Goal: Task Accomplishment & Management: Manage account settings

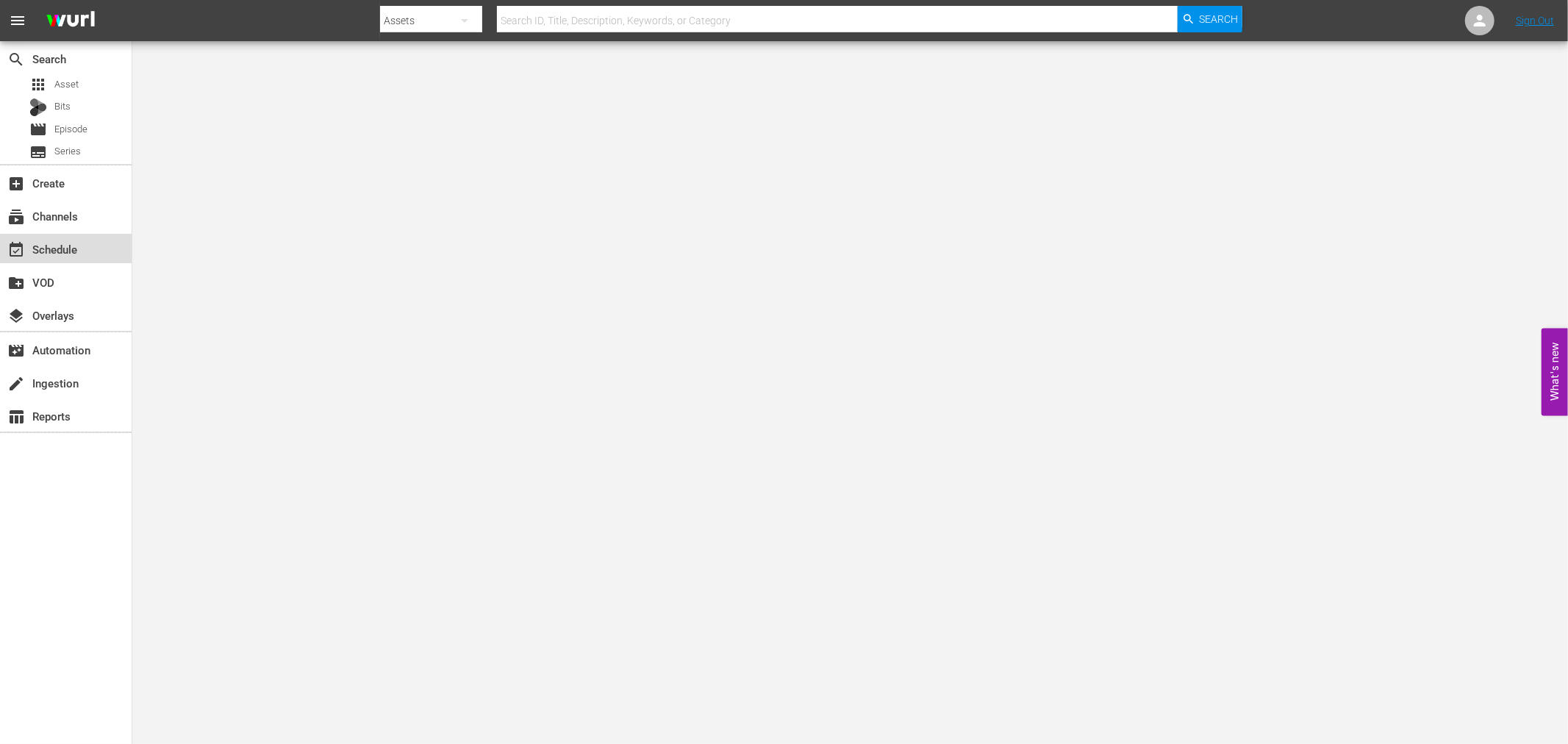
click at [101, 251] on div "event_available Schedule" at bounding box center [66, 248] width 131 height 29
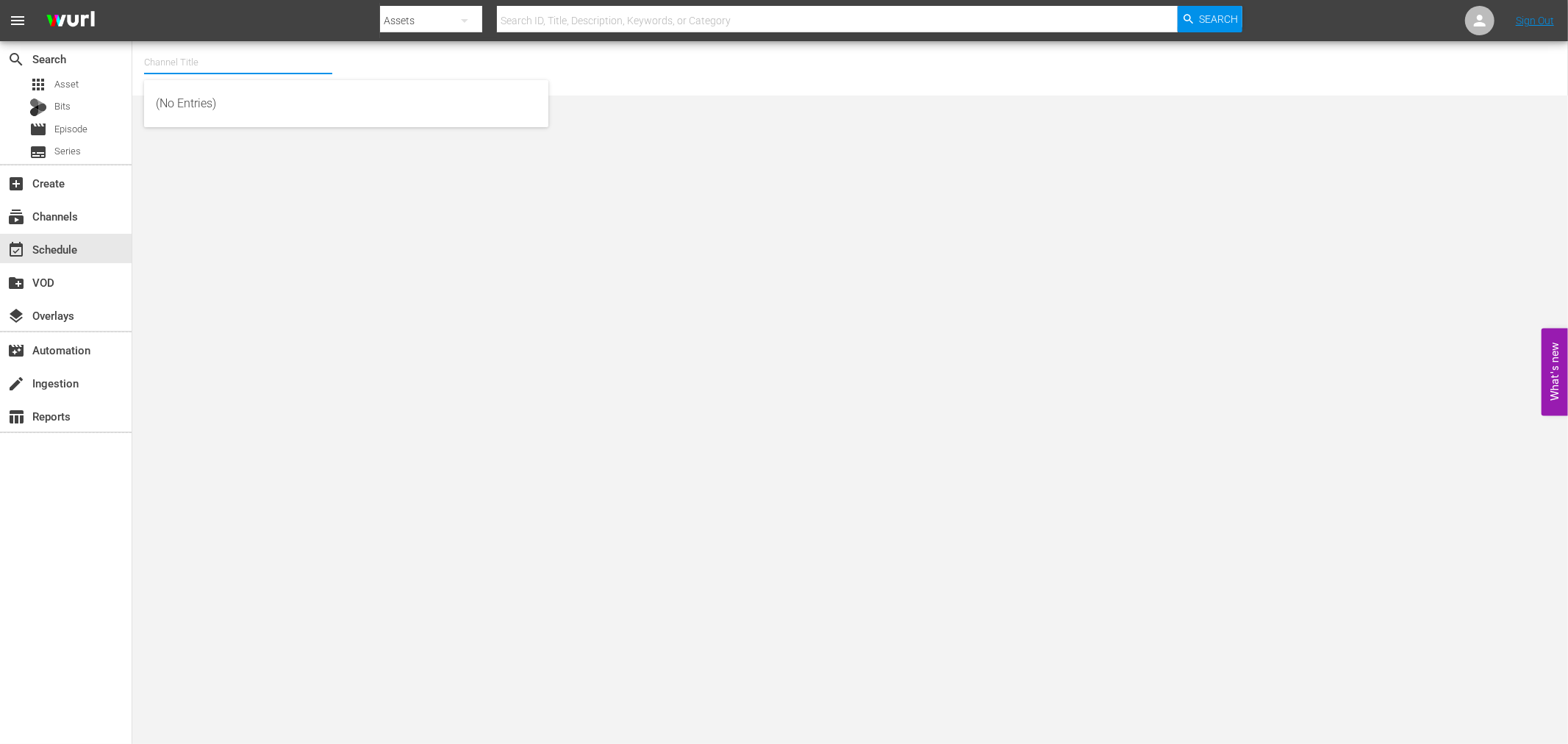
click at [221, 62] on input "text" at bounding box center [237, 63] width 188 height 36
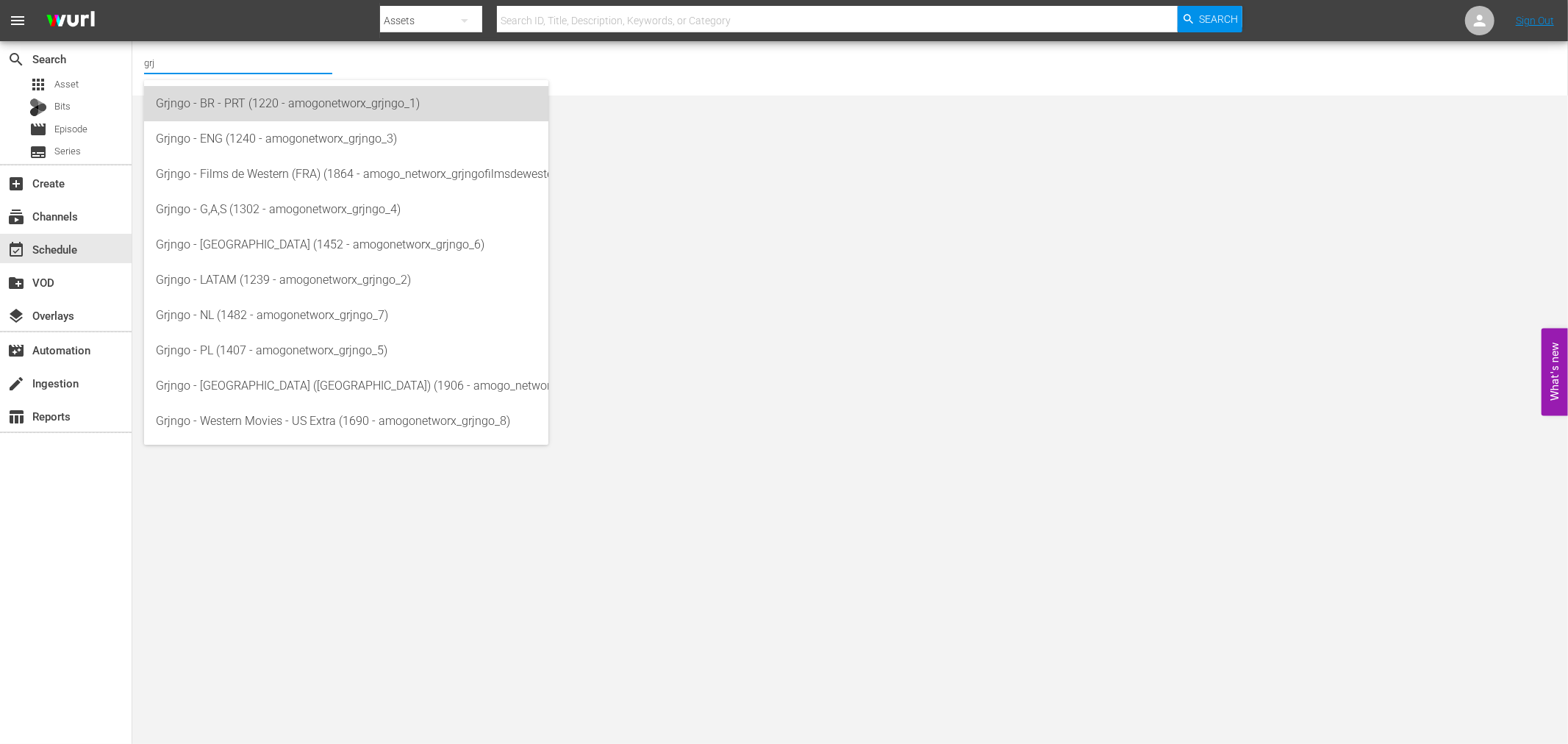
click at [252, 94] on div "Grjngo - BR - PRT (1220 - amogonetworx_grjngo_1)" at bounding box center [346, 104] width 381 height 36
type input "Grjngo - BR - PRT (1220 - amogonetworx_grjngo_1)"
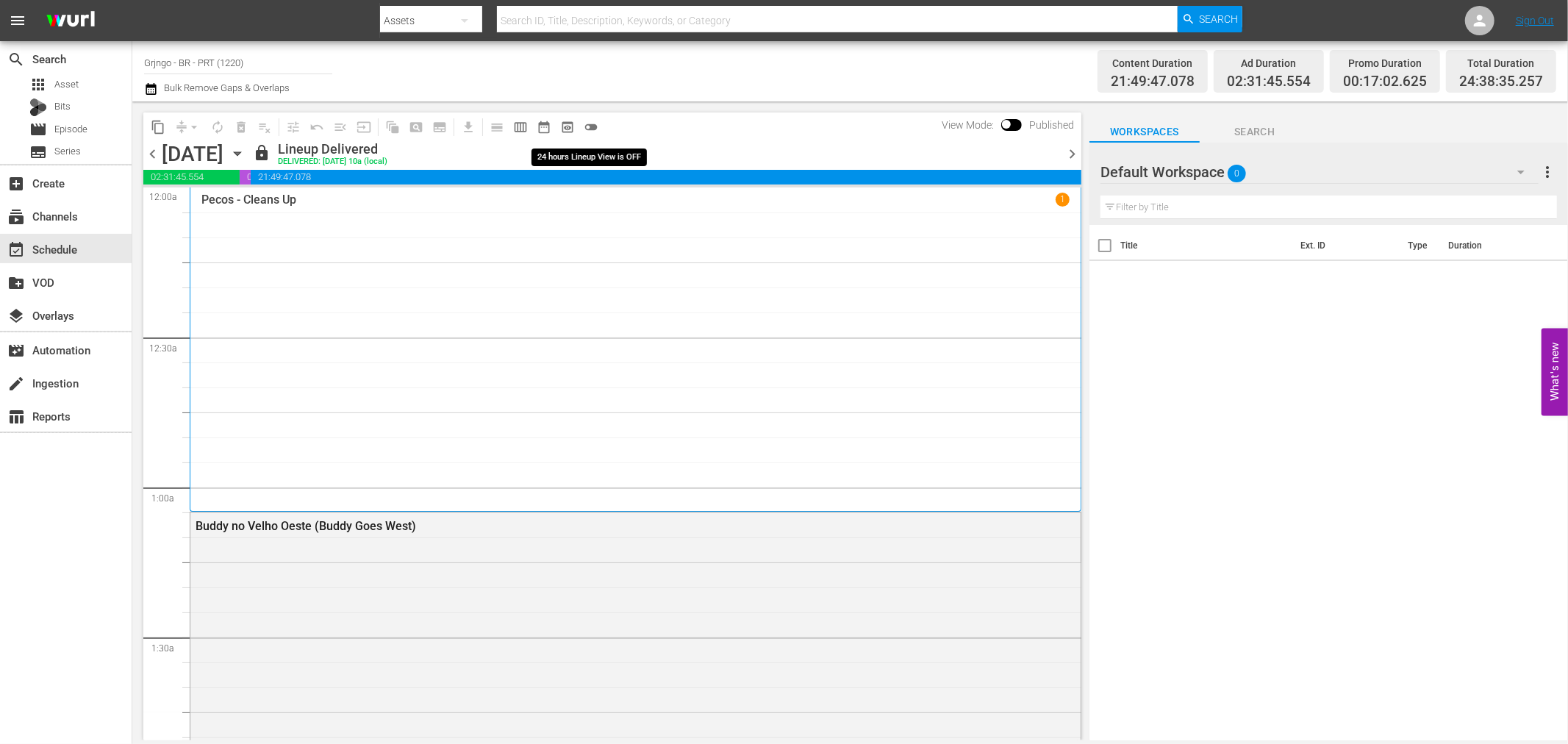
click at [590, 125] on span "toggle_off" at bounding box center [590, 127] width 15 height 15
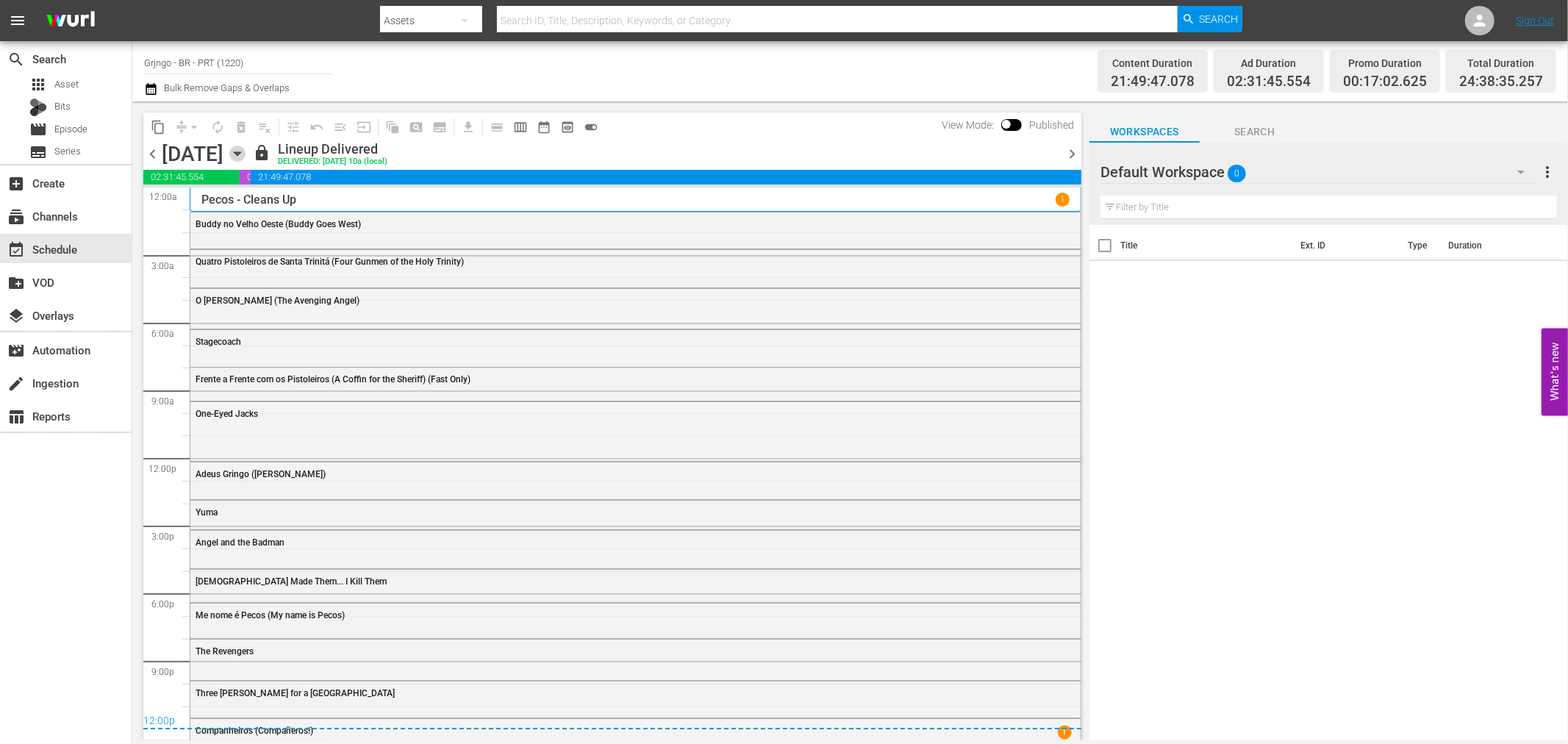
click at [240, 153] on icon "button" at bounding box center [236, 154] width 7 height 4
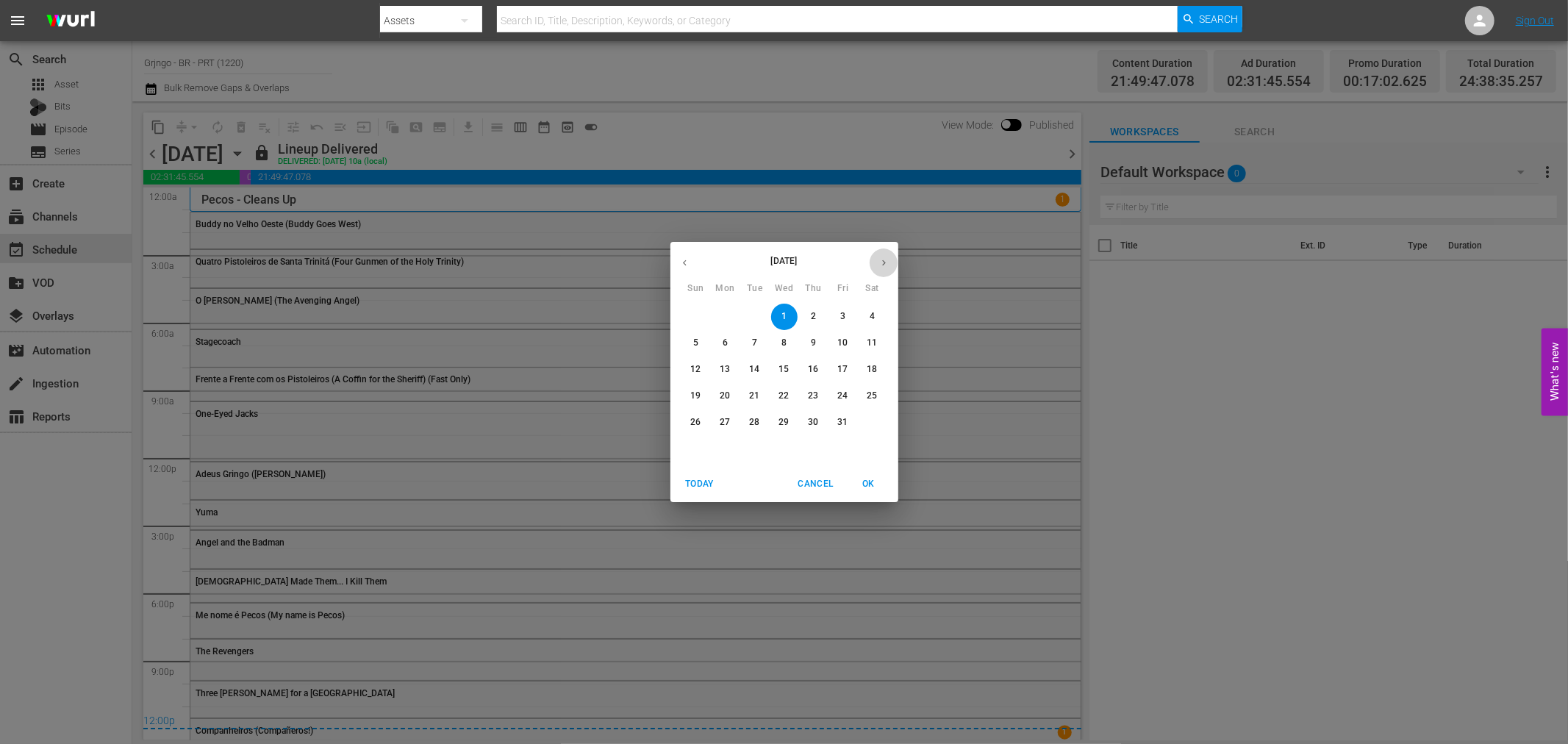
click at [883, 258] on icon "button" at bounding box center [884, 263] width 11 height 11
click at [688, 260] on icon "button" at bounding box center [685, 263] width 11 height 11
click at [923, 213] on div "October 2025 Sun Mon Tue Wed Thu Fri Sat 28 29 30 1 2 3 4 5 6 7 8 9 10 11 12 13…" at bounding box center [784, 372] width 1568 height 744
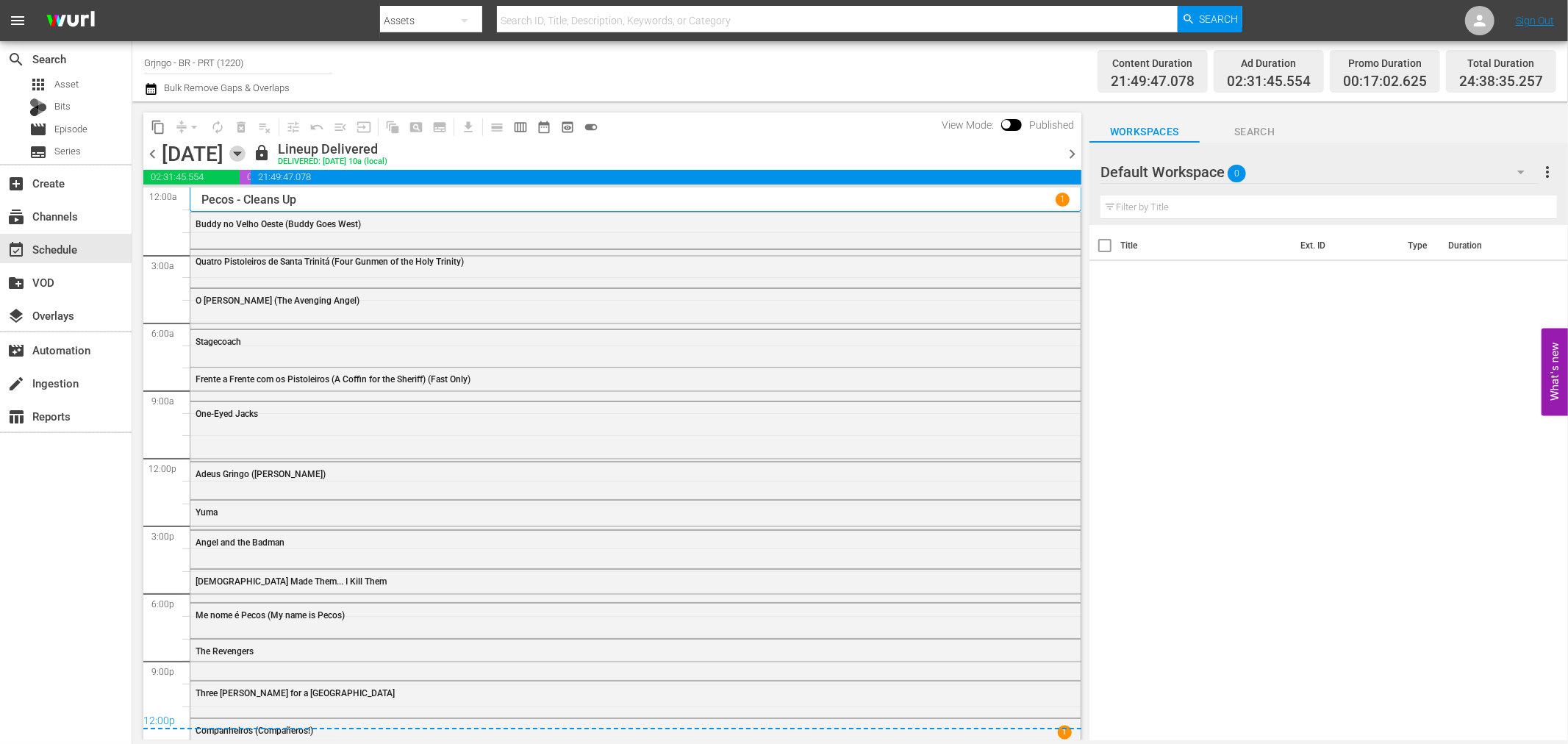
click at [240, 155] on icon "button" at bounding box center [236, 154] width 7 height 4
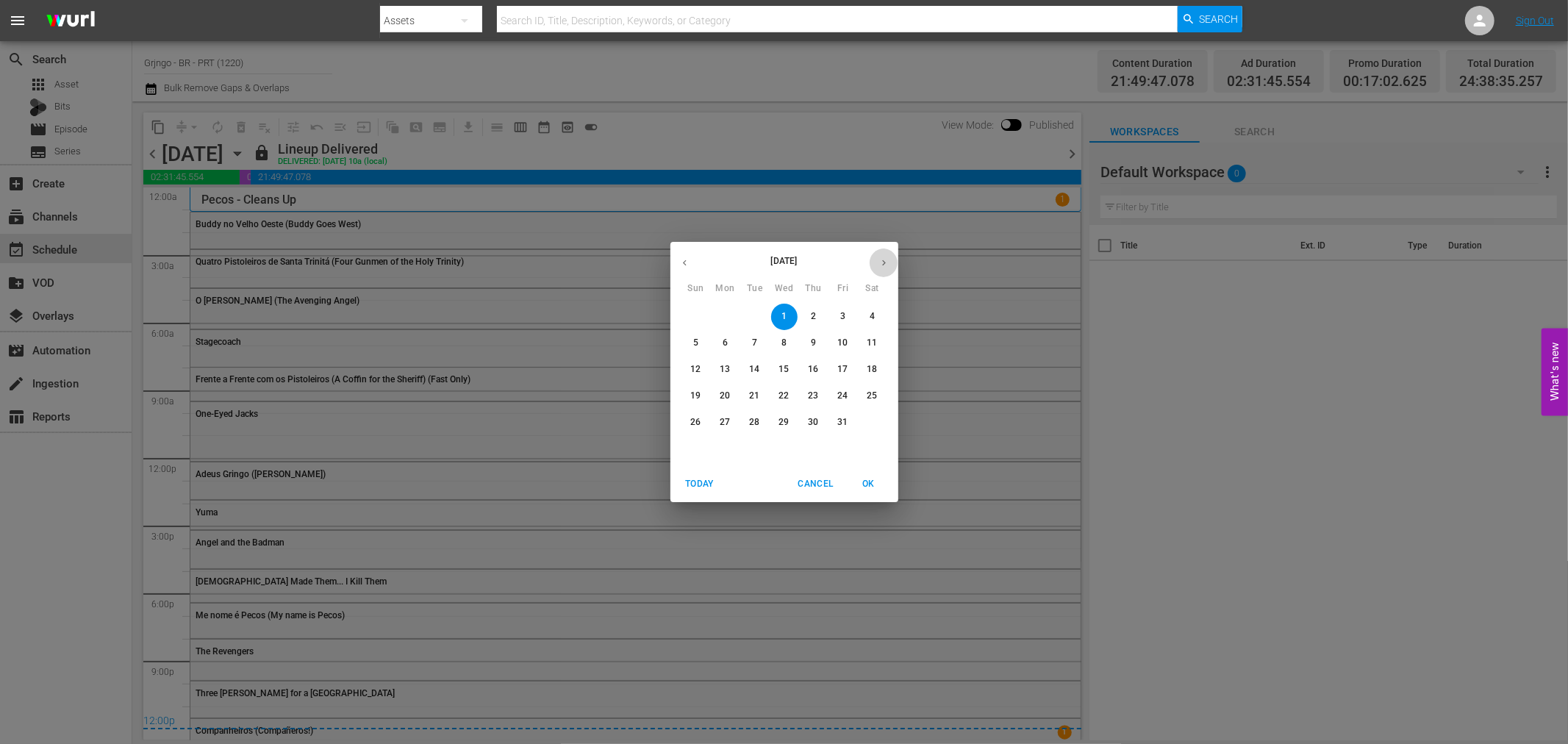
click at [888, 254] on button "button" at bounding box center [883, 262] width 29 height 29
click at [730, 341] on span "3" at bounding box center [726, 343] width 26 height 12
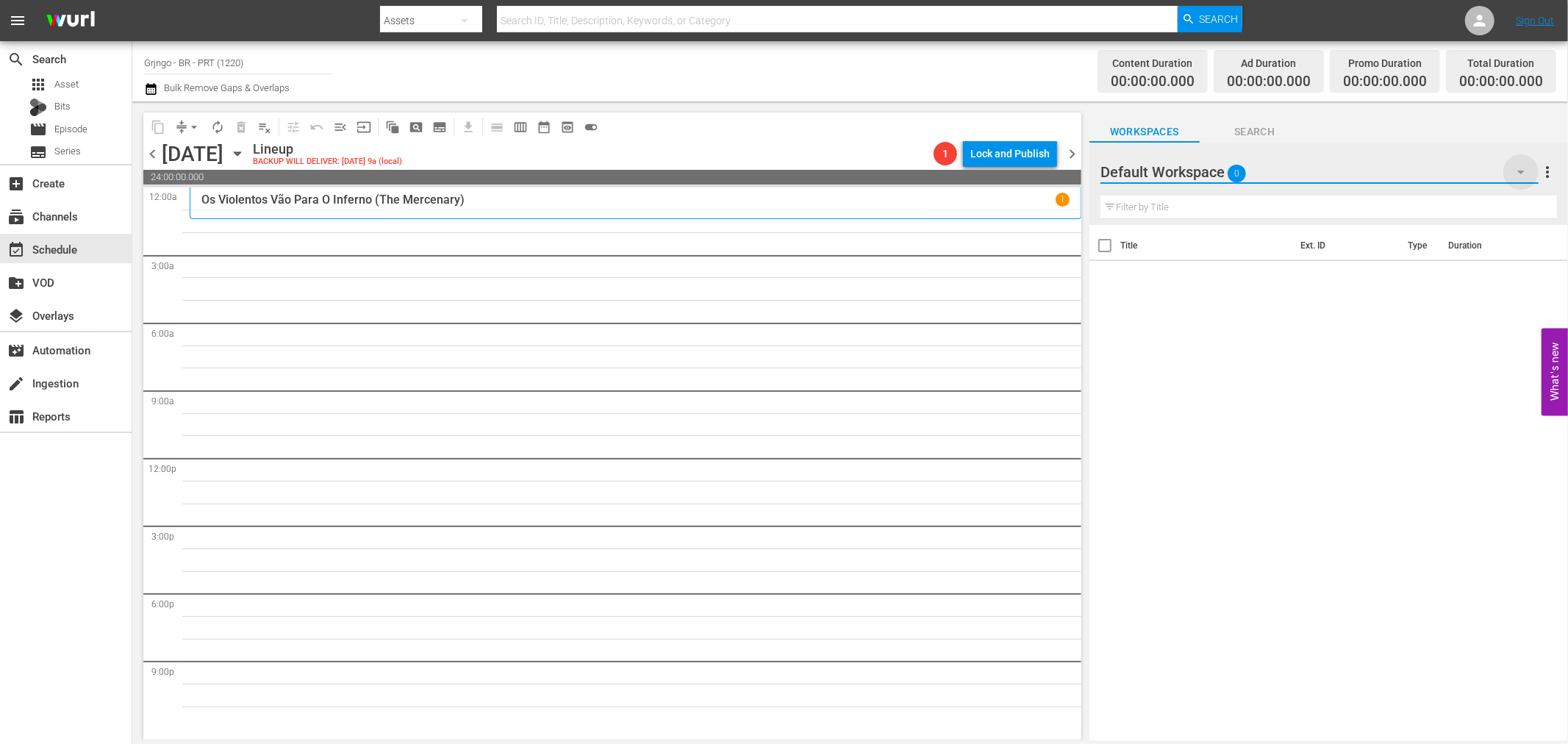
click at [1525, 173] on icon "button" at bounding box center [1520, 172] width 18 height 18
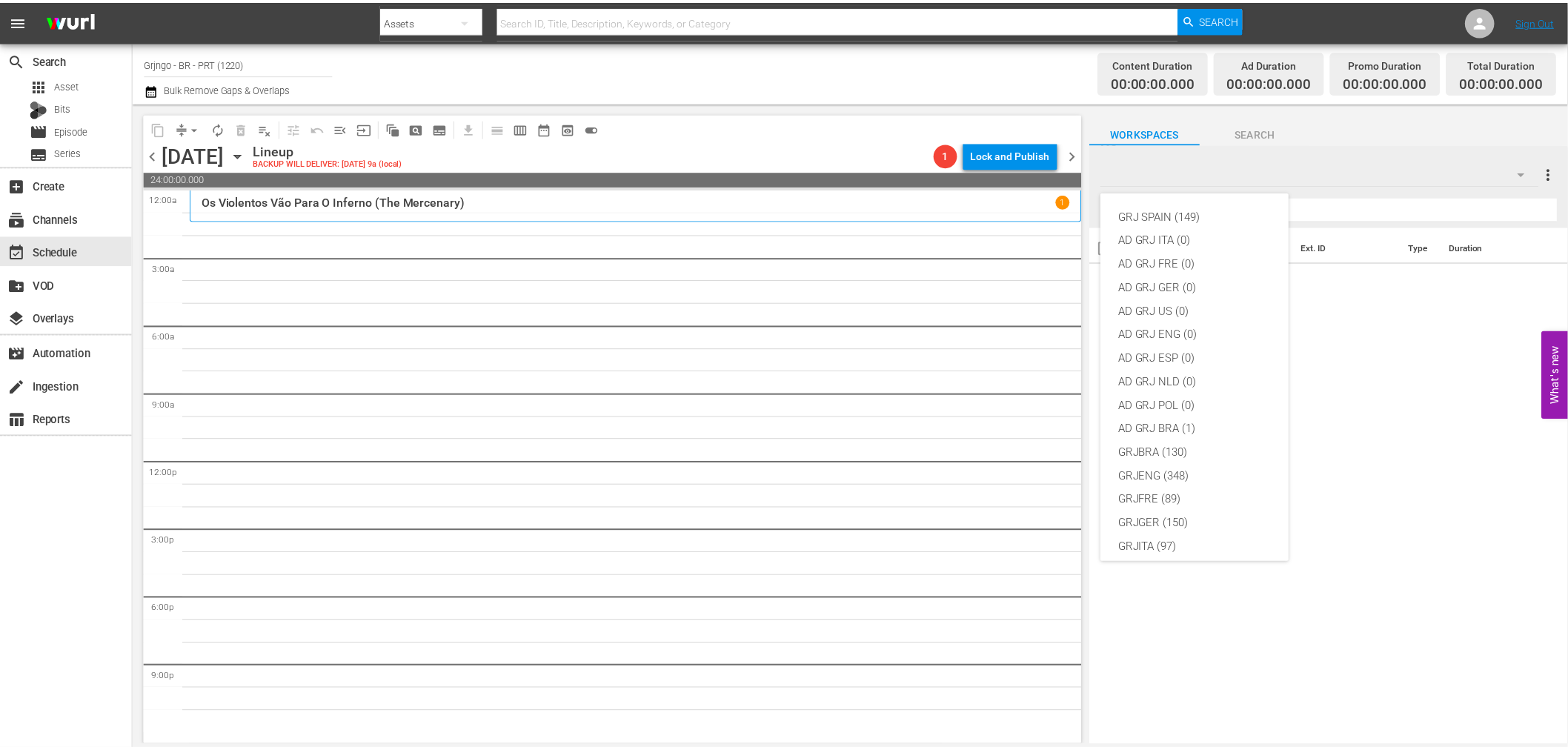
scroll to position [128, 0]
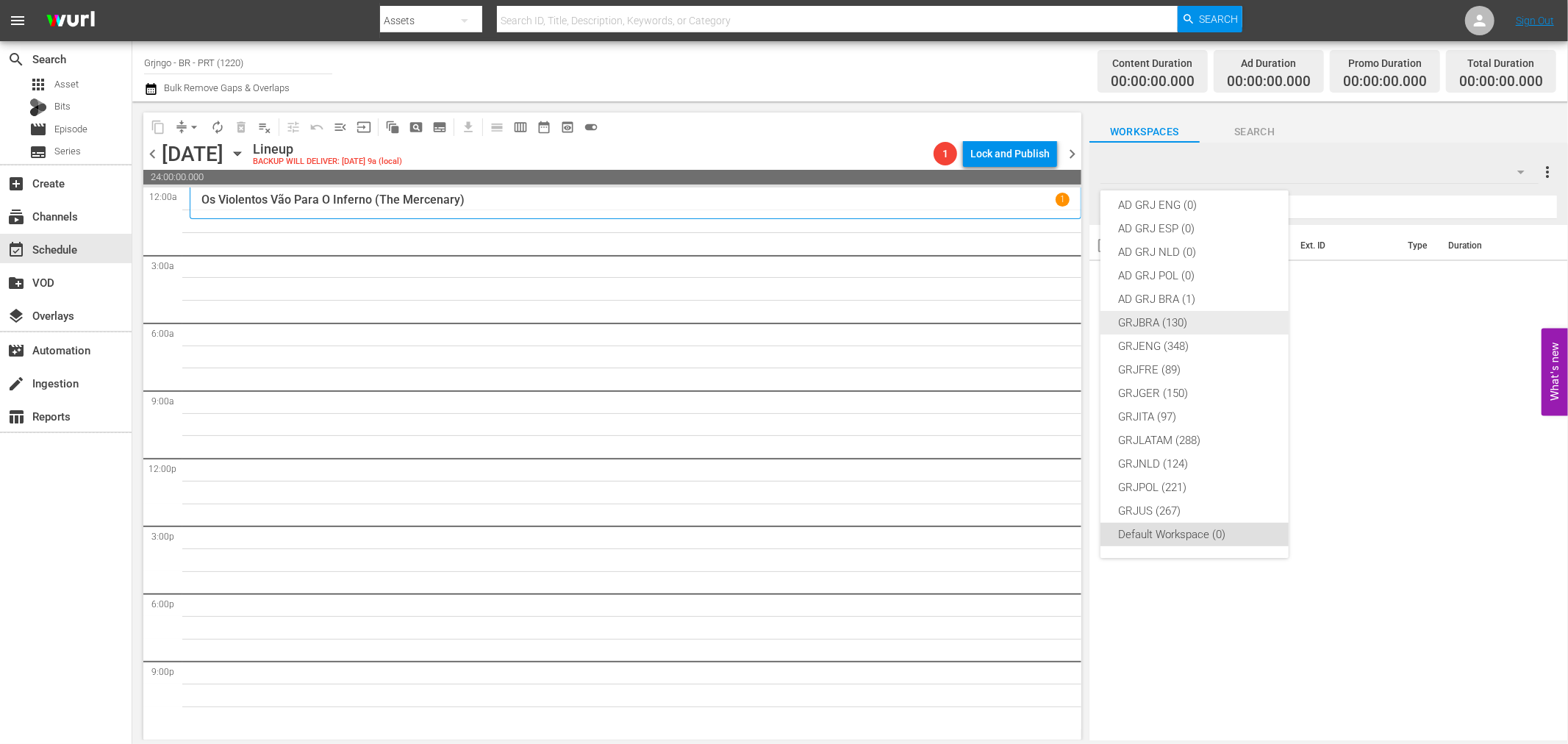
click at [1174, 324] on div "GRJBRA (130)" at bounding box center [1195, 322] width 153 height 23
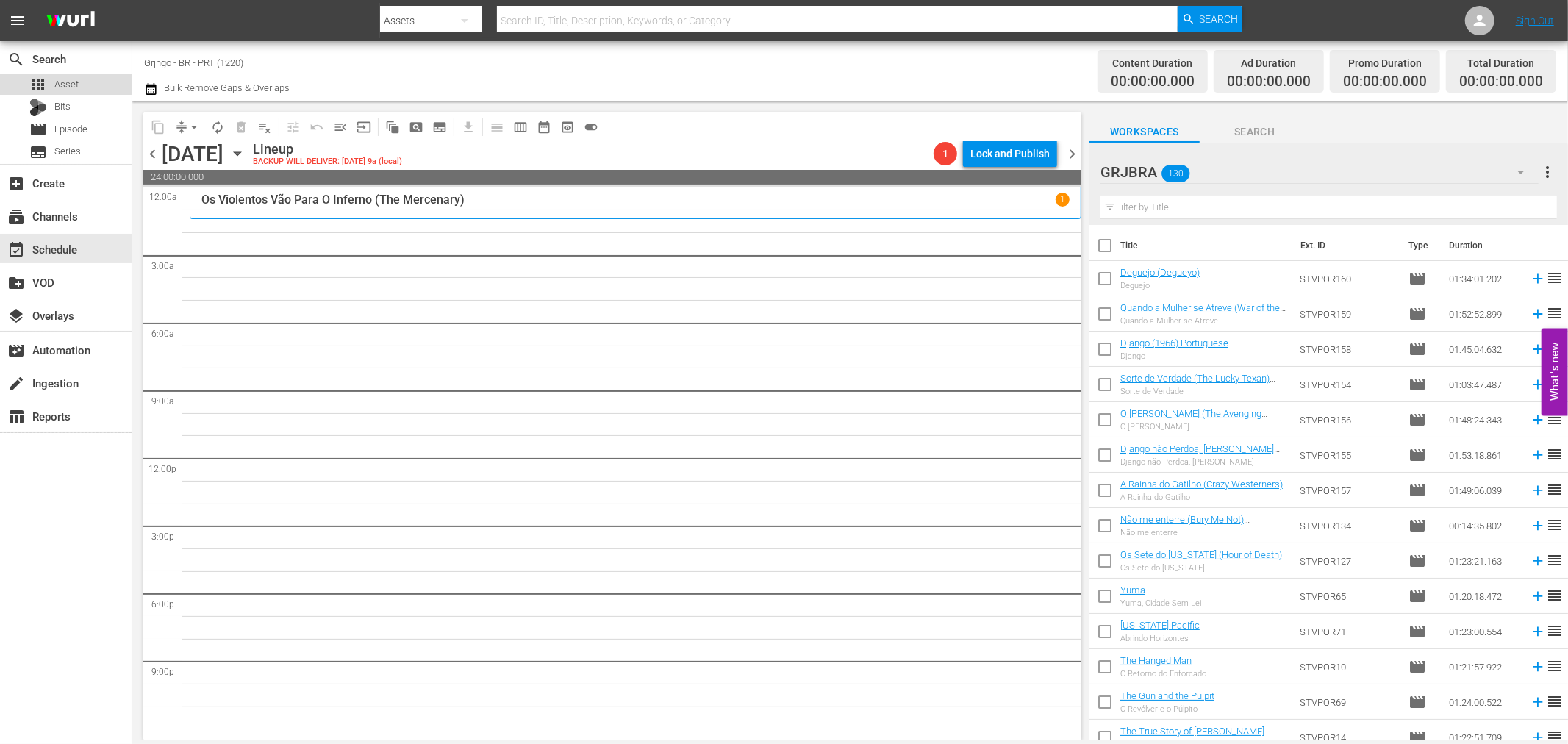
click at [49, 83] on div "apps Asset" at bounding box center [54, 84] width 49 height 21
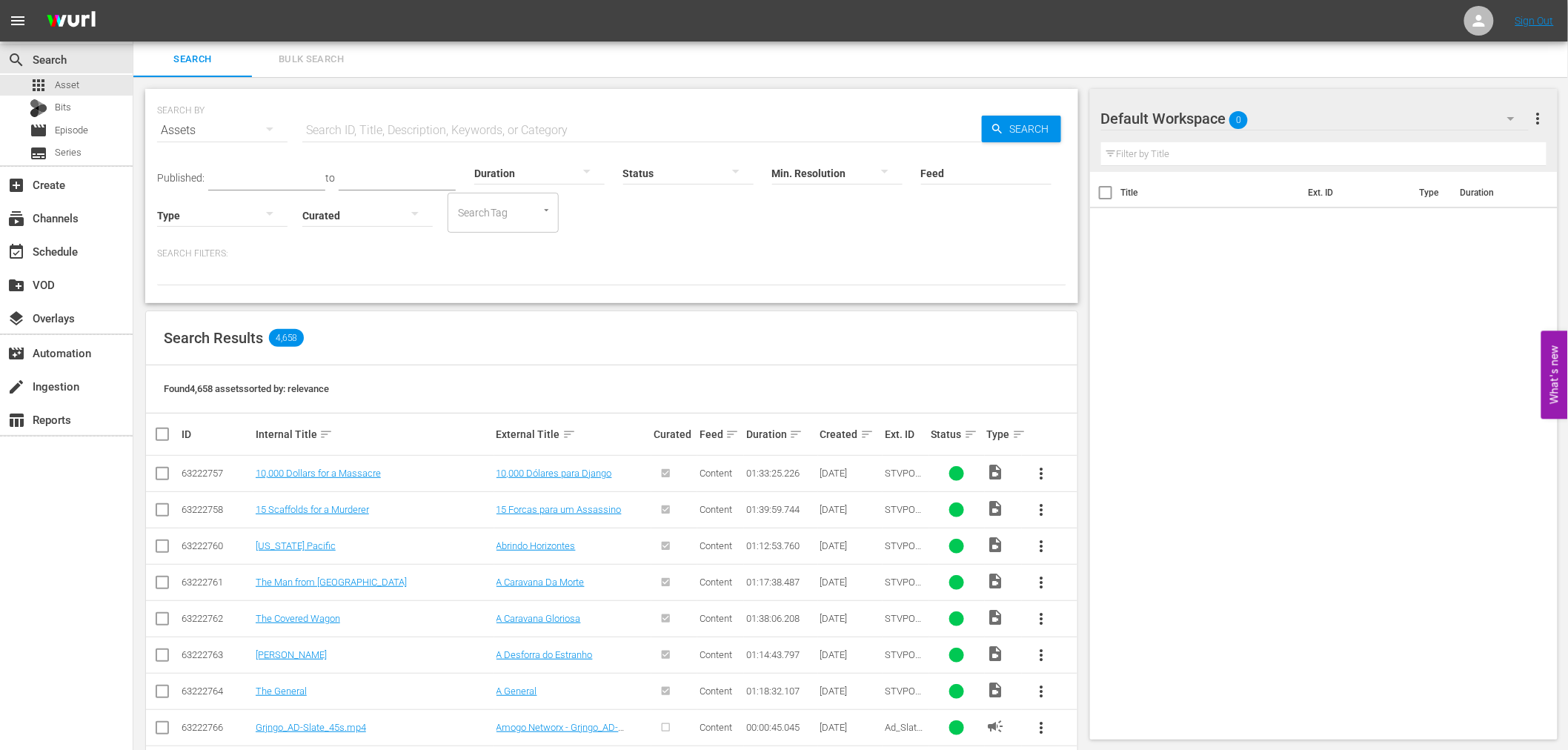
click at [305, 129] on input "text" at bounding box center [642, 131] width 679 height 36
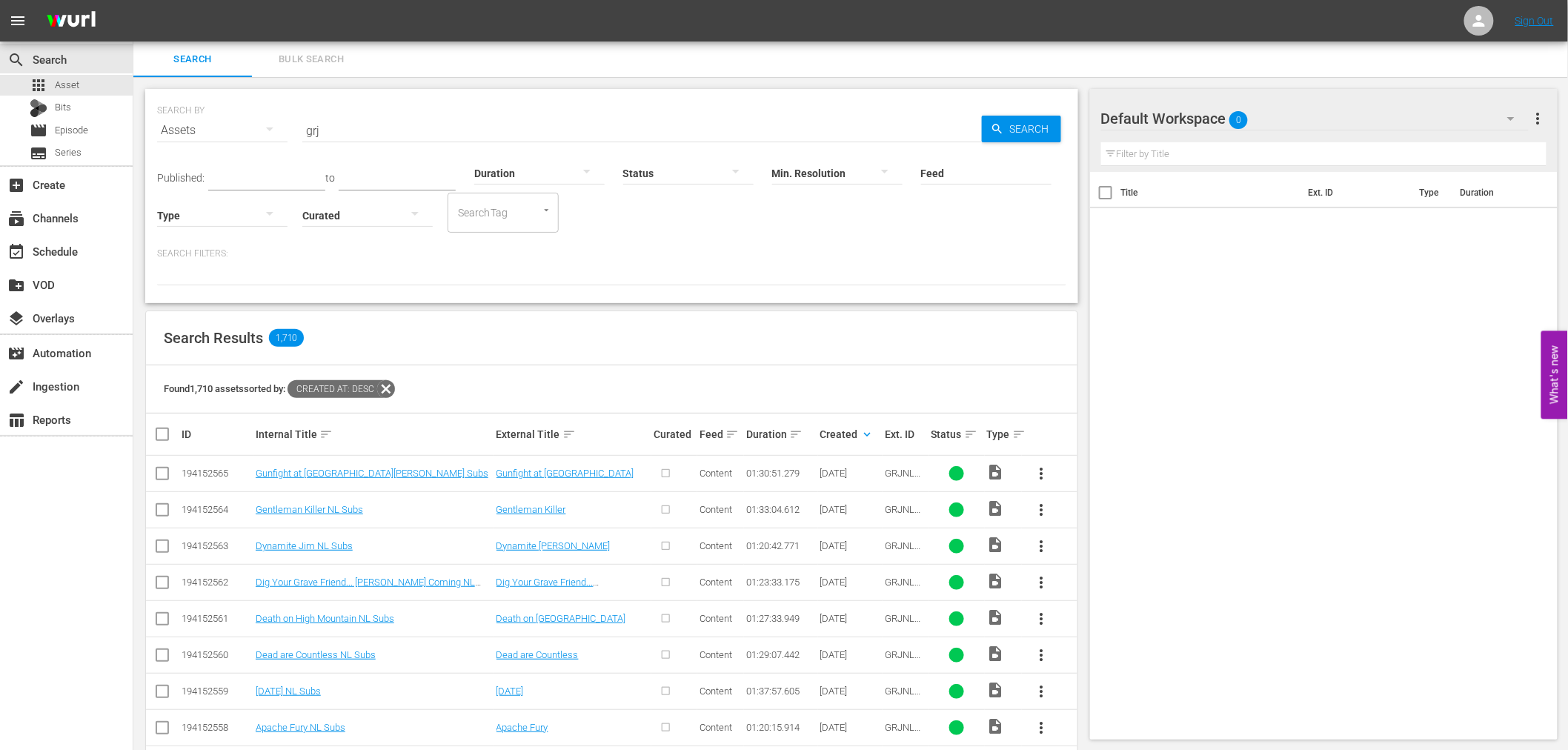
click at [1504, 136] on div "Filter by Title" at bounding box center [1323, 154] width 446 height 36
click at [1510, 117] on icon "button" at bounding box center [1511, 118] width 8 height 4
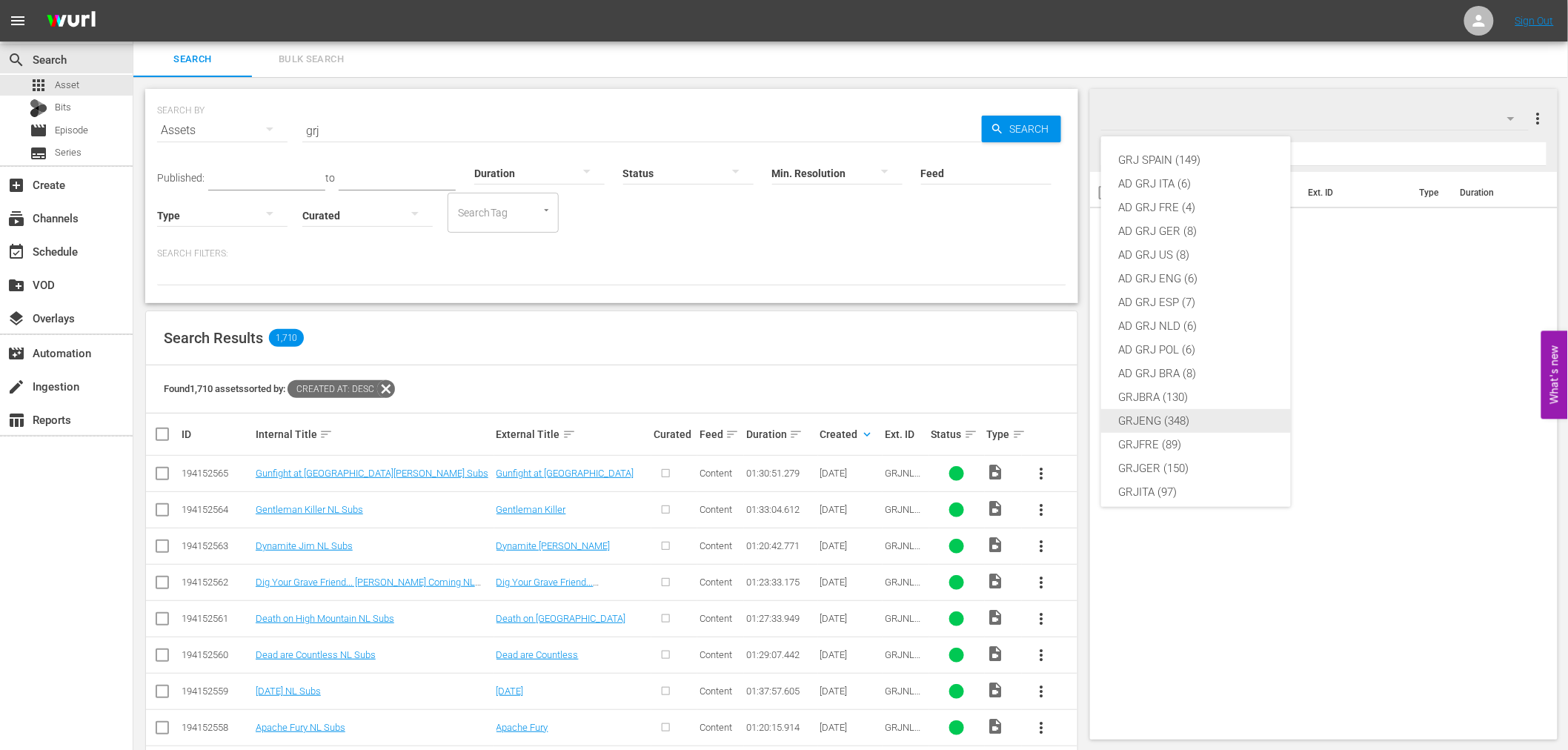
click at [1198, 417] on div "GRJENG (348)" at bounding box center [1196, 421] width 154 height 23
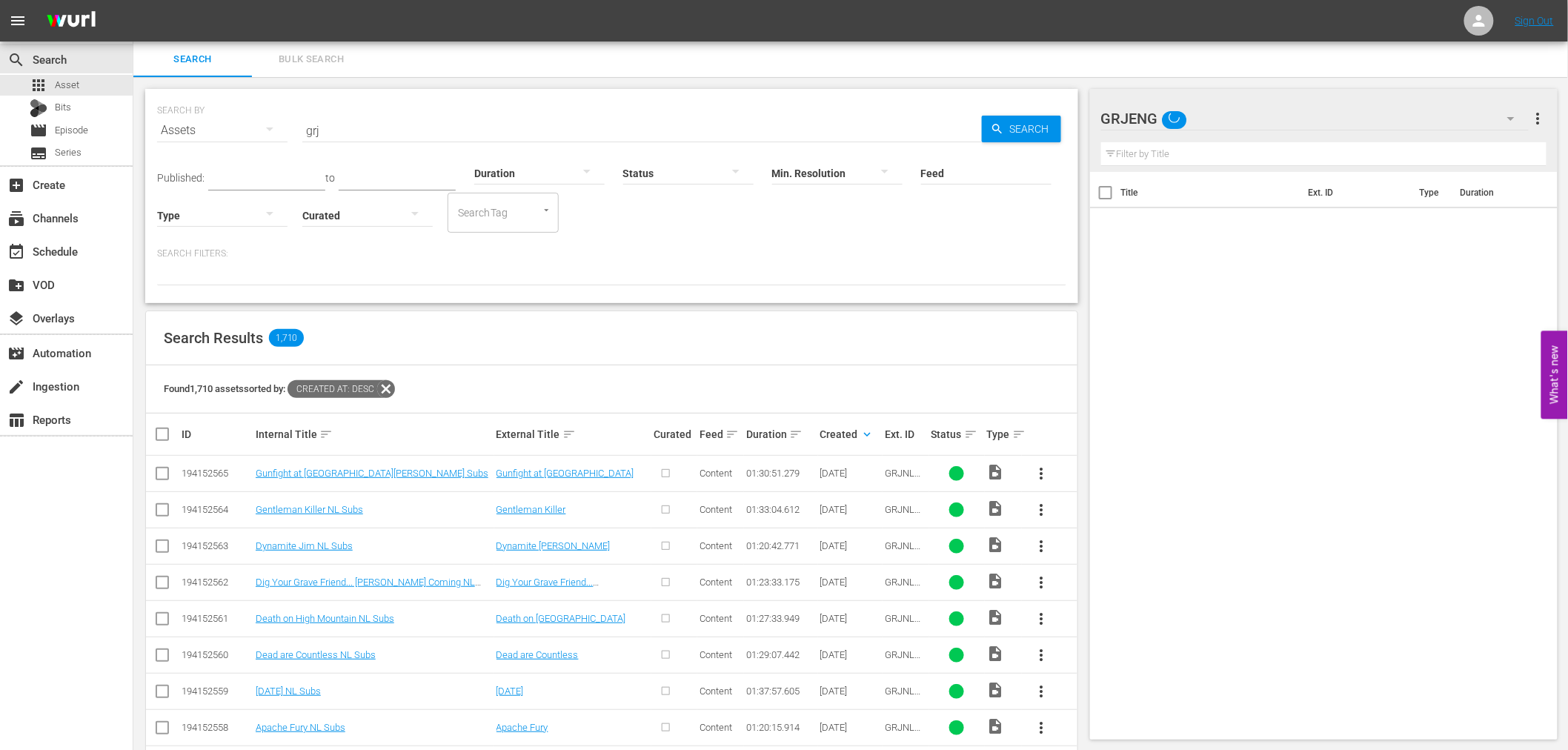
scroll to position [128, 0]
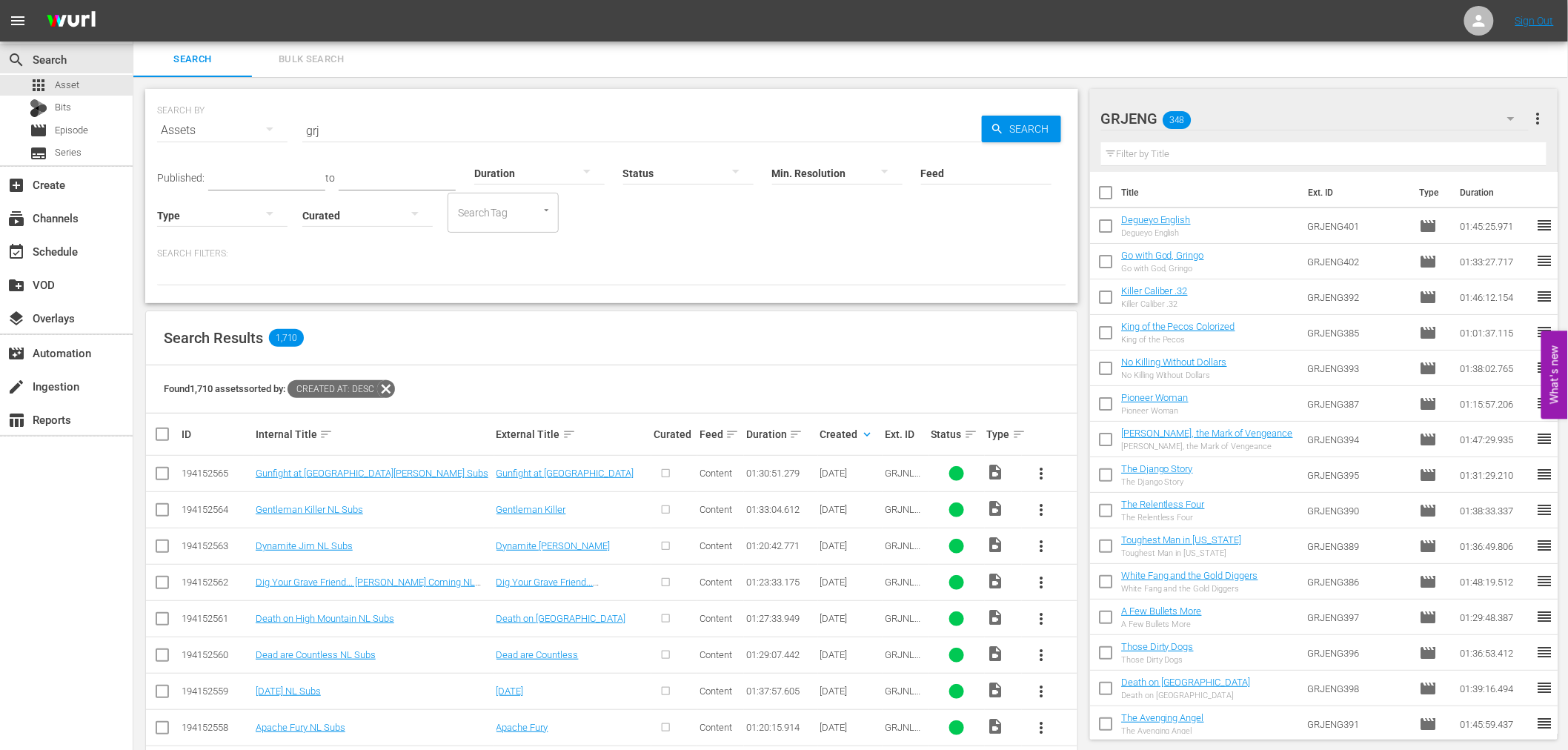
click at [1508, 123] on icon "button" at bounding box center [1510, 118] width 18 height 18
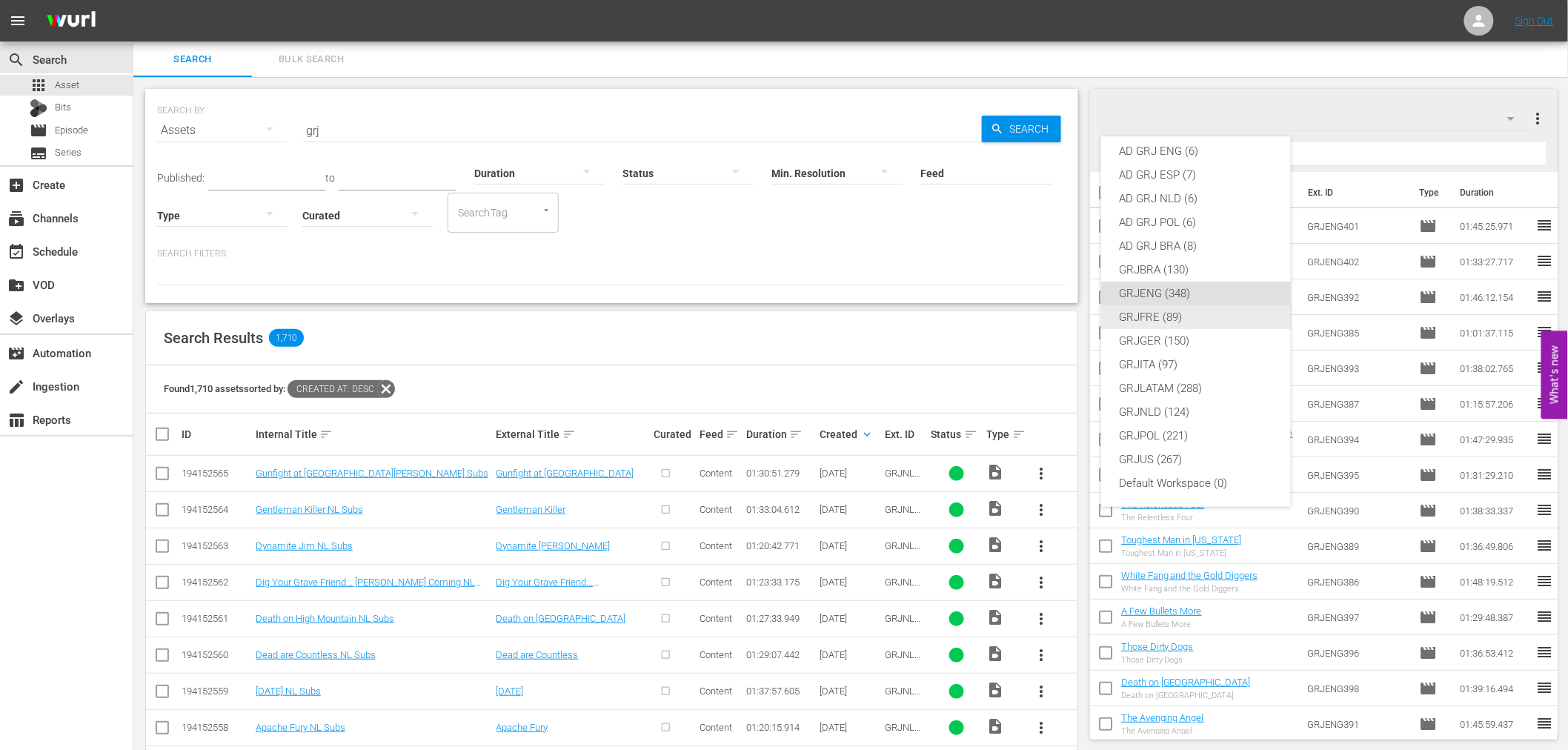
click at [1189, 317] on div "GRJFRE (89)" at bounding box center [1196, 317] width 154 height 23
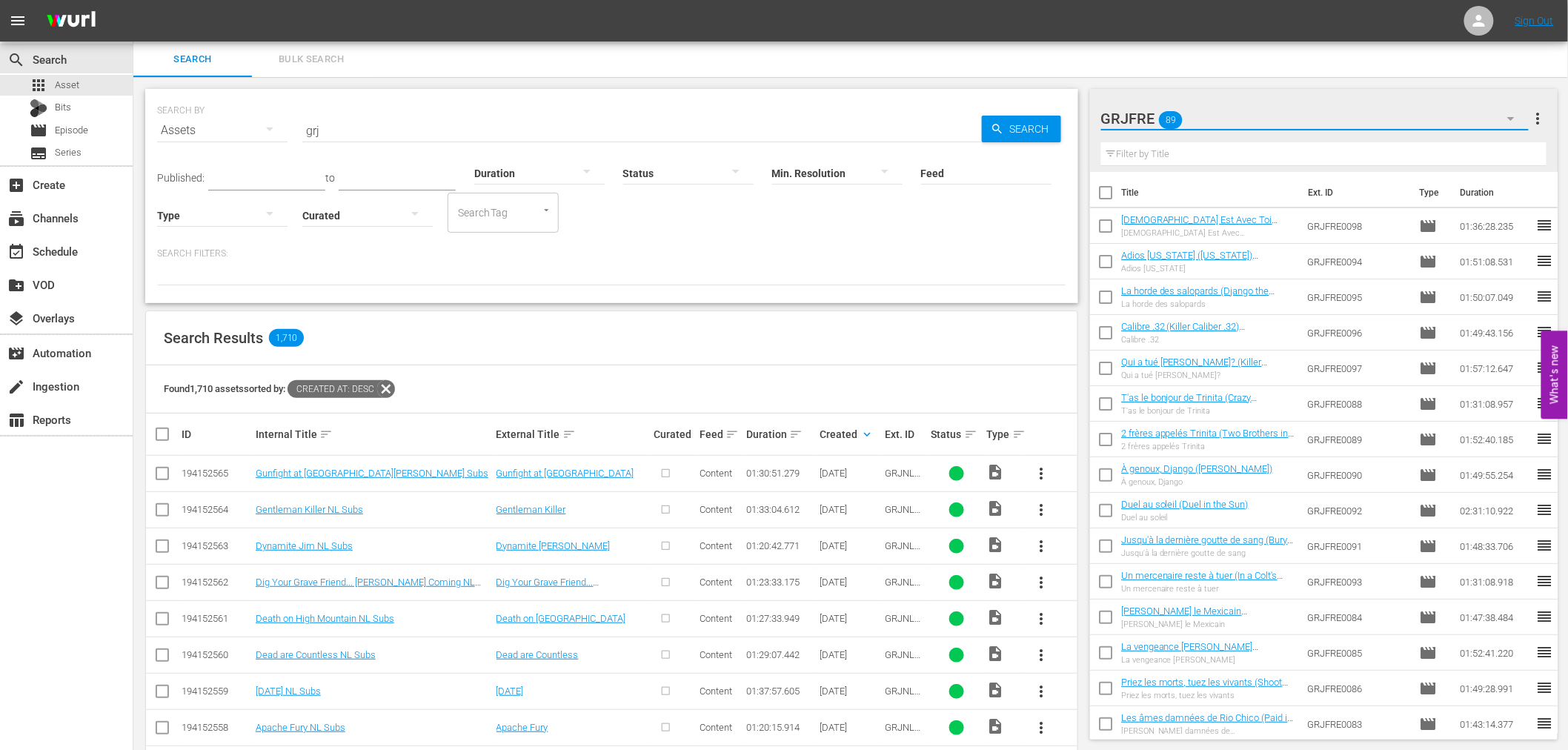
click at [1499, 122] on button "button" at bounding box center [1511, 118] width 36 height 36
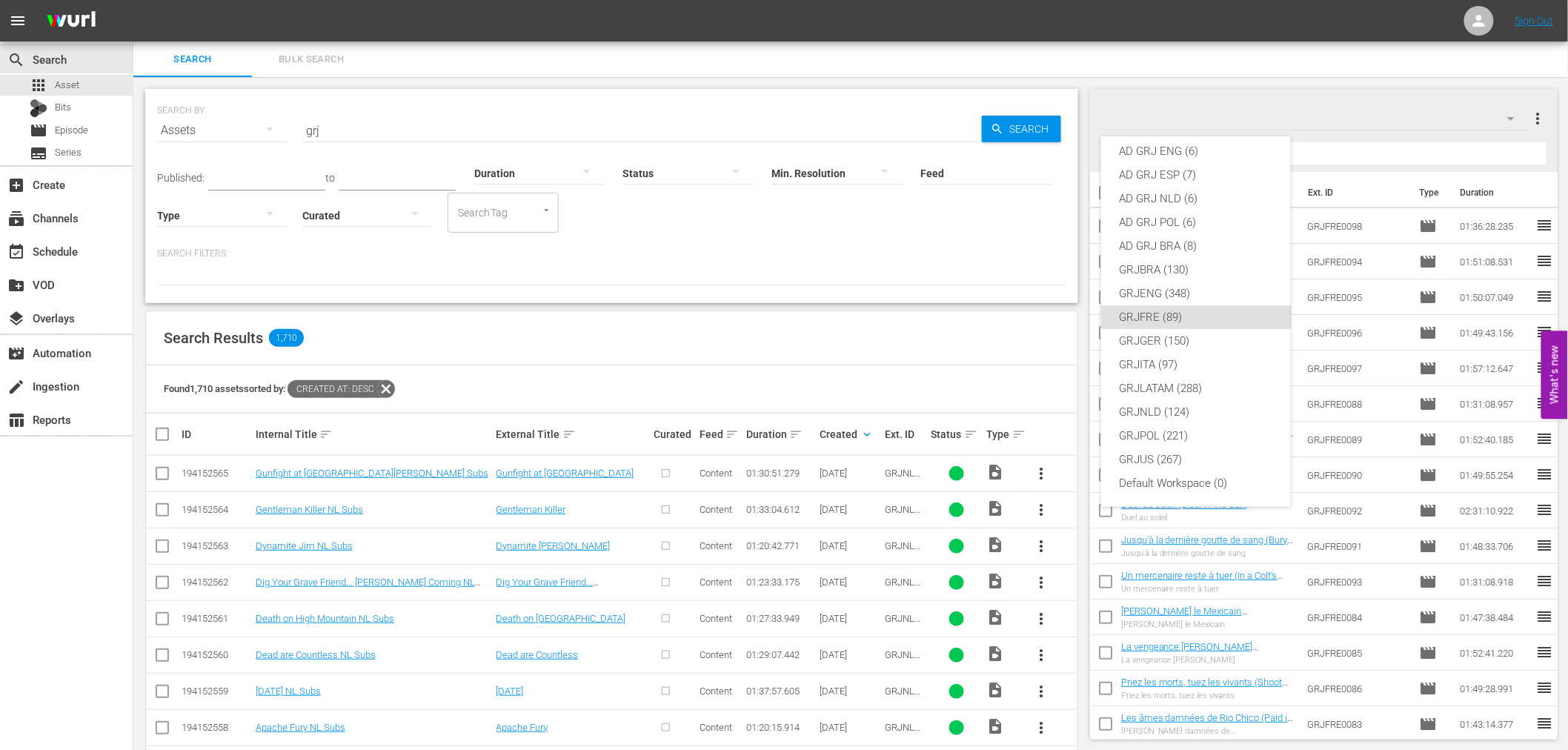
click at [1511, 118] on div "GRJ SPAIN (149) AD GRJ ITA (6) AD GRJ FRE (4) AD GRJ GER (8) AD GRJ US (8) AD G…" at bounding box center [784, 375] width 1568 height 750
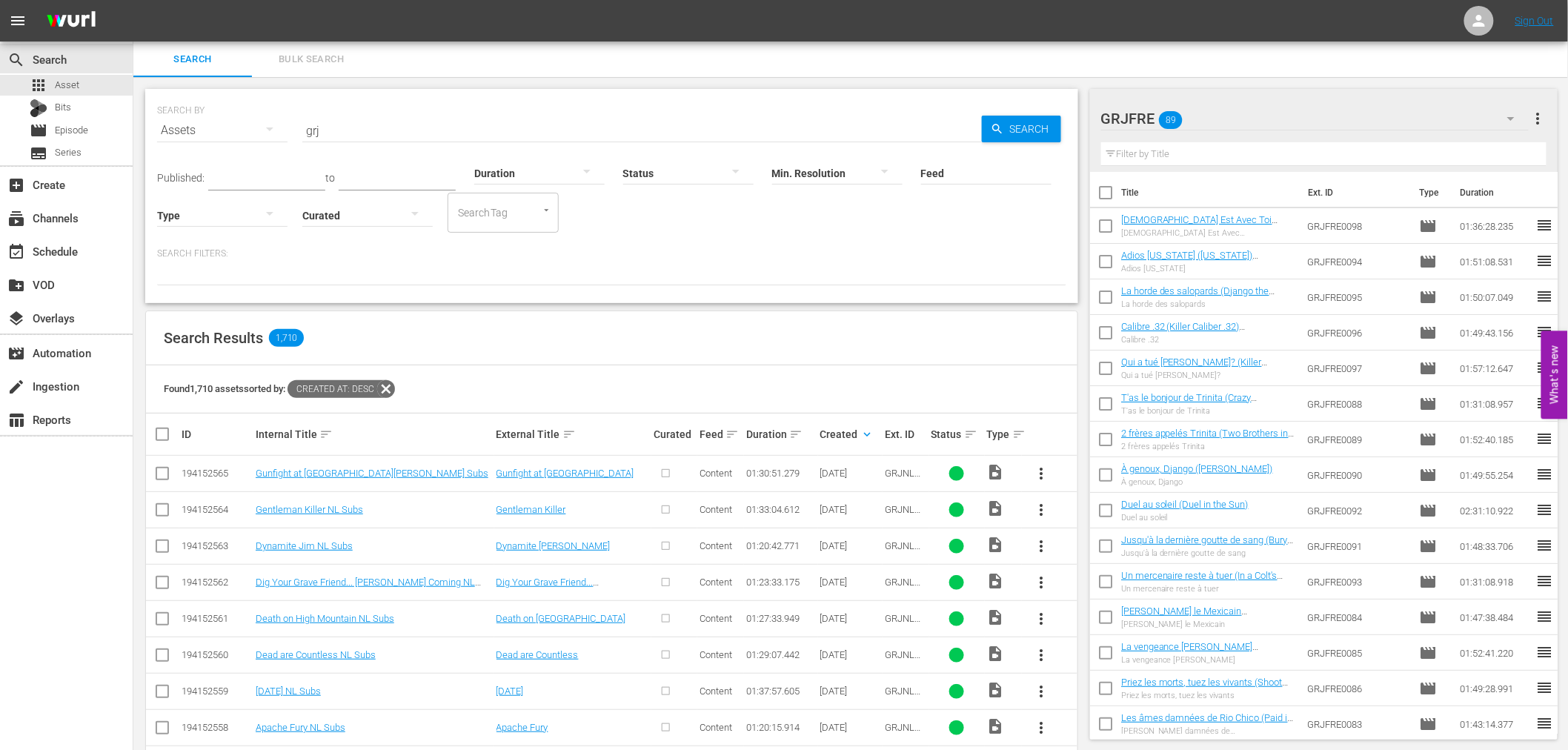
click at [1510, 116] on icon "button" at bounding box center [1510, 118] width 18 height 18
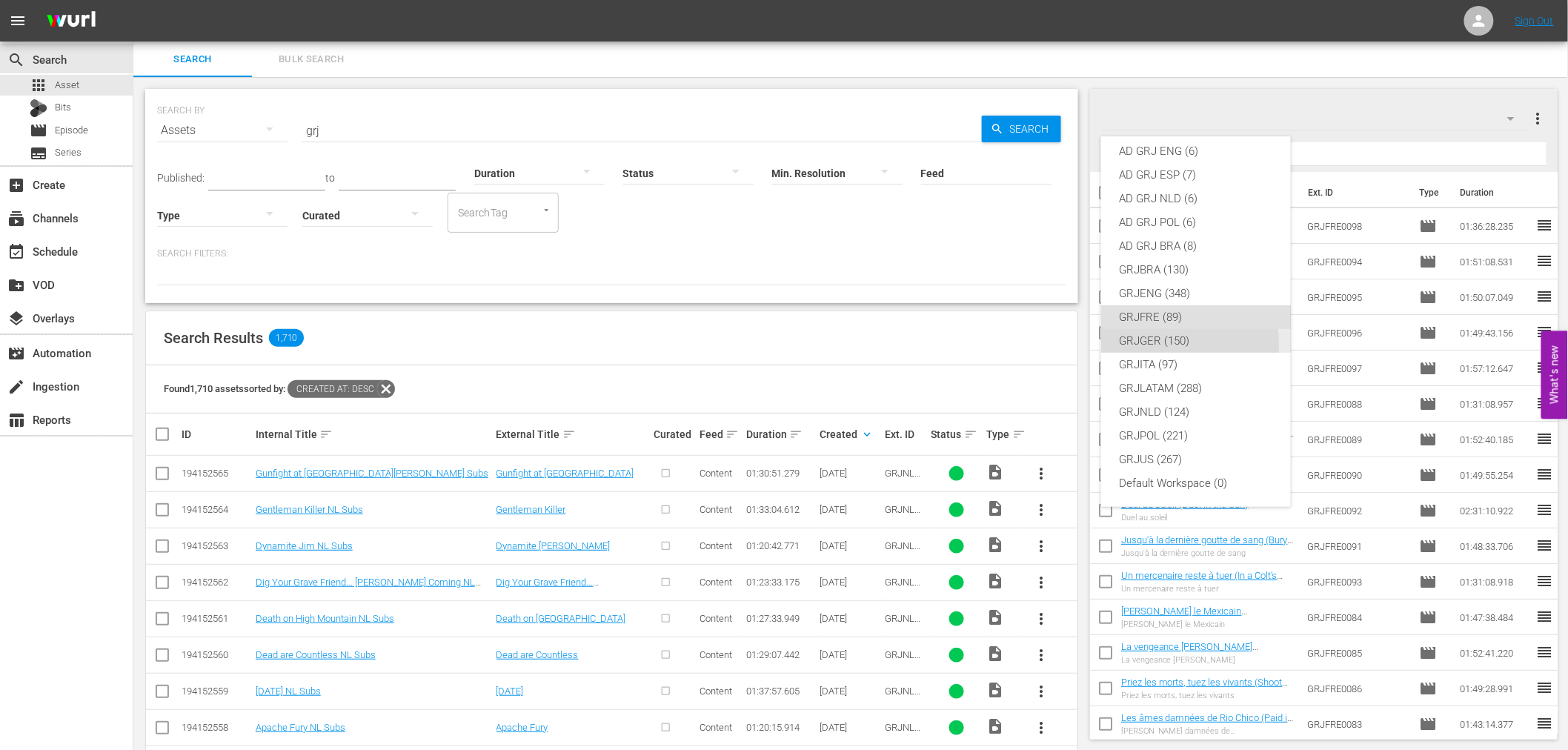
click at [1160, 343] on div "GRJGER (150)" at bounding box center [1196, 340] width 154 height 23
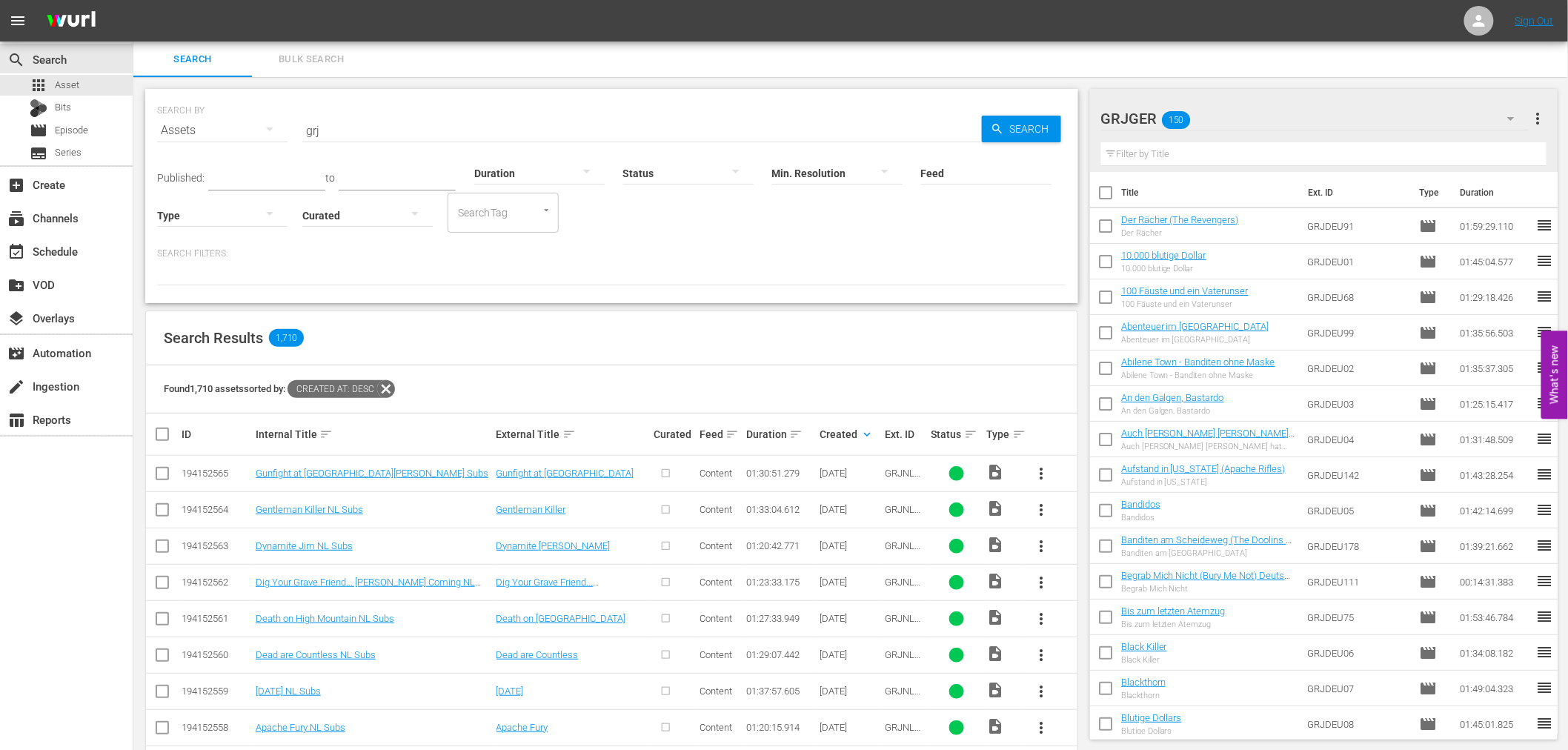
click at [1508, 116] on icon "button" at bounding box center [1510, 118] width 18 height 18
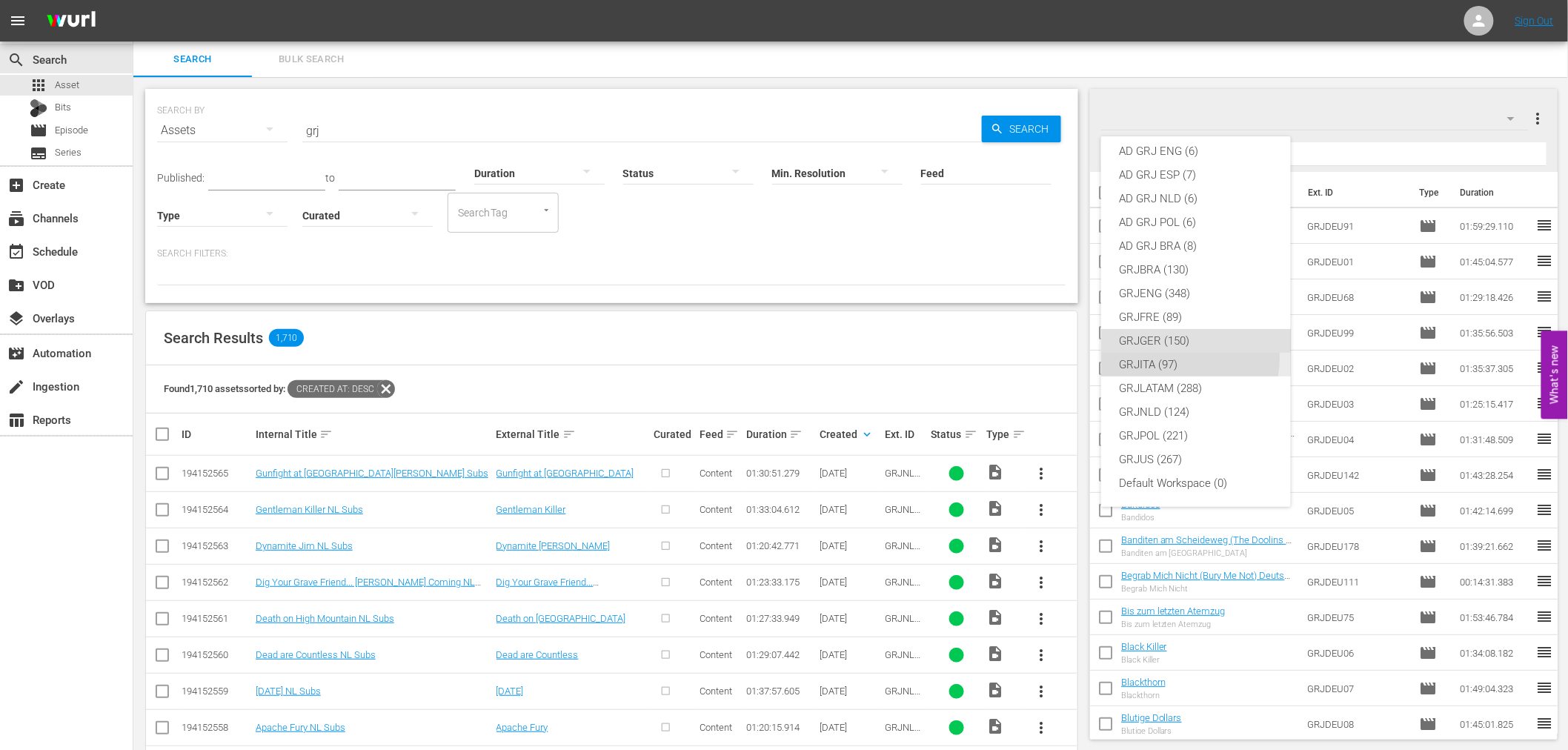
click at [1175, 357] on div "GRJITA (97)" at bounding box center [1196, 364] width 154 height 23
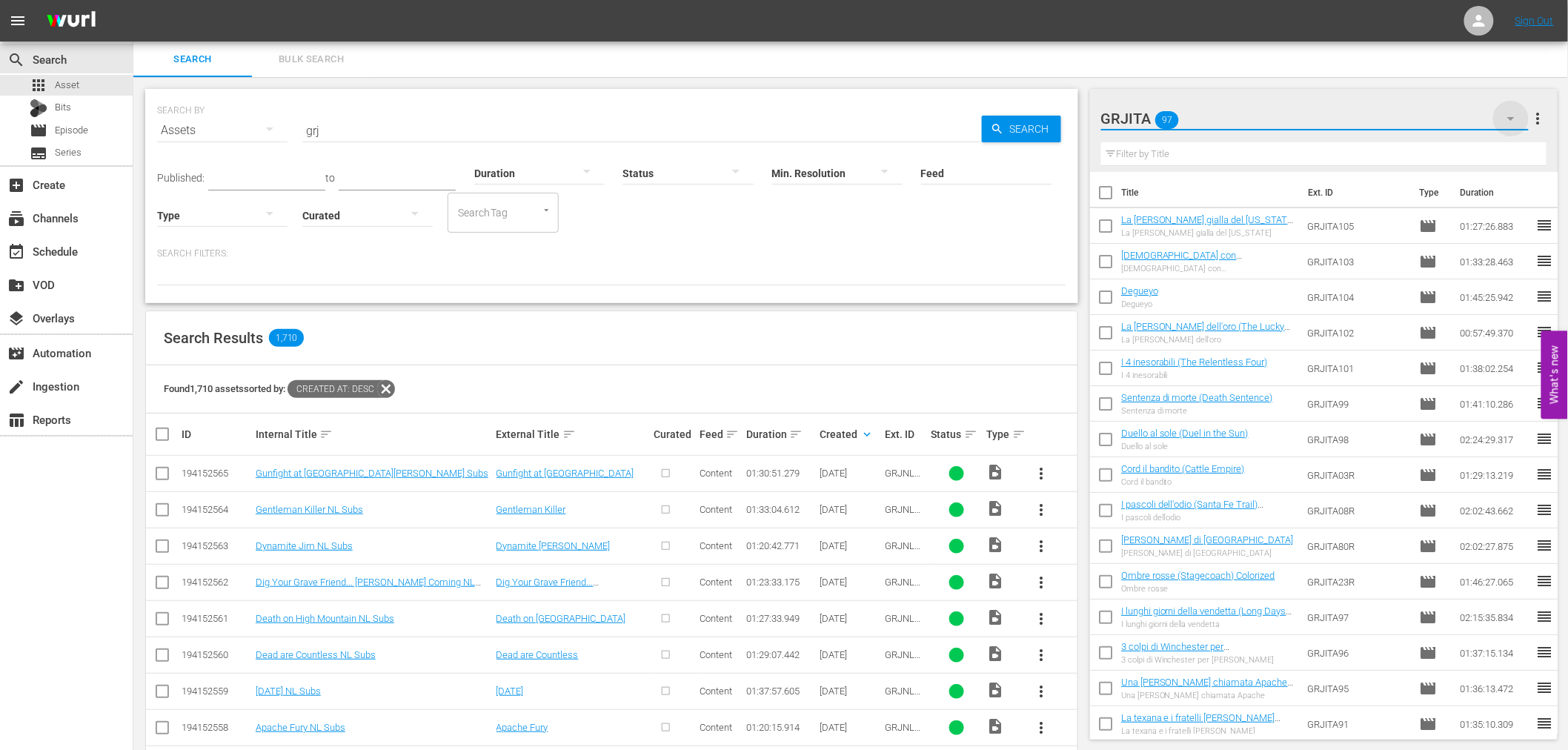
click at [1506, 122] on icon "button" at bounding box center [1510, 118] width 18 height 18
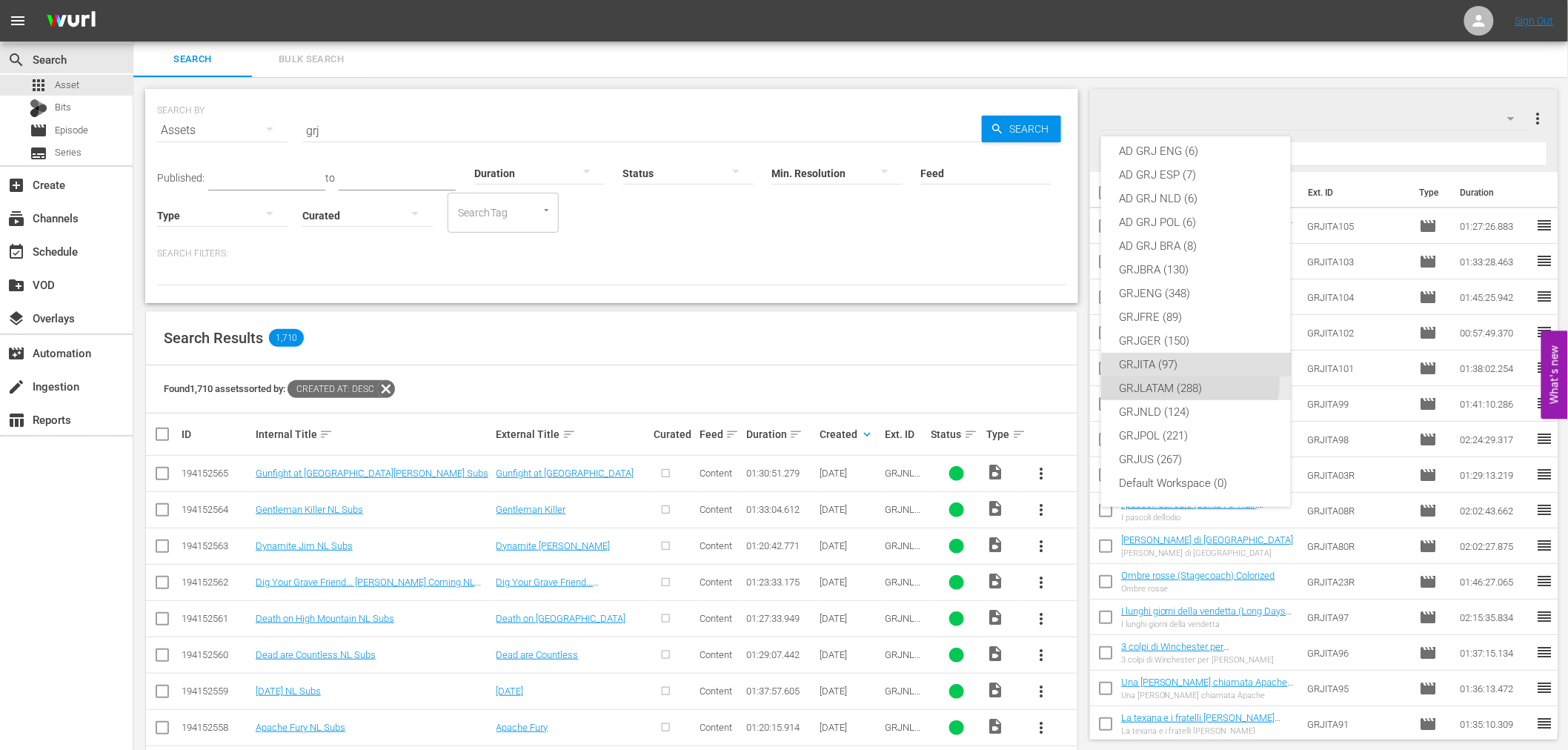
click at [1179, 382] on div "GRJLATAM (288)" at bounding box center [1196, 388] width 154 height 23
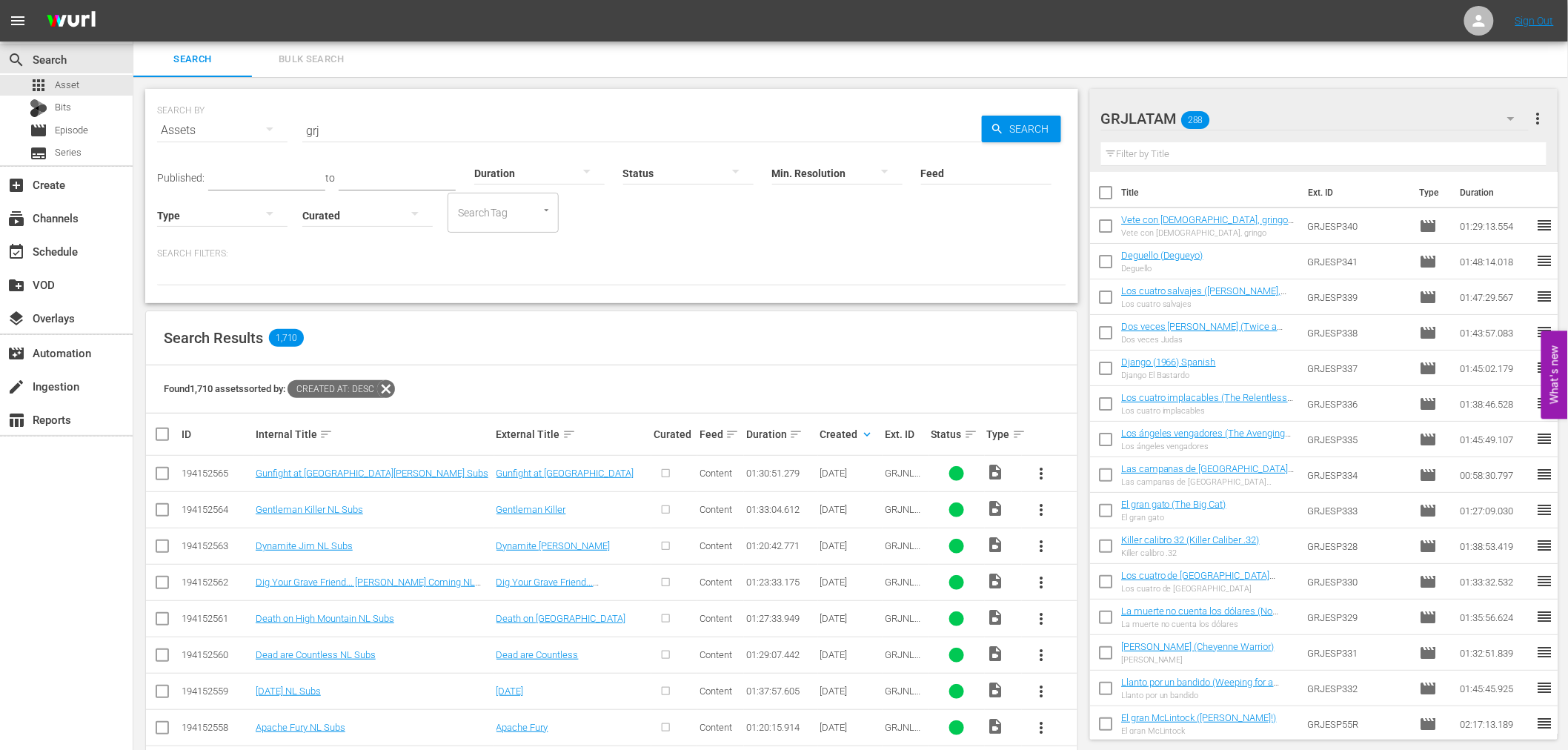
click at [669, 361] on div "Search Results 1,710" at bounding box center [611, 337] width 932 height 54
click at [329, 118] on input "grj" at bounding box center [642, 131] width 679 height 36
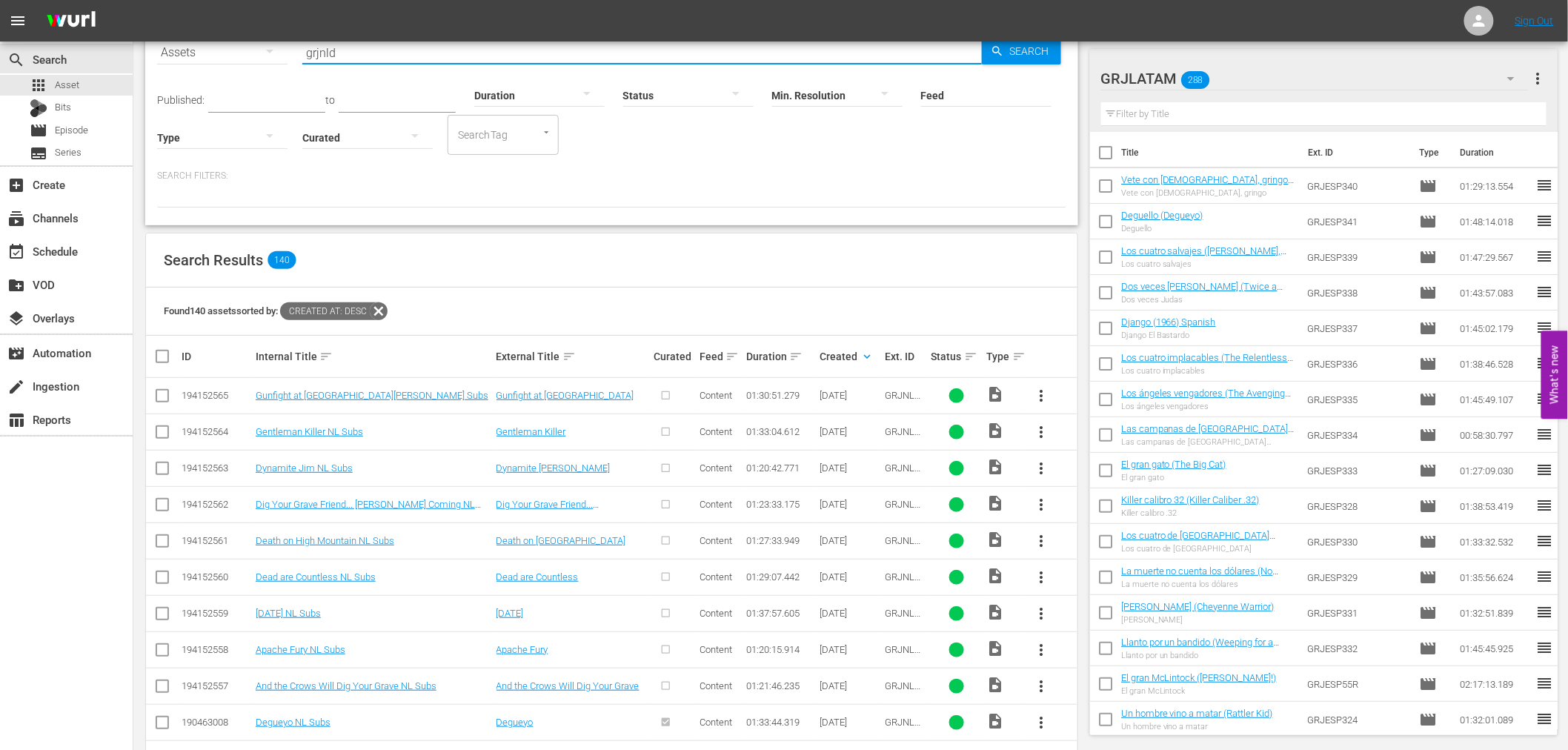
scroll to position [164, 0]
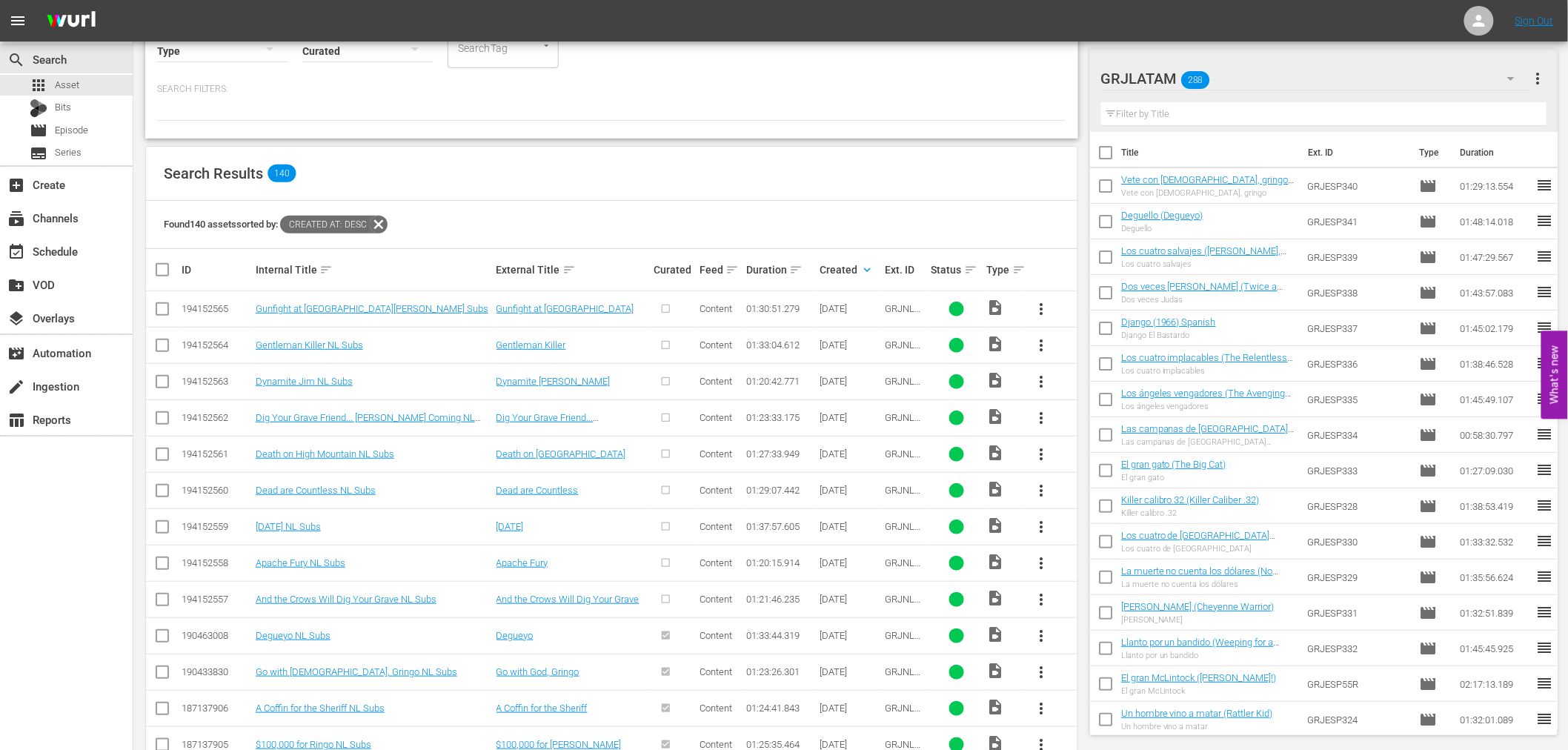
type input "grjnld"
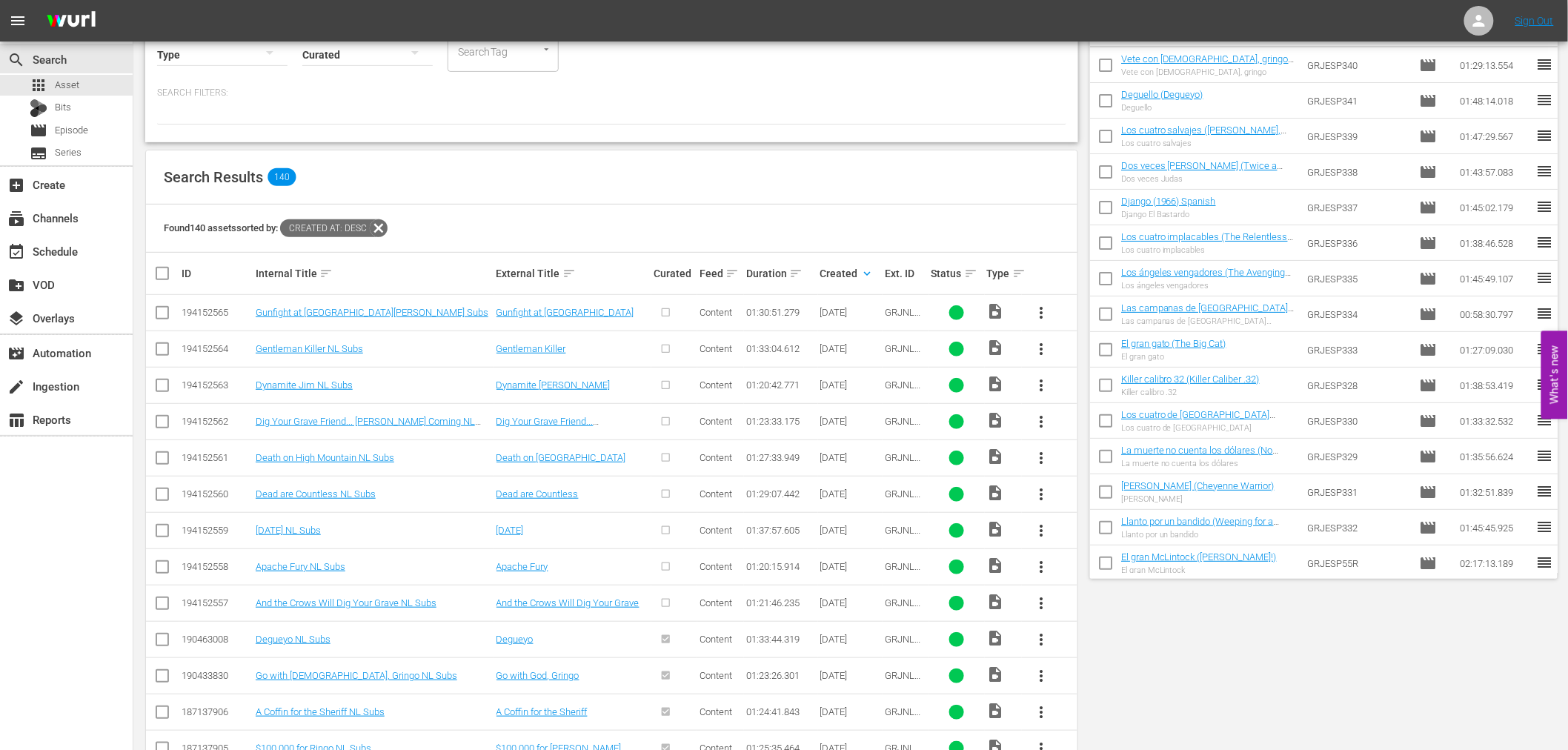
scroll to position [0, 0]
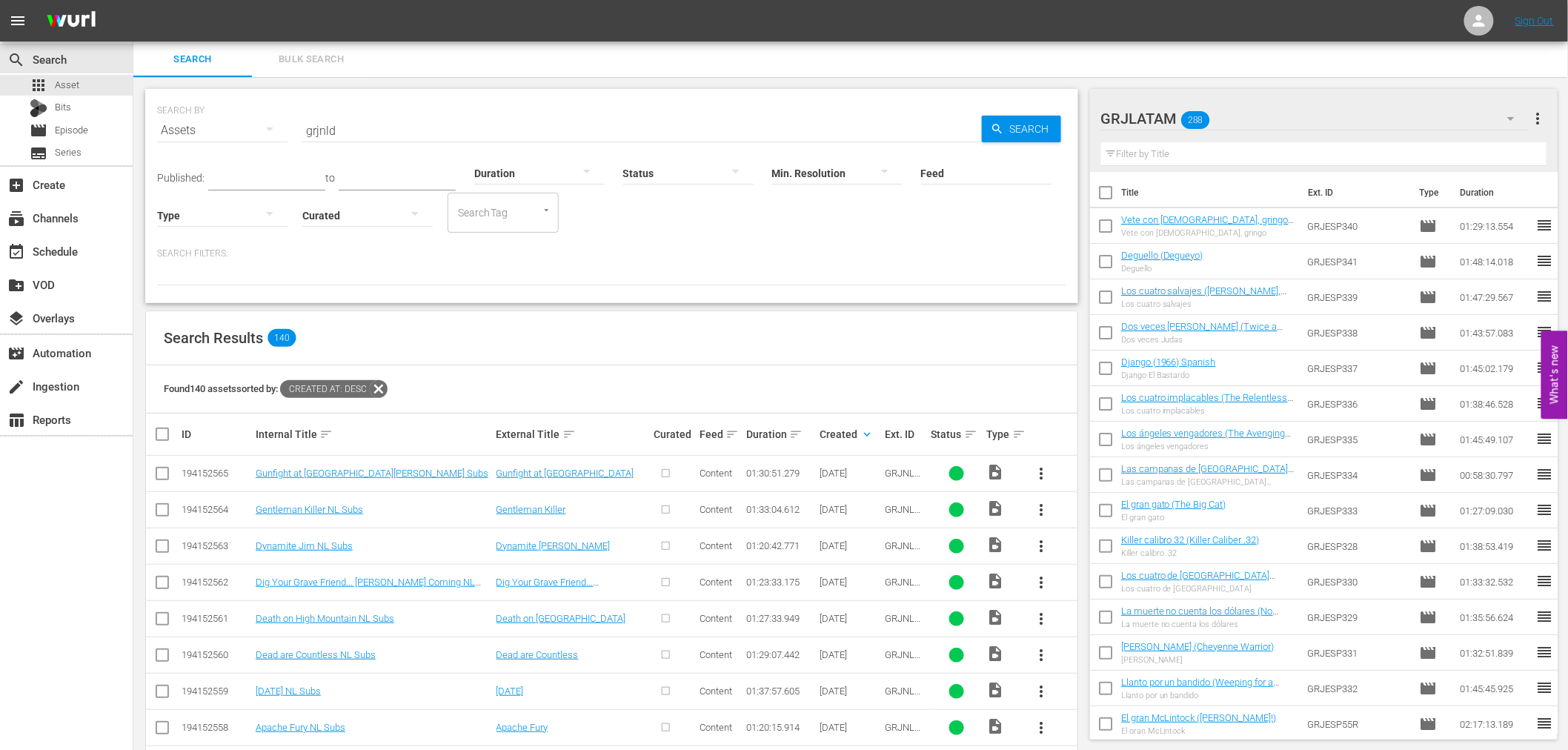
click at [1514, 119] on icon "button" at bounding box center [1510, 118] width 18 height 18
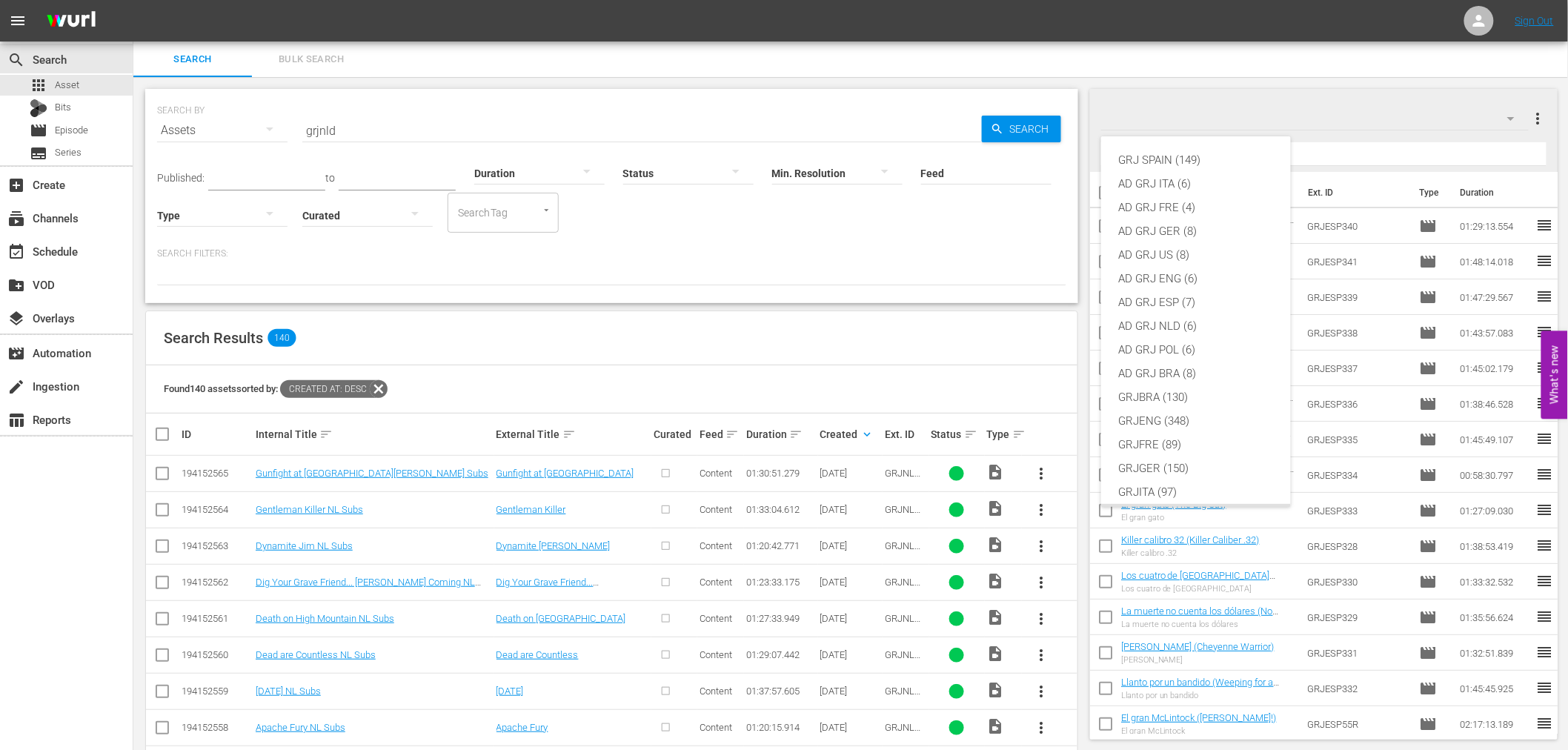
scroll to position [128, 0]
click at [1179, 407] on div "GRJNLD (124)" at bounding box center [1196, 412] width 154 height 23
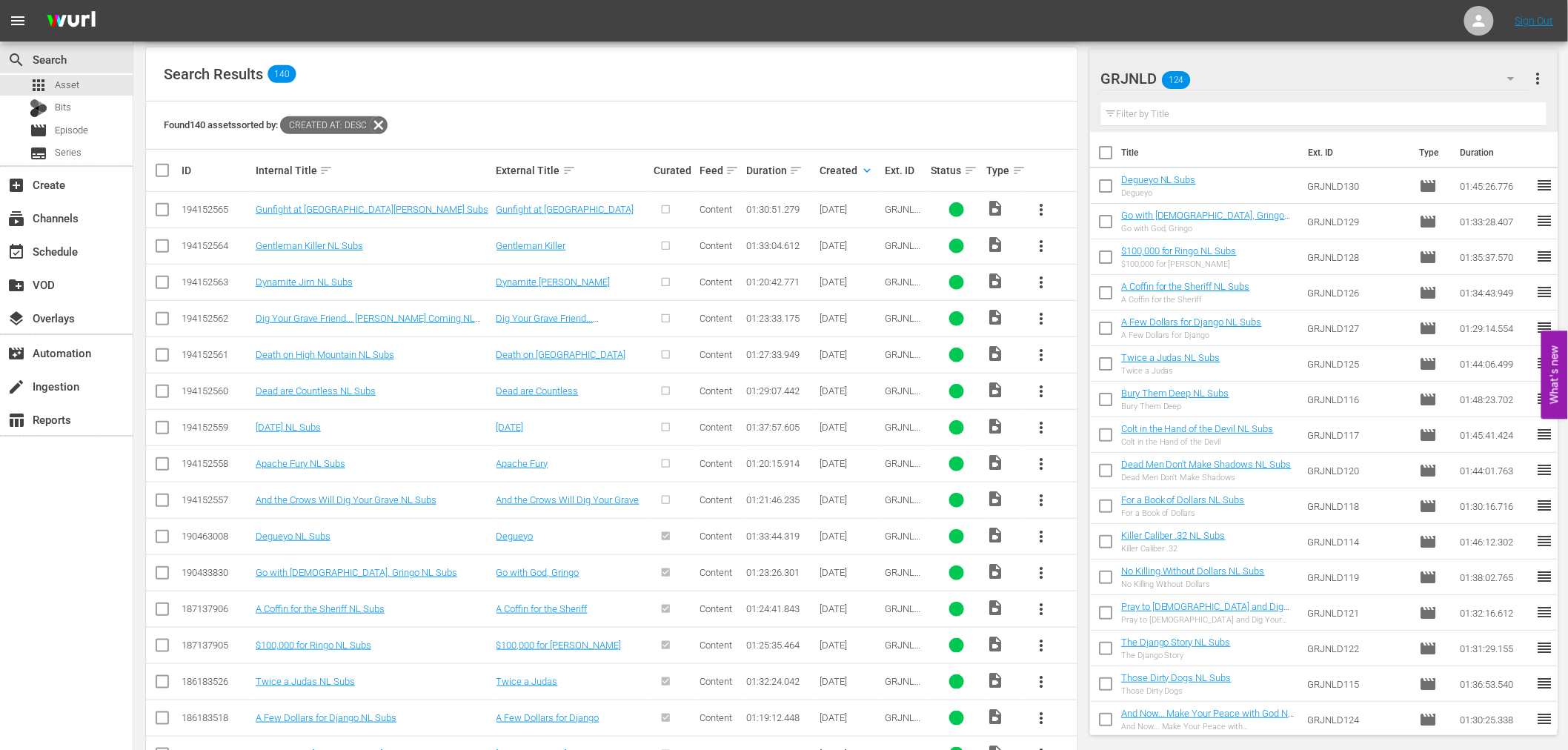
scroll to position [329, 0]
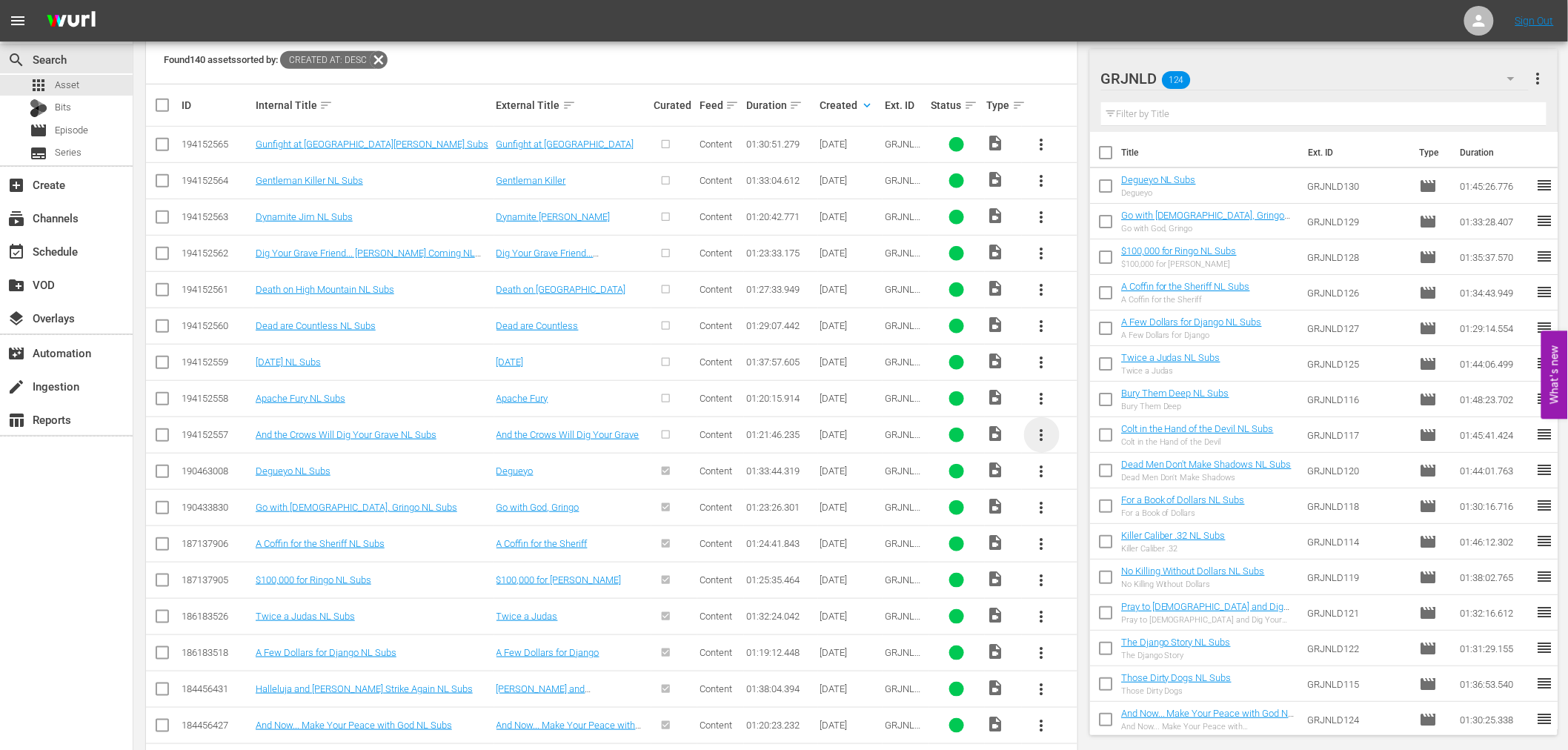
click at [1043, 431] on span "more_vert" at bounding box center [1041, 435] width 18 height 18
click at [1099, 553] on div "Episode" at bounding box center [1121, 548] width 100 height 36
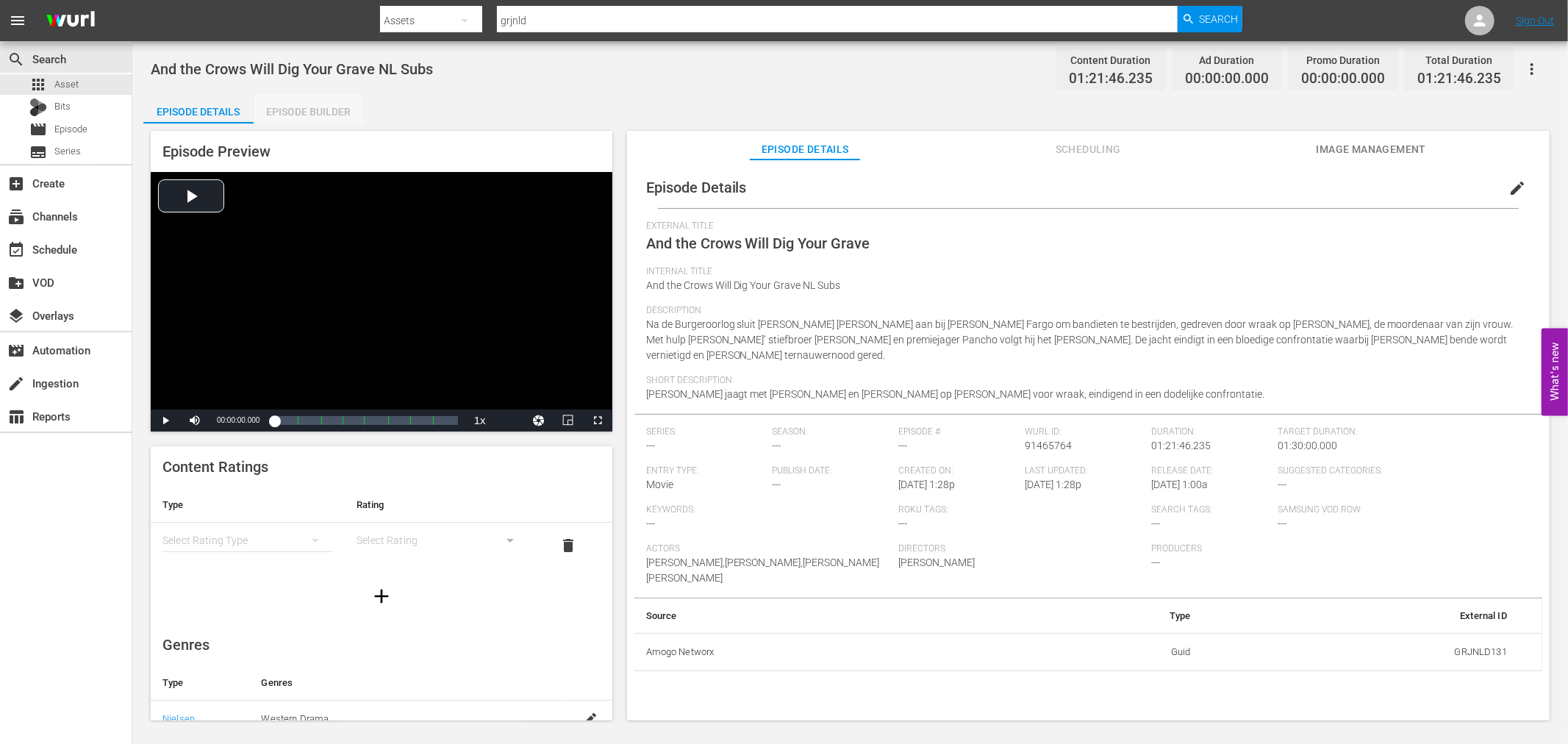
click at [293, 114] on div "Episode Builder" at bounding box center [308, 112] width 111 height 36
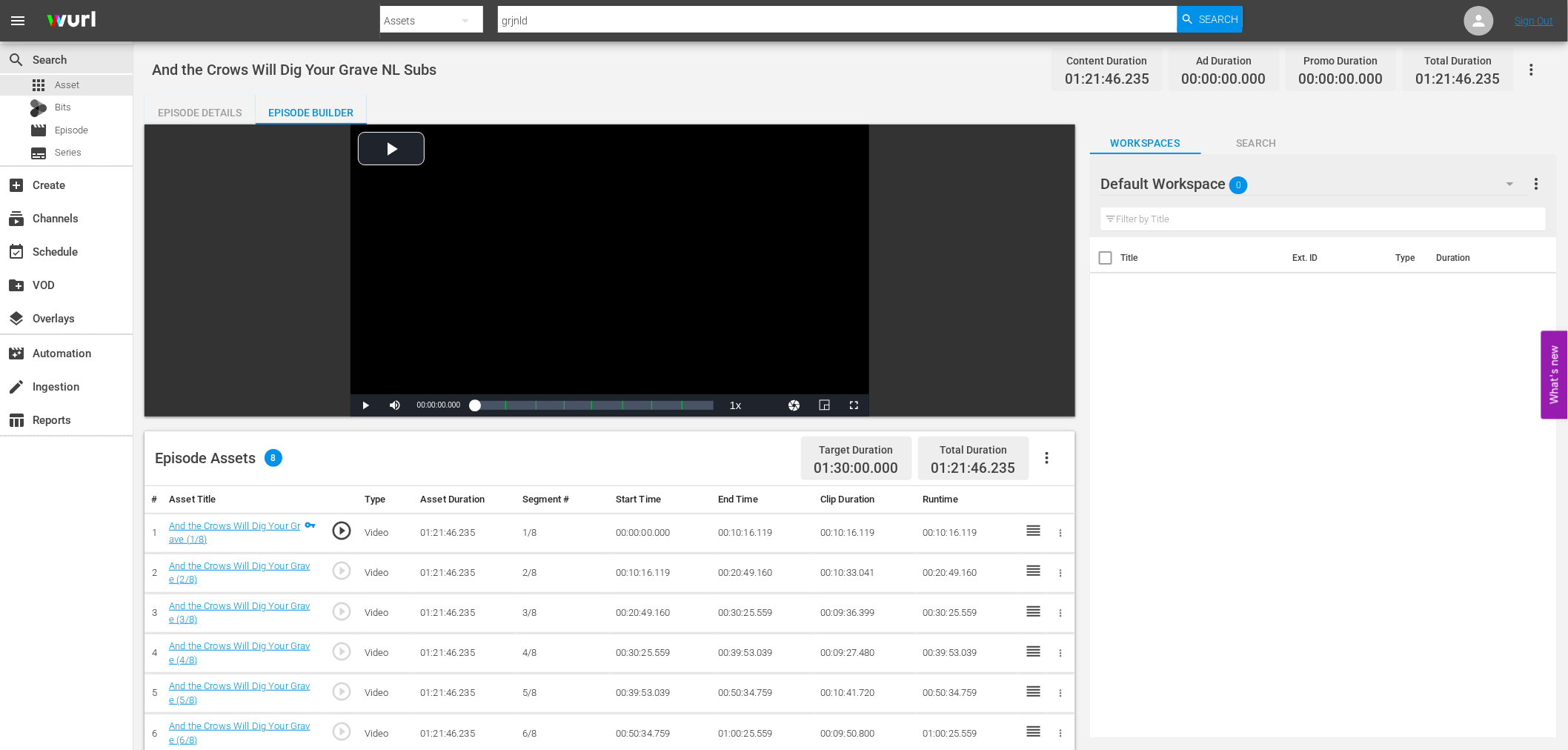
click at [1054, 460] on icon "button" at bounding box center [1047, 457] width 18 height 18
click at [1511, 183] on icon "button" at bounding box center [1510, 184] width 8 height 4
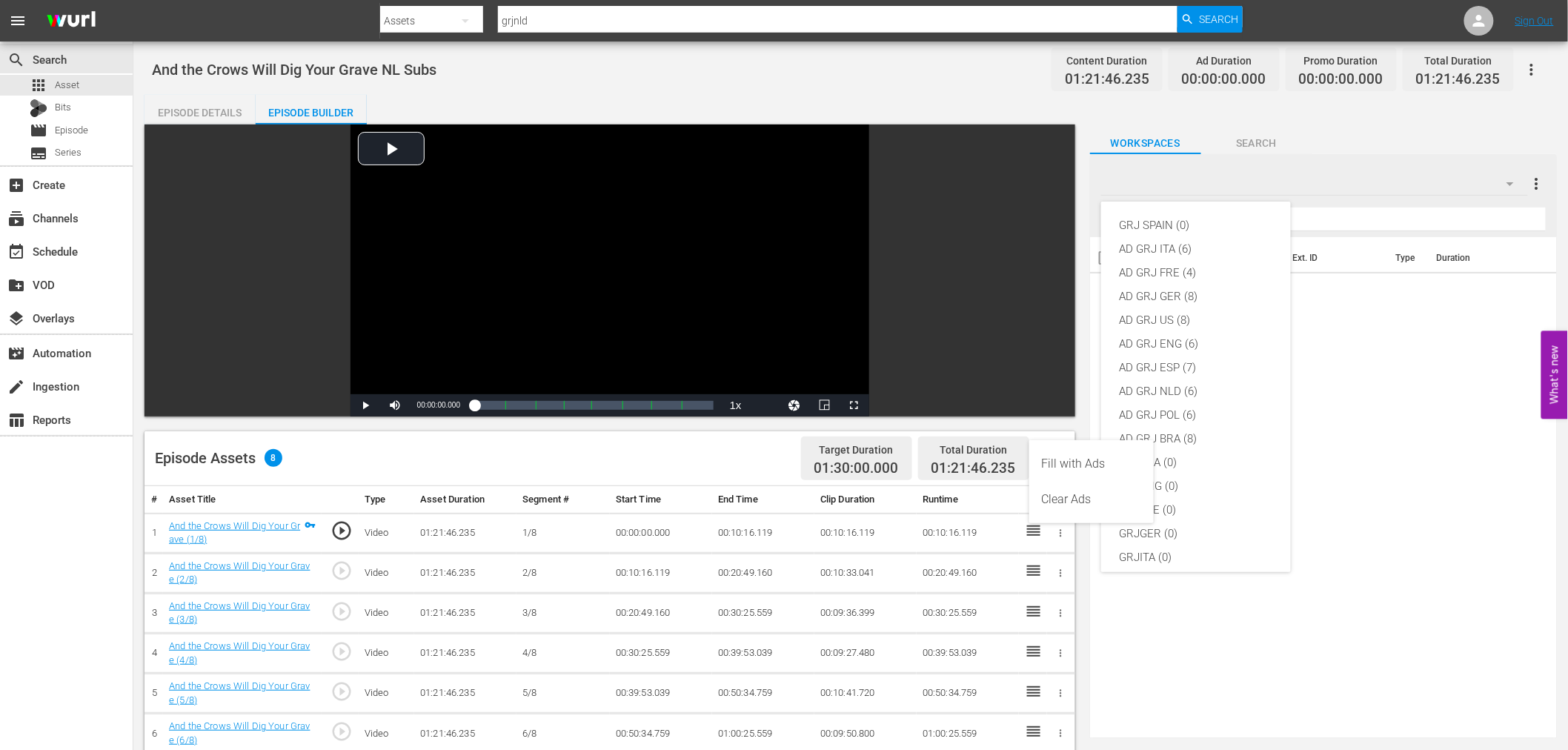
scroll to position [128, 0]
click at [1201, 292] on div "AD GRJ NLD (6)" at bounding box center [1196, 297] width 154 height 23
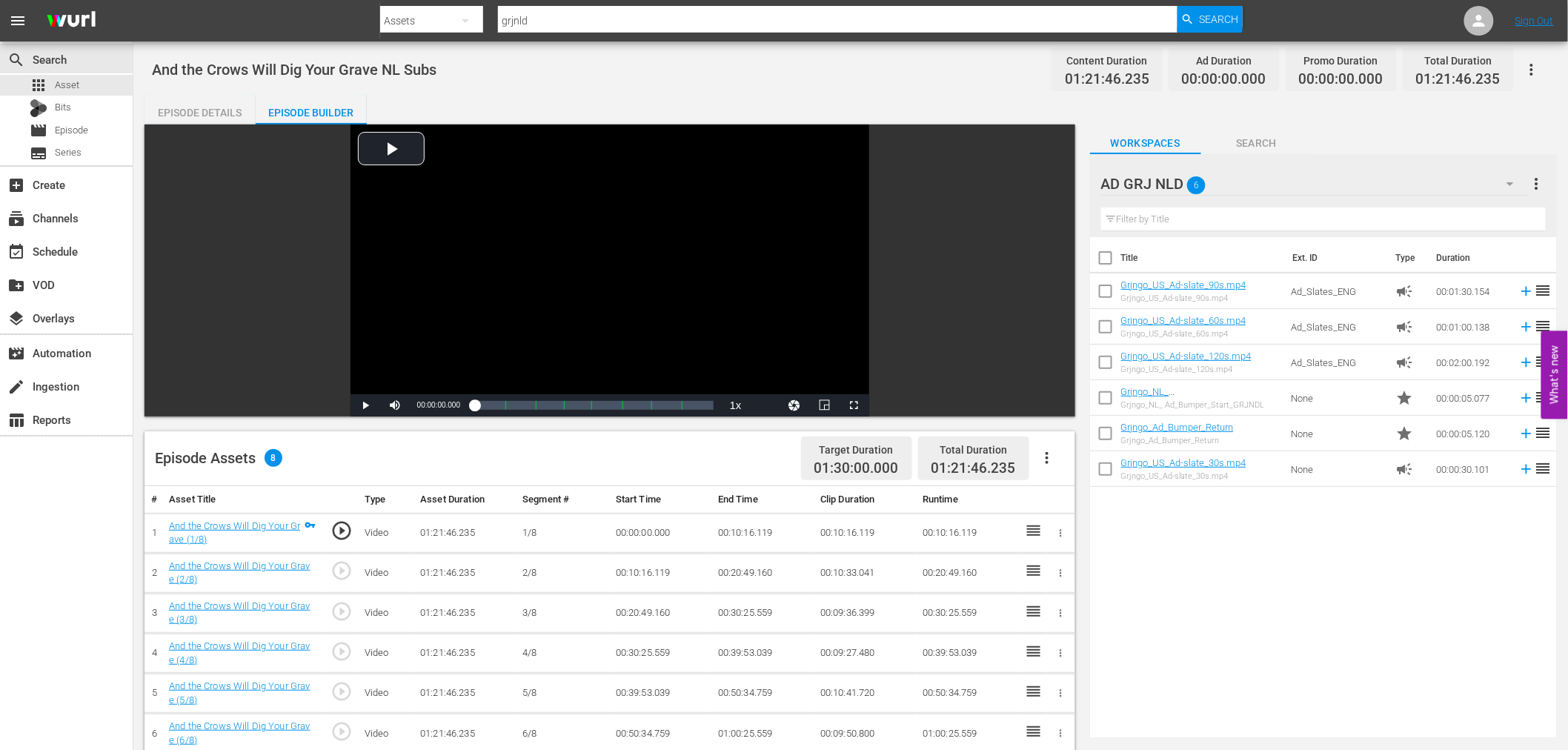
click at [1049, 460] on icon "button" at bounding box center [1047, 457] width 18 height 18
click at [1049, 467] on div "Fill with Ads" at bounding box center [1091, 464] width 100 height 36
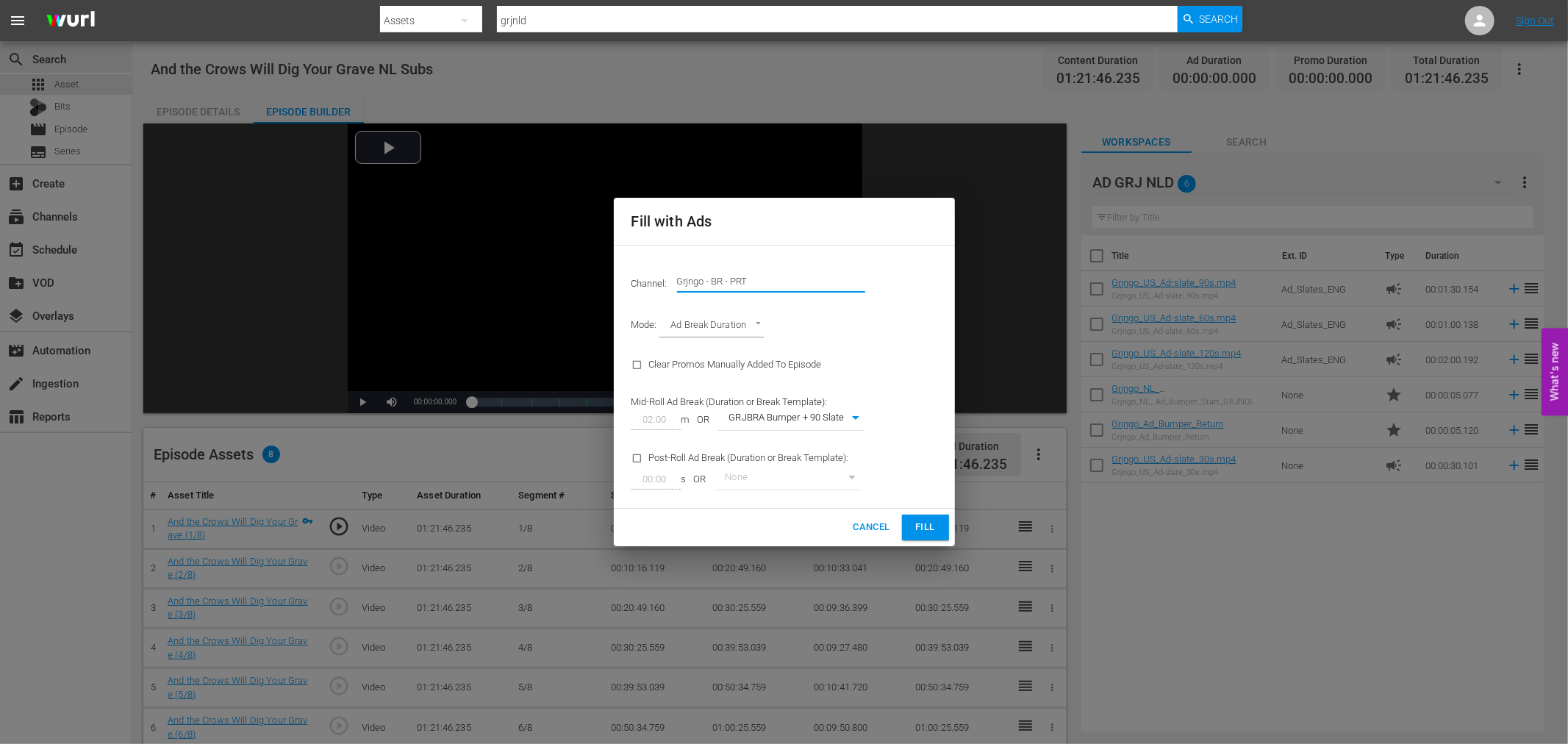
drag, startPoint x: 770, startPoint y: 277, endPoint x: 675, endPoint y: 276, distance: 95.0
click at [675, 275] on div "Channel: Channel Title Grjngo - BR - PRT" at bounding box center [784, 280] width 323 height 53
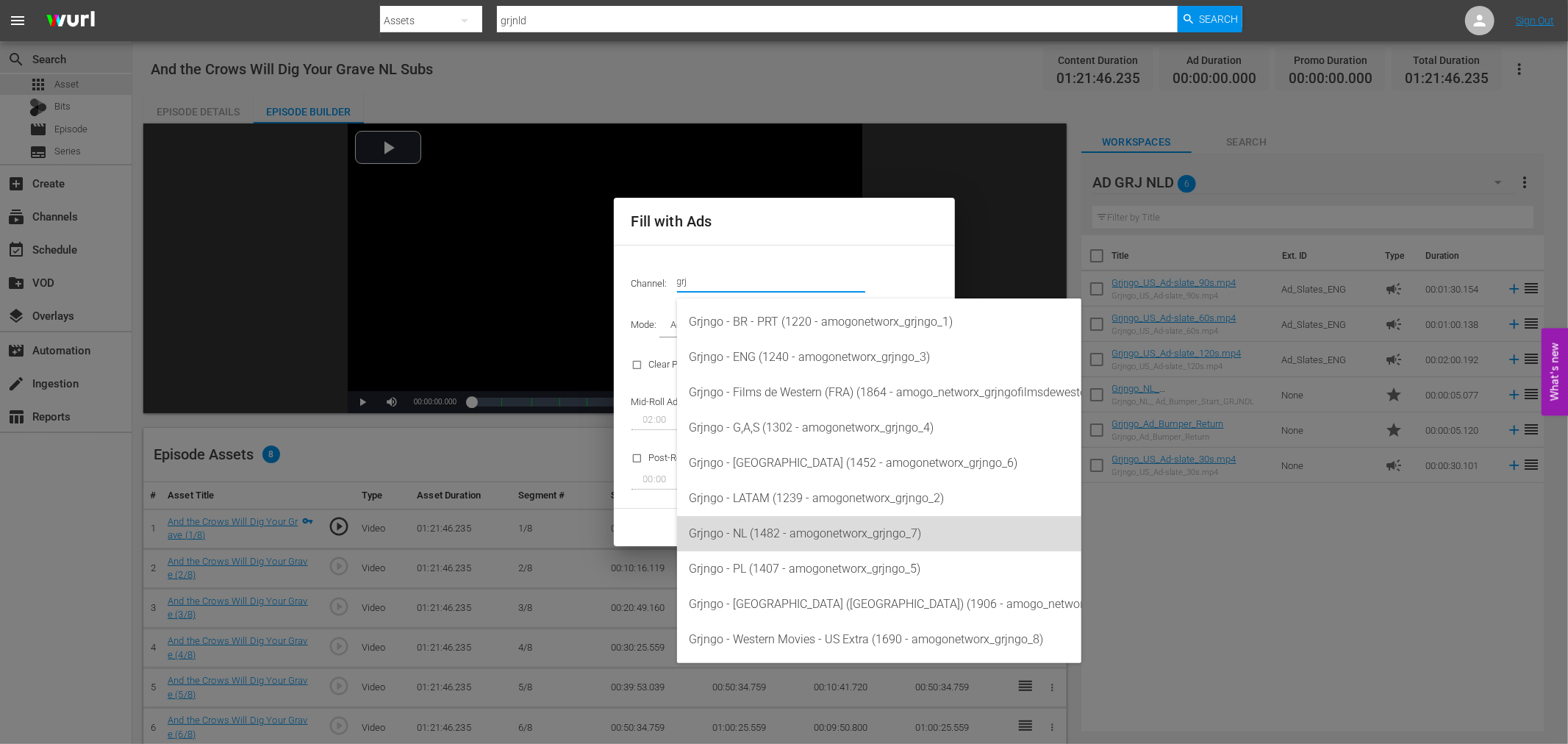
click at [798, 533] on div "Grjngo - NL (1482 - amogonetworx_grjngo_7)" at bounding box center [879, 534] width 381 height 36
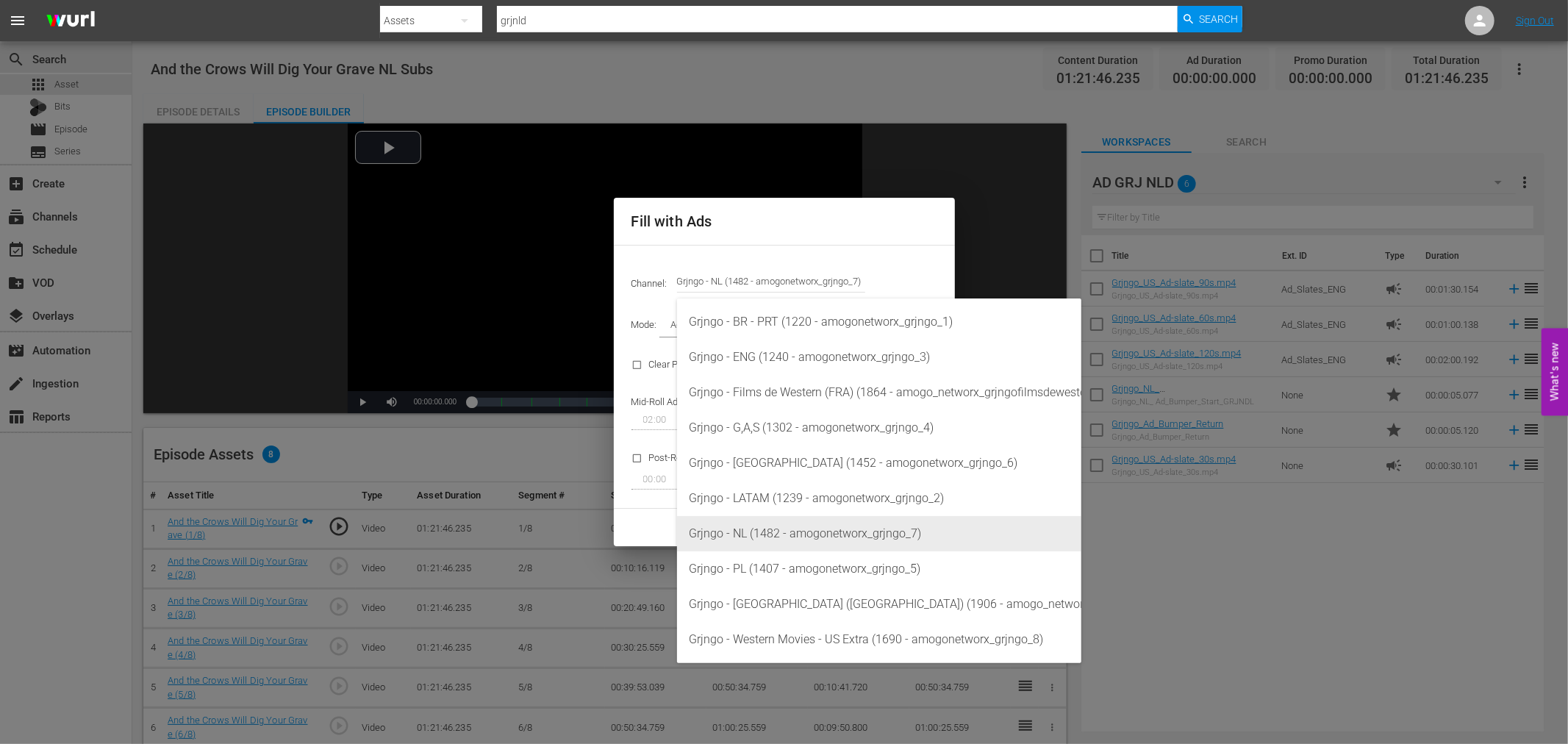
type input "Grjngo - NL (1482)"
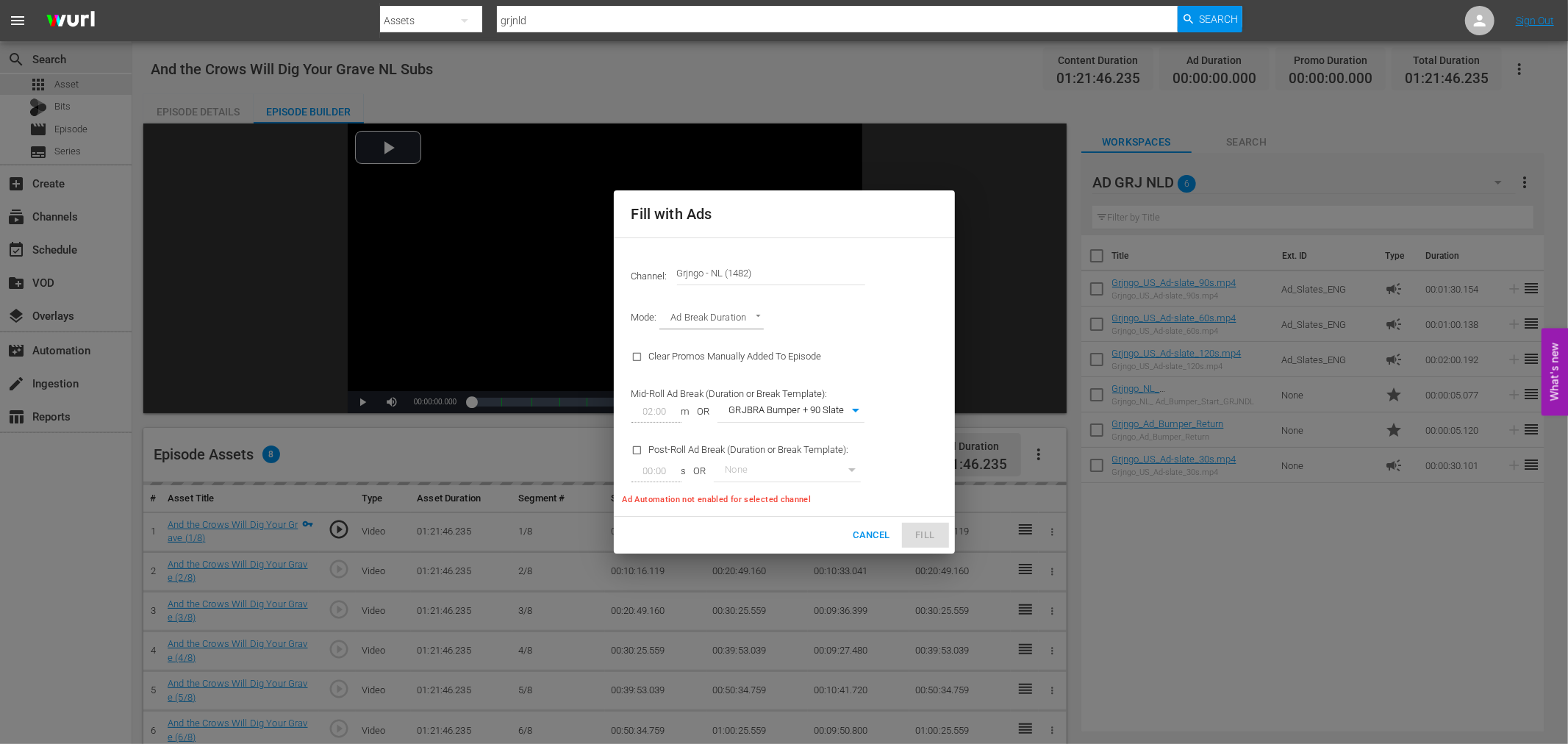
type input "346"
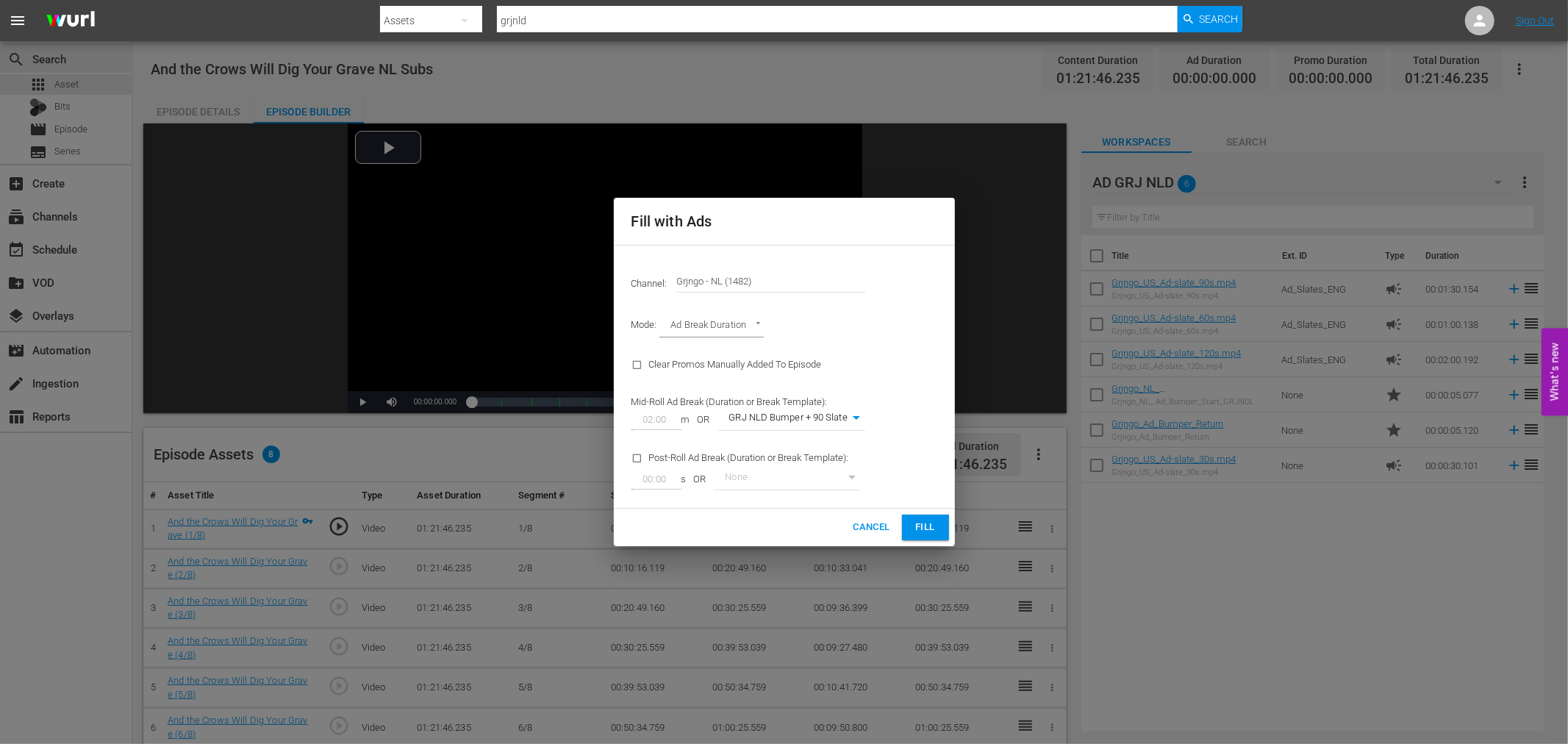
click at [917, 524] on span "Fill" at bounding box center [925, 527] width 23 height 17
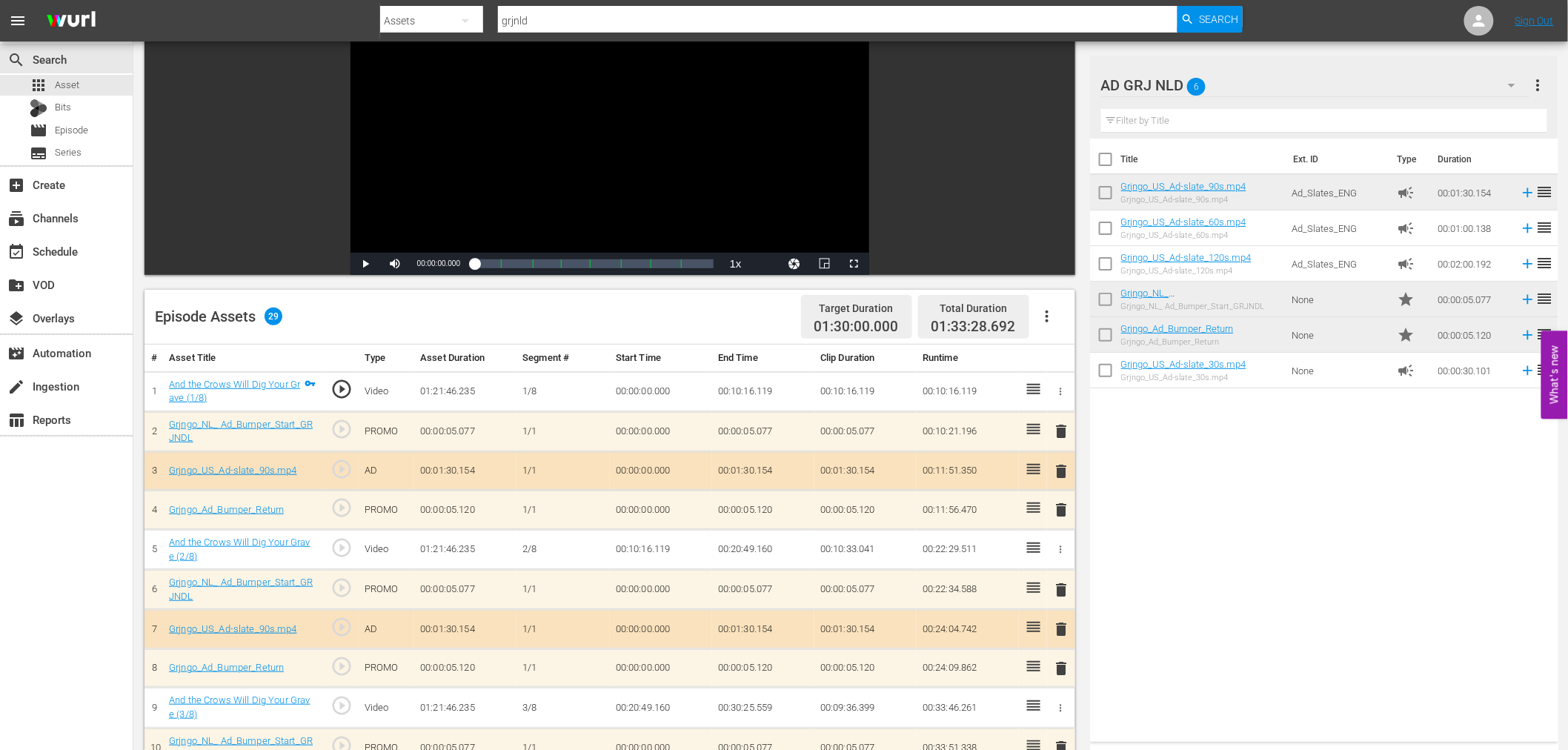
scroll to position [164, 0]
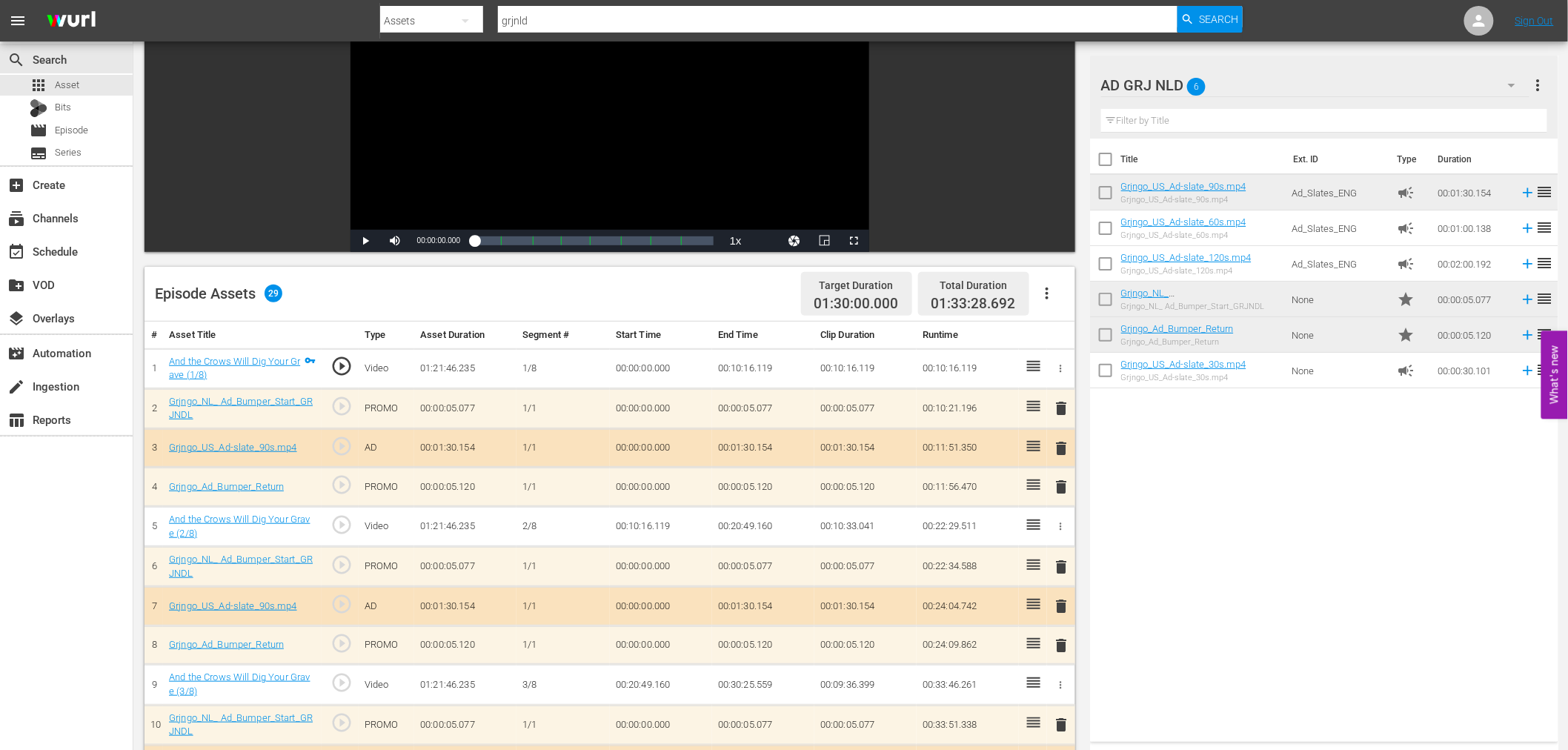
click at [1061, 402] on span "delete" at bounding box center [1062, 408] width 18 height 18
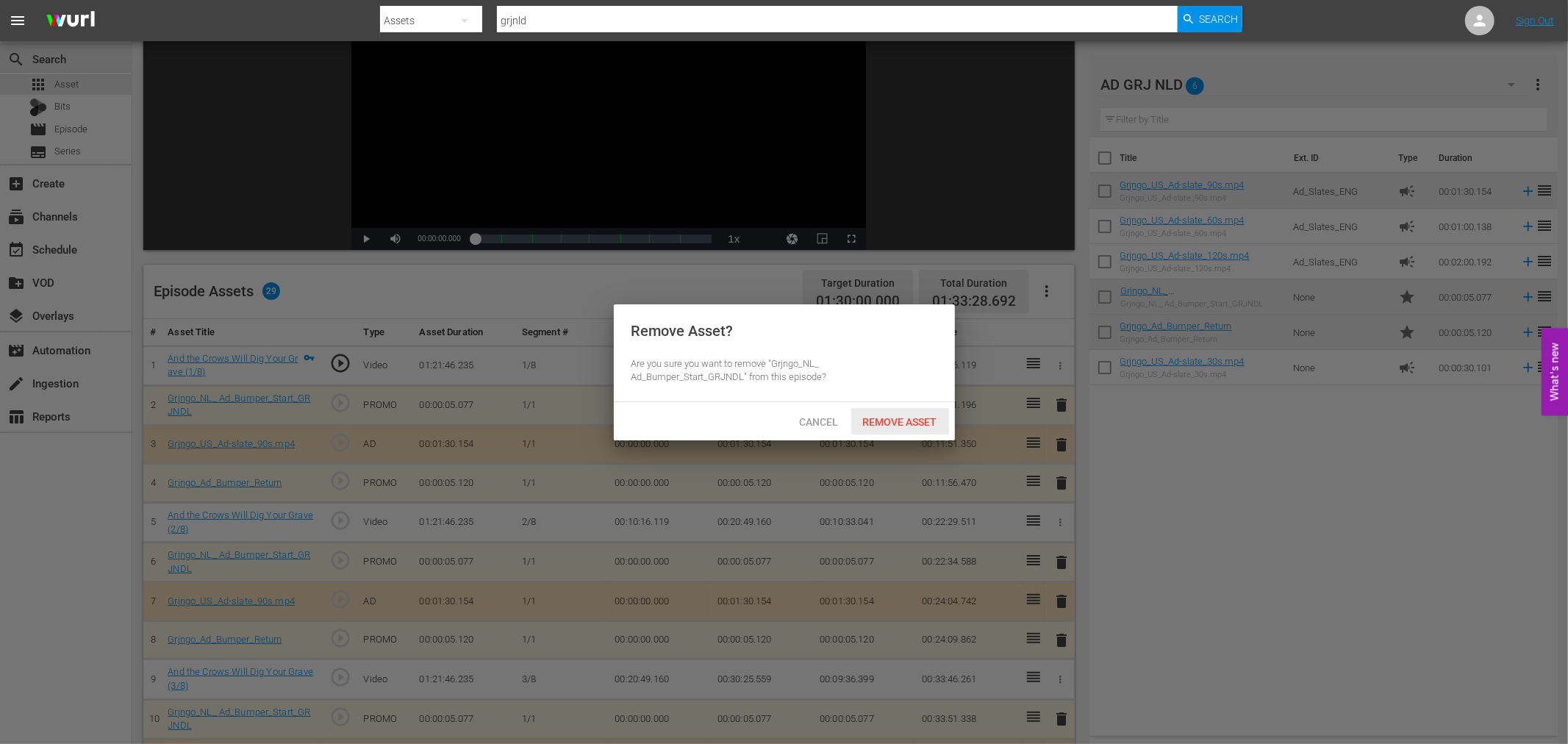
click at [882, 422] on span "Remove Asset" at bounding box center [900, 421] width 98 height 12
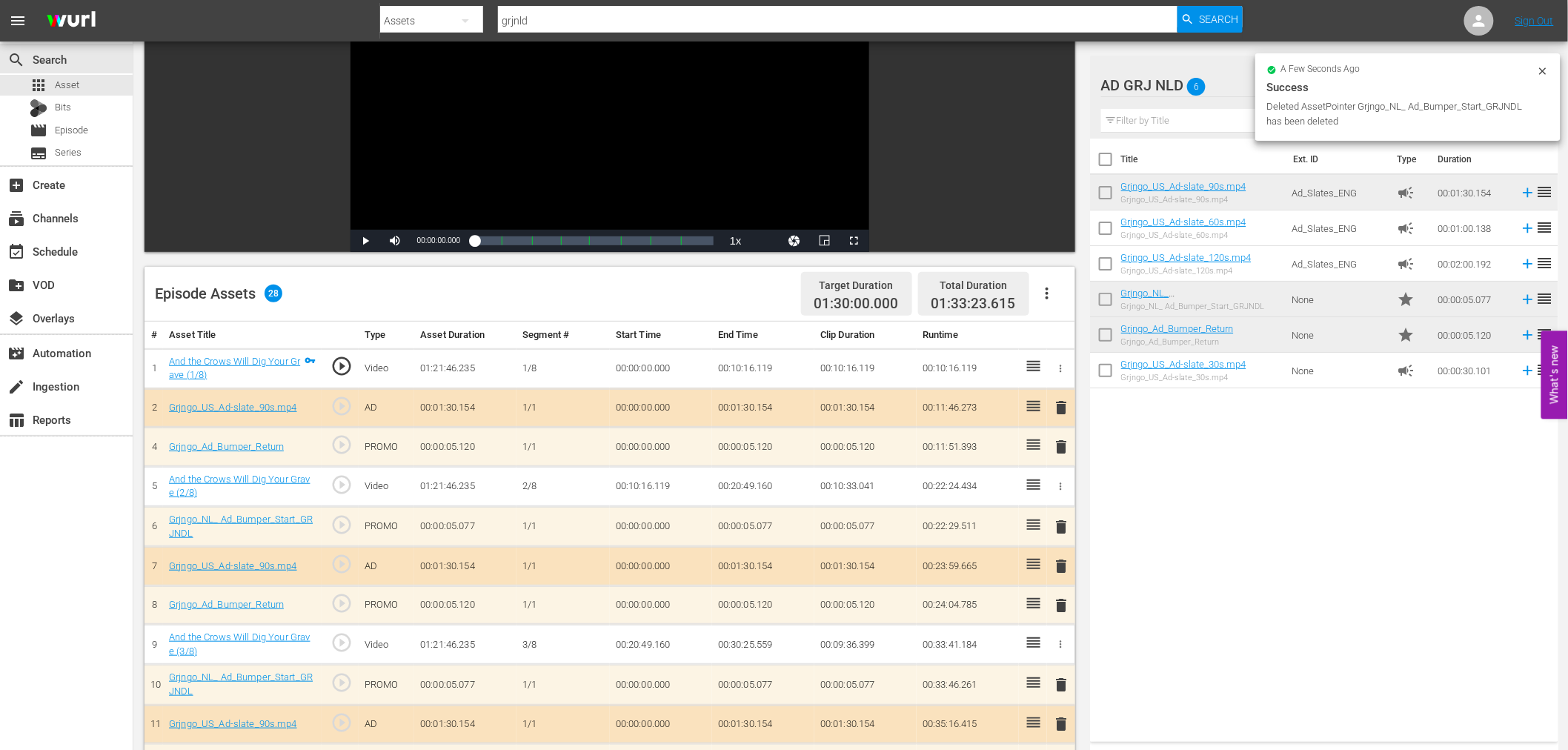
click at [1065, 403] on span "delete" at bounding box center [1062, 407] width 18 height 18
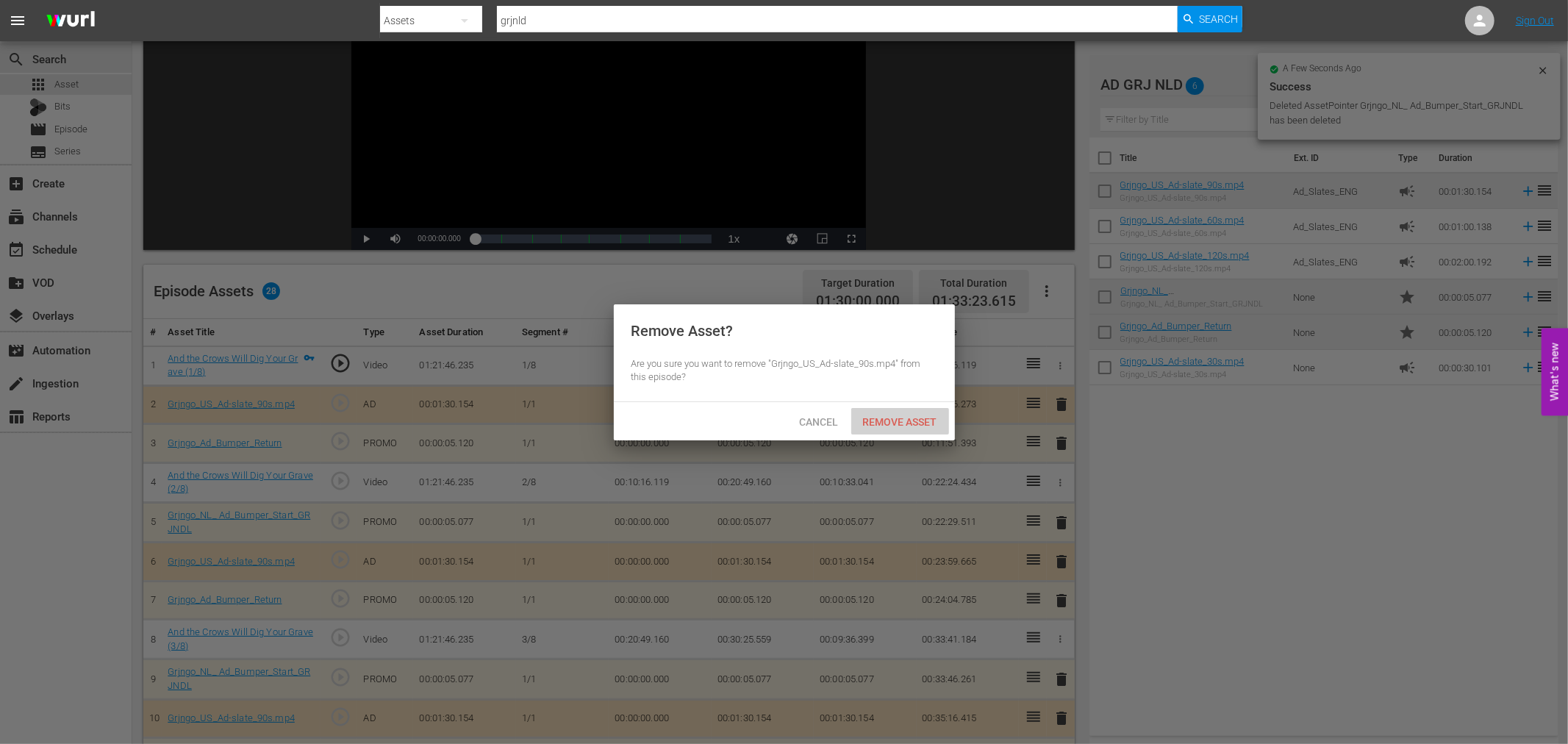
click at [896, 416] on span "Remove Asset" at bounding box center [900, 421] width 98 height 12
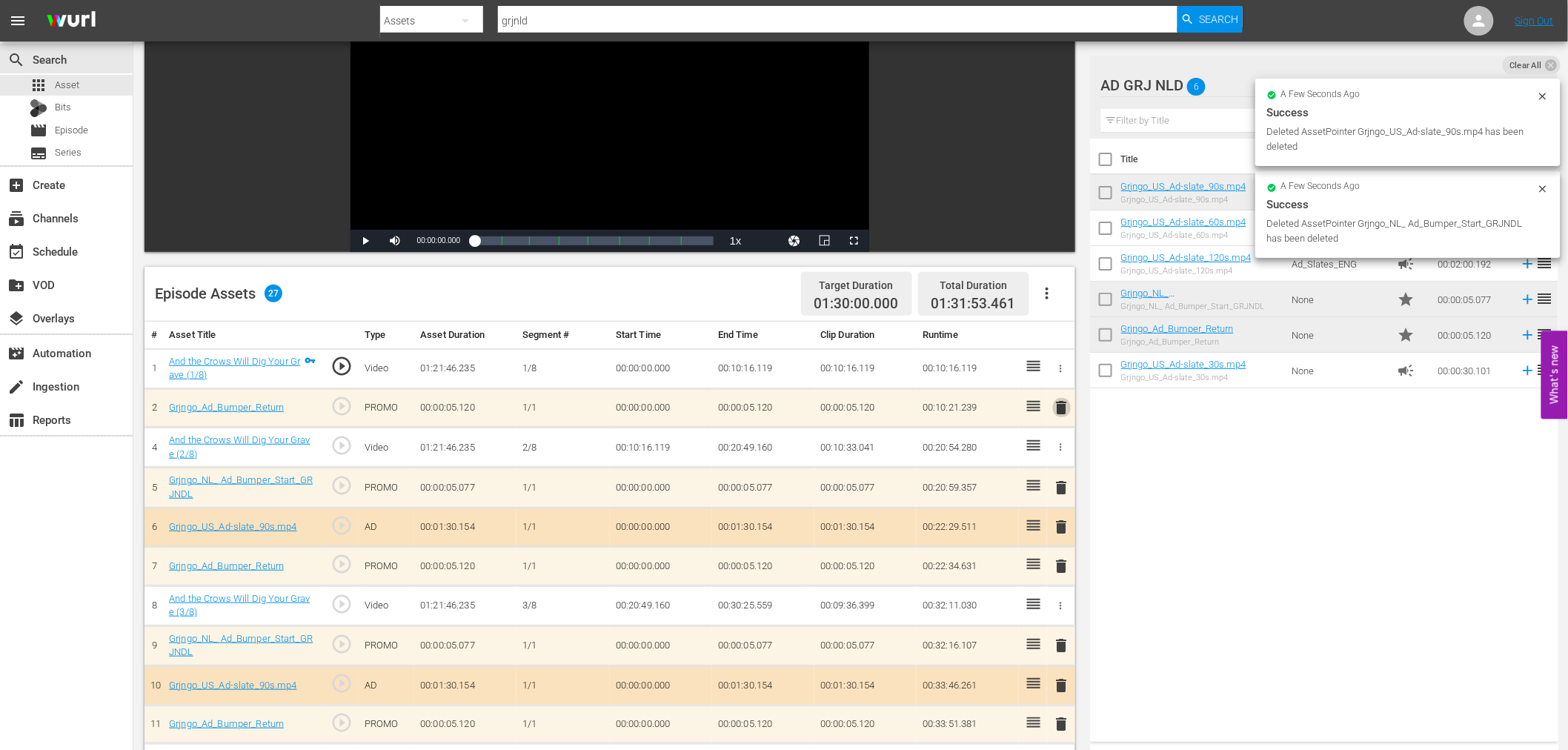
click at [1069, 404] on span "delete" at bounding box center [1062, 407] width 18 height 18
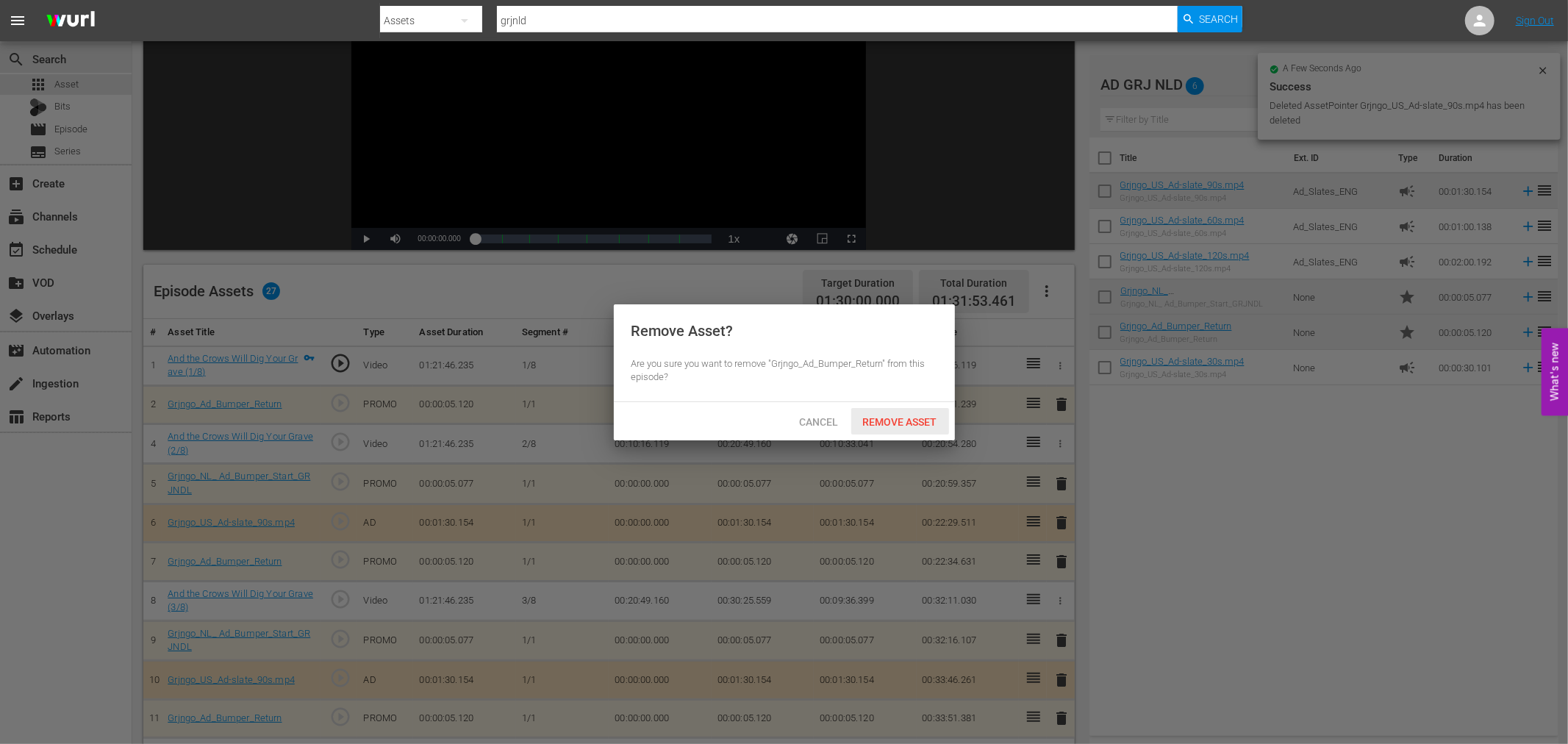
click at [870, 422] on span "Remove Asset" at bounding box center [900, 421] width 98 height 12
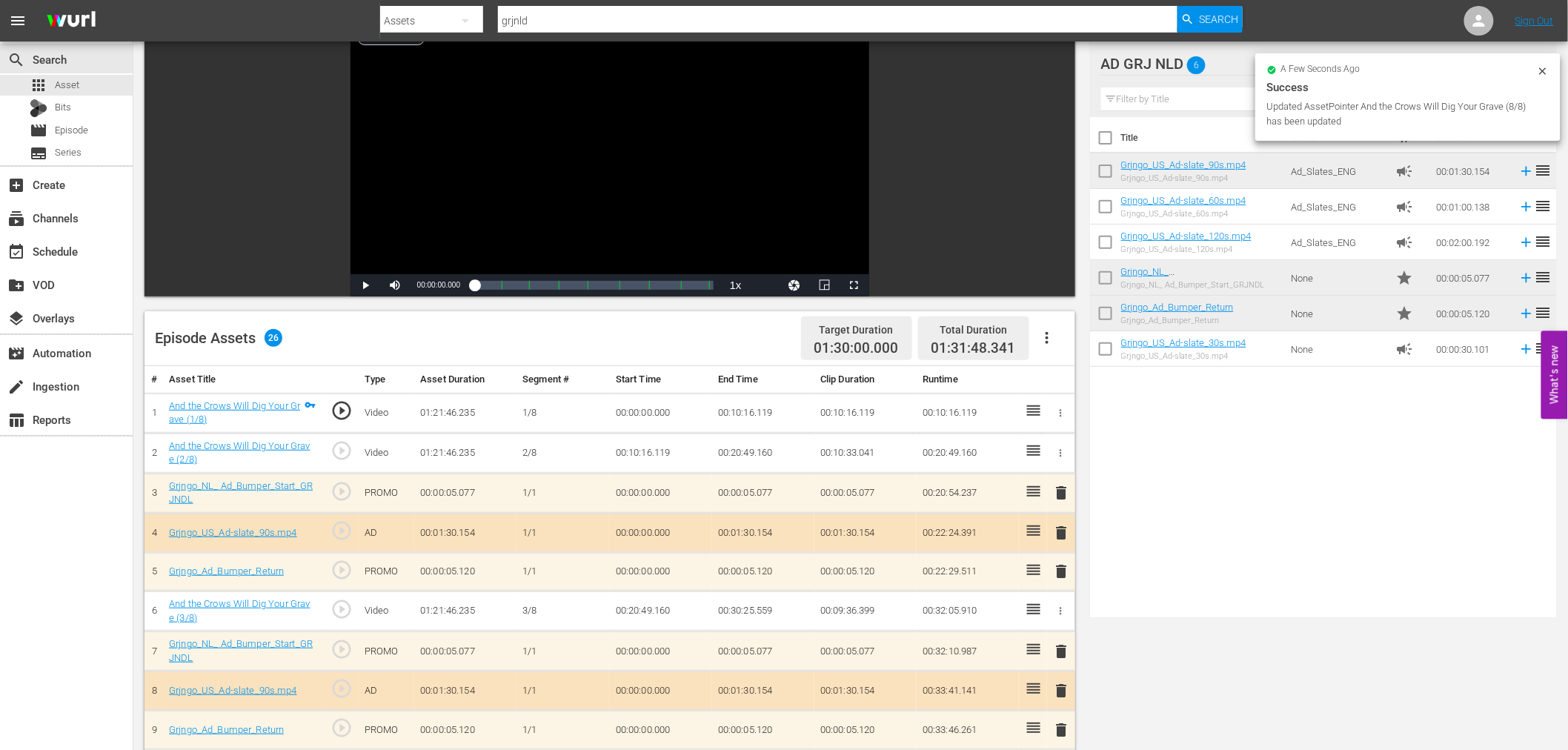
scroll to position [0, 0]
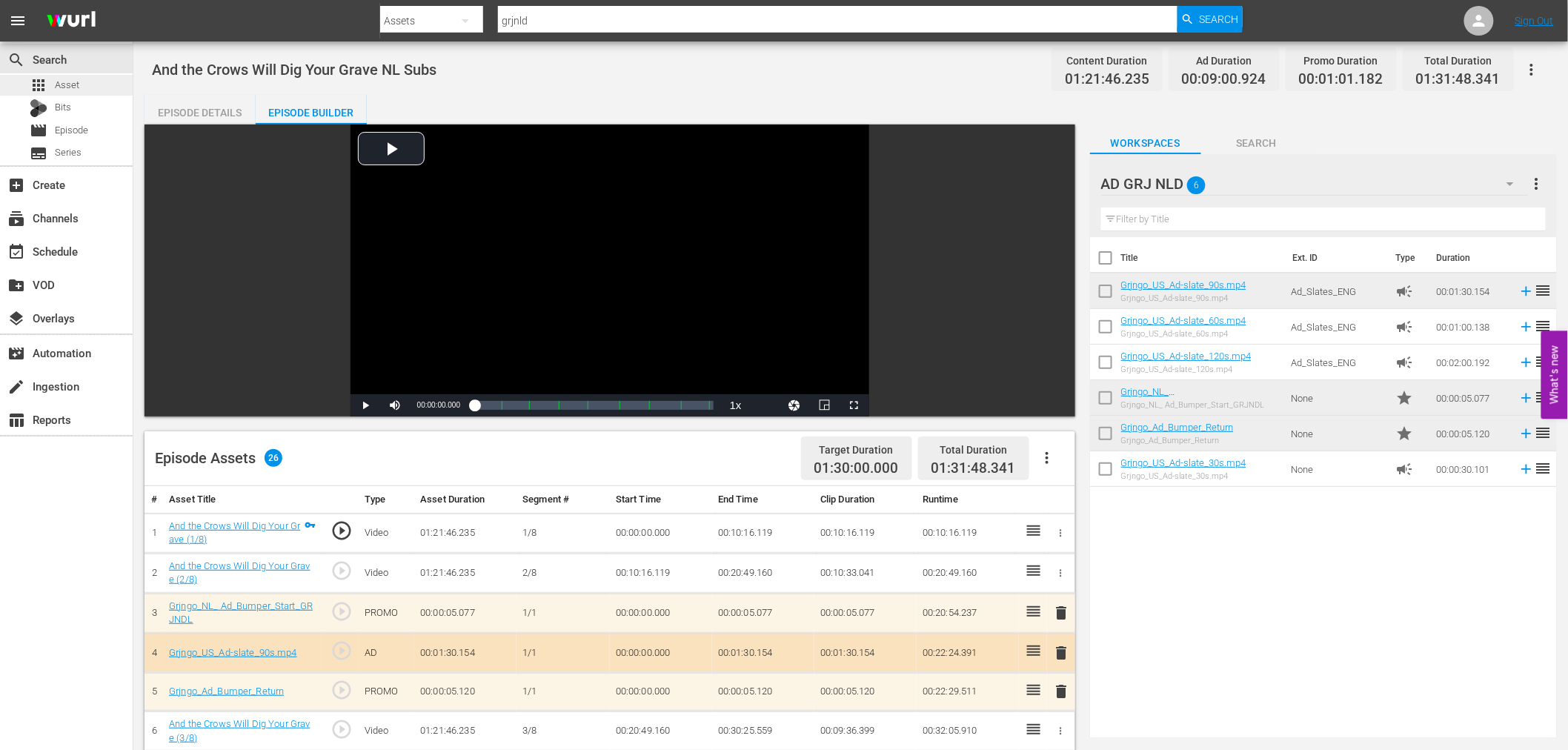
click at [79, 85] on div "apps Asset" at bounding box center [66, 85] width 132 height 21
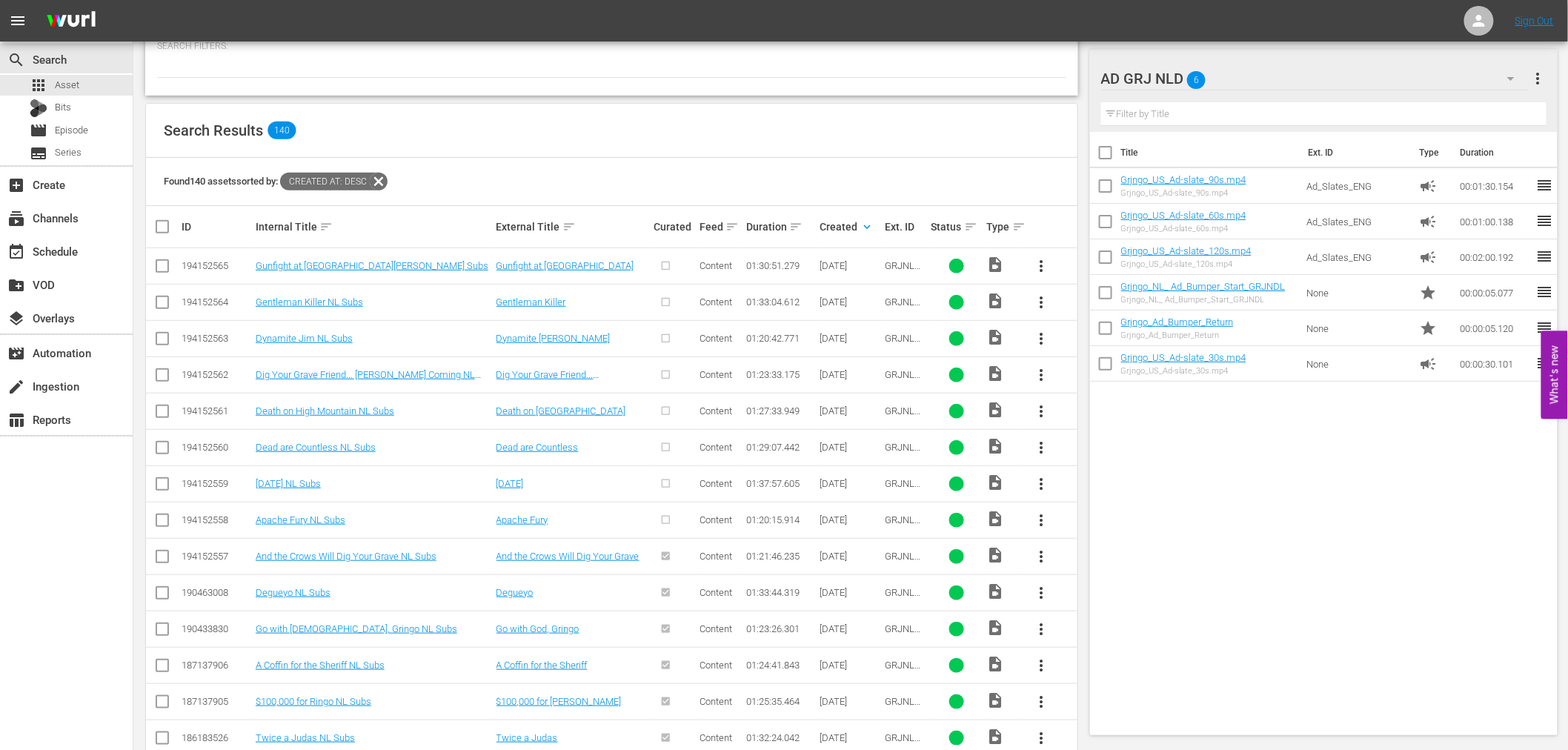
scroll to position [247, 0]
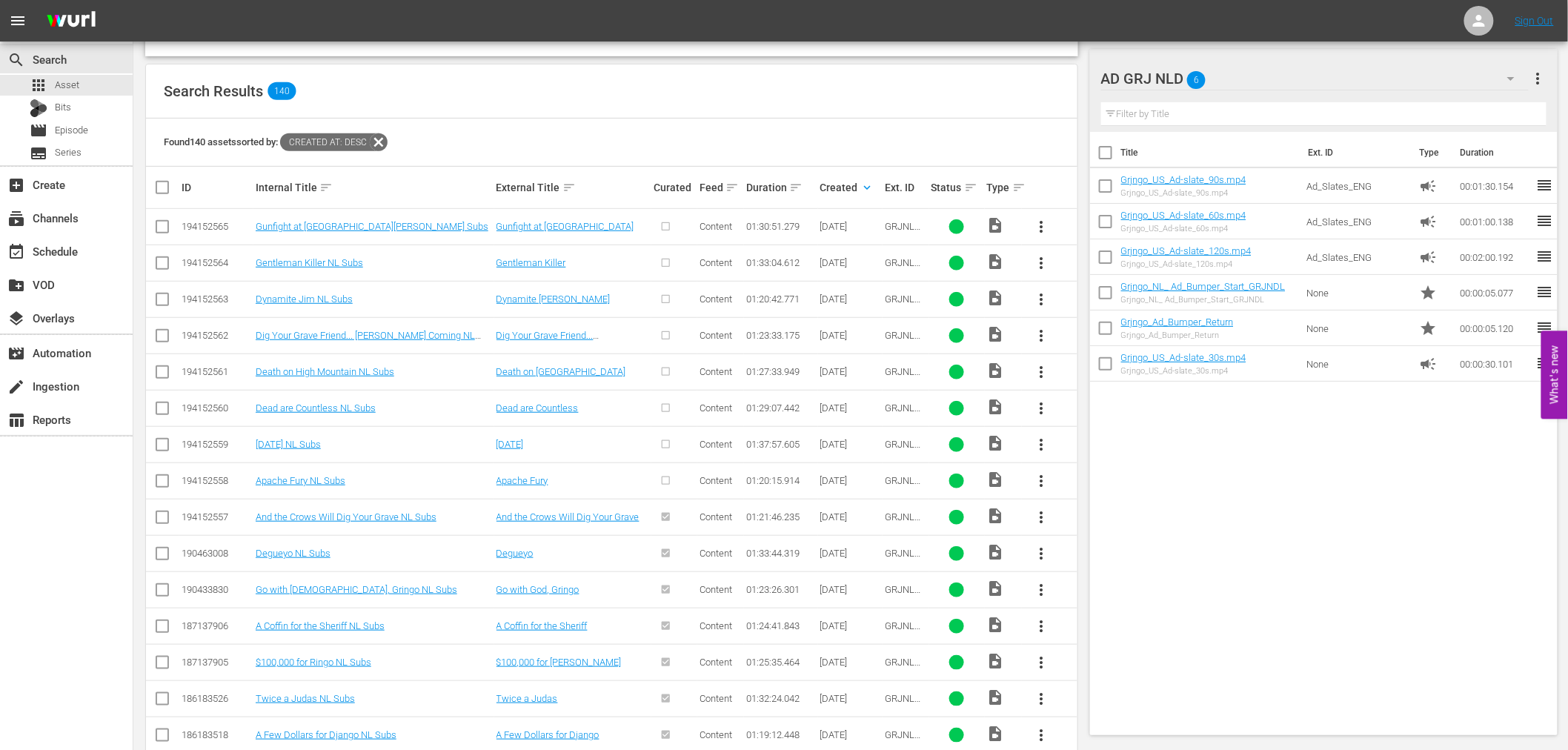
click at [1041, 477] on span "more_vert" at bounding box center [1041, 481] width 18 height 18
click at [1115, 597] on div "Episode" at bounding box center [1121, 593] width 100 height 36
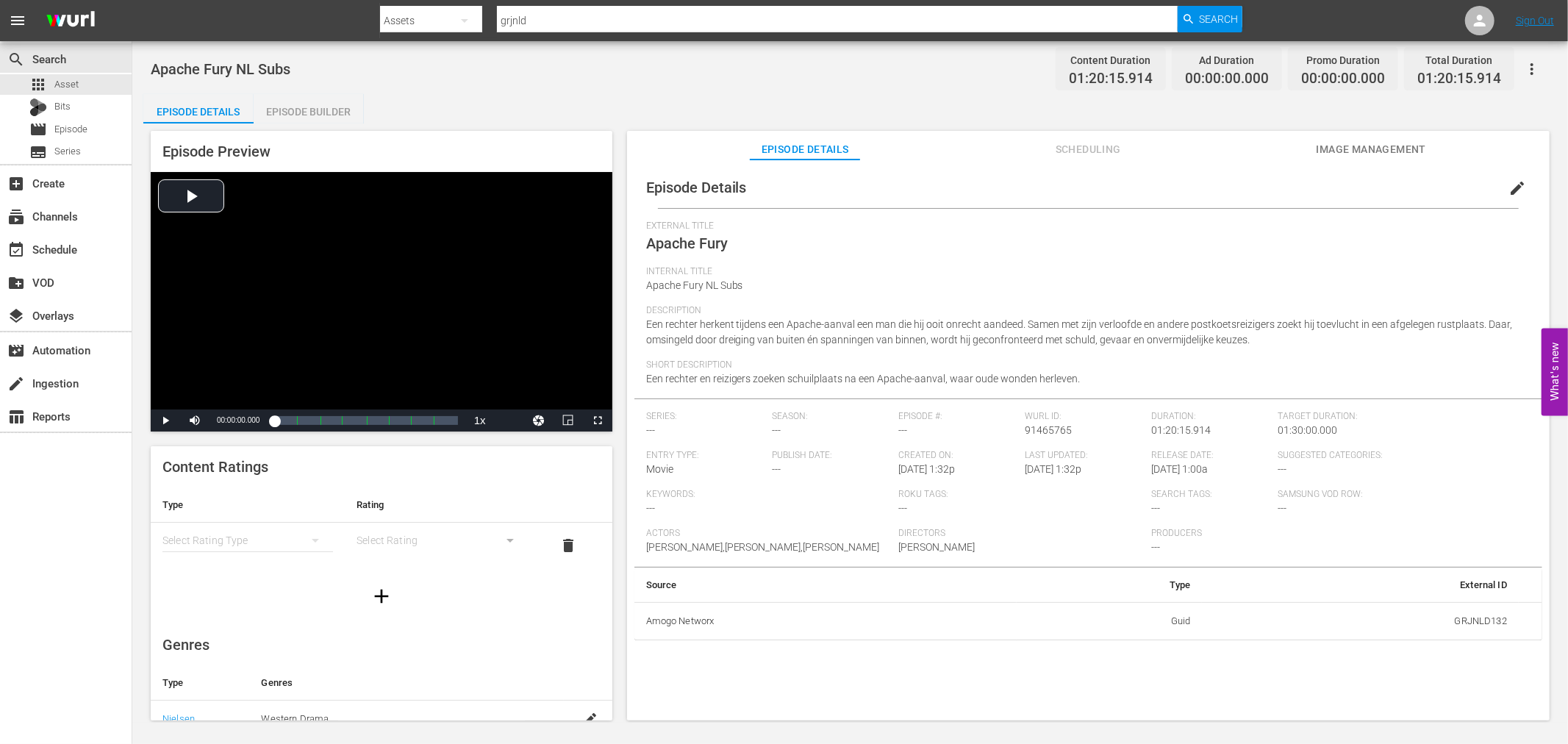
click at [328, 105] on div "Episode Builder" at bounding box center [308, 112] width 111 height 36
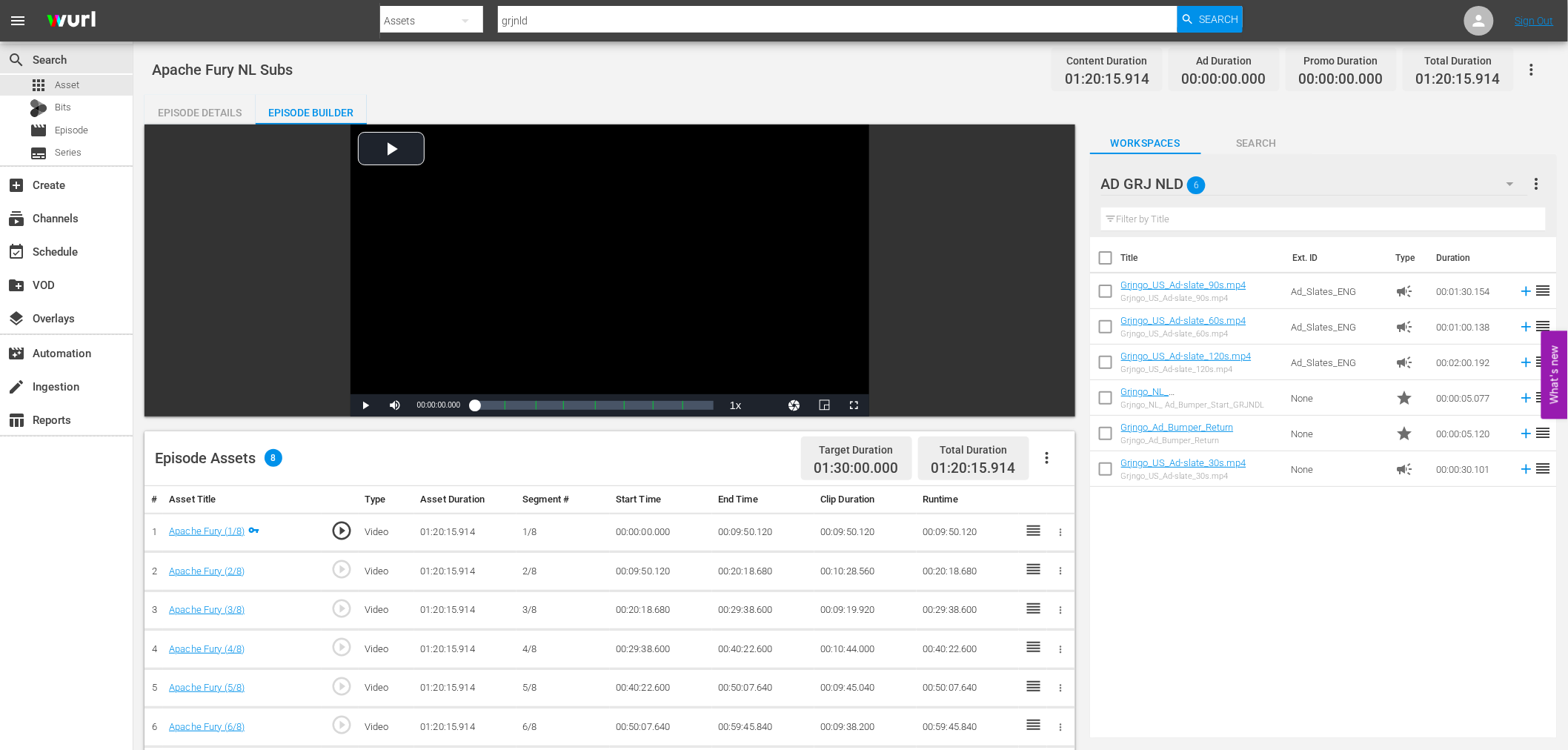
click at [1050, 460] on icon "button" at bounding box center [1047, 457] width 18 height 18
click at [1045, 463] on div "Fill with Ads" at bounding box center [1091, 464] width 100 height 36
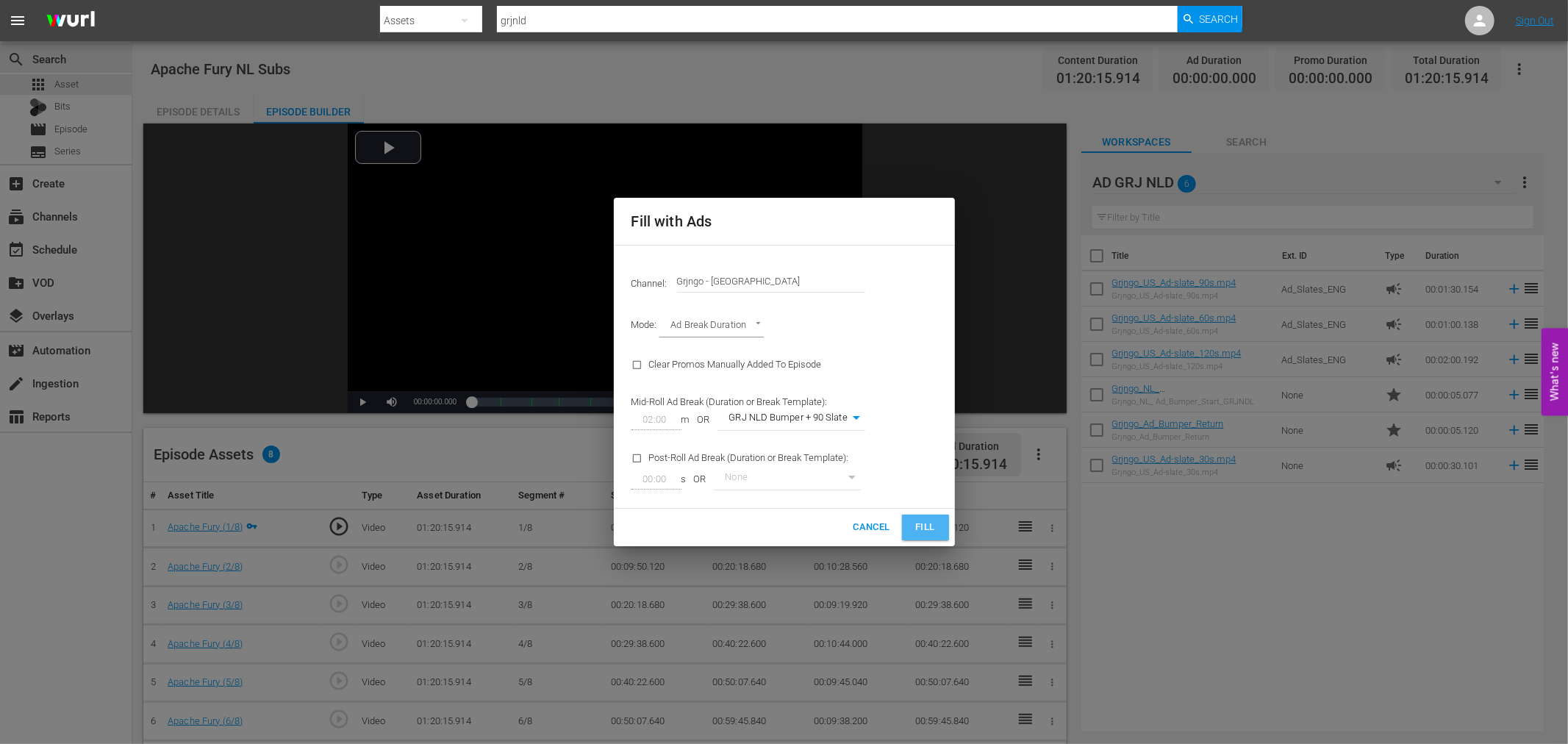
click at [926, 526] on span "Fill" at bounding box center [925, 527] width 23 height 17
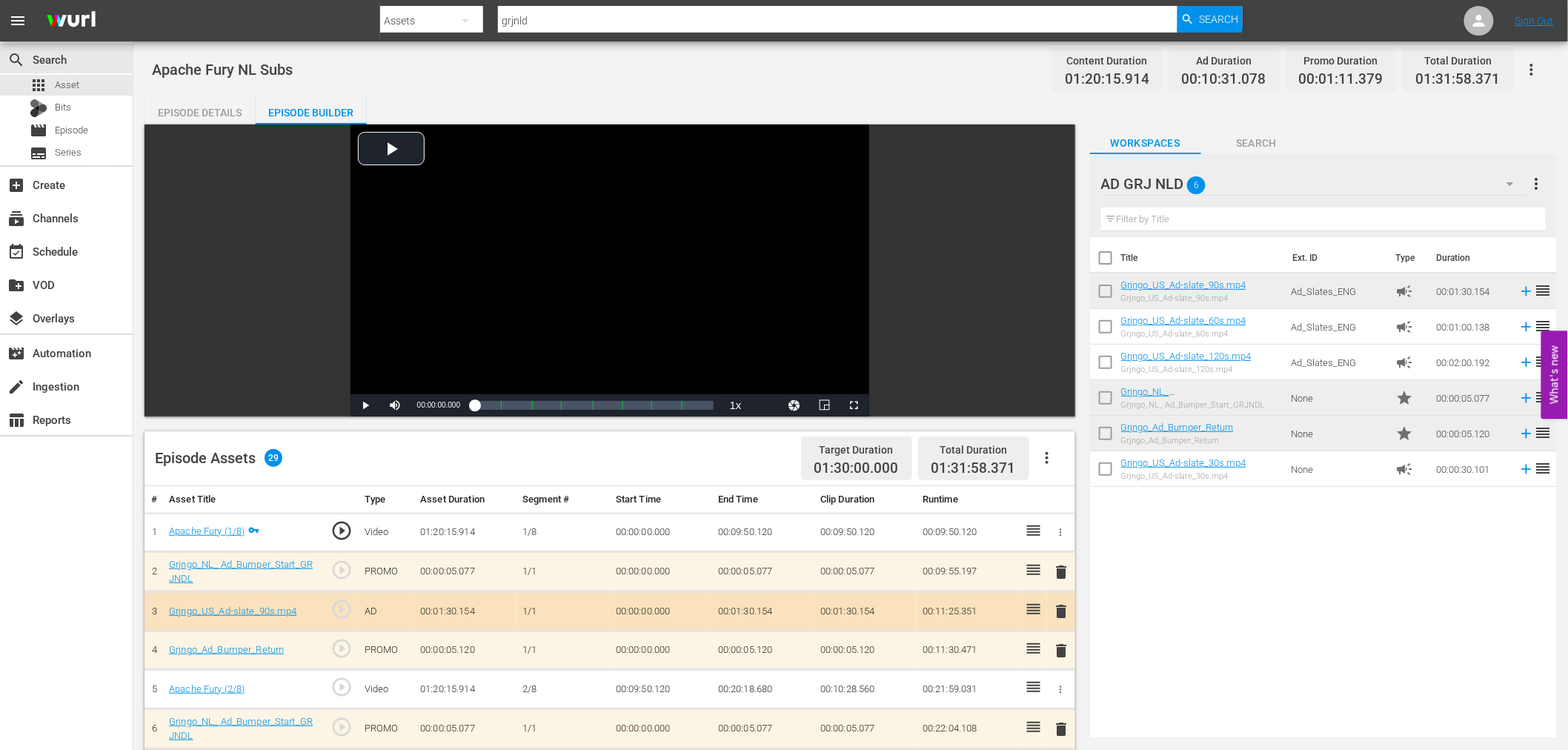
click at [1059, 569] on span "delete" at bounding box center [1062, 572] width 18 height 18
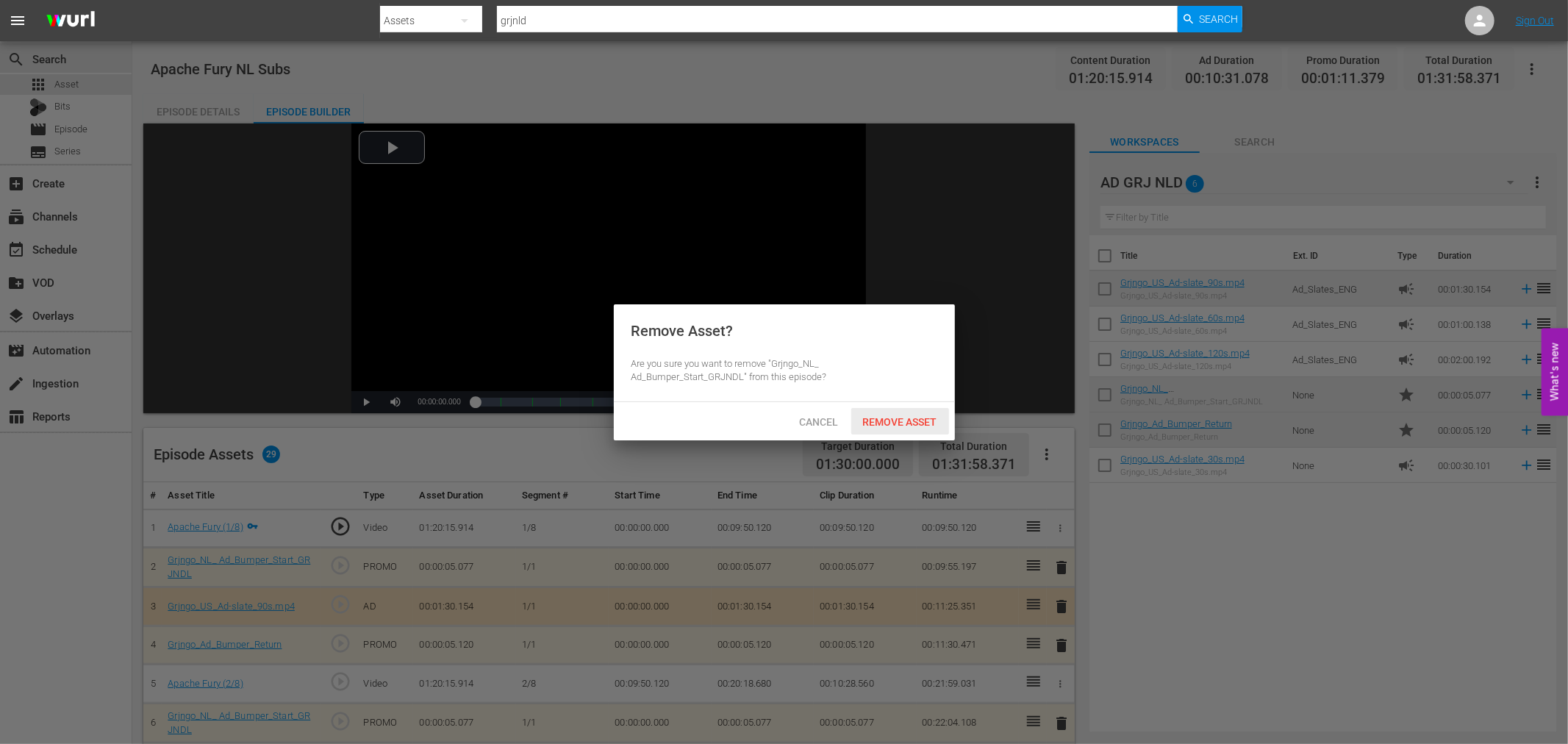
click at [906, 422] on span "Remove Asset" at bounding box center [900, 421] width 98 height 12
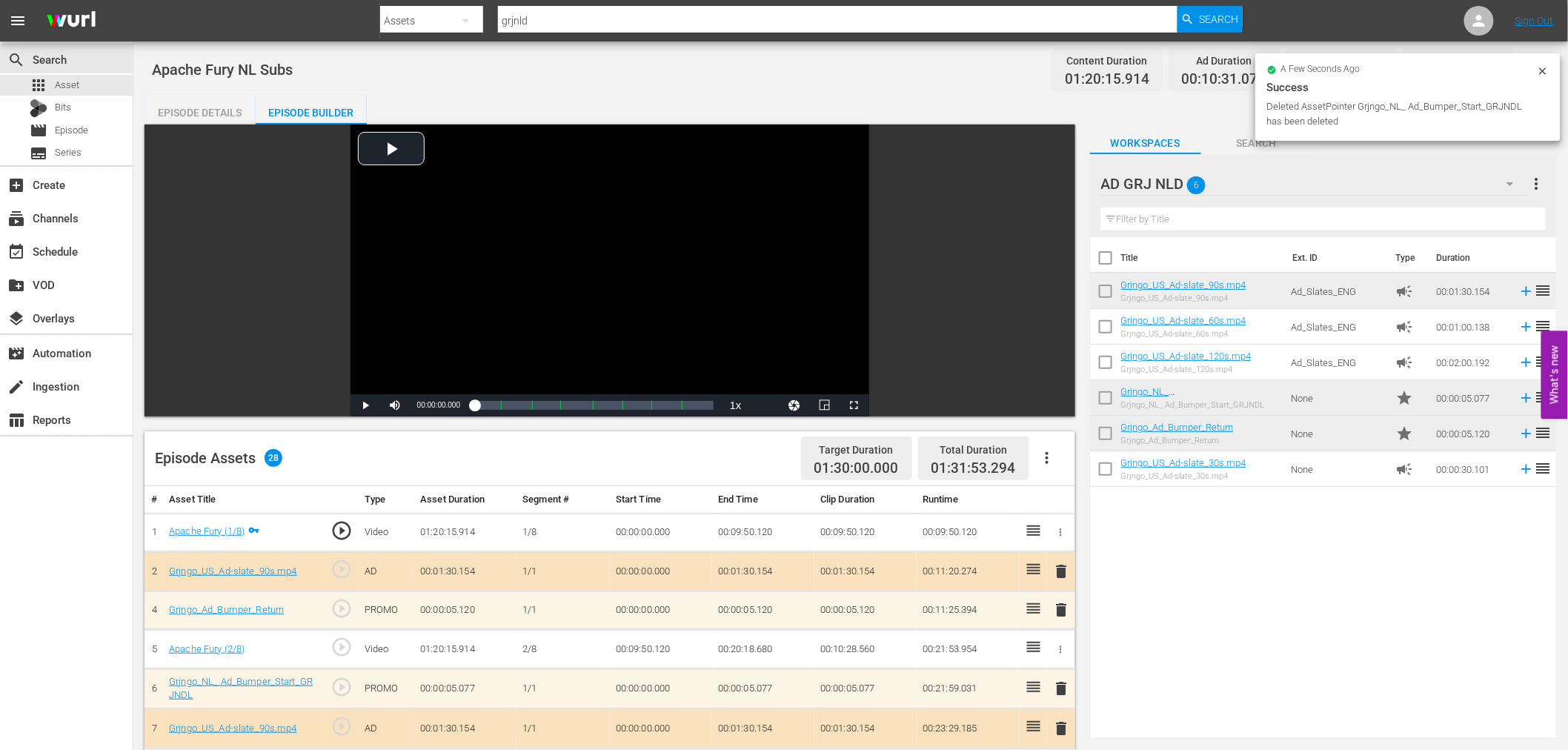
click at [1061, 572] on span "delete" at bounding box center [1062, 571] width 18 height 18
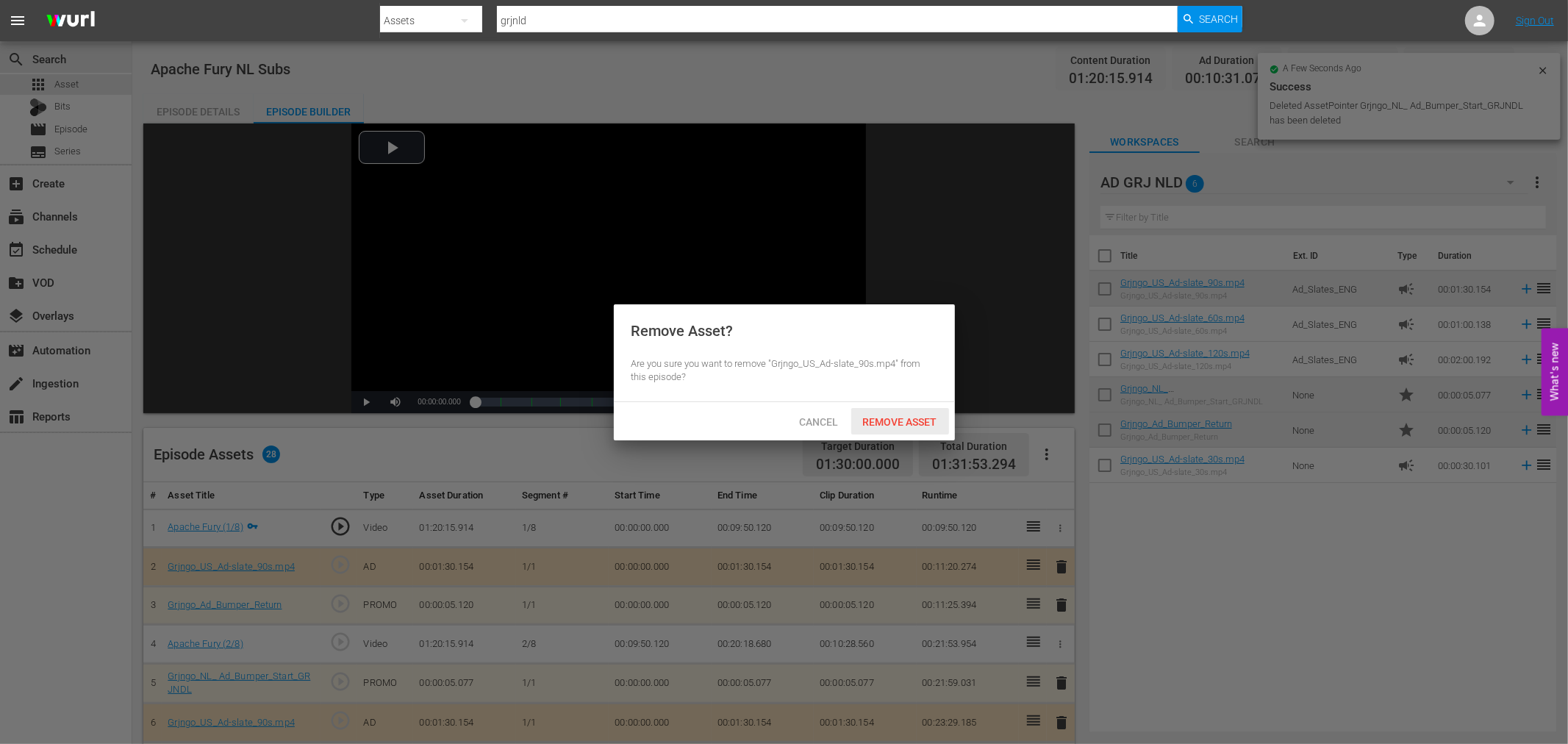
click at [893, 420] on span "Remove Asset" at bounding box center [900, 421] width 98 height 12
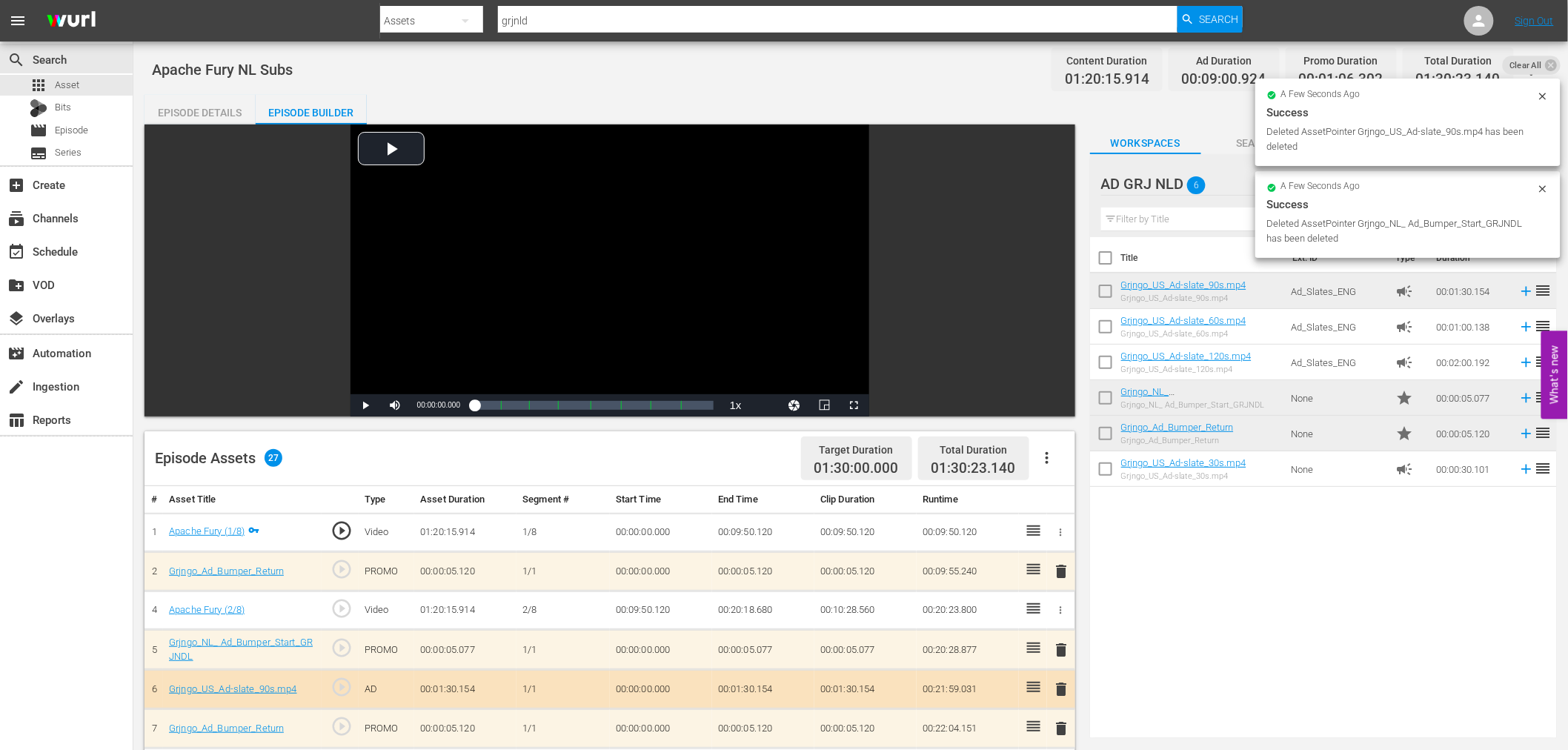
click at [1063, 565] on span "delete" at bounding box center [1062, 571] width 18 height 18
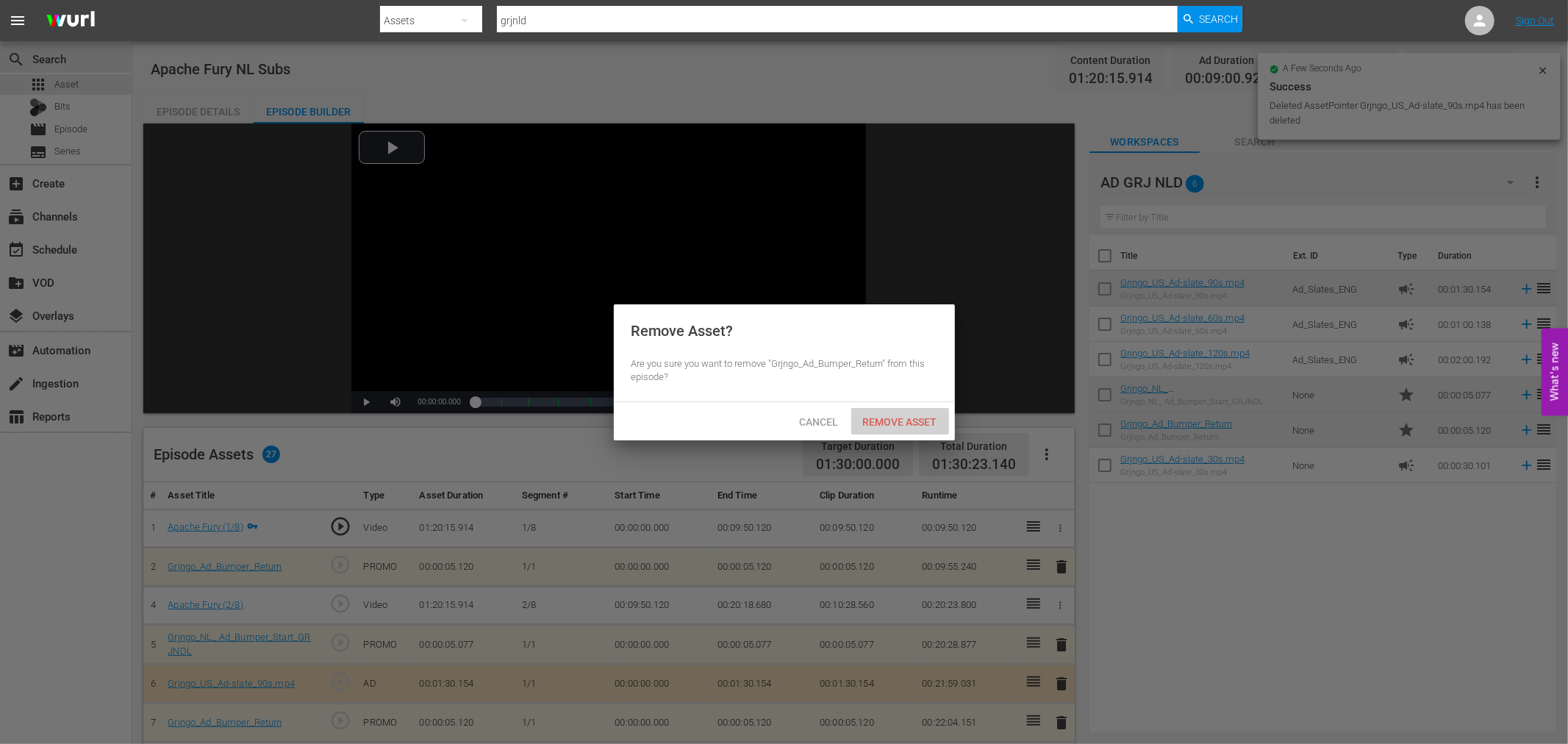
click at [910, 422] on span "Remove Asset" at bounding box center [900, 421] width 98 height 12
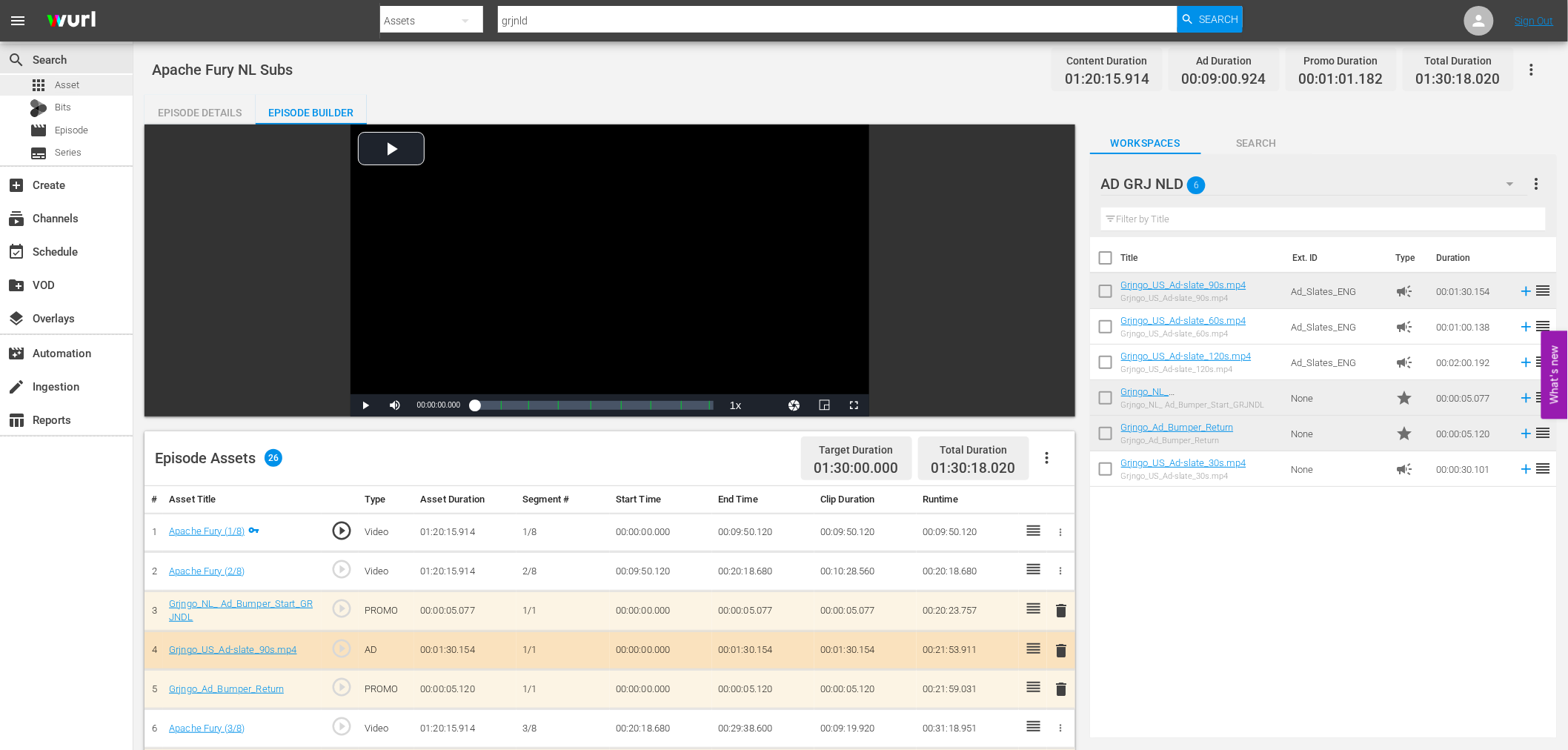
click at [59, 83] on span "Asset" at bounding box center [66, 85] width 24 height 15
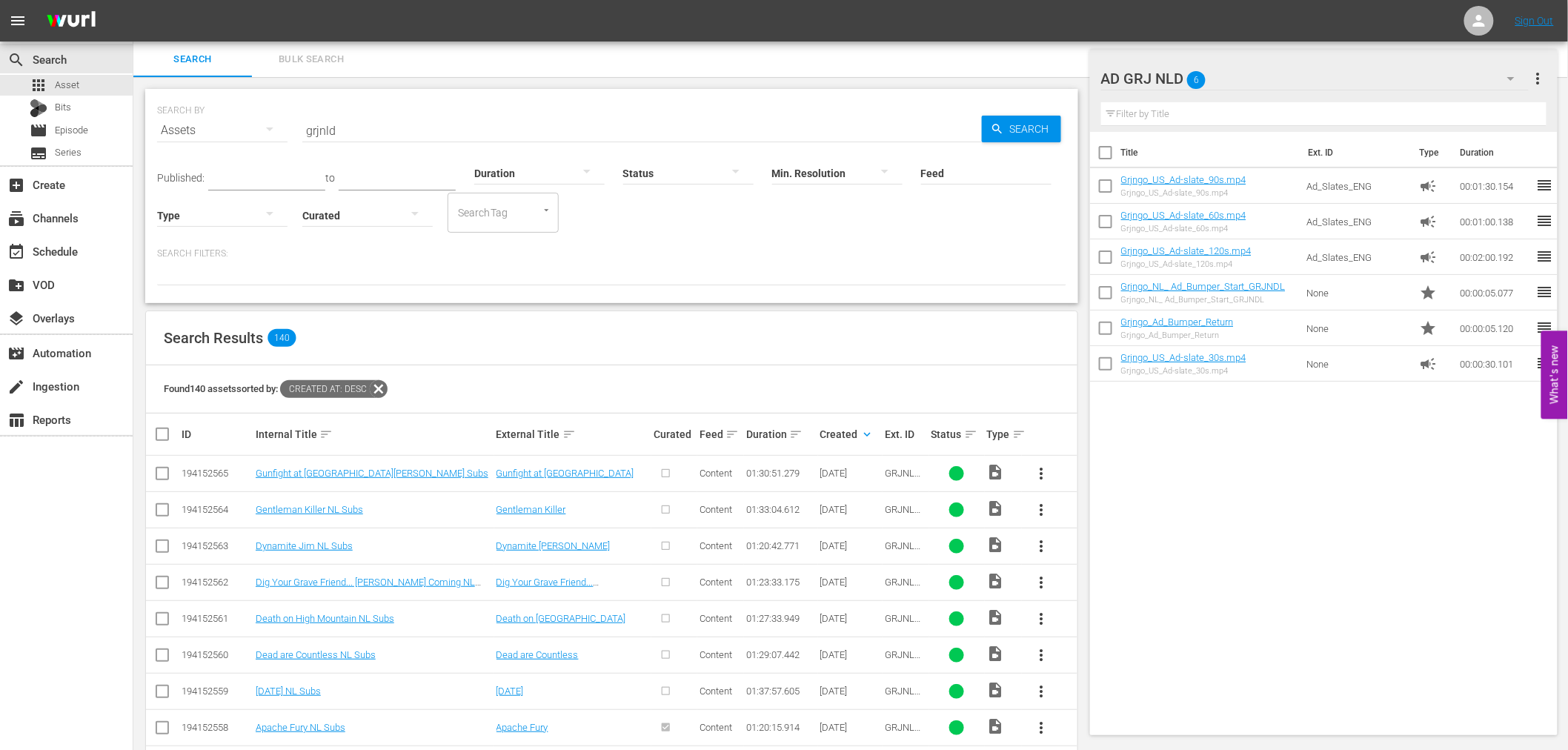
scroll to position [164, 0]
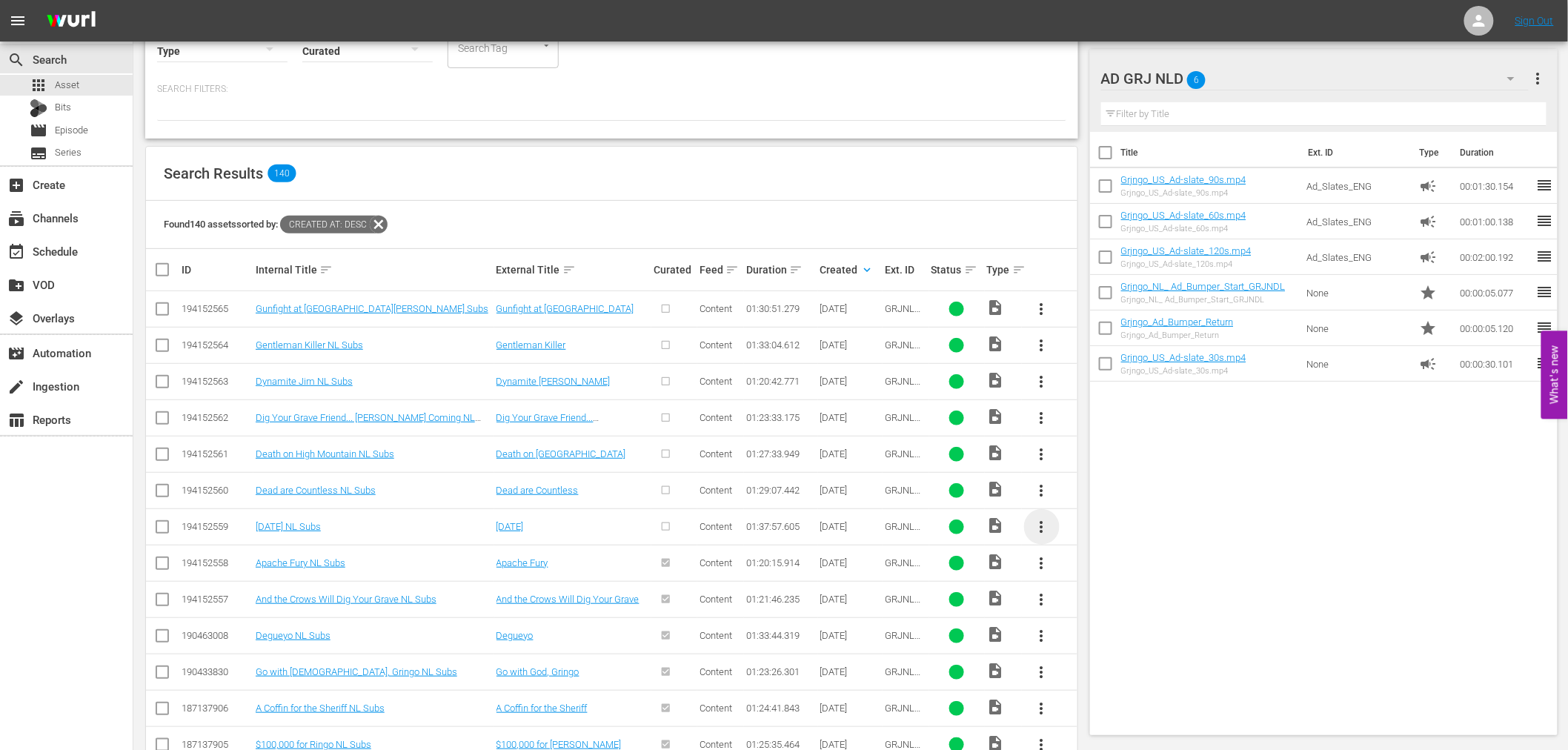
click at [1041, 523] on span "more_vert" at bounding box center [1041, 526] width 18 height 18
click at [1091, 639] on div "Episode" at bounding box center [1121, 639] width 100 height 36
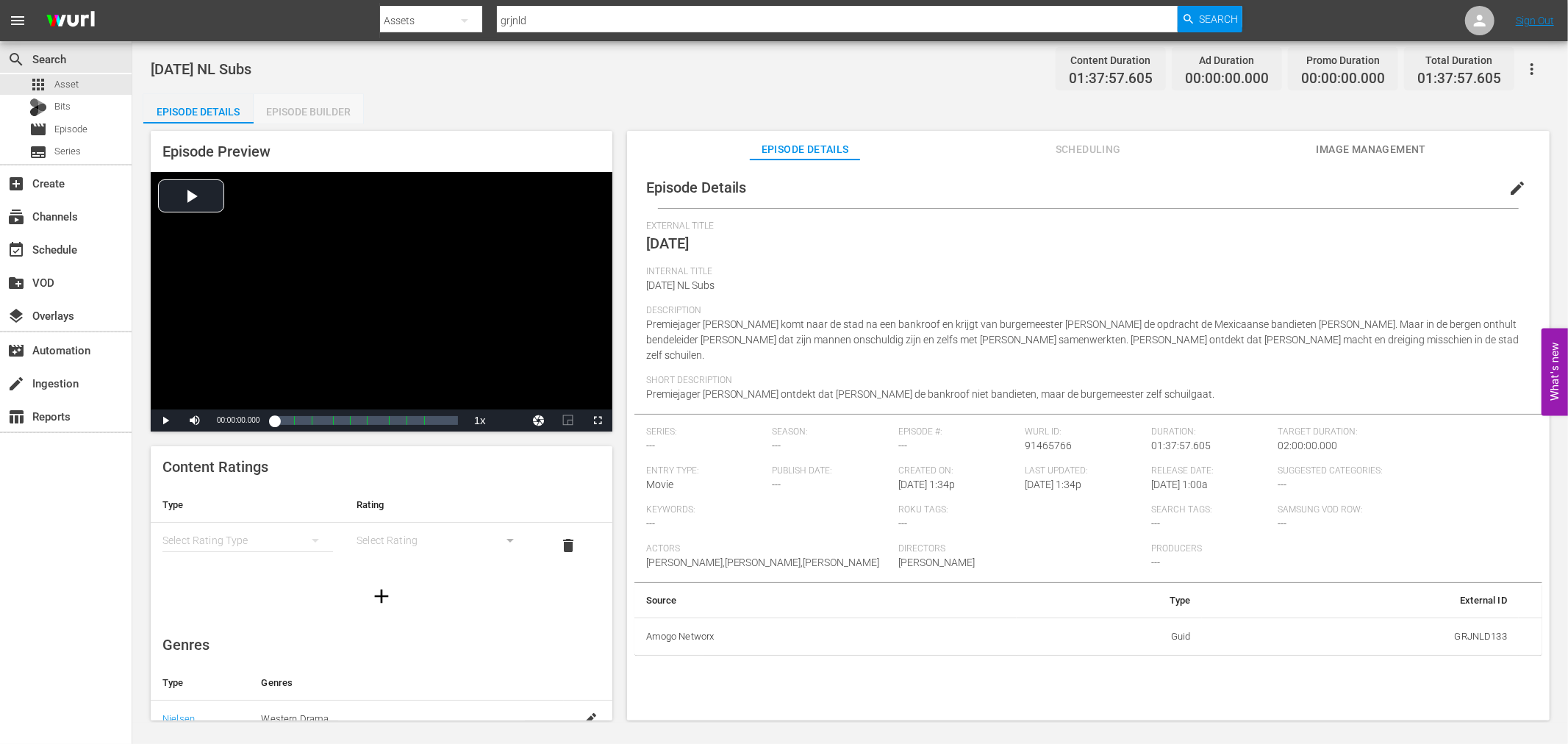
click at [321, 113] on div "Episode Builder" at bounding box center [308, 112] width 111 height 36
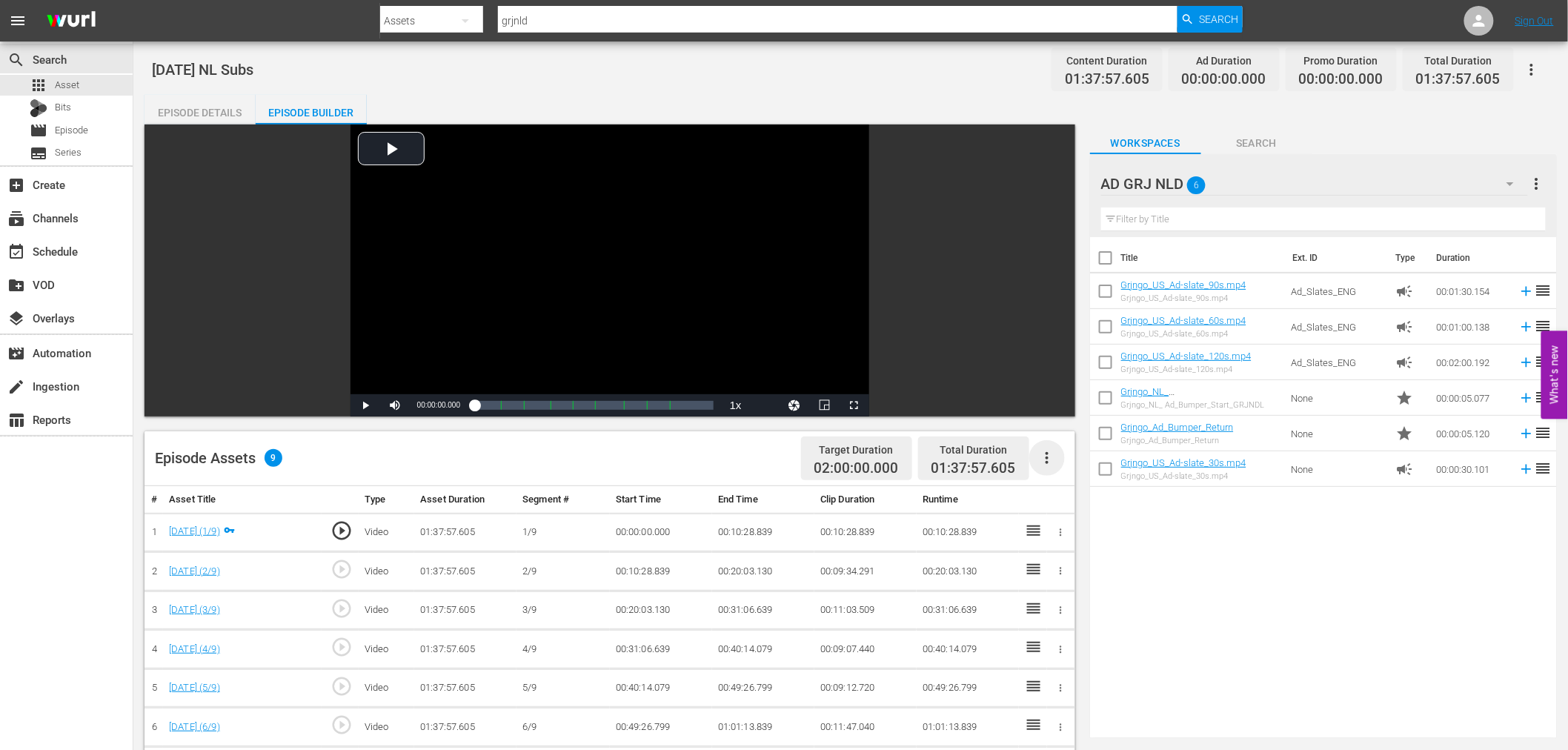
click at [1048, 456] on icon "button" at bounding box center [1047, 457] width 18 height 18
click at [1050, 456] on div "Fill with Ads" at bounding box center [1091, 464] width 100 height 36
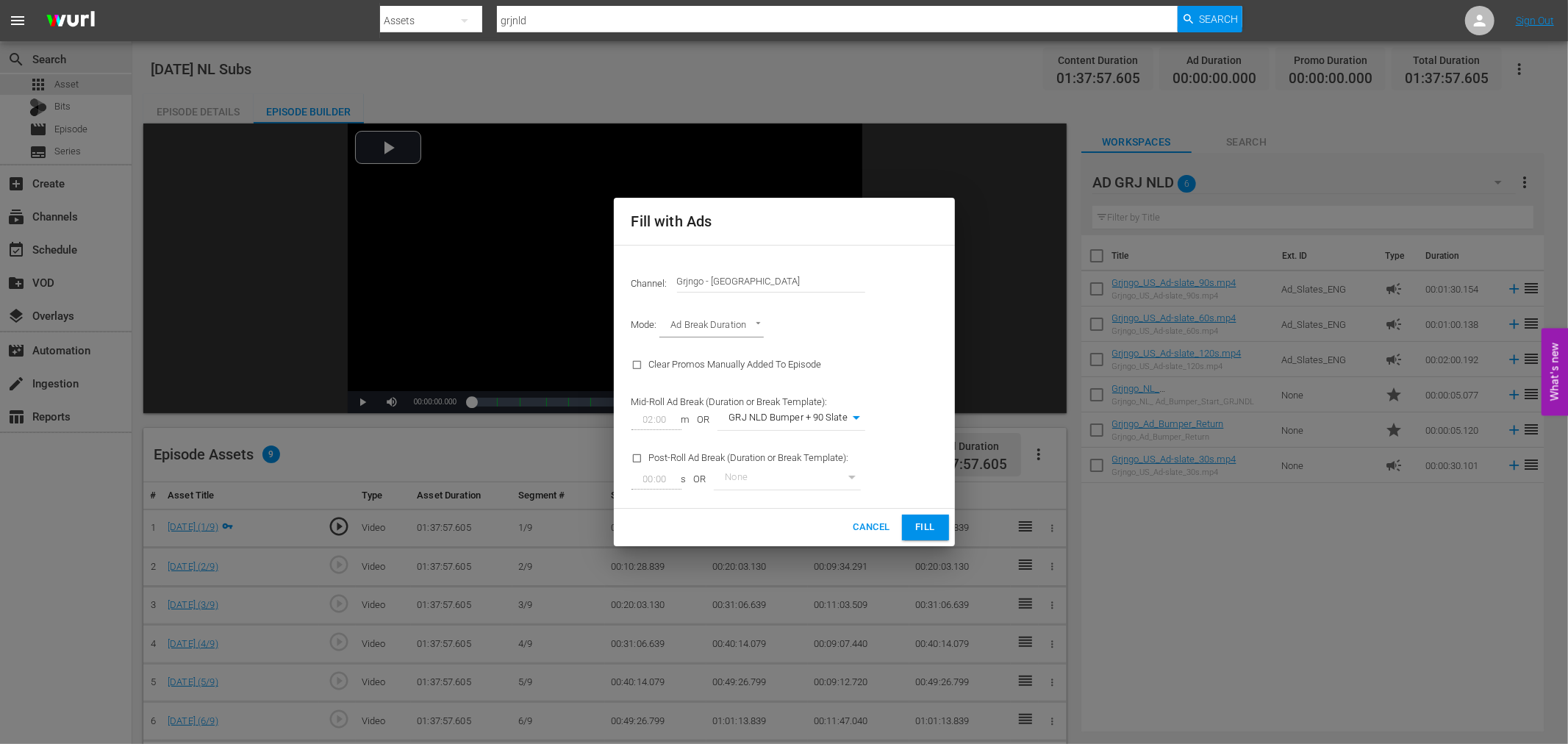
click at [934, 527] on span "Fill" at bounding box center [925, 527] width 23 height 17
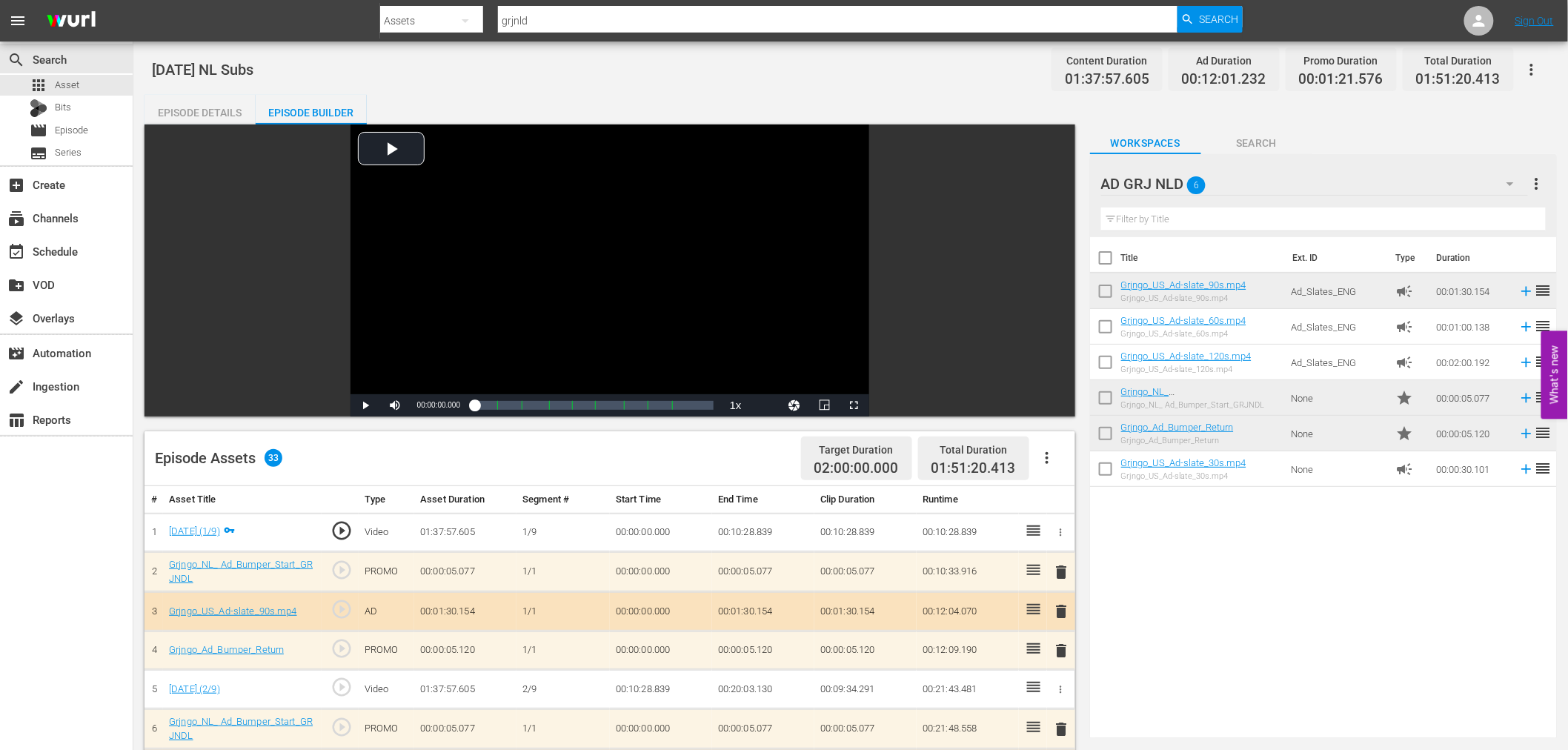
click at [1066, 572] on span "delete" at bounding box center [1062, 572] width 18 height 18
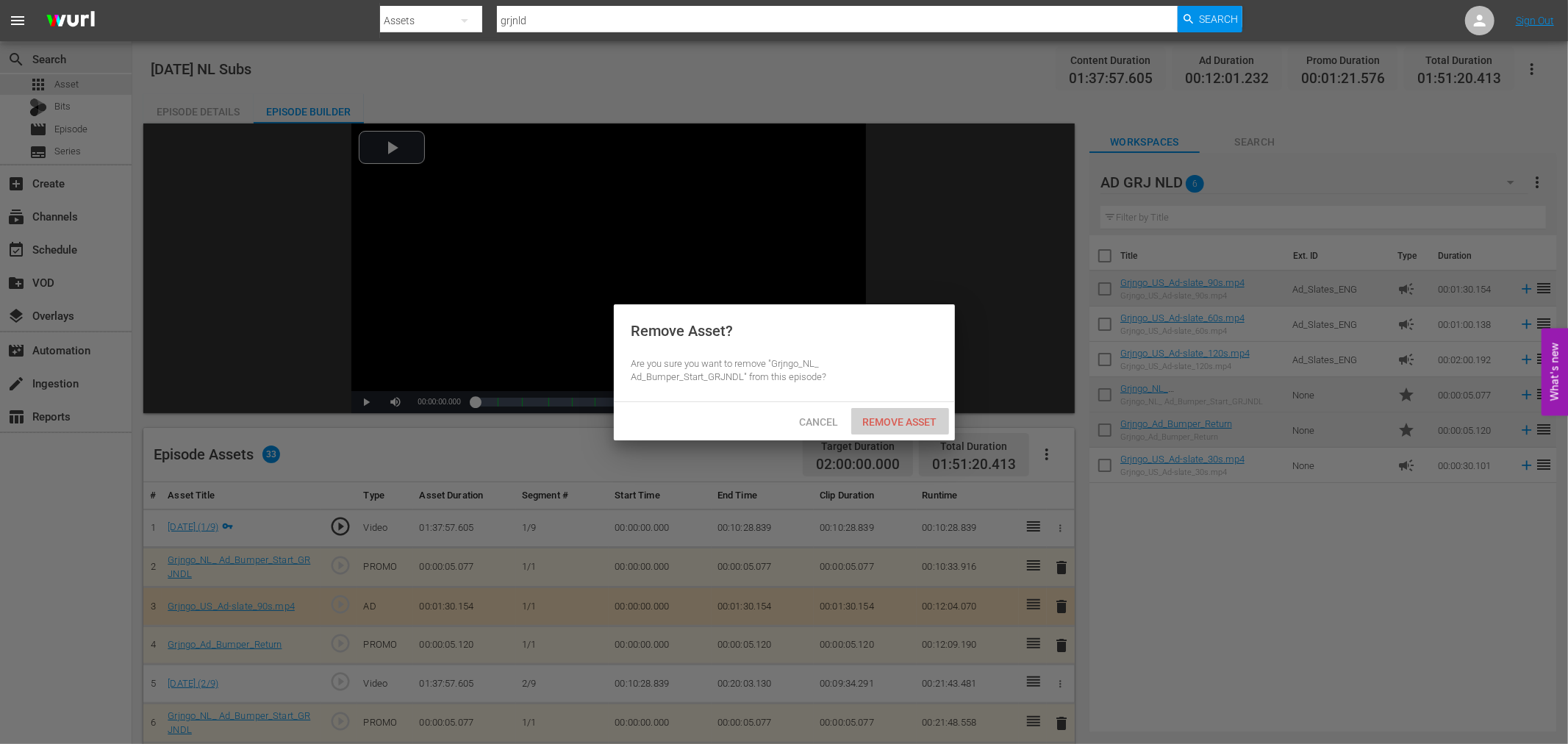
click at [903, 422] on span "Remove Asset" at bounding box center [900, 421] width 98 height 12
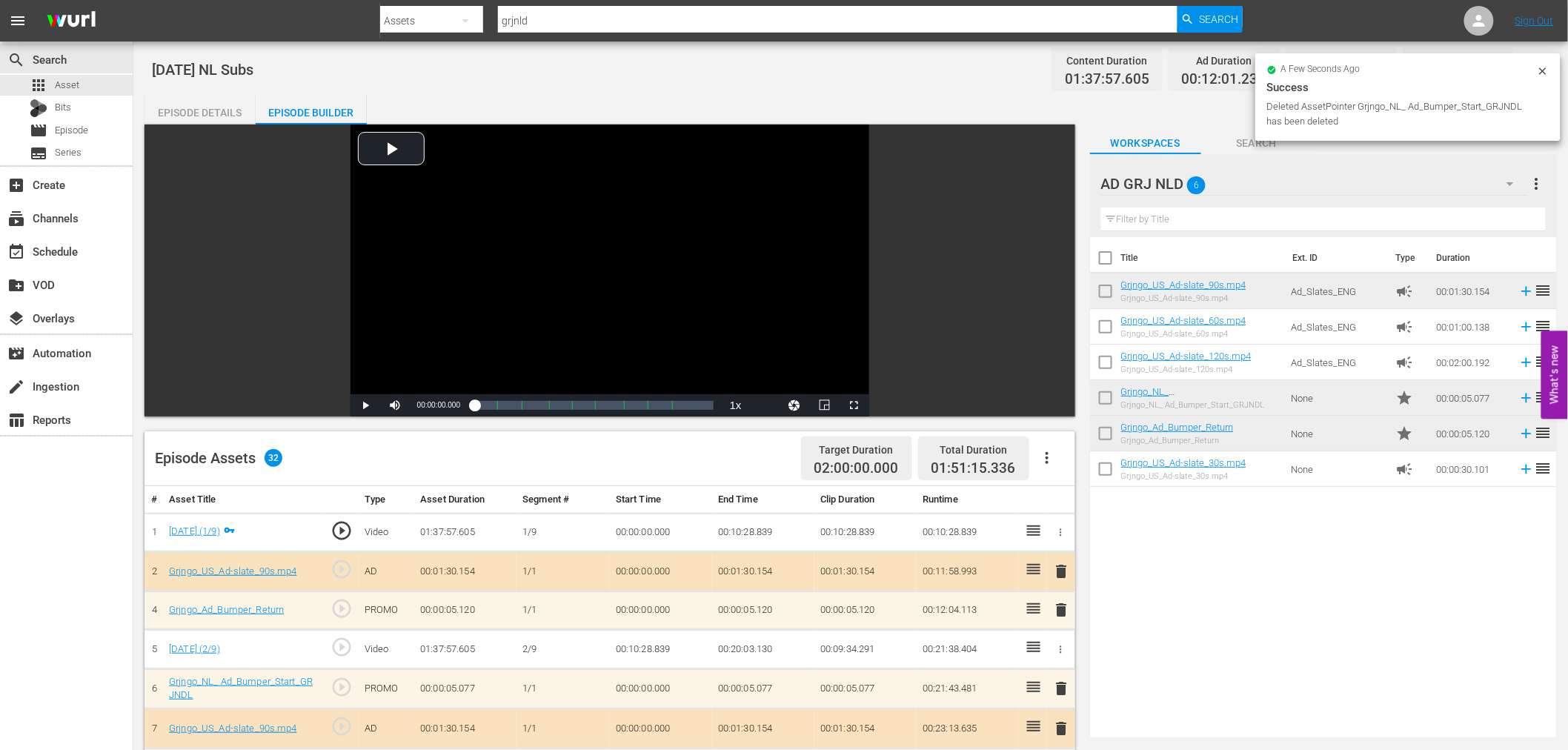
drag, startPoint x: 1058, startPoint y: 571, endPoint x: 954, endPoint y: 517, distance: 117.2
click at [1058, 570] on span "delete" at bounding box center [1062, 571] width 18 height 18
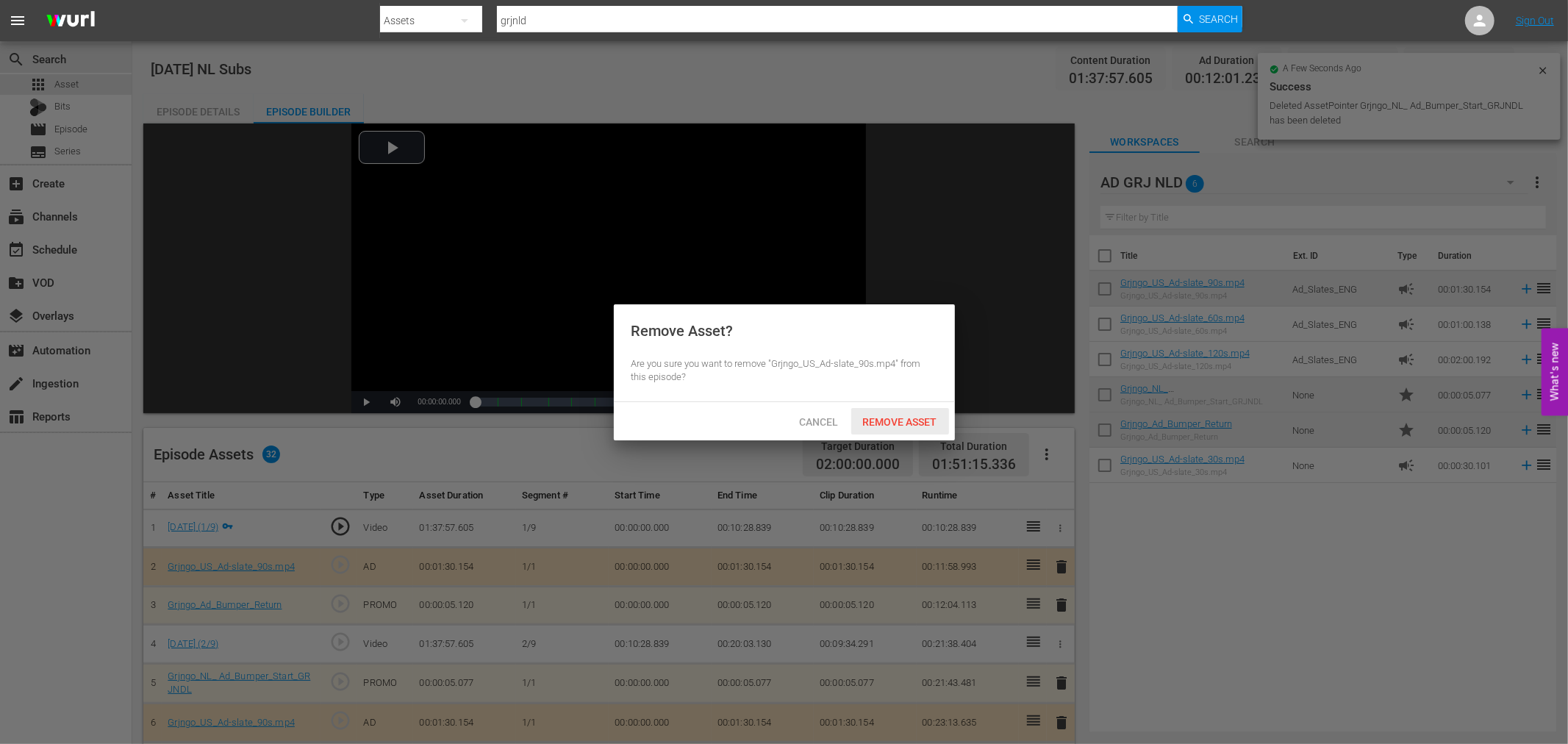
click at [883, 422] on span "Remove Asset" at bounding box center [900, 421] width 98 height 12
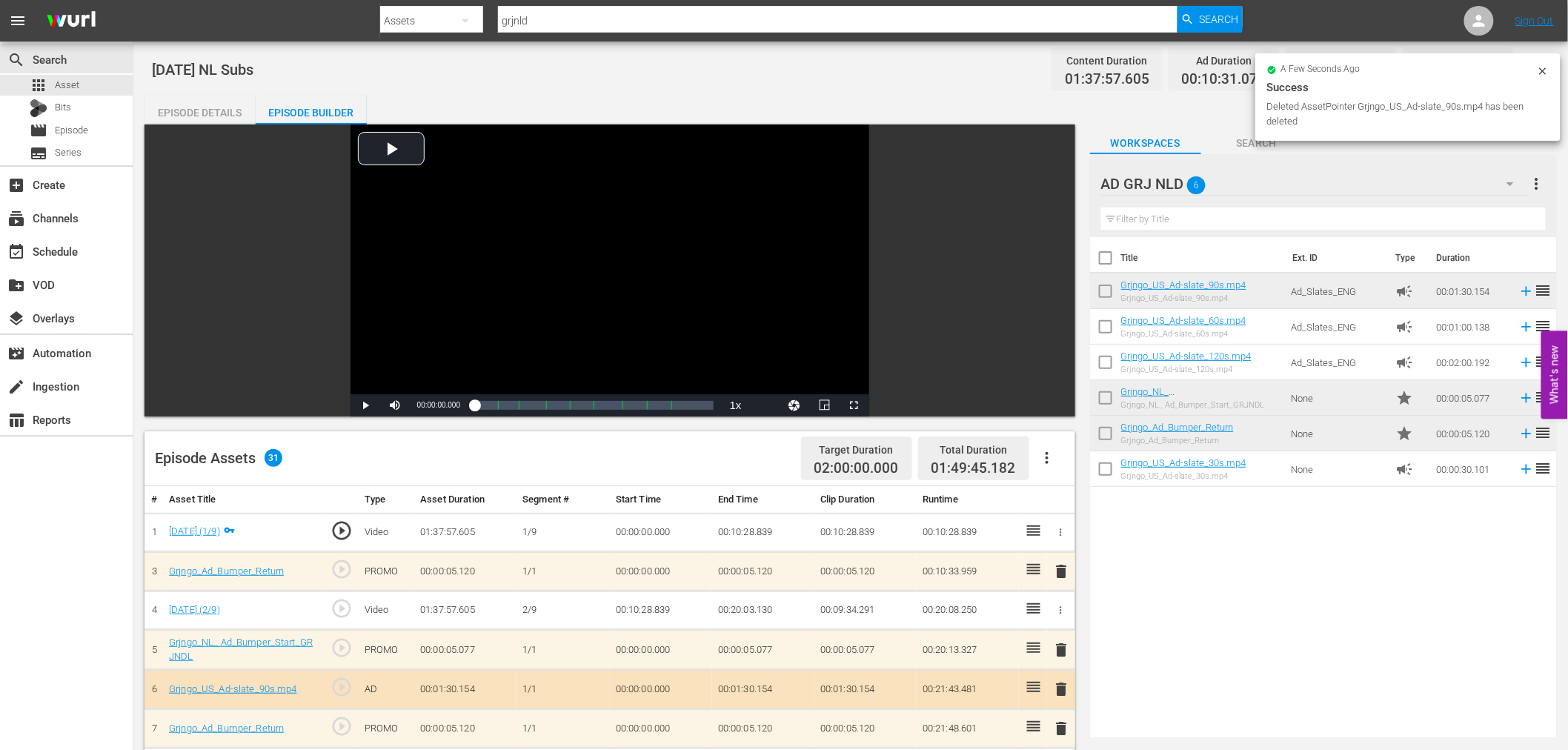
click at [1062, 565] on span "delete" at bounding box center [1062, 571] width 18 height 18
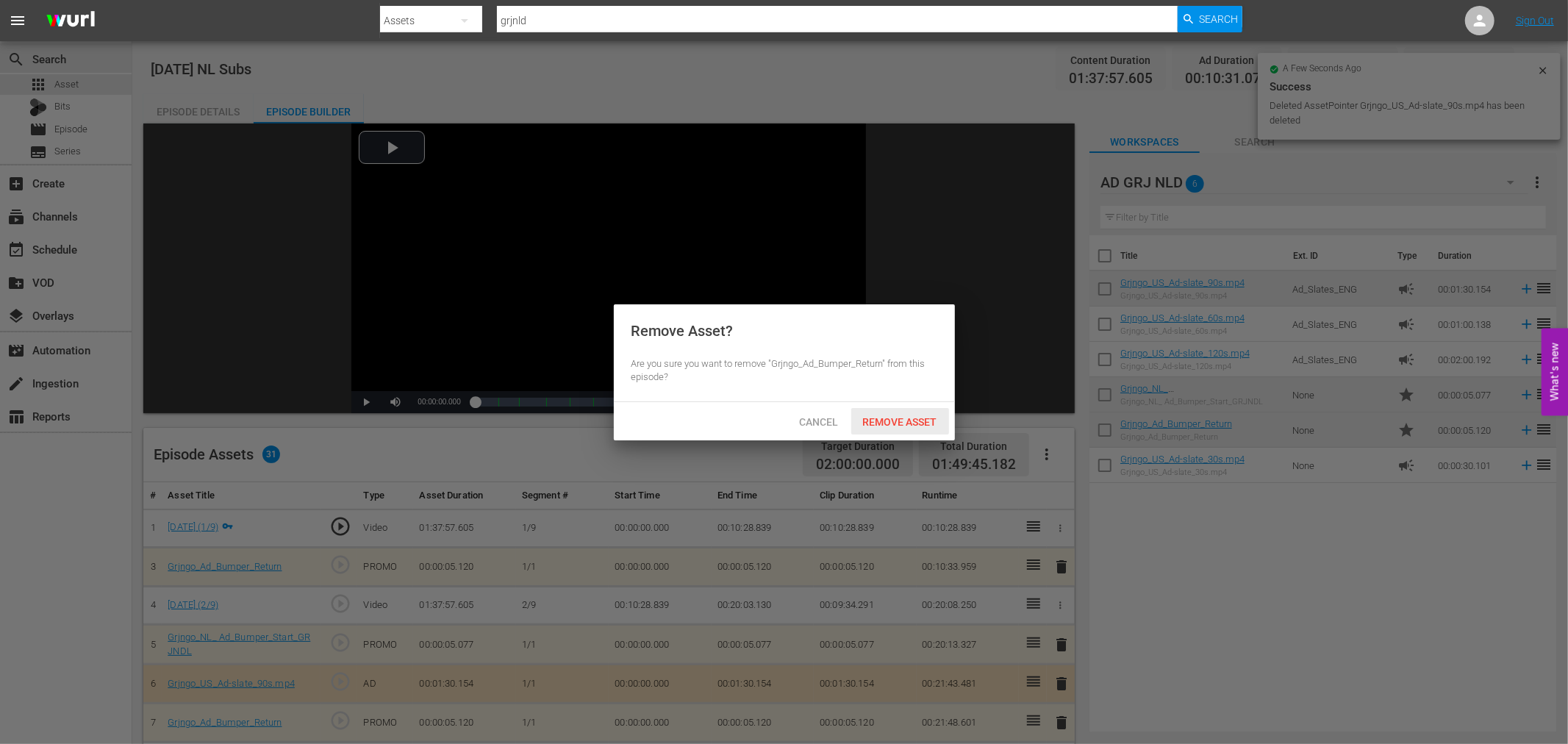
click at [913, 423] on span "Remove Asset" at bounding box center [900, 421] width 98 height 12
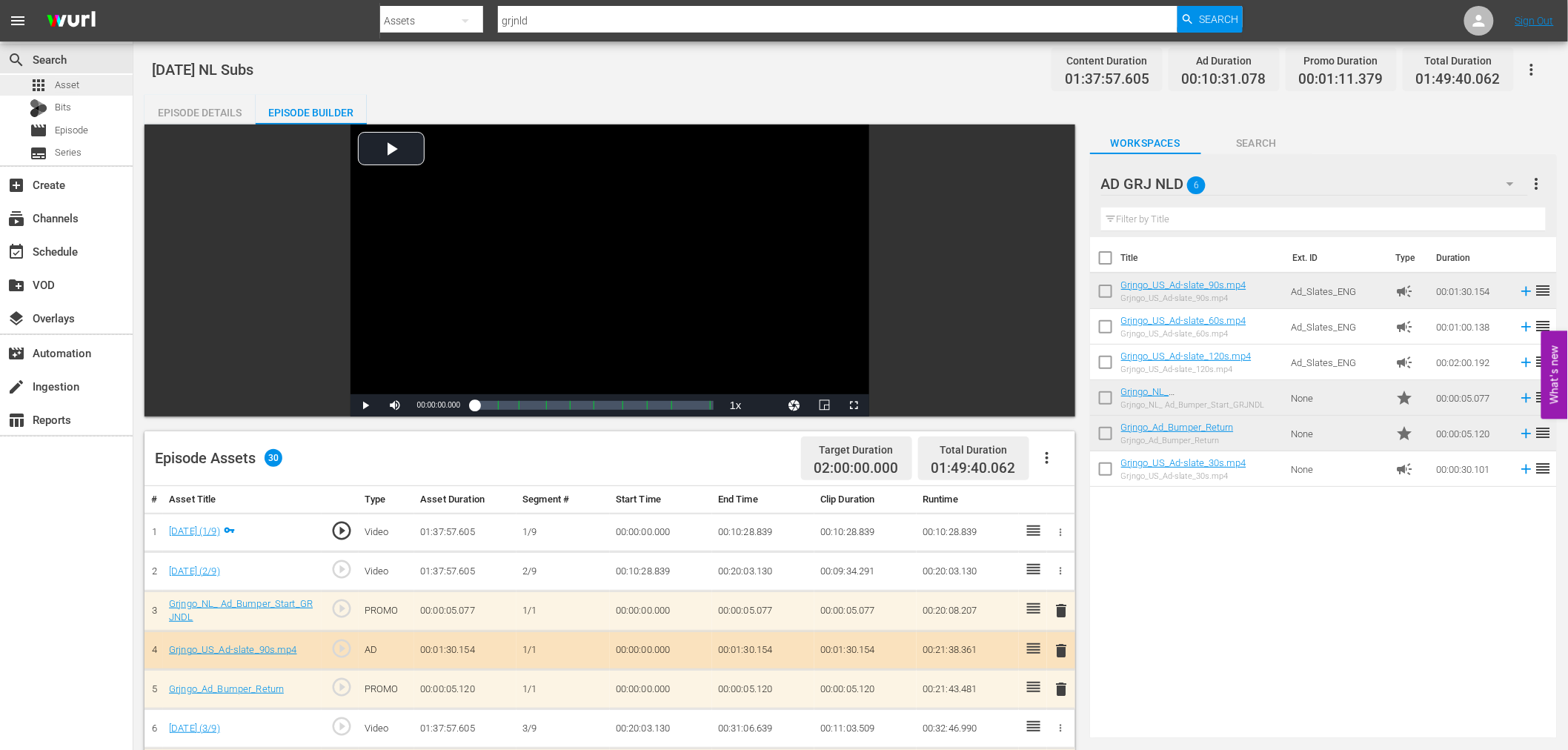
click at [76, 79] on span "Asset" at bounding box center [66, 85] width 24 height 15
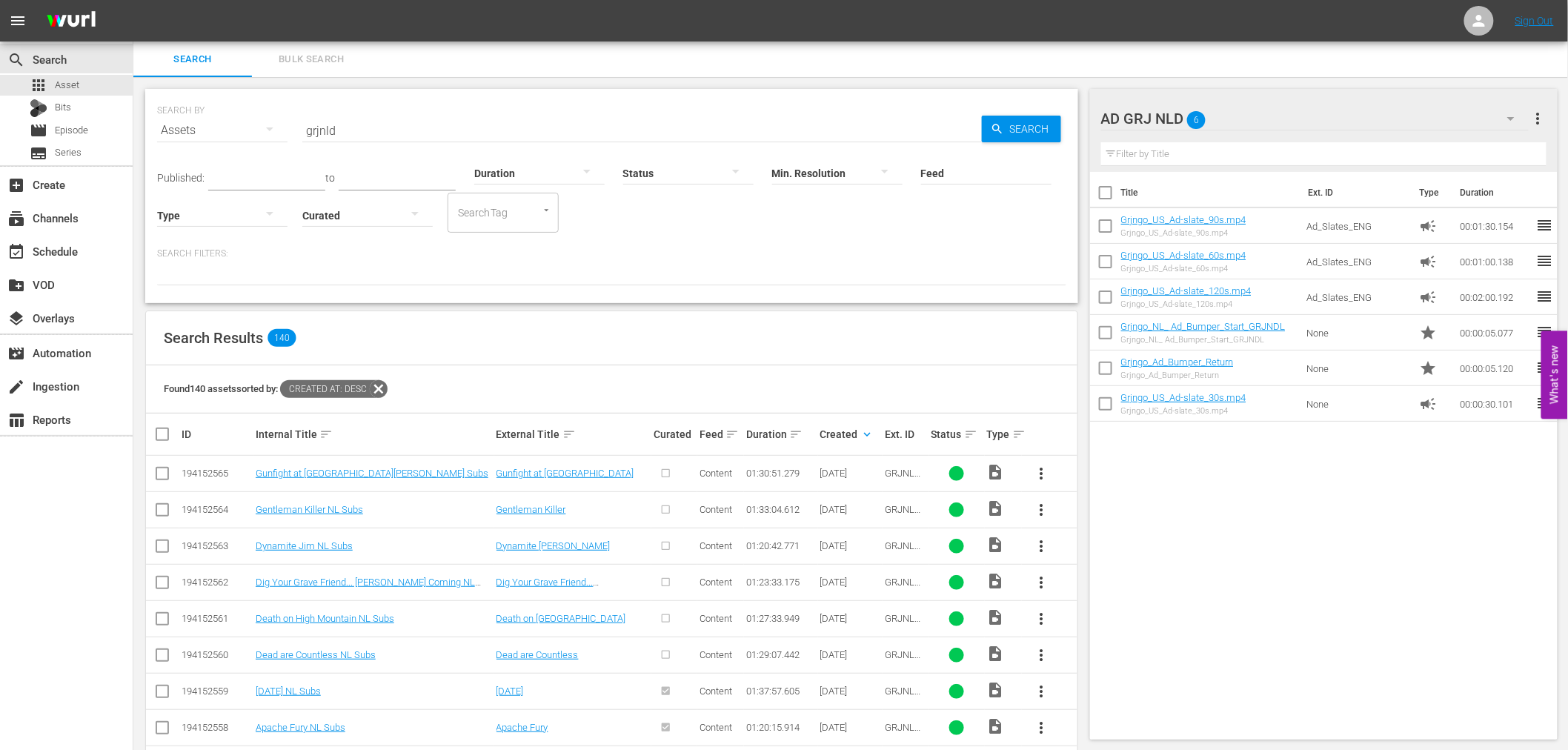
click at [1038, 655] on span "more_vert" at bounding box center [1041, 654] width 18 height 18
click at [1095, 650] on div "Episode" at bounding box center [1121, 649] width 100 height 36
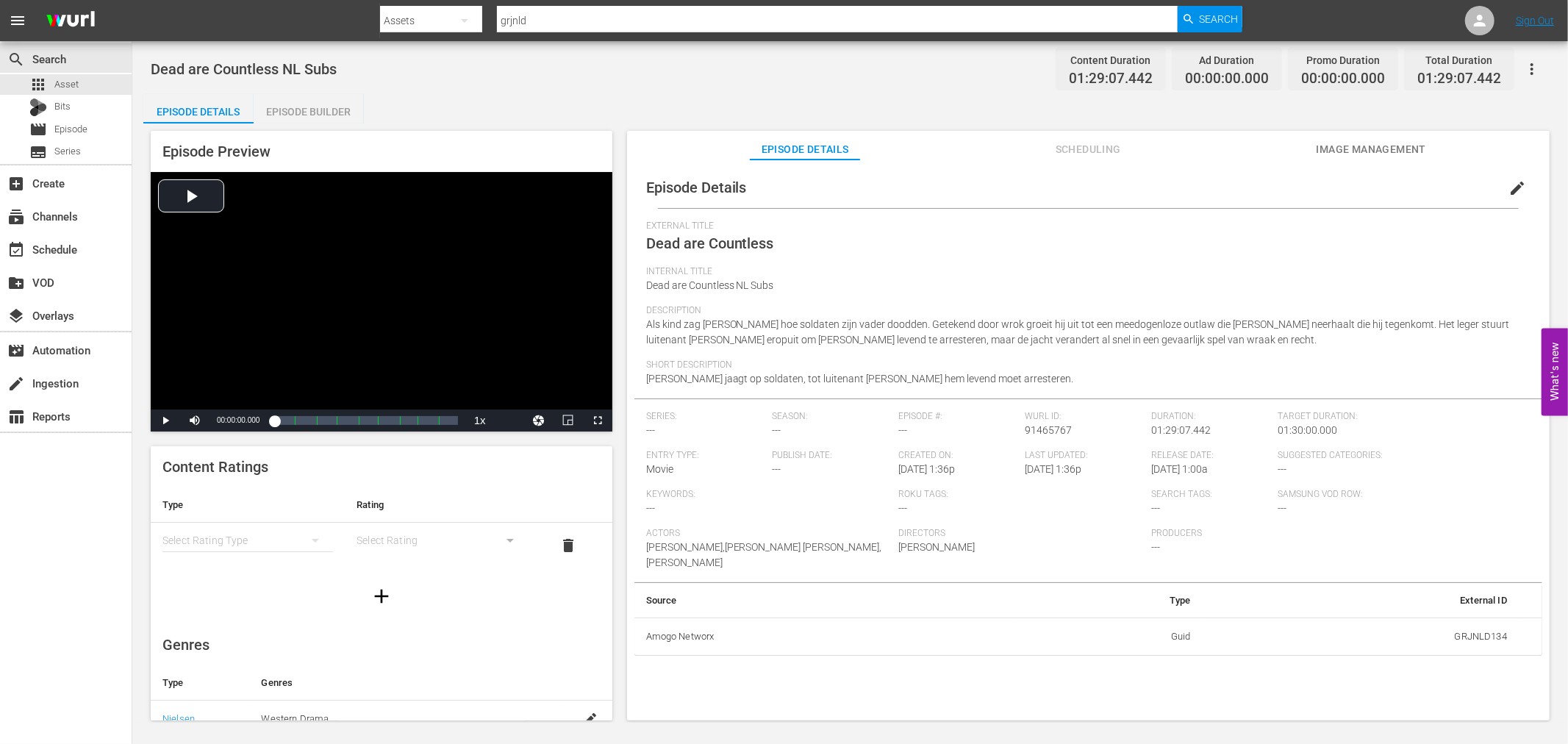
click at [321, 112] on div "Episode Builder" at bounding box center [308, 112] width 111 height 36
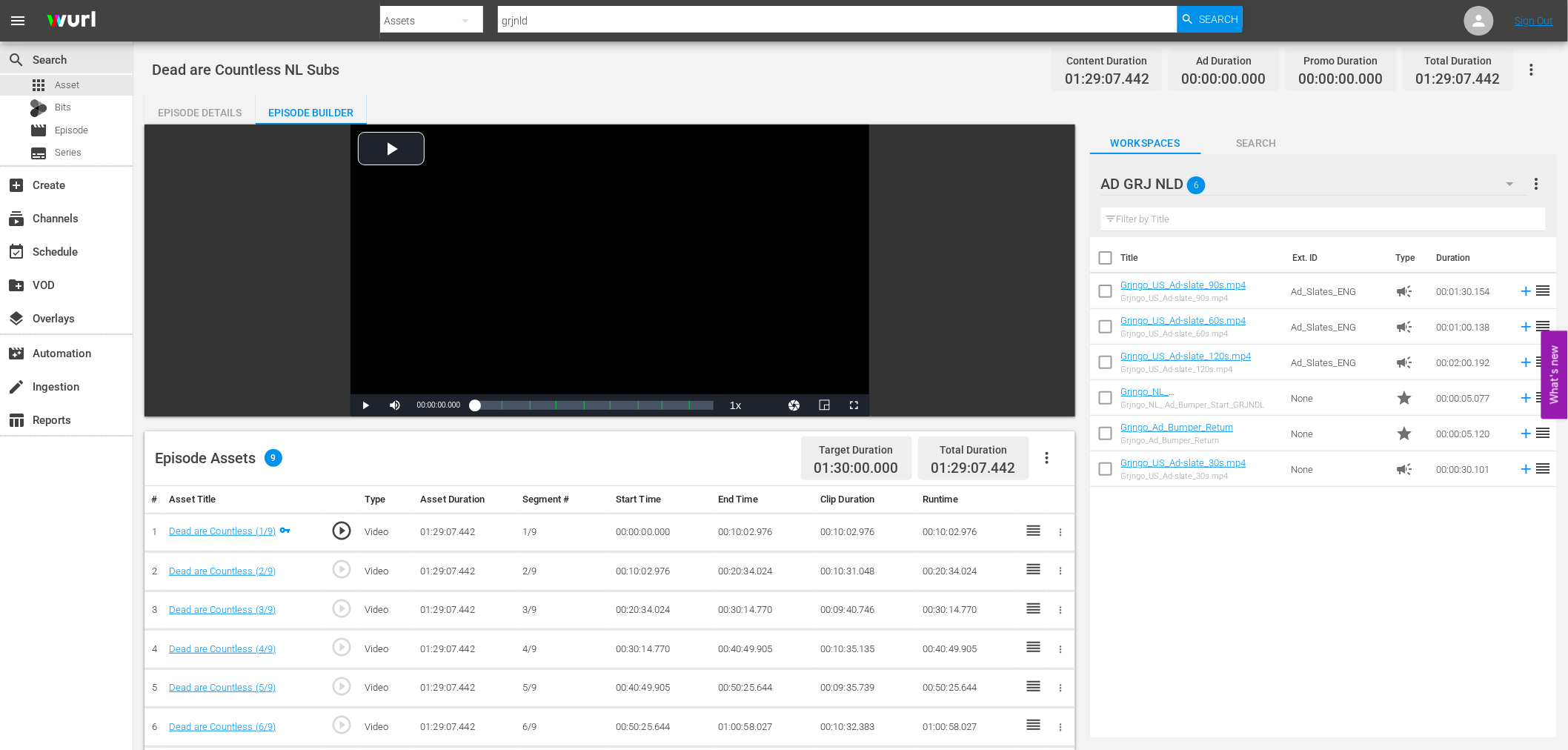
click at [1049, 460] on icon "button" at bounding box center [1047, 457] width 18 height 18
click at [1069, 455] on div "Fill with Ads" at bounding box center [1091, 464] width 100 height 36
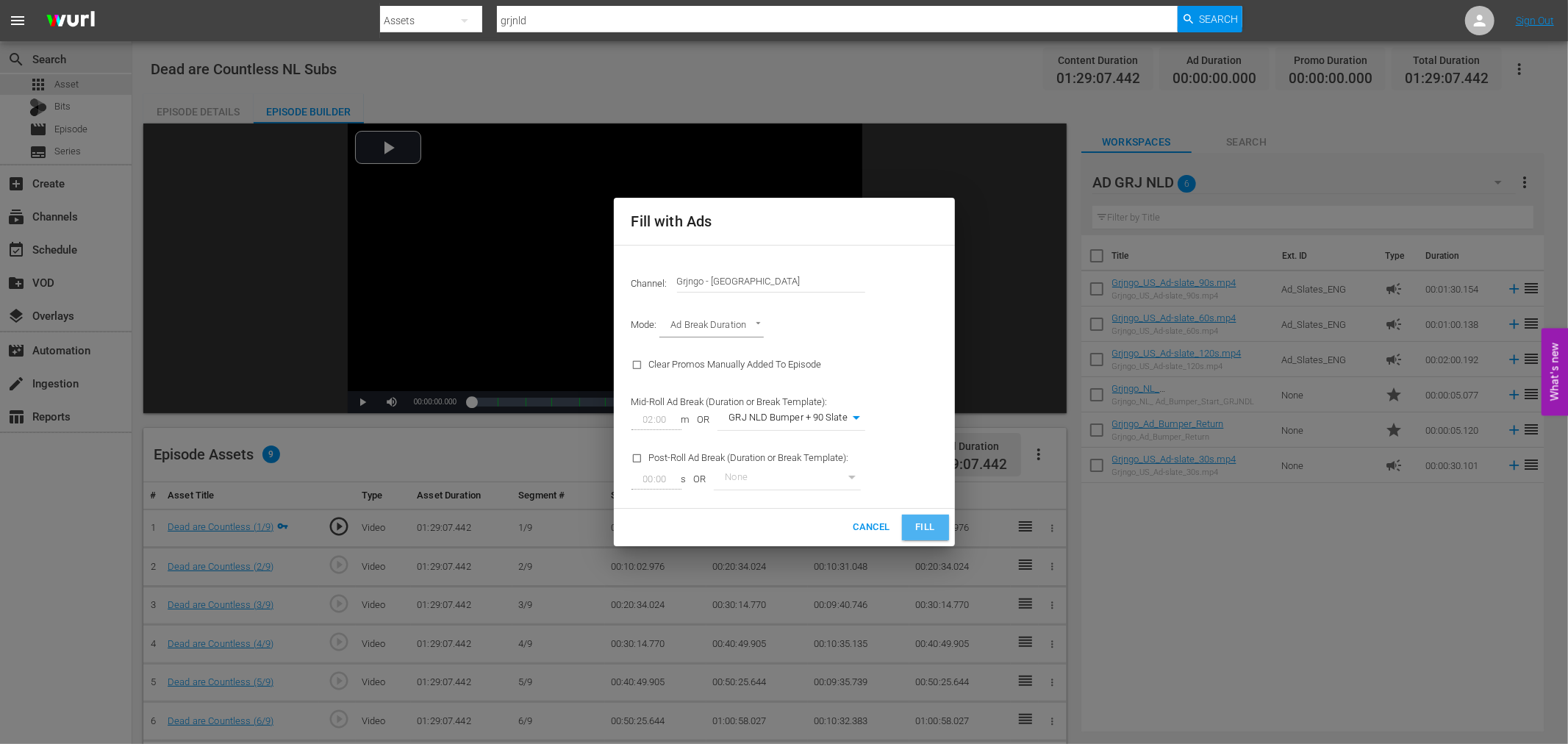
click at [923, 521] on span "Fill" at bounding box center [925, 527] width 23 height 17
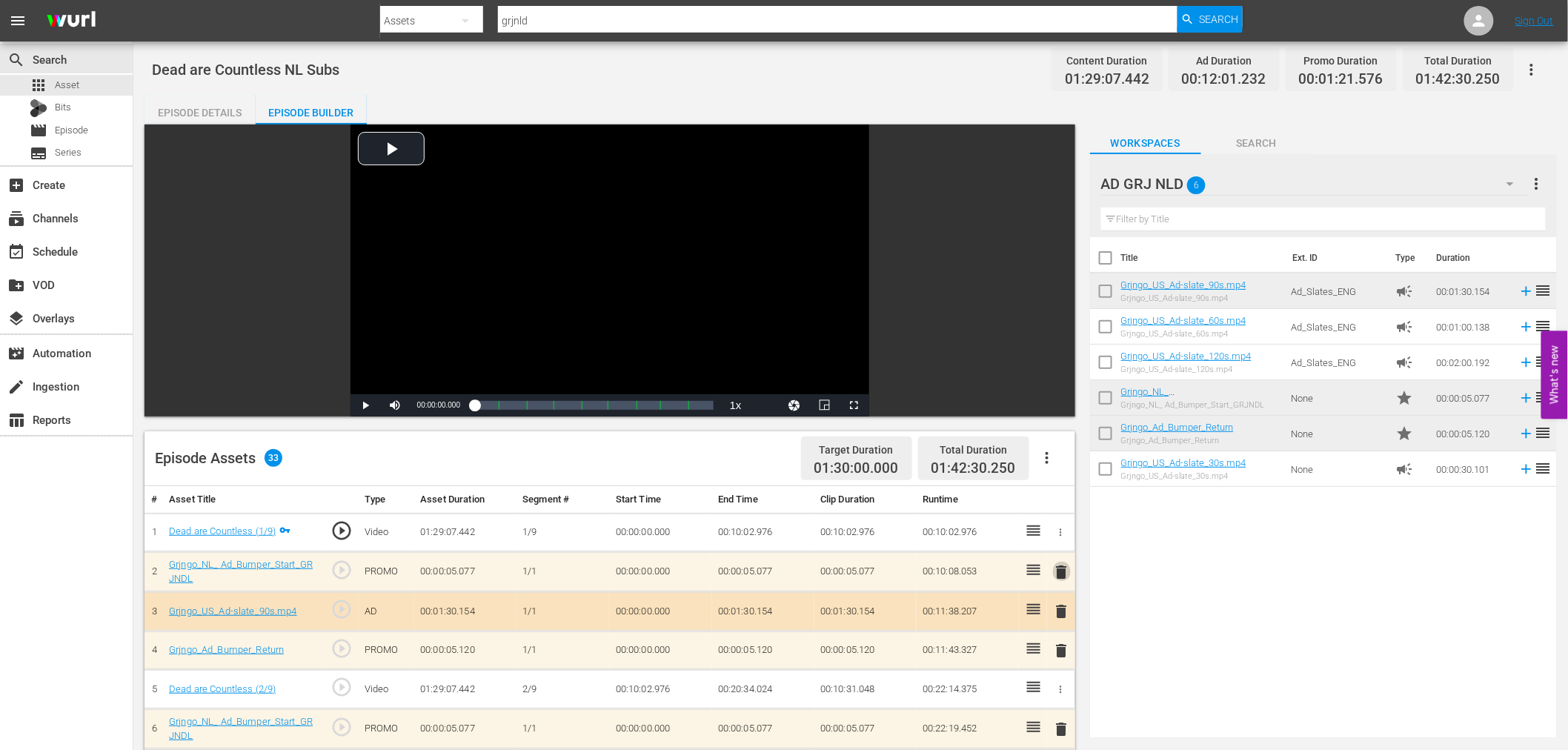
click at [1062, 569] on span "delete" at bounding box center [1062, 572] width 18 height 18
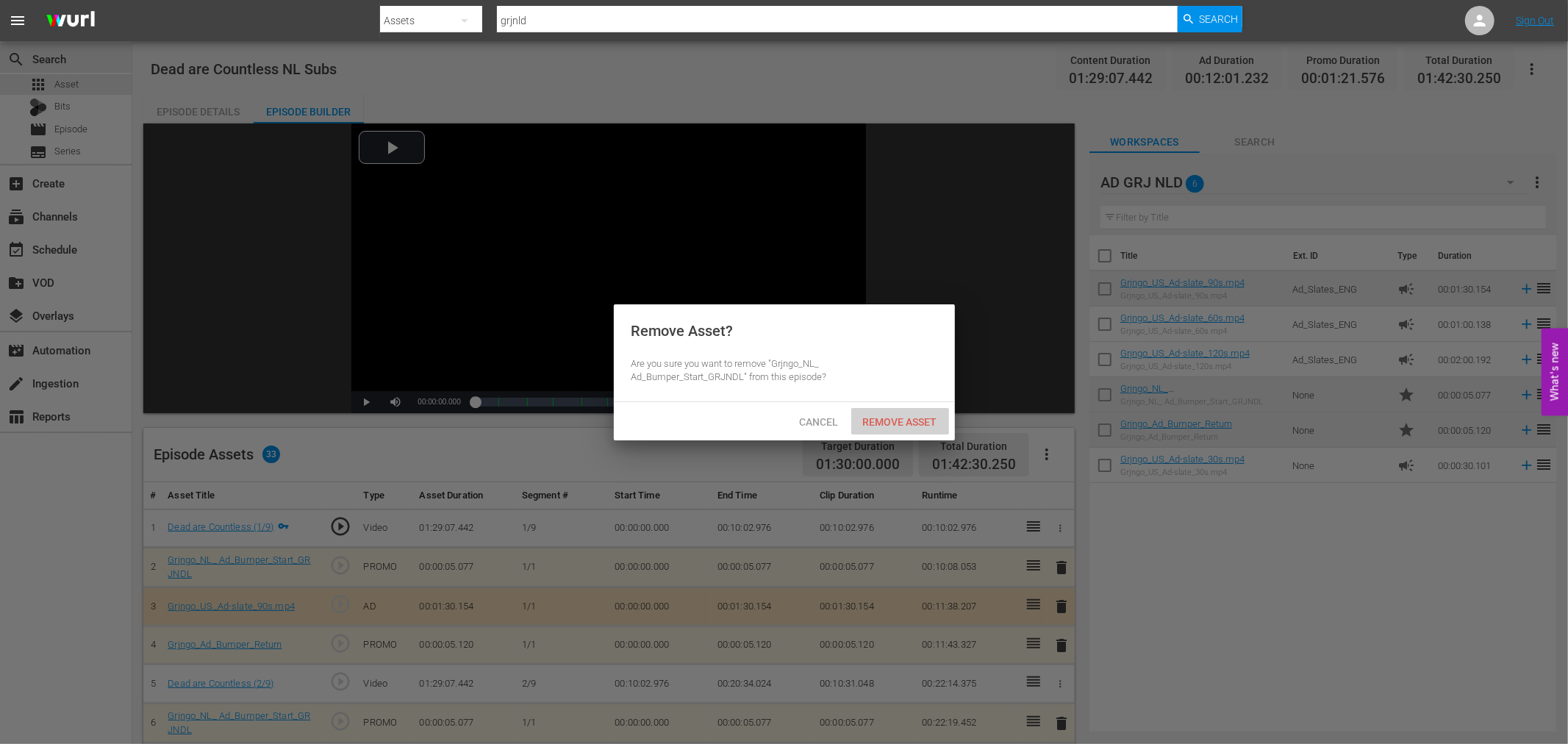
click at [923, 417] on span "Remove Asset" at bounding box center [900, 421] width 98 height 12
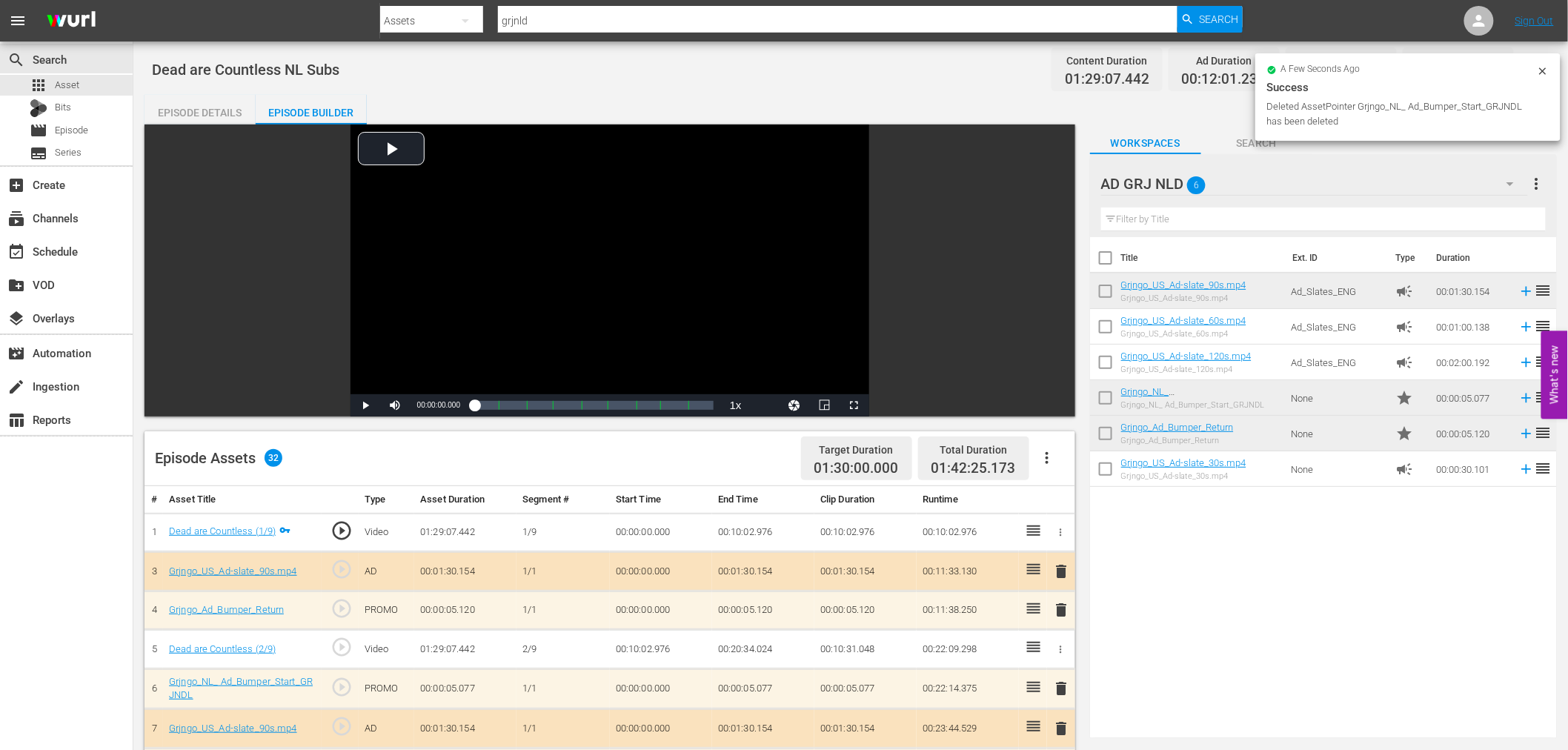
click at [1062, 569] on span "delete" at bounding box center [1062, 571] width 18 height 18
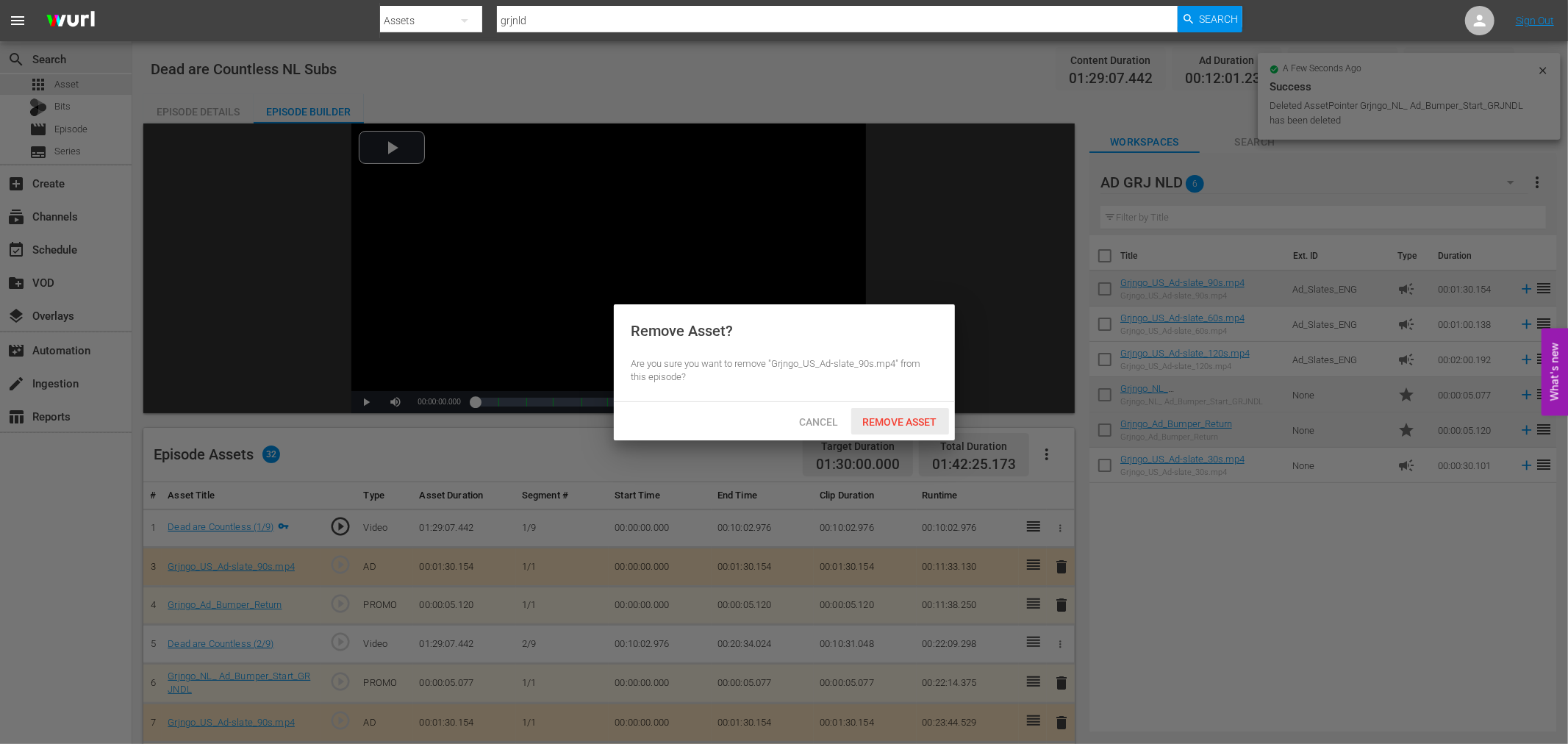
click at [916, 416] on span "Remove Asset" at bounding box center [900, 421] width 98 height 12
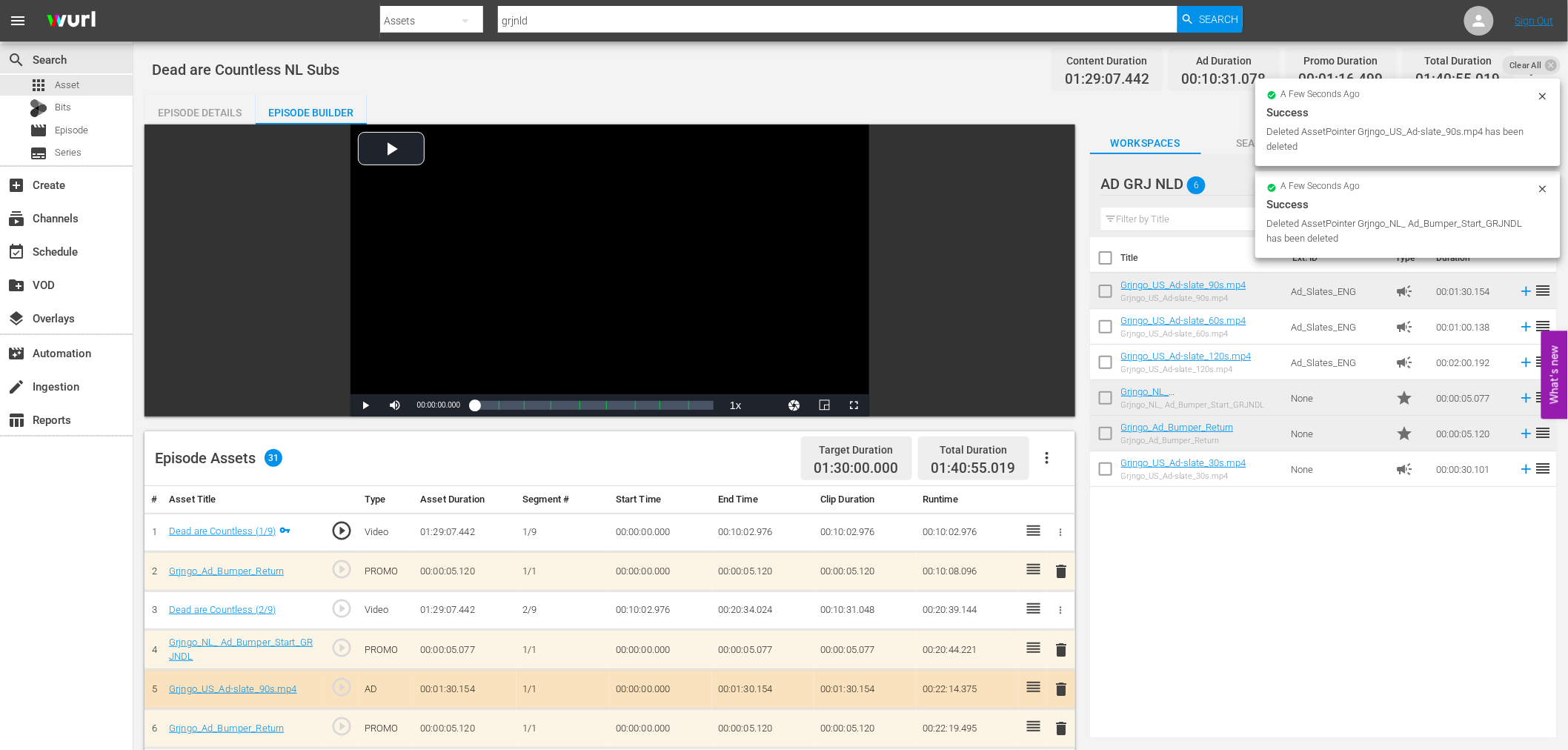
drag, startPoint x: 1061, startPoint y: 583, endPoint x: 1027, endPoint y: 523, distance: 69.0
click at [1061, 575] on span "delete" at bounding box center [1062, 571] width 18 height 18
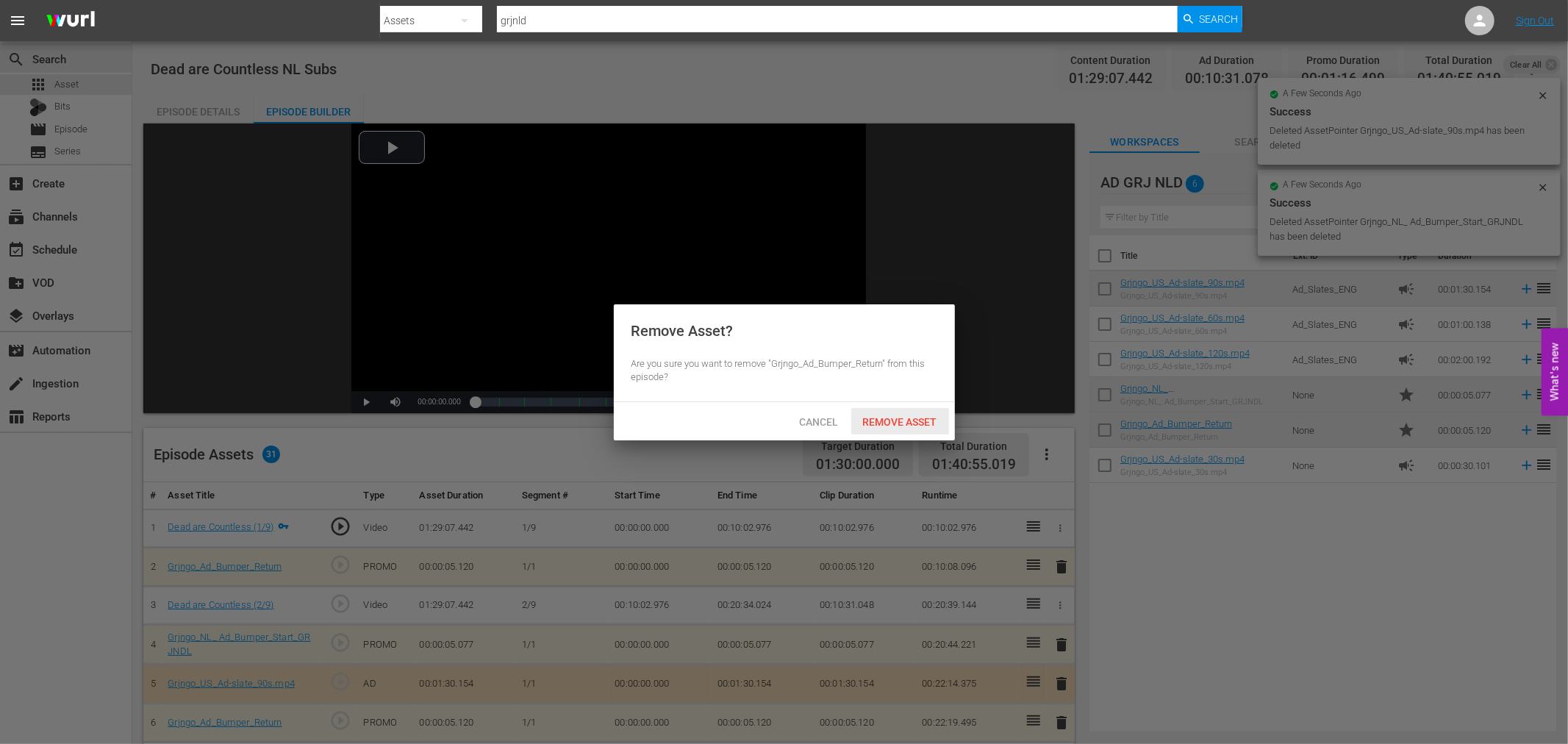
click at [906, 420] on span "Remove Asset" at bounding box center [900, 421] width 98 height 12
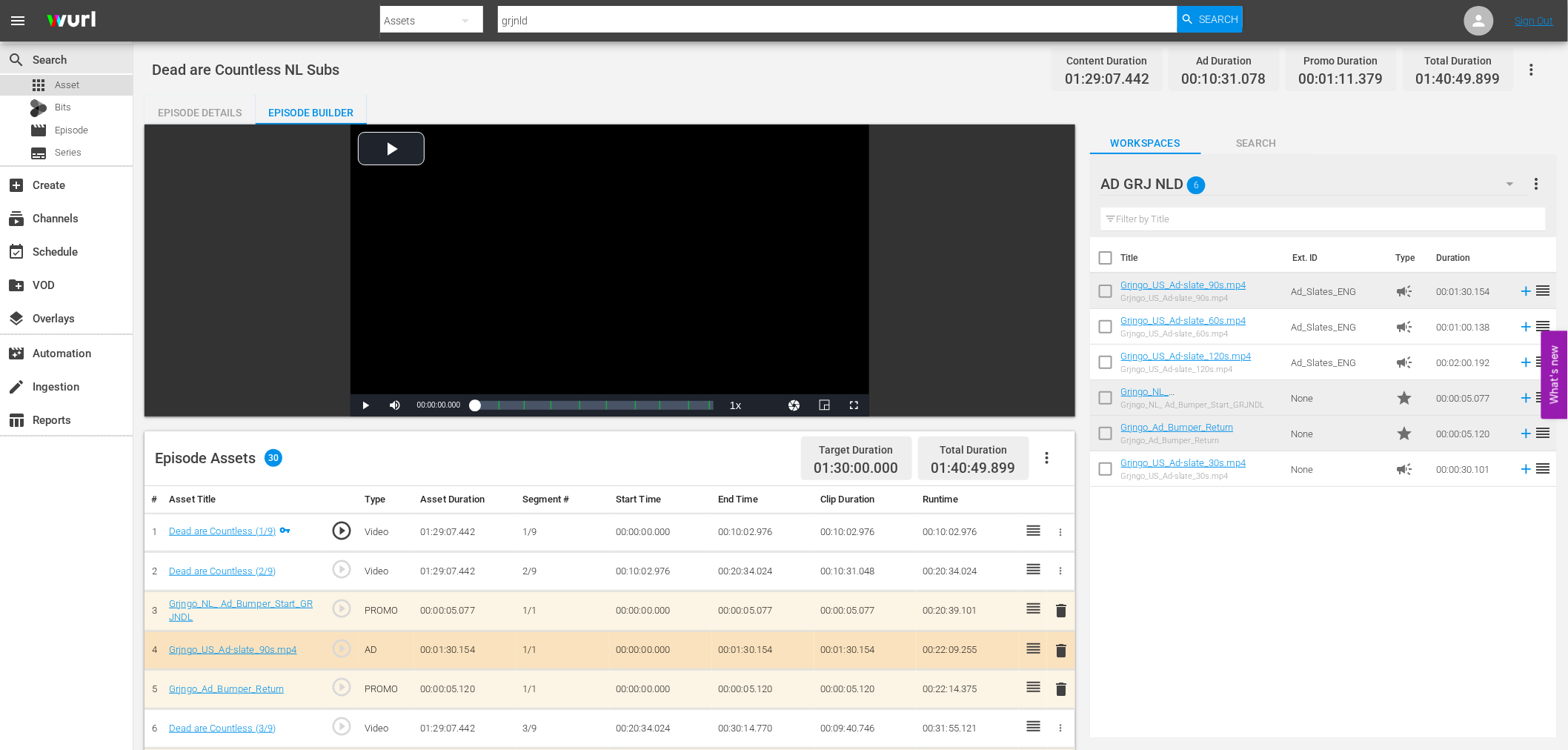
click at [89, 79] on div "apps Asset" at bounding box center [66, 85] width 132 height 21
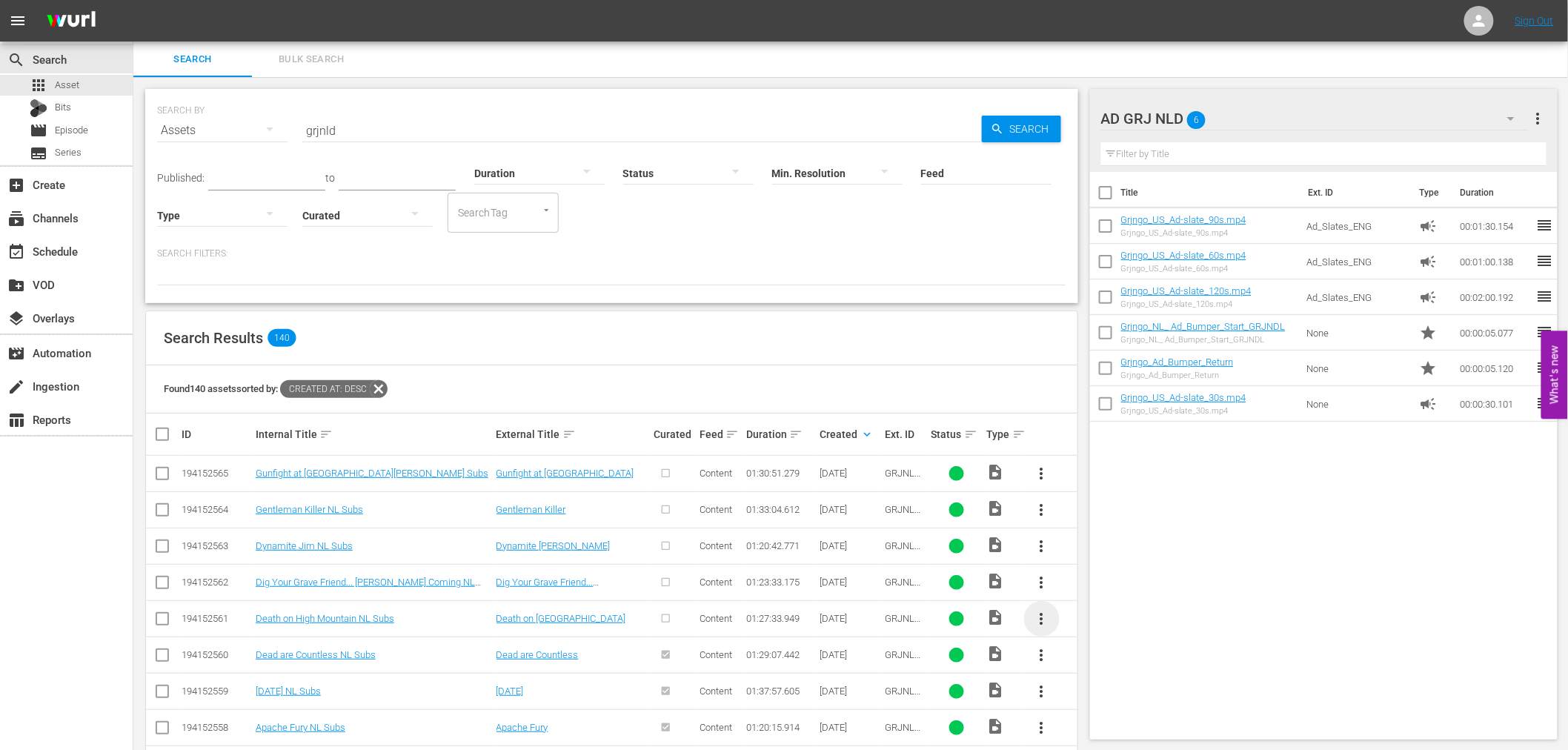
click at [1039, 618] on span "more_vert" at bounding box center [1041, 618] width 18 height 18
click at [1098, 614] on div "Episode" at bounding box center [1121, 613] width 100 height 36
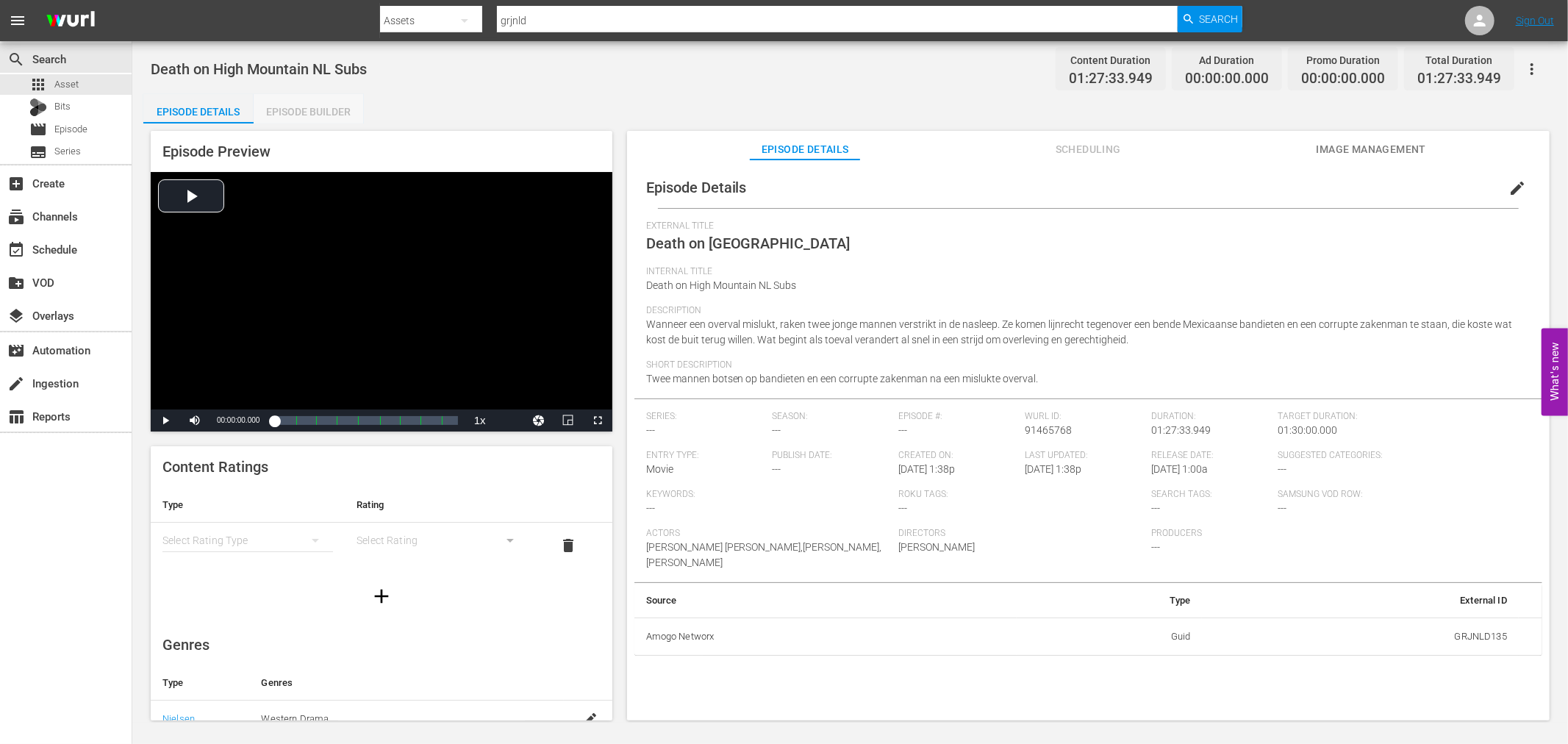
click at [273, 109] on div "Episode Builder" at bounding box center [308, 112] width 111 height 36
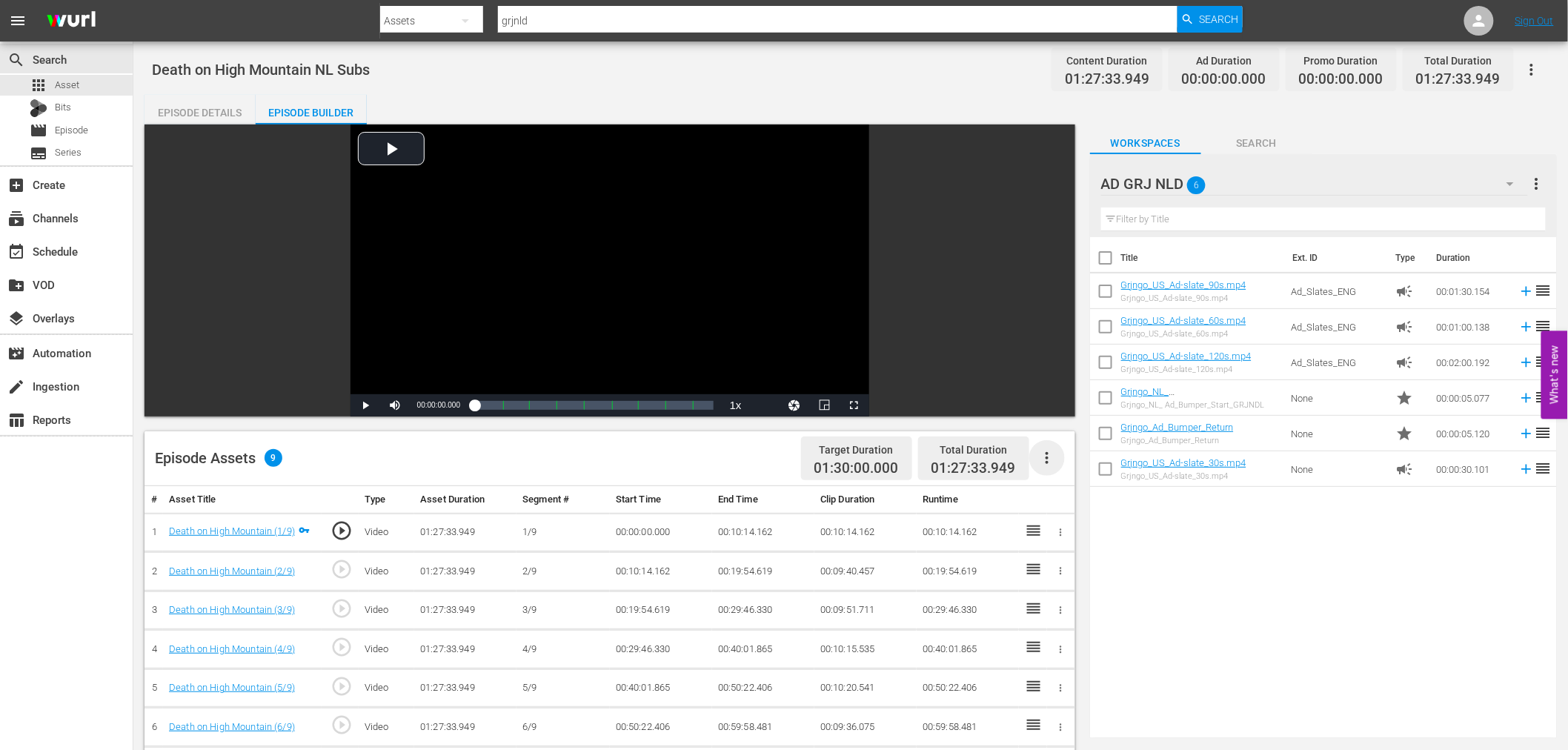
click at [1045, 454] on icon "button" at bounding box center [1047, 457] width 18 height 18
click at [1067, 457] on div "Fill with Ads" at bounding box center [1091, 464] width 100 height 36
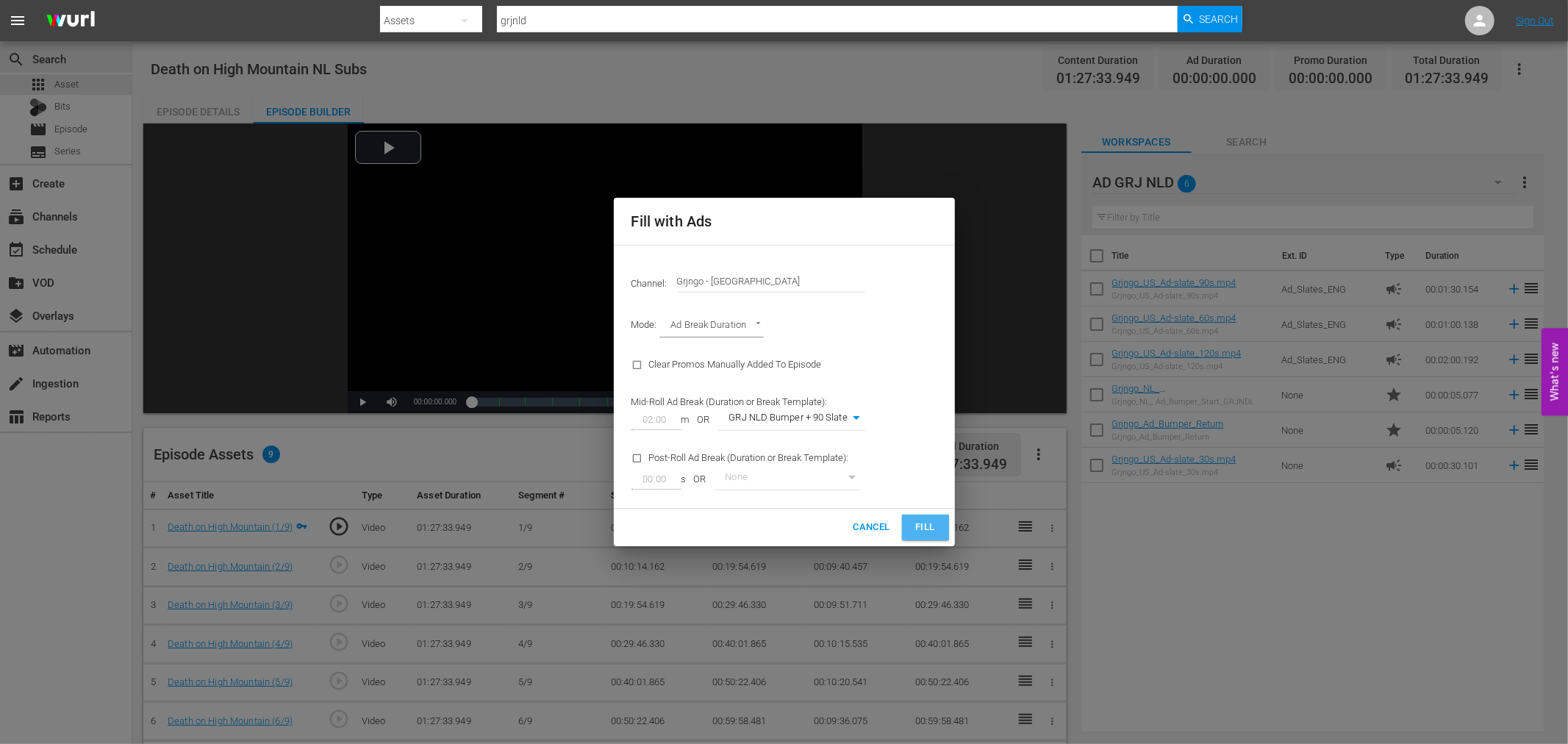
click at [917, 523] on span "Fill" at bounding box center [925, 527] width 23 height 17
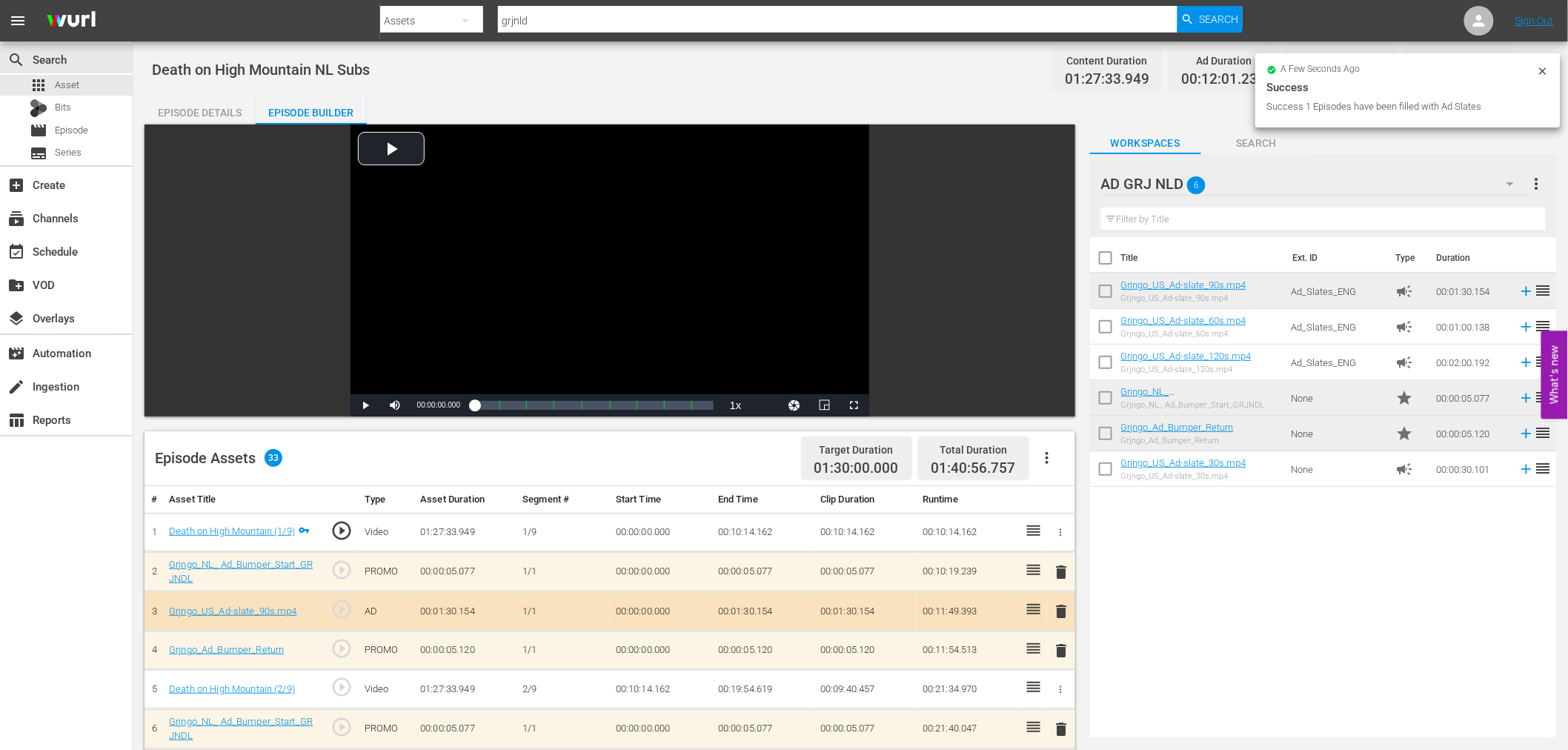
click at [1067, 570] on span "delete" at bounding box center [1062, 572] width 18 height 18
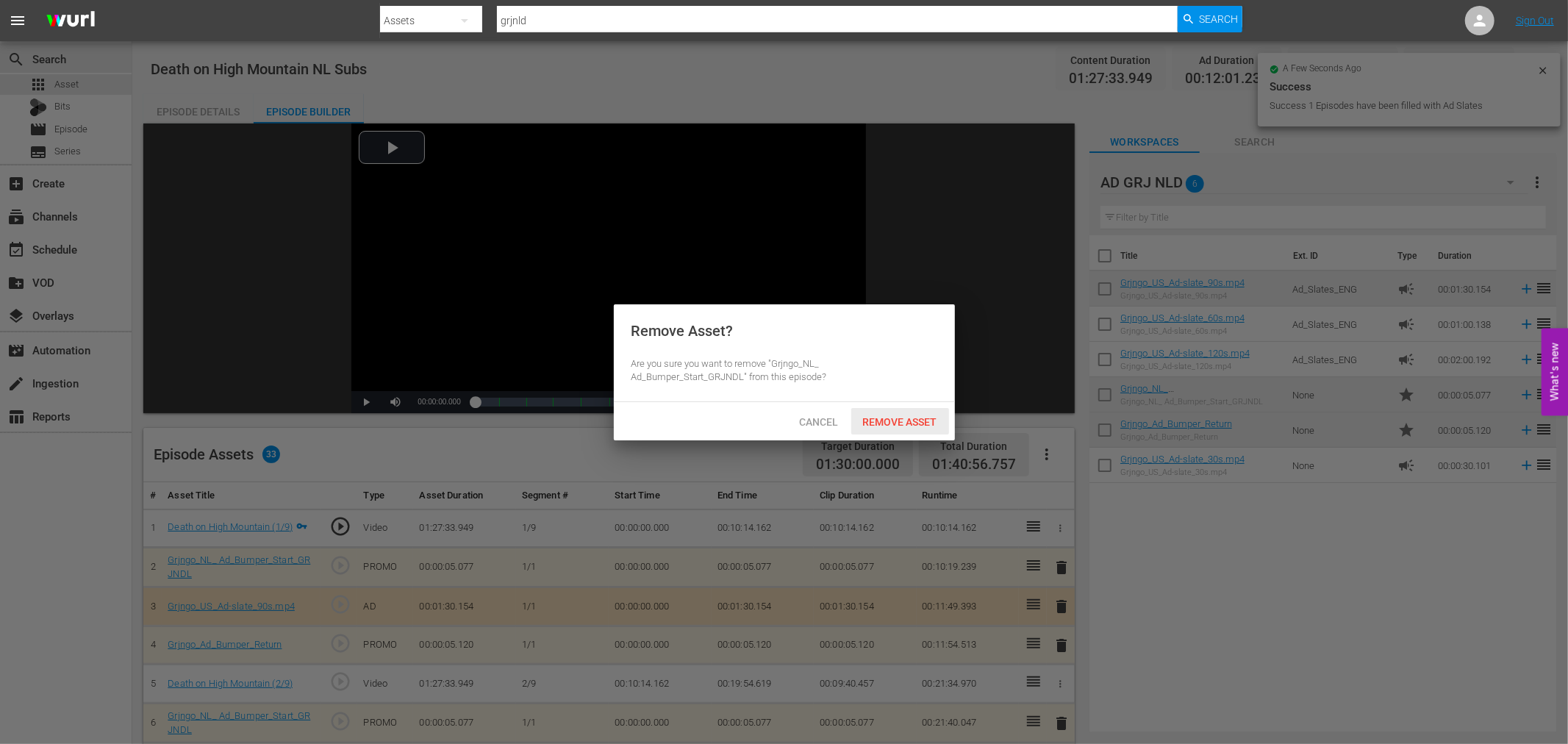
click at [907, 423] on span "Remove Asset" at bounding box center [900, 421] width 98 height 12
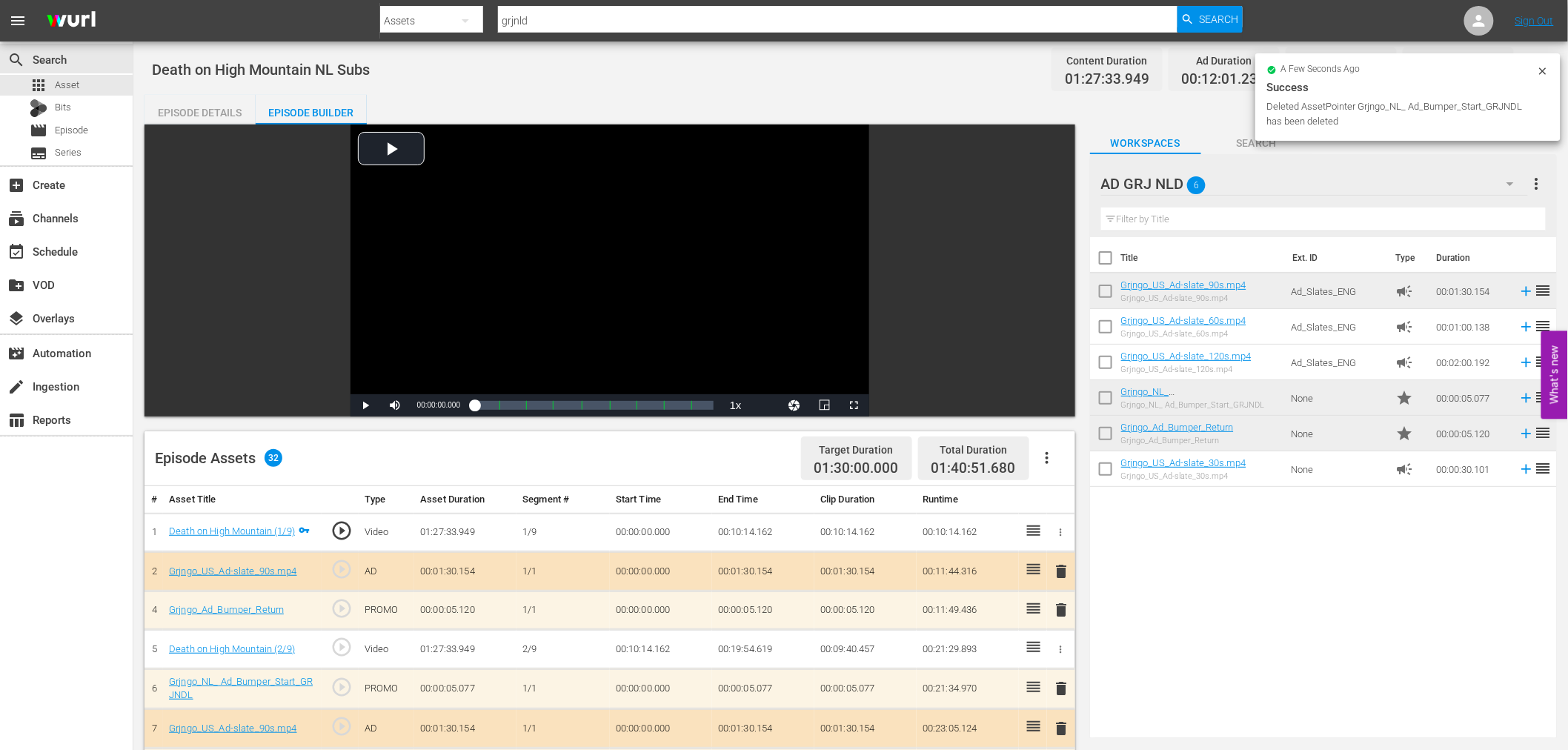
click at [1061, 570] on span "delete" at bounding box center [1062, 571] width 18 height 18
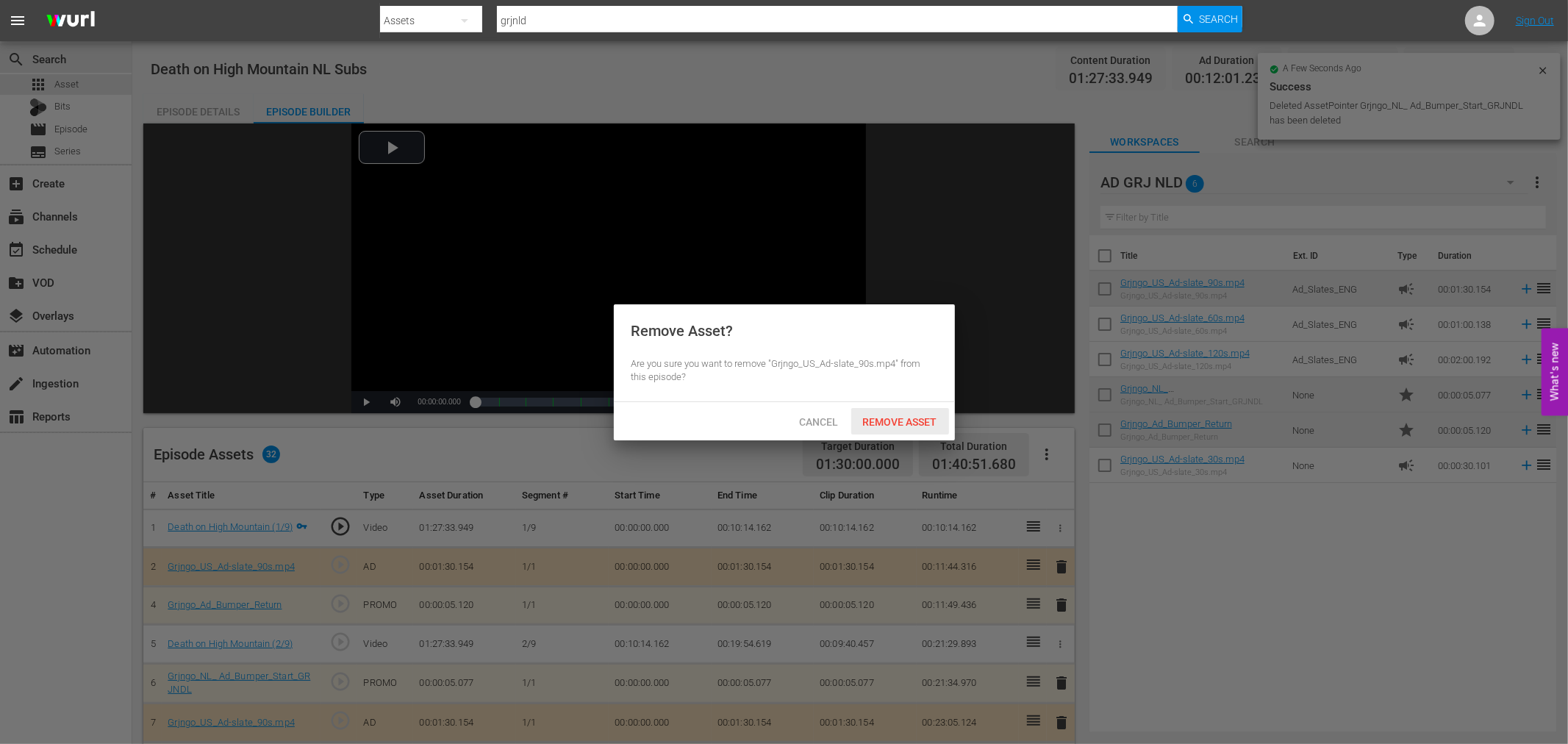
click at [883, 424] on span "Remove Asset" at bounding box center [900, 421] width 98 height 12
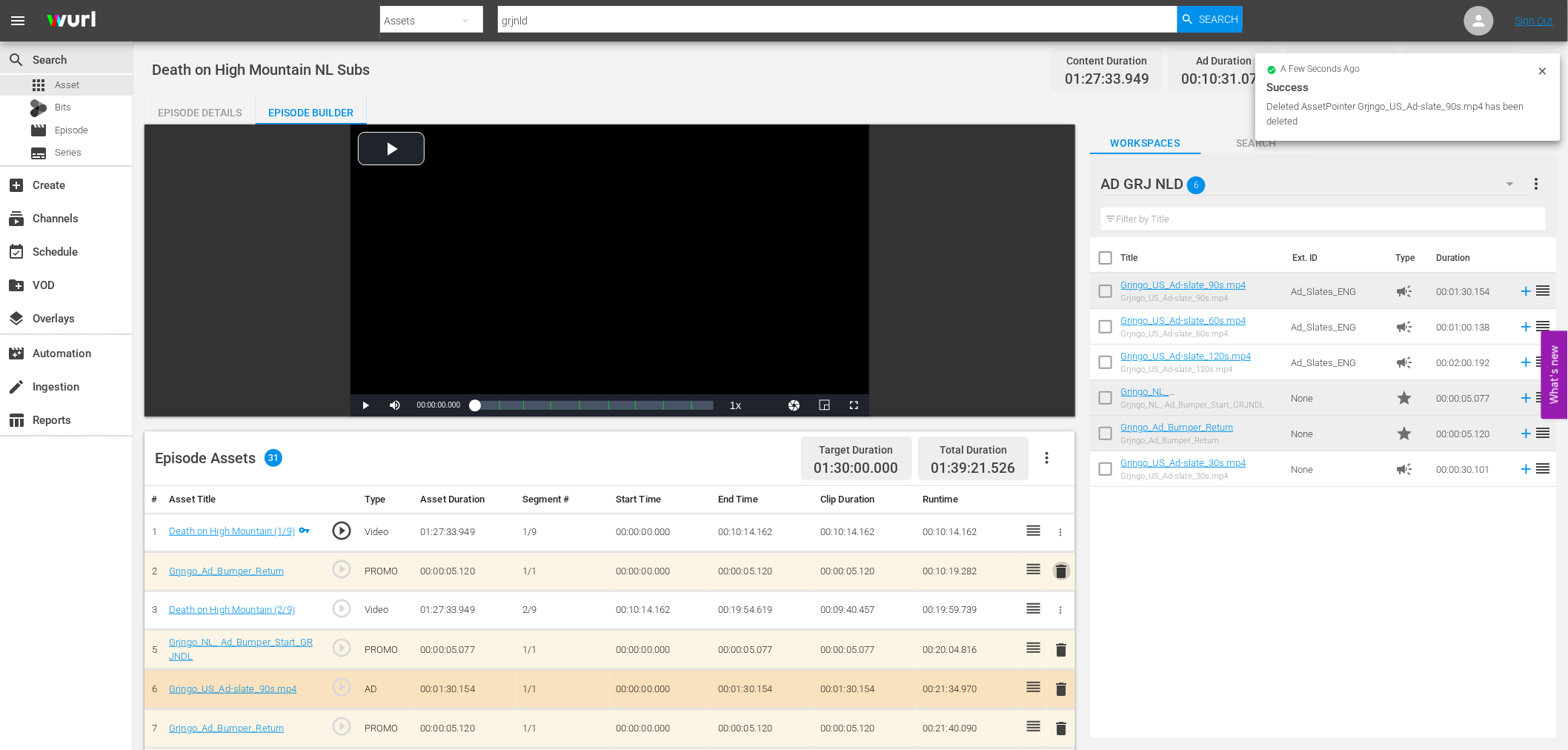
click at [1067, 569] on span "delete" at bounding box center [1062, 571] width 18 height 18
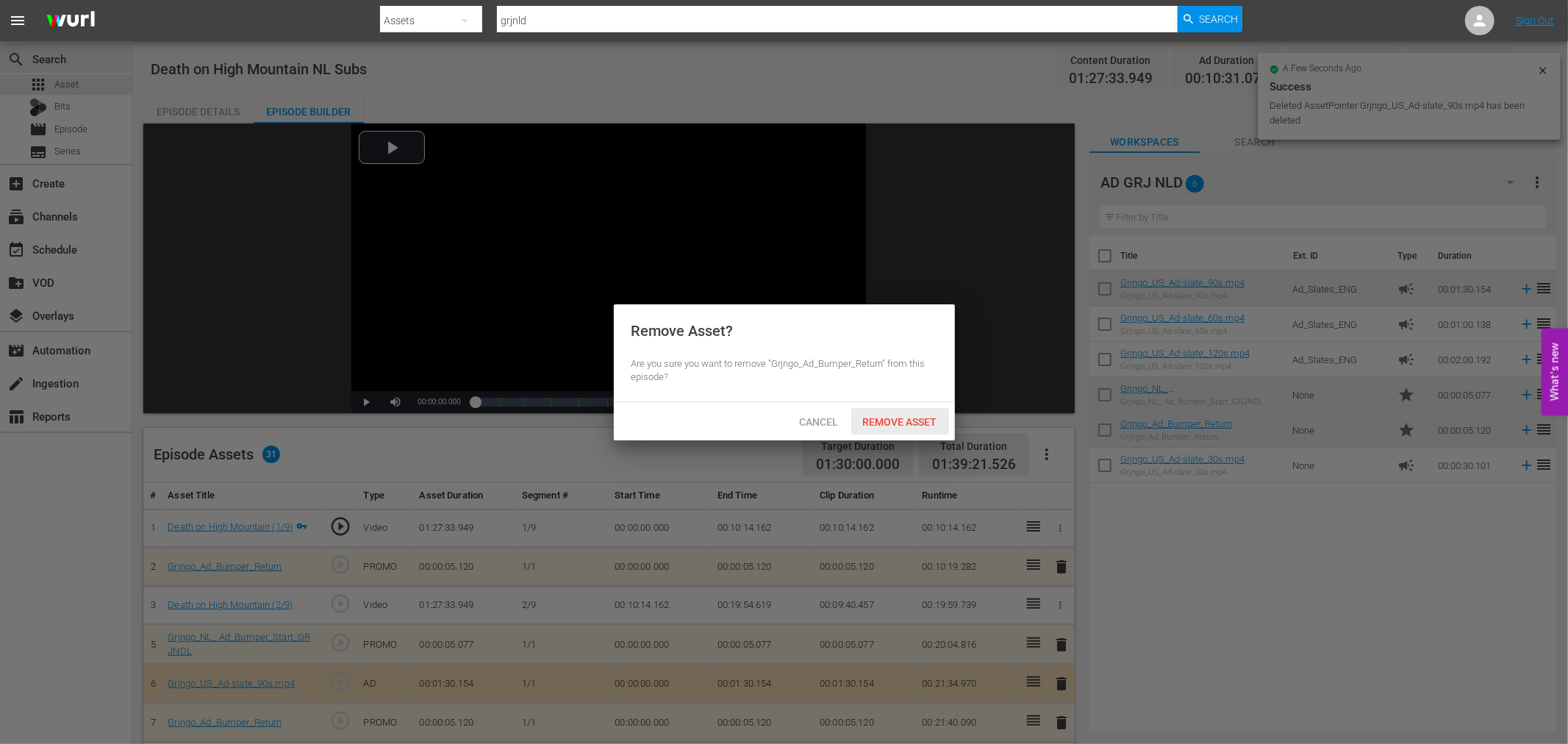
click at [929, 425] on span "Remove Asset" at bounding box center [900, 421] width 98 height 12
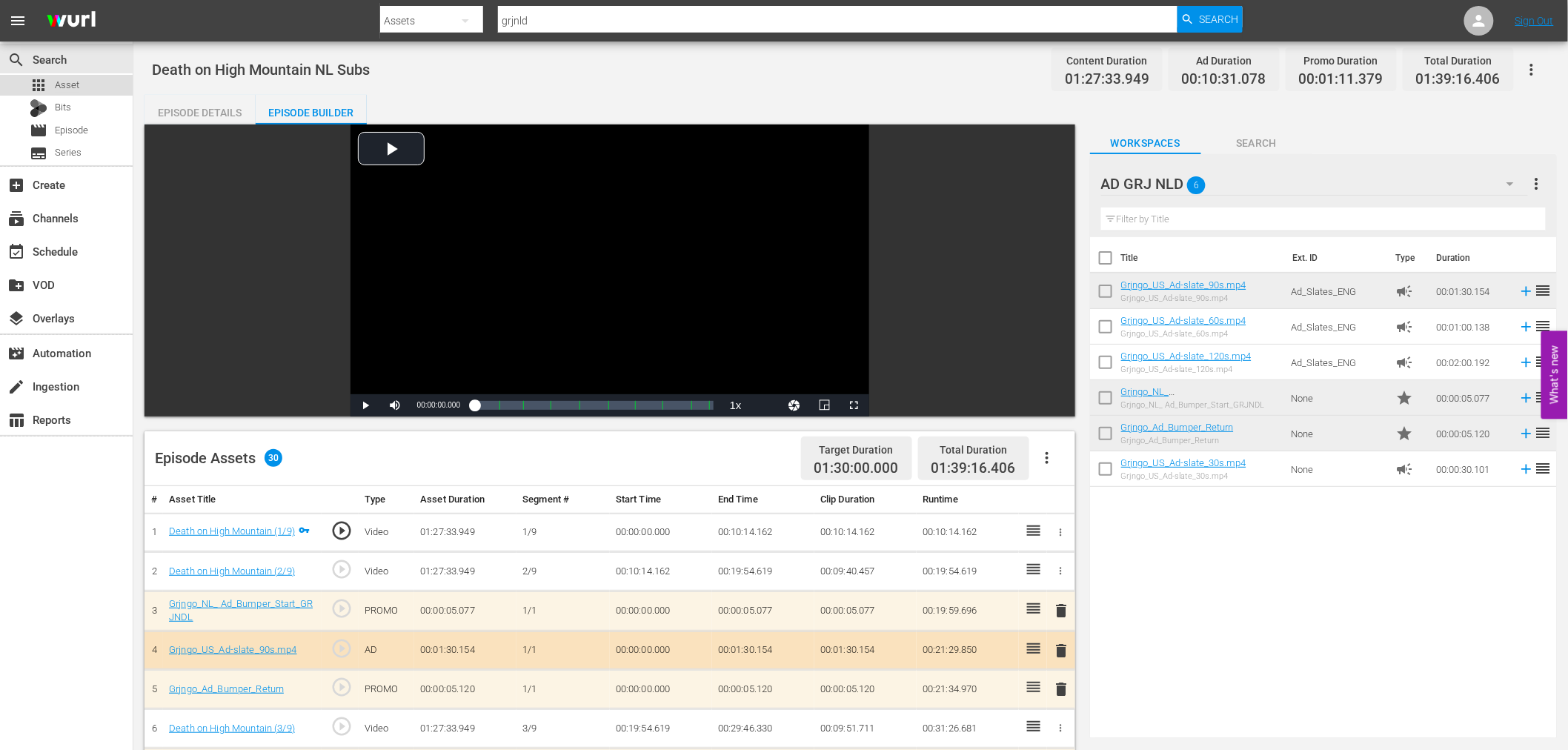
click at [75, 83] on span "Asset" at bounding box center [66, 85] width 24 height 15
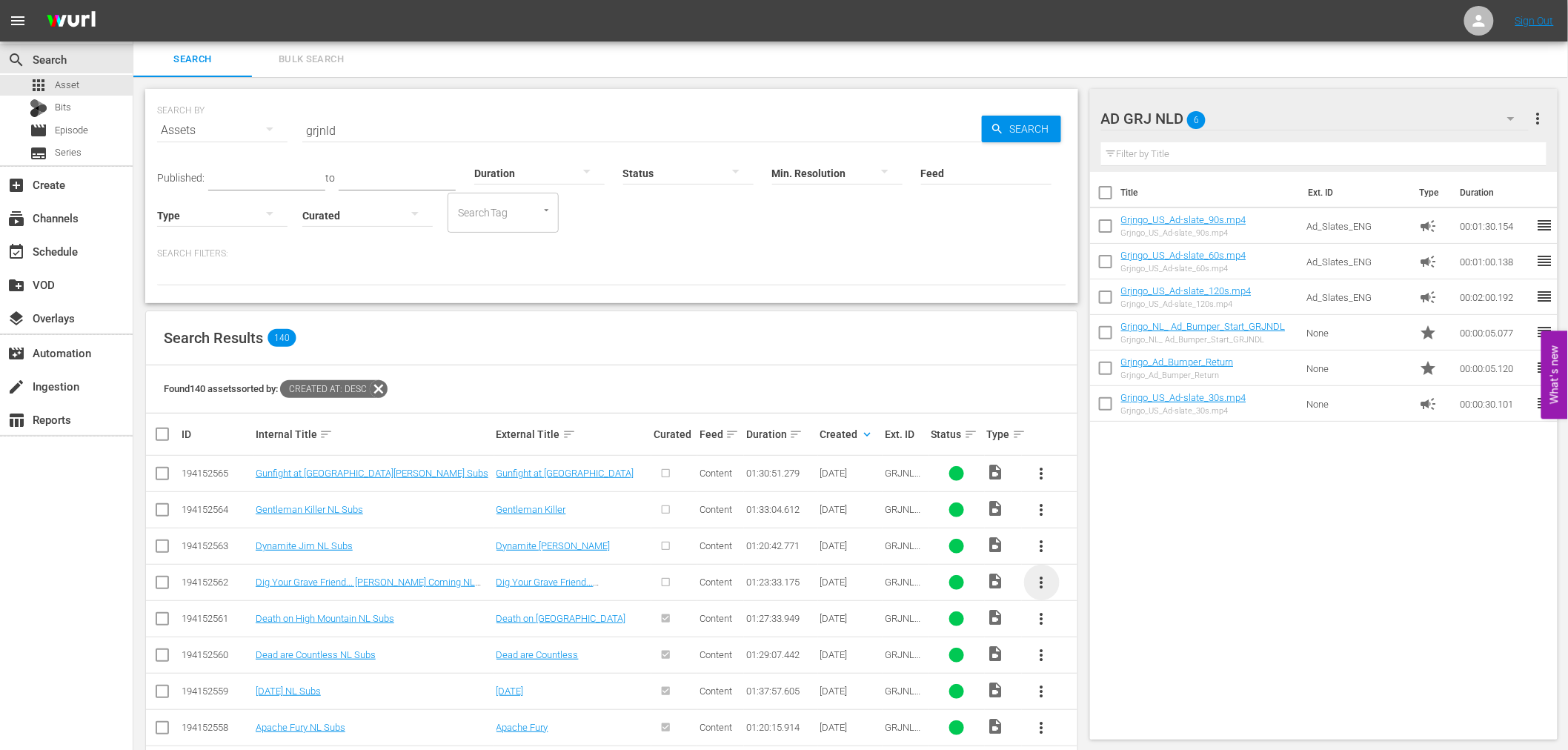
click at [1042, 583] on span "more_vert" at bounding box center [1041, 582] width 18 height 18
click at [1091, 700] on div "Episode" at bounding box center [1121, 695] width 100 height 36
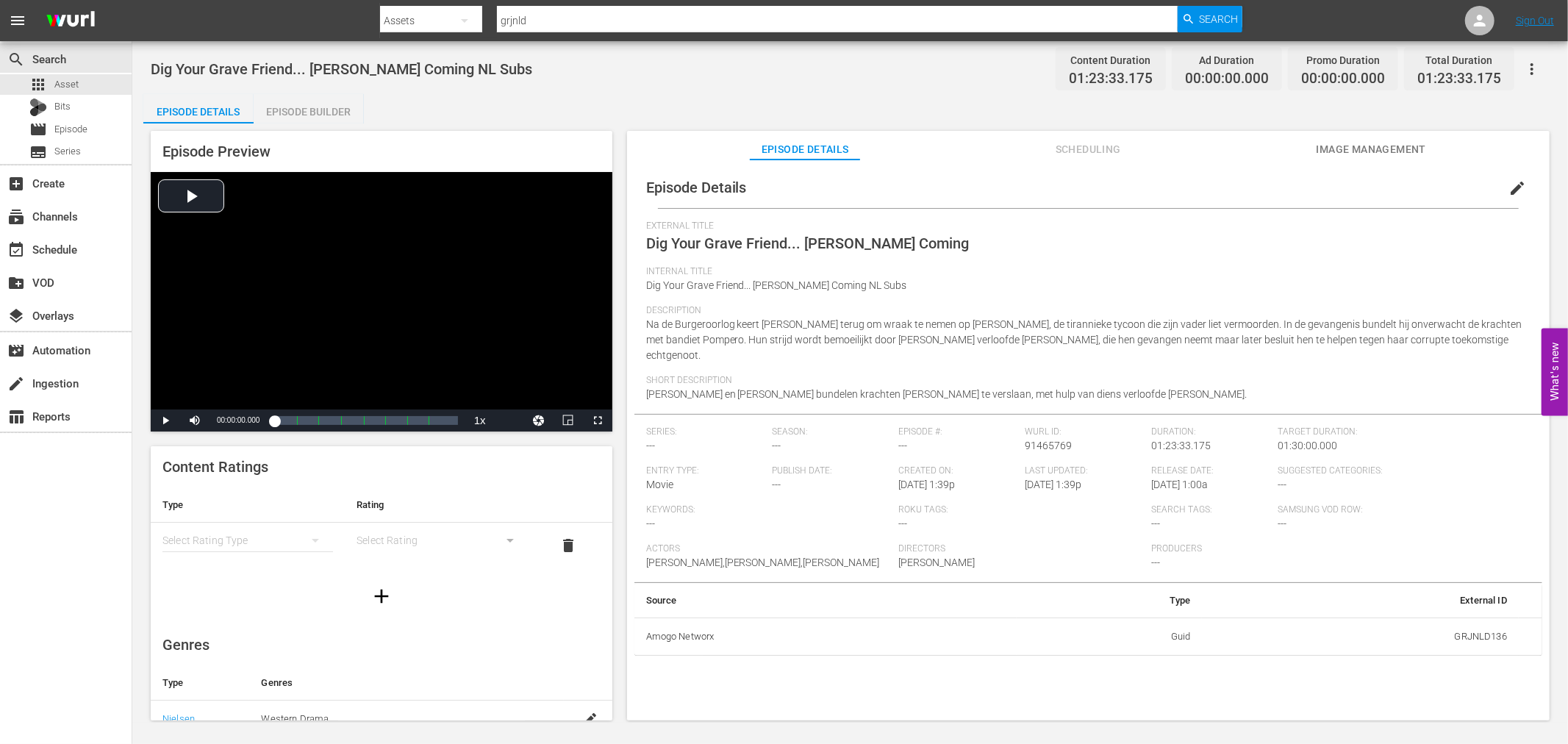
click at [334, 110] on div "Episode Builder" at bounding box center [308, 112] width 111 height 36
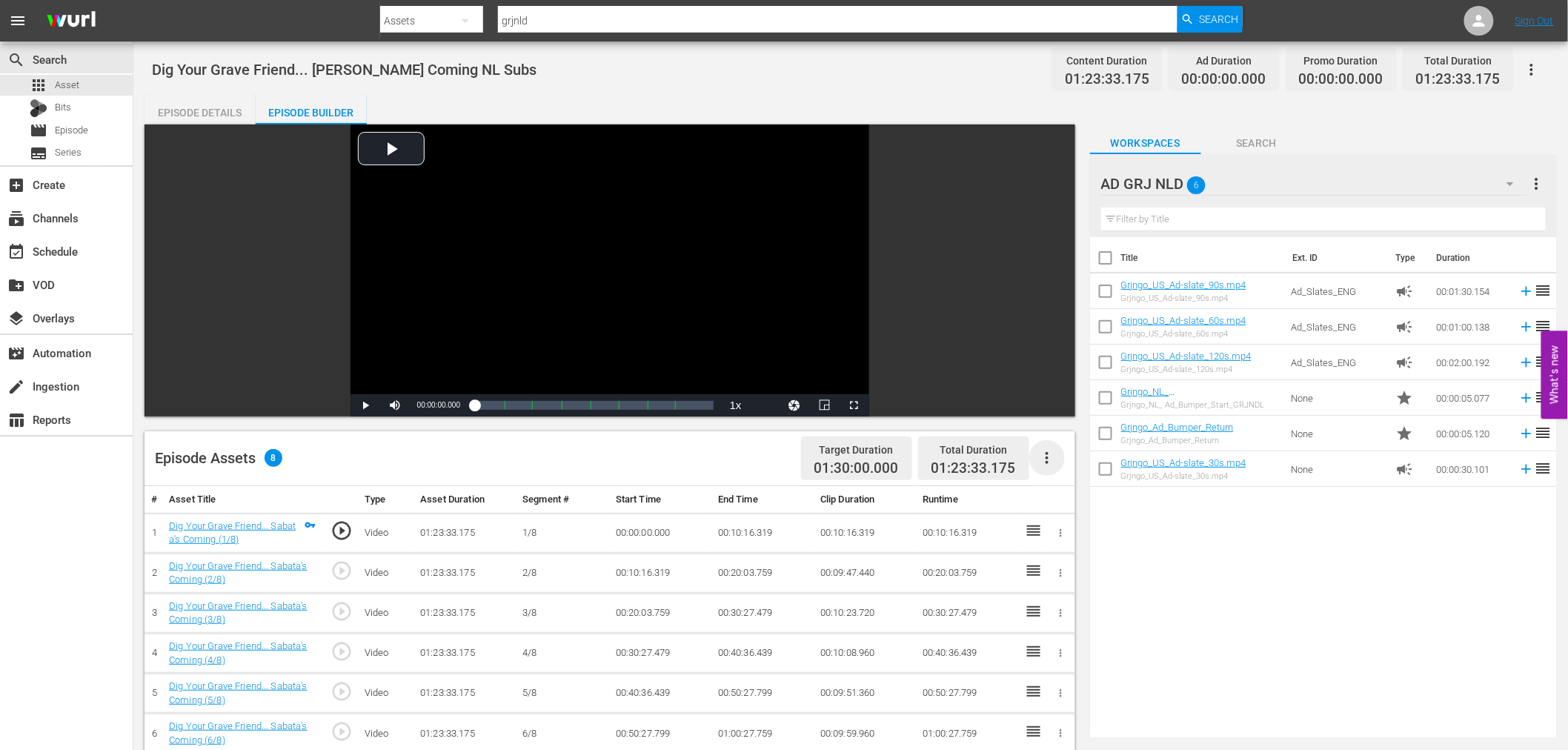
click at [1048, 453] on icon "button" at bounding box center [1047, 457] width 3 height 12
click at [1069, 463] on div "Fill with Ads" at bounding box center [1091, 464] width 100 height 36
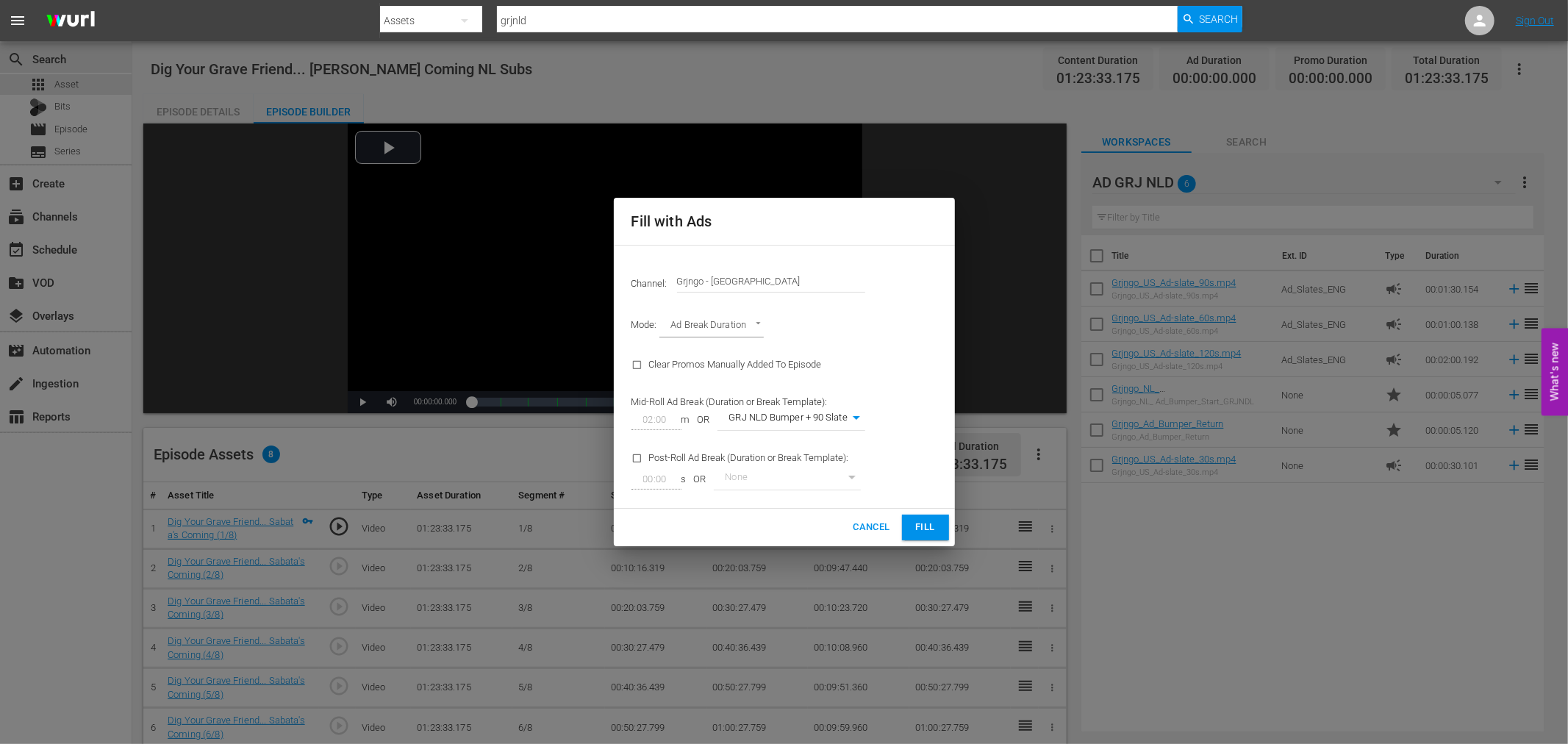
click at [923, 531] on span "Fill" at bounding box center [925, 527] width 23 height 17
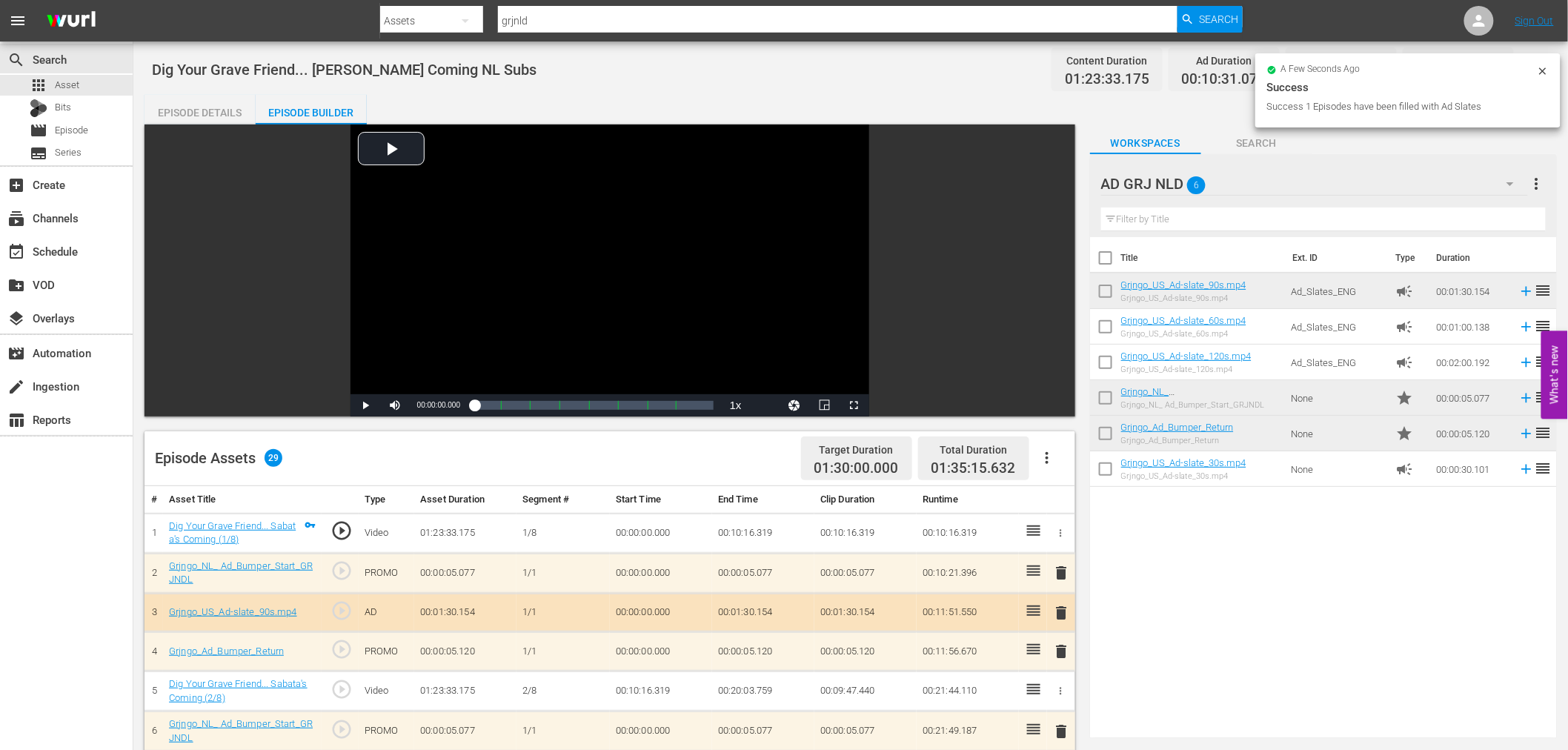
click at [1059, 569] on span "delete" at bounding box center [1062, 572] width 18 height 18
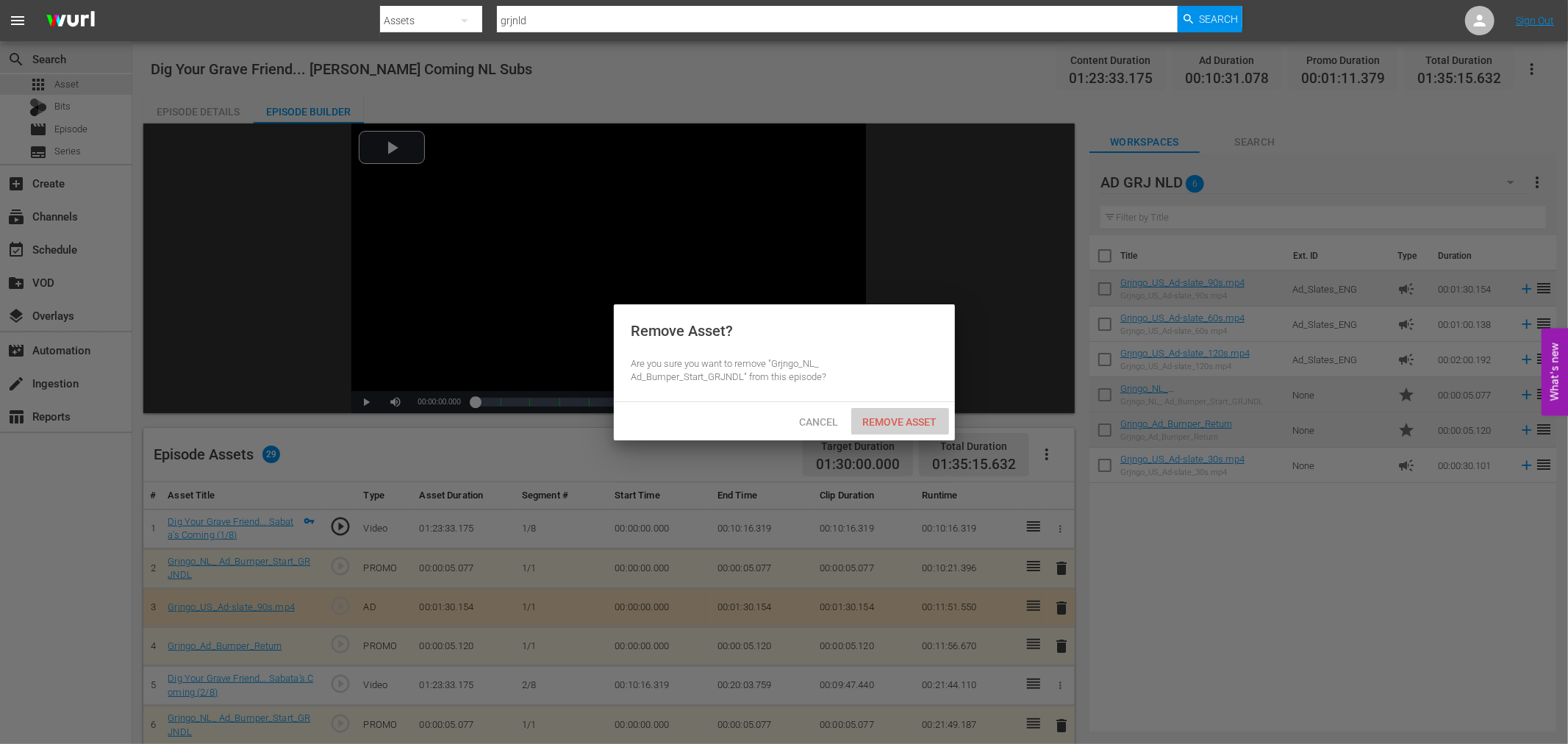
click at [906, 420] on span "Remove Asset" at bounding box center [900, 421] width 98 height 12
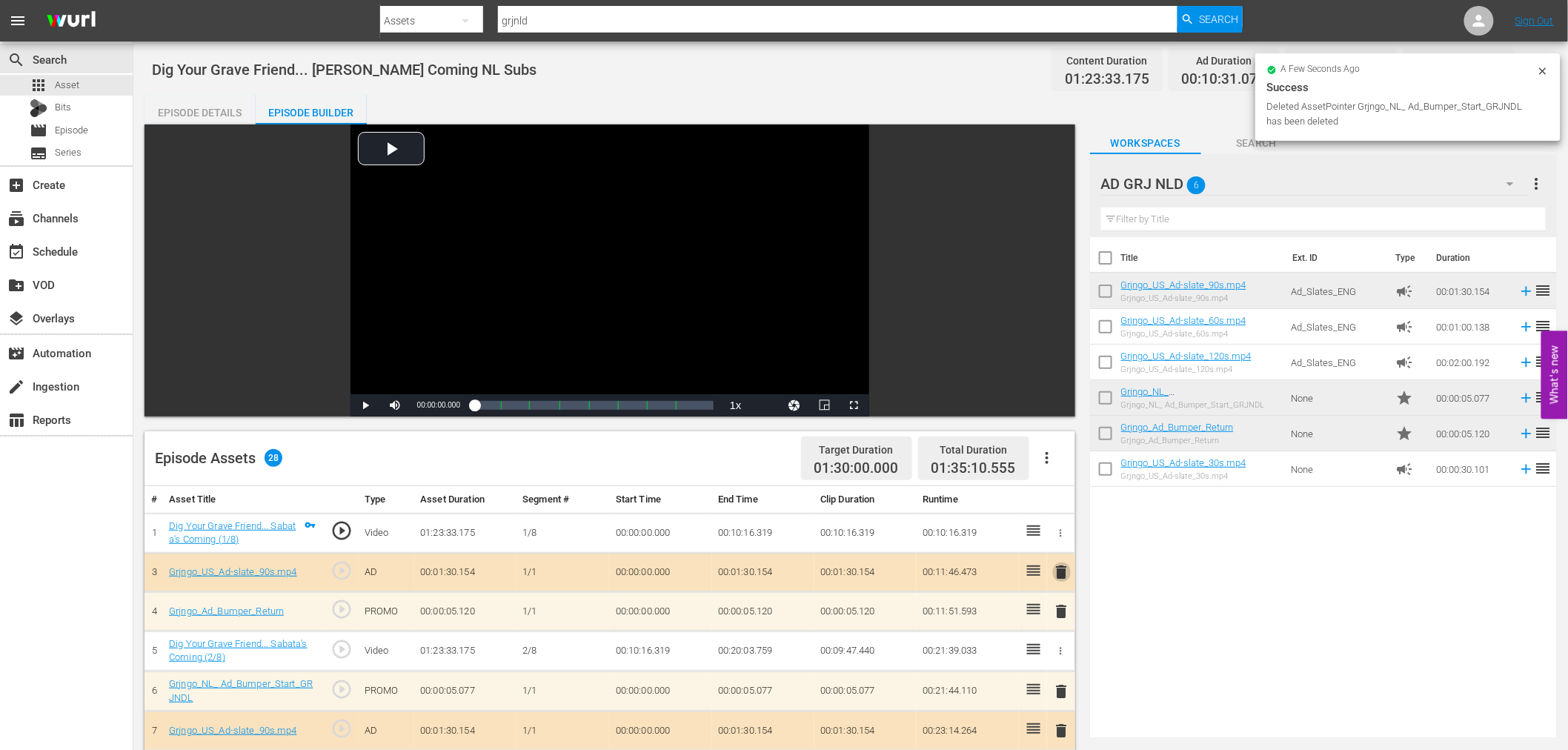
click at [1060, 570] on span "delete" at bounding box center [1062, 572] width 18 height 18
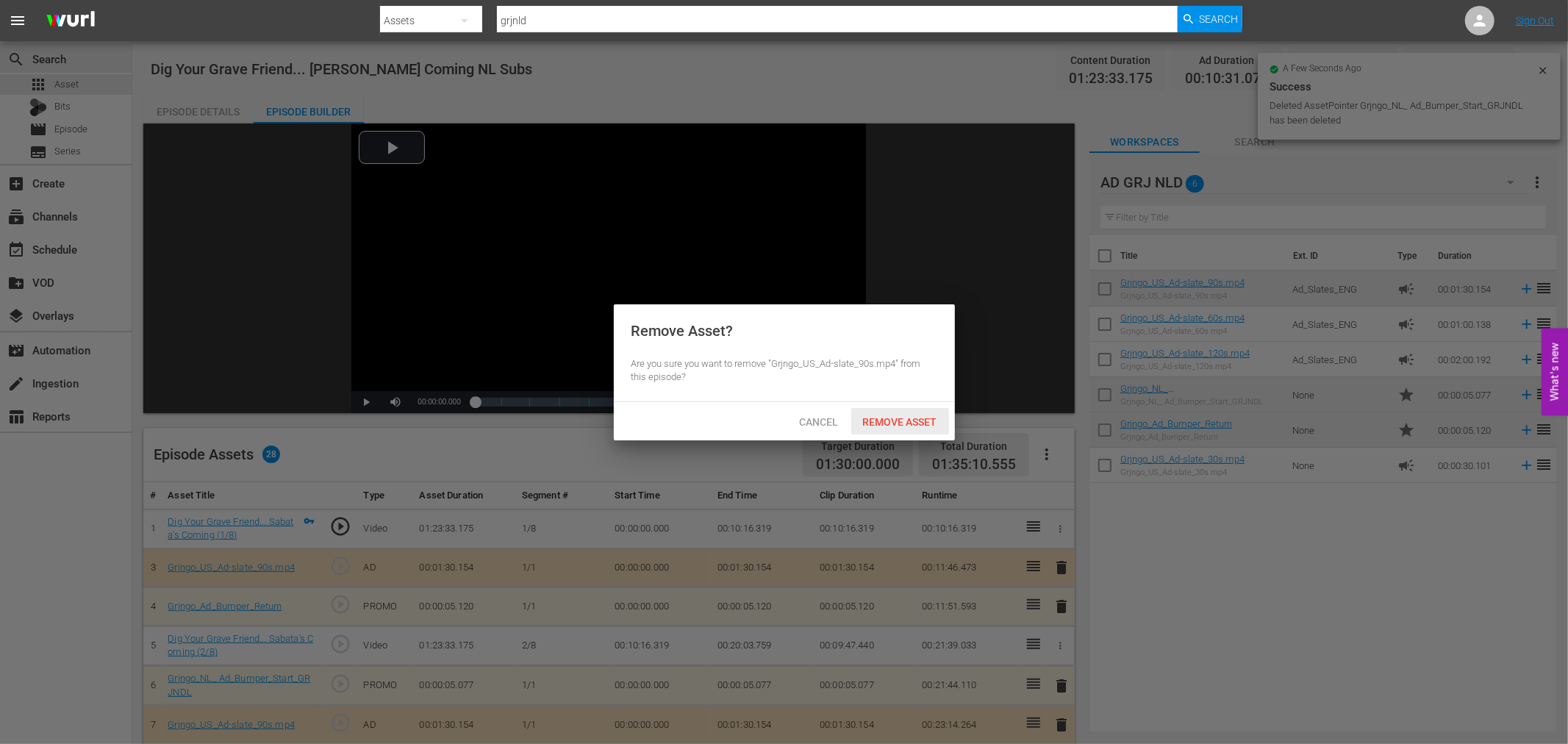
click at [915, 417] on span "Remove Asset" at bounding box center [900, 421] width 98 height 12
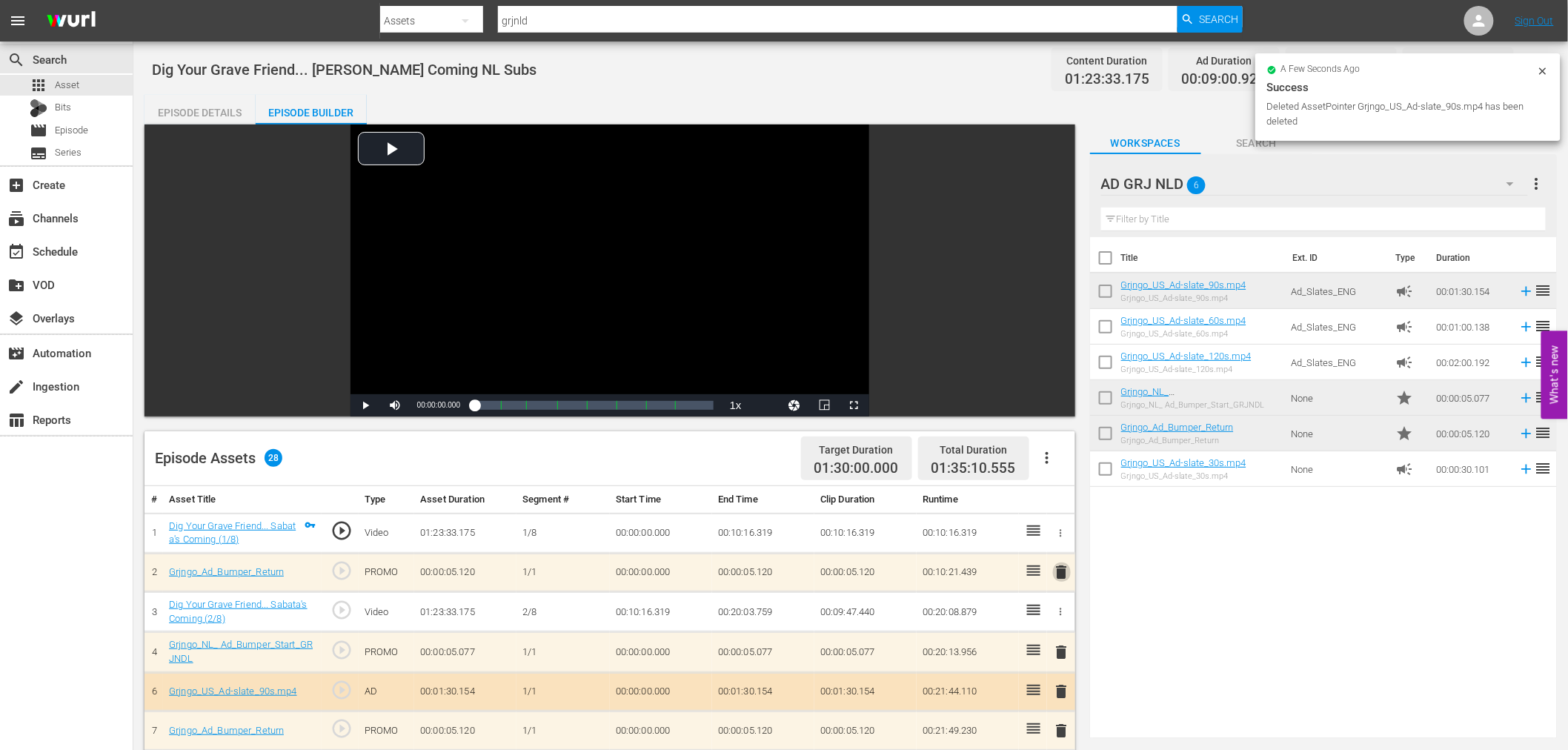
click at [1061, 568] on span "delete" at bounding box center [1062, 572] width 18 height 18
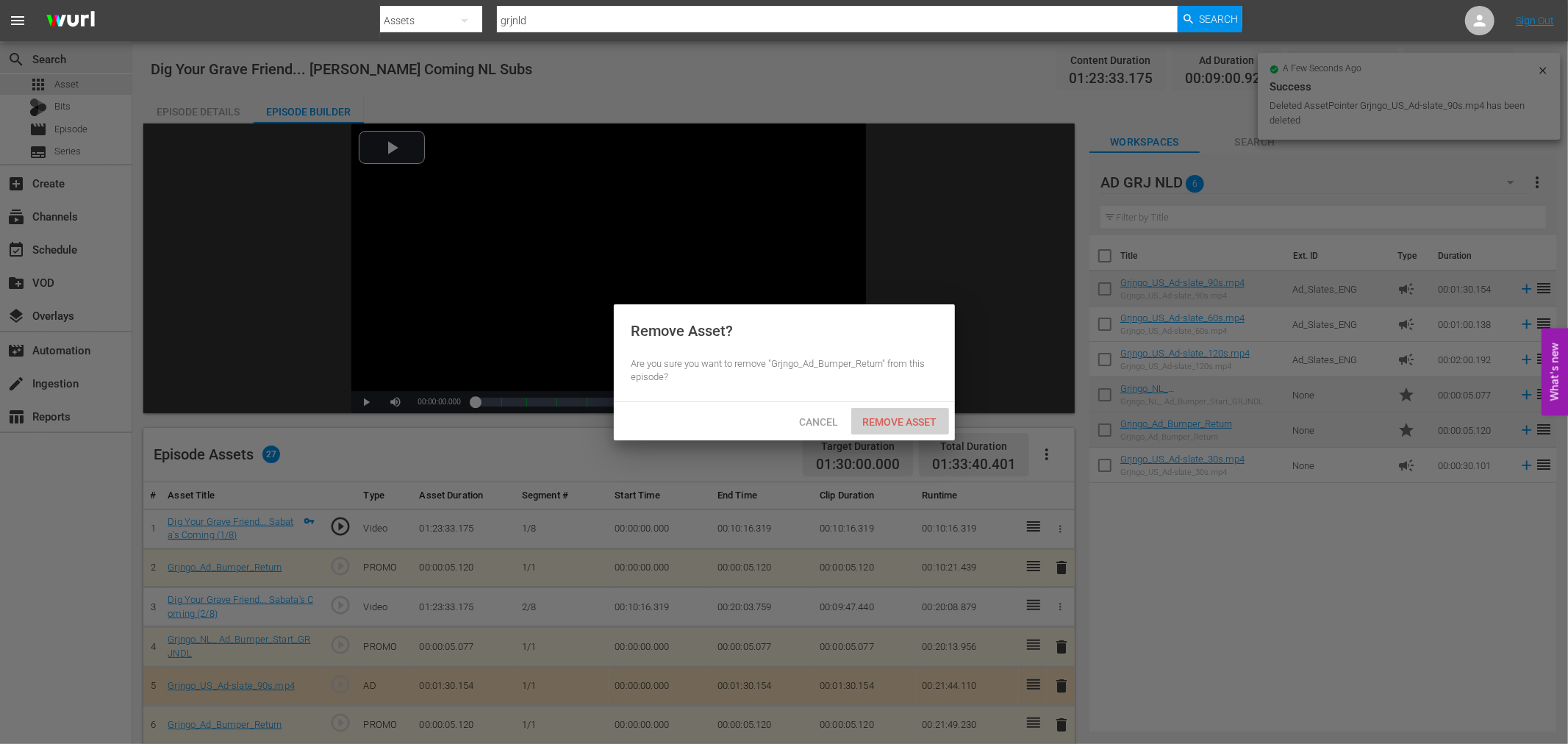
click at [908, 423] on span "Remove Asset" at bounding box center [900, 421] width 98 height 12
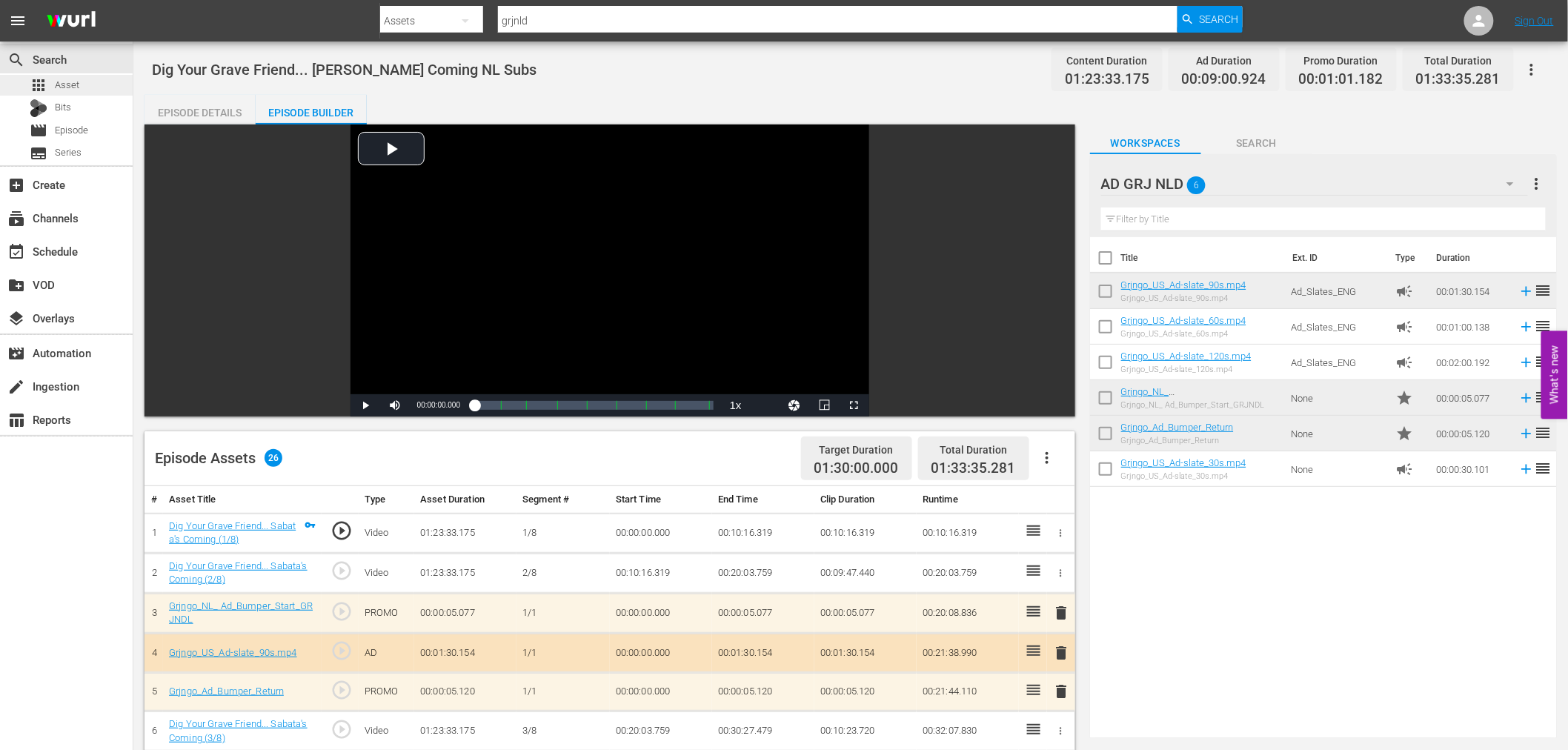
click at [95, 83] on div "apps Asset" at bounding box center [66, 85] width 132 height 21
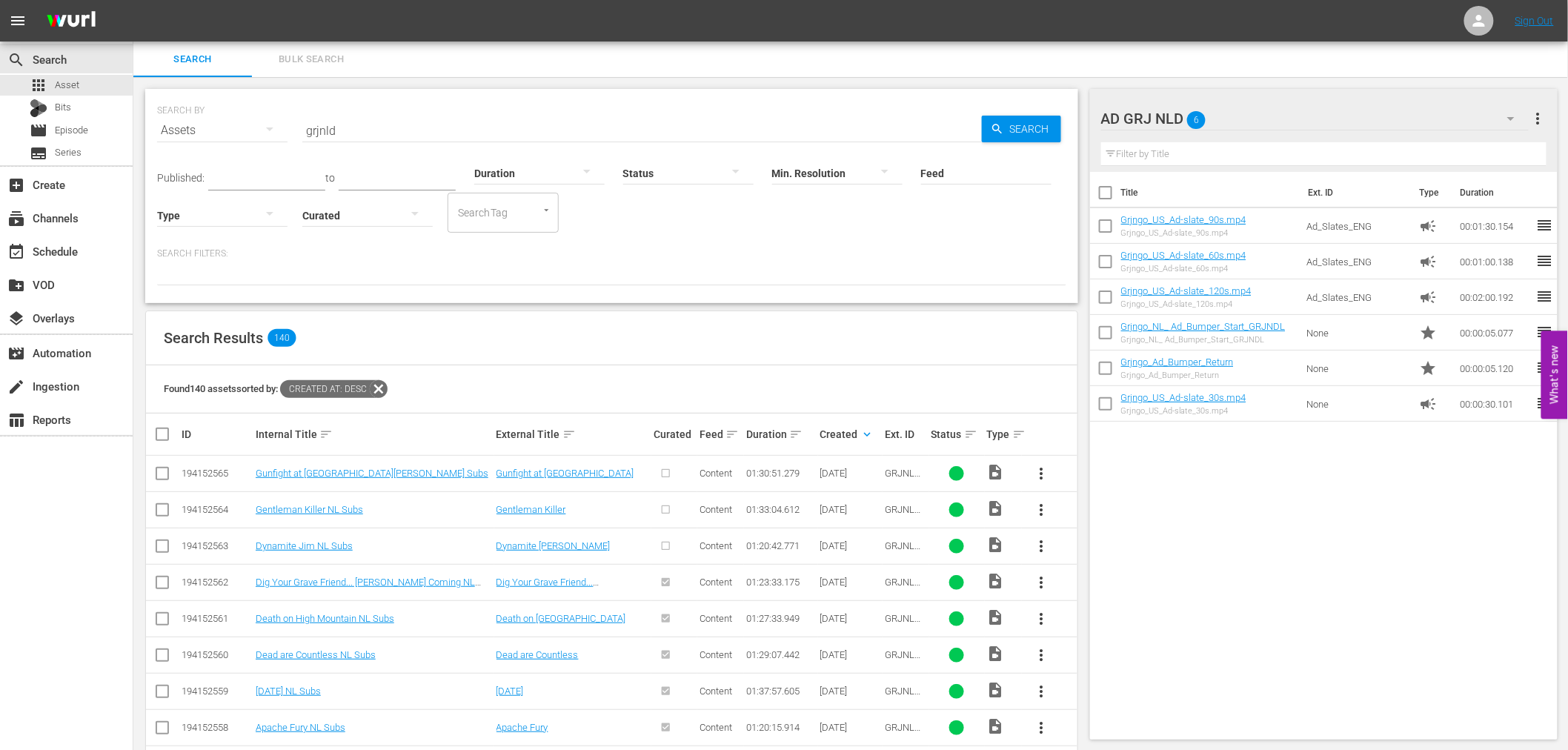
click at [1041, 543] on span "more_vert" at bounding box center [1041, 546] width 18 height 18
click at [1085, 656] on div "Episode" at bounding box center [1121, 659] width 100 height 36
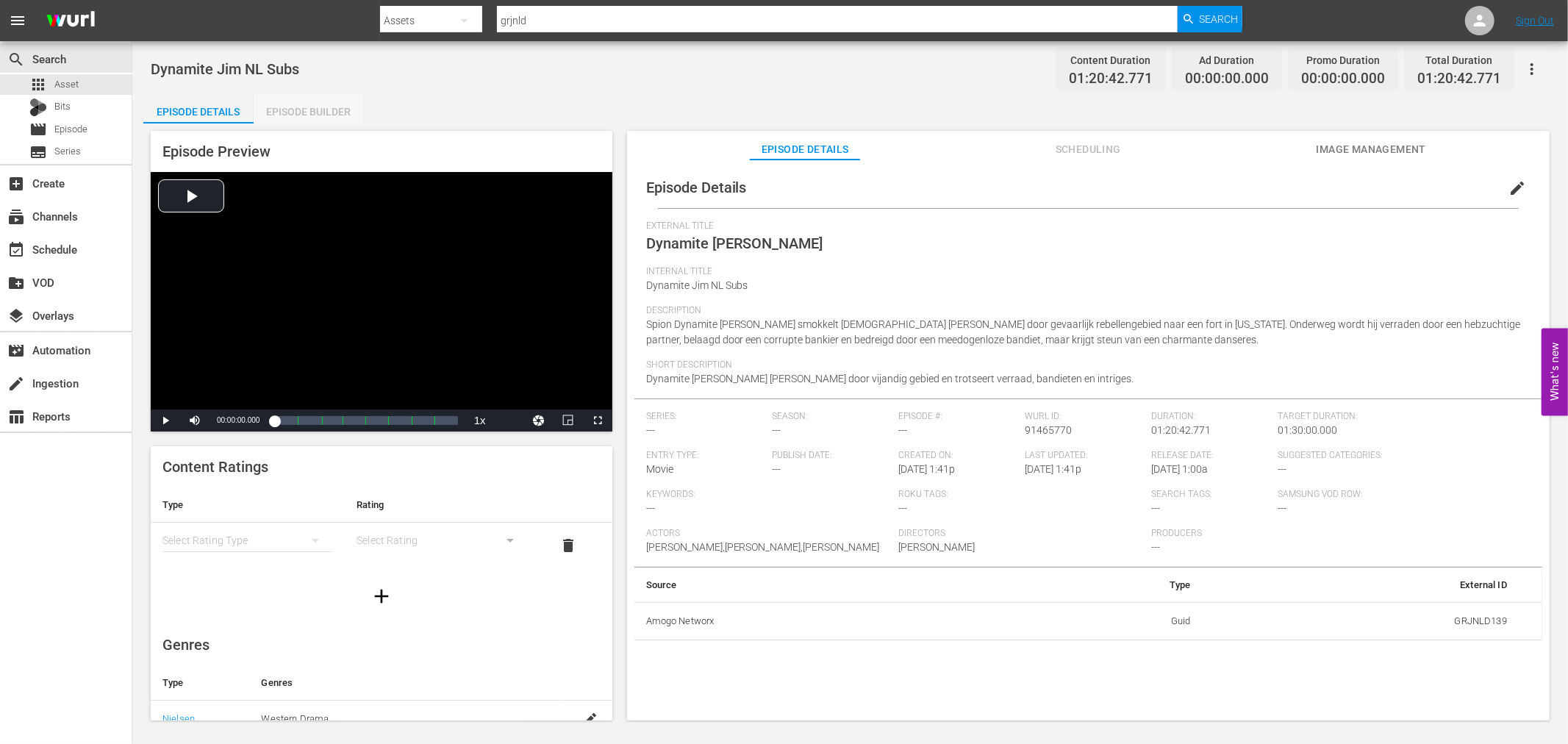
click at [312, 115] on div "Episode Builder" at bounding box center [308, 112] width 111 height 36
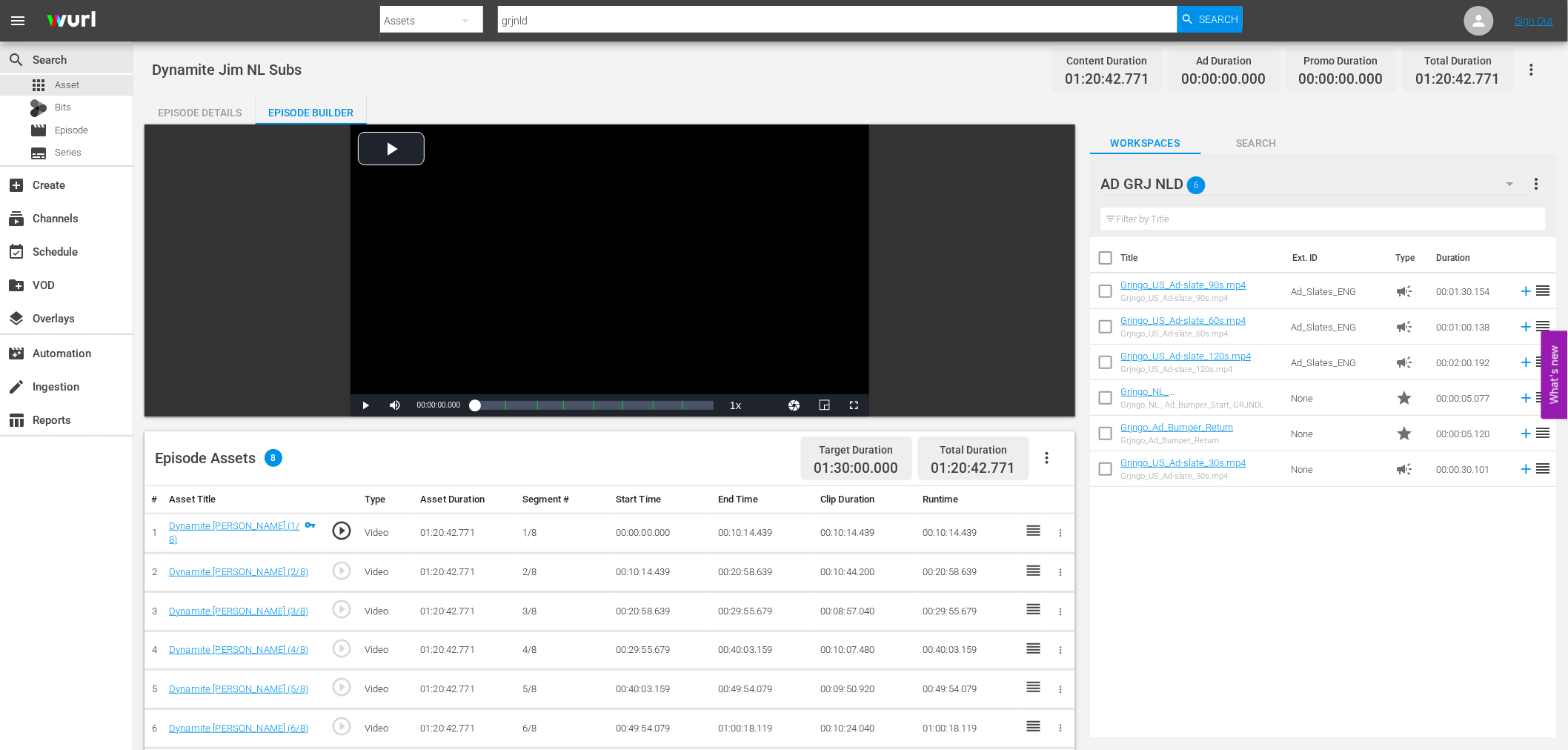
click at [1048, 456] on icon "button" at bounding box center [1047, 457] width 18 height 18
click at [1079, 465] on div "Fill with Ads" at bounding box center [1091, 464] width 100 height 36
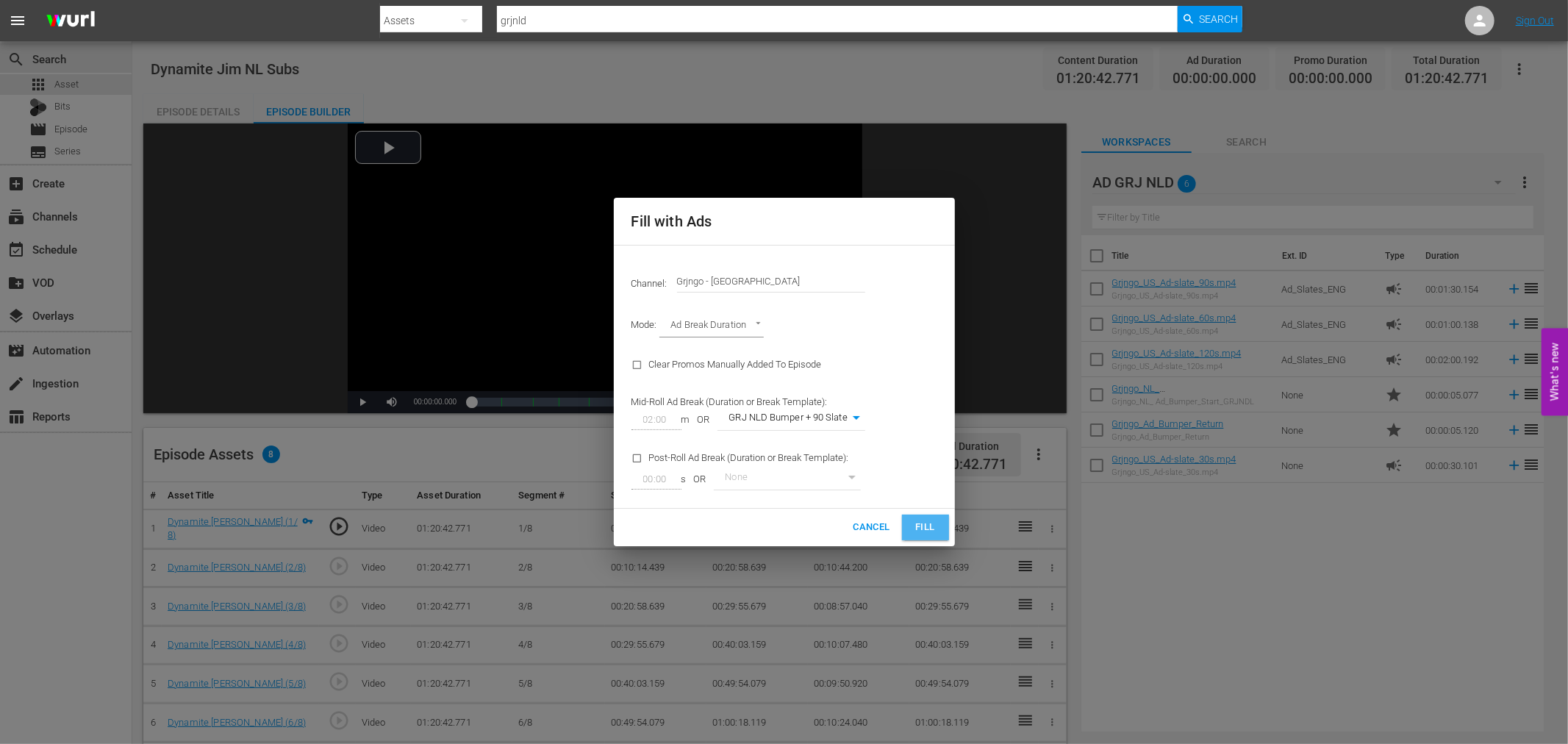
click at [923, 520] on span "Fill" at bounding box center [925, 527] width 23 height 17
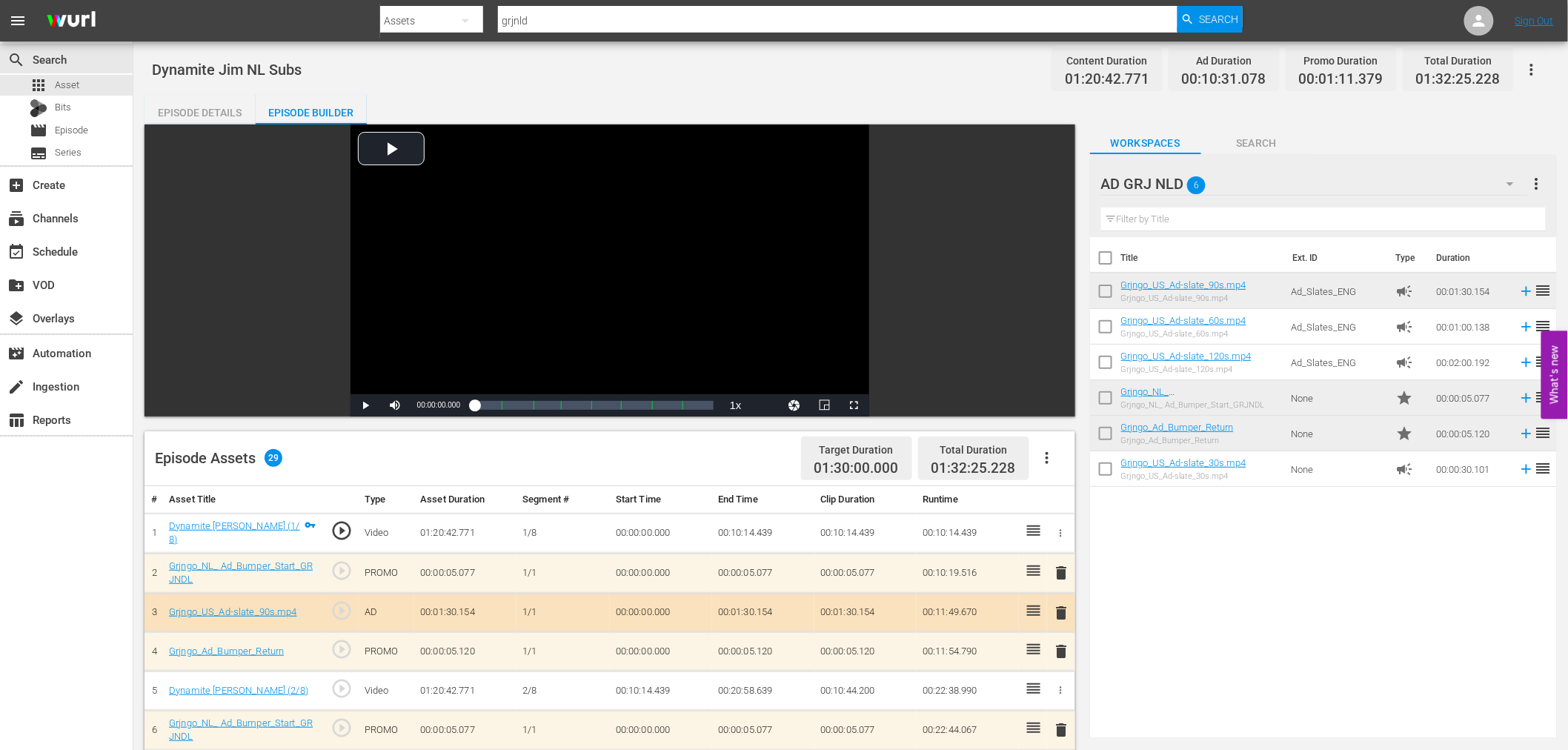
click at [1056, 569] on span "delete" at bounding box center [1062, 572] width 18 height 18
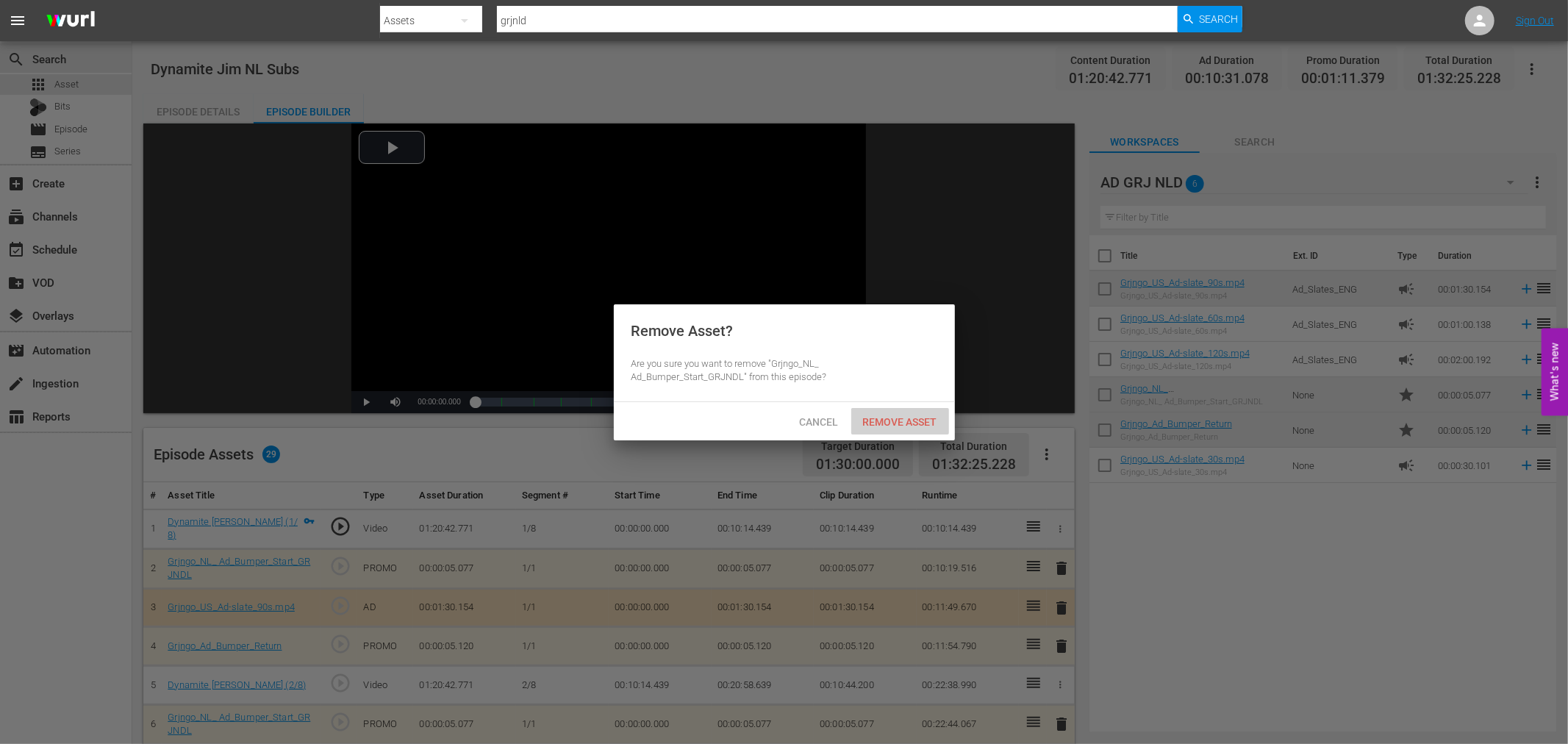
click at [886, 423] on span "Remove Asset" at bounding box center [900, 421] width 98 height 12
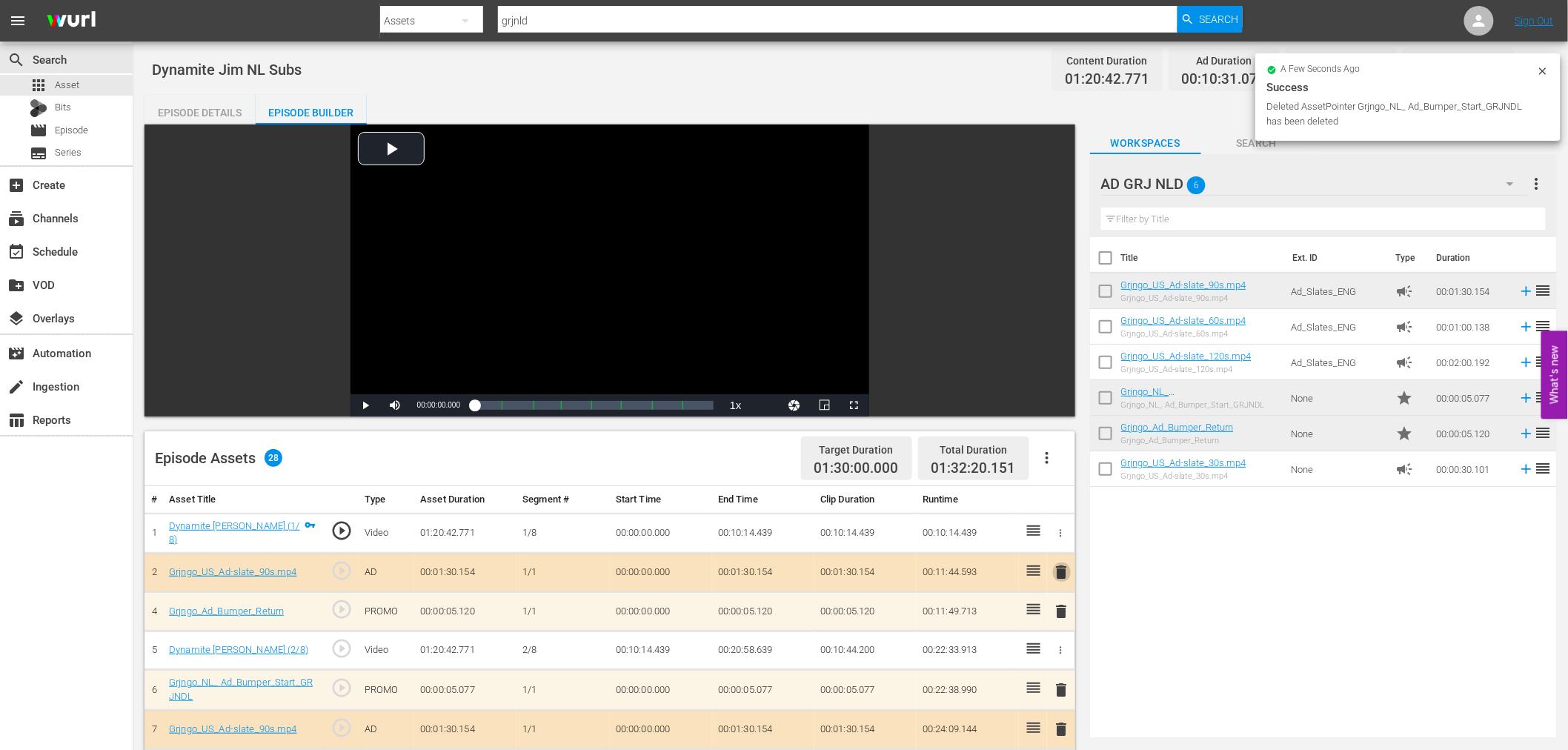
click at [1060, 572] on span "delete" at bounding box center [1062, 572] width 18 height 18
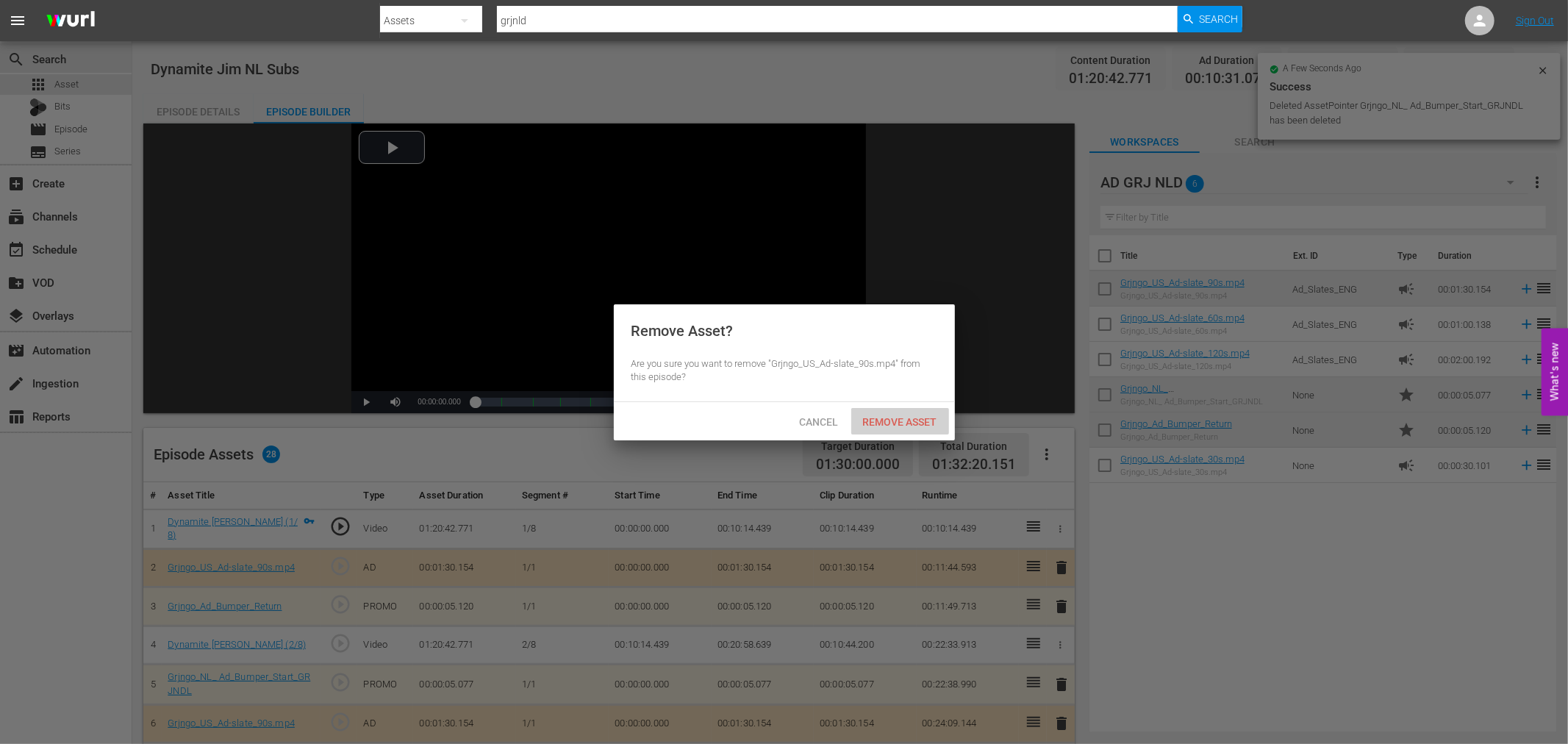
click at [889, 423] on span "Remove Asset" at bounding box center [900, 421] width 98 height 12
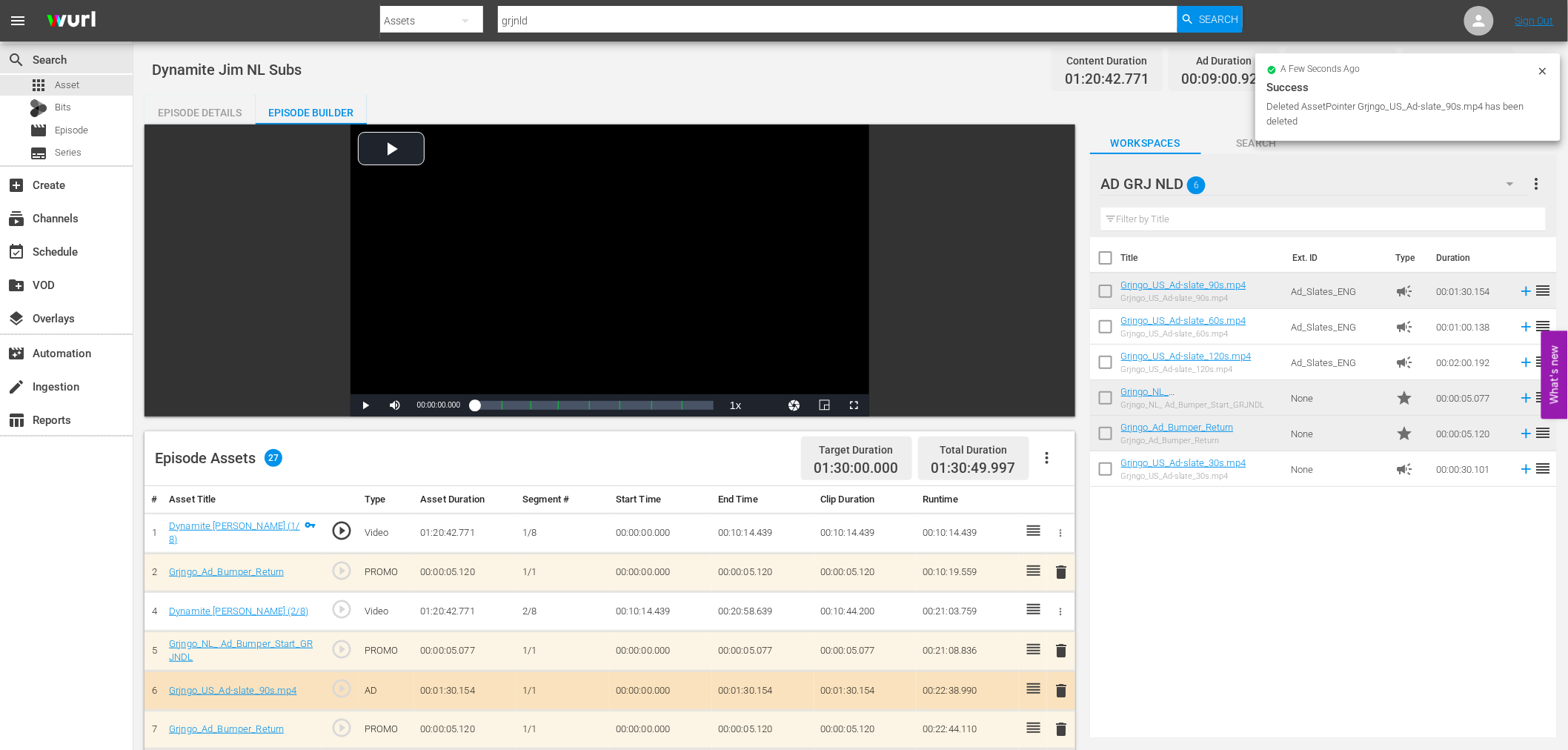
click at [1061, 571] on span "delete" at bounding box center [1062, 572] width 18 height 18
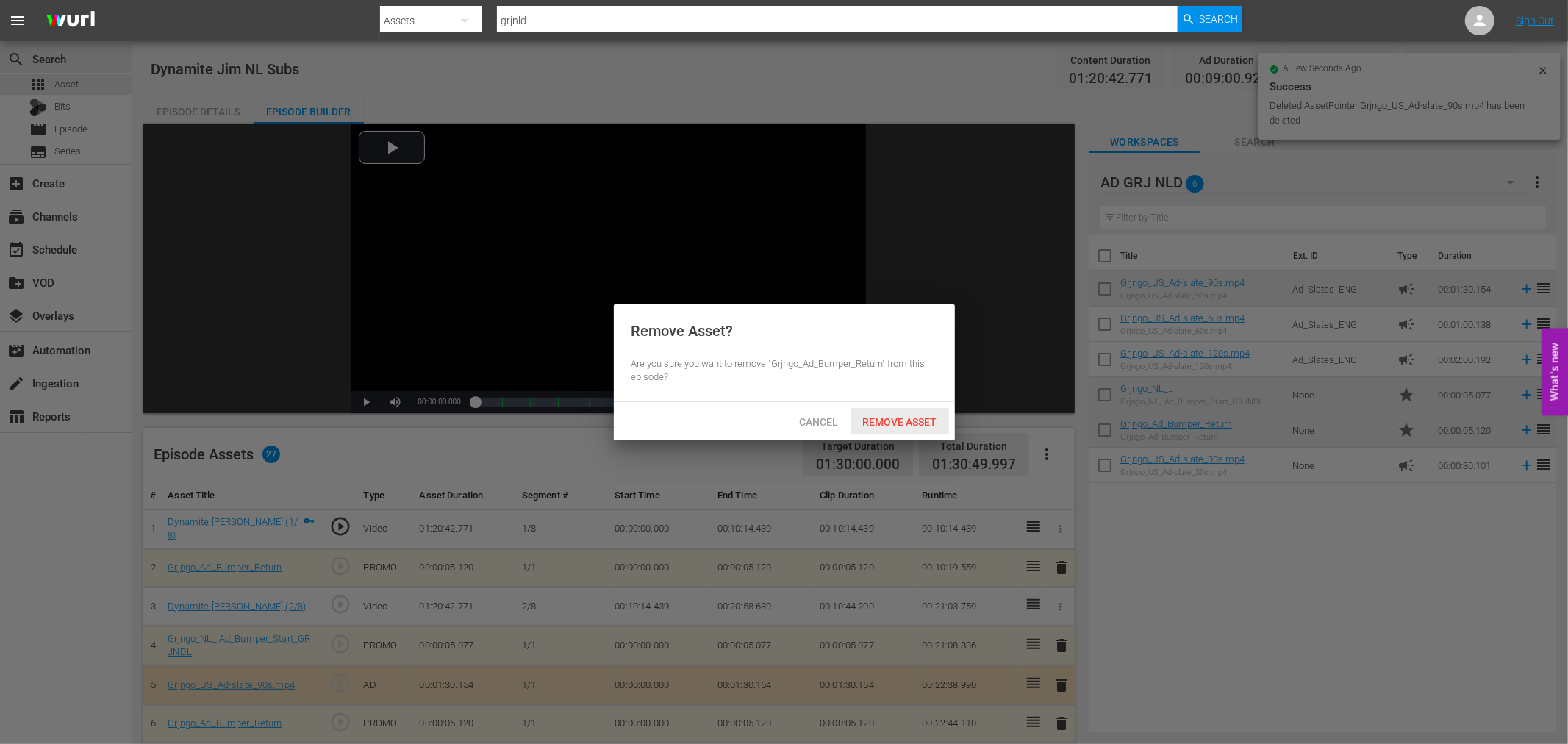
click at [923, 430] on div "Remove Asset" at bounding box center [900, 421] width 98 height 27
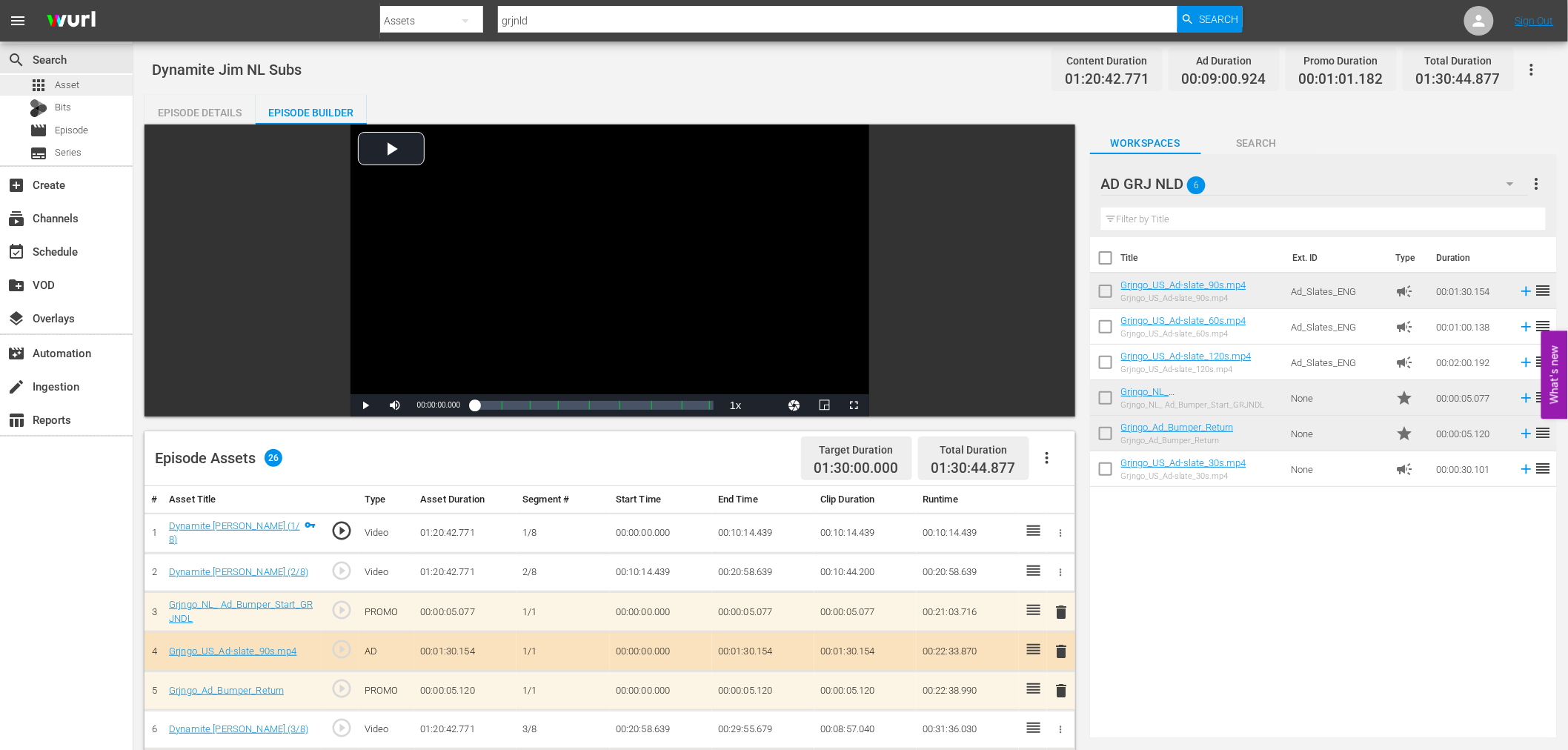
click at [84, 87] on div "apps Asset" at bounding box center [66, 85] width 132 height 21
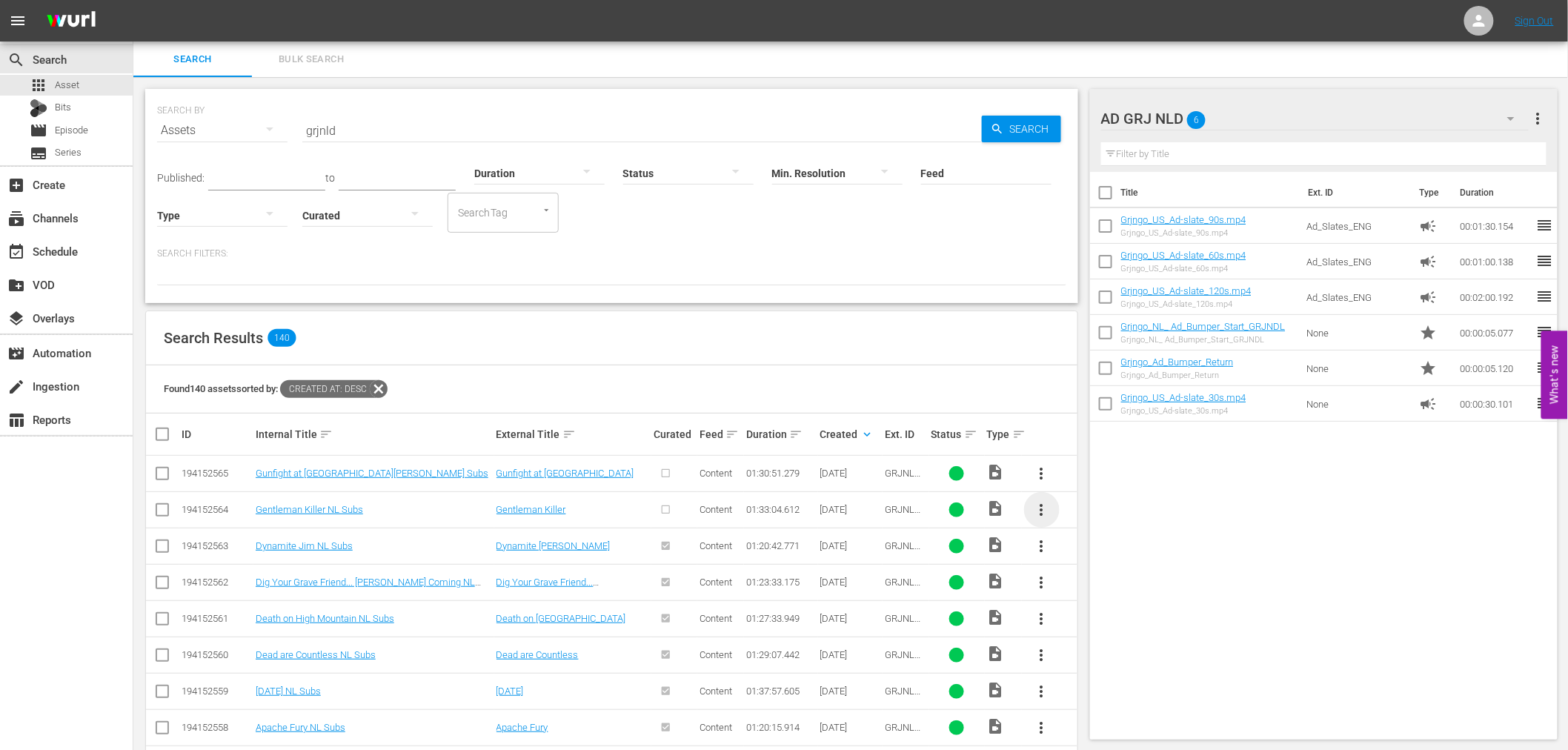
click at [1046, 506] on span "more_vert" at bounding box center [1041, 509] width 18 height 18
click at [1094, 618] on div "Episode" at bounding box center [1121, 622] width 100 height 36
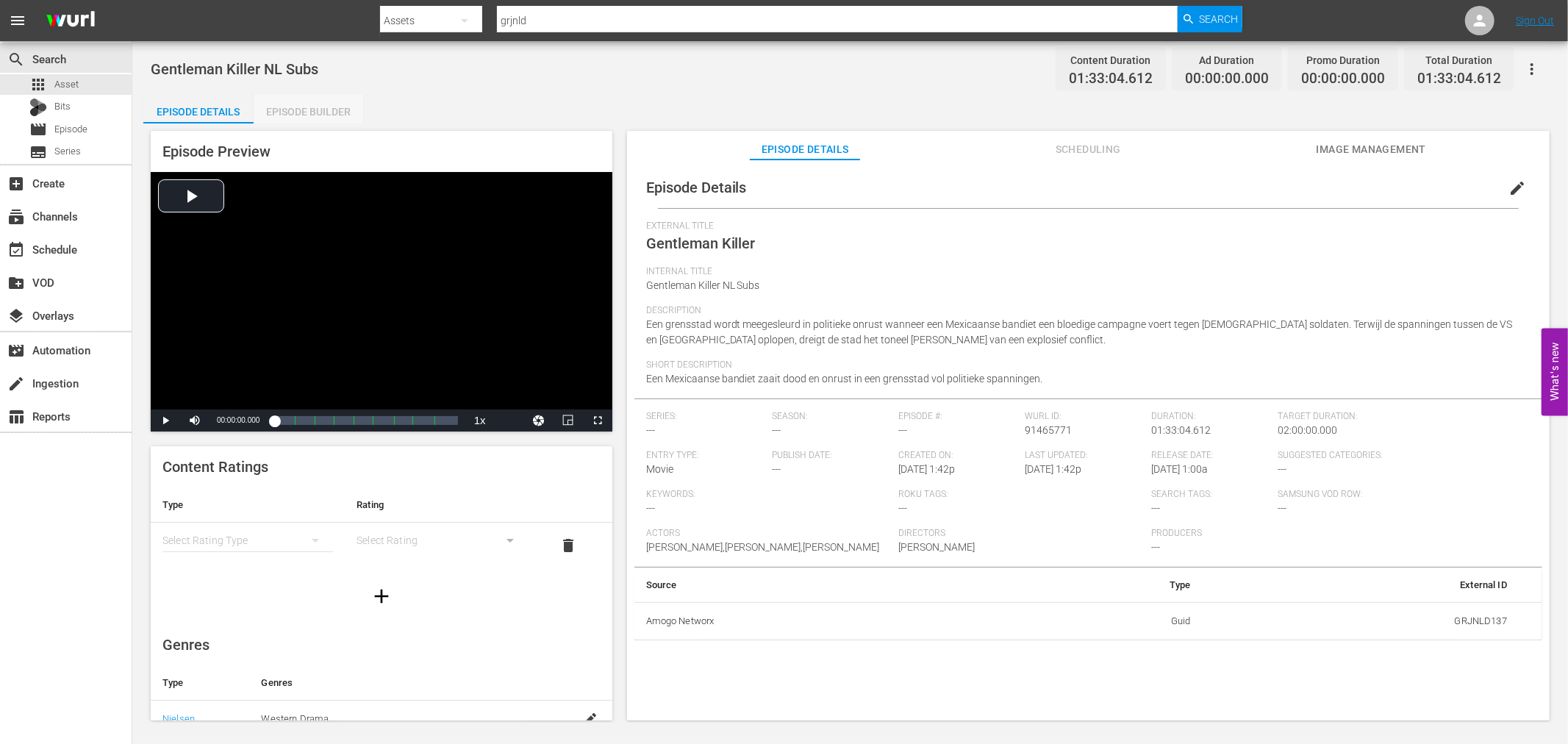
click at [308, 116] on div "Episode Builder" at bounding box center [308, 112] width 111 height 36
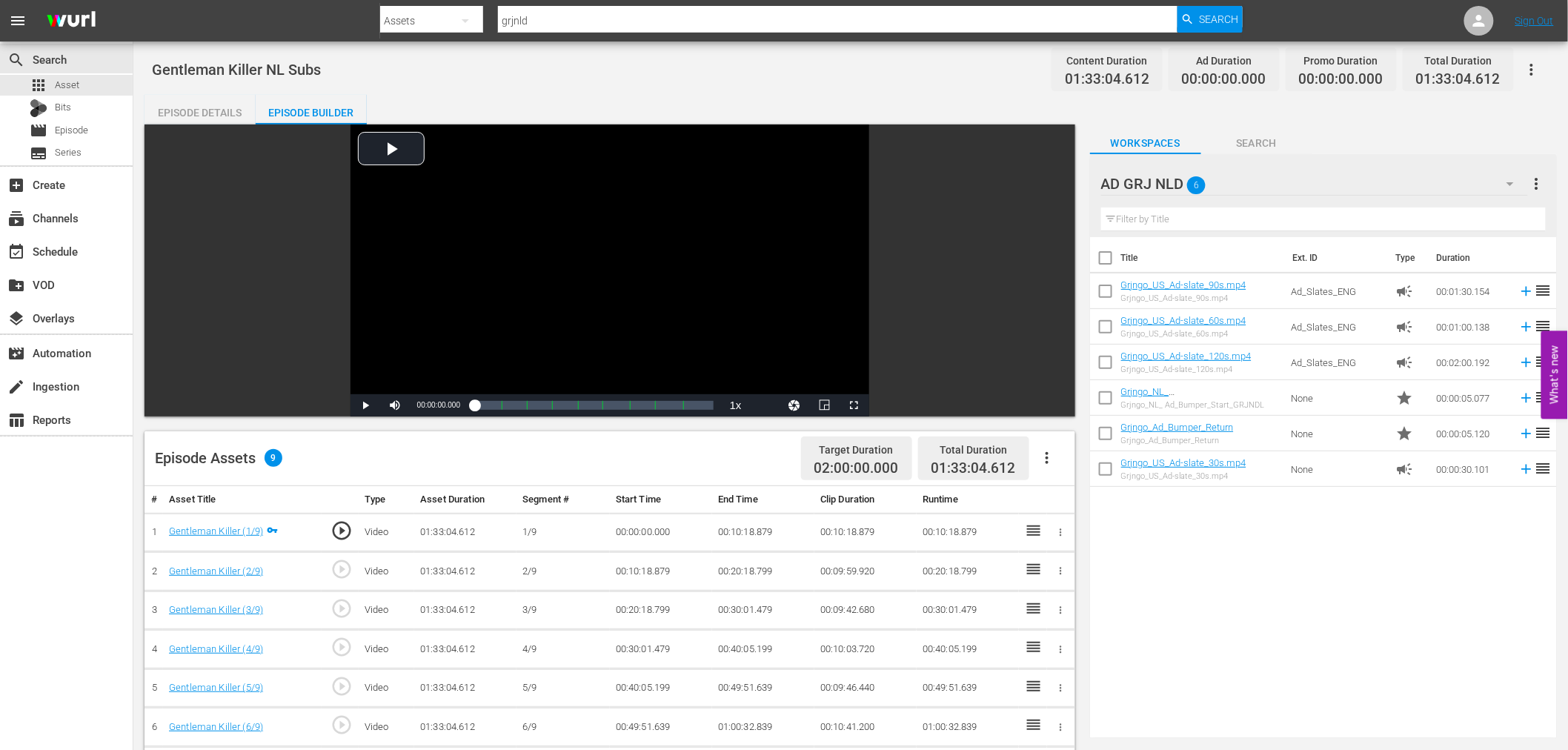
click at [1042, 456] on icon "button" at bounding box center [1047, 457] width 18 height 18
click at [1089, 462] on div "Fill with Ads" at bounding box center [1091, 464] width 100 height 36
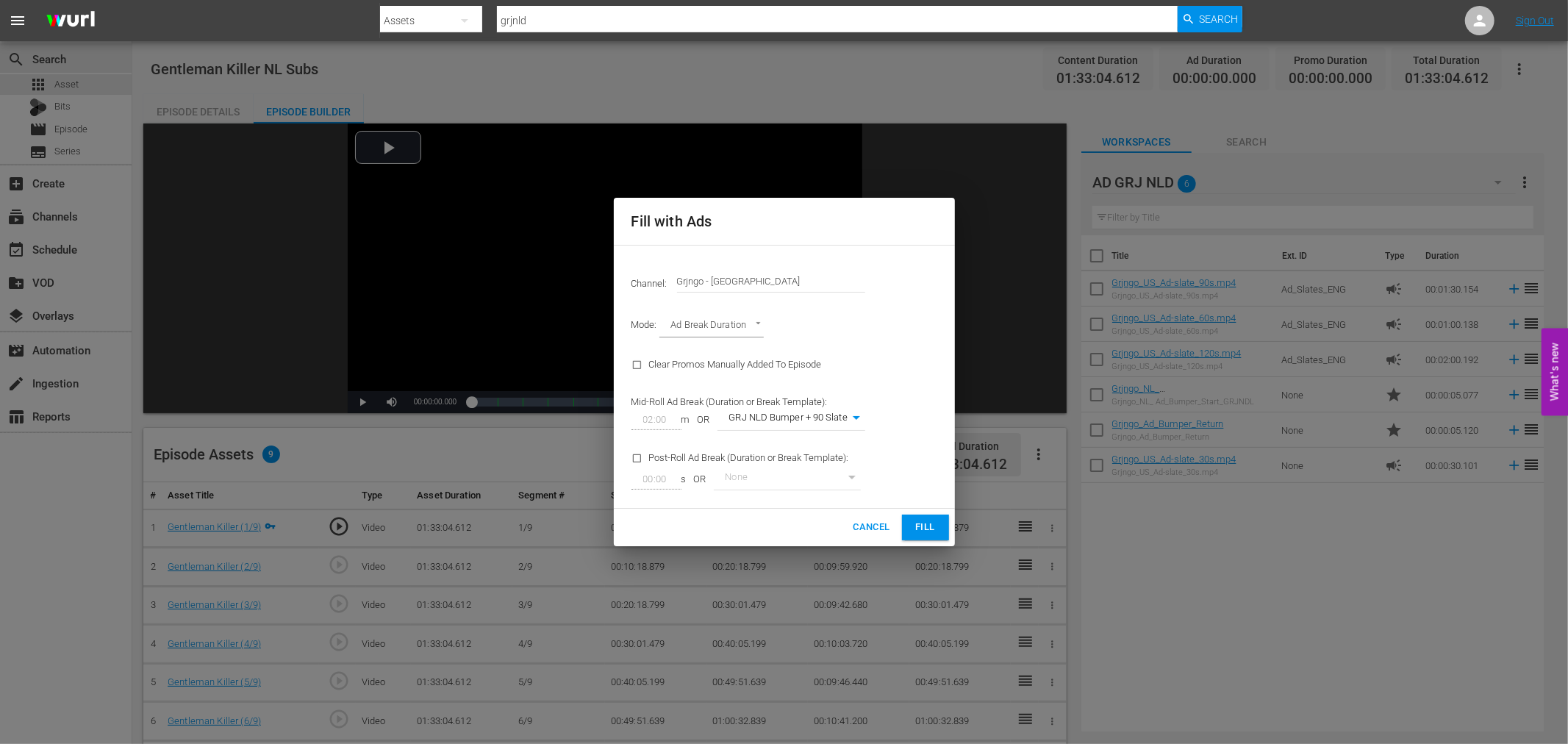
click at [914, 526] on span "Fill" at bounding box center [925, 527] width 23 height 17
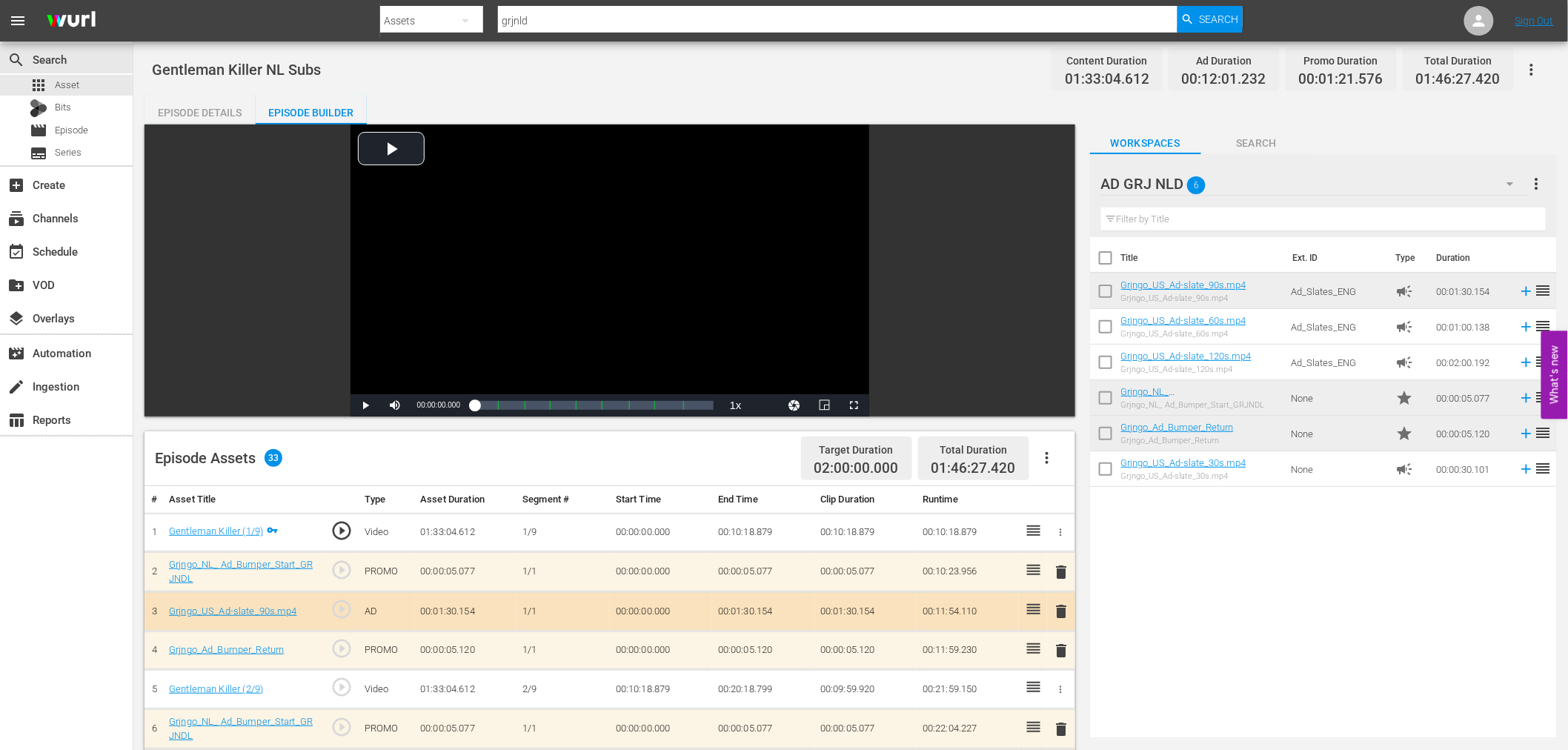
click at [1060, 572] on span "delete" at bounding box center [1062, 572] width 18 height 18
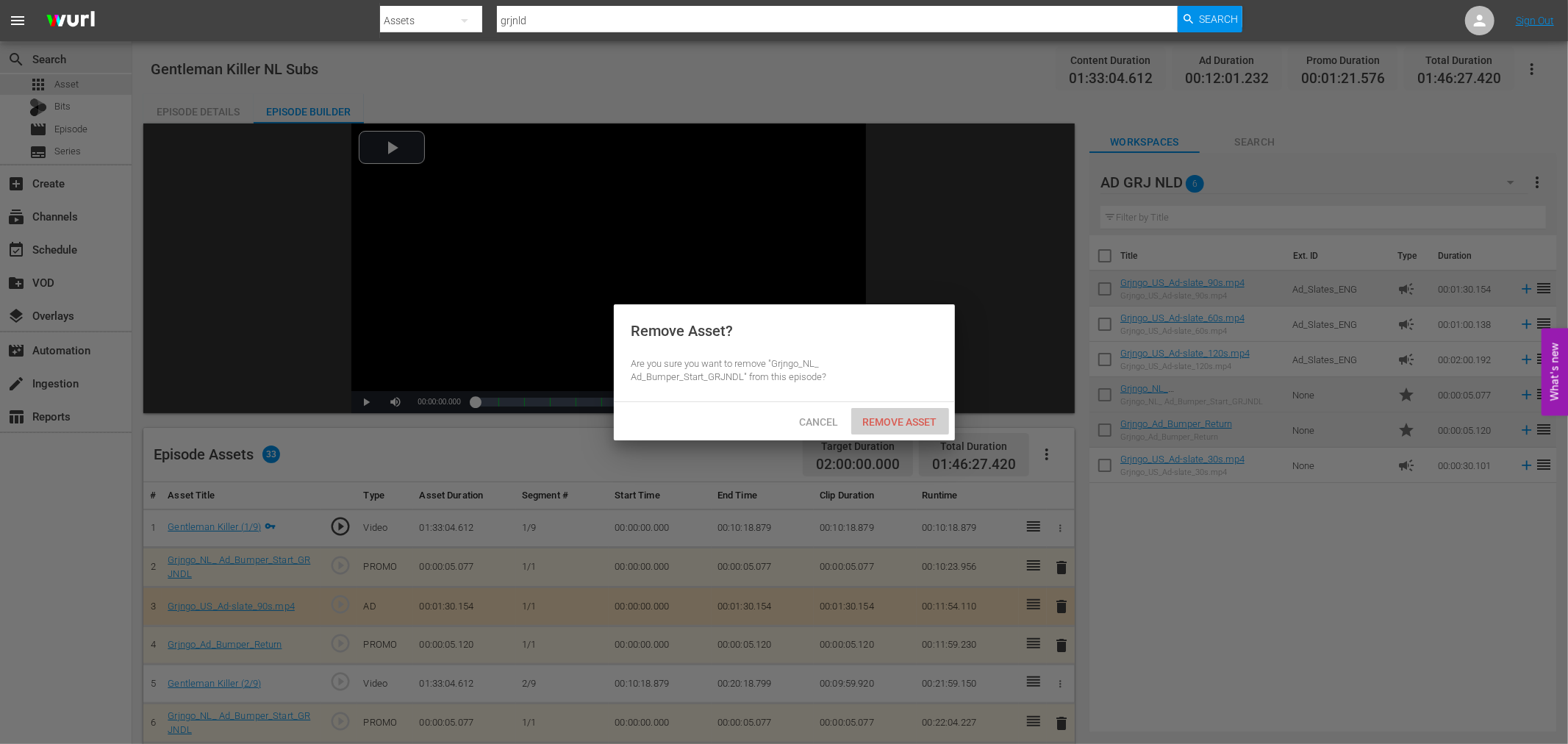
click at [937, 423] on span "Remove Asset" at bounding box center [900, 421] width 98 height 12
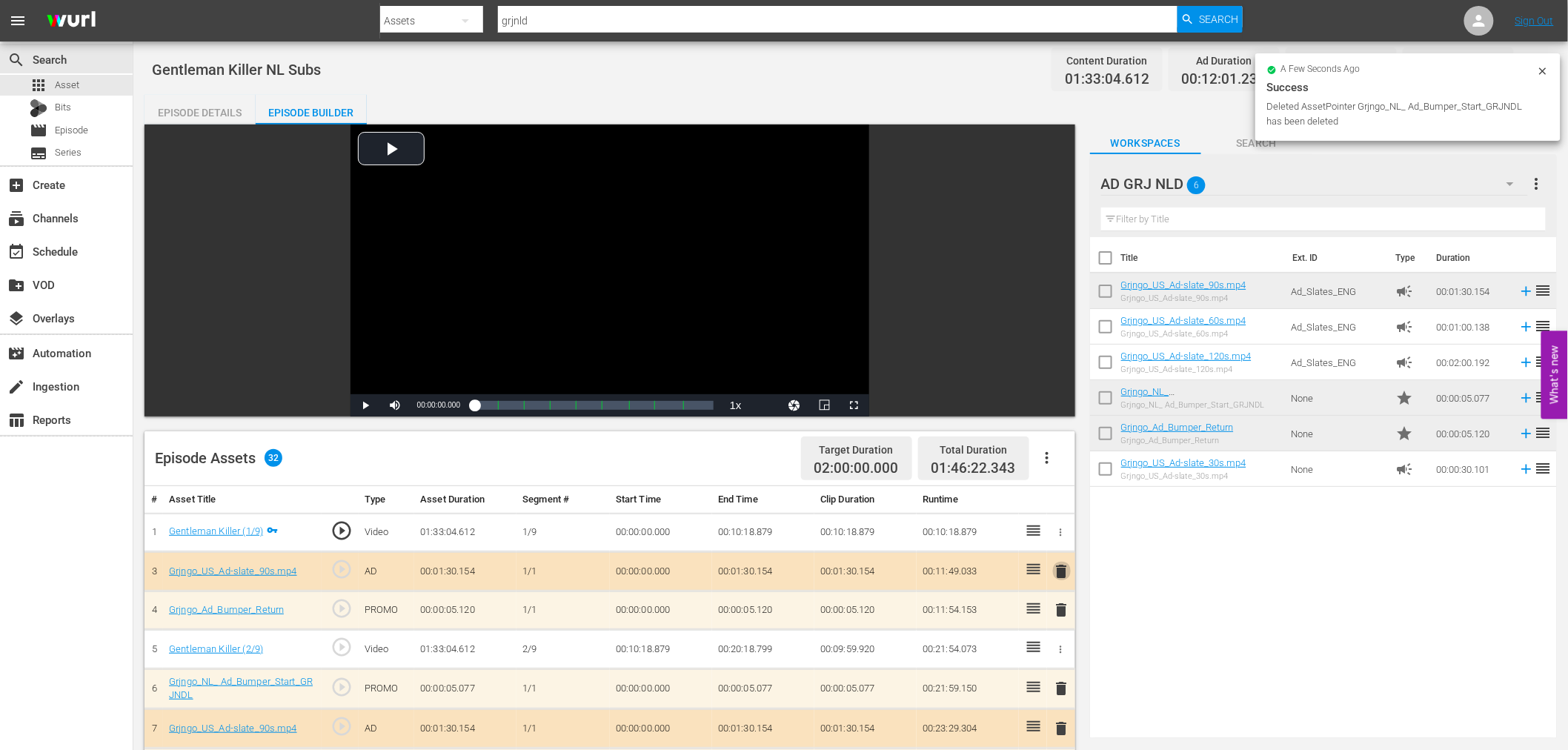
click at [1057, 571] on span "delete" at bounding box center [1062, 571] width 18 height 18
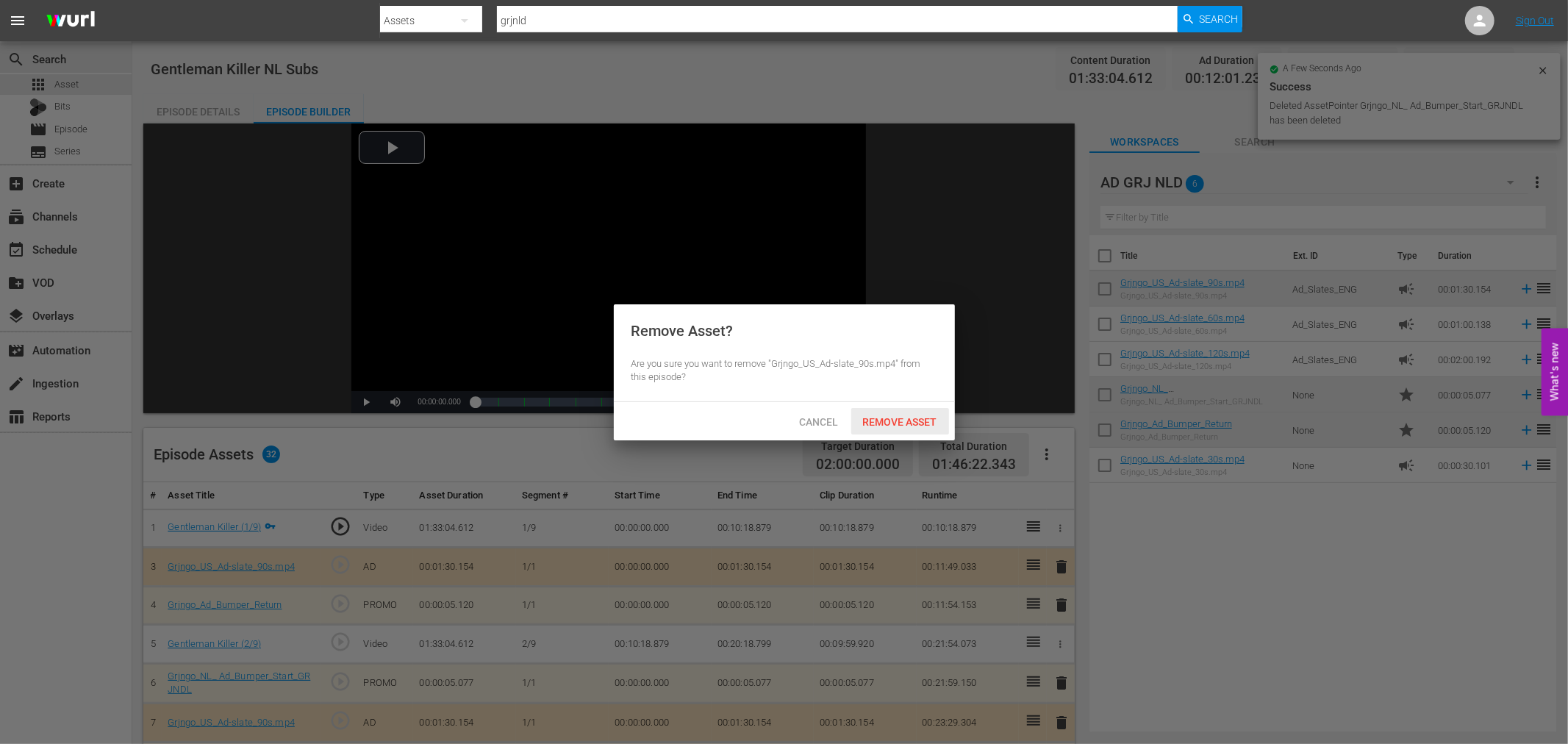
click at [910, 422] on span "Remove Asset" at bounding box center [900, 421] width 98 height 12
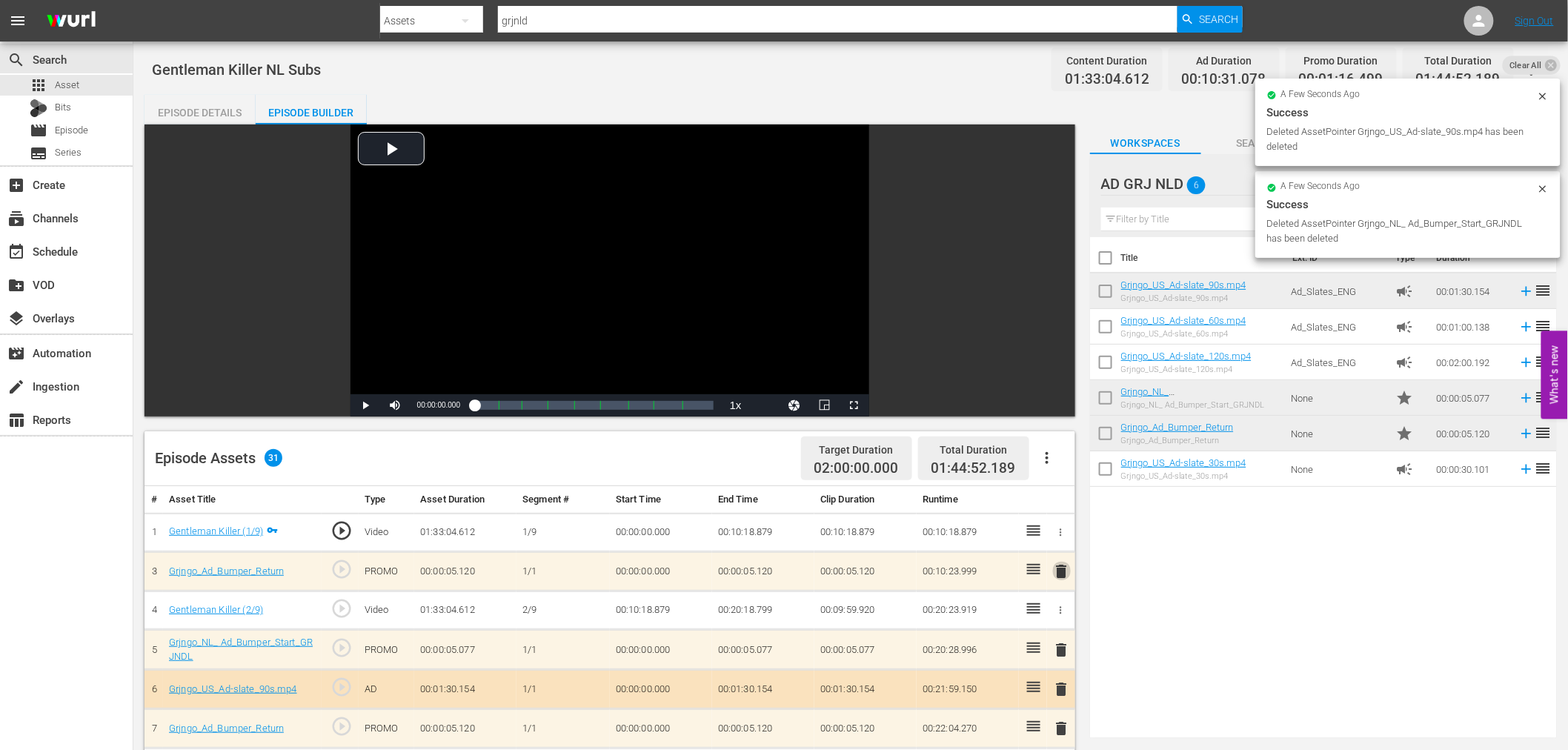
click at [1057, 569] on span "delete" at bounding box center [1062, 571] width 18 height 18
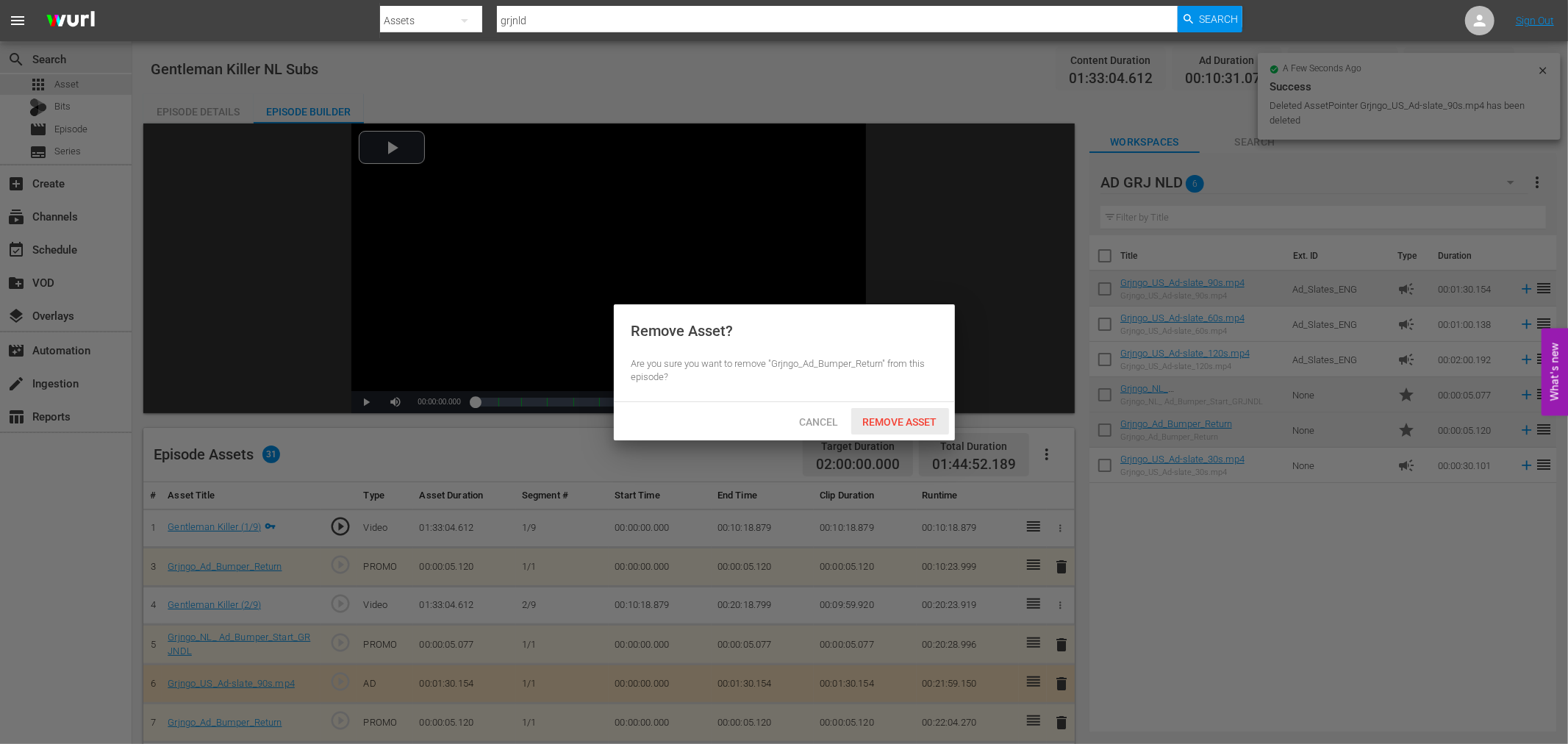
click at [917, 422] on span "Remove Asset" at bounding box center [900, 421] width 98 height 12
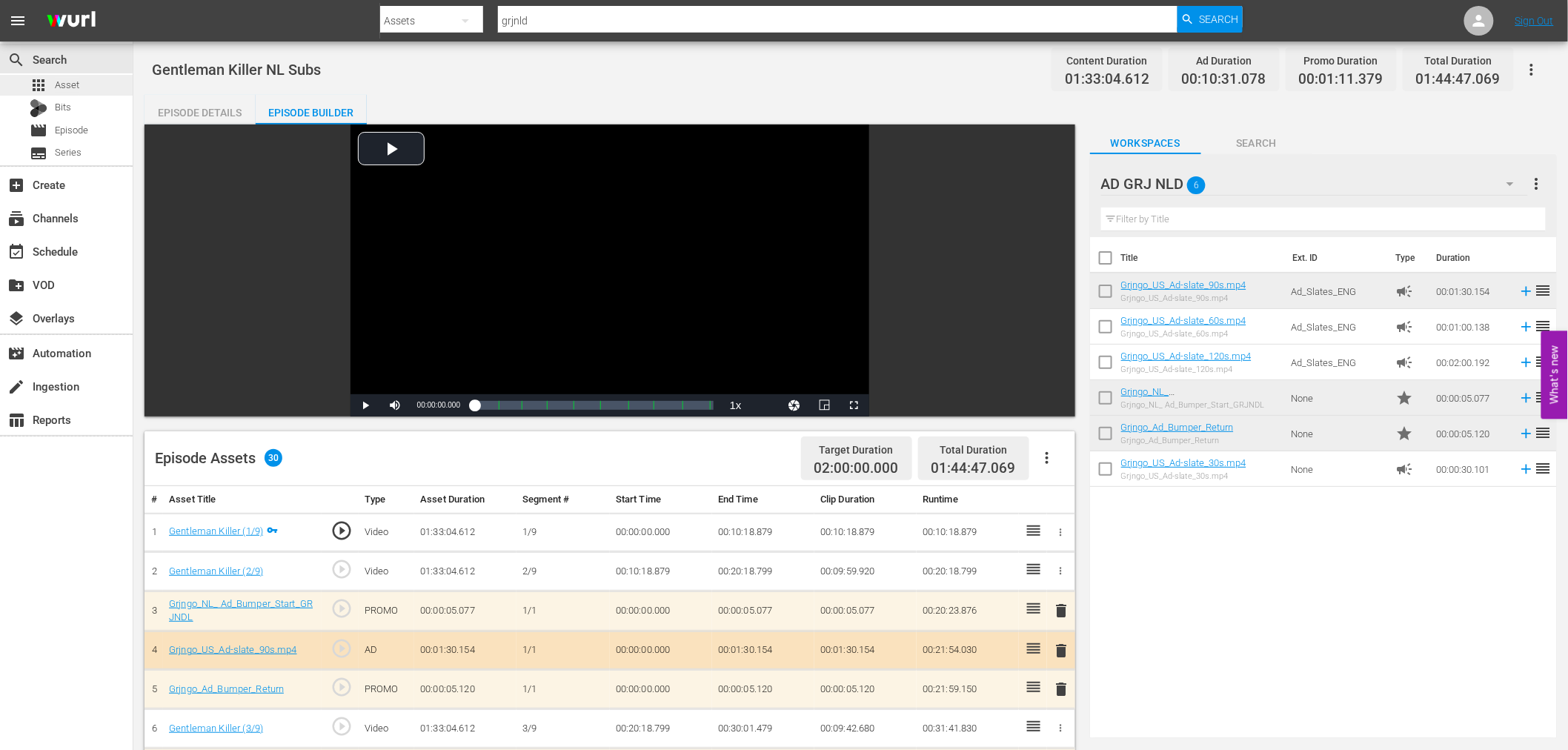
click at [57, 78] on span "Asset" at bounding box center [66, 85] width 24 height 15
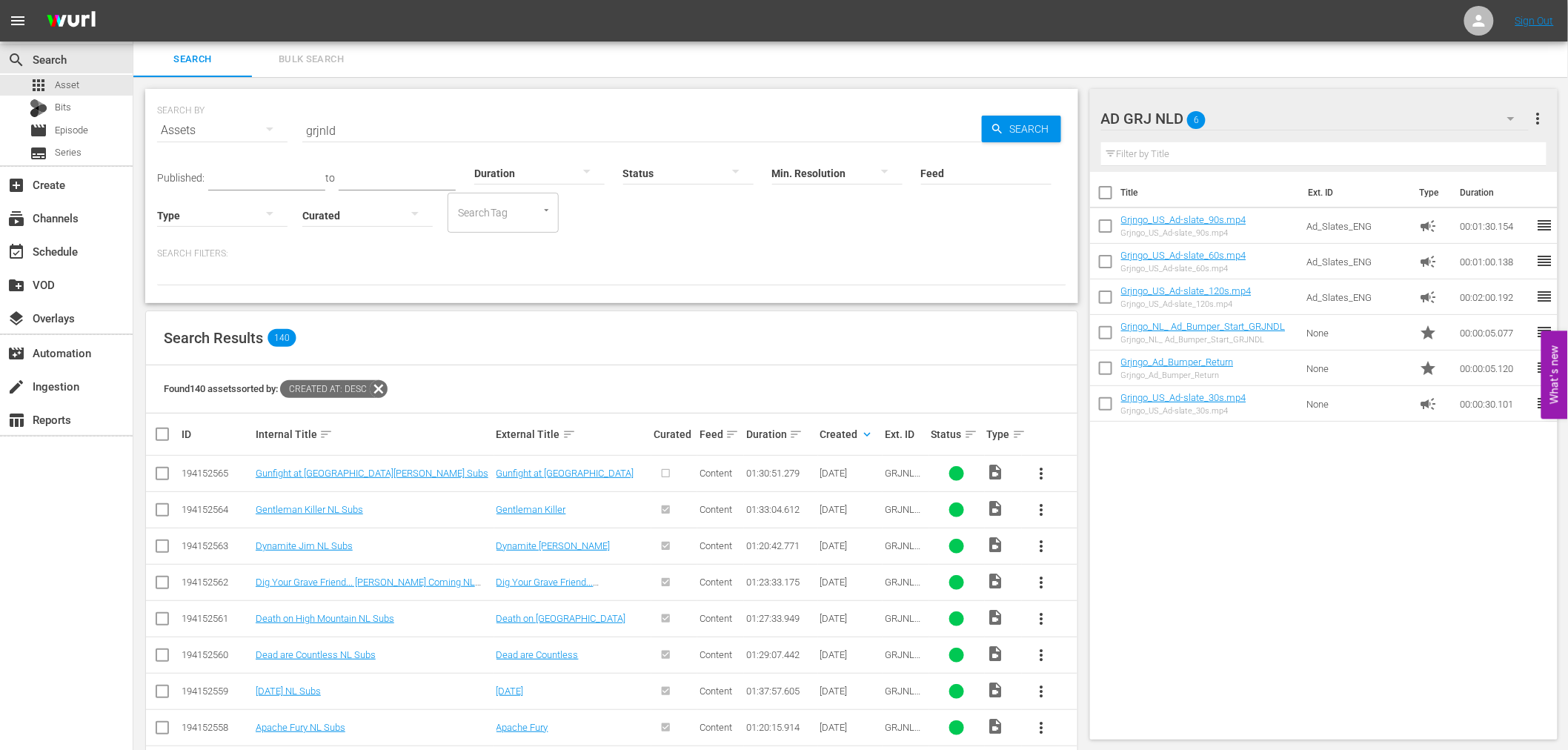
click at [1041, 470] on span "more_vert" at bounding box center [1041, 473] width 18 height 18
click at [1107, 581] on div "Episode" at bounding box center [1121, 586] width 100 height 36
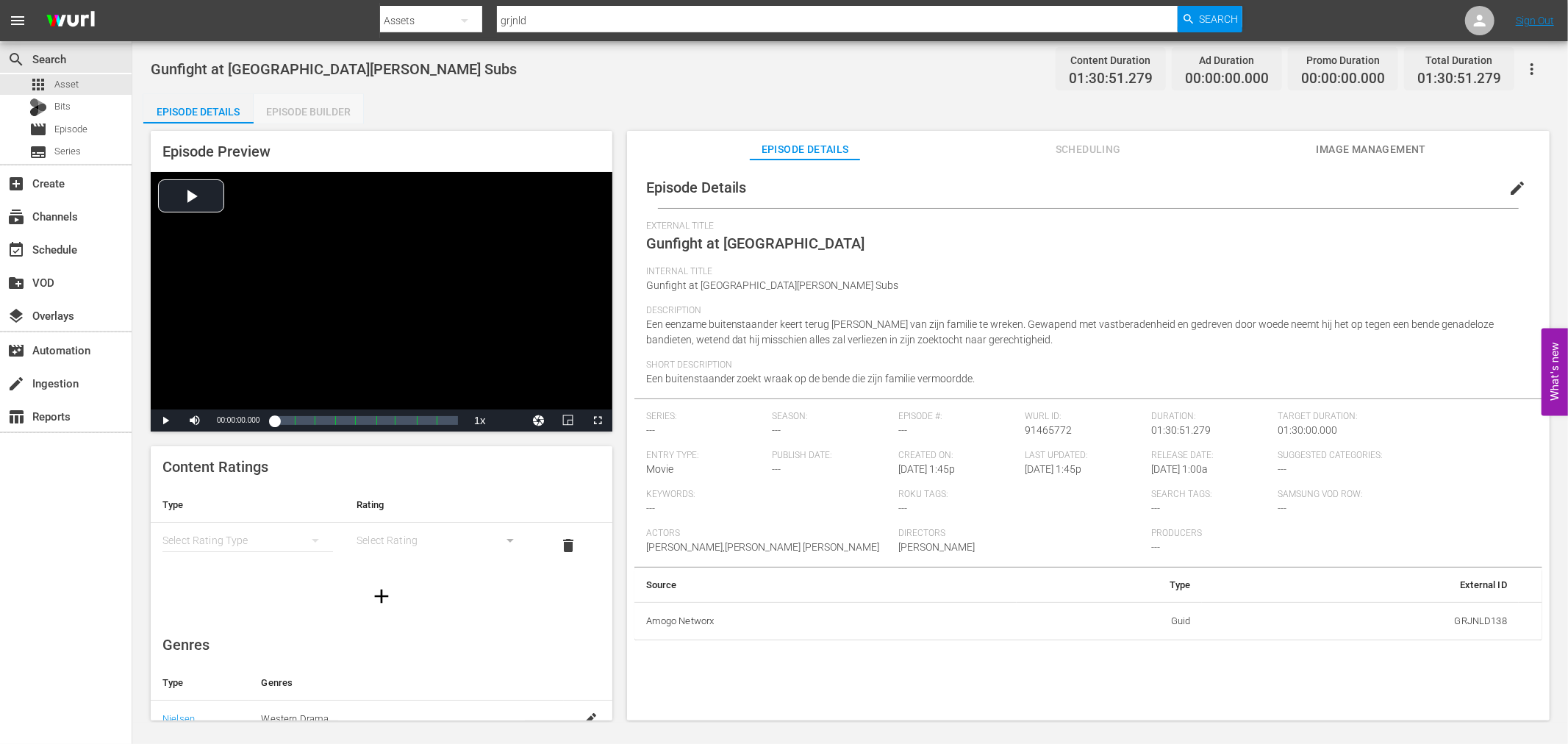
click at [312, 104] on div "Episode Builder" at bounding box center [308, 112] width 111 height 36
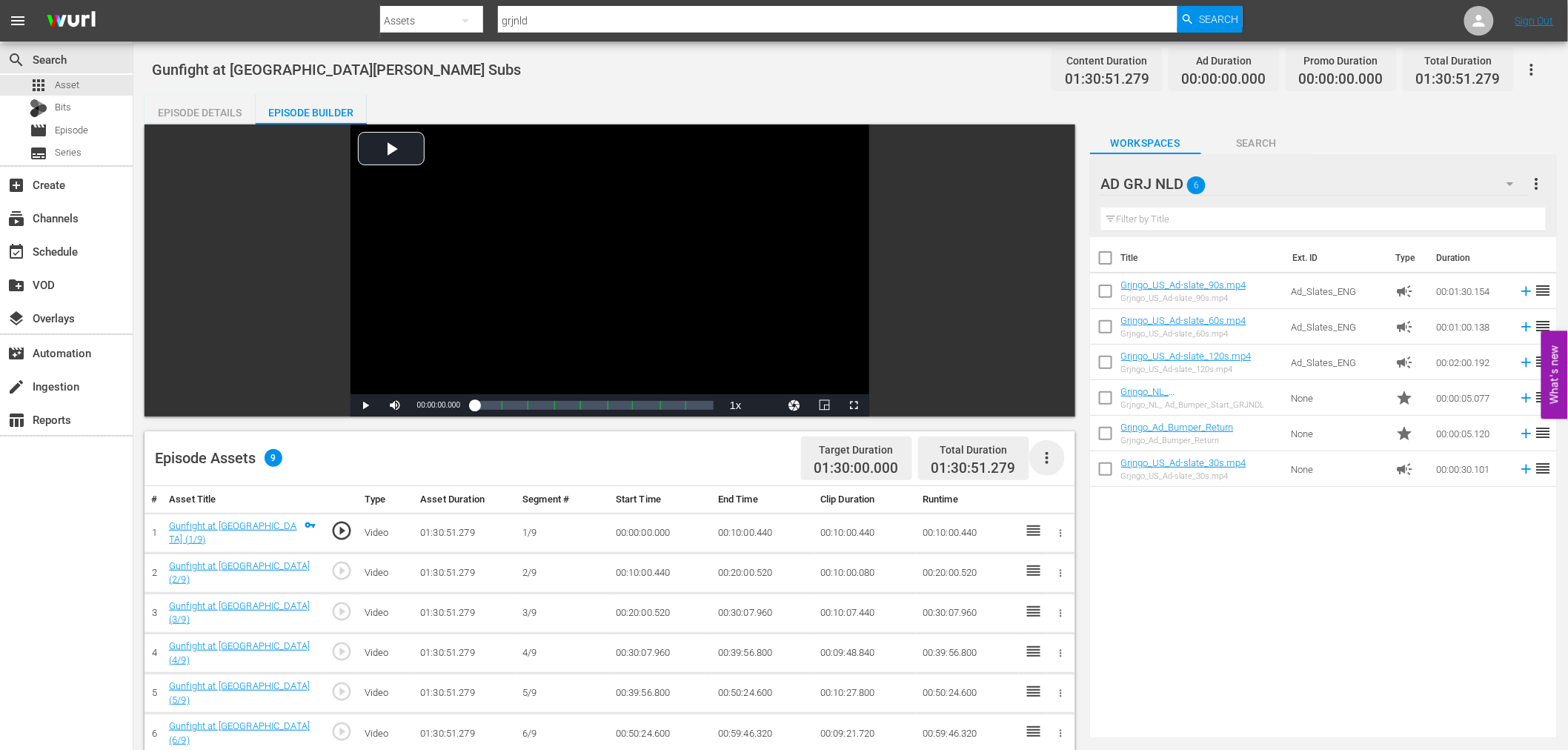
click at [1045, 463] on icon "button" at bounding box center [1047, 457] width 18 height 18
click at [1054, 467] on div "Fill with Ads" at bounding box center [1091, 464] width 100 height 36
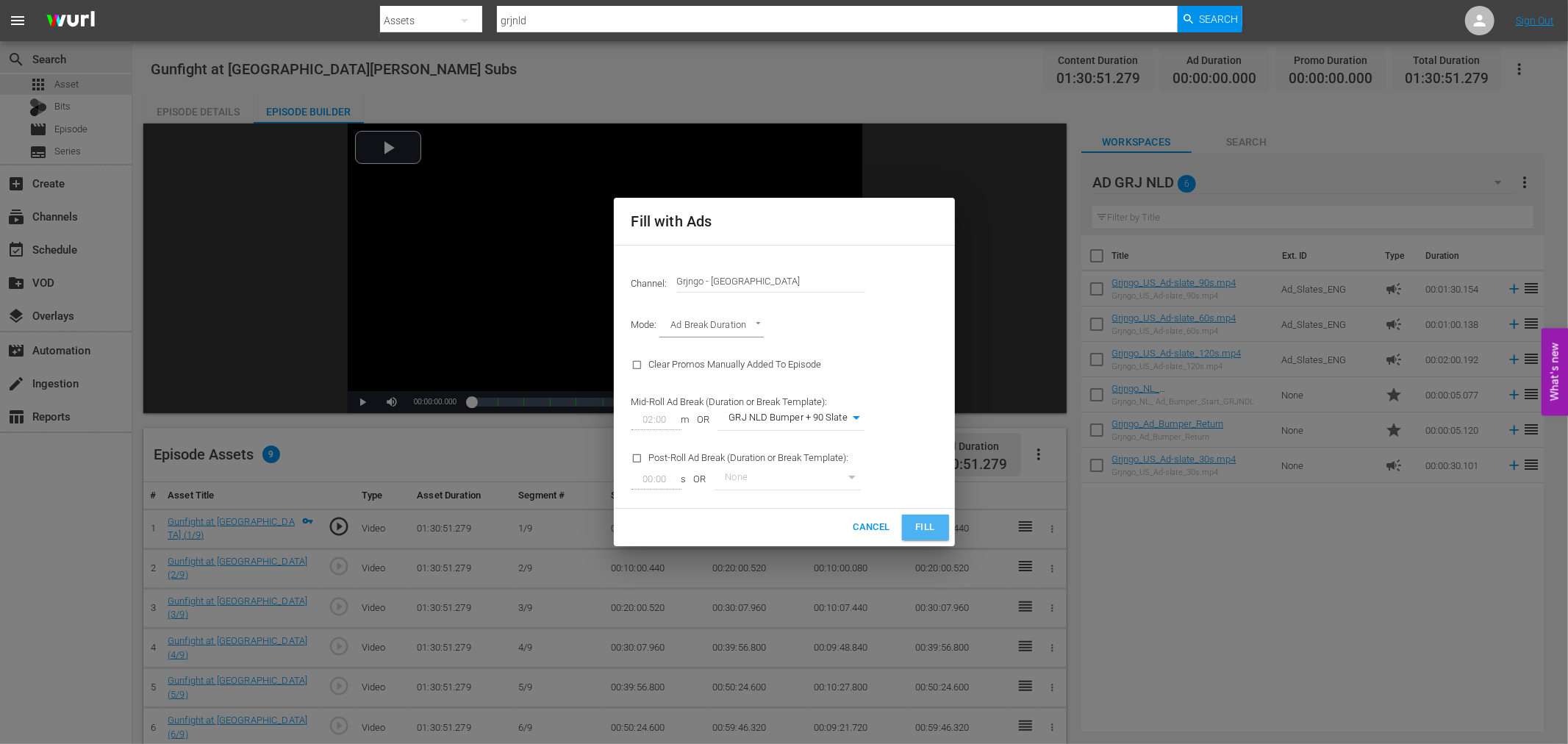
click at [920, 527] on span "Fill" at bounding box center [925, 527] width 23 height 17
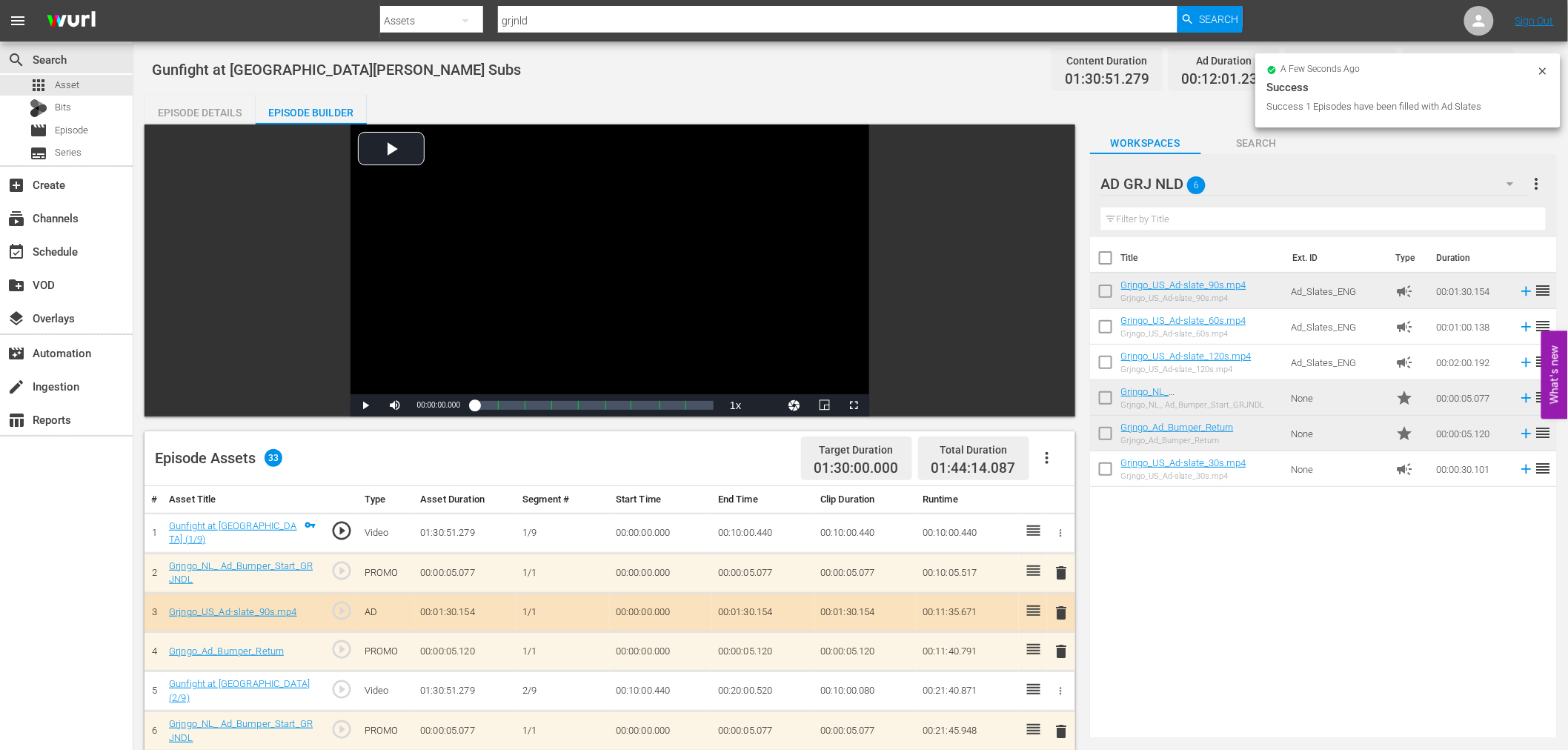
click at [1064, 569] on span "delete" at bounding box center [1062, 572] width 18 height 18
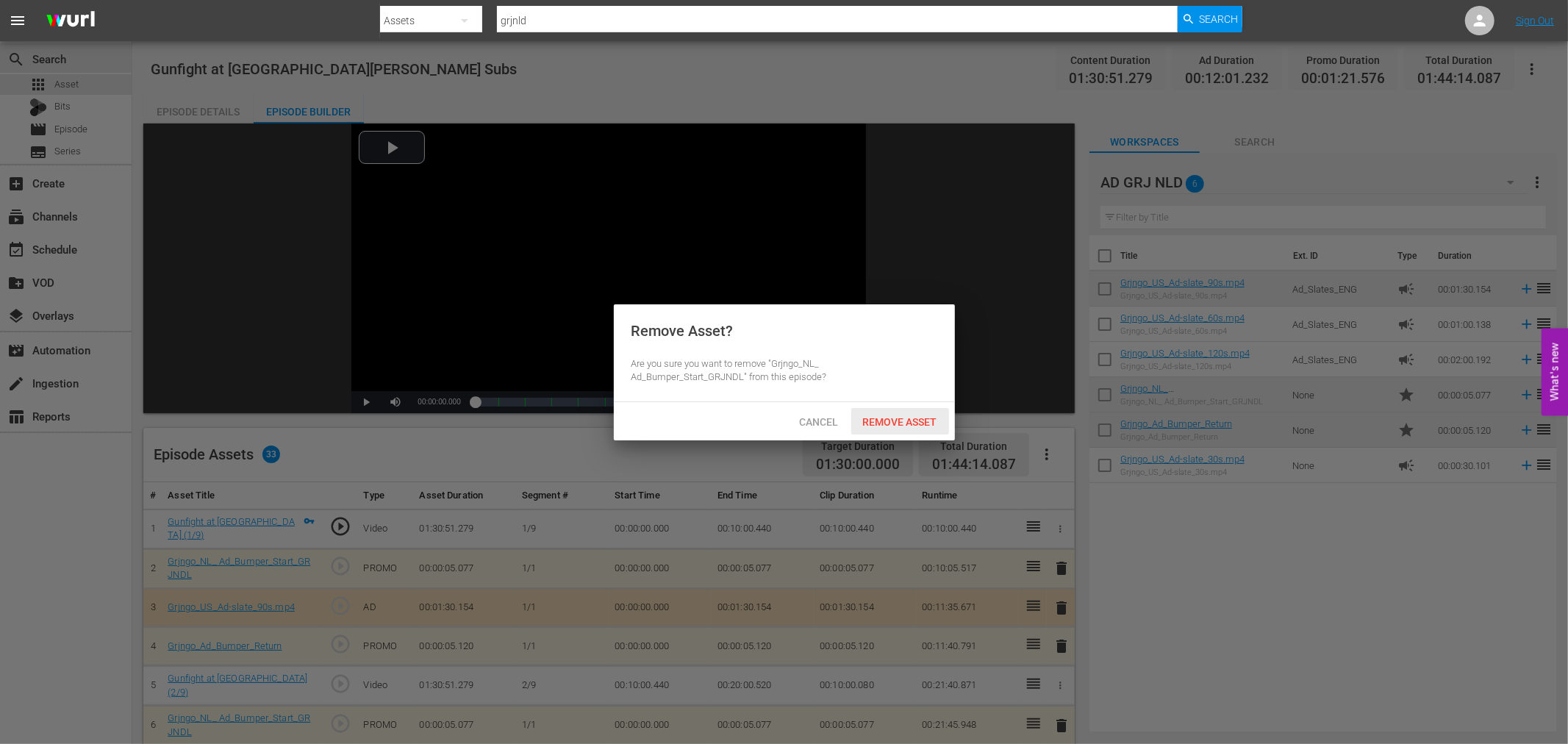
click at [878, 416] on span "Remove Asset" at bounding box center [900, 421] width 98 height 12
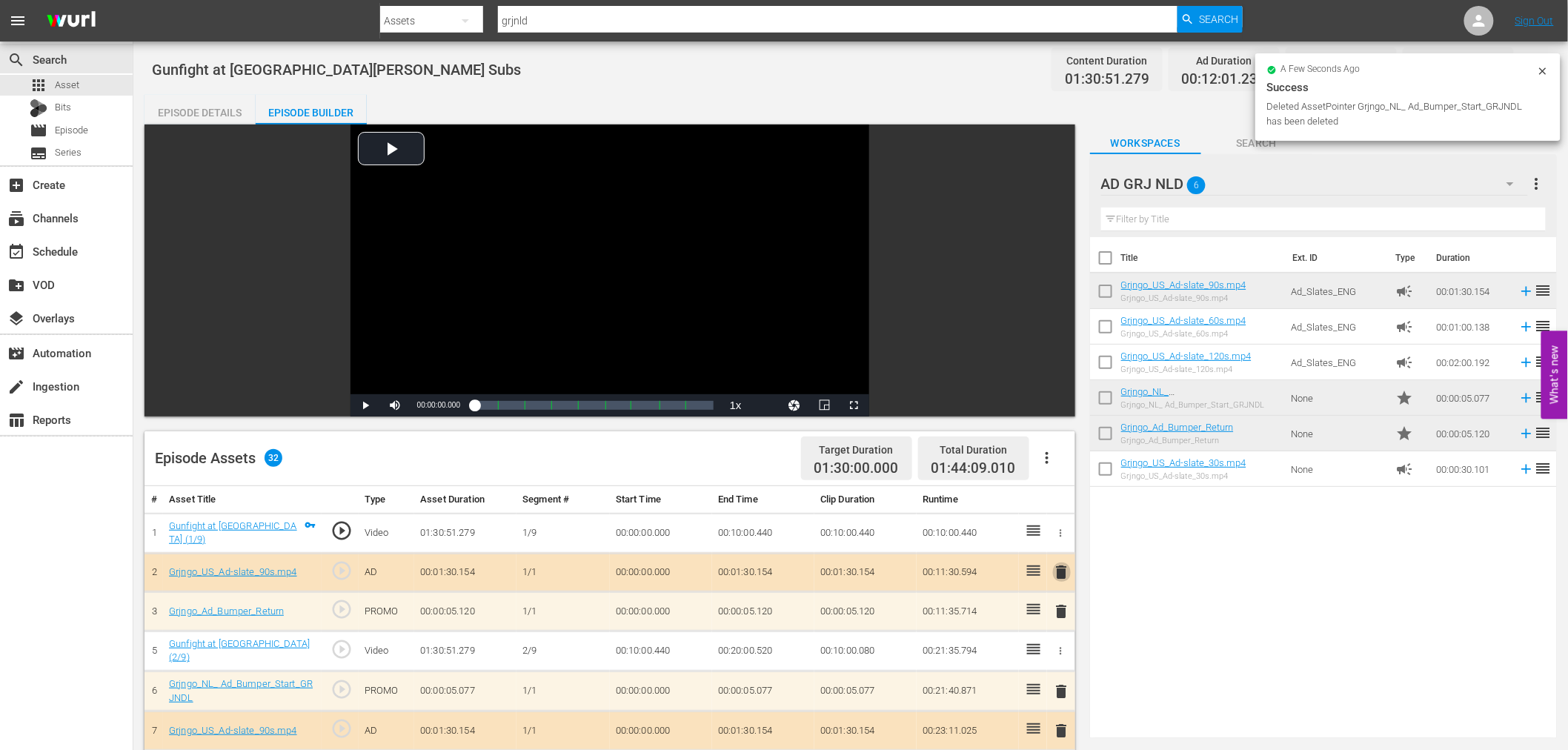
click at [1063, 572] on span "delete" at bounding box center [1062, 572] width 18 height 18
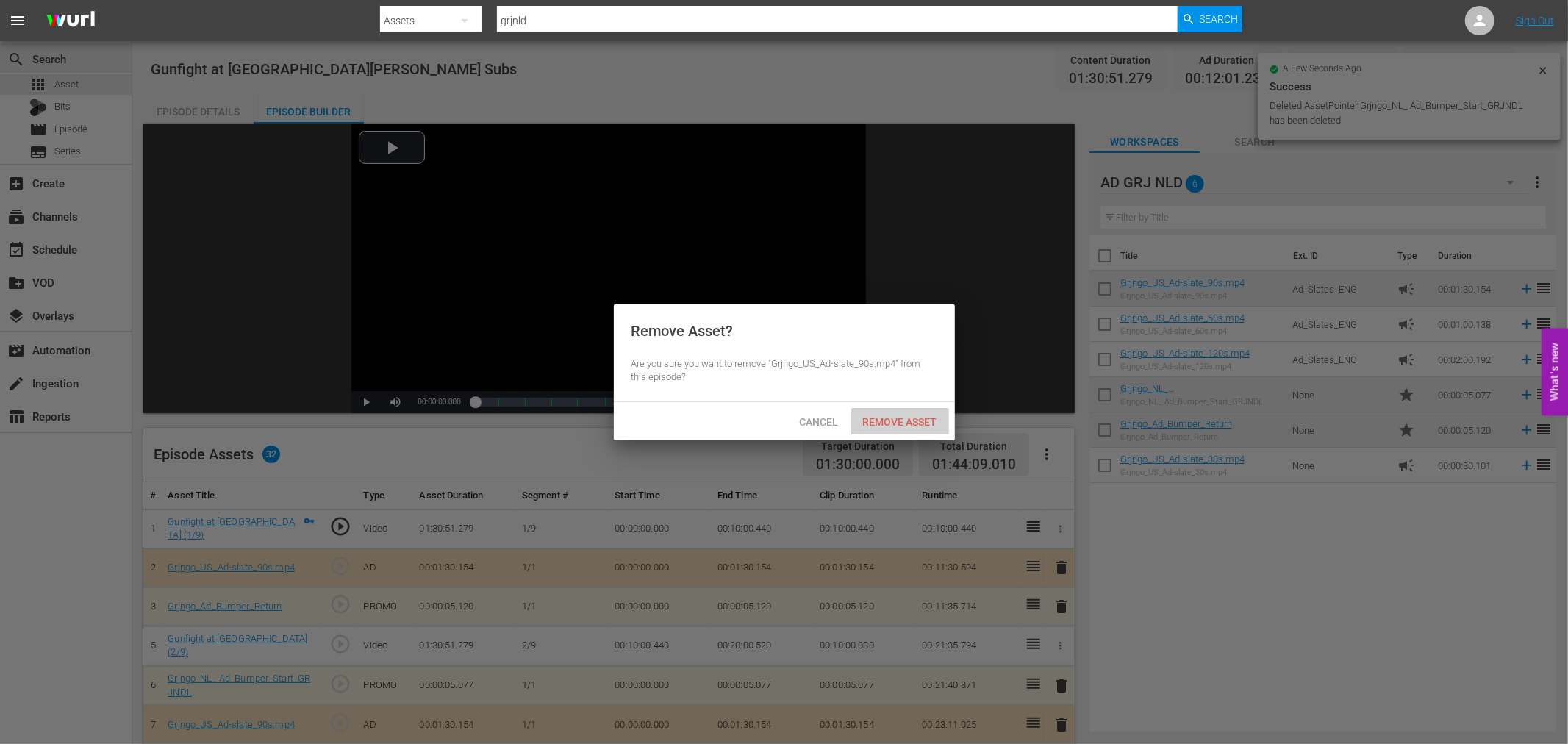
click at [914, 423] on span "Remove Asset" at bounding box center [900, 421] width 98 height 12
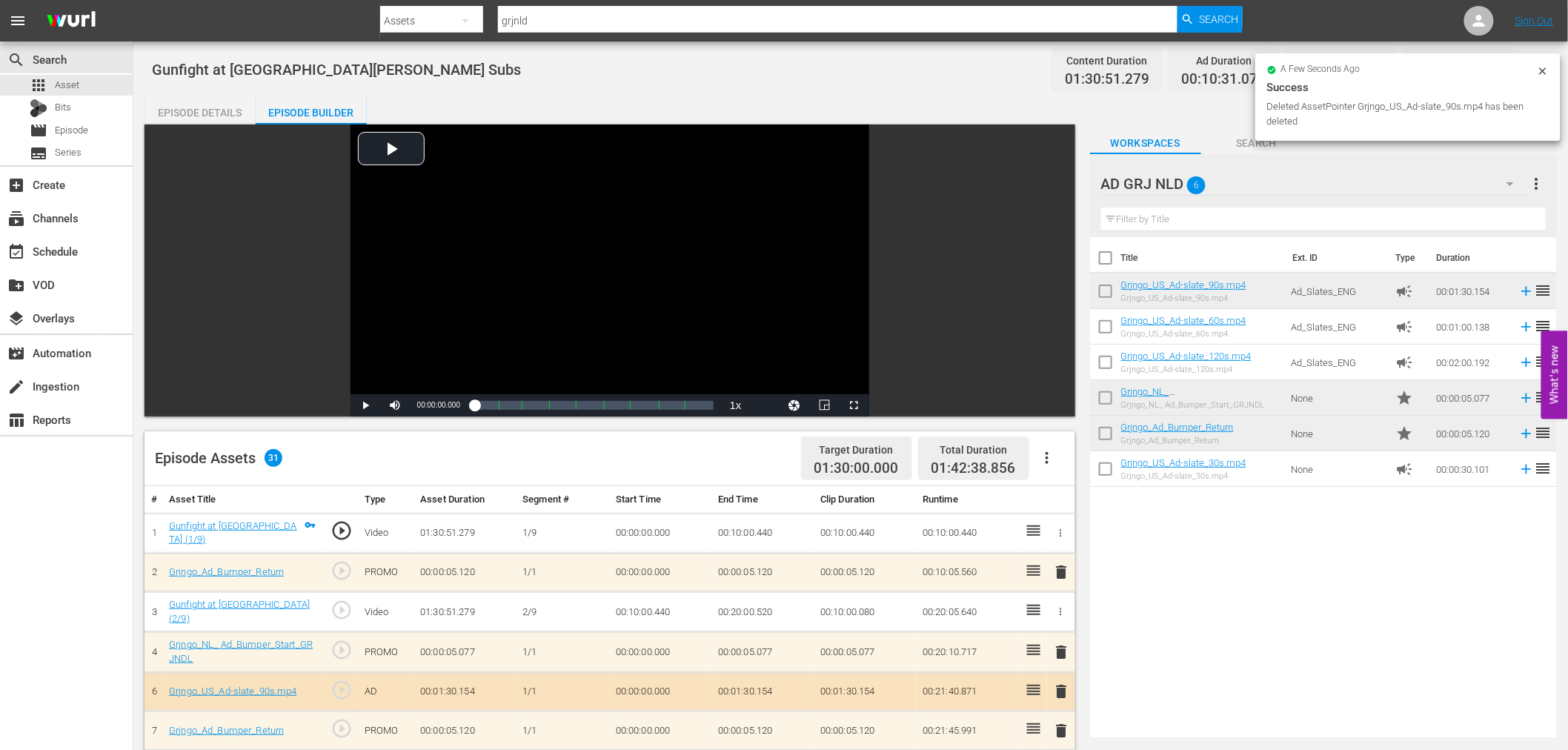
click at [1062, 563] on span "delete" at bounding box center [1062, 572] width 18 height 18
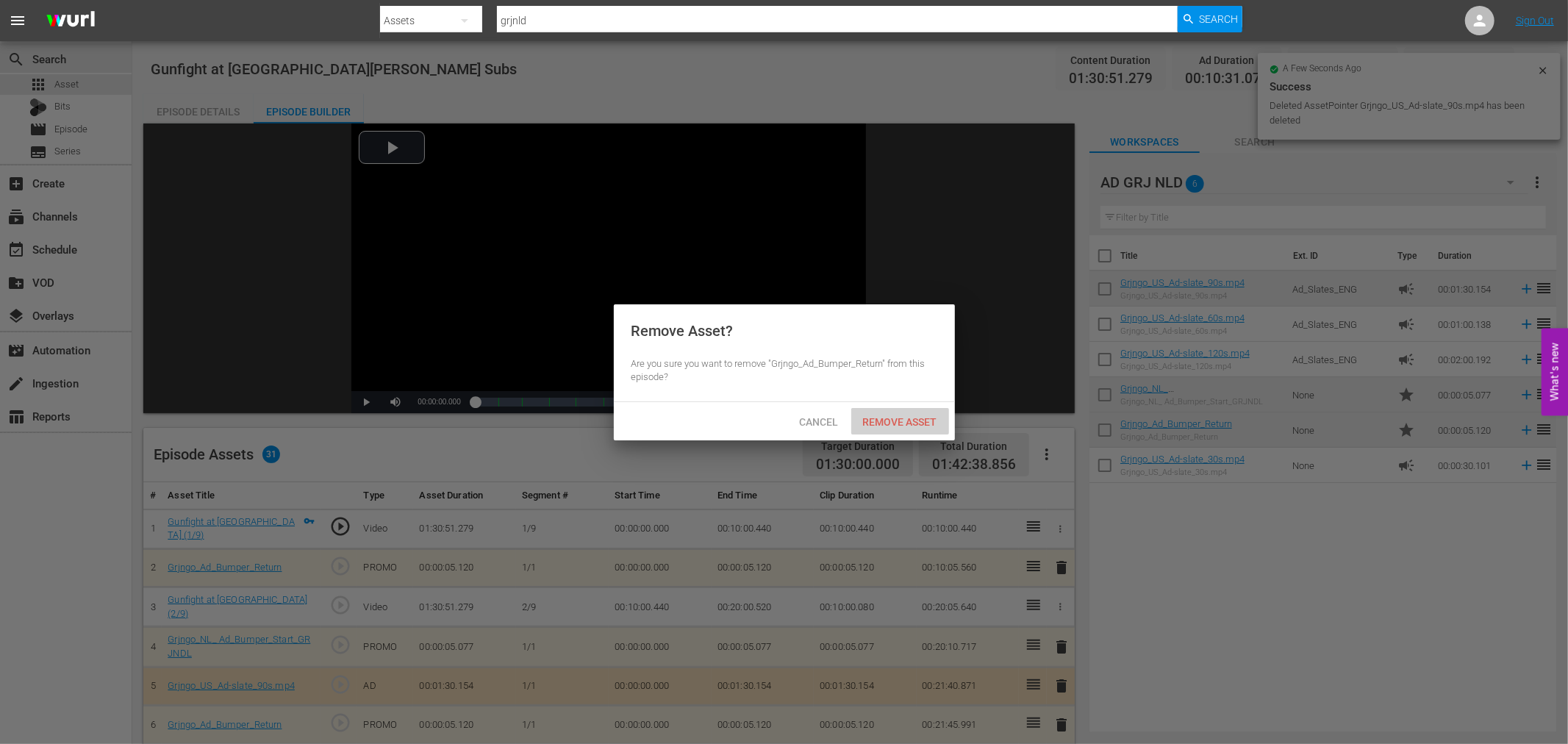
click at [935, 420] on span "Remove Asset" at bounding box center [900, 421] width 98 height 12
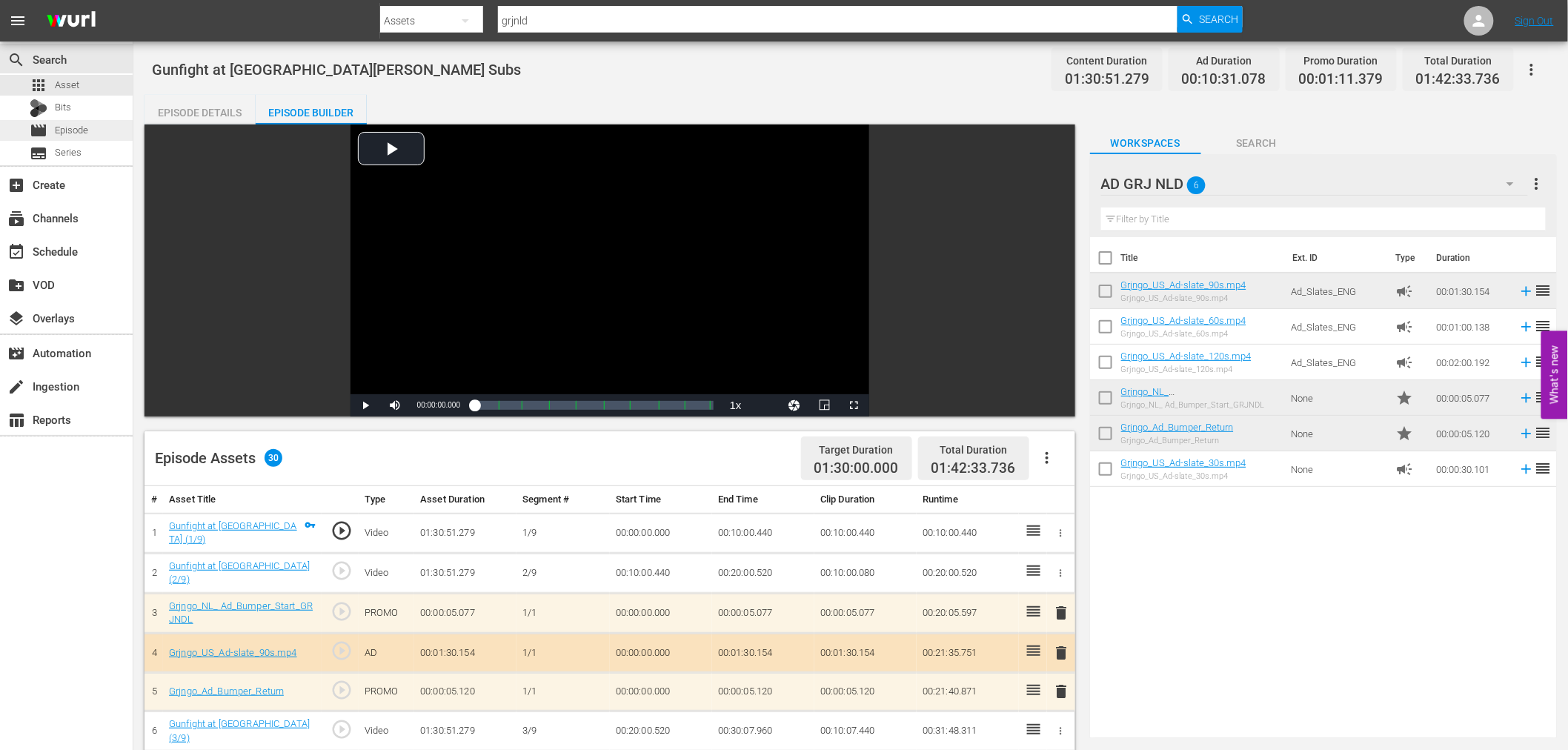
click at [64, 129] on span "Episode" at bounding box center [71, 130] width 33 height 15
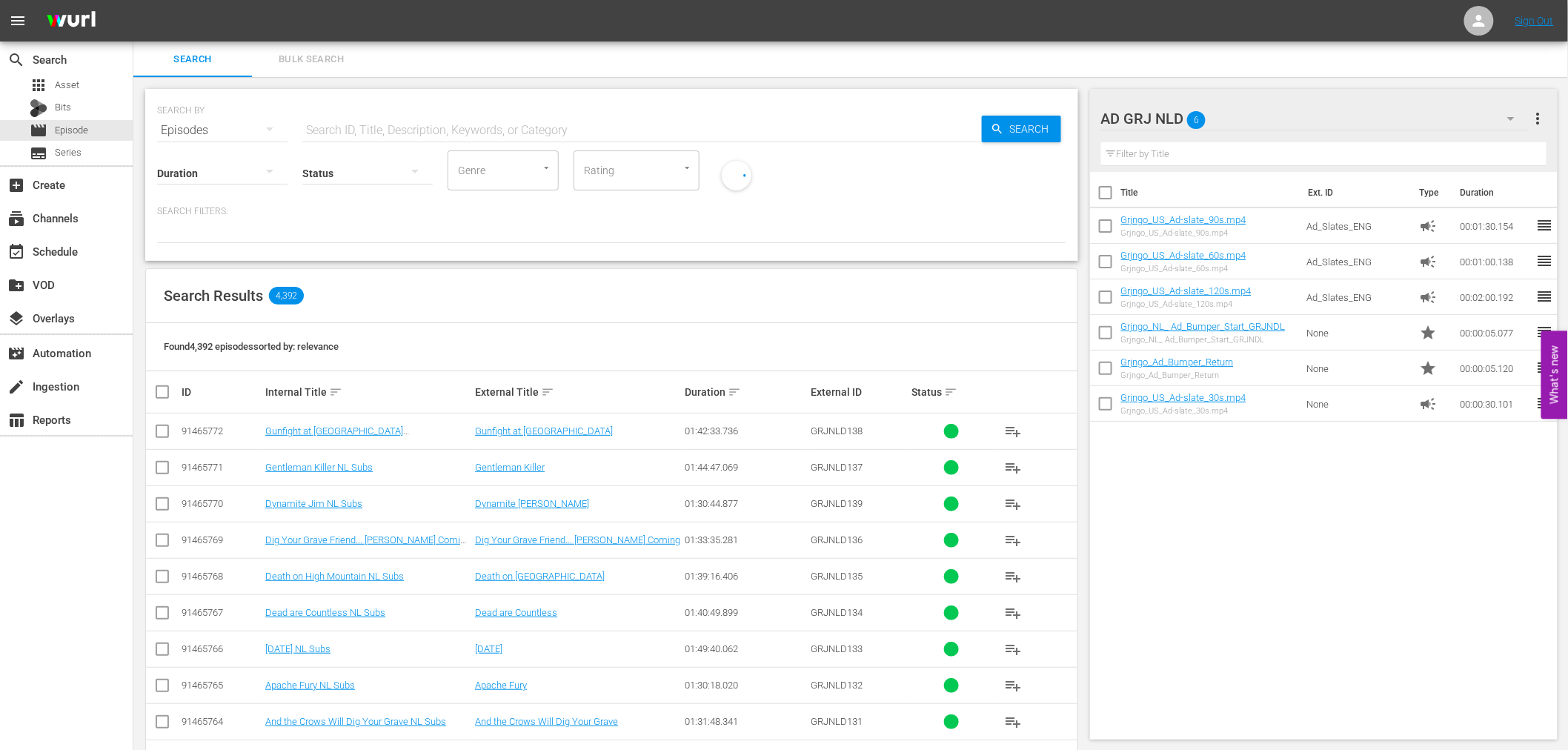
click at [368, 120] on input "text" at bounding box center [642, 131] width 679 height 36
type input "grjnld"
click at [1515, 115] on icon "button" at bounding box center [1510, 118] width 18 height 18
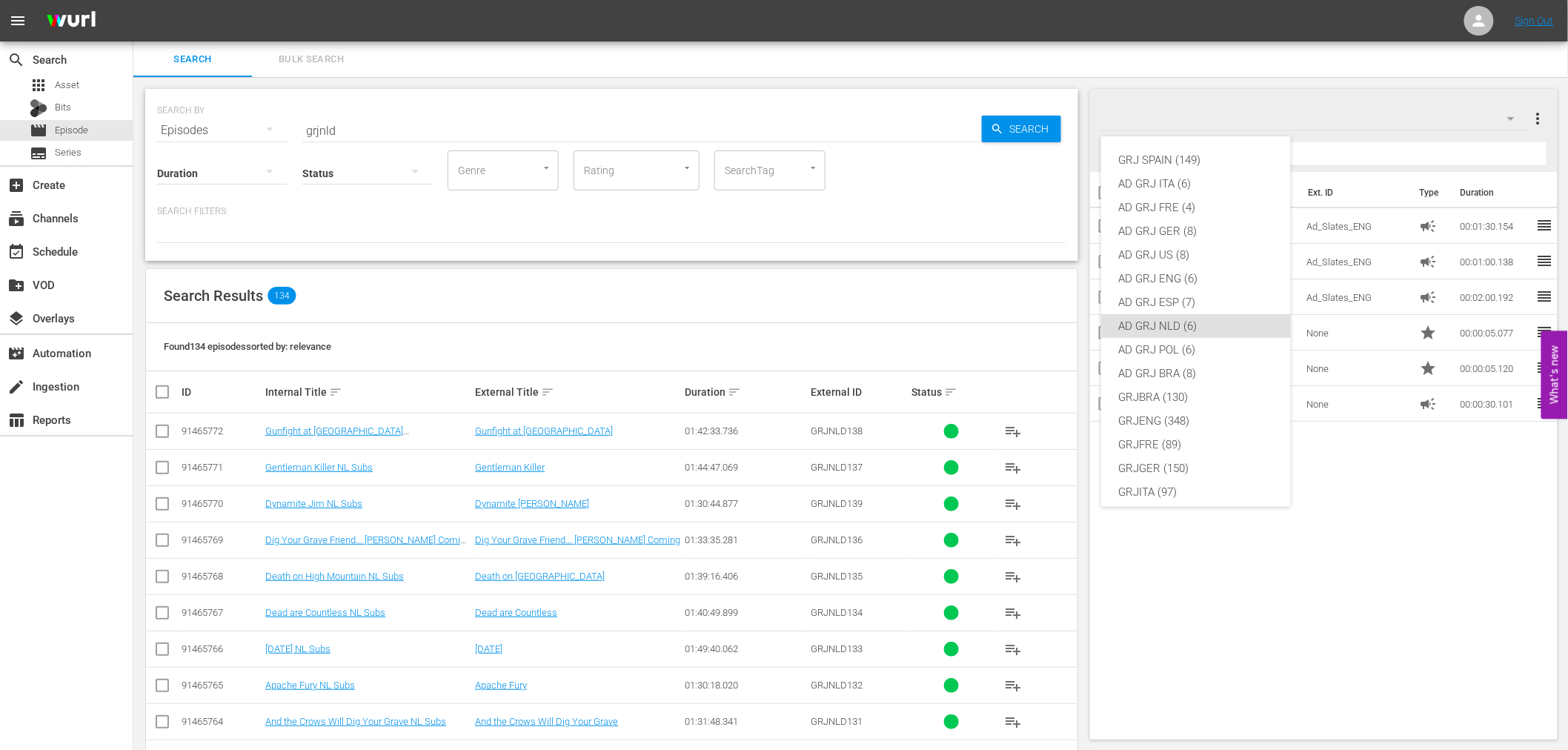
scroll to position [128, 0]
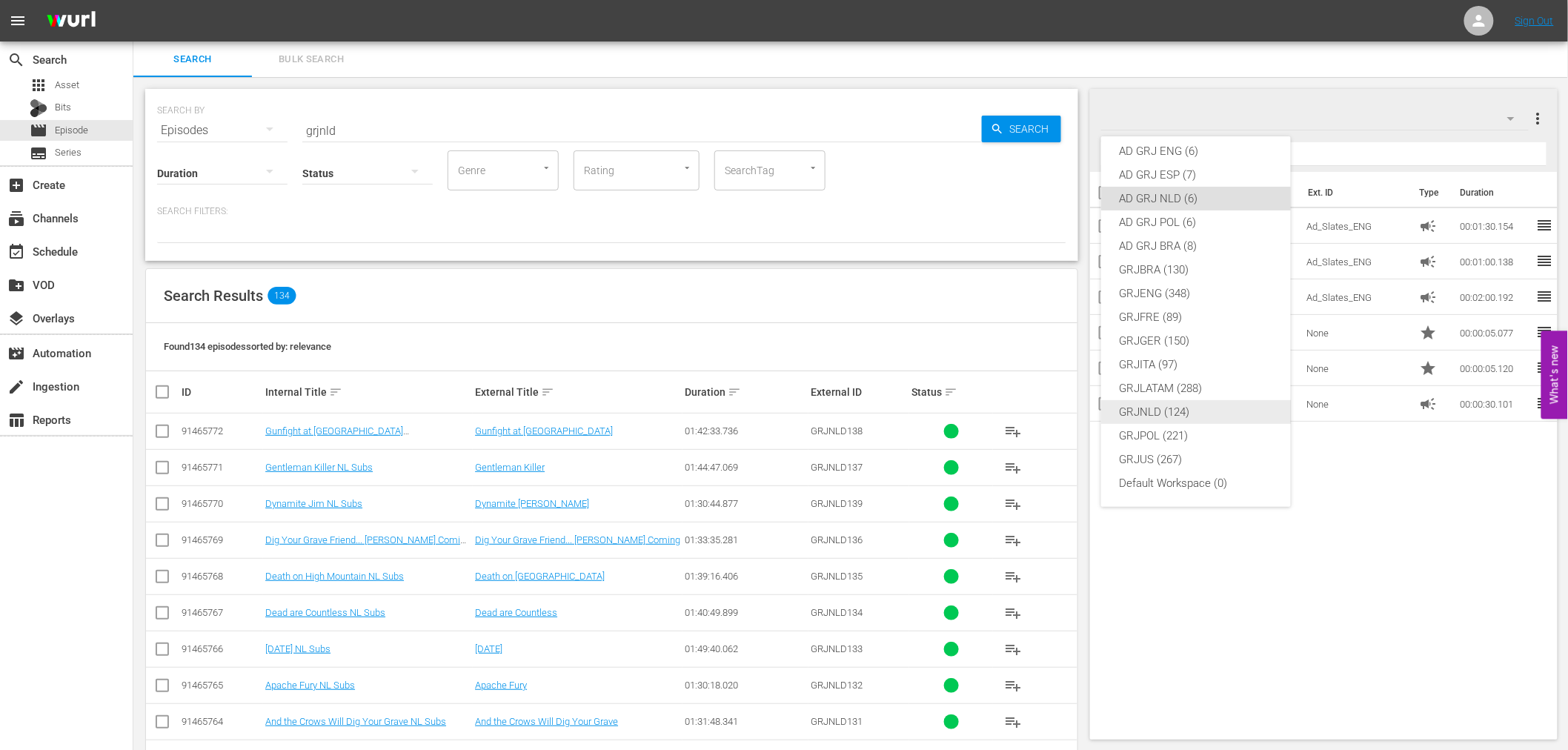
click at [1222, 411] on div "GRJNLD (124)" at bounding box center [1196, 412] width 154 height 23
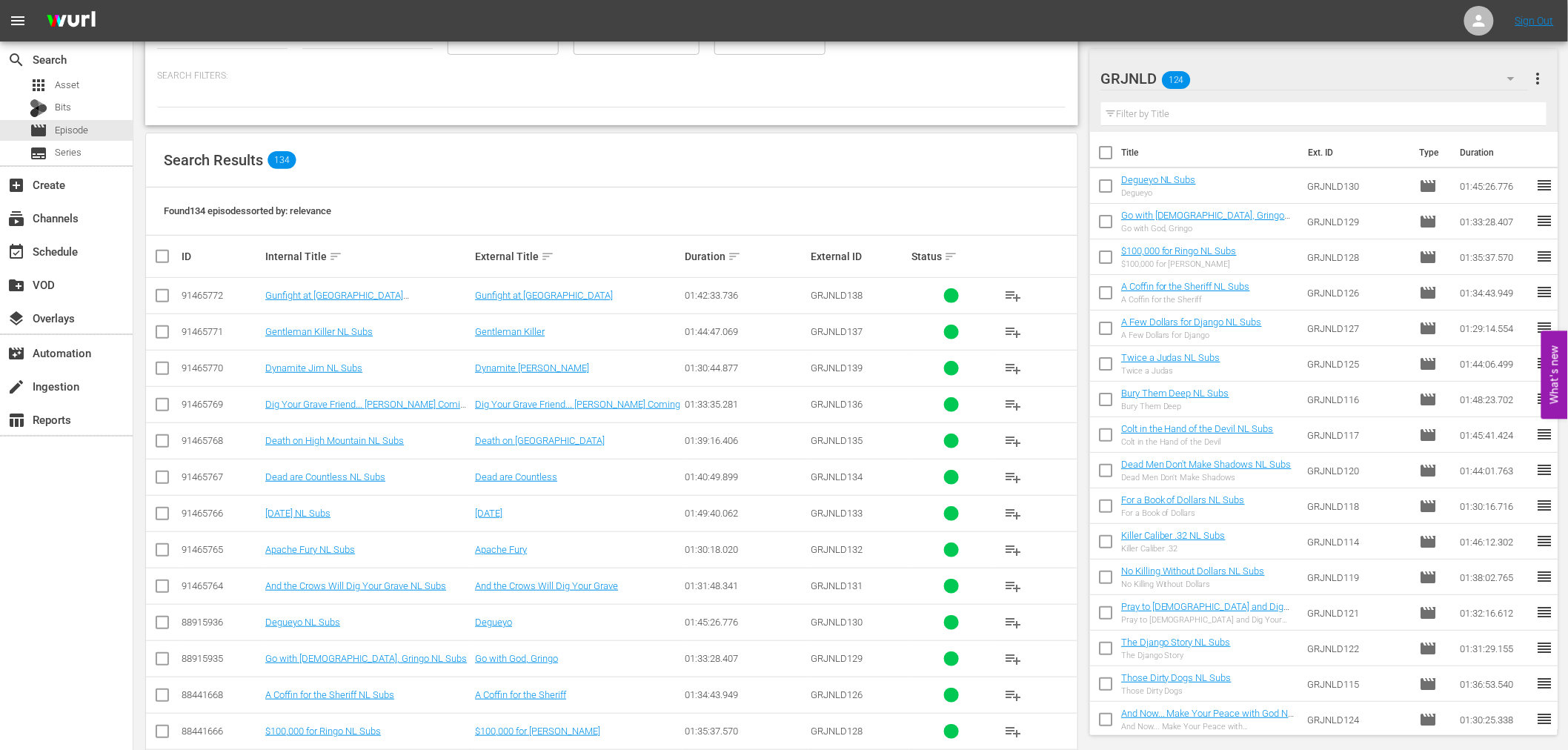
scroll to position [164, 0]
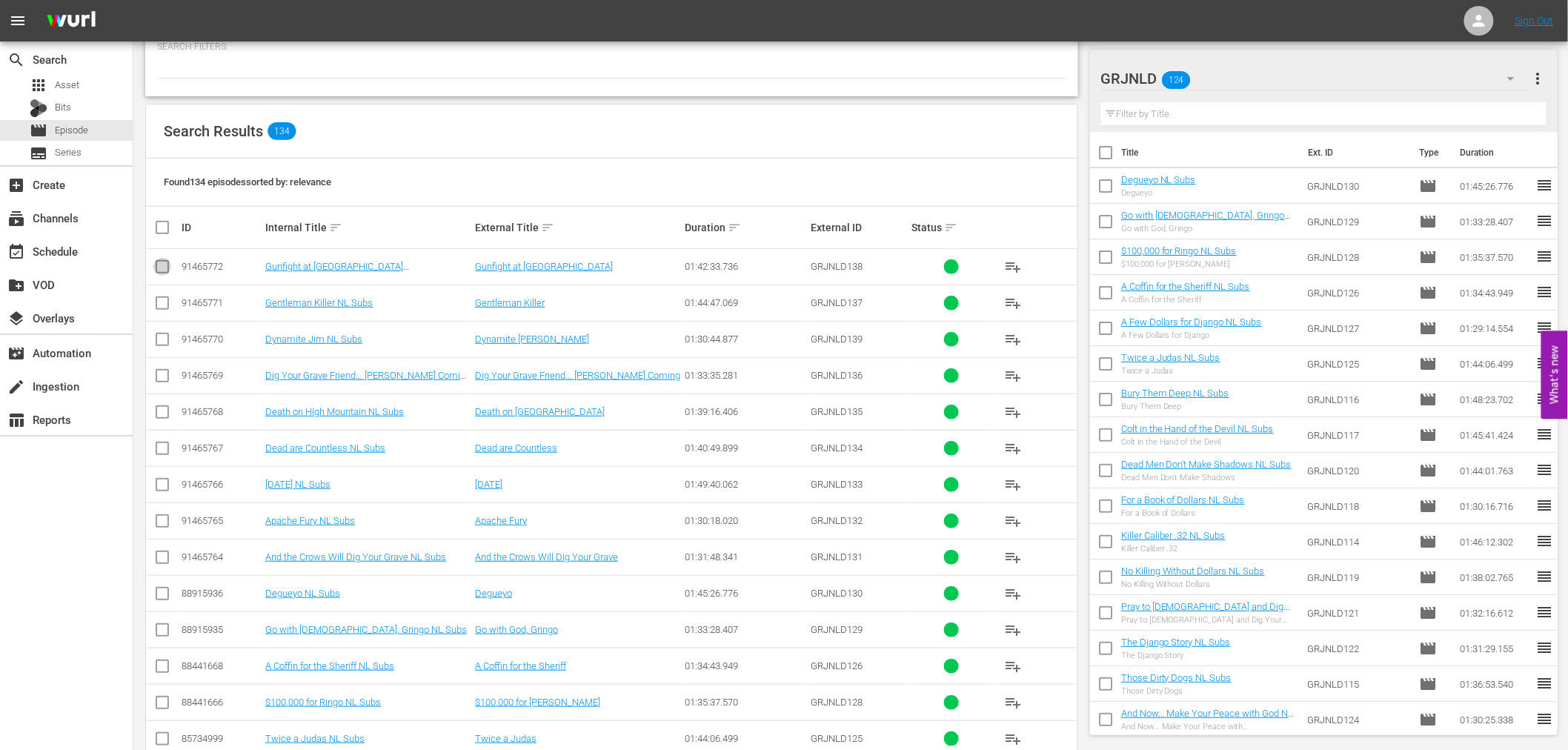
click at [161, 265] on input "checkbox" at bounding box center [162, 269] width 18 height 18
checkbox input "true"
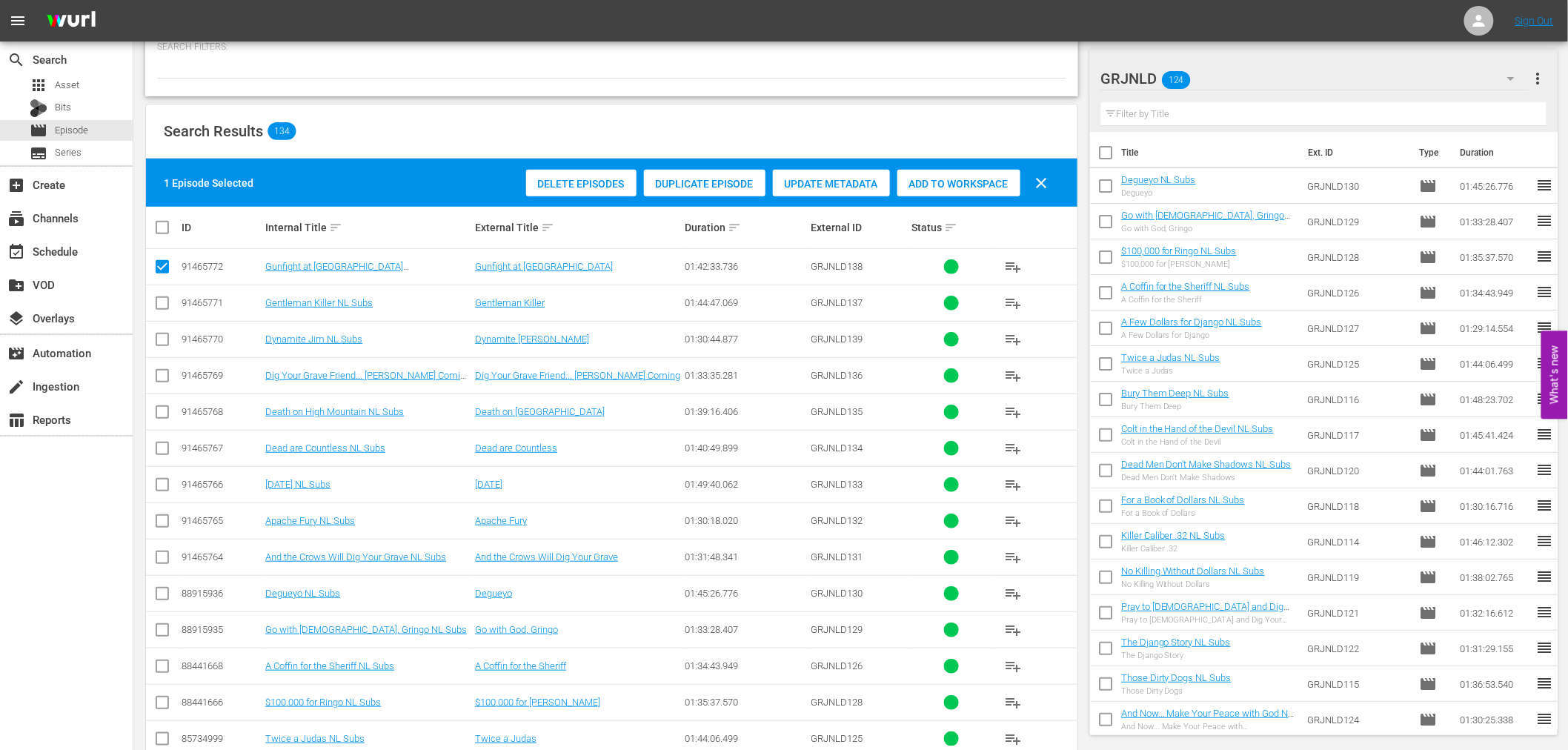
click at [158, 297] on input "checkbox" at bounding box center [162, 305] width 18 height 18
checkbox input "true"
click at [156, 342] on input "checkbox" at bounding box center [162, 342] width 18 height 18
checkbox input "true"
click at [164, 380] on input "checkbox" at bounding box center [162, 379] width 18 height 18
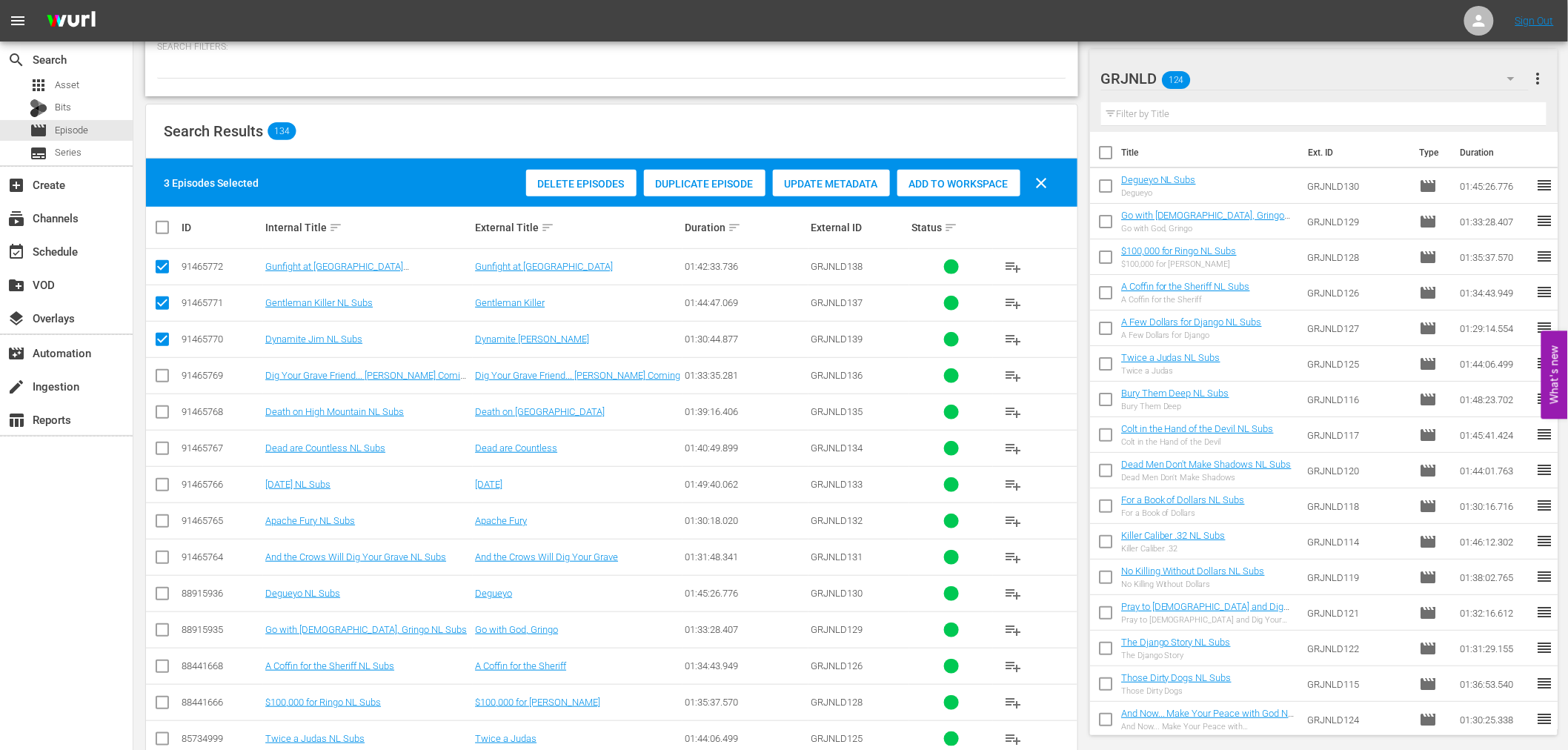
checkbox input "true"
click at [158, 410] on input "checkbox" at bounding box center [162, 414] width 18 height 18
checkbox input "true"
click at [156, 452] on input "checkbox" at bounding box center [162, 451] width 18 height 18
checkbox input "true"
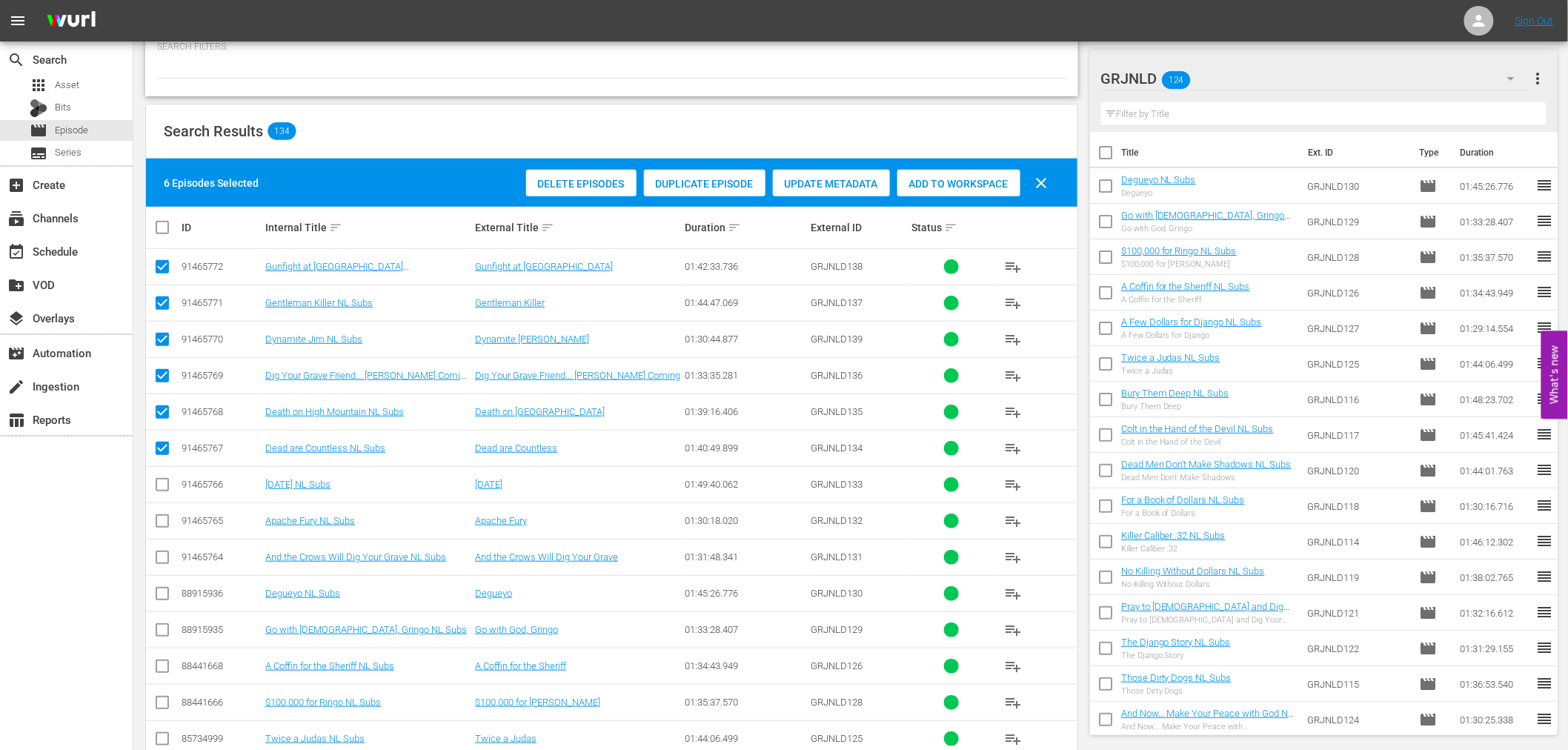
drag, startPoint x: 154, startPoint y: 485, endPoint x: 160, endPoint y: 509, distance: 24.7
click at [154, 486] on input "checkbox" at bounding box center [162, 487] width 18 height 18
checkbox input "true"
click at [153, 522] on input "checkbox" at bounding box center [162, 523] width 18 height 18
click at [159, 550] on icon at bounding box center [162, 557] width 18 height 18
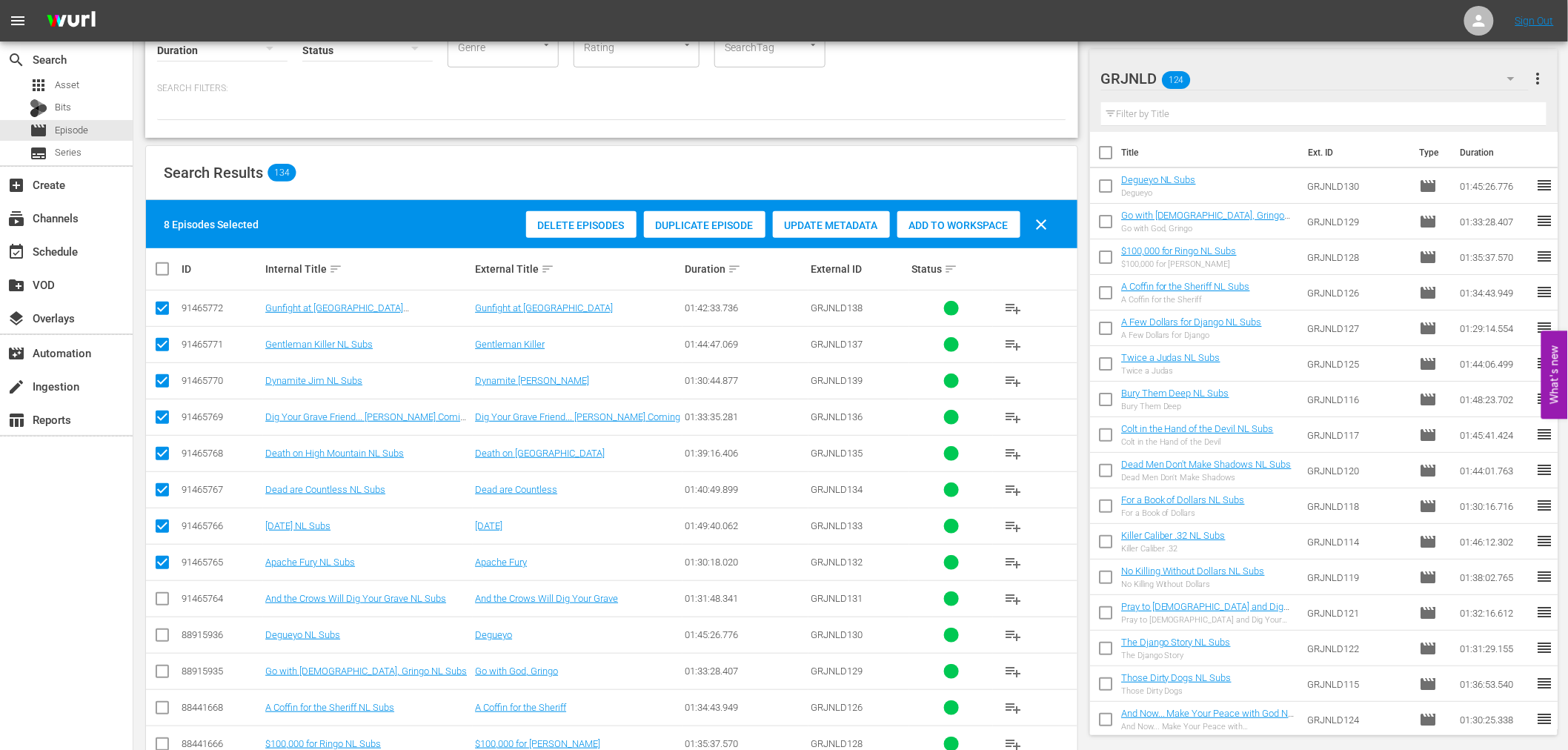
scroll to position [83, 0]
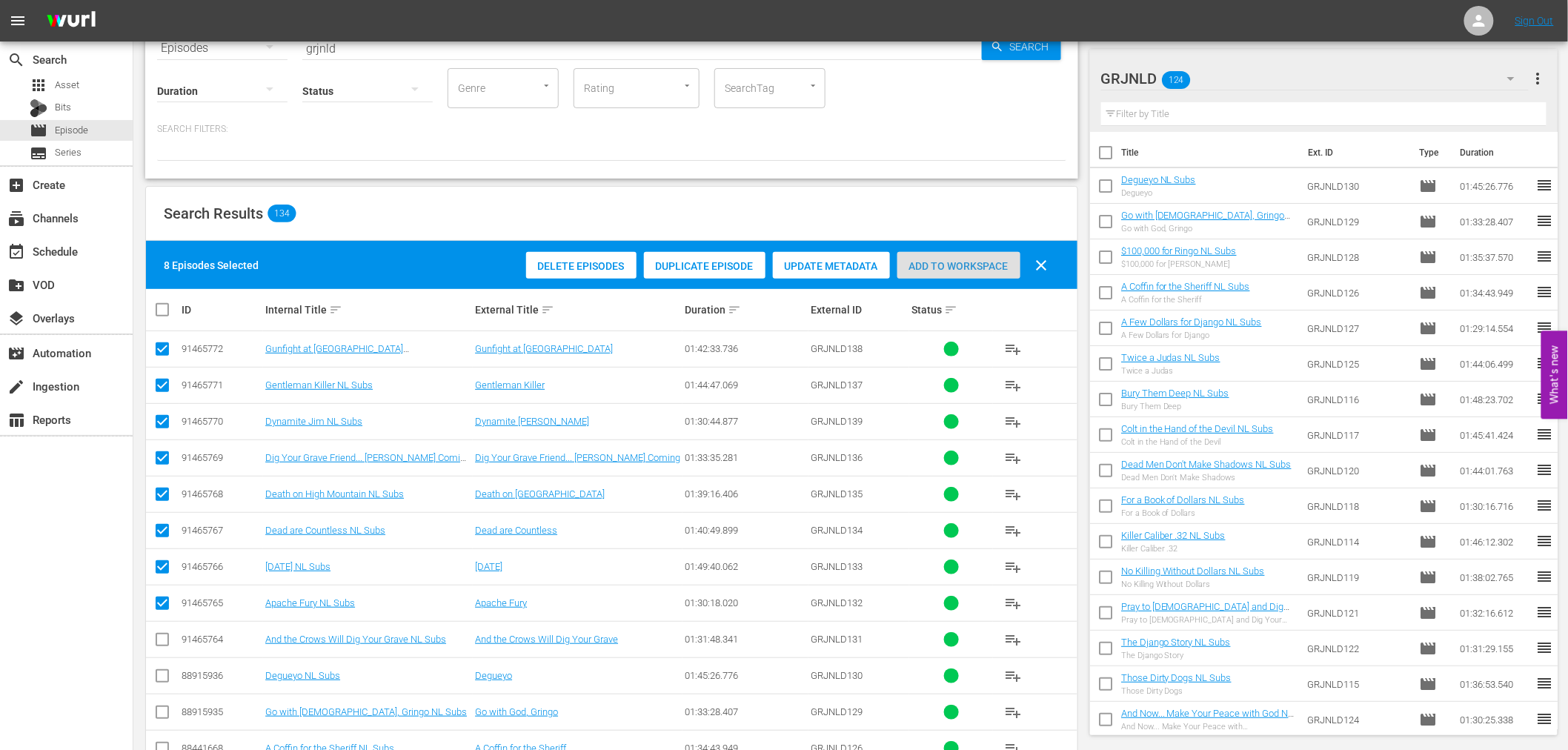
click at [916, 268] on span "Add to Workspace" at bounding box center [959, 266] width 123 height 12
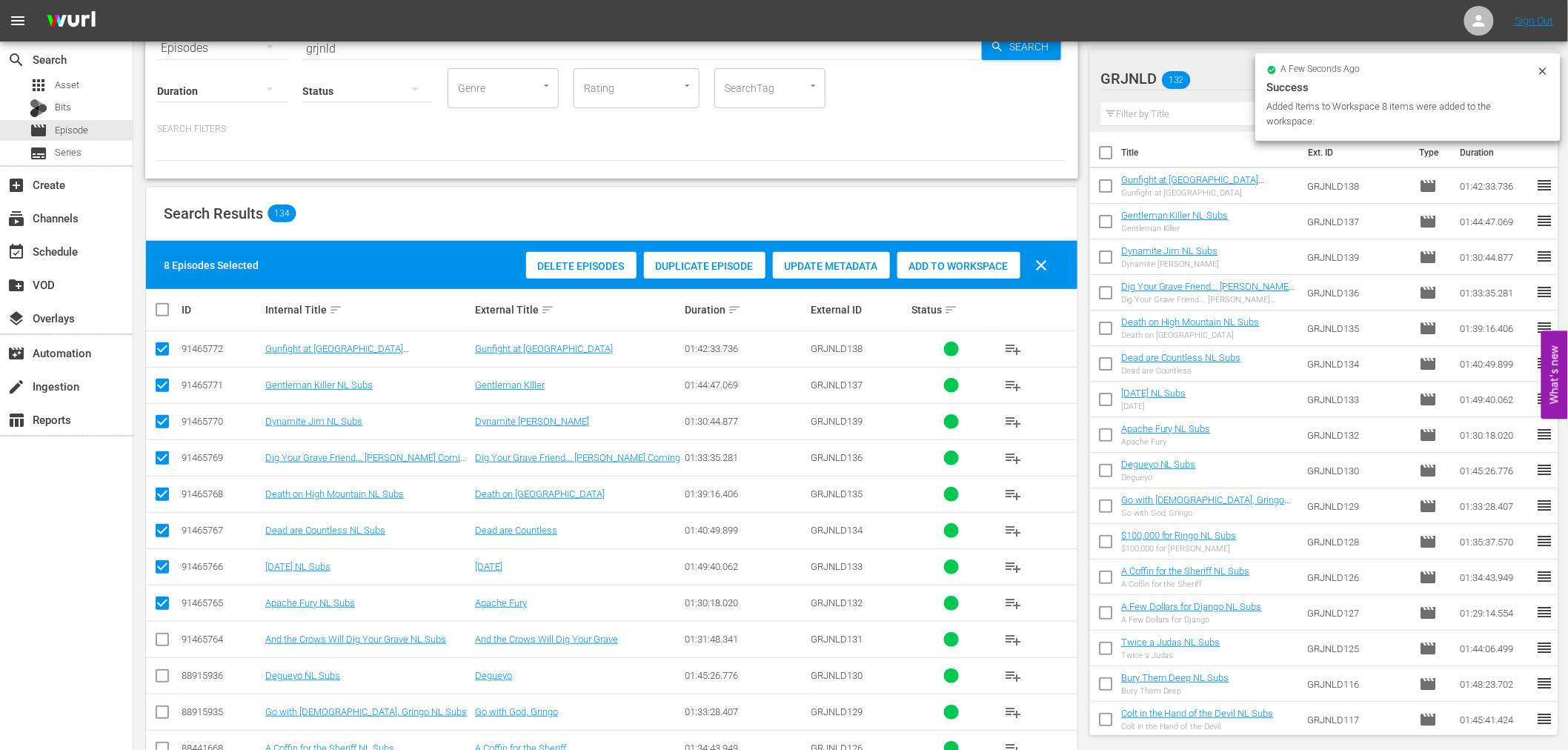
click at [164, 602] on input "checkbox" at bounding box center [162, 606] width 18 height 18
checkbox input "false"
click at [164, 566] on input "checkbox" at bounding box center [162, 569] width 18 height 18
checkbox input "false"
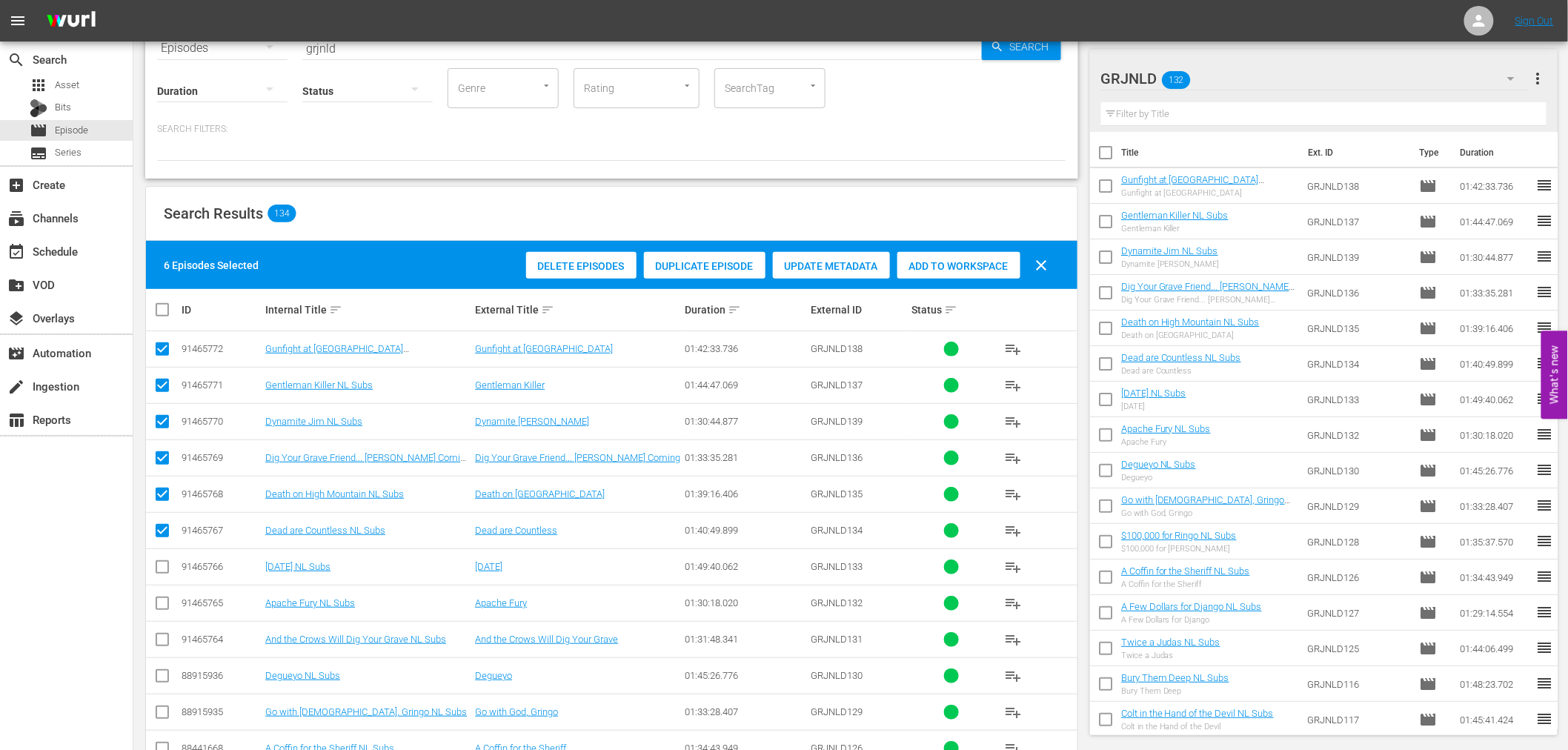
click at [159, 526] on input "checkbox" at bounding box center [162, 533] width 18 height 18
checkbox input "false"
click at [159, 491] on input "checkbox" at bounding box center [162, 497] width 18 height 18
checkbox input "false"
click at [160, 456] on input "checkbox" at bounding box center [162, 460] width 18 height 18
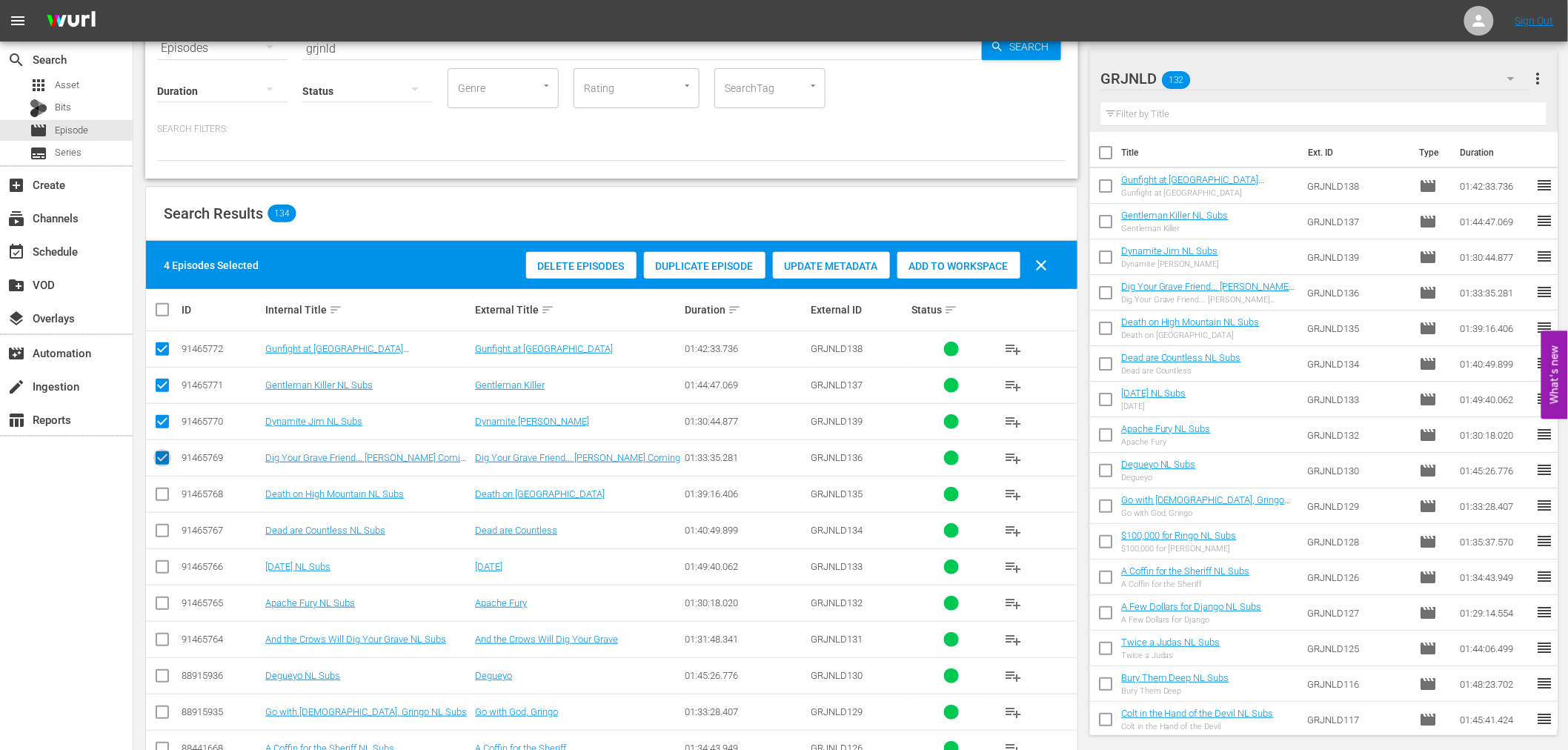
checkbox input "false"
click at [159, 417] on input "checkbox" at bounding box center [162, 424] width 18 height 18
checkbox input "false"
click at [160, 386] on input "checkbox" at bounding box center [162, 388] width 18 height 18
checkbox input "false"
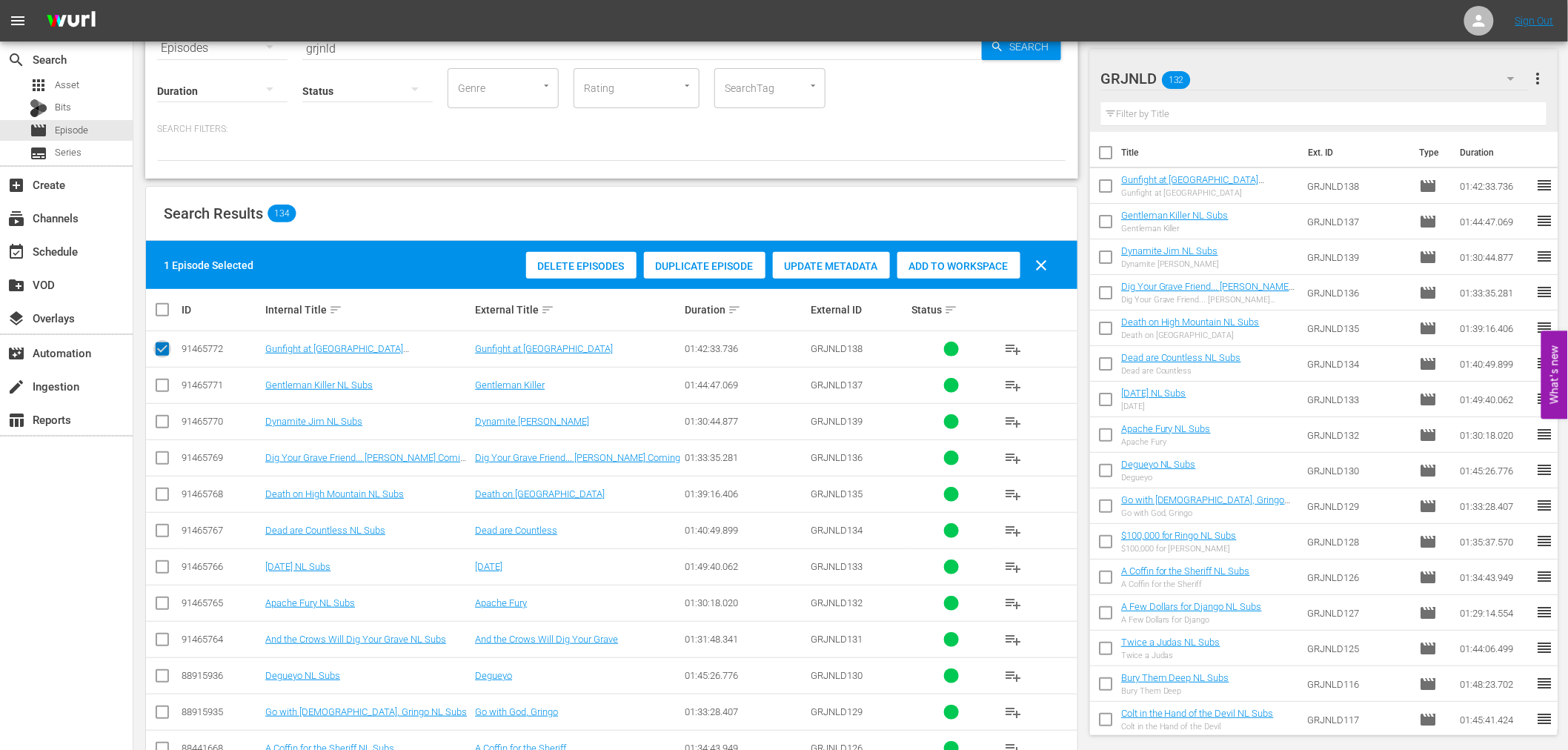
click at [161, 343] on input "checkbox" at bounding box center [162, 351] width 18 height 18
checkbox input "false"
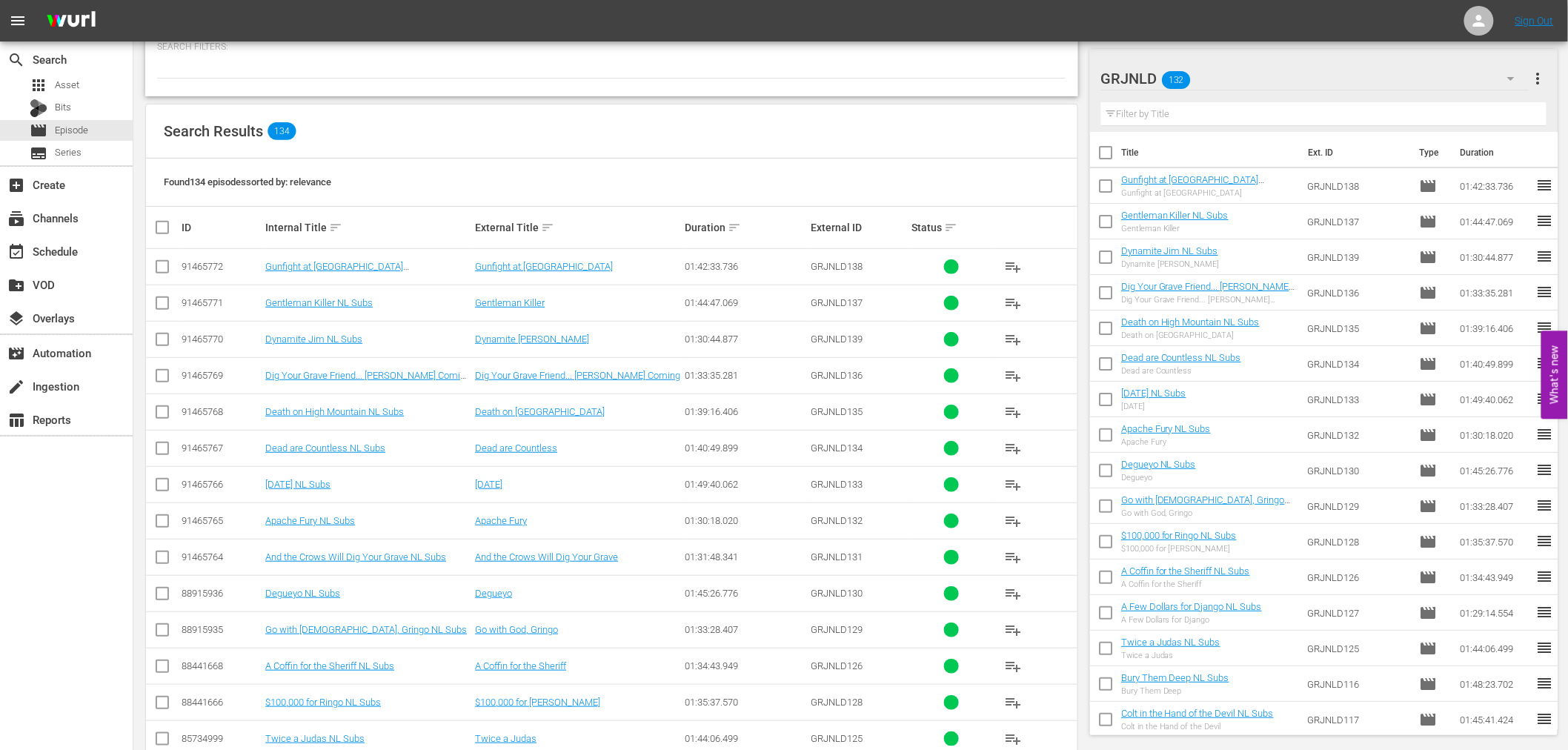
scroll to position [0, 0]
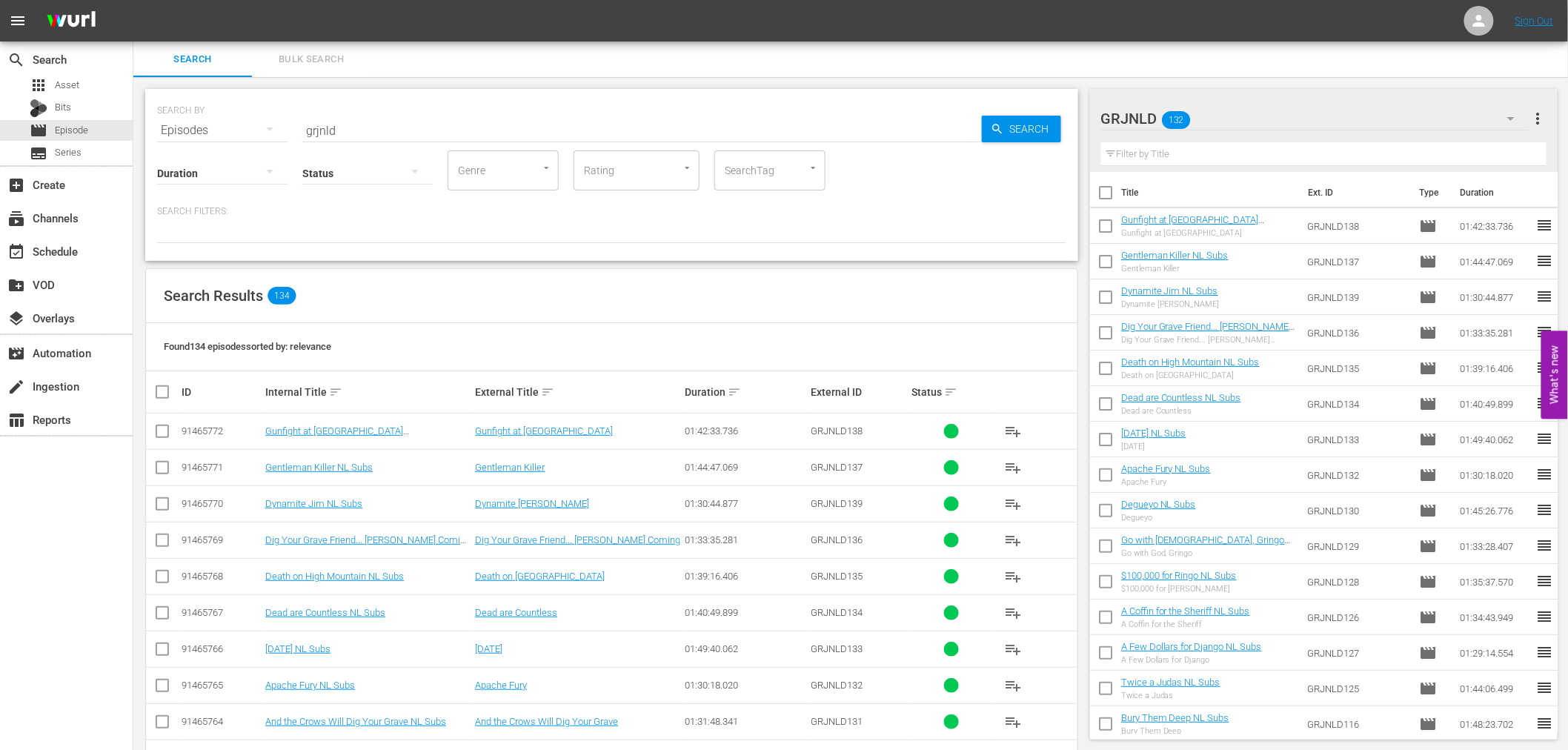
click at [918, 199] on div "Duration Status Genre Genre Rating Rating SearchTag SearchTag Search Filters:" at bounding box center [611, 195] width 909 height 95
click at [1511, 118] on icon "button" at bounding box center [1511, 118] width 8 height 4
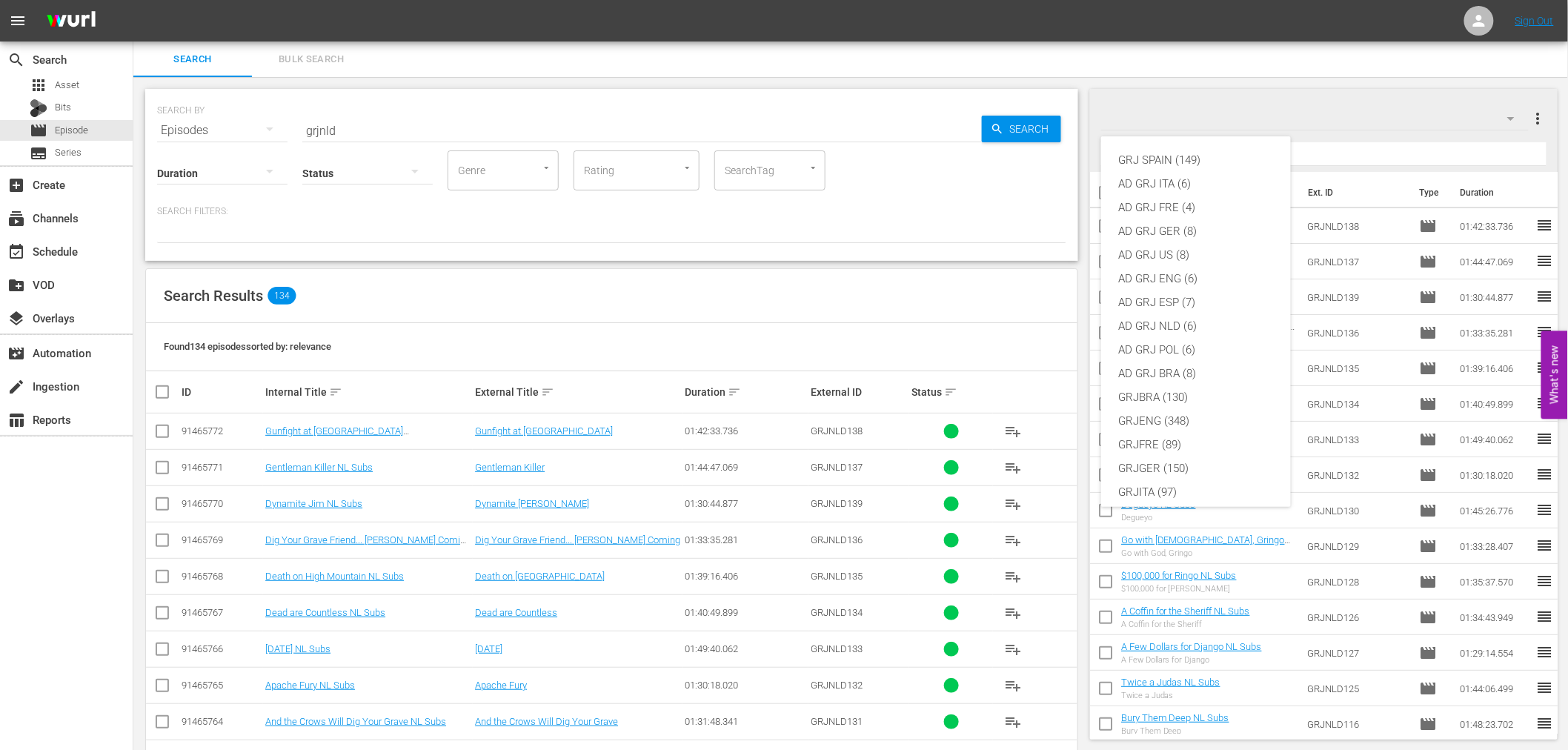
scroll to position [128, 0]
click at [1180, 247] on div "AD GRJ BRA (8)" at bounding box center [1196, 246] width 154 height 23
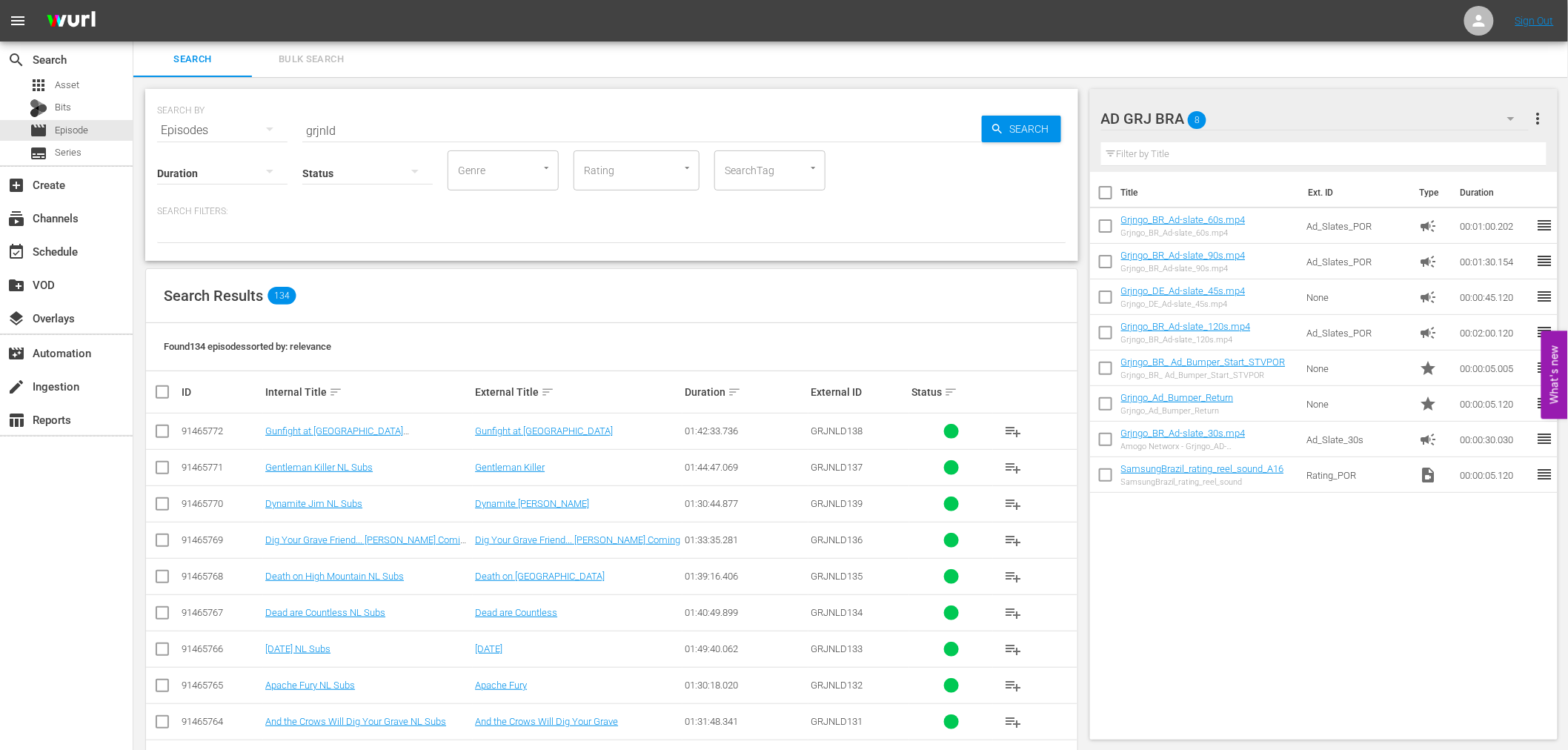
click at [1512, 110] on icon "button" at bounding box center [1510, 118] width 18 height 18
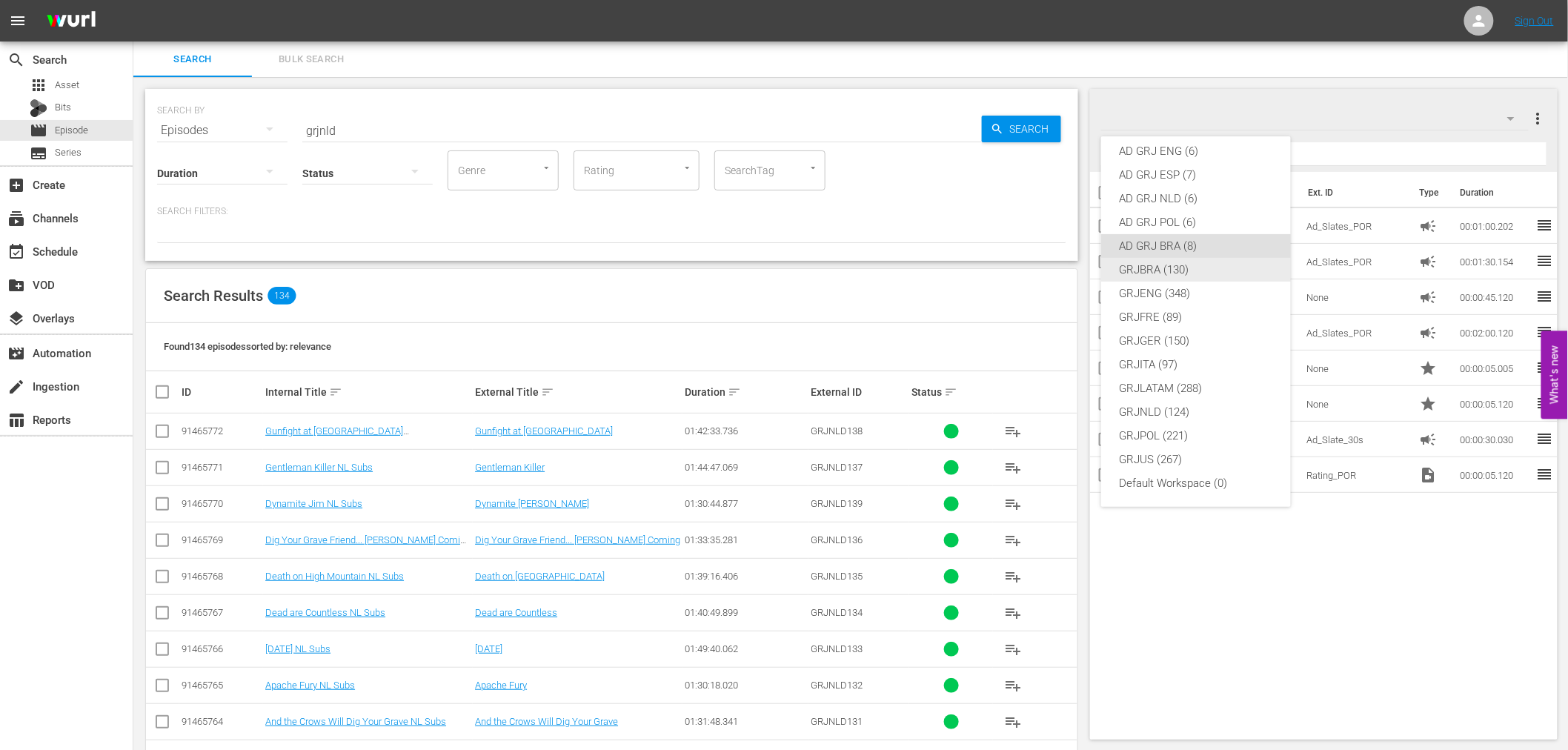
click at [1198, 271] on div "GRJBRA (130)" at bounding box center [1196, 269] width 154 height 23
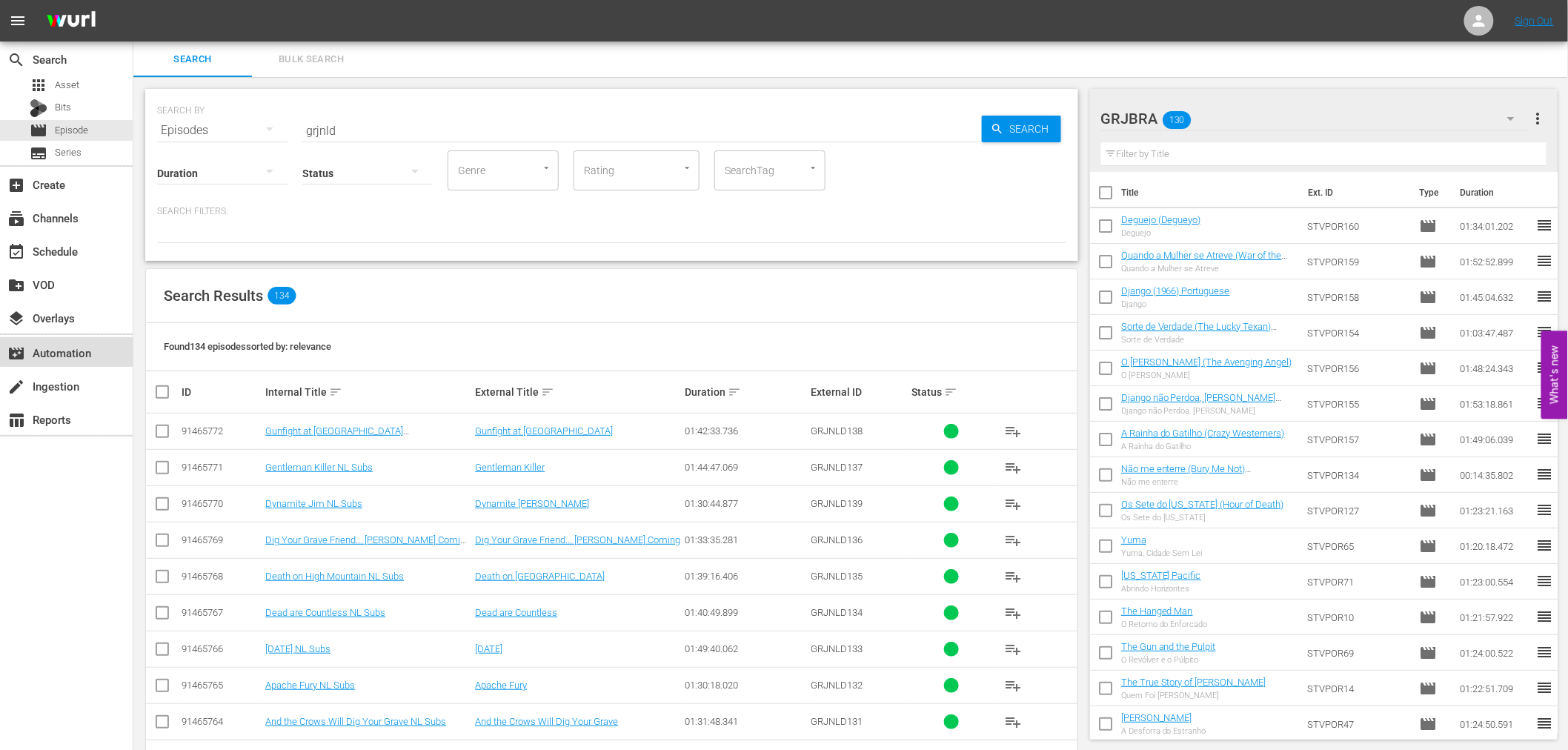
click at [82, 347] on div "movie_filter Automation" at bounding box center [41, 350] width 83 height 13
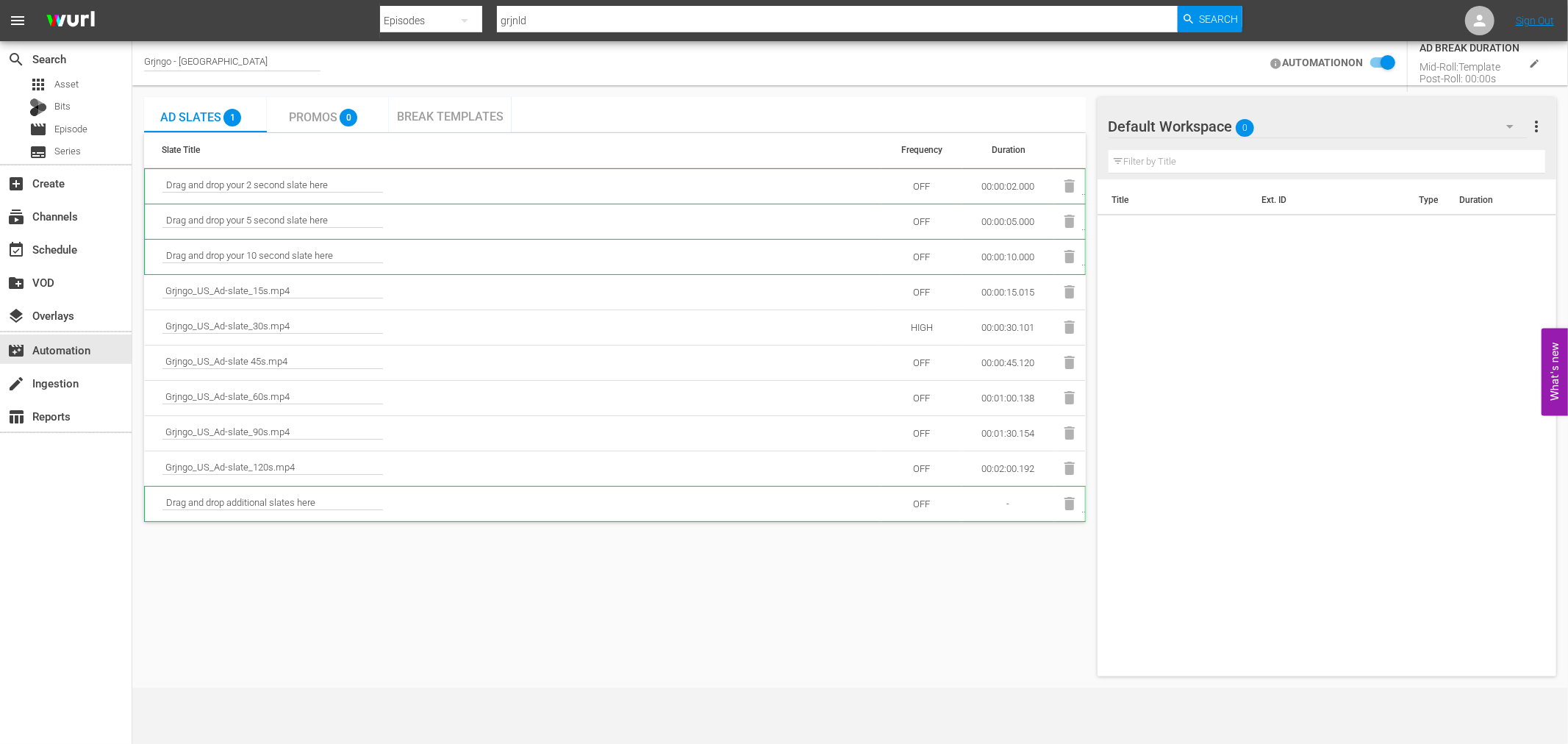
click at [444, 114] on span "Break Templates" at bounding box center [451, 117] width 107 height 14
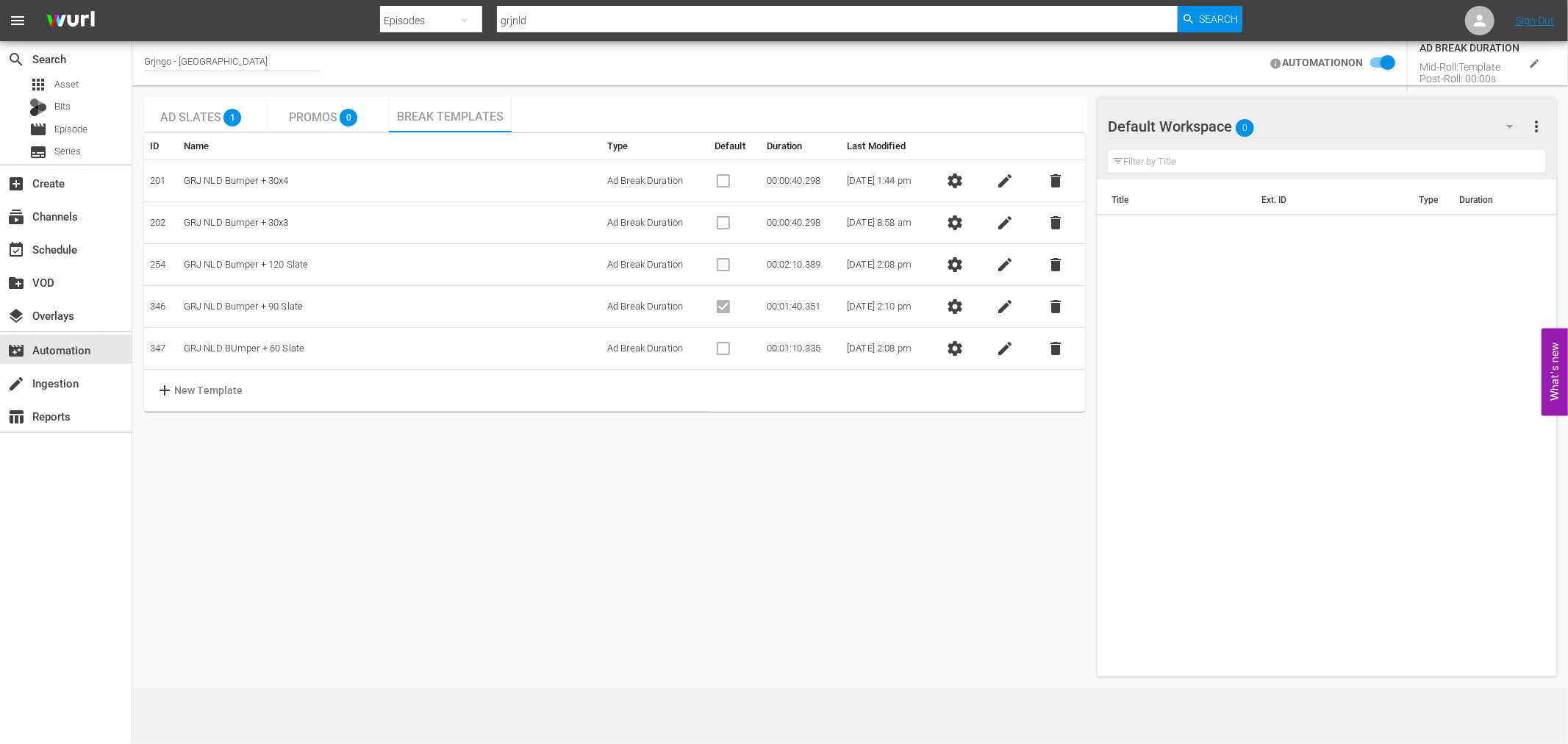
click at [315, 308] on td "GRJ NLD Bumper + 90 Slate" at bounding box center [389, 307] width 423 height 42
click at [964, 304] on span "settings" at bounding box center [954, 306] width 18 height 18
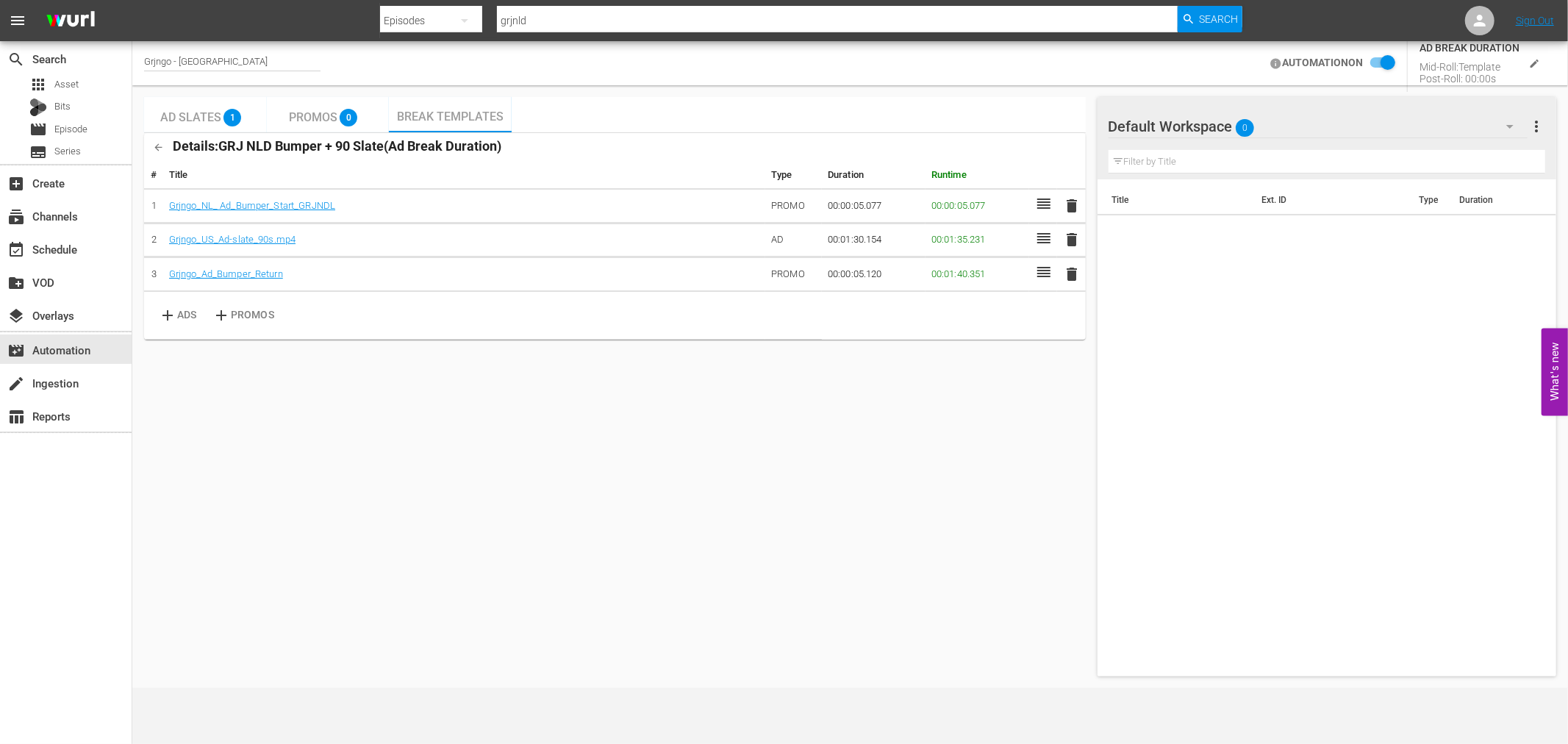
click at [1509, 127] on icon "button" at bounding box center [1510, 127] width 8 height 4
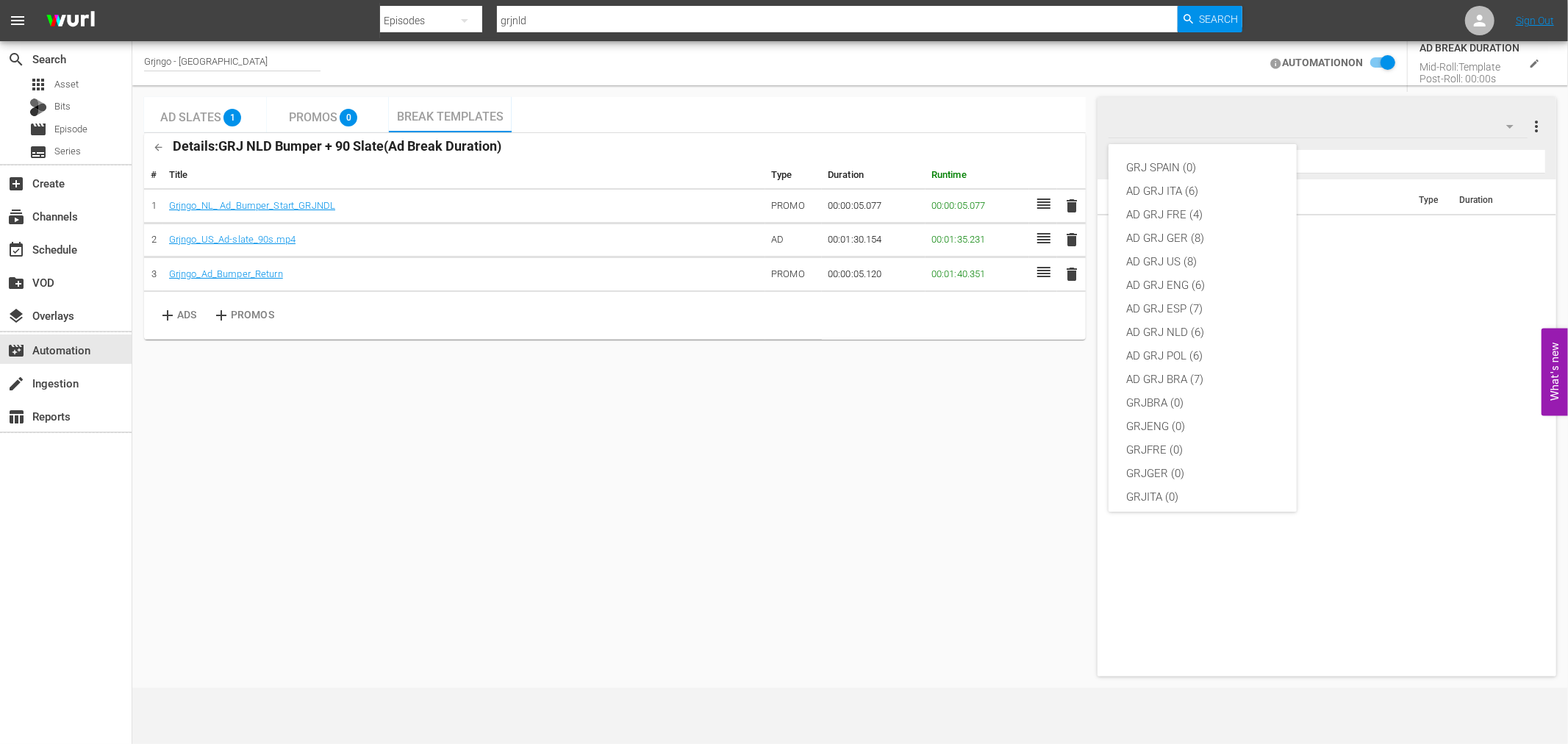
scroll to position [127, 0]
click at [1211, 250] on div "AD GRJ BRA (7)" at bounding box center [1202, 253] width 153 height 23
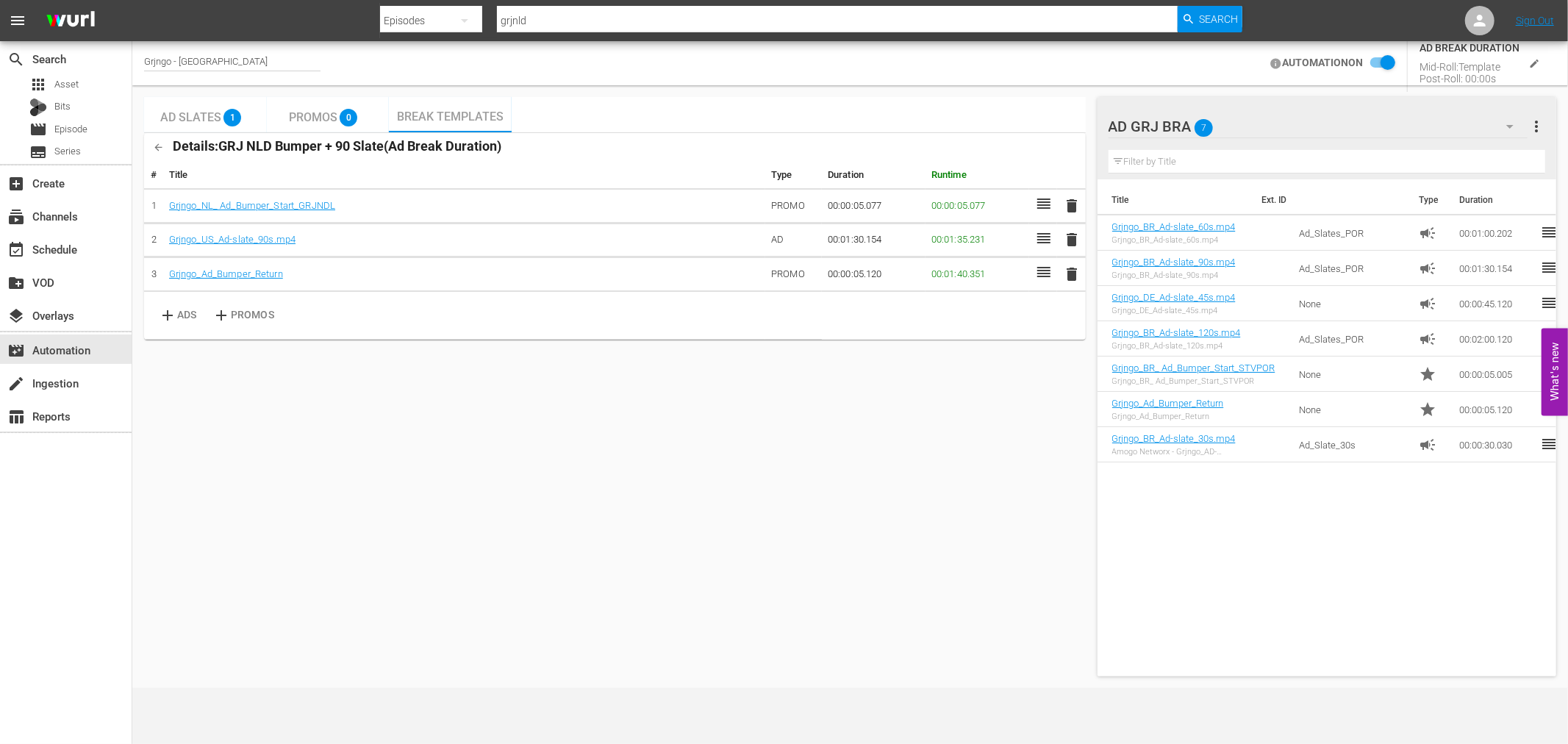
click at [1189, 157] on input "text" at bounding box center [1326, 161] width 437 height 23
click at [597, 582] on div "Ad Slates 1 Promos 0 Break Templates Details: GRJ NLD Bumper + 90 Slate ( Ad Br…" at bounding box center [614, 386] width 941 height 579
click at [80, 89] on div "apps Asset" at bounding box center [66, 84] width 131 height 21
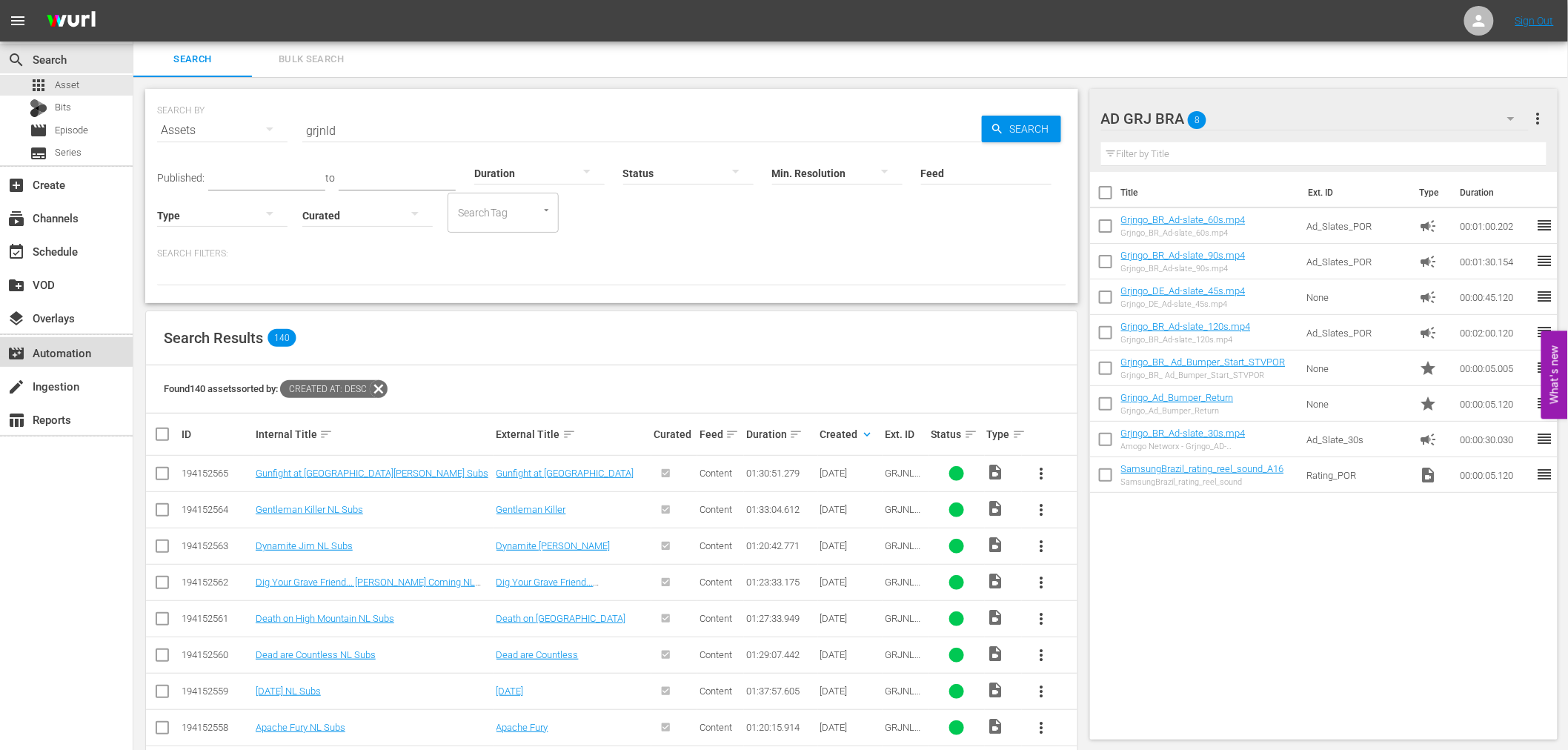
click at [69, 349] on div "movie_filter Automation" at bounding box center [41, 350] width 83 height 13
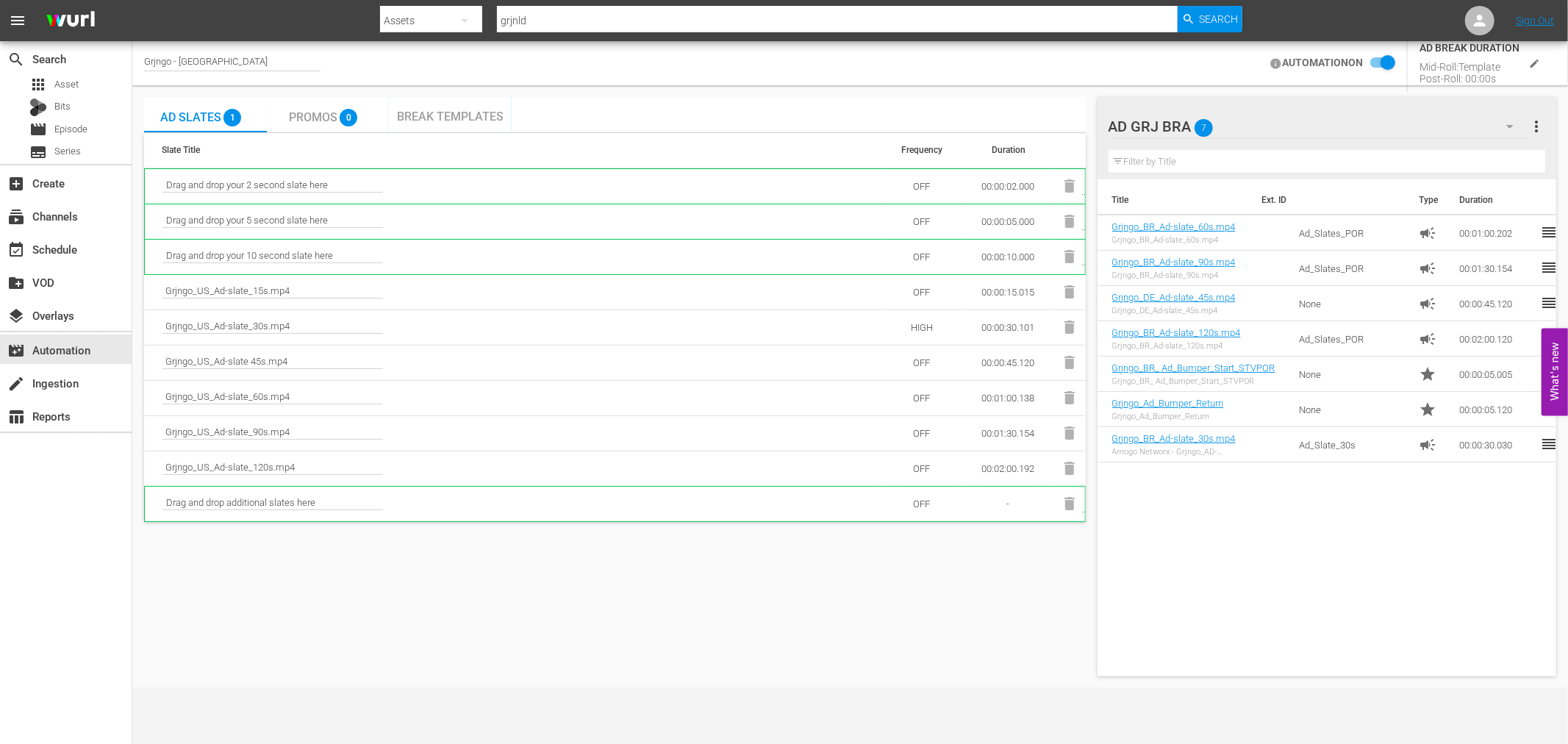
click at [430, 118] on span "Break Templates" at bounding box center [451, 117] width 107 height 14
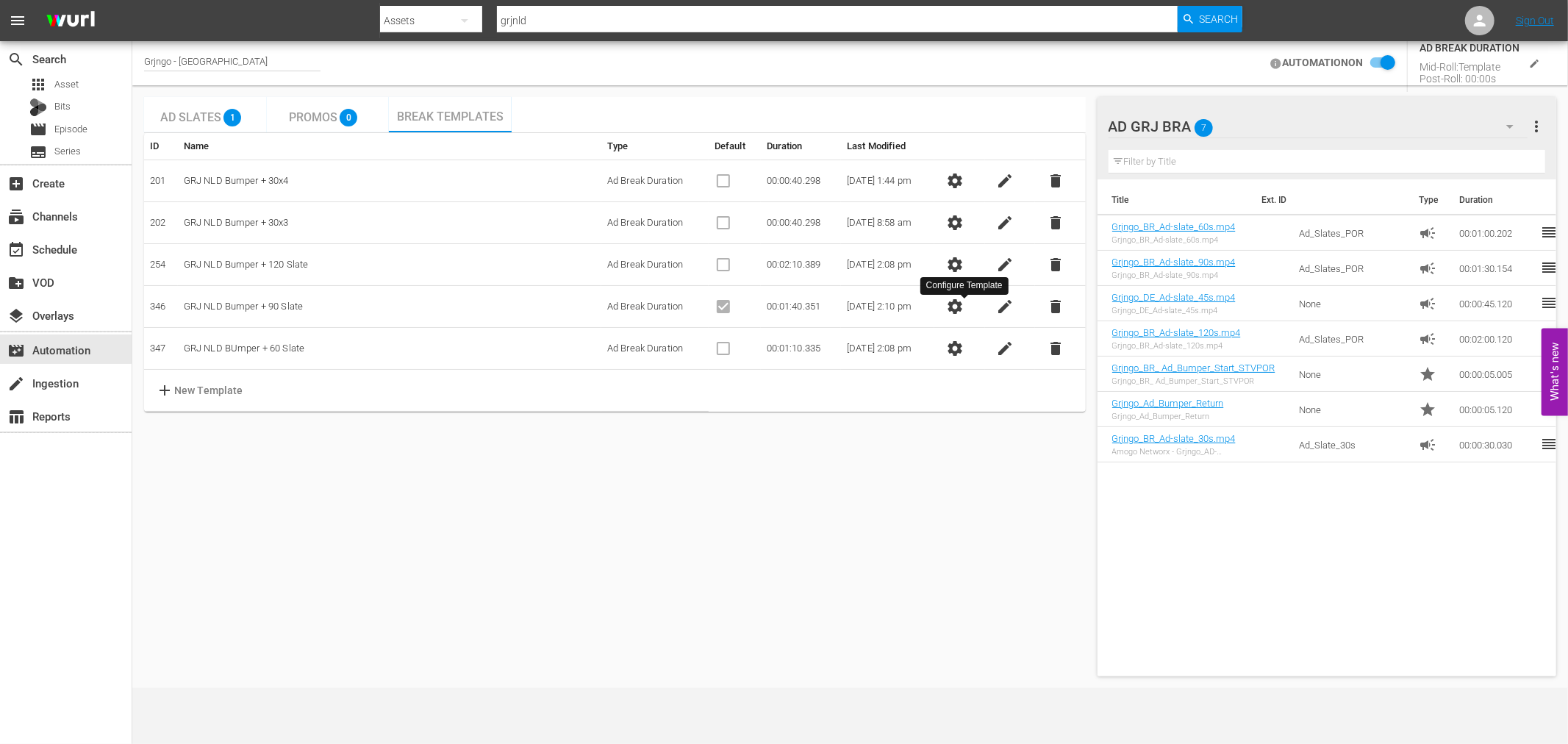
click at [964, 307] on span "settings" at bounding box center [954, 306] width 18 height 18
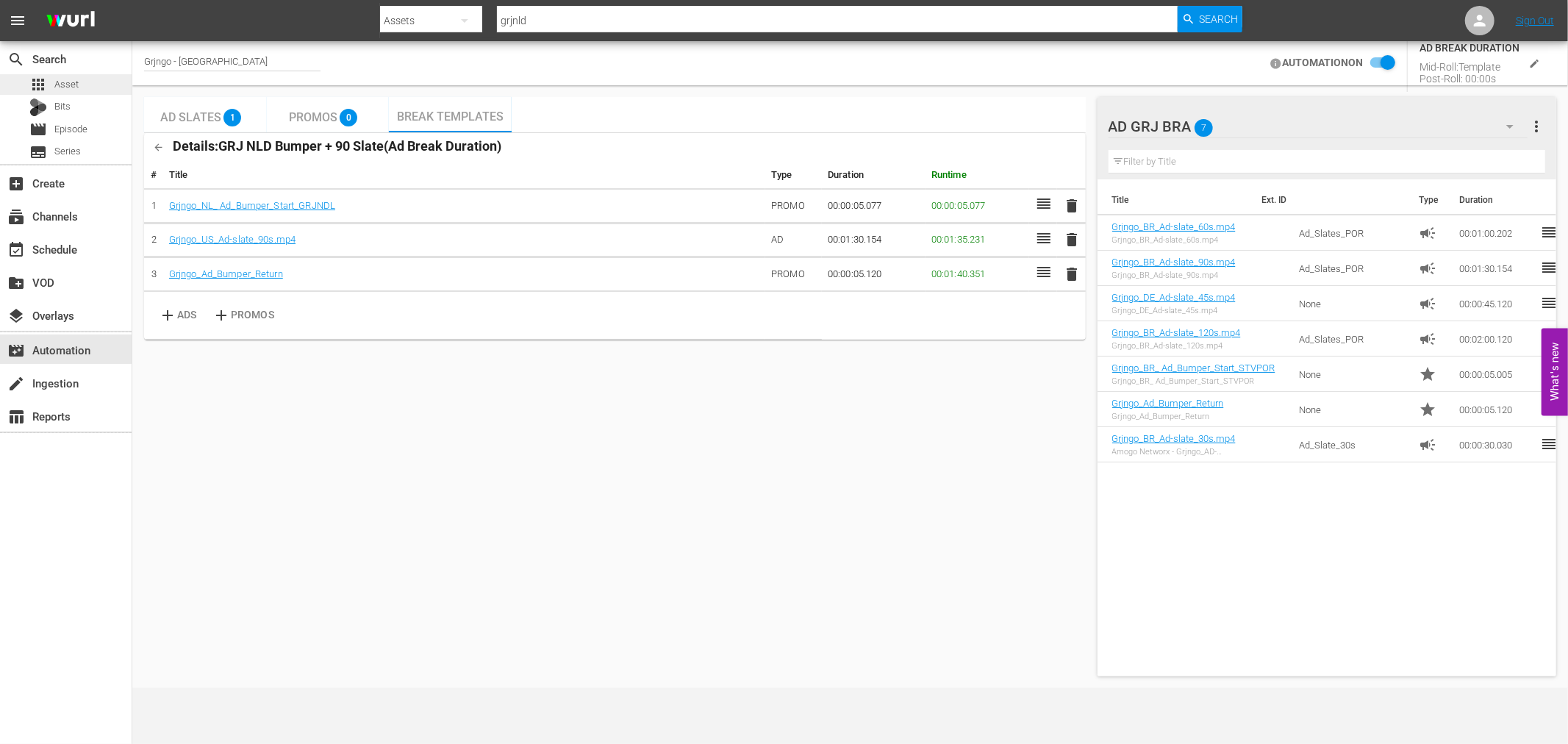
click at [71, 86] on span "Asset" at bounding box center [66, 84] width 24 height 15
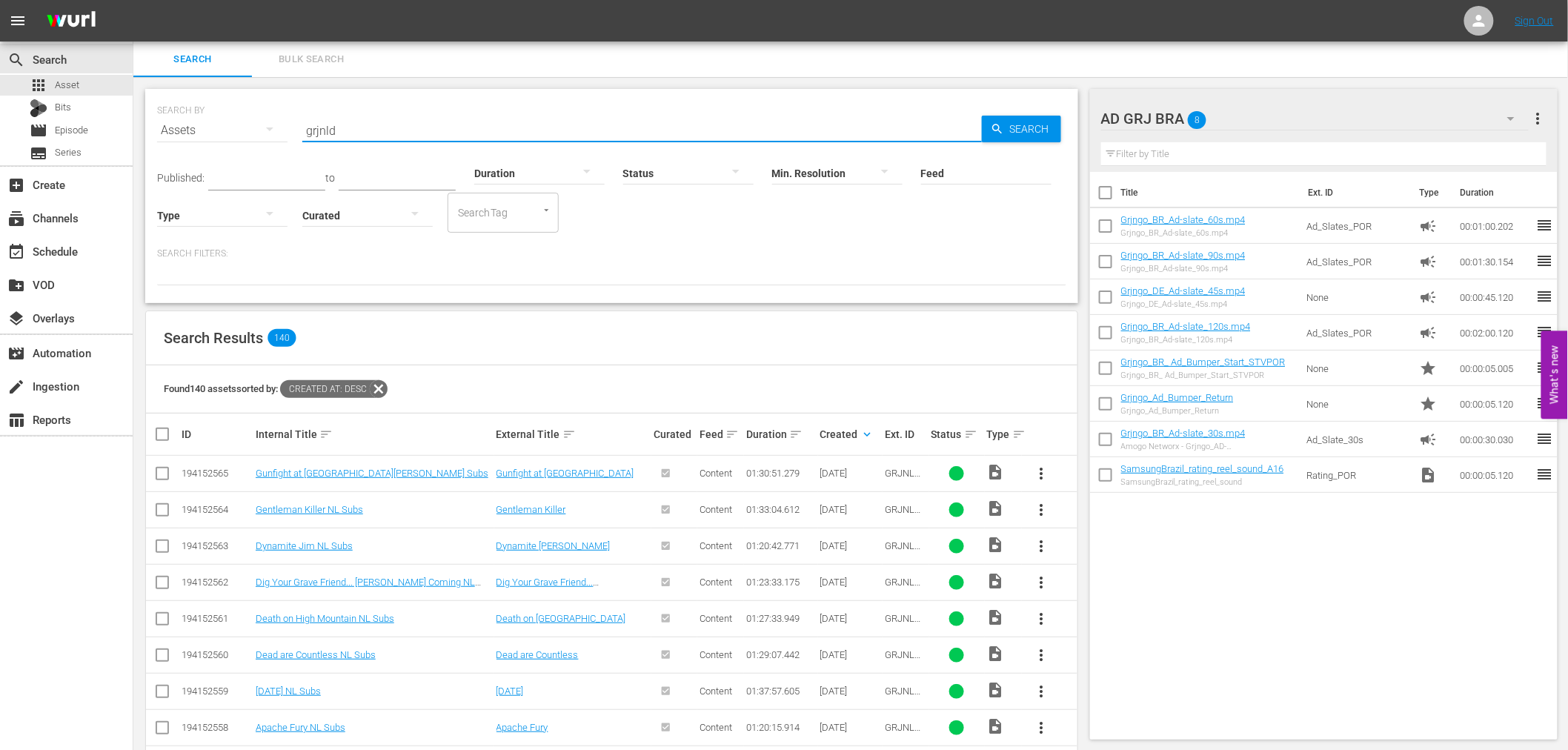
drag, startPoint x: 358, startPoint y: 129, endPoint x: 305, endPoint y: 132, distance: 53.1
click at [305, 132] on input "grjnld" at bounding box center [642, 131] width 679 height 36
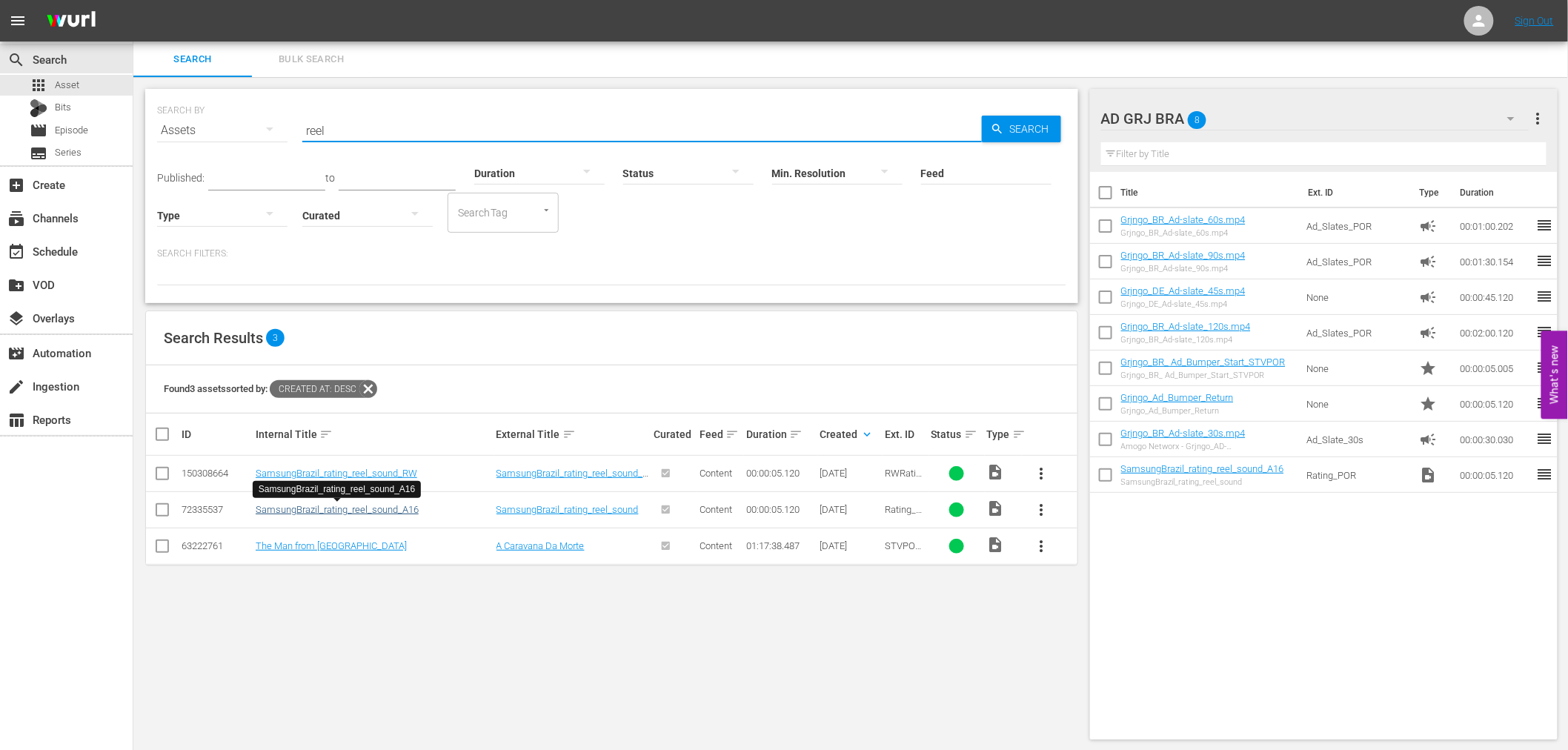
type input "reel"
click at [399, 511] on link "SamsungBrazil_rating_reel_sound_A16" at bounding box center [337, 509] width 163 height 11
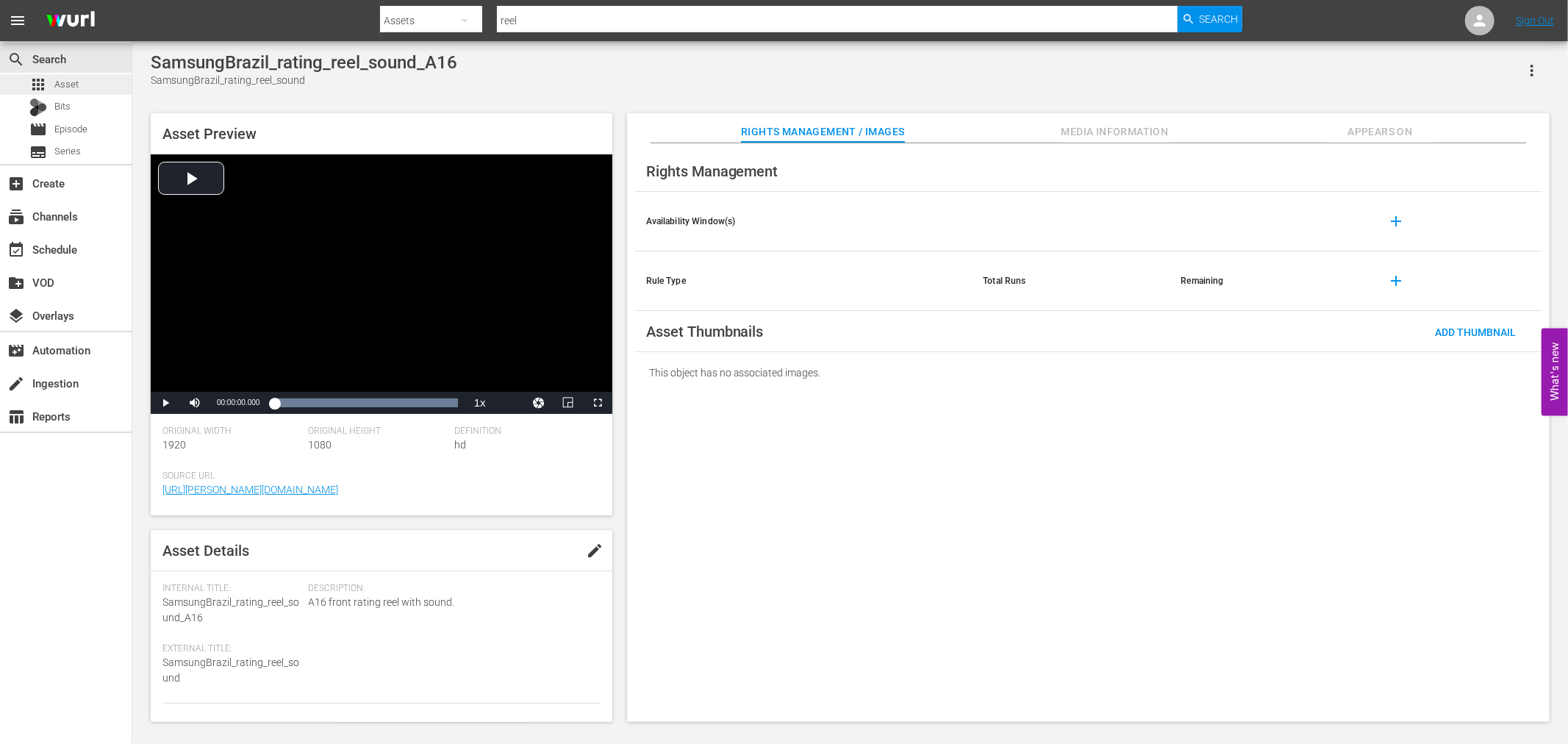
click at [68, 84] on span "Asset" at bounding box center [66, 84] width 24 height 15
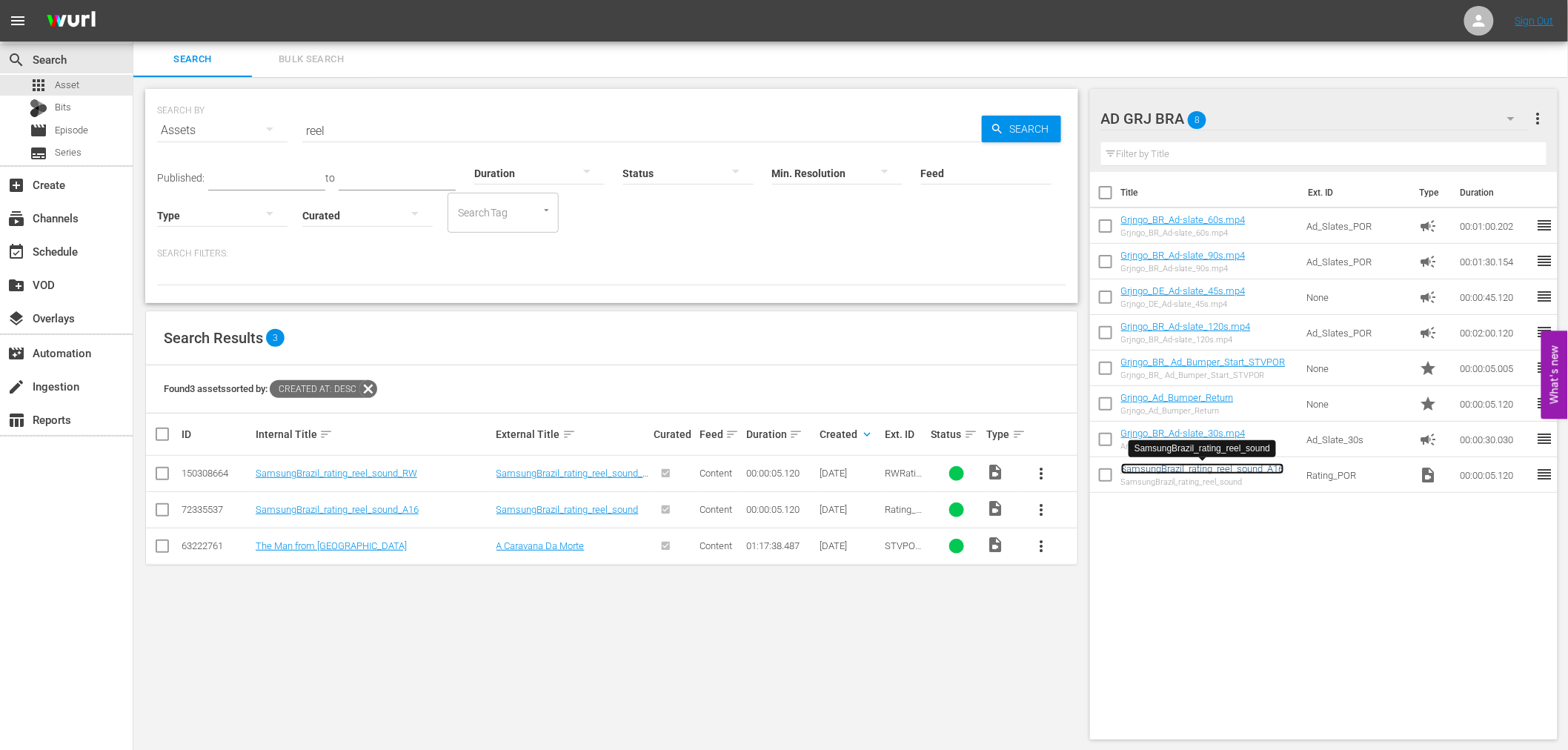
click at [1159, 467] on link "SamsungBrazil_rating_reel_sound_A16" at bounding box center [1202, 468] width 163 height 11
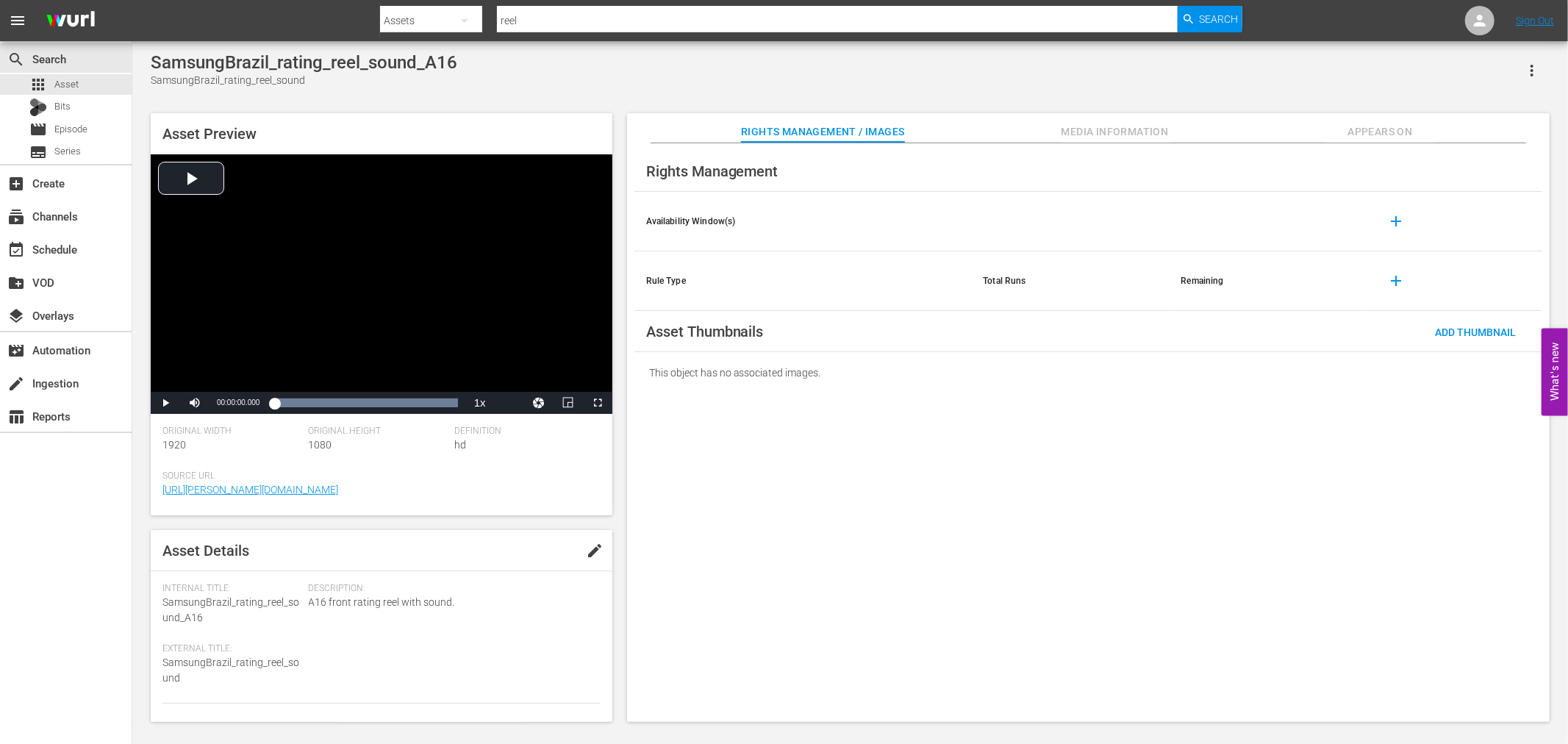
click at [593, 548] on span "edit" at bounding box center [594, 550] width 18 height 18
click at [478, 635] on div "Video" at bounding box center [524, 634] width 139 height 41
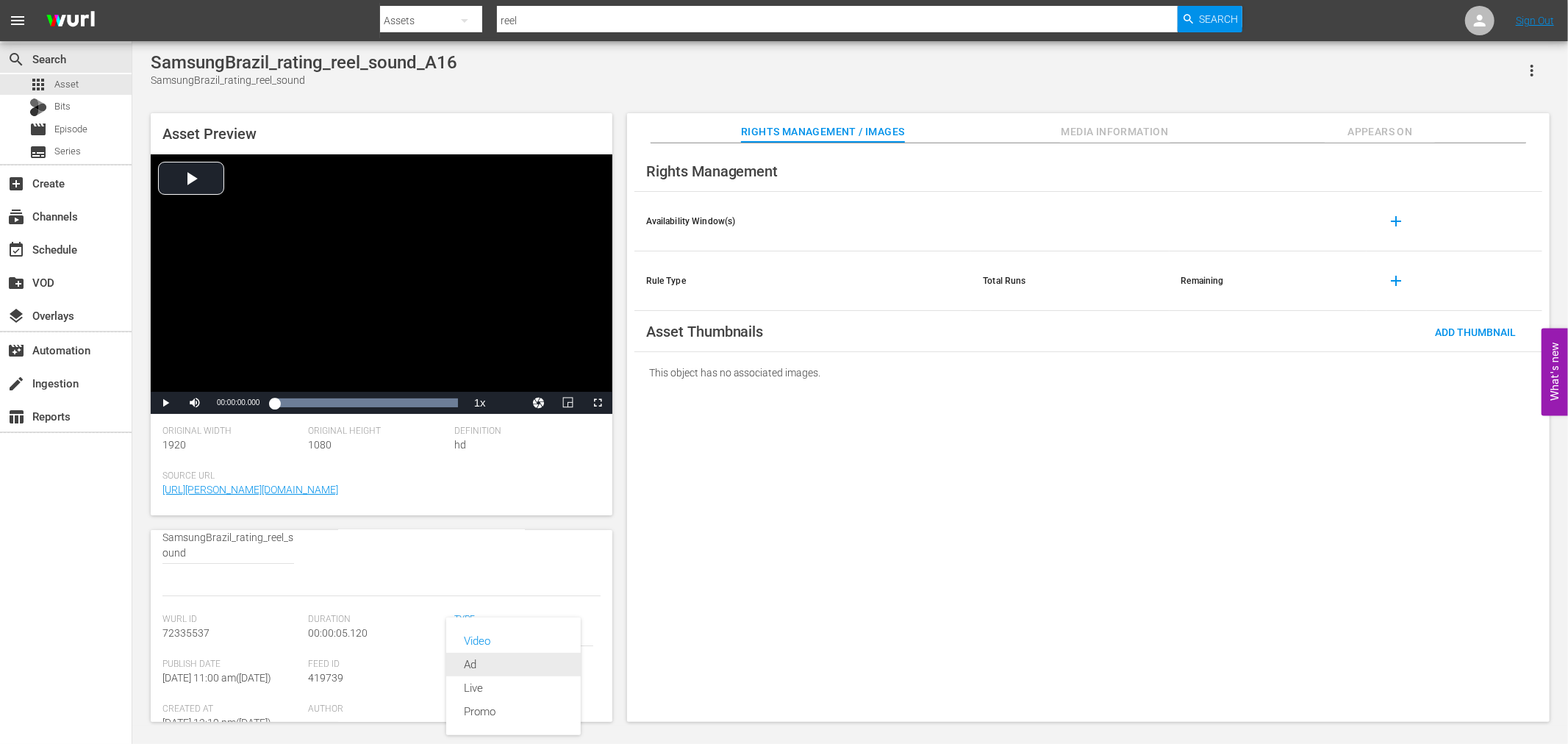
click at [494, 663] on div "Ad" at bounding box center [513, 664] width 99 height 23
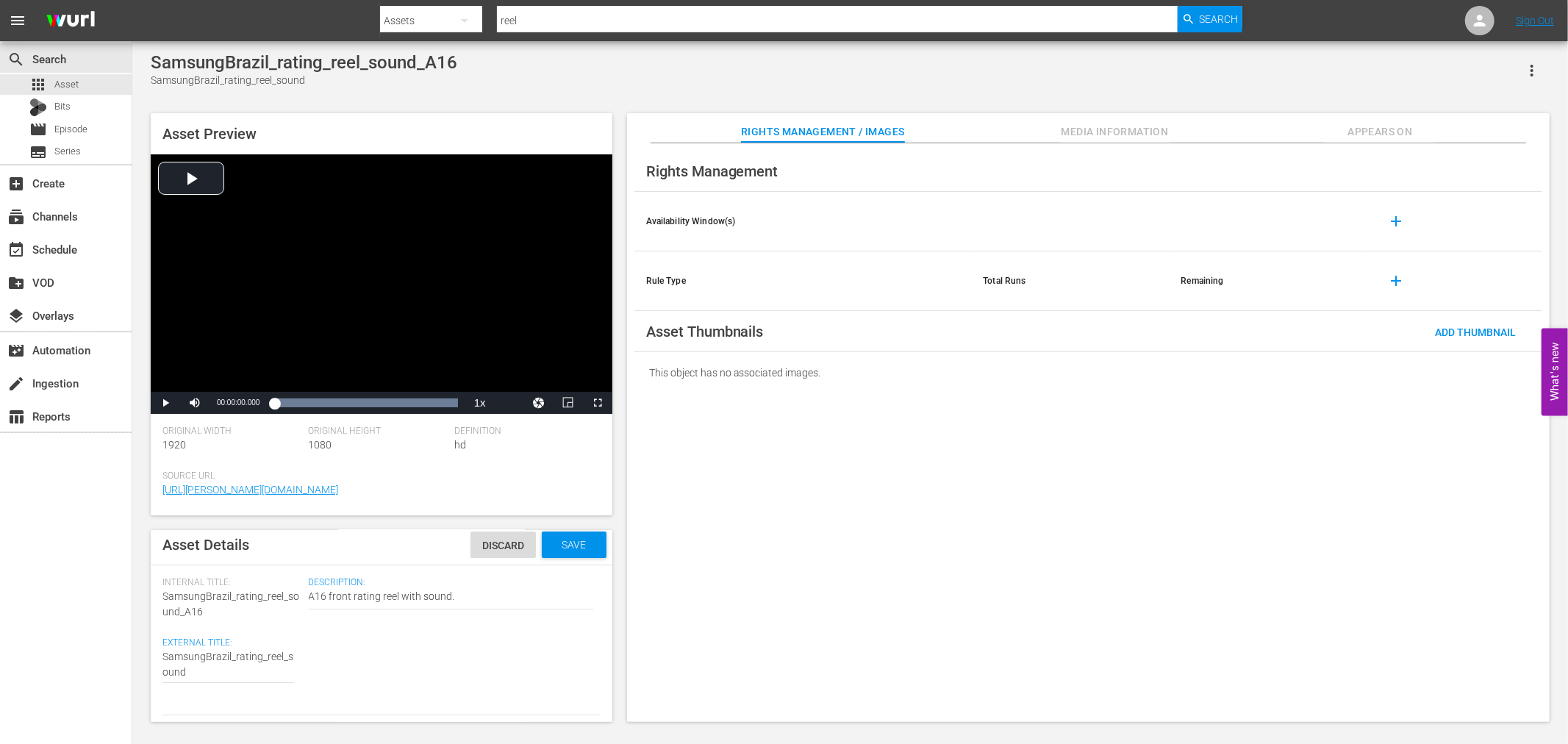
scroll to position [0, 0]
click at [553, 557] on div "Save" at bounding box center [574, 550] width 65 height 26
click at [1020, 531] on div "Rights Management Availability Window(s) add Rule Type Total Runs Remaining add…" at bounding box center [1088, 432] width 923 height 579
click at [78, 348] on div "movie_filter Automation" at bounding box center [41, 347] width 83 height 13
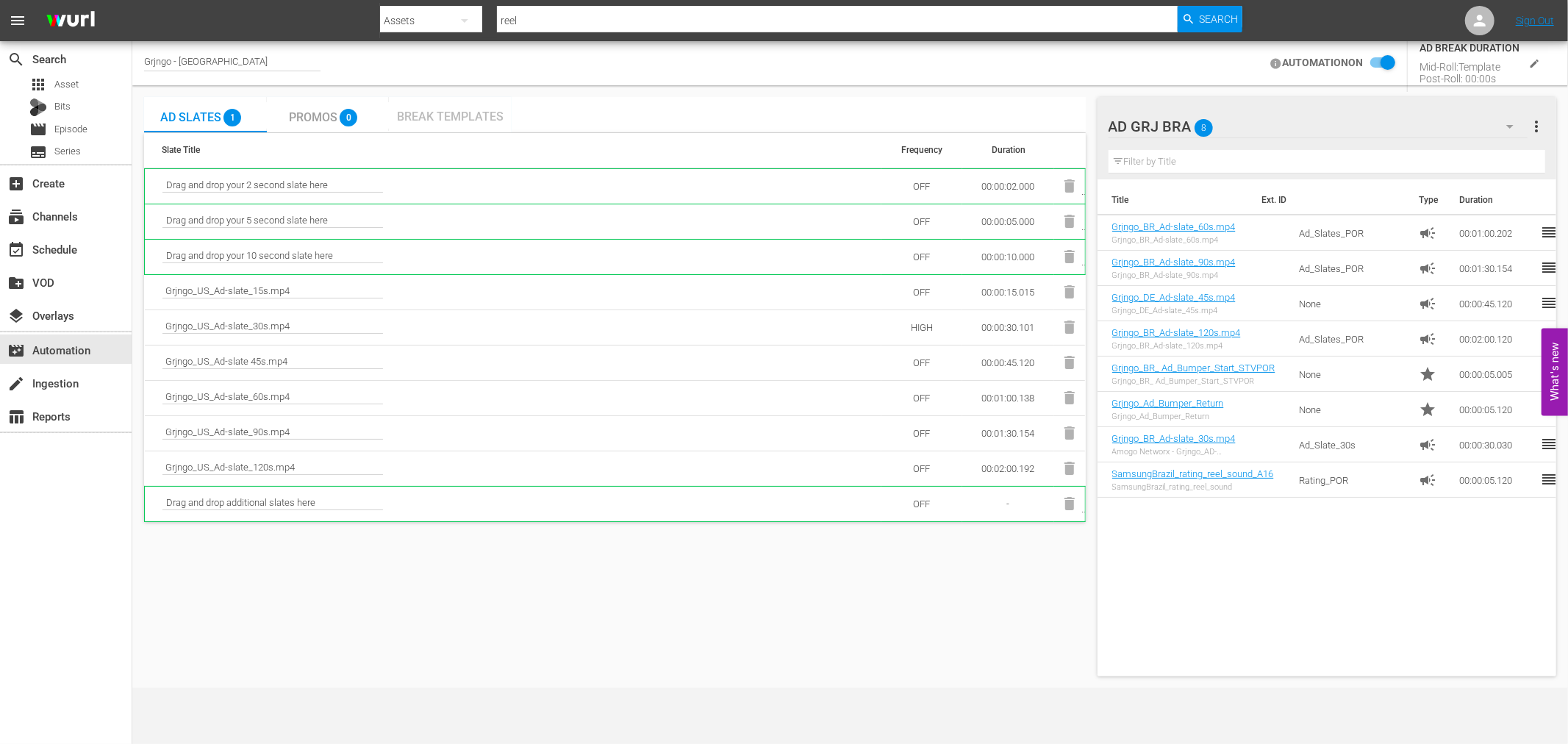
click at [424, 110] on span "Break Templates" at bounding box center [451, 117] width 107 height 14
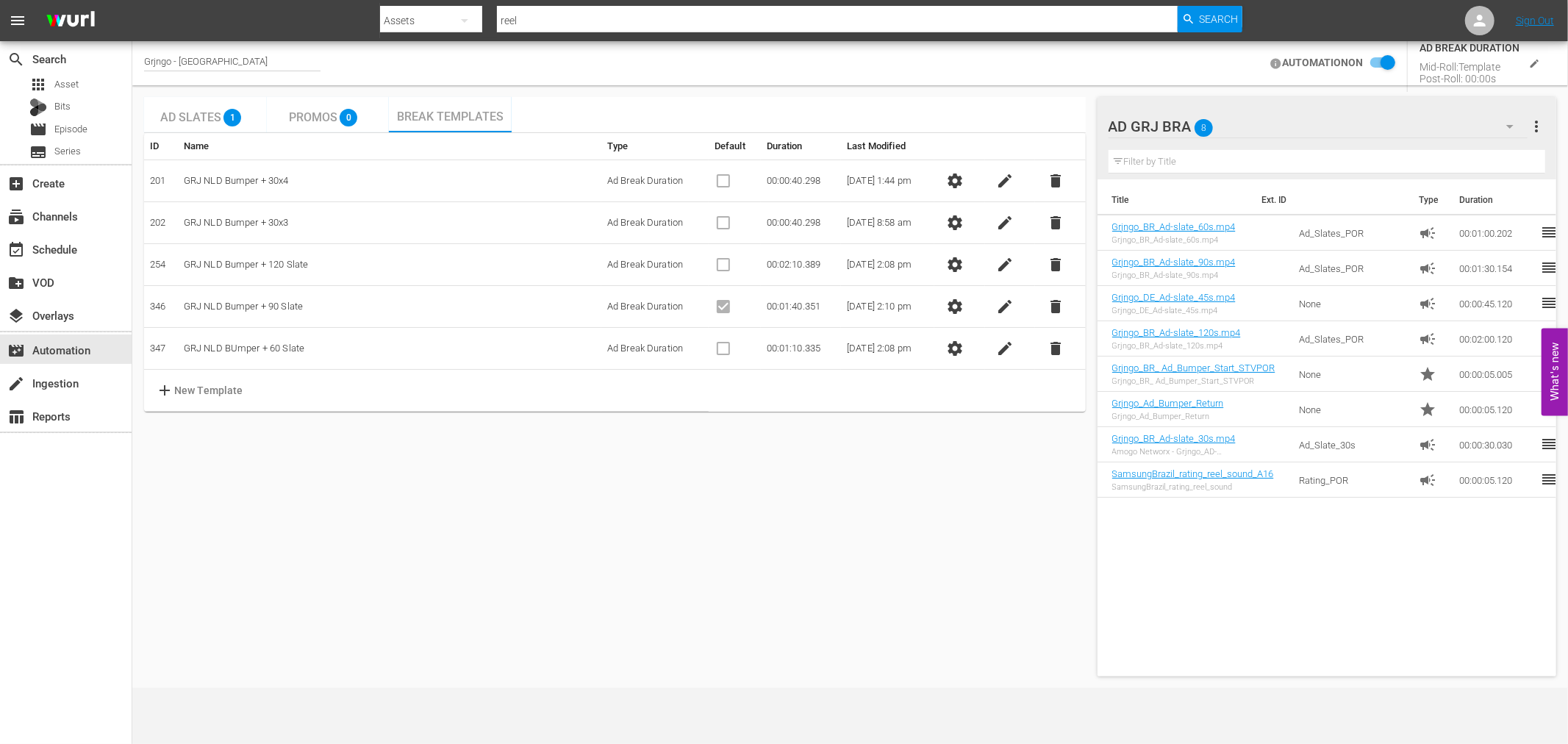
click at [964, 304] on span "settings" at bounding box center [954, 306] width 18 height 18
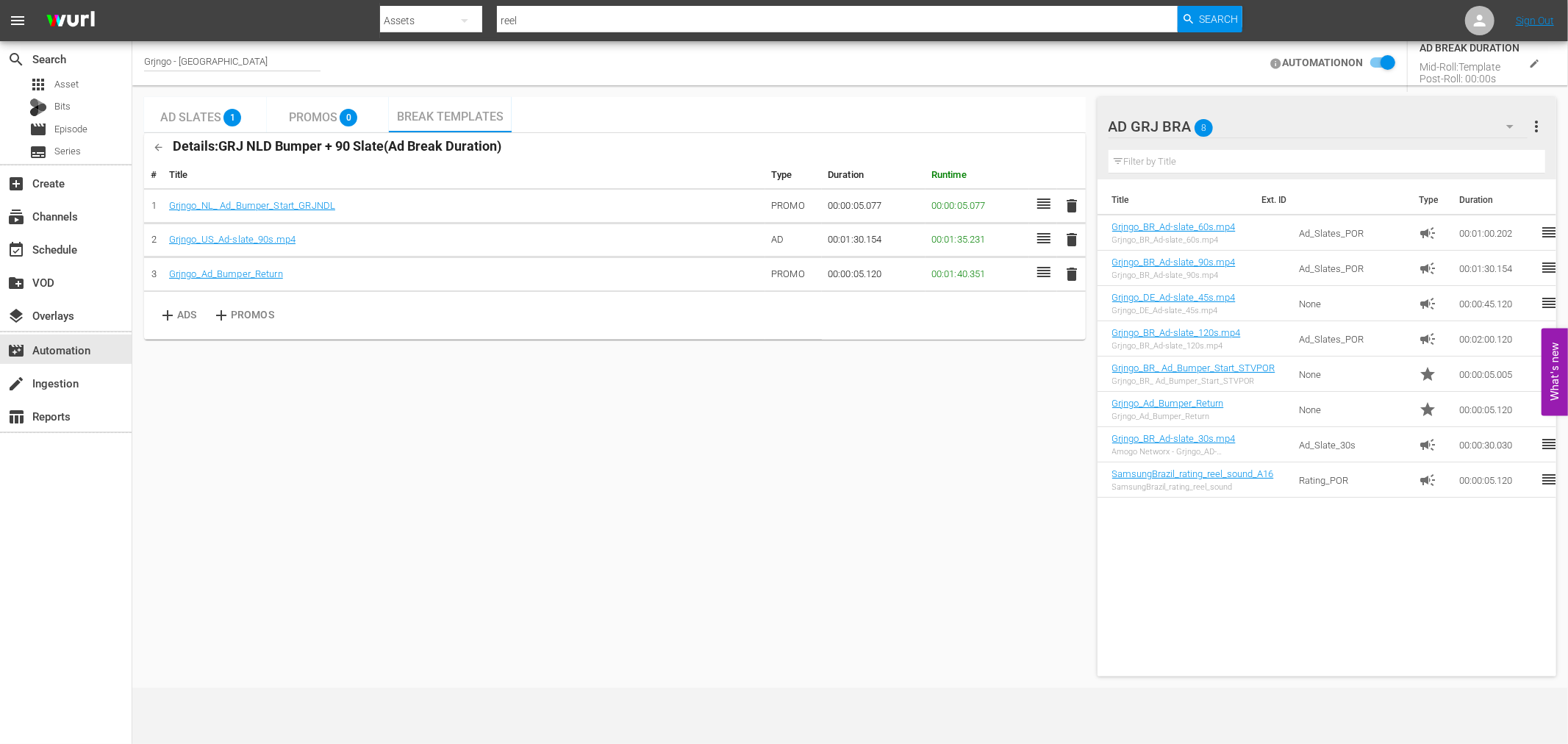
click at [1543, 67] on button "edit" at bounding box center [1534, 63] width 30 height 30
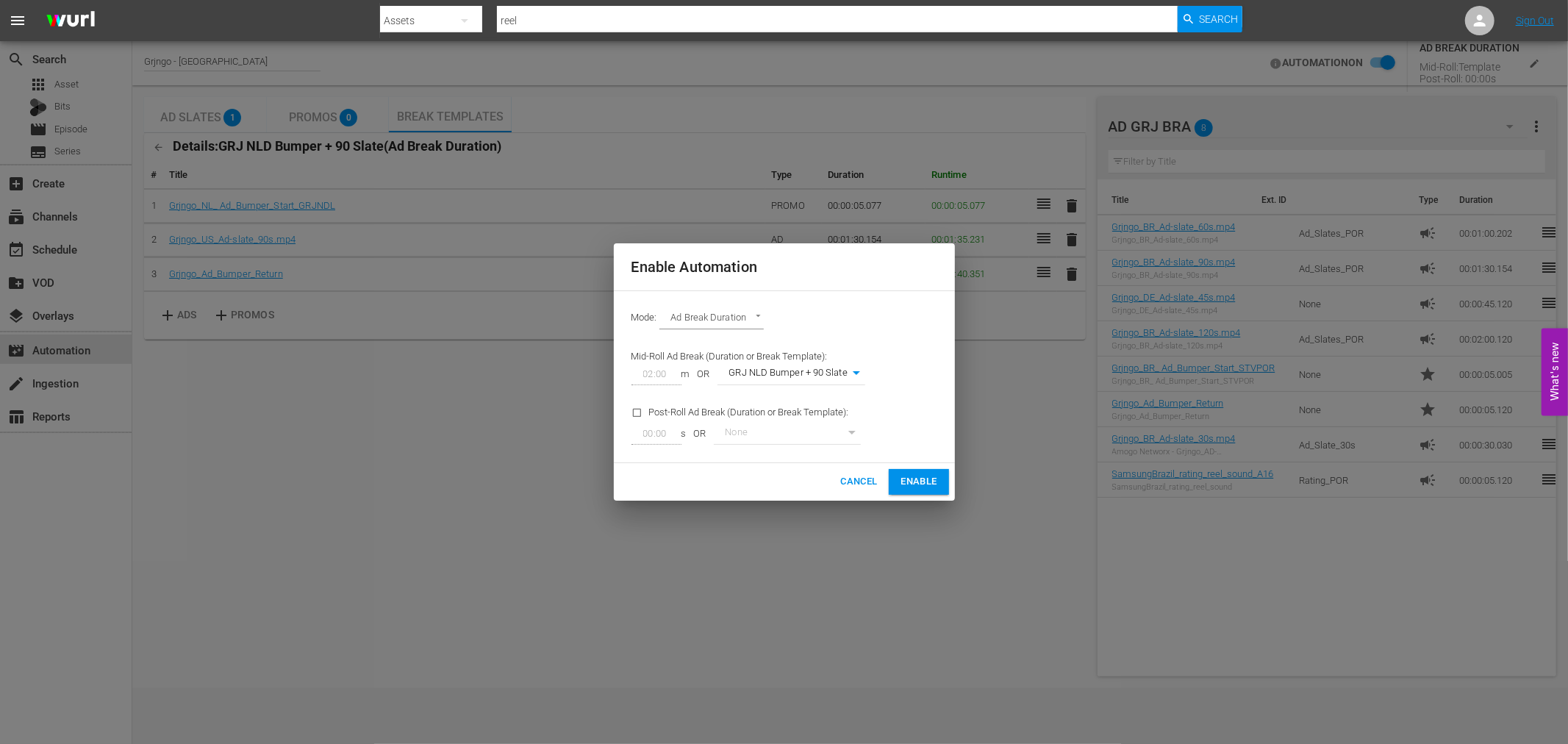
click at [847, 476] on span "Cancel" at bounding box center [859, 482] width 37 height 17
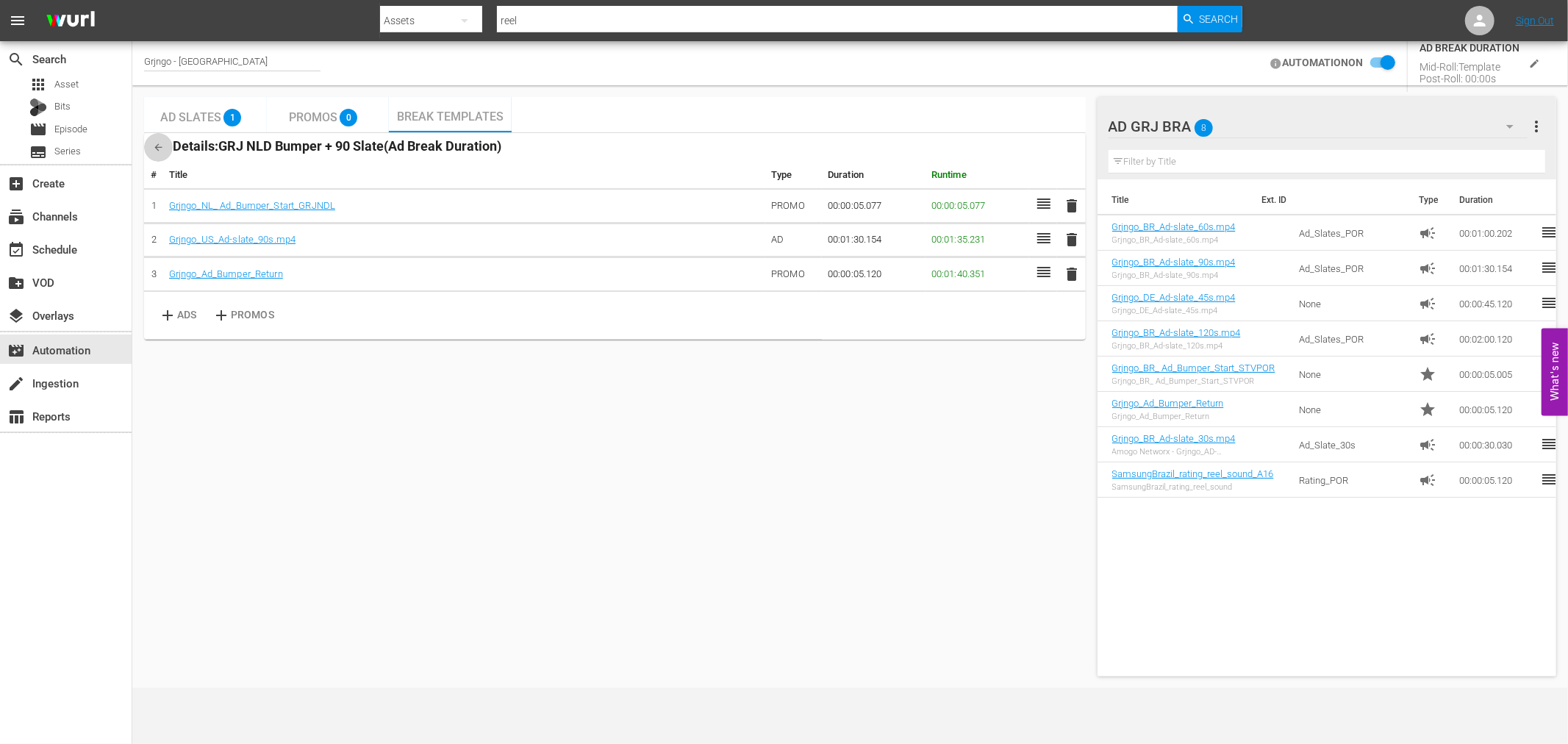
click at [157, 147] on icon "button" at bounding box center [159, 148] width 8 height 8
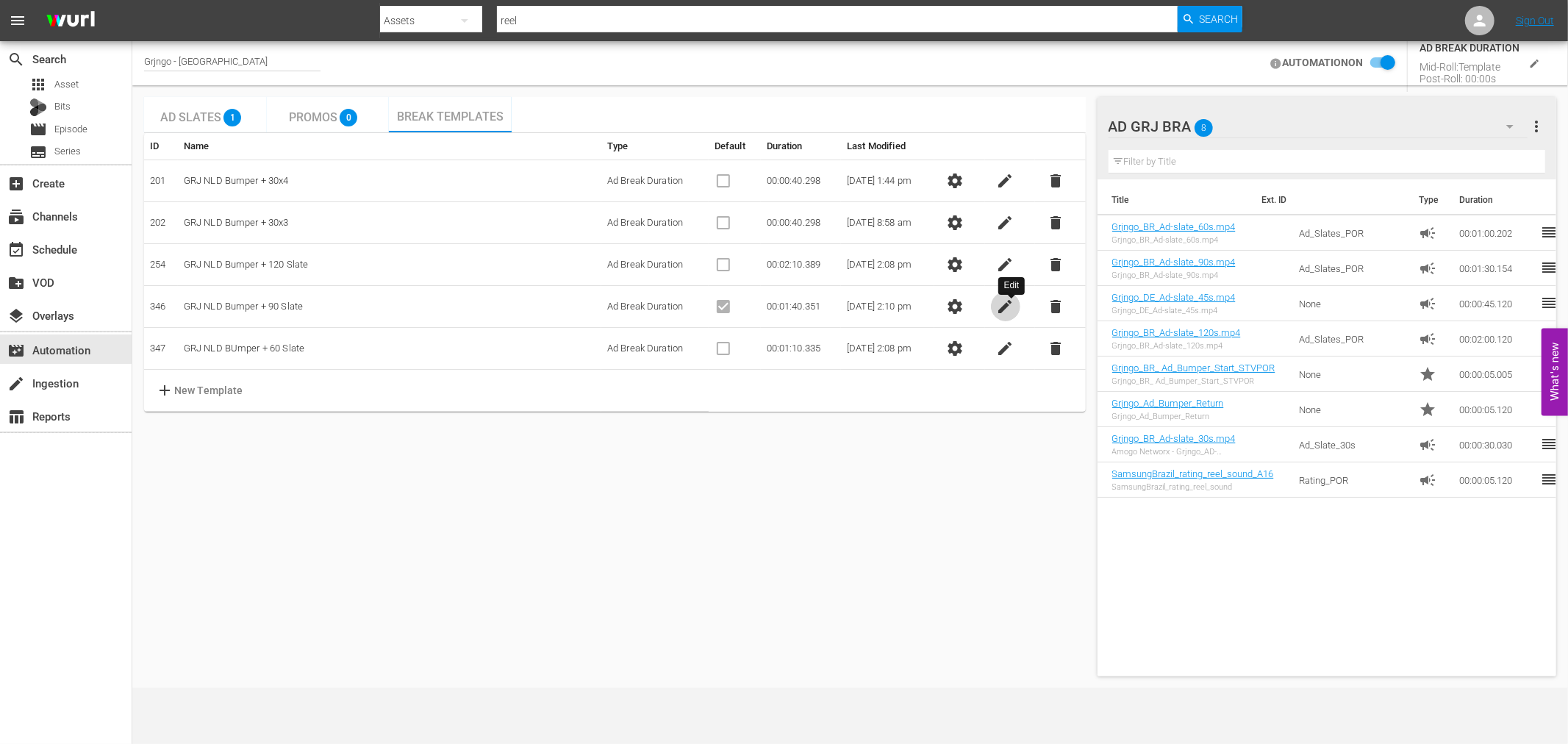
click at [1008, 307] on span "edit" at bounding box center [1005, 306] width 18 height 18
click at [1011, 307] on span "close" at bounding box center [1005, 306] width 18 height 18
click at [964, 303] on span "settings" at bounding box center [954, 306] width 18 height 18
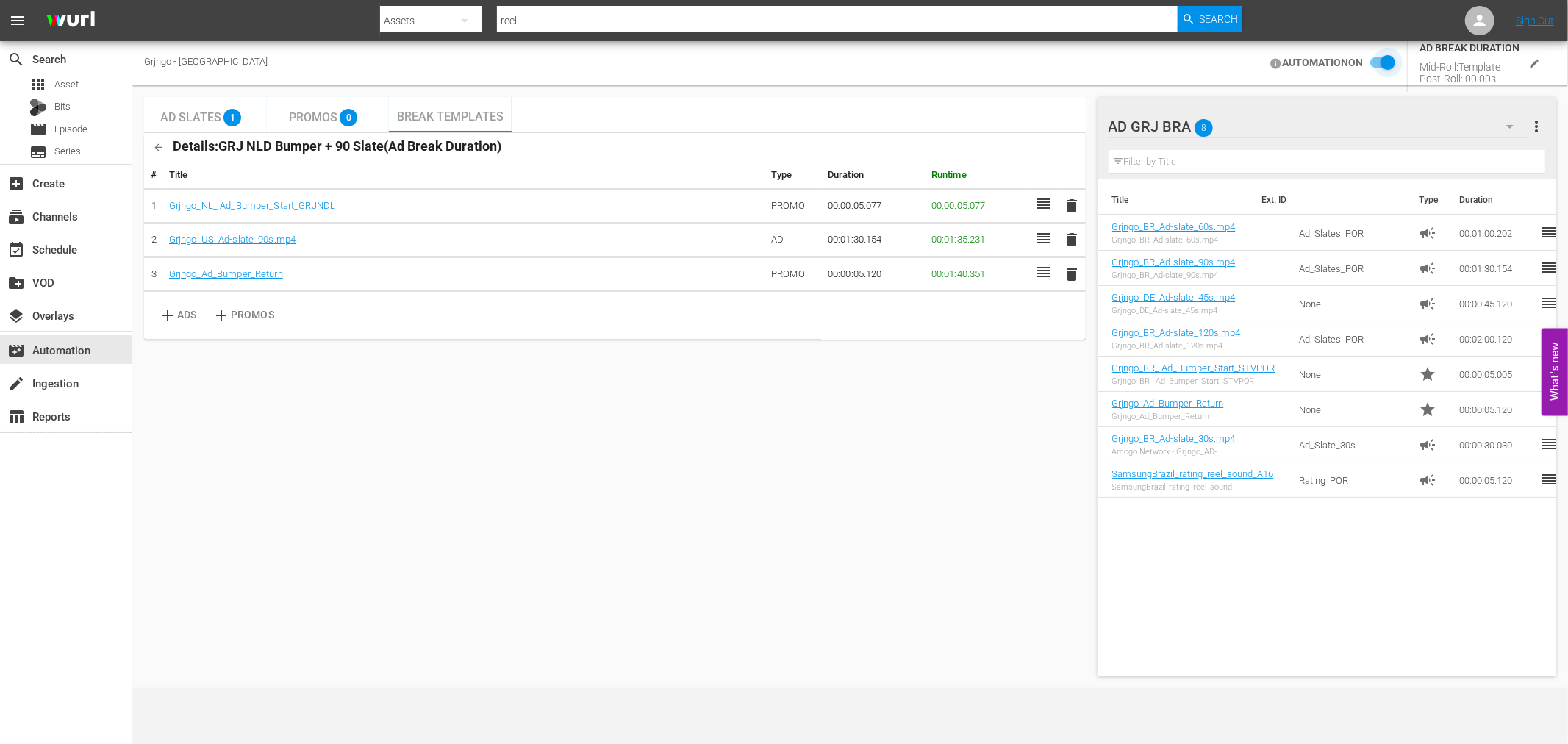
click at [1373, 60] on input "checkbox" at bounding box center [1379, 63] width 32 height 18
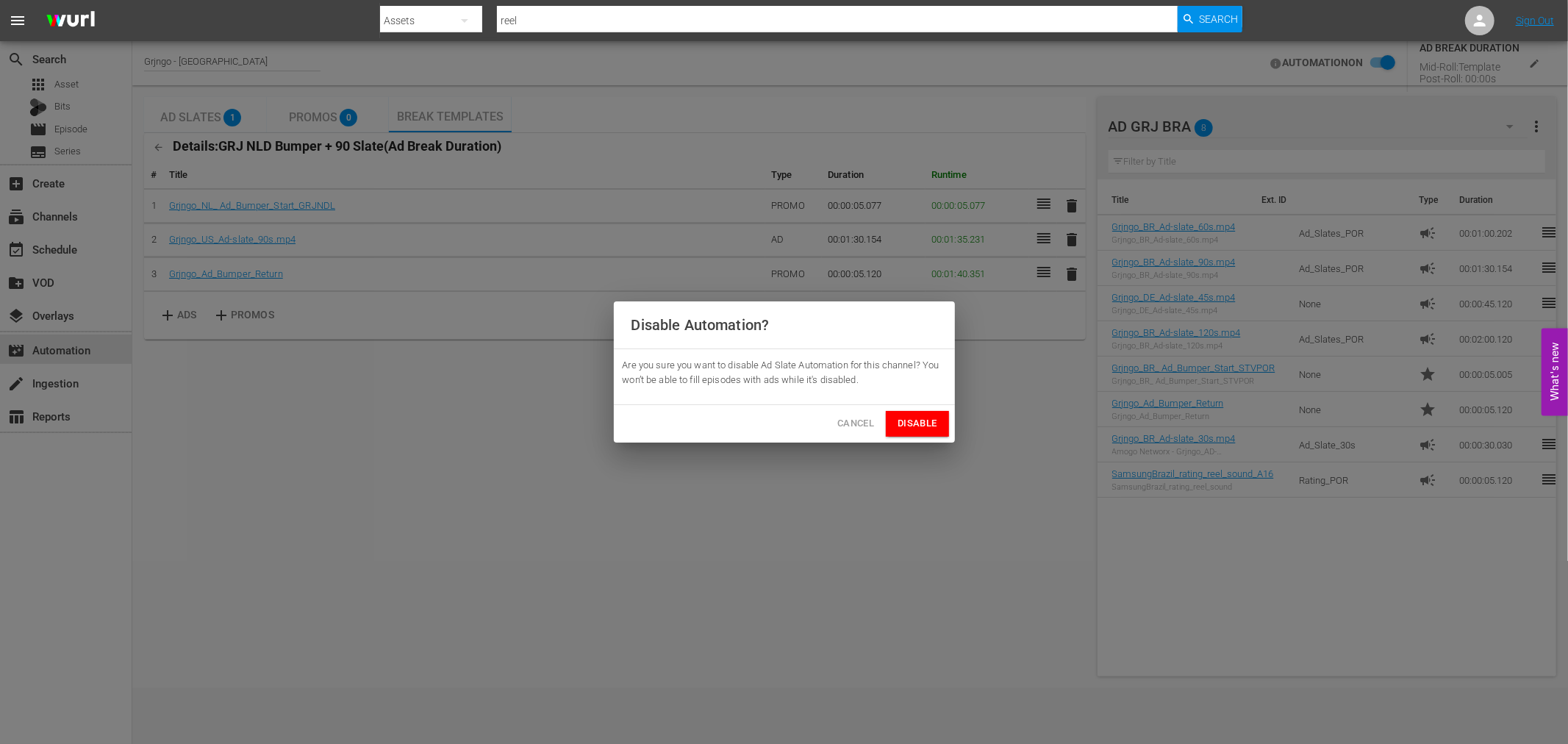
click at [910, 423] on span "Disable" at bounding box center [917, 423] width 39 height 17
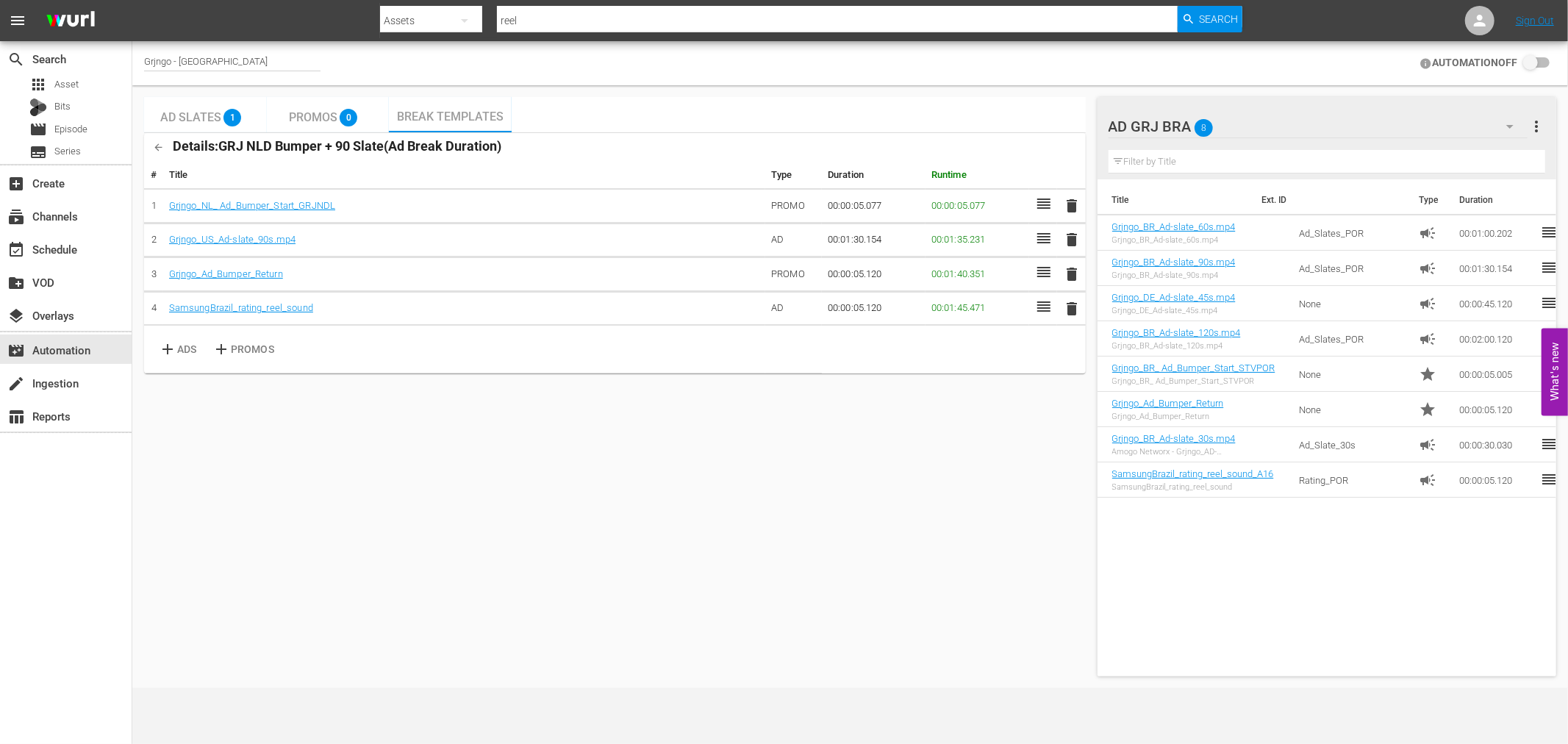
click at [1243, 549] on div "Title Ext. ID Type Duration Grjngo_BR_Ad-slate_60s.mp4 Grjngo_BR_Ad-slate_60s.m…" at bounding box center [1327, 424] width 459 height 491
click at [158, 145] on icon "button" at bounding box center [158, 148] width 11 height 11
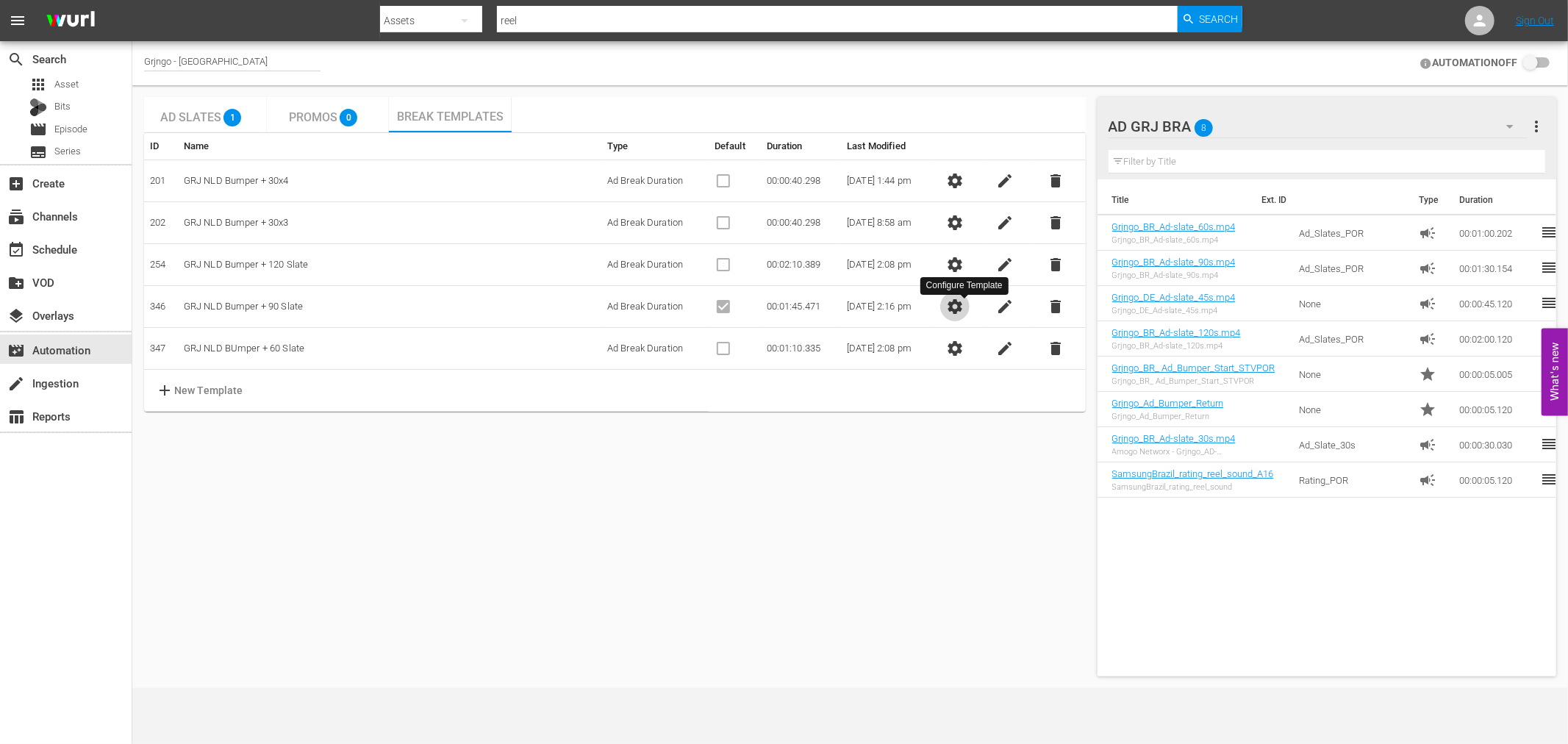
click at [959, 301] on span "settings" at bounding box center [954, 306] width 18 height 18
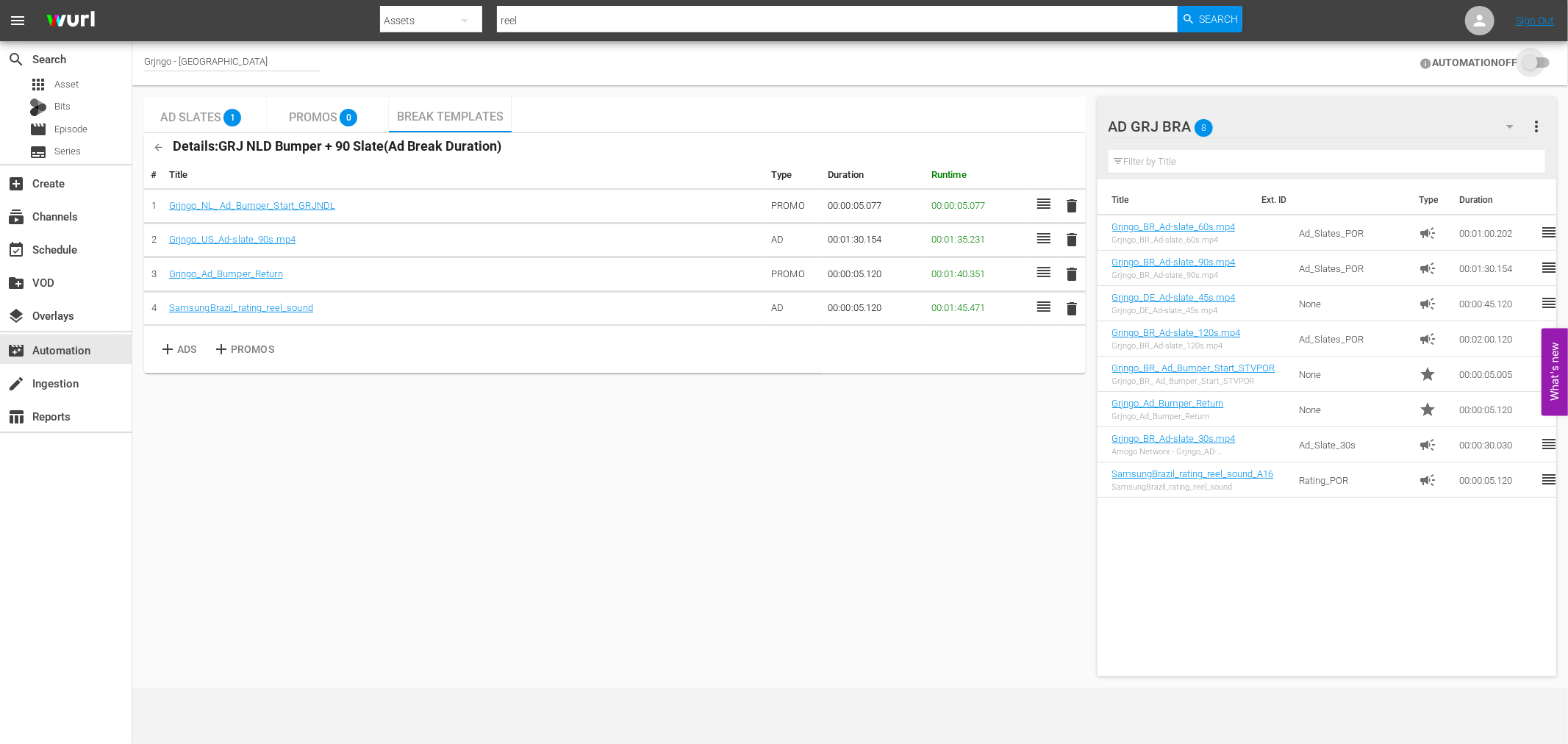
click at [1539, 60] on input "checkbox" at bounding box center [1533, 63] width 32 height 18
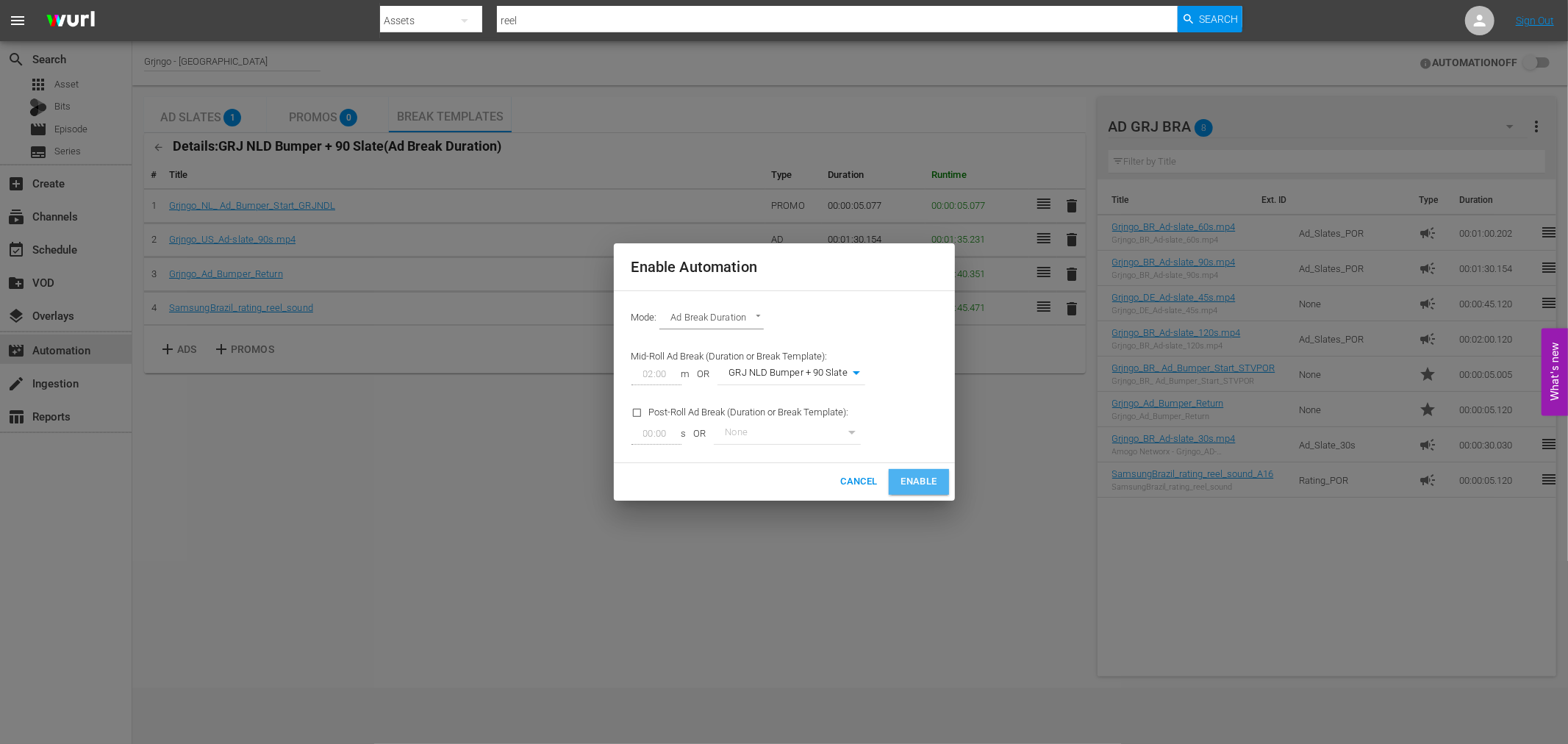
click at [913, 479] on span "Enable" at bounding box center [918, 482] width 36 height 17
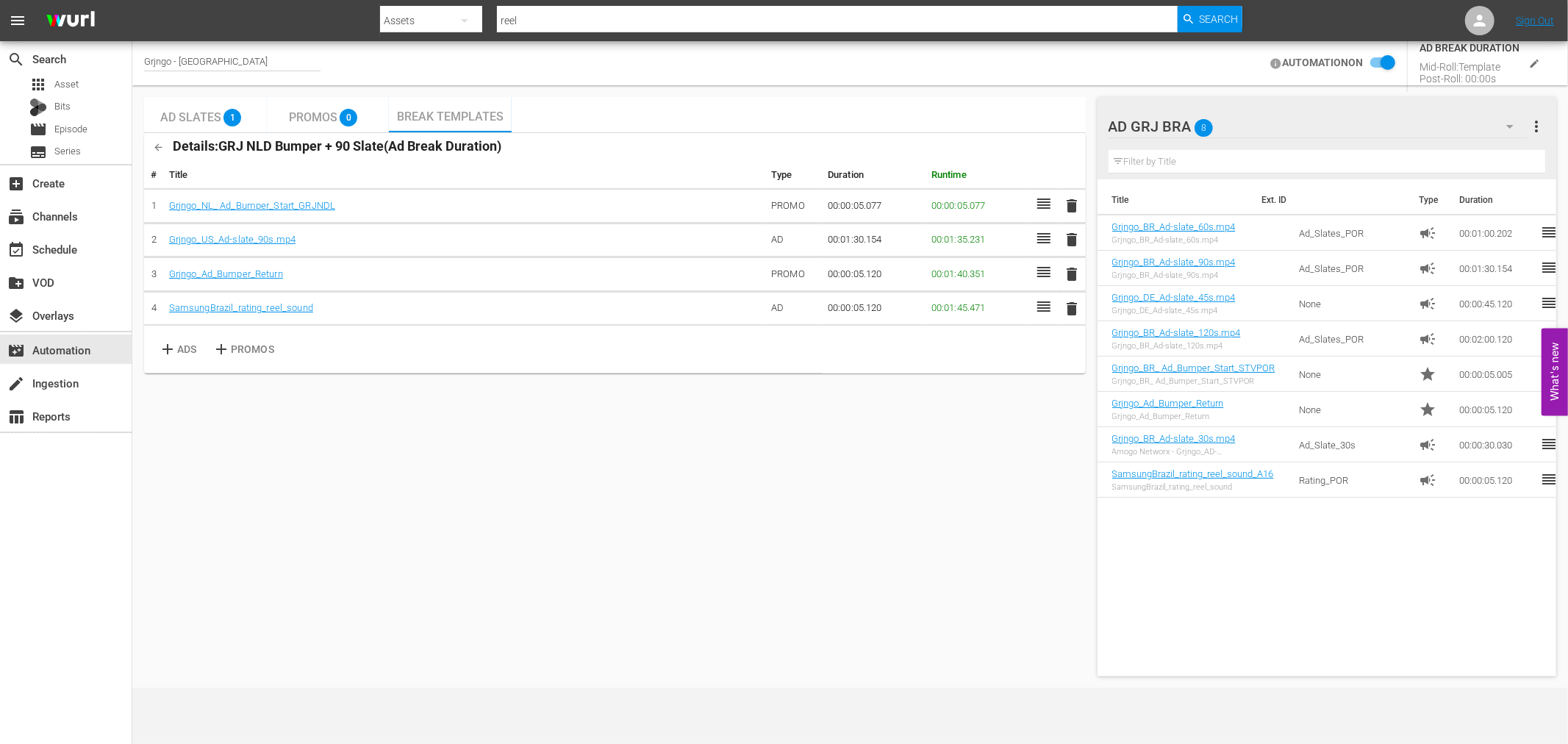
click at [165, 145] on button "button" at bounding box center [158, 147] width 29 height 29
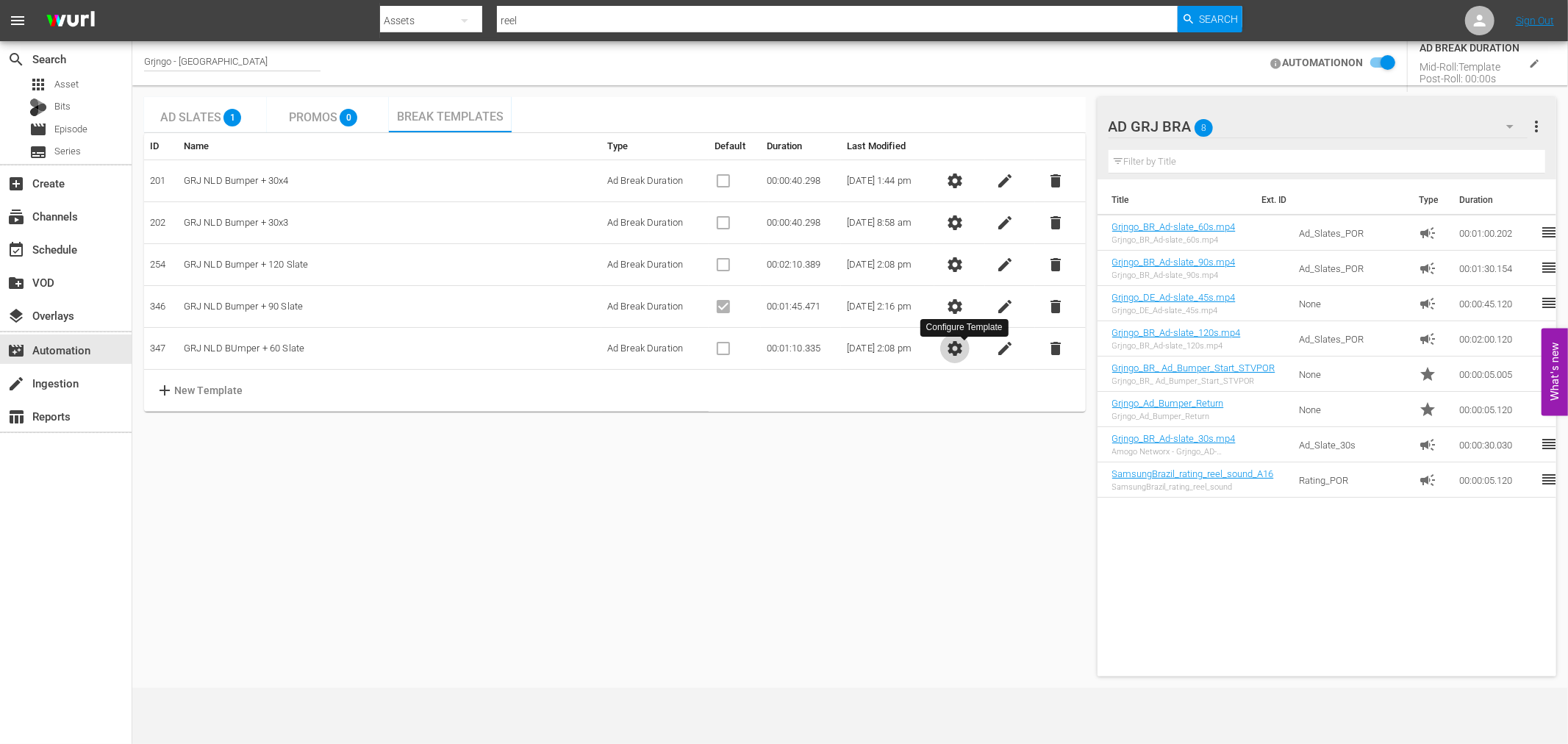
click at [964, 341] on span "settings" at bounding box center [954, 348] width 18 height 18
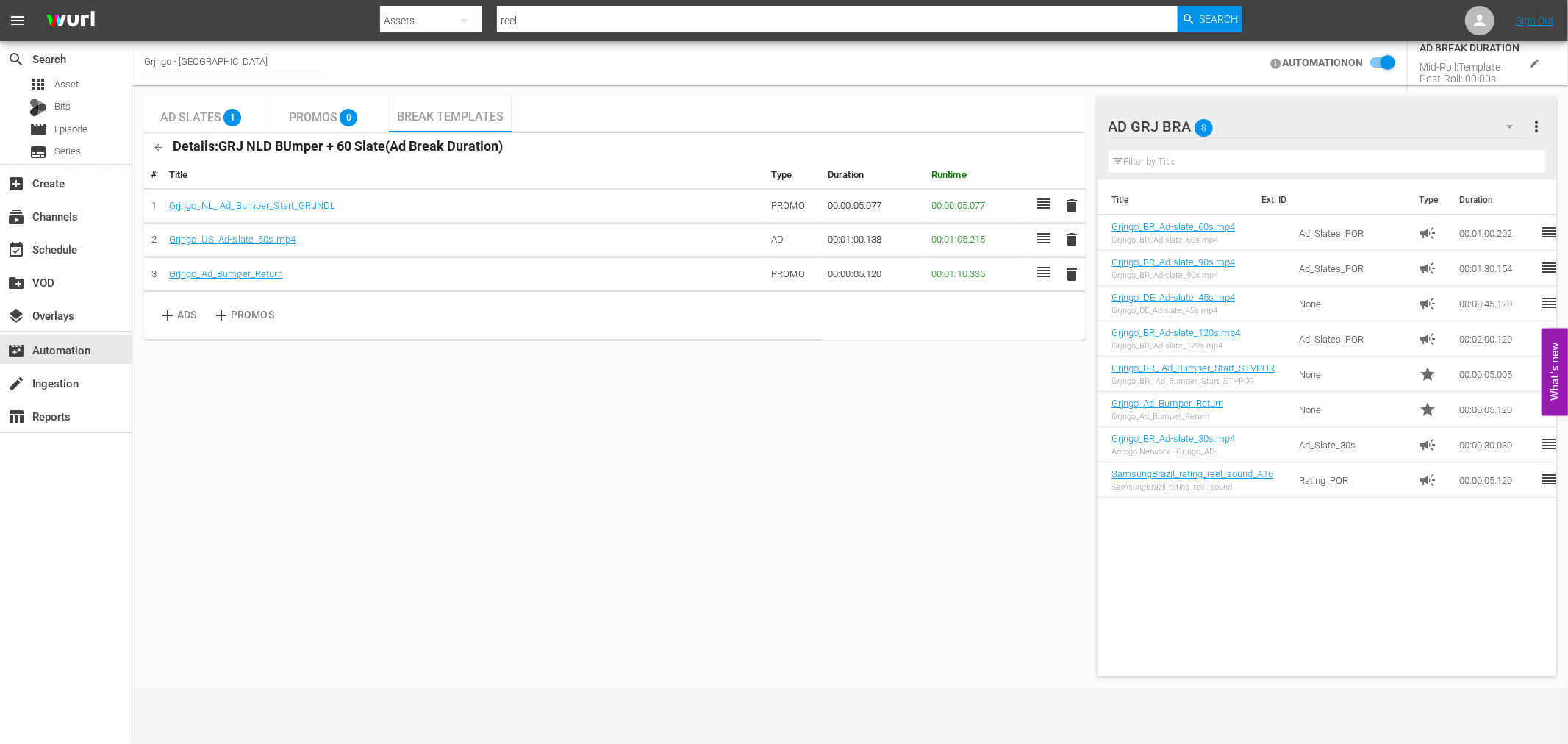
click at [1367, 64] on input "checkbox" at bounding box center [1379, 63] width 32 height 18
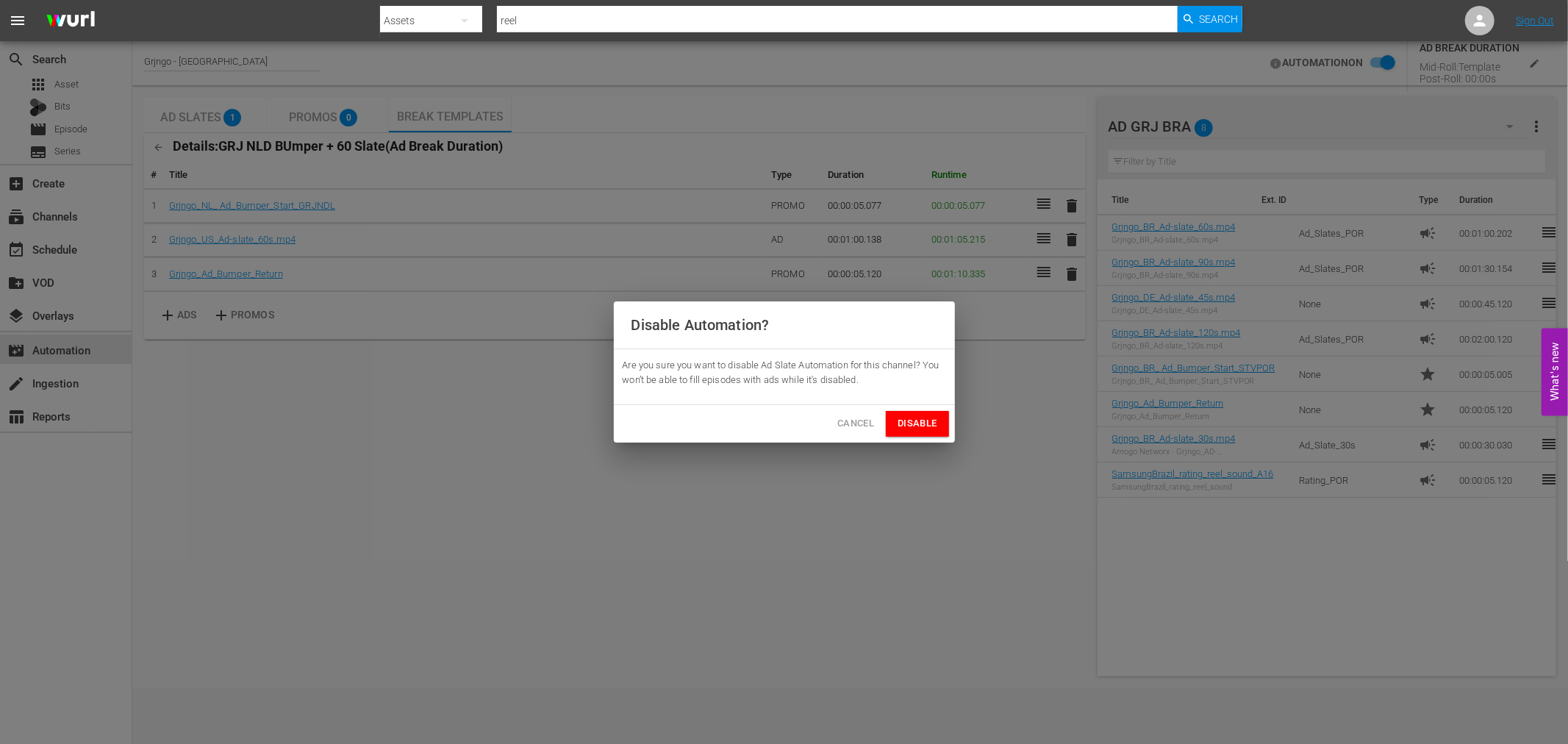
click at [942, 422] on button "Disable" at bounding box center [917, 423] width 63 height 25
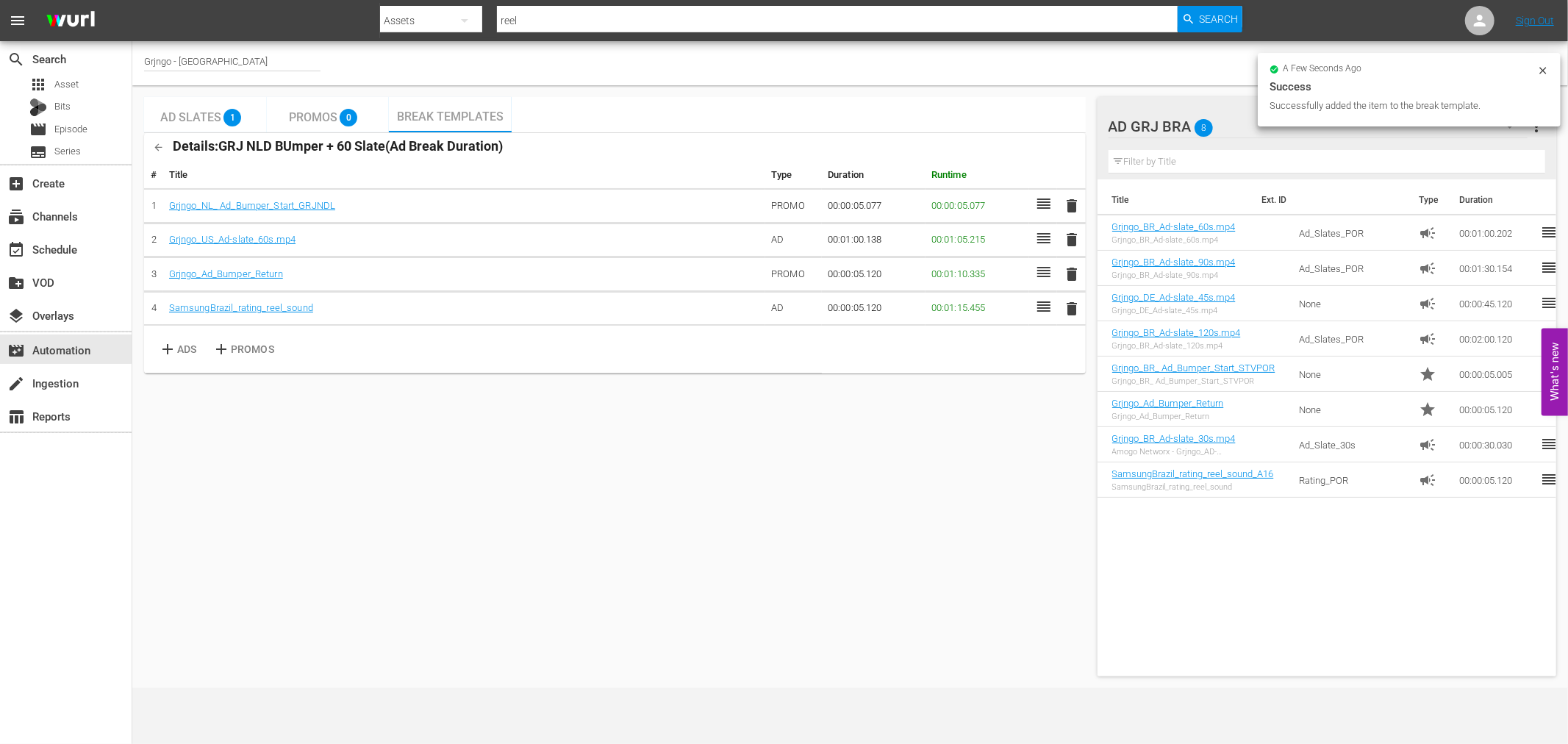
click at [1227, 128] on div at bounding box center [1173, 127] width 130 height 37
click at [1073, 83] on div "Grjngo - NL AUTOMATION OFF" at bounding box center [850, 63] width 1436 height 44
click at [1539, 62] on input "checkbox" at bounding box center [1533, 63] width 32 height 18
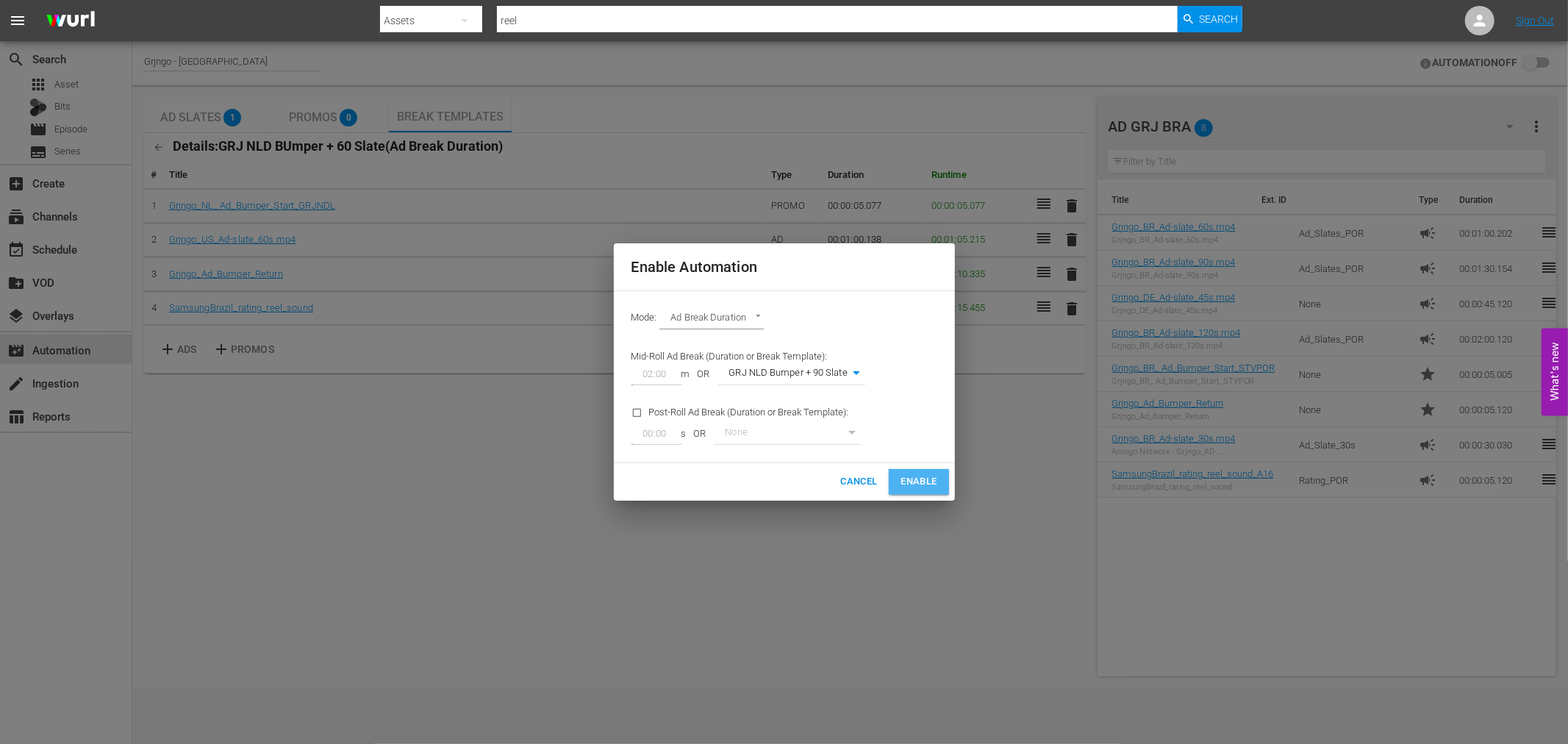
click at [912, 487] on span "Enable" at bounding box center [918, 482] width 36 height 17
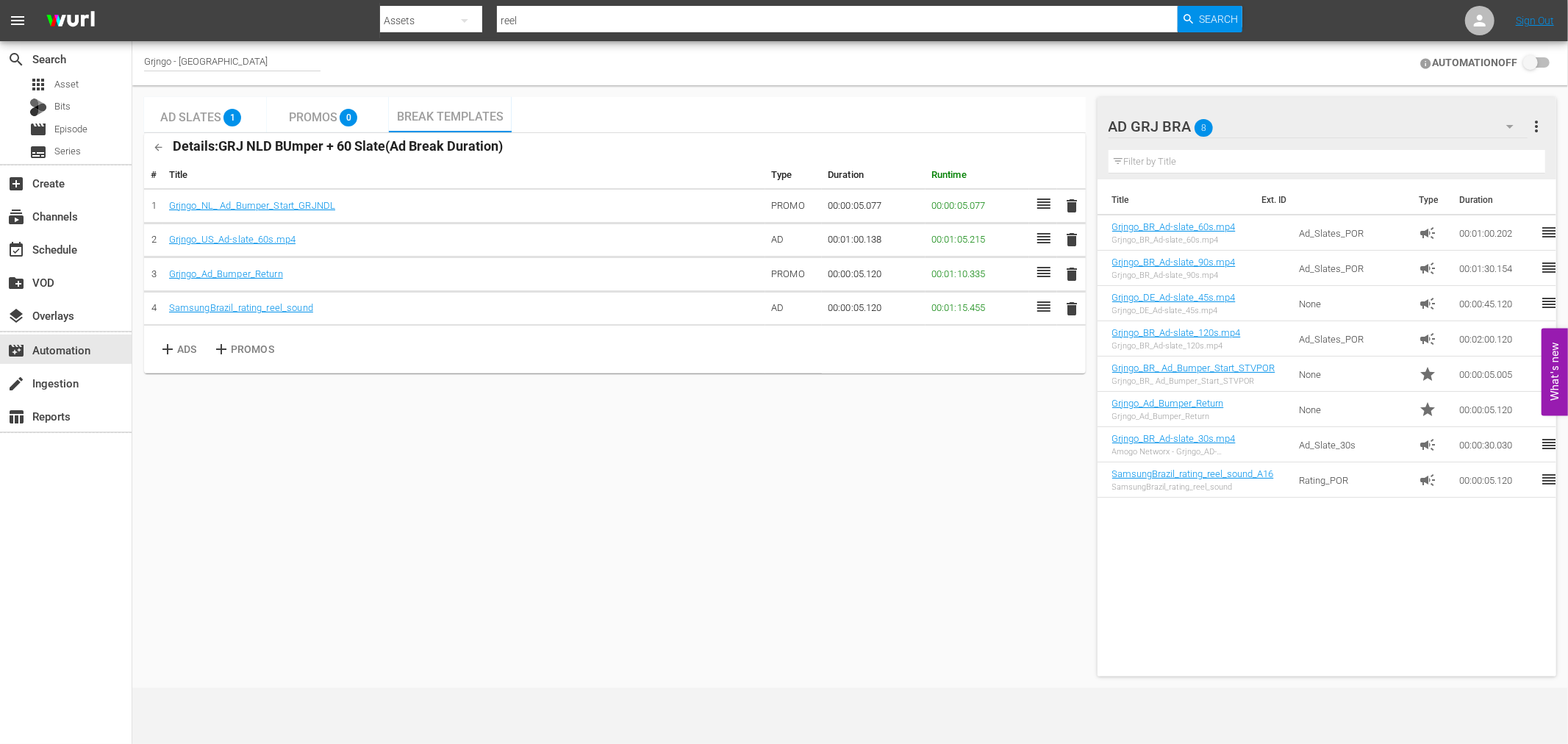
checkbox input "true"
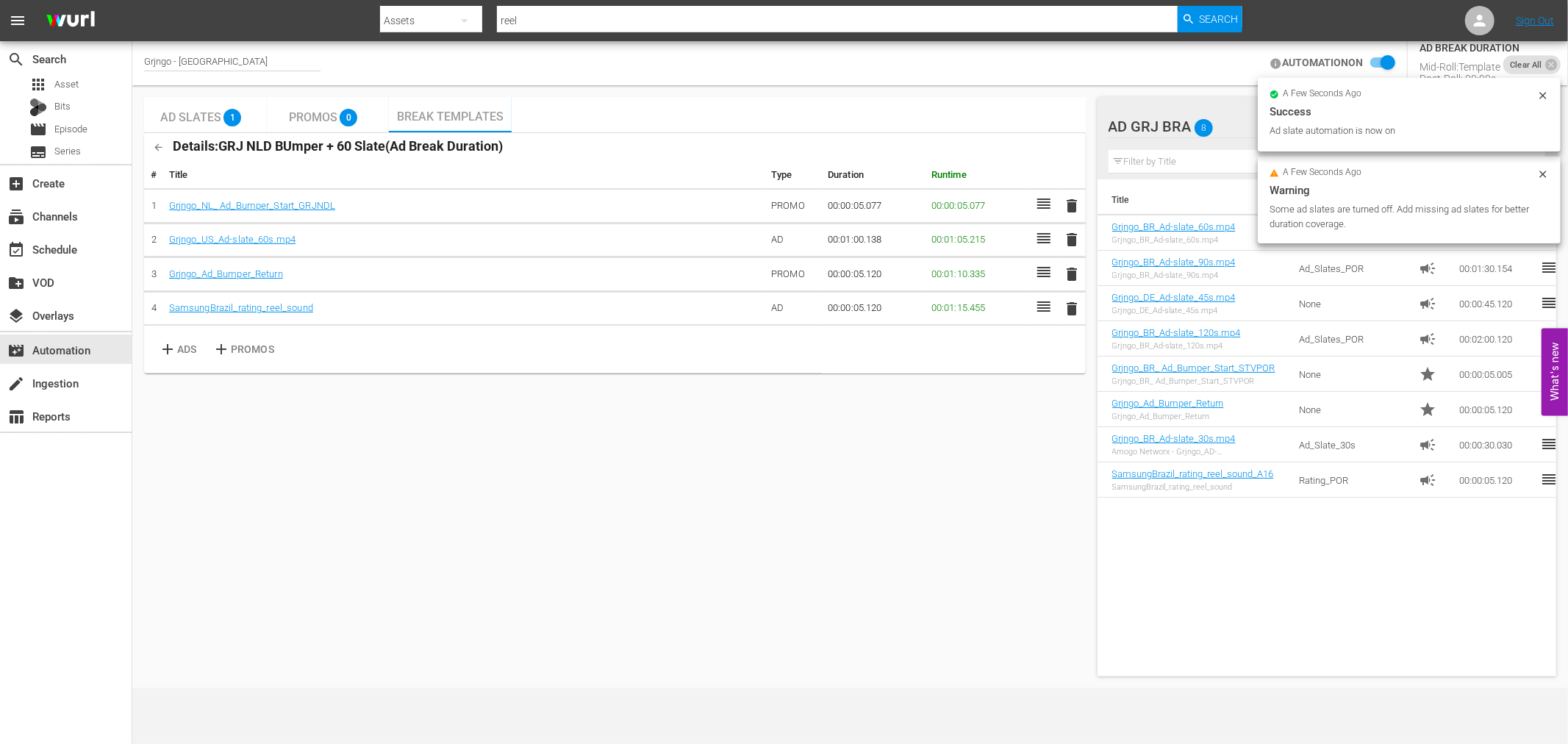
click at [804, 360] on div "add ADS add PROMOS" at bounding box center [483, 349] width 666 height 36
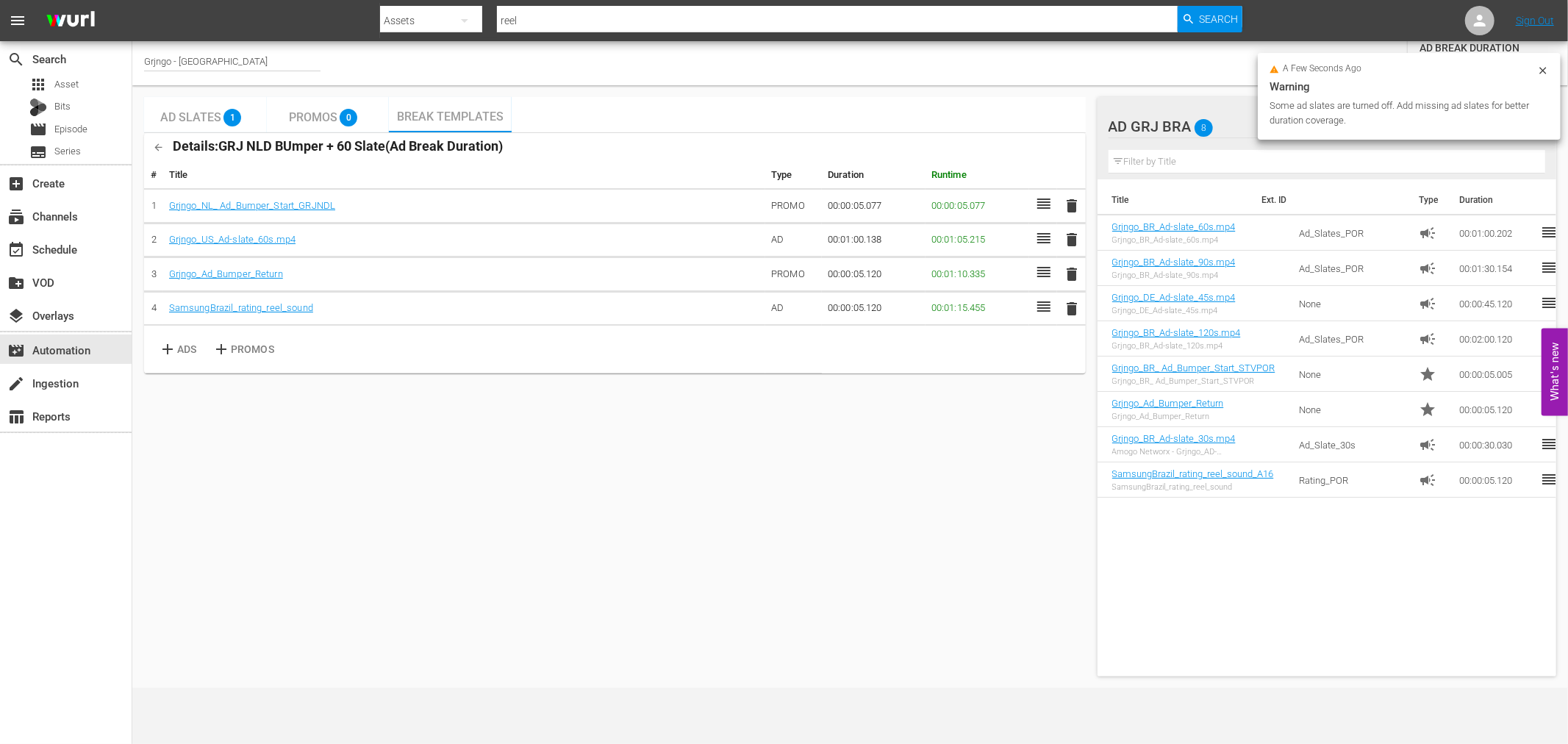
click at [1162, 76] on div "Grjngo - NL AUTOMATION ON AD BREAK DURATION Mid-Roll: Template Post-Roll: 00:00s" at bounding box center [850, 63] width 1436 height 44
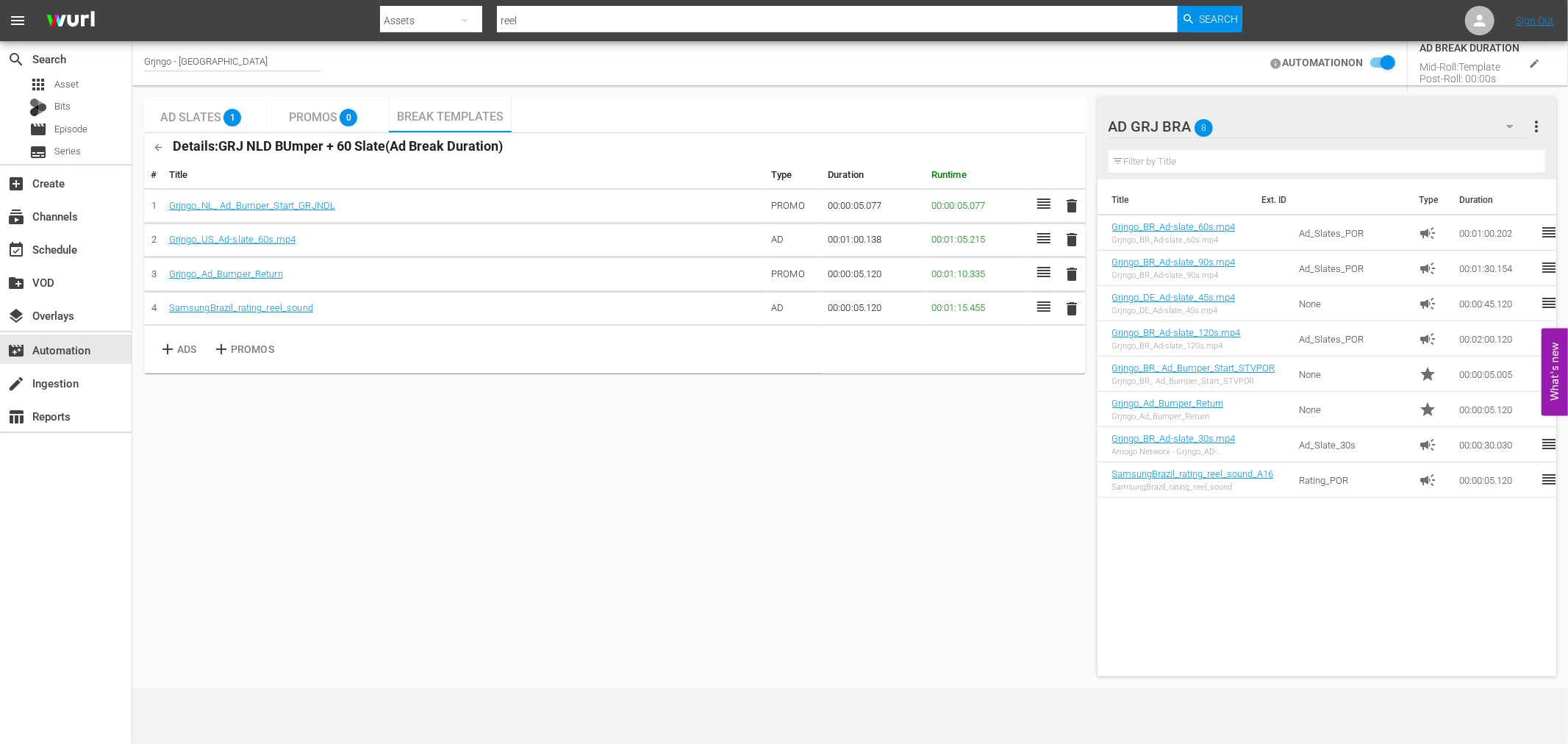
click at [659, 494] on div "Ad Slates 1 Promos 0 Break Templates Details: GRJ NLD BUmper + 60 Slate ( Ad Br…" at bounding box center [614, 386] width 941 height 579
click at [158, 148] on icon "button" at bounding box center [159, 148] width 8 height 8
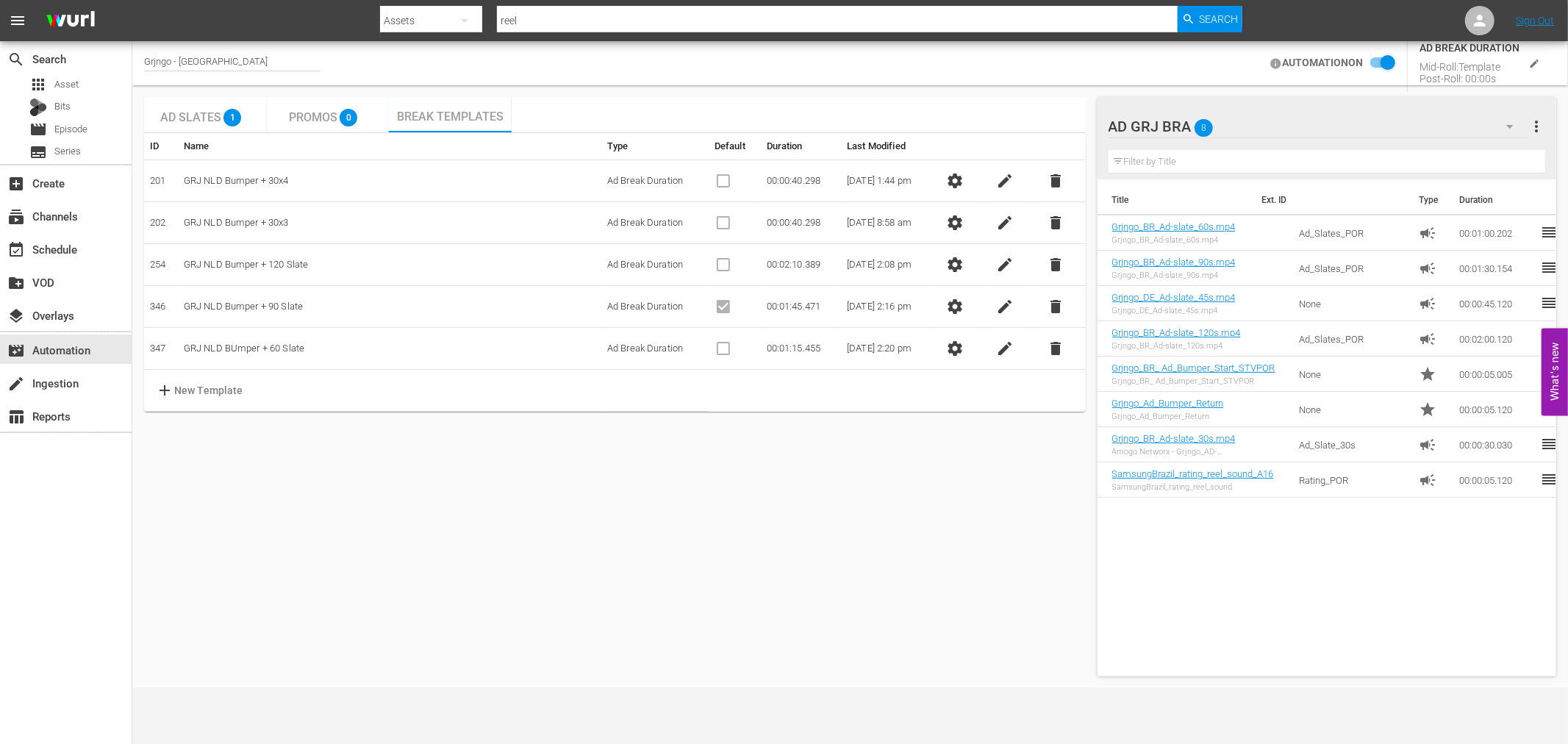
click at [1015, 304] on span "edit" at bounding box center [1005, 306] width 18 height 18
click at [297, 305] on td "GRJ NLD Bumper + 90 Slate" at bounding box center [389, 307] width 423 height 42
click at [285, 305] on input "GRJ NLD Bumper + 90 Slate" at bounding box center [242, 306] width 116 height 22
type input "GRJ NLD Bumper + 90 Slate + Reel"
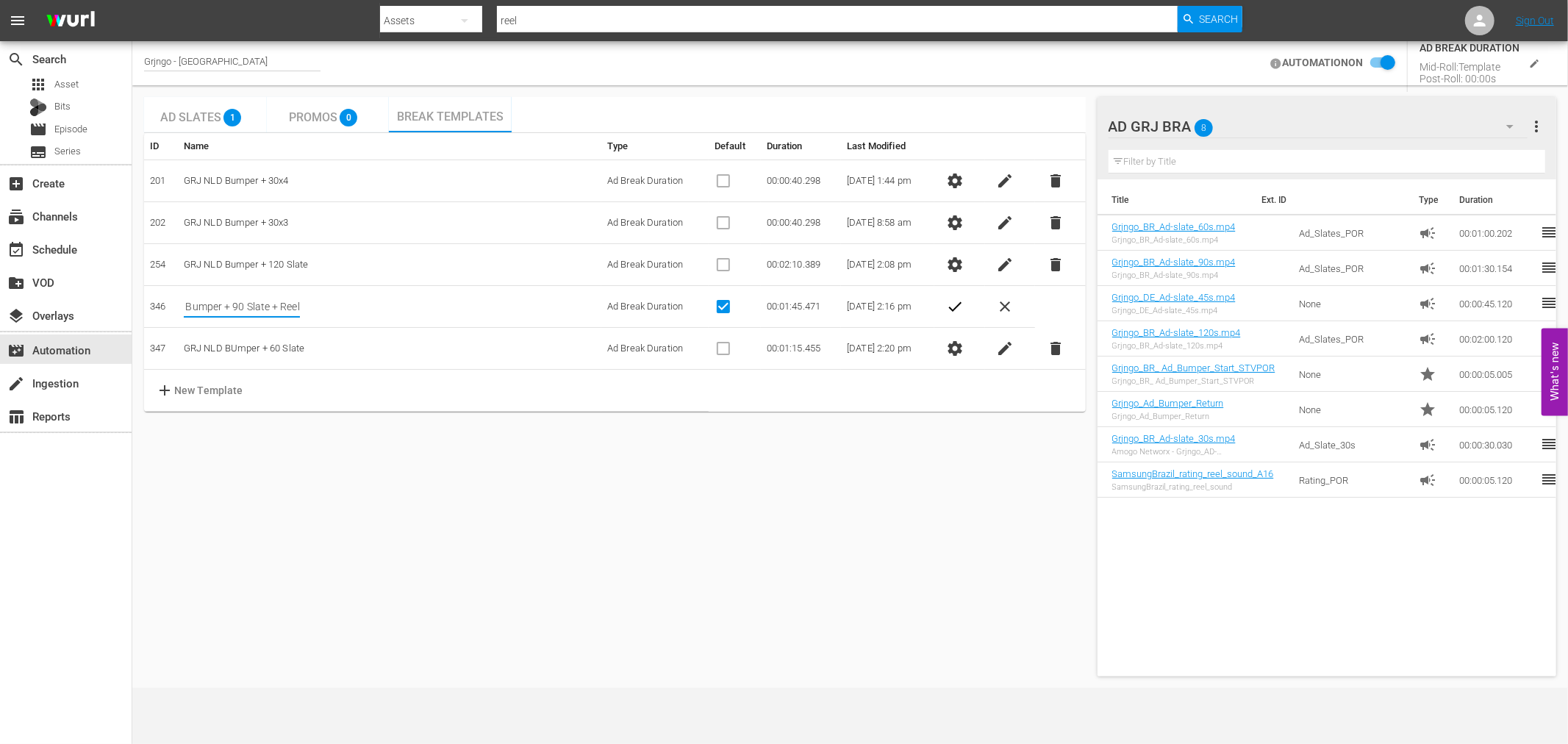
click at [486, 456] on div "Ad Slates 1 Promos 0 Break Templates ID Name Type Default Duration Last Modifie…" at bounding box center [614, 386] width 941 height 579
click at [964, 298] on span "check" at bounding box center [954, 306] width 18 height 18
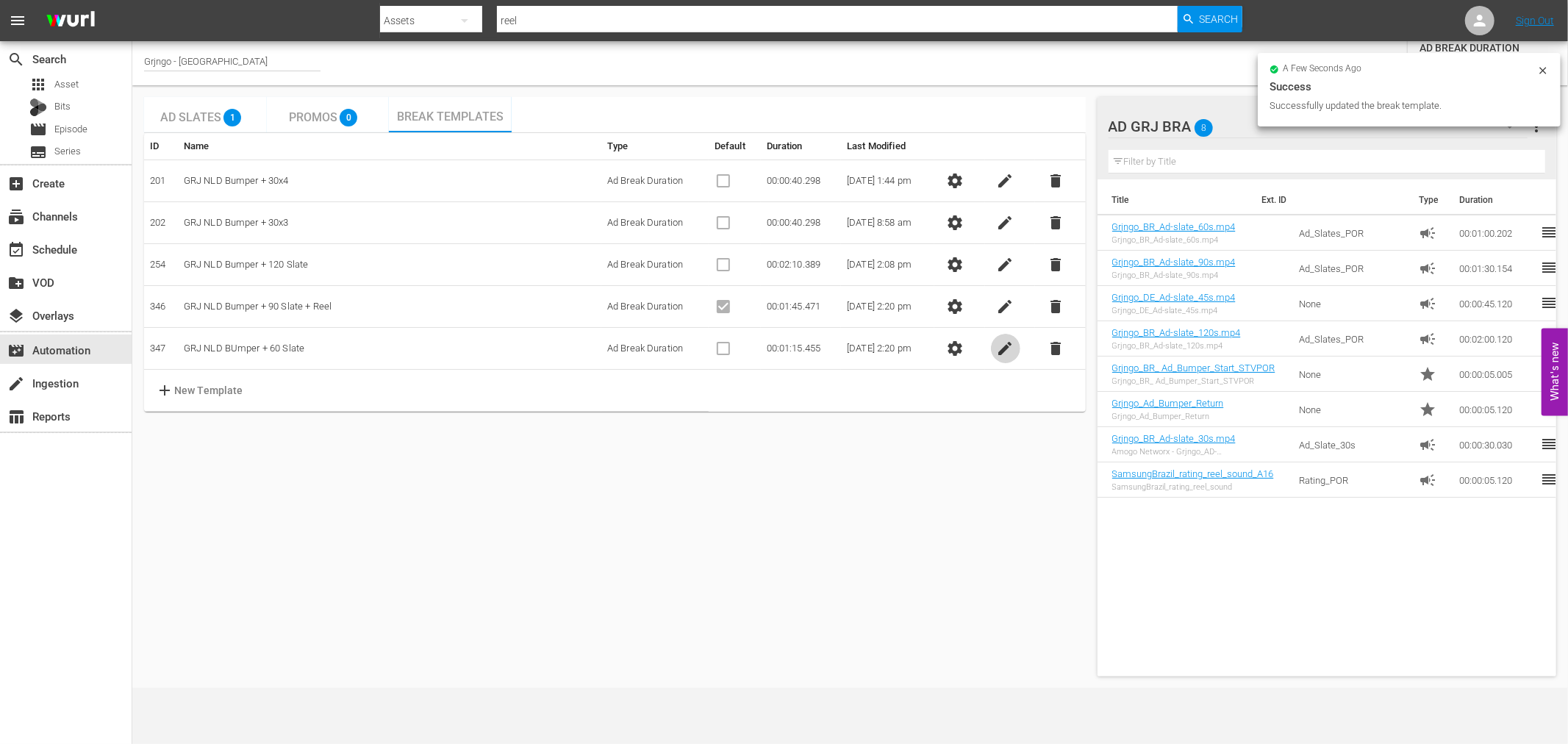
click at [1005, 348] on span "edit" at bounding box center [1005, 348] width 18 height 18
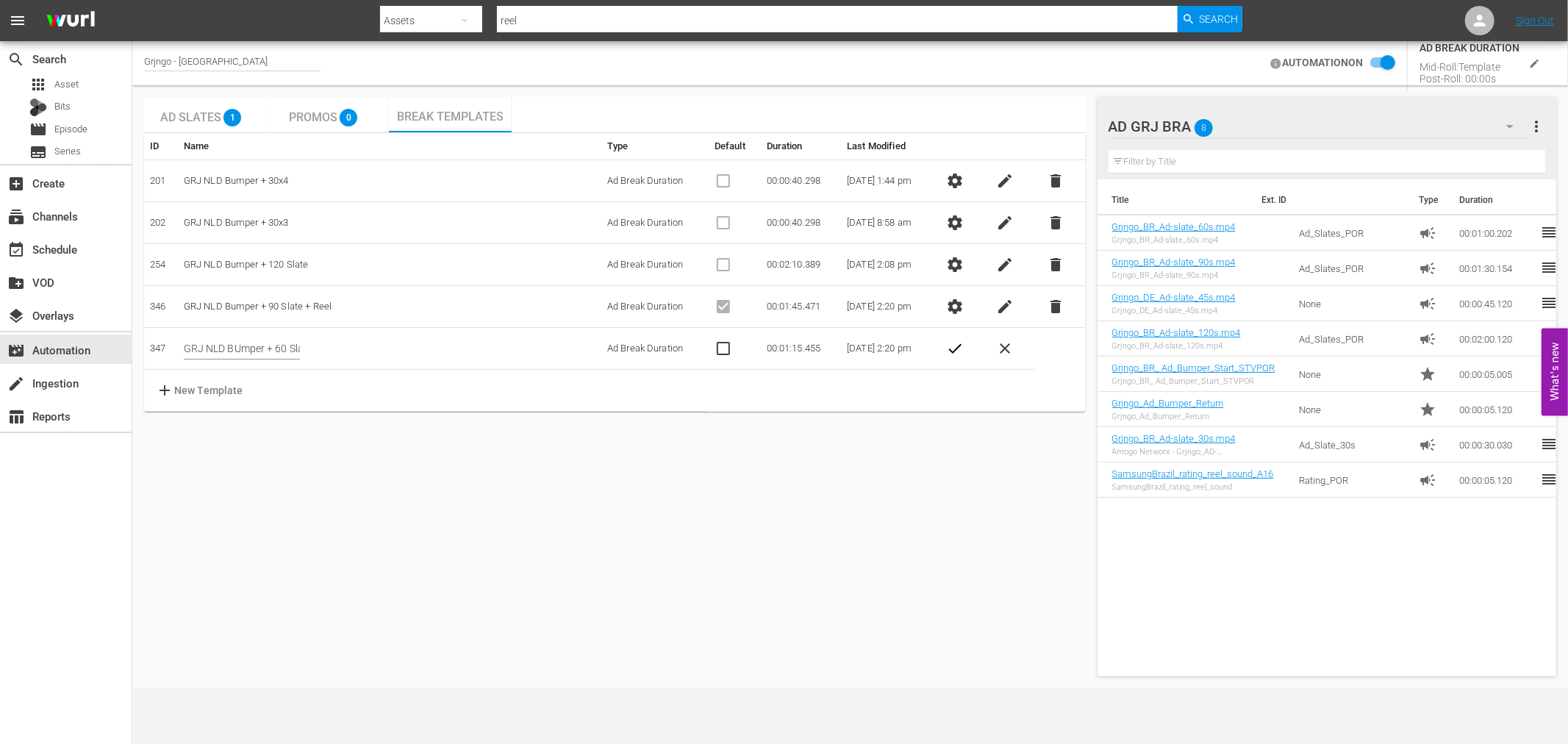
click at [296, 350] on td "GRJ NLD BUmper + 60 Slate" at bounding box center [389, 348] width 423 height 42
click at [287, 348] on input "GRJ NLD BUmper + 60 Slate" at bounding box center [242, 348] width 116 height 22
type input "GRJ NLD BUmper + 60 Slate + Reel"
click at [516, 413] on div "Ad Slates 1 Promos 0 Break Templates ID Name Type Default Duration Last Modifie…" at bounding box center [614, 386] width 941 height 579
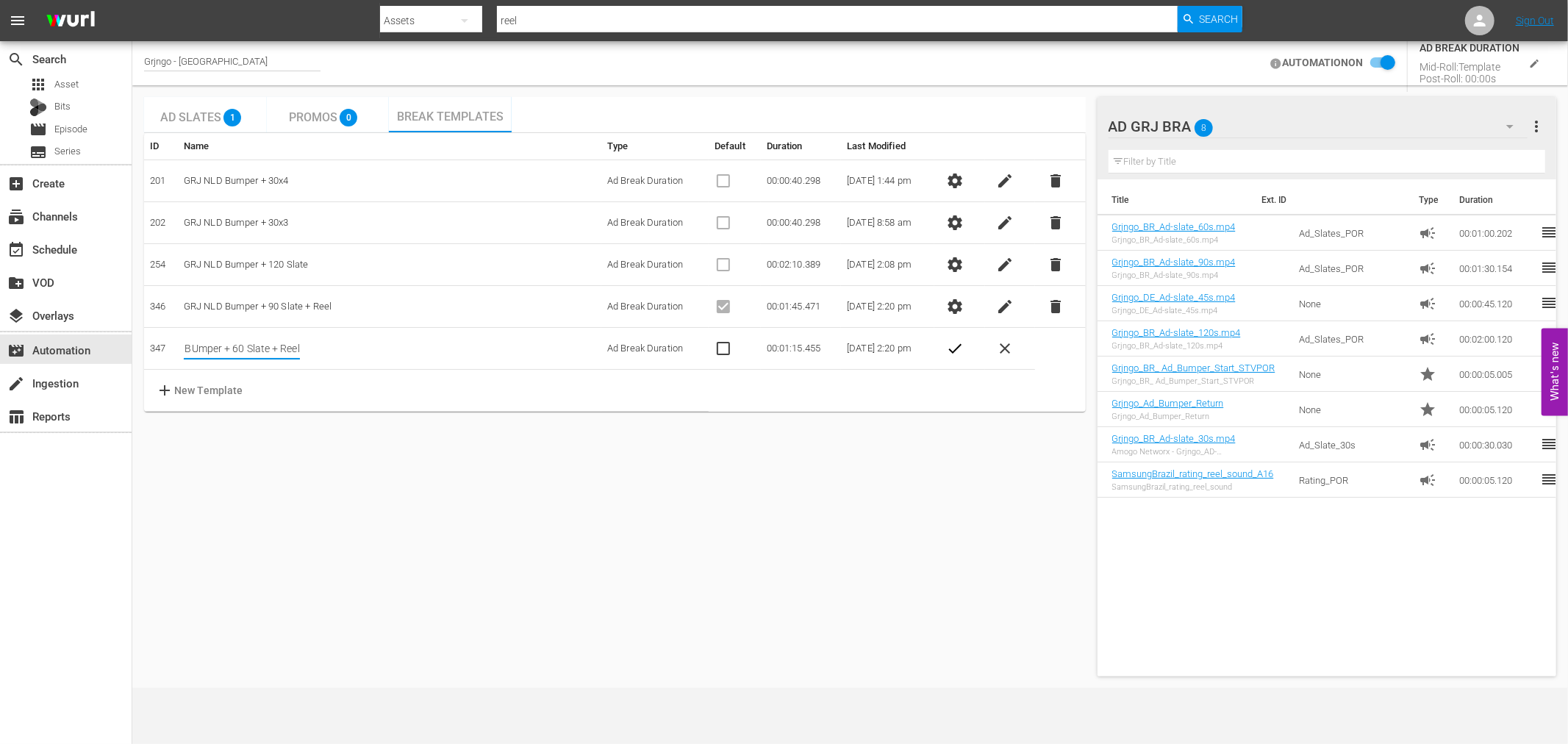
scroll to position [0, 0]
click at [345, 442] on div "Ad Slates 1 Promos 0 Break Templates ID Name Type Default Duration Last Modifie…" at bounding box center [614, 386] width 941 height 579
drag, startPoint x: 339, startPoint y: 395, endPoint x: 338, endPoint y: 387, distance: 8.1
click at [338, 387] on td "add New Template" at bounding box center [426, 390] width 564 height 42
click at [318, 349] on td "GRJ NLD BUmper + 60 Slate + Reel" at bounding box center [389, 348] width 423 height 42
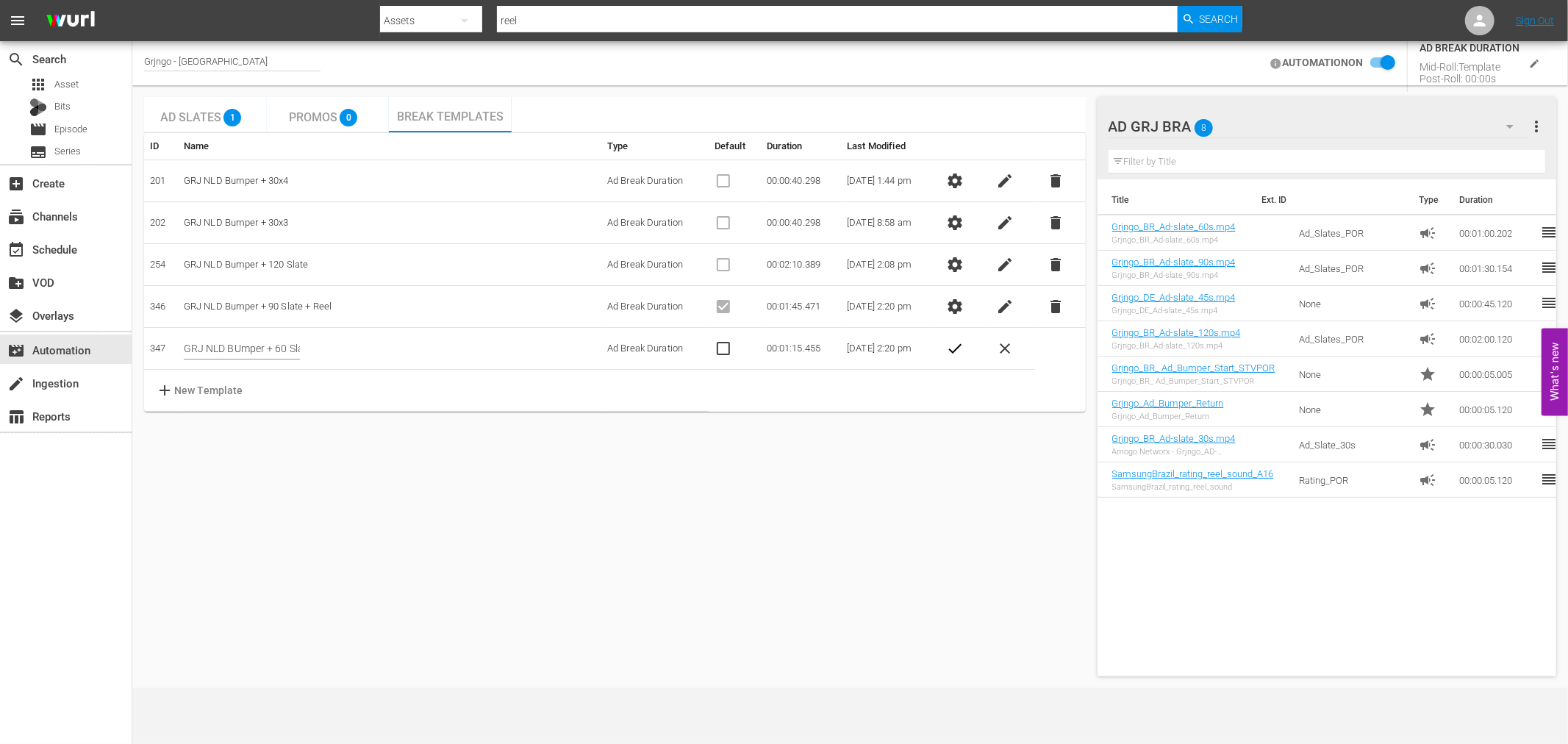
click at [509, 392] on td "add New Template" at bounding box center [426, 390] width 564 height 42
click at [964, 348] on span "check" at bounding box center [954, 348] width 18 height 18
click at [275, 269] on td "GRJ NLD Bumper + 120 Slate" at bounding box center [389, 265] width 423 height 42
click at [961, 260] on span "settings" at bounding box center [954, 264] width 18 height 18
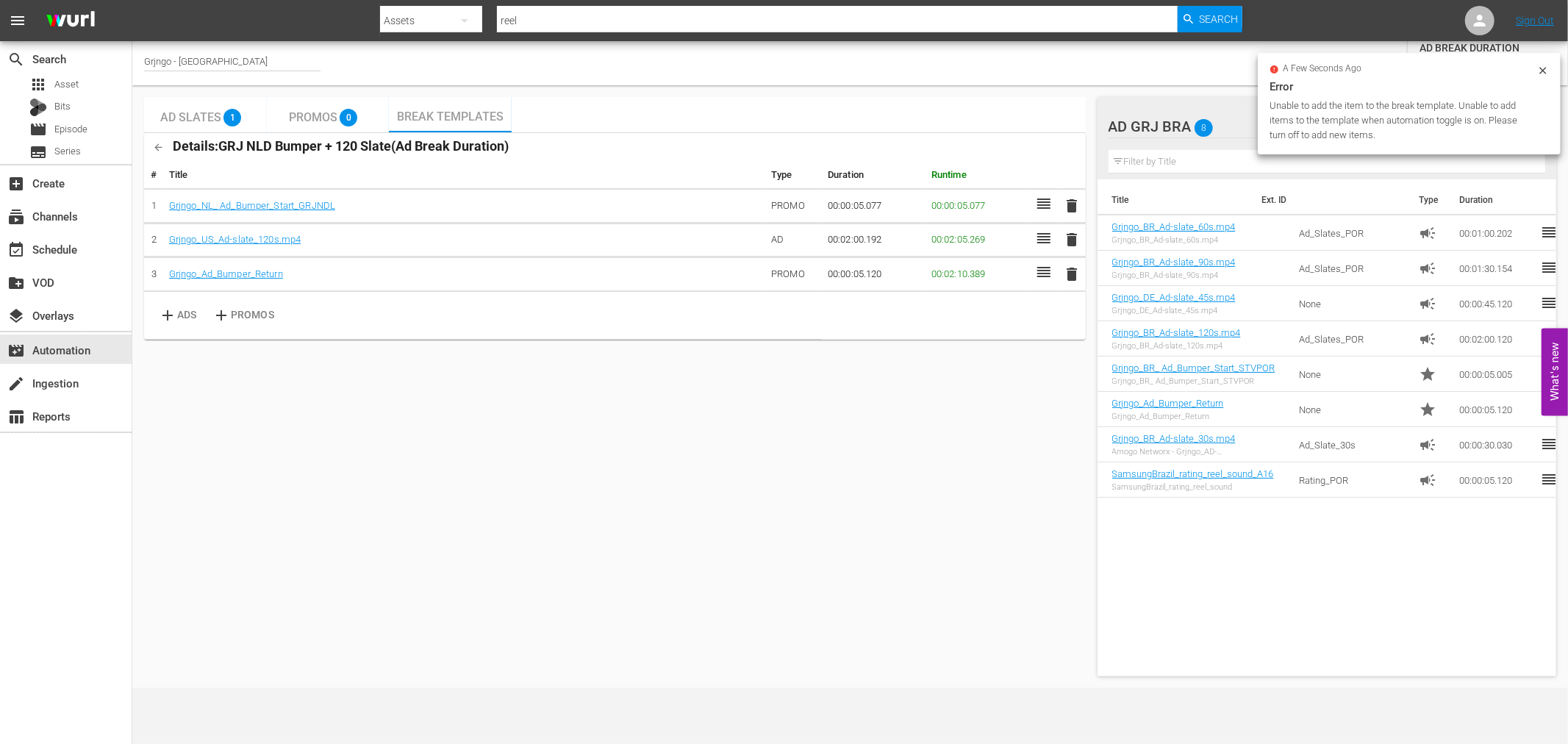
click at [1534, 70] on div "a few seconds ago" at bounding box center [1403, 70] width 267 height 10
click at [1542, 68] on icon at bounding box center [1542, 70] width 7 height 7
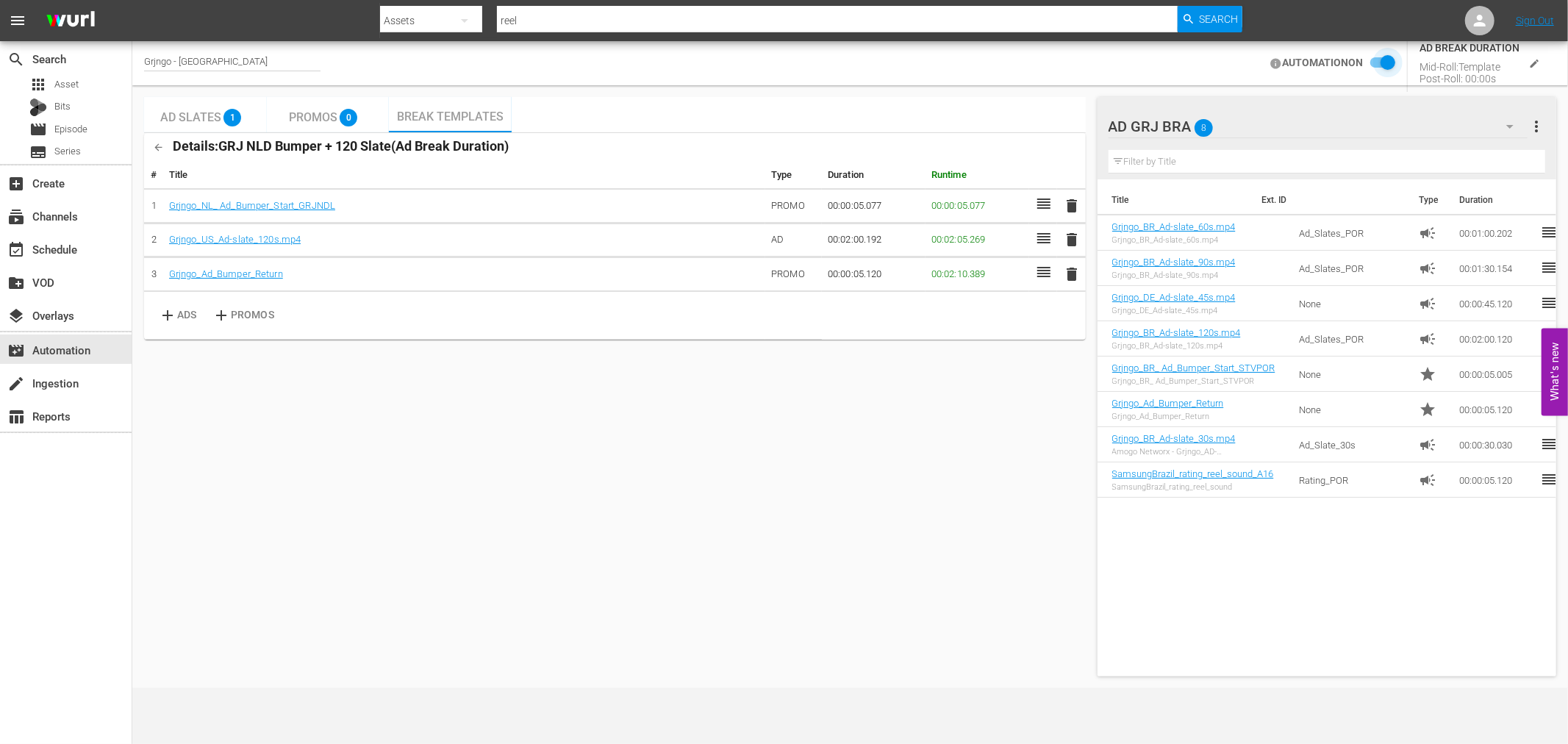
click at [1393, 61] on input "checkbox" at bounding box center [1379, 63] width 32 height 18
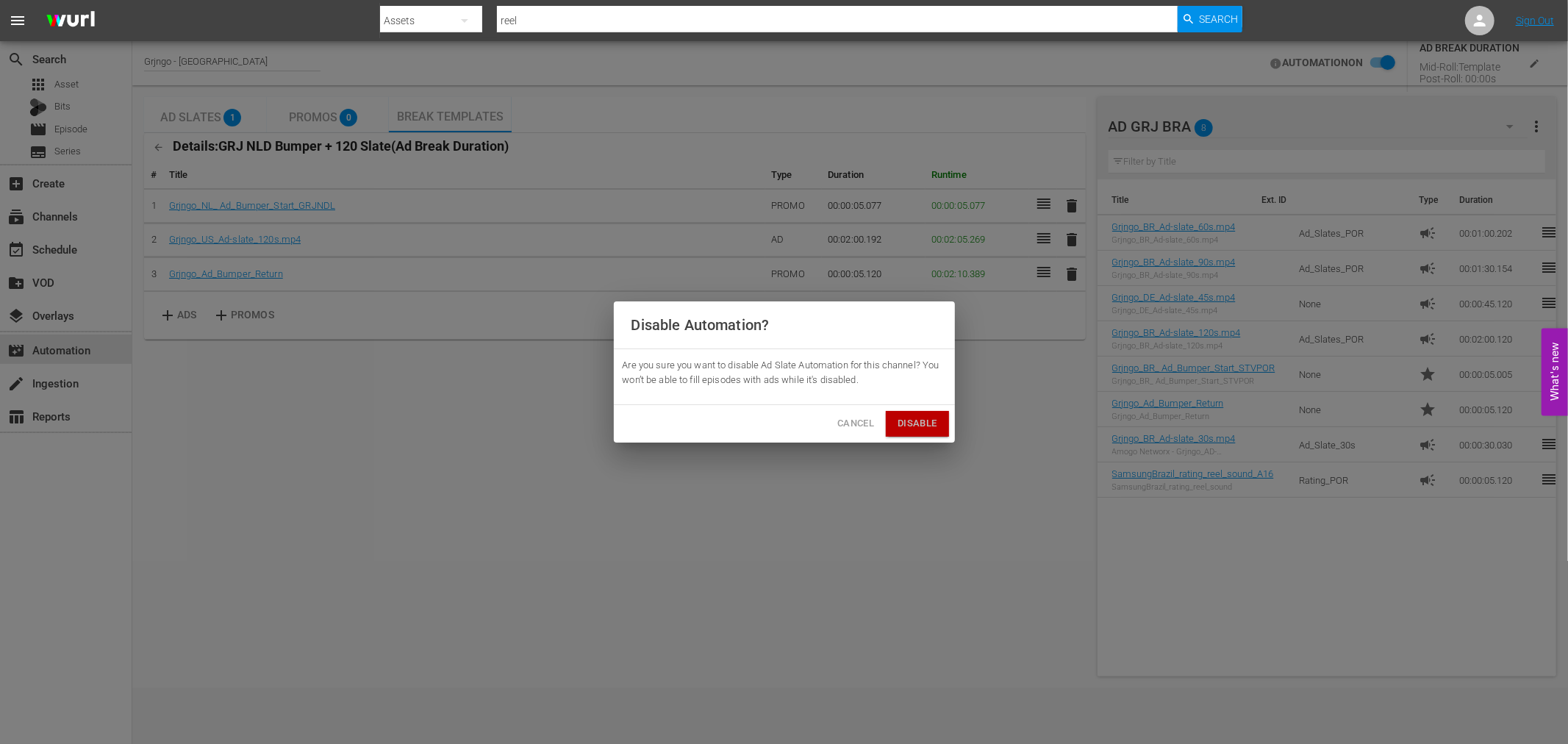
click at [926, 417] on span "Disable" at bounding box center [917, 423] width 39 height 17
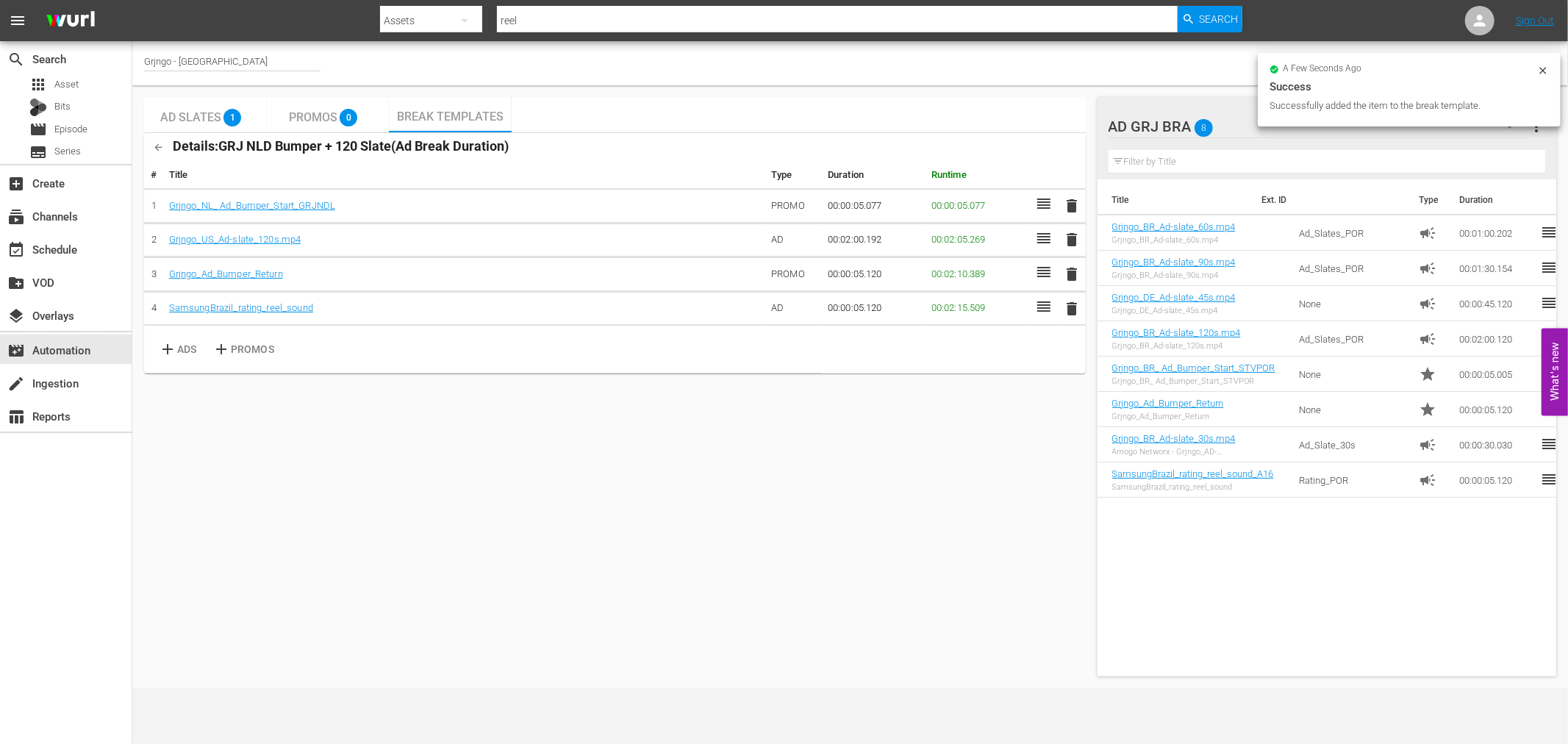
click at [1162, 83] on div "Grjngo - NL AUTOMATION OFF" at bounding box center [850, 63] width 1436 height 44
click at [1101, 70] on div "Grjngo - NL AUTOMATION OFF" at bounding box center [850, 63] width 1436 height 44
click at [1546, 55] on input "checkbox" at bounding box center [1533, 63] width 32 height 18
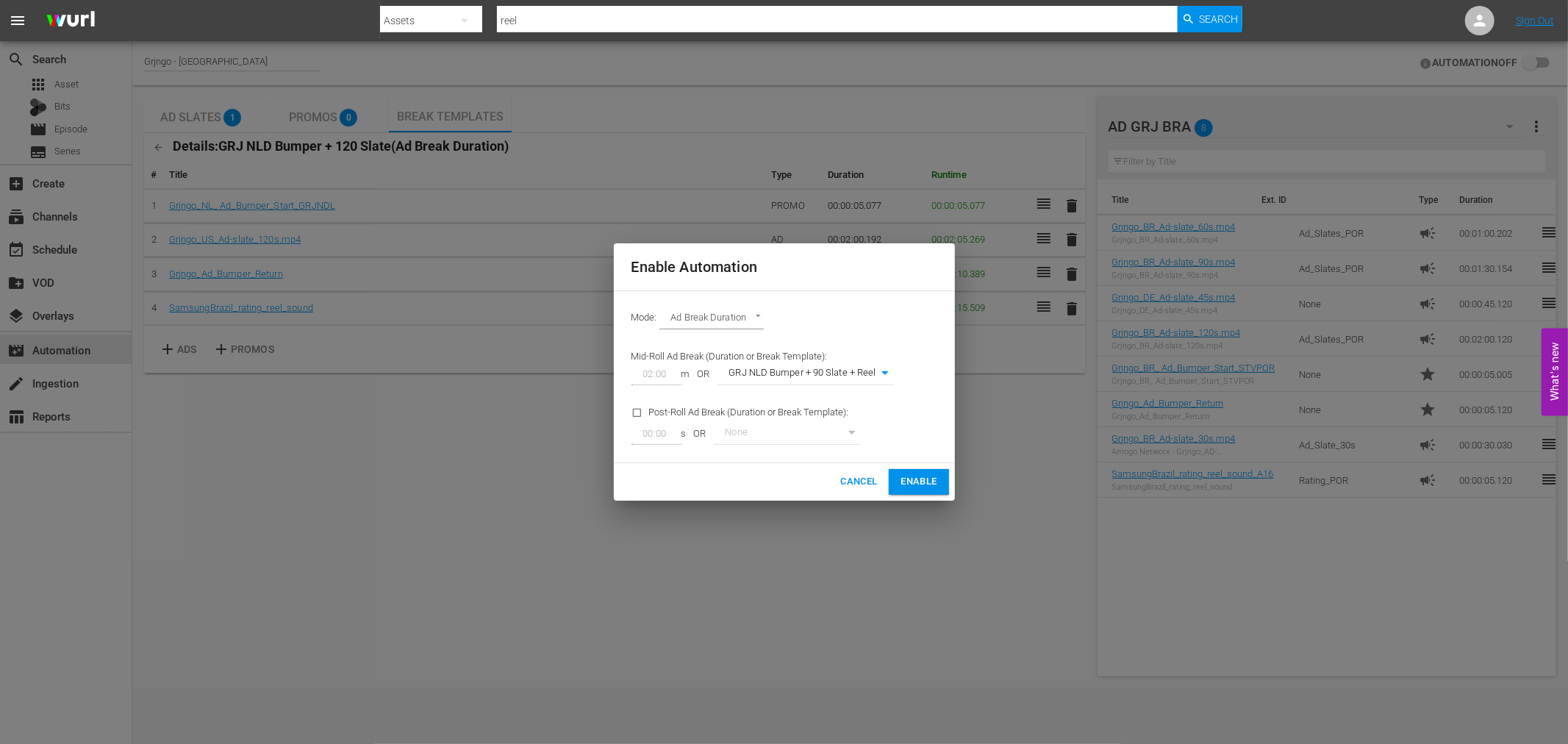
click at [917, 484] on span "Enable" at bounding box center [918, 482] width 36 height 17
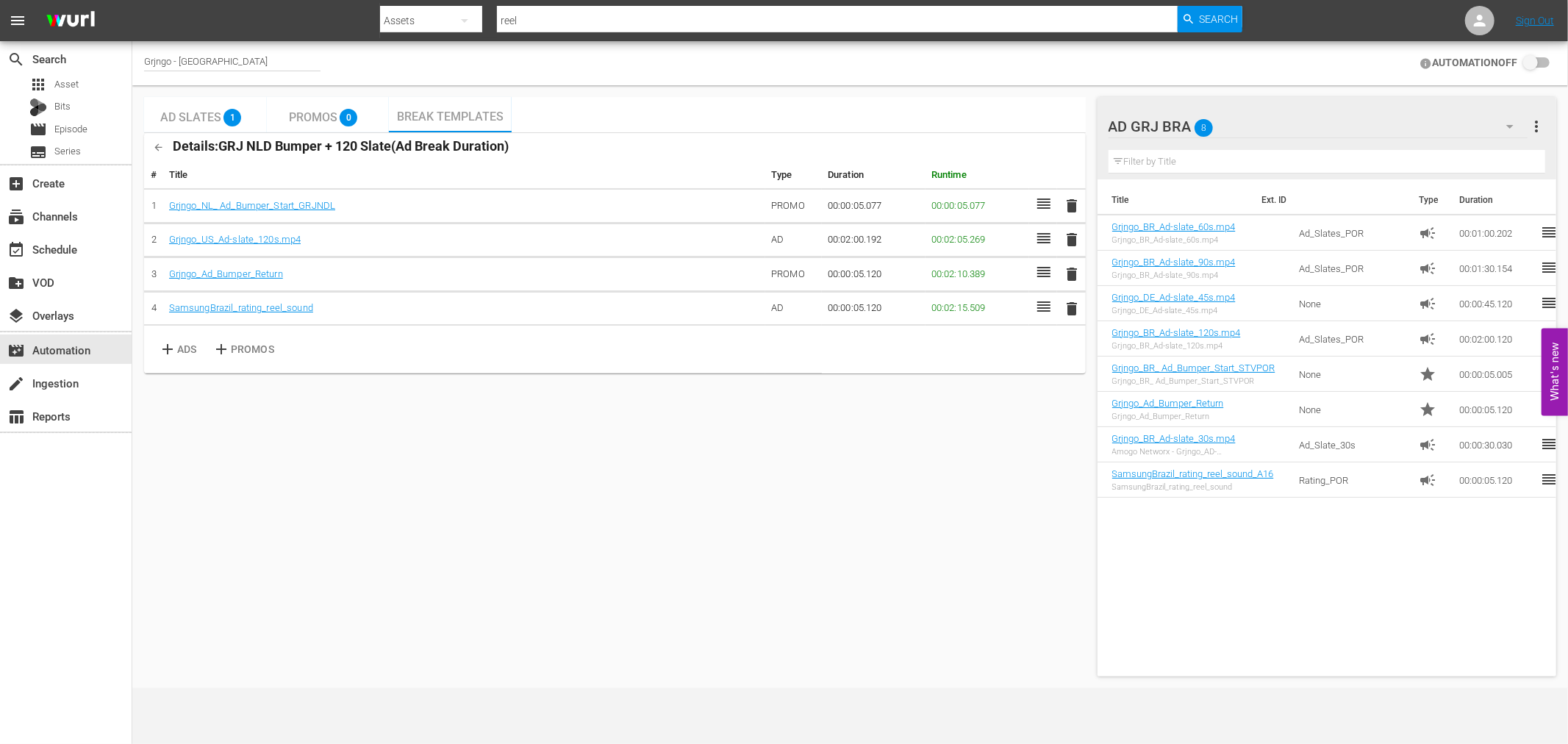
checkbox input "true"
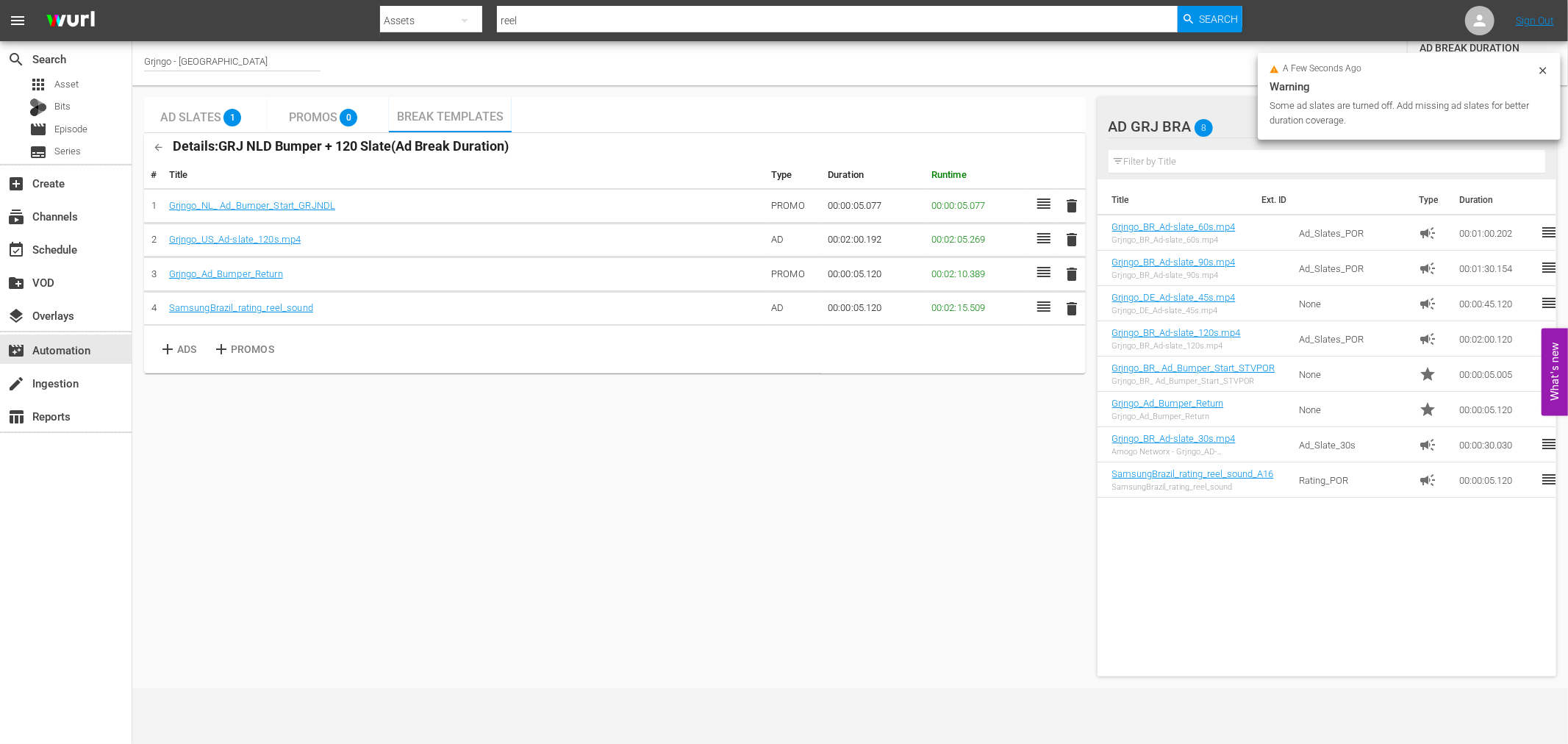
click at [1155, 68] on div "Grjngo - NL AUTOMATION ON AD BREAK DURATION Mid-Roll: Template Post-Roll: 00:00s" at bounding box center [850, 63] width 1436 height 44
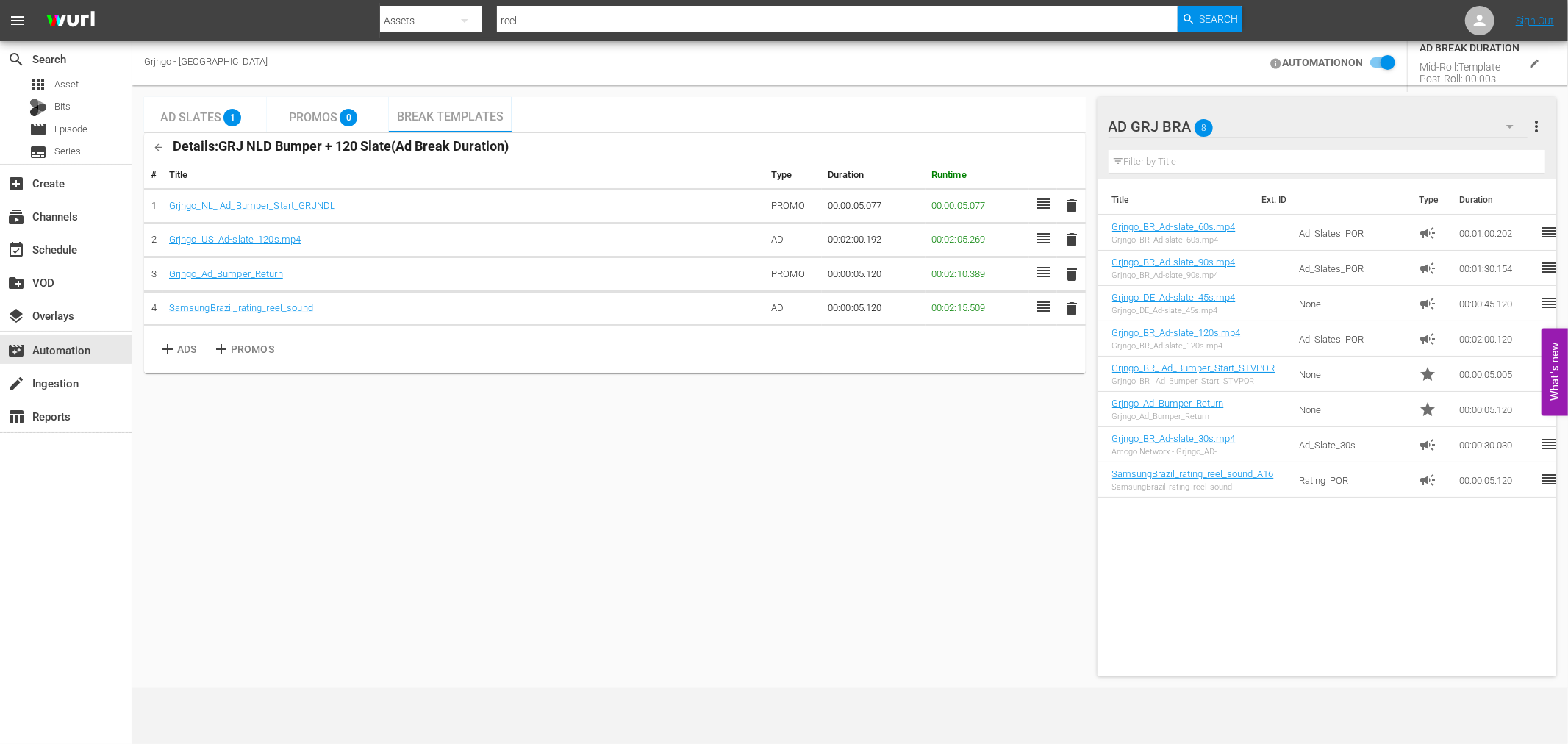
click at [158, 143] on icon "button" at bounding box center [158, 148] width 11 height 11
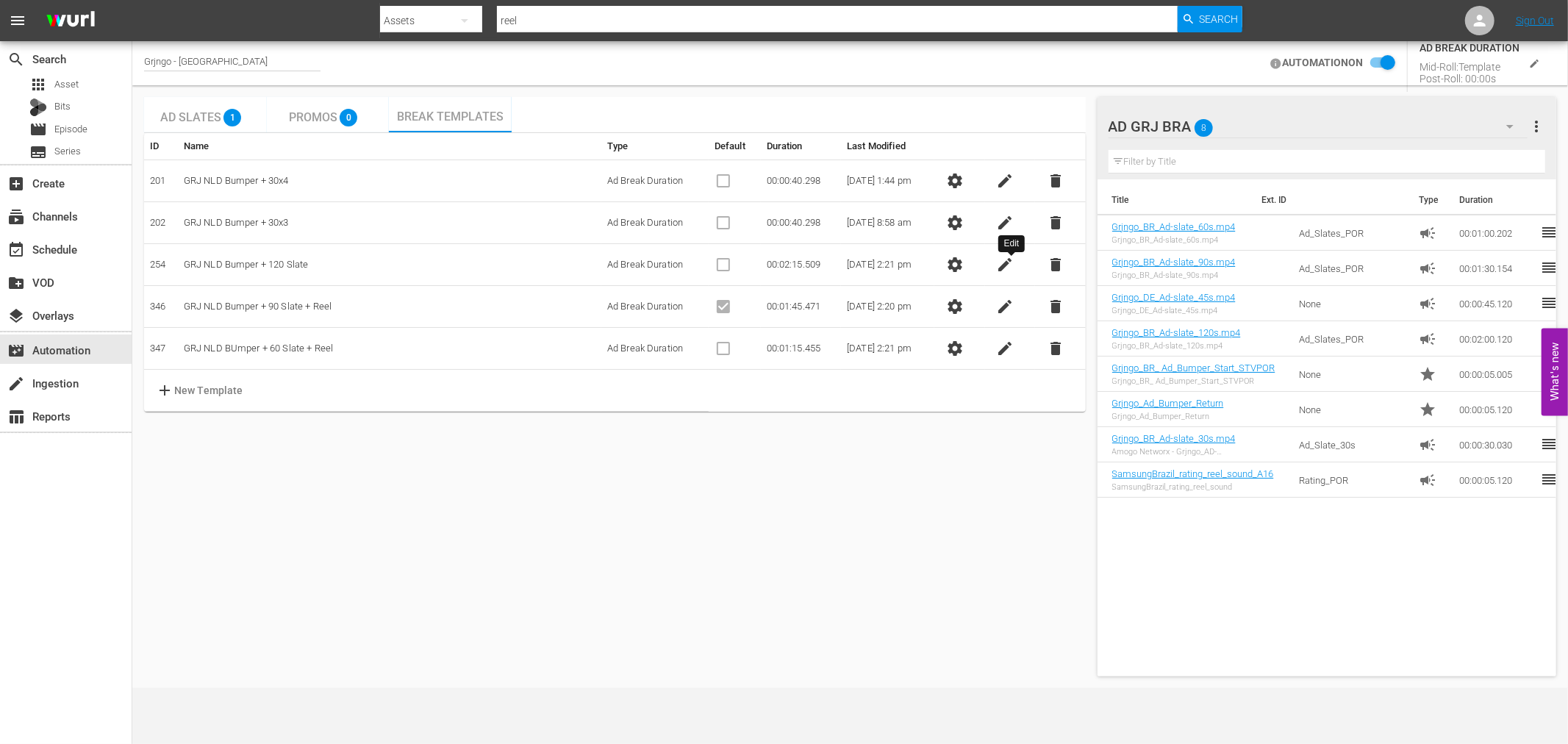
click at [1008, 263] on span "edit" at bounding box center [1005, 264] width 18 height 18
click at [291, 263] on input "GRJ NLD Bumper + 120 Slate" at bounding box center [242, 264] width 116 height 22
type input "GRJ NLD Bumper + 120 Slate + Reel"
click at [533, 478] on div "Ad Slates 1 Promos 0 Break Templates ID Name Type Default Duration Last Modifie…" at bounding box center [614, 386] width 941 height 579
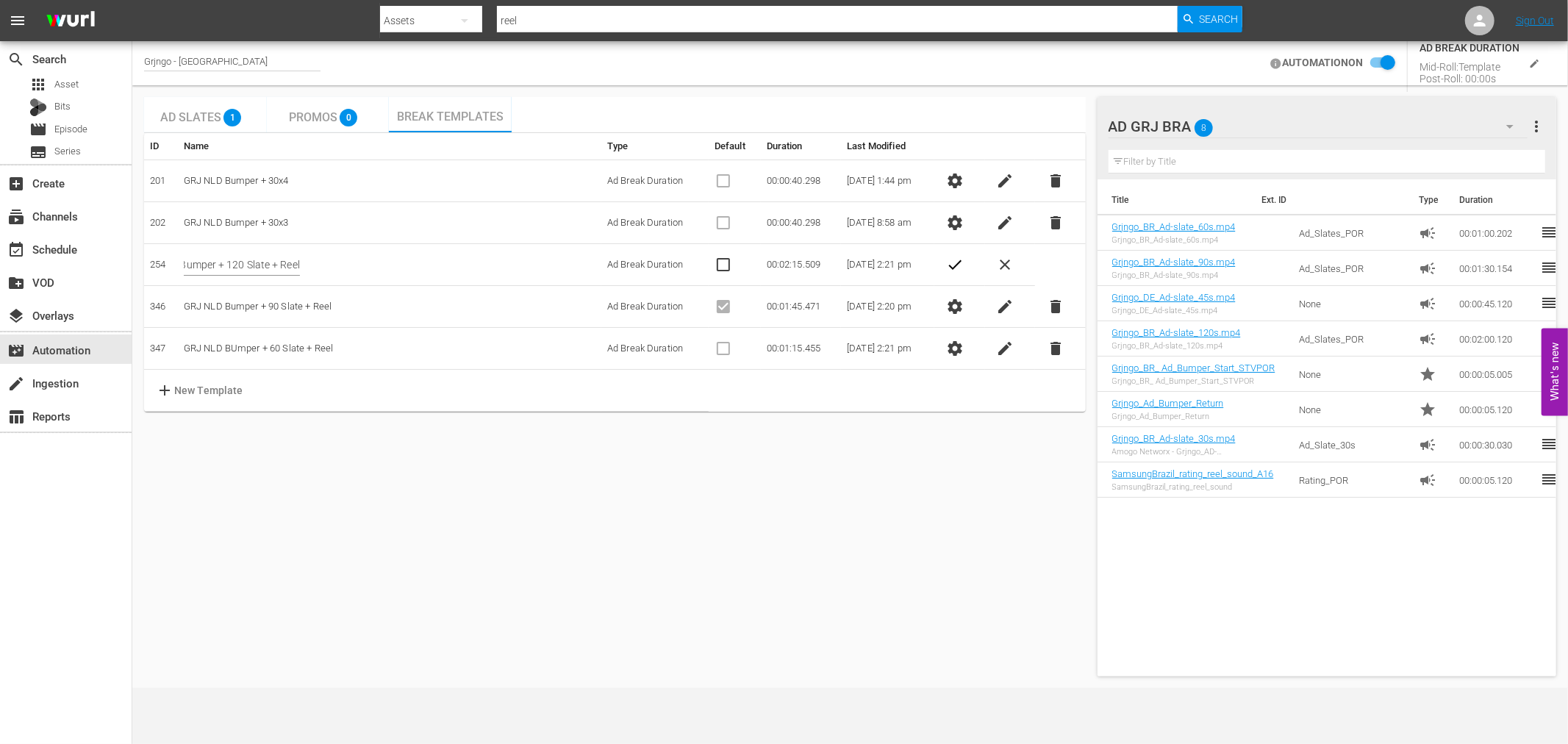
scroll to position [0, 0]
click at [958, 263] on span "check" at bounding box center [954, 264] width 18 height 18
click at [959, 348] on span "settings" at bounding box center [954, 348] width 18 height 18
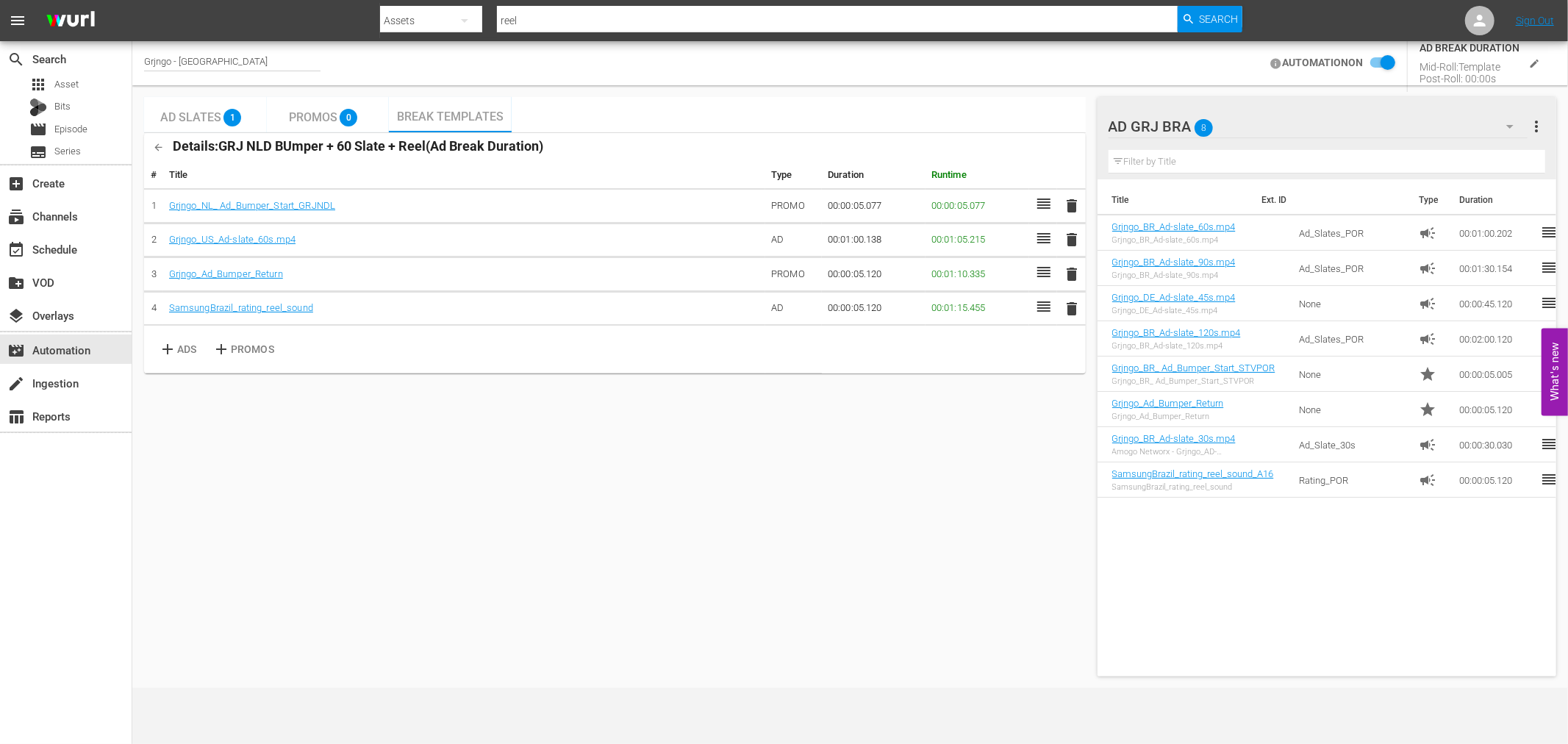
click at [1070, 305] on span "delete" at bounding box center [1071, 308] width 18 height 18
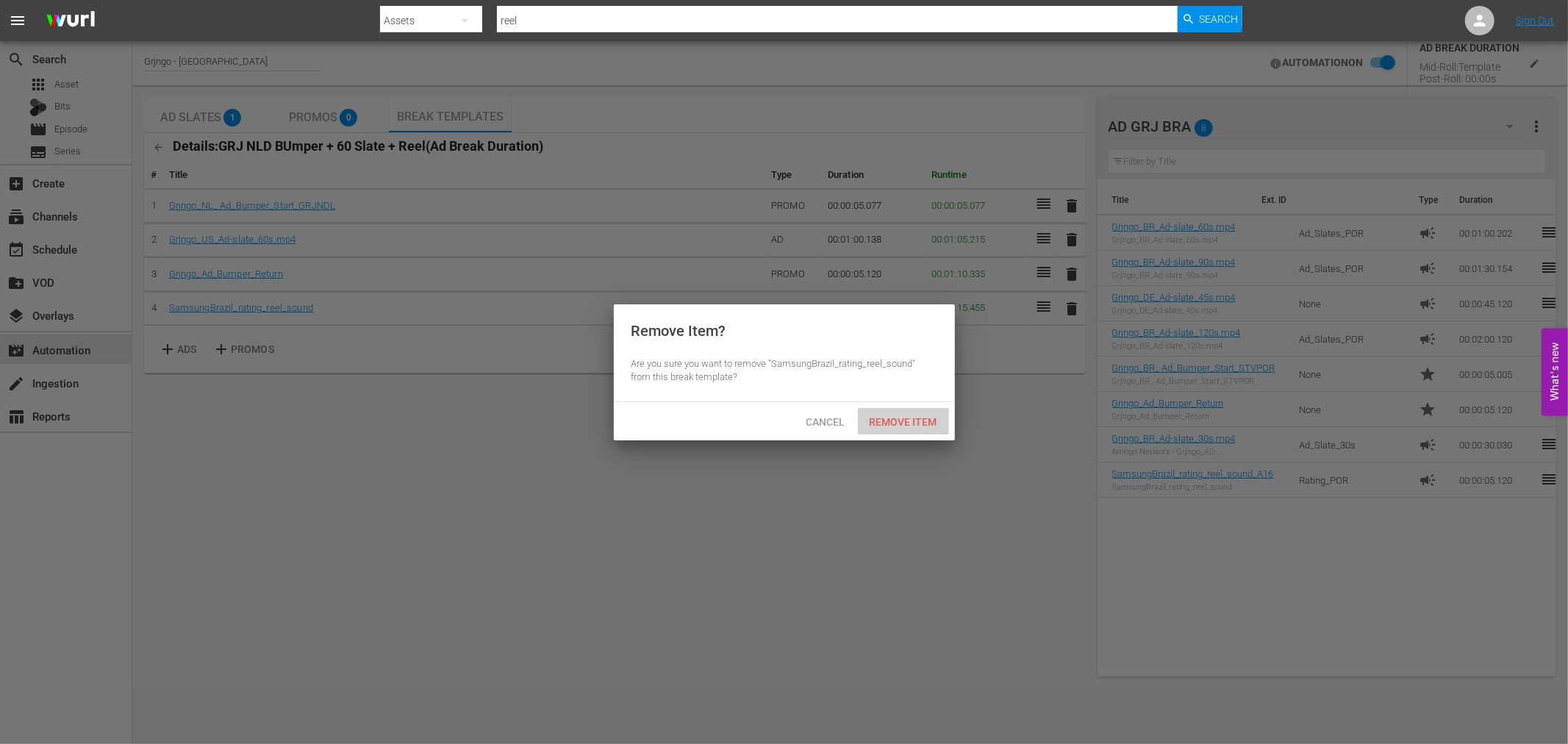
click at [905, 417] on span "Remove Item" at bounding box center [903, 421] width 91 height 12
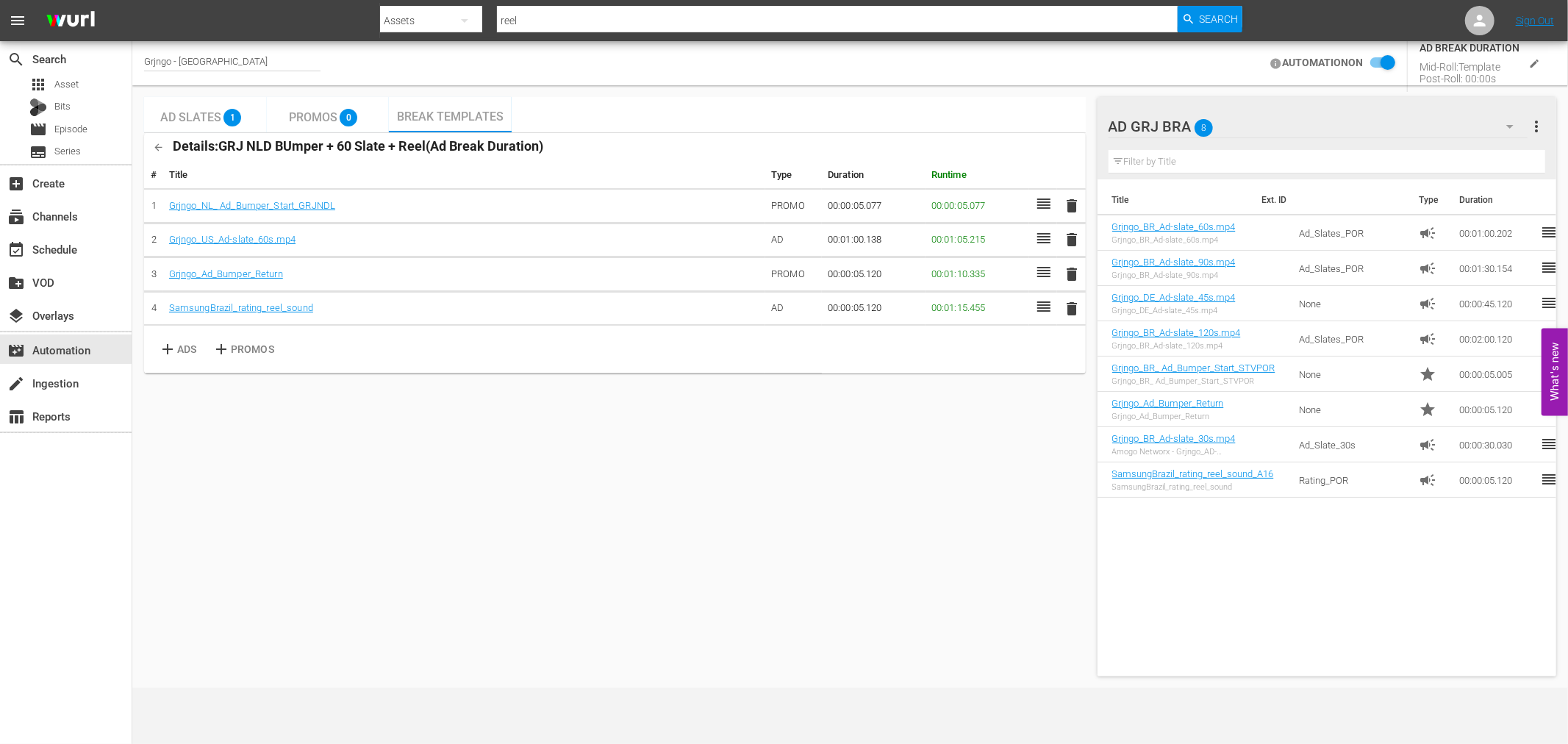
click at [1036, 318] on div at bounding box center [1042, 308] width 16 height 22
click at [1379, 57] on input "checkbox" at bounding box center [1379, 63] width 32 height 18
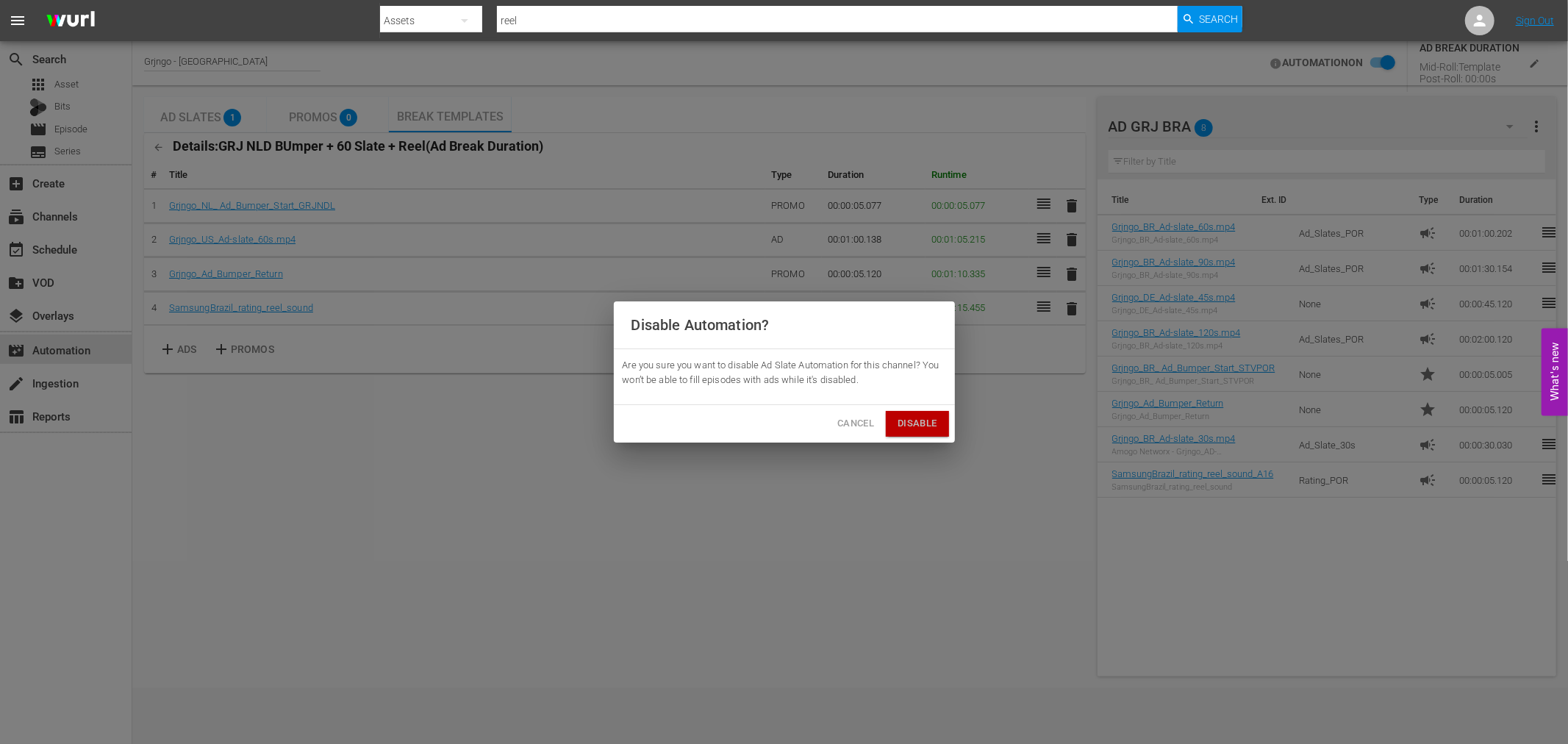
click at [934, 429] on span "Disable" at bounding box center [917, 423] width 39 height 17
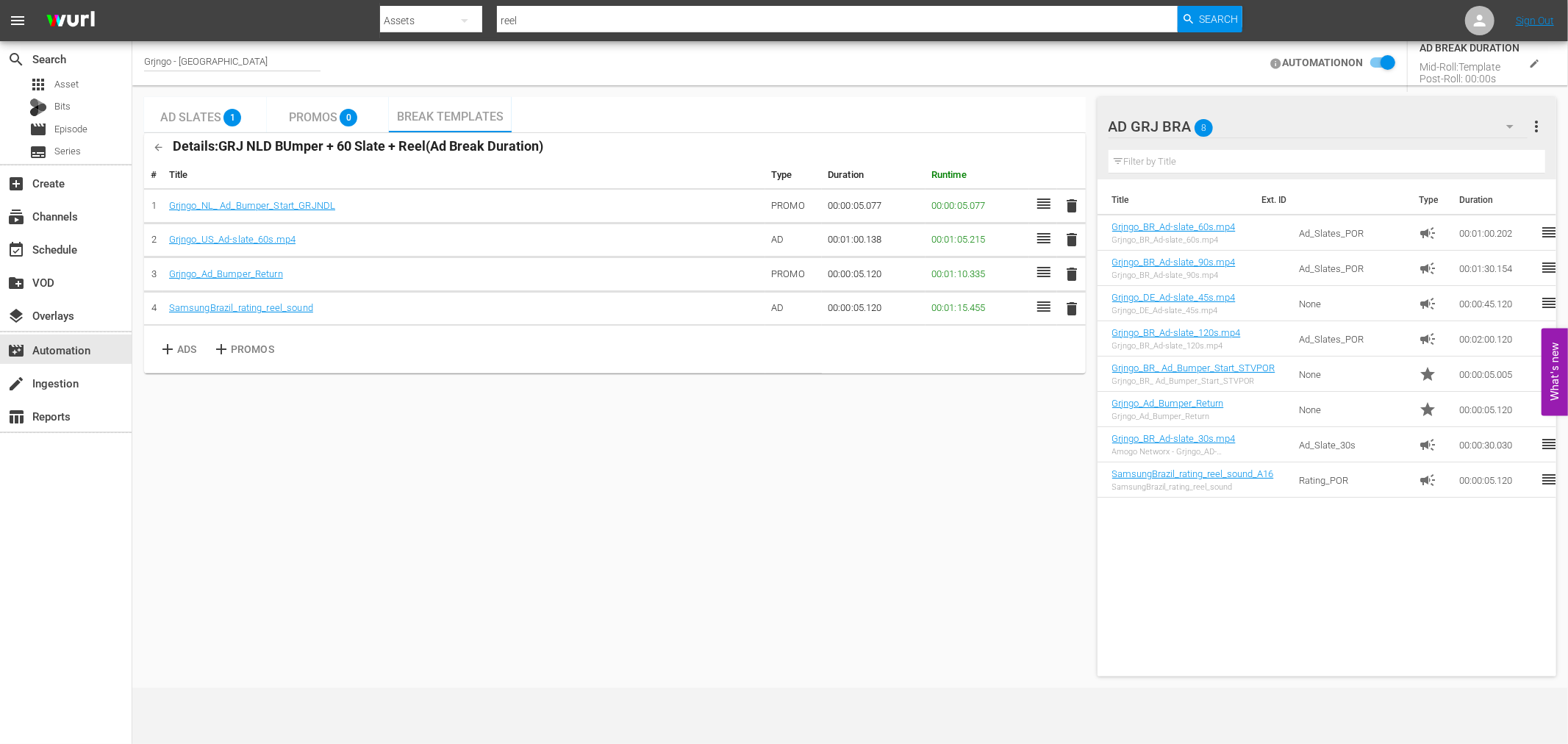
checkbox input "false"
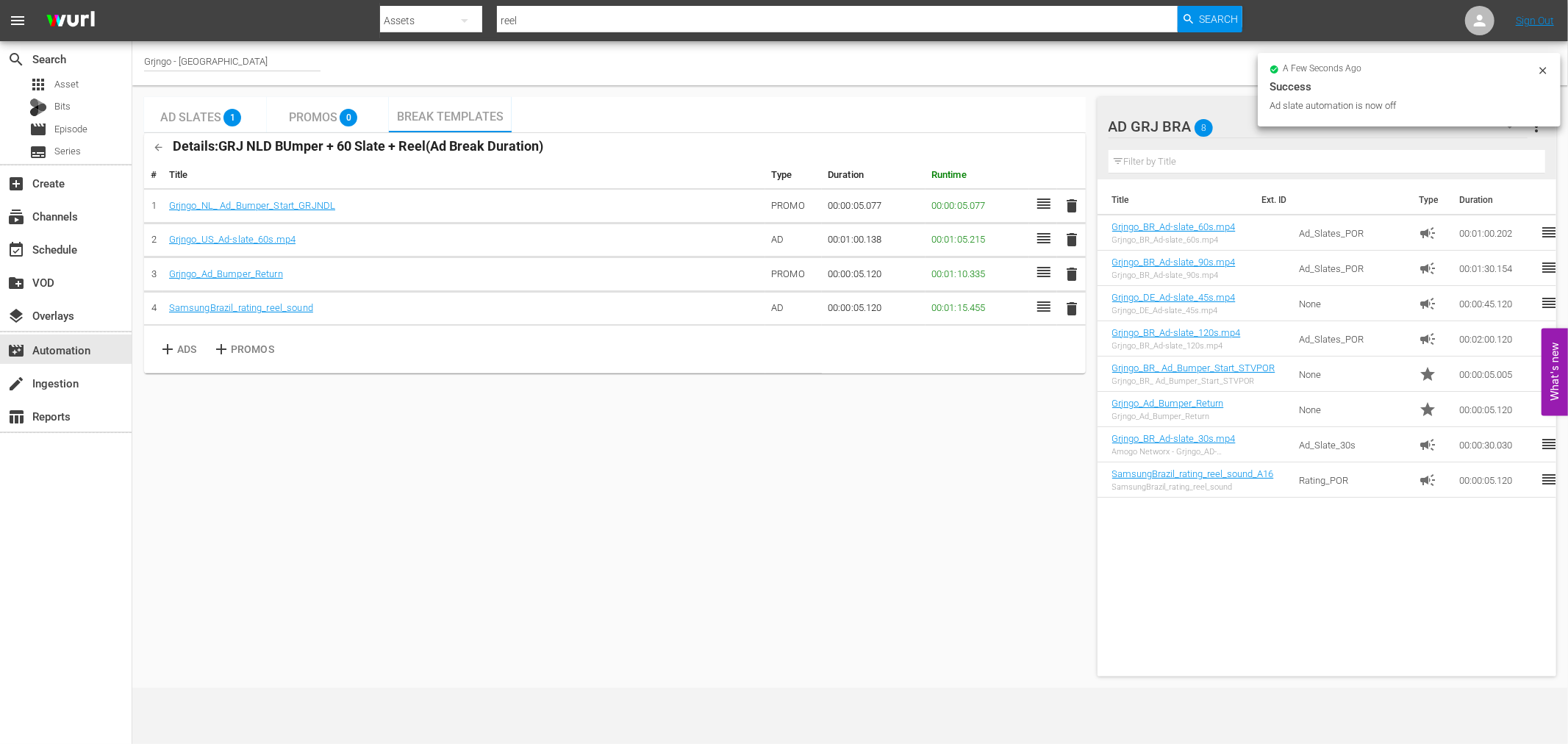
click at [1070, 306] on span "delete" at bounding box center [1071, 308] width 18 height 18
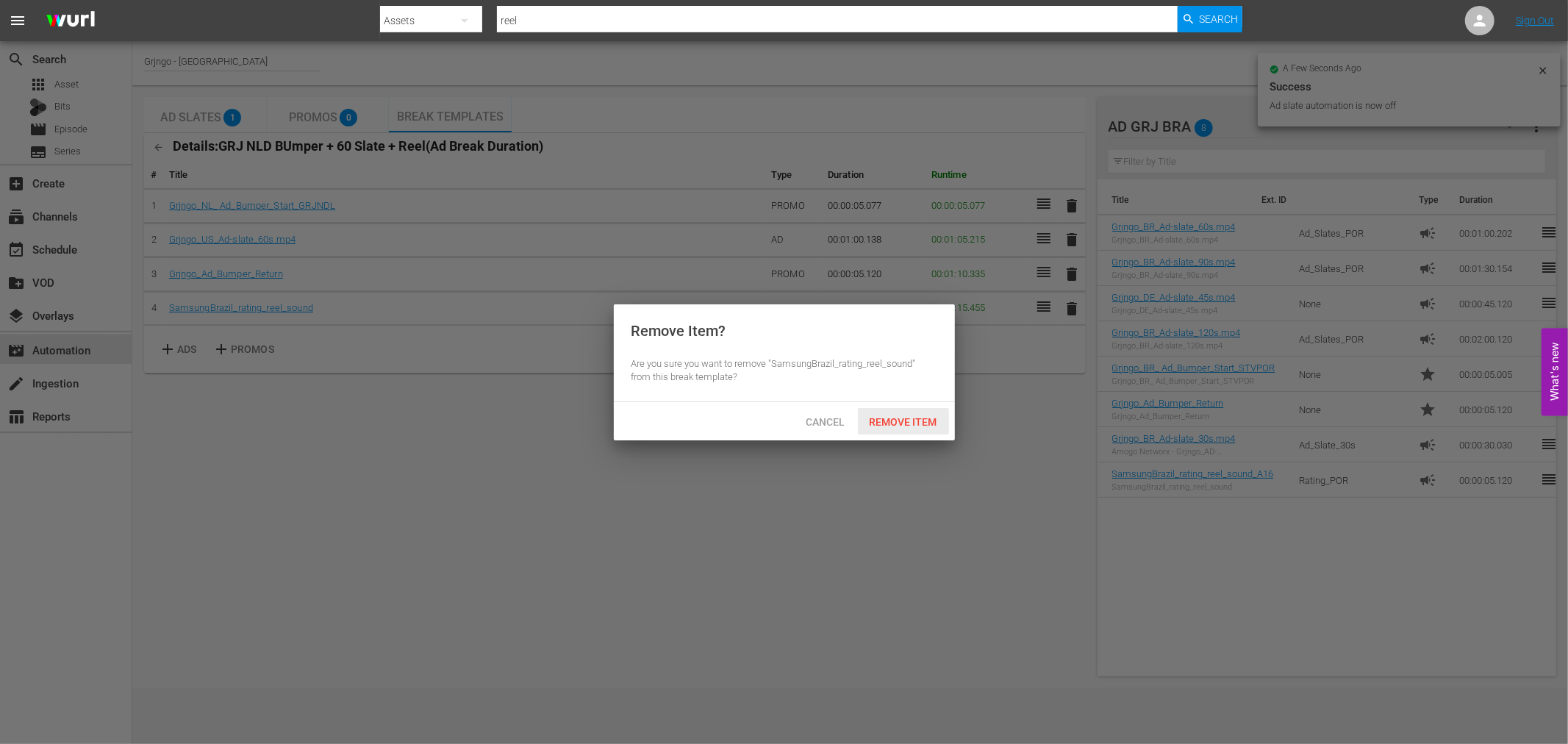
click at [915, 420] on span "Remove Item" at bounding box center [903, 421] width 91 height 12
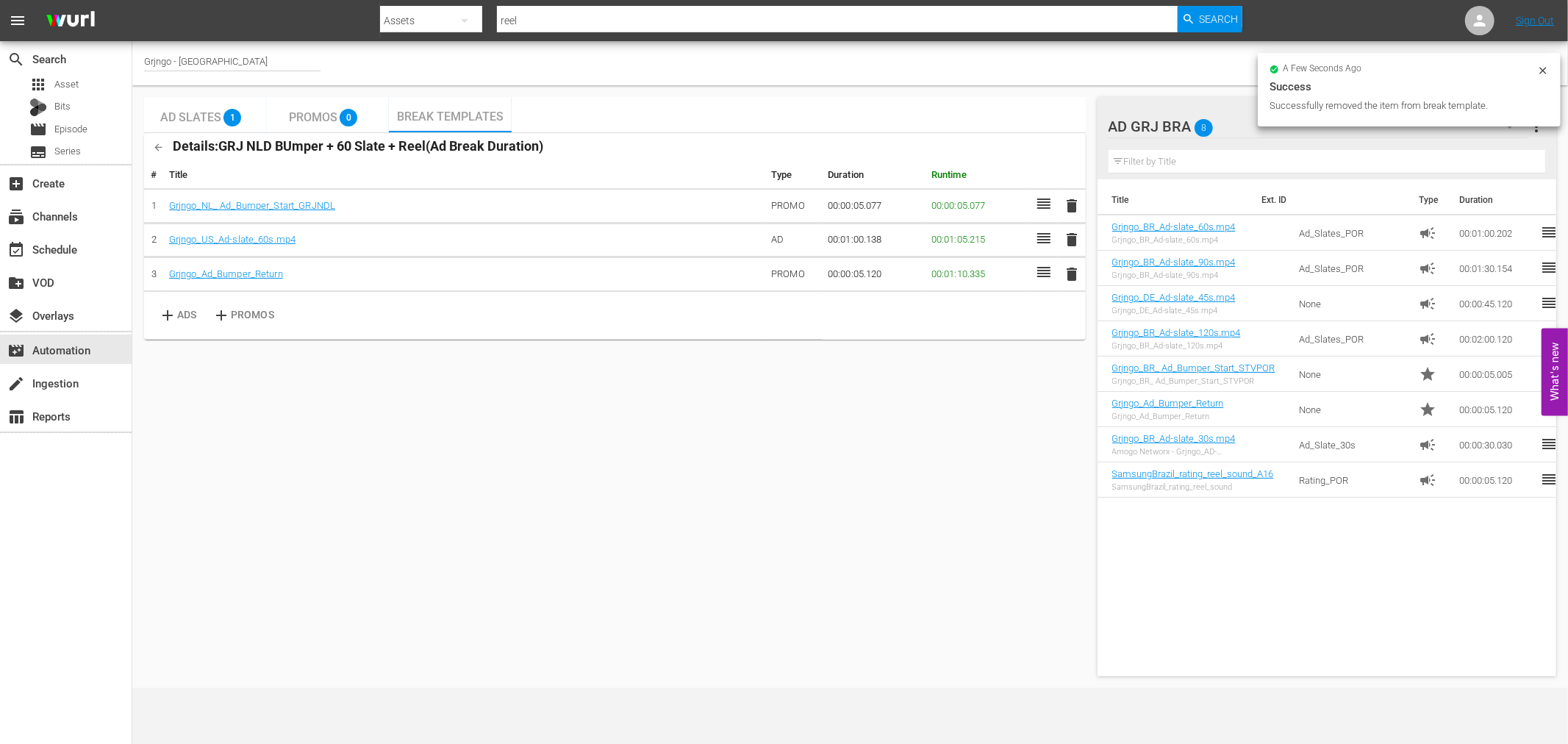
click at [158, 147] on icon "button" at bounding box center [159, 148] width 8 height 8
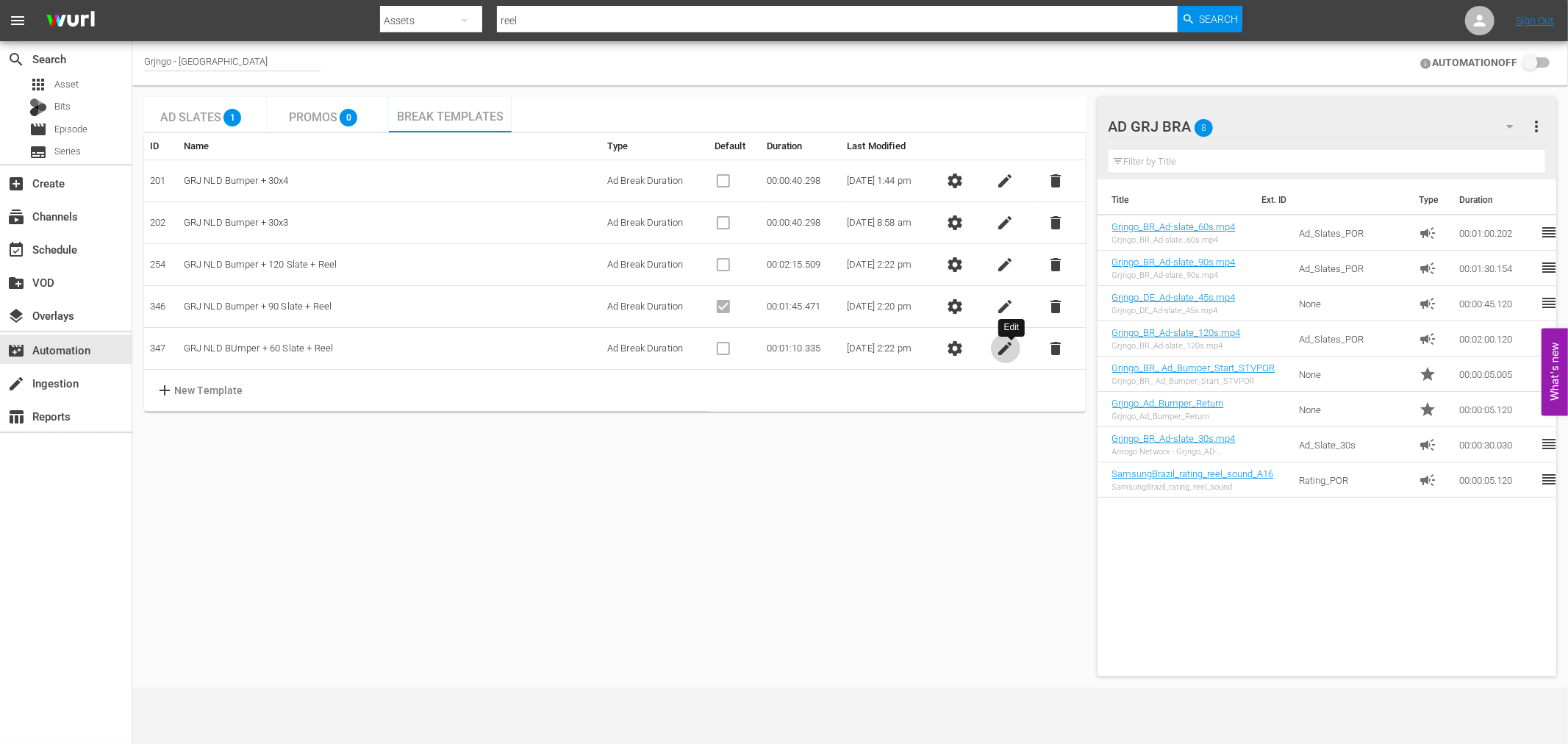
click at [1007, 348] on span "edit" at bounding box center [1005, 348] width 18 height 18
click at [298, 348] on td "GRJ NLD BUmper + 60 Slate + Reel" at bounding box center [389, 348] width 423 height 42
click at [281, 345] on input "GRJ NLD BUmper + 60 Slate + Reel" at bounding box center [242, 348] width 116 height 22
type input "GRJ NLD BUmper + 60 Slate"
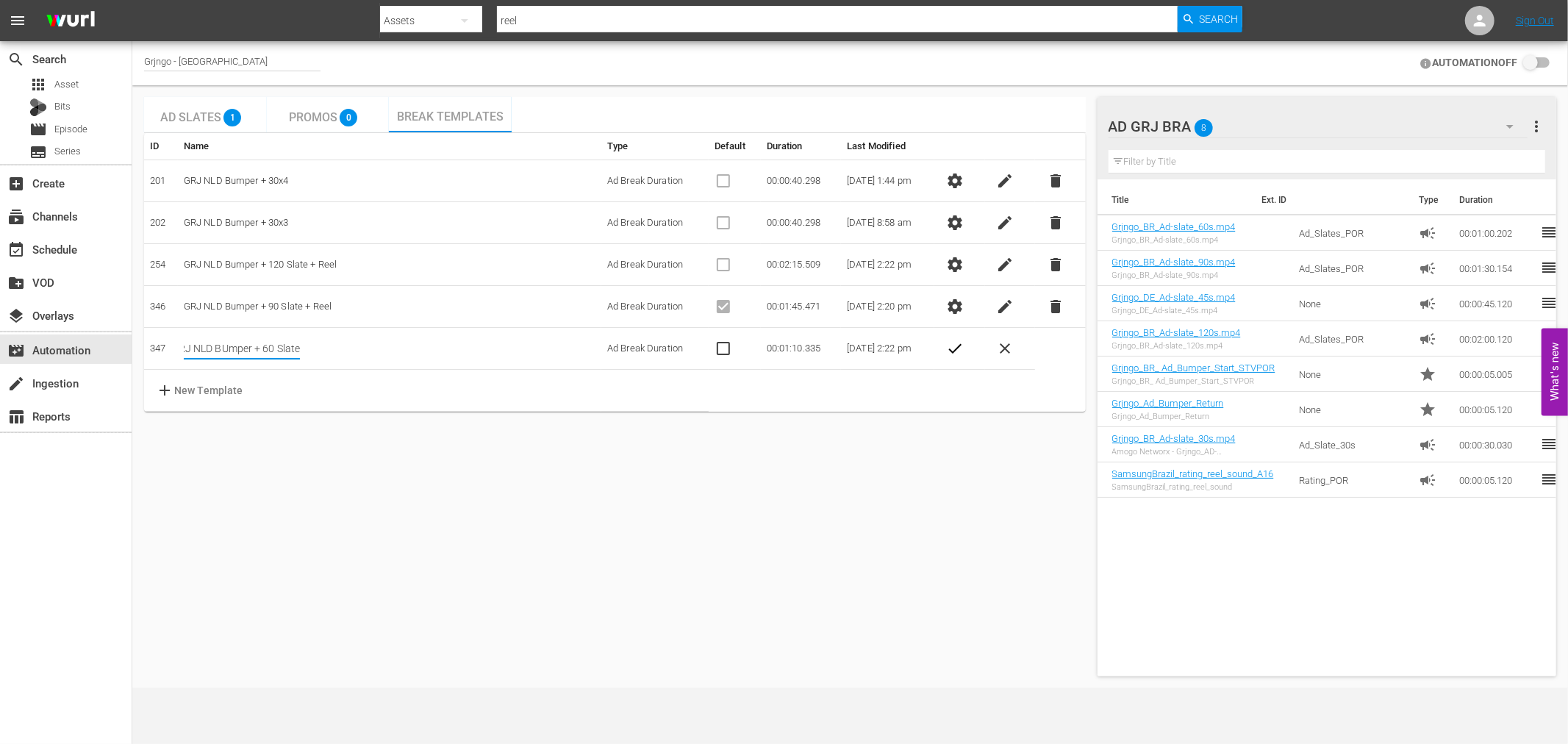
click at [449, 496] on div "Ad Slates 1 Promos 0 Break Templates ID Name Type Default Duration Last Modifie…" at bounding box center [614, 386] width 941 height 579
click at [964, 343] on span "check" at bounding box center [954, 348] width 18 height 18
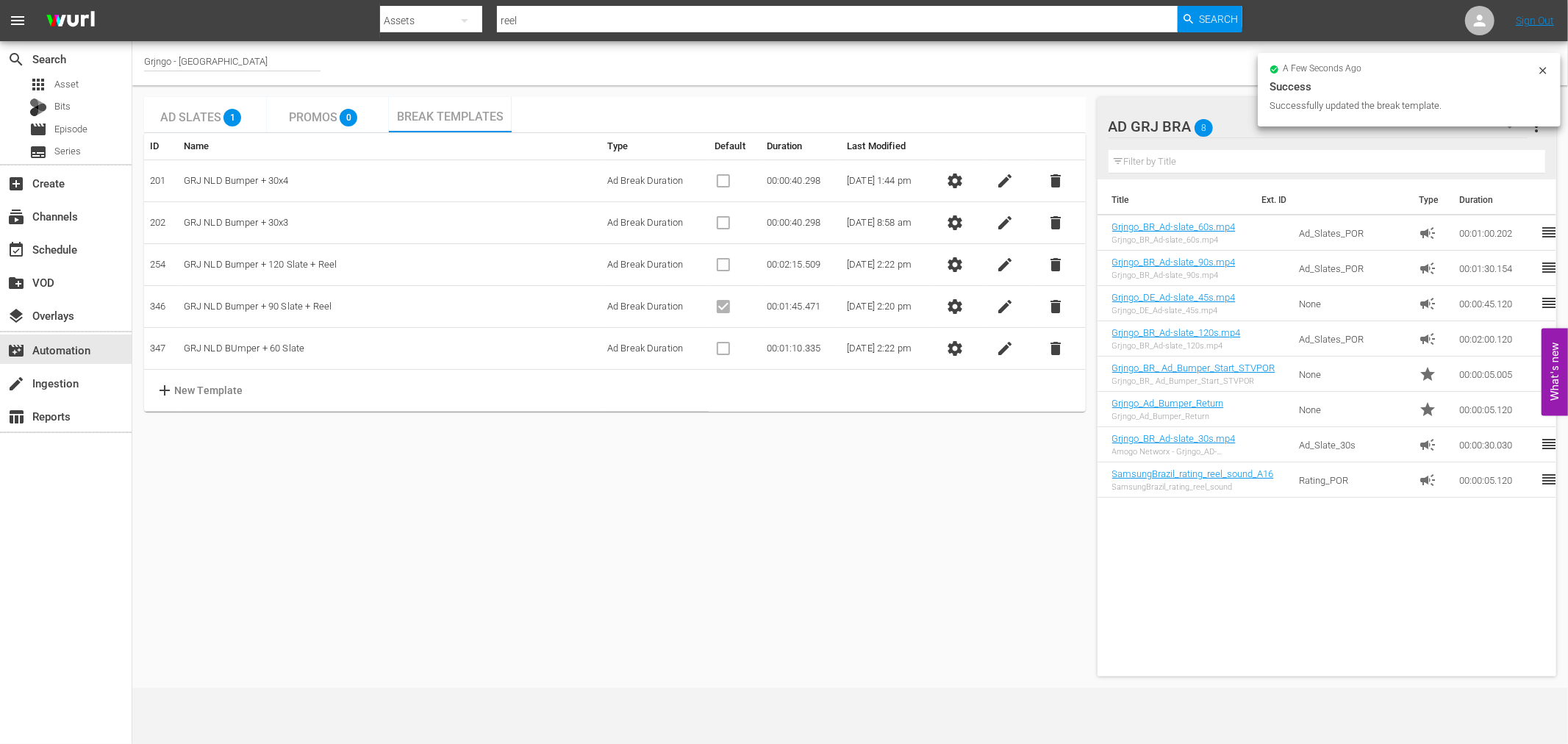
click at [318, 304] on td "GRJ NLD Bumper + 90 Slate + Reel" at bounding box center [389, 307] width 423 height 42
click at [1005, 300] on span "edit" at bounding box center [1005, 306] width 18 height 18
click at [308, 311] on td "GRJ NLD Bumper + 90 Slate + Reel" at bounding box center [389, 307] width 423 height 42
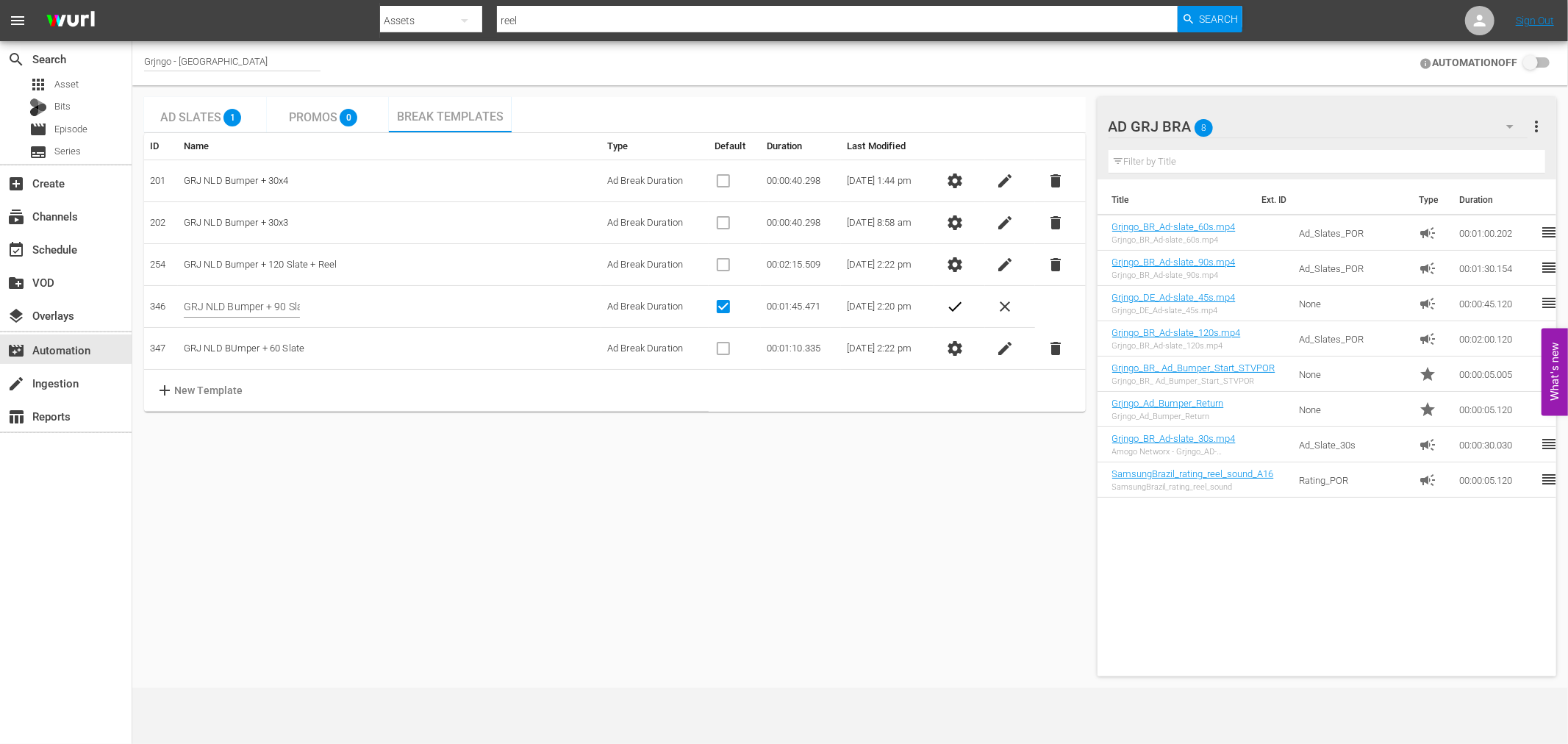
click at [273, 306] on input "GRJ NLD Bumper + 90 Slate + Reel" at bounding box center [242, 306] width 116 height 22
type input "GRJ NLD Bumper + 90 Slate"
click at [959, 307] on span "check" at bounding box center [954, 306] width 18 height 18
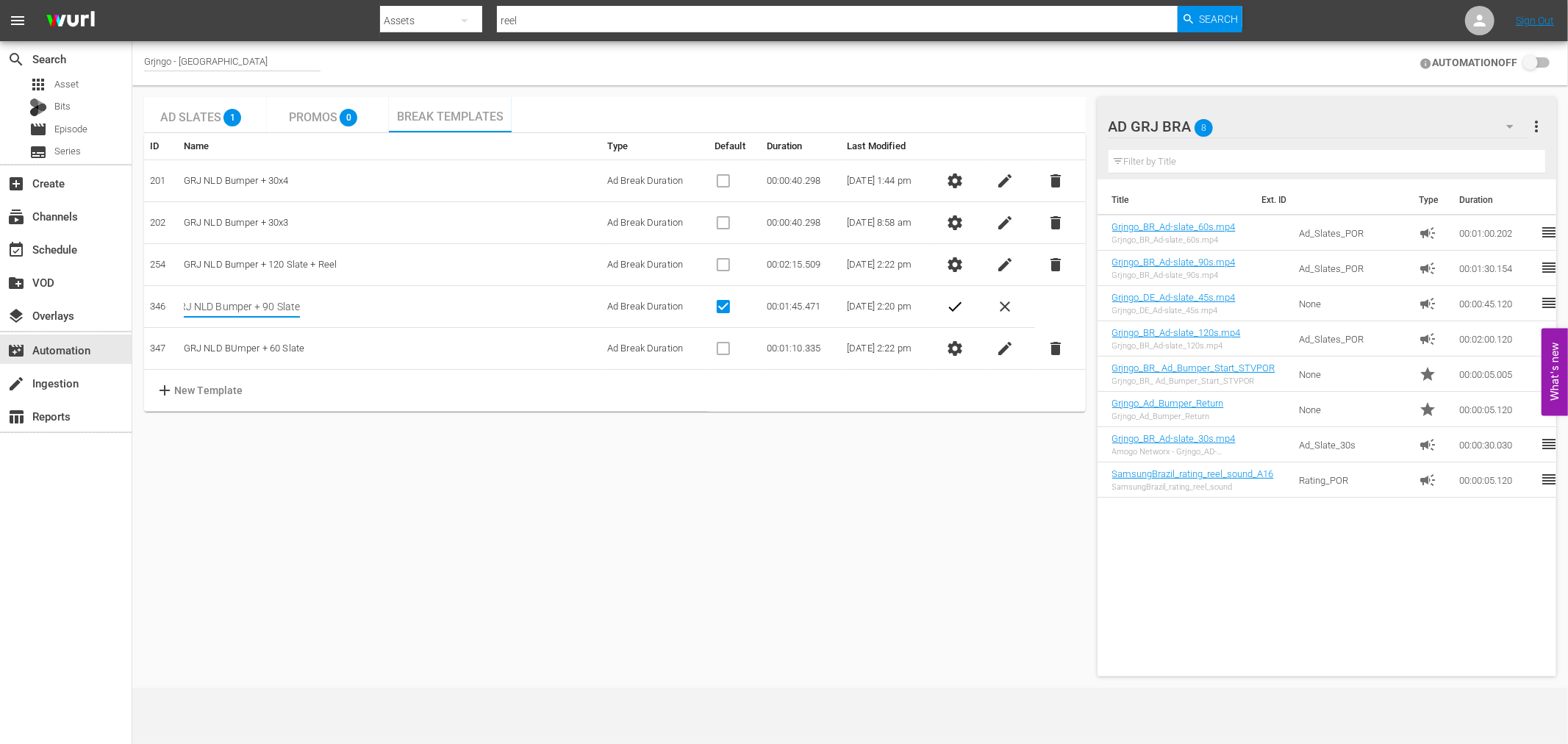
scroll to position [0, 0]
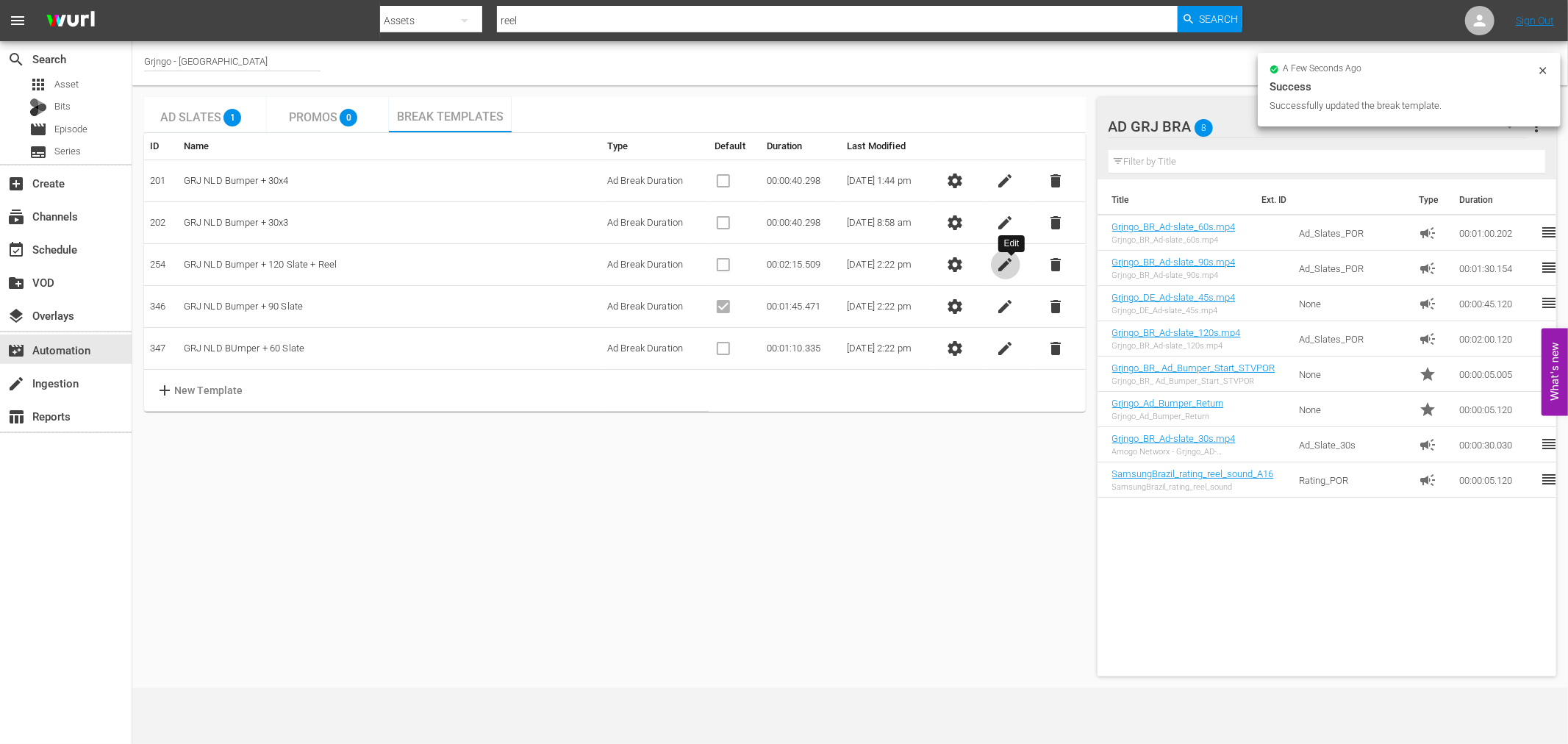
click at [1002, 262] on span "edit" at bounding box center [1005, 264] width 18 height 18
click at [294, 262] on td "GRJ NLD Bumper + 120 Slate + Reel" at bounding box center [389, 265] width 423 height 42
click at [269, 264] on input "GRJ NLD Bumper + 120 Slate + Reel" at bounding box center [242, 264] width 116 height 22
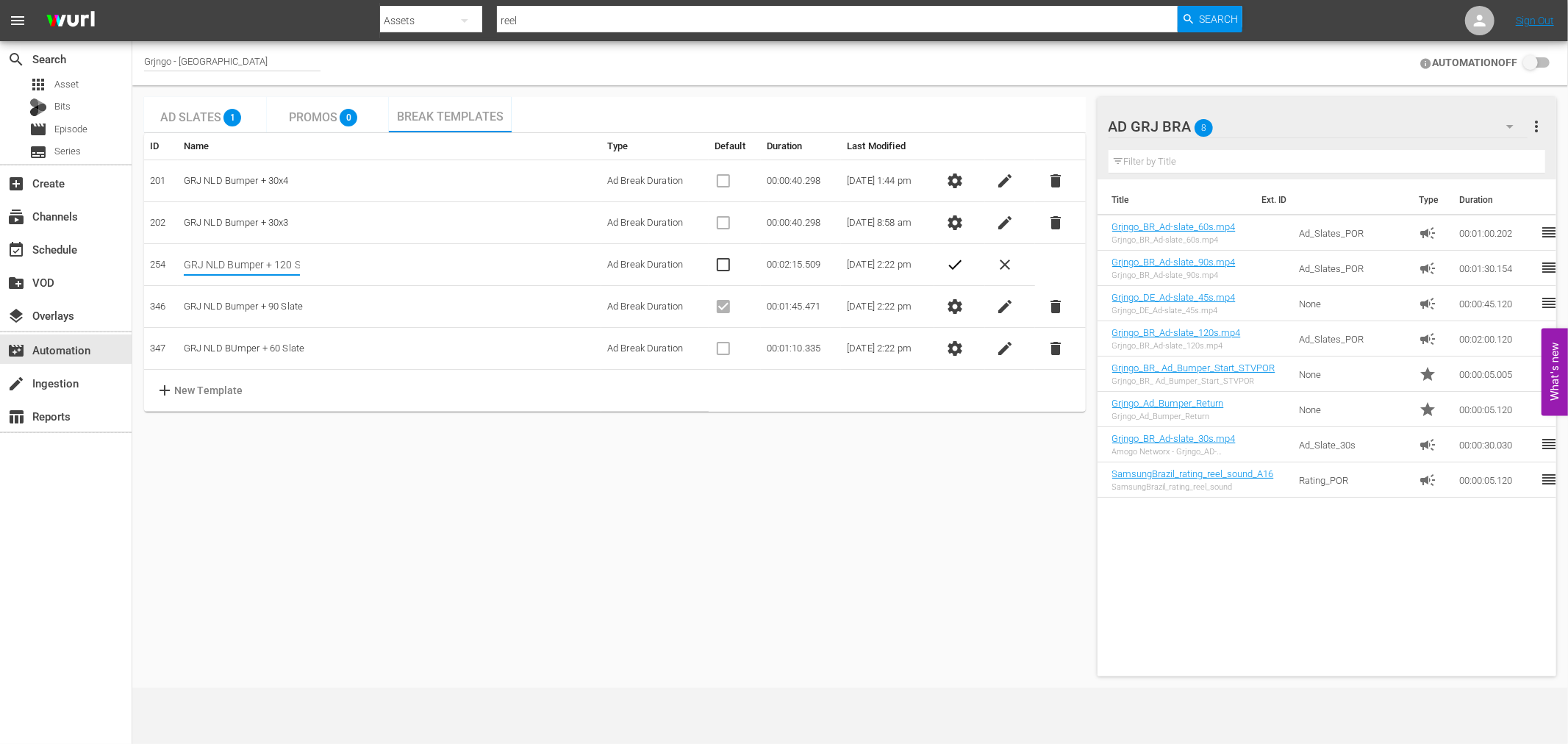
click at [274, 264] on input "GRJ NLD Bumper + 120 Slate + Reel" at bounding box center [242, 264] width 116 height 22
type input "GRJ NLD Bumper + 120 Slate"
click at [475, 525] on div "Ad Slates 1 Promos 0 Break Templates ID Name Type Default Duration Last Modifie…" at bounding box center [614, 386] width 941 height 579
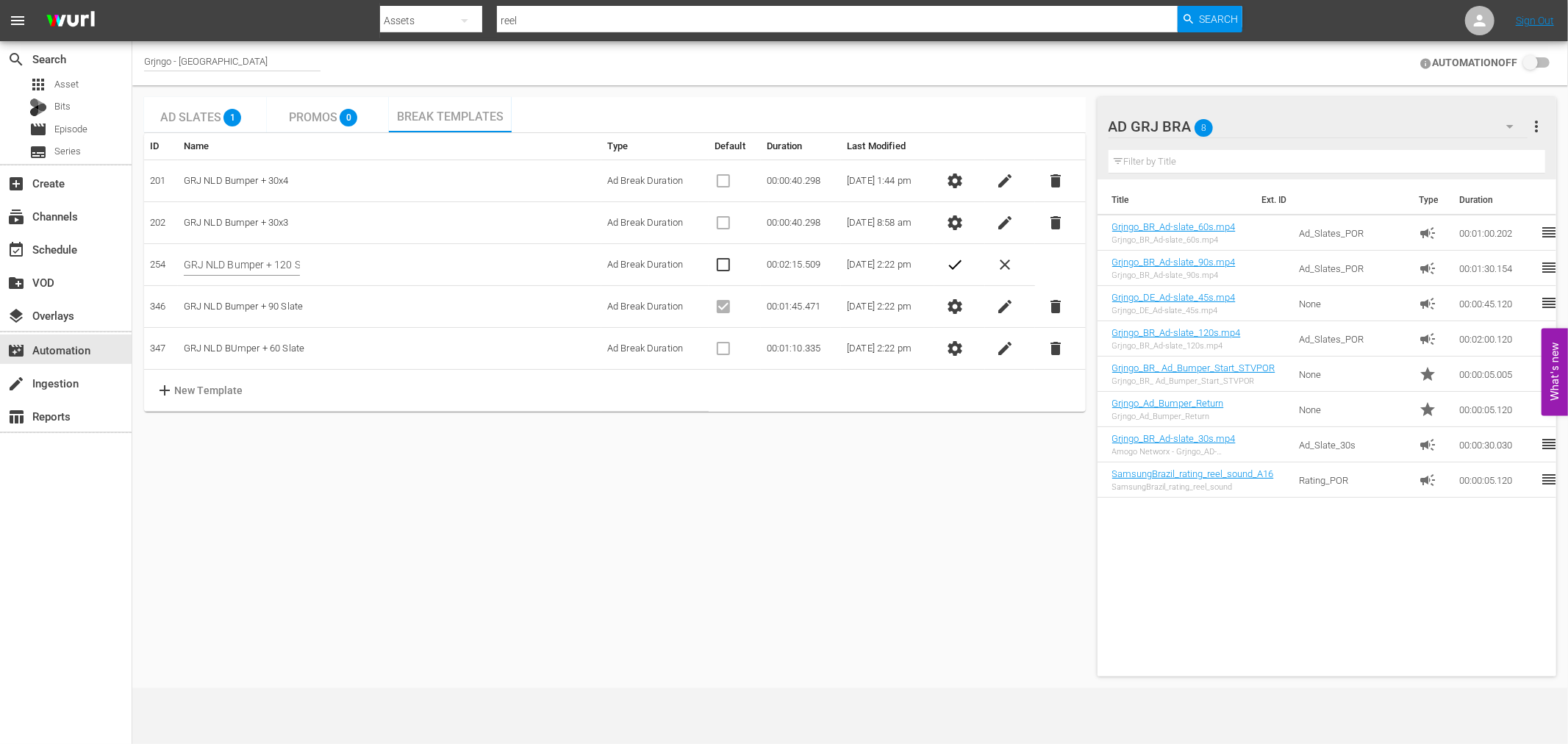
click at [964, 259] on span "check" at bounding box center [954, 264] width 18 height 18
click at [273, 343] on td "GRJ NLD BUmper + 60 Slate" at bounding box center [389, 348] width 423 height 42
click at [957, 355] on span "settings" at bounding box center [954, 348] width 18 height 18
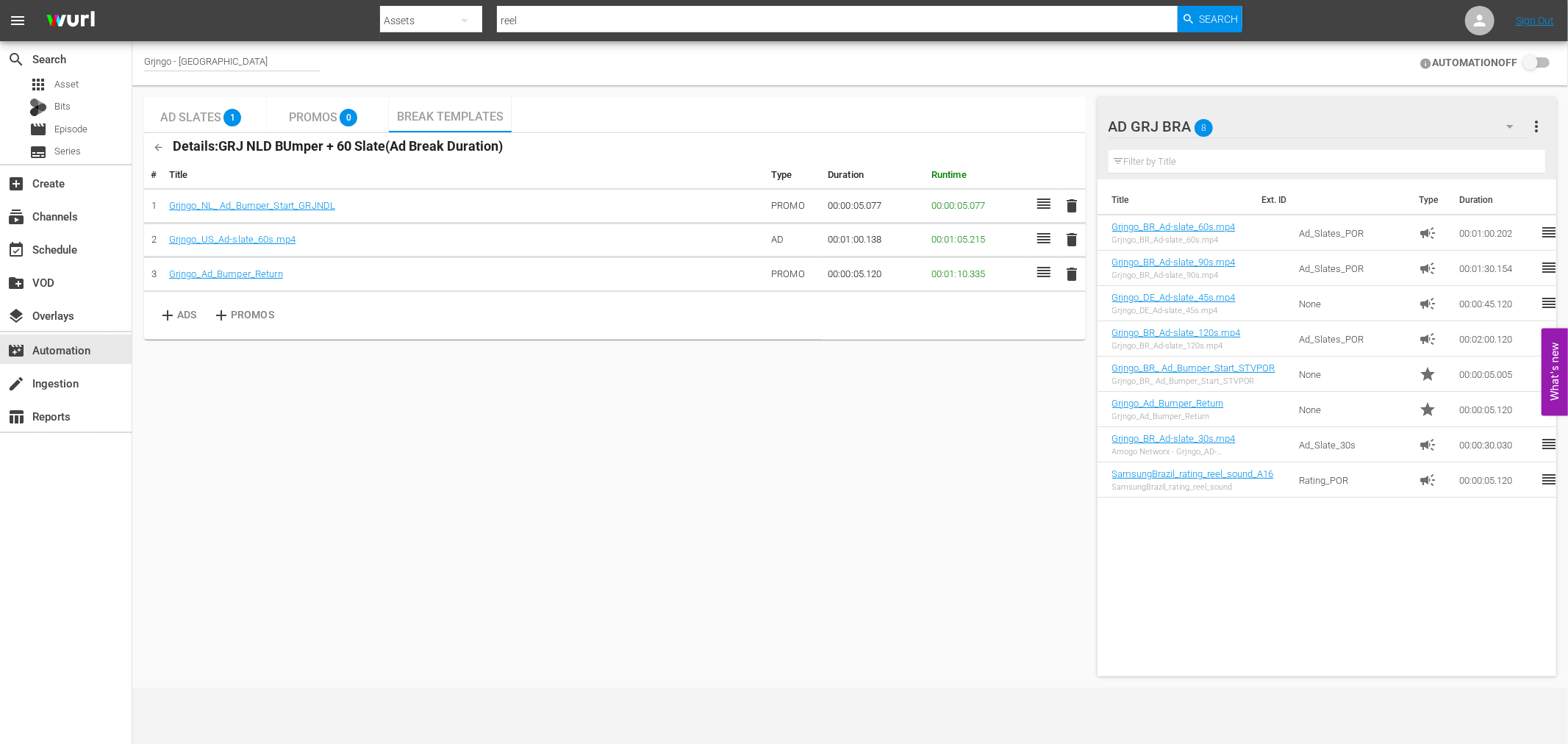
click at [167, 151] on button "button" at bounding box center [158, 147] width 29 height 29
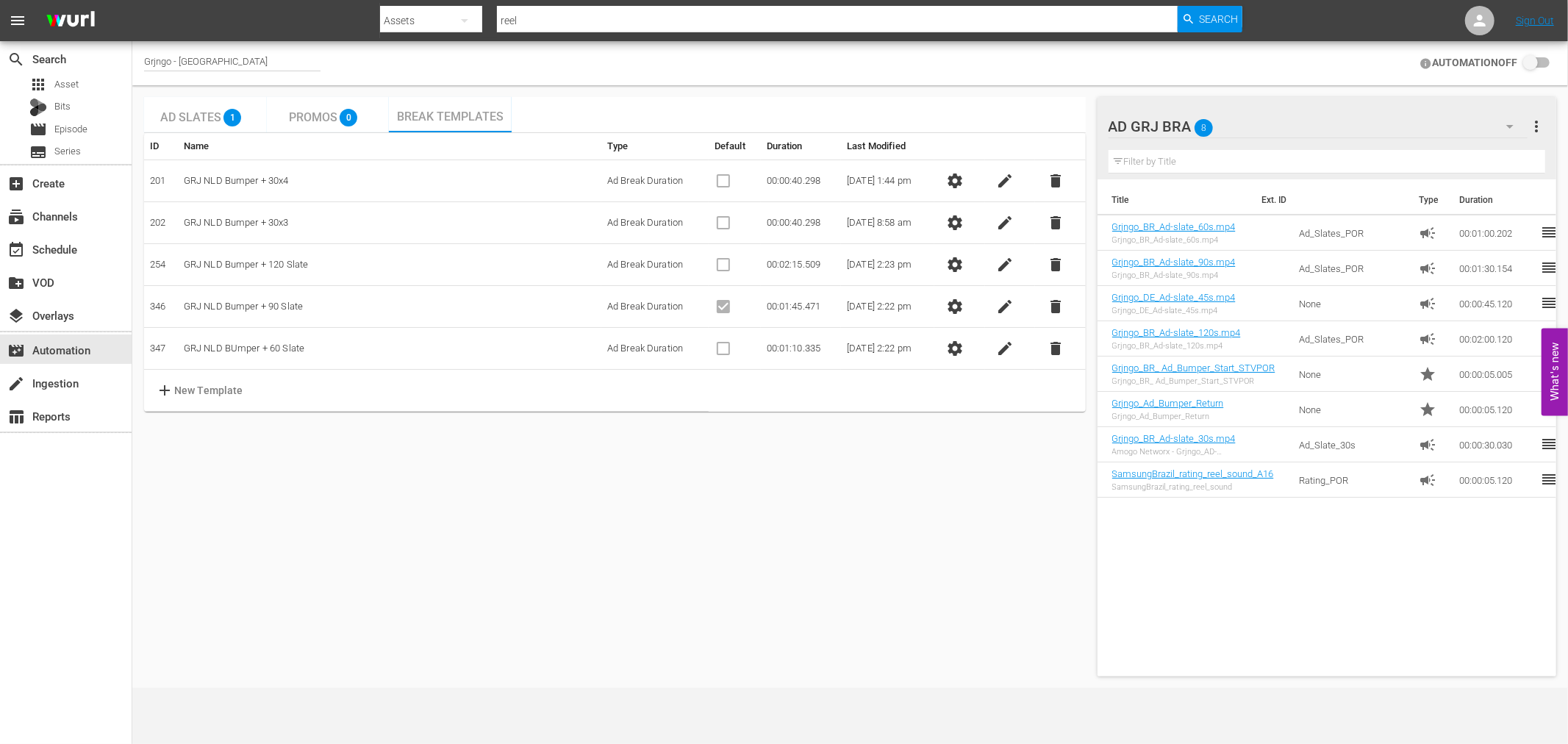
click at [957, 307] on span "settings" at bounding box center [954, 306] width 18 height 18
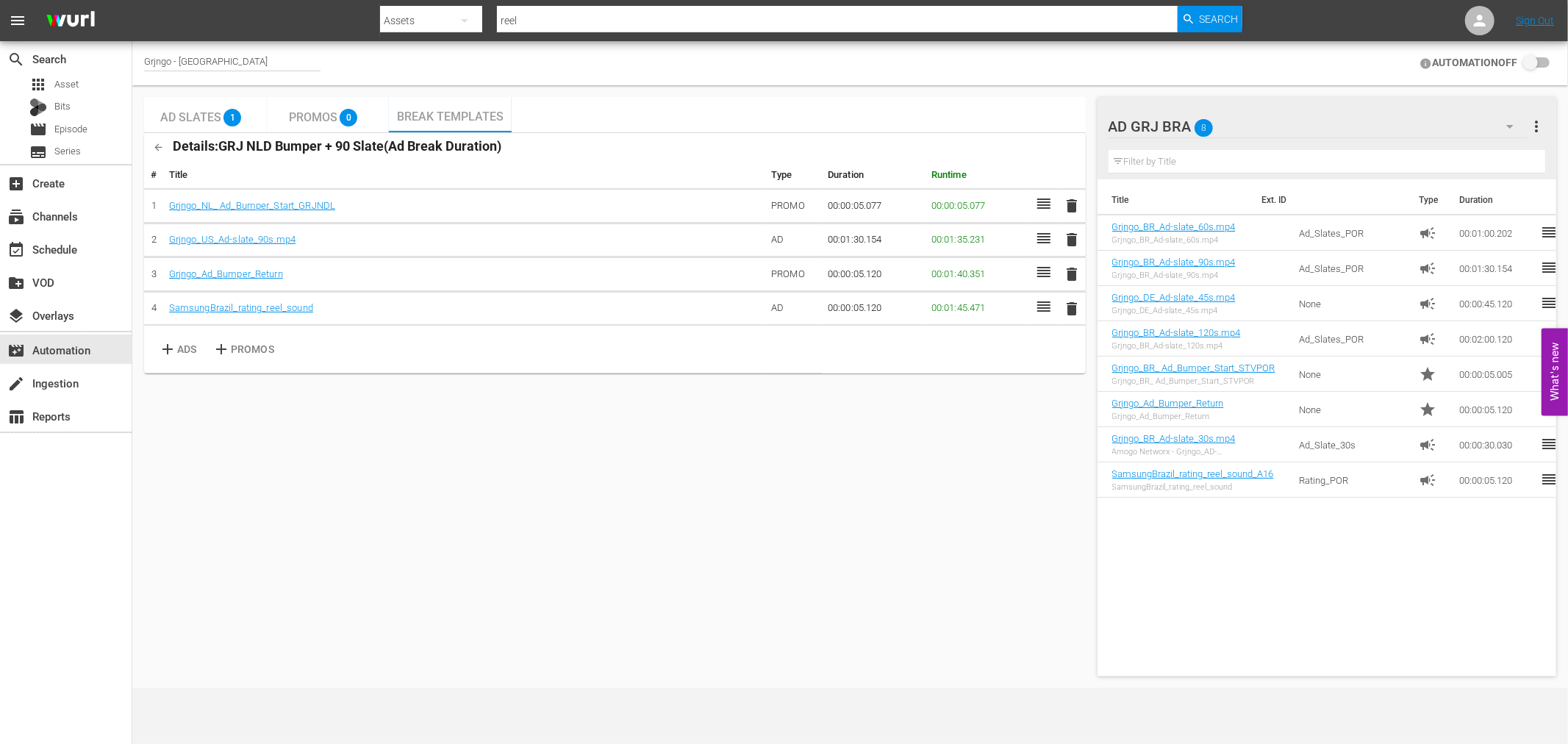
click at [1071, 304] on span "delete" at bounding box center [1071, 308] width 18 height 18
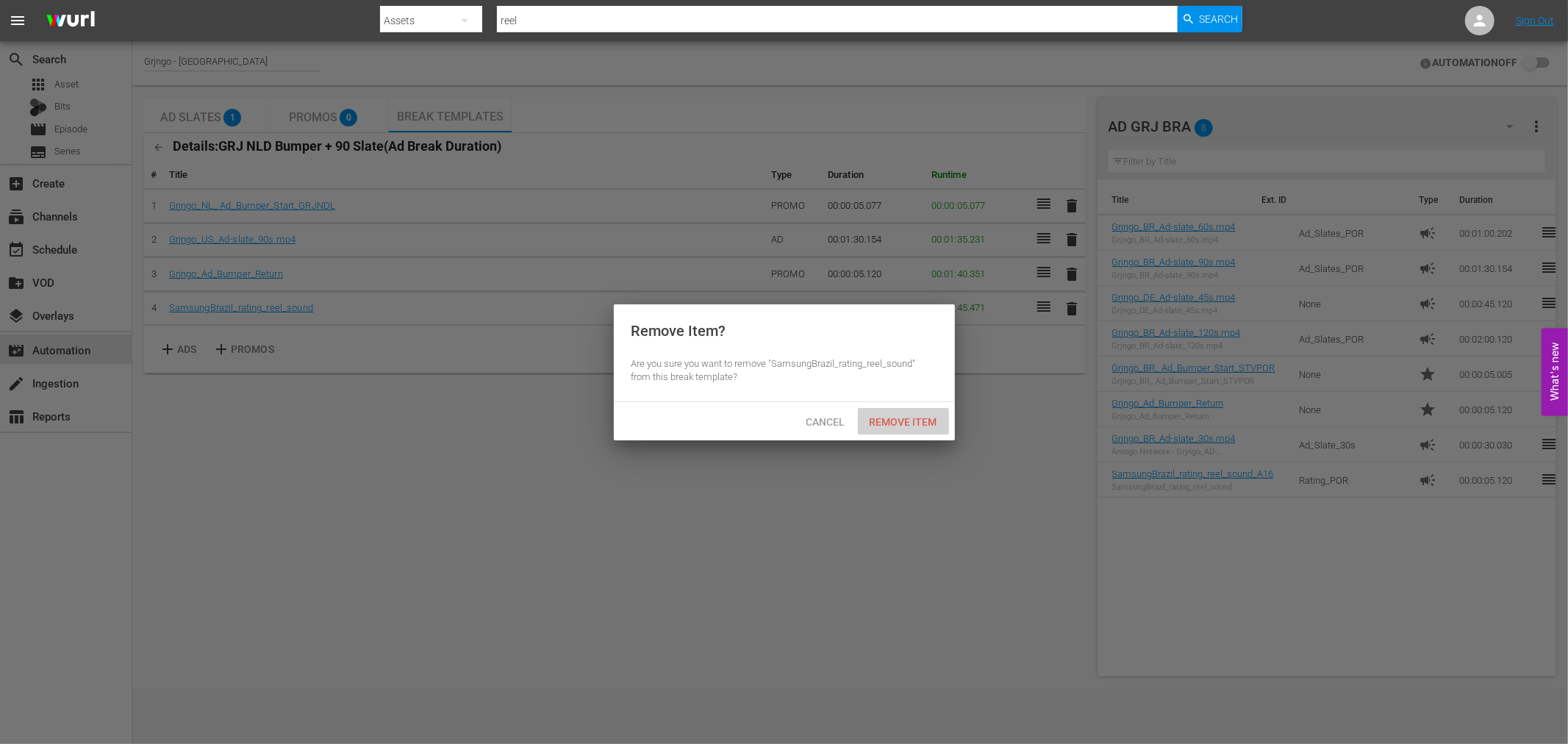
click at [934, 413] on div "Remove Item" at bounding box center [903, 421] width 91 height 27
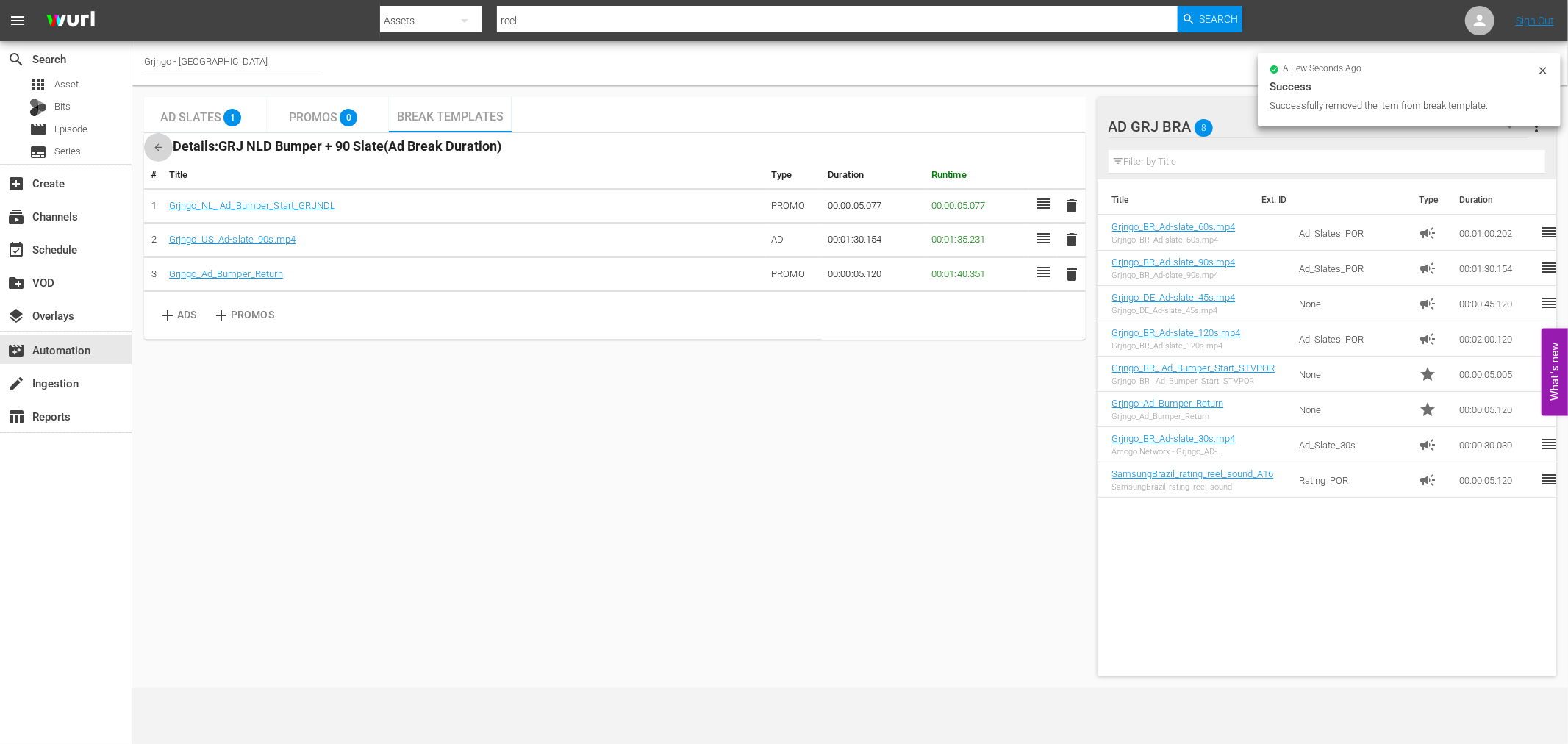
click at [153, 145] on icon "button" at bounding box center [158, 148] width 11 height 11
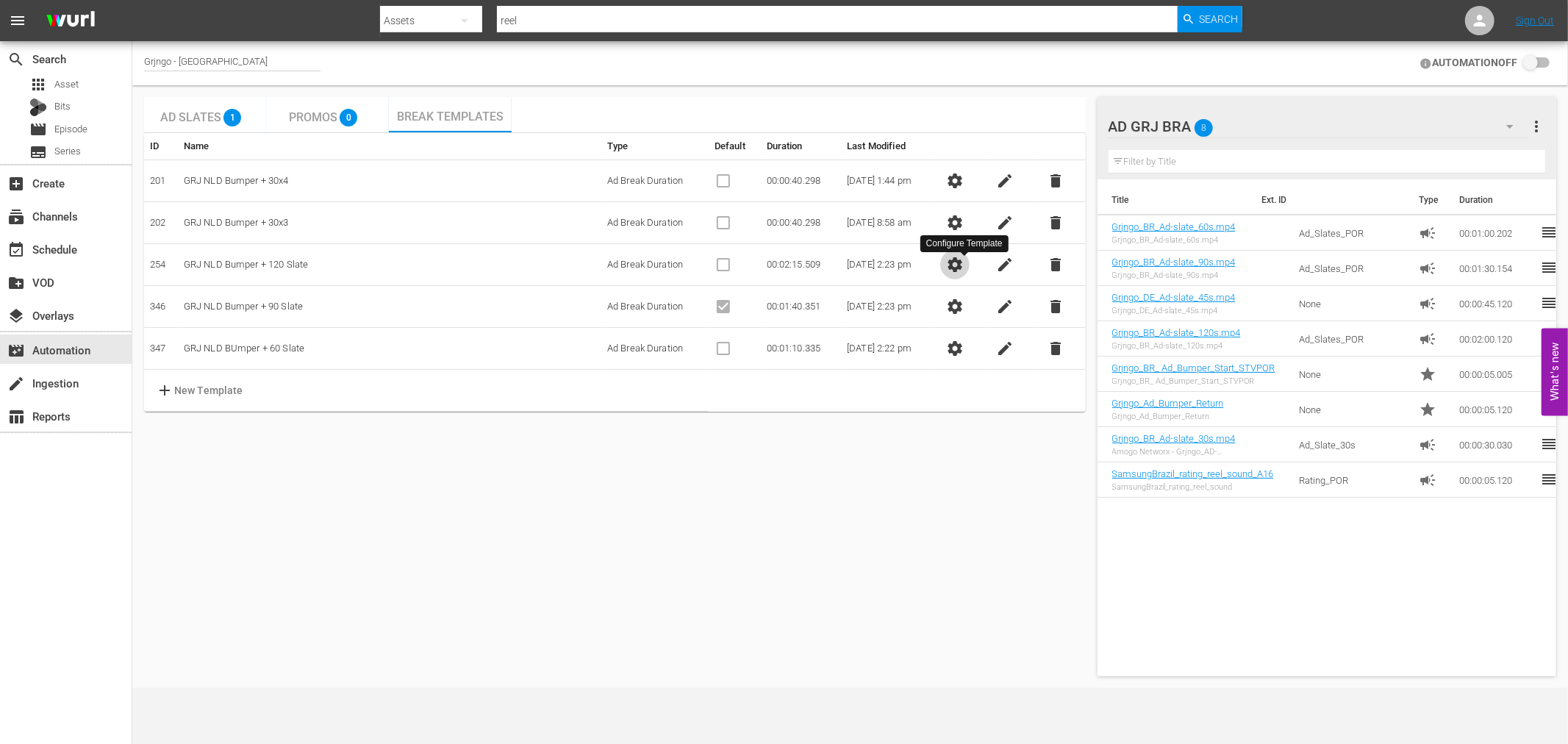
click at [964, 260] on span "settings" at bounding box center [954, 264] width 18 height 18
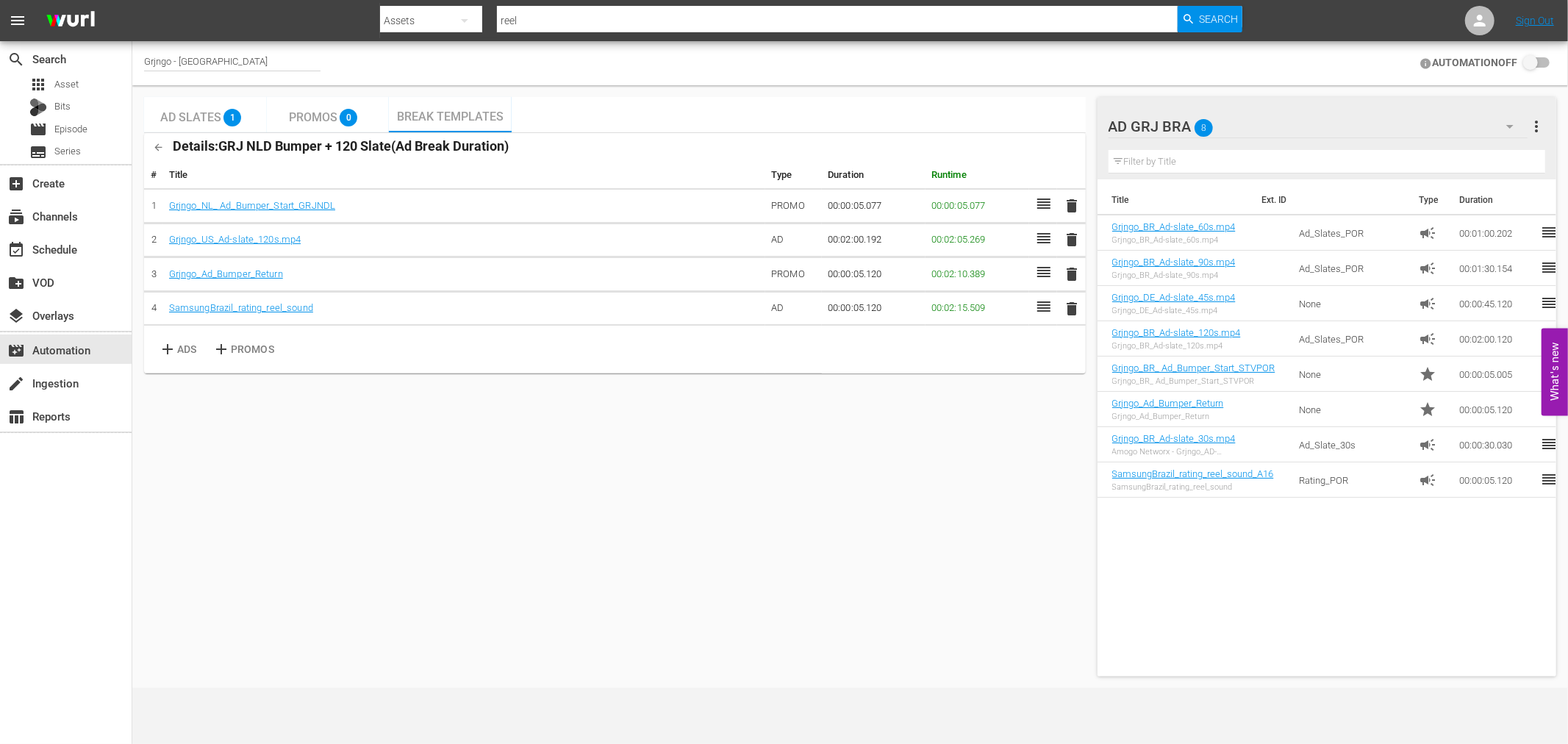
click at [1070, 309] on span "delete" at bounding box center [1071, 308] width 18 height 18
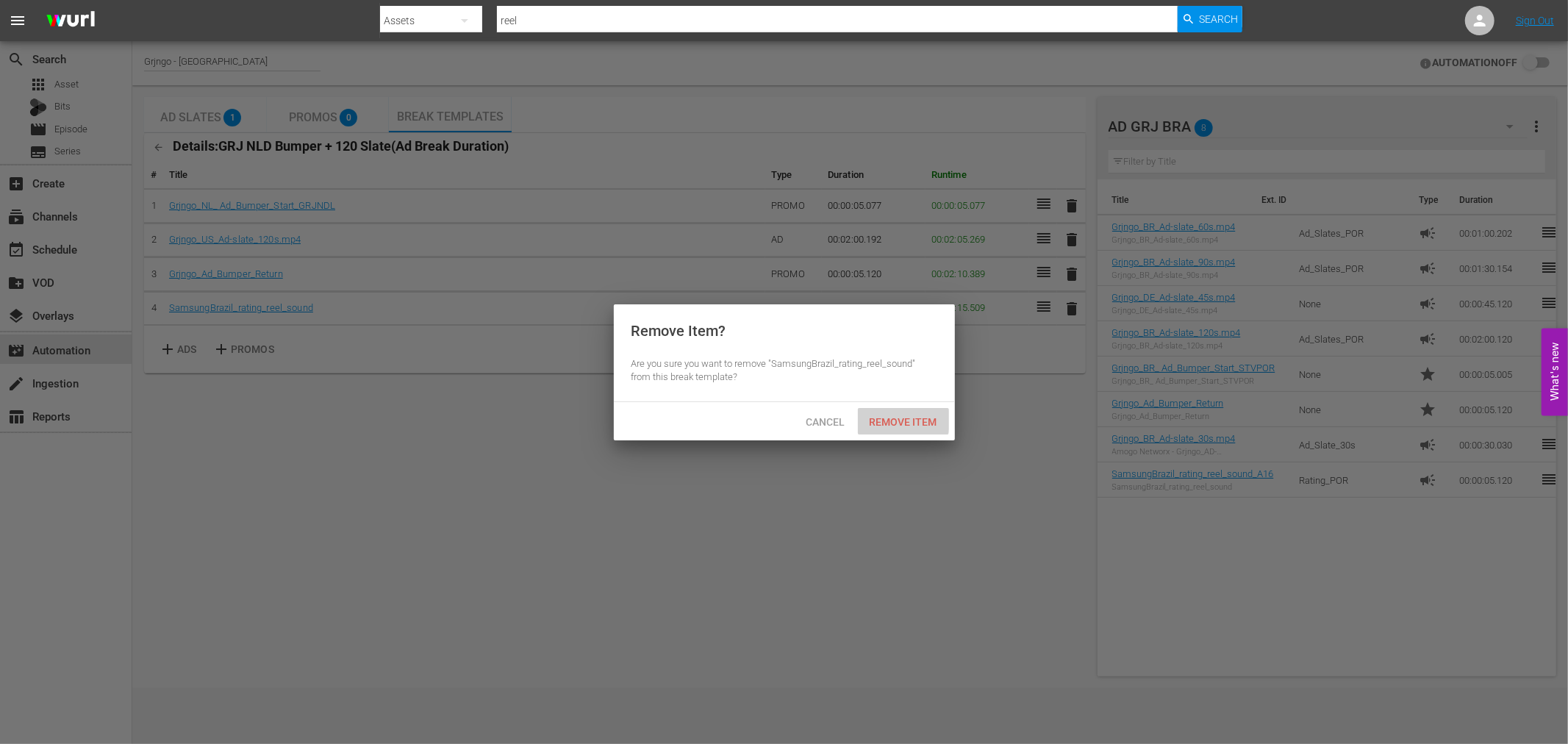
click at [884, 420] on span "Remove Item" at bounding box center [903, 421] width 91 height 12
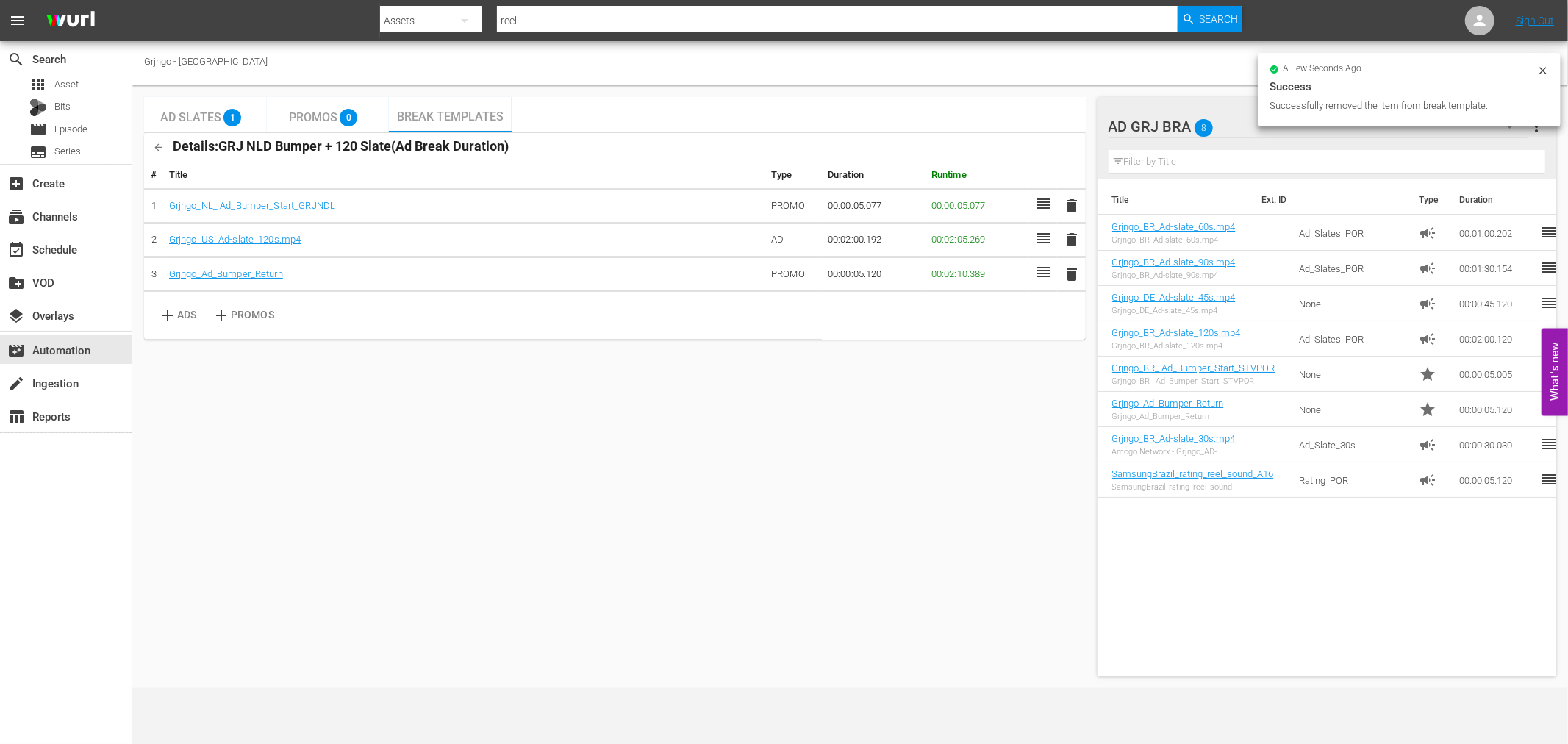
click at [153, 150] on icon "button" at bounding box center [158, 148] width 11 height 11
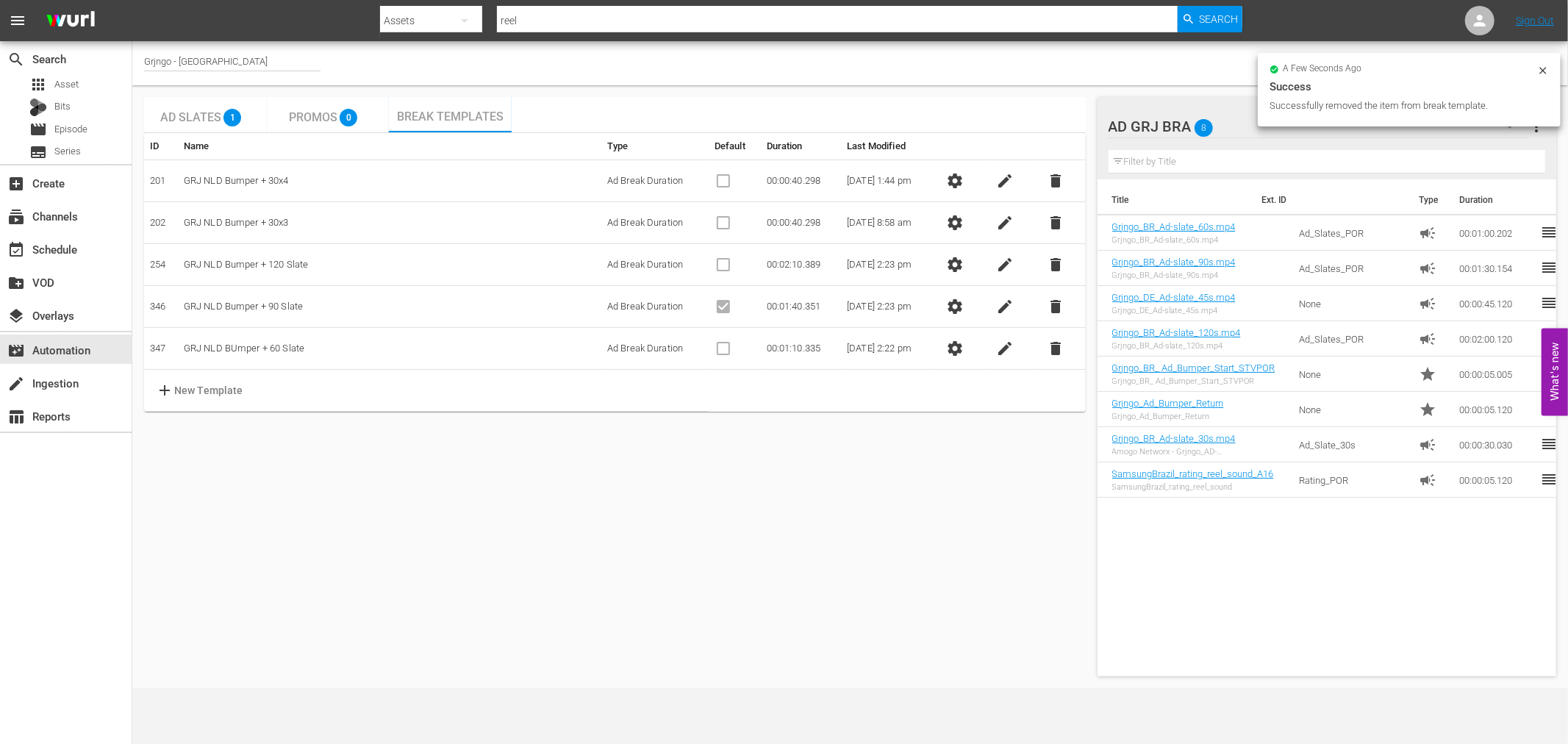
click at [957, 217] on span "settings" at bounding box center [954, 223] width 18 height 18
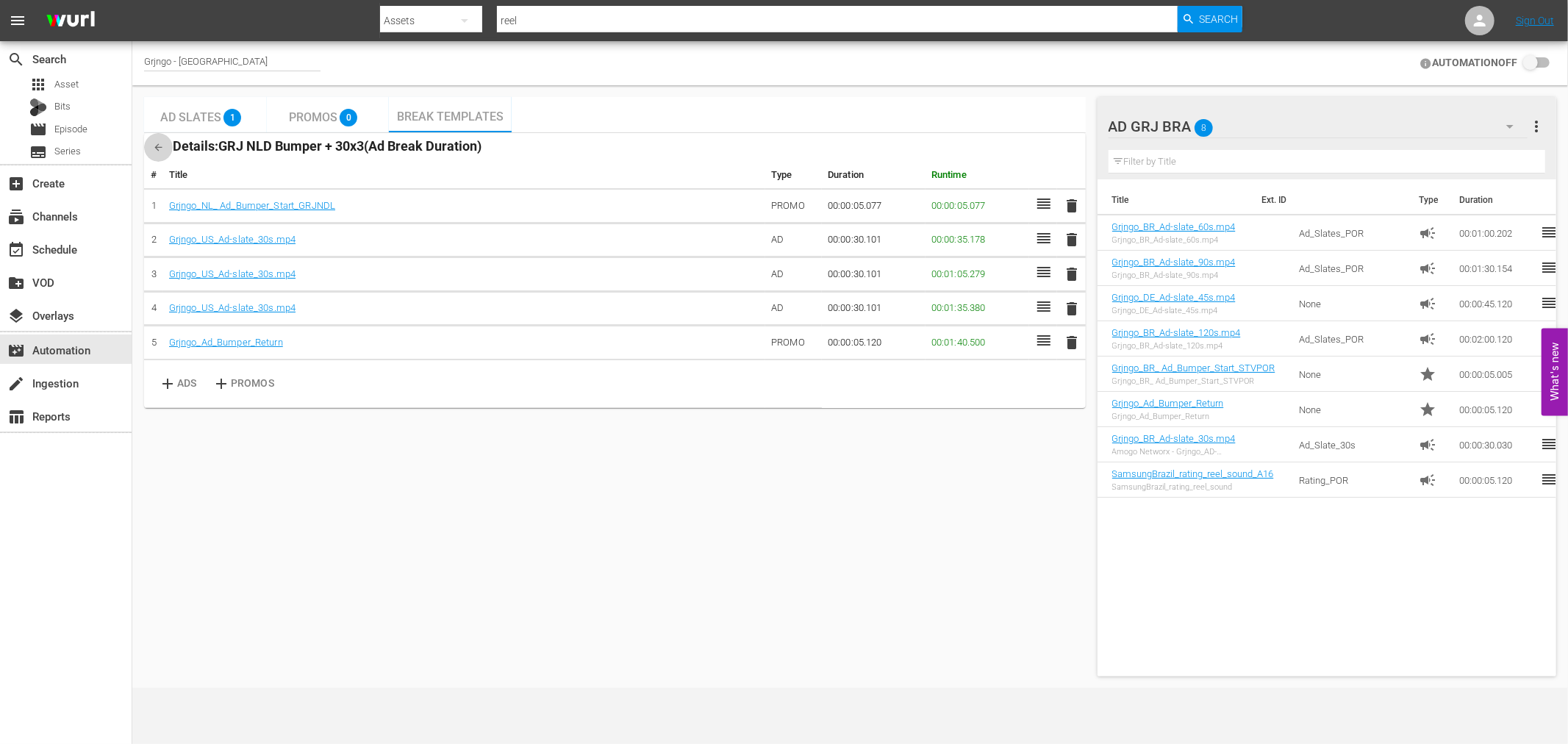
click at [160, 151] on icon "button" at bounding box center [158, 148] width 11 height 11
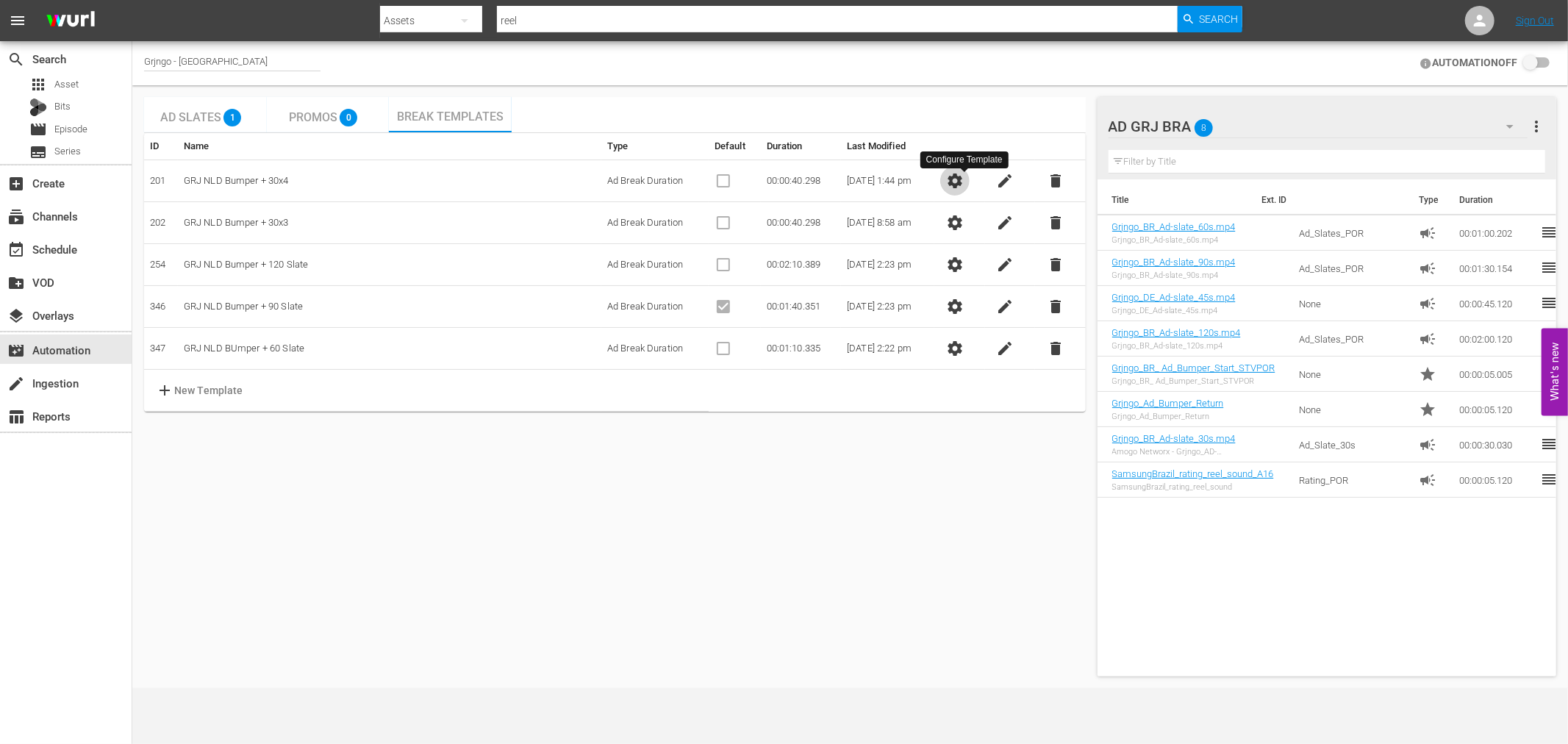
click at [964, 181] on span "settings" at bounding box center [954, 181] width 18 height 18
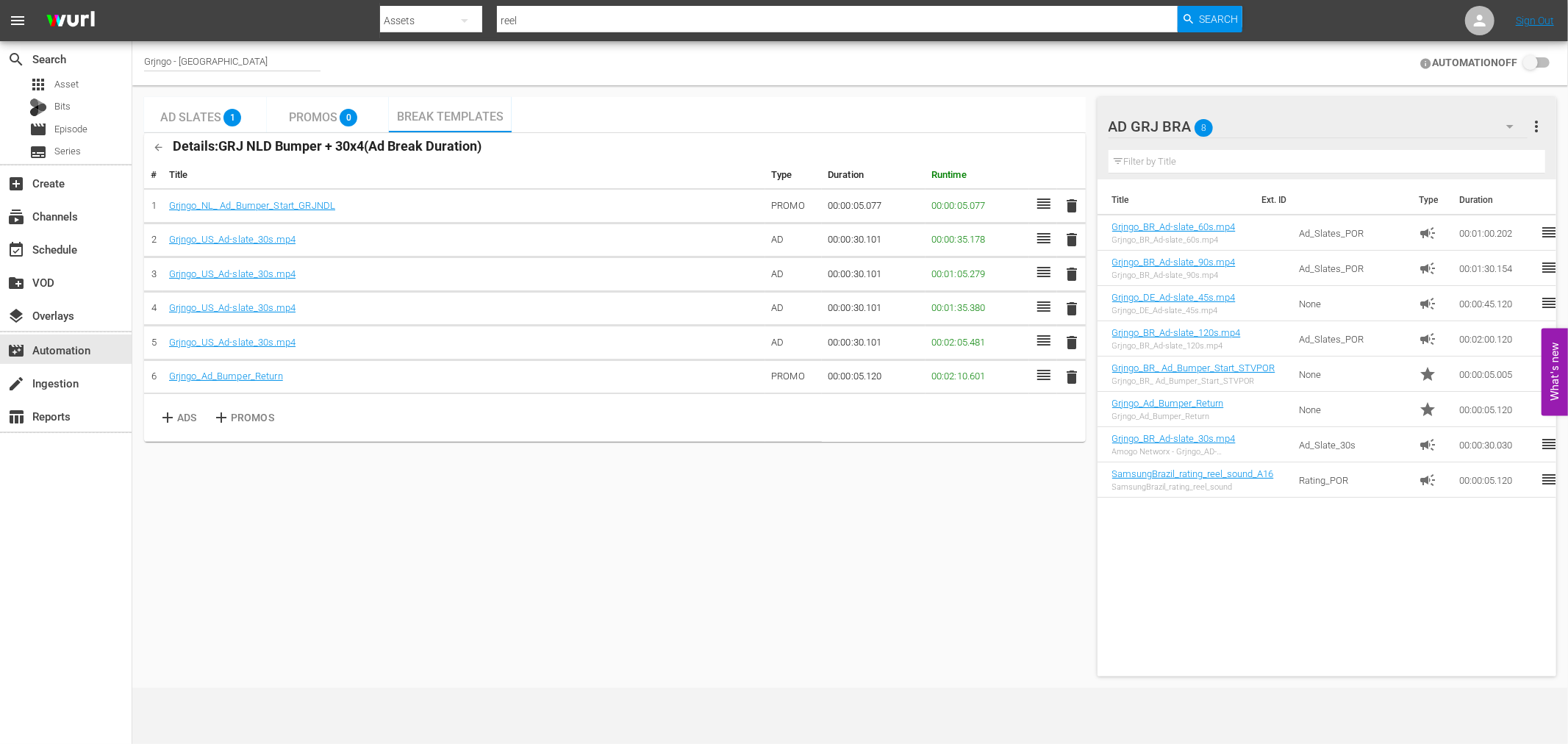
click at [157, 147] on icon "button" at bounding box center [159, 148] width 8 height 8
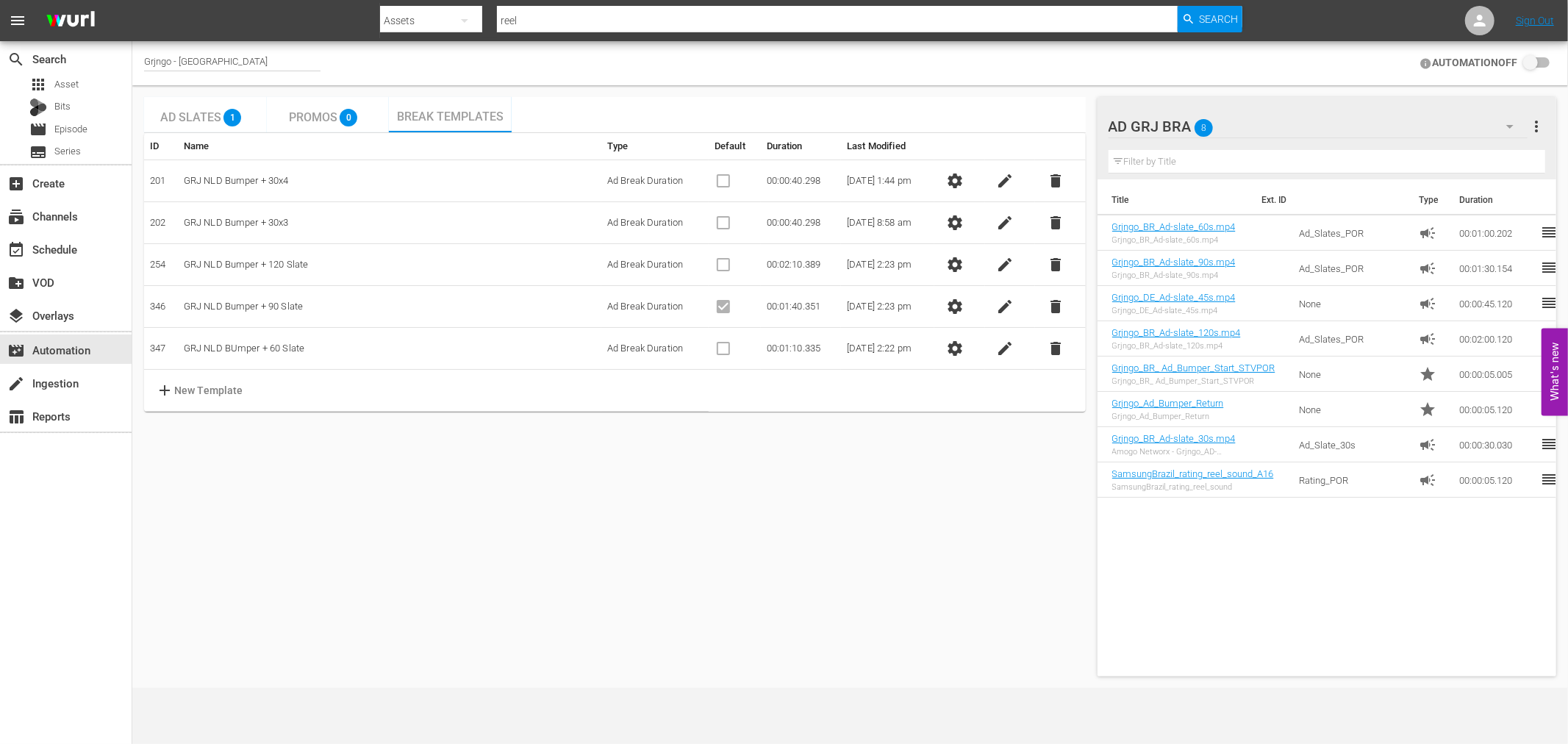
click at [876, 547] on div "Ad Slates 1 Promos 0 Break Templates ID Name Type Default Duration Last Modifie…" at bounding box center [614, 386] width 941 height 579
click at [1543, 60] on input "checkbox" at bounding box center [1533, 63] width 32 height 18
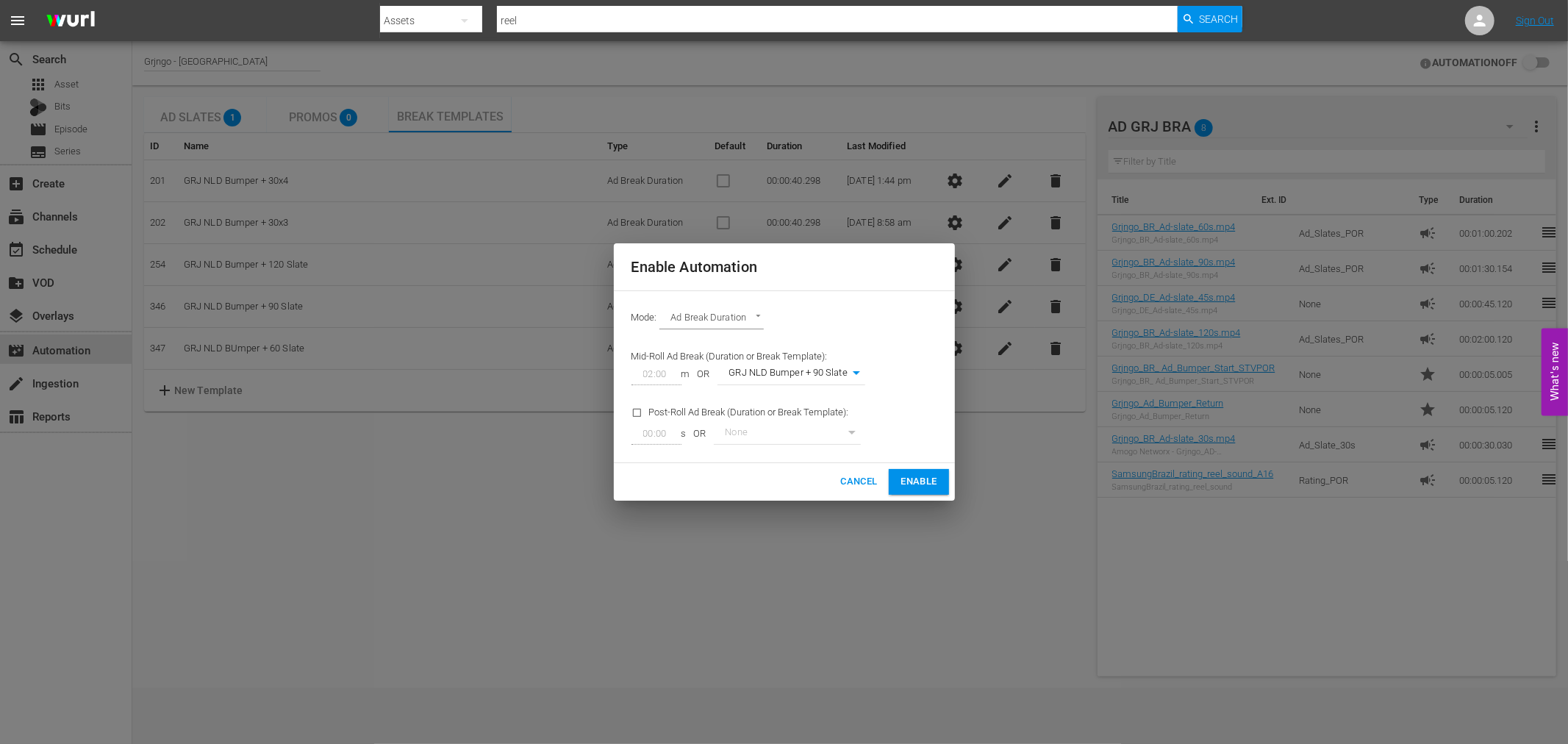
click at [902, 476] on span "Enable" at bounding box center [918, 482] width 36 height 17
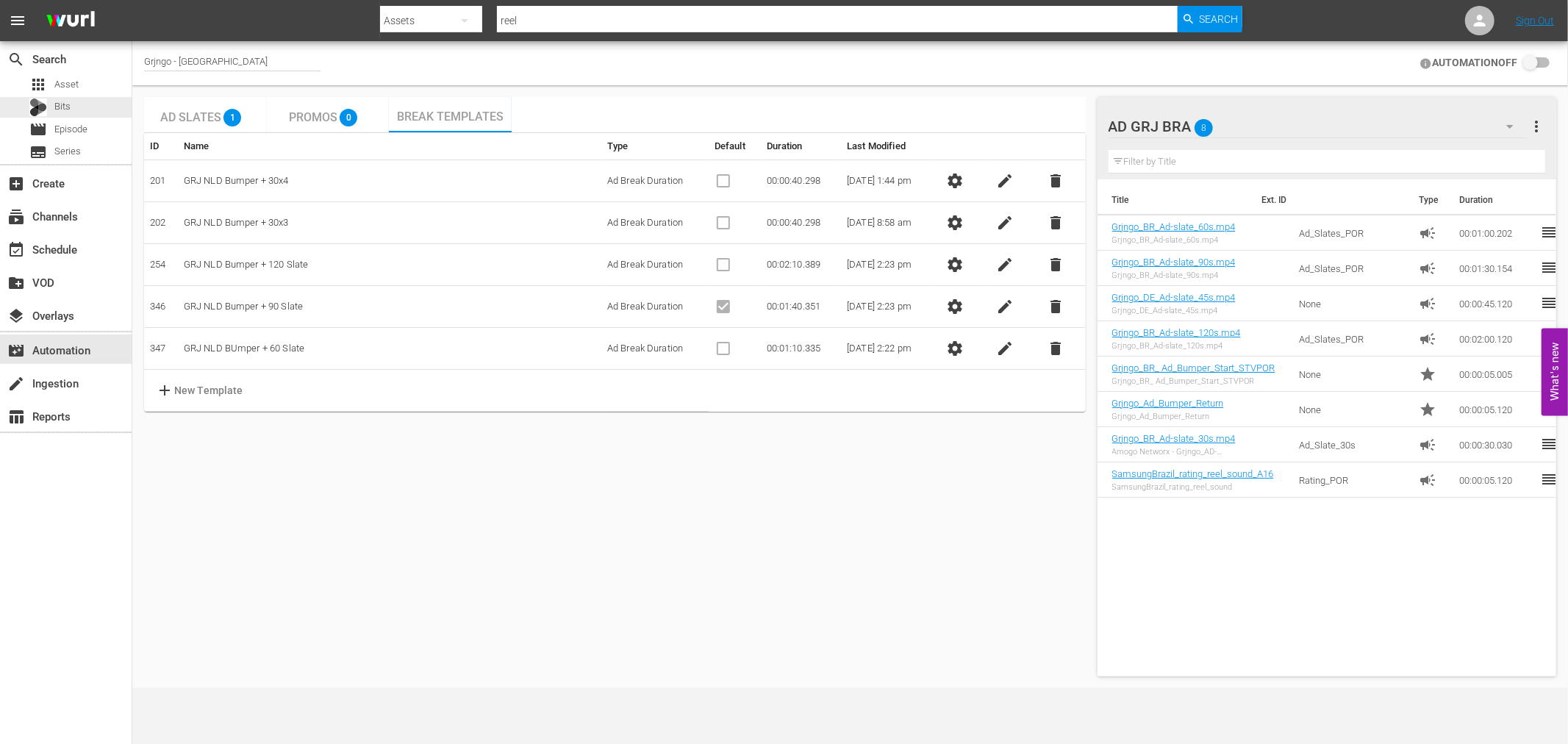
checkbox input "true"
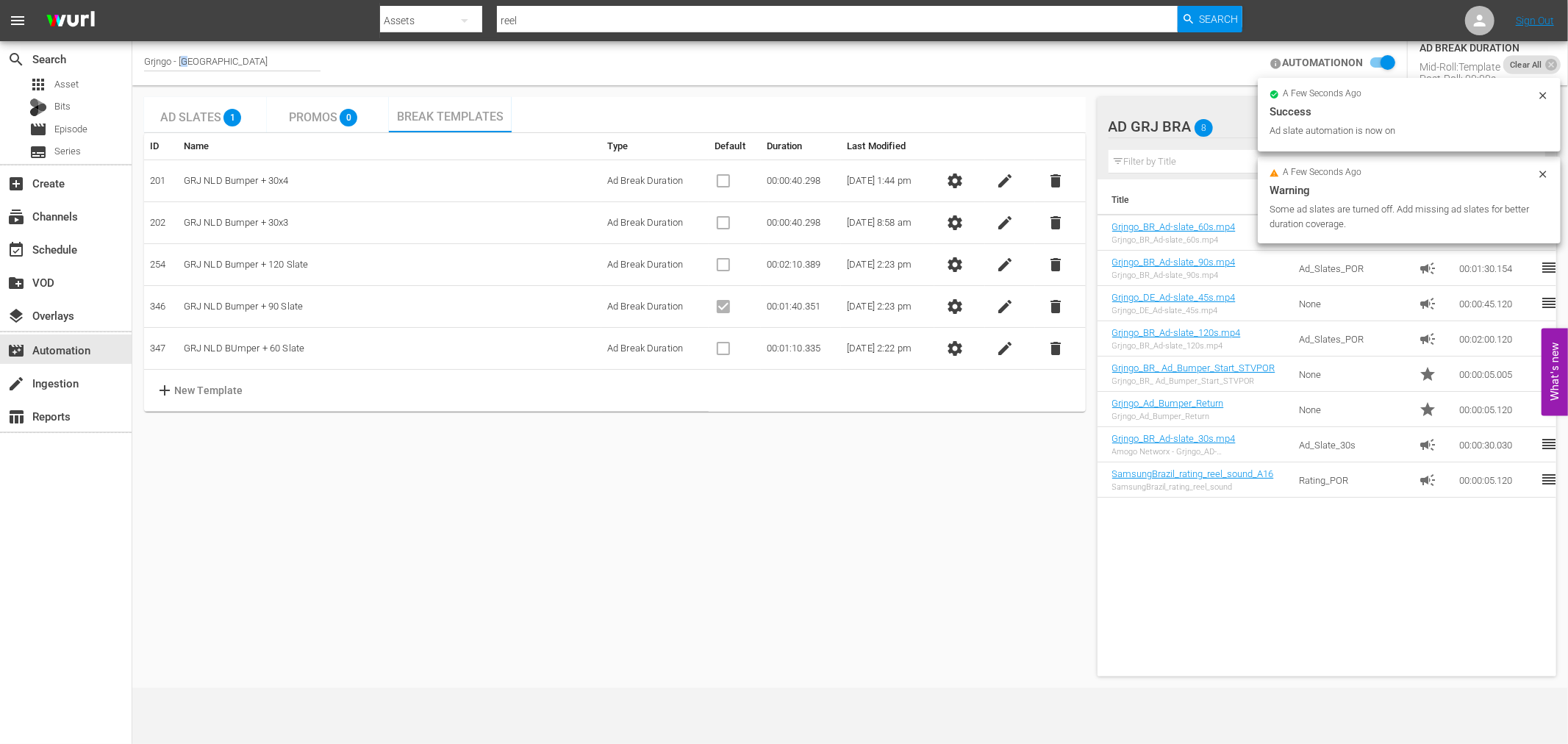
drag, startPoint x: 197, startPoint y: 56, endPoint x: 185, endPoint y: 56, distance: 12.0
click at [185, 56] on div "Grjngo - NL" at bounding box center [232, 63] width 176 height 15
drag, startPoint x: 224, startPoint y: 59, endPoint x: 136, endPoint y: 61, distance: 88.0
click at [136, 61] on div "Channel Title Grjngo - NL AUTOMATION ON AD BREAK DURATION Mid-Roll: Template Po…" at bounding box center [850, 63] width 1436 height 44
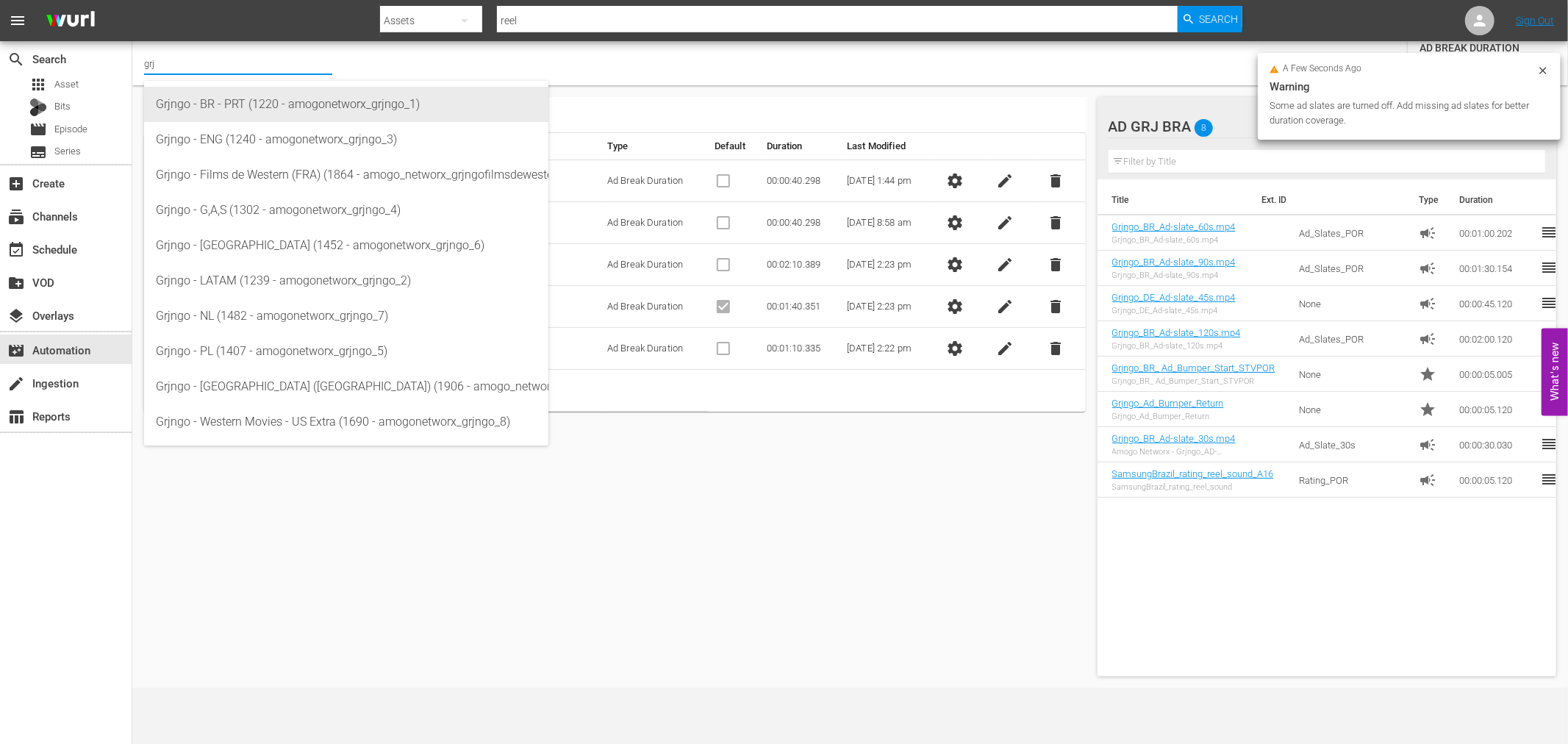
click at [294, 109] on div "Grjngo - BR - PRT (1220 - amogonetworx_grjngo_1)" at bounding box center [346, 104] width 381 height 36
type input "Grjngo - BR - PRT (1220 - amogonetworx_grjngo_1)"
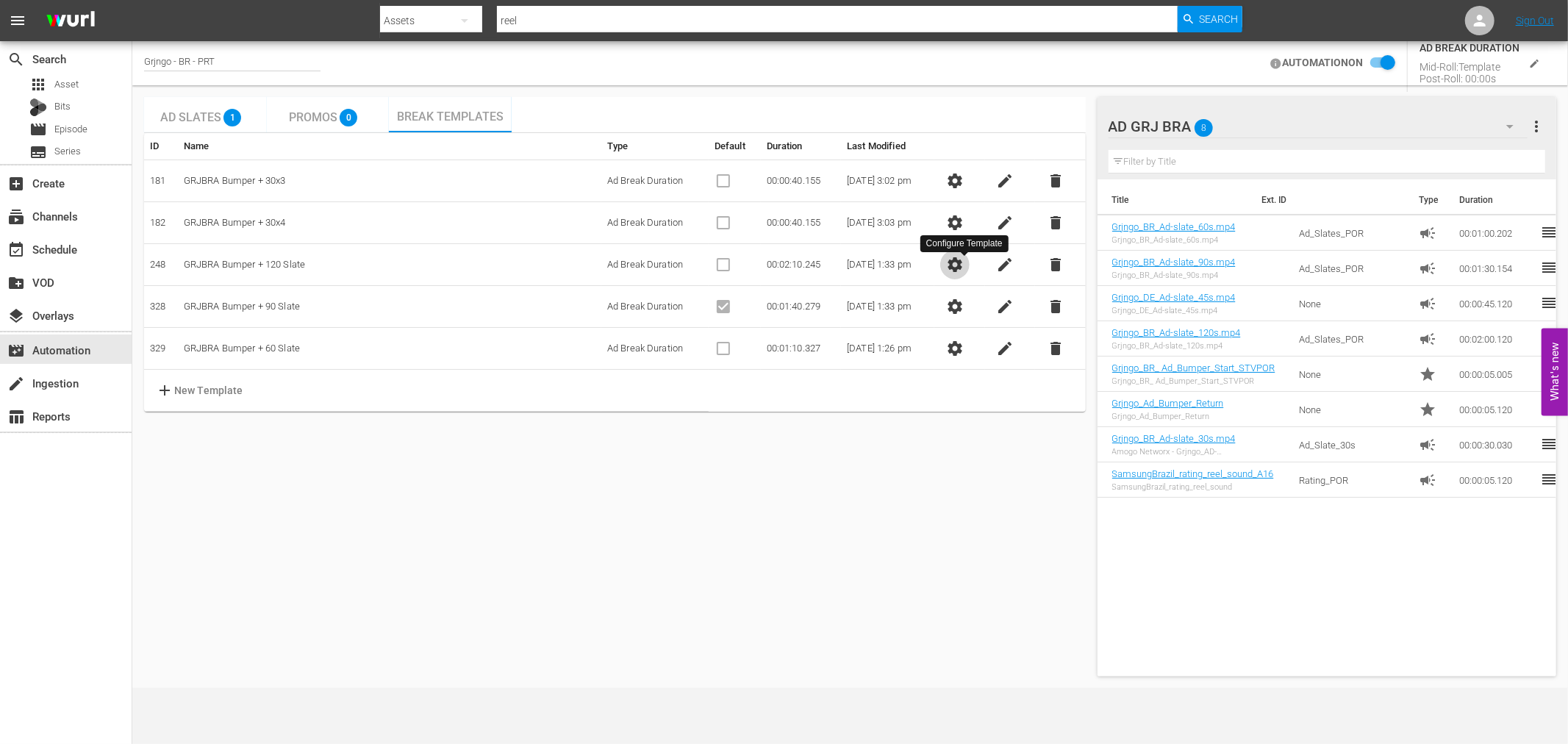
click at [958, 267] on span "settings" at bounding box center [954, 264] width 18 height 18
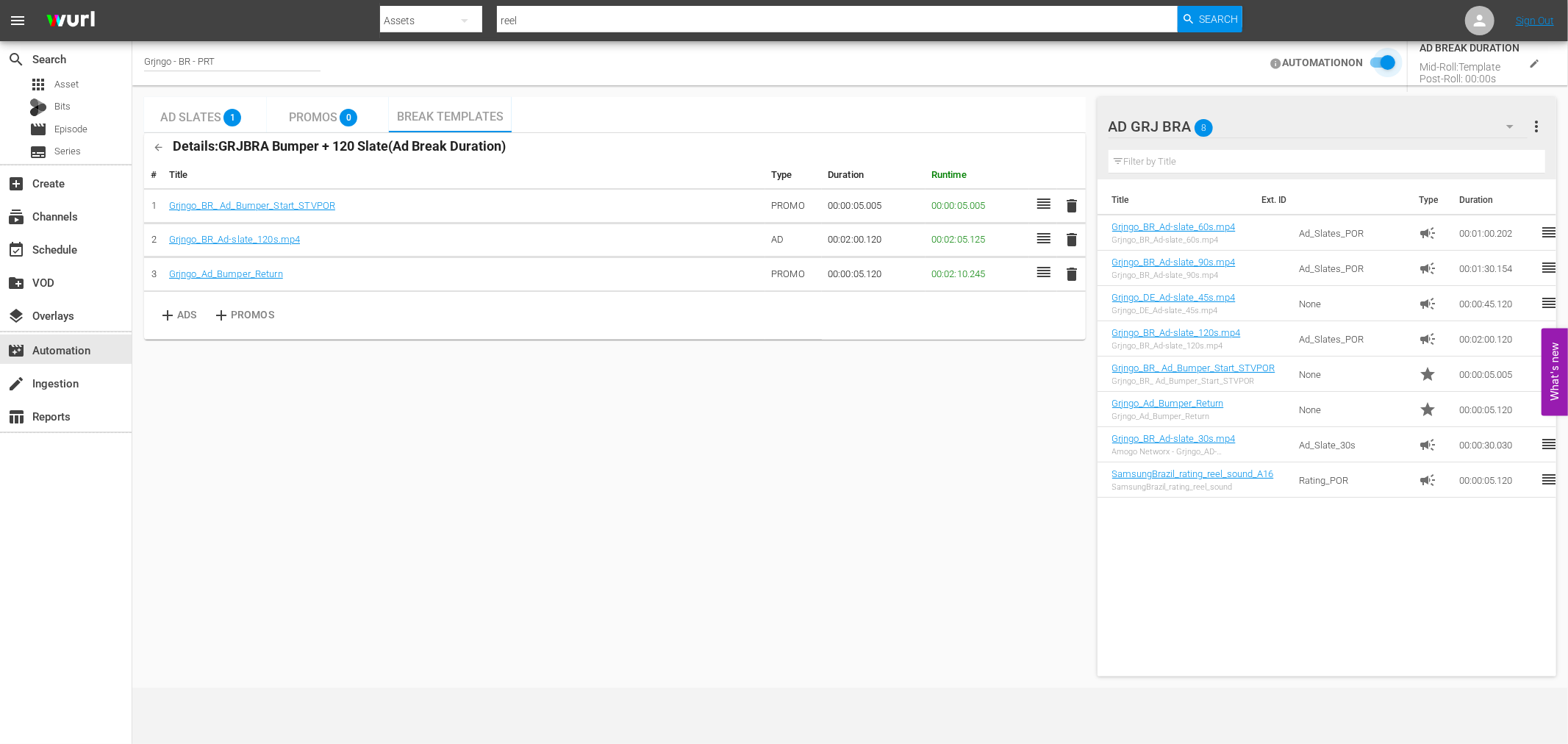
click at [1375, 57] on input "checkbox" at bounding box center [1379, 63] width 32 height 18
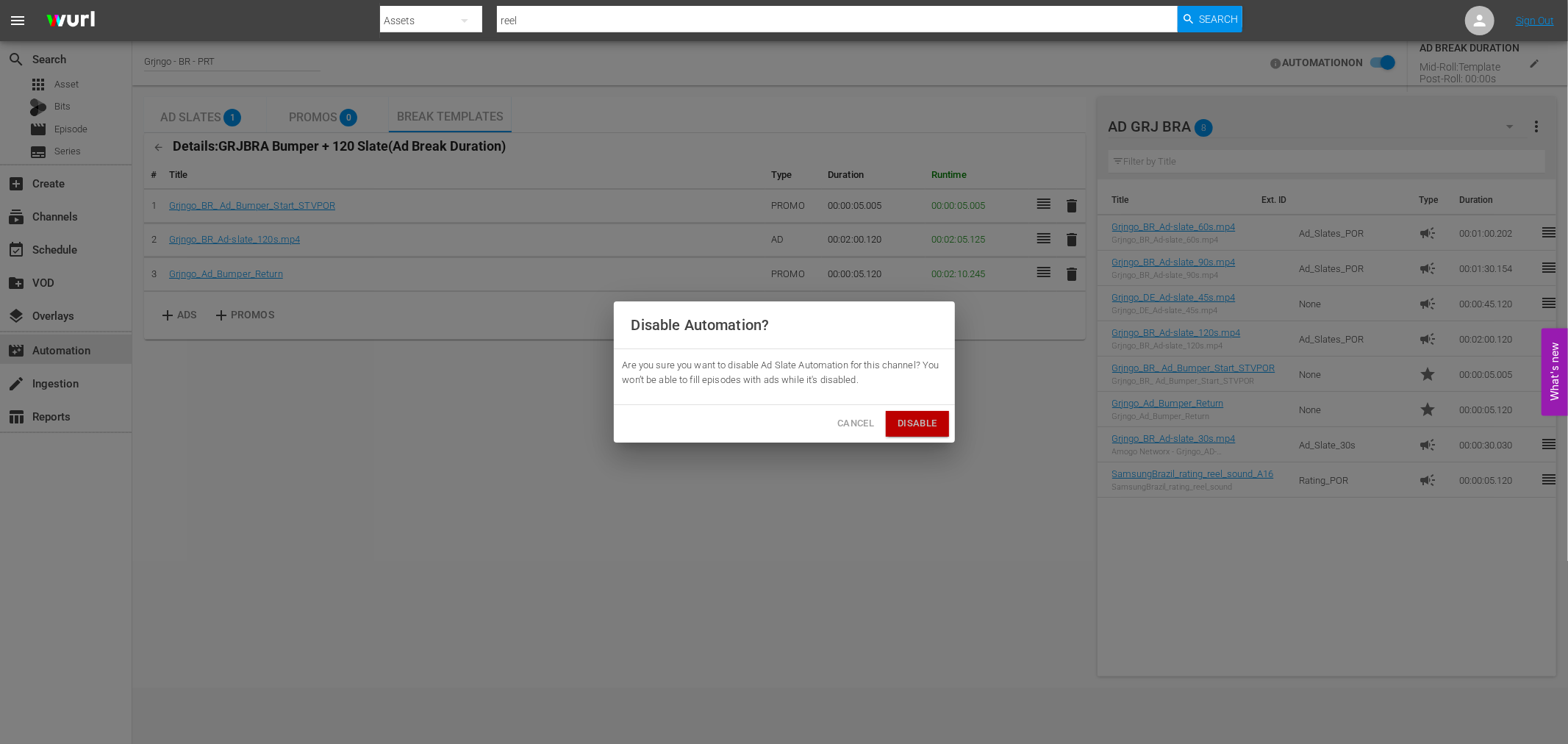
click at [925, 423] on span "Disable" at bounding box center [917, 423] width 39 height 17
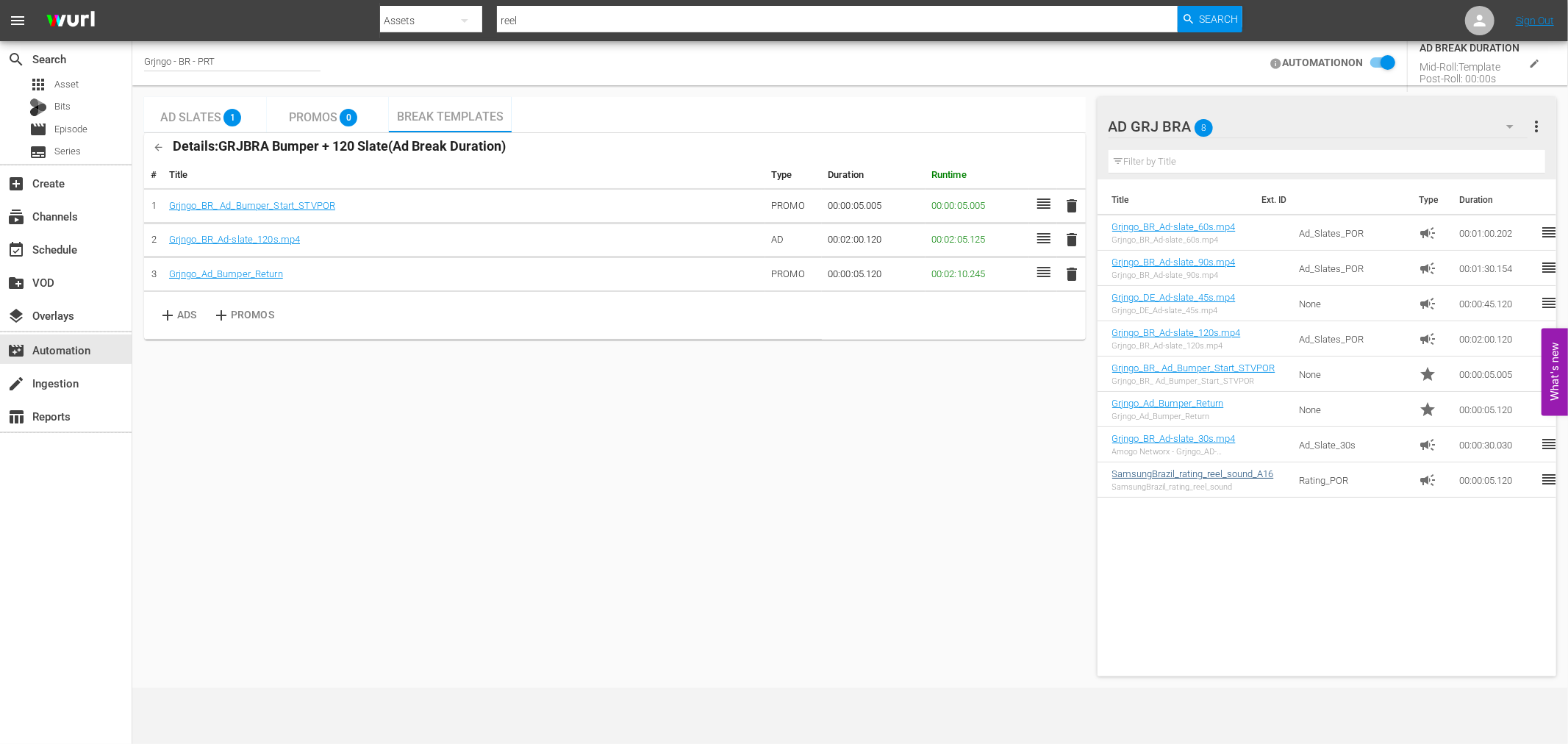
checkbox input "false"
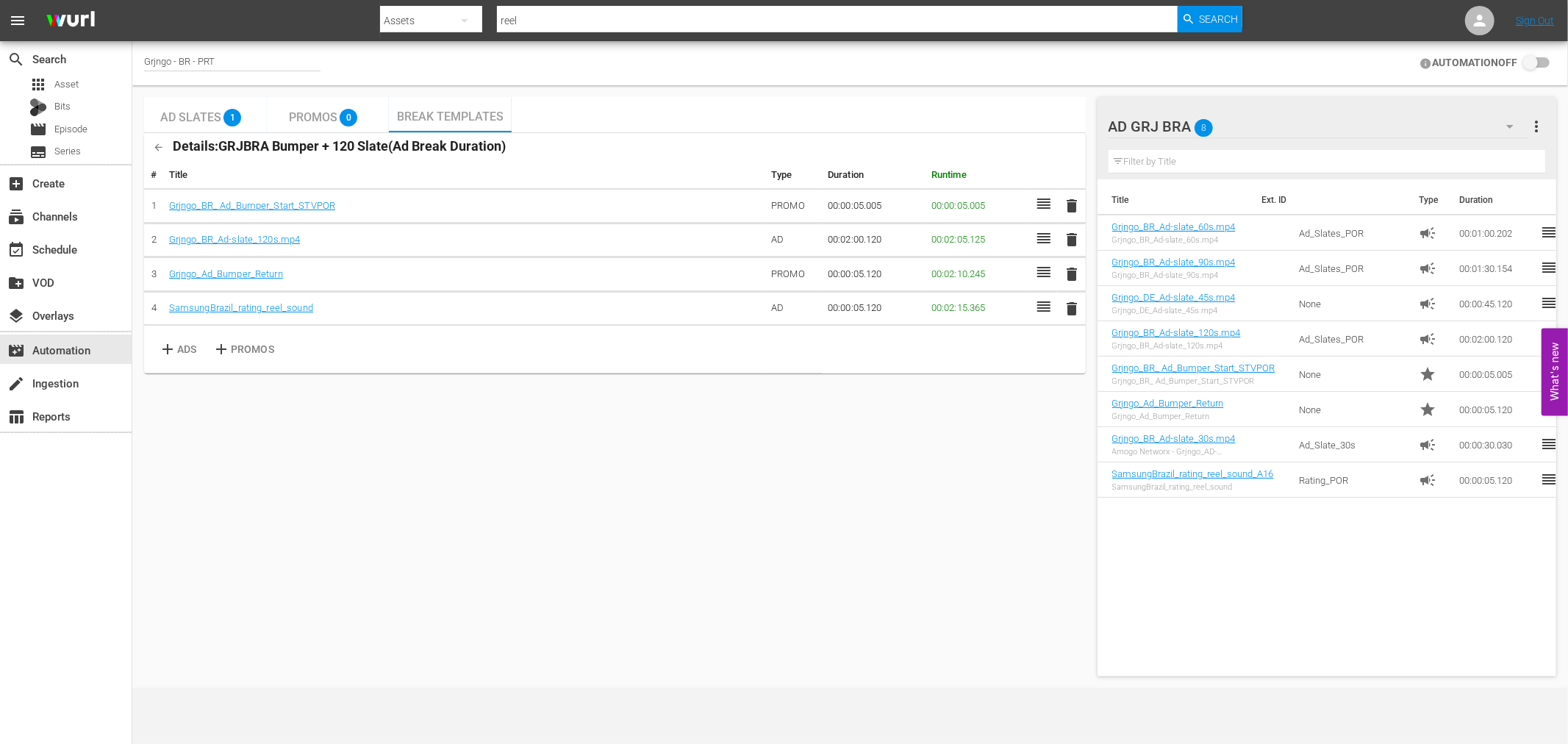
click at [158, 145] on icon "button" at bounding box center [158, 148] width 11 height 11
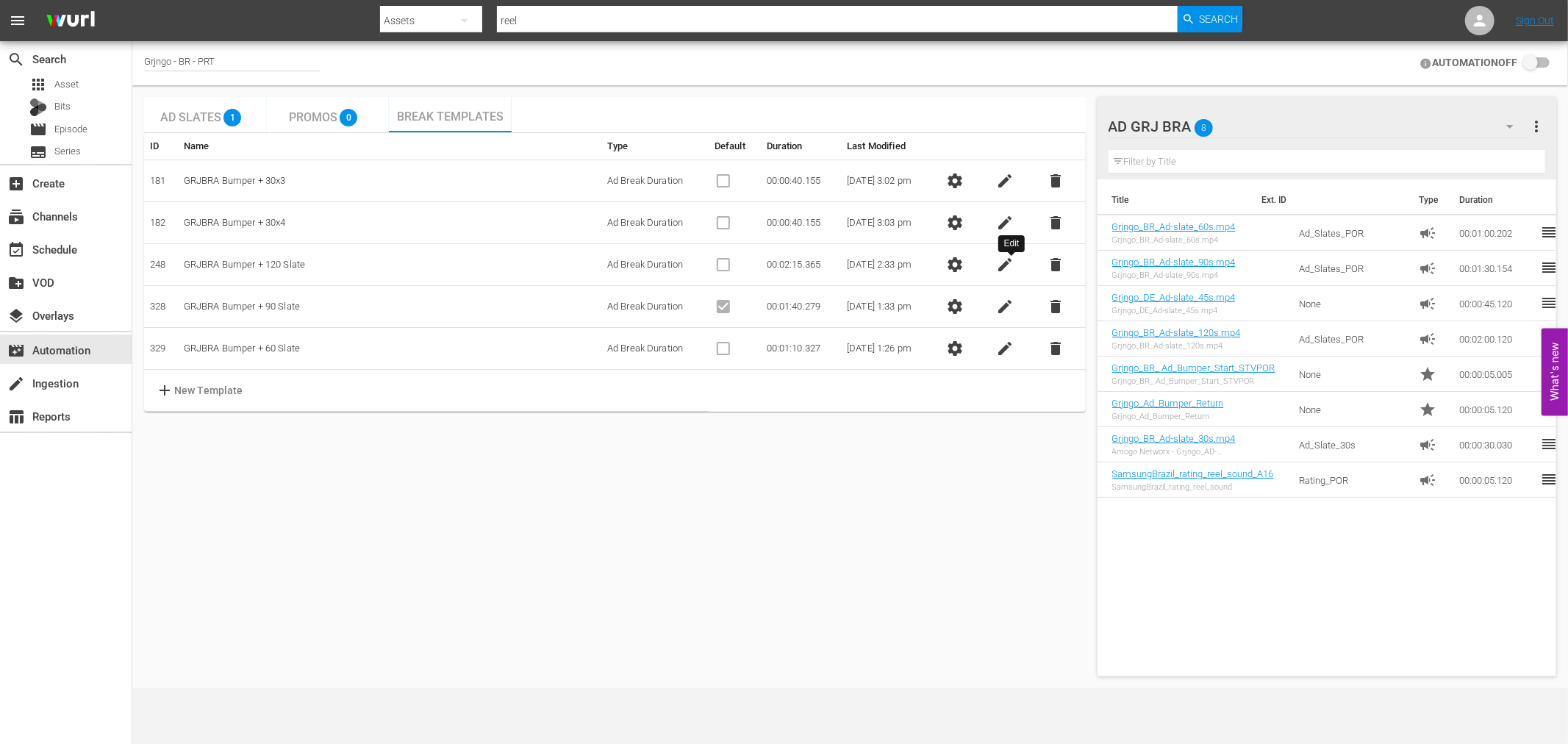
click at [1004, 261] on span "edit" at bounding box center [1005, 264] width 18 height 18
click at [285, 260] on input "GRJBRA Bumper + 120 Slate" at bounding box center [242, 264] width 116 height 22
type input "GRJBRA Bumper + 120 Slate + Reel"
click at [527, 475] on div "Ad Slates 1 Promos 0 Break Templates ID Name Type Default Duration Last Modifie…" at bounding box center [614, 386] width 941 height 579
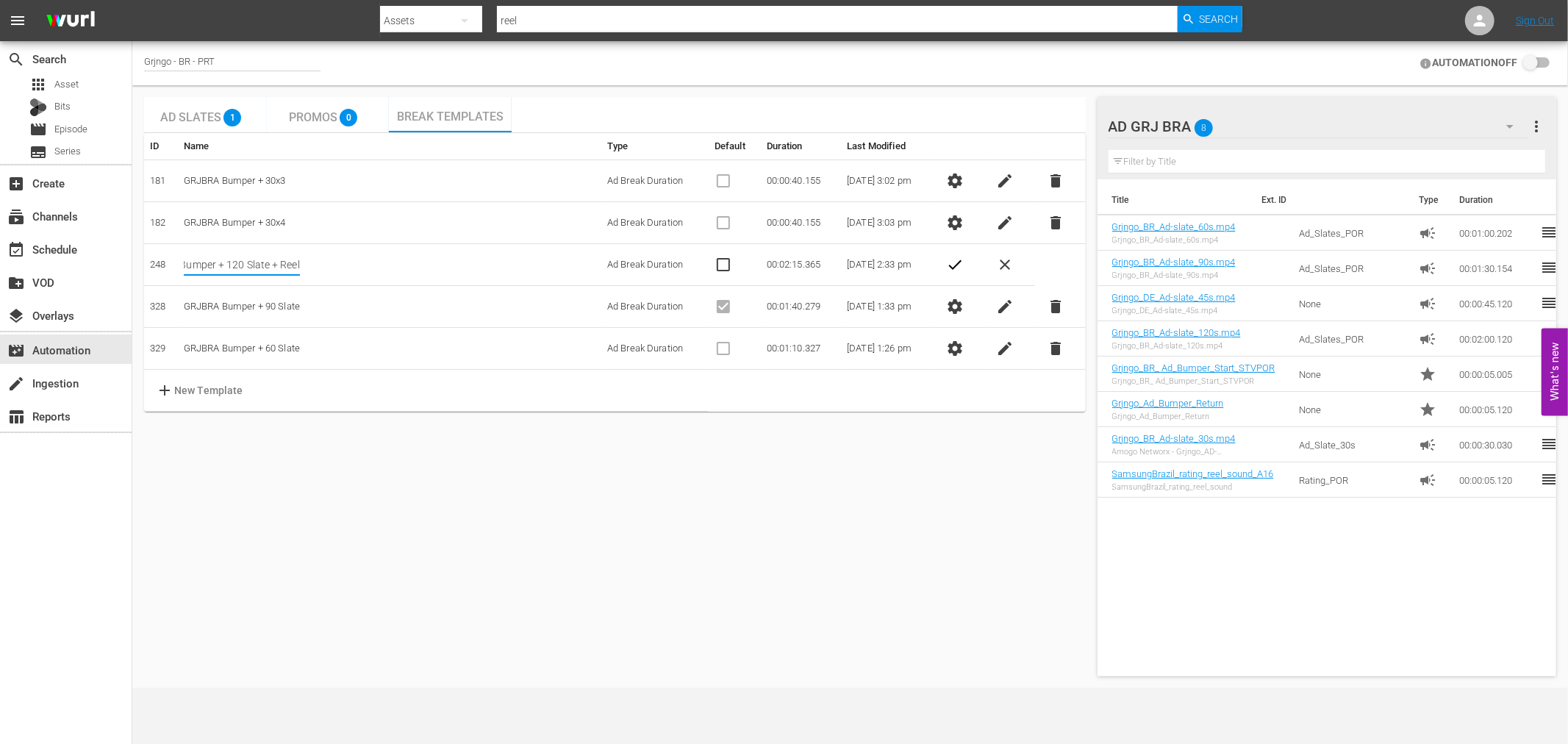
scroll to position [0, 0]
click at [957, 267] on span "check" at bounding box center [954, 264] width 18 height 18
click at [964, 307] on span "settings" at bounding box center [954, 306] width 18 height 18
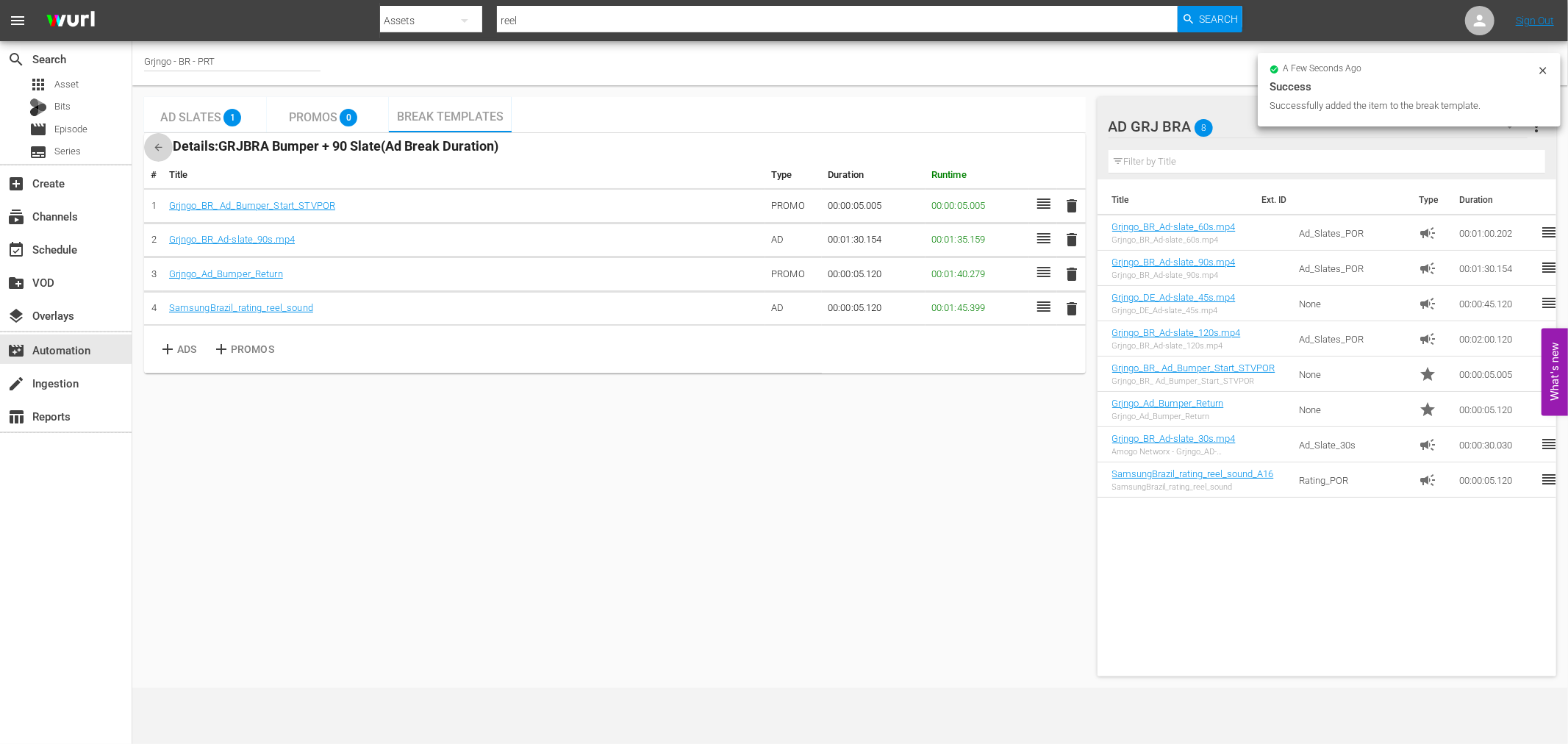
click at [155, 143] on icon "button" at bounding box center [158, 148] width 11 height 11
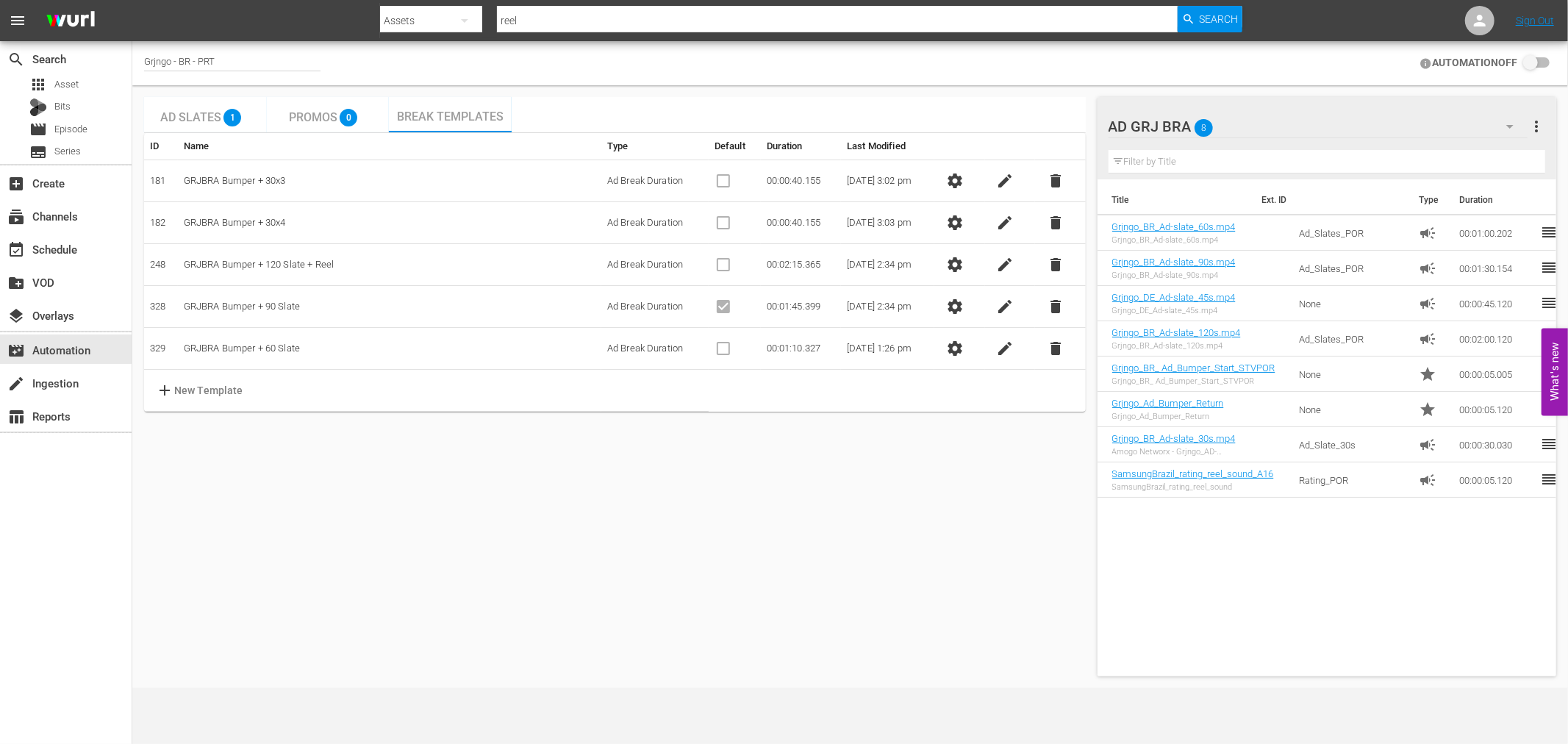
click at [1008, 307] on span "edit" at bounding box center [1005, 306] width 18 height 18
click at [287, 304] on input "GRJBRA Bumper + 90 Slate" at bounding box center [242, 306] width 116 height 22
type input "GRJBRA Bumper + 90 Slate + Reel"
click at [542, 562] on div "Ad Slates 1 Promos 0 Break Templates ID Name Type Default Duration Last Modifie…" at bounding box center [614, 386] width 941 height 579
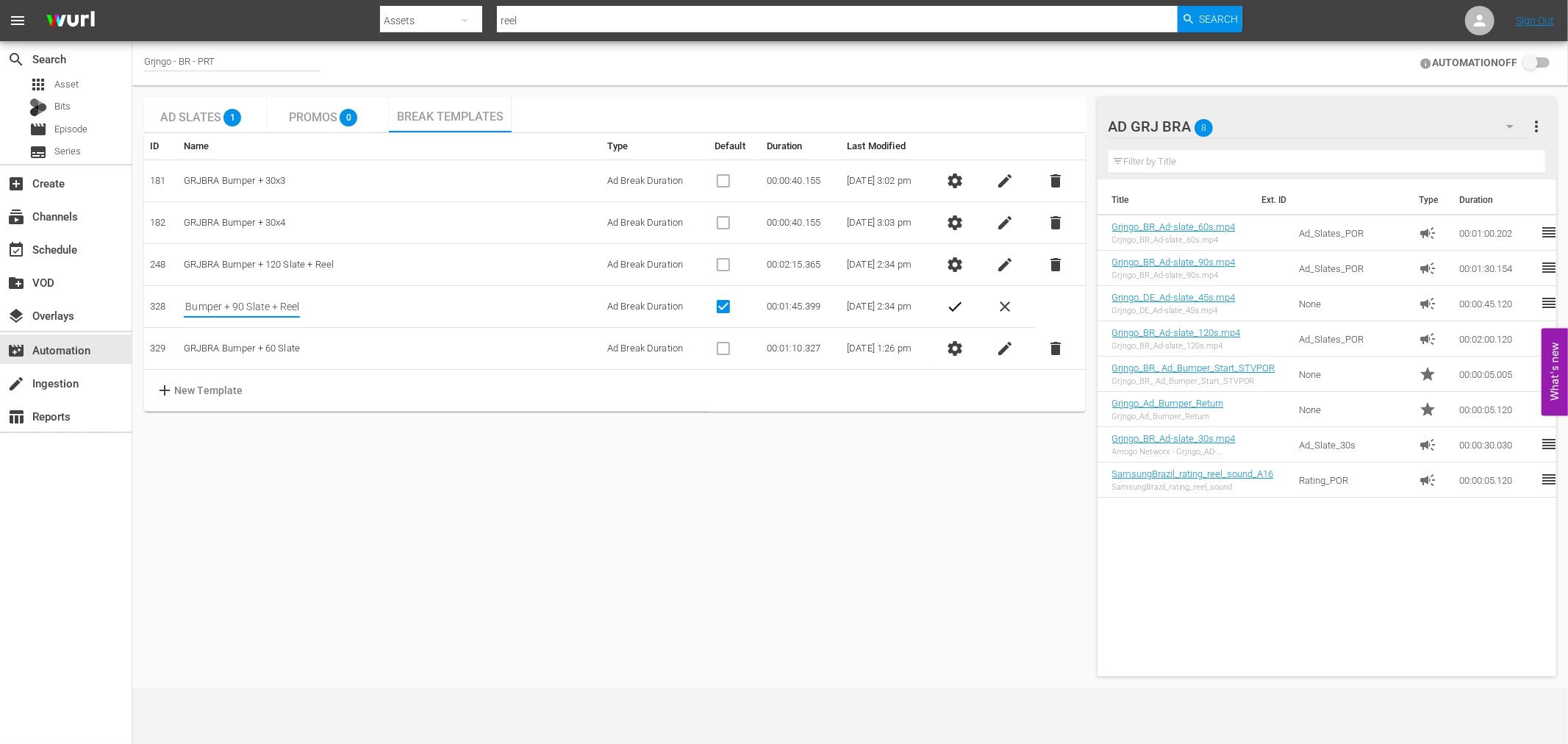
scroll to position [0, 0]
click at [964, 304] on span "check" at bounding box center [954, 306] width 18 height 18
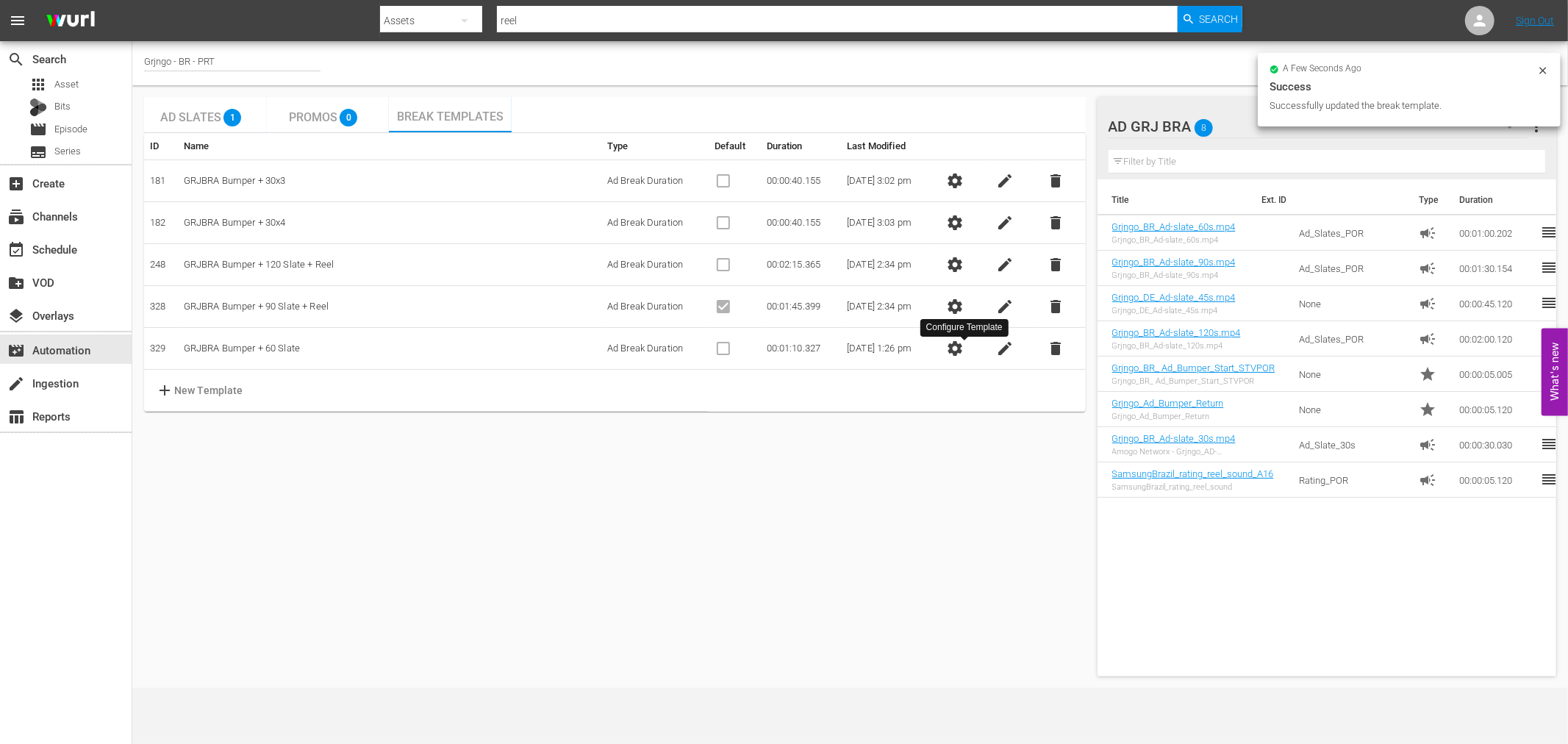
click at [963, 346] on span "settings" at bounding box center [954, 348] width 18 height 18
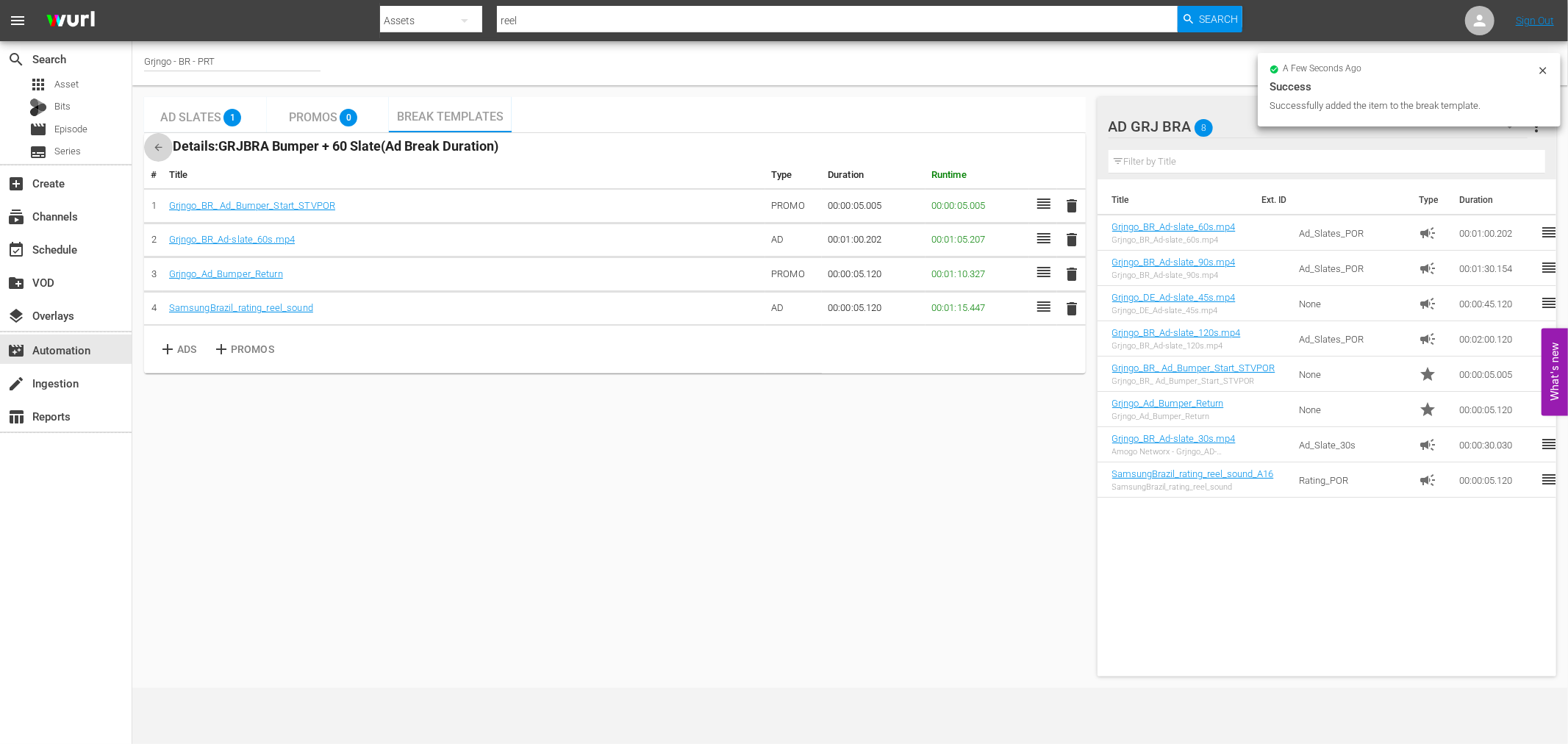
click at [155, 144] on icon "button" at bounding box center [158, 148] width 11 height 11
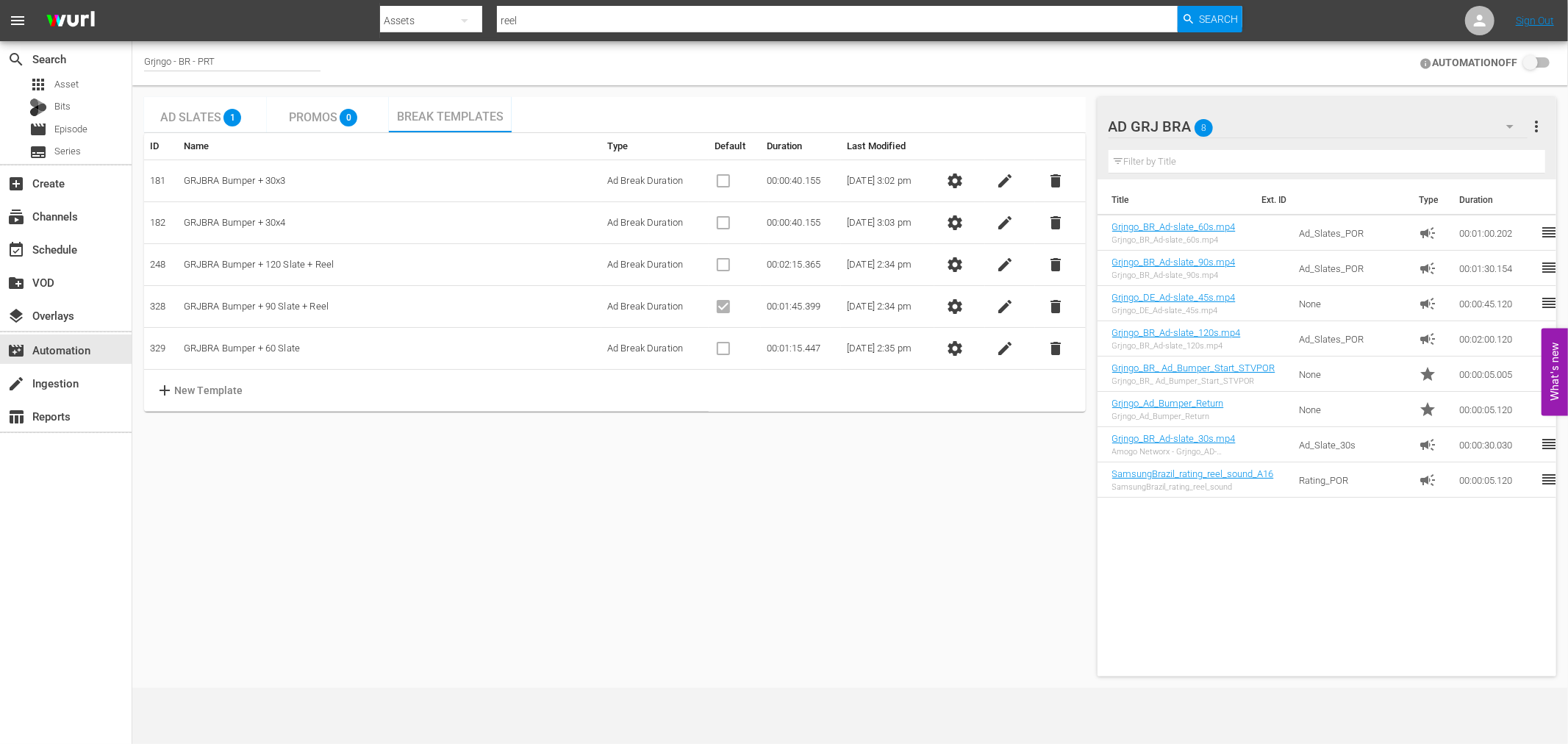
click at [290, 349] on td "GRJBRA Bumper + 60 Slate" at bounding box center [389, 348] width 423 height 42
click at [291, 349] on td "GRJBRA Bumper + 60 Slate" at bounding box center [389, 348] width 423 height 42
drag, startPoint x: 291, startPoint y: 349, endPoint x: 264, endPoint y: 350, distance: 27.0
click at [264, 350] on td "GRJBRA Bumper + 60 Slate" at bounding box center [389, 348] width 423 height 42
click at [1004, 348] on span "edit" at bounding box center [1005, 348] width 18 height 18
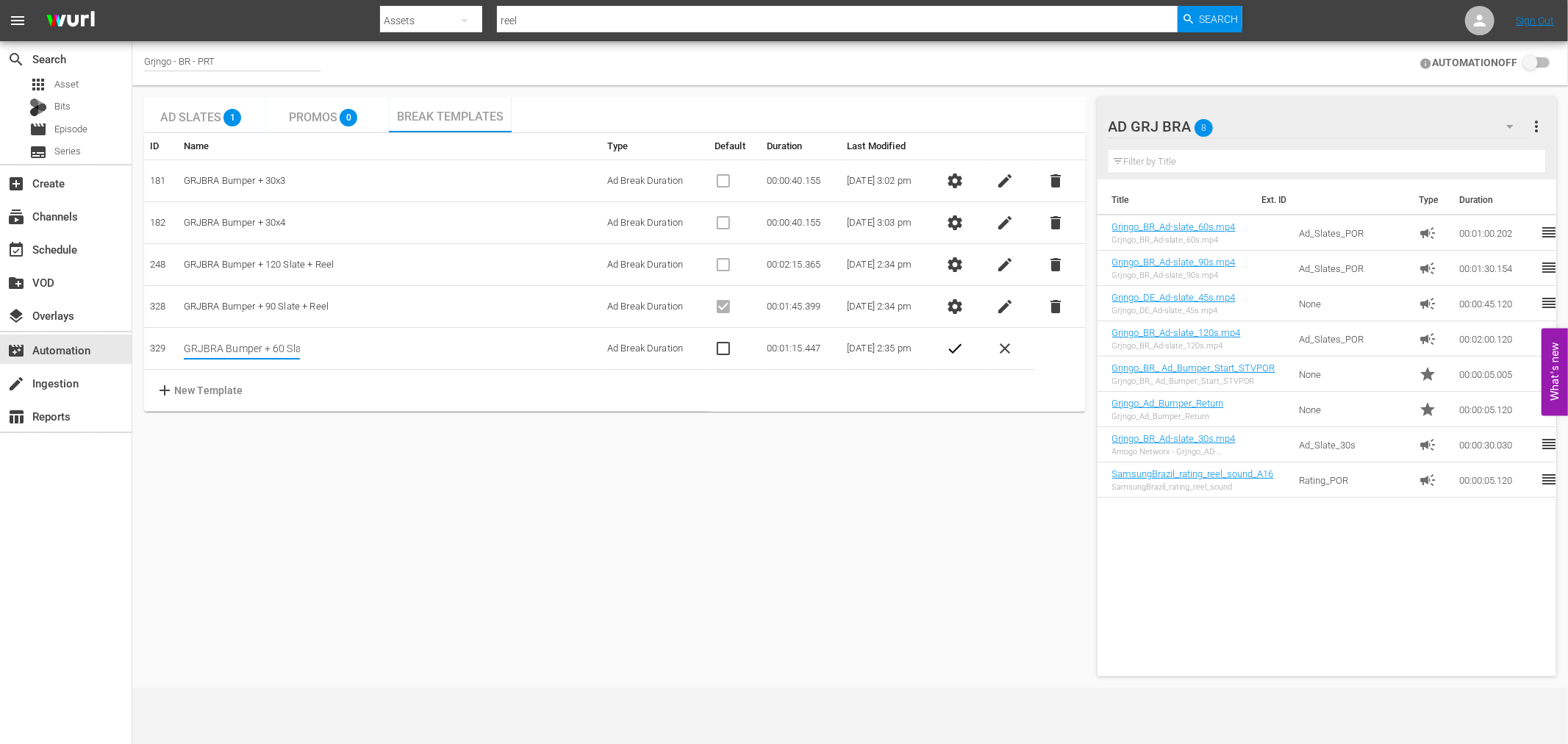
click at [281, 349] on input "GRJBRA Bumper + 60 Slate" at bounding box center [242, 348] width 116 height 22
type input "GRJBRA Bumper + 60 Slate + Reel"
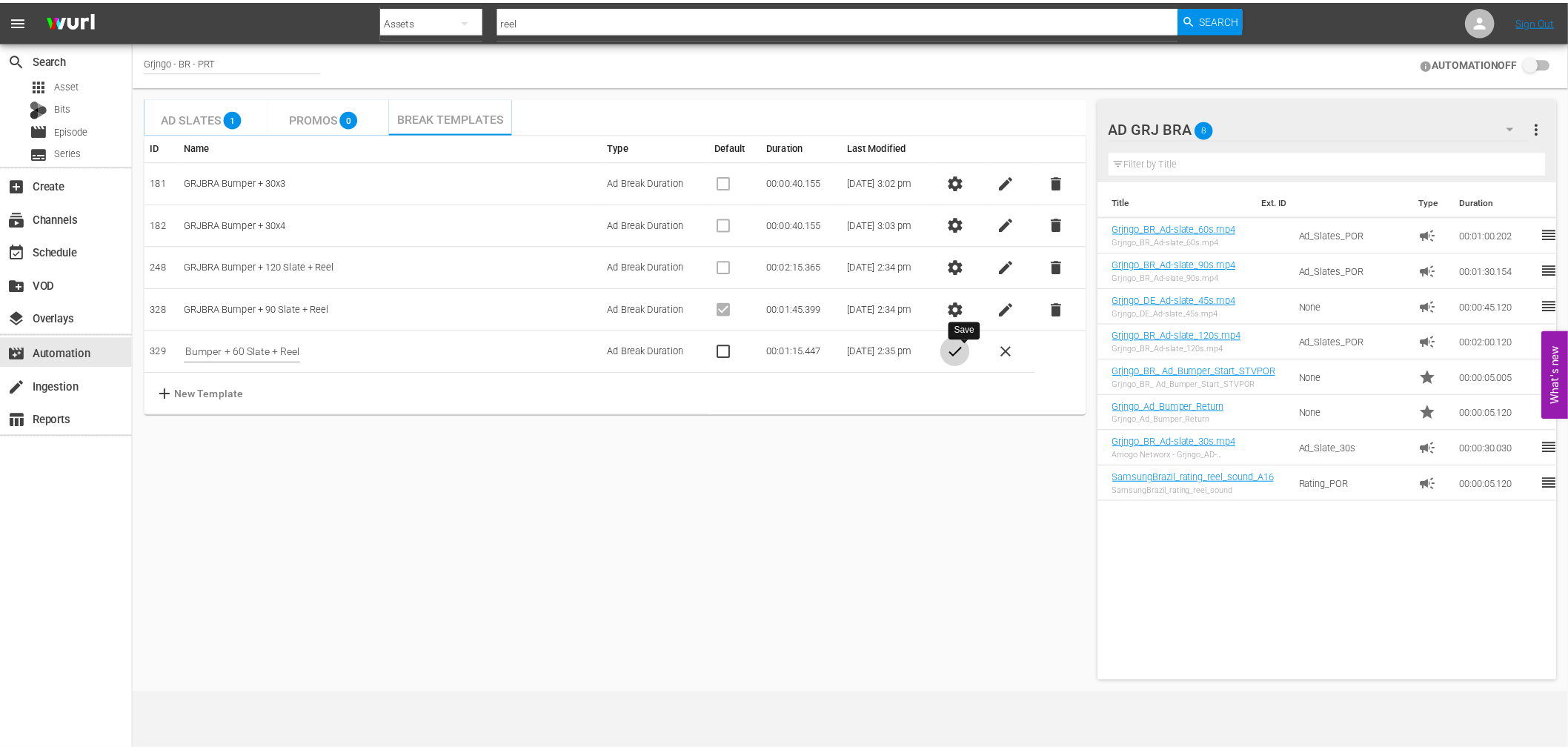
scroll to position [0, 0]
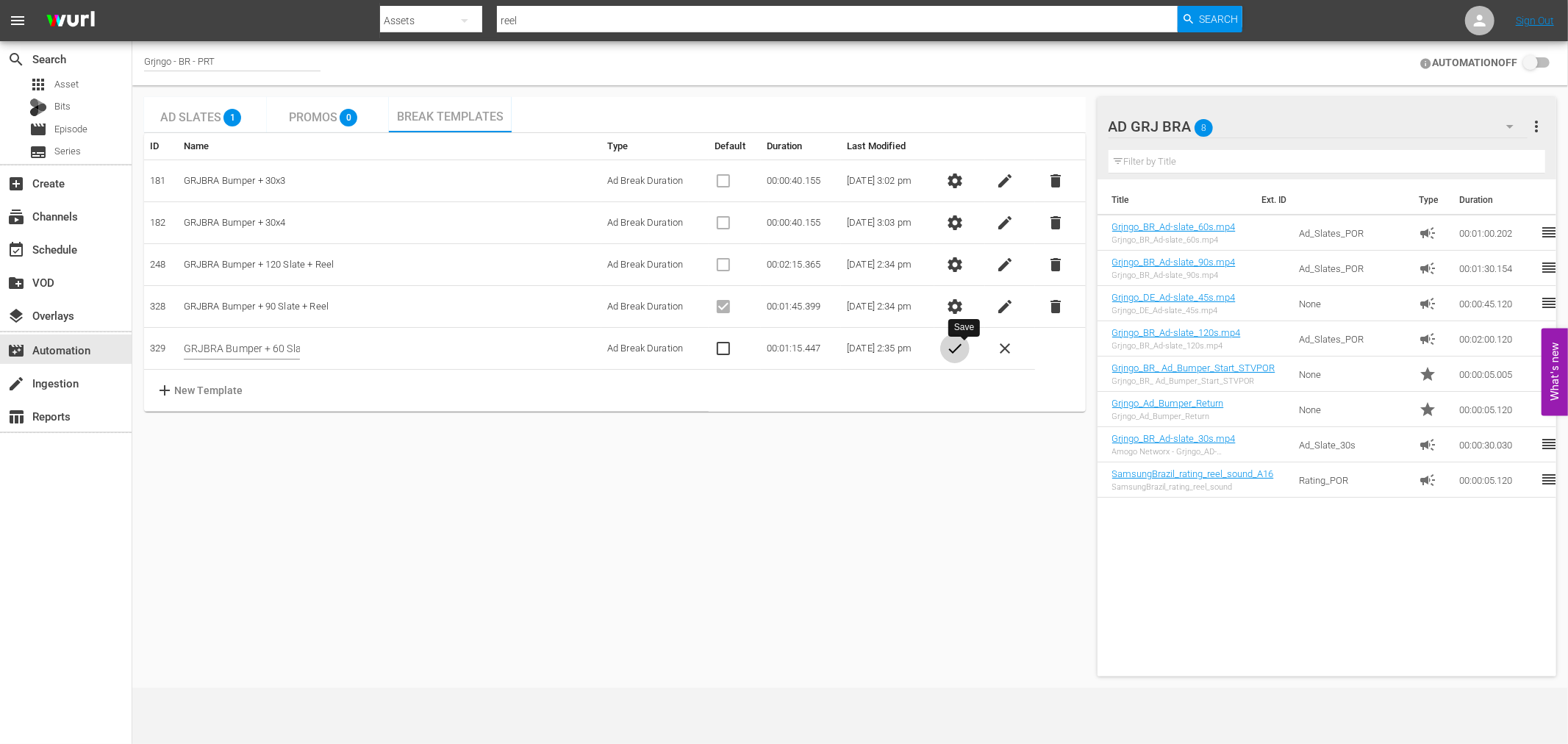
click at [960, 349] on span "check" at bounding box center [954, 348] width 18 height 18
click at [964, 258] on span "settings" at bounding box center [954, 264] width 18 height 18
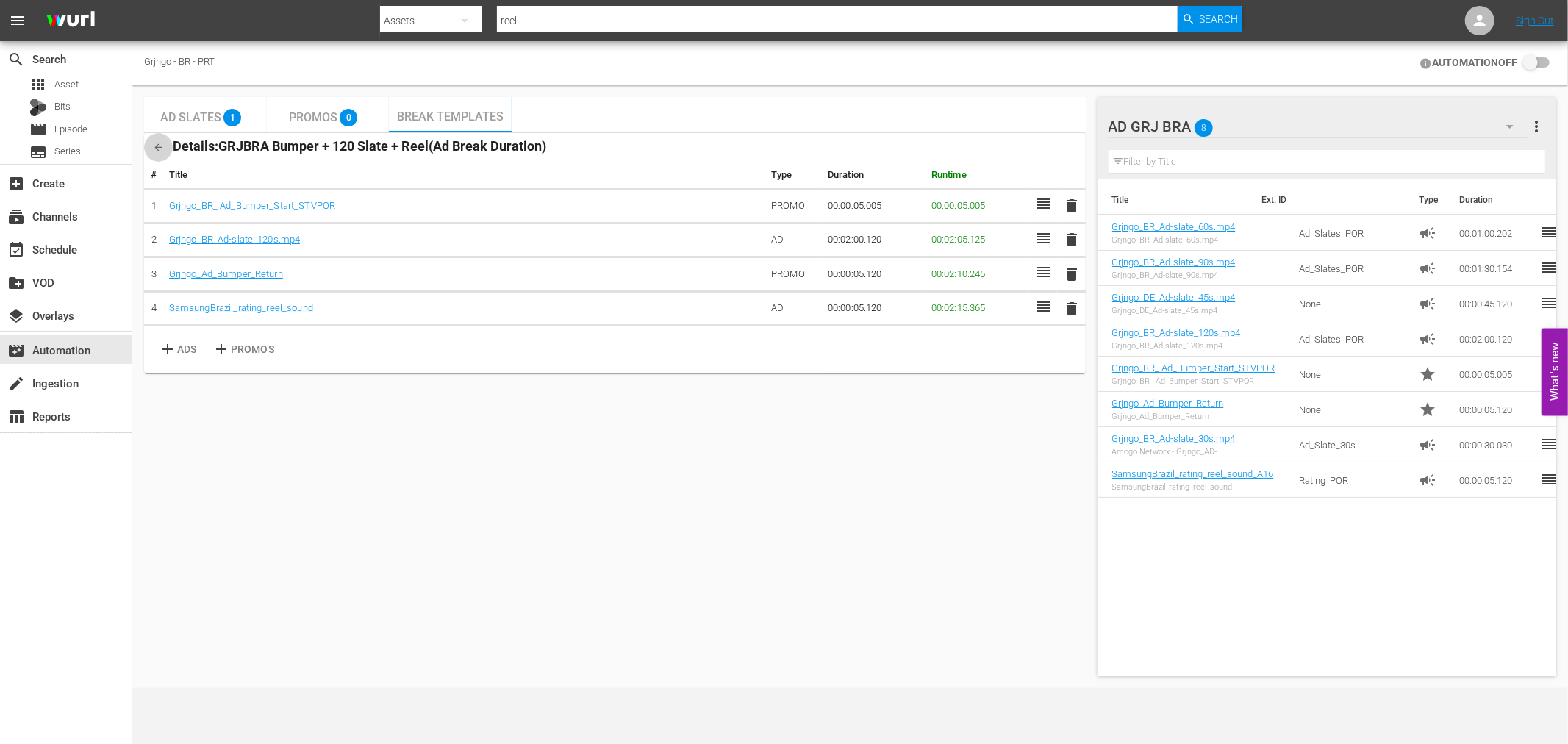
click at [164, 149] on button "button" at bounding box center [158, 147] width 29 height 29
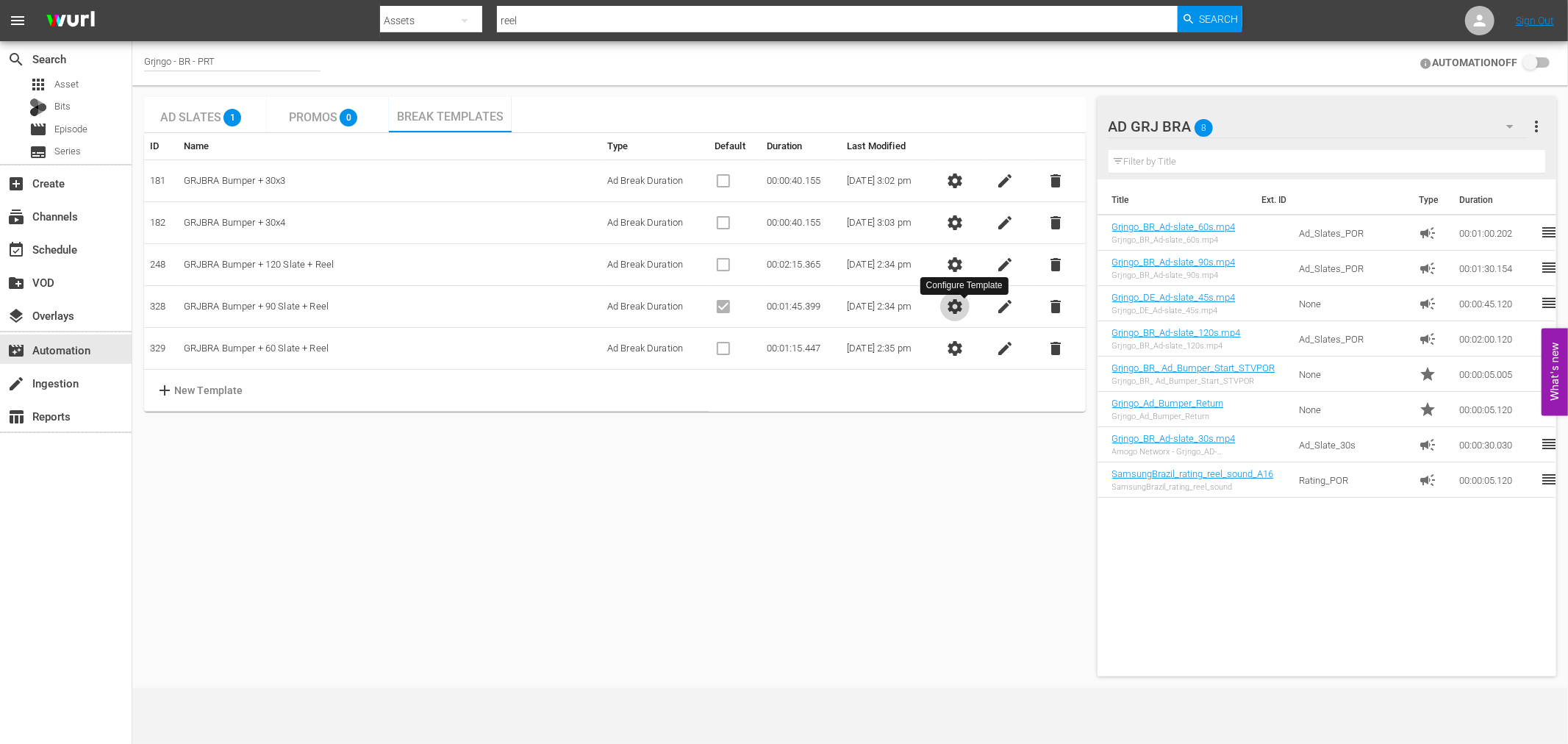
click at [961, 303] on span "settings" at bounding box center [954, 306] width 18 height 18
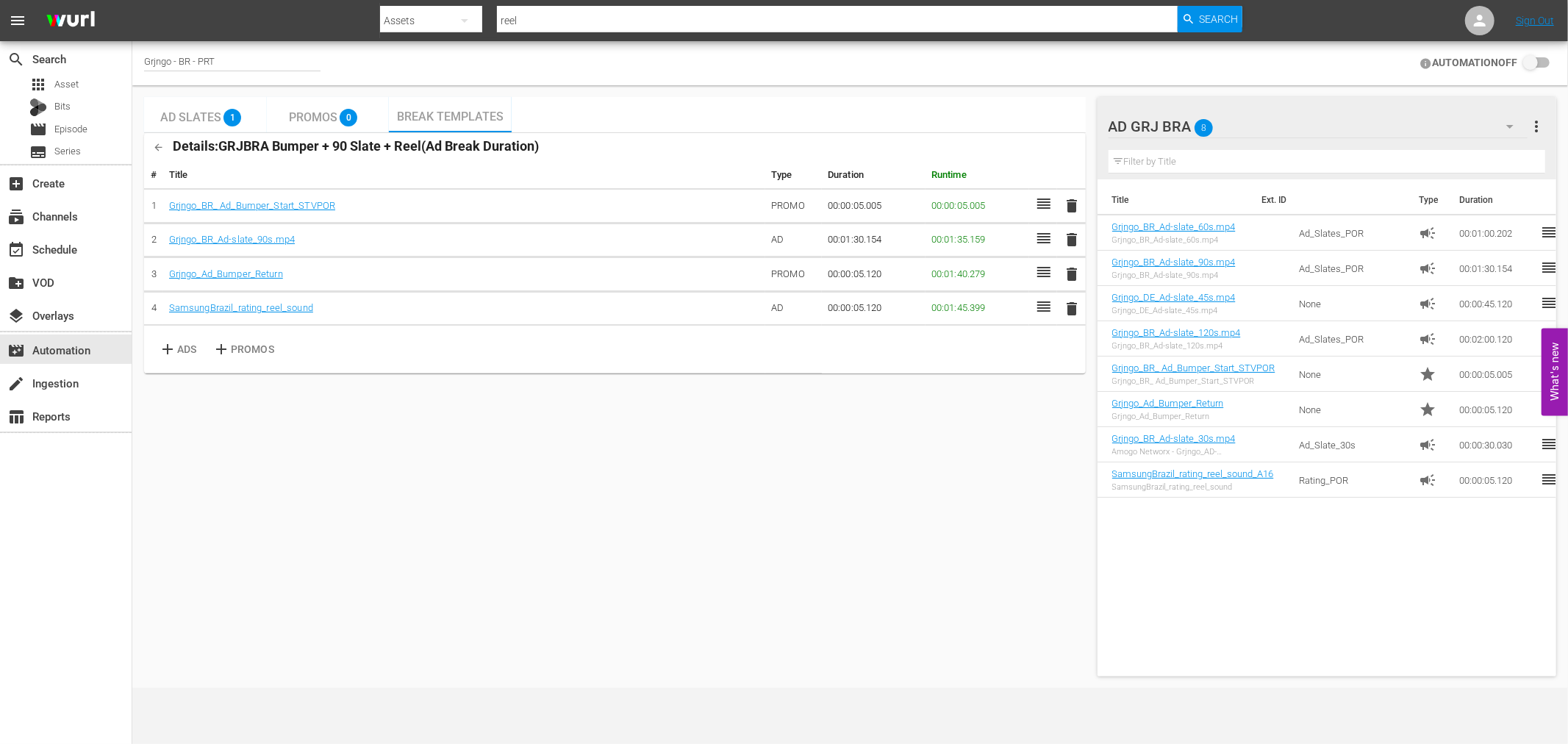
click at [158, 144] on icon "button" at bounding box center [159, 148] width 8 height 8
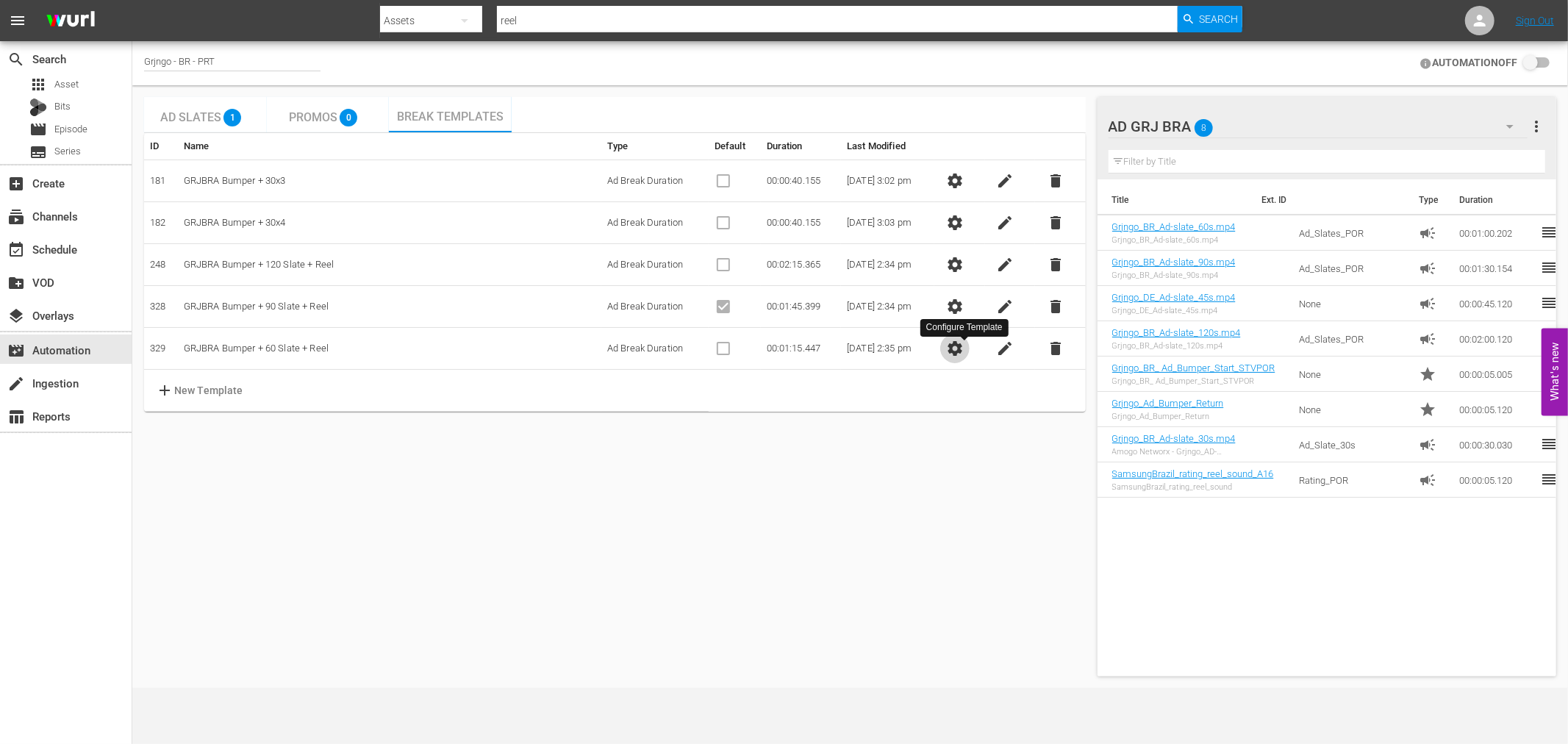
click at [964, 348] on span "settings" at bounding box center [954, 348] width 18 height 18
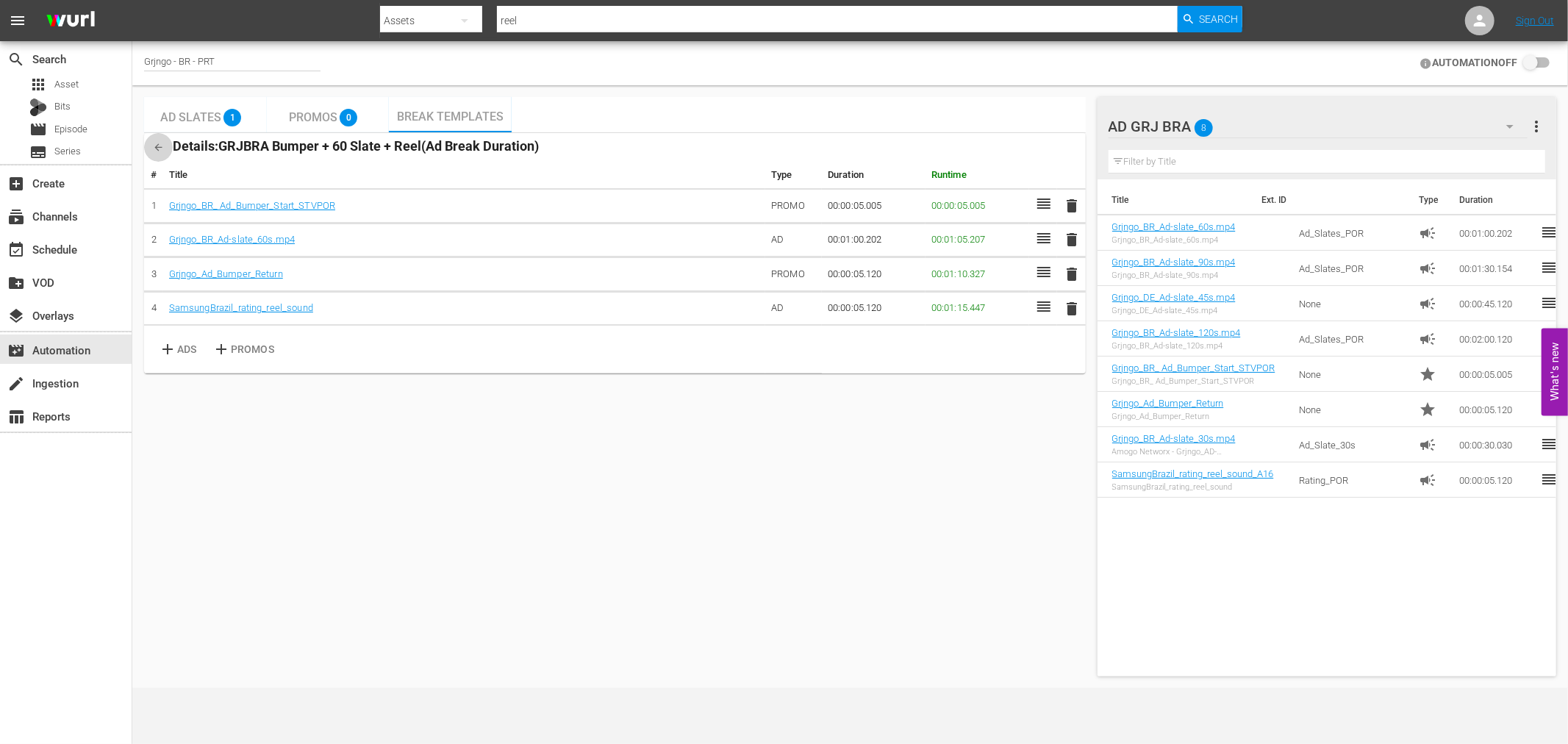
click at [155, 148] on icon "button" at bounding box center [158, 148] width 11 height 11
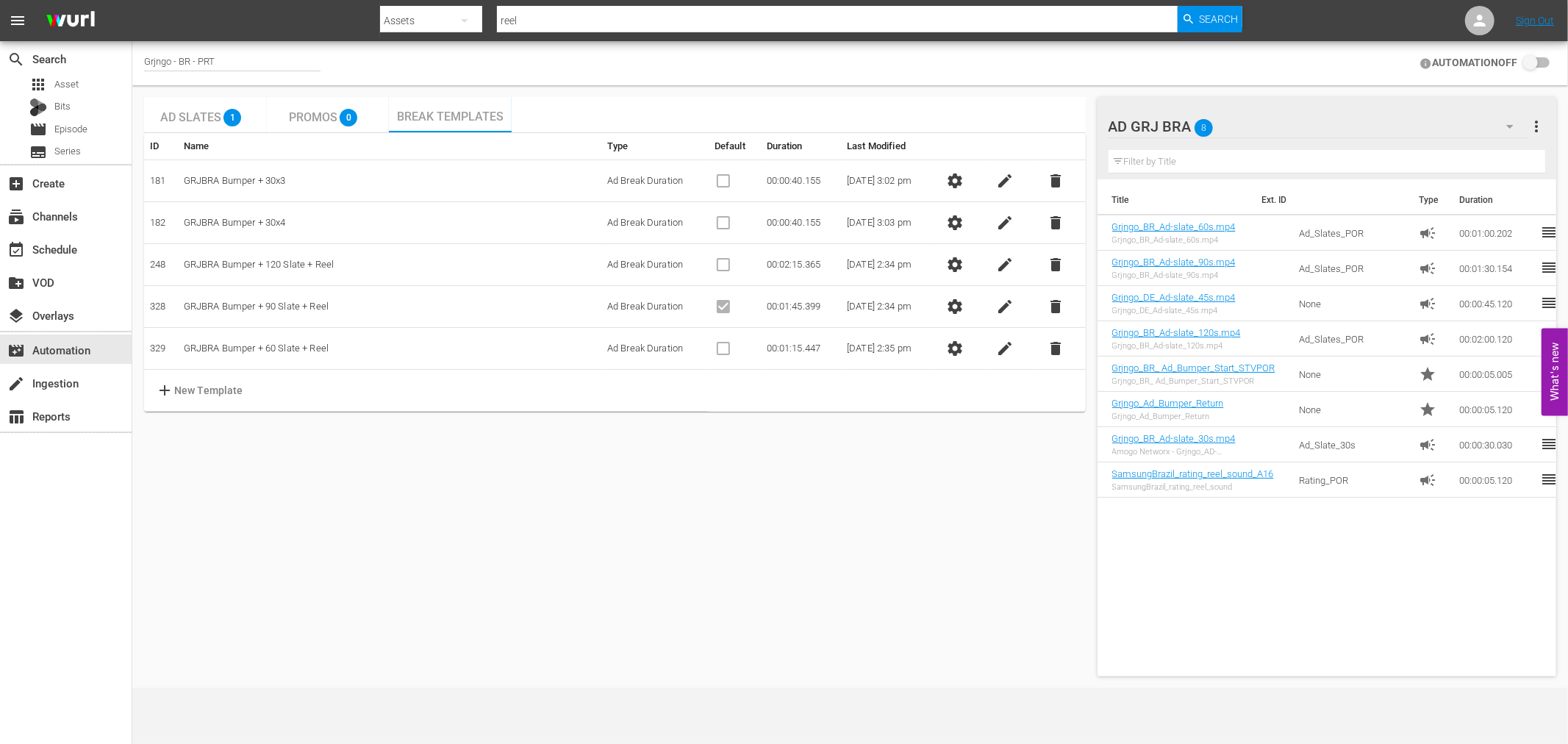
click at [1542, 66] on input "checkbox" at bounding box center [1533, 63] width 32 height 18
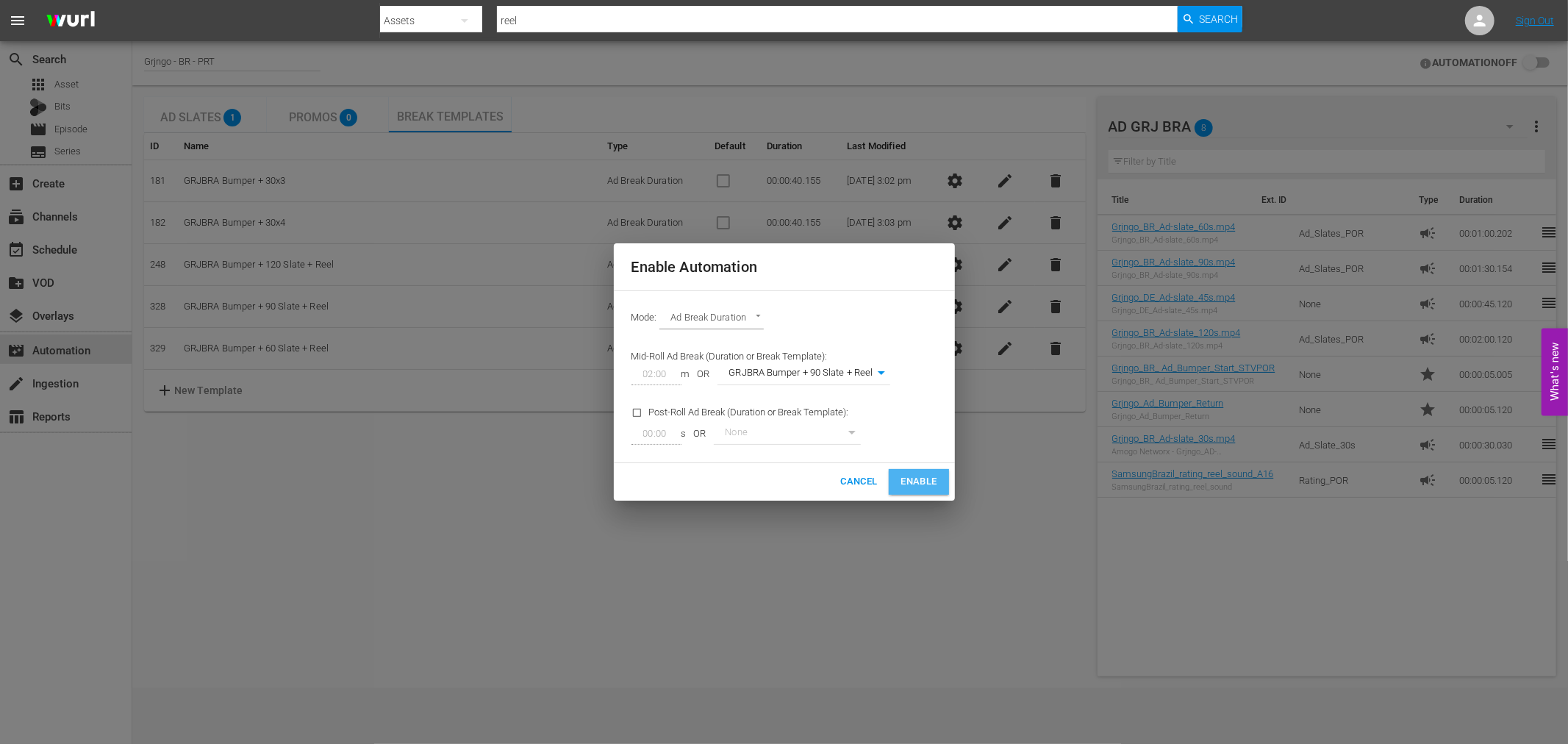
click at [906, 474] on span "Enable" at bounding box center [918, 482] width 36 height 17
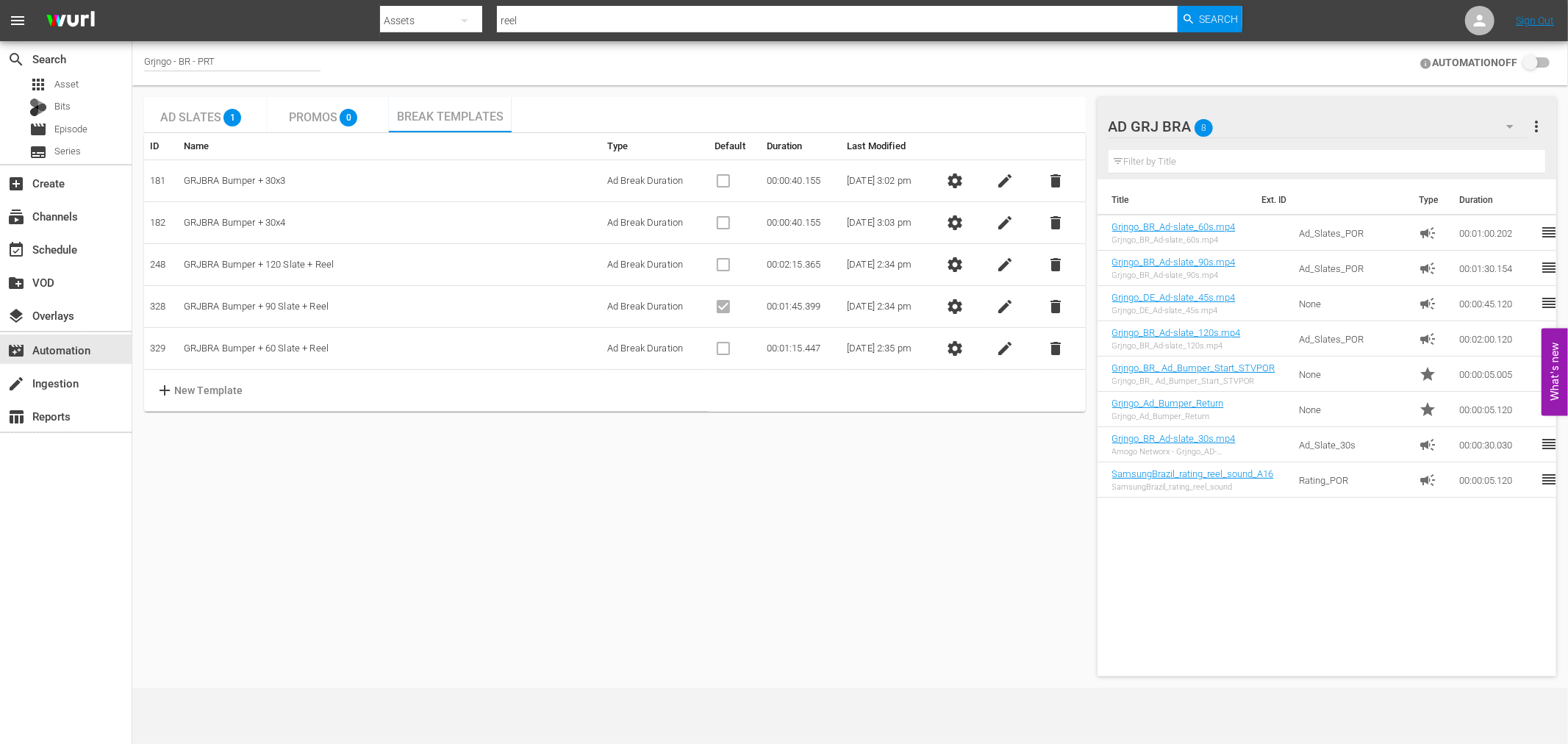
checkbox input "true"
click at [613, 518] on div "Ad Slates 1 Promos 0 Break Templates ID Name Type Default Duration Last Modifie…" at bounding box center [614, 386] width 941 height 579
click at [77, 83] on span "Asset" at bounding box center [66, 84] width 24 height 15
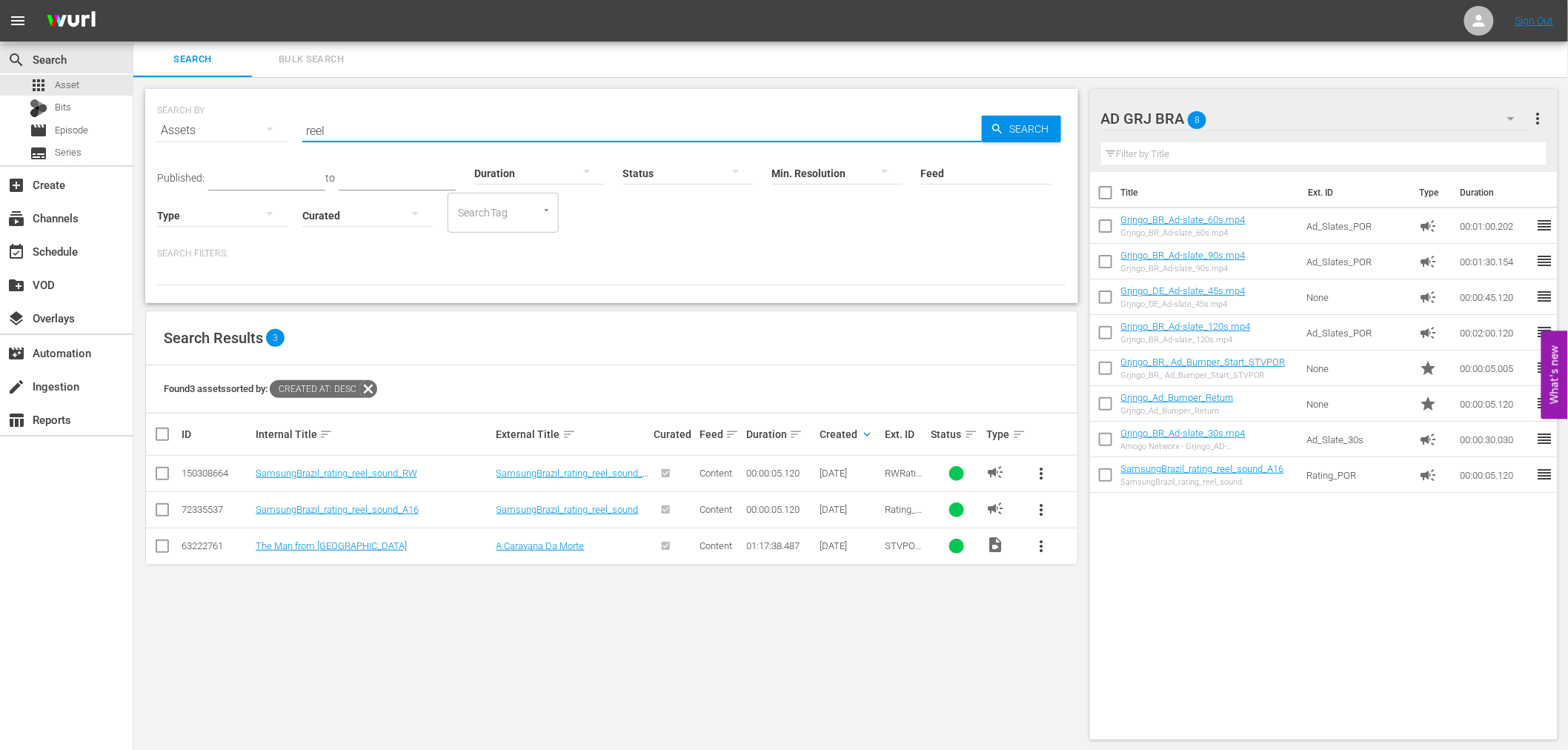
drag, startPoint x: 358, startPoint y: 128, endPoint x: 297, endPoint y: 126, distance: 61.0
click at [297, 126] on div "SEARCH BY Search By Assets Search ID, Title, Description, Keywords, or Category…" at bounding box center [611, 121] width 909 height 53
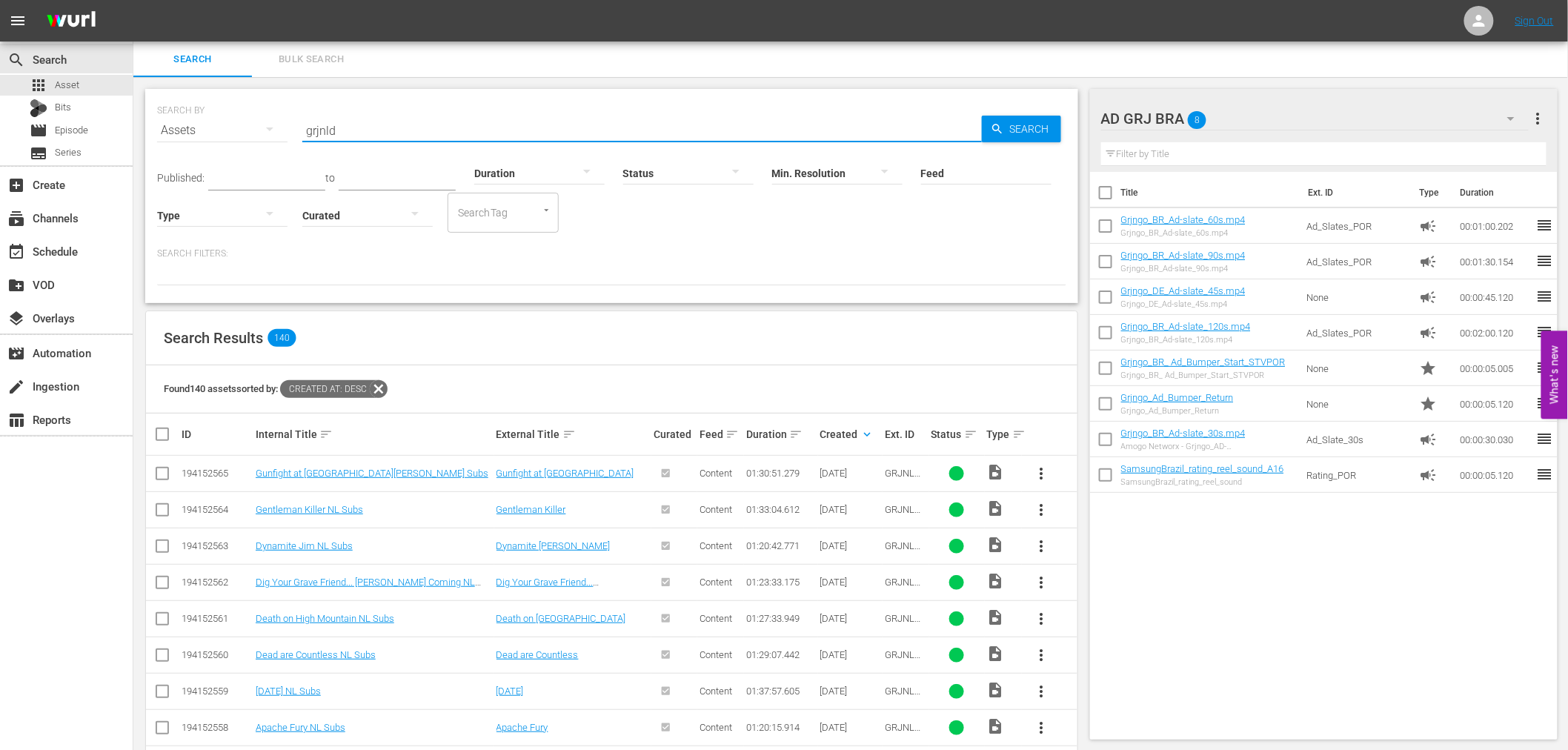
click at [371, 124] on input "grjnld" at bounding box center [642, 131] width 679 height 36
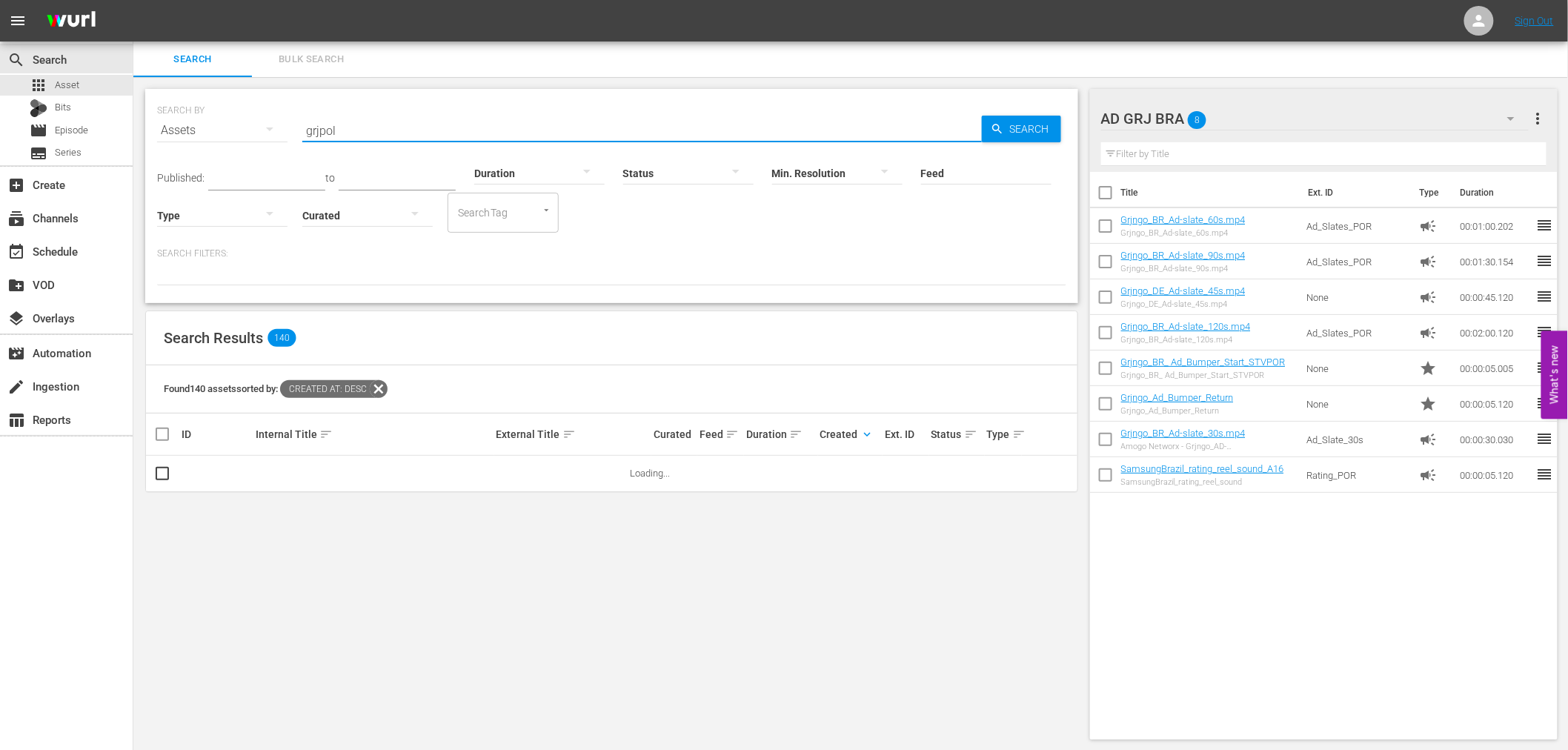
type input "grjpol"
click at [1509, 117] on icon "button" at bounding box center [1511, 118] width 8 height 4
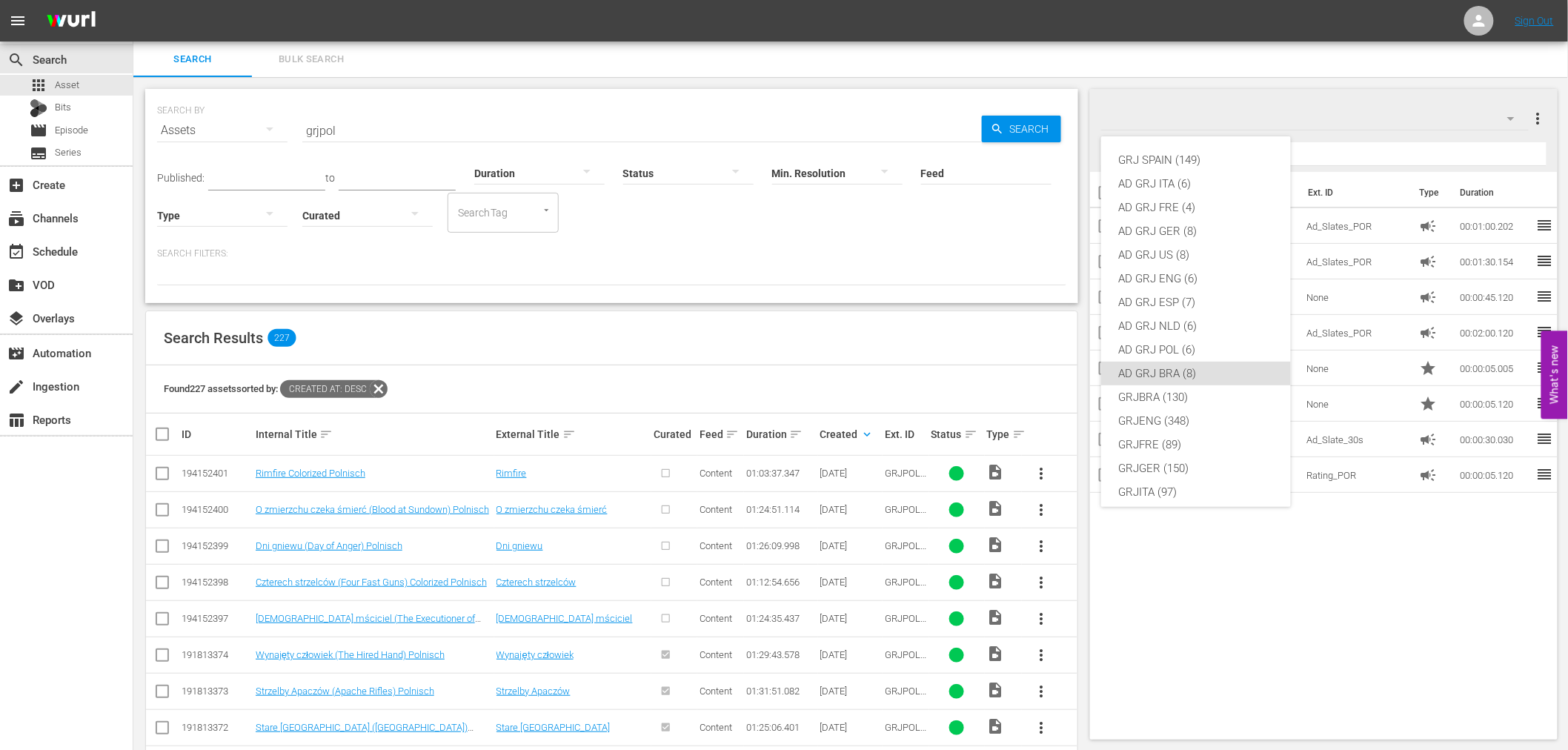
scroll to position [128, 0]
click at [1197, 222] on div "AD GRJ POL (6)" at bounding box center [1196, 222] width 154 height 23
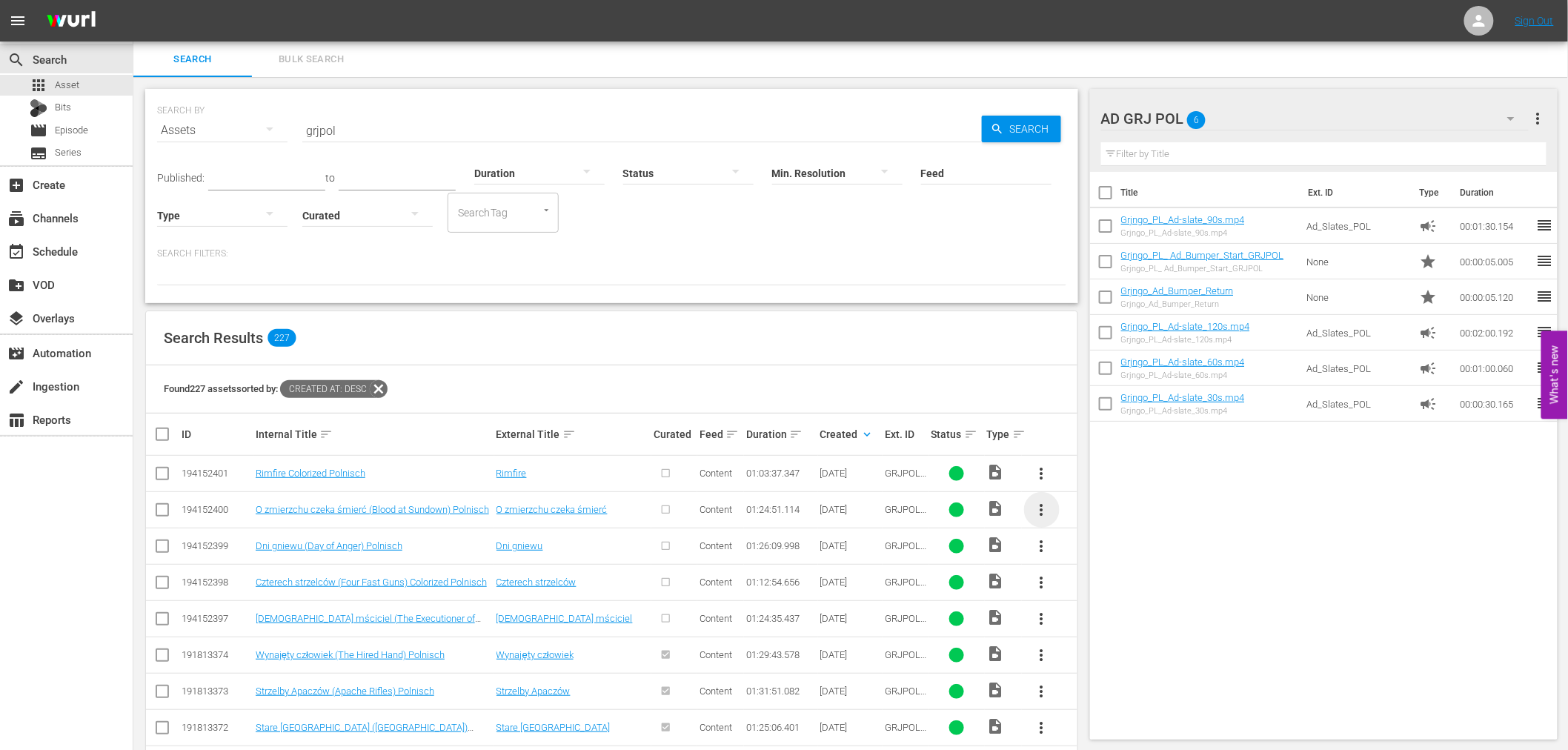
click at [1043, 505] on span "more_vert" at bounding box center [1041, 509] width 18 height 18
click at [1040, 619] on span "more_vert" at bounding box center [1041, 618] width 18 height 18
click at [1291, 713] on div "Title Ext. ID Type Duration Grjngo_PL_Ad-slate_90s.mp4 Grjngo_PL_Ad-slate_90s.m…" at bounding box center [1323, 452] width 468 height 562
click at [1045, 620] on span "more_vert" at bounding box center [1041, 618] width 18 height 18
click at [1092, 614] on div "Episode" at bounding box center [1121, 613] width 100 height 36
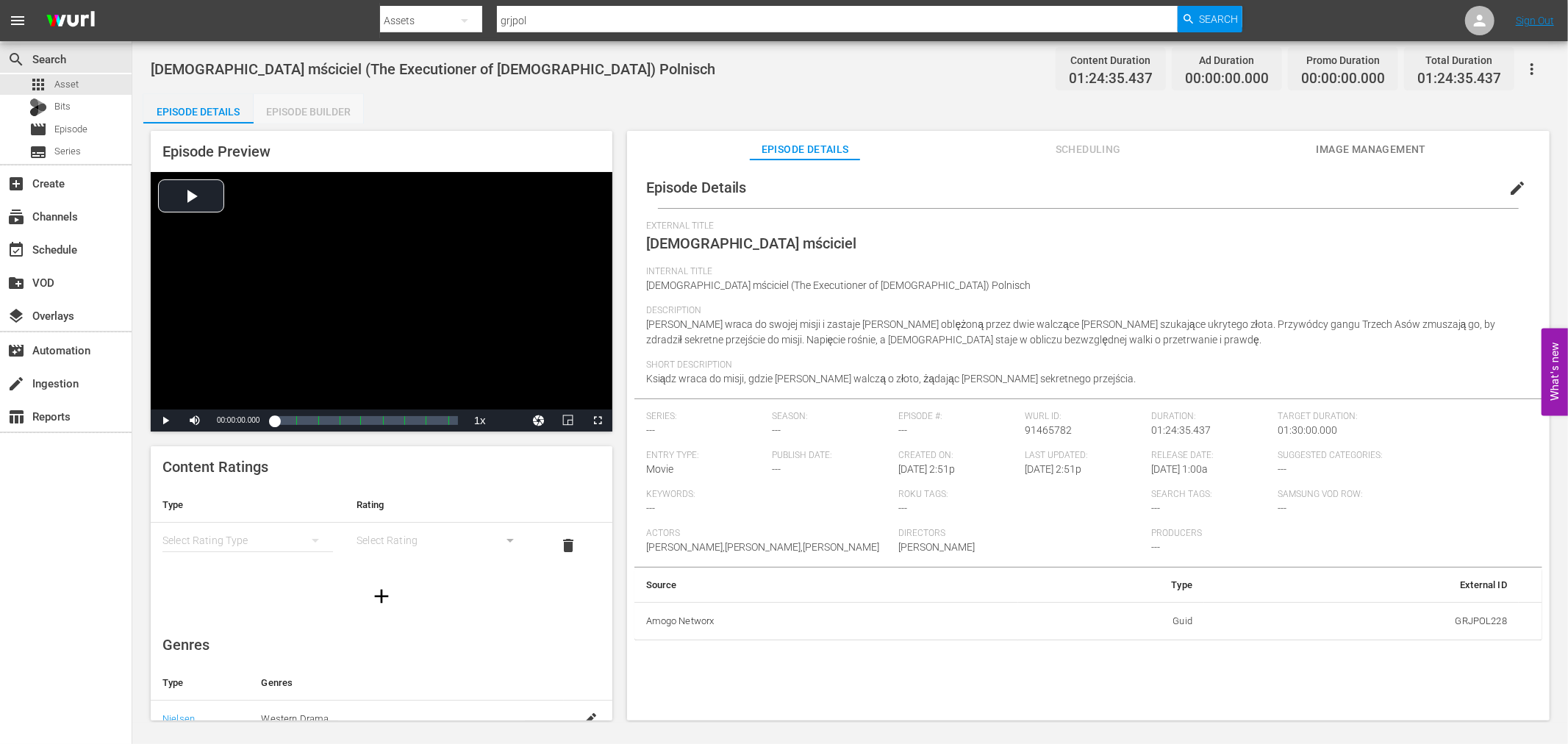
click at [340, 113] on div "Episode Builder" at bounding box center [308, 112] width 111 height 36
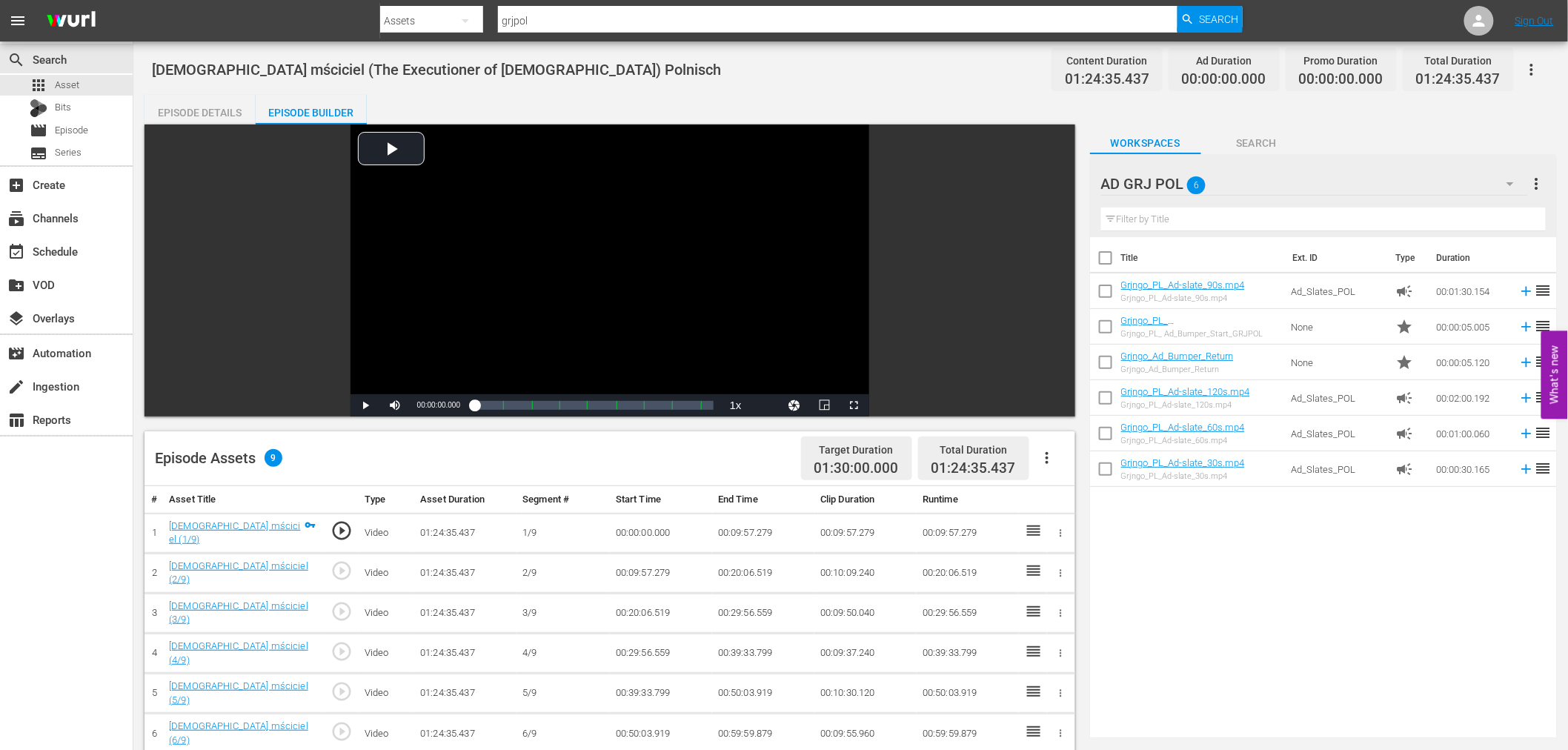
click at [1042, 463] on icon "button" at bounding box center [1047, 457] width 18 height 18
click at [1084, 460] on div "Fill with Ads" at bounding box center [1091, 464] width 100 height 36
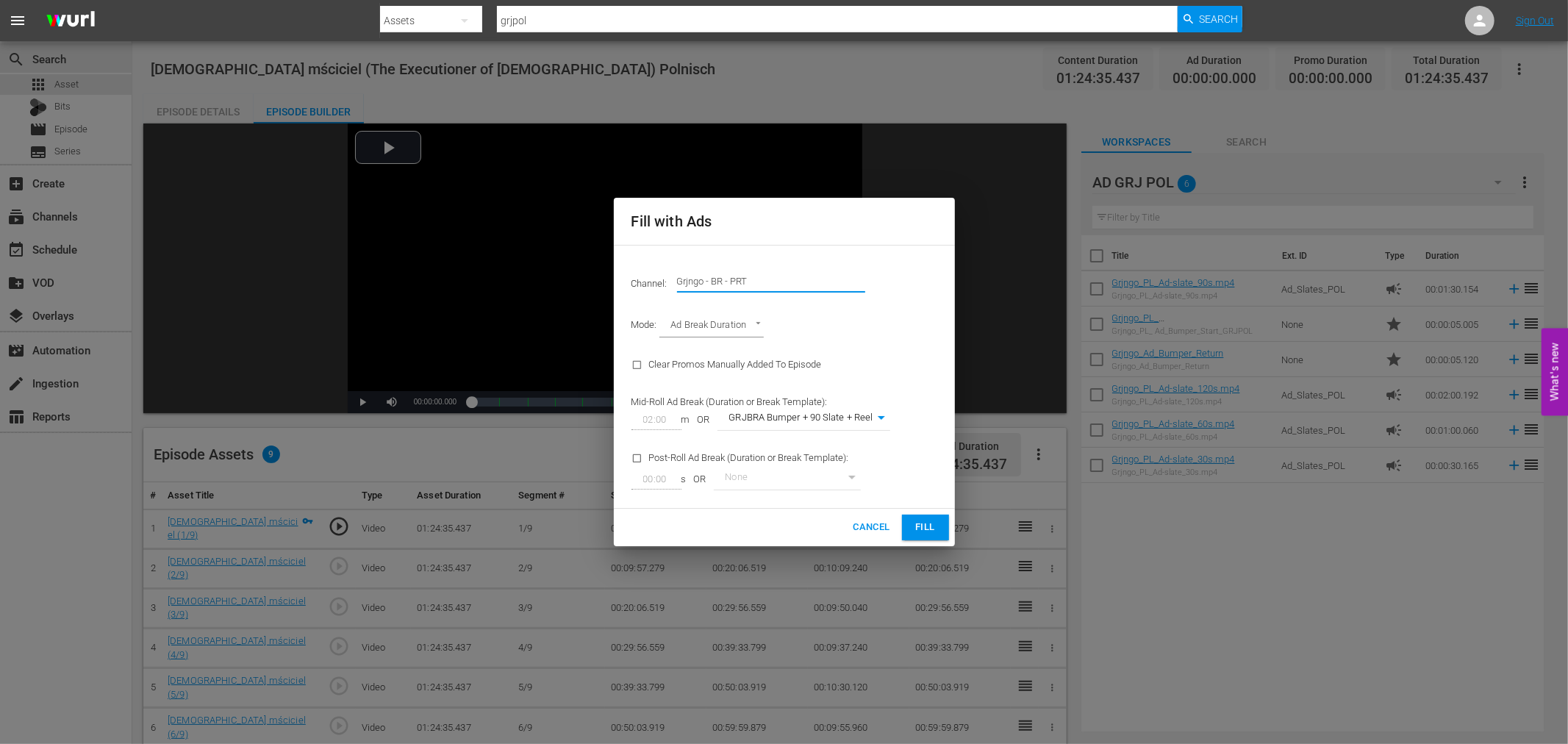
drag, startPoint x: 765, startPoint y: 284, endPoint x: 673, endPoint y: 281, distance: 92.0
click at [673, 281] on div "Channel: Channel Title Grjngo - BR - PRT" at bounding box center [784, 280] width 323 height 53
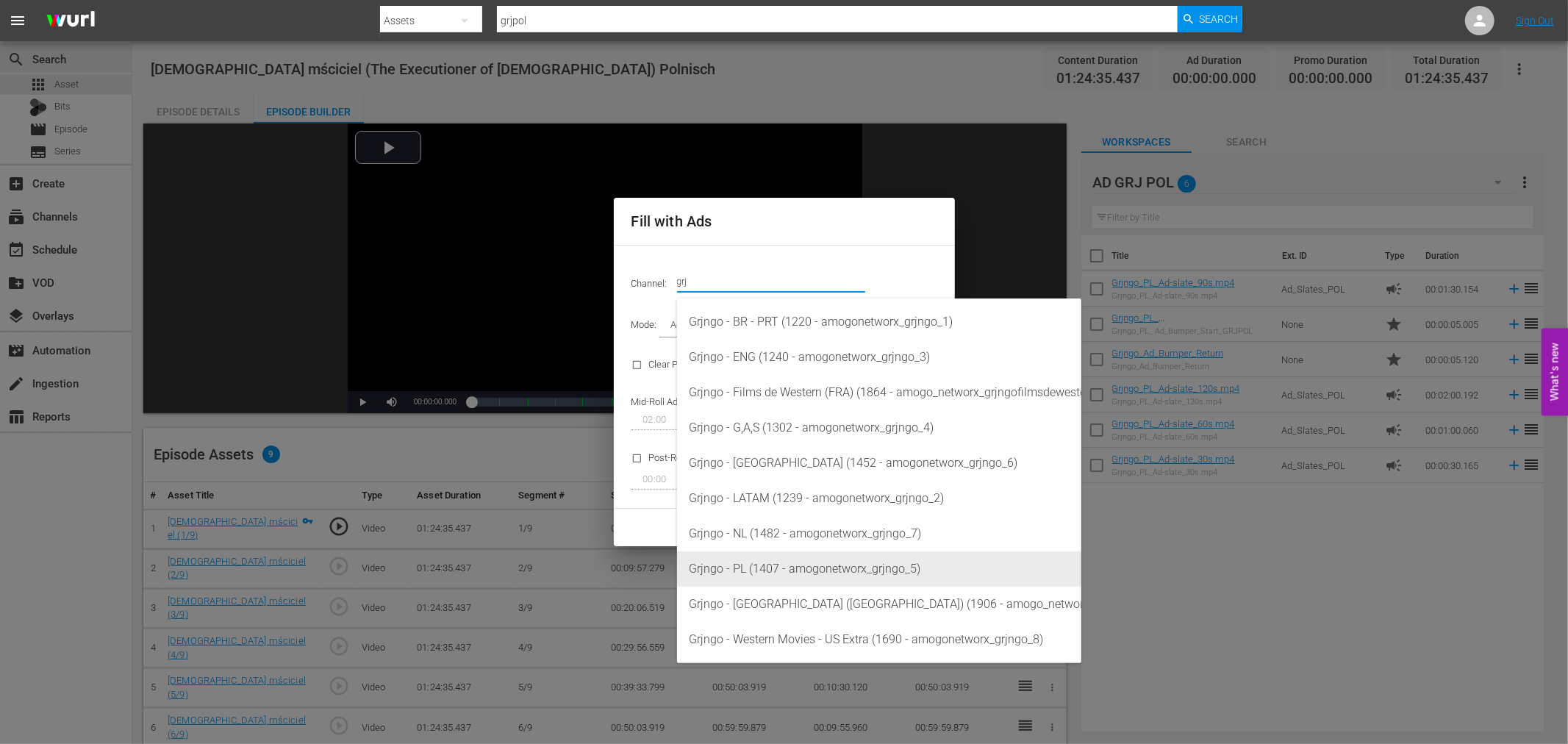
click at [792, 561] on div "Grjngo - PL (1407 - amogonetworx_grjngo_5)" at bounding box center [879, 569] width 381 height 36
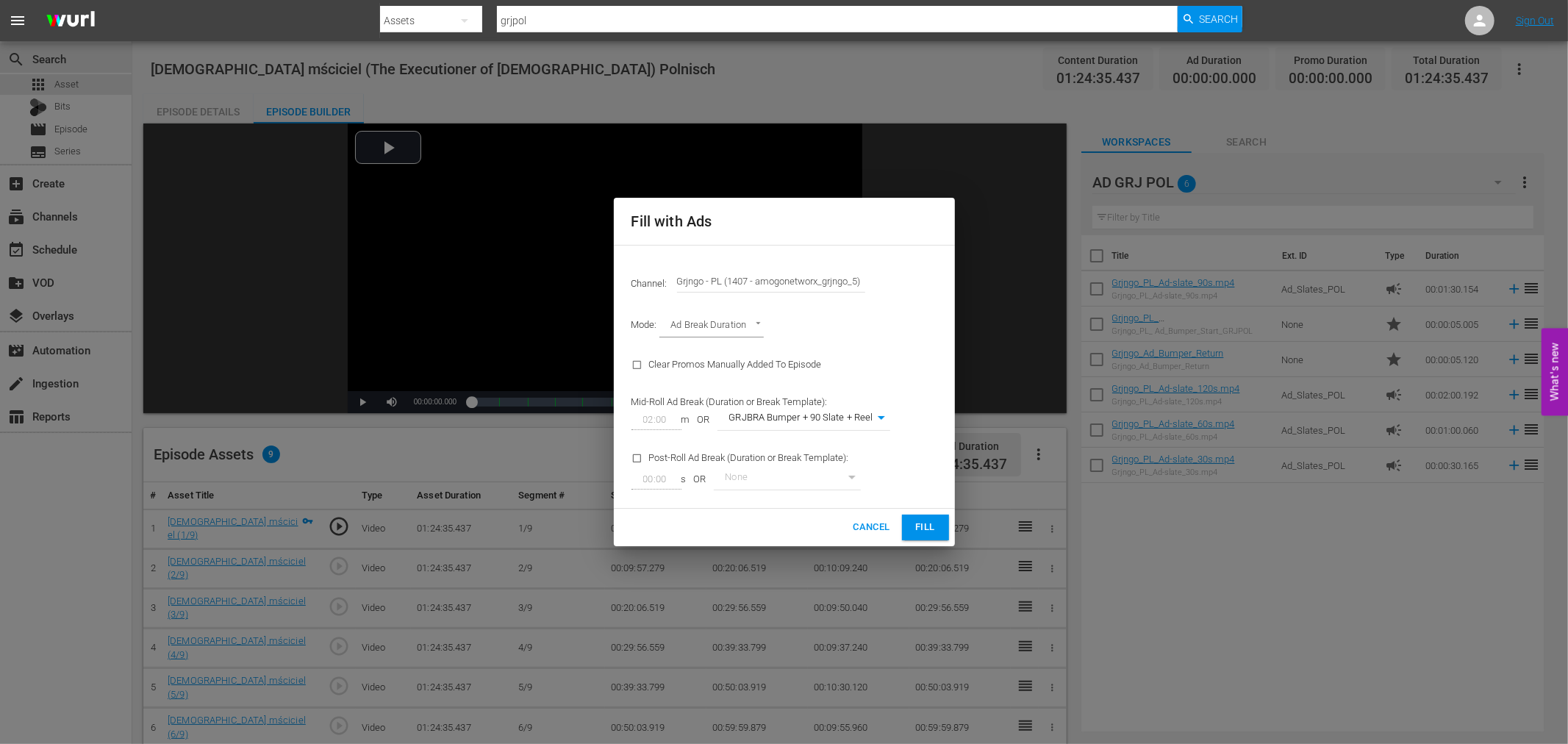
type input "Grjngo - PL (1407)"
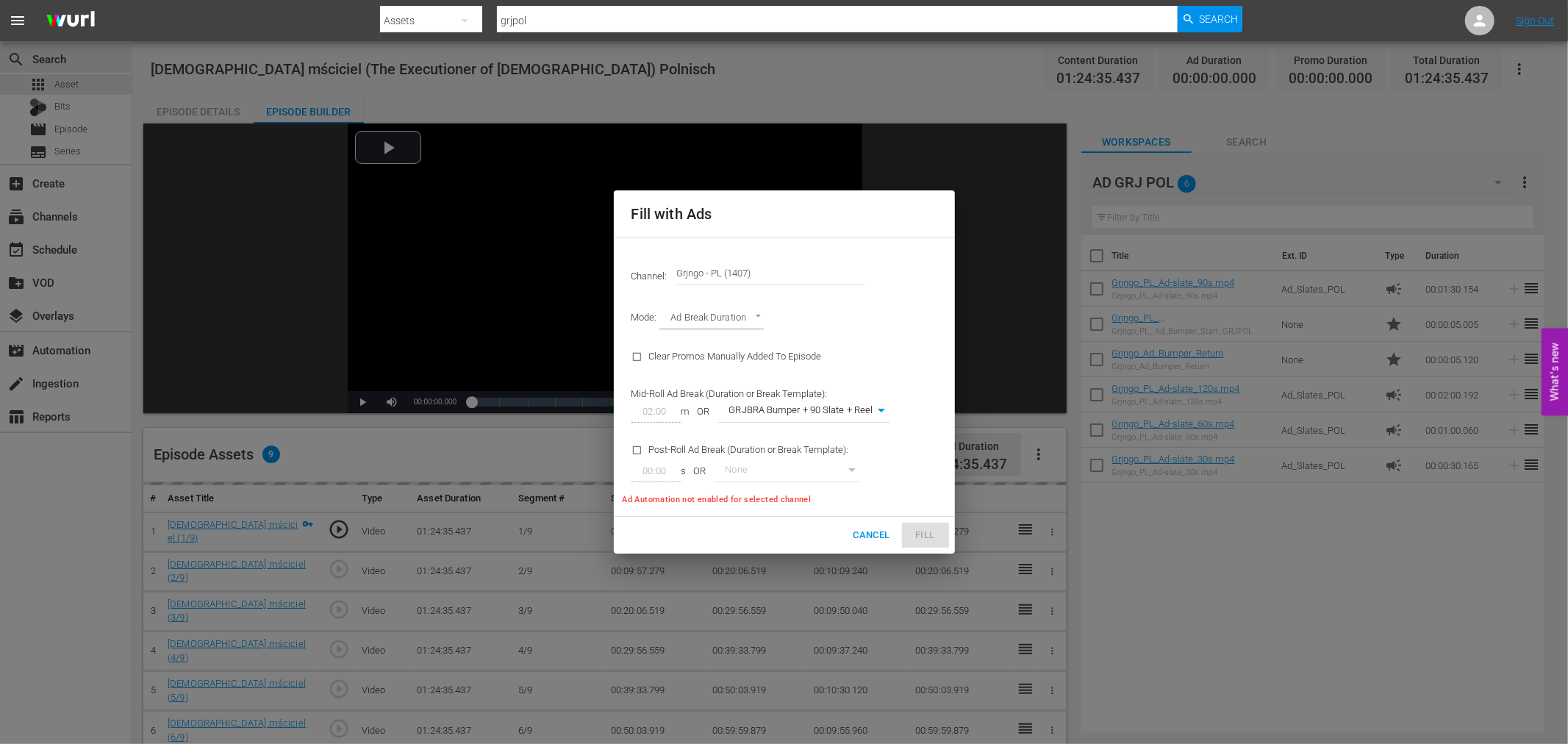
type input "318"
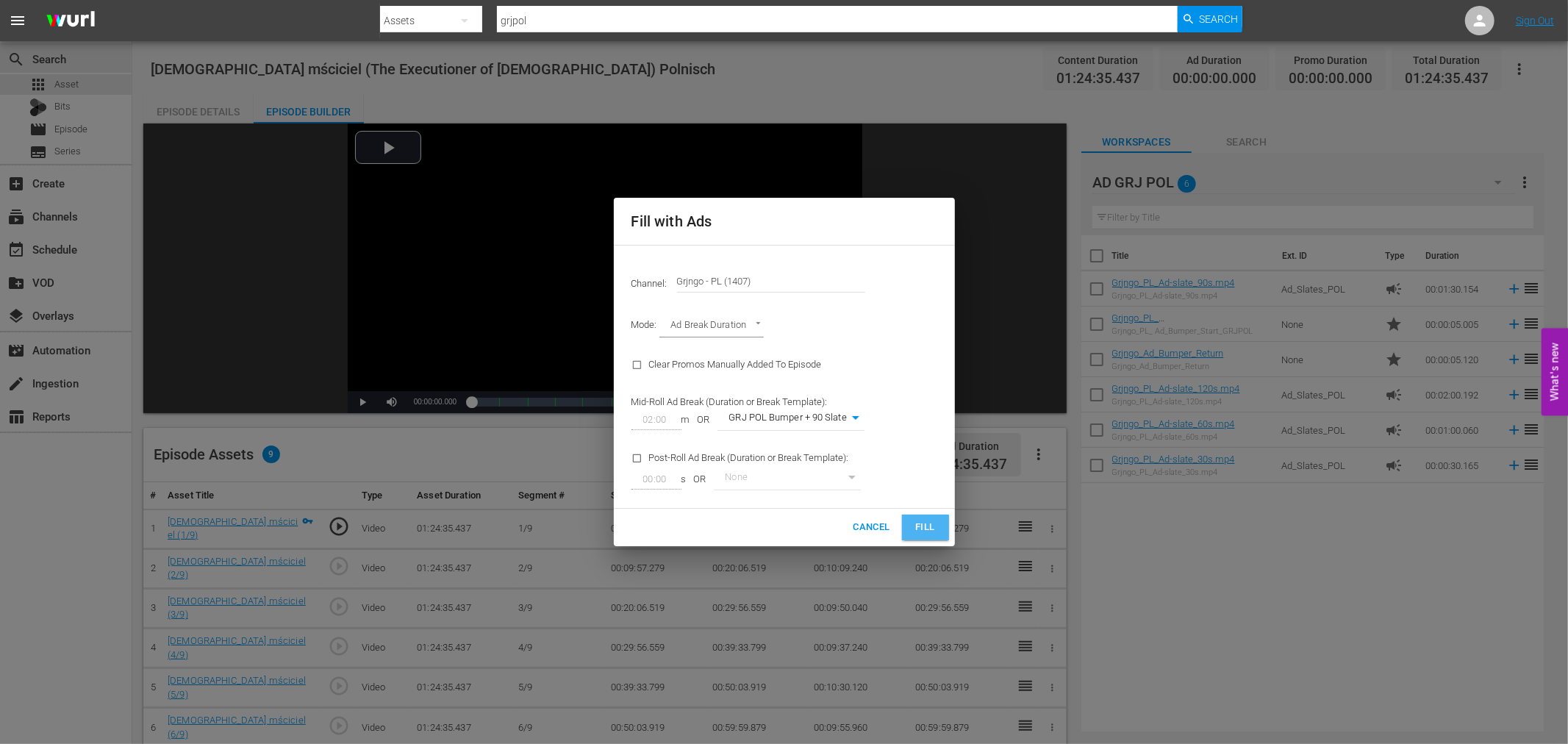
click at [921, 524] on span "Fill" at bounding box center [925, 527] width 23 height 17
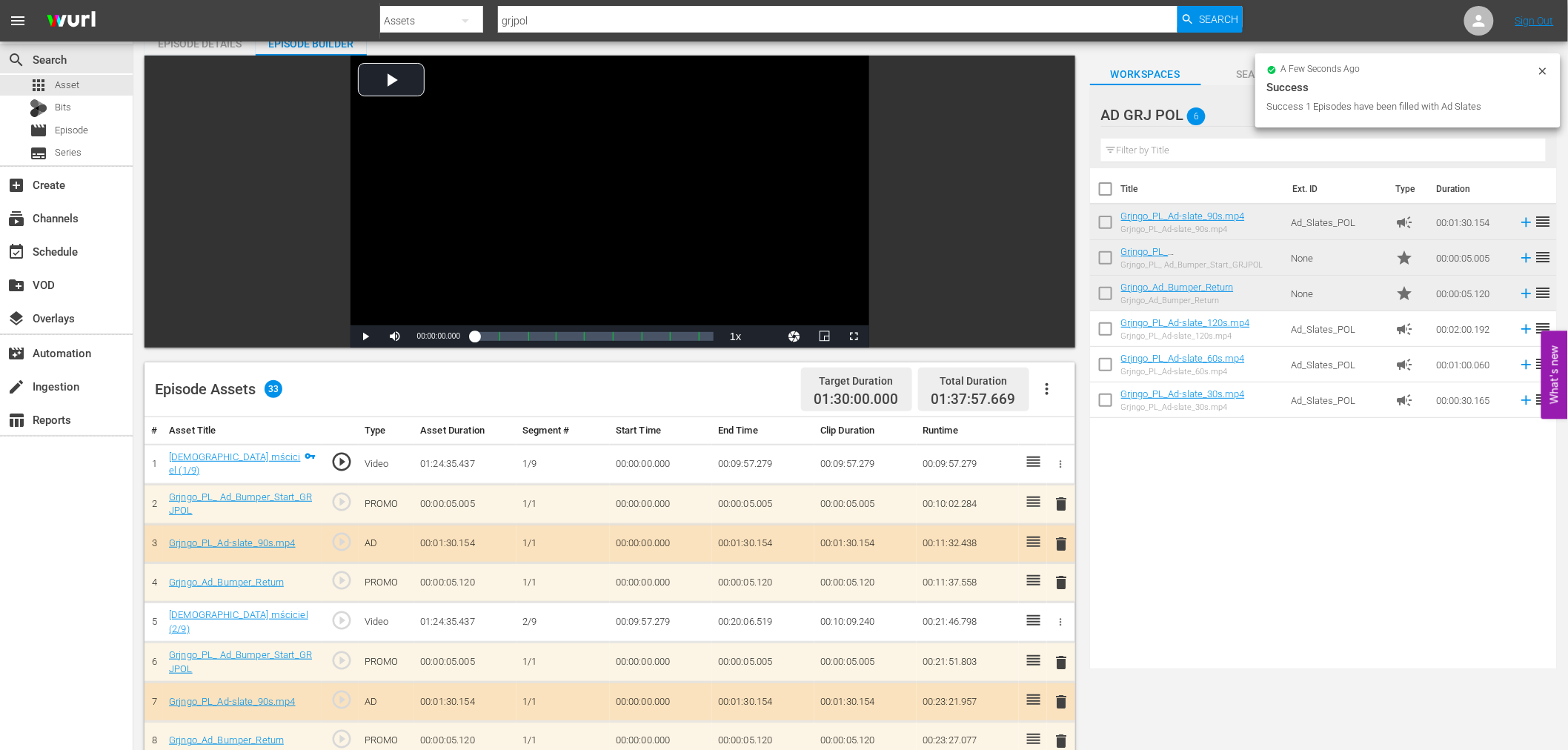
scroll to position [164, 0]
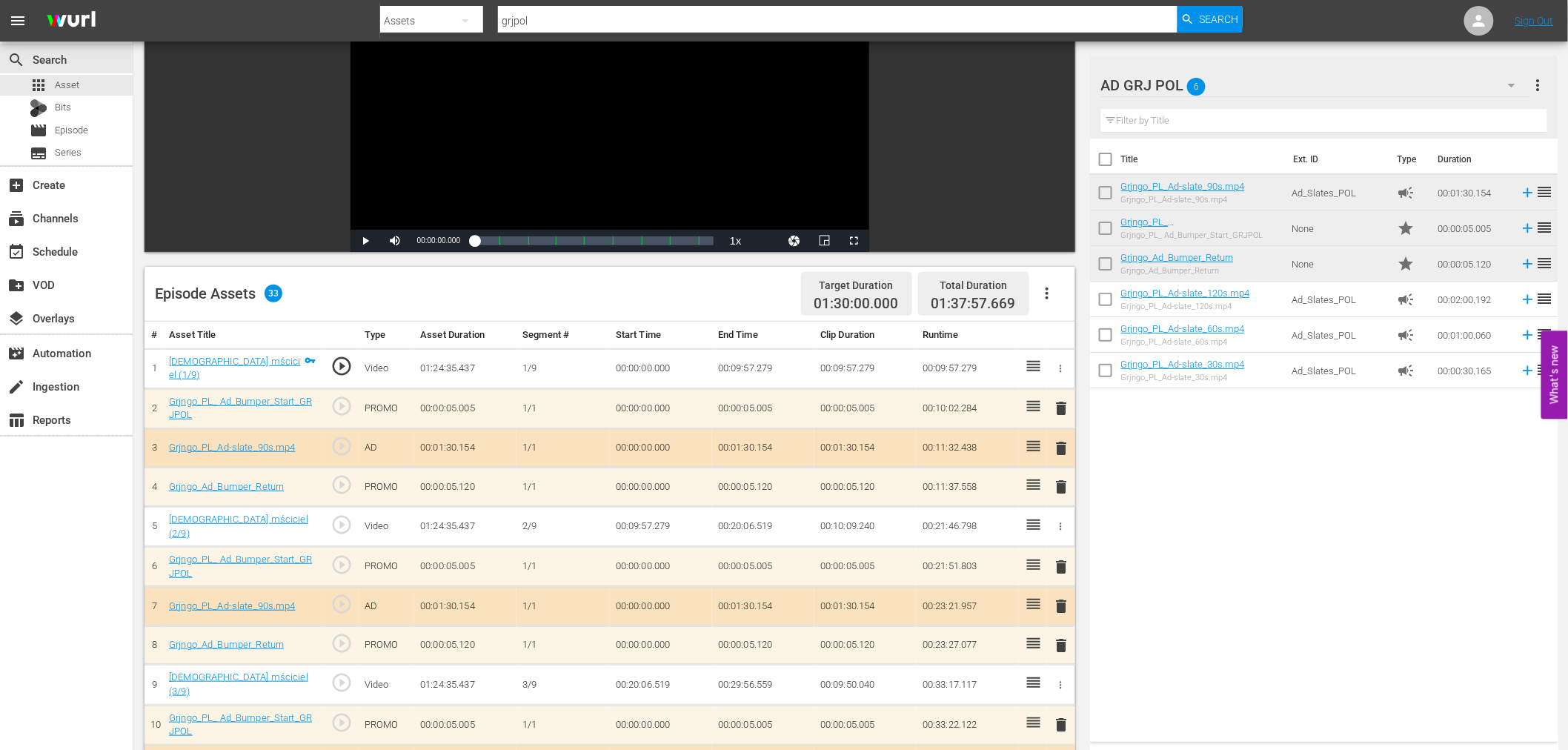
click at [1064, 404] on span "delete" at bounding box center [1062, 408] width 18 height 18
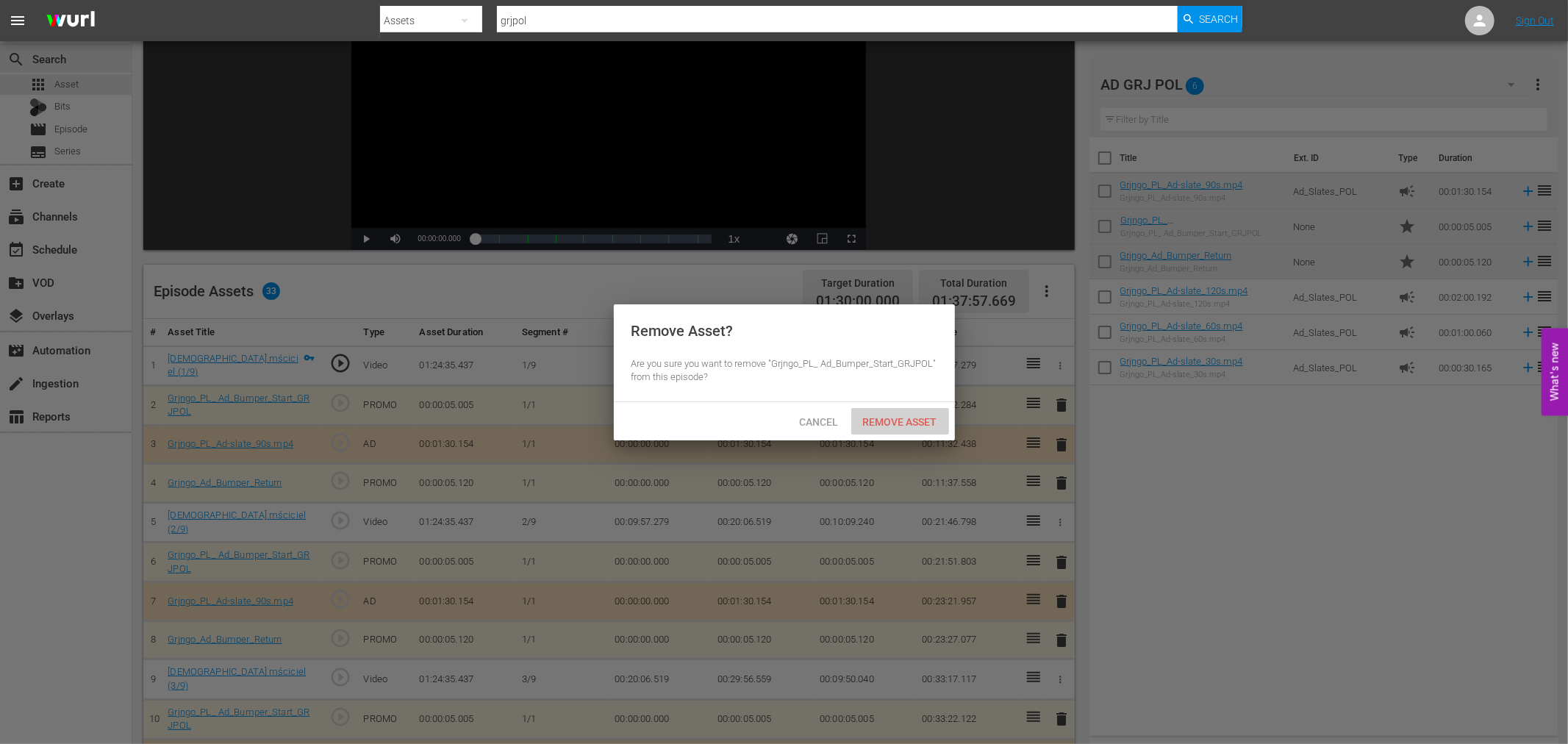
click at [895, 423] on span "Remove Asset" at bounding box center [900, 421] width 98 height 12
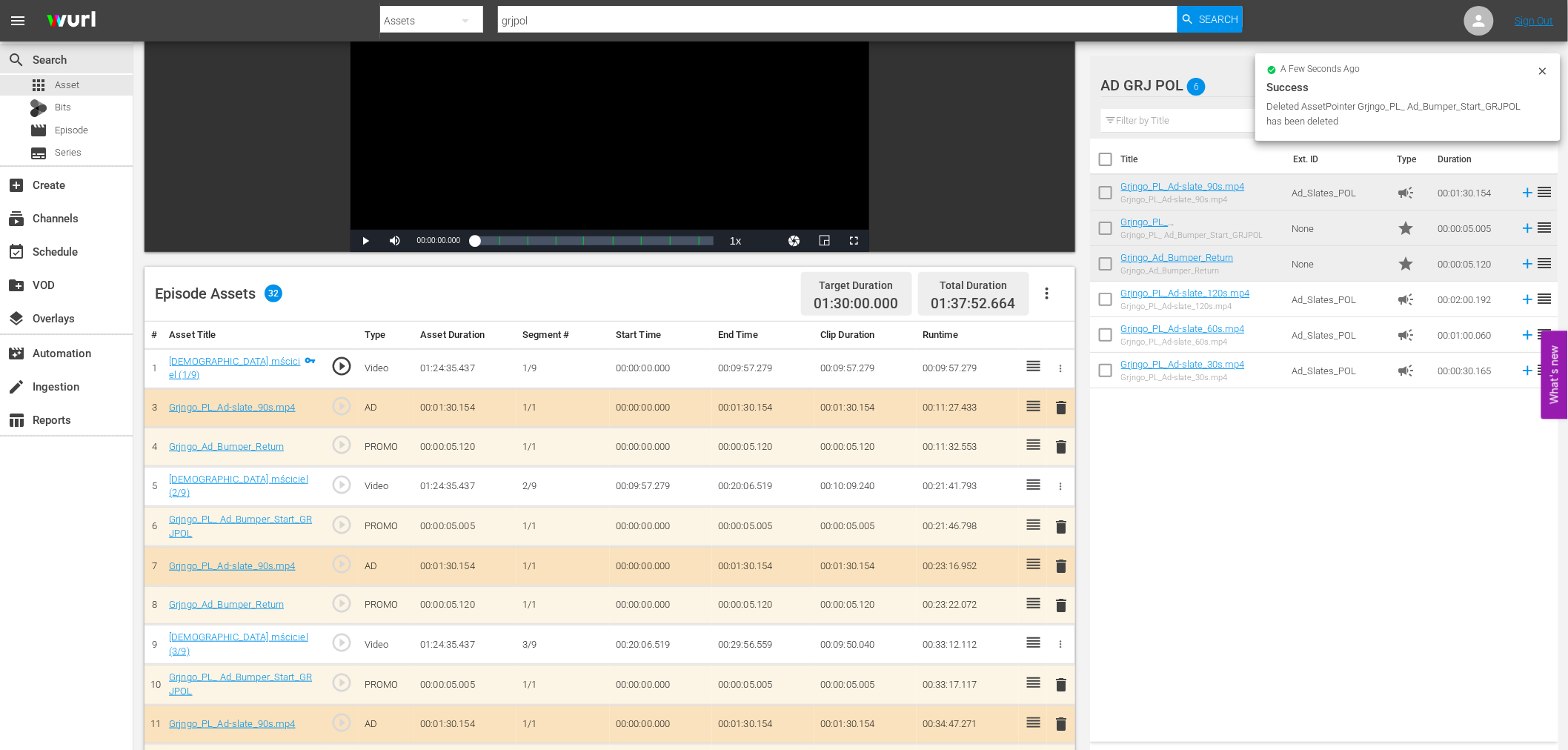
click at [1060, 405] on span "delete" at bounding box center [1062, 407] width 18 height 18
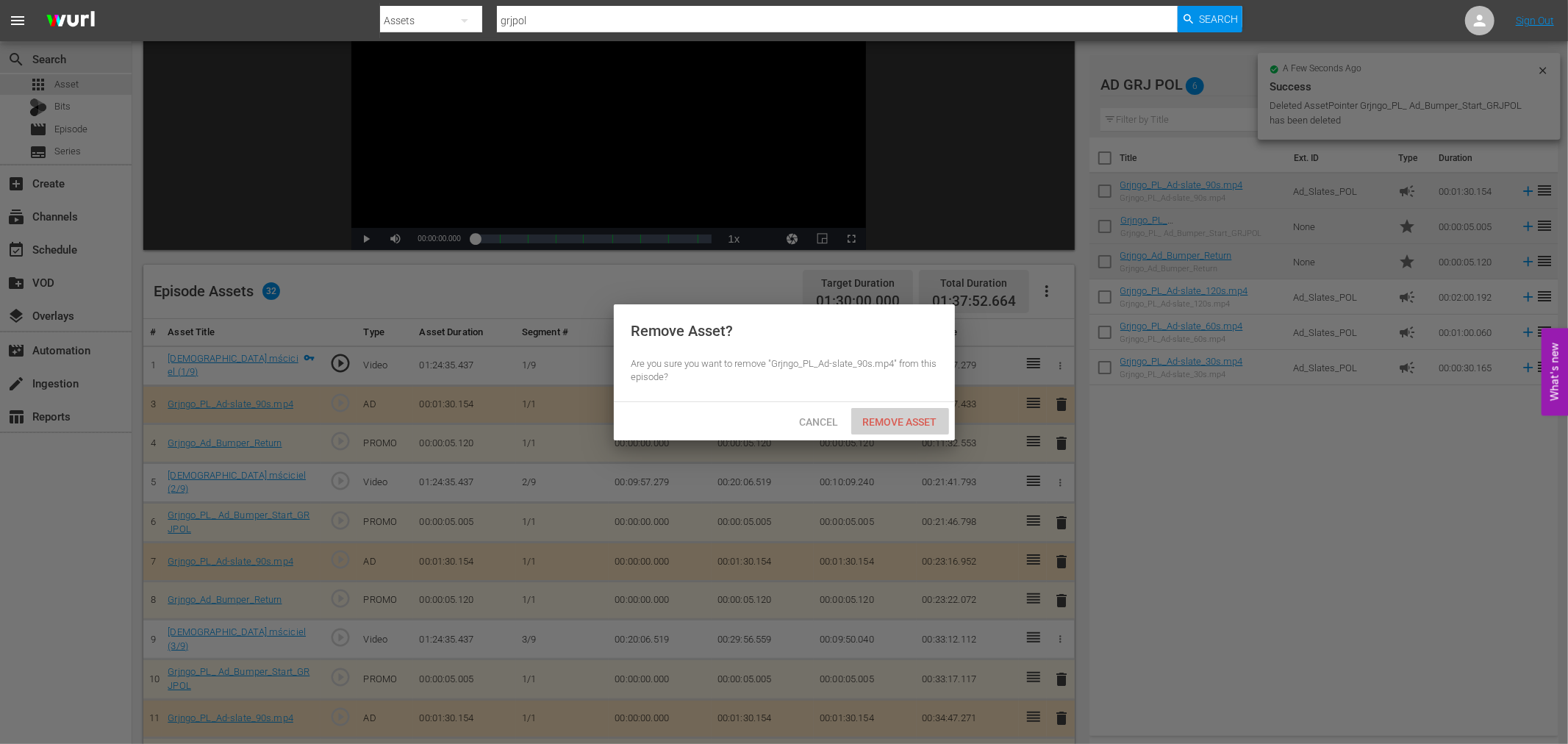
click at [911, 423] on span "Remove Asset" at bounding box center [900, 421] width 98 height 12
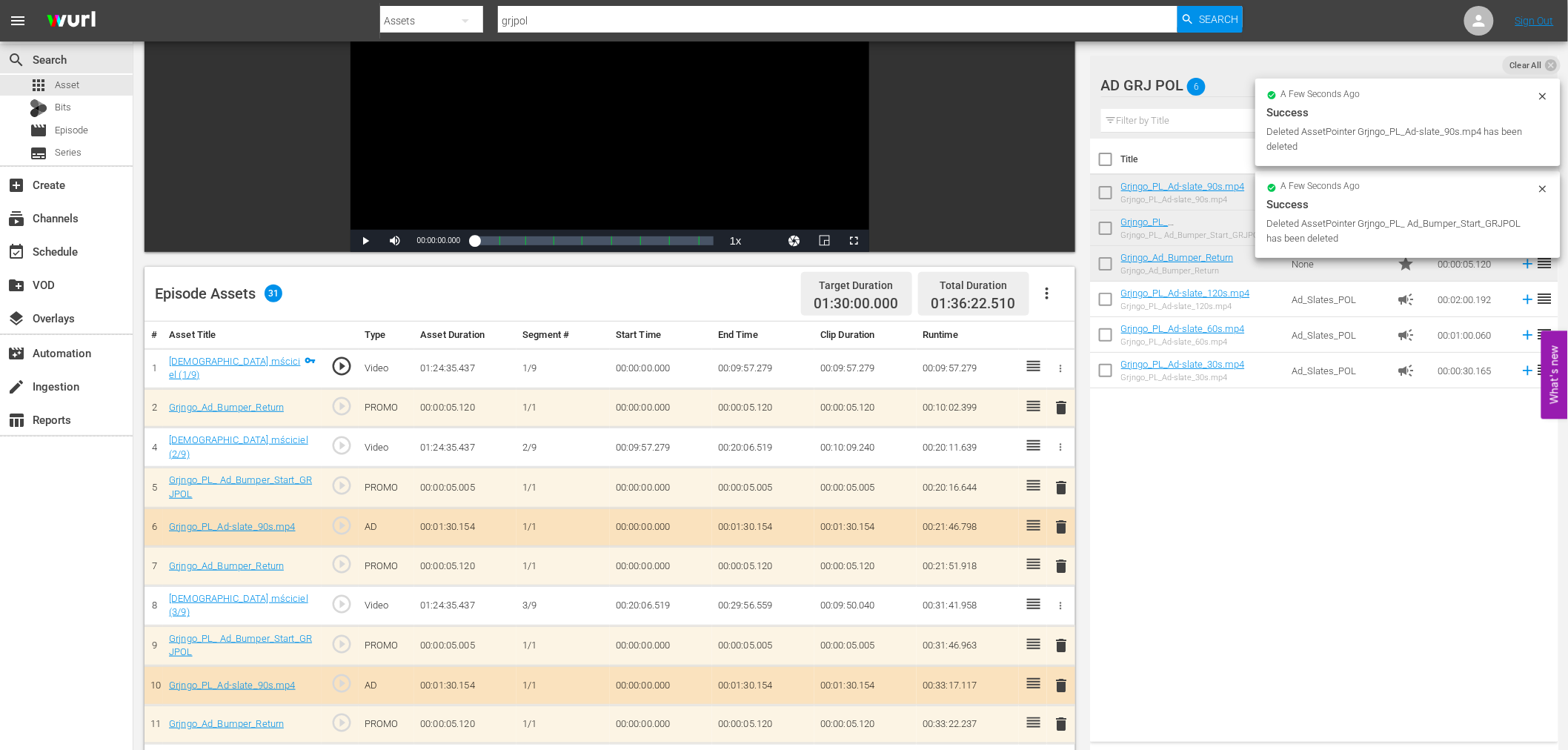
click at [1062, 404] on span "delete" at bounding box center [1062, 407] width 18 height 18
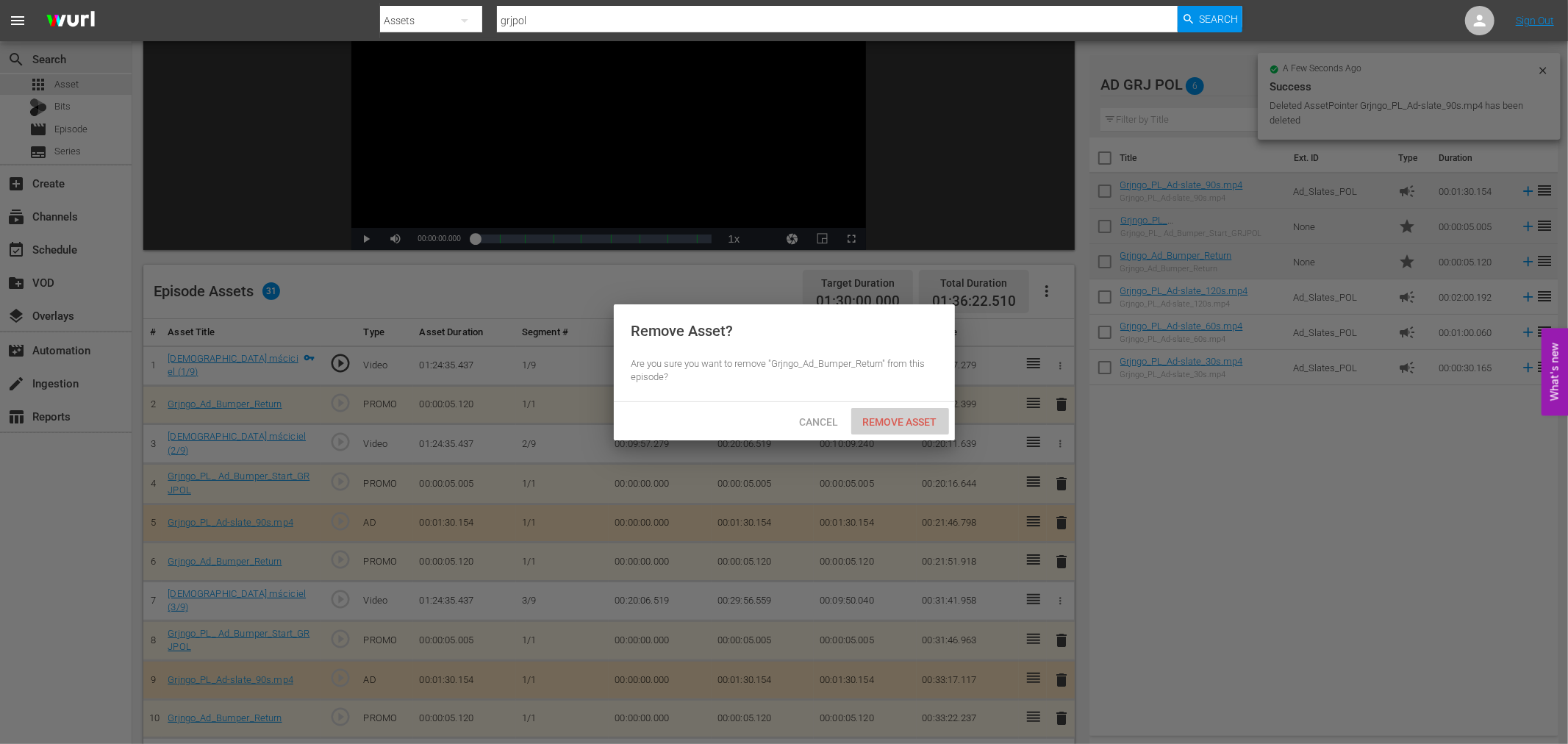
click at [919, 423] on span "Remove Asset" at bounding box center [900, 421] width 98 height 12
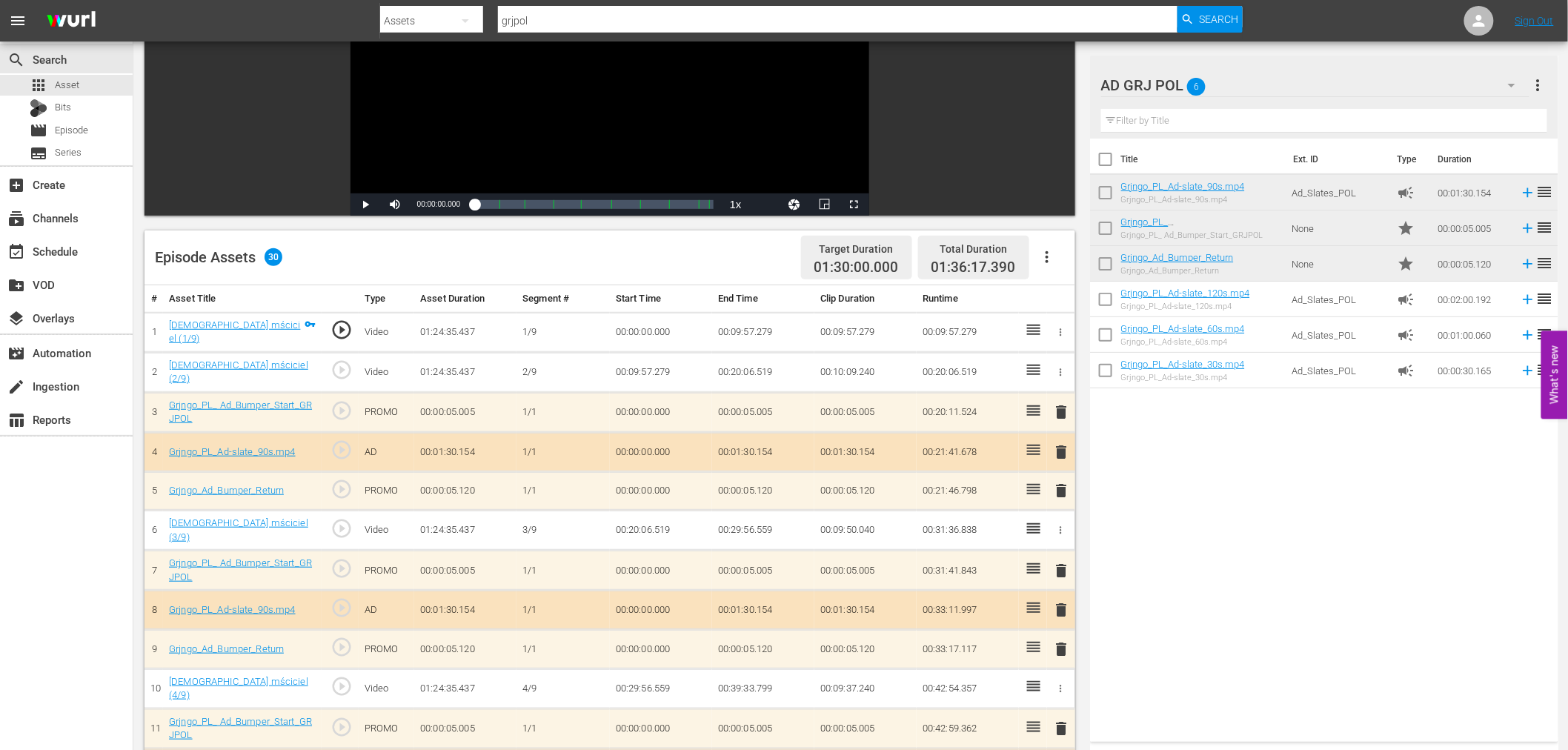
scroll to position [0, 0]
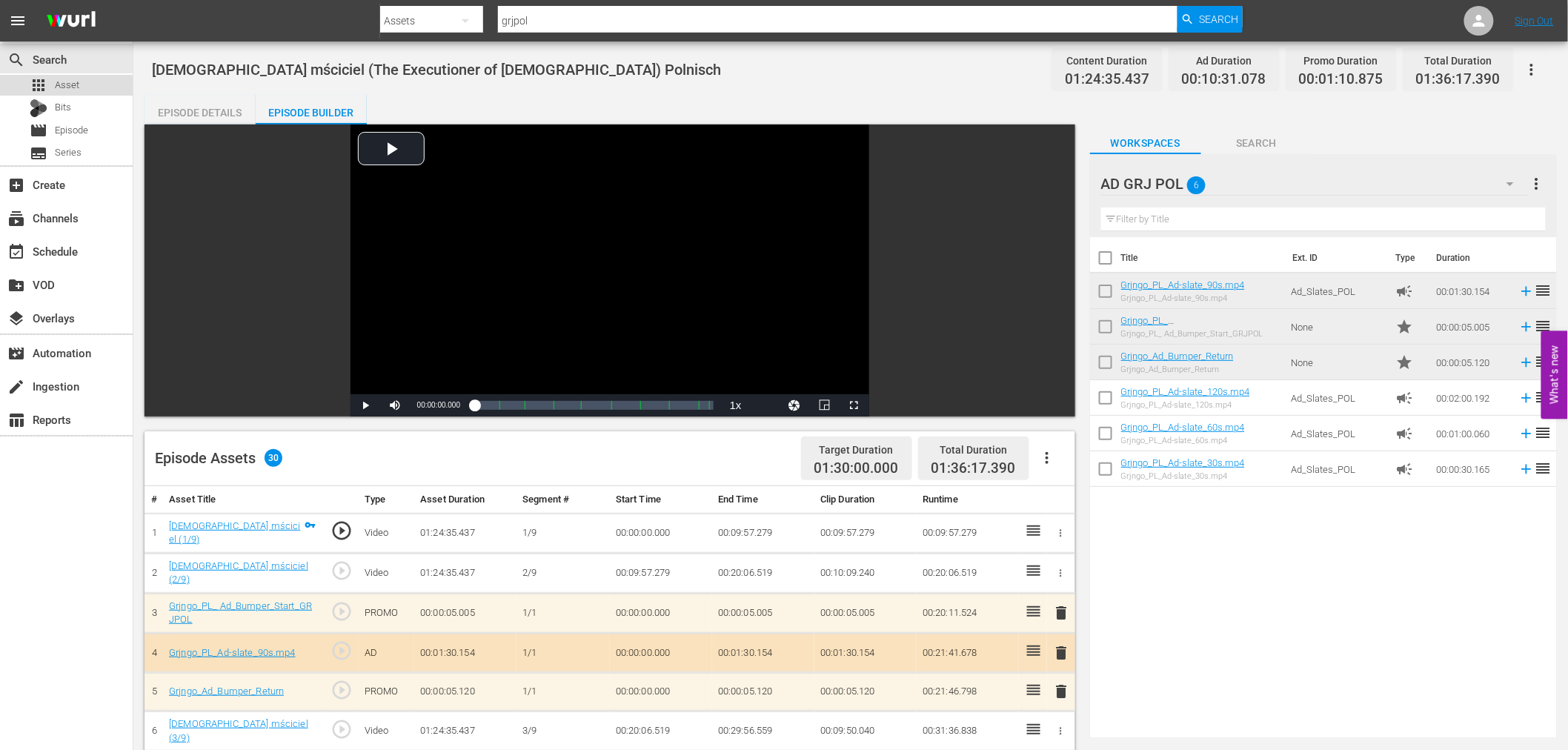
click at [72, 86] on span "Asset" at bounding box center [66, 85] width 24 height 15
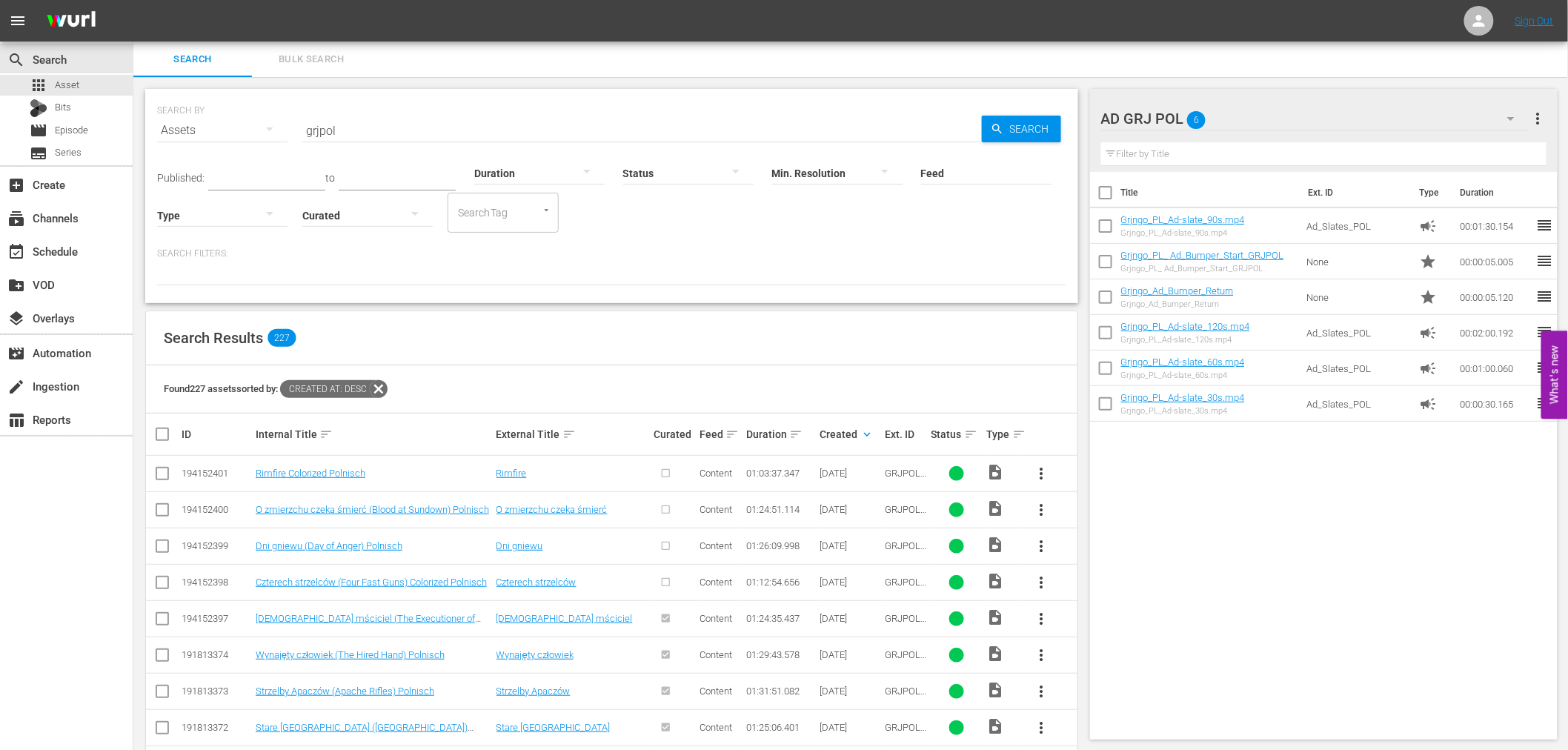
click at [1042, 583] on span "more_vert" at bounding box center [1041, 582] width 18 height 18
click at [1091, 690] on div "Episode" at bounding box center [1121, 695] width 100 height 36
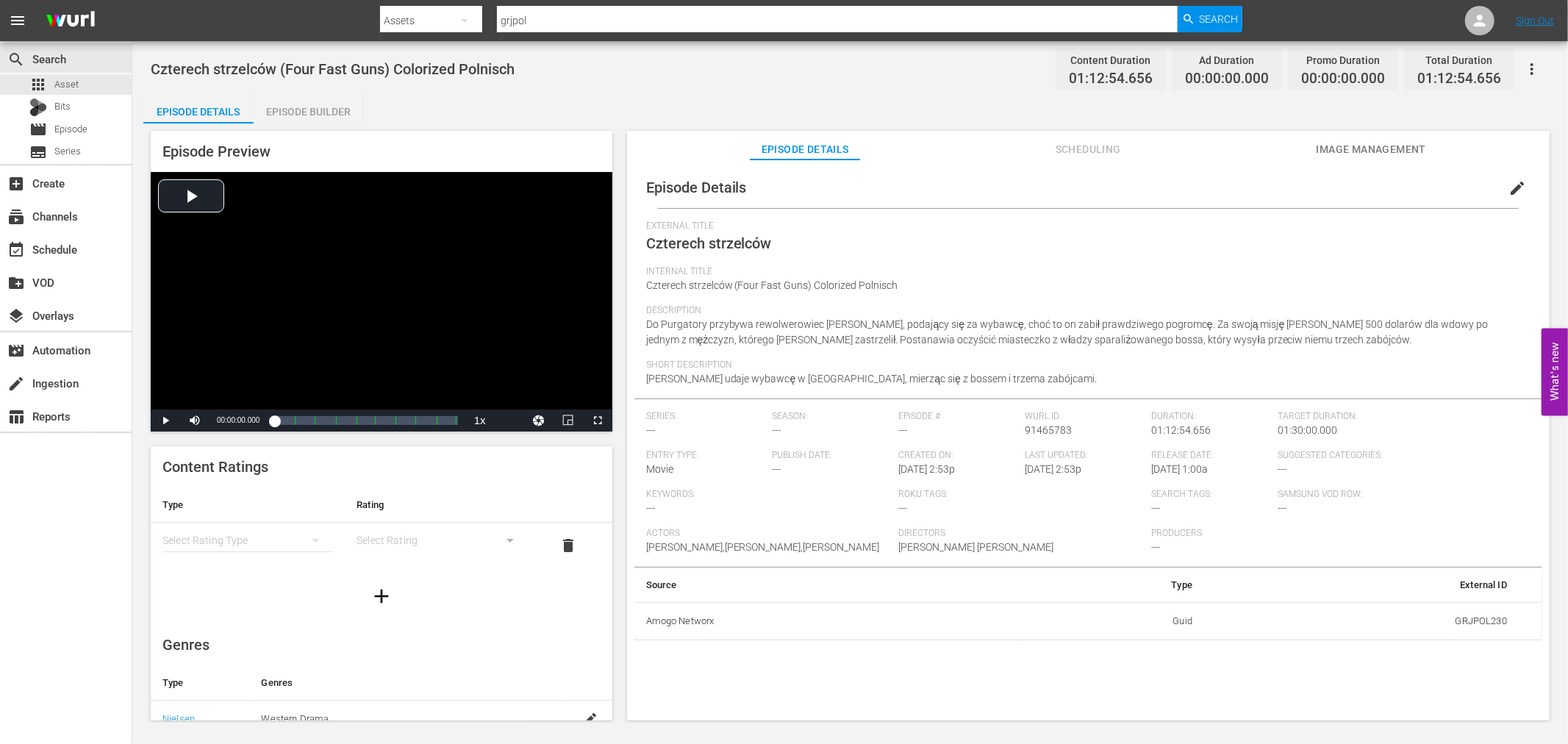
click at [303, 113] on div "Episode Builder" at bounding box center [308, 112] width 111 height 36
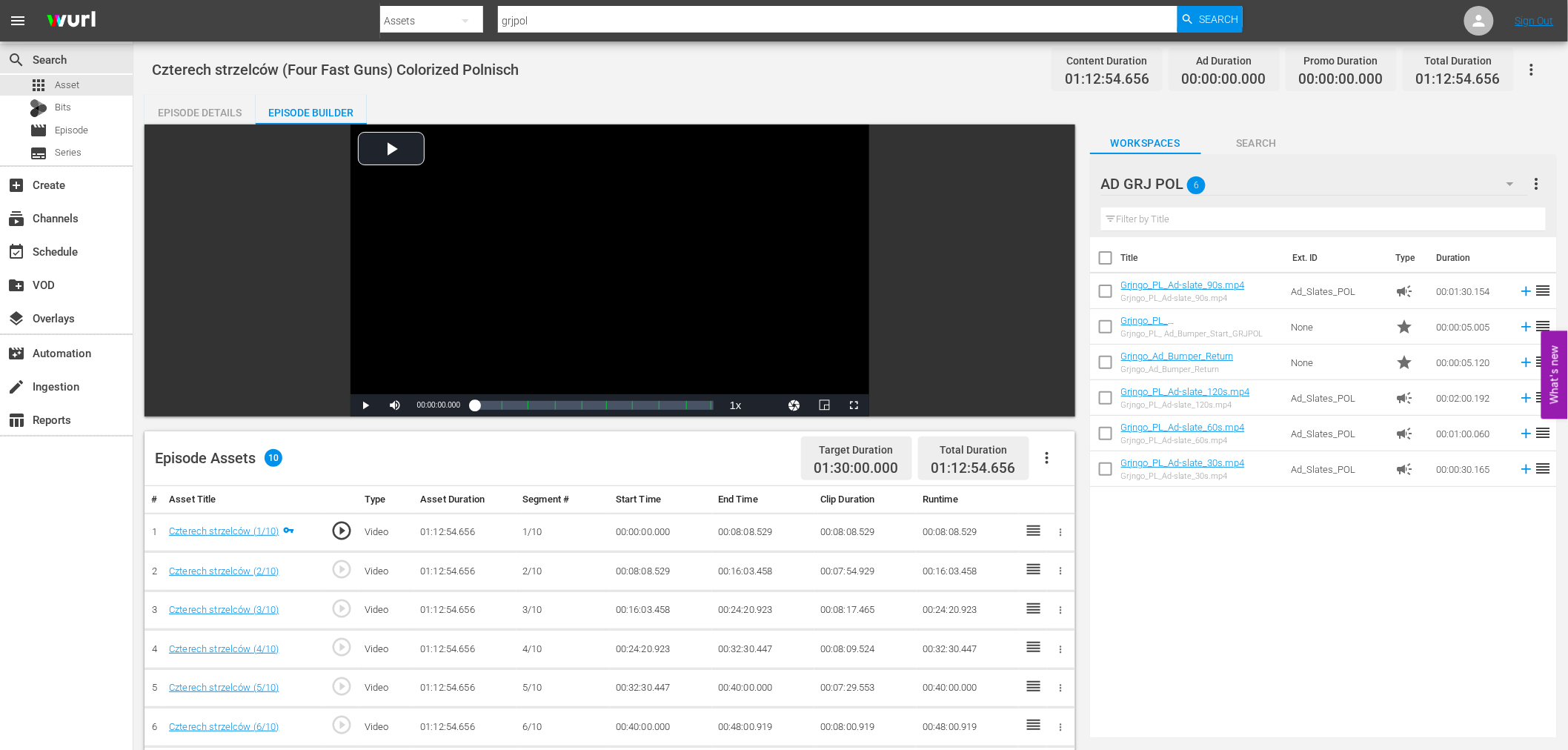
click at [1045, 457] on icon "button" at bounding box center [1047, 457] width 18 height 18
click at [1052, 460] on div "Fill with Ads" at bounding box center [1091, 464] width 100 height 36
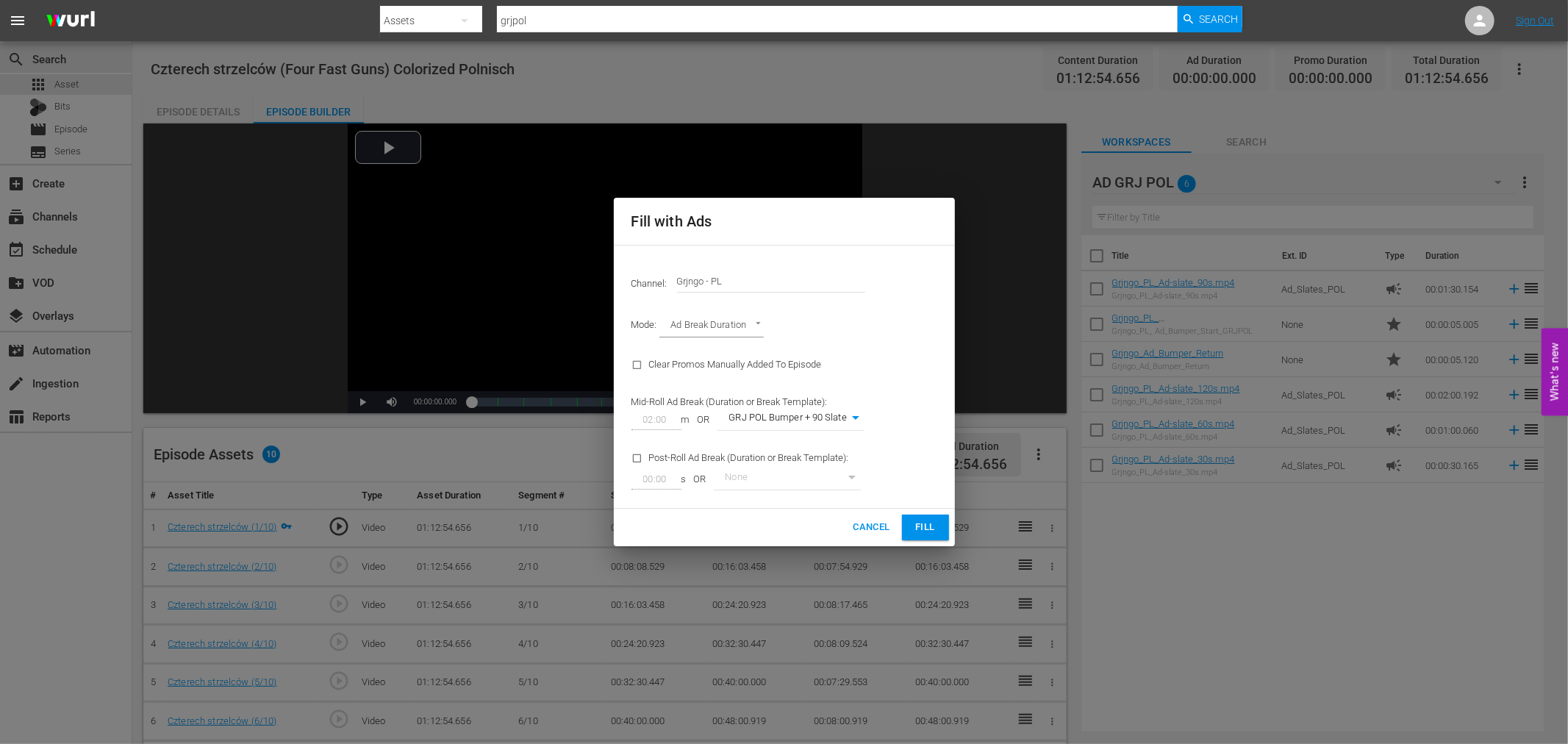
click at [917, 521] on span "Fill" at bounding box center [925, 527] width 23 height 17
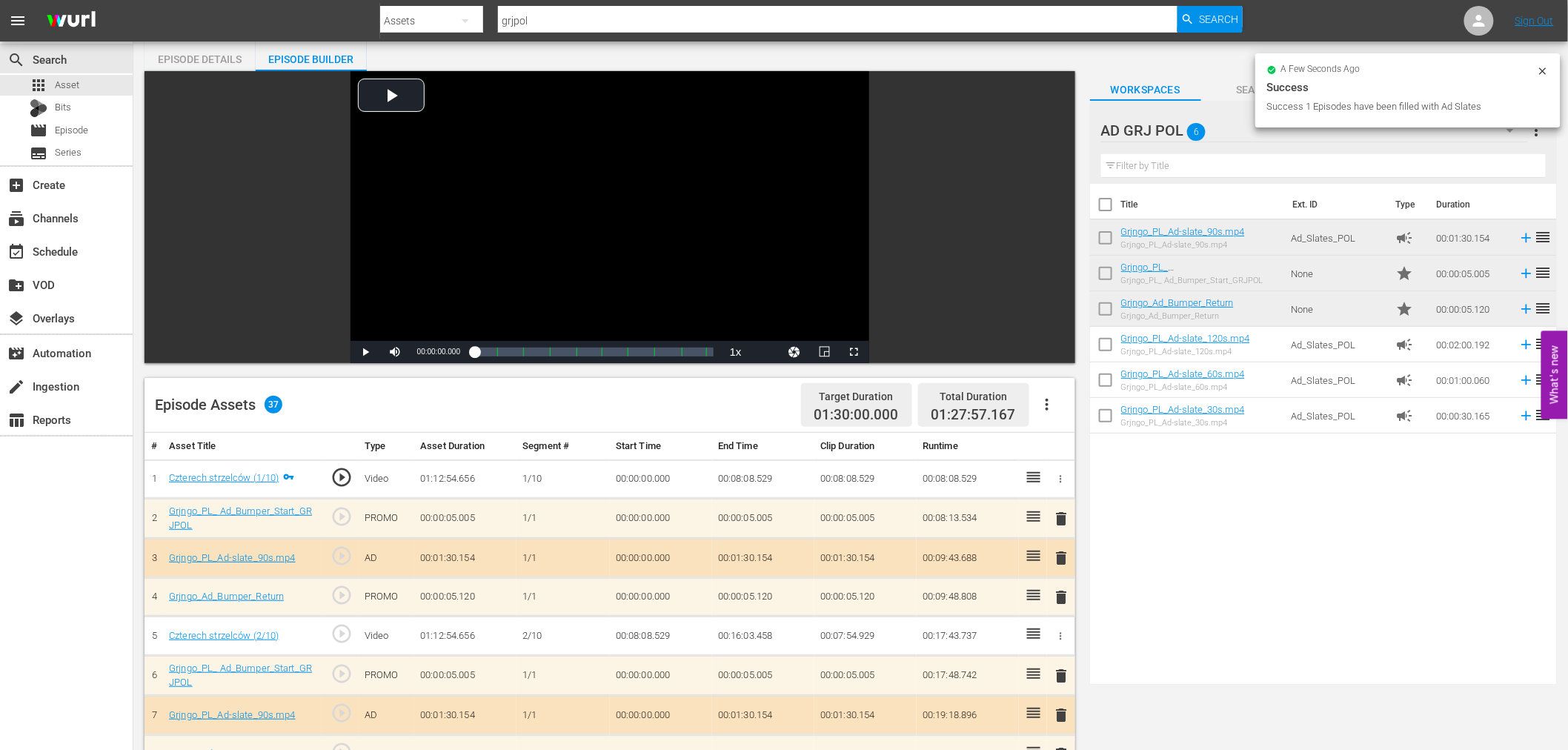
scroll to position [83, 0]
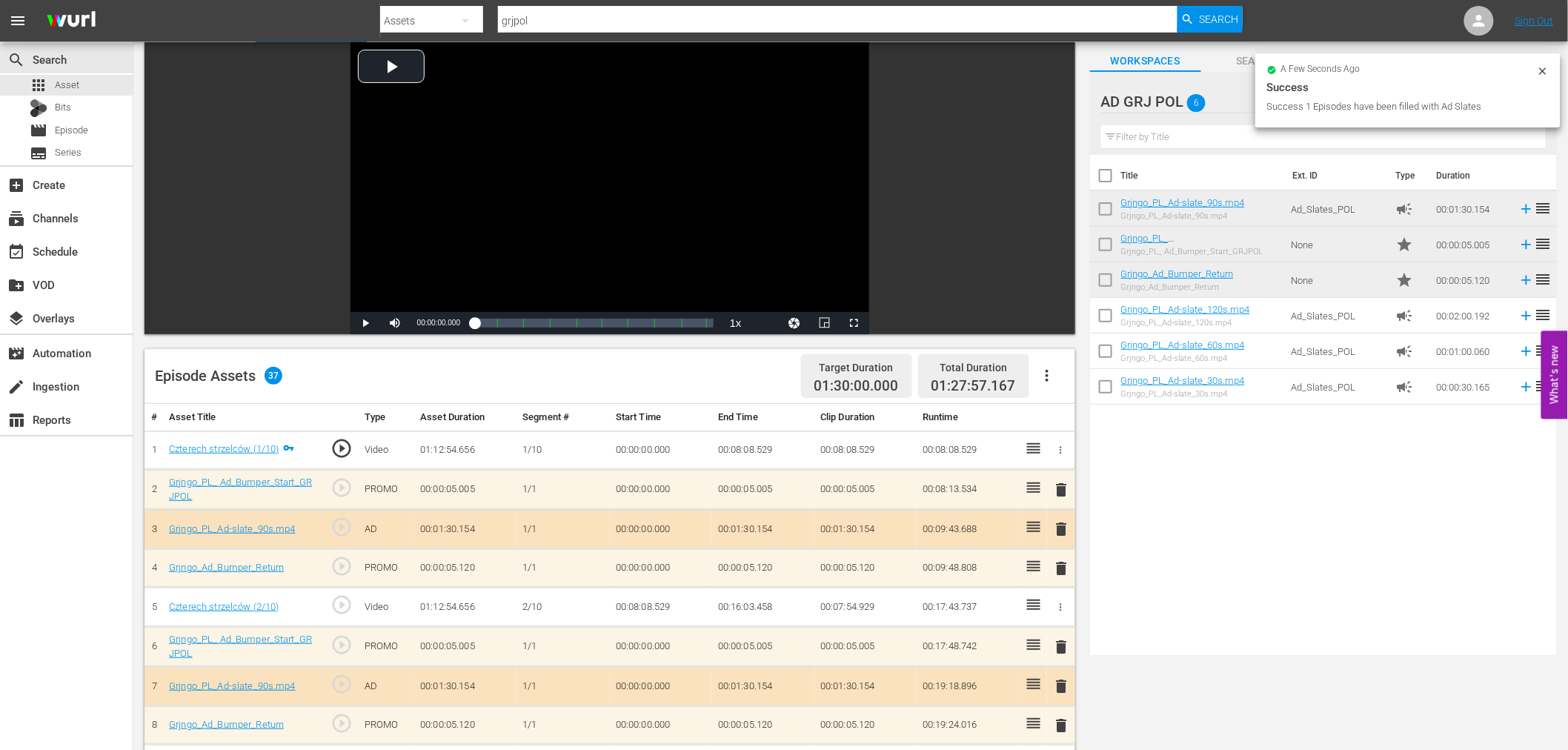
click at [1063, 489] on span "delete" at bounding box center [1062, 489] width 18 height 18
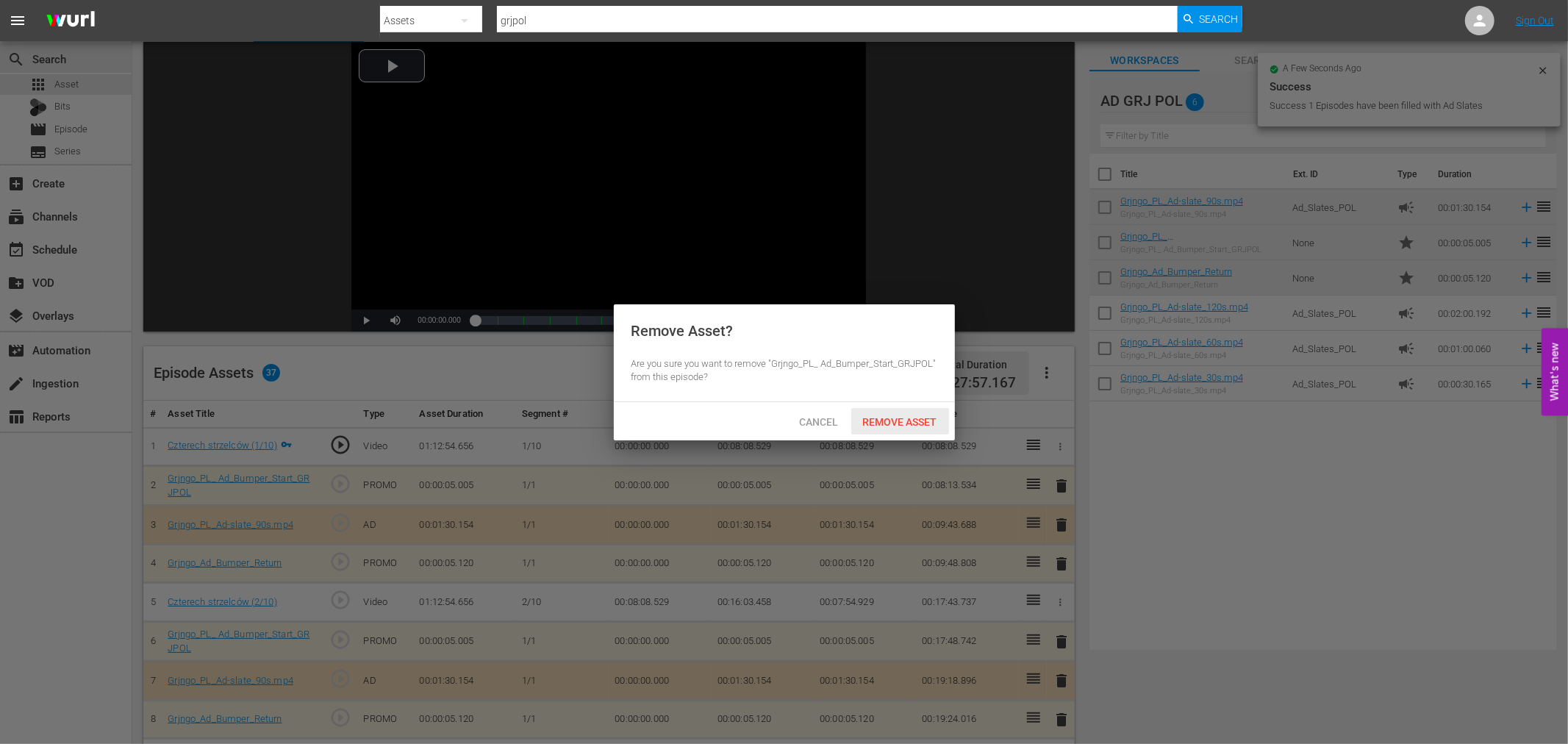
click at [915, 422] on span "Remove Asset" at bounding box center [900, 421] width 98 height 12
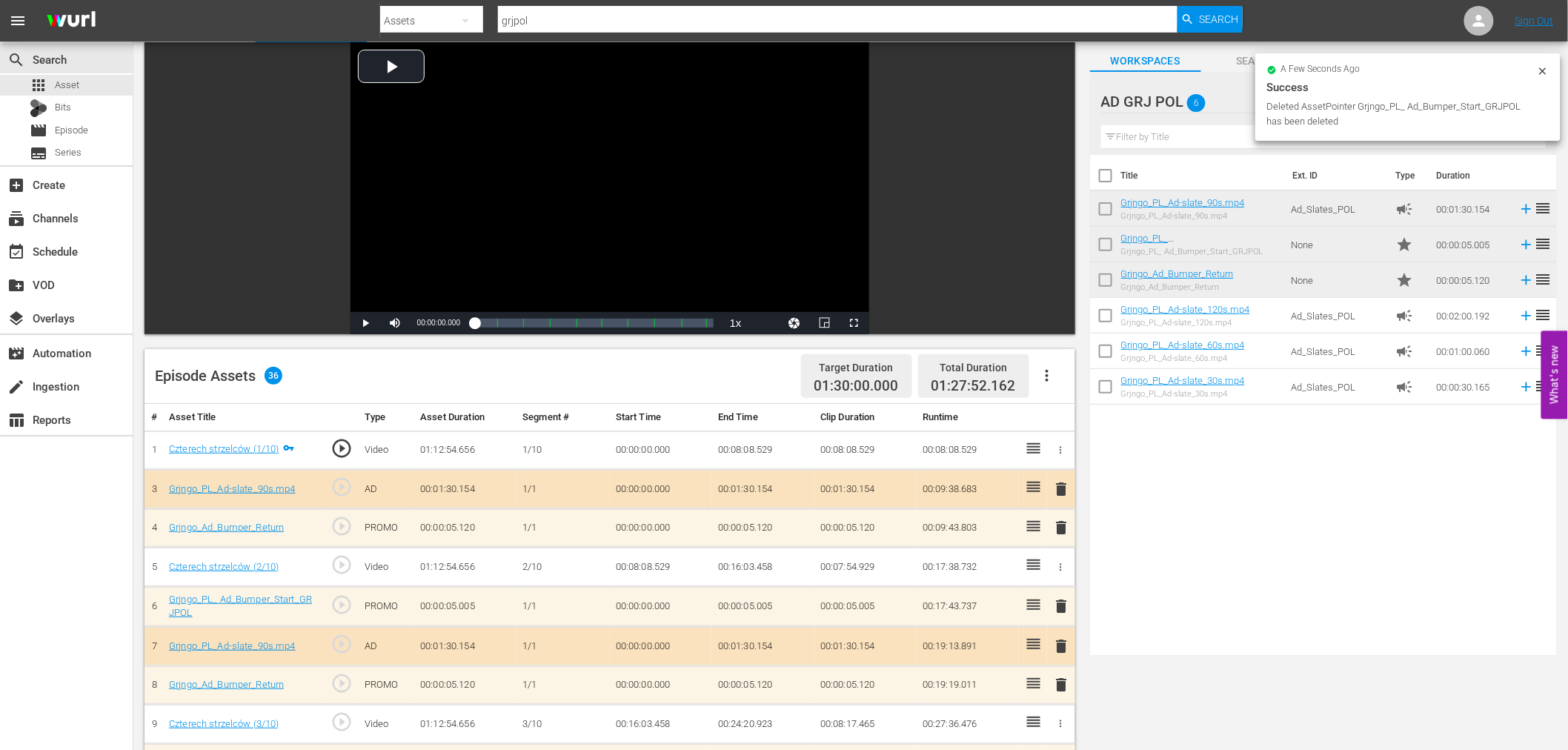
click at [1059, 490] on span "delete" at bounding box center [1062, 488] width 18 height 18
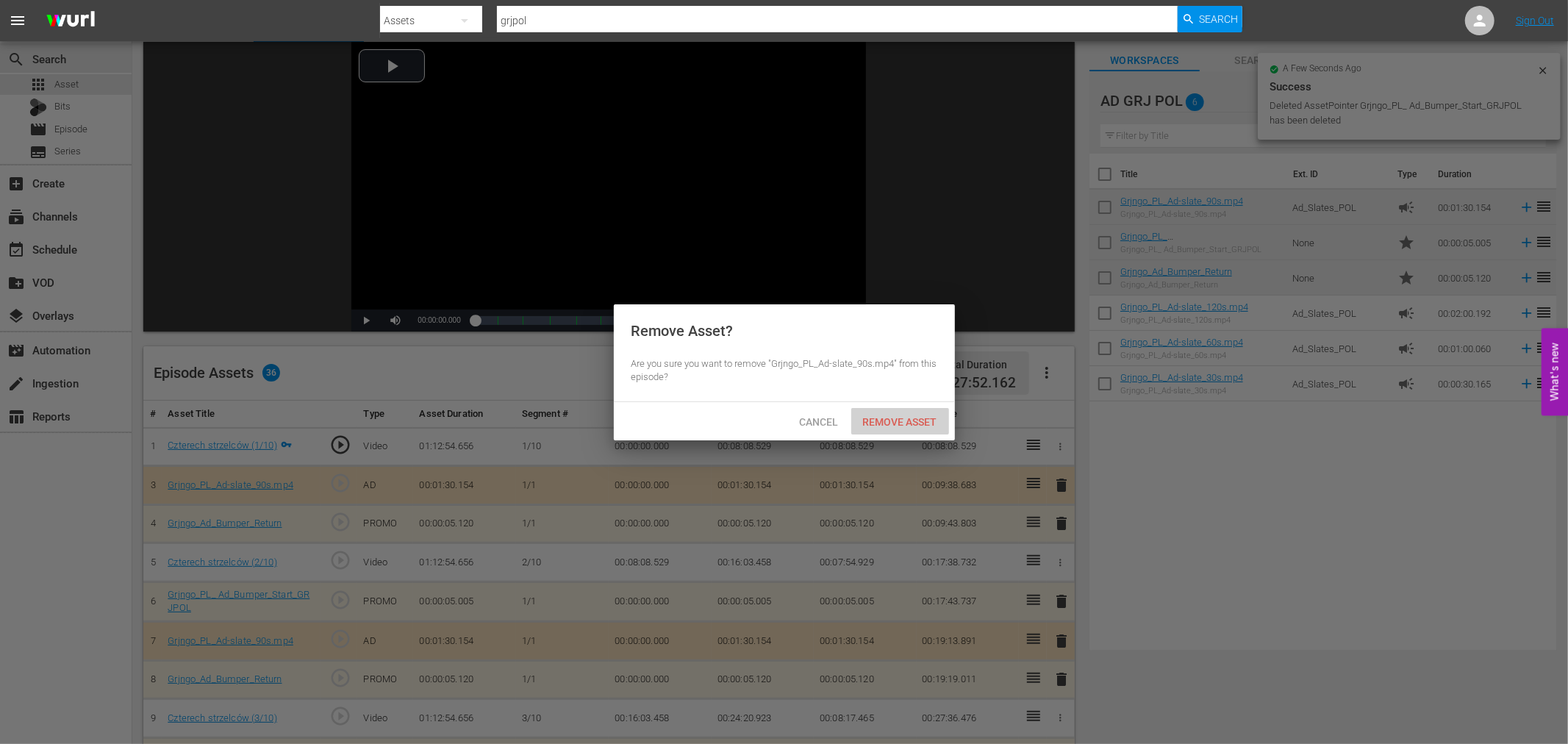
click at [916, 423] on span "Remove Asset" at bounding box center [900, 421] width 98 height 12
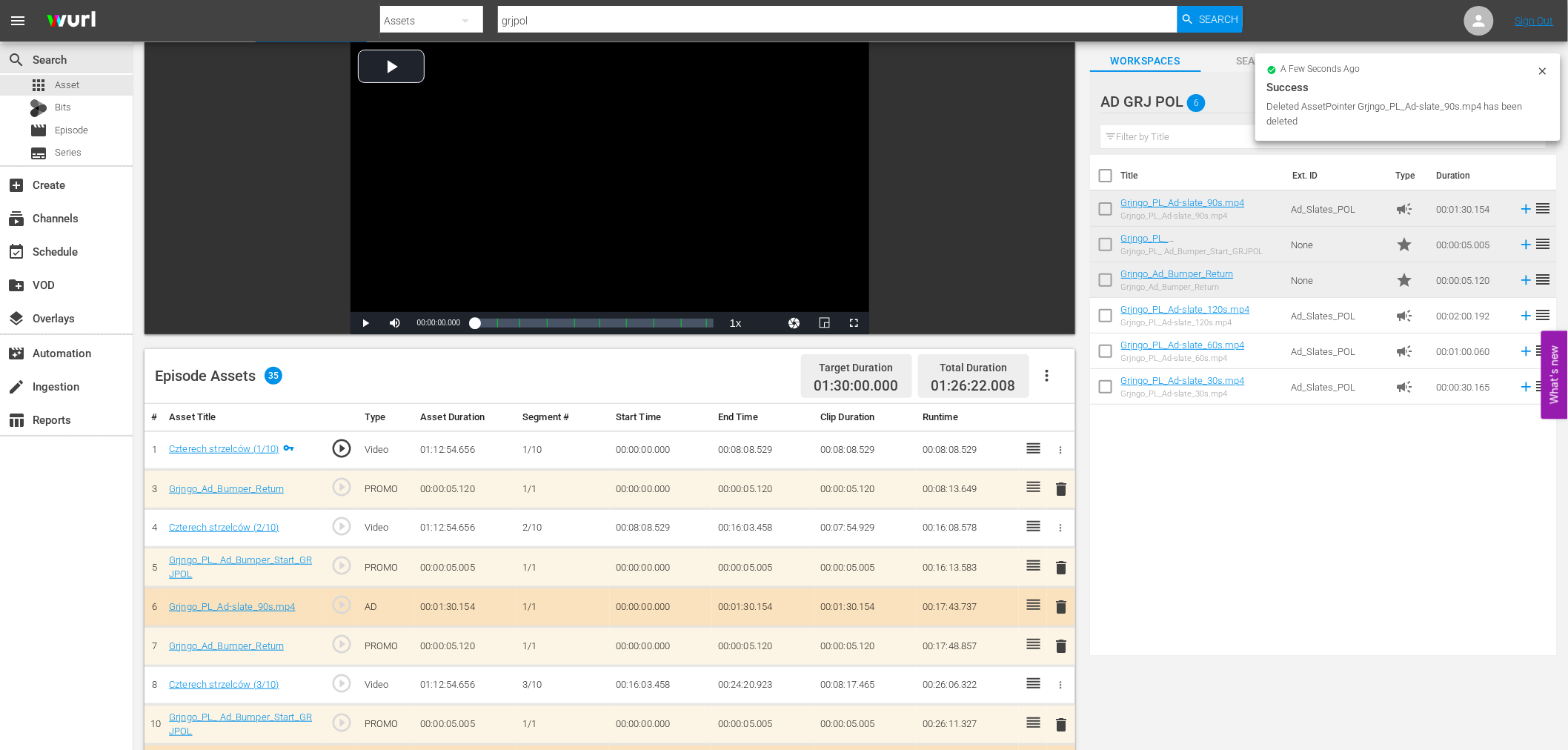
click at [1061, 485] on span "delete" at bounding box center [1062, 488] width 18 height 18
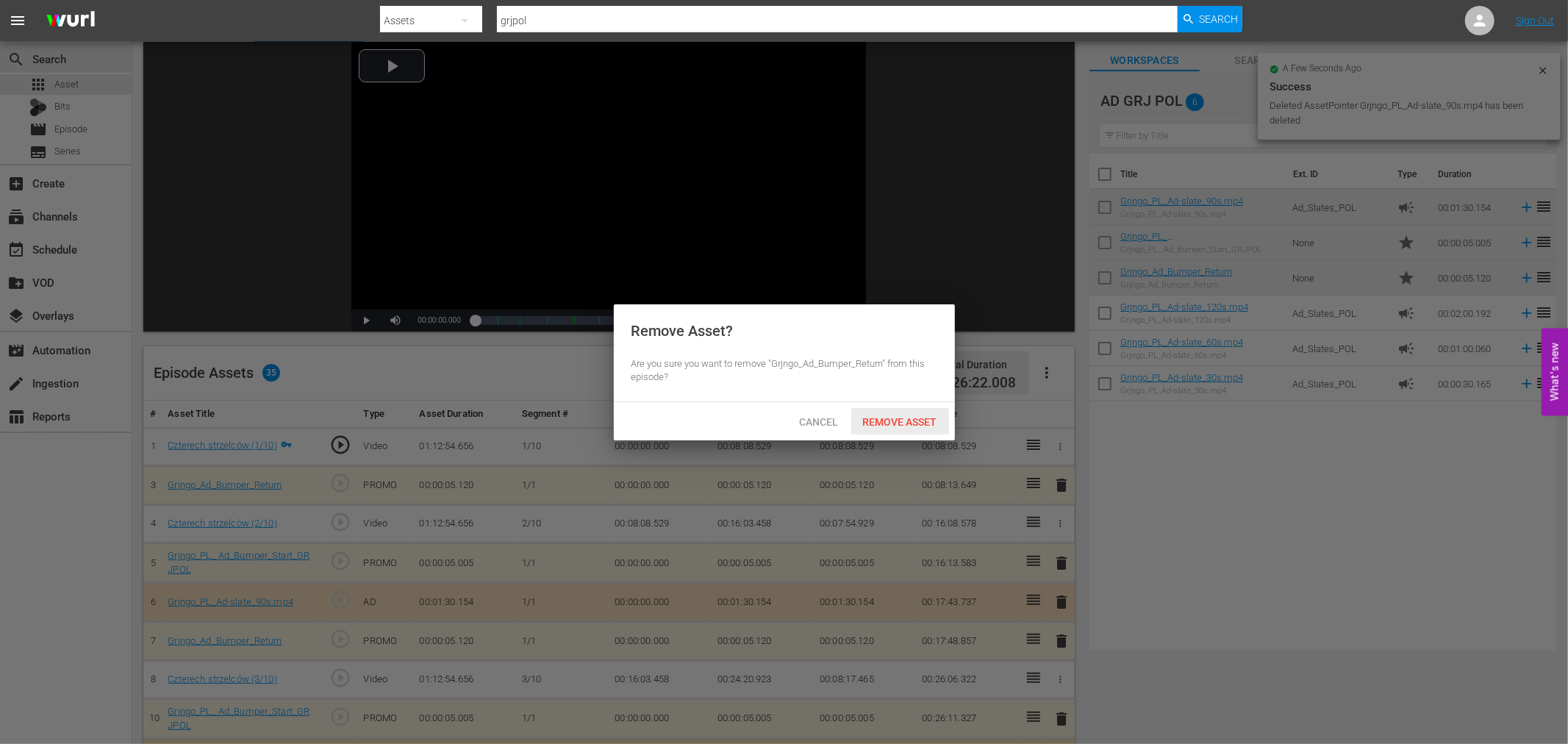
click at [932, 416] on span "Remove Asset" at bounding box center [900, 421] width 98 height 12
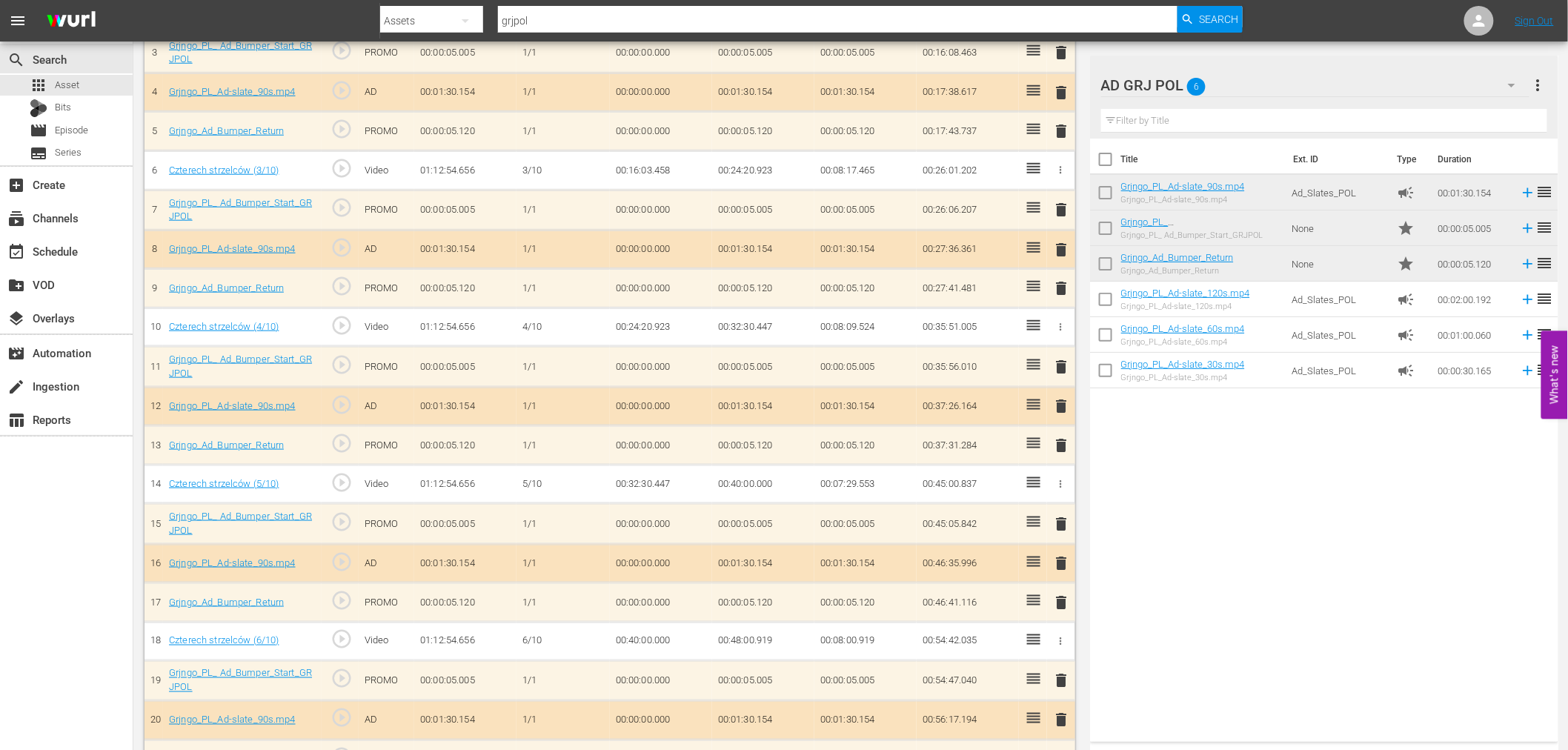
scroll to position [0, 0]
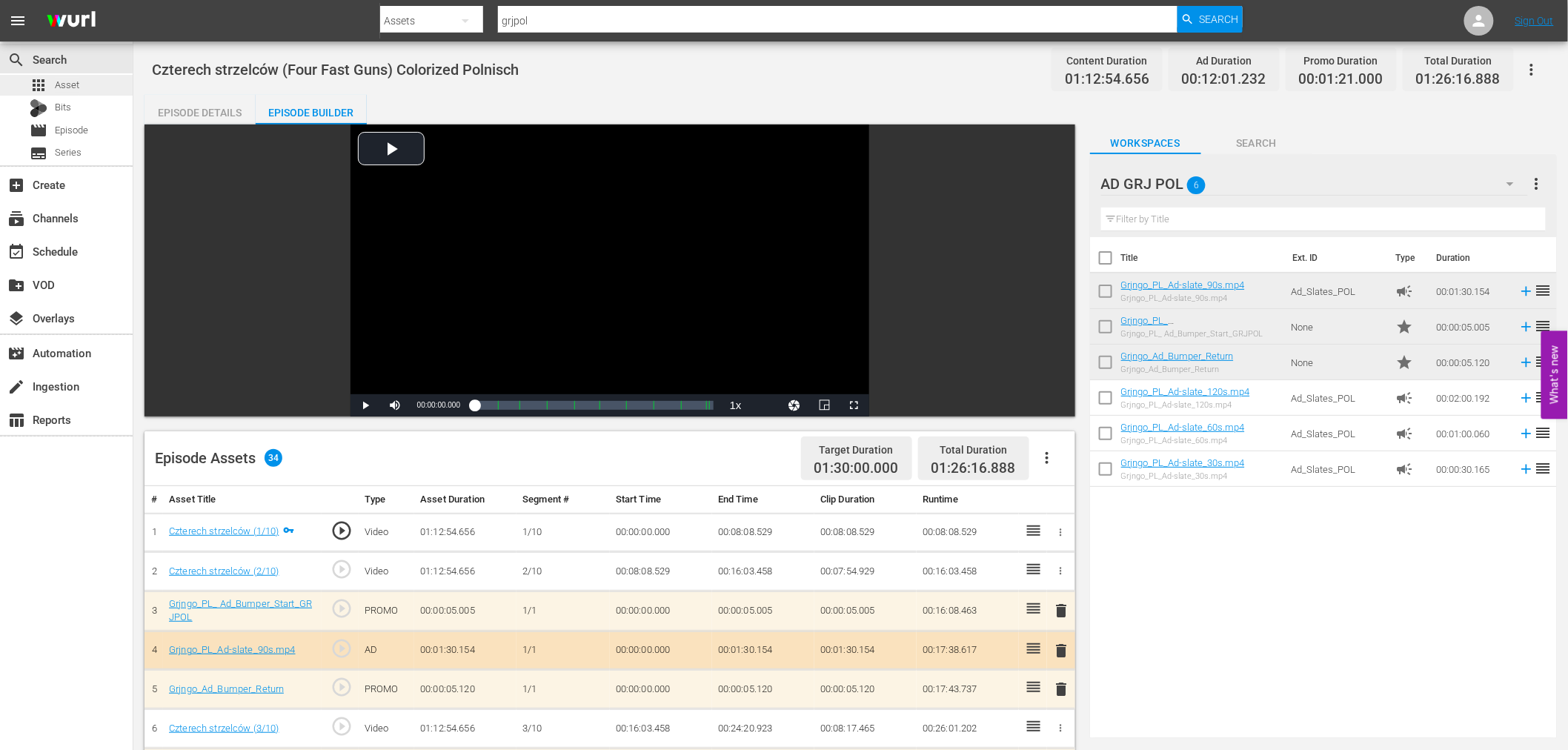
click at [69, 85] on span "Asset" at bounding box center [66, 85] width 24 height 15
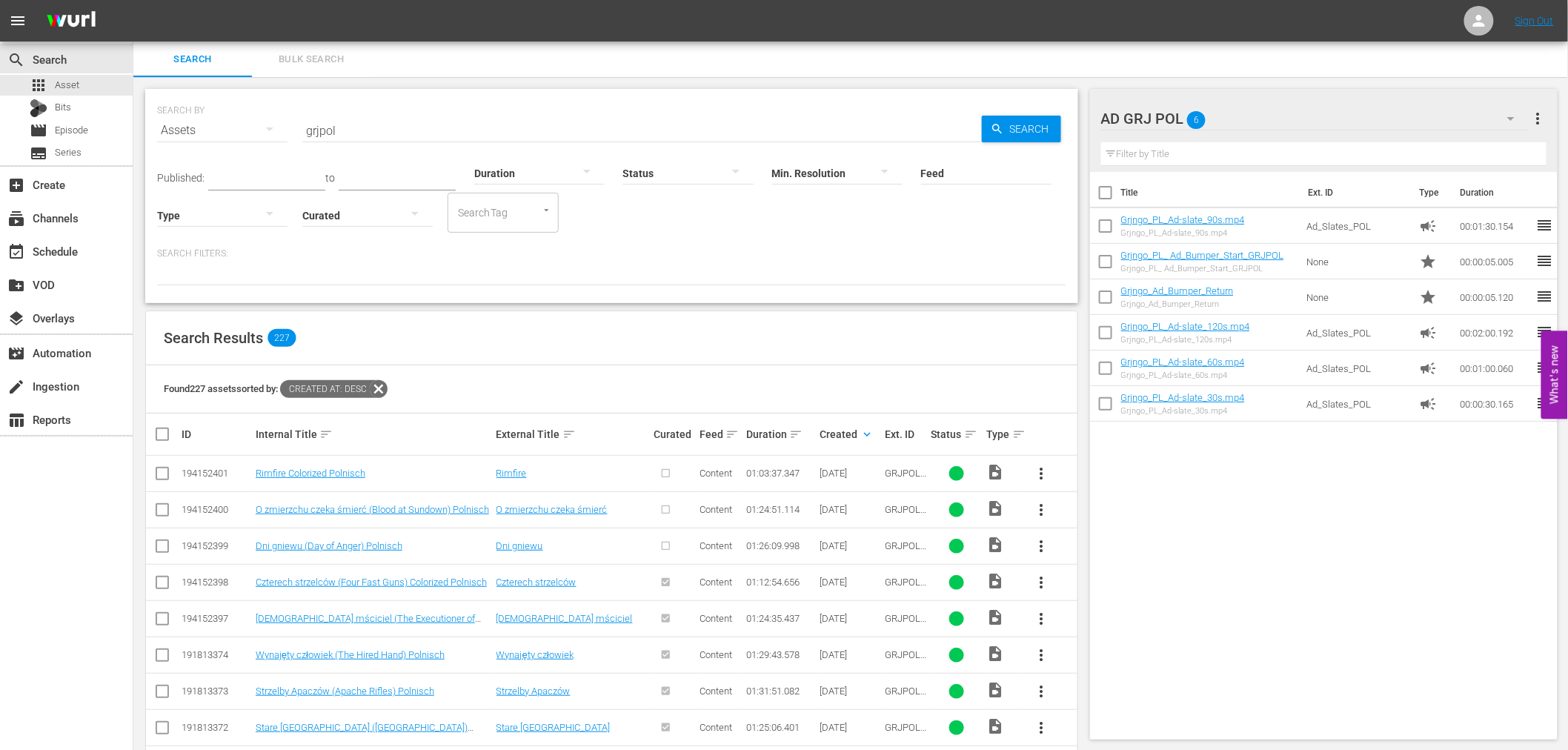
click at [1041, 546] on span "more_vert" at bounding box center [1041, 546] width 18 height 18
click at [1086, 657] on div "Episode" at bounding box center [1121, 659] width 100 height 36
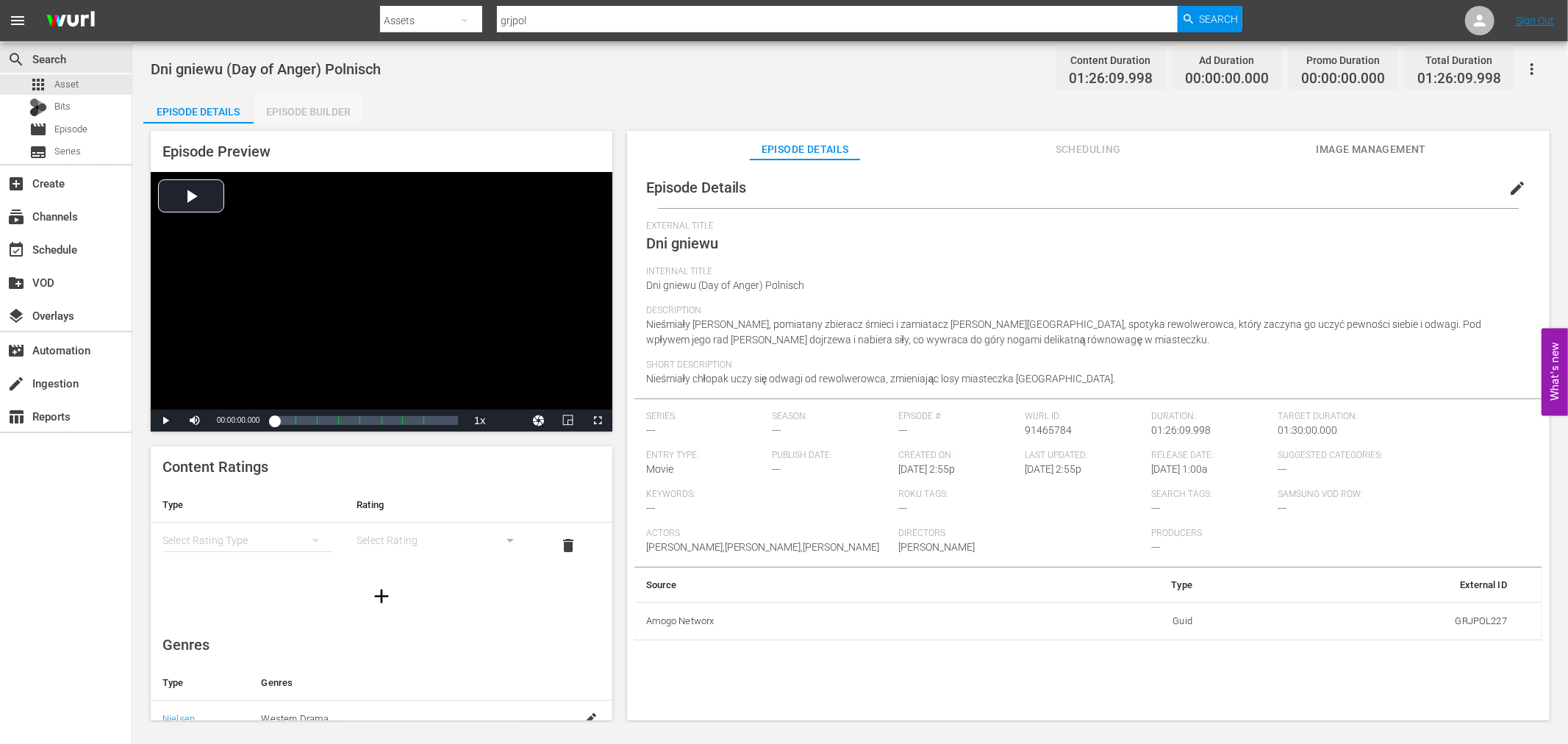
click at [289, 111] on div "Episode Builder" at bounding box center [308, 112] width 111 height 36
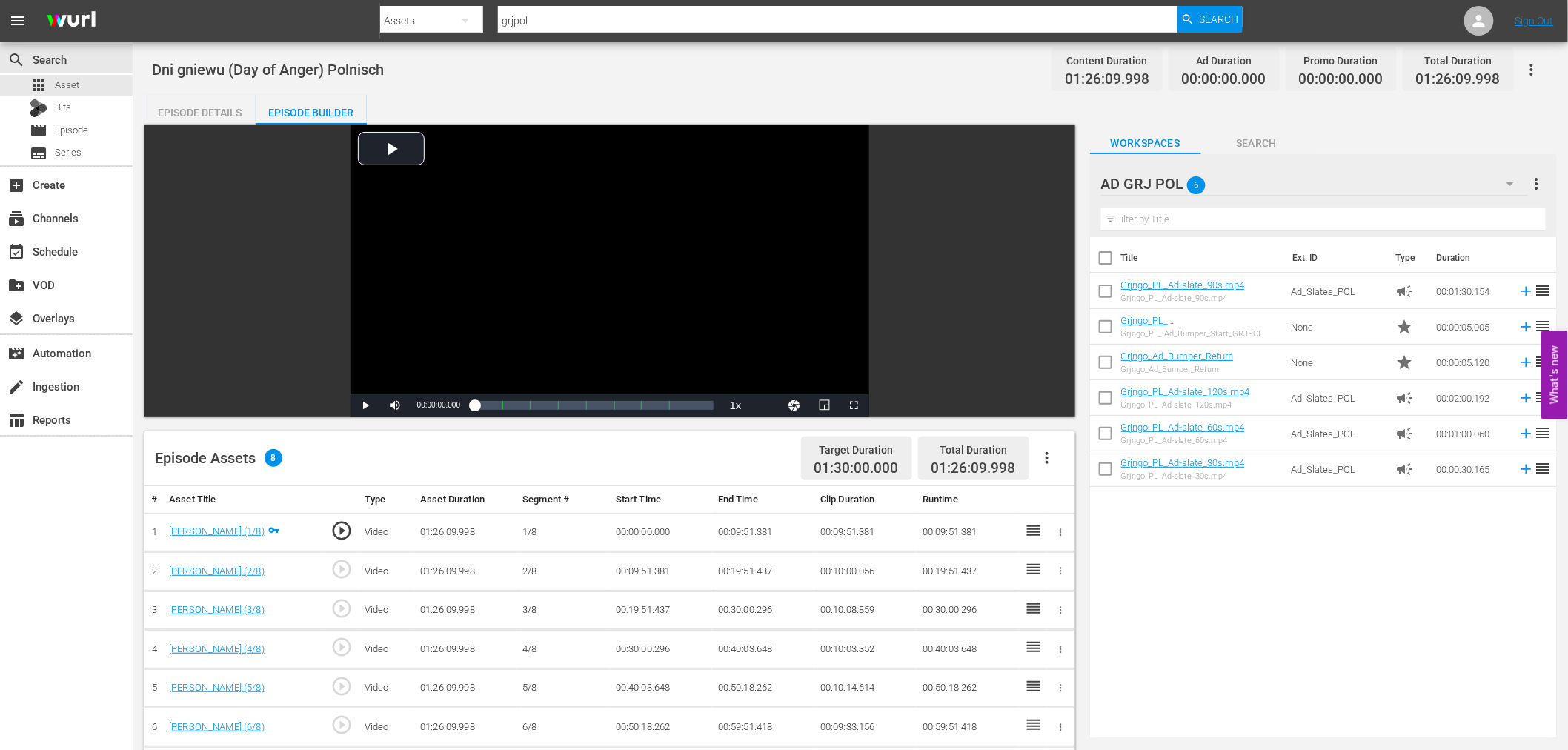
click at [1049, 457] on icon "button" at bounding box center [1047, 457] width 18 height 18
click at [1062, 463] on div "Fill with Ads" at bounding box center [1091, 464] width 100 height 36
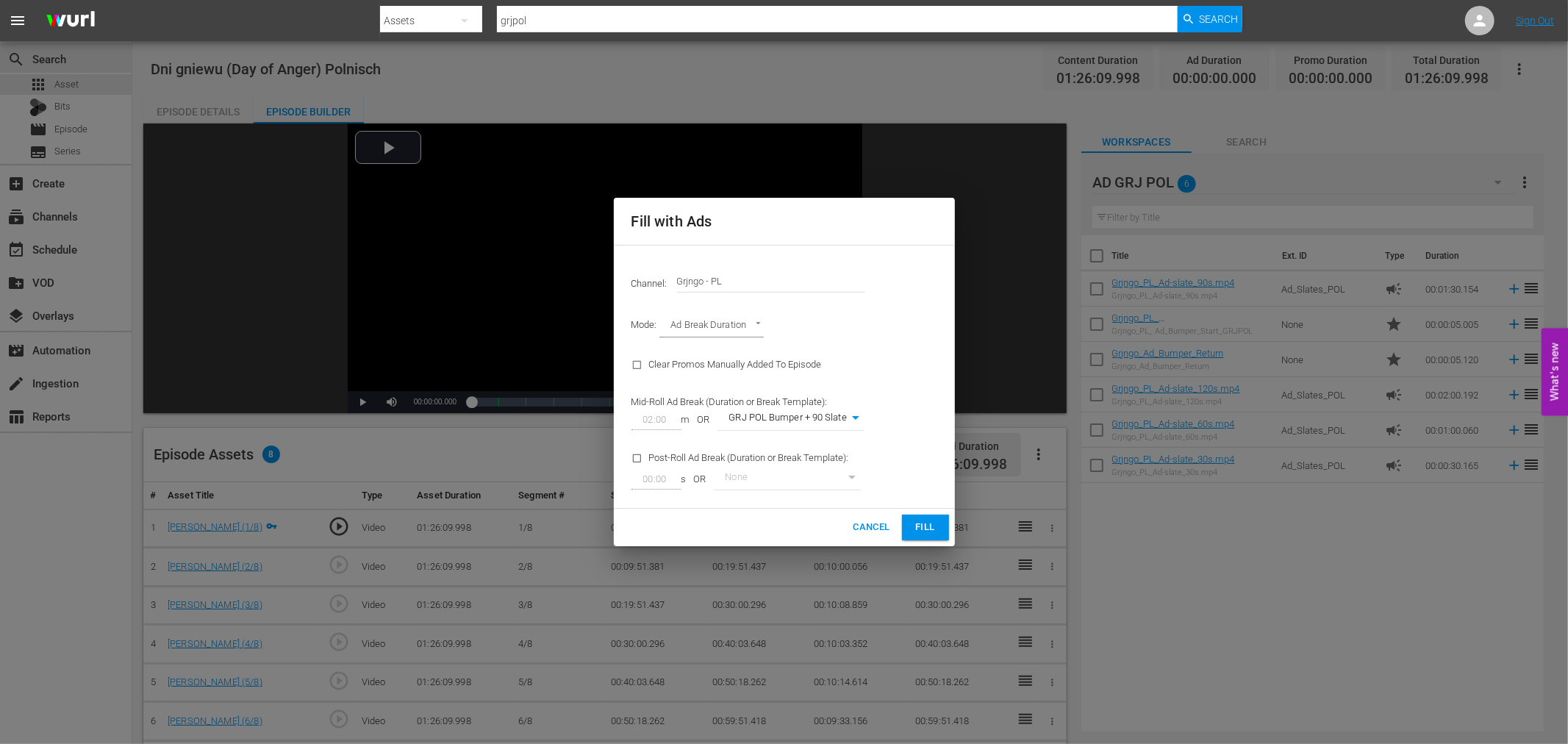
click at [925, 525] on span "Fill" at bounding box center [925, 527] width 23 height 17
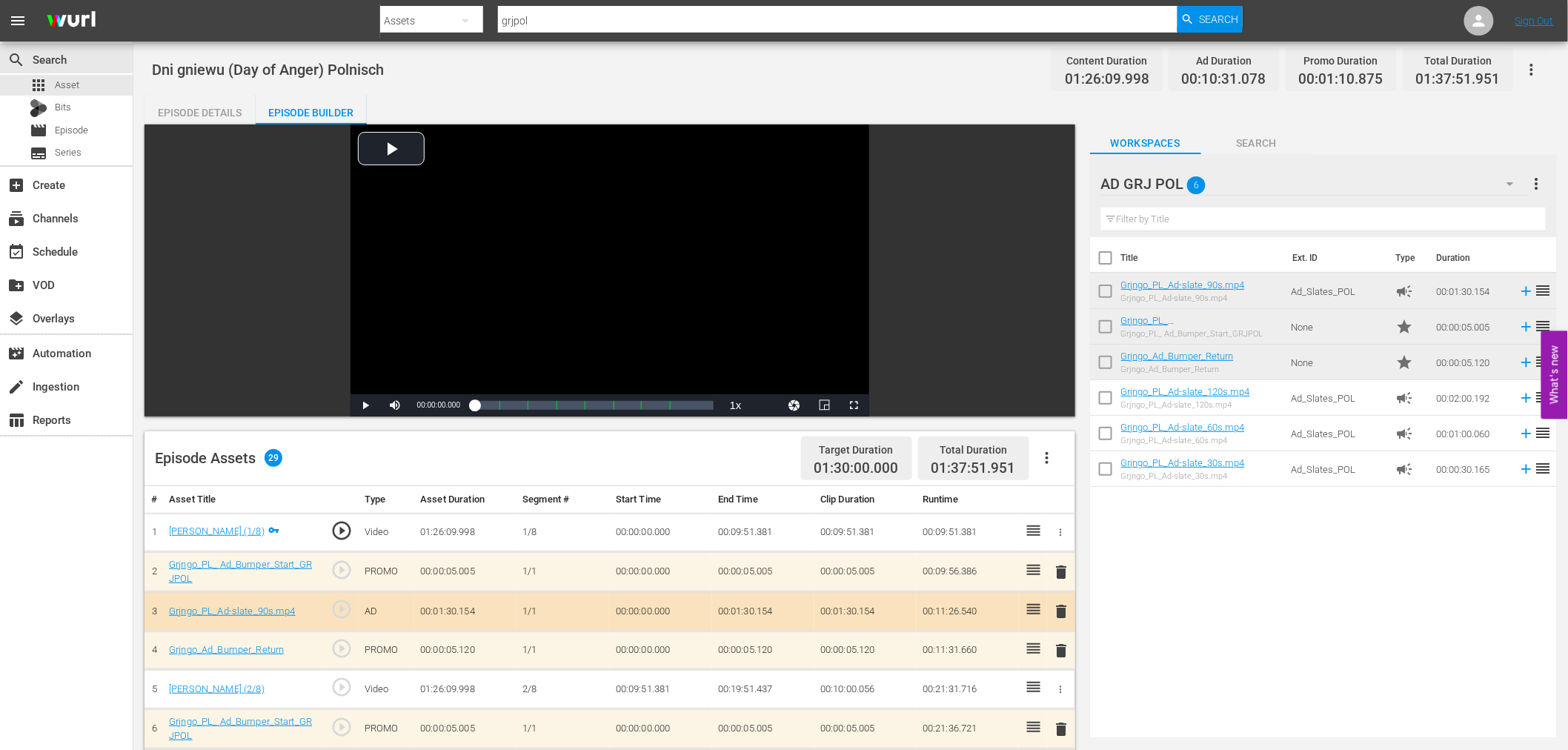
click at [1067, 572] on span "delete" at bounding box center [1062, 572] width 18 height 18
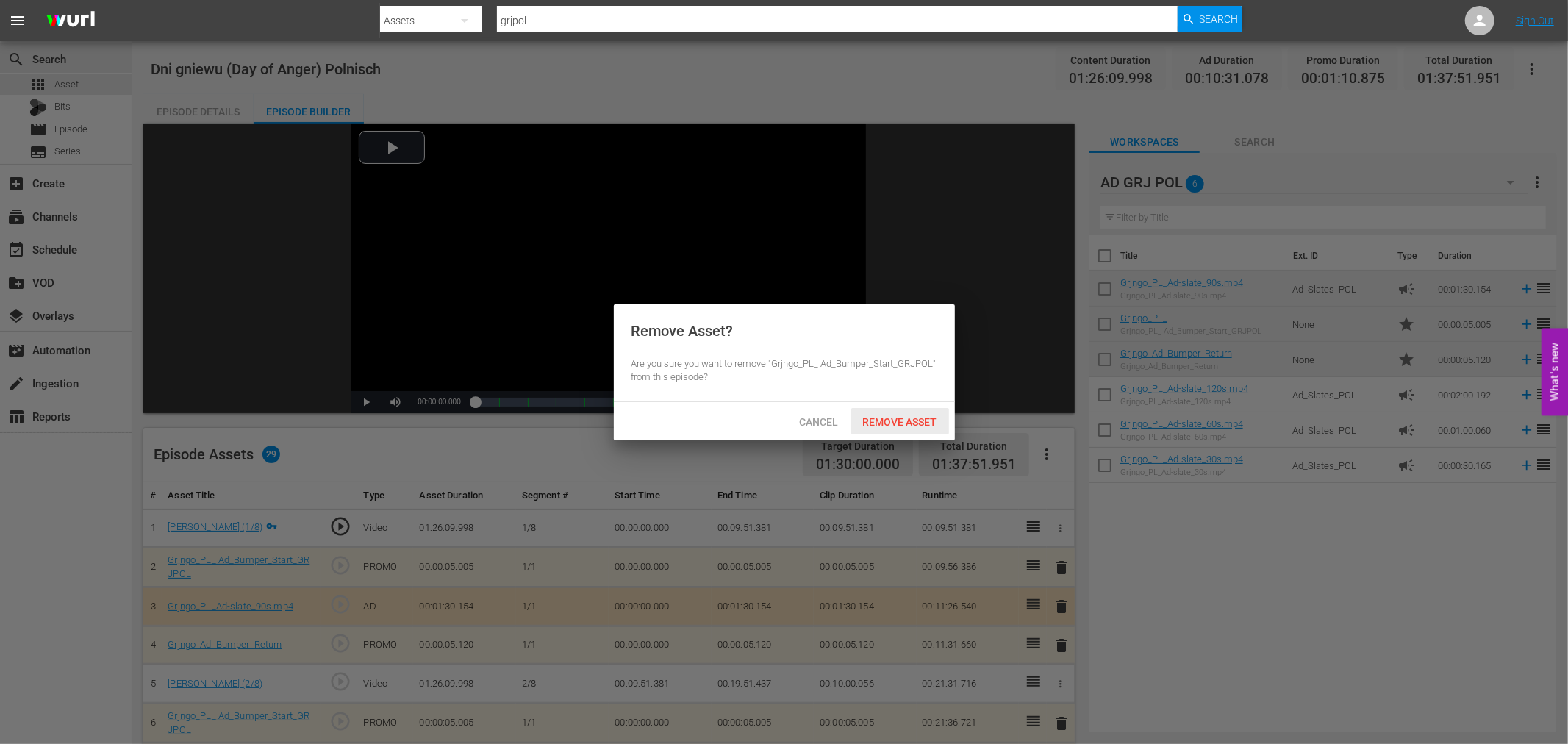
click at [925, 427] on div "Remove Asset" at bounding box center [900, 421] width 98 height 27
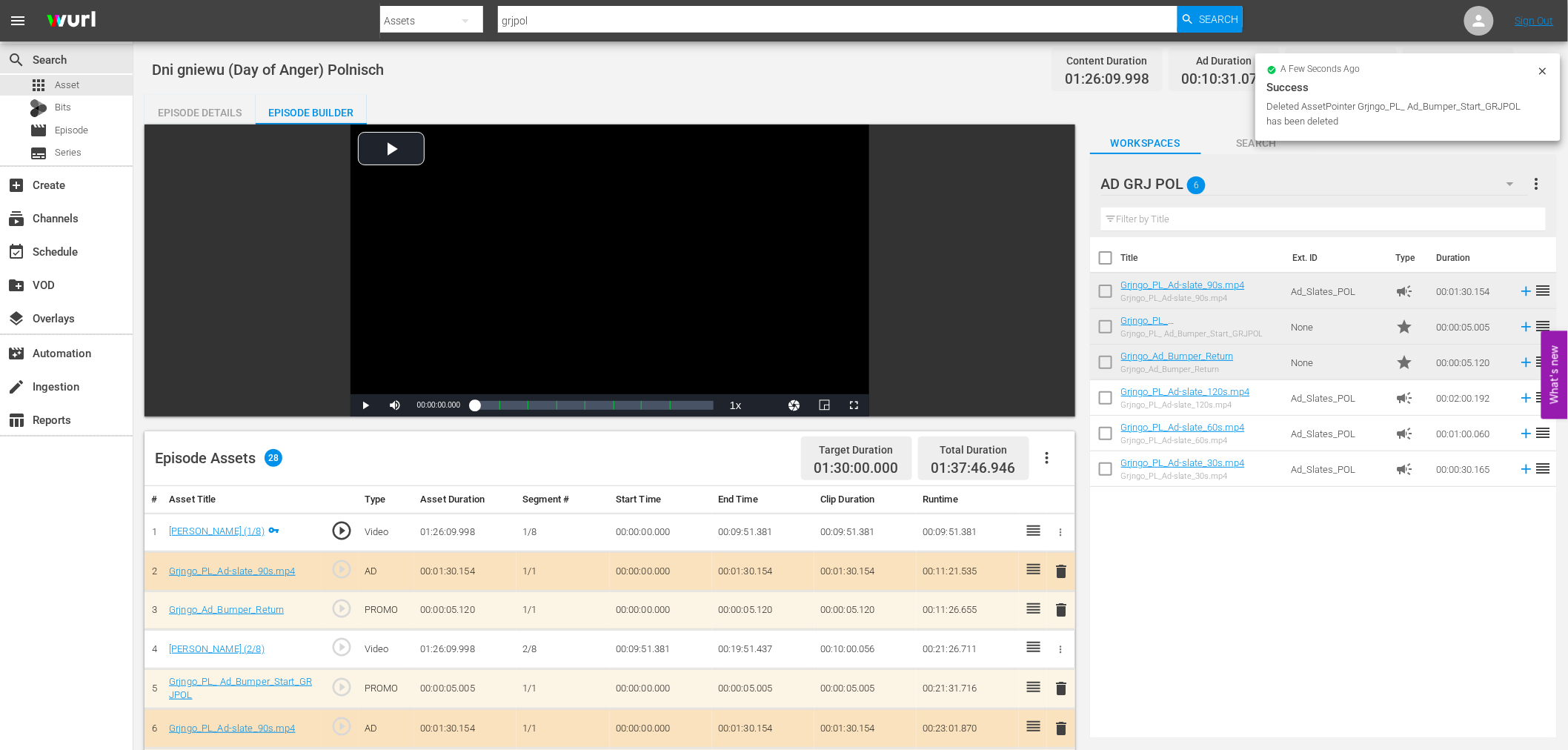
click at [1056, 570] on span "delete" at bounding box center [1062, 571] width 18 height 18
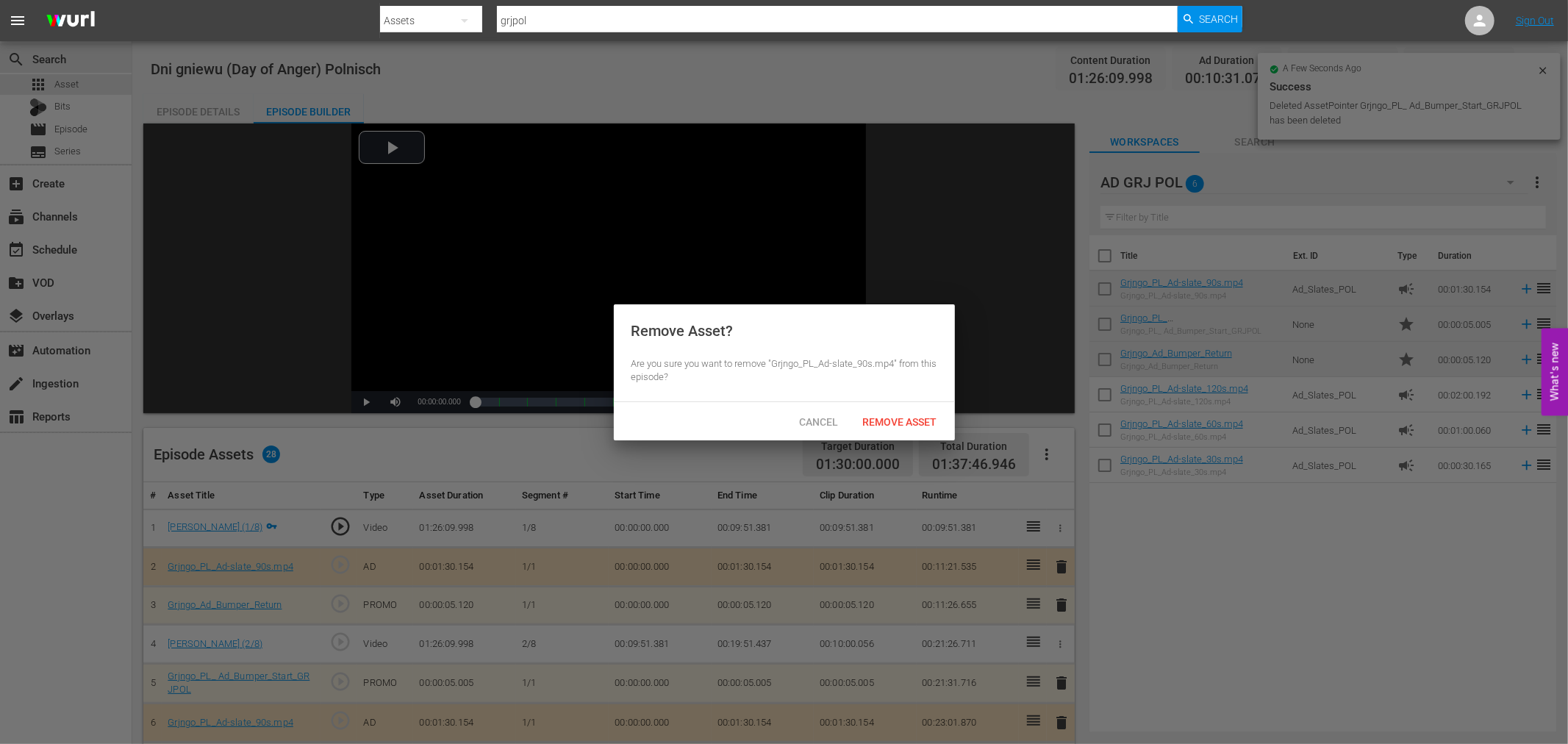
click at [886, 402] on div "Cancel Remove Asset" at bounding box center [784, 420] width 341 height 38
click at [890, 412] on div "Remove Asset" at bounding box center [900, 421] width 98 height 27
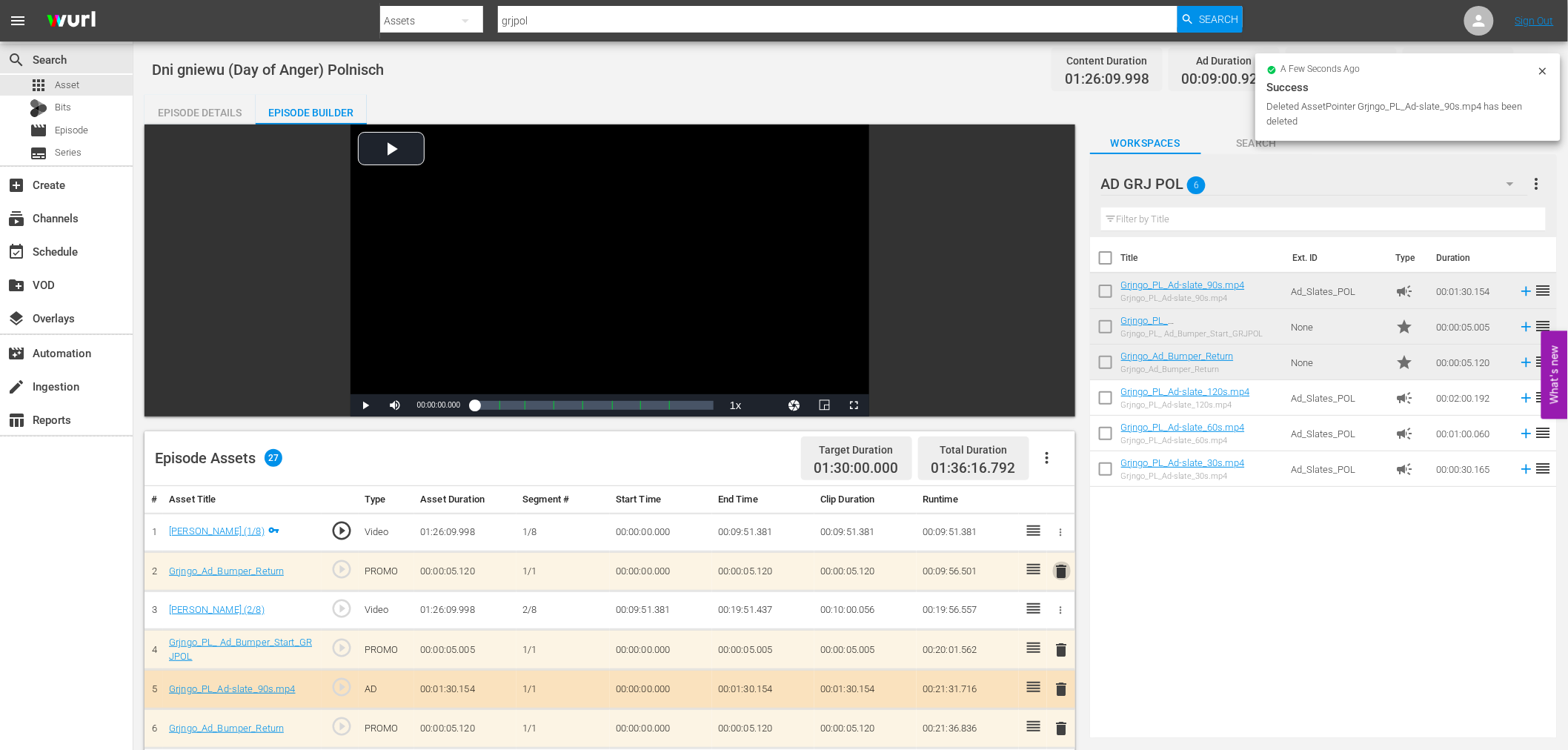
click at [1061, 573] on span "delete" at bounding box center [1062, 571] width 18 height 18
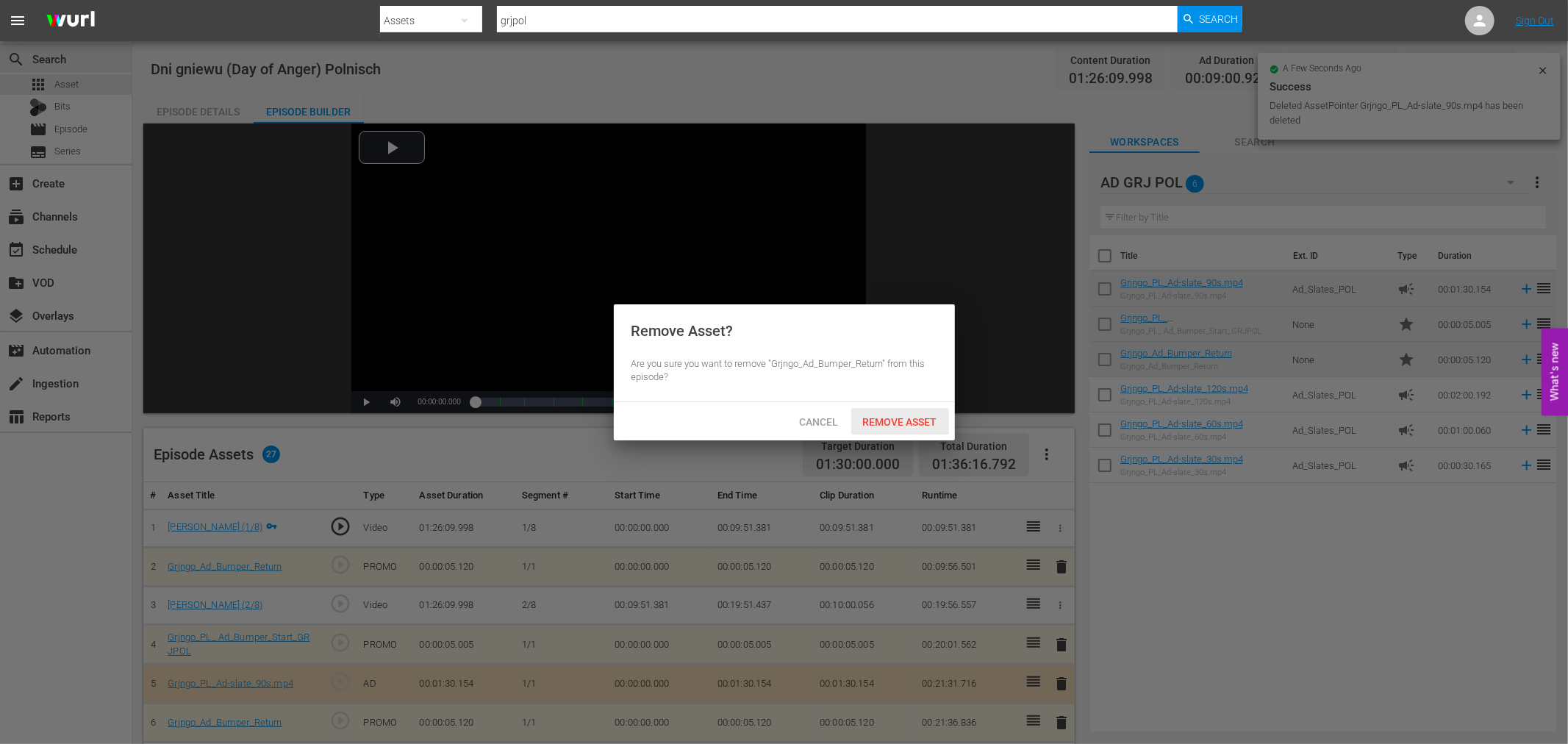
click at [911, 416] on span "Remove Asset" at bounding box center [900, 421] width 98 height 12
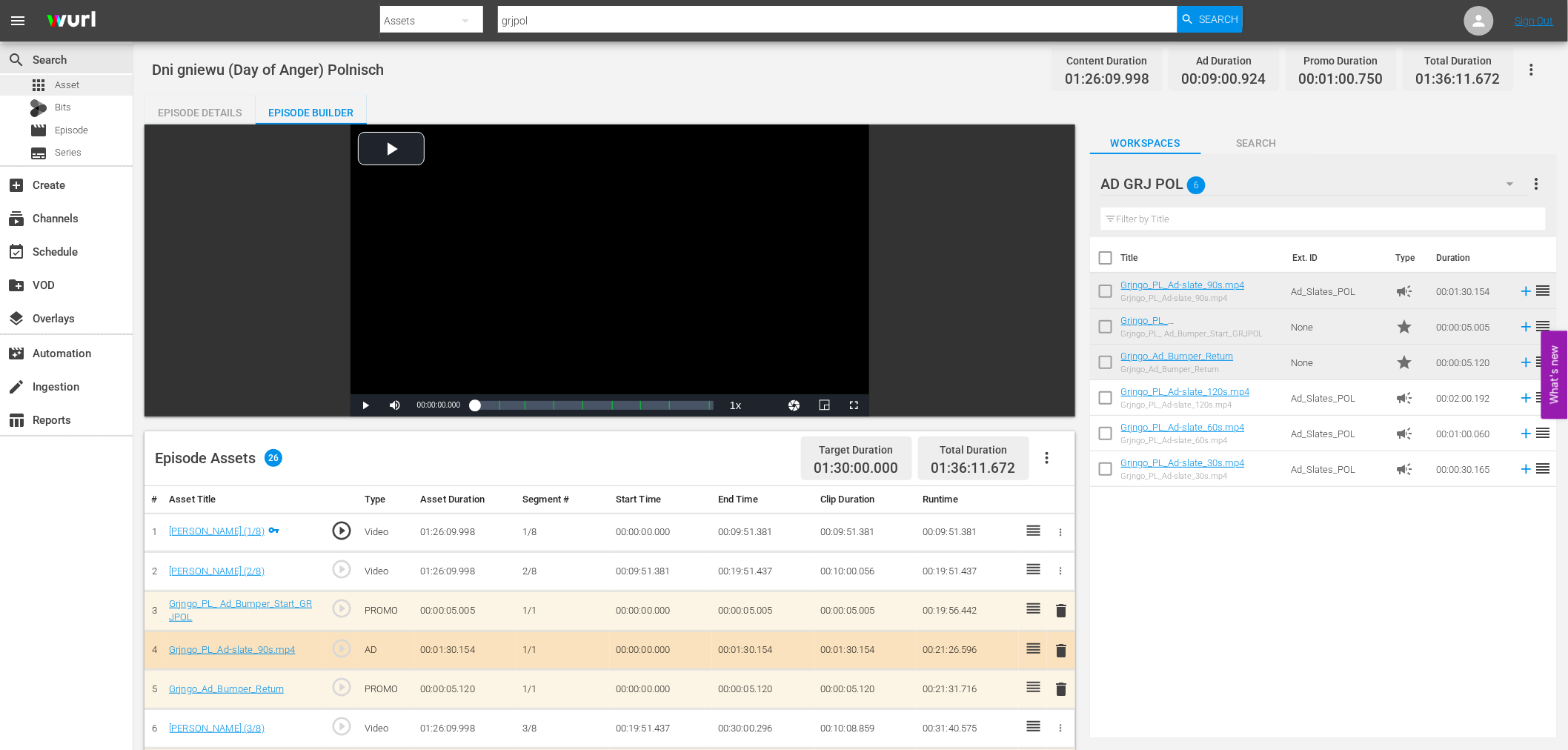
click at [62, 86] on span "Asset" at bounding box center [66, 85] width 24 height 15
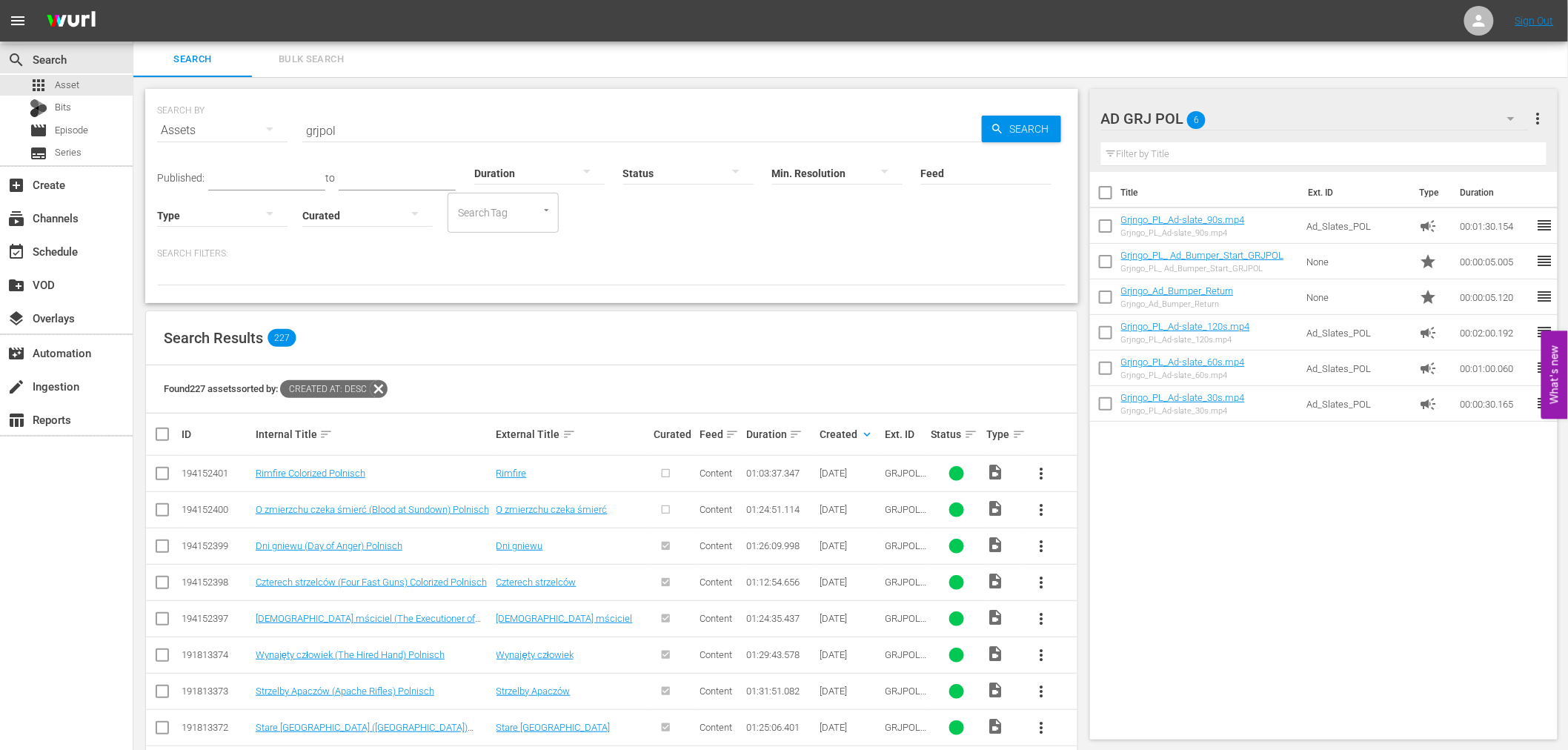
click at [1041, 505] on span "more_vert" at bounding box center [1041, 509] width 18 height 18
click at [1084, 615] on div "Episode" at bounding box center [1121, 622] width 100 height 36
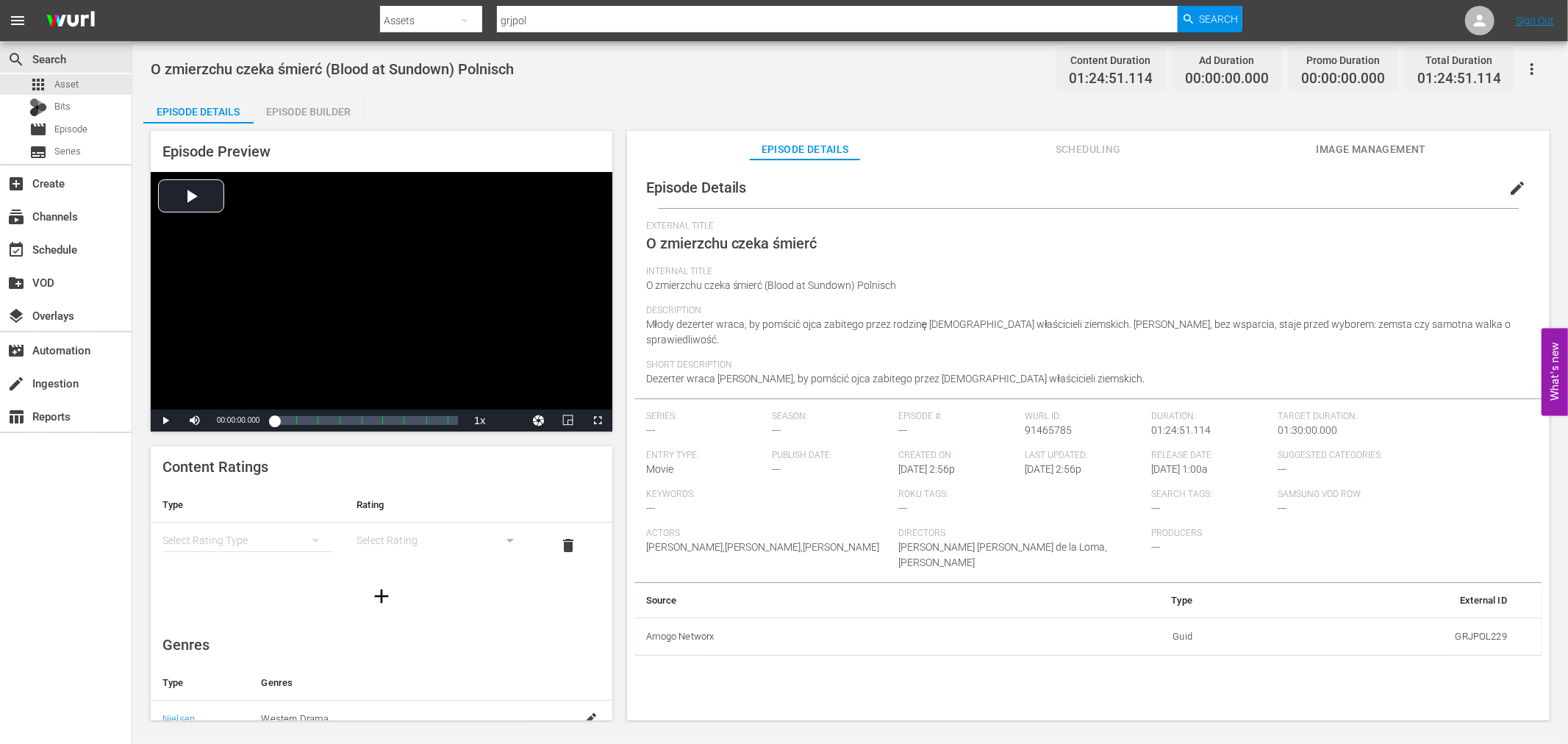
click at [325, 112] on div "Episode Builder" at bounding box center [308, 112] width 111 height 36
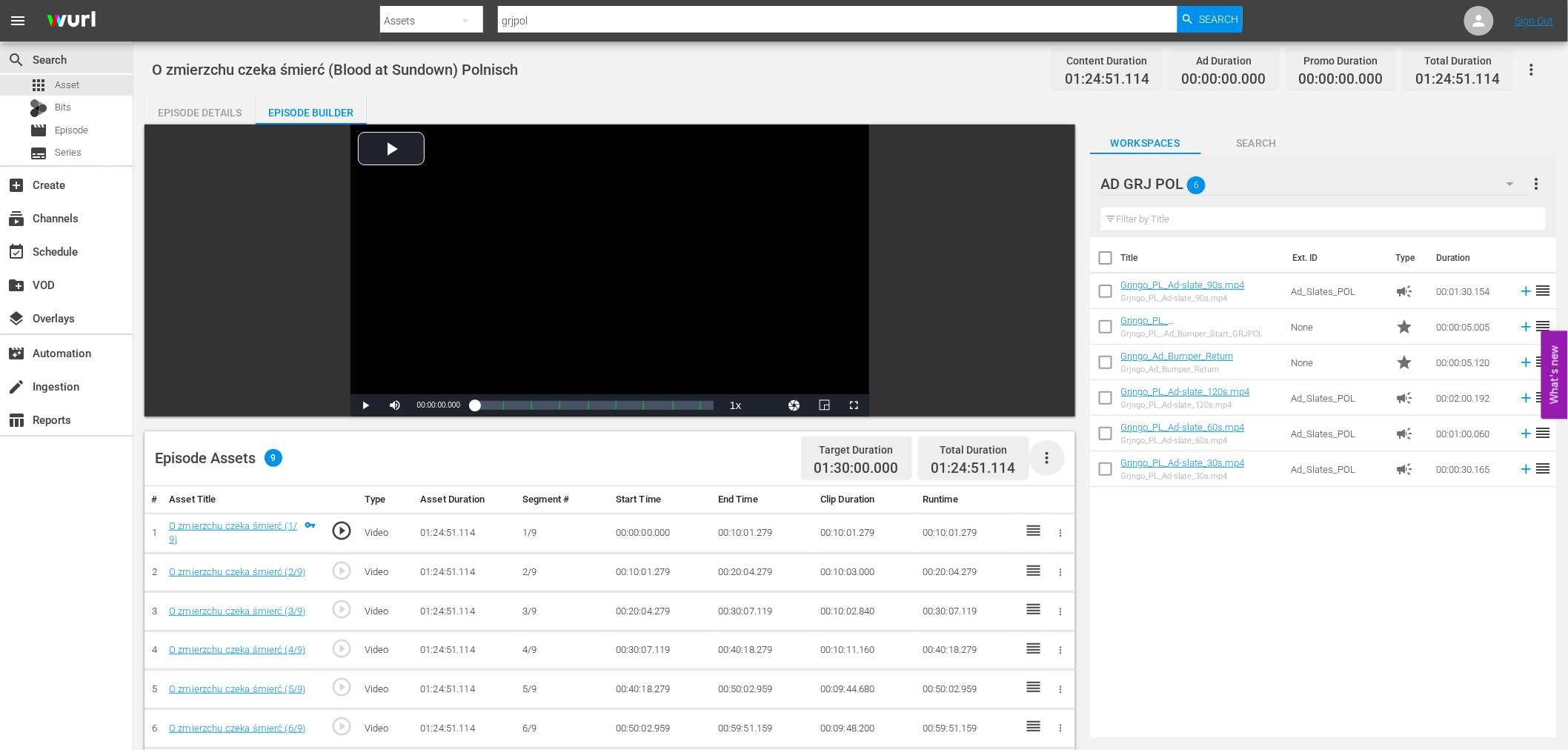
click at [1046, 455] on icon "button" at bounding box center [1047, 457] width 18 height 18
click at [1069, 460] on div "Fill with Ads" at bounding box center [1091, 464] width 100 height 36
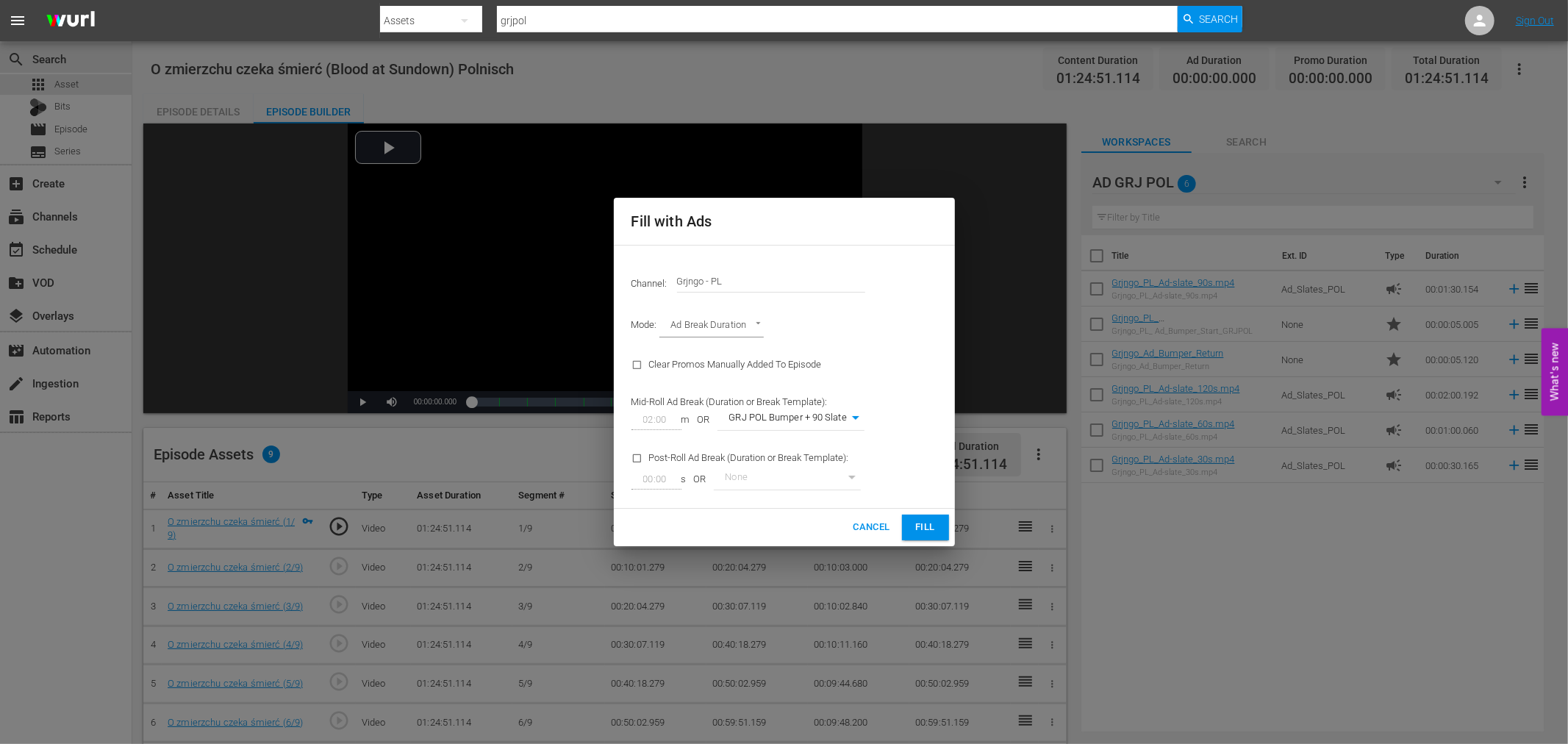
click at [923, 525] on span "Fill" at bounding box center [925, 527] width 23 height 17
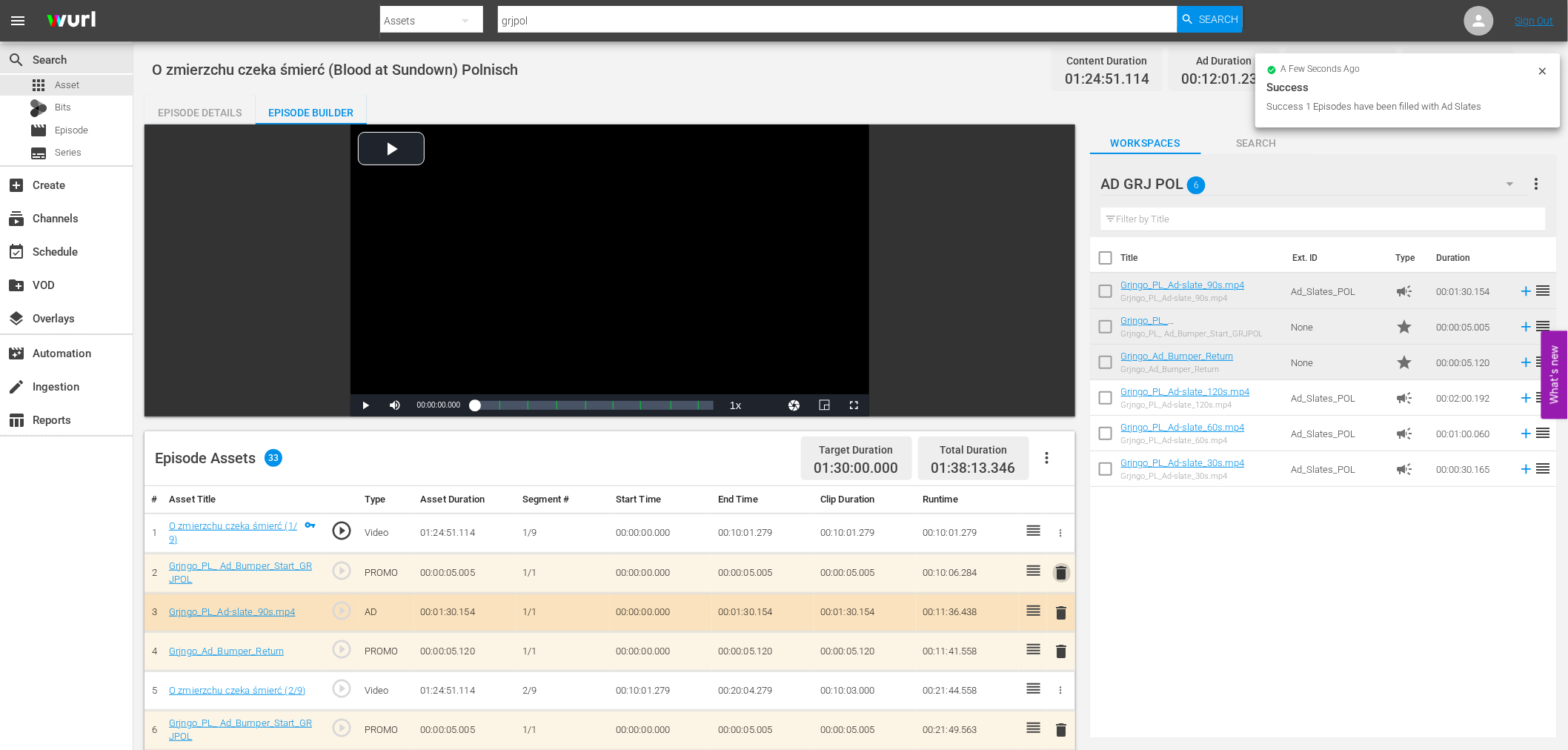
click at [1065, 569] on span "delete" at bounding box center [1062, 572] width 18 height 18
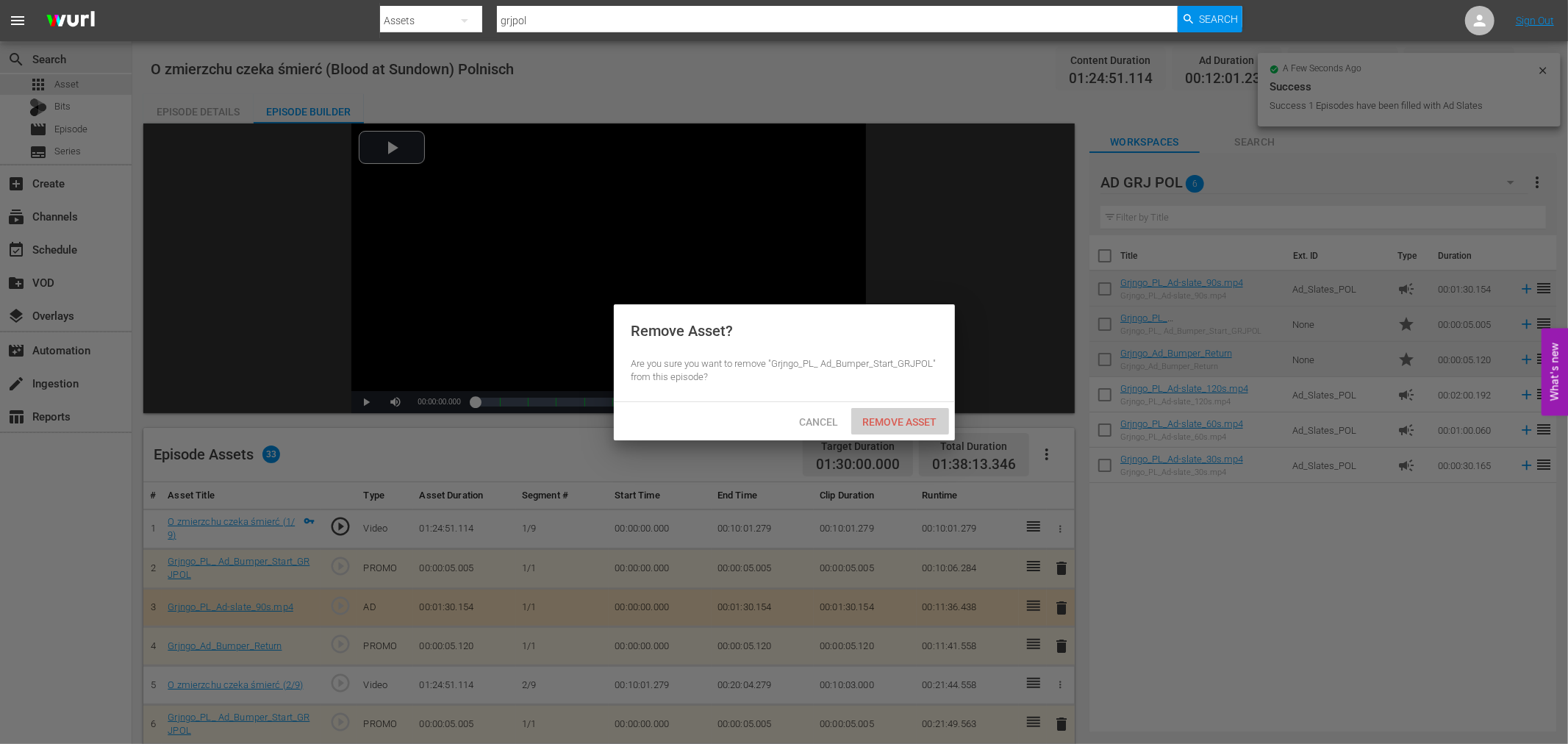
click at [906, 422] on span "Remove Asset" at bounding box center [900, 421] width 98 height 12
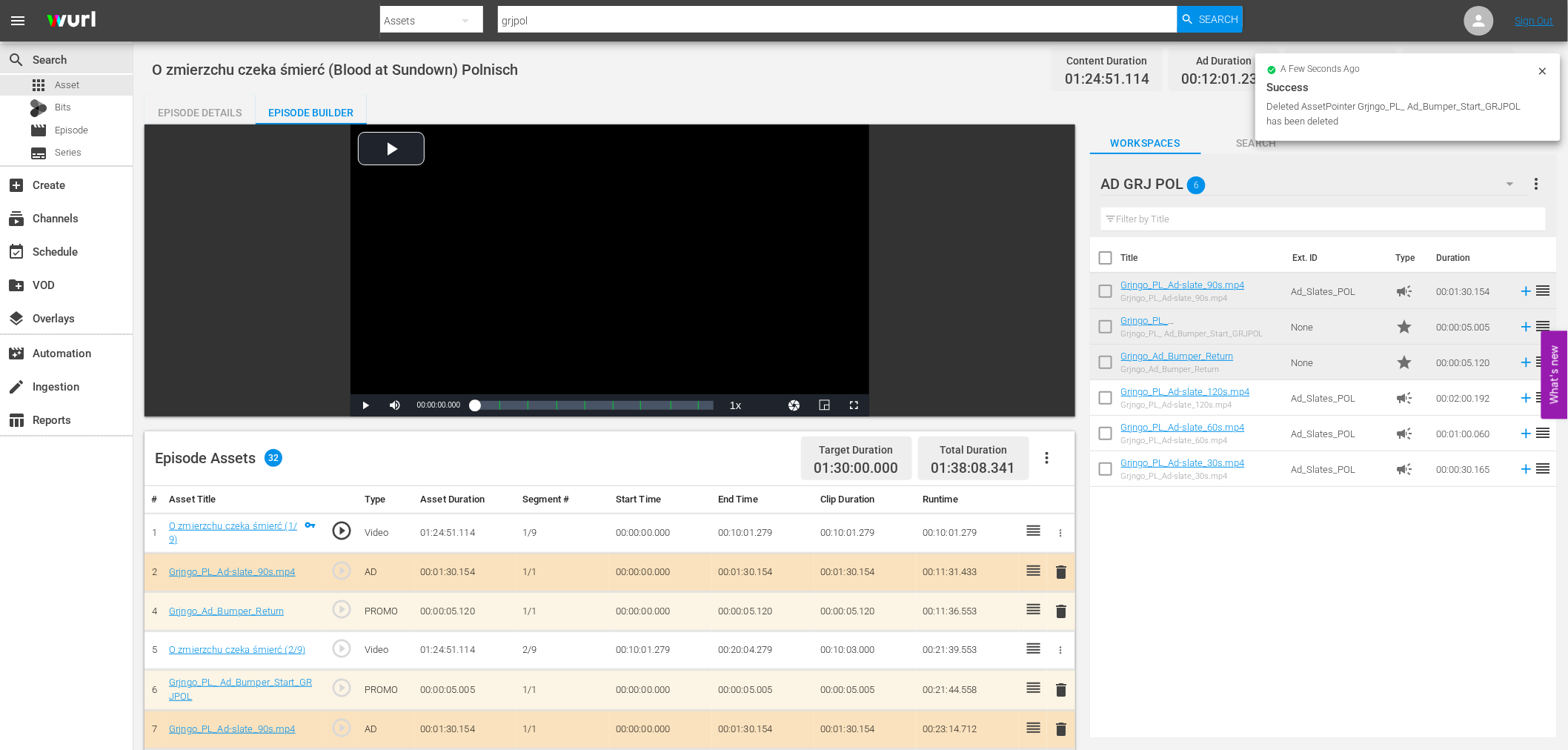
click at [1057, 569] on span "delete" at bounding box center [1062, 572] width 18 height 18
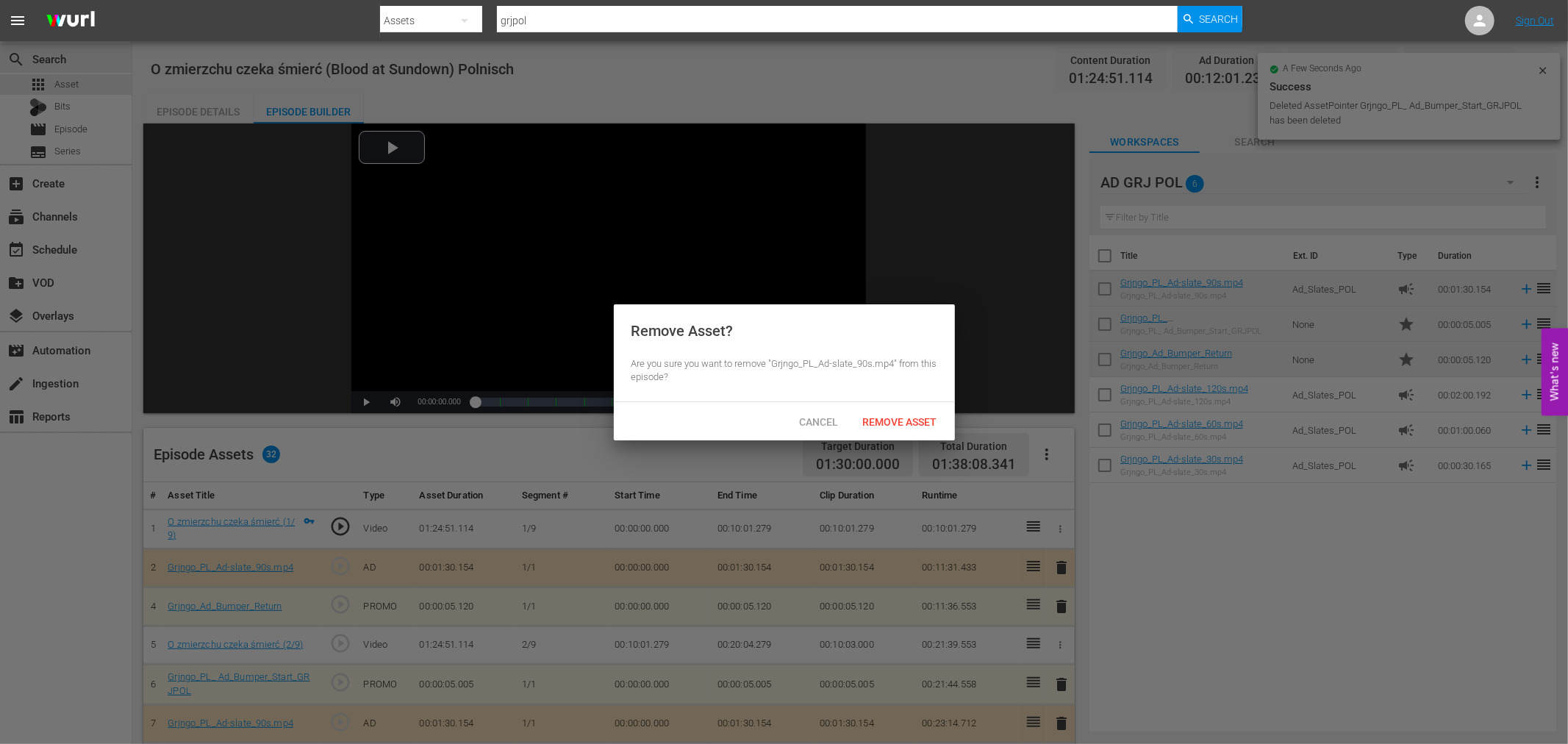
click at [910, 423] on span "Remove Asset" at bounding box center [900, 421] width 98 height 12
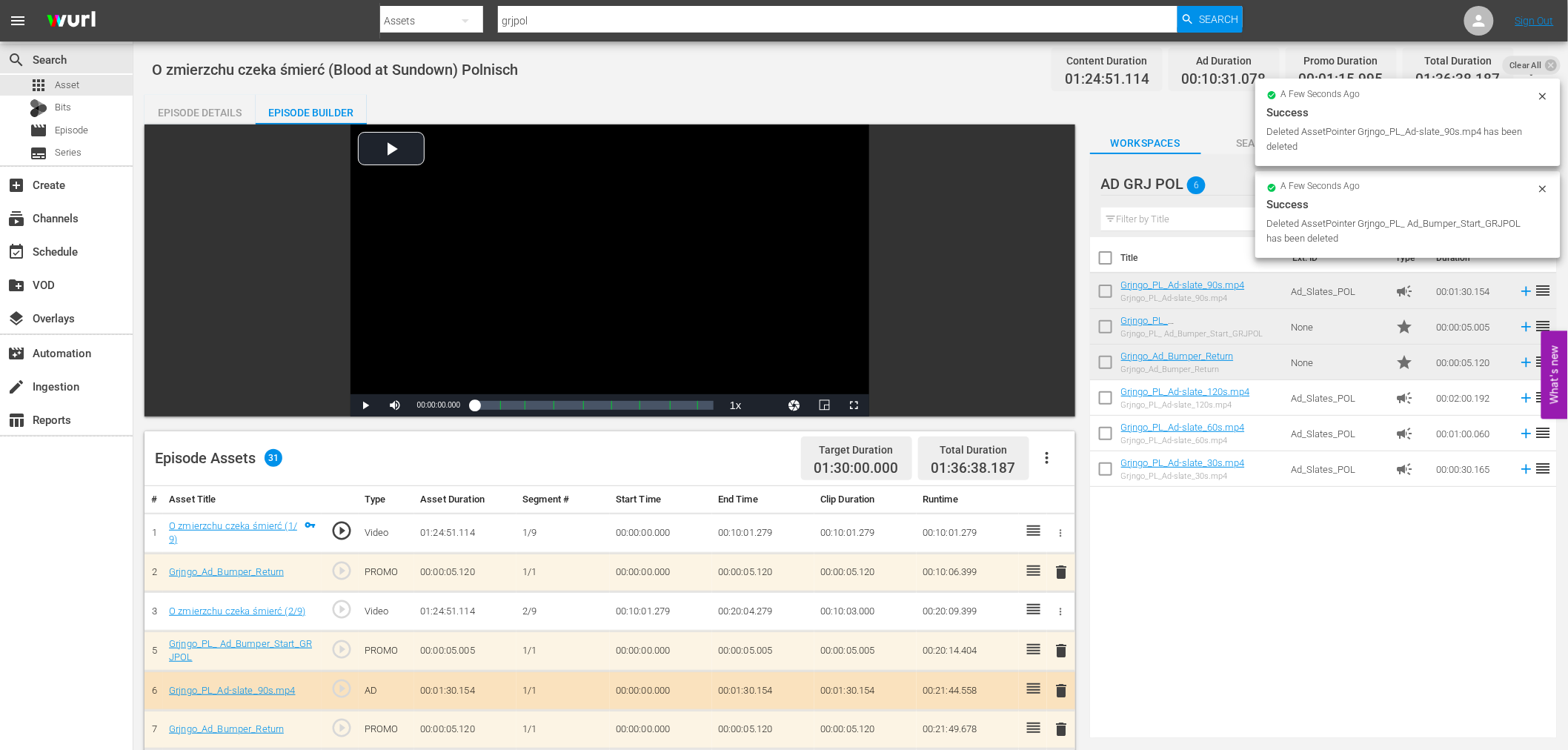
click at [1064, 570] on span "delete" at bounding box center [1062, 572] width 18 height 18
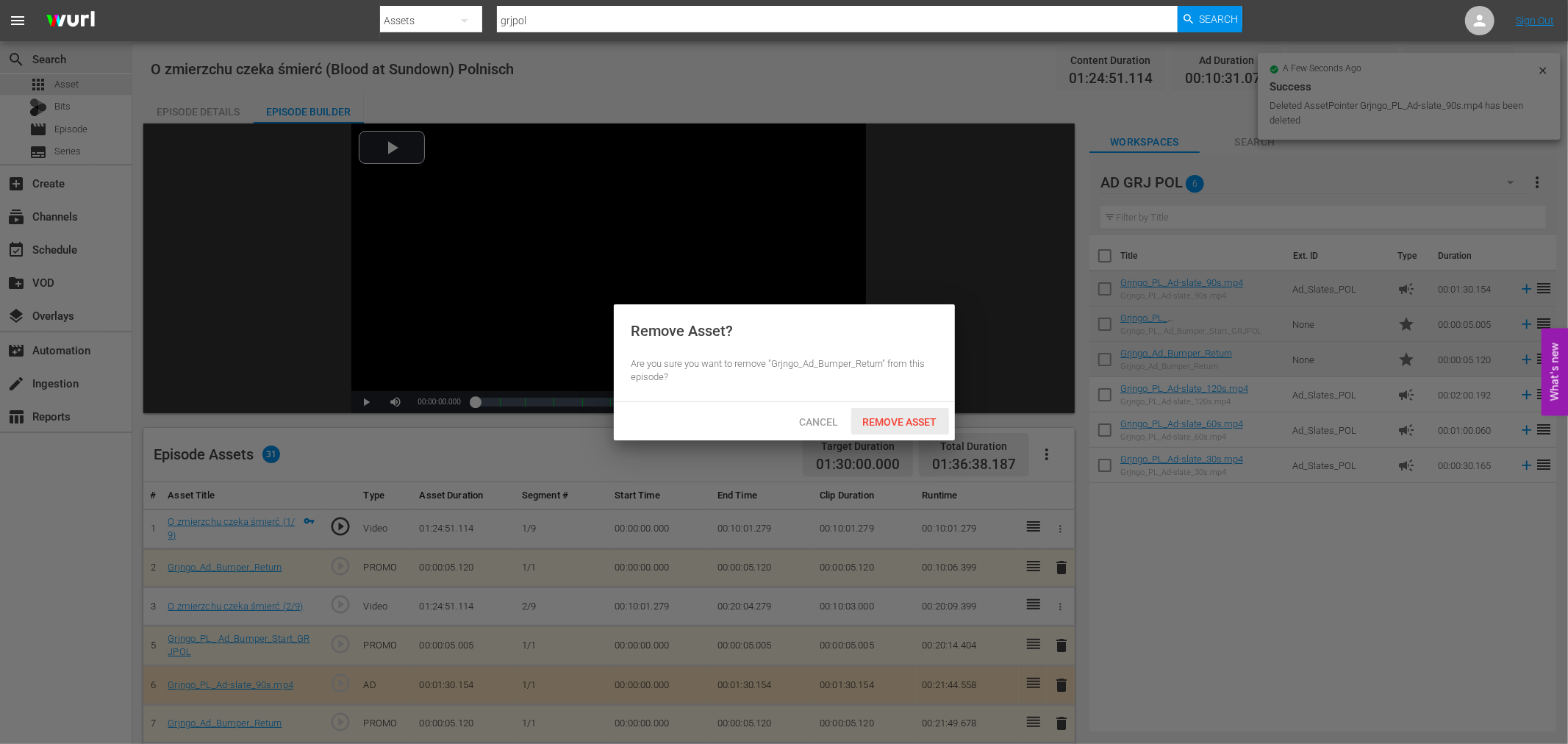
click at [909, 427] on div "Remove Asset" at bounding box center [900, 421] width 98 height 27
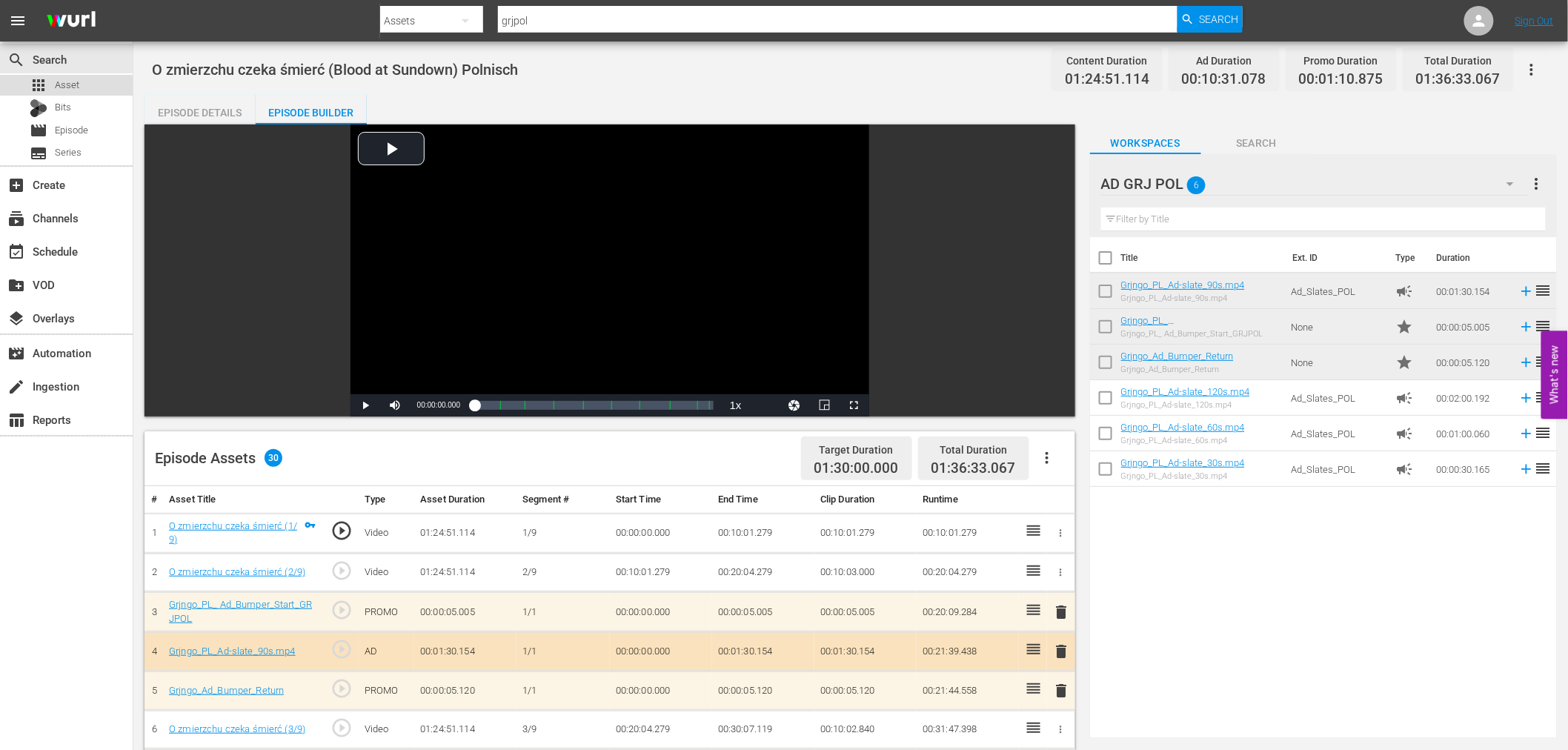
click at [76, 83] on span "Asset" at bounding box center [66, 85] width 24 height 15
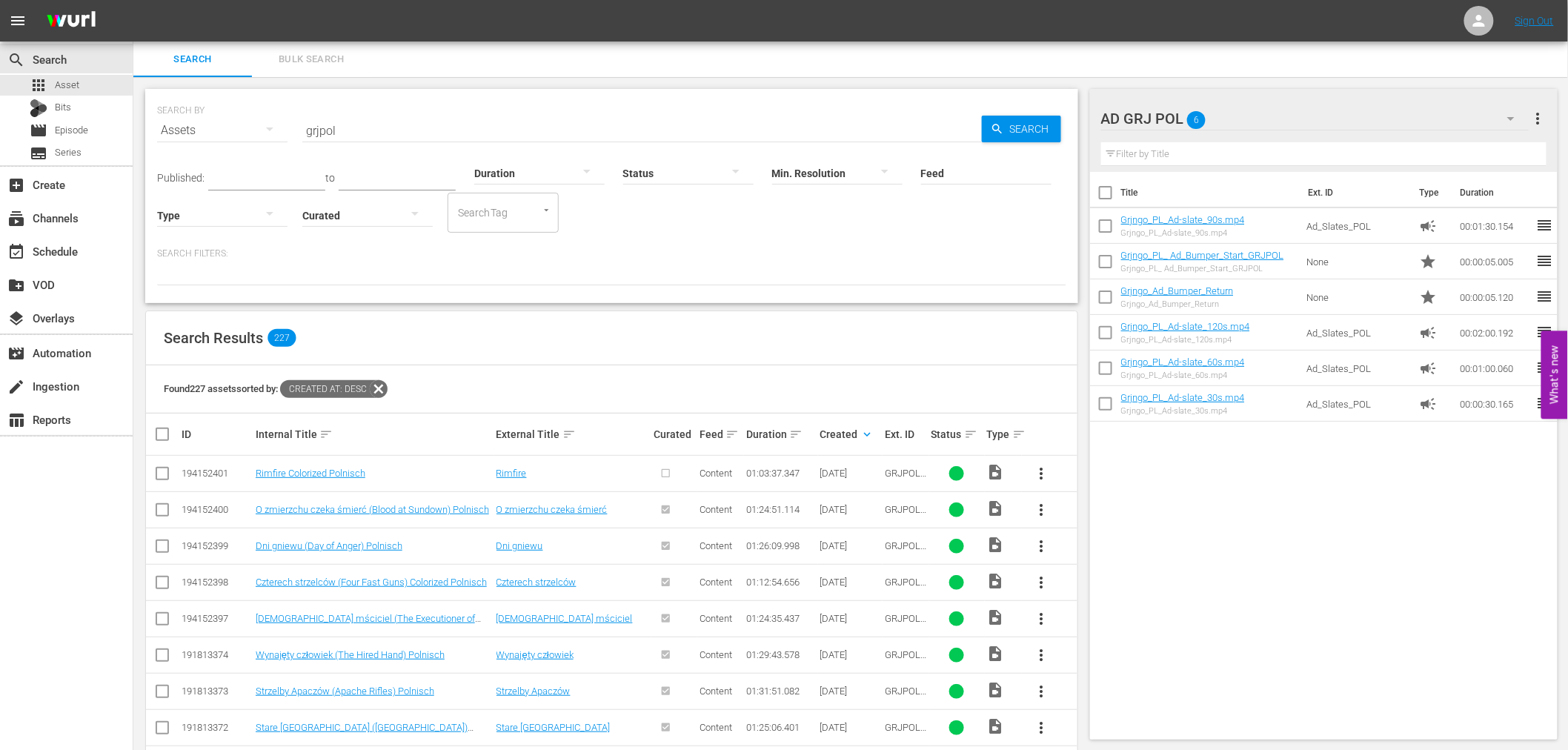
click at [1038, 472] on span "more_vert" at bounding box center [1041, 473] width 18 height 18
click at [1080, 599] on div "Episode" at bounding box center [1121, 586] width 100 height 36
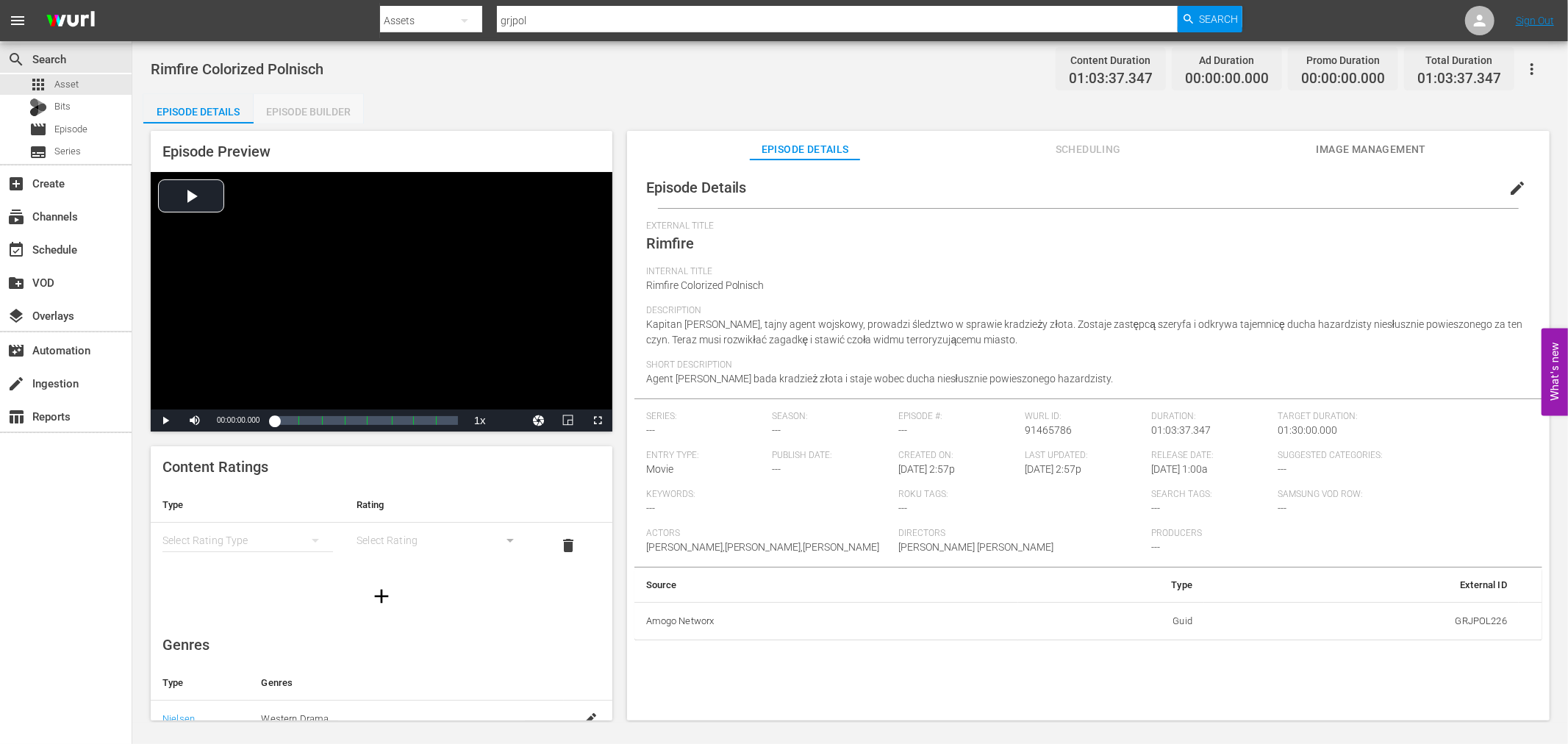
click at [315, 117] on div "Episode Builder" at bounding box center [308, 112] width 111 height 36
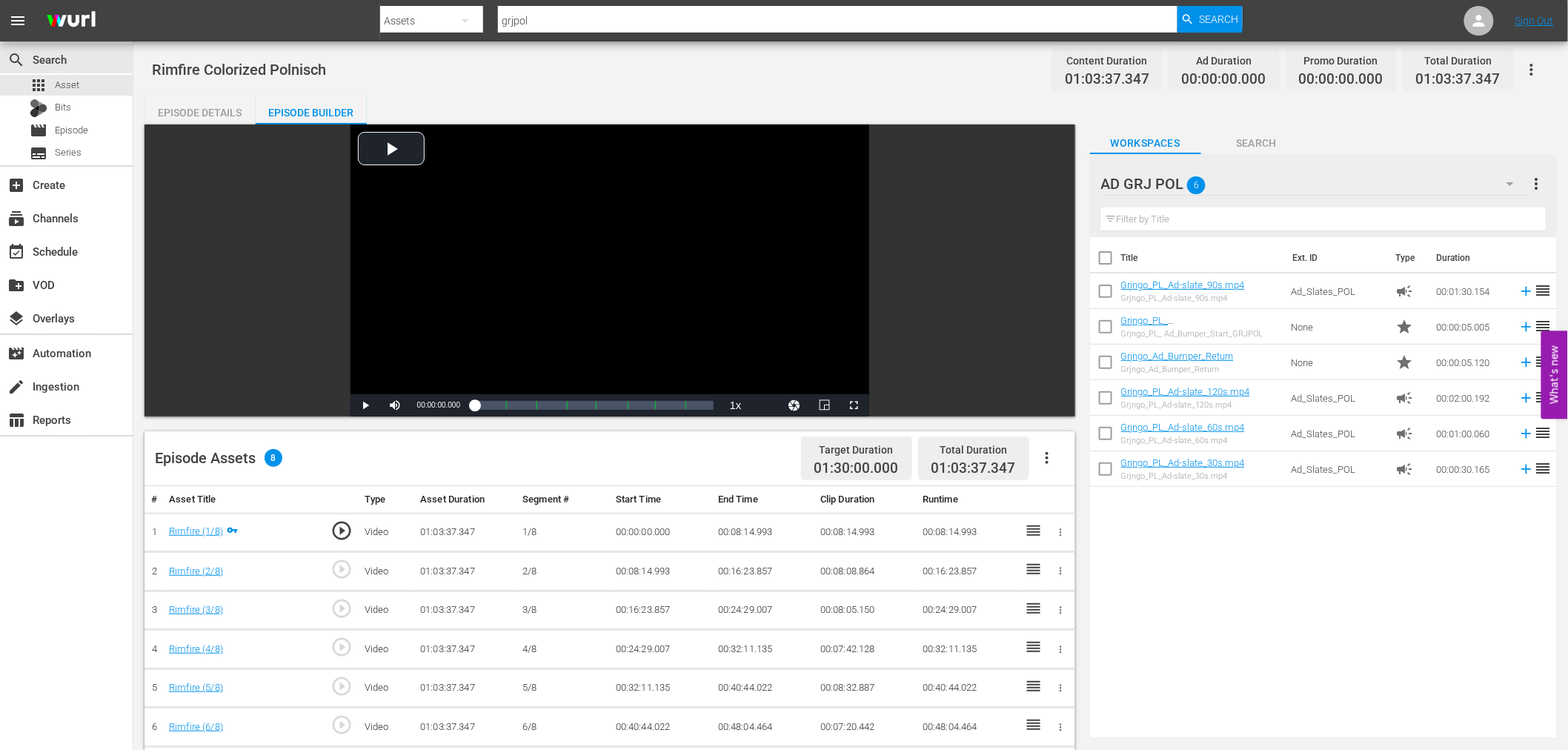
click at [1049, 453] on icon "button" at bounding box center [1047, 457] width 18 height 18
click at [1049, 465] on div "Fill with Ads" at bounding box center [1091, 464] width 100 height 36
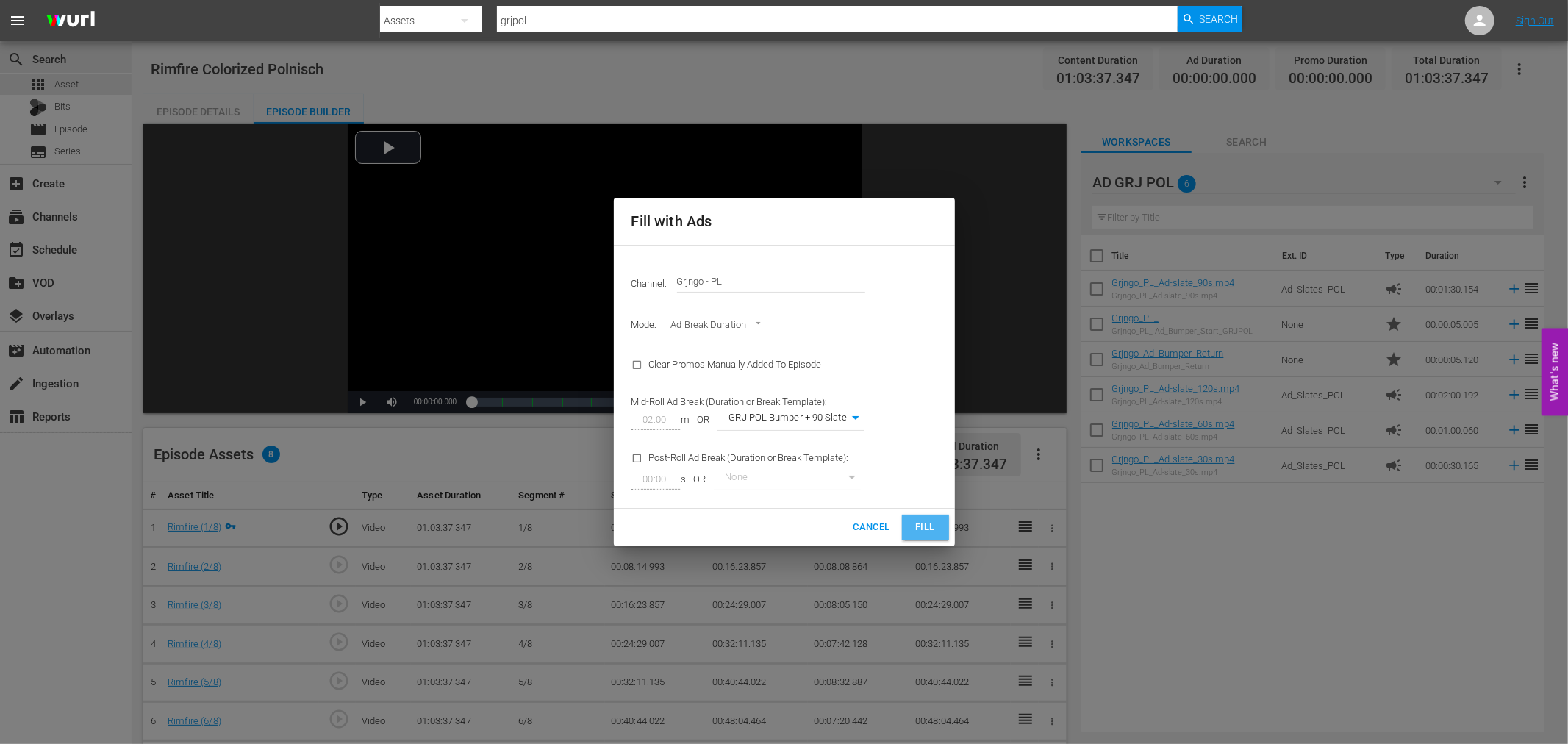
click at [923, 527] on span "Fill" at bounding box center [925, 527] width 23 height 17
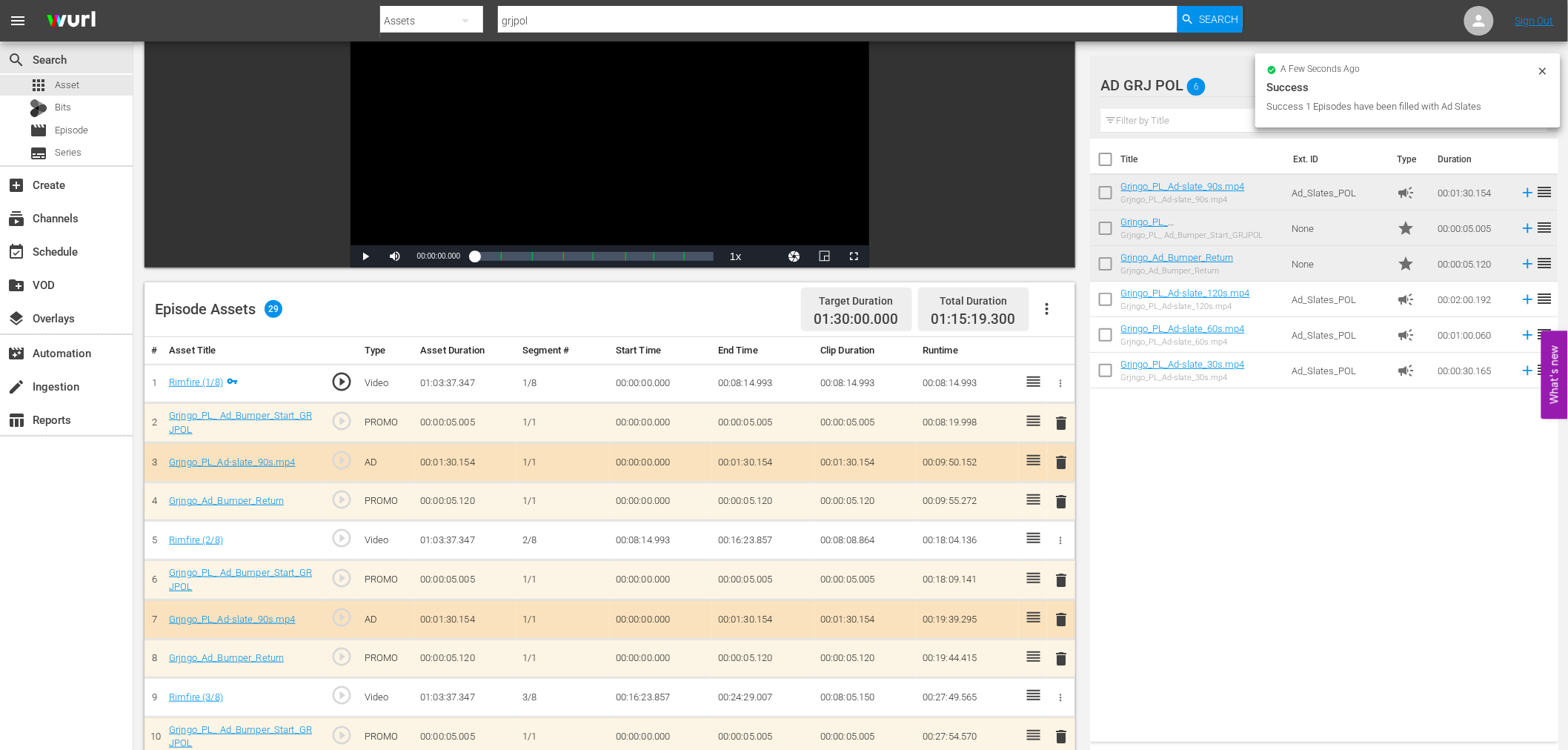
scroll to position [164, 0]
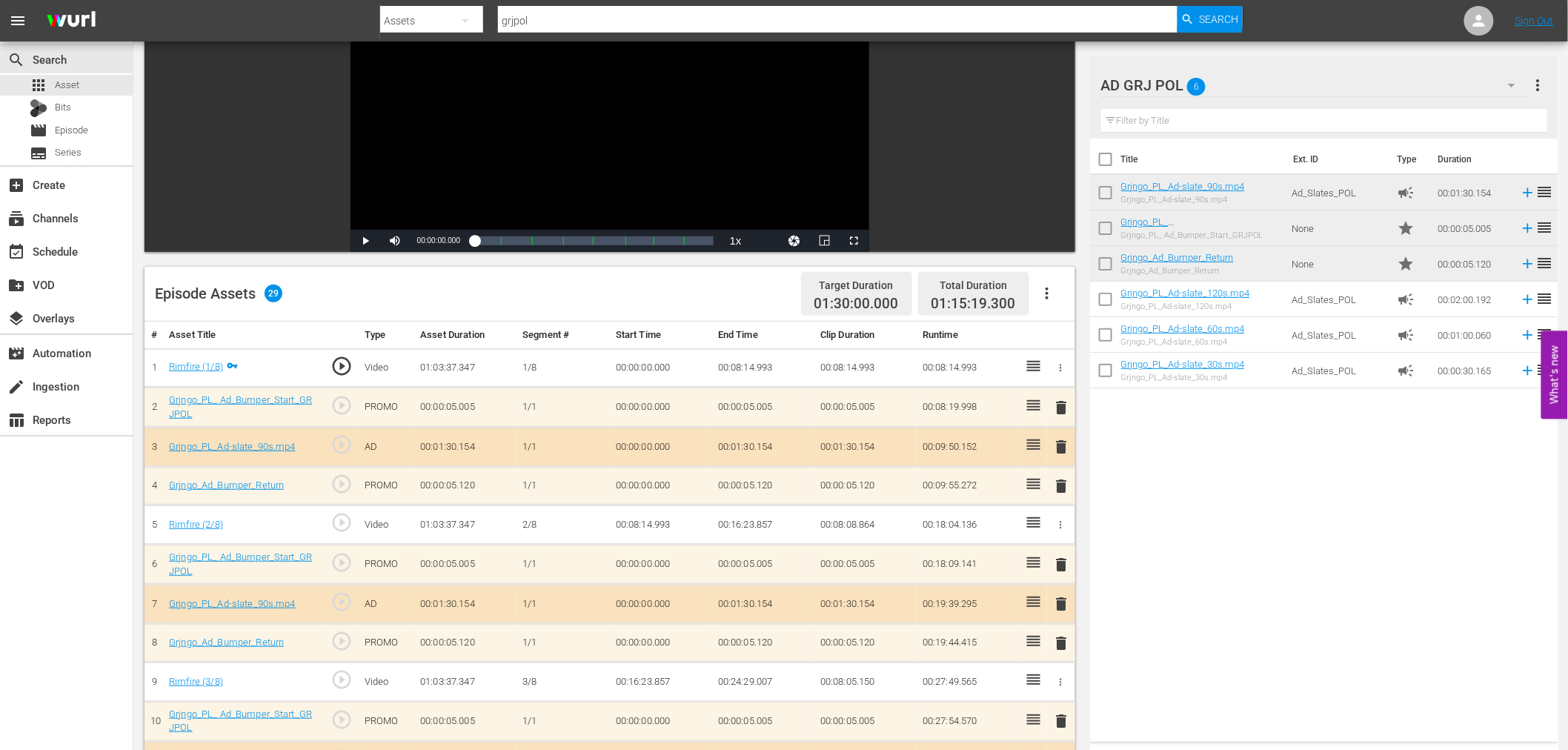
click at [1060, 406] on span "delete" at bounding box center [1062, 407] width 18 height 18
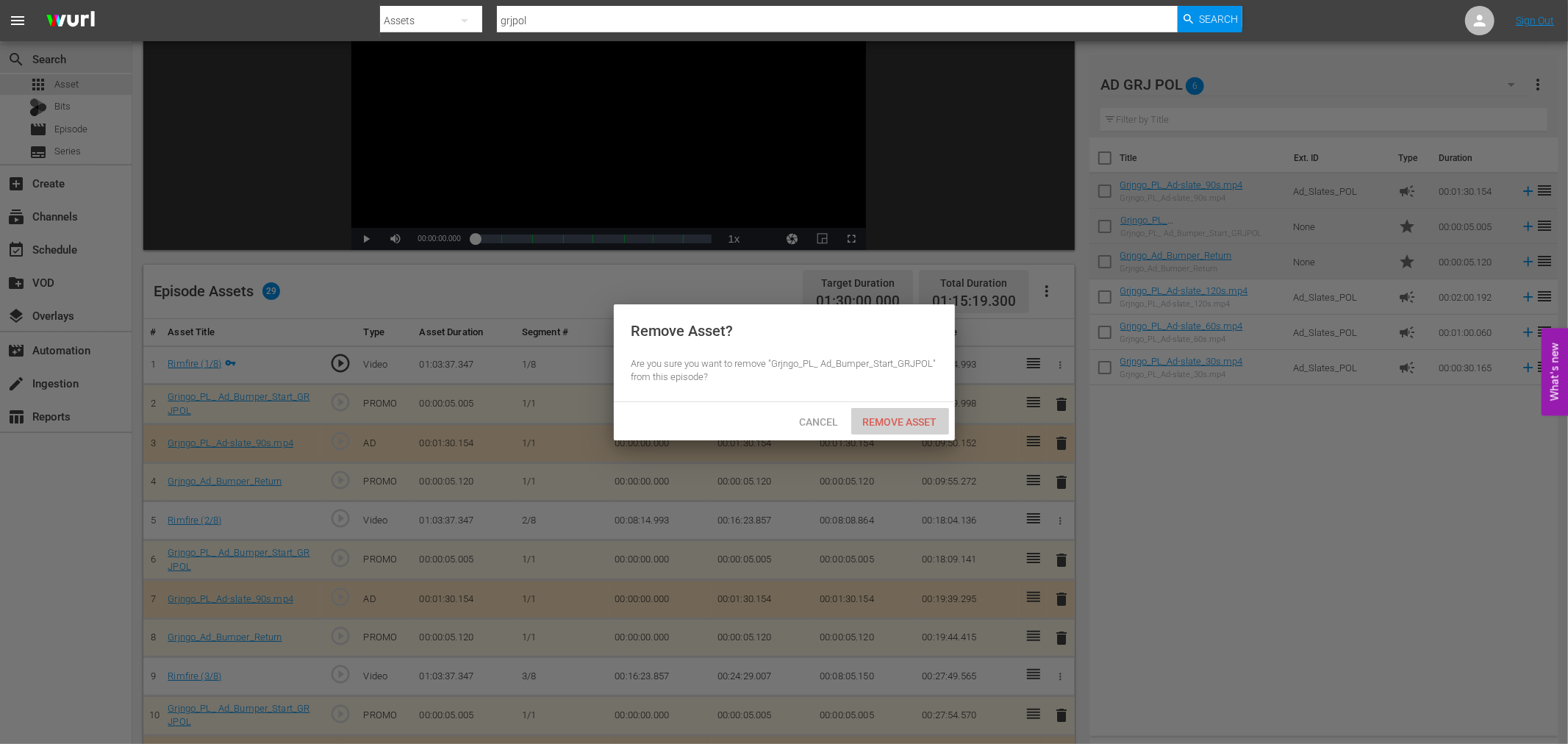
drag, startPoint x: 916, startPoint y: 416, endPoint x: 985, endPoint y: 423, distance: 69.4
click at [916, 420] on span "Remove Asset" at bounding box center [900, 421] width 98 height 12
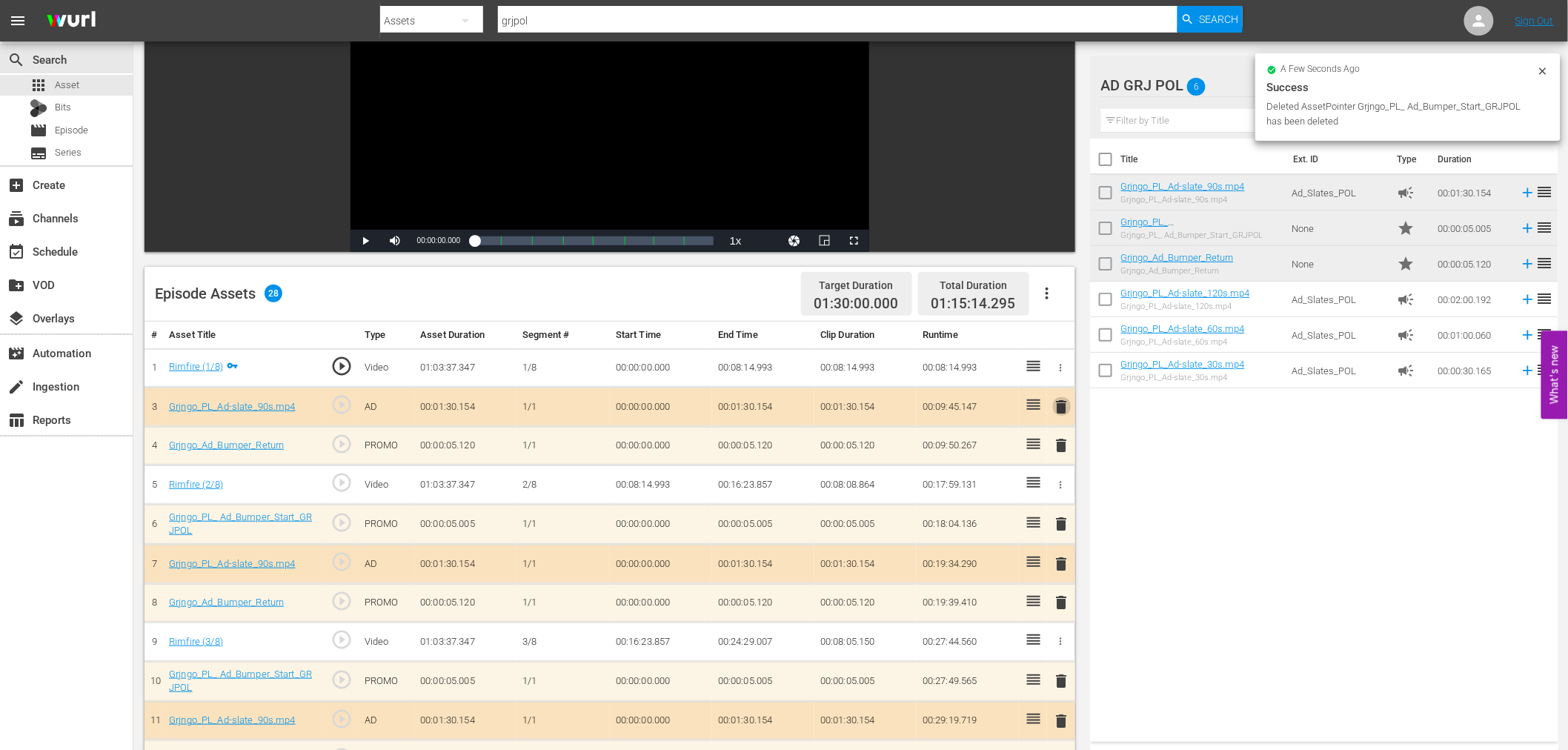
click at [1057, 409] on span "delete" at bounding box center [1062, 407] width 18 height 18
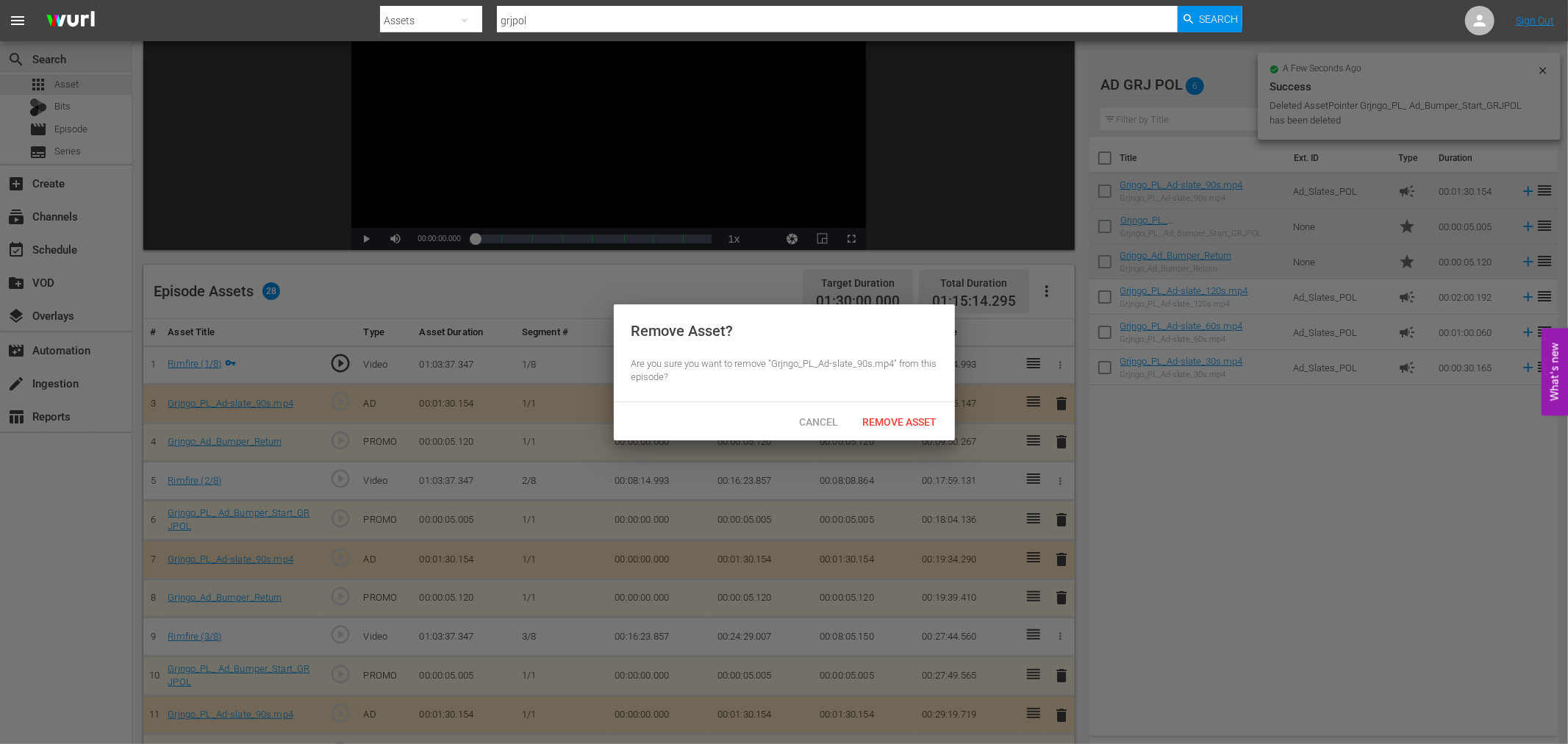
click at [917, 429] on div "Remove Asset" at bounding box center [900, 421] width 98 height 27
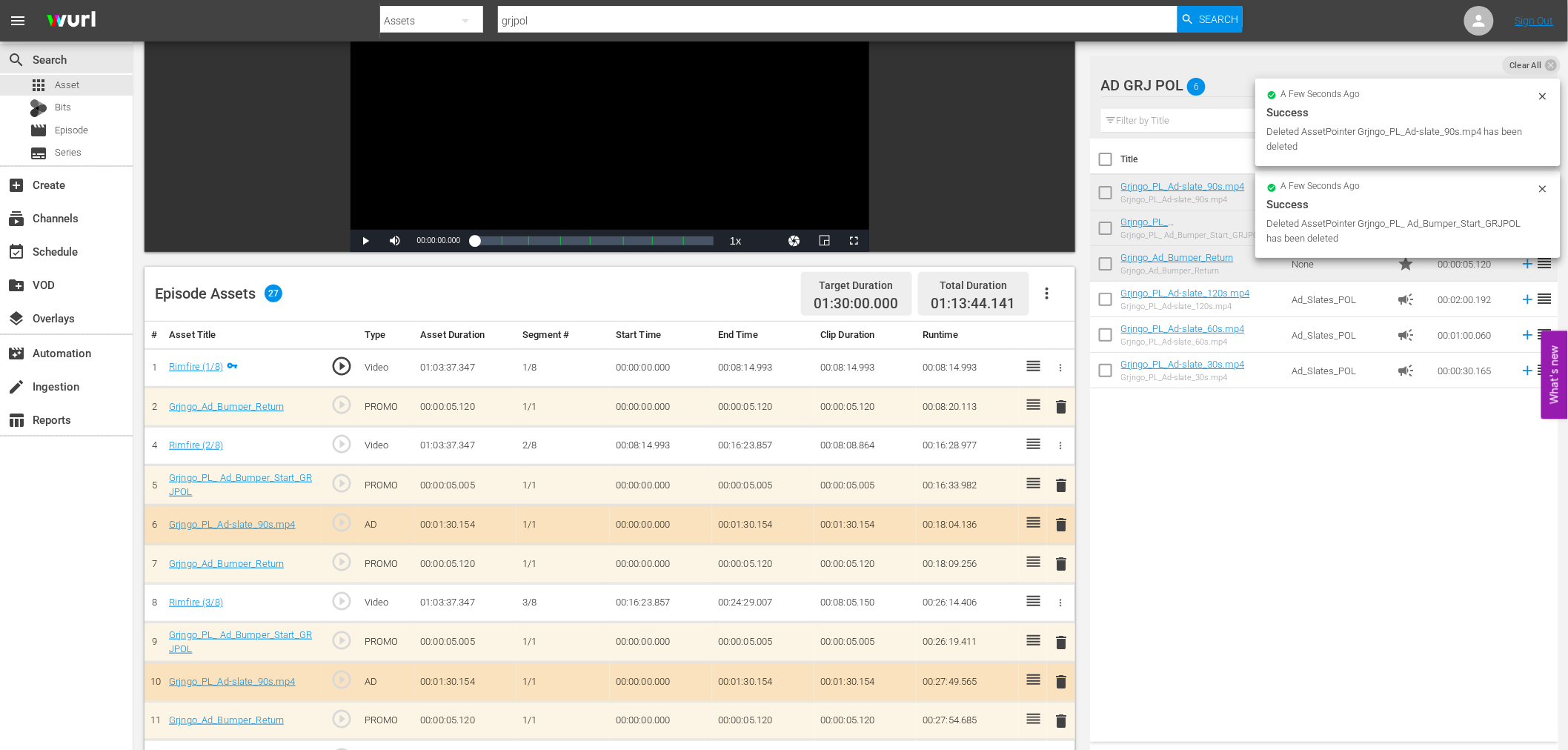
click at [1059, 406] on span "delete" at bounding box center [1062, 407] width 18 height 18
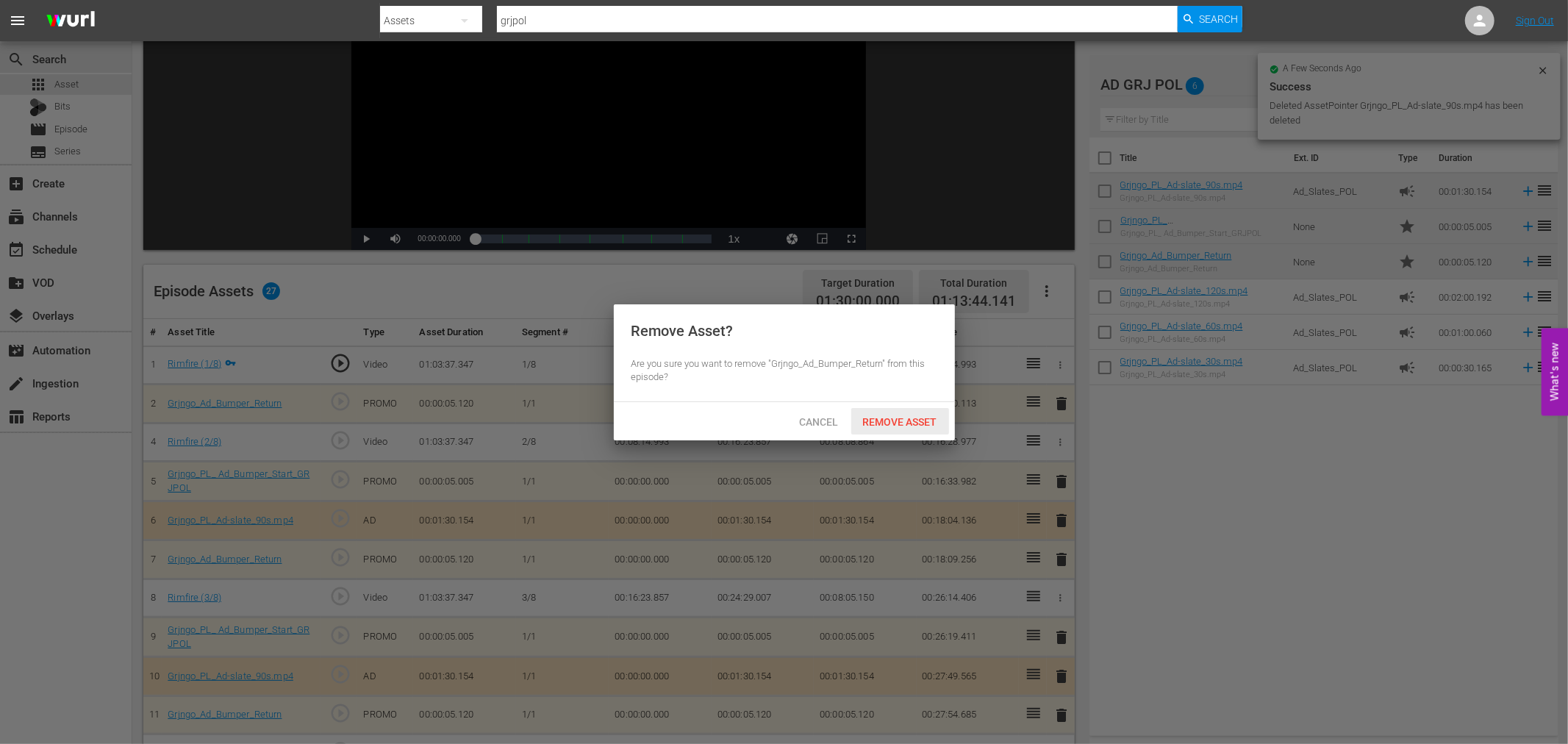
click at [927, 423] on span "Remove Asset" at bounding box center [900, 421] width 98 height 12
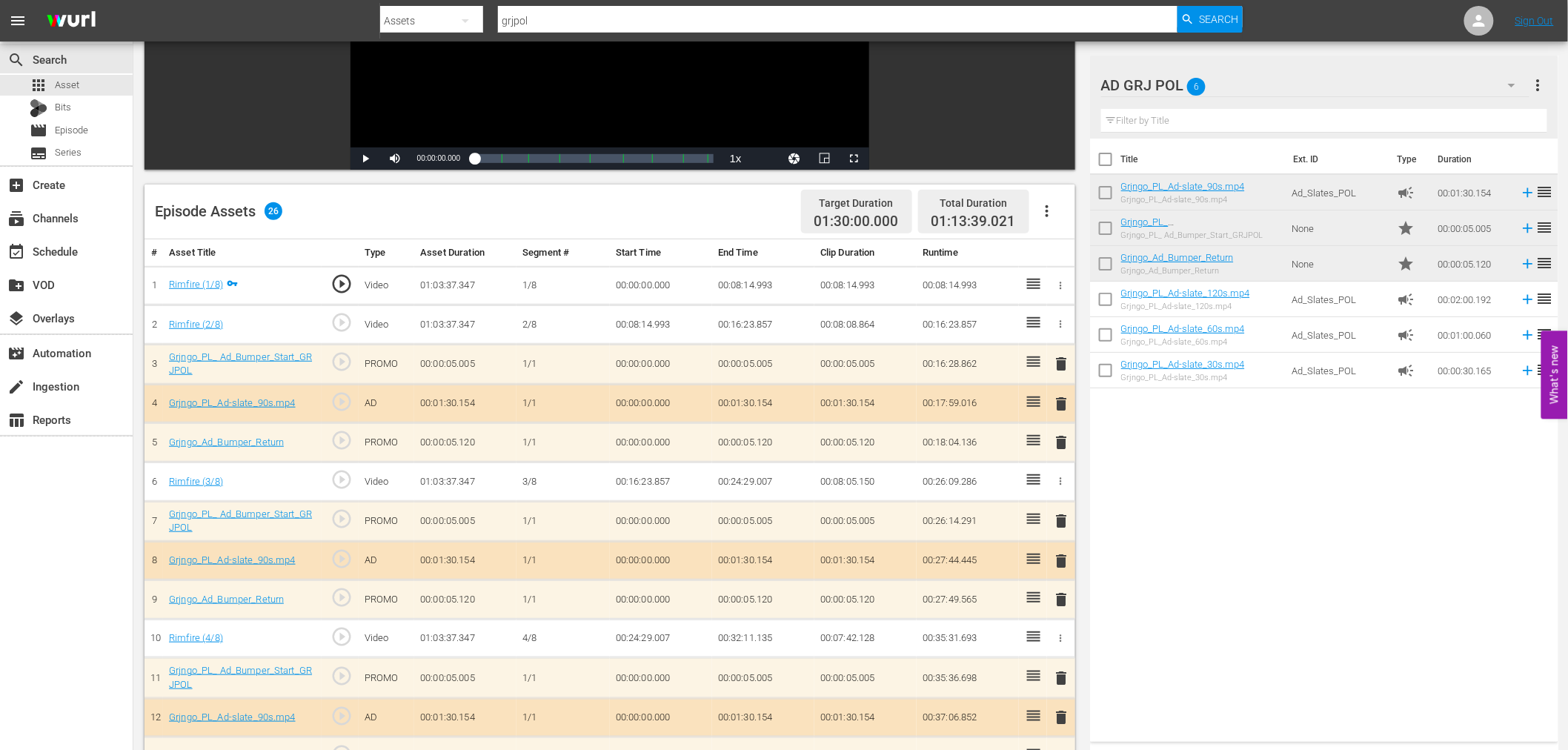
scroll to position [0, 0]
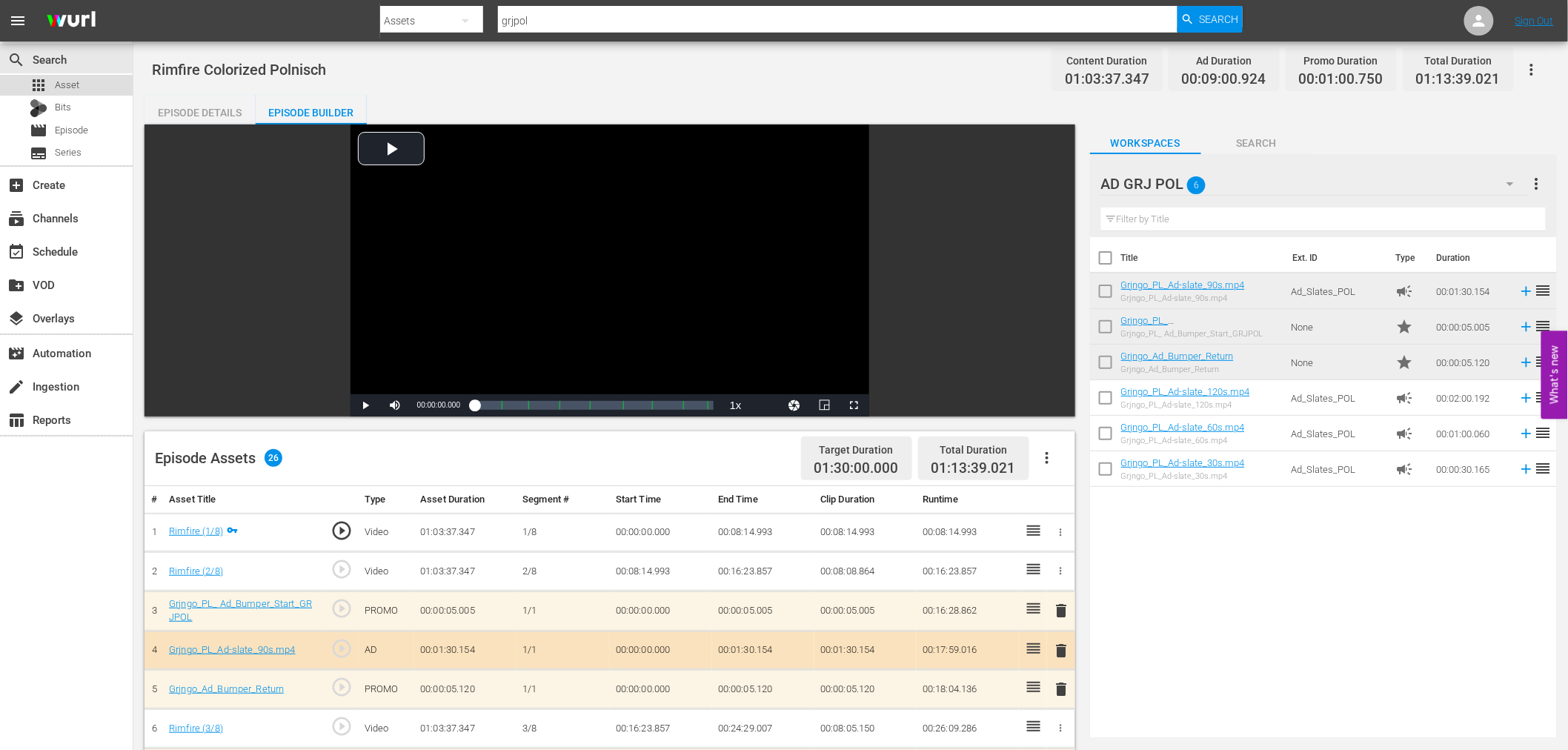
click at [72, 83] on span "Asset" at bounding box center [66, 85] width 24 height 15
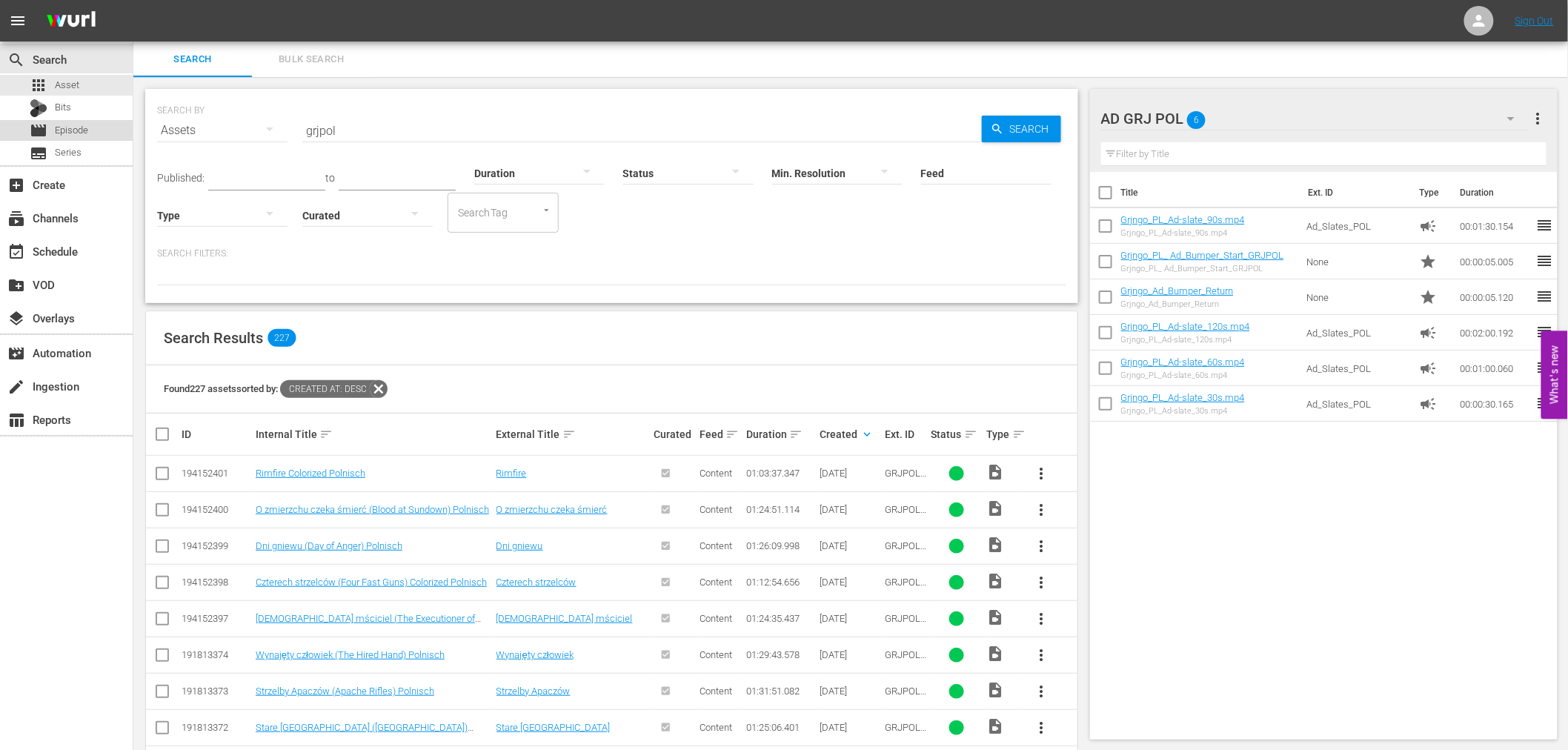
click at [89, 127] on div "movie Episode" at bounding box center [66, 130] width 132 height 21
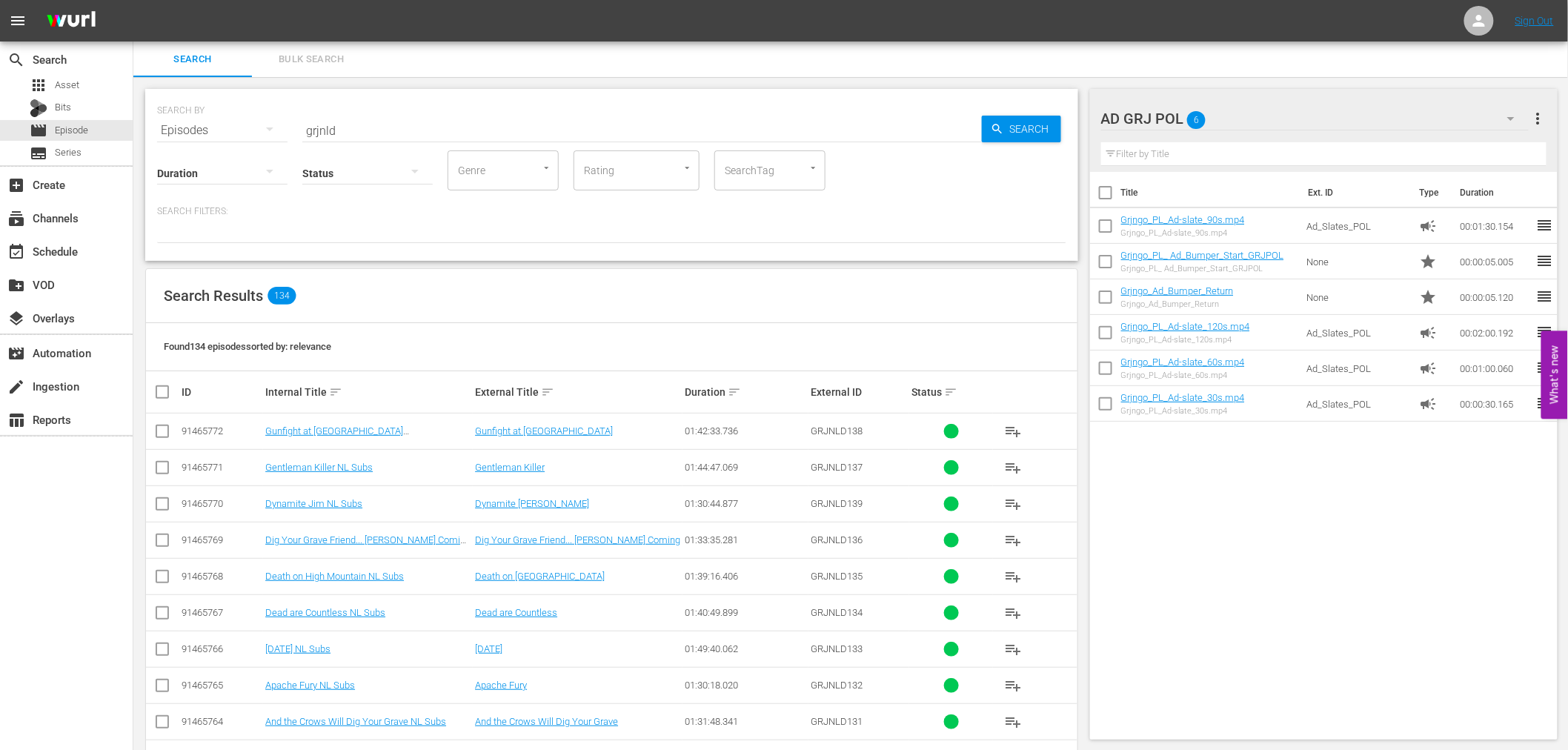
click at [349, 130] on input "grjnld" at bounding box center [642, 131] width 679 height 36
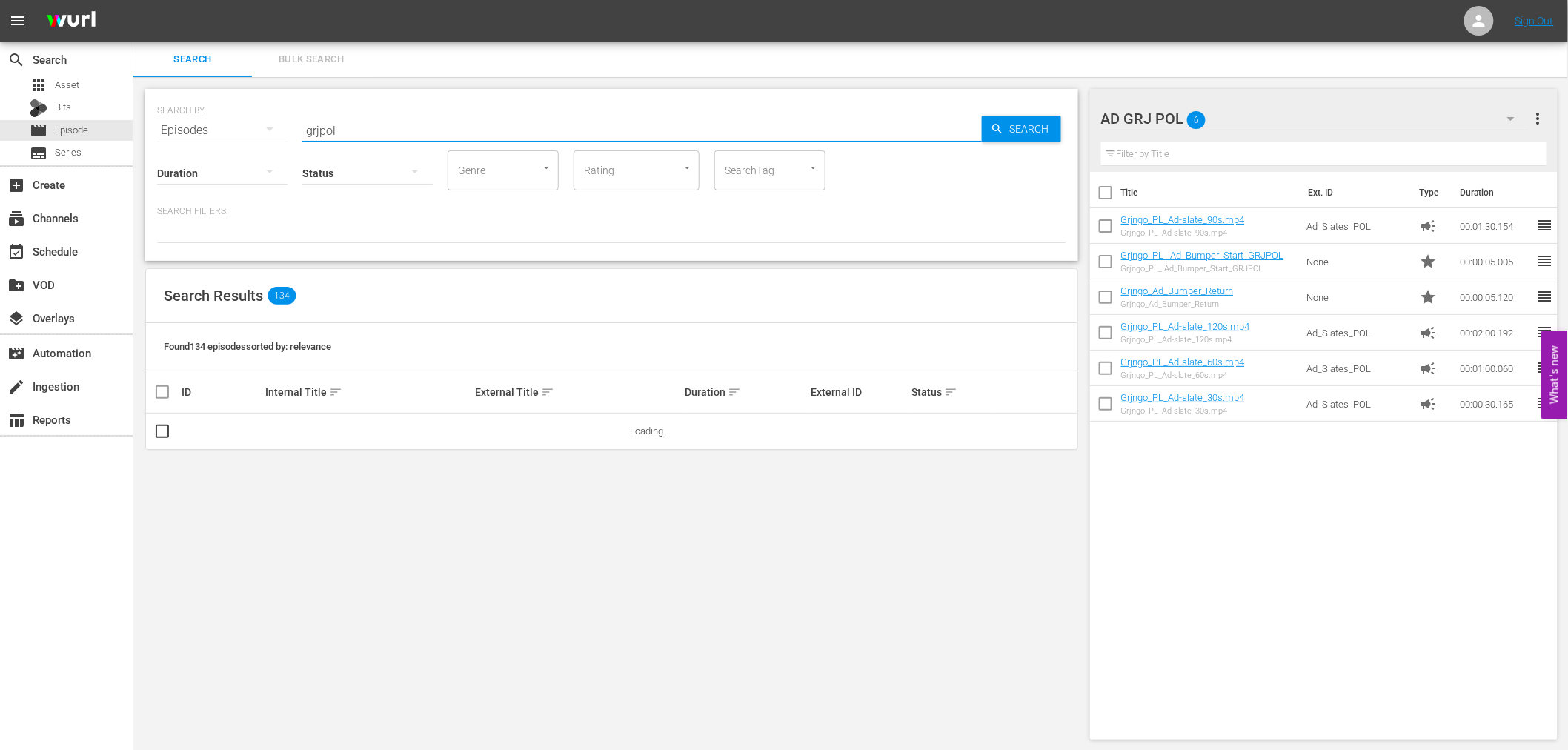
type input "grjpol"
click at [1510, 118] on icon "button" at bounding box center [1511, 118] width 8 height 4
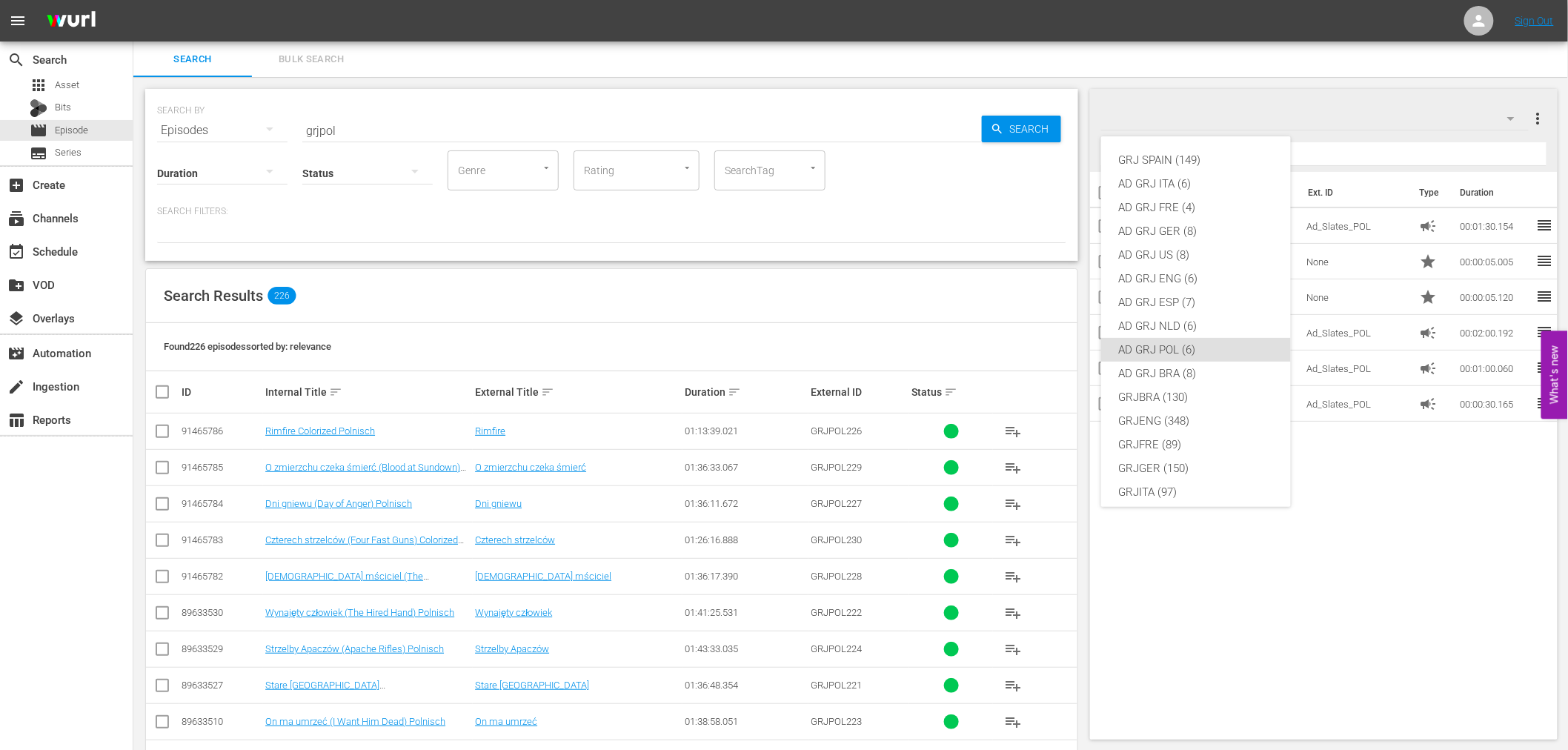
scroll to position [128, 0]
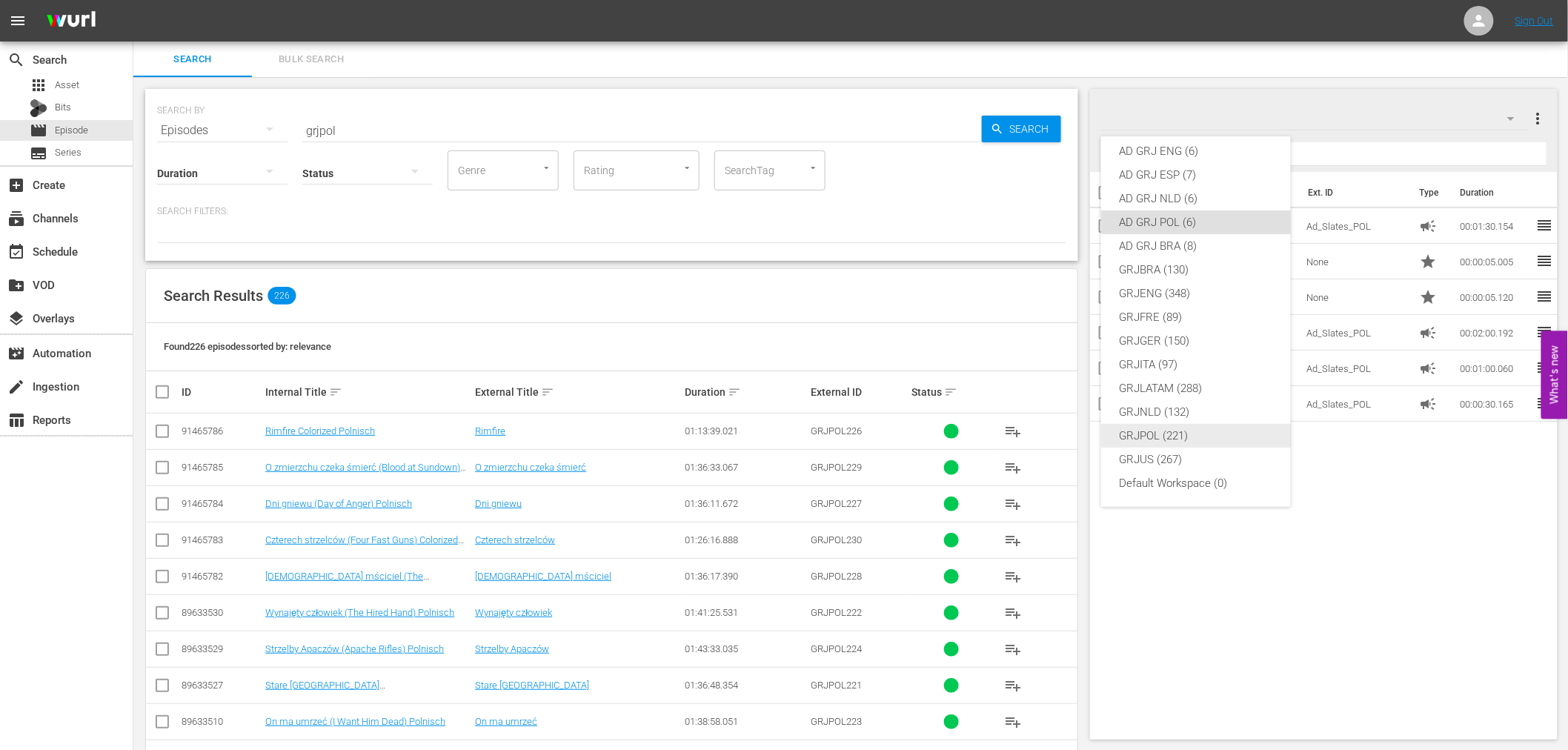
click at [1183, 430] on div "GRJPOL (221)" at bounding box center [1196, 435] width 154 height 23
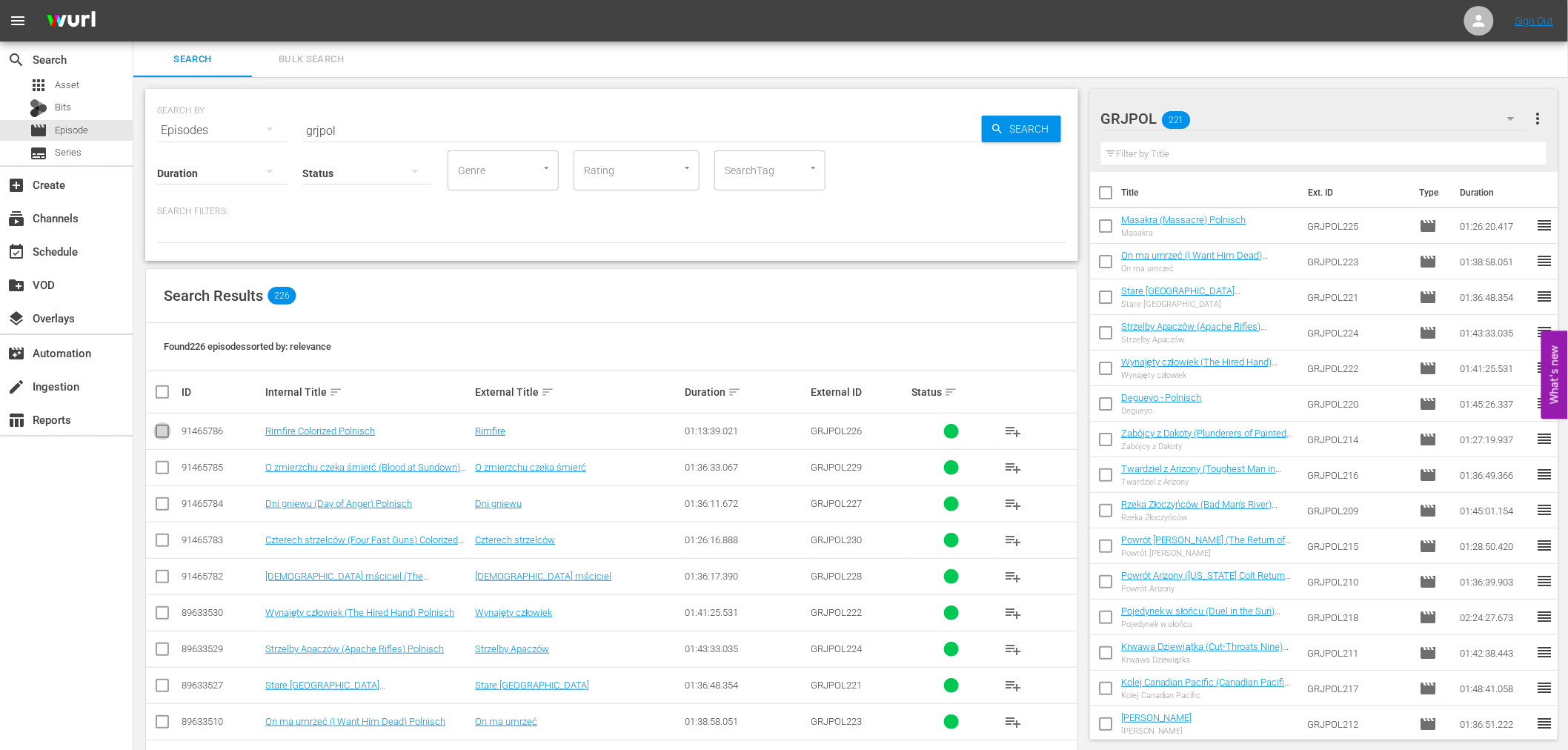
click at [159, 432] on input "checkbox" at bounding box center [162, 434] width 18 height 18
checkbox input "true"
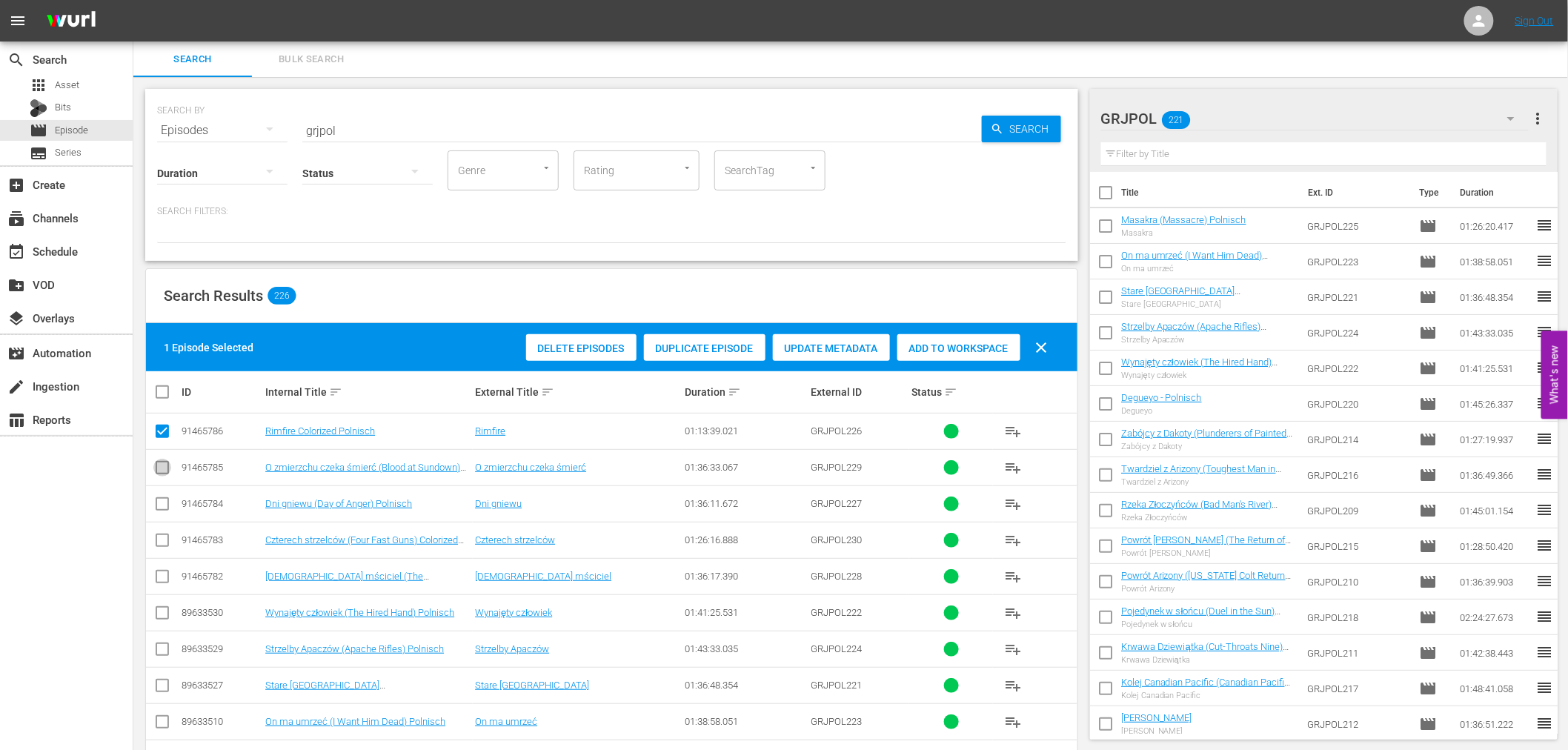
click at [159, 463] on input "checkbox" at bounding box center [162, 470] width 18 height 18
checkbox input "true"
click at [167, 500] on input "checkbox" at bounding box center [162, 506] width 18 height 18
checkbox input "true"
click at [158, 538] on input "checkbox" at bounding box center [162, 543] width 18 height 18
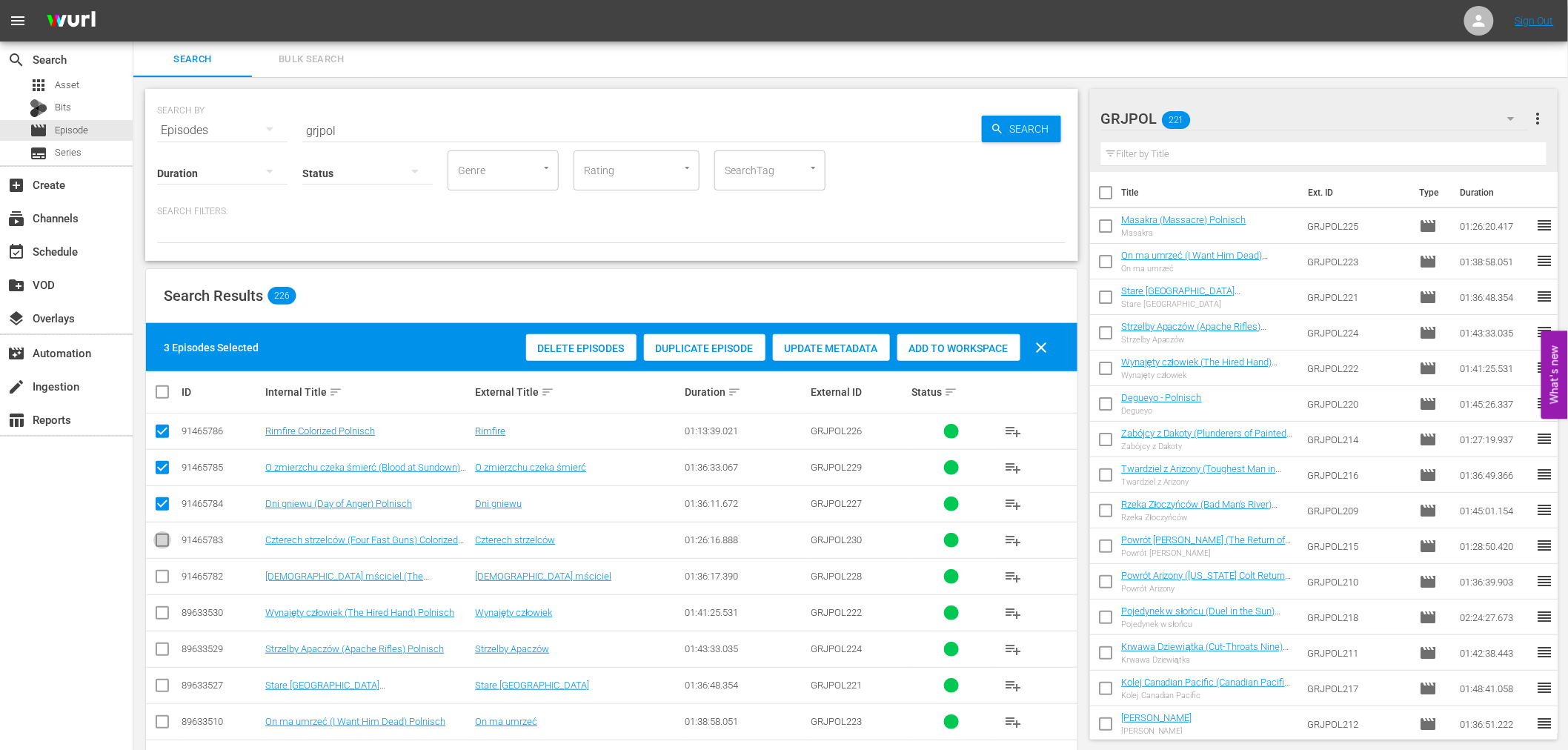
checkbox input "true"
click at [159, 583] on input "checkbox" at bounding box center [162, 579] width 18 height 18
checkbox input "true"
click at [974, 348] on span "Add to Workspace" at bounding box center [959, 347] width 123 height 12
click at [163, 387] on input "checkbox" at bounding box center [168, 392] width 30 height 18
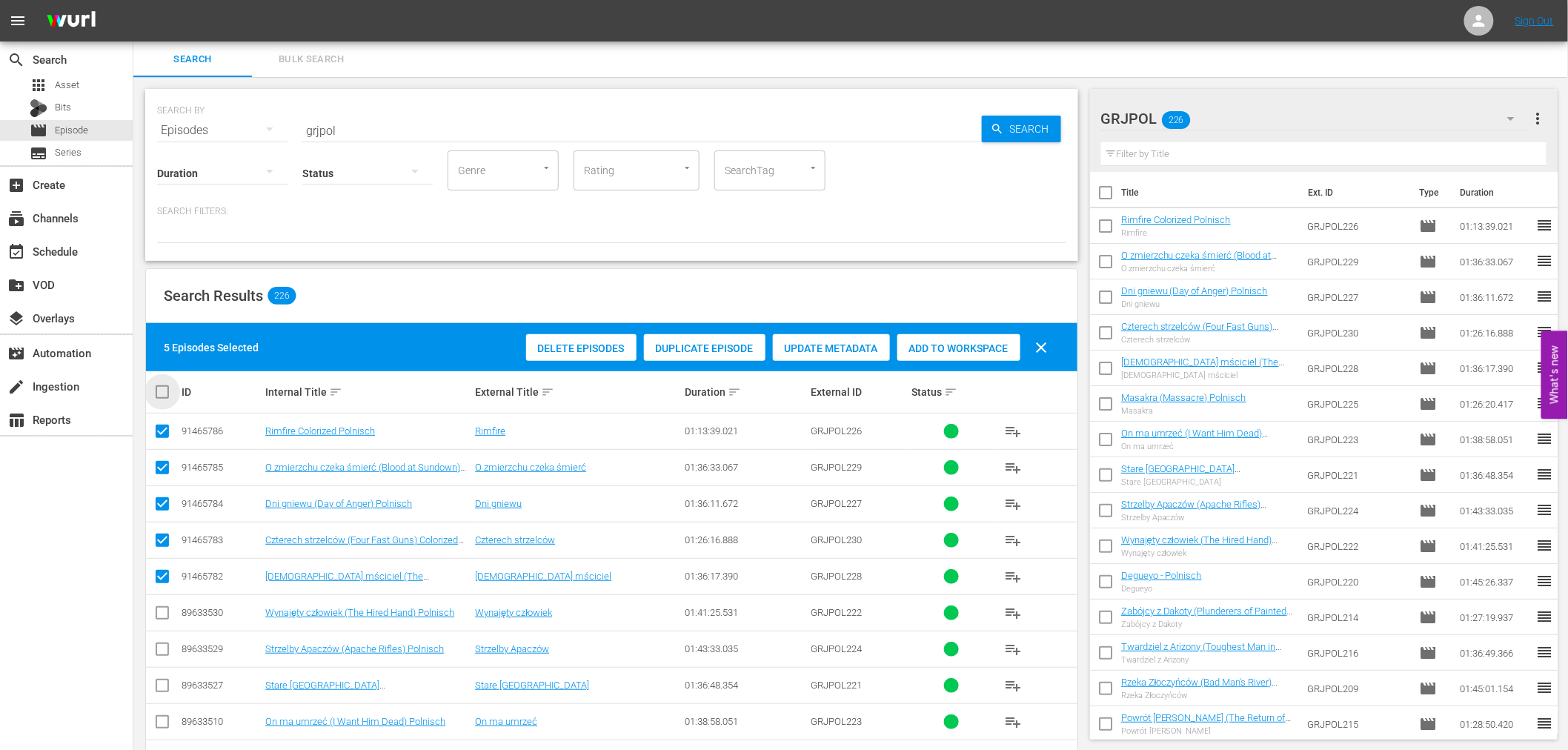
checkbox input "true"
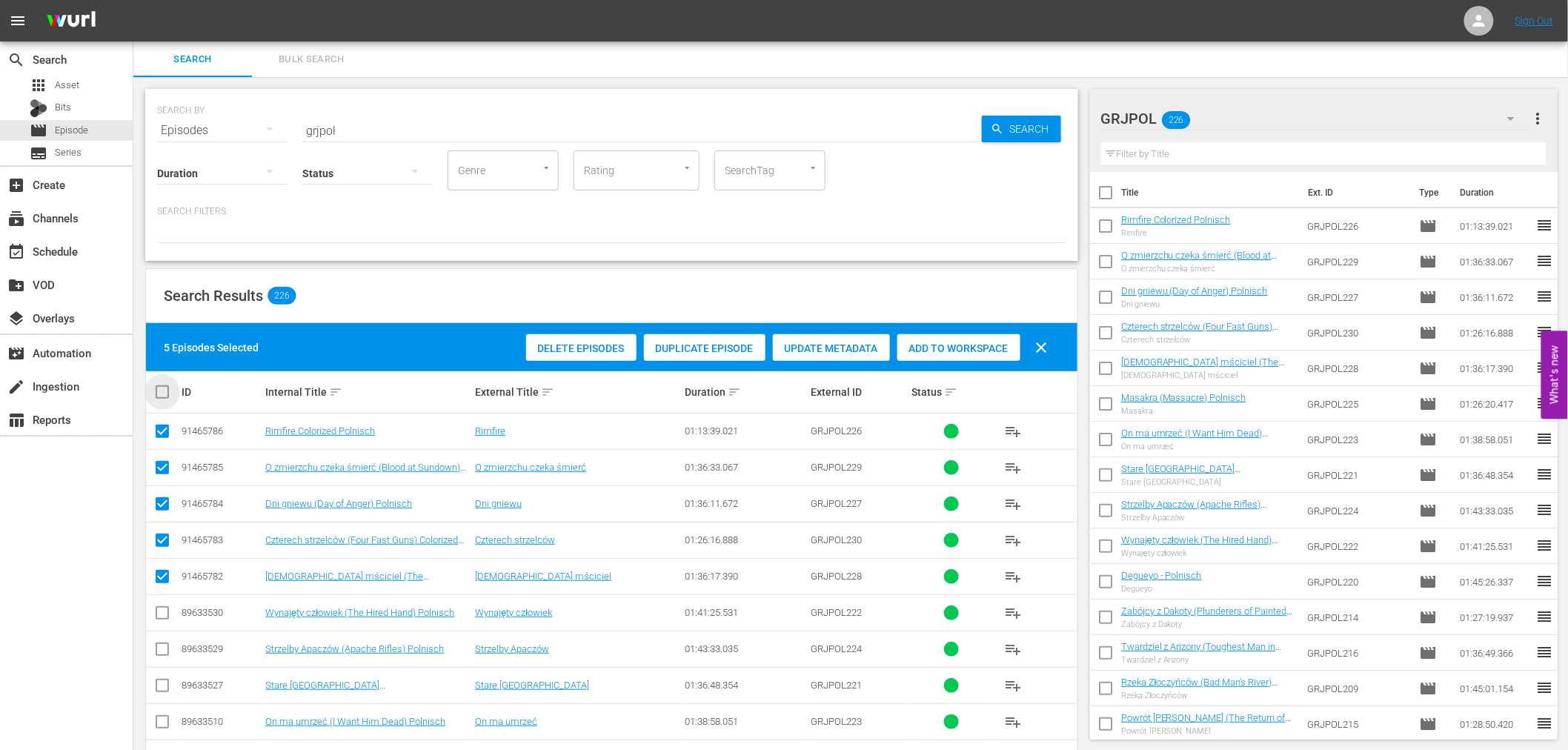
checkbox input "true"
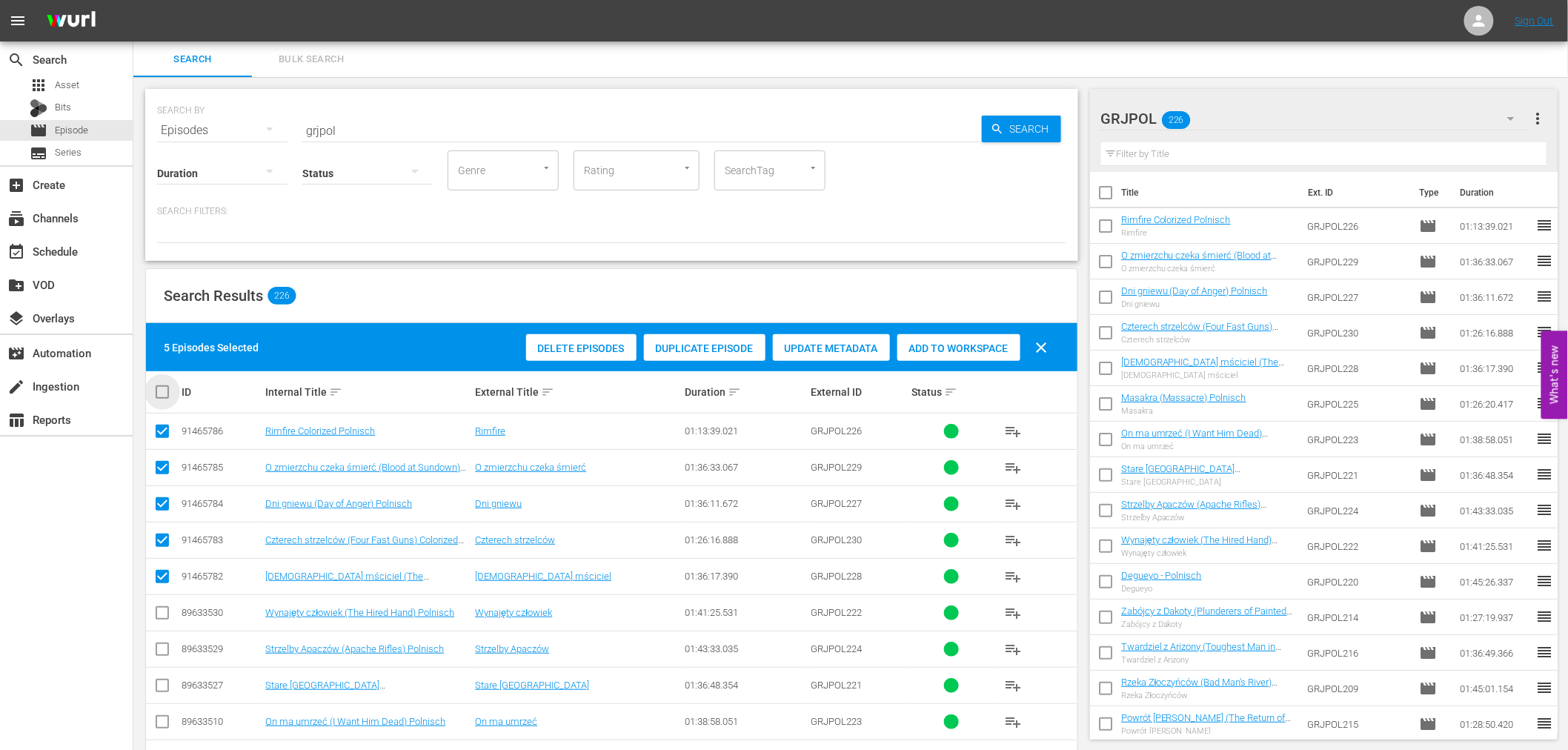
checkbox input "true"
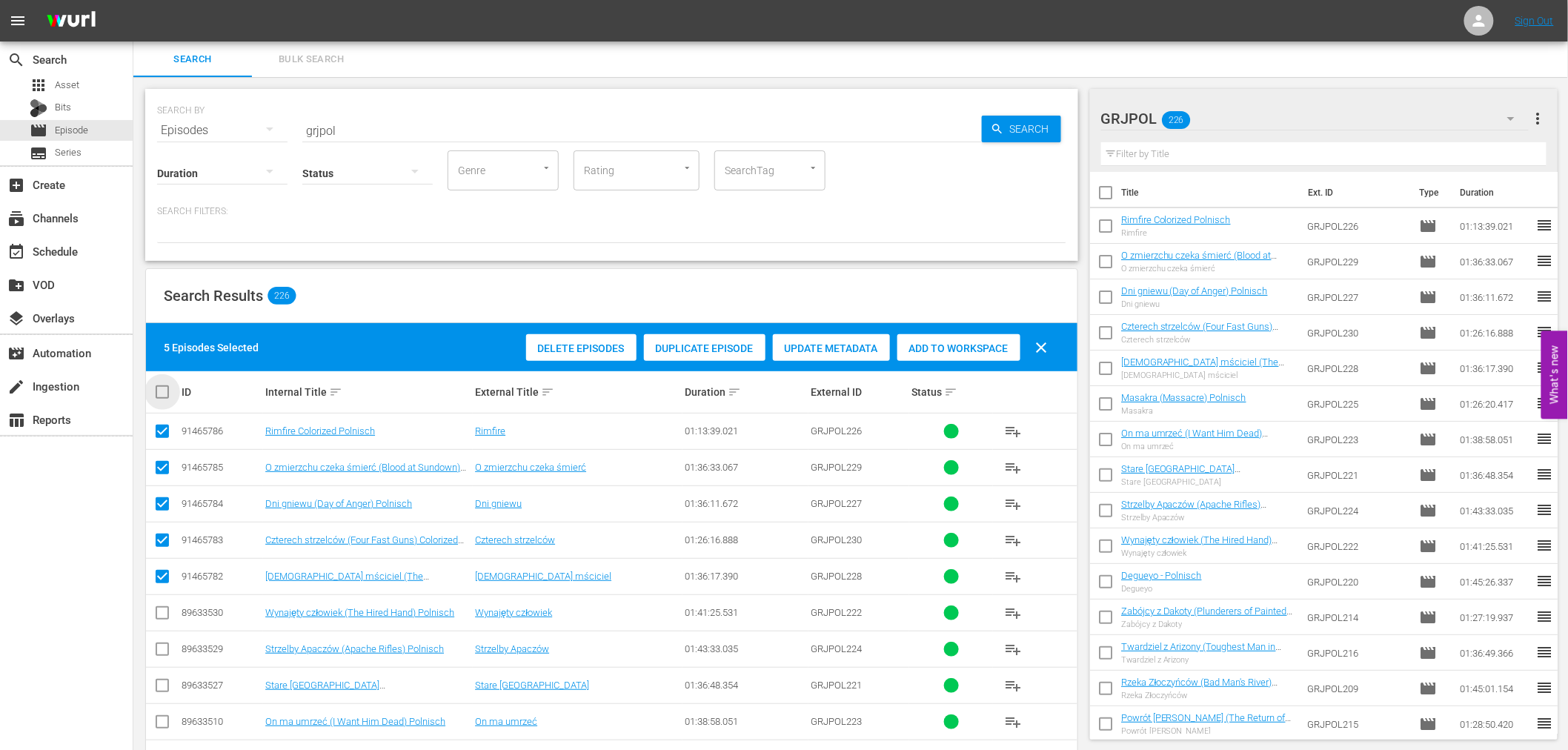
checkbox input "true"
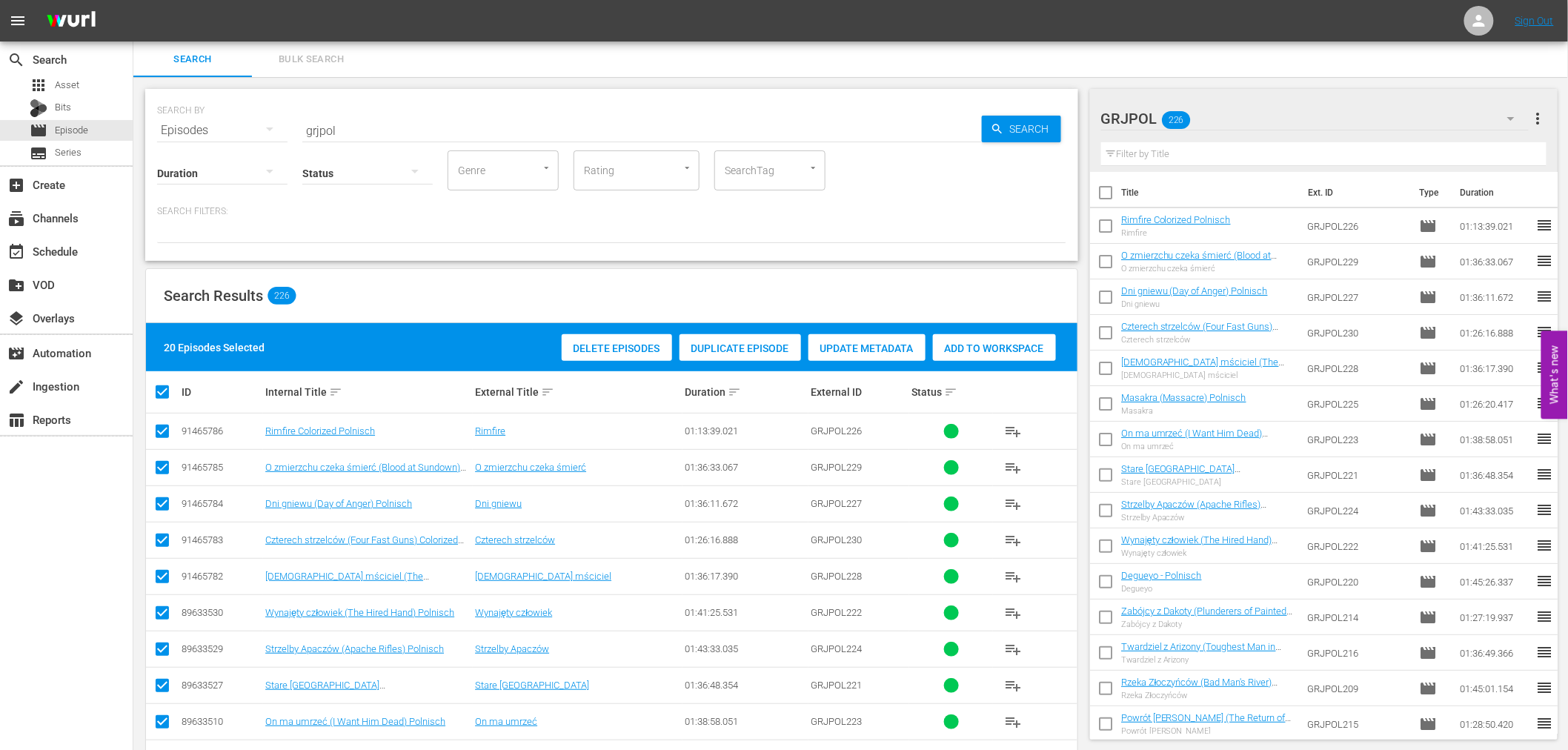
click at [163, 387] on input "checkbox" at bounding box center [168, 392] width 30 height 18
checkbox input "false"
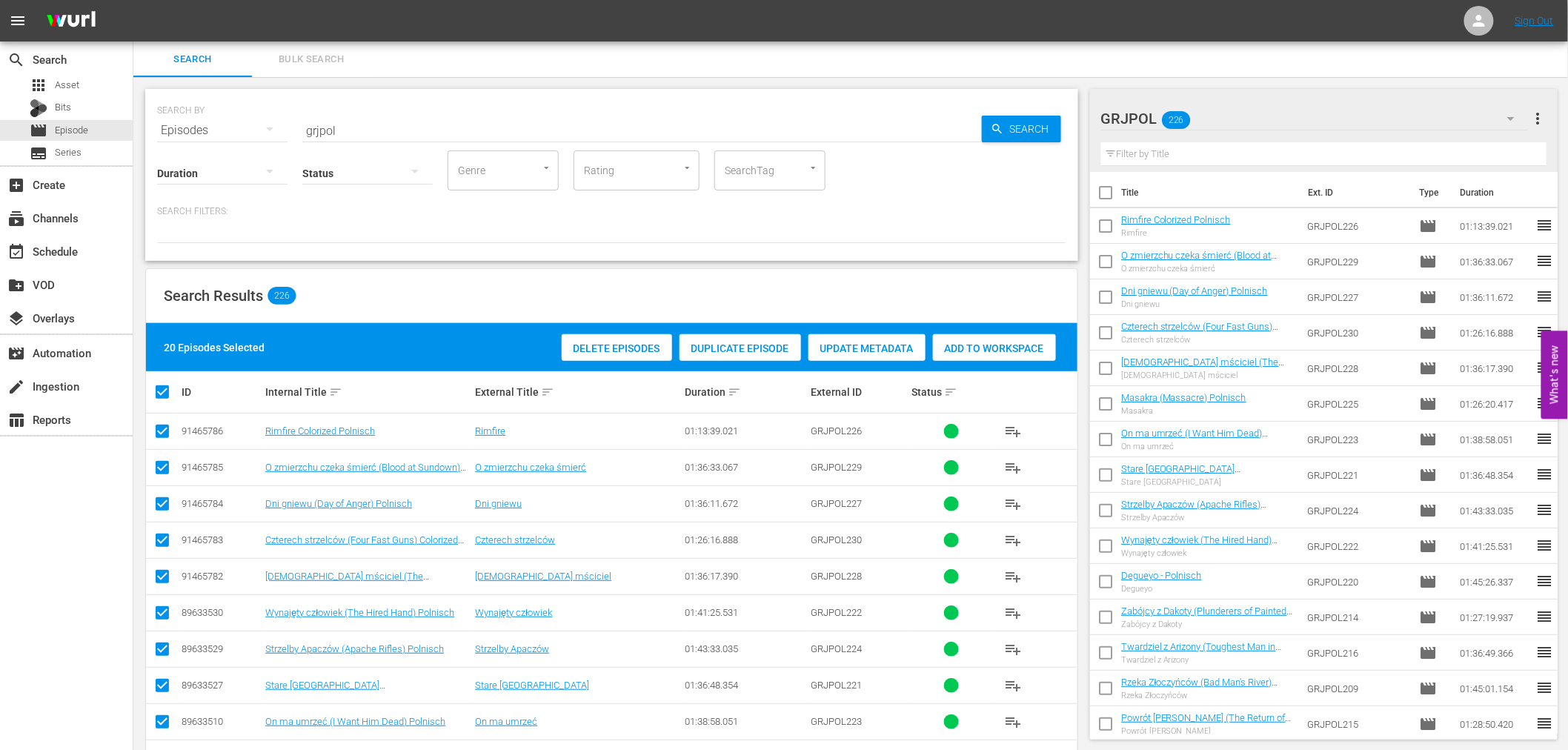
checkbox input "false"
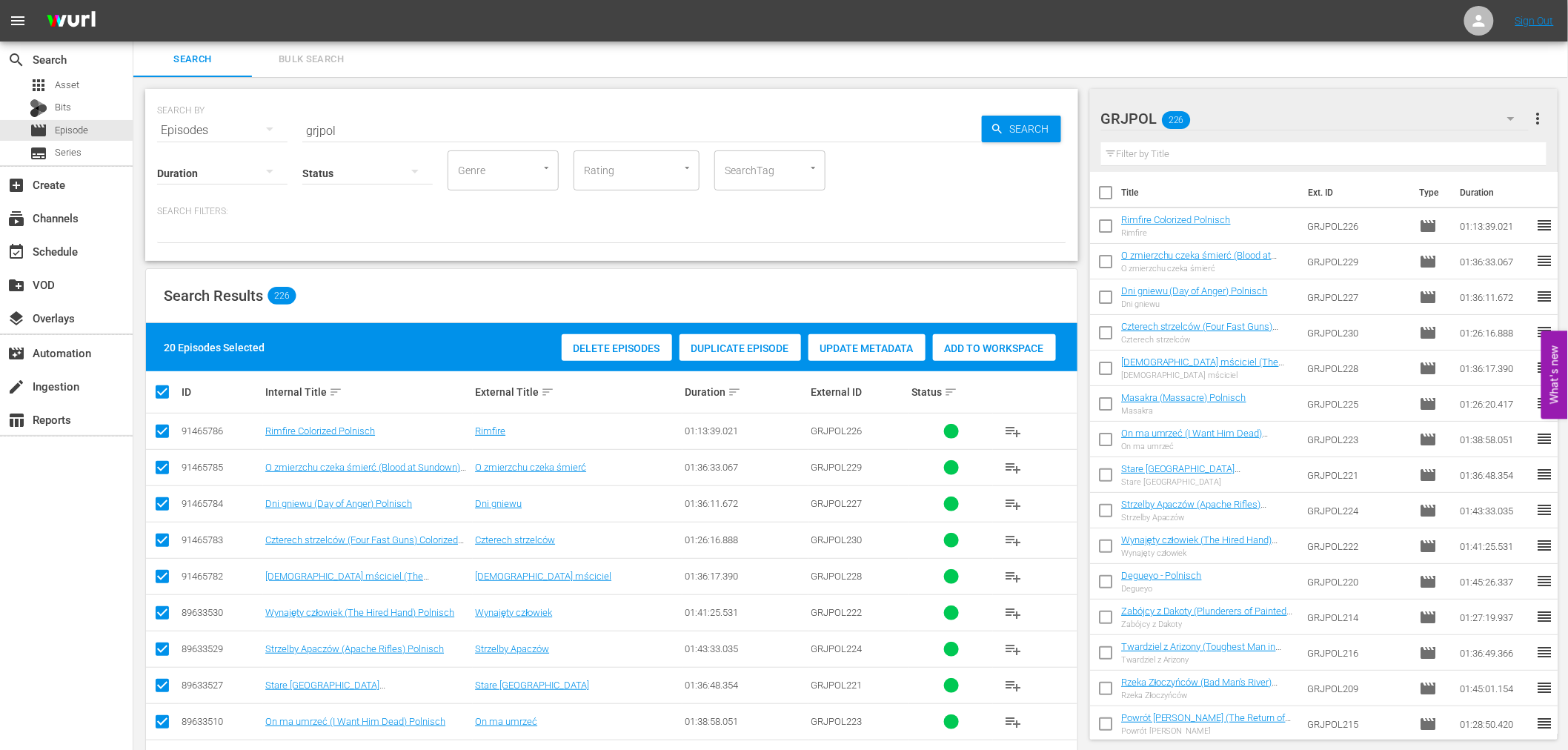
checkbox input "false"
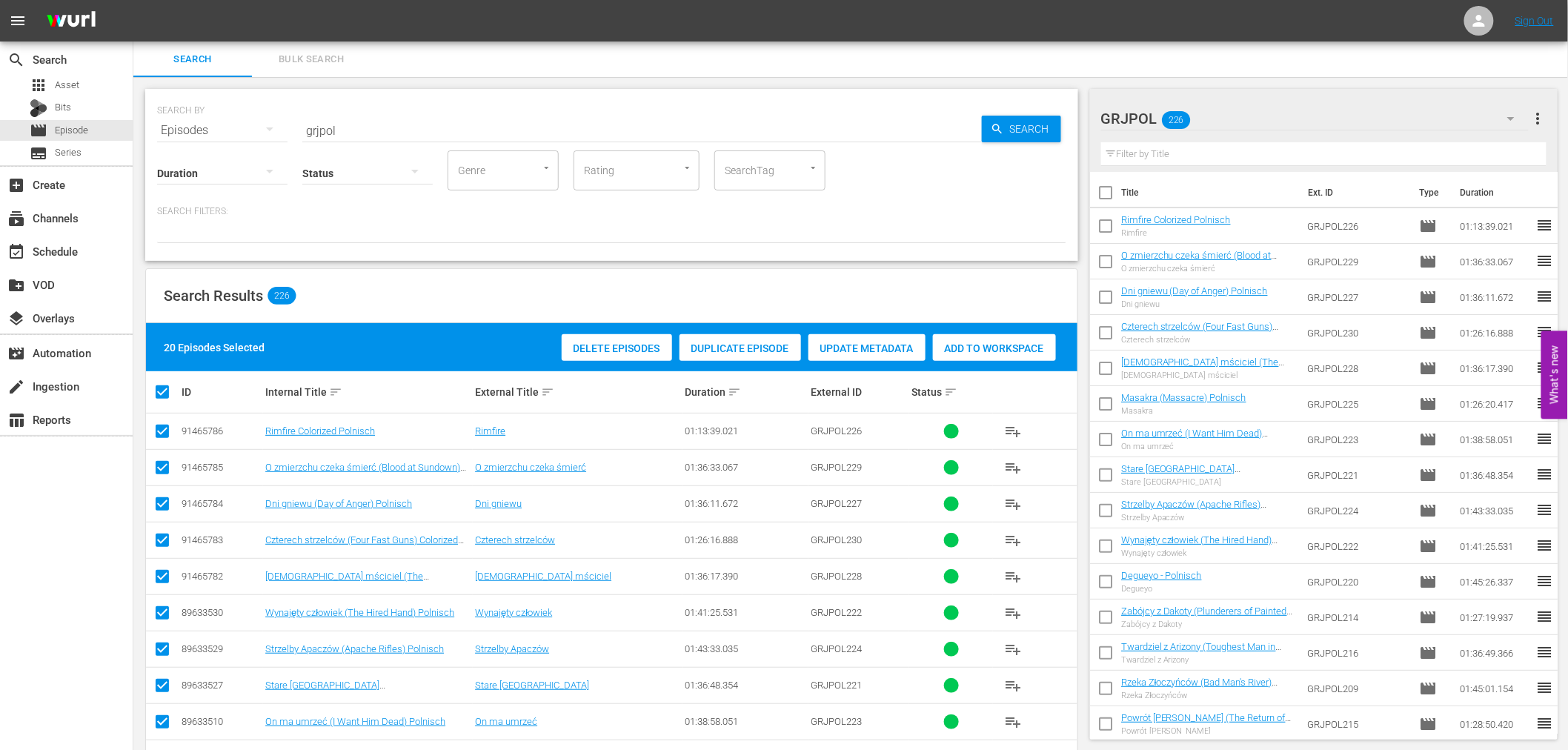
checkbox input "false"
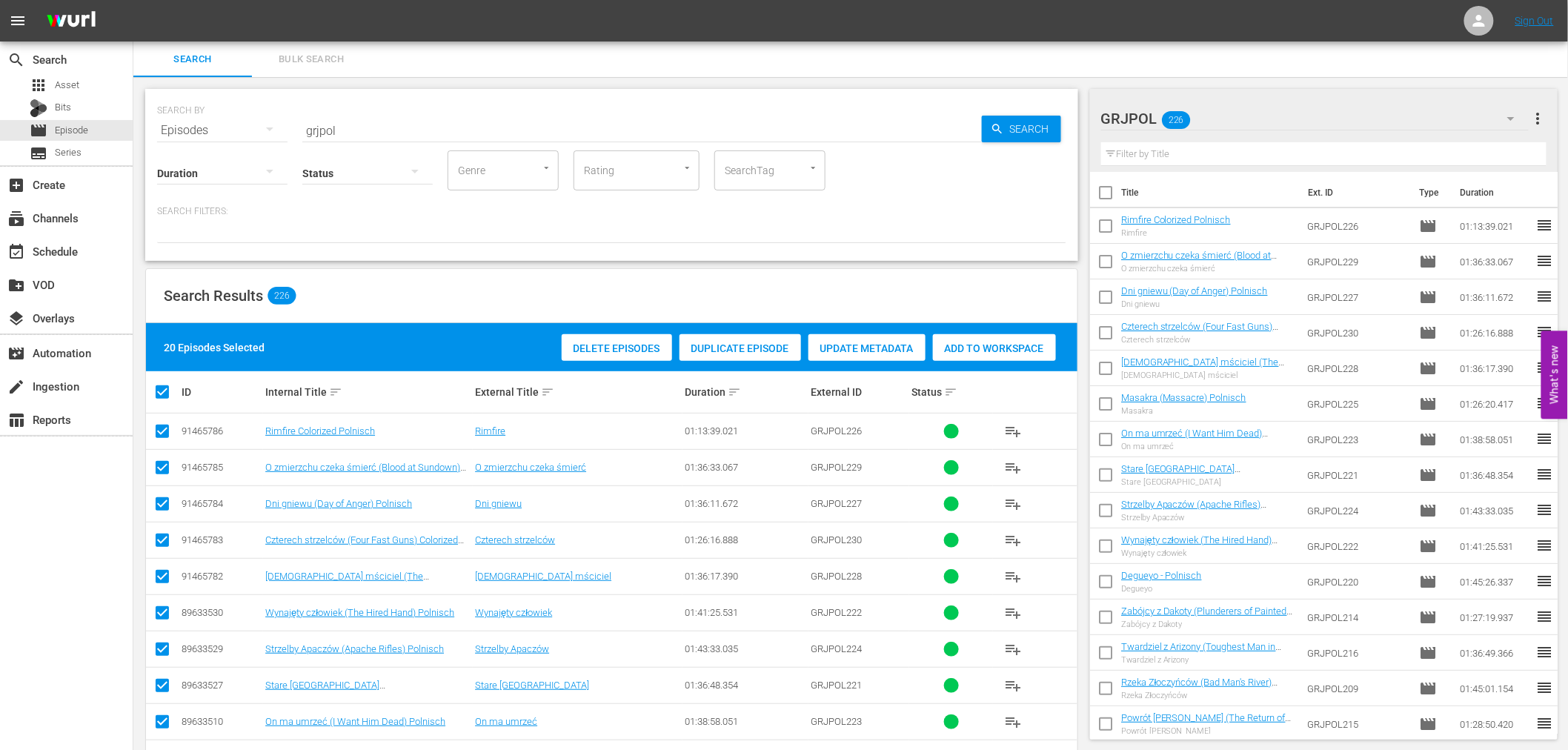
checkbox input "false"
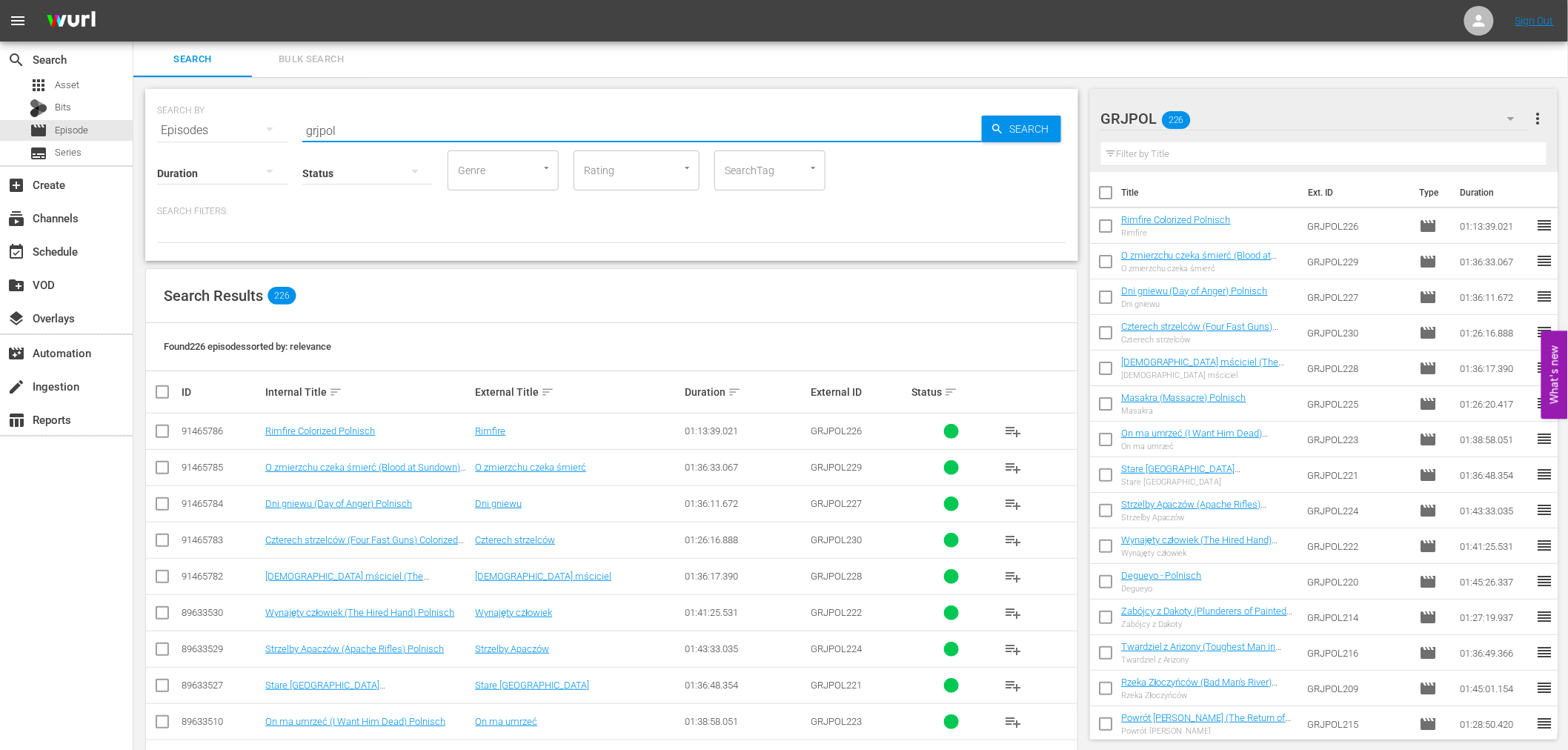
drag, startPoint x: 346, startPoint y: 127, endPoint x: 300, endPoint y: 123, distance: 46.2
click at [300, 123] on div "SEARCH BY Search By Episodes Search ID, Title, Description, Keywords, or Catego…" at bounding box center [611, 121] width 909 height 53
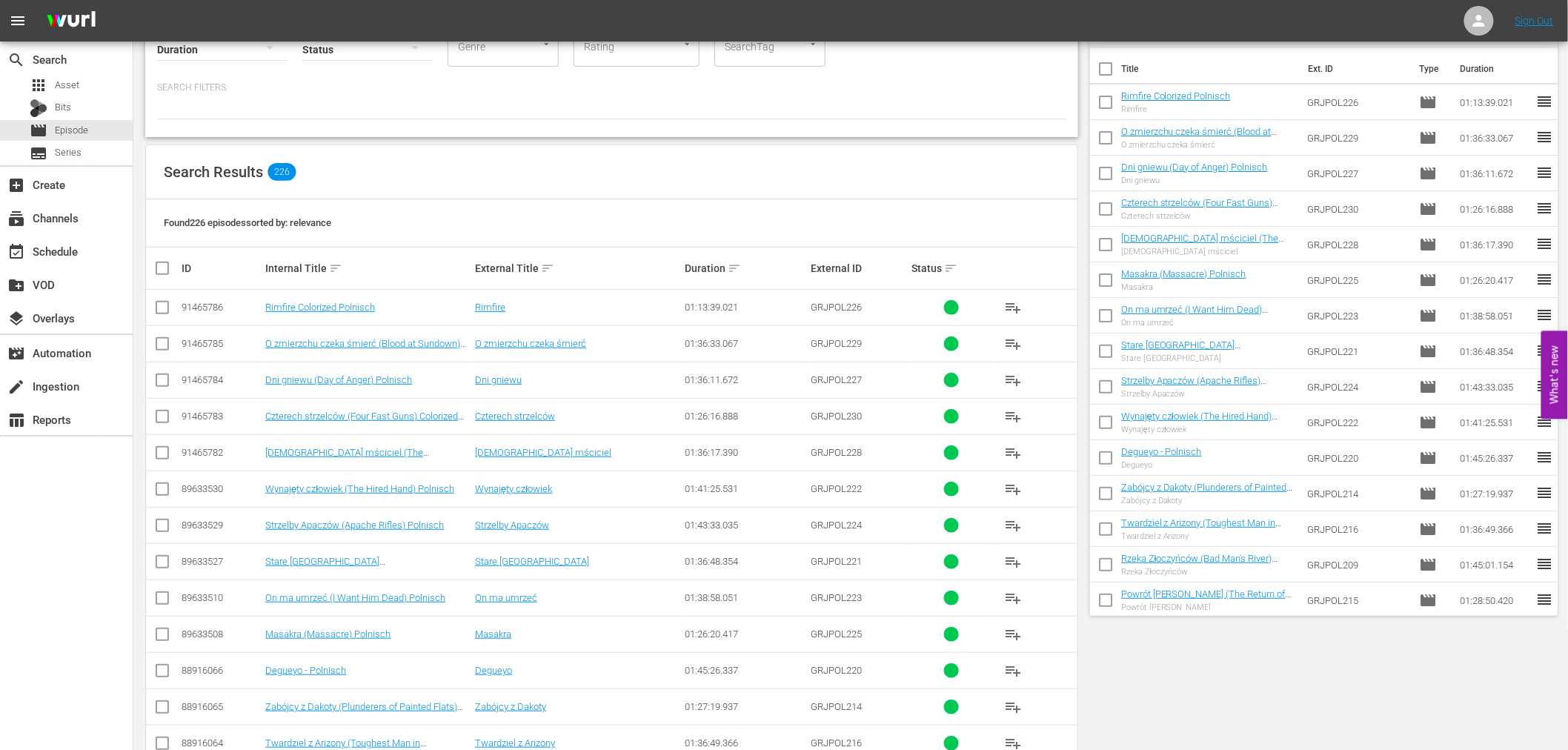
scroll to position [0, 0]
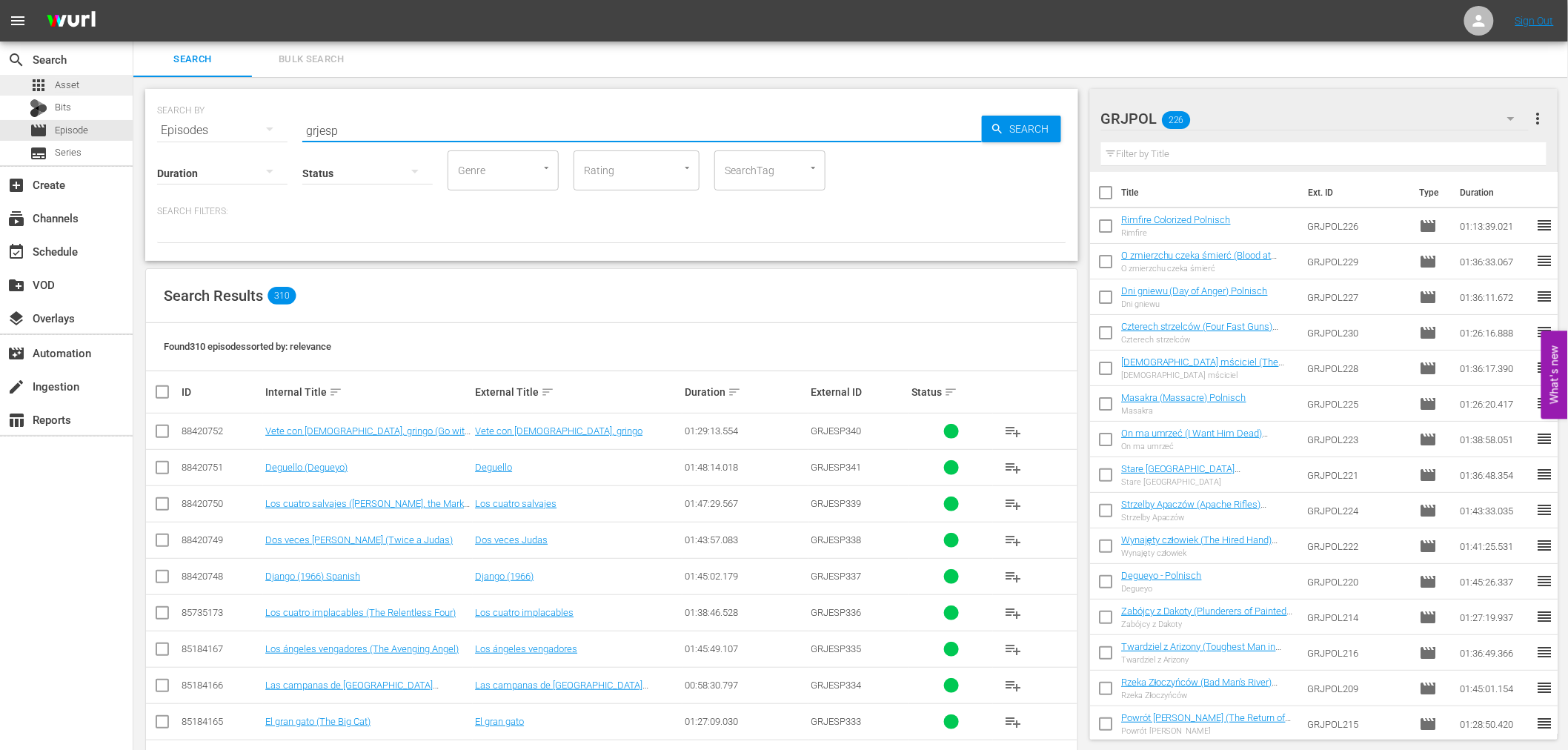
type input "grjesp"
click at [64, 80] on span "Asset" at bounding box center [66, 85] width 24 height 15
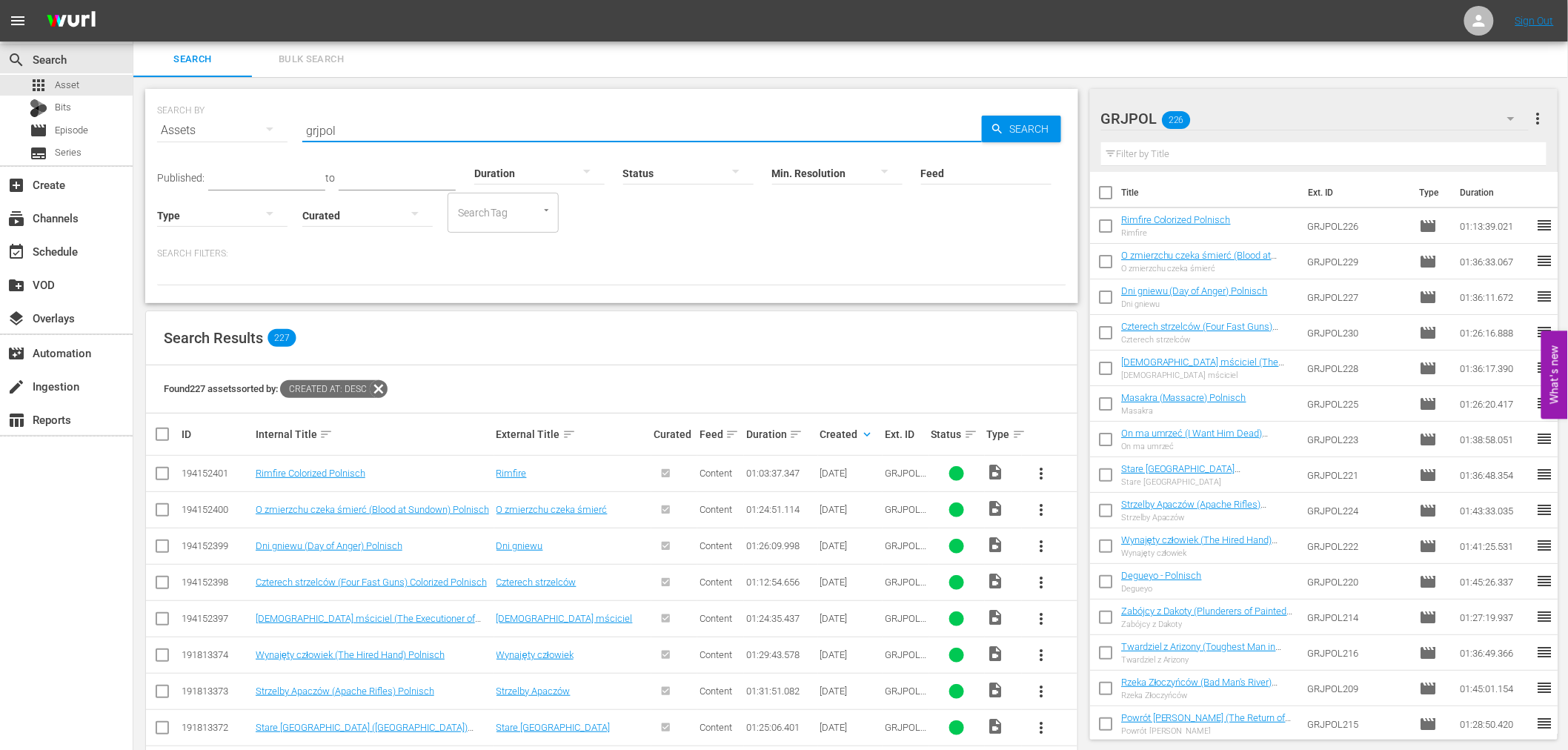
click at [369, 121] on input "grjpol" at bounding box center [642, 131] width 679 height 36
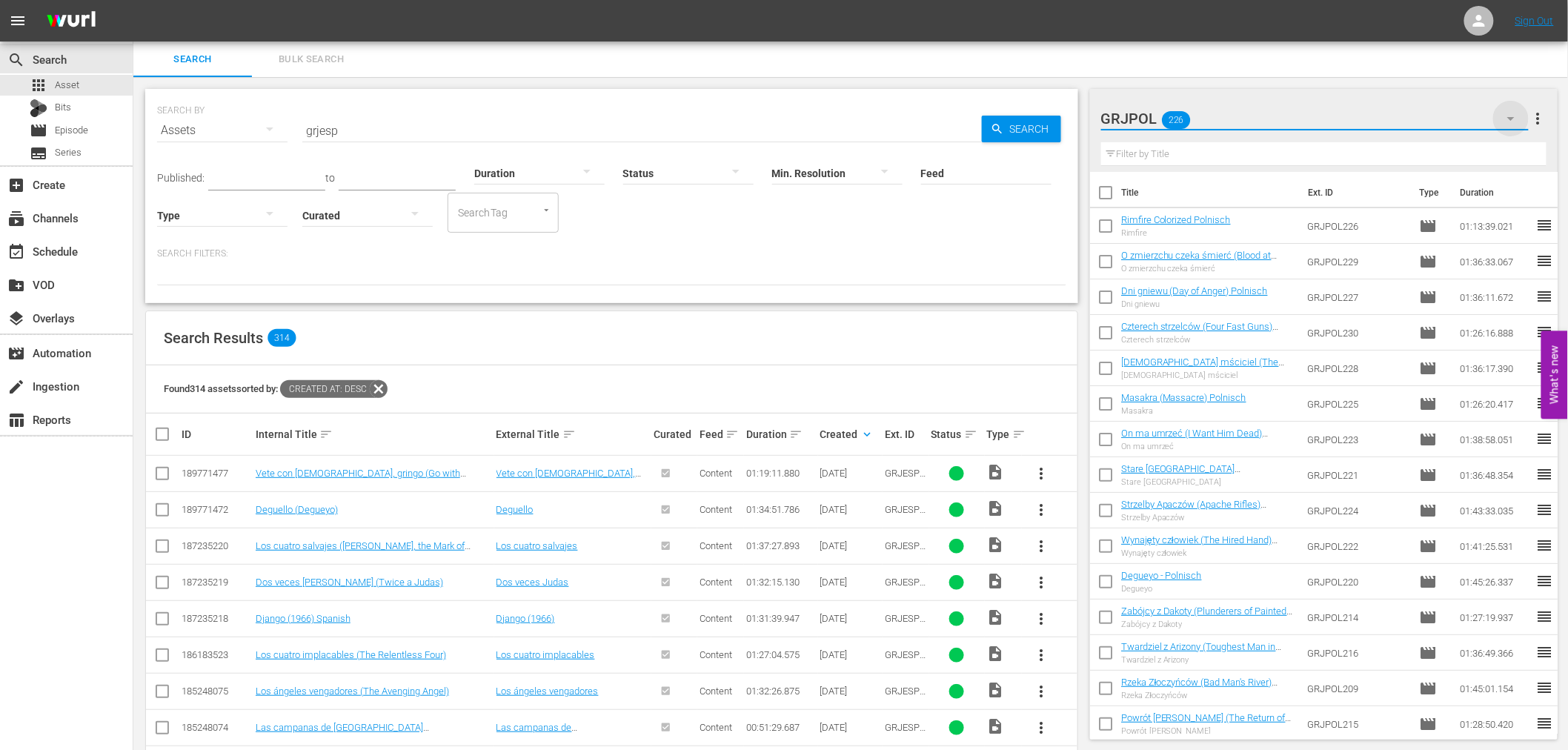
click at [1513, 117] on icon "button" at bounding box center [1511, 118] width 8 height 4
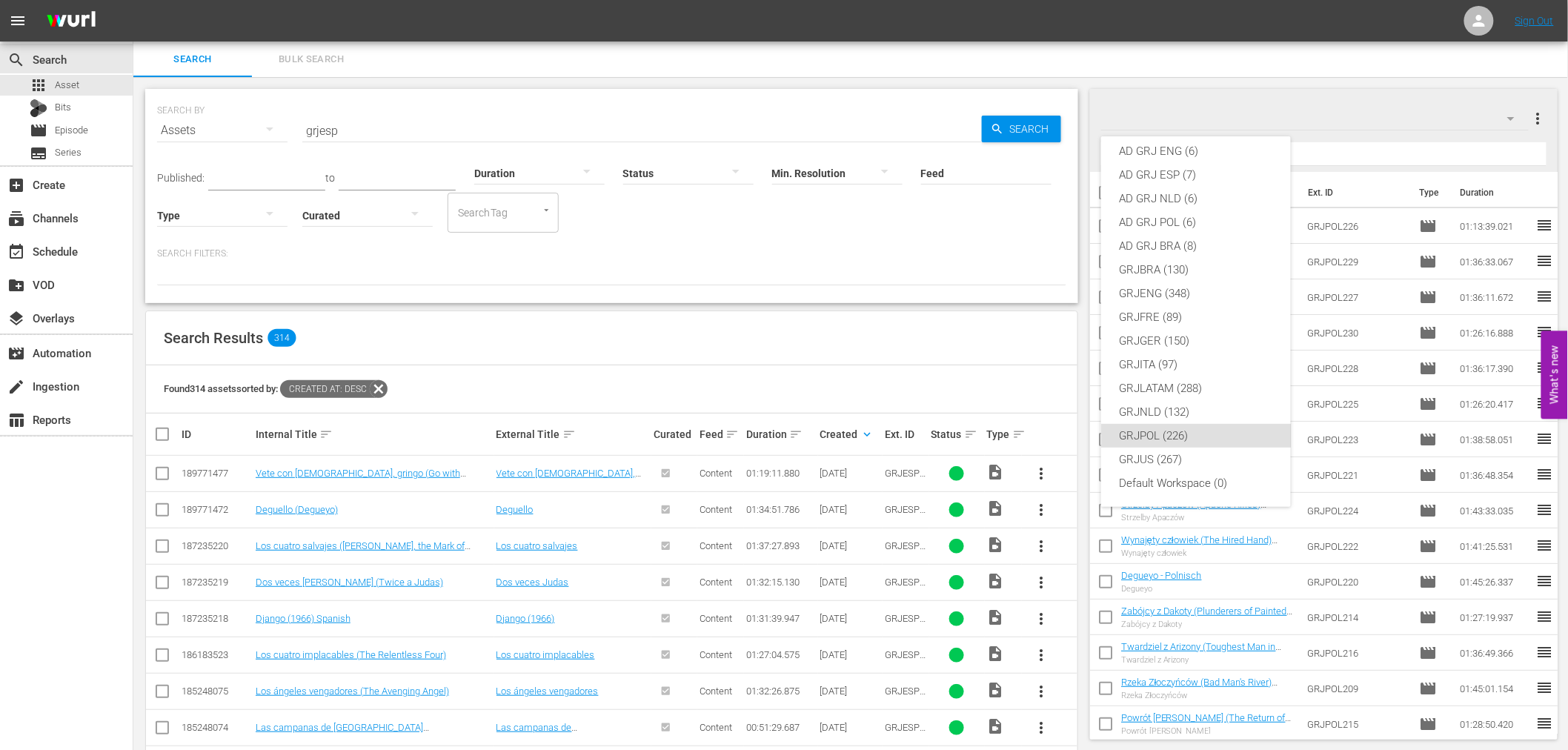
scroll to position [11, 0]
click at [1193, 154] on div "GRJ SPAIN (149)" at bounding box center [1196, 160] width 154 height 23
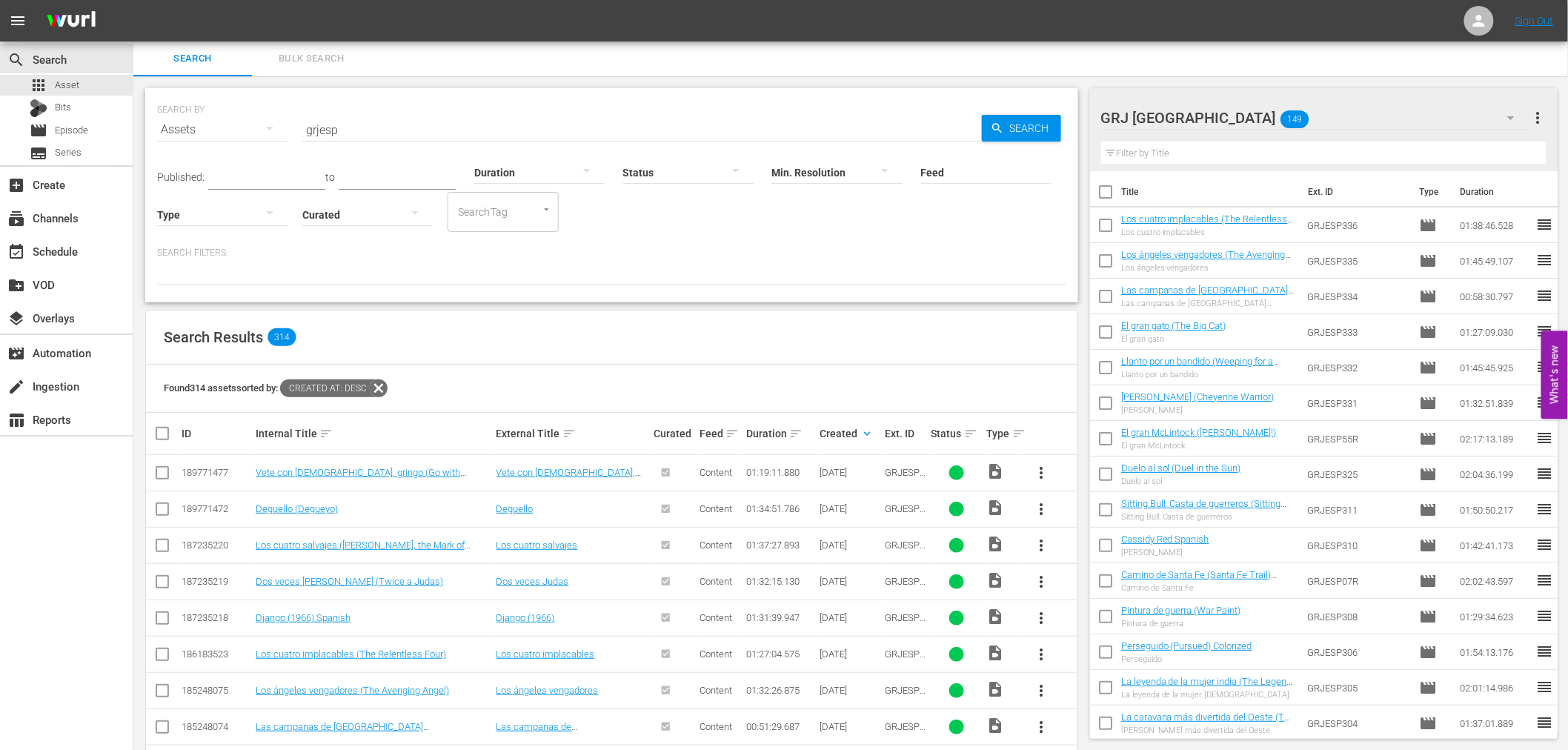
scroll to position [0, 0]
click at [346, 129] on input "grjesp" at bounding box center [642, 131] width 679 height 36
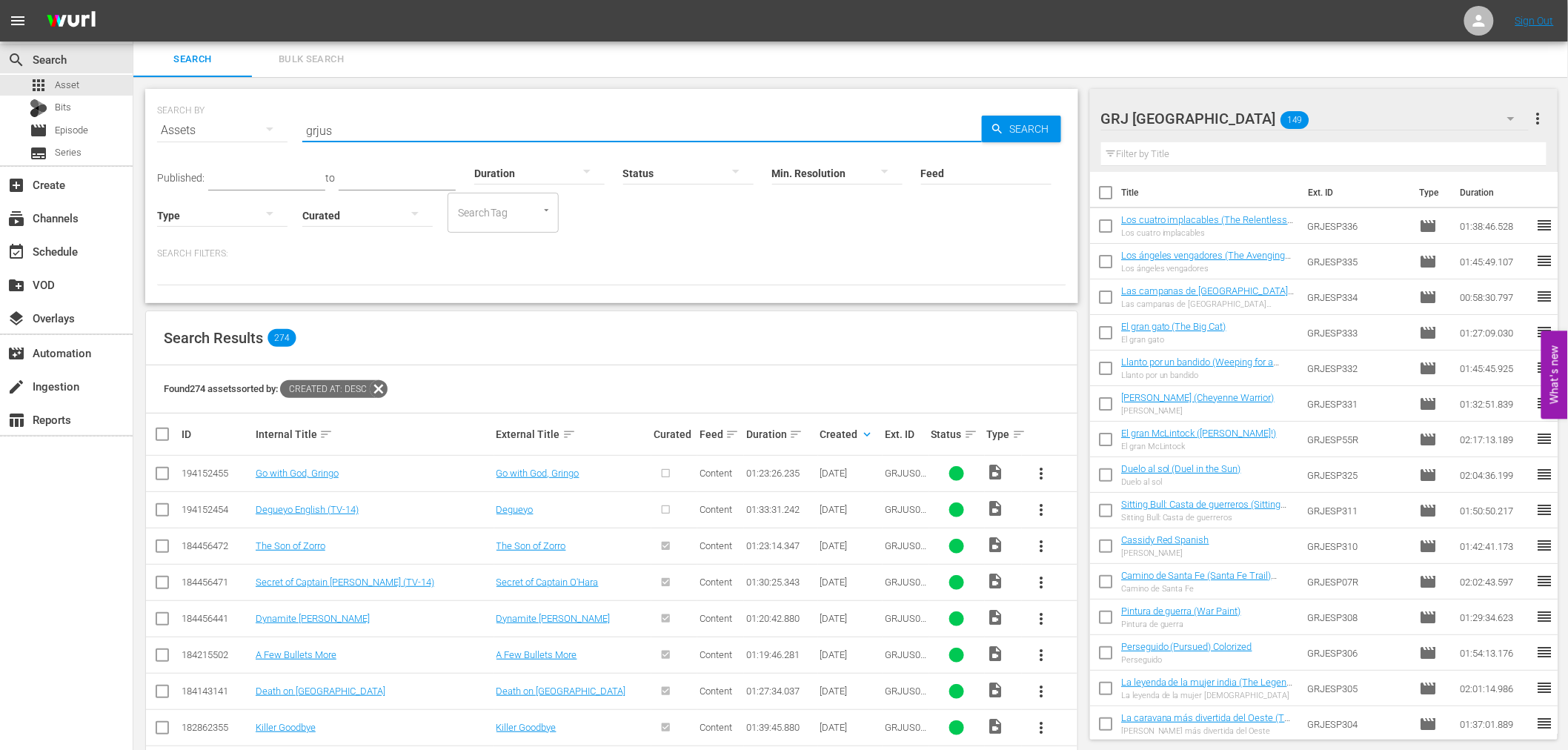
type input "grjus"
click at [1042, 508] on span "more_vert" at bounding box center [1041, 509] width 18 height 18
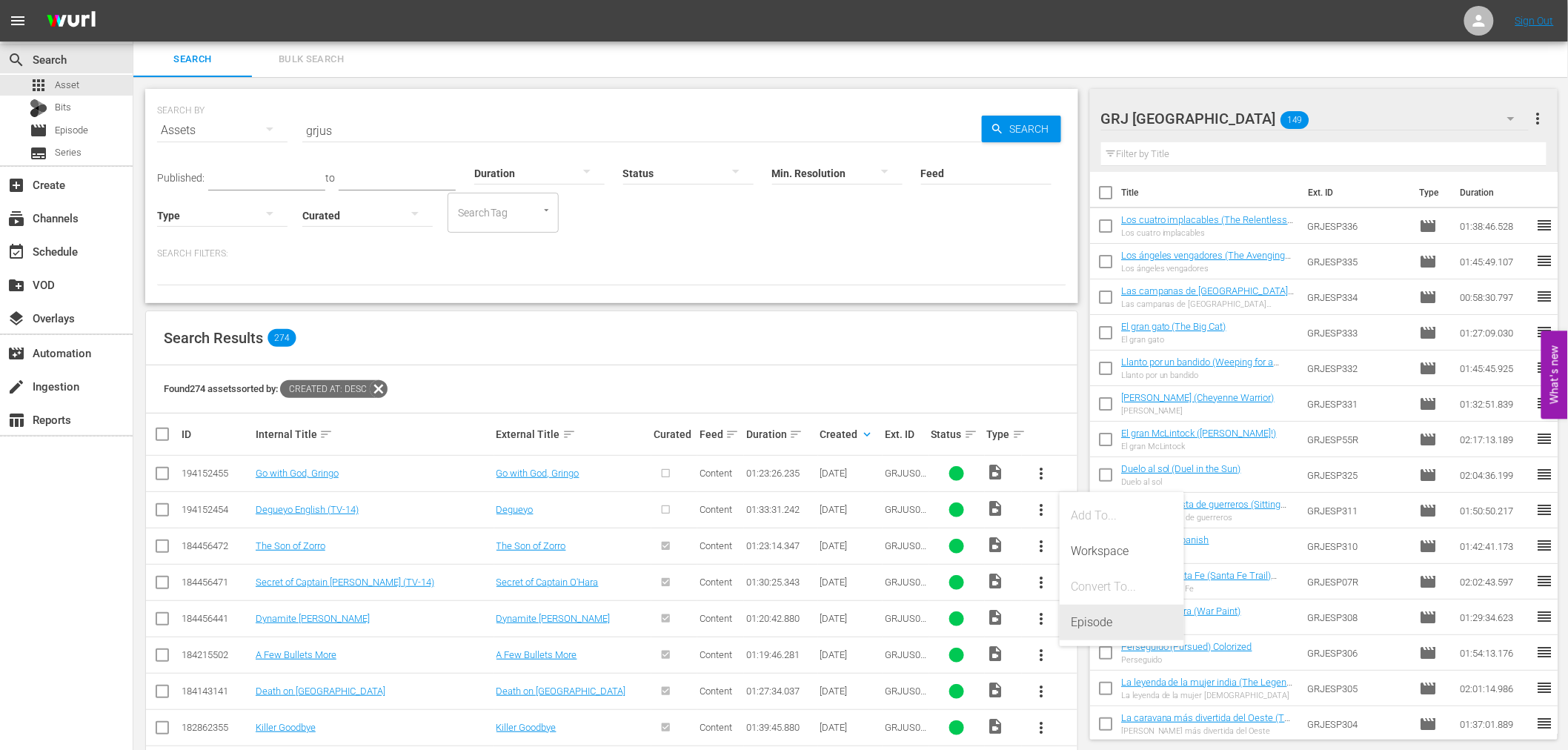
click at [1087, 624] on div "Episode" at bounding box center [1121, 622] width 100 height 36
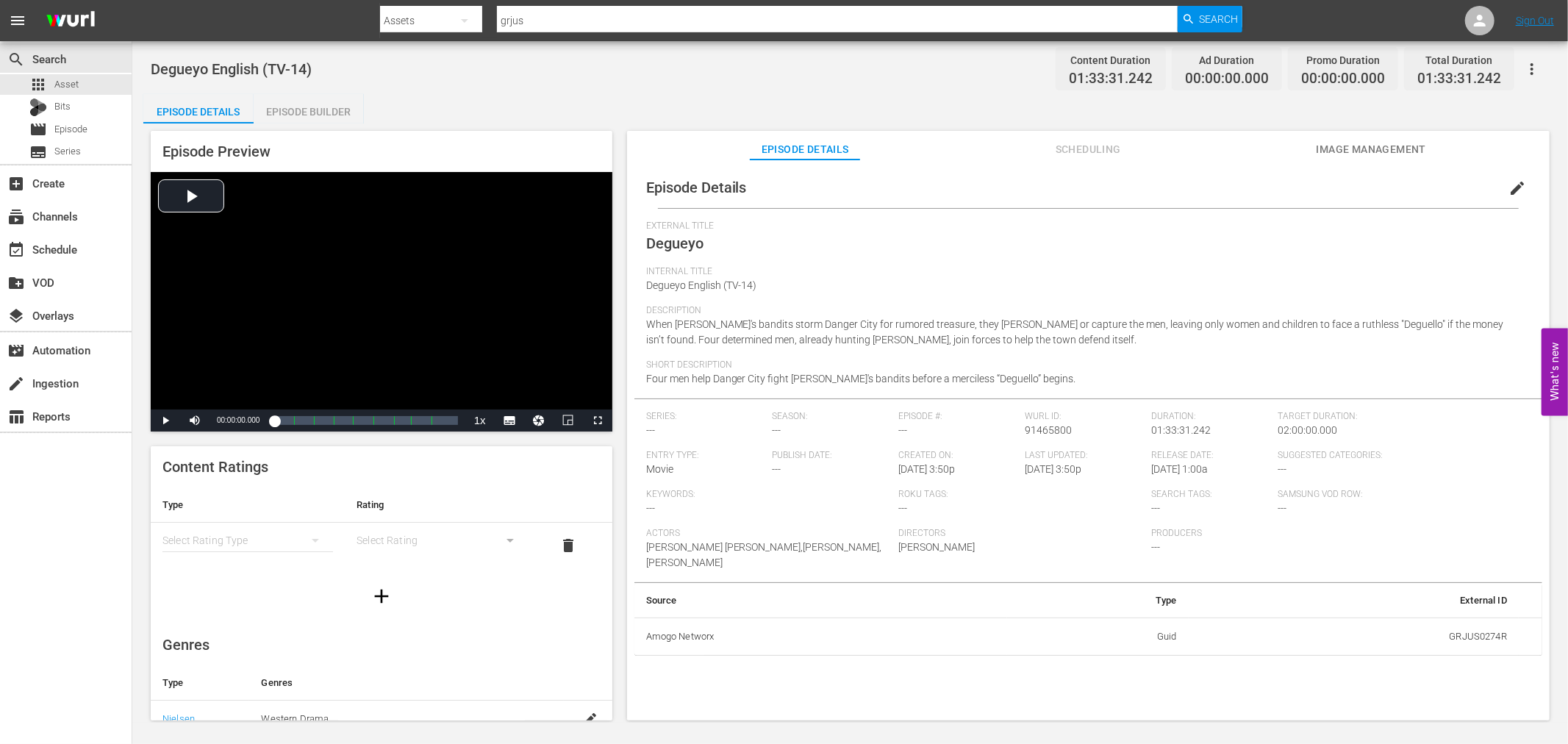
click at [296, 105] on div "Episode Builder" at bounding box center [308, 112] width 111 height 36
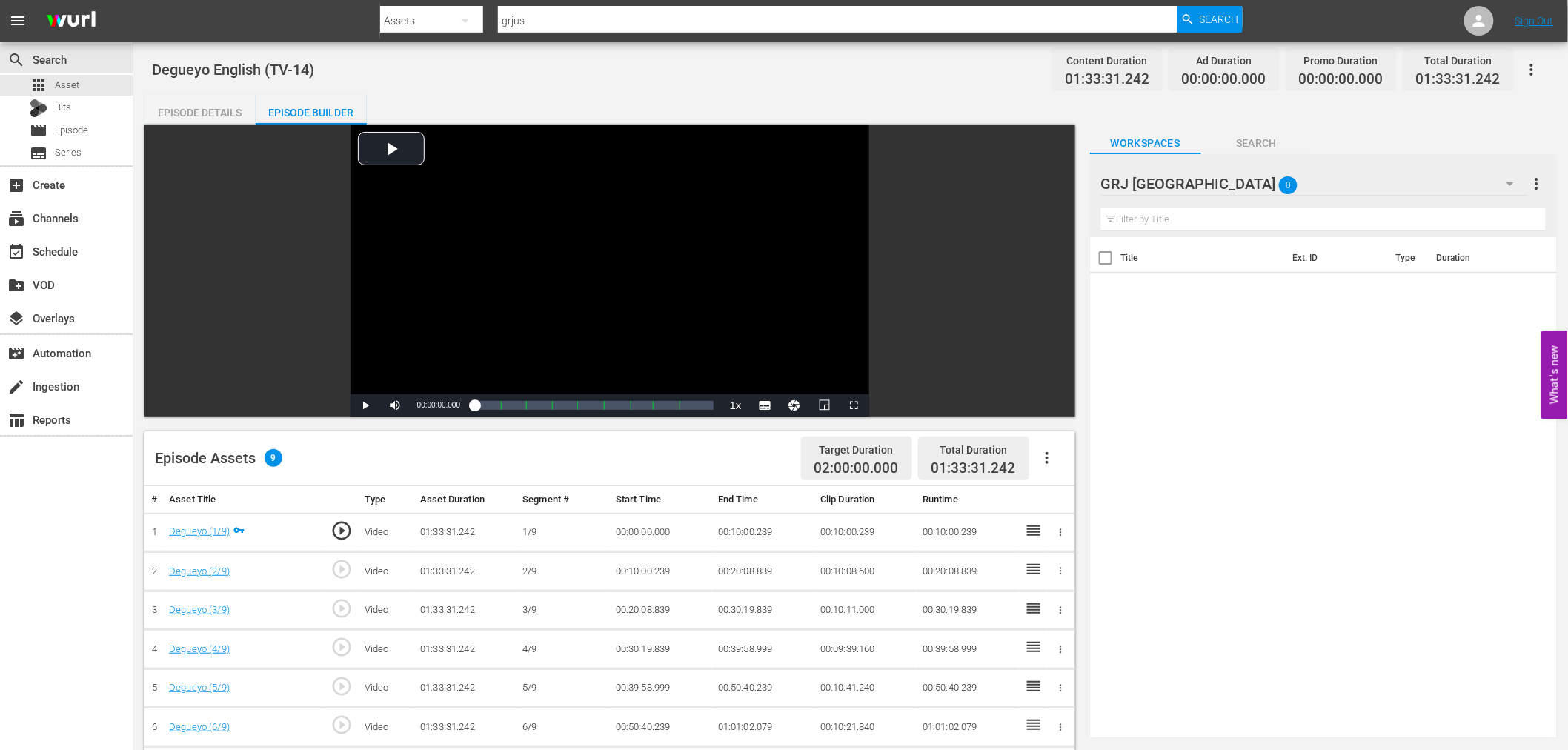
click at [1043, 460] on icon "button" at bounding box center [1047, 457] width 18 height 18
click at [1055, 465] on div "Fill with Ads" at bounding box center [1091, 464] width 100 height 36
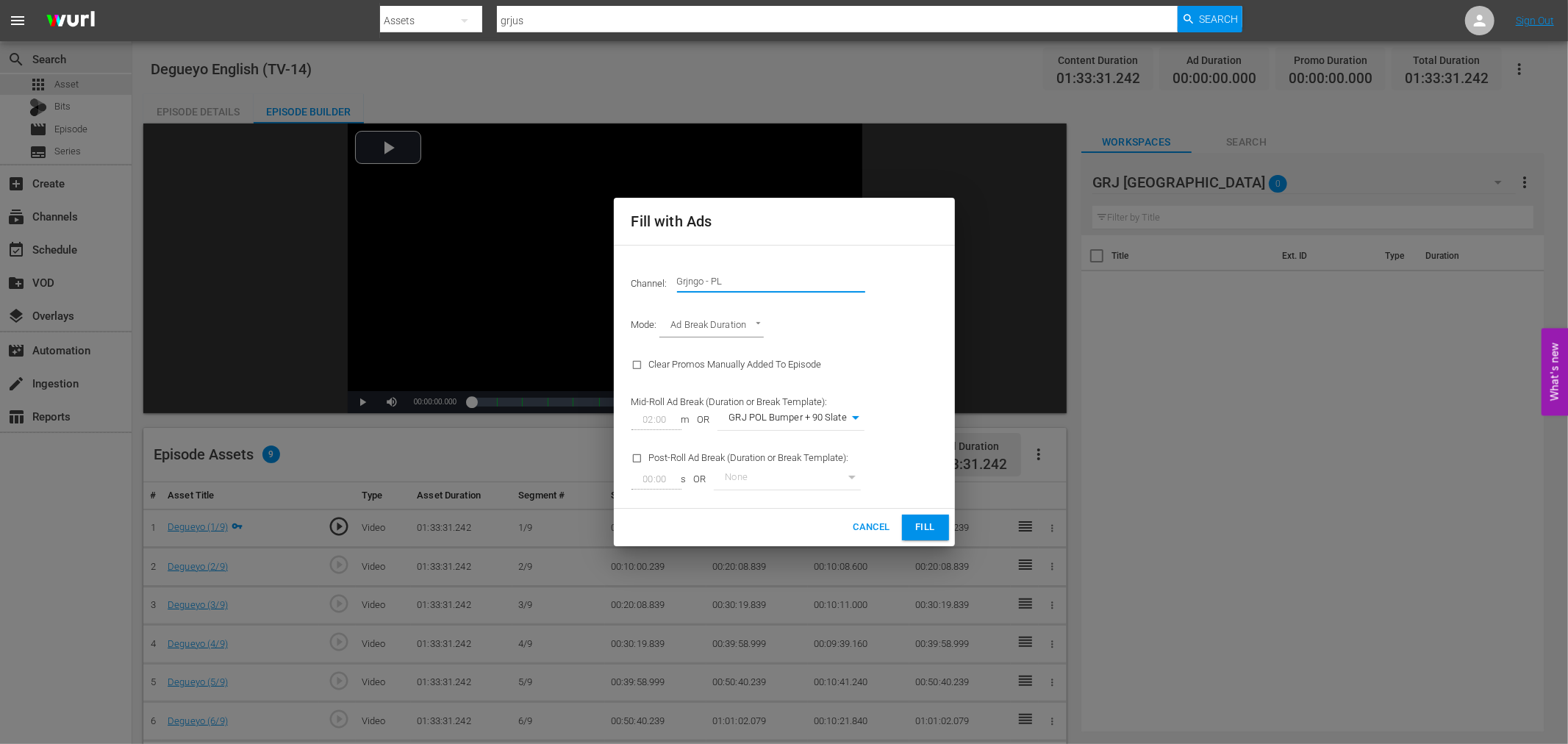
drag, startPoint x: 740, startPoint y: 274, endPoint x: 662, endPoint y: 270, distance: 78.1
click at [662, 270] on div "Channel: Channel Title Grjngo - PL" at bounding box center [784, 280] width 323 height 53
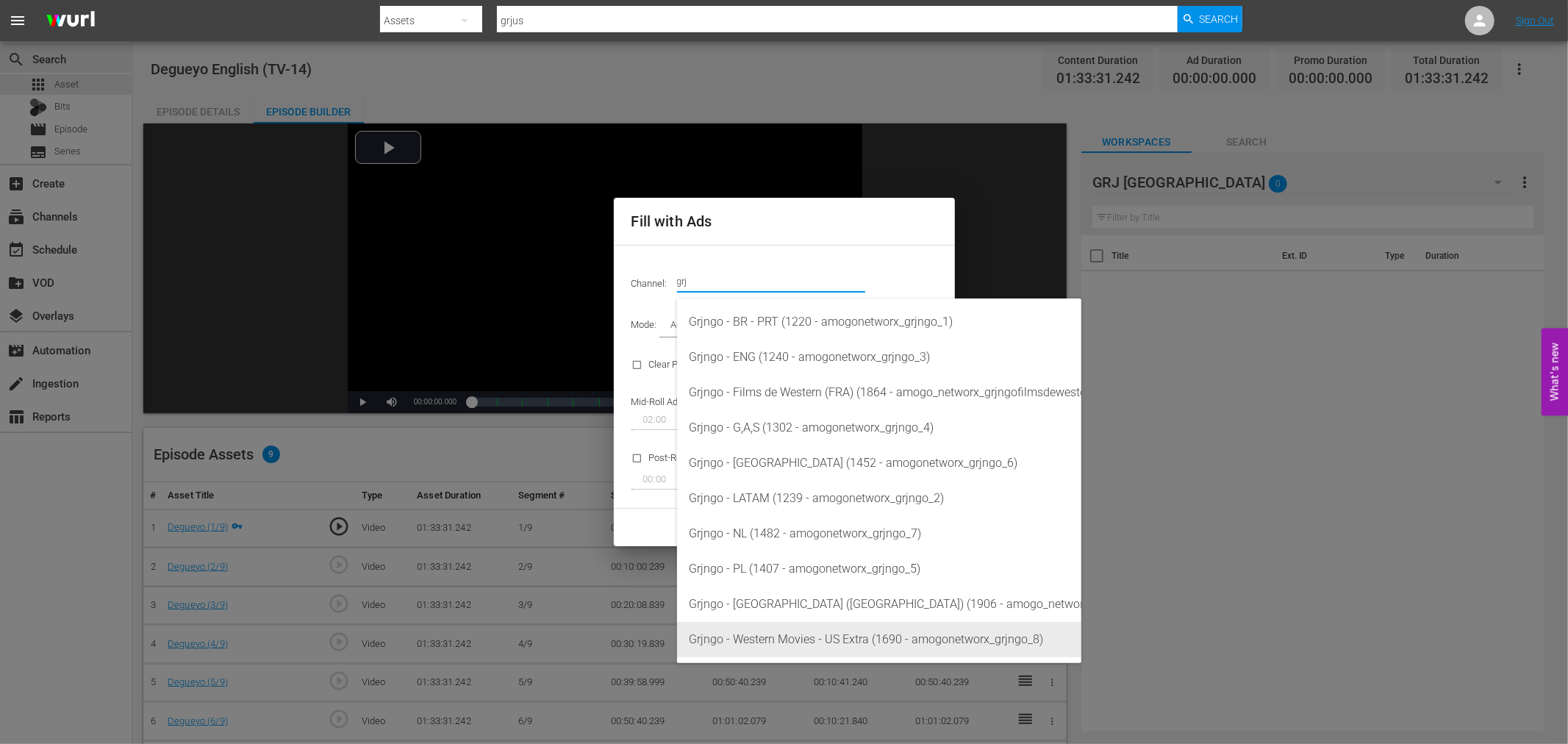
click at [828, 637] on div "Grjngo - Western Movies - US Extra (1690 - amogonetworx_grjngo_8)" at bounding box center [879, 640] width 381 height 36
type input "Grjngo - Western Movies - US Extra (1690)"
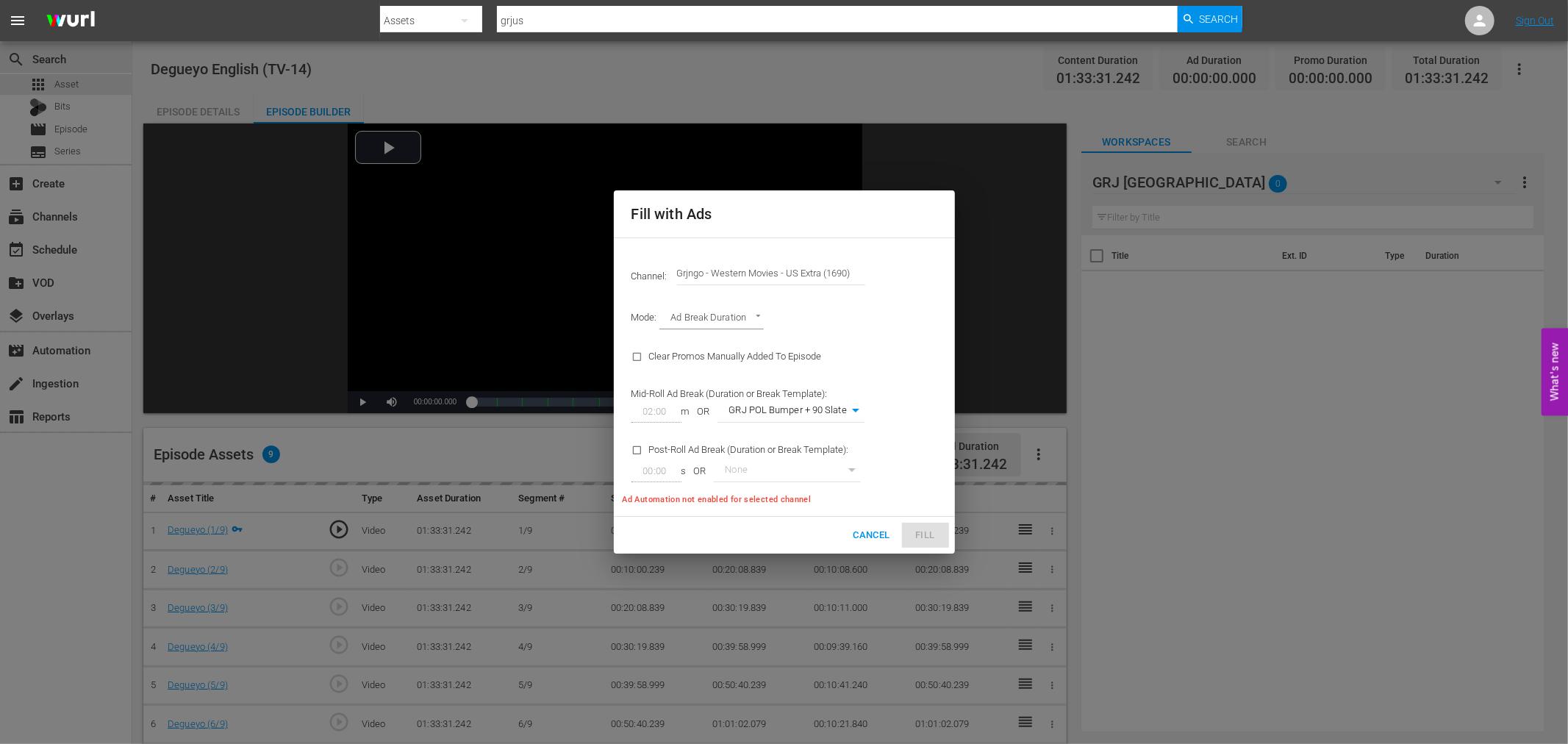
type input "360"
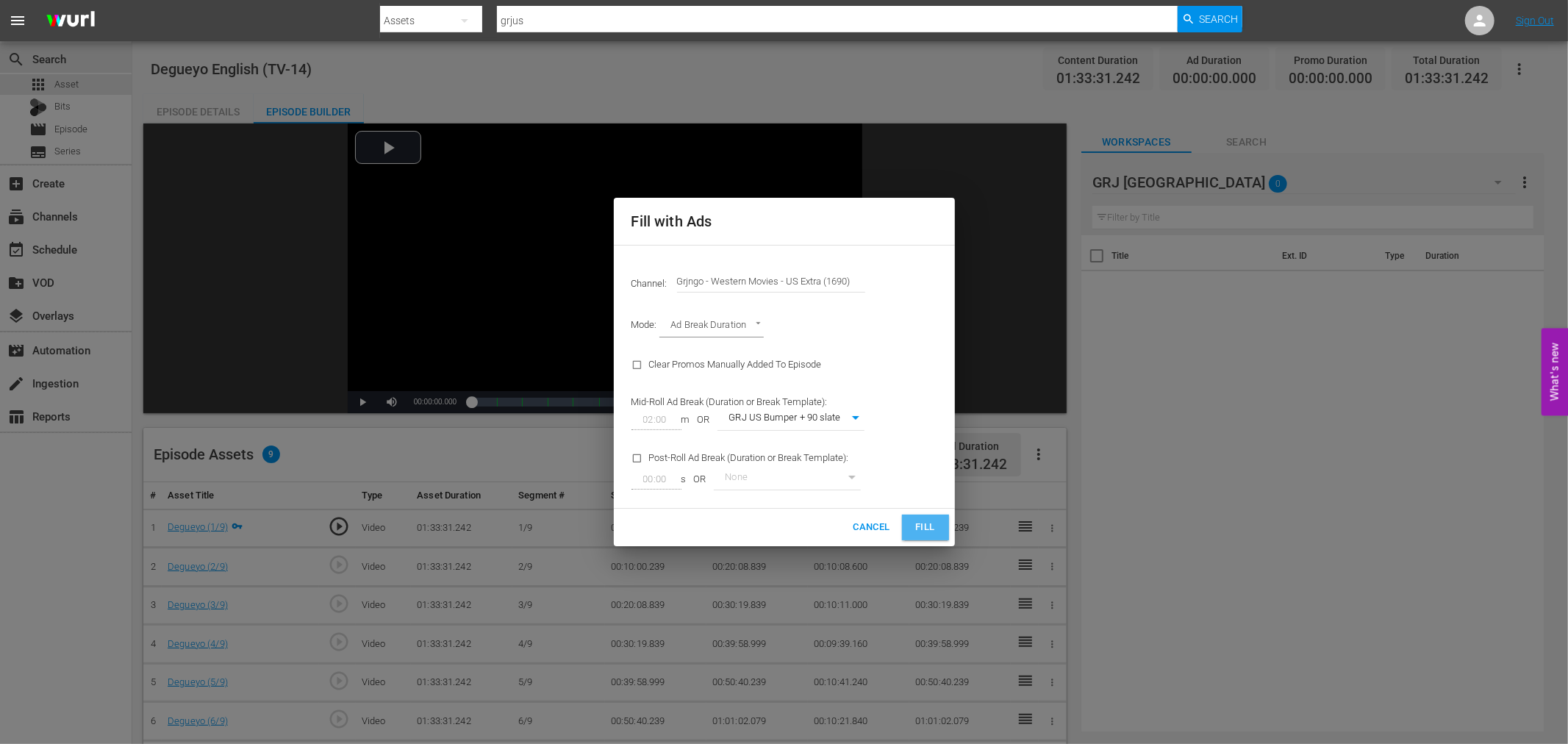
click at [924, 520] on span "Fill" at bounding box center [925, 527] width 23 height 17
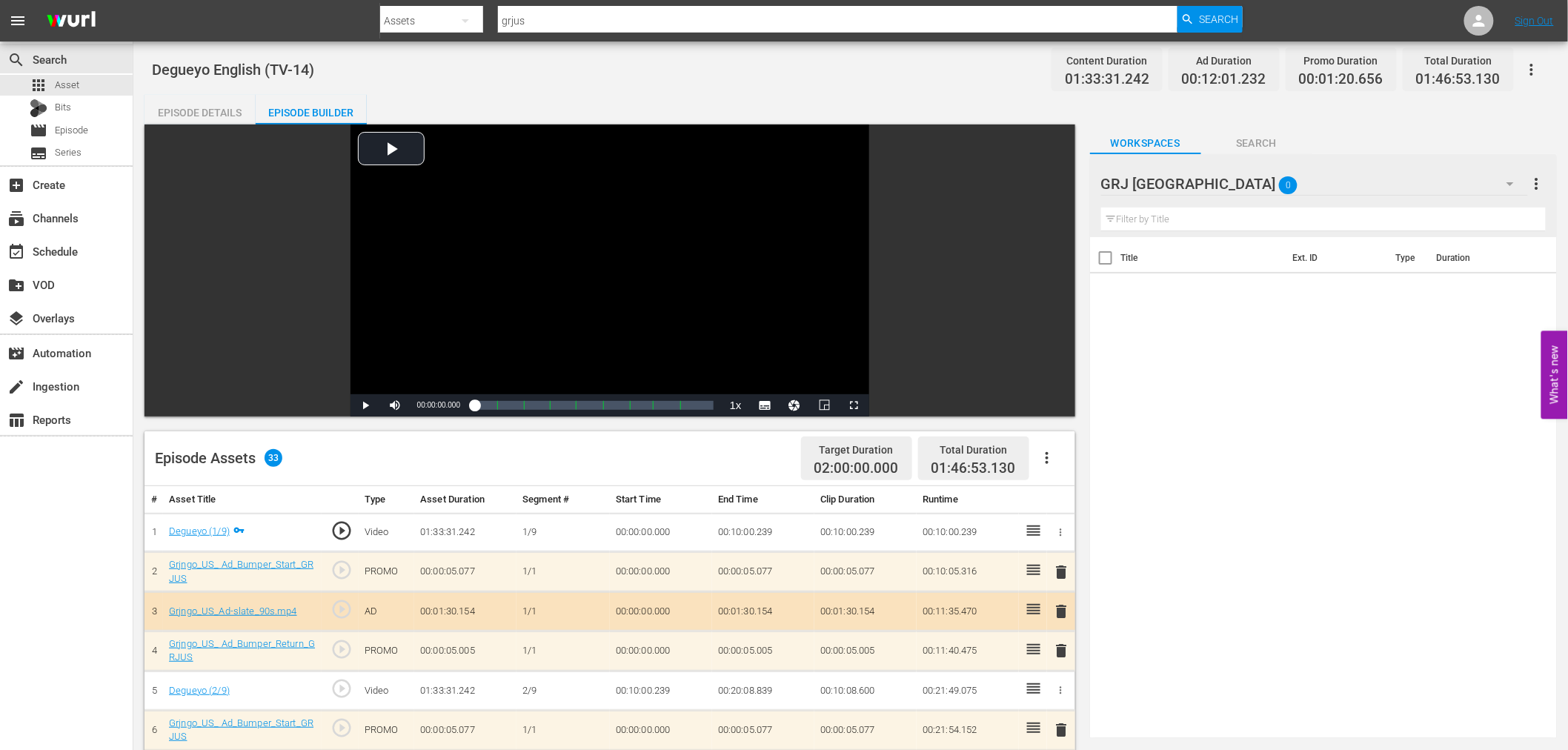
click at [1062, 570] on span "delete" at bounding box center [1062, 572] width 18 height 18
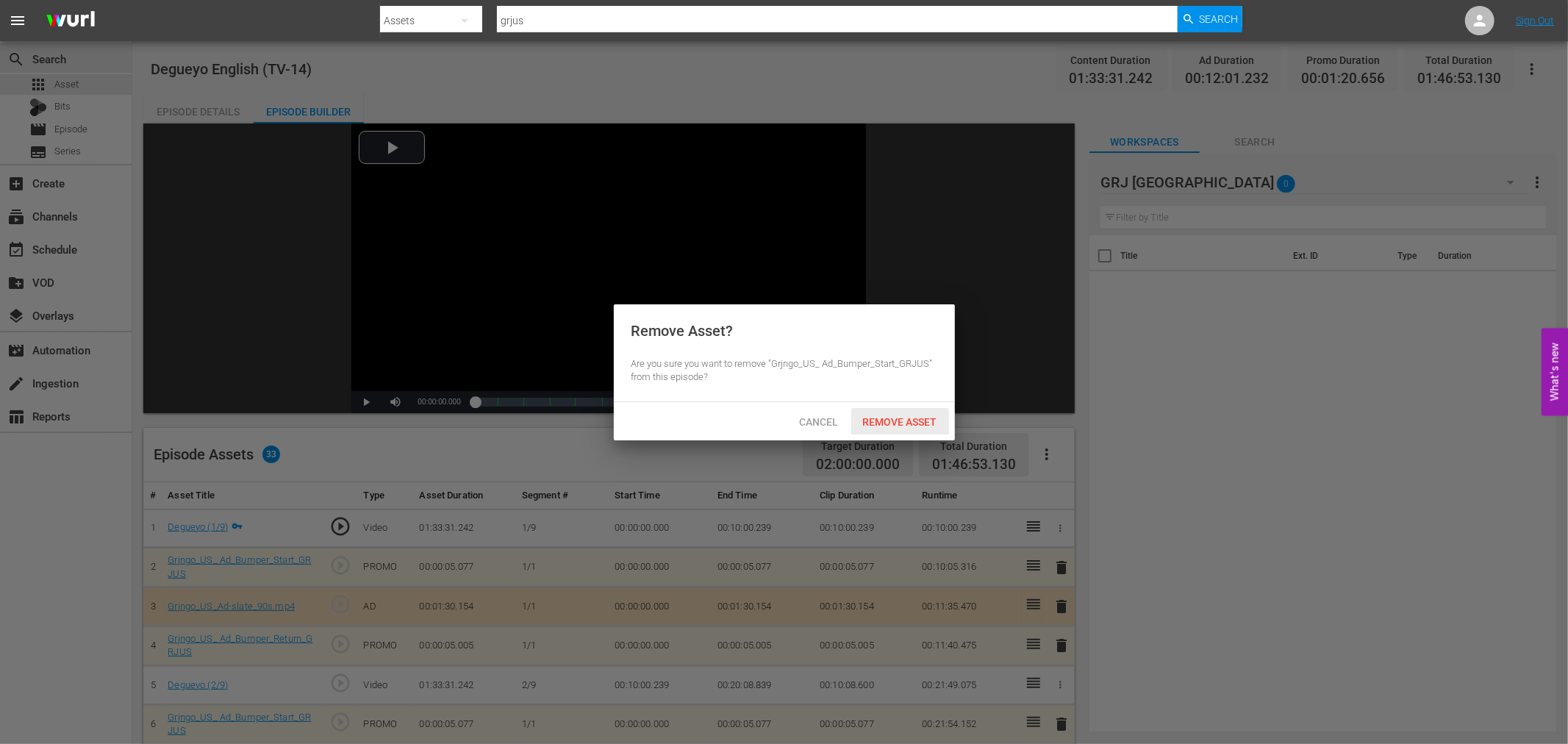
click at [917, 420] on span "Remove Asset" at bounding box center [900, 421] width 98 height 12
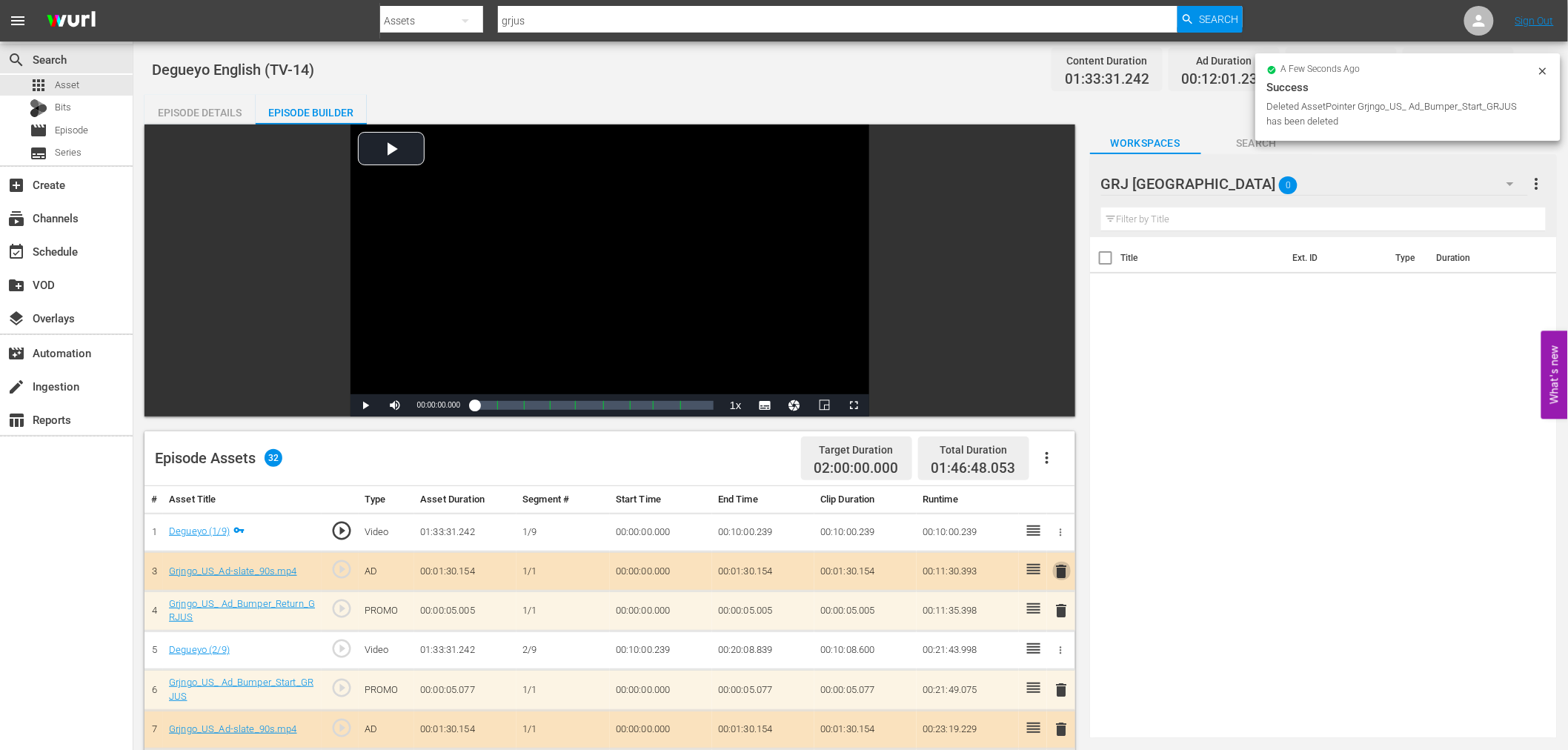
click at [1065, 567] on span "delete" at bounding box center [1062, 571] width 18 height 18
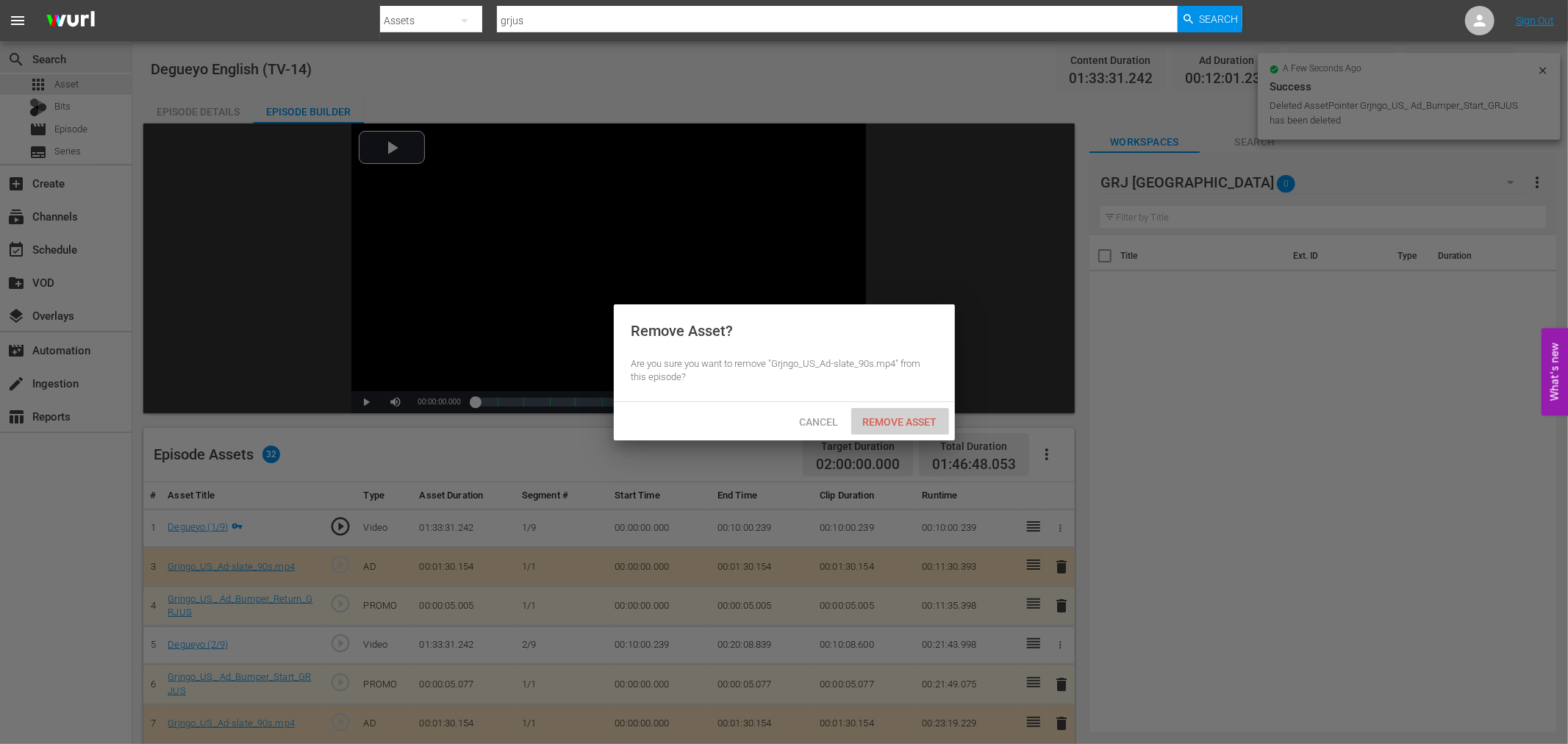
click at [923, 428] on div "Remove Asset" at bounding box center [900, 421] width 98 height 27
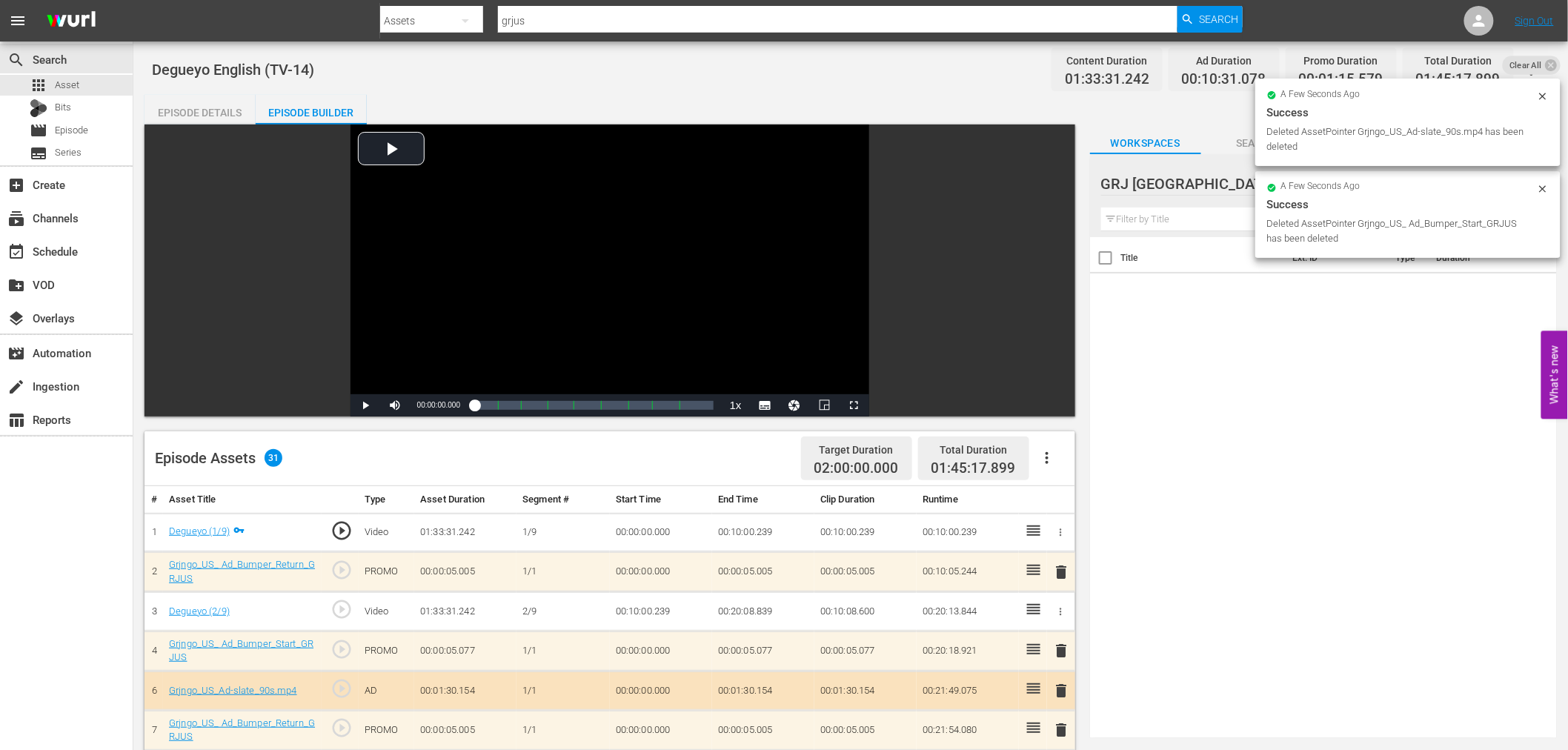
click at [1062, 569] on span "delete" at bounding box center [1062, 572] width 18 height 18
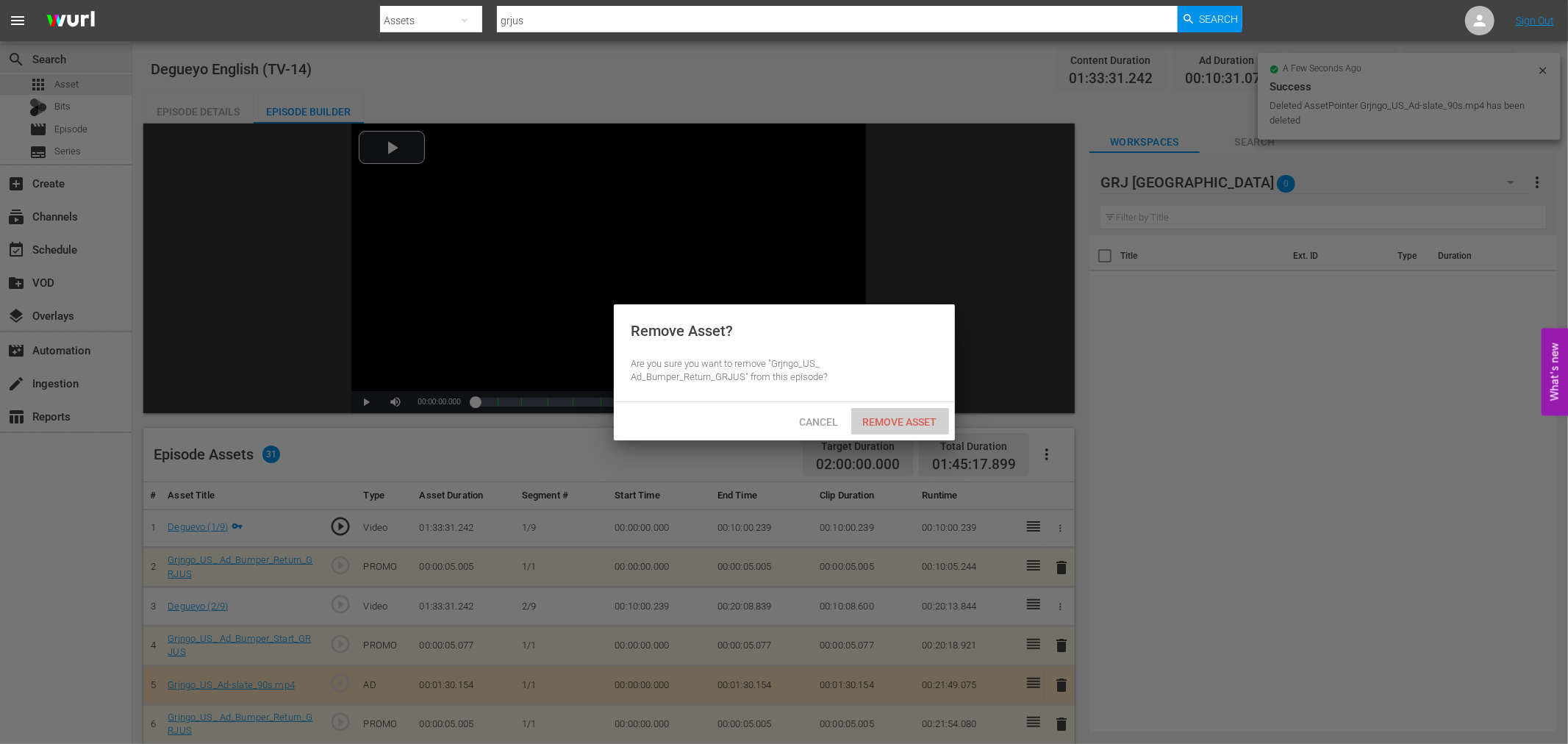
click at [913, 423] on span "Remove Asset" at bounding box center [900, 421] width 98 height 12
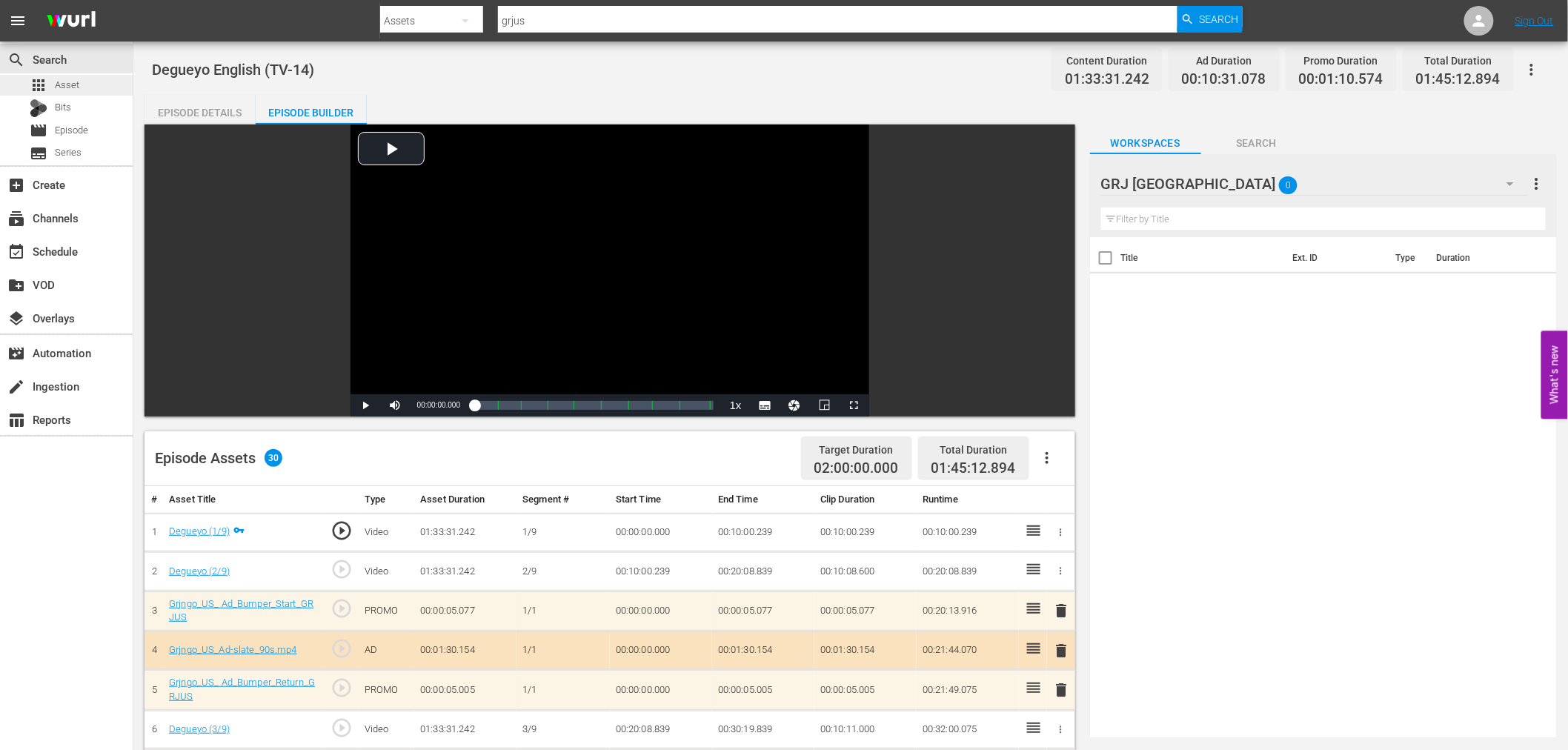
click at [59, 82] on span "Asset" at bounding box center [66, 85] width 24 height 15
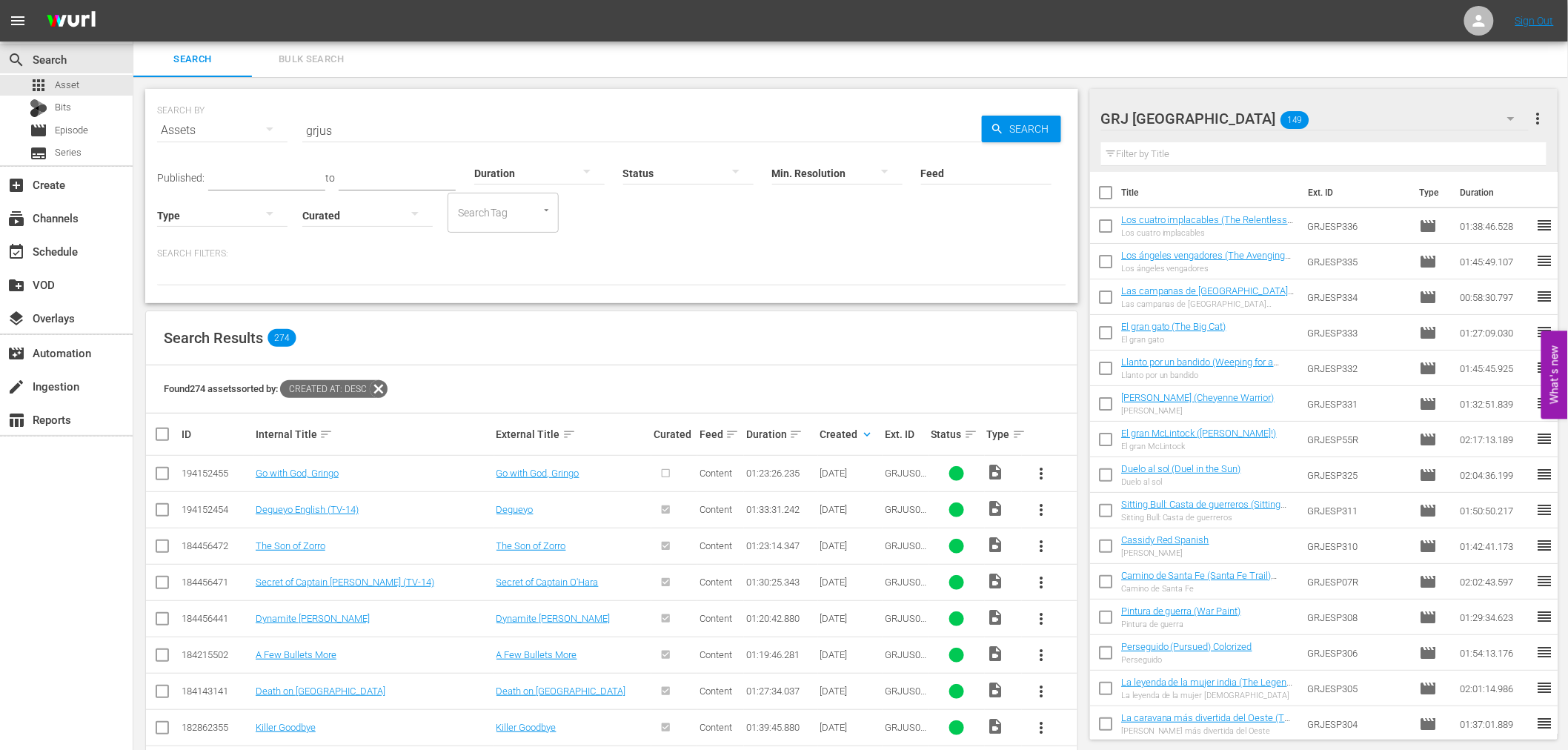
click at [1041, 470] on span "more_vert" at bounding box center [1041, 473] width 18 height 18
click at [1098, 585] on div "Episode" at bounding box center [1121, 586] width 100 height 36
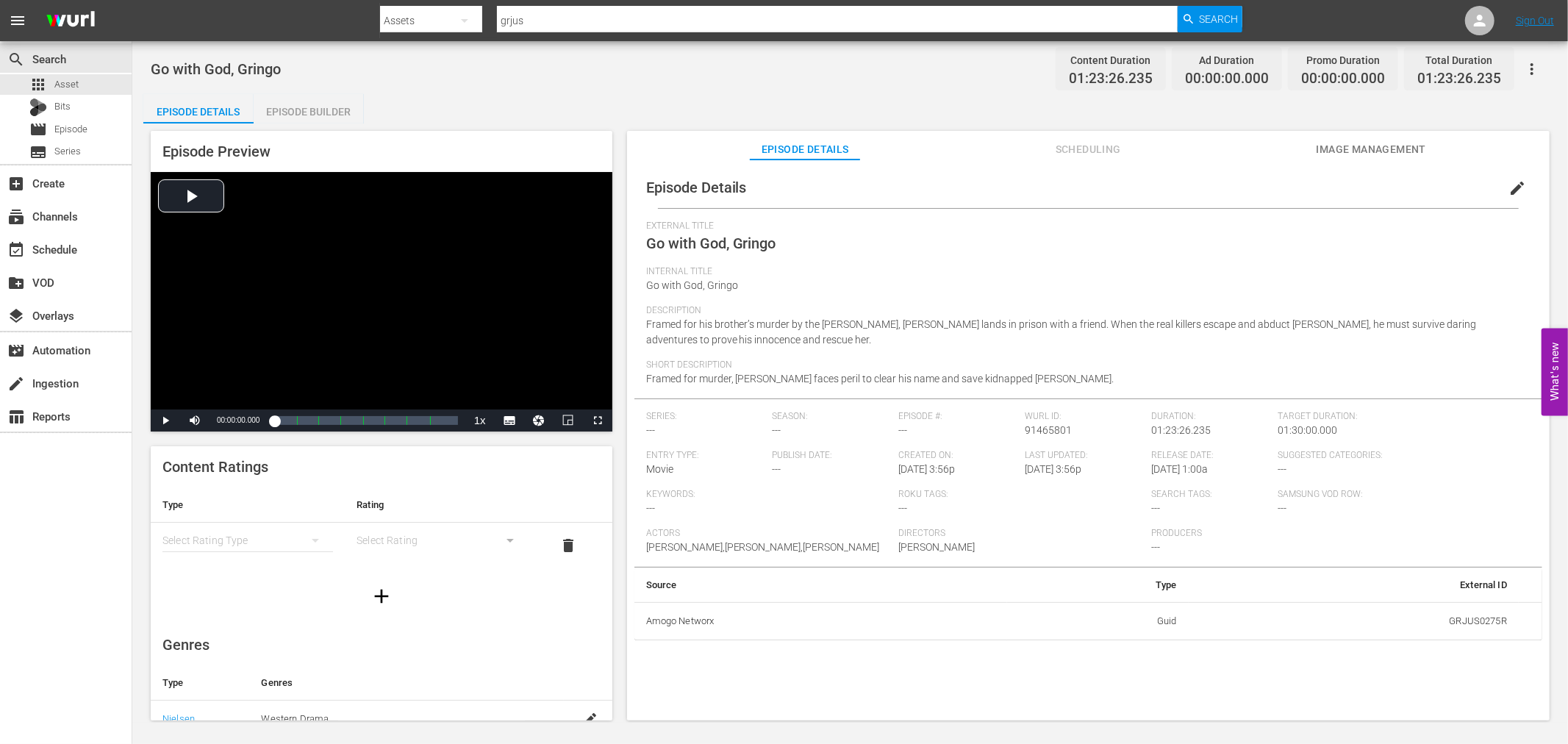
click at [318, 112] on div "Episode Builder" at bounding box center [308, 112] width 111 height 36
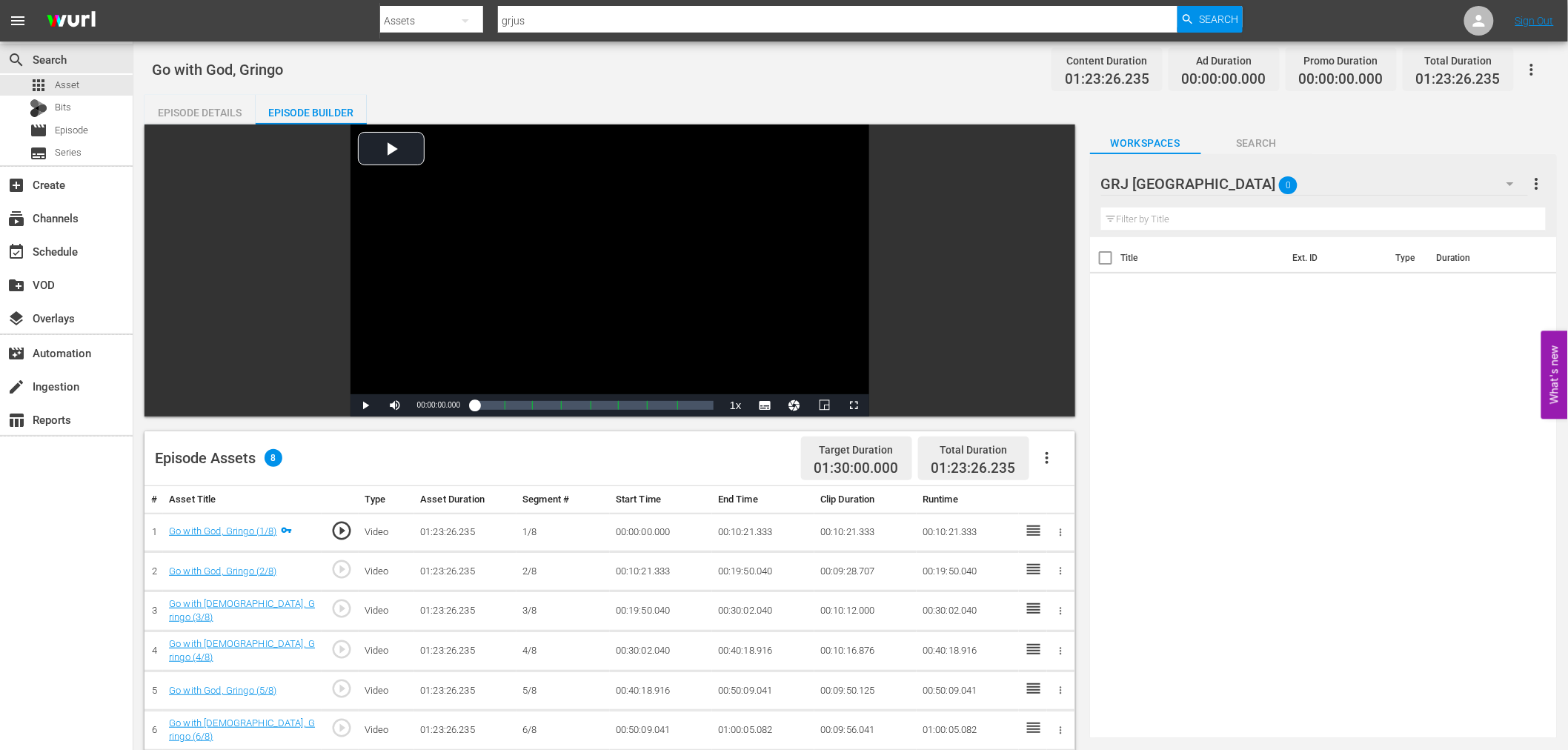
click at [1048, 454] on icon "button" at bounding box center [1047, 457] width 3 height 12
click at [1049, 462] on div "Fill with Ads" at bounding box center [1091, 464] width 100 height 36
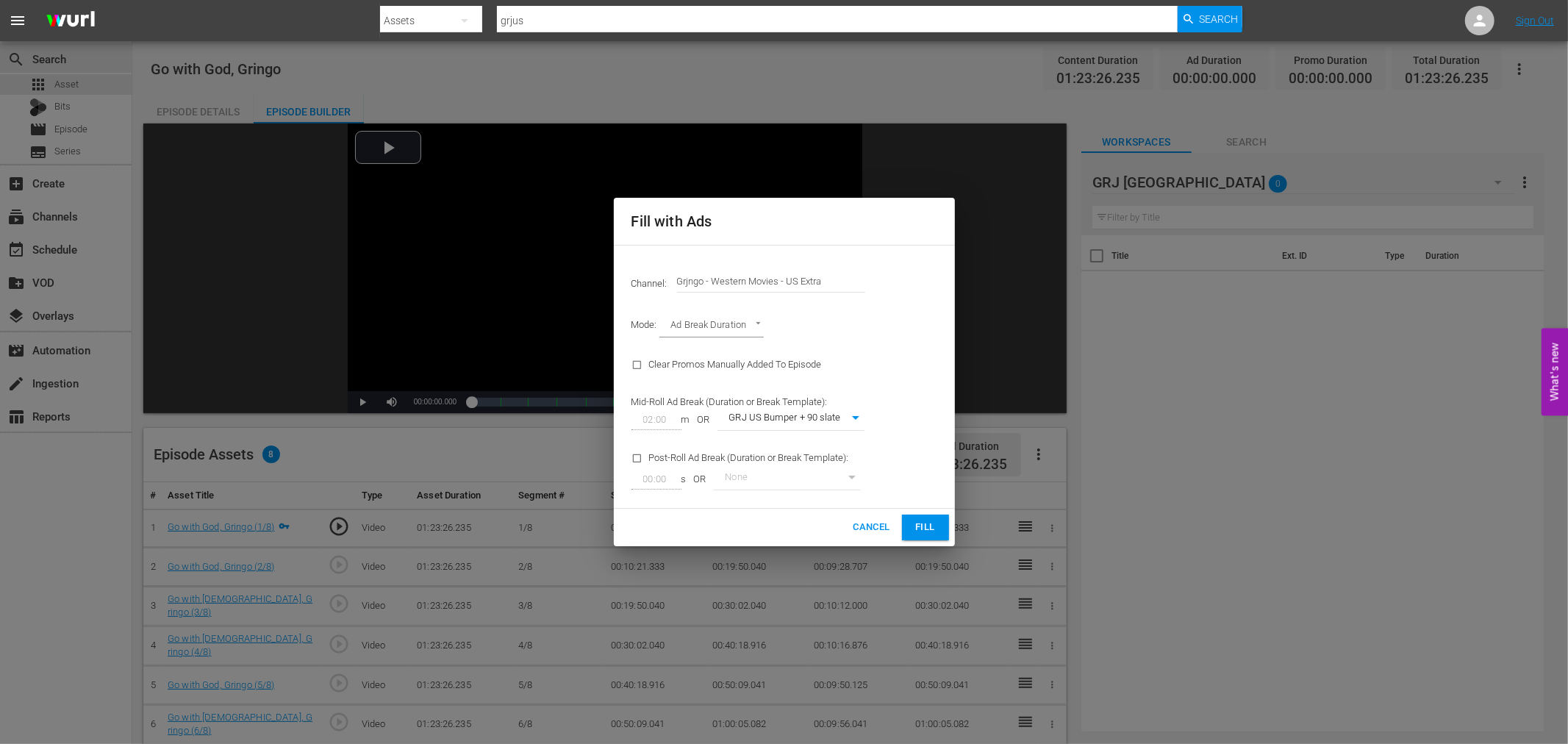
click at [920, 519] on span "Fill" at bounding box center [925, 527] width 23 height 17
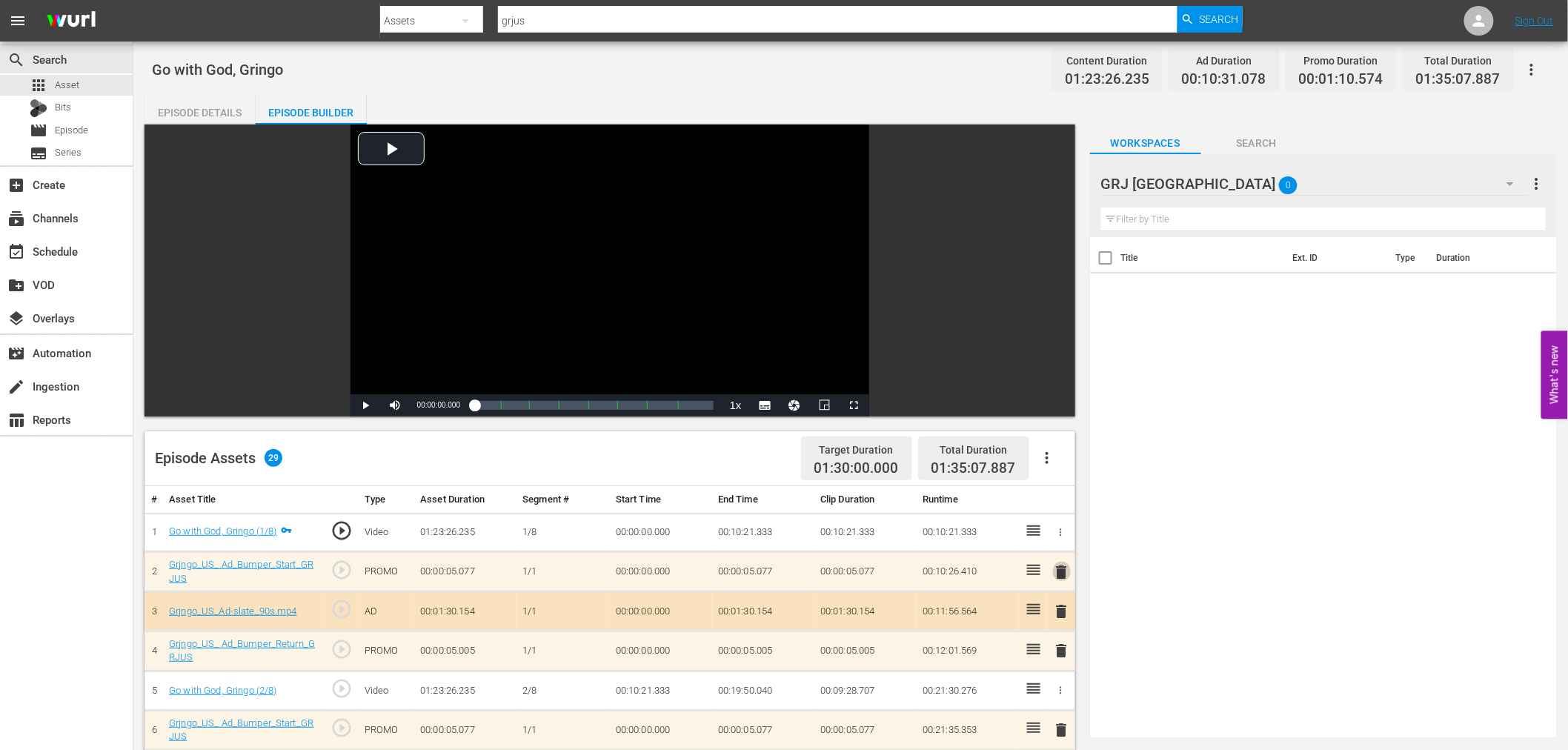
click at [1059, 566] on span "delete" at bounding box center [1062, 572] width 18 height 18
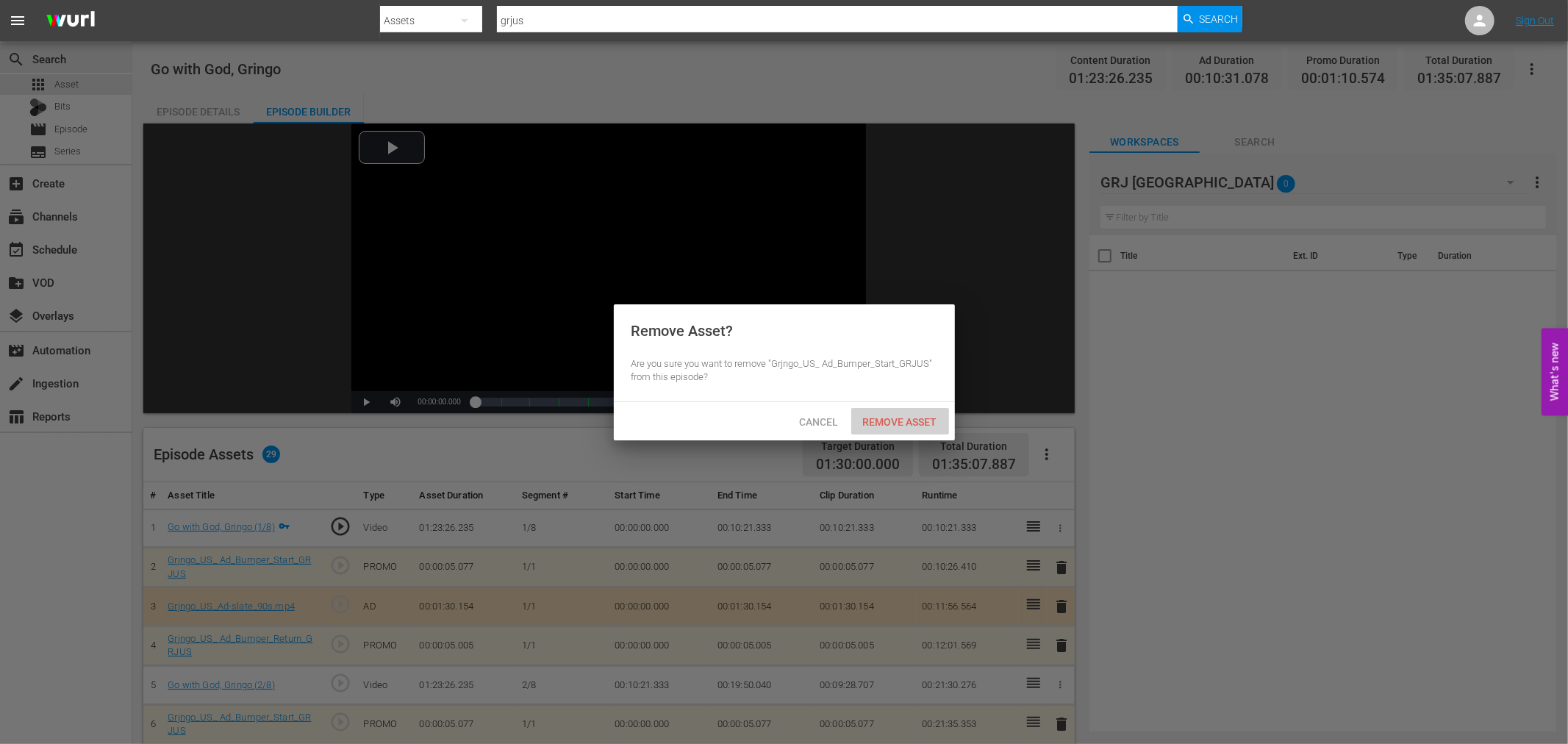
click at [924, 413] on div "Remove Asset" at bounding box center [900, 421] width 98 height 27
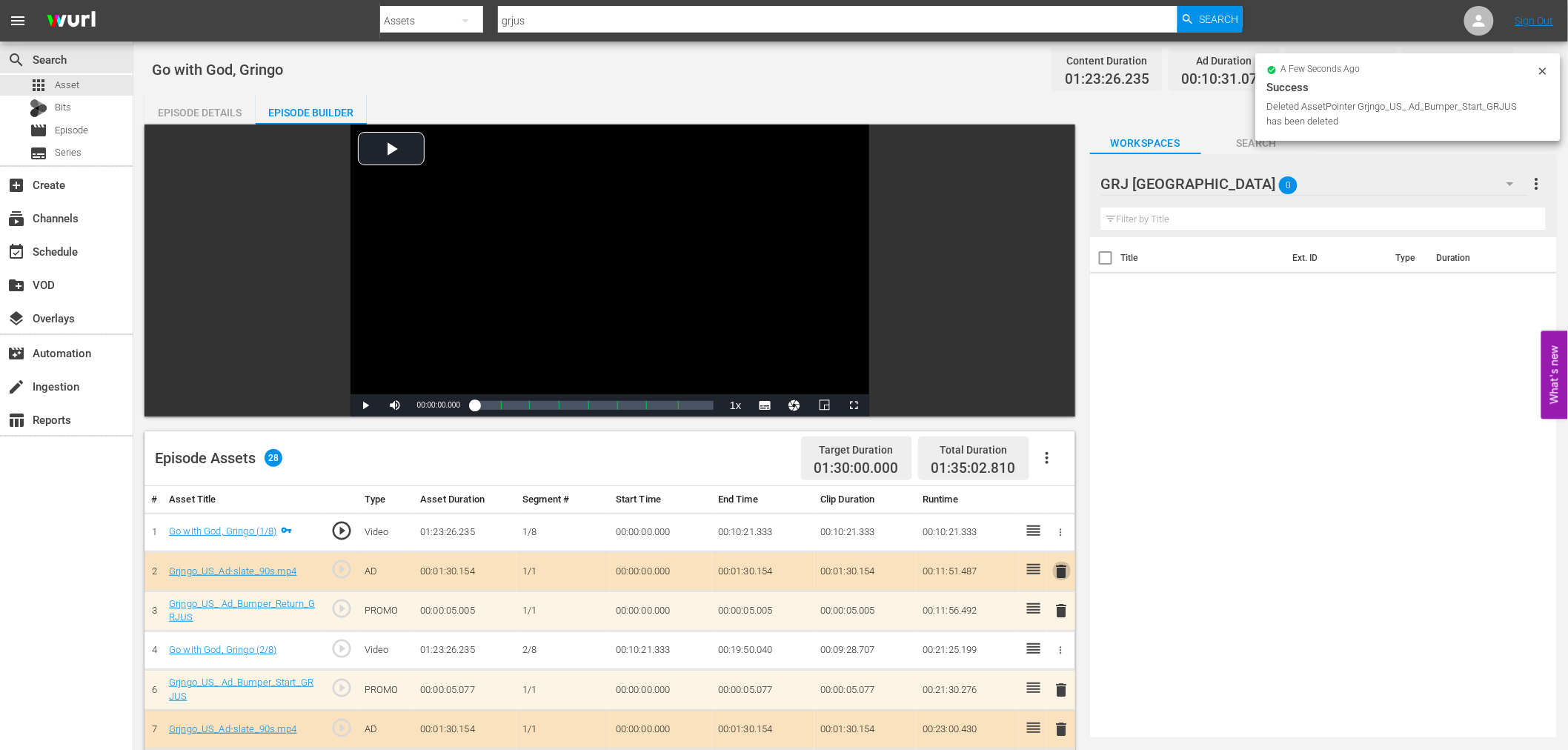
click at [1061, 565] on span "delete" at bounding box center [1062, 571] width 18 height 18
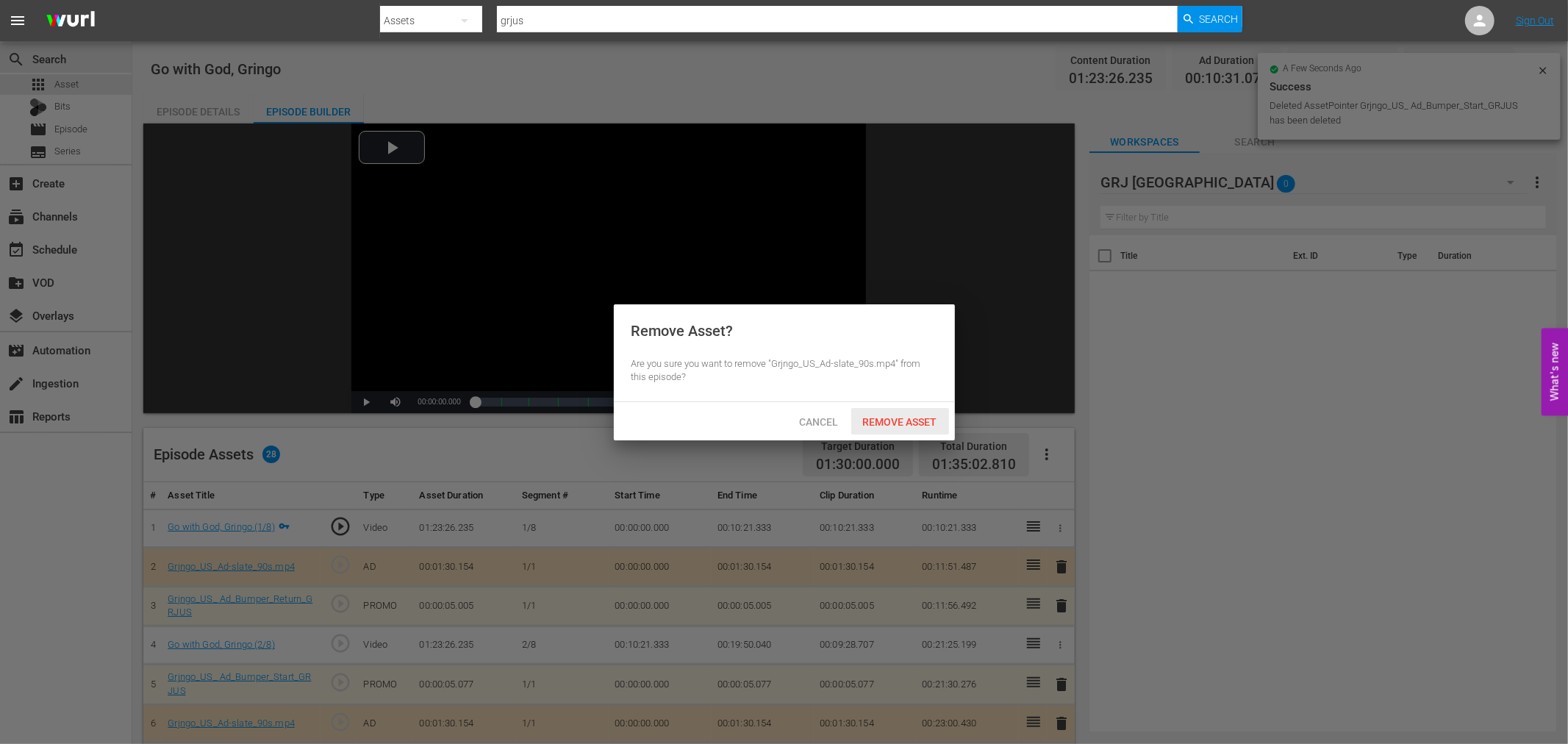
click at [899, 416] on span "Remove Asset" at bounding box center [900, 421] width 98 height 12
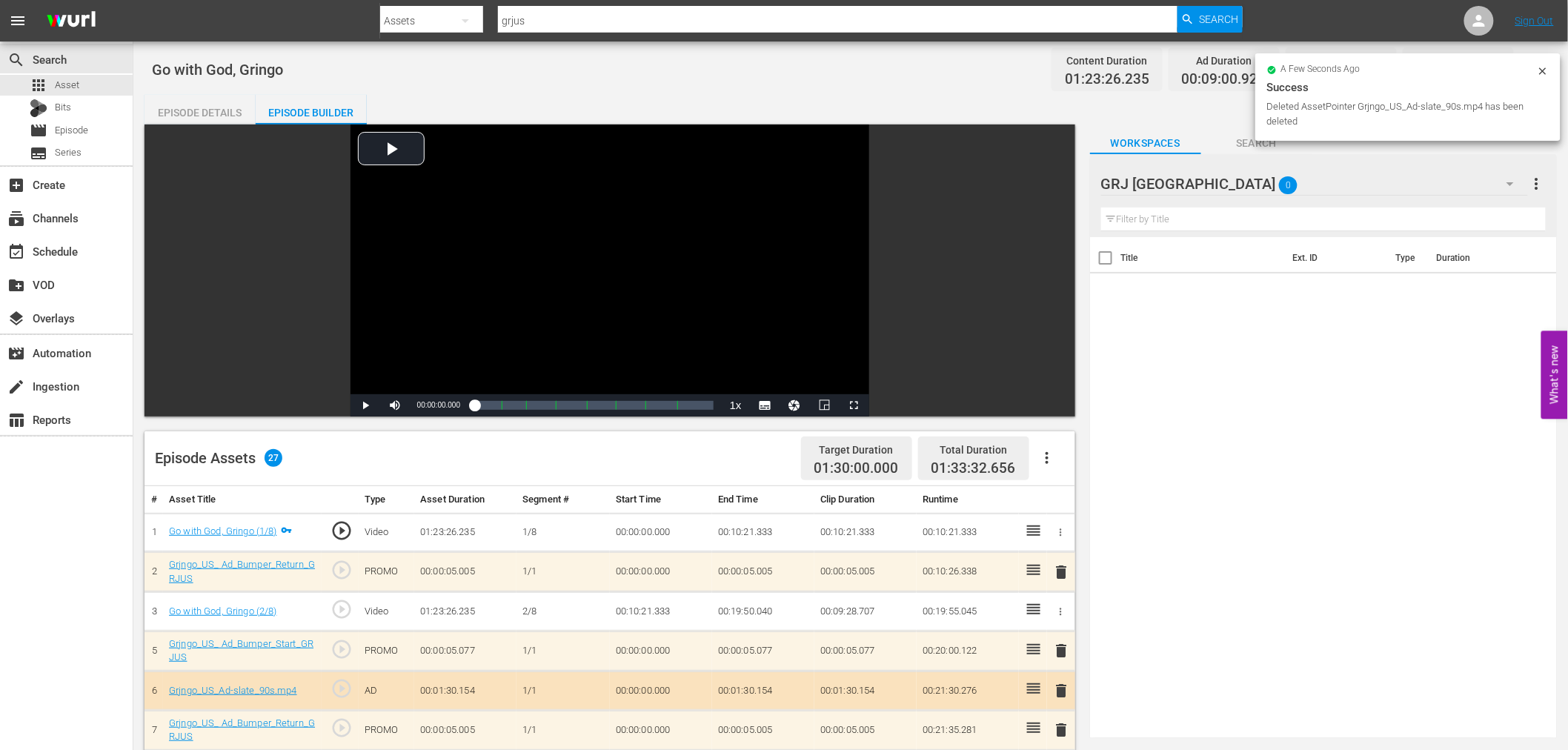
click at [1059, 570] on span "delete" at bounding box center [1062, 572] width 18 height 18
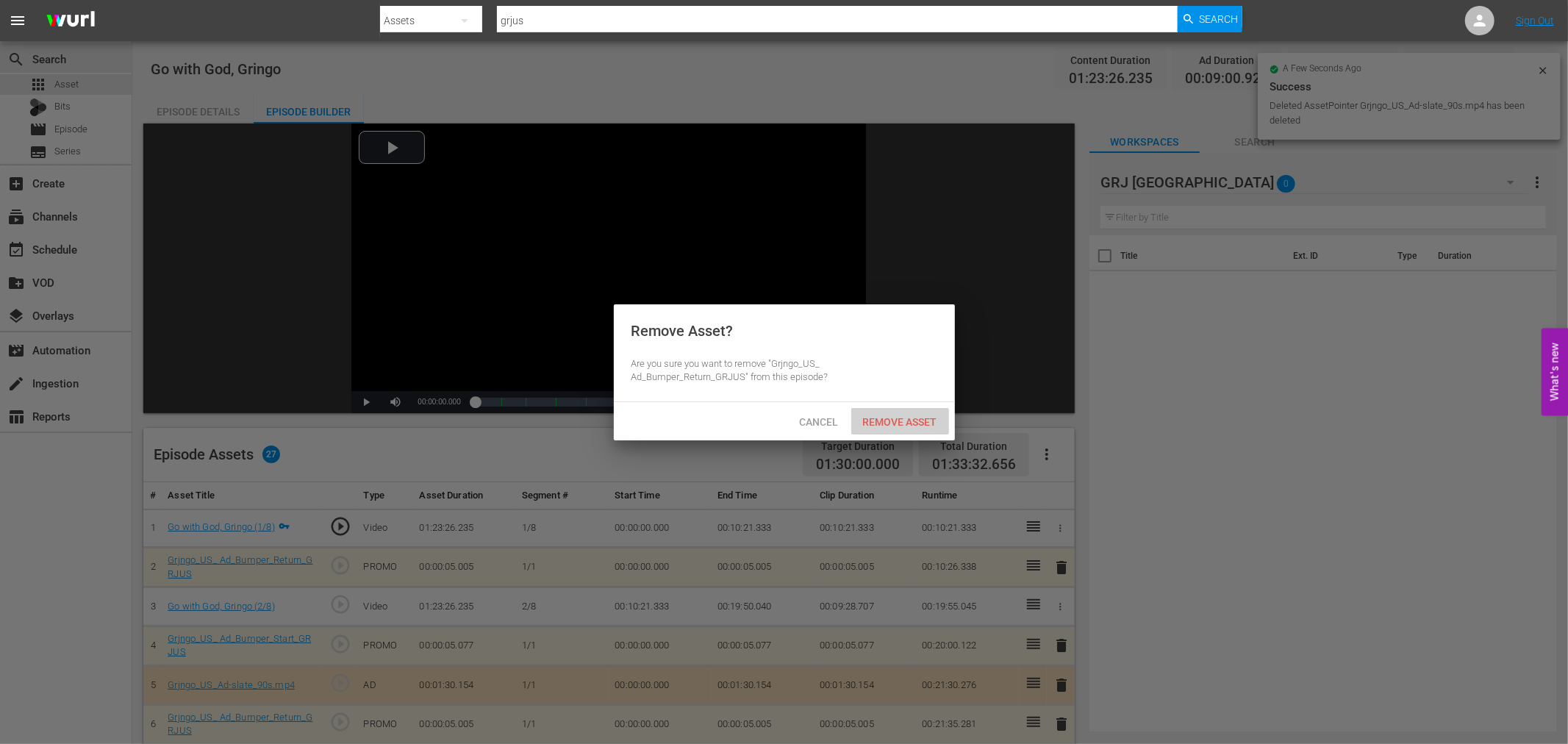
click at [910, 420] on span "Remove Asset" at bounding box center [900, 421] width 98 height 12
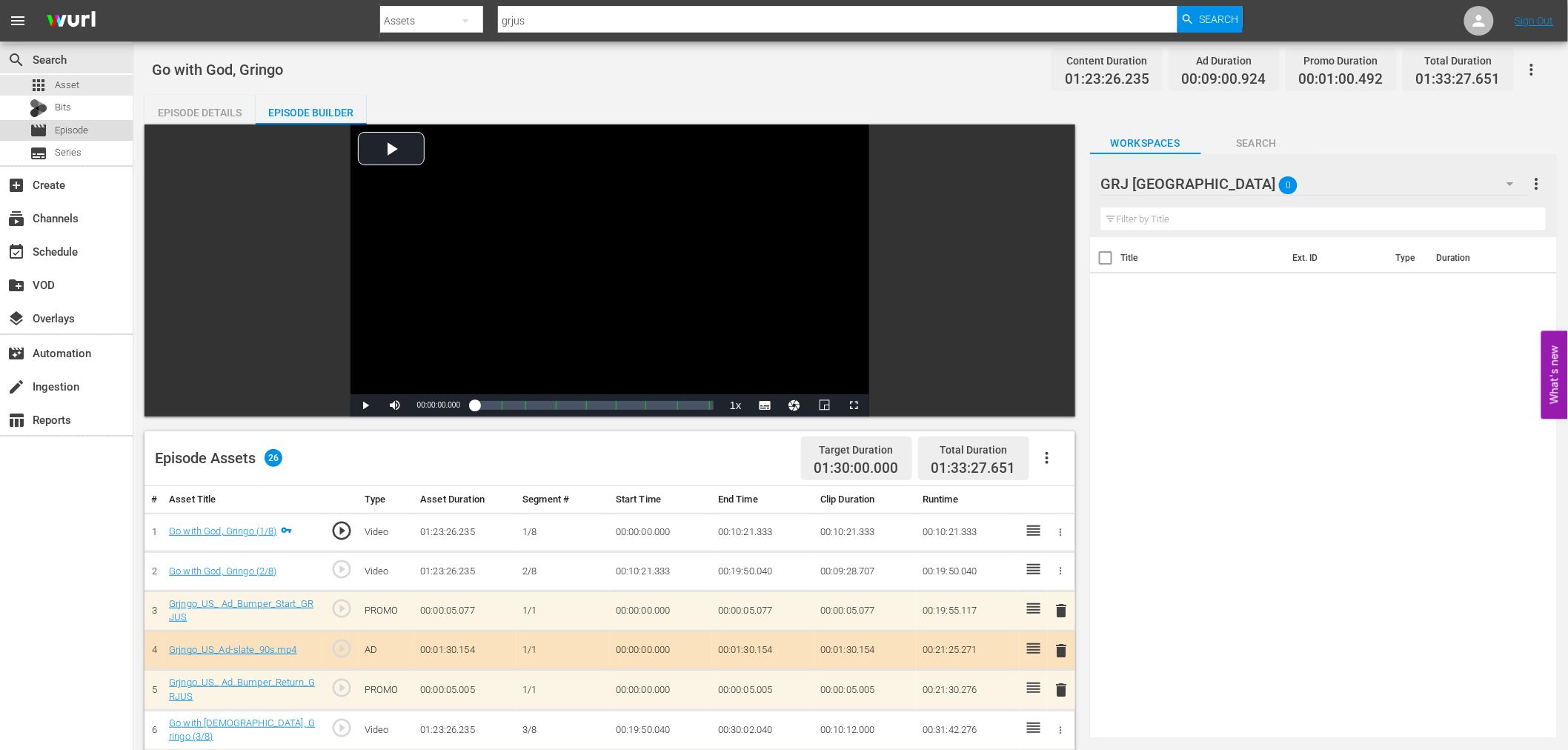
click at [72, 129] on span "Episode" at bounding box center [71, 130] width 33 height 15
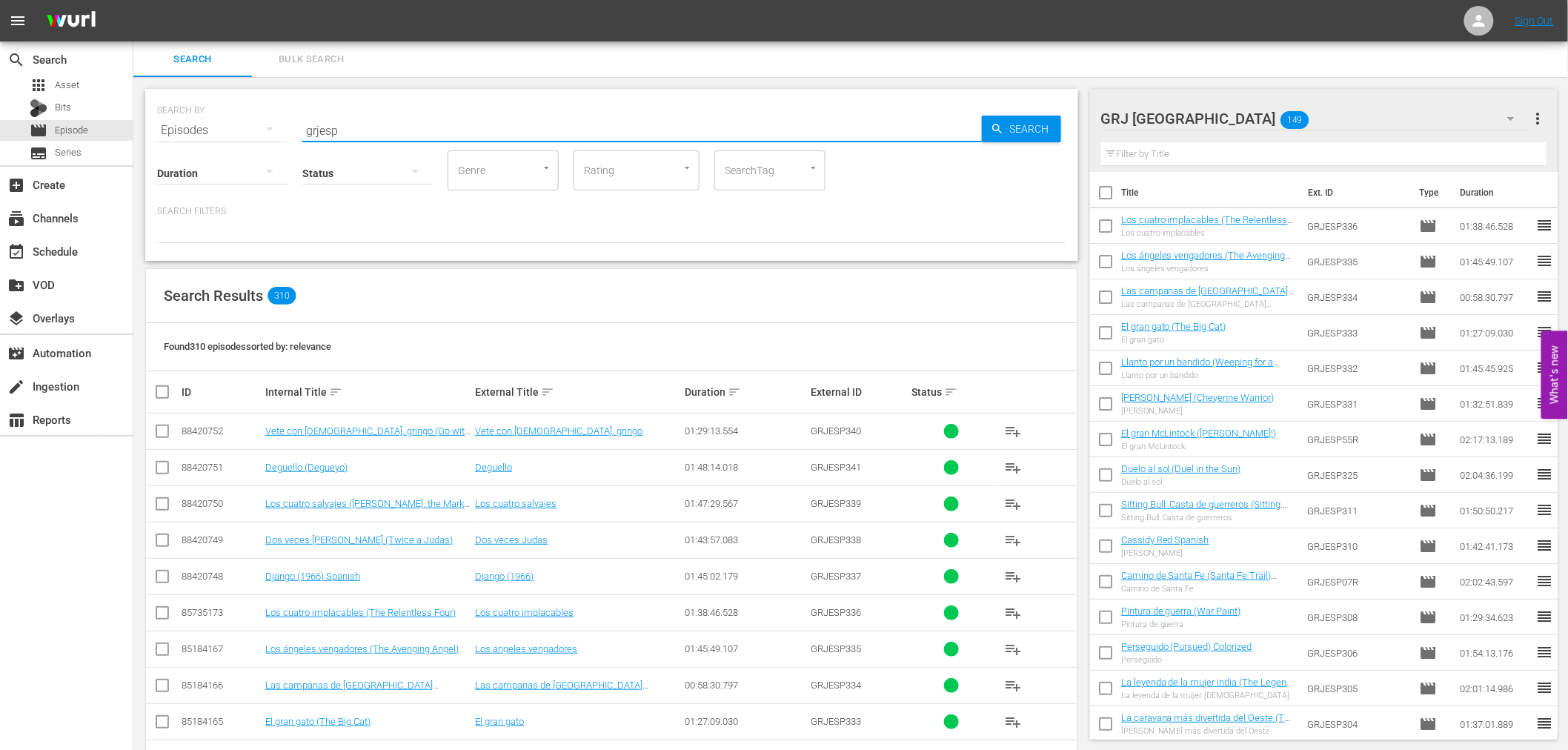
click at [366, 129] on input "grjesp" at bounding box center [642, 131] width 679 height 36
type input "grjus"
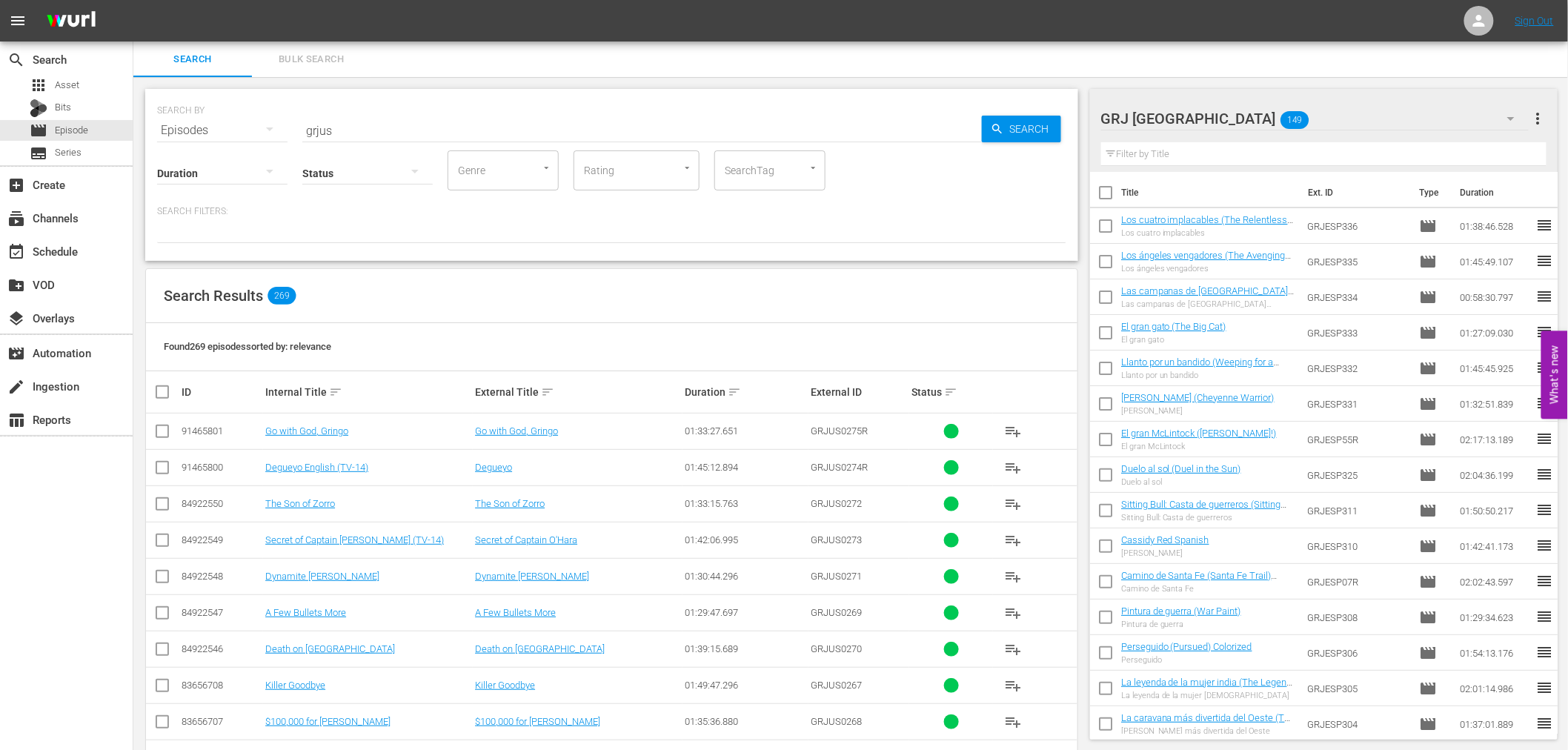
click at [508, 301] on div "Search Results 269" at bounding box center [611, 295] width 932 height 54
click at [62, 247] on div "event_available Schedule" at bounding box center [41, 248] width 83 height 13
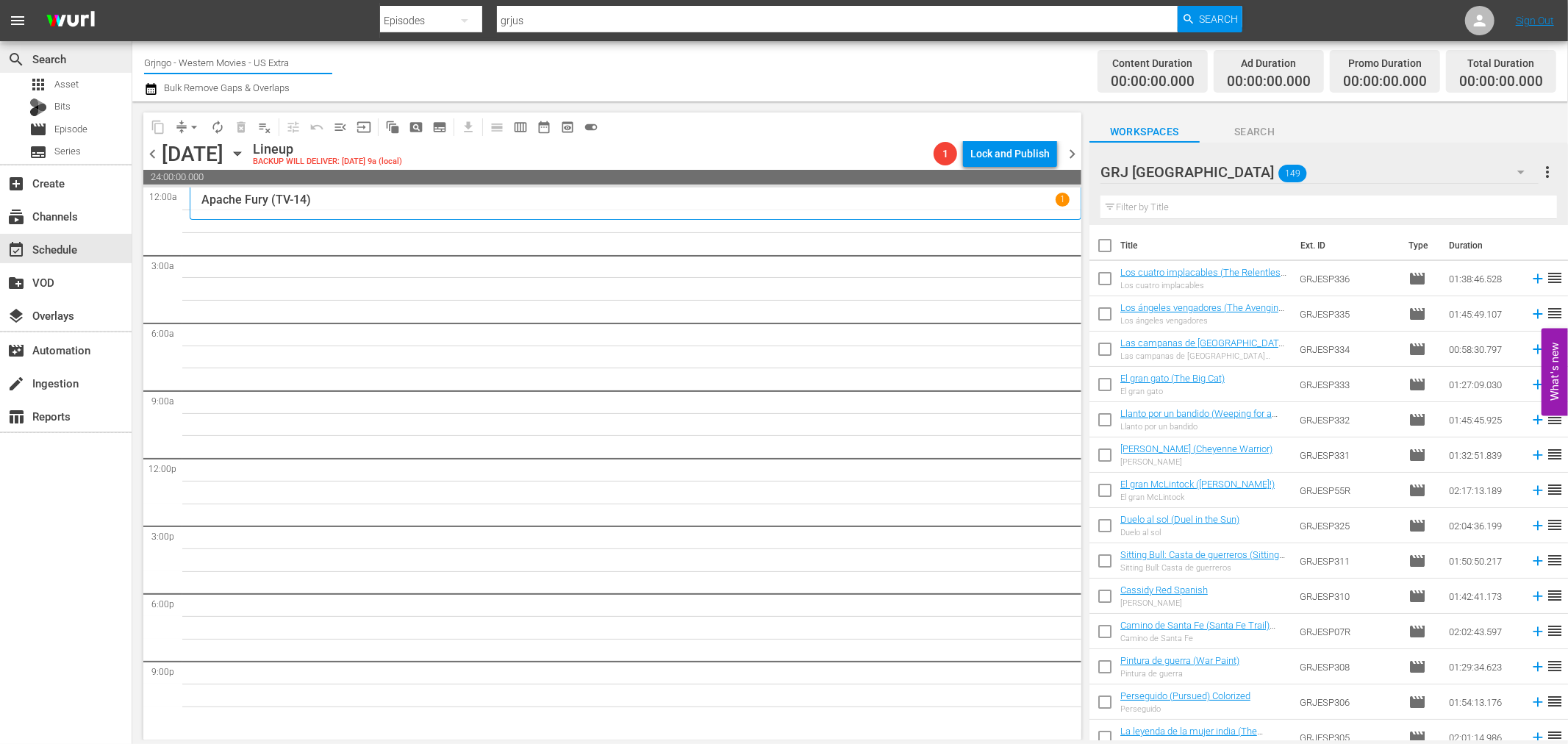
drag, startPoint x: 304, startPoint y: 64, endPoint x: 127, endPoint y: 64, distance: 177.0
click at [132, 0] on div "search Search apps Asset Bits movie Episode subtitles Series add_box Create sub…" at bounding box center [850, 0] width 1436 height 0
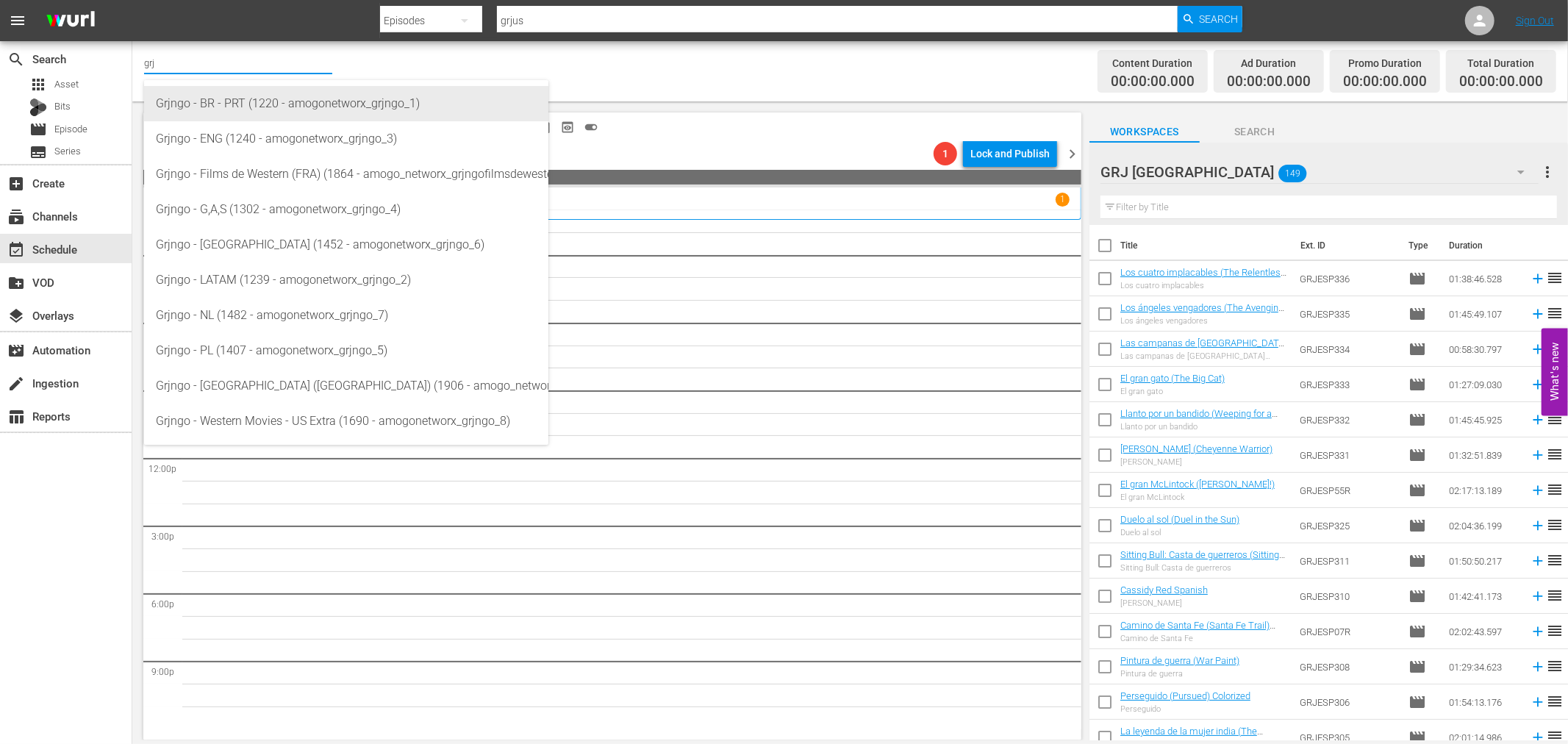
click at [247, 98] on div "Grjngo - BR - PRT (1220 - amogonetworx_grjngo_1)" at bounding box center [346, 104] width 381 height 36
type input "Grjngo - BR - PRT (1220 - amogonetworx_grjngo_1)"
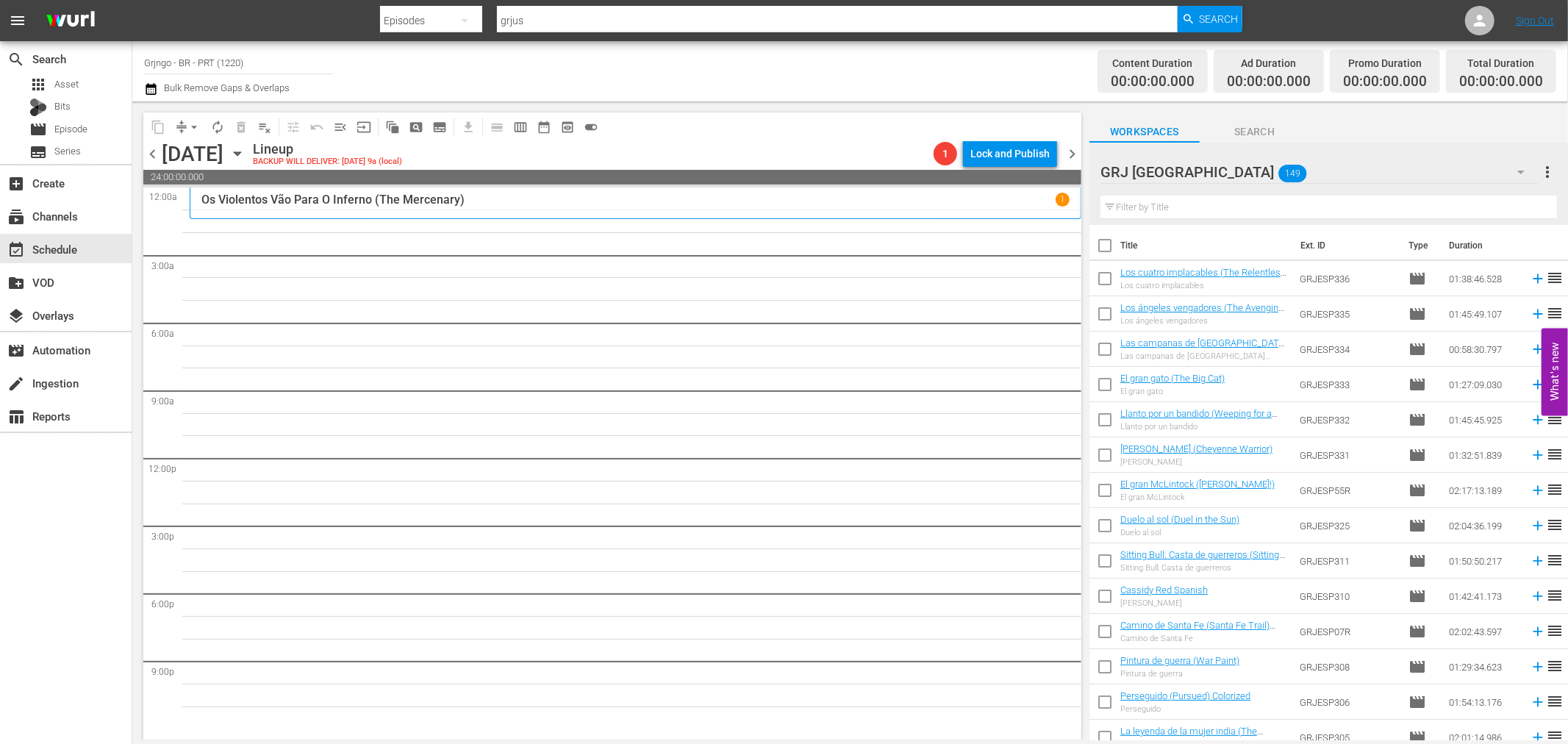
click at [1519, 170] on icon "button" at bounding box center [1520, 172] width 18 height 18
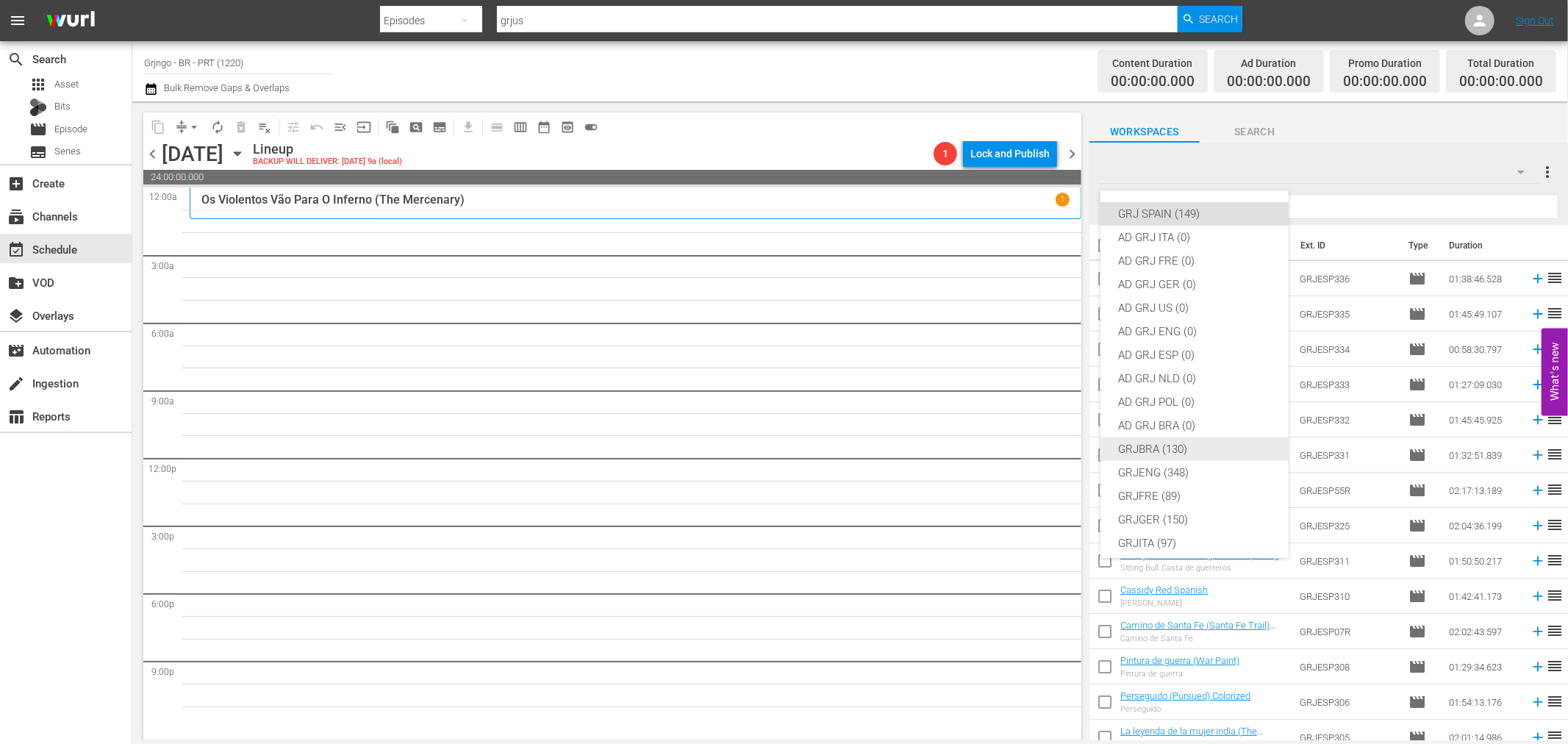
click at [1236, 452] on div "GRJBRA (130)" at bounding box center [1195, 449] width 153 height 23
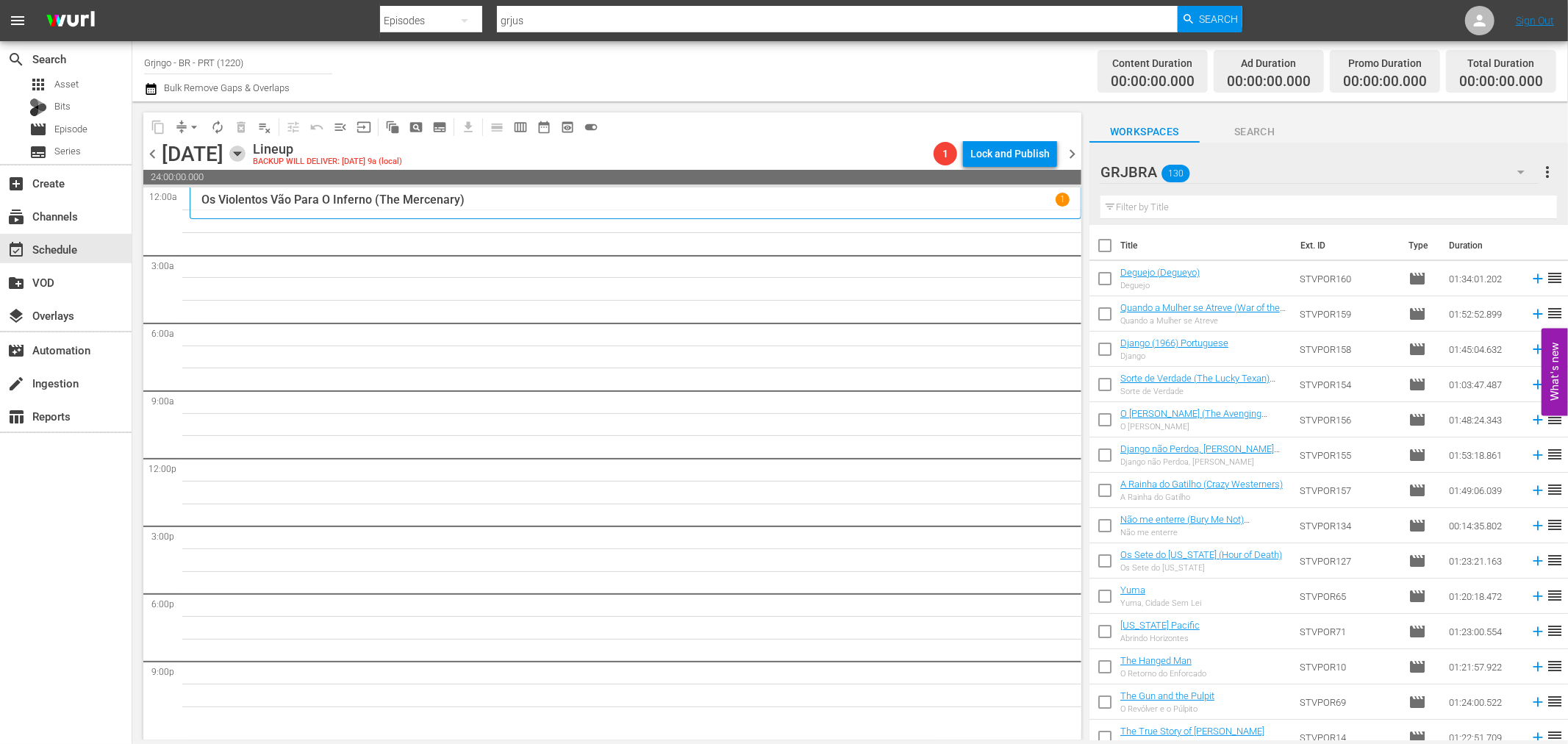
click at [240, 152] on icon "button" at bounding box center [236, 154] width 7 height 4
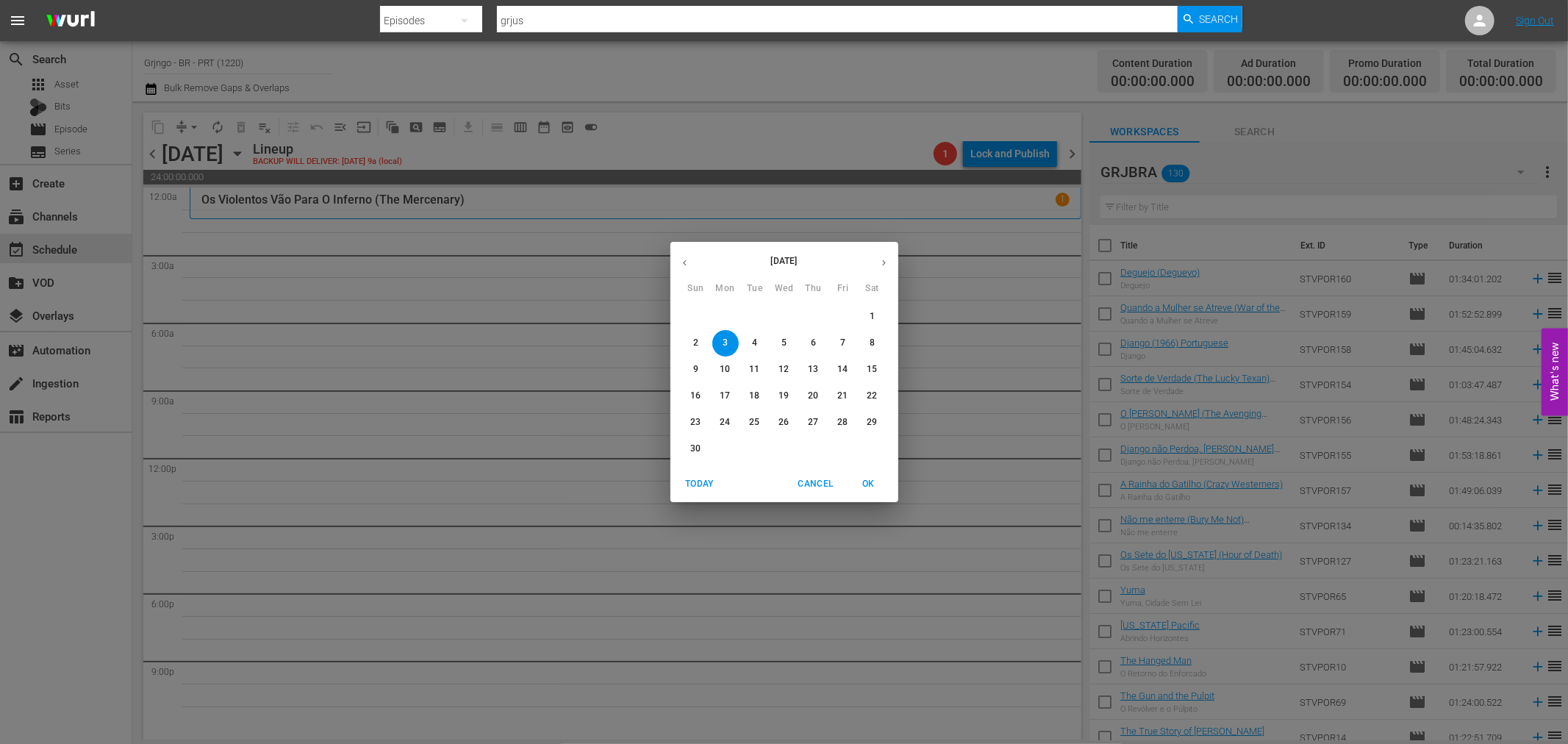
click at [685, 260] on icon "button" at bounding box center [685, 263] width 11 height 11
click at [812, 309] on button "2" at bounding box center [814, 317] width 26 height 26
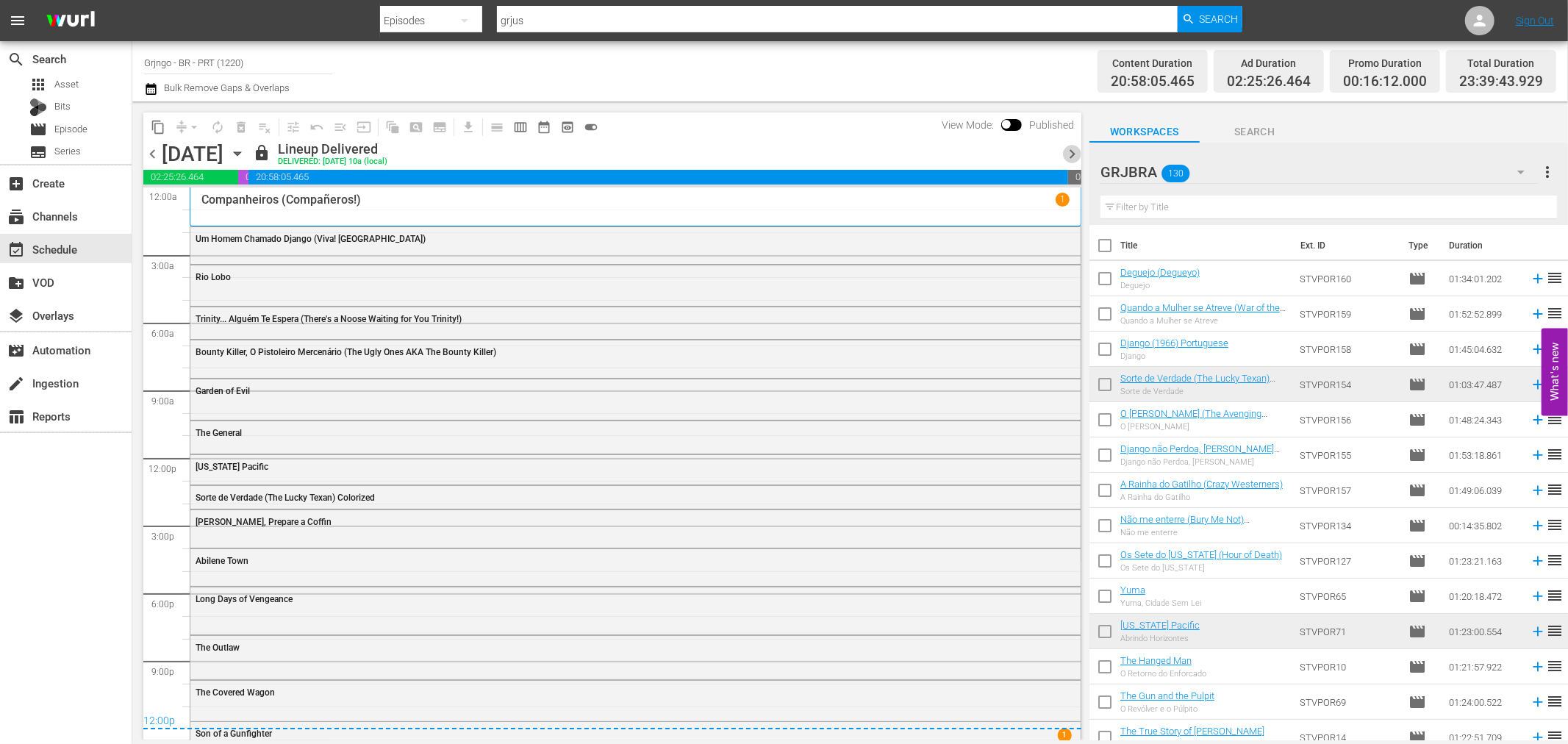
click at [1076, 151] on span "chevron_right" at bounding box center [1072, 154] width 19 height 19
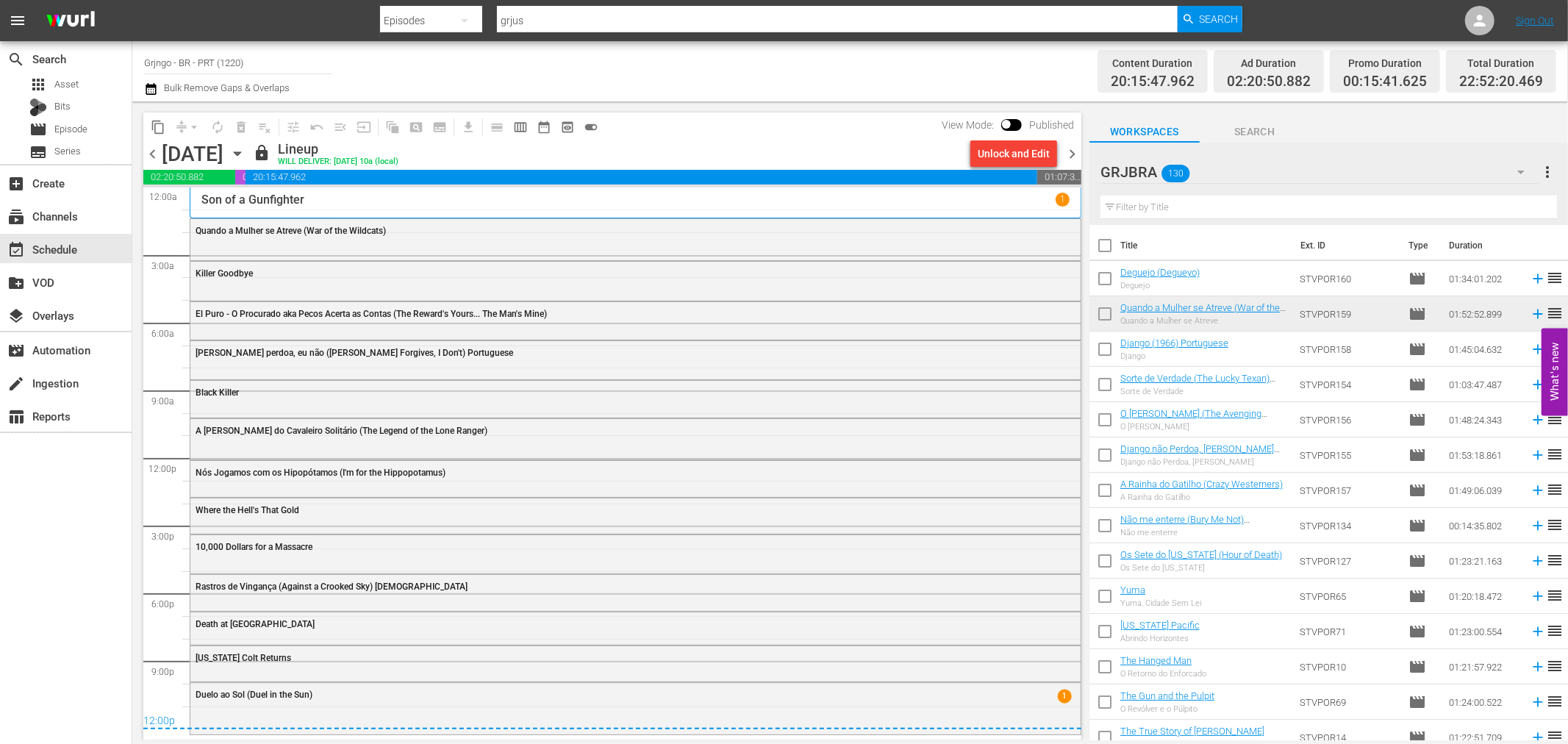
click at [152, 84] on icon "button" at bounding box center [150, 88] width 10 height 12
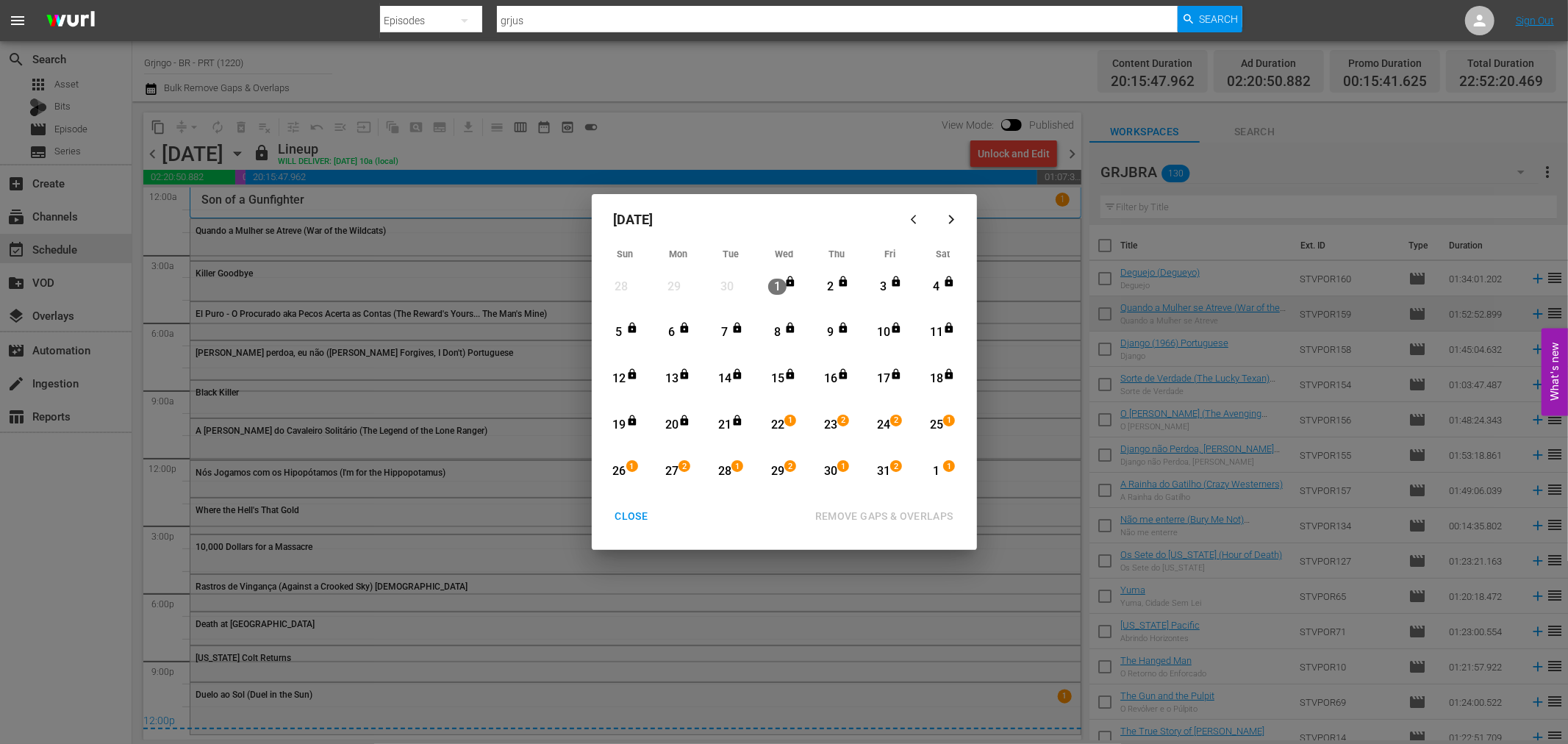
click at [878, 285] on div "3" at bounding box center [883, 287] width 19 height 17
click at [930, 472] on div "1" at bounding box center [936, 471] width 19 height 17
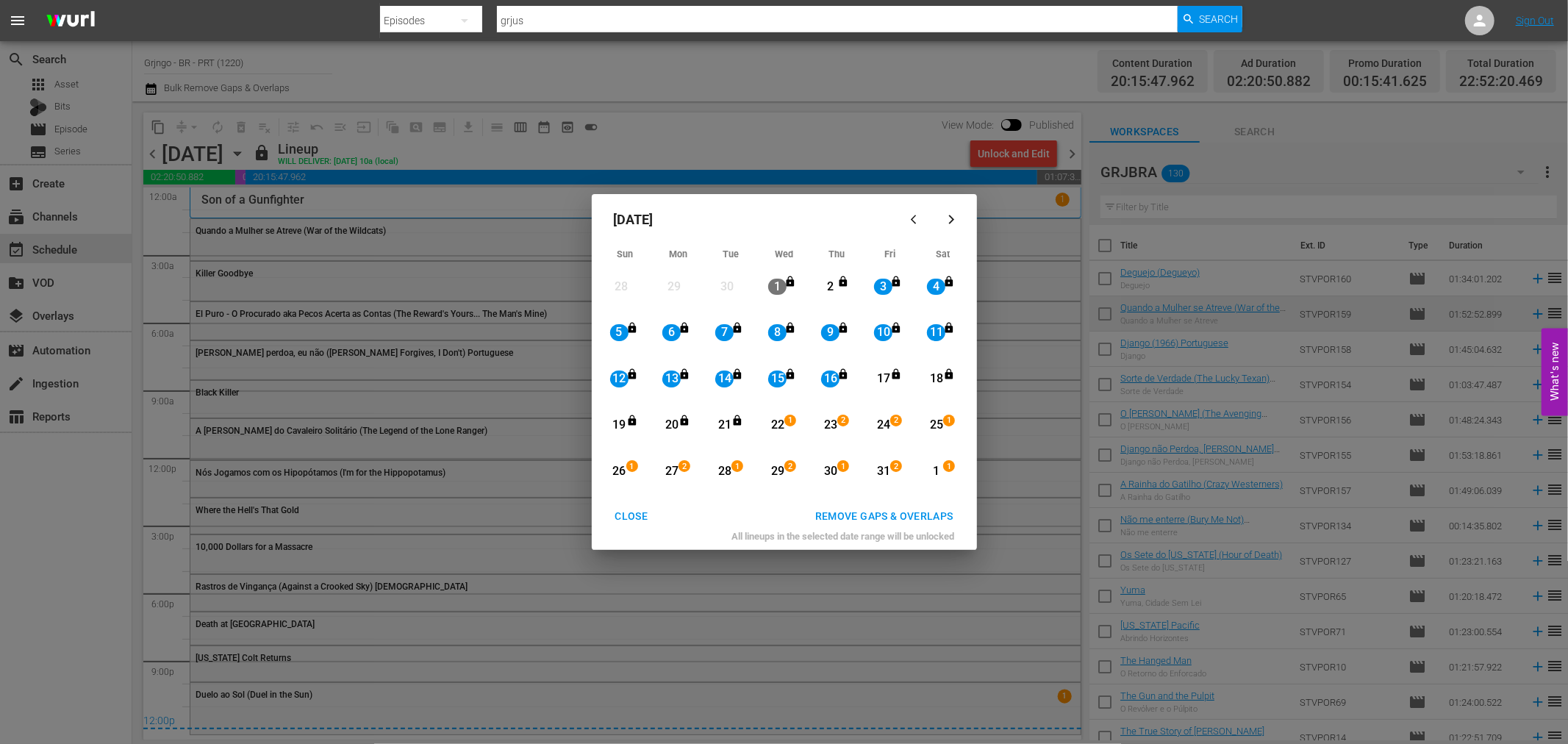
click at [878, 517] on div "REMOVE GAPS & OVERLAPS" at bounding box center [884, 516] width 162 height 19
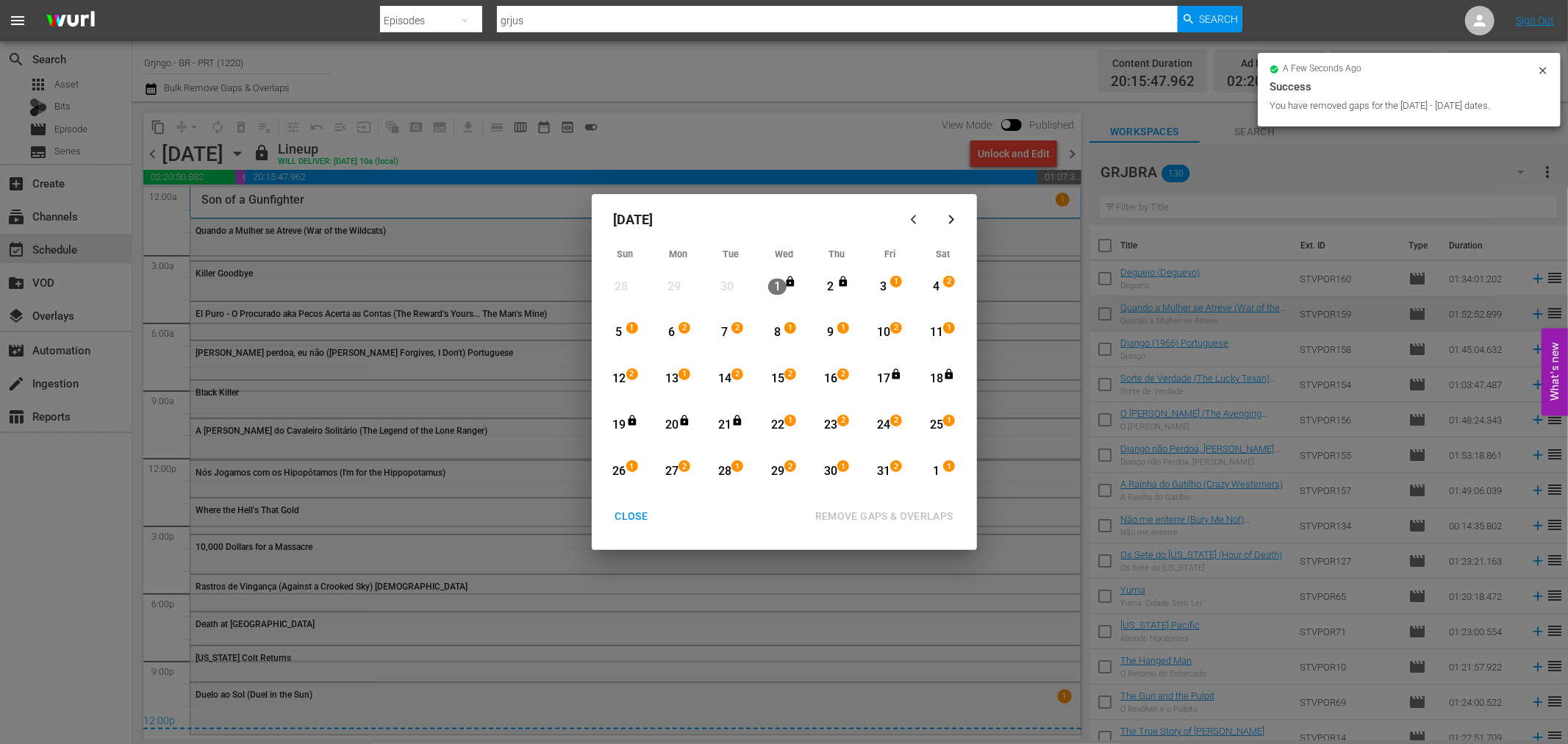
click at [835, 379] on div "16" at bounding box center [830, 379] width 19 height 17
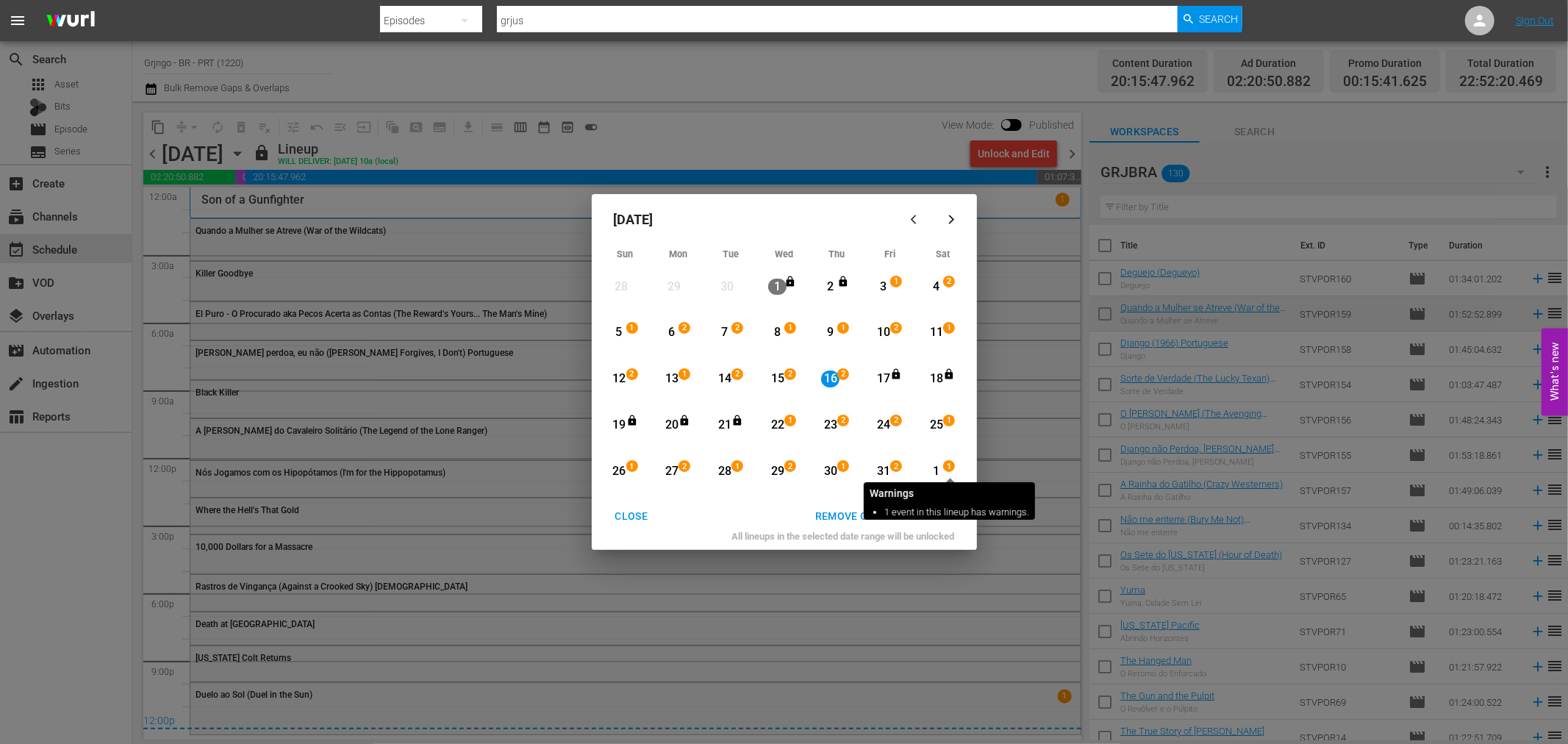
click at [948, 464] on span "1" at bounding box center [948, 466] width 10 height 12
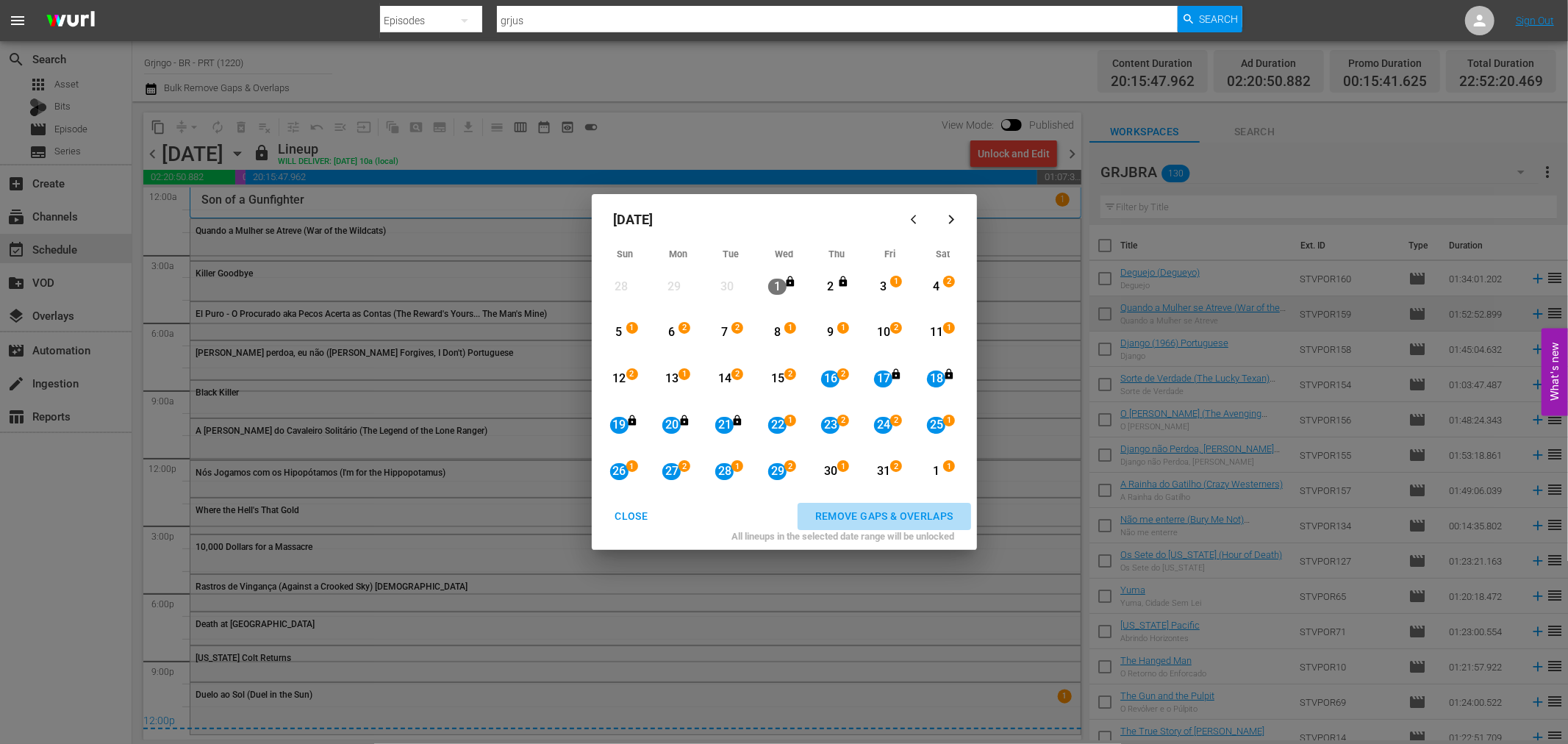
click at [857, 510] on div "REMOVE GAPS & OVERLAPS" at bounding box center [884, 516] width 162 height 19
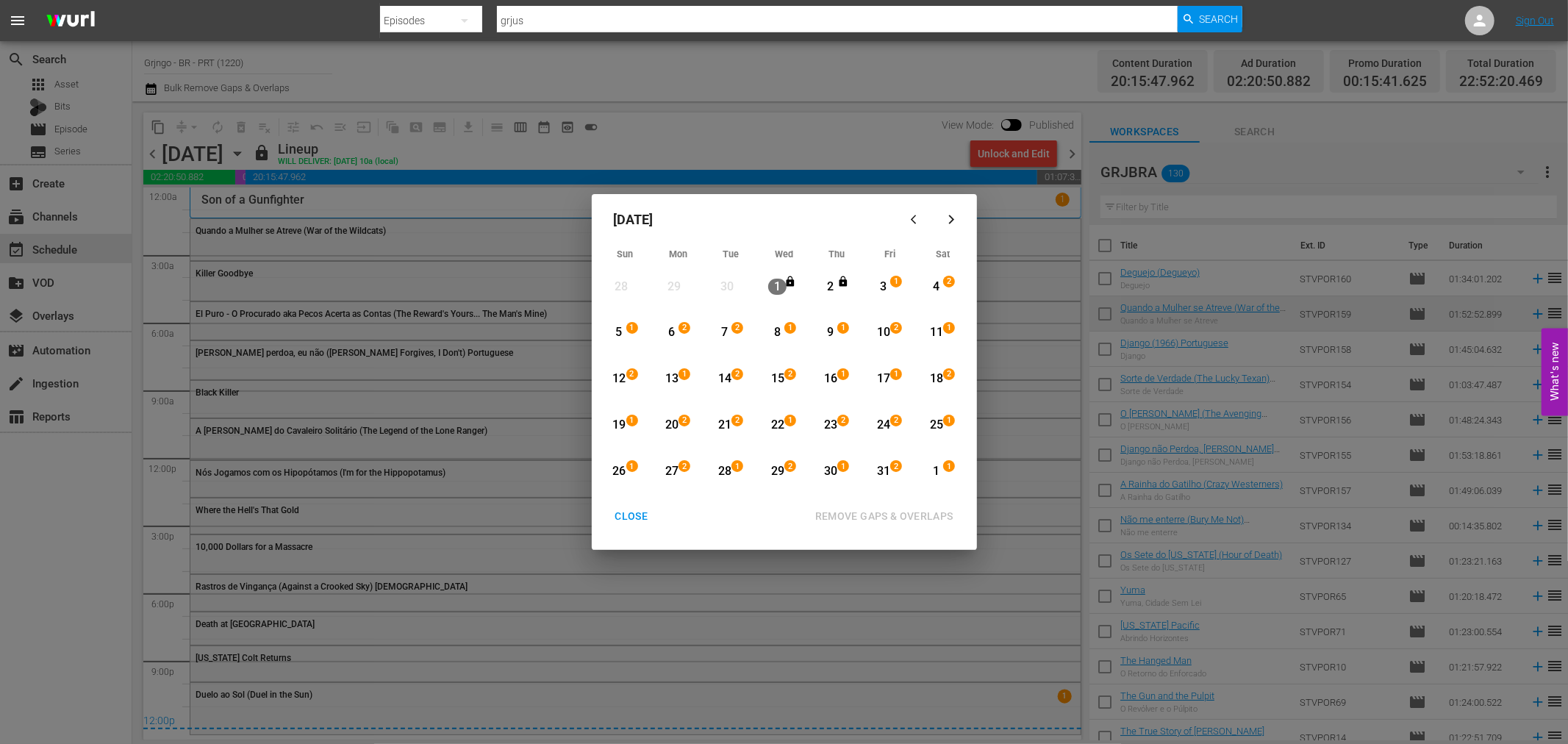
click at [879, 285] on div "3" at bounding box center [883, 287] width 19 height 17
click at [888, 429] on div "24" at bounding box center [883, 425] width 19 height 17
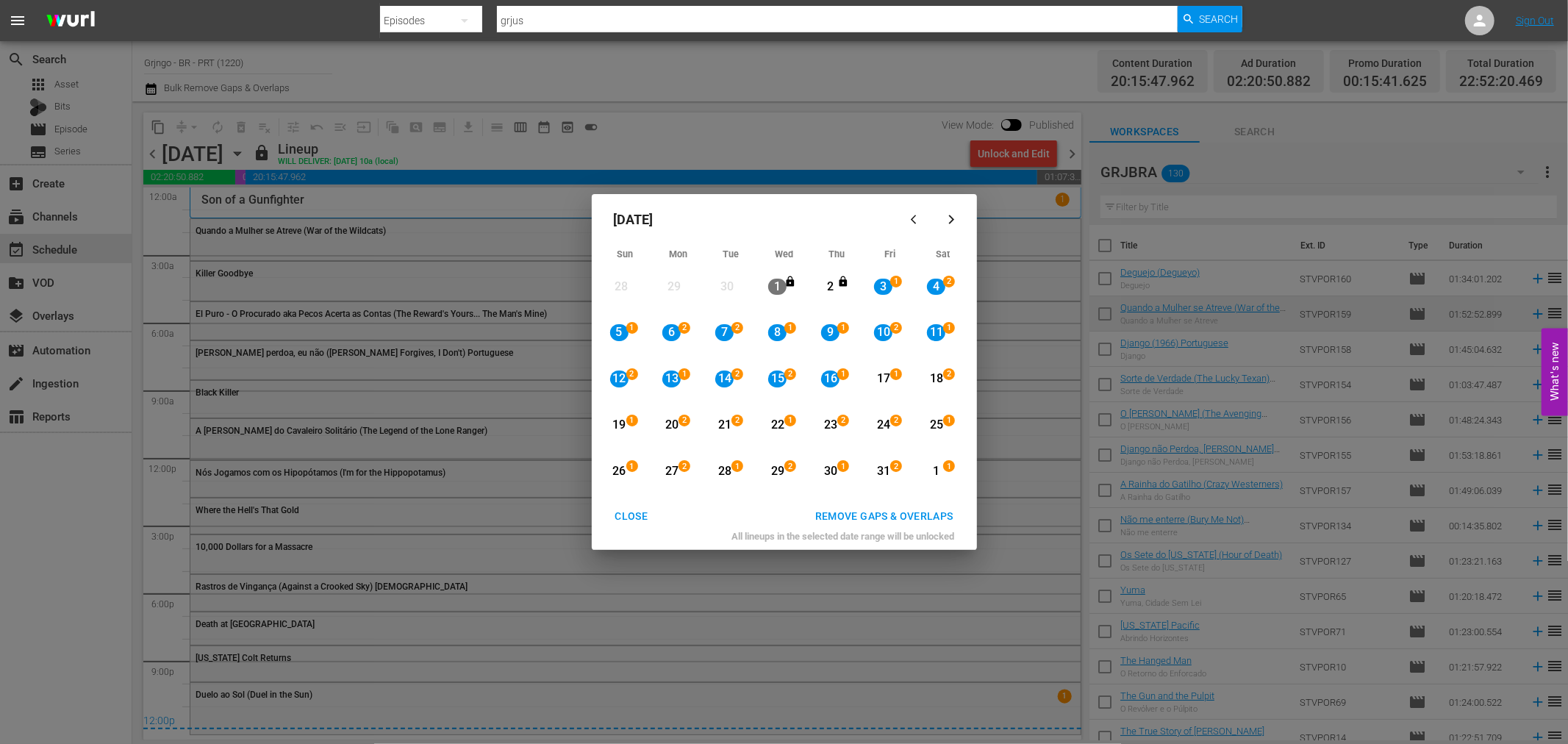
click at [832, 379] on div "16" at bounding box center [830, 379] width 19 height 17
click at [825, 469] on div "30" at bounding box center [830, 471] width 19 height 17
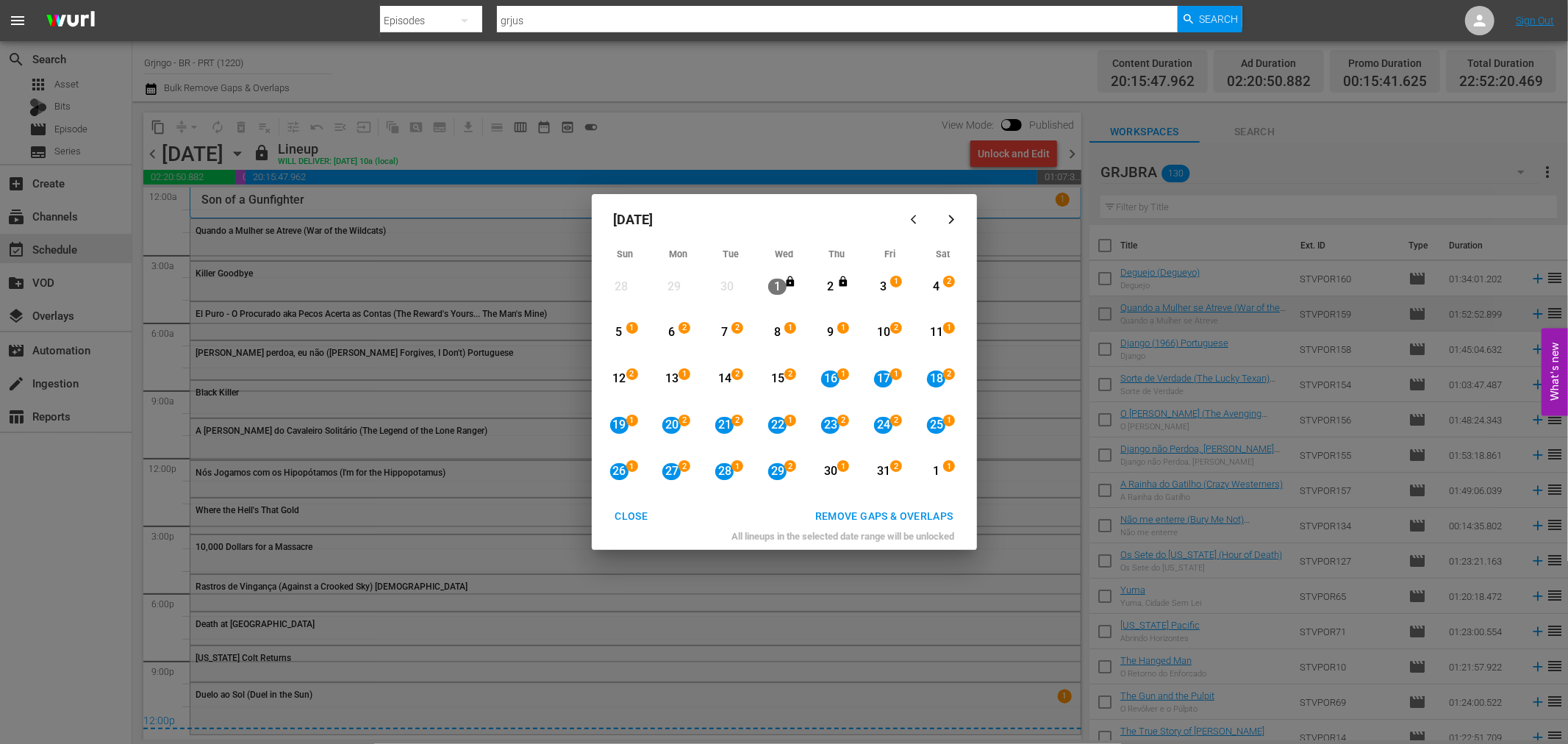
click at [777, 471] on div "29" at bounding box center [777, 471] width 19 height 17
click at [950, 218] on icon "button" at bounding box center [951, 219] width 11 height 11
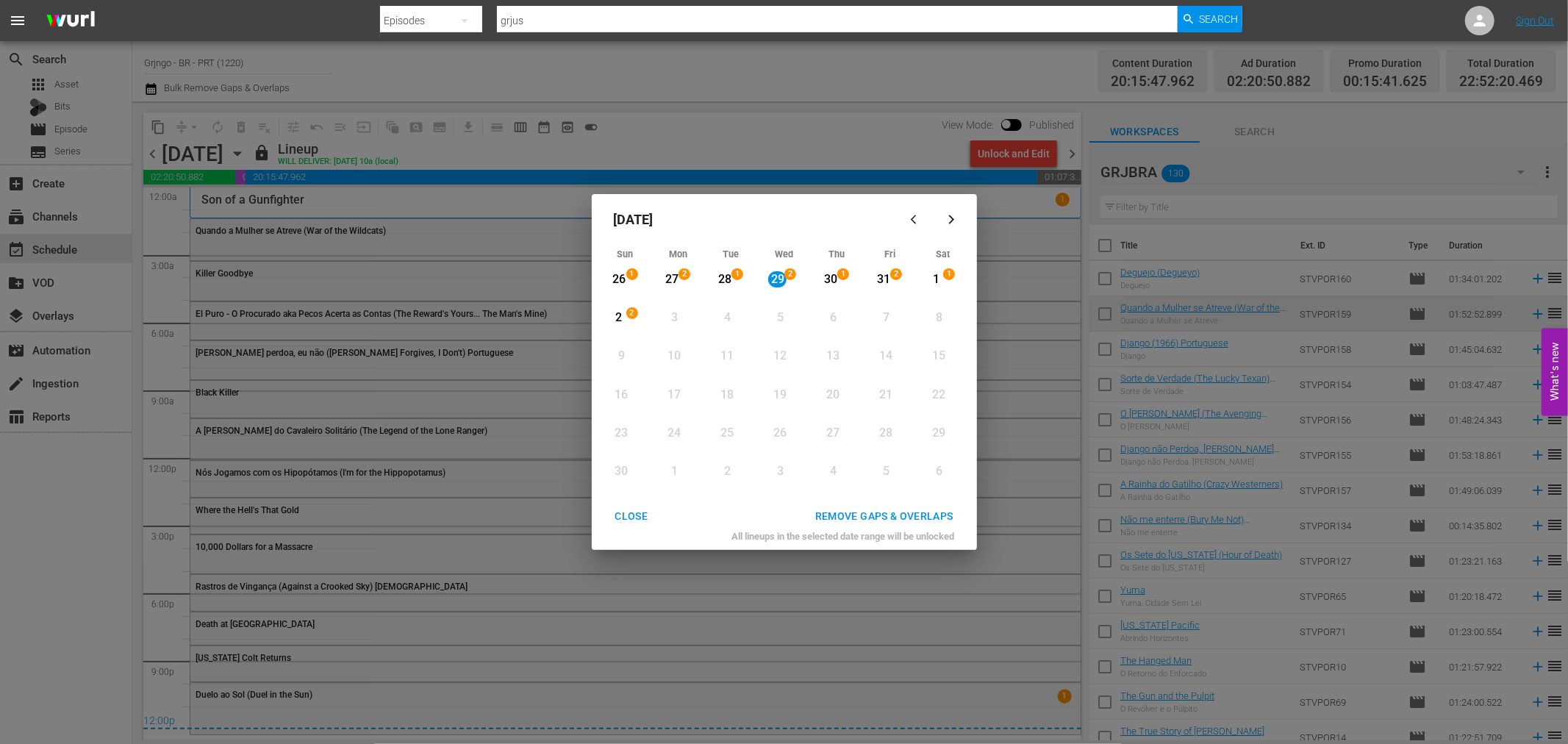
click at [618, 316] on div "2" at bounding box center [619, 318] width 19 height 17
click at [842, 517] on div "REMOVE GAPS & OVERLAPS" at bounding box center [884, 516] width 162 height 19
click at [620, 518] on div "CLOSE" at bounding box center [631, 516] width 56 height 19
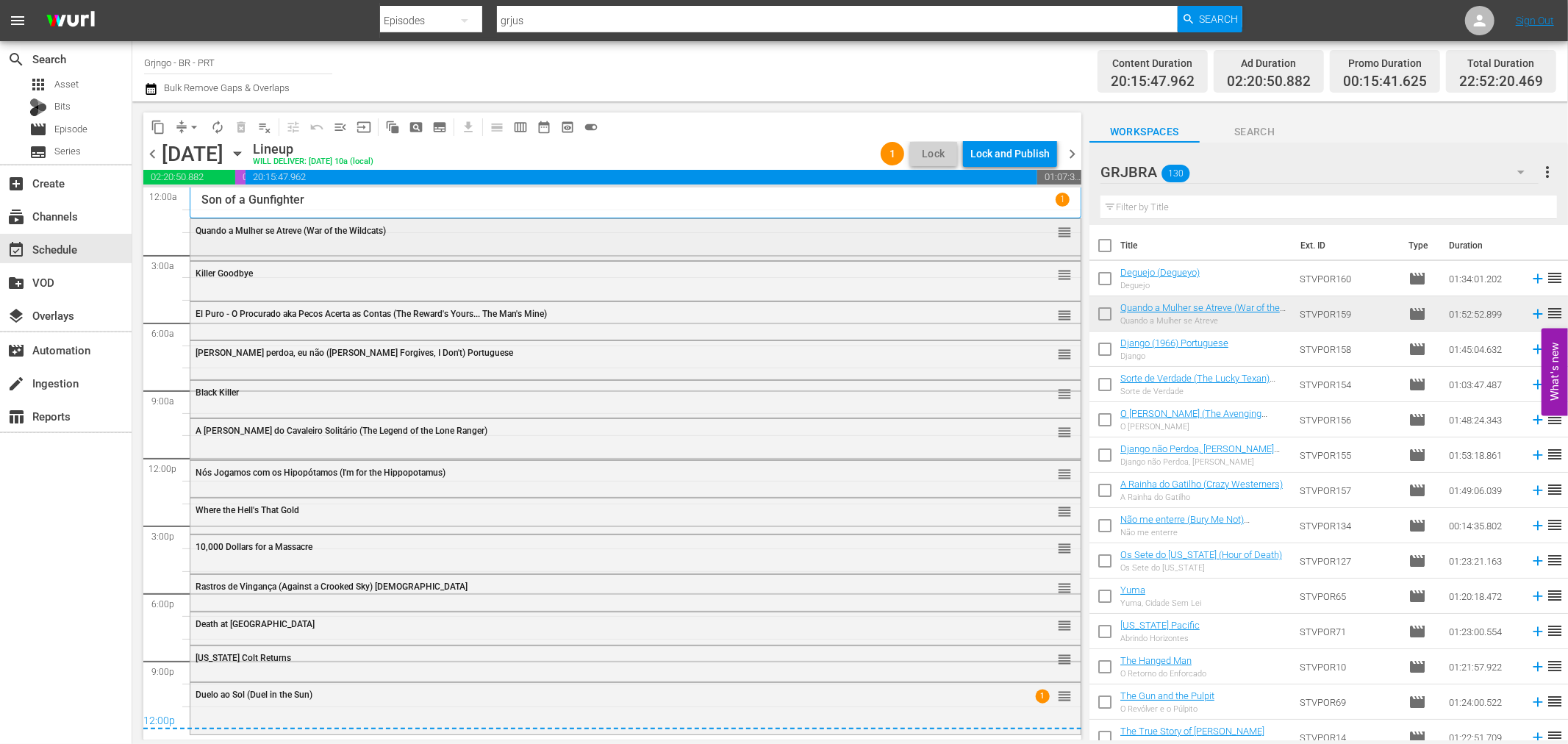
click at [308, 238] on div "Quando a Mulher se Atreve (War of the Wildcats) reorder" at bounding box center [635, 231] width 890 height 25
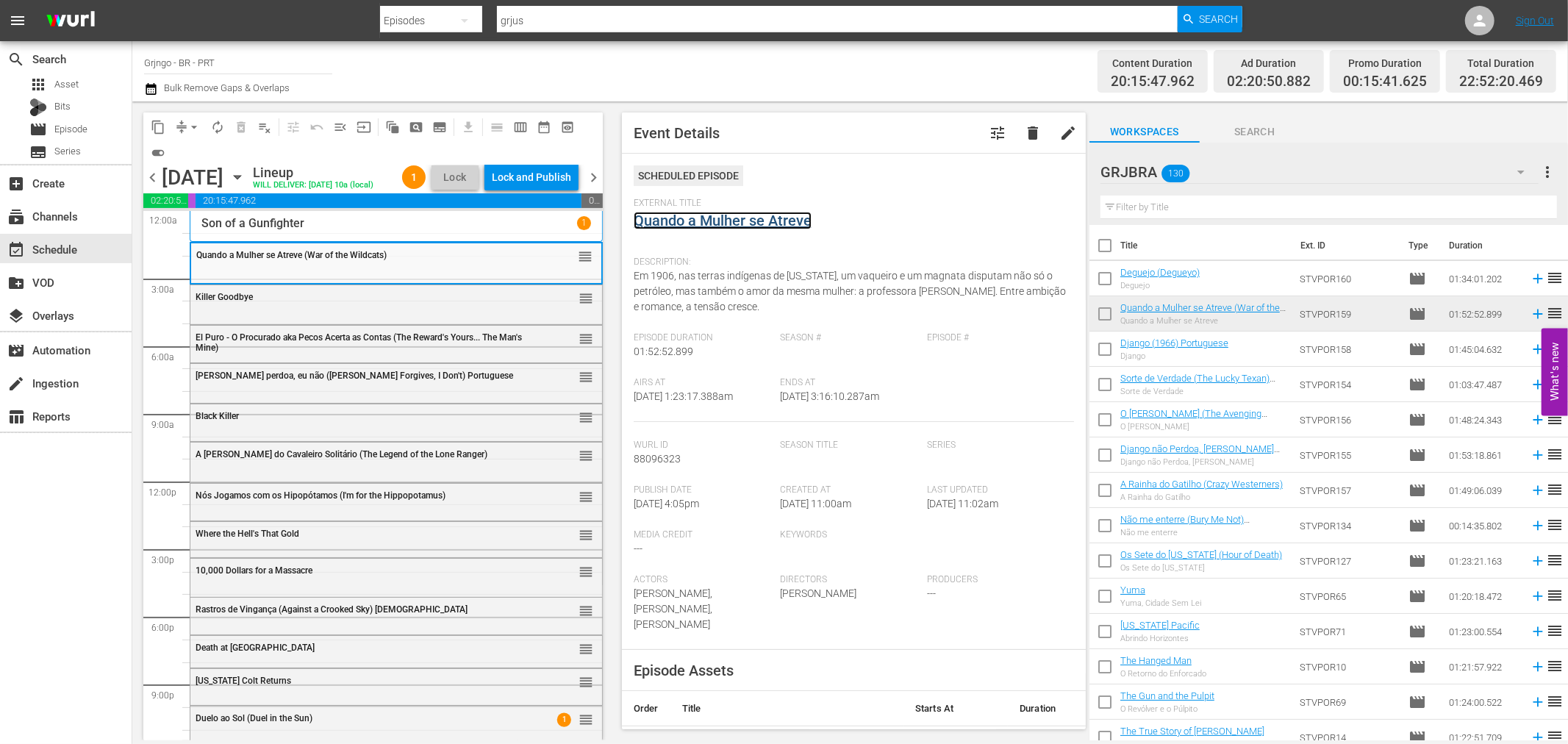
click at [685, 218] on link "Quando a Mulher se Atreve" at bounding box center [723, 220] width 178 height 18
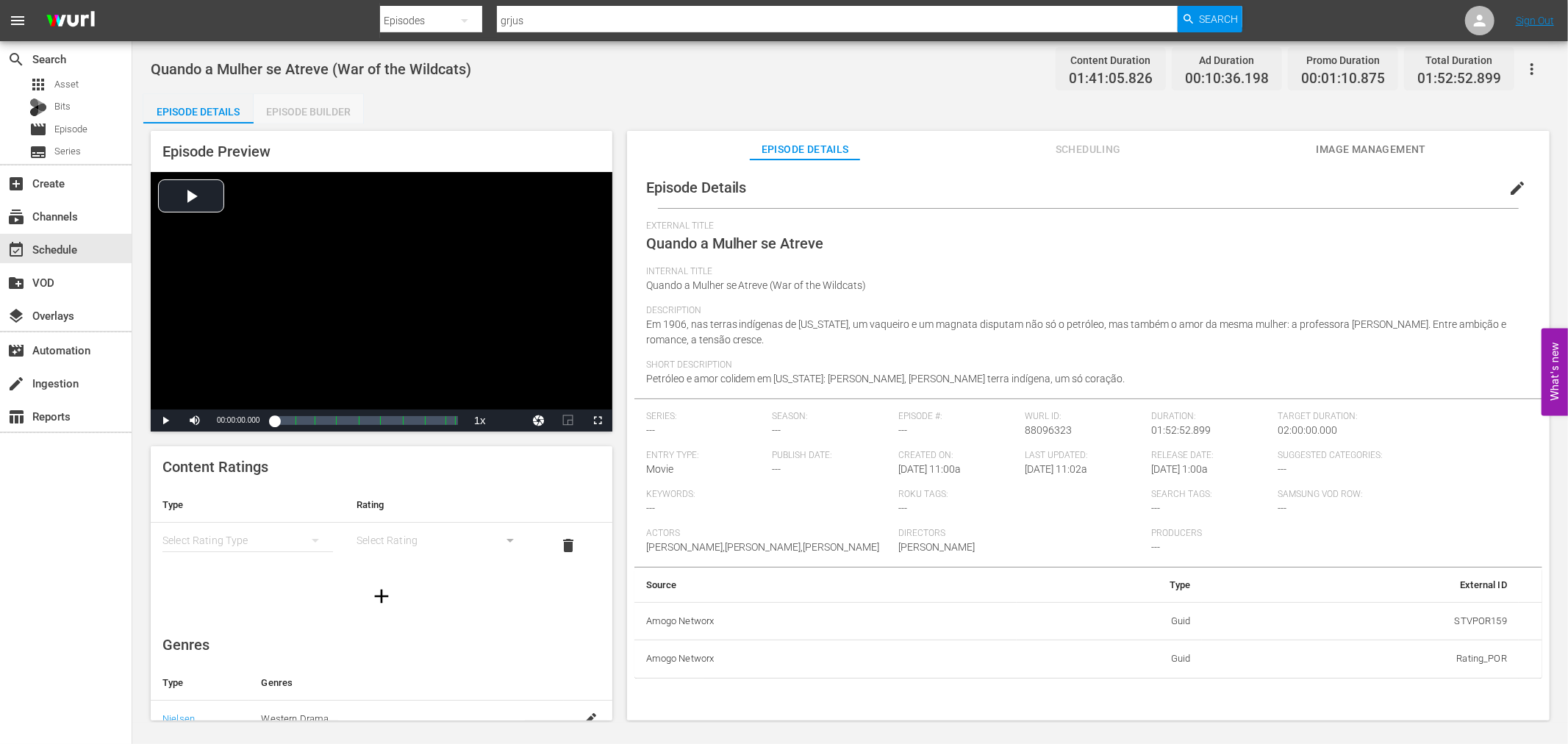
click at [306, 107] on div "Episode Builder" at bounding box center [308, 112] width 111 height 36
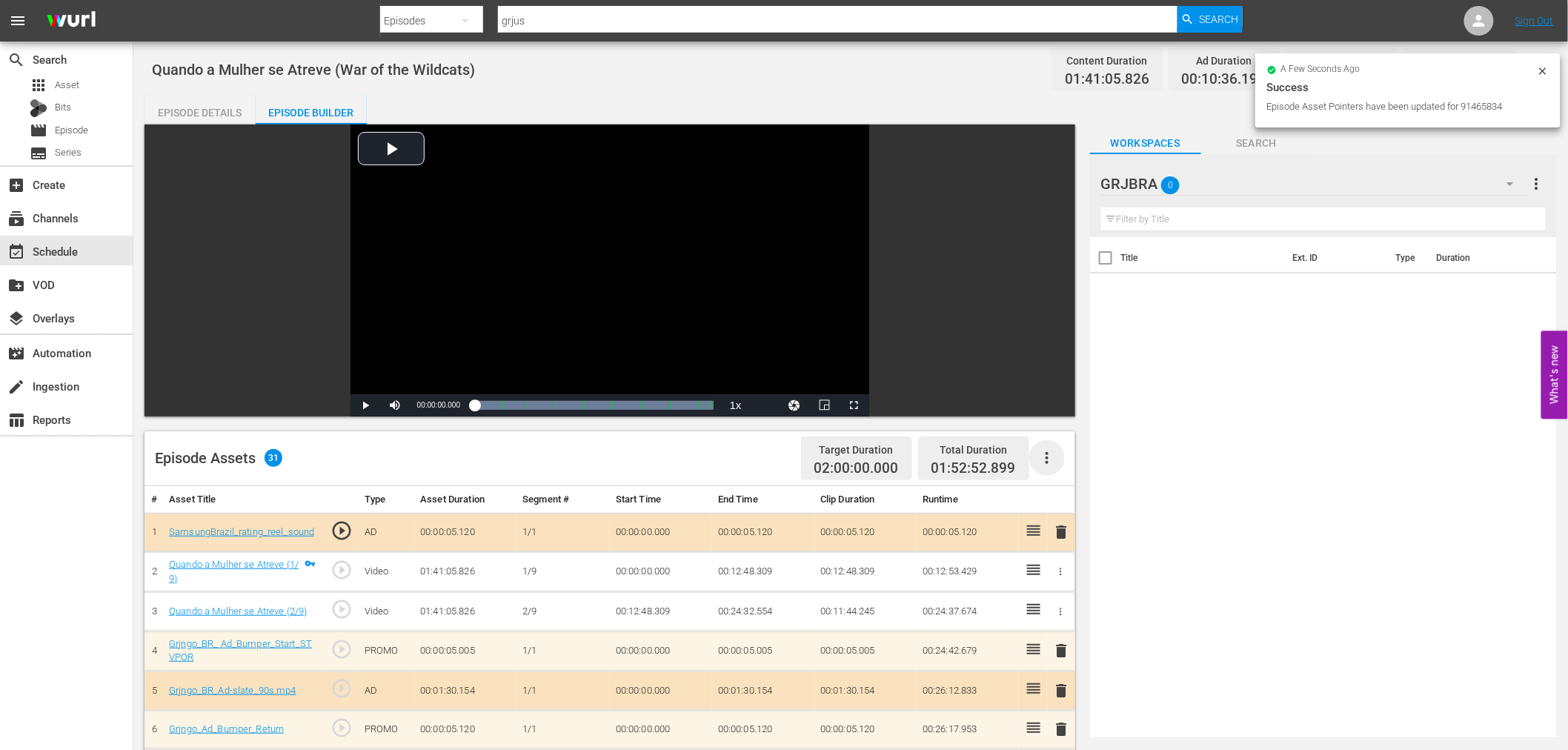
click at [1045, 452] on icon "button" at bounding box center [1047, 457] width 18 height 18
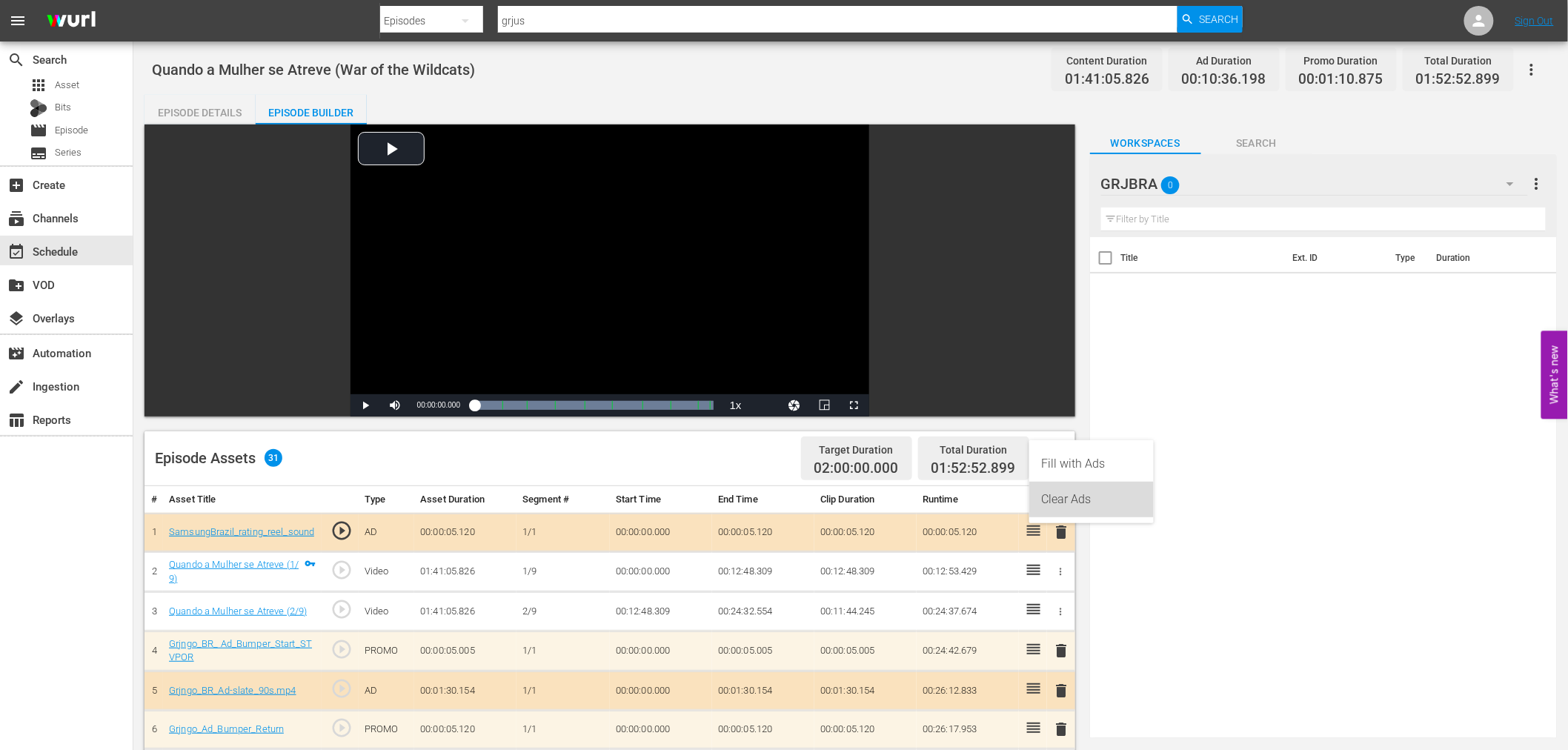
click at [1041, 502] on div "Clear Ads" at bounding box center [1091, 499] width 100 height 36
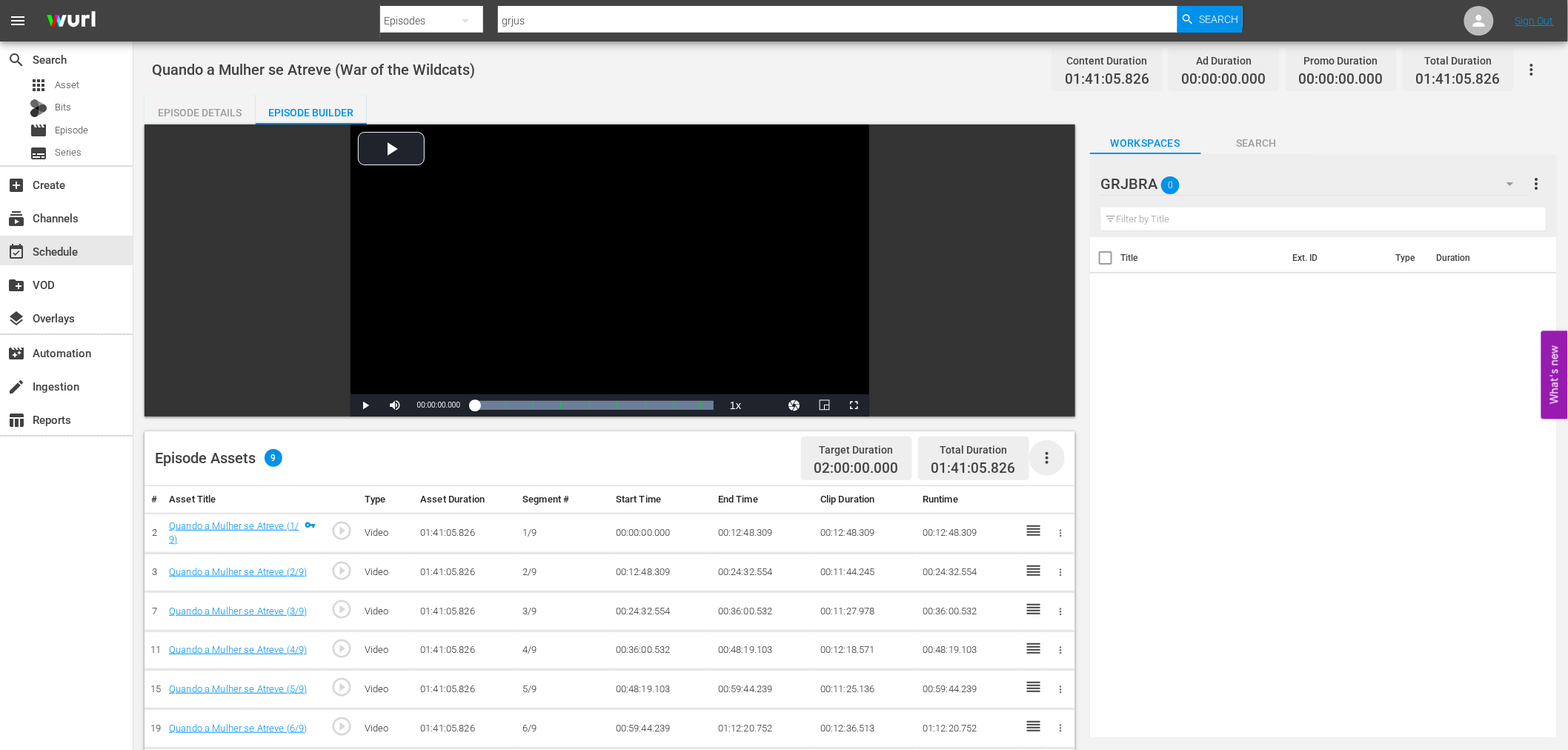
click at [1045, 454] on icon "button" at bounding box center [1047, 457] width 18 height 18
click at [1045, 455] on div "Fill with Ads" at bounding box center [1091, 464] width 100 height 36
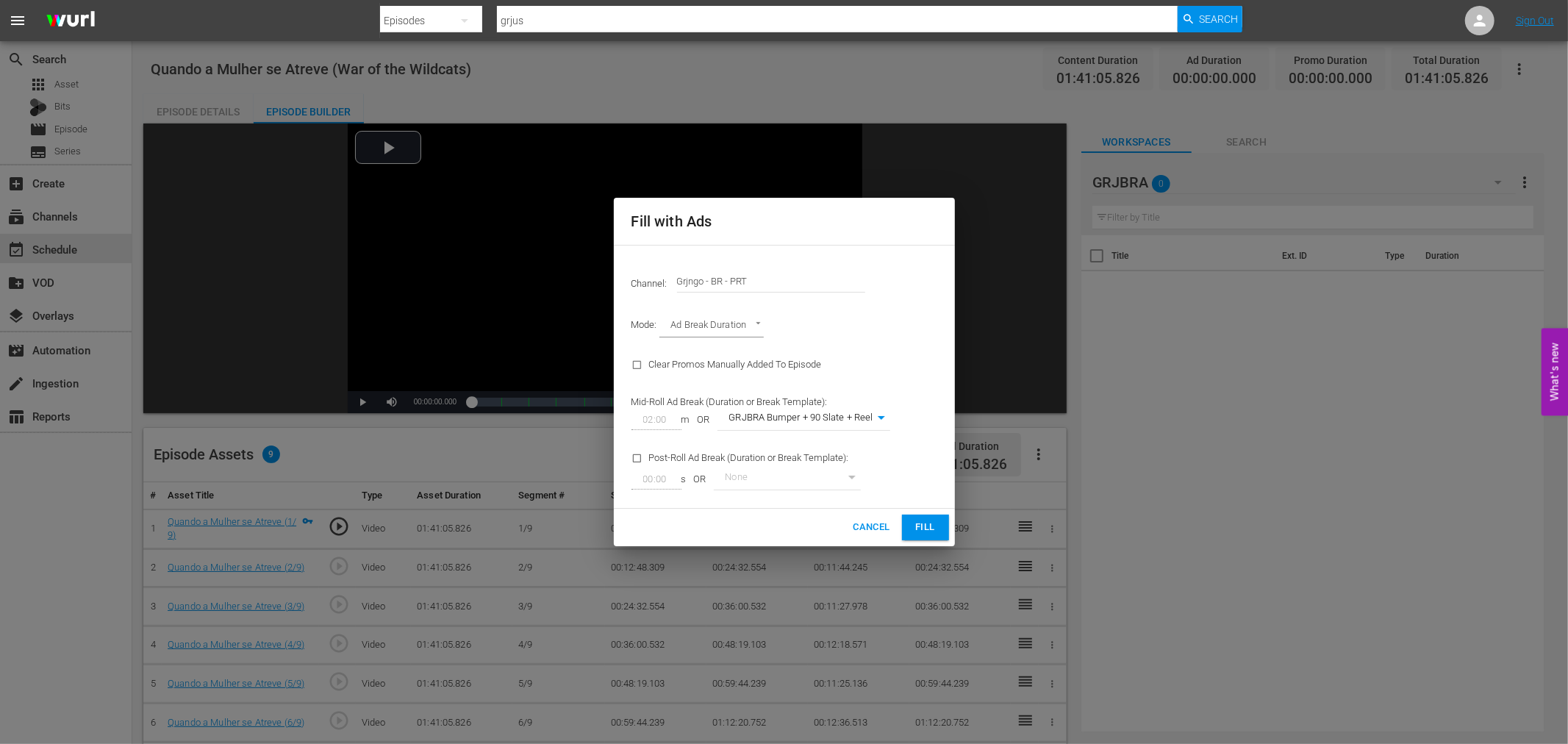
click at [925, 524] on span "Fill" at bounding box center [925, 527] width 23 height 17
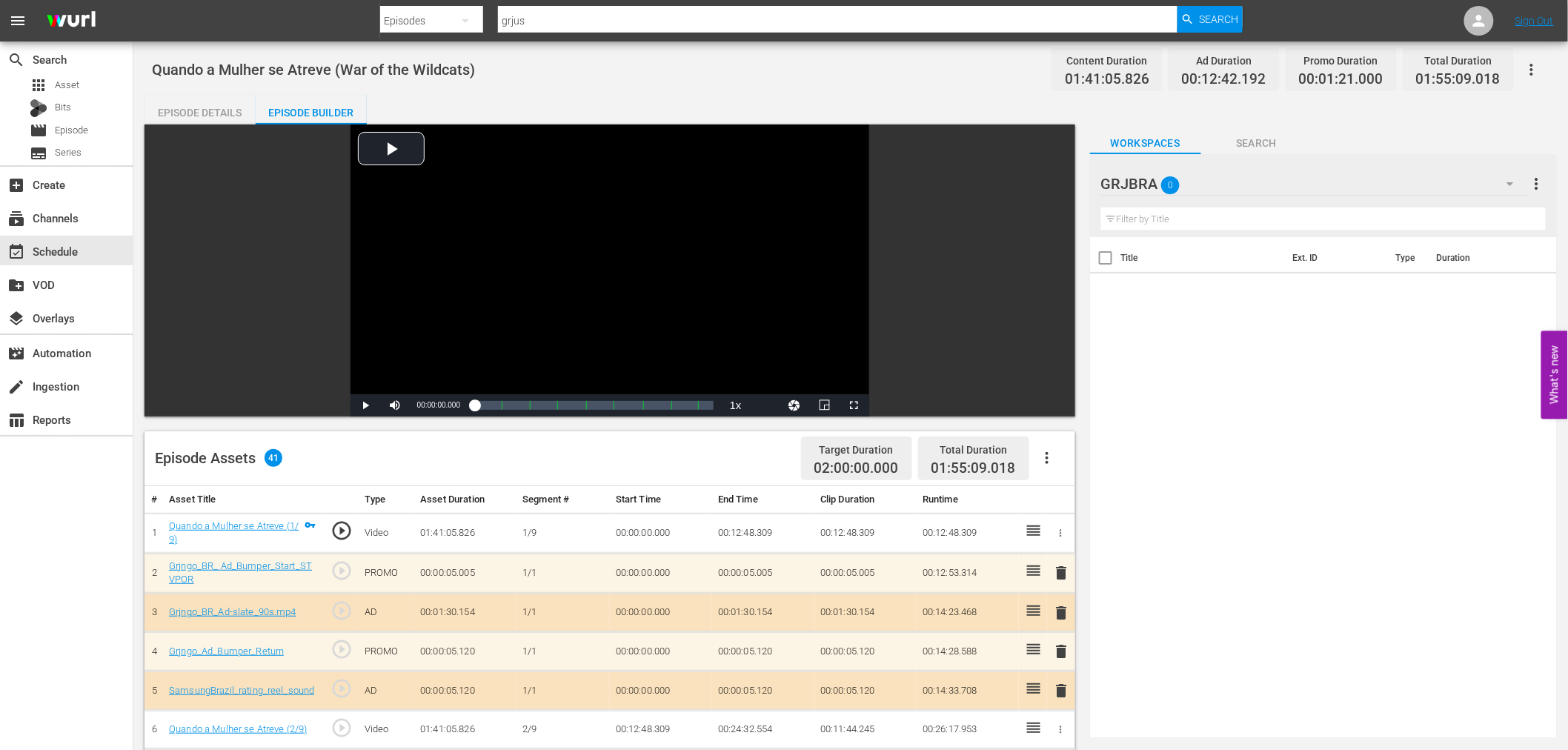
click at [1512, 185] on icon "button" at bounding box center [1510, 183] width 18 height 18
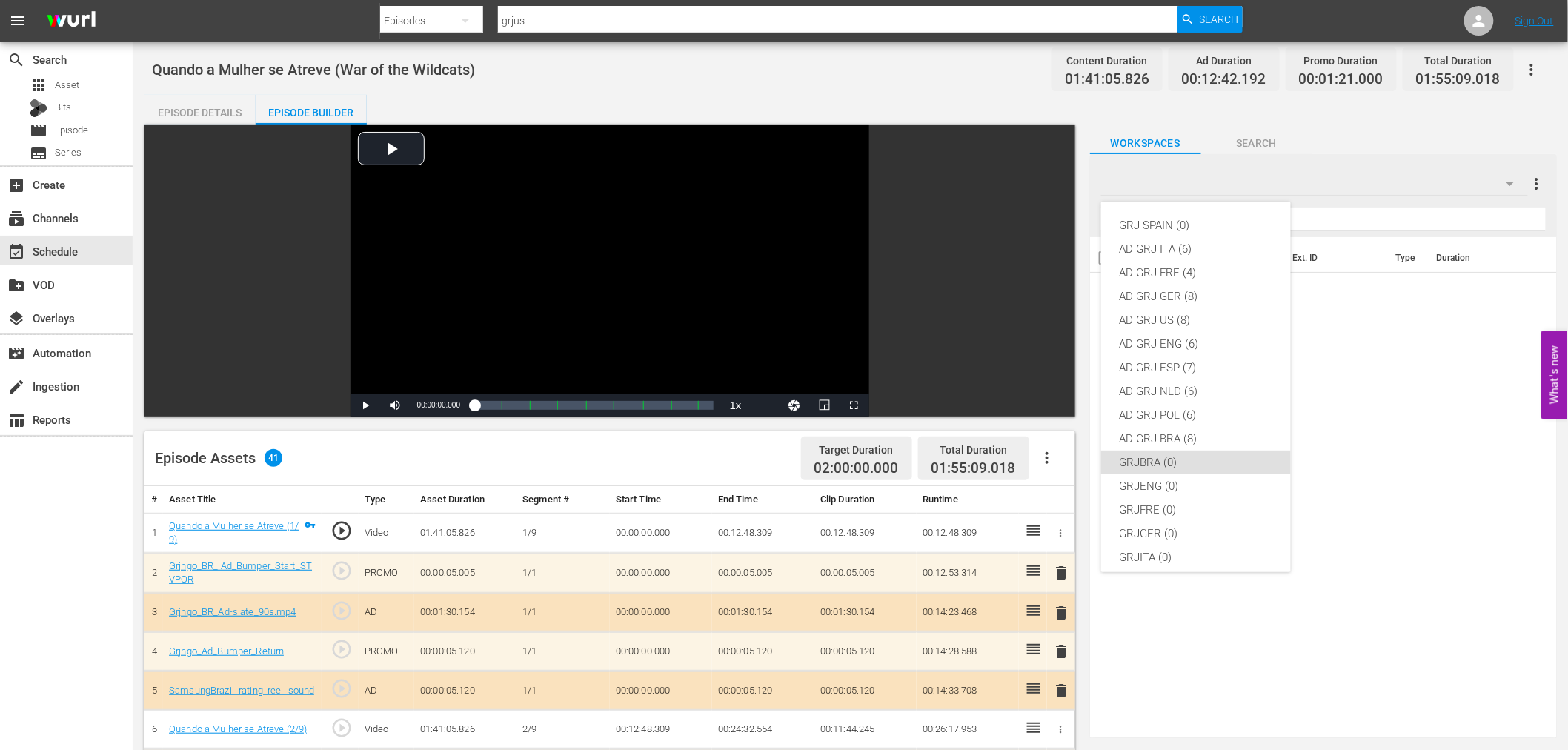
scroll to position [128, 0]
click at [1240, 661] on div "GRJ SPAIN (0) AD GRJ ITA (6) AD GRJ FRE (4) AD GRJ GER (8) AD GRJ US (8) AD GRJ…" at bounding box center [784, 375] width 1568 height 750
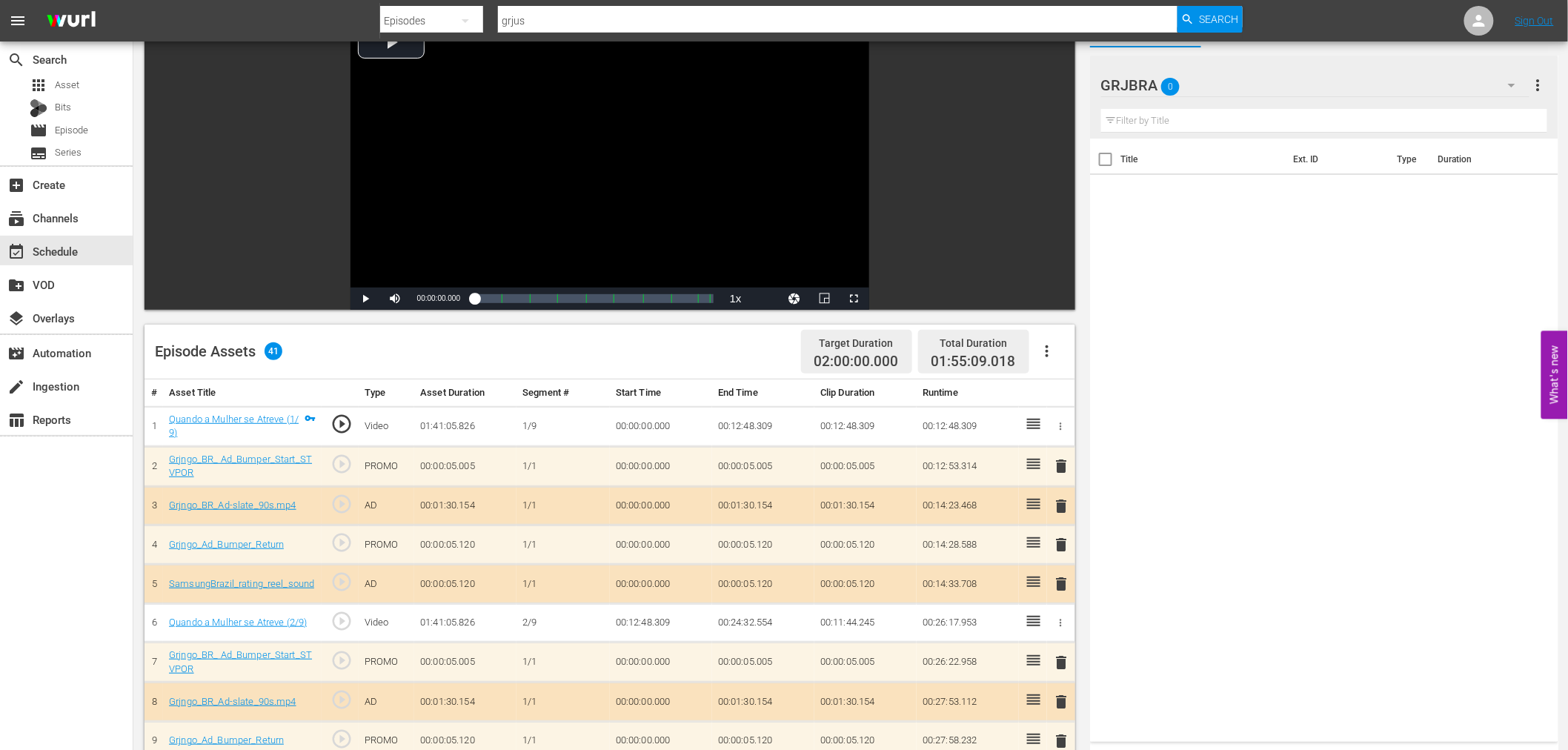
scroll to position [60, 0]
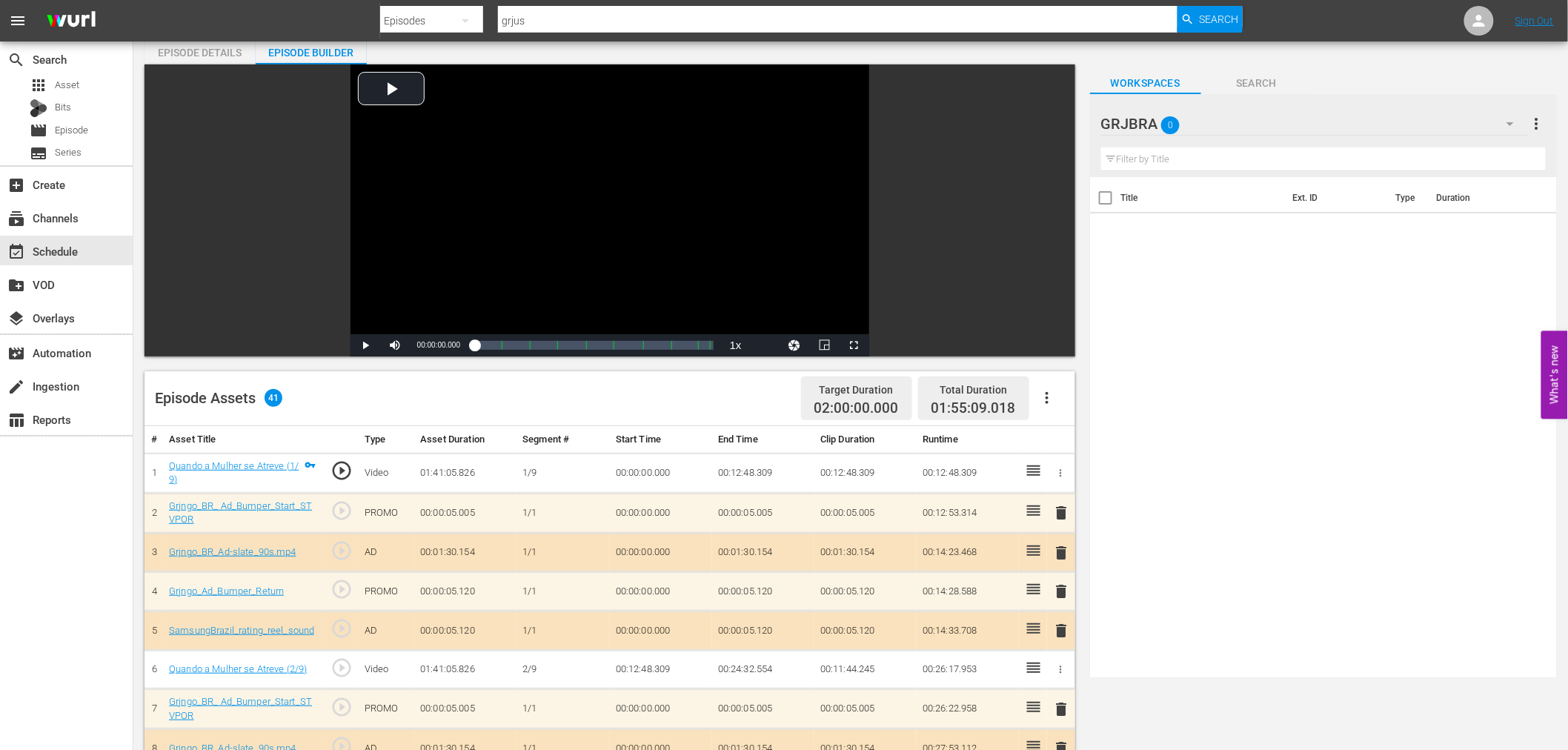
click at [1060, 509] on span "delete" at bounding box center [1062, 512] width 18 height 18
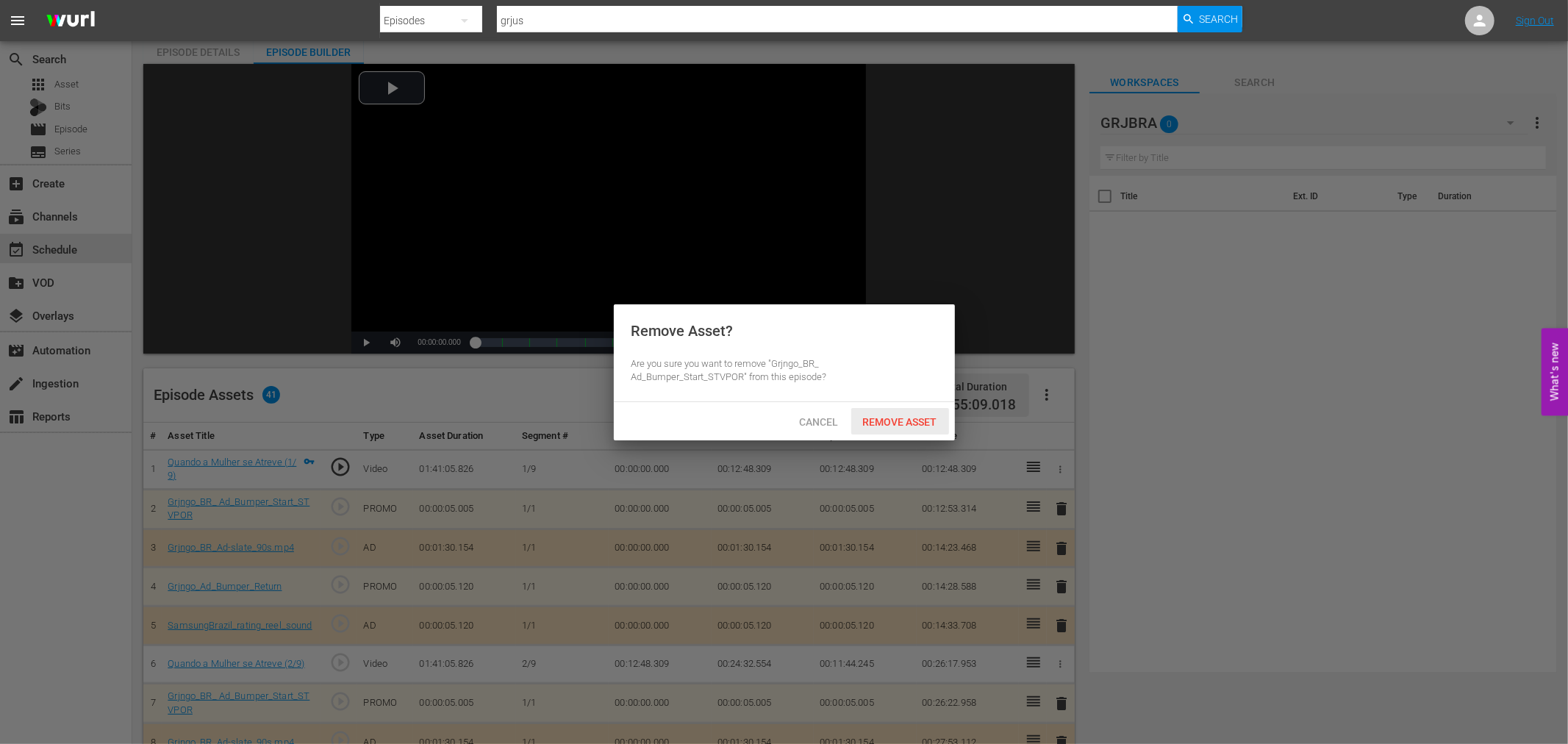
click at [907, 424] on span "Remove Asset" at bounding box center [900, 421] width 98 height 12
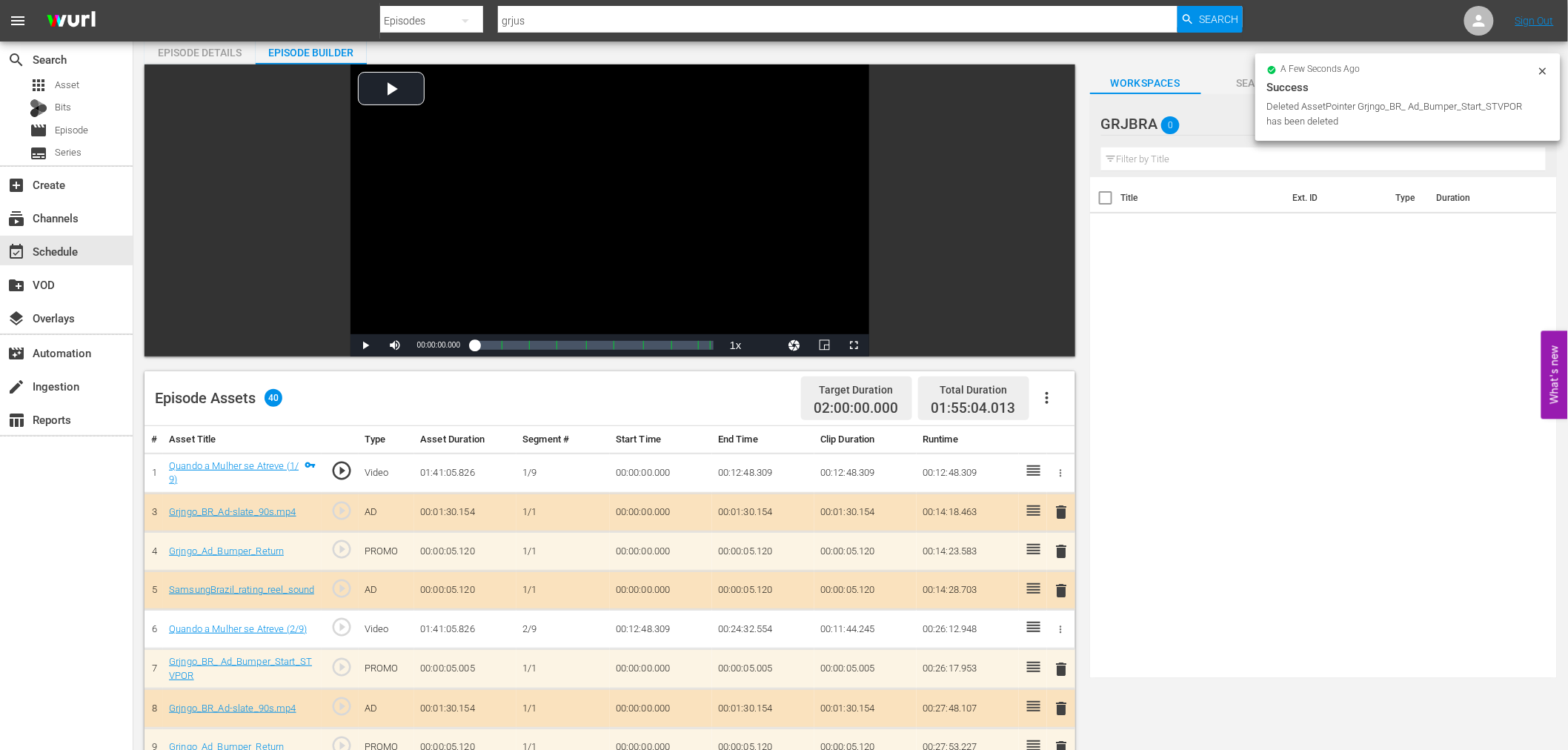
click at [1057, 509] on span "delete" at bounding box center [1062, 512] width 18 height 18
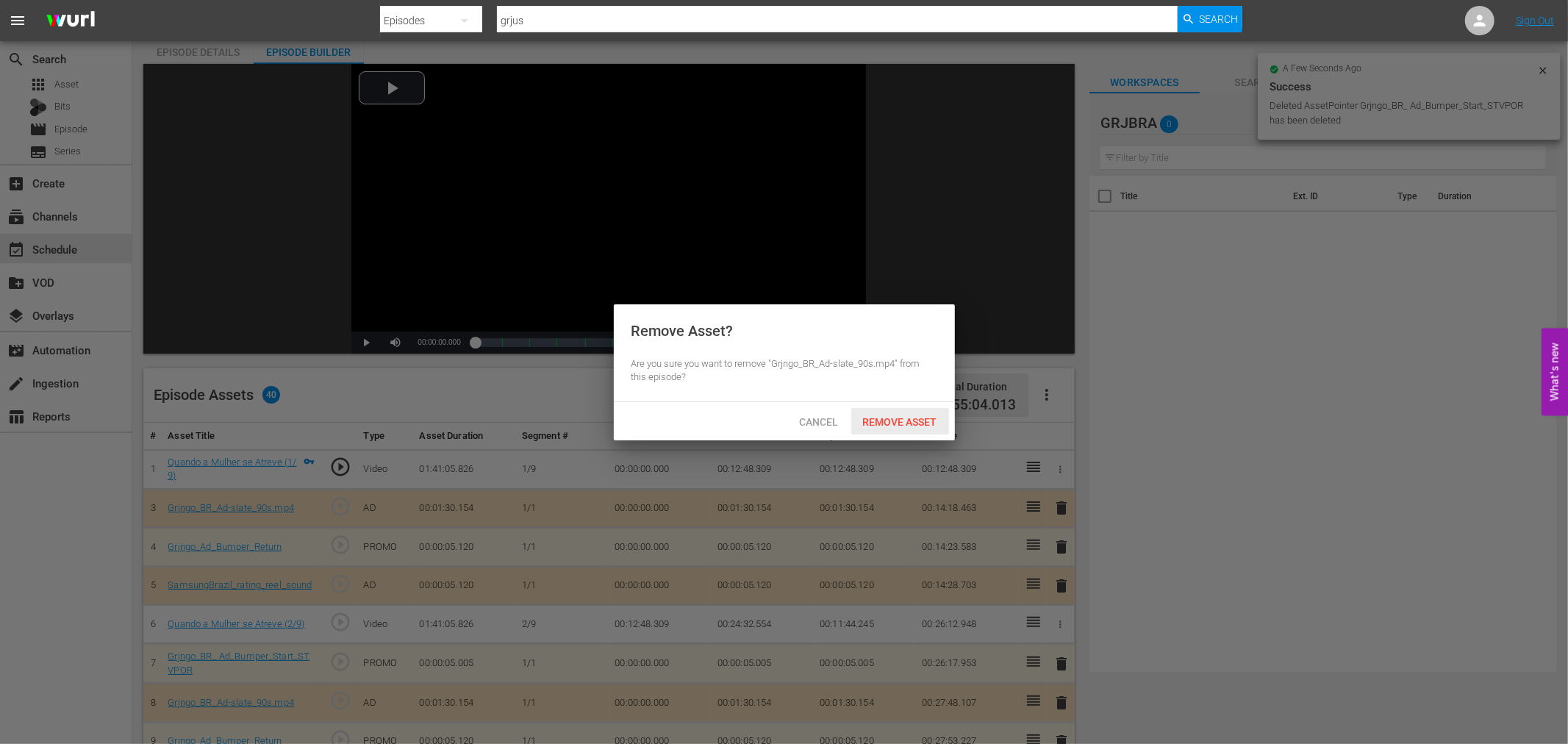
click at [917, 409] on div "Remove Asset" at bounding box center [900, 421] width 98 height 27
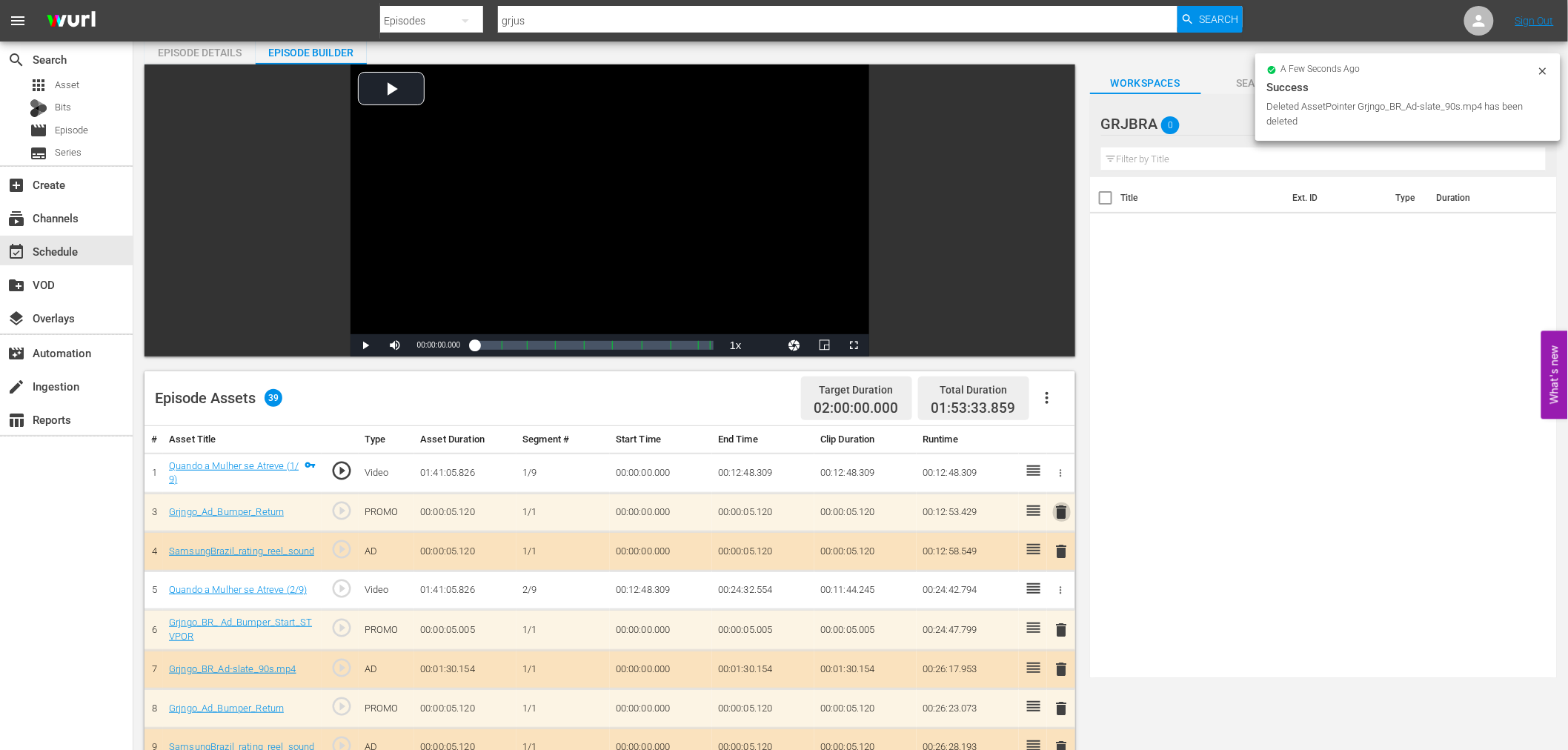
click at [1063, 505] on span "delete" at bounding box center [1062, 512] width 18 height 18
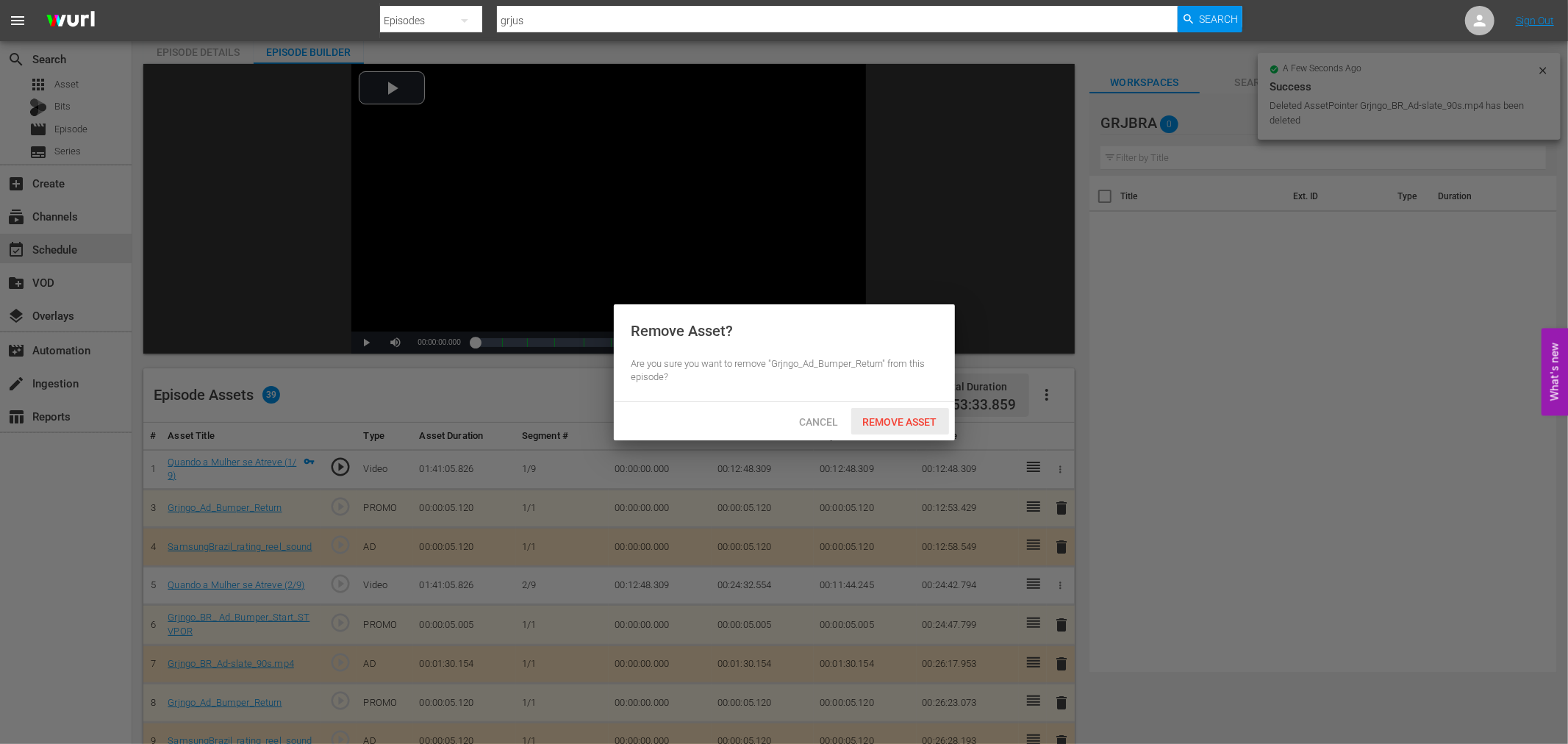
click at [905, 420] on span "Remove Asset" at bounding box center [900, 421] width 98 height 12
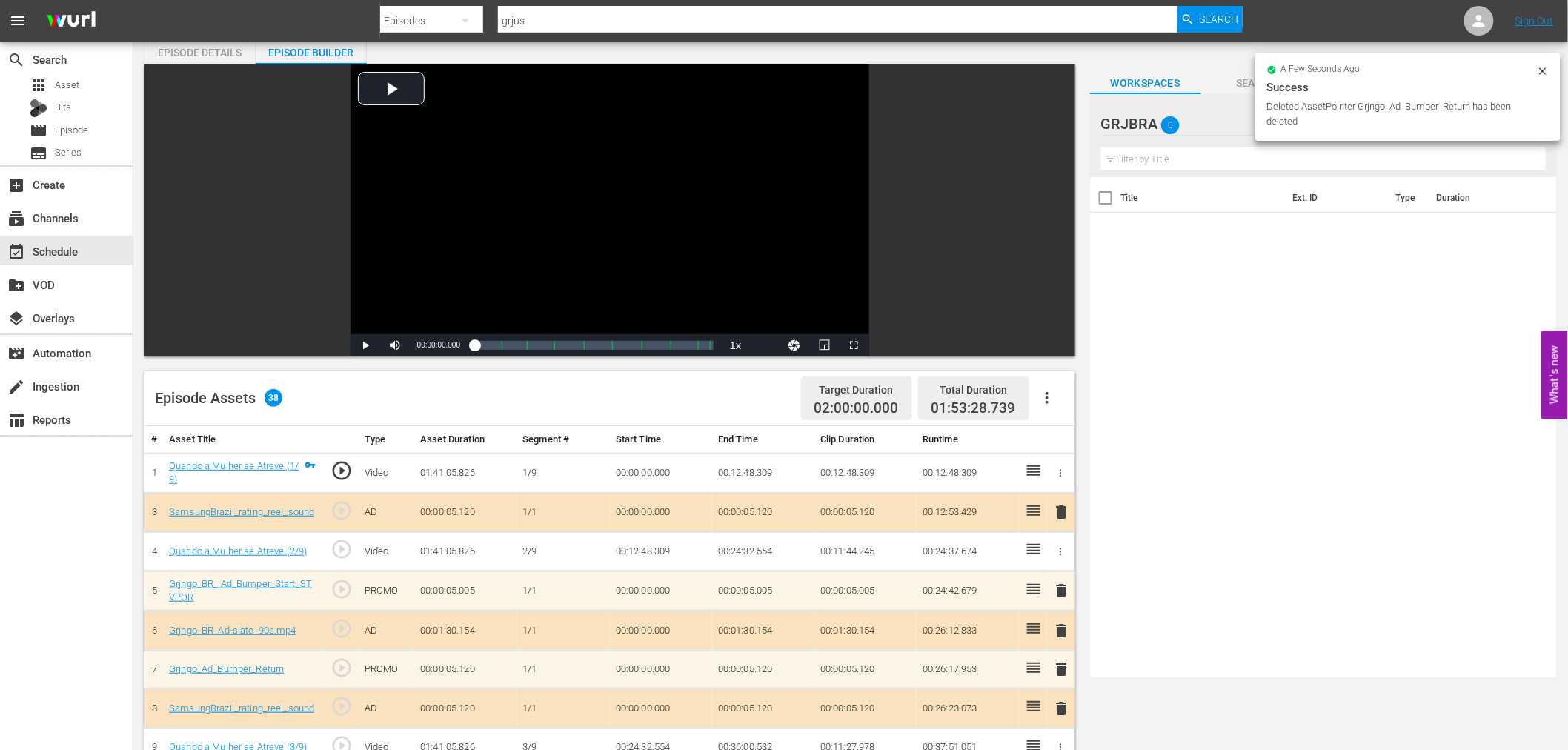
click at [1063, 513] on span "delete" at bounding box center [1062, 512] width 18 height 18
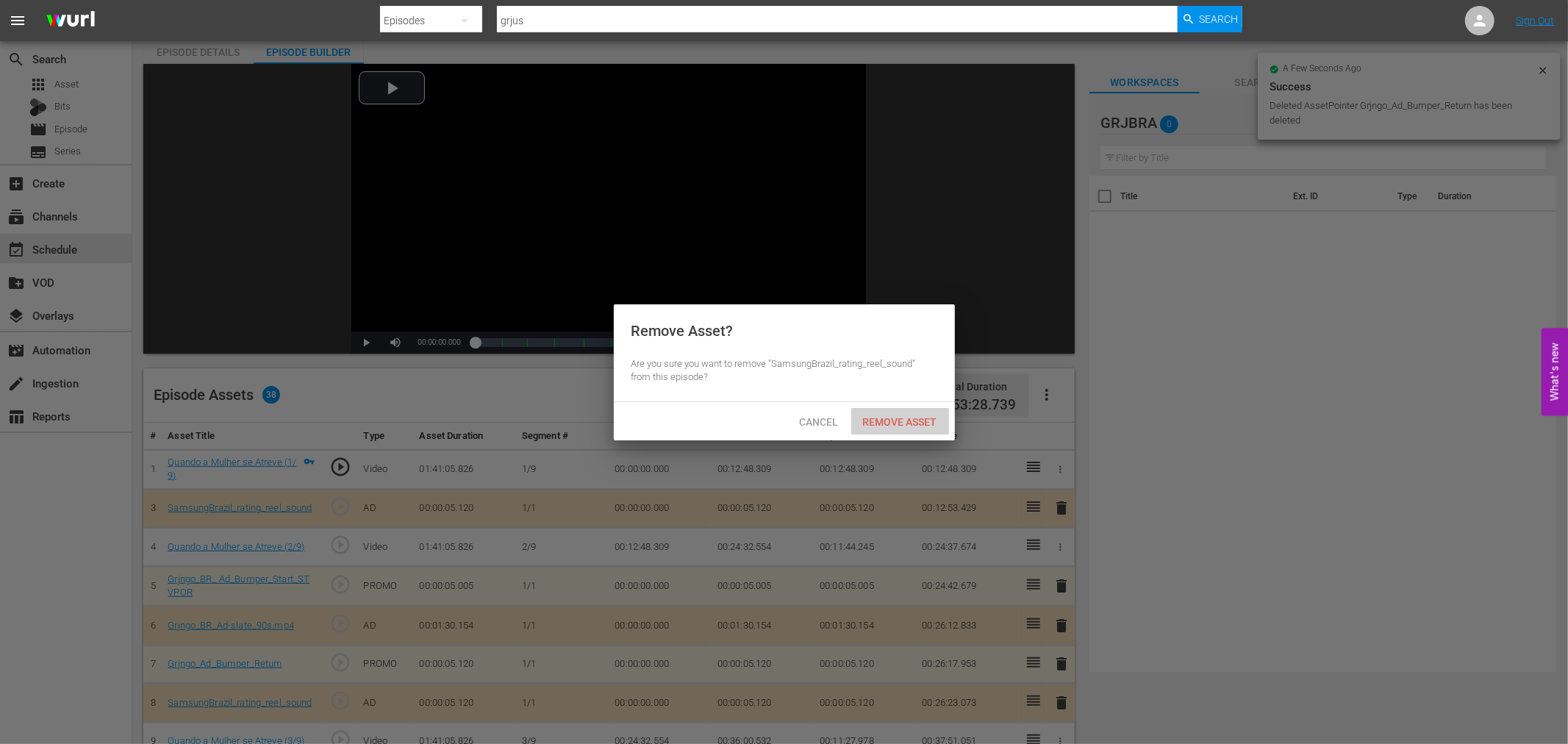
click at [917, 416] on span "Remove Asset" at bounding box center [900, 421] width 98 height 12
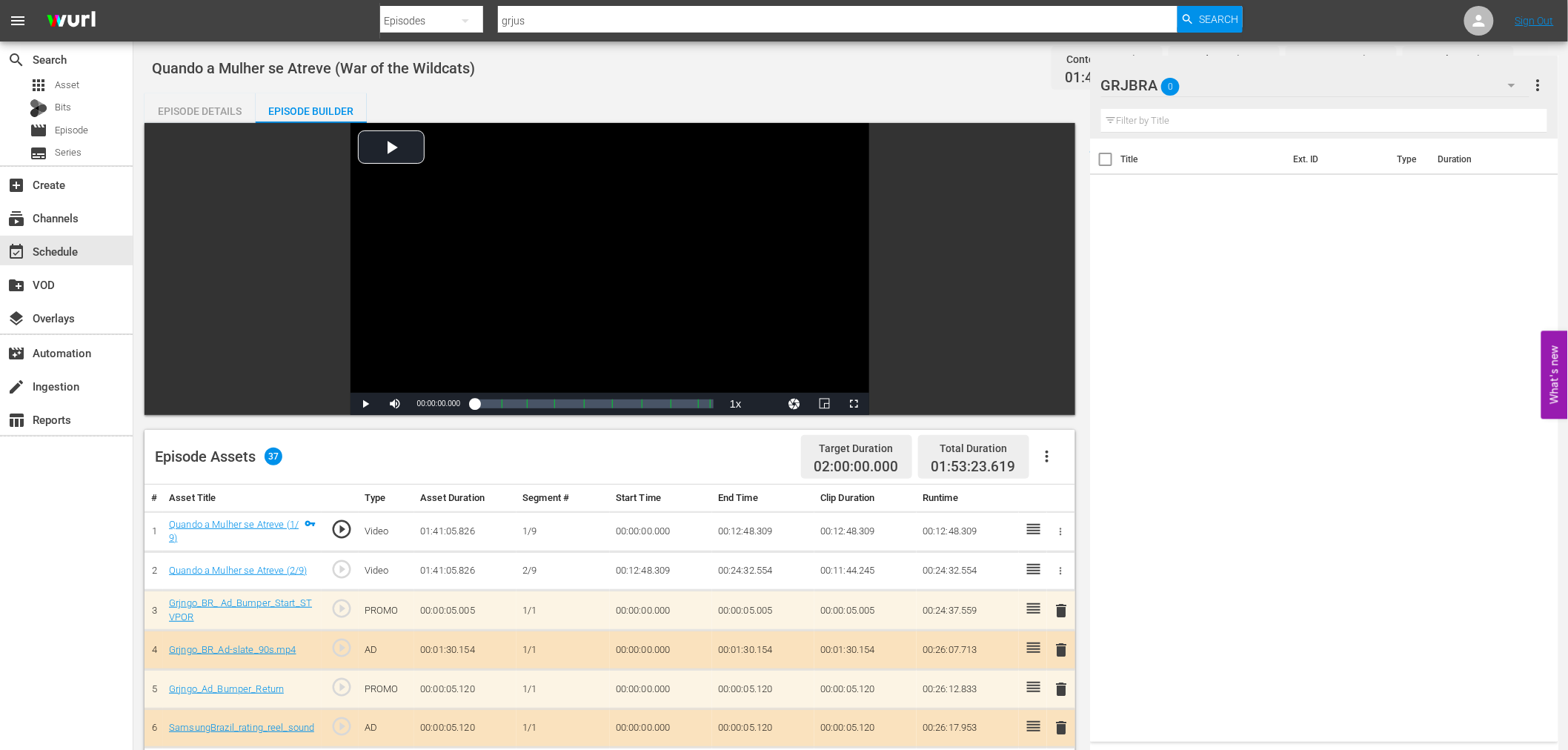
scroll to position [0, 0]
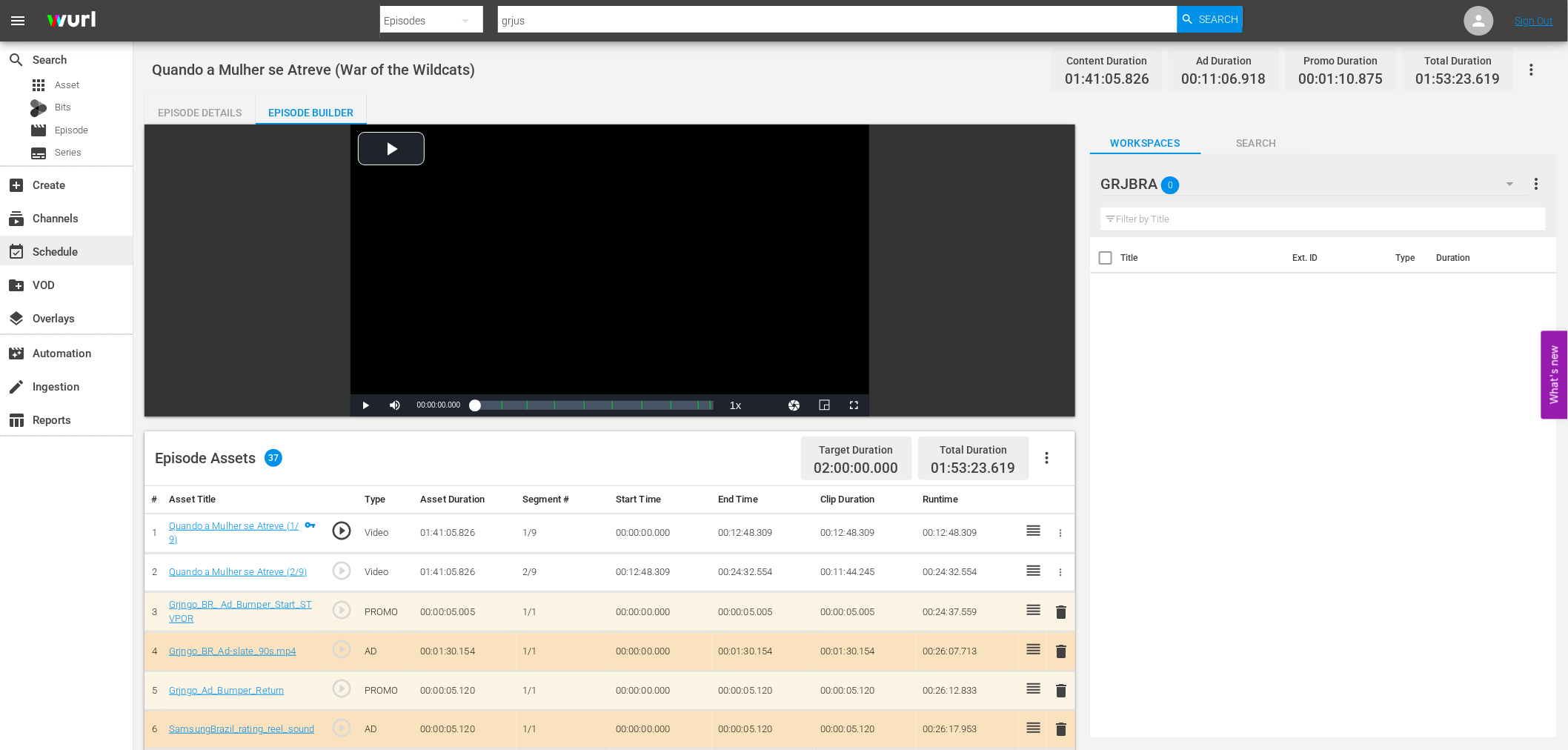
click at [82, 245] on div "event_available Schedule" at bounding box center [41, 248] width 83 height 13
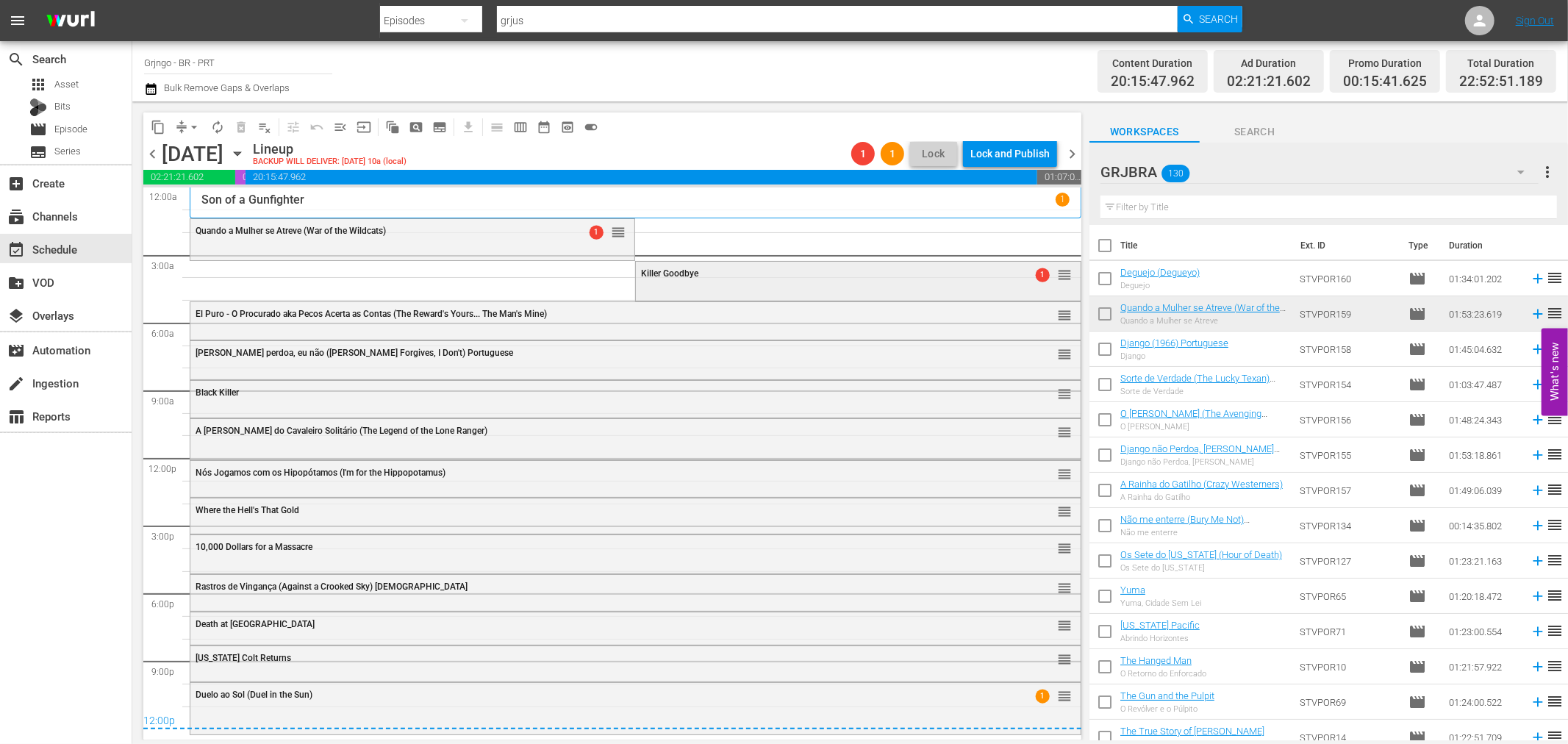
click at [665, 275] on span "Killer Goodbye" at bounding box center [669, 273] width 57 height 10
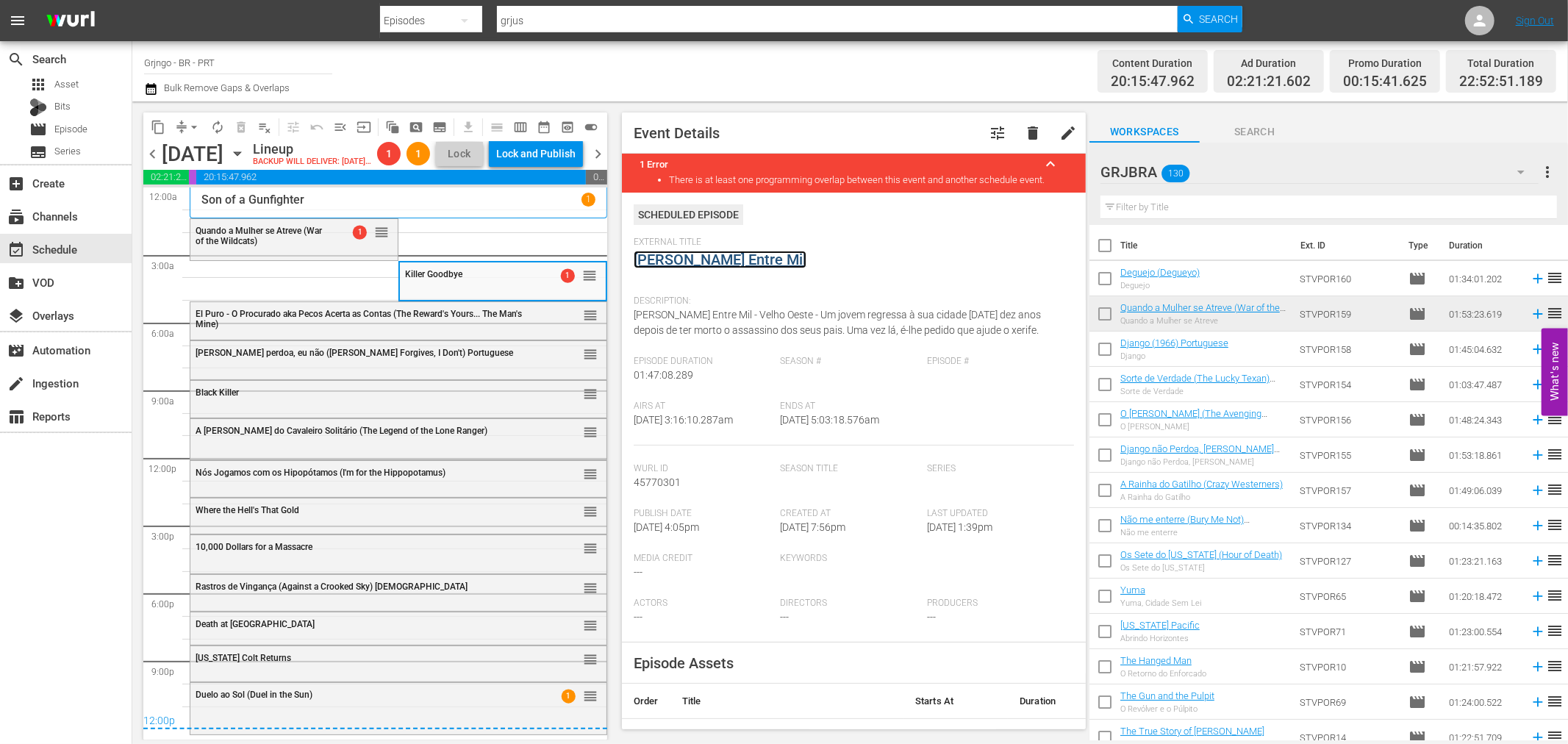
click at [738, 257] on link "[PERSON_NAME] Entre Mil" at bounding box center [720, 259] width 173 height 18
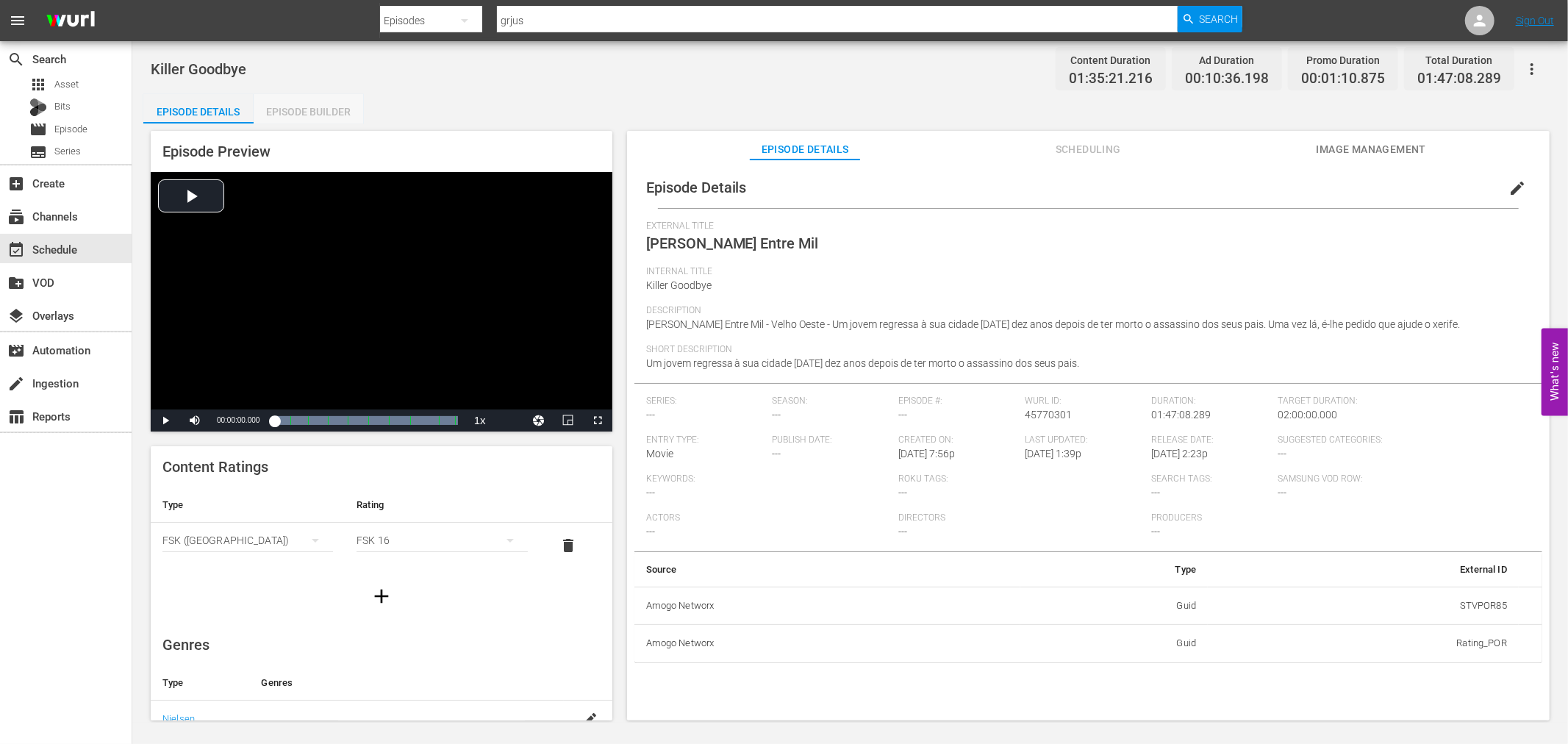
click at [304, 111] on div "Episode Builder" at bounding box center [308, 112] width 111 height 36
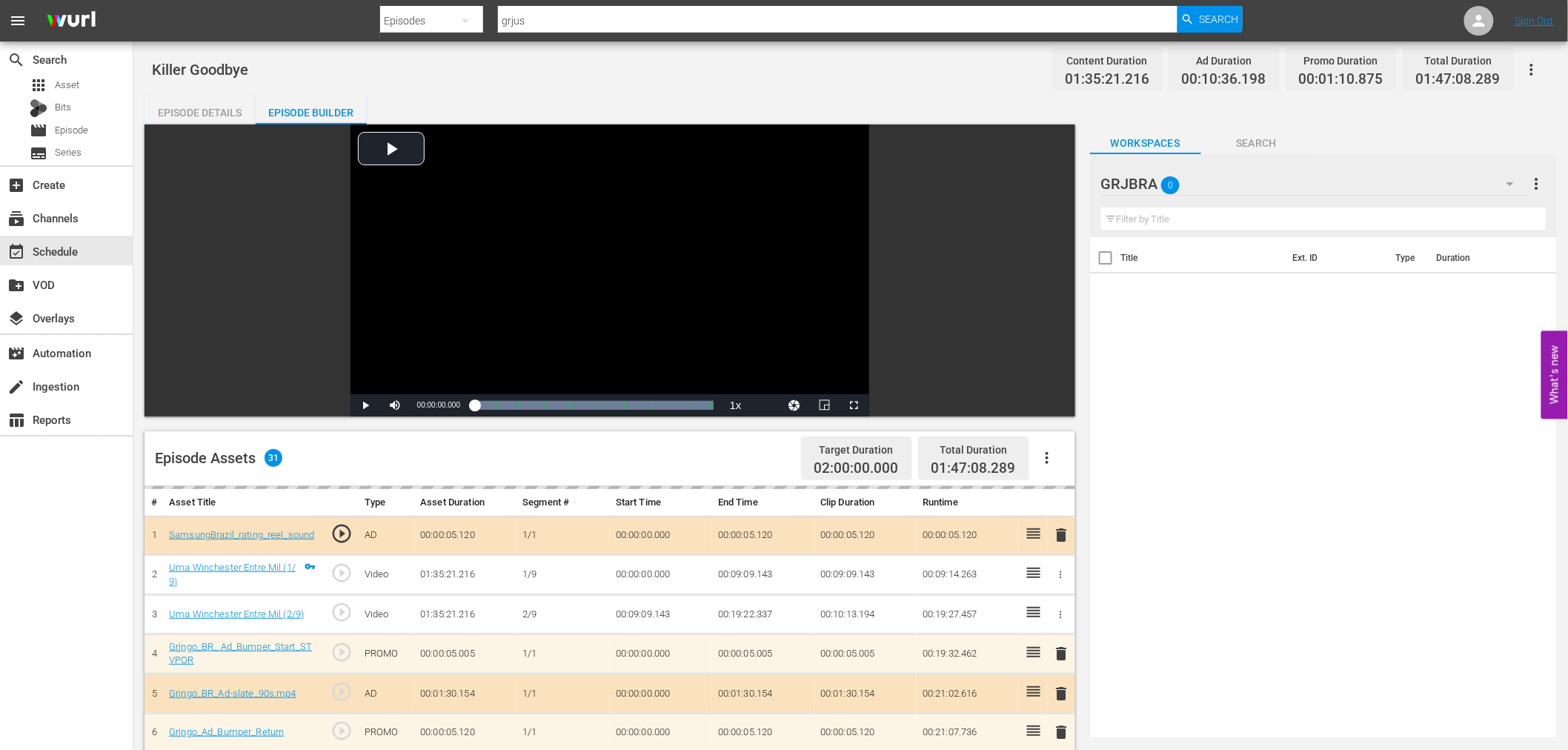
click at [1050, 464] on icon "button" at bounding box center [1047, 457] width 18 height 18
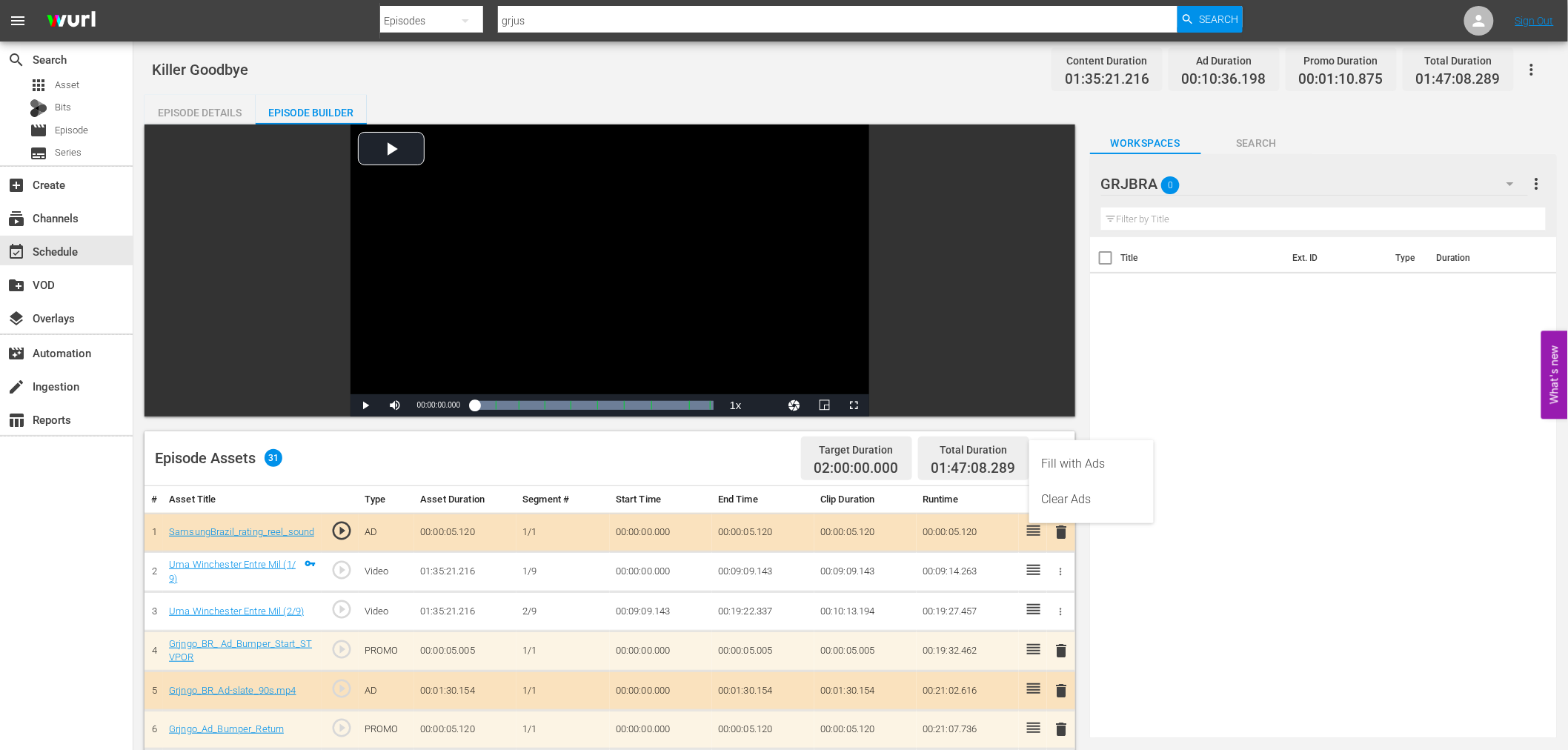
click at [1055, 508] on div "Clear Ads" at bounding box center [1091, 499] width 100 height 36
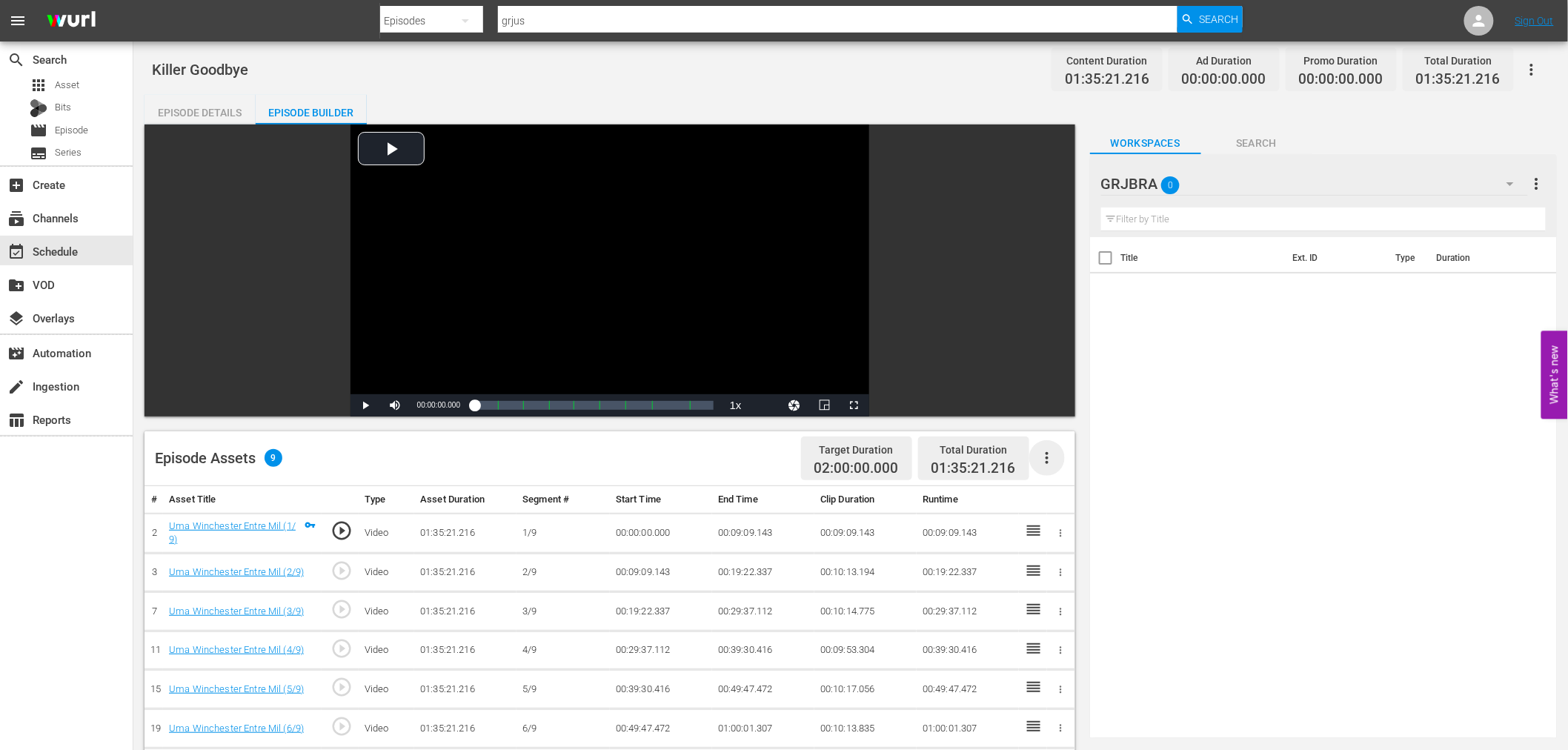
click at [1046, 456] on icon "button" at bounding box center [1047, 457] width 3 height 12
click at [1046, 464] on div "Fill with Ads" at bounding box center [1091, 464] width 100 height 36
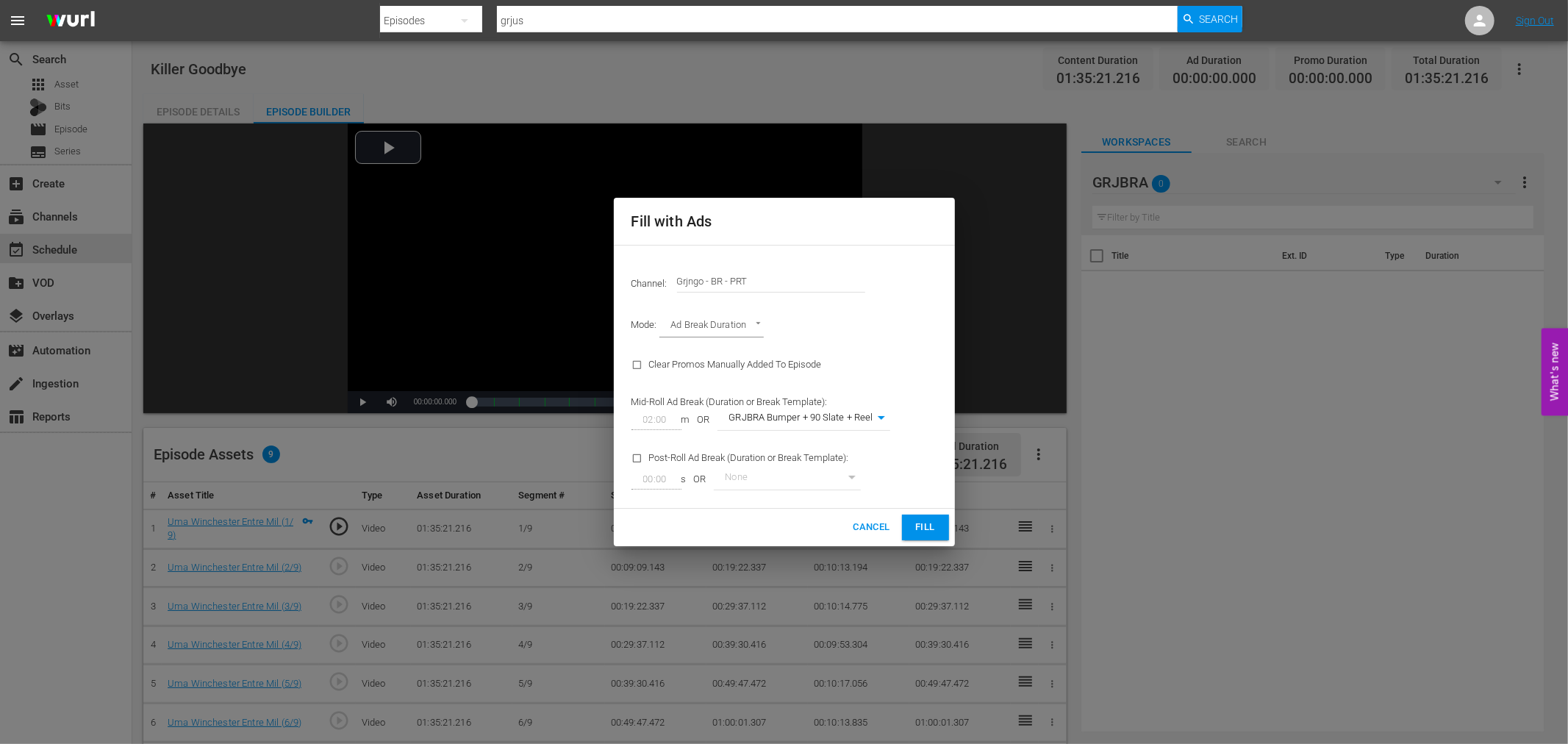
click at [920, 520] on span "Fill" at bounding box center [925, 527] width 23 height 17
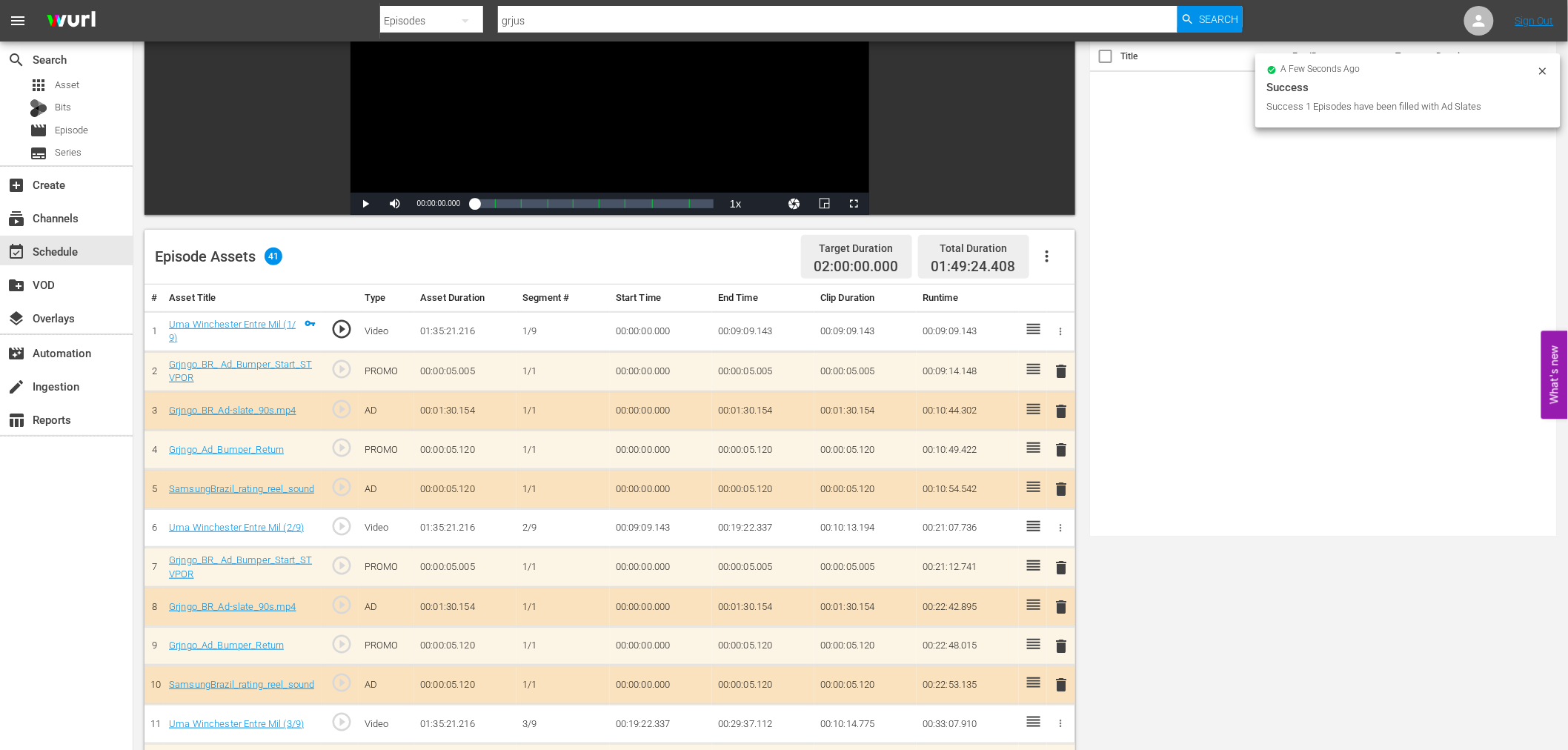
scroll to position [247, 0]
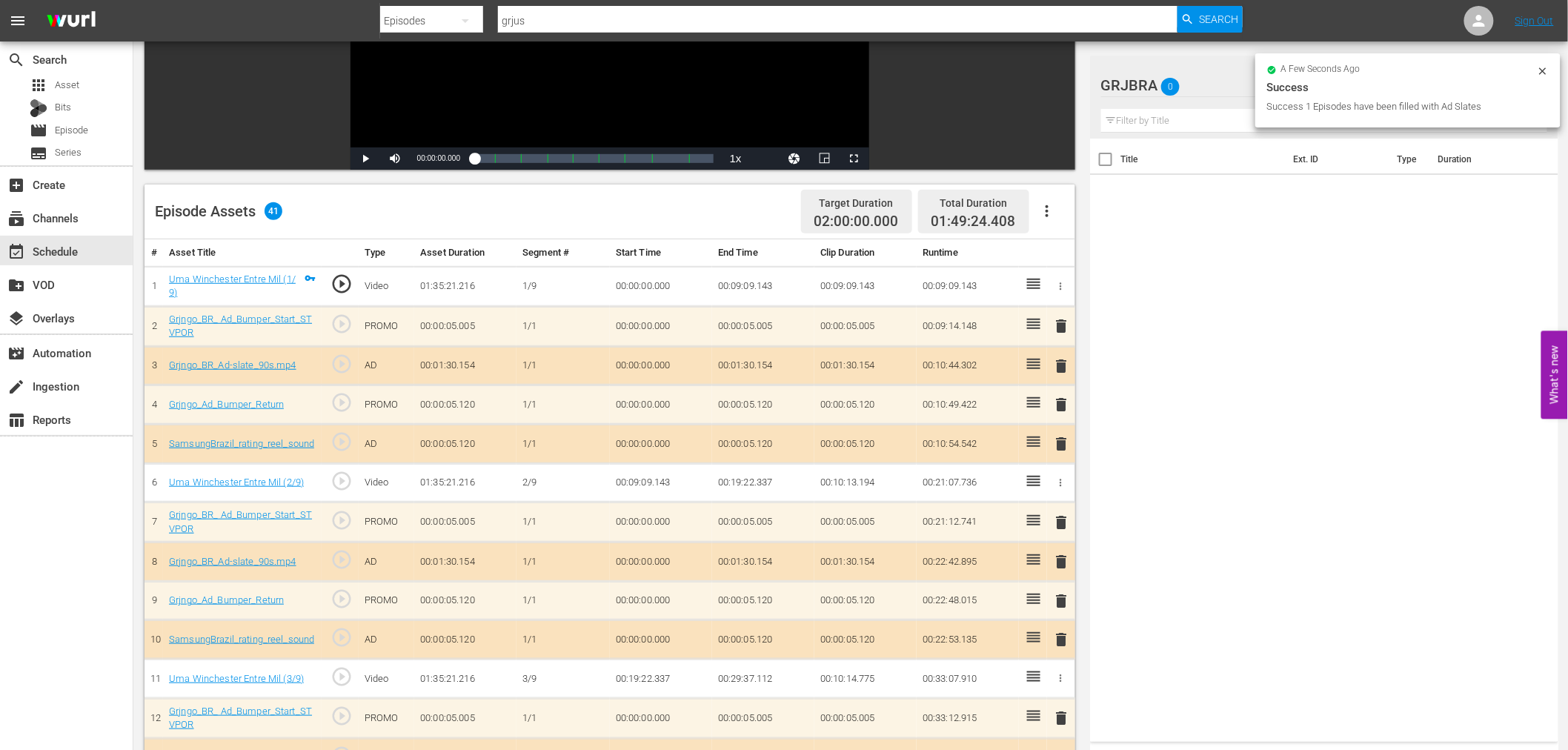
click at [1065, 325] on span "delete" at bounding box center [1062, 326] width 18 height 18
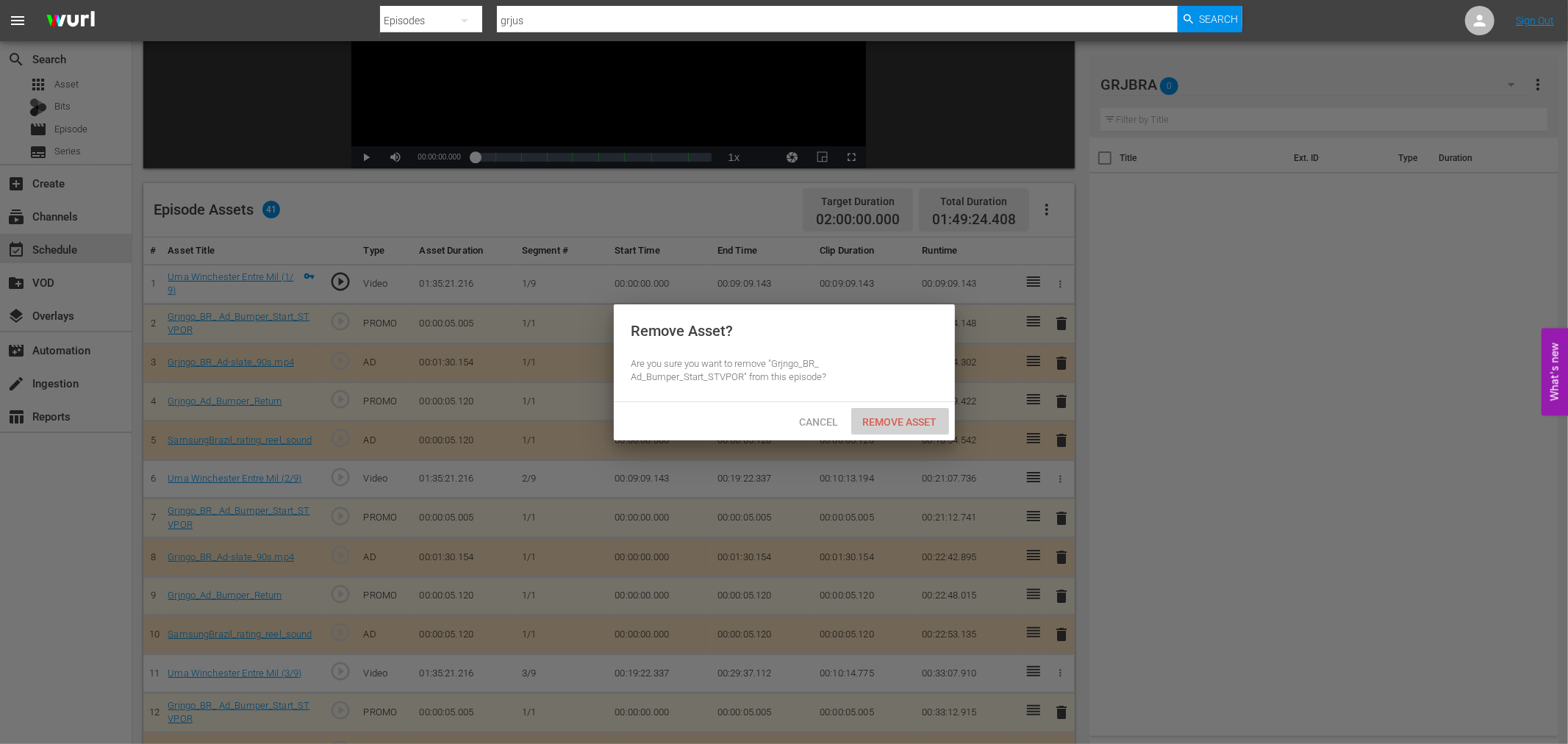
click at [930, 413] on div "Remove Asset" at bounding box center [900, 421] width 98 height 27
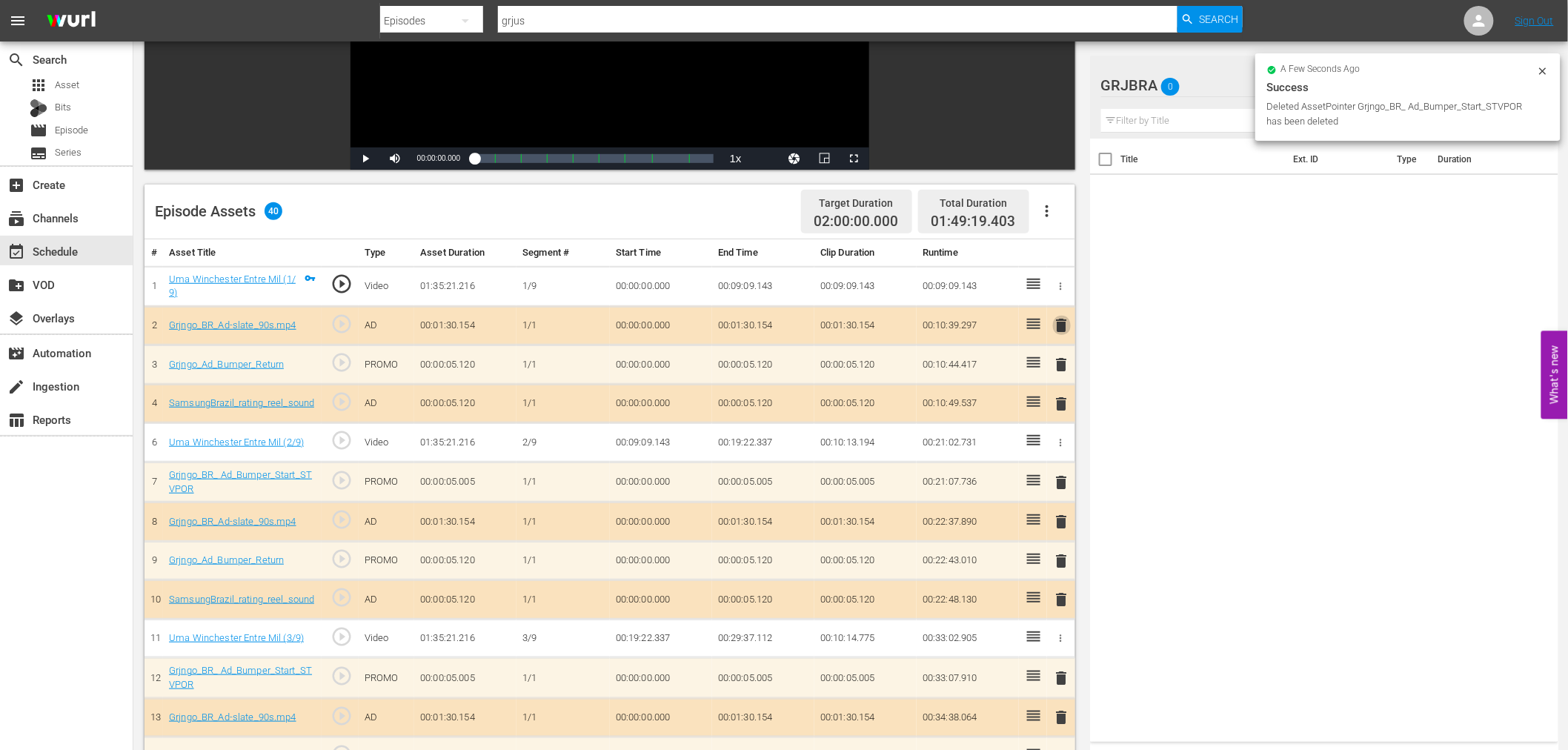
click at [1067, 323] on span "delete" at bounding box center [1062, 325] width 18 height 18
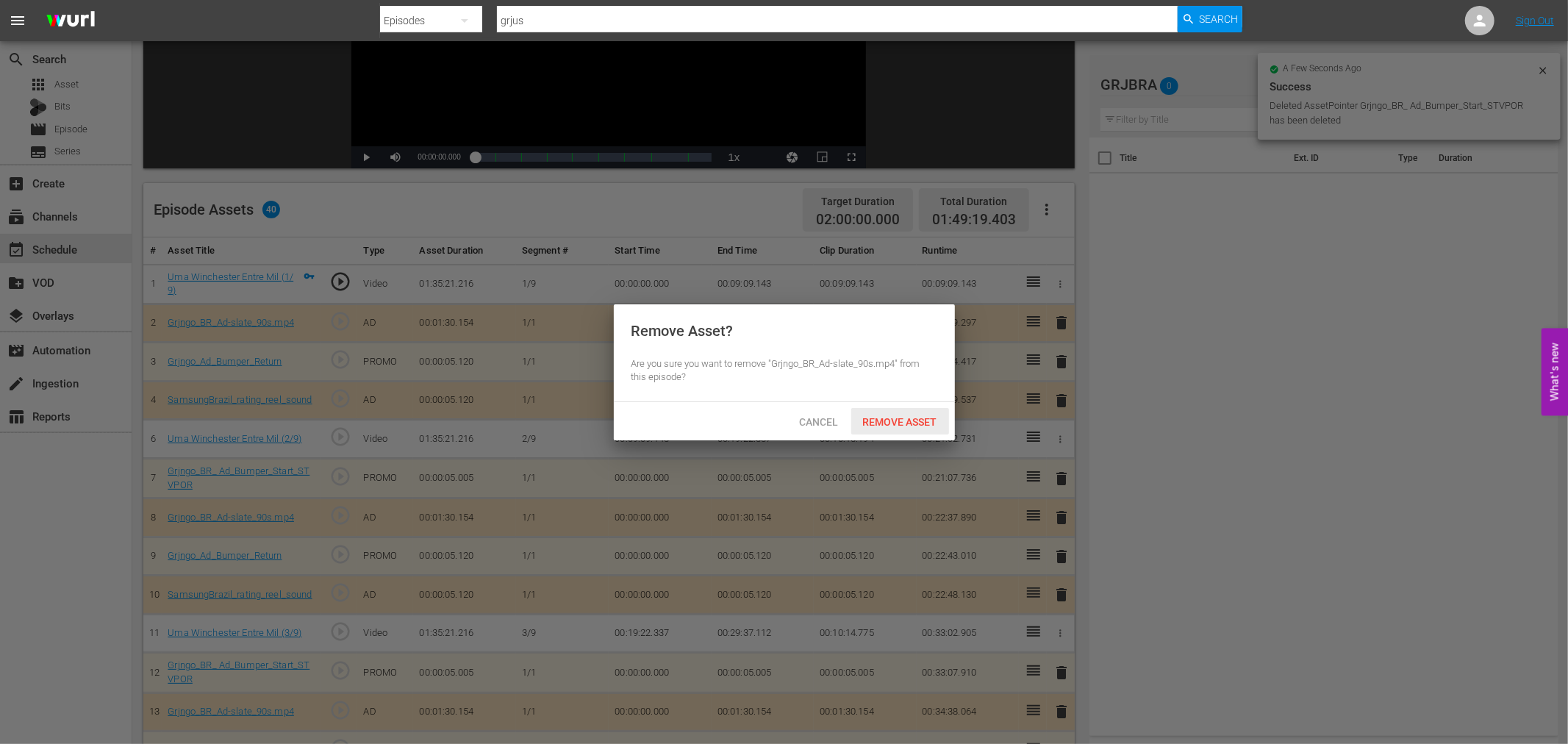
click at [892, 416] on span "Remove Asset" at bounding box center [900, 421] width 98 height 12
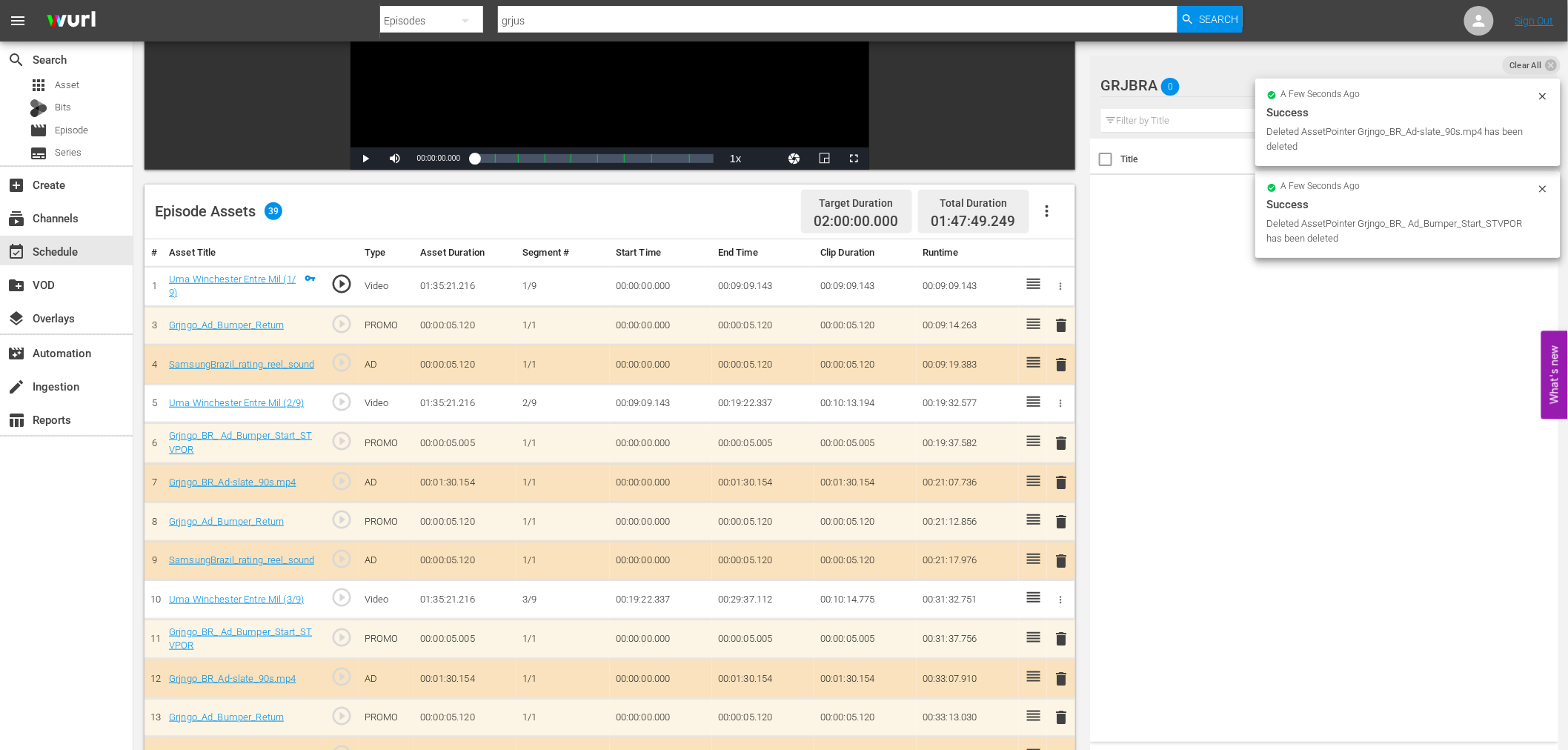
click at [1056, 326] on span "delete" at bounding box center [1062, 325] width 18 height 18
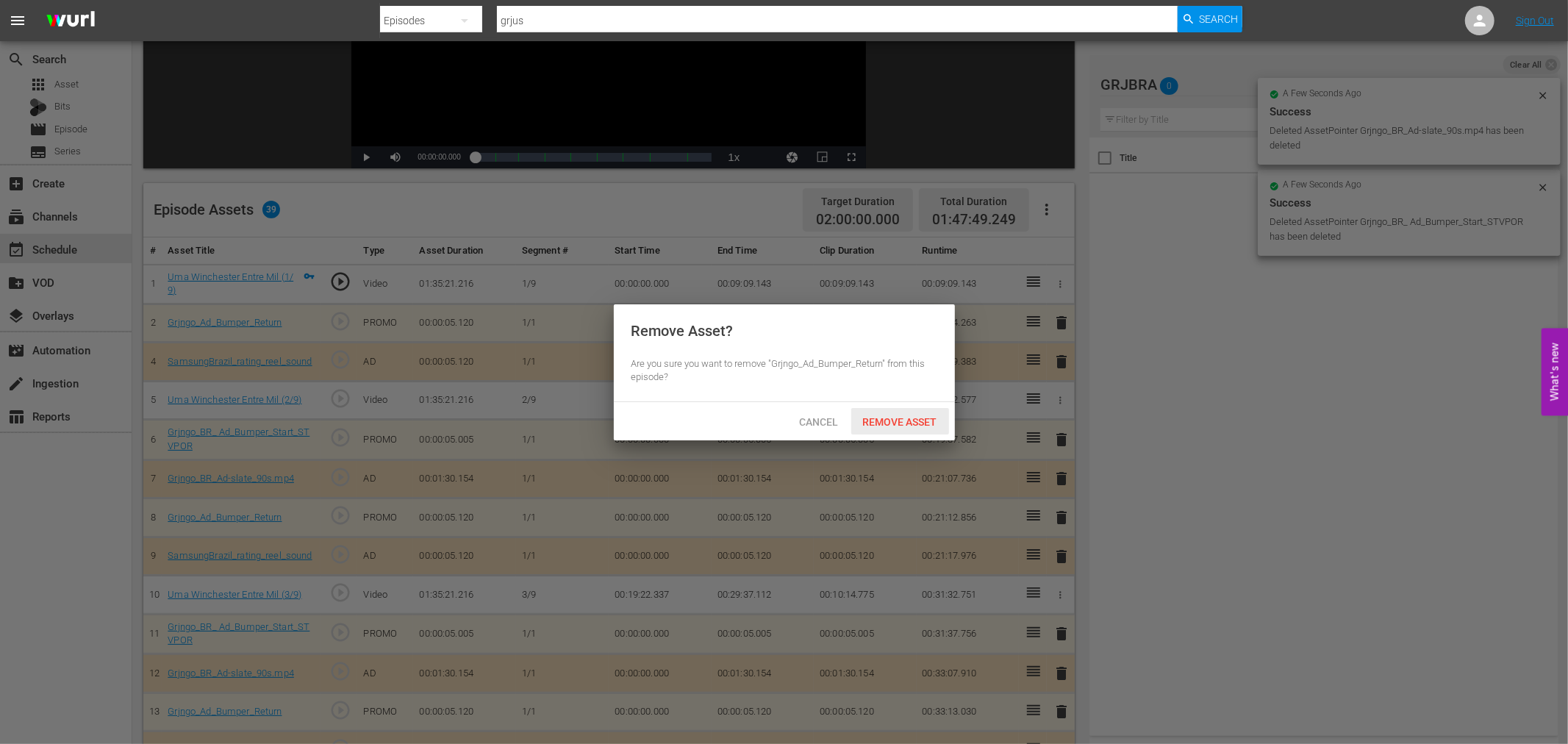
drag, startPoint x: 906, startPoint y: 413, endPoint x: 924, endPoint y: 399, distance: 22.8
click at [906, 413] on div "Remove Asset" at bounding box center [900, 421] width 98 height 27
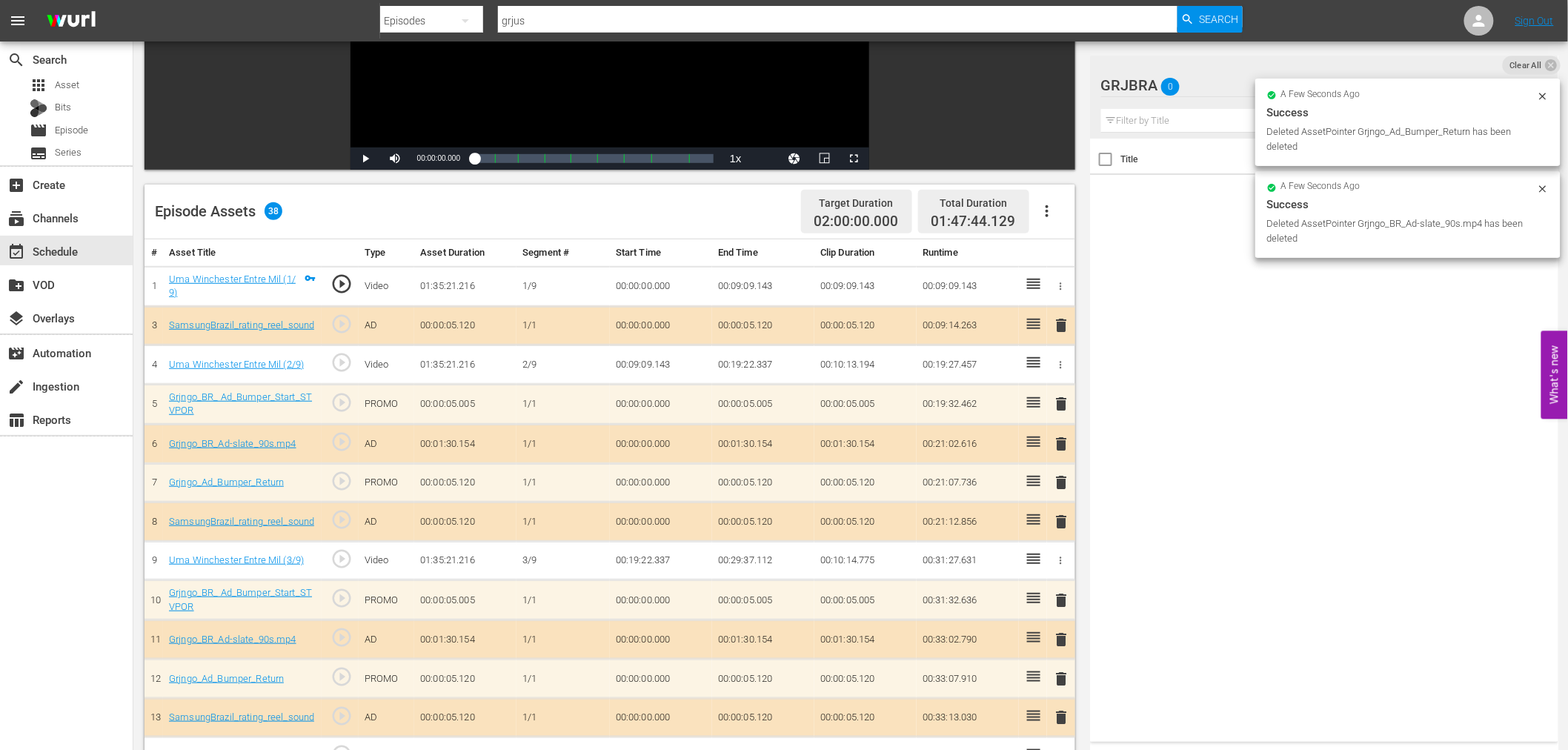
click at [1061, 325] on span "delete" at bounding box center [1062, 325] width 18 height 18
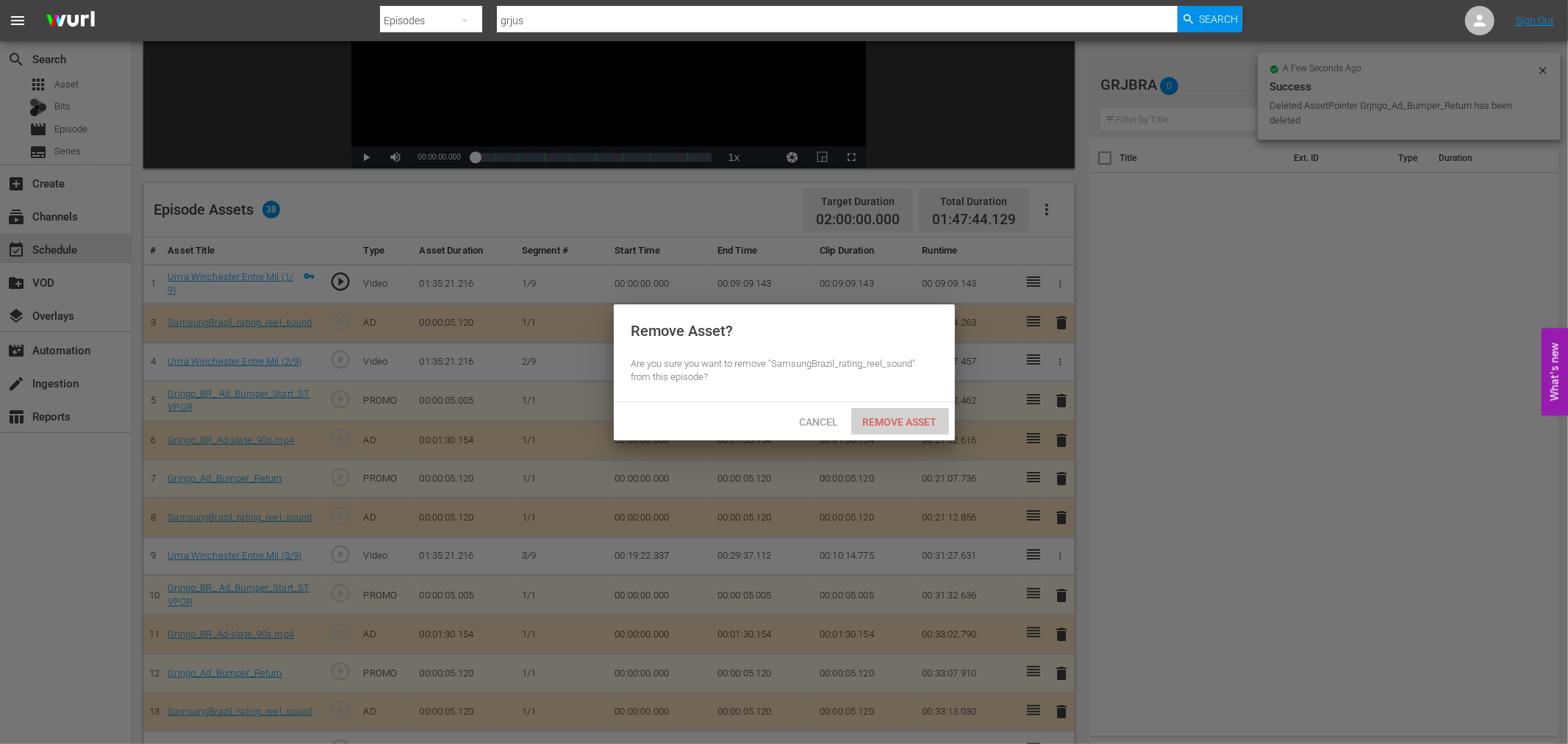
click at [911, 413] on div "Remove Asset" at bounding box center [900, 421] width 98 height 27
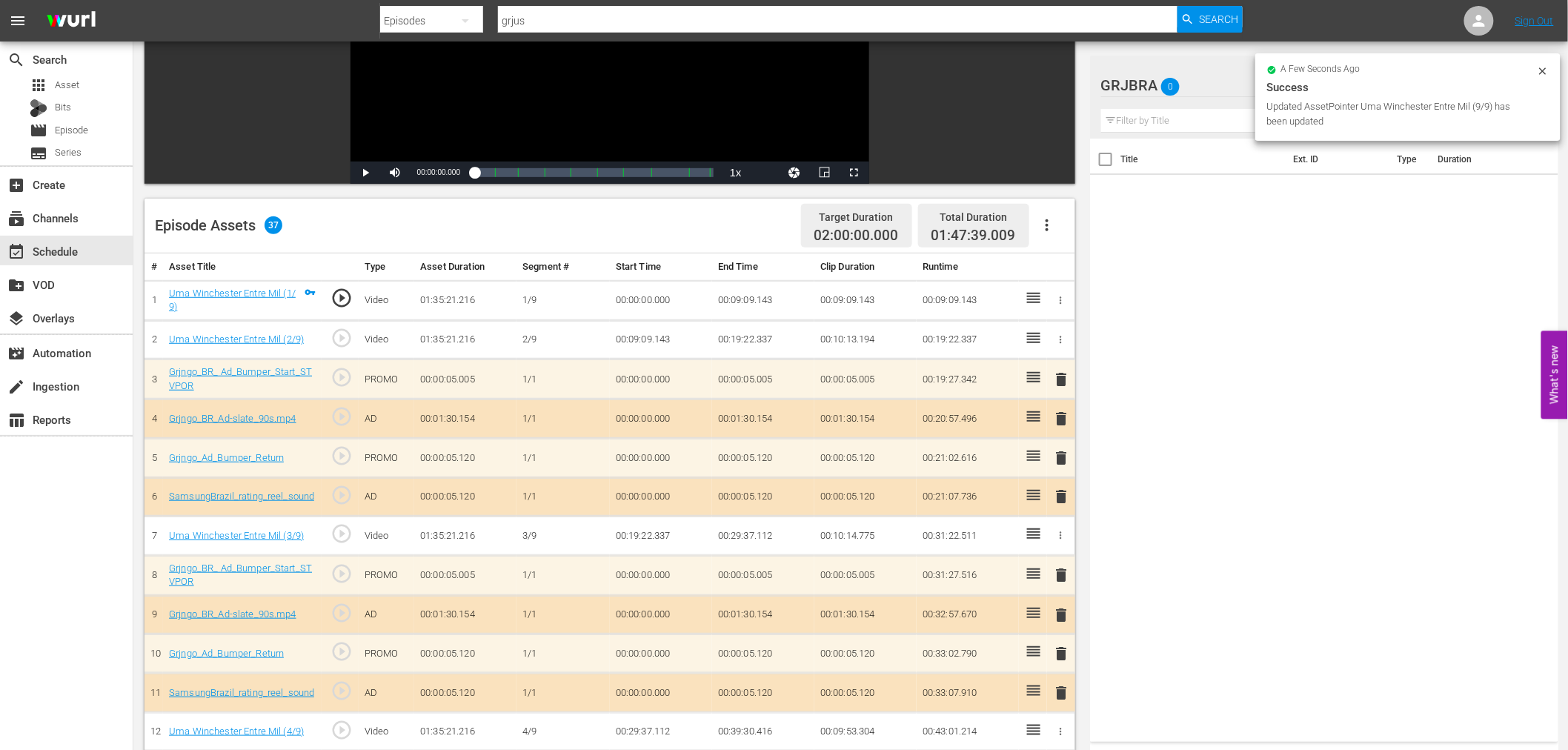
scroll to position [0, 0]
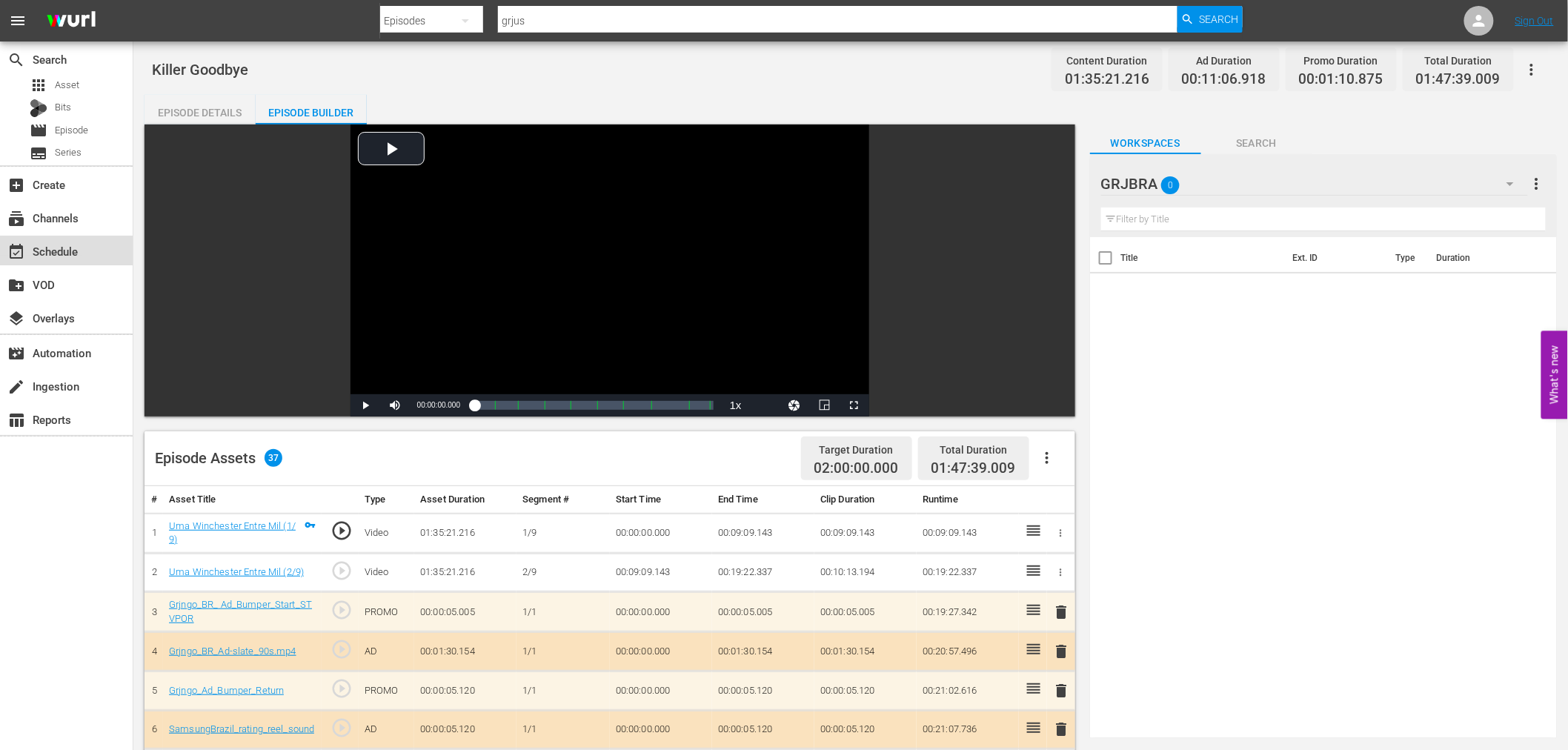
click at [82, 250] on div "event_available Schedule" at bounding box center [41, 248] width 83 height 13
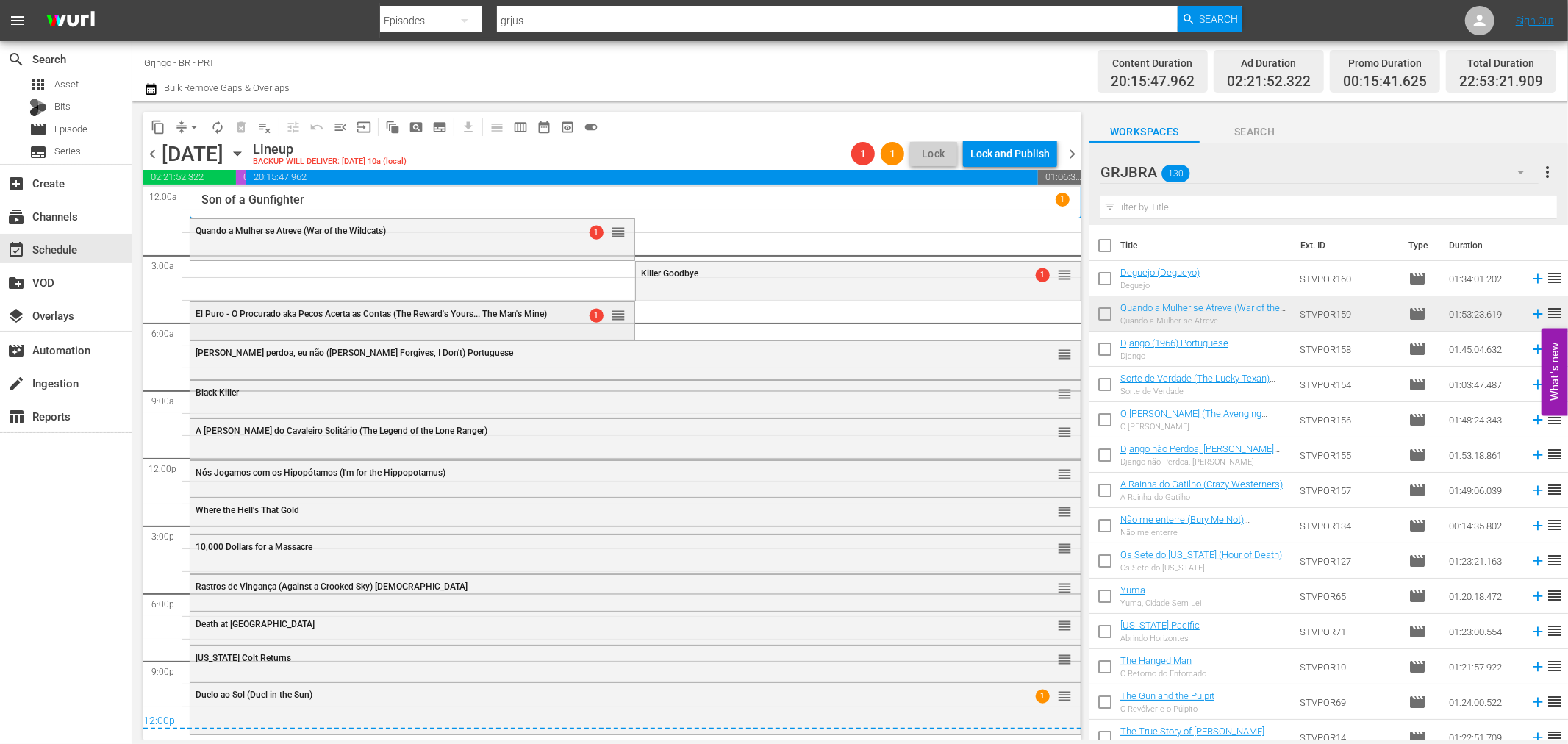
click at [444, 318] on span "El Puro - O Procurado aka Pecos Acerta as Contas (The Reward's Yours... The Man…" at bounding box center [371, 313] width 352 height 10
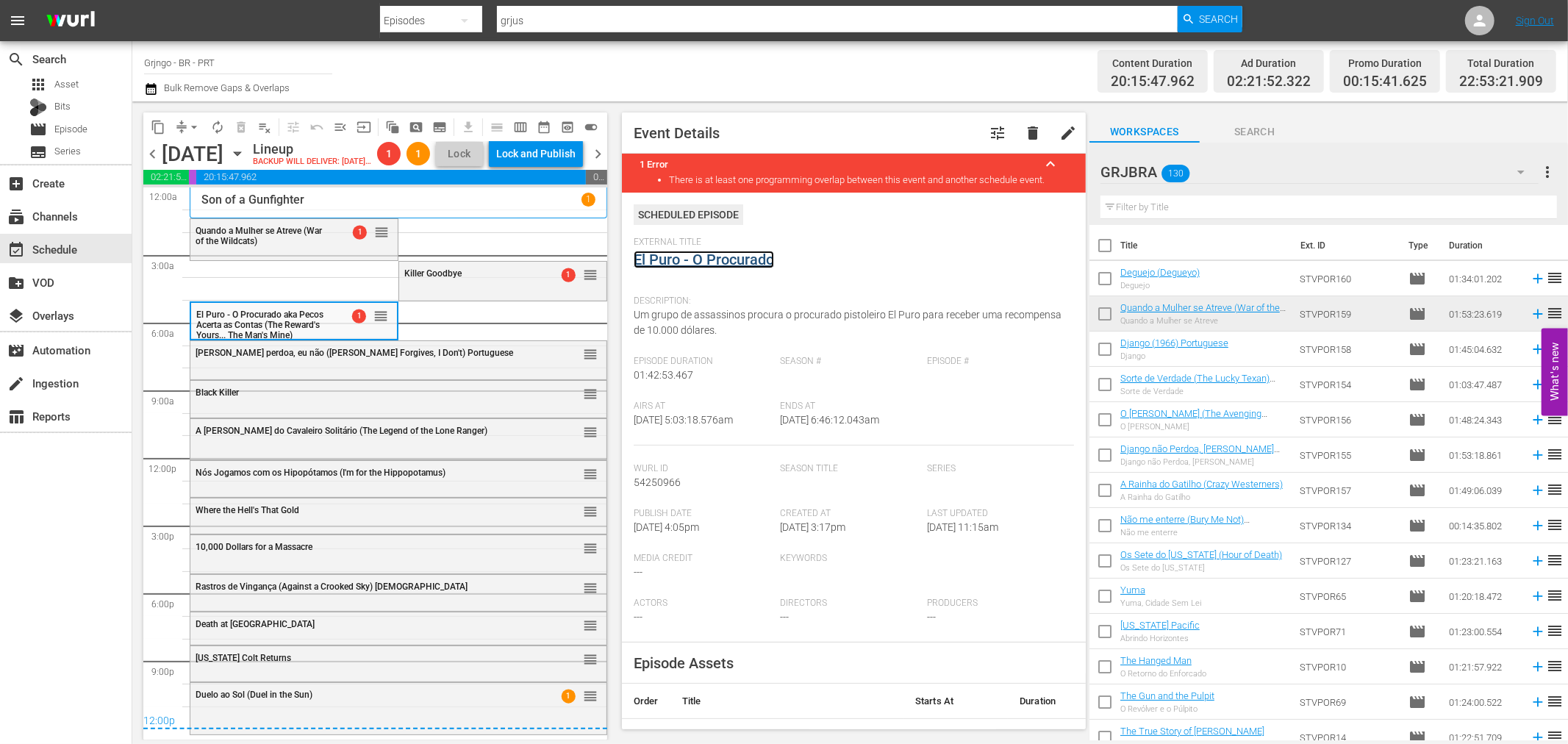
click at [691, 257] on link "El Puro - O Procurado" at bounding box center [704, 259] width 141 height 18
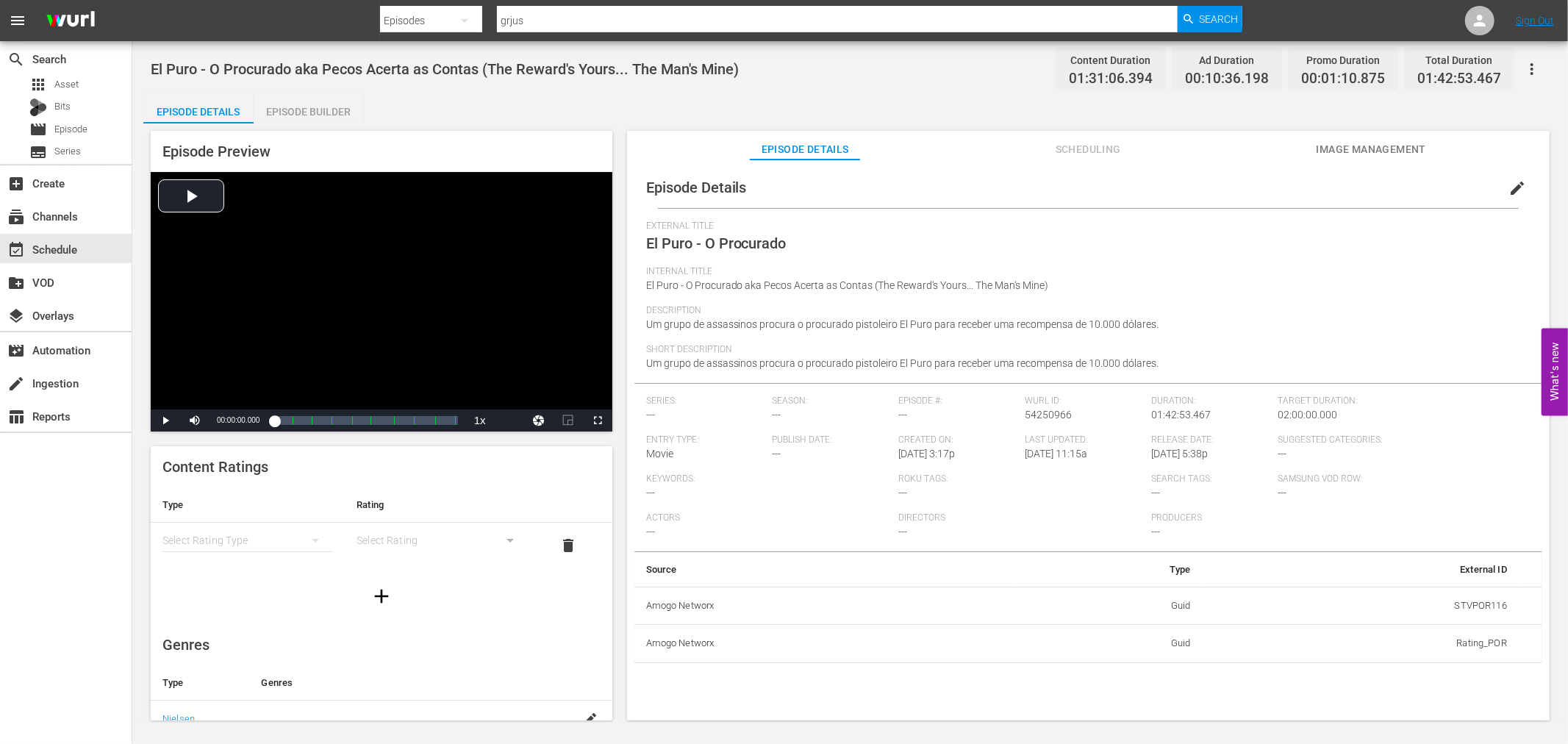
click at [311, 108] on div "Episode Builder" at bounding box center [308, 112] width 111 height 36
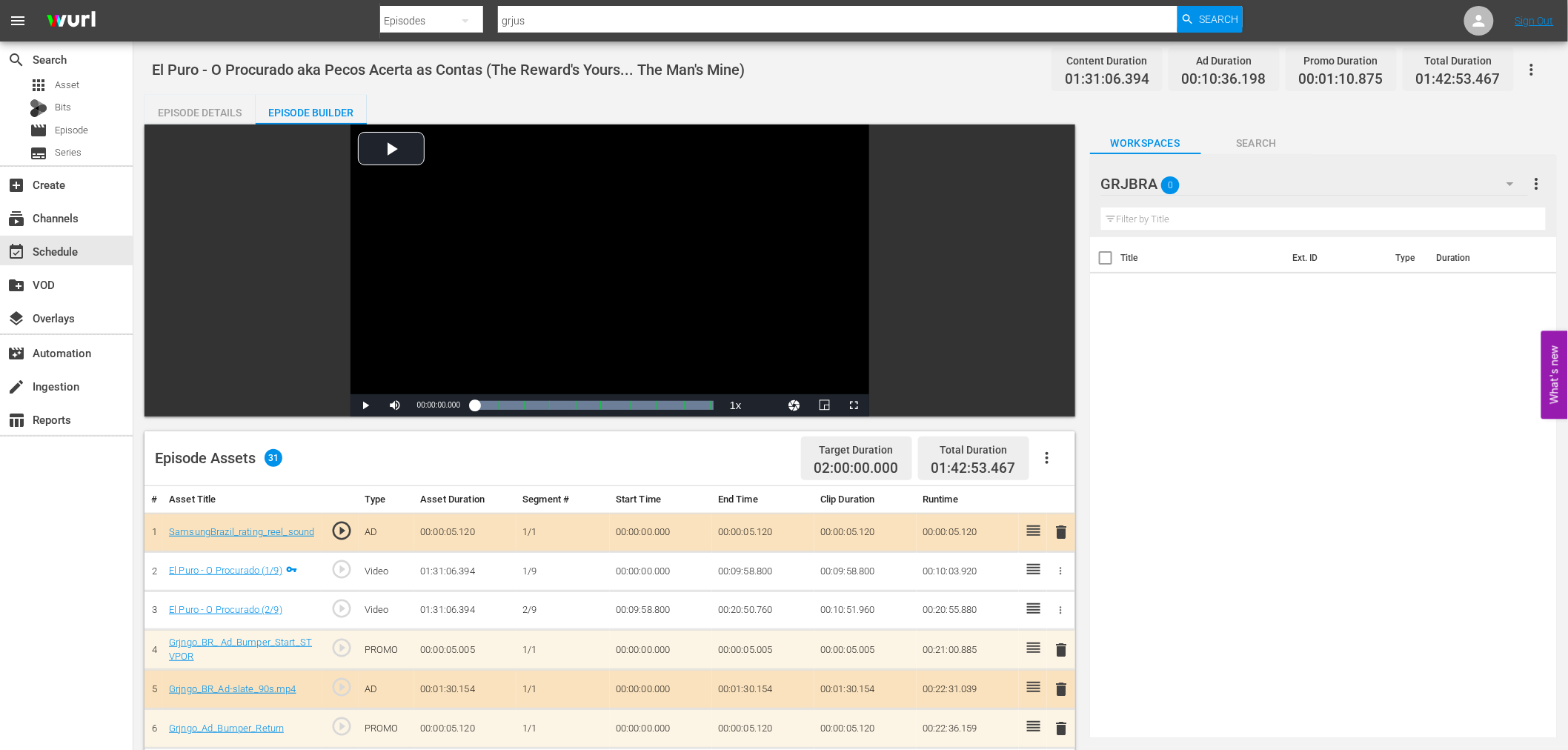
click at [1041, 461] on icon "button" at bounding box center [1047, 457] width 18 height 18
click at [1058, 501] on div "Clear Ads" at bounding box center [1091, 499] width 100 height 36
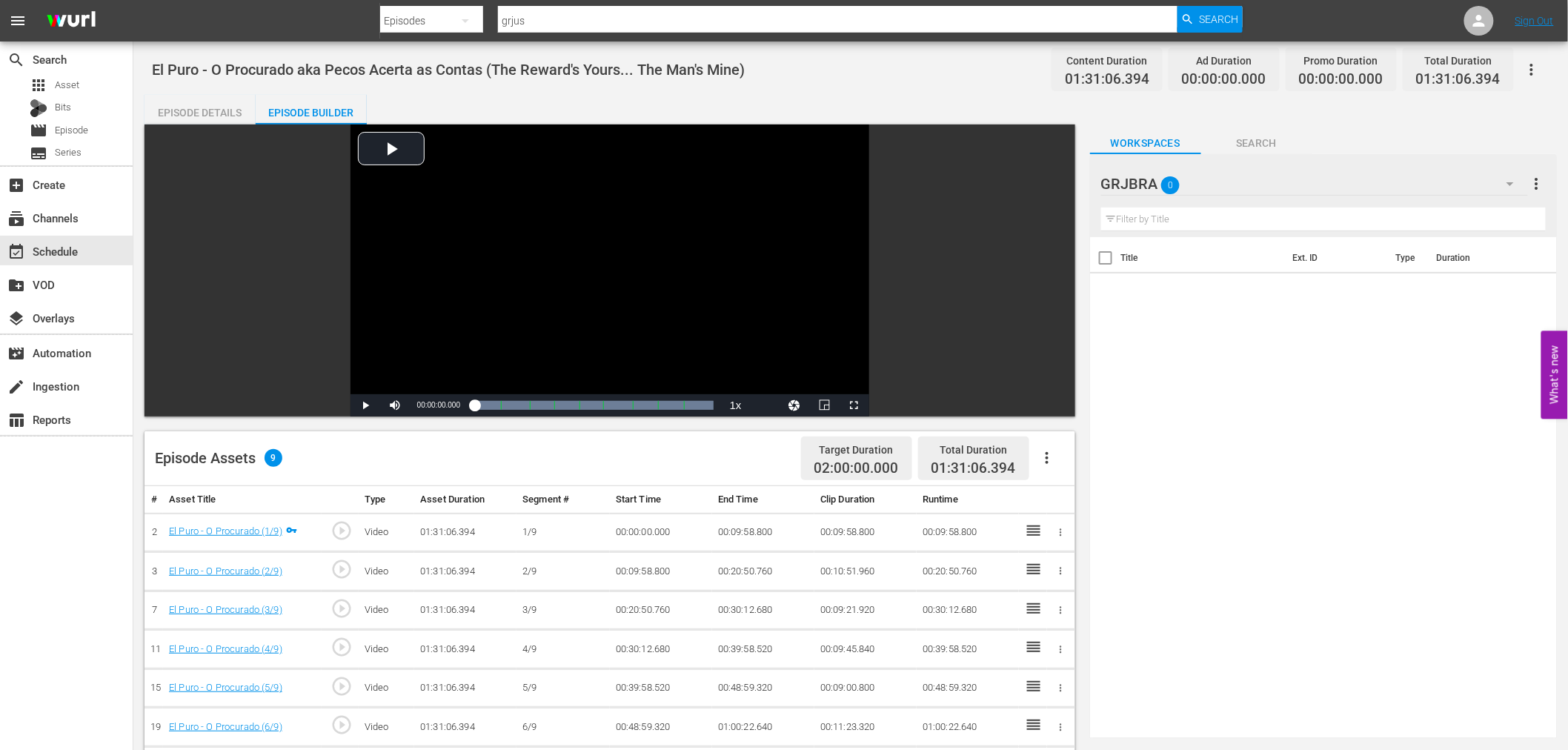
click at [1047, 463] on icon "button" at bounding box center [1047, 457] width 3 height 12
click at [1047, 463] on div "Fill with Ads" at bounding box center [1091, 464] width 100 height 36
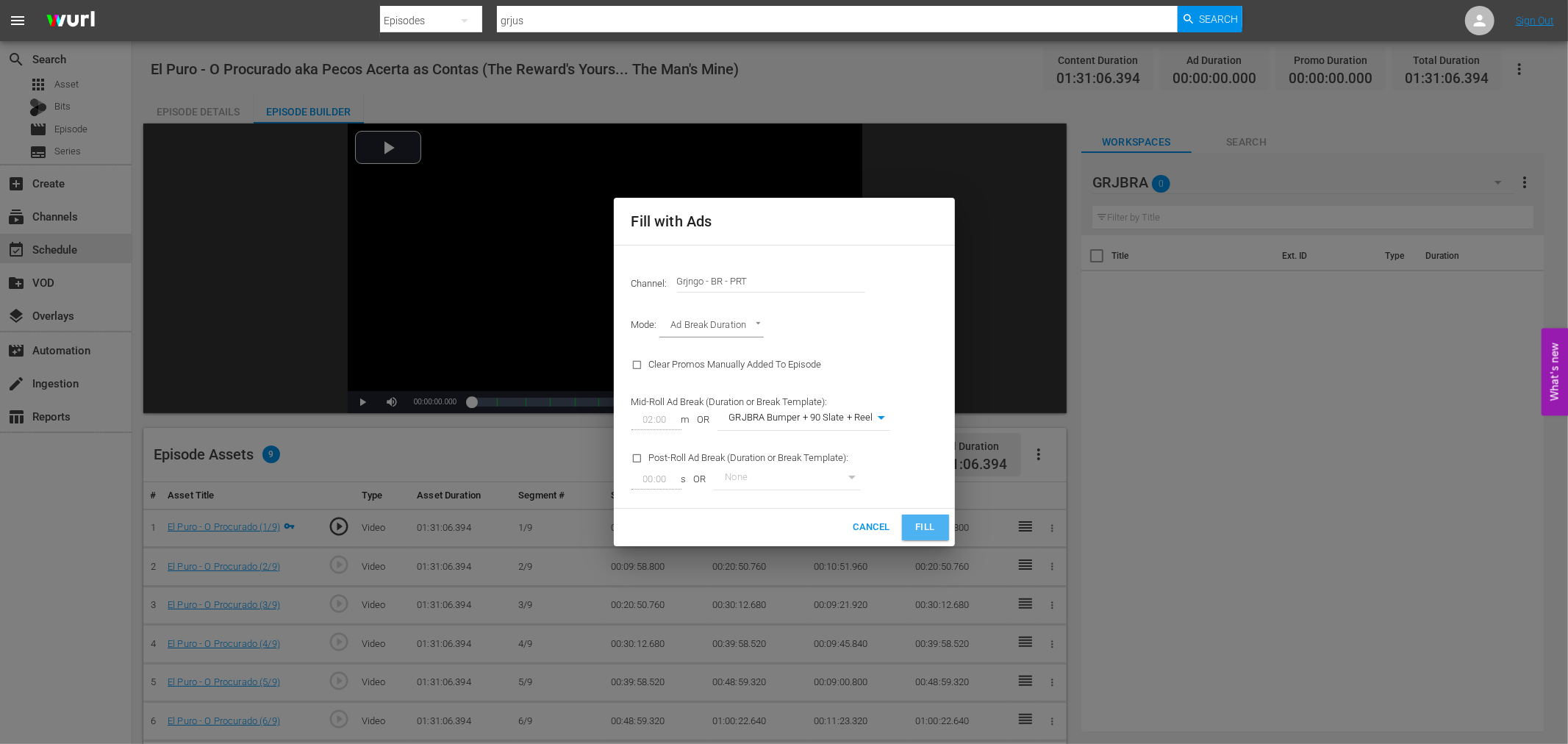
click at [906, 521] on button "Fill" at bounding box center [925, 527] width 47 height 25
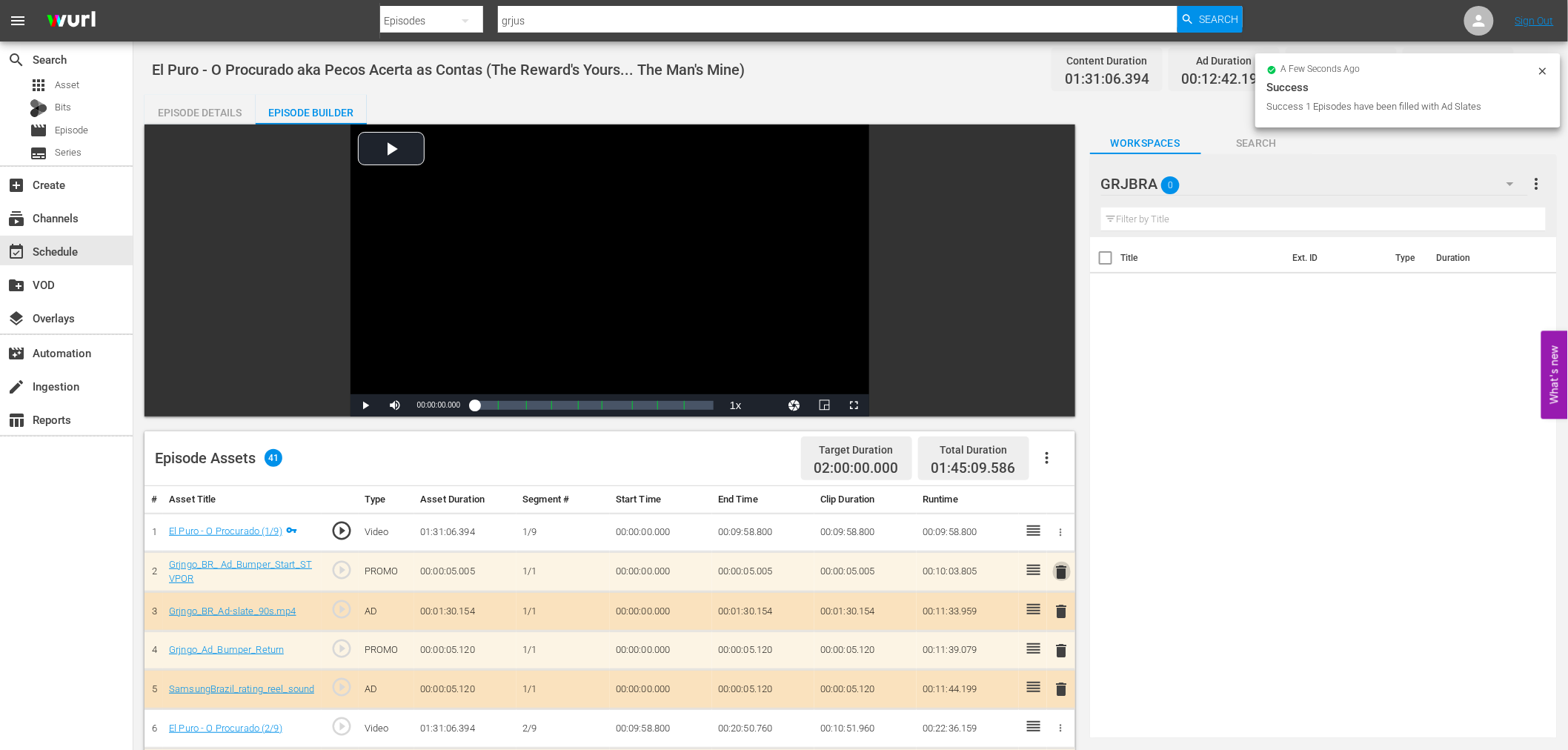
click at [1058, 571] on span "delete" at bounding box center [1062, 572] width 18 height 18
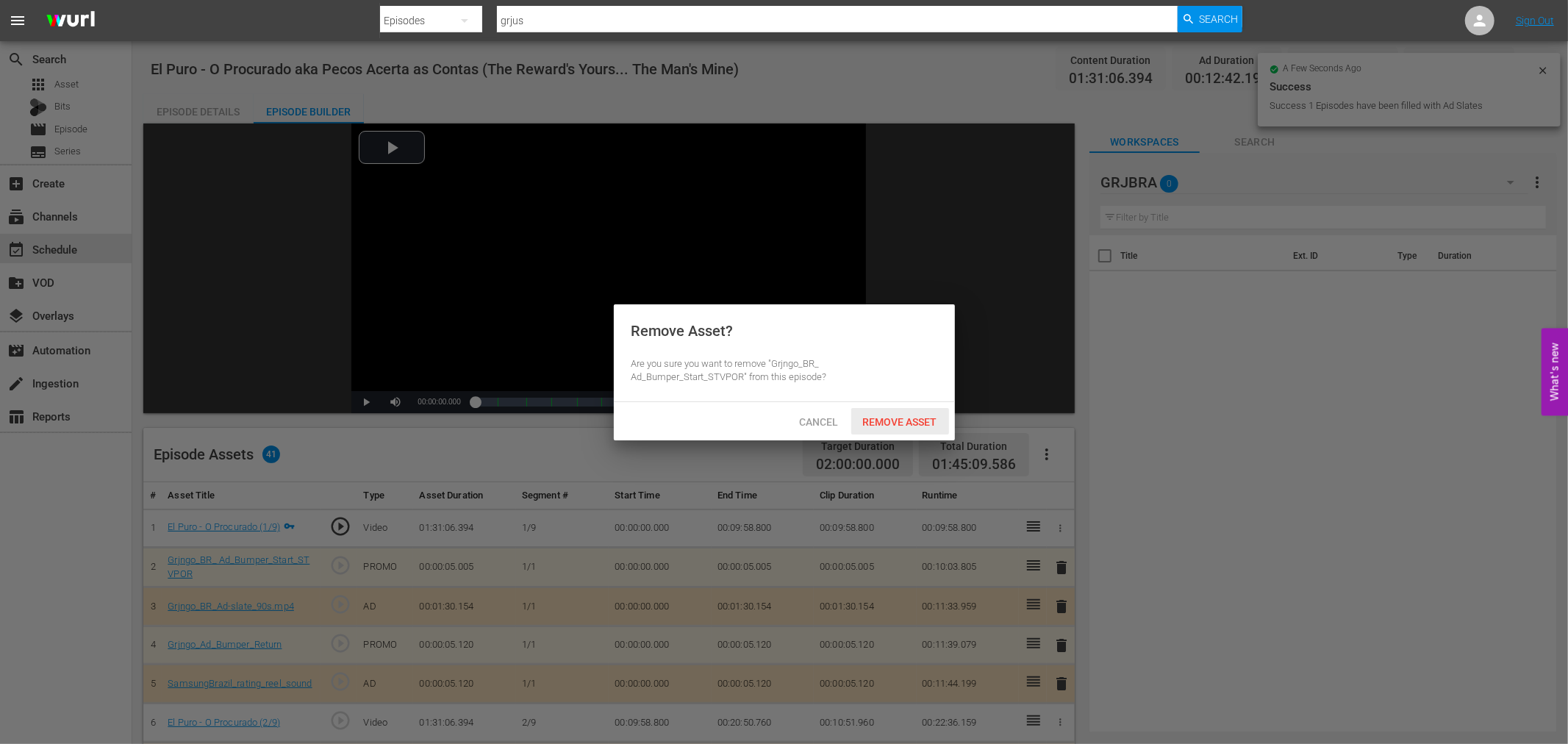
click at [897, 426] on span "Remove Asset" at bounding box center [900, 421] width 98 height 12
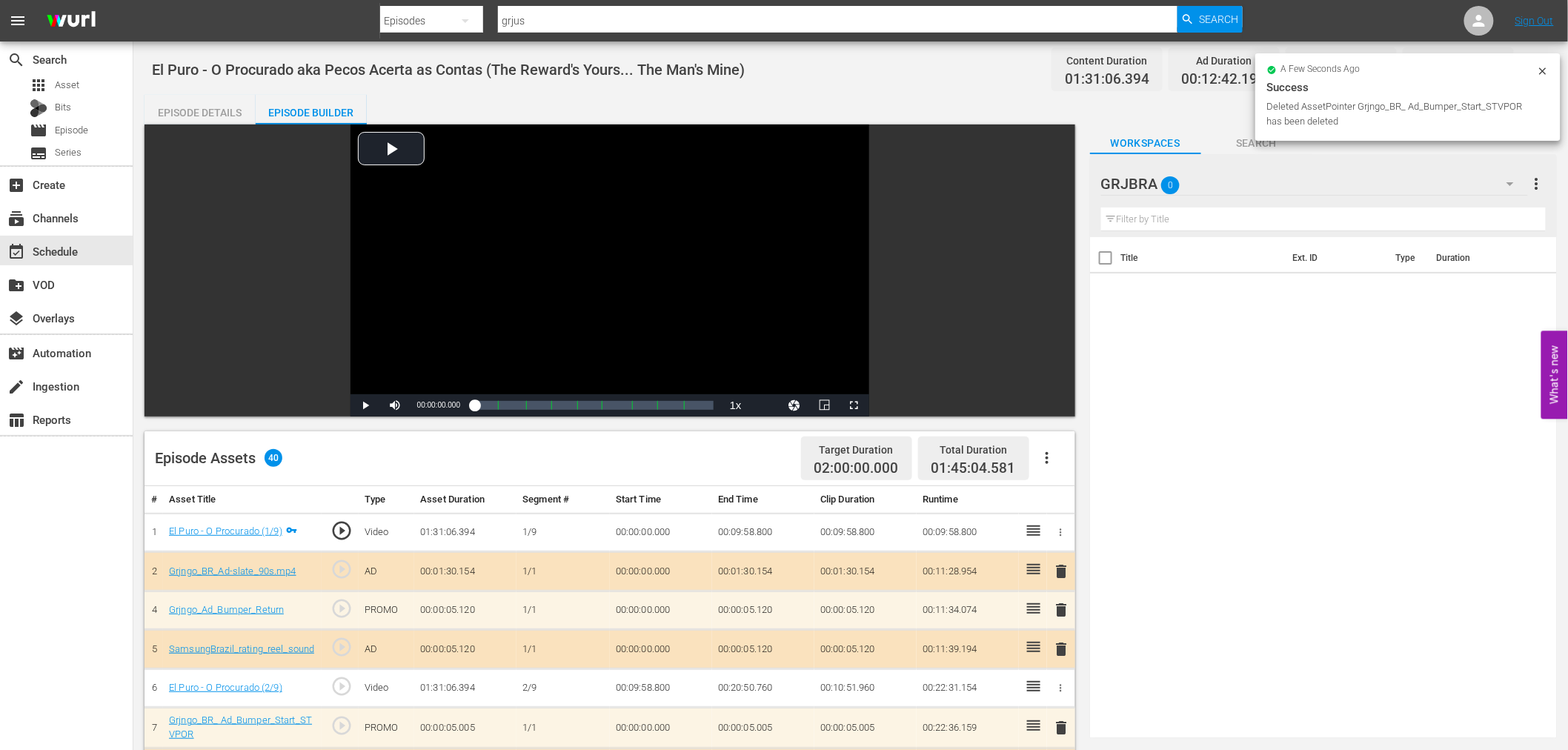
click at [1062, 570] on span "delete" at bounding box center [1062, 571] width 18 height 18
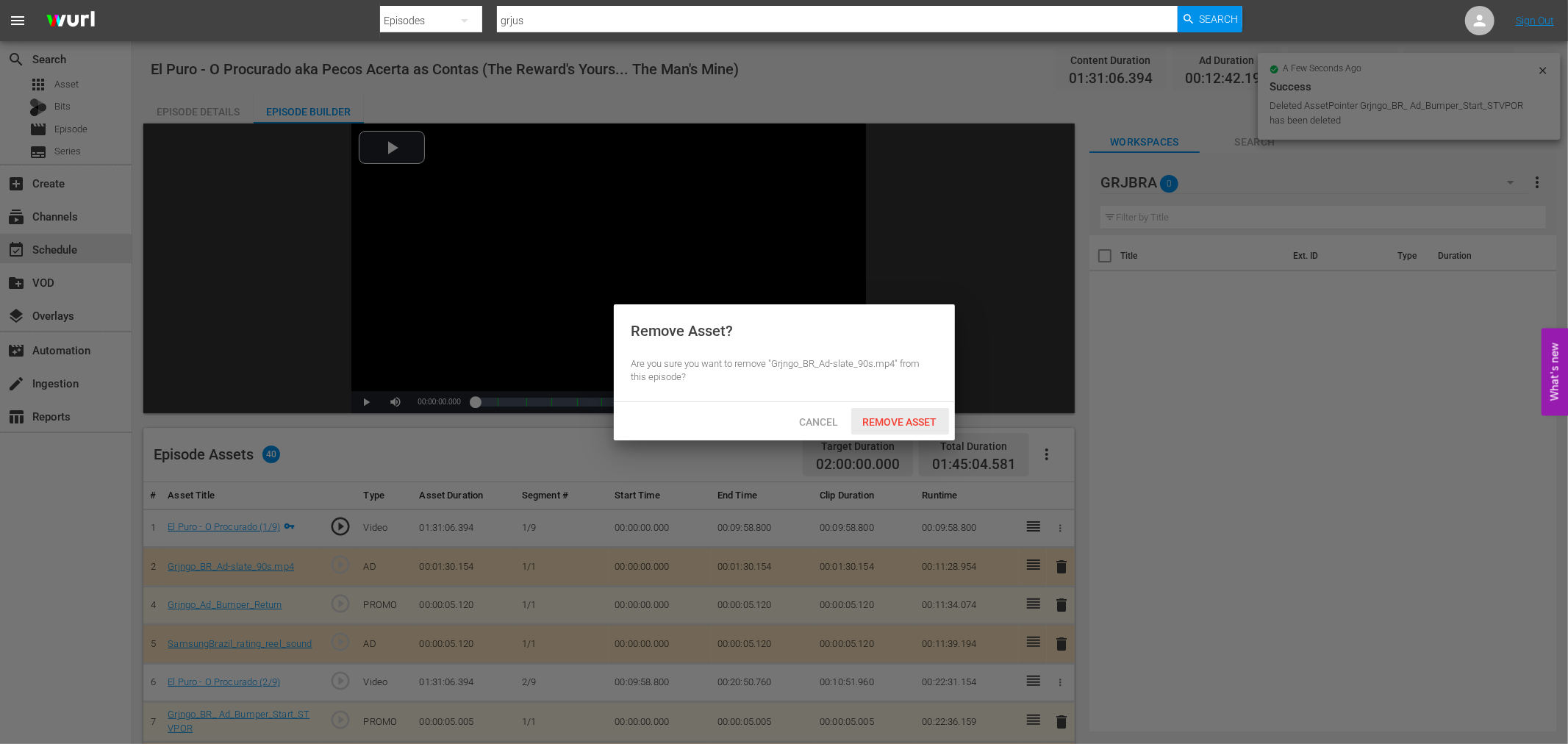
click at [899, 420] on span "Remove Asset" at bounding box center [900, 421] width 98 height 12
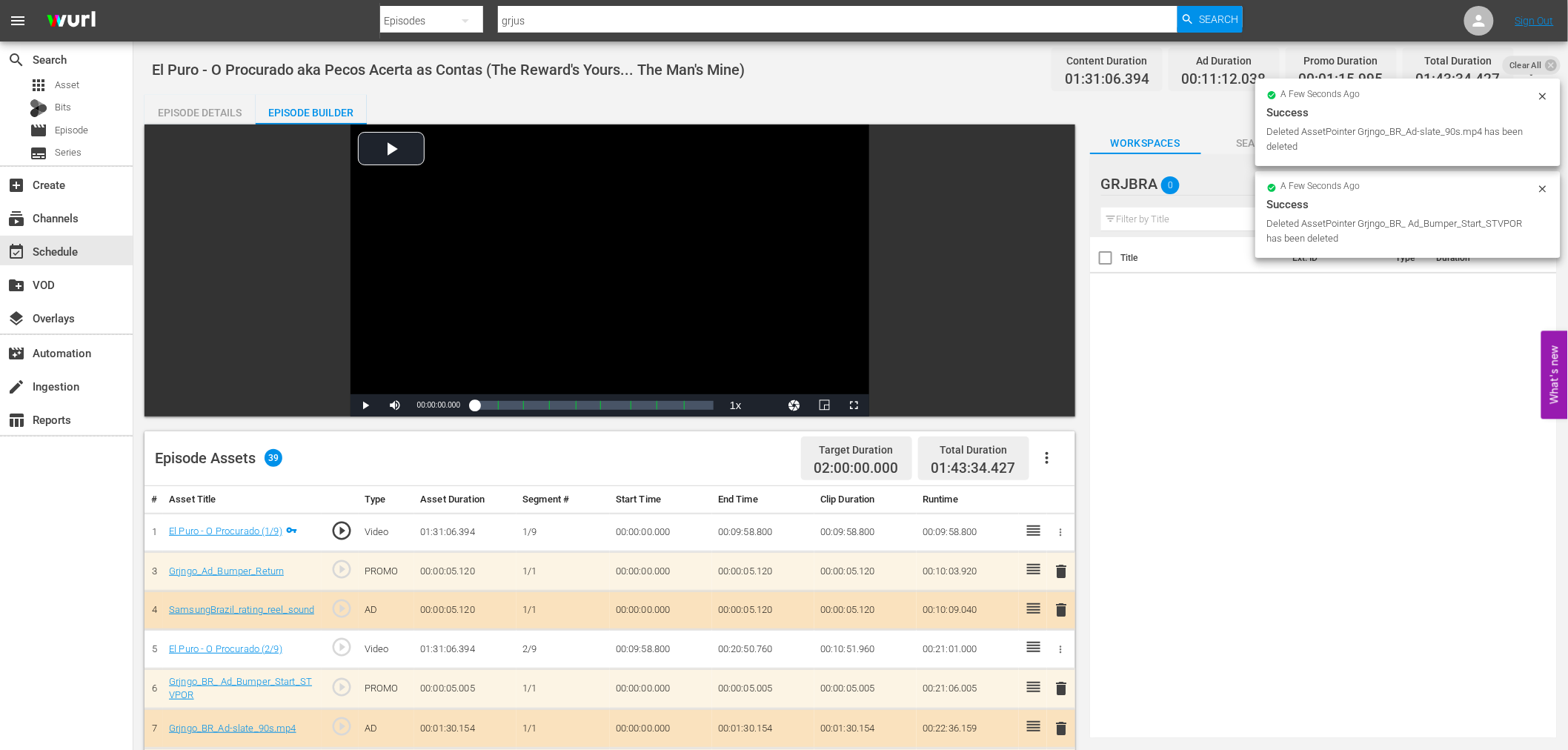
click at [1066, 569] on span "delete" at bounding box center [1062, 571] width 18 height 18
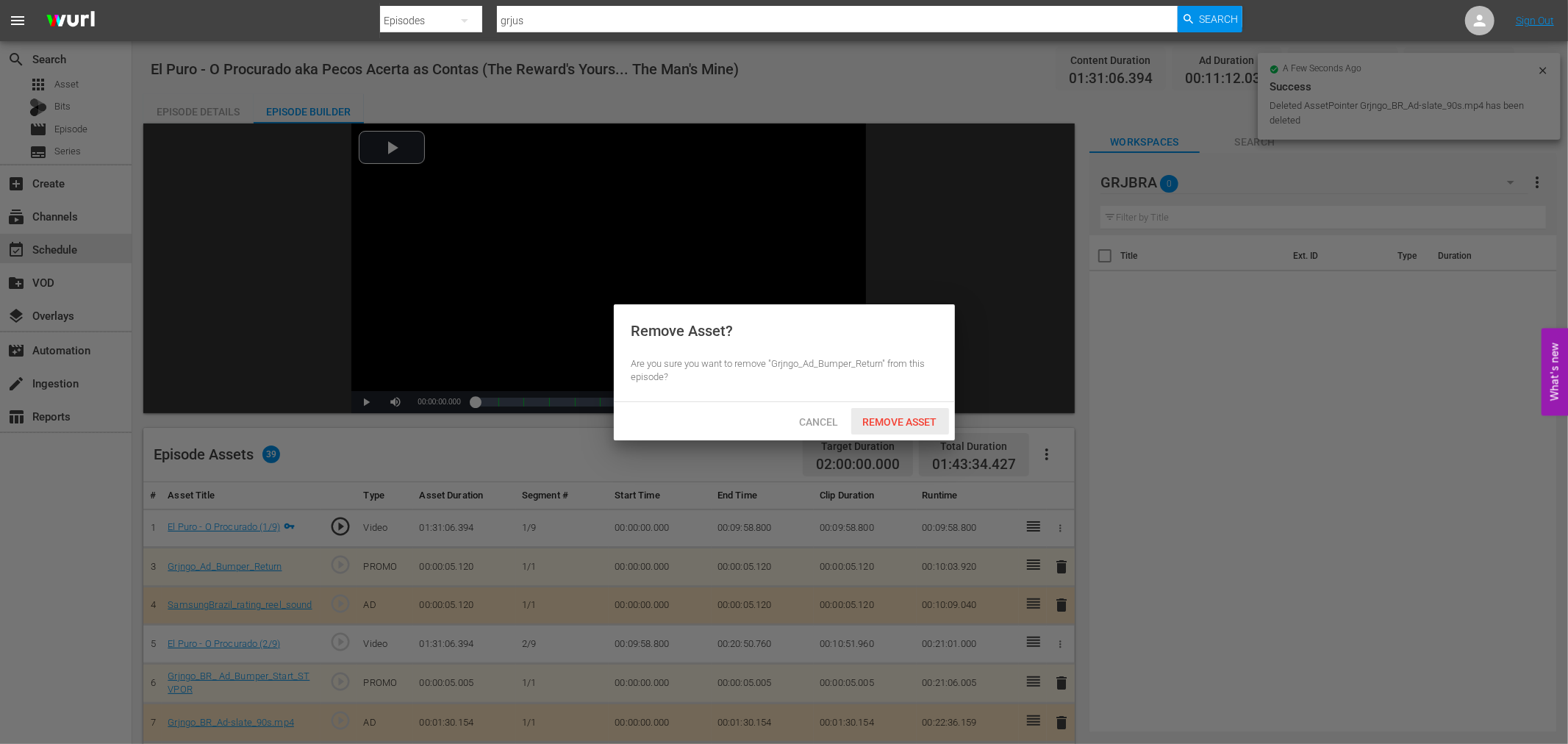
click at [916, 419] on span "Remove Asset" at bounding box center [900, 421] width 98 height 12
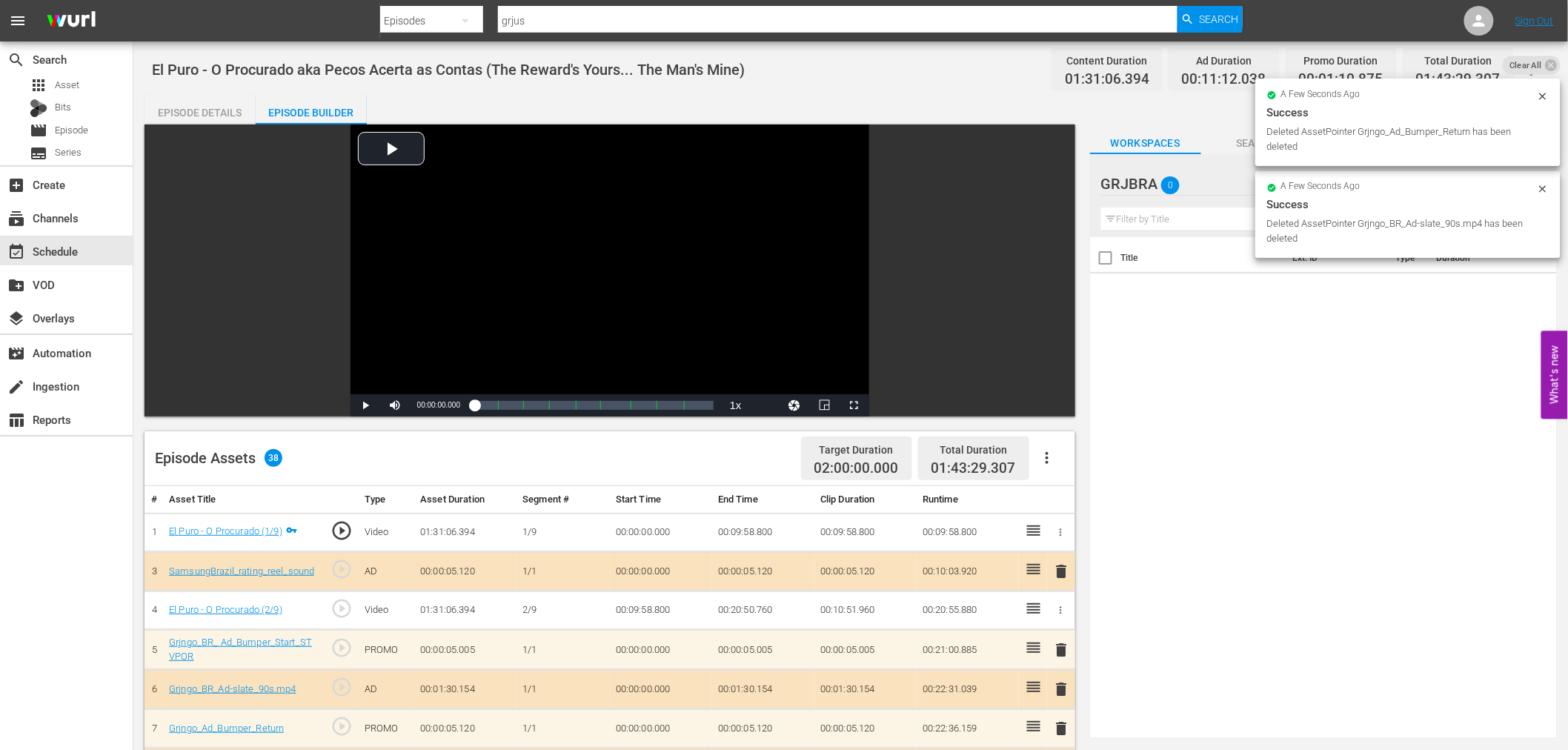
click at [1062, 569] on span "delete" at bounding box center [1062, 571] width 18 height 18
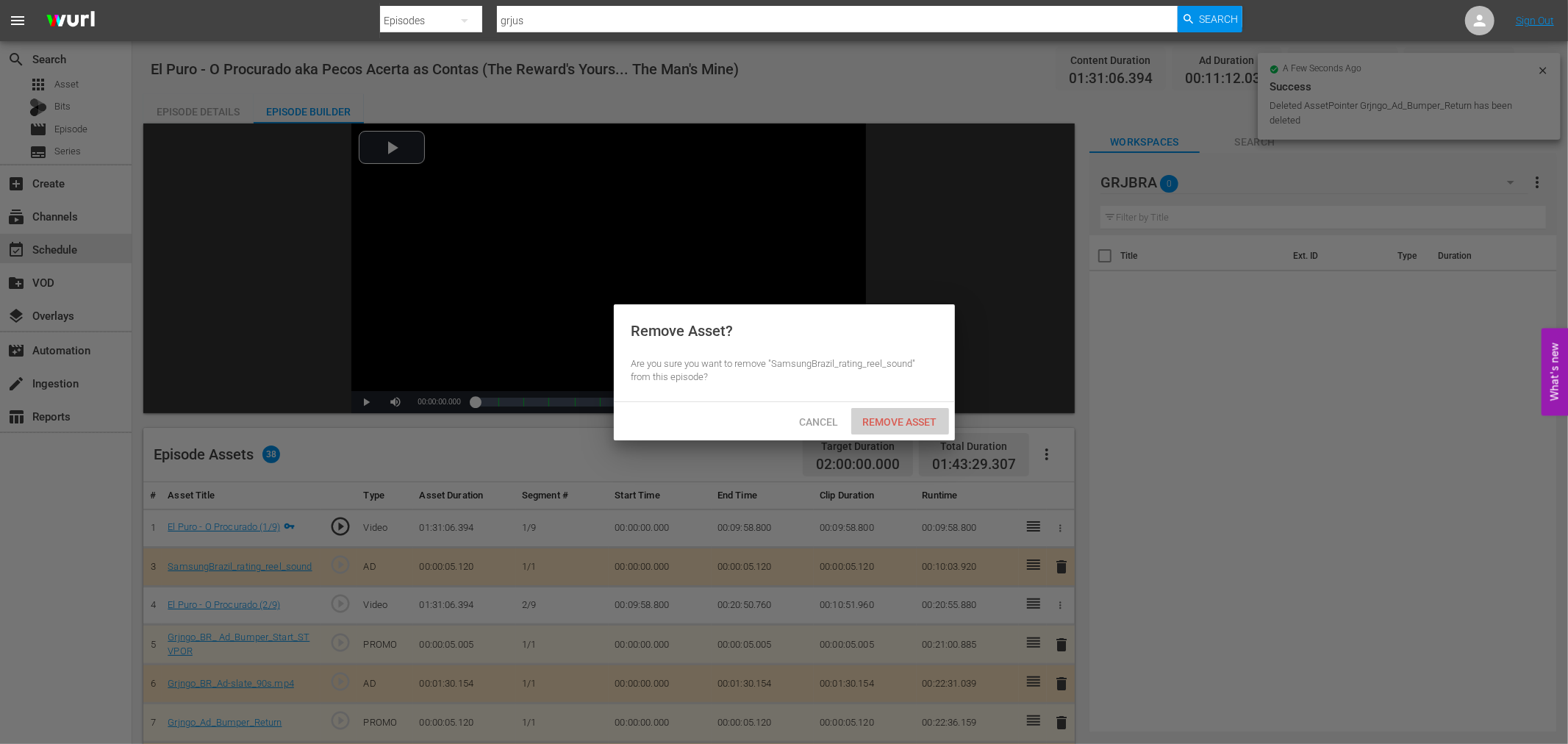
click at [923, 416] on span "Remove Asset" at bounding box center [900, 421] width 98 height 12
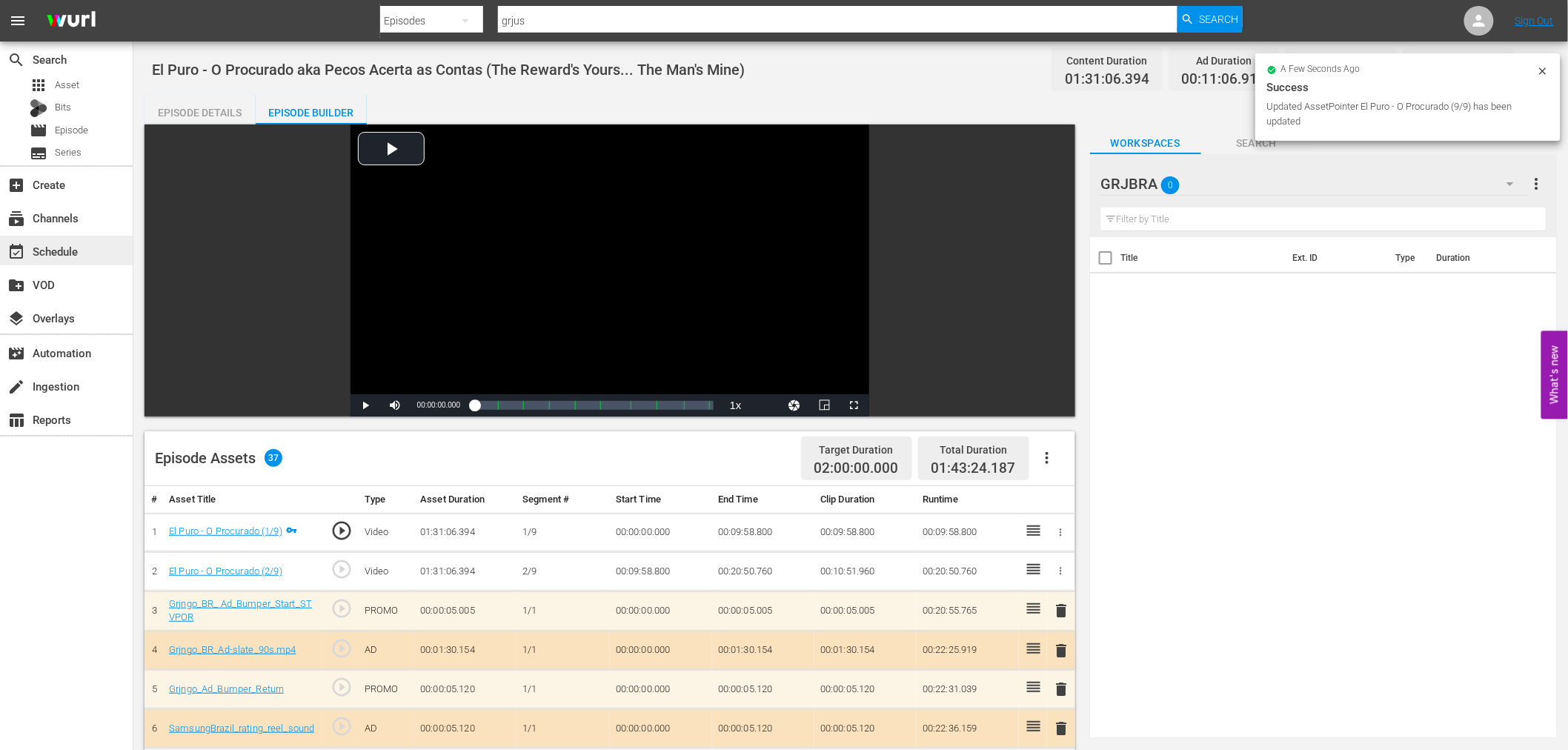
click at [74, 242] on div "event_available Schedule" at bounding box center [41, 248] width 83 height 13
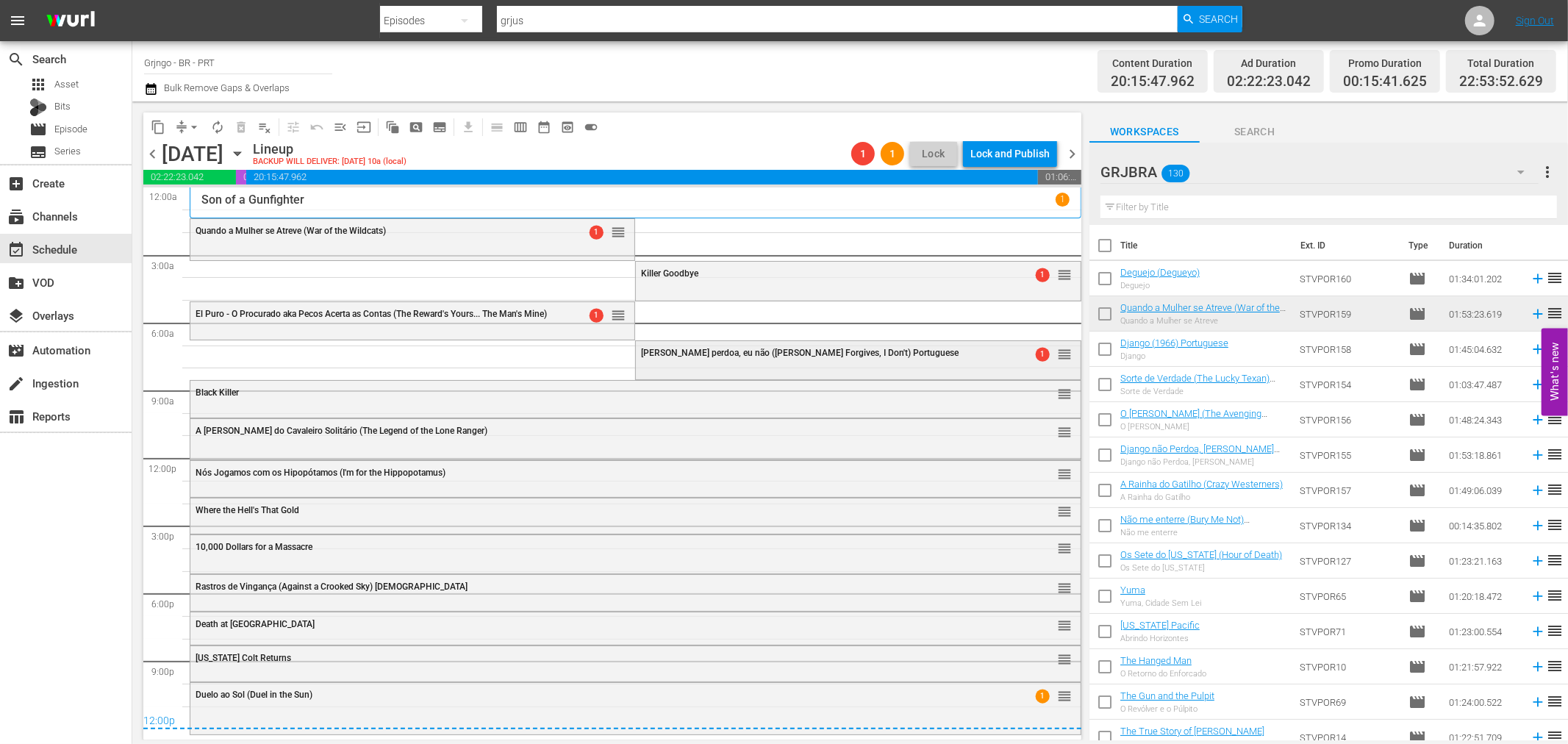
click at [688, 355] on span "O Ciccio perdoa, eu não (Ciccio Forgives, I Don't) Portuguese" at bounding box center [799, 352] width 318 height 10
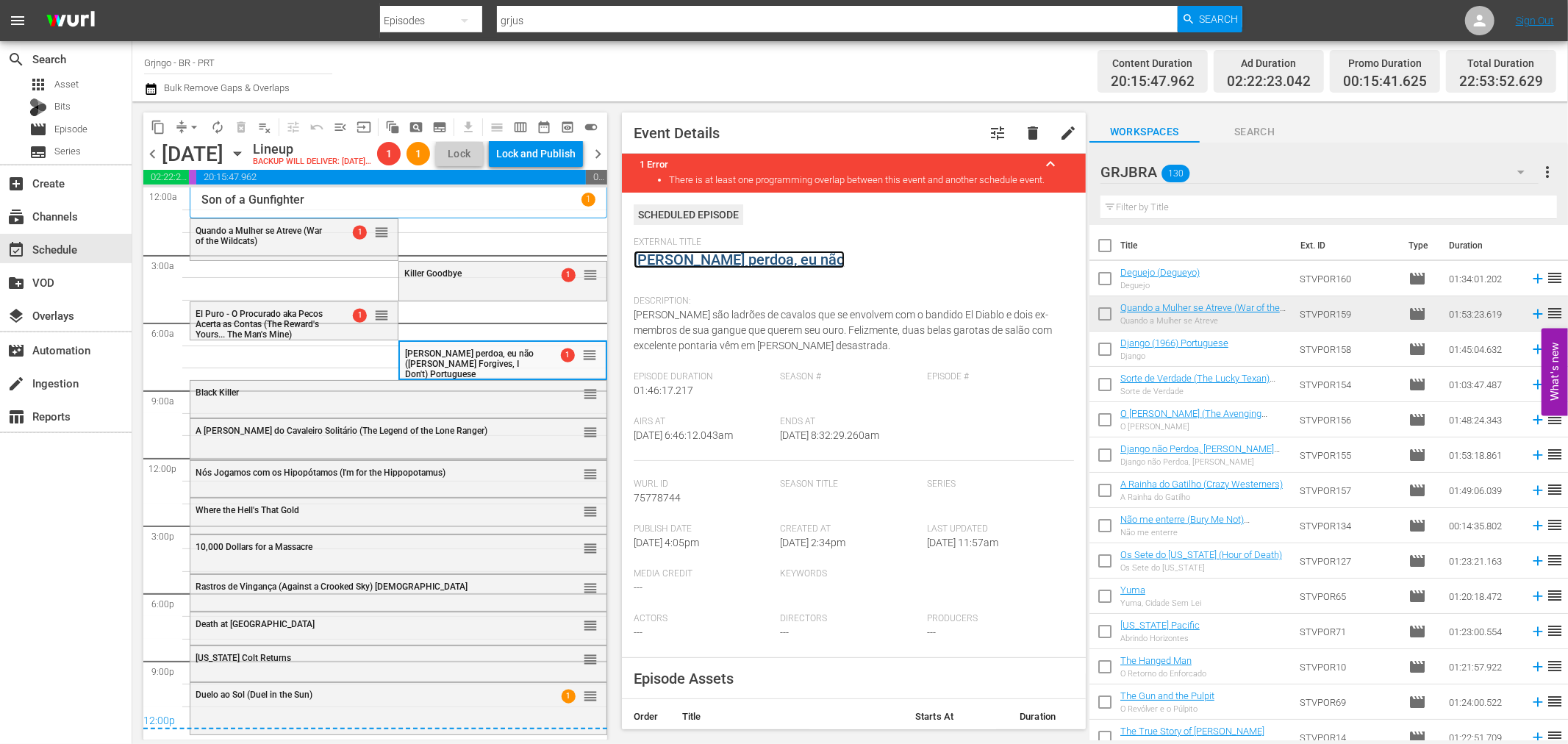
click at [679, 260] on link "O Ciccio perdoa, eu não" at bounding box center [739, 259] width 211 height 18
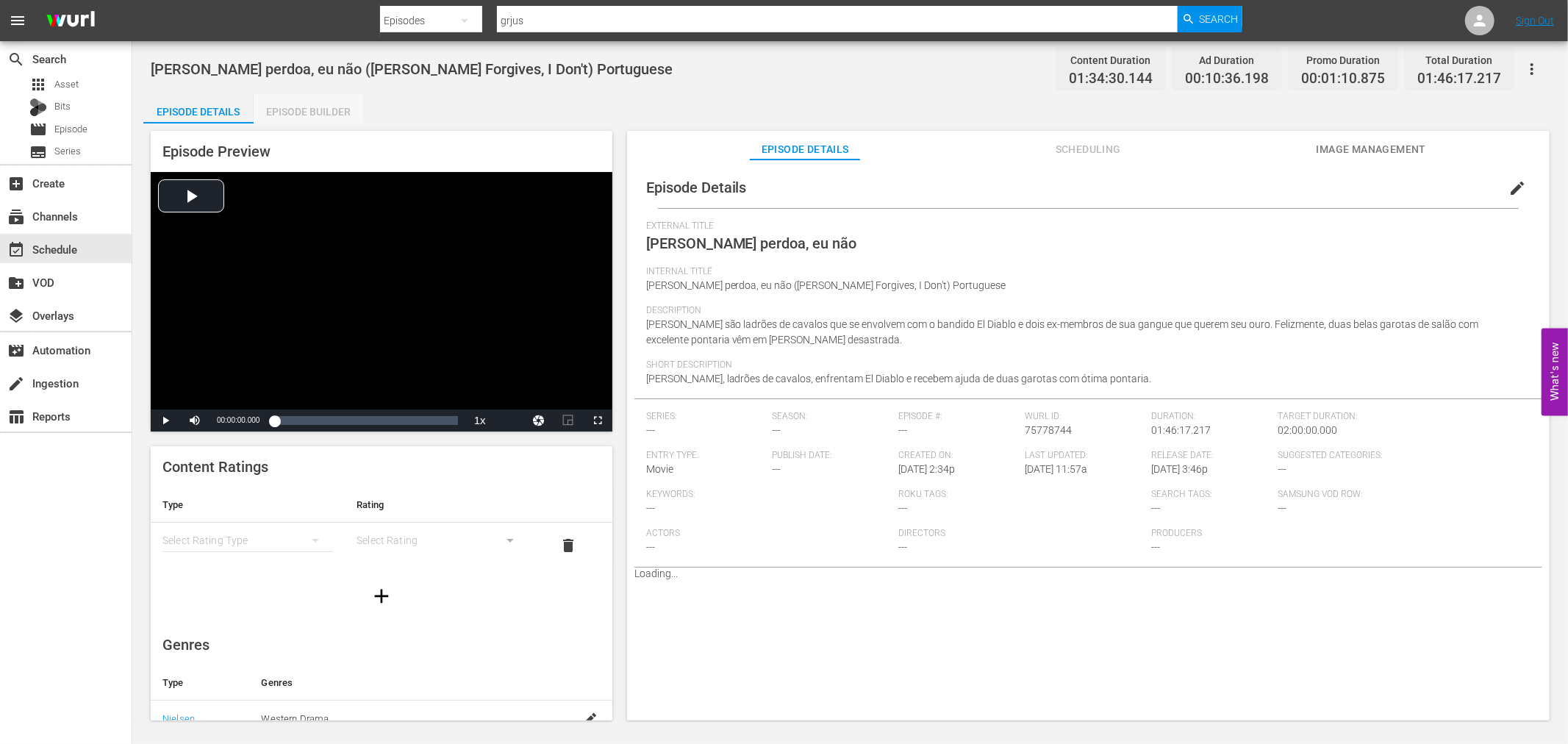
click at [321, 106] on div "Episode Builder" at bounding box center [308, 112] width 111 height 36
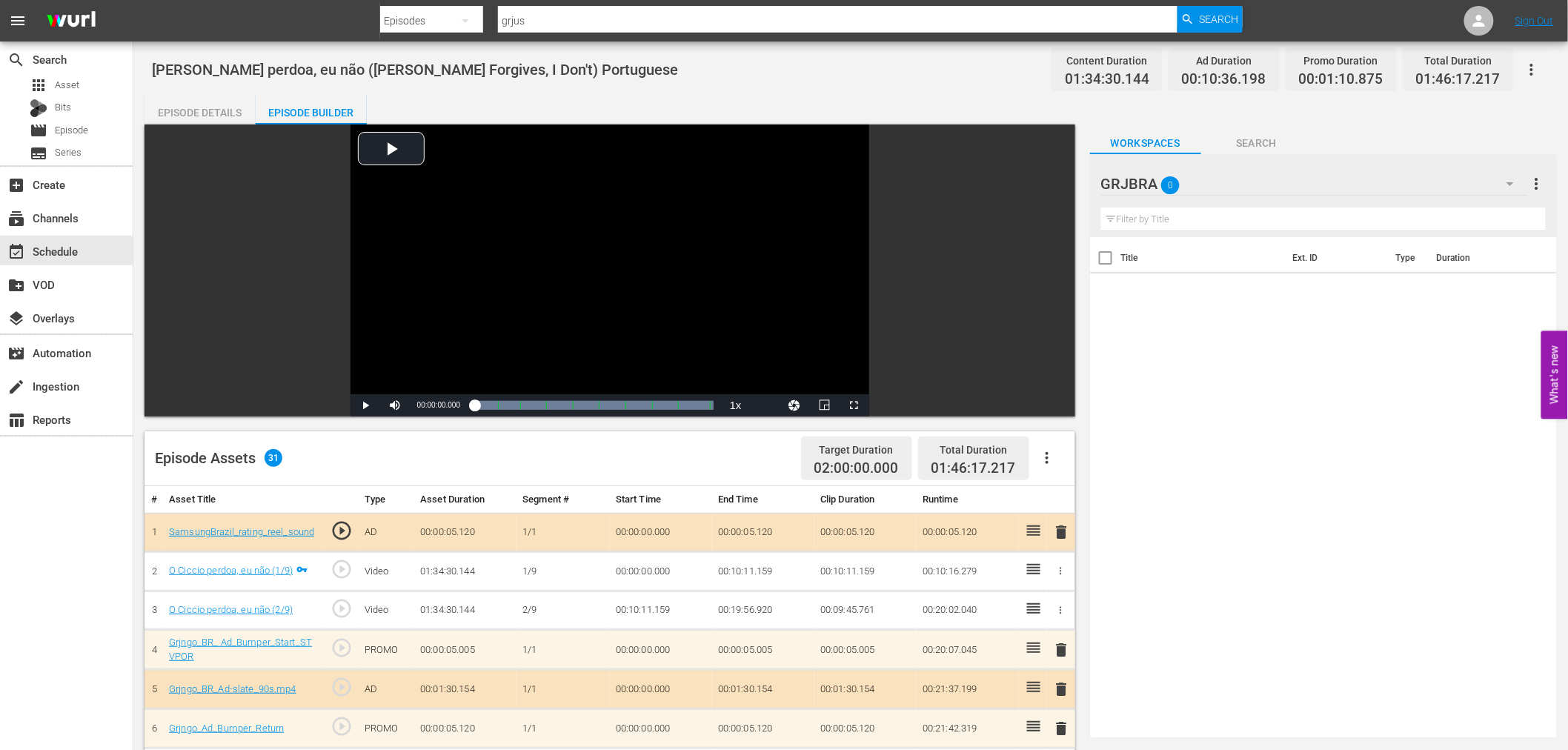
click at [1045, 455] on icon "button" at bounding box center [1047, 457] width 18 height 18
click at [1058, 512] on div "Clear Ads" at bounding box center [1091, 499] width 100 height 36
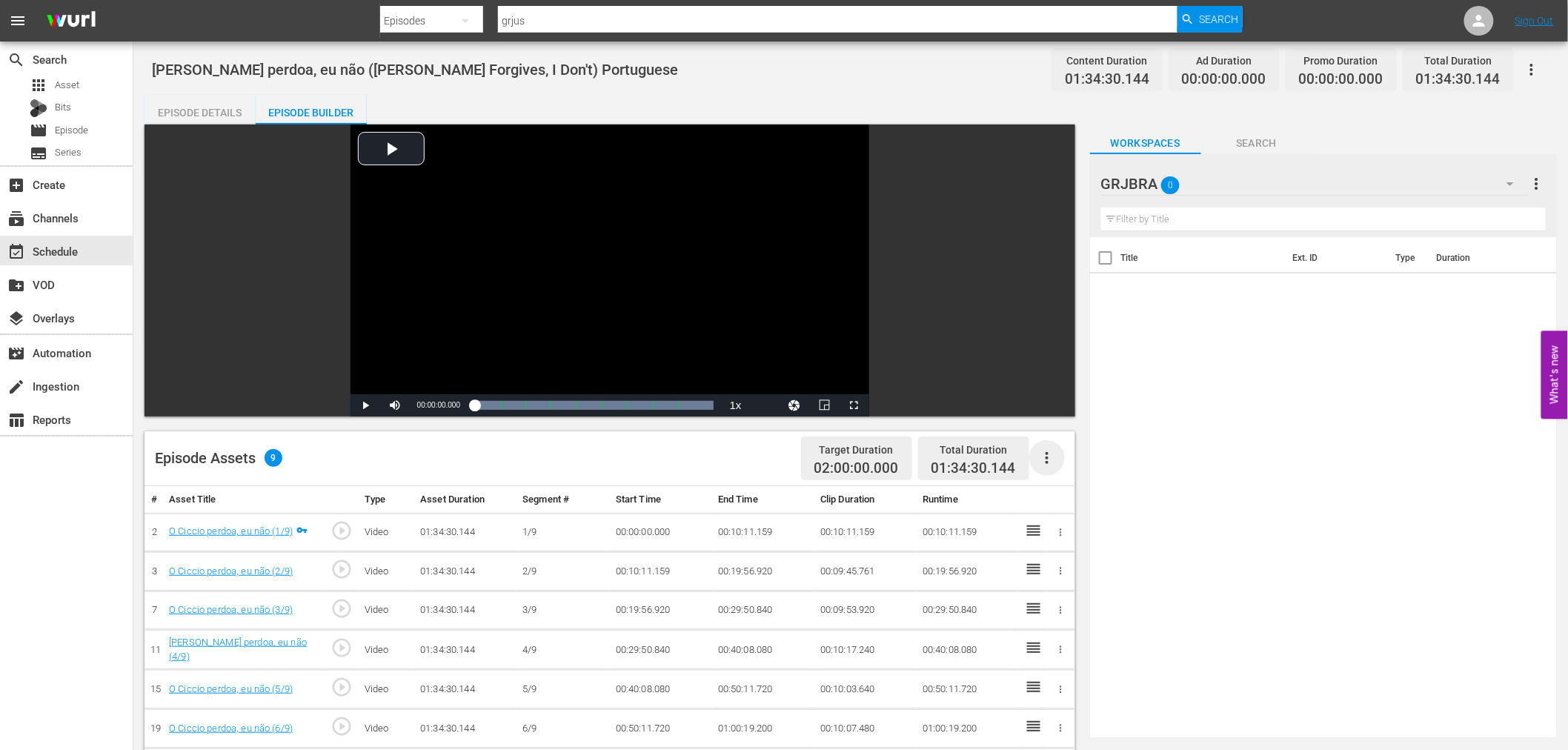
click at [1045, 456] on icon "button" at bounding box center [1047, 457] width 18 height 18
click at [1045, 457] on div "Fill with Ads" at bounding box center [1091, 464] width 100 height 36
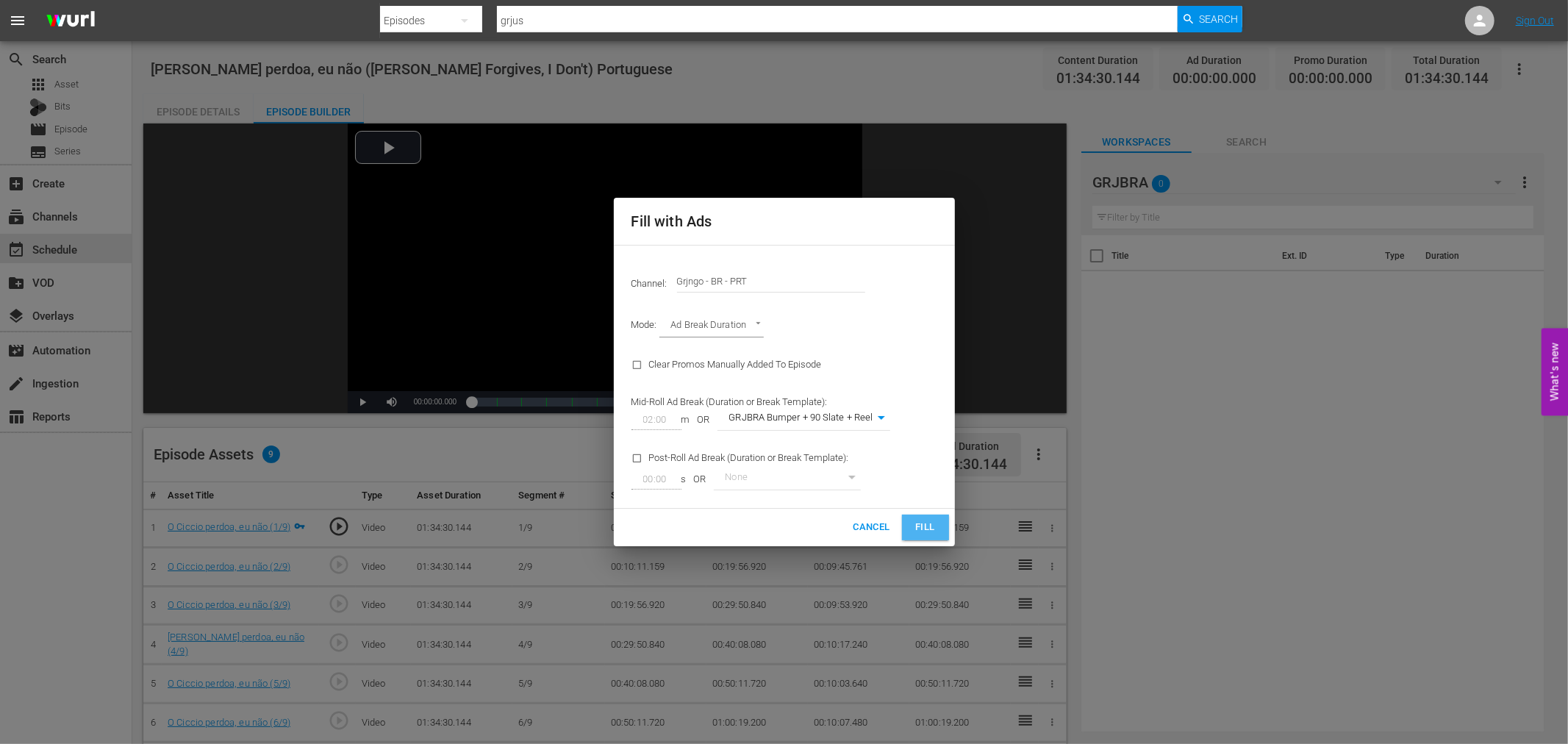
click at [921, 522] on span "Fill" at bounding box center [925, 527] width 23 height 17
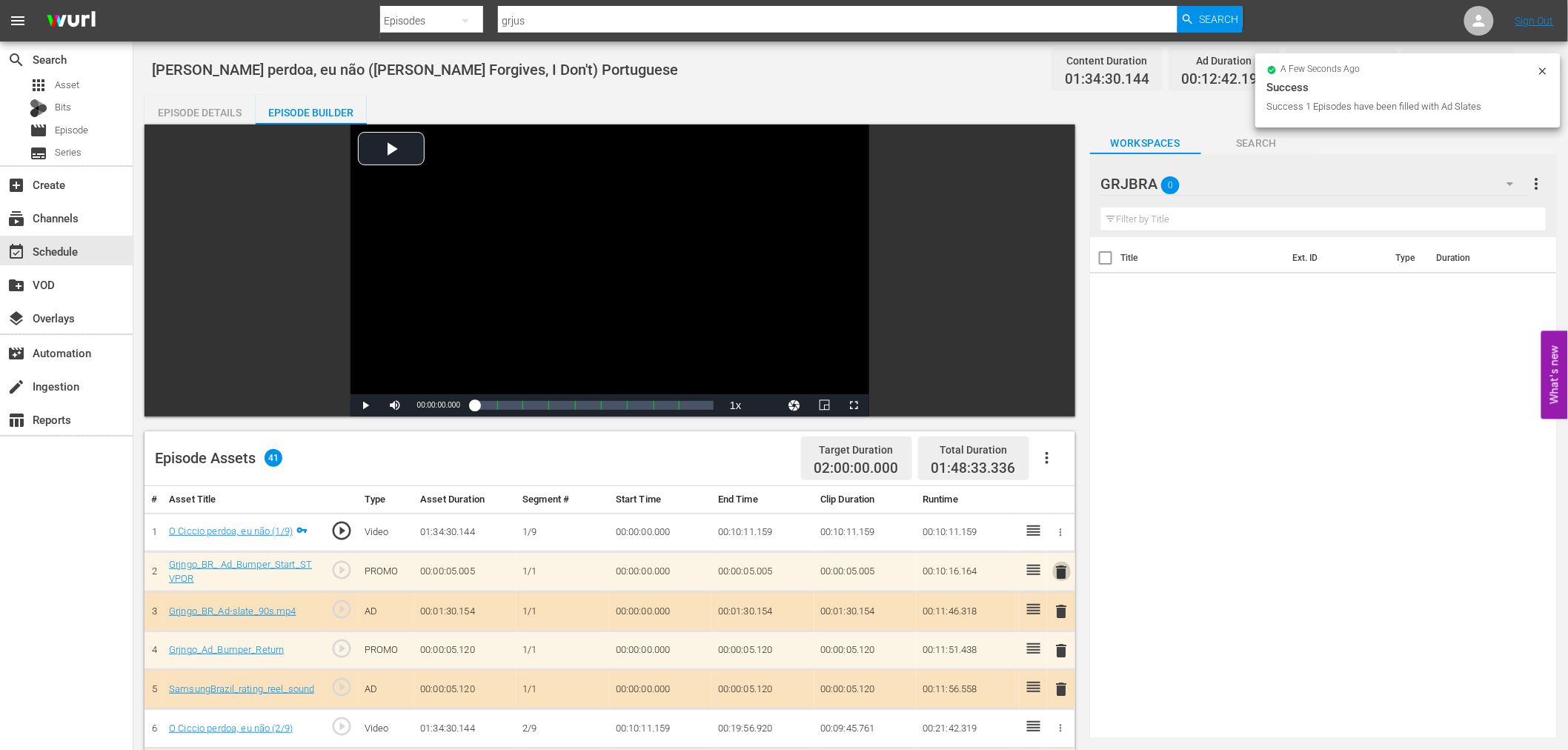
click at [1063, 571] on span "delete" at bounding box center [1062, 572] width 18 height 18
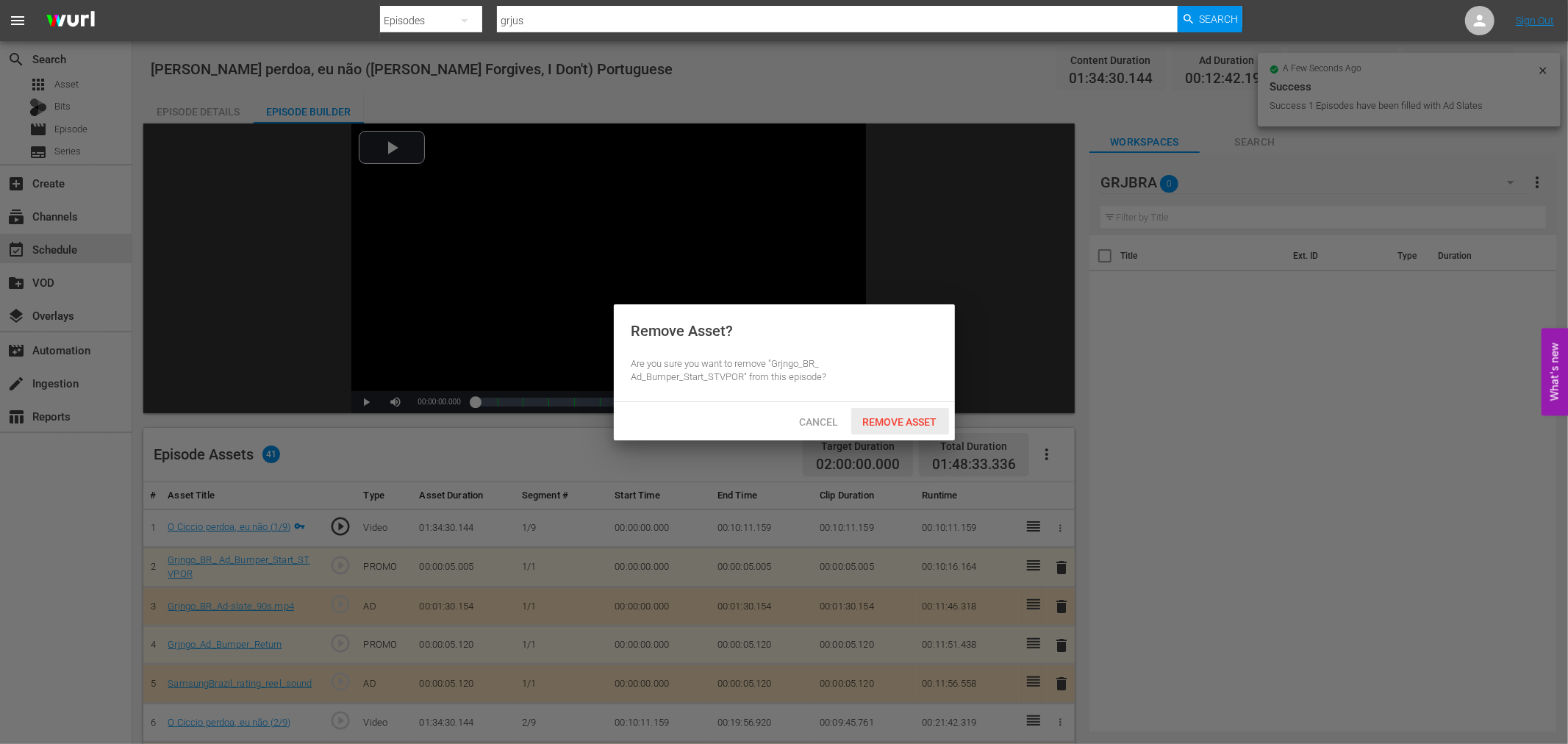
click at [923, 419] on span "Remove Asset" at bounding box center [900, 421] width 98 height 12
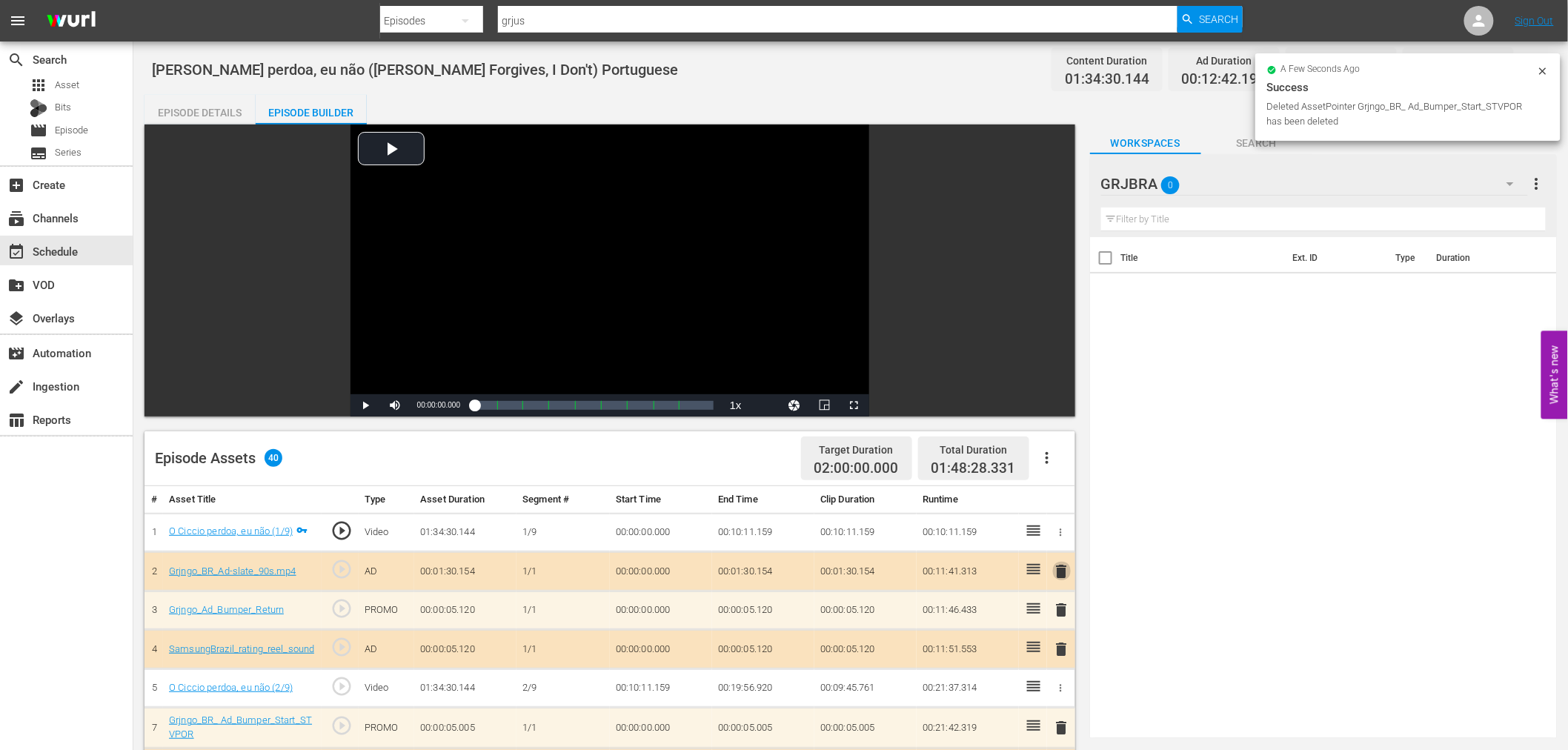
drag, startPoint x: 1067, startPoint y: 567, endPoint x: 1038, endPoint y: 547, distance: 35.2
click at [1068, 567] on span "delete" at bounding box center [1062, 571] width 18 height 18
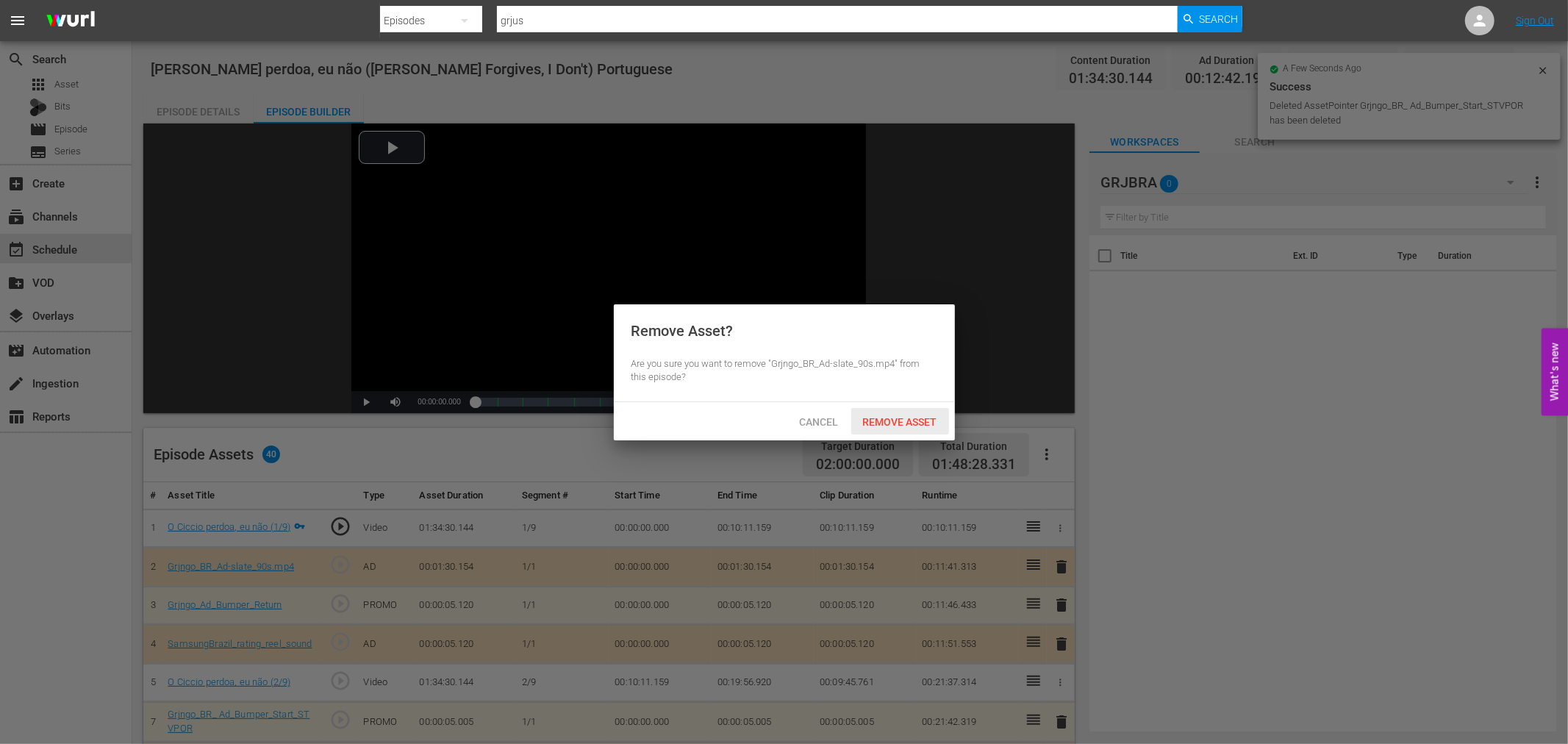
click at [917, 427] on div "Remove Asset" at bounding box center [900, 421] width 98 height 27
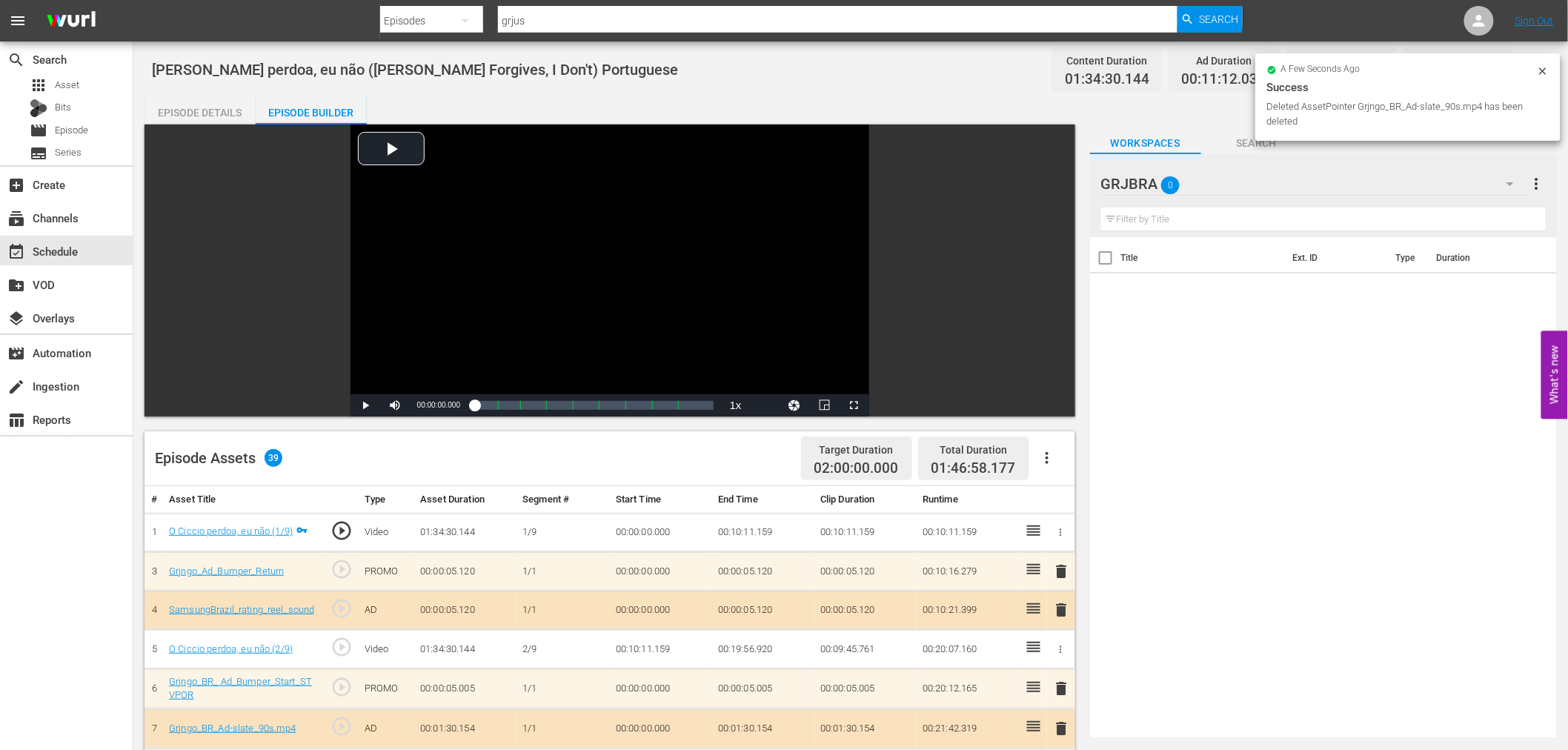
click at [1064, 569] on span "delete" at bounding box center [1062, 571] width 18 height 18
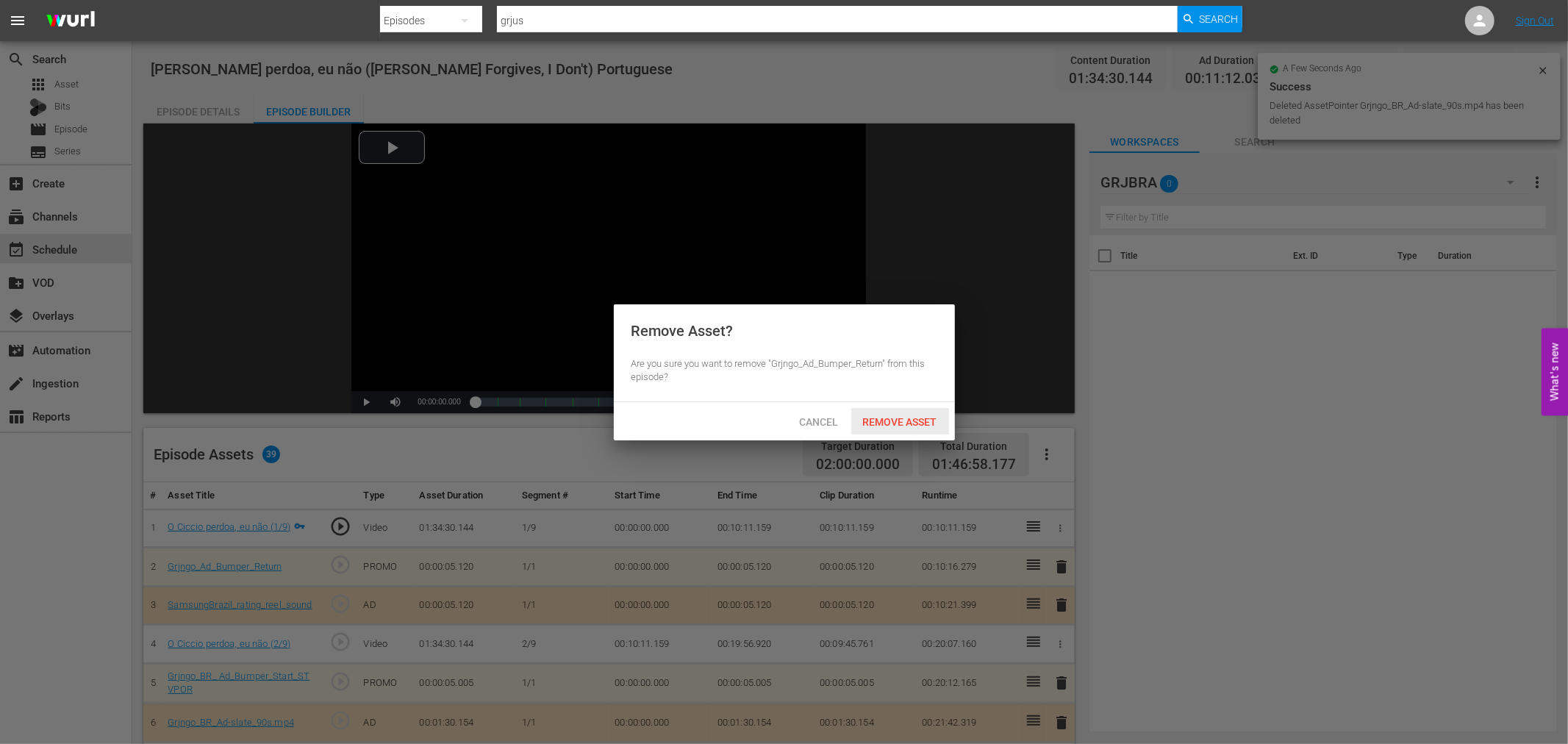
click at [920, 424] on span "Remove Asset" at bounding box center [900, 421] width 98 height 12
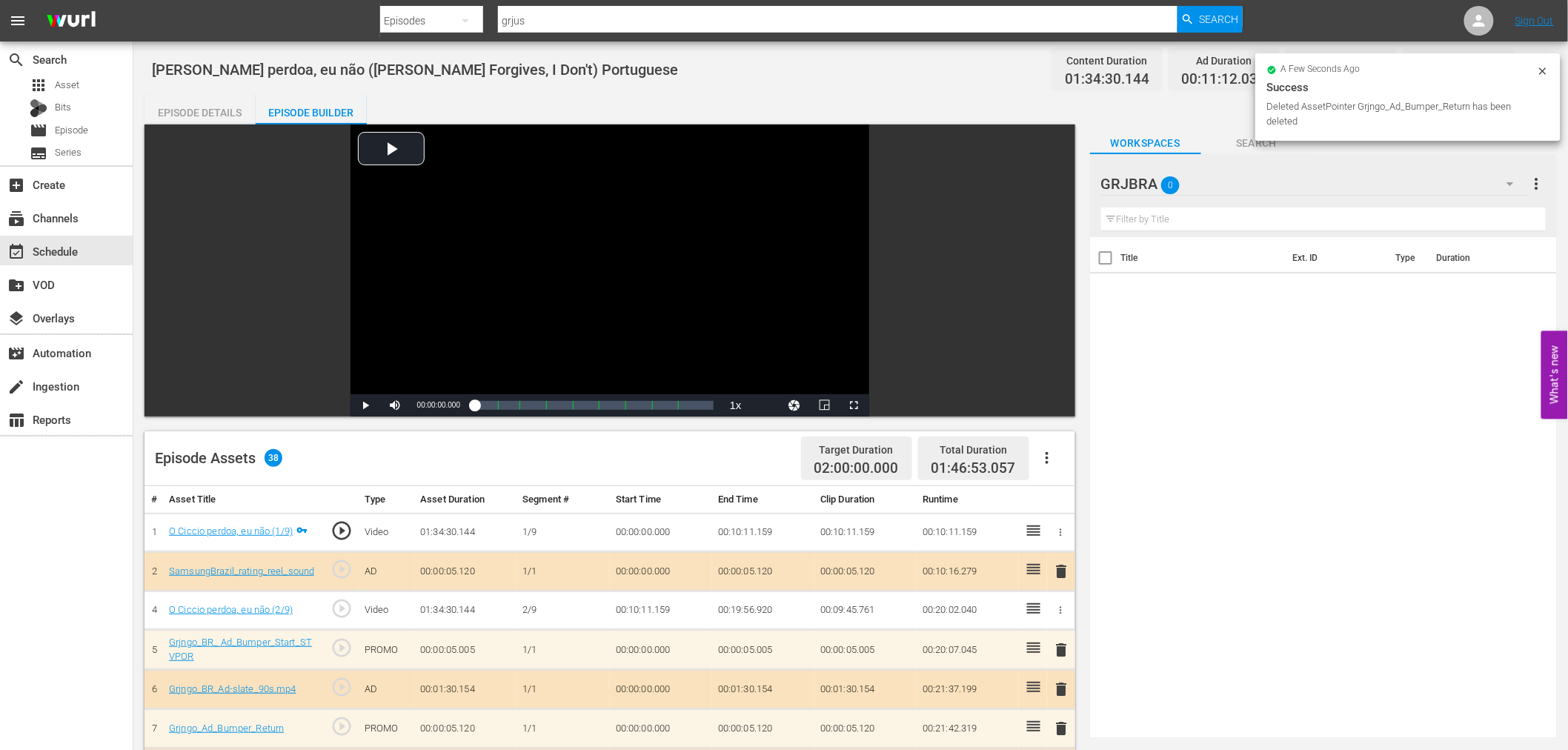
click at [1062, 565] on span "delete" at bounding box center [1062, 571] width 18 height 18
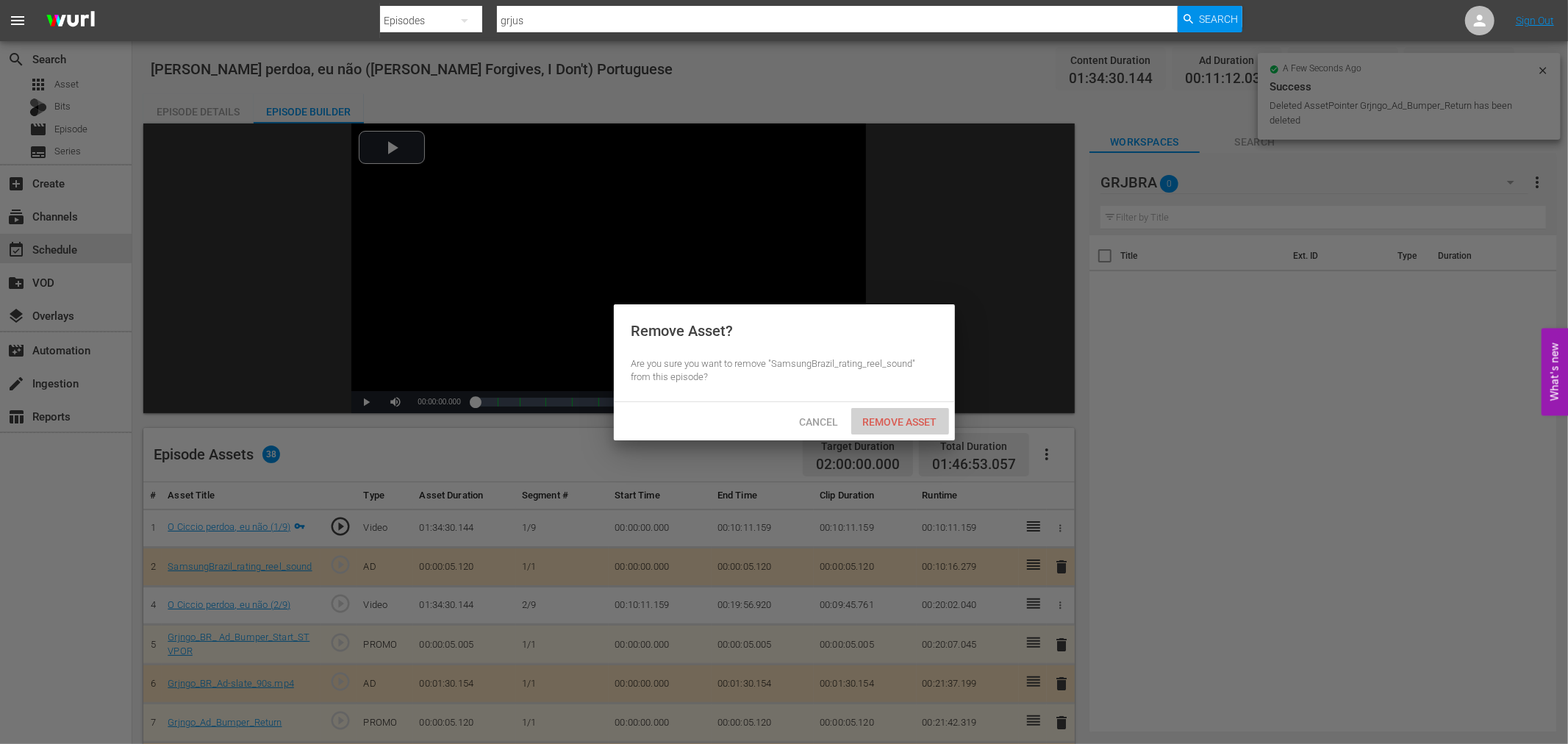
click at [920, 412] on div "Remove Asset" at bounding box center [900, 421] width 98 height 27
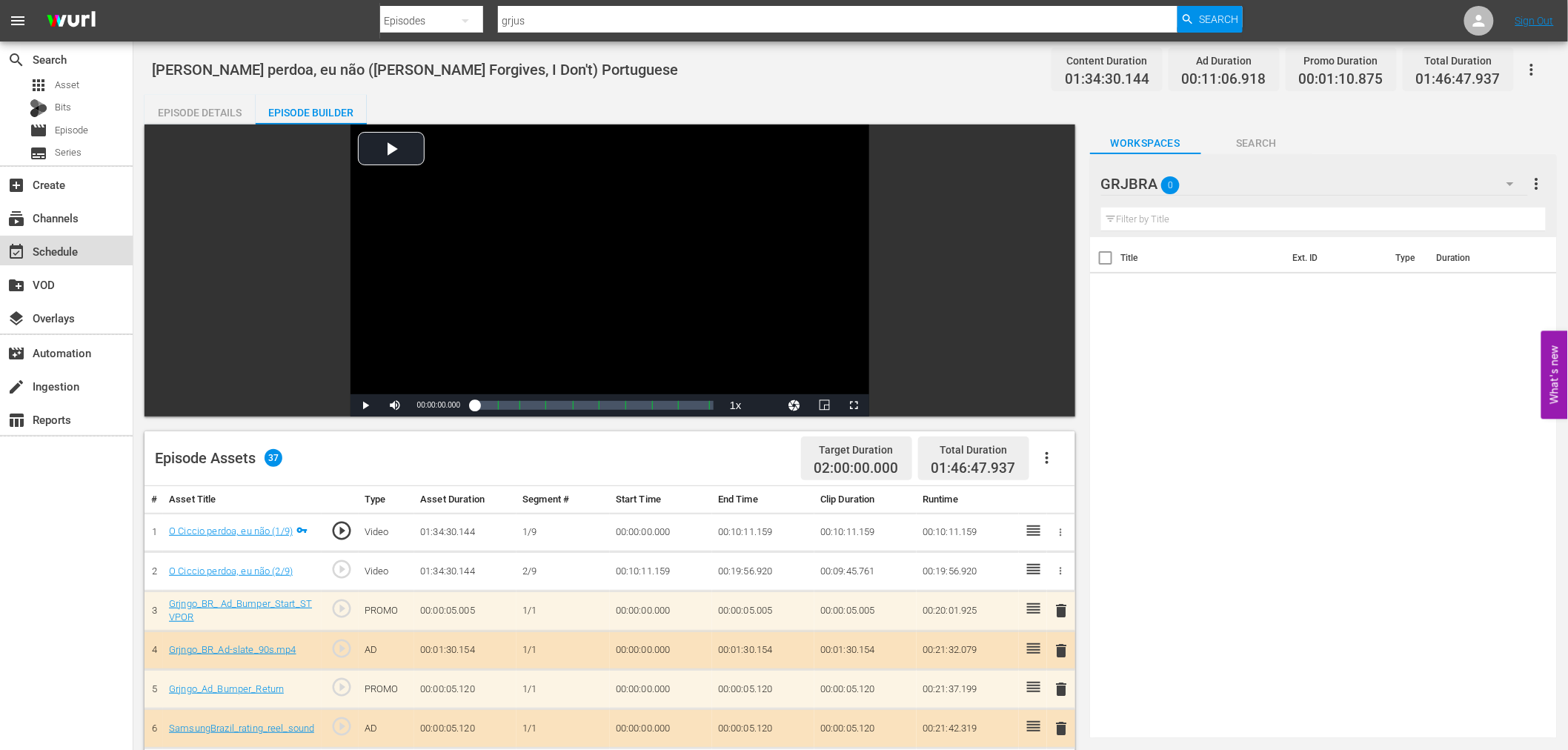
click at [91, 239] on div "event_available Schedule" at bounding box center [66, 250] width 132 height 30
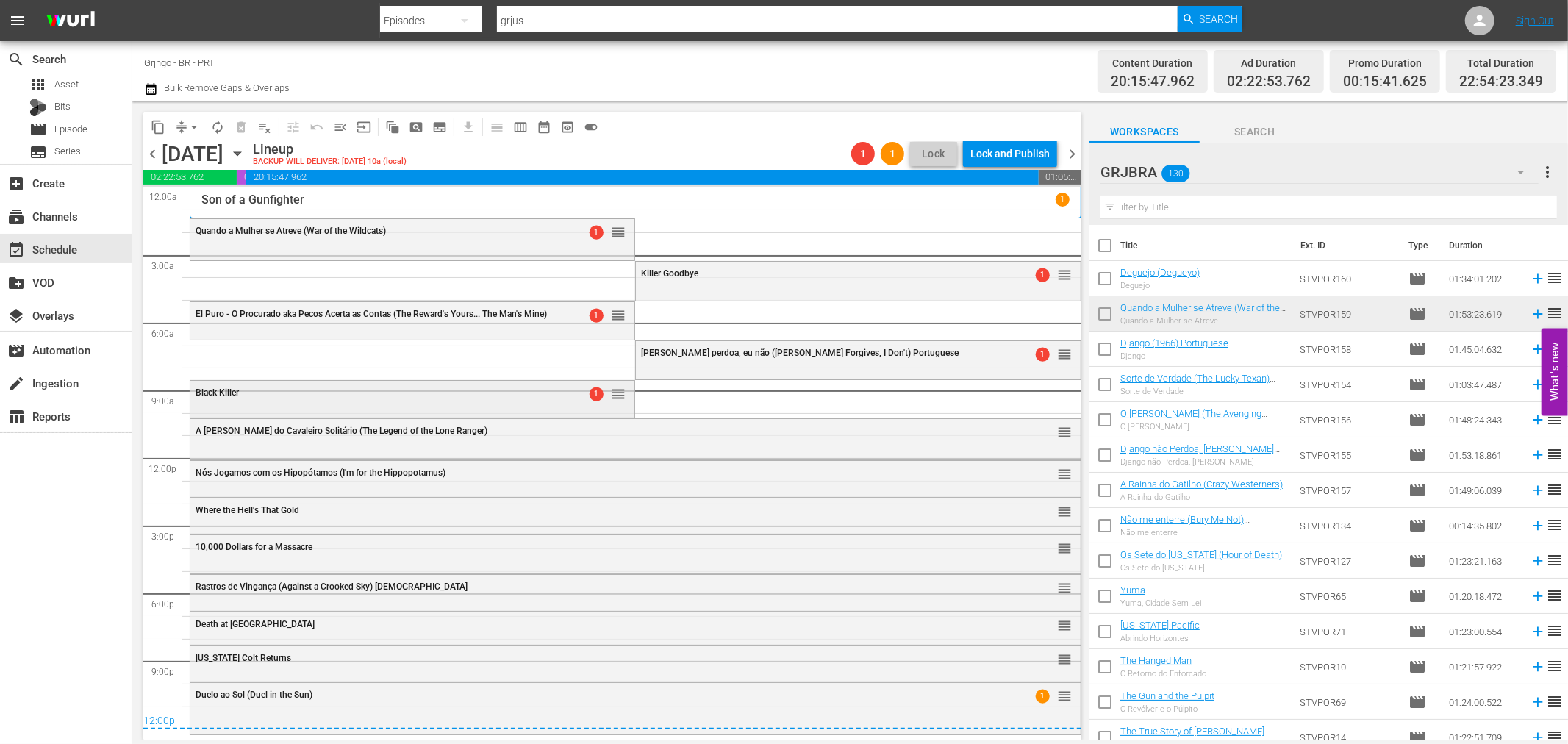
click at [542, 395] on div "Black Killer" at bounding box center [375, 392] width 359 height 10
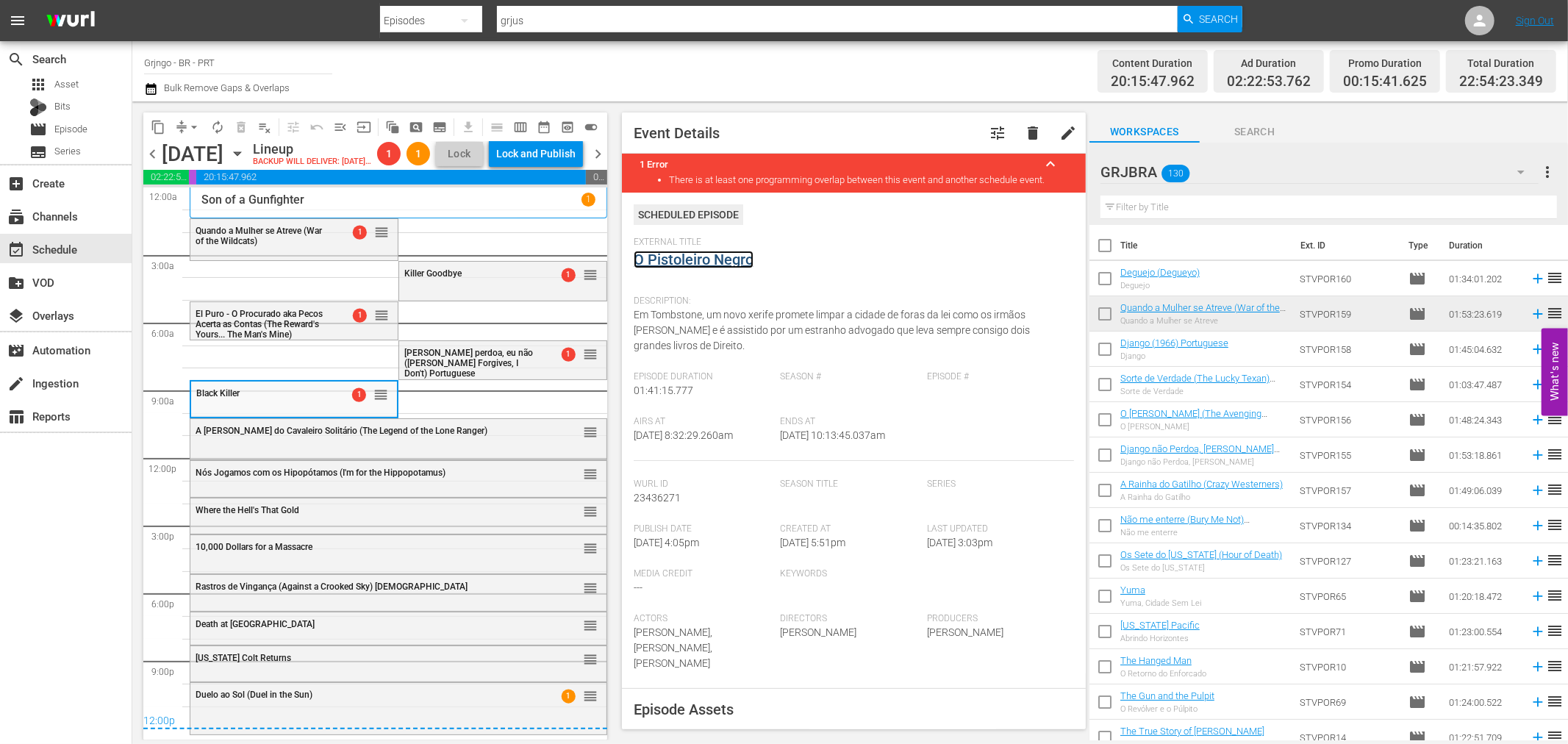
click at [692, 260] on link "O Pistoleiro Negro" at bounding box center [693, 259] width 120 height 18
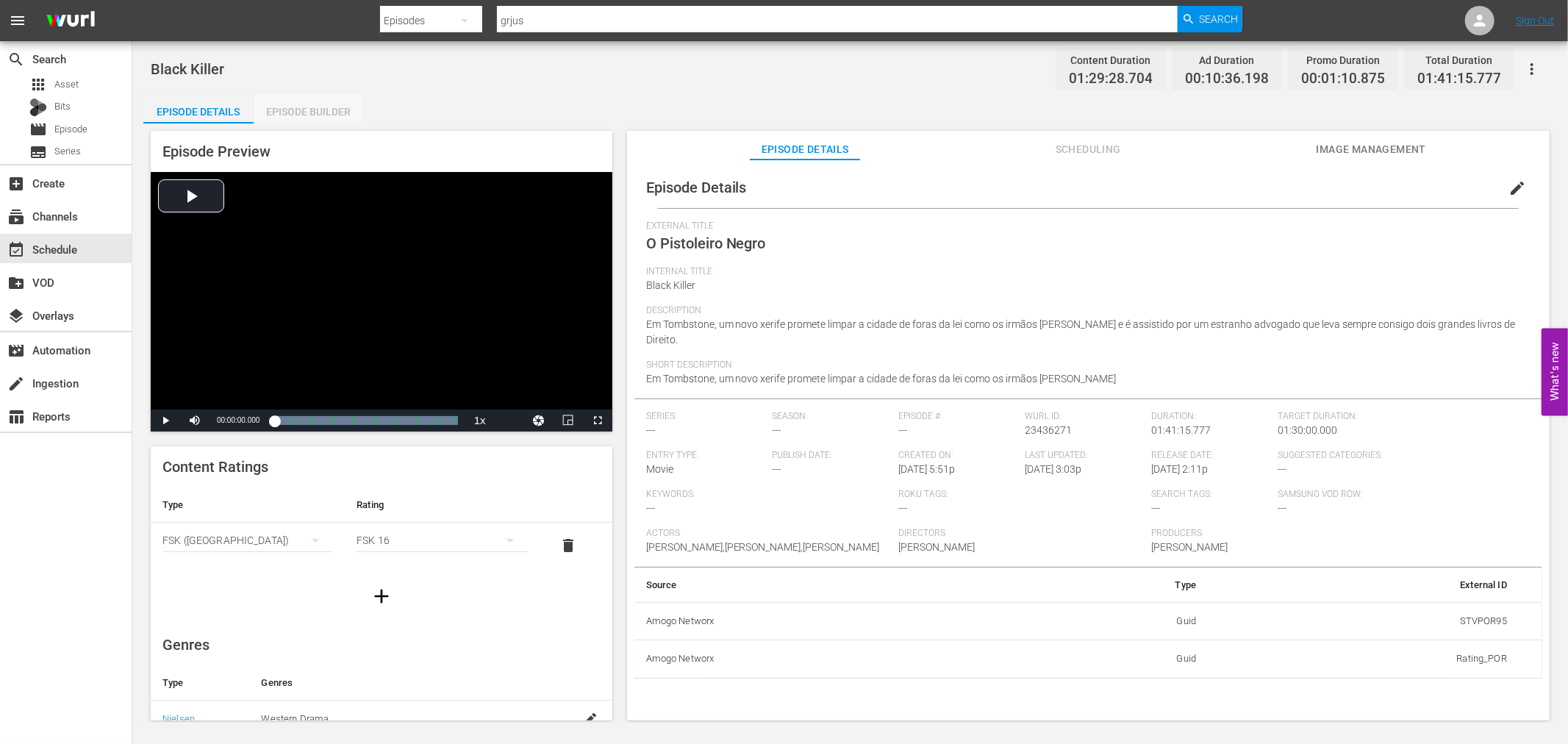
click at [281, 112] on div "Episode Builder" at bounding box center [308, 112] width 111 height 36
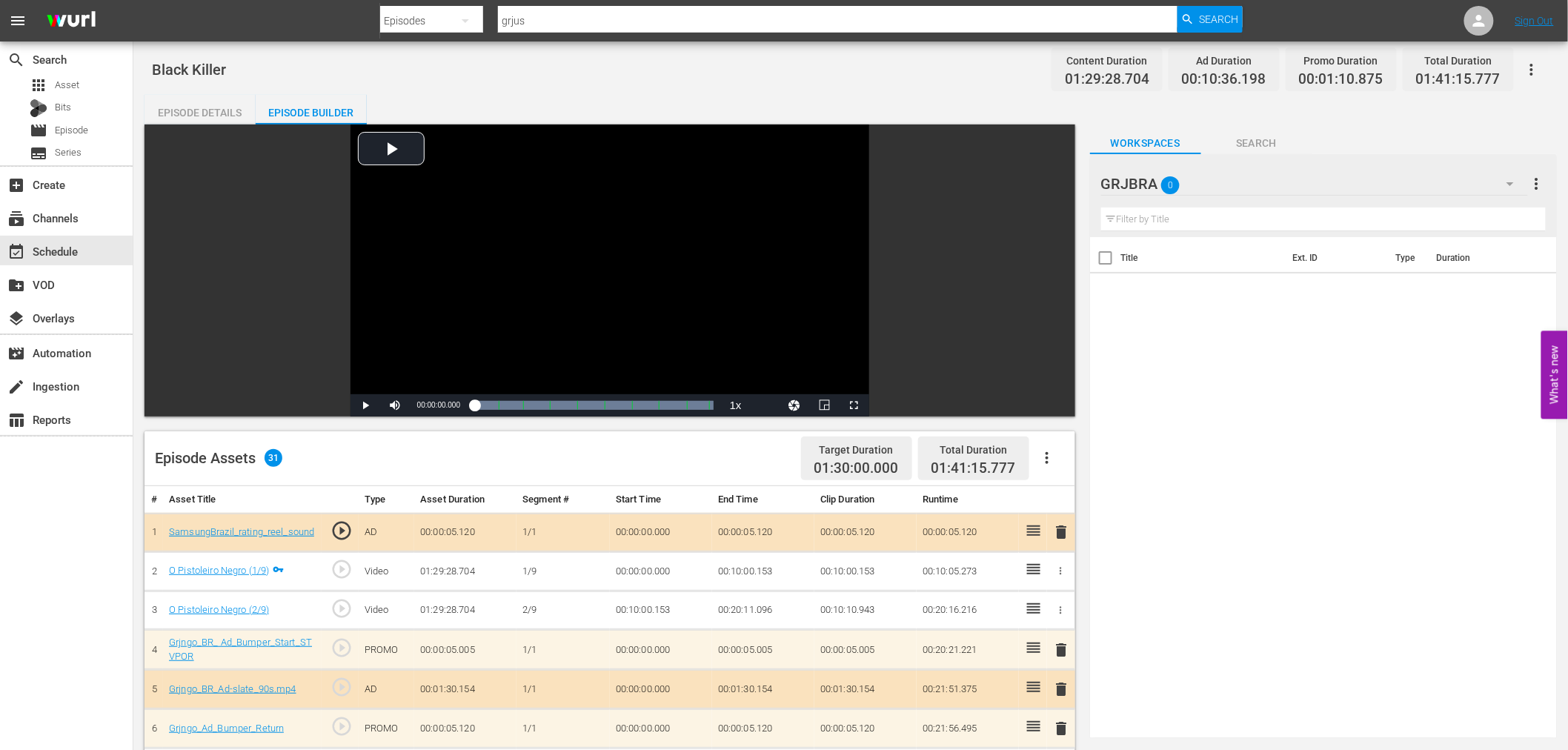
click at [1052, 456] on icon "button" at bounding box center [1047, 457] width 18 height 18
click at [1063, 505] on div "Clear Ads" at bounding box center [1091, 499] width 100 height 36
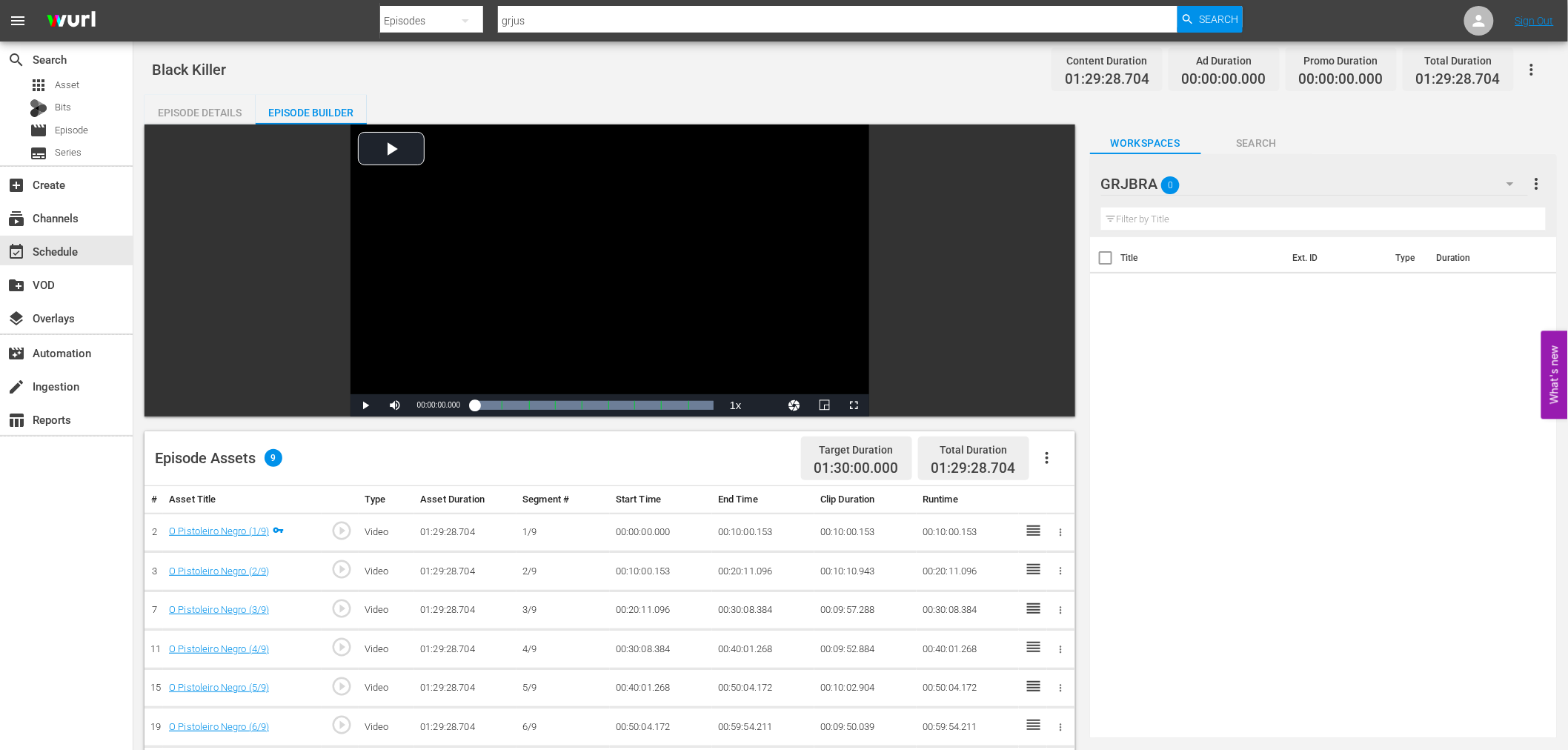
click at [1055, 456] on icon "button" at bounding box center [1047, 457] width 18 height 18
drag, startPoint x: 1049, startPoint y: 458, endPoint x: 1041, endPoint y: 470, distance: 14.4
click at [1049, 460] on div "Fill with Ads" at bounding box center [1091, 464] width 100 height 36
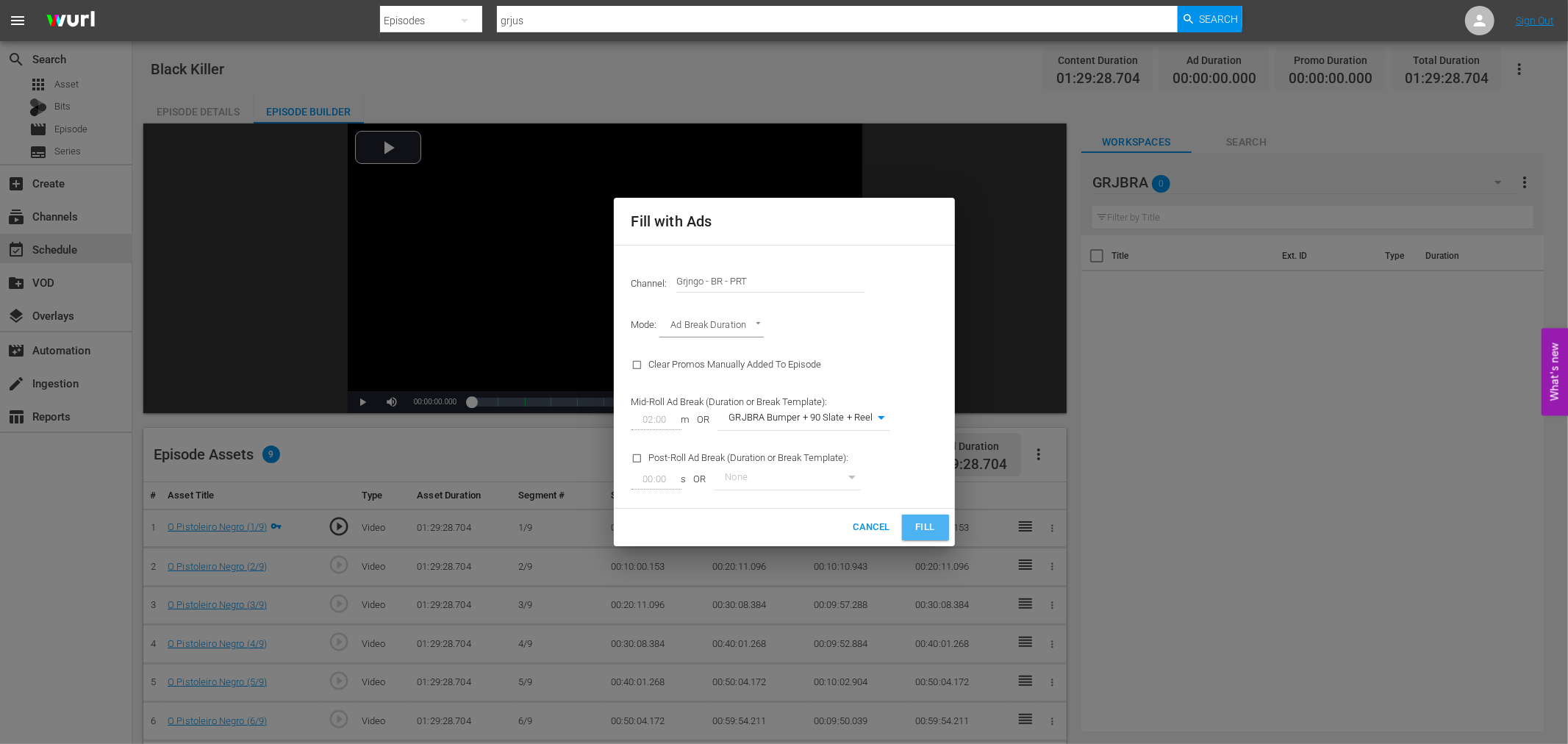
click at [930, 525] on span "Fill" at bounding box center [925, 527] width 23 height 17
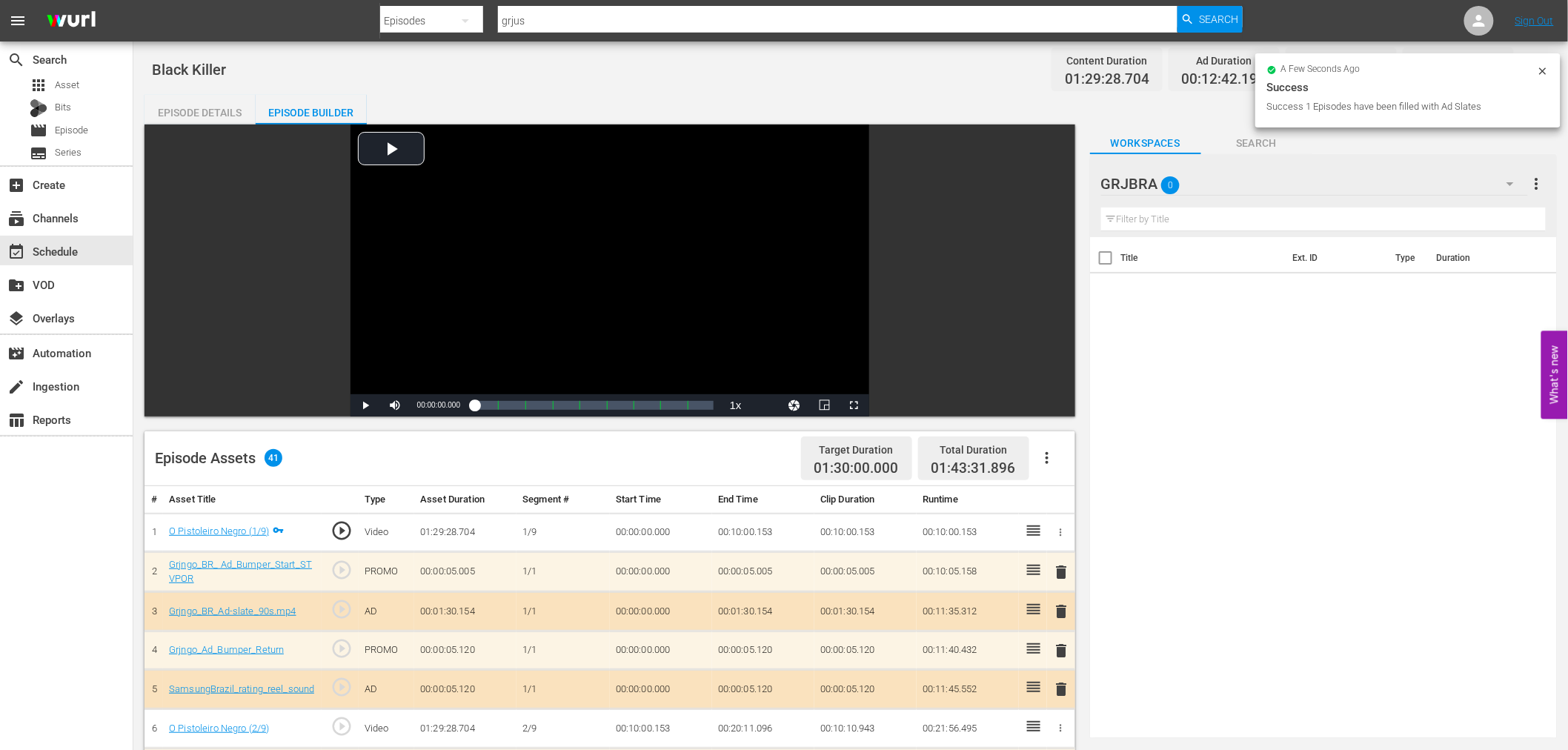
click at [1059, 572] on span "delete" at bounding box center [1062, 572] width 18 height 18
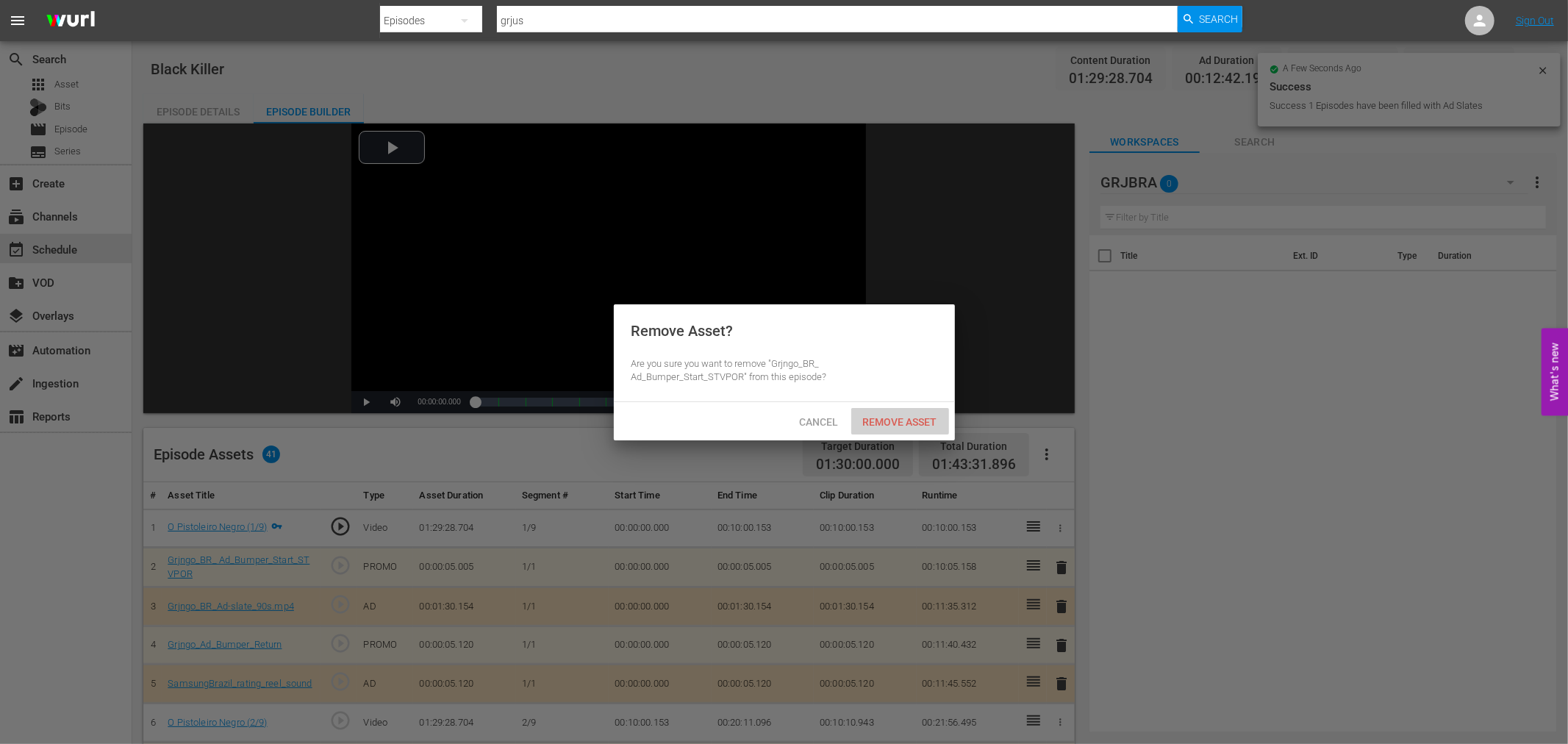
click at [907, 416] on span "Remove Asset" at bounding box center [900, 421] width 98 height 12
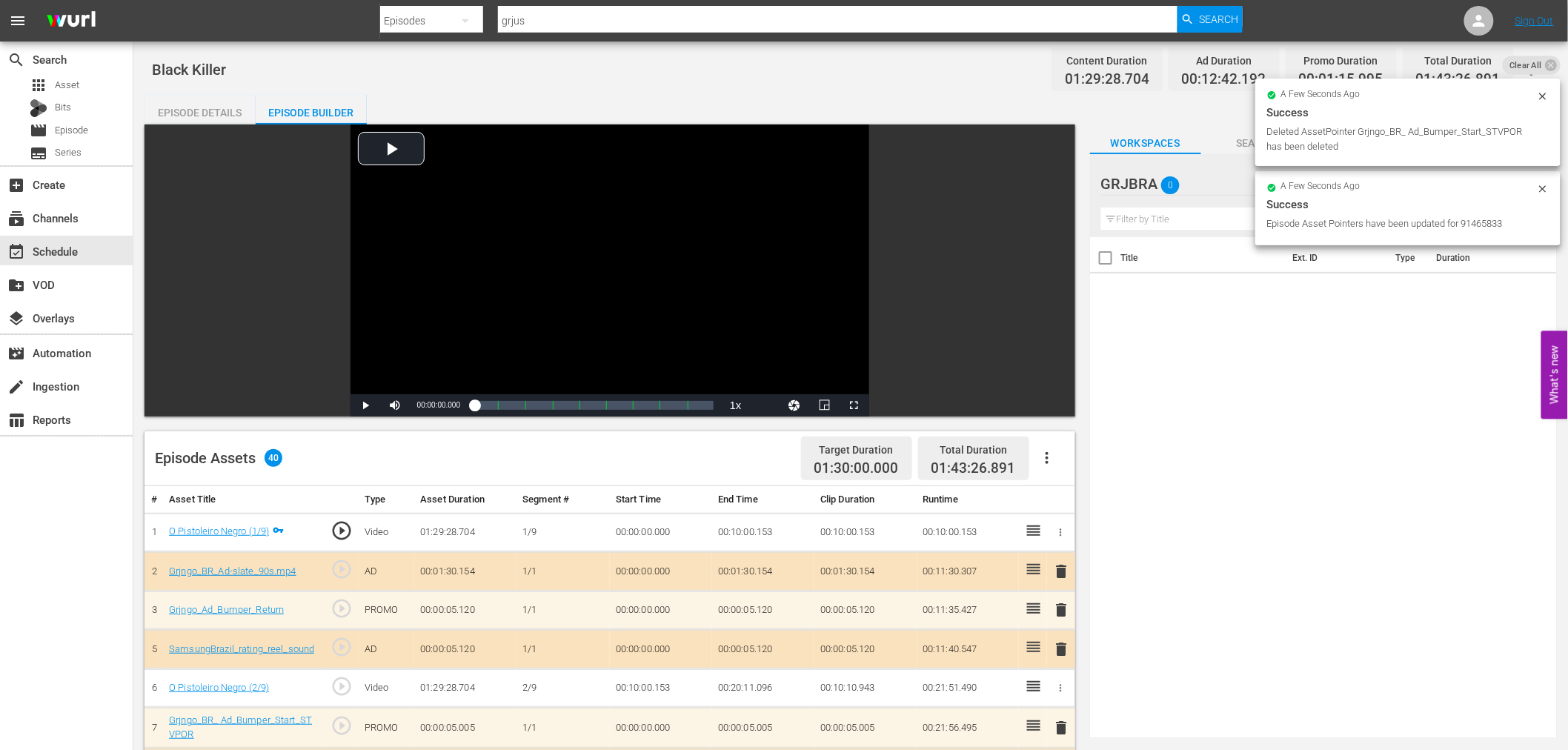
click at [1062, 570] on span "delete" at bounding box center [1062, 571] width 18 height 18
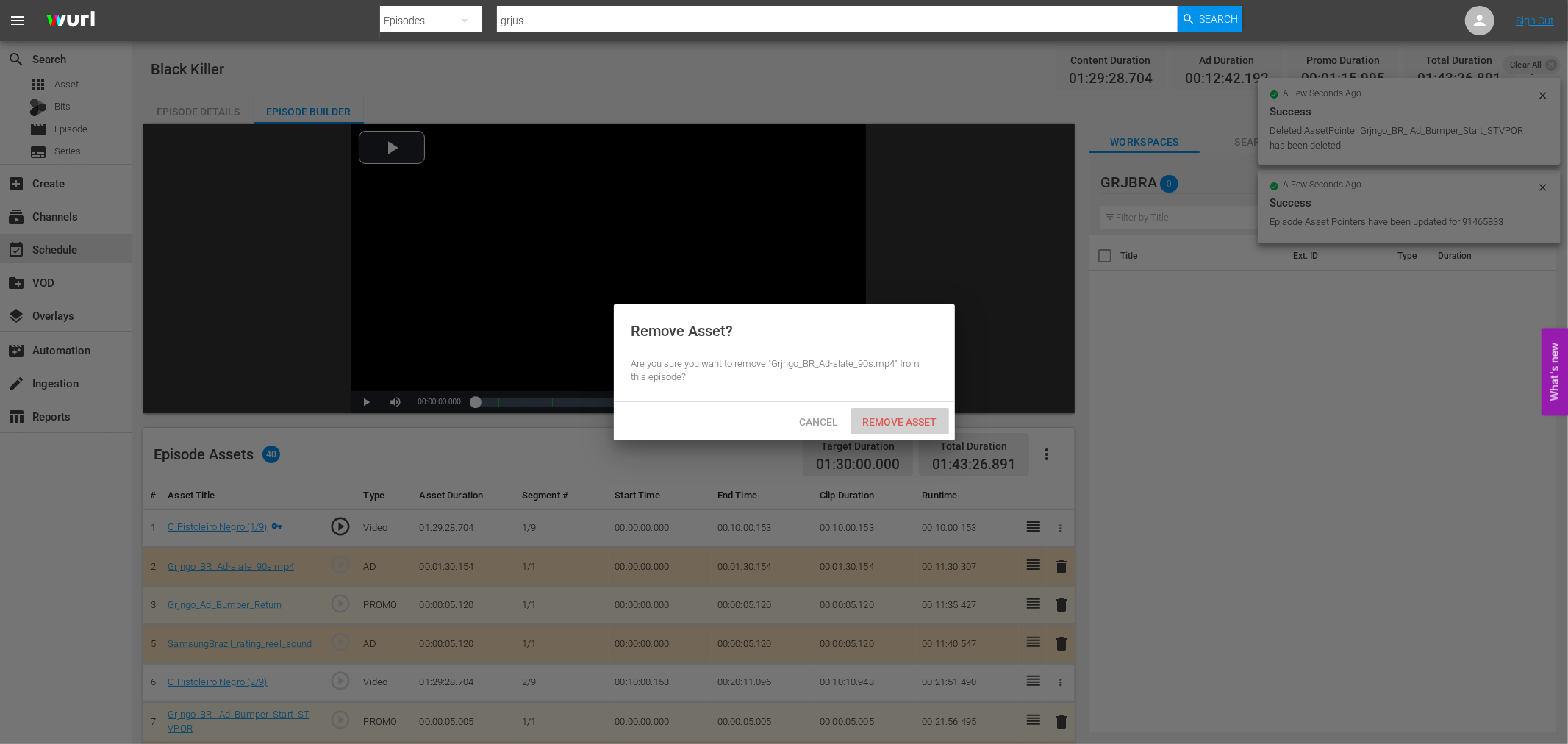
click at [909, 420] on span "Remove Asset" at bounding box center [900, 421] width 98 height 12
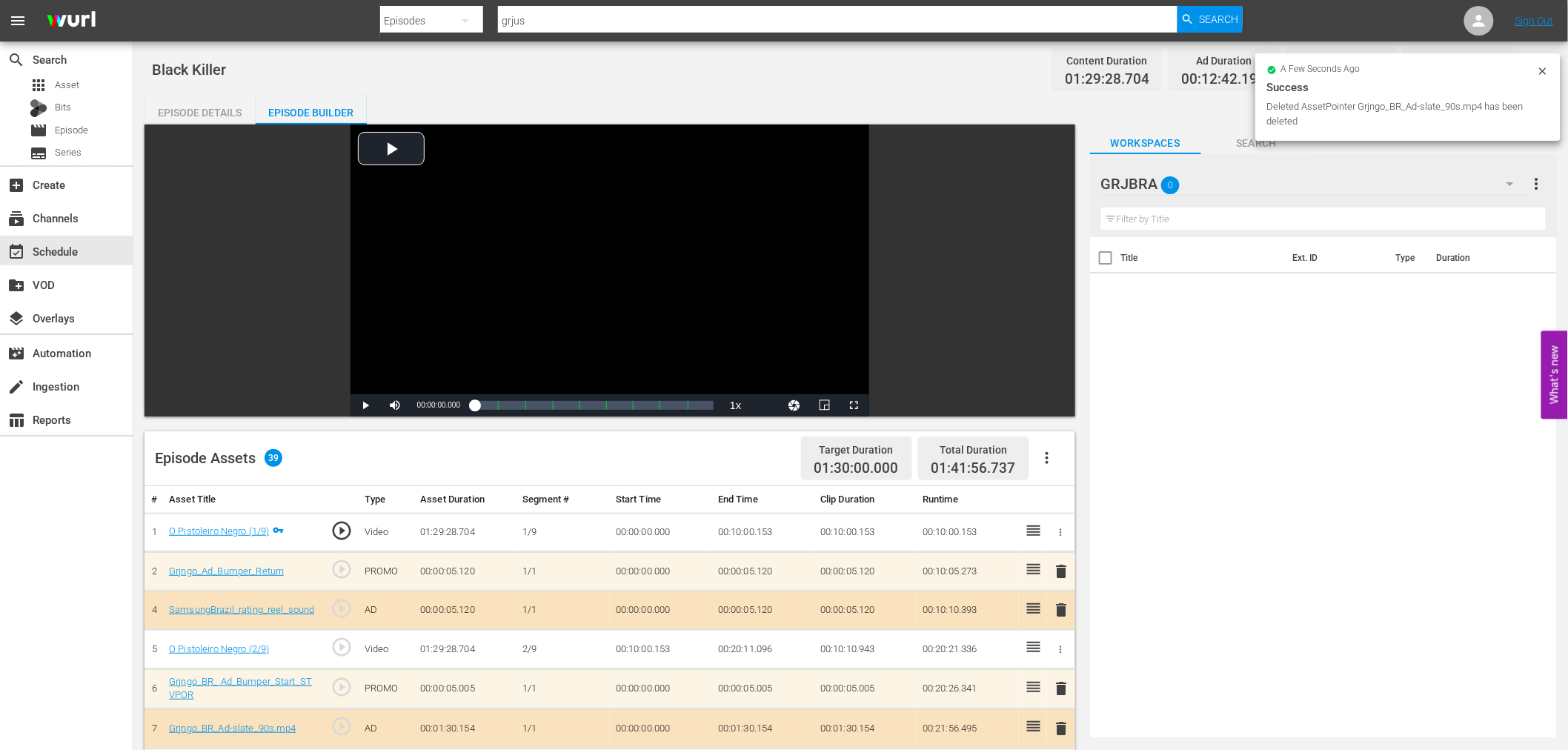
drag, startPoint x: 1062, startPoint y: 571, endPoint x: 1058, endPoint y: 561, distance: 10.8
click at [1062, 567] on span "delete" at bounding box center [1062, 571] width 18 height 18
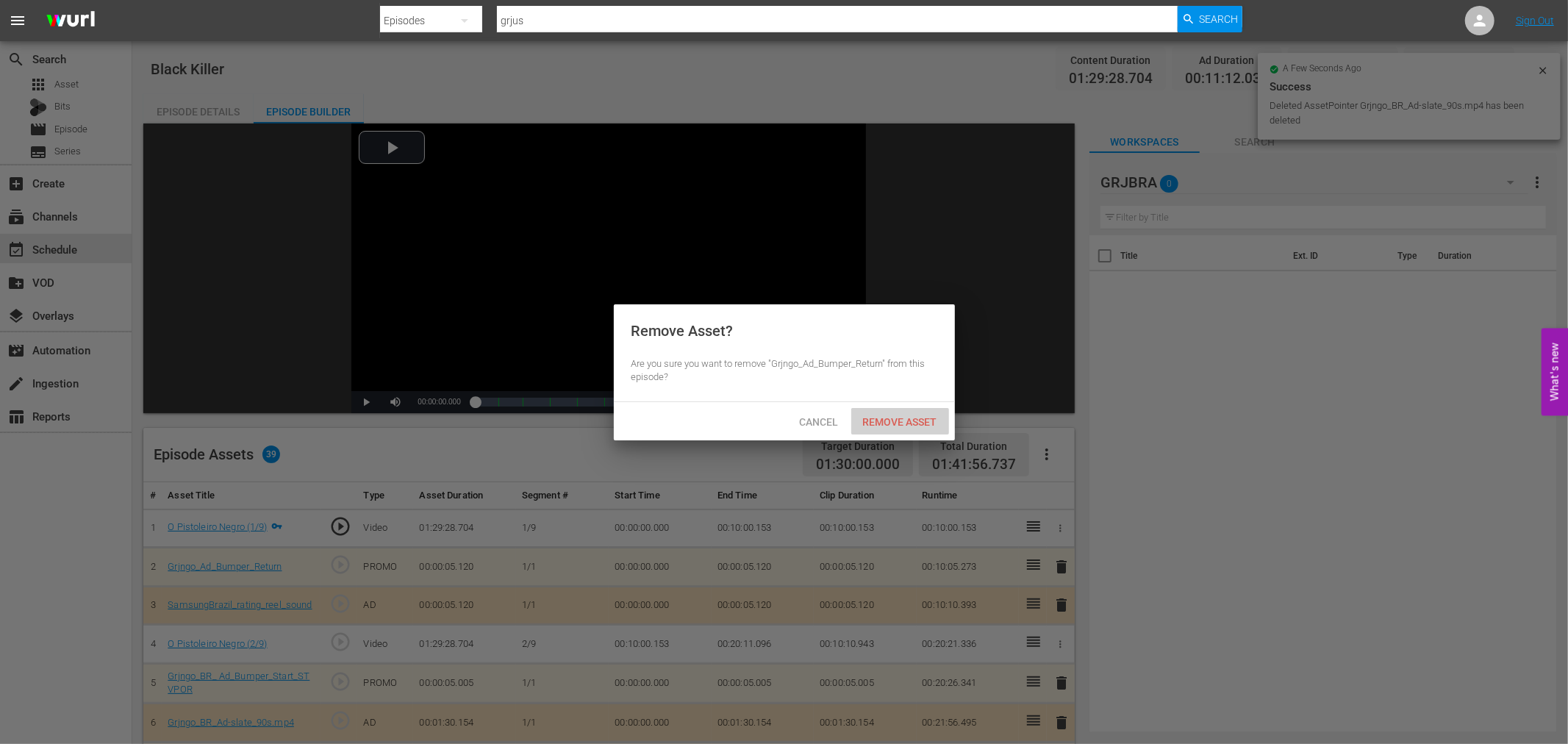
click at [915, 427] on div "Remove Asset" at bounding box center [900, 421] width 98 height 27
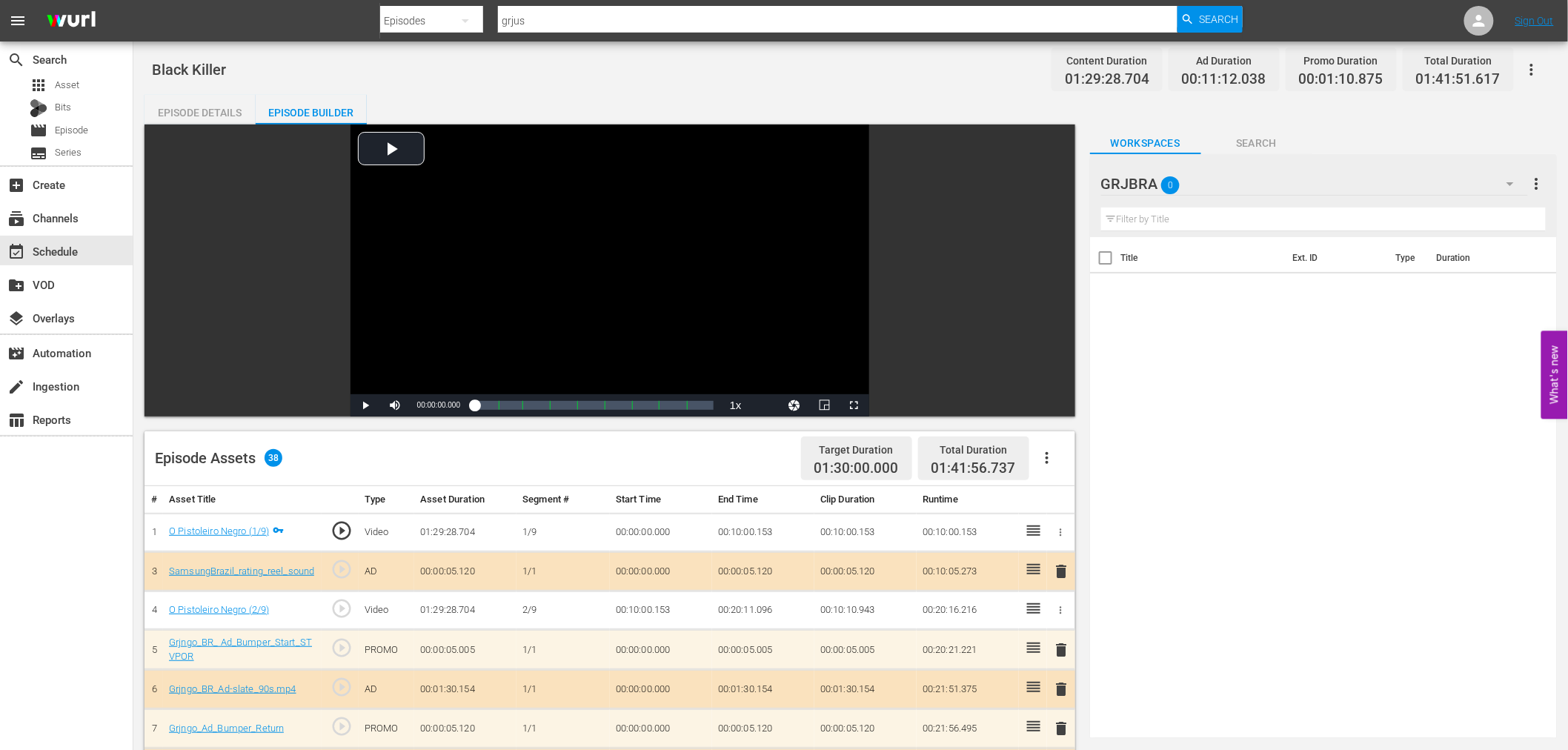
click at [1061, 571] on span "delete" at bounding box center [1062, 571] width 18 height 18
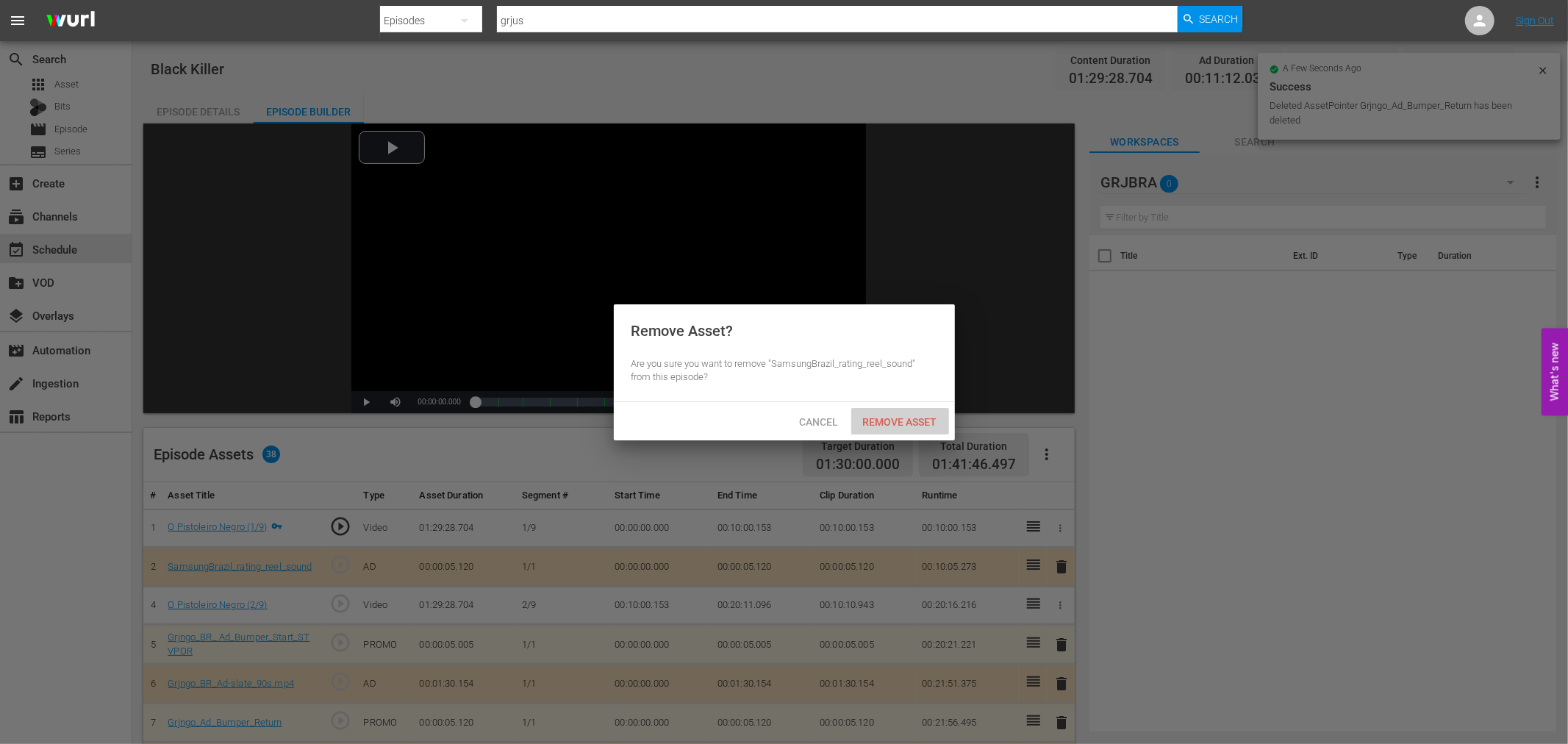
click at [930, 416] on span "Remove Asset" at bounding box center [900, 421] width 98 height 12
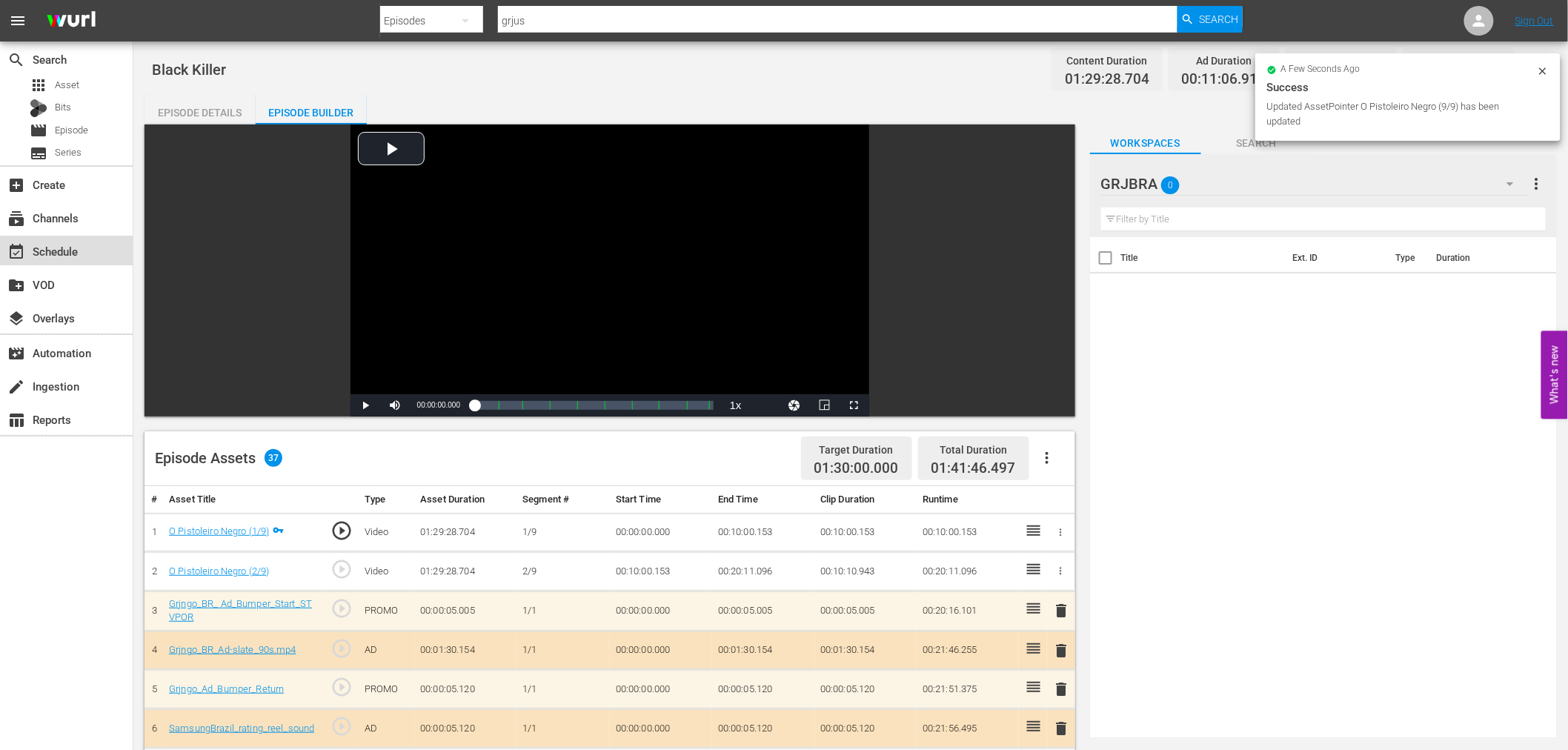
click at [101, 238] on div "event_available Schedule" at bounding box center [66, 250] width 132 height 30
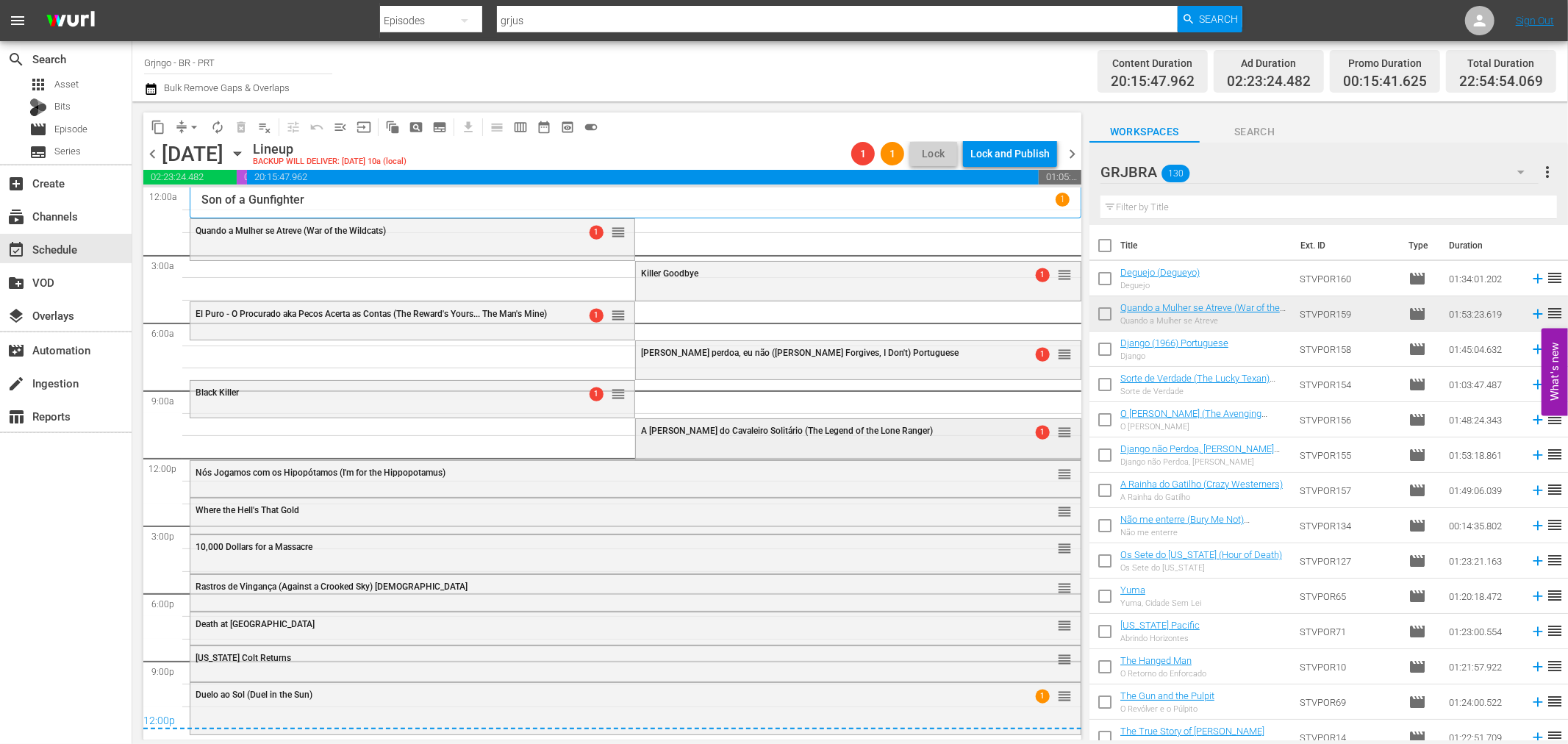
click at [710, 439] on div "A Lenda do Cavaleiro Solitário (The Legend of the Lone Ranger) 1 reorder" at bounding box center [858, 431] width 444 height 25
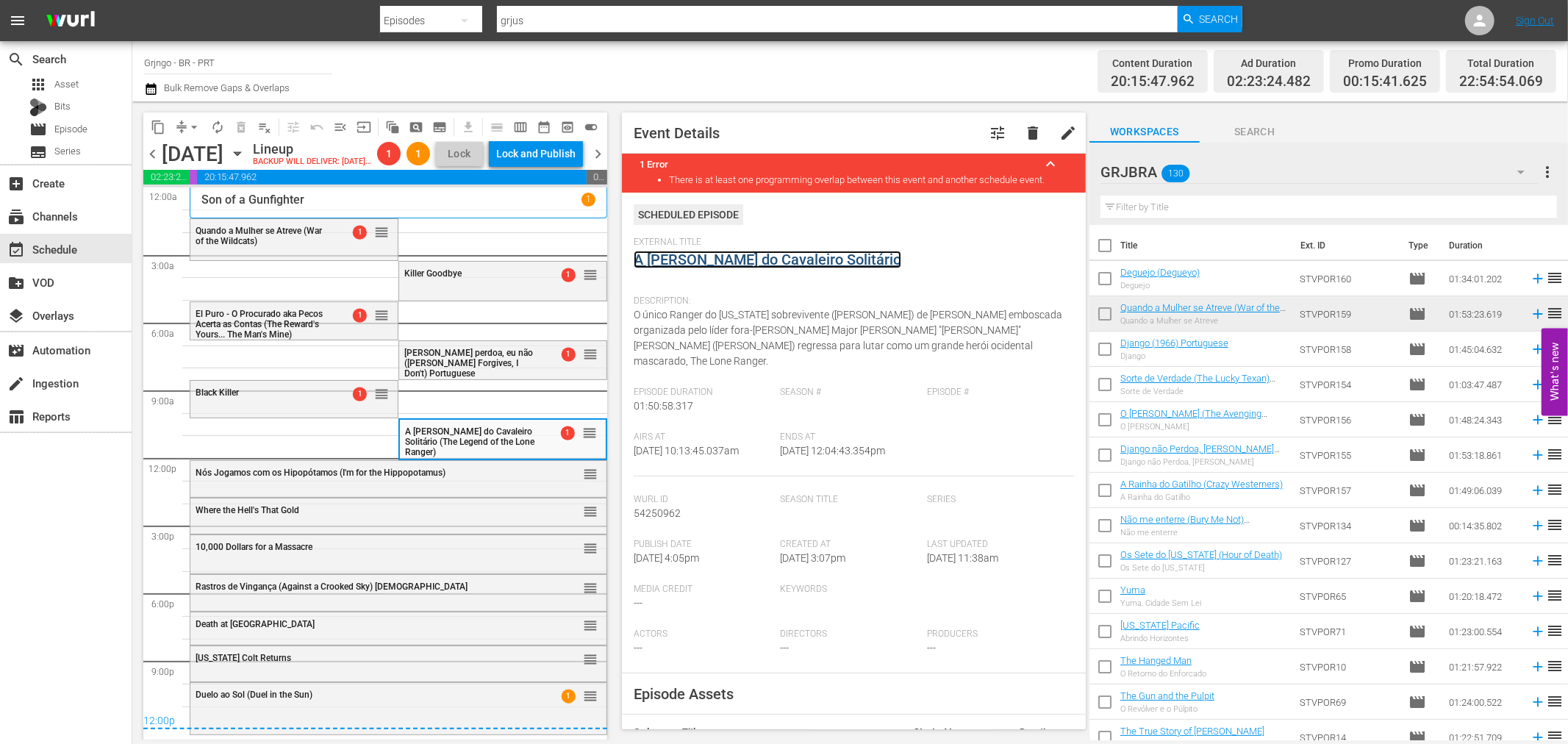
click at [720, 254] on link "A Lenda do Cavaleiro Solitário" at bounding box center [767, 259] width 267 height 18
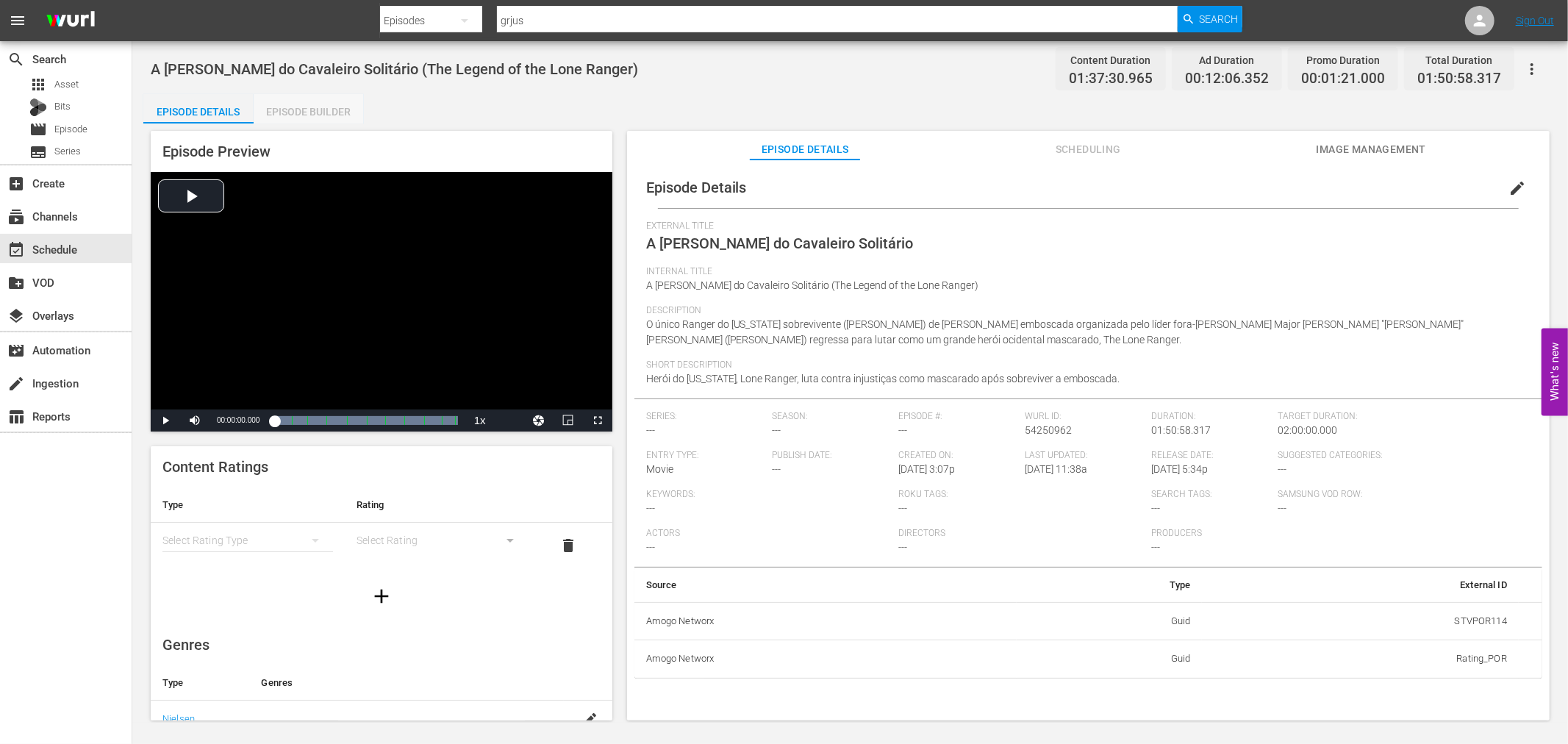
click at [291, 104] on div "Episode Builder" at bounding box center [308, 112] width 111 height 36
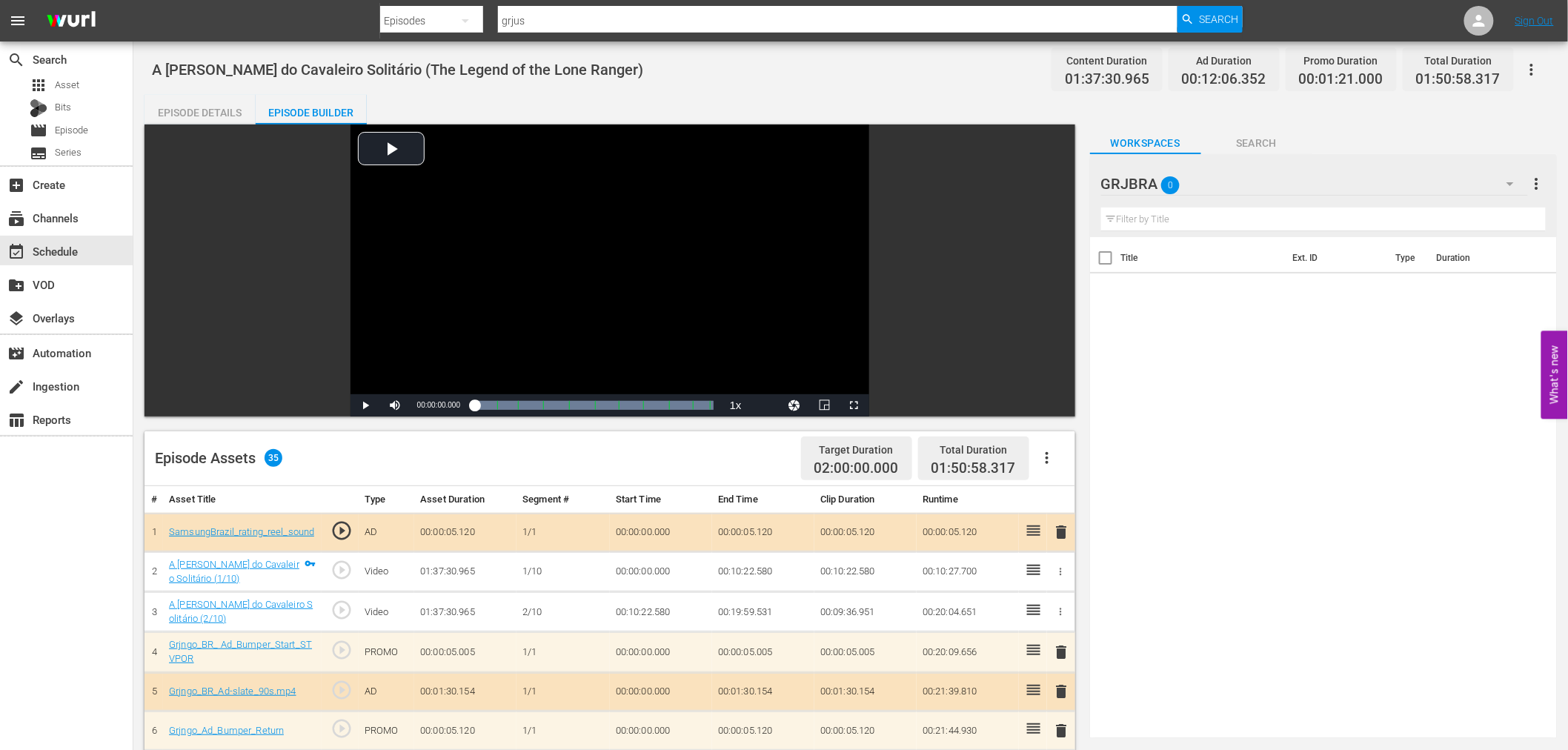
click at [1048, 450] on icon "button" at bounding box center [1047, 457] width 18 height 18
click at [1073, 494] on div "Clear Ads" at bounding box center [1091, 499] width 100 height 36
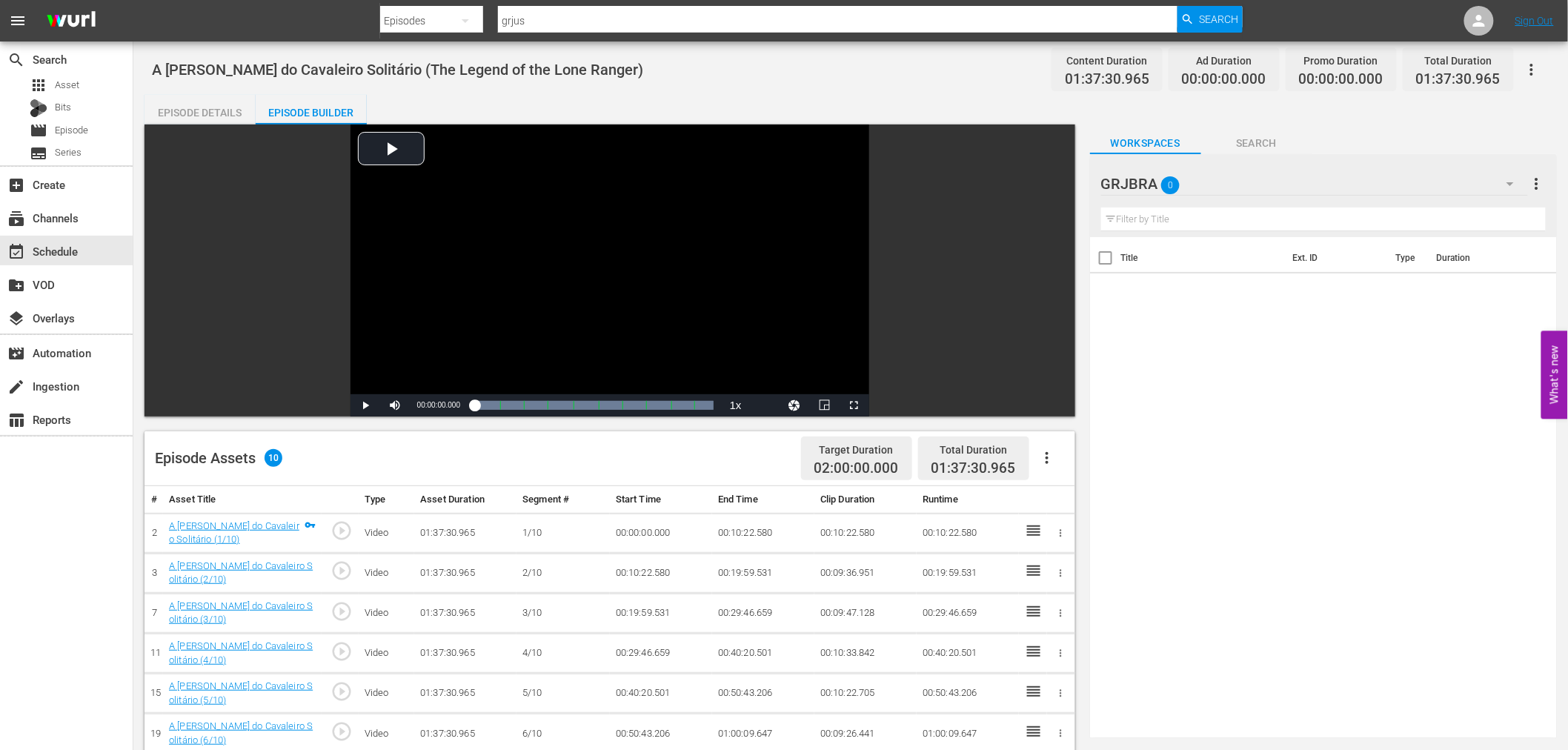
click at [1052, 454] on icon "button" at bounding box center [1047, 457] width 18 height 18
click at [1052, 464] on div "Fill with Ads" at bounding box center [1091, 464] width 100 height 36
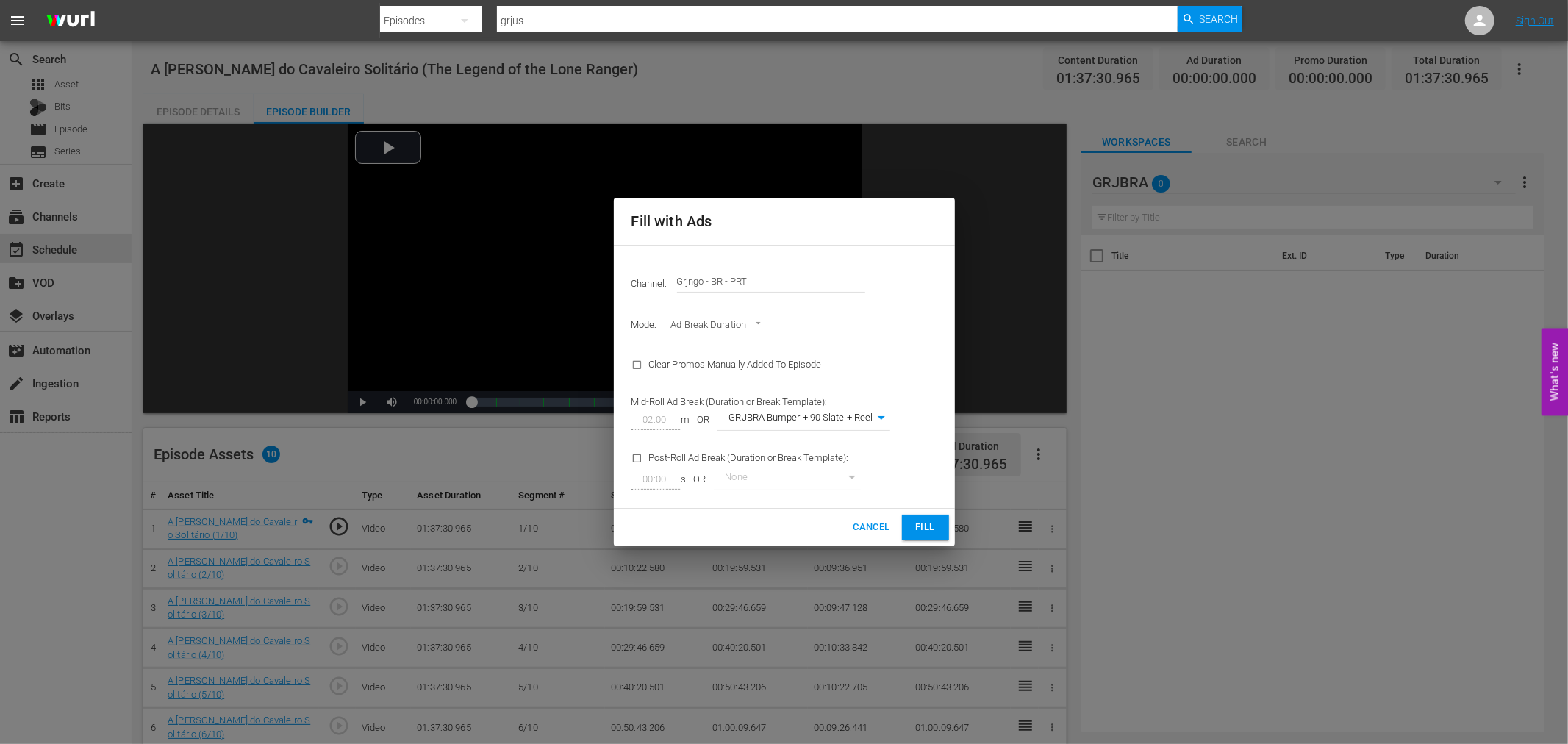
click at [929, 529] on span "Fill" at bounding box center [925, 527] width 23 height 17
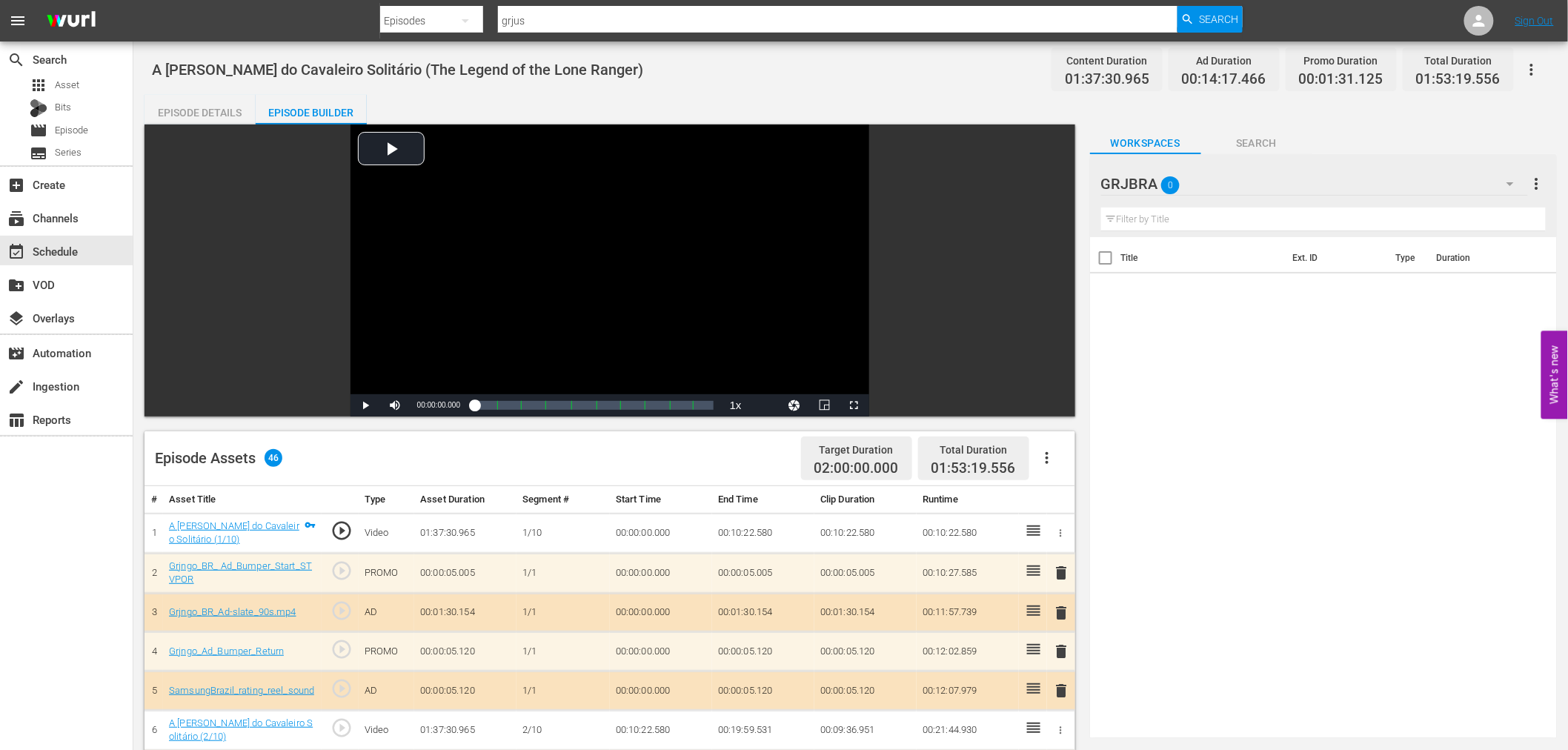
click at [1062, 570] on span "delete" at bounding box center [1062, 572] width 18 height 18
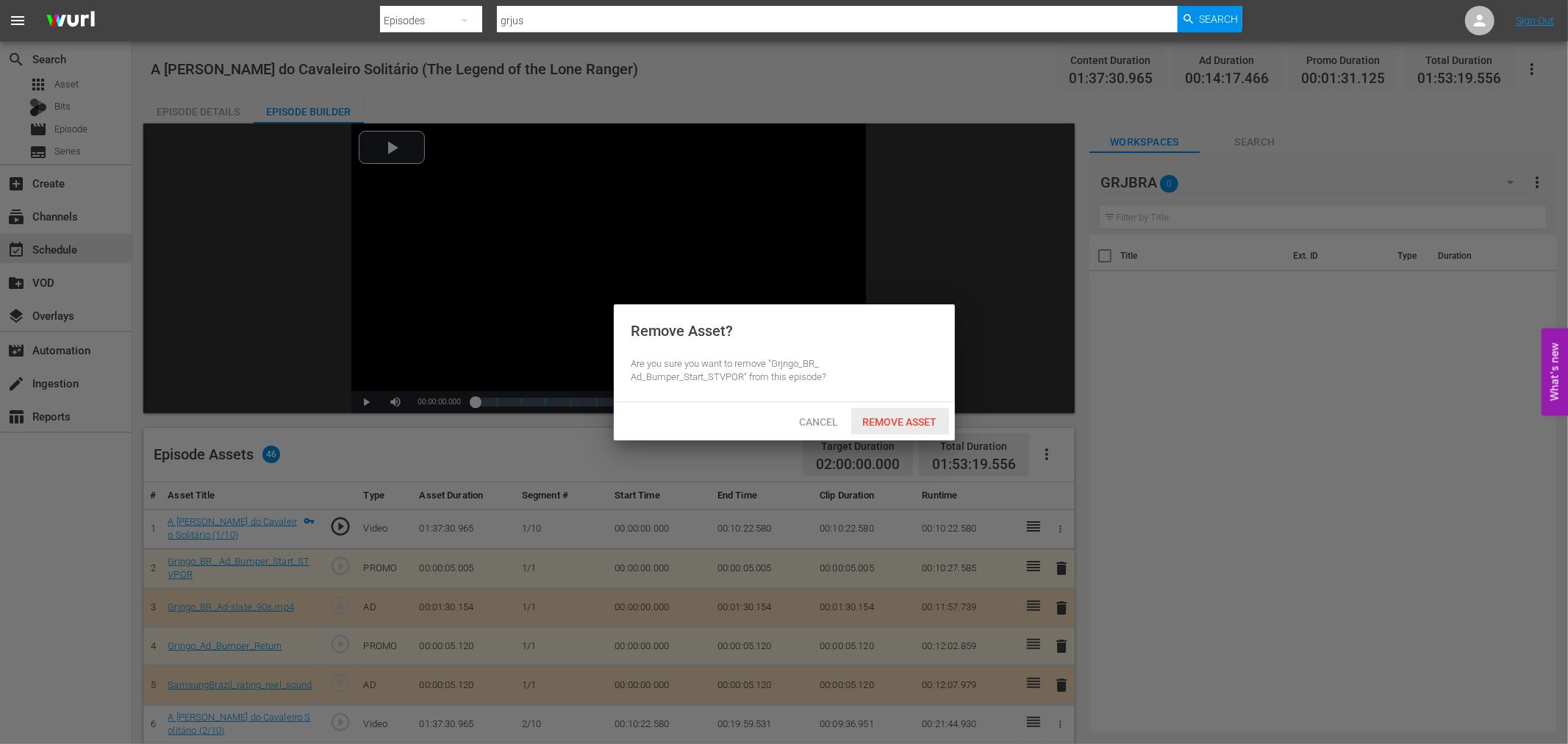
click at [891, 423] on span "Remove Asset" at bounding box center [900, 421] width 98 height 12
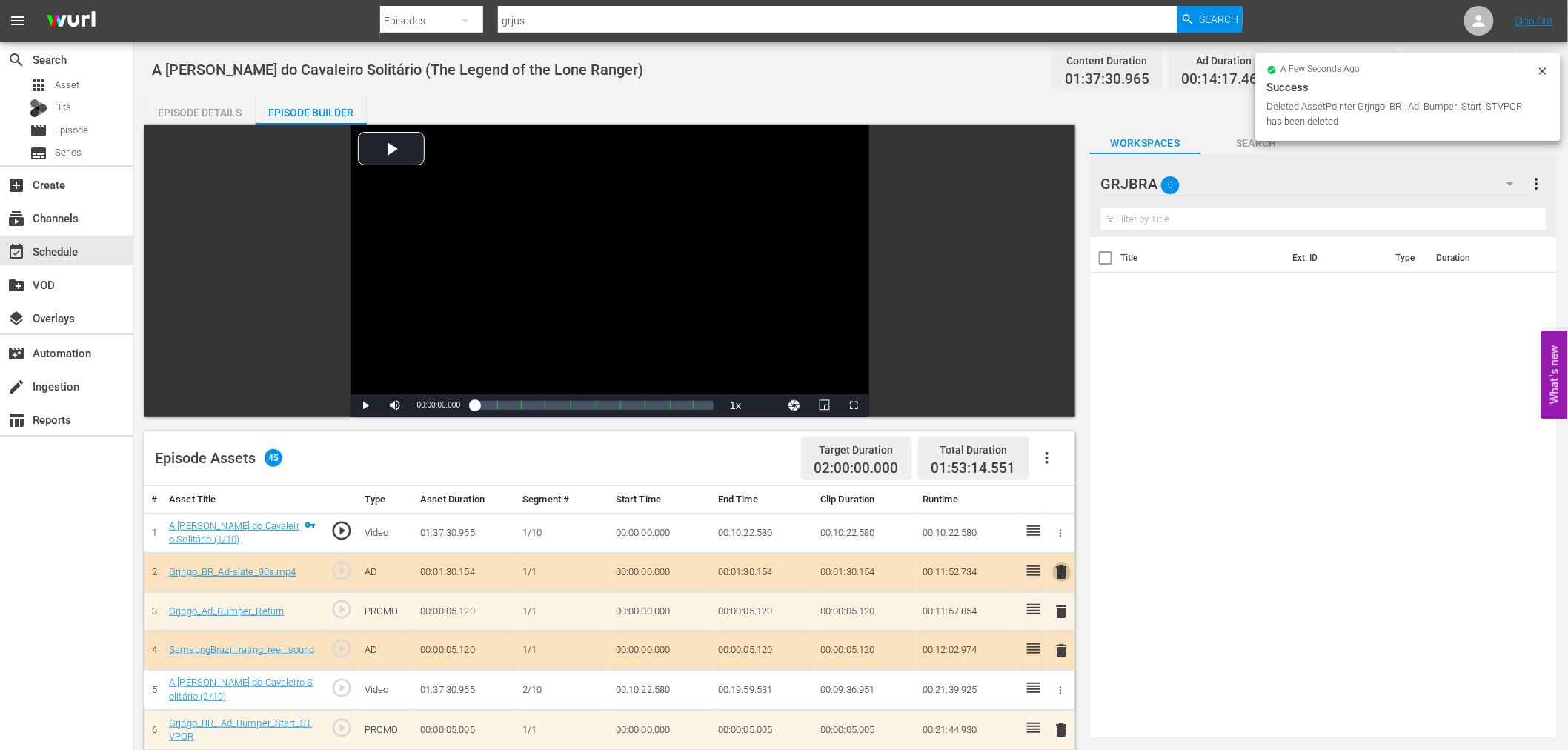
click at [1062, 572] on span "delete" at bounding box center [1062, 572] width 18 height 18
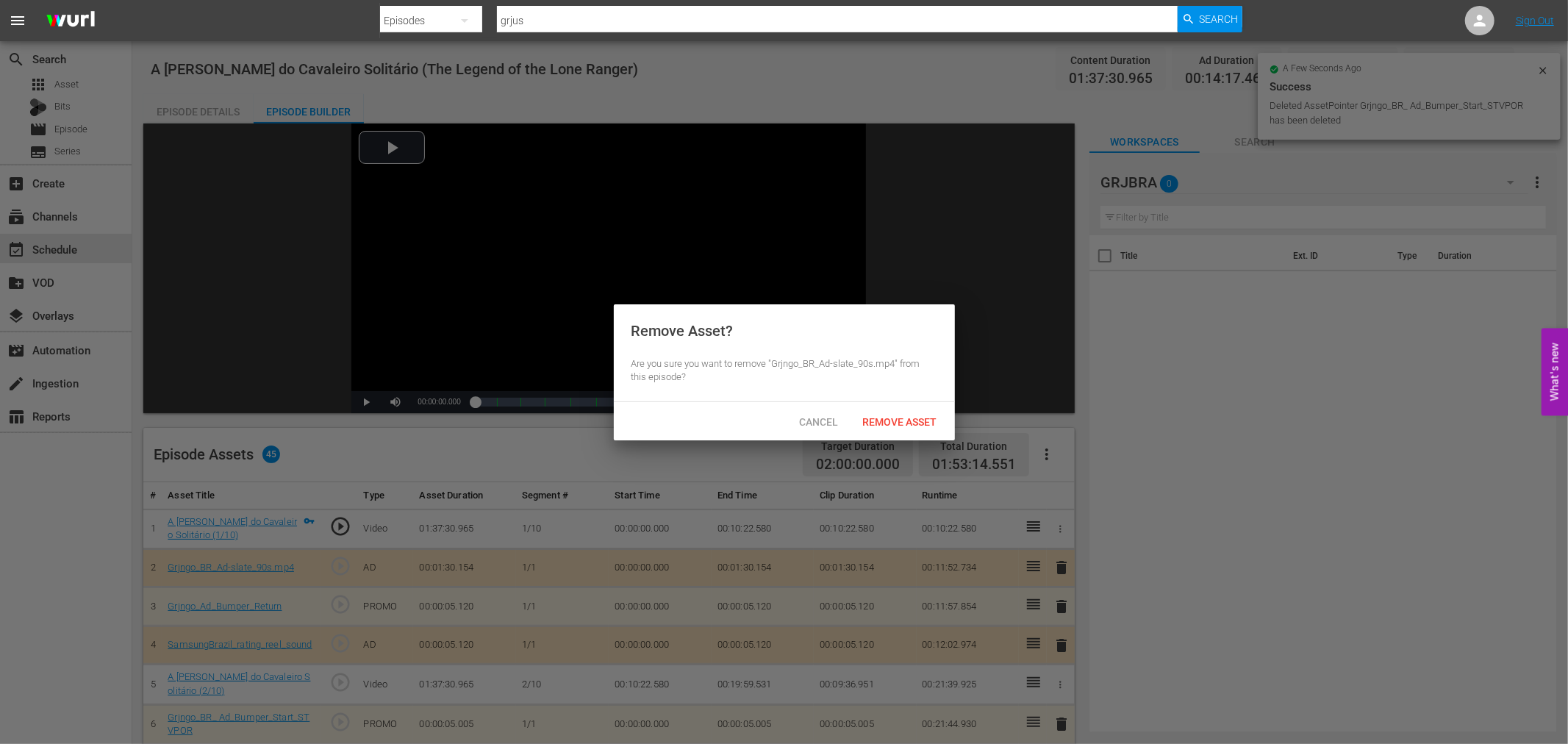
click at [922, 403] on div "Cancel Remove Asset" at bounding box center [784, 420] width 341 height 38
click at [917, 416] on span "Remove Asset" at bounding box center [900, 421] width 98 height 12
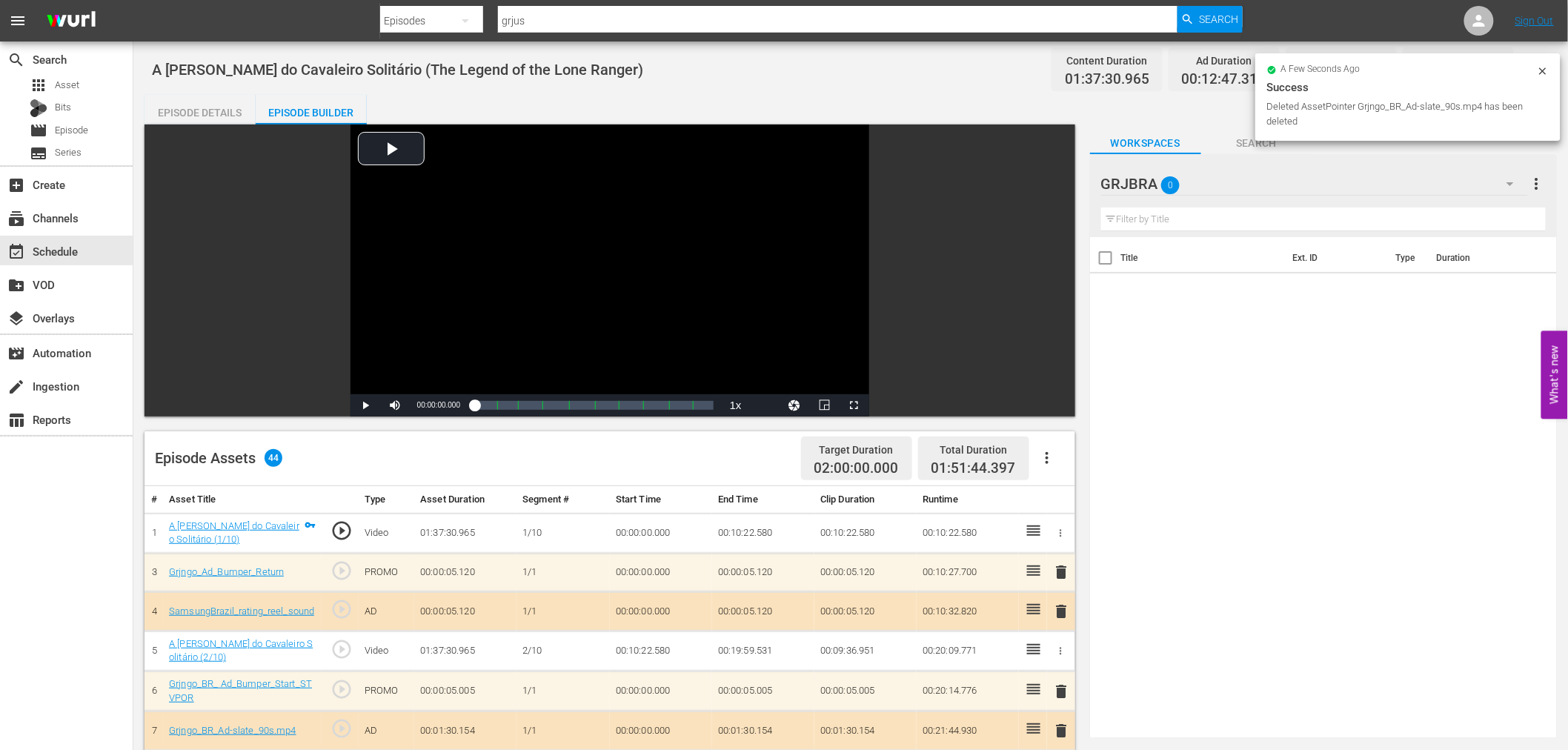
click at [1067, 572] on span "delete" at bounding box center [1062, 572] width 18 height 18
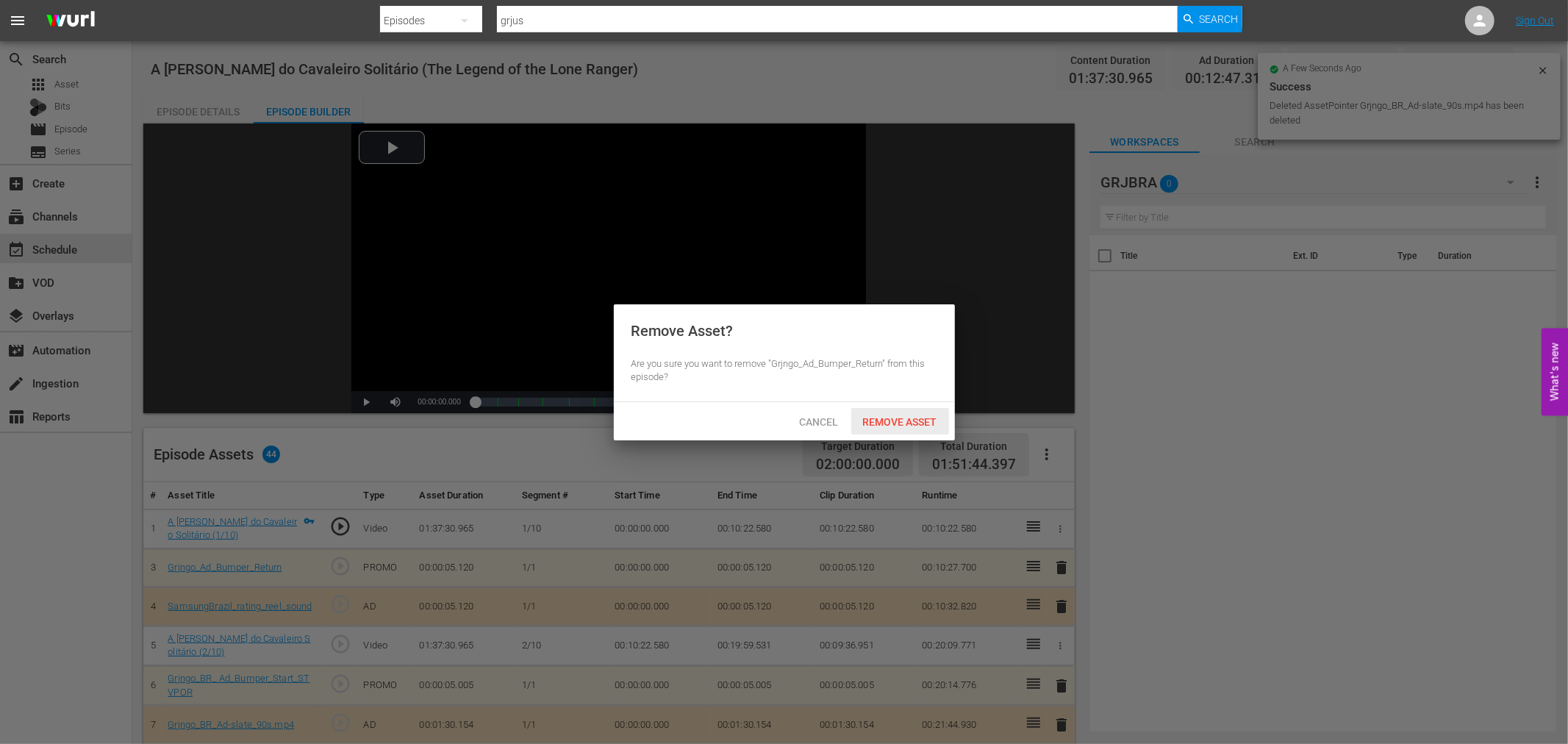
click at [900, 421] on span "Remove Asset" at bounding box center [900, 421] width 98 height 12
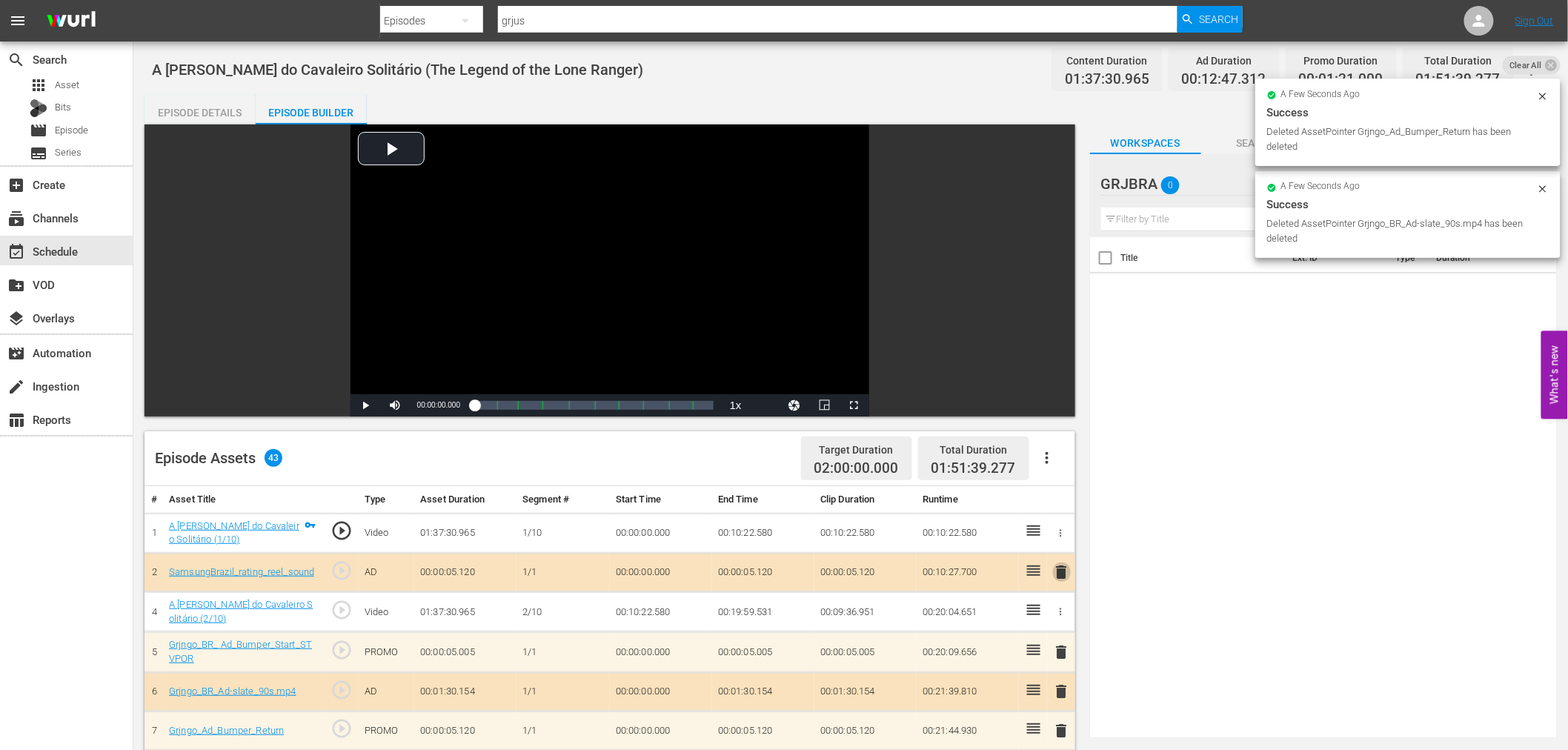
click at [1065, 570] on span "delete" at bounding box center [1062, 572] width 18 height 18
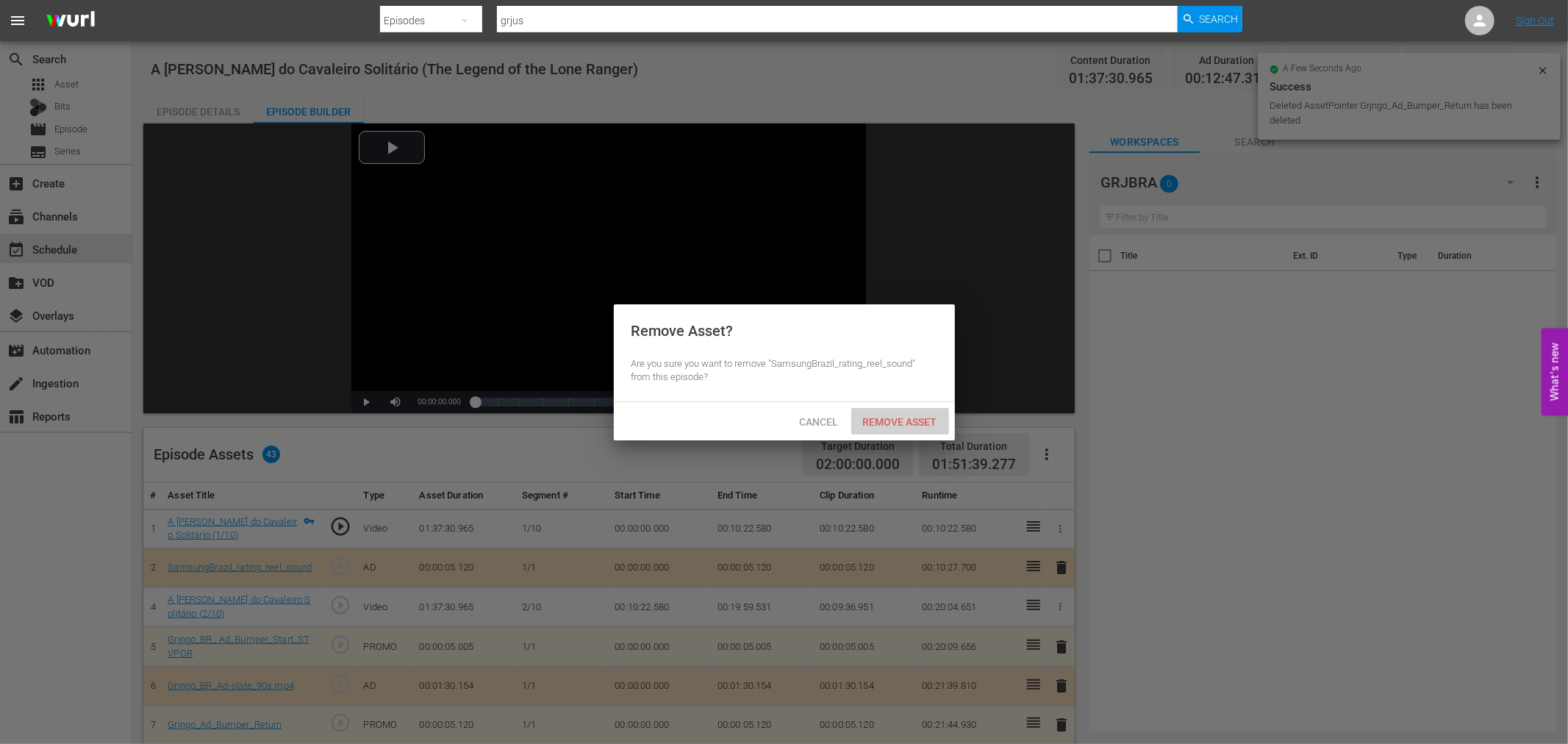
click at [920, 423] on span "Remove Asset" at bounding box center [900, 421] width 98 height 12
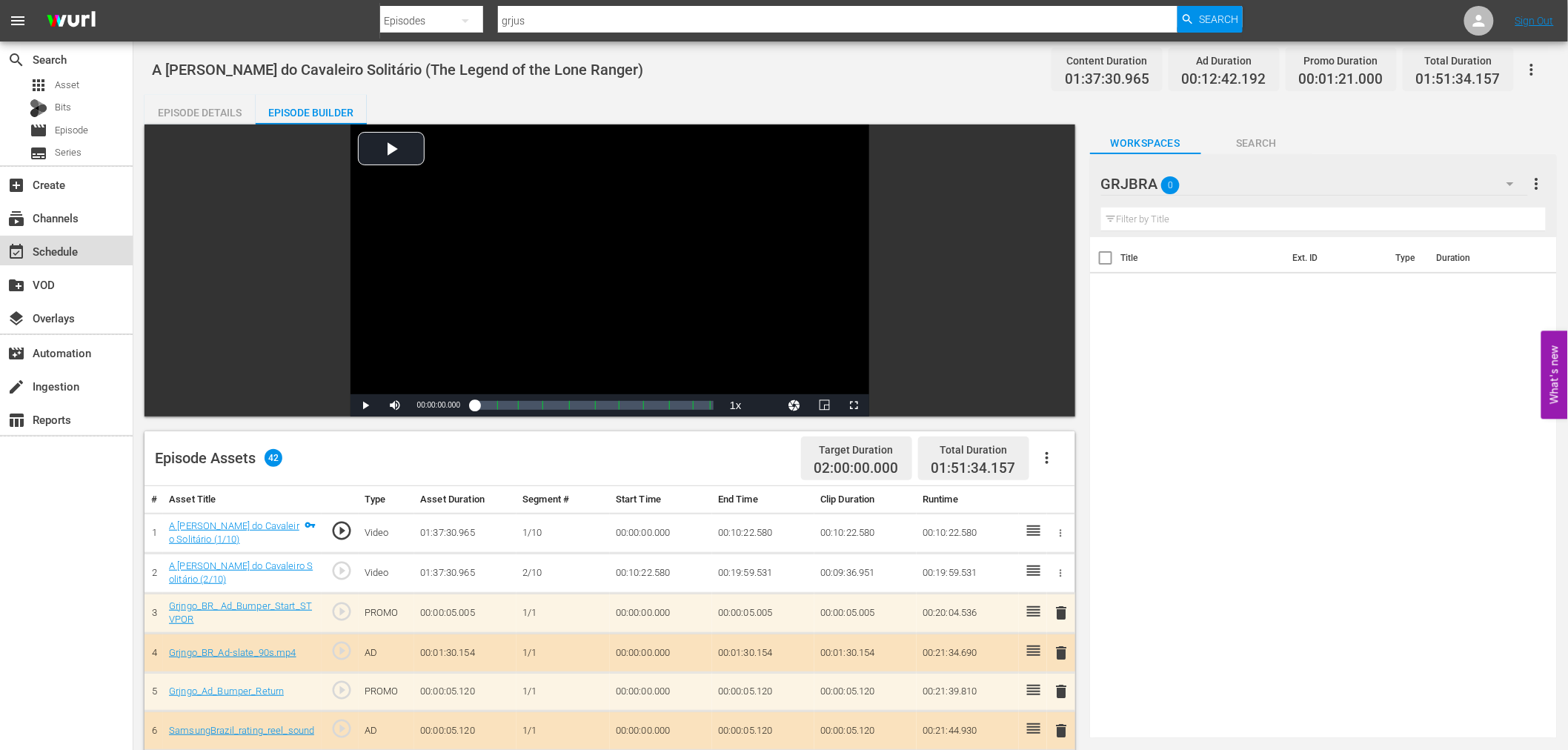
click at [86, 255] on div "event_available Schedule" at bounding box center [66, 250] width 132 height 30
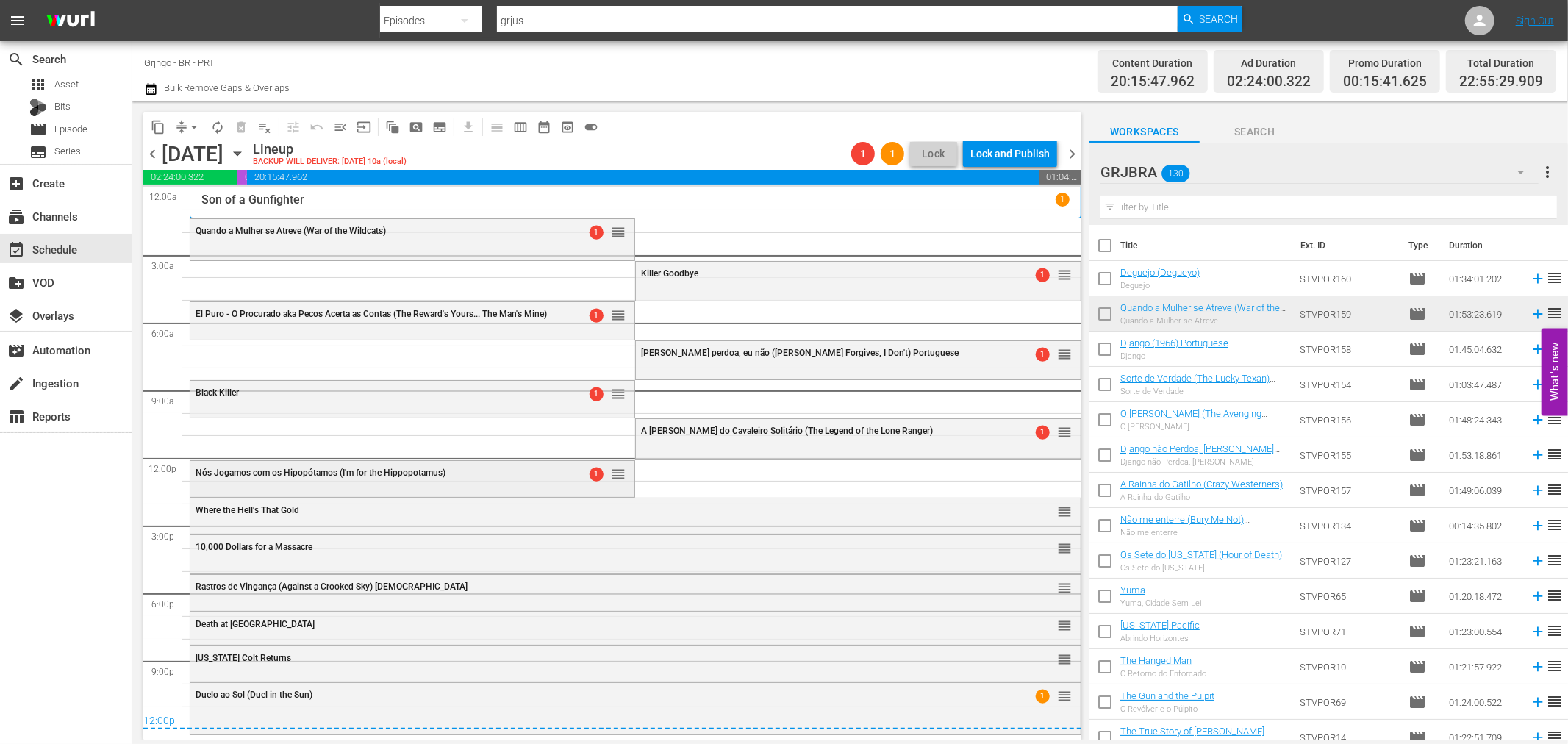
click at [518, 475] on div "Nós Jogamos com os Hipopótamos (I'm for the Hippopotamus)" at bounding box center [375, 472] width 359 height 10
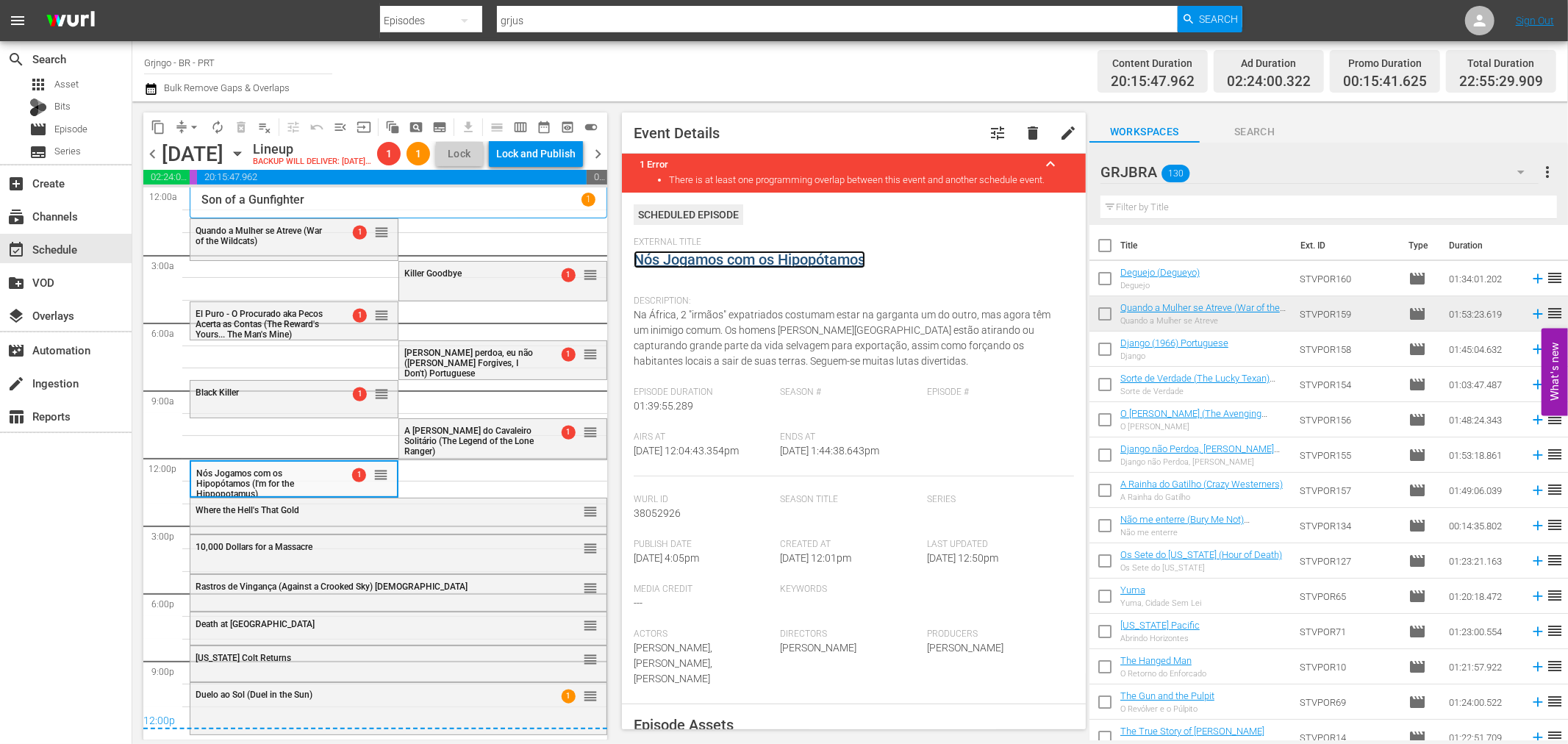
click at [759, 259] on link "Nós Jogamos com os Hipopótamos" at bounding box center [750, 259] width 232 height 18
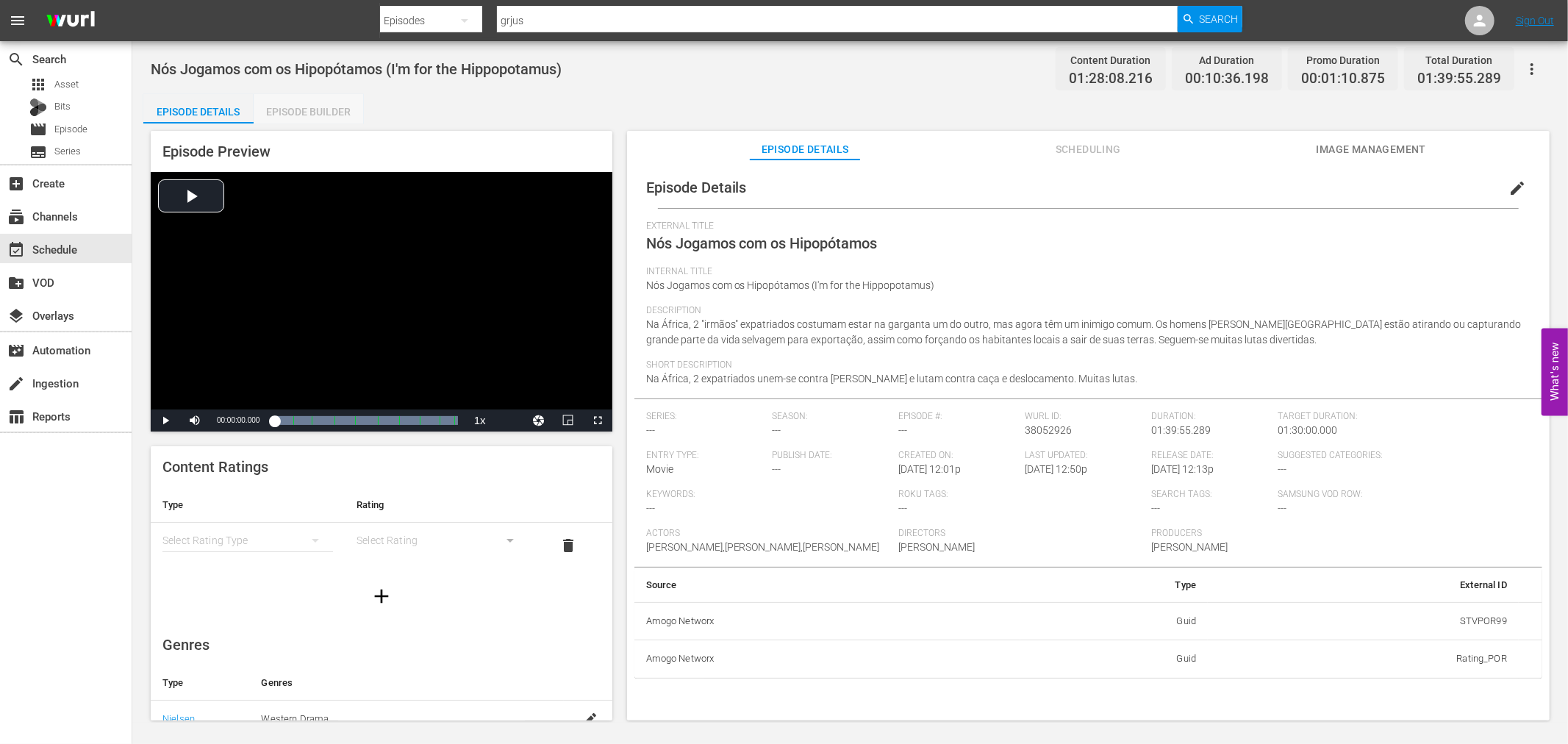
click at [288, 110] on div "Episode Builder" at bounding box center [308, 112] width 111 height 36
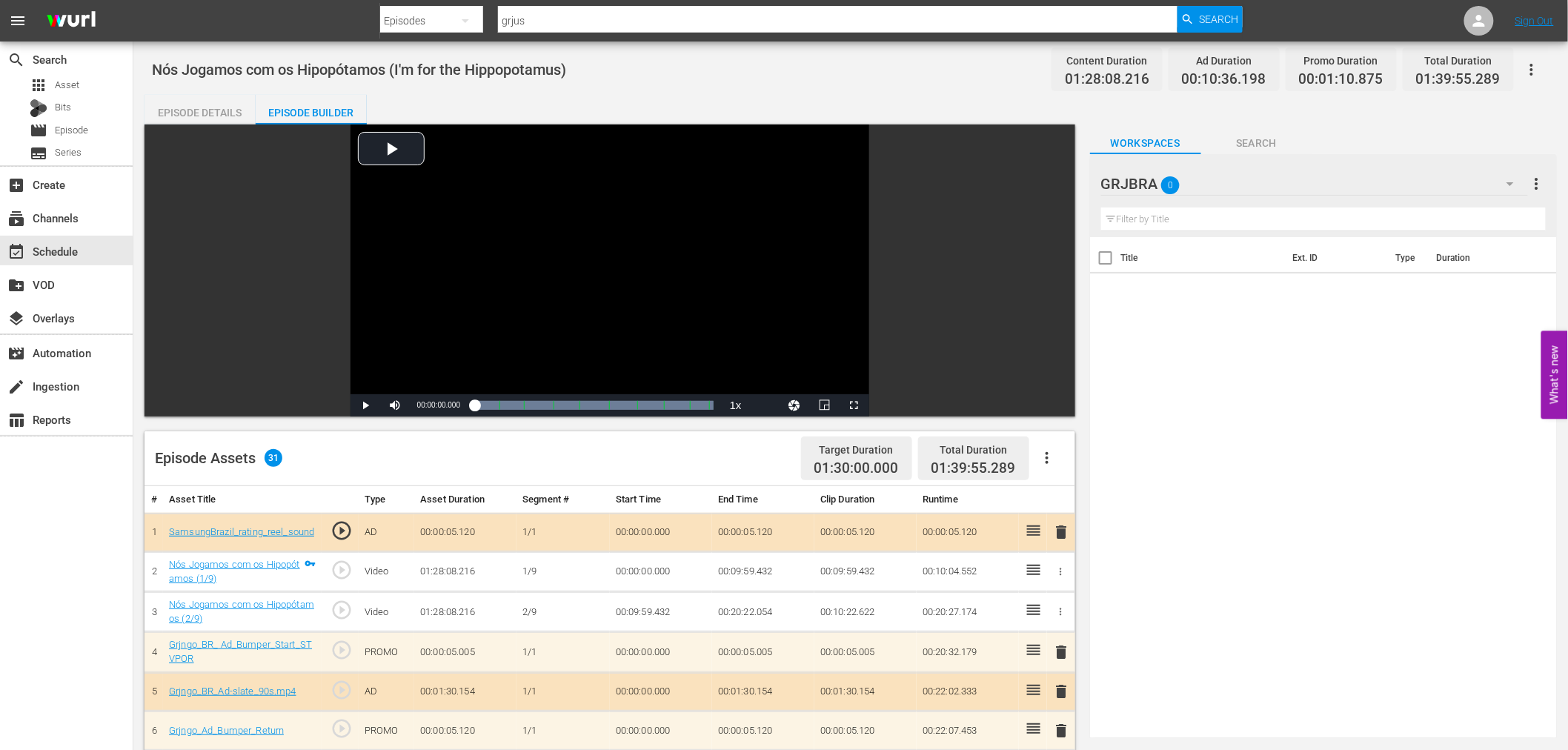
click at [1042, 465] on icon "button" at bounding box center [1047, 457] width 18 height 18
click at [1065, 508] on div "Clear Ads" at bounding box center [1091, 499] width 100 height 36
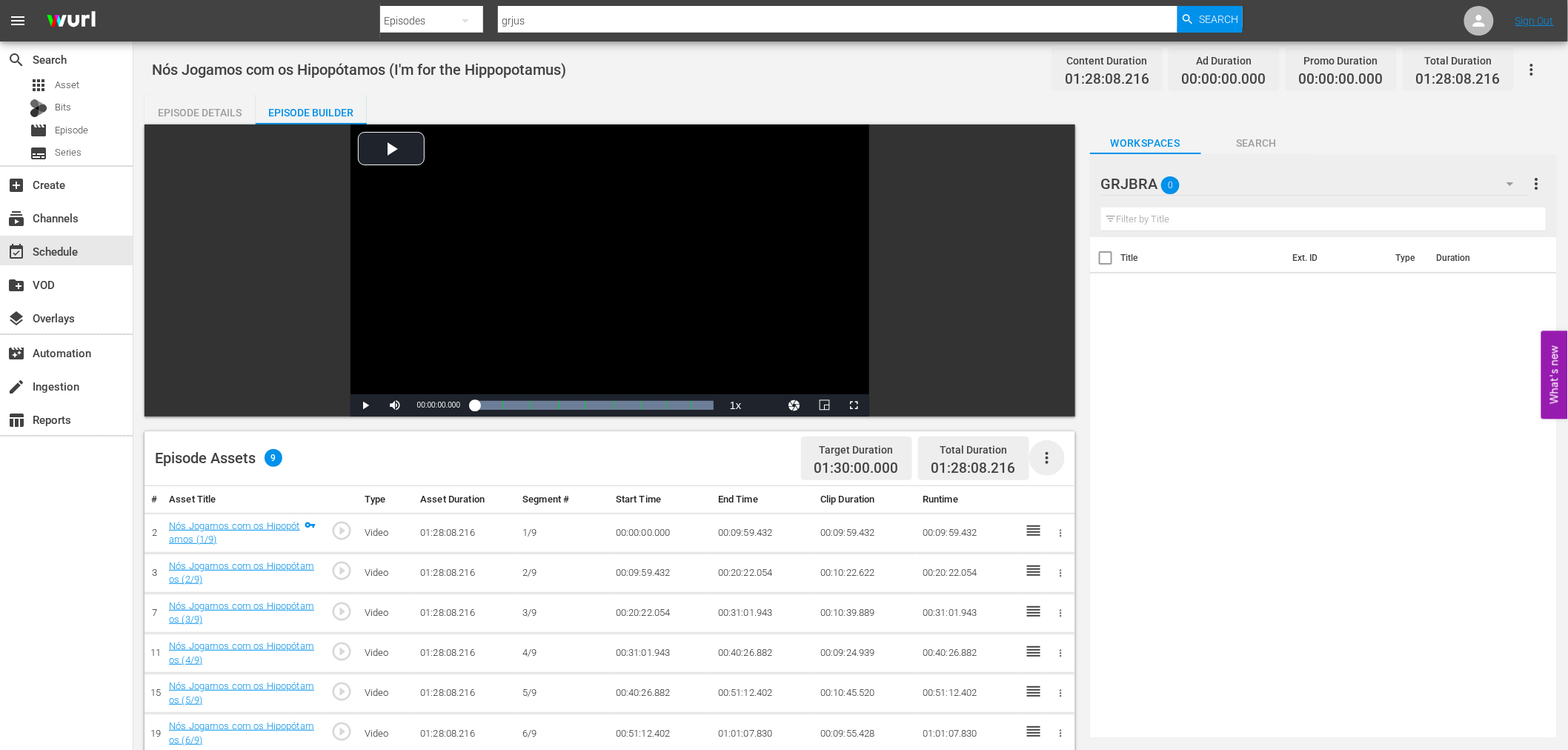
click at [1050, 460] on icon "button" at bounding box center [1047, 457] width 18 height 18
click at [1048, 463] on div "Fill with Ads" at bounding box center [1091, 464] width 100 height 36
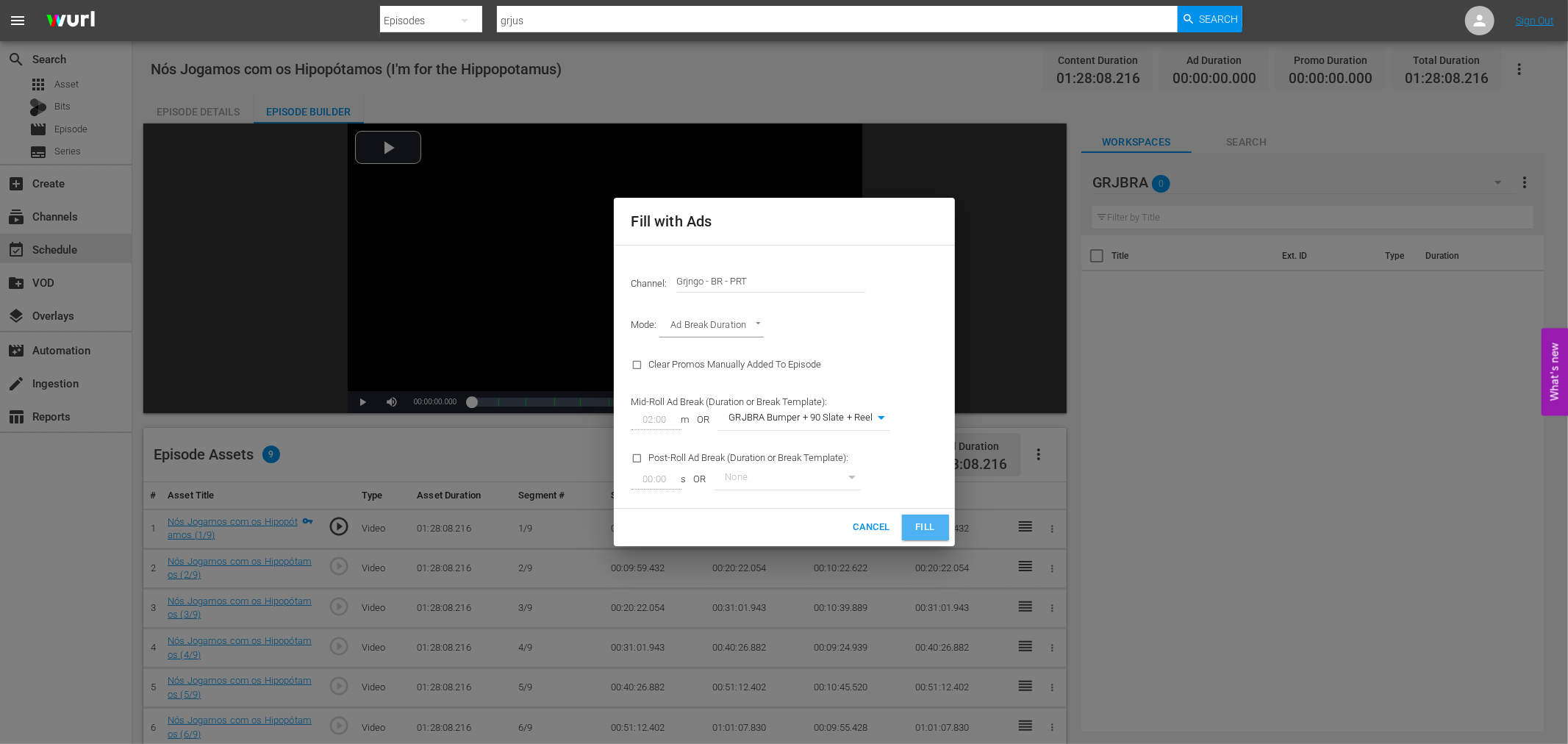
click at [927, 531] on span "Fill" at bounding box center [925, 527] width 23 height 17
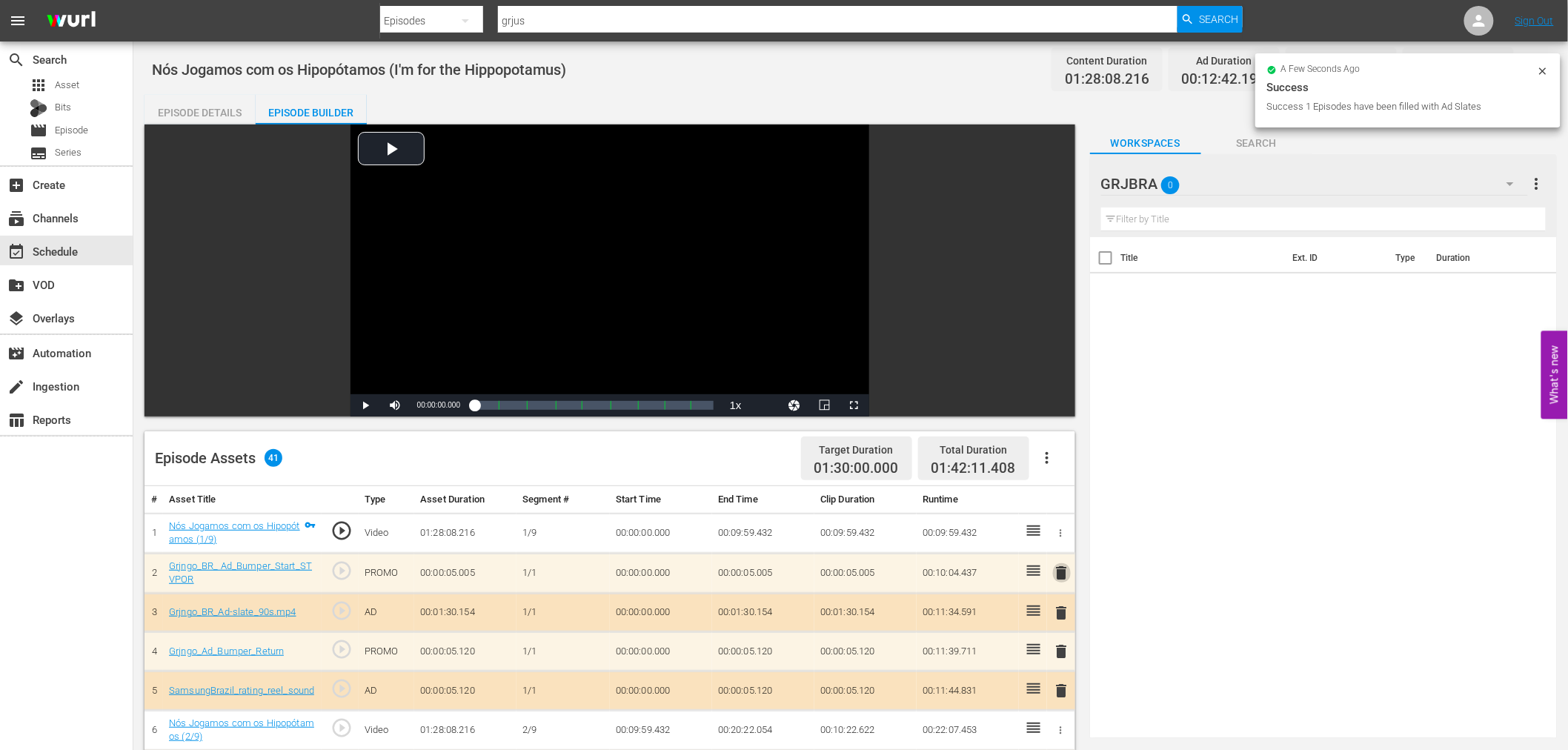
click at [1069, 568] on span "delete" at bounding box center [1062, 572] width 18 height 18
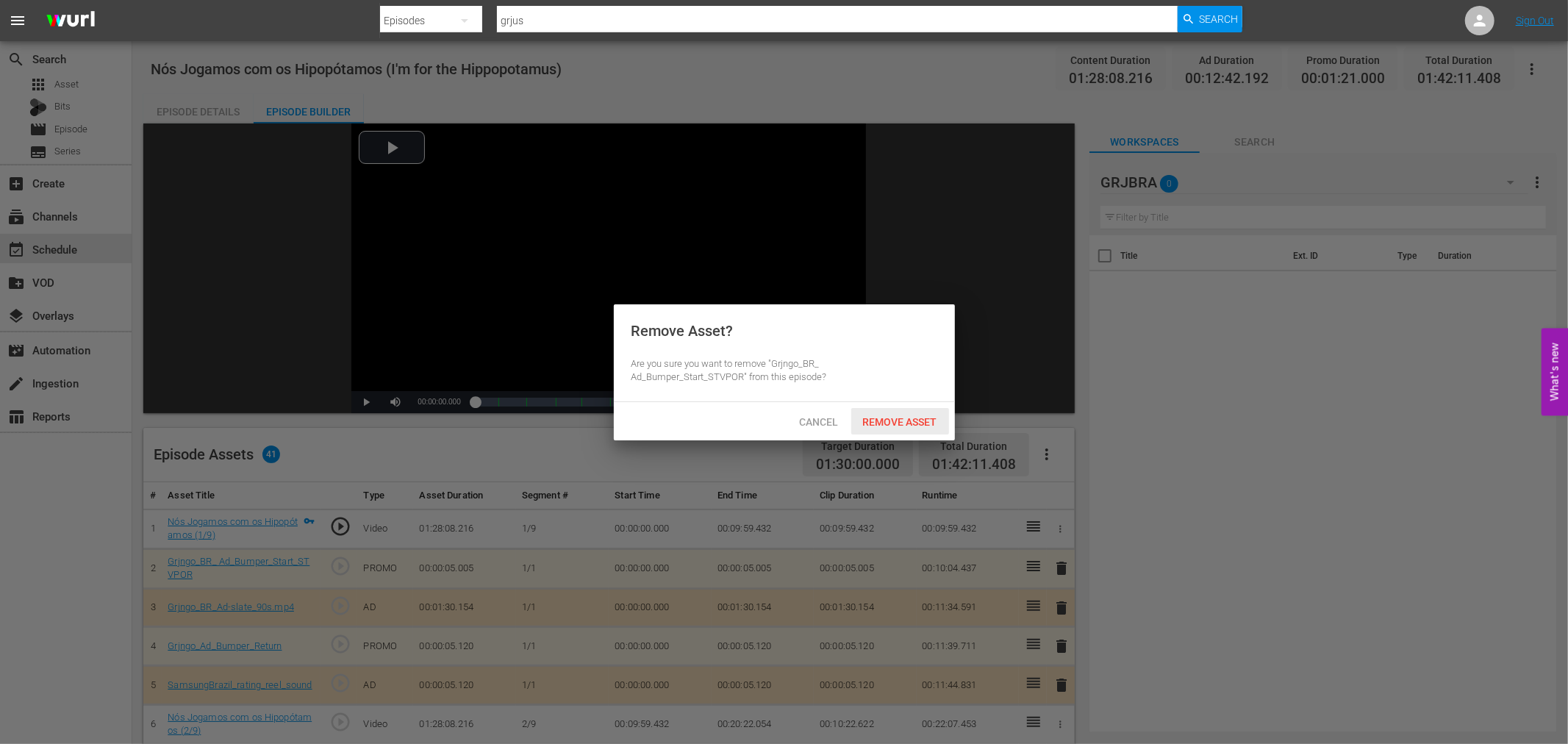
click at [900, 420] on span "Remove Asset" at bounding box center [900, 421] width 98 height 12
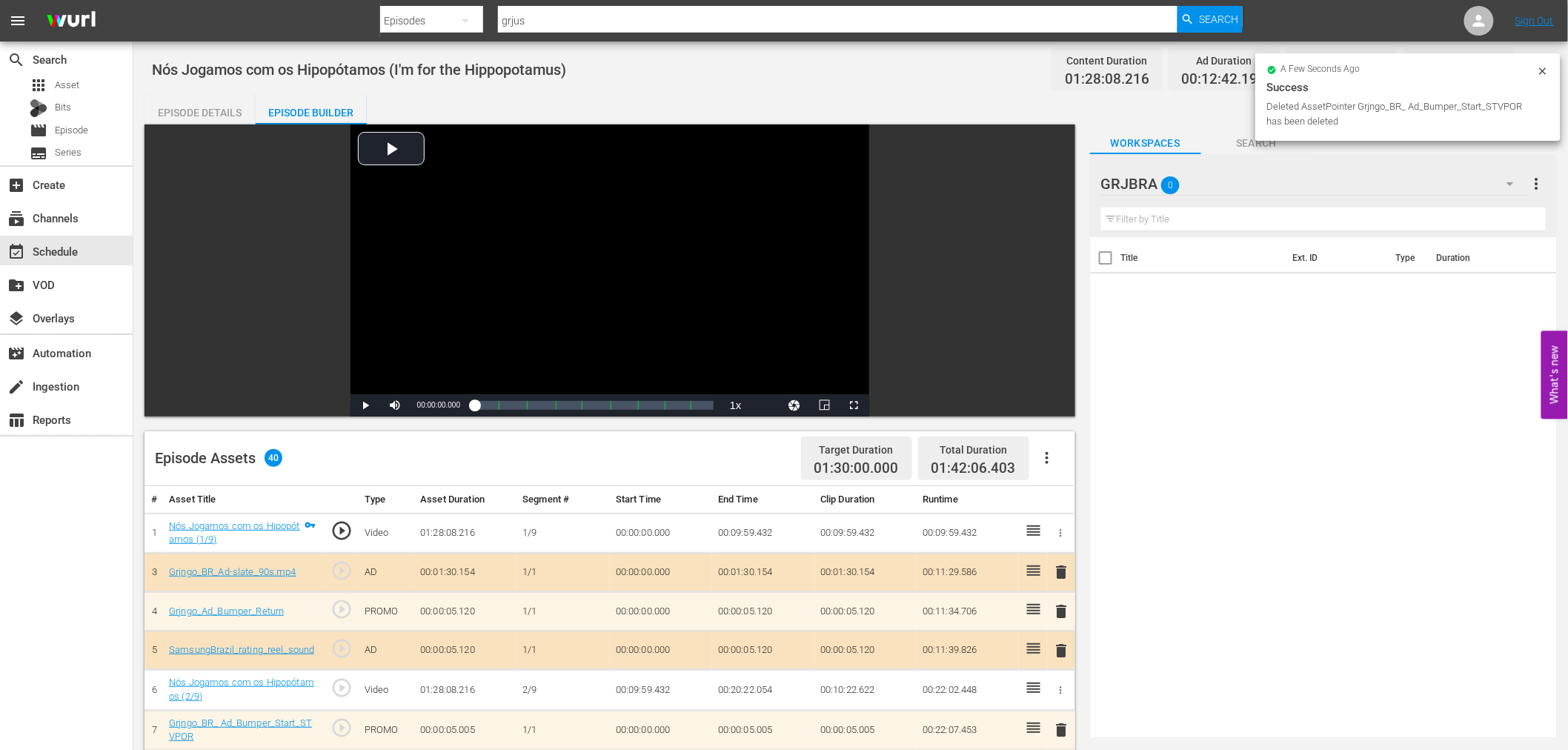
click at [1062, 568] on span "delete" at bounding box center [1062, 572] width 18 height 18
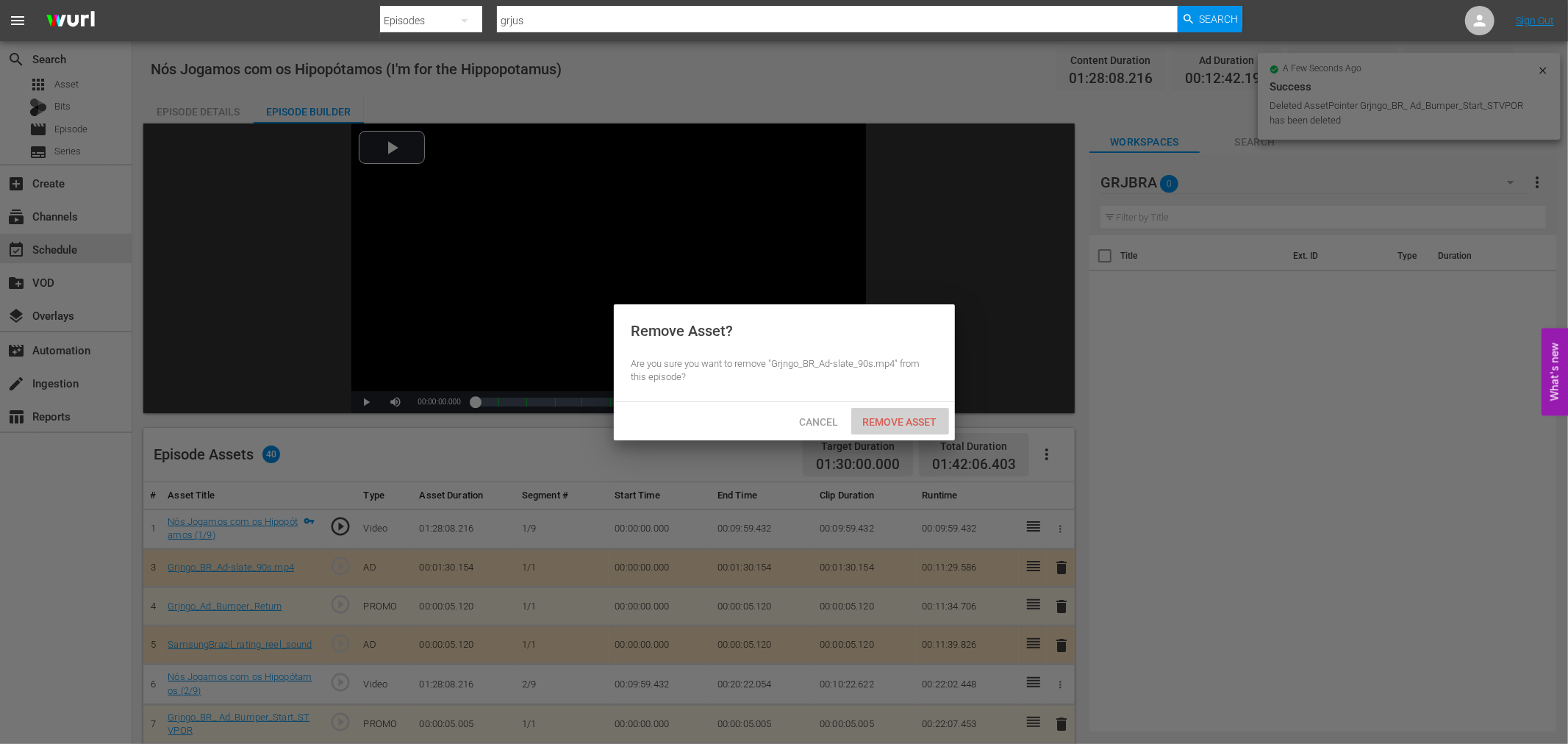
click at [886, 423] on span "Remove Asset" at bounding box center [900, 421] width 98 height 12
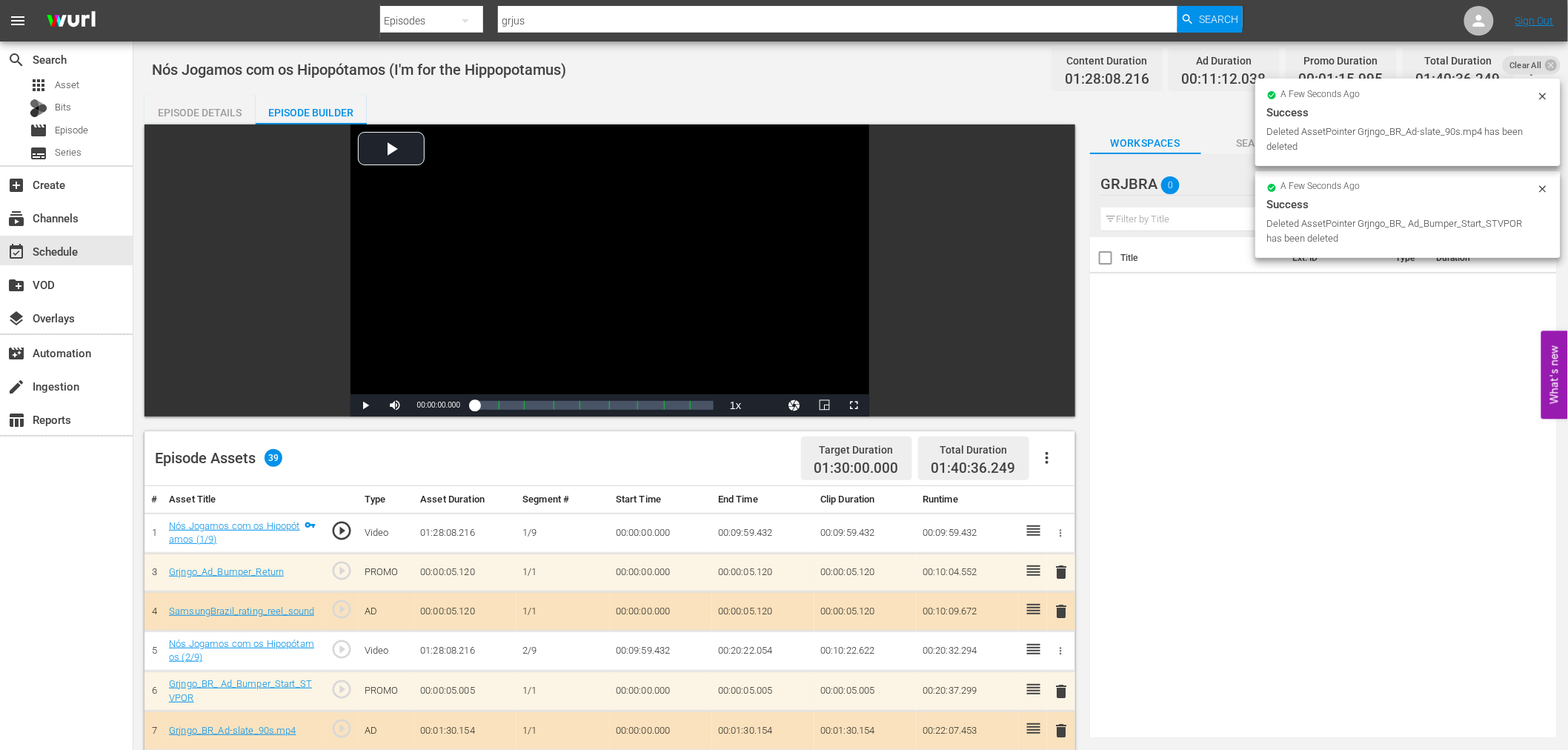
click at [1062, 567] on span "delete" at bounding box center [1062, 572] width 18 height 18
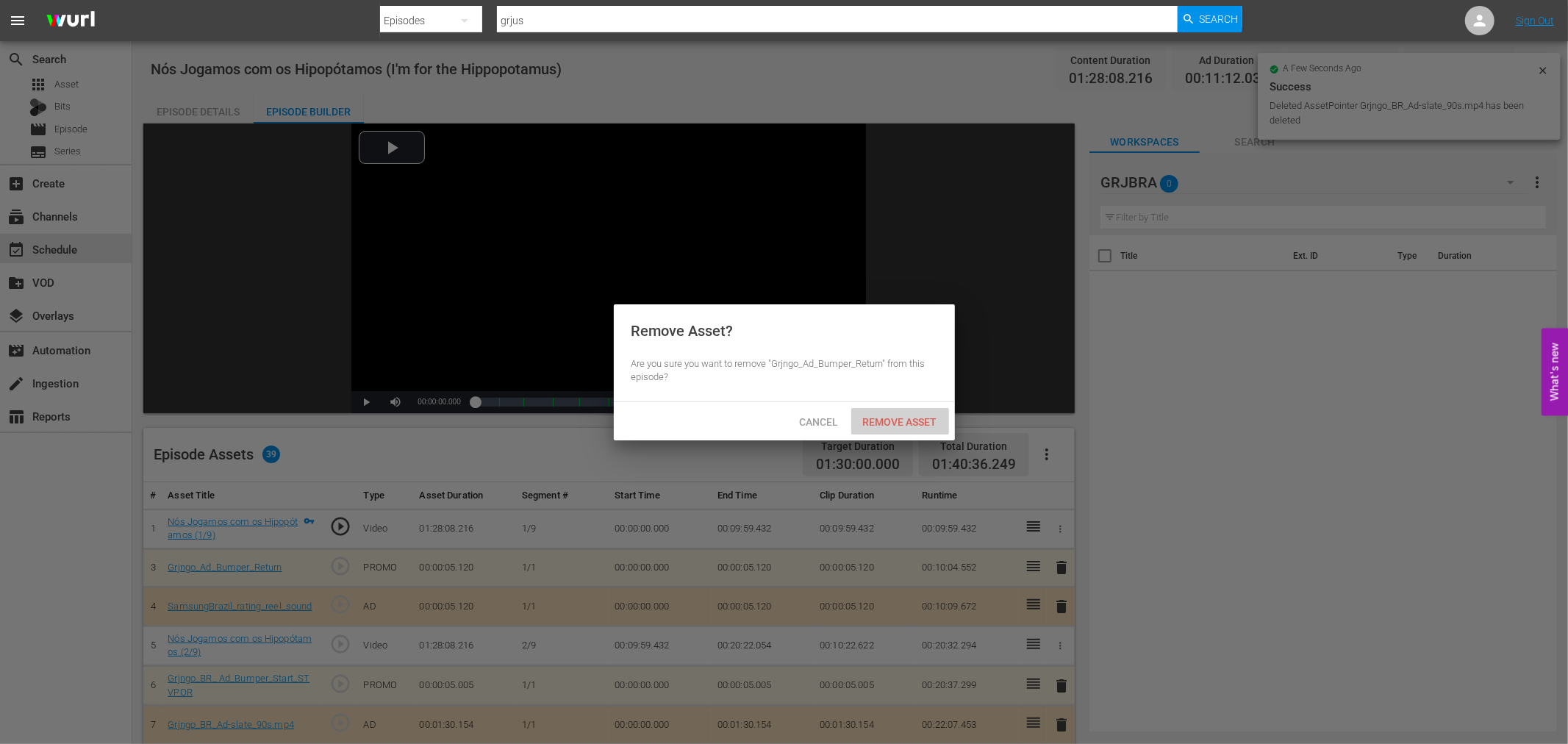
click at [912, 412] on div "Remove Asset" at bounding box center [900, 421] width 98 height 27
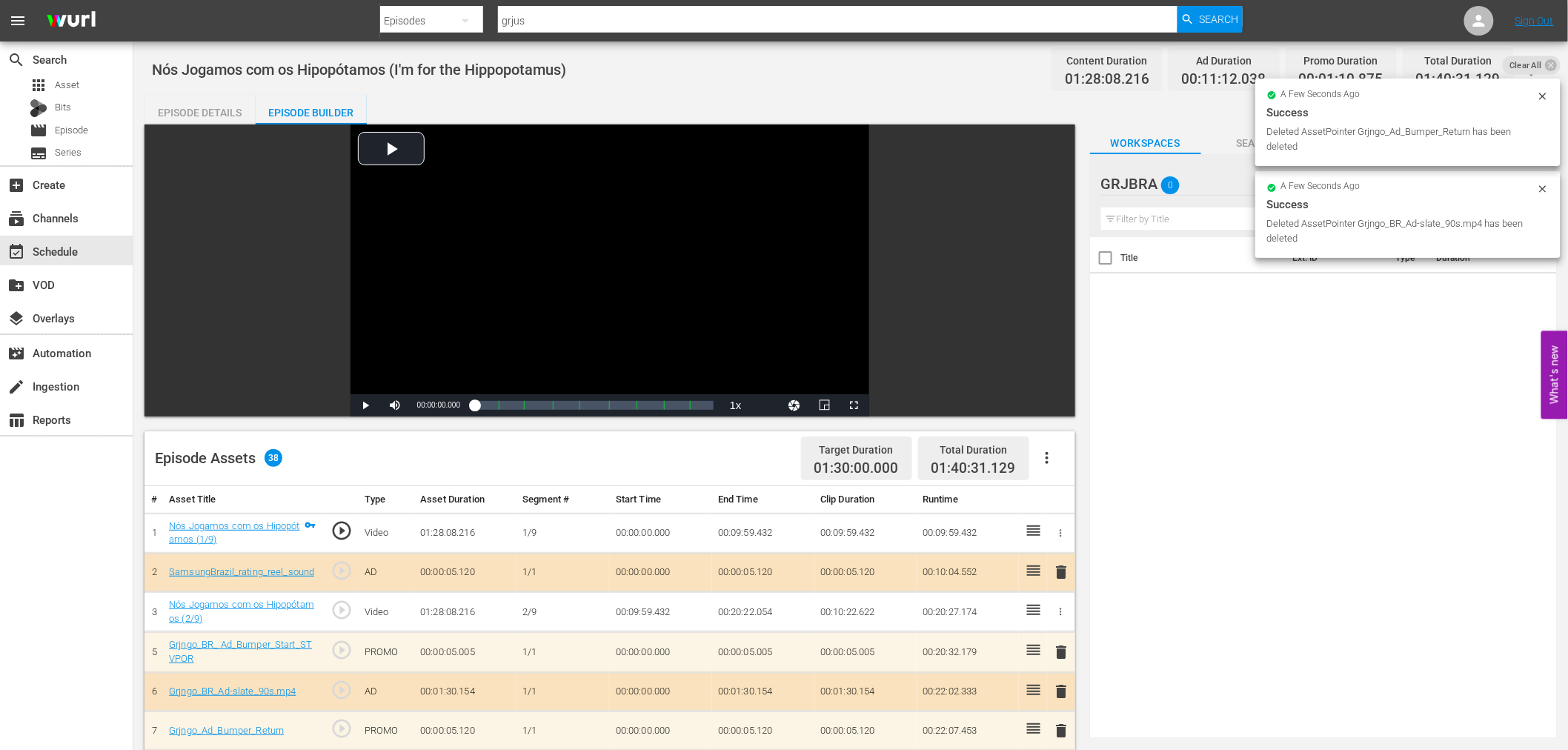
click at [1065, 573] on span "delete" at bounding box center [1062, 572] width 18 height 18
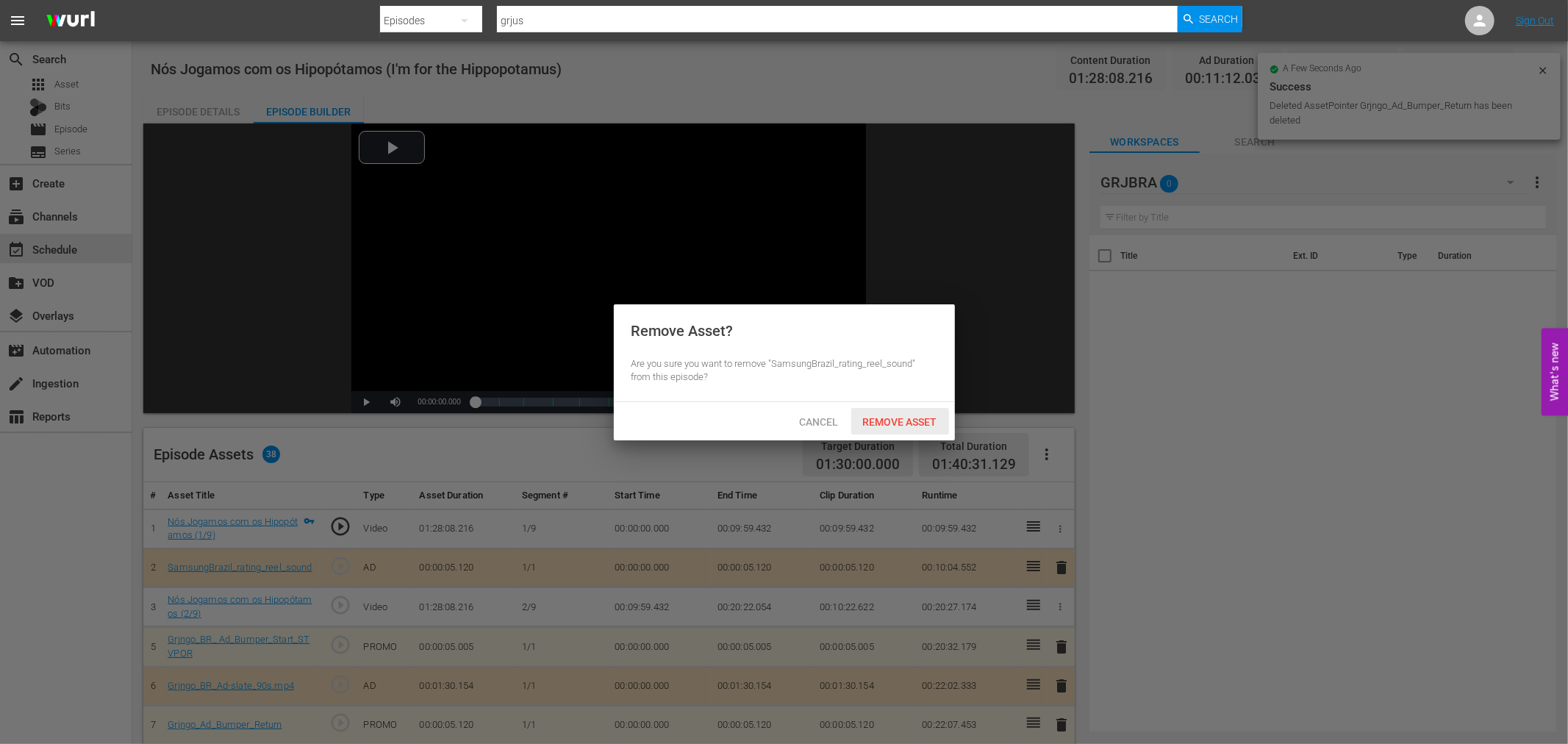
click at [864, 428] on div "Remove Asset" at bounding box center [900, 421] width 98 height 27
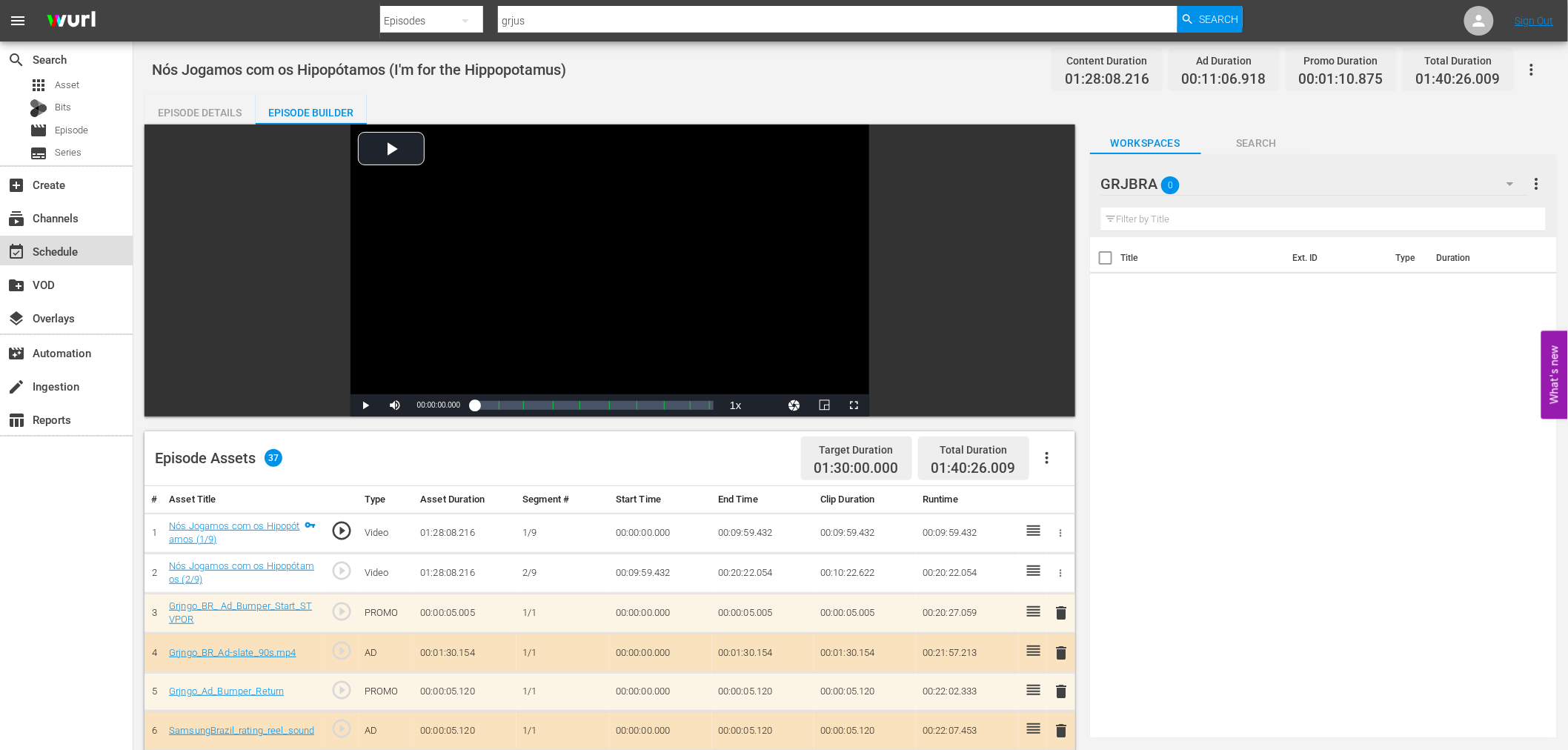
click at [79, 250] on div "event_available Schedule" at bounding box center [41, 248] width 83 height 13
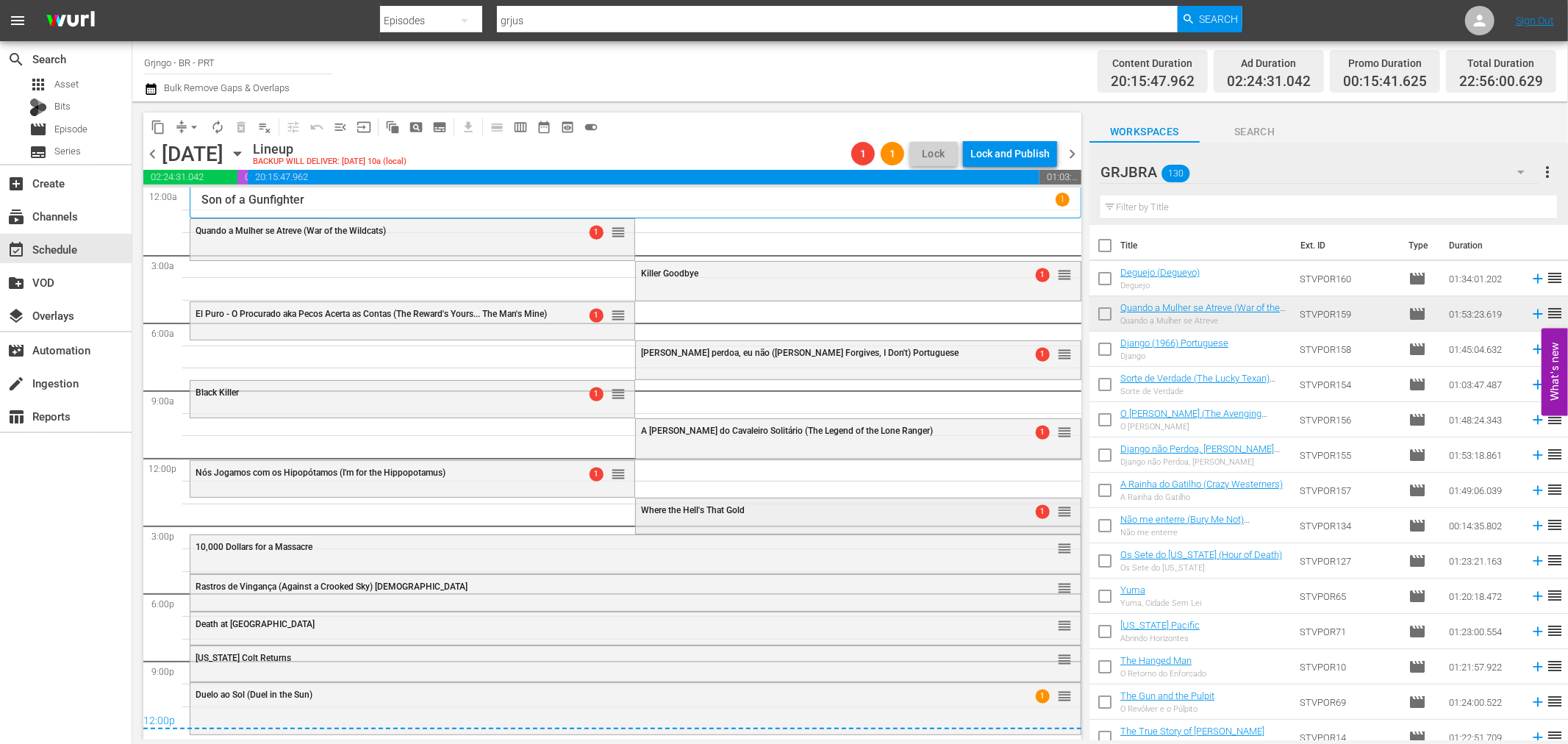
click at [676, 515] on span "Where the Hell's That Gold" at bounding box center [692, 509] width 104 height 10
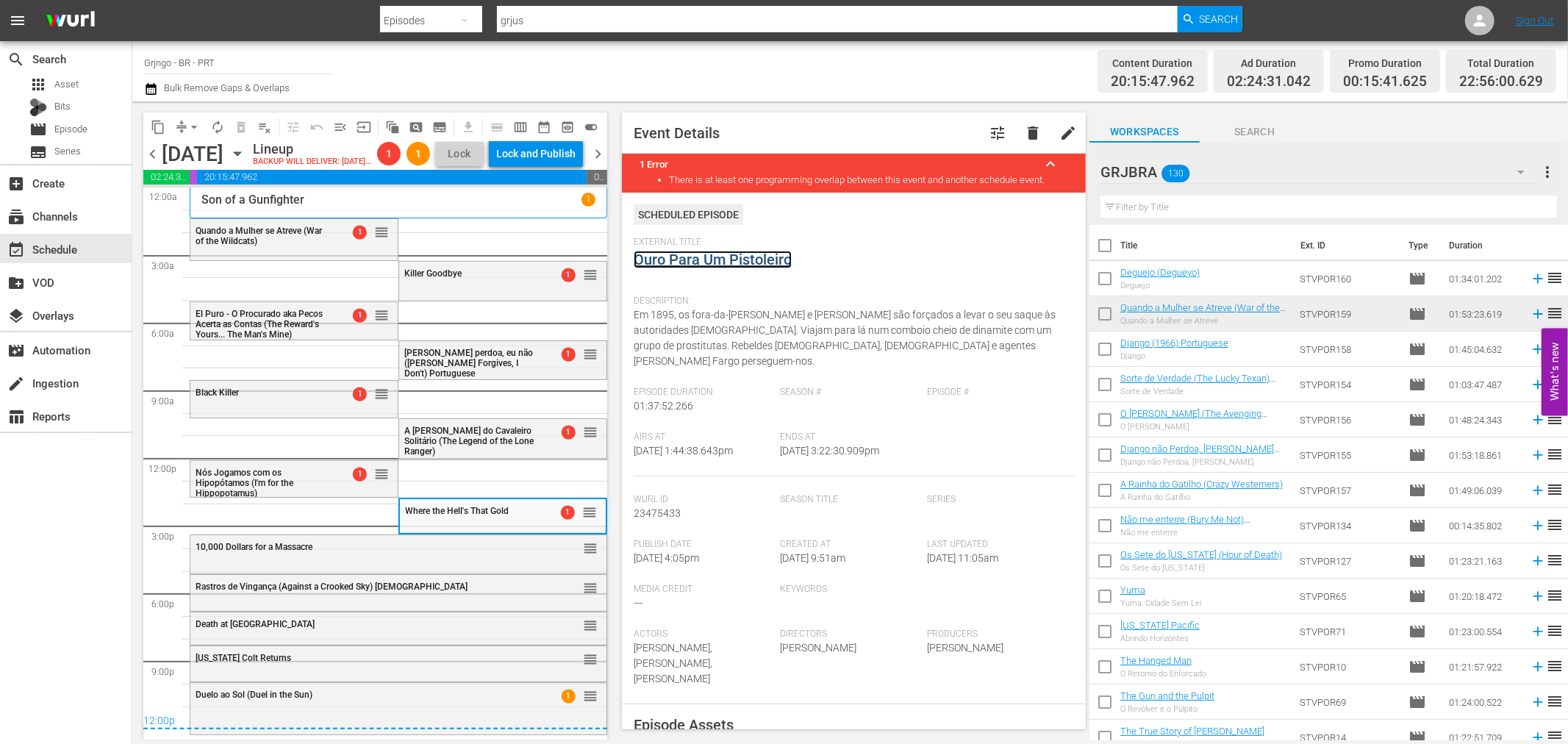
click at [743, 256] on link "Ouro Para Um Pistoleiro" at bounding box center [713, 259] width 158 height 18
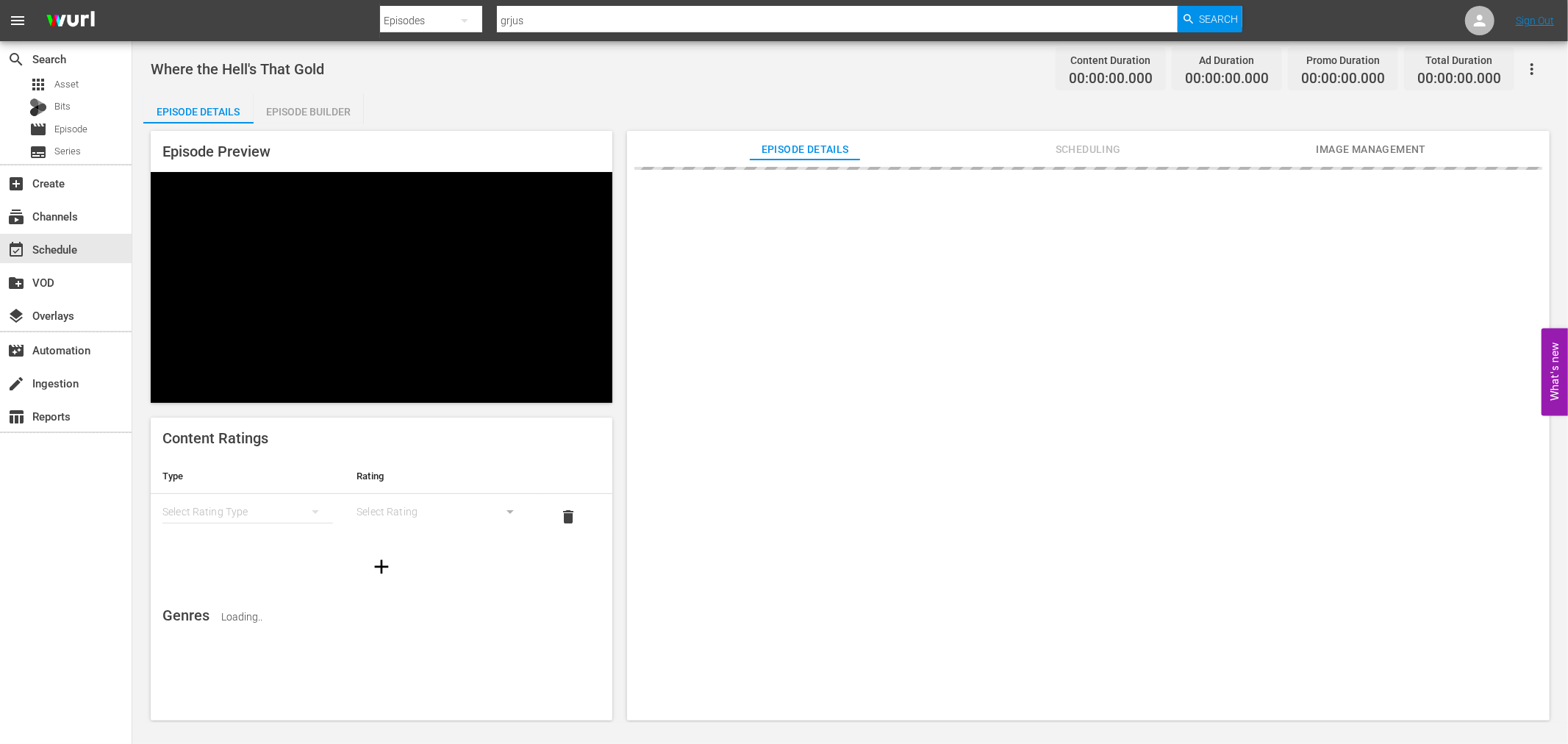
click at [304, 108] on div "Episode Builder" at bounding box center [308, 112] width 111 height 36
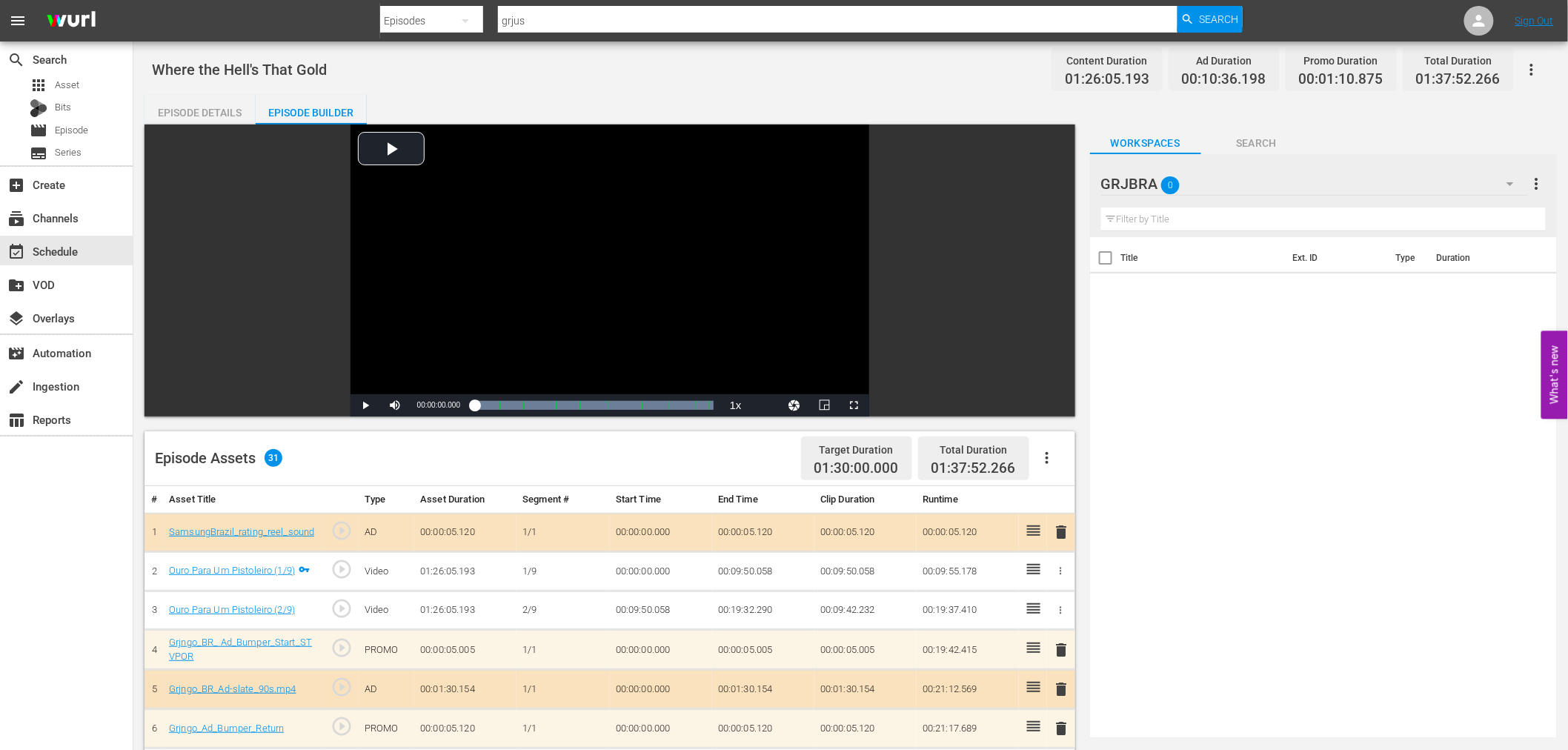
click at [1049, 456] on icon "button" at bounding box center [1047, 457] width 18 height 18
click at [1072, 498] on div "Clear Ads" at bounding box center [1091, 499] width 100 height 36
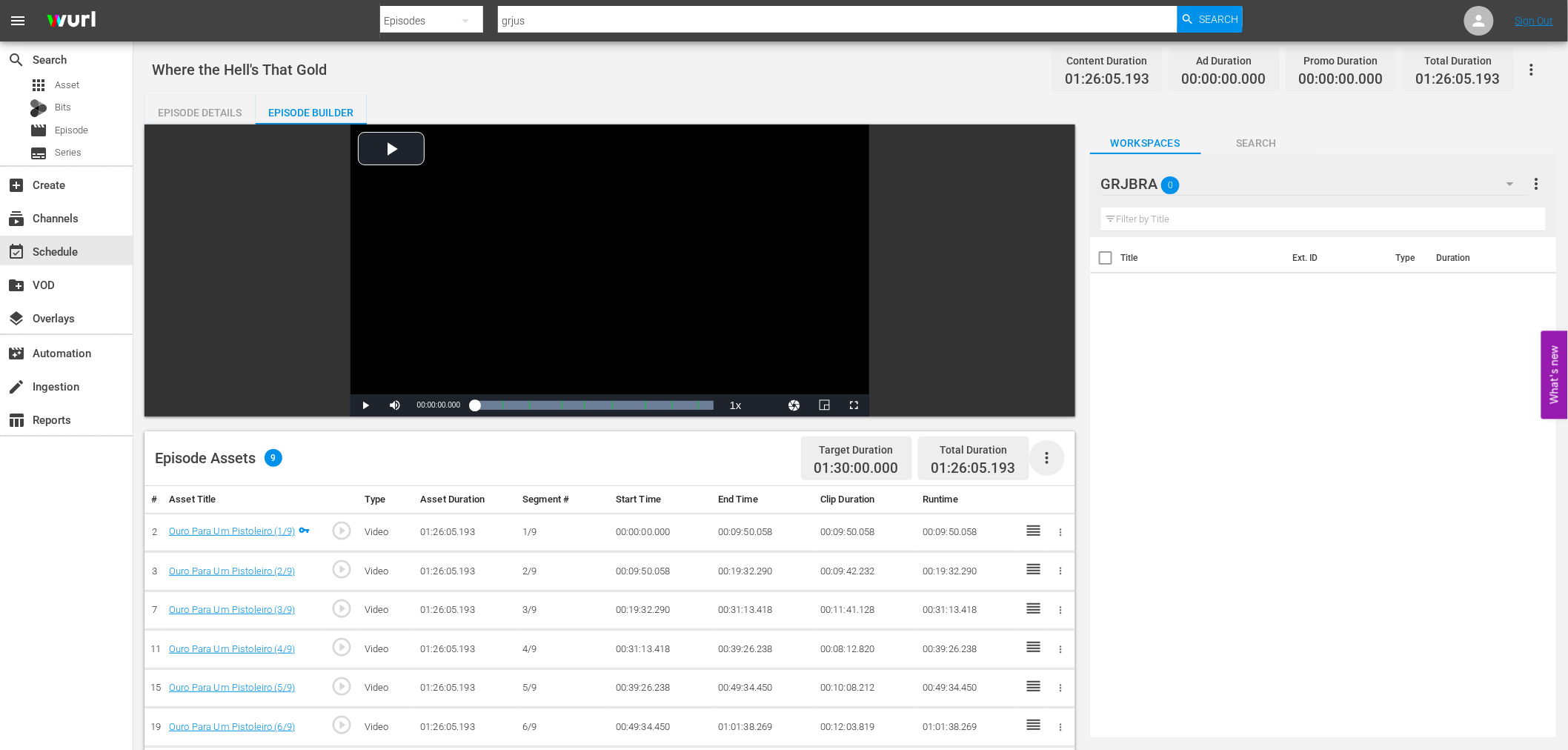
click at [1049, 455] on icon "button" at bounding box center [1047, 457] width 18 height 18
click at [1056, 464] on div "Fill with Ads" at bounding box center [1091, 464] width 100 height 36
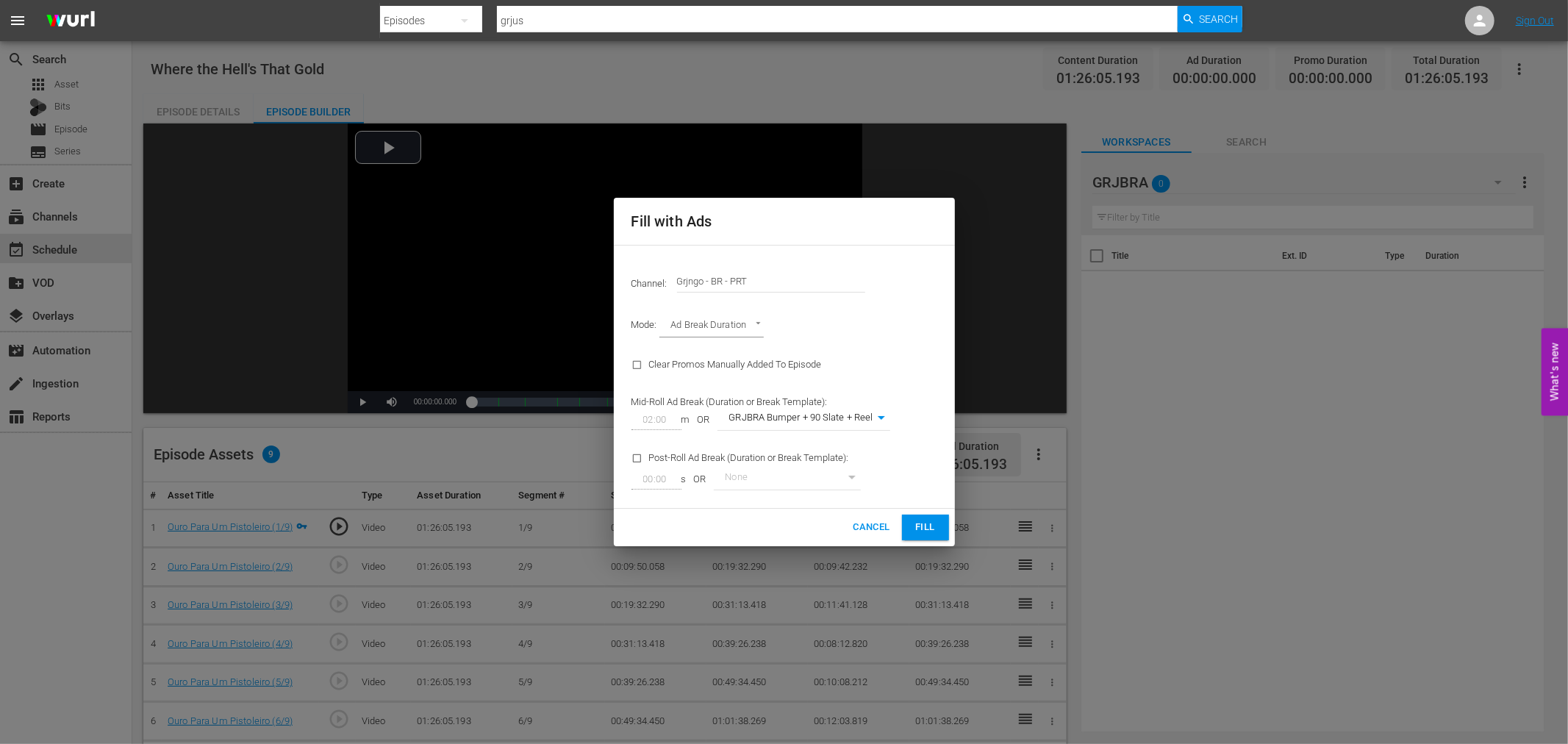
click at [914, 518] on span "Fill" at bounding box center [925, 527] width 23 height 17
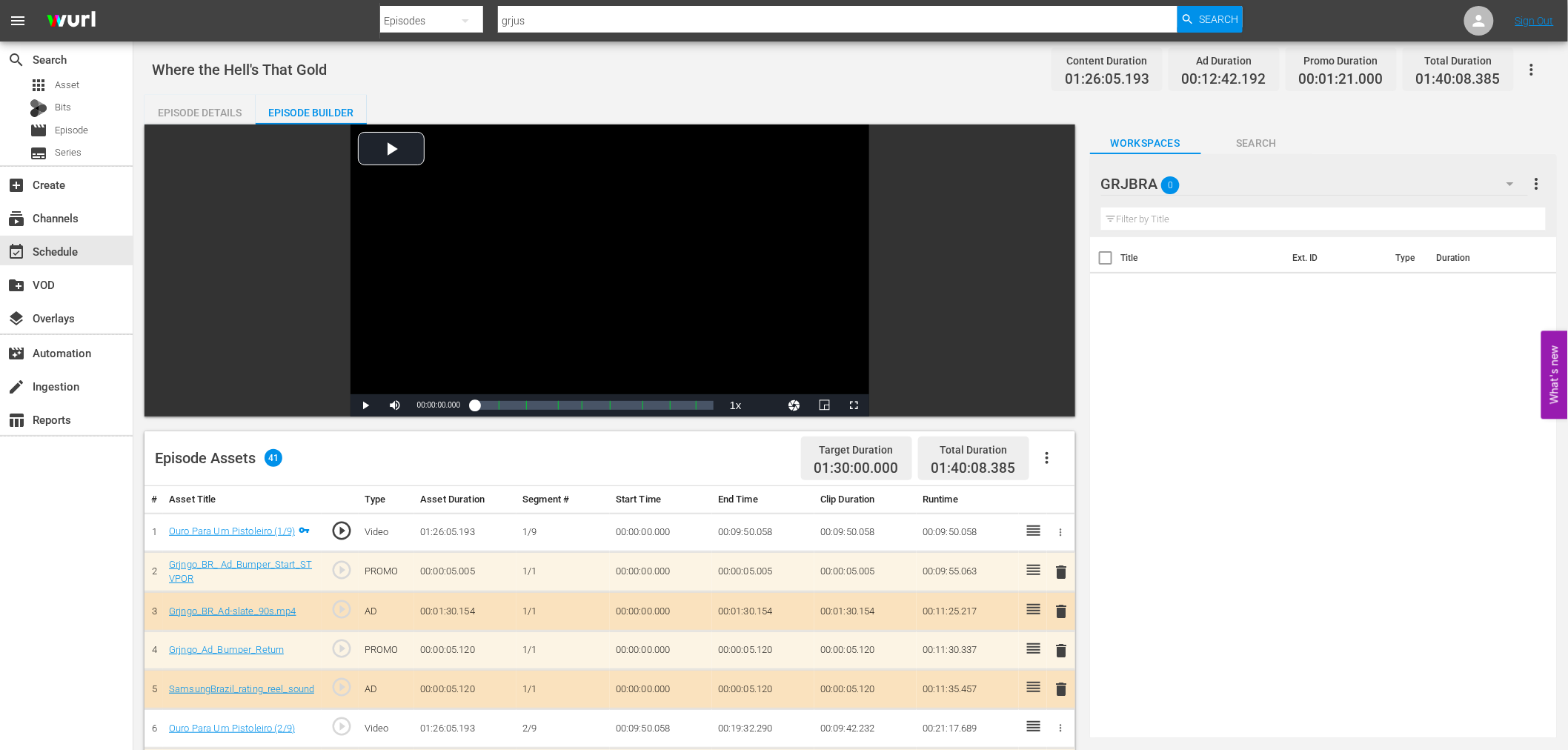
click at [1063, 565] on span "delete" at bounding box center [1062, 572] width 18 height 18
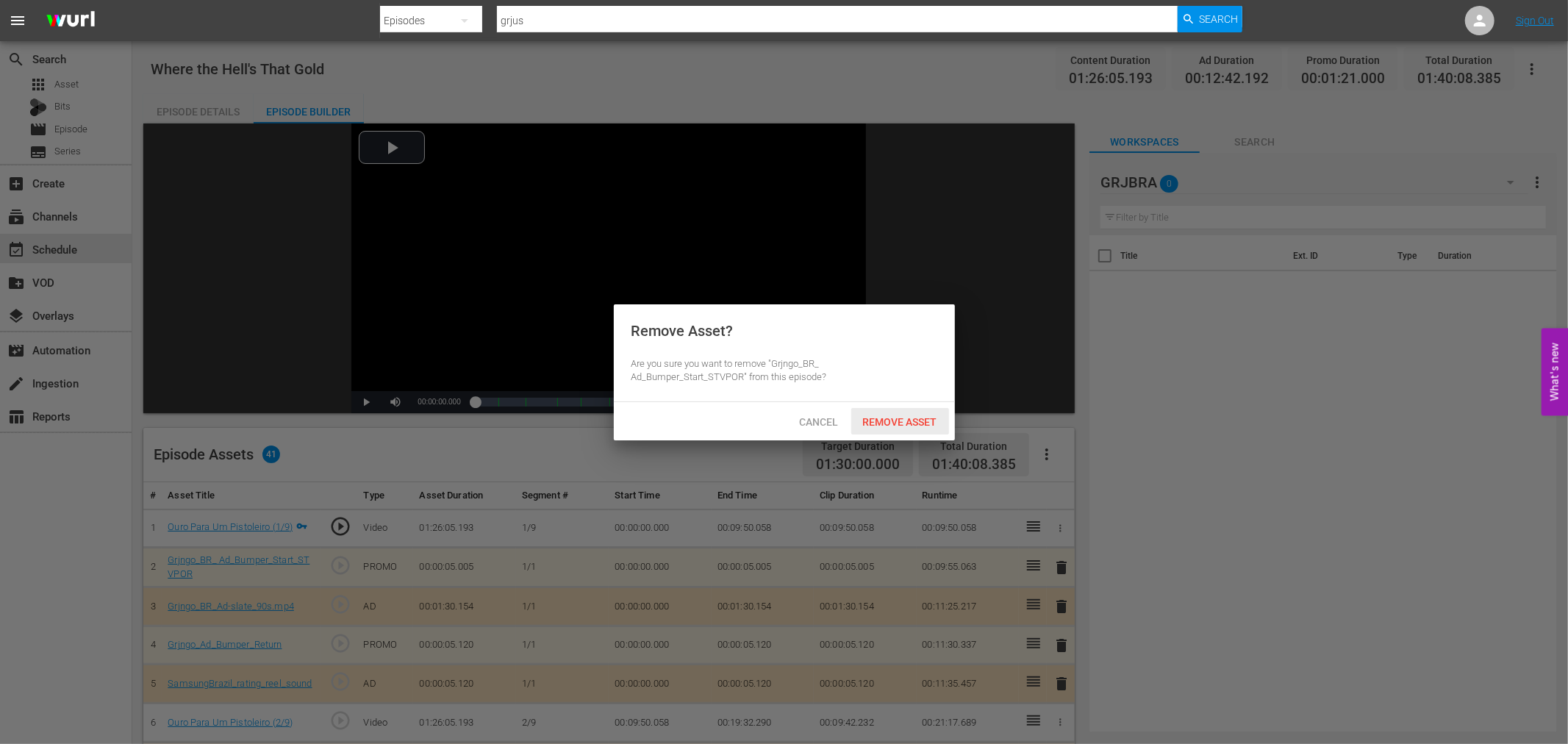
click at [917, 417] on span "Remove Asset" at bounding box center [900, 421] width 98 height 12
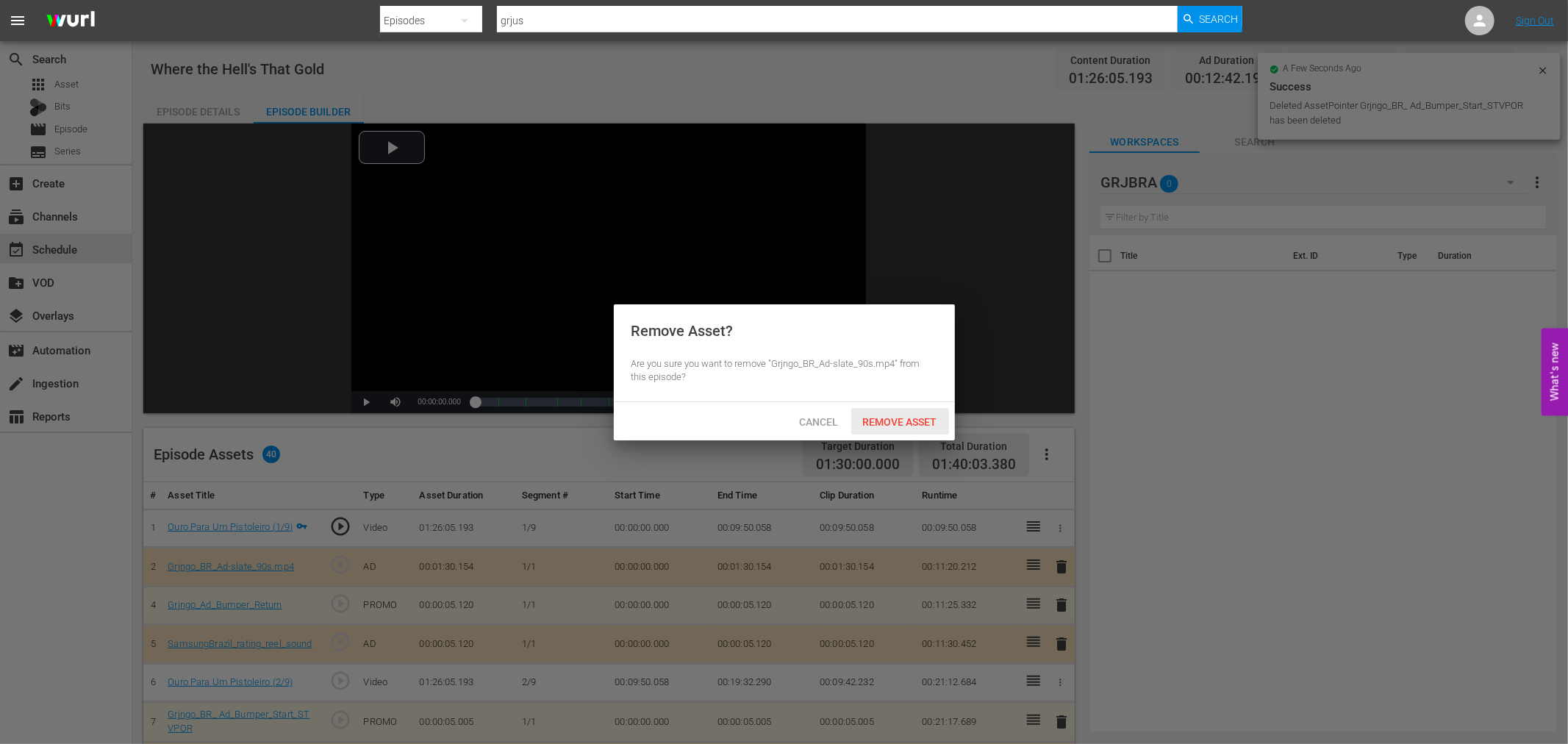
drag, startPoint x: 866, startPoint y: 410, endPoint x: 879, endPoint y: 422, distance: 17.7
click at [868, 413] on div "Remove Asset" at bounding box center [900, 421] width 98 height 27
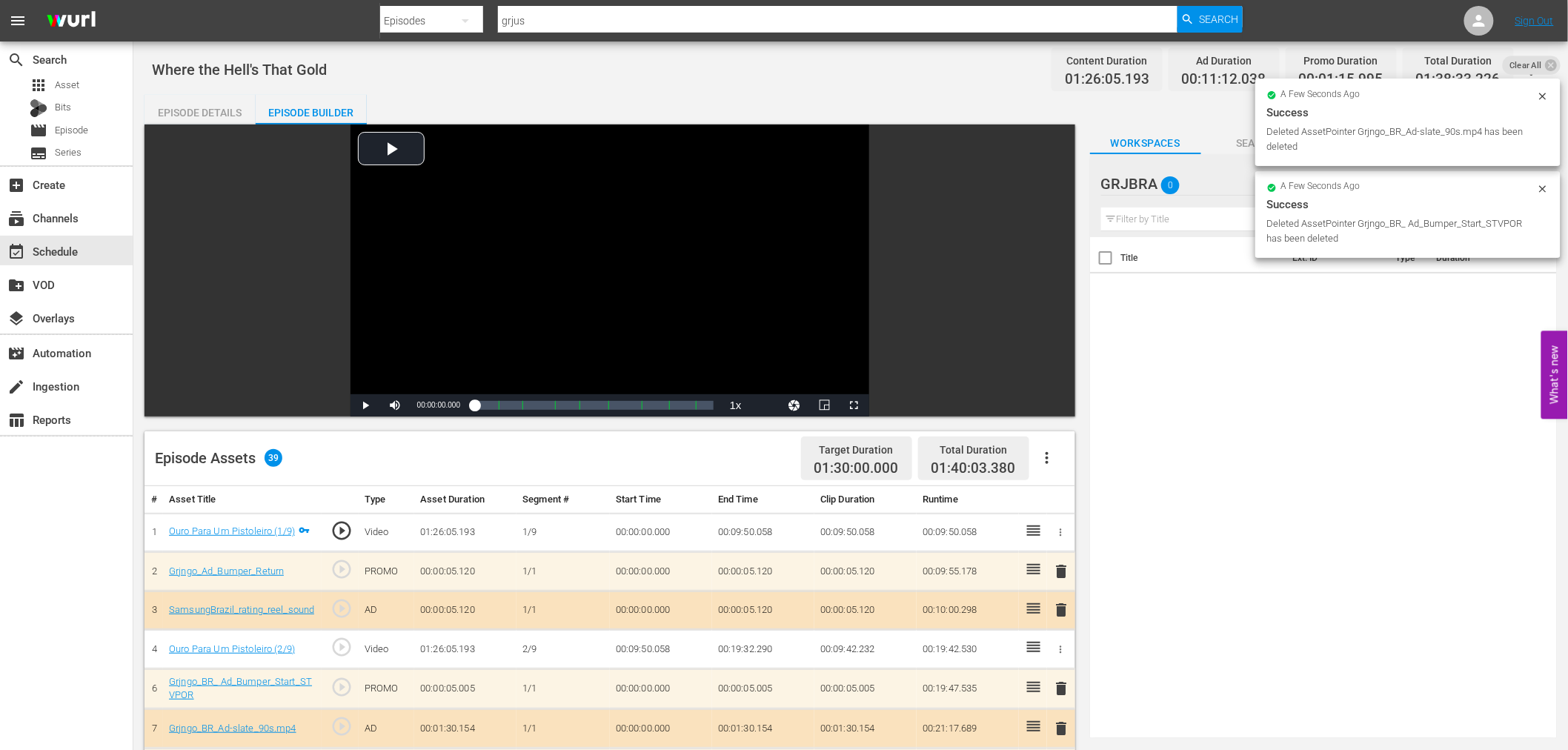
click at [1066, 566] on span "delete" at bounding box center [1062, 571] width 18 height 18
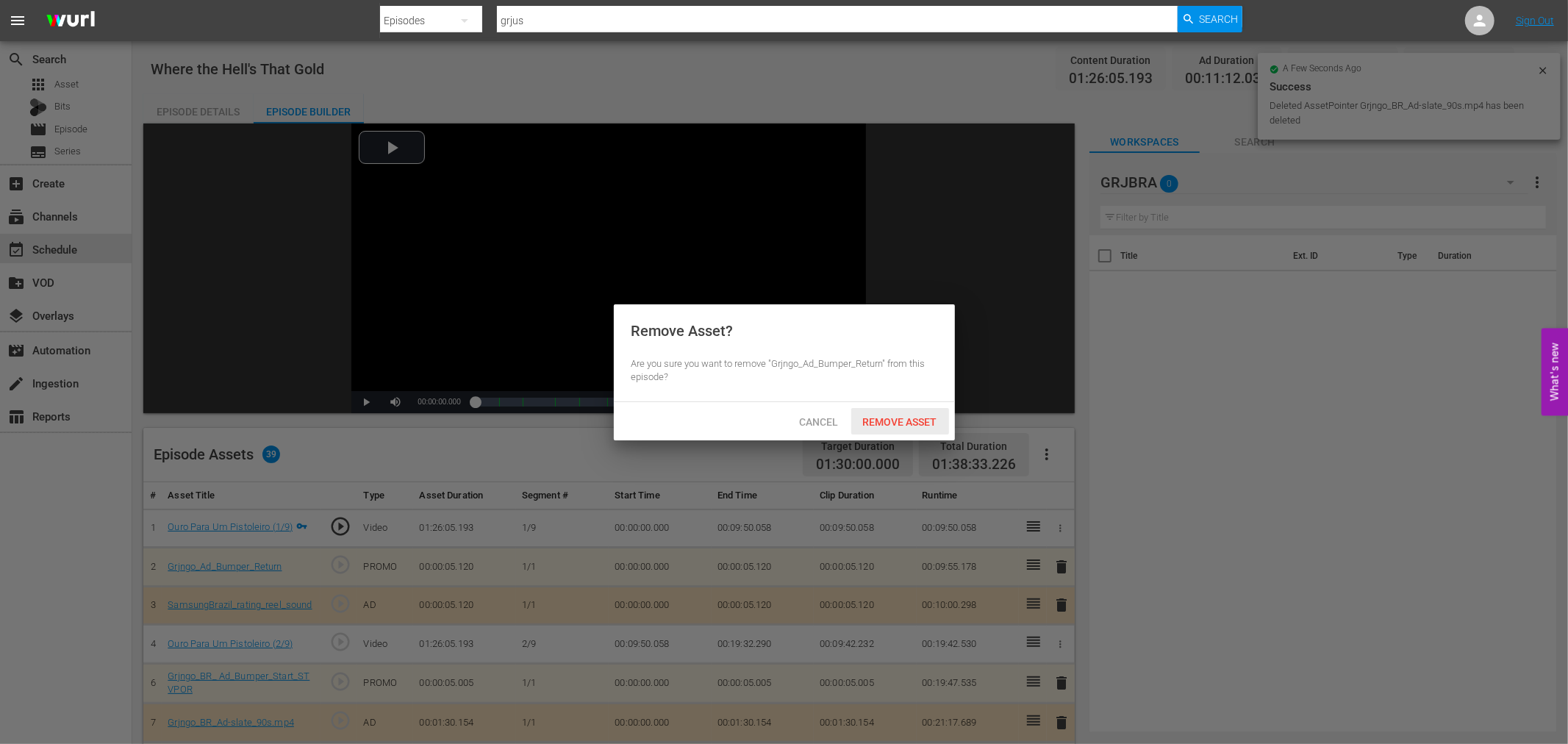
click at [895, 426] on span "Remove Asset" at bounding box center [900, 421] width 98 height 12
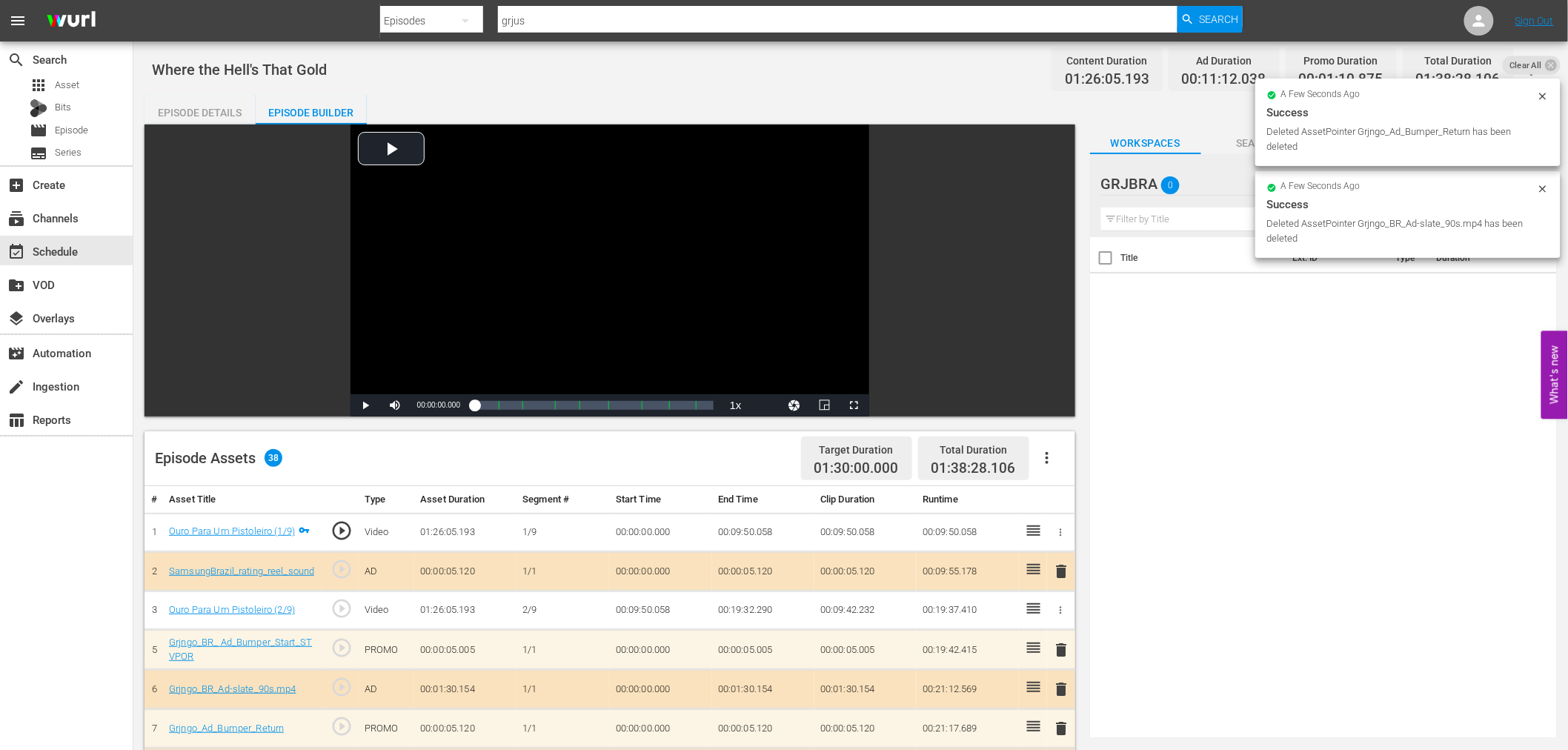
click at [1060, 568] on span "delete" at bounding box center [1062, 571] width 18 height 18
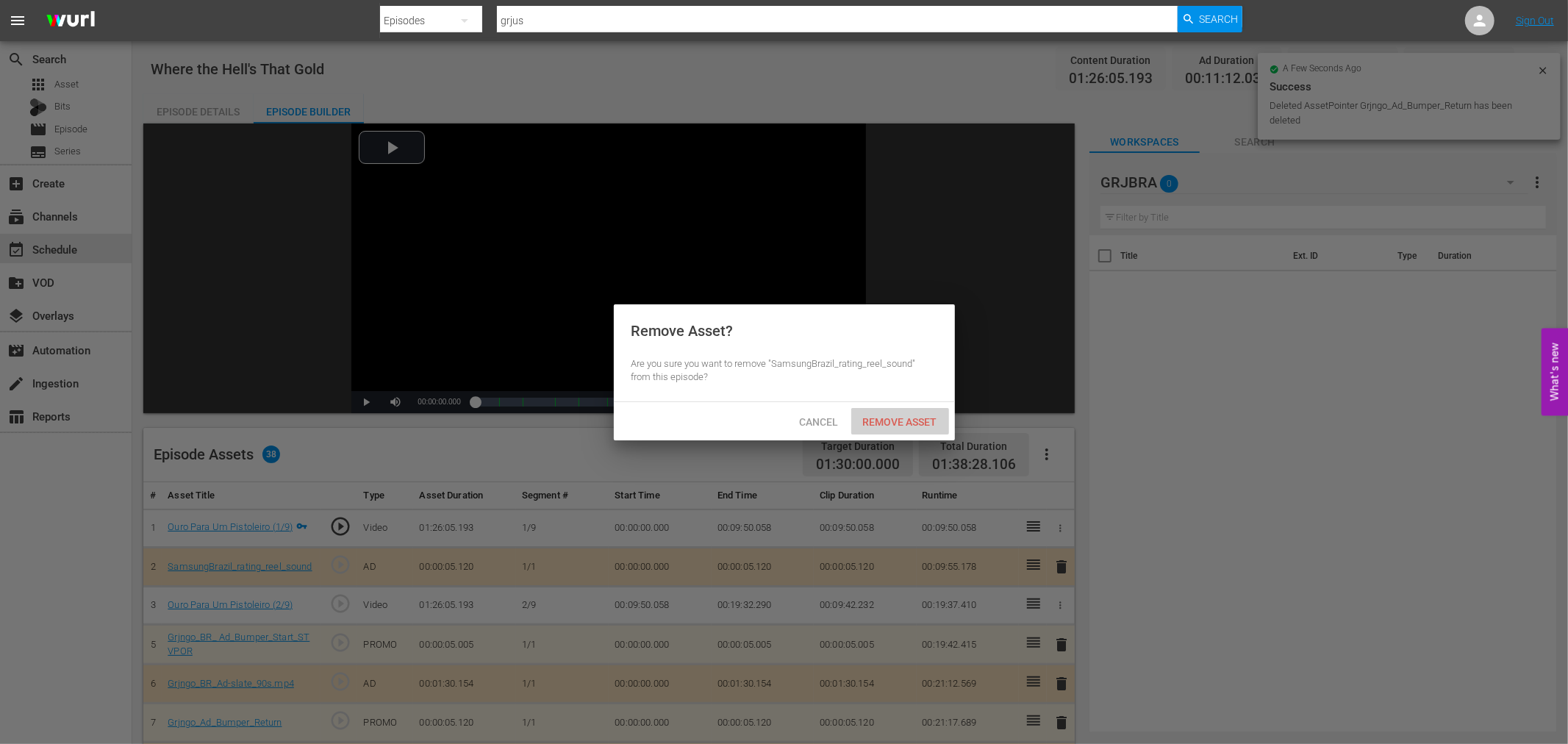
click at [920, 420] on span "Remove Asset" at bounding box center [900, 421] width 98 height 12
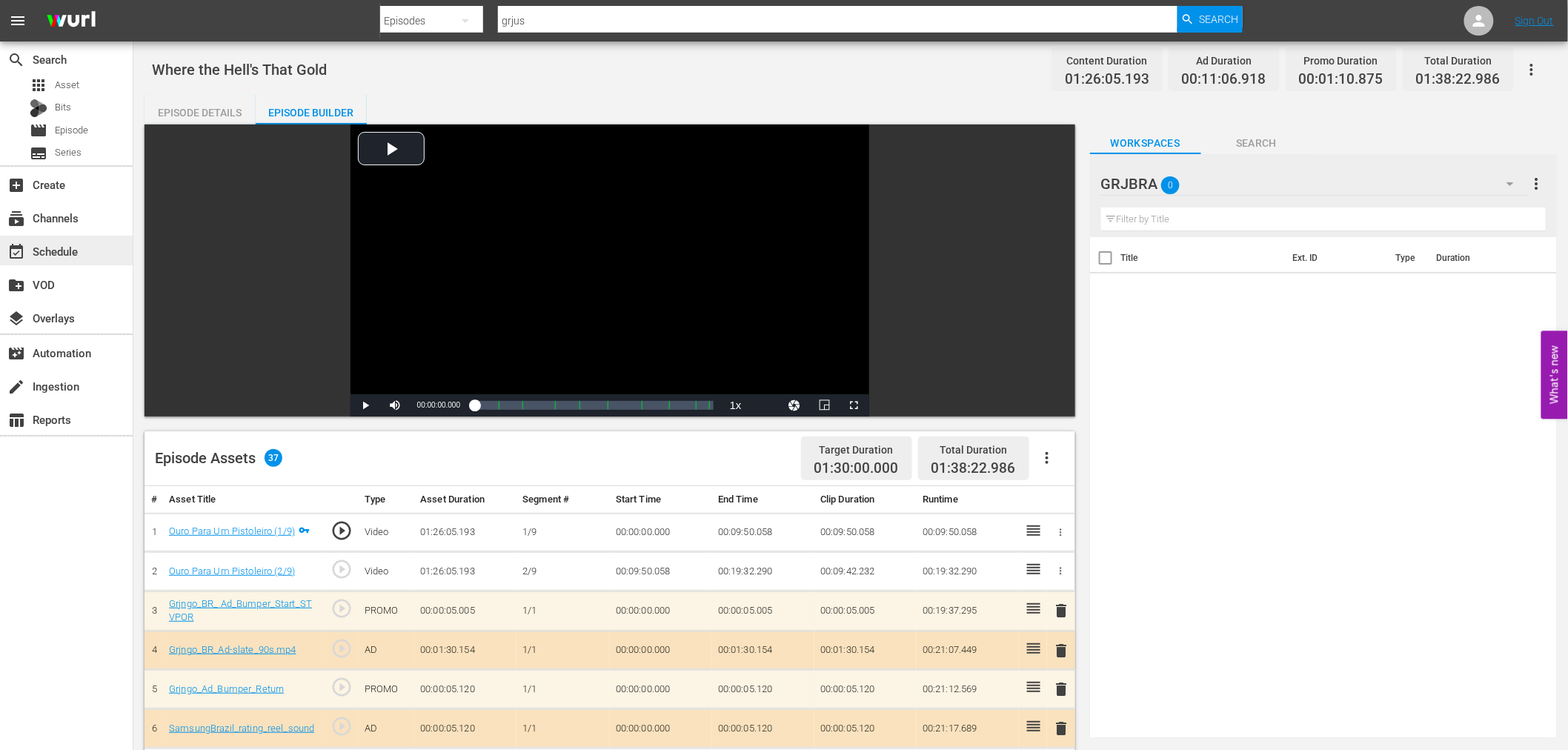
click at [41, 245] on div "event_available Schedule" at bounding box center [41, 248] width 83 height 13
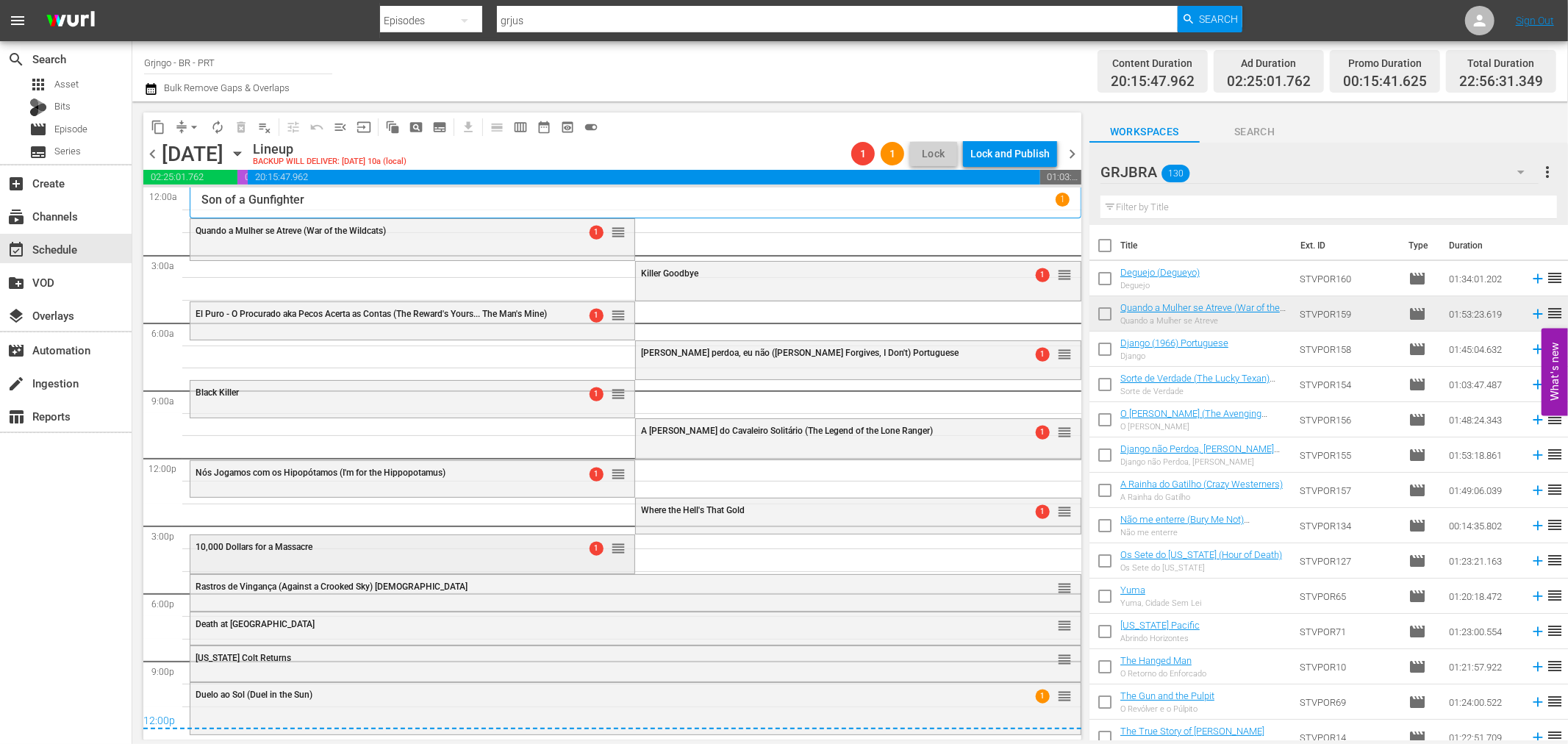
click at [503, 549] on div "10,000 Dollars for a Massacre" at bounding box center [375, 546] width 359 height 10
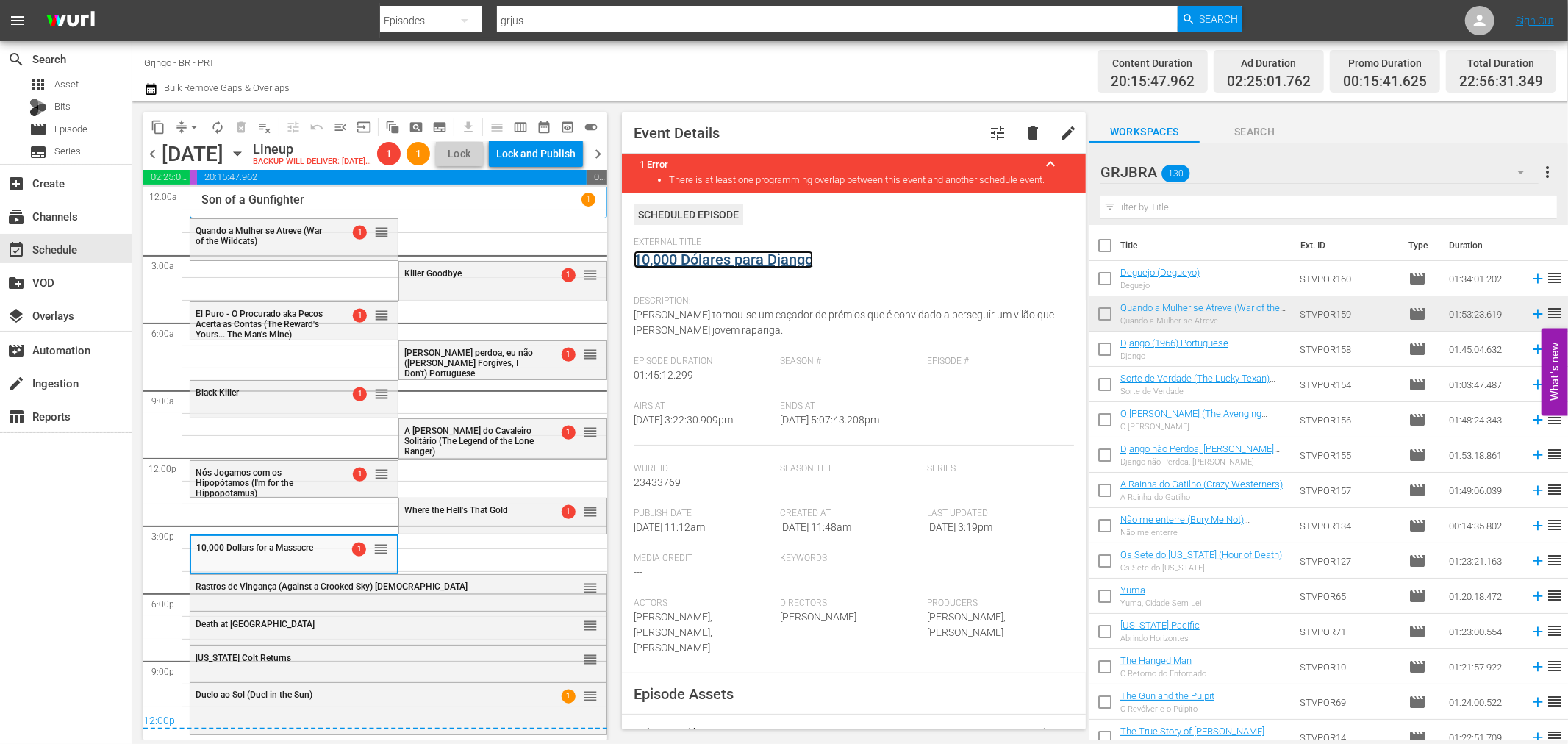
click at [659, 256] on link "10,000 Dólares para Django" at bounding box center [723, 259] width 179 height 18
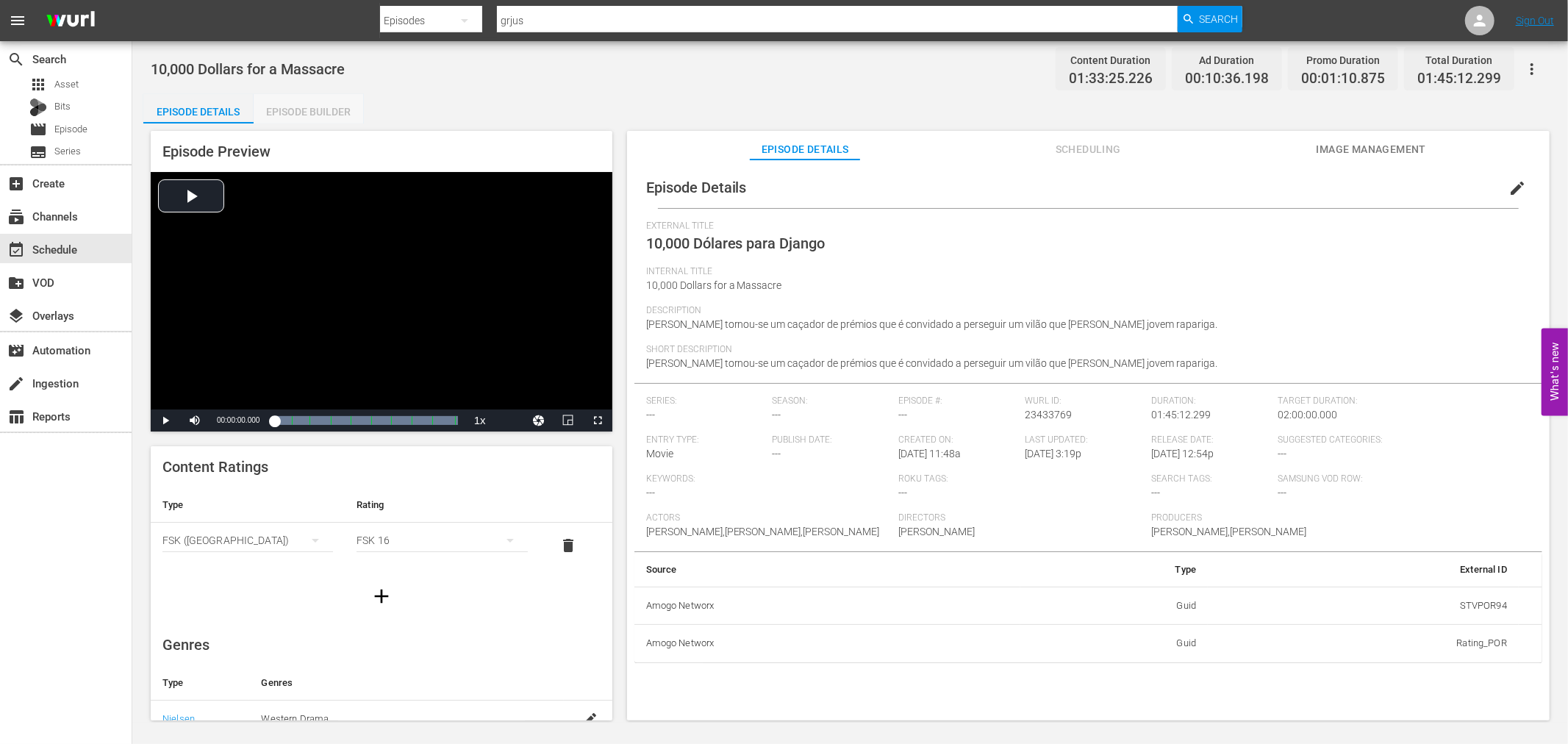
click at [319, 114] on div "Episode Builder" at bounding box center [308, 112] width 111 height 36
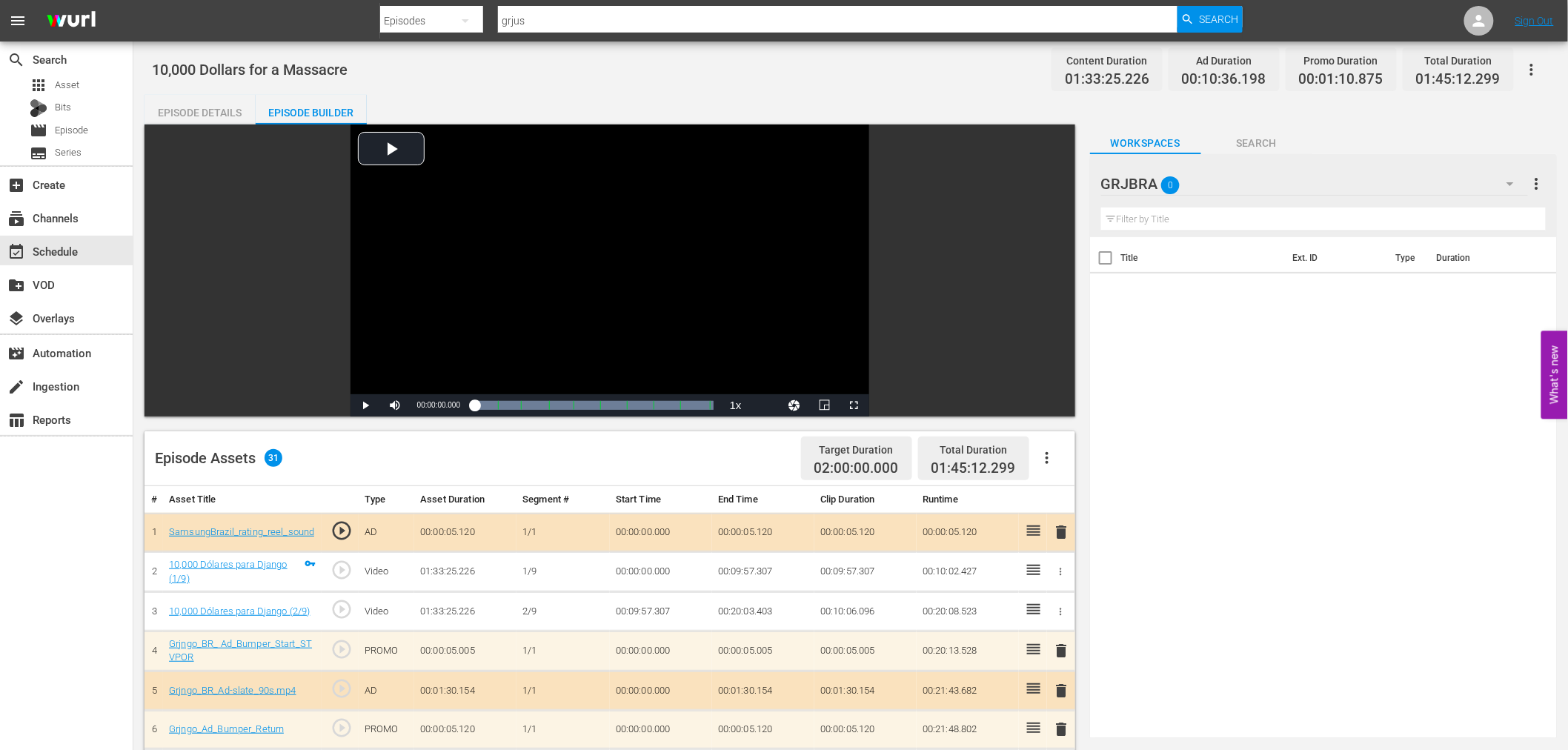
click at [1045, 462] on icon "button" at bounding box center [1047, 457] width 18 height 18
click at [1075, 498] on div "Clear Ads" at bounding box center [1091, 499] width 100 height 36
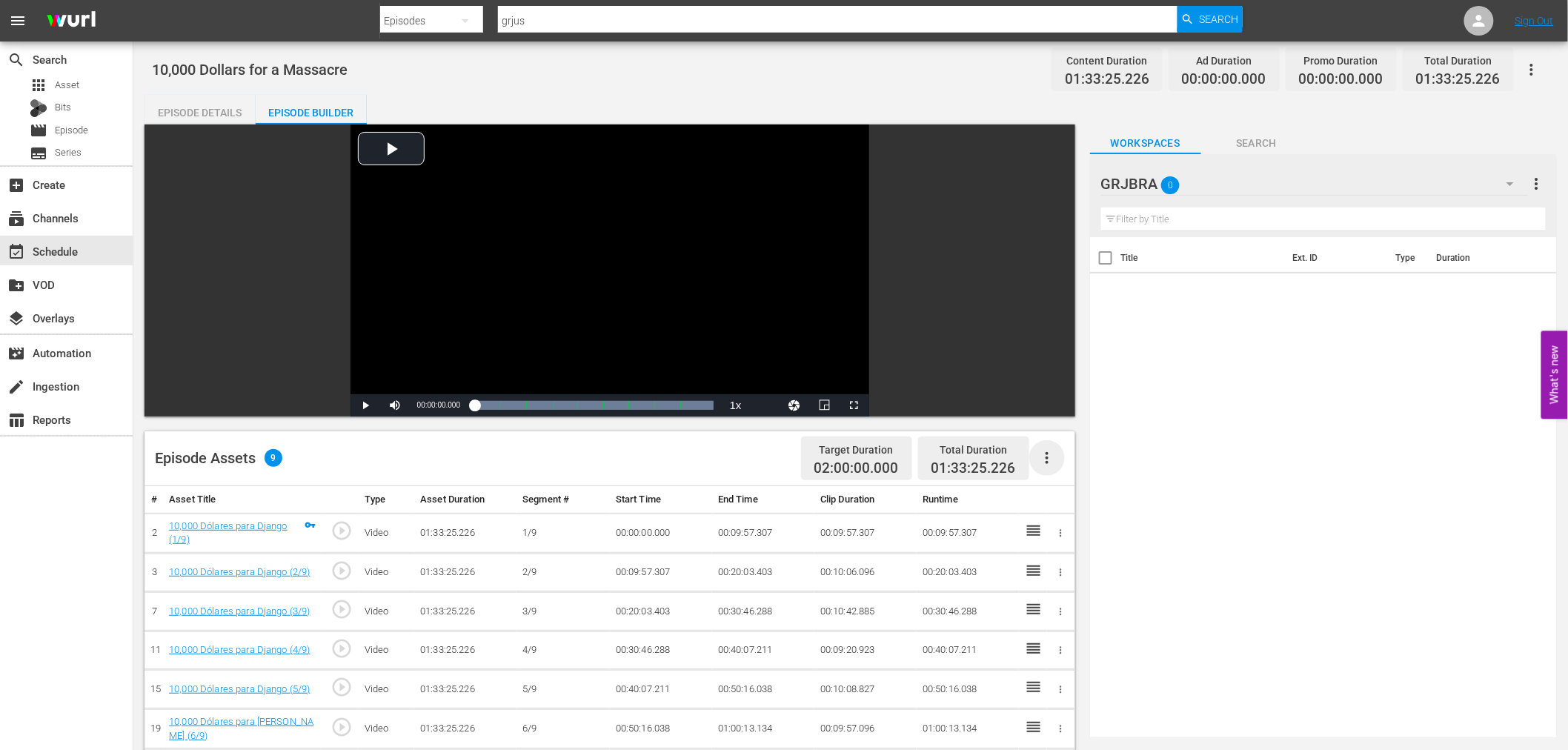
click at [1047, 462] on icon "button" at bounding box center [1047, 457] width 3 height 12
click at [1047, 456] on div "Fill with Ads" at bounding box center [1091, 464] width 100 height 36
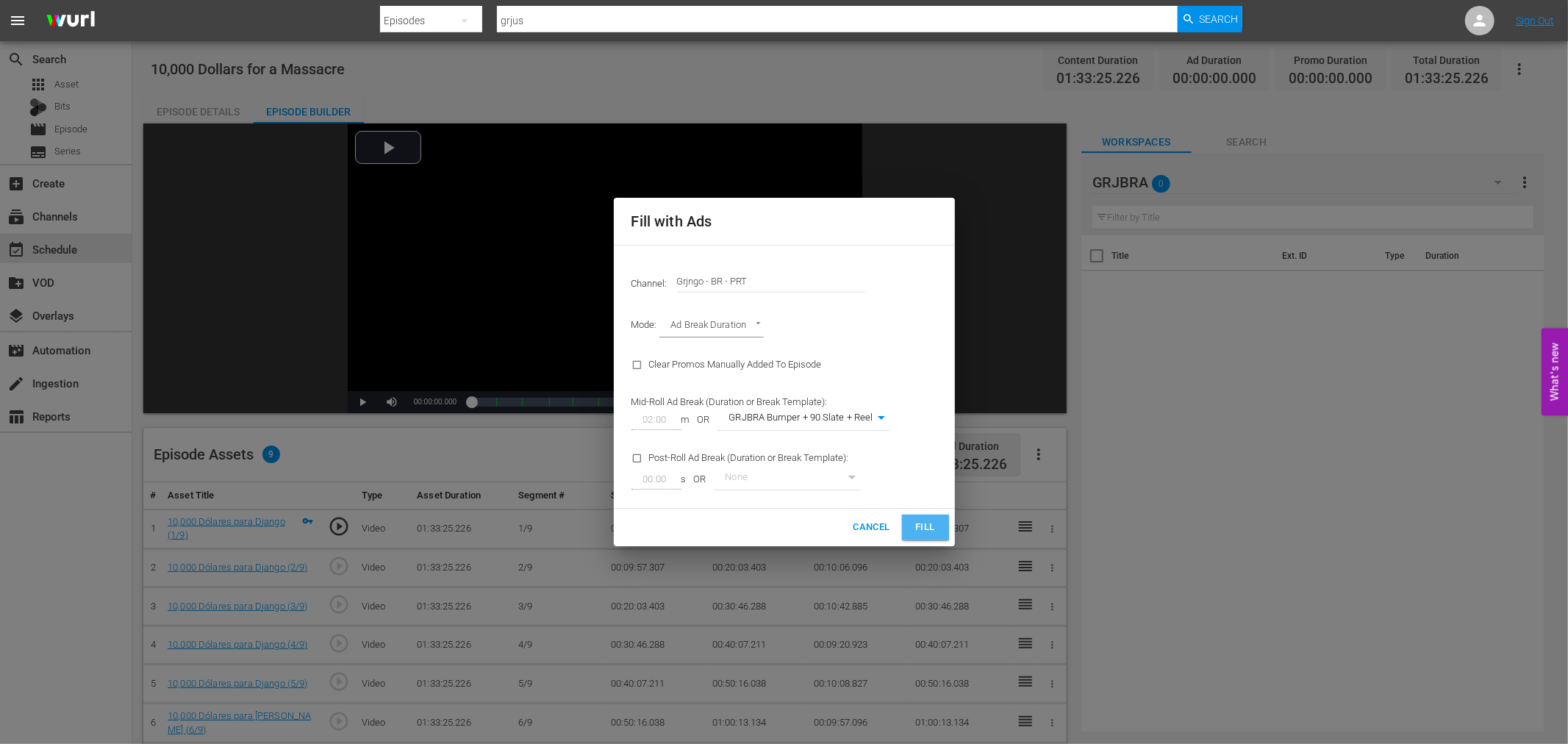
click at [925, 525] on span "Fill" at bounding box center [925, 527] width 23 height 17
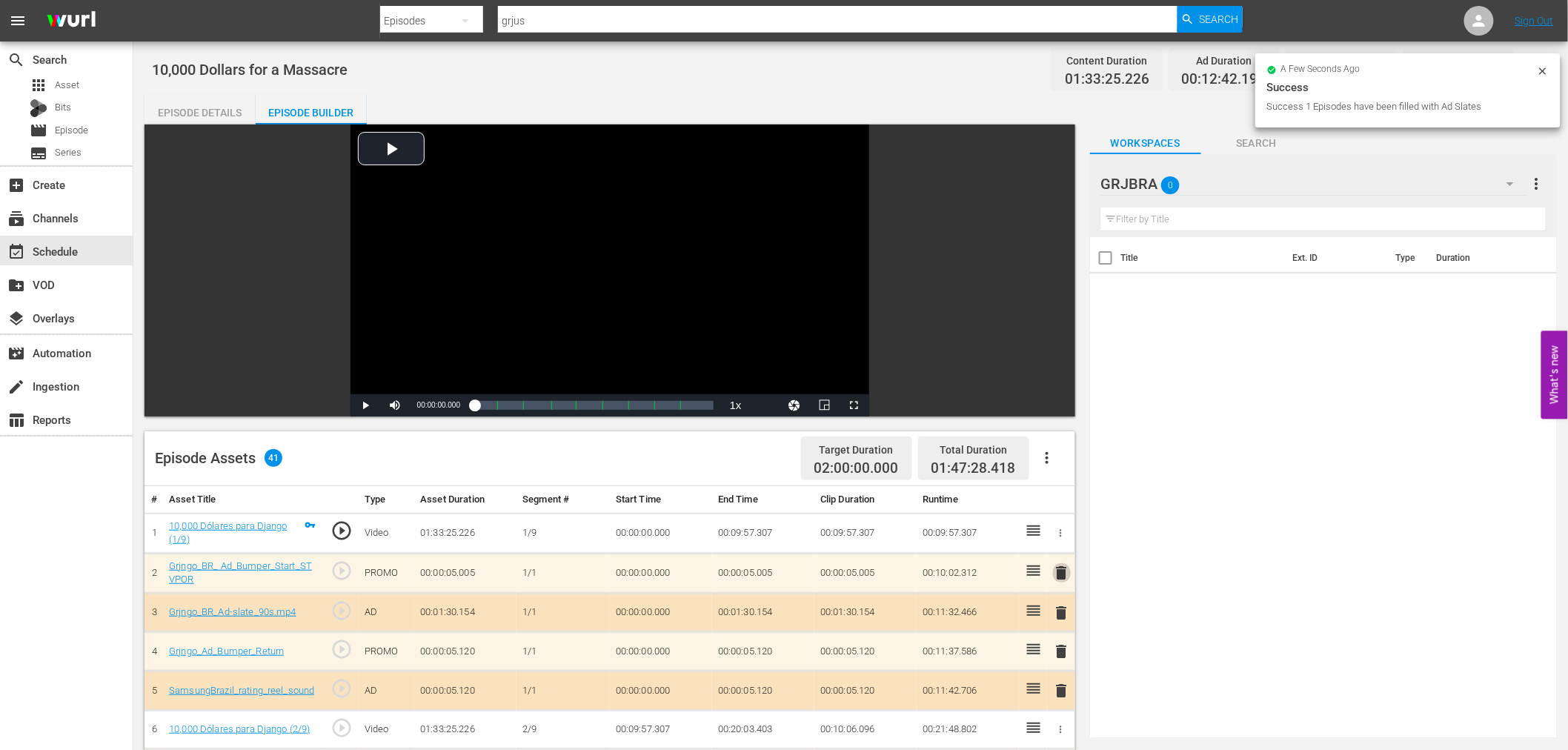
click at [1061, 570] on span "delete" at bounding box center [1062, 572] width 18 height 18
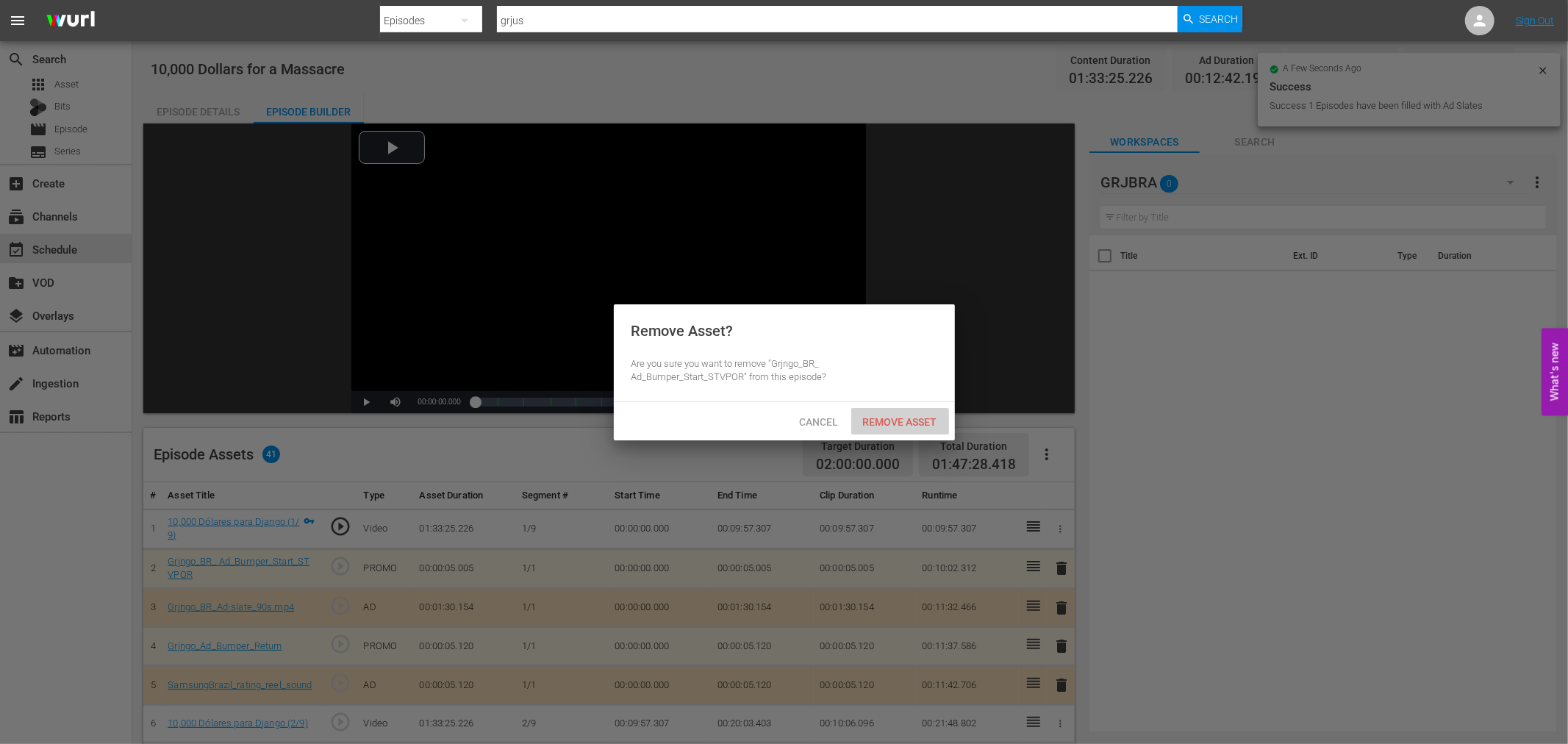
click at [914, 422] on span "Remove Asset" at bounding box center [900, 421] width 98 height 12
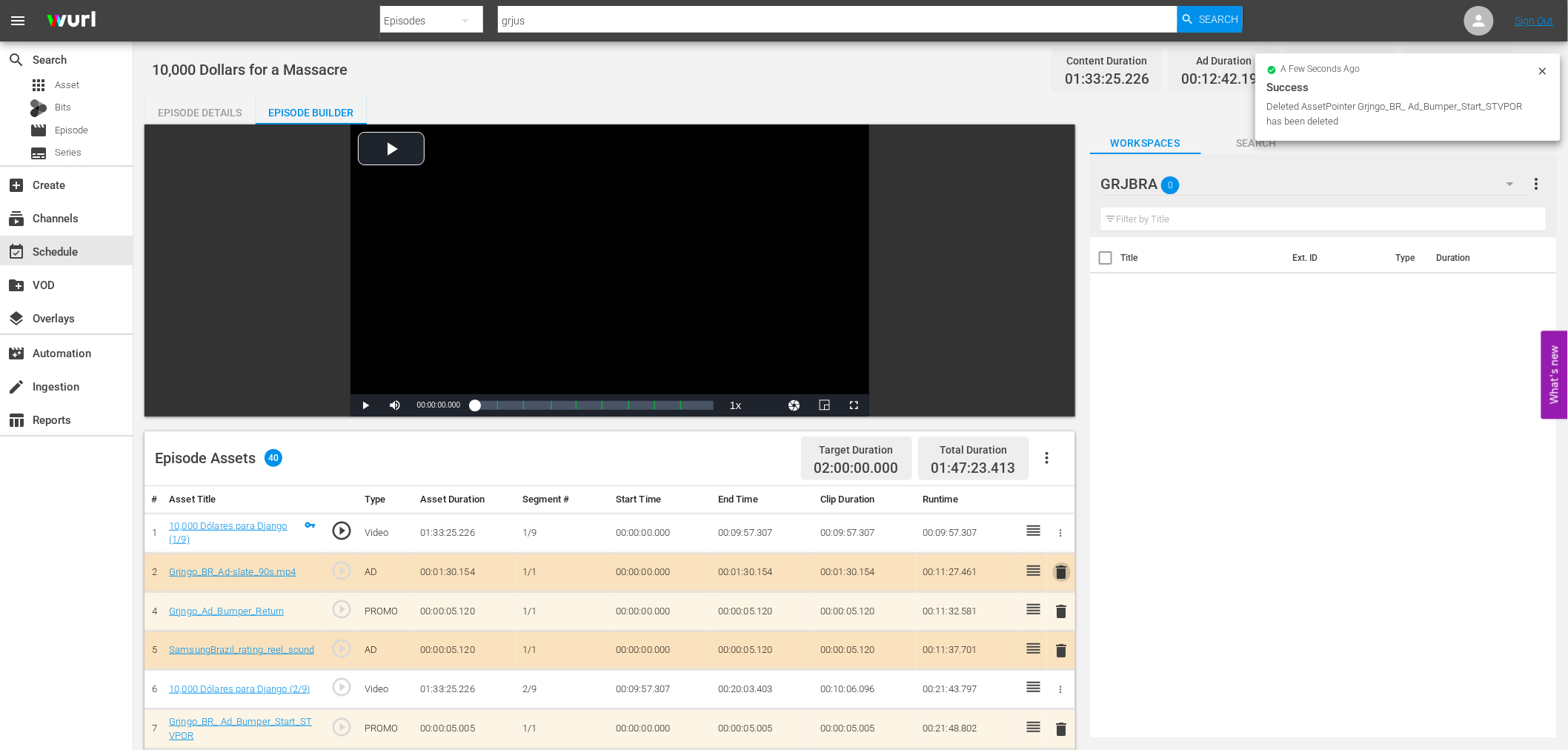
drag, startPoint x: 1057, startPoint y: 569, endPoint x: 939, endPoint y: 471, distance: 153.4
click at [1057, 567] on span "delete" at bounding box center [1062, 572] width 18 height 18
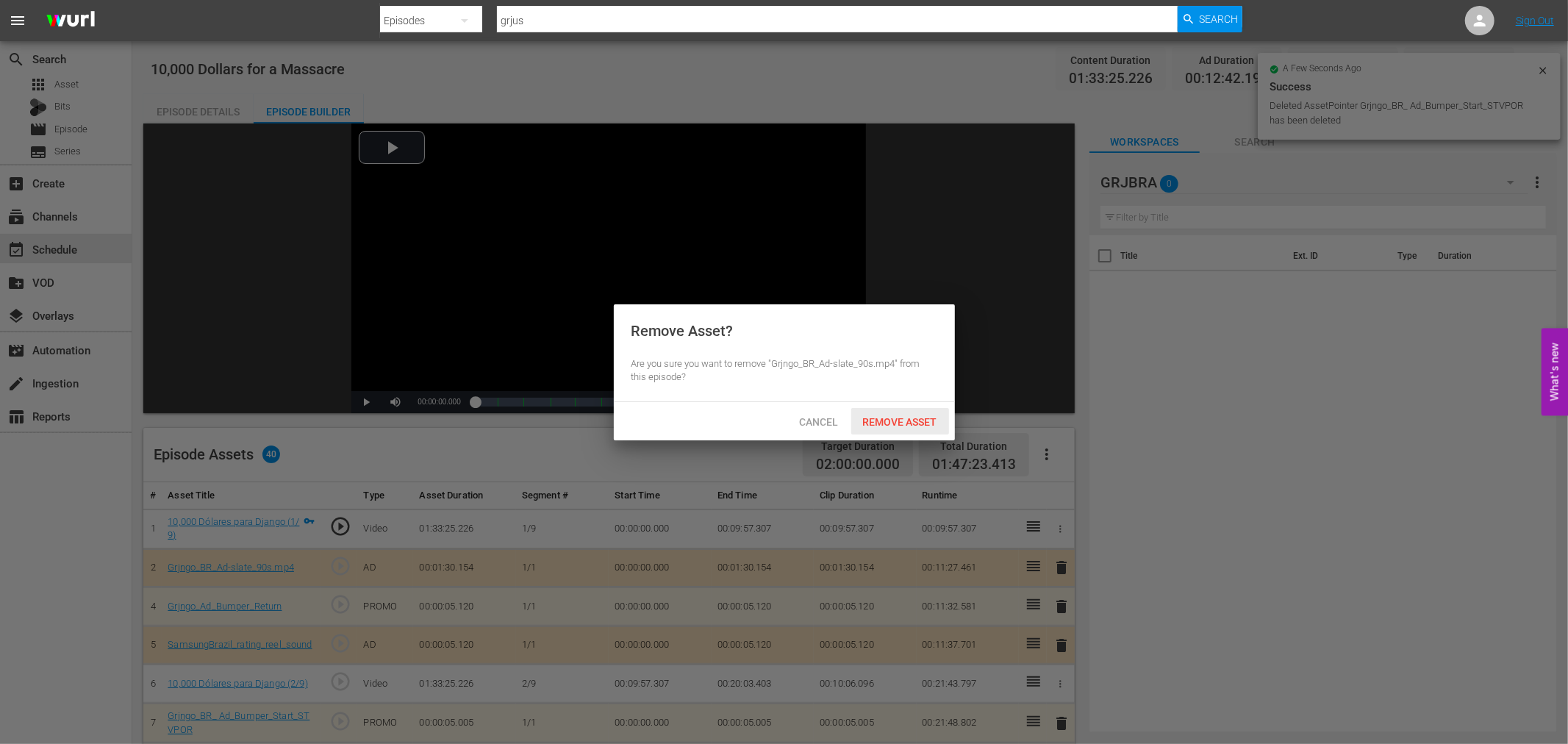
click at [900, 421] on span "Remove Asset" at bounding box center [900, 421] width 98 height 12
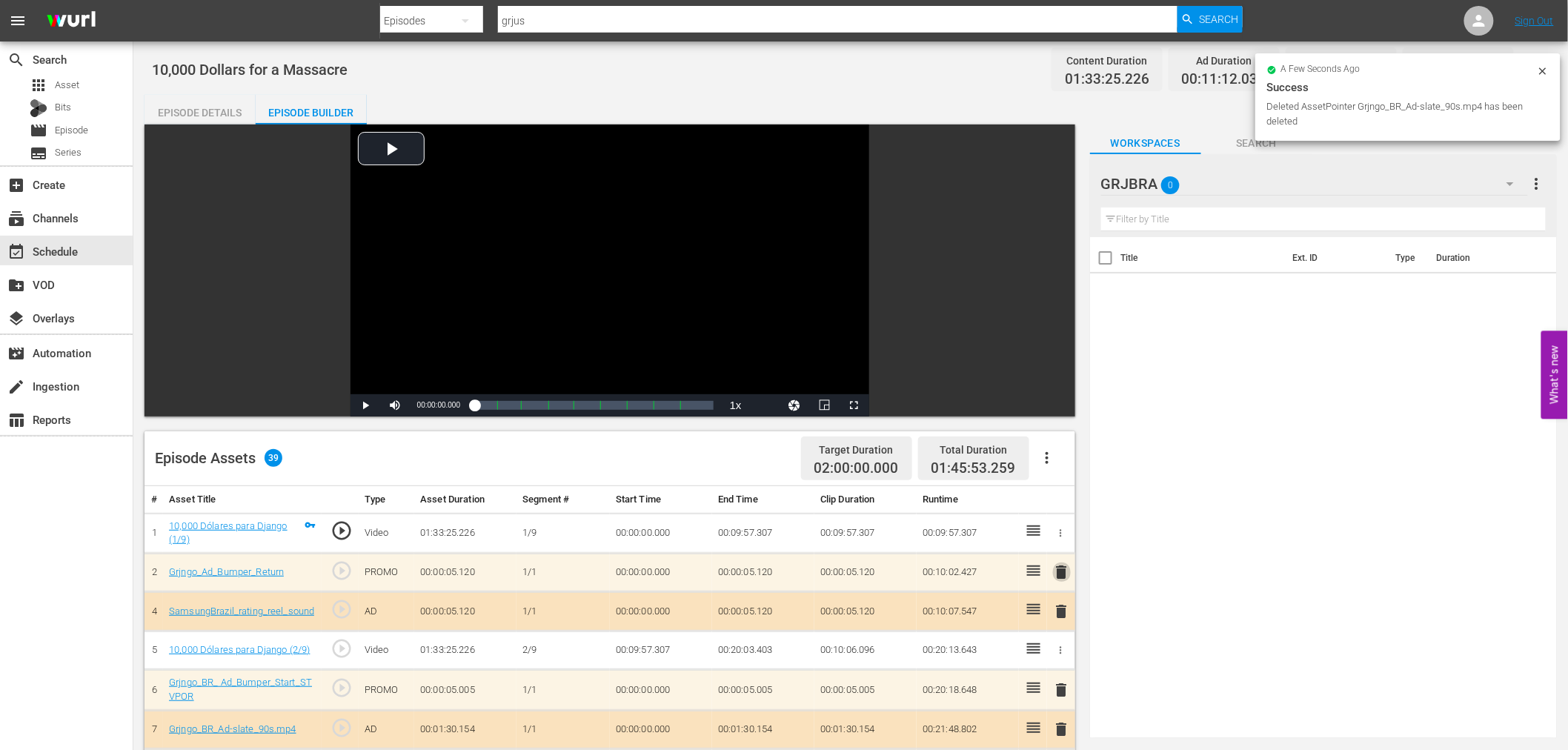
drag, startPoint x: 1066, startPoint y: 566, endPoint x: 963, endPoint y: 460, distance: 147.8
click at [1058, 560] on td "delete" at bounding box center [1061, 572] width 28 height 39
click at [1059, 572] on span "delete" at bounding box center [1062, 572] width 18 height 18
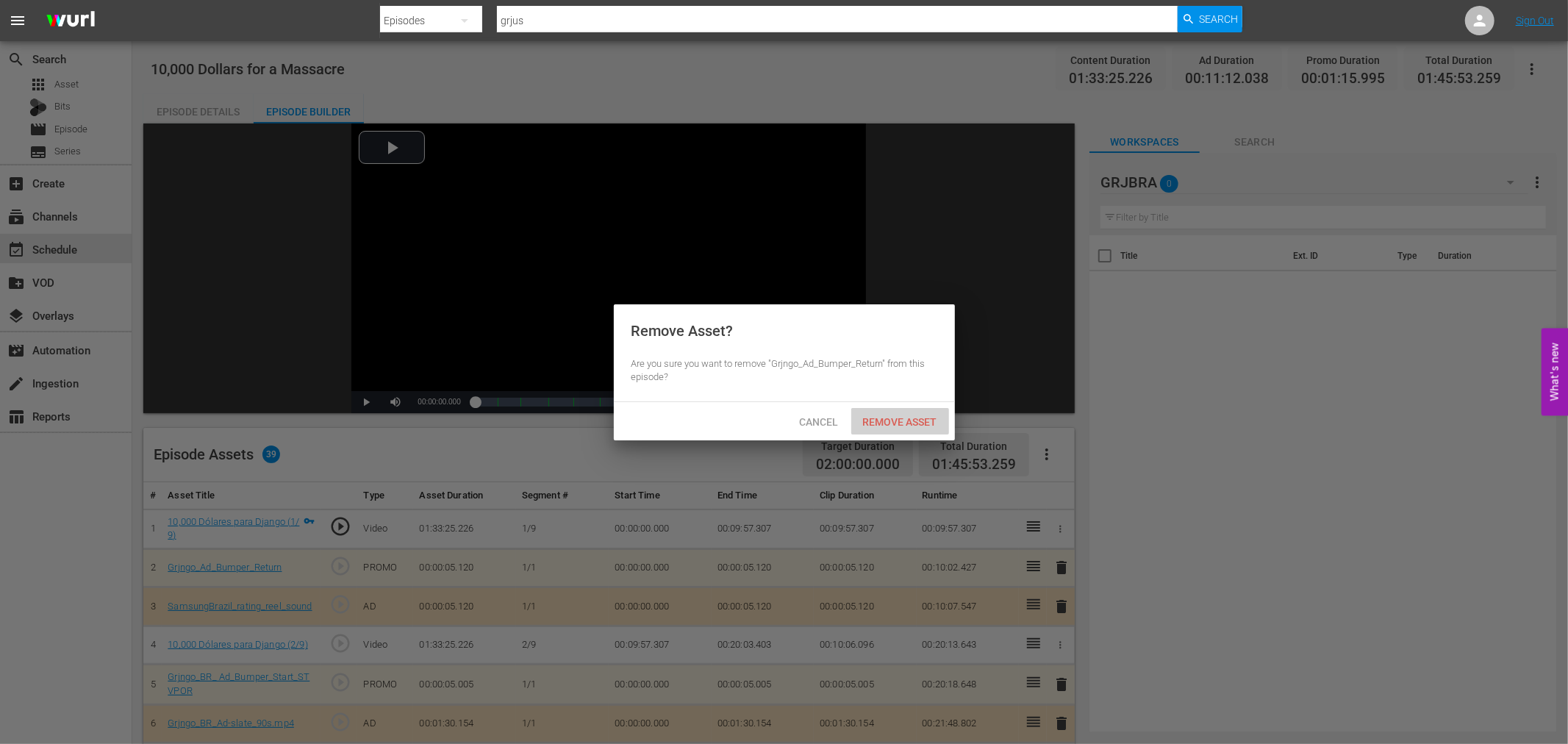
click at [922, 416] on span "Remove Asset" at bounding box center [900, 421] width 98 height 12
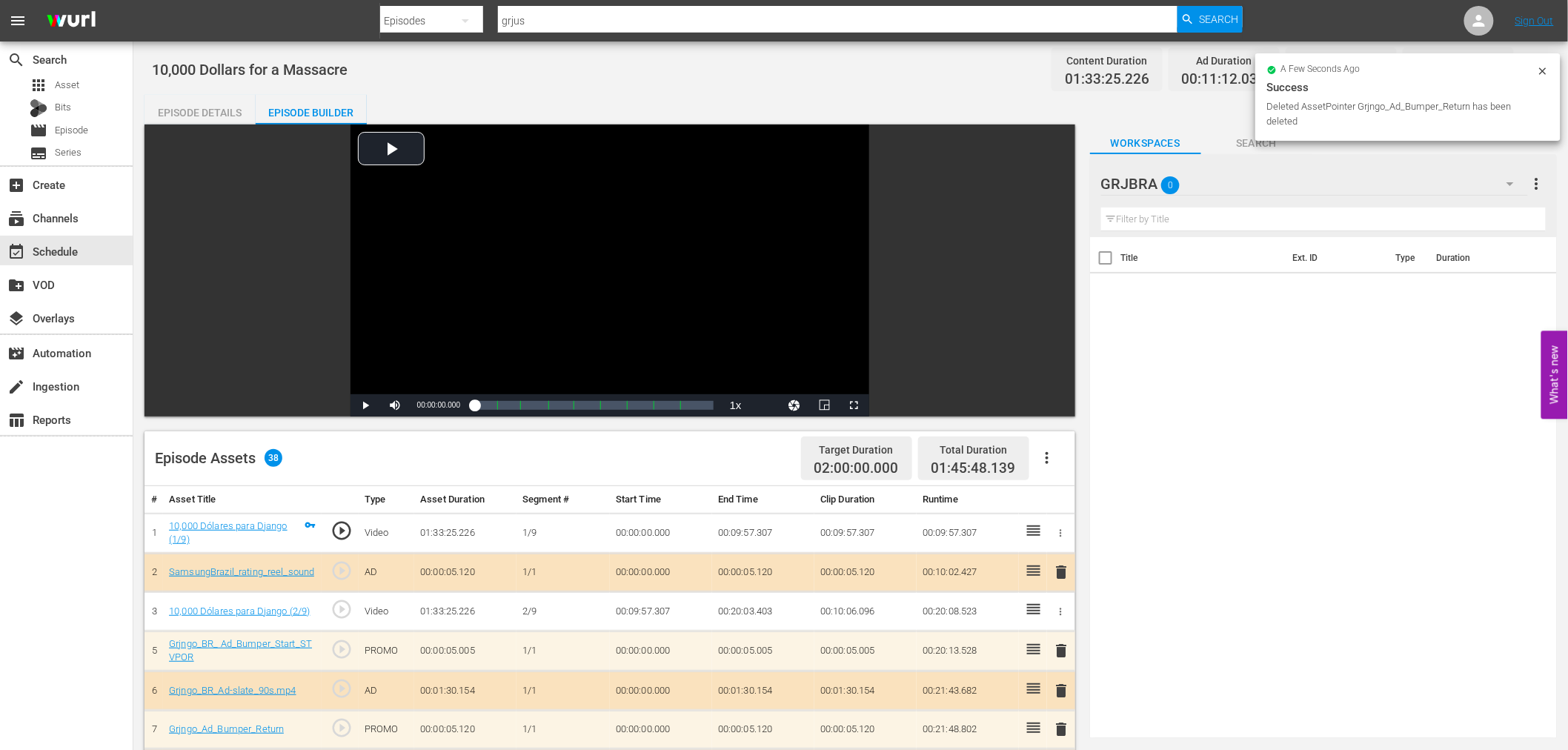
drag, startPoint x: 1066, startPoint y: 574, endPoint x: 964, endPoint y: 464, distance: 150.0
click at [1065, 572] on span "delete" at bounding box center [1062, 572] width 18 height 18
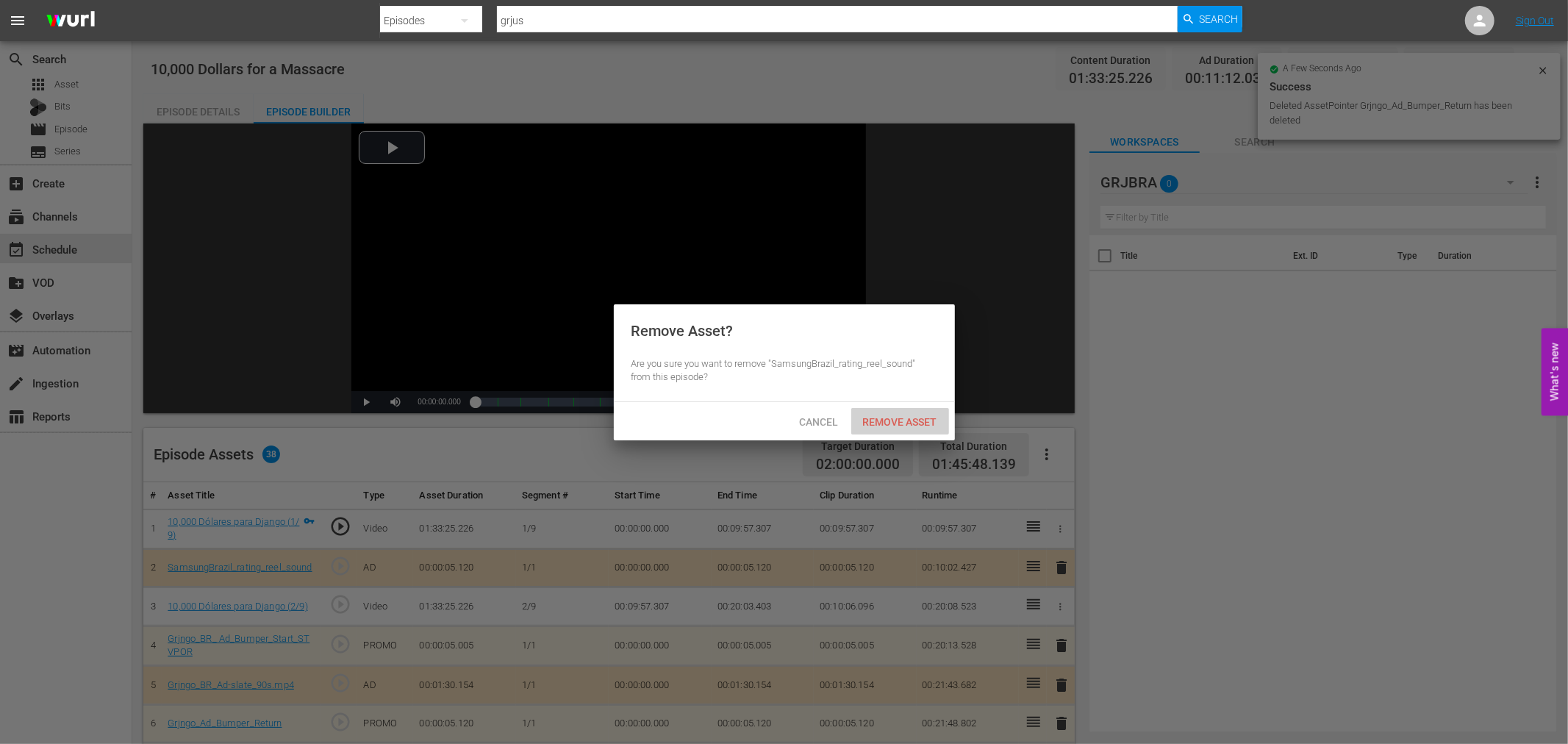
click at [912, 422] on span "Remove Asset" at bounding box center [900, 421] width 98 height 12
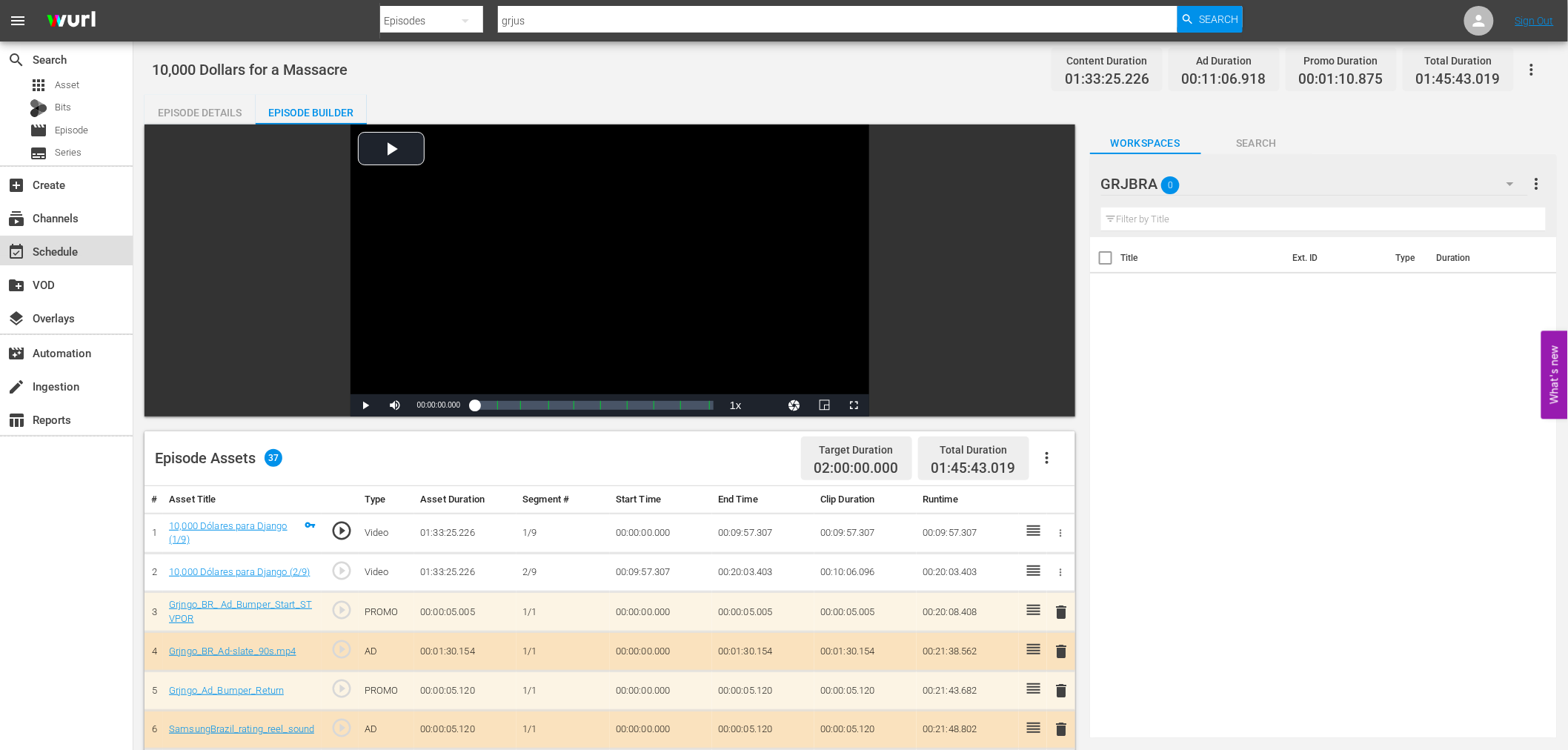
click at [67, 248] on div "event_available Schedule" at bounding box center [41, 248] width 83 height 13
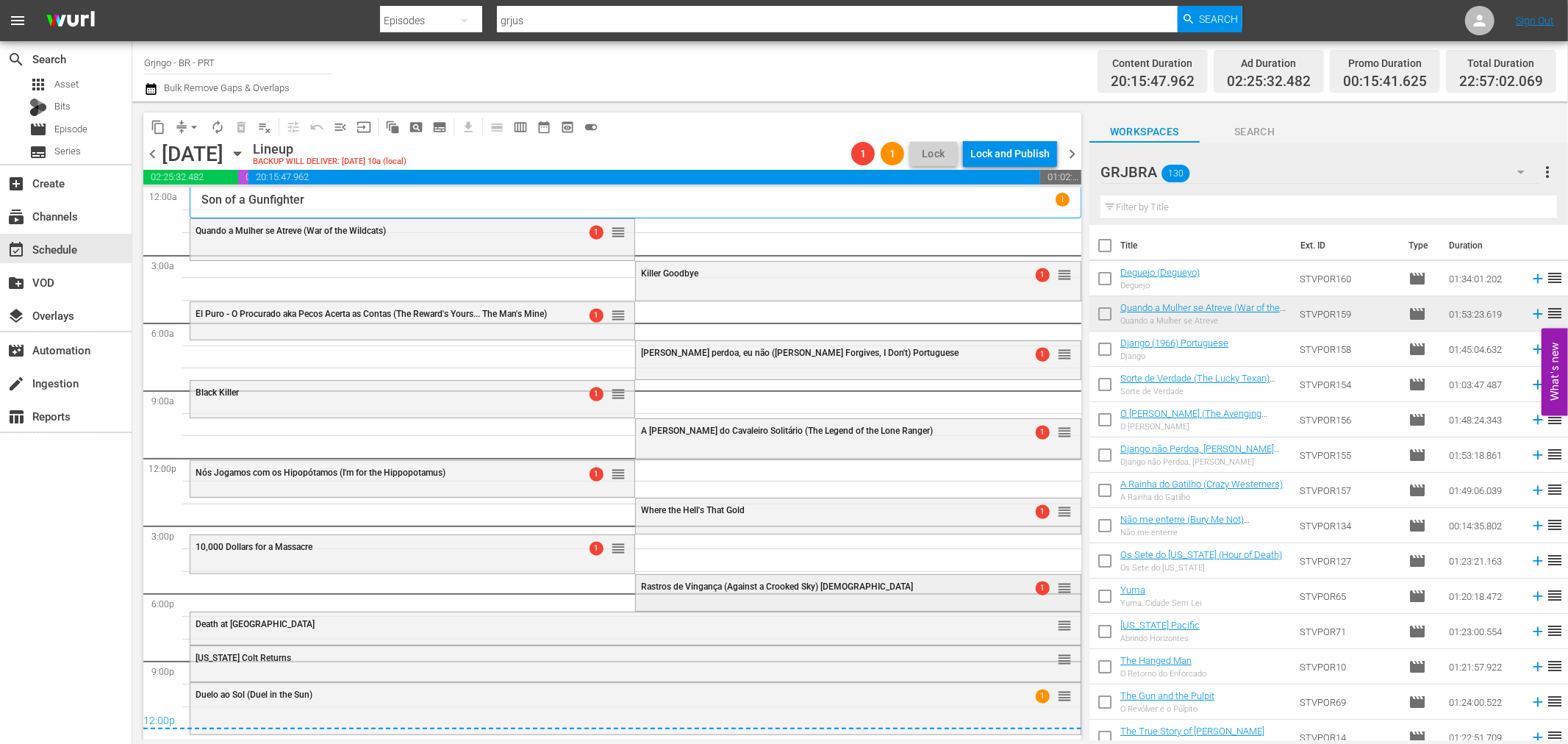
click at [750, 581] on span "Rastros de Vingança (Against a Crooked Sky) [DEMOGRAPHIC_DATA]" at bounding box center [777, 586] width 272 height 10
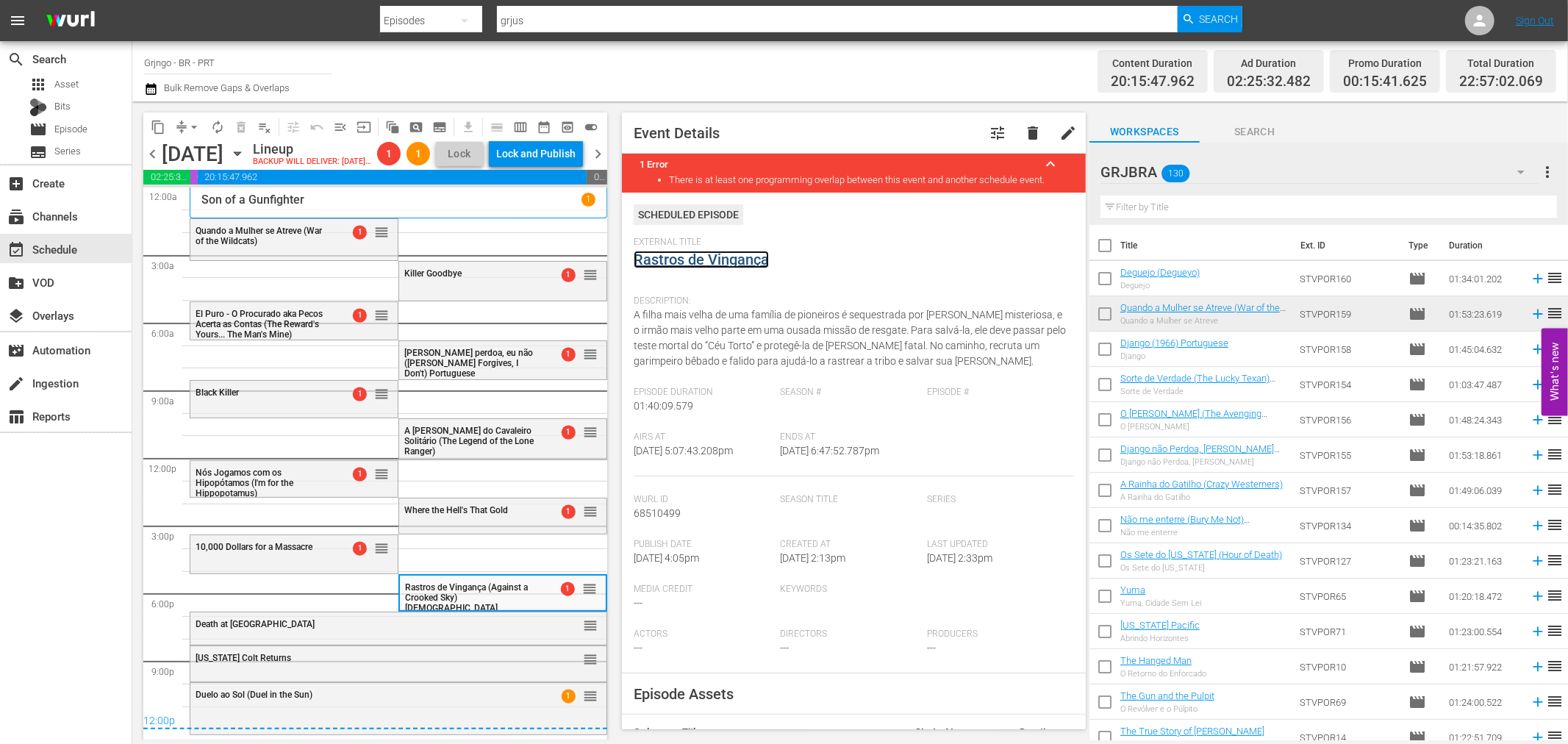
click at [744, 261] on link "Rastros de Vingança" at bounding box center [701, 259] width 135 height 18
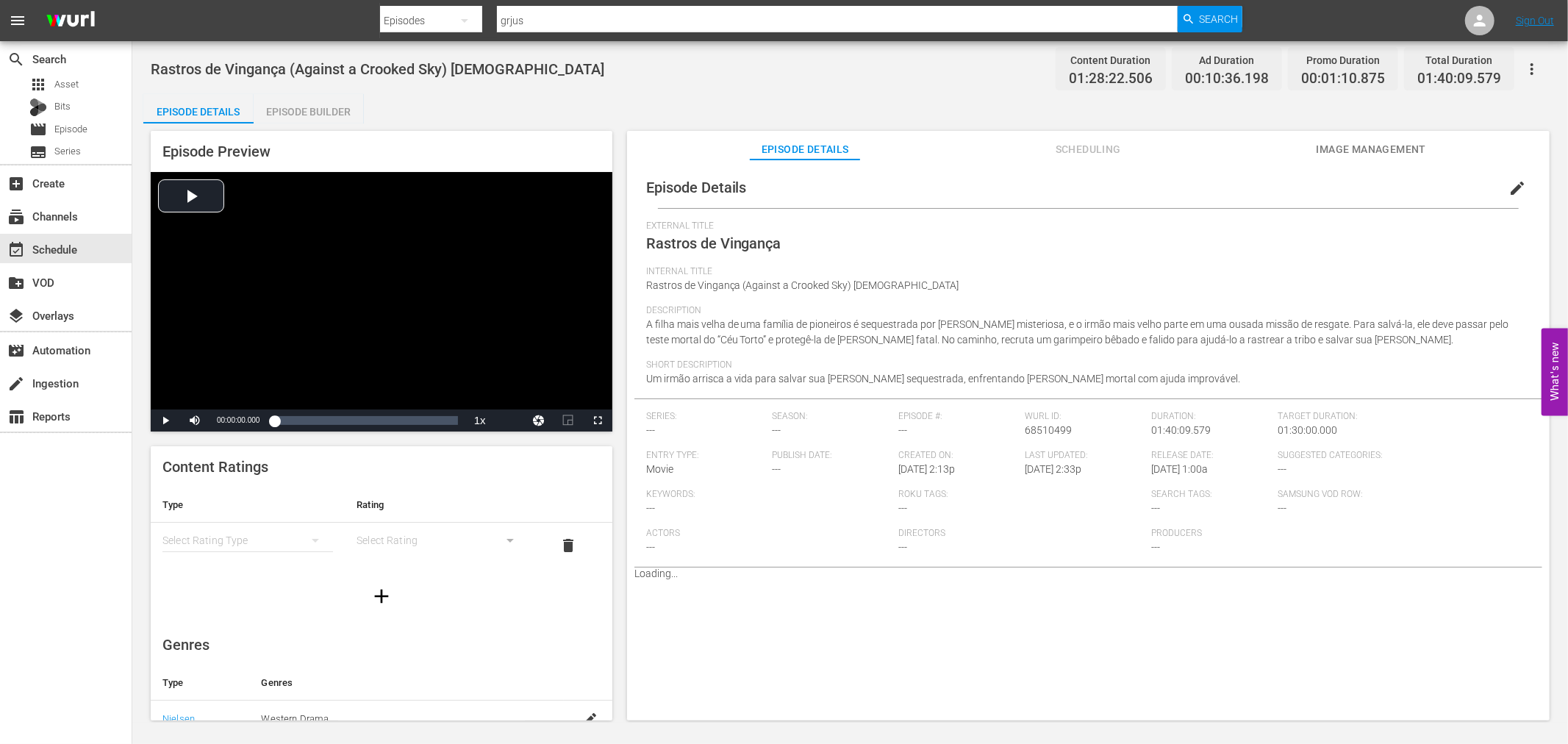
click at [273, 113] on div "Episode Builder" at bounding box center [308, 112] width 111 height 36
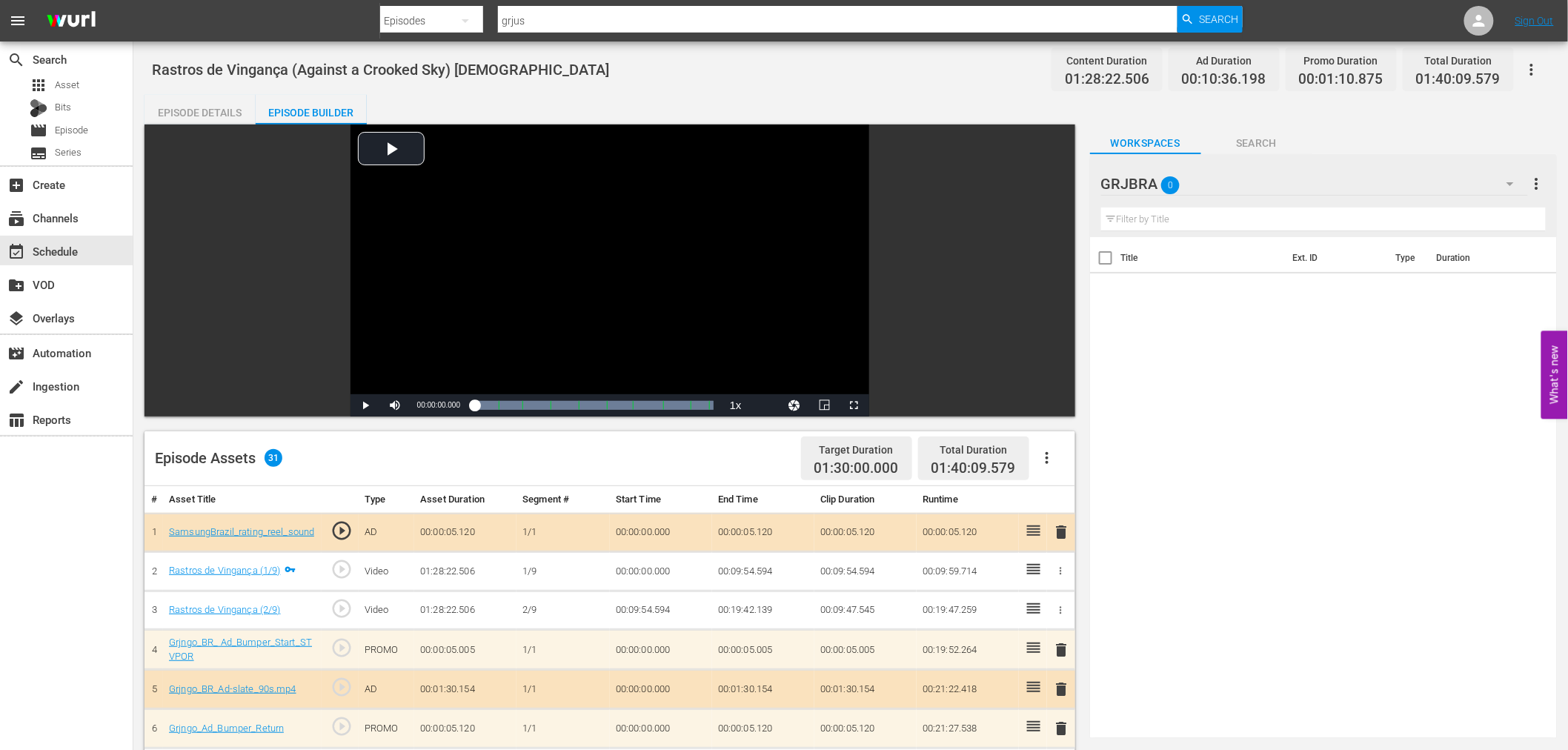
click at [1048, 447] on button "button" at bounding box center [1047, 458] width 36 height 36
click at [1060, 497] on div "Clear Ads" at bounding box center [1091, 499] width 100 height 36
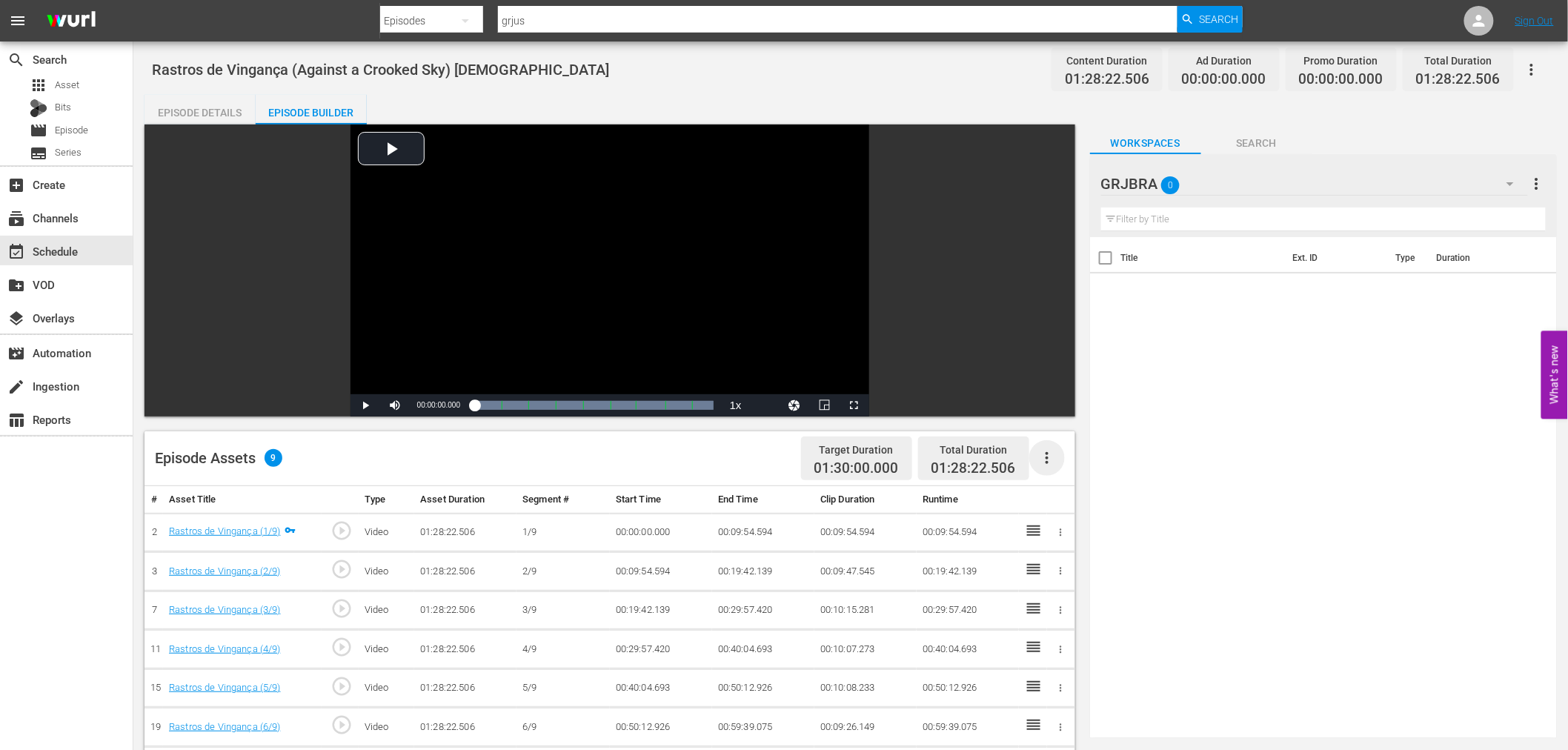
click at [1048, 461] on icon "button" at bounding box center [1047, 457] width 18 height 18
click at [1055, 467] on div "Fill with Ads" at bounding box center [1091, 464] width 100 height 36
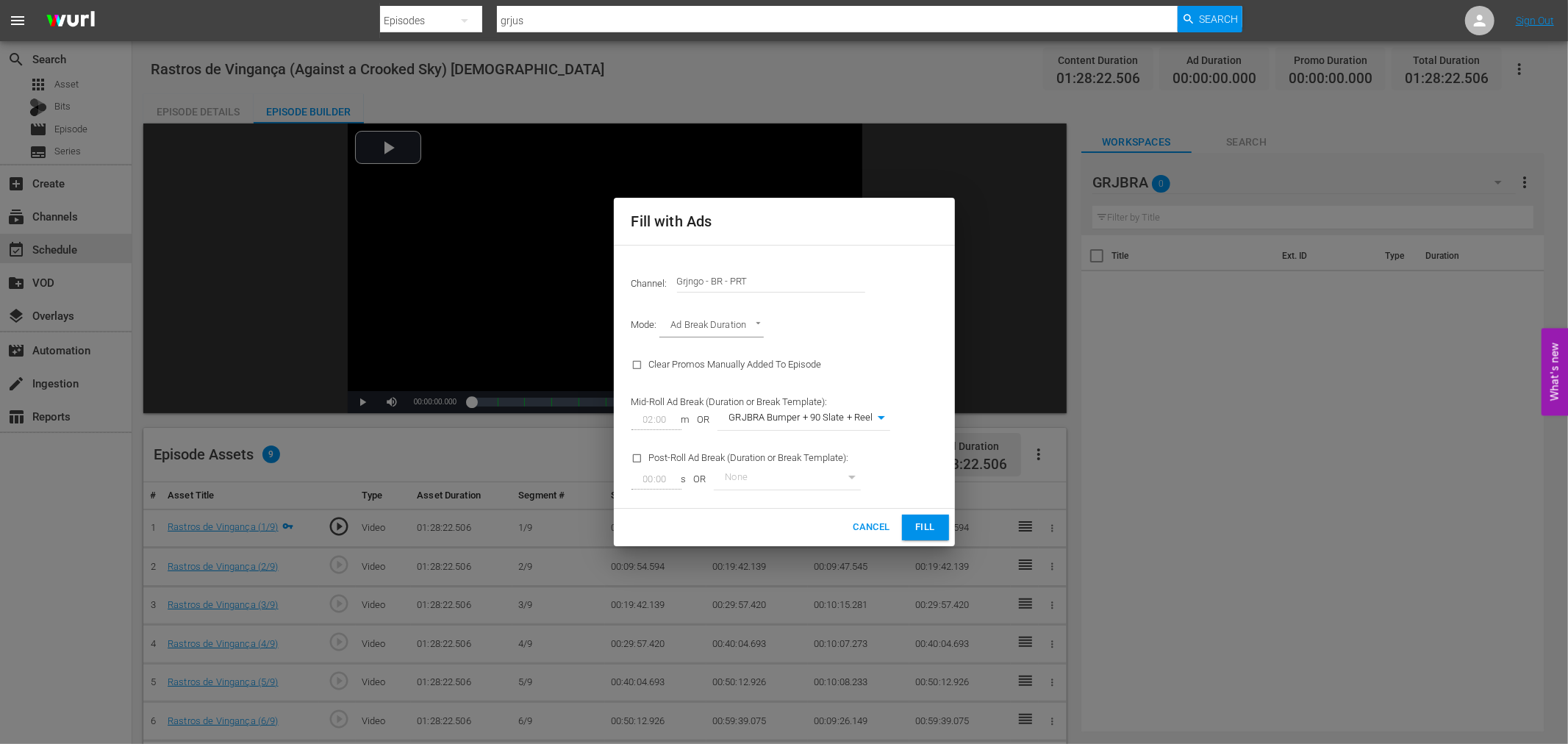
click at [943, 525] on button "Fill" at bounding box center [925, 527] width 47 height 25
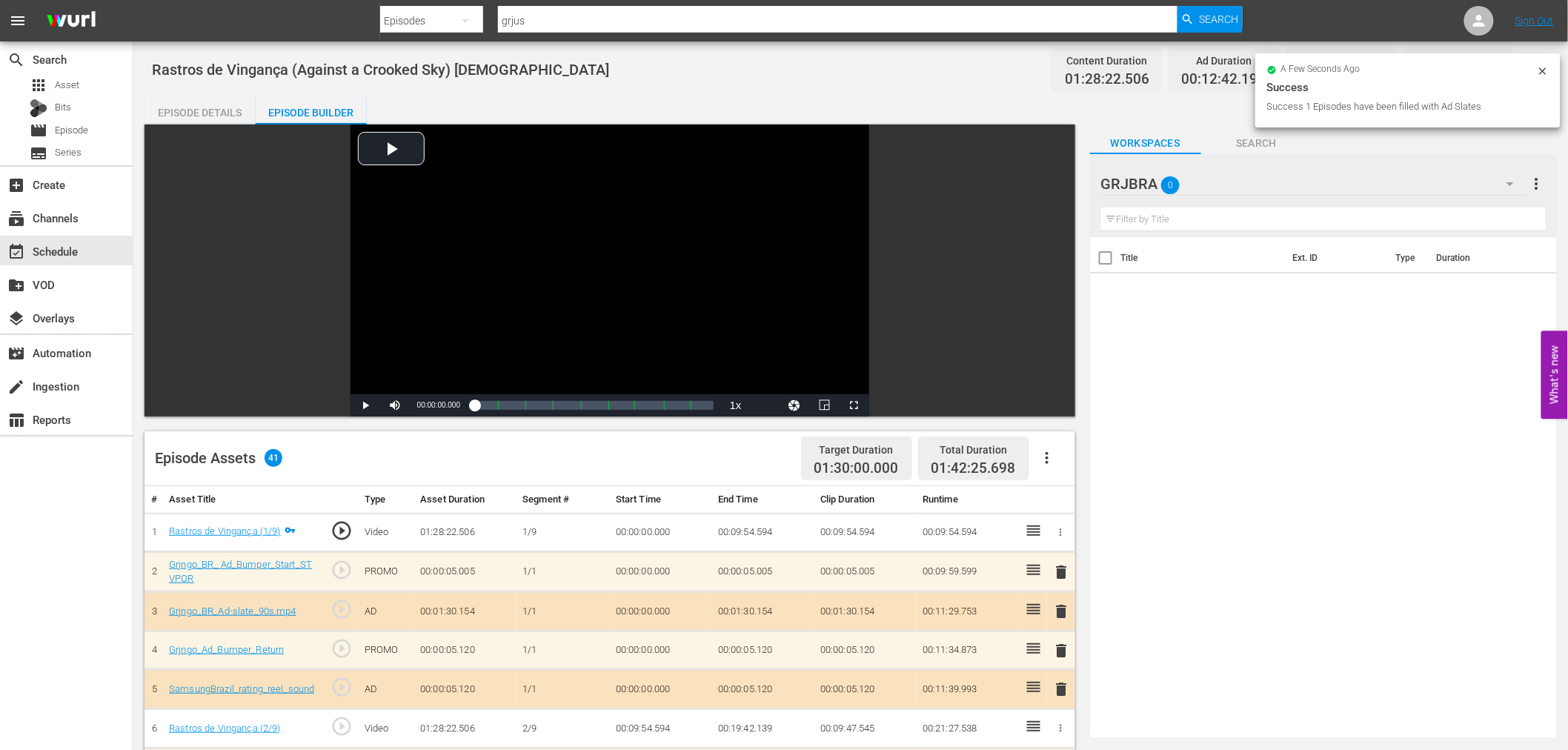
click at [1055, 566] on span "delete" at bounding box center [1062, 572] width 18 height 18
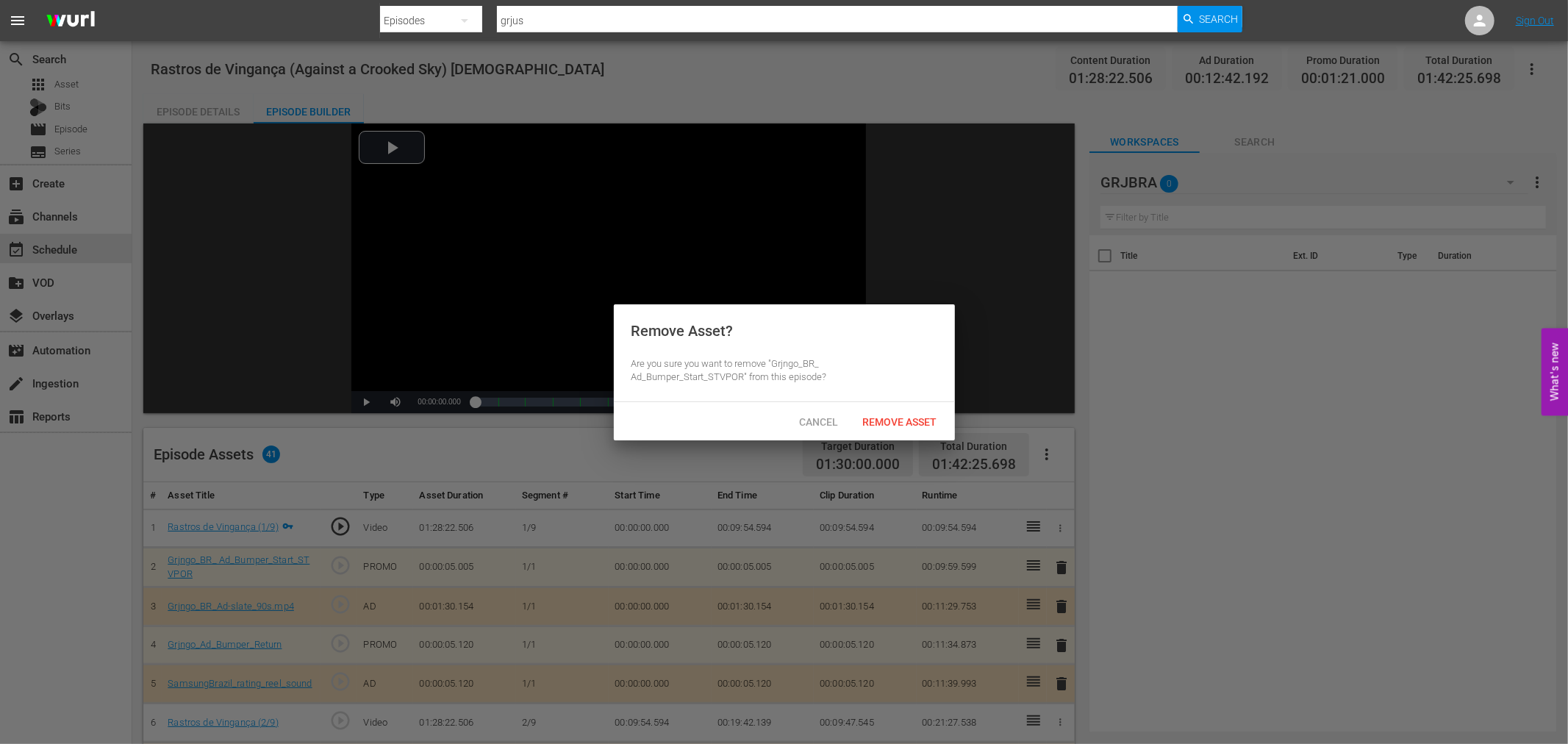
click at [889, 399] on div "Remove Asset? Are you sure you want to remove "Grjngo_BR_ Ad_Bumper_Start_STVPO…" at bounding box center [784, 353] width 341 height 98
click at [893, 409] on div "Remove Asset" at bounding box center [900, 421] width 98 height 27
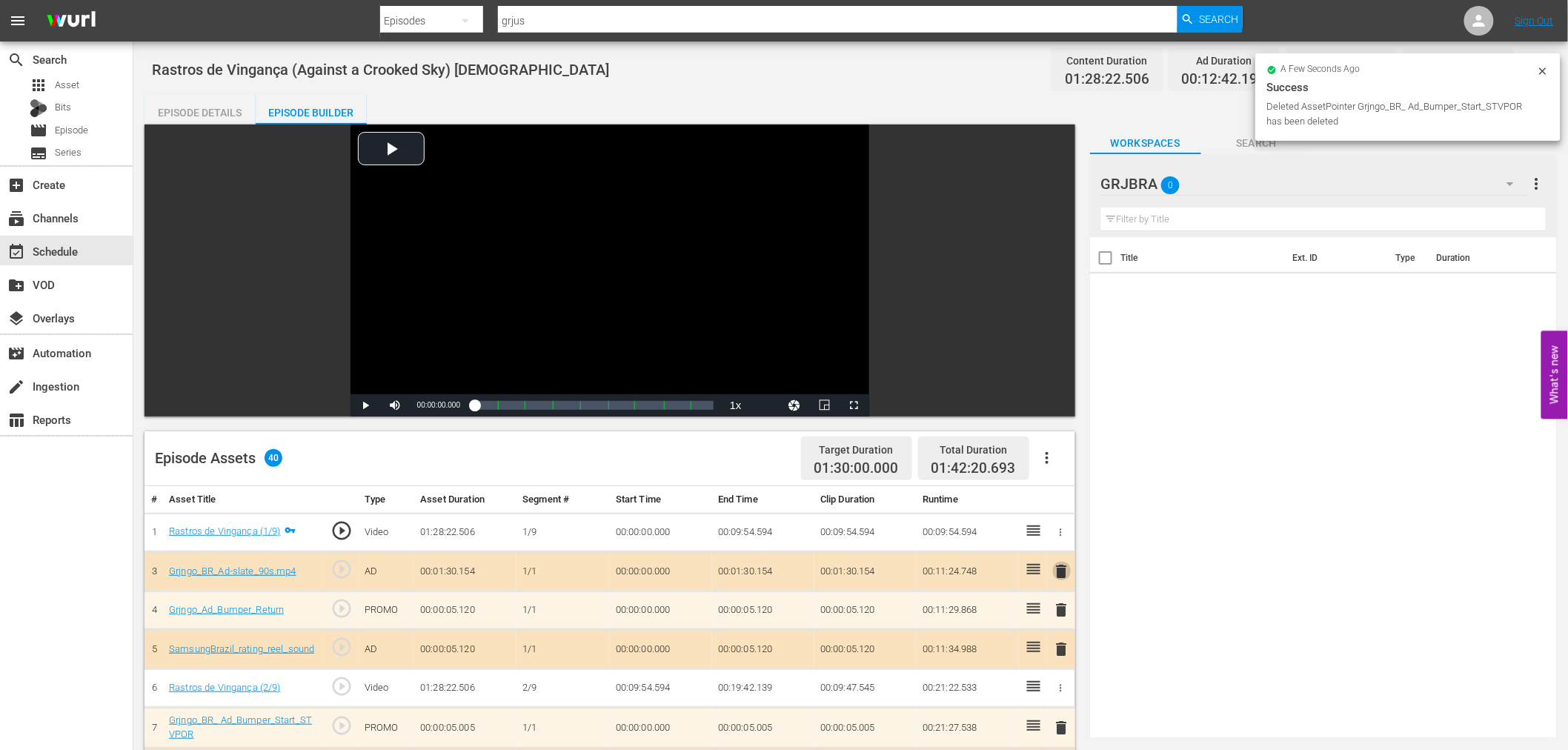
click at [1063, 569] on span "delete" at bounding box center [1062, 571] width 18 height 18
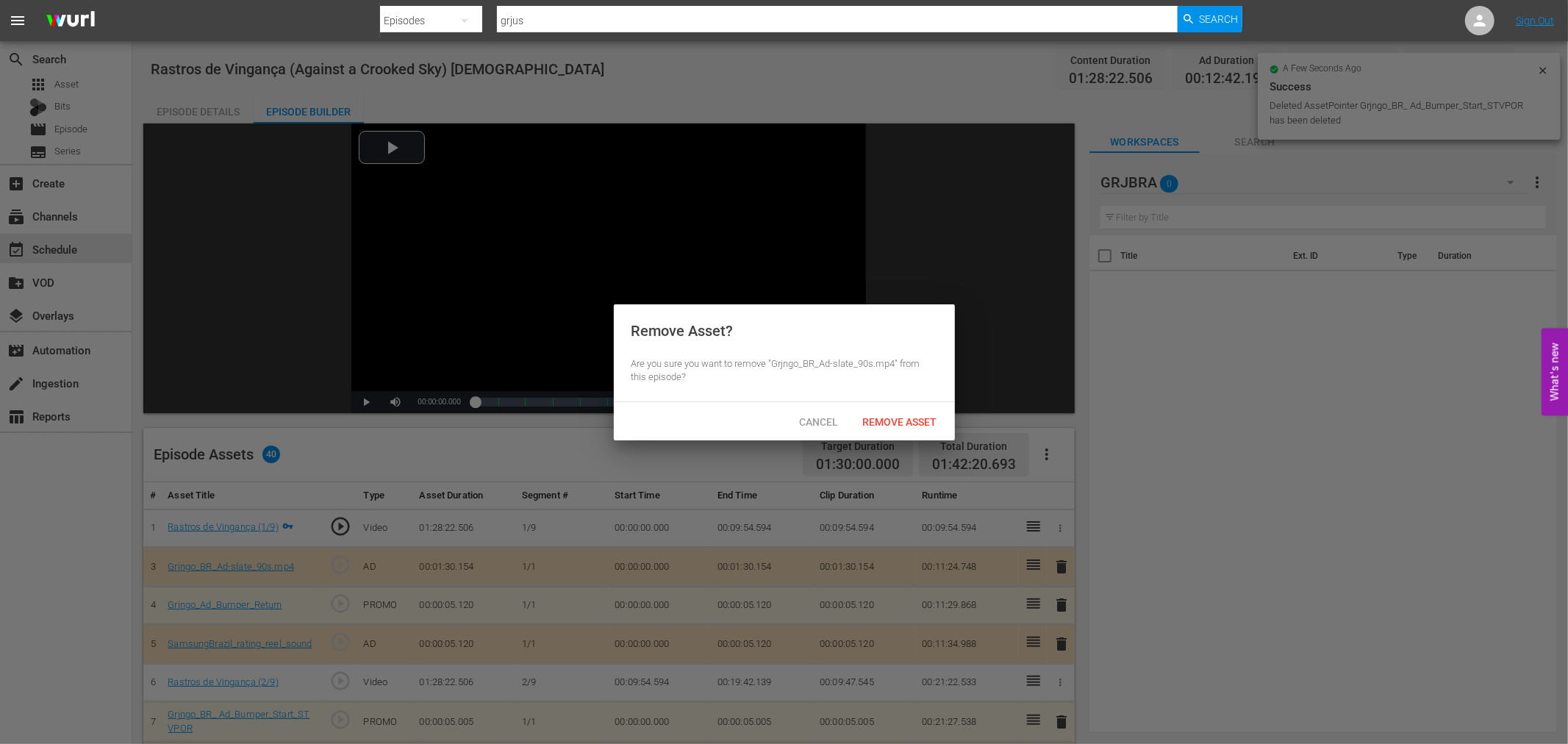
click at [920, 427] on div "Remove Asset" at bounding box center [900, 421] width 98 height 27
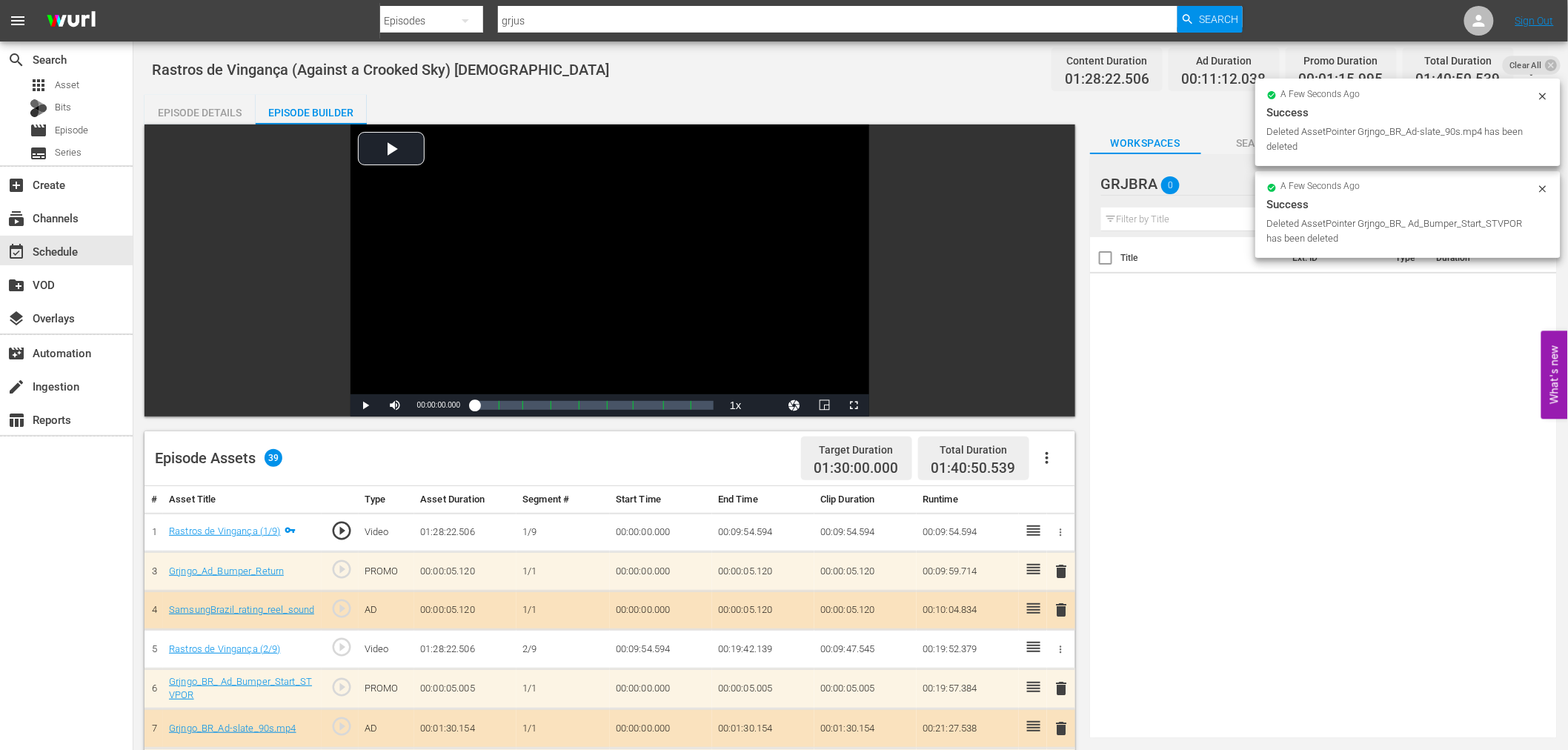
click at [1064, 567] on span "delete" at bounding box center [1062, 571] width 18 height 18
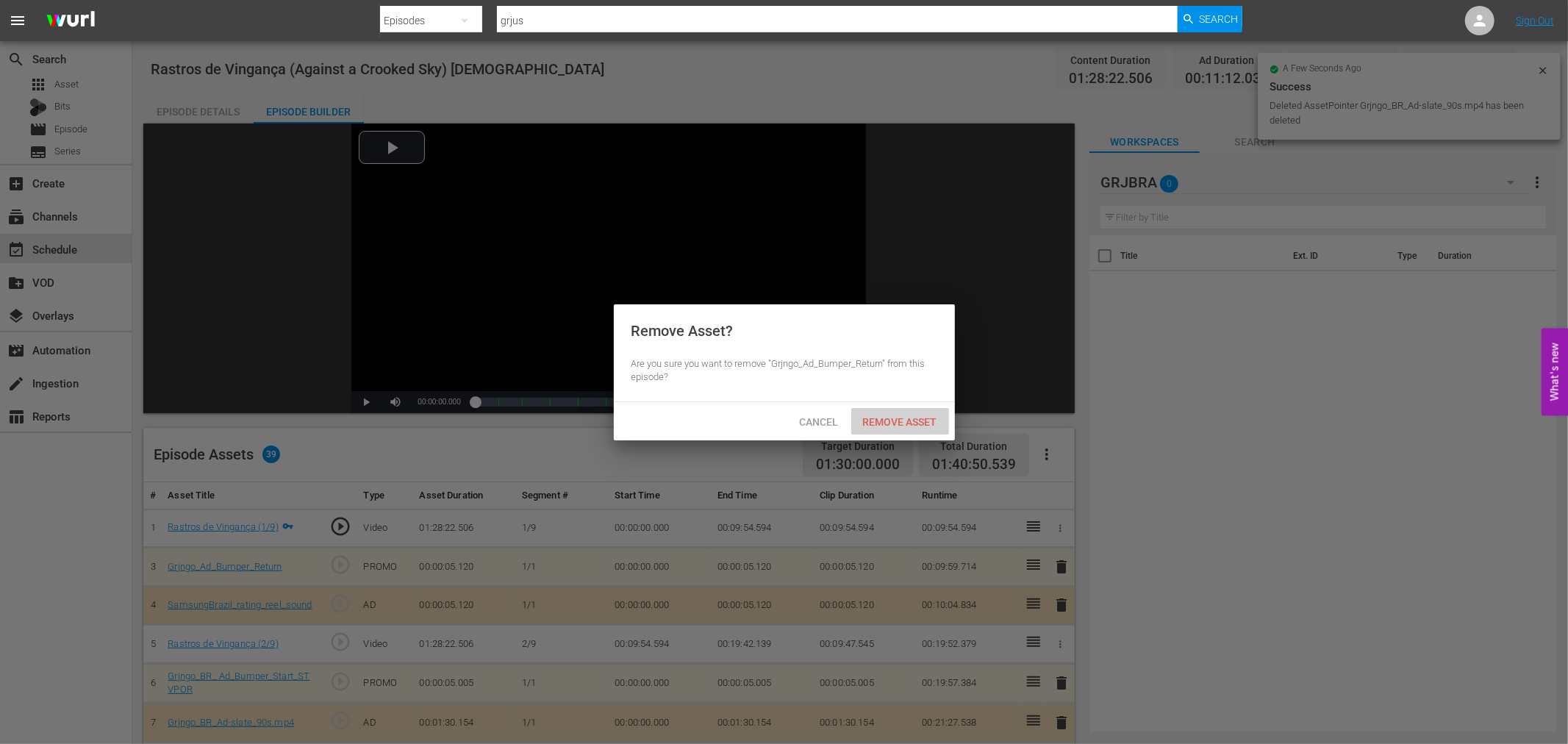
click at [886, 425] on span "Remove Asset" at bounding box center [900, 421] width 98 height 12
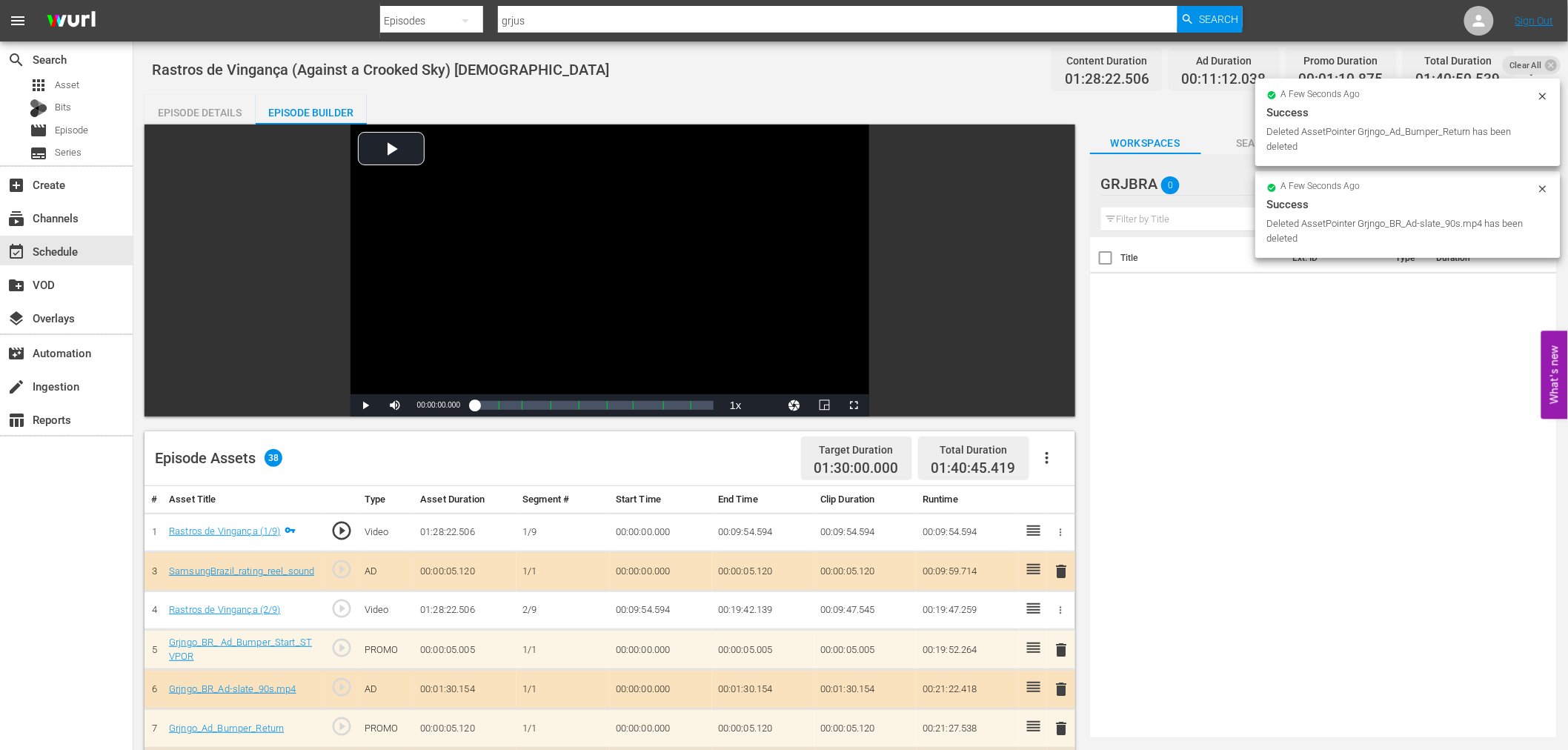
click at [1068, 572] on span "delete" at bounding box center [1062, 571] width 18 height 18
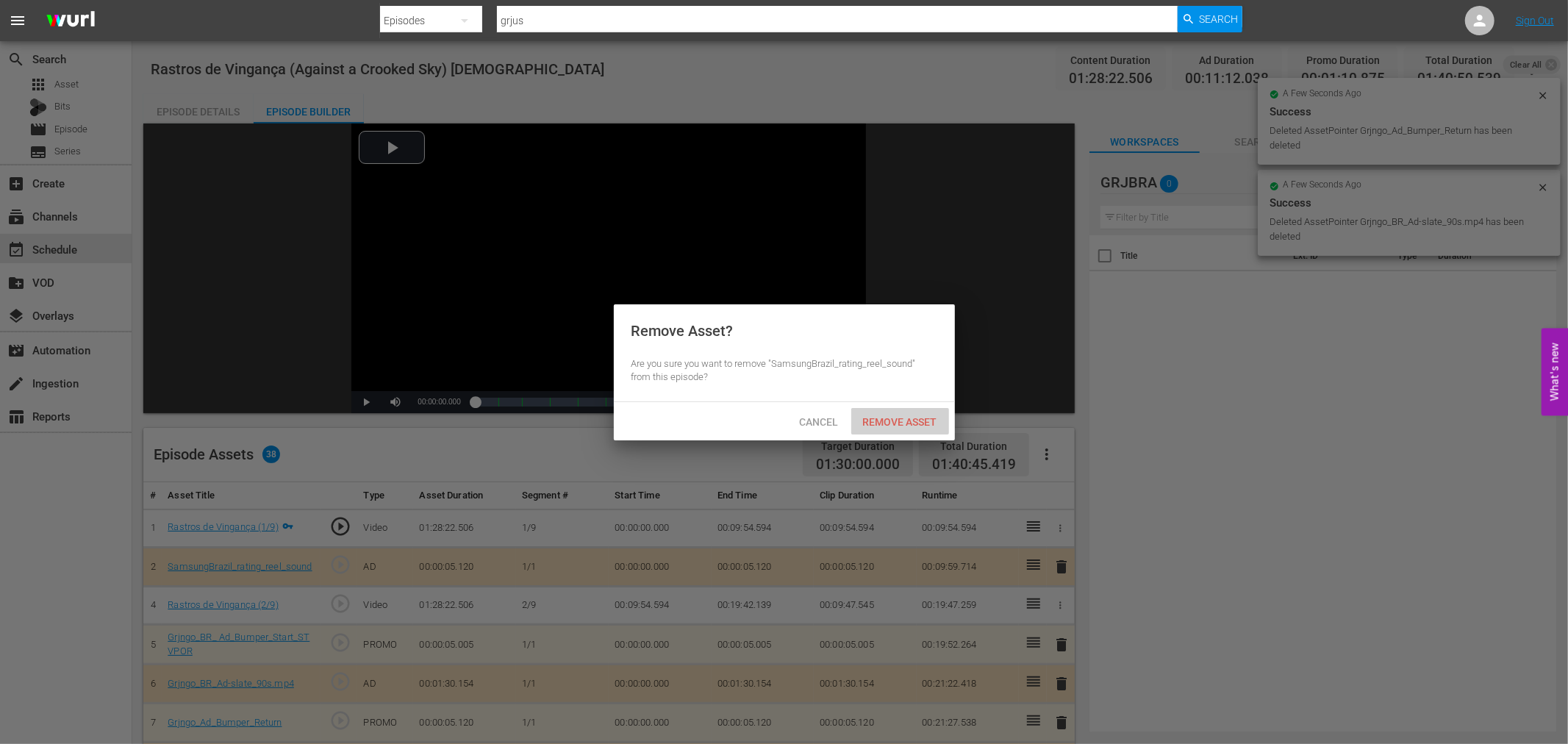
click at [914, 417] on span "Remove Asset" at bounding box center [900, 421] width 98 height 12
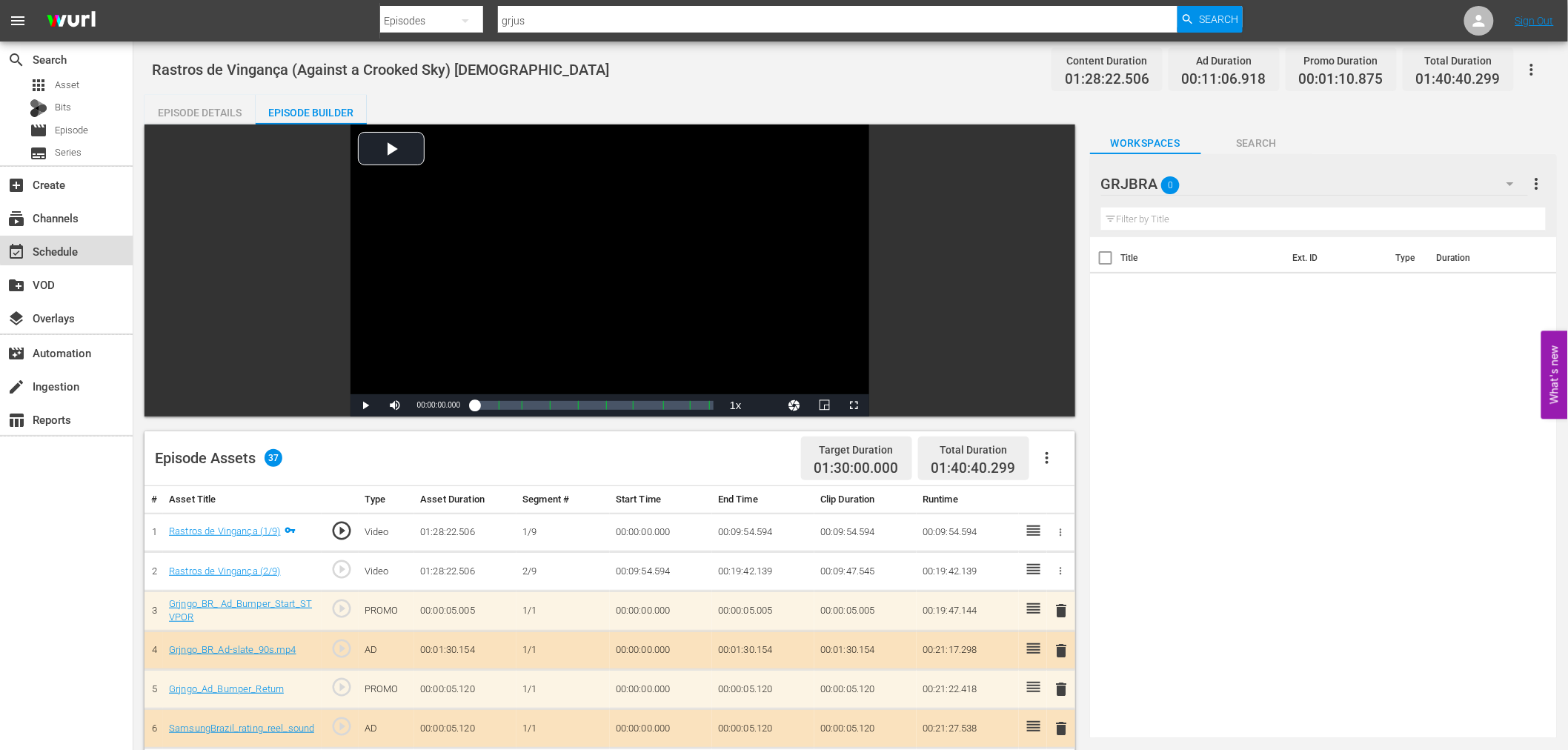
click at [97, 246] on div "event_available Schedule" at bounding box center [66, 250] width 132 height 30
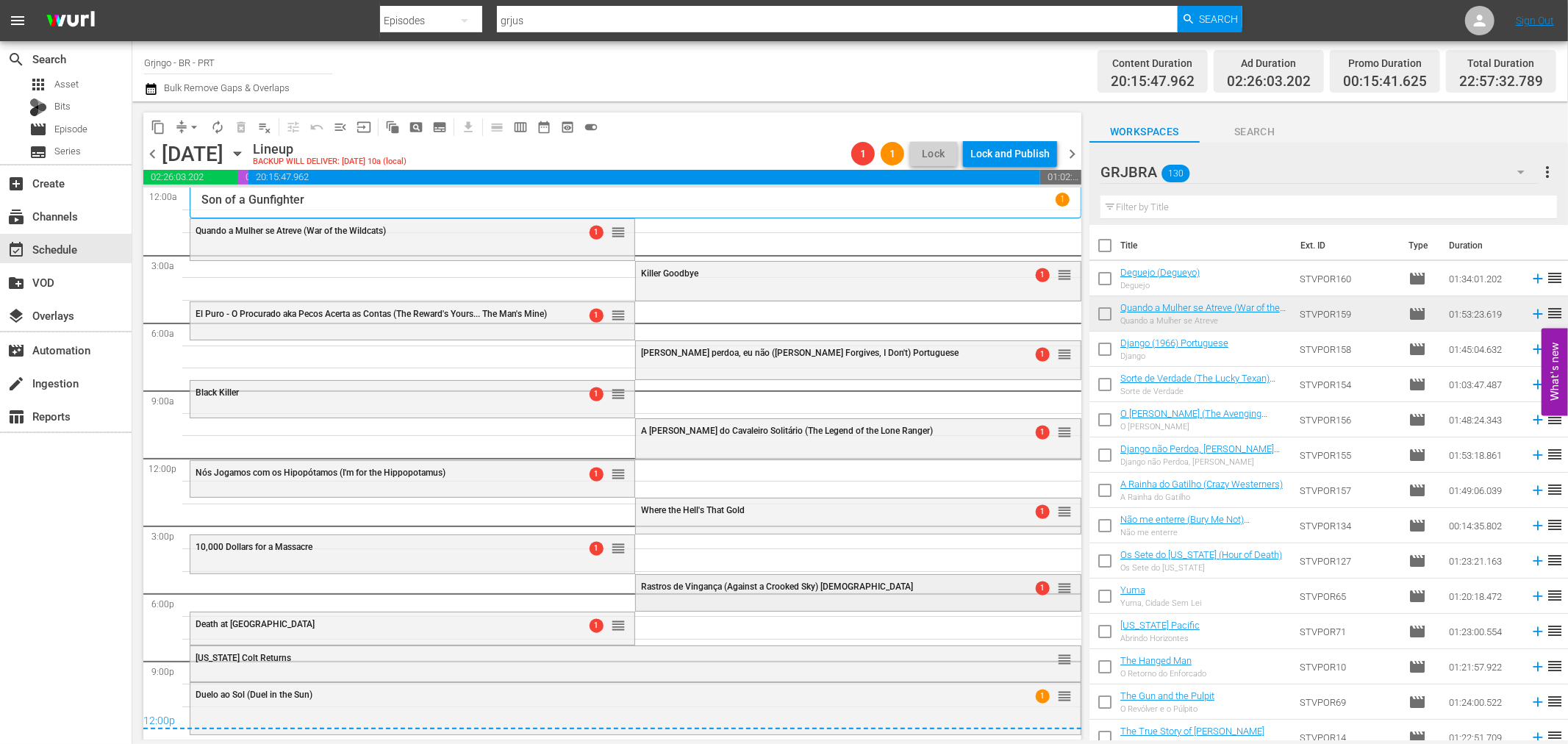
click at [717, 592] on div "Rastros de Vingança (Against a Crooked Sky) Portuguese 1 reorder" at bounding box center [858, 587] width 444 height 25
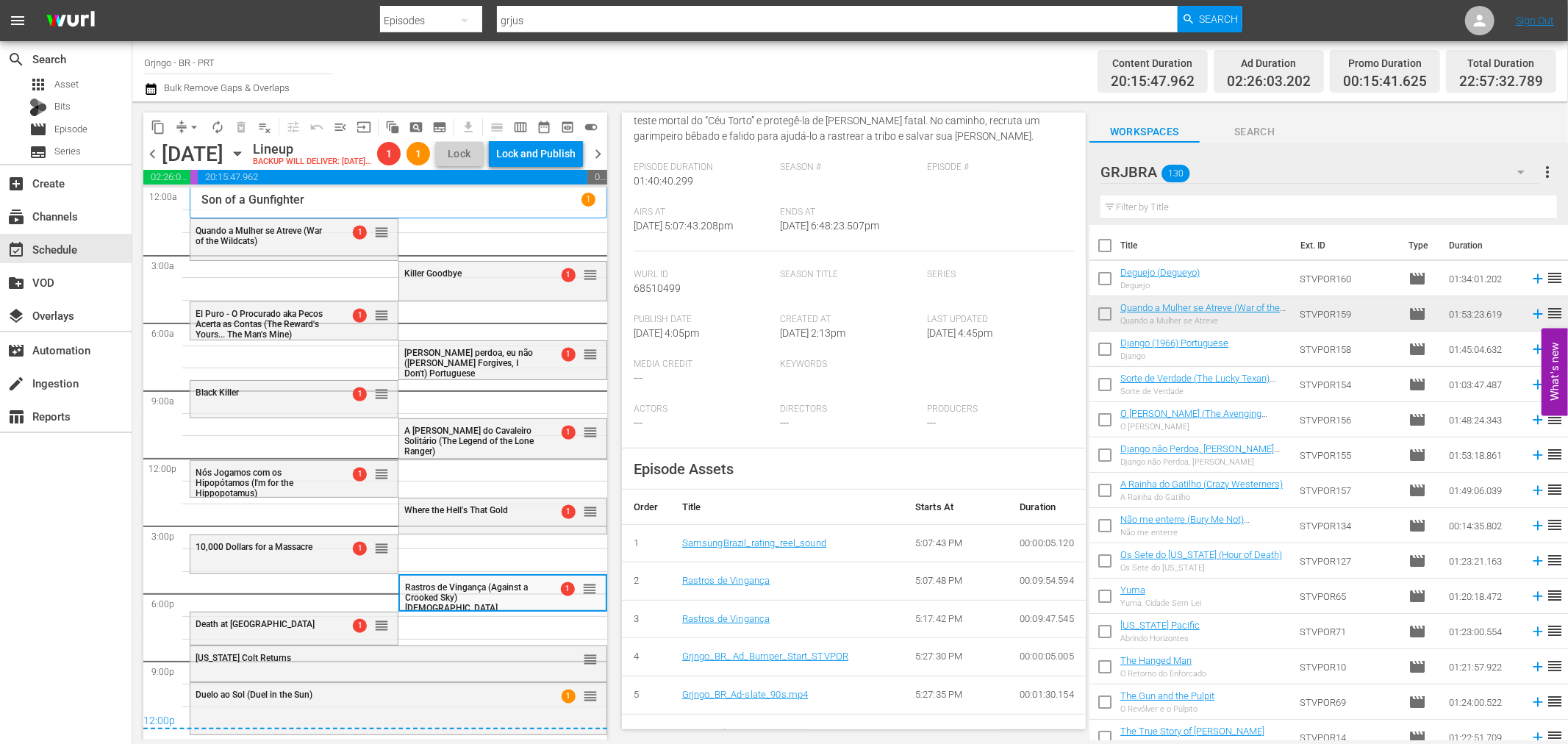
scroll to position [245, 0]
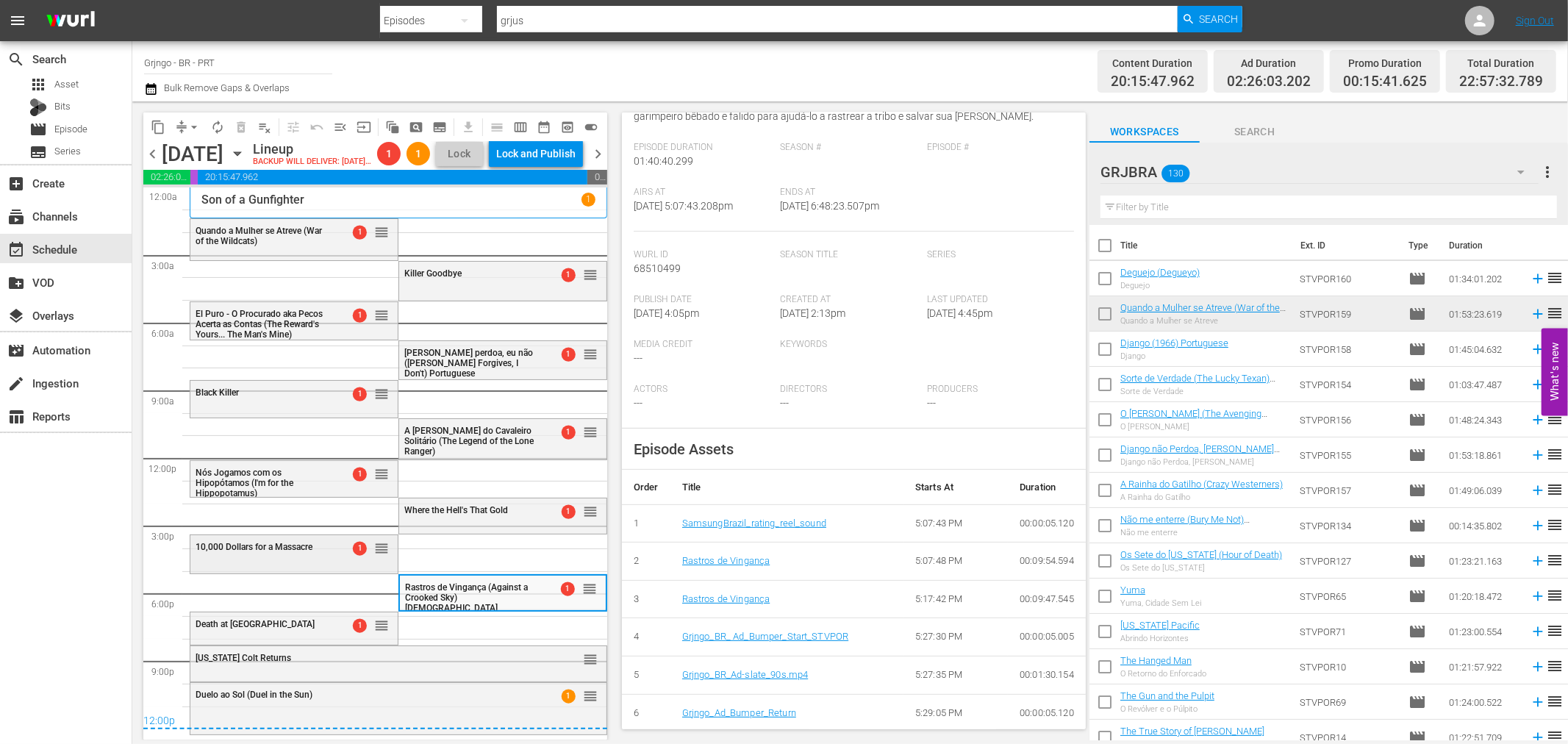
click at [318, 546] on div "10,000 Dollars for a Massacre" at bounding box center [262, 546] width 133 height 10
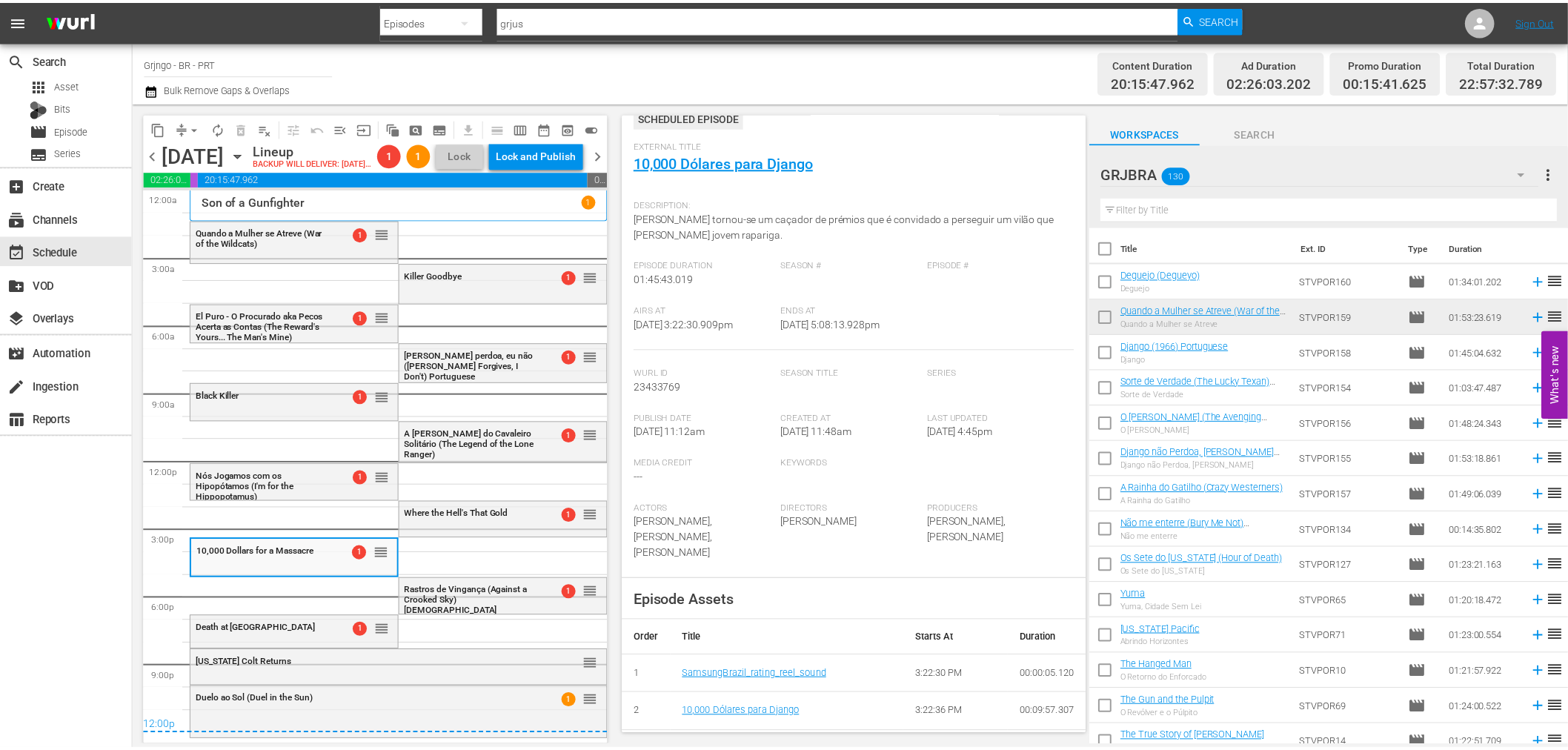
scroll to position [0, 0]
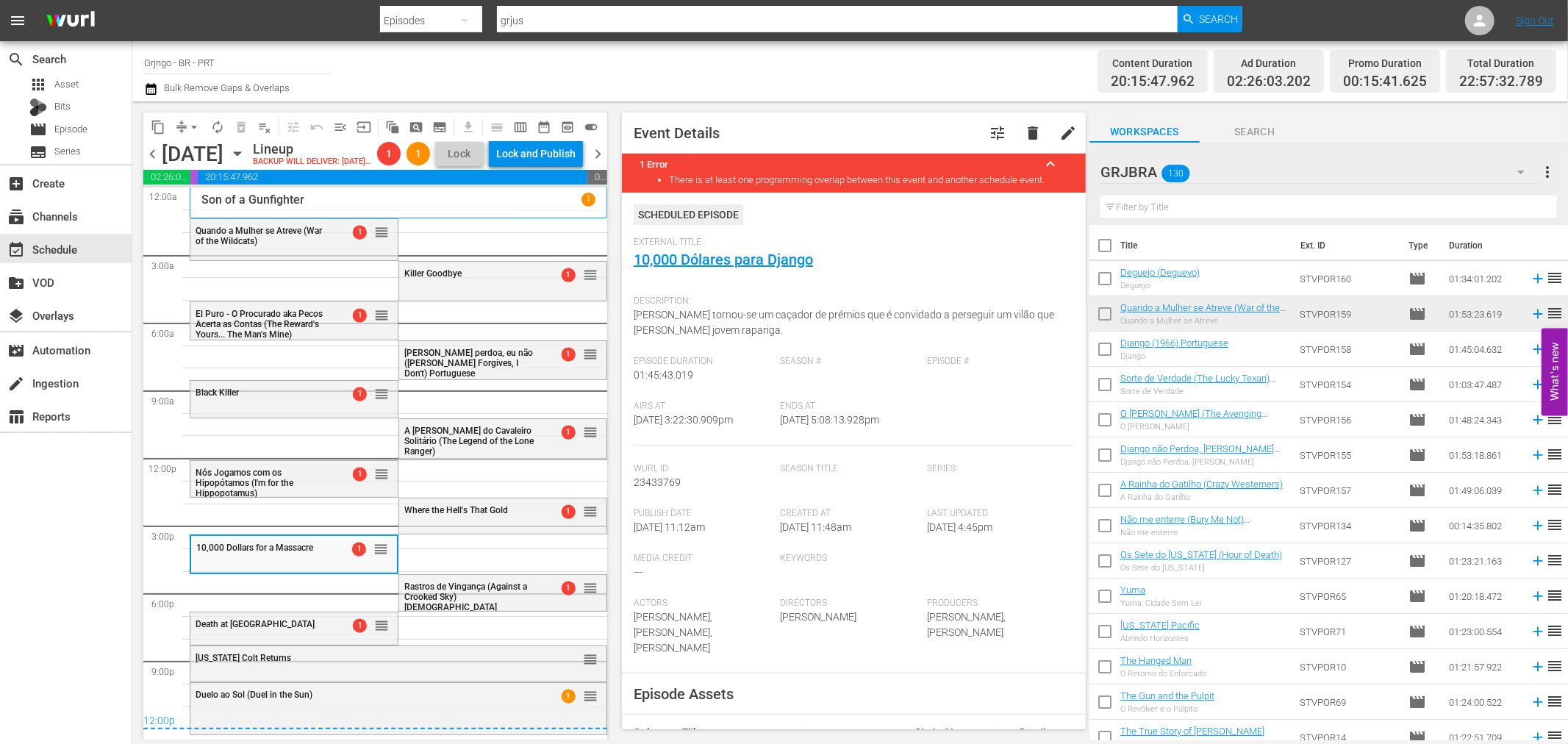
click at [708, 243] on span "External Title" at bounding box center [850, 242] width 433 height 12
click at [711, 260] on link "10,000 Dólares para Django" at bounding box center [723, 259] width 179 height 18
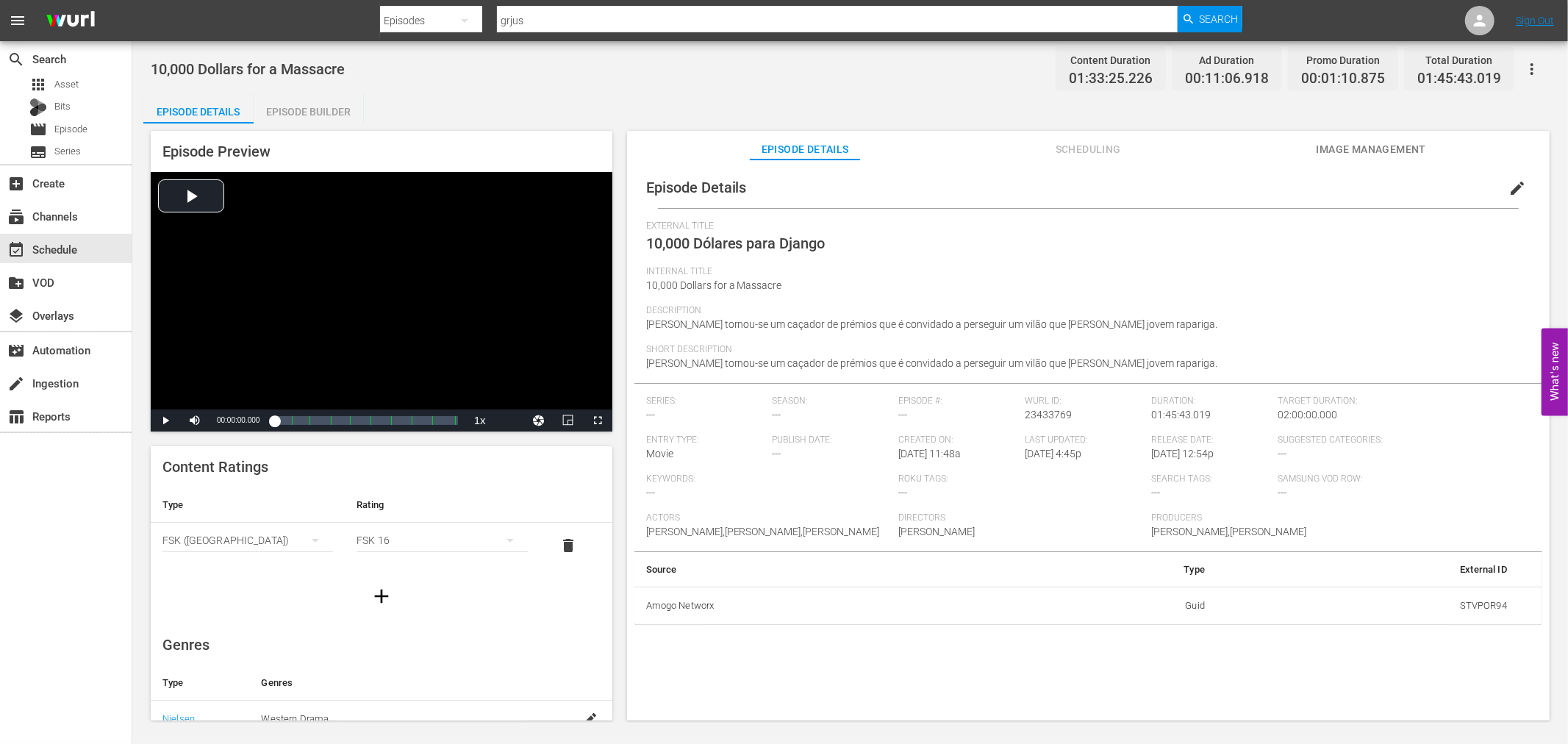
click at [336, 113] on div "Episode Builder" at bounding box center [308, 112] width 111 height 36
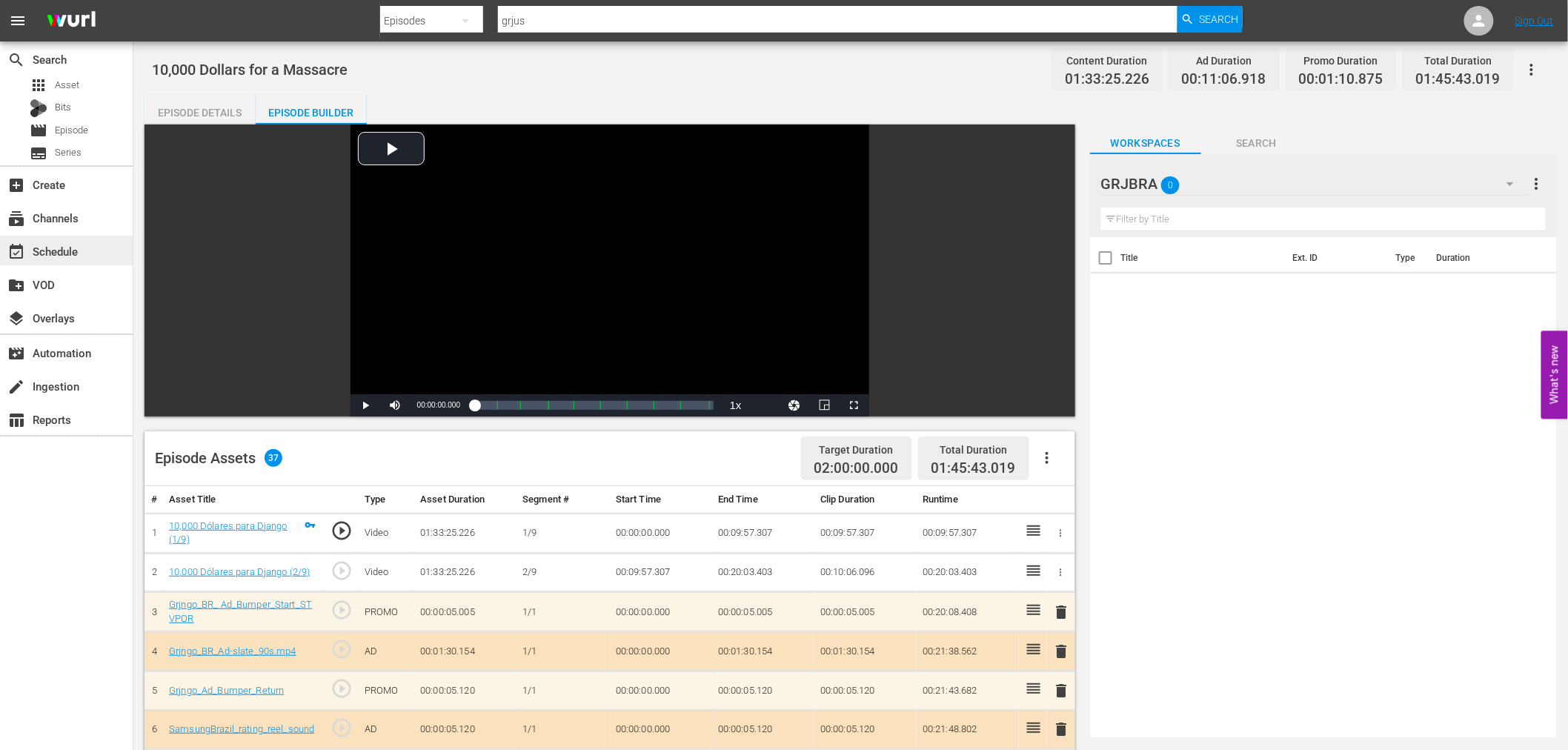
click at [77, 248] on div "event_available Schedule" at bounding box center [41, 248] width 83 height 13
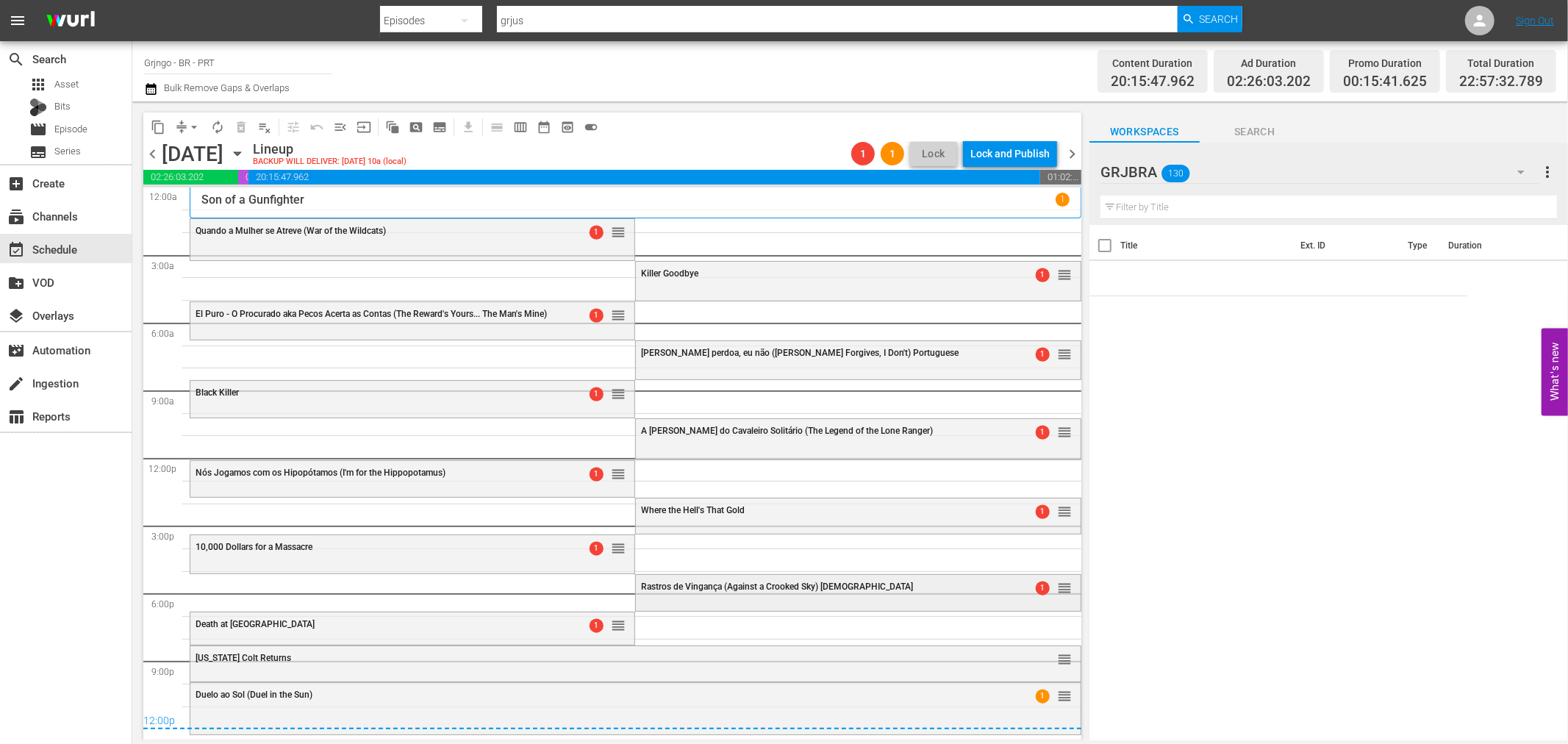
click at [696, 593] on div "Rastros de Vingança (Against a Crooked Sky) Portuguese 1 reorder" at bounding box center [858, 587] width 444 height 25
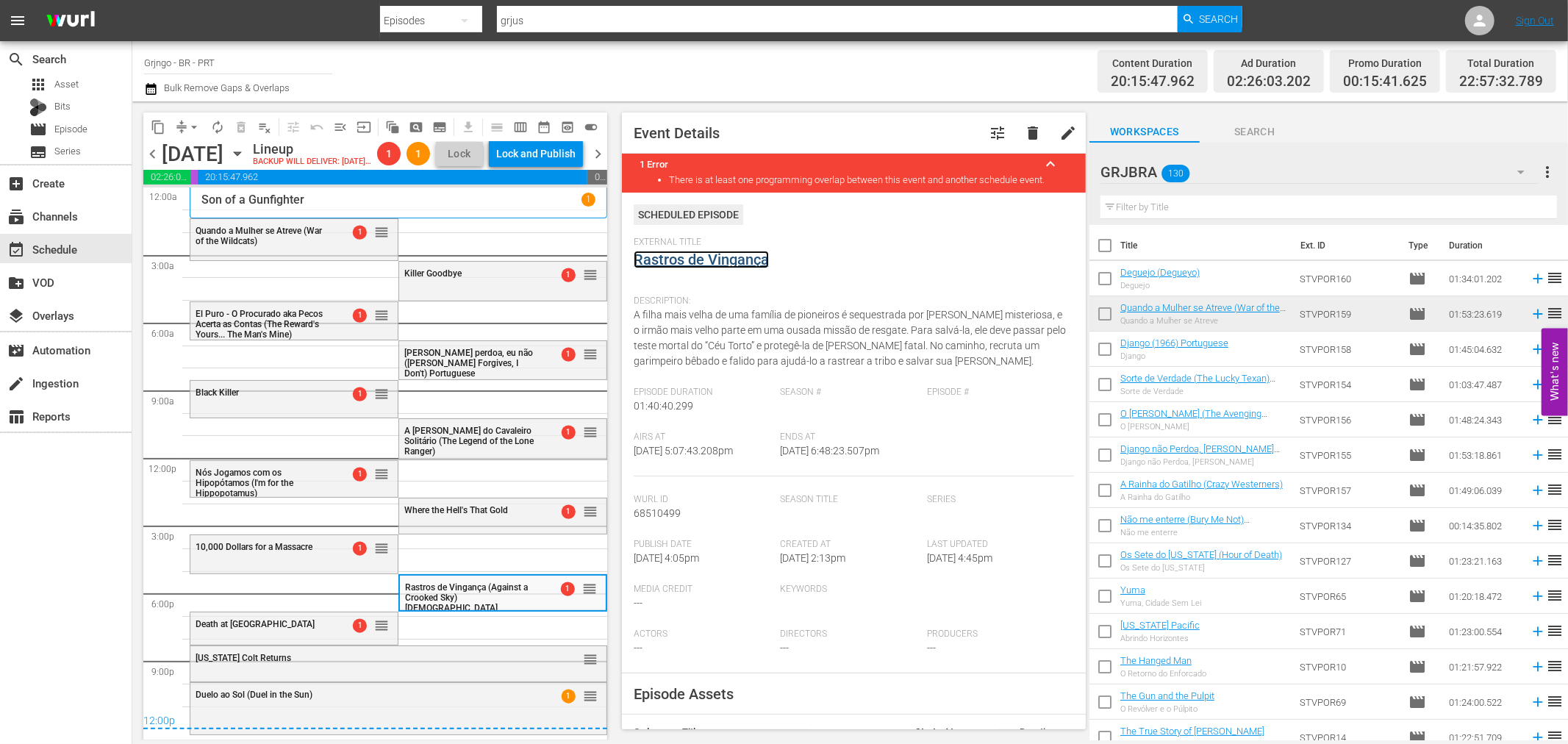
click at [667, 257] on link "Rastros de Vingança" at bounding box center [701, 259] width 135 height 18
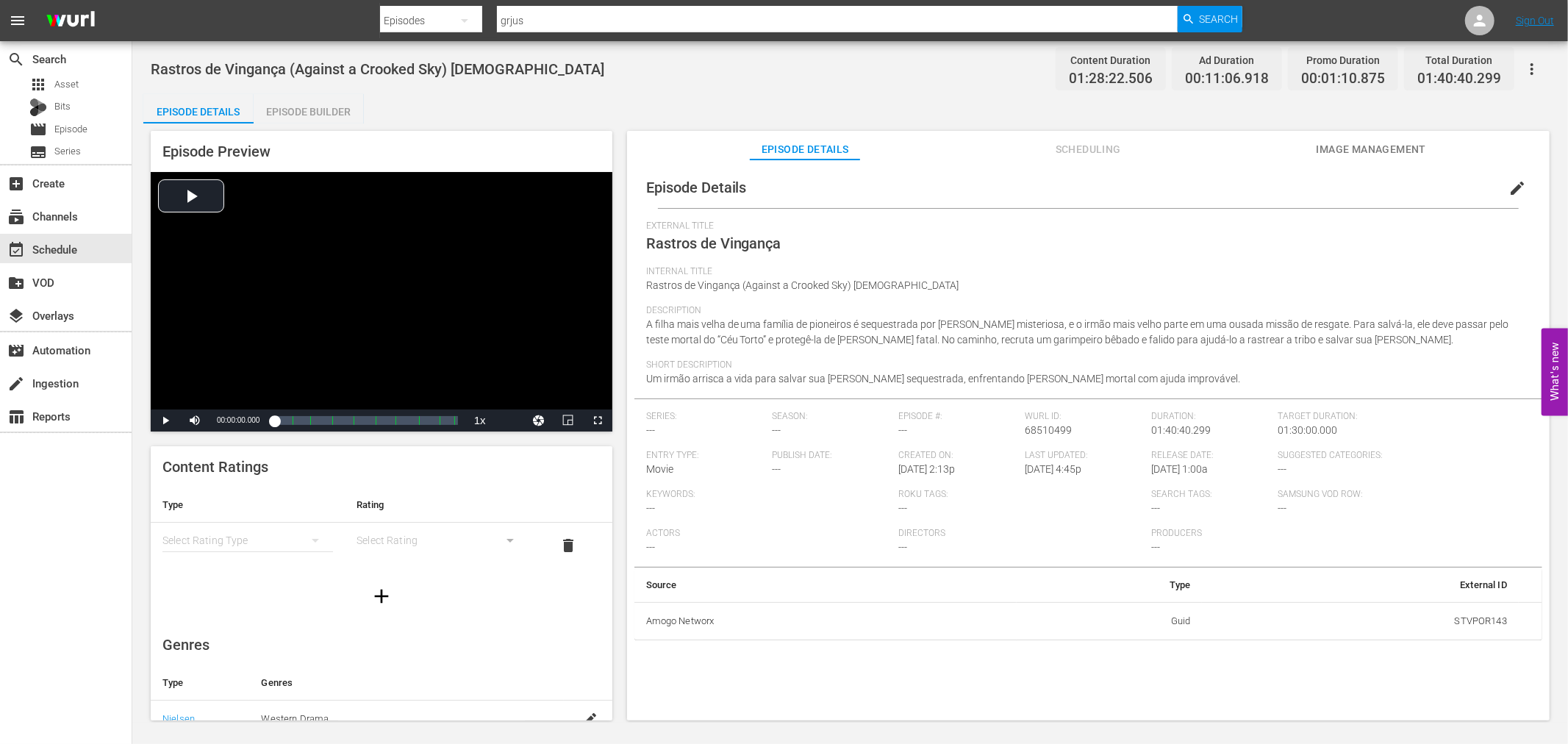
click at [303, 106] on div "Episode Builder" at bounding box center [308, 112] width 111 height 36
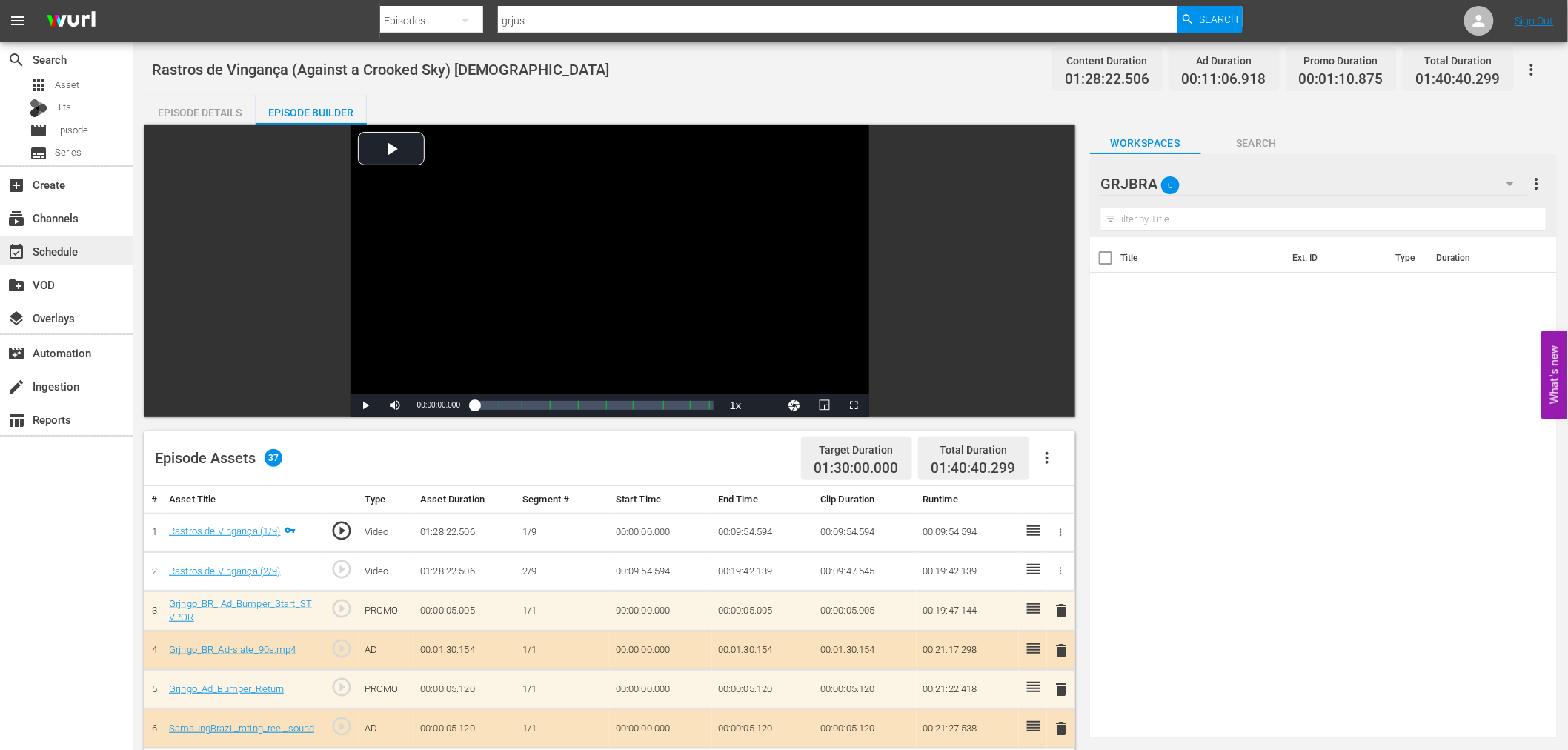
click at [53, 252] on div "event_available Schedule" at bounding box center [41, 248] width 83 height 13
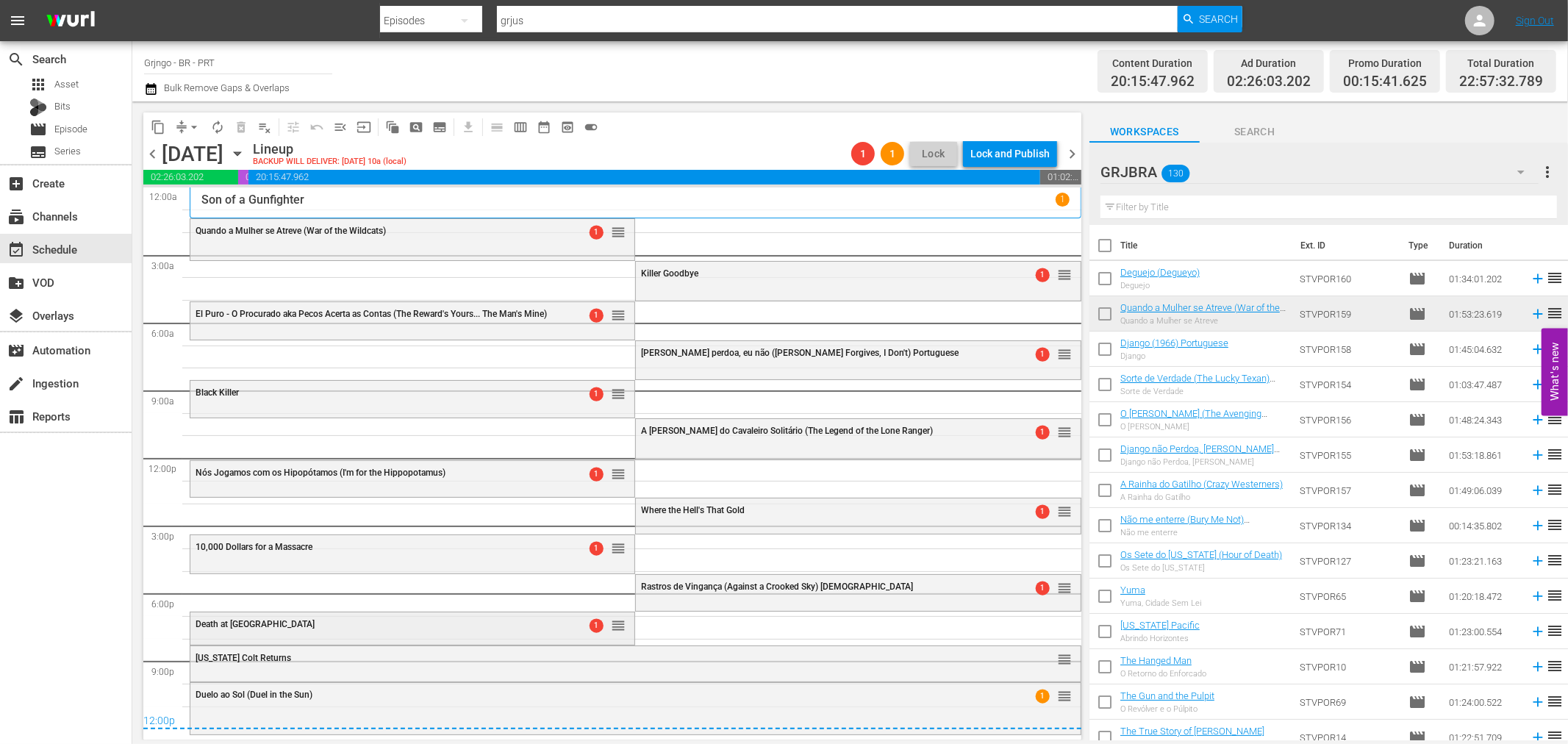
click at [342, 626] on div "Death at [GEOGRAPHIC_DATA]" at bounding box center [375, 623] width 359 height 10
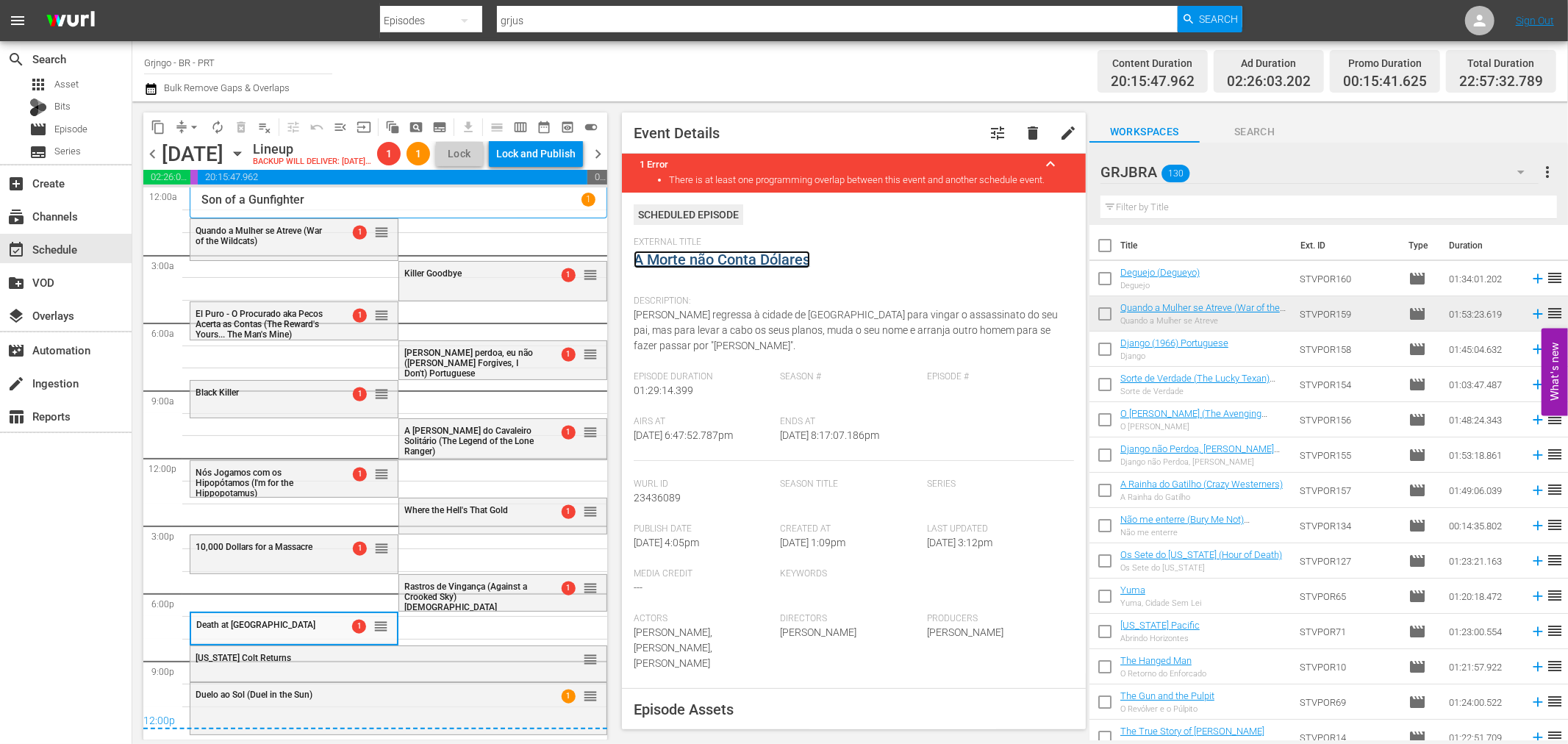
click at [658, 253] on link "A Morte não Conta Dólares" at bounding box center [722, 259] width 176 height 18
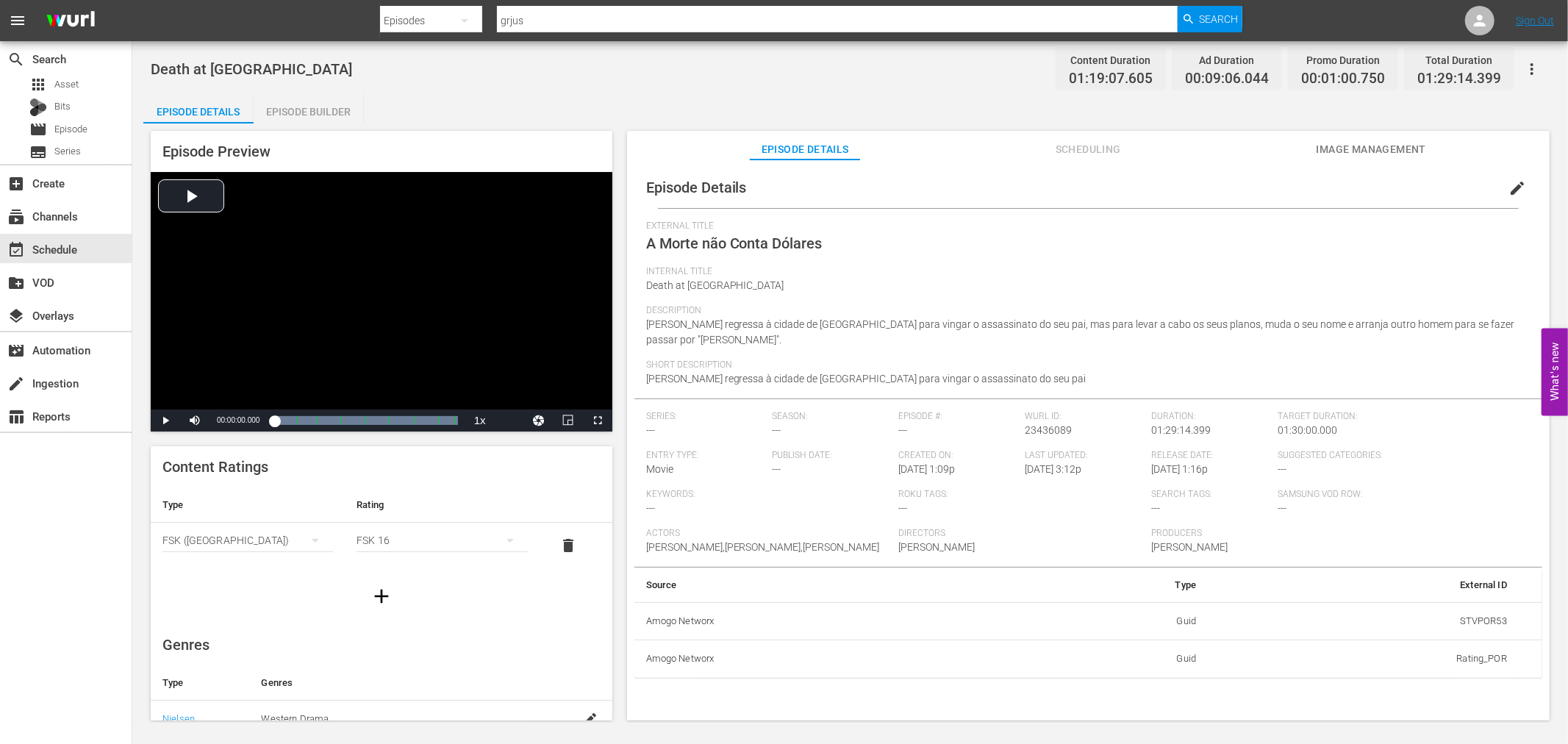
click at [295, 107] on div "Episode Builder" at bounding box center [308, 112] width 111 height 36
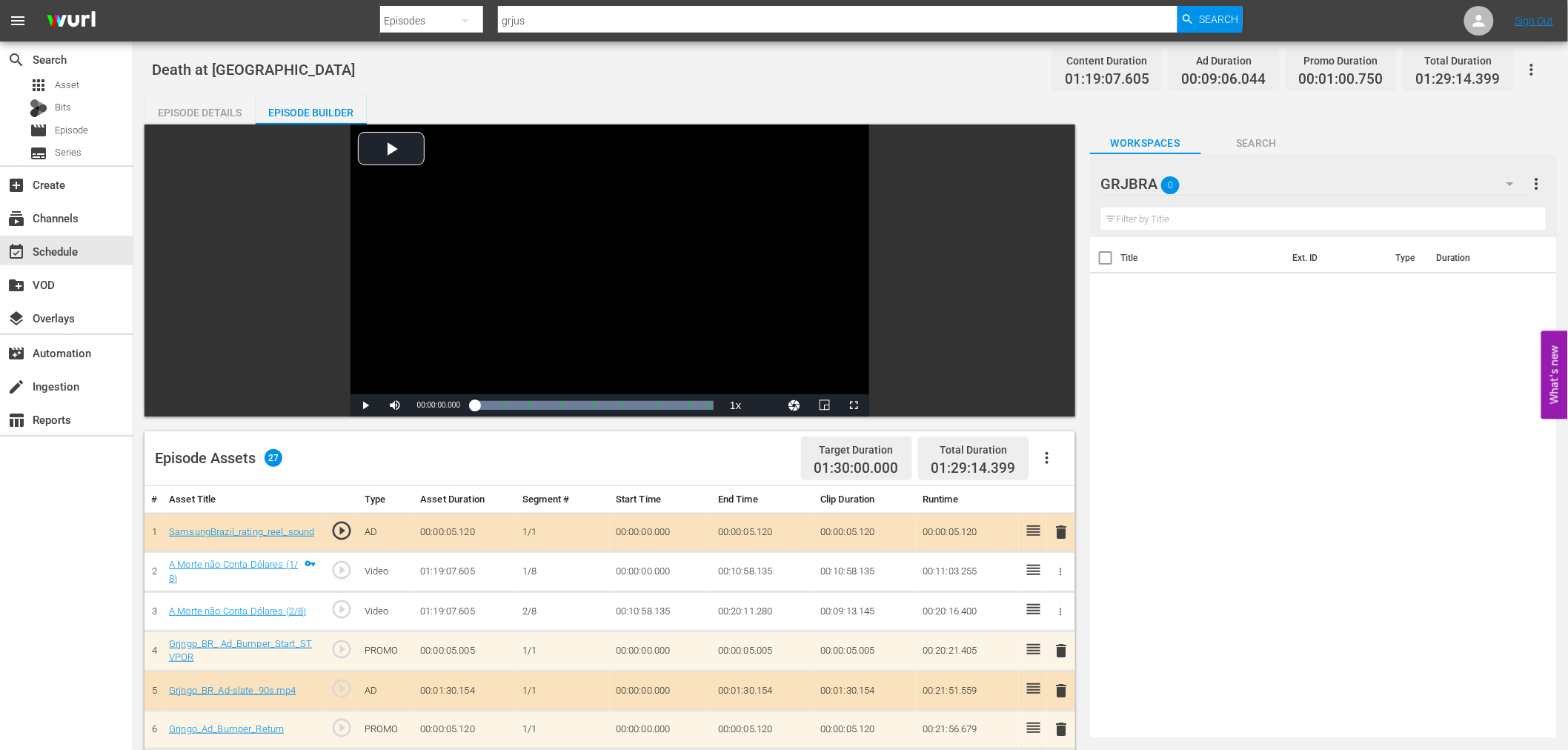
click at [1048, 452] on icon "button" at bounding box center [1047, 457] width 3 height 12
click at [1072, 501] on div "Clear Ads" at bounding box center [1091, 499] width 100 height 36
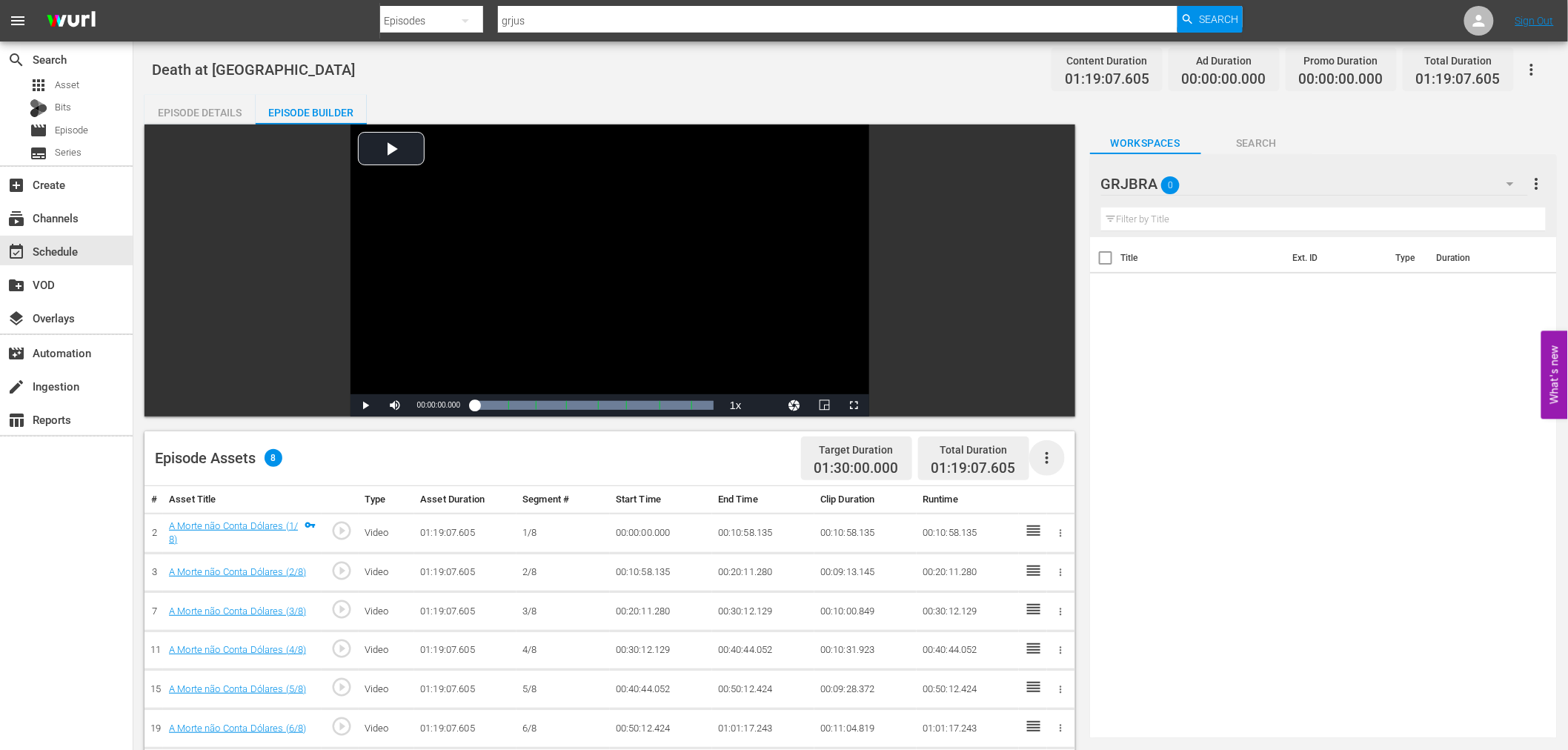
click at [1048, 455] on icon "button" at bounding box center [1047, 457] width 18 height 18
click at [1051, 461] on div "Fill with Ads" at bounding box center [1091, 464] width 100 height 36
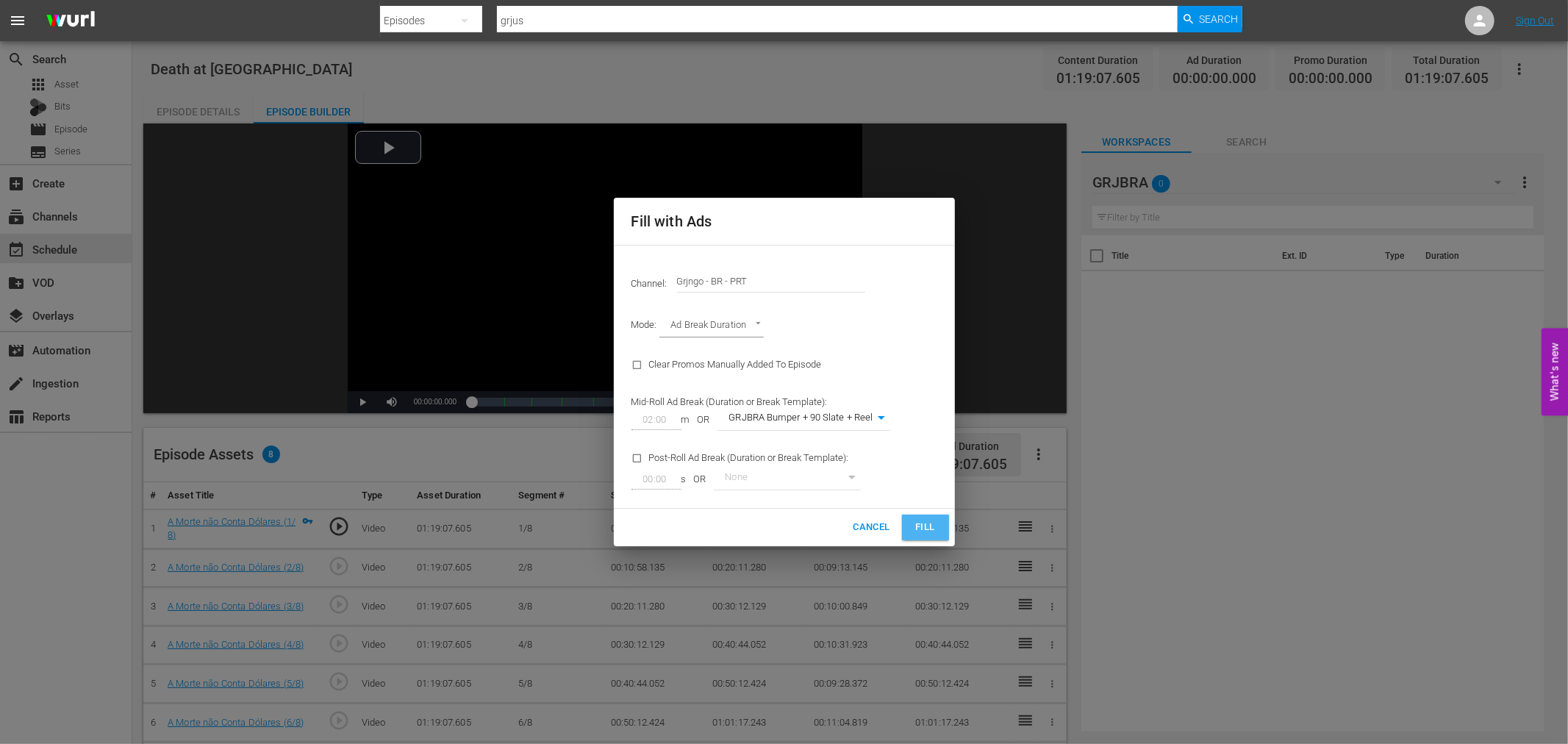
click at [910, 520] on button "Fill" at bounding box center [925, 527] width 47 height 25
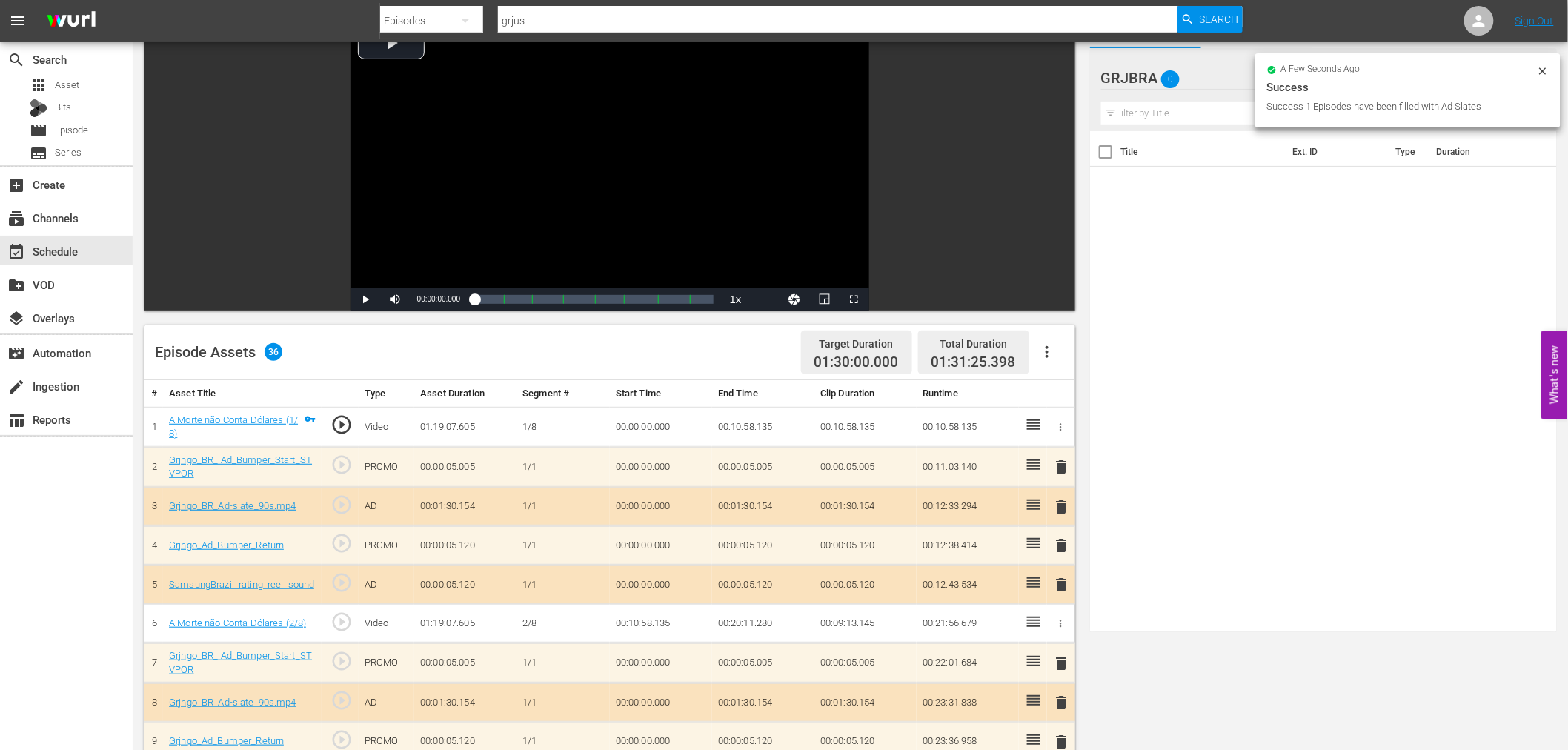
scroll to position [329, 0]
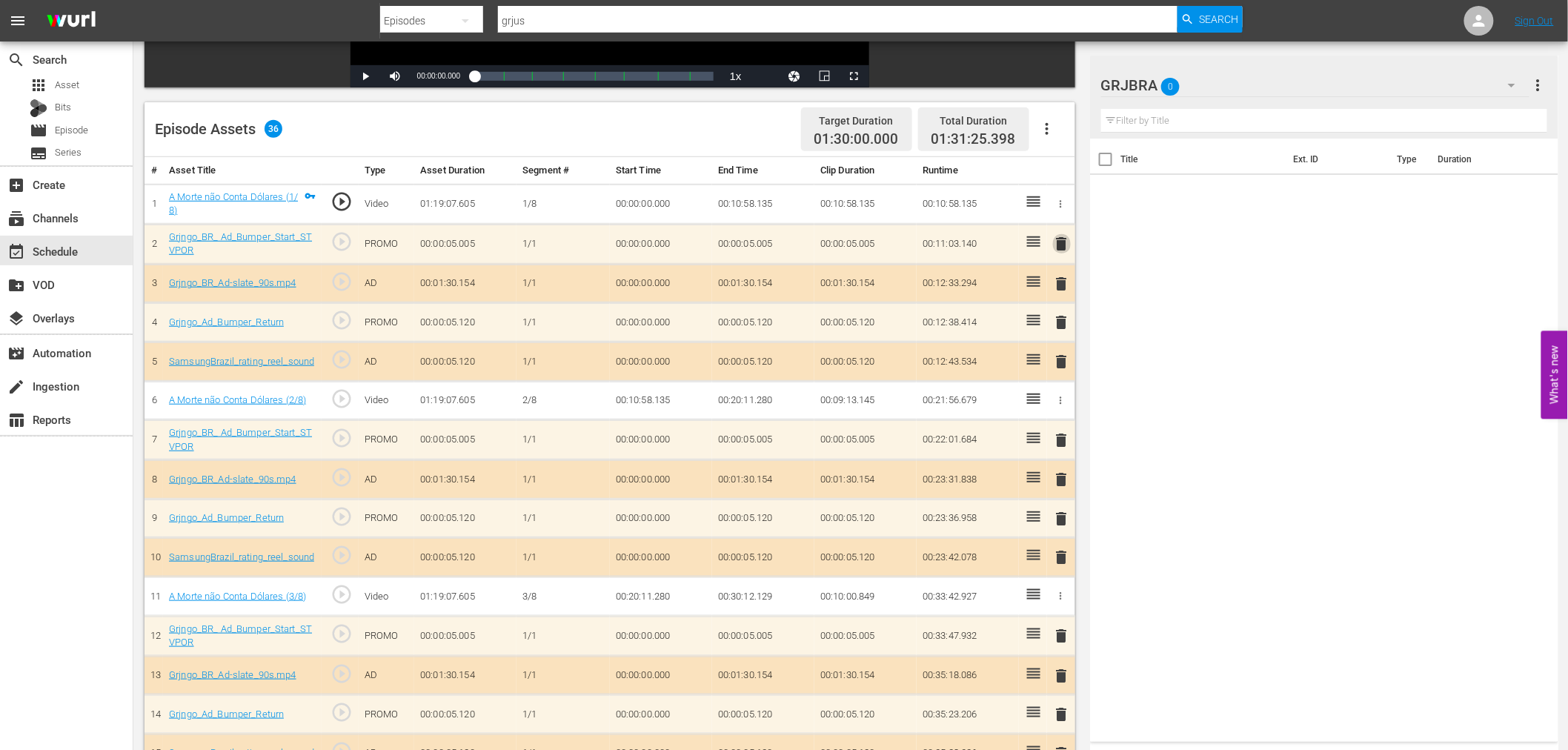
click at [1058, 240] on span "delete" at bounding box center [1062, 244] width 18 height 18
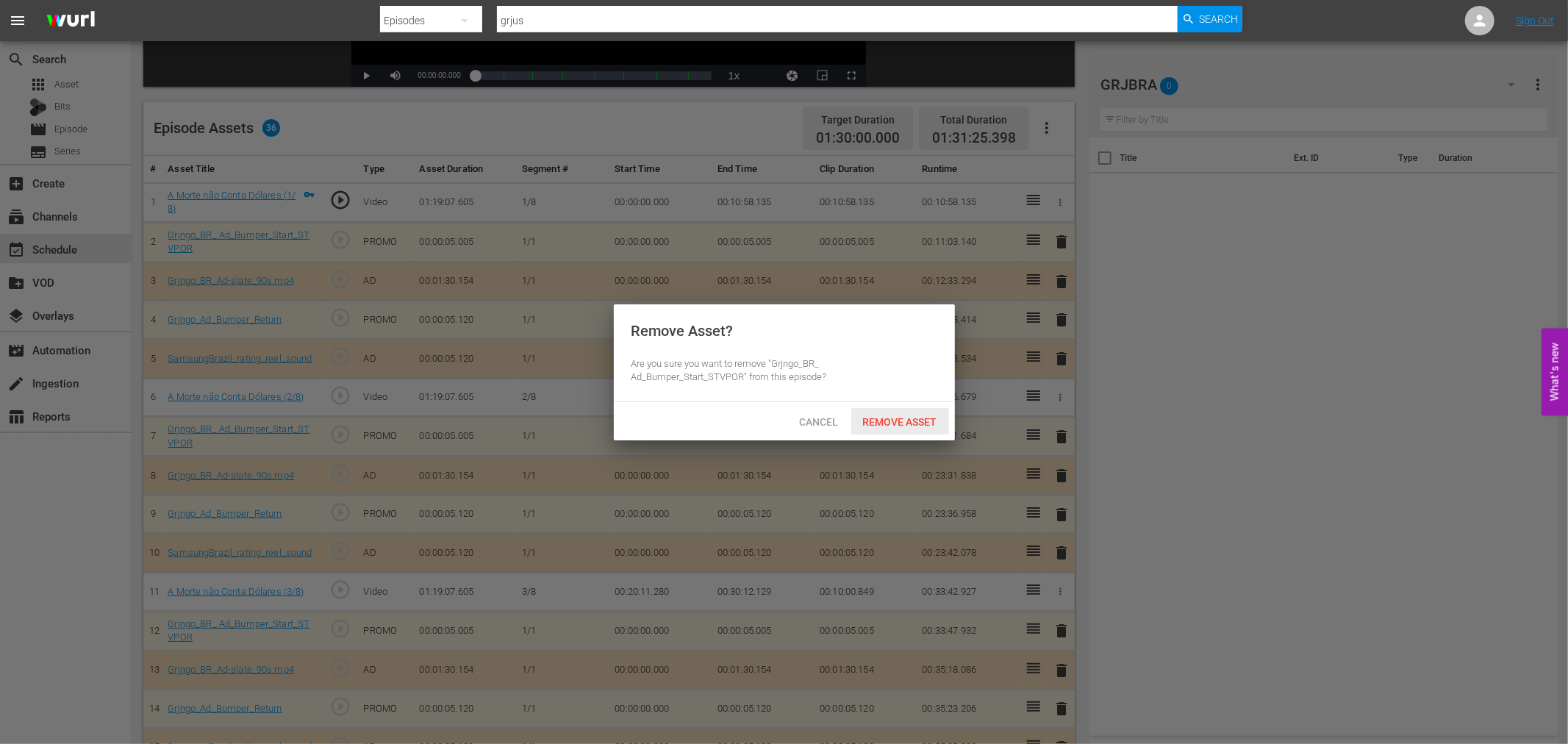
click at [902, 420] on span "Remove Asset" at bounding box center [900, 421] width 98 height 12
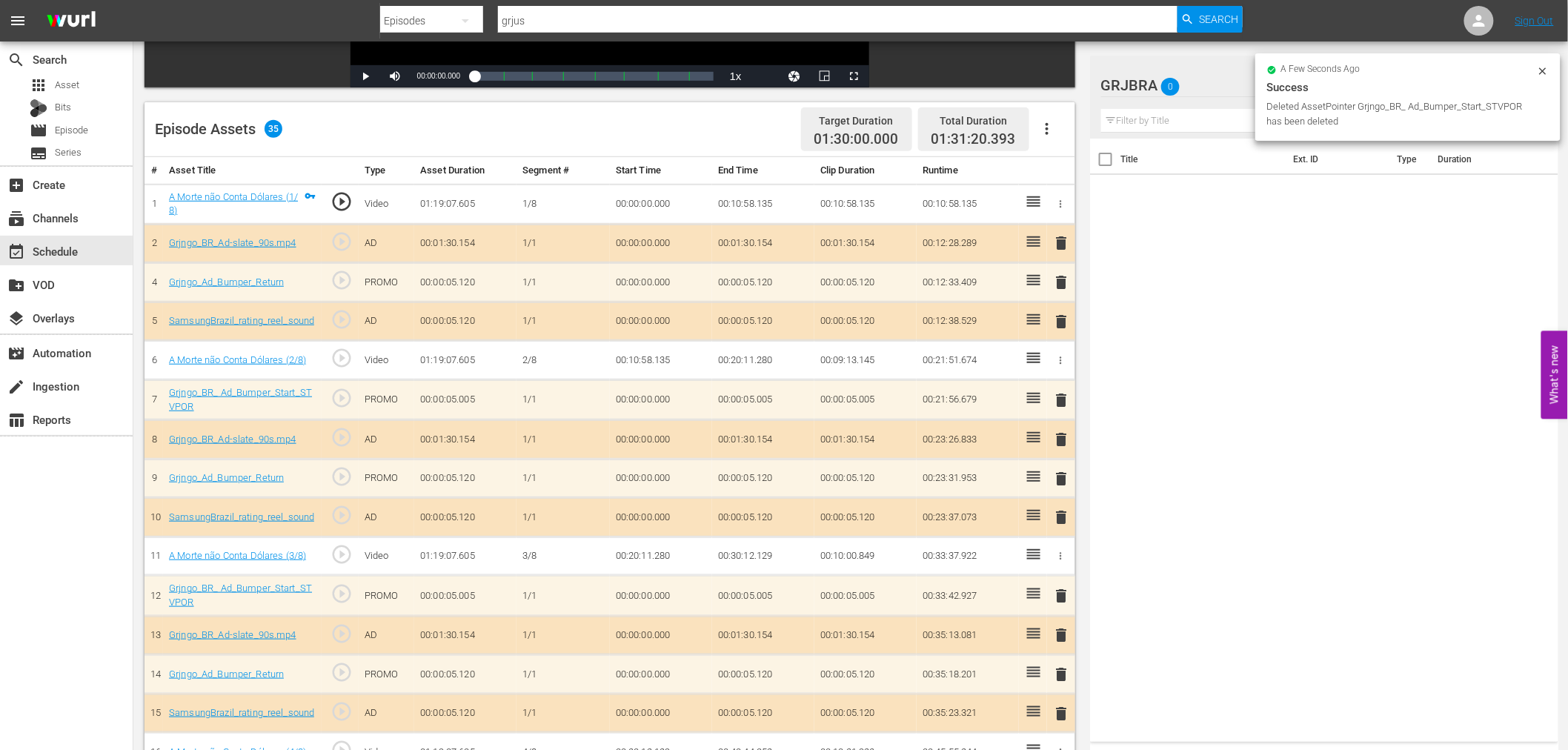
click at [1063, 241] on span "delete" at bounding box center [1062, 243] width 18 height 18
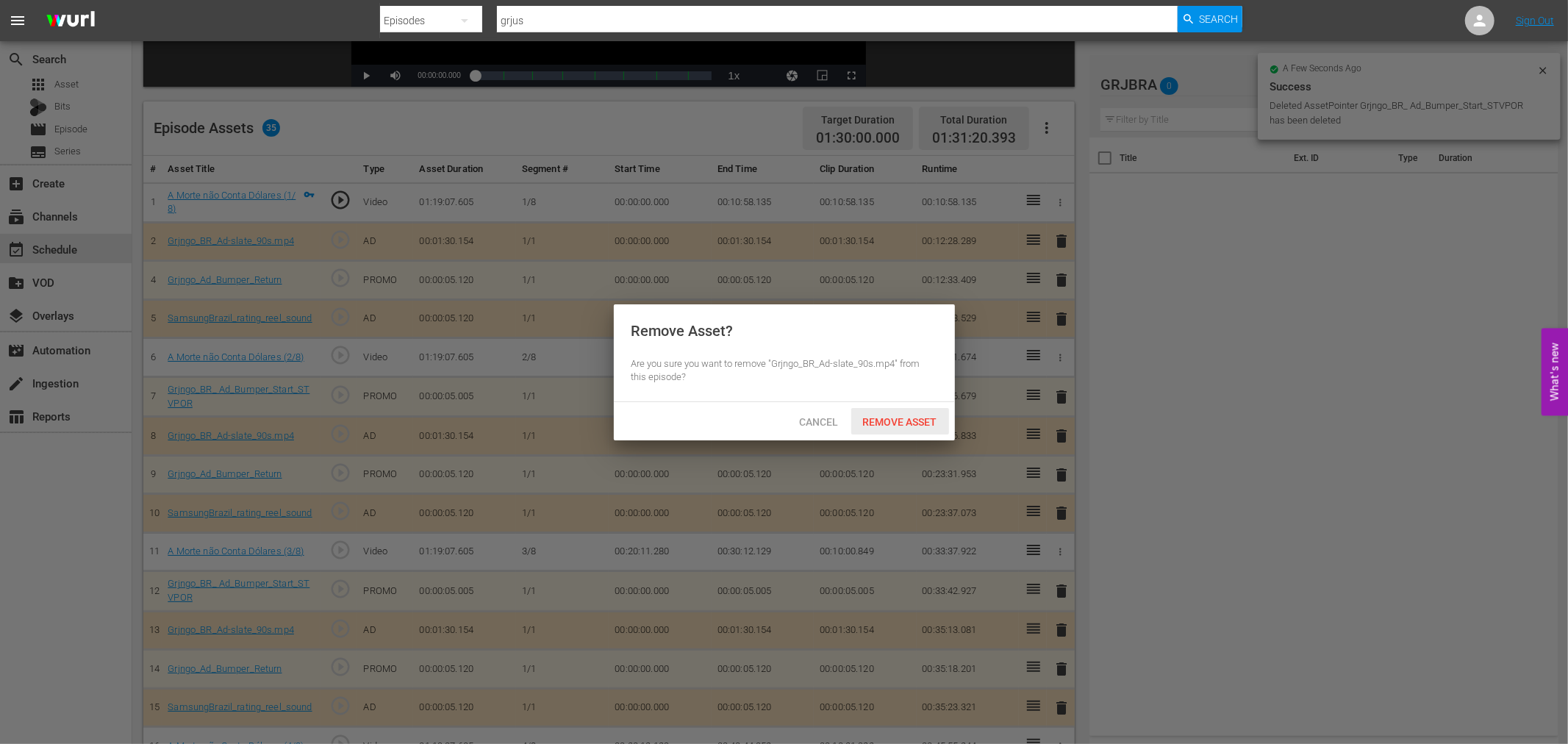
click at [889, 427] on div "Remove Asset" at bounding box center [900, 421] width 98 height 27
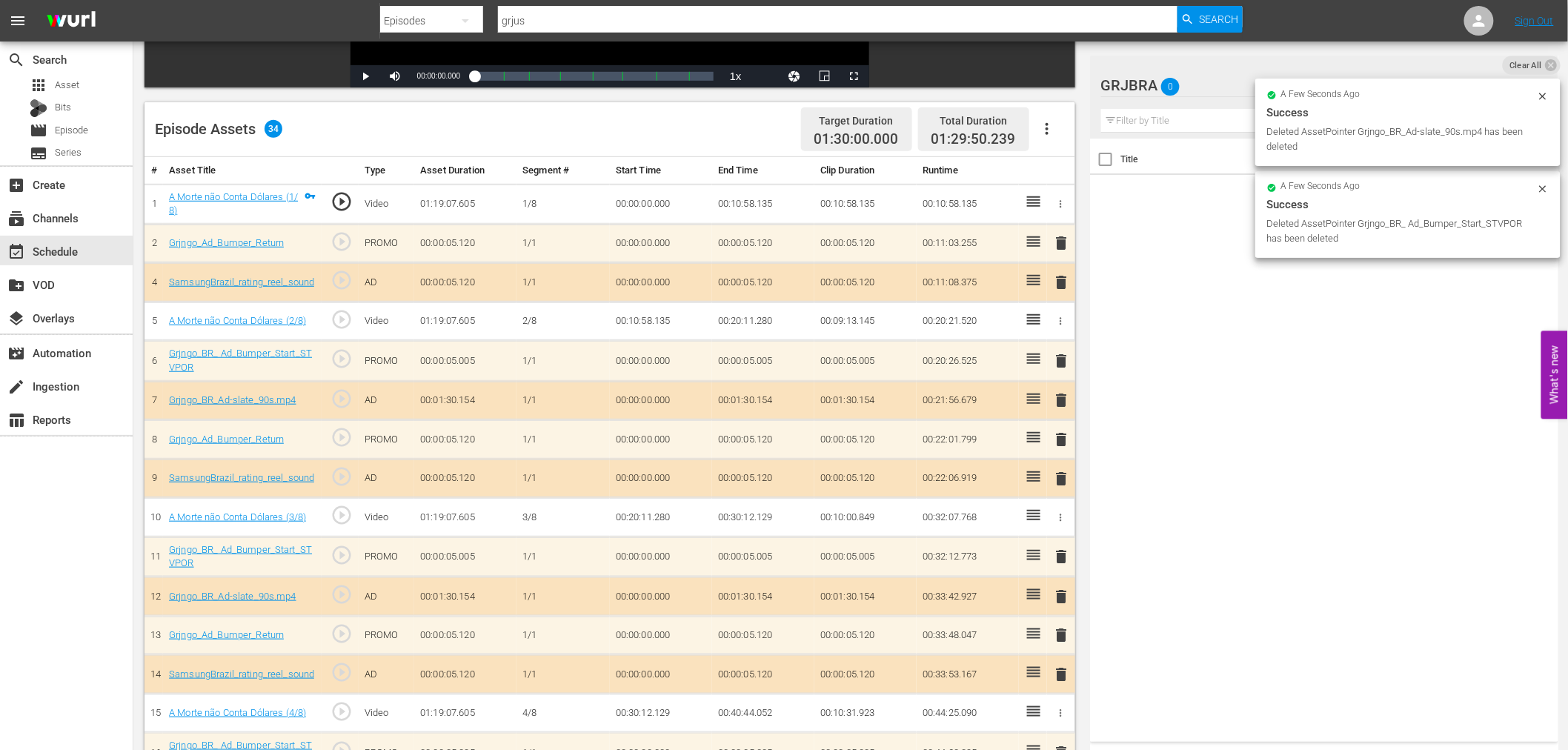
click at [1065, 241] on span "delete" at bounding box center [1062, 243] width 18 height 18
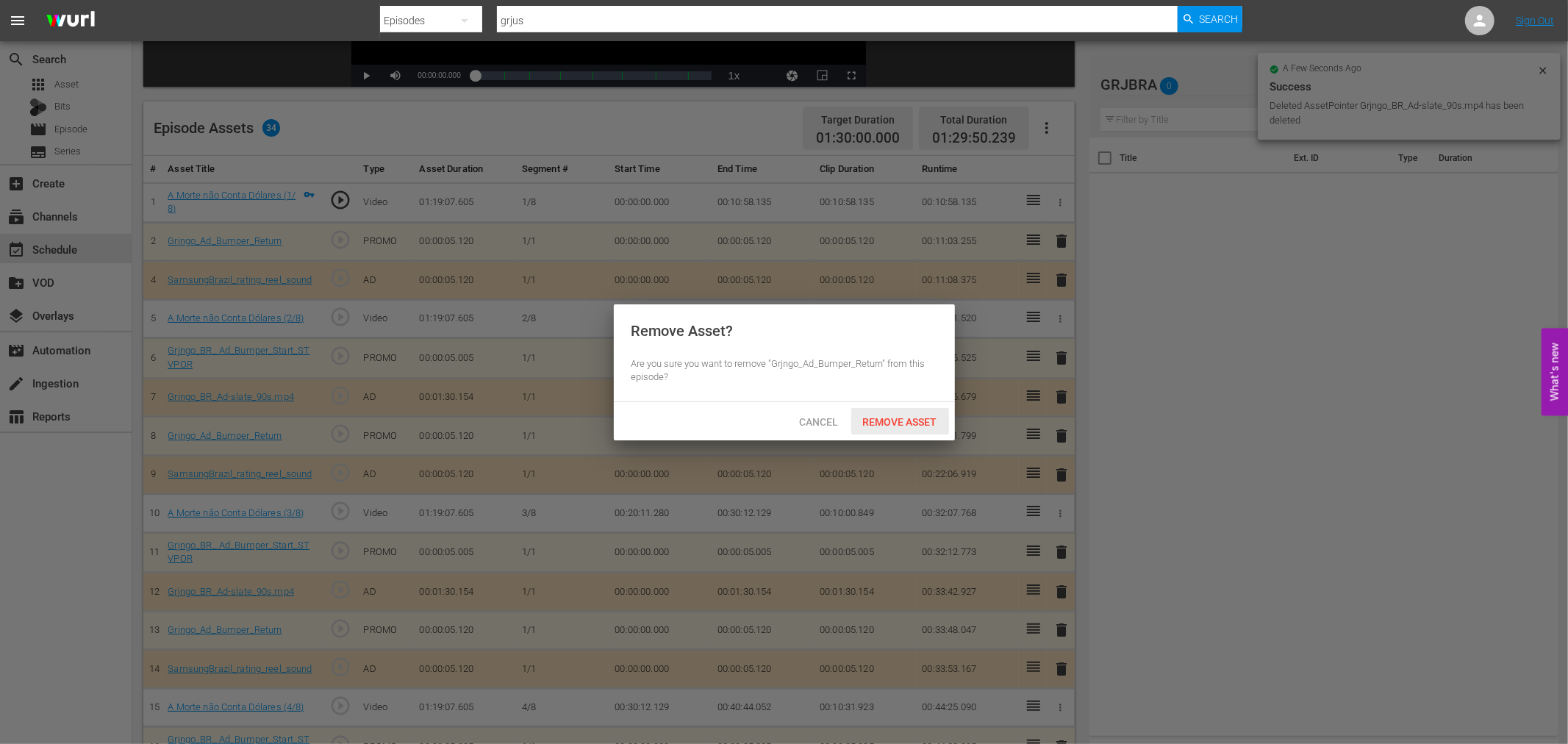
click at [902, 410] on div "Remove Asset" at bounding box center [900, 421] width 98 height 27
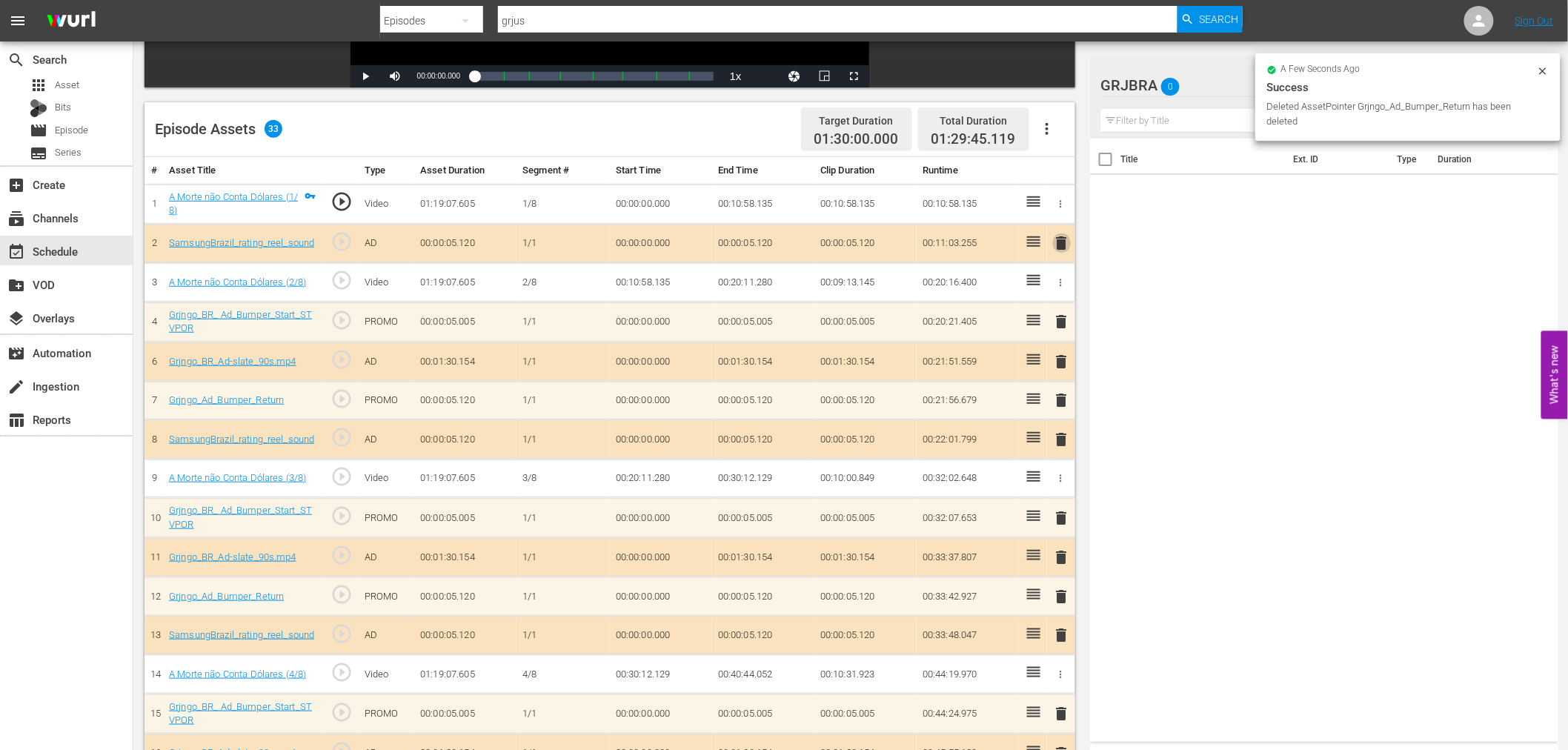
click at [1064, 238] on span "delete" at bounding box center [1062, 243] width 18 height 18
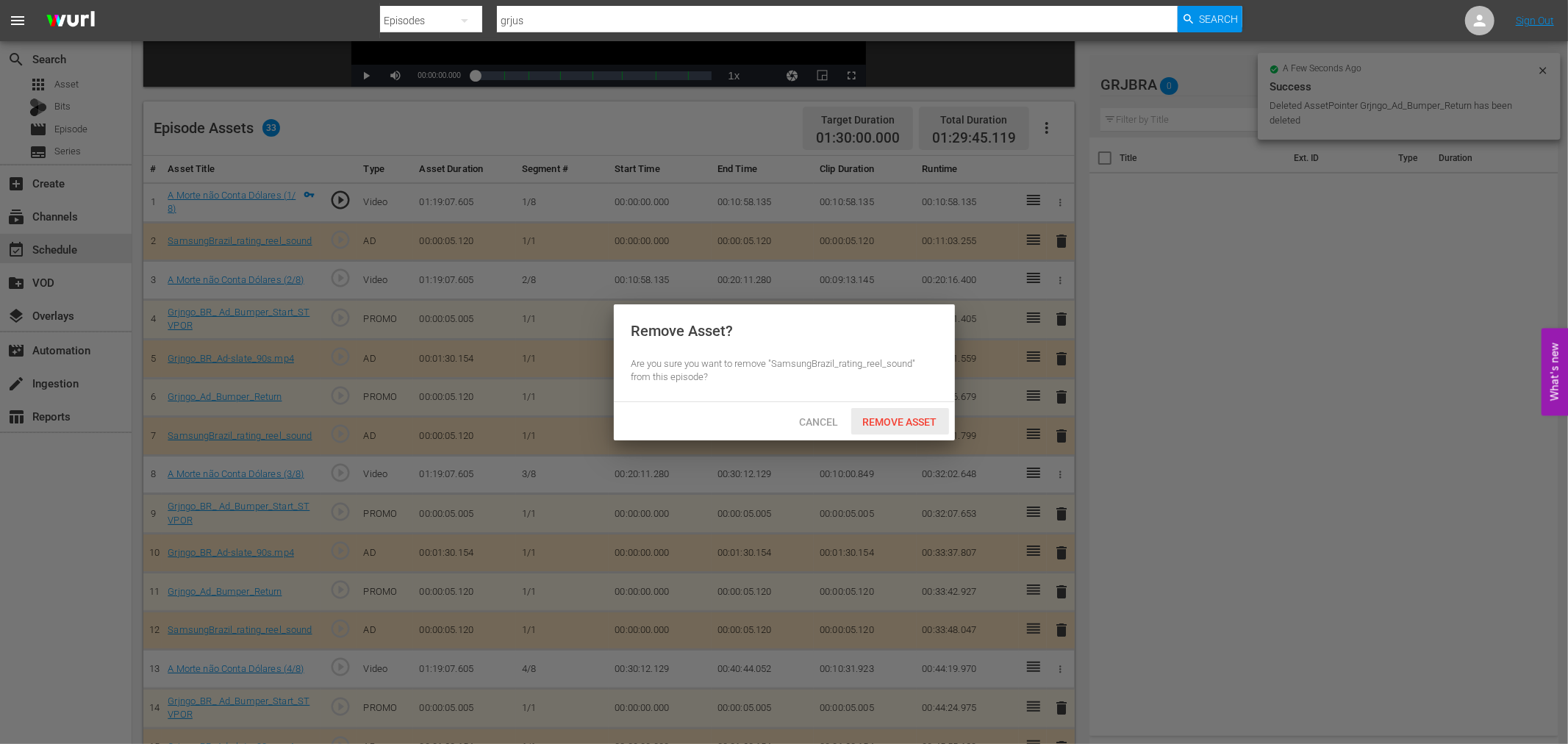
click at [905, 416] on span "Remove Asset" at bounding box center [900, 421] width 98 height 12
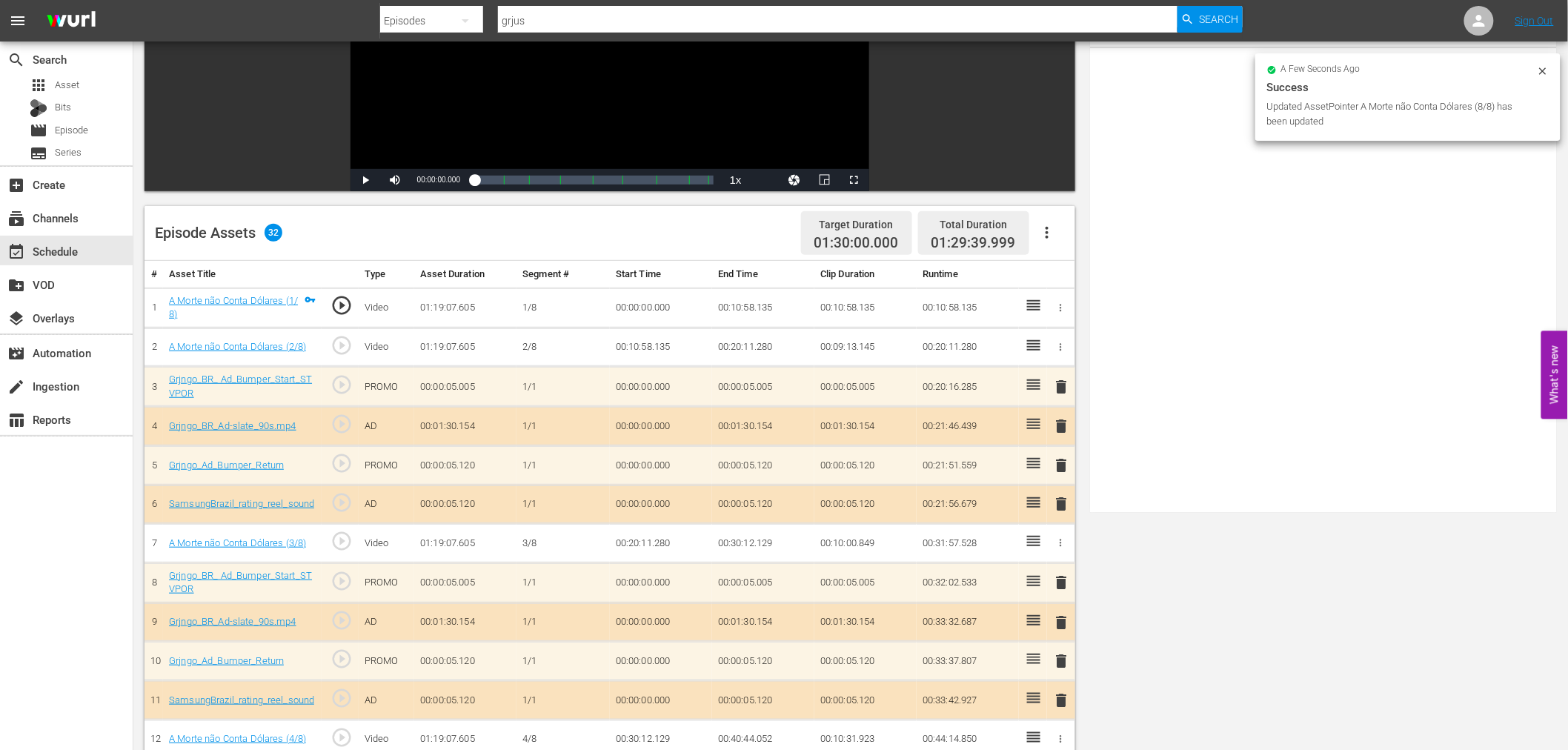
scroll to position [0, 0]
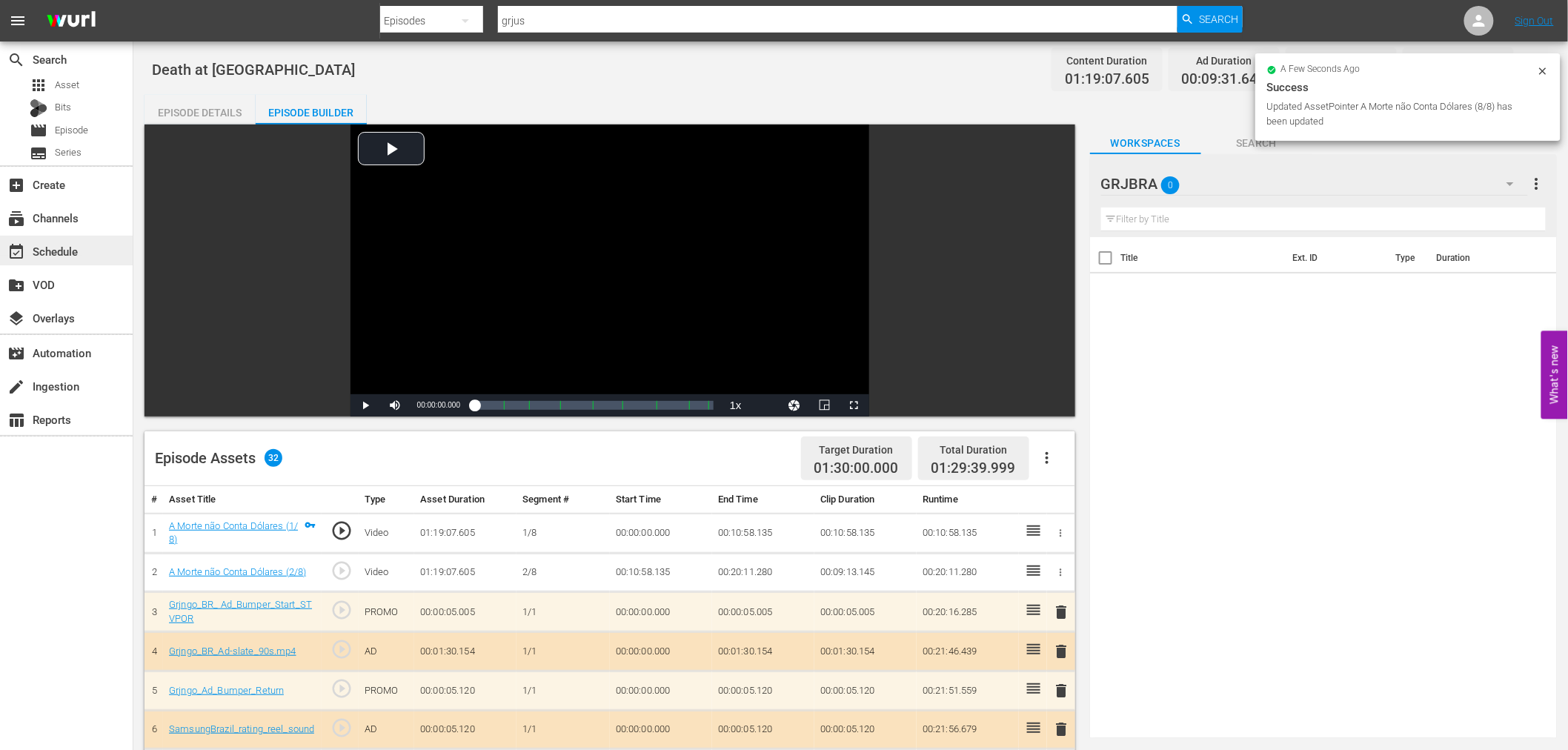
click at [72, 253] on div "event_available Schedule" at bounding box center [41, 248] width 83 height 13
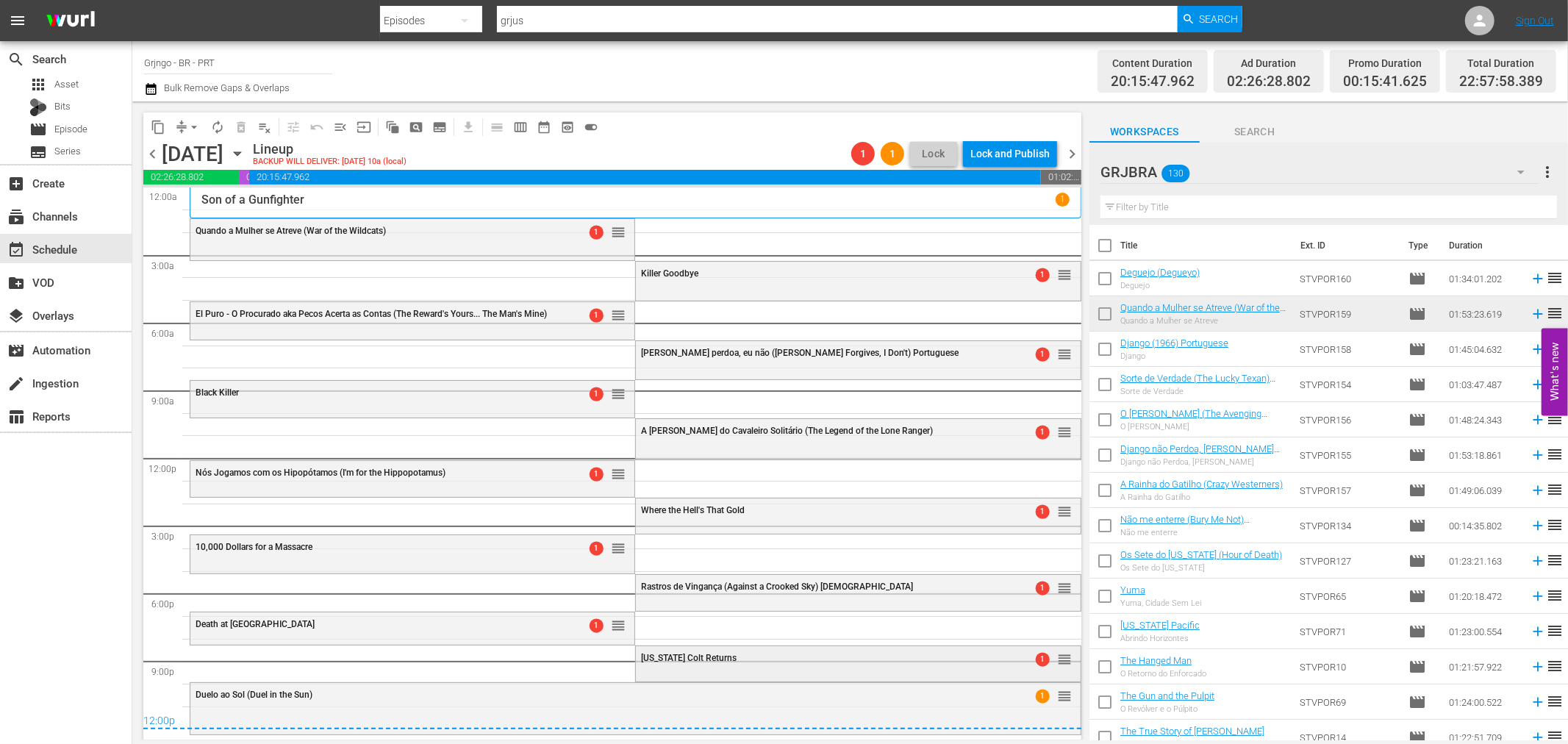
click at [681, 657] on span "[US_STATE] Colt Returns" at bounding box center [689, 657] width 96 height 10
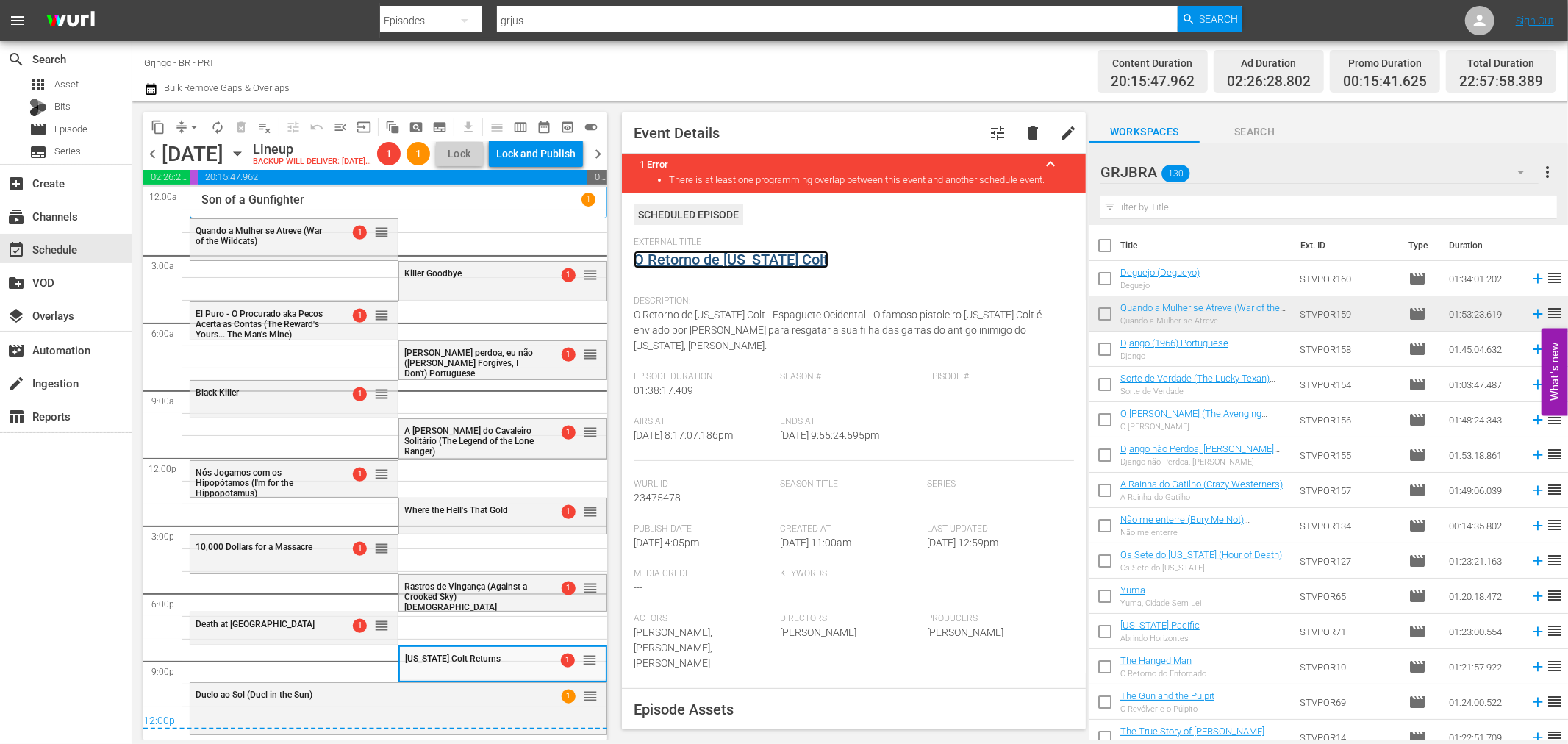
click at [669, 260] on link "O Retorno de [US_STATE] Colt" at bounding box center [731, 259] width 195 height 18
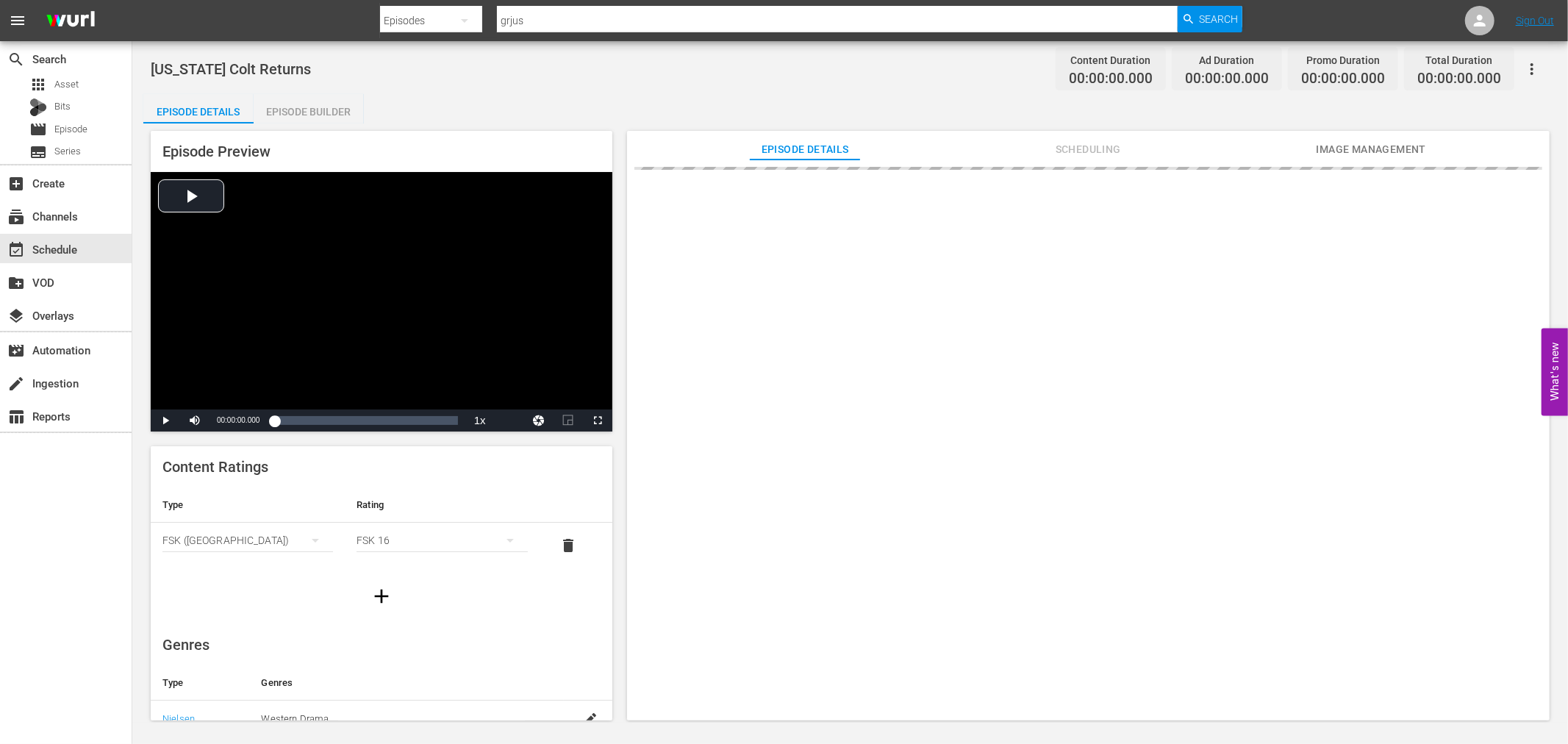
click at [293, 105] on div "Episode Builder" at bounding box center [308, 112] width 111 height 36
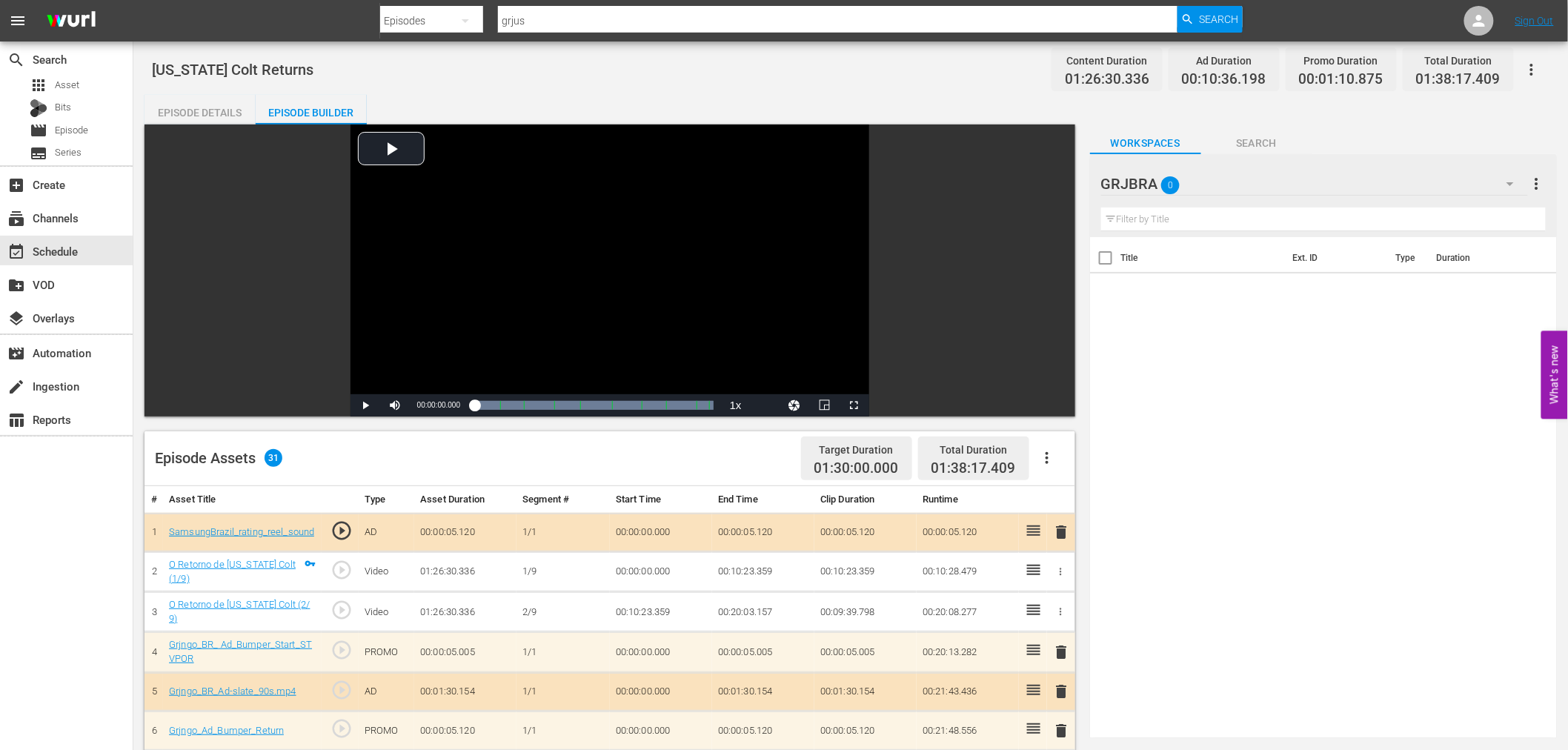
click at [1045, 462] on icon "button" at bounding box center [1047, 457] width 18 height 18
click at [1059, 484] on div "Clear Ads" at bounding box center [1091, 499] width 100 height 36
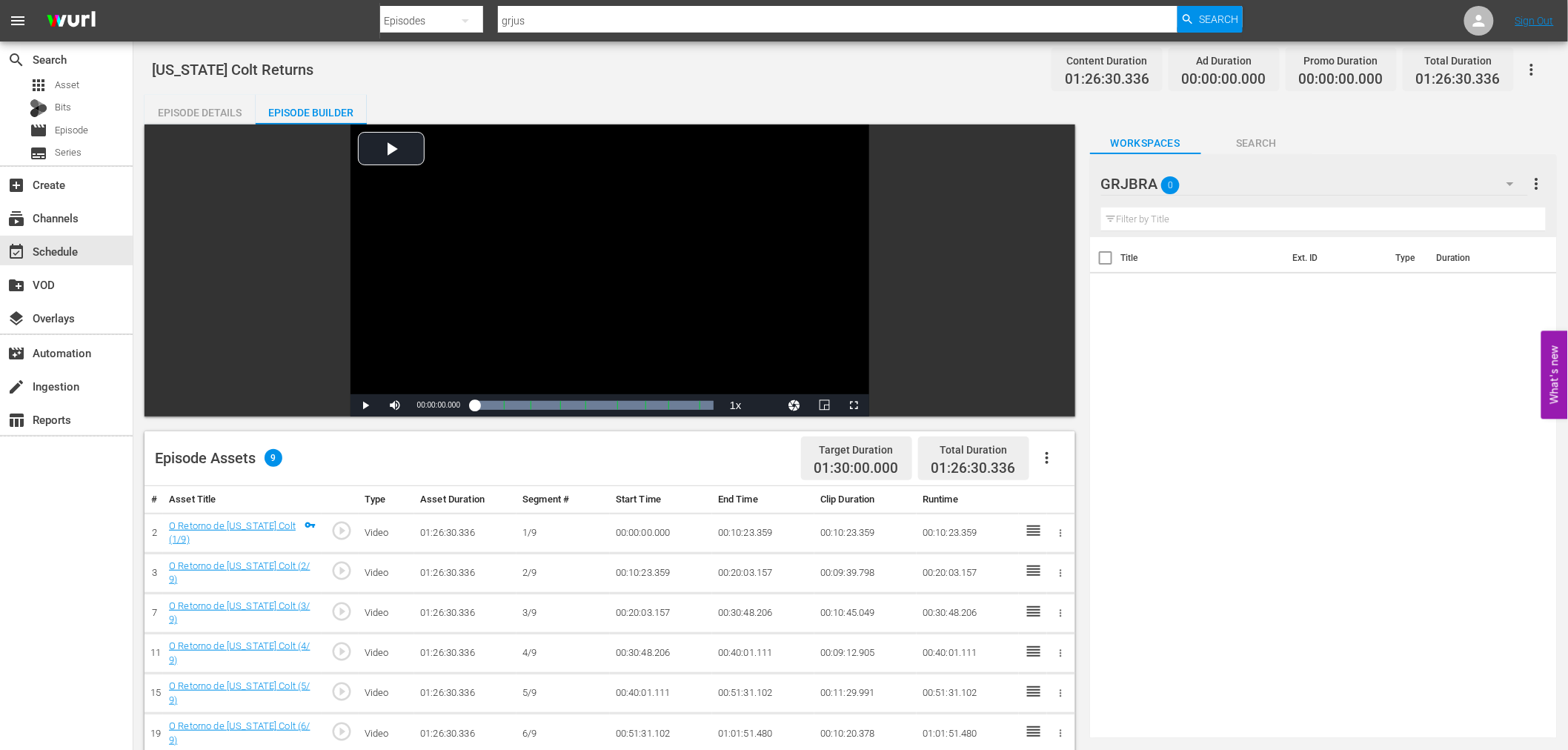
click at [1048, 458] on icon "button" at bounding box center [1047, 457] width 3 height 12
click at [1062, 467] on div "Fill with Ads" at bounding box center [1091, 464] width 100 height 36
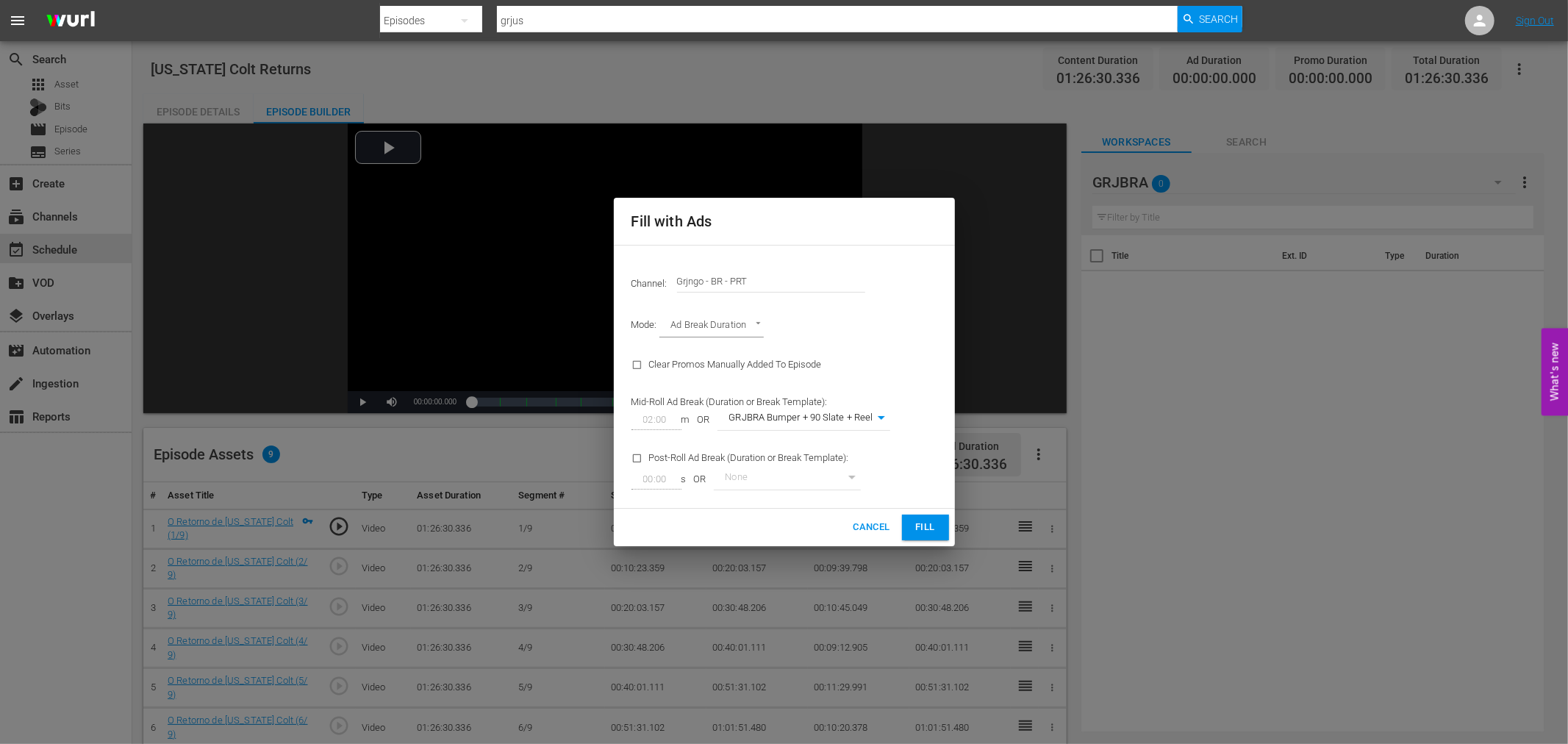
click at [923, 525] on span "Fill" at bounding box center [925, 527] width 23 height 17
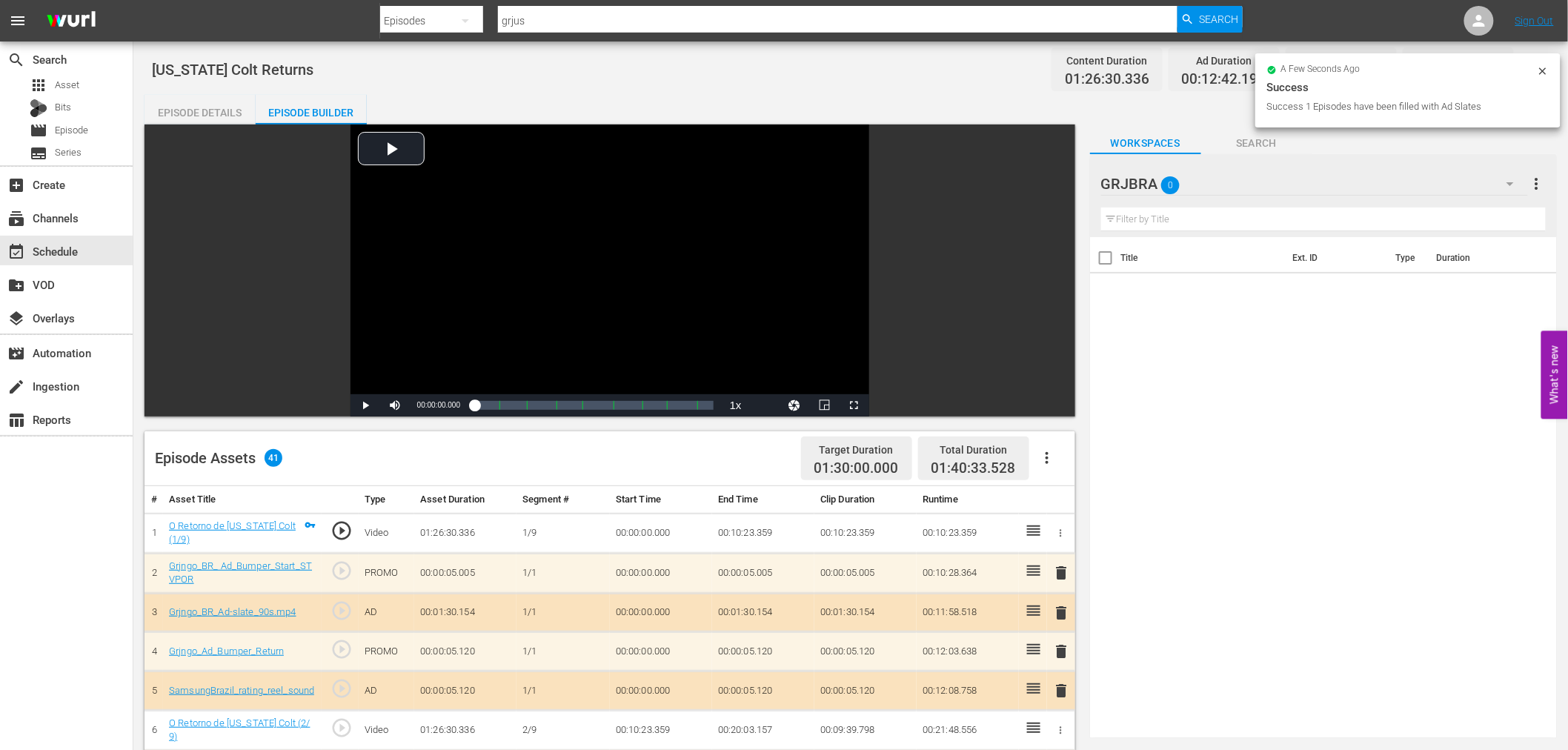
click at [1062, 566] on span "delete" at bounding box center [1062, 572] width 18 height 18
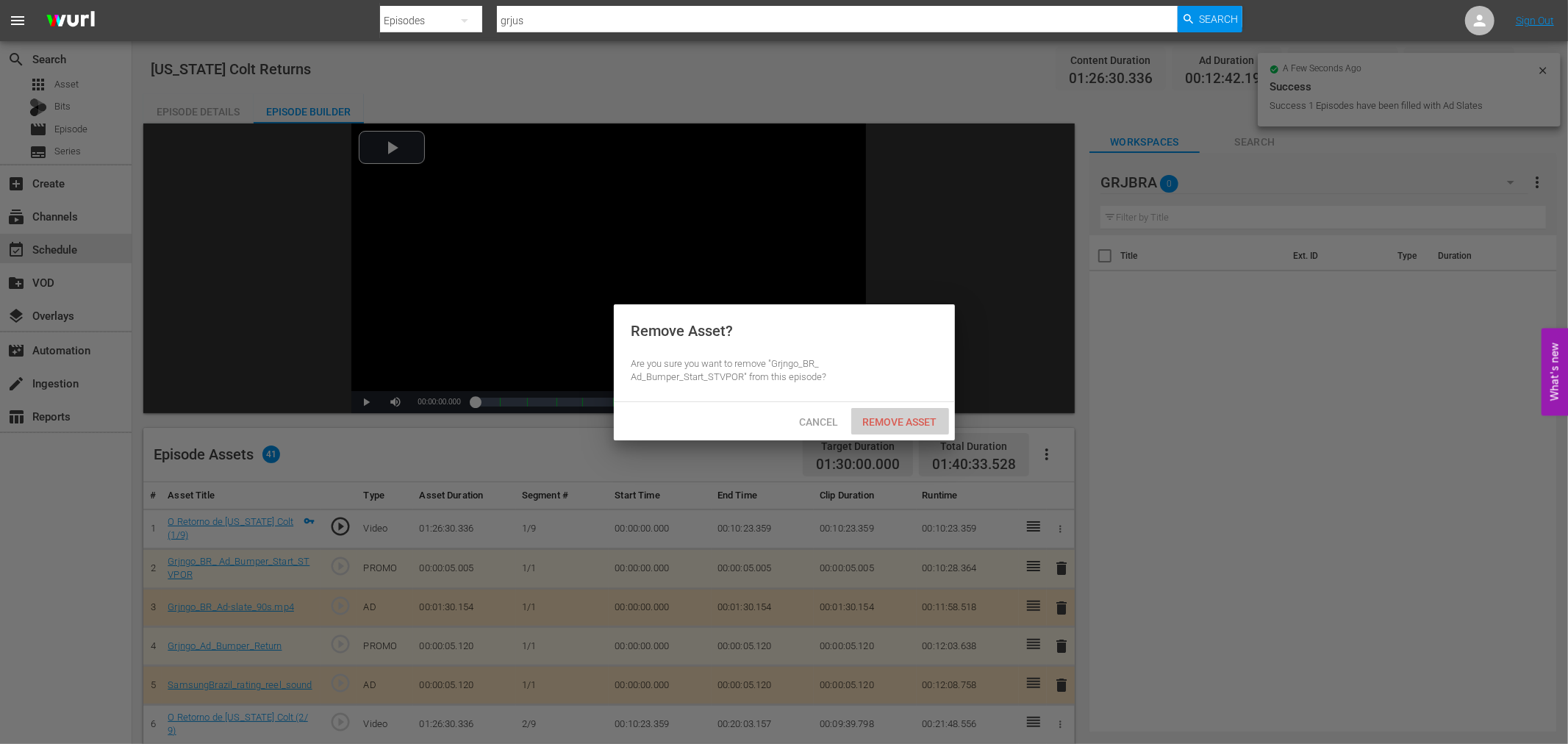
click at [879, 423] on span "Remove Asset" at bounding box center [900, 421] width 98 height 12
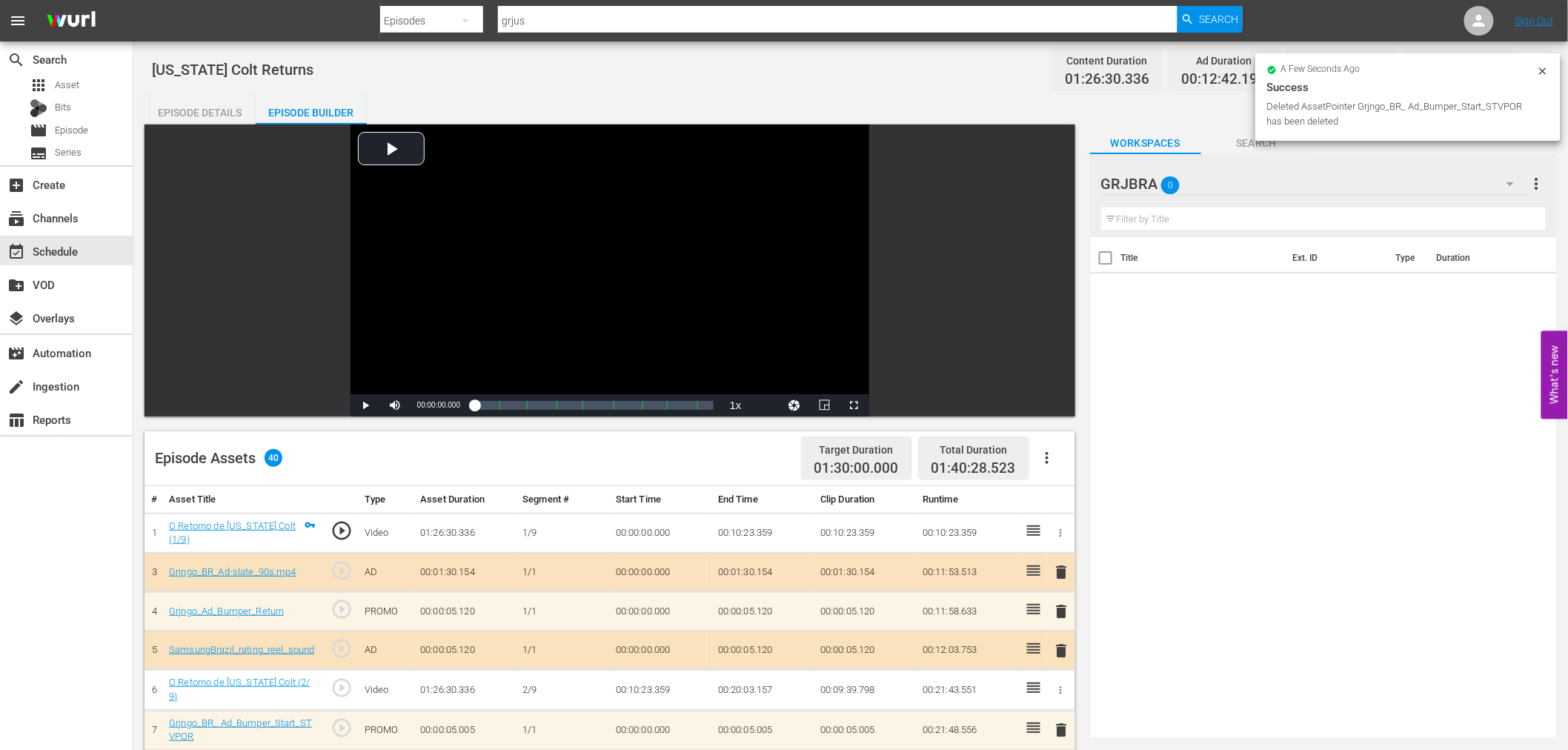
click at [1062, 572] on span "delete" at bounding box center [1062, 572] width 18 height 18
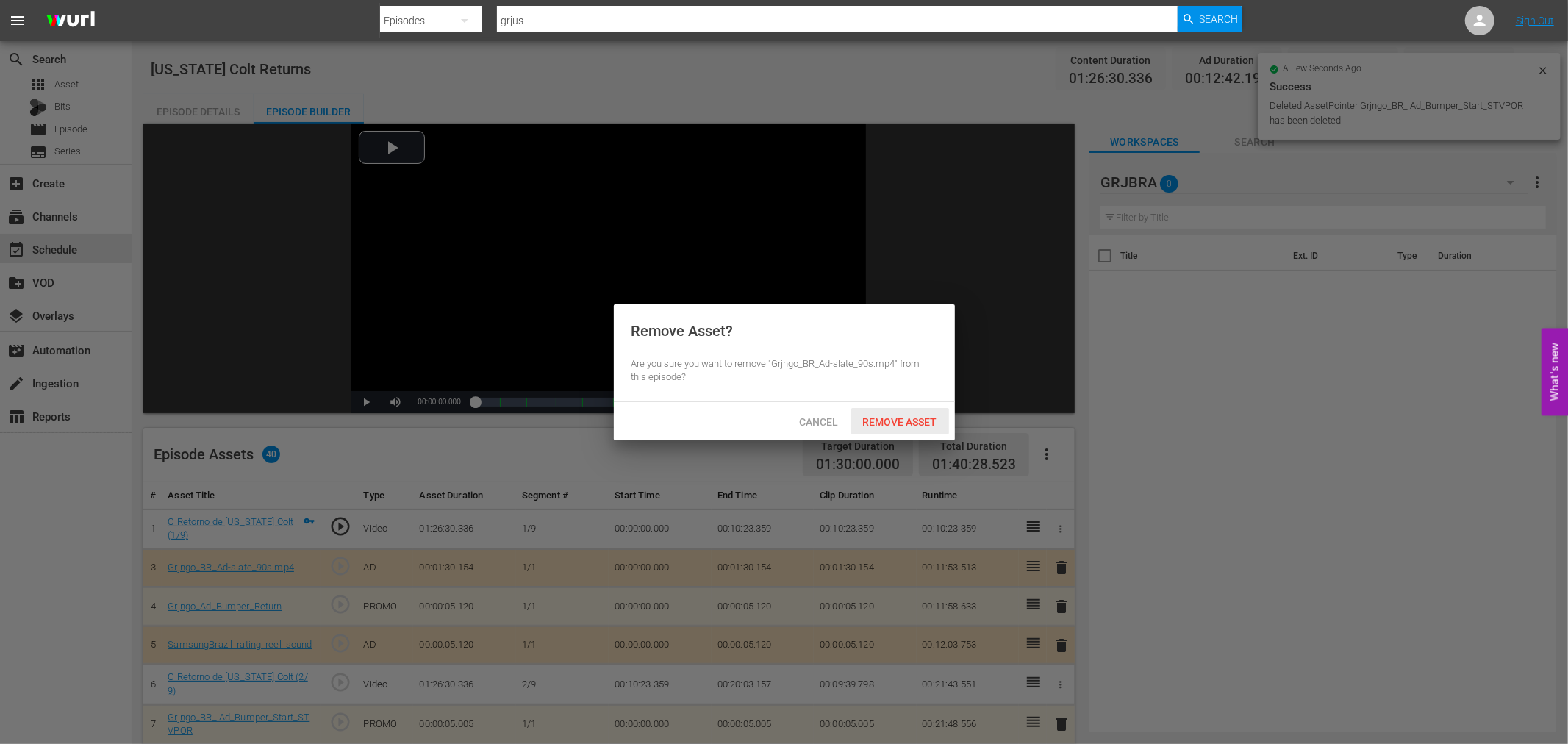
click at [906, 423] on span "Remove Asset" at bounding box center [900, 421] width 98 height 12
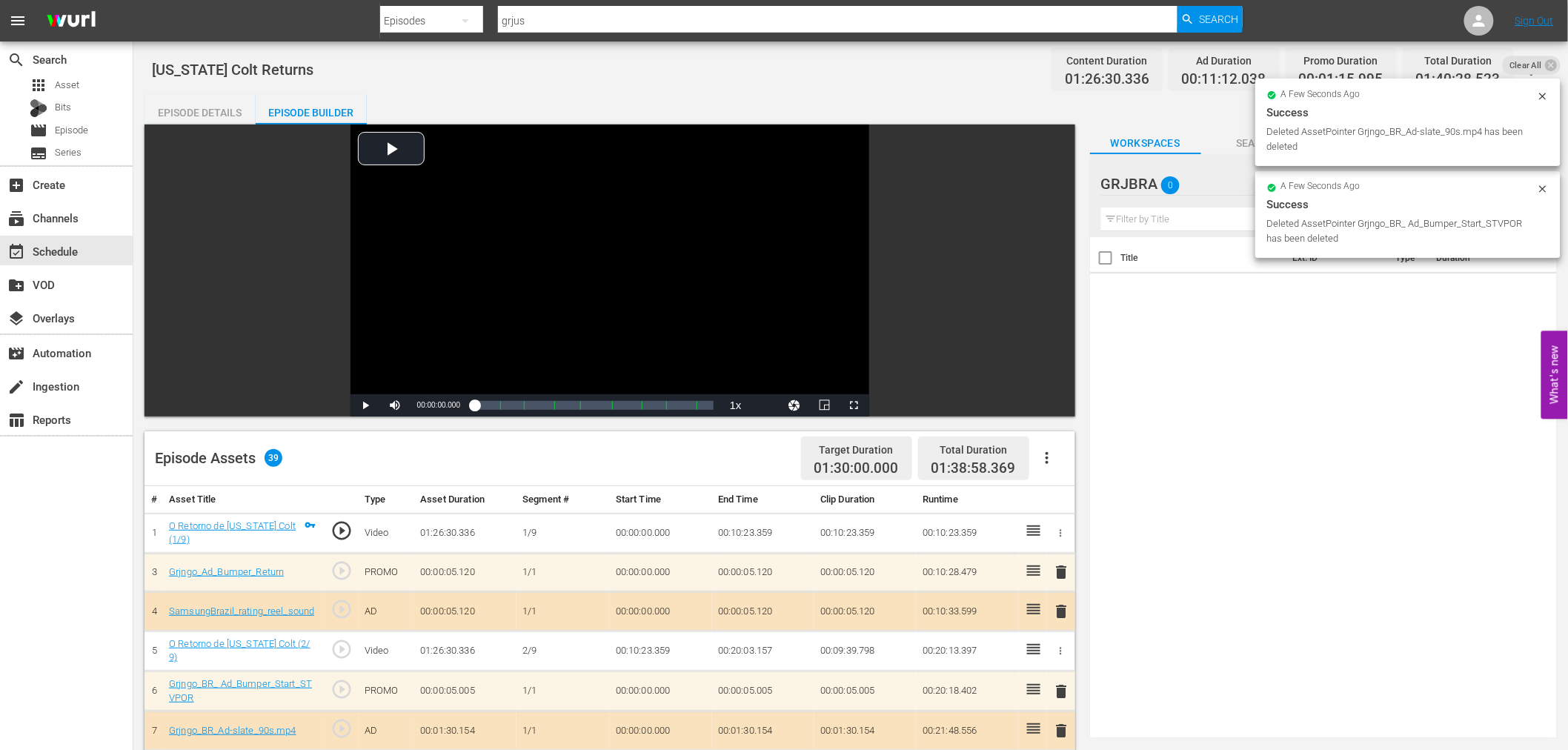
click at [1064, 569] on span "delete" at bounding box center [1062, 572] width 18 height 18
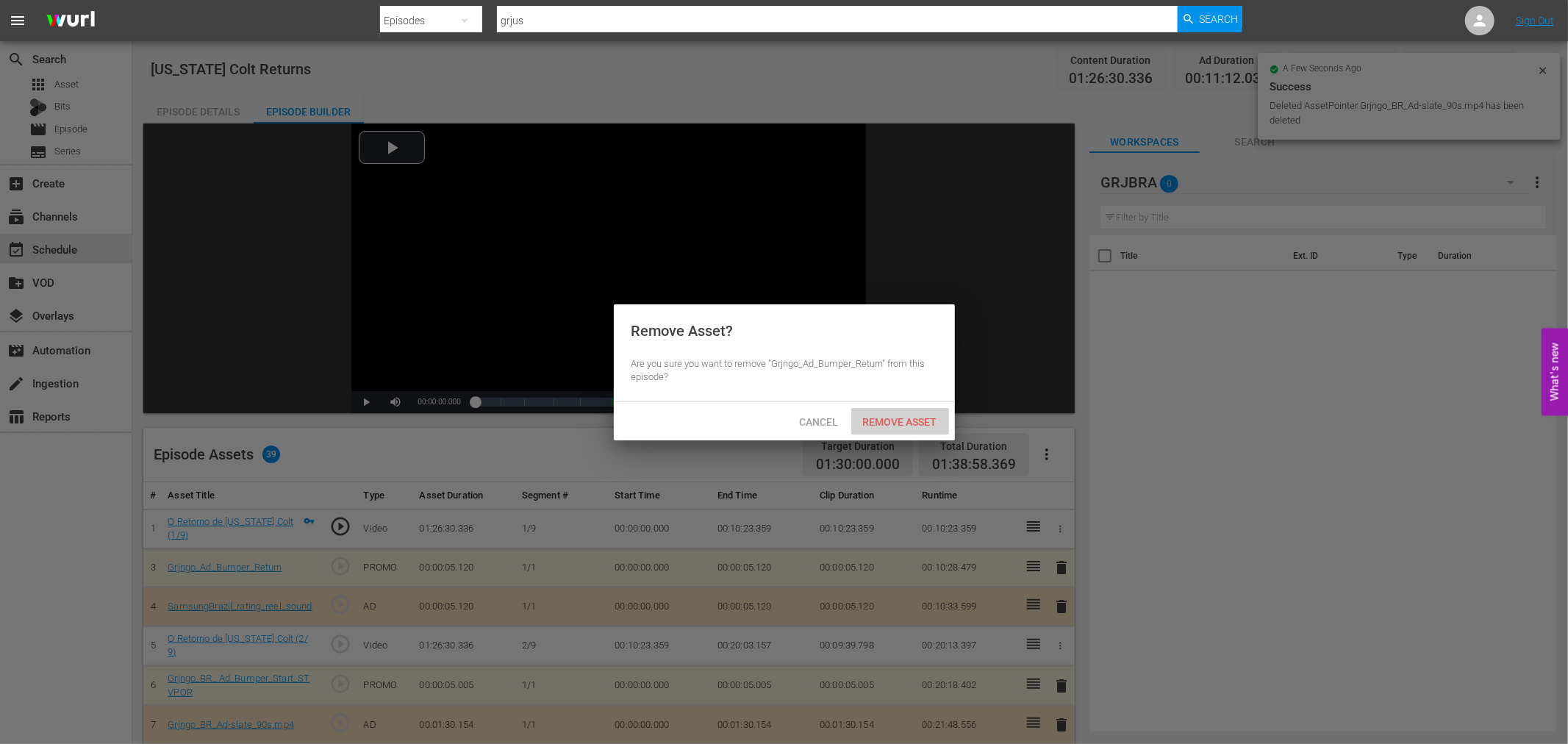
click at [875, 417] on span "Remove Asset" at bounding box center [900, 421] width 98 height 12
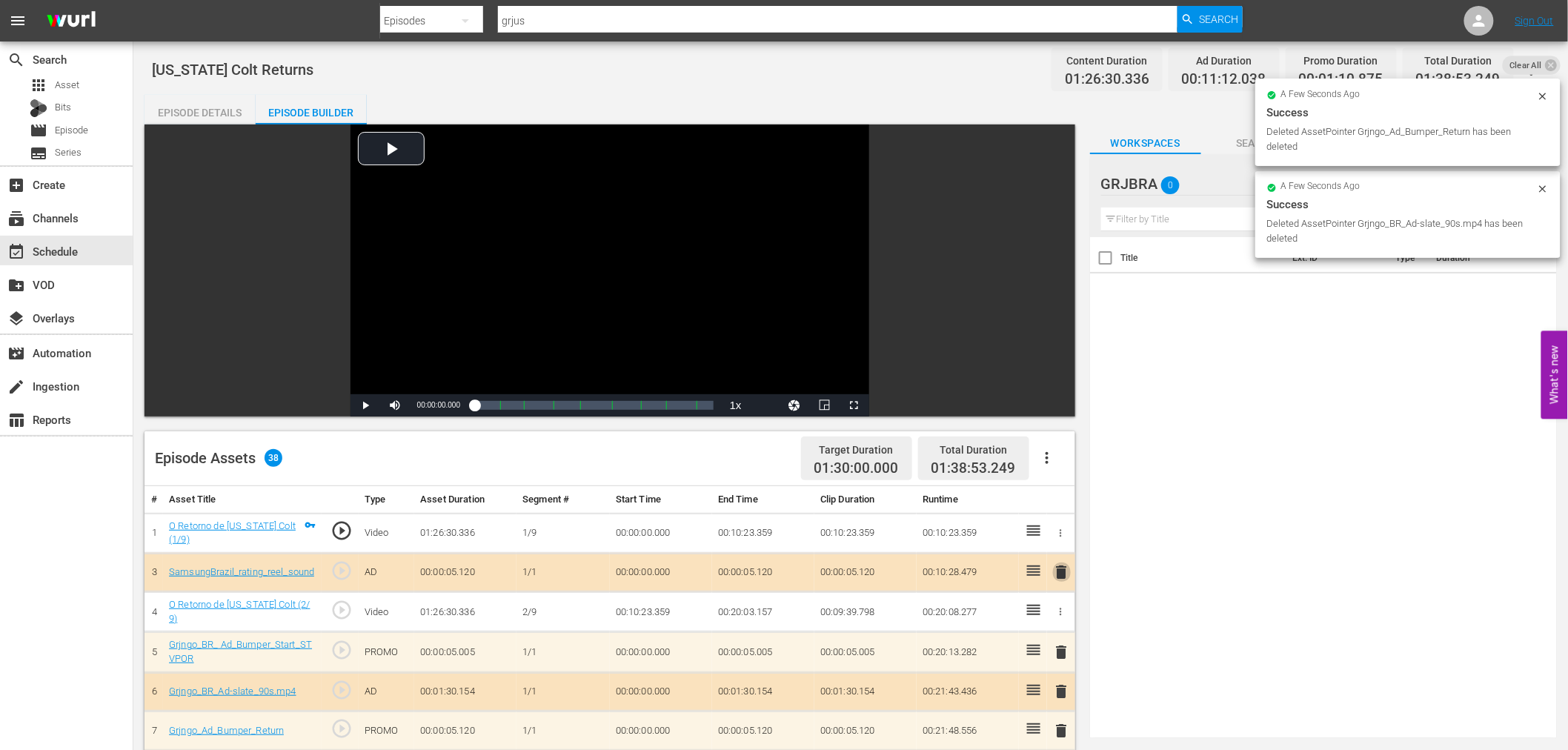
click at [1061, 572] on span "delete" at bounding box center [1062, 572] width 18 height 18
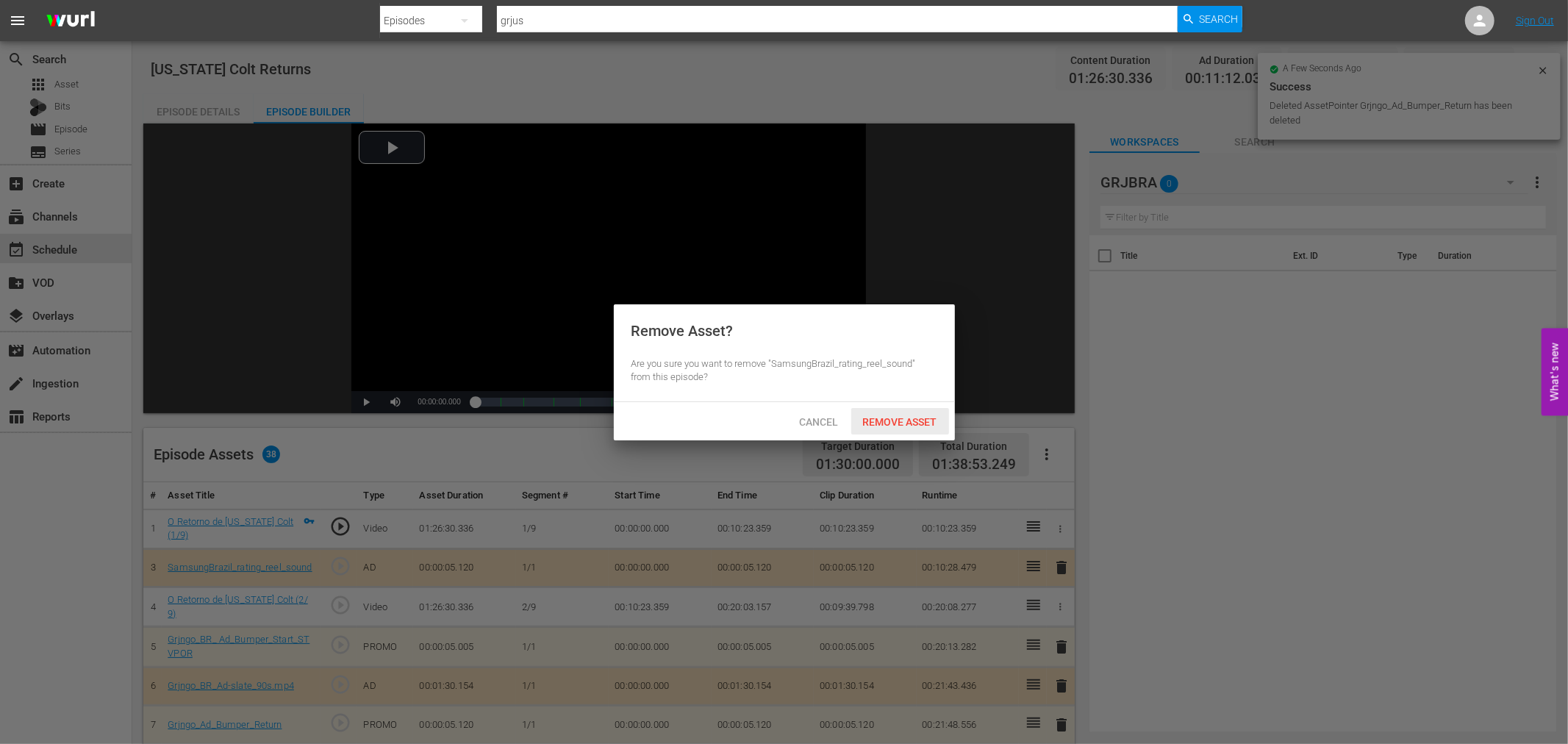
click at [895, 421] on span "Remove Asset" at bounding box center [900, 421] width 98 height 12
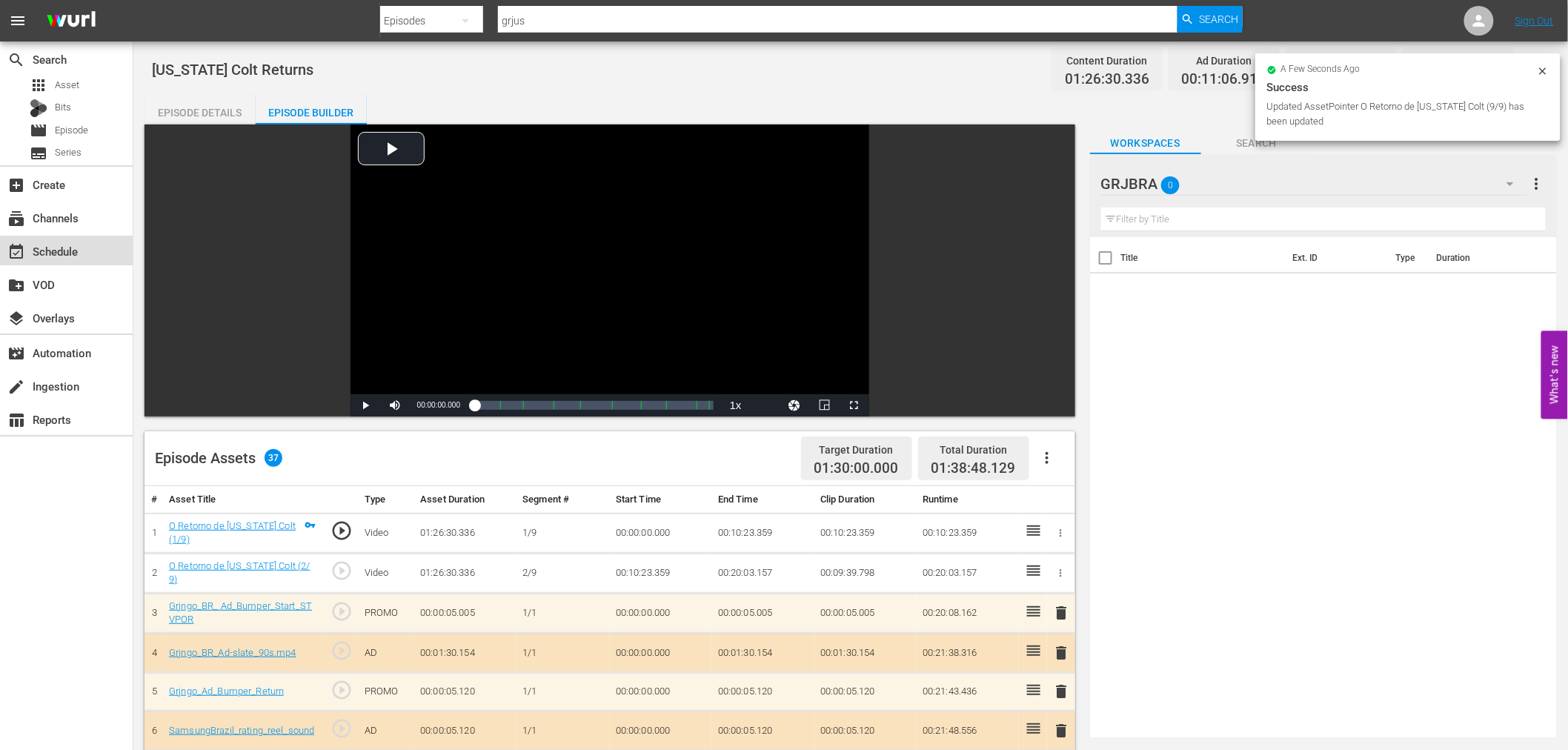
click at [60, 250] on div "event_available Schedule" at bounding box center [41, 248] width 83 height 13
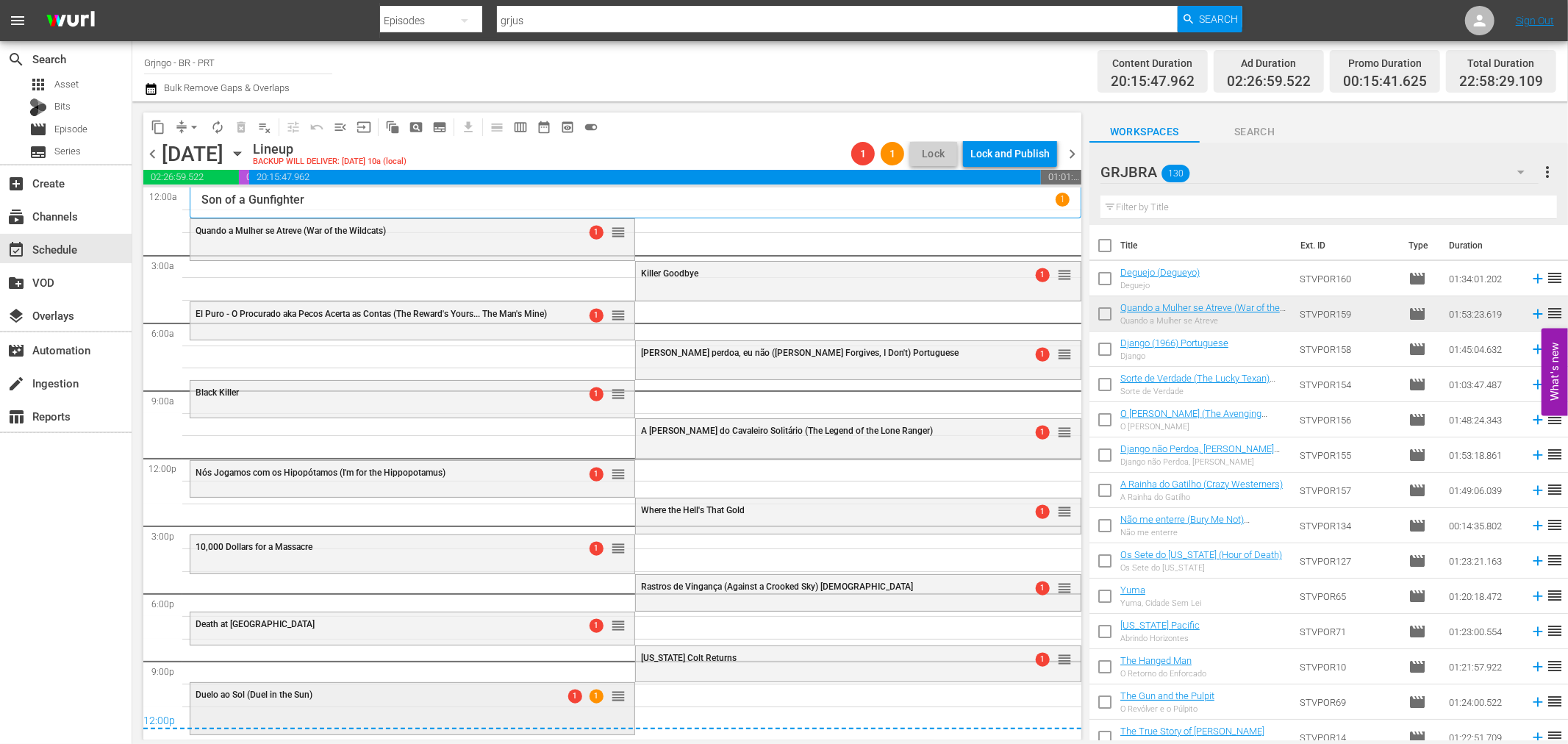
click at [413, 700] on div "Duelo ao Sol (Duel in the Sun) 1 1 reorder" at bounding box center [412, 695] width 444 height 25
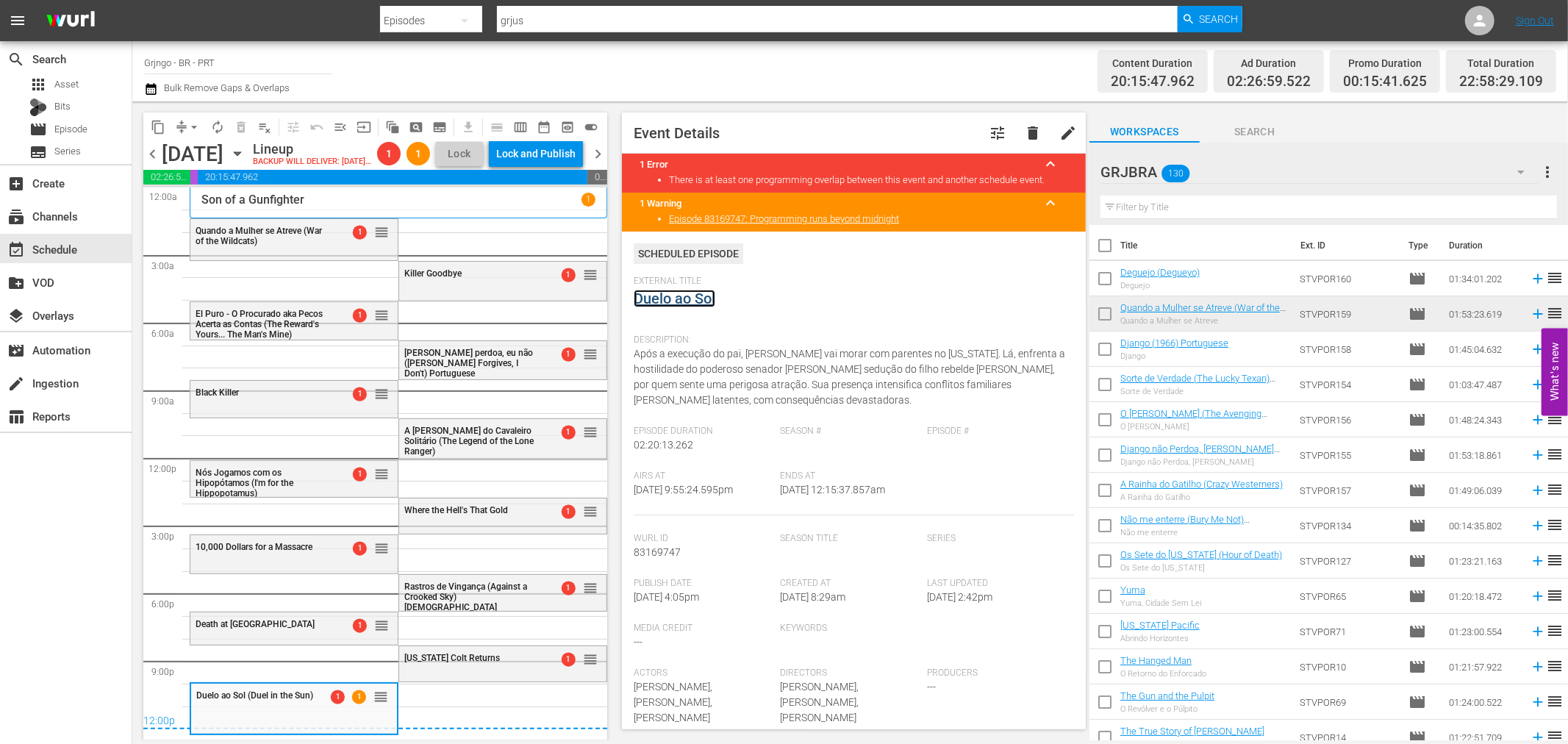
click at [665, 298] on link "Duelo ao Sol" at bounding box center [675, 298] width 82 height 18
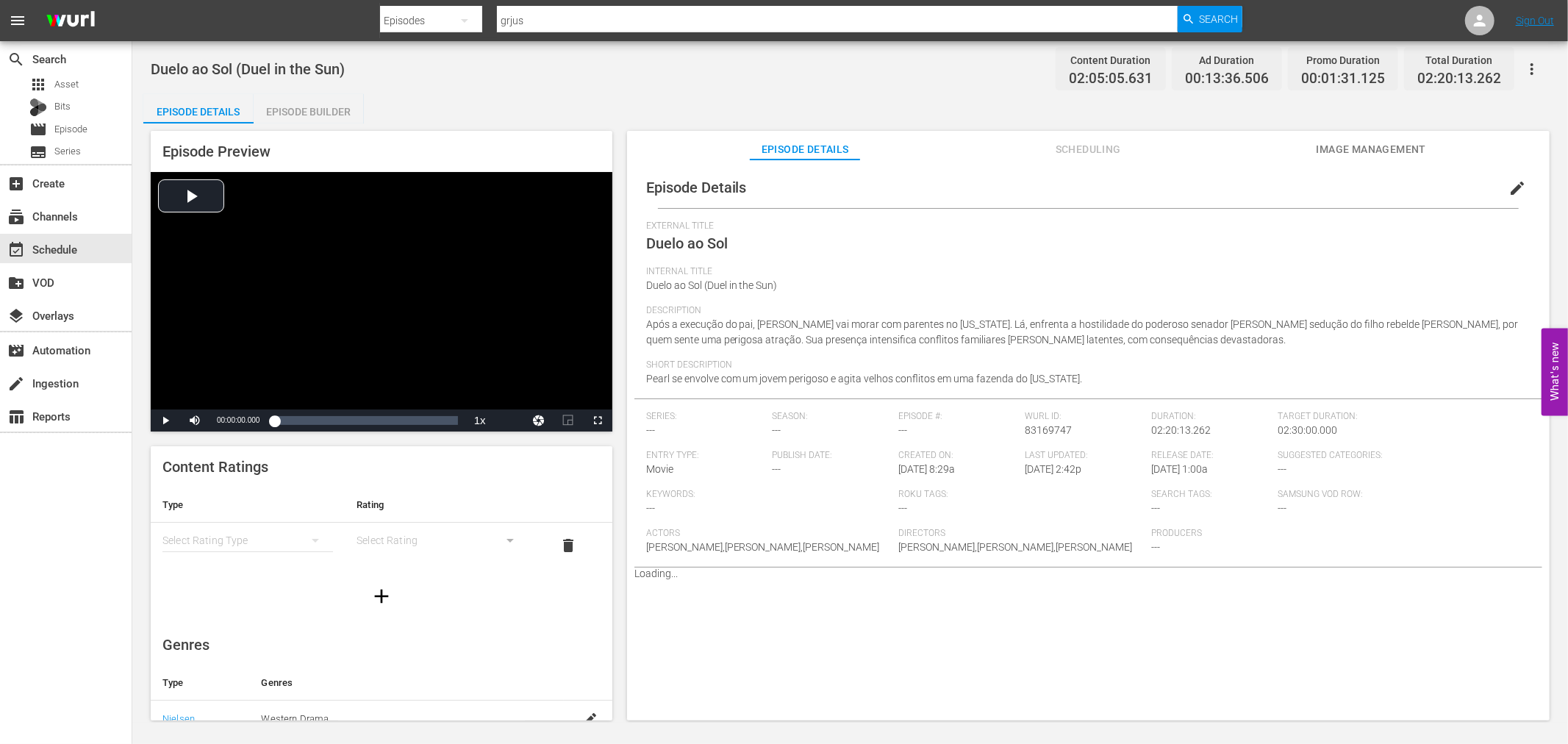
click at [302, 107] on div "Episode Builder" at bounding box center [308, 112] width 111 height 36
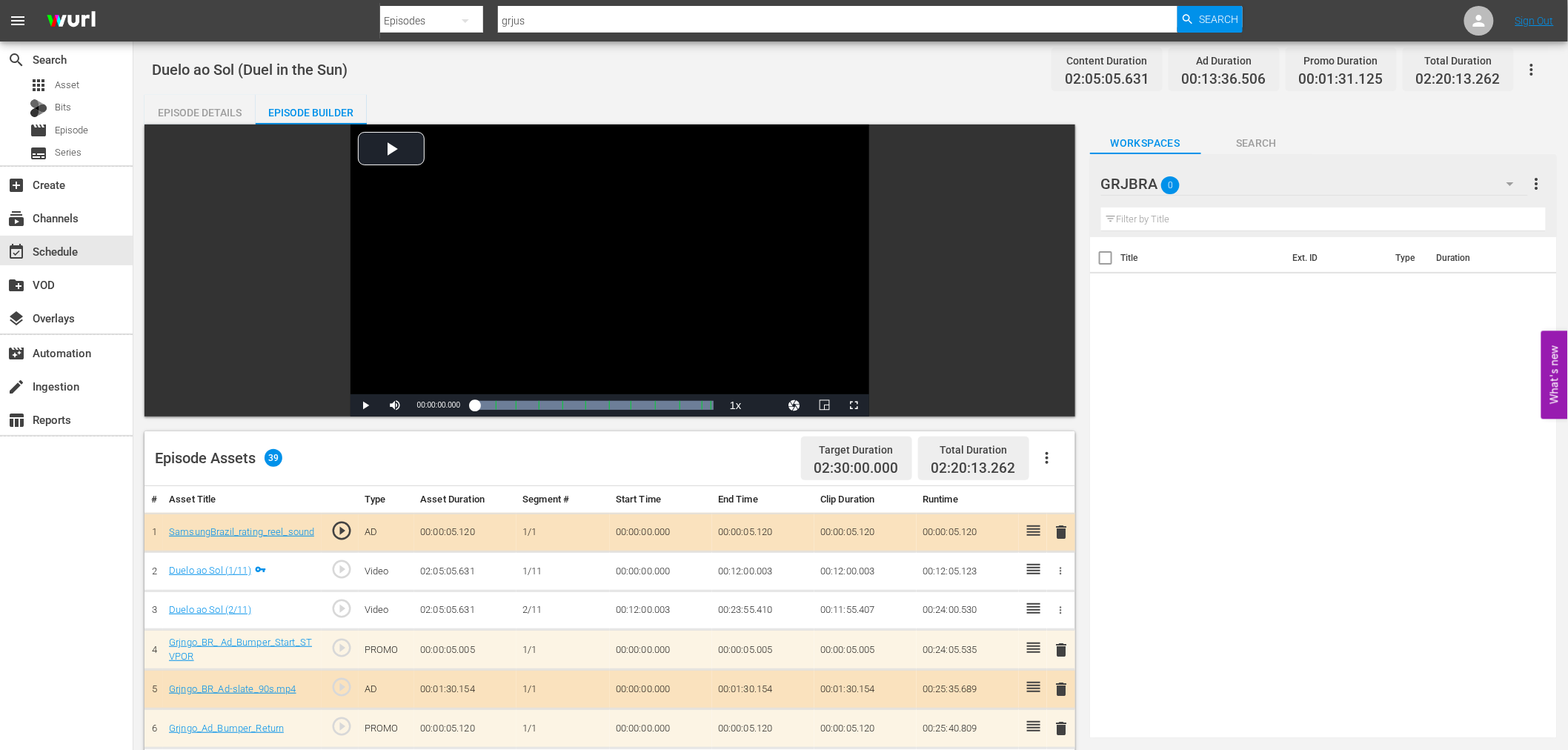
click at [1047, 458] on icon "button" at bounding box center [1047, 457] width 3 height 12
click at [1068, 496] on div "Clear Ads" at bounding box center [1091, 499] width 100 height 36
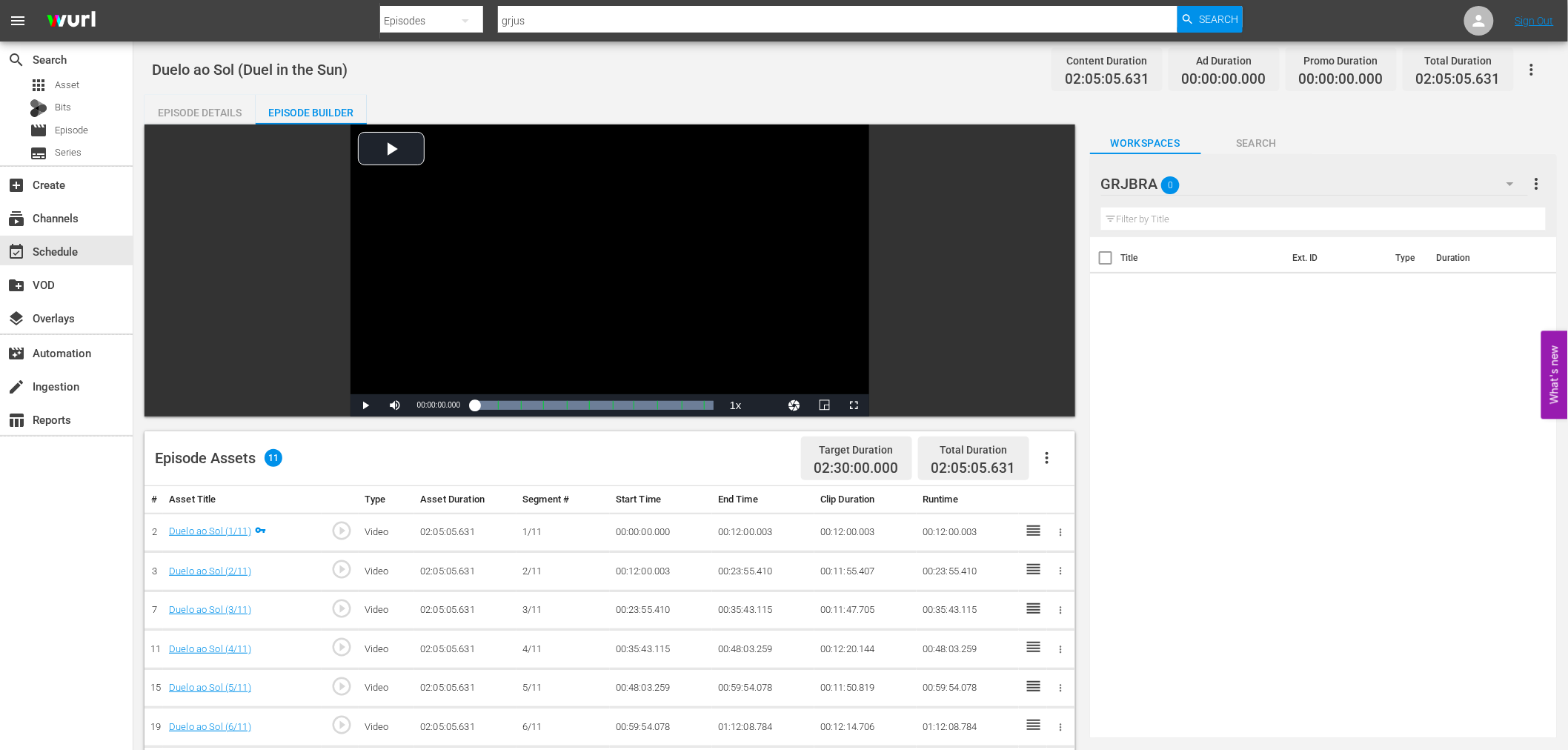
click at [1046, 460] on icon "button" at bounding box center [1047, 457] width 18 height 18
click at [1042, 463] on div "Fill with Ads" at bounding box center [1091, 464] width 100 height 36
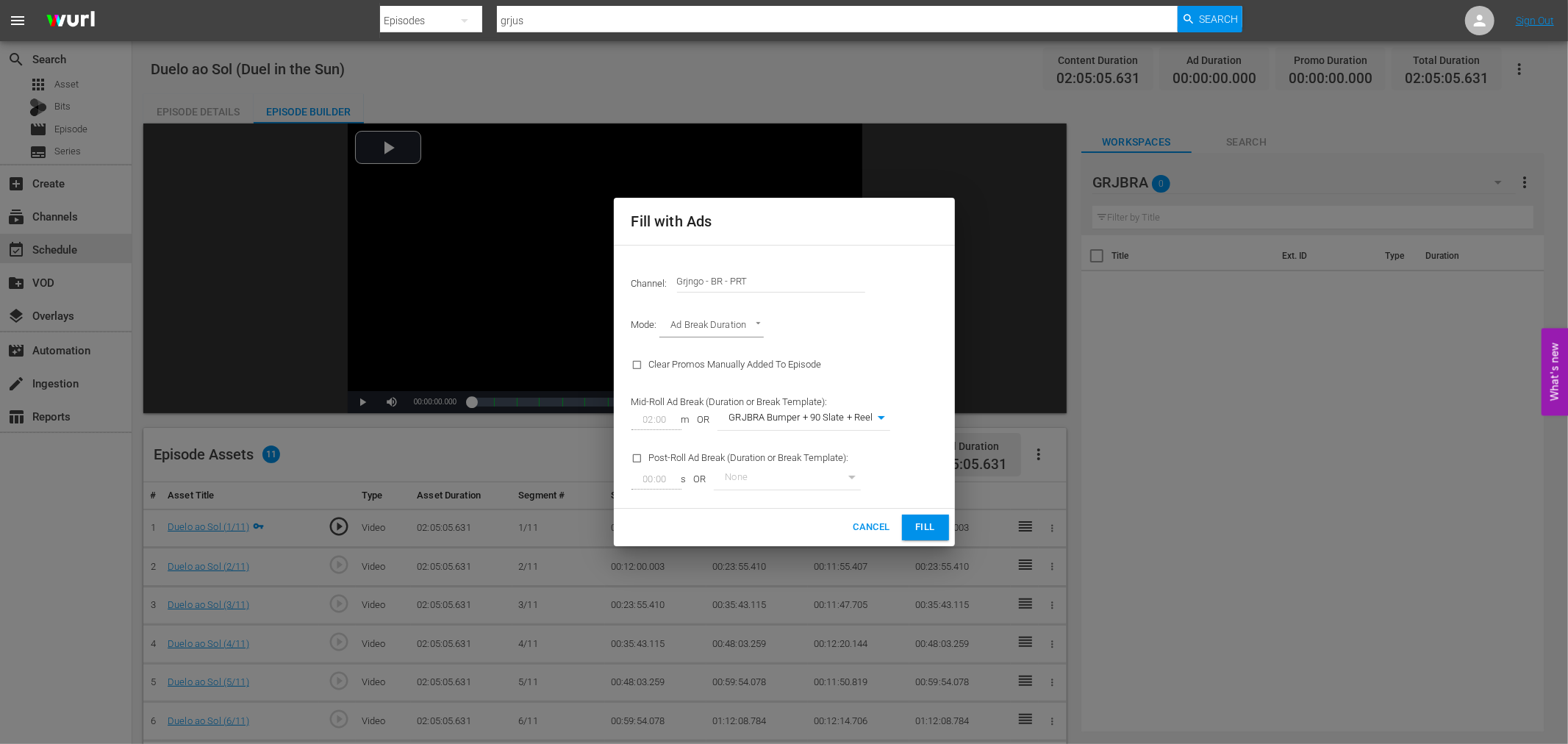
click at [930, 529] on span "Fill" at bounding box center [925, 527] width 23 height 17
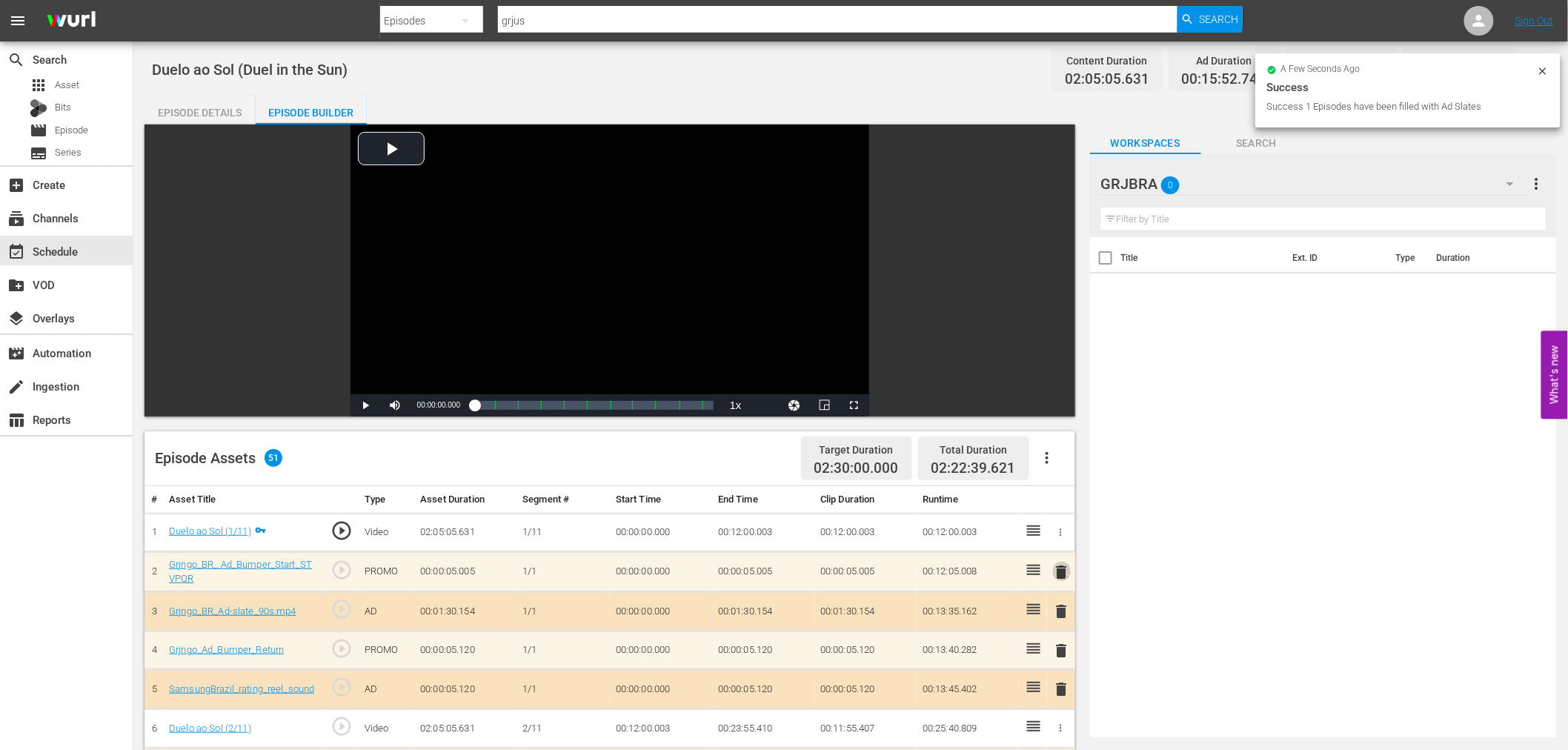
click at [1062, 572] on span "delete" at bounding box center [1062, 572] width 18 height 18
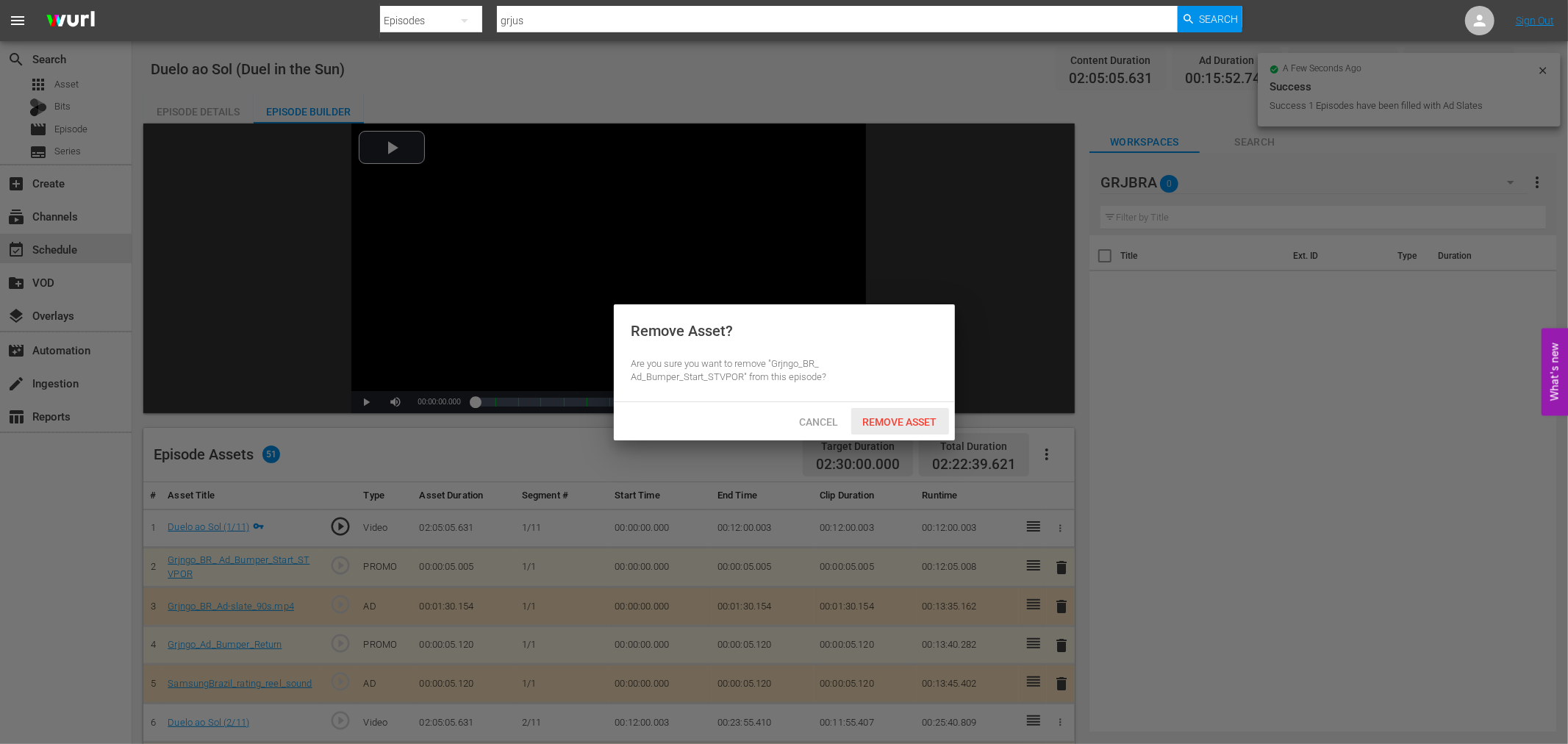
click at [905, 409] on div "Remove Asset" at bounding box center [900, 421] width 98 height 27
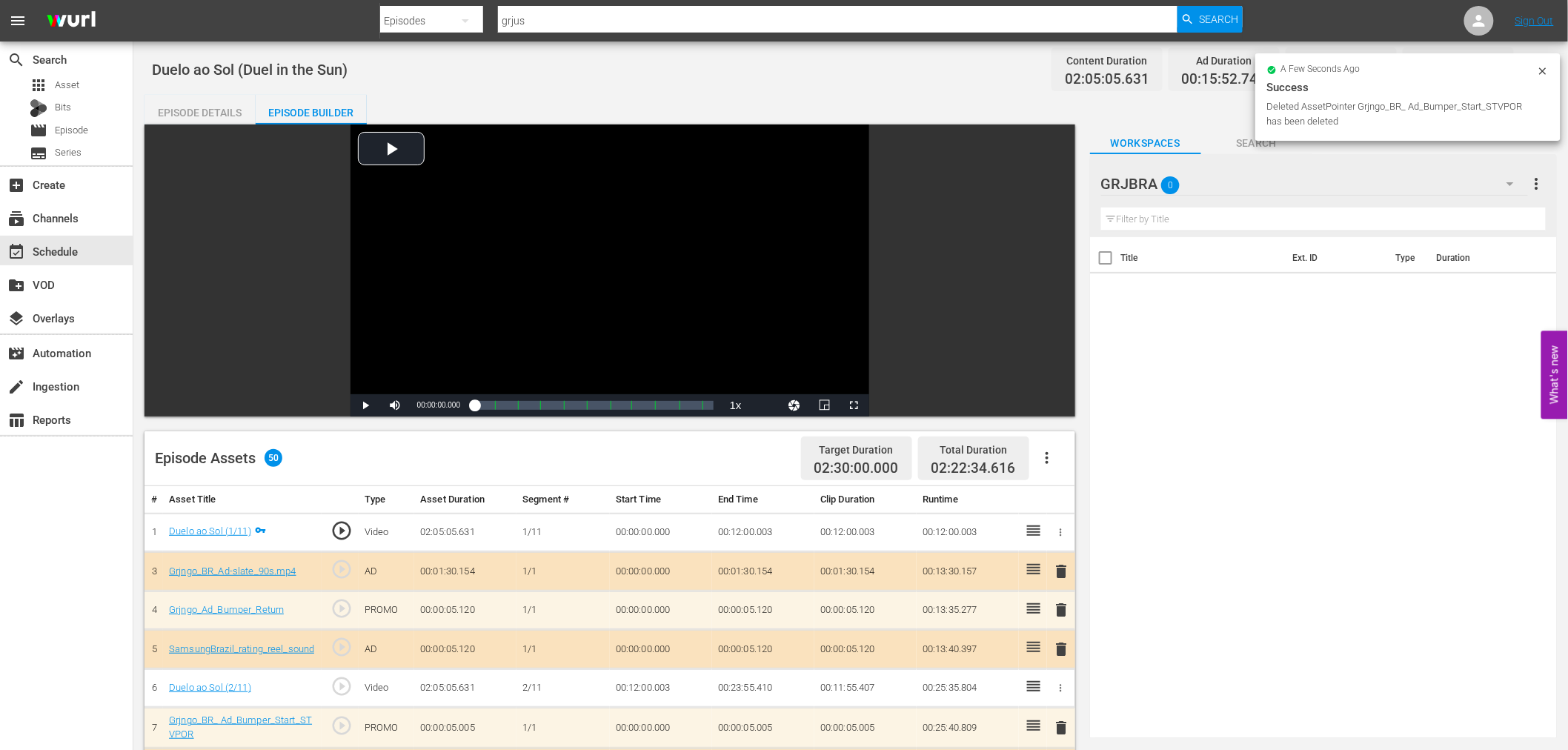
click at [1065, 566] on span "delete" at bounding box center [1062, 571] width 18 height 18
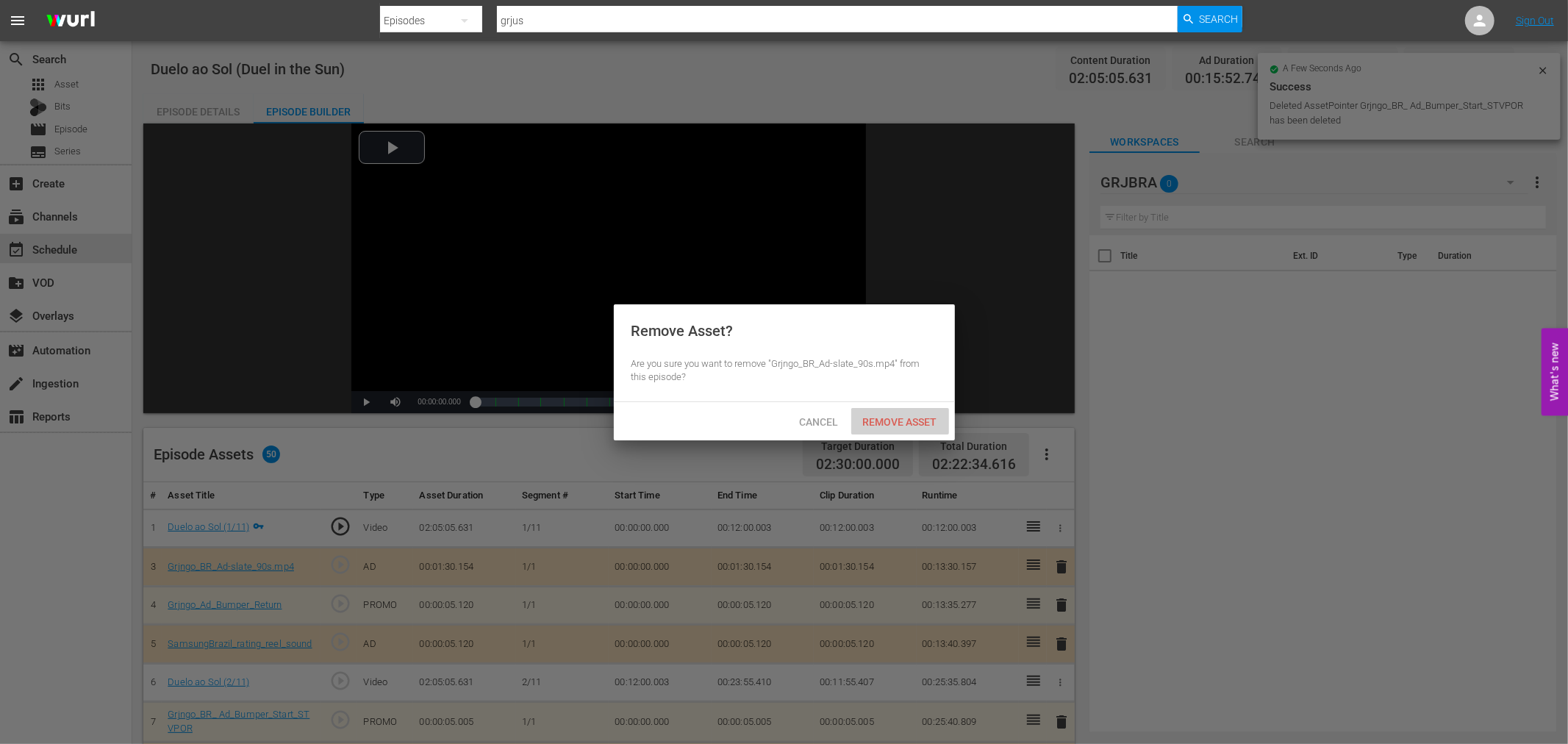
click at [903, 416] on span "Remove Asset" at bounding box center [900, 421] width 98 height 12
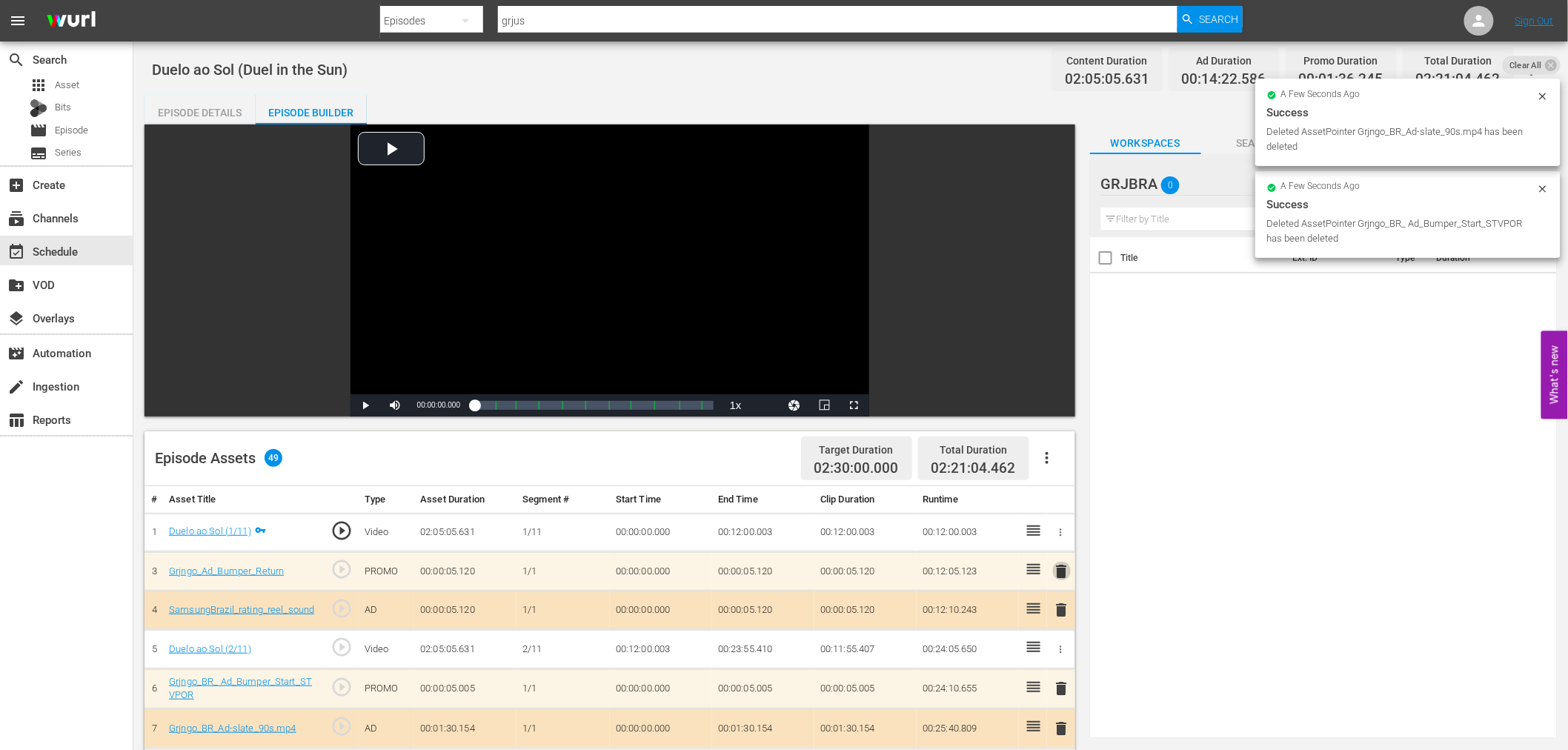
click at [1055, 569] on span "delete" at bounding box center [1062, 571] width 18 height 18
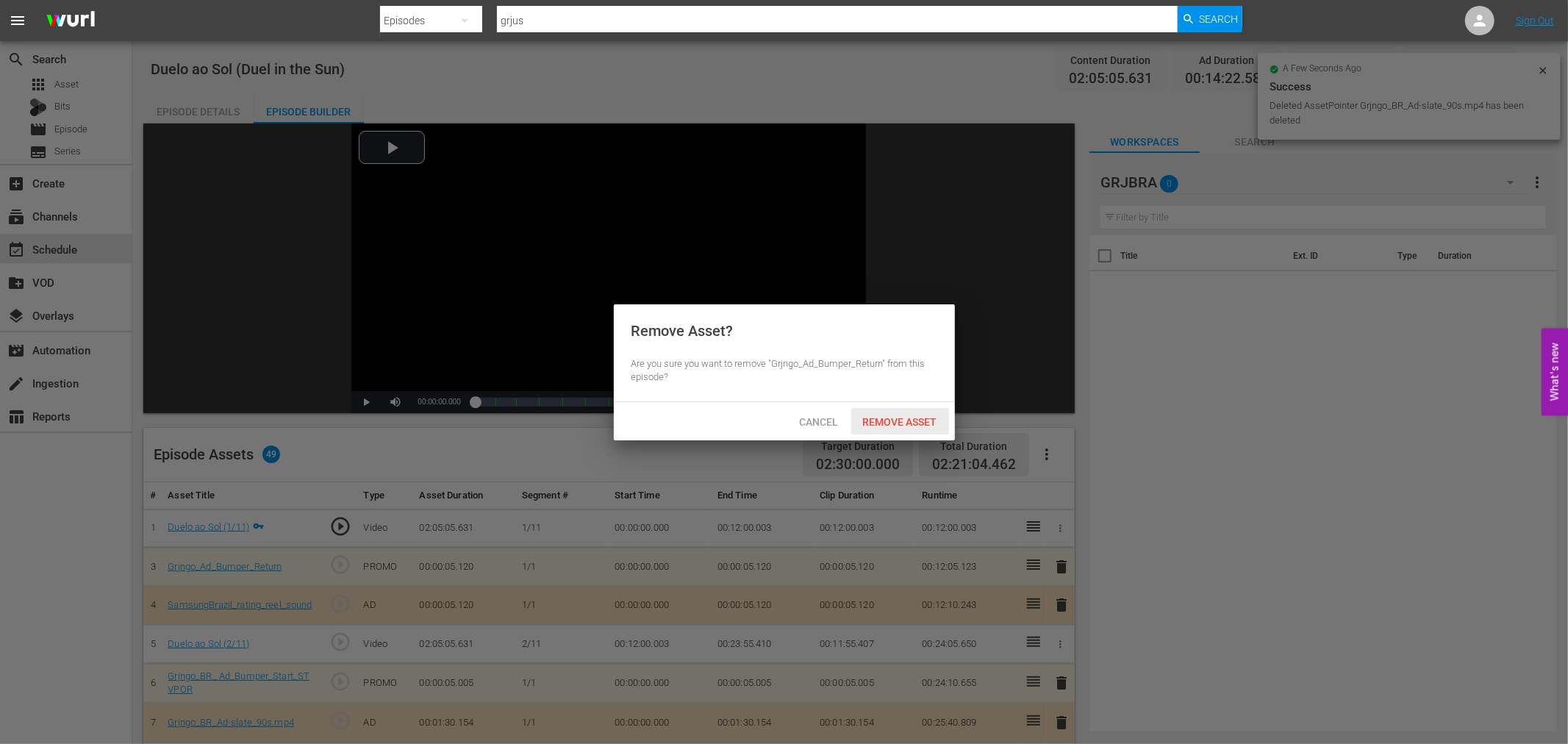
click at [900, 417] on span "Remove Asset" at bounding box center [900, 421] width 98 height 12
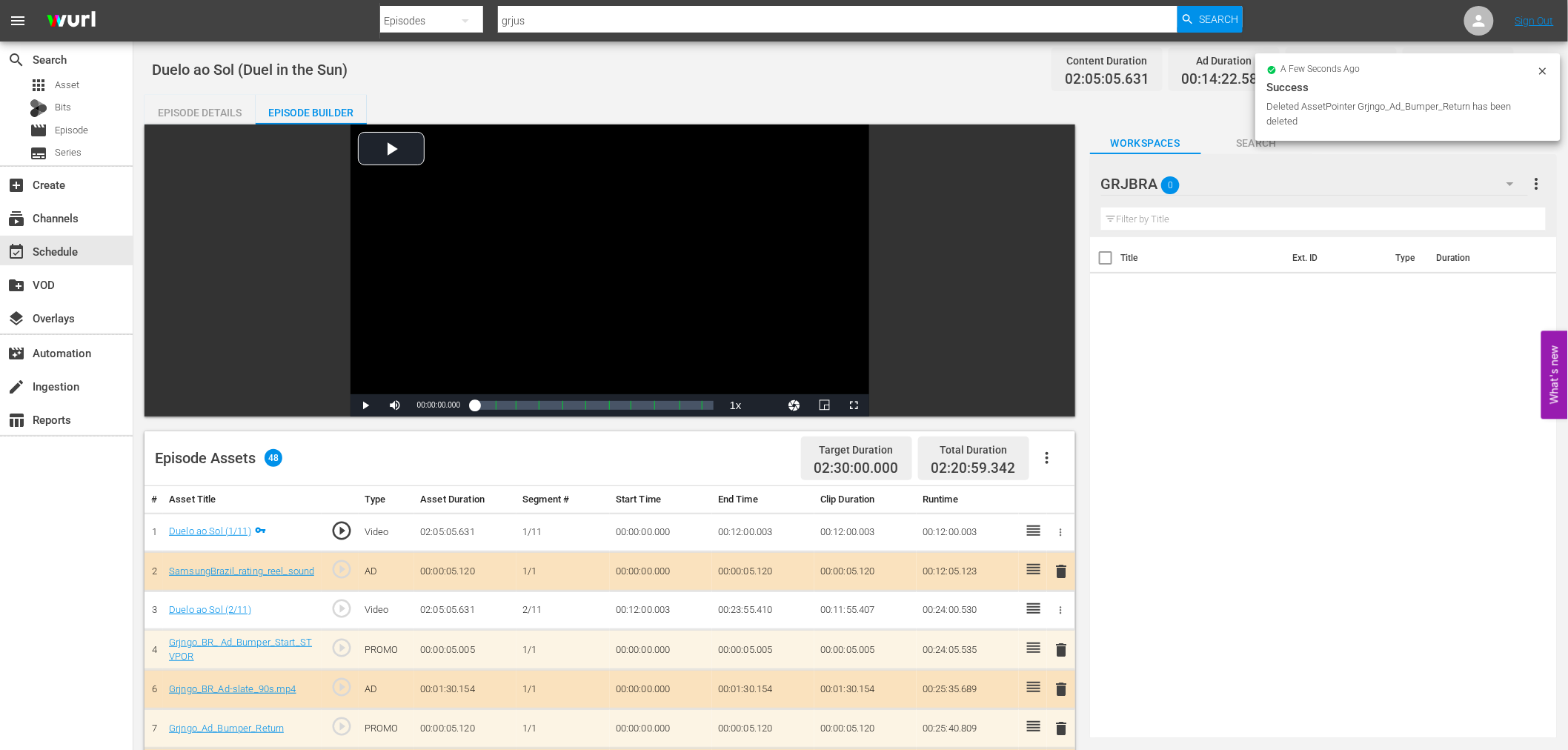
click at [1062, 568] on span "delete" at bounding box center [1062, 571] width 18 height 18
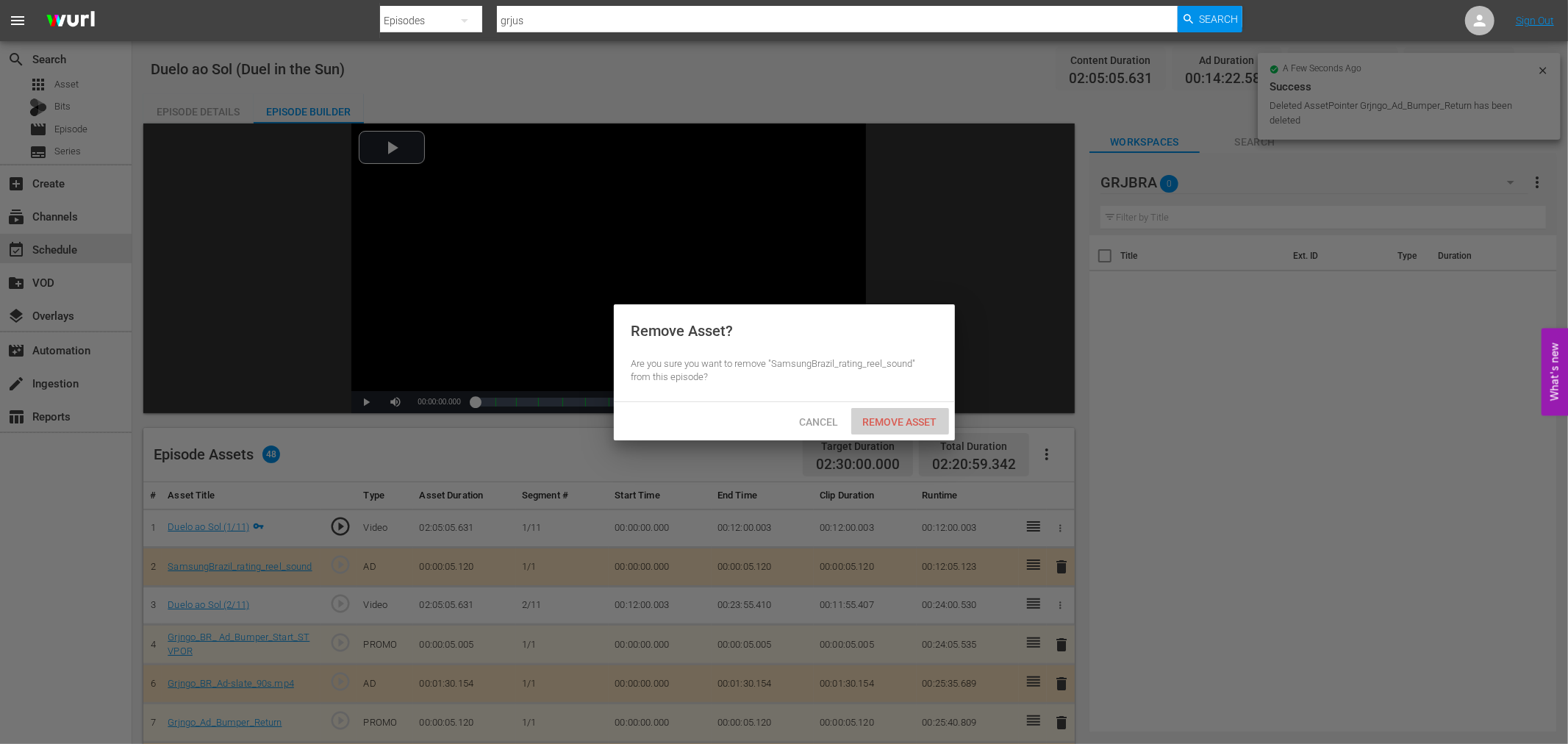
click at [919, 420] on span "Remove Asset" at bounding box center [900, 421] width 98 height 12
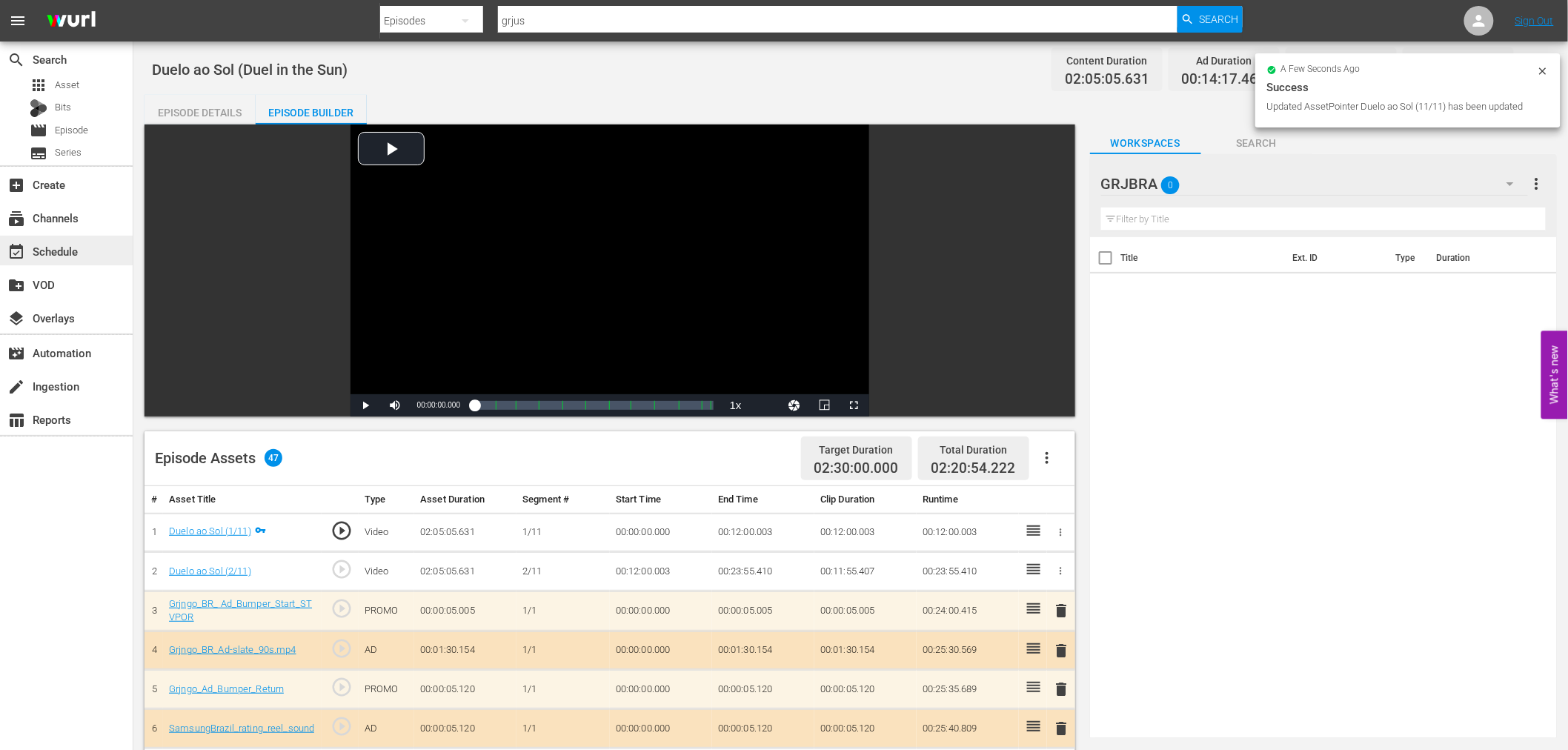
click at [89, 245] on div "event_available Schedule" at bounding box center [66, 250] width 132 height 30
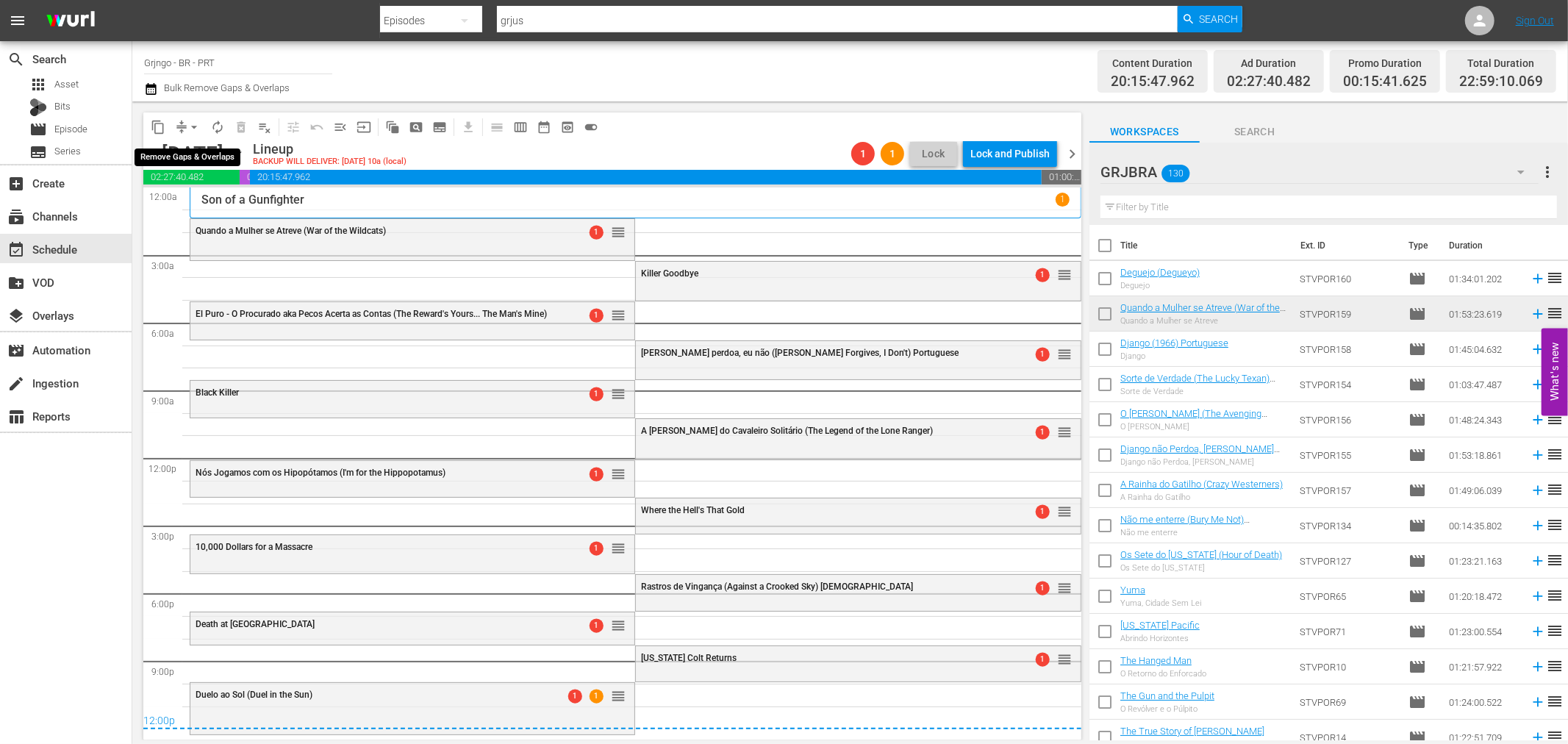
click at [188, 126] on span "arrow_drop_down" at bounding box center [194, 127] width 15 height 15
click at [196, 204] on li "Align to End of Previous Day" at bounding box center [195, 204] width 155 height 24
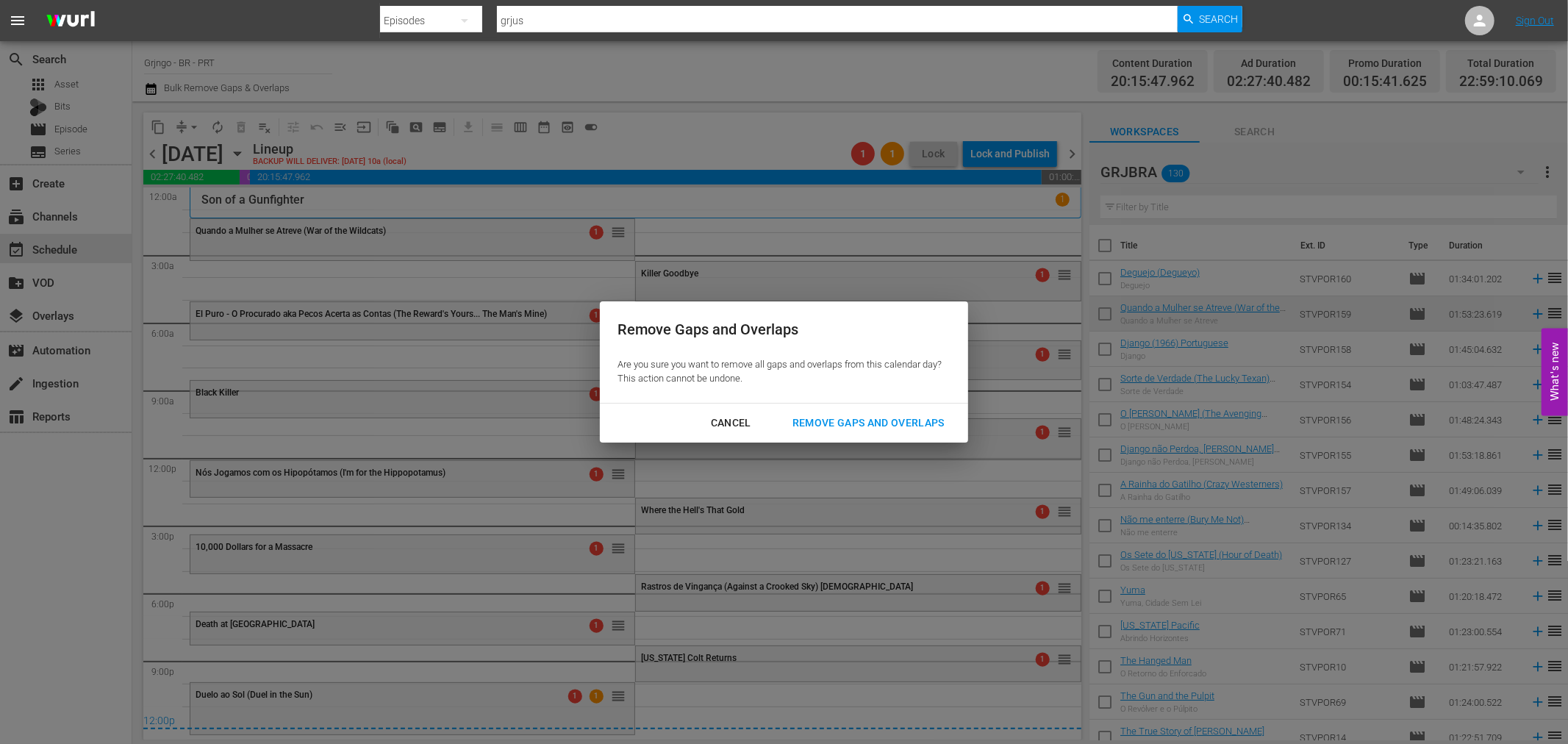
click at [838, 413] on div "Remove Gaps and Overlaps" at bounding box center [868, 423] width 175 height 19
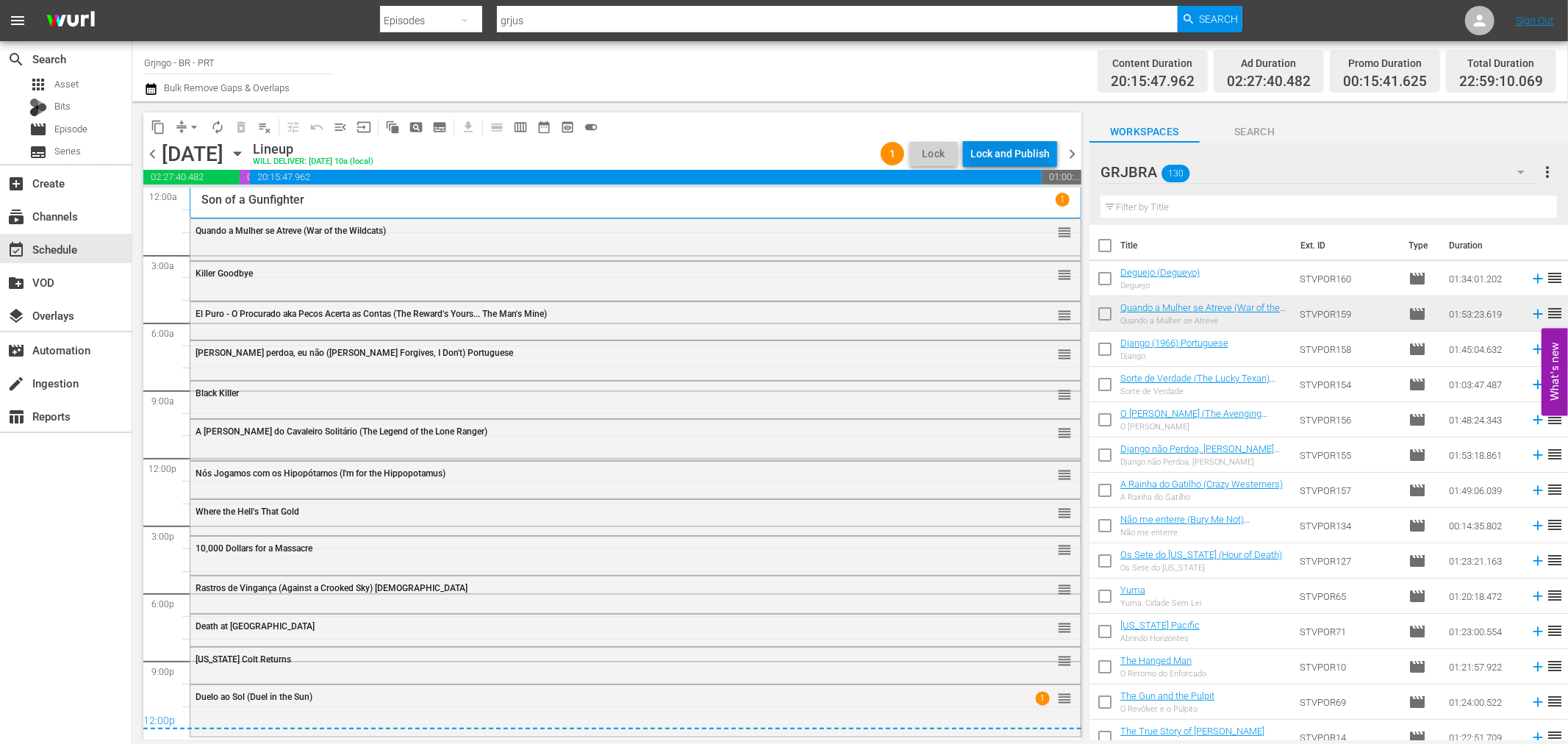
click at [971, 155] on div "Lock and Publish" at bounding box center [1009, 154] width 80 height 26
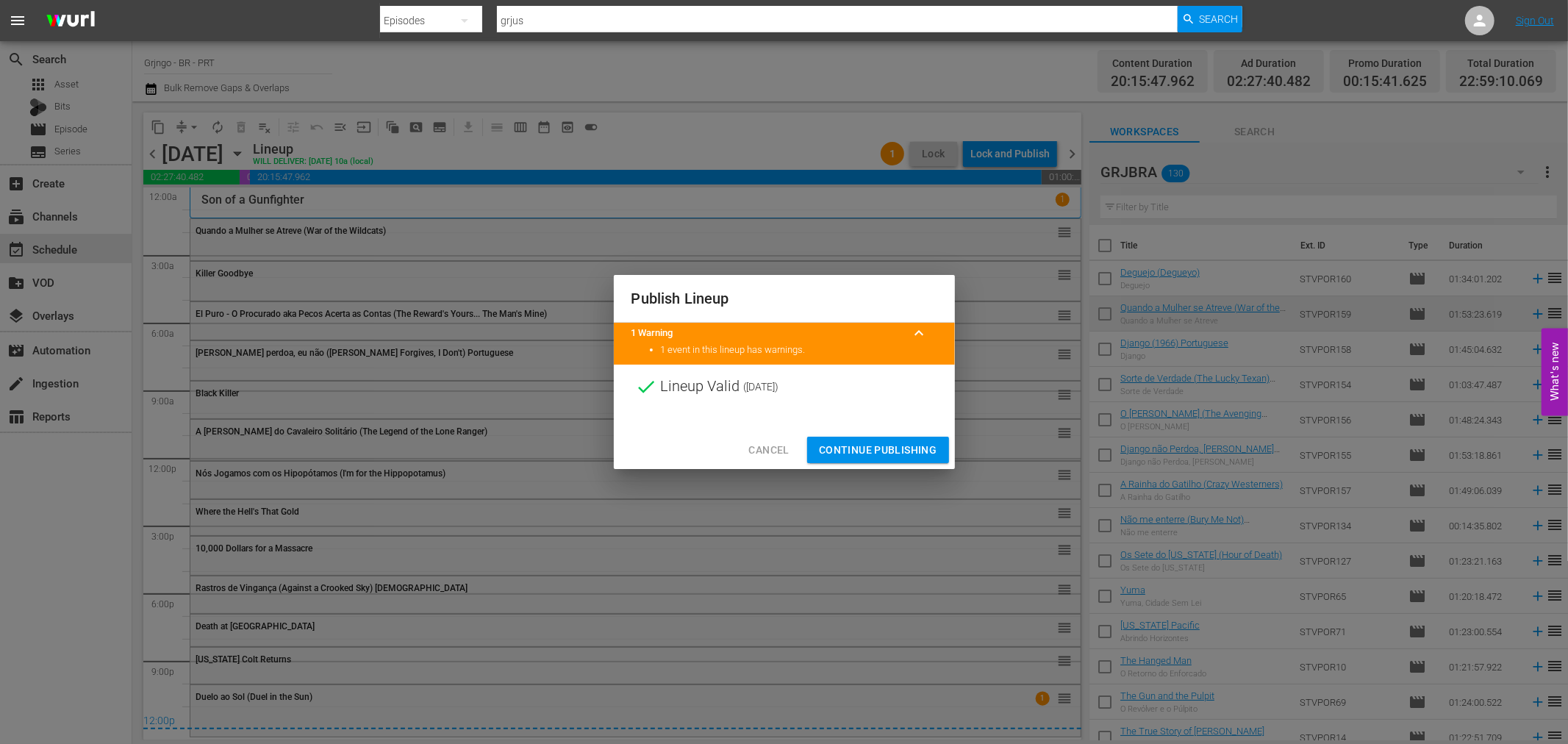
click at [866, 451] on span "Continue Publishing" at bounding box center [878, 450] width 118 height 19
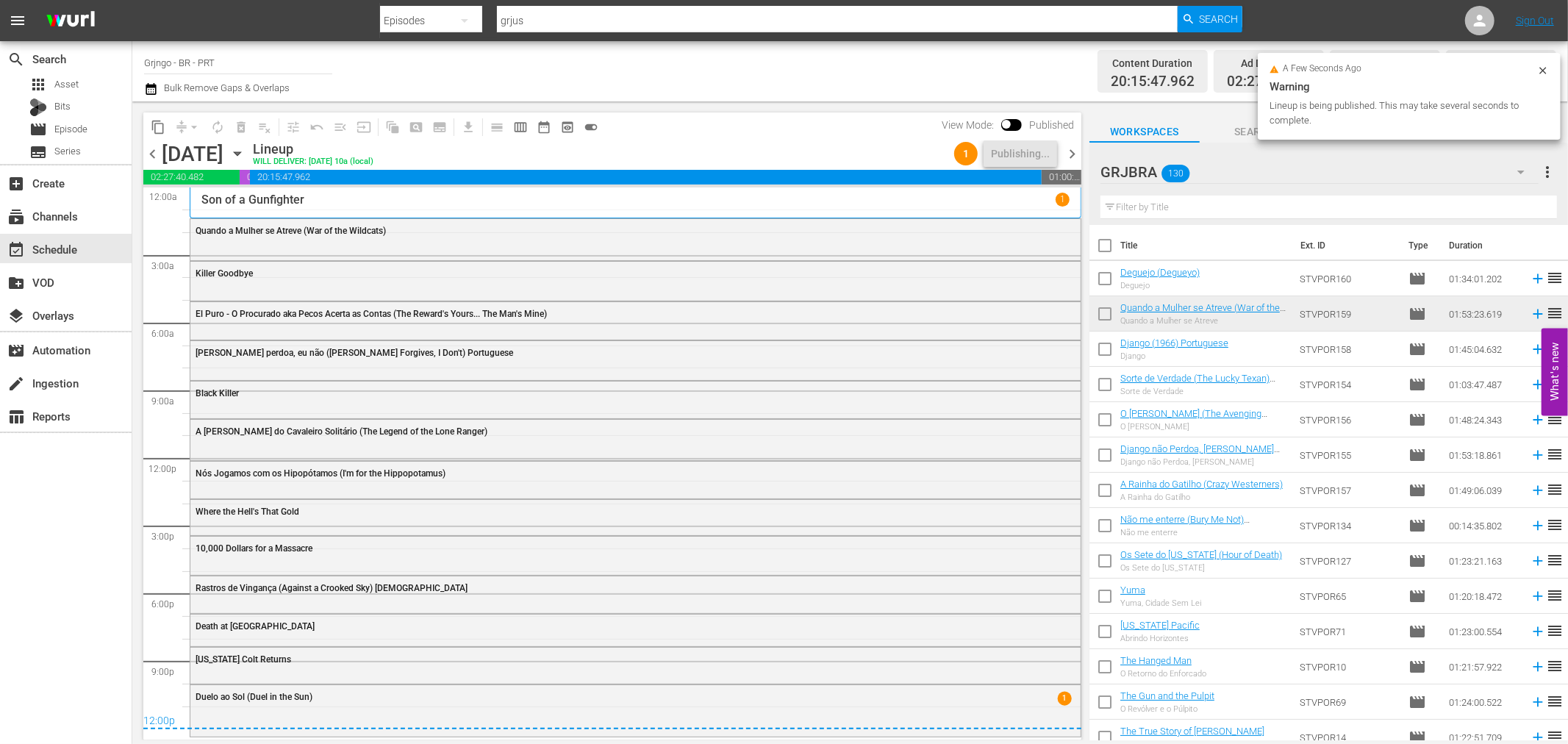
click at [1070, 148] on span "chevron_right" at bounding box center [1072, 154] width 19 height 19
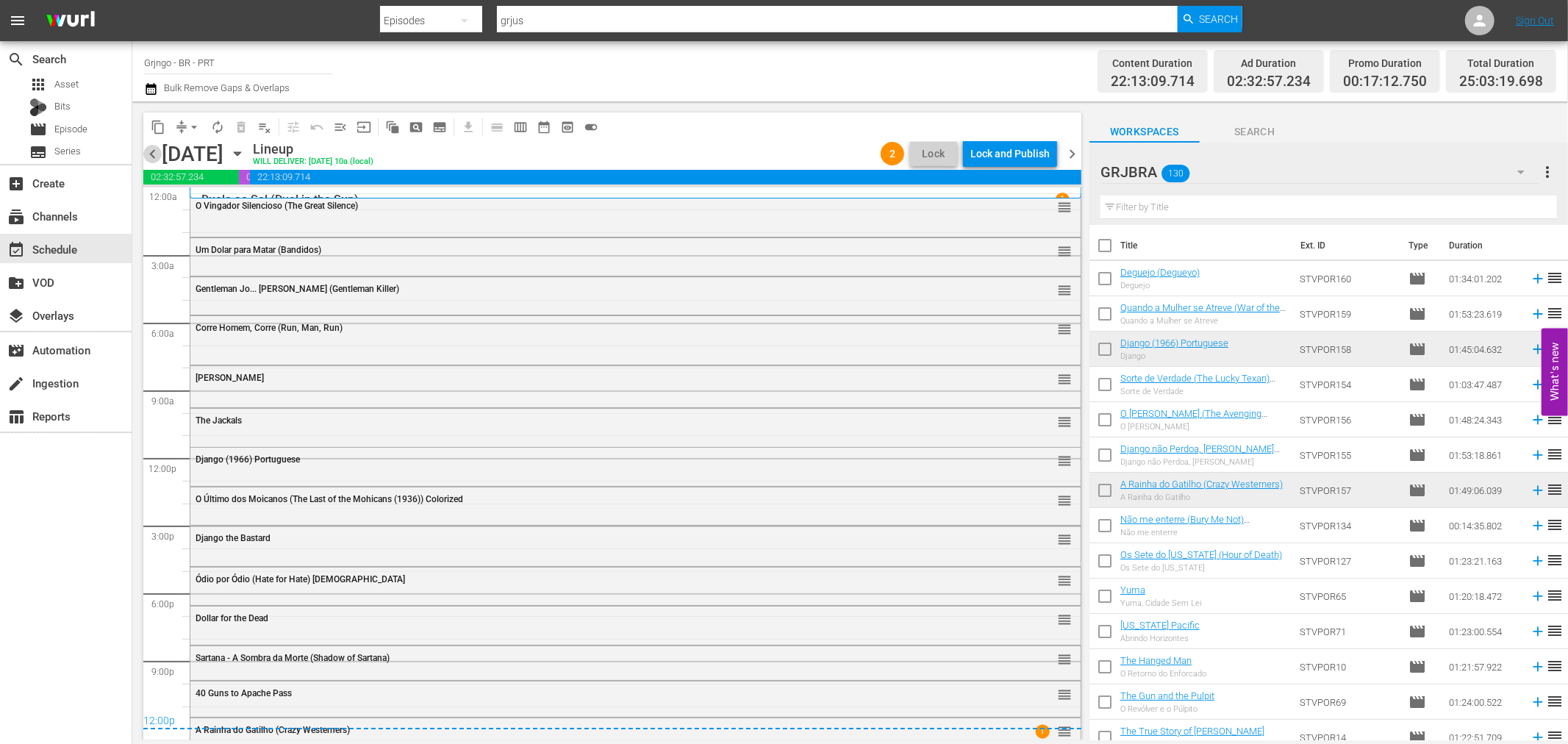
click at [145, 151] on span "chevron_left" at bounding box center [152, 154] width 19 height 19
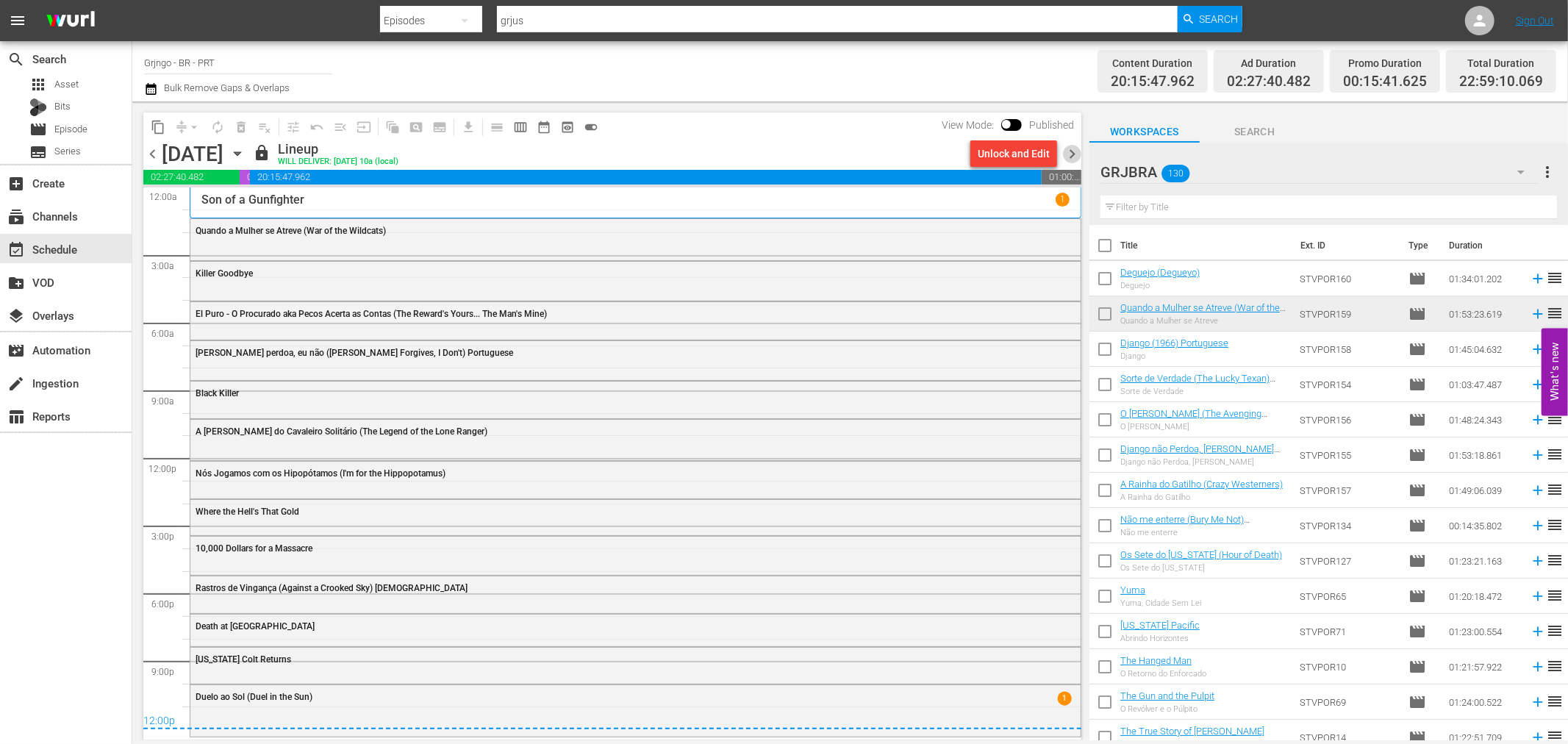
click at [1070, 145] on span "chevron_right" at bounding box center [1072, 154] width 19 height 19
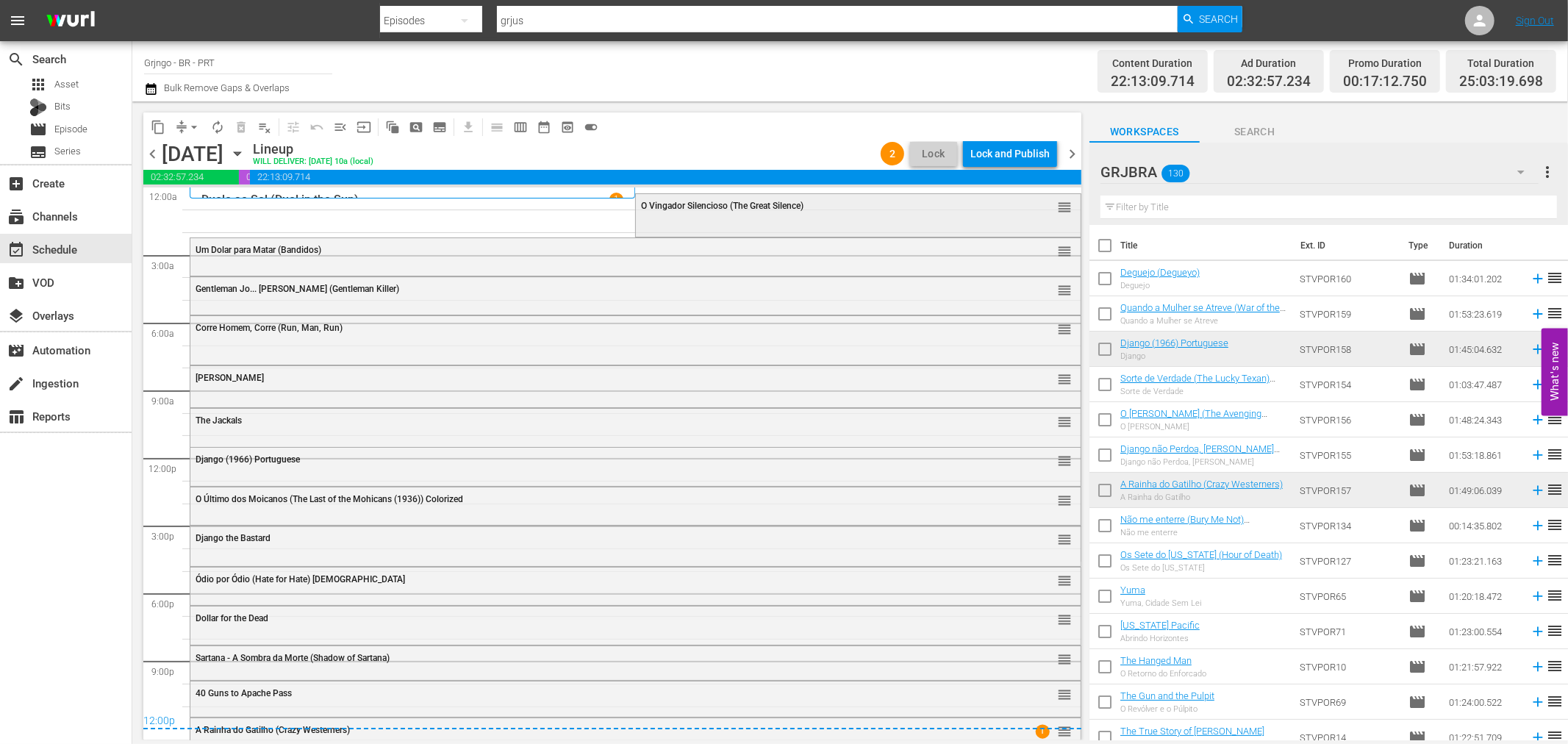
click at [743, 209] on span "O Vingador Silencioso (The Great Silence)" at bounding box center [722, 206] width 162 height 10
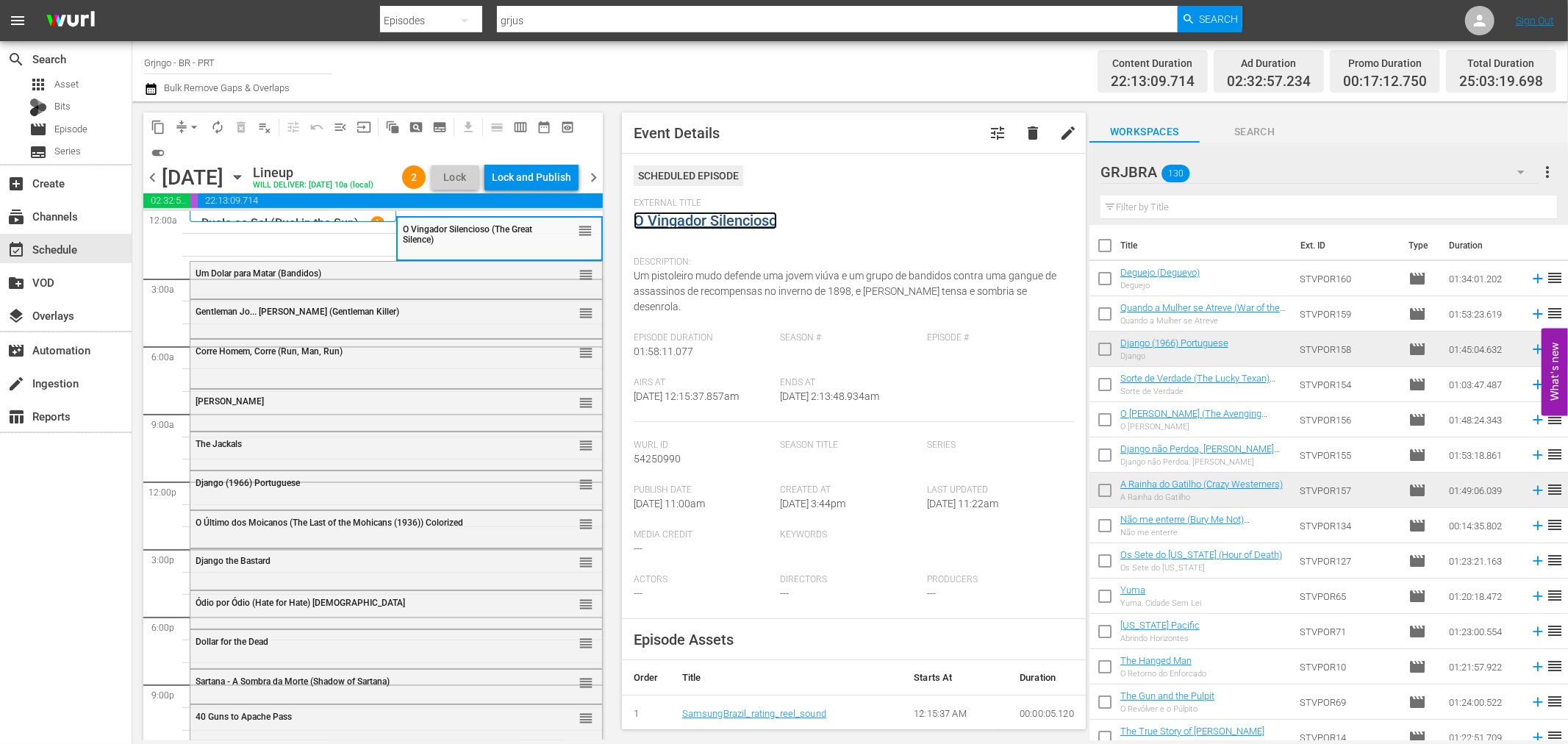
click at [702, 220] on link "O Vingador Silencioso" at bounding box center [705, 220] width 143 height 18
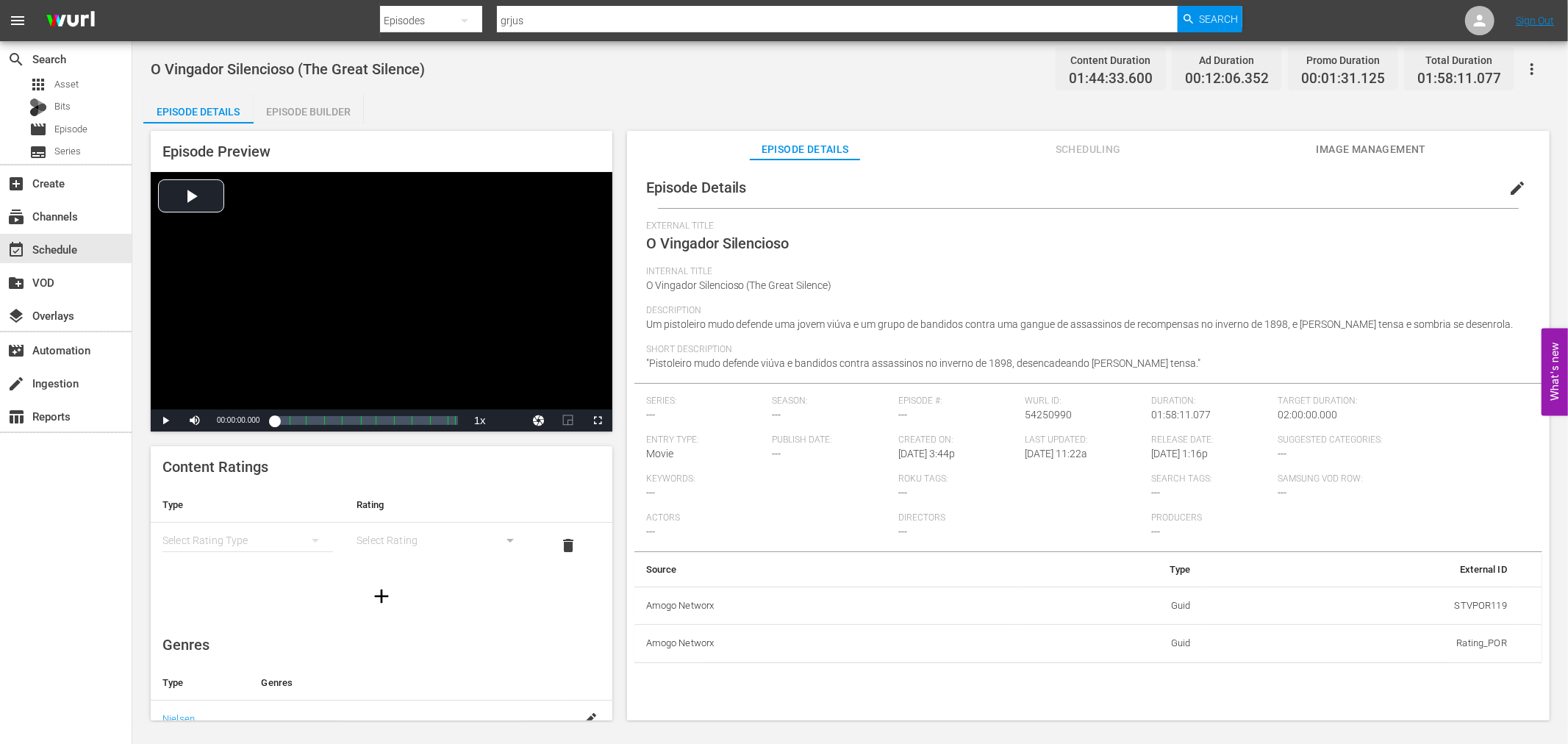
click at [317, 104] on div "Episode Builder" at bounding box center [308, 112] width 111 height 36
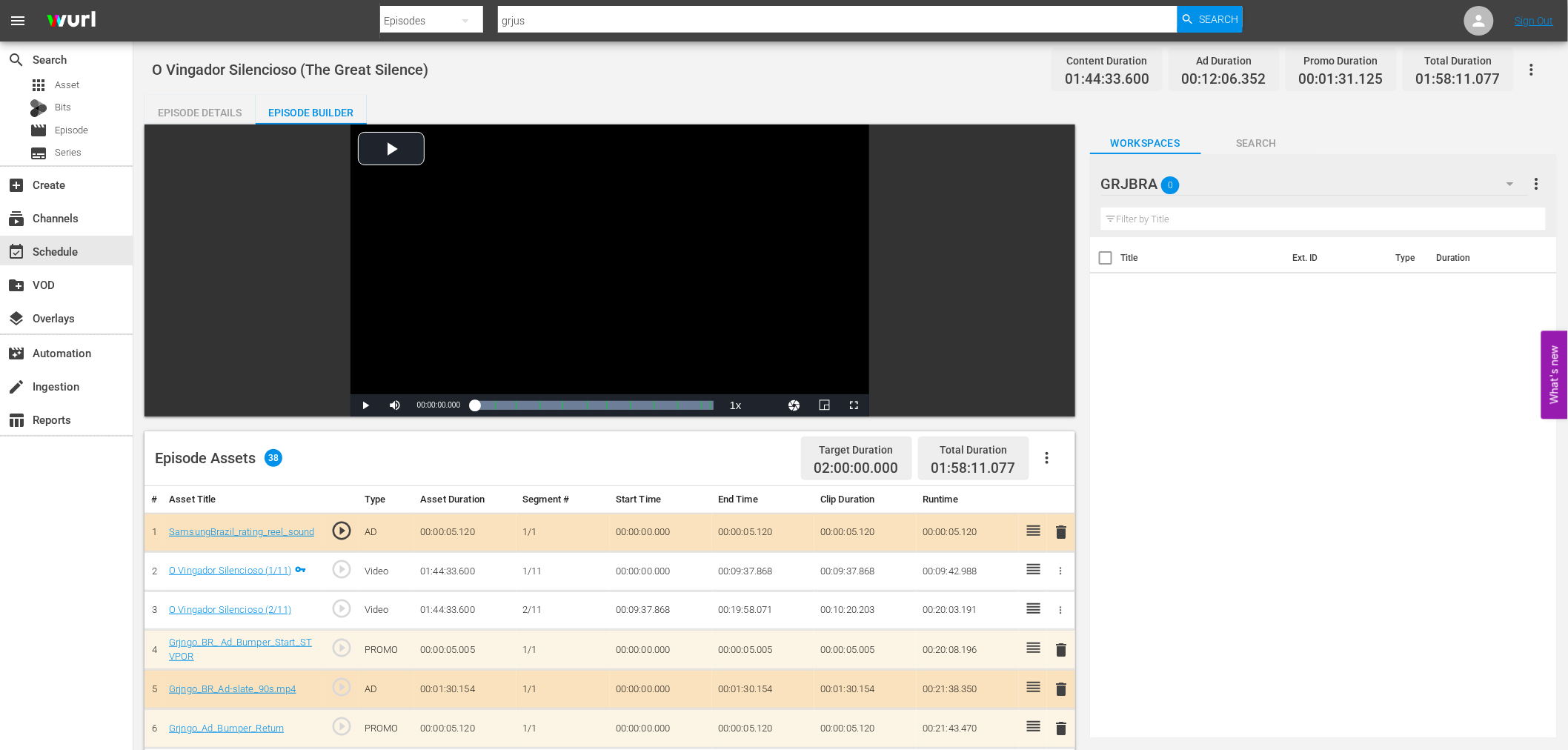
click at [1048, 447] on button "button" at bounding box center [1047, 458] width 36 height 36
click at [1061, 501] on div "Clear Ads" at bounding box center [1091, 499] width 100 height 36
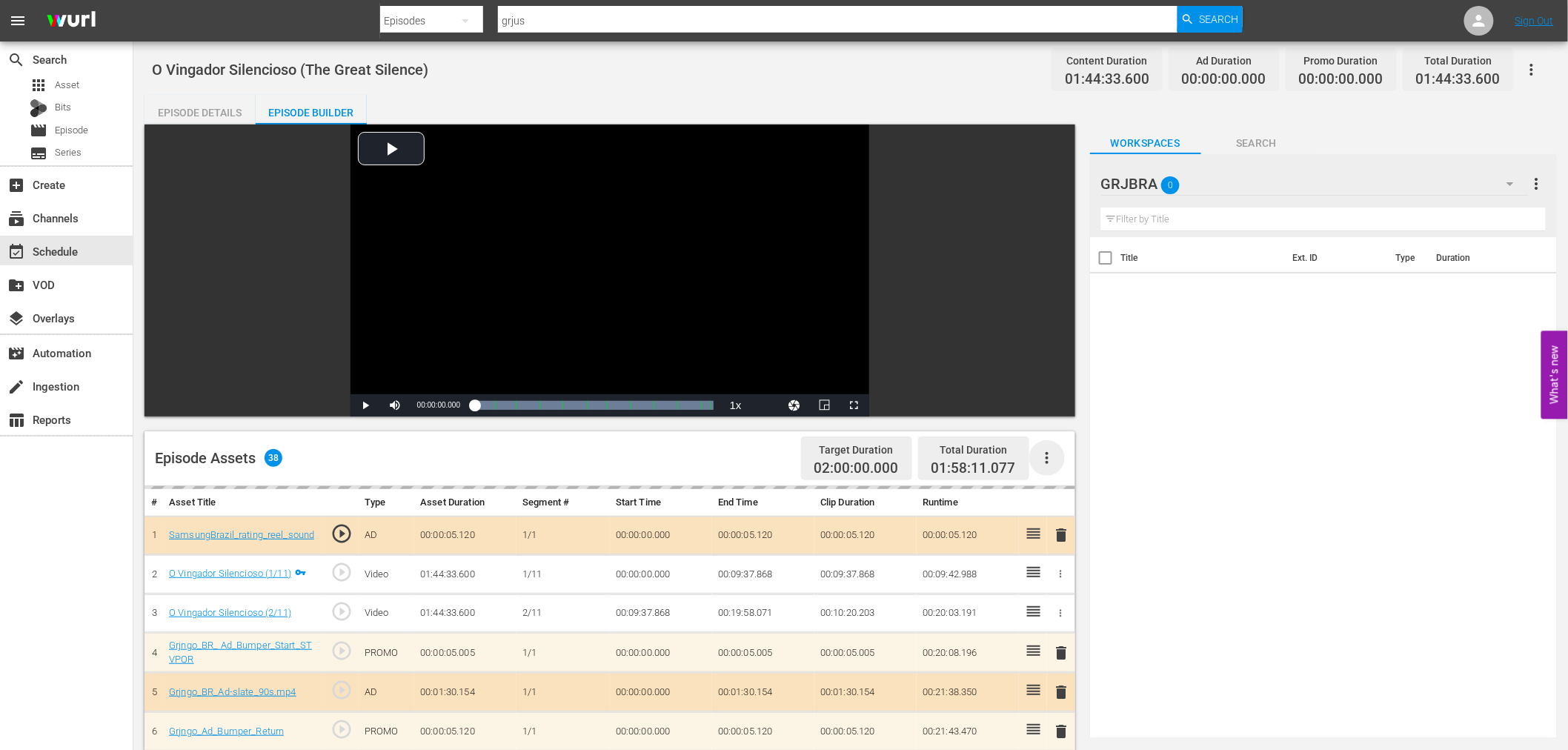
click at [1048, 456] on icon "button" at bounding box center [1047, 457] width 18 height 18
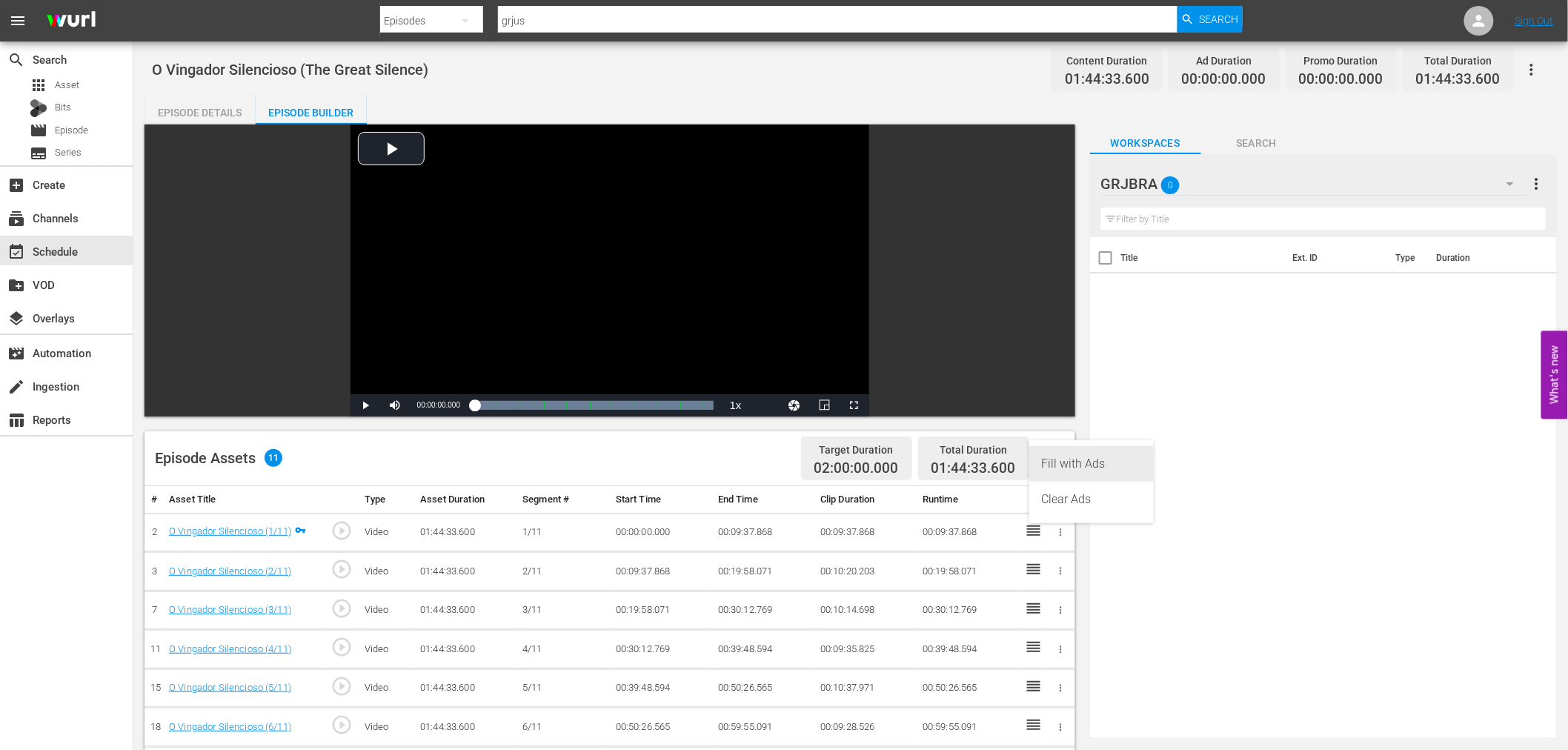
click at [1048, 456] on div "Fill with Ads" at bounding box center [1091, 464] width 100 height 36
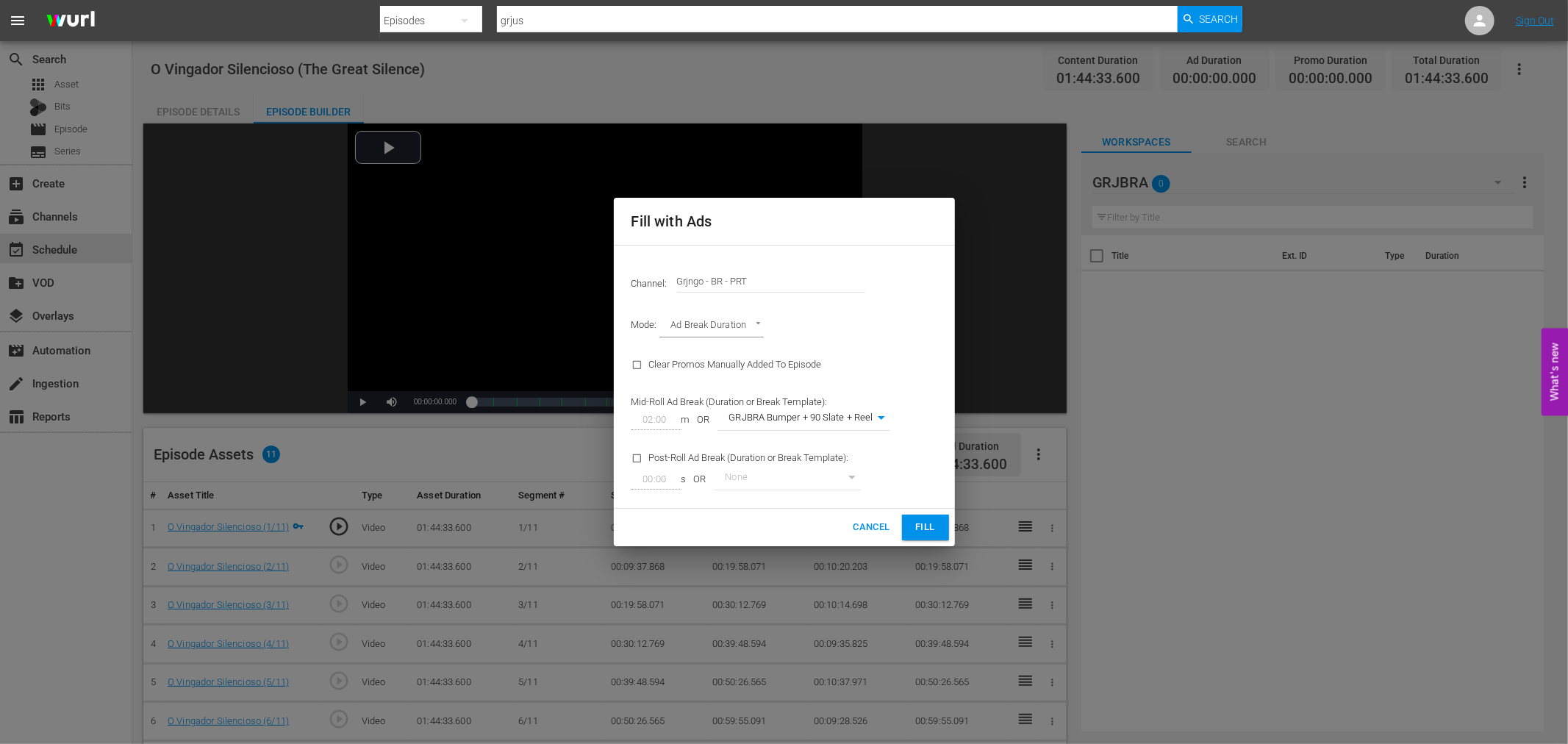
click at [920, 523] on span "Fill" at bounding box center [925, 527] width 23 height 17
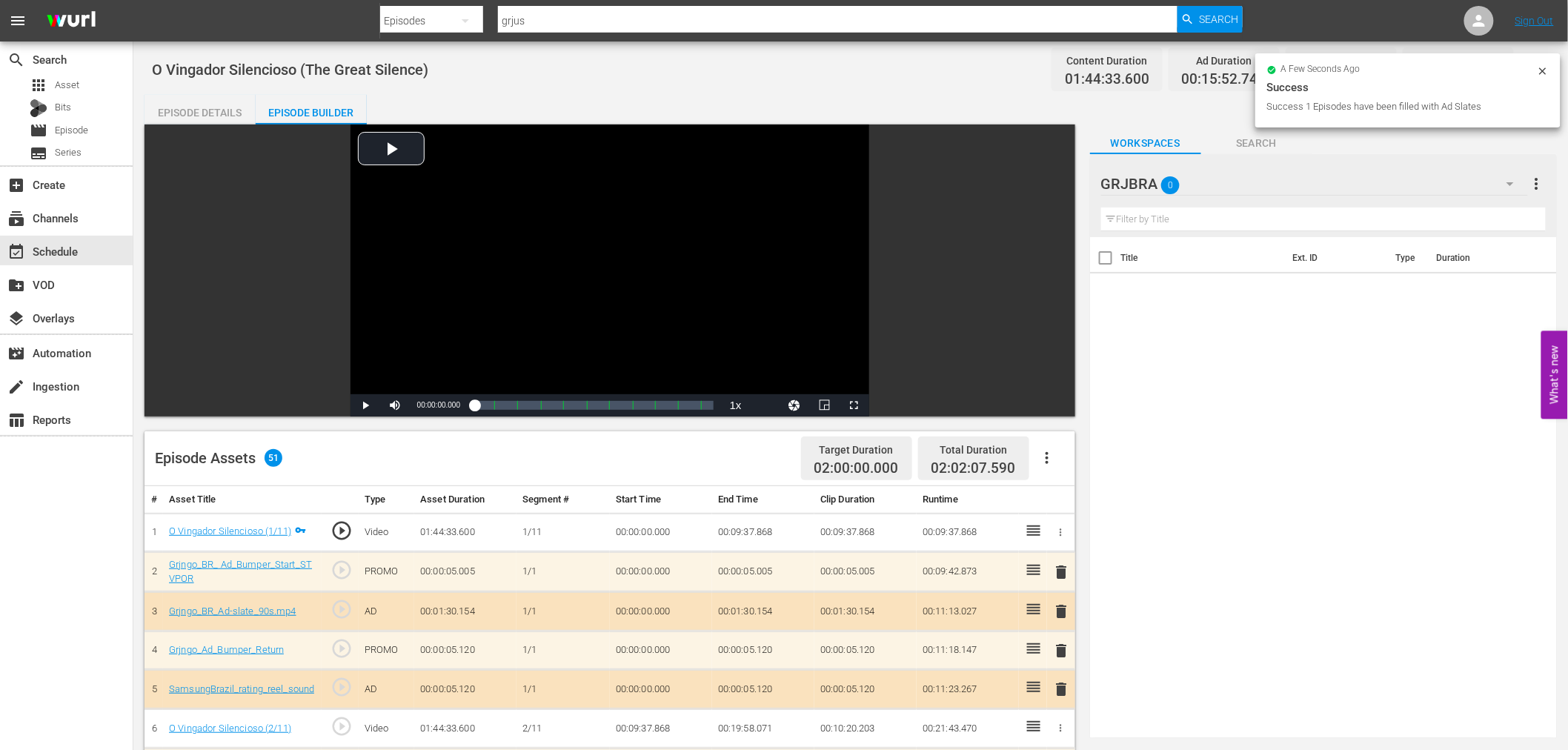
click at [1063, 565] on span "delete" at bounding box center [1062, 572] width 18 height 18
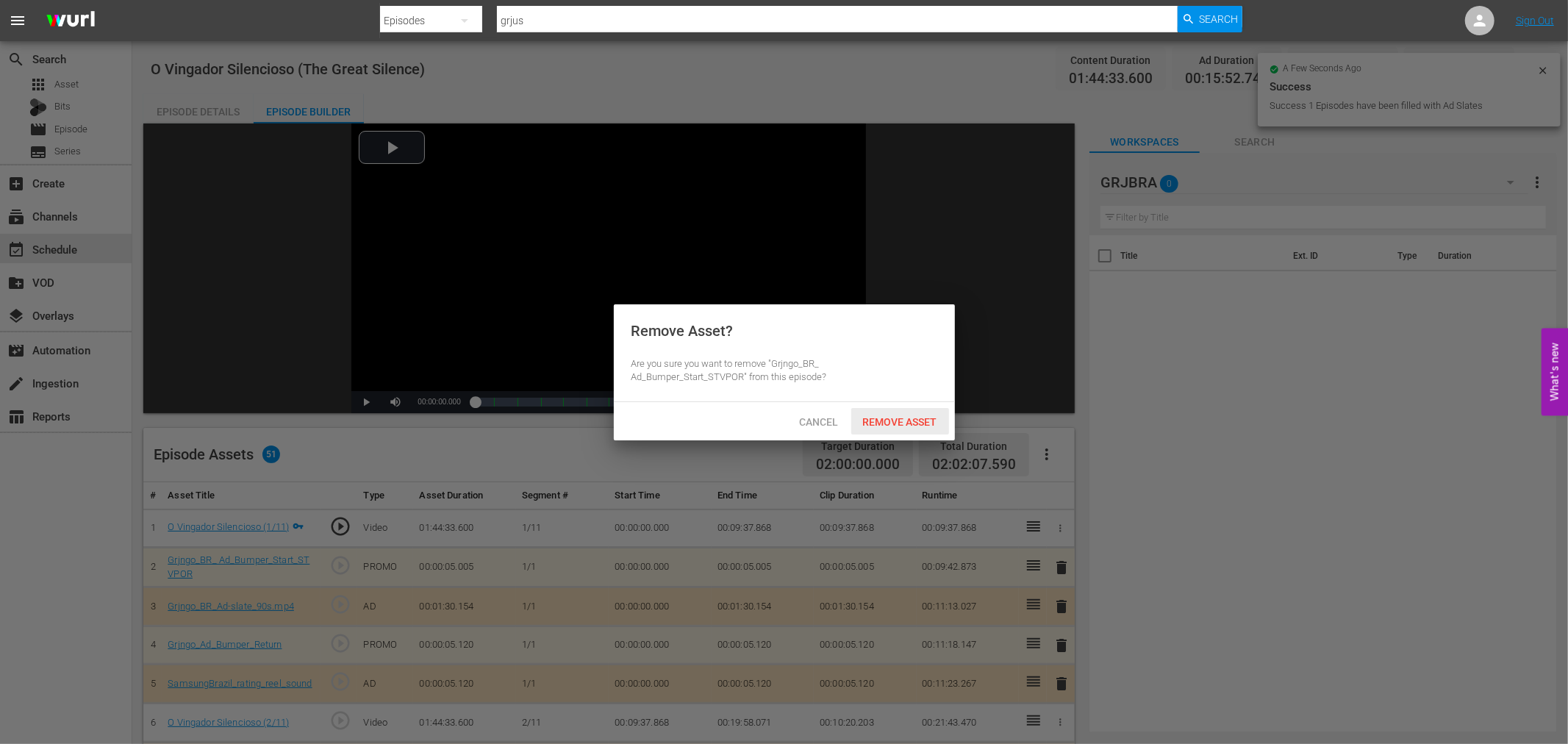
click at [923, 423] on span "Remove Asset" at bounding box center [900, 421] width 98 height 12
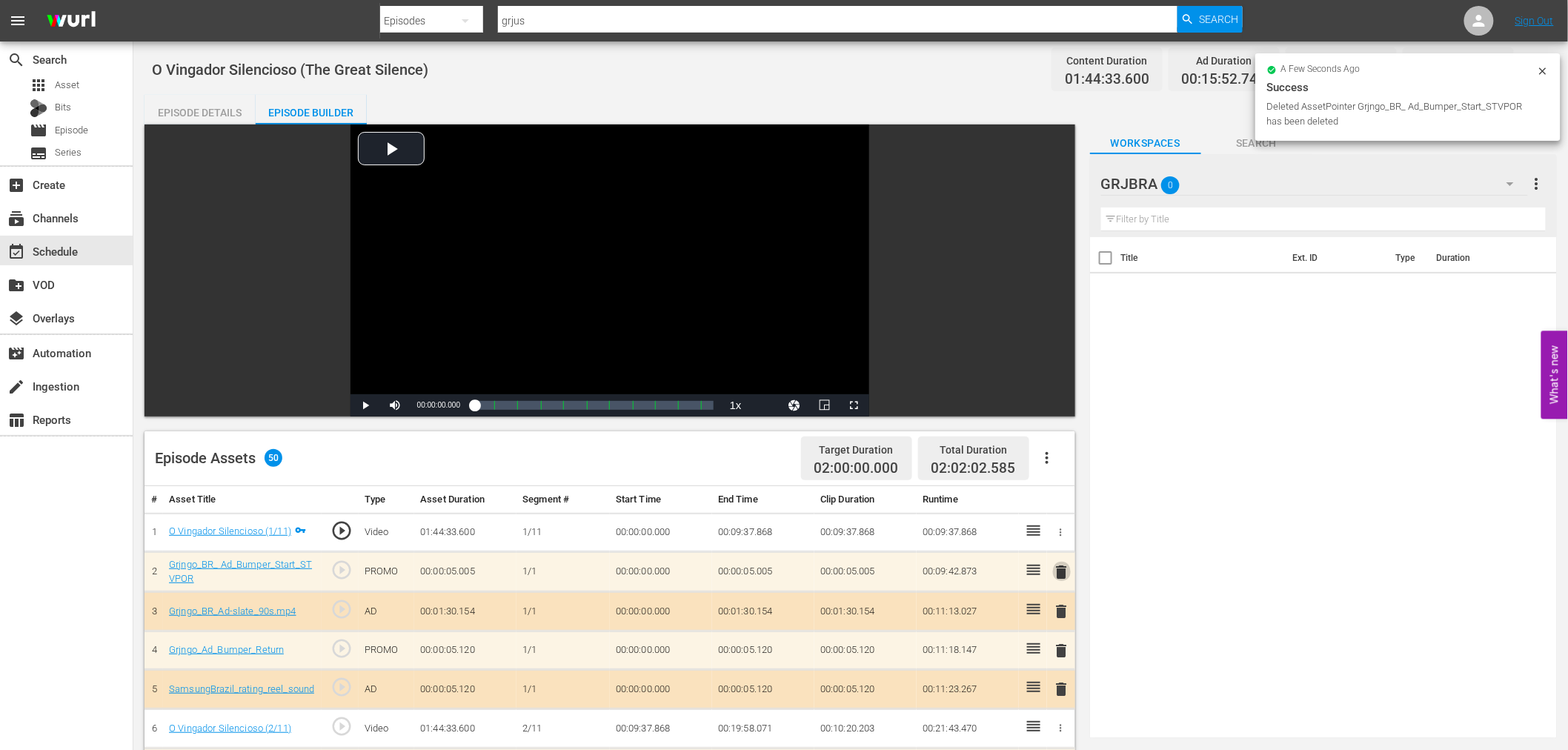
click at [1059, 567] on span "delete" at bounding box center [1062, 572] width 18 height 18
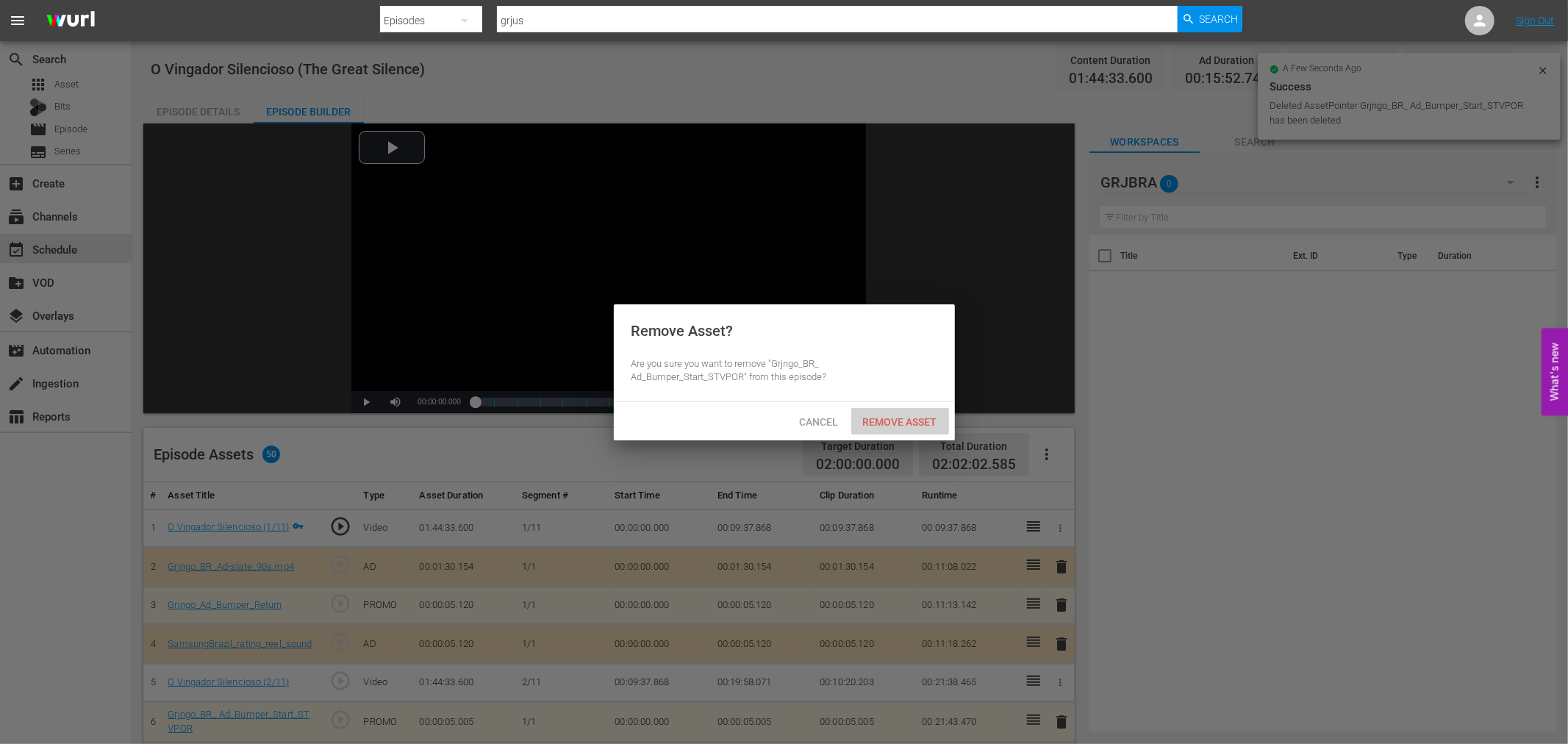
click at [932, 425] on span "Remove Asset" at bounding box center [900, 421] width 98 height 12
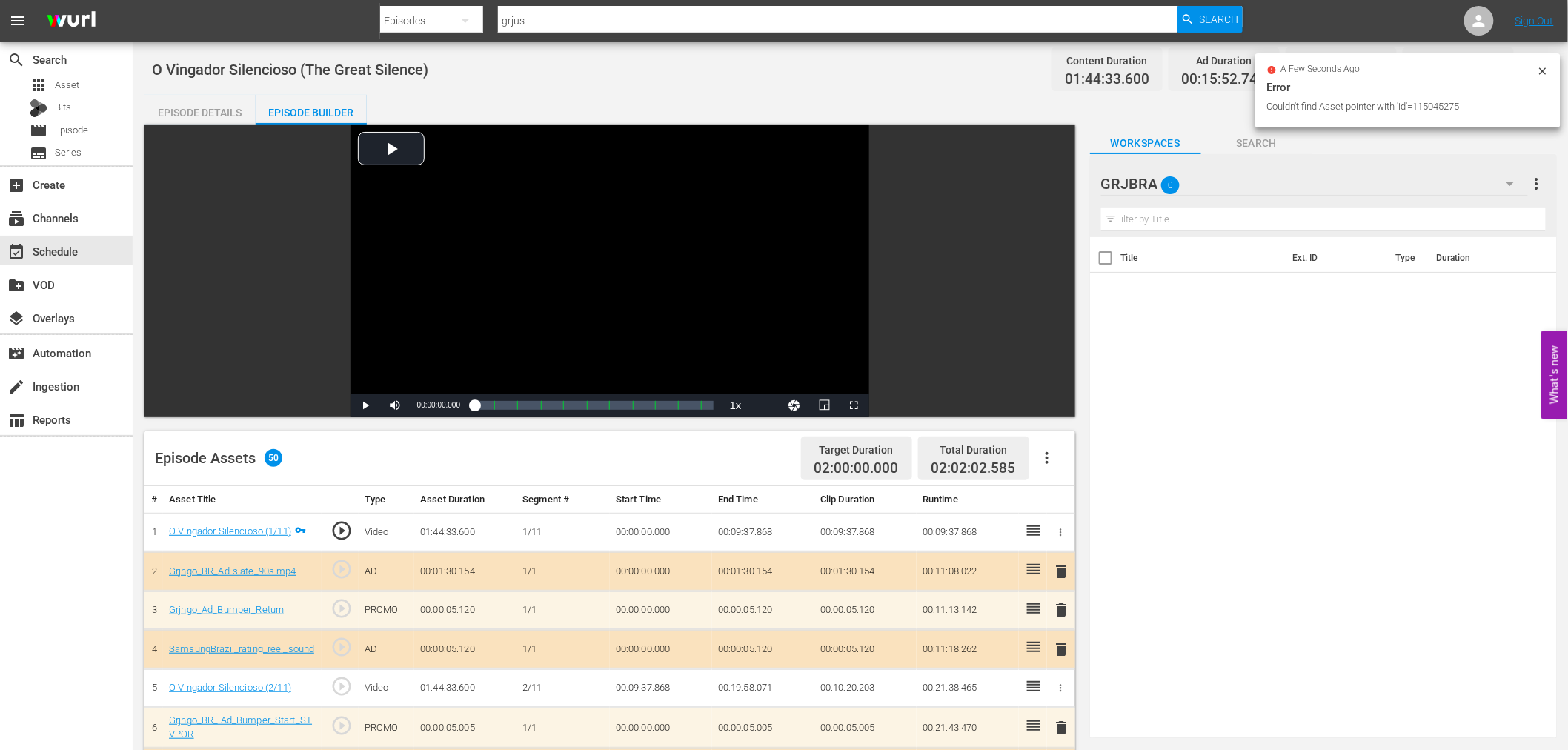
click at [1064, 568] on span "delete" at bounding box center [1062, 571] width 18 height 18
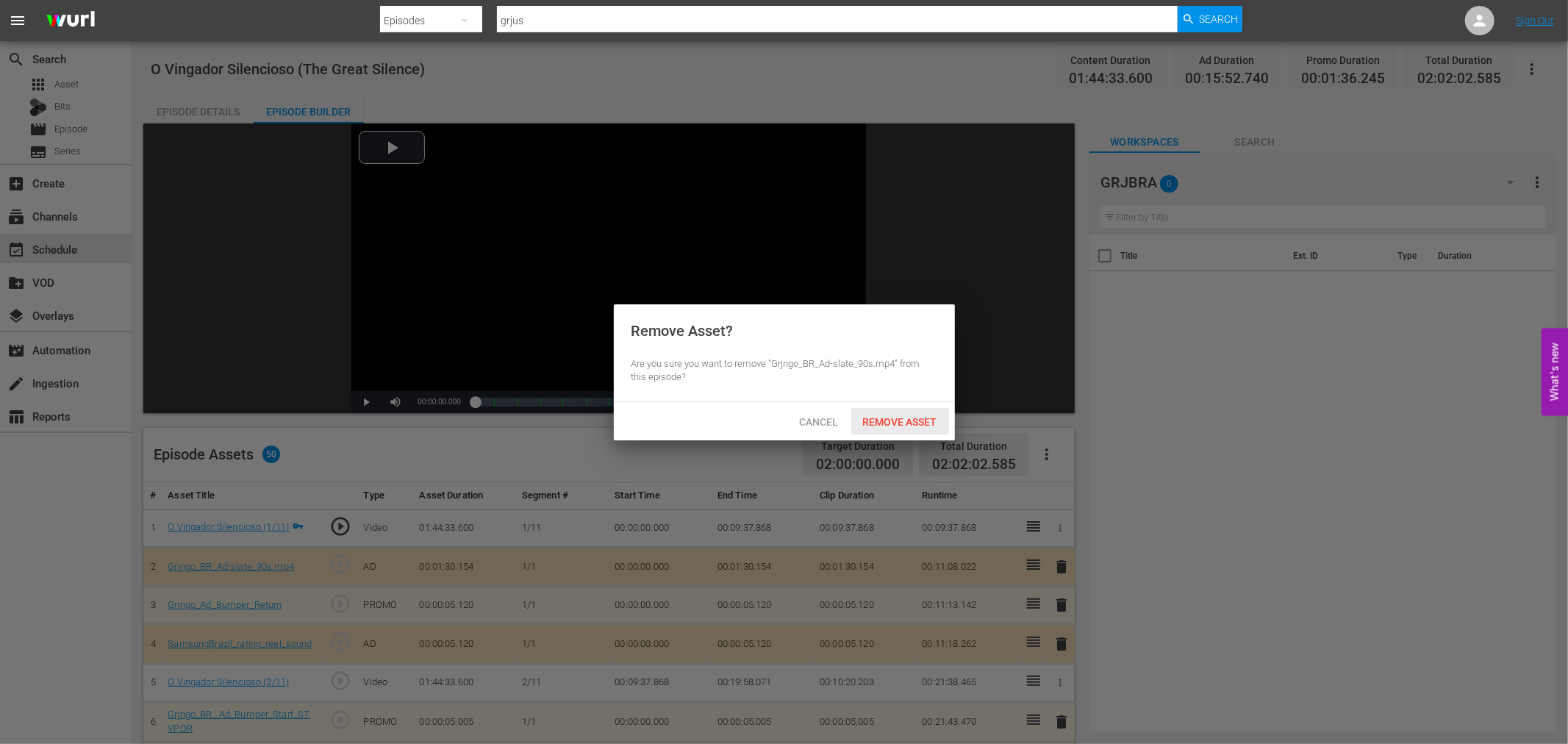
click at [872, 421] on span "Remove Asset" at bounding box center [900, 421] width 98 height 12
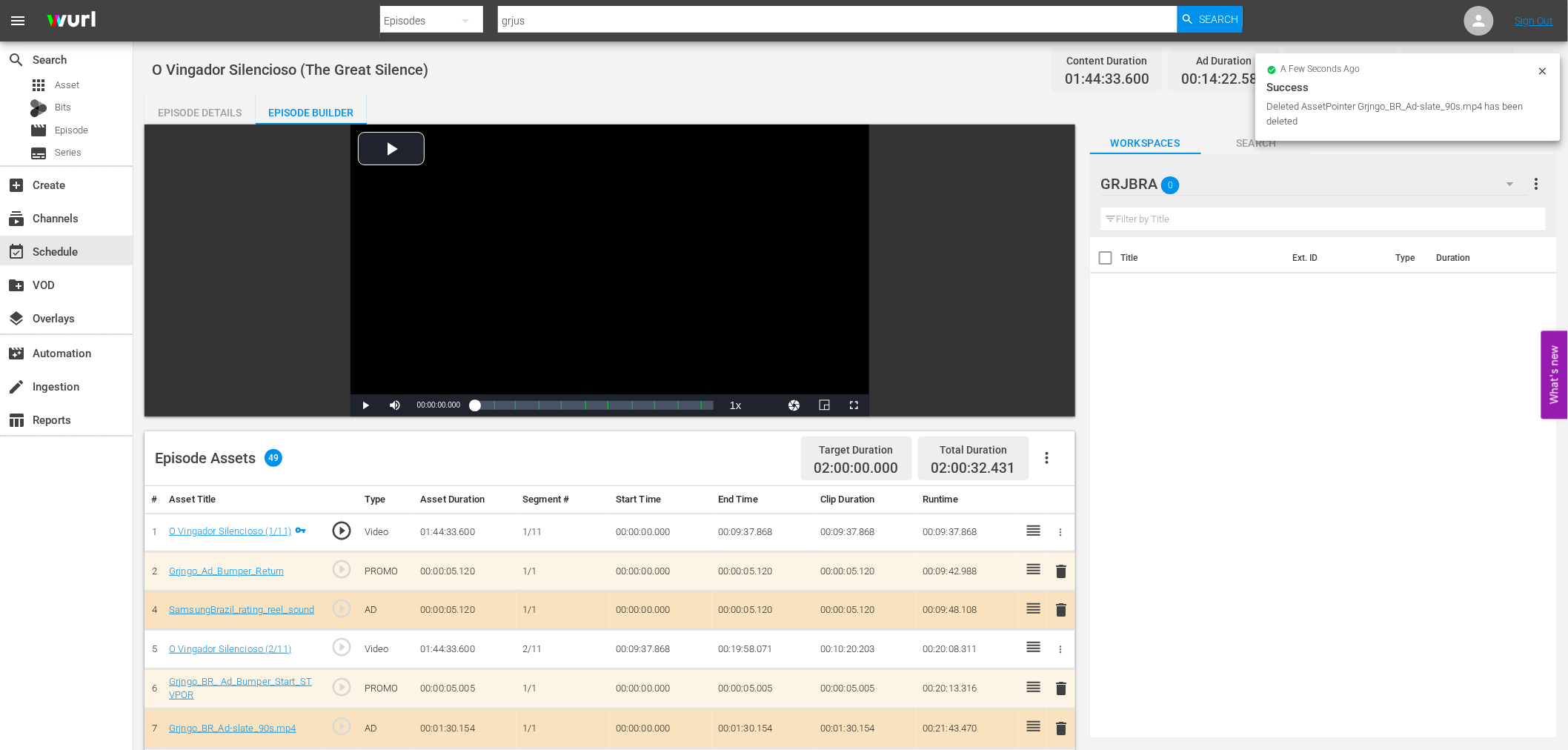
click at [1061, 568] on span "delete" at bounding box center [1062, 571] width 18 height 18
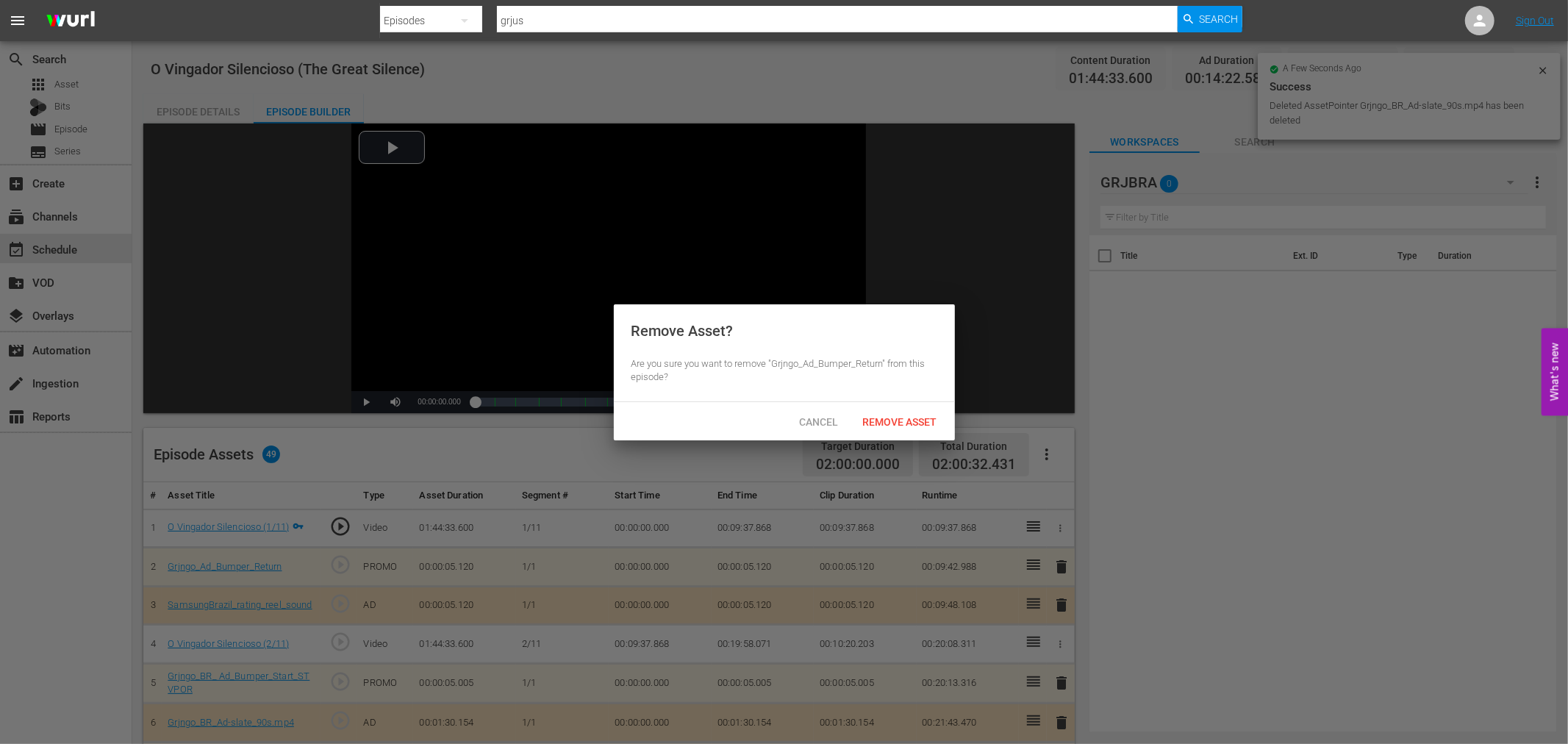
click at [910, 428] on div "Remove Asset" at bounding box center [900, 421] width 98 height 27
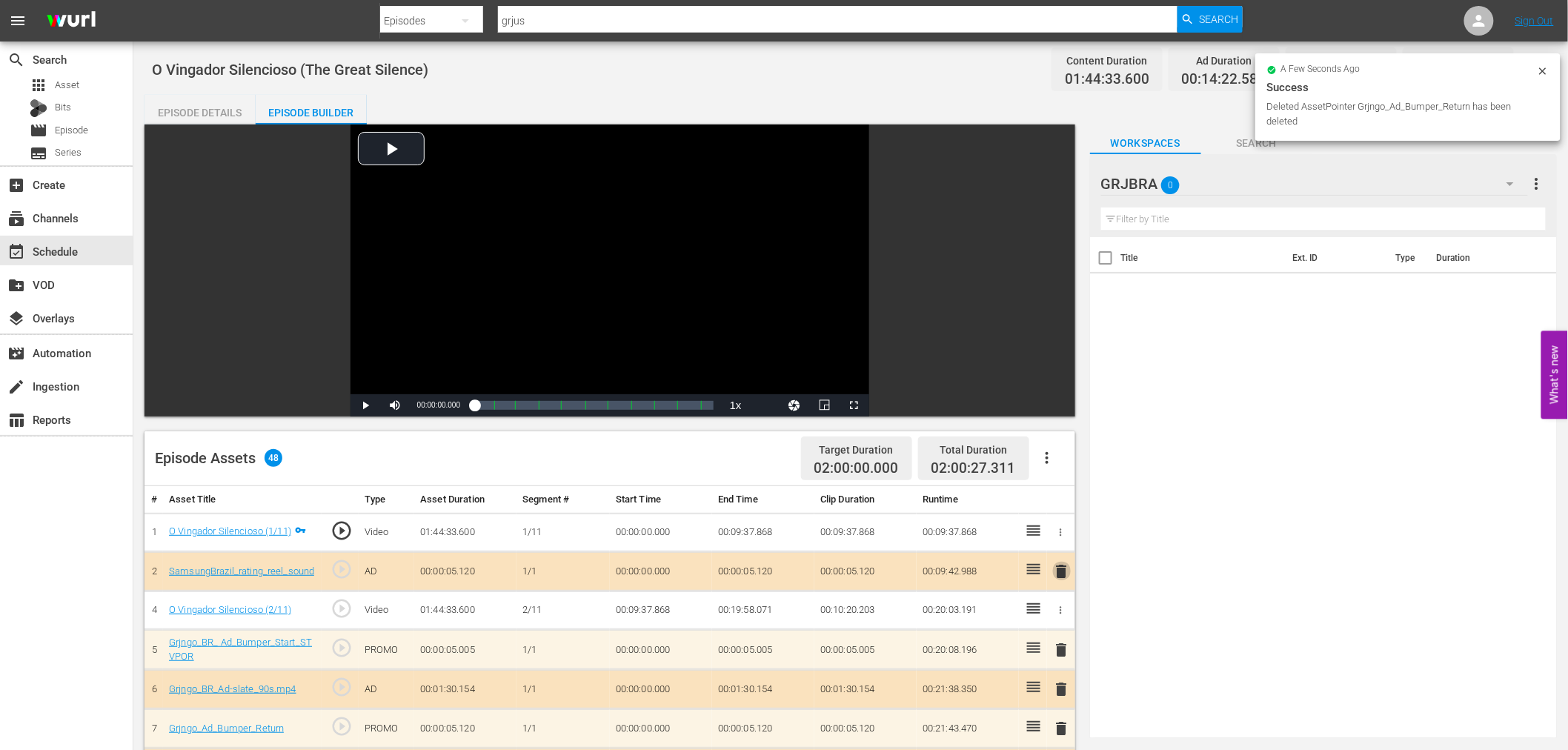
drag, startPoint x: 1062, startPoint y: 572, endPoint x: 1038, endPoint y: 529, distance: 49.2
click at [1064, 572] on span "delete" at bounding box center [1062, 571] width 18 height 18
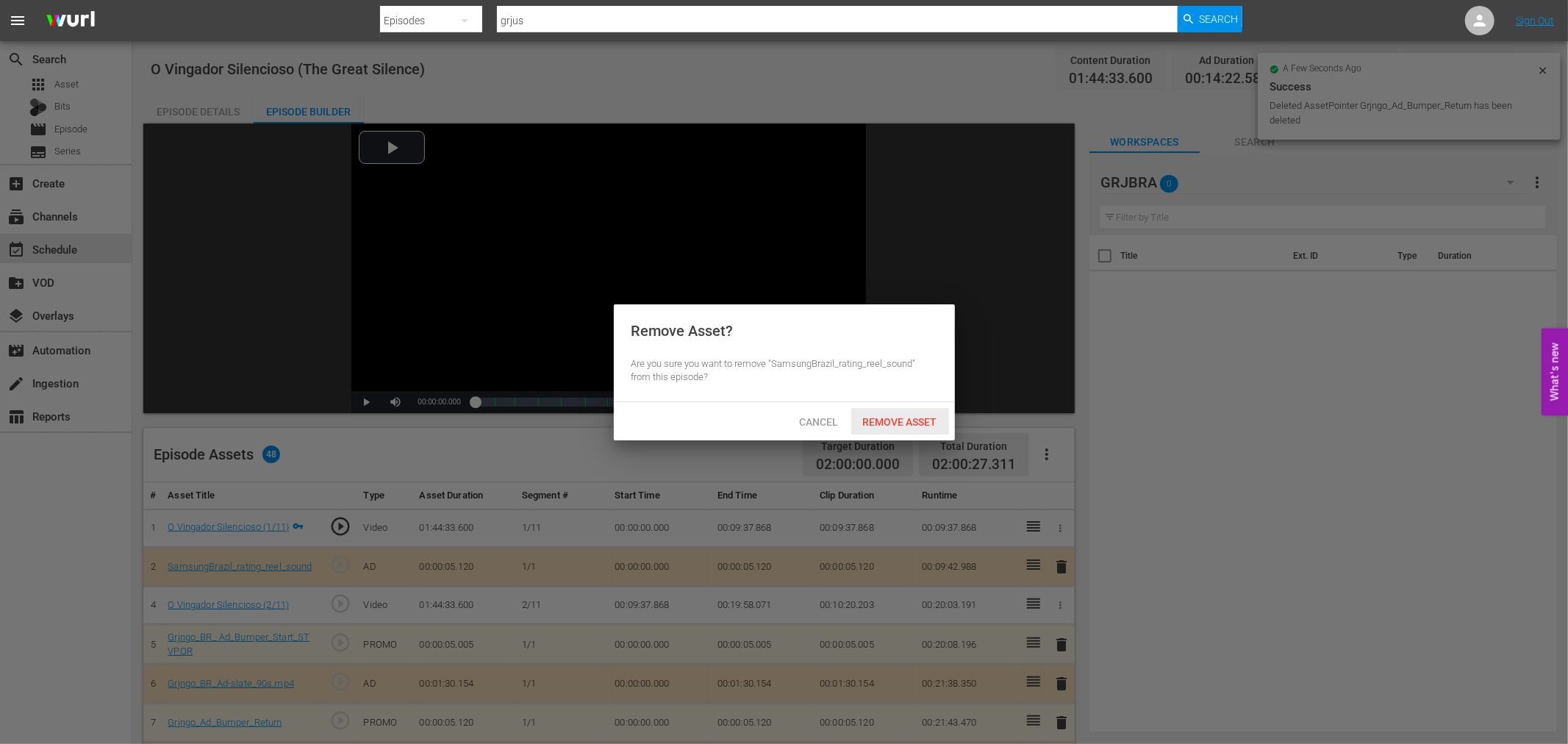
click at [906, 422] on span "Remove Asset" at bounding box center [900, 421] width 98 height 12
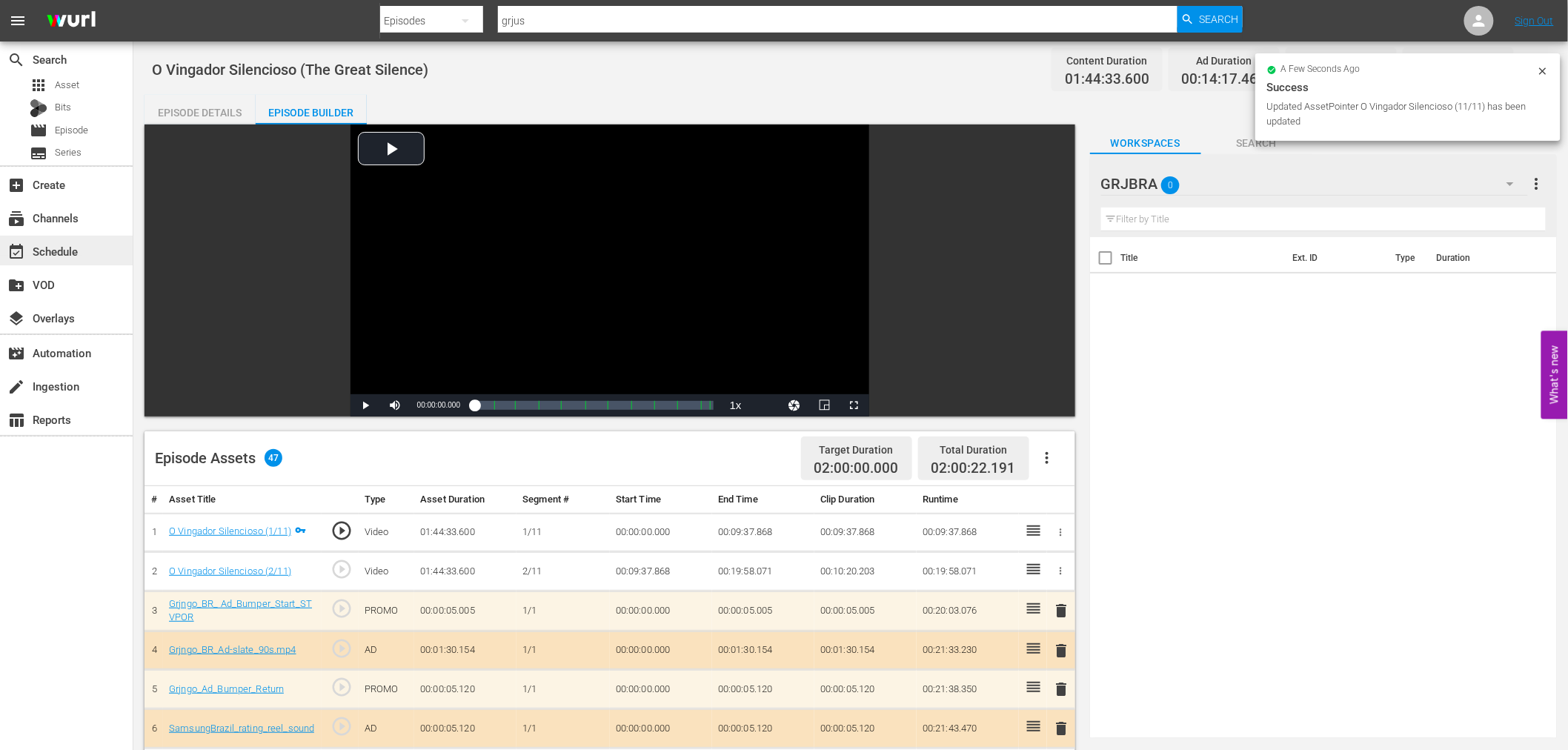
click at [53, 245] on div "event_available Schedule" at bounding box center [41, 248] width 83 height 13
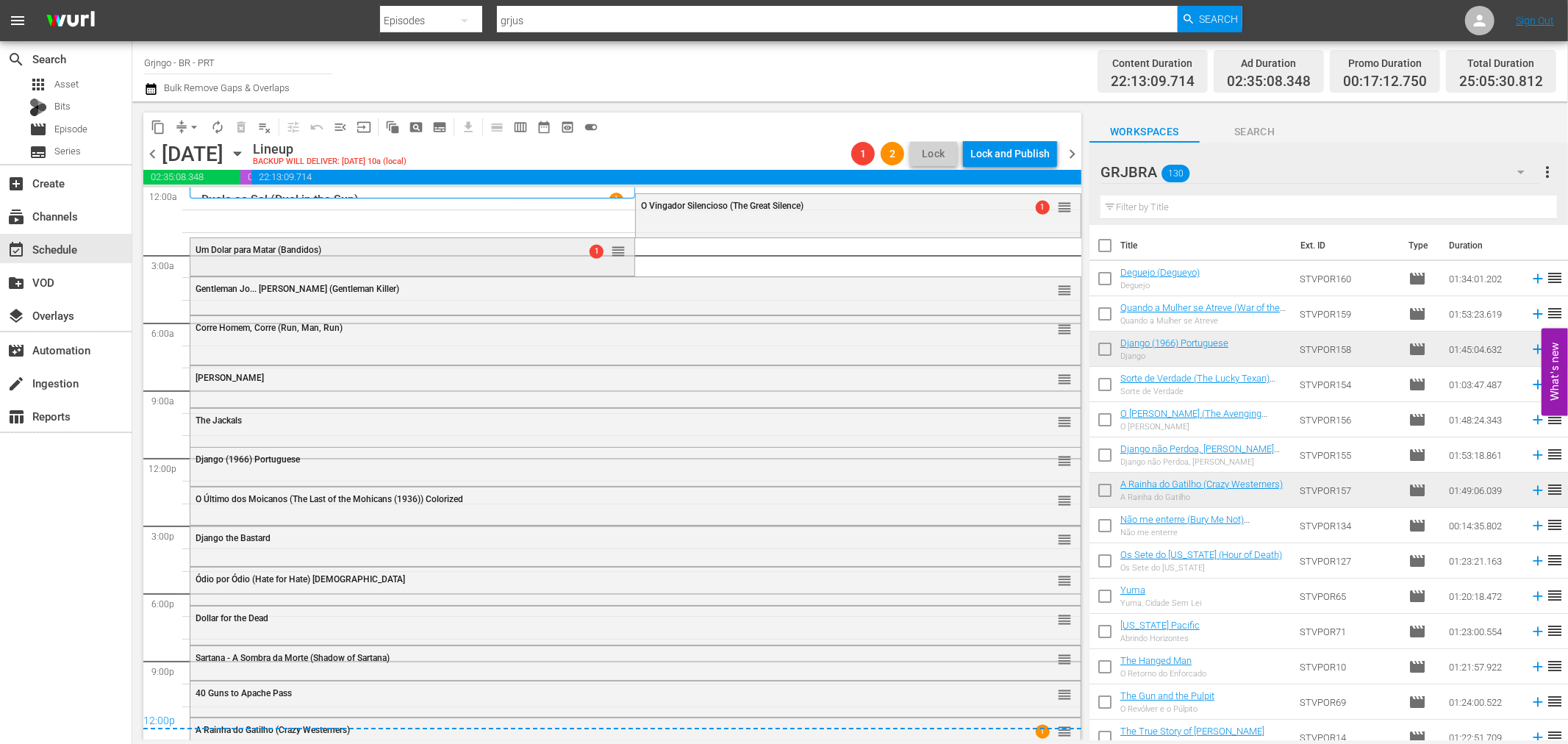
click at [510, 250] on div "Um Dolar para Matar (Bandidos)" at bounding box center [375, 250] width 359 height 10
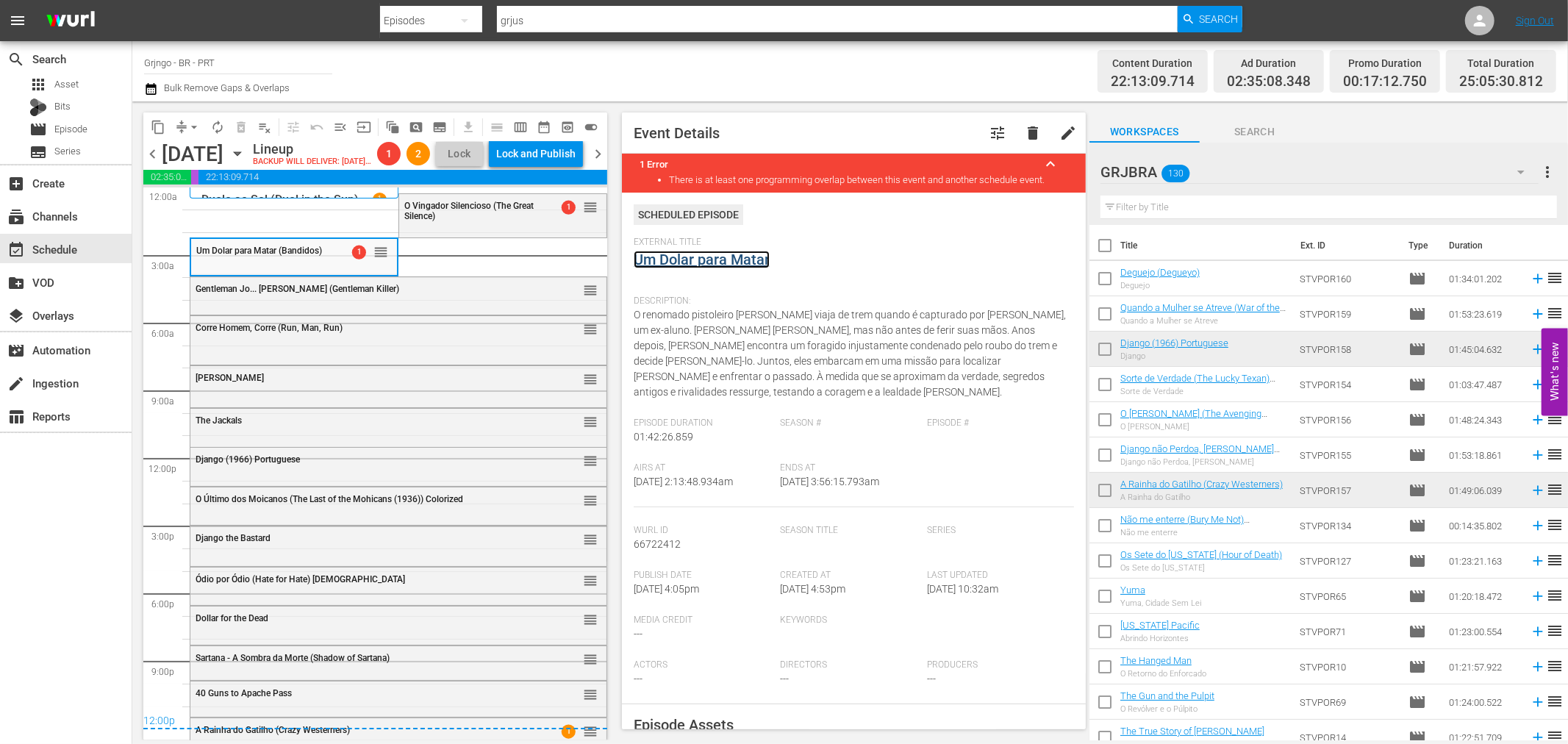
click at [709, 262] on link "Um Dolar para Matar" at bounding box center [702, 259] width 136 height 18
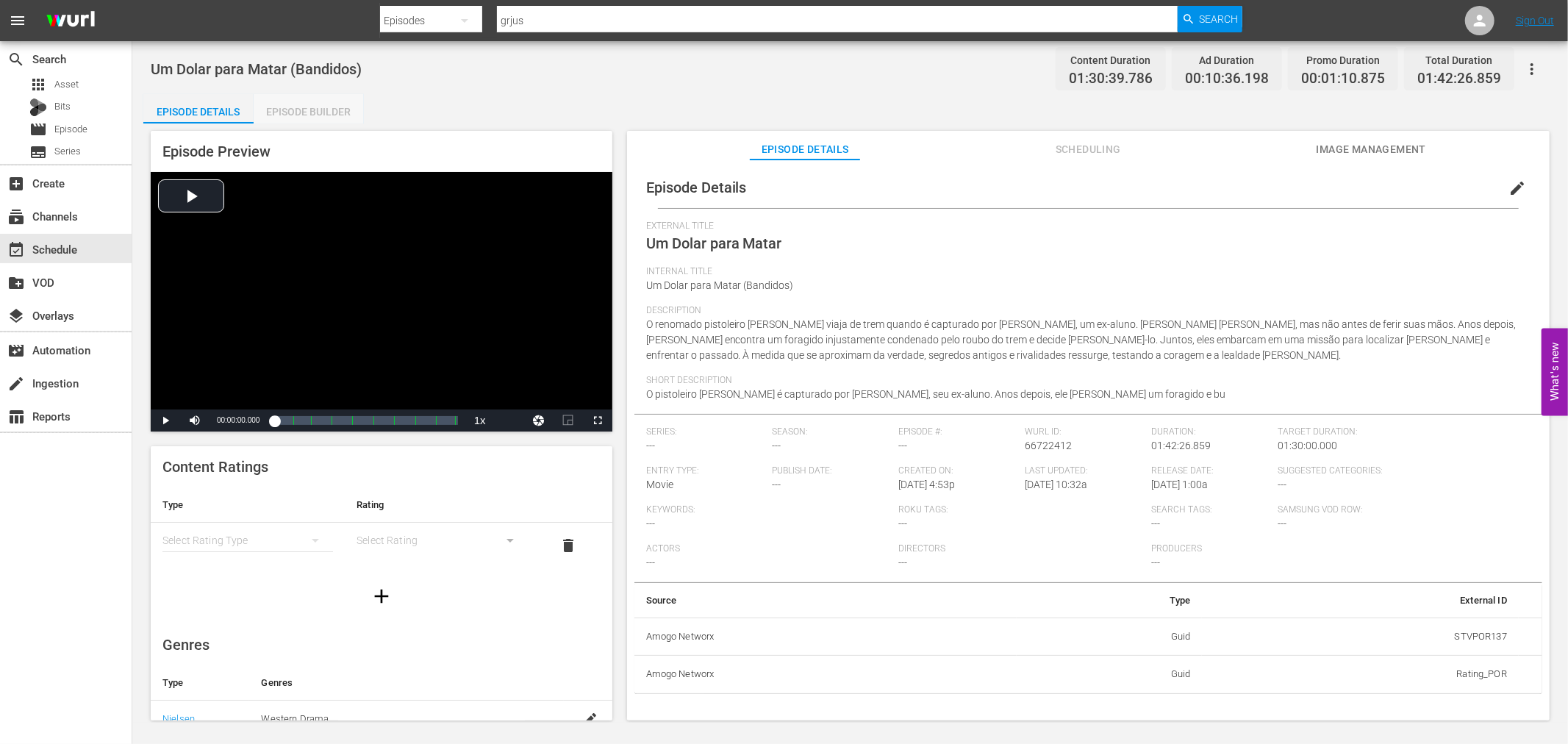
click at [291, 110] on div "Episode Builder" at bounding box center [308, 112] width 111 height 36
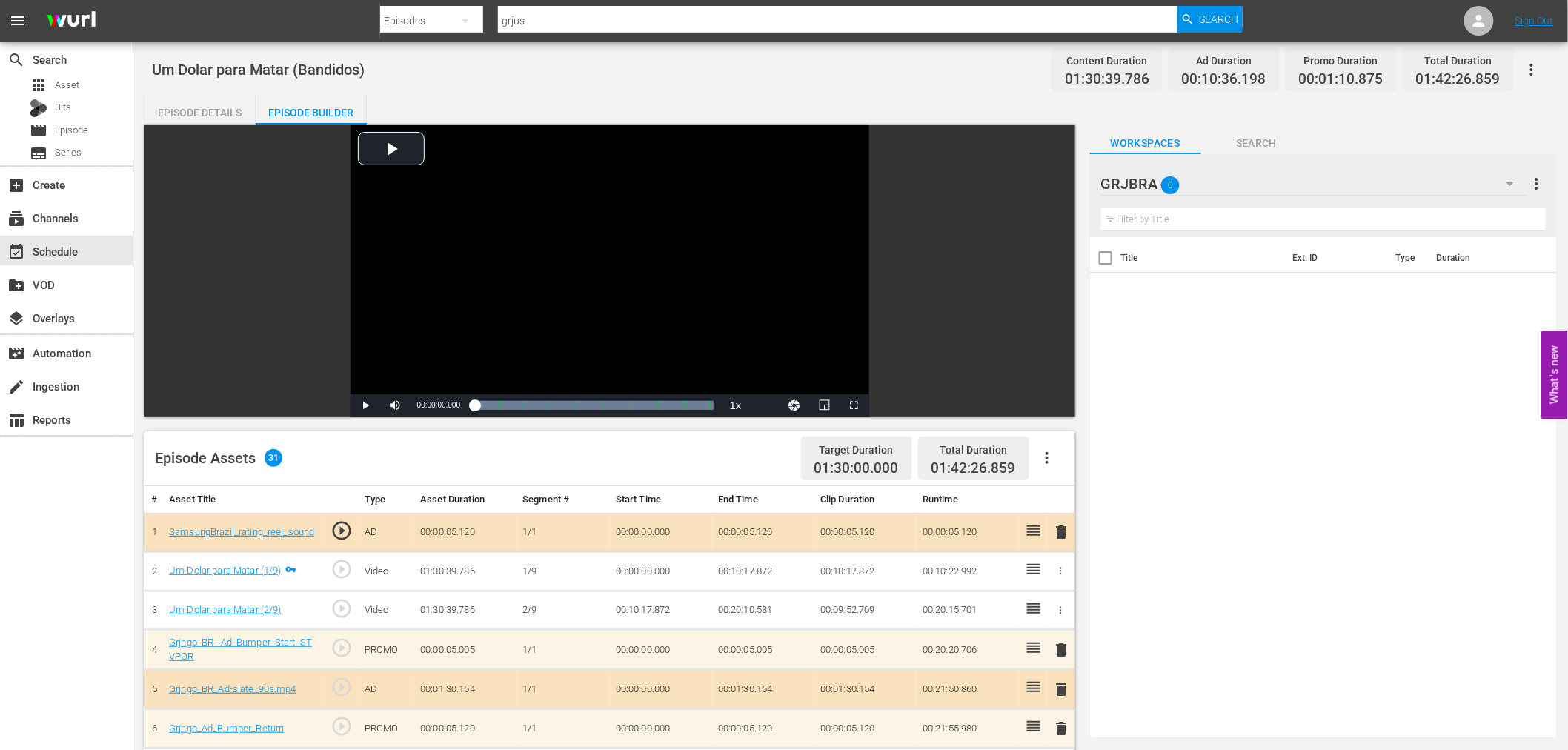
click at [1047, 450] on icon "button" at bounding box center [1047, 457] width 18 height 18
click at [1067, 498] on div "Clear Ads" at bounding box center [1091, 499] width 100 height 36
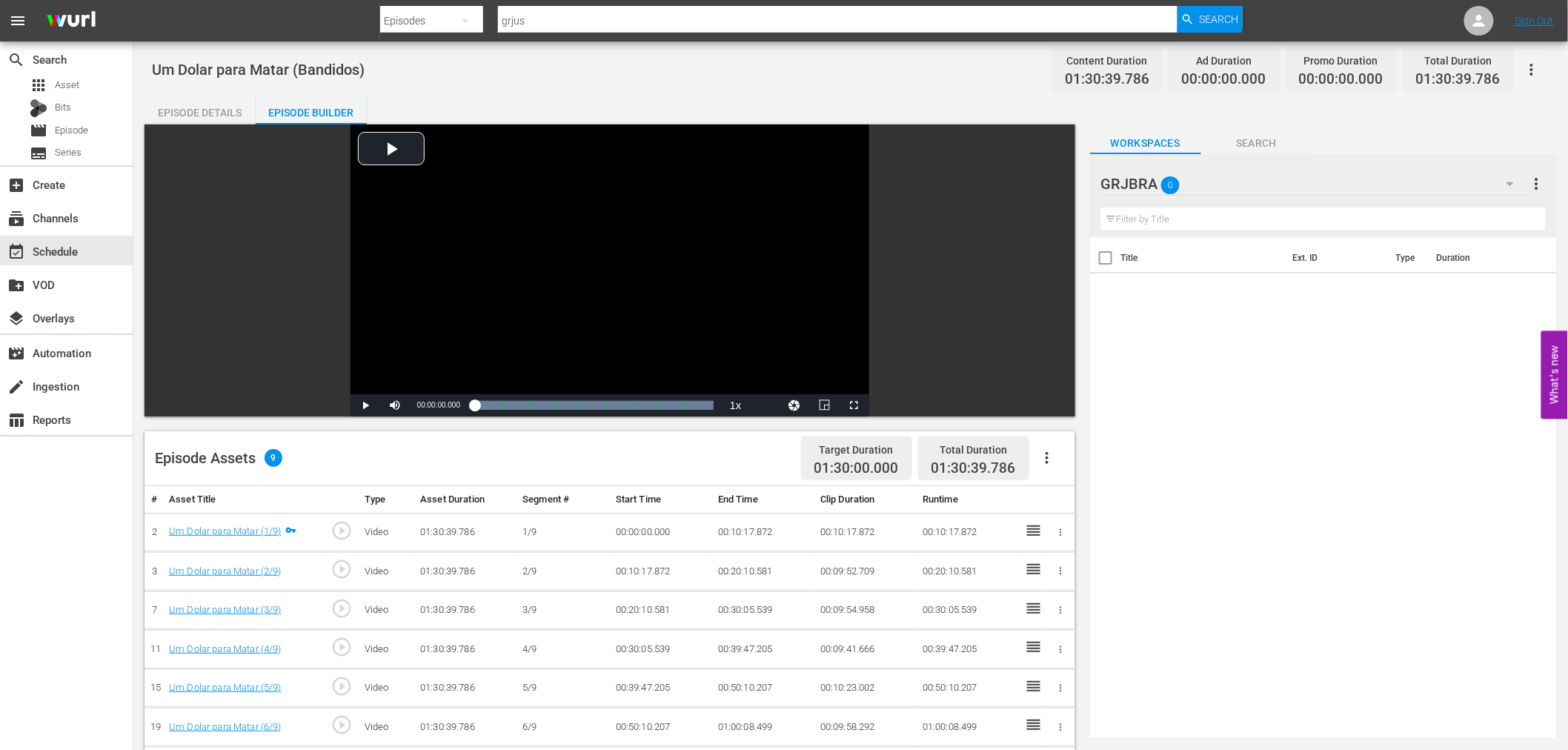
click at [1047, 456] on icon "button" at bounding box center [1047, 457] width 18 height 18
click at [1047, 456] on div "Fill with Ads" at bounding box center [1091, 464] width 100 height 36
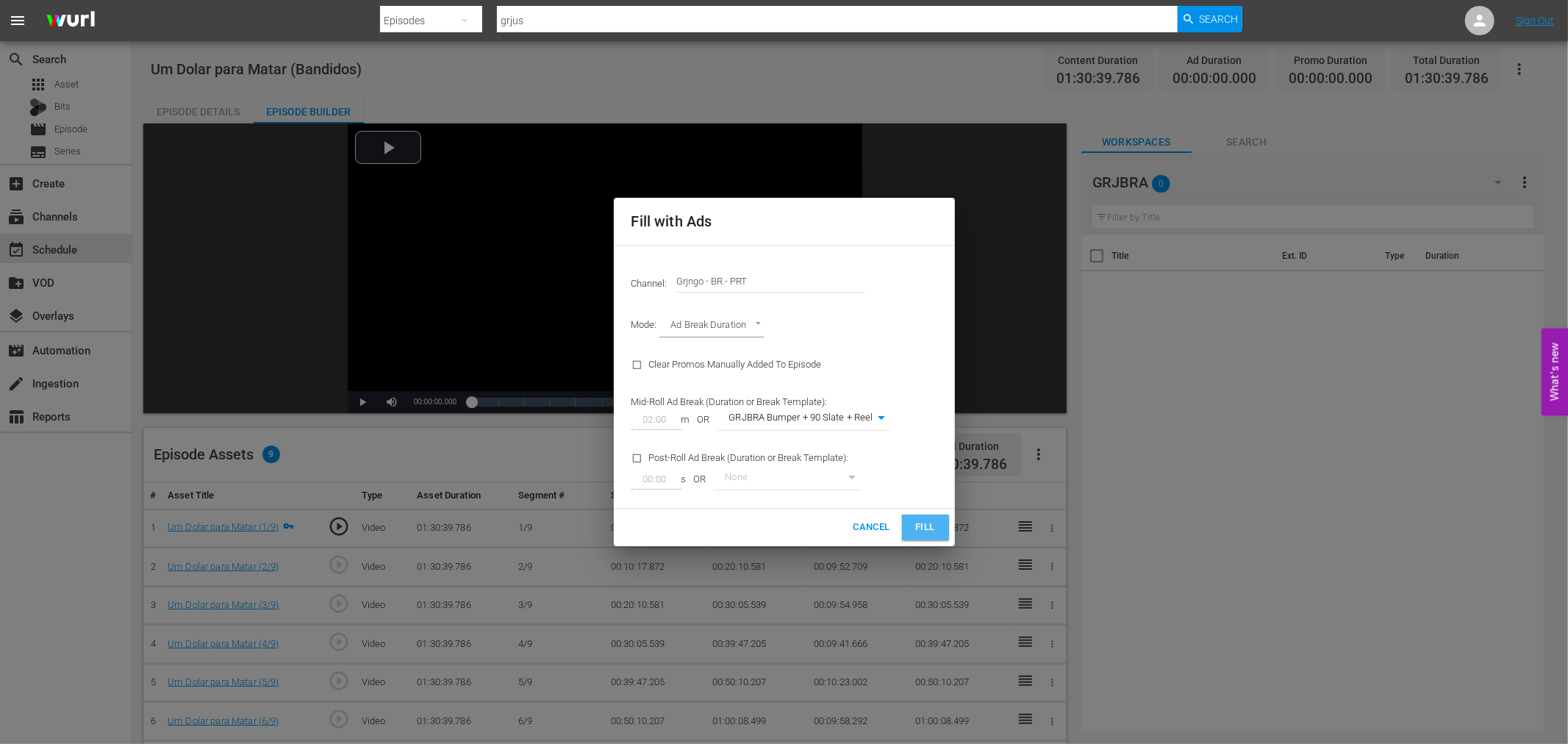
click at [925, 526] on span "Fill" at bounding box center [925, 527] width 23 height 17
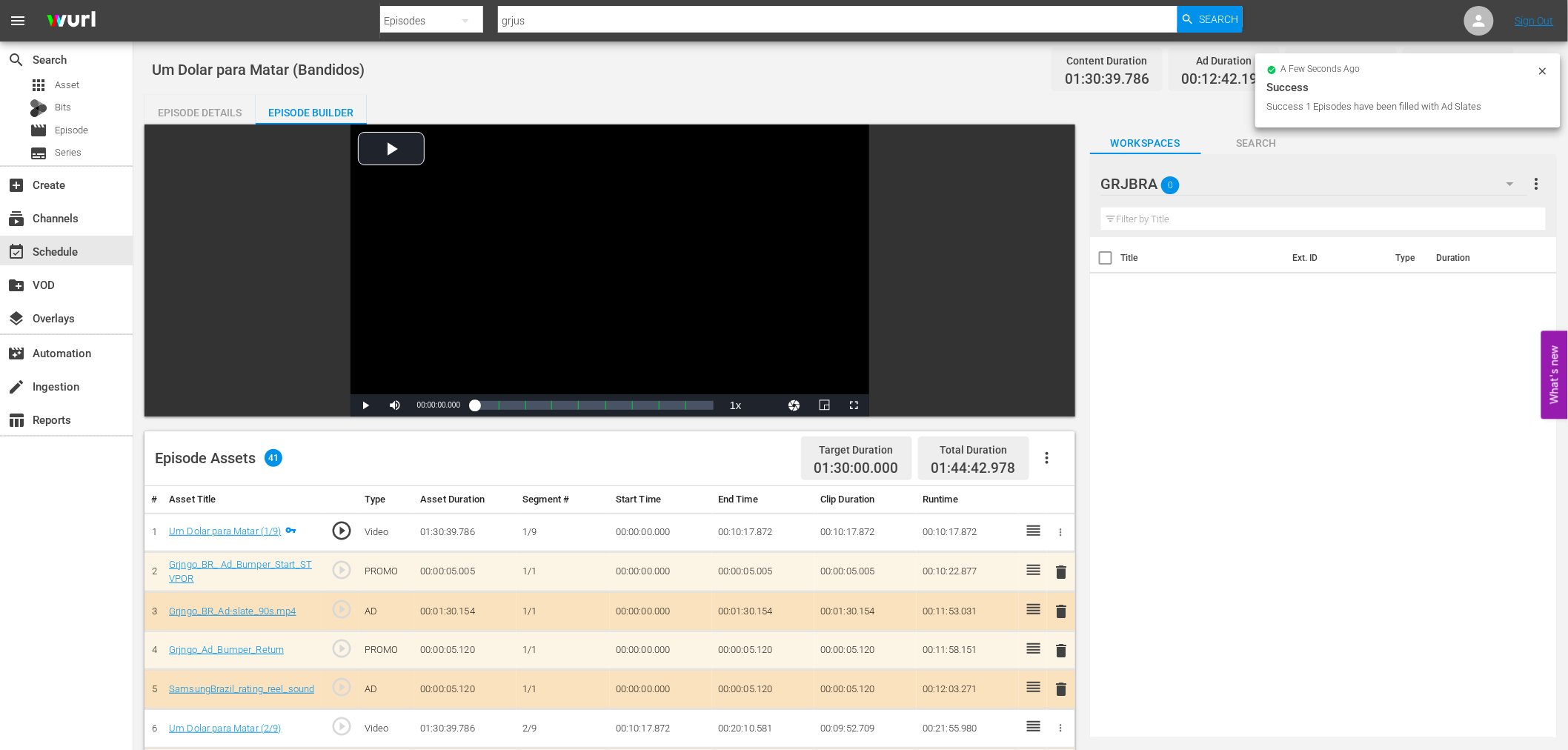
click at [1065, 567] on span "delete" at bounding box center [1062, 572] width 18 height 18
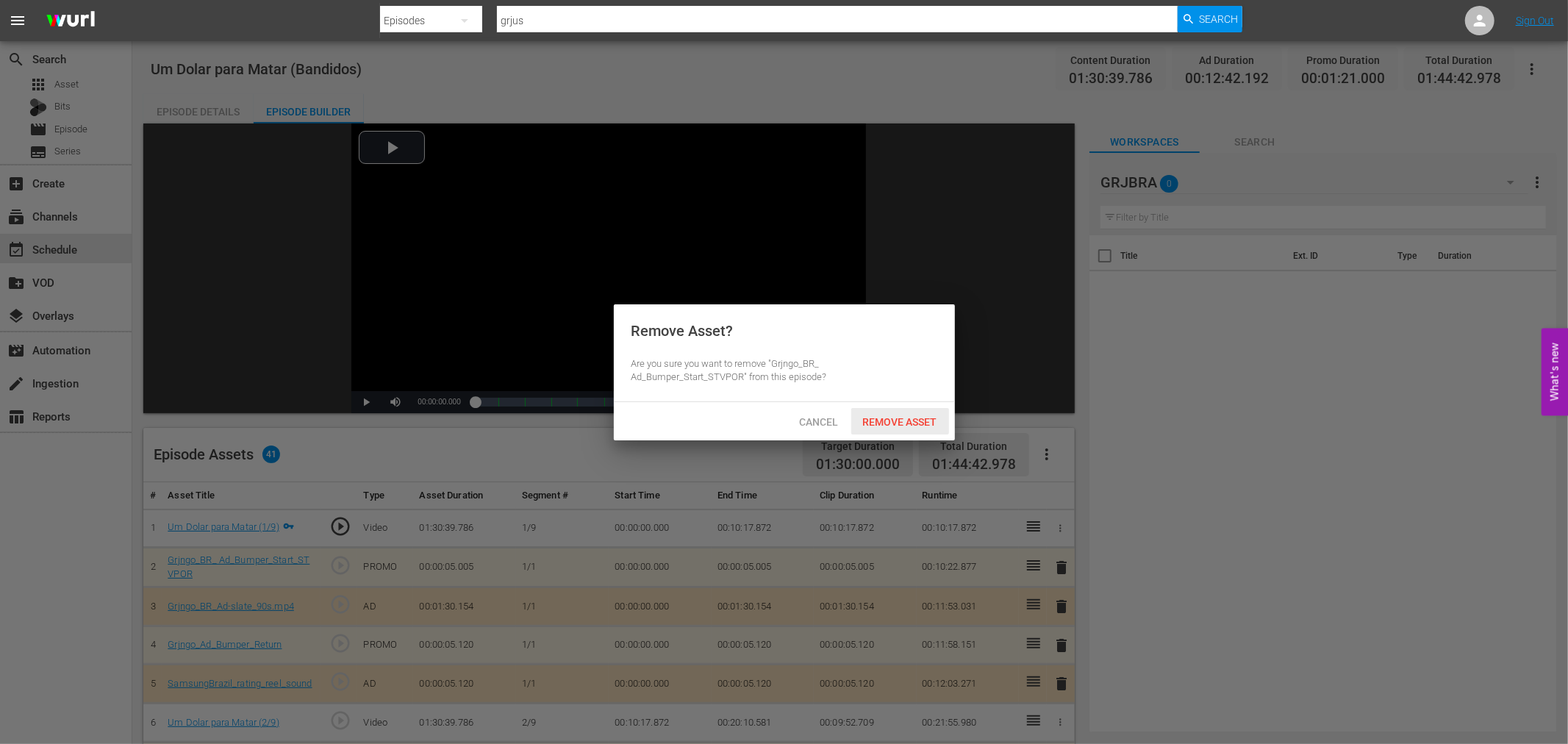
click at [899, 423] on span "Remove Asset" at bounding box center [900, 421] width 98 height 12
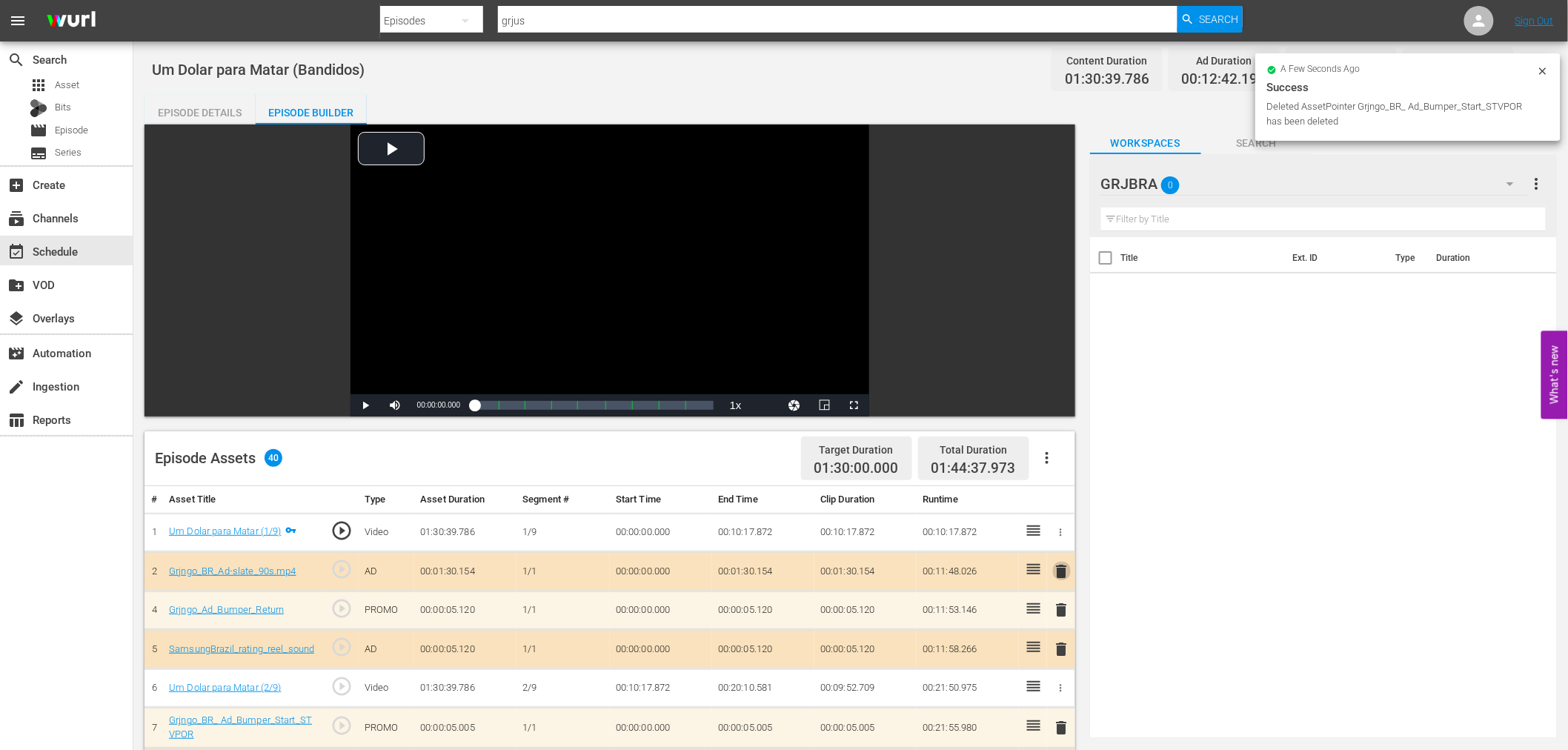
drag, startPoint x: 1056, startPoint y: 572, endPoint x: 1055, endPoint y: 555, distance: 17.0
click at [1058, 572] on span "delete" at bounding box center [1062, 571] width 18 height 18
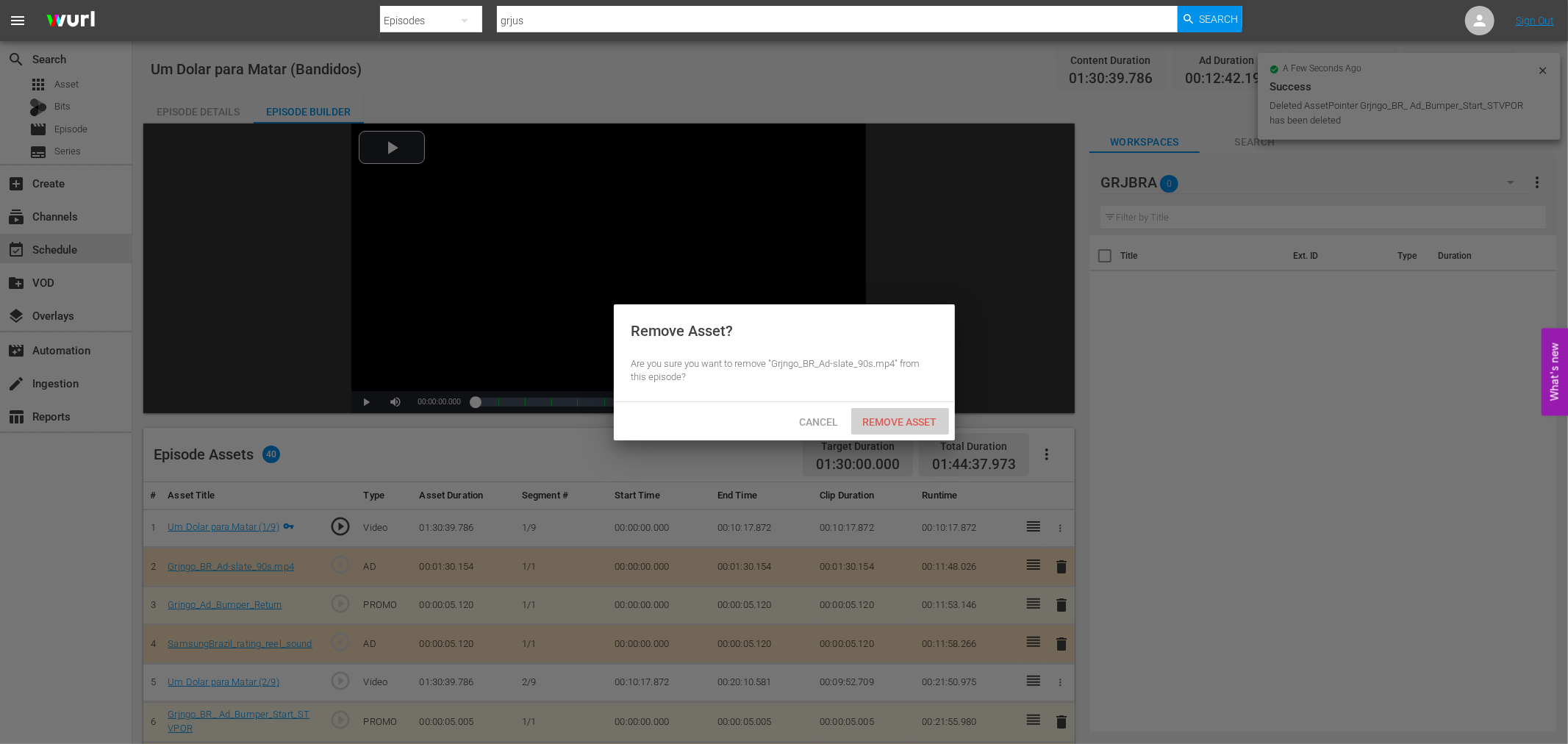
click at [884, 423] on span "Remove Asset" at bounding box center [900, 421] width 98 height 12
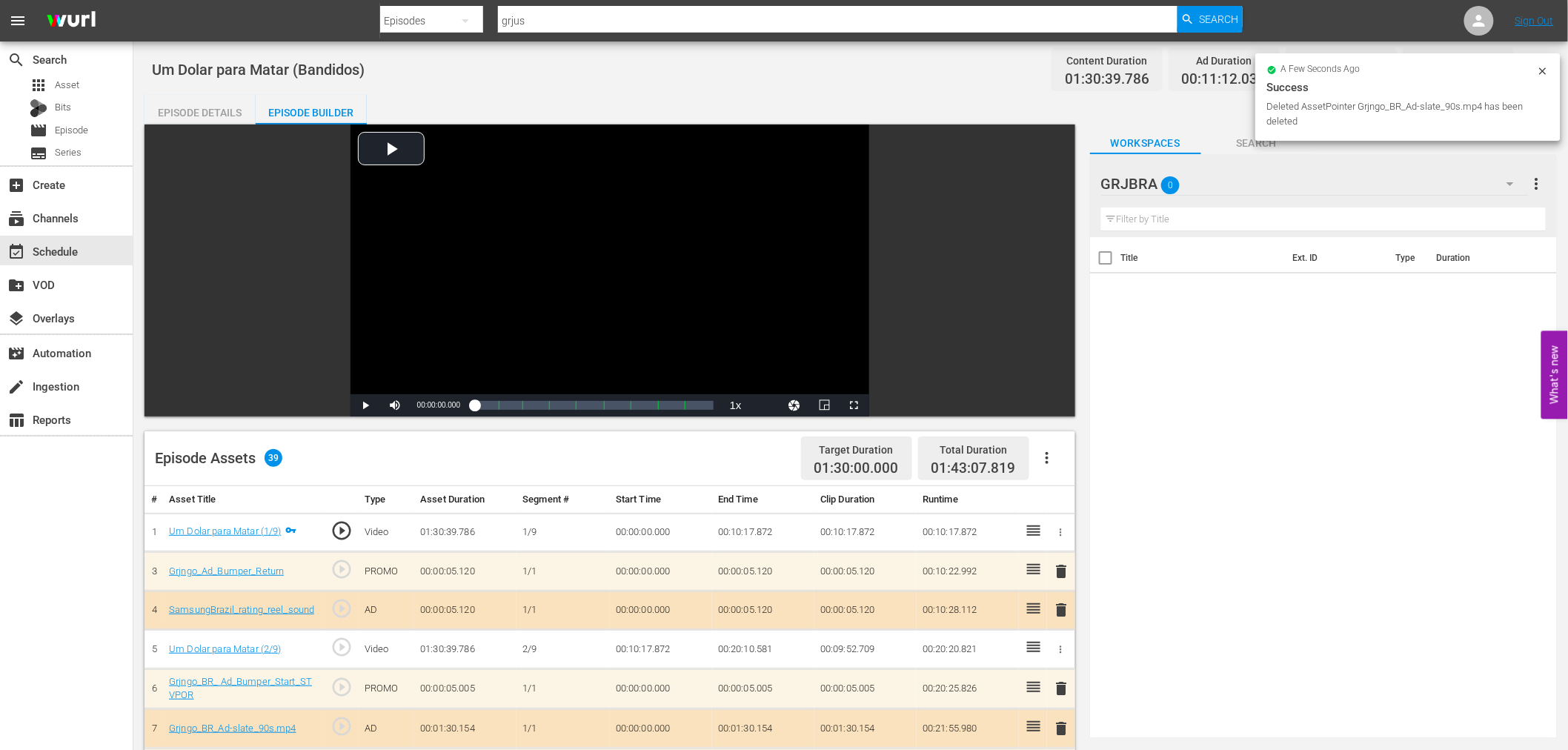
click at [1067, 568] on span "delete" at bounding box center [1062, 571] width 18 height 18
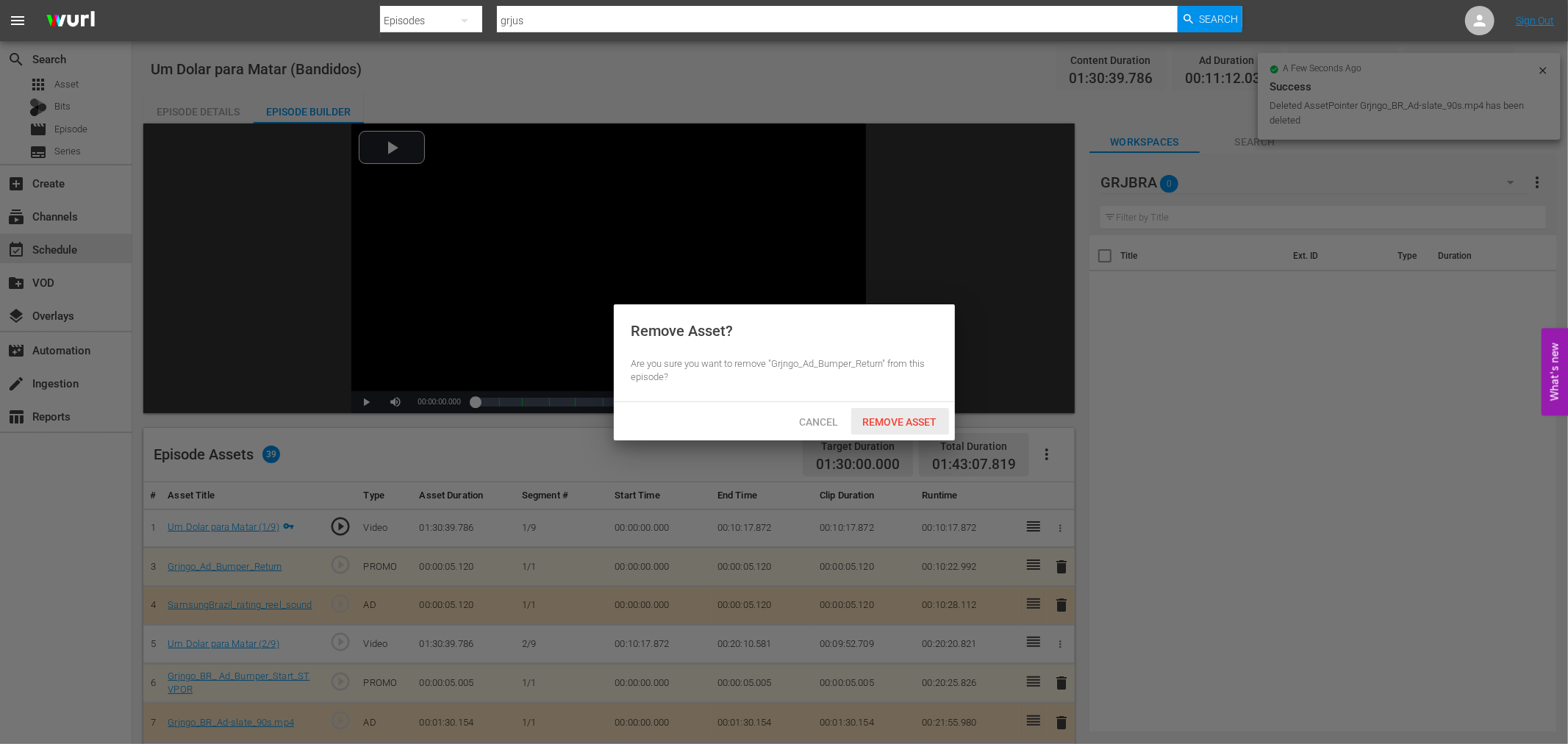
click at [904, 420] on span "Remove Asset" at bounding box center [900, 421] width 98 height 12
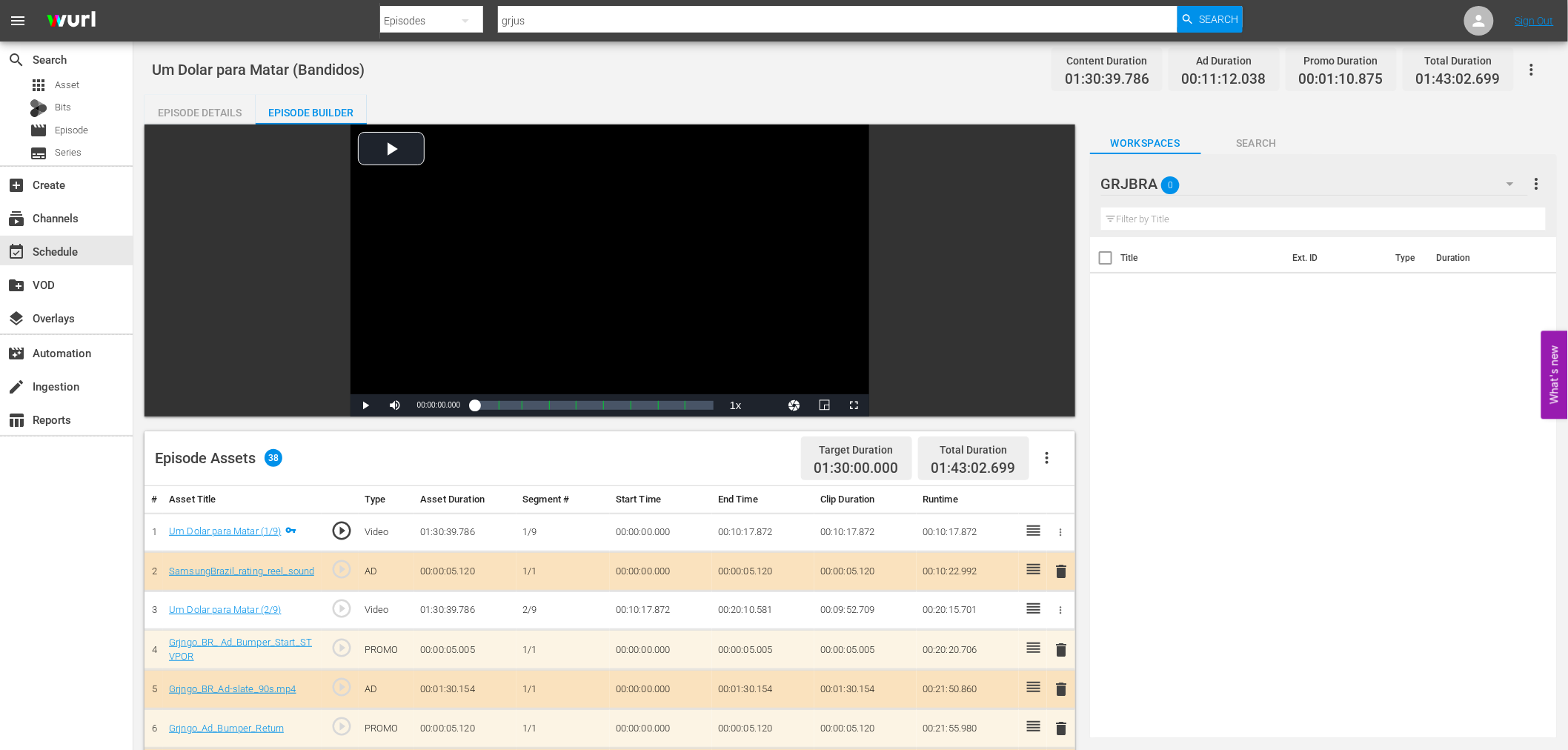
click at [1061, 572] on span "delete" at bounding box center [1062, 571] width 18 height 18
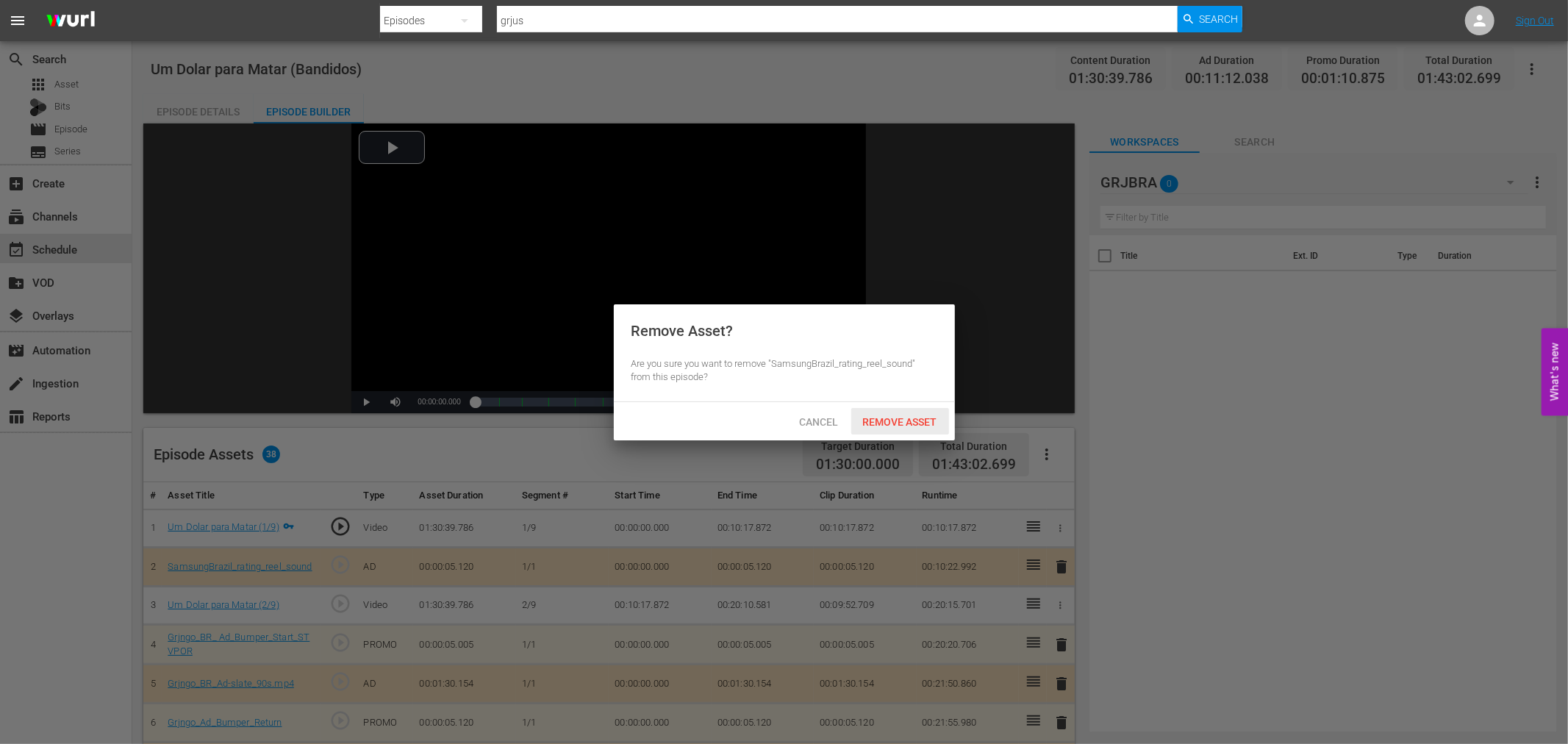
click at [900, 423] on span "Remove Asset" at bounding box center [900, 421] width 98 height 12
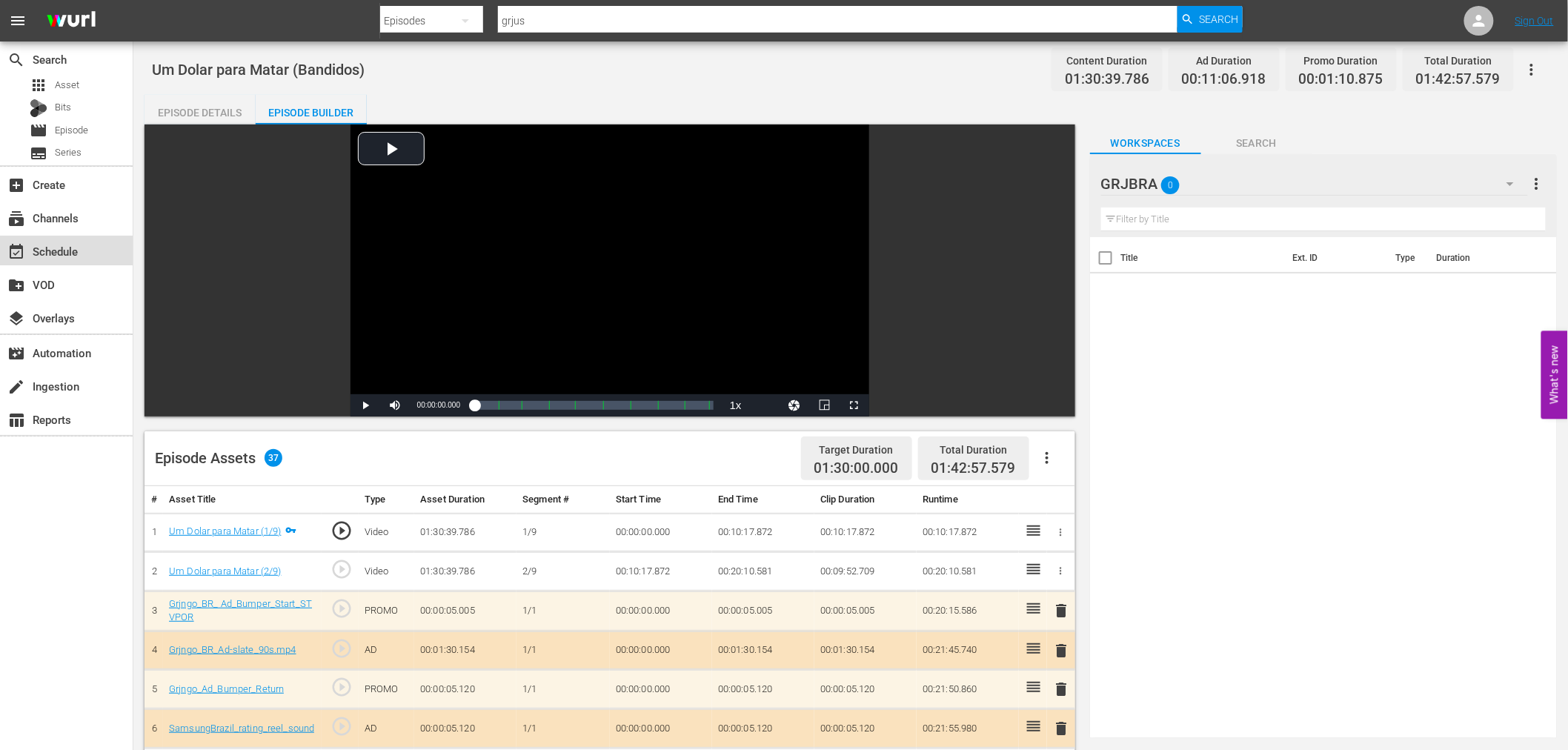
click at [104, 243] on div "event_available Schedule" at bounding box center [66, 250] width 132 height 30
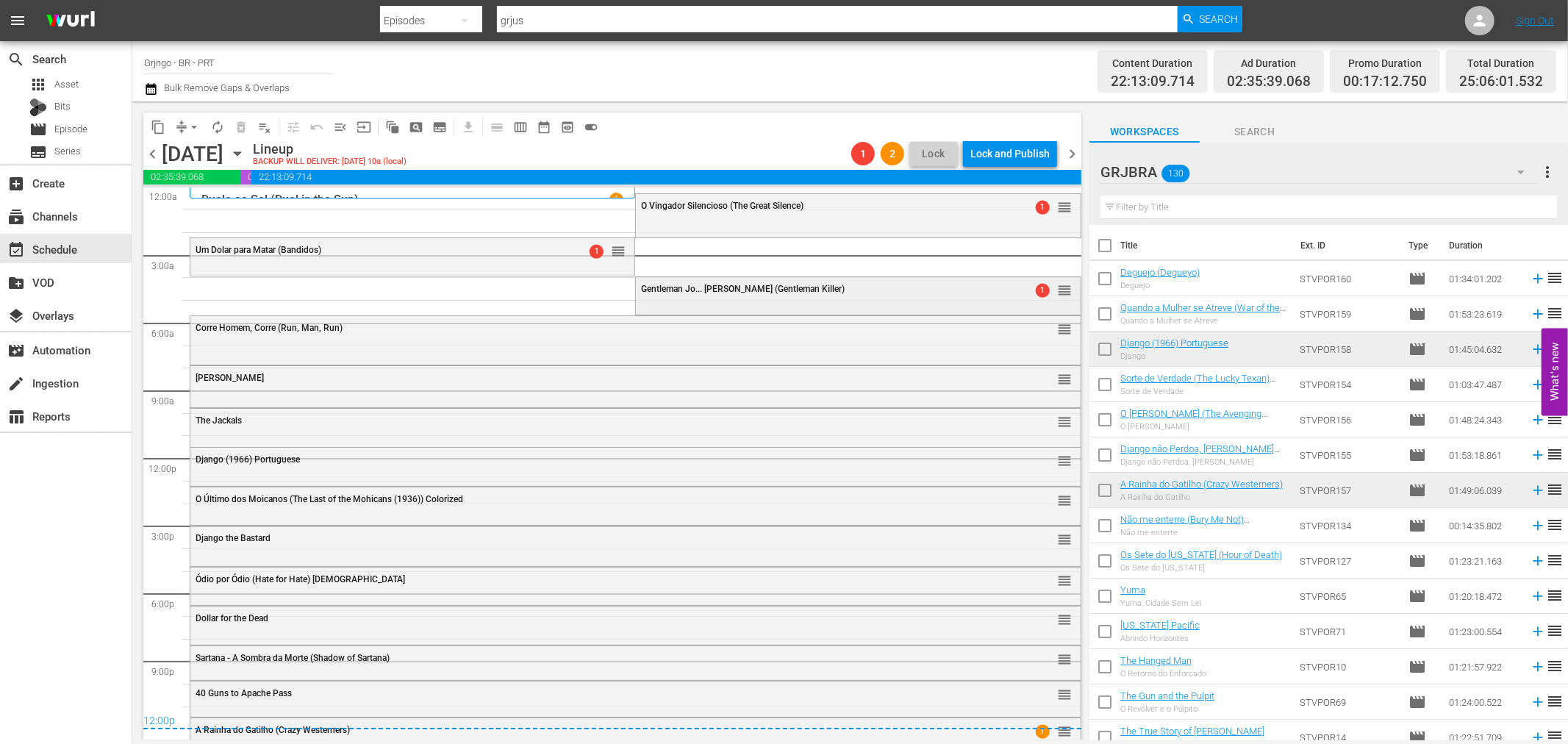
click at [687, 290] on span "Gentleman Jo... Mata (Gentleman Killer)" at bounding box center [742, 288] width 203 height 10
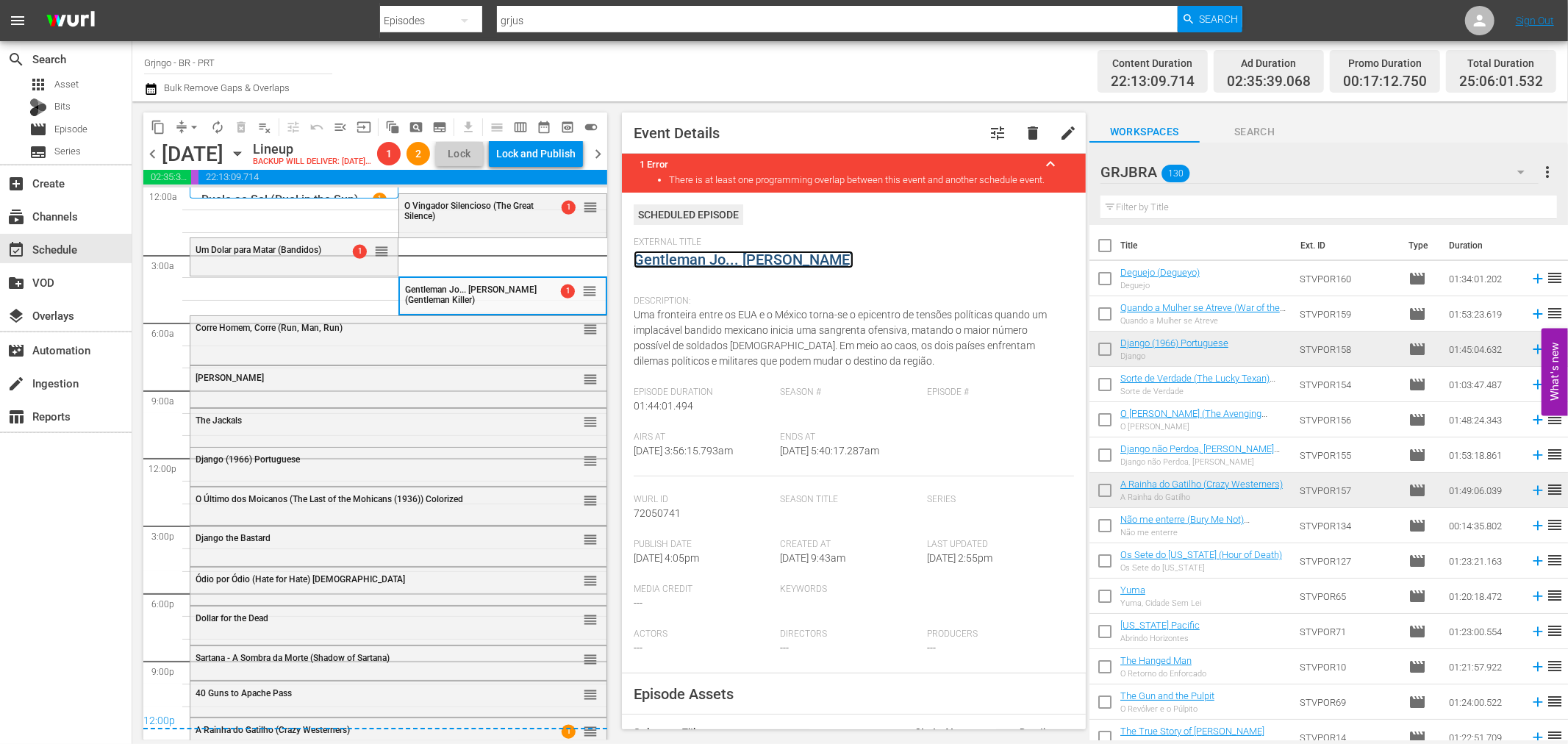
click at [674, 256] on link "Gentleman Jo... Mata" at bounding box center [743, 259] width 219 height 18
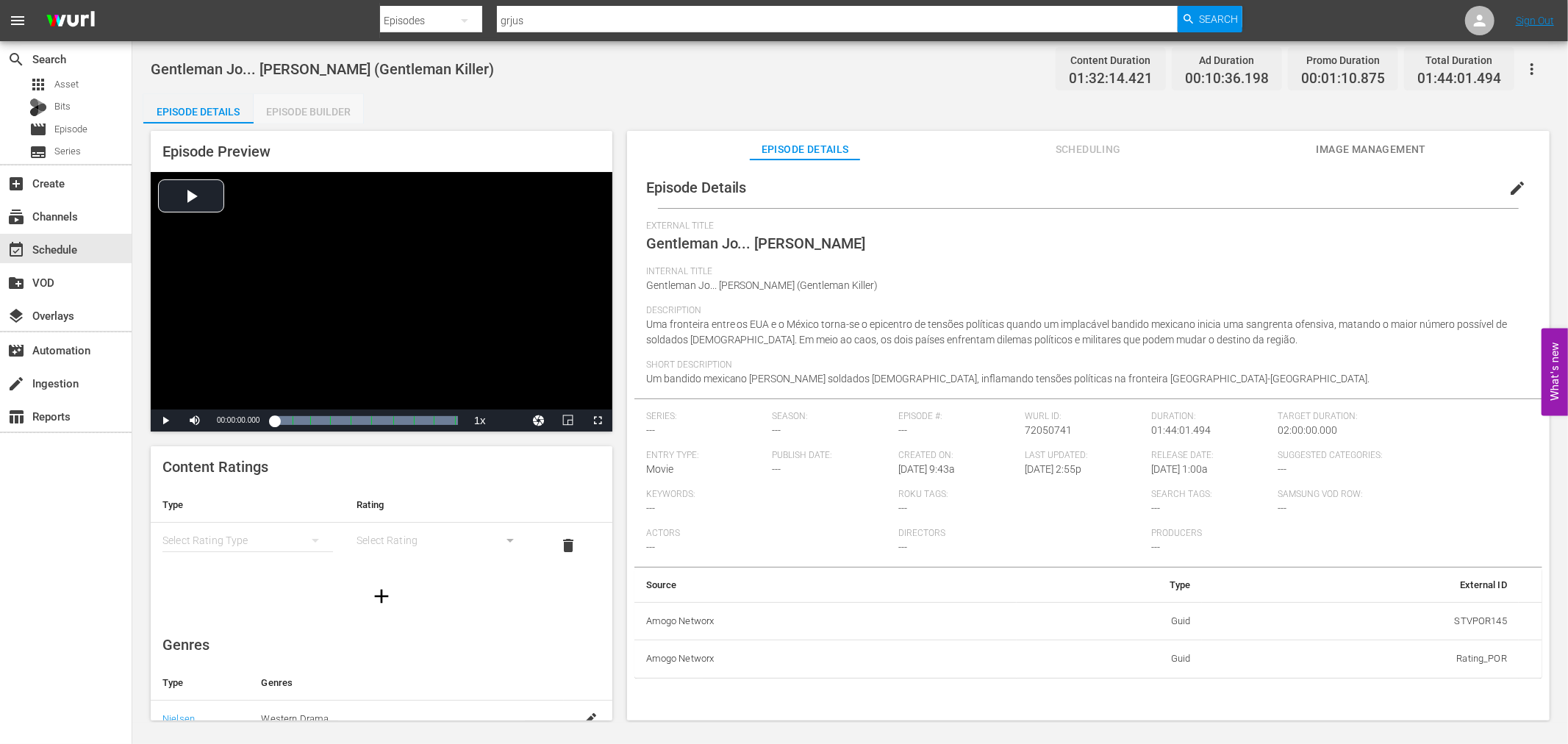
click at [322, 106] on div "Episode Builder" at bounding box center [308, 112] width 111 height 36
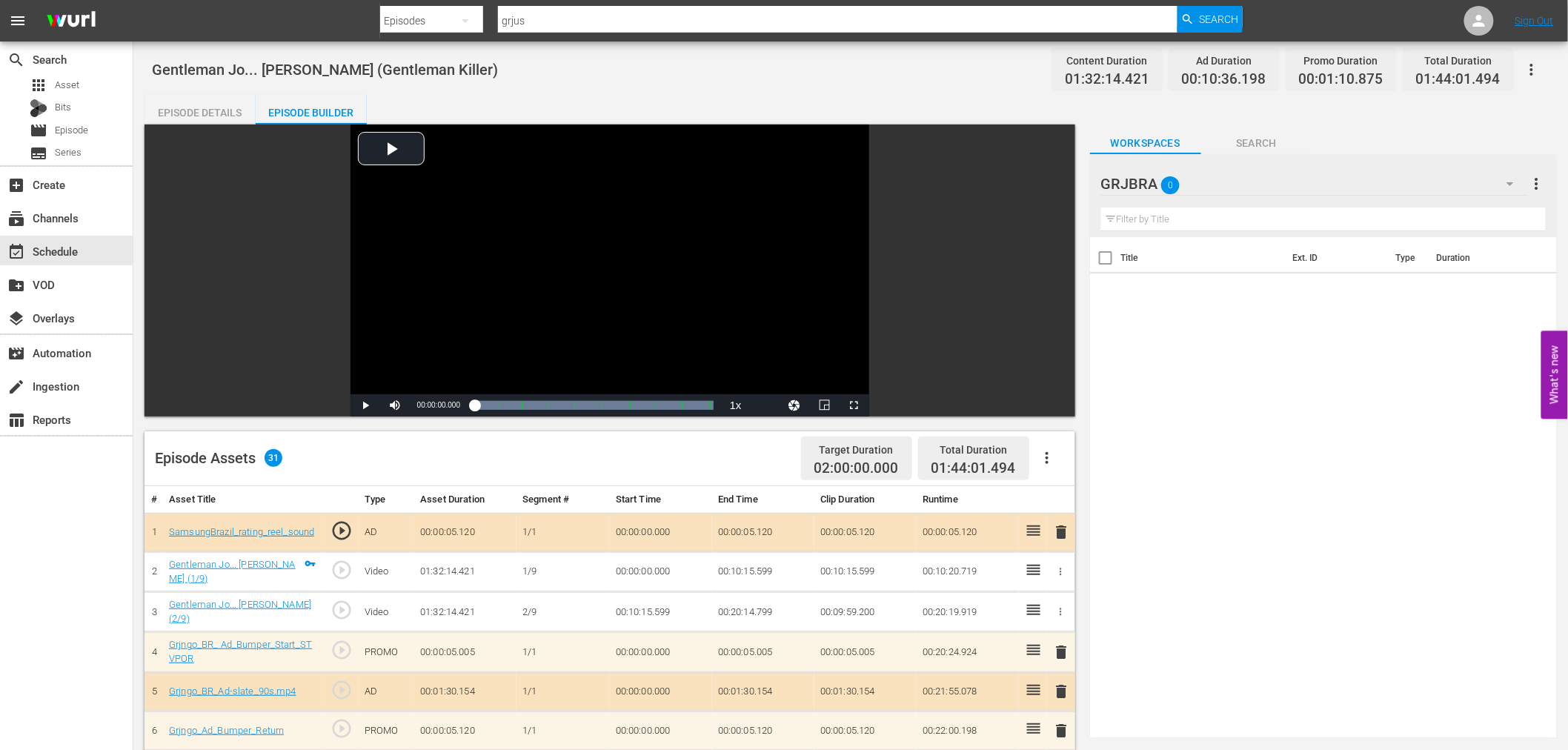
click at [1042, 456] on icon "button" at bounding box center [1047, 457] width 18 height 18
click at [1067, 494] on div "Clear Ads" at bounding box center [1091, 499] width 100 height 36
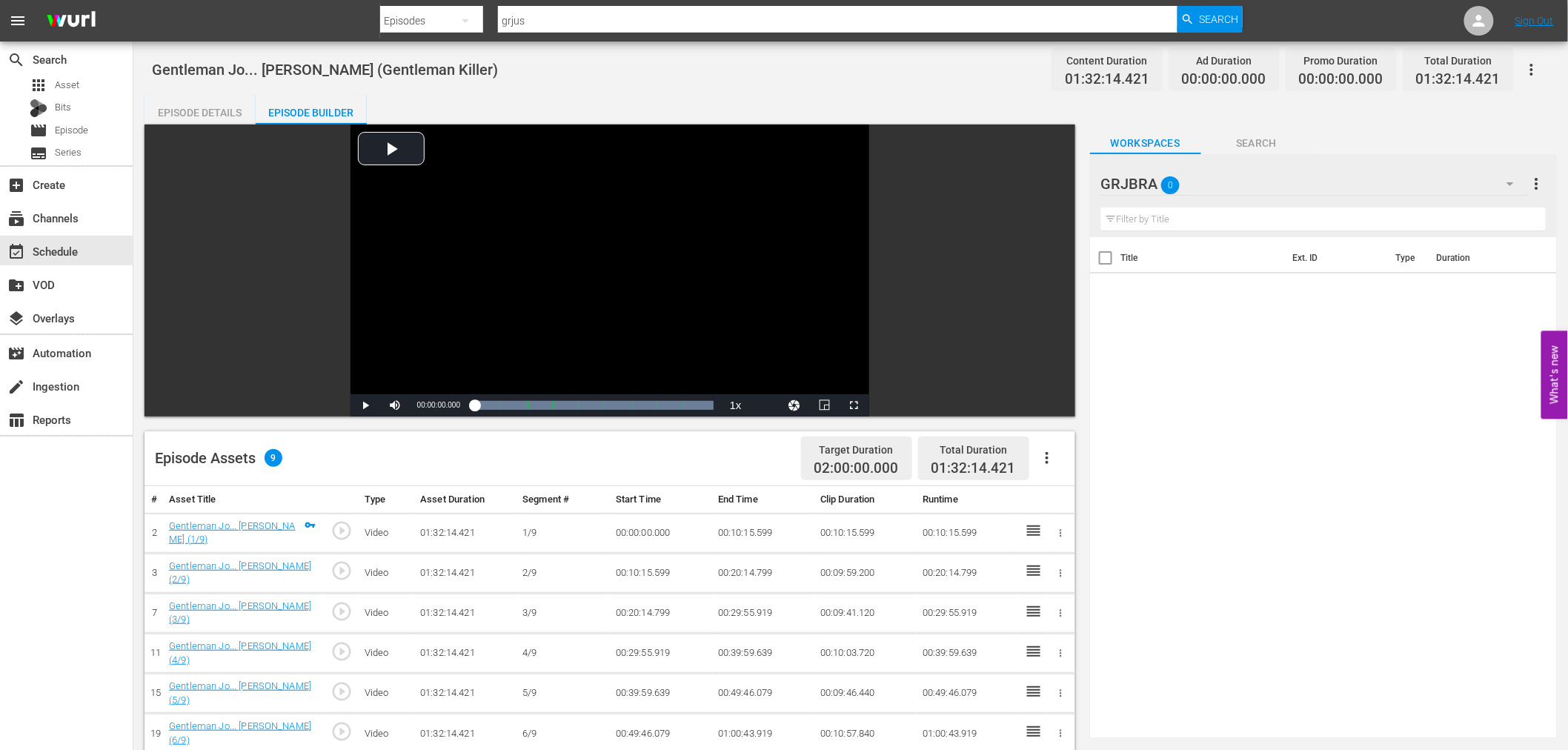
click at [1048, 460] on icon "button" at bounding box center [1047, 457] width 18 height 18
click at [1048, 460] on div "Fill with Ads" at bounding box center [1091, 464] width 100 height 36
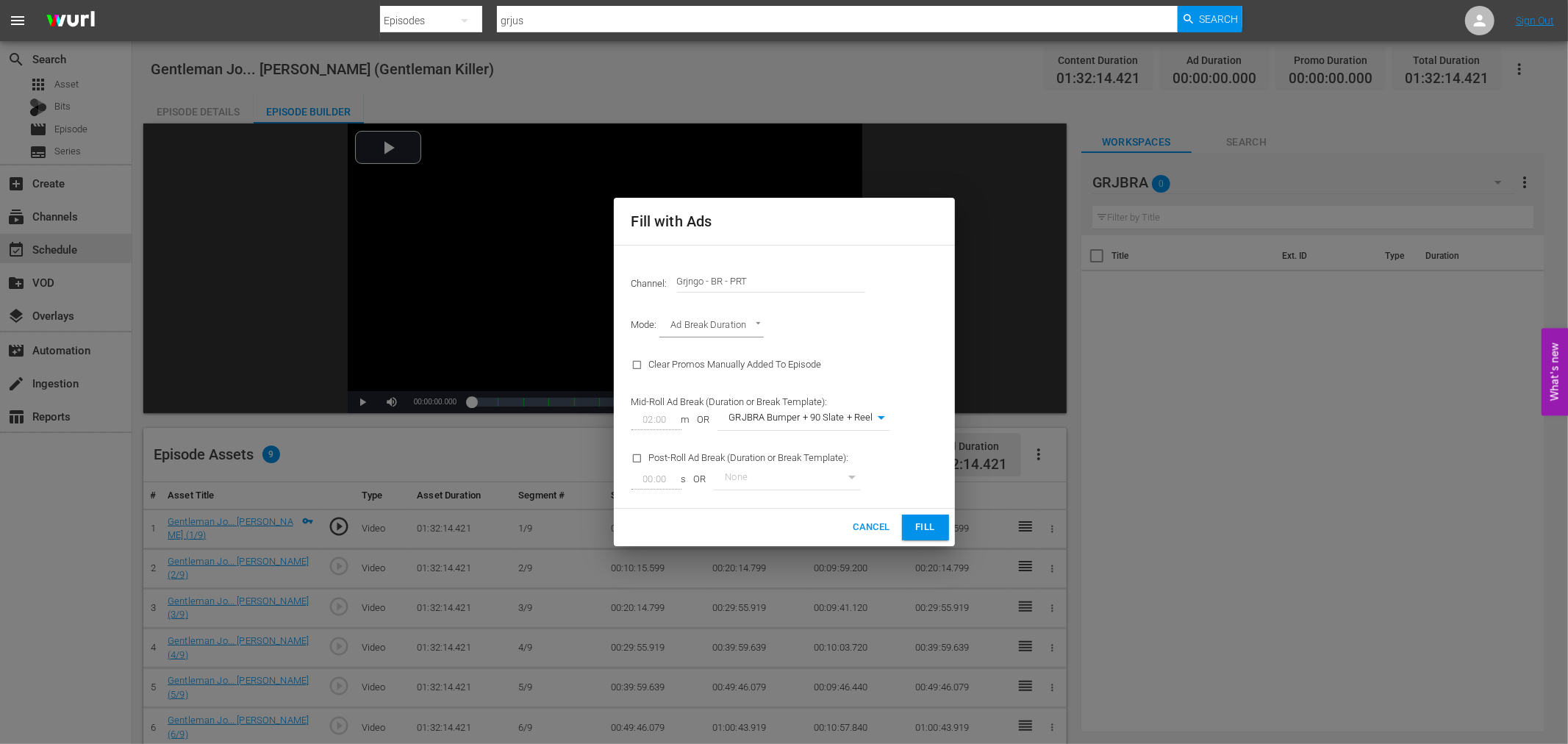
click at [934, 530] on span "Fill" at bounding box center [925, 527] width 23 height 17
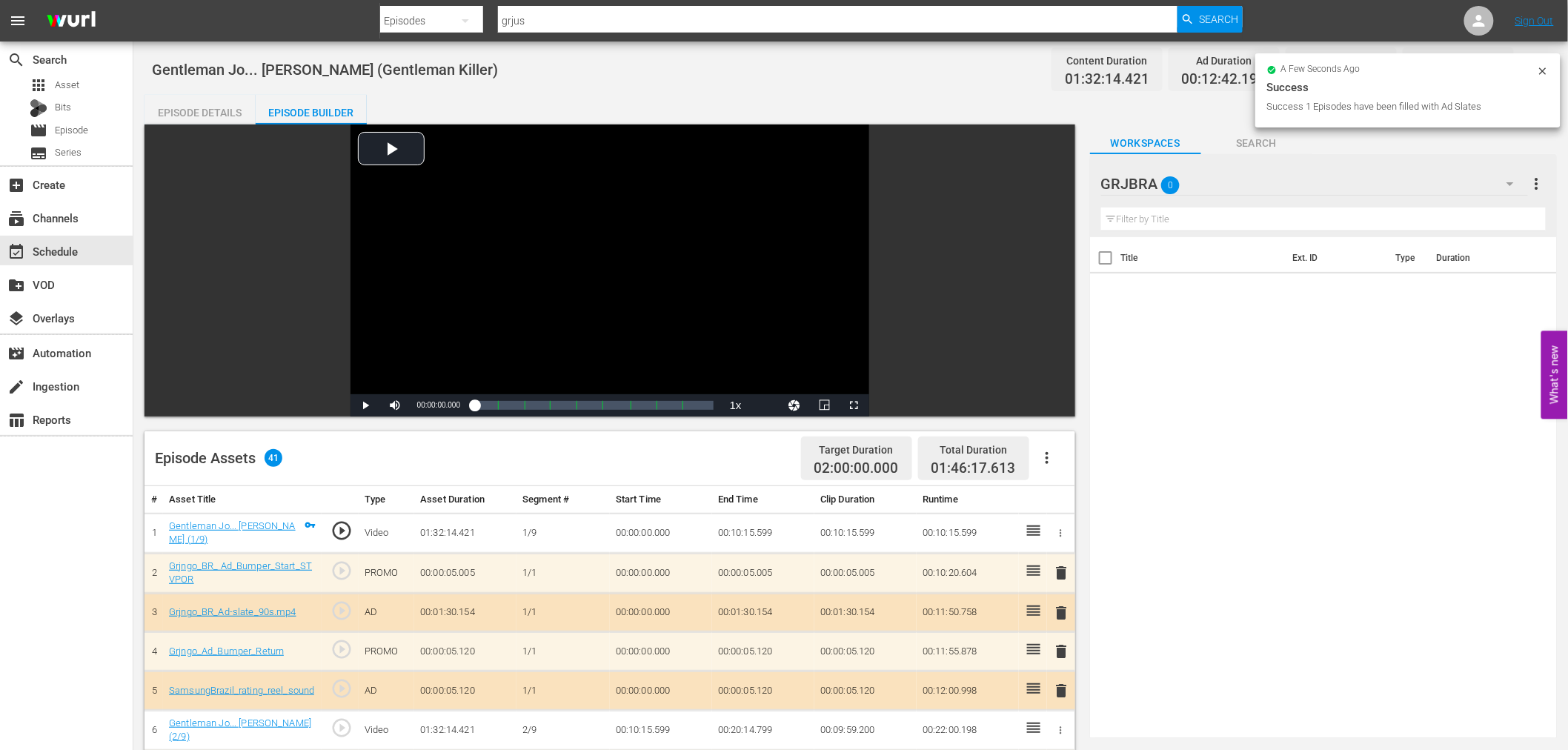
click at [1060, 564] on span "delete" at bounding box center [1062, 572] width 18 height 18
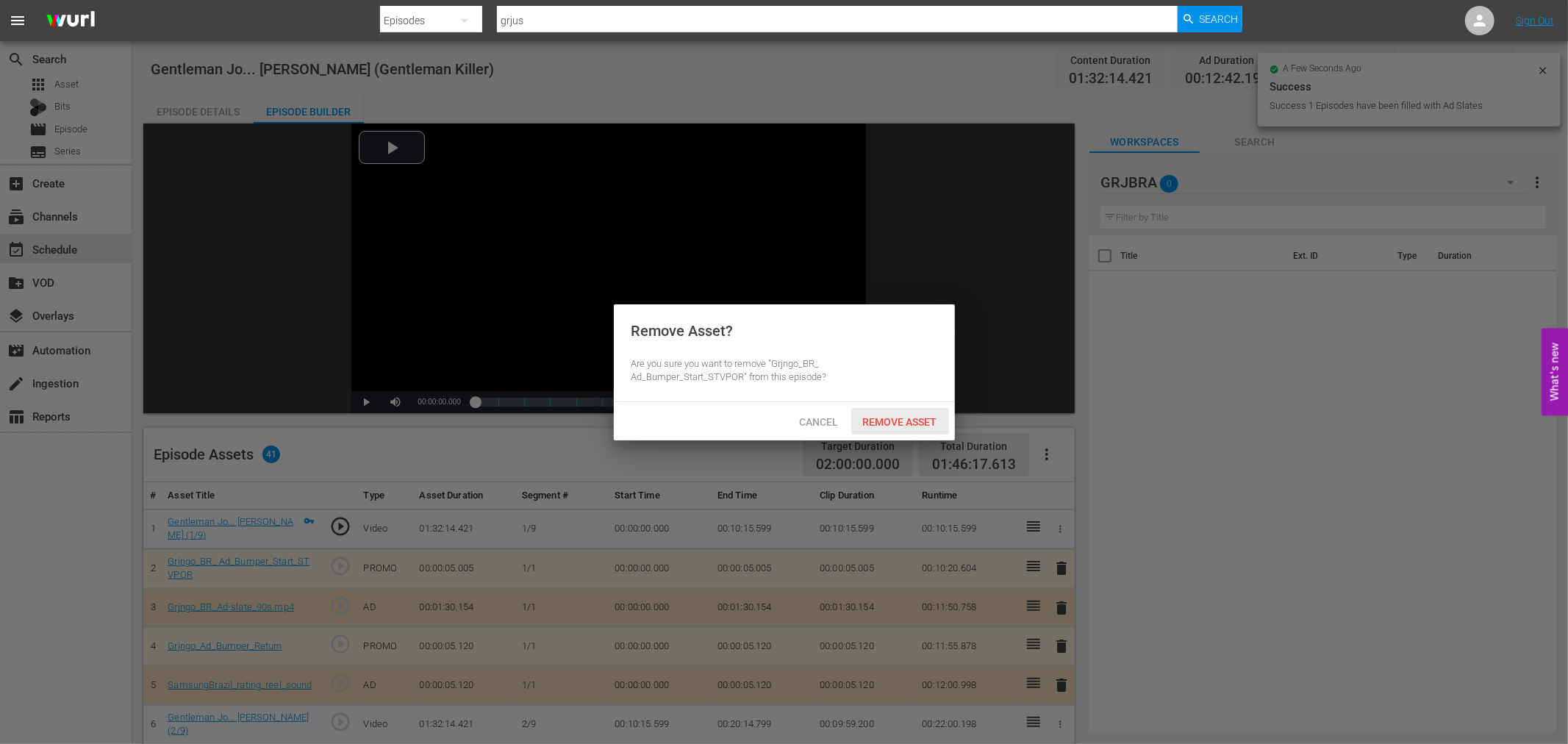
click at [880, 423] on span "Remove Asset" at bounding box center [900, 421] width 98 height 12
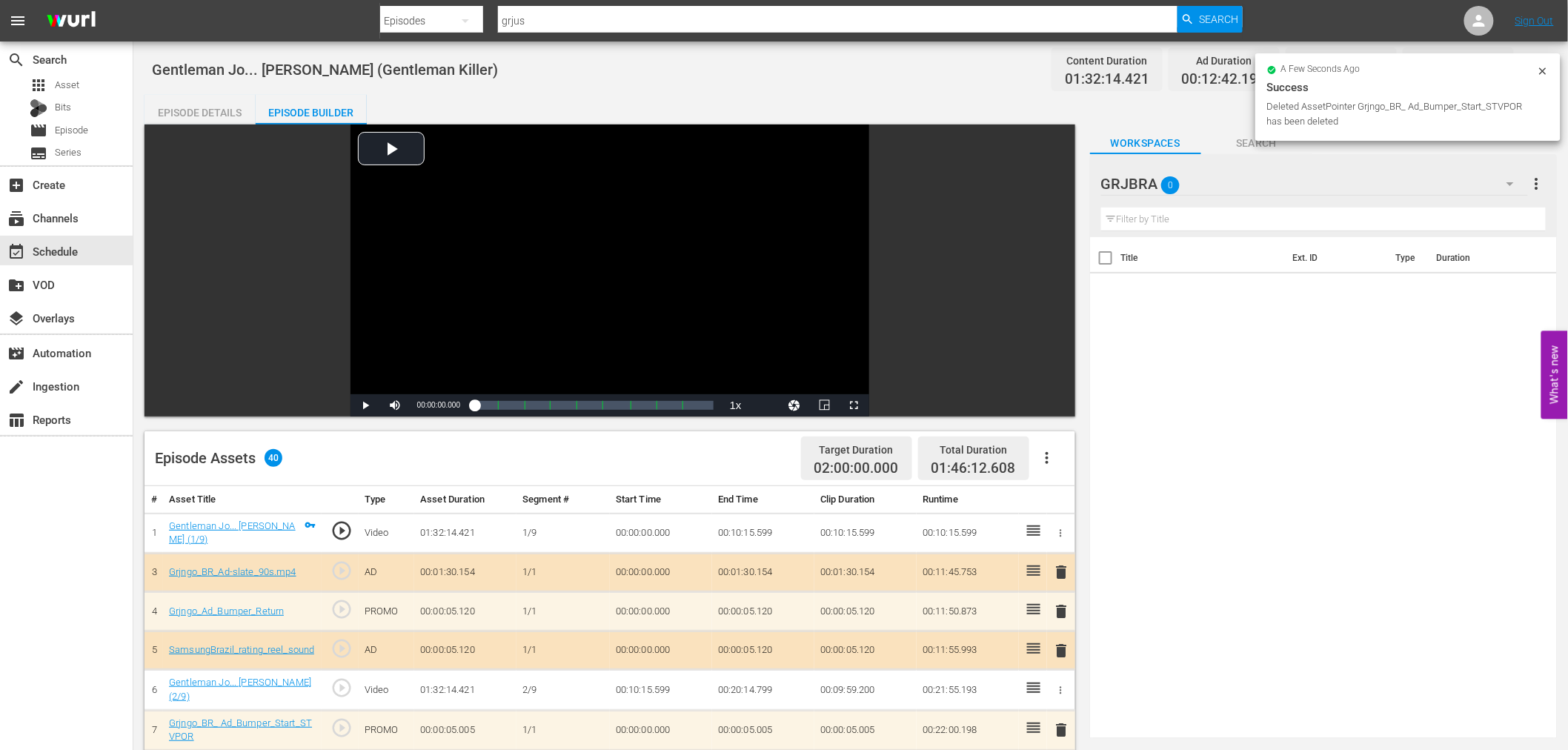
click at [1063, 569] on span "delete" at bounding box center [1062, 572] width 18 height 18
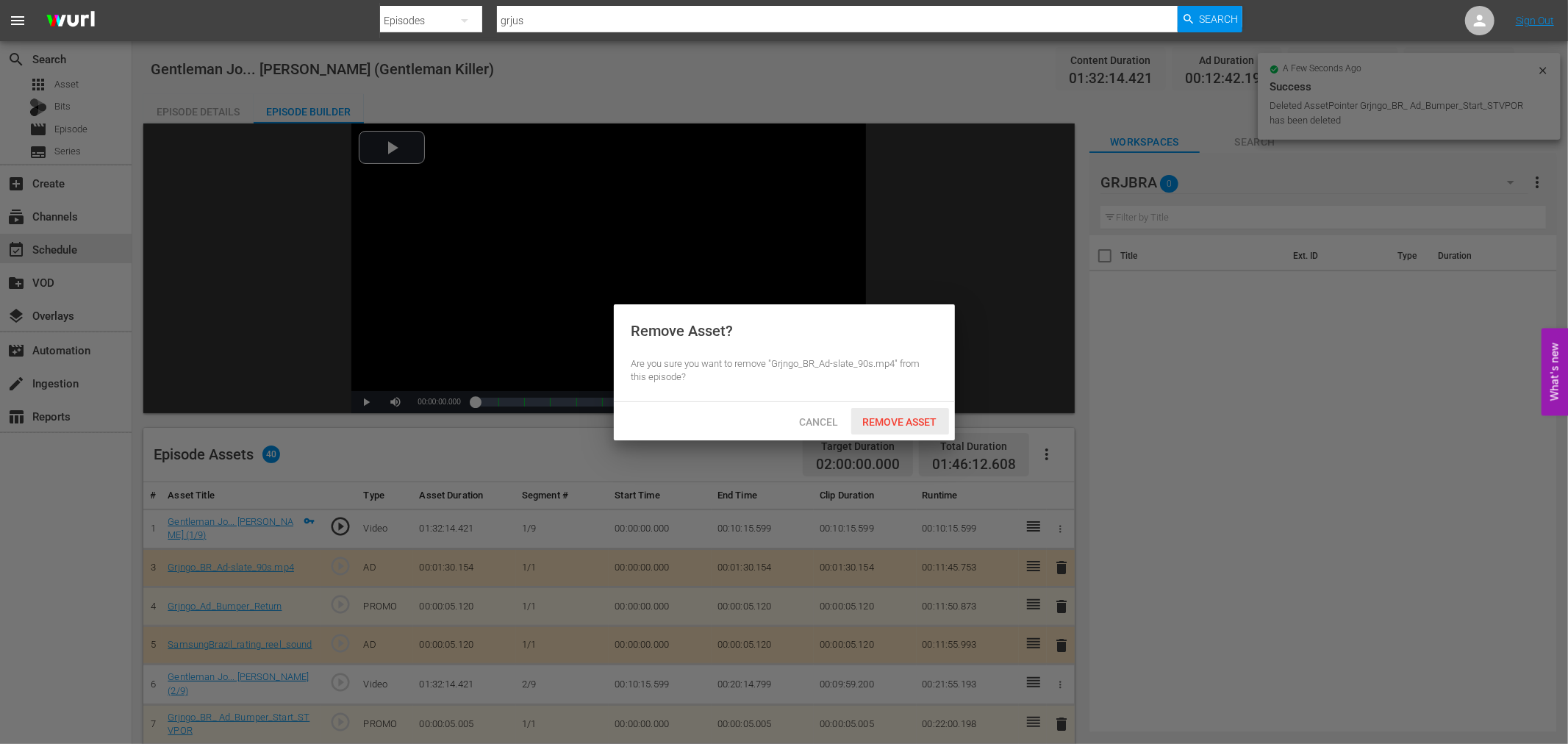
click at [894, 426] on span "Remove Asset" at bounding box center [900, 421] width 98 height 12
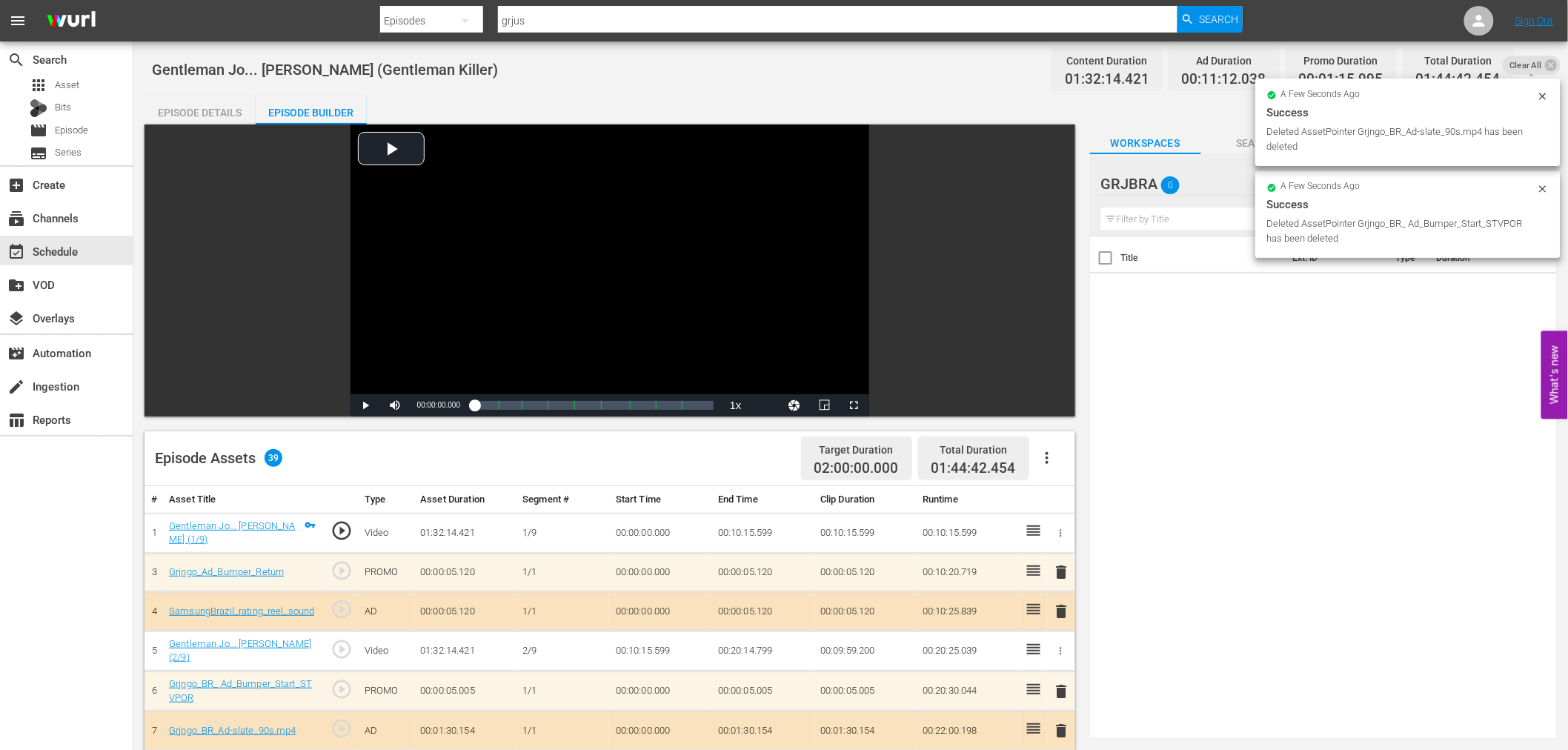
click at [1063, 571] on span "delete" at bounding box center [1062, 572] width 18 height 18
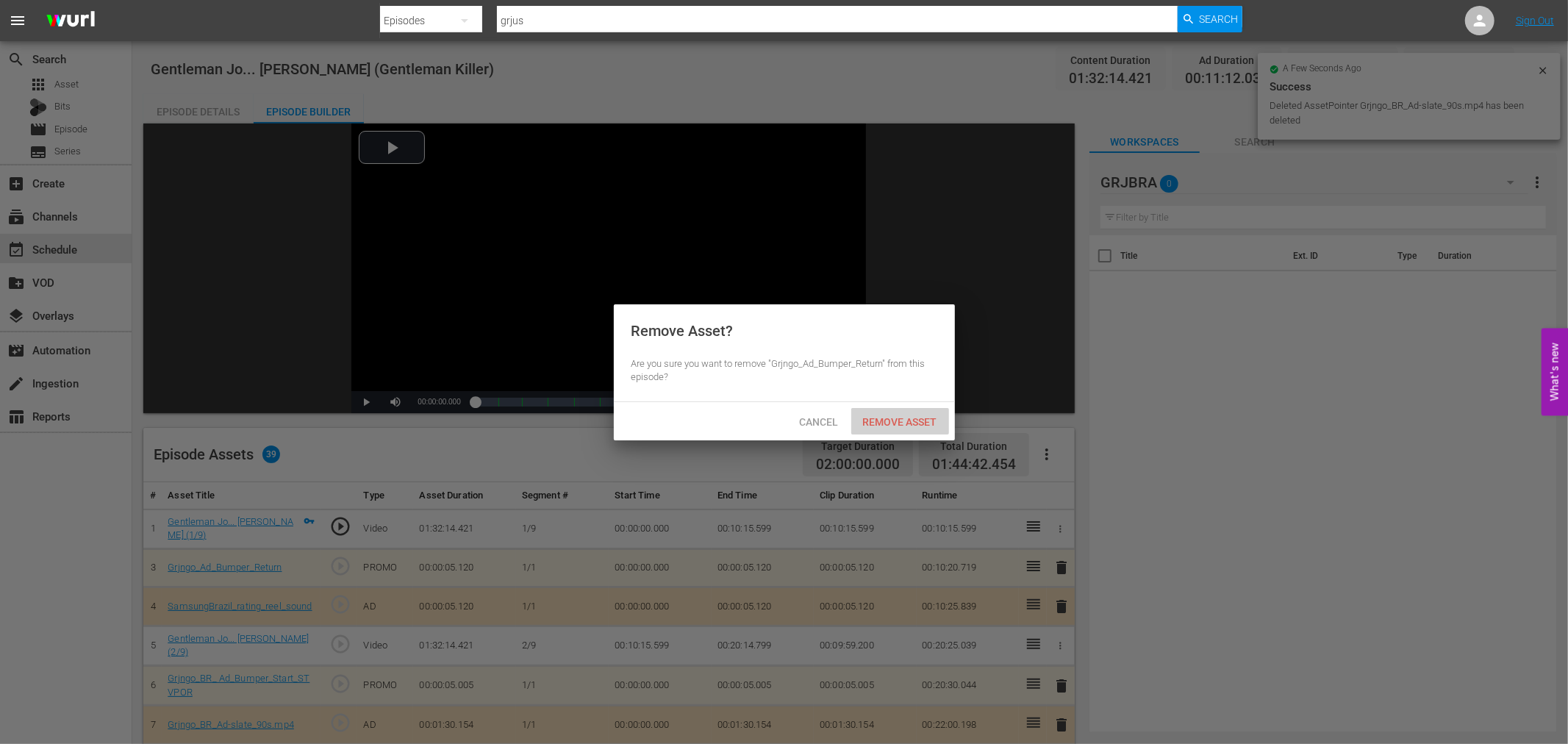
click at [928, 427] on div "Remove Asset" at bounding box center [900, 421] width 98 height 27
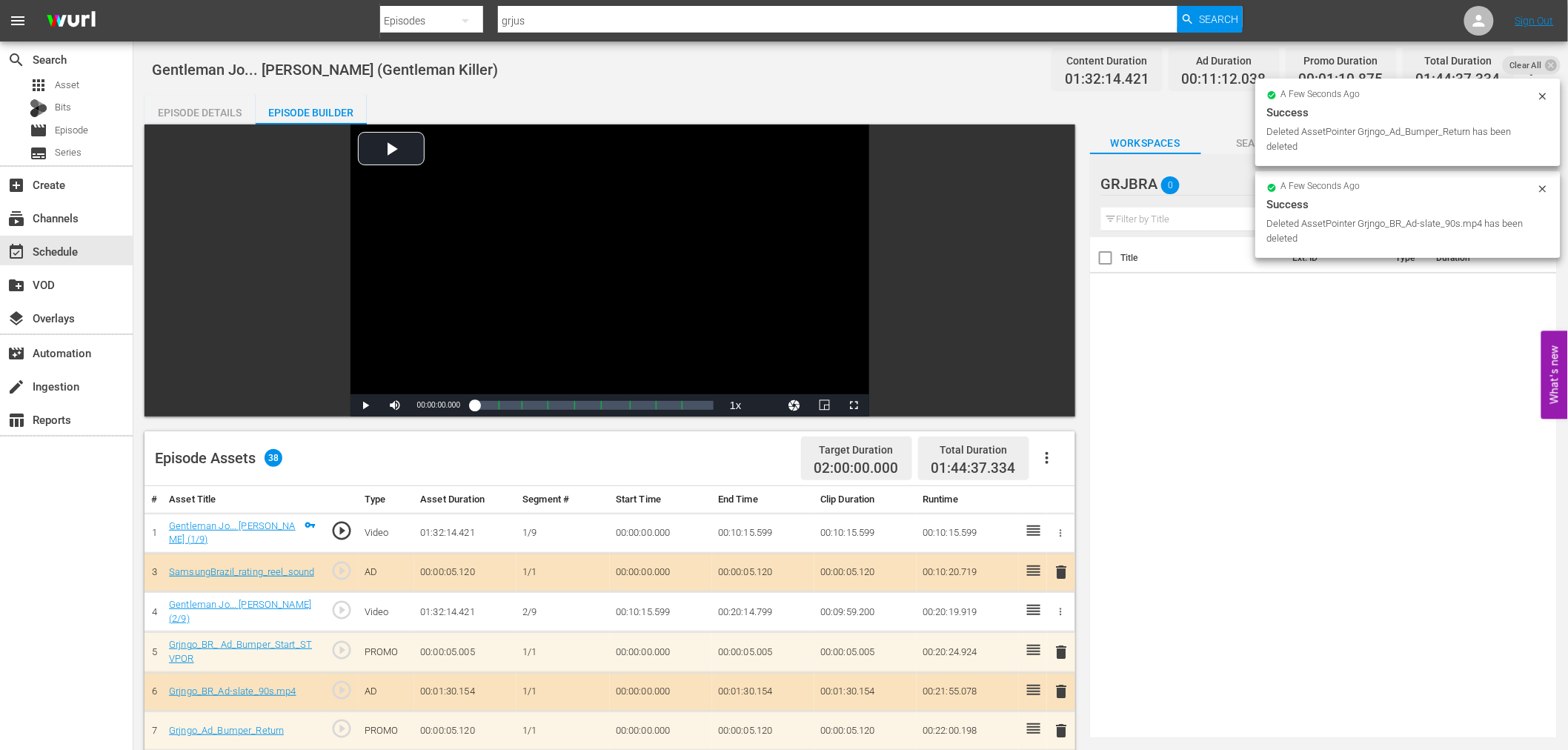
click at [1058, 569] on span "delete" at bounding box center [1062, 572] width 18 height 18
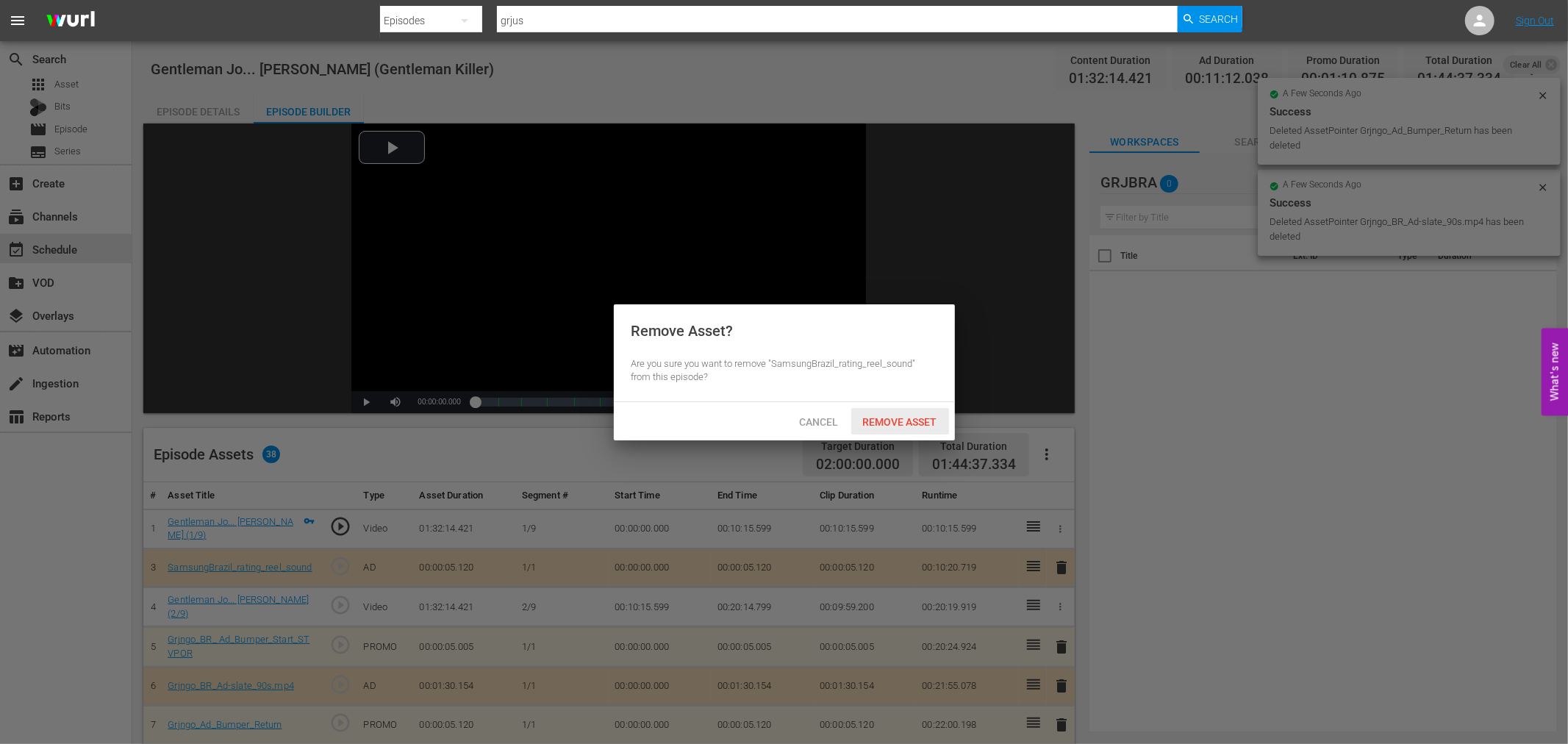
click at [869, 423] on span "Remove Asset" at bounding box center [900, 421] width 98 height 12
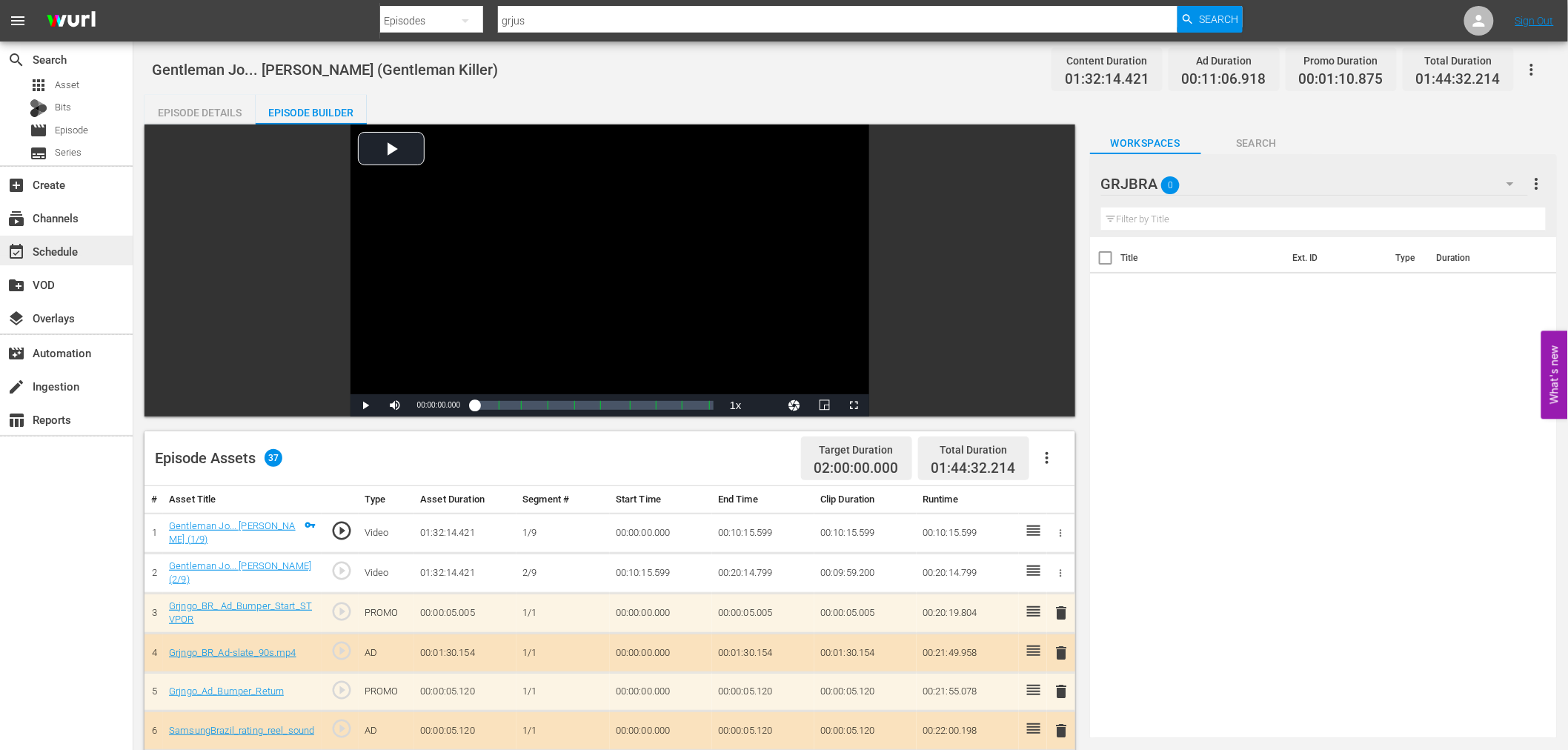
click at [75, 252] on div "event_available Schedule" at bounding box center [41, 248] width 83 height 13
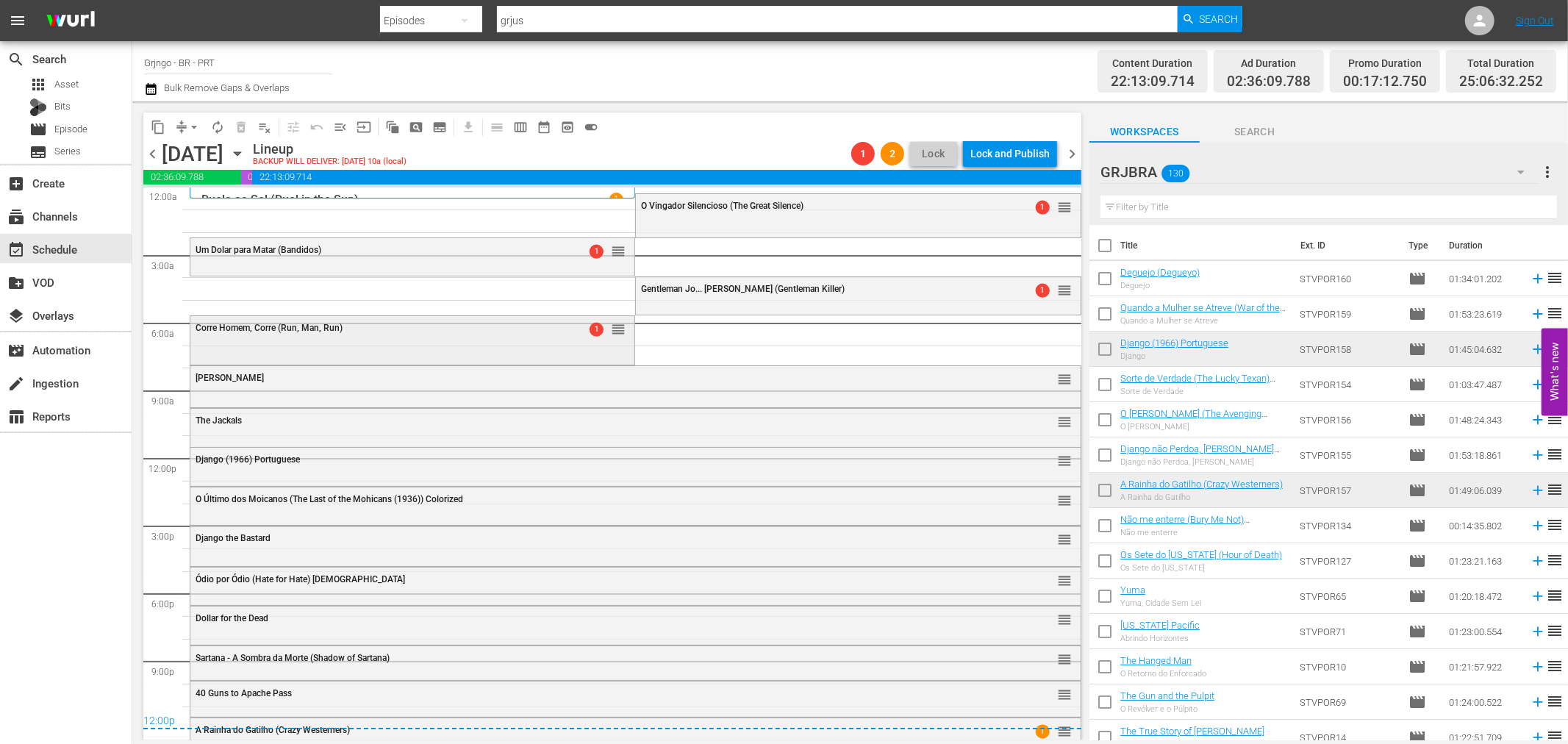
click at [475, 335] on div "Corre Homem, Corre (Run, Man, Run) 1 reorder" at bounding box center [412, 328] width 444 height 25
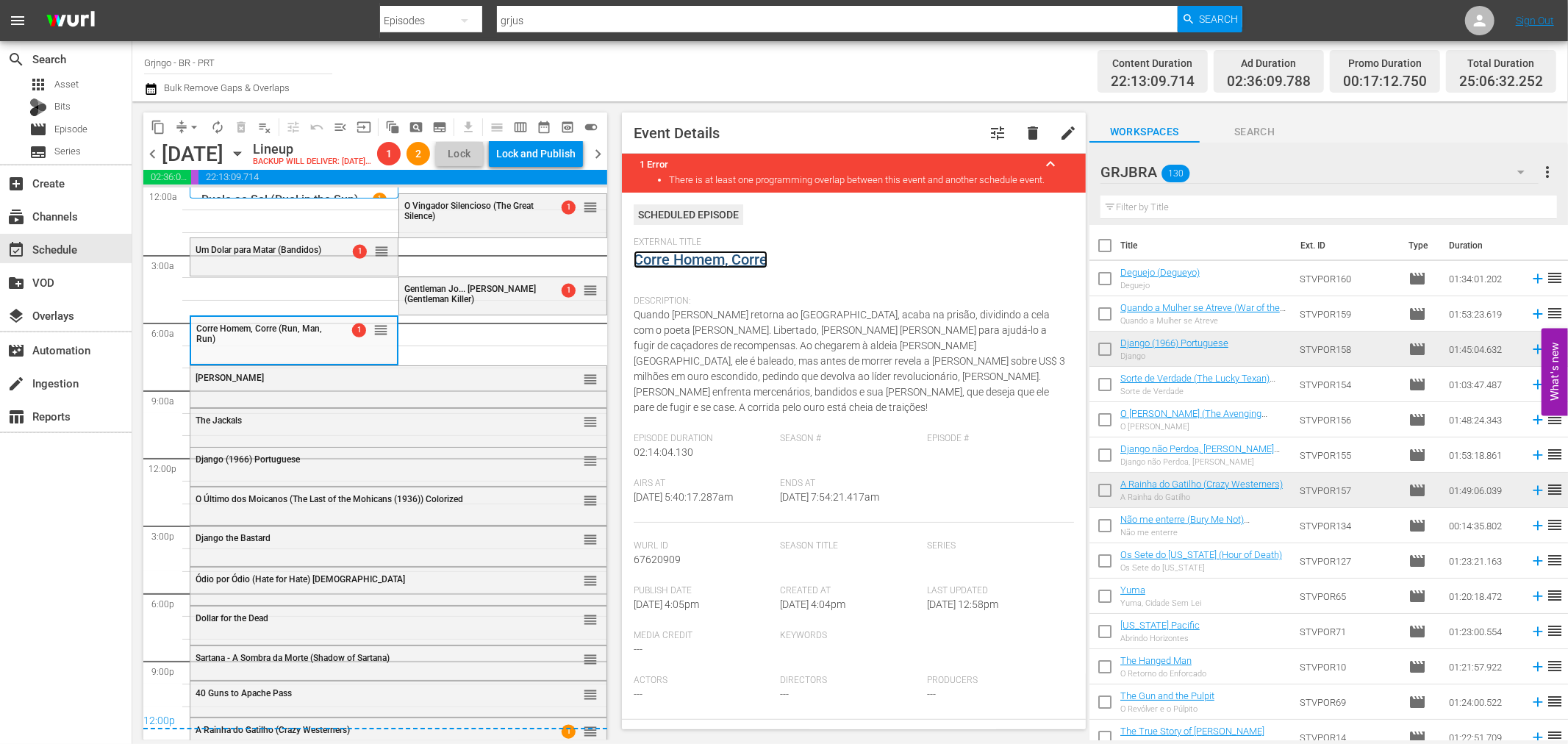
click at [715, 262] on link "Corre Homem, Corre" at bounding box center [700, 259] width 134 height 18
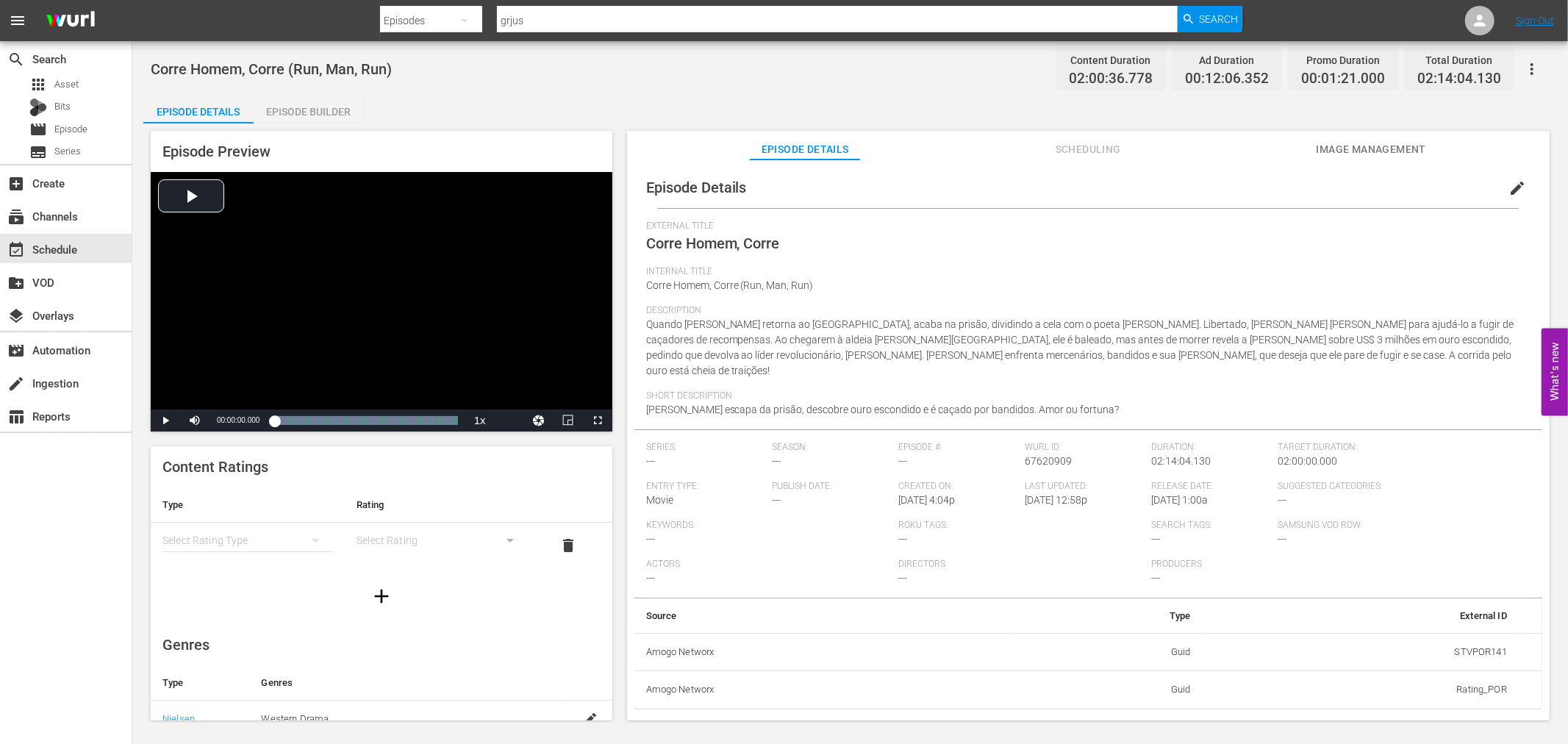
click at [328, 113] on div "Episode Builder" at bounding box center [308, 112] width 111 height 36
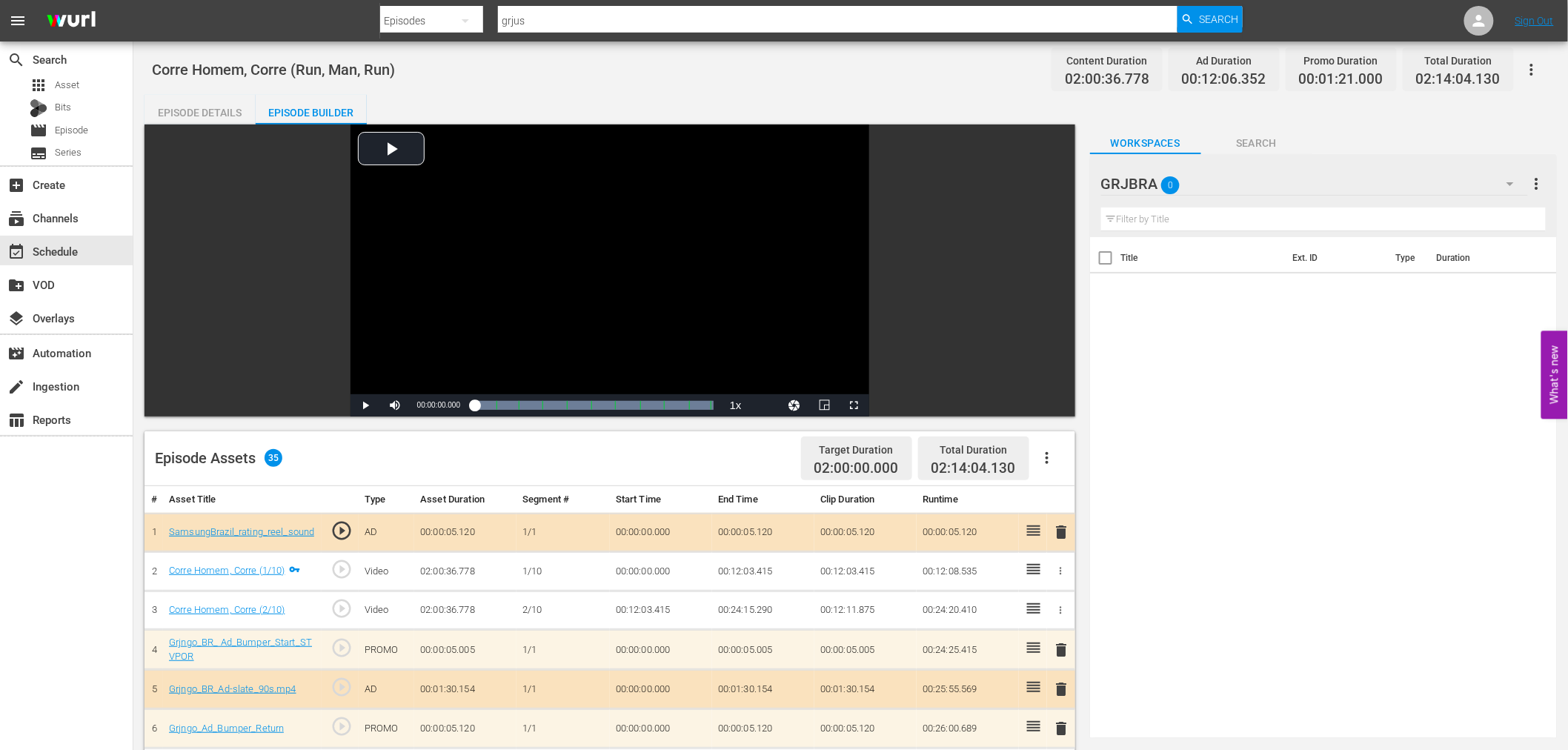
click at [1054, 449] on icon "button" at bounding box center [1047, 457] width 18 height 18
click at [1062, 506] on div "Clear Ads" at bounding box center [1091, 499] width 100 height 36
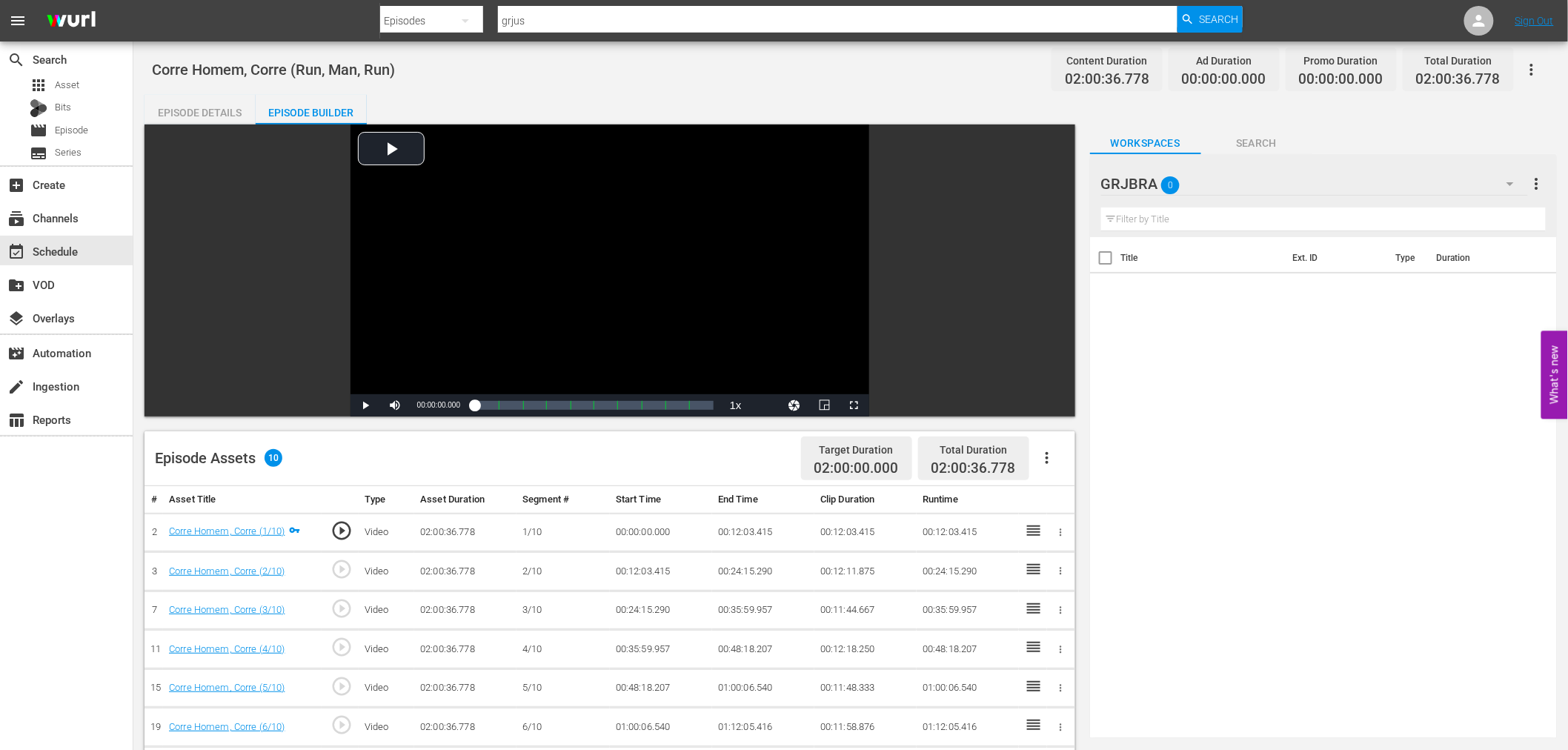
click at [1042, 455] on icon "button" at bounding box center [1047, 457] width 18 height 18
click at [1069, 461] on div "Fill with Ads" at bounding box center [1091, 464] width 100 height 36
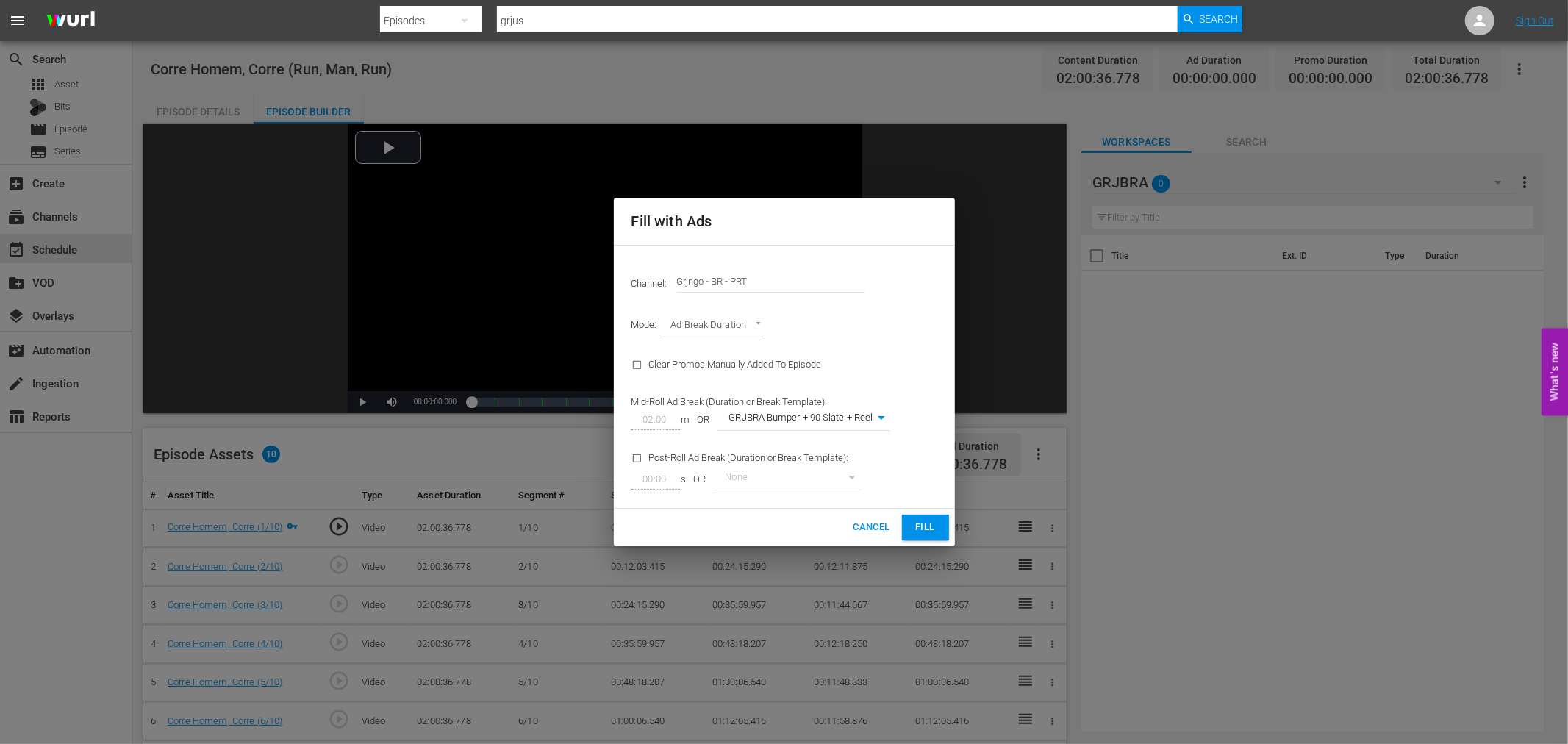
click at [920, 528] on span "Fill" at bounding box center [925, 527] width 23 height 17
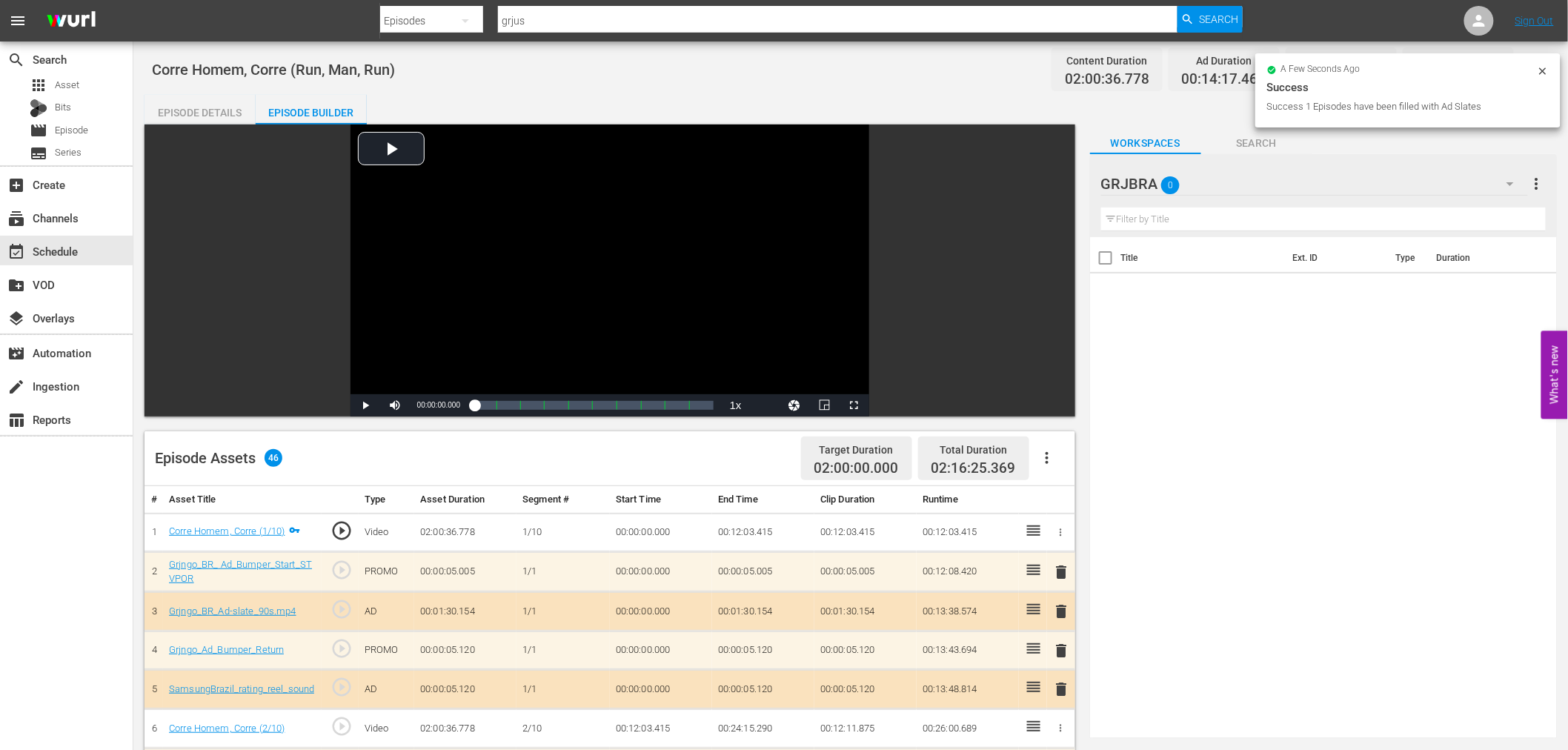
click at [1062, 569] on span "delete" at bounding box center [1062, 572] width 18 height 18
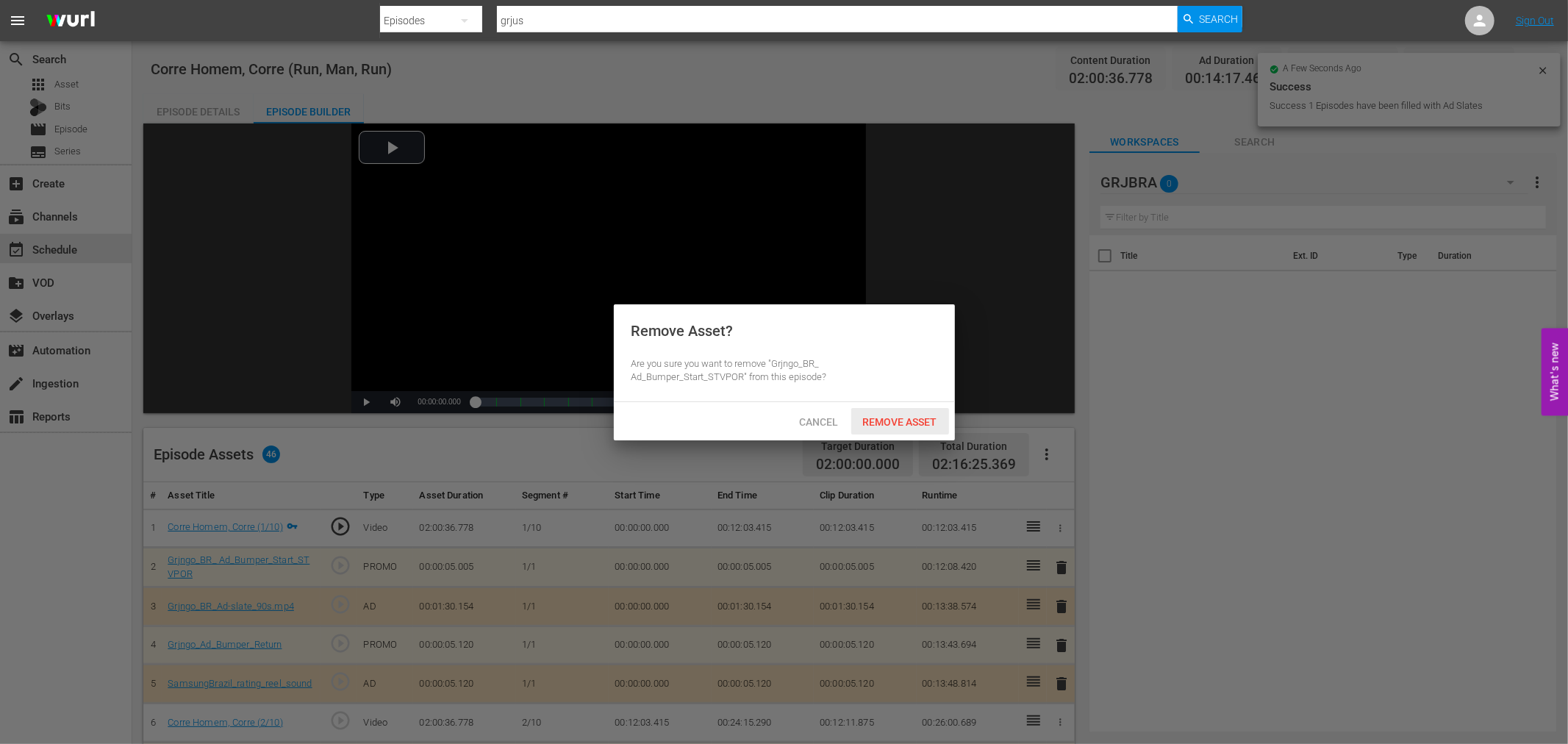
click at [883, 423] on span "Remove Asset" at bounding box center [900, 421] width 98 height 12
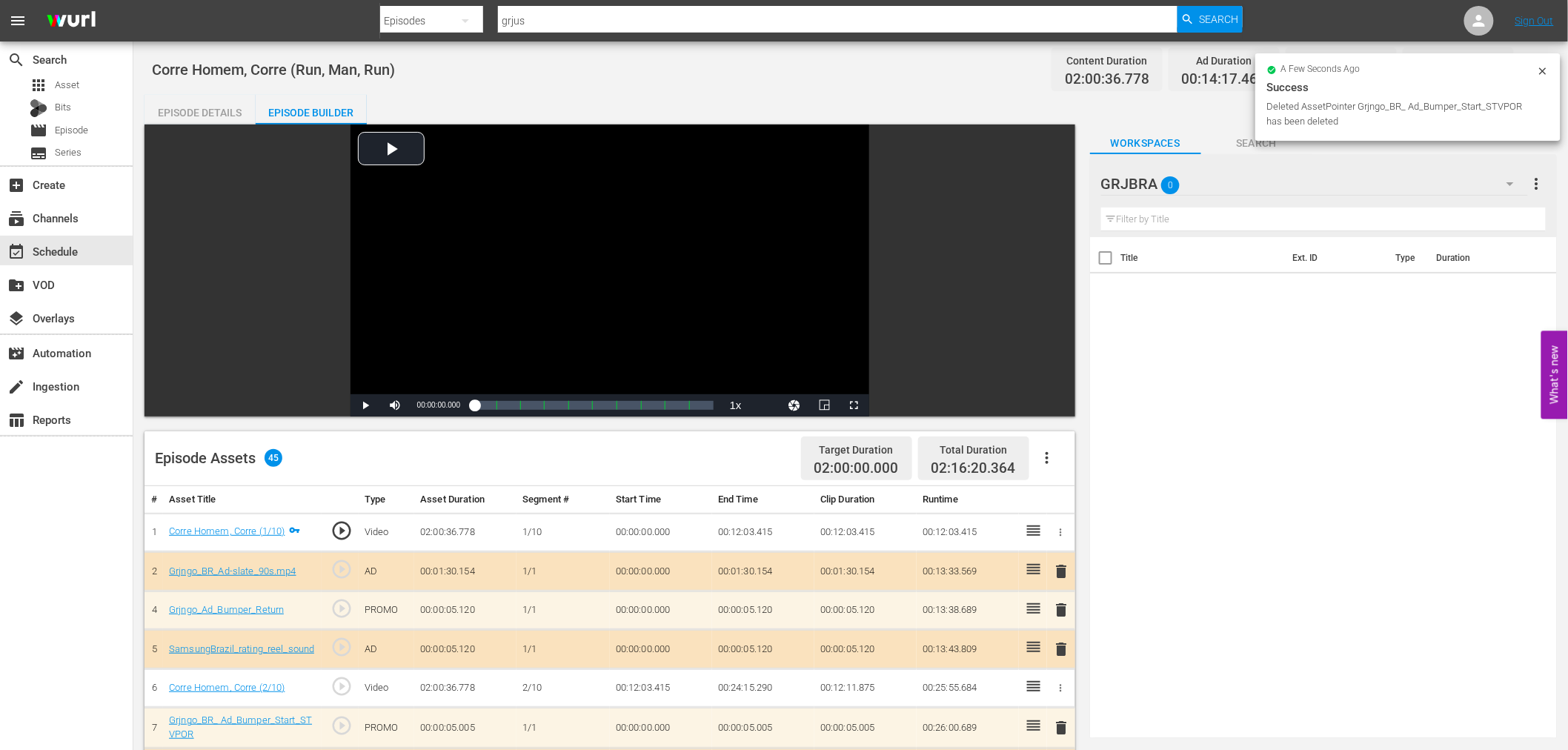
drag, startPoint x: 1059, startPoint y: 571, endPoint x: 1048, endPoint y: 551, distance: 22.8
click at [1060, 571] on span "delete" at bounding box center [1062, 571] width 18 height 18
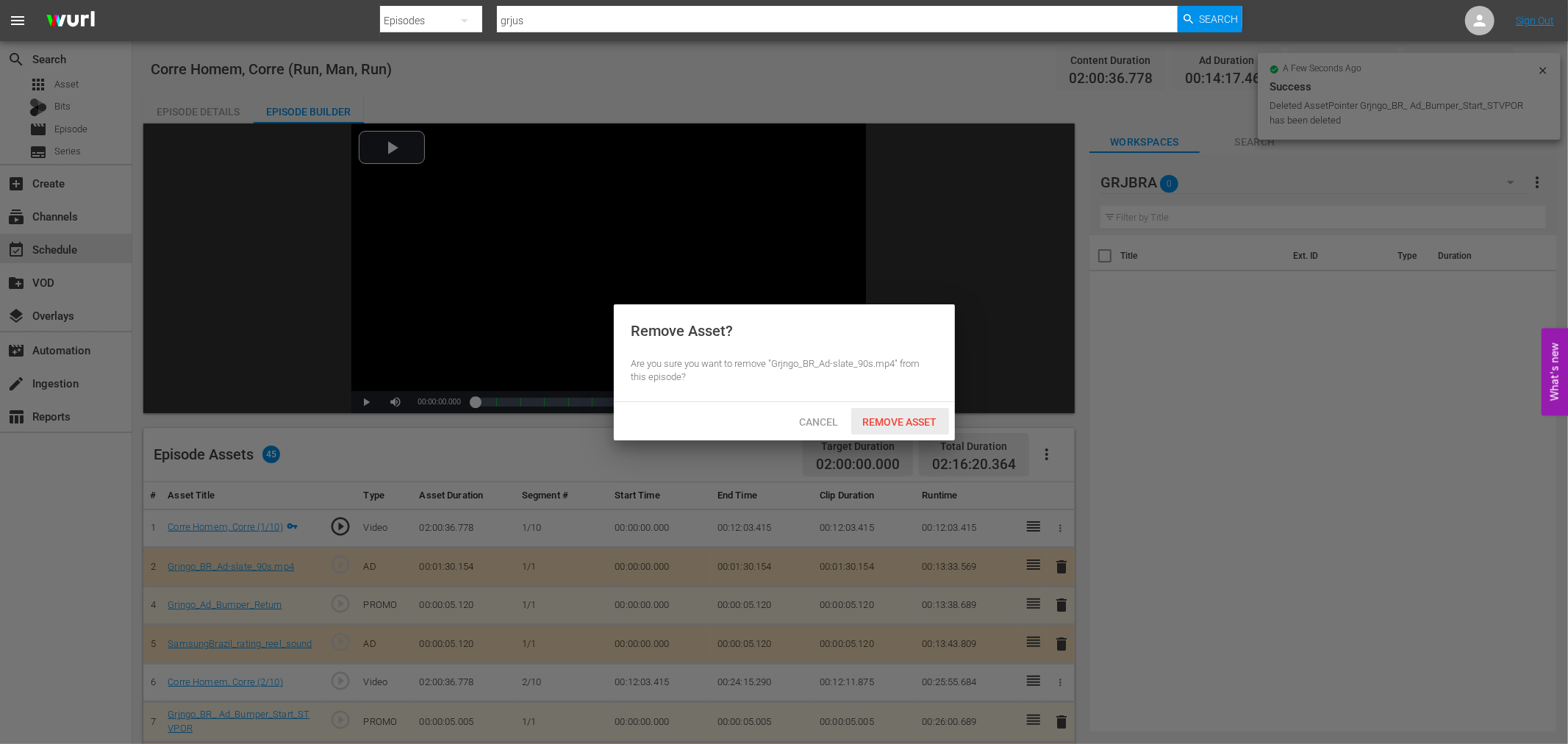
click at [906, 428] on div "Remove Asset" at bounding box center [900, 421] width 98 height 27
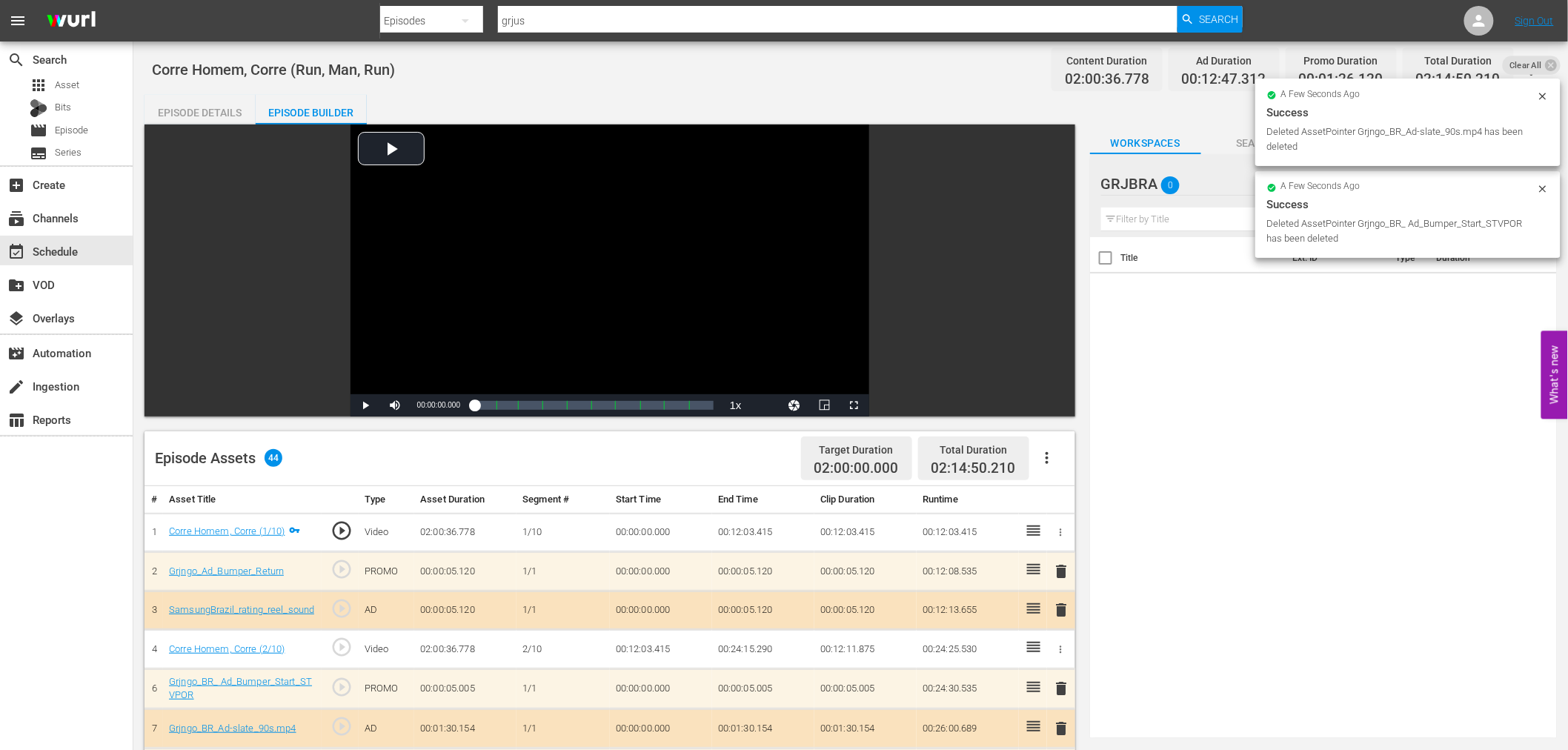
drag, startPoint x: 1062, startPoint y: 569, endPoint x: 1031, endPoint y: 538, distance: 43.8
click at [1062, 569] on span "delete" at bounding box center [1062, 571] width 18 height 18
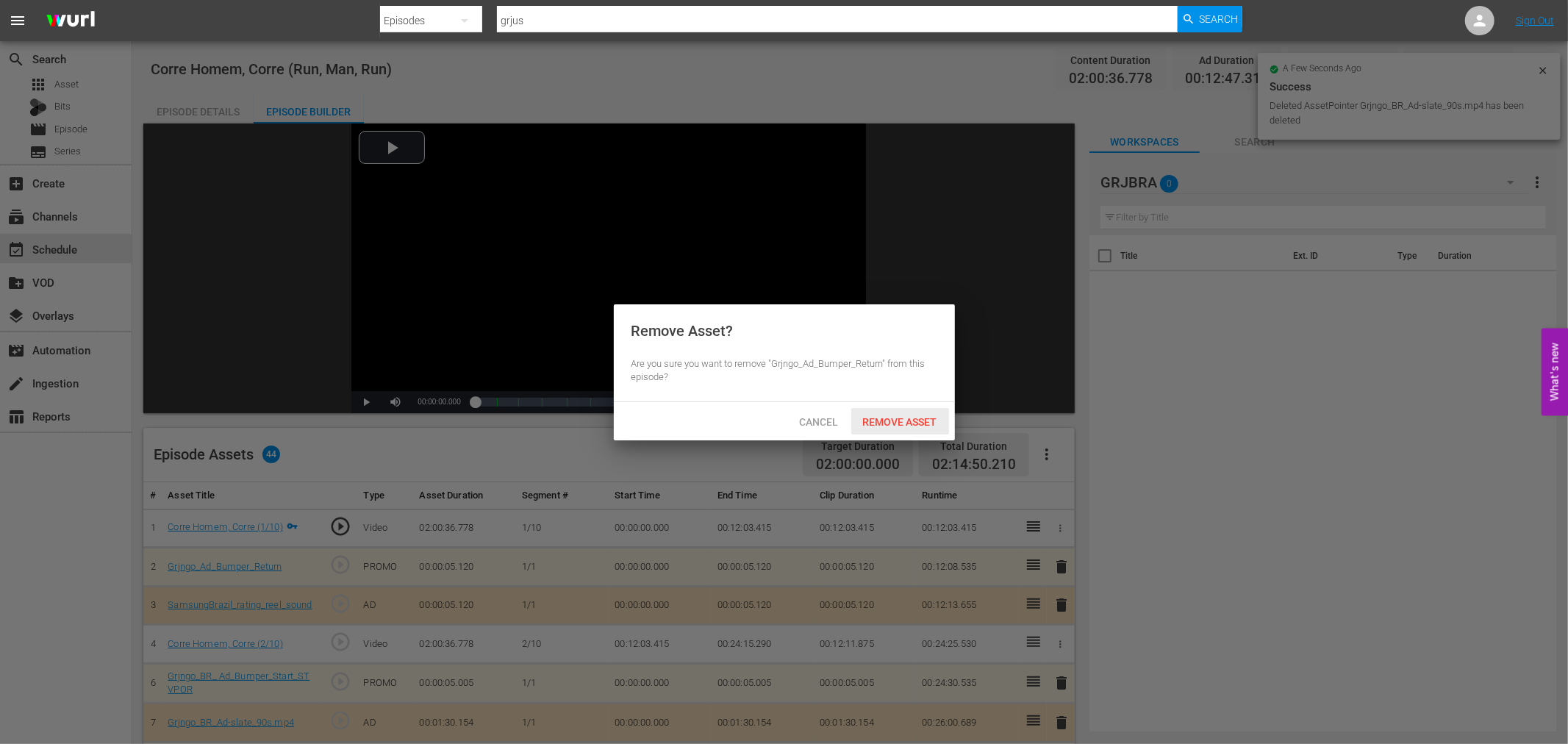
click at [900, 417] on span "Remove Asset" at bounding box center [900, 421] width 98 height 12
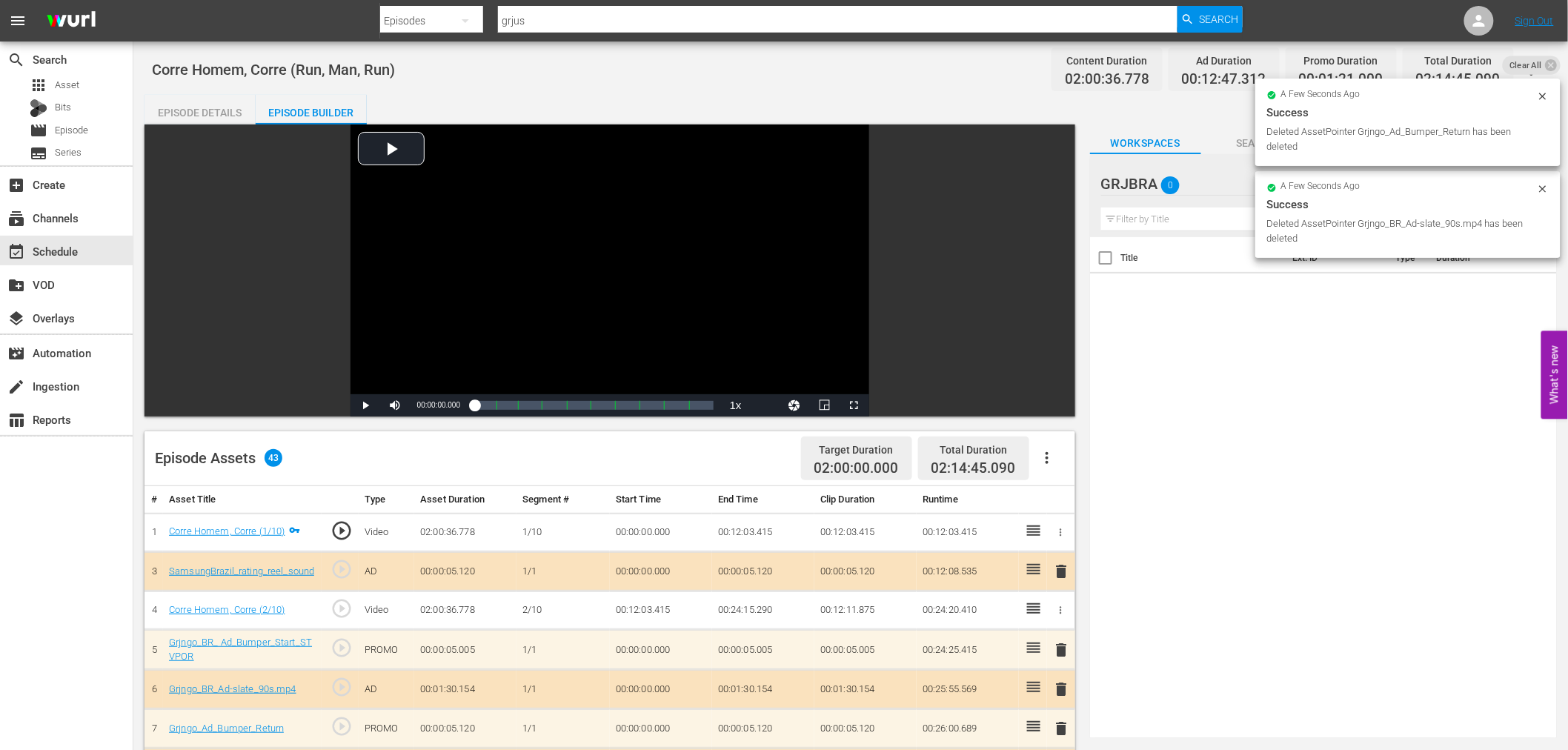
click at [1064, 572] on span "delete" at bounding box center [1062, 571] width 18 height 18
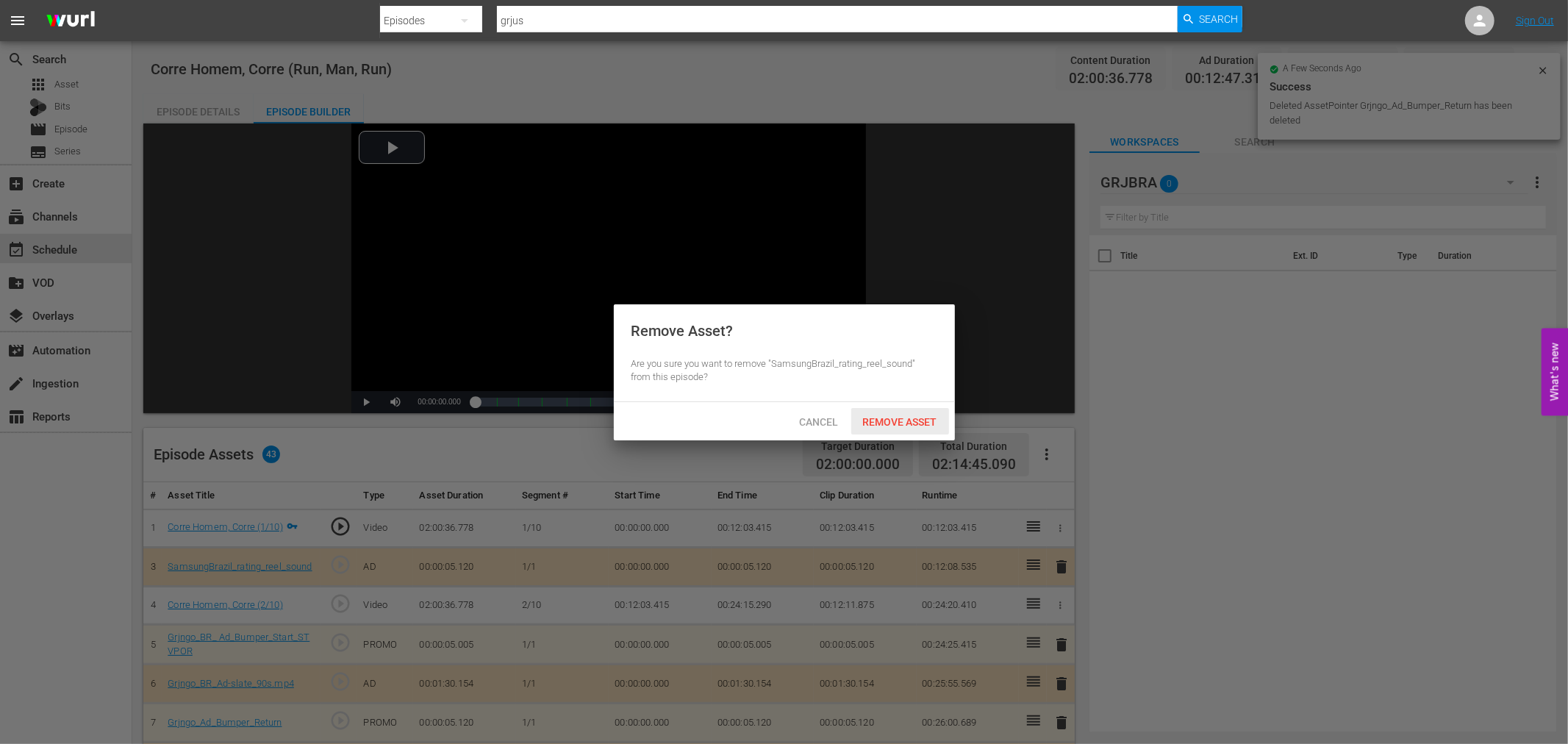
click at [913, 422] on span "Remove Asset" at bounding box center [900, 421] width 98 height 12
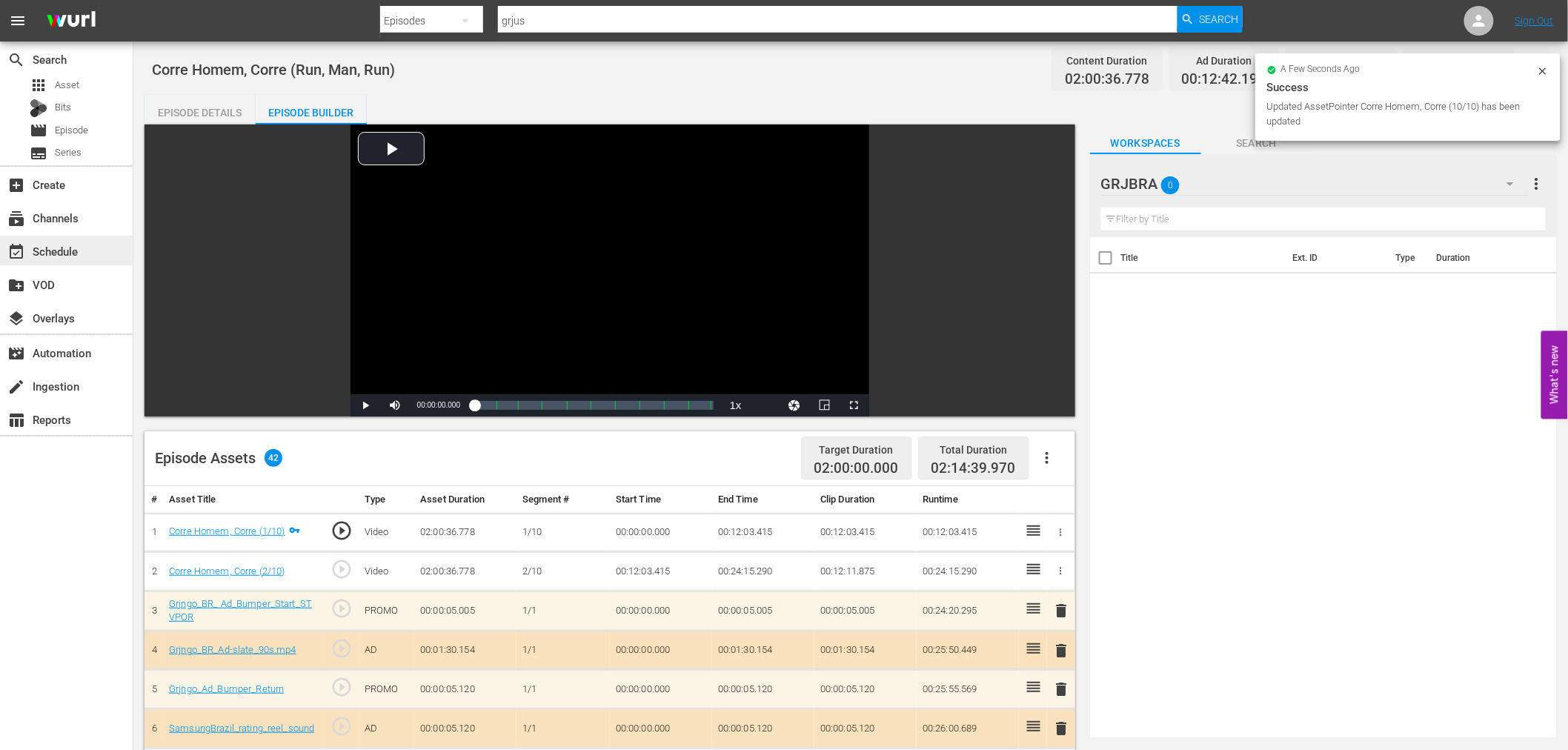
click at [59, 252] on div "event_available Schedule" at bounding box center [41, 248] width 83 height 13
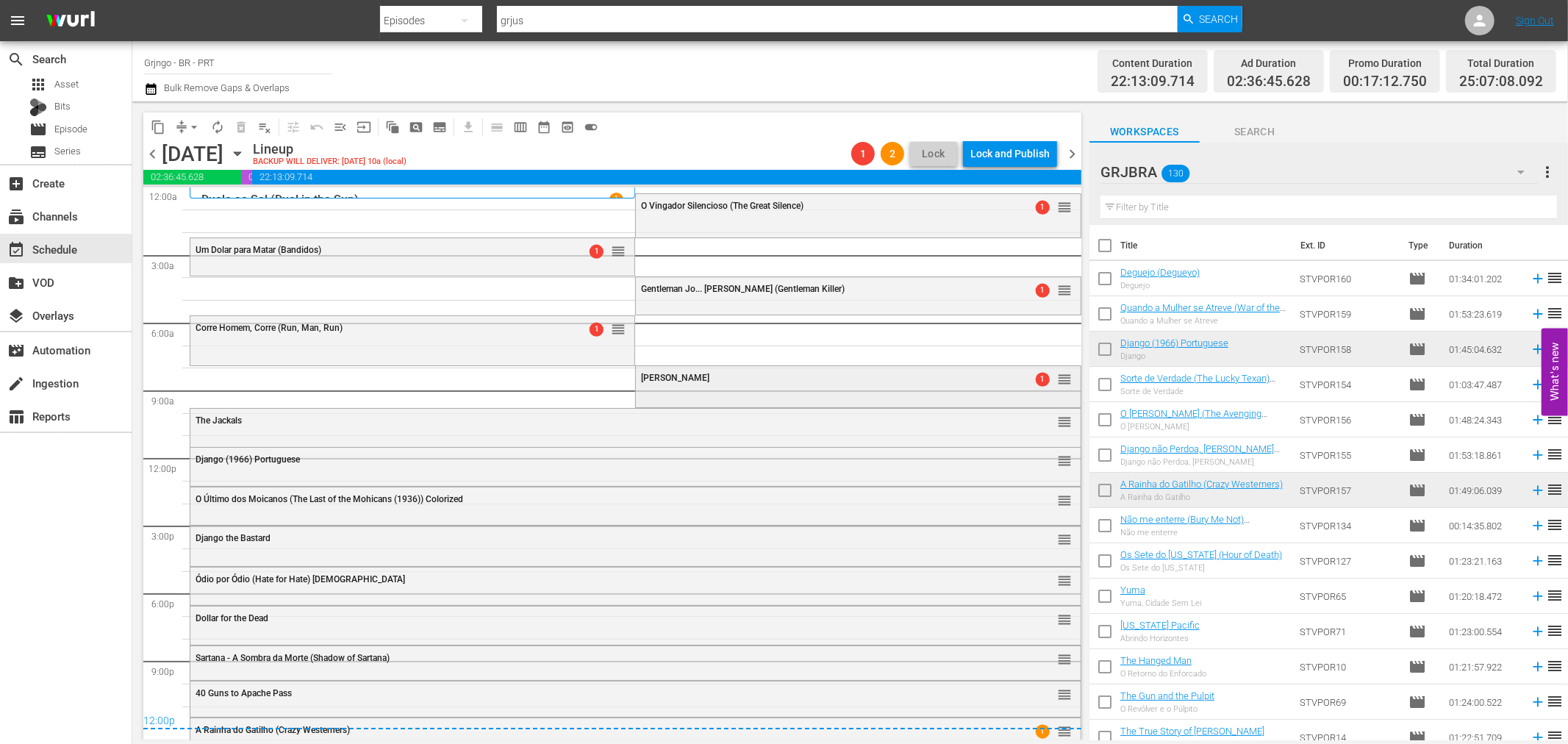
click at [706, 383] on div "Johnny Yuma" at bounding box center [820, 377] width 359 height 10
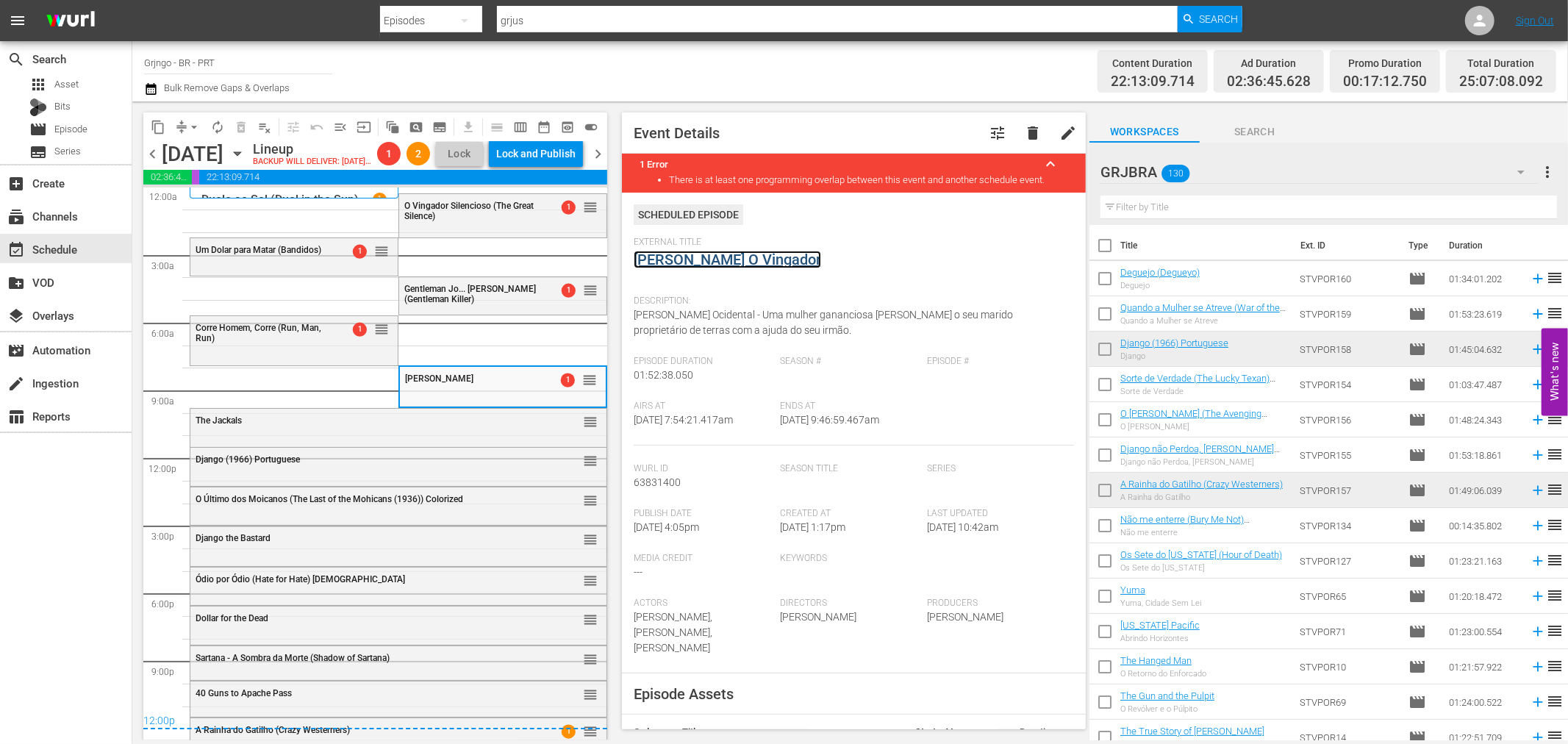
click at [721, 259] on link "Jonny Yuma O Vingador" at bounding box center [727, 259] width 188 height 18
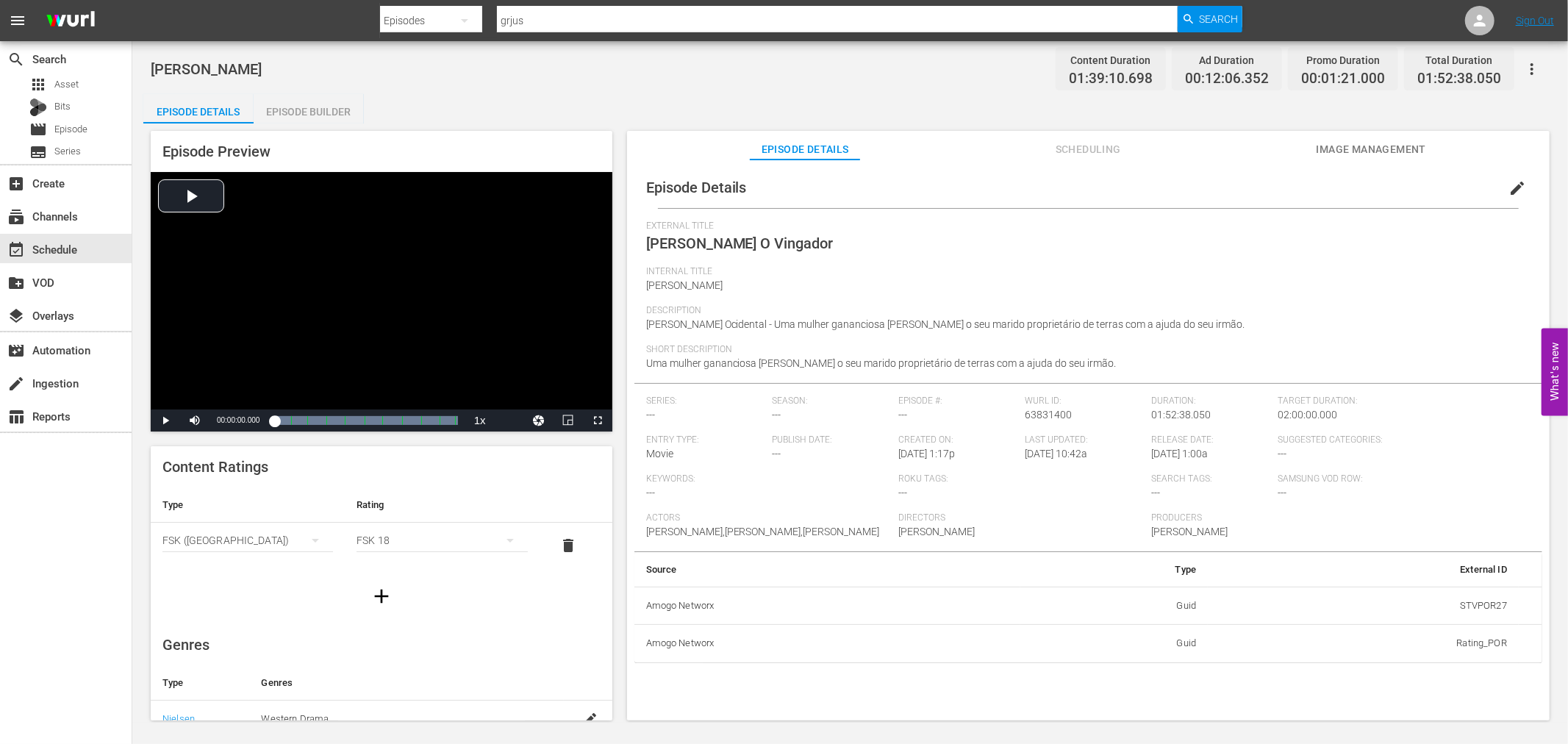
click at [328, 110] on div "Episode Builder" at bounding box center [308, 112] width 111 height 36
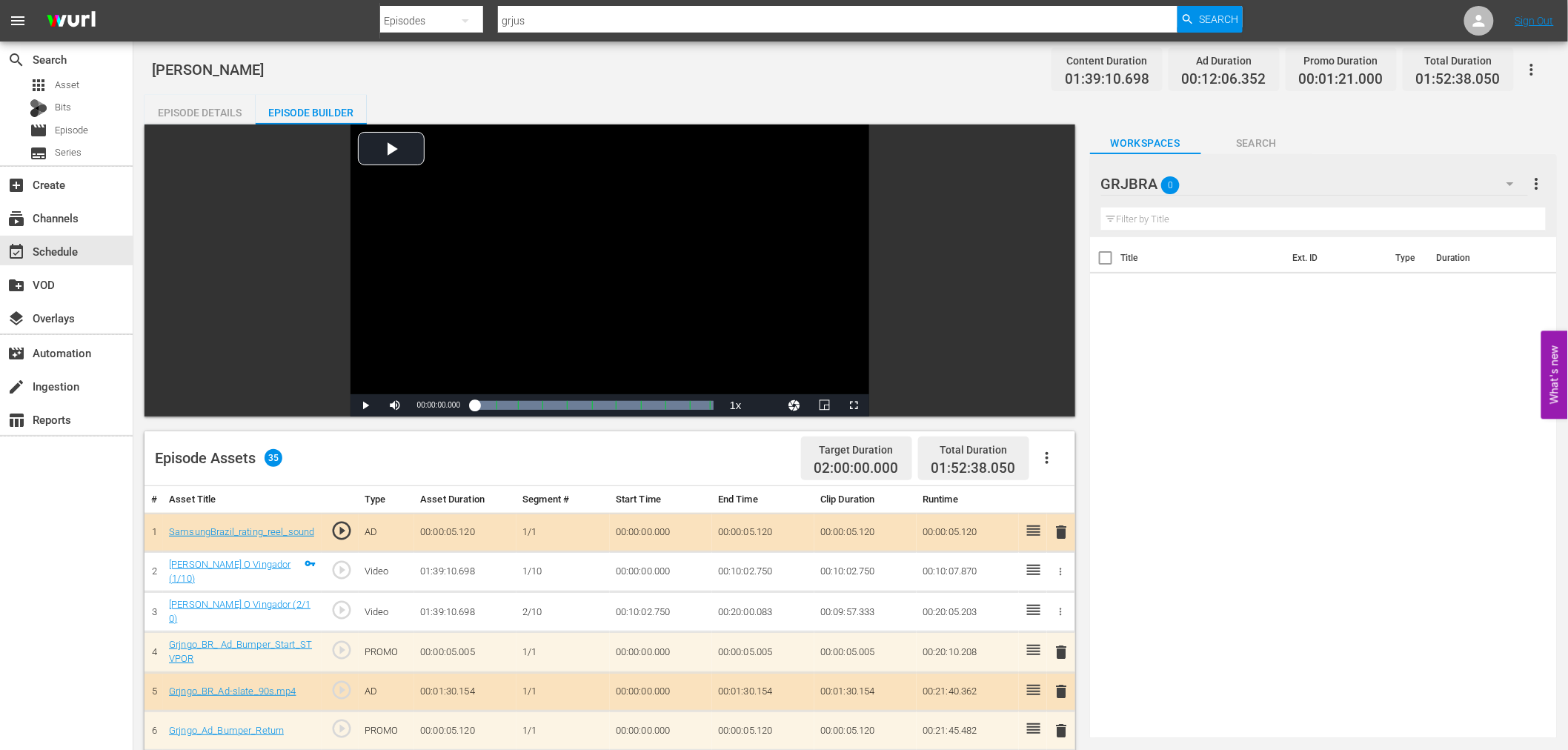
click at [1051, 456] on icon "button" at bounding box center [1047, 457] width 18 height 18
click at [1062, 508] on div "Clear Ads" at bounding box center [1091, 499] width 100 height 36
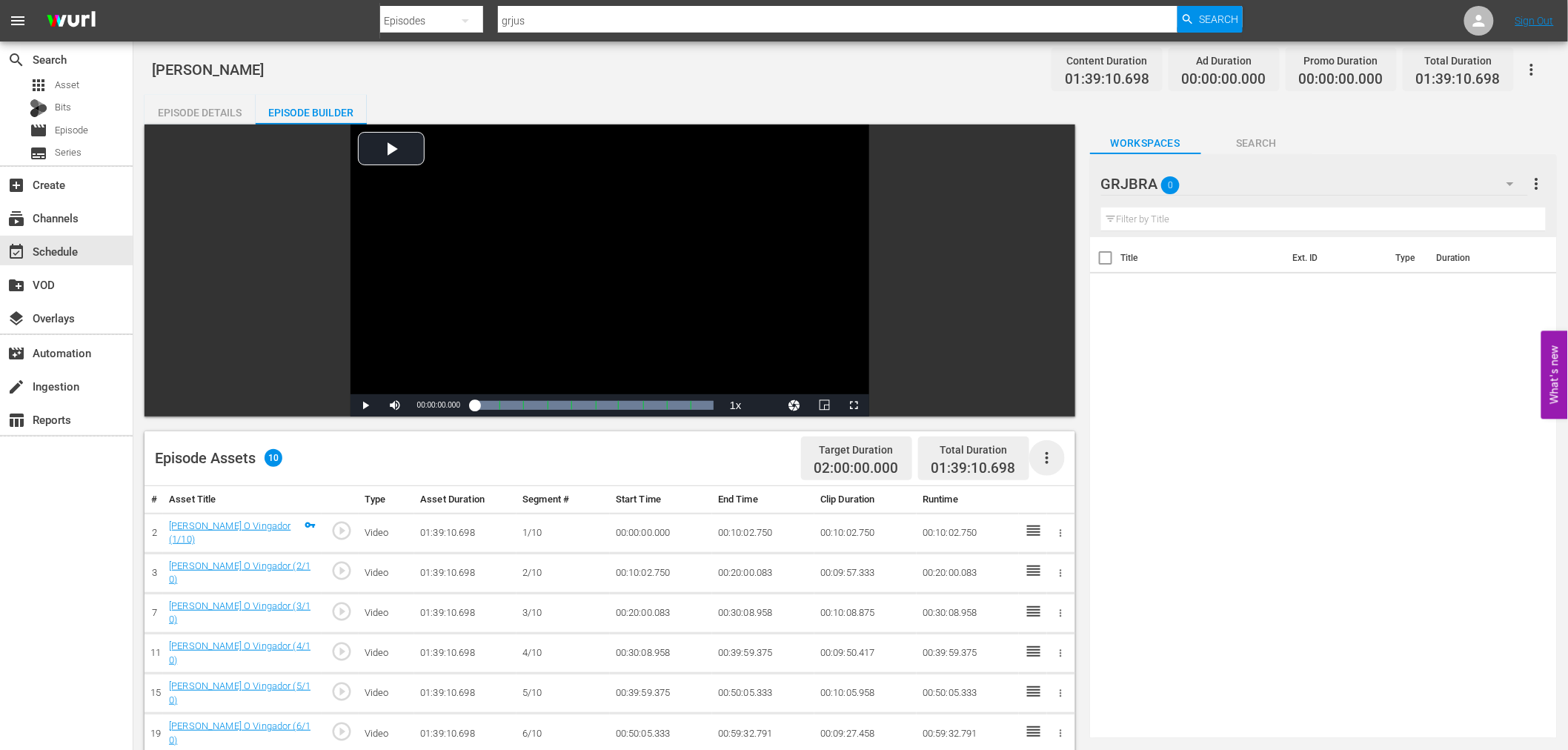
click at [1049, 456] on icon "button" at bounding box center [1047, 457] width 18 height 18
click at [1049, 457] on div "Fill with Ads" at bounding box center [1091, 464] width 100 height 36
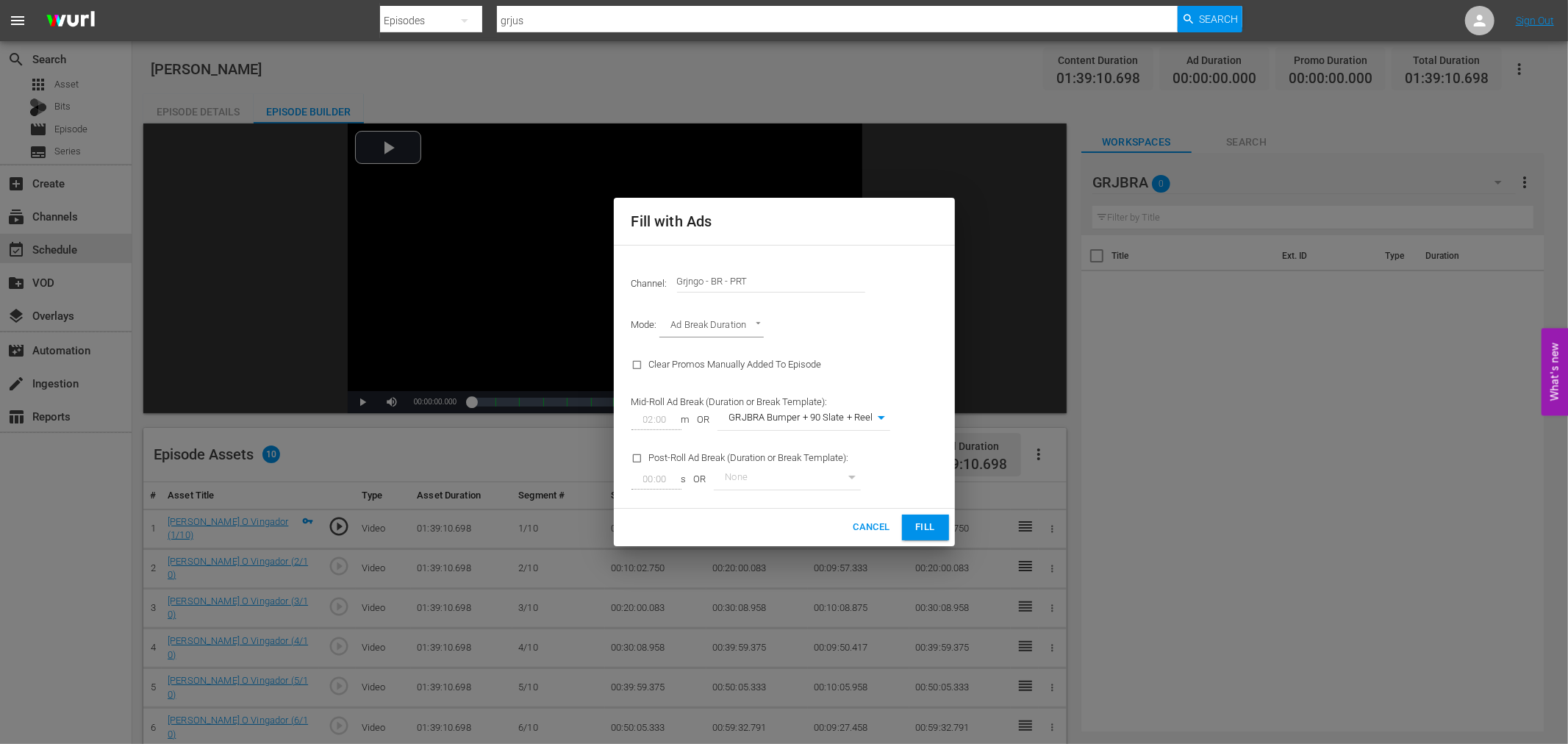
click at [937, 521] on button "Fill" at bounding box center [925, 527] width 47 height 25
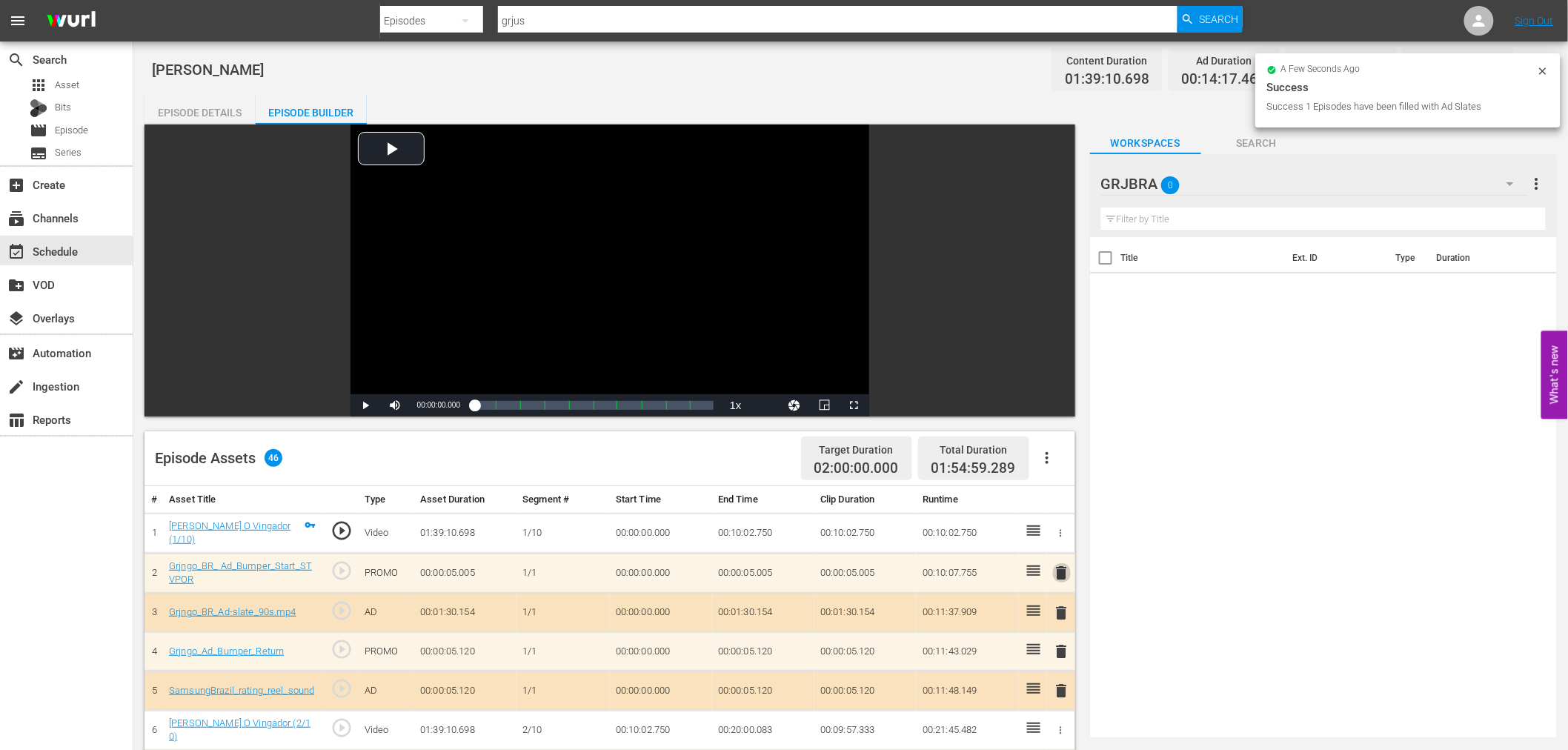
click at [1063, 566] on span "delete" at bounding box center [1062, 572] width 18 height 18
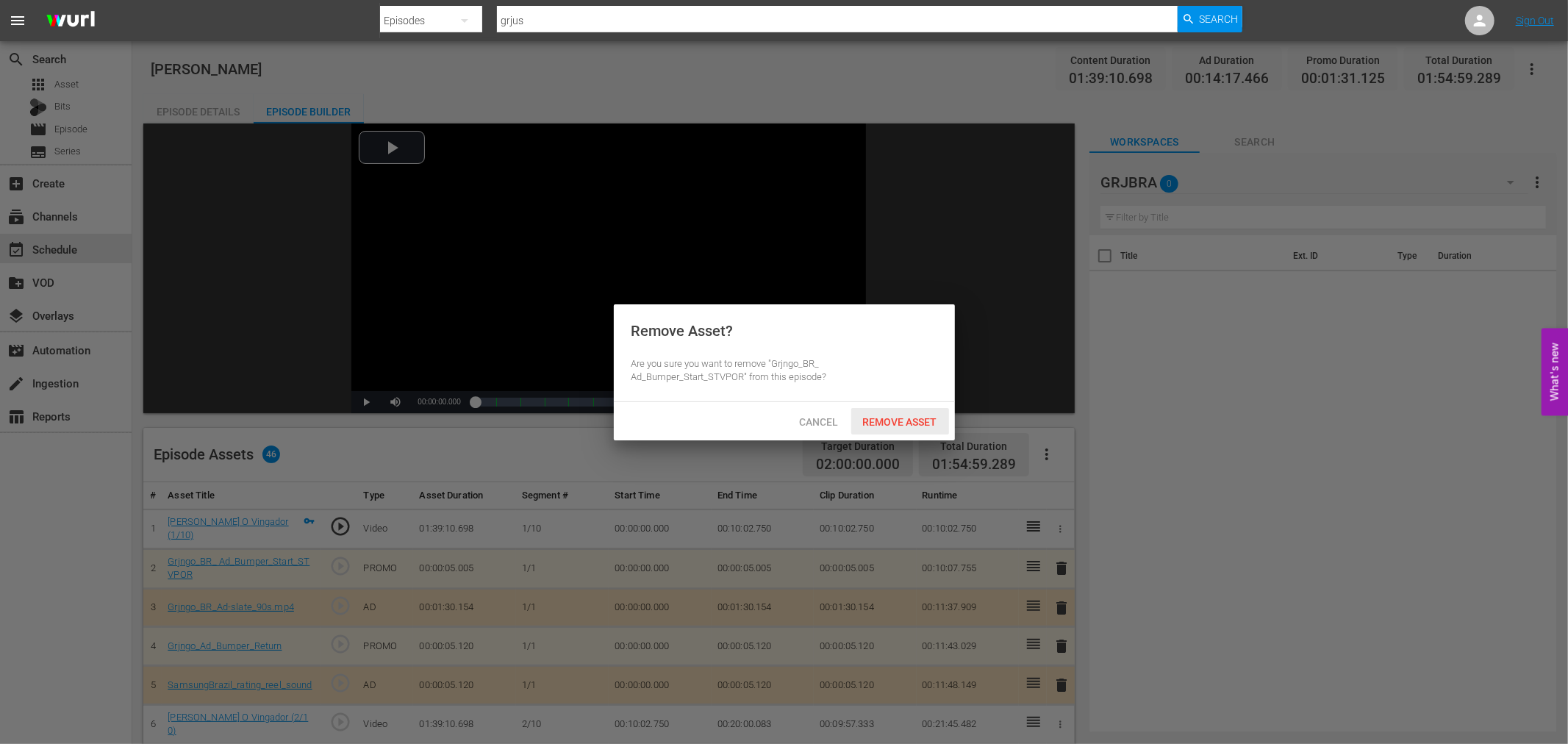
drag, startPoint x: 890, startPoint y: 416, endPoint x: 917, endPoint y: 430, distance: 30.4
click at [893, 417] on span "Remove Asset" at bounding box center [900, 421] width 98 height 12
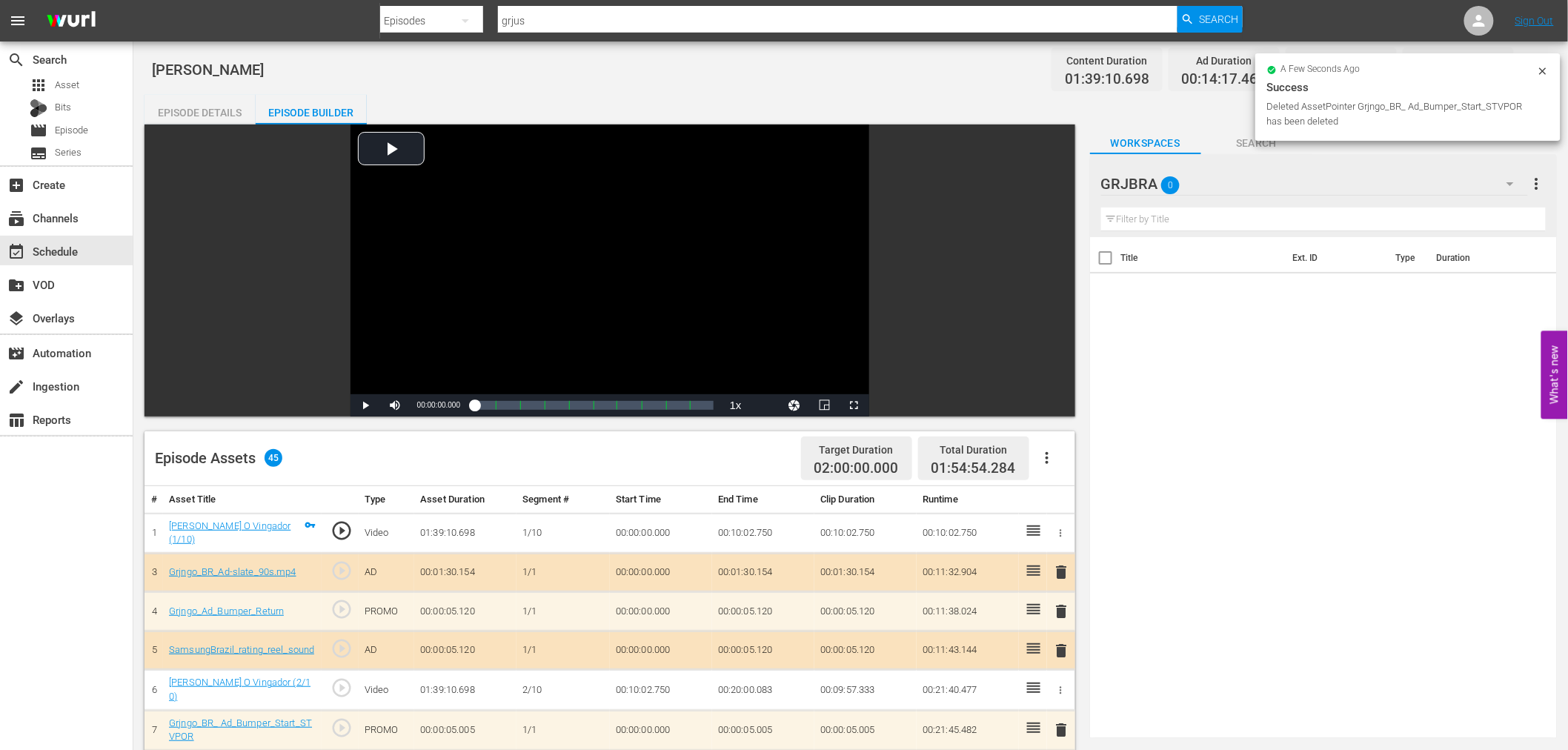
click at [1057, 572] on span "delete" at bounding box center [1062, 572] width 18 height 18
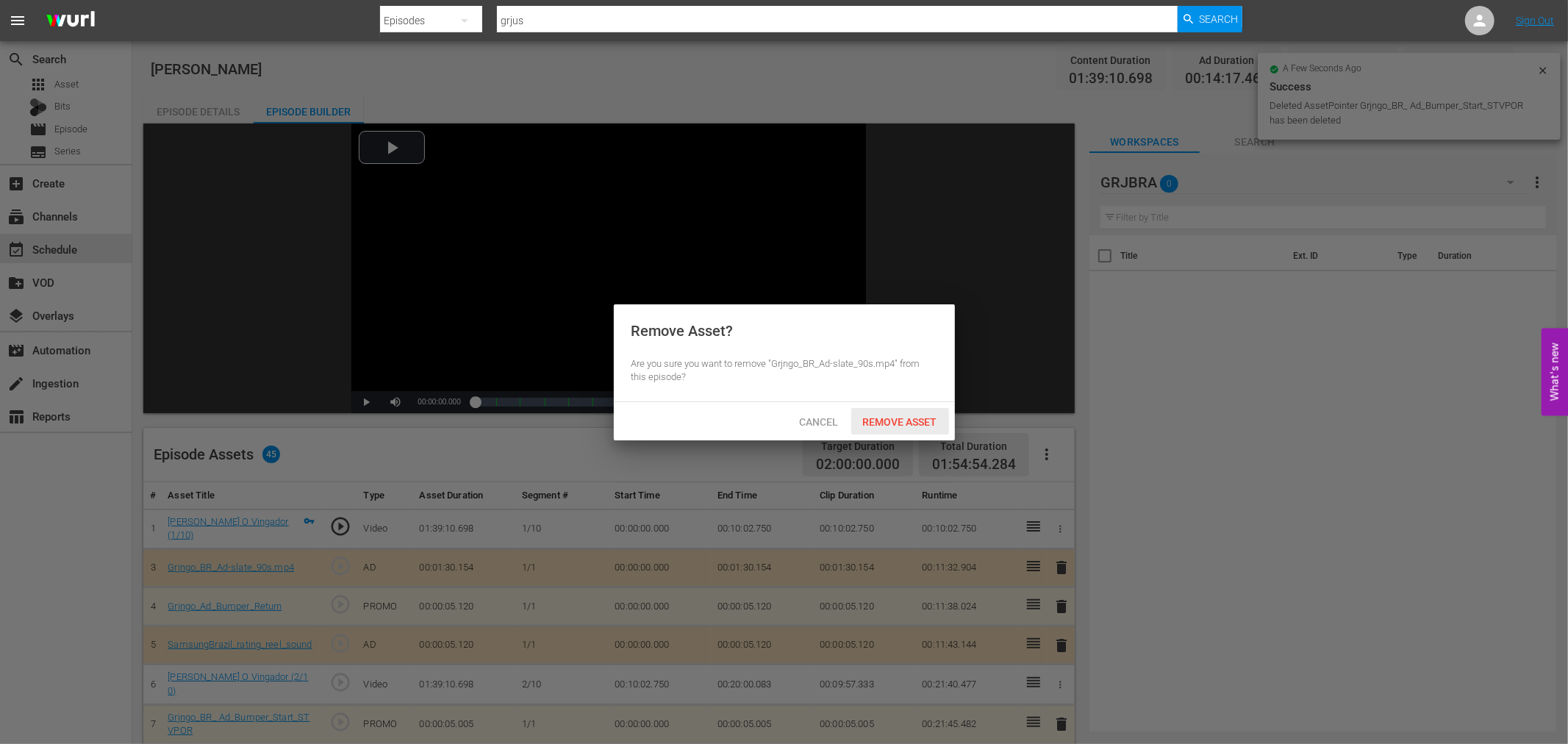
click at [927, 427] on div "Remove Asset" at bounding box center [900, 421] width 98 height 27
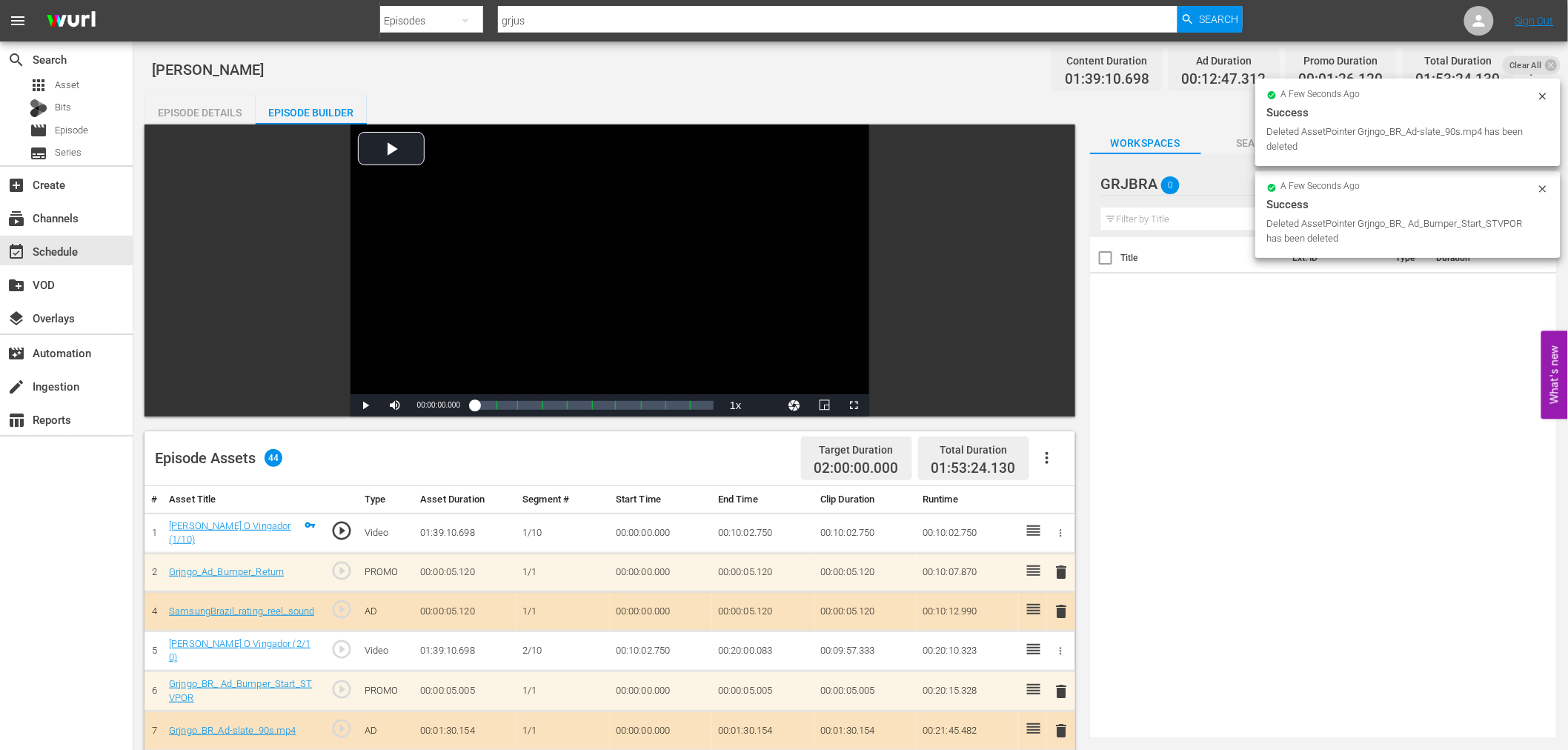
drag, startPoint x: 1062, startPoint y: 570, endPoint x: 1045, endPoint y: 538, distance: 36.2
click at [1062, 570] on span "delete" at bounding box center [1062, 572] width 18 height 18
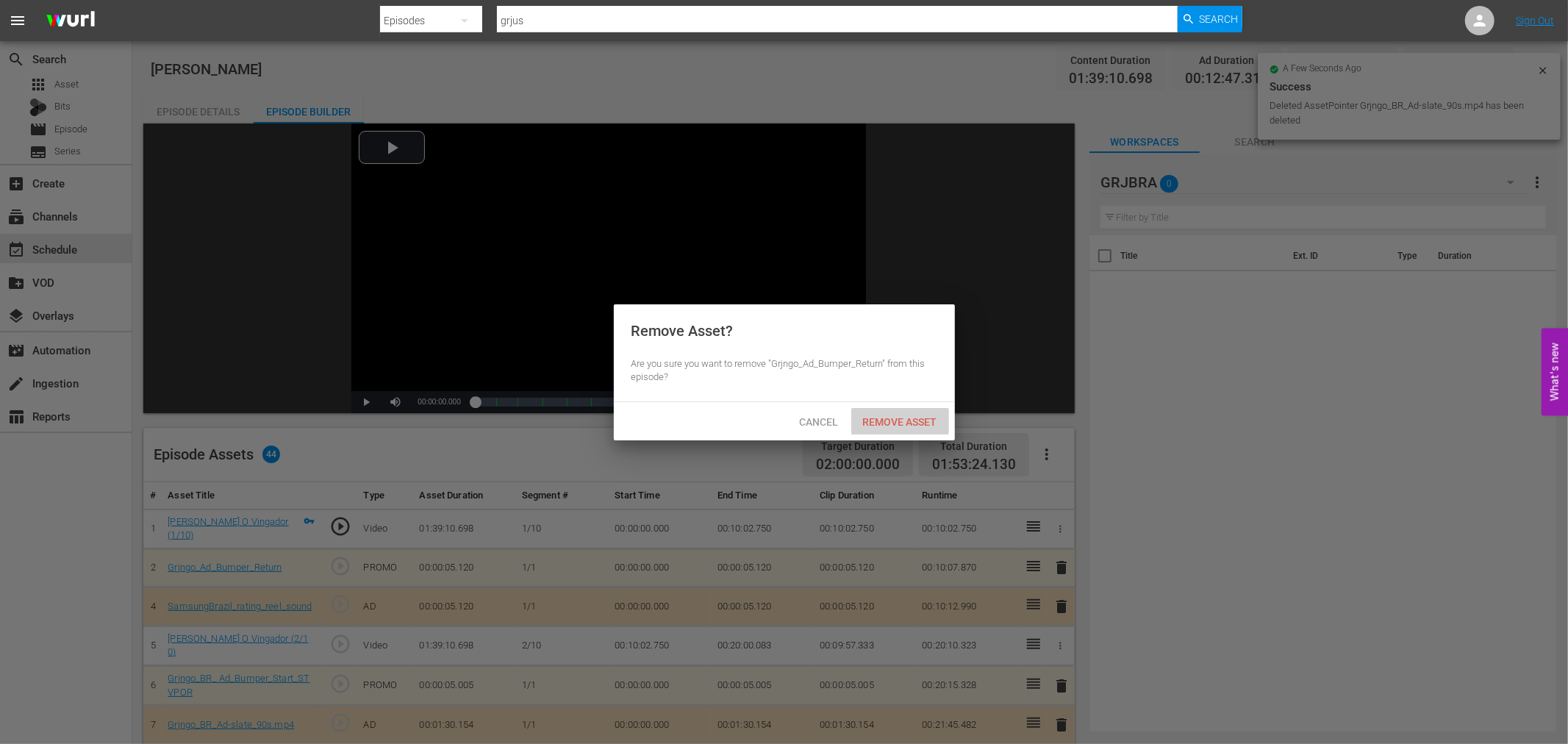
click at [915, 422] on span "Remove Asset" at bounding box center [900, 421] width 98 height 12
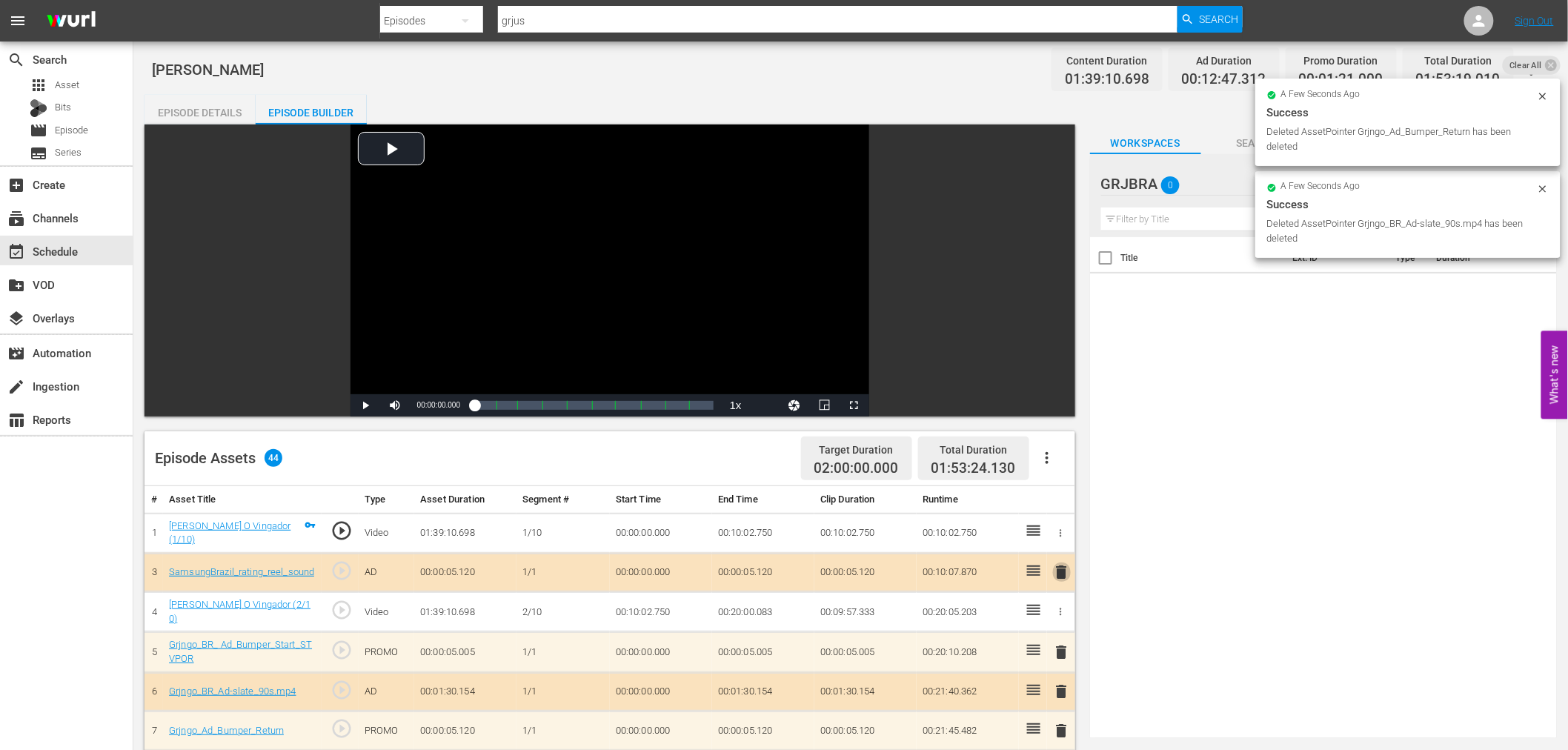
click at [1062, 571] on span "delete" at bounding box center [1062, 572] width 18 height 18
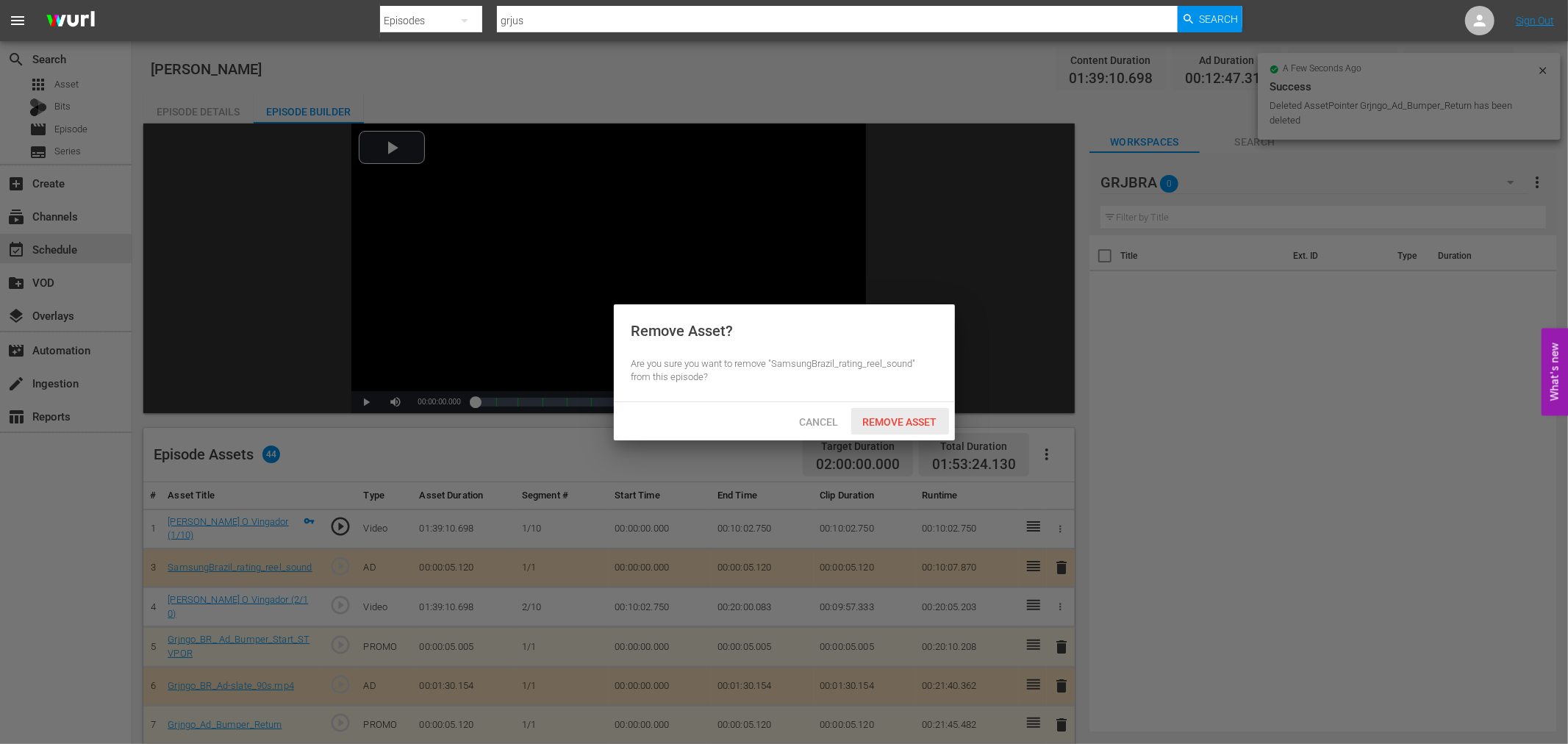
click at [935, 419] on span "Remove Asset" at bounding box center [900, 421] width 98 height 12
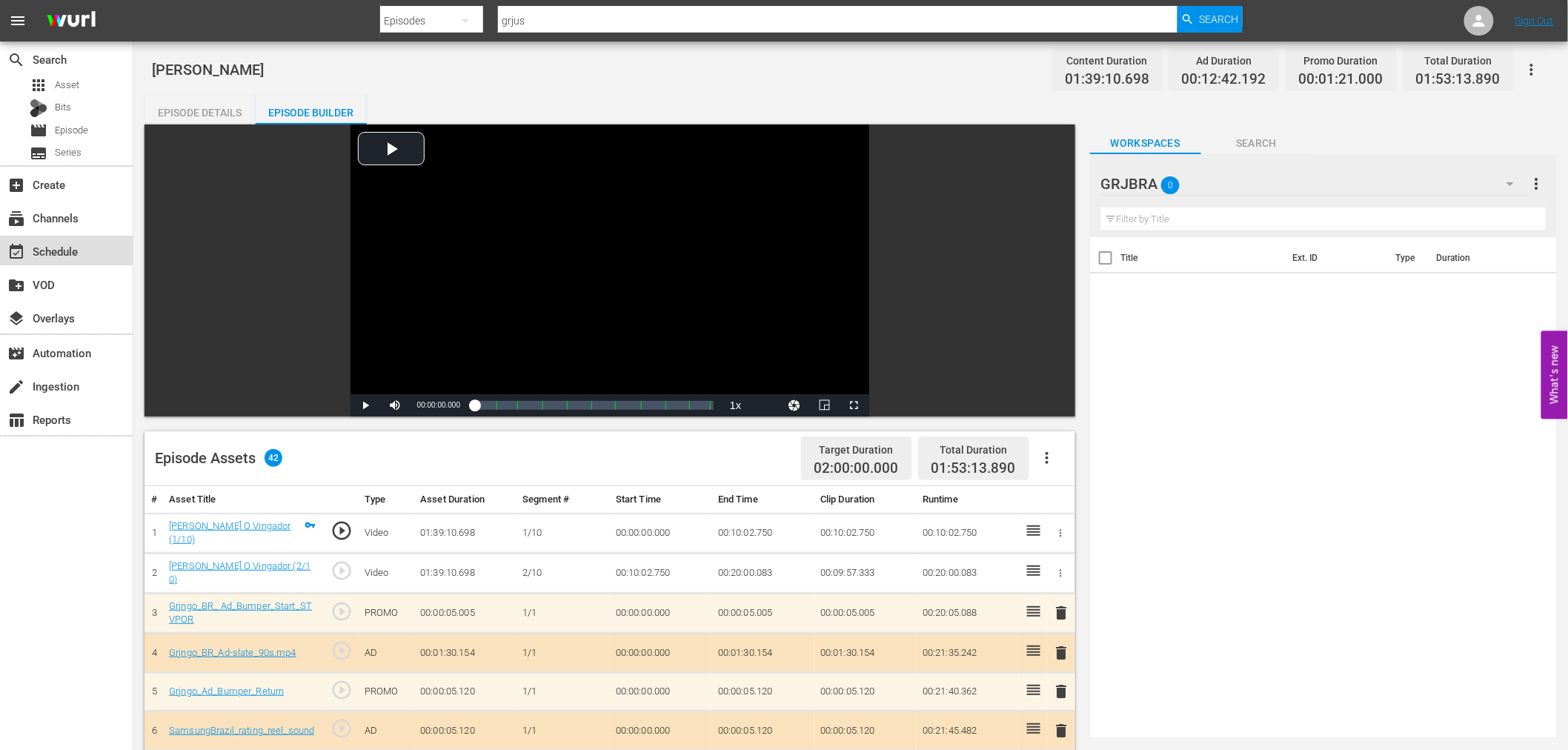
click at [67, 250] on div "event_available Schedule" at bounding box center [41, 248] width 83 height 13
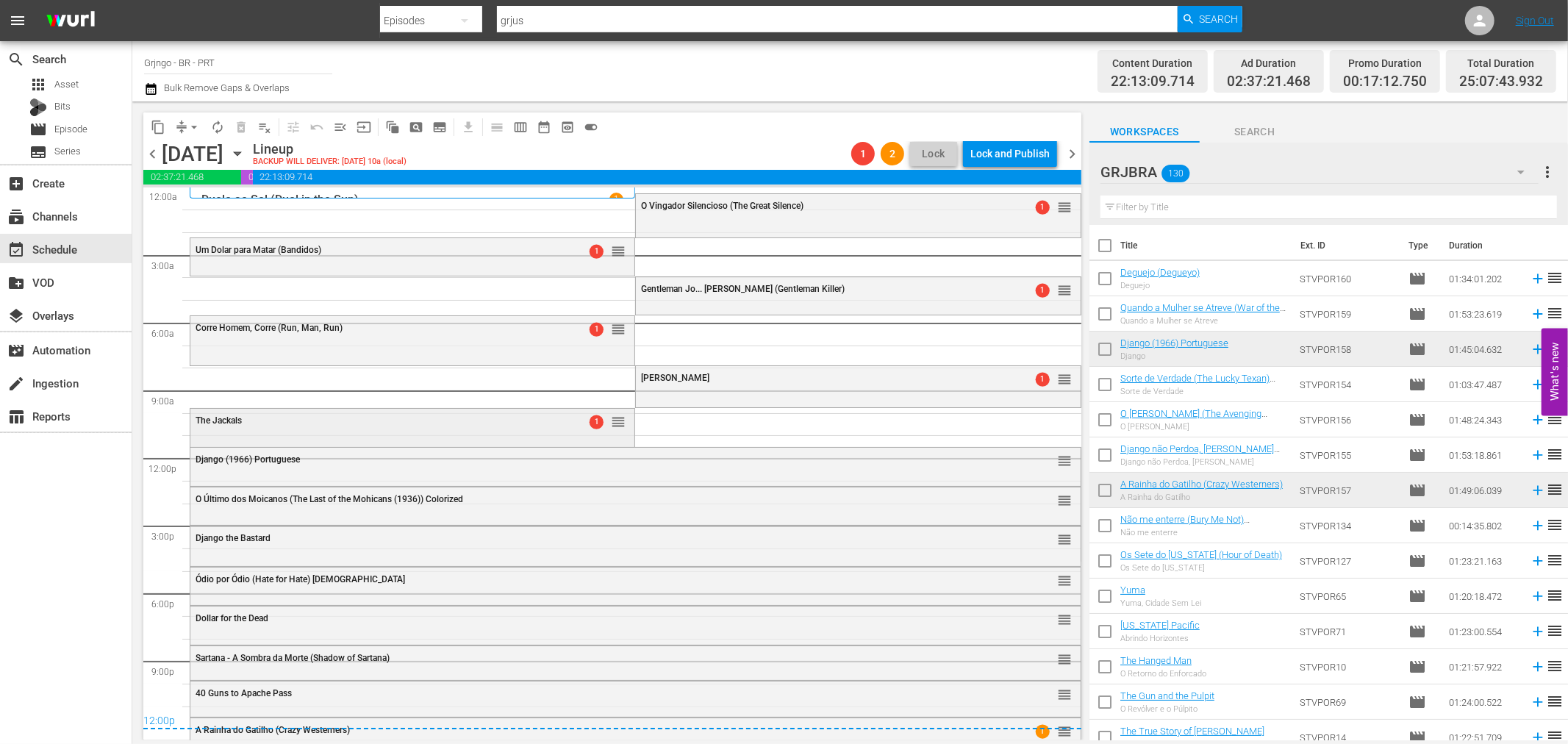
click at [522, 420] on div "The Jackals" at bounding box center [375, 420] width 359 height 10
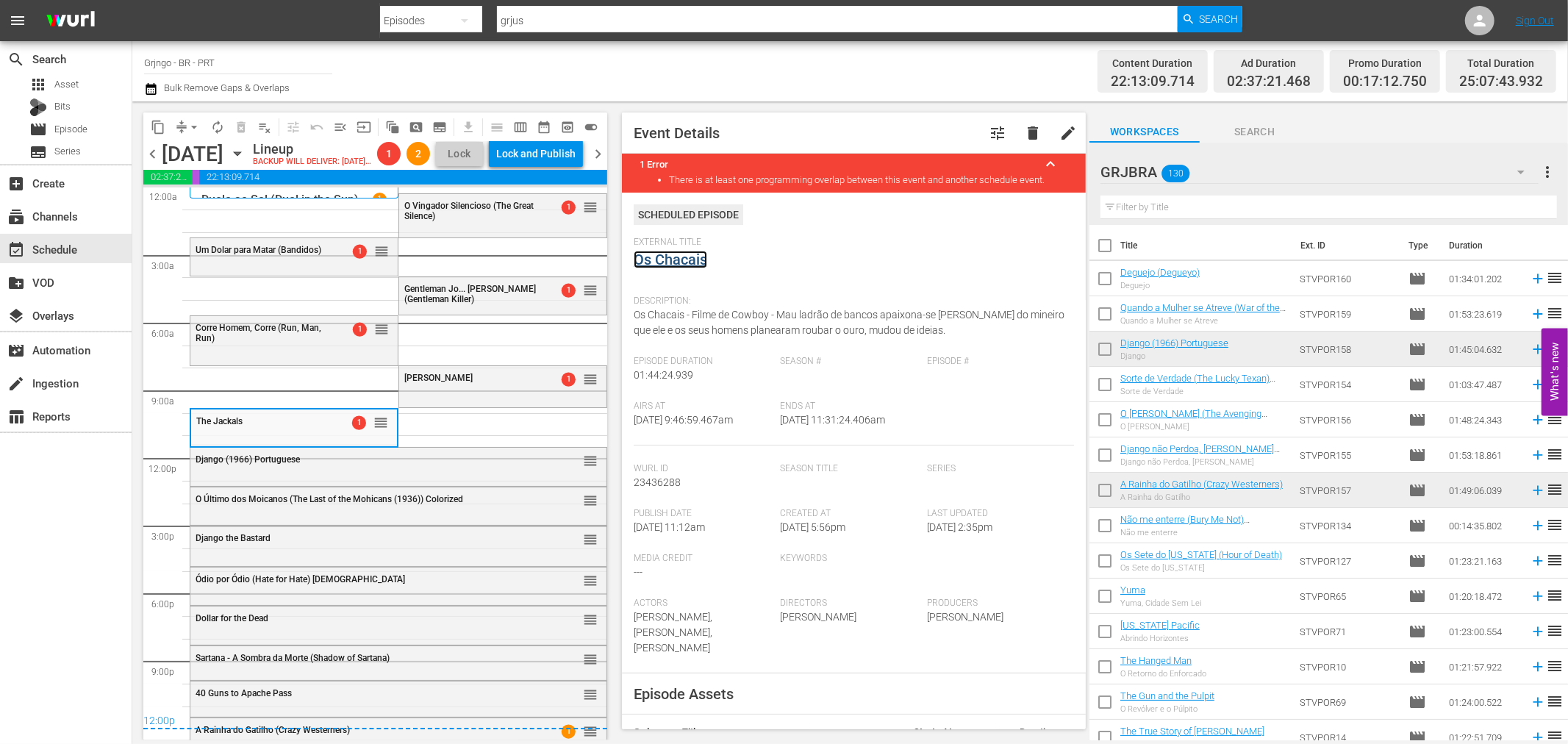
click at [685, 259] on link "Os Chacais" at bounding box center [670, 259] width 73 height 18
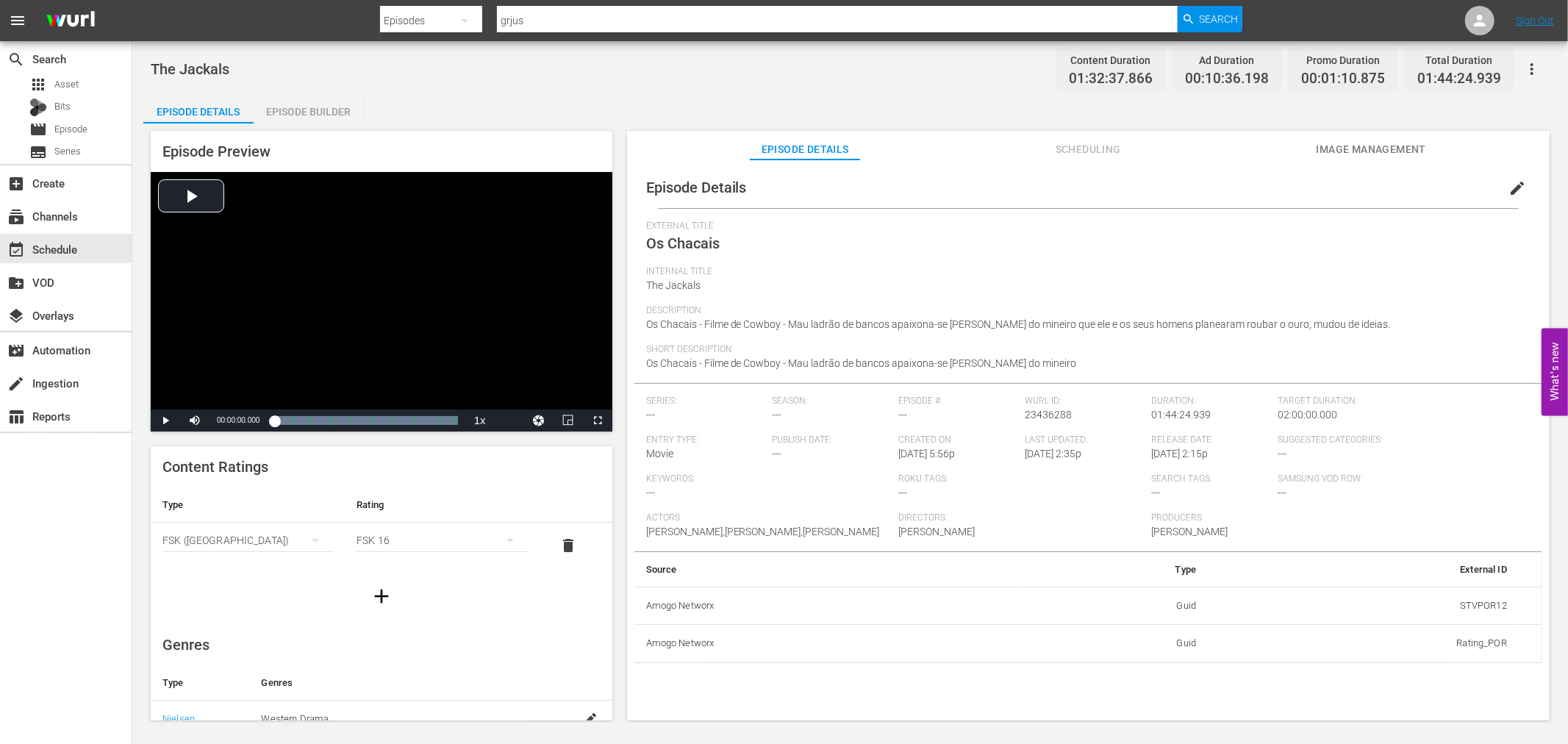
click at [308, 106] on div "Episode Builder" at bounding box center [308, 112] width 111 height 36
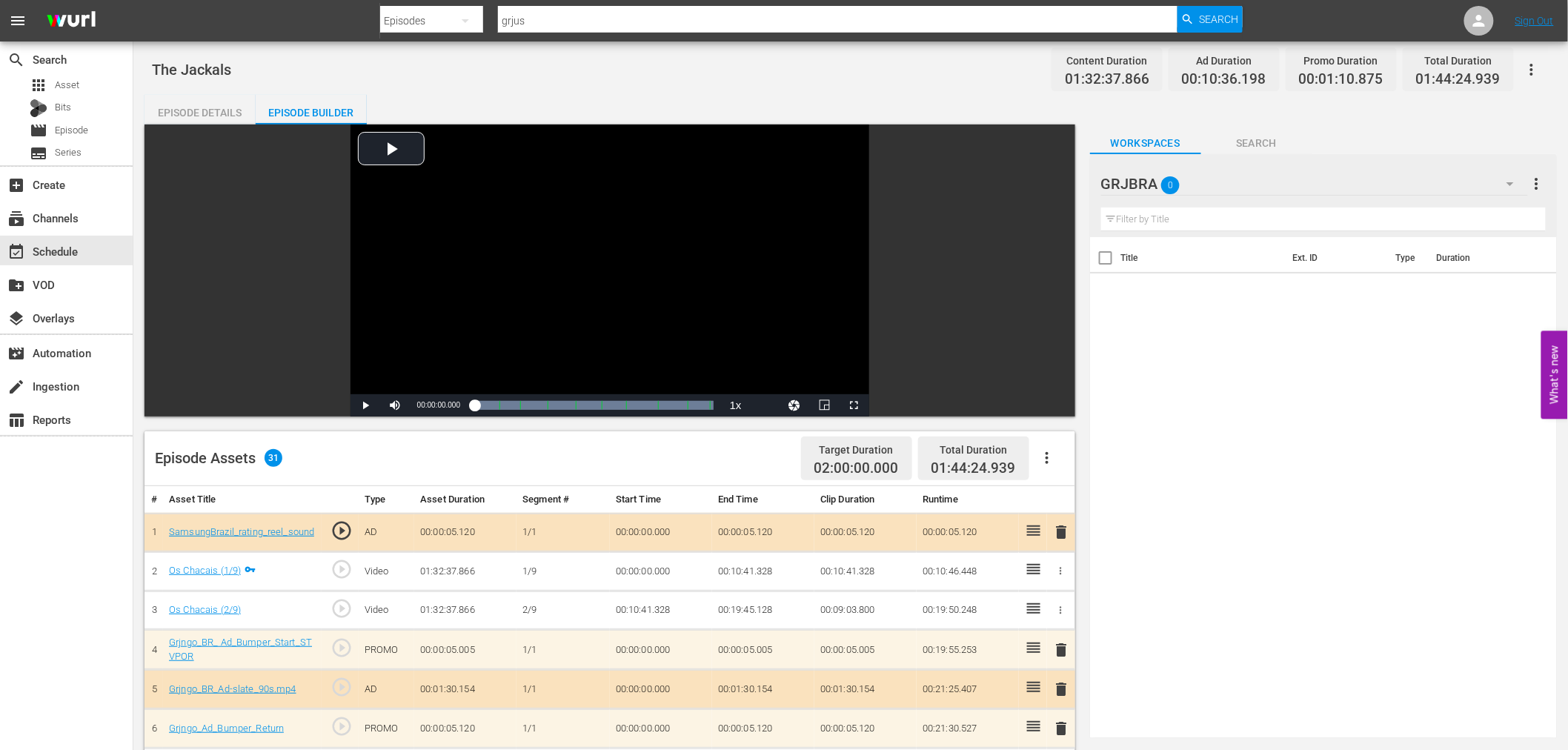
click at [1048, 460] on icon "button" at bounding box center [1047, 457] width 18 height 18
click at [1049, 496] on div "Clear Ads" at bounding box center [1091, 499] width 100 height 36
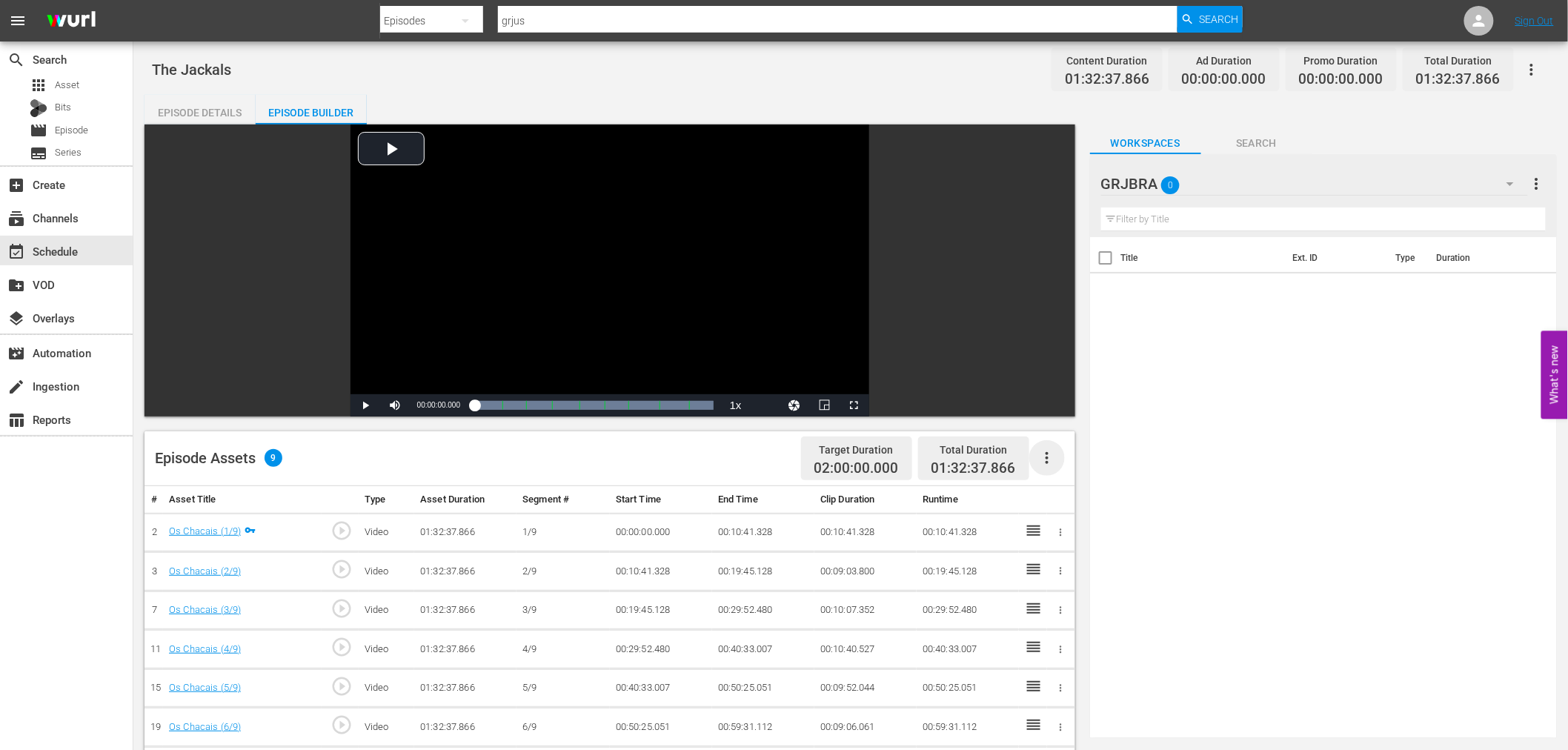
click at [1045, 457] on icon "button" at bounding box center [1047, 457] width 18 height 18
click at [1045, 458] on div "Fill with Ads" at bounding box center [1091, 464] width 100 height 36
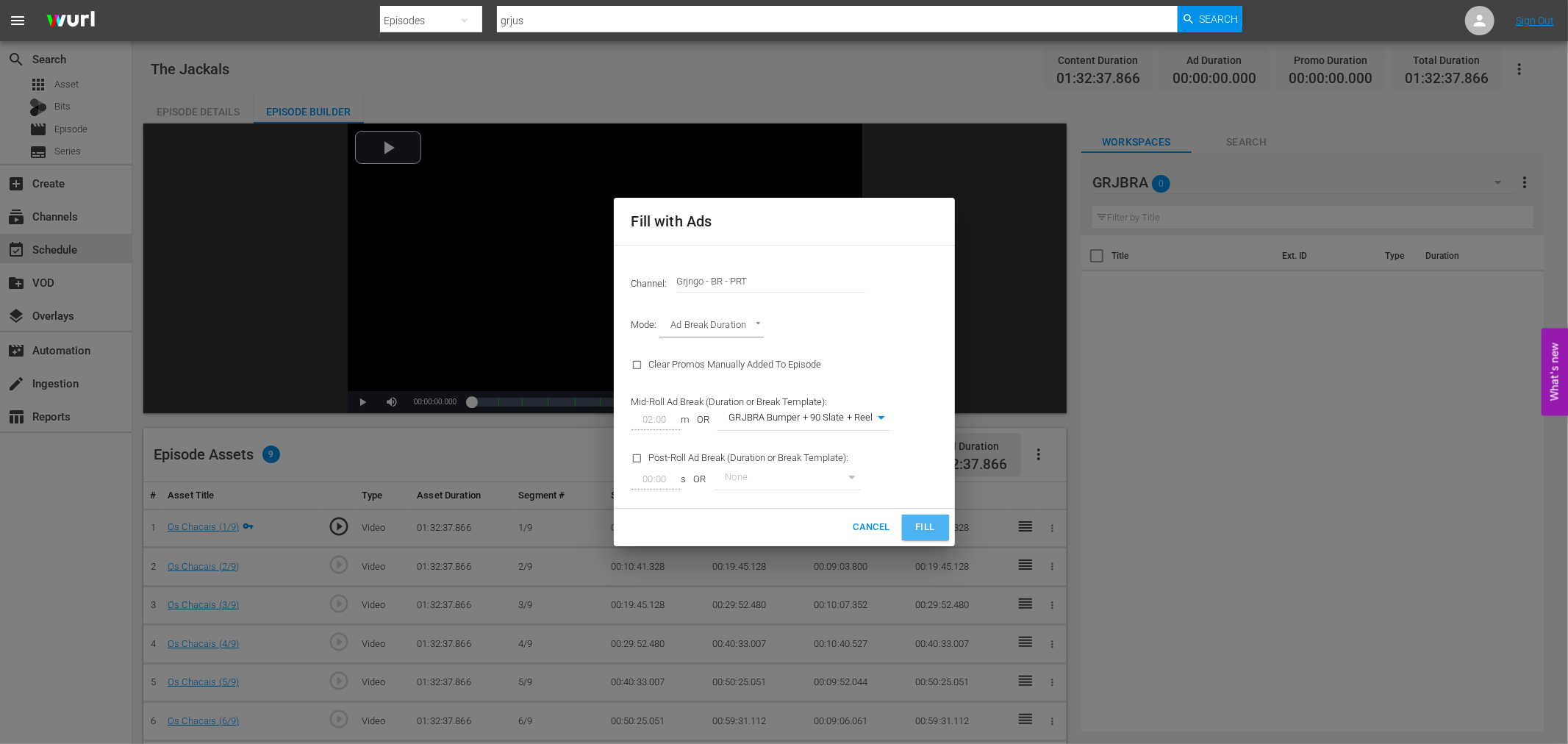
click at [916, 525] on span "Fill" at bounding box center [925, 527] width 23 height 17
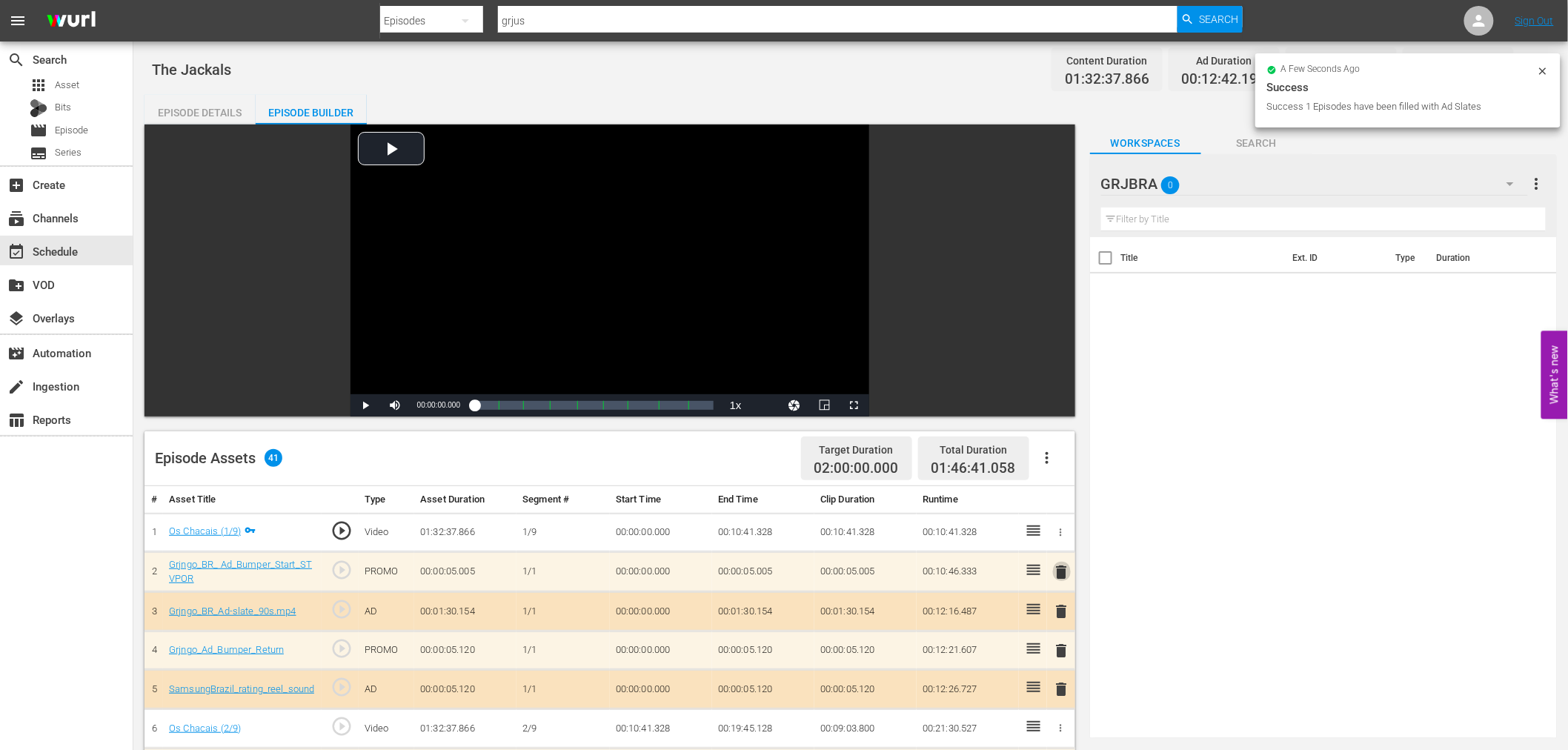
click at [1062, 569] on span "delete" at bounding box center [1062, 572] width 18 height 18
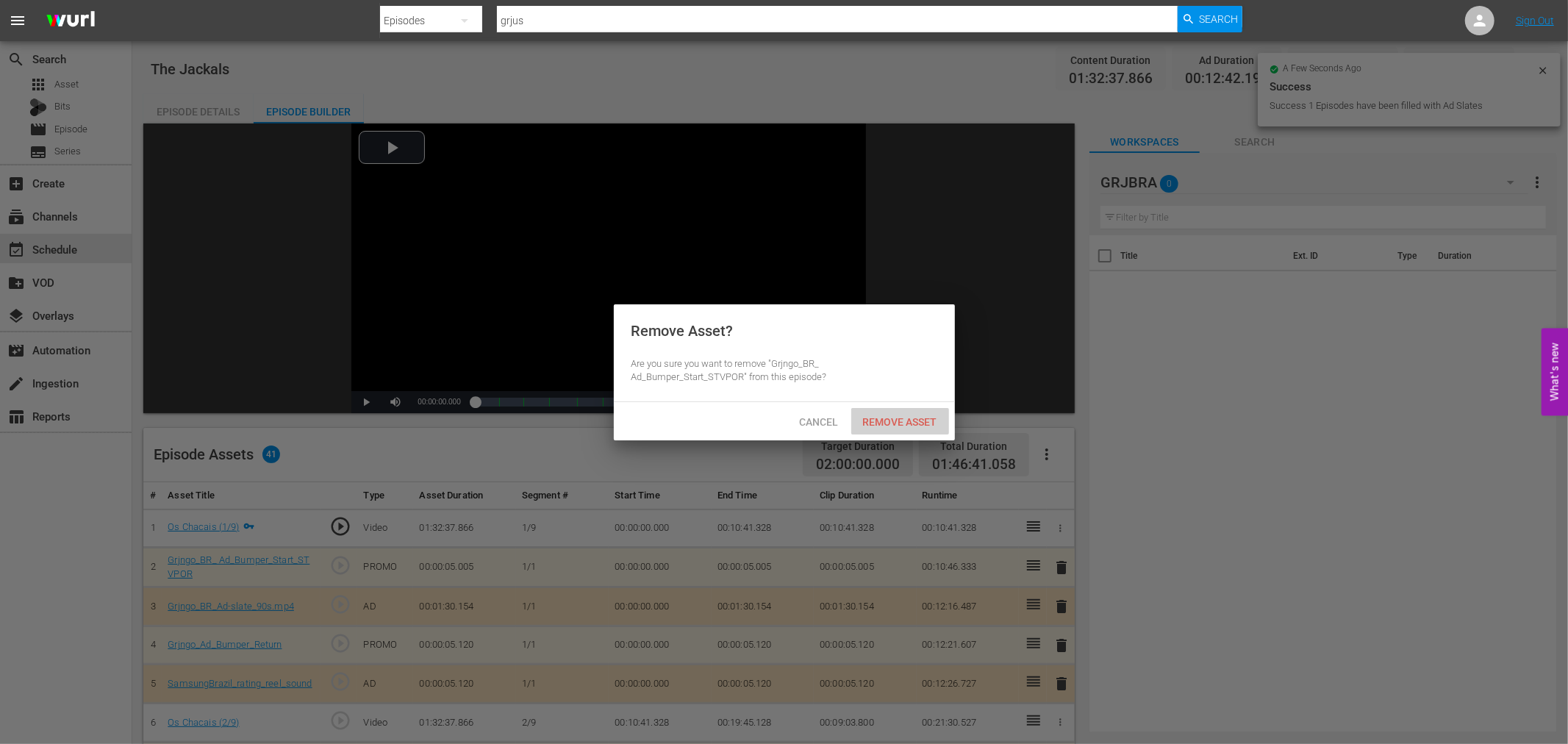
click at [906, 419] on span "Remove Asset" at bounding box center [900, 421] width 98 height 12
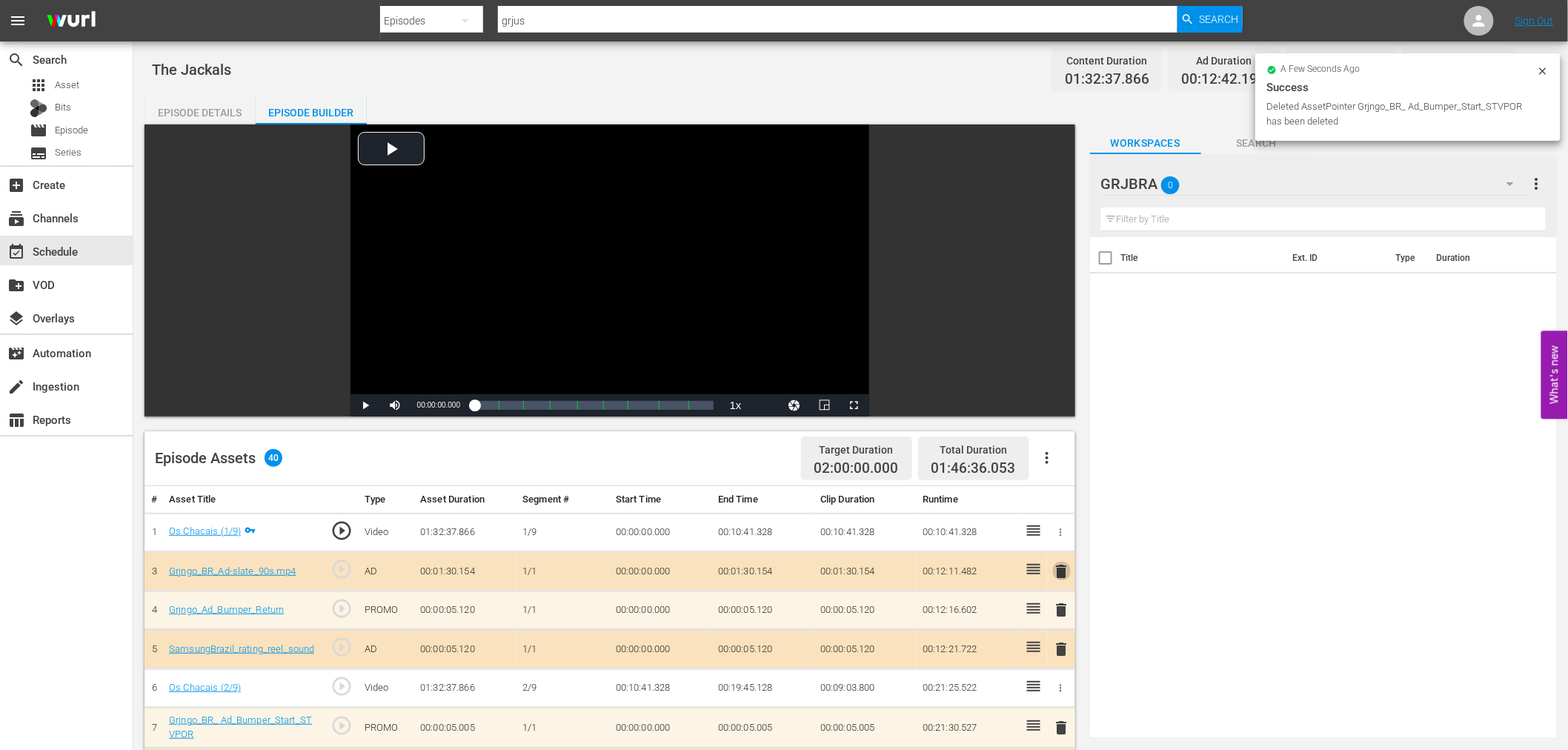
drag, startPoint x: 1063, startPoint y: 572, endPoint x: 930, endPoint y: 478, distance: 162.9
click at [1062, 572] on span "delete" at bounding box center [1062, 571] width 18 height 18
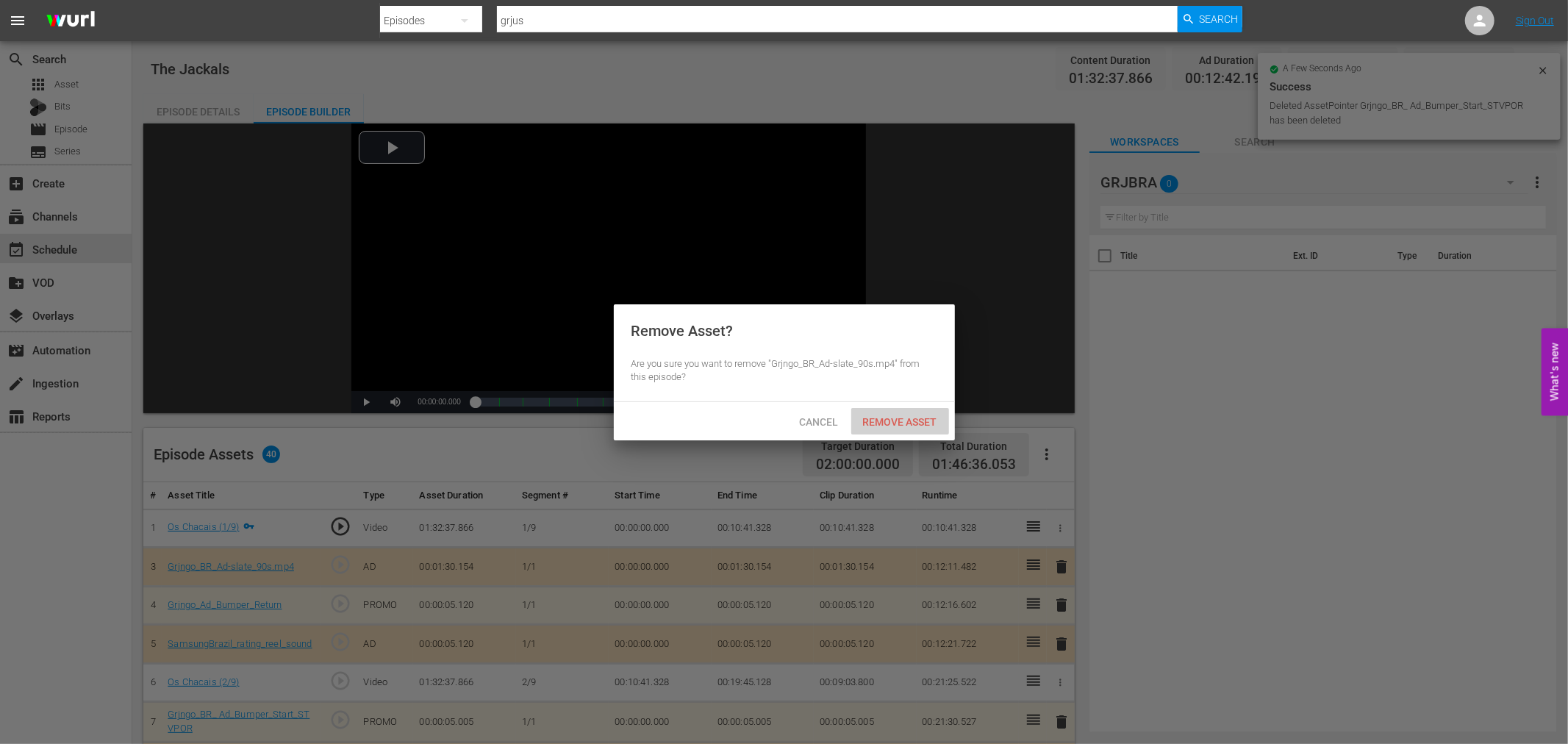
click at [896, 423] on span "Remove Asset" at bounding box center [900, 421] width 98 height 12
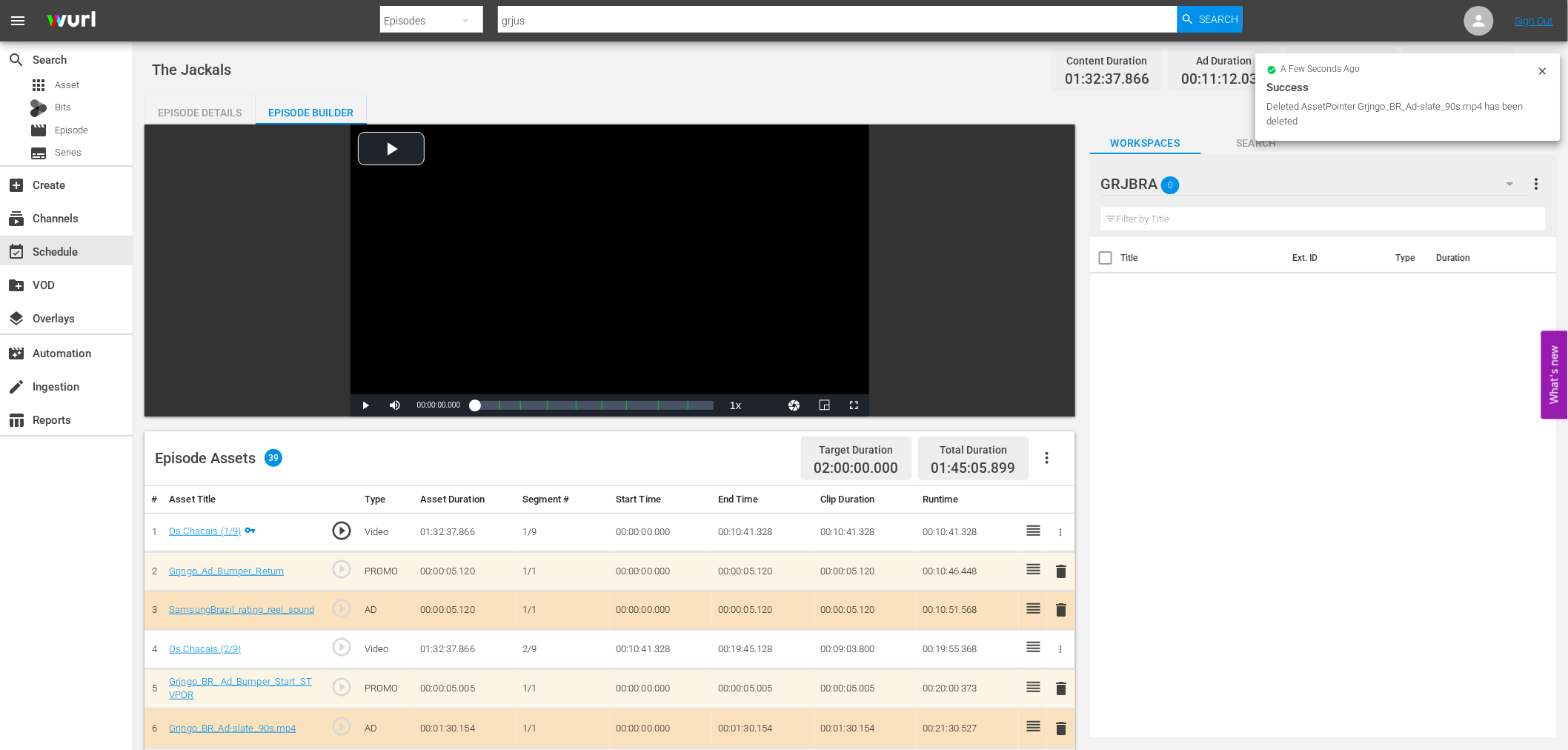
drag, startPoint x: 1058, startPoint y: 563, endPoint x: 1060, endPoint y: 554, distance: 9.2
click at [1059, 564] on span "delete" at bounding box center [1062, 571] width 18 height 18
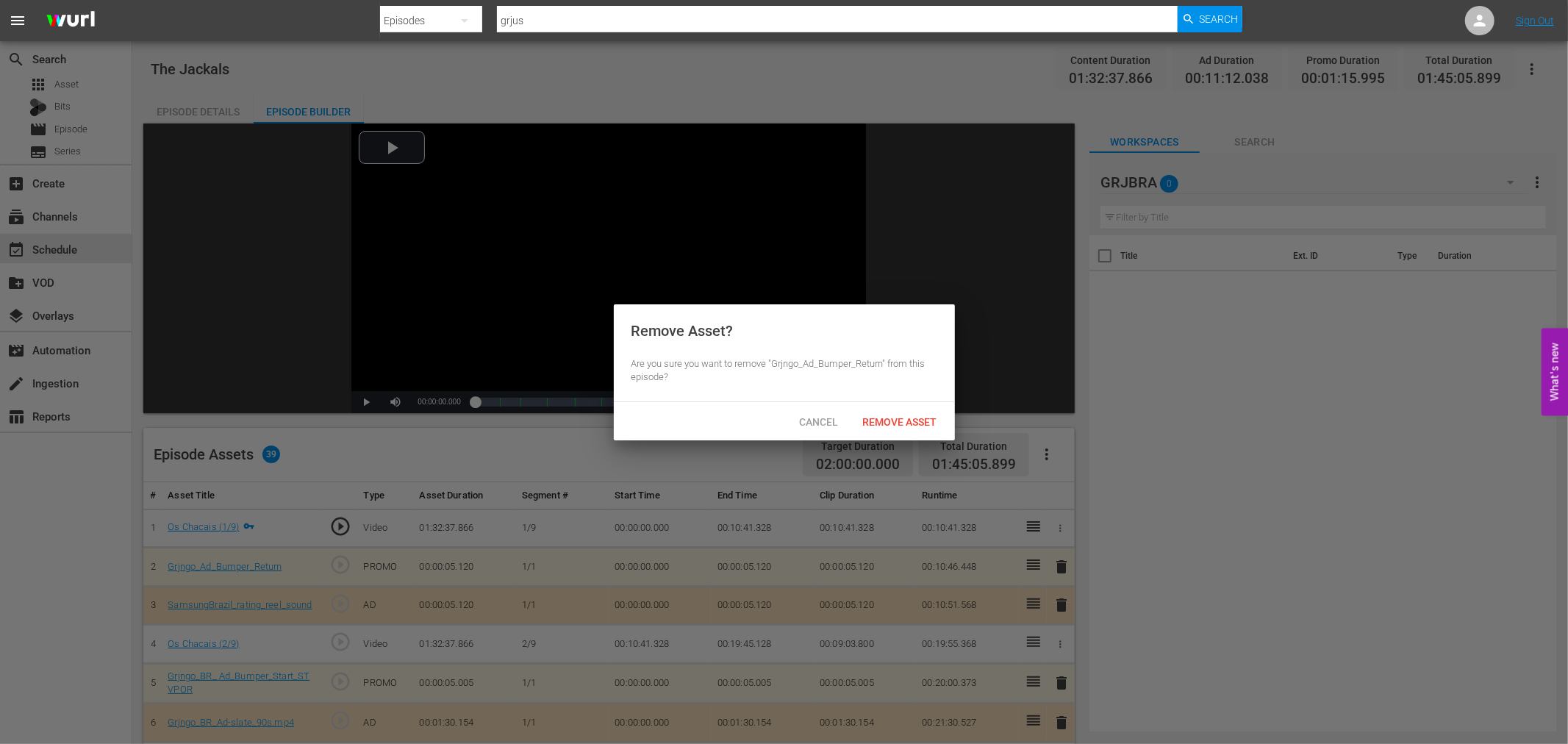
click at [866, 398] on div "Remove Asset? Are you sure you want to remove "Grjngo_Ad_Bumper_Return" from th…" at bounding box center [784, 353] width 341 height 98
click at [876, 422] on span "Remove Asset" at bounding box center [900, 421] width 98 height 12
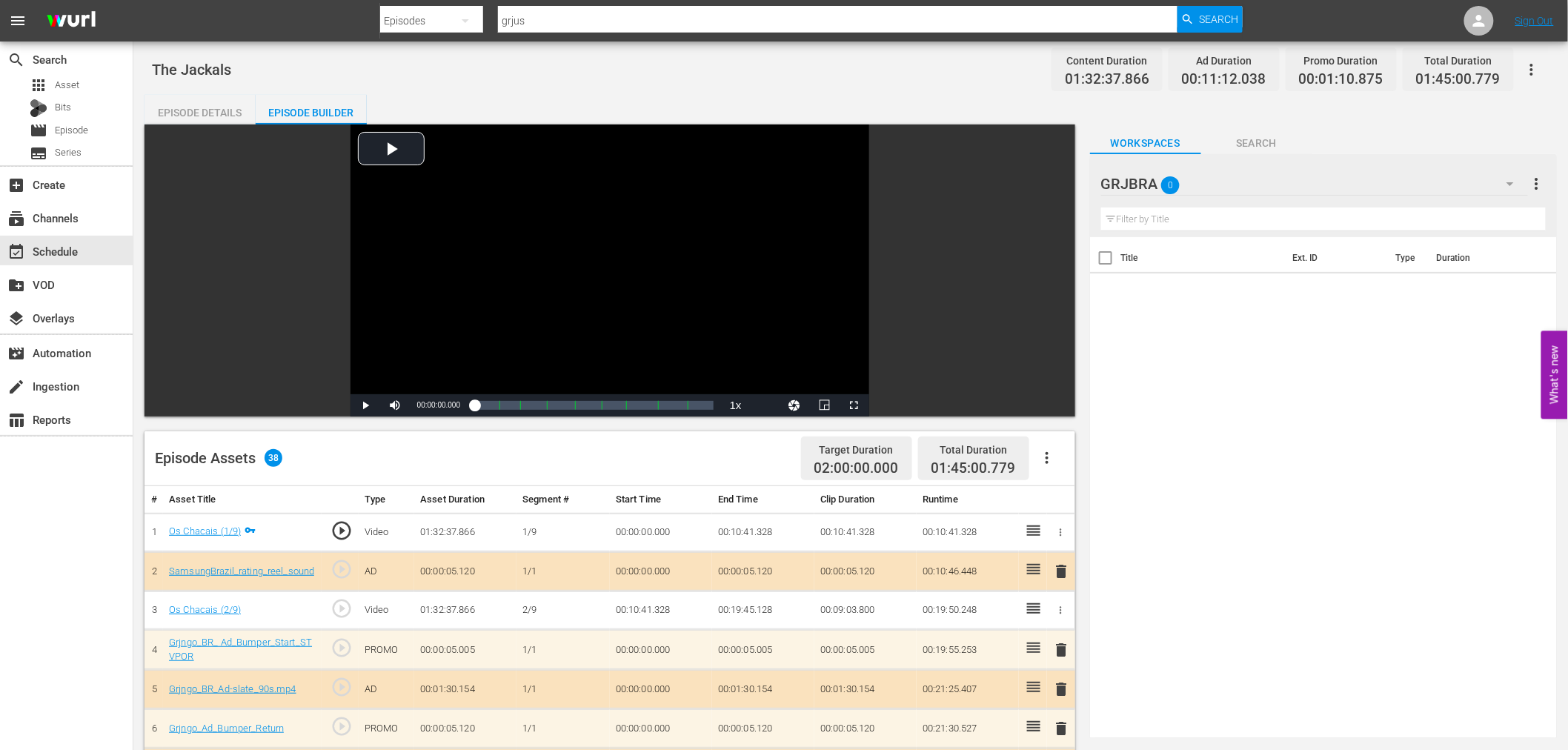
click at [1062, 568] on span "delete" at bounding box center [1062, 571] width 18 height 18
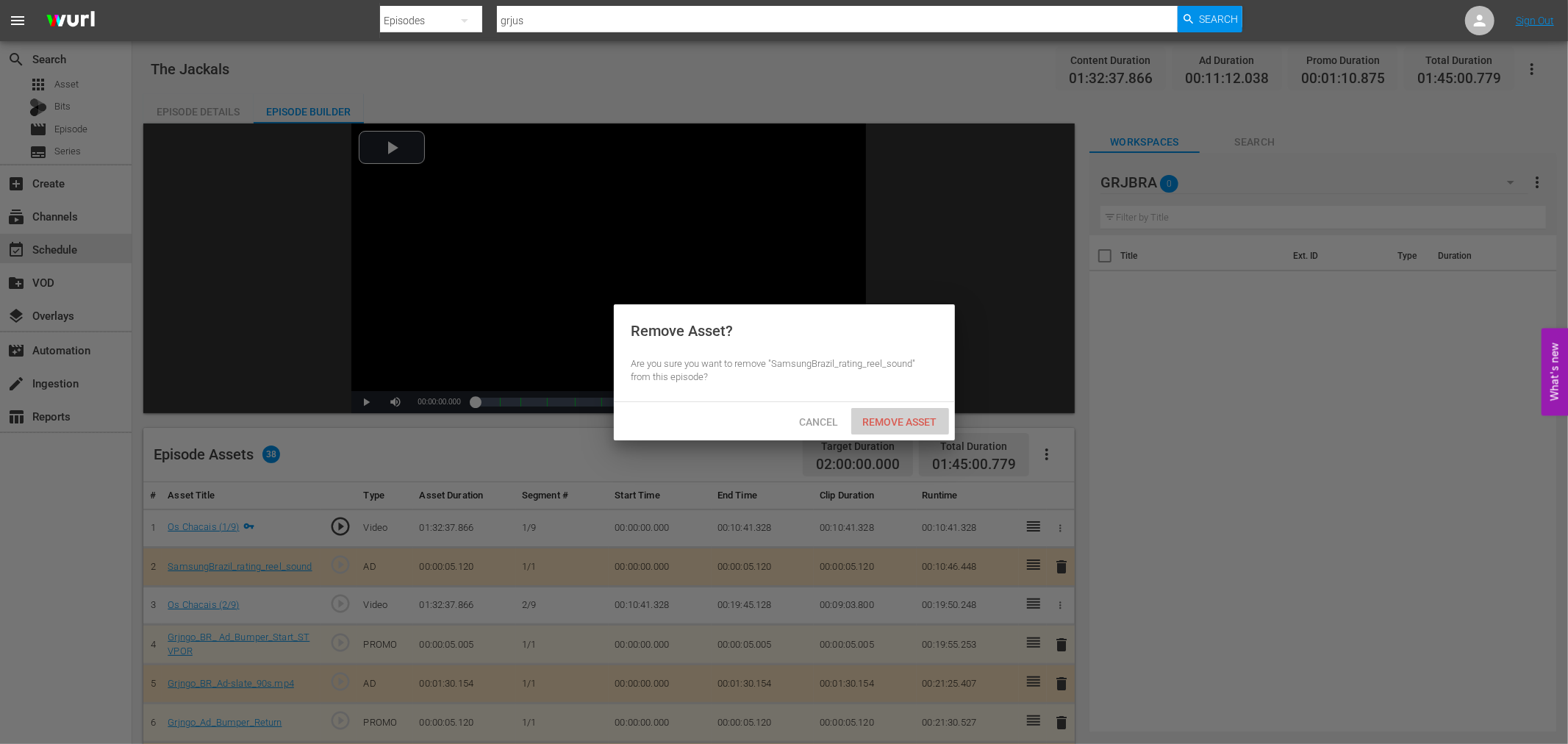
click at [914, 424] on span "Remove Asset" at bounding box center [900, 421] width 98 height 12
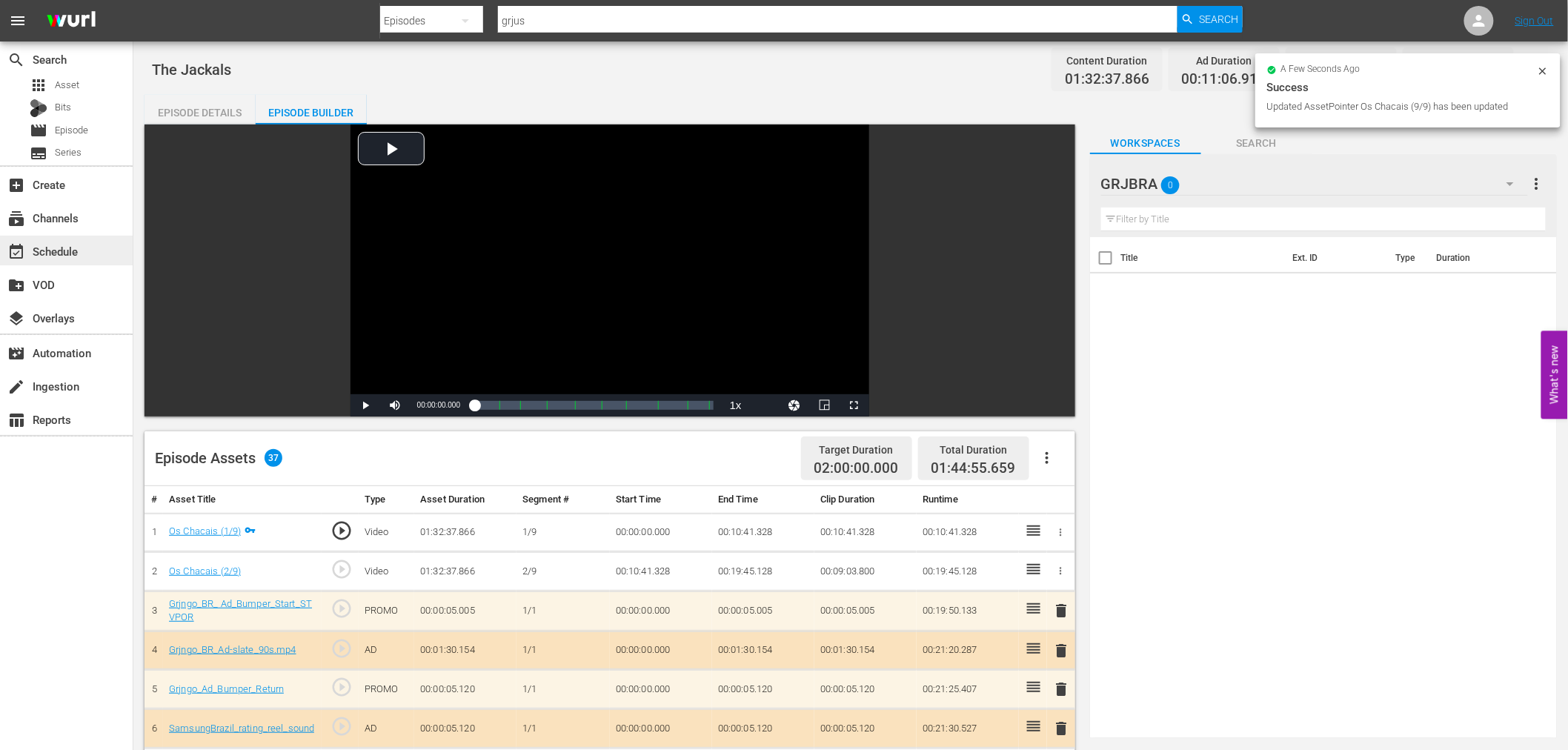
click at [95, 248] on div "event_available Schedule" at bounding box center [66, 250] width 132 height 30
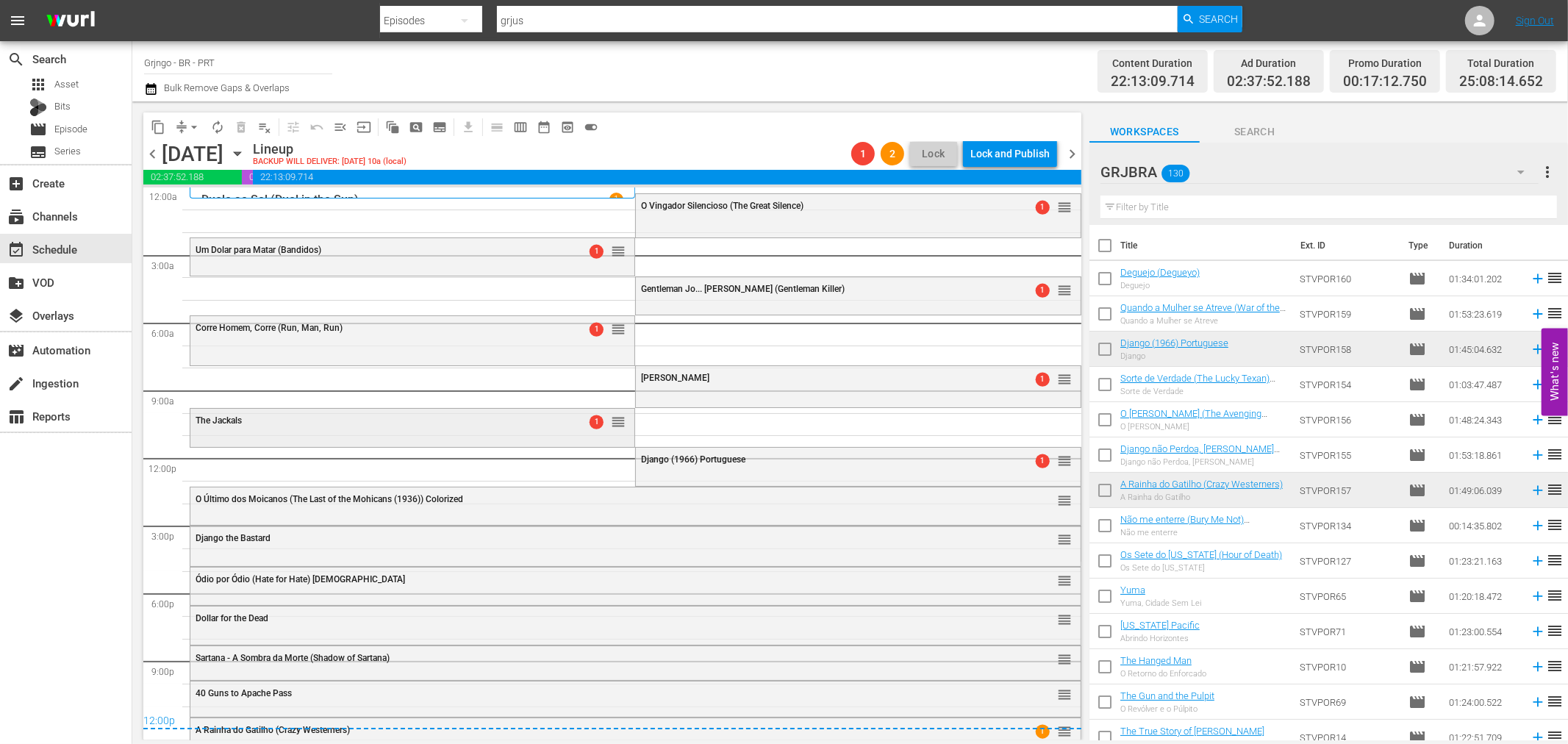
click at [454, 434] on div "The Jackals 1 reorder" at bounding box center [412, 426] width 444 height 36
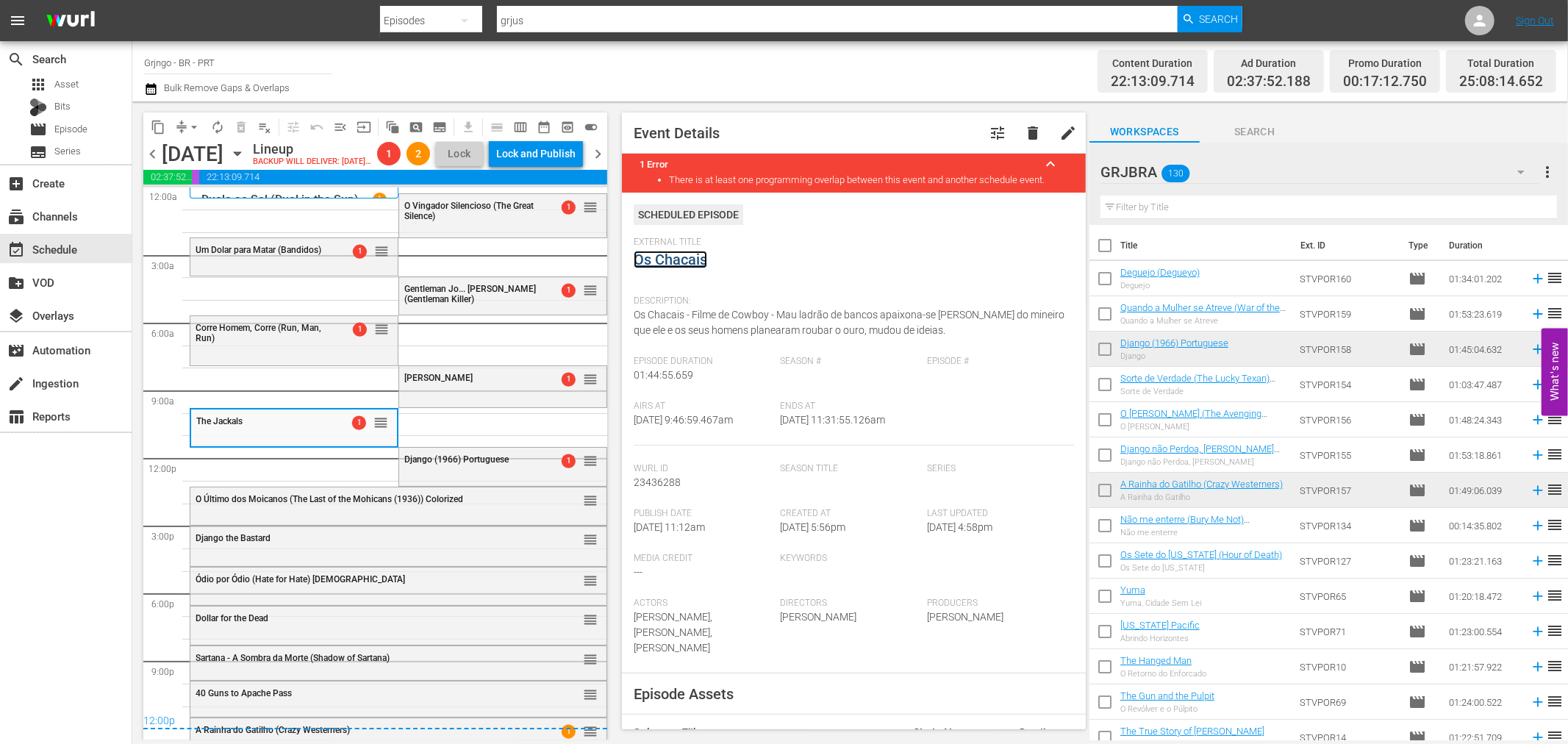
click at [675, 252] on link "Os Chacais" at bounding box center [670, 259] width 73 height 18
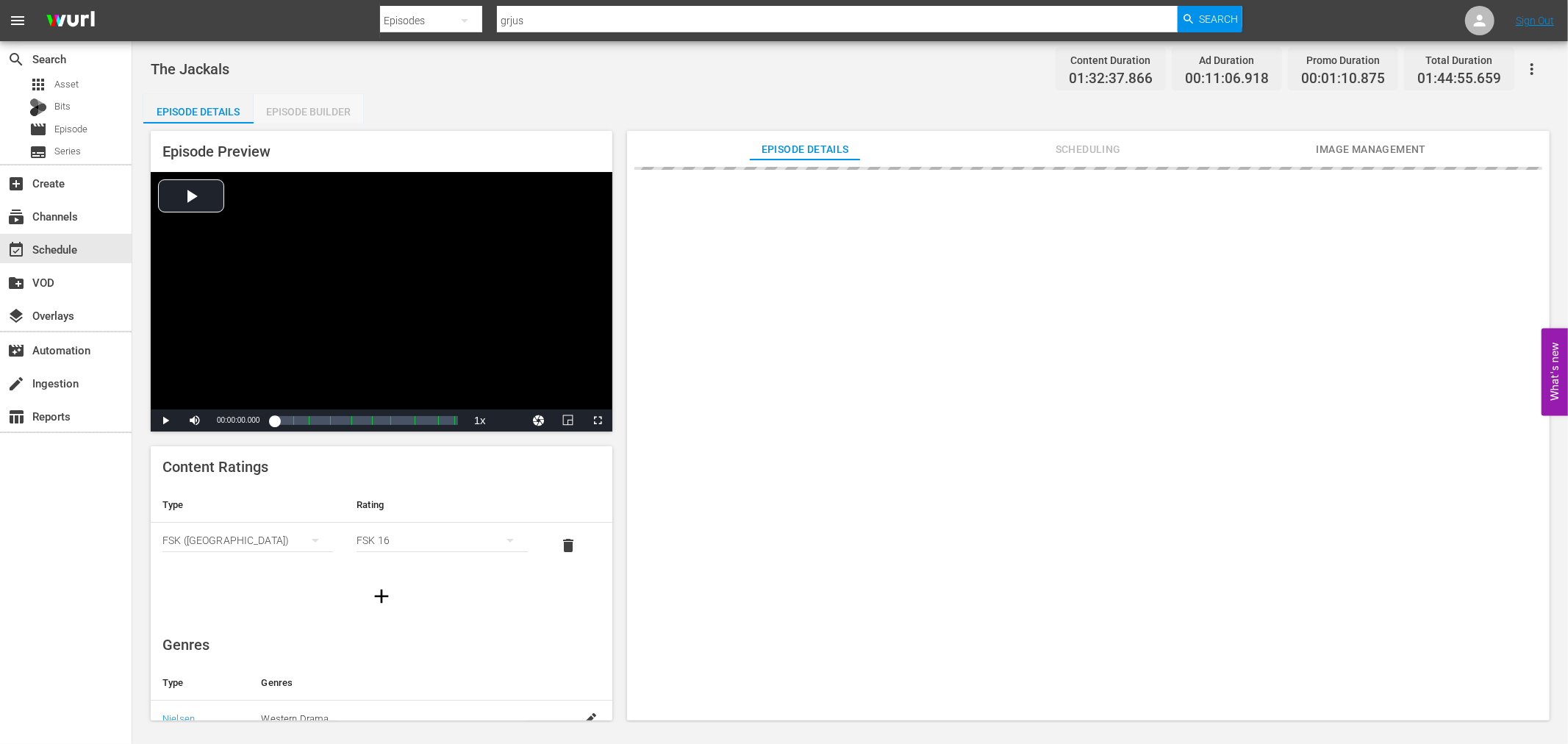
click at [328, 108] on div "Episode Builder" at bounding box center [308, 112] width 111 height 36
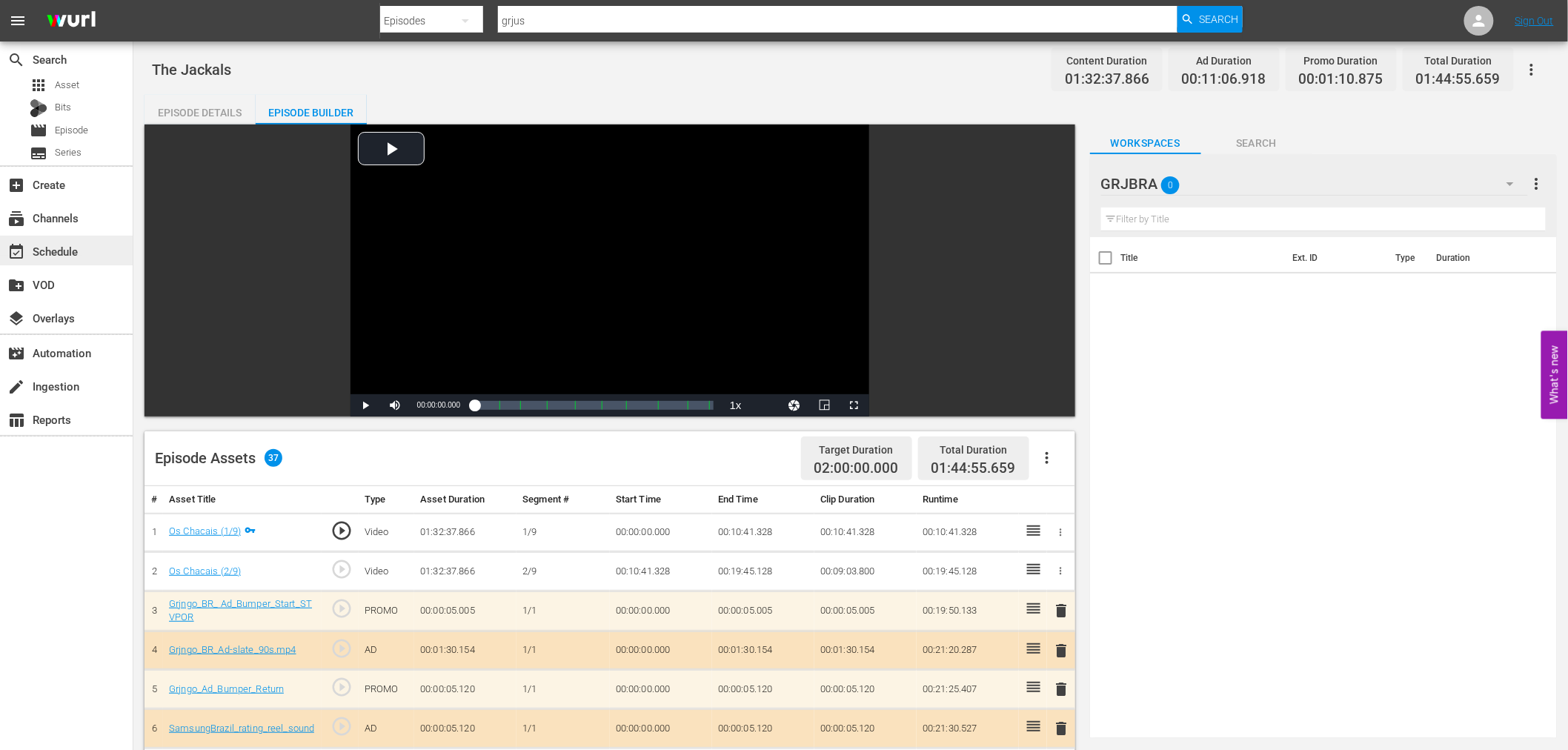
click at [63, 249] on div "event_available Schedule" at bounding box center [41, 248] width 83 height 13
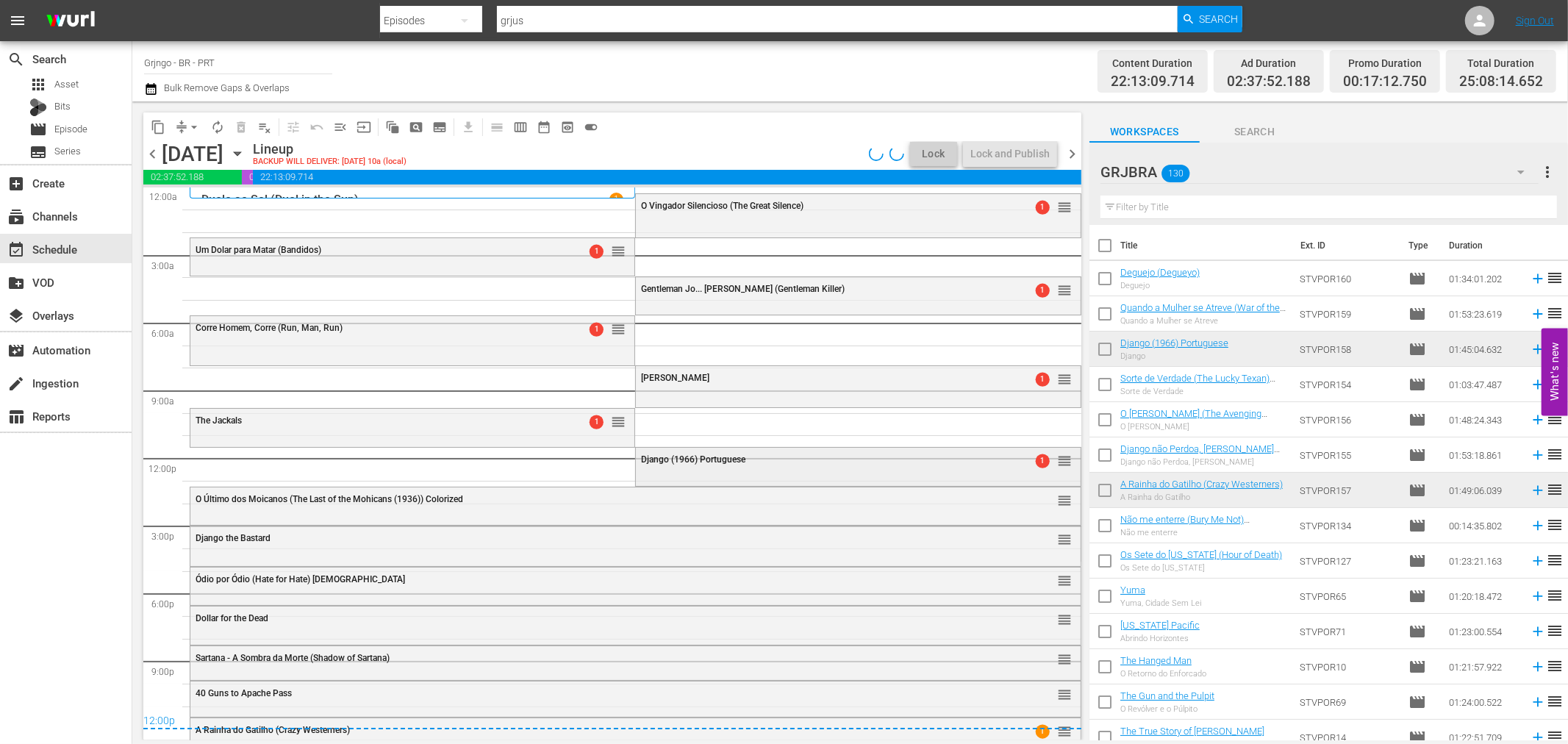
click at [866, 467] on div "Django (1966) Portuguese 1 reorder" at bounding box center [858, 460] width 444 height 25
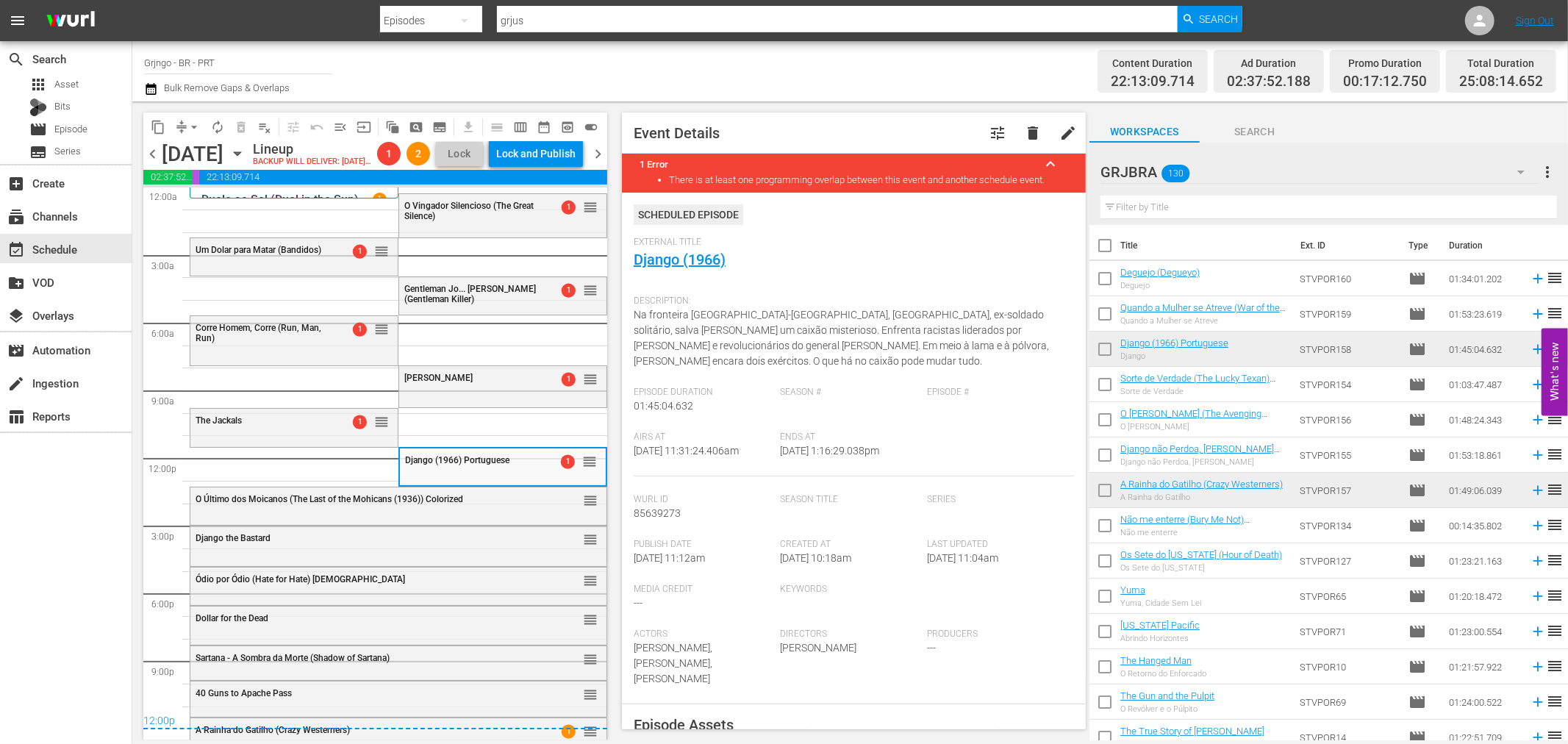
click at [689, 248] on div "External Title Django (1966)" at bounding box center [854, 262] width 440 height 52
click at [649, 253] on link "Django (1966)" at bounding box center [679, 259] width 92 height 18
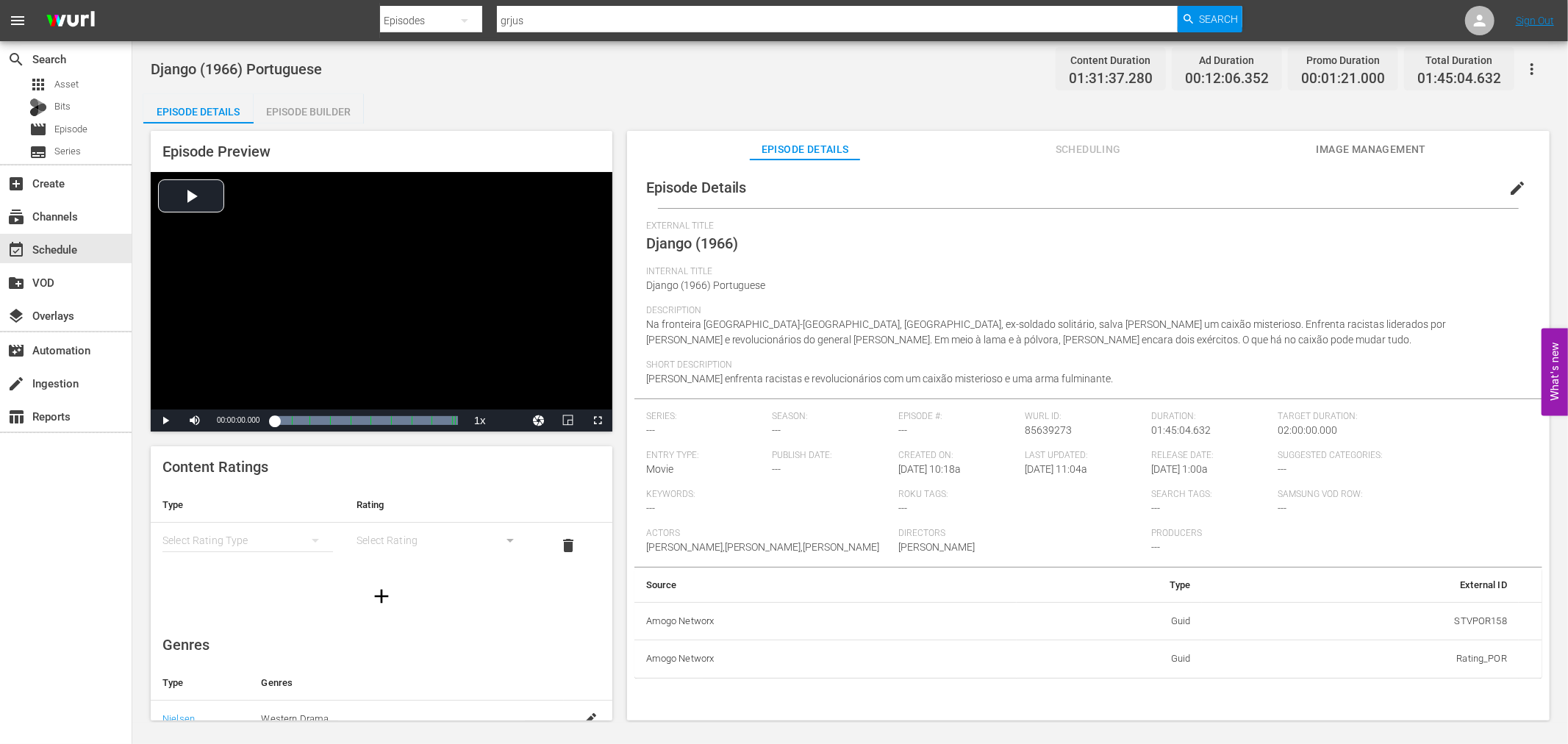
click at [308, 106] on div "Episode Builder" at bounding box center [308, 112] width 111 height 36
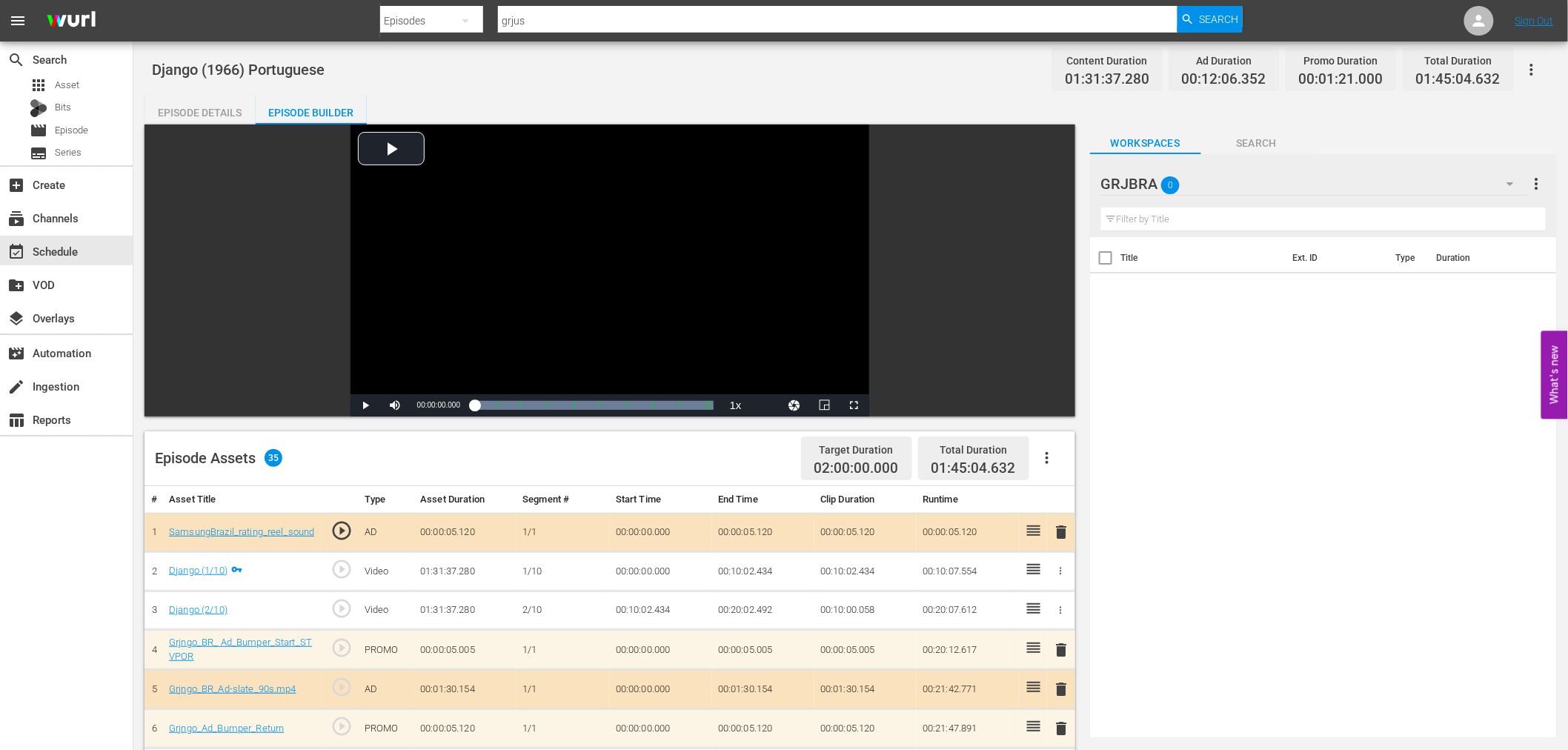
click at [1050, 455] on icon "button" at bounding box center [1047, 457] width 18 height 18
click at [1071, 508] on div "Clear Ads" at bounding box center [1091, 499] width 100 height 36
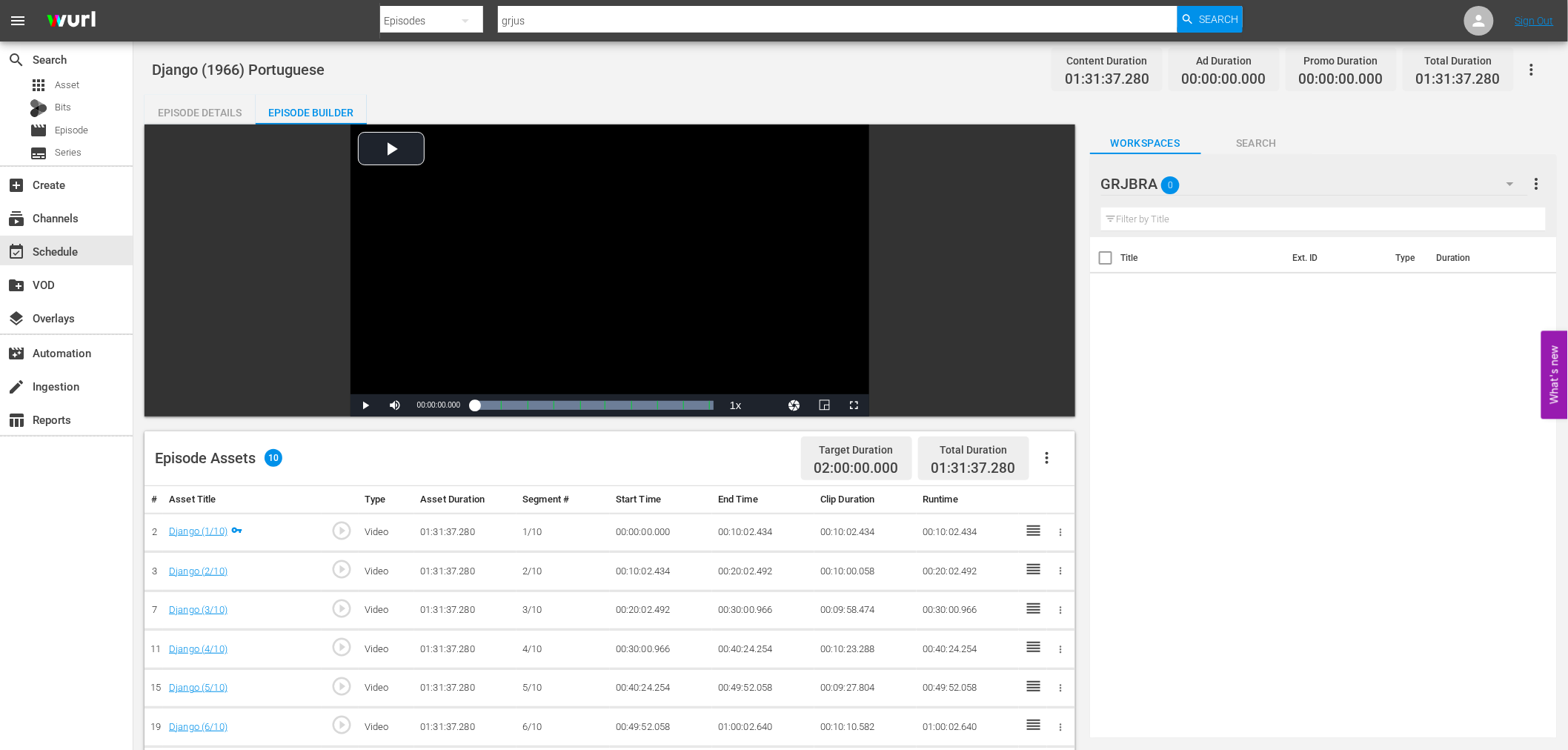
click at [1043, 447] on button "button" at bounding box center [1047, 458] width 36 height 36
click at [1042, 462] on div "Fill with Ads" at bounding box center [1091, 464] width 100 height 36
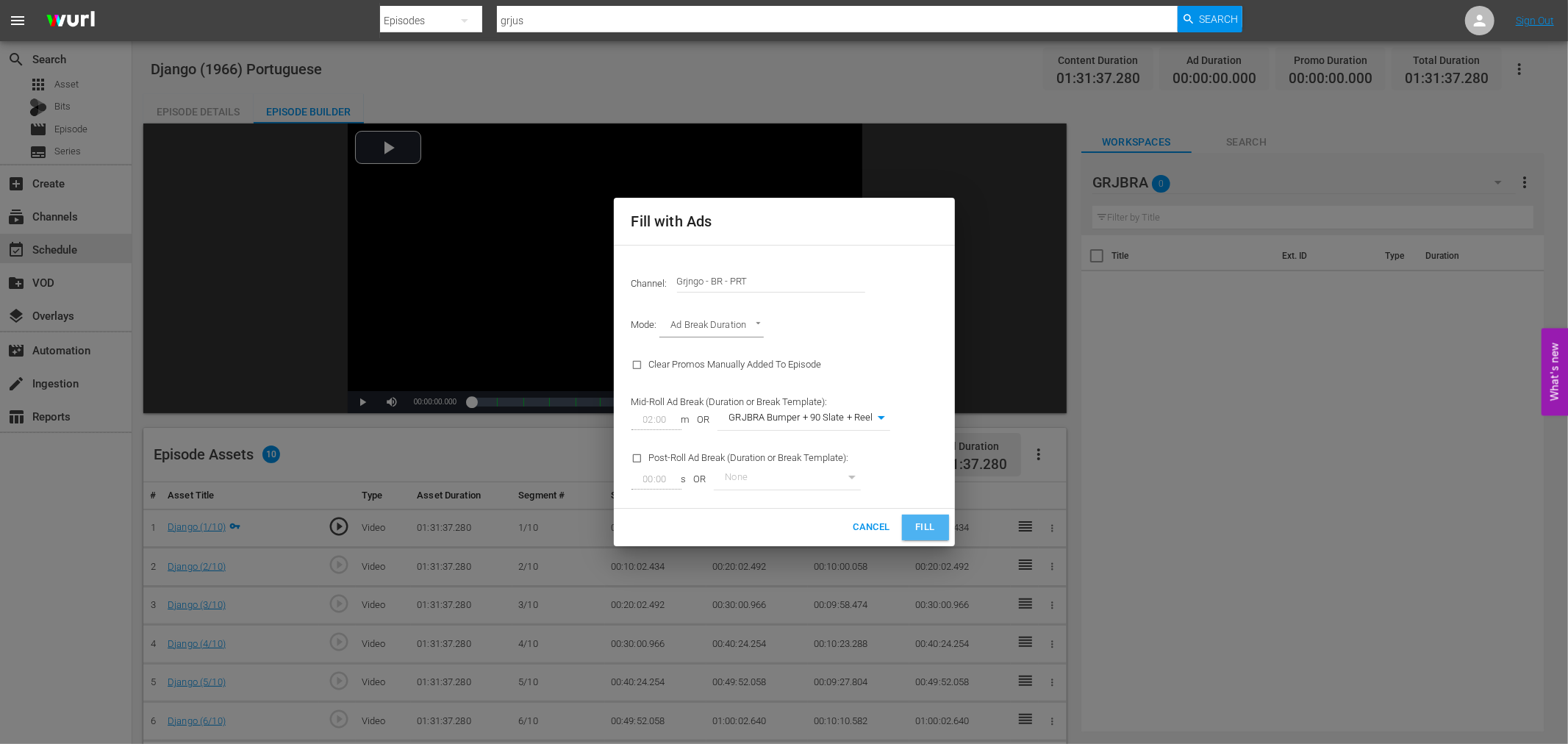
click at [929, 520] on span "Fill" at bounding box center [925, 527] width 23 height 17
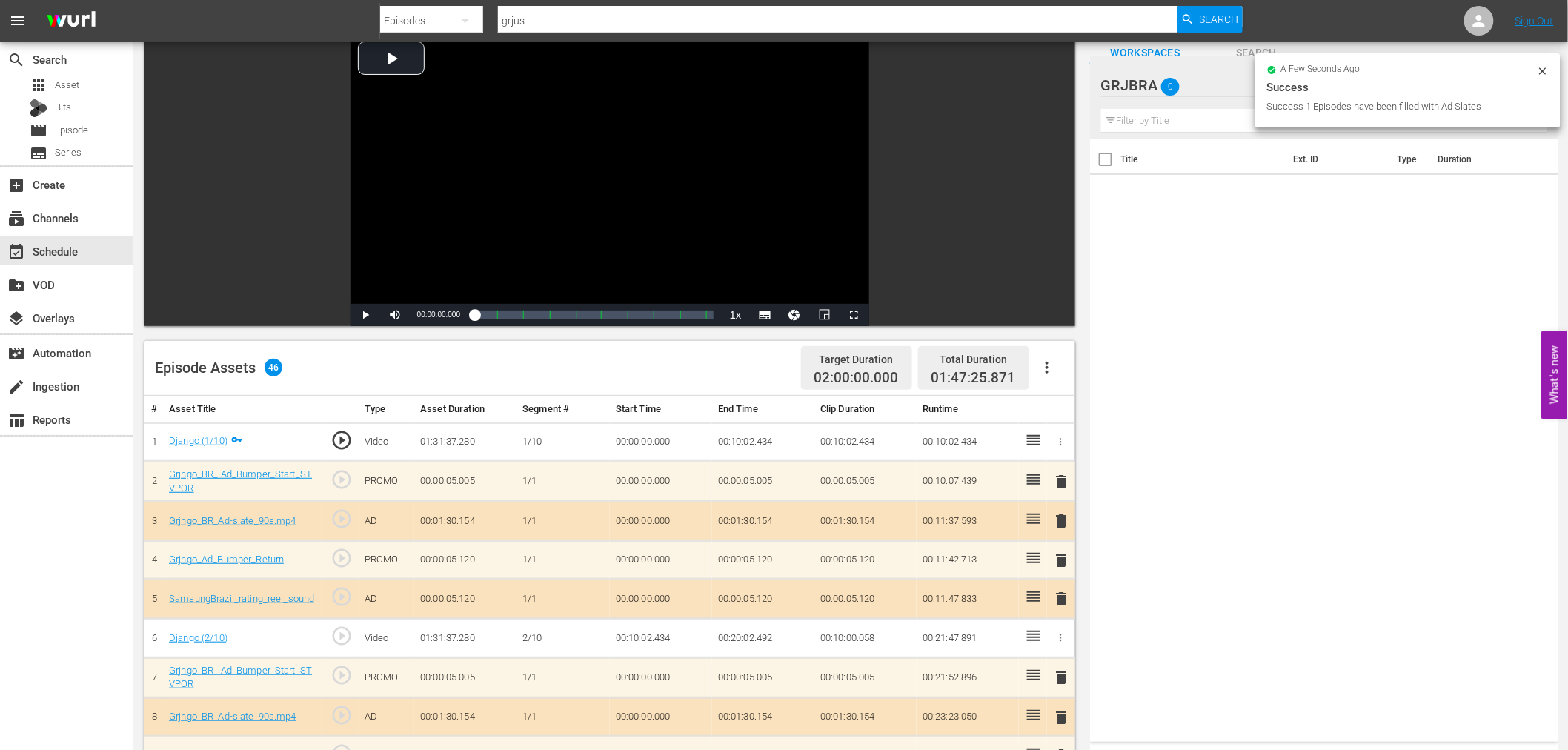
scroll to position [247, 0]
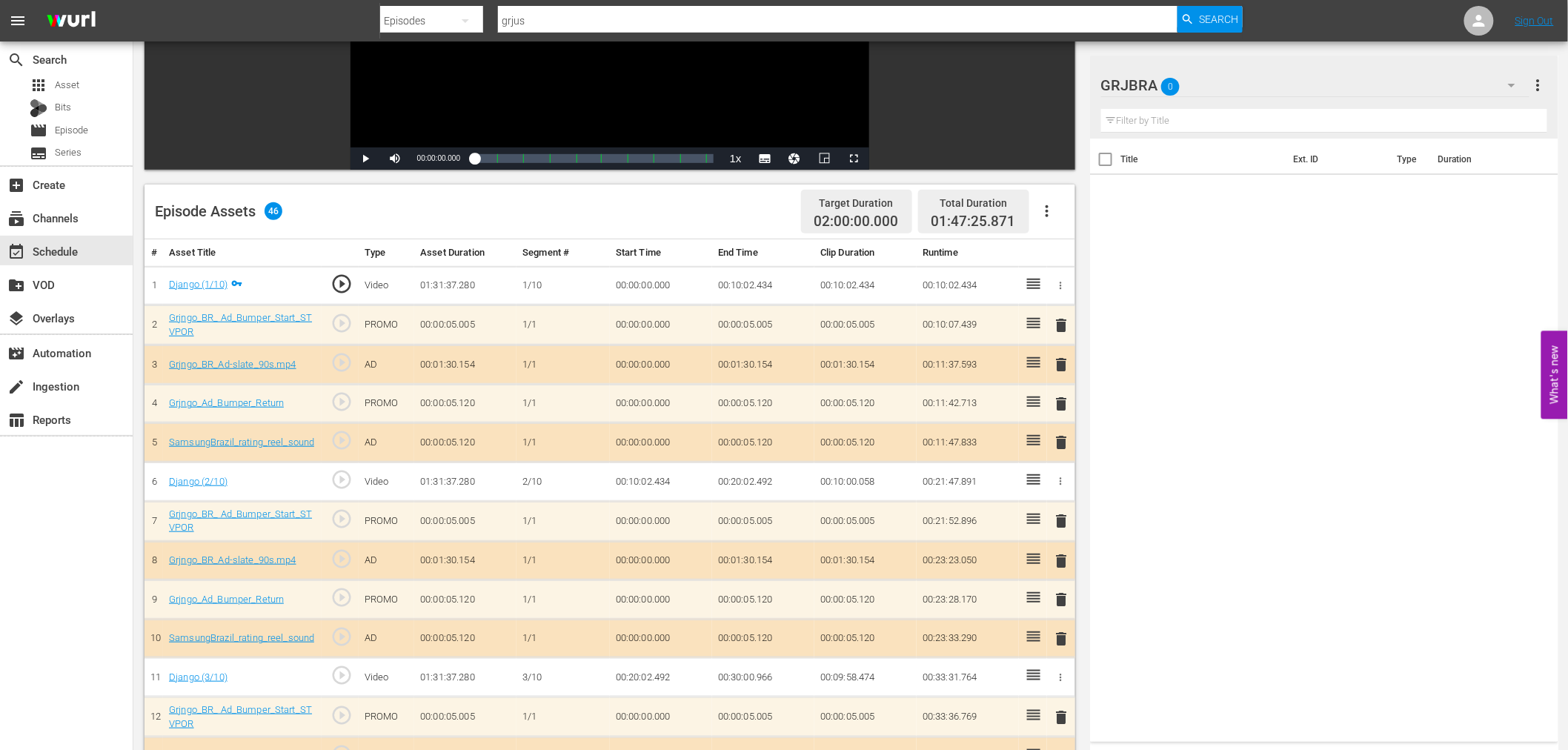
click at [1067, 323] on span "delete" at bounding box center [1062, 325] width 18 height 18
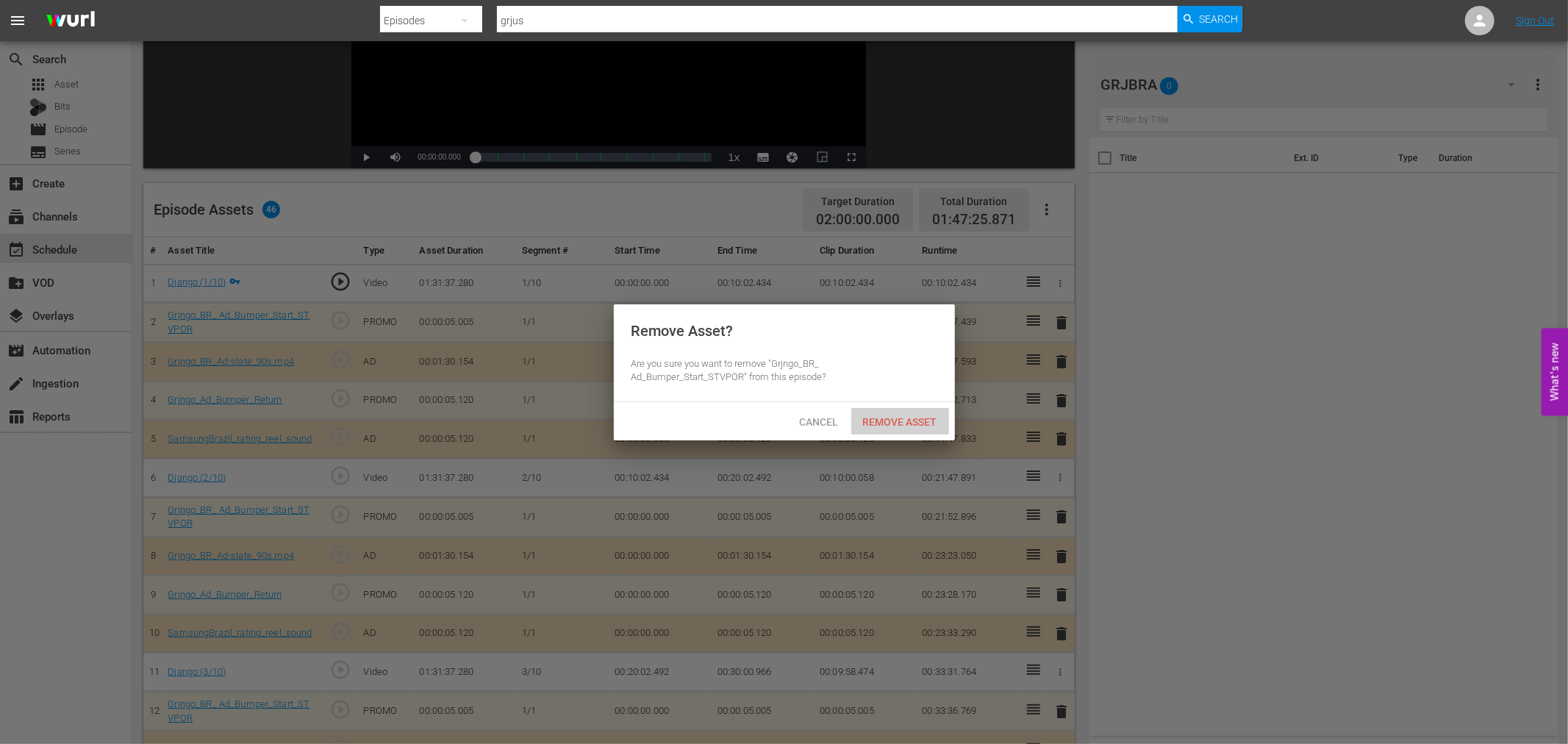
click at [913, 416] on span "Remove Asset" at bounding box center [900, 421] width 98 height 12
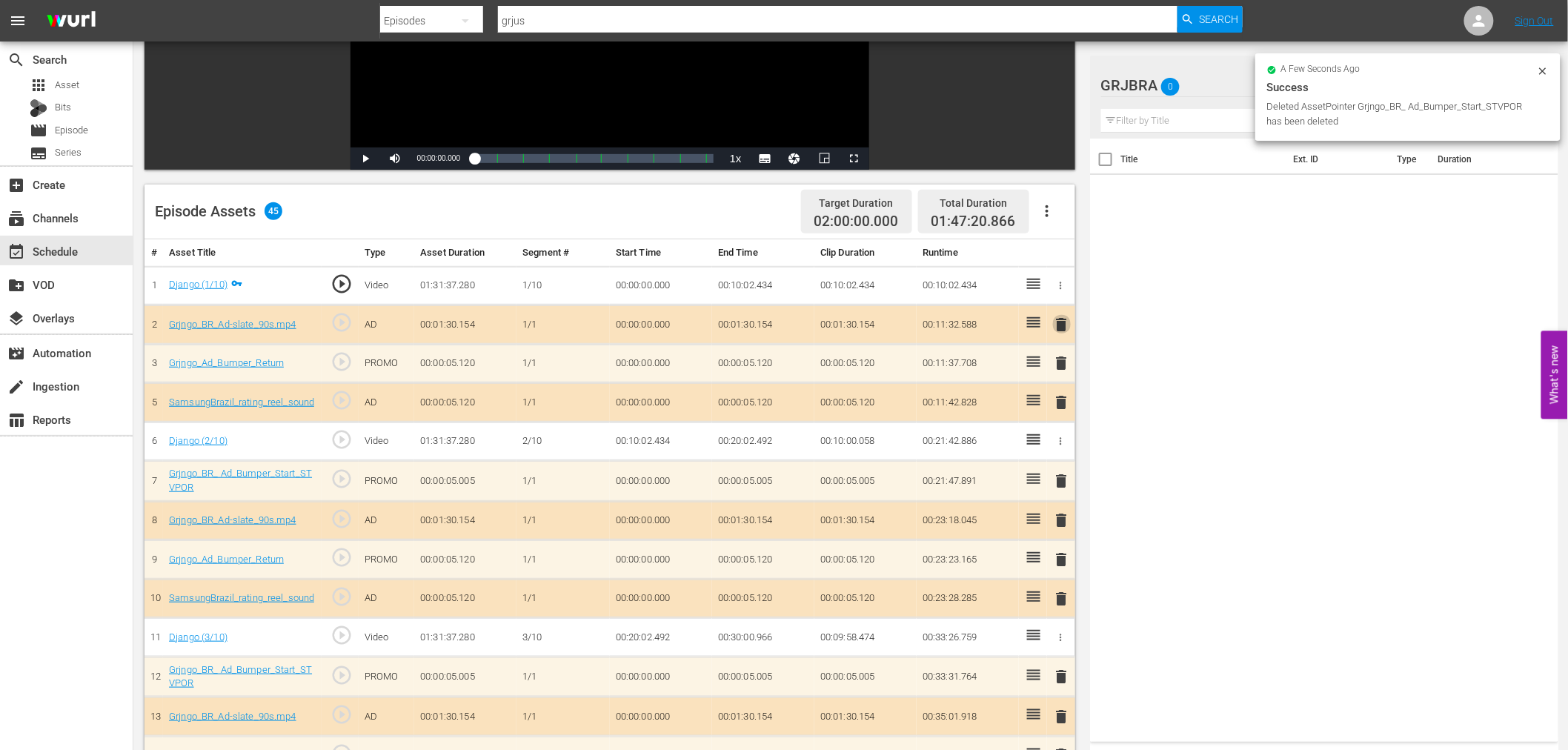
click at [1058, 323] on span "delete" at bounding box center [1062, 324] width 18 height 18
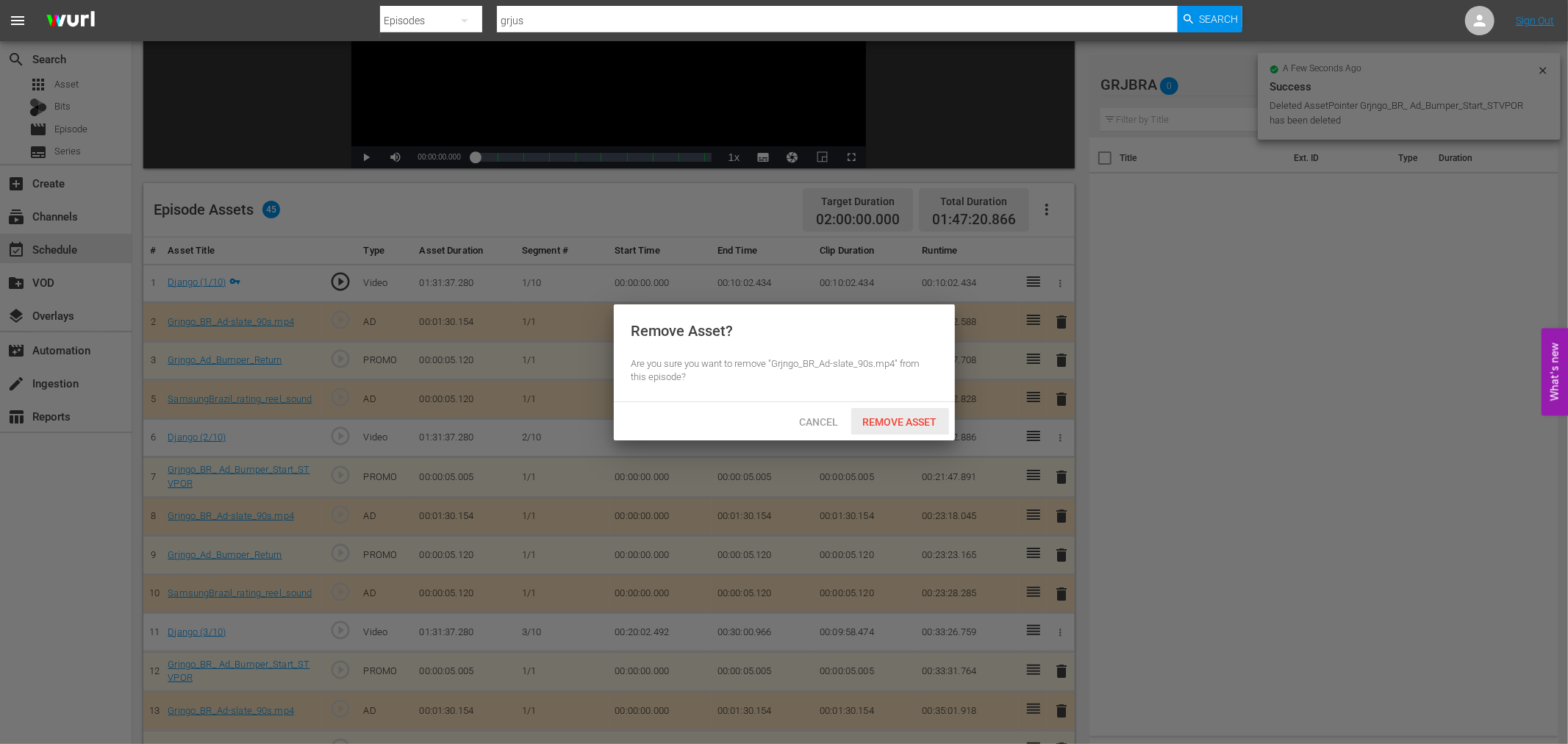
click at [903, 420] on span "Remove Asset" at bounding box center [900, 421] width 98 height 12
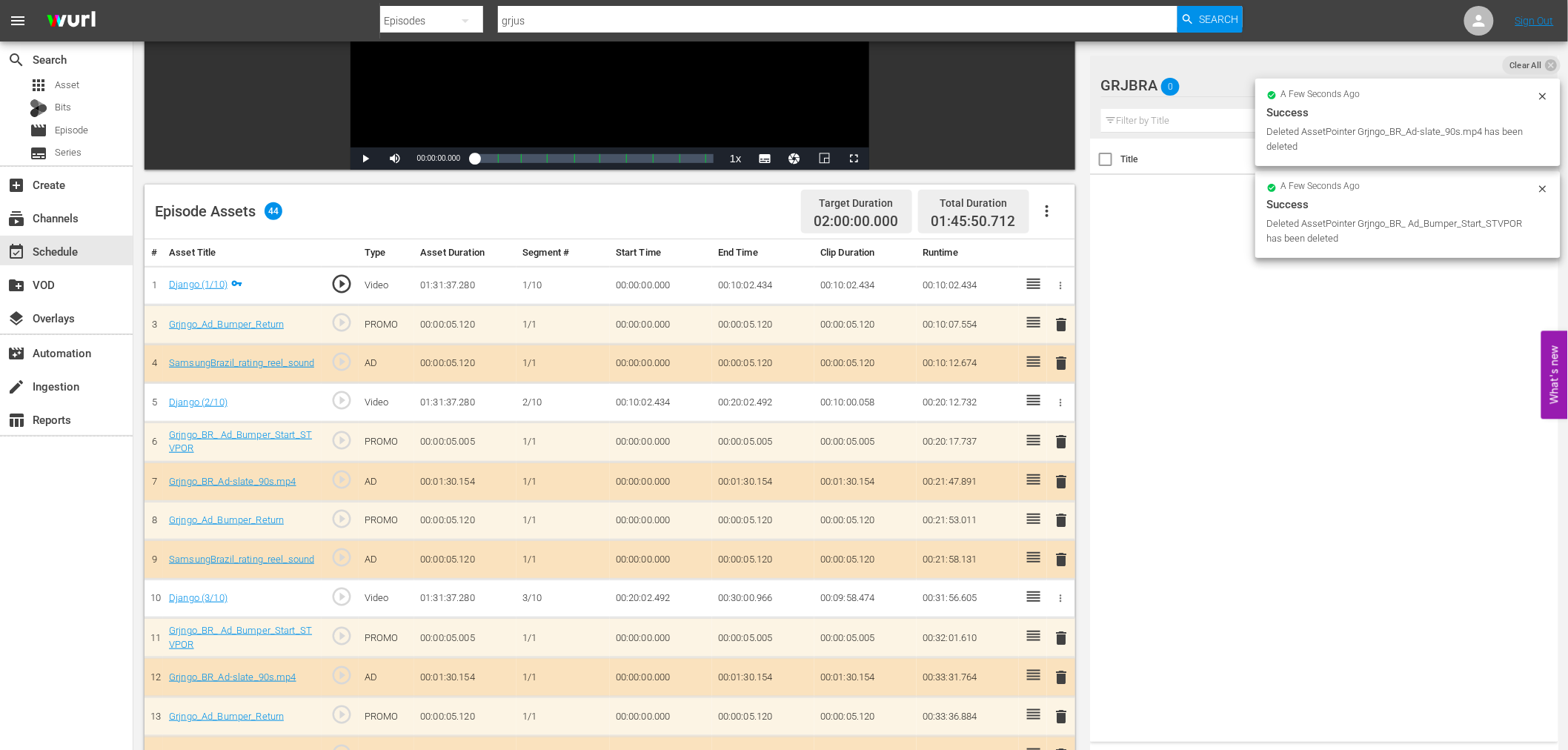
click at [1055, 324] on span "delete" at bounding box center [1062, 324] width 18 height 18
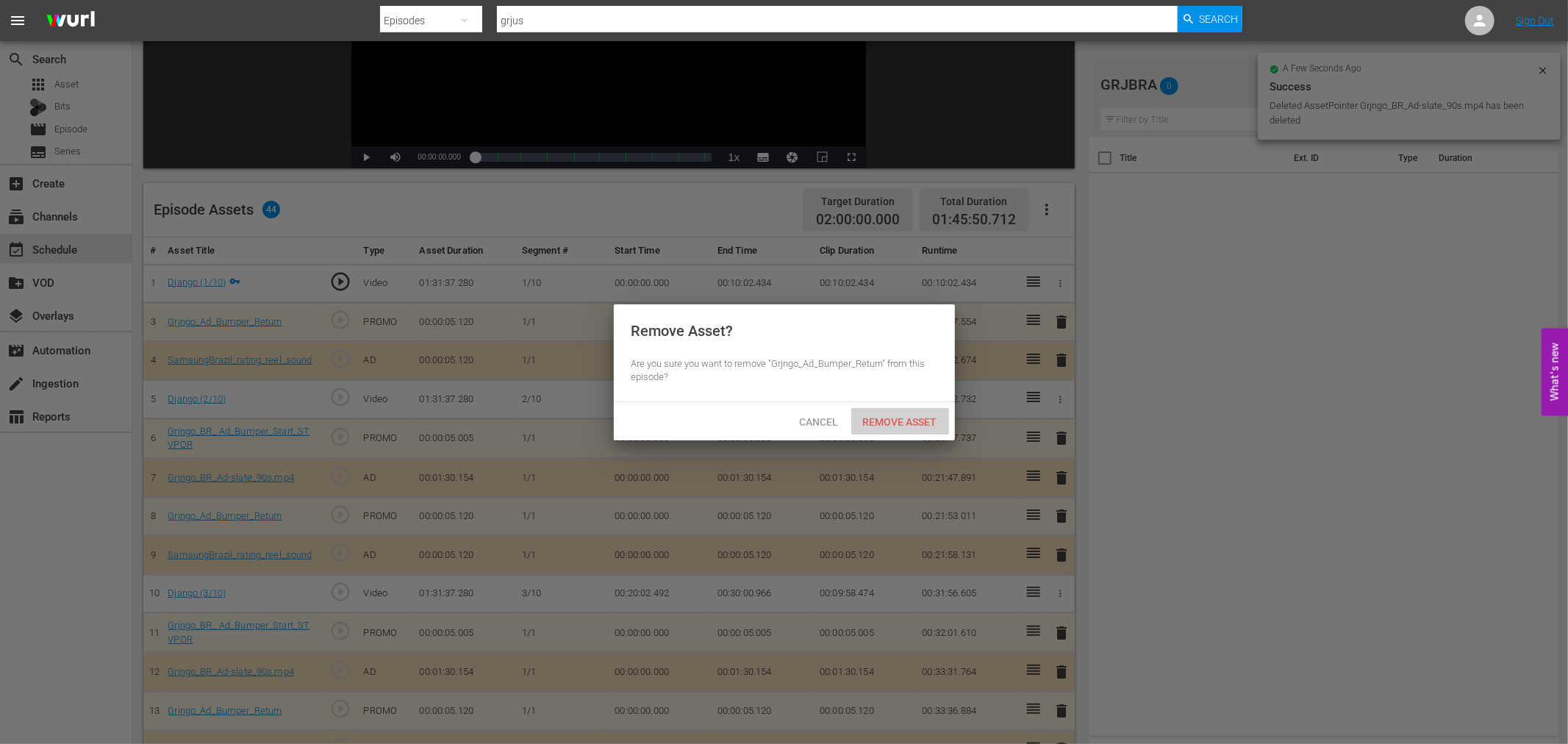
click at [902, 423] on span "Remove Asset" at bounding box center [900, 421] width 98 height 12
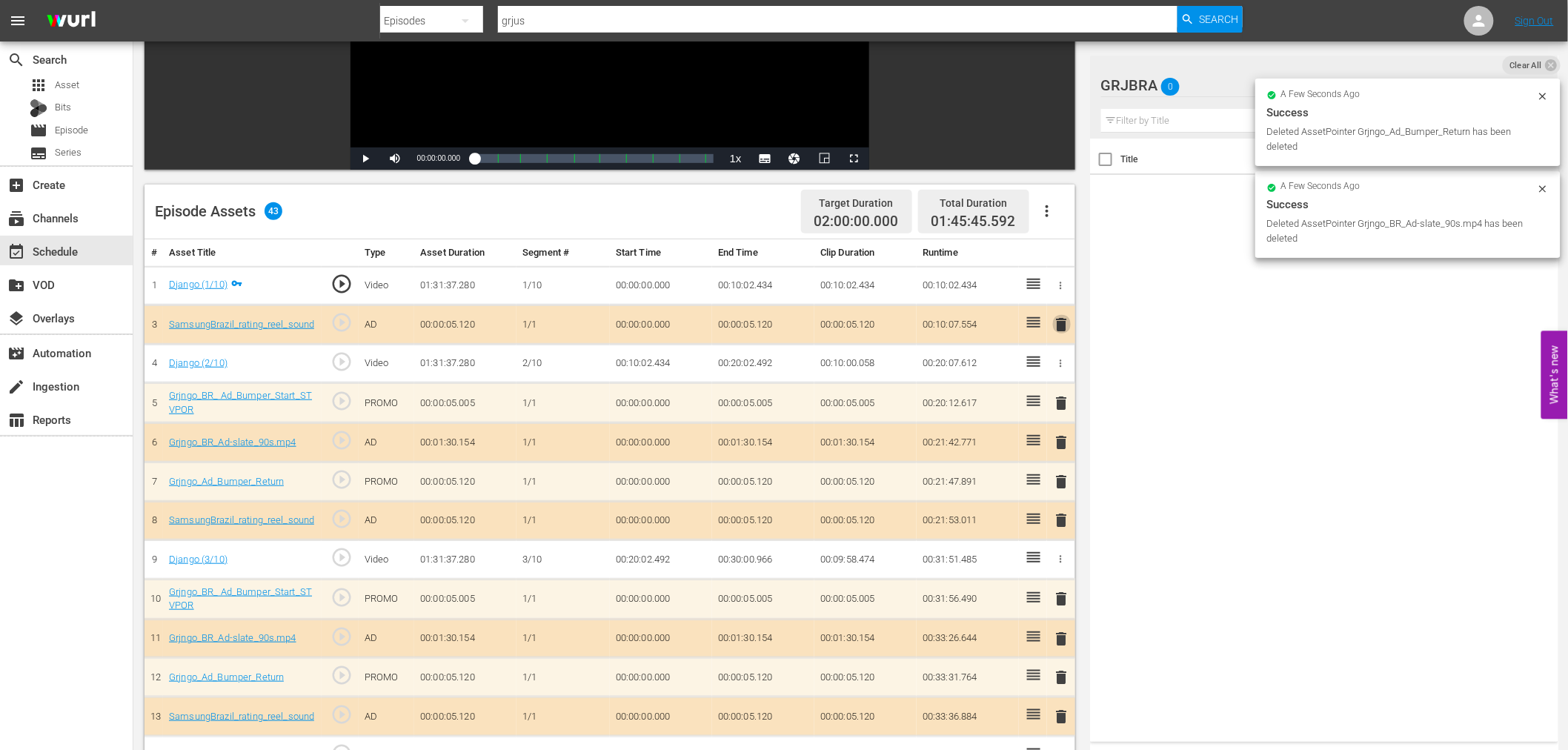
click at [1060, 321] on span "delete" at bounding box center [1062, 324] width 18 height 18
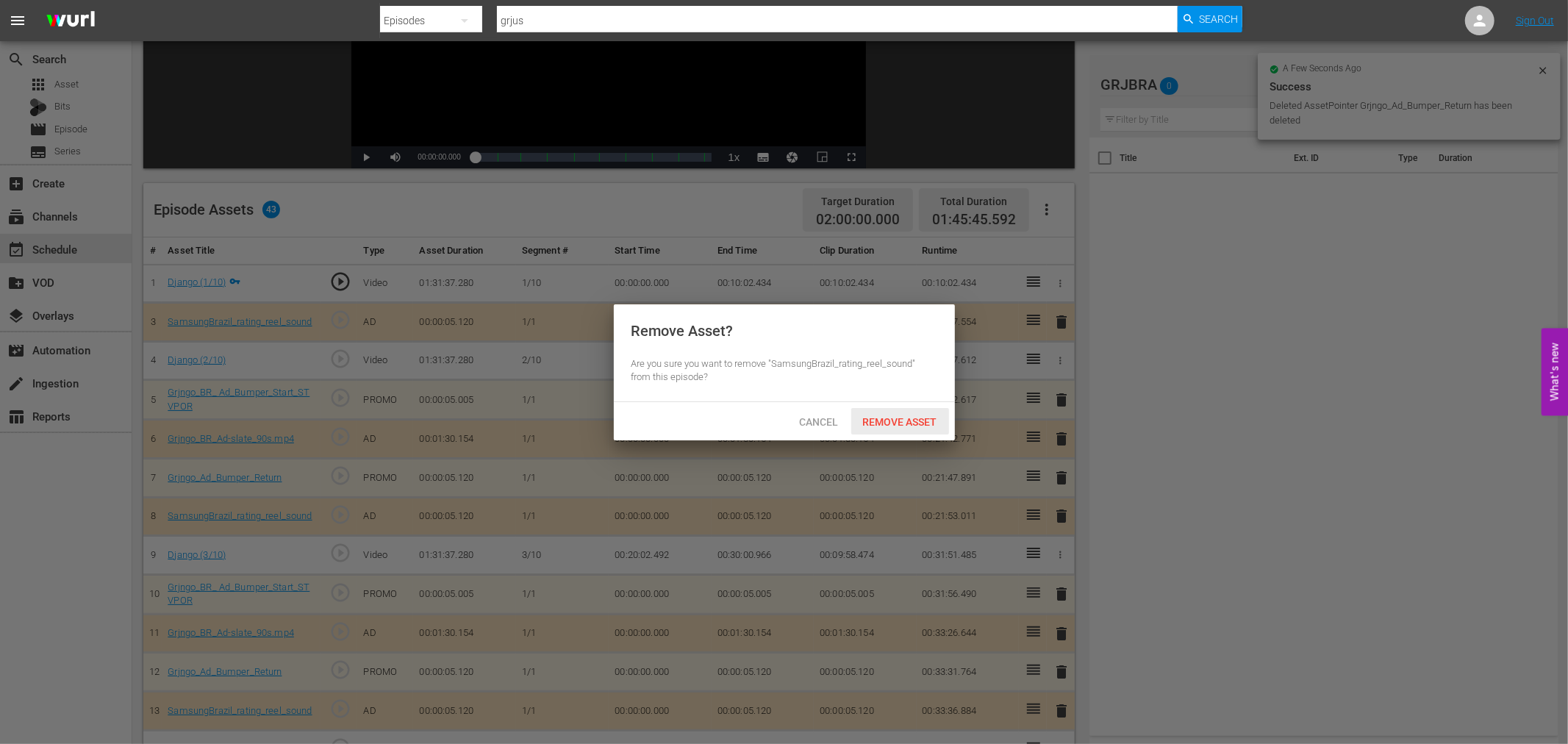
click at [914, 416] on span "Remove Asset" at bounding box center [900, 421] width 98 height 12
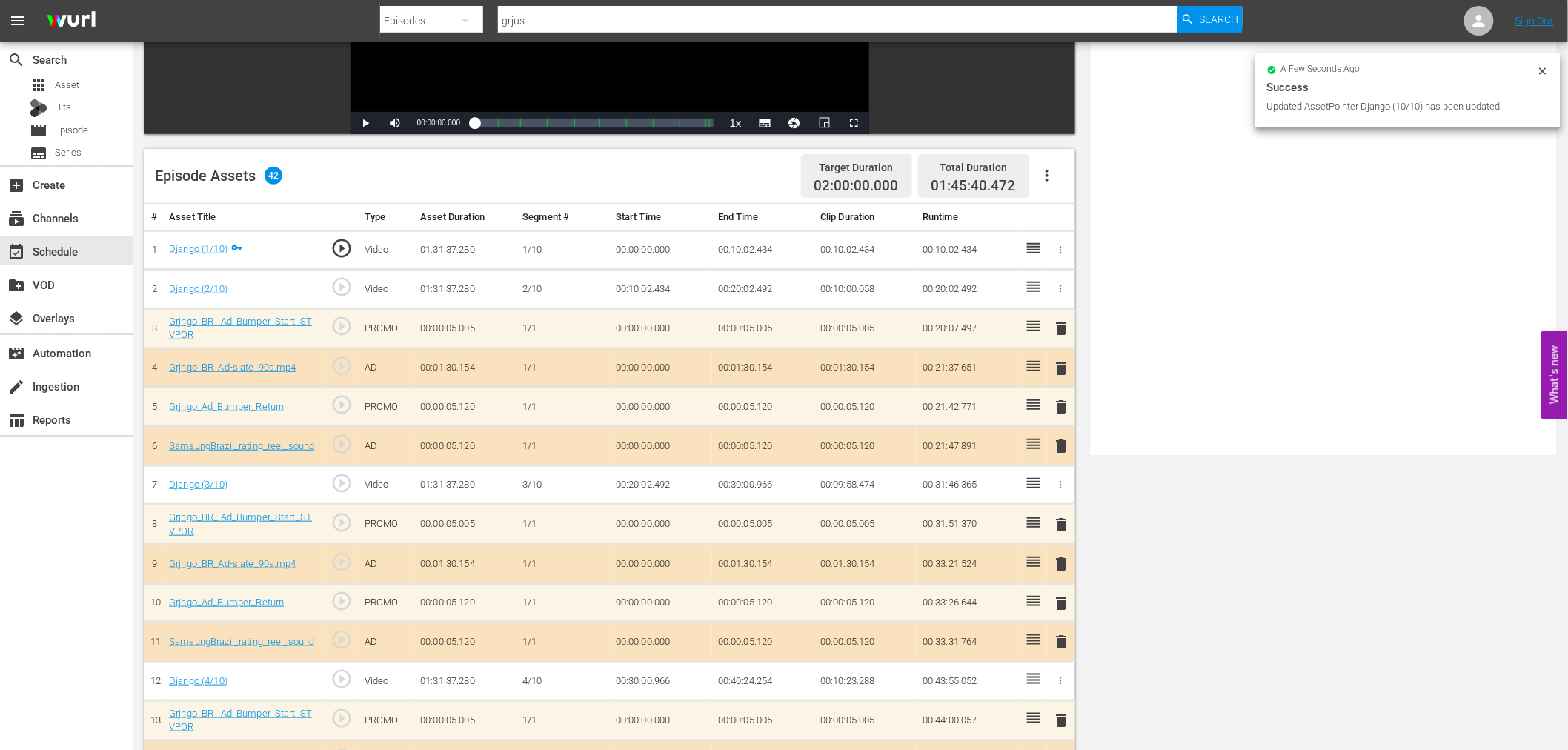
scroll to position [0, 0]
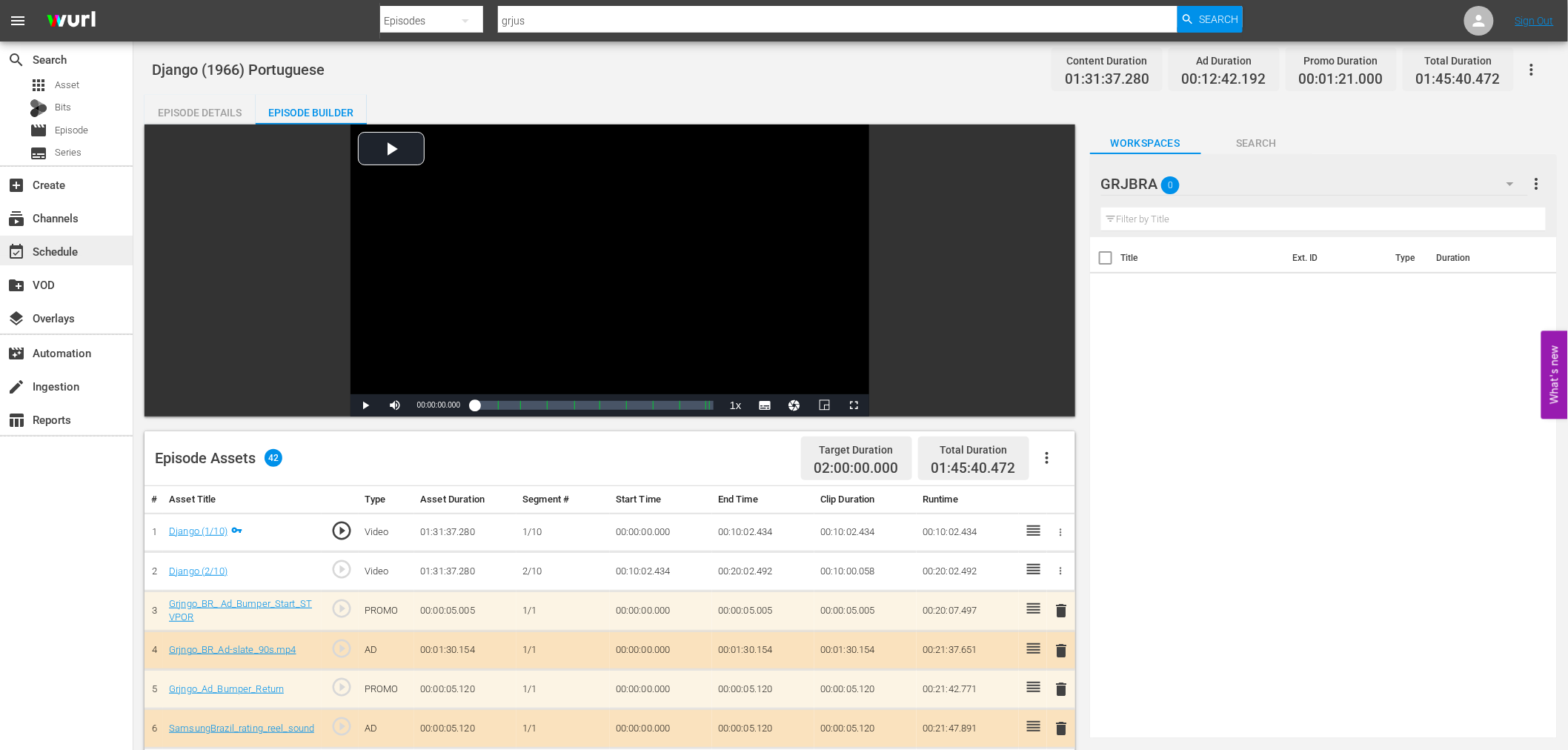
click at [76, 248] on div "event_available Schedule" at bounding box center [41, 248] width 83 height 13
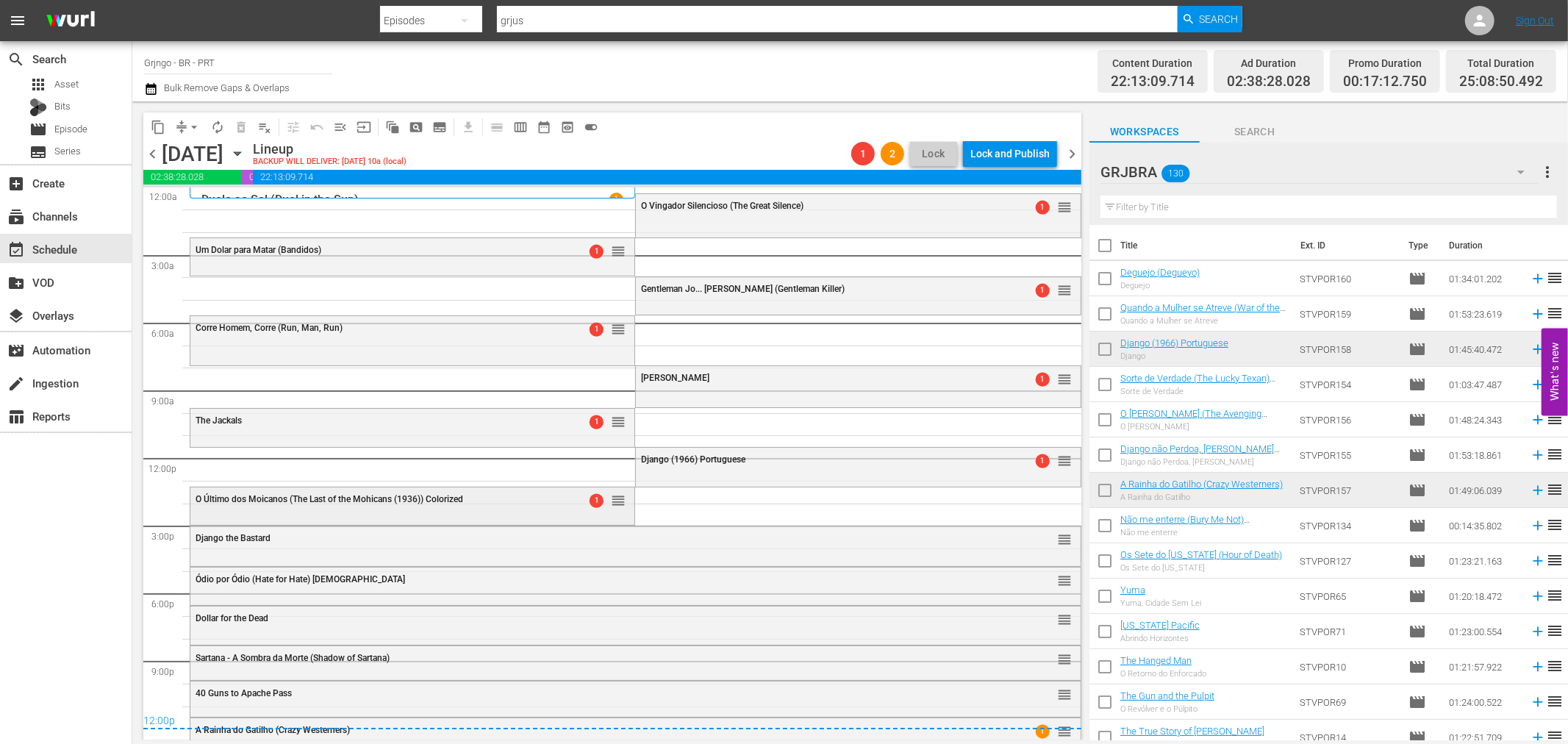
click at [533, 505] on div "O Último dos Moicanos (The Last of the Mohicans (1936)) Colorized 1 reorder" at bounding box center [412, 500] width 444 height 25
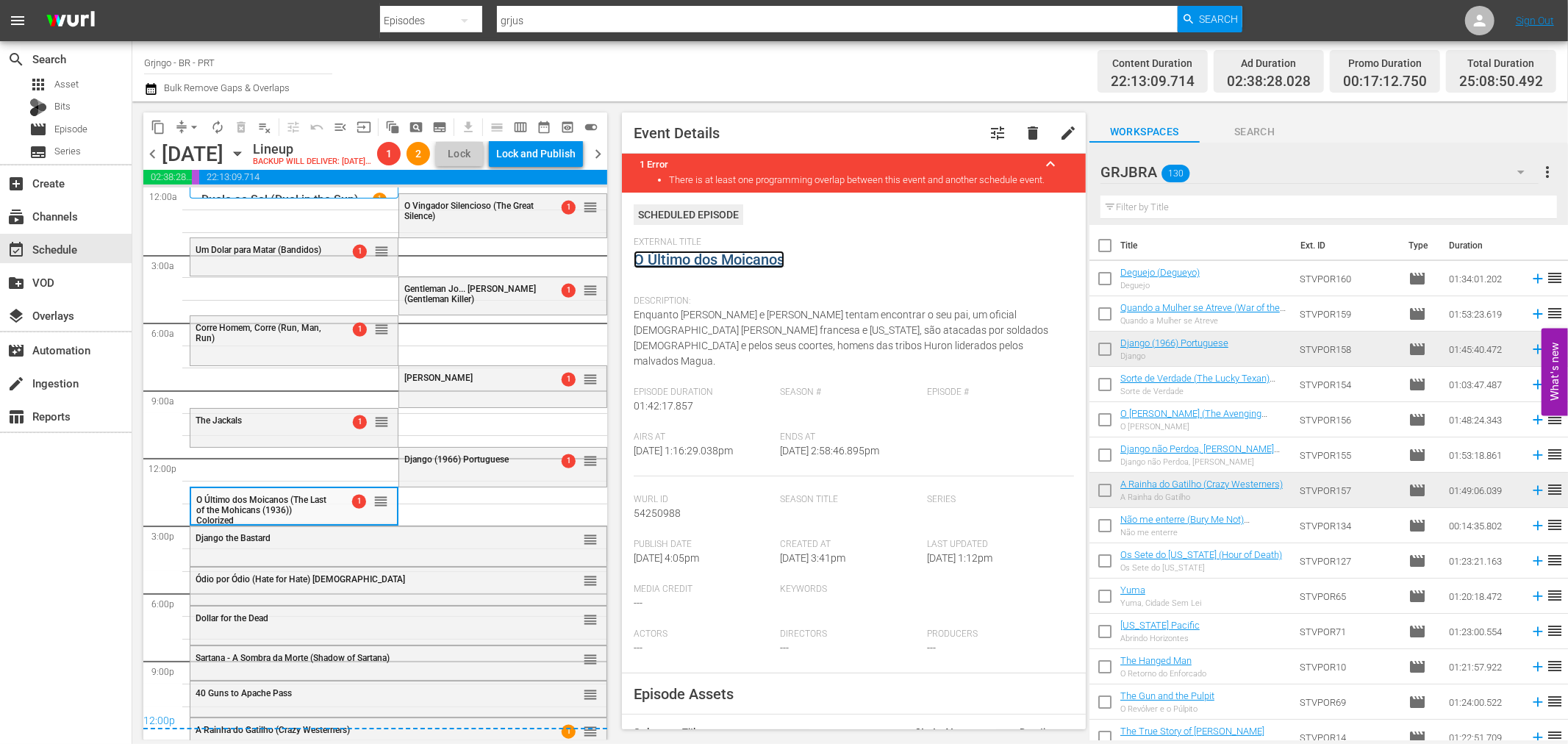
click at [701, 265] on link "O Último dos Moicanos" at bounding box center [709, 259] width 151 height 18
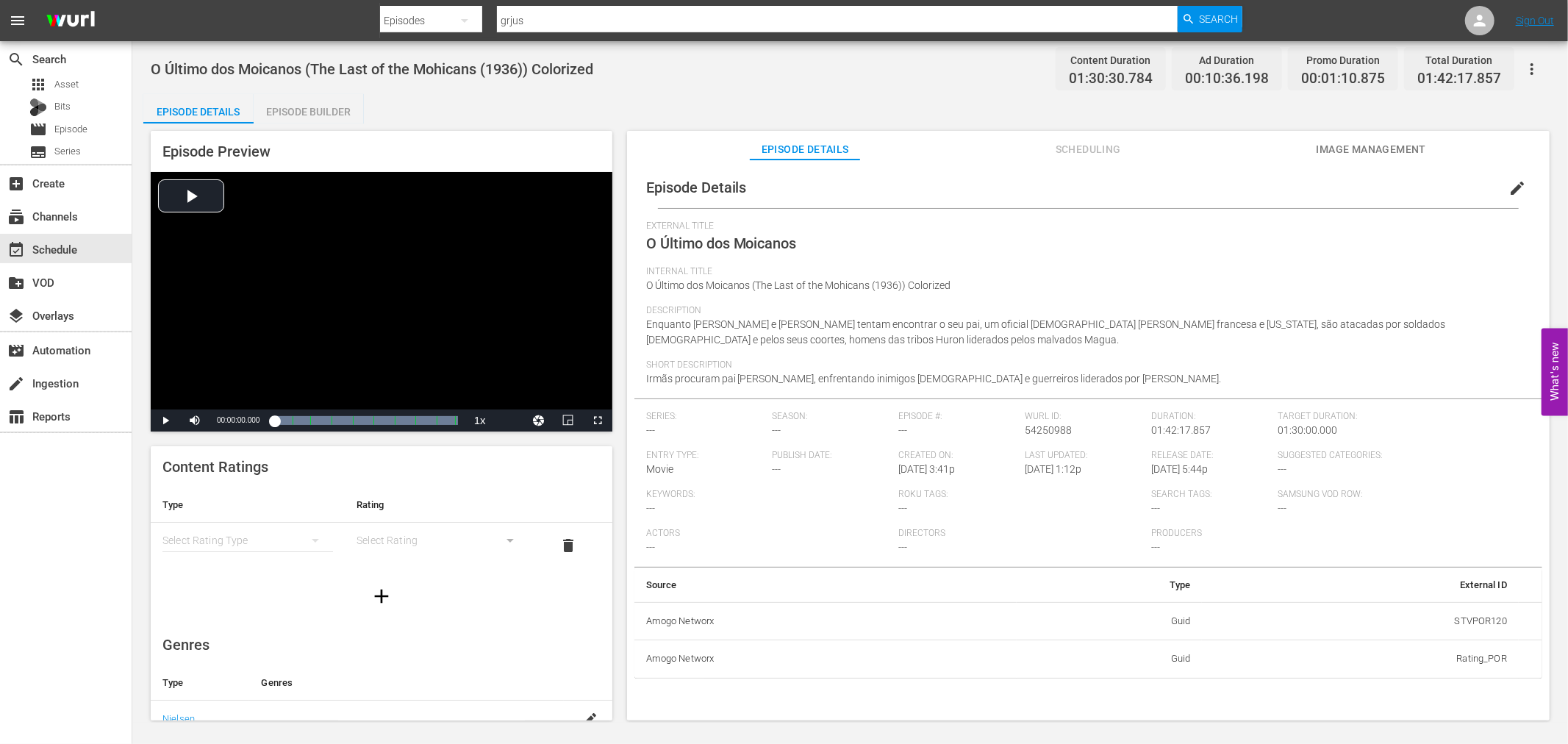
click at [328, 114] on div "Episode Builder" at bounding box center [308, 112] width 111 height 36
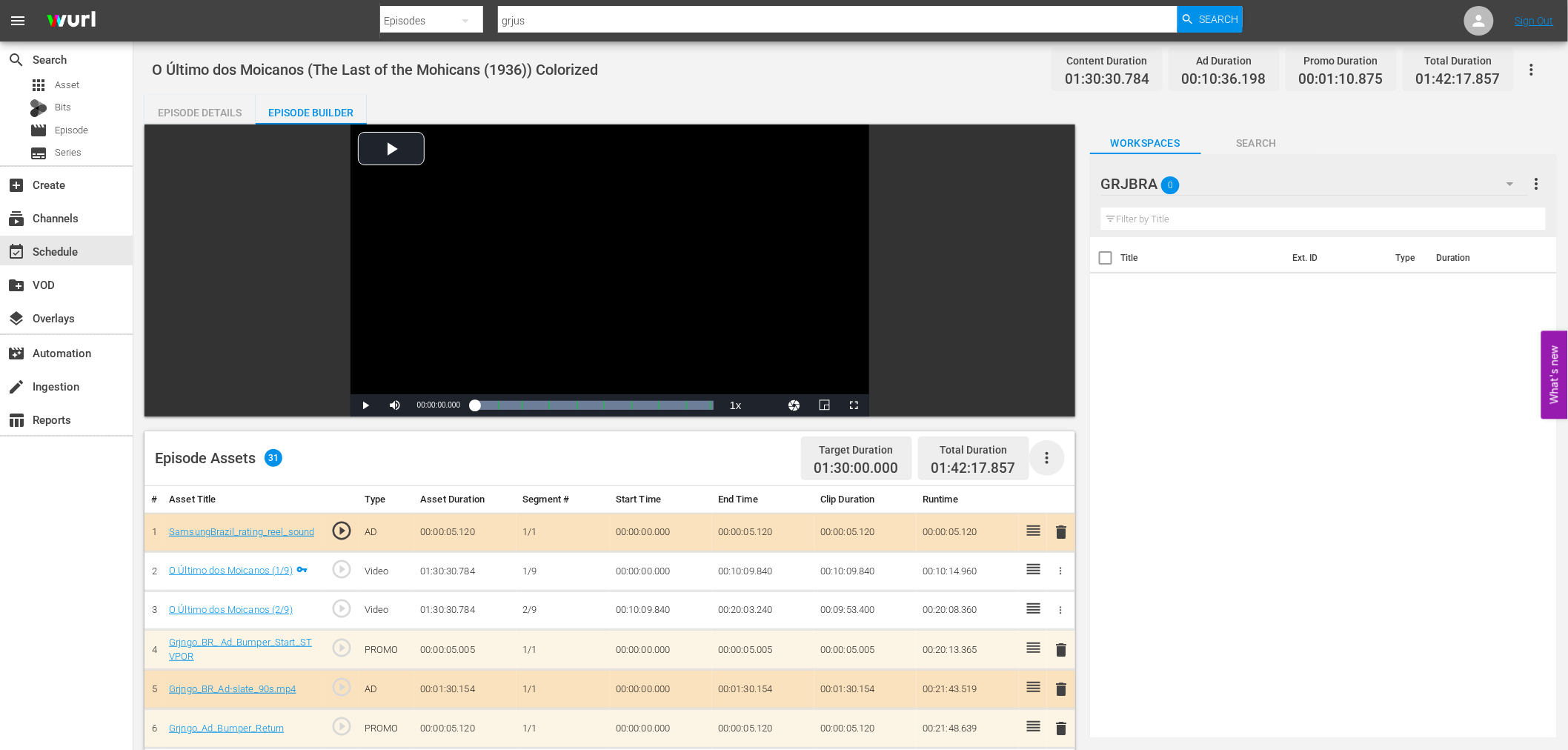
click at [1048, 460] on icon "button" at bounding box center [1047, 457] width 18 height 18
click at [1060, 498] on div "Clear Ads" at bounding box center [1091, 499] width 100 height 36
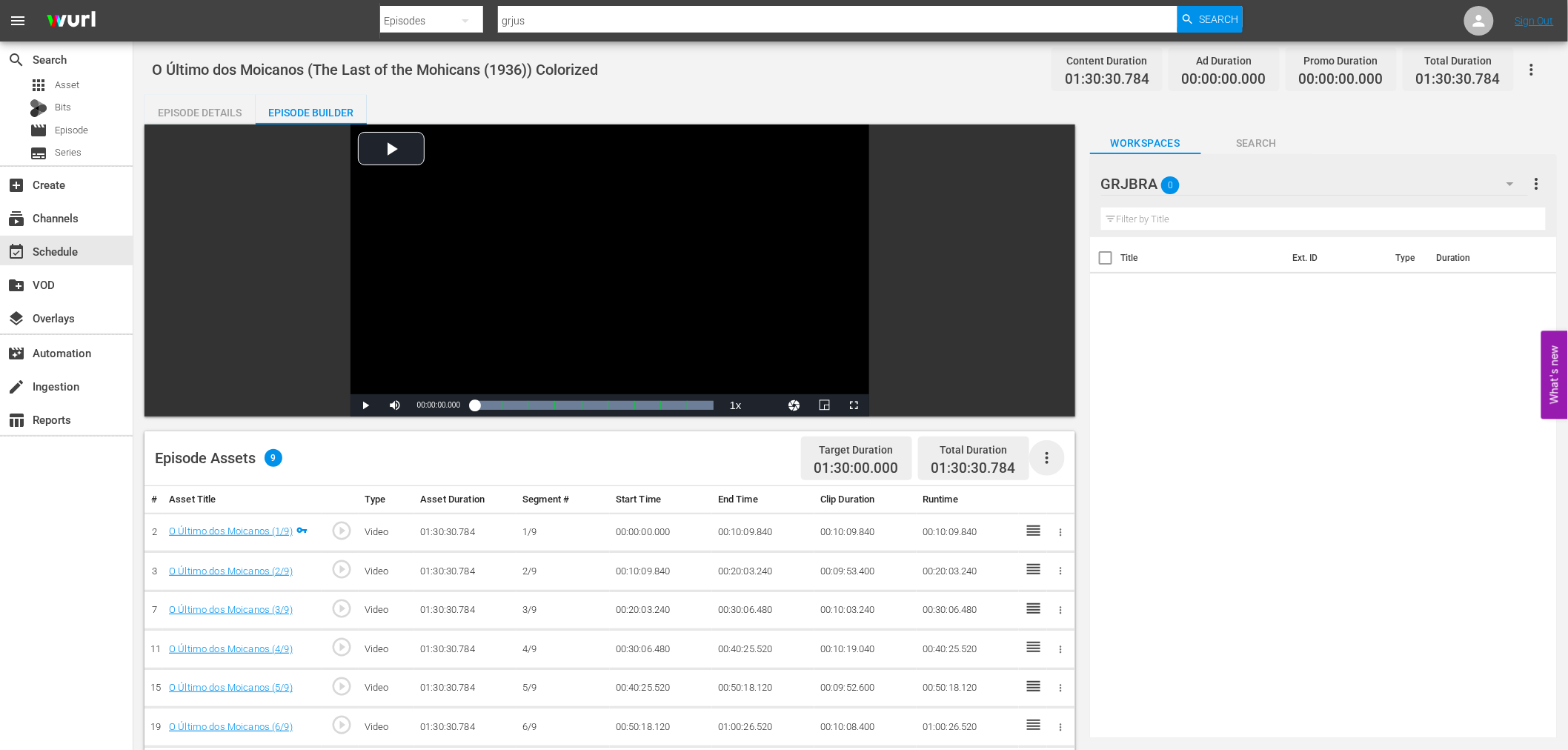
click at [1045, 458] on icon "button" at bounding box center [1047, 457] width 18 height 18
click at [1045, 460] on div "Fill with Ads" at bounding box center [1091, 464] width 100 height 36
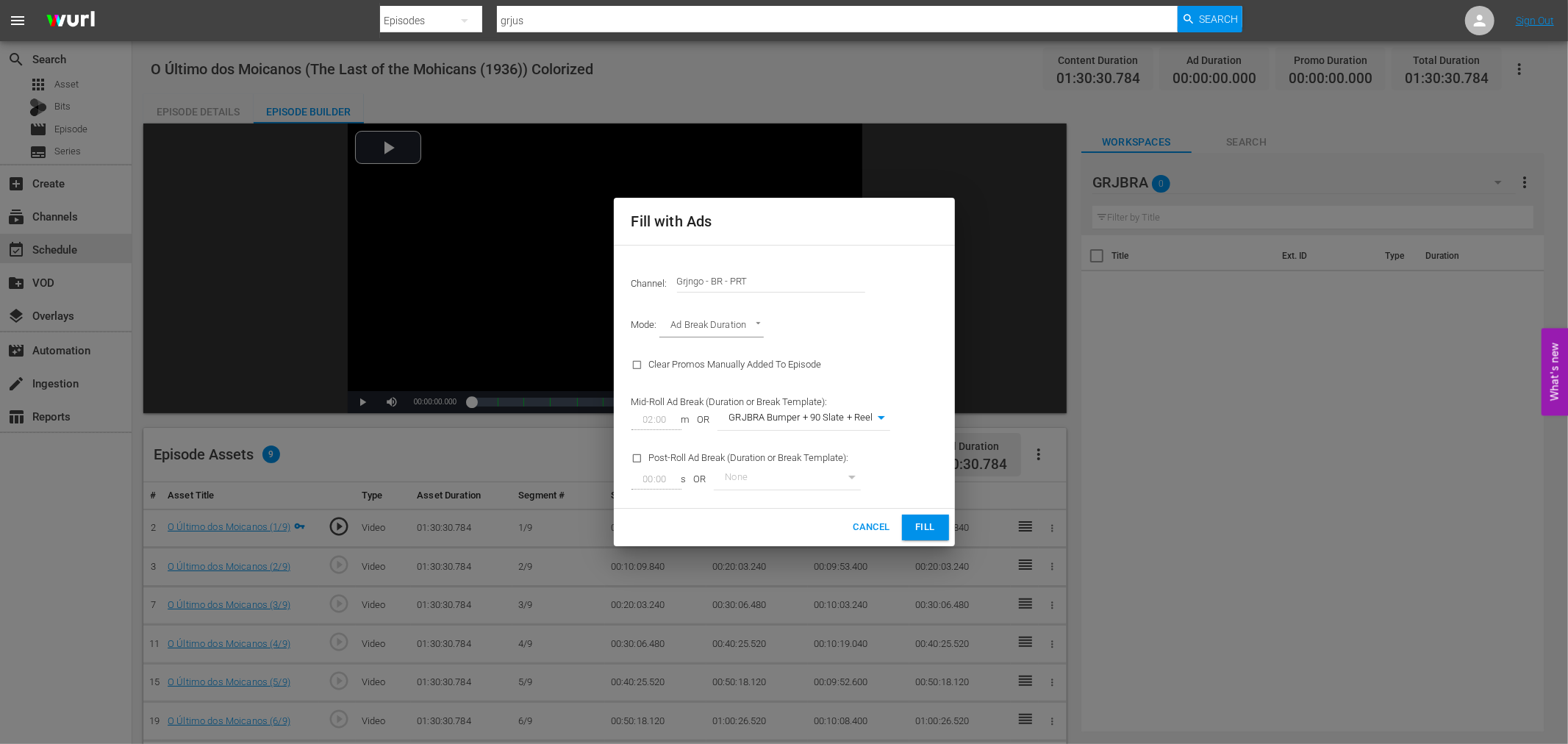
click at [921, 517] on button "Fill" at bounding box center [925, 527] width 47 height 25
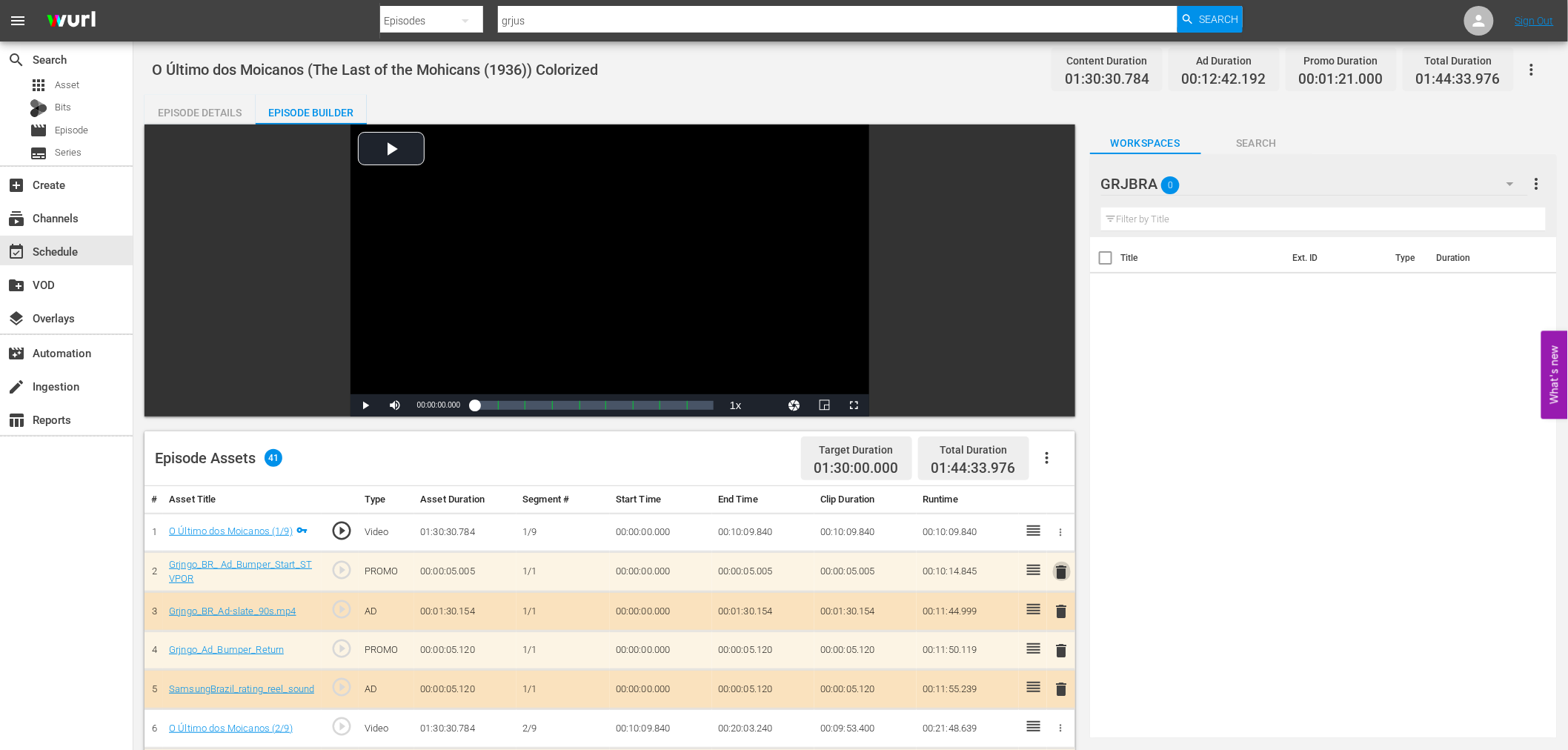
click at [1064, 565] on span "delete" at bounding box center [1062, 572] width 18 height 18
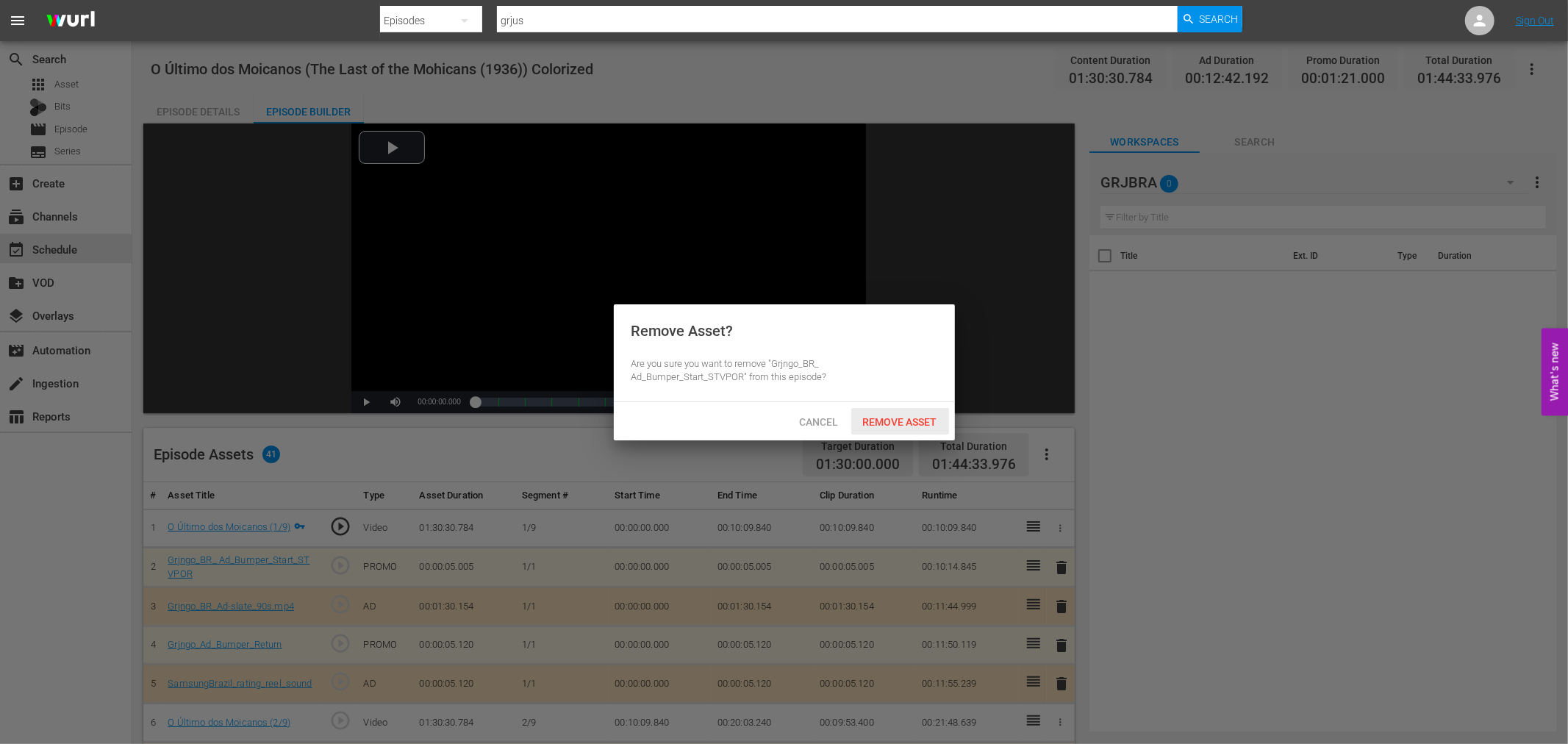
click at [903, 419] on span "Remove Asset" at bounding box center [900, 421] width 98 height 12
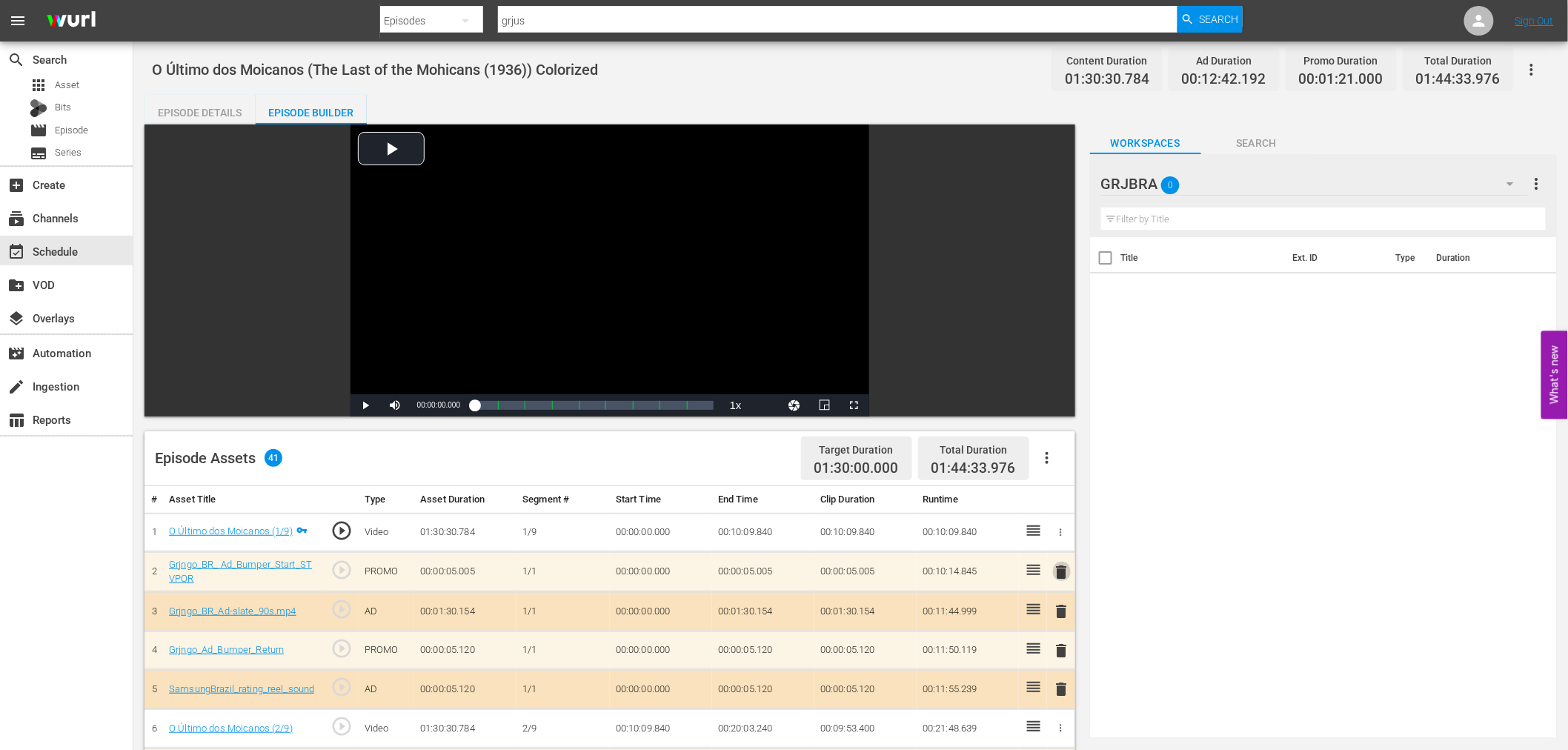
click at [1061, 568] on span "delete" at bounding box center [1062, 572] width 18 height 18
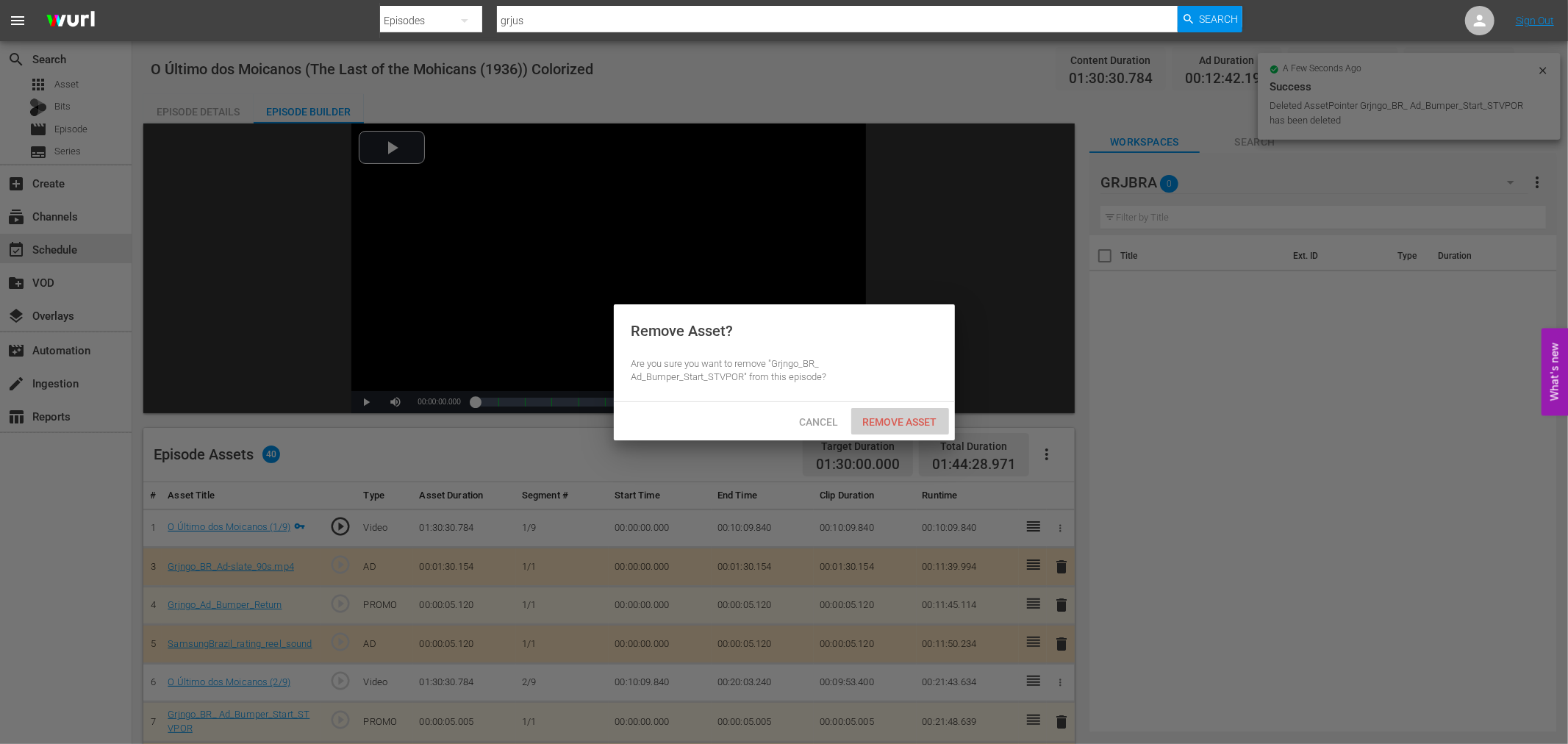
click at [875, 421] on span "Remove Asset" at bounding box center [900, 421] width 98 height 12
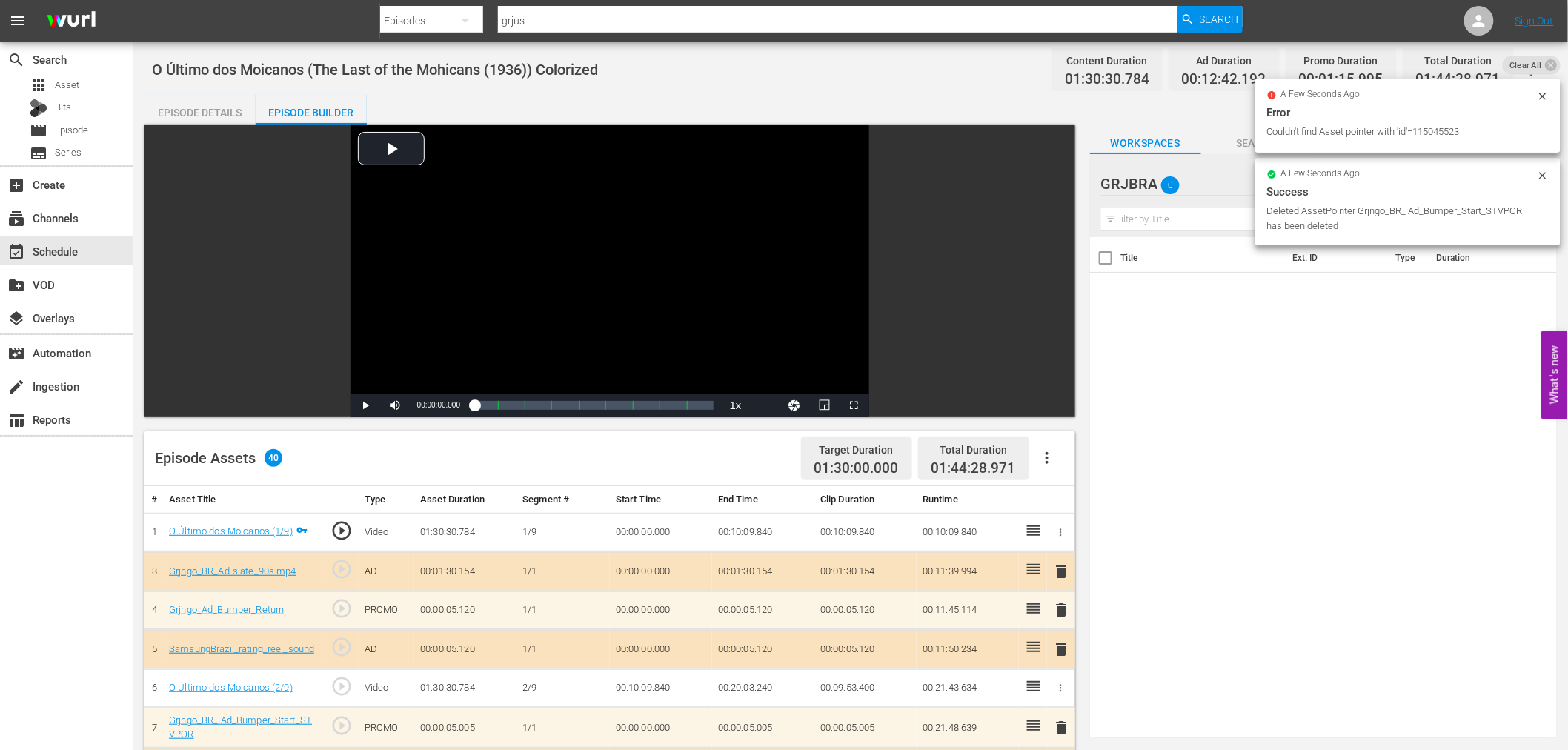
click at [1056, 570] on span "delete" at bounding box center [1062, 571] width 18 height 18
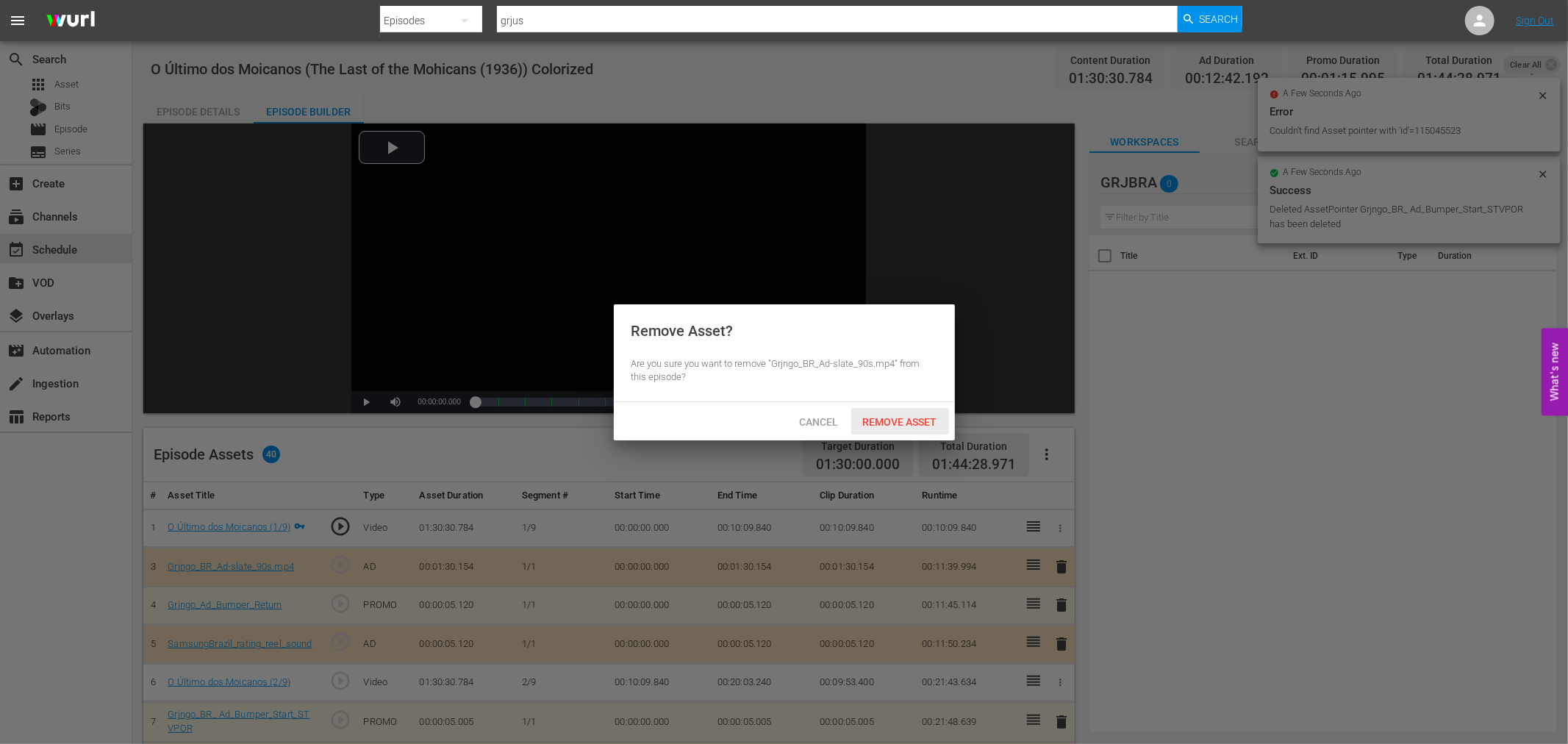
click at [897, 408] on div "Remove Asset" at bounding box center [900, 421] width 98 height 27
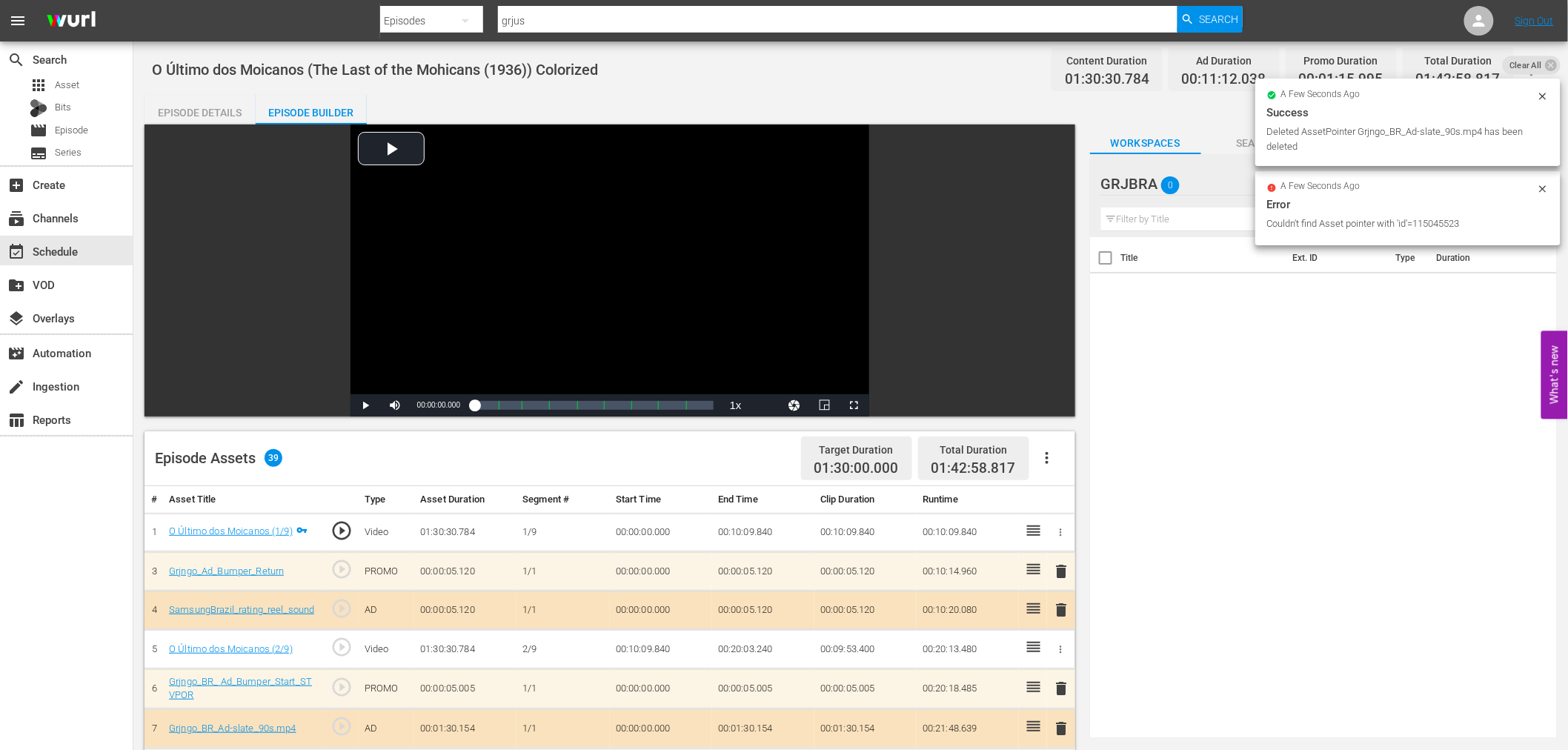
click at [1062, 567] on span "delete" at bounding box center [1062, 571] width 18 height 18
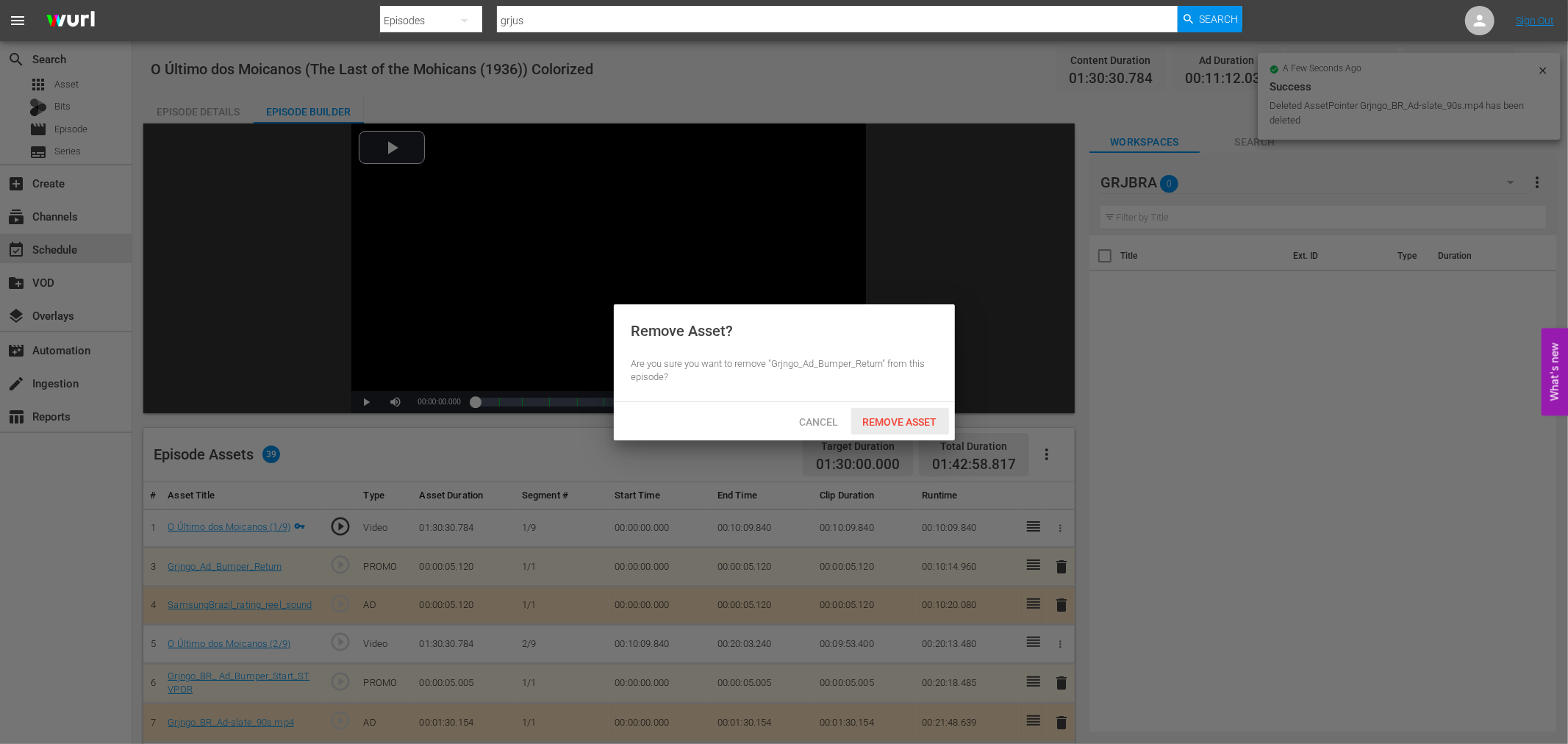
click at [886, 420] on span "Remove Asset" at bounding box center [900, 421] width 98 height 12
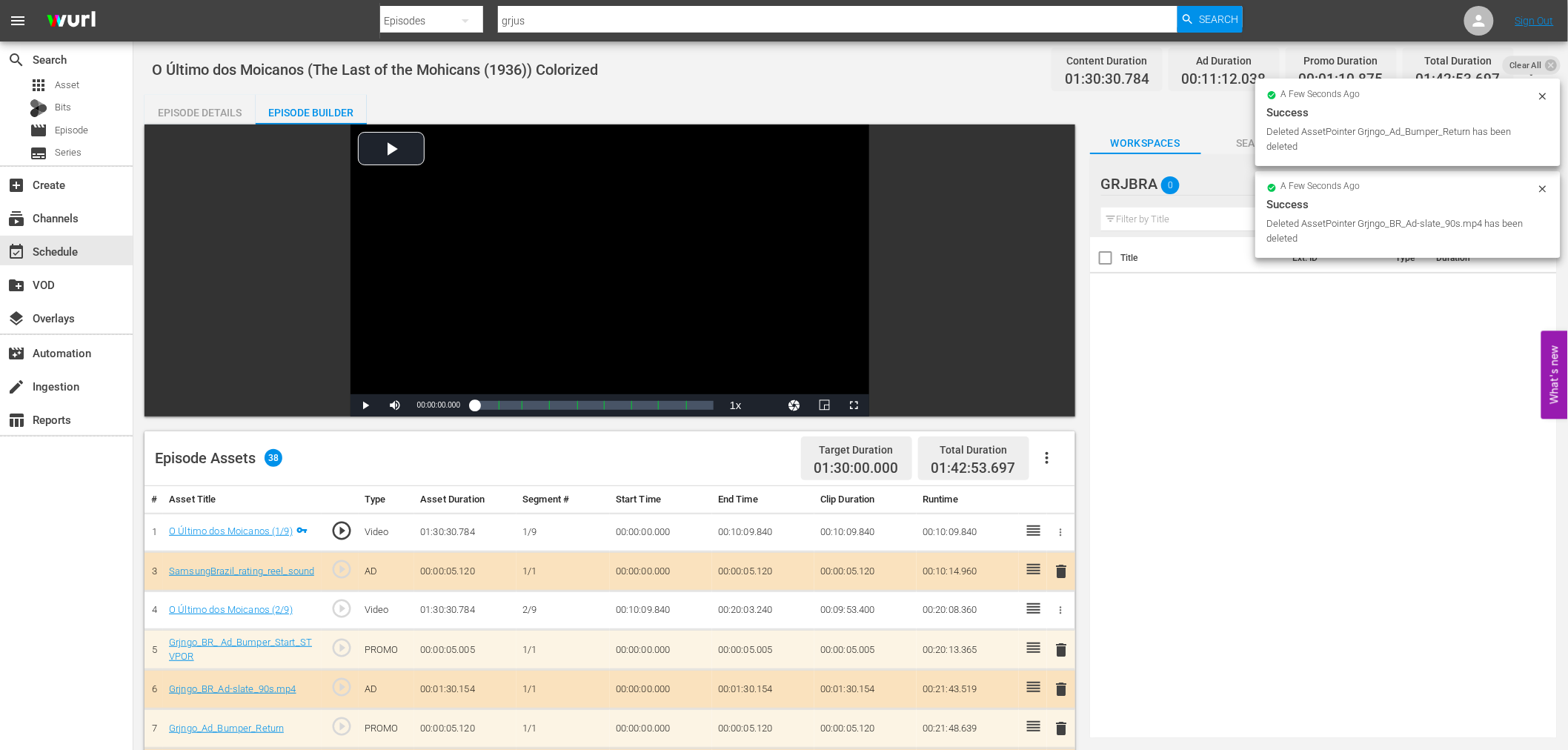
click at [1064, 569] on span "delete" at bounding box center [1062, 571] width 18 height 18
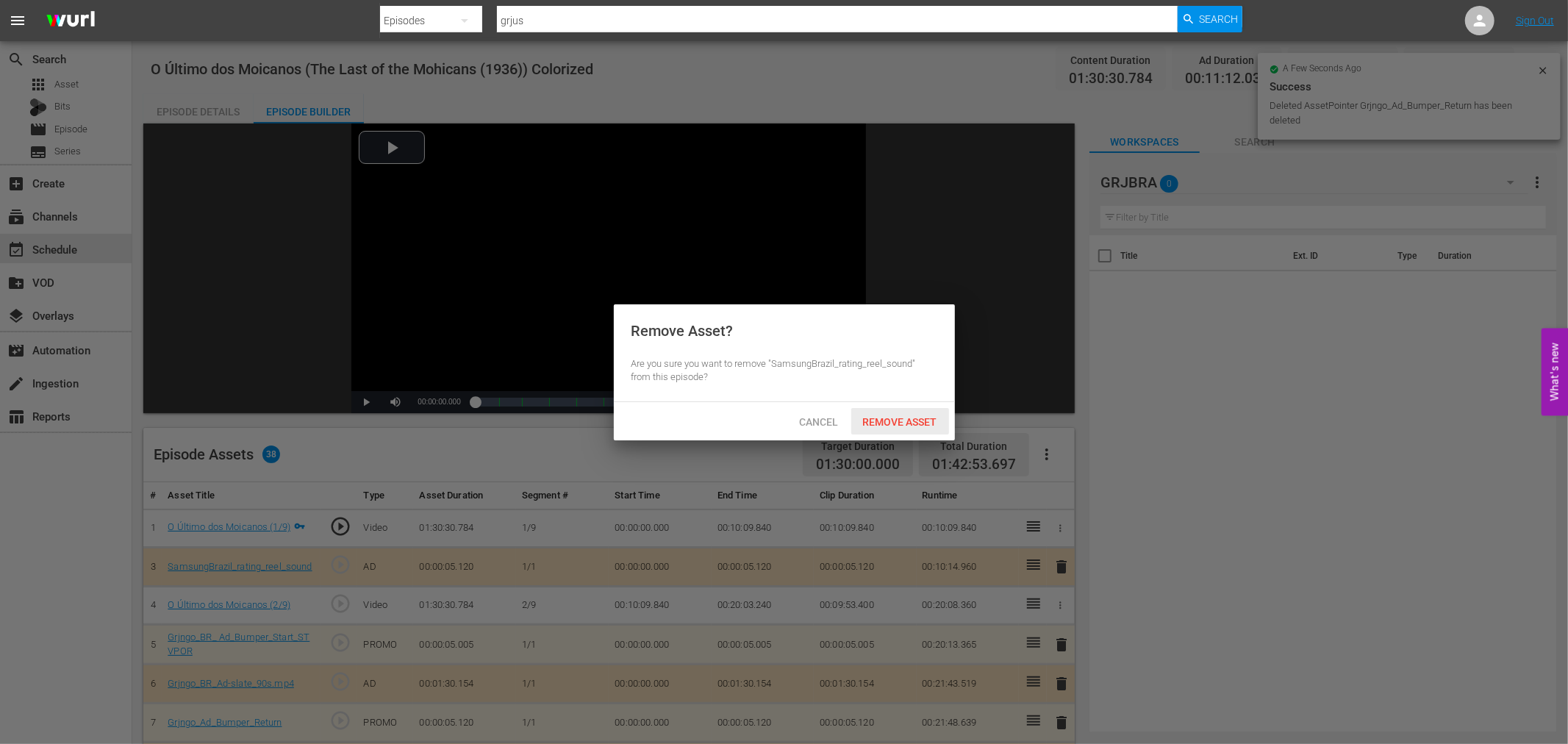
click at [937, 423] on span "Remove Asset" at bounding box center [900, 421] width 98 height 12
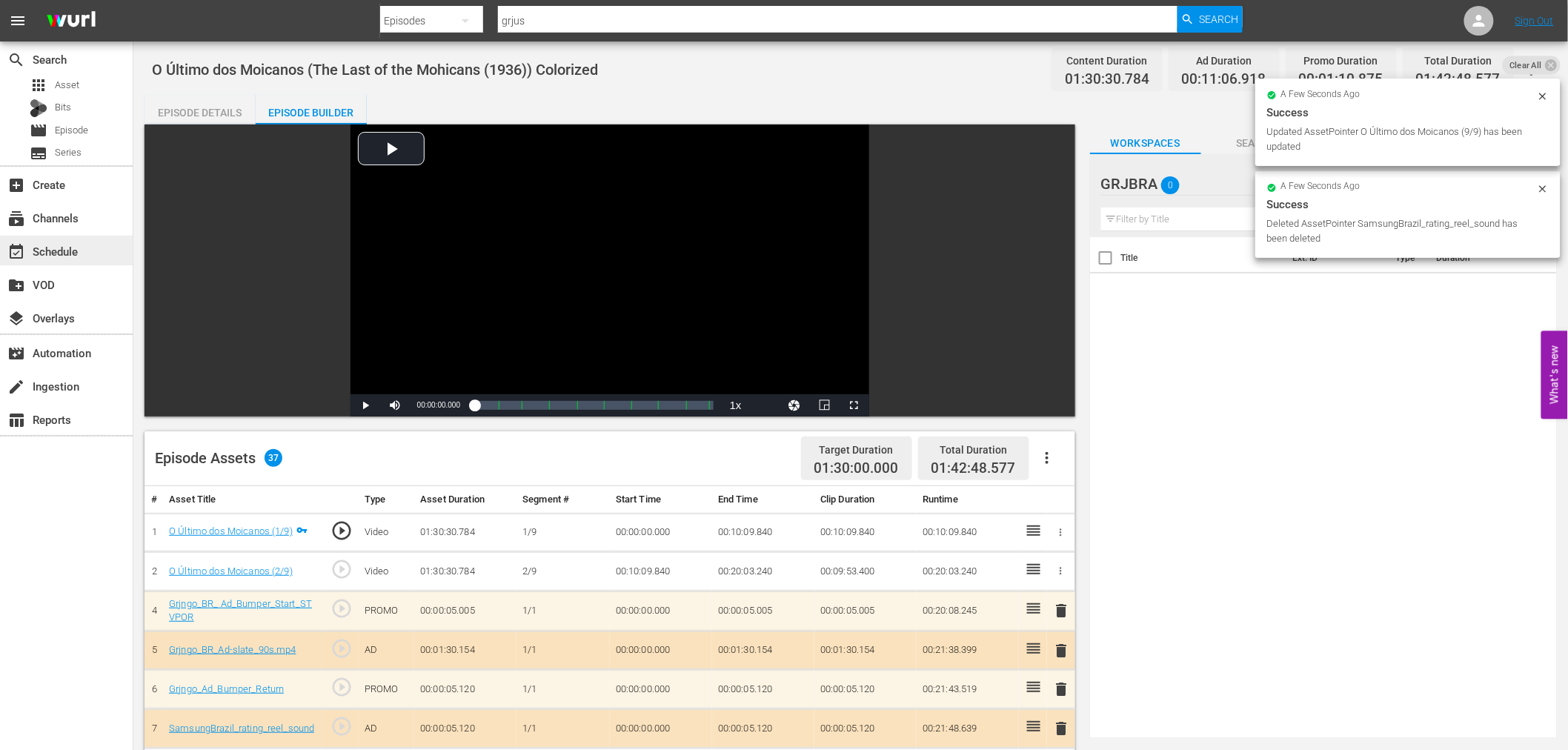
click at [75, 248] on div "event_available Schedule" at bounding box center [41, 248] width 83 height 13
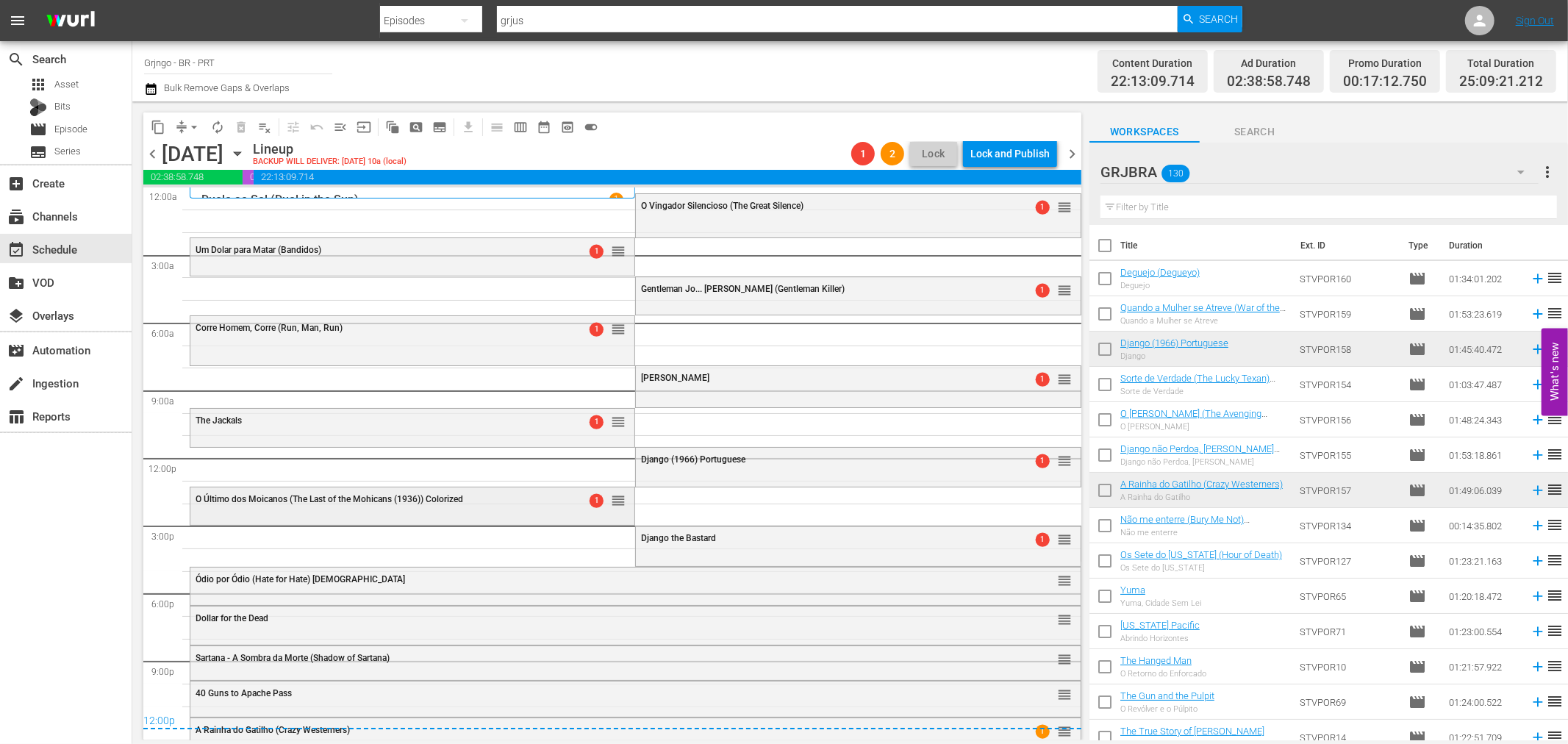
click at [526, 502] on div "O Último dos Moicanos (The Last of the Mohicans (1936)) Colorized" at bounding box center [375, 498] width 359 height 10
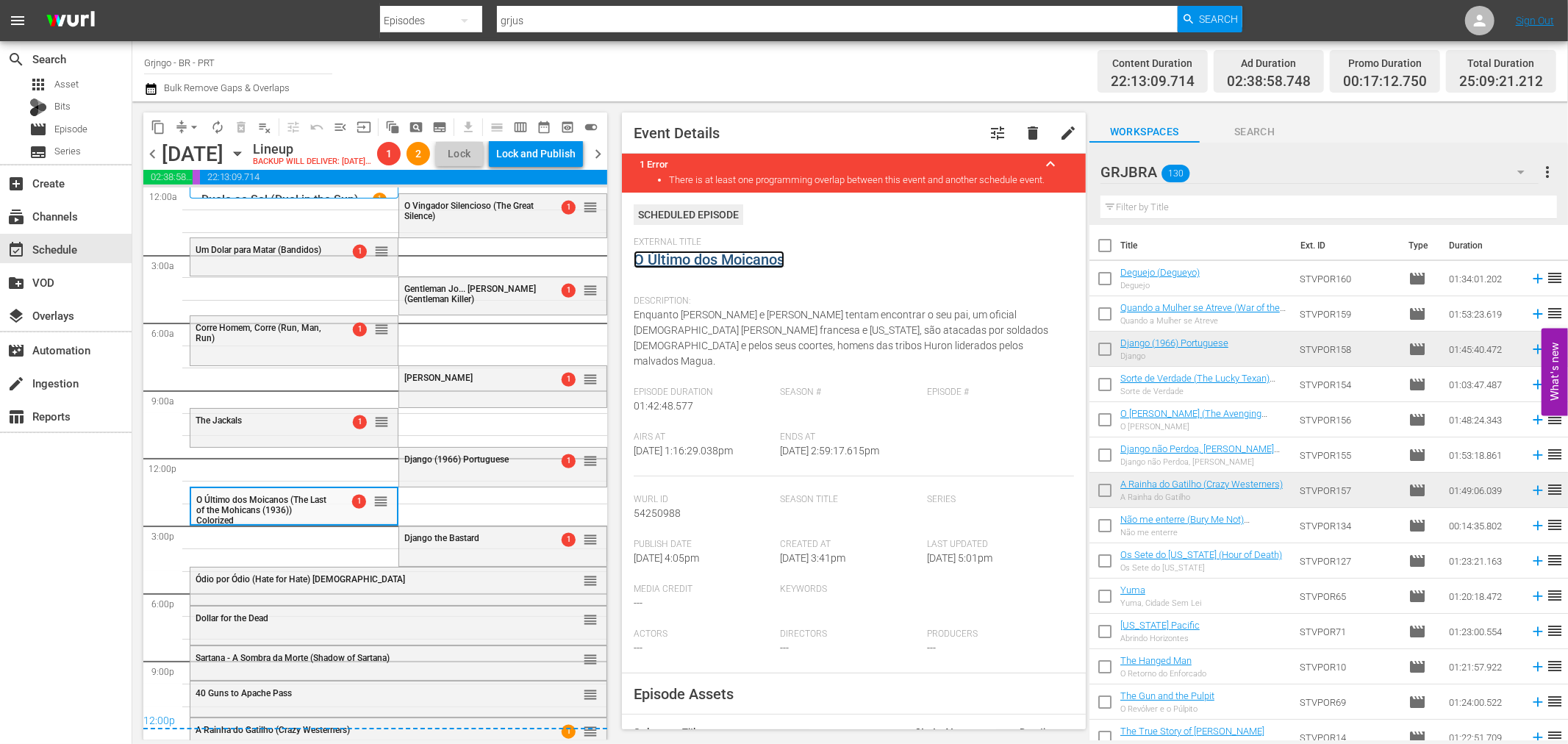
click at [717, 262] on link "O Último dos Moicanos" at bounding box center [709, 259] width 151 height 18
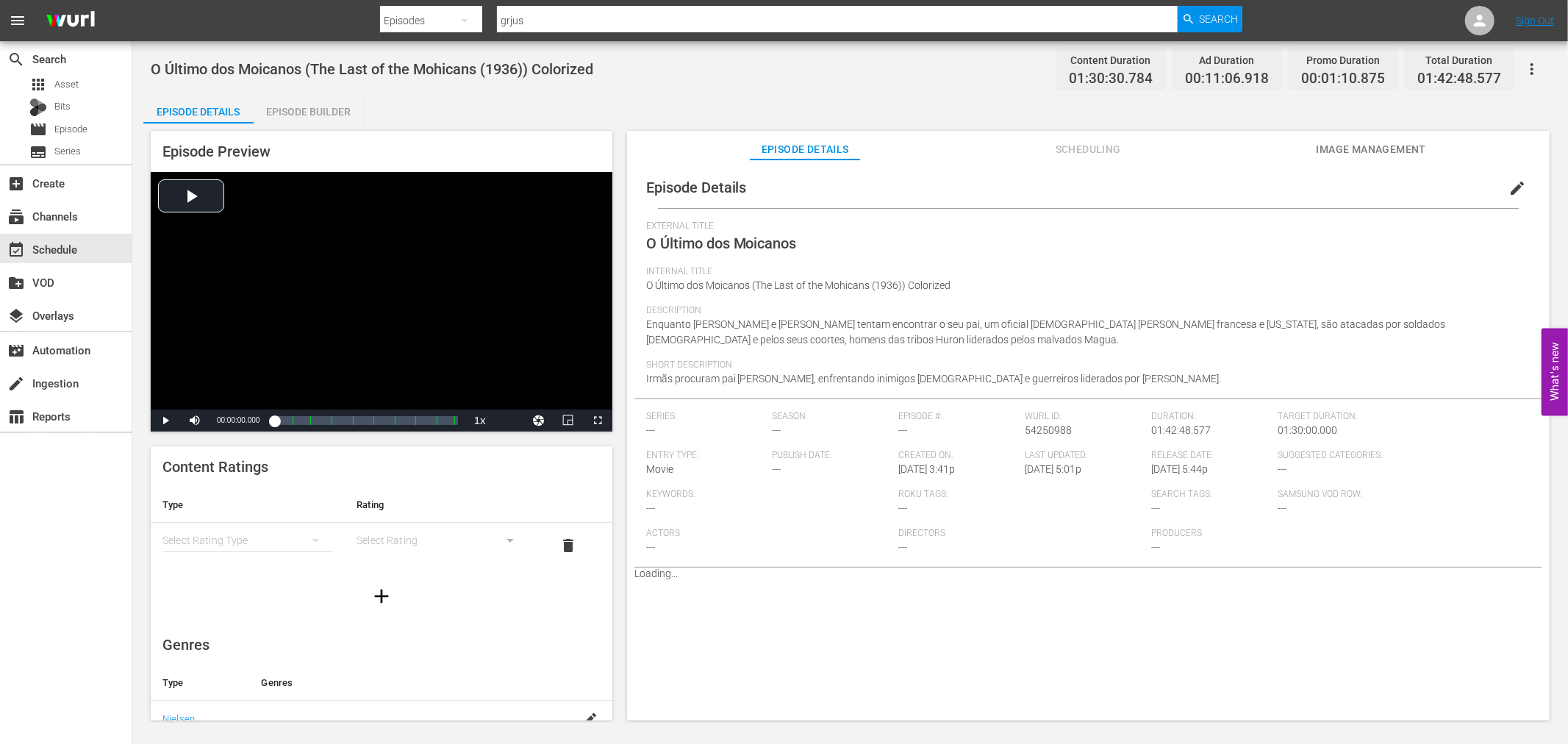
click at [331, 104] on div "Episode Builder" at bounding box center [308, 112] width 111 height 36
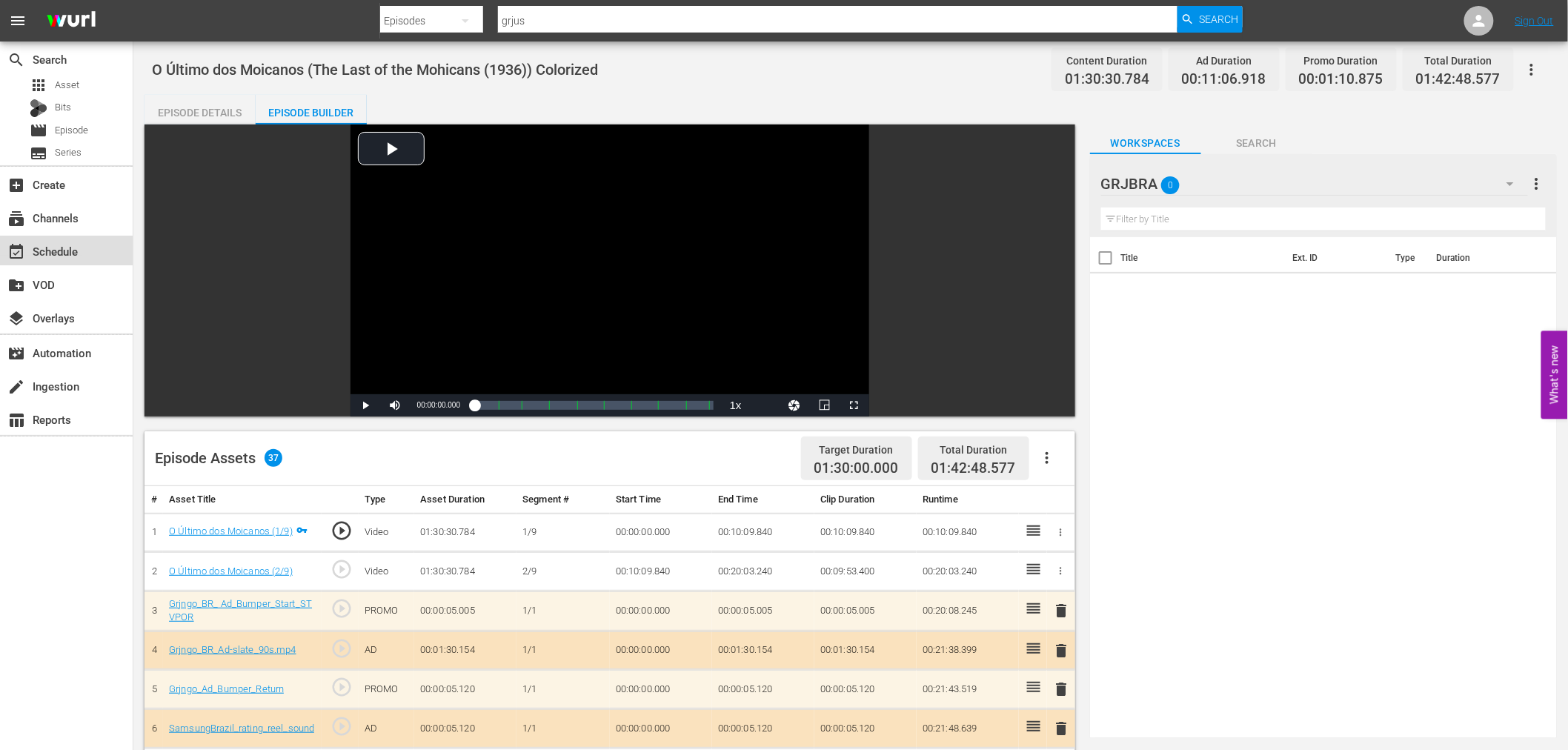
click at [65, 253] on div "event_available Schedule" at bounding box center [41, 248] width 83 height 13
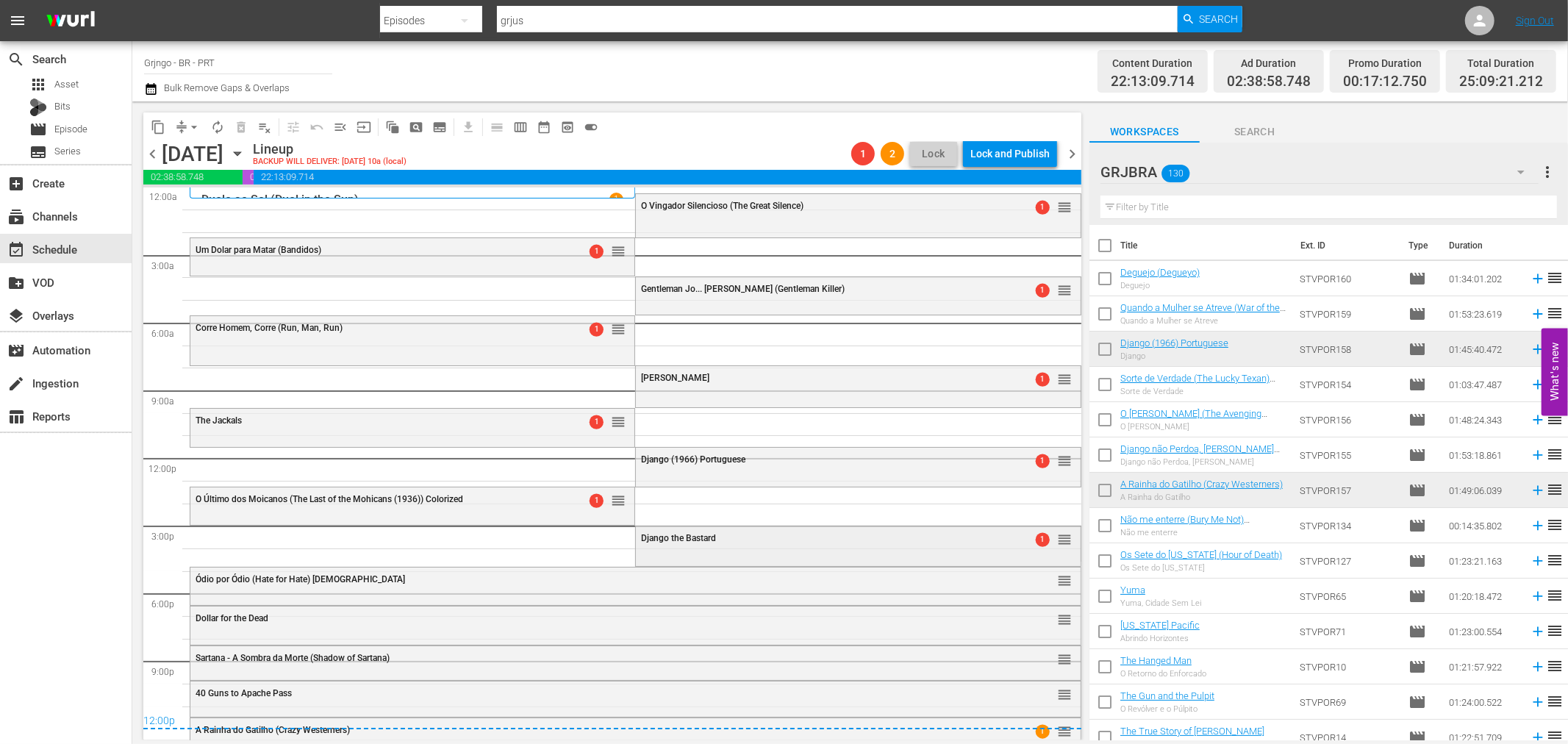
click at [878, 546] on div "Django the Bastard 1 reorder" at bounding box center [858, 538] width 444 height 25
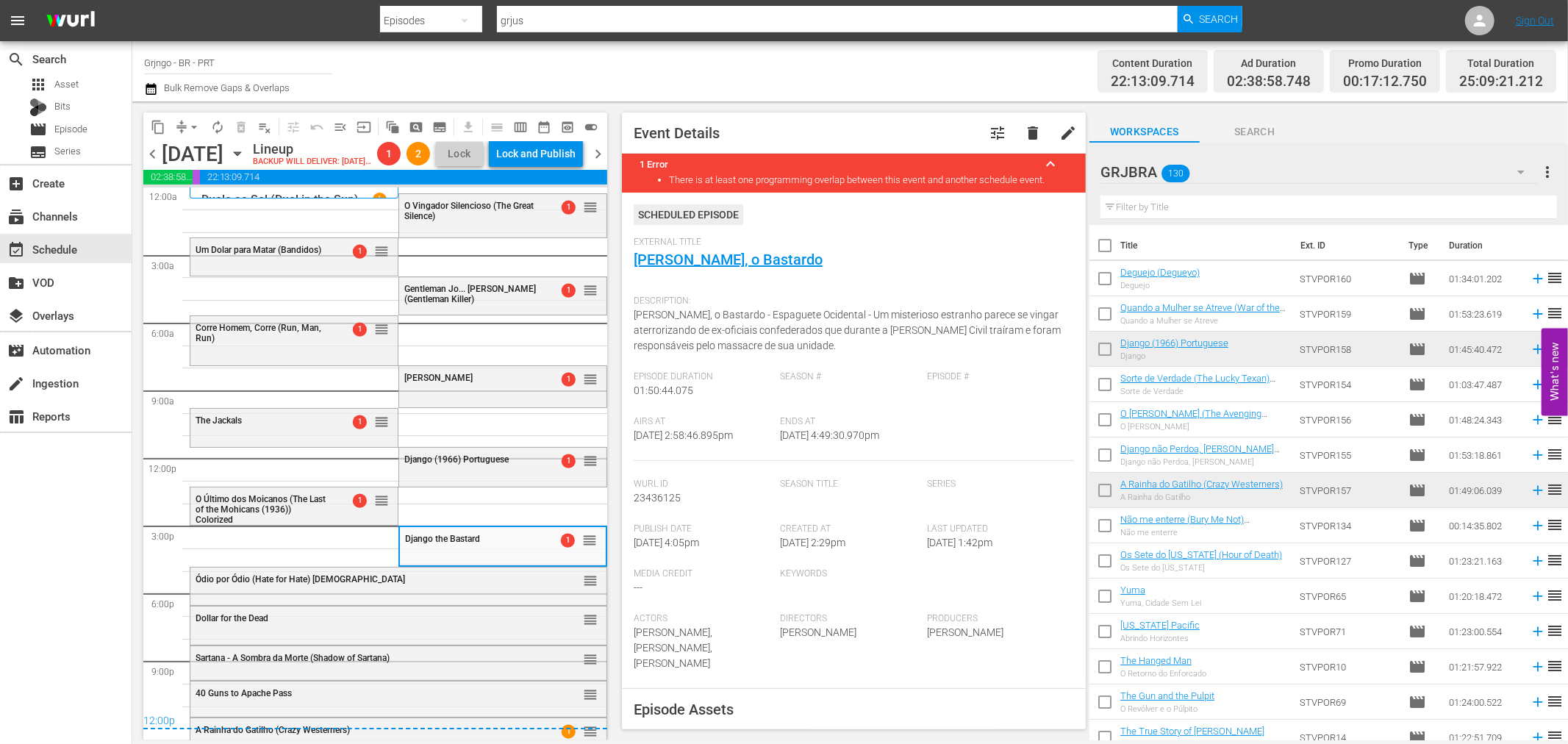
click at [721, 250] on div "External Title [PERSON_NAME], o Bastardo" at bounding box center [854, 262] width 440 height 52
click at [728, 263] on link "[PERSON_NAME], o Bastardo" at bounding box center [728, 259] width 189 height 18
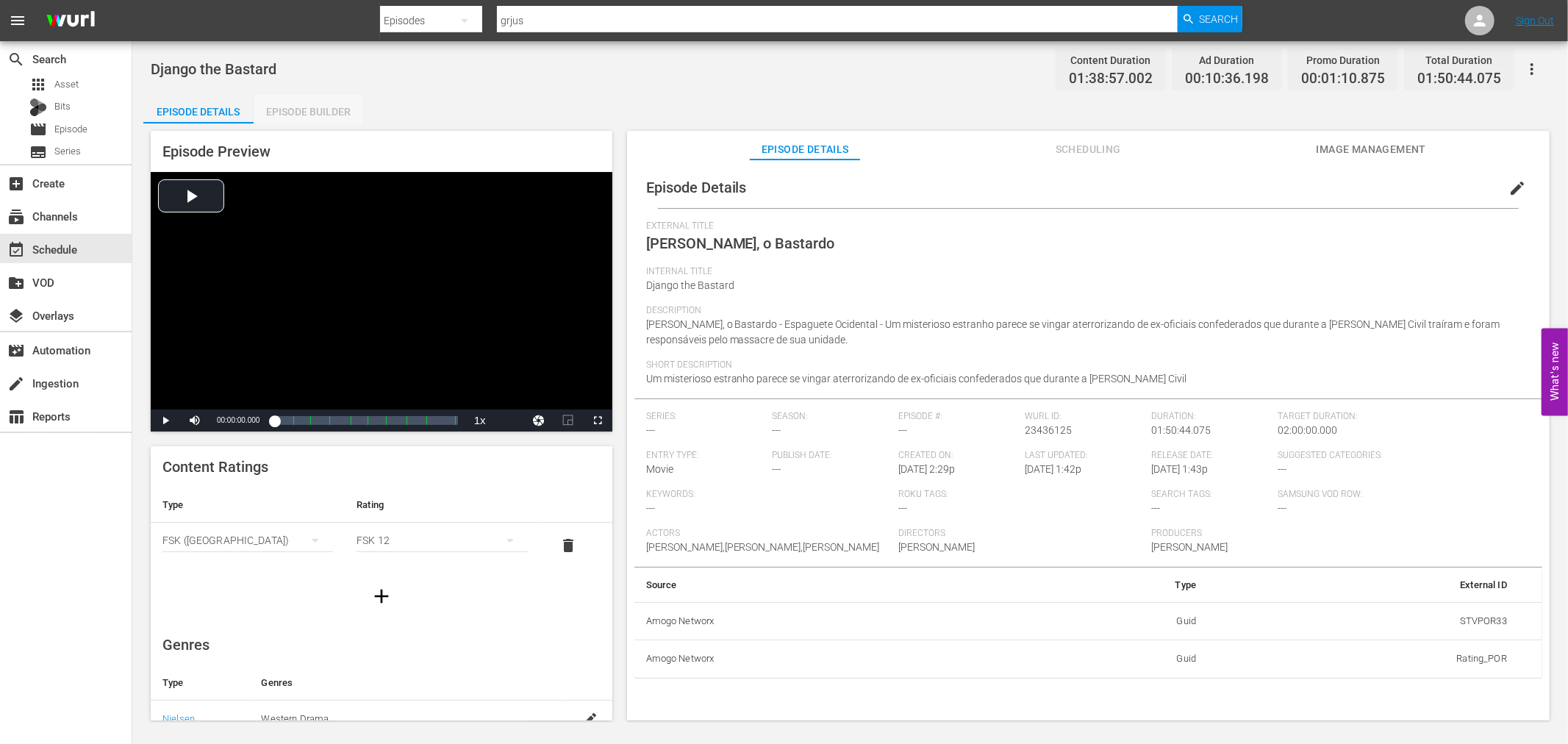
click at [320, 108] on div "Episode Builder" at bounding box center [308, 112] width 111 height 36
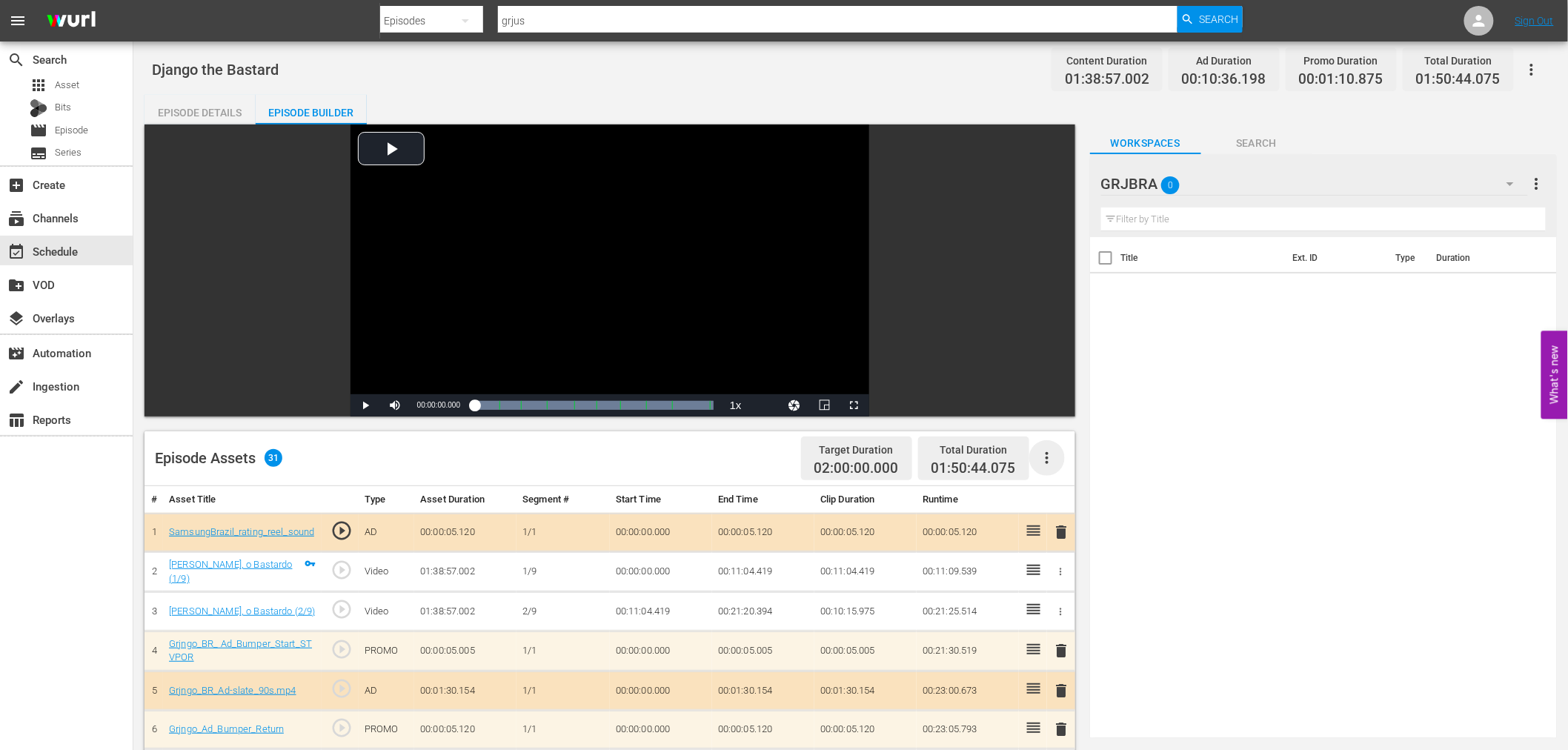
click at [1047, 463] on icon "button" at bounding box center [1047, 457] width 18 height 18
click at [1068, 505] on div "Clear Ads" at bounding box center [1091, 499] width 100 height 36
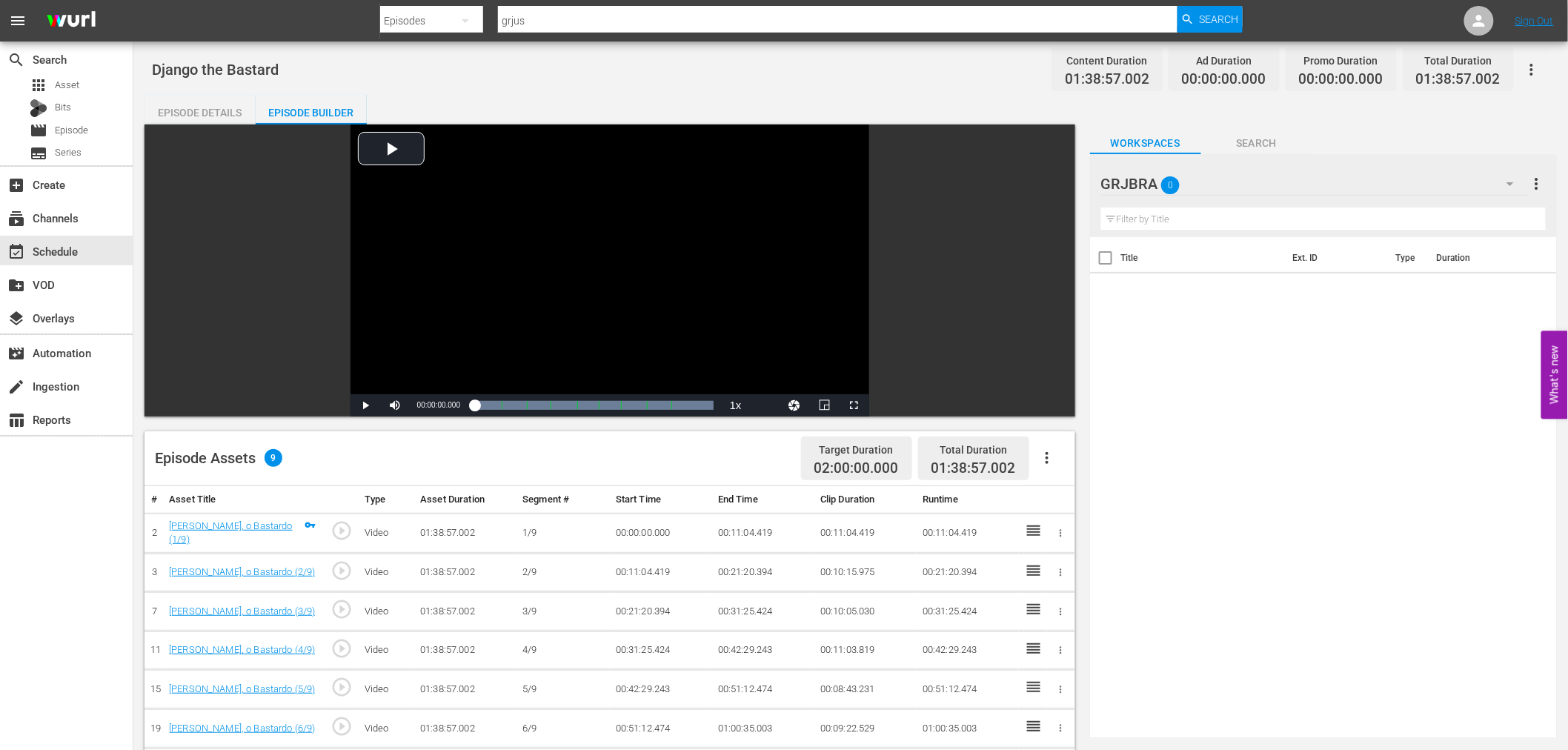
click at [1045, 456] on icon "button" at bounding box center [1047, 457] width 18 height 18
click at [1045, 456] on div "Fill with Ads" at bounding box center [1091, 464] width 100 height 36
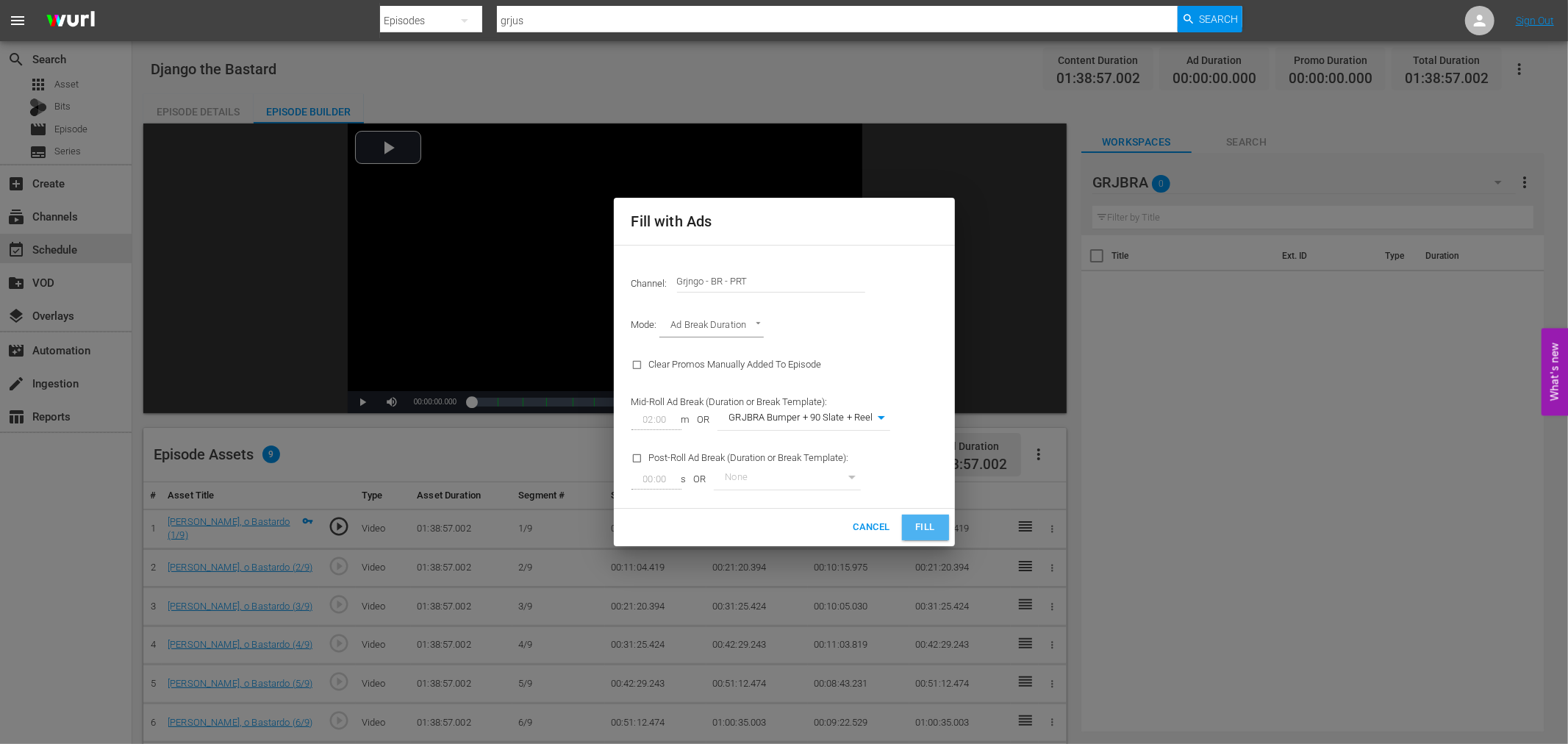
click at [930, 526] on span "Fill" at bounding box center [925, 527] width 23 height 17
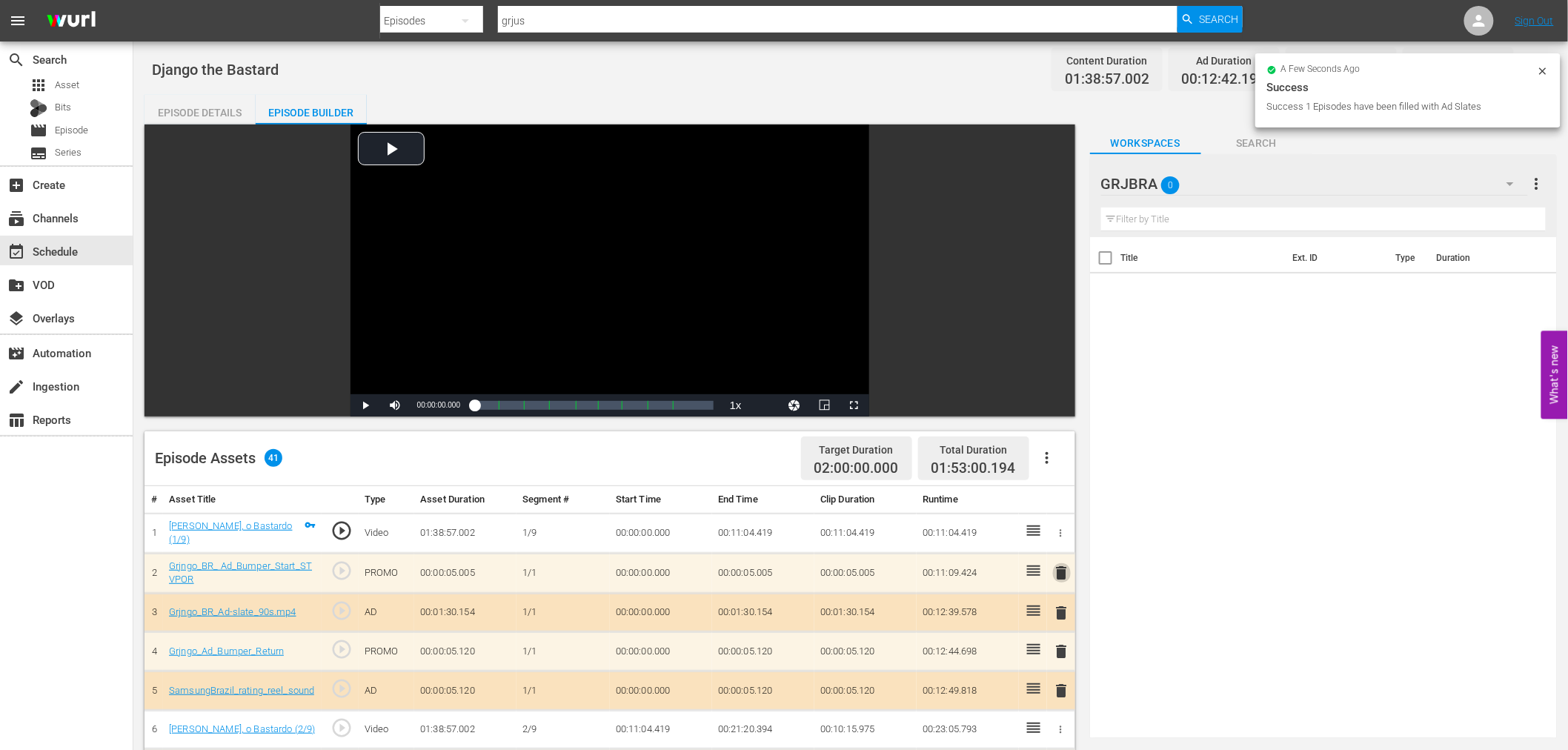
click at [1065, 566] on span "delete" at bounding box center [1062, 572] width 18 height 18
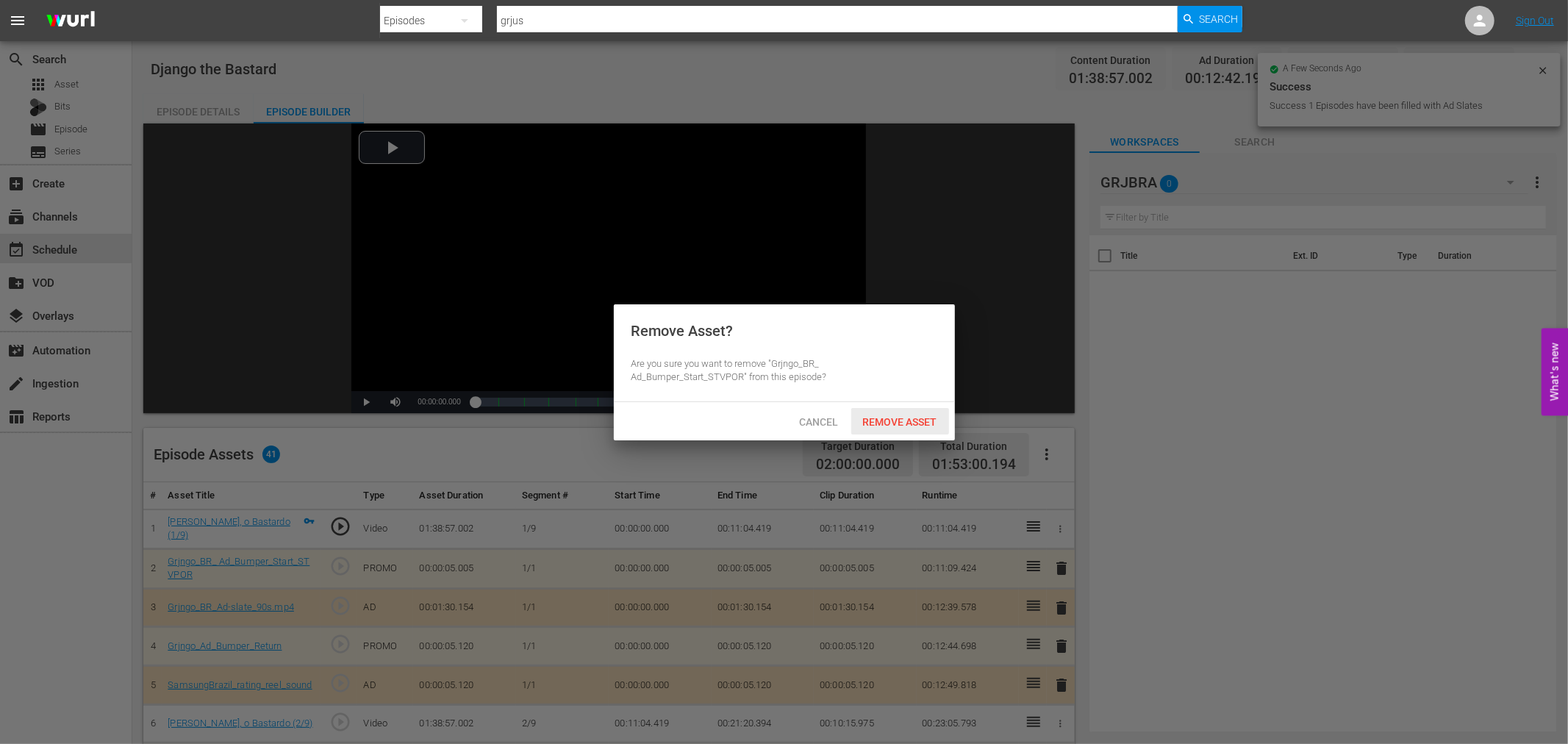
click at [938, 423] on span "Remove Asset" at bounding box center [900, 421] width 98 height 12
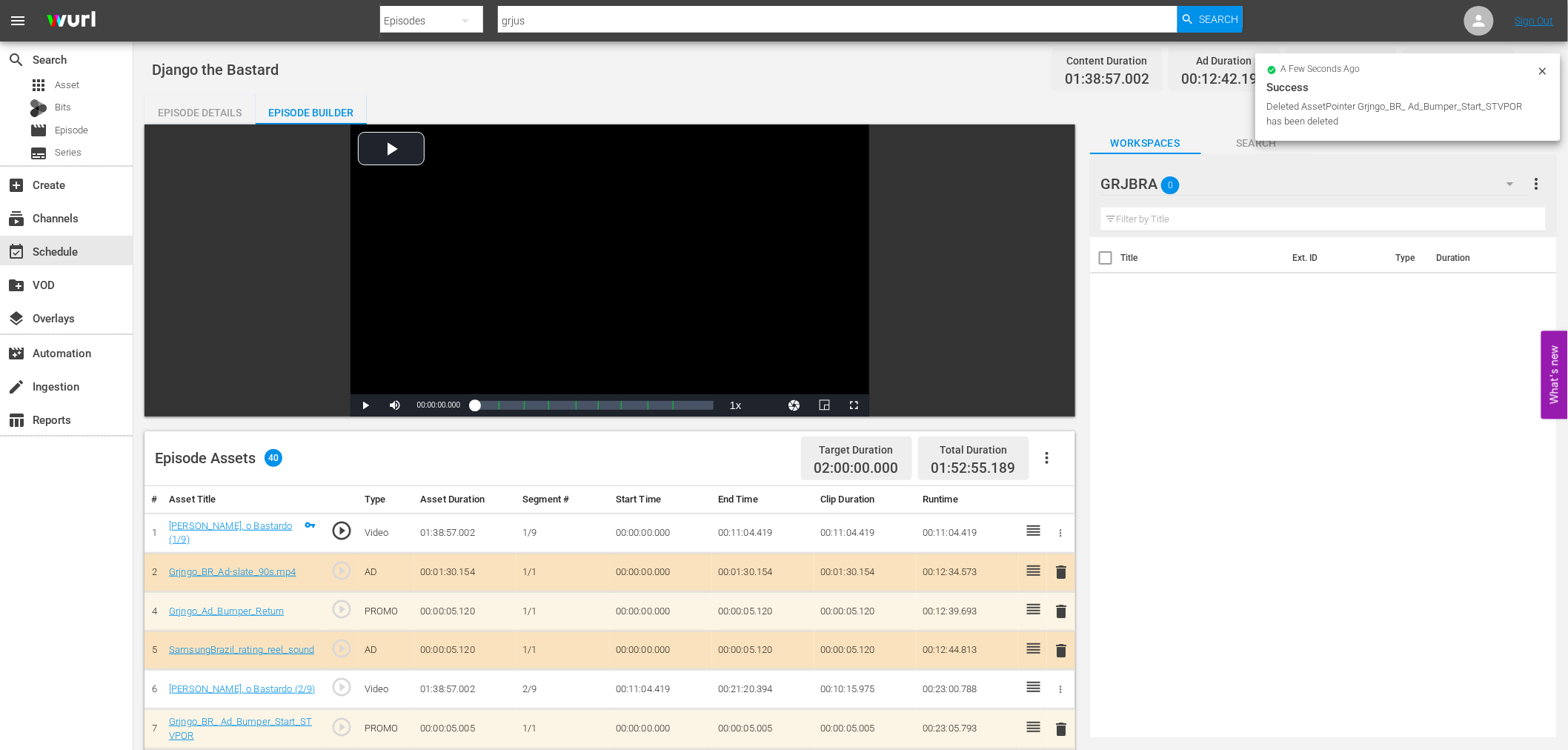
click at [1069, 570] on span "delete" at bounding box center [1062, 572] width 18 height 18
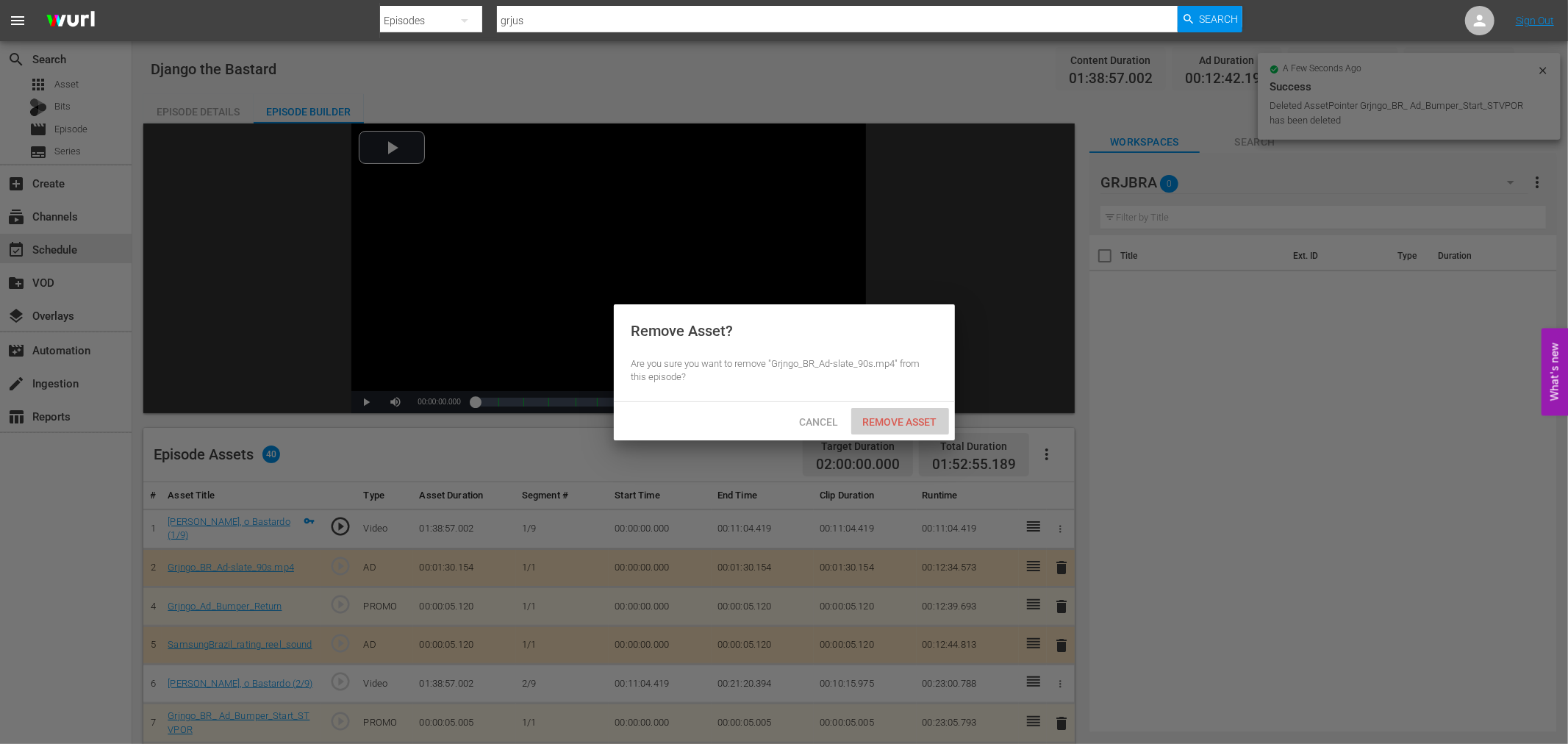
click at [928, 420] on span "Remove Asset" at bounding box center [900, 421] width 98 height 12
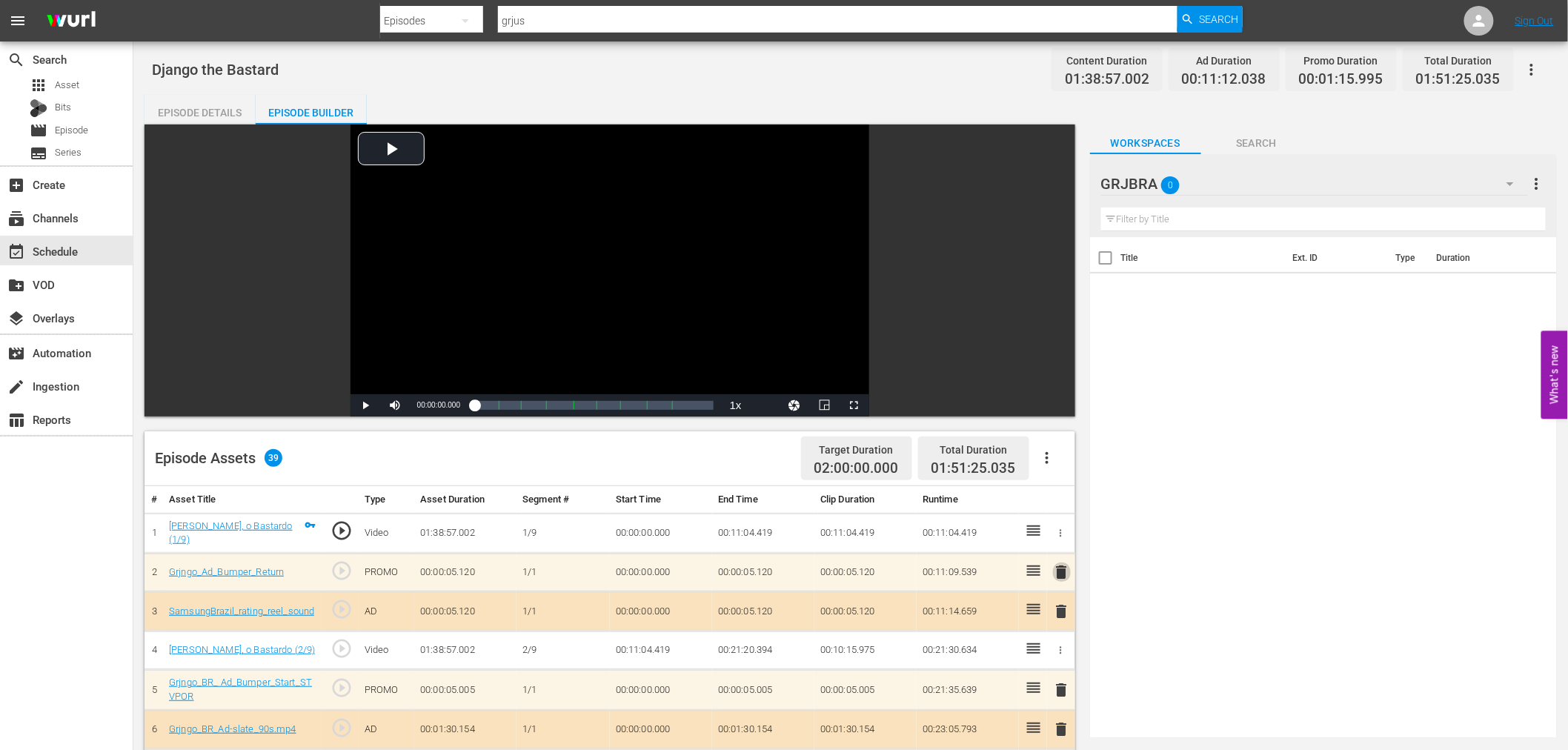
click at [1069, 565] on span "delete" at bounding box center [1062, 572] width 18 height 18
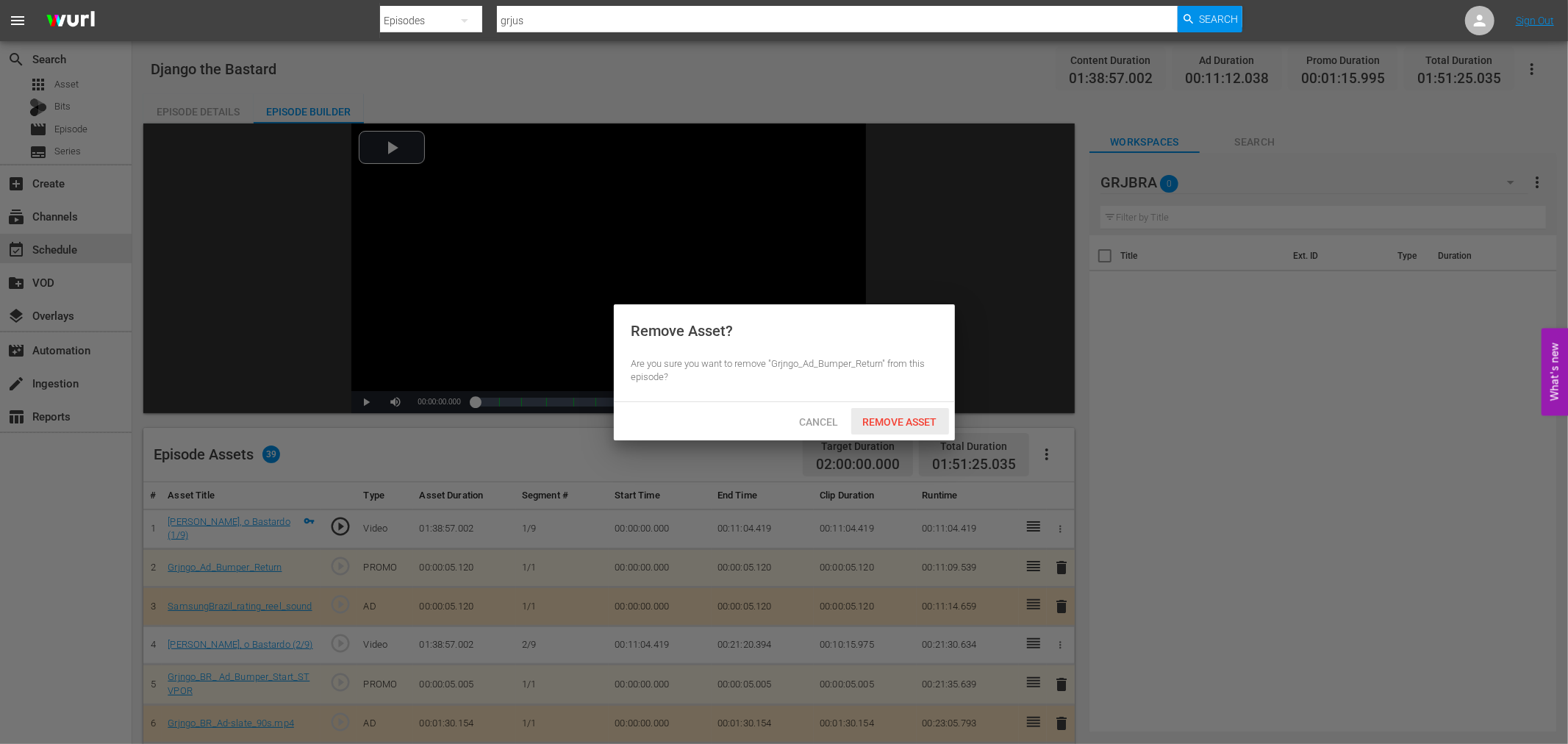
click at [906, 425] on span "Remove Asset" at bounding box center [900, 421] width 98 height 12
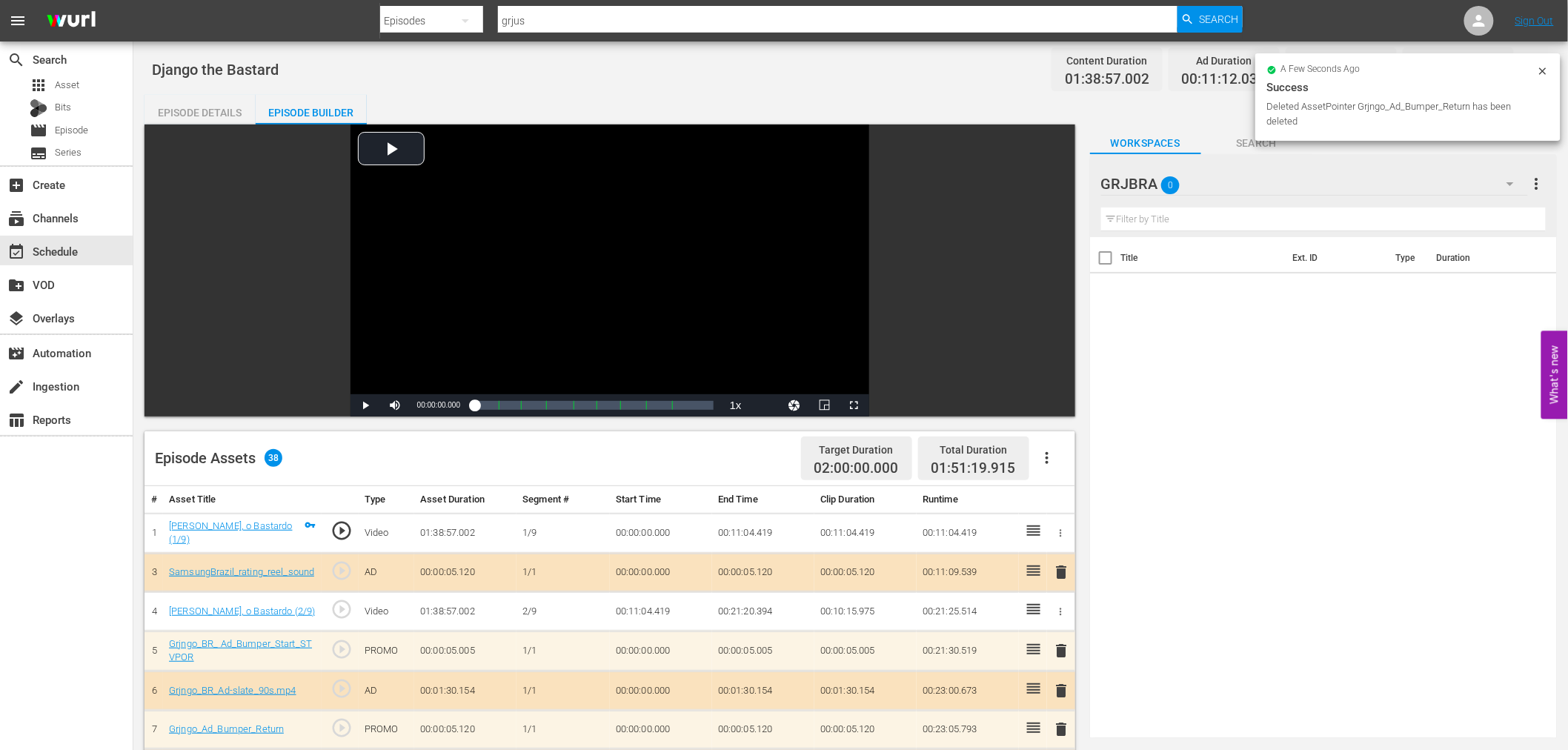
click at [1064, 567] on span "delete" at bounding box center [1062, 572] width 18 height 18
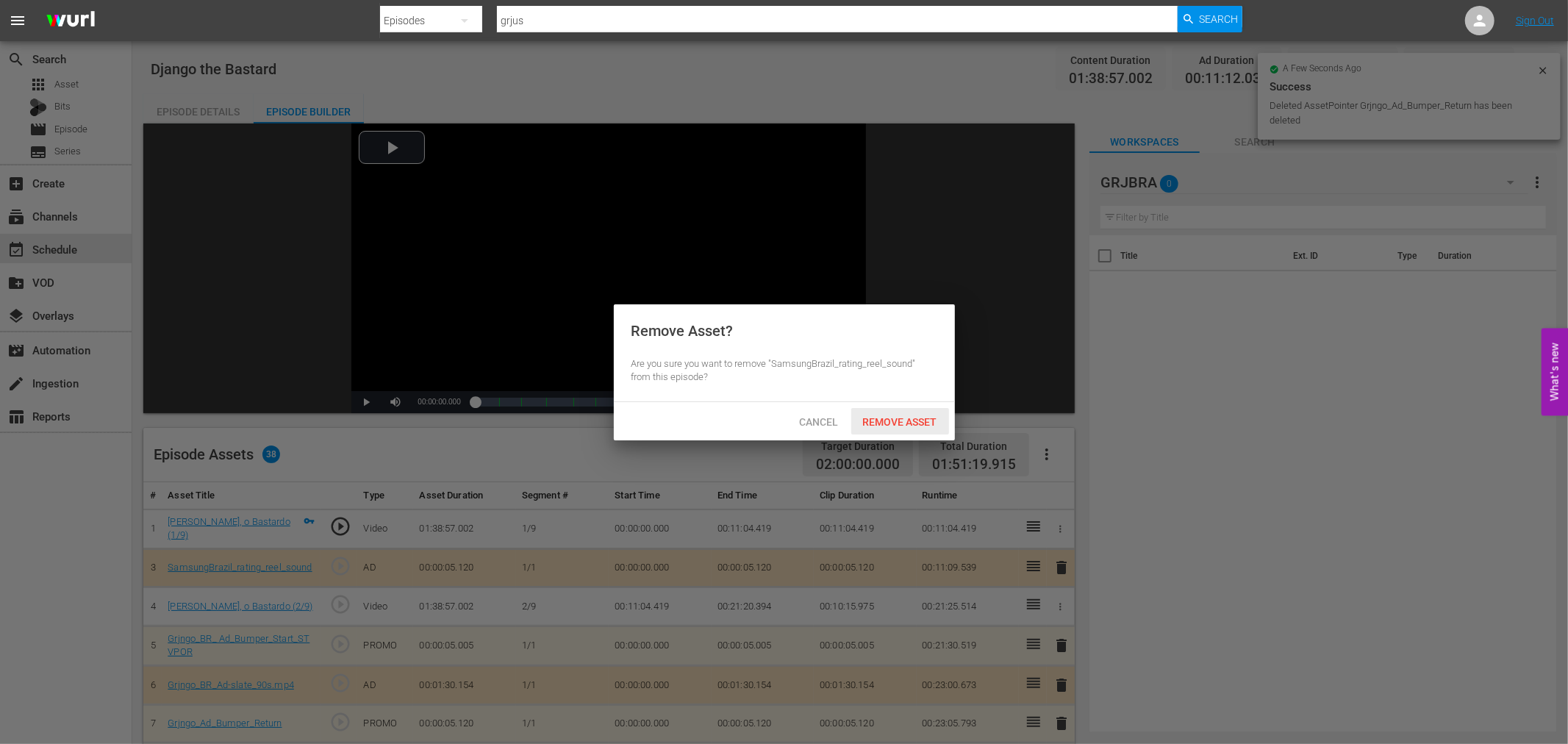
click at [910, 427] on div "Remove Asset" at bounding box center [900, 421] width 98 height 27
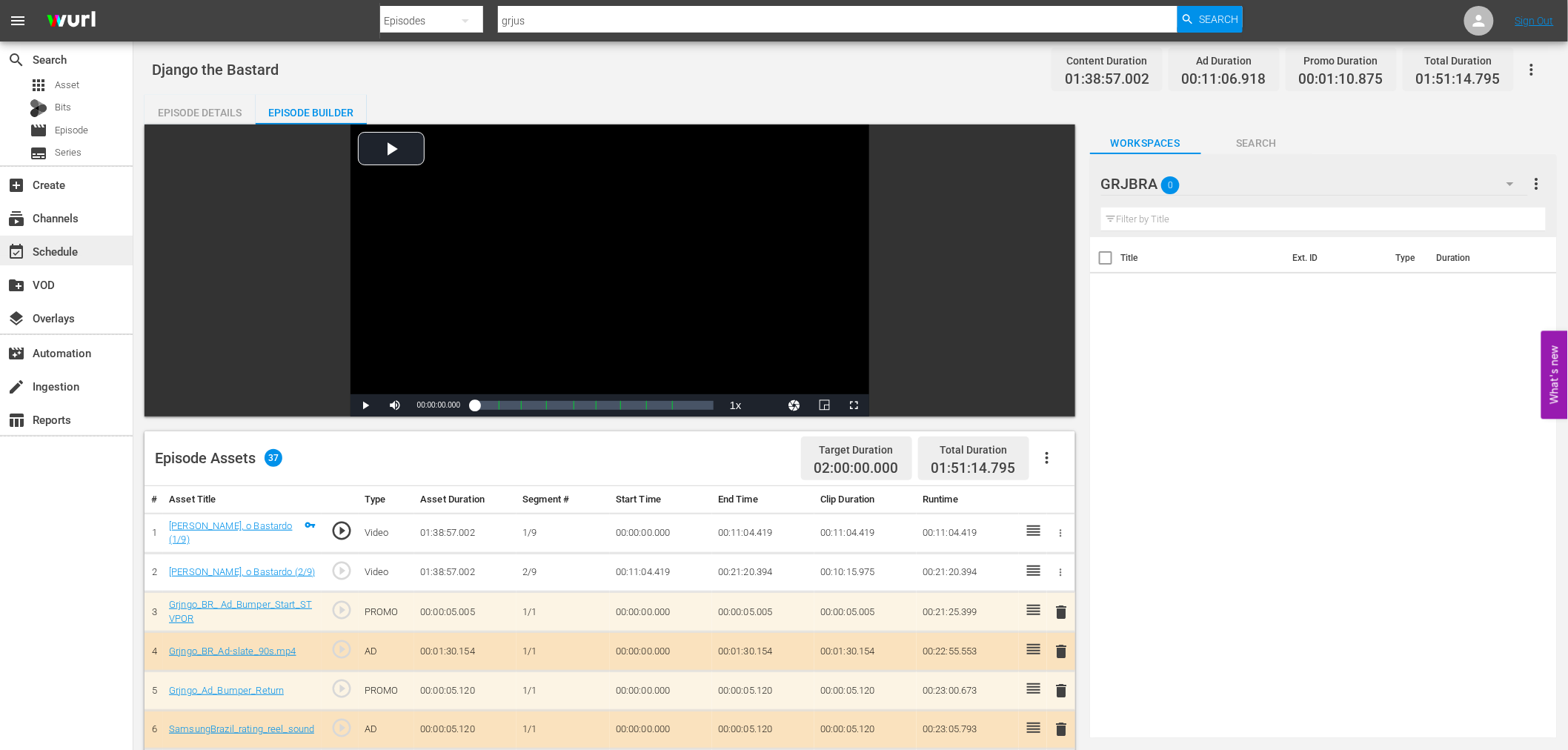
click at [77, 250] on div "event_available Schedule" at bounding box center [41, 248] width 83 height 13
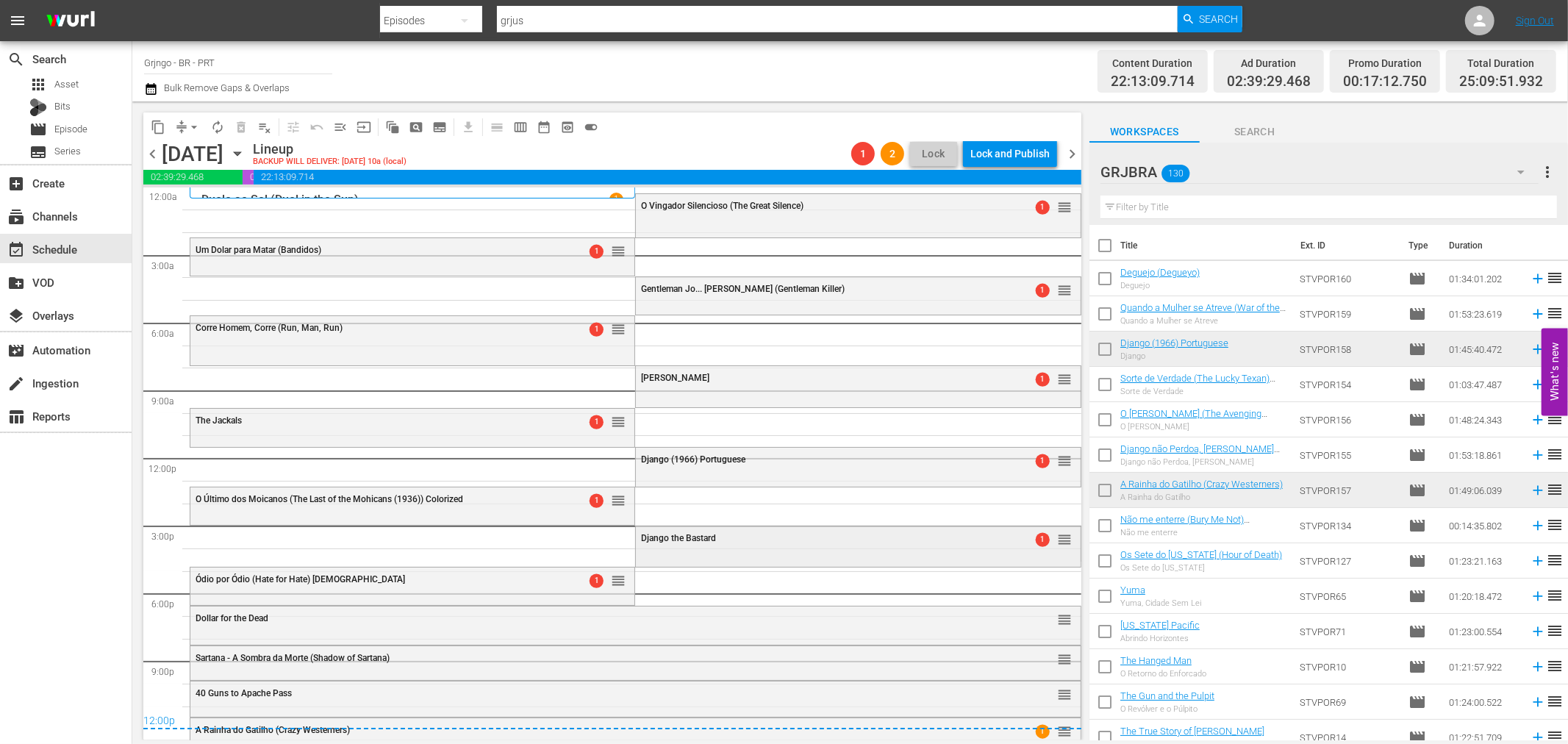
click at [723, 547] on div "Django the Bastard 1 reorder" at bounding box center [858, 538] width 444 height 25
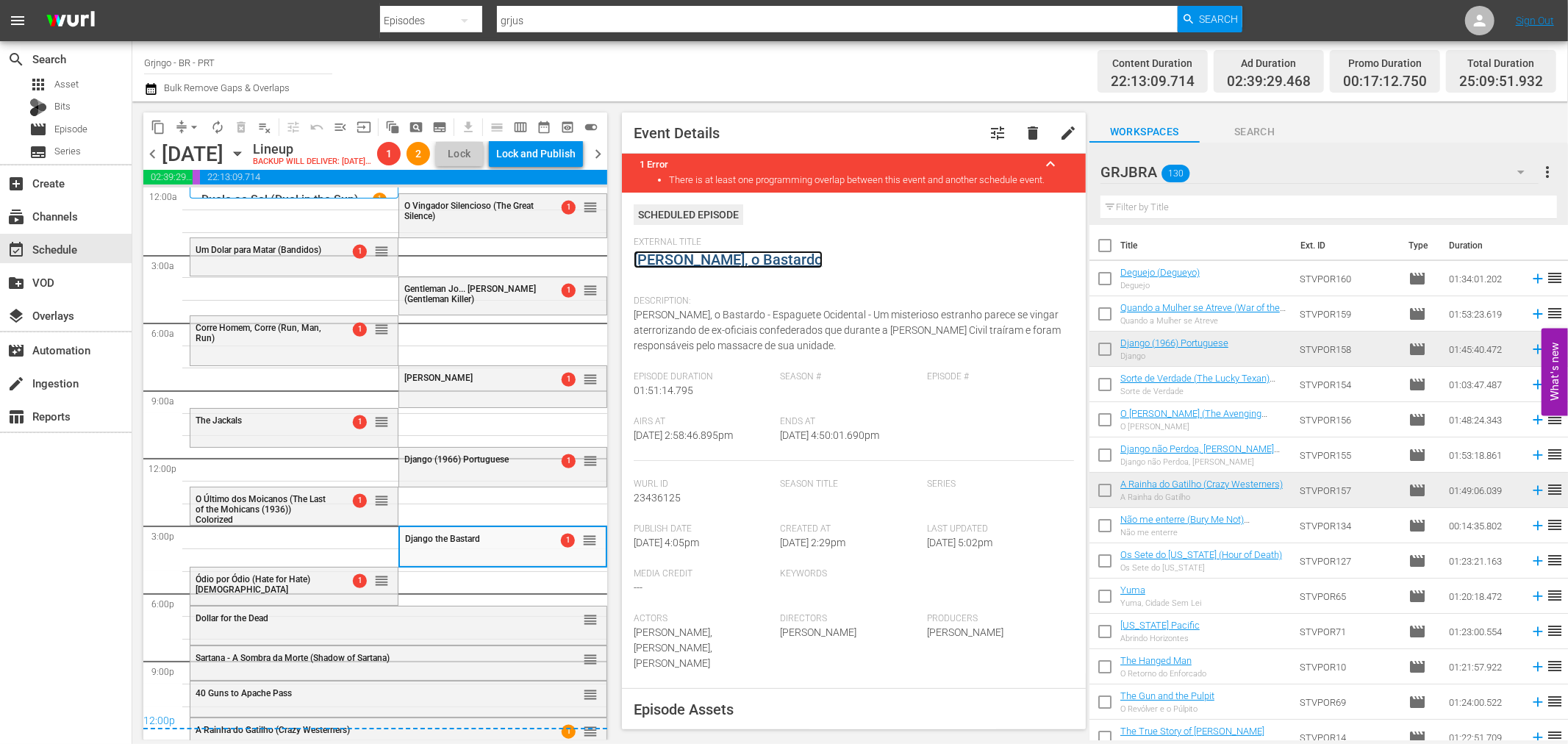
click at [647, 253] on link "[PERSON_NAME], o Bastardo" at bounding box center [728, 259] width 189 height 18
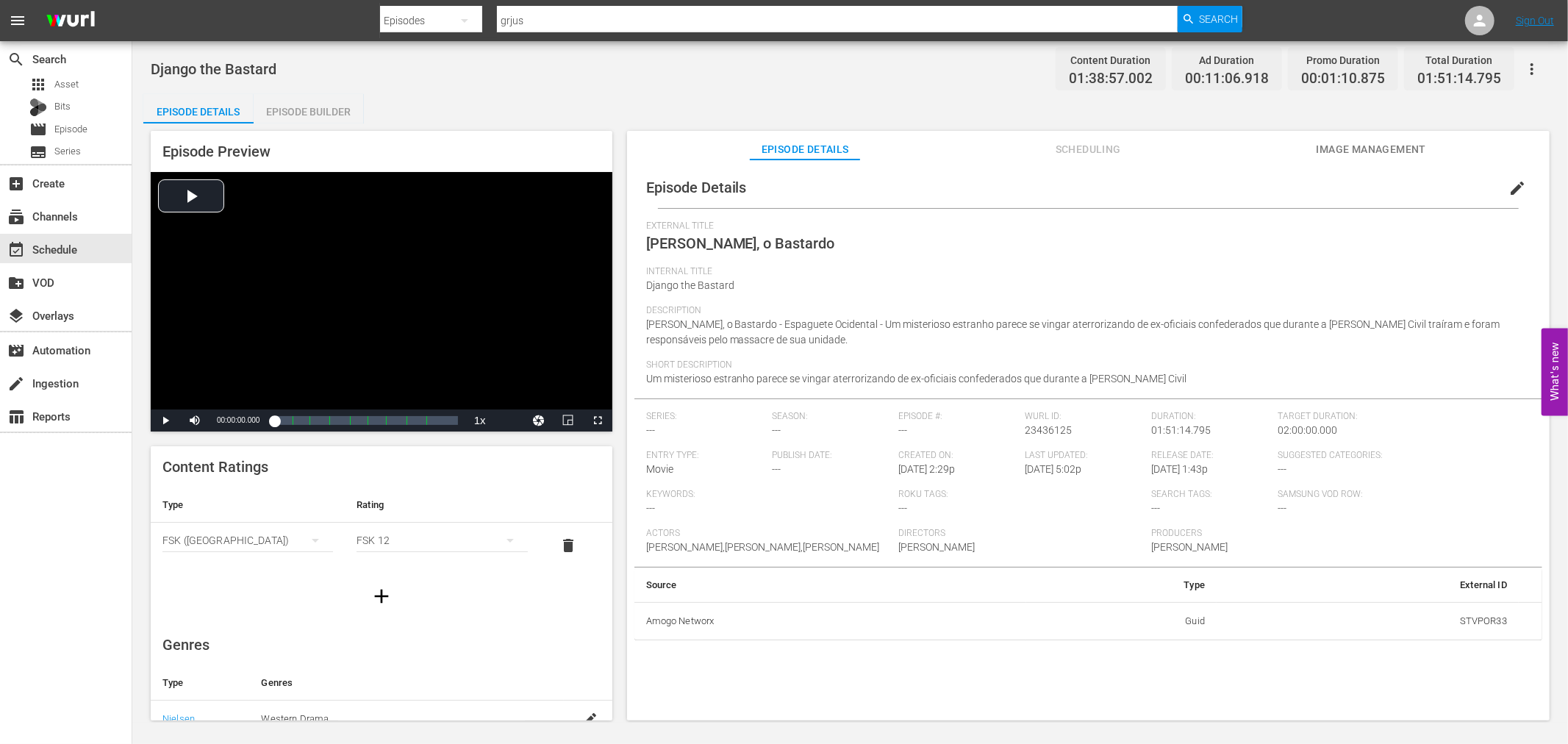
click at [328, 103] on div "Episode Builder" at bounding box center [308, 112] width 111 height 36
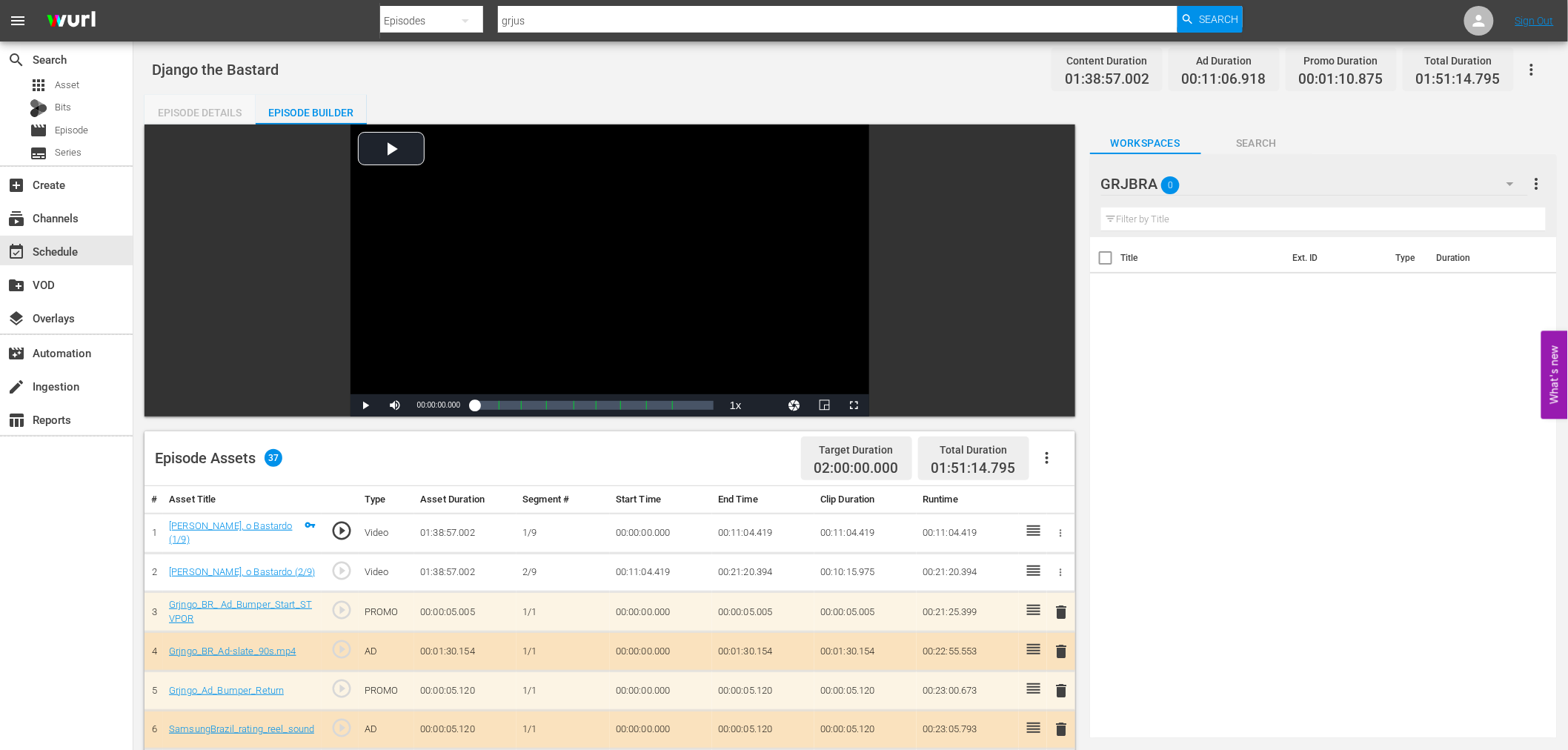
click at [222, 107] on div "Episode Details" at bounding box center [199, 113] width 111 height 36
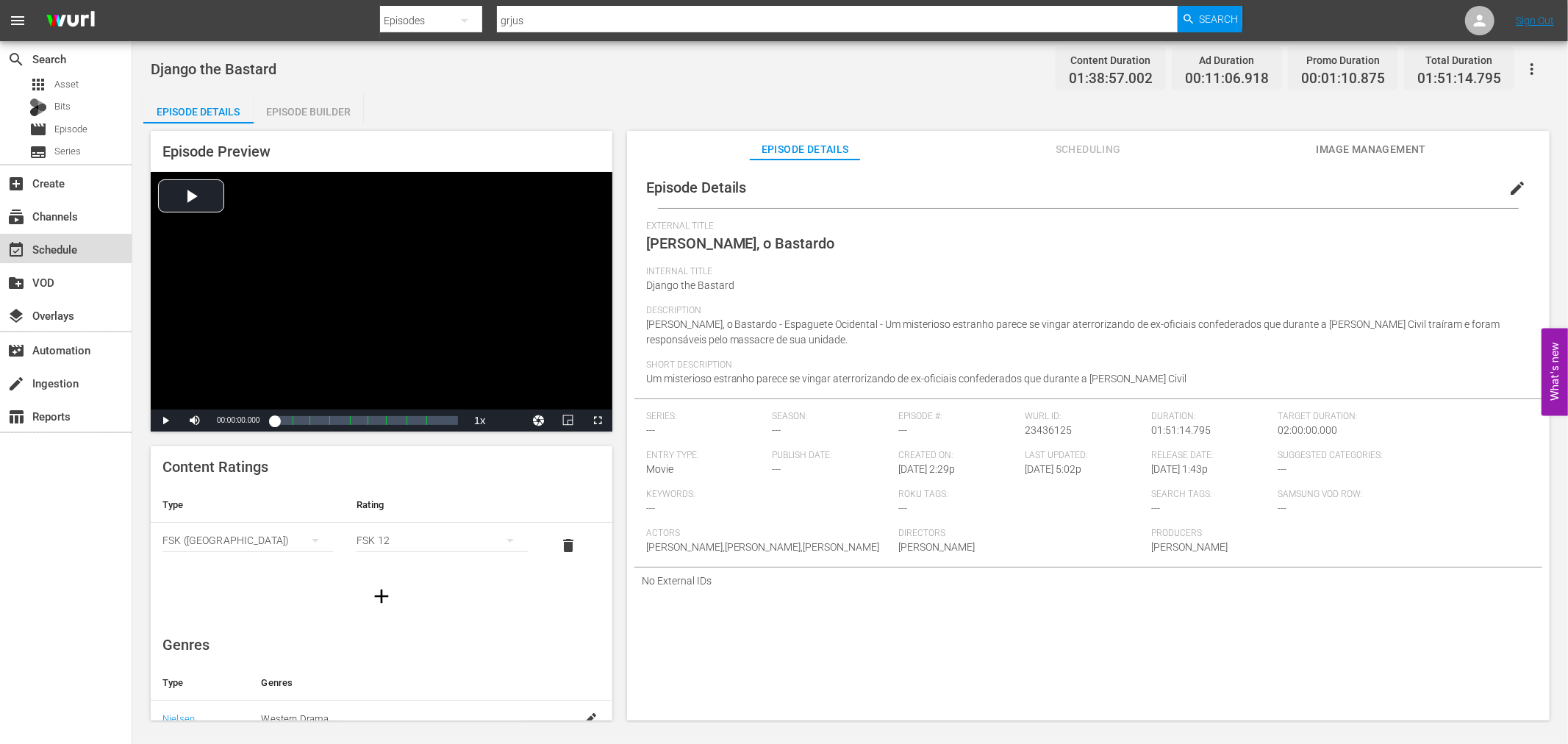
click at [65, 245] on div "event_available Schedule" at bounding box center [41, 246] width 83 height 13
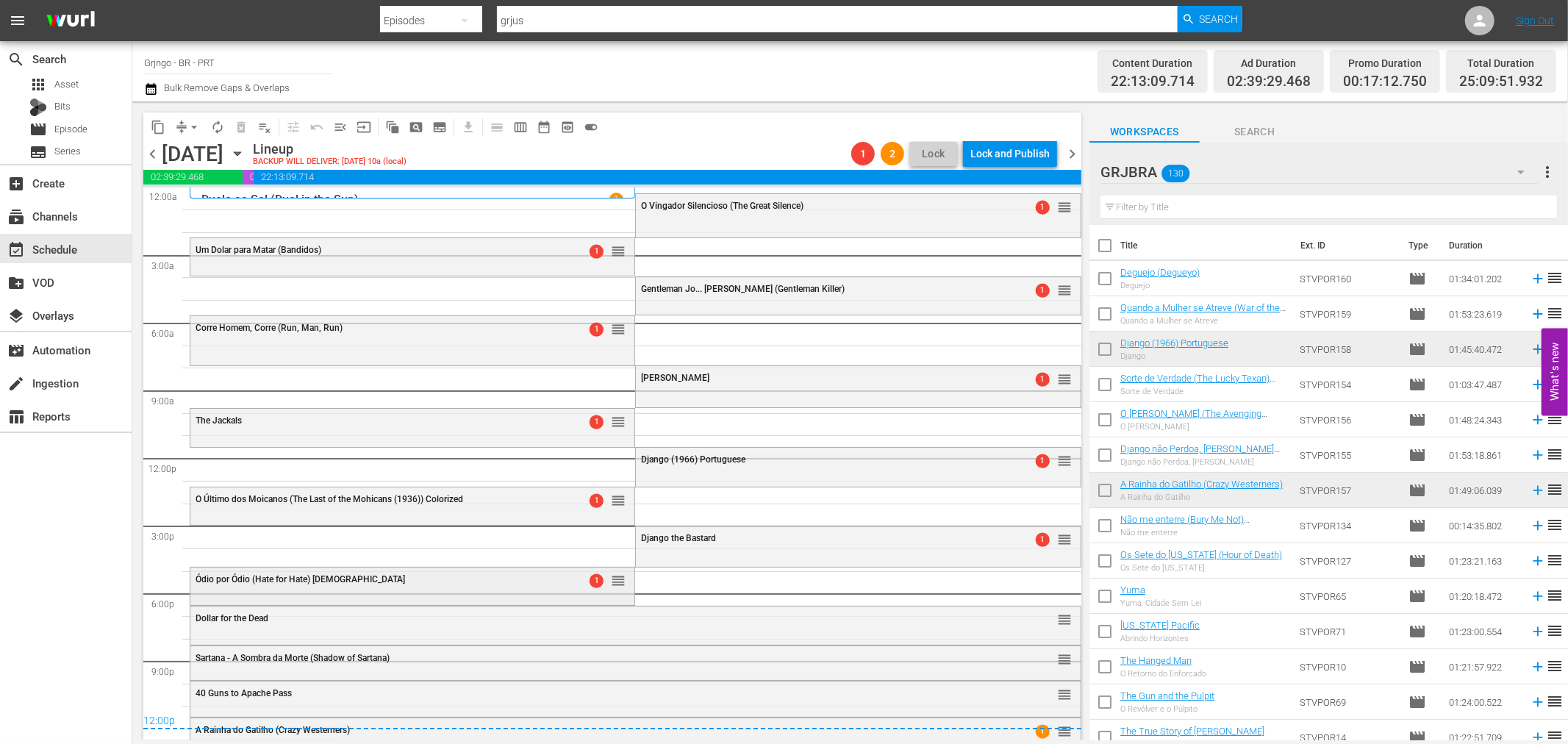
click at [349, 588] on div "Ódio por Ódio (Hate for Hate) Portuguese 1 reorder" at bounding box center [412, 579] width 444 height 25
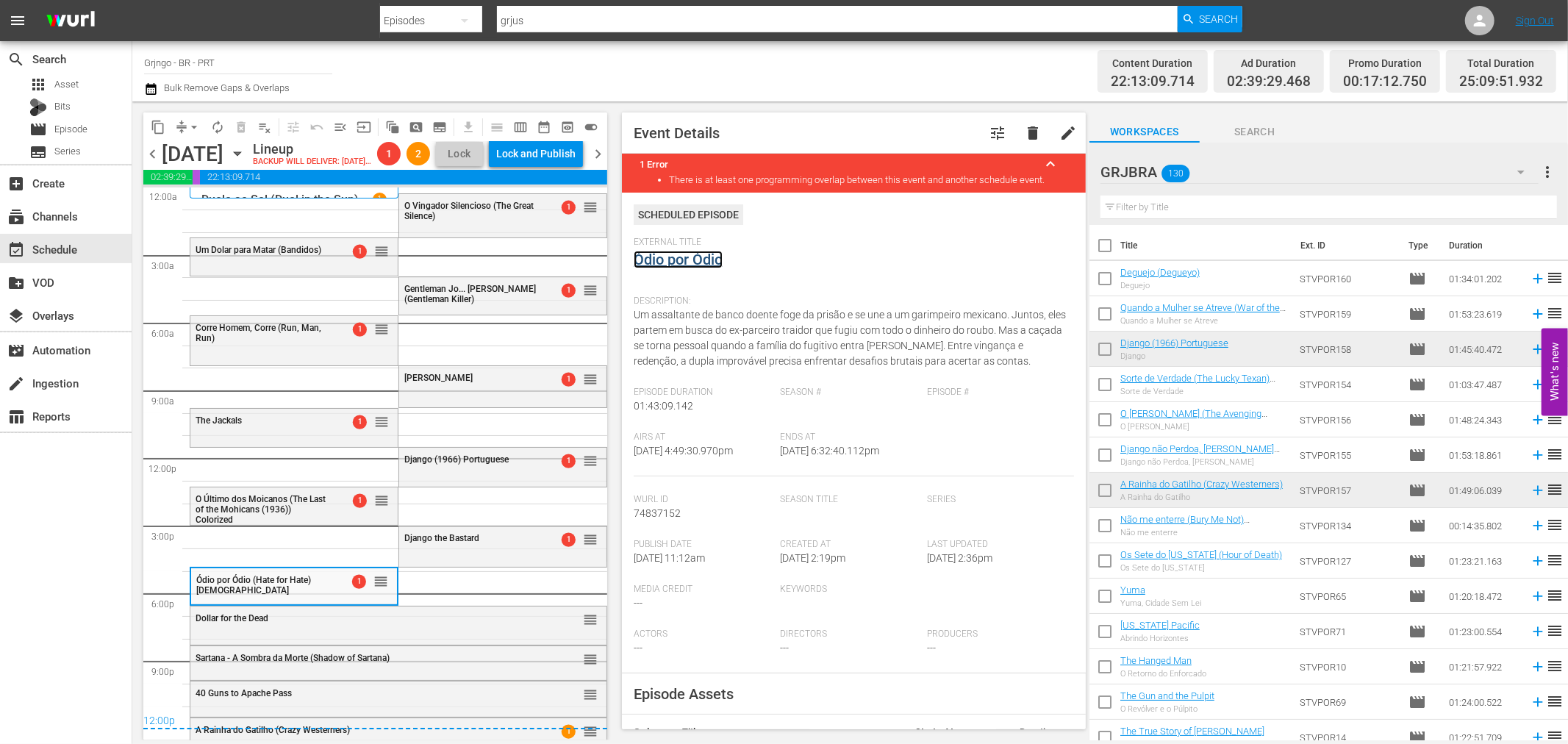
click at [663, 258] on link "Ódio por Ódio" at bounding box center [678, 259] width 89 height 18
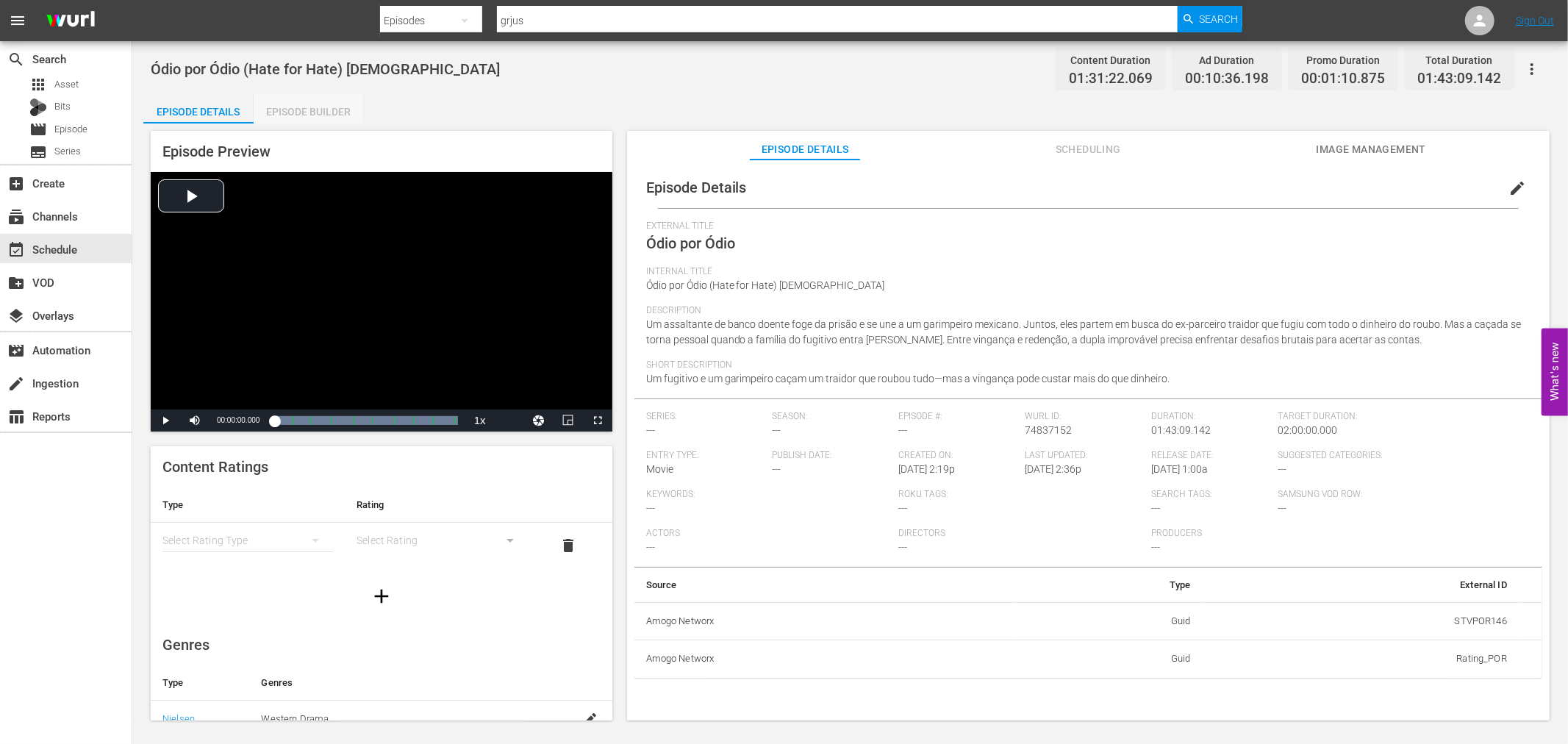
click at [302, 113] on div "Episode Builder" at bounding box center [308, 112] width 111 height 36
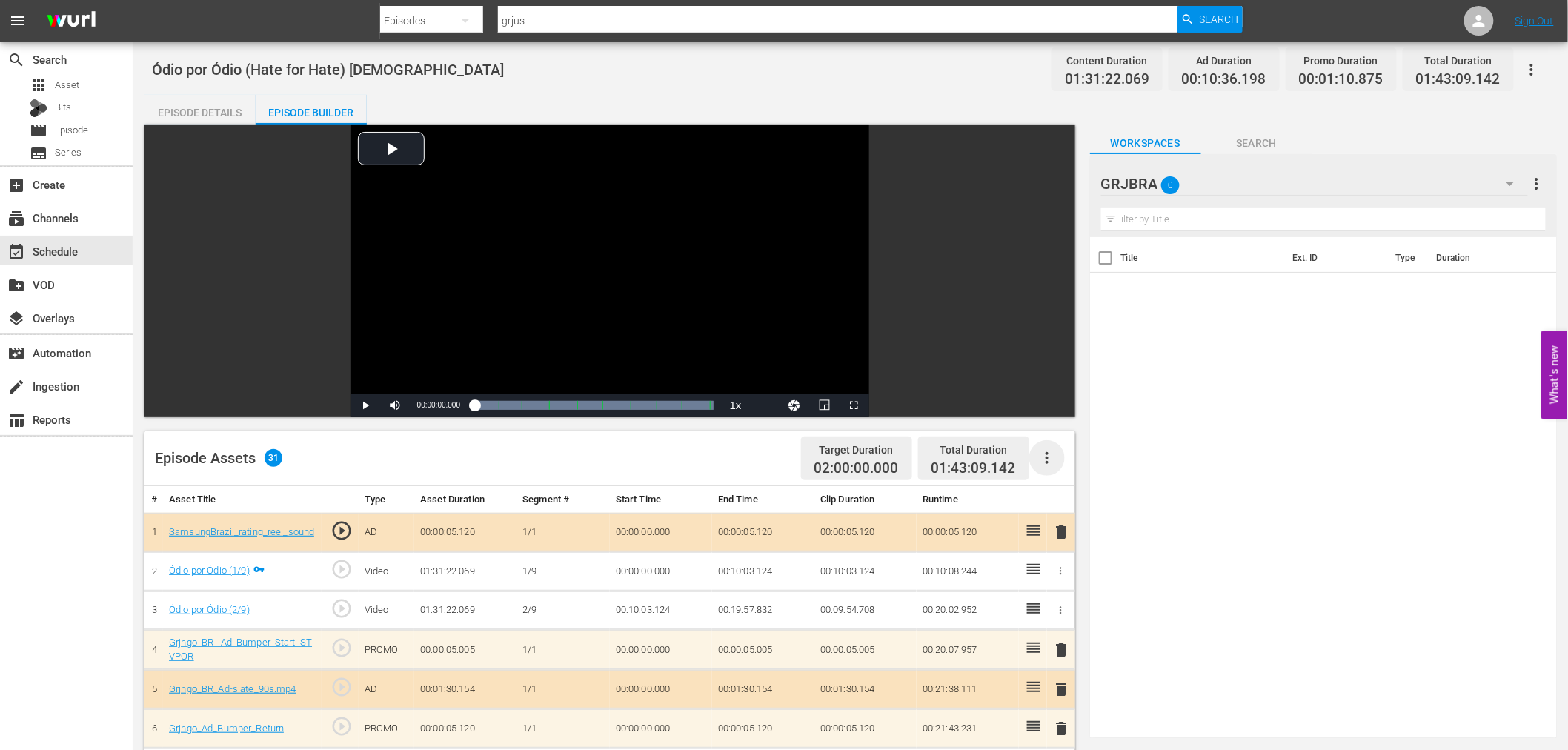
click at [1048, 455] on icon "button" at bounding box center [1047, 457] width 18 height 18
click at [1048, 493] on div "Clear Ads" at bounding box center [1091, 499] width 100 height 36
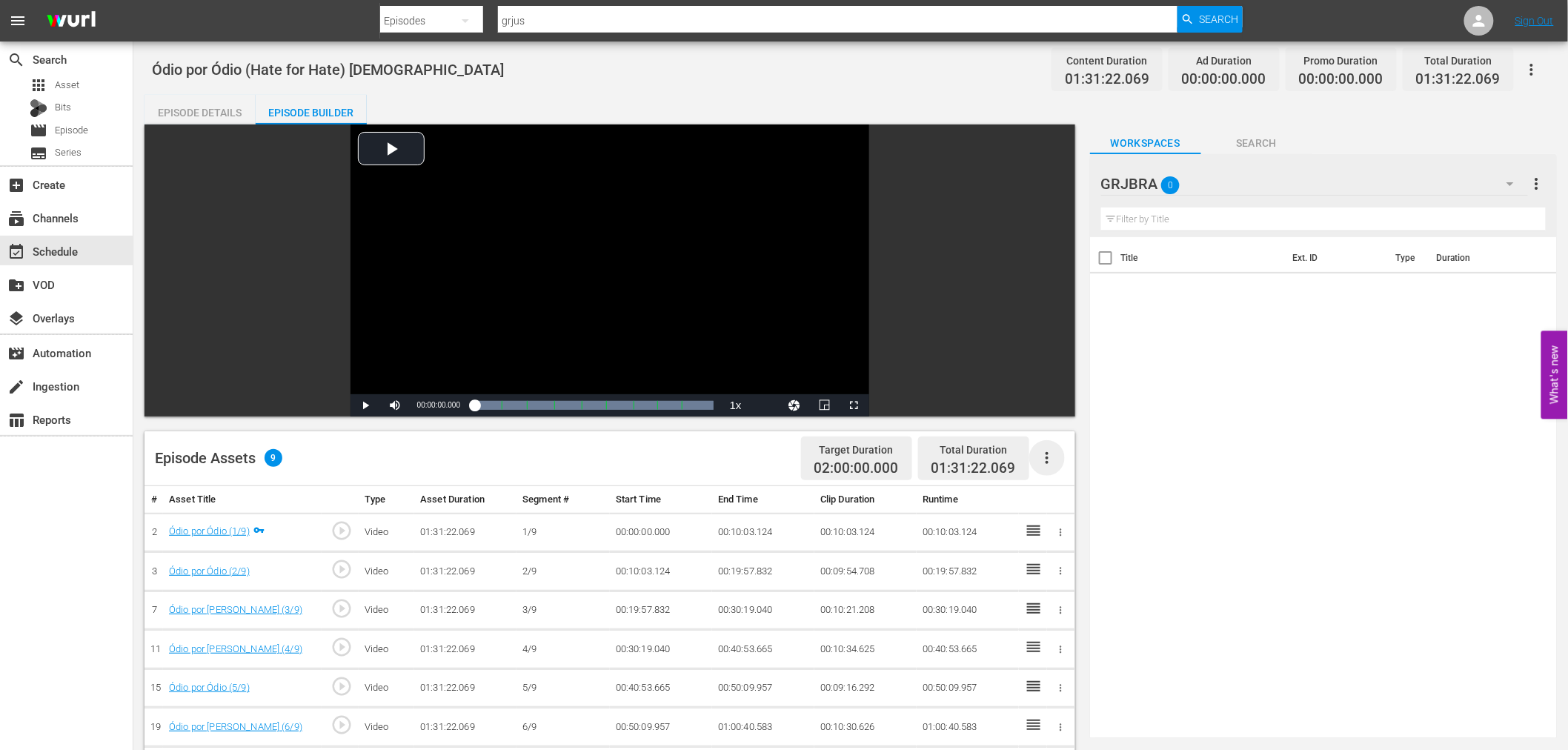
click at [1045, 462] on icon "button" at bounding box center [1047, 457] width 18 height 18
click at [1051, 461] on div "Fill with Ads" at bounding box center [1091, 464] width 100 height 36
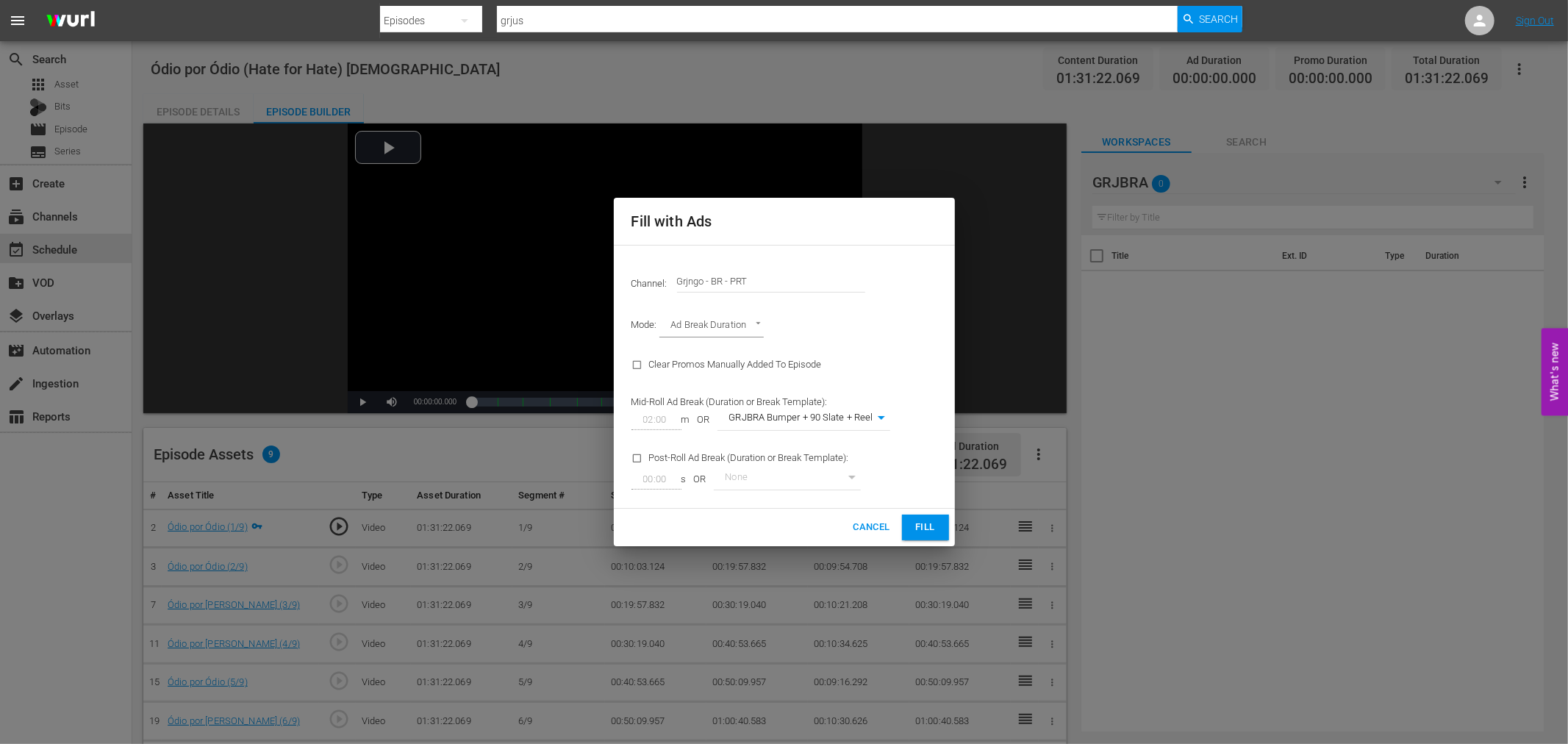
click at [923, 529] on span "Fill" at bounding box center [925, 527] width 23 height 17
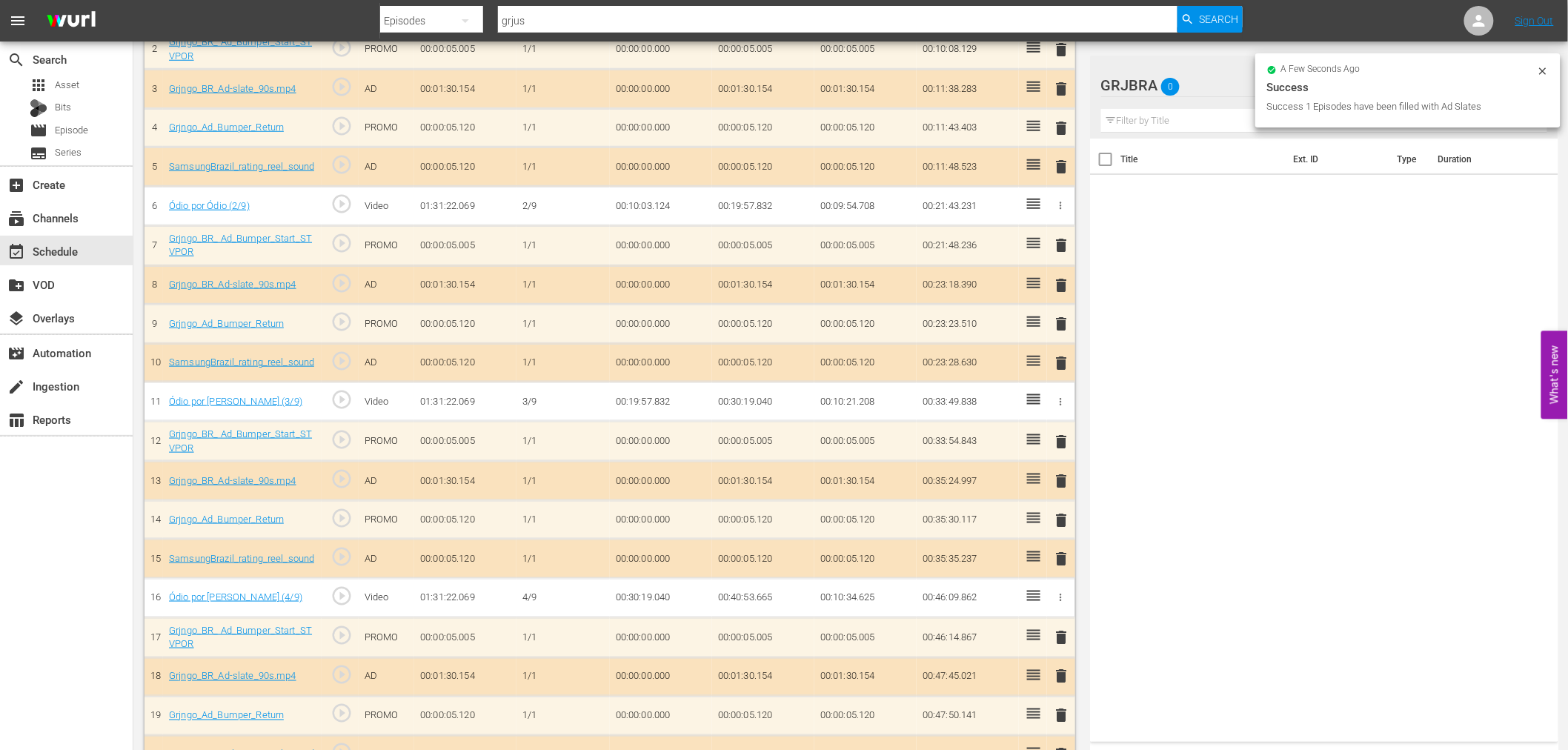
scroll to position [329, 0]
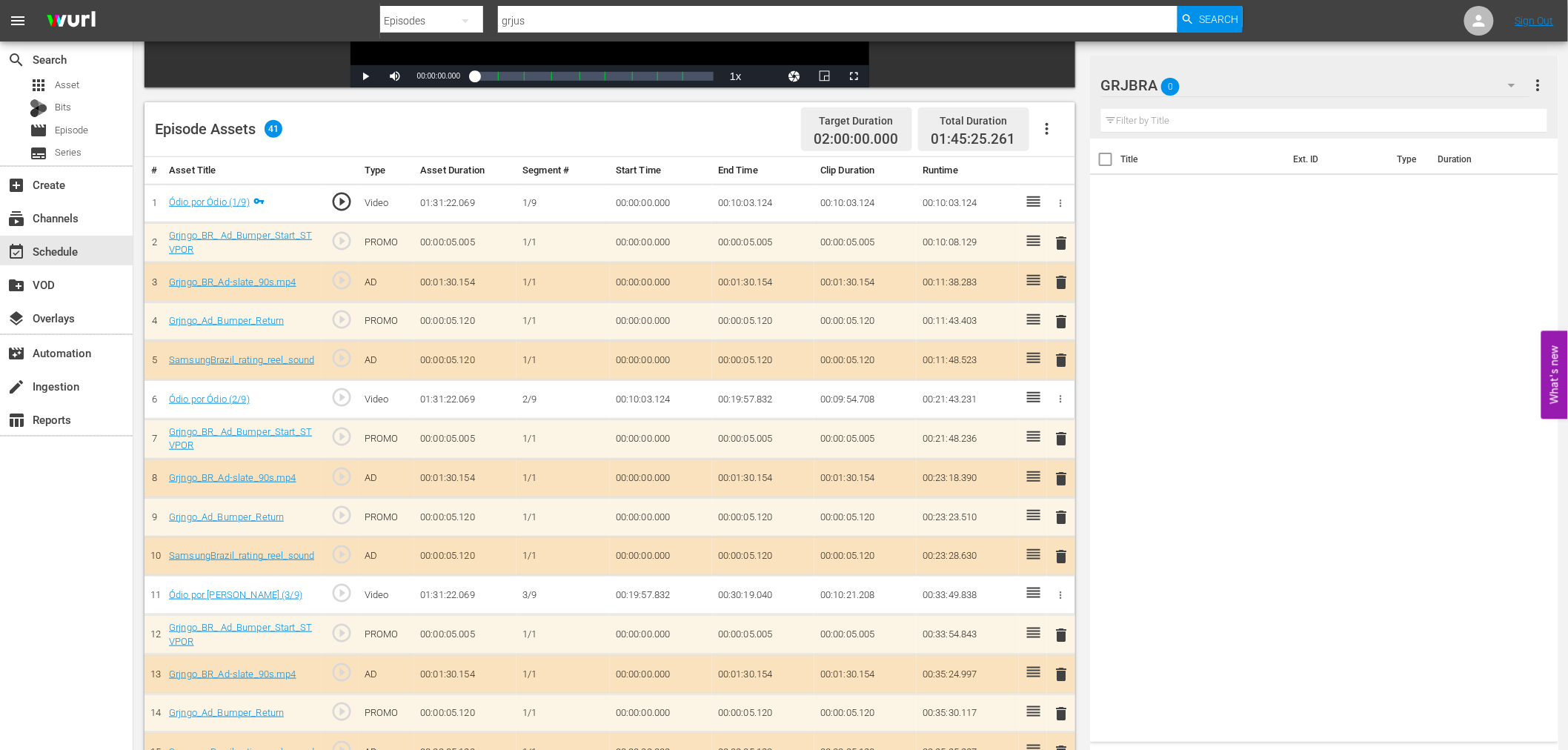
click at [1060, 239] on span "delete" at bounding box center [1062, 243] width 18 height 18
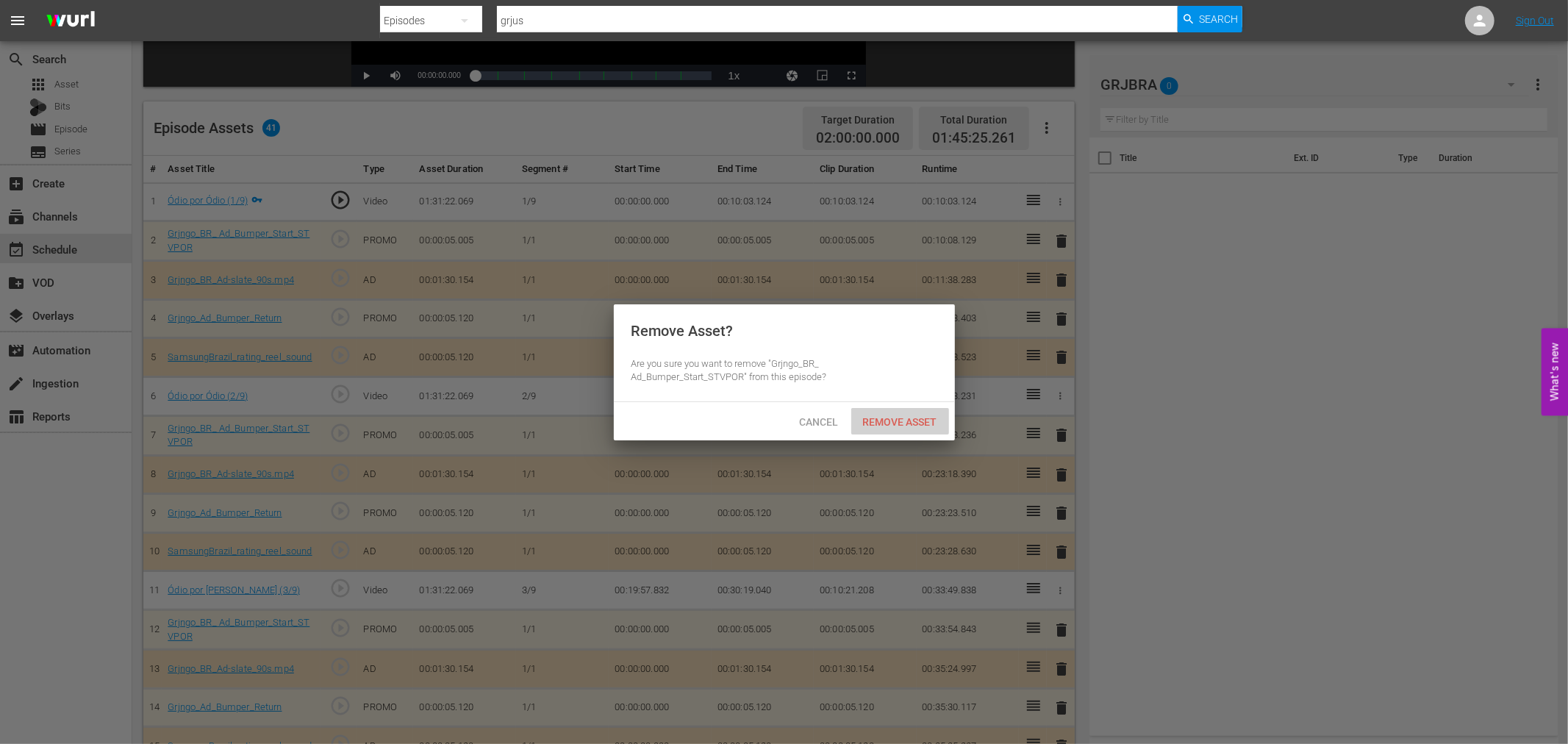
click at [904, 424] on span "Remove Asset" at bounding box center [900, 421] width 98 height 12
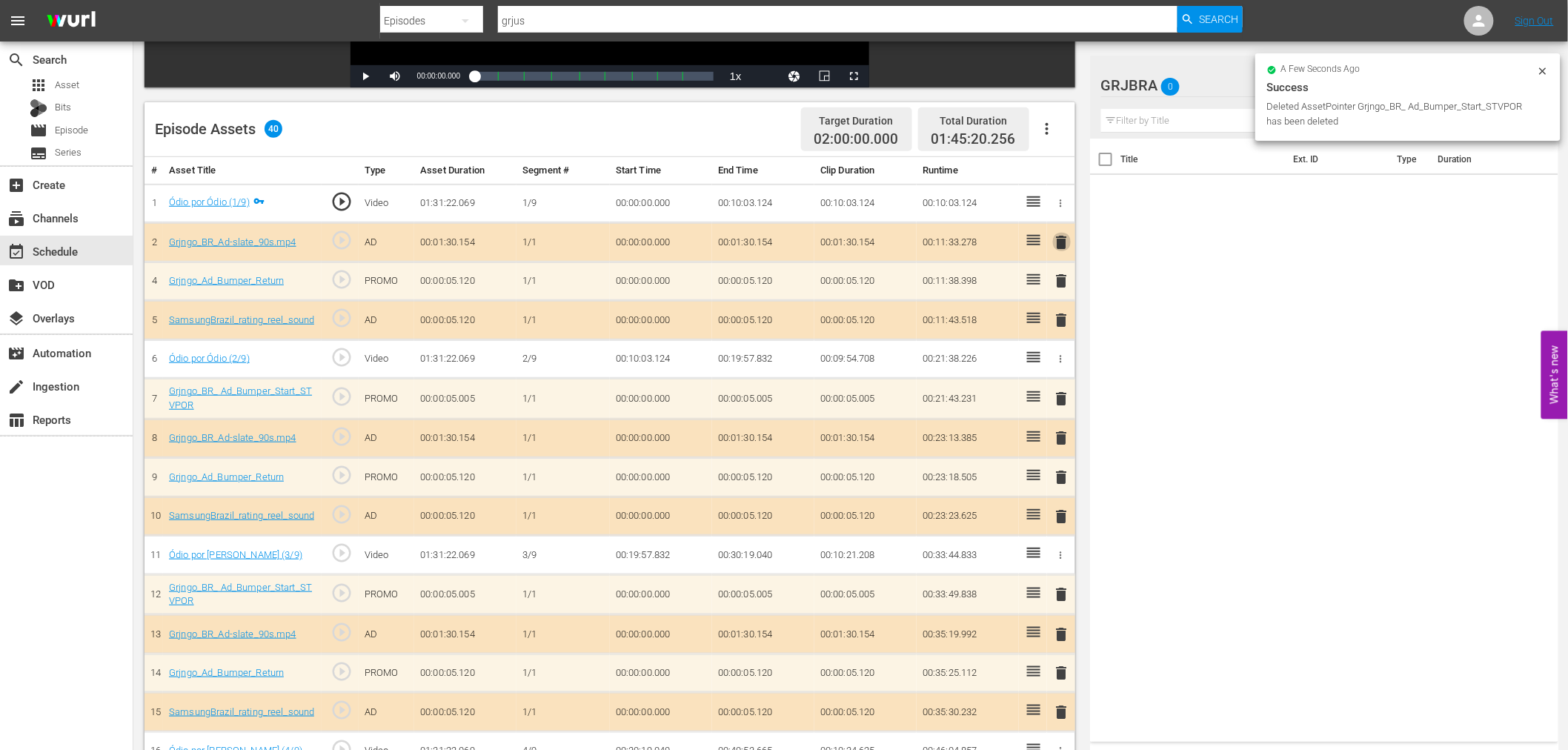
click at [1062, 238] on span "delete" at bounding box center [1062, 242] width 18 height 18
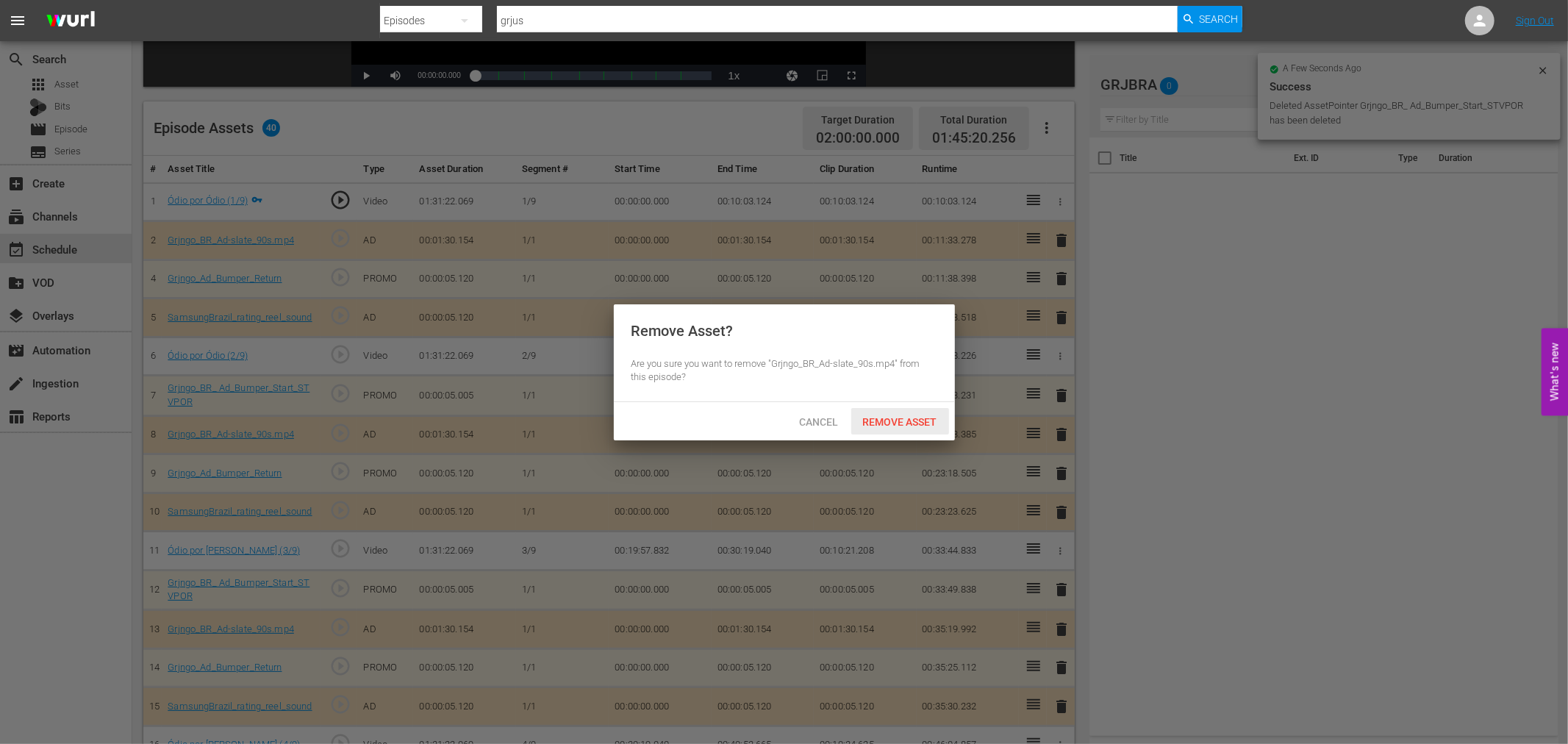
click at [917, 420] on span "Remove Asset" at bounding box center [900, 421] width 98 height 12
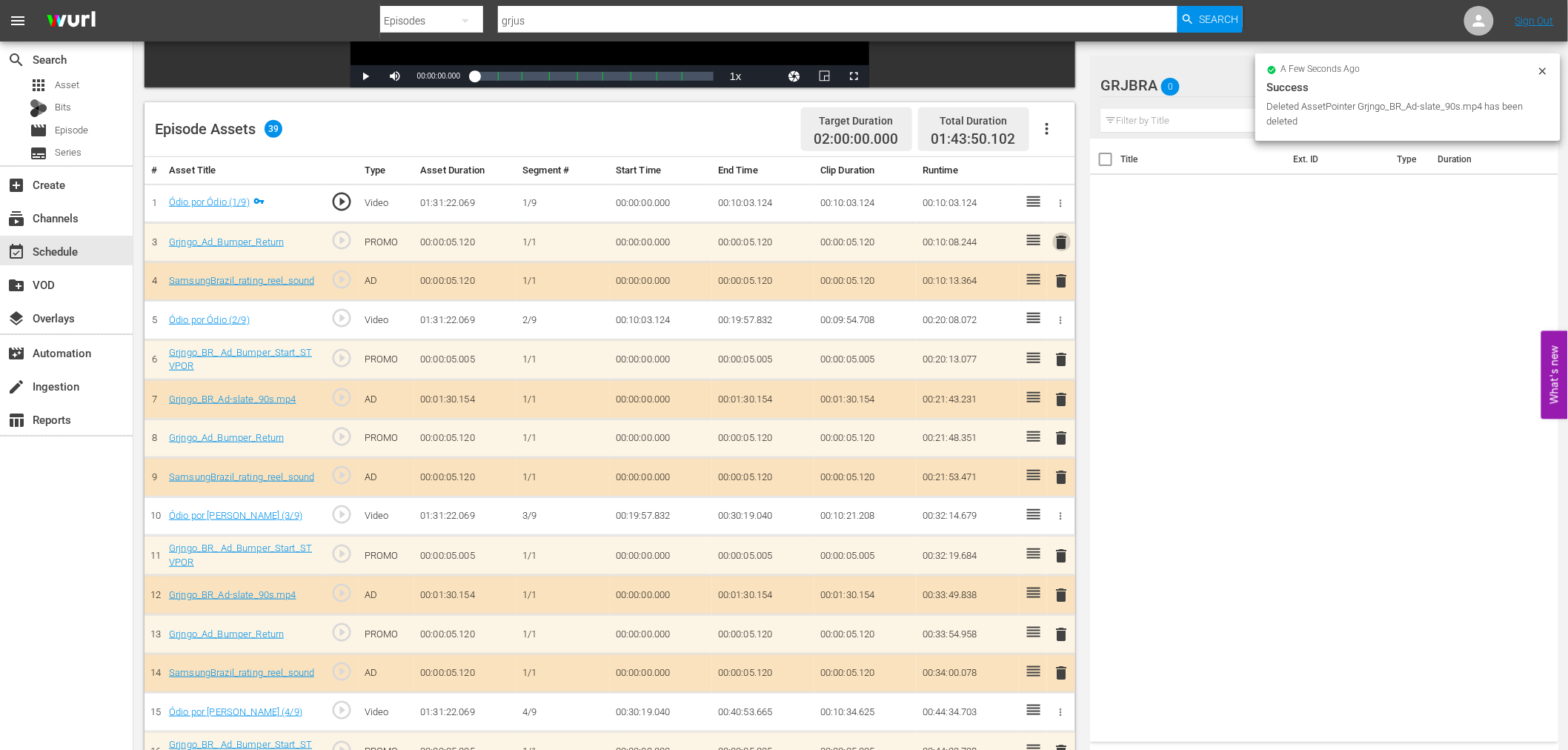
click at [1060, 238] on span "delete" at bounding box center [1062, 242] width 18 height 18
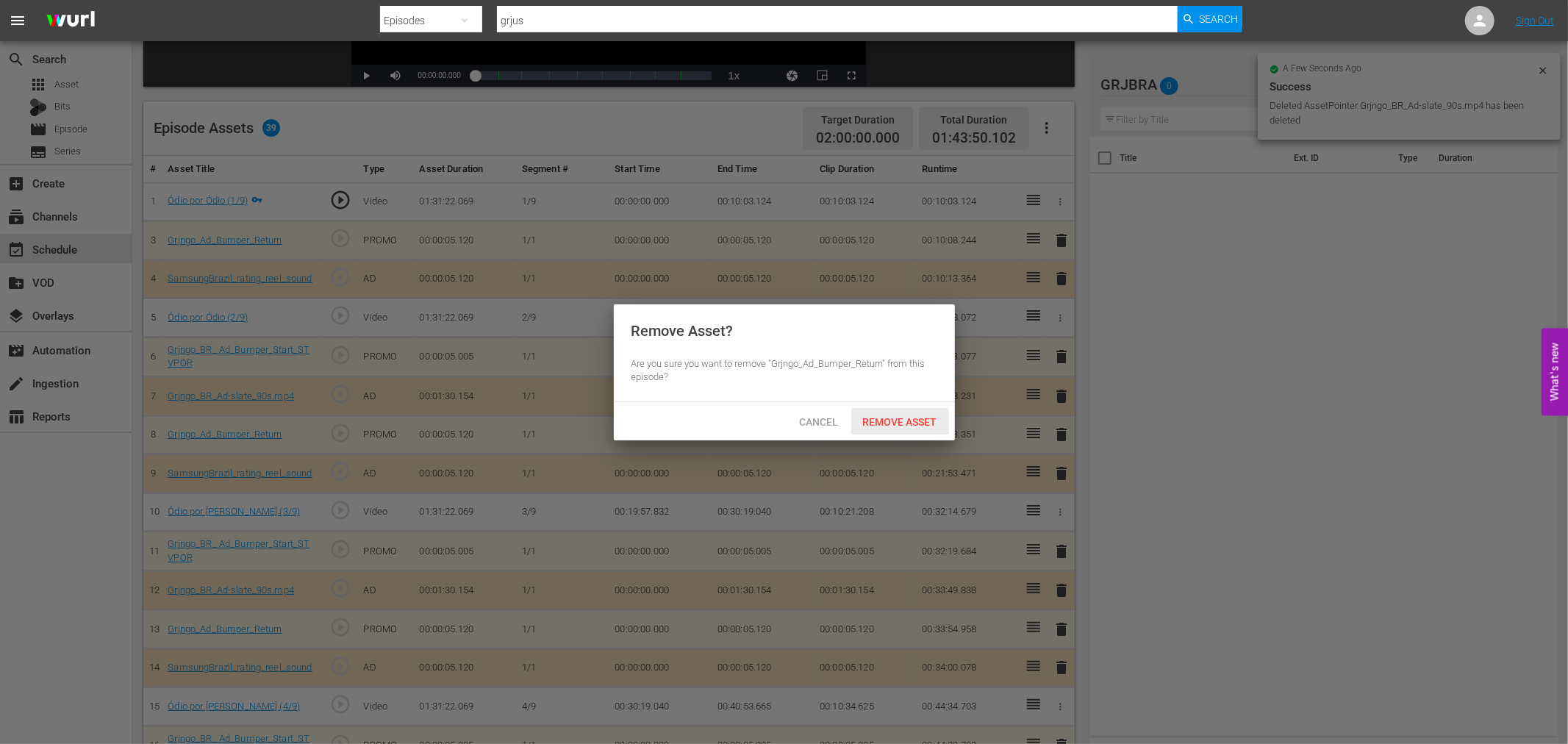
click at [913, 416] on span "Remove Asset" at bounding box center [900, 421] width 98 height 12
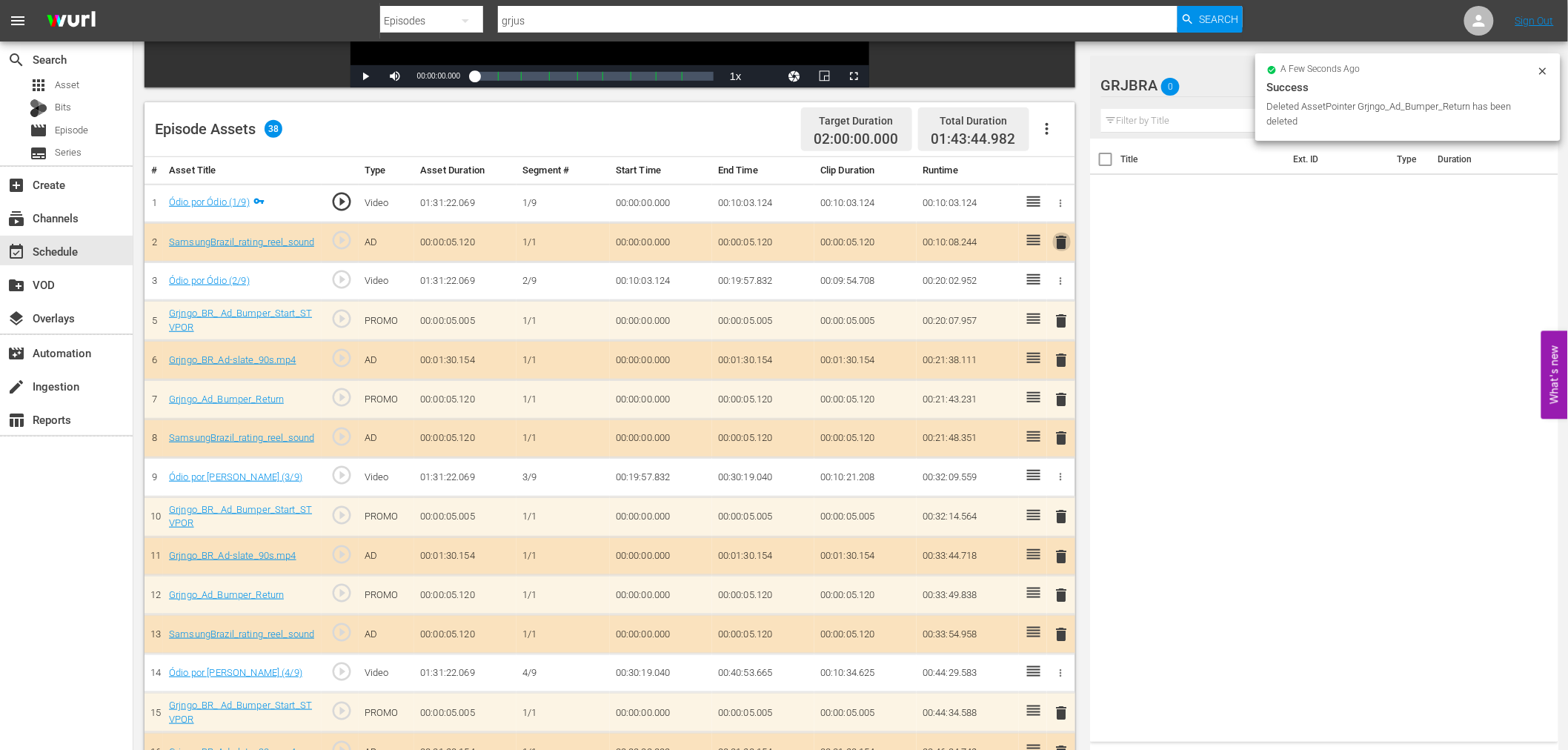
click at [1060, 239] on span "delete" at bounding box center [1062, 242] width 18 height 18
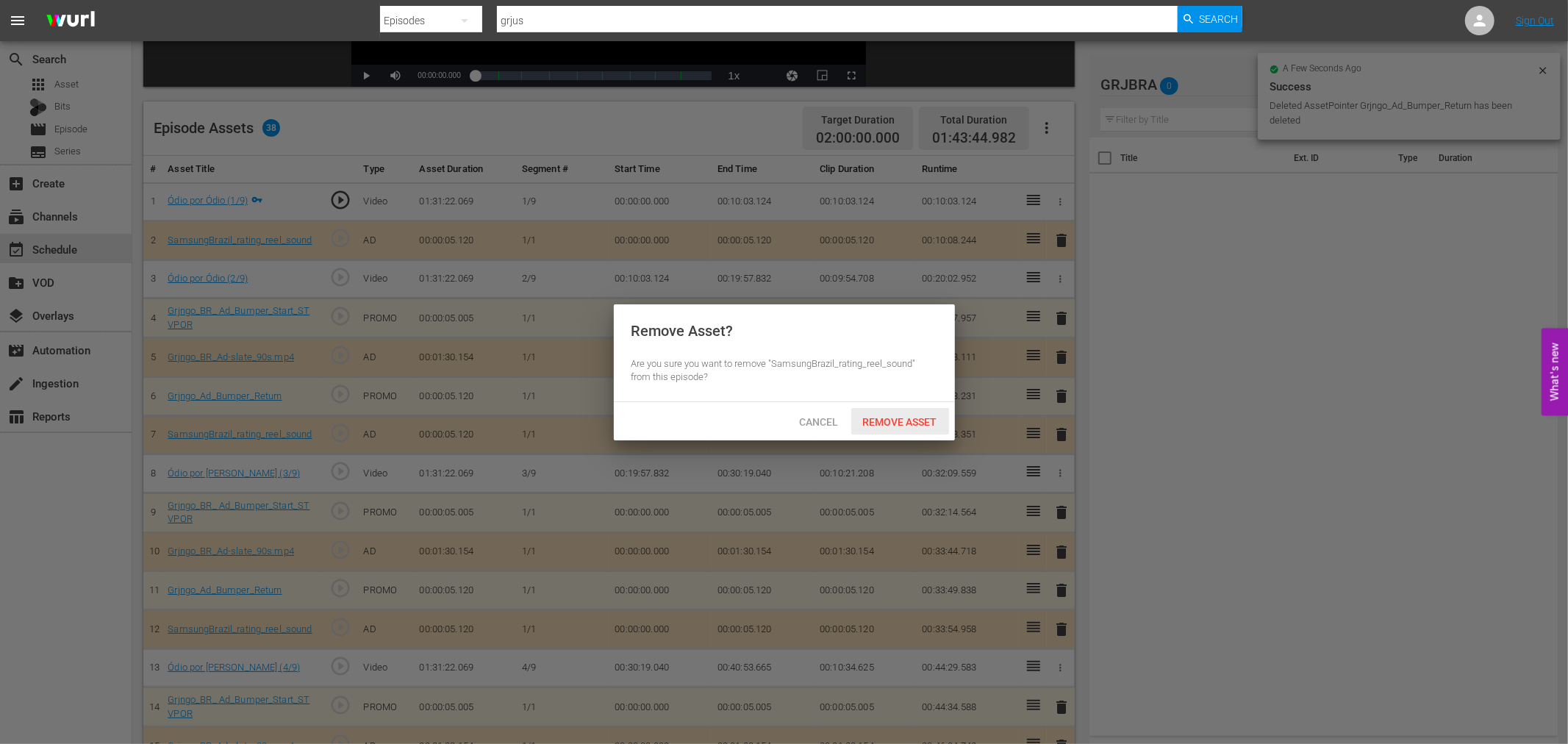
click at [907, 423] on span "Remove Asset" at bounding box center [900, 421] width 98 height 12
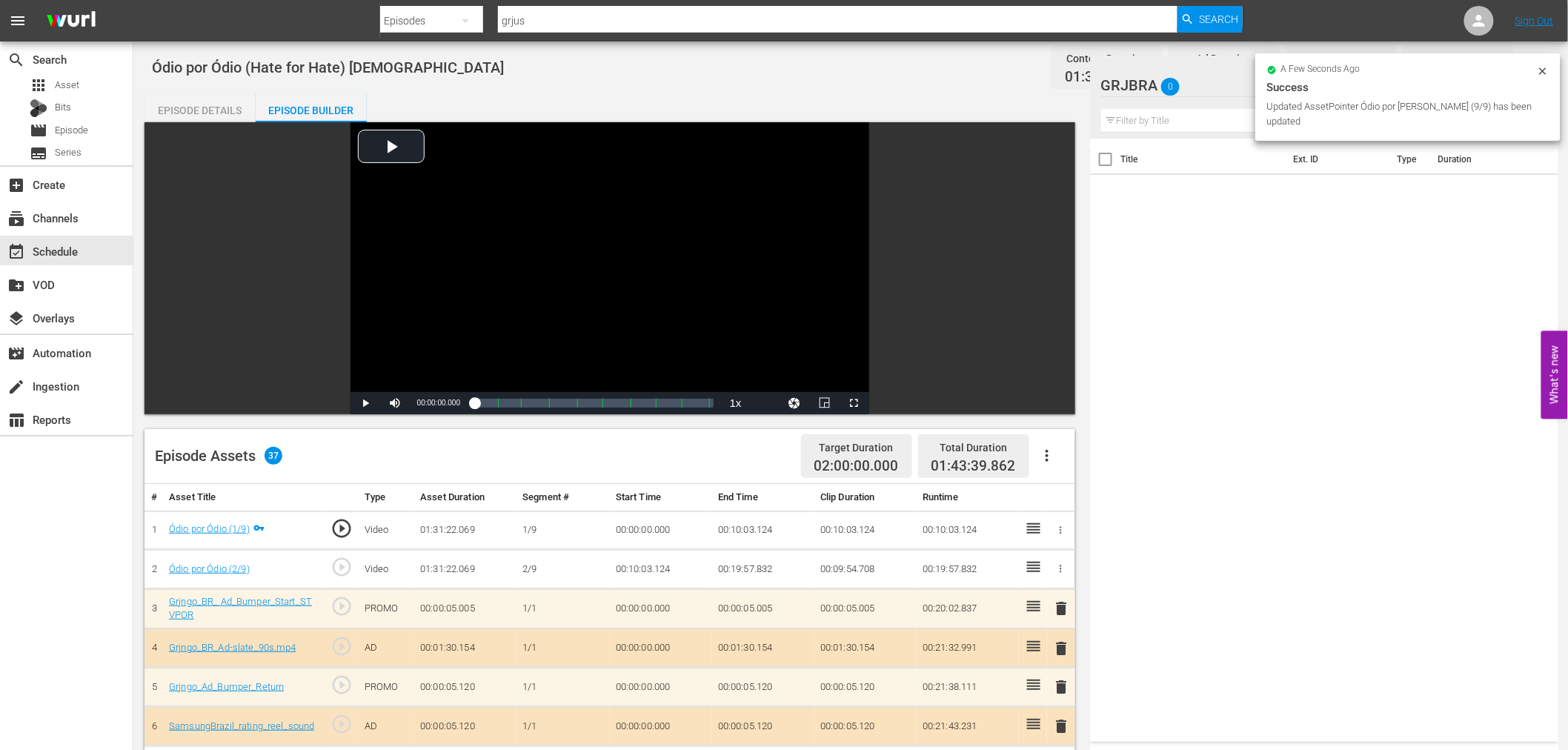
scroll to position [0, 0]
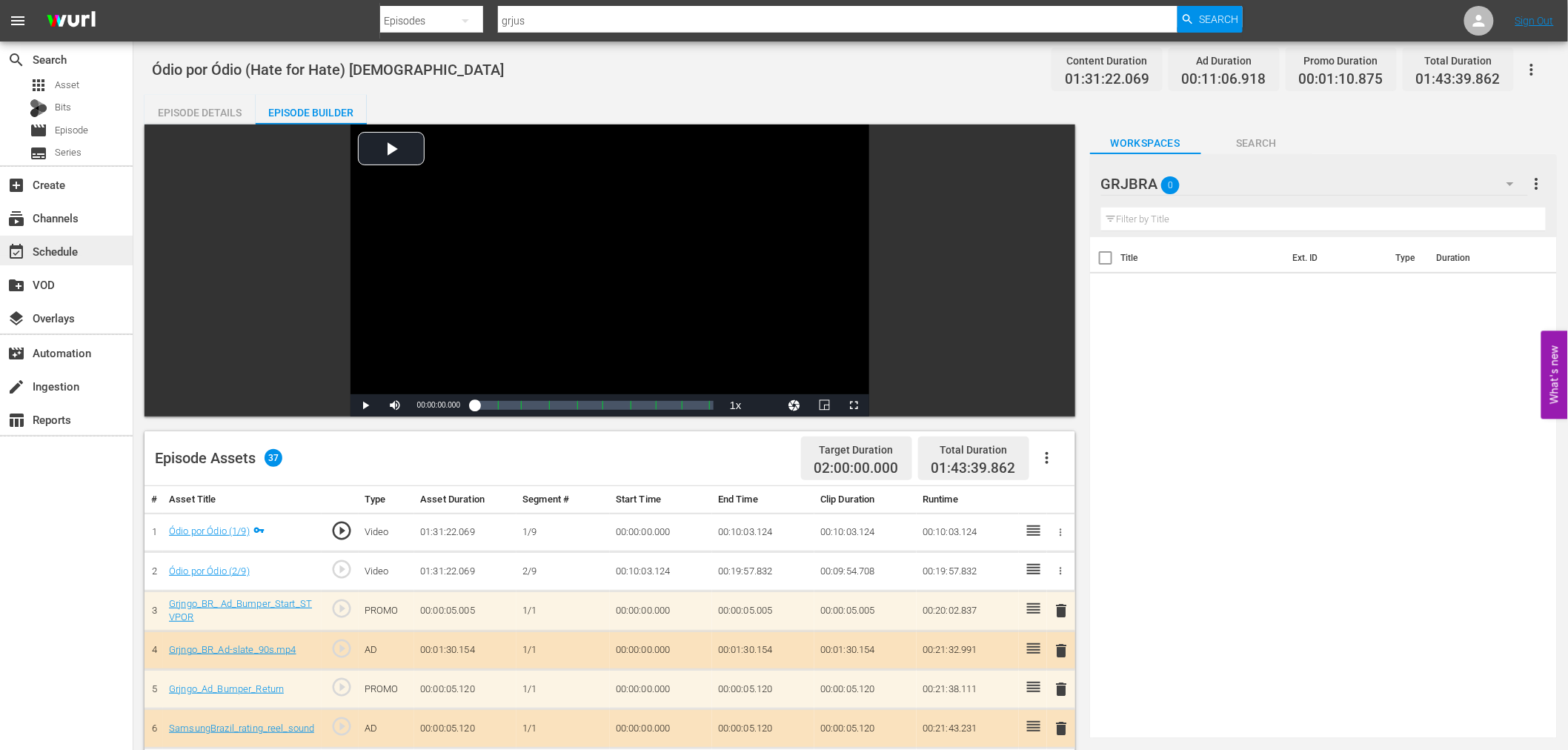
click at [82, 249] on div "event_available Schedule" at bounding box center [41, 248] width 83 height 13
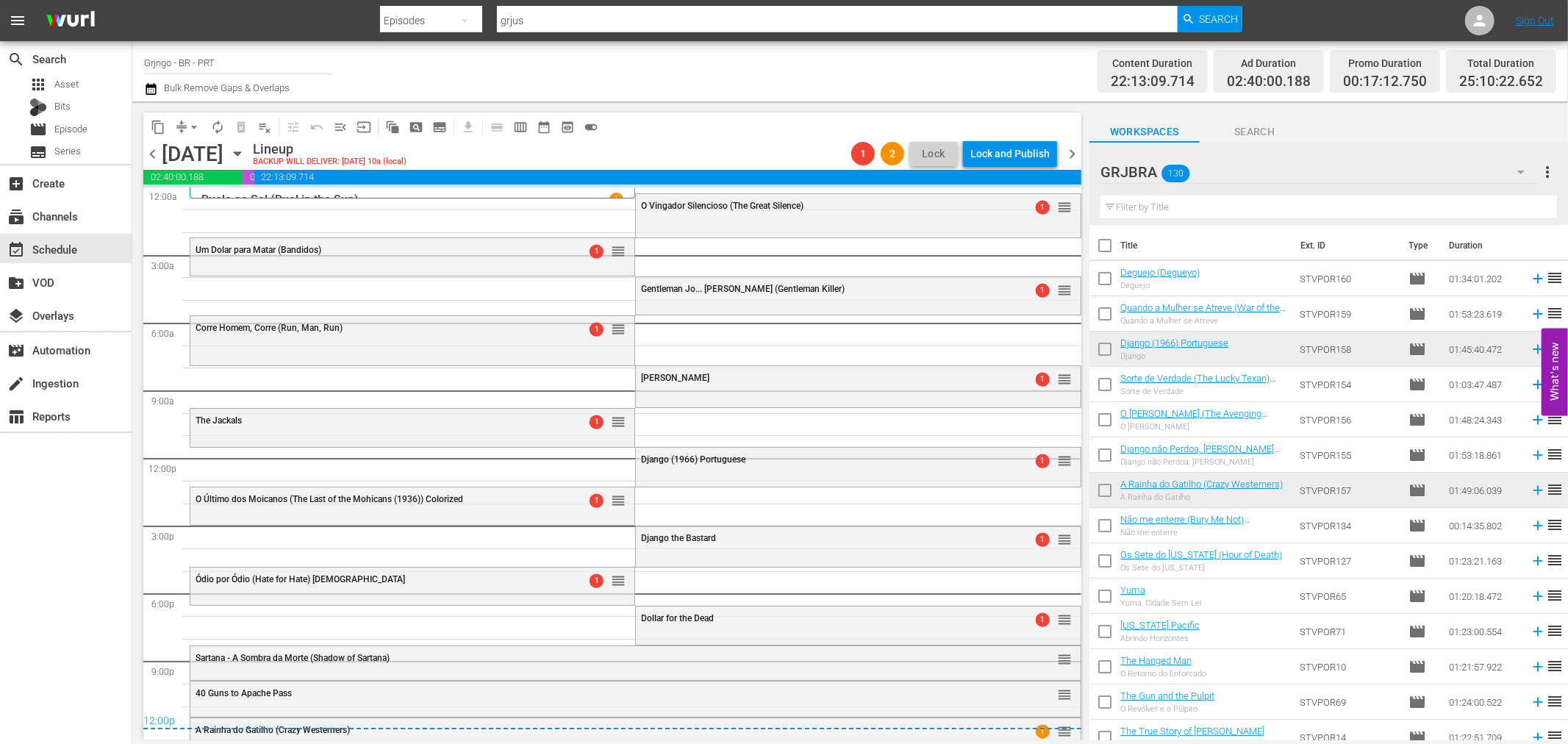
click at [678, 618] on span "Dollar for the Dead" at bounding box center [677, 617] width 73 height 10
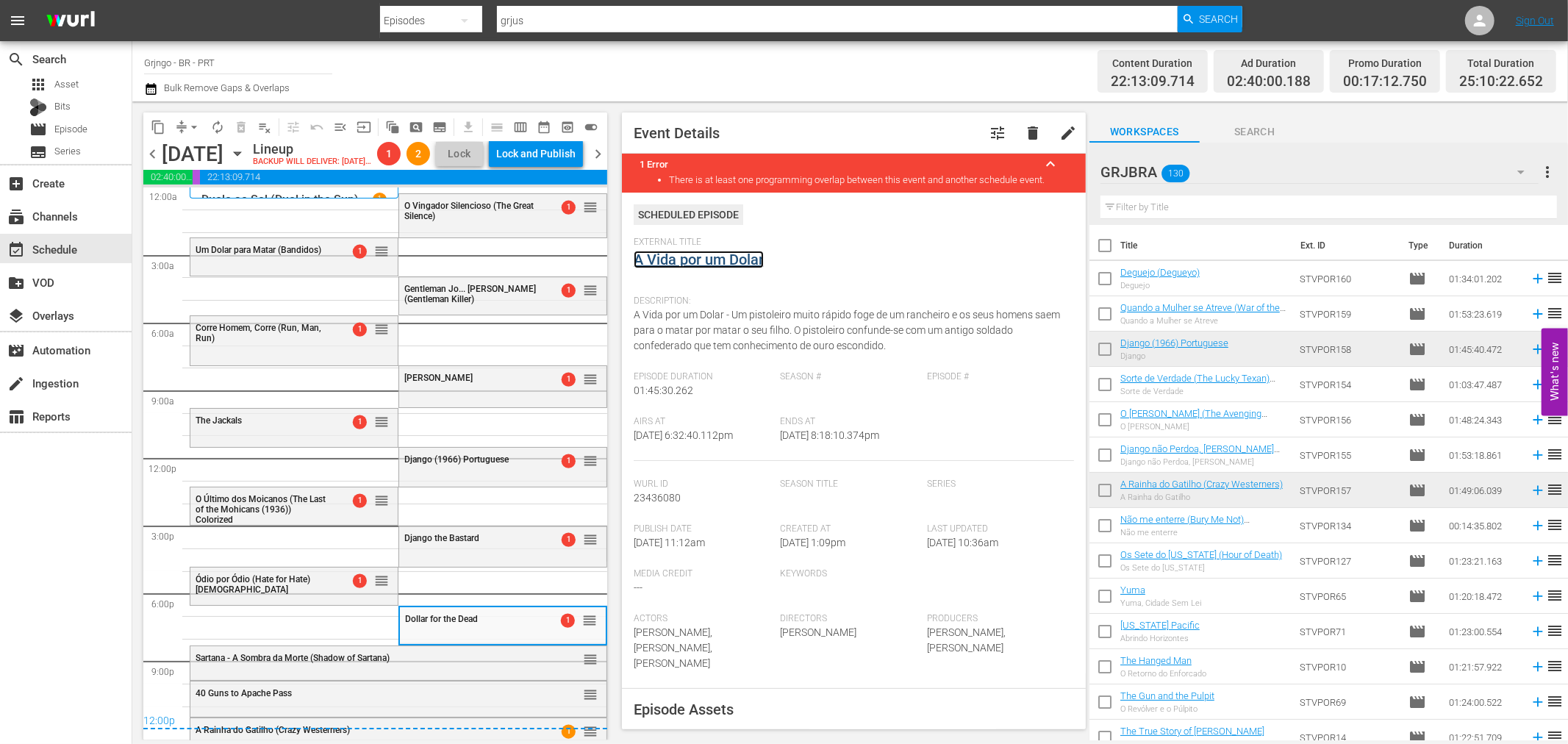
click at [743, 260] on link "A Vida por um Dolar" at bounding box center [699, 259] width 130 height 18
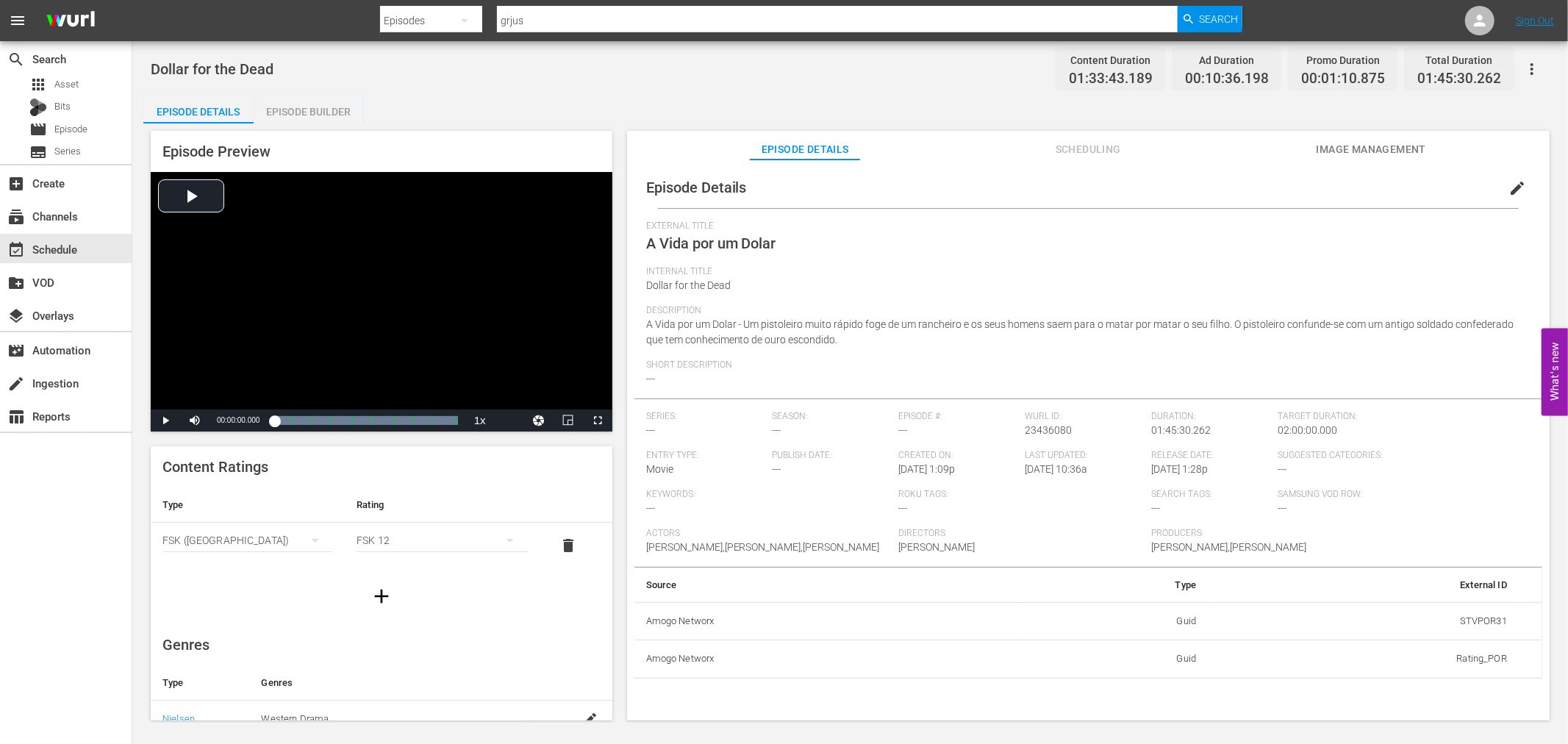
click at [321, 111] on div "Episode Builder" at bounding box center [308, 112] width 111 height 36
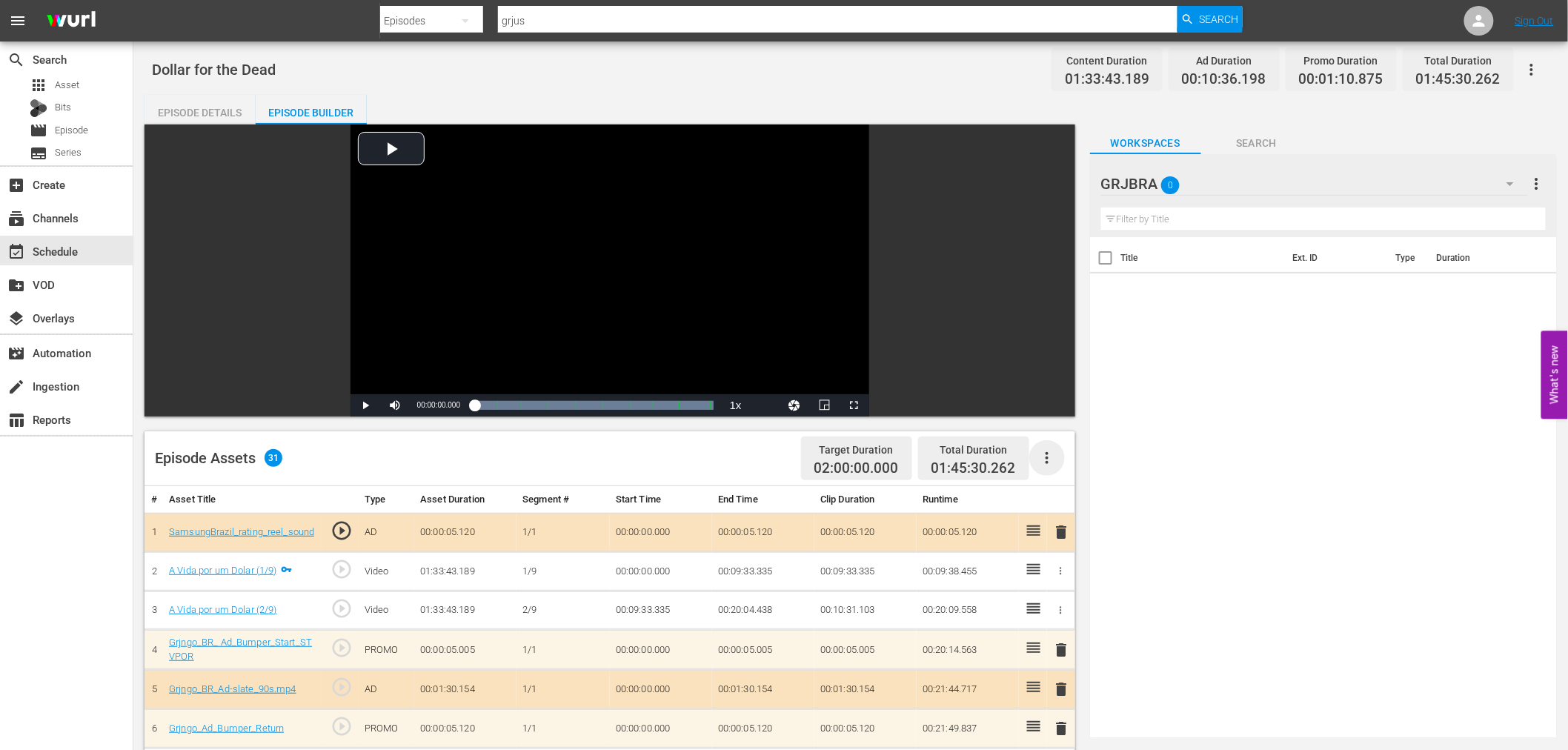
click at [1041, 463] on icon "button" at bounding box center [1047, 457] width 18 height 18
click at [1060, 500] on div "Clear Ads" at bounding box center [1091, 499] width 100 height 36
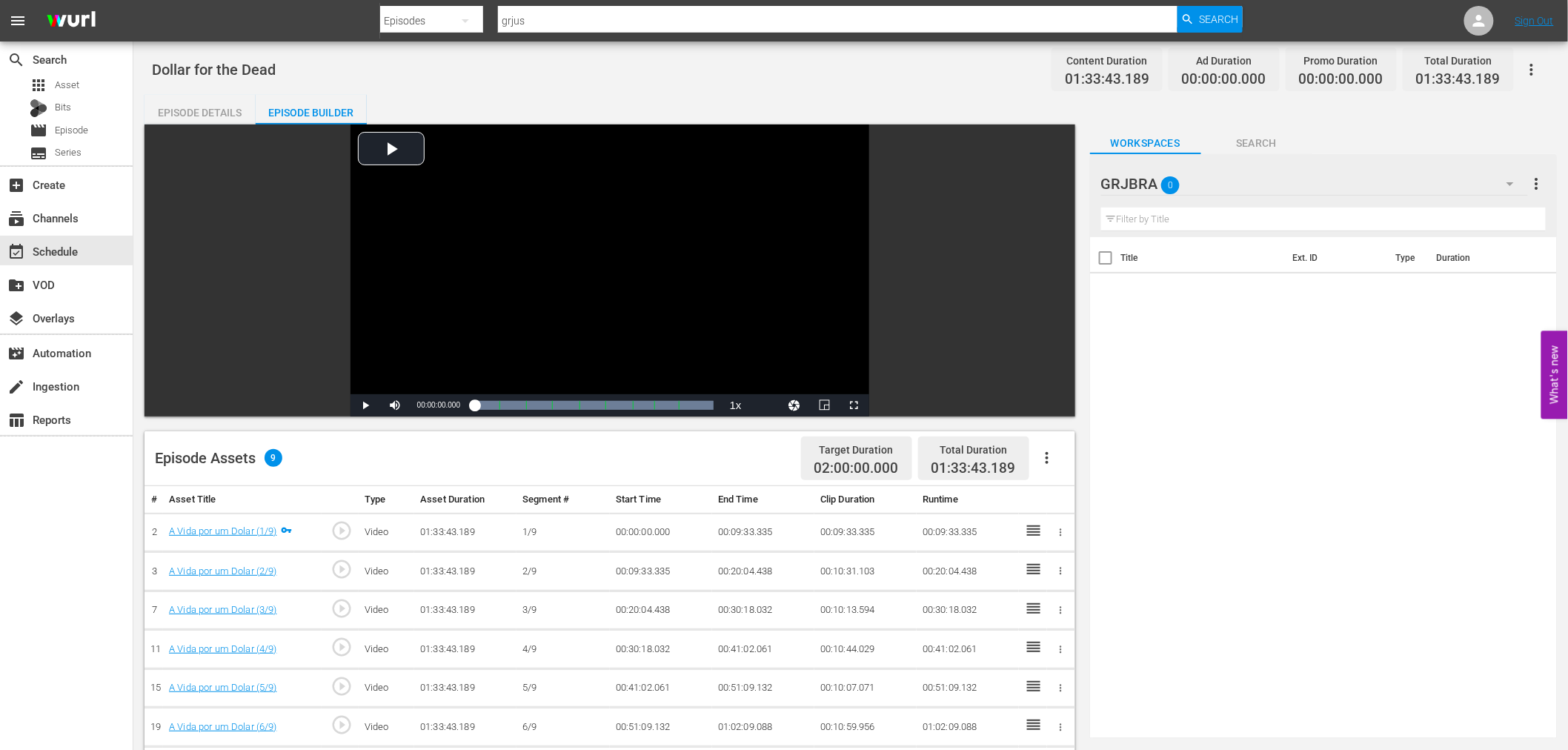
click at [1043, 460] on icon "button" at bounding box center [1047, 457] width 18 height 18
click at [1045, 464] on div "Fill with Ads" at bounding box center [1091, 464] width 100 height 36
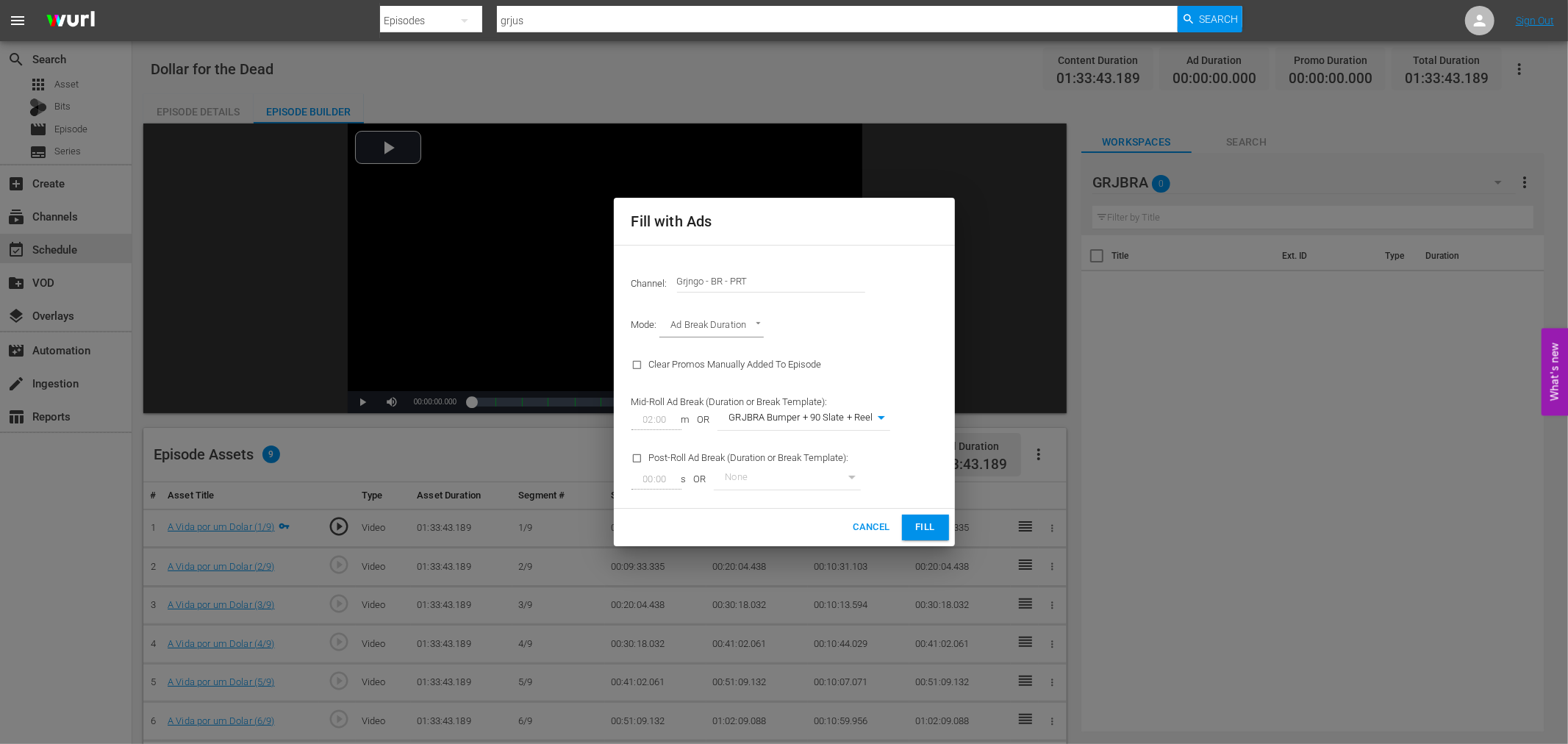
click at [923, 525] on span "Fill" at bounding box center [925, 527] width 23 height 17
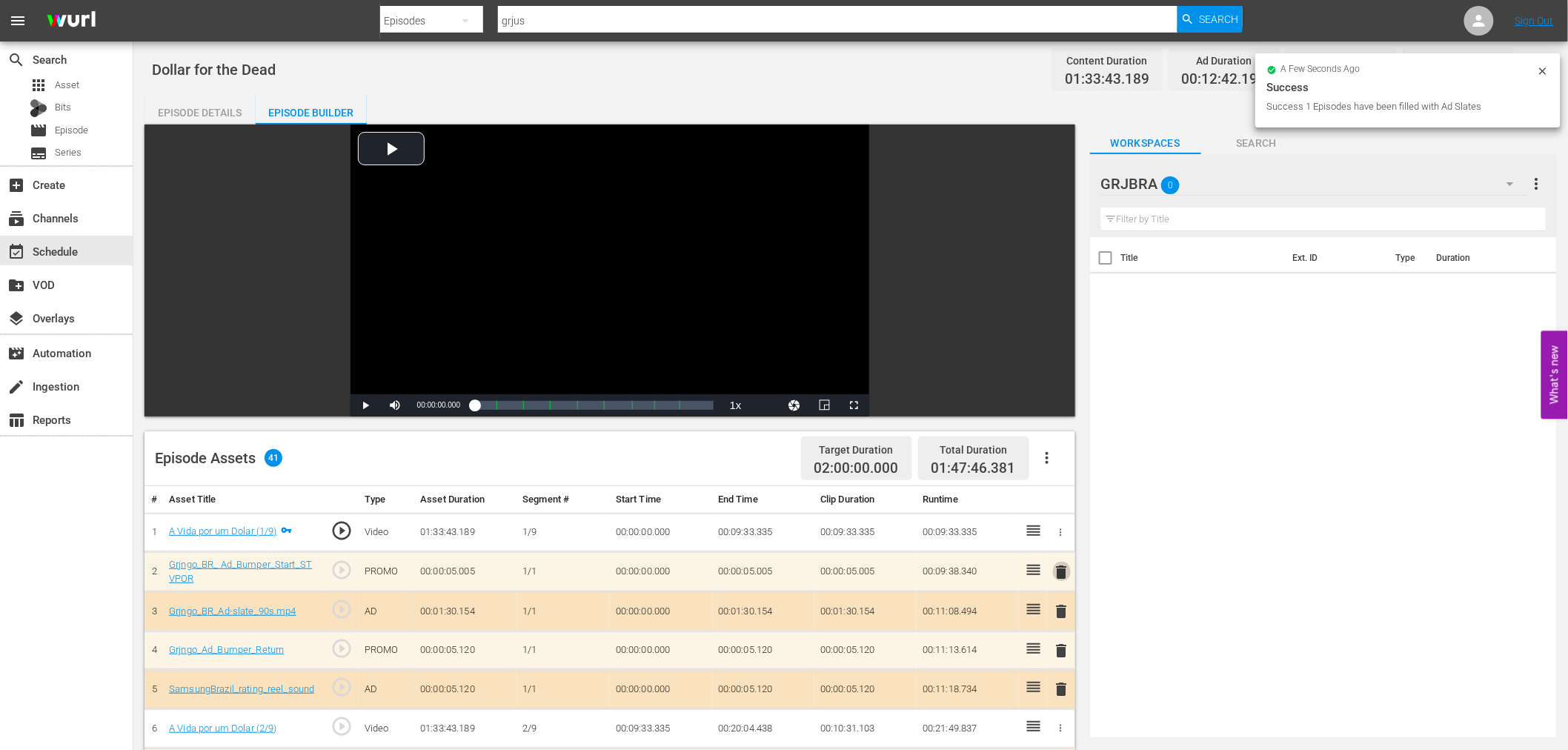
click at [1064, 568] on span "delete" at bounding box center [1062, 572] width 18 height 18
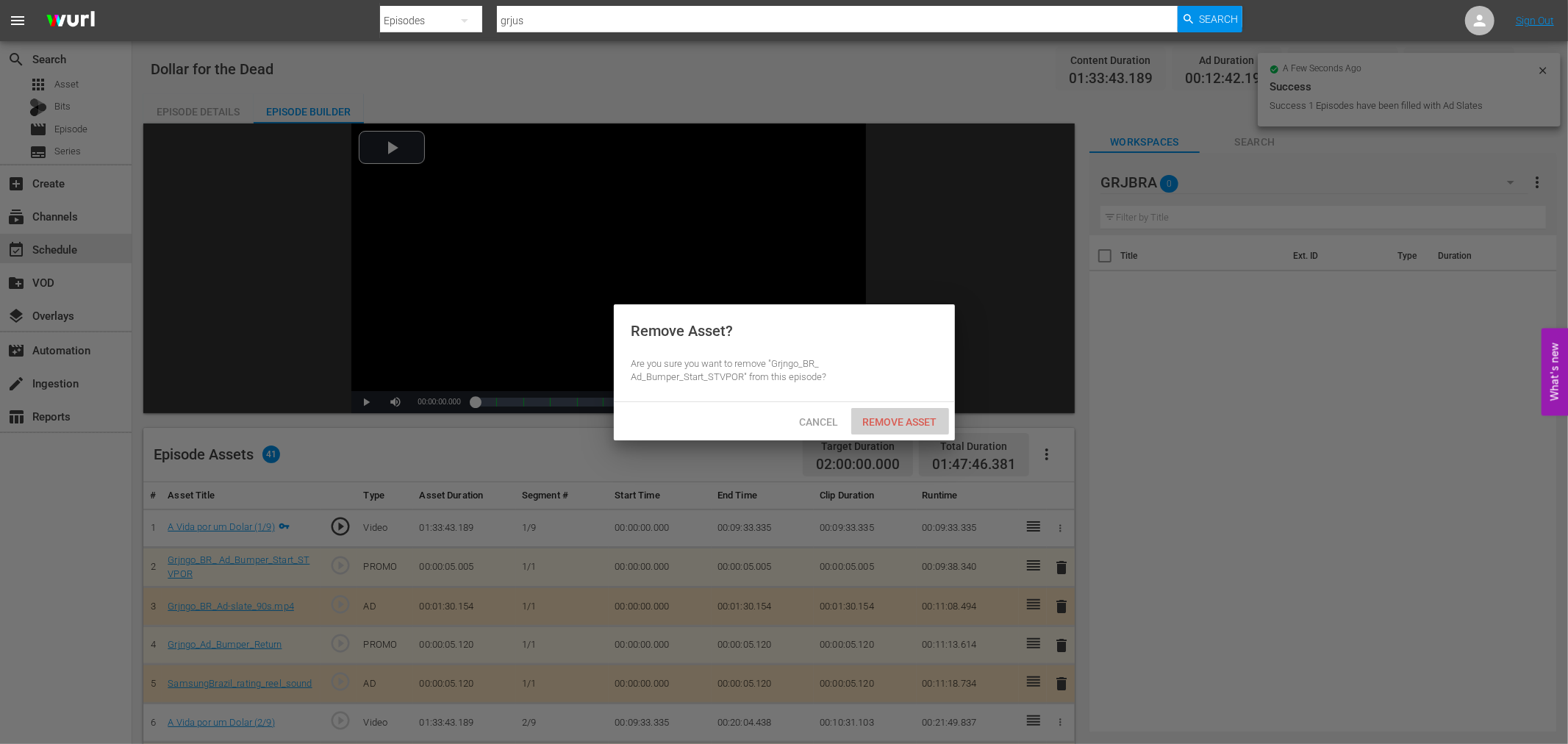
click at [924, 416] on span "Remove Asset" at bounding box center [900, 421] width 98 height 12
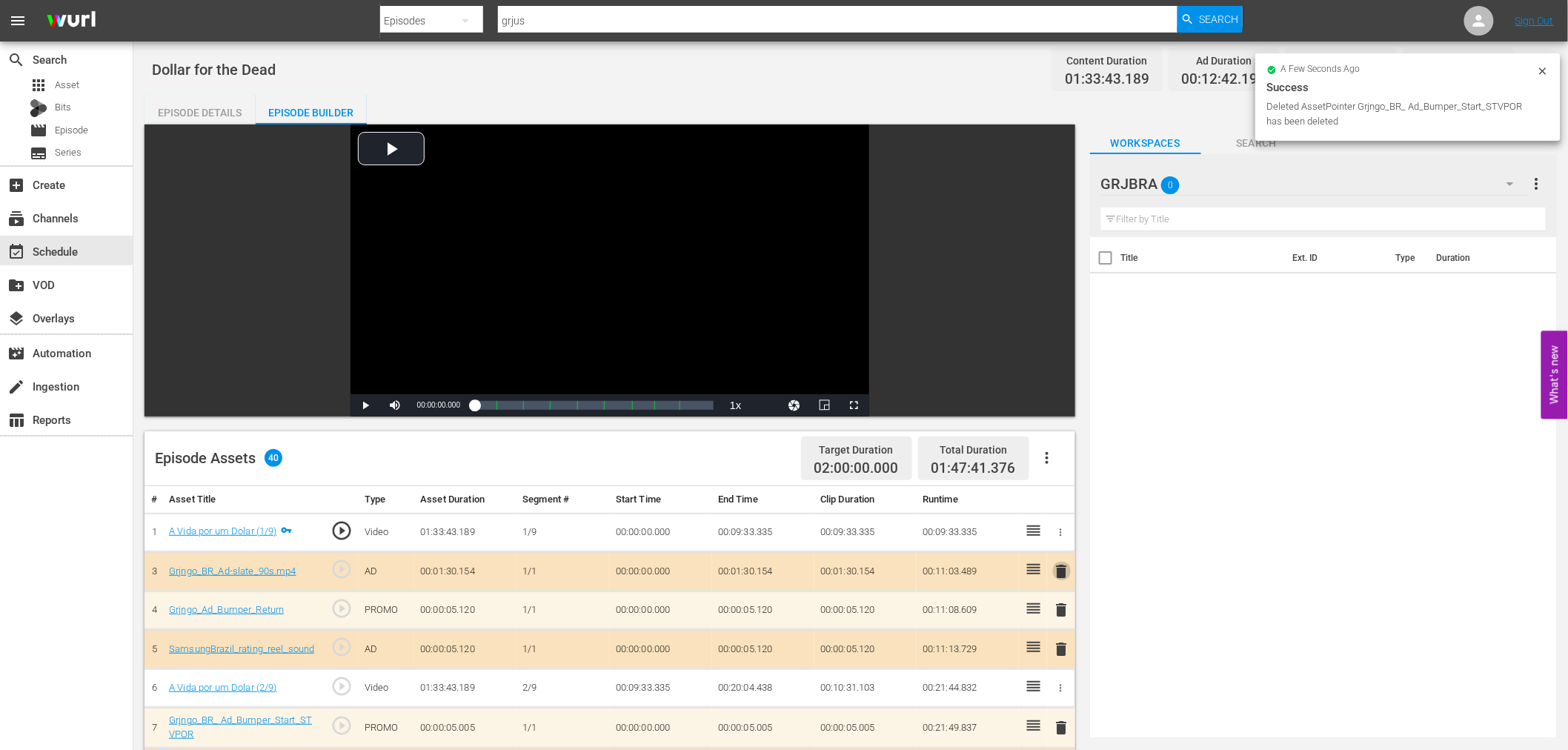
click at [1062, 567] on span "delete" at bounding box center [1062, 571] width 18 height 18
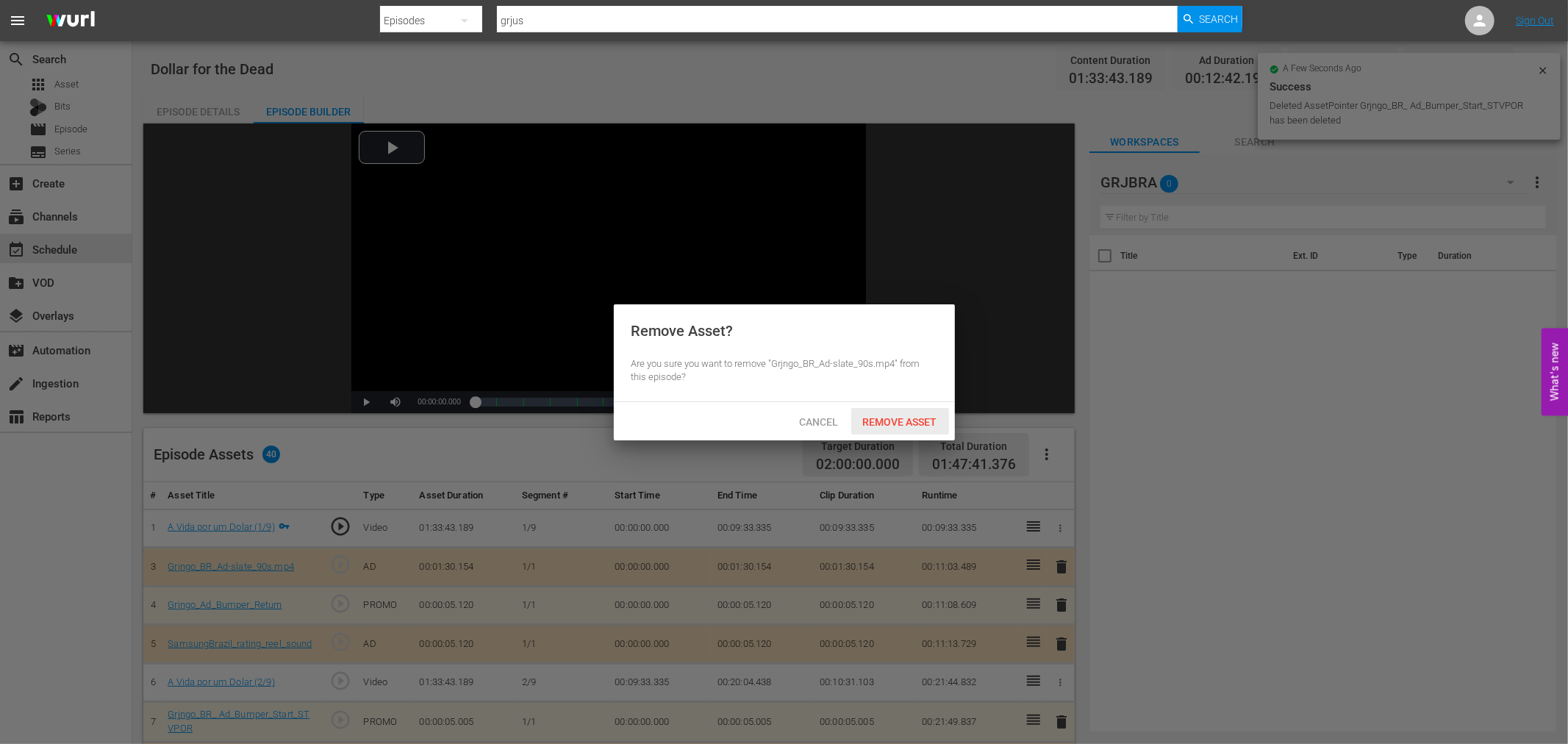
click at [923, 425] on span "Remove Asset" at bounding box center [900, 421] width 98 height 12
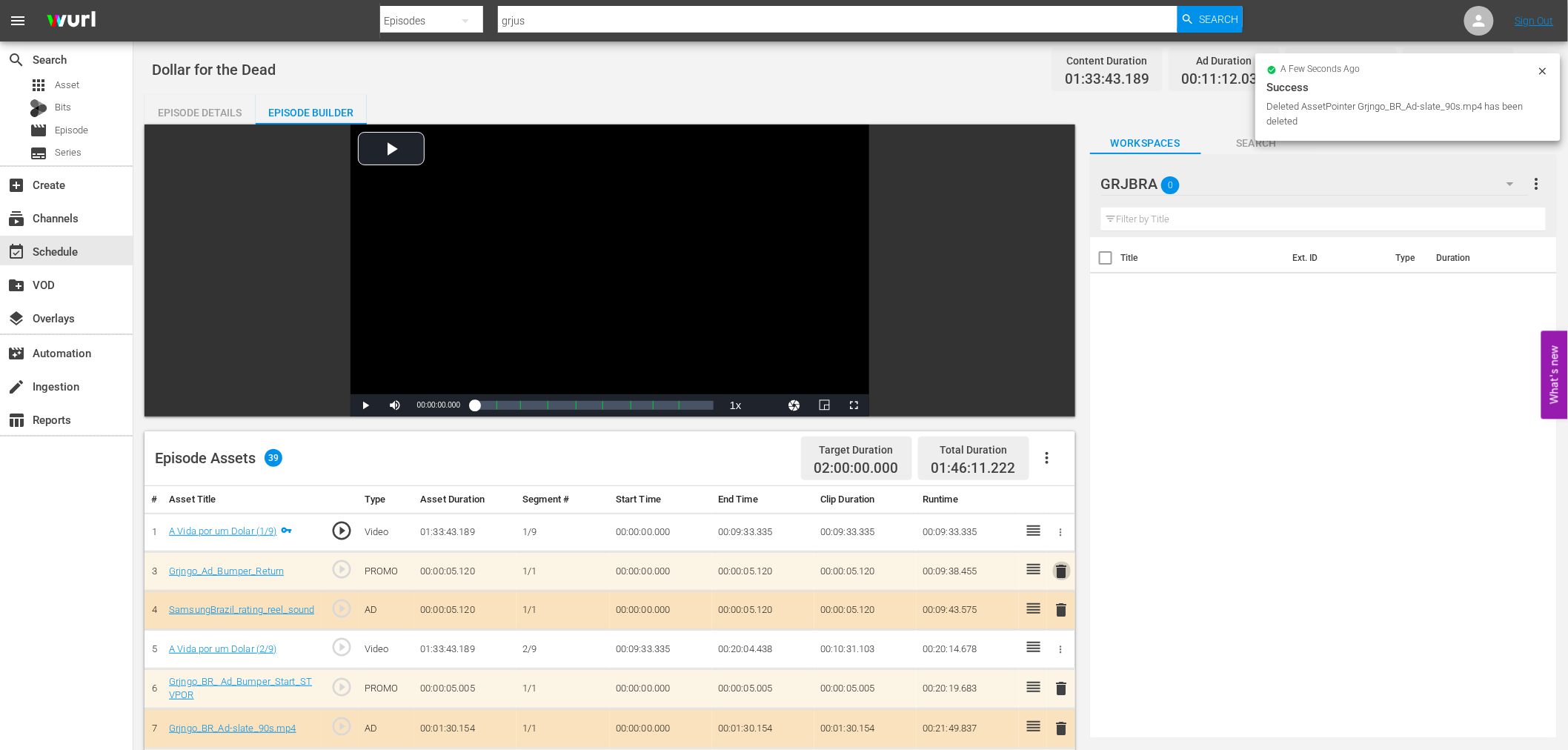
click at [1061, 568] on span "delete" at bounding box center [1062, 571] width 18 height 18
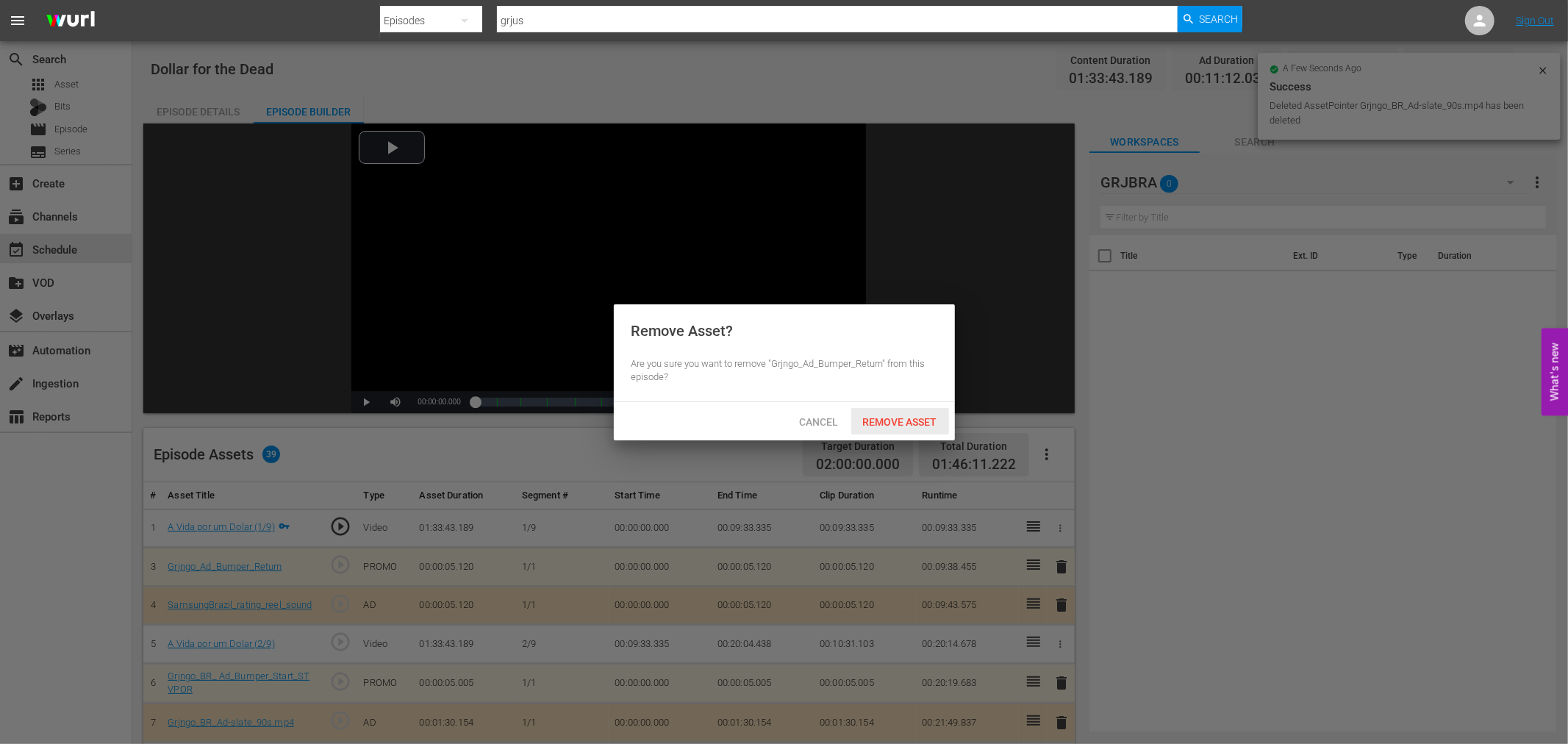
click at [897, 426] on span "Remove Asset" at bounding box center [900, 421] width 98 height 12
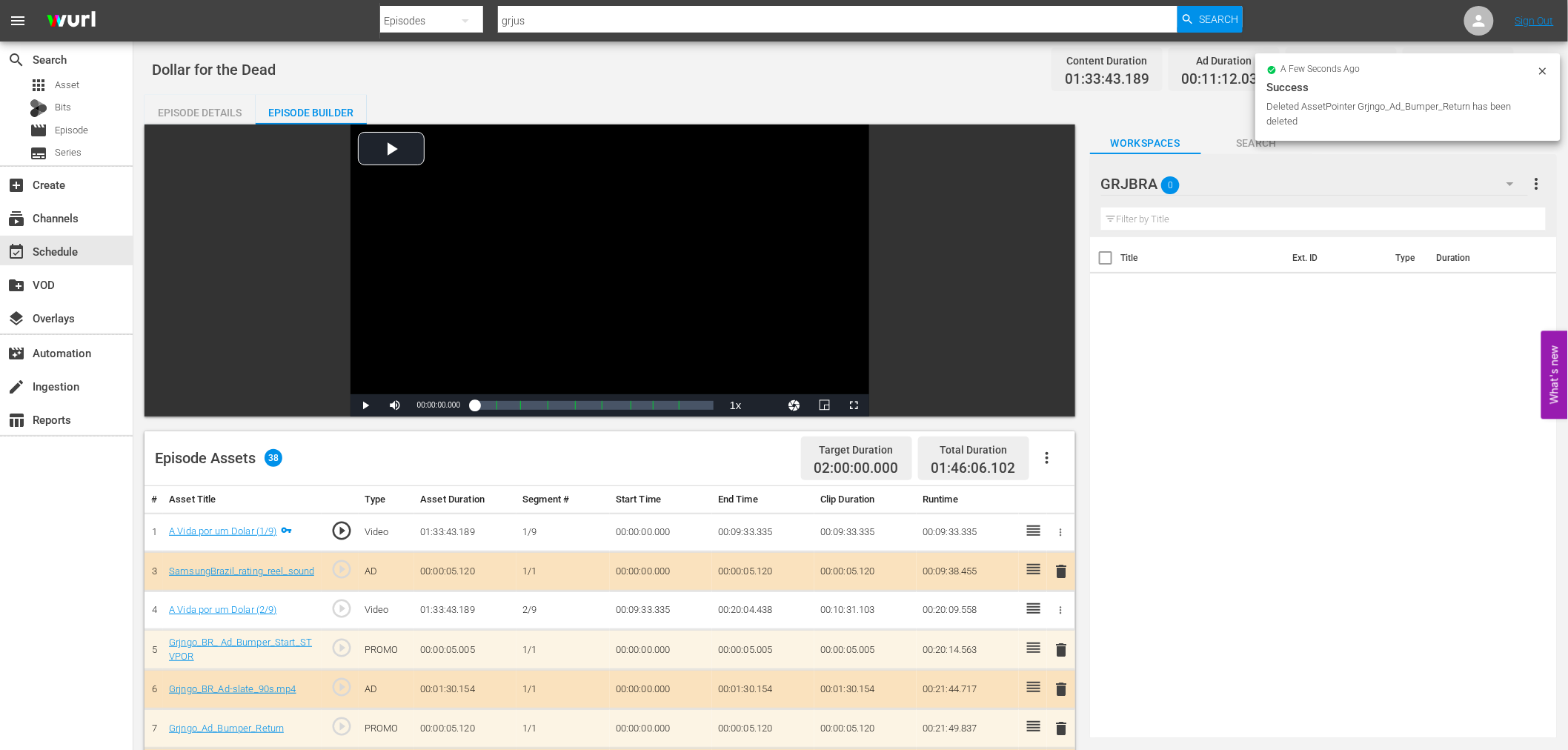
click at [1059, 569] on span "delete" at bounding box center [1062, 571] width 18 height 18
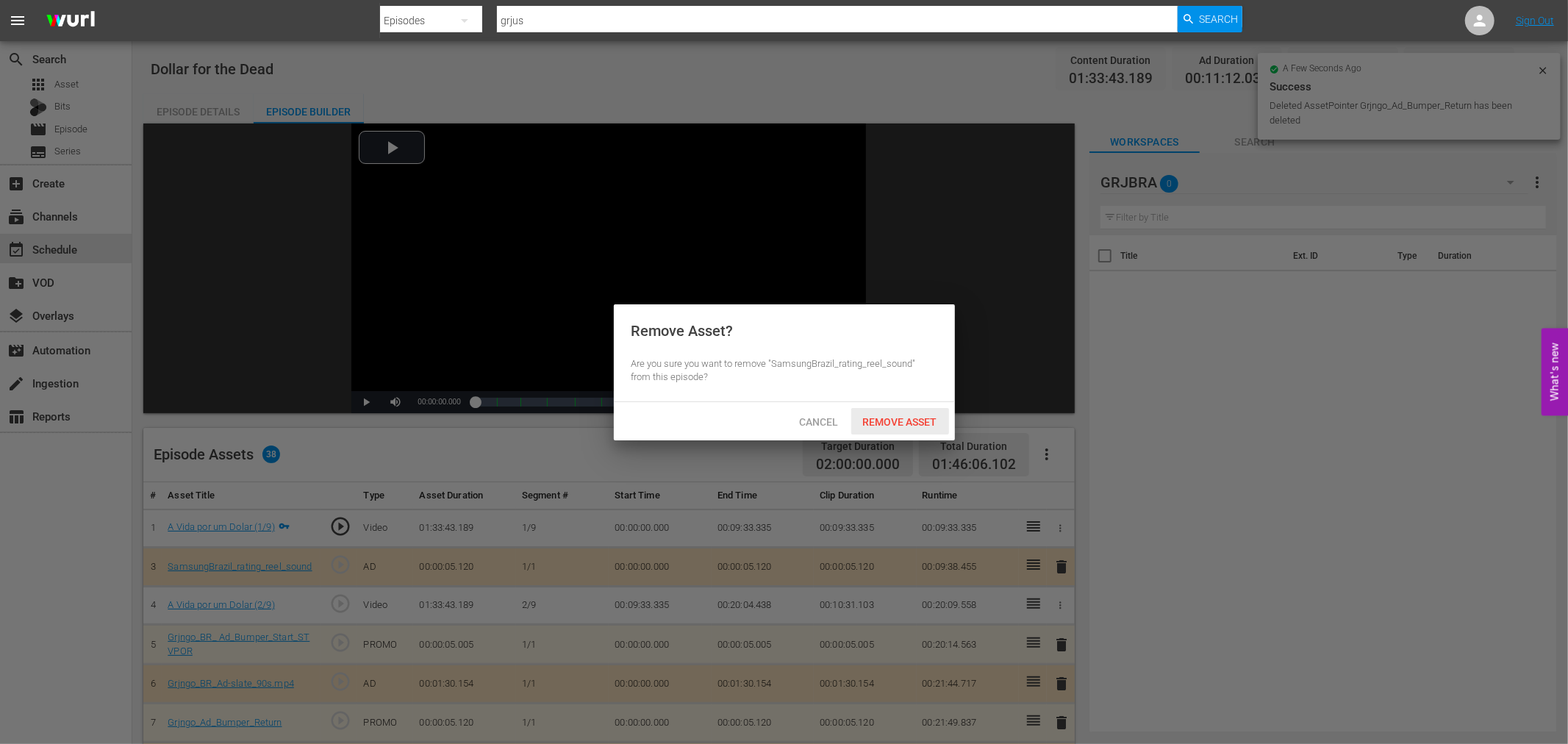
click at [934, 428] on div "Remove Asset" at bounding box center [900, 421] width 98 height 27
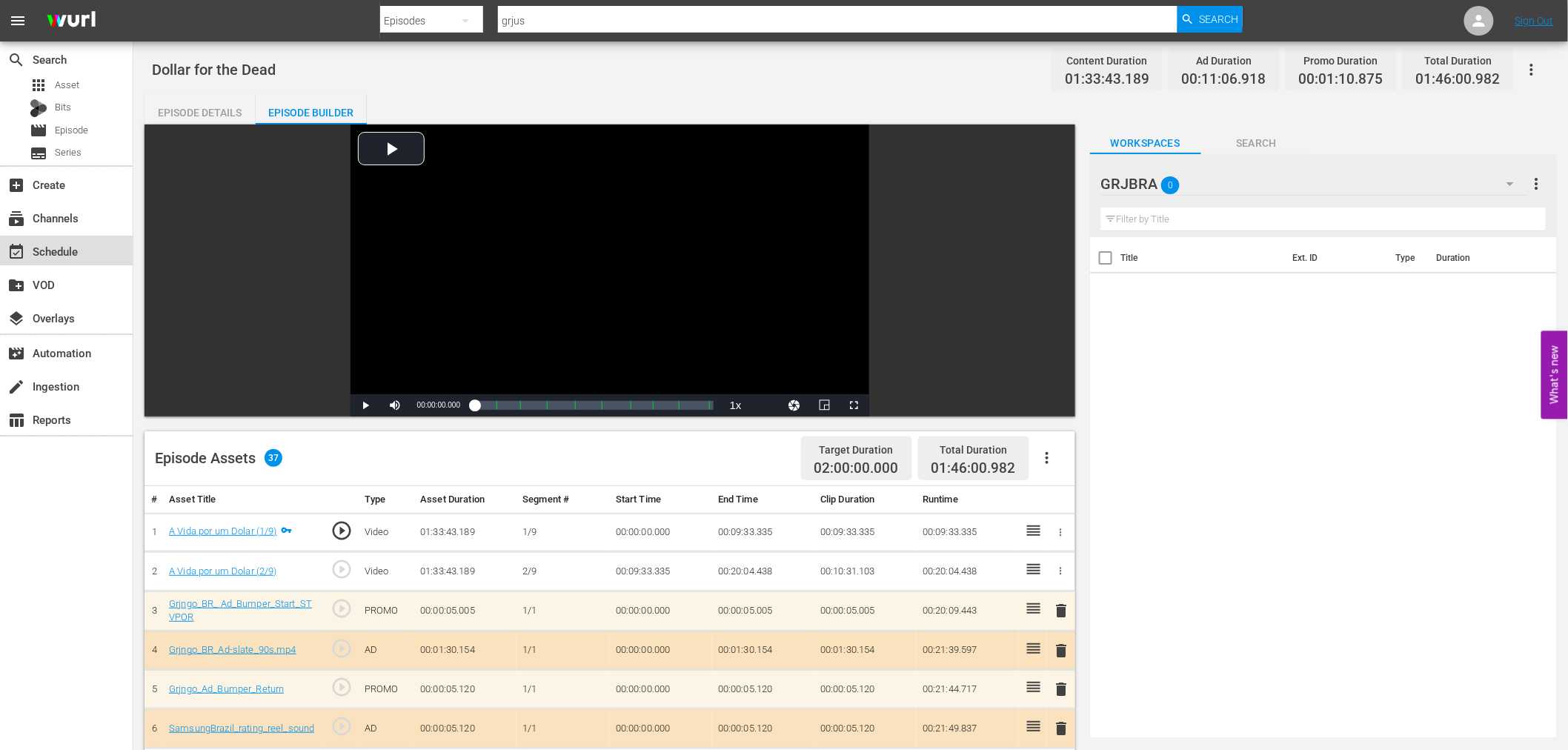
click at [106, 253] on div "event_available Schedule" at bounding box center [66, 250] width 132 height 30
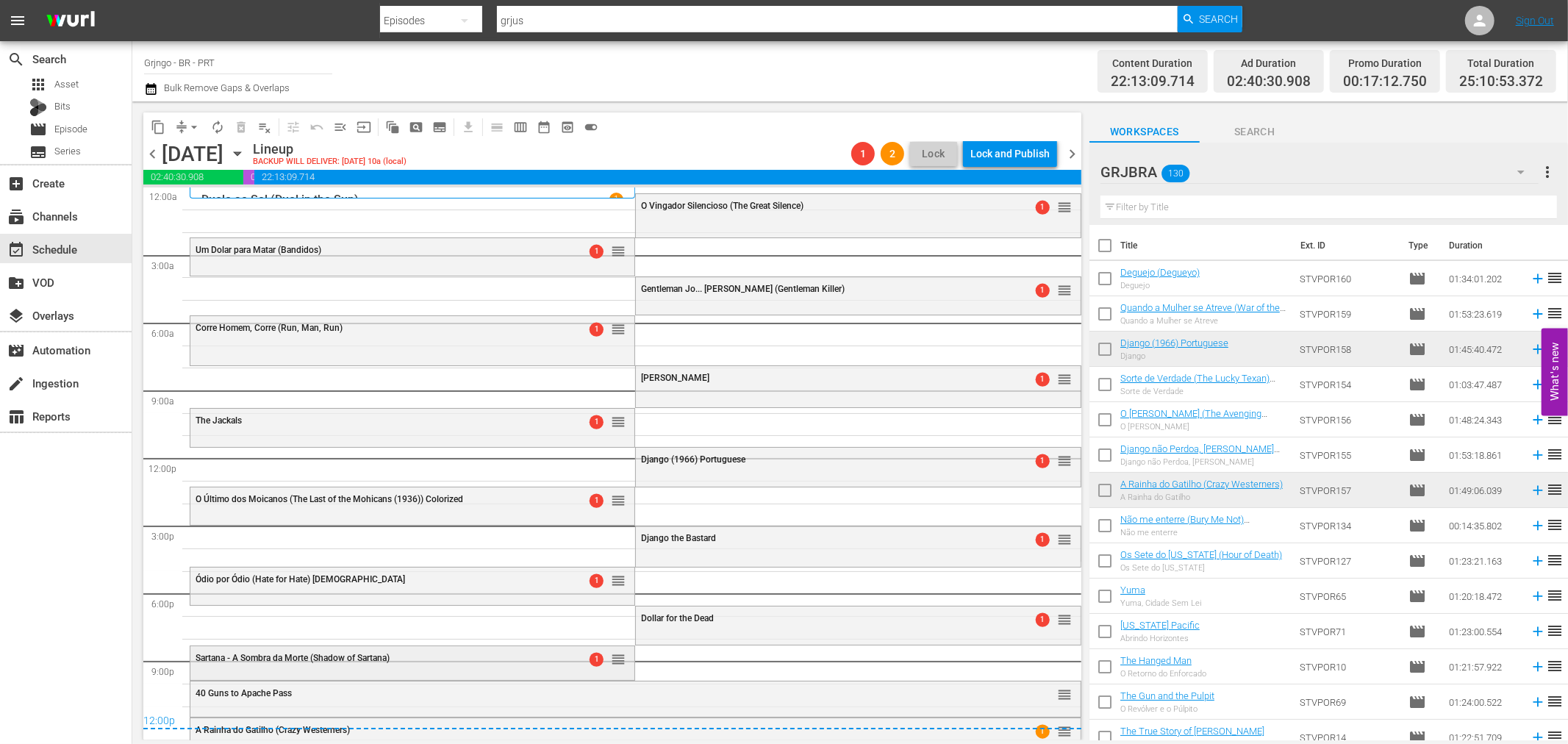
click at [515, 659] on div "Sartana - A Sombra da Morte (Shadow of Sartana)" at bounding box center [375, 657] width 359 height 10
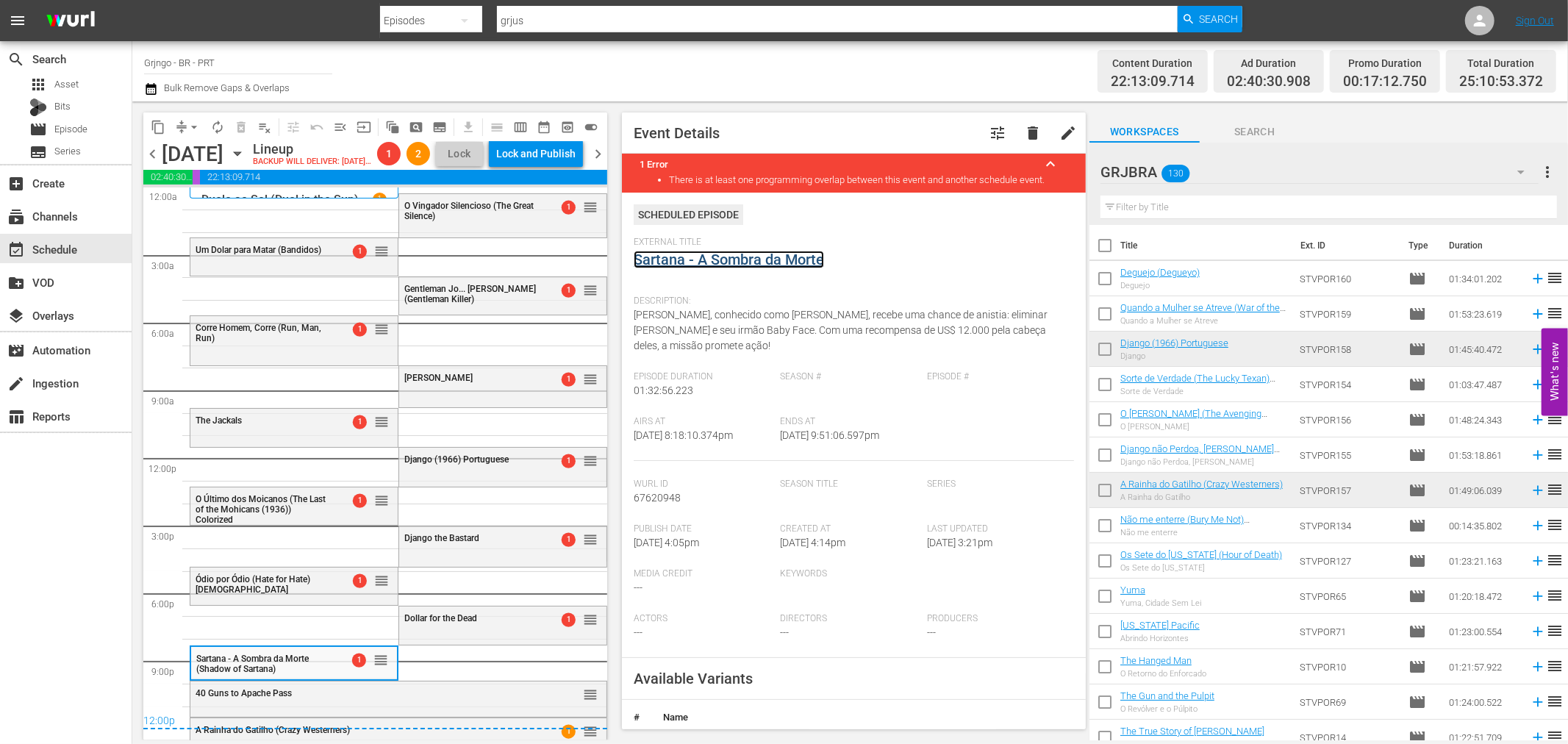
click at [689, 262] on link "Sartana - A Sombra da Morte" at bounding box center [729, 259] width 190 height 18
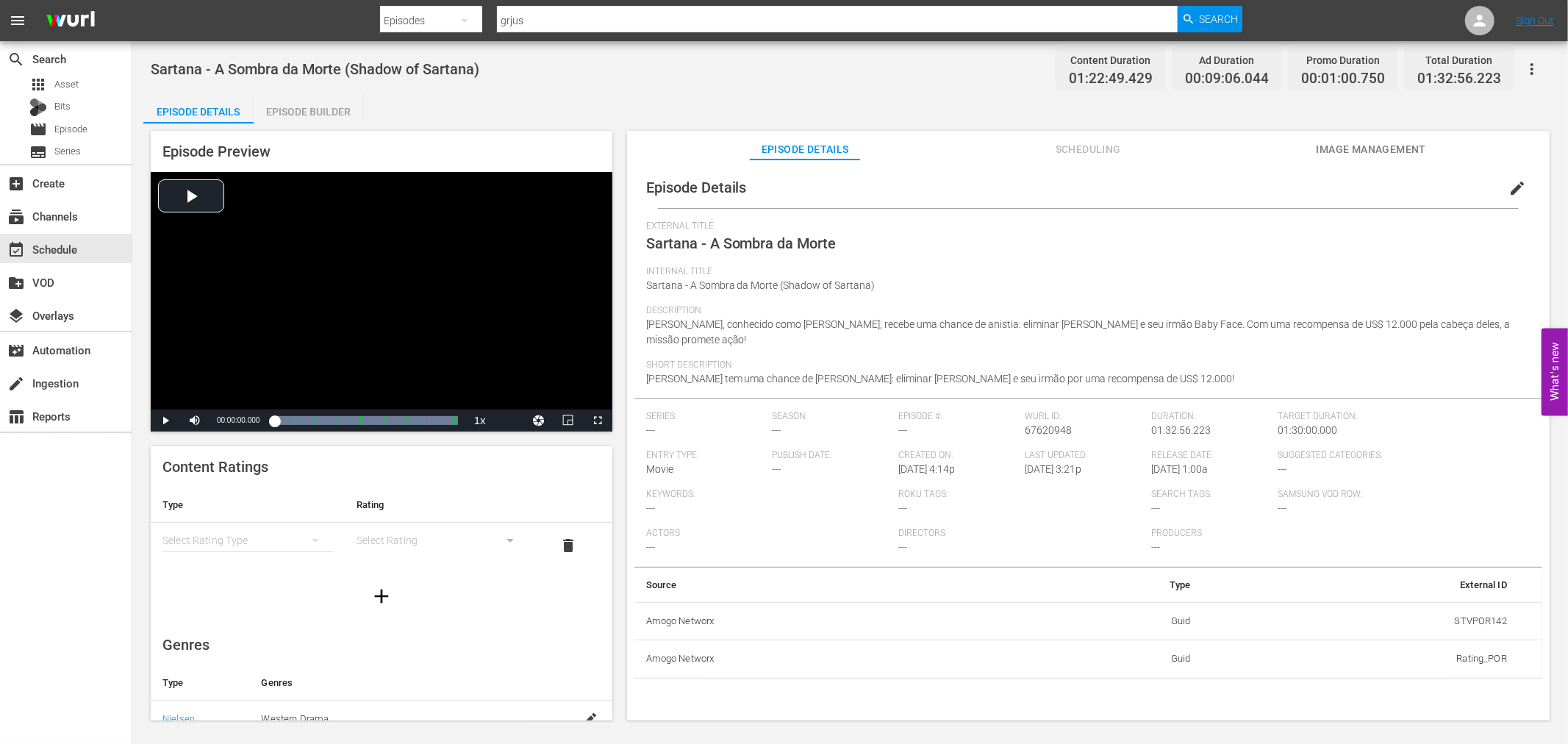
click at [294, 117] on div "Episode Builder" at bounding box center [308, 112] width 111 height 36
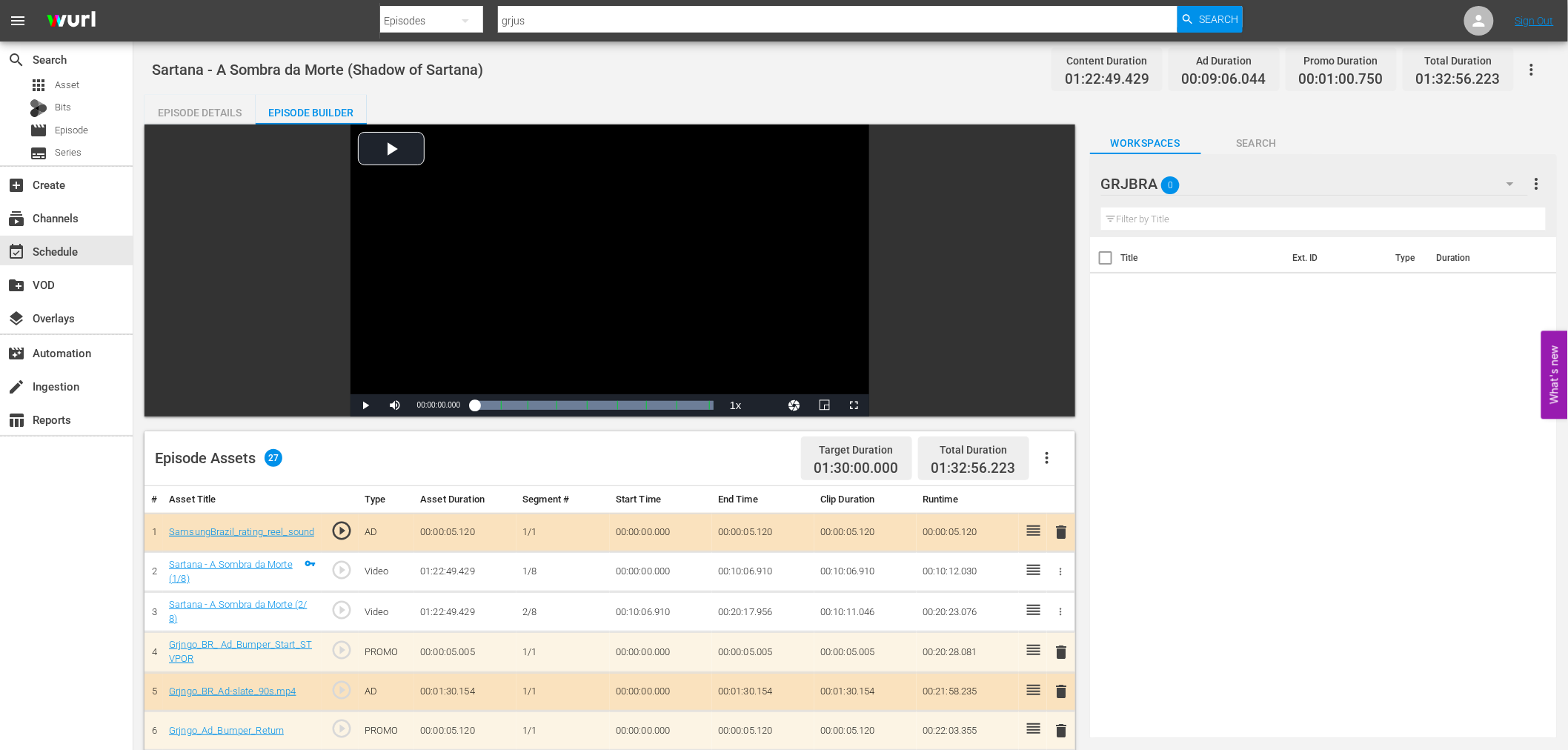
click at [1048, 462] on icon "button" at bounding box center [1047, 457] width 18 height 18
click at [1064, 498] on div "Clear Ads" at bounding box center [1091, 499] width 100 height 36
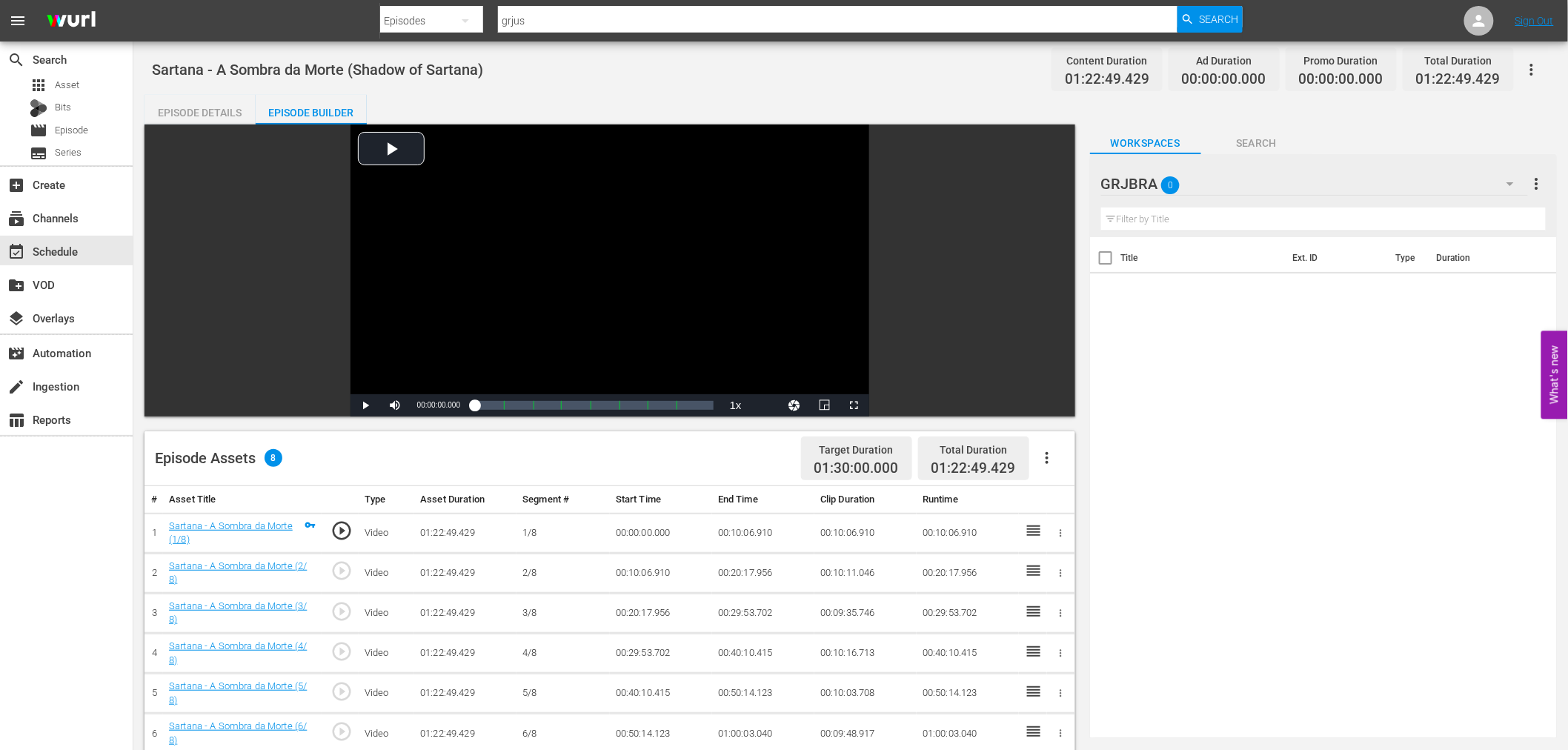
click at [1042, 455] on icon "button" at bounding box center [1047, 457] width 18 height 18
click at [1048, 461] on div "Fill with Ads" at bounding box center [1091, 464] width 100 height 36
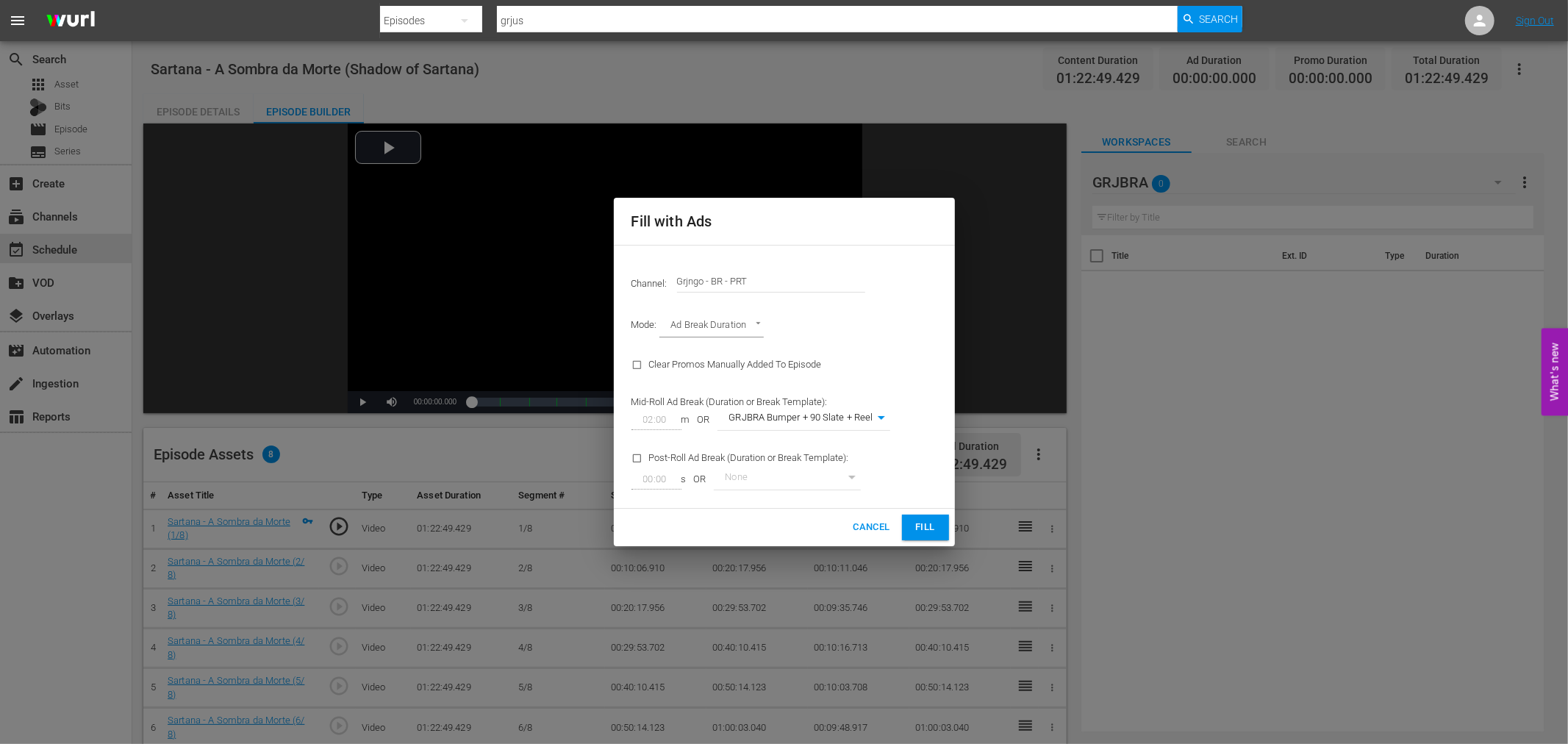
click at [920, 523] on span "Fill" at bounding box center [925, 527] width 23 height 17
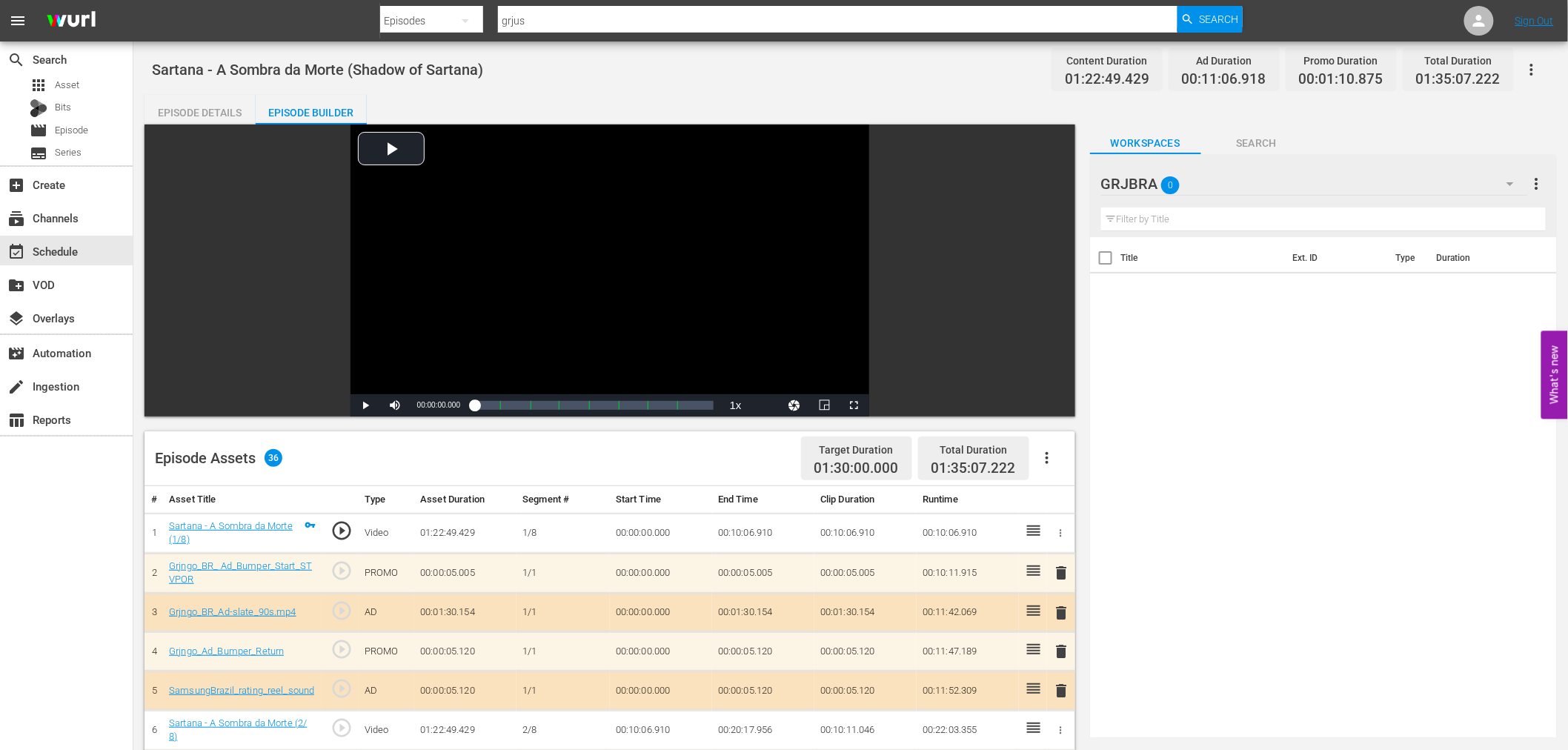
click at [1062, 569] on span "delete" at bounding box center [1062, 572] width 18 height 18
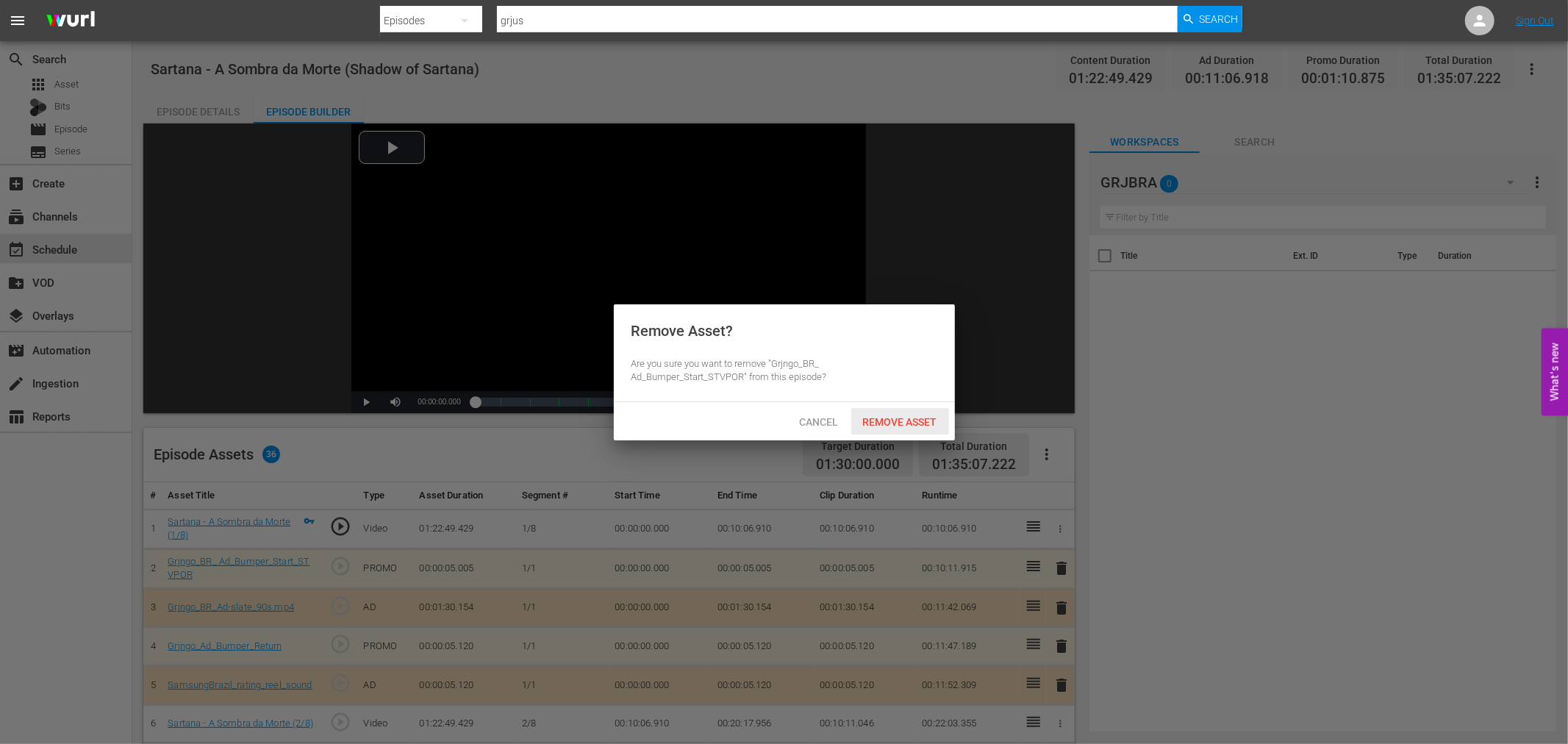
click at [894, 424] on span "Remove Asset" at bounding box center [900, 421] width 98 height 12
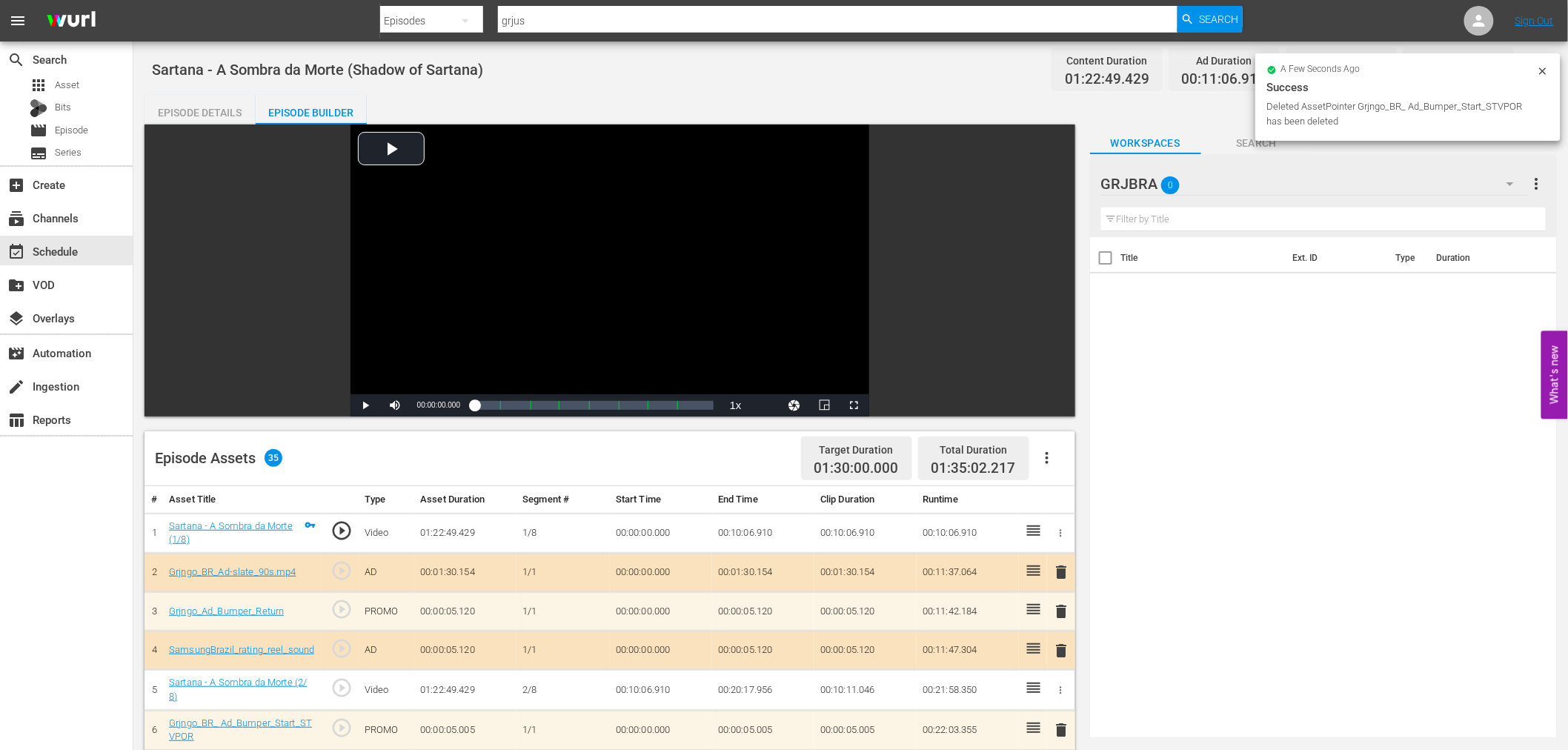
drag, startPoint x: 1060, startPoint y: 572, endPoint x: 1031, endPoint y: 513, distance: 65.7
click at [1060, 571] on span "delete" at bounding box center [1062, 572] width 18 height 18
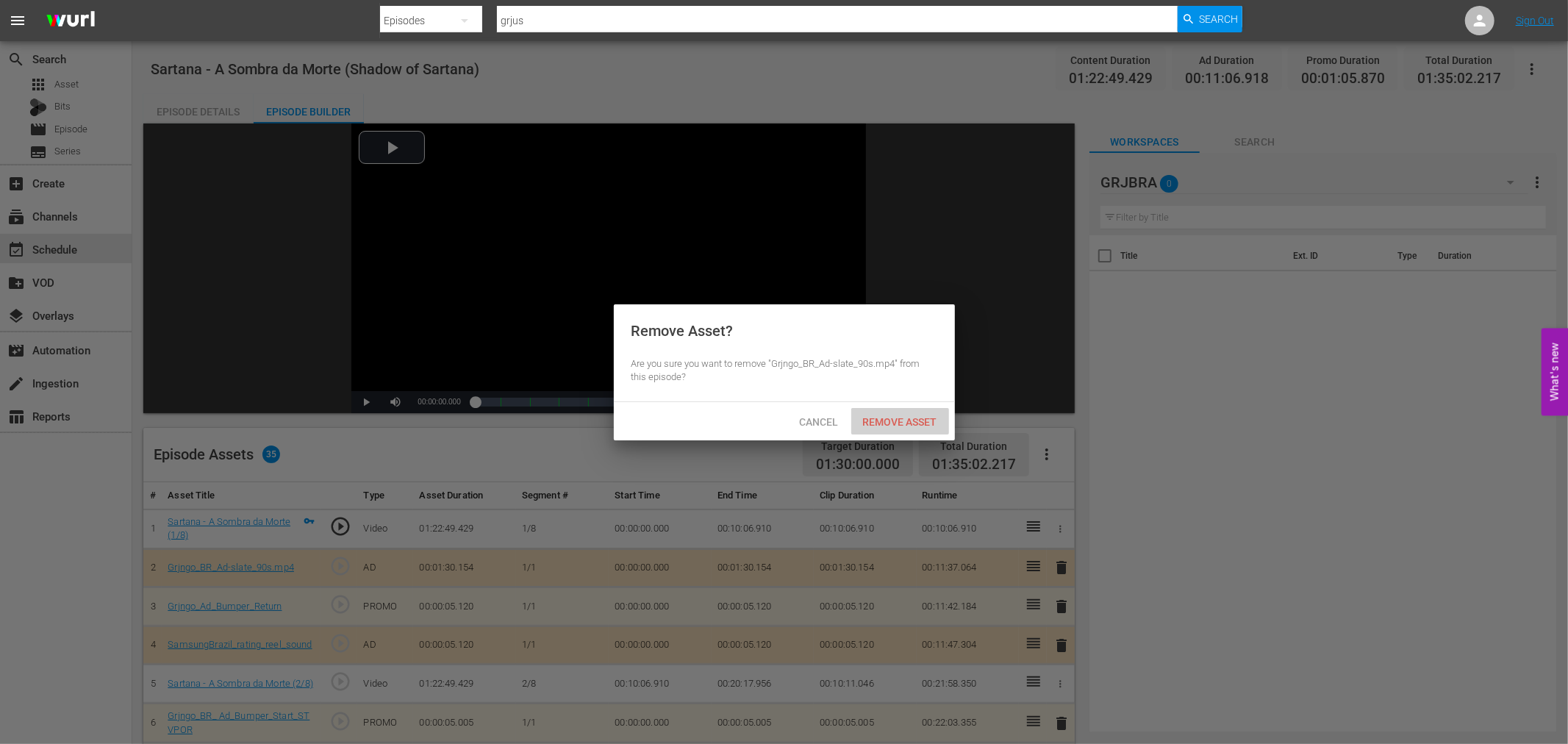
click at [882, 422] on span "Remove Asset" at bounding box center [900, 421] width 98 height 12
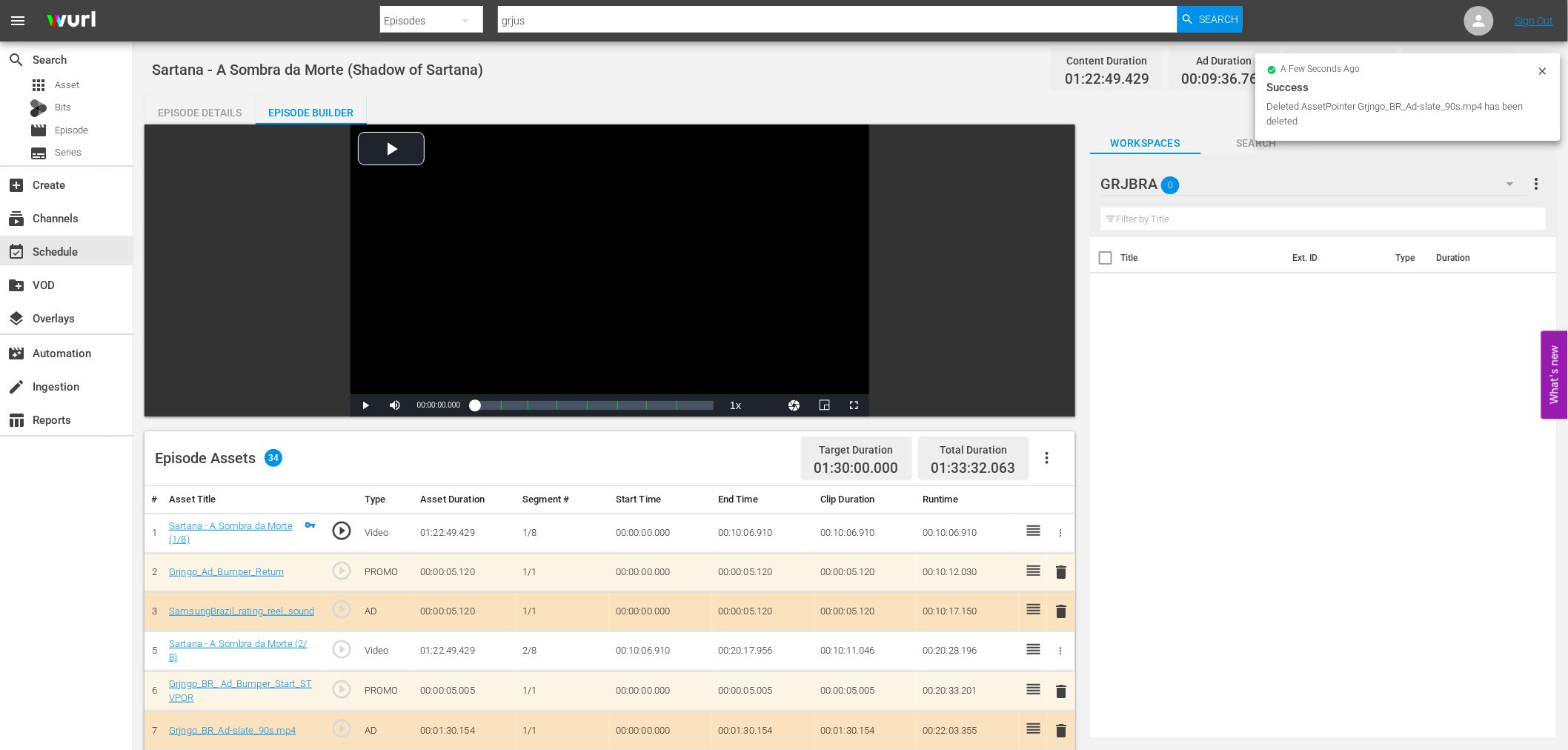
click at [1060, 565] on span "delete" at bounding box center [1062, 572] width 18 height 18
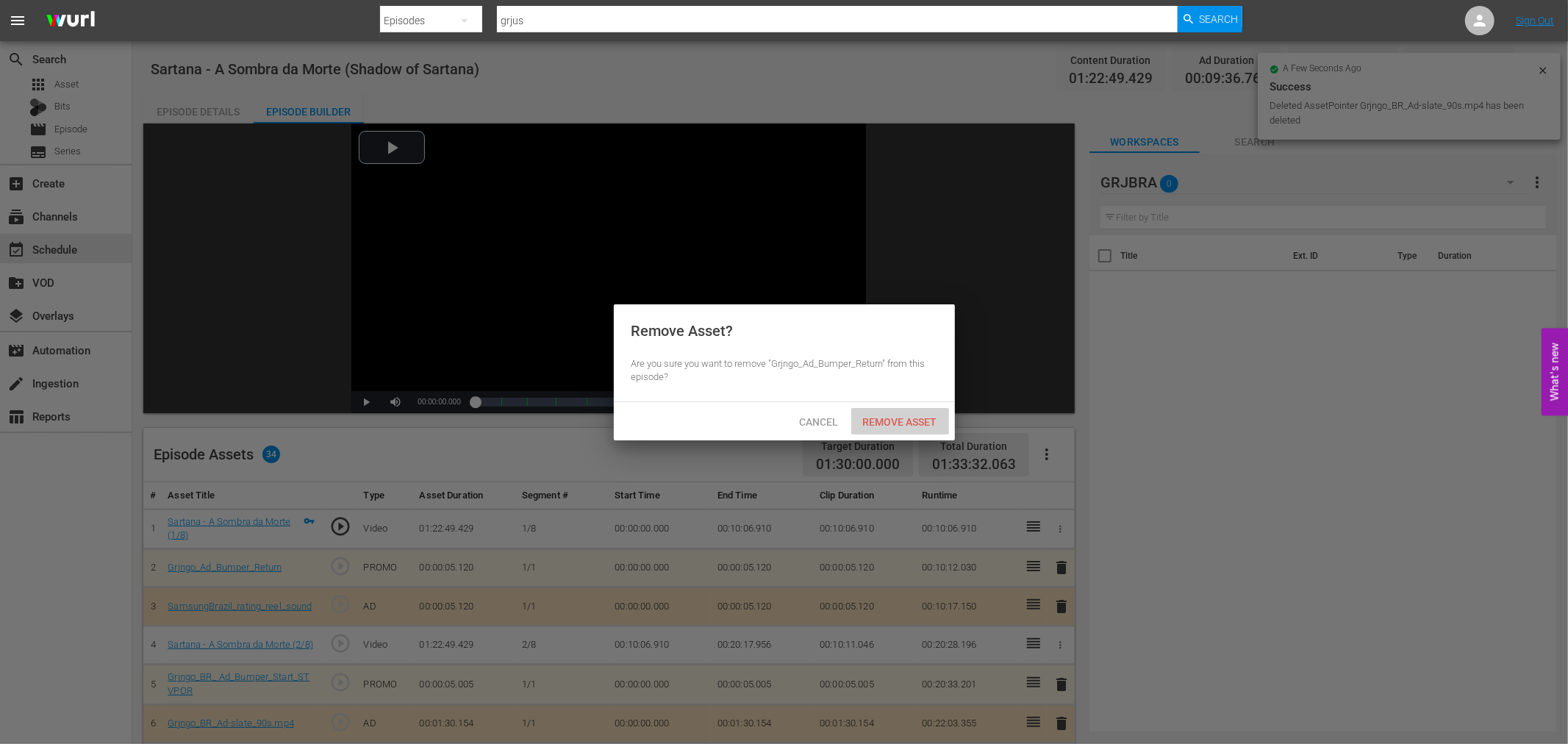
click at [910, 416] on span "Remove Asset" at bounding box center [900, 421] width 98 height 12
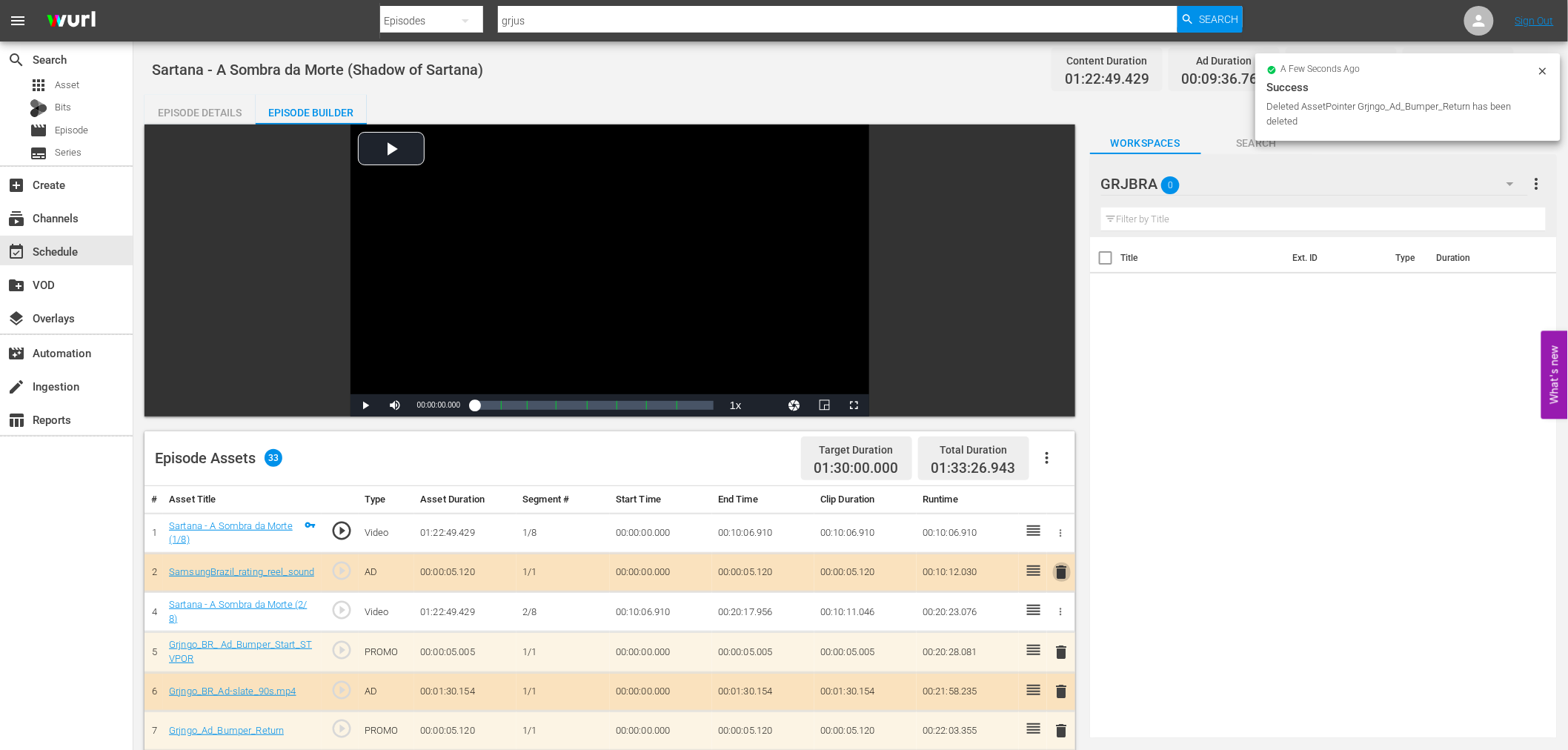
click at [1065, 569] on span "delete" at bounding box center [1062, 572] width 18 height 18
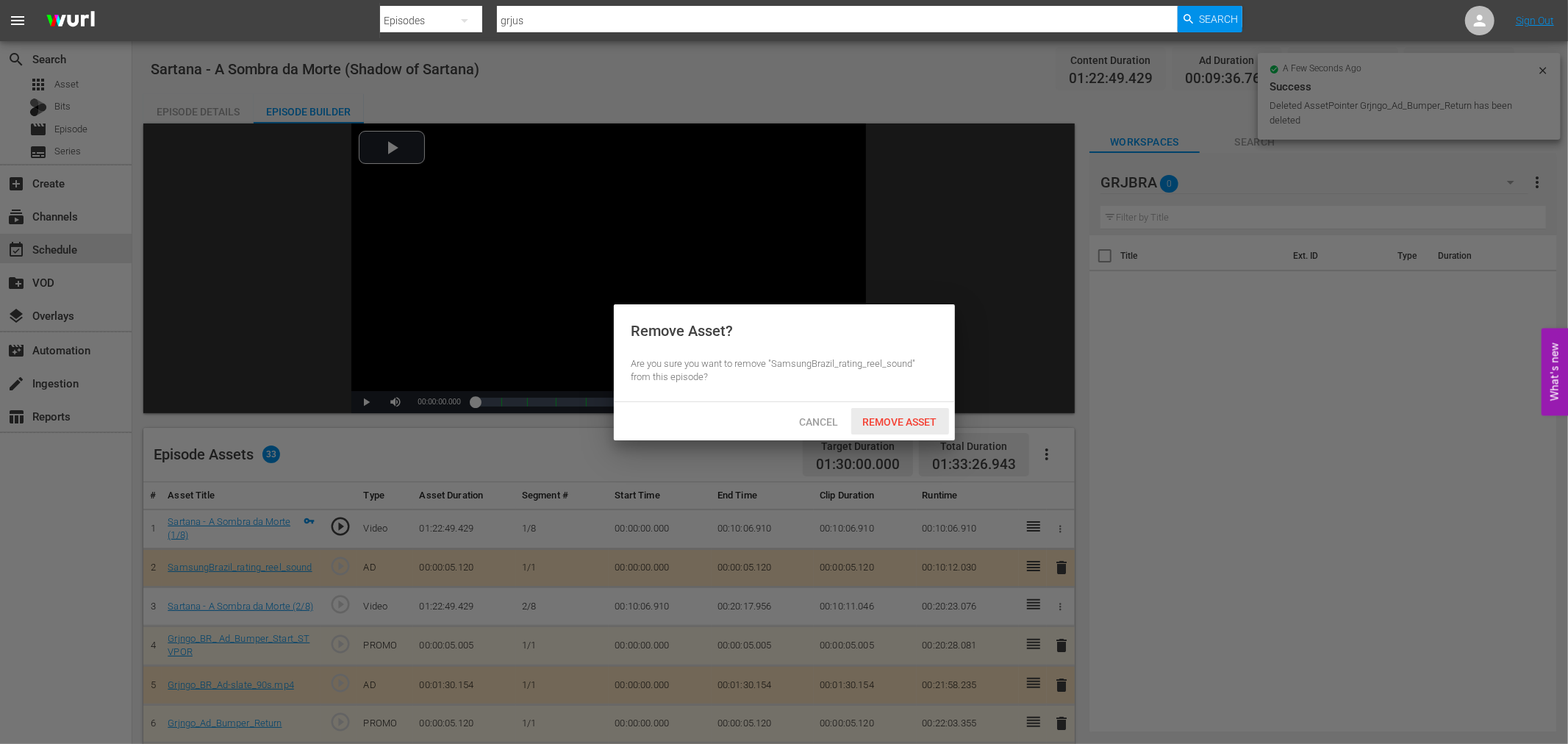
click at [911, 417] on span "Remove Asset" at bounding box center [900, 421] width 98 height 12
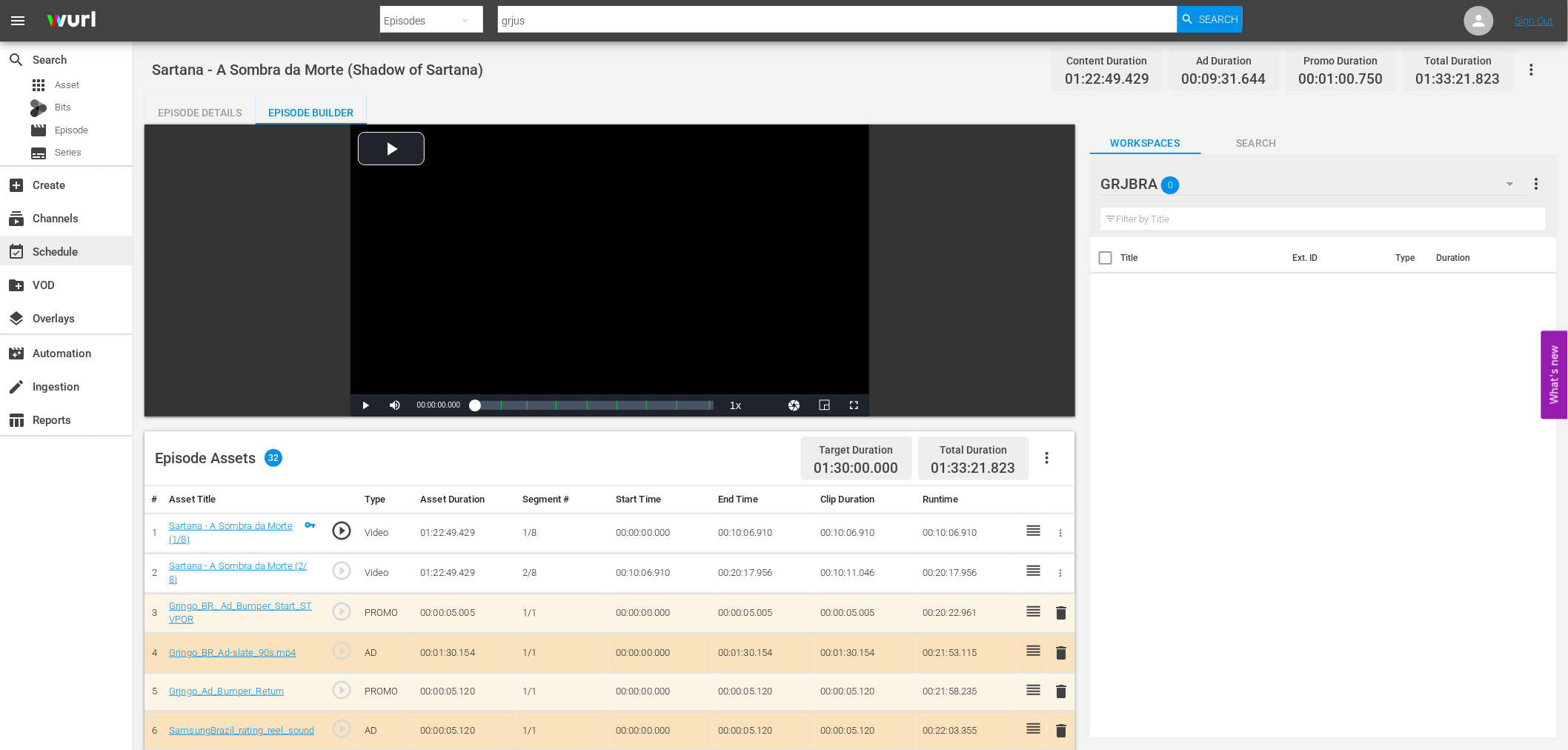
click at [60, 249] on div "event_available Schedule" at bounding box center [41, 248] width 83 height 13
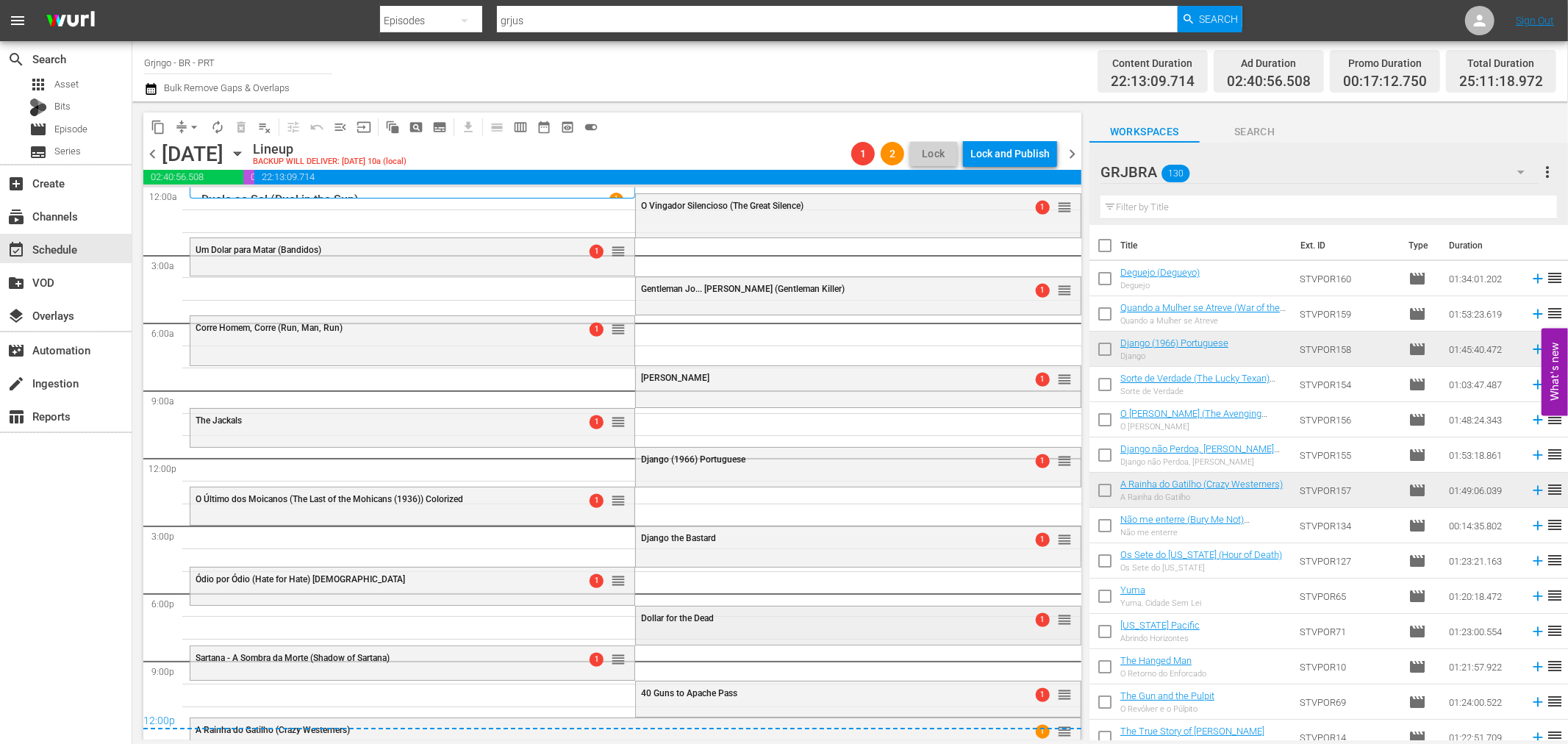
click at [717, 619] on div "Dollar for the Dead" at bounding box center [820, 617] width 359 height 10
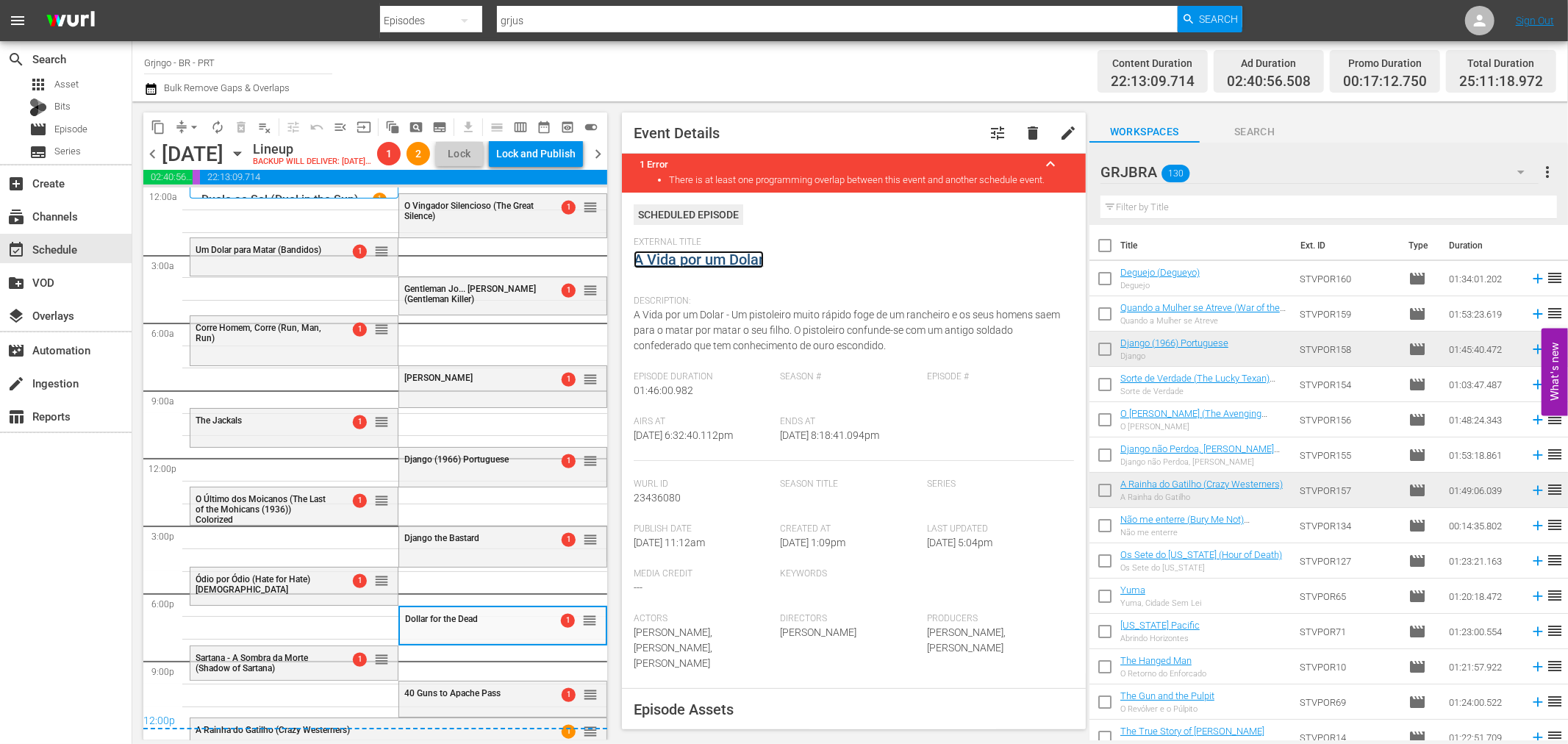
click at [699, 263] on link "A Vida por um Dolar" at bounding box center [699, 259] width 130 height 18
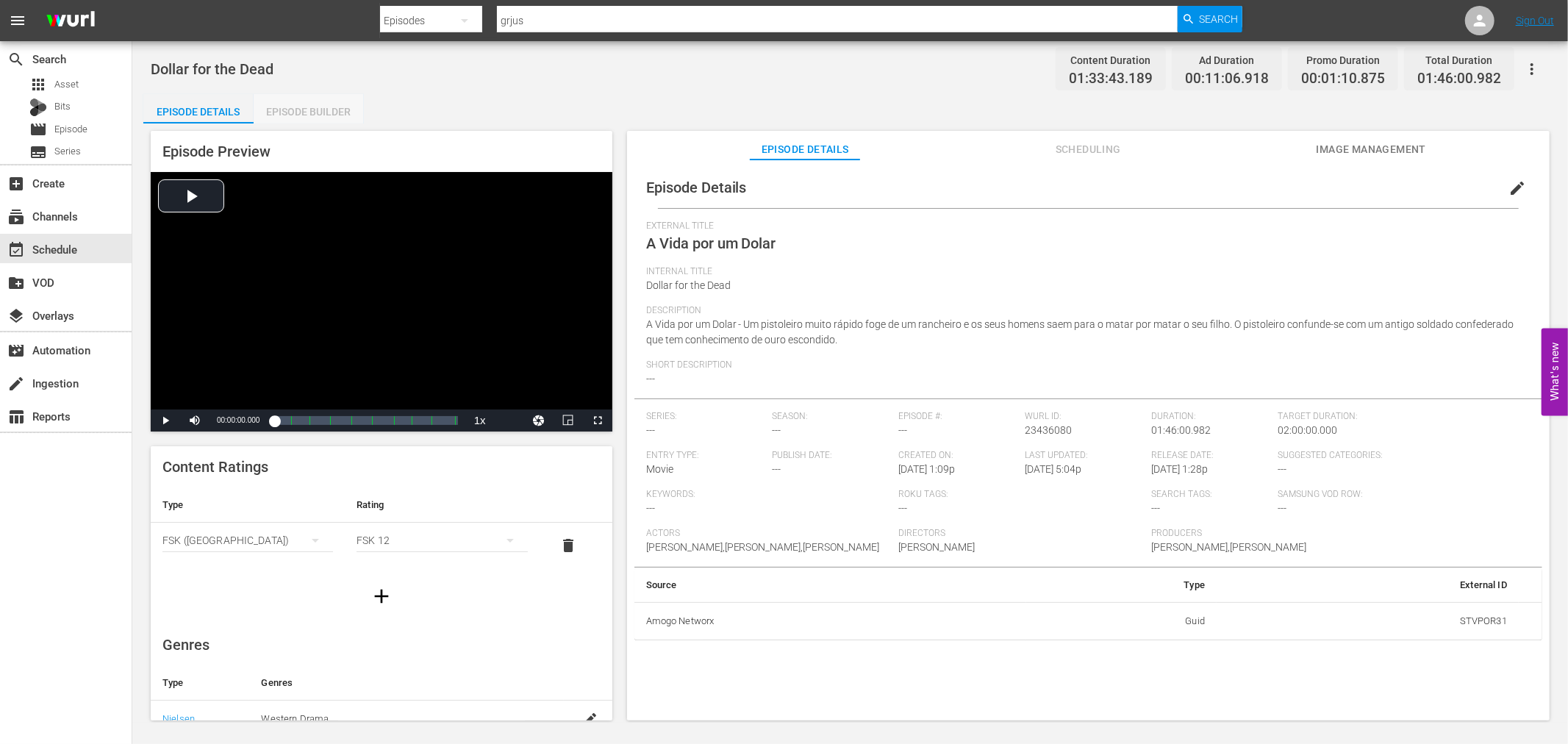
click at [314, 105] on div "Episode Builder" at bounding box center [308, 112] width 111 height 36
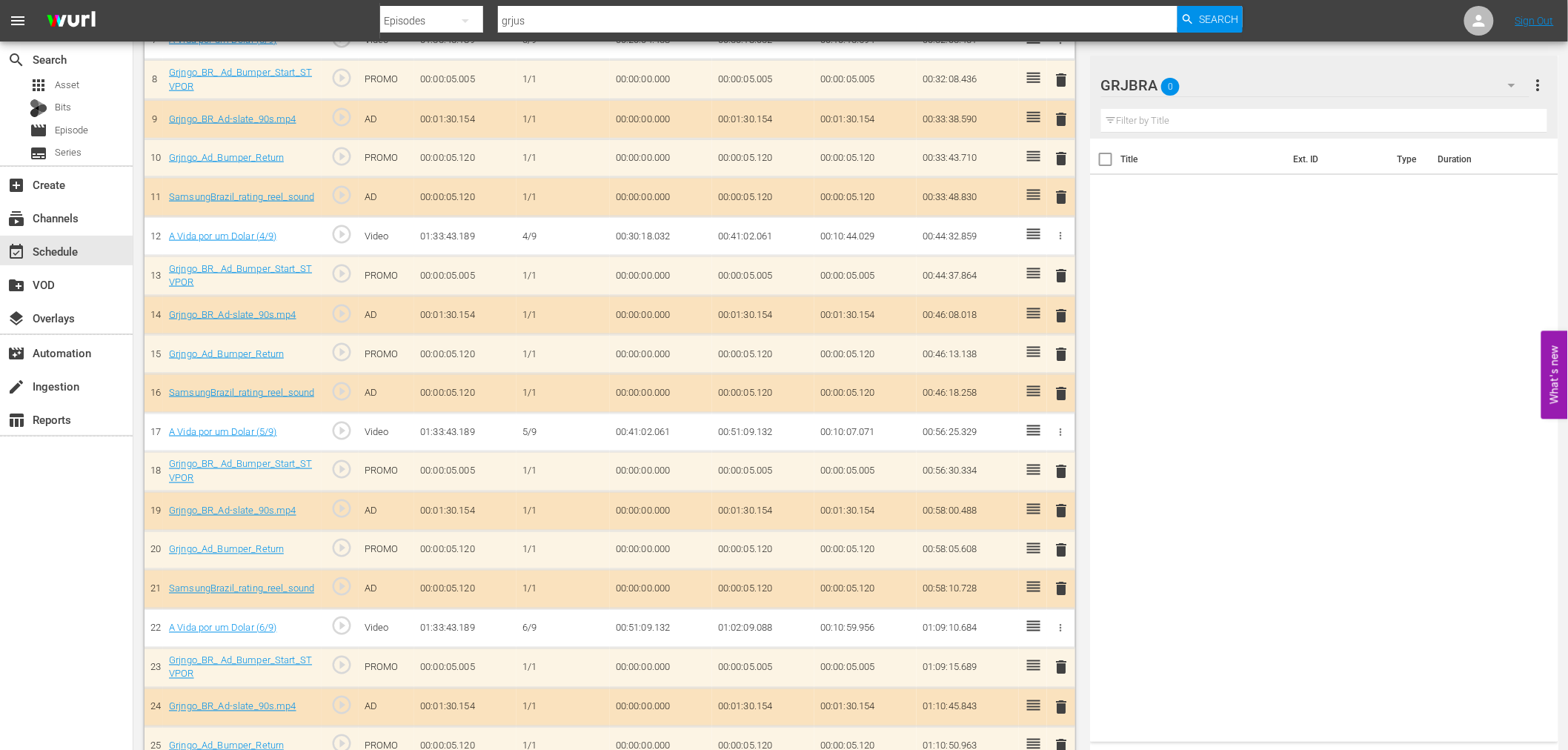
scroll to position [724, 0]
click at [90, 262] on div "event_available Schedule" at bounding box center [66, 250] width 132 height 30
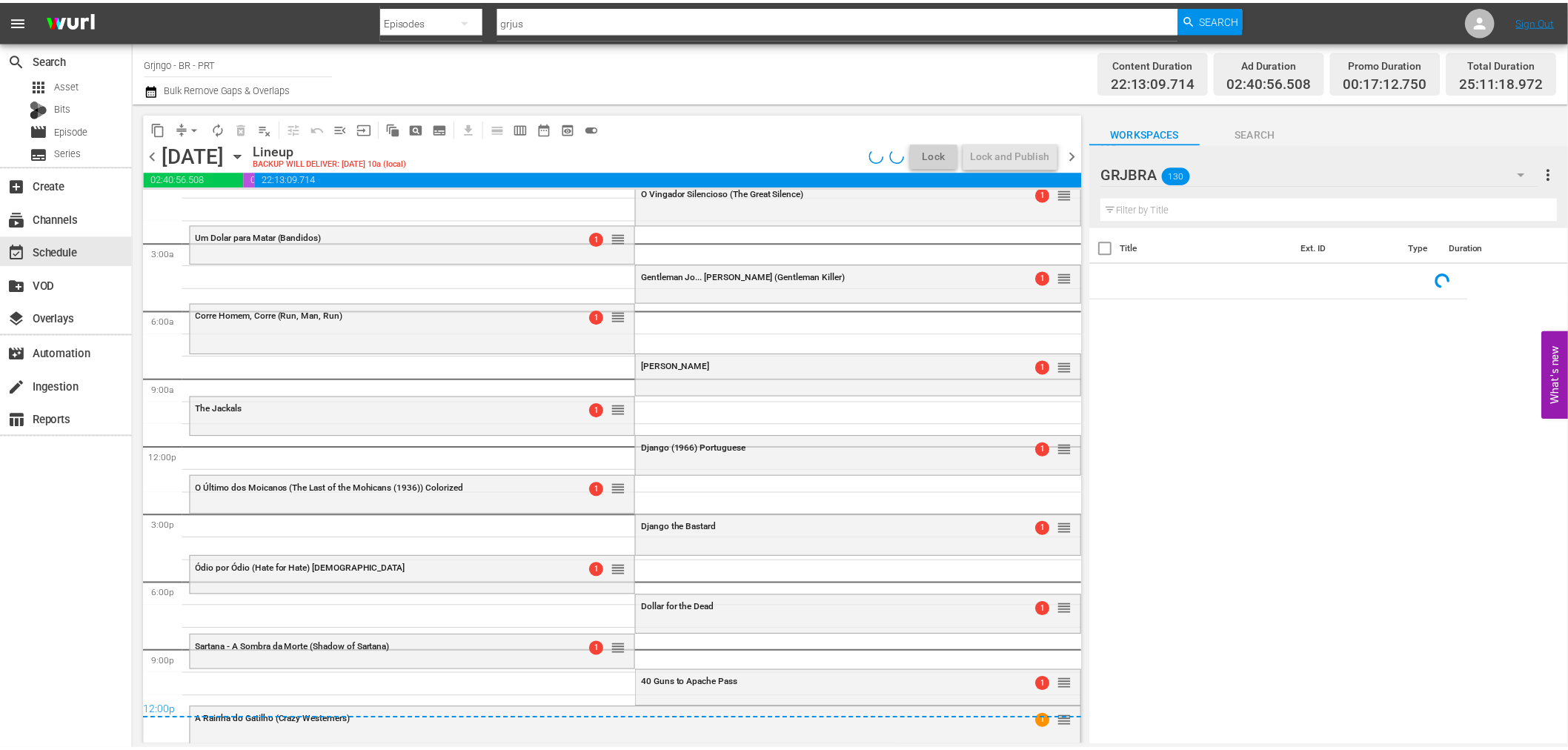
scroll to position [19, 0]
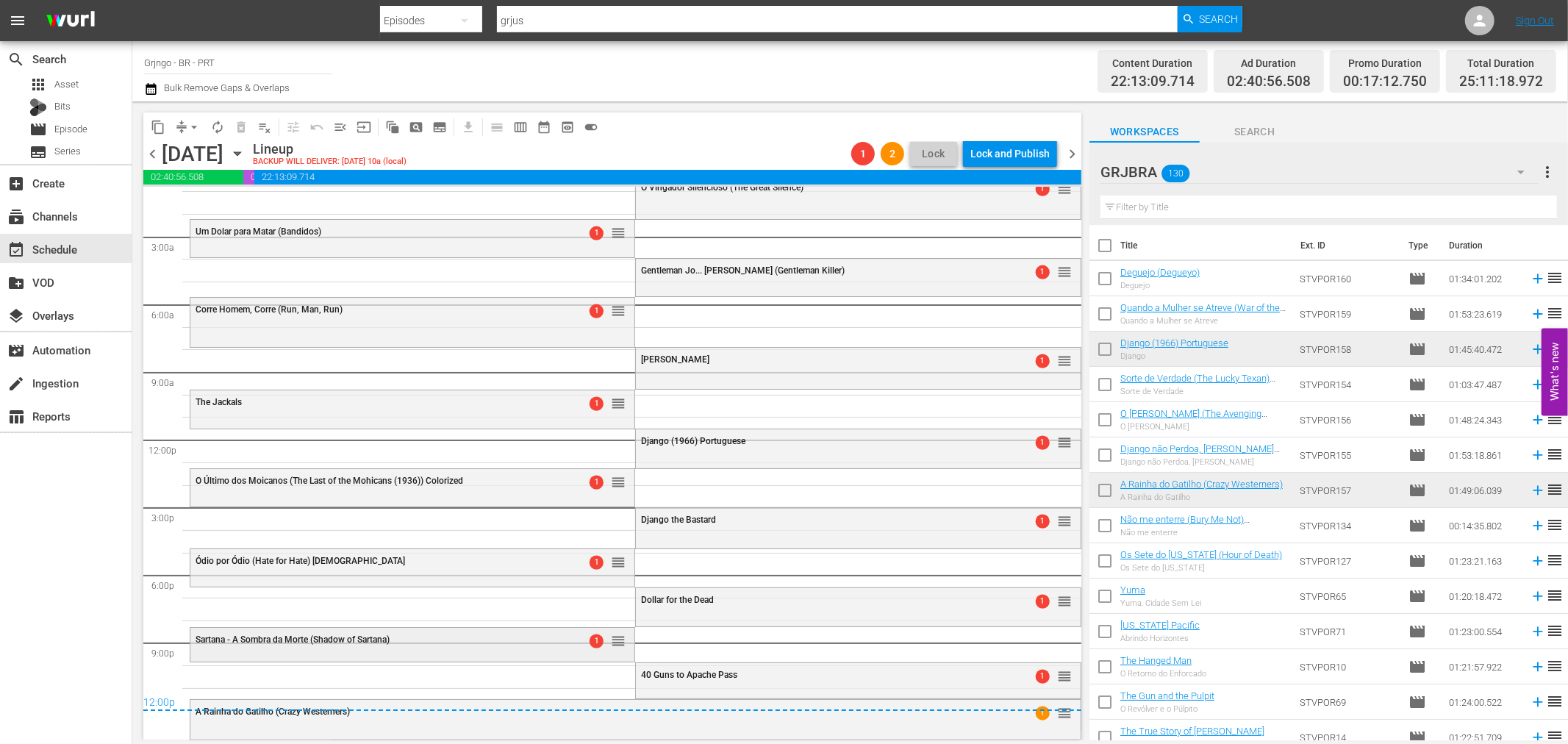
click at [458, 647] on div "Sartana - A Sombra da Morte (Shadow of Sartana) 1 reorder" at bounding box center [412, 640] width 444 height 25
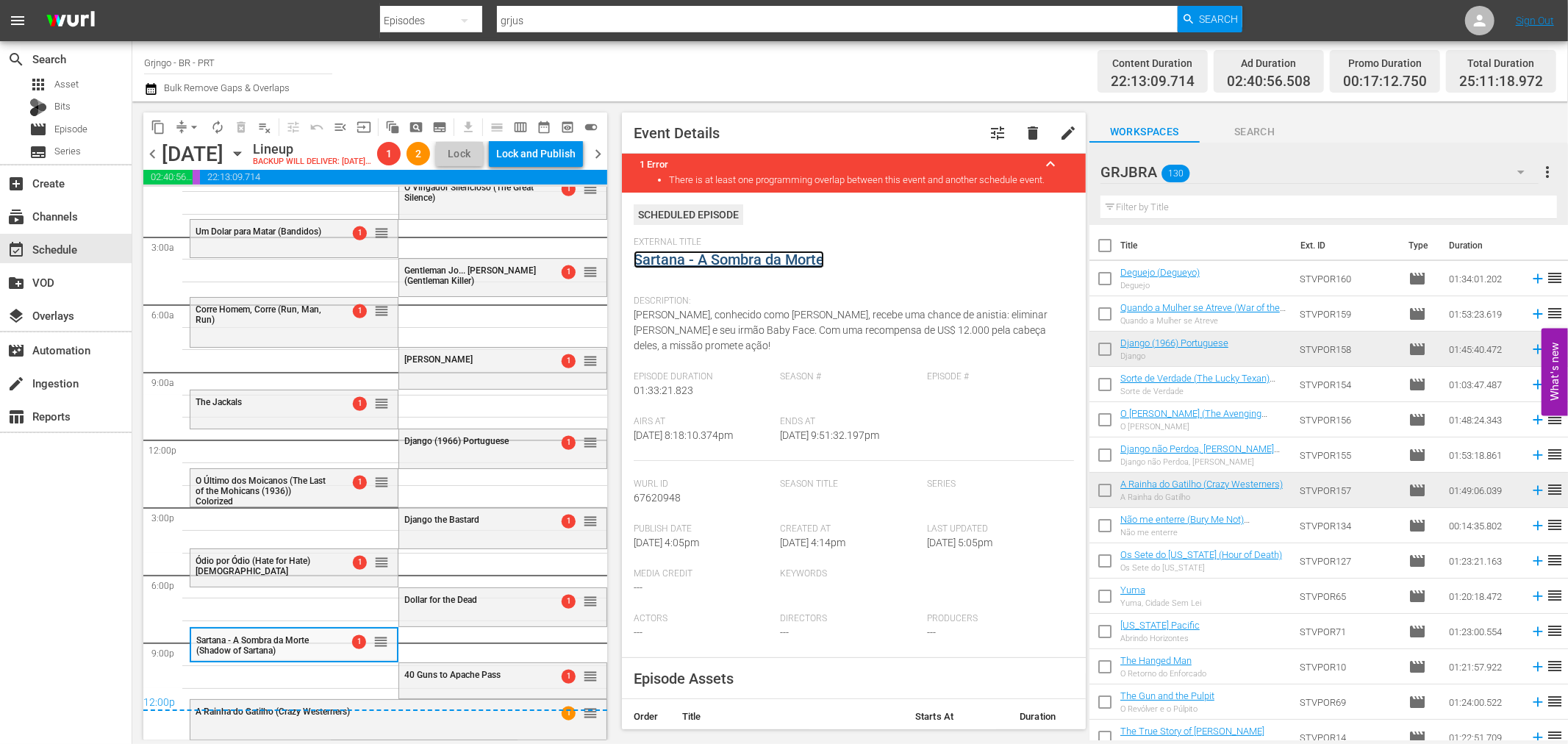
click at [665, 256] on link "Sartana - A Sombra da Morte" at bounding box center [729, 259] width 190 height 18
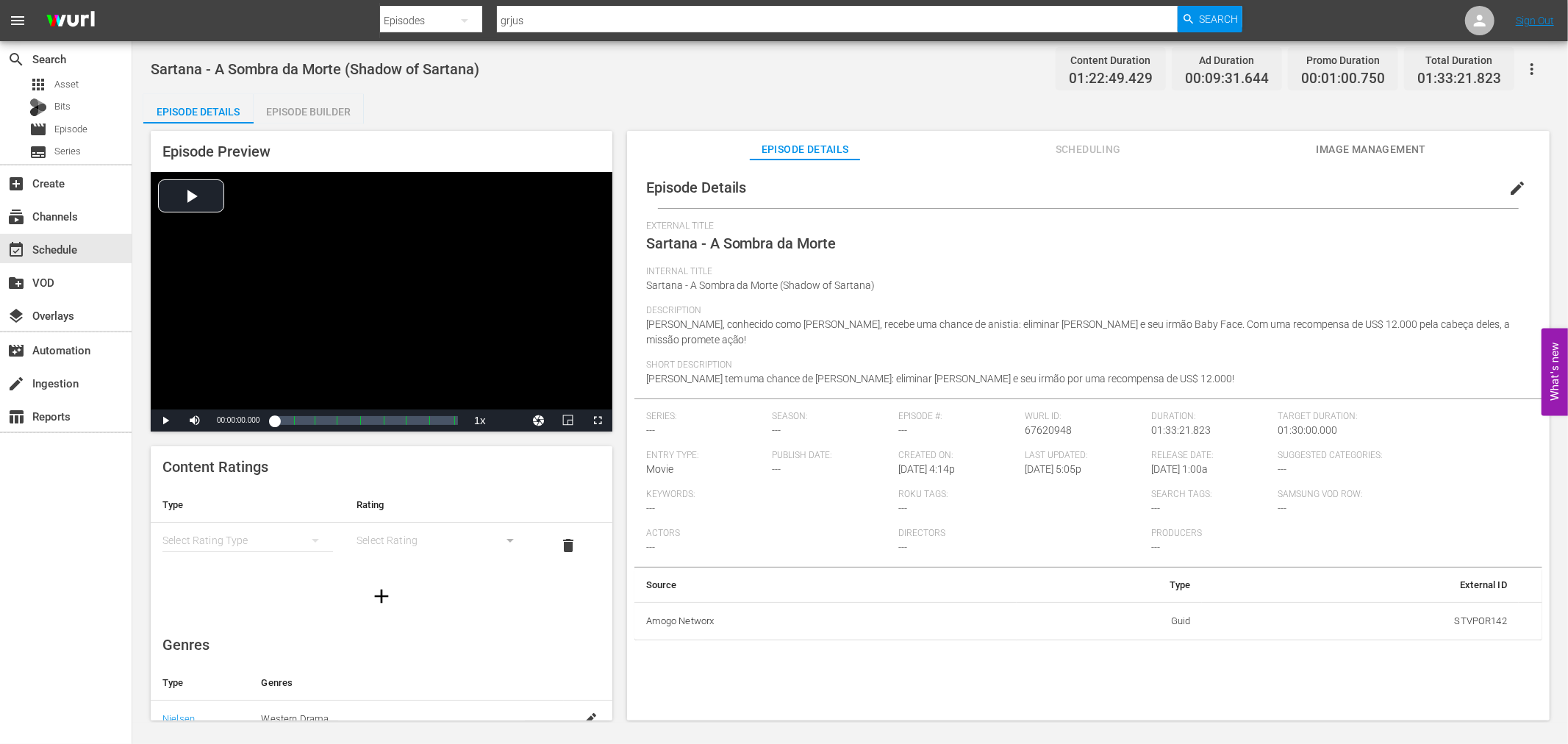
click at [295, 112] on div "Episode Builder" at bounding box center [308, 112] width 111 height 36
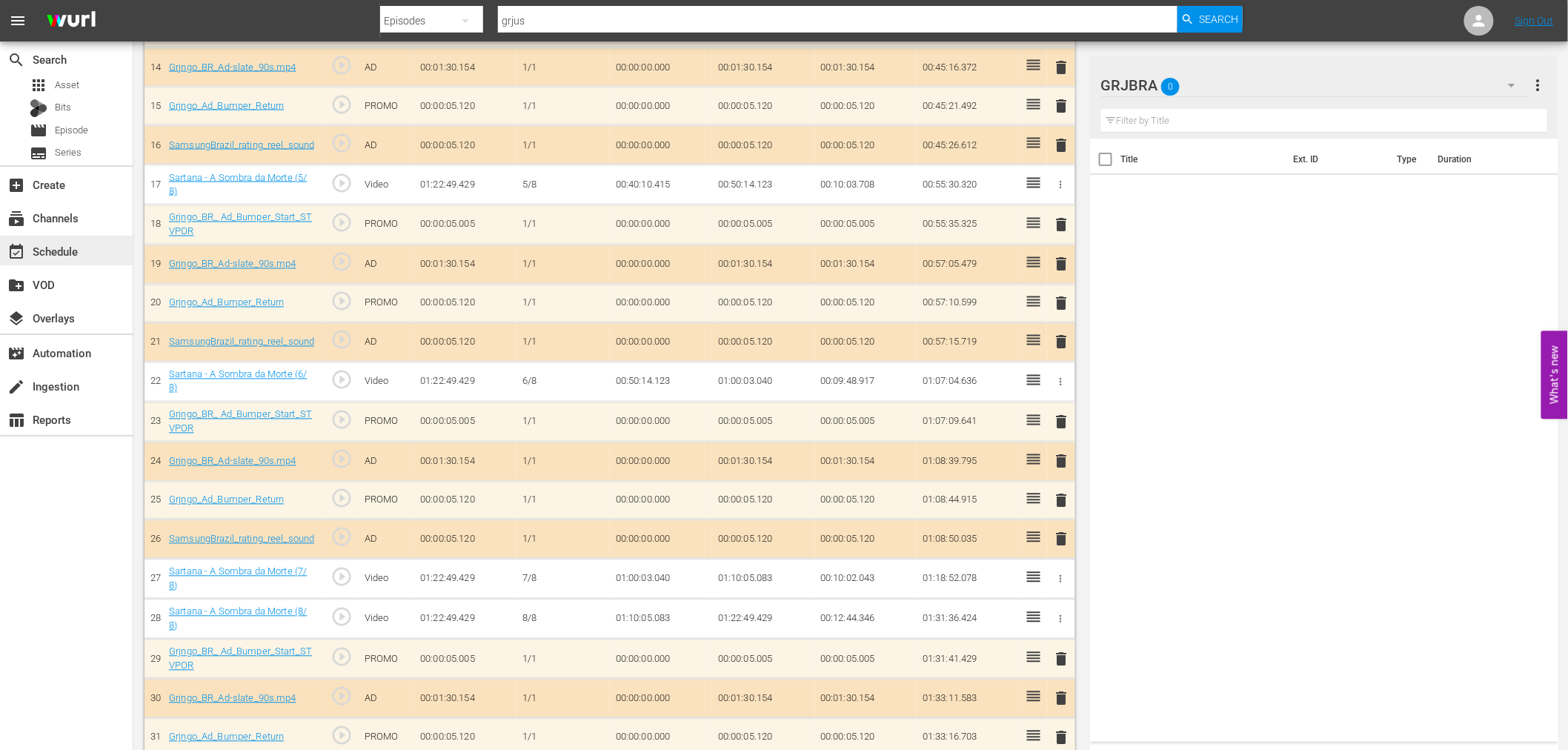
scroll to position [952, 0]
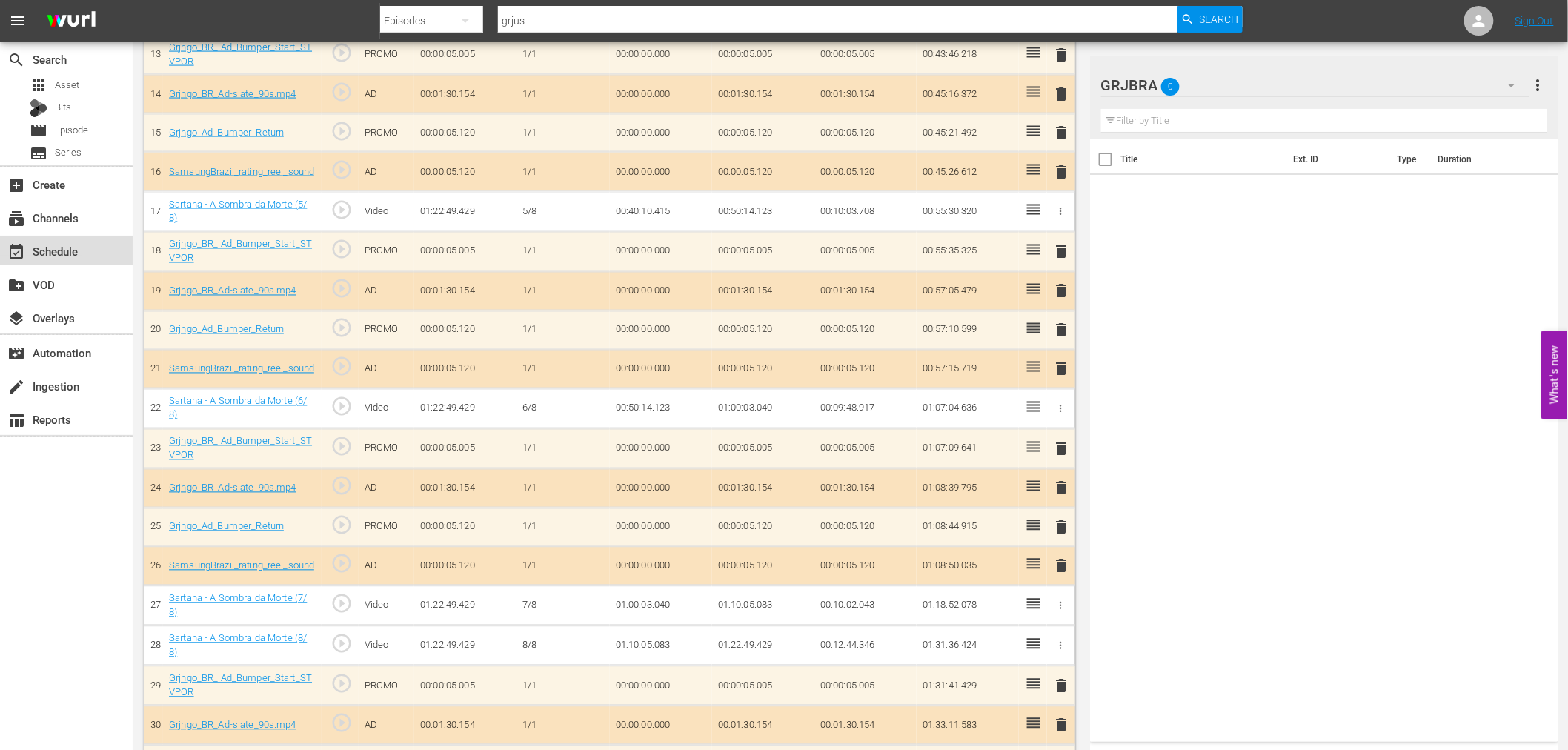
click at [62, 248] on div "event_available Schedule" at bounding box center [41, 248] width 83 height 13
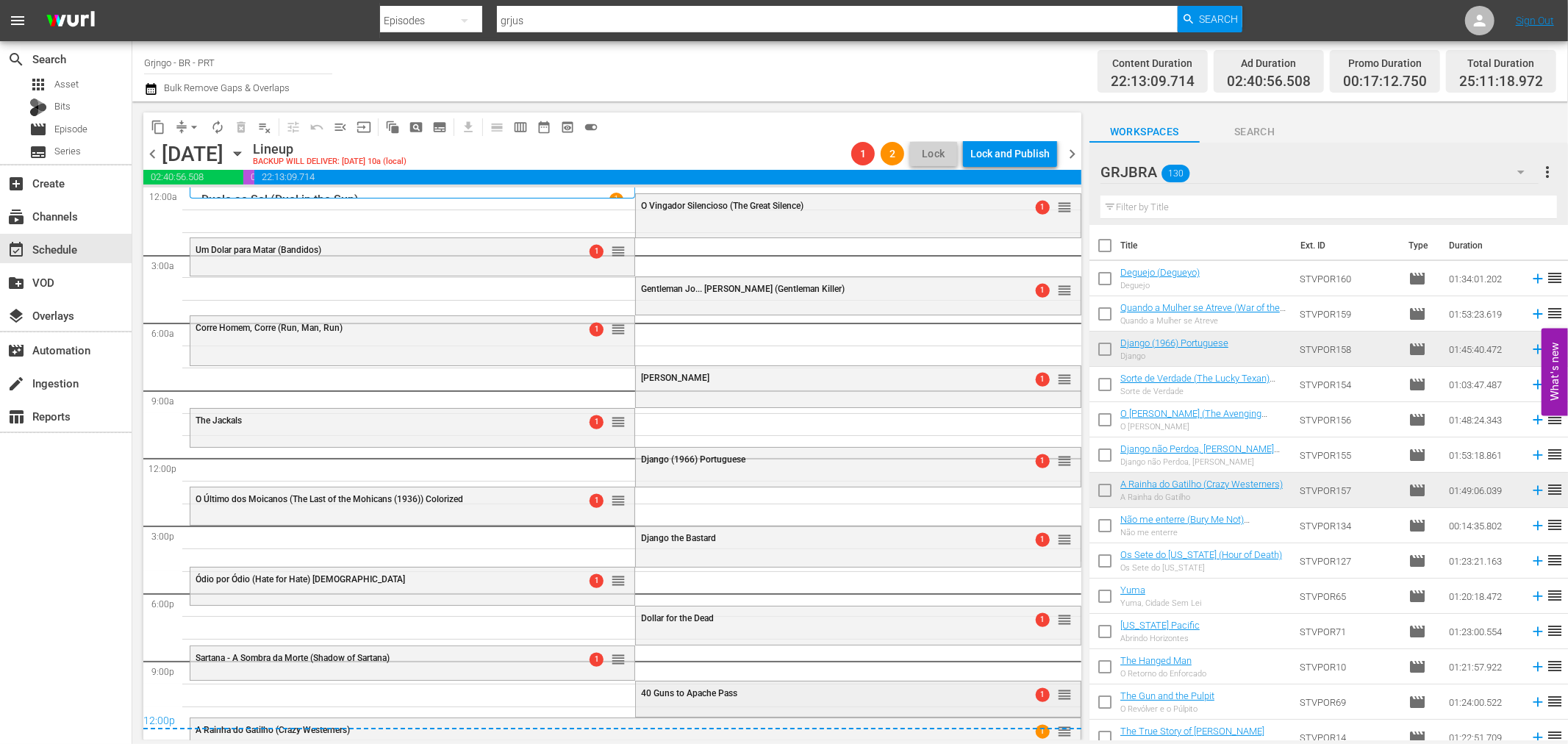
click at [744, 699] on div "40 Guns to Apache Pass 1 reorder" at bounding box center [858, 694] width 444 height 25
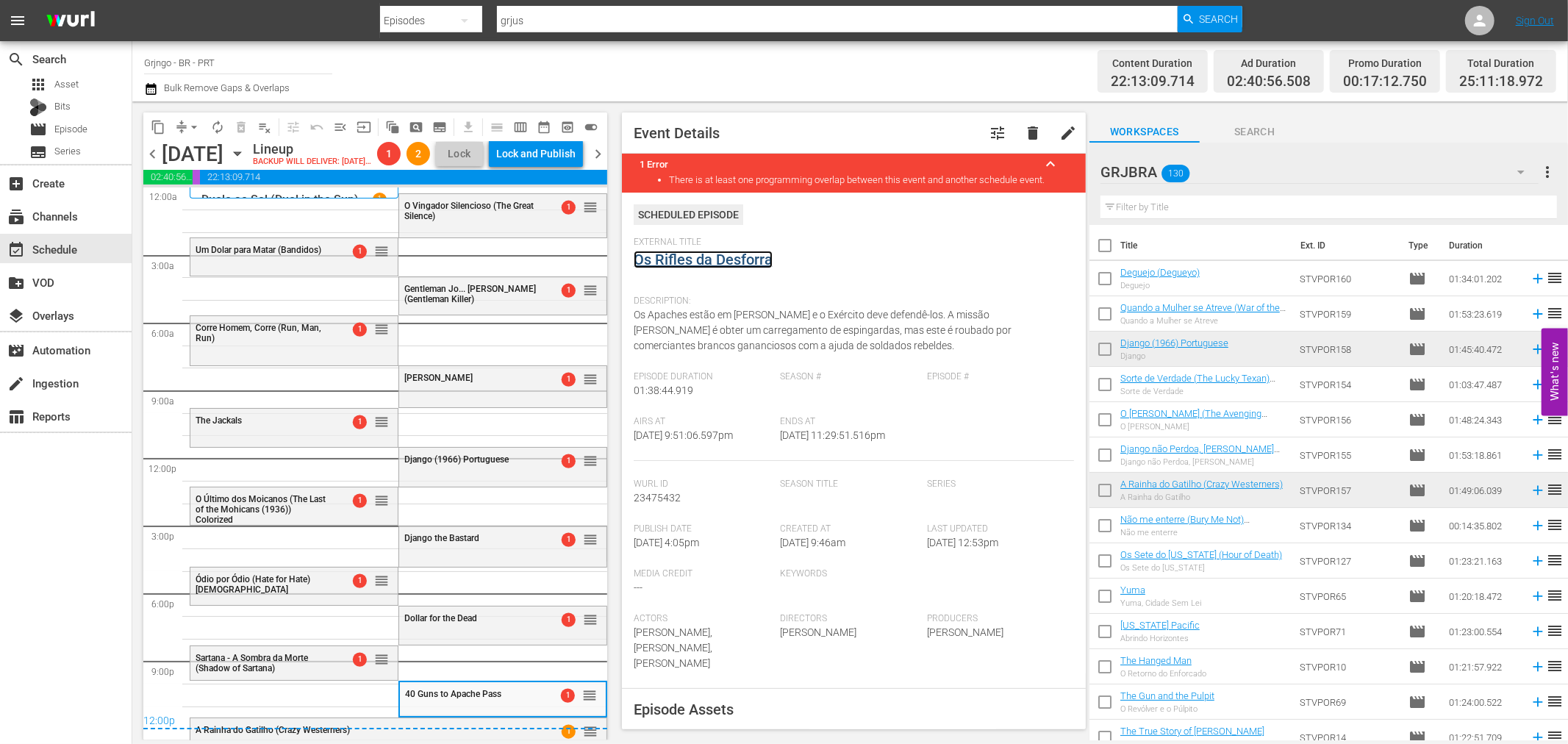
click at [713, 253] on link "Os Rifles da Desforra" at bounding box center [703, 259] width 139 height 18
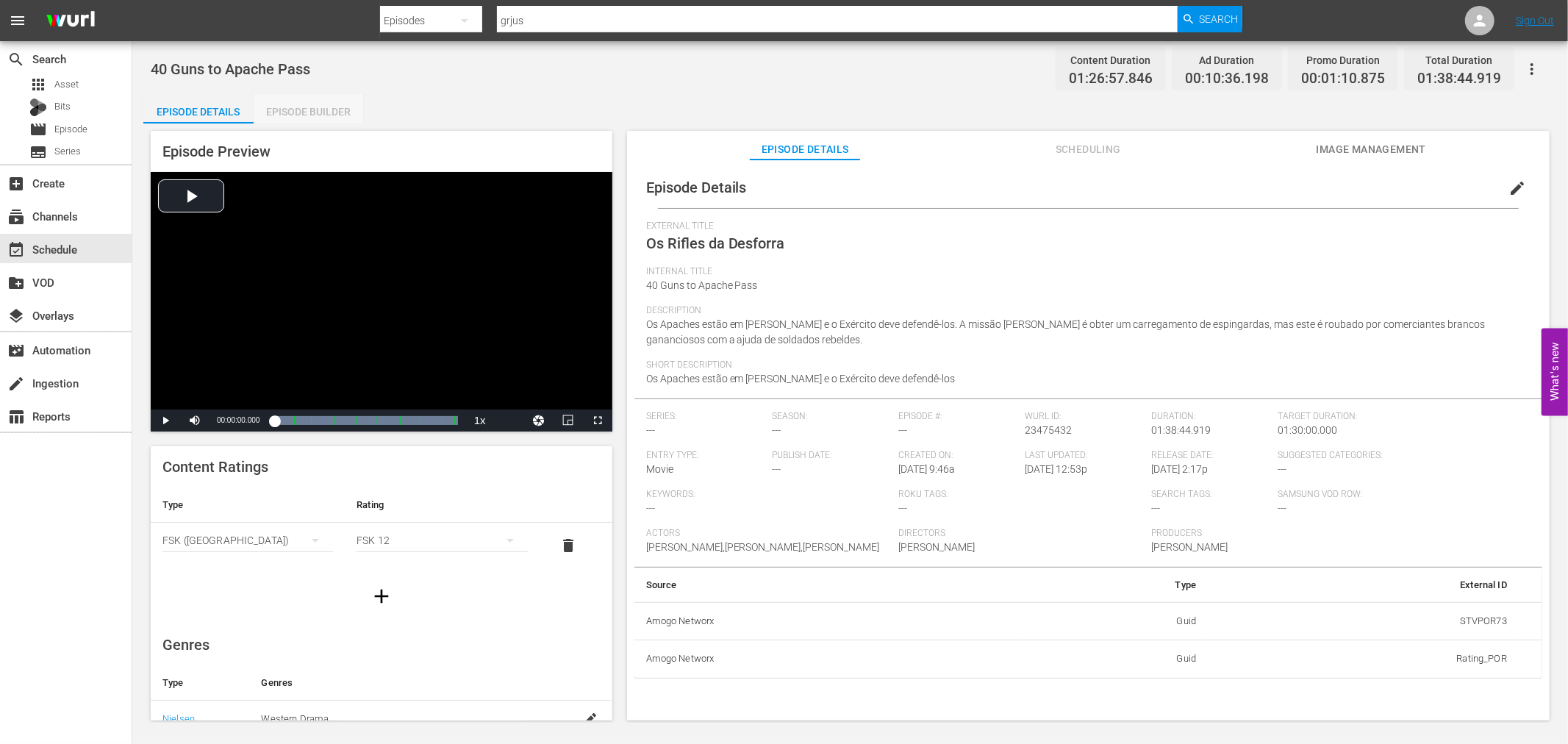
click at [301, 113] on div "Episode Builder" at bounding box center [308, 112] width 111 height 36
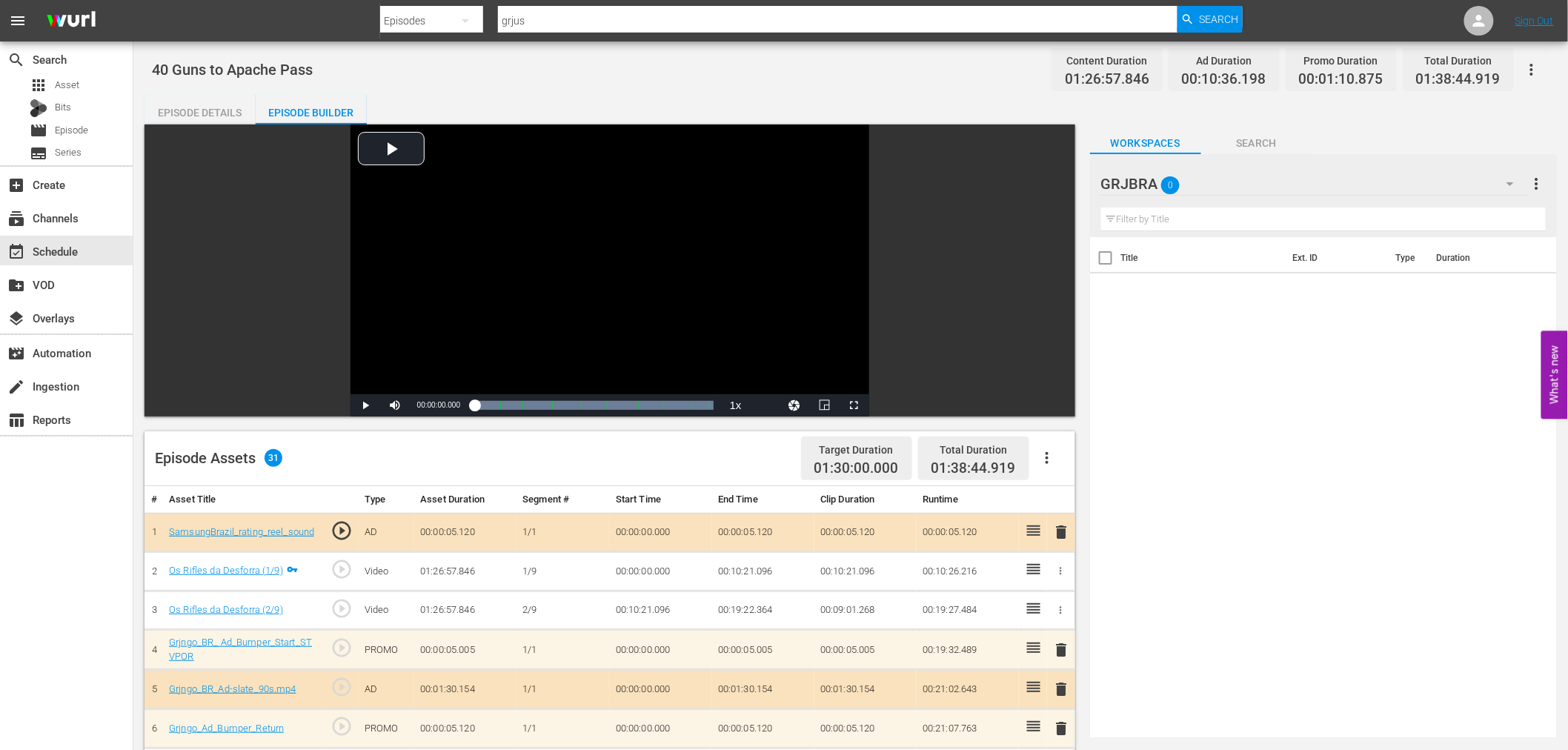
click at [1045, 462] on icon "button" at bounding box center [1047, 457] width 18 height 18
click at [1057, 504] on div "Clear Ads" at bounding box center [1091, 499] width 100 height 36
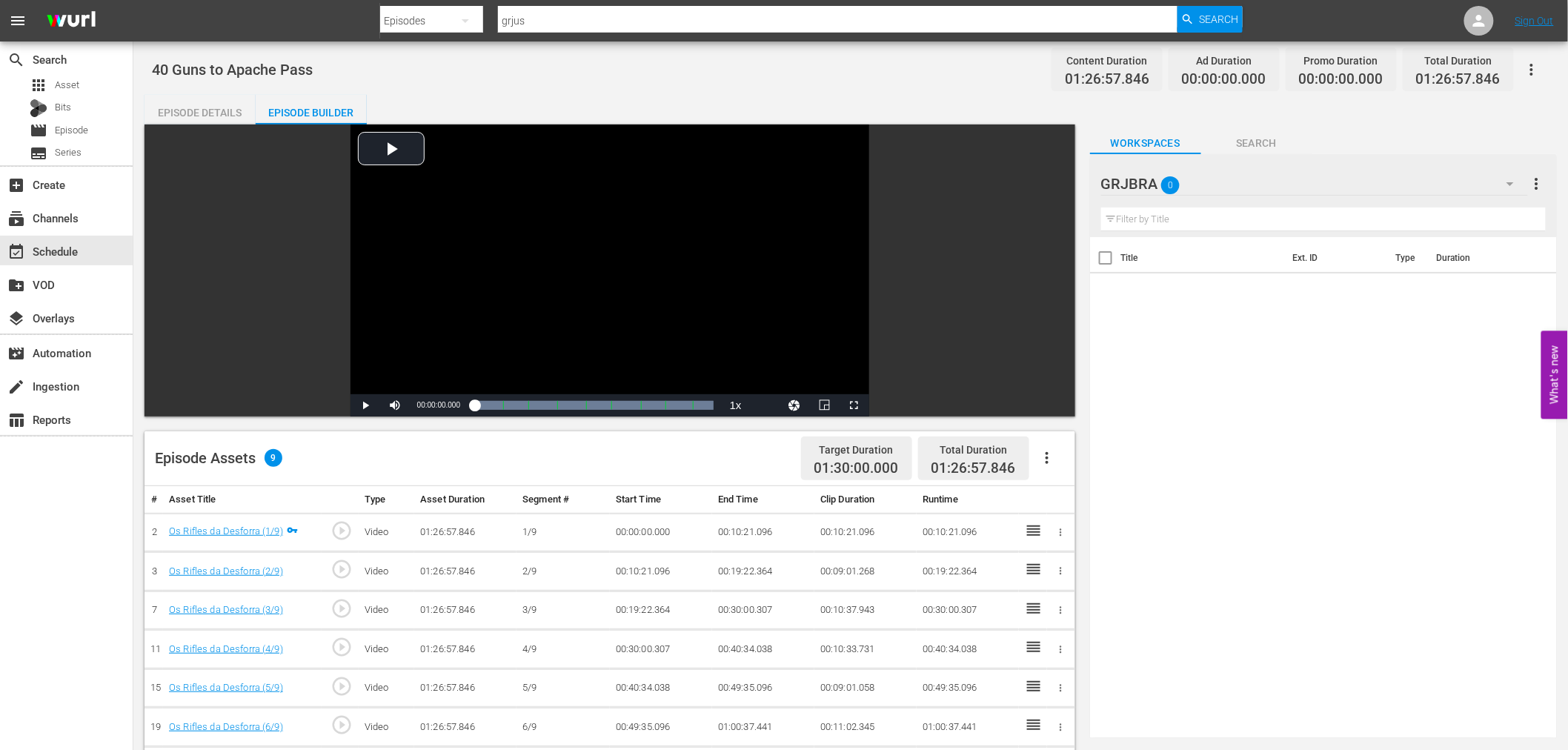
click at [1047, 460] on icon "button" at bounding box center [1047, 457] width 3 height 12
click at [1047, 460] on div "Fill with Ads" at bounding box center [1091, 464] width 100 height 36
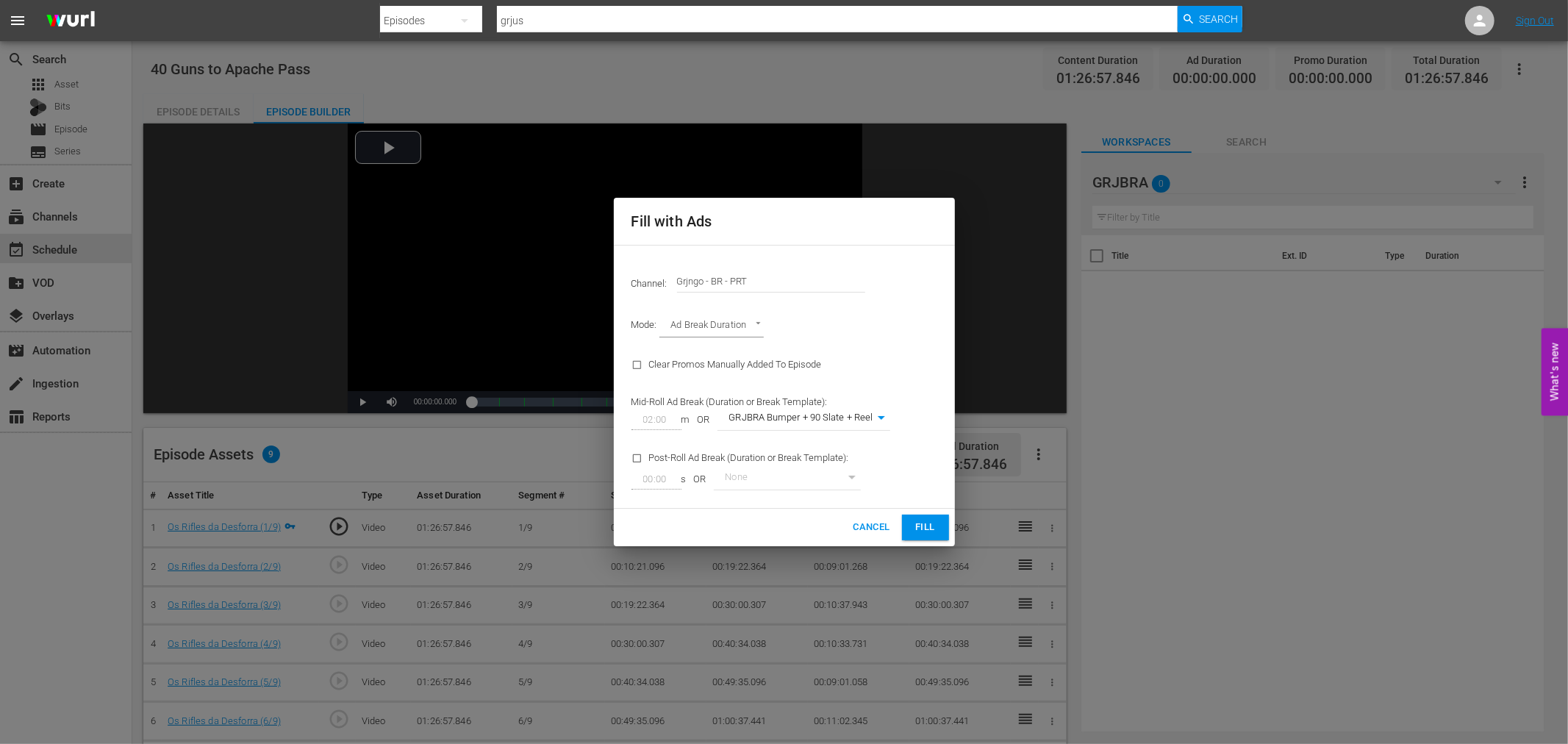
click at [917, 515] on button "Fill" at bounding box center [925, 527] width 47 height 25
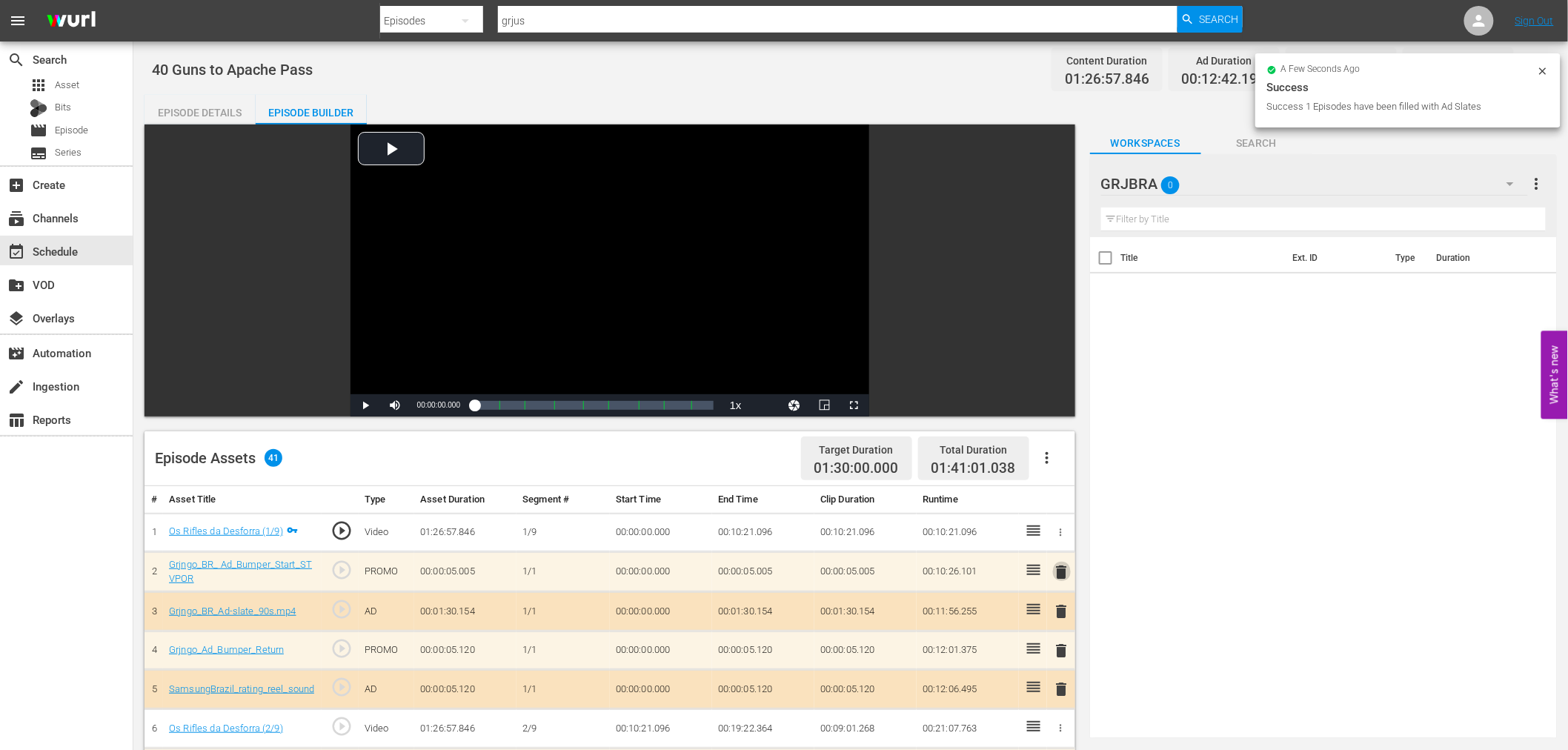
click at [1065, 575] on span "delete" at bounding box center [1062, 572] width 18 height 18
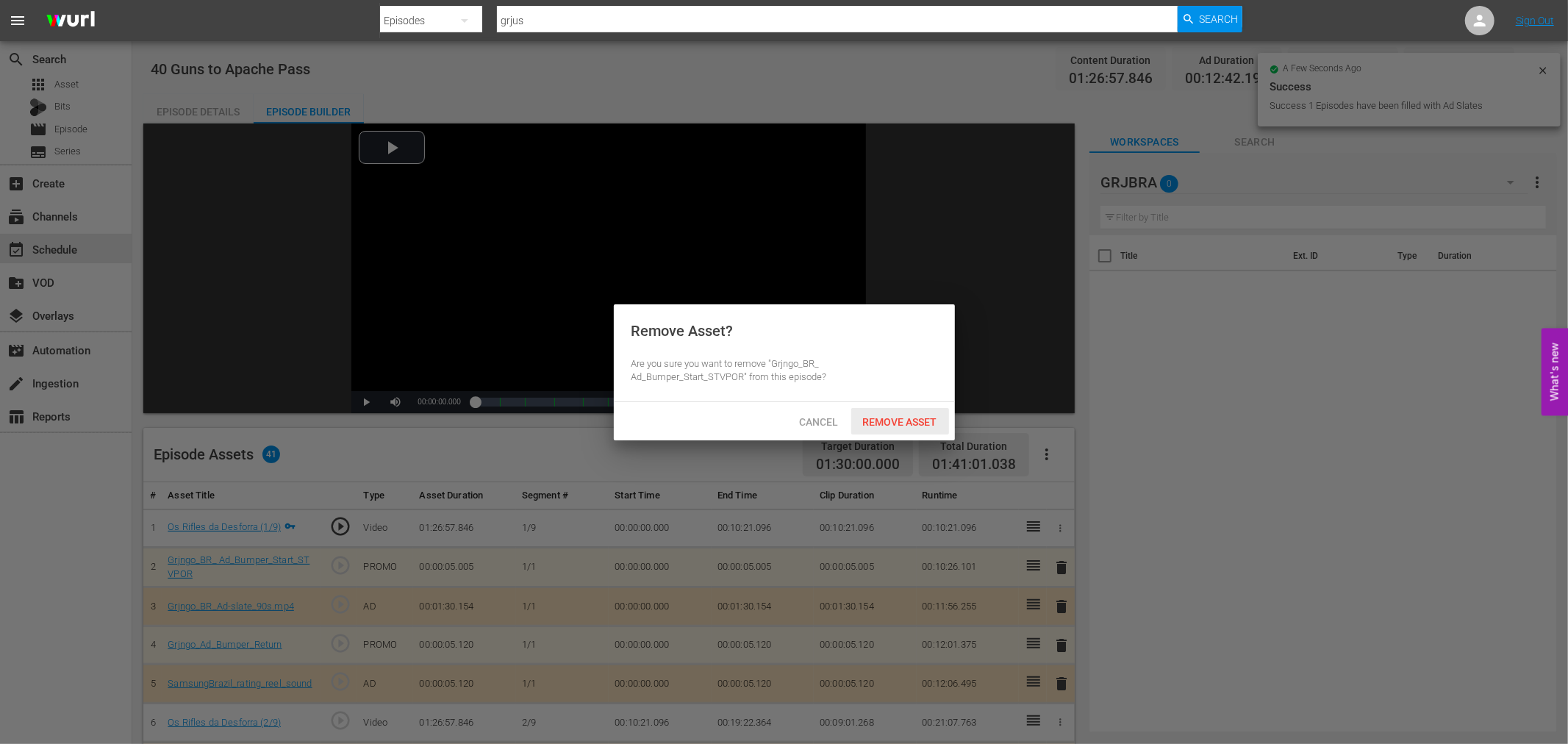
click at [913, 423] on span "Remove Asset" at bounding box center [900, 421] width 98 height 12
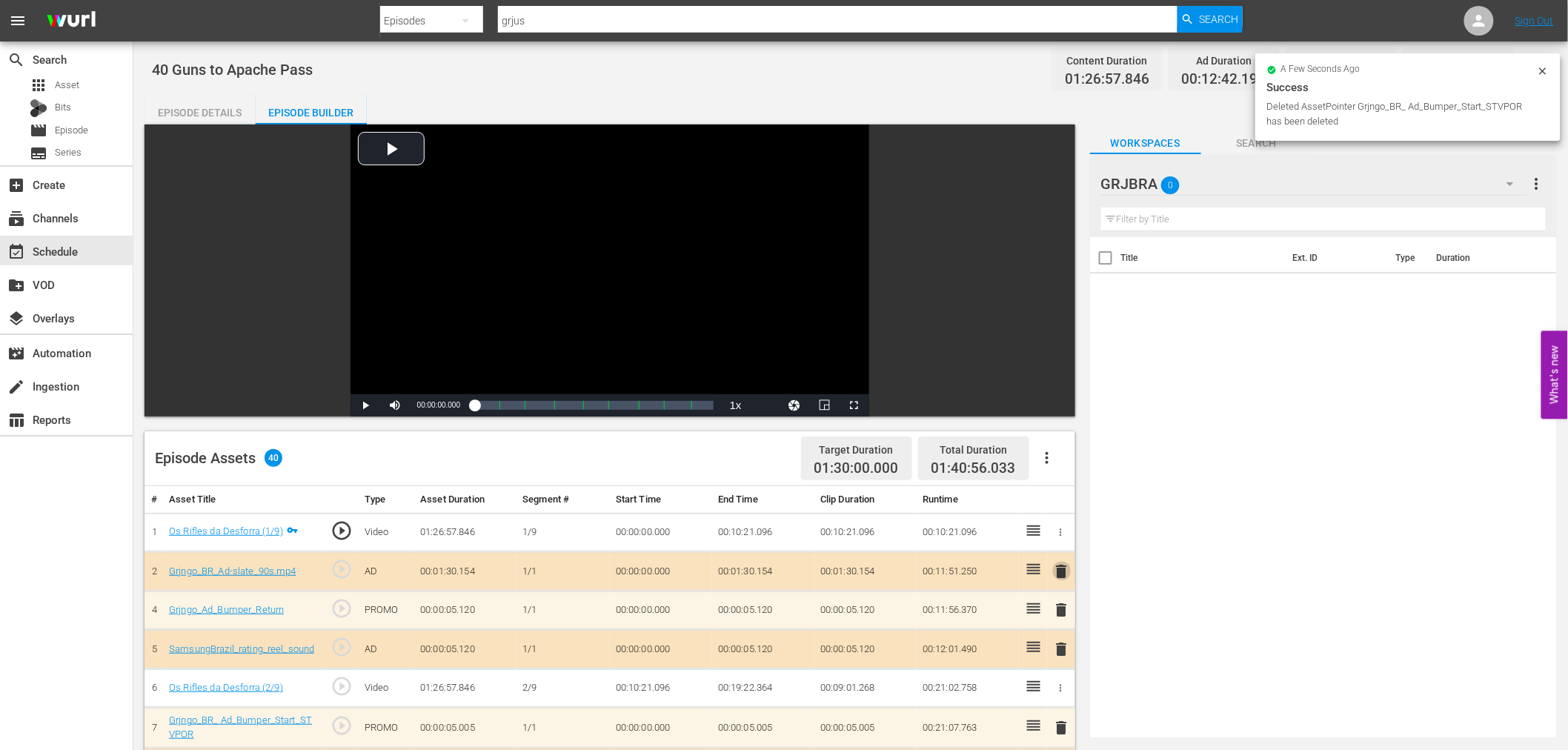
click at [1055, 573] on span "delete" at bounding box center [1062, 571] width 18 height 18
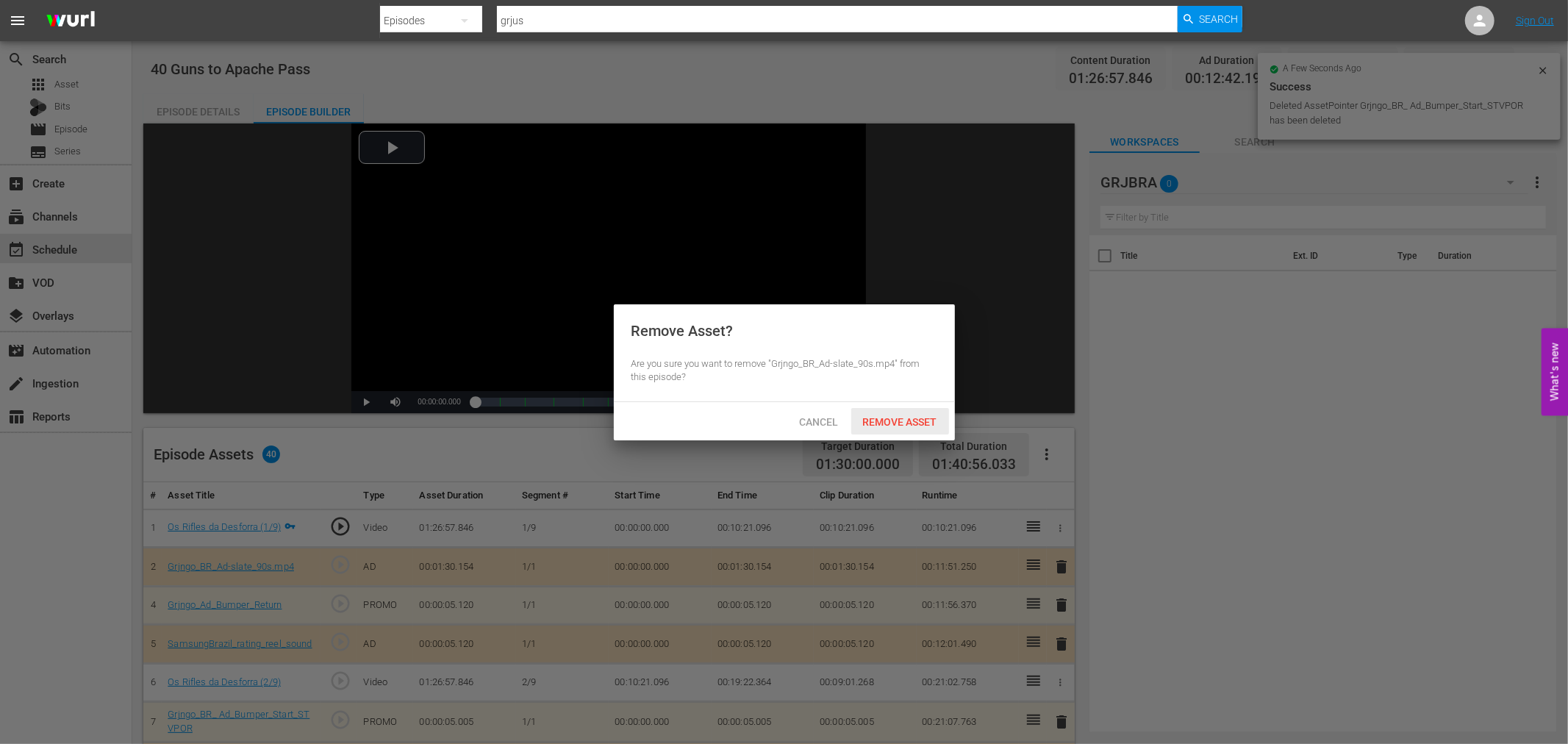
click at [922, 428] on div "Remove Asset" at bounding box center [900, 421] width 98 height 27
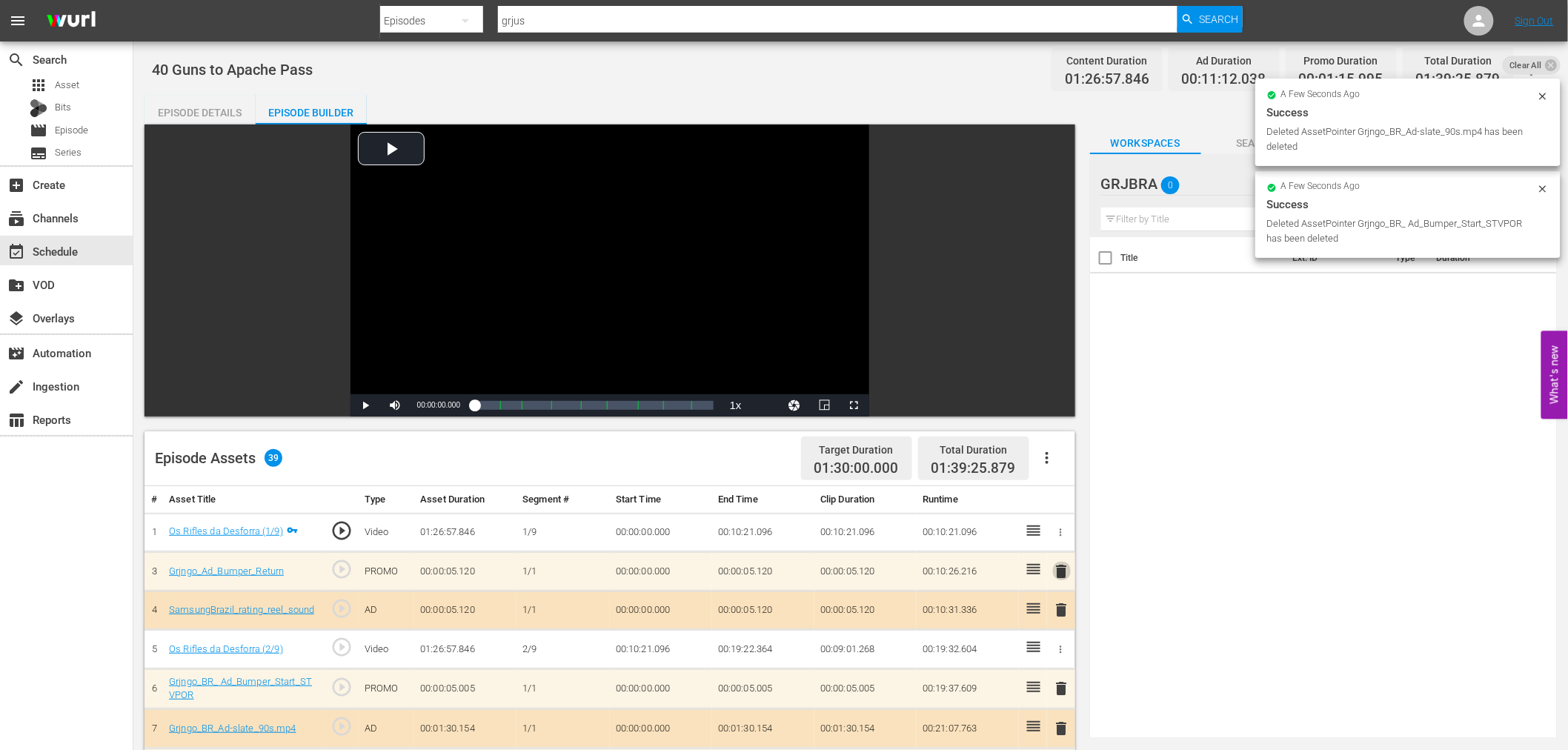
click at [1055, 569] on span "delete" at bounding box center [1062, 571] width 18 height 18
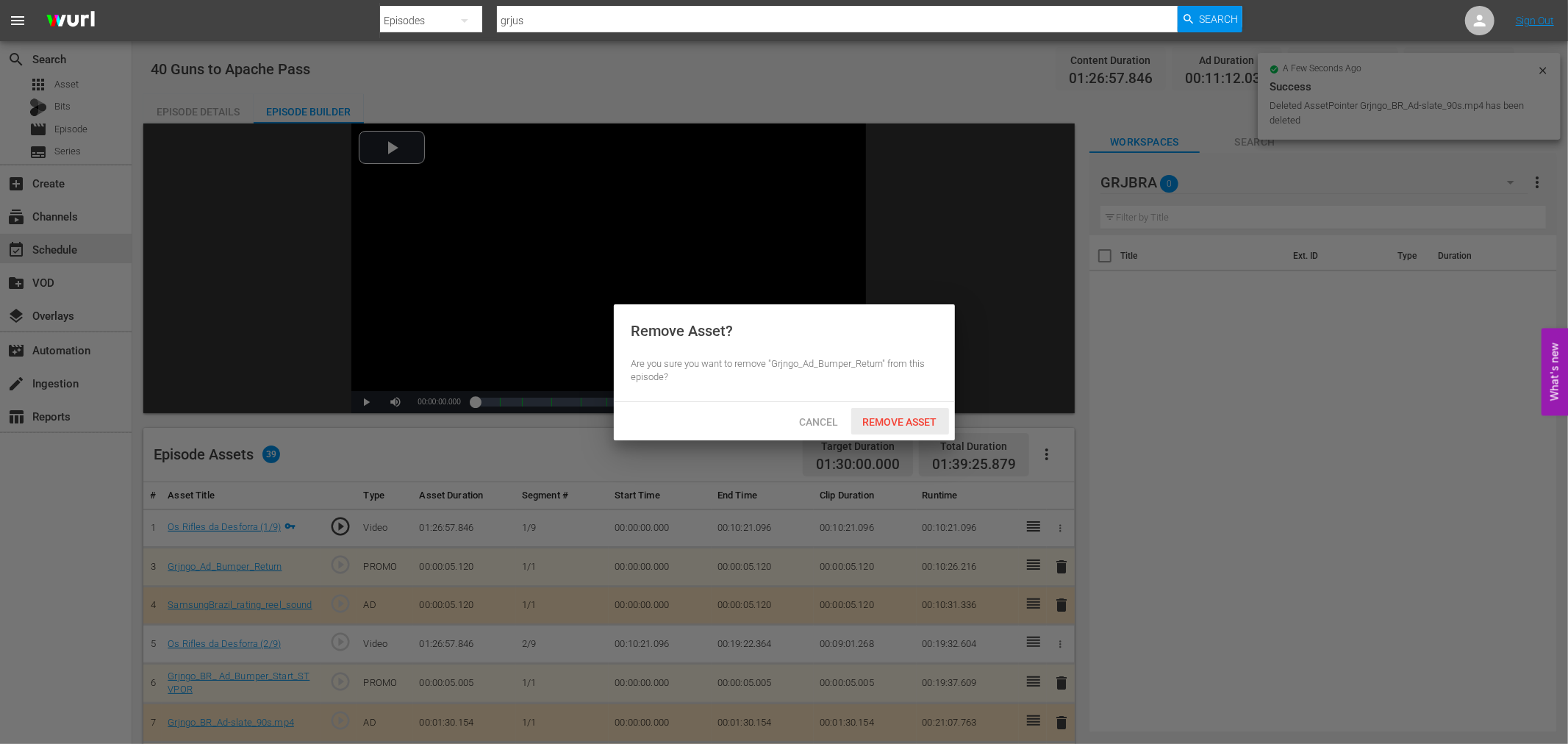
click at [904, 416] on span "Remove Asset" at bounding box center [900, 421] width 98 height 12
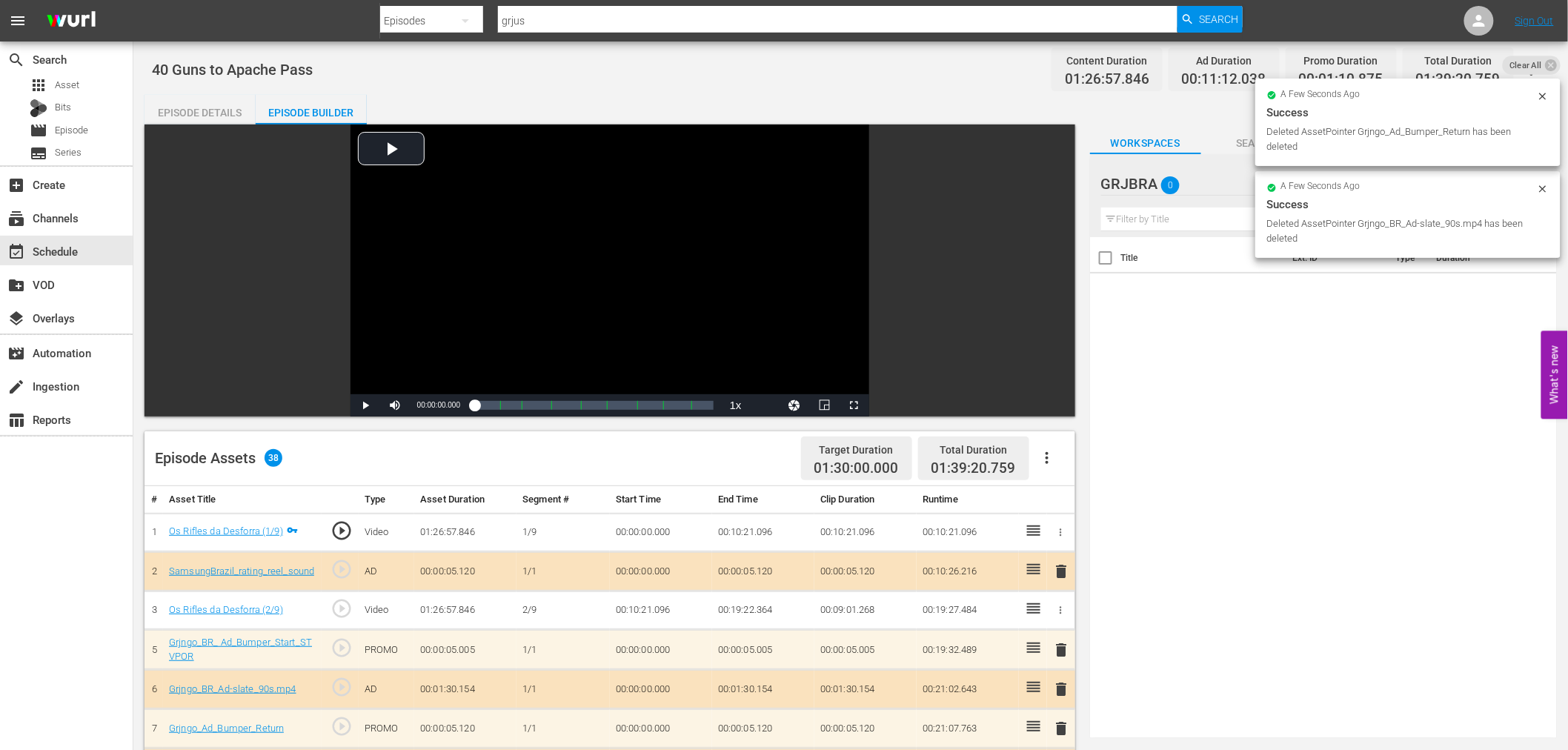
click at [1065, 570] on span "delete" at bounding box center [1062, 571] width 18 height 18
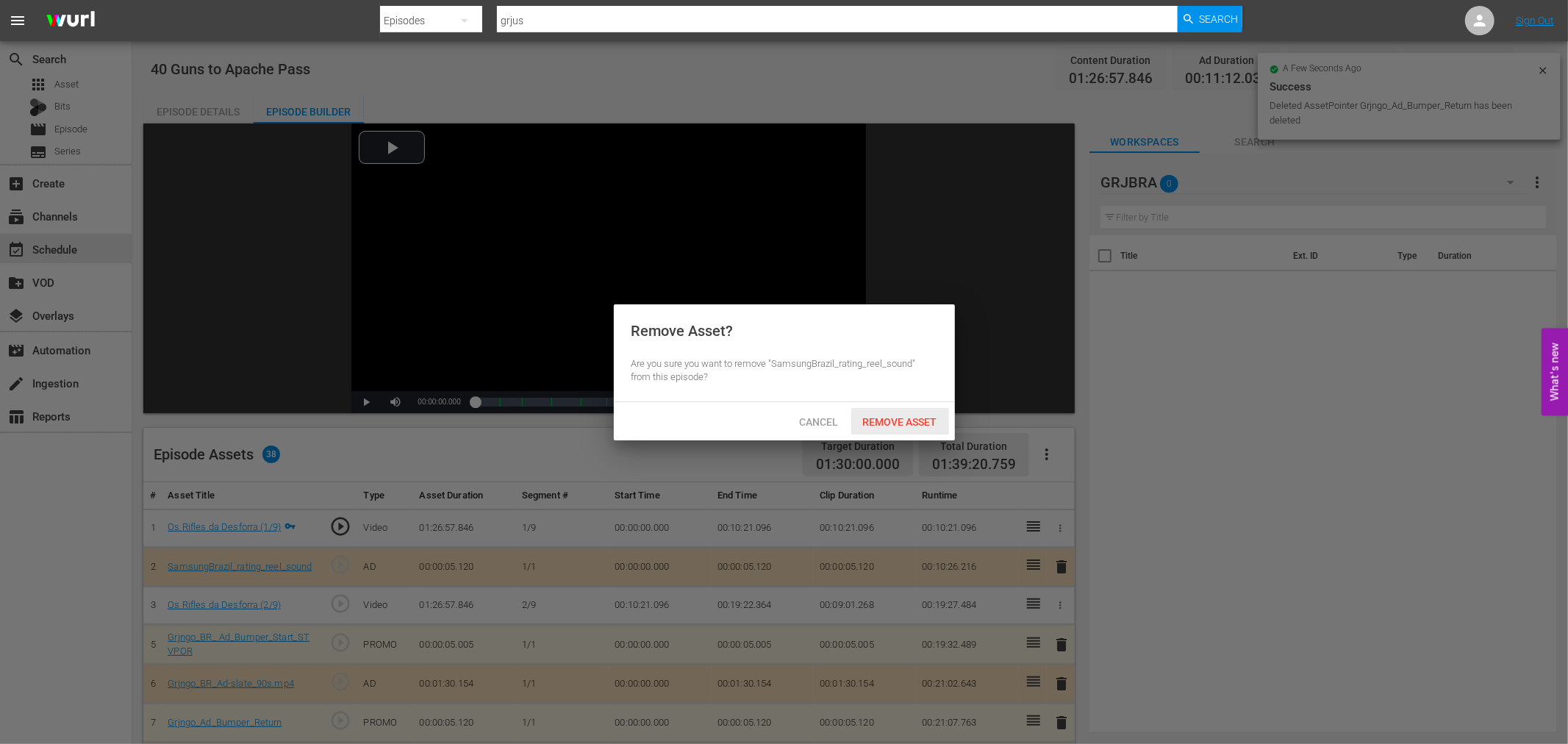
click at [926, 417] on span "Remove Asset" at bounding box center [900, 421] width 98 height 12
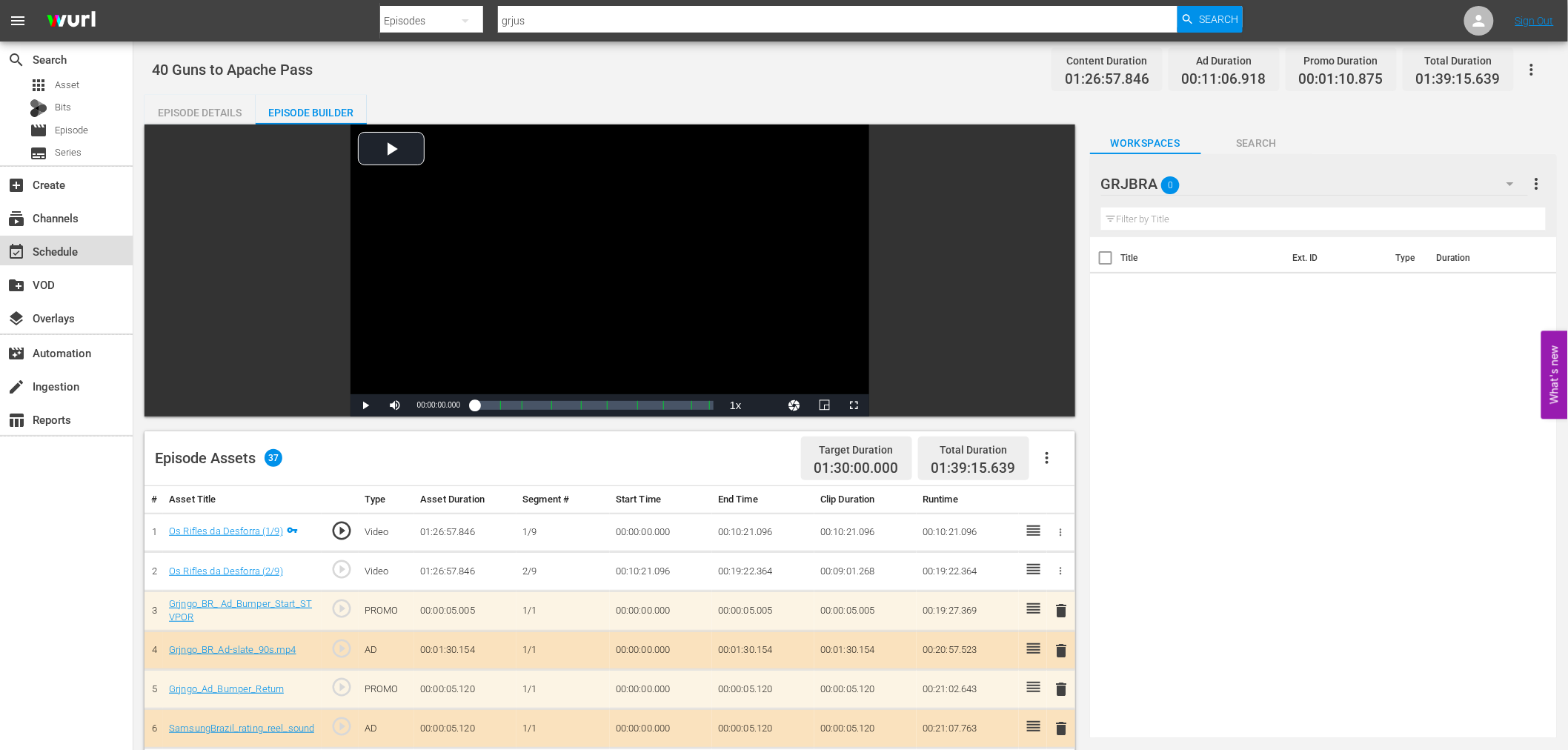
click at [79, 256] on div "event_available Schedule" at bounding box center [66, 250] width 132 height 30
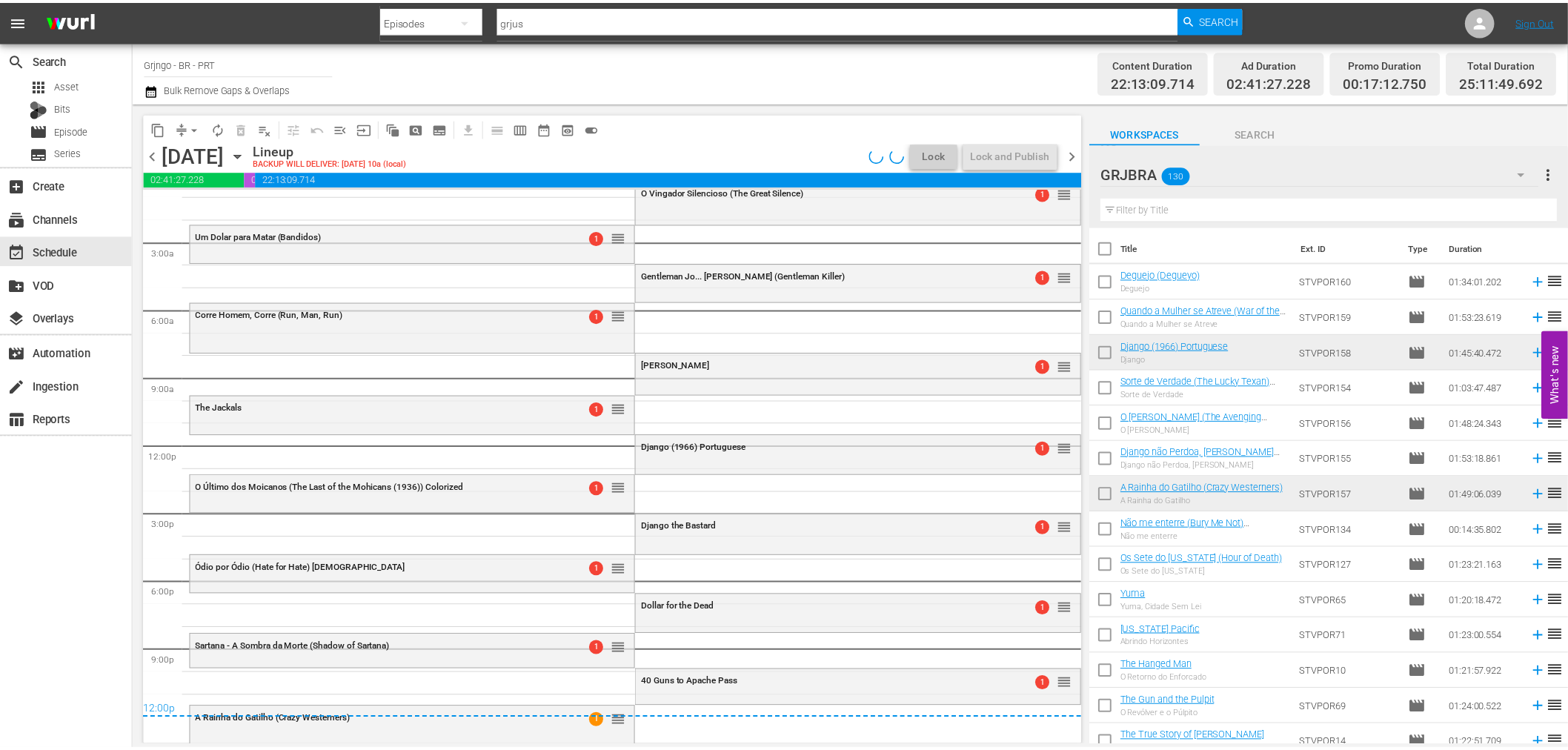
scroll to position [19, 0]
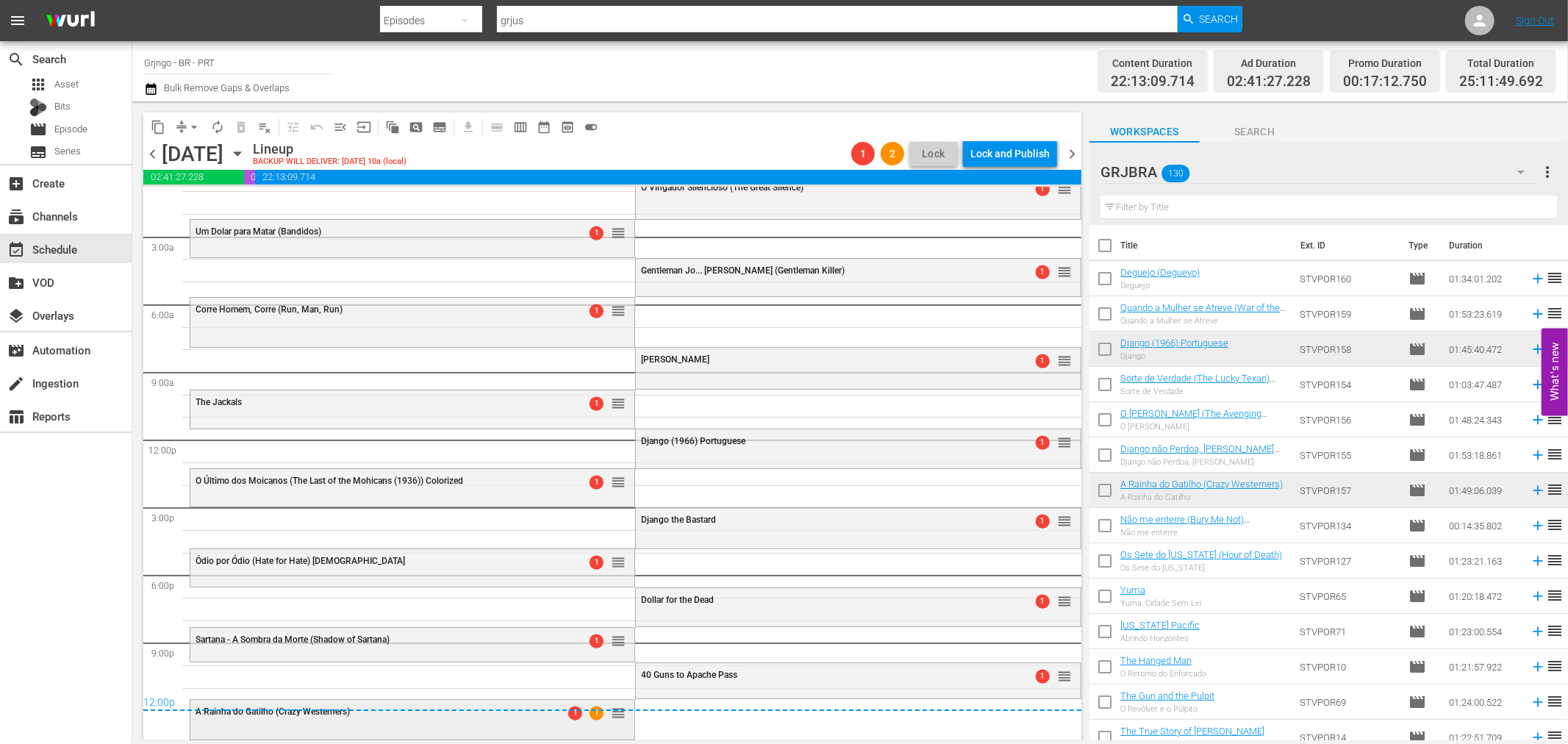
click at [427, 719] on div "A Rainha do Gatilho (Crazy Westerners) 1 1 reorder" at bounding box center [412, 712] width 444 height 25
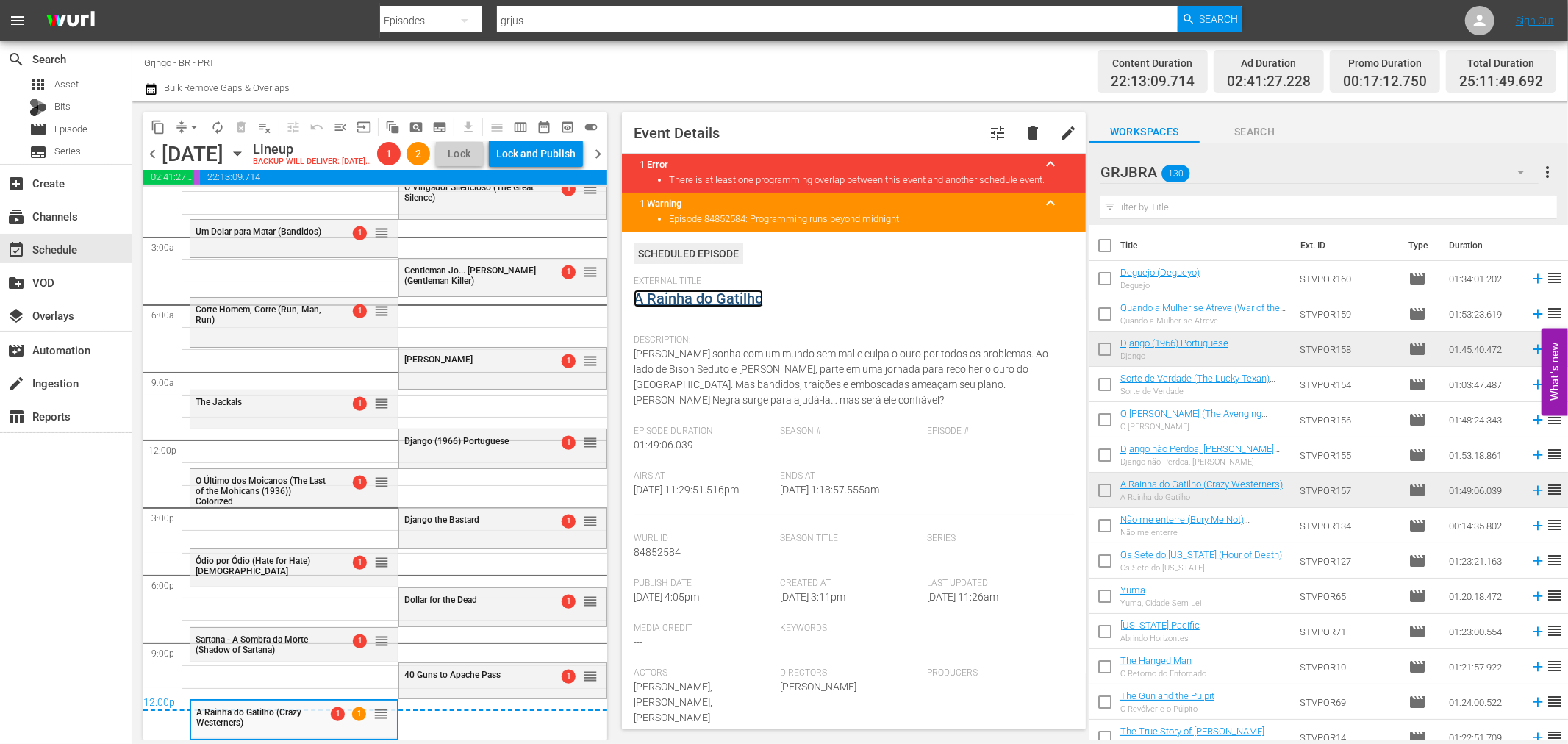
click at [660, 303] on link "A Rainha do Gatilho" at bounding box center [698, 298] width 129 height 18
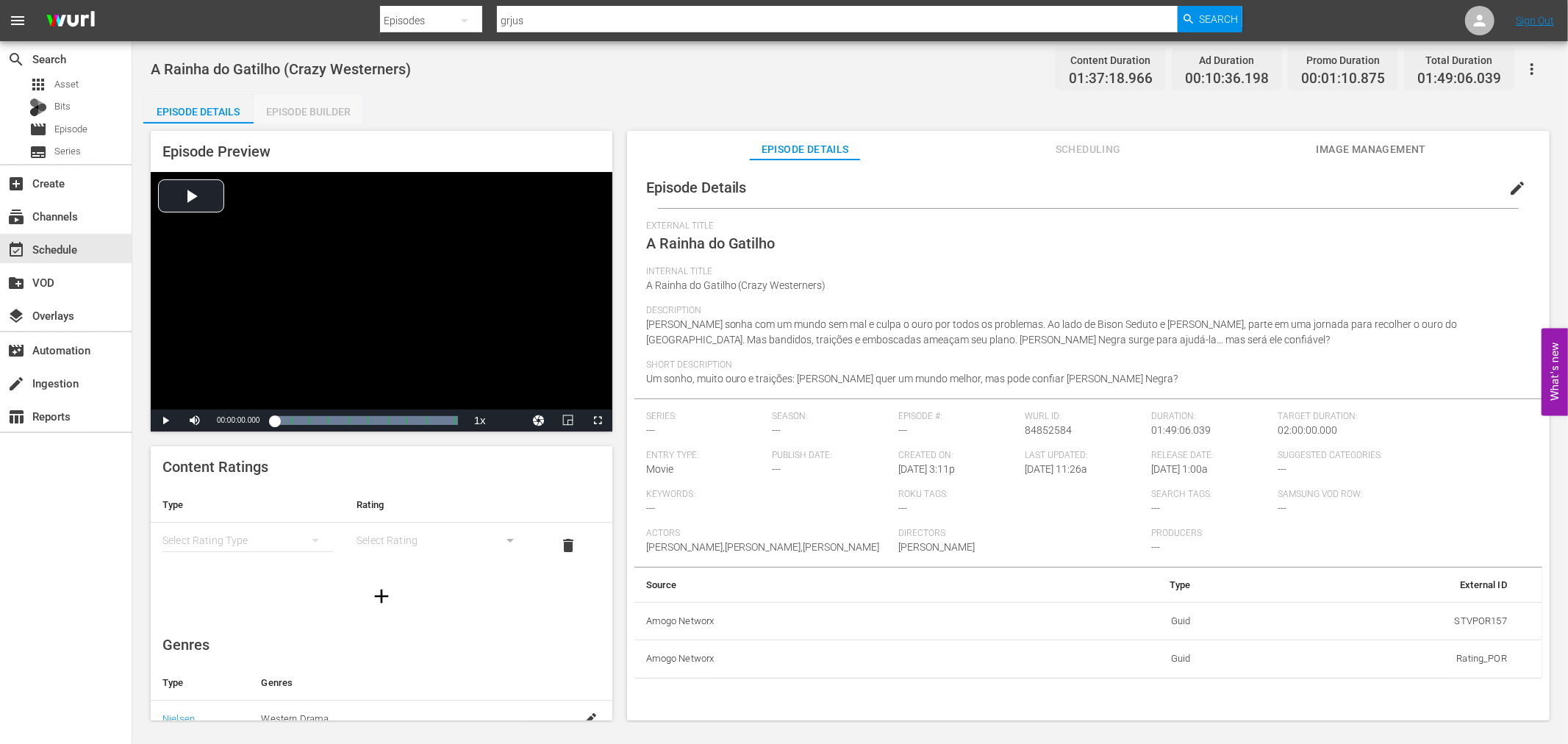
click at [332, 114] on div "Episode Builder" at bounding box center [308, 112] width 111 height 36
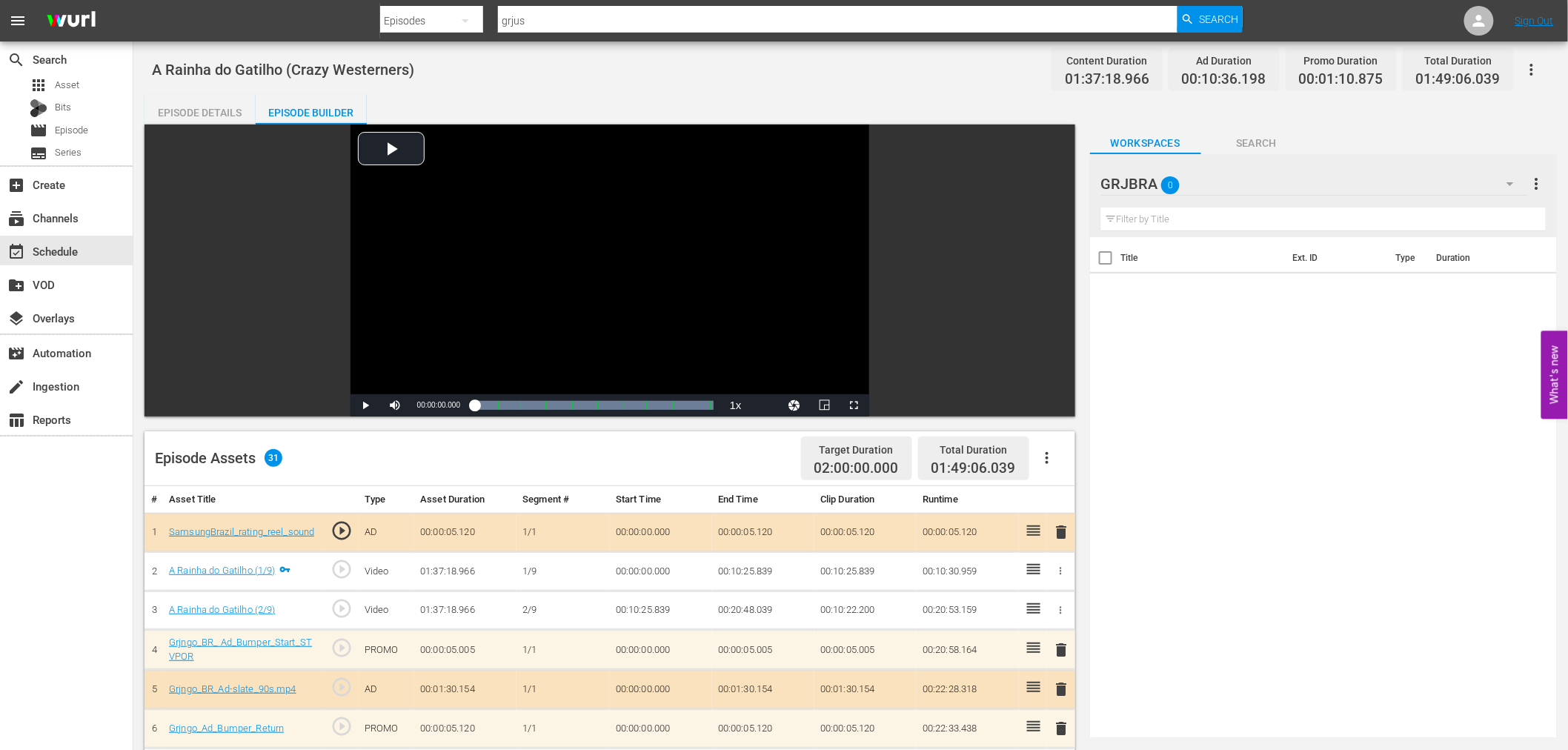
click at [1048, 457] on icon "button" at bounding box center [1047, 457] width 18 height 18
click at [1054, 492] on div "Clear Ads" at bounding box center [1091, 499] width 100 height 36
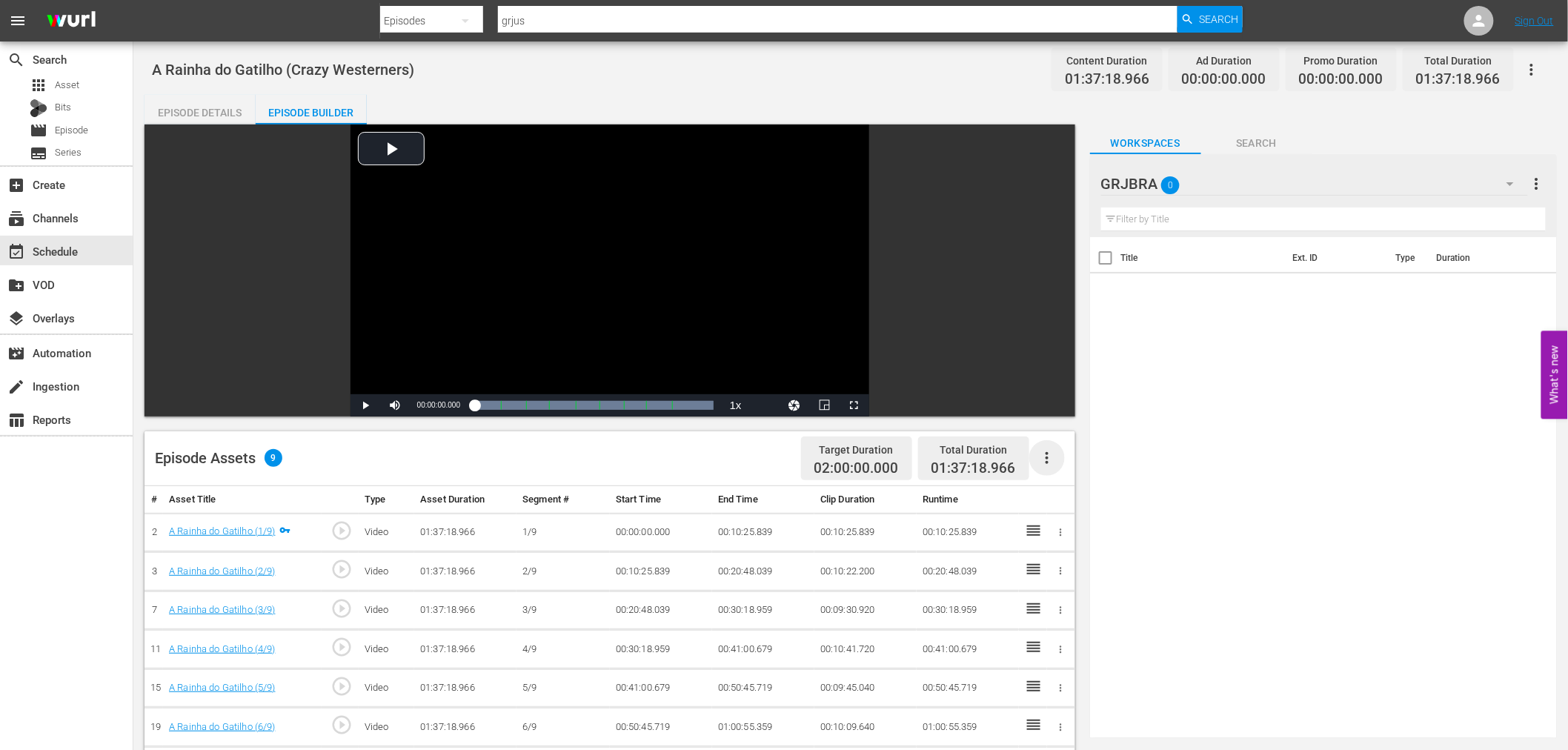
click at [1045, 460] on icon "button" at bounding box center [1047, 457] width 18 height 18
click at [1045, 460] on div "Fill with Ads" at bounding box center [1091, 464] width 100 height 36
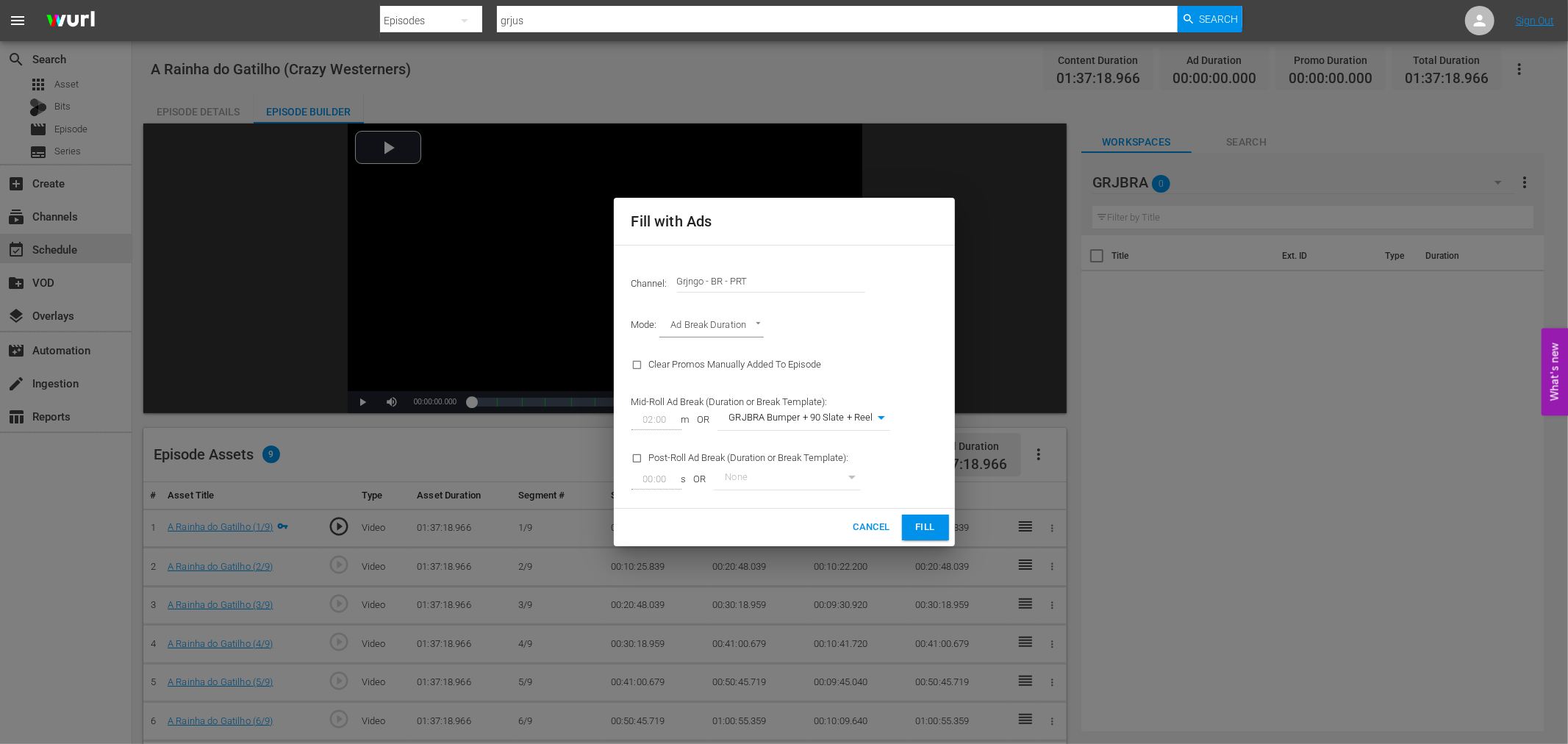
click at [915, 525] on span "Fill" at bounding box center [925, 527] width 23 height 17
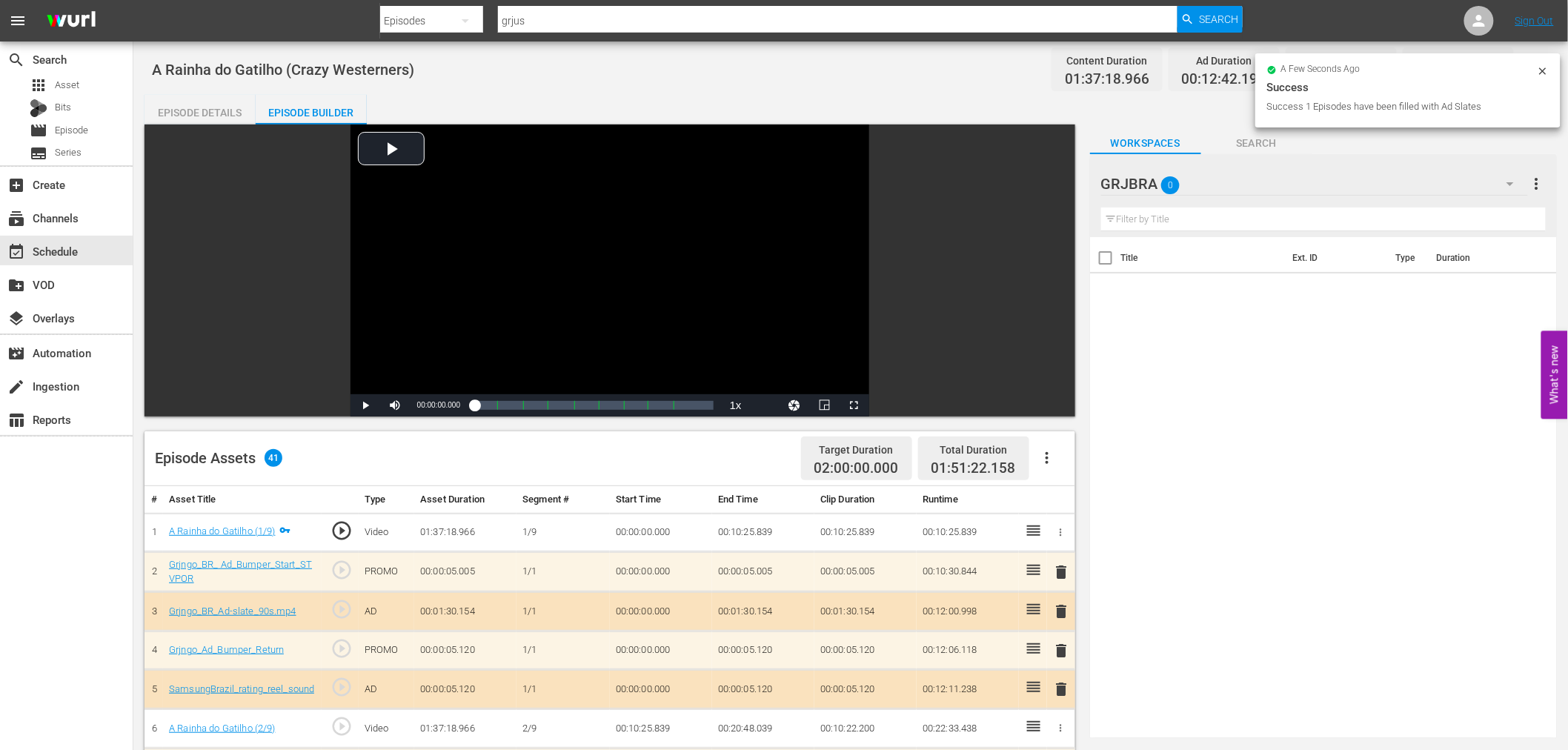
click at [1059, 566] on span "delete" at bounding box center [1062, 572] width 18 height 18
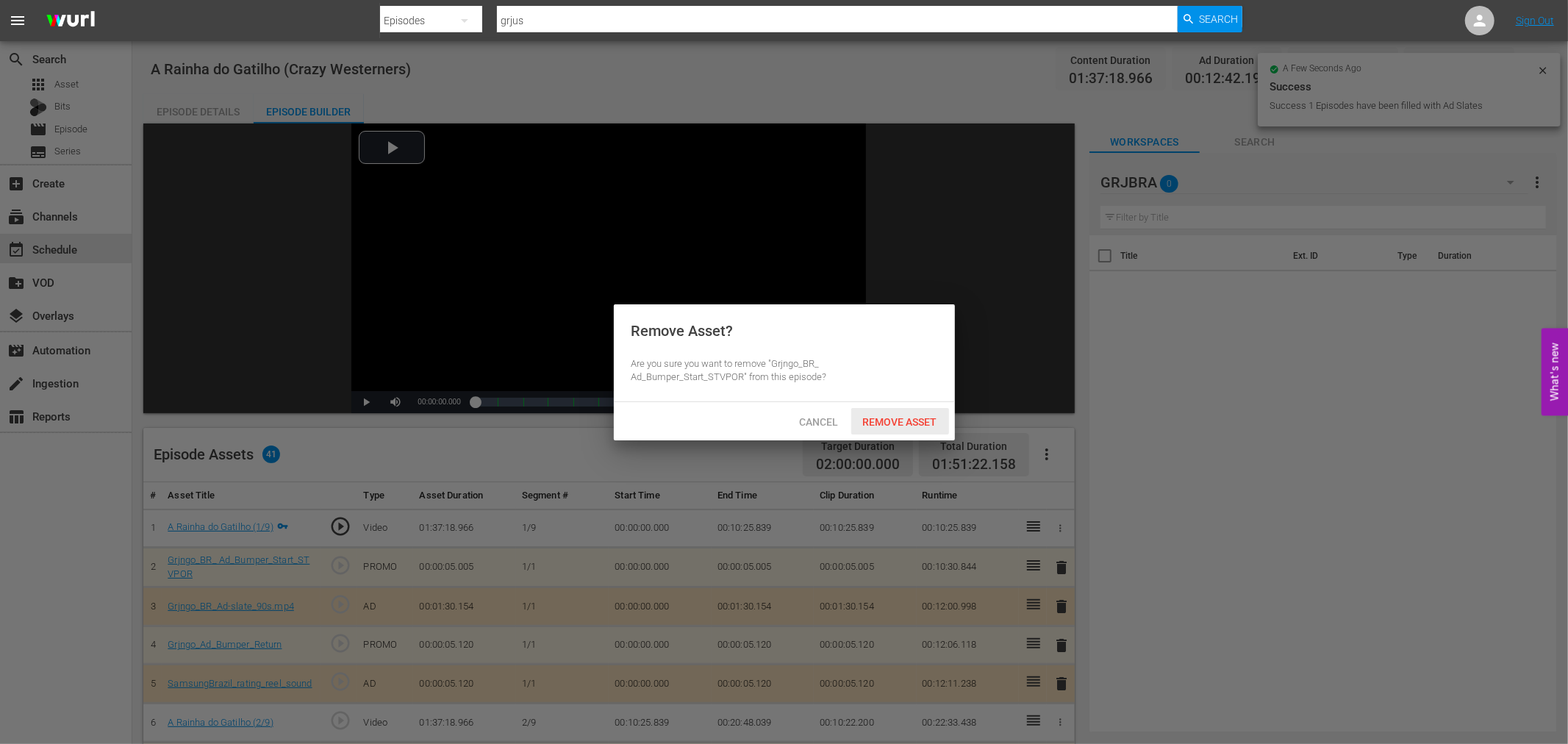
click at [911, 420] on span "Remove Asset" at bounding box center [900, 421] width 98 height 12
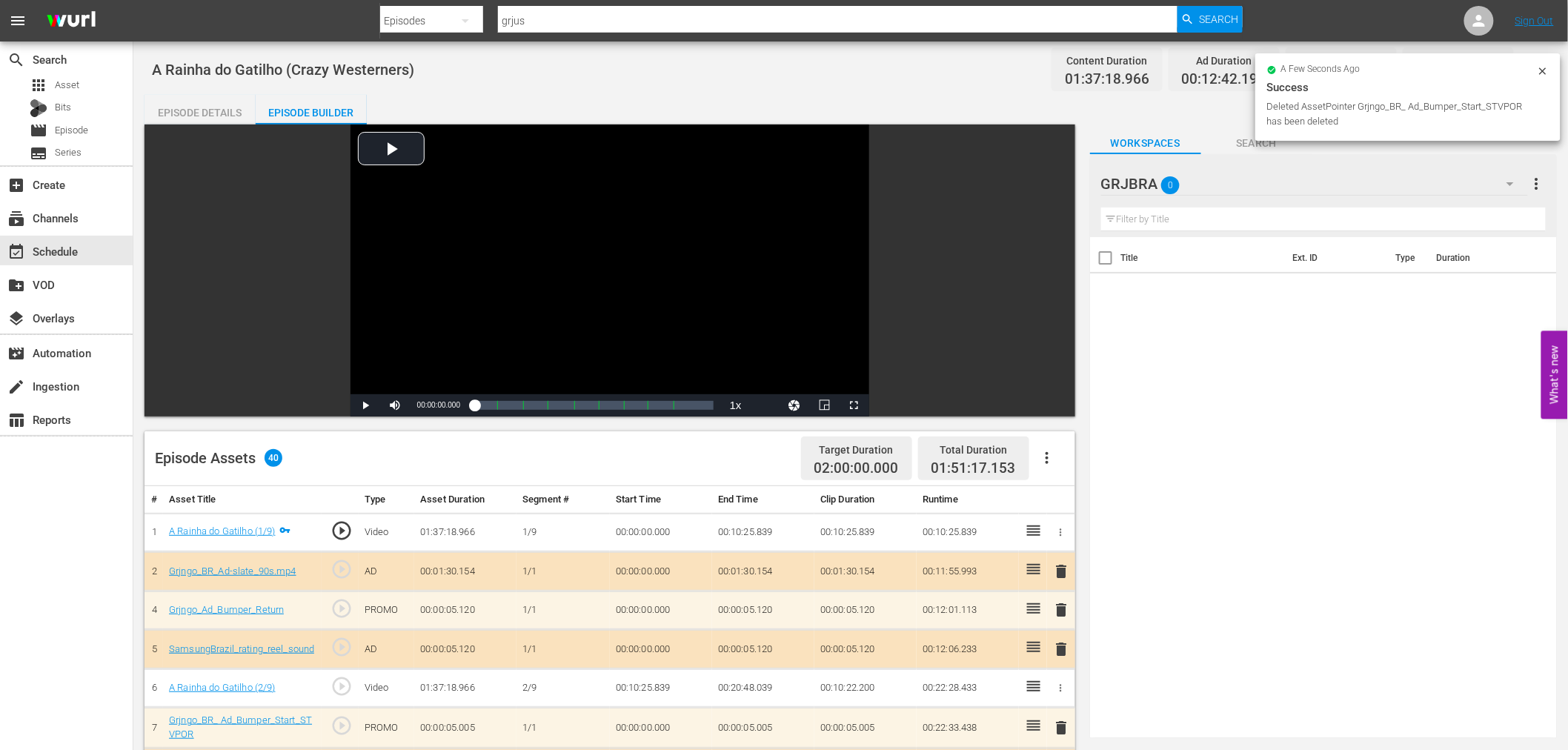
click at [1061, 574] on span "delete" at bounding box center [1062, 571] width 18 height 18
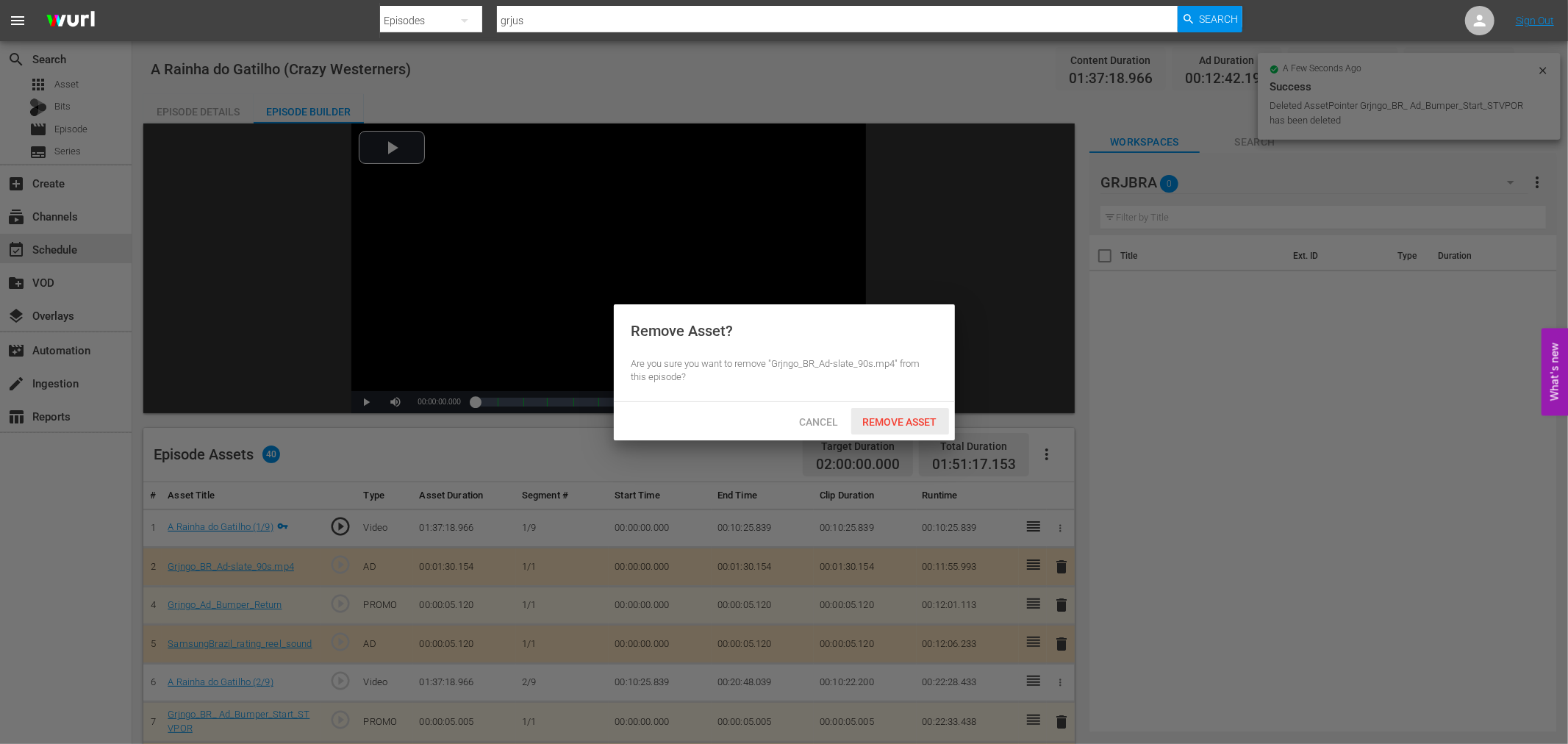
click at [911, 419] on span "Remove Asset" at bounding box center [900, 421] width 98 height 12
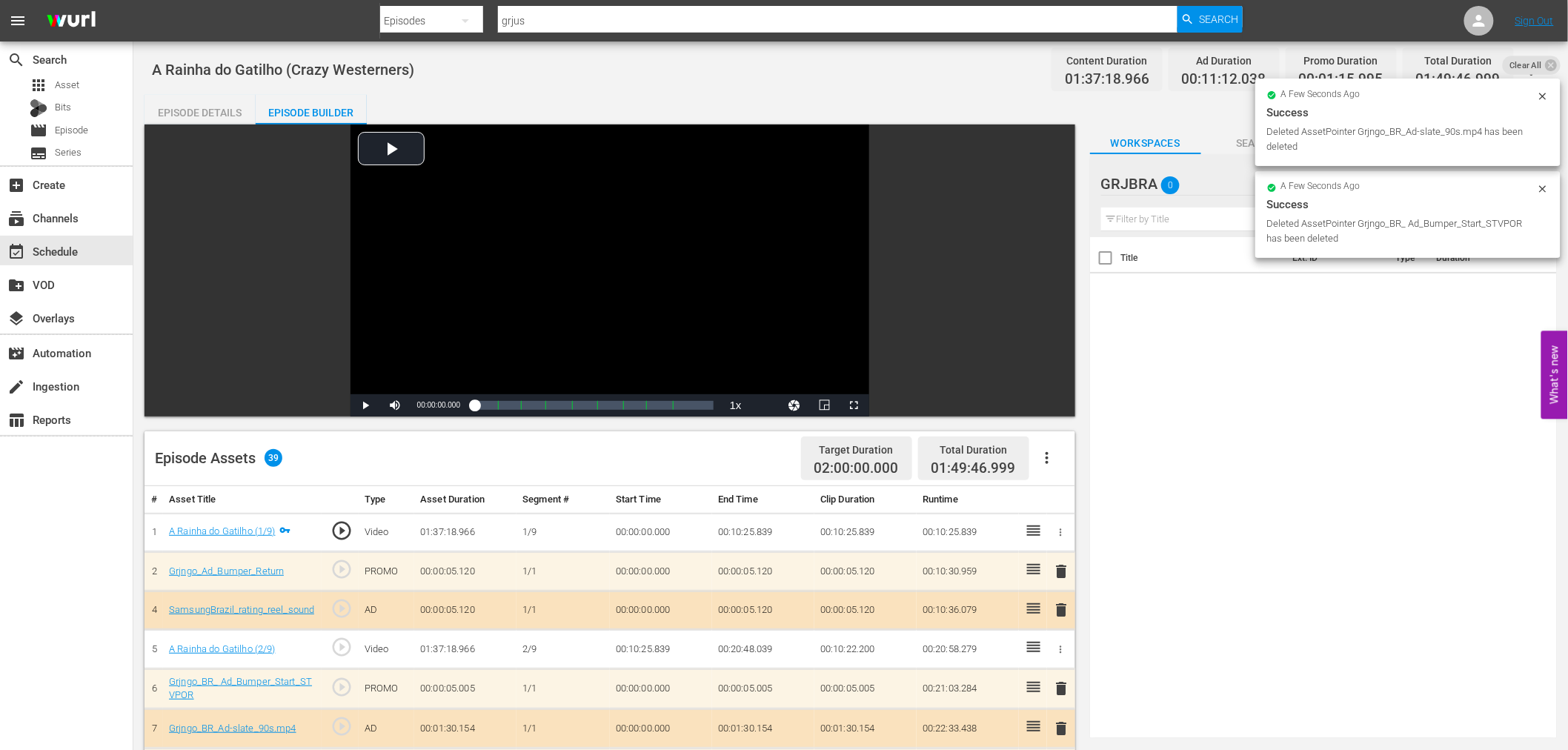
click at [1059, 570] on span "delete" at bounding box center [1062, 571] width 18 height 18
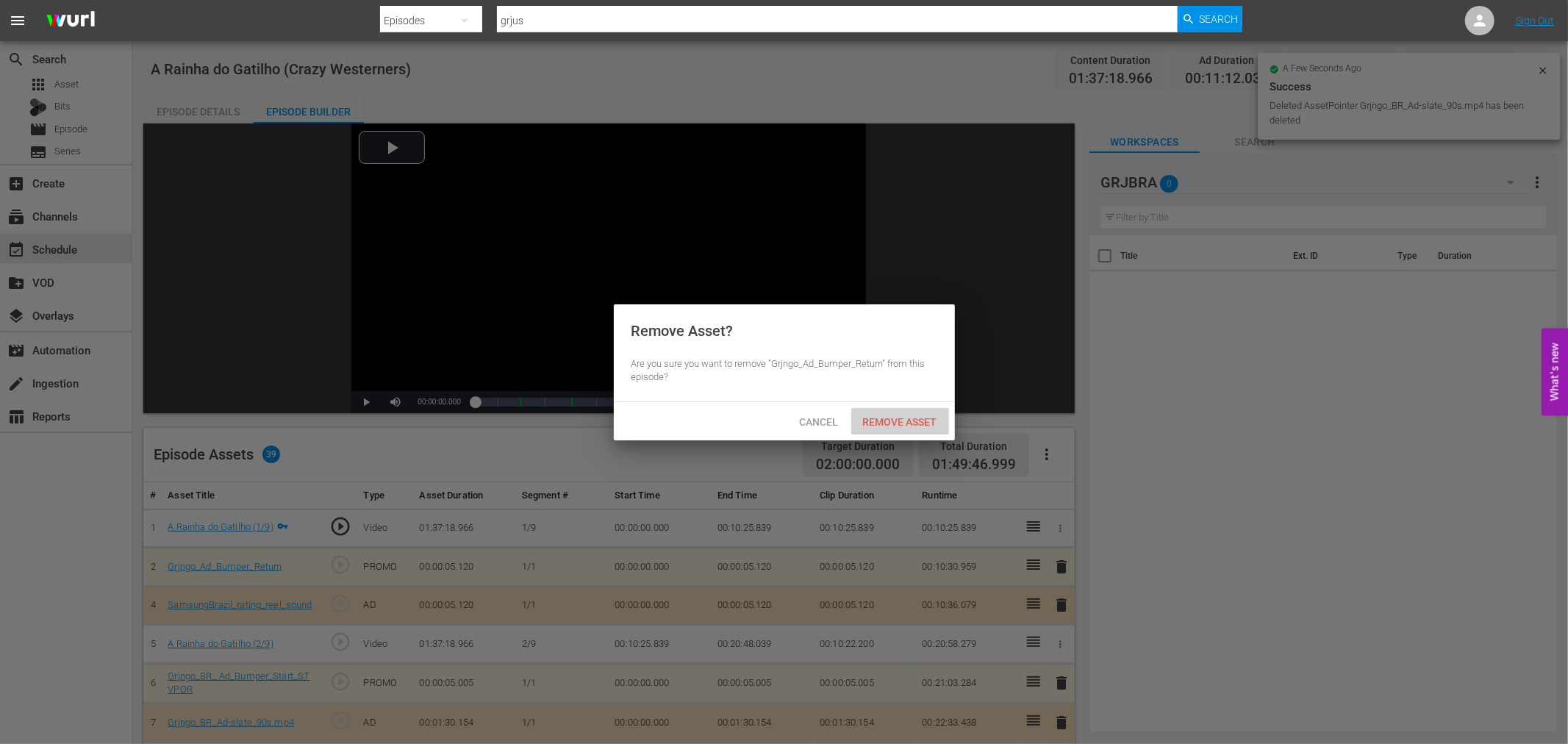
click at [917, 419] on span "Remove Asset" at bounding box center [900, 421] width 98 height 12
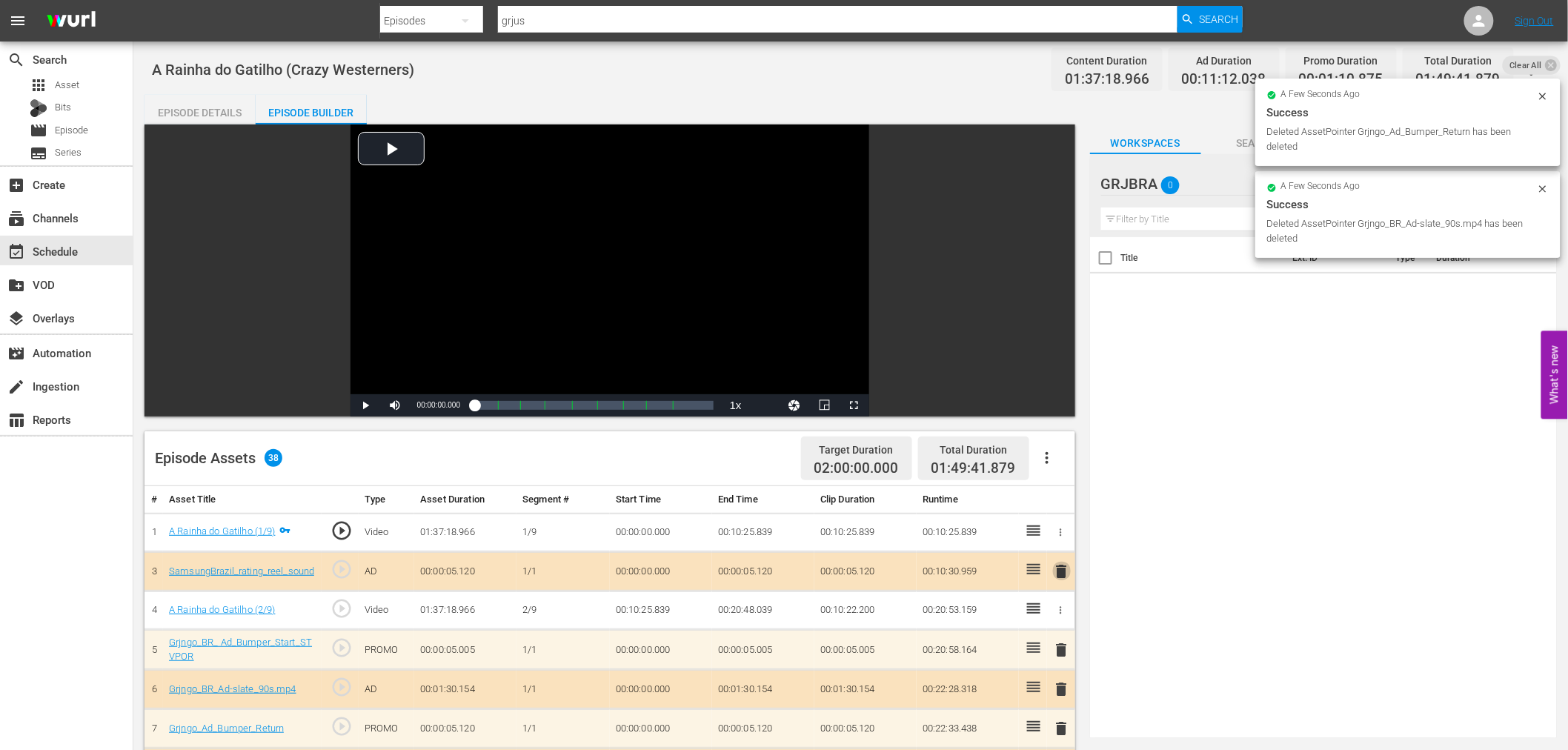
click at [1062, 570] on span "delete" at bounding box center [1062, 571] width 18 height 18
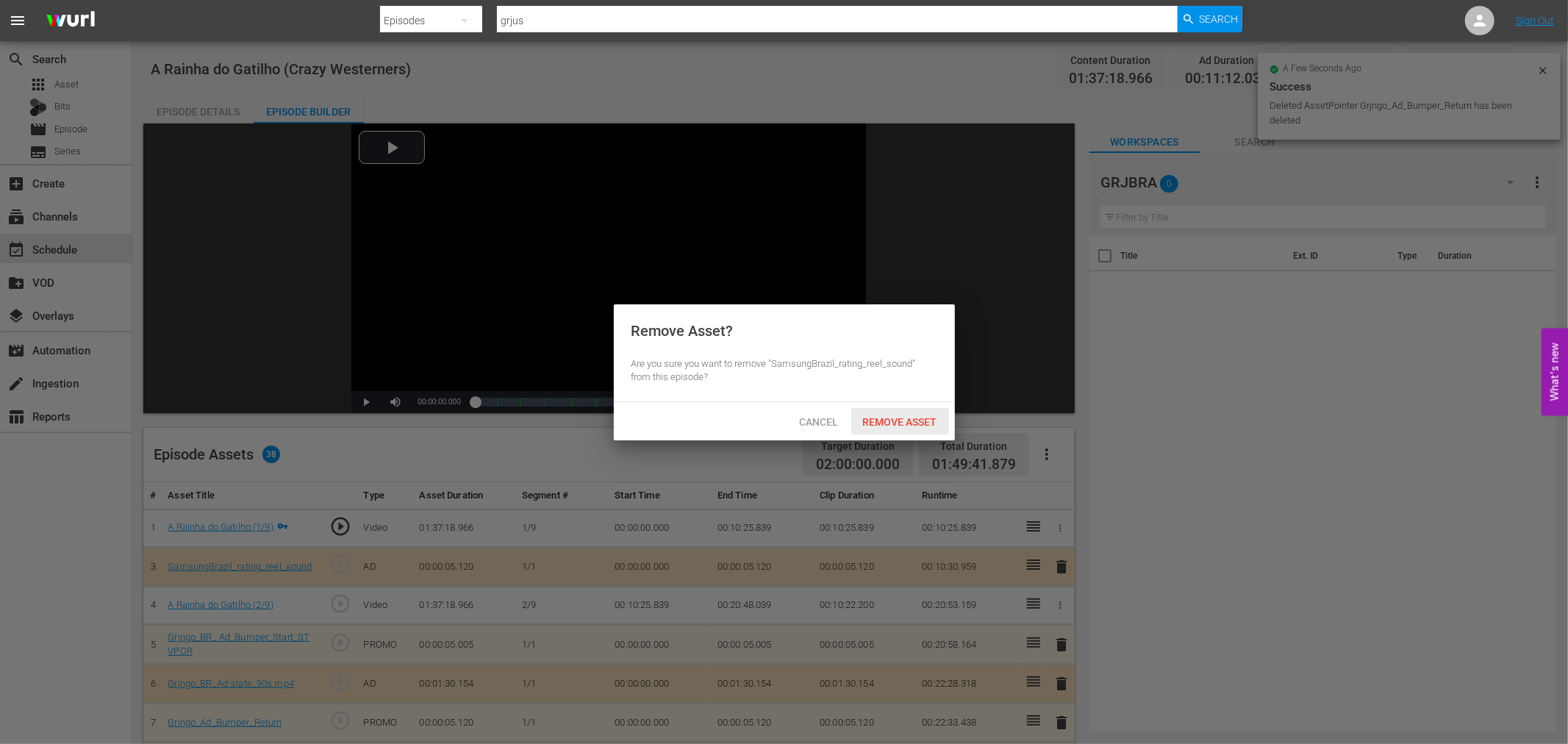
click at [924, 423] on span "Remove Asset" at bounding box center [900, 421] width 98 height 12
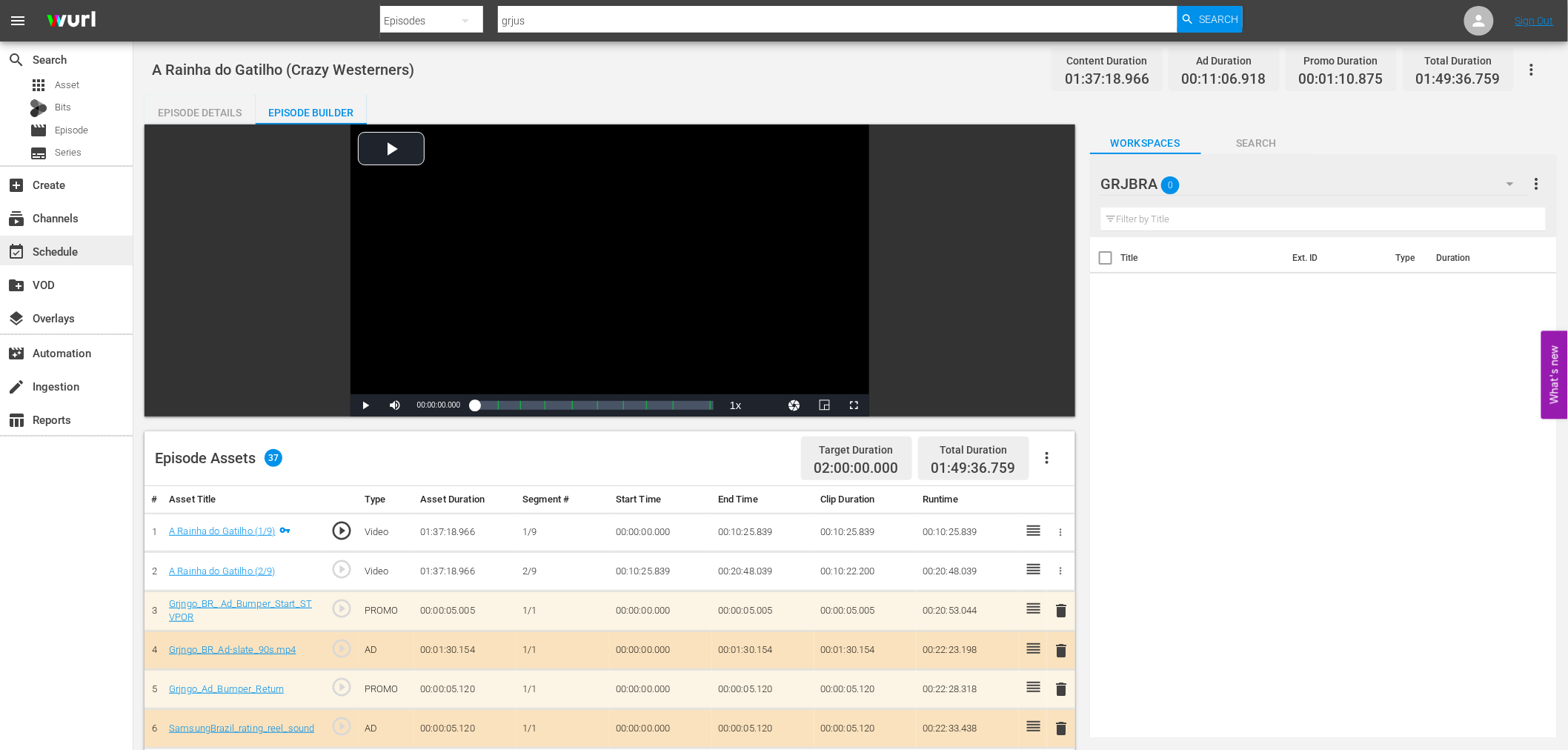
click at [48, 255] on div "event_available Schedule" at bounding box center [41, 248] width 83 height 13
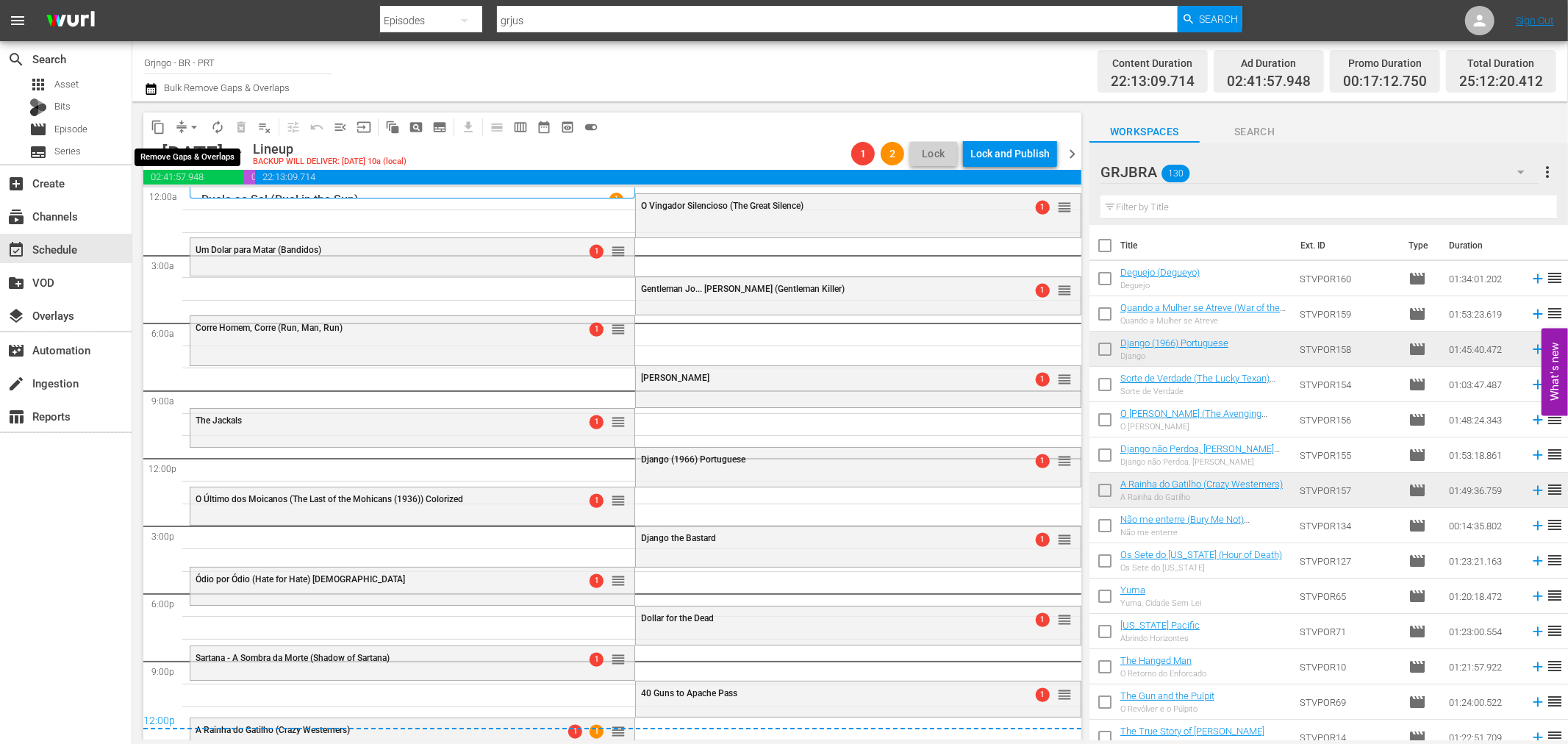
click at [199, 121] on span "arrow_drop_down" at bounding box center [194, 127] width 15 height 15
click at [202, 209] on li "Align to End of Previous Day" at bounding box center [195, 204] width 155 height 24
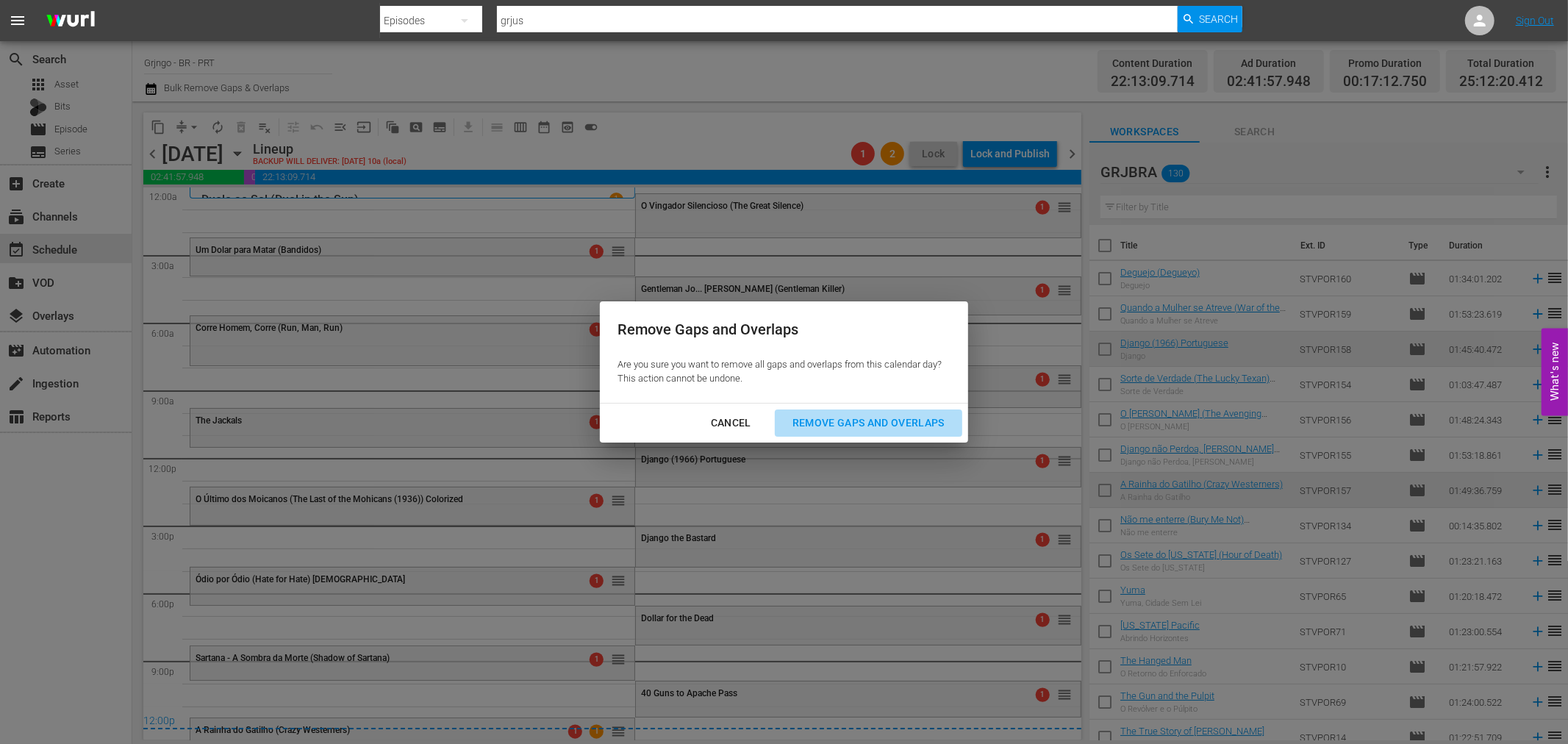
click at [813, 410] on button "Remove Gaps and Overlaps" at bounding box center [868, 423] width 188 height 27
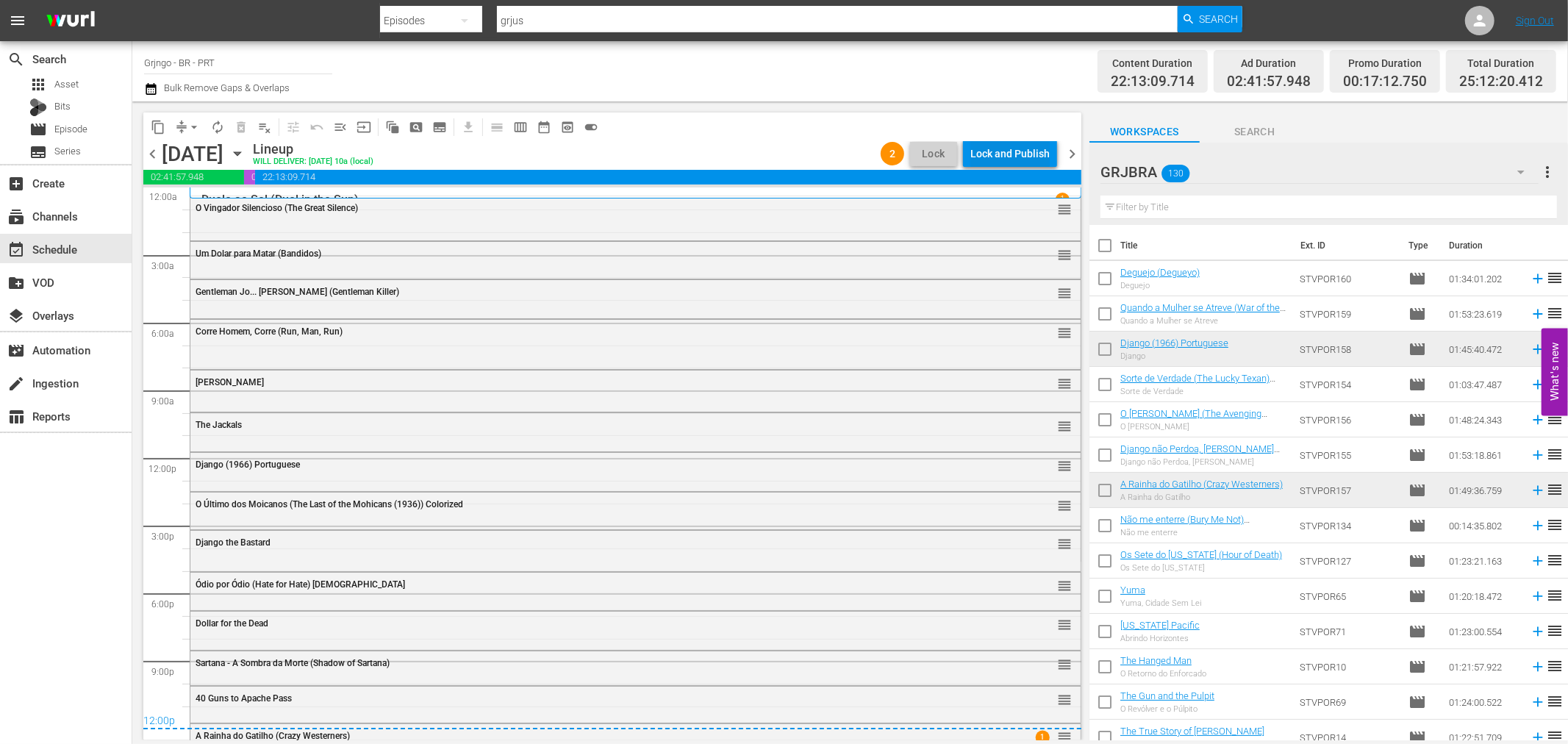
click at [987, 156] on div "Lock and Publish" at bounding box center [1009, 154] width 80 height 26
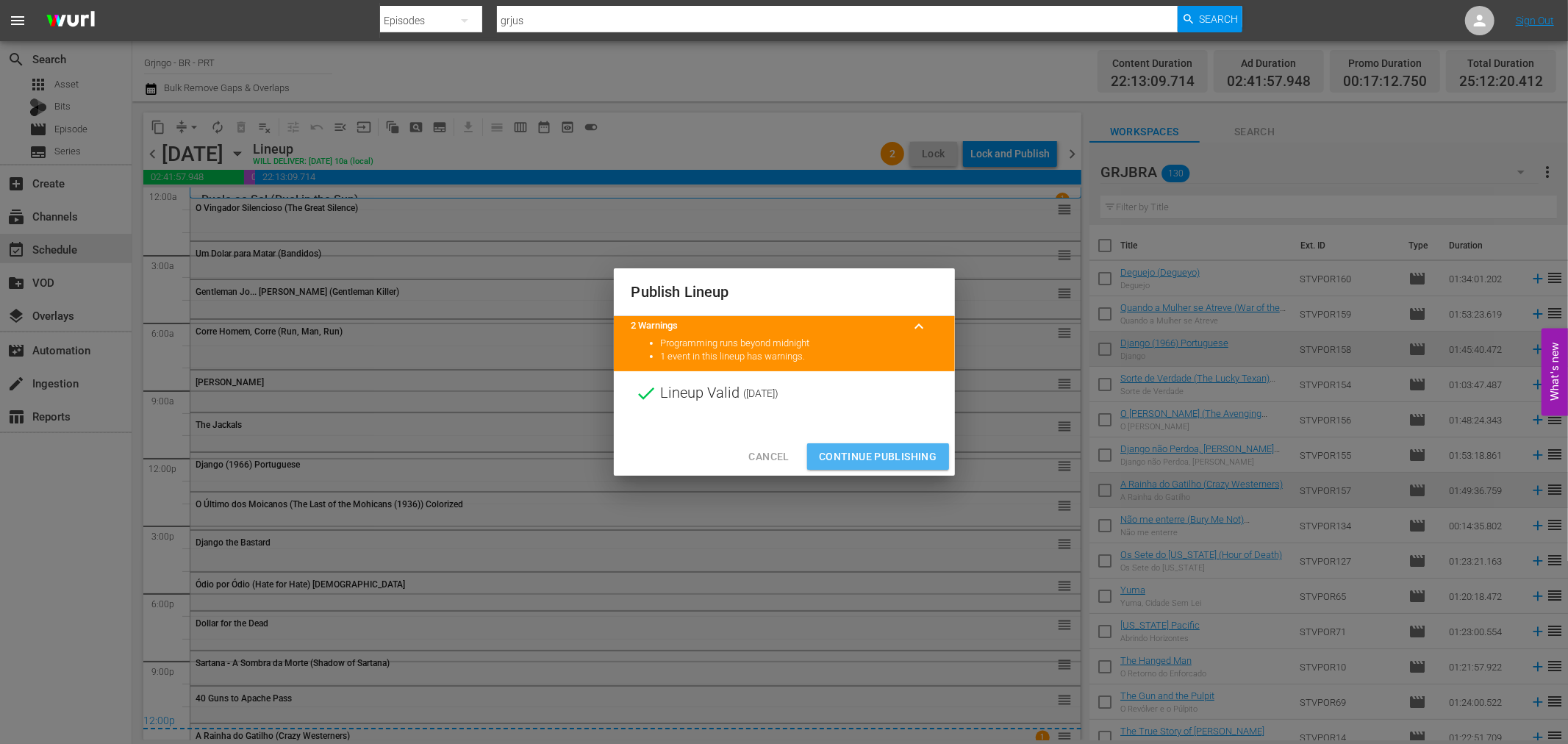
click at [884, 449] on span "Continue Publishing" at bounding box center [878, 457] width 118 height 19
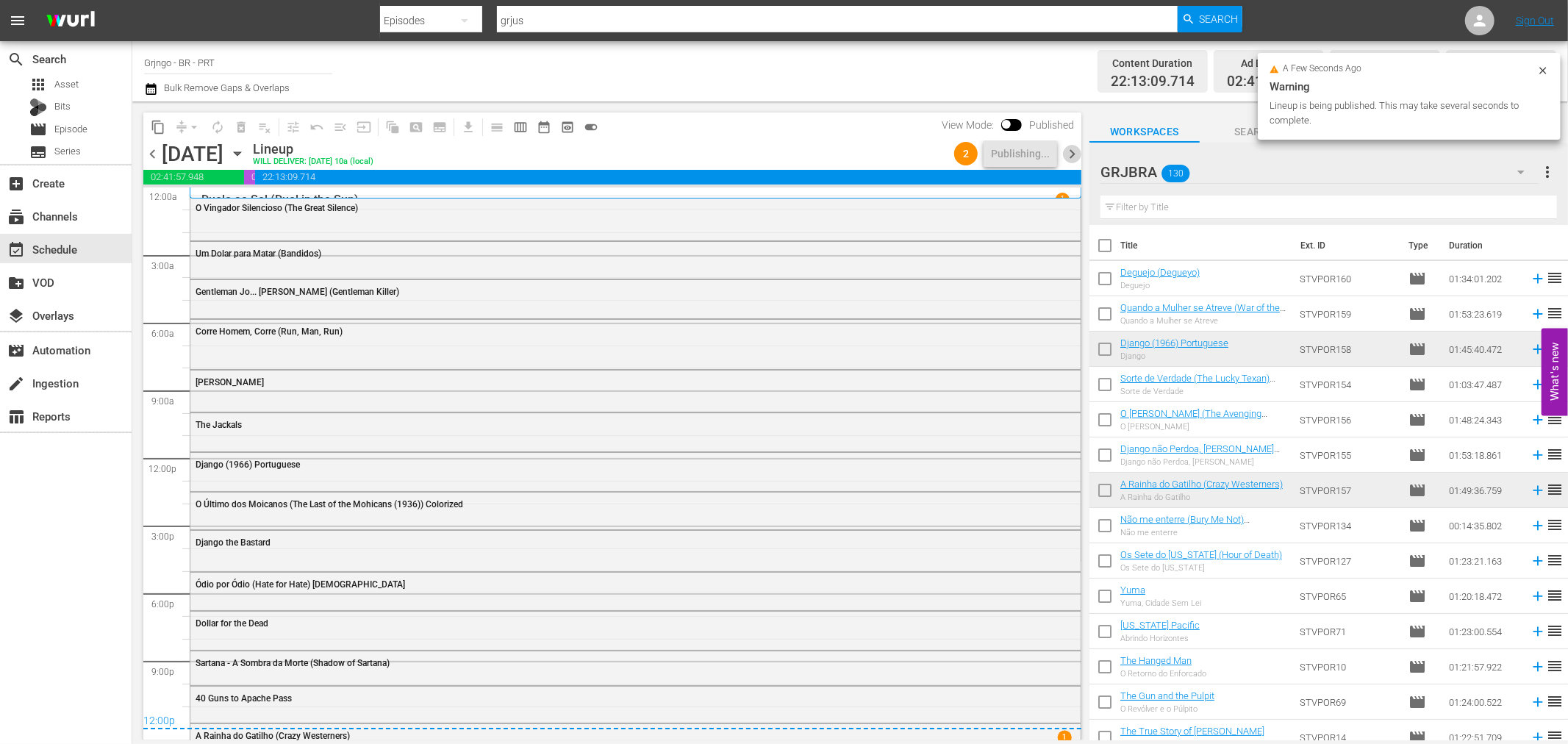
click at [1069, 151] on span "chevron_right" at bounding box center [1072, 154] width 19 height 19
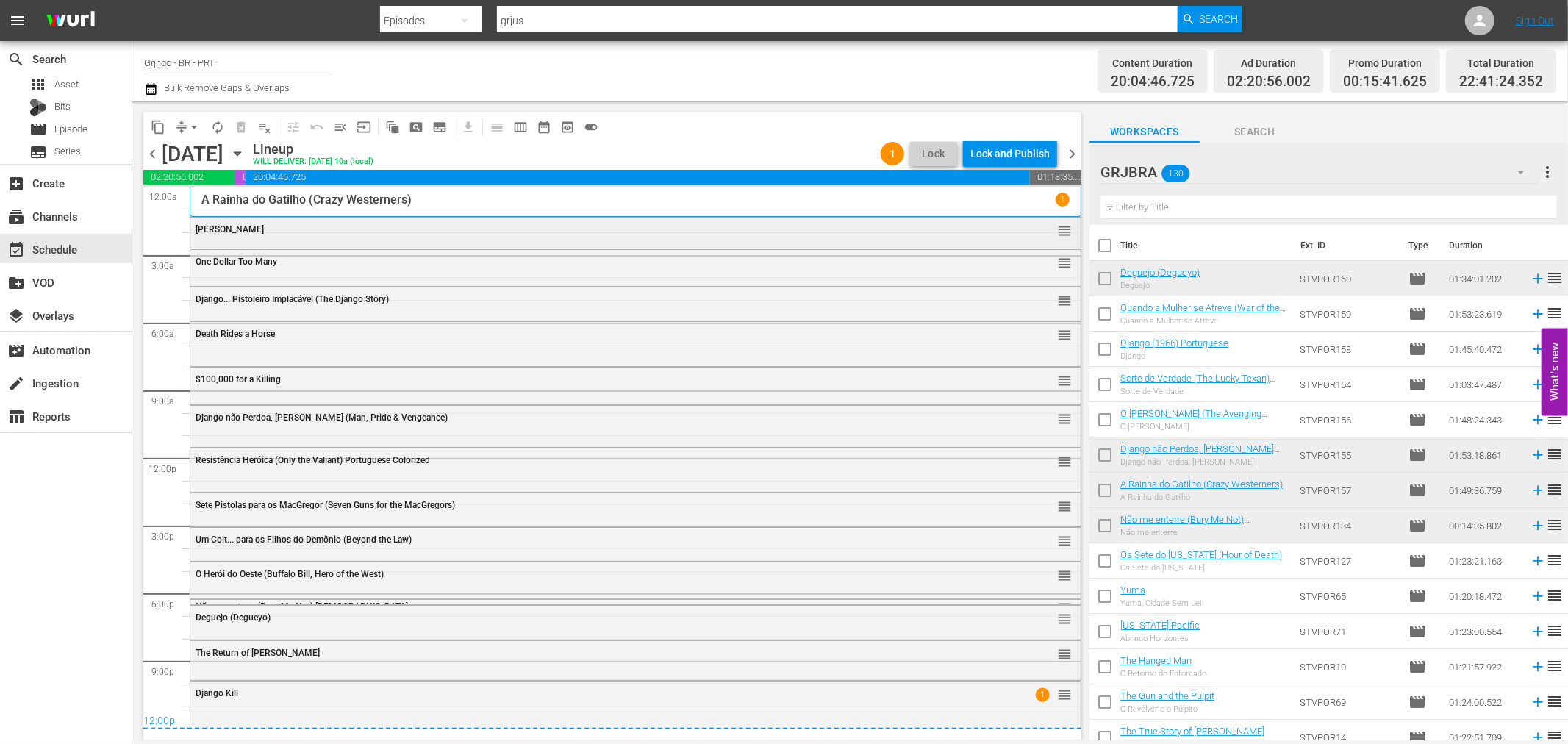
click at [347, 226] on div "[PERSON_NAME]" at bounding box center [595, 229] width 799 height 10
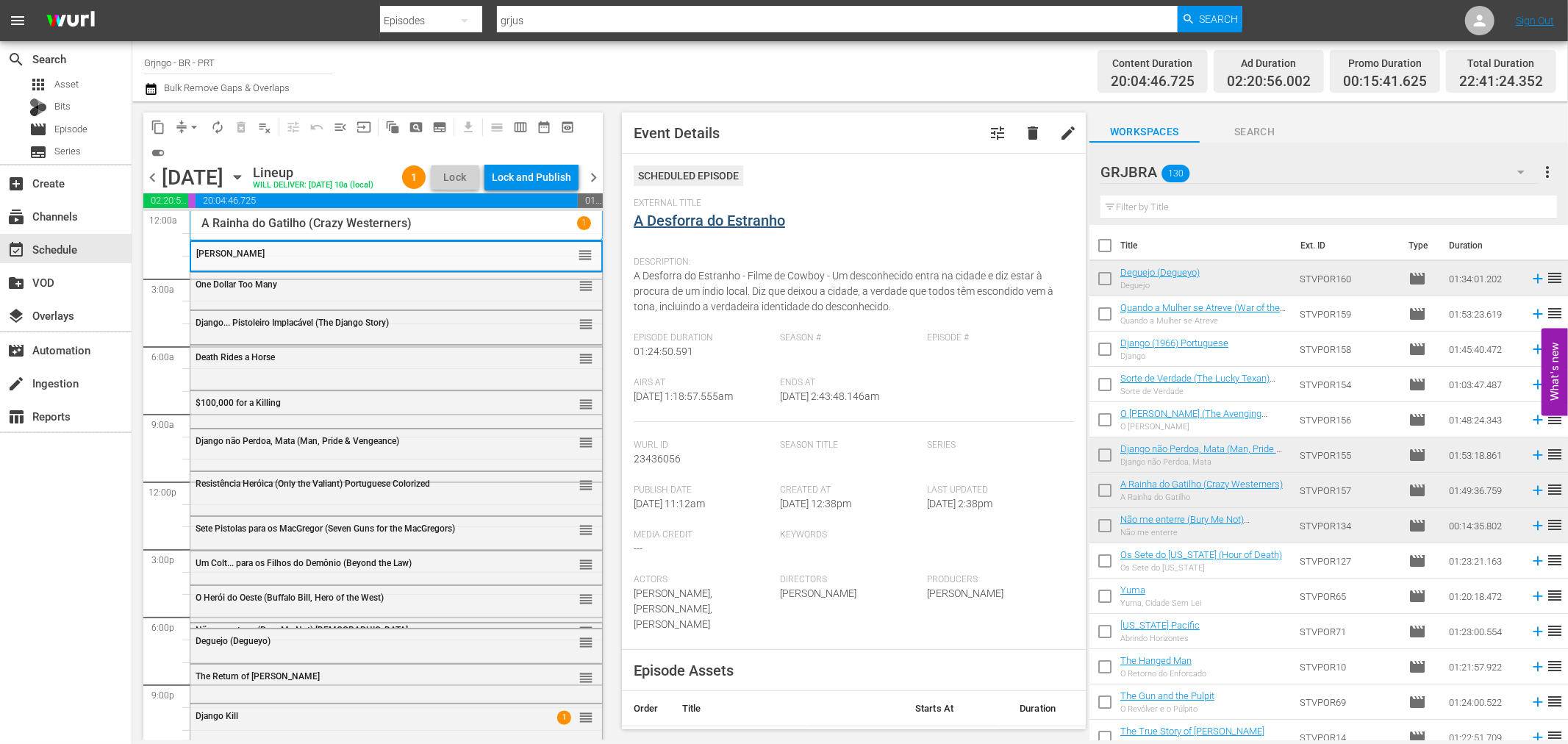
click at [658, 216] on link "A Desforra do Estranho" at bounding box center [709, 220] width 151 height 18
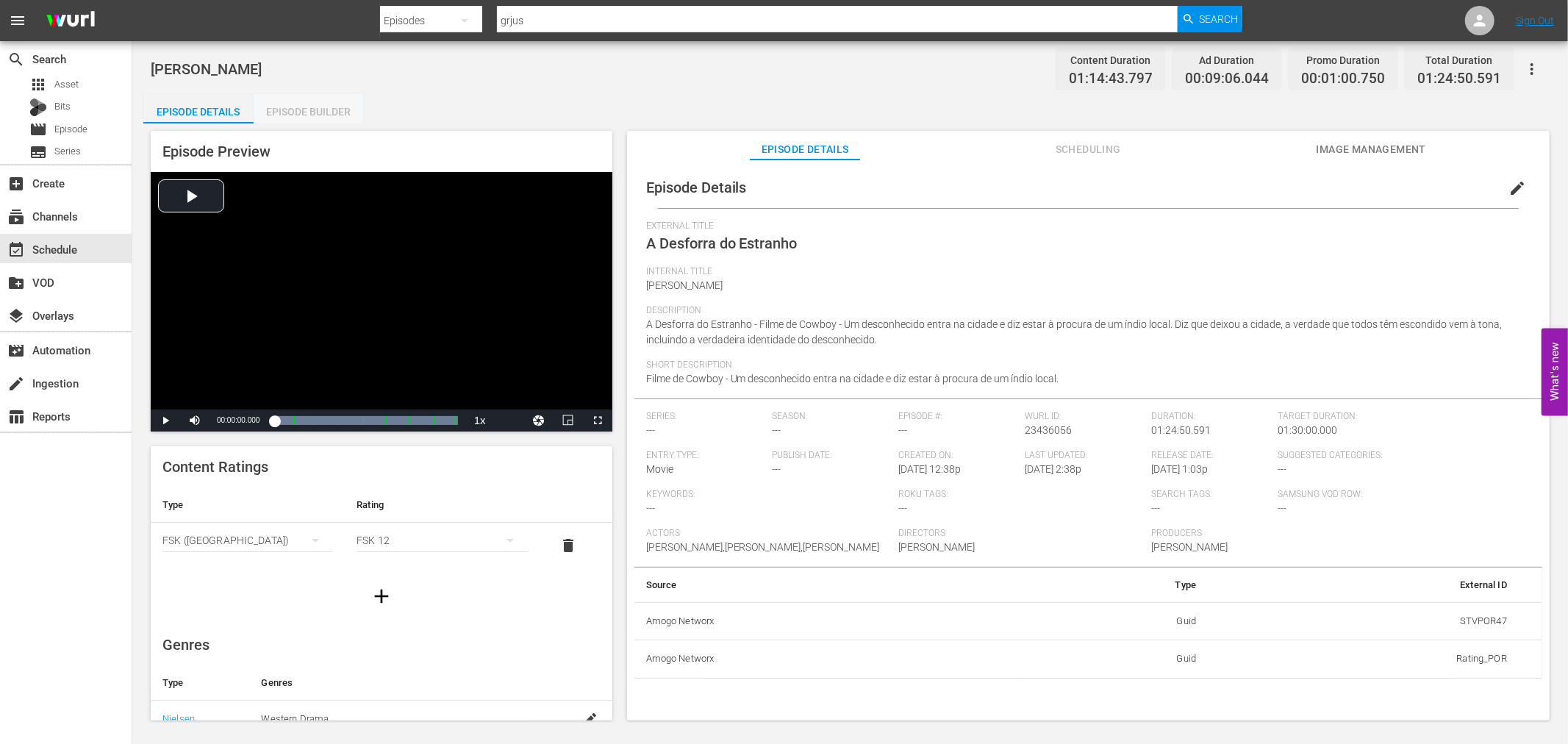
click at [318, 114] on div "Episode Builder" at bounding box center [308, 112] width 111 height 36
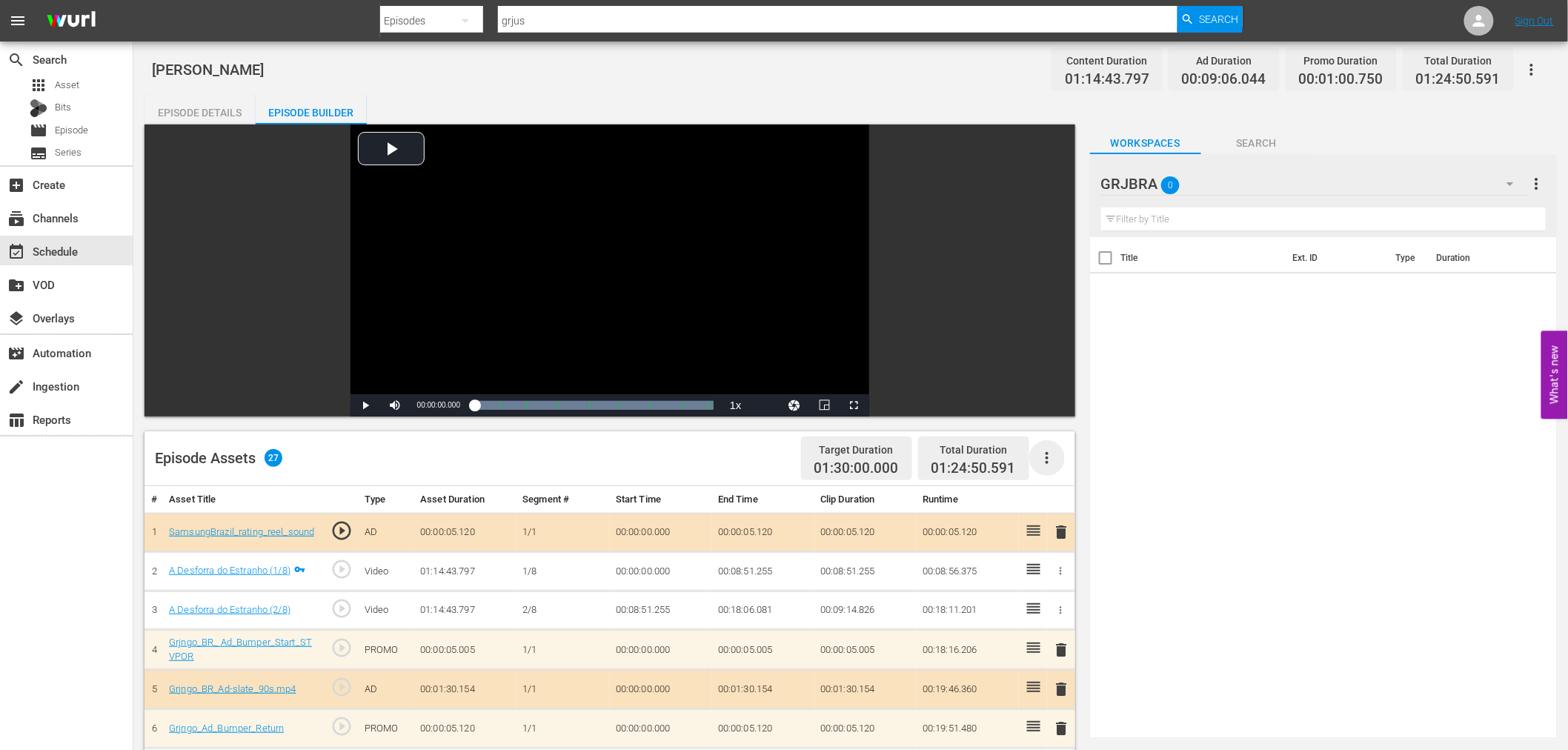
click at [1045, 454] on icon "button" at bounding box center [1047, 457] width 18 height 18
click at [1058, 502] on div "Clear Ads" at bounding box center [1091, 499] width 100 height 36
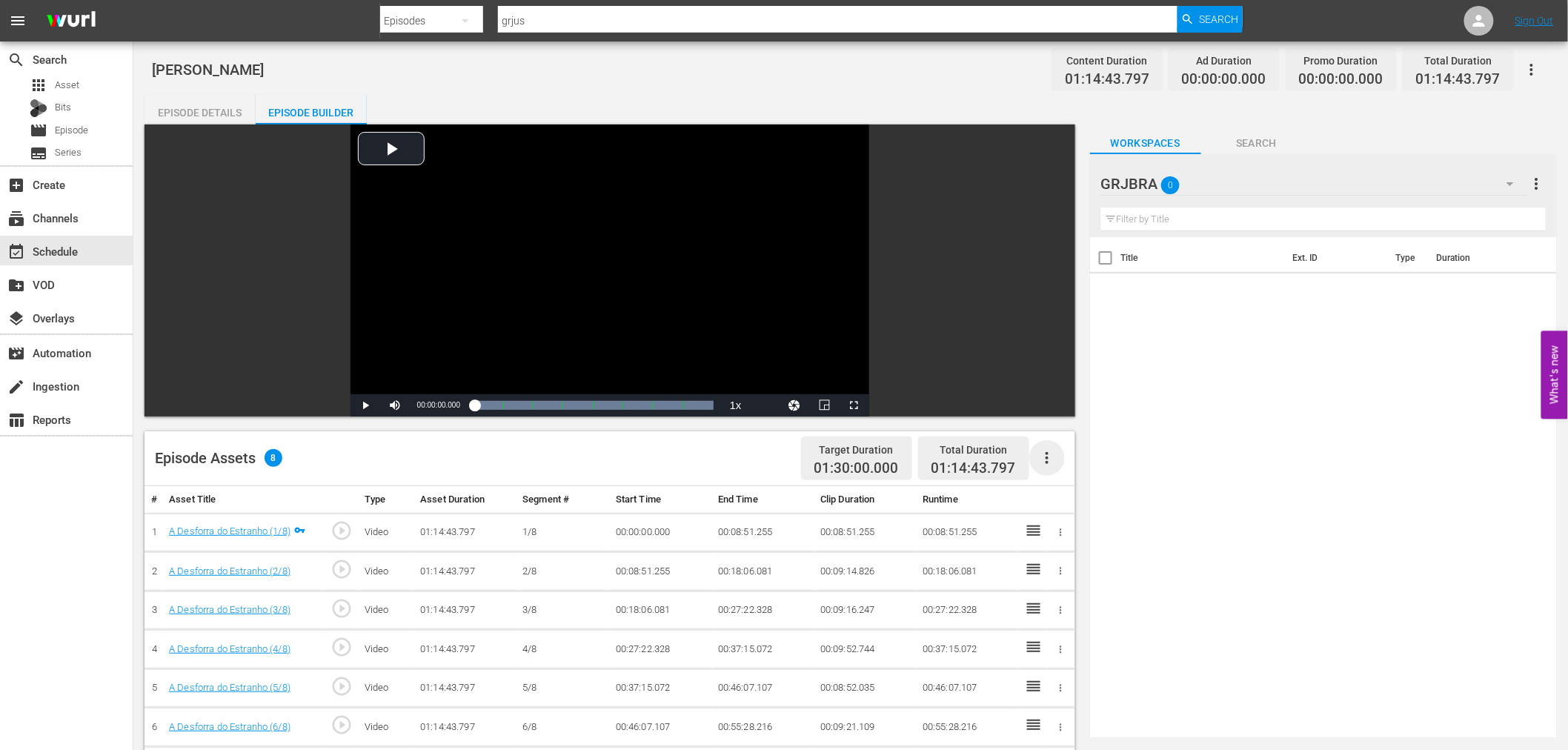
click at [1046, 454] on icon "button" at bounding box center [1047, 457] width 3 height 12
click at [1046, 454] on div "Fill with Ads" at bounding box center [1091, 464] width 100 height 36
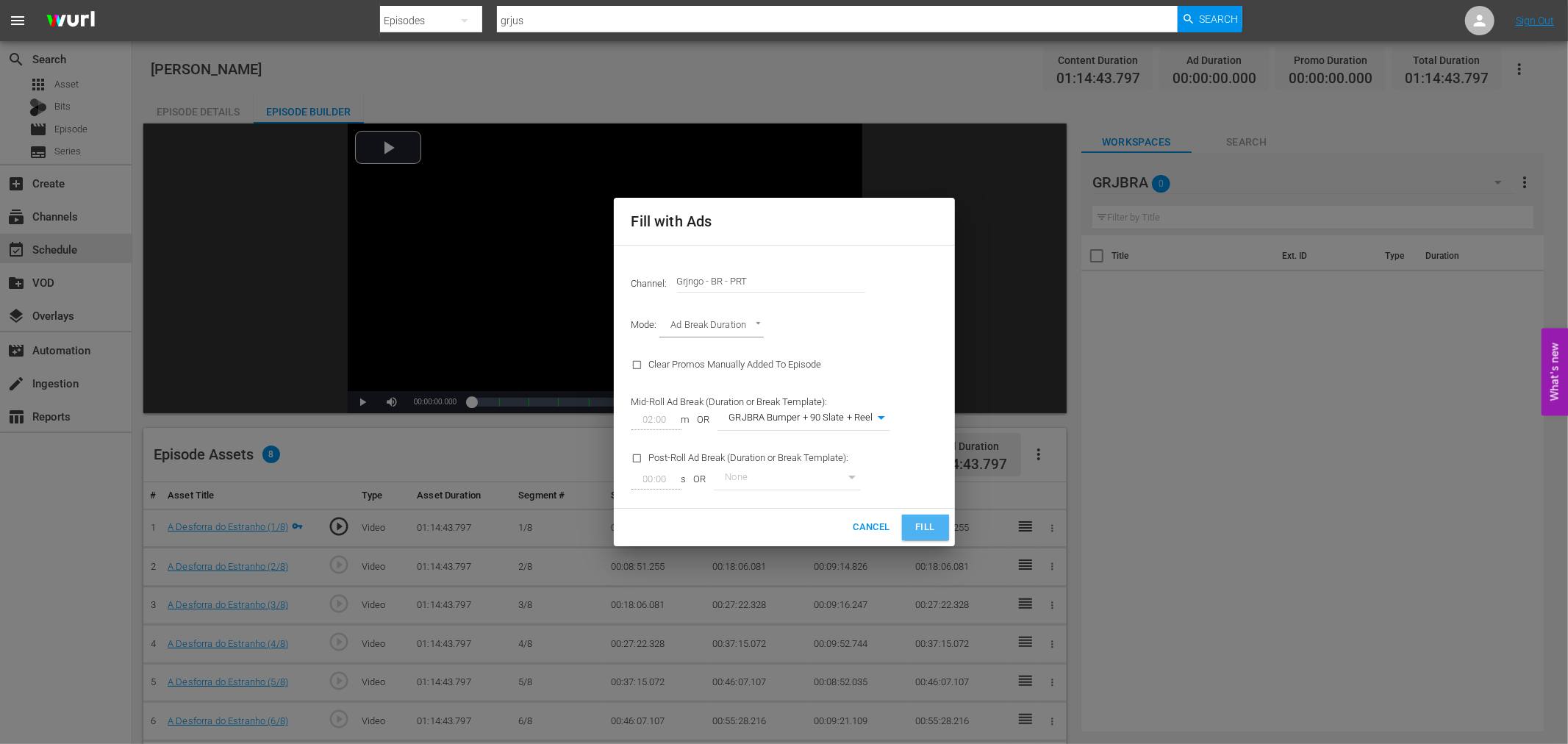
click at [929, 521] on span "Fill" at bounding box center [925, 527] width 23 height 17
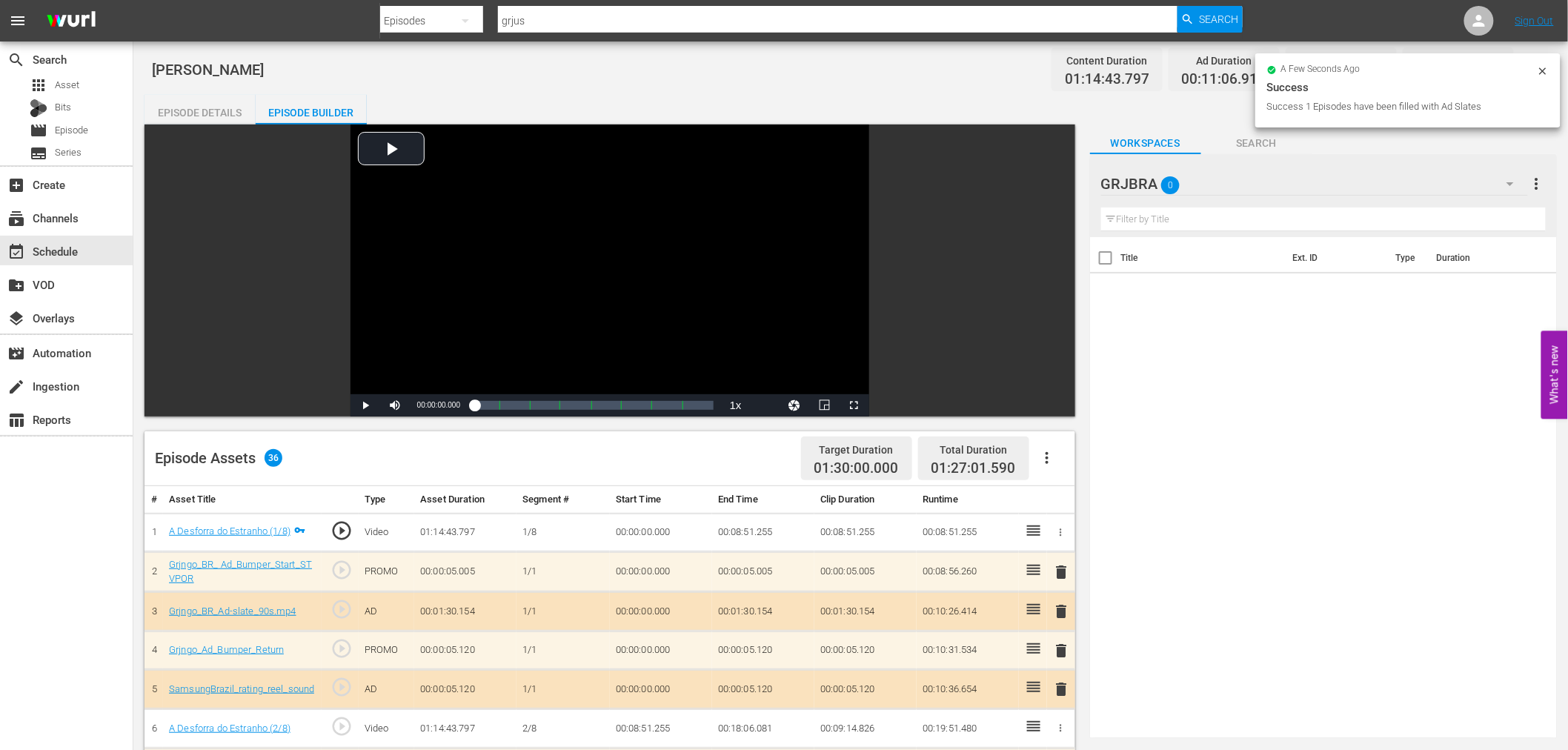
click at [1061, 569] on span "delete" at bounding box center [1062, 572] width 18 height 18
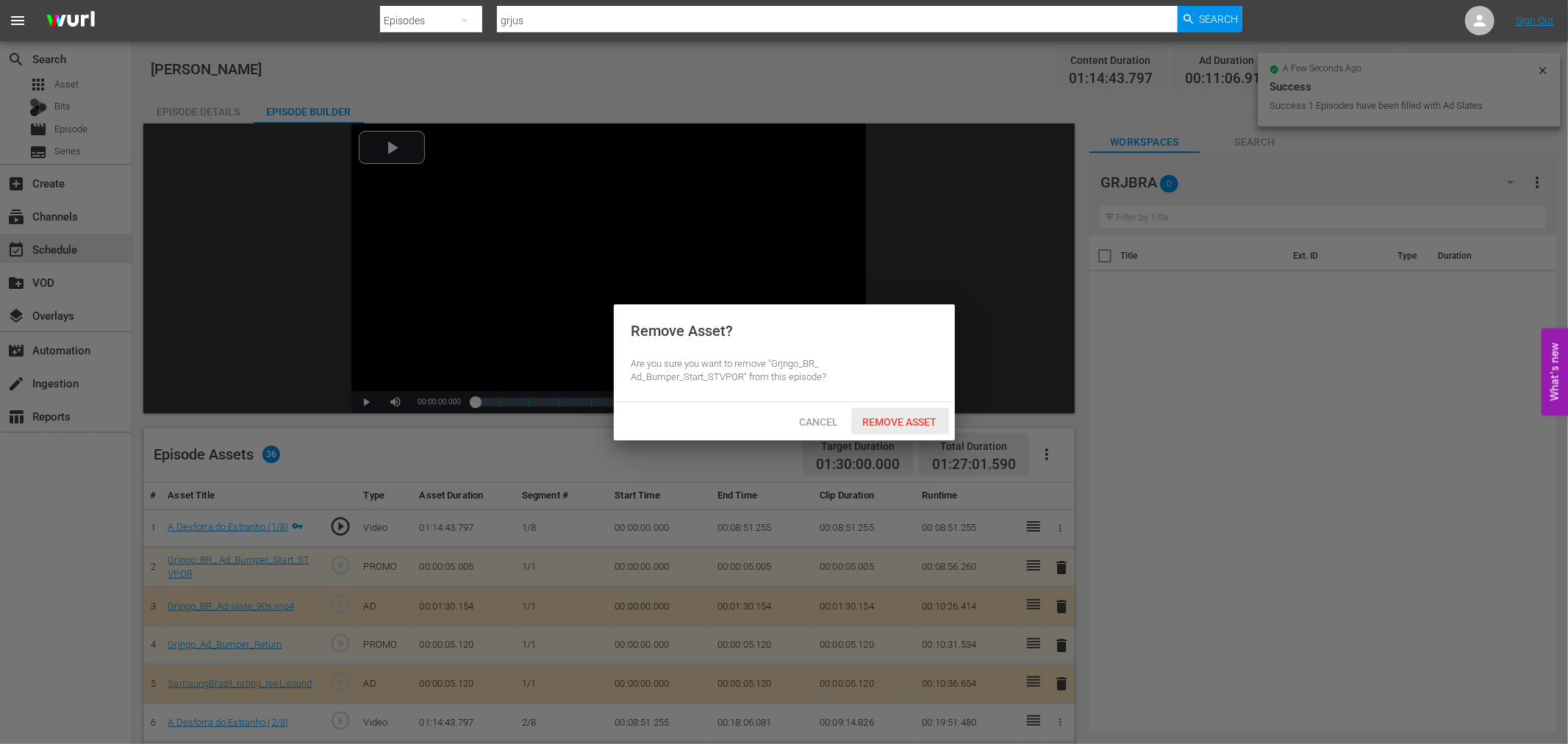
click at [932, 423] on span "Remove Asset" at bounding box center [900, 421] width 98 height 12
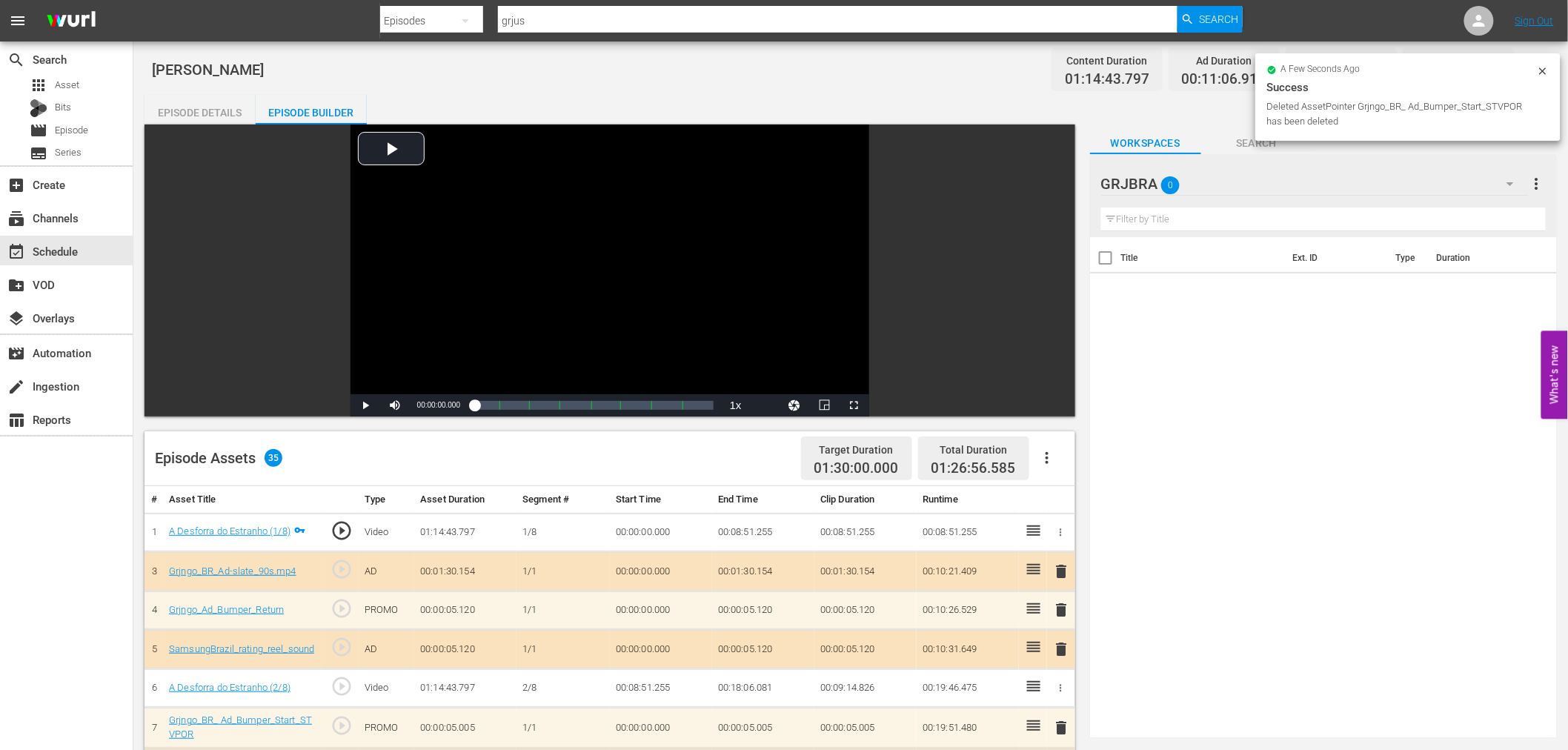
click at [1064, 571] on span "delete" at bounding box center [1062, 571] width 18 height 18
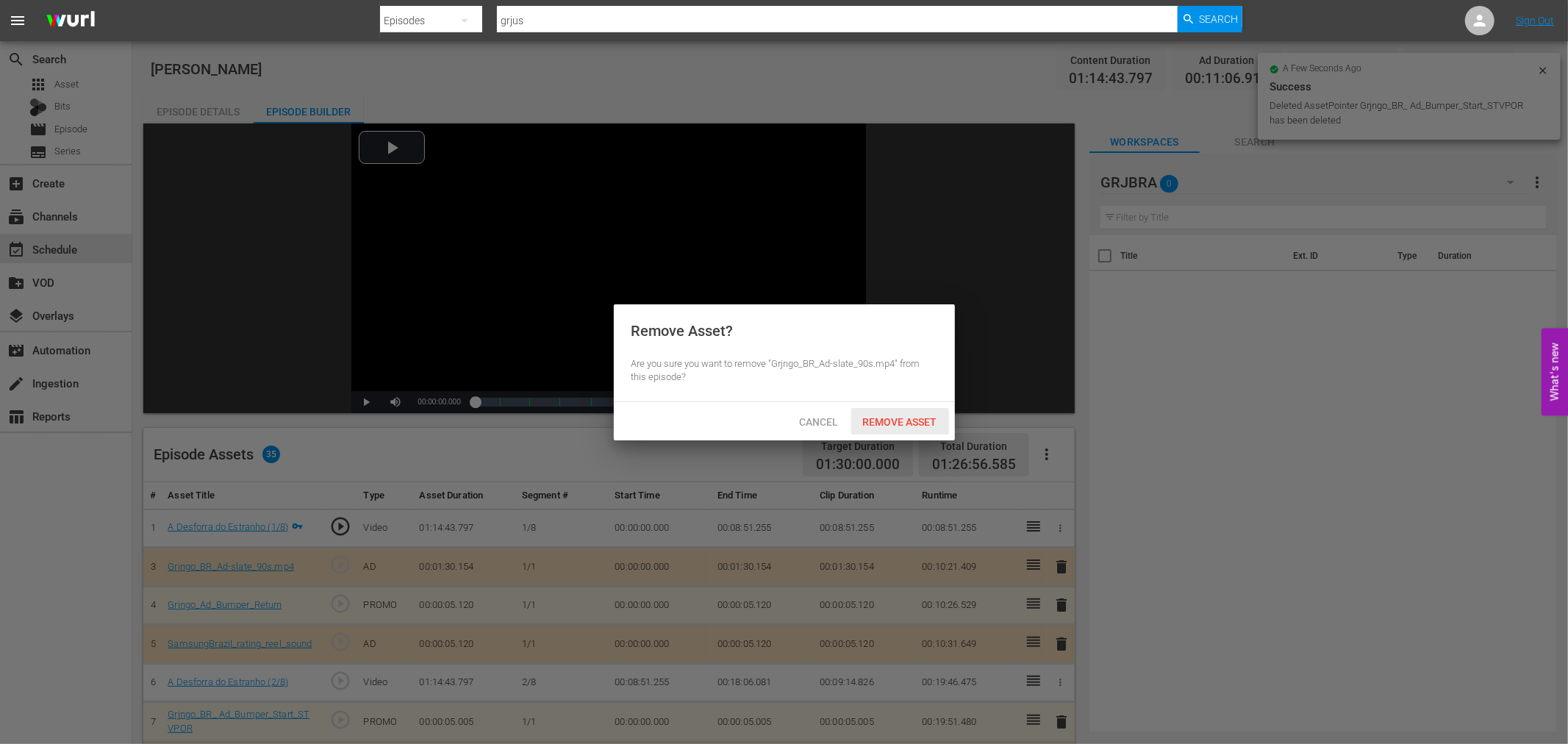
click at [929, 420] on span "Remove Asset" at bounding box center [900, 421] width 98 height 12
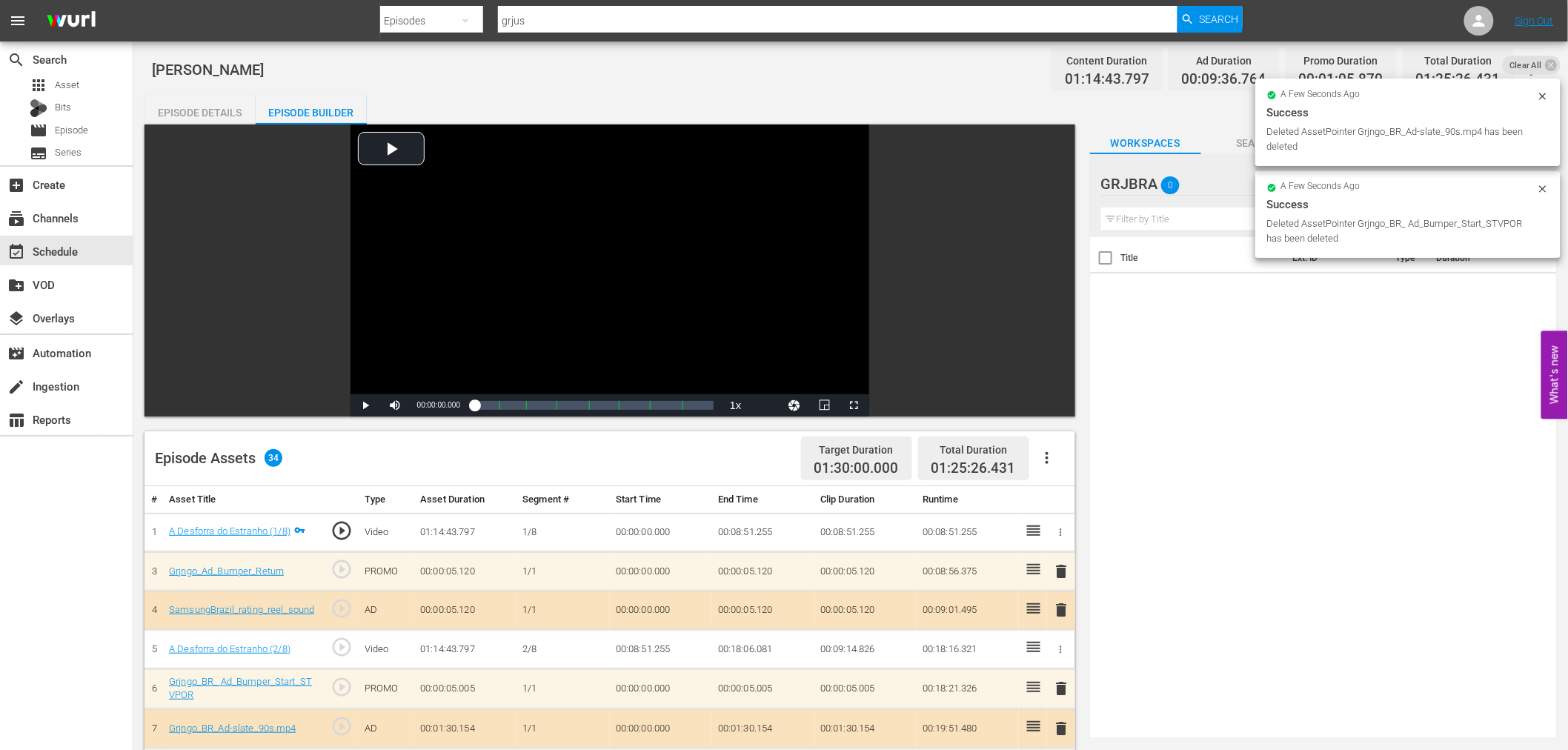
click at [1062, 569] on span "delete" at bounding box center [1062, 571] width 18 height 18
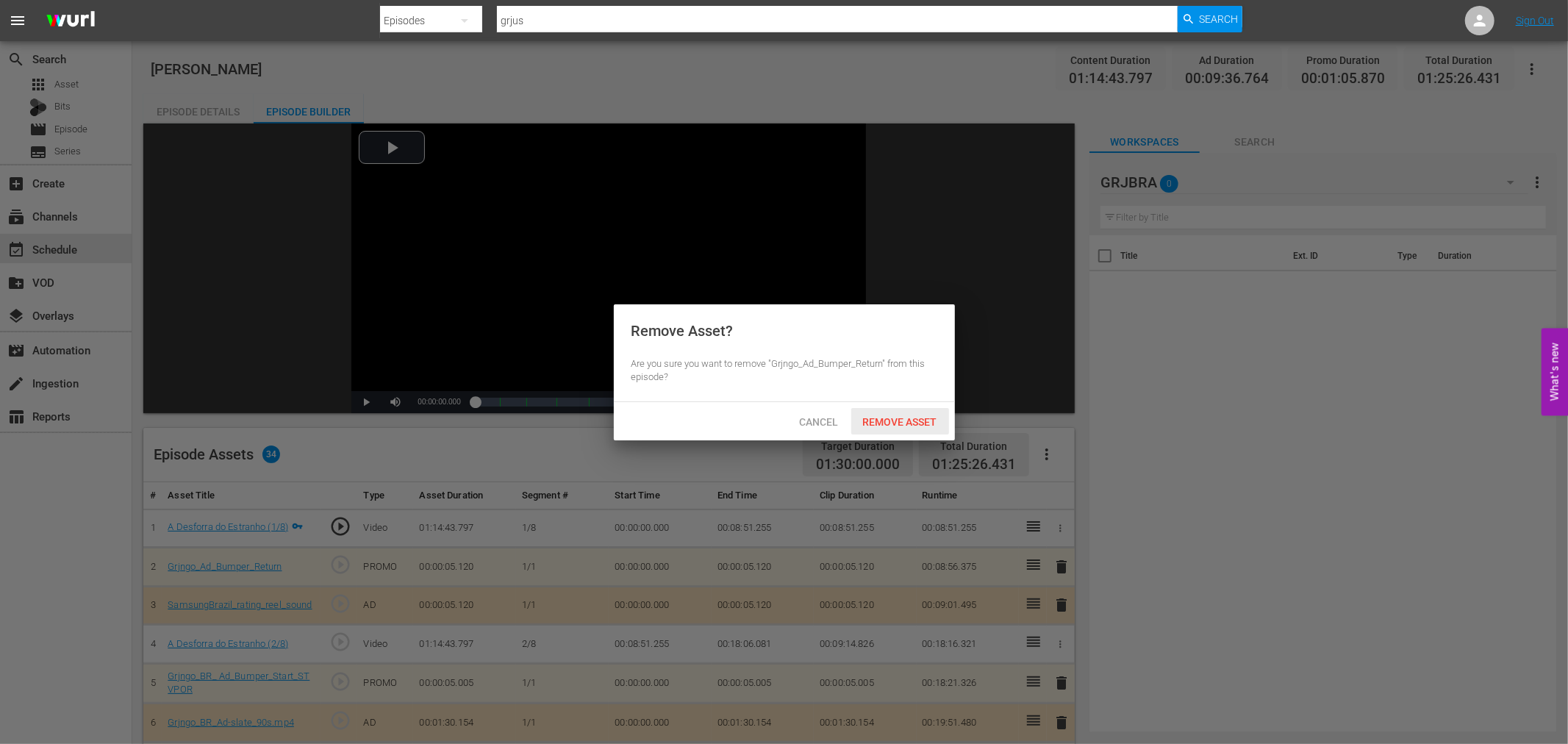
click at [920, 420] on span "Remove Asset" at bounding box center [900, 421] width 98 height 12
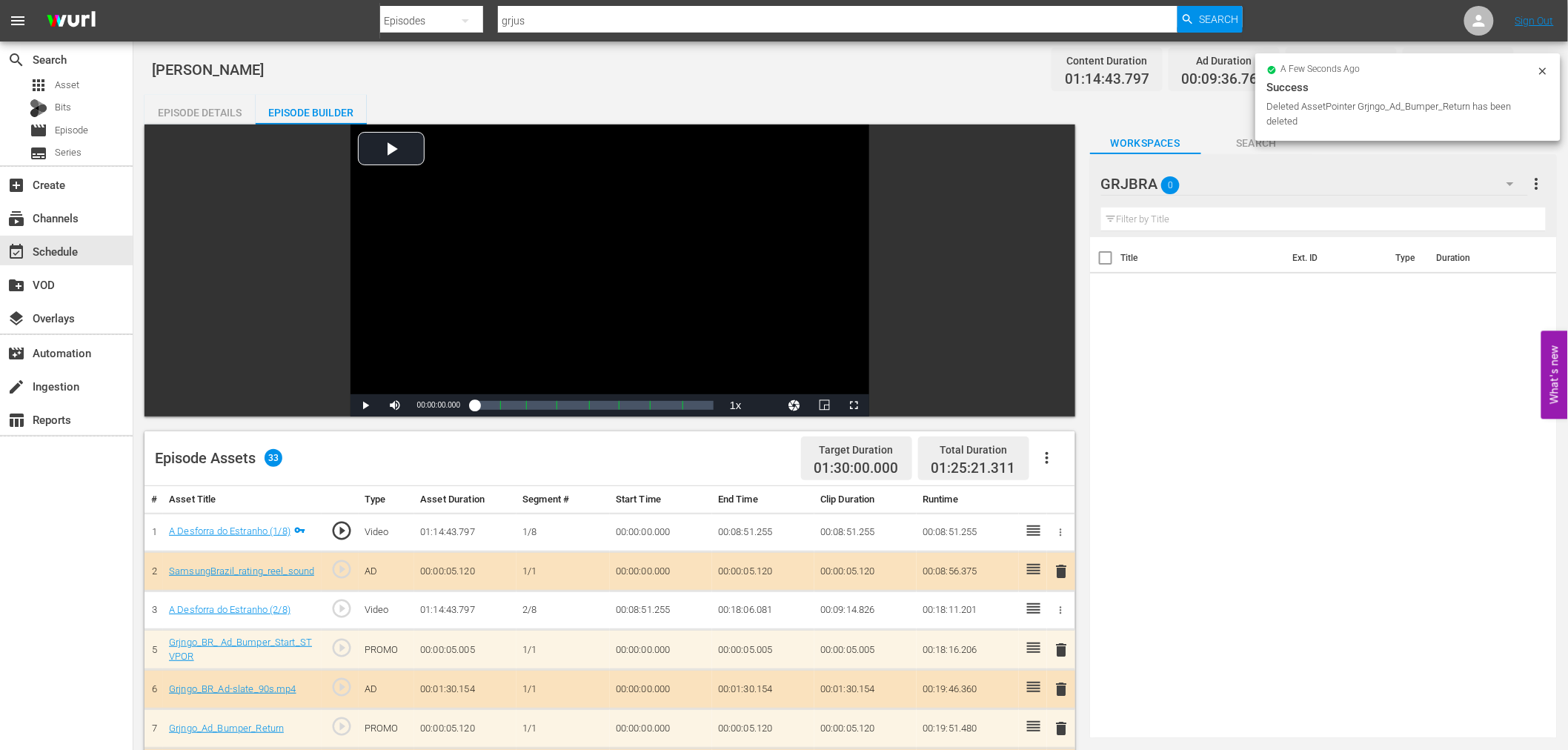
click at [1062, 569] on span "delete" at bounding box center [1062, 571] width 18 height 18
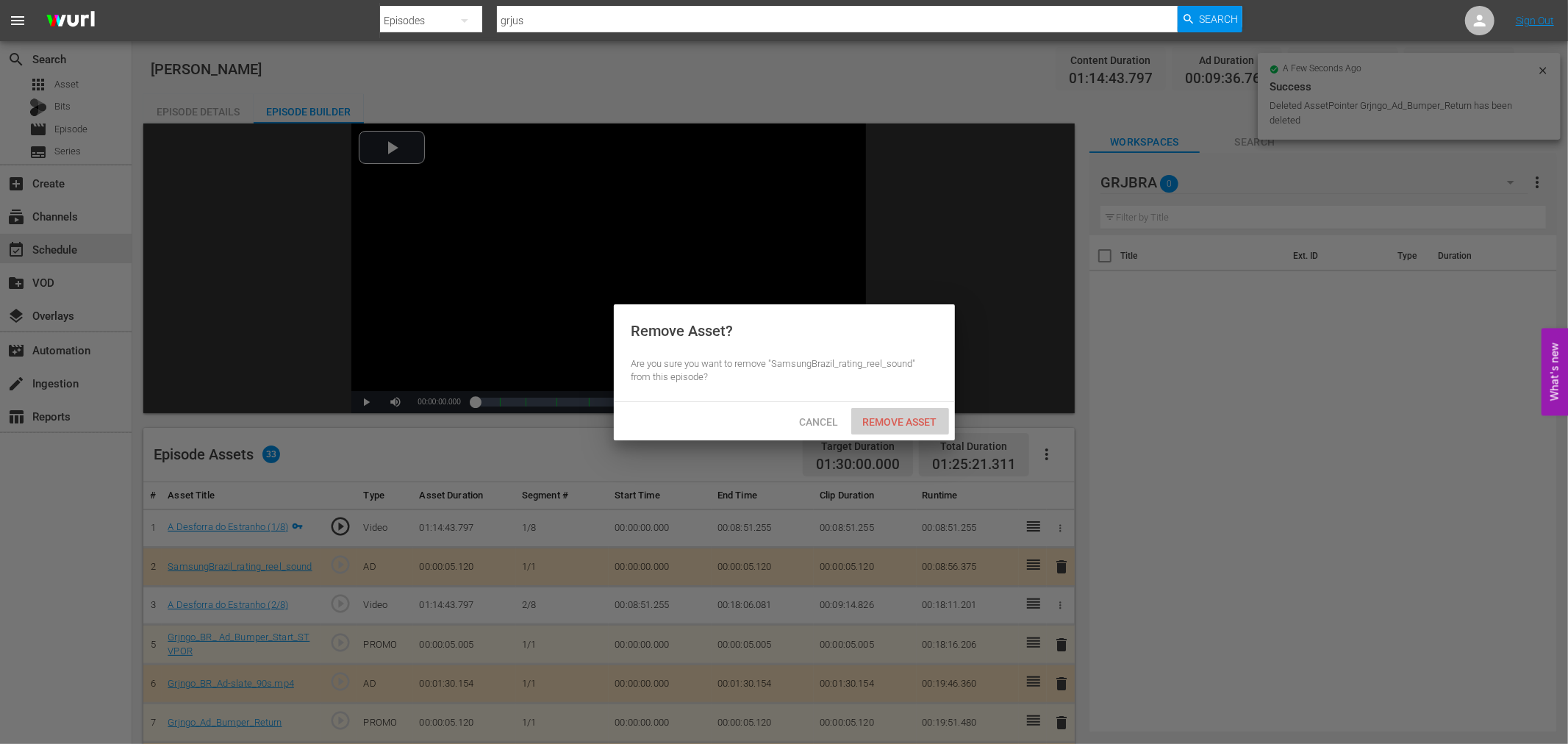
click at [932, 426] on span "Remove Asset" at bounding box center [900, 421] width 98 height 12
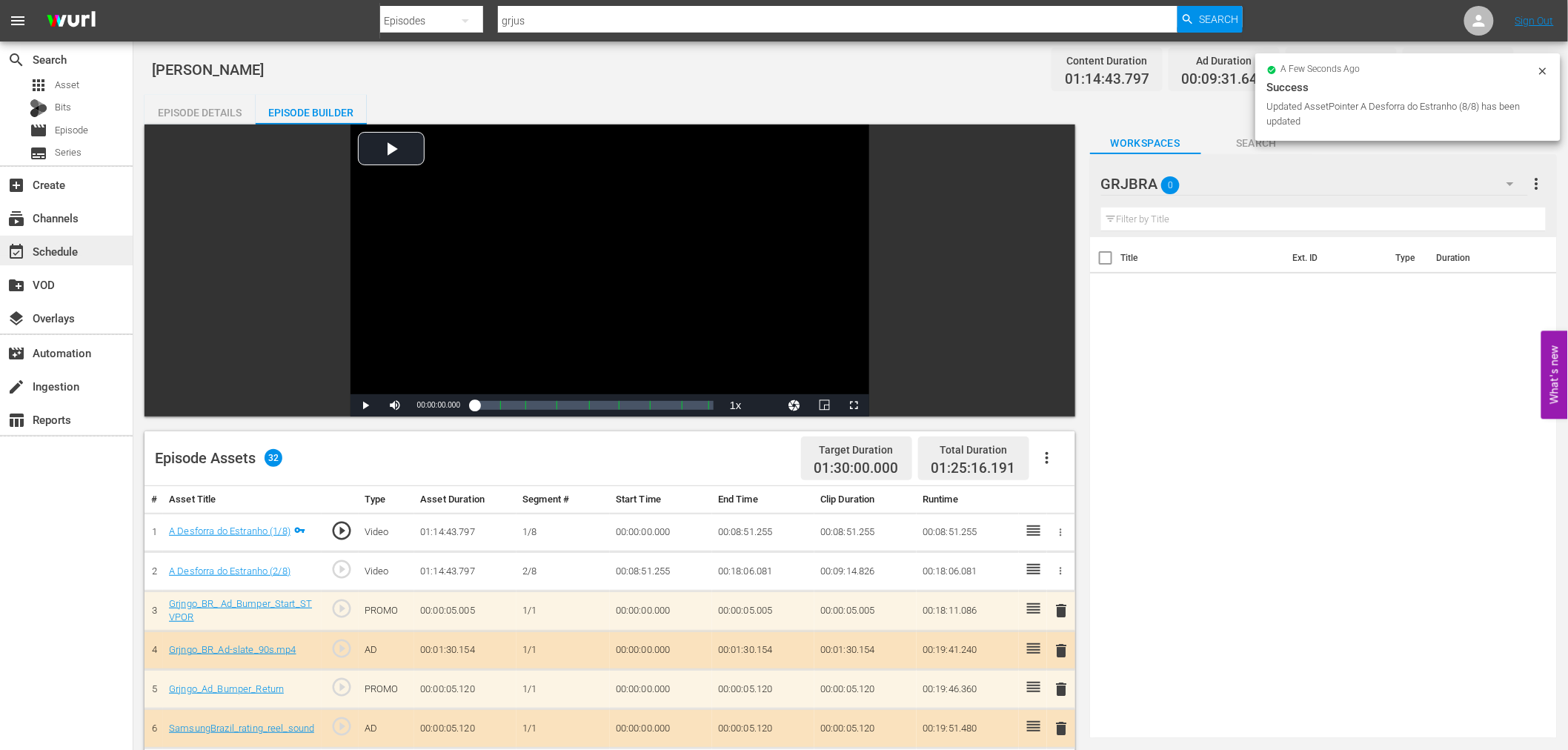
click at [44, 252] on div "event_available Schedule" at bounding box center [41, 248] width 83 height 13
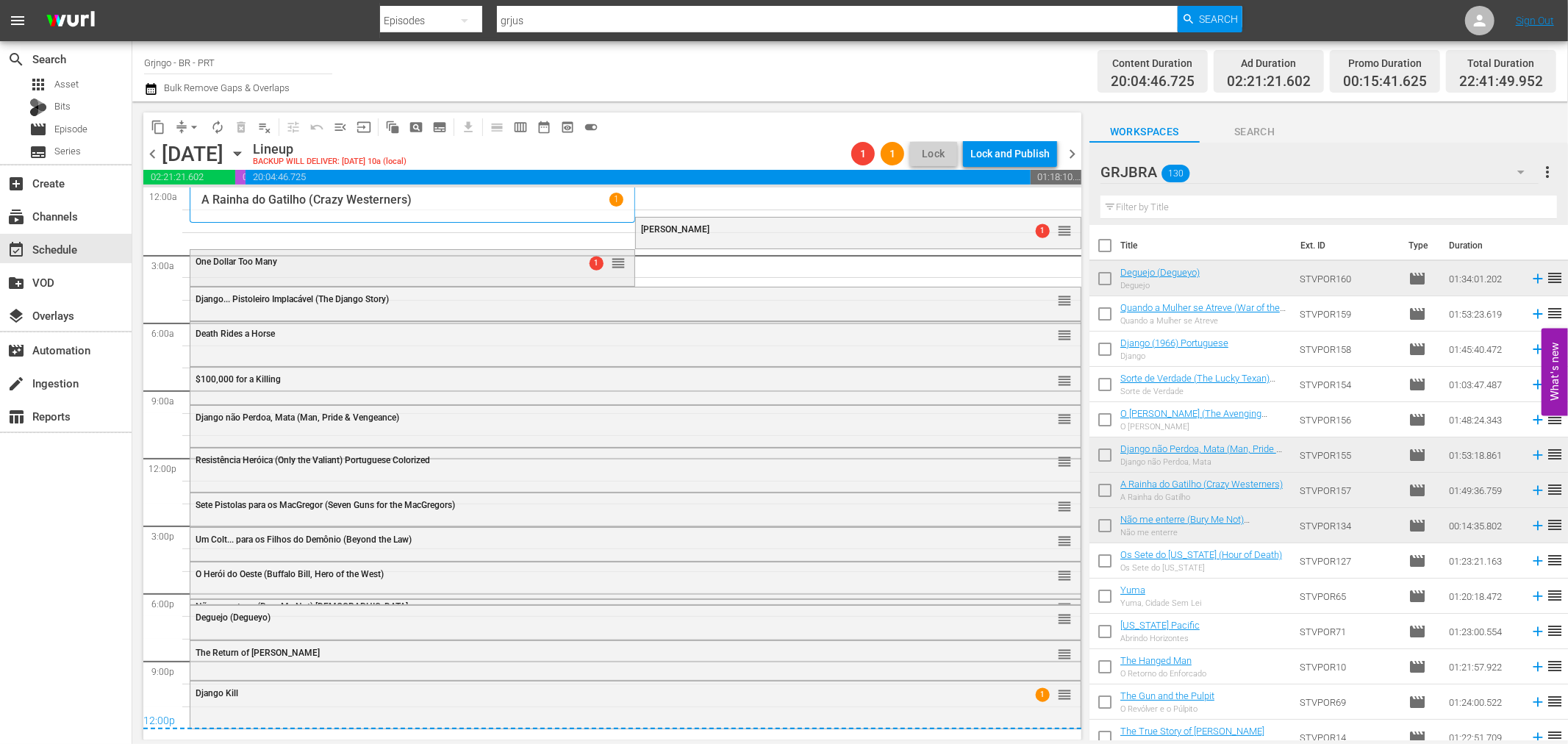
click at [504, 267] on div "One Dollar Too Many 1 reorder" at bounding box center [412, 262] width 444 height 25
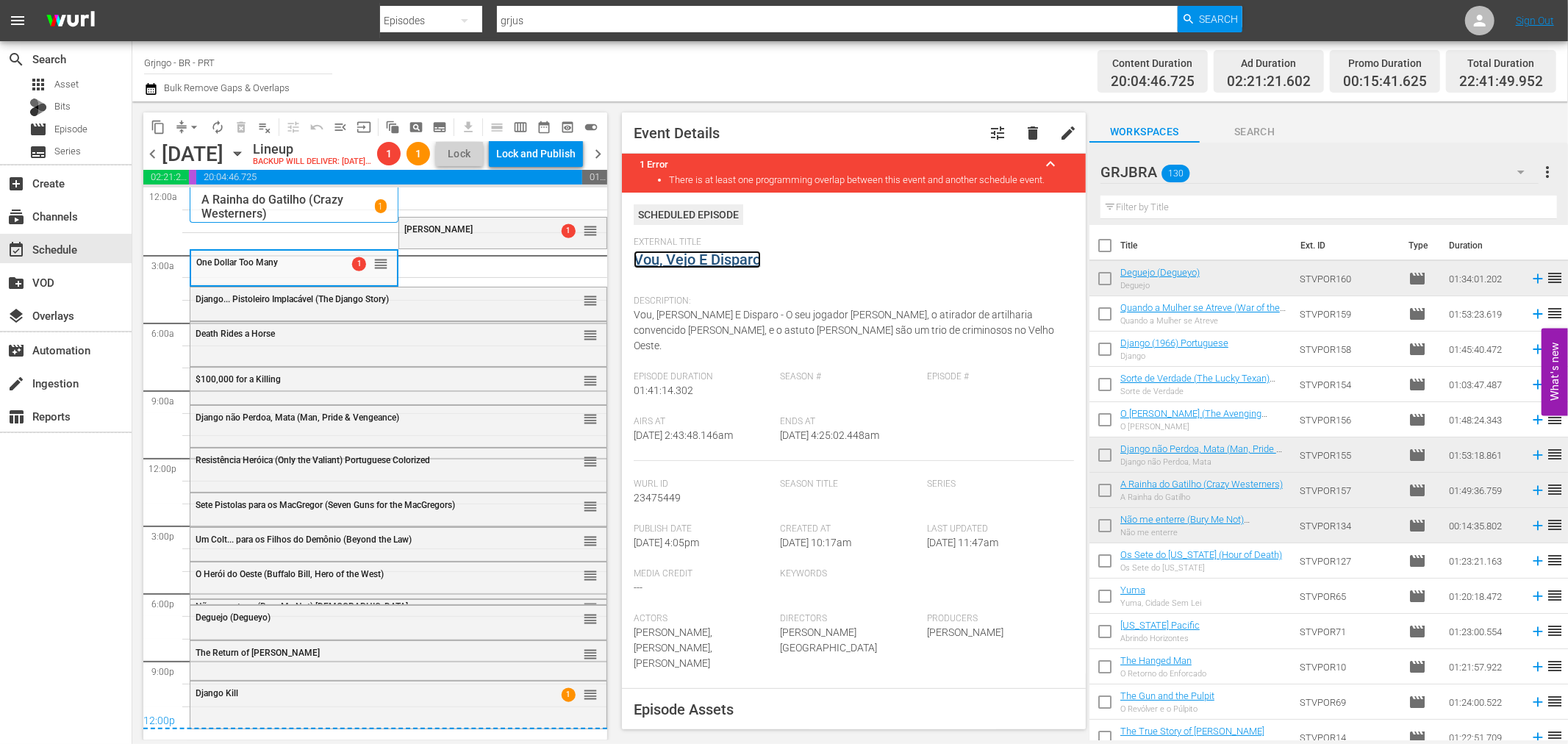
click at [704, 260] on link "Vou, Vejo E Disparo" at bounding box center [697, 259] width 128 height 18
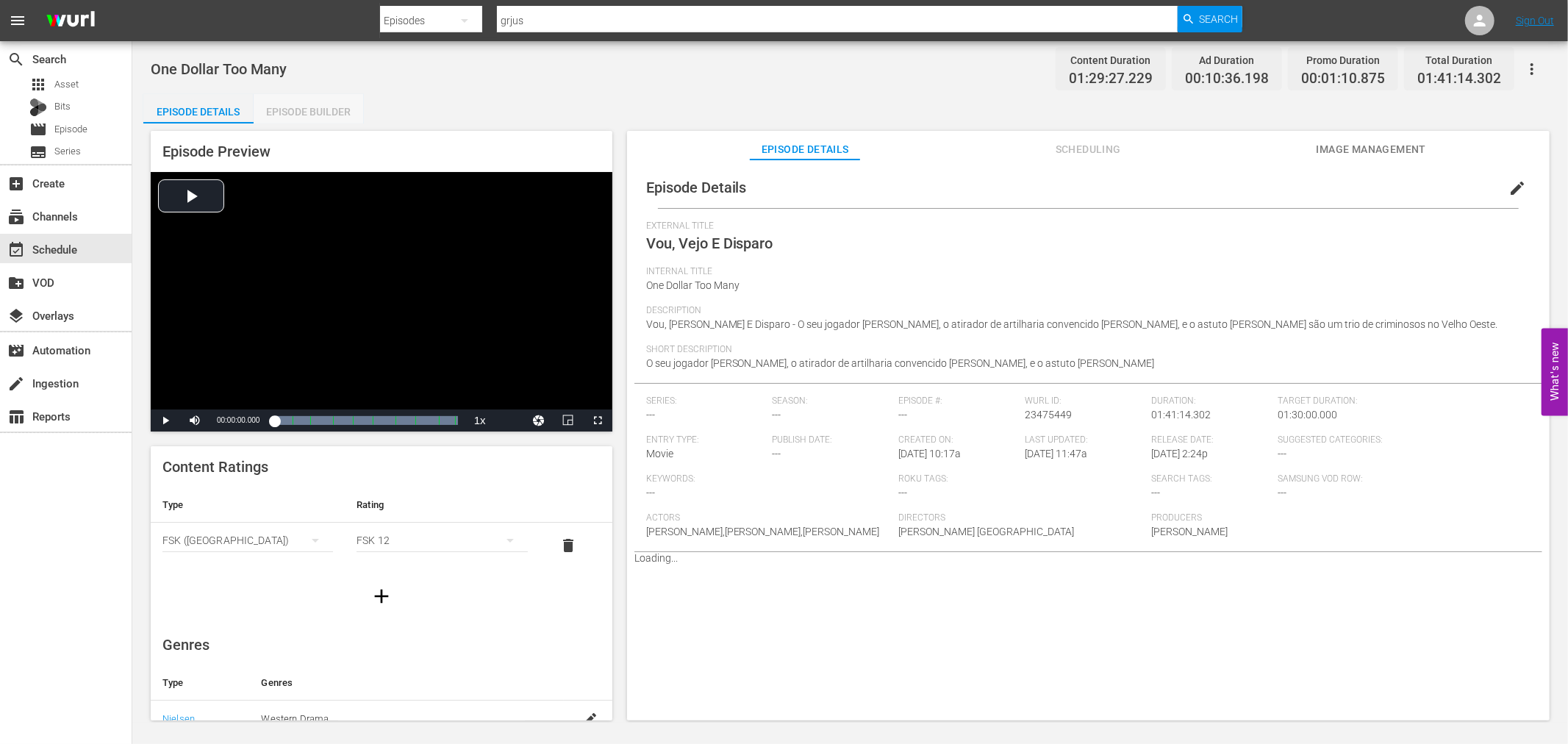
click at [309, 111] on div "Episode Builder" at bounding box center [308, 112] width 111 height 36
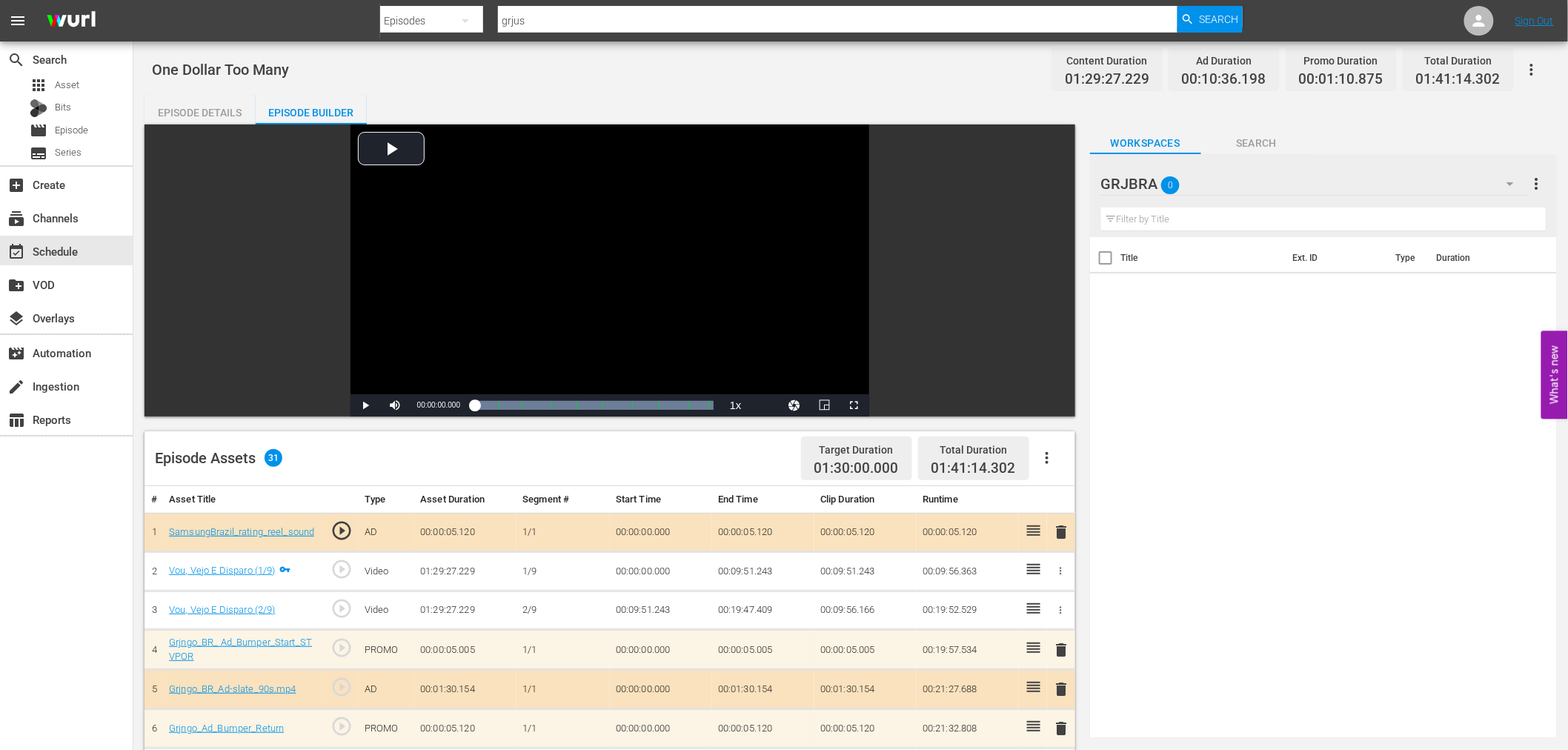
click at [1041, 458] on icon "button" at bounding box center [1047, 457] width 18 height 18
click at [1057, 494] on div "Clear Ads" at bounding box center [1091, 499] width 100 height 36
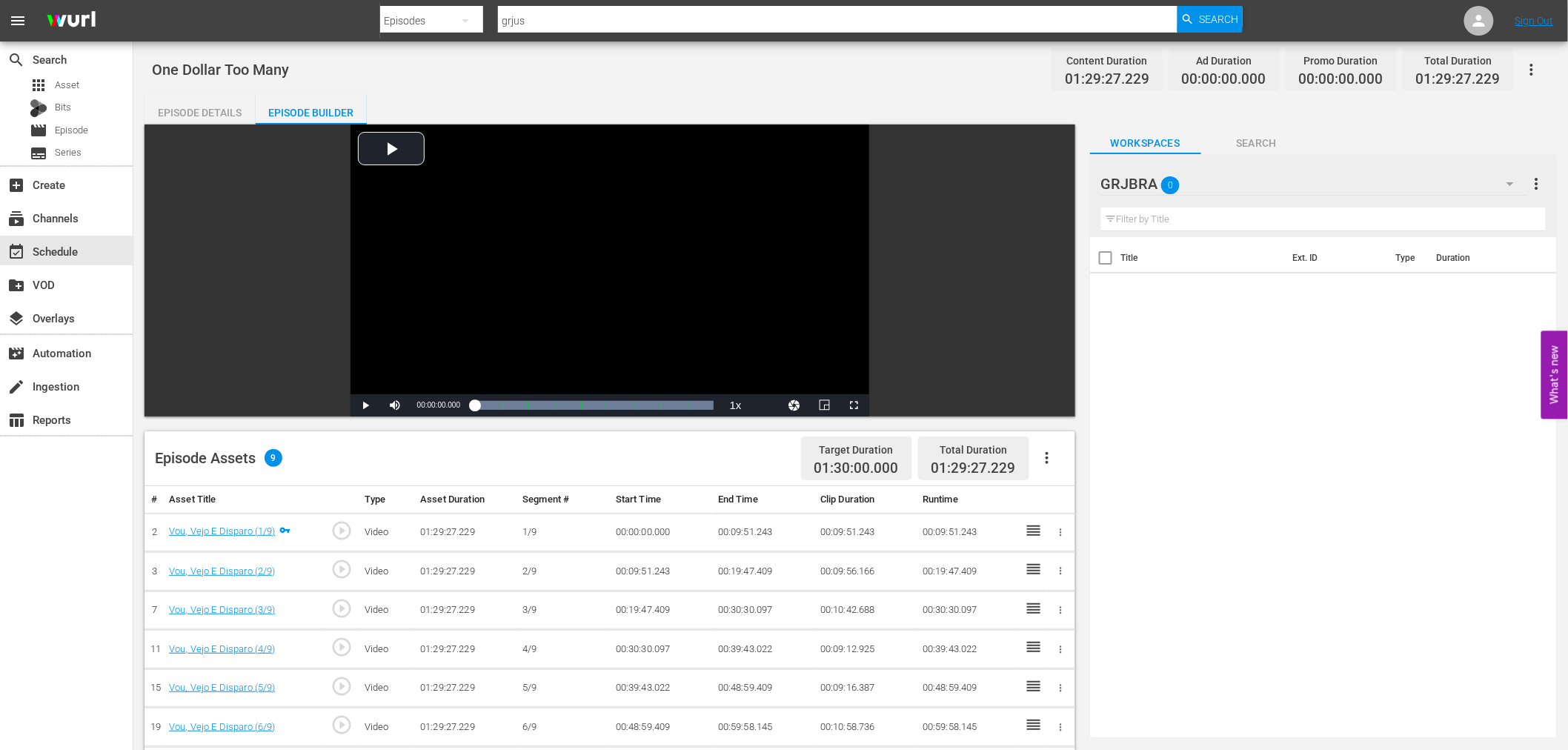
click at [1045, 463] on icon "button" at bounding box center [1047, 457] width 18 height 18
click at [1045, 463] on div "Fill with Ads" at bounding box center [1091, 464] width 100 height 36
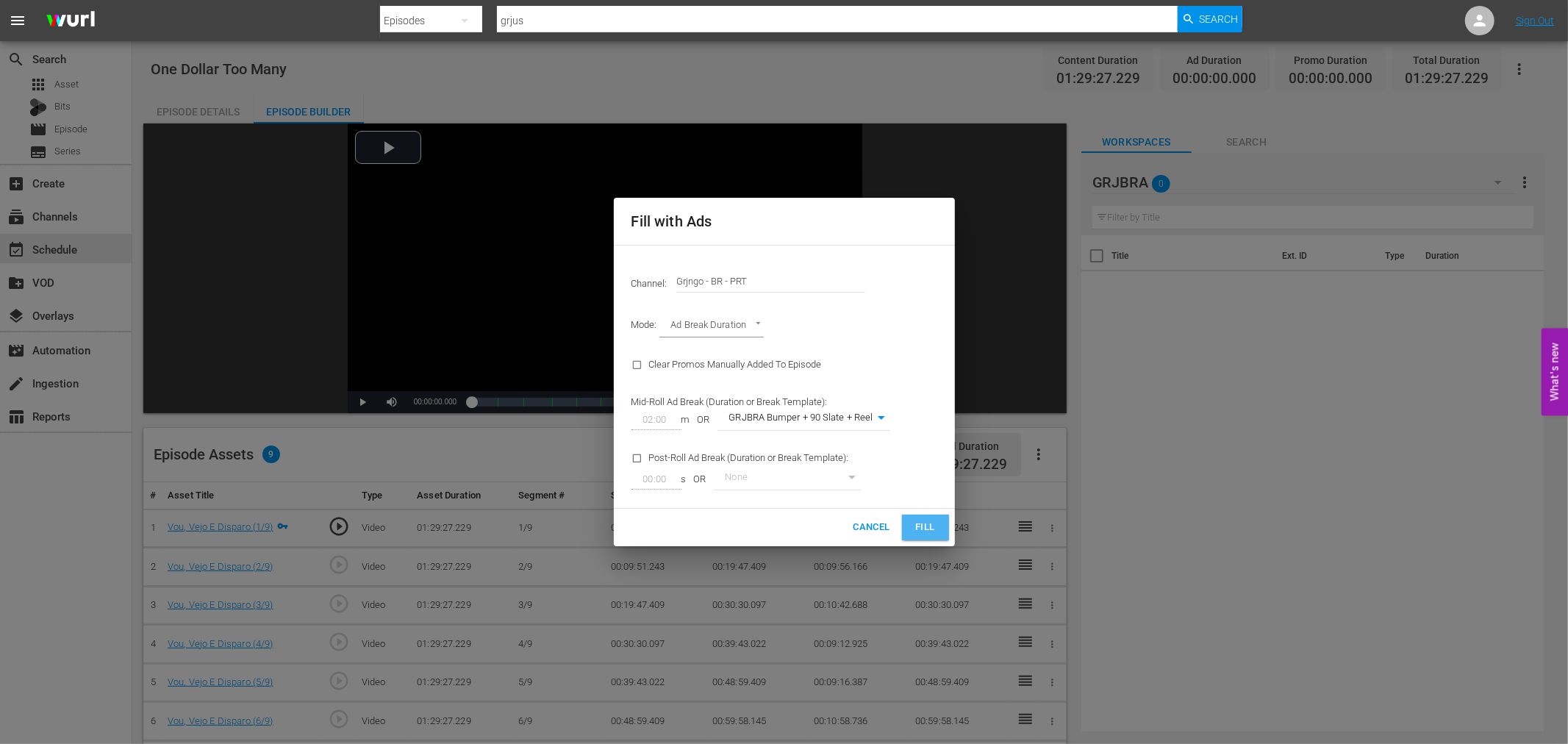
click at [931, 525] on span "Fill" at bounding box center [925, 527] width 23 height 17
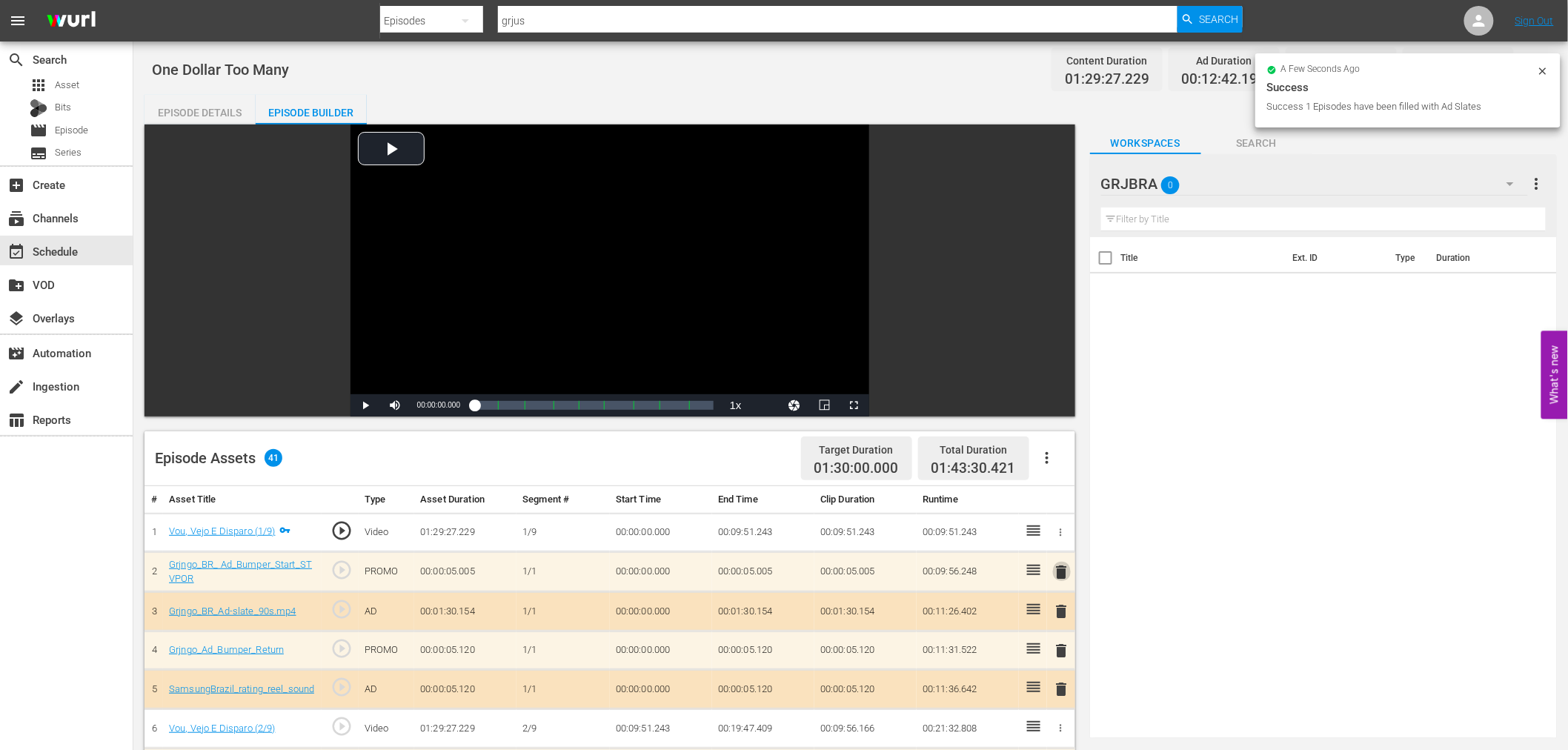
click at [1057, 563] on span "delete" at bounding box center [1062, 572] width 18 height 18
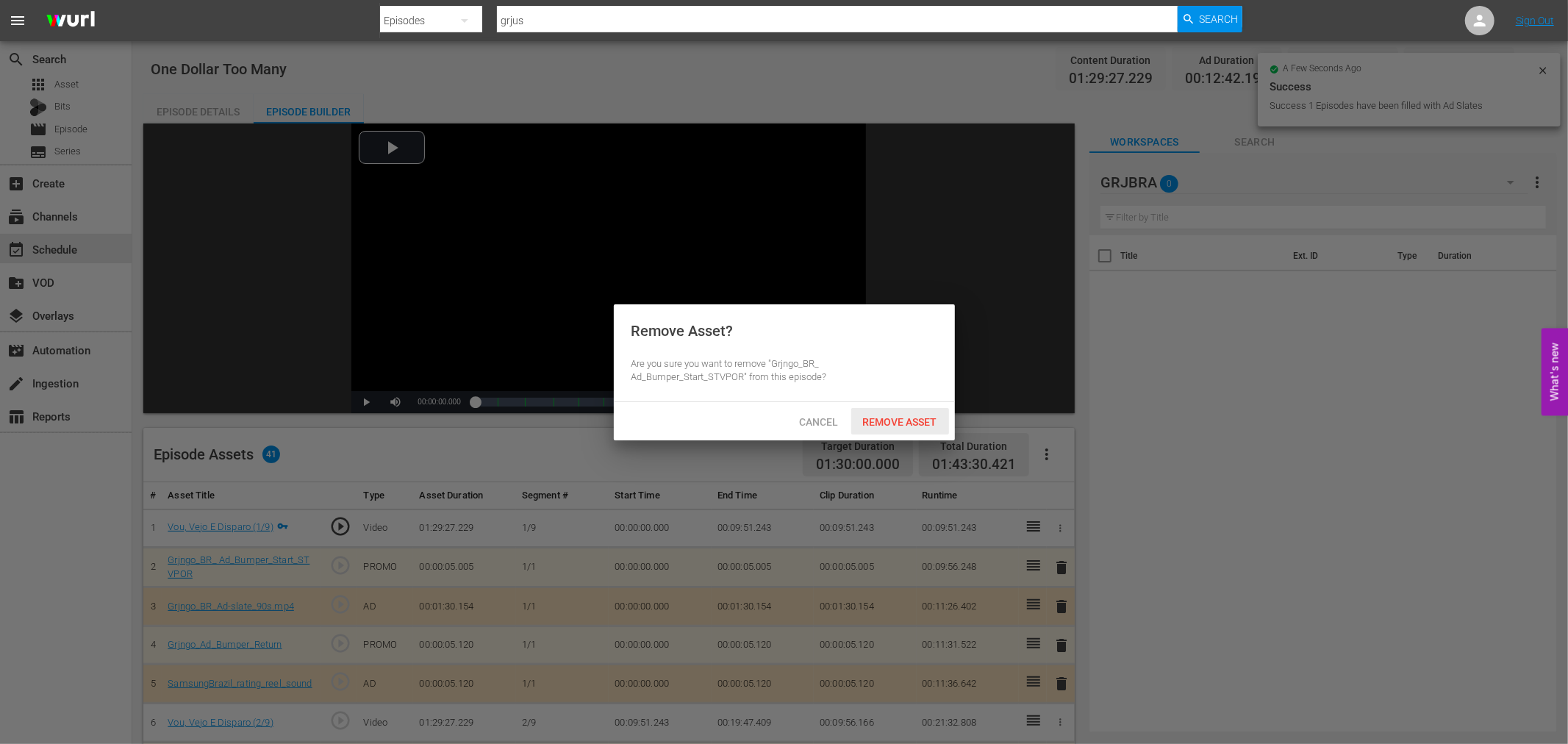
click at [904, 421] on span "Remove Asset" at bounding box center [900, 421] width 98 height 12
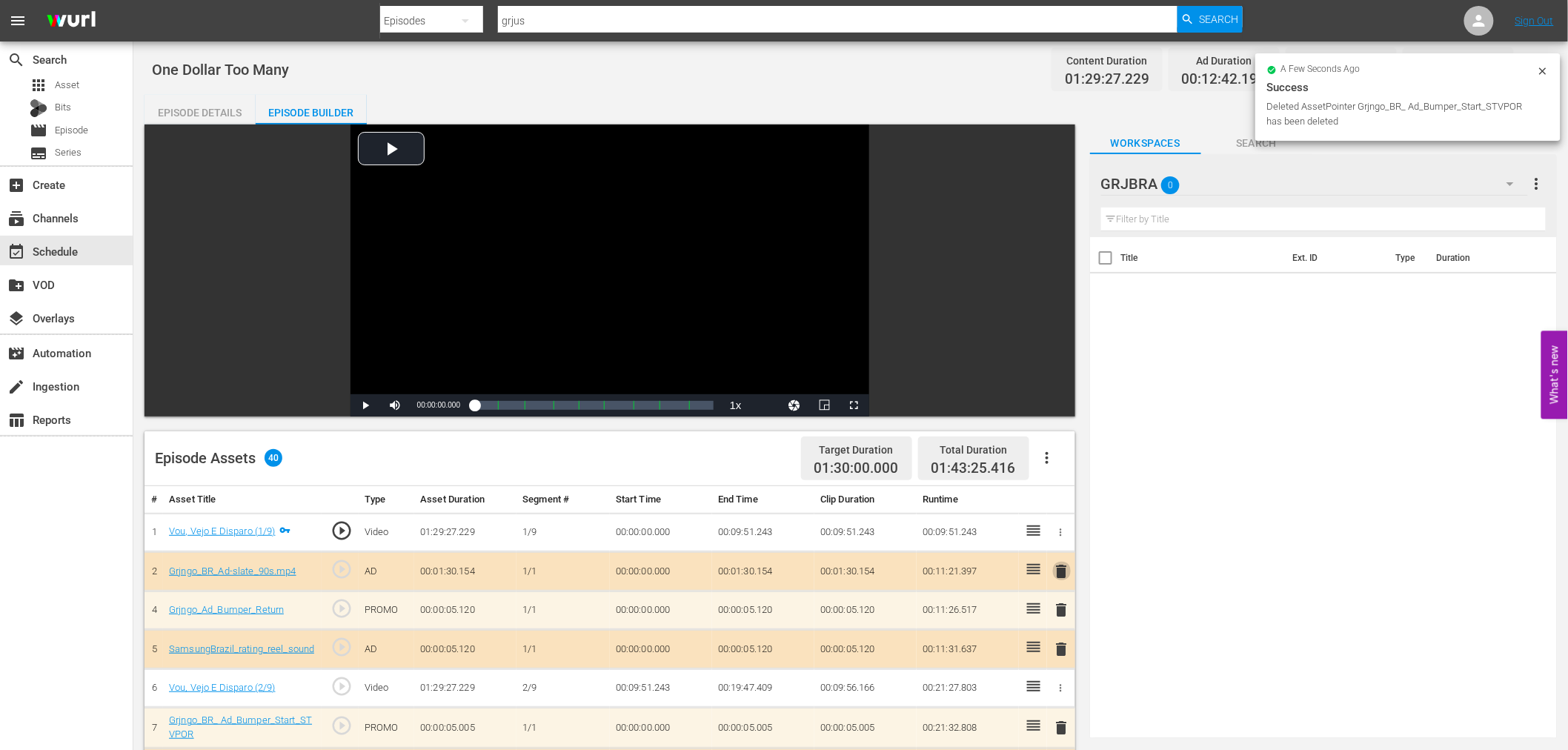
click at [1062, 571] on span "delete" at bounding box center [1062, 571] width 18 height 18
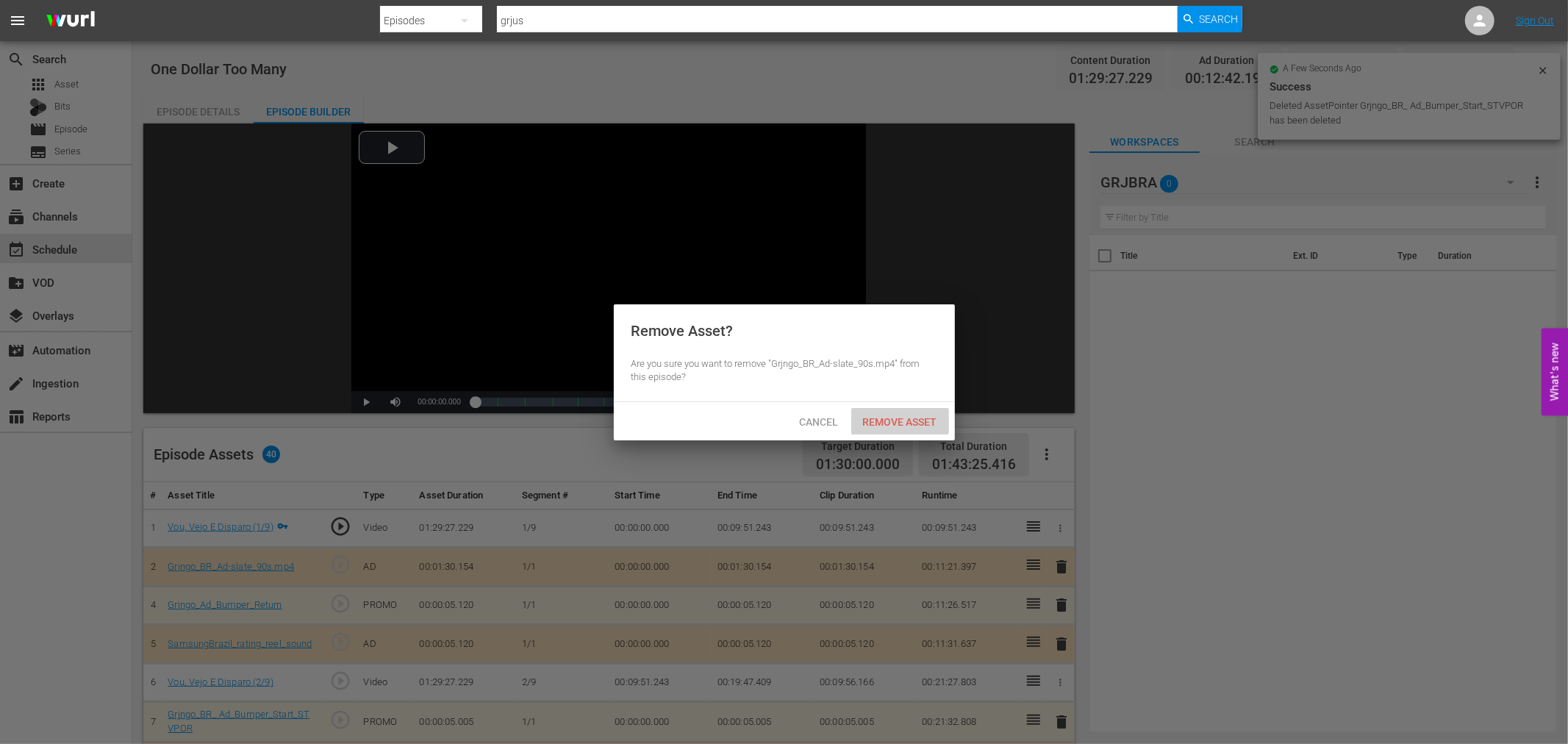
click at [934, 420] on span "Remove Asset" at bounding box center [900, 421] width 98 height 12
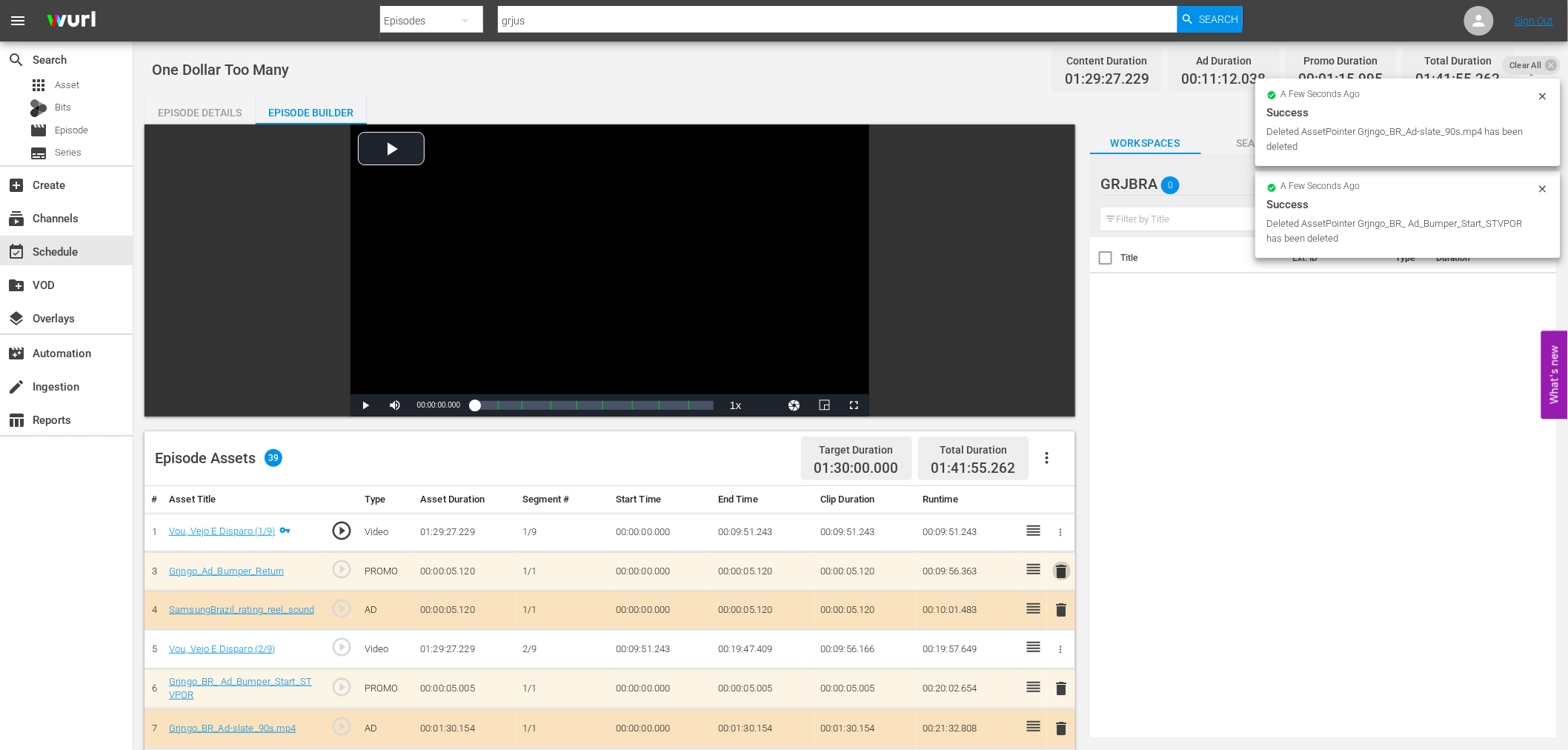
click at [1061, 569] on span "delete" at bounding box center [1062, 571] width 18 height 18
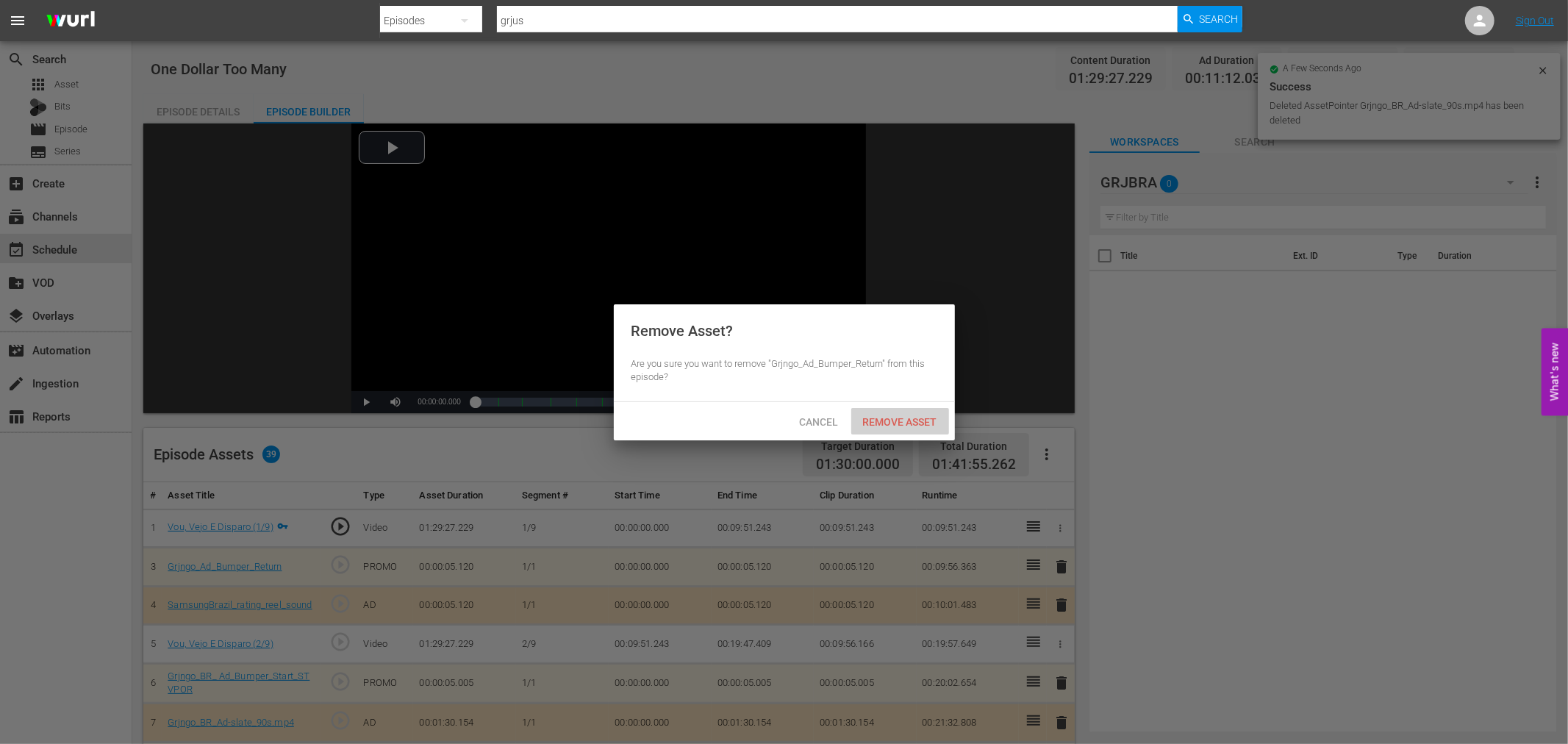
click at [900, 423] on span "Remove Asset" at bounding box center [900, 421] width 98 height 12
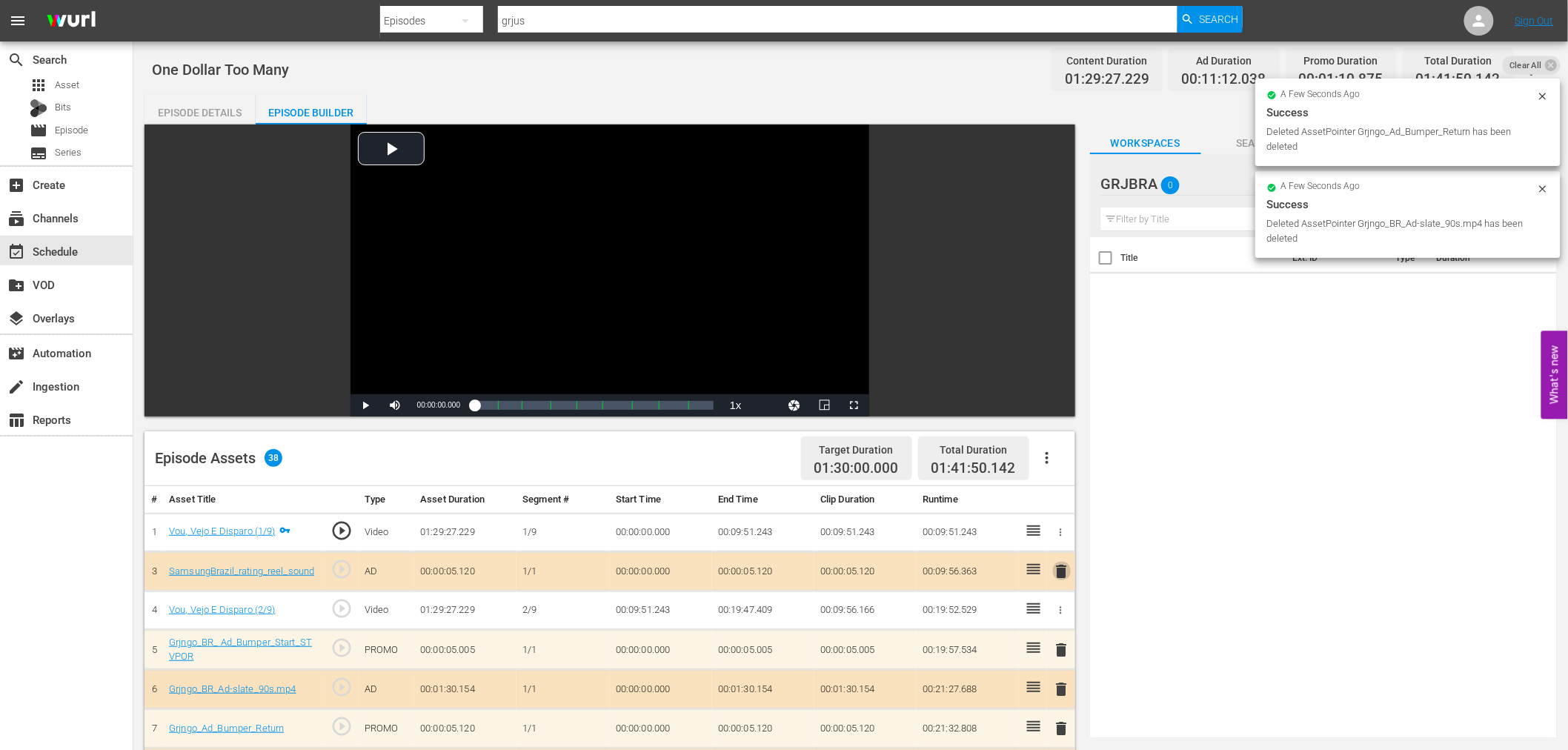
click at [1055, 568] on span "delete" at bounding box center [1062, 571] width 18 height 18
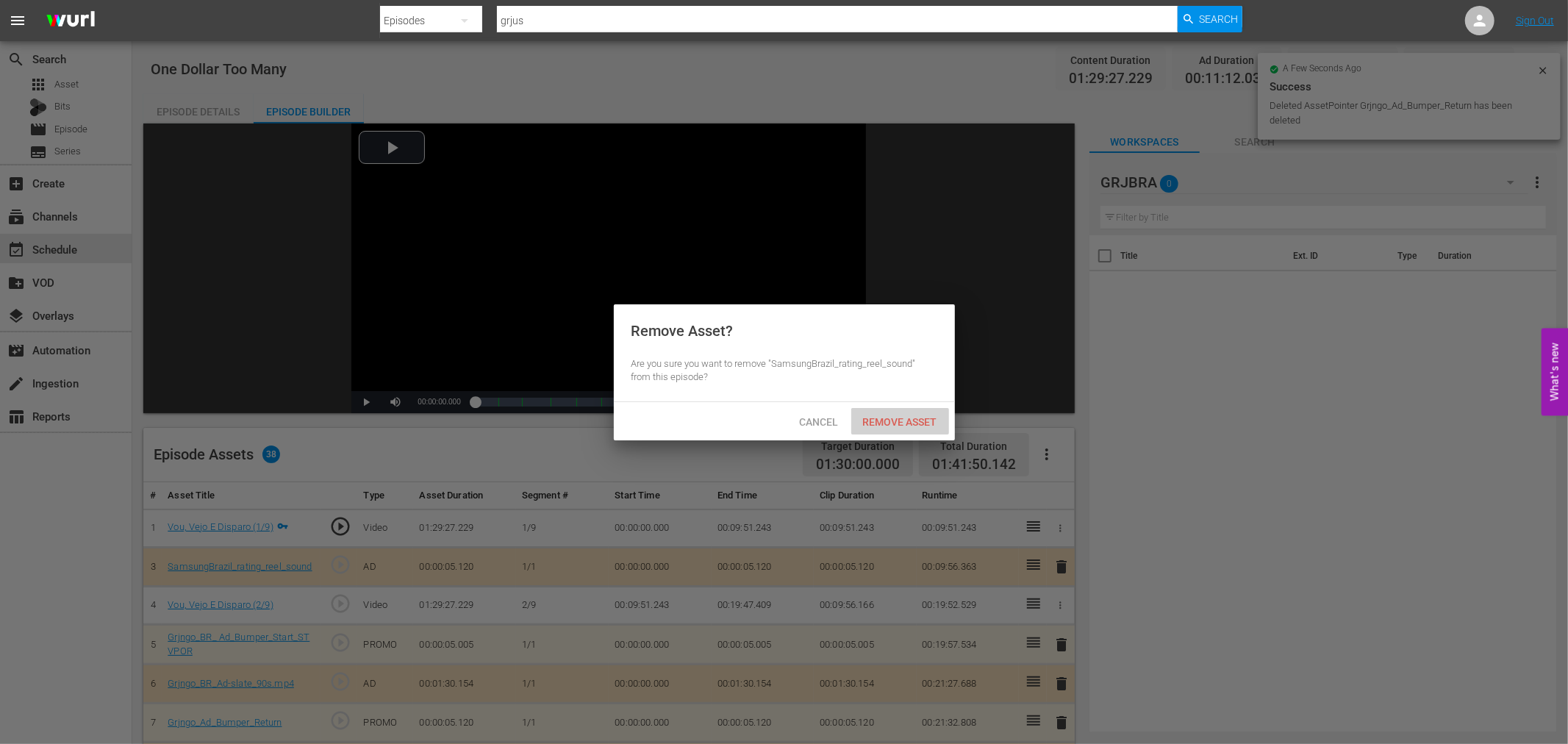
click at [893, 428] on div "Remove Asset" at bounding box center [900, 421] width 98 height 27
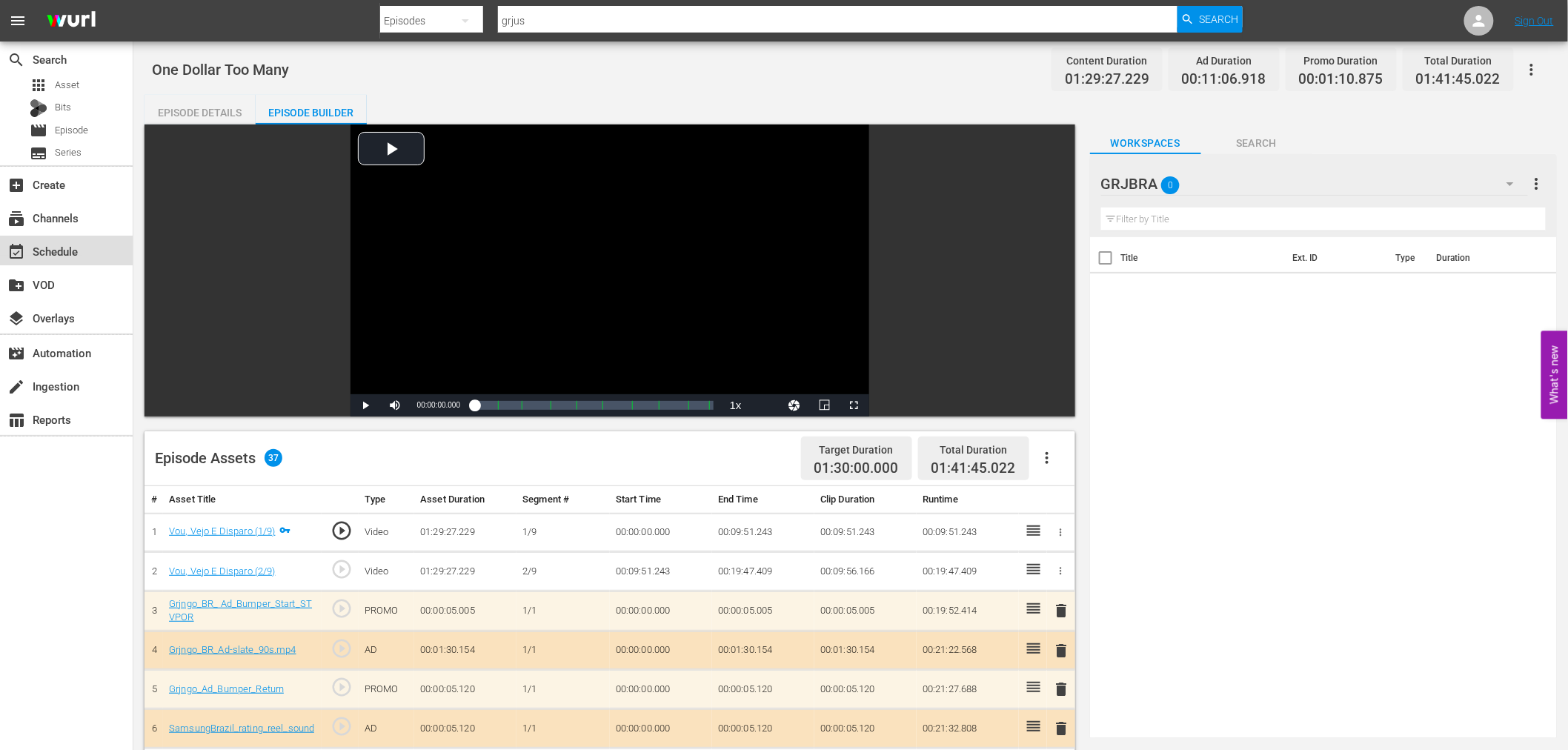
click at [53, 253] on div "event_available Schedule" at bounding box center [41, 248] width 83 height 13
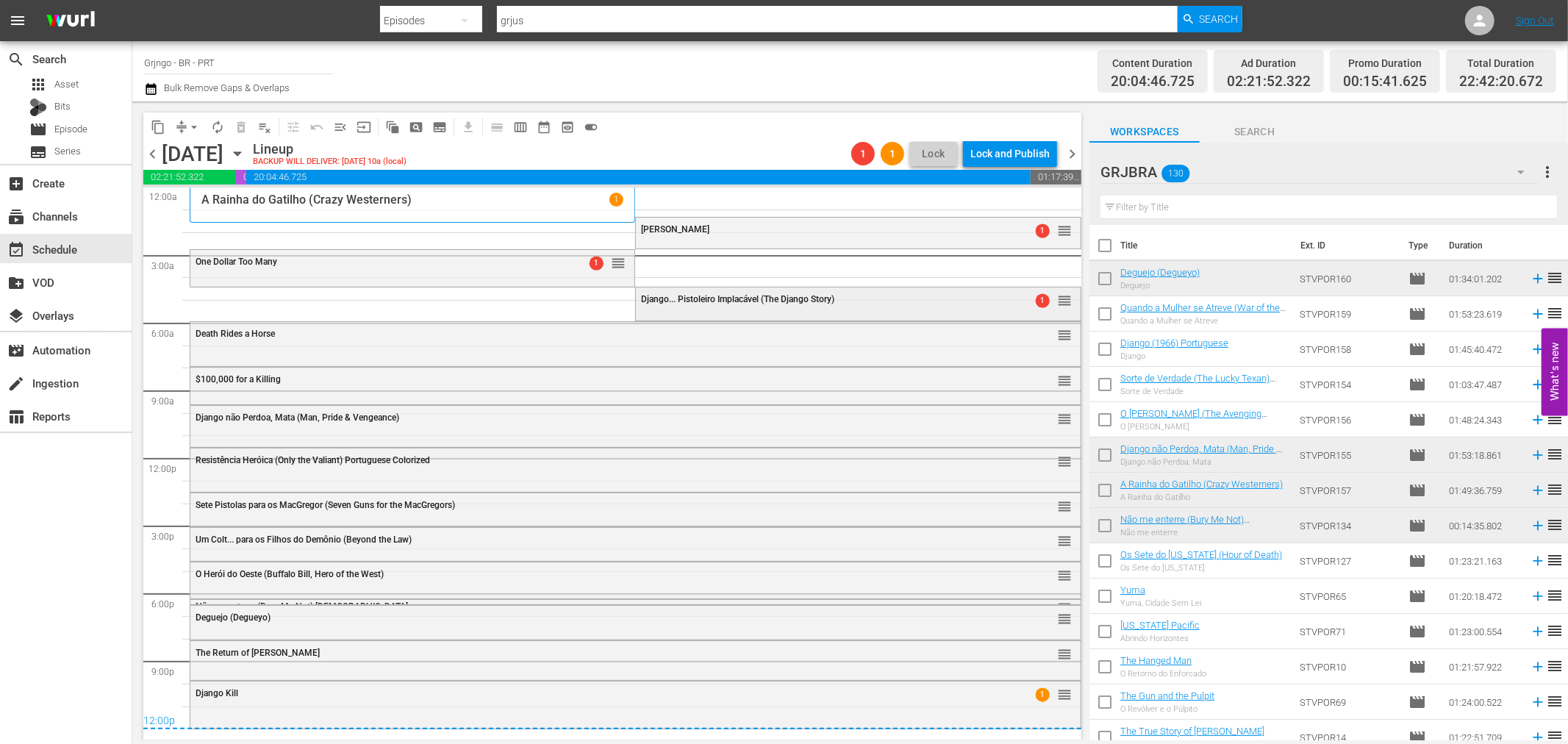
click at [681, 305] on div "Django... Pistoleiro Implacável (The Django Story) 1 reorder" at bounding box center [858, 300] width 444 height 25
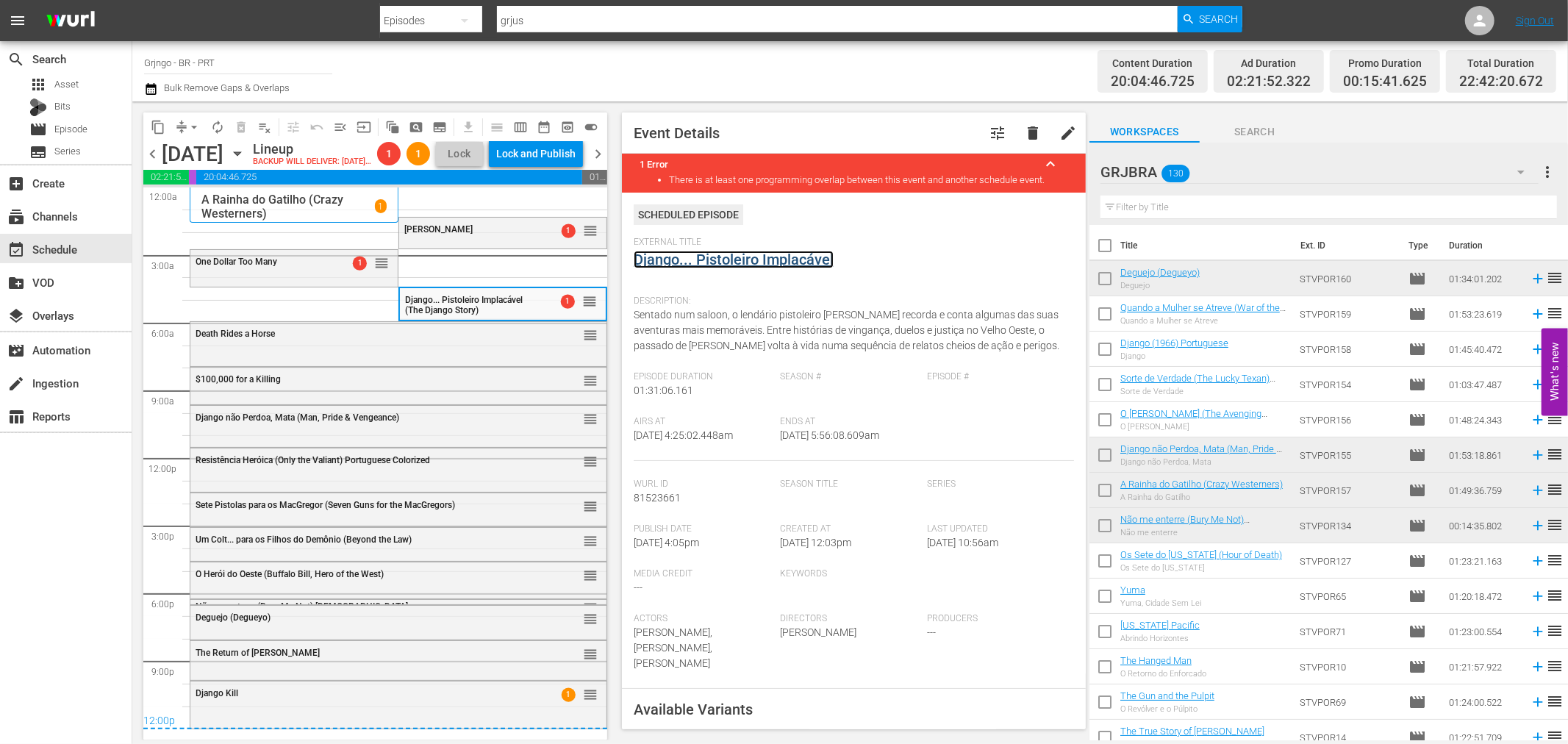
click at [684, 262] on link "Django... Pistoleiro Implacável" at bounding box center [733, 259] width 200 height 18
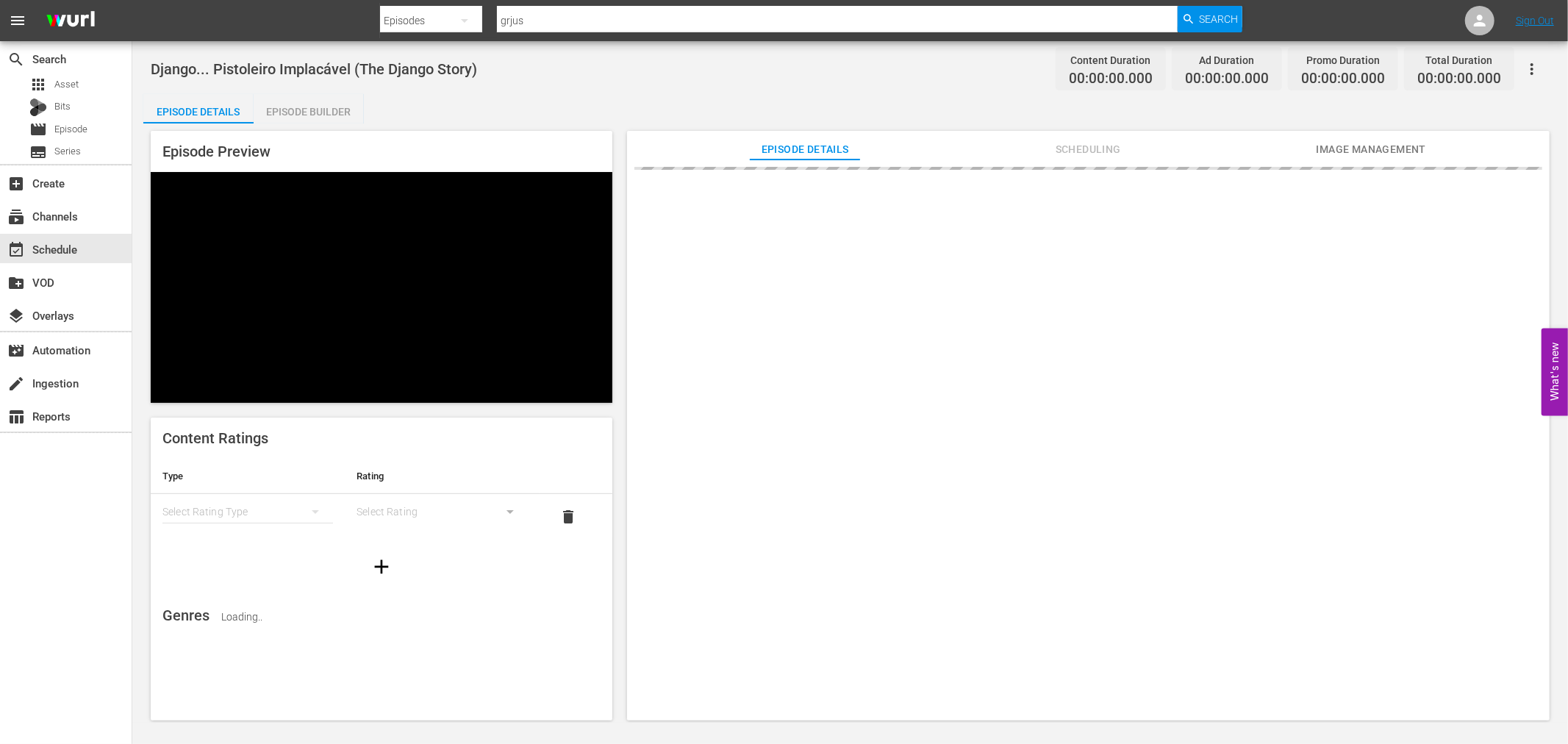
click at [325, 109] on div "Episode Builder" at bounding box center [308, 112] width 111 height 36
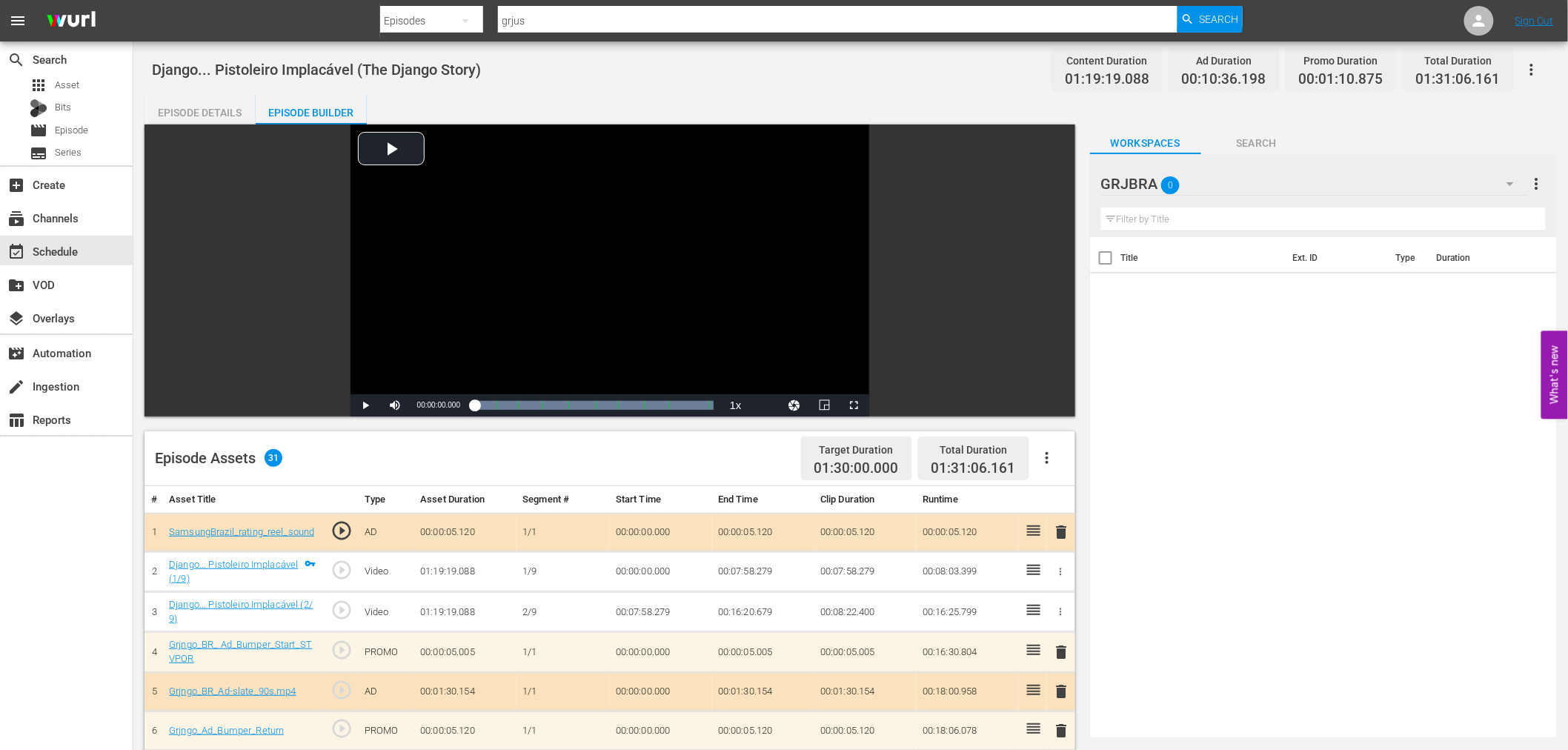
click at [1048, 452] on icon "button" at bounding box center [1047, 457] width 18 height 18
click at [1062, 497] on div "Clear Ads" at bounding box center [1091, 499] width 100 height 36
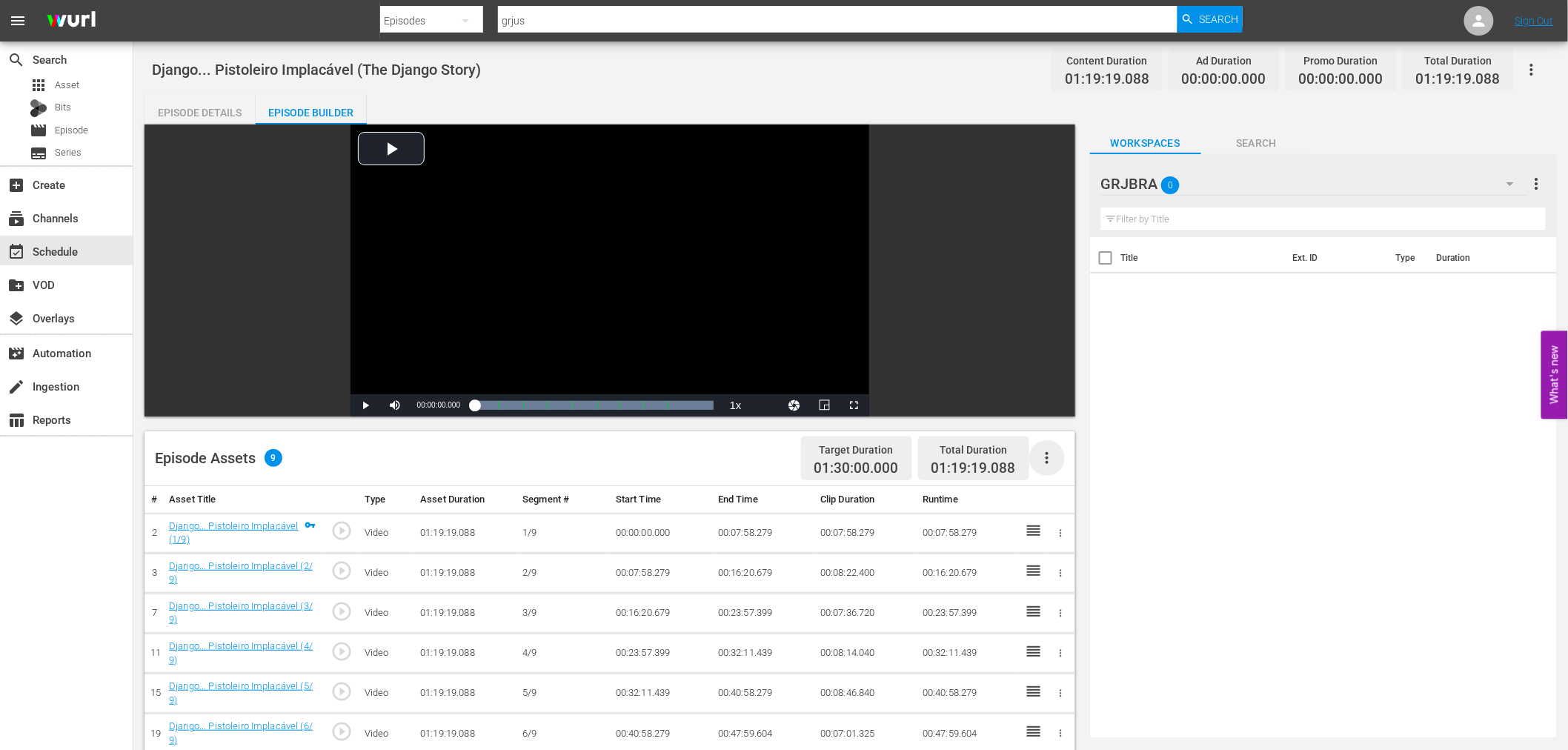
click at [1045, 458] on icon "button" at bounding box center [1047, 457] width 18 height 18
click at [1045, 458] on div "Fill with Ads" at bounding box center [1091, 464] width 100 height 36
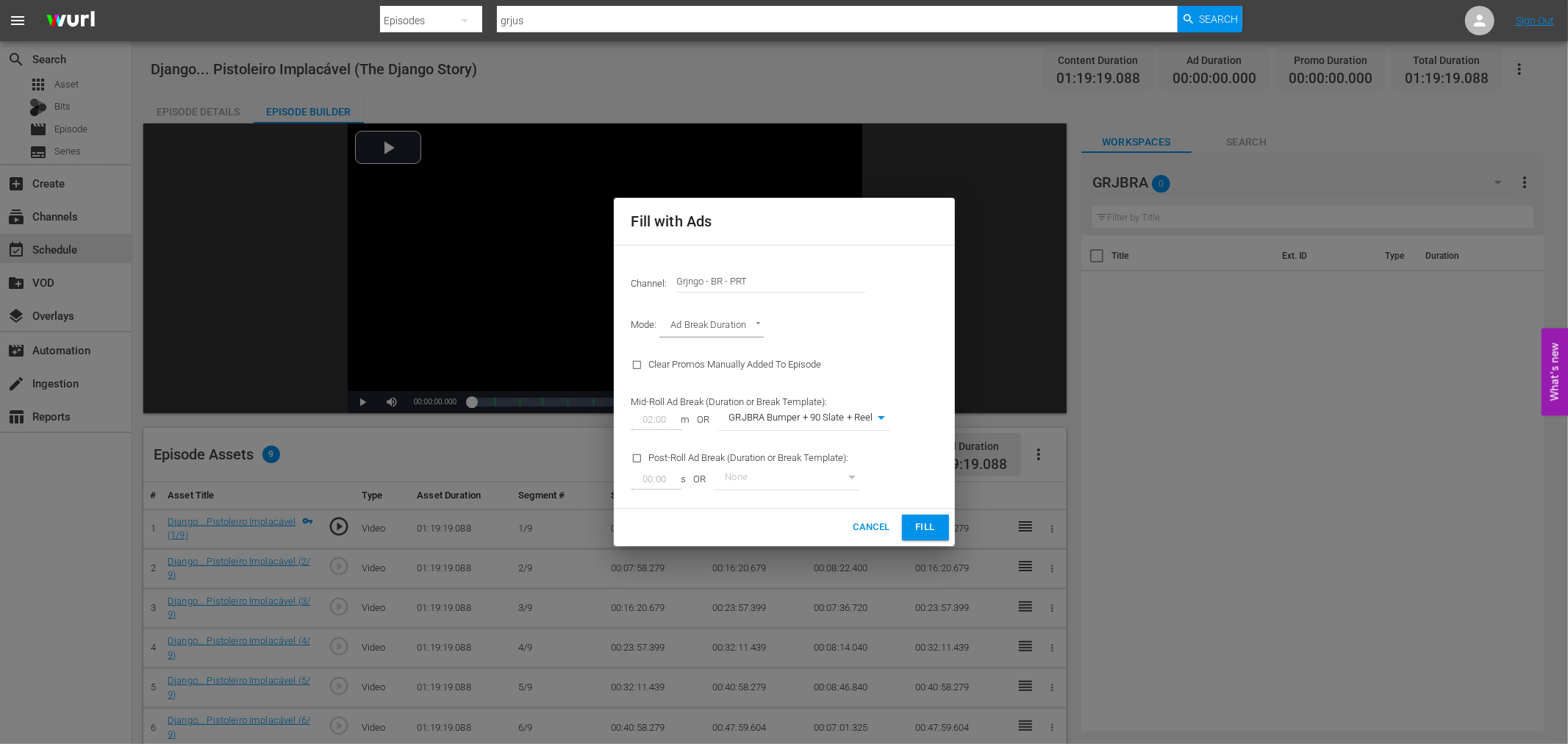
click at [915, 517] on button "Fill" at bounding box center [925, 527] width 47 height 25
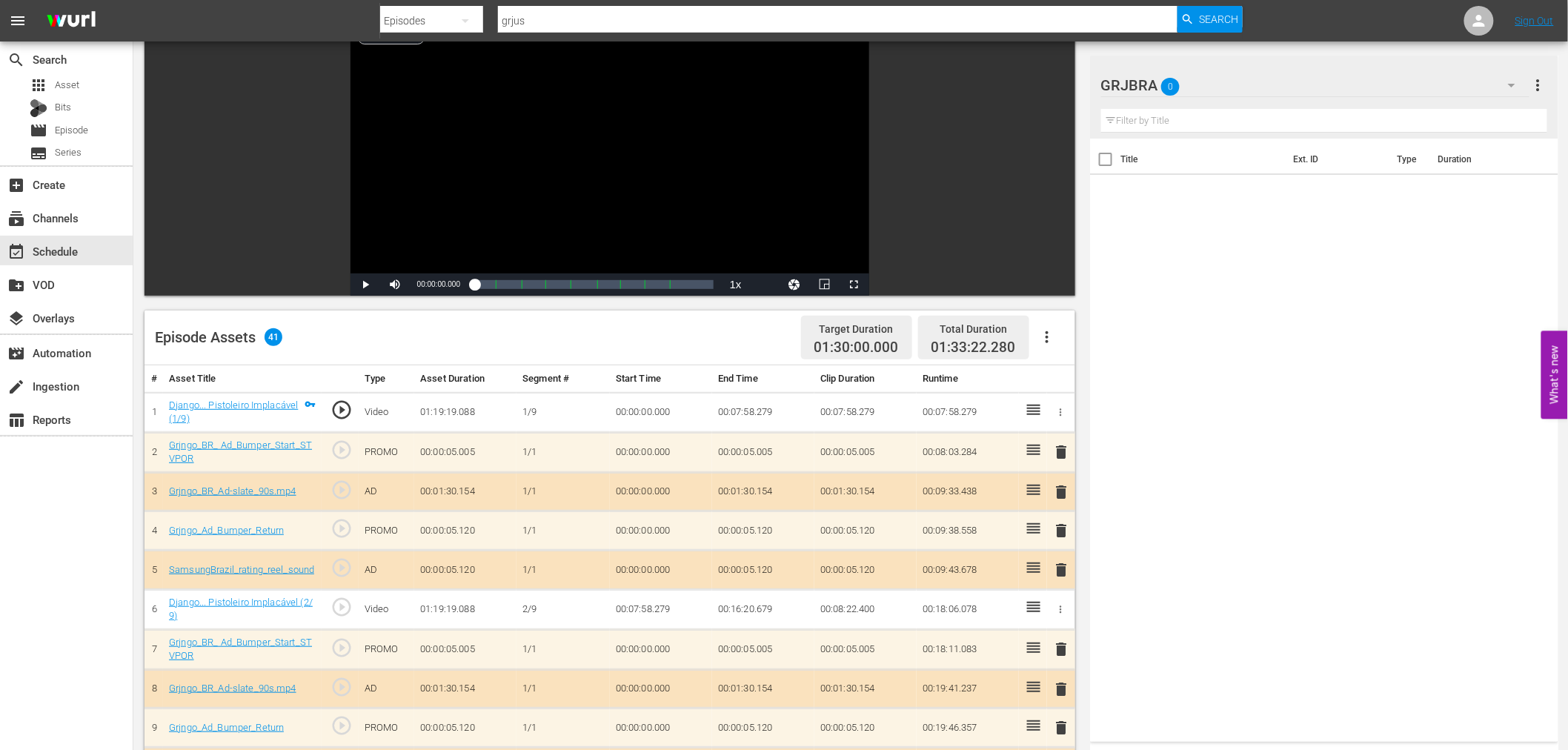
scroll to position [164, 0]
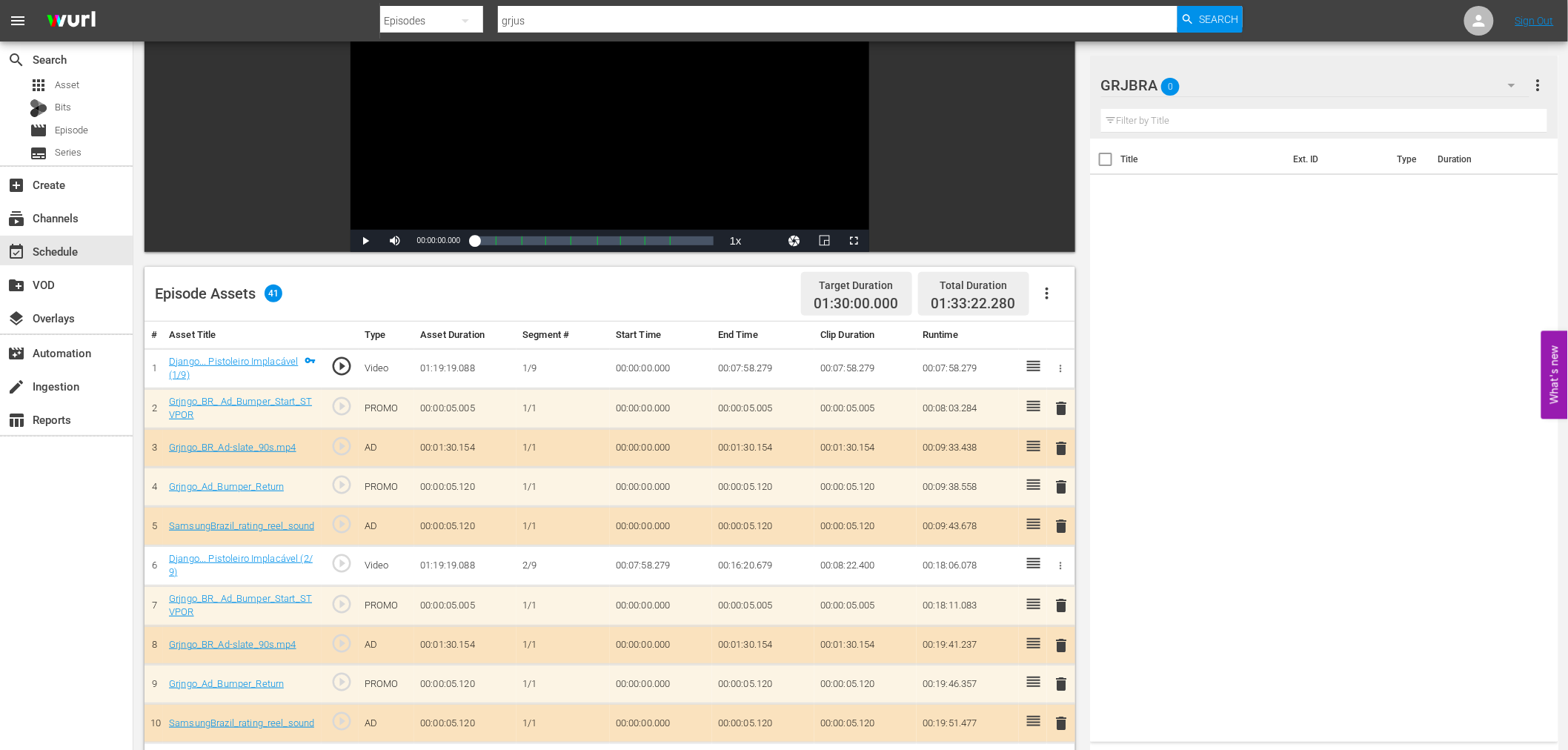
click at [1062, 402] on span "delete" at bounding box center [1062, 408] width 18 height 18
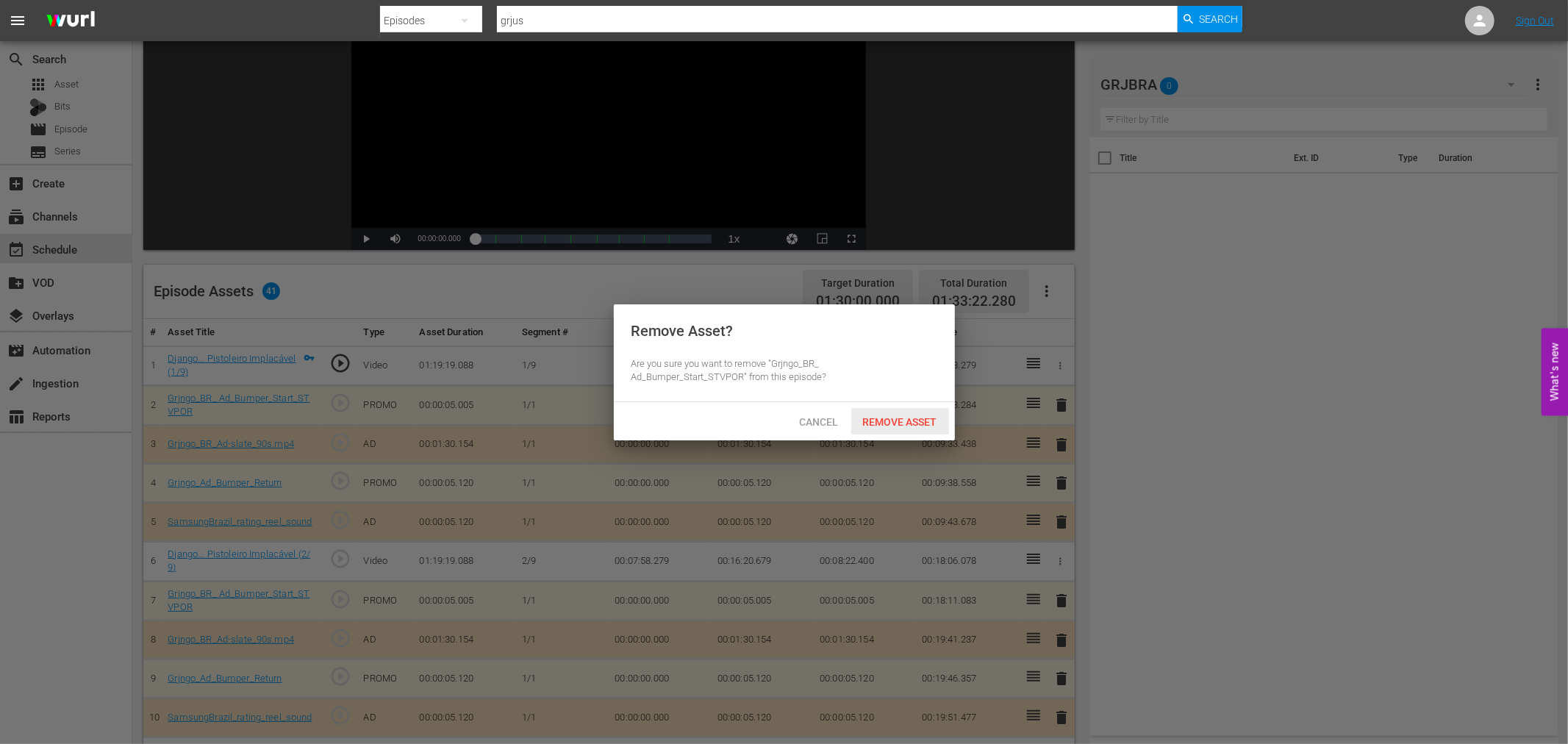
click at [880, 429] on div "Remove Asset" at bounding box center [900, 421] width 98 height 27
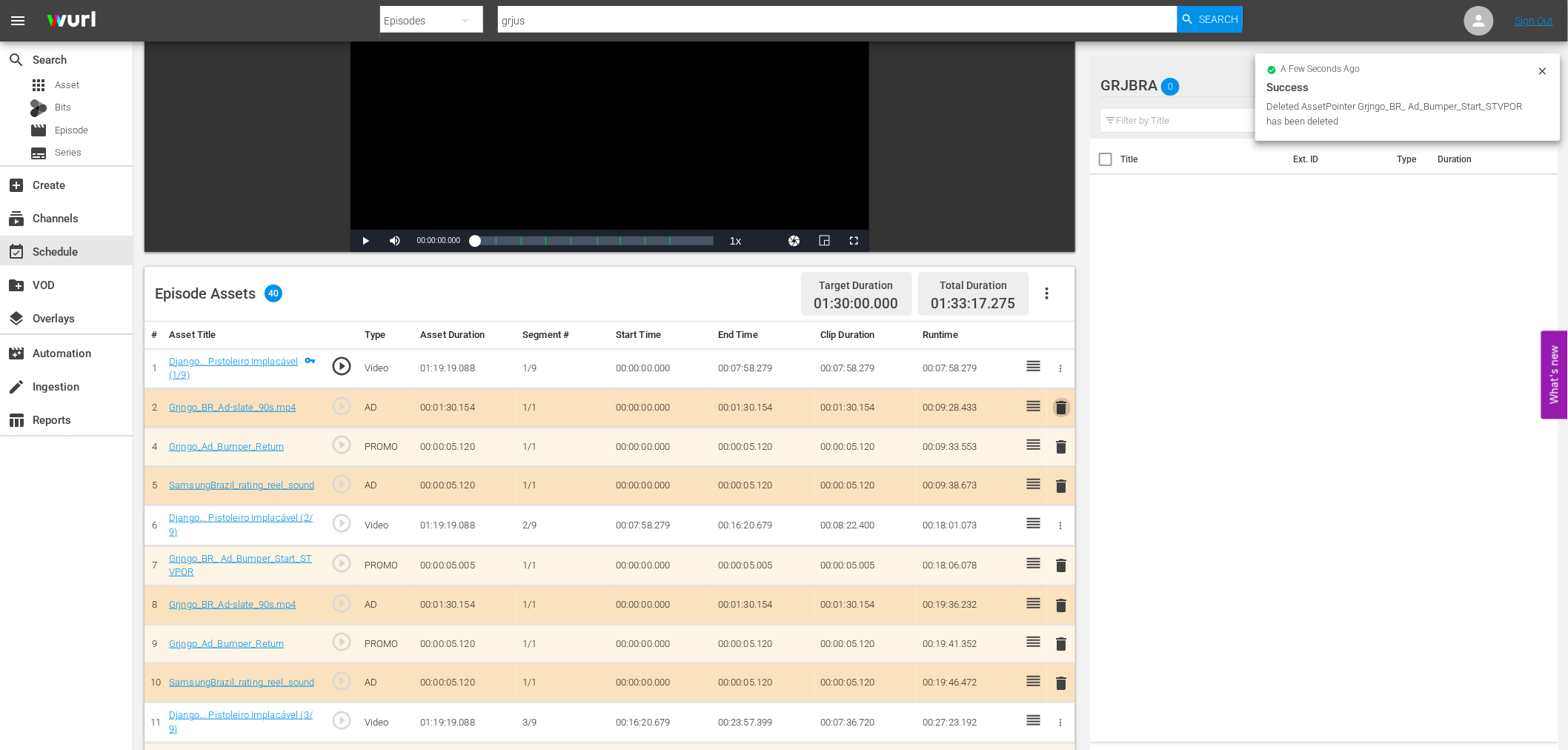
click at [1057, 404] on span "delete" at bounding box center [1062, 407] width 18 height 18
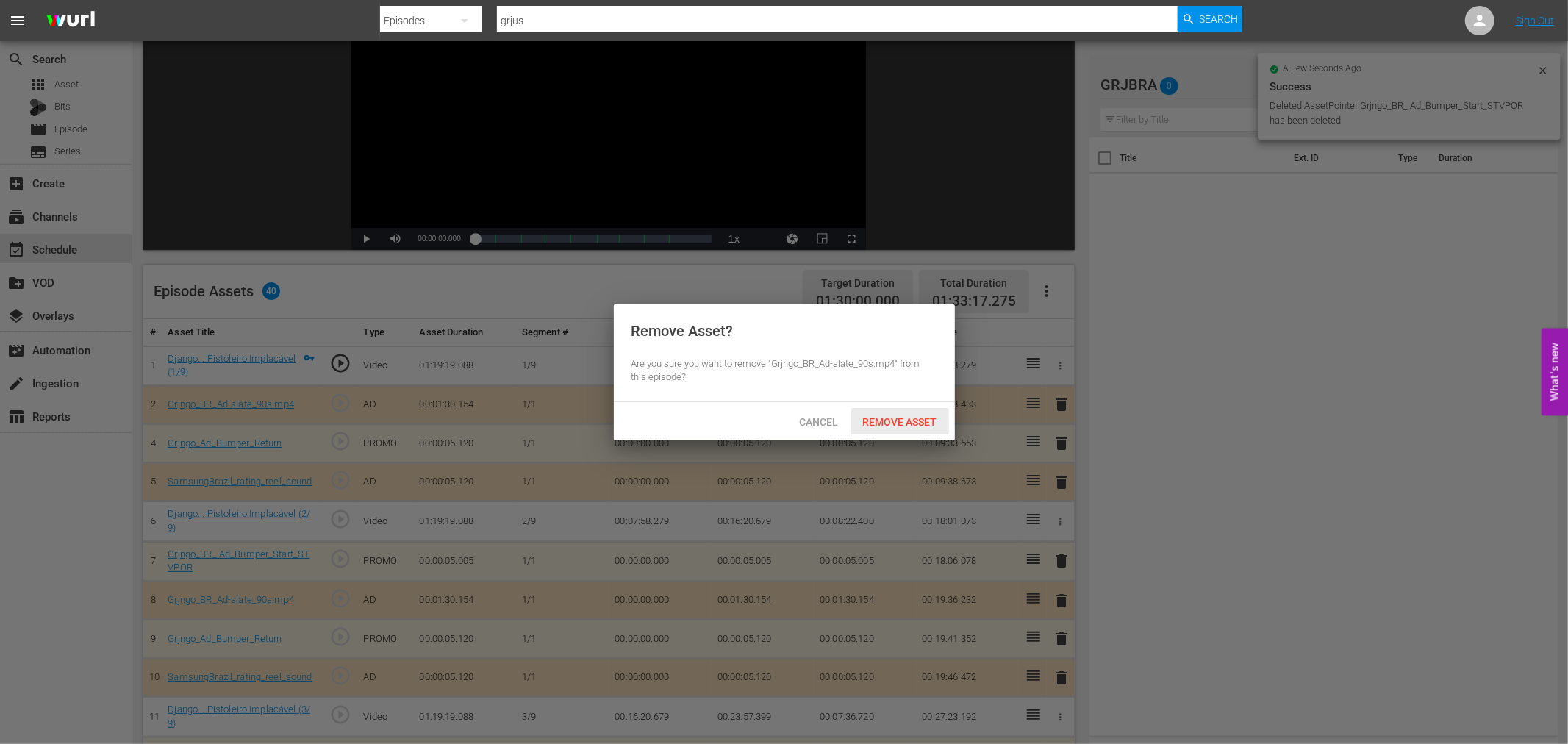
click at [912, 416] on span "Remove Asset" at bounding box center [900, 421] width 98 height 12
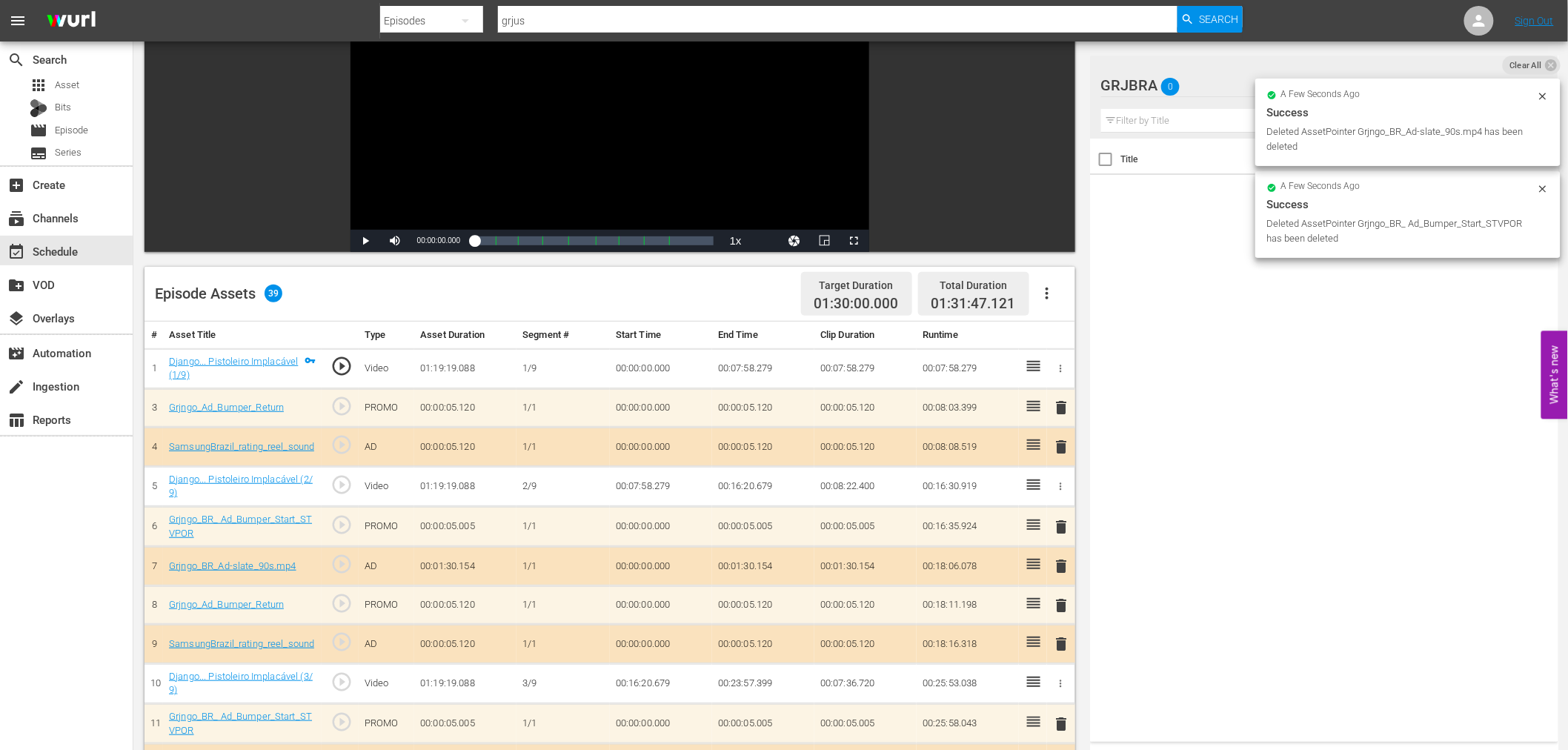
click at [1063, 402] on span "delete" at bounding box center [1062, 407] width 18 height 18
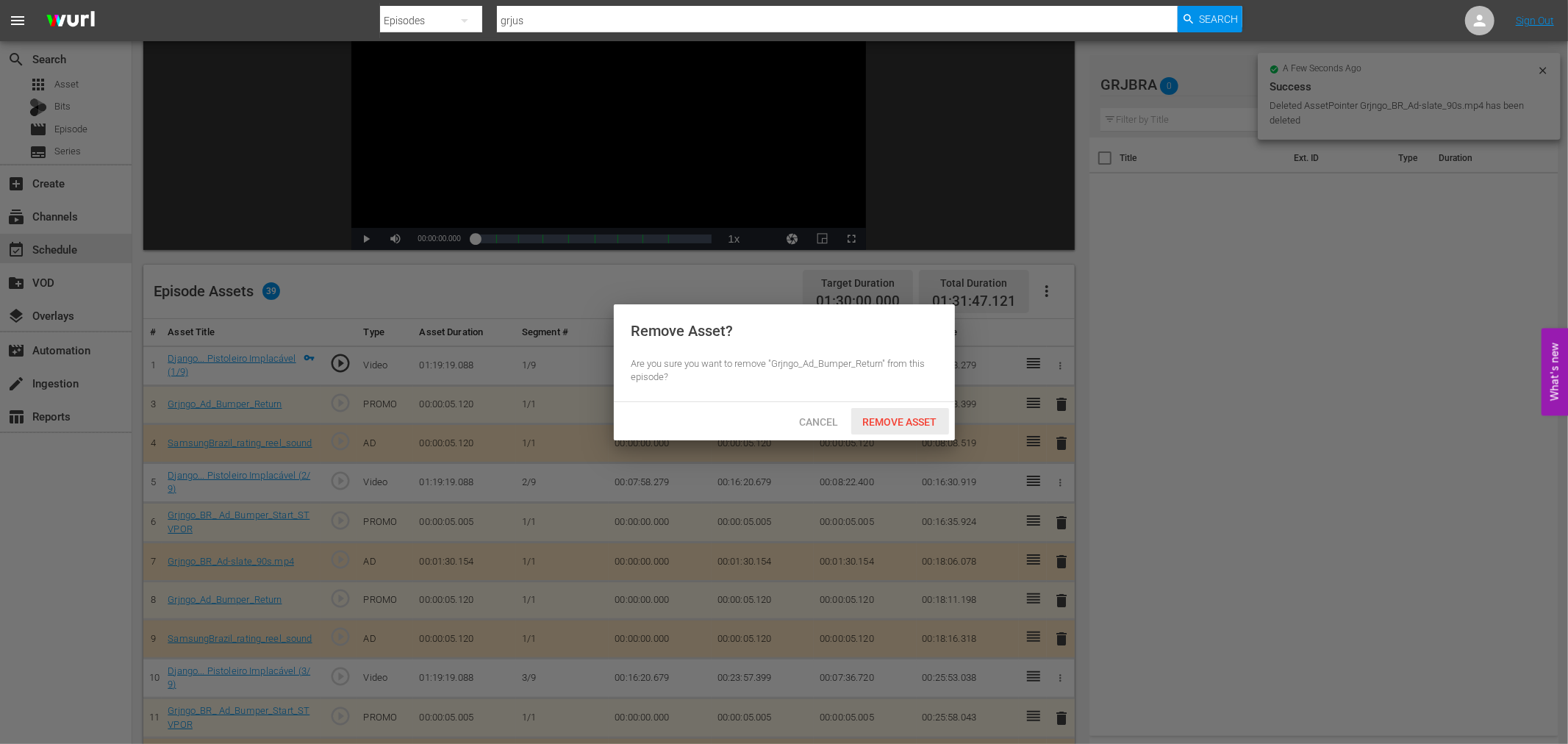
click at [911, 413] on div "Remove Asset" at bounding box center [900, 421] width 98 height 27
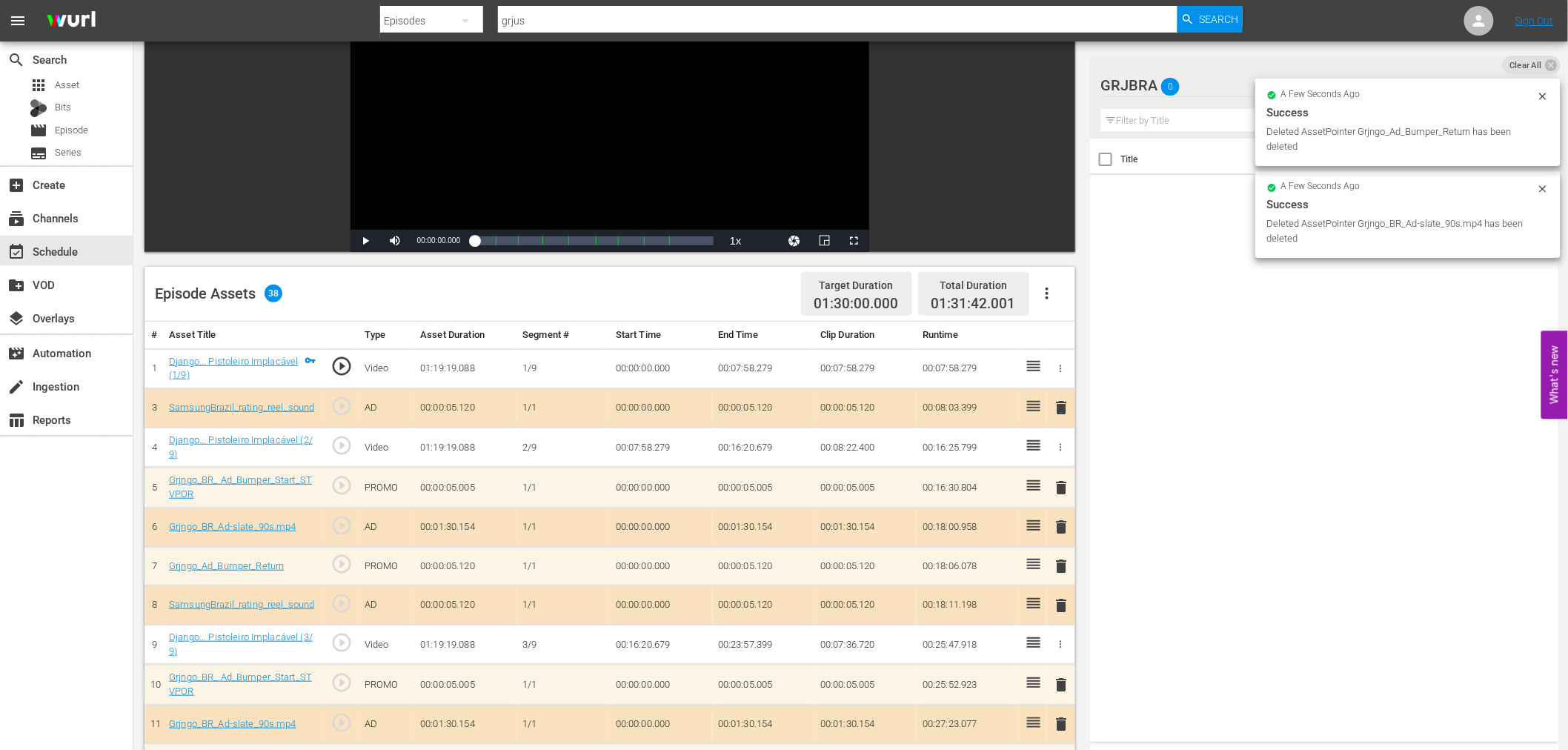
click at [1058, 403] on span "delete" at bounding box center [1062, 407] width 18 height 18
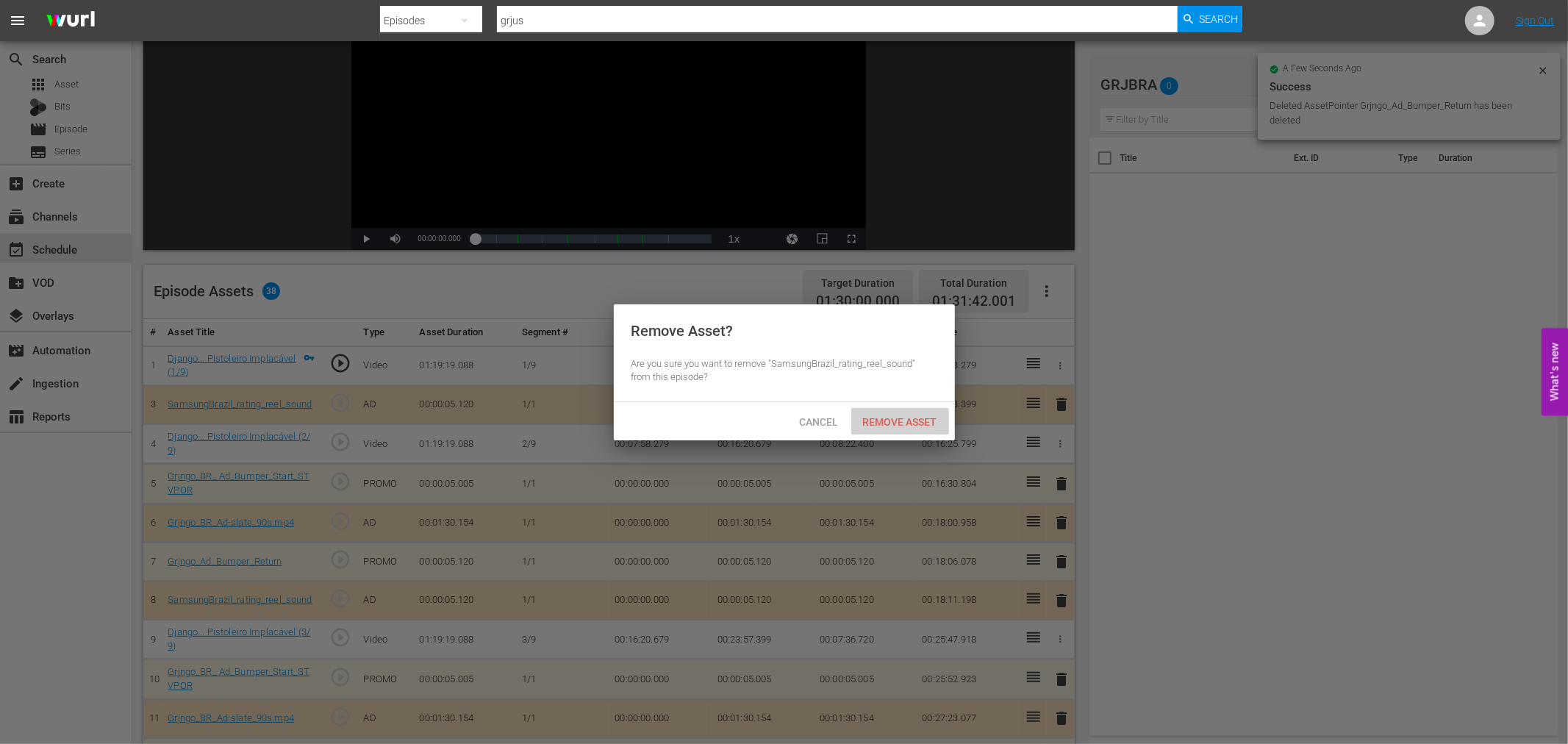
click at [923, 416] on span "Remove Asset" at bounding box center [900, 421] width 98 height 12
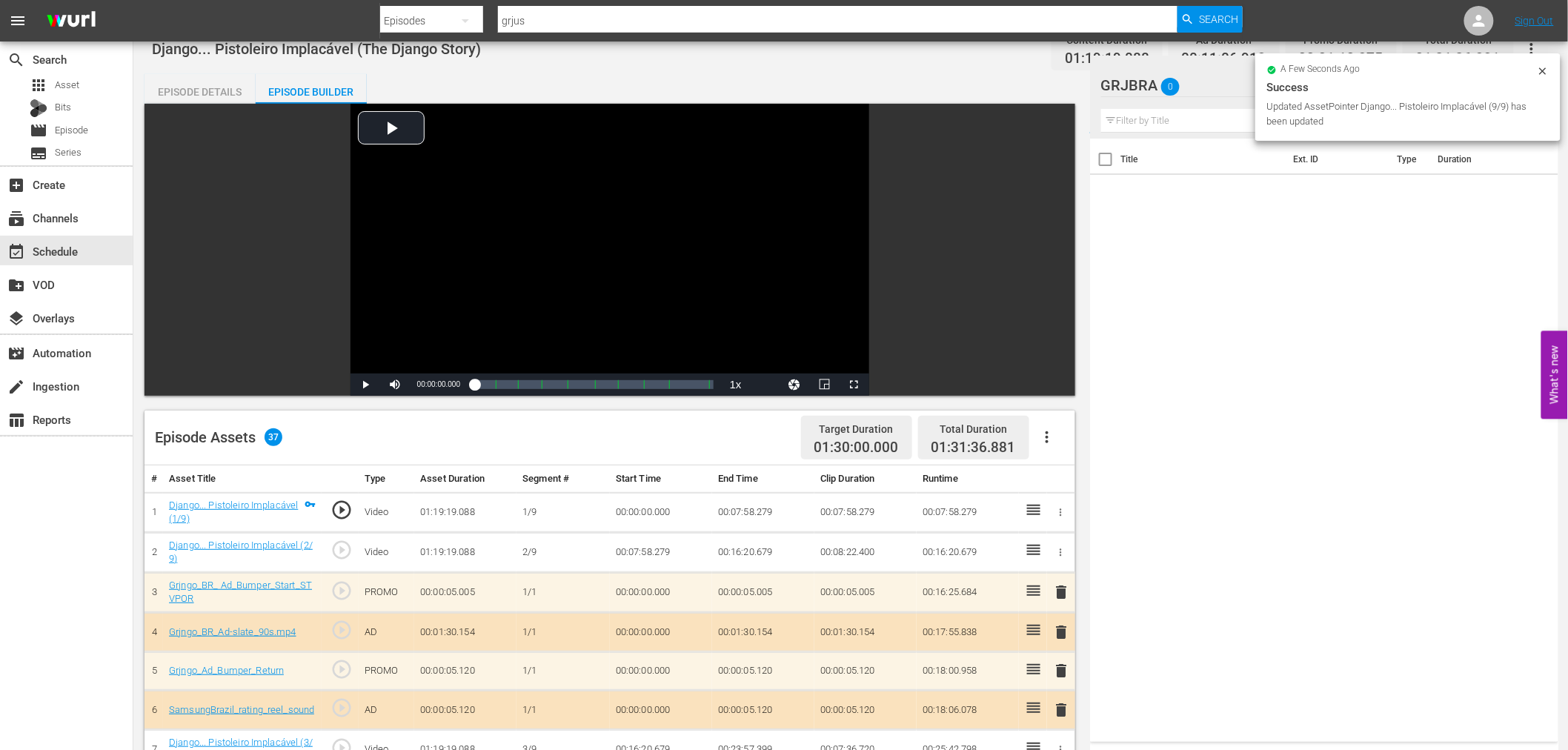
scroll to position [0, 0]
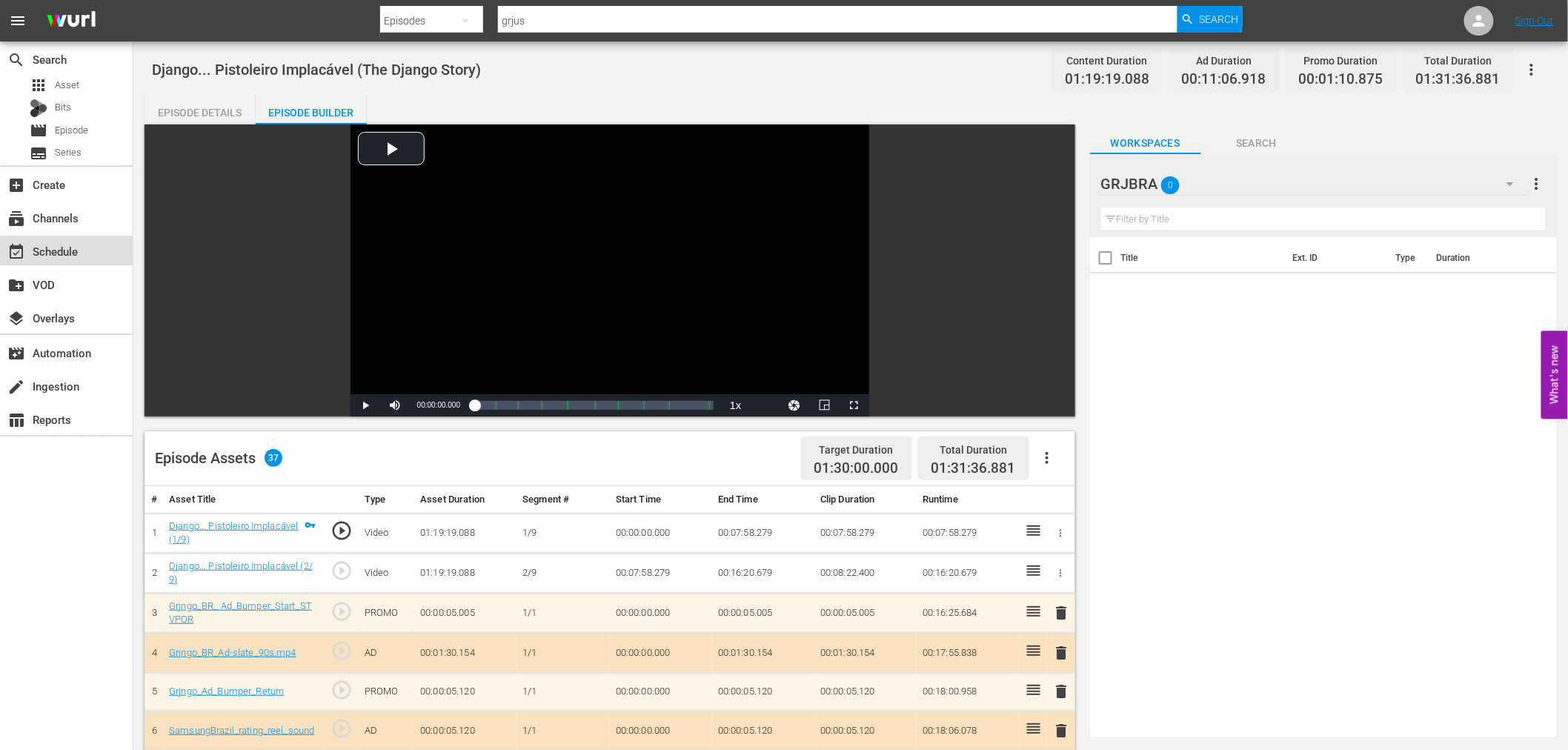
click at [71, 250] on div "event_available Schedule" at bounding box center [41, 248] width 83 height 13
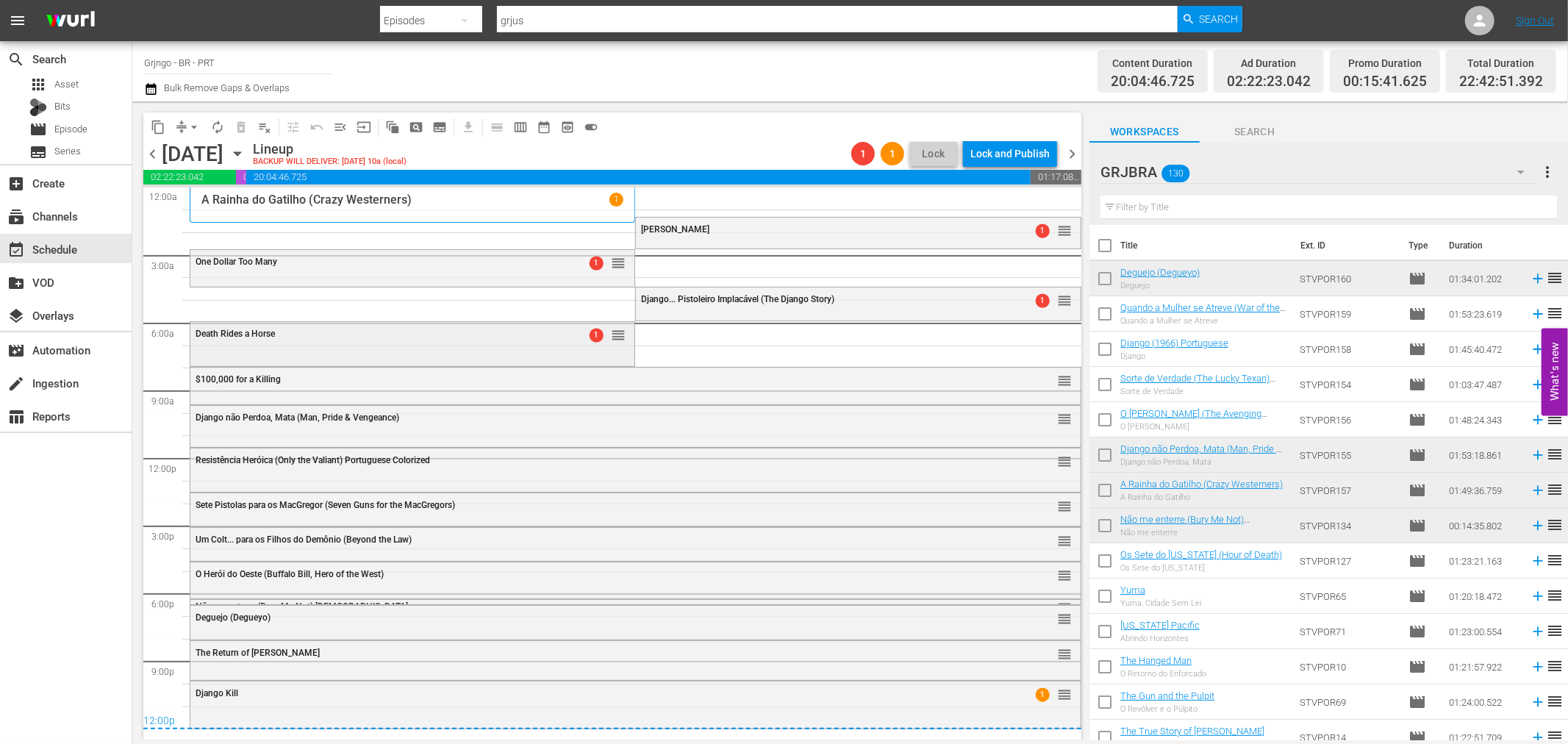
click at [518, 344] on div "Death Rides a Horse 1 reorder" at bounding box center [412, 335] width 444 height 25
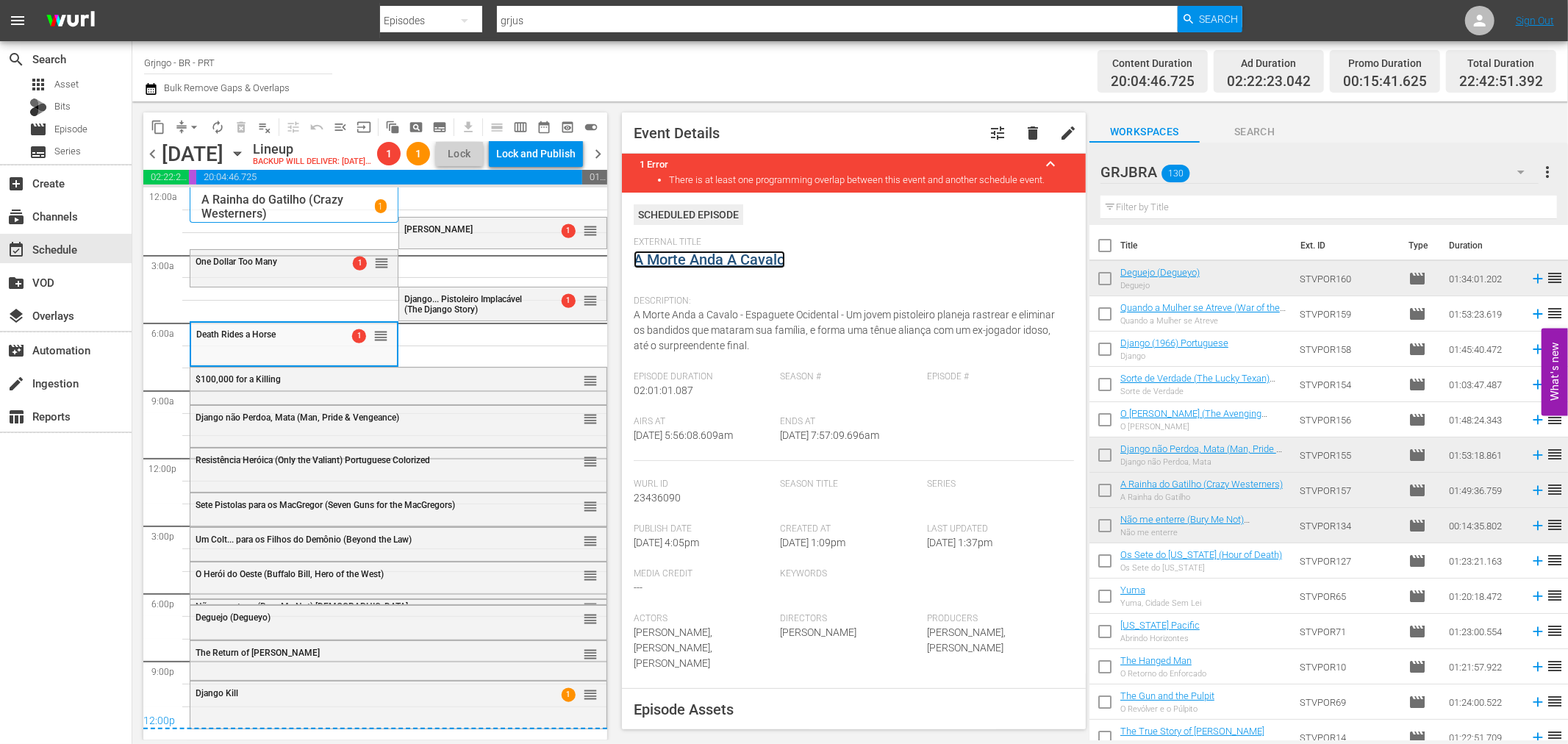
click at [692, 258] on link "A Morte Anda A Cavalo" at bounding box center [709, 259] width 151 height 18
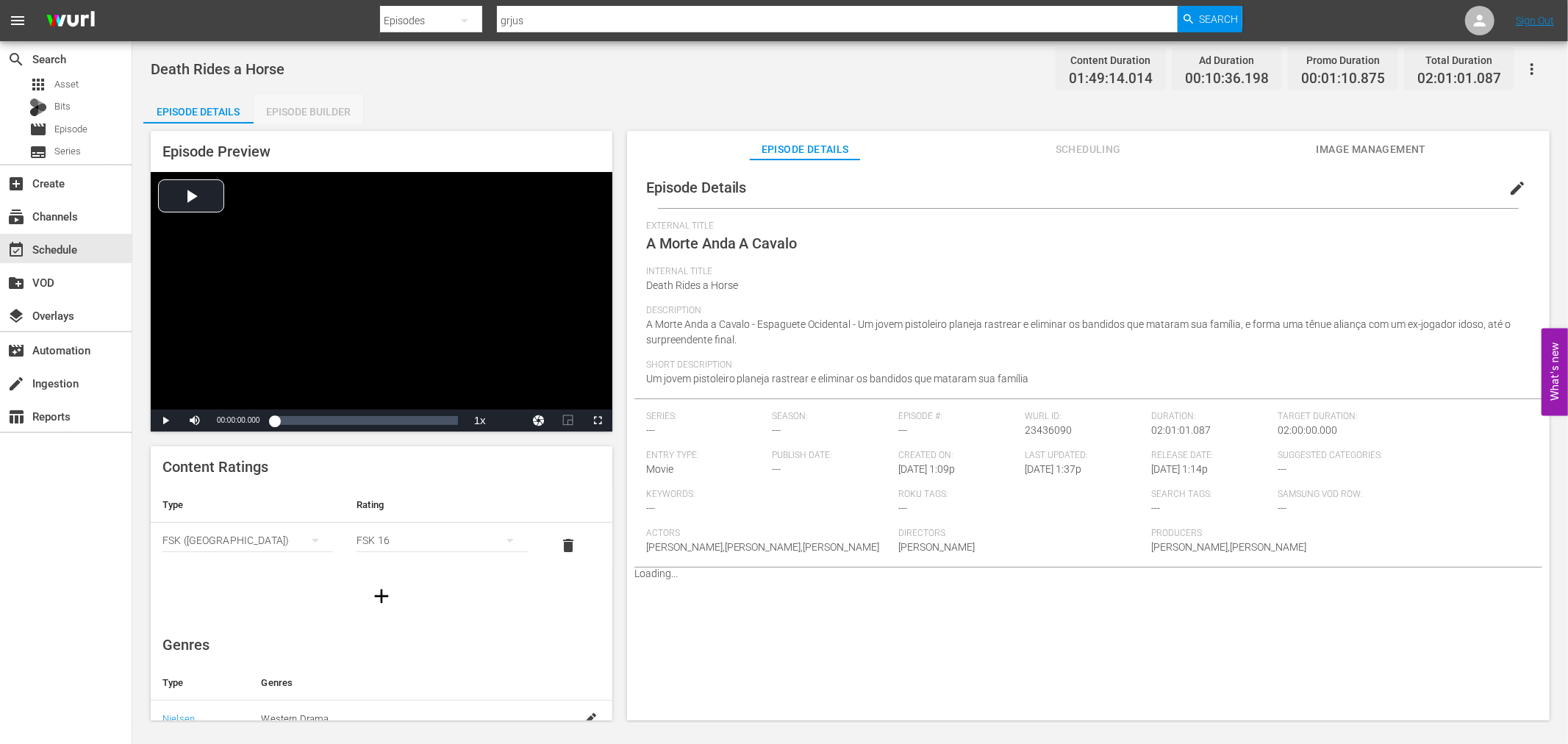
drag, startPoint x: 298, startPoint y: 101, endPoint x: 580, endPoint y: 207, distance: 301.3
click at [298, 101] on div "Episode Builder" at bounding box center [308, 112] width 111 height 36
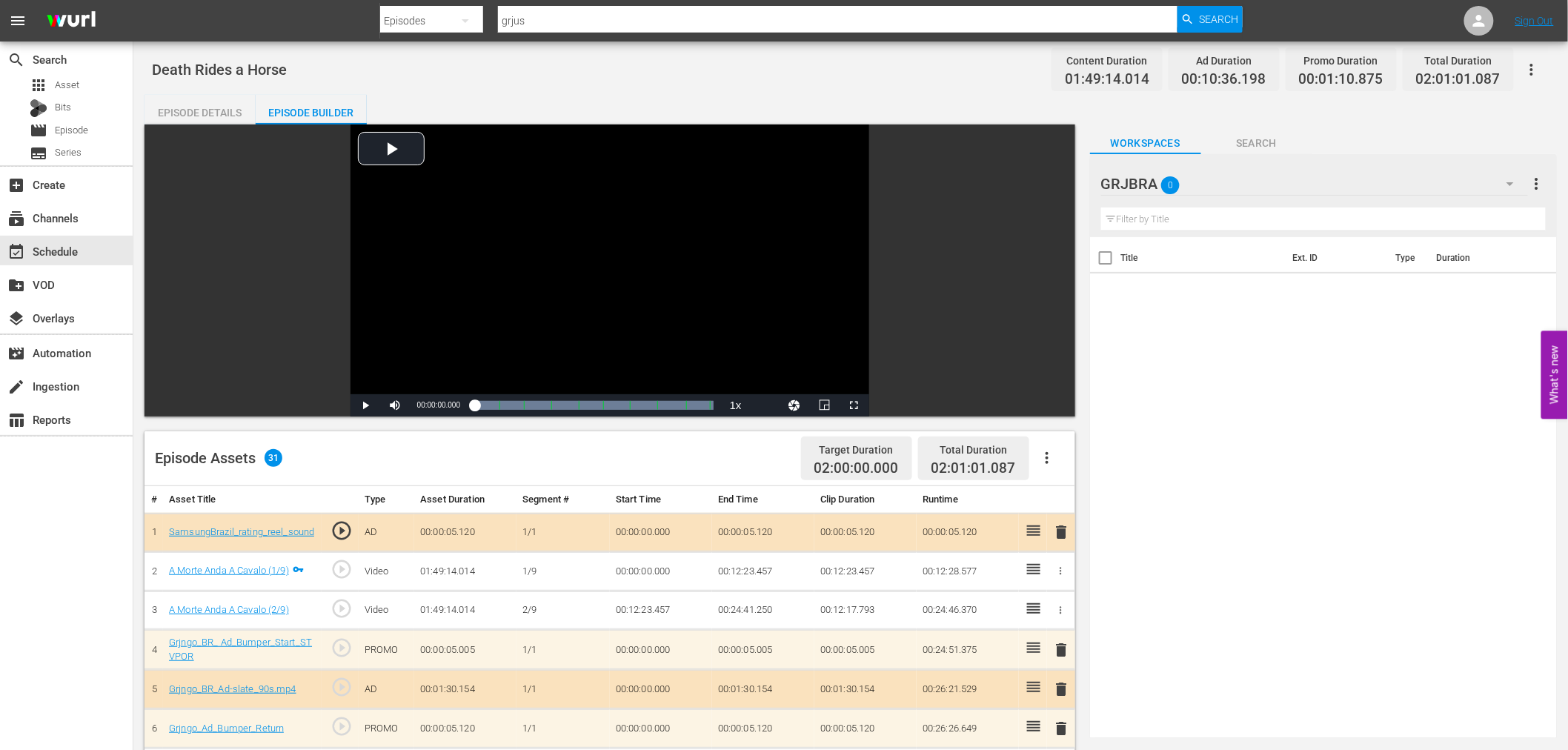
click at [1045, 452] on icon "button" at bounding box center [1047, 457] width 18 height 18
click at [1061, 497] on div "Clear Ads" at bounding box center [1091, 499] width 100 height 36
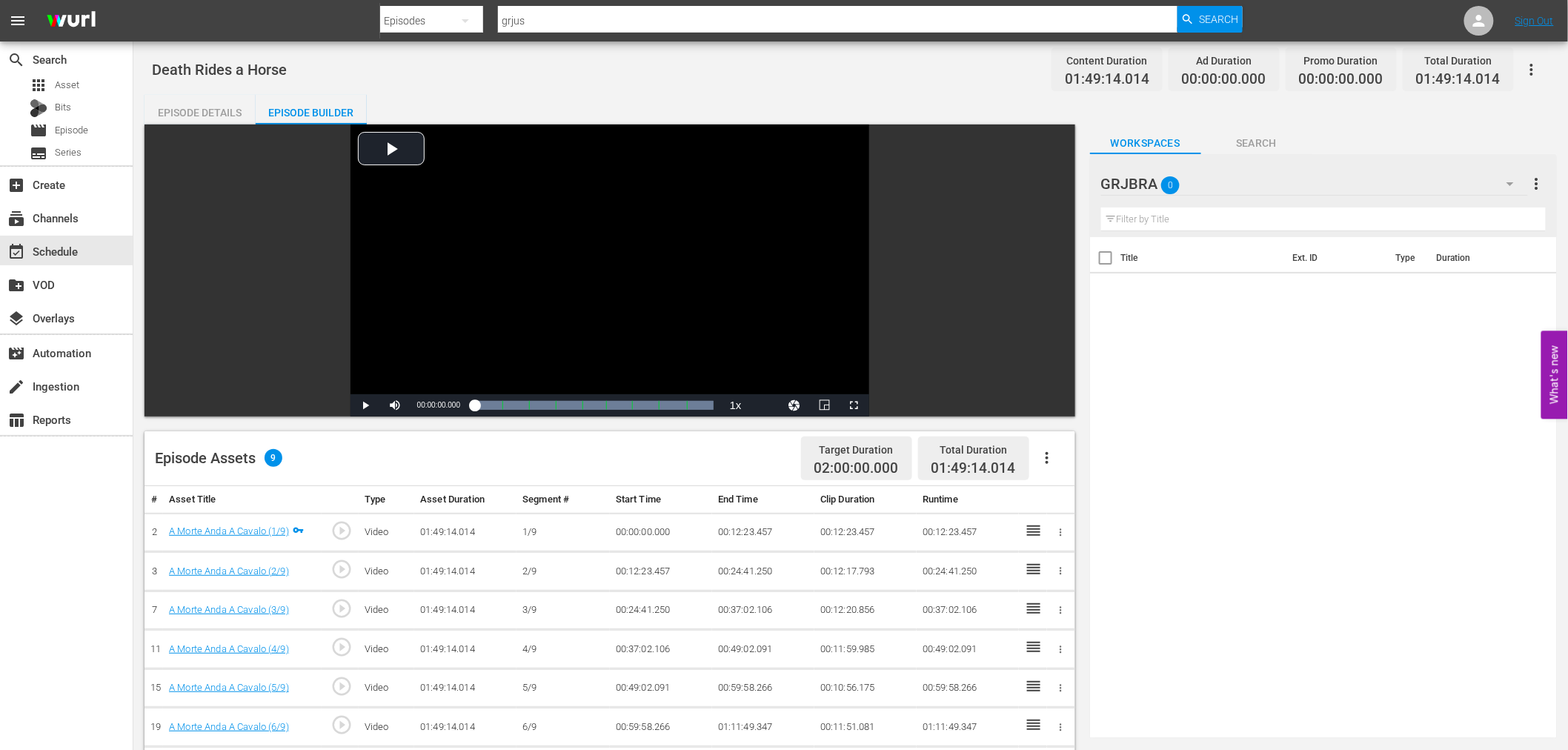
click at [1051, 460] on icon "button" at bounding box center [1047, 457] width 18 height 18
click at [1051, 460] on div "Fill with Ads" at bounding box center [1091, 464] width 100 height 36
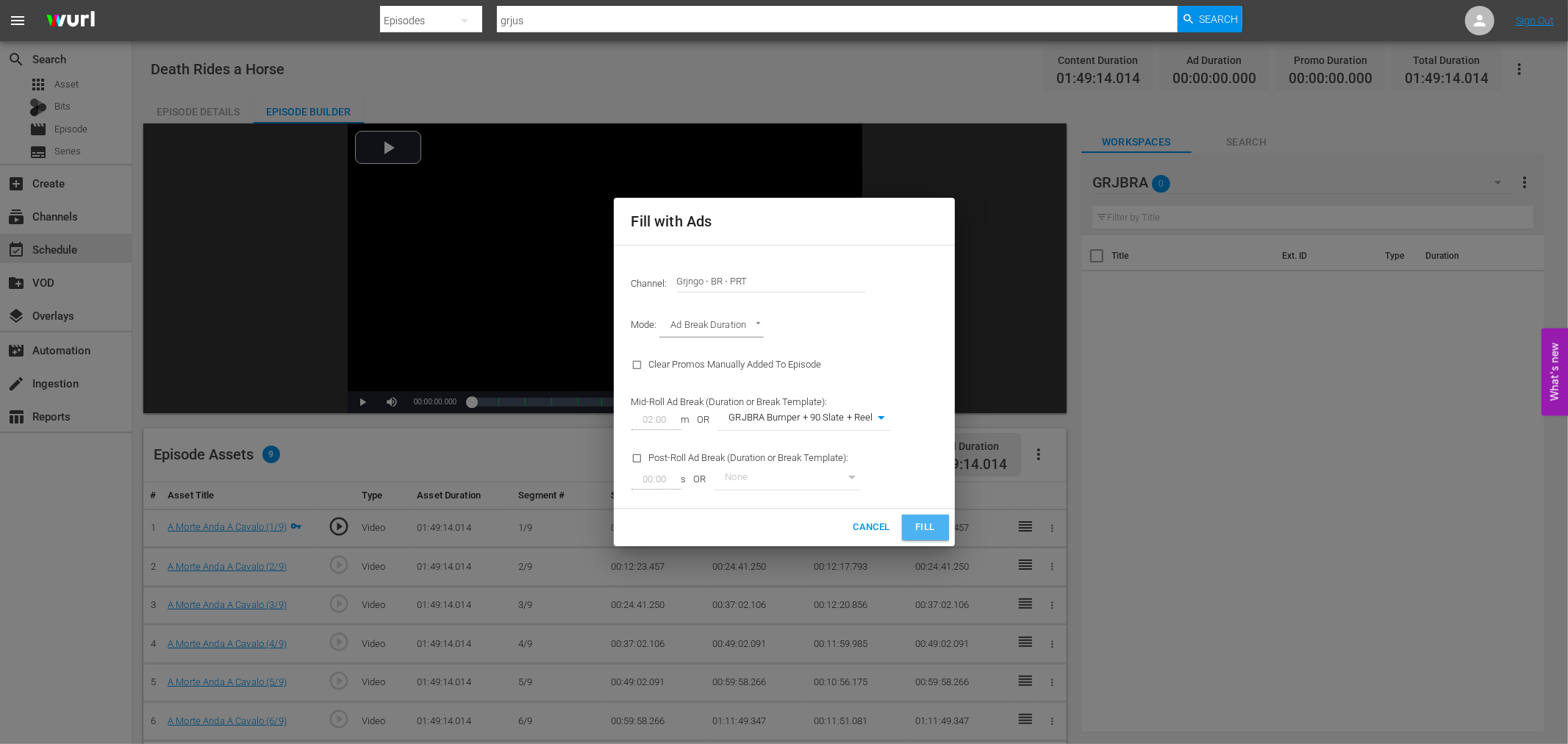
click at [934, 520] on span "Fill" at bounding box center [925, 527] width 23 height 17
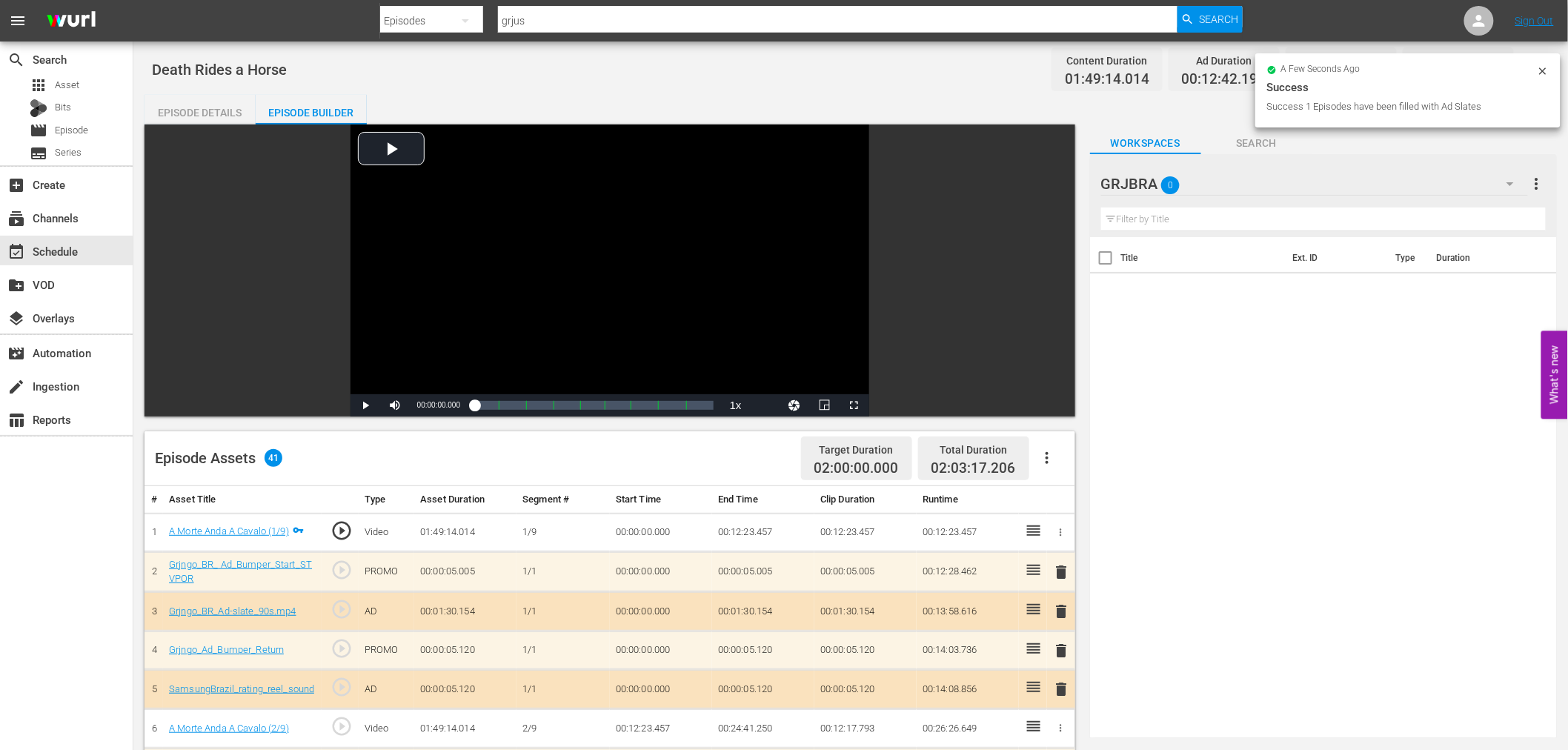
click at [1059, 569] on span "delete" at bounding box center [1062, 572] width 18 height 18
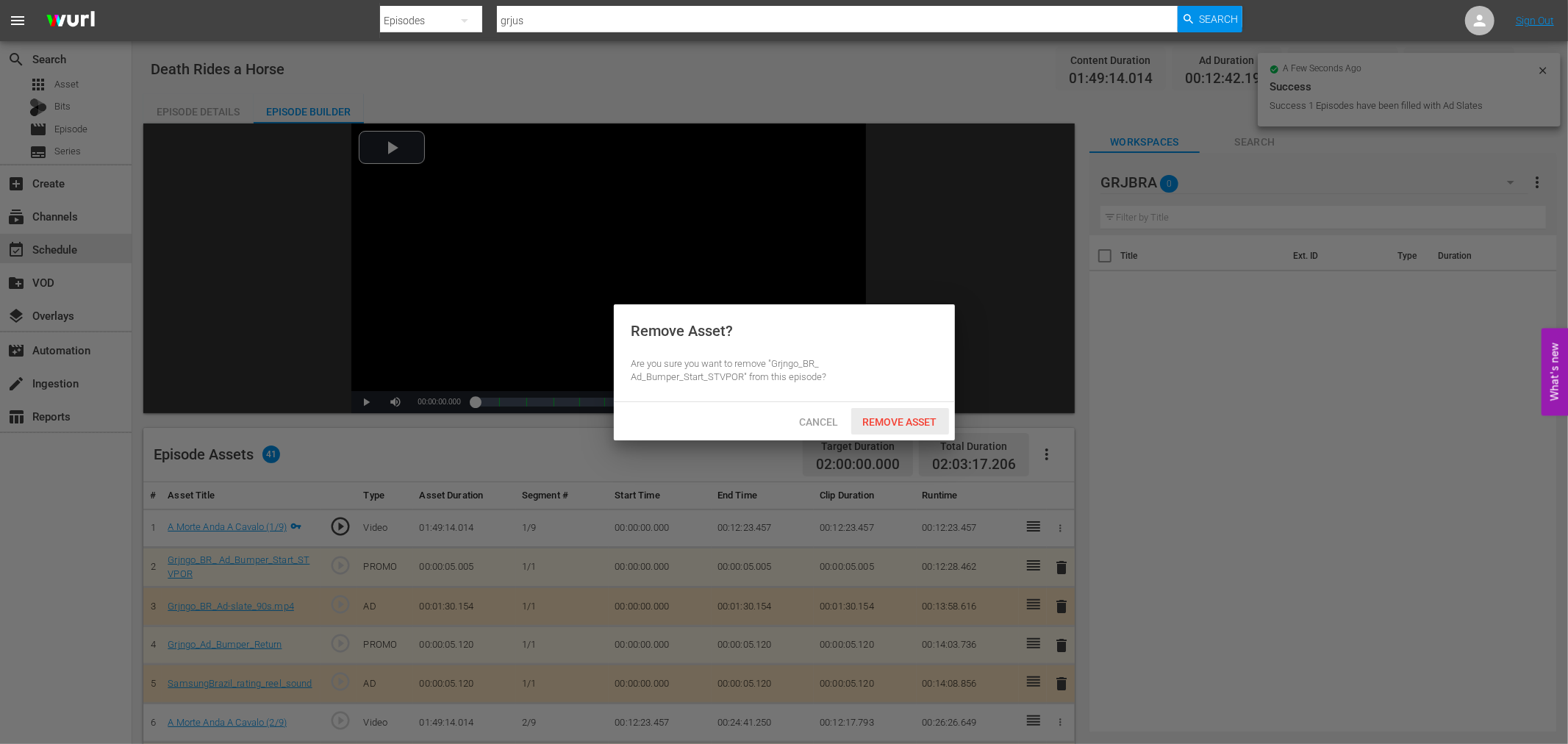
click at [906, 410] on div "Remove Asset" at bounding box center [900, 421] width 98 height 27
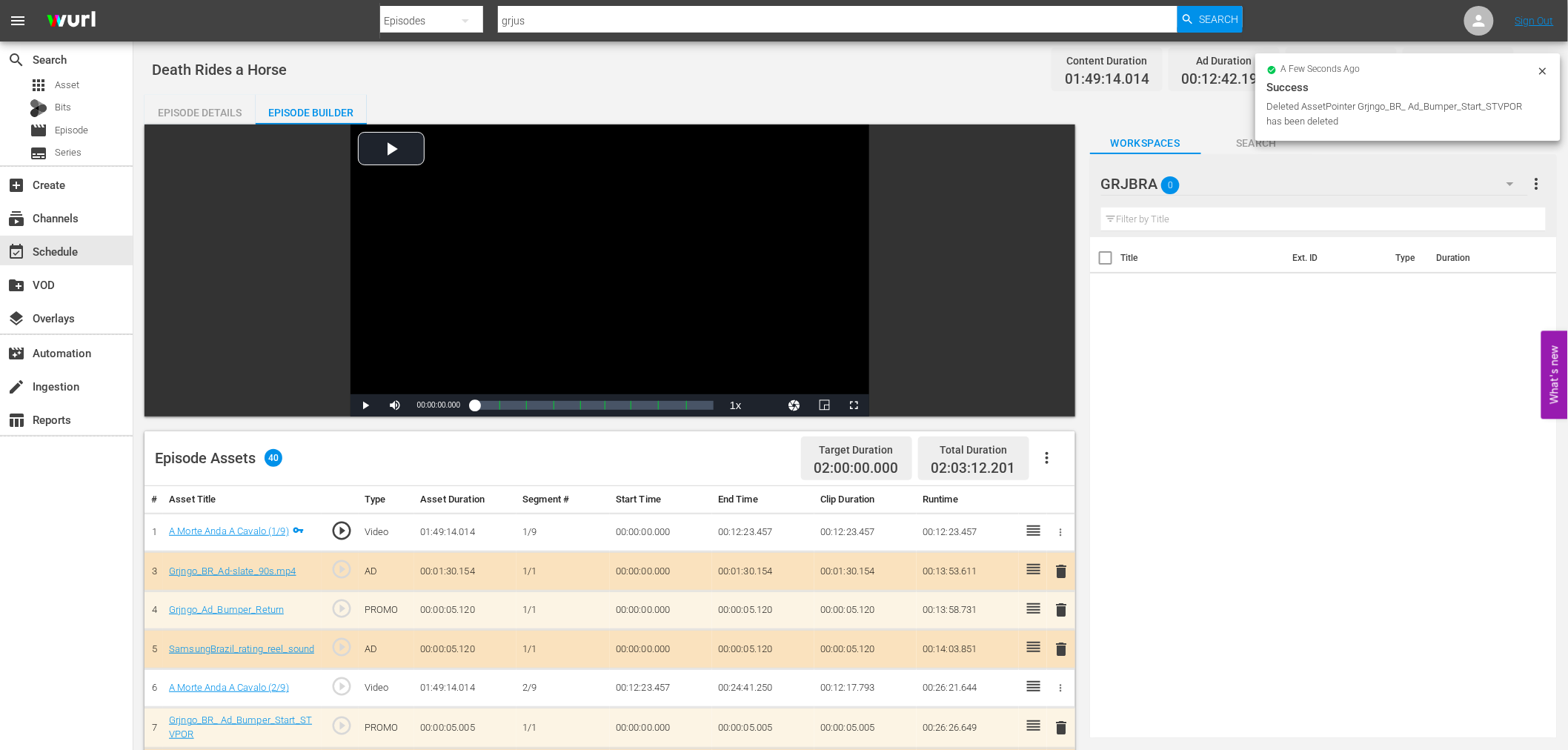
click at [1063, 572] on span "delete" at bounding box center [1062, 571] width 18 height 18
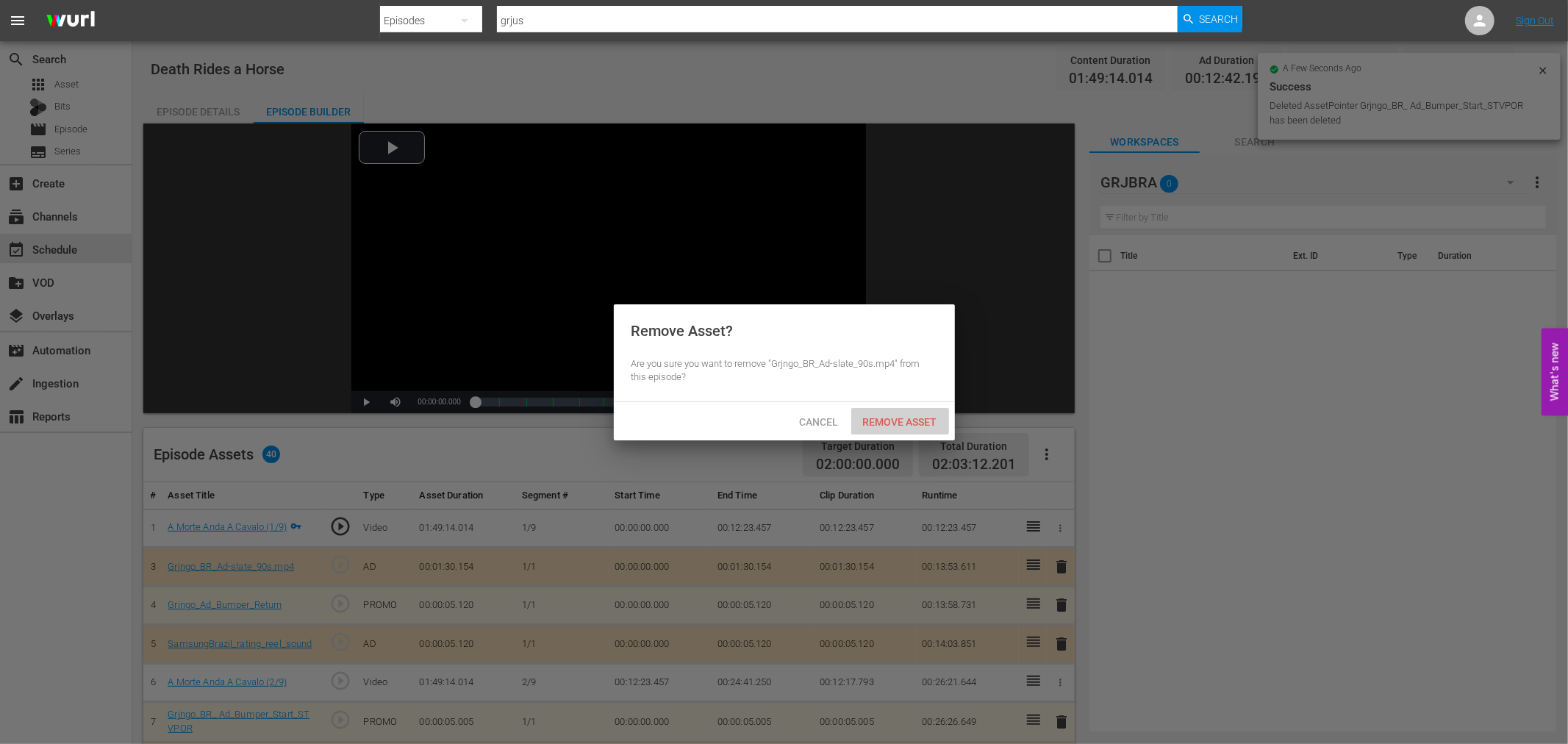
click at [894, 416] on span "Remove Asset" at bounding box center [900, 421] width 98 height 12
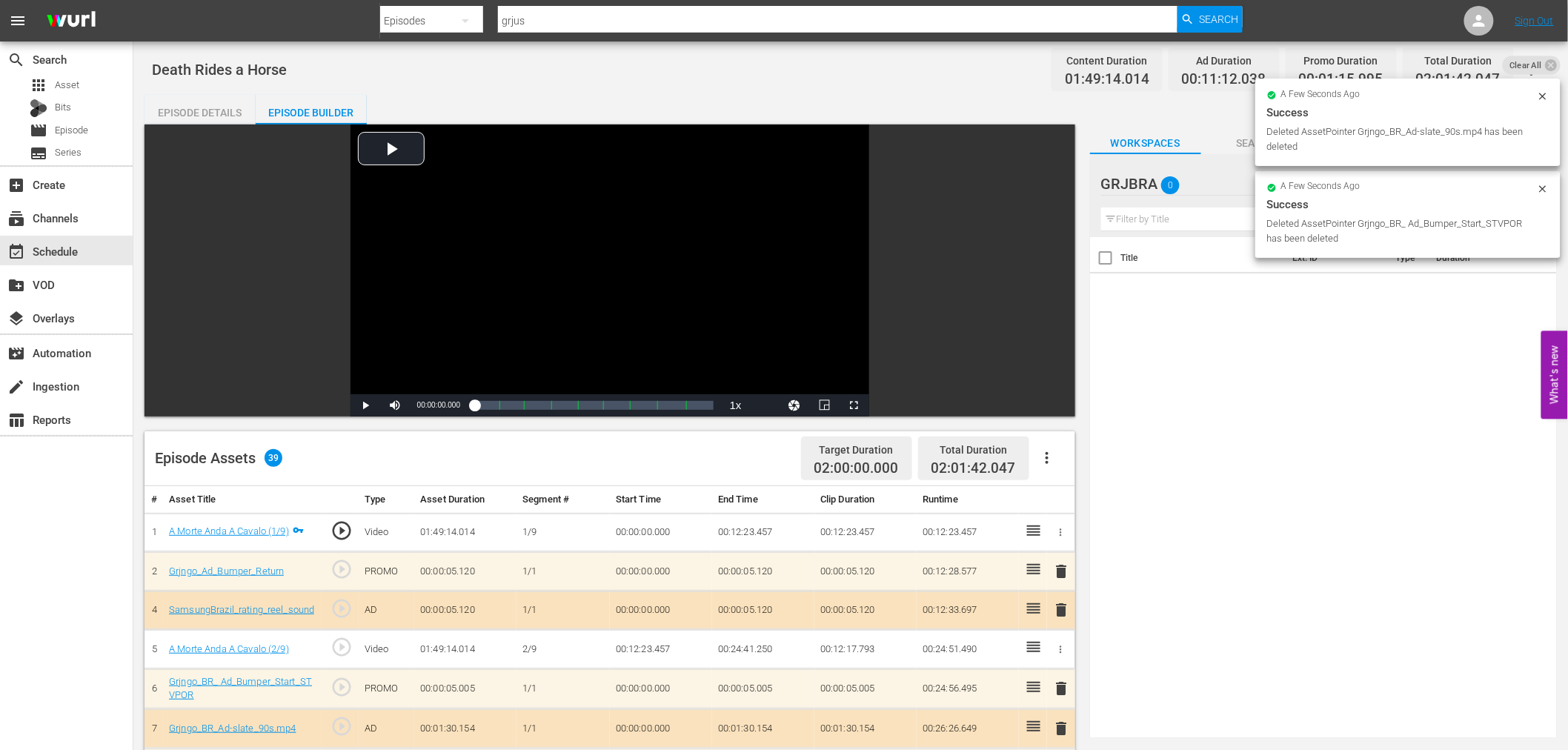
click at [1061, 572] on span "delete" at bounding box center [1062, 571] width 18 height 18
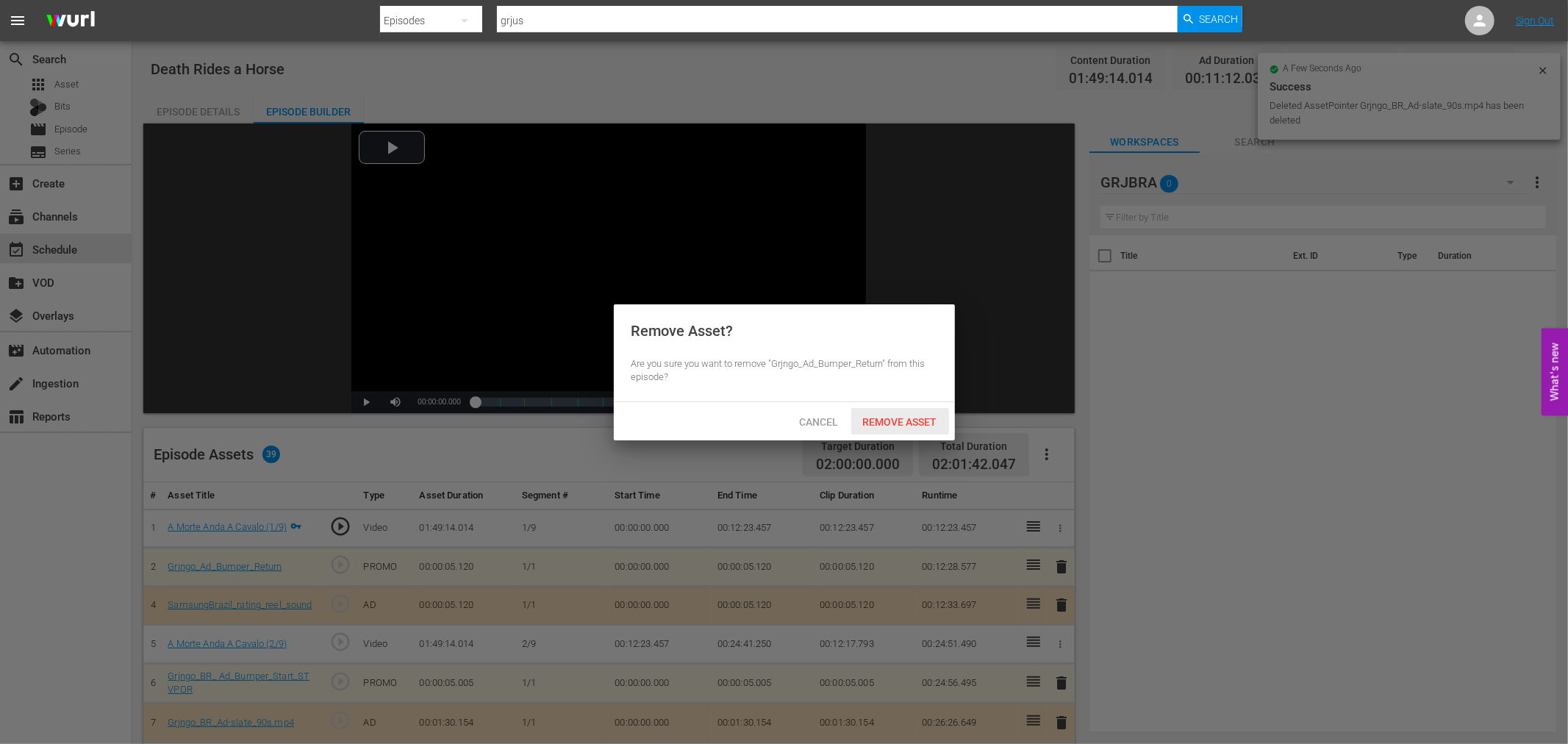
click at [901, 423] on span "Remove Asset" at bounding box center [900, 421] width 98 height 12
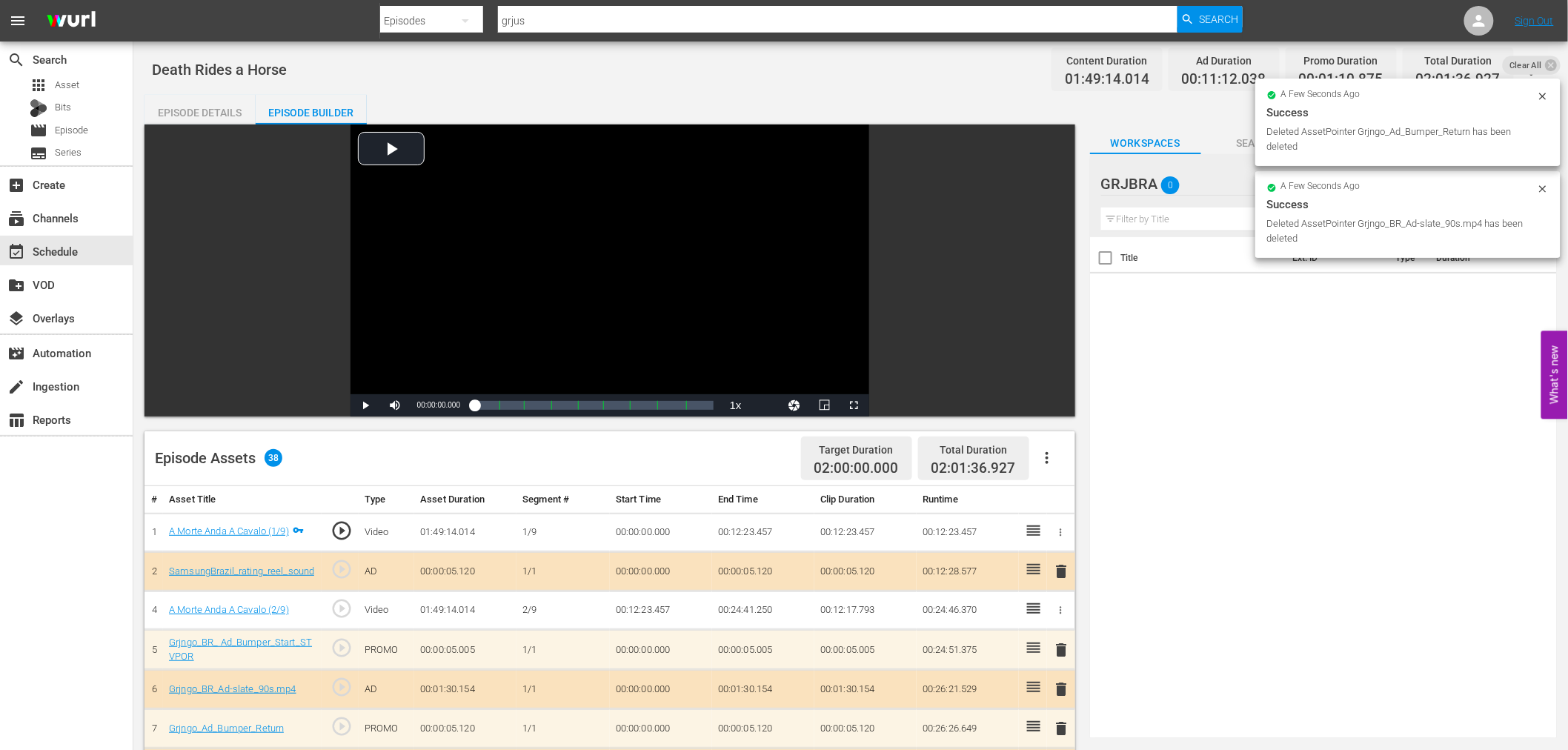
click at [1062, 572] on span "delete" at bounding box center [1062, 571] width 18 height 18
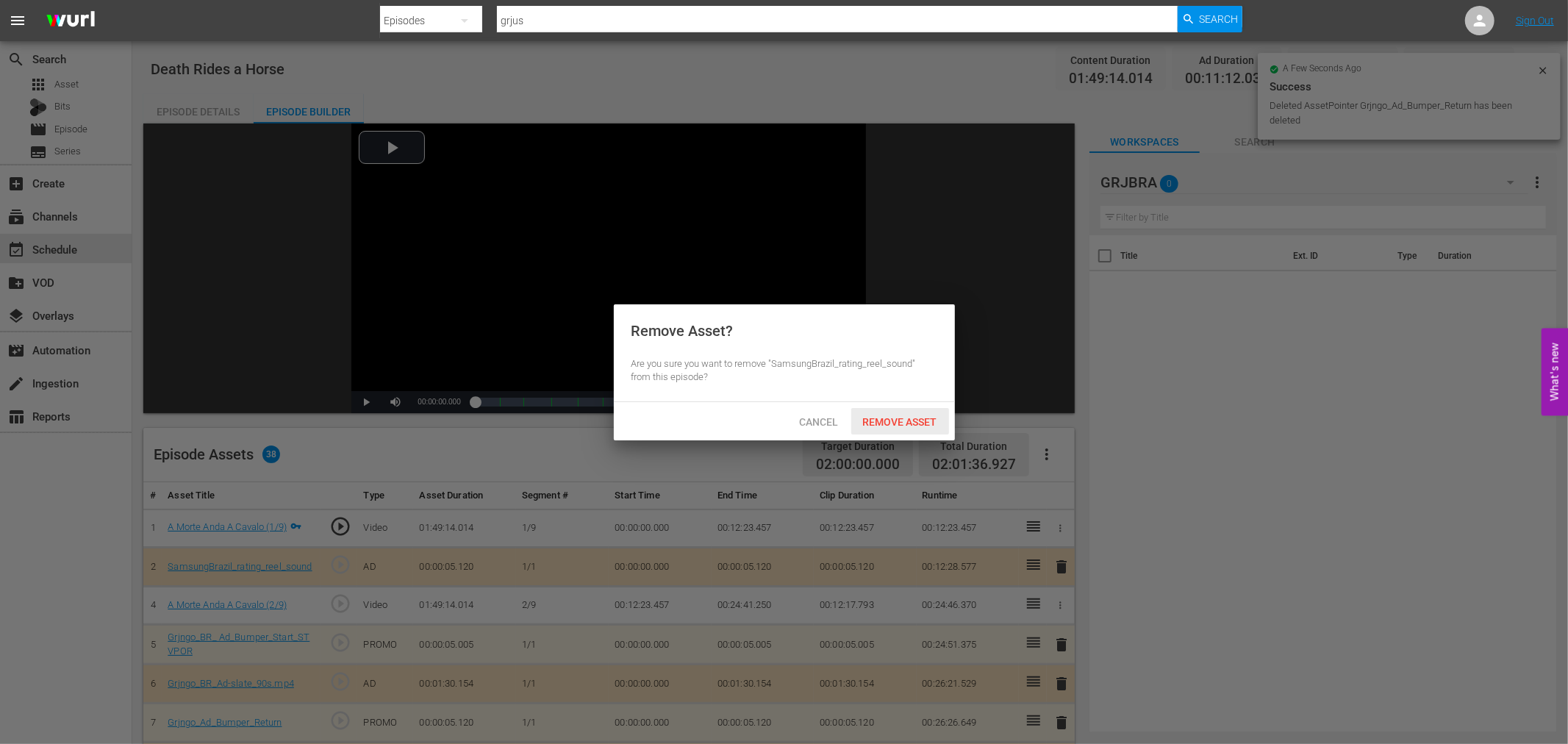
click at [892, 419] on span "Remove Asset" at bounding box center [900, 421] width 98 height 12
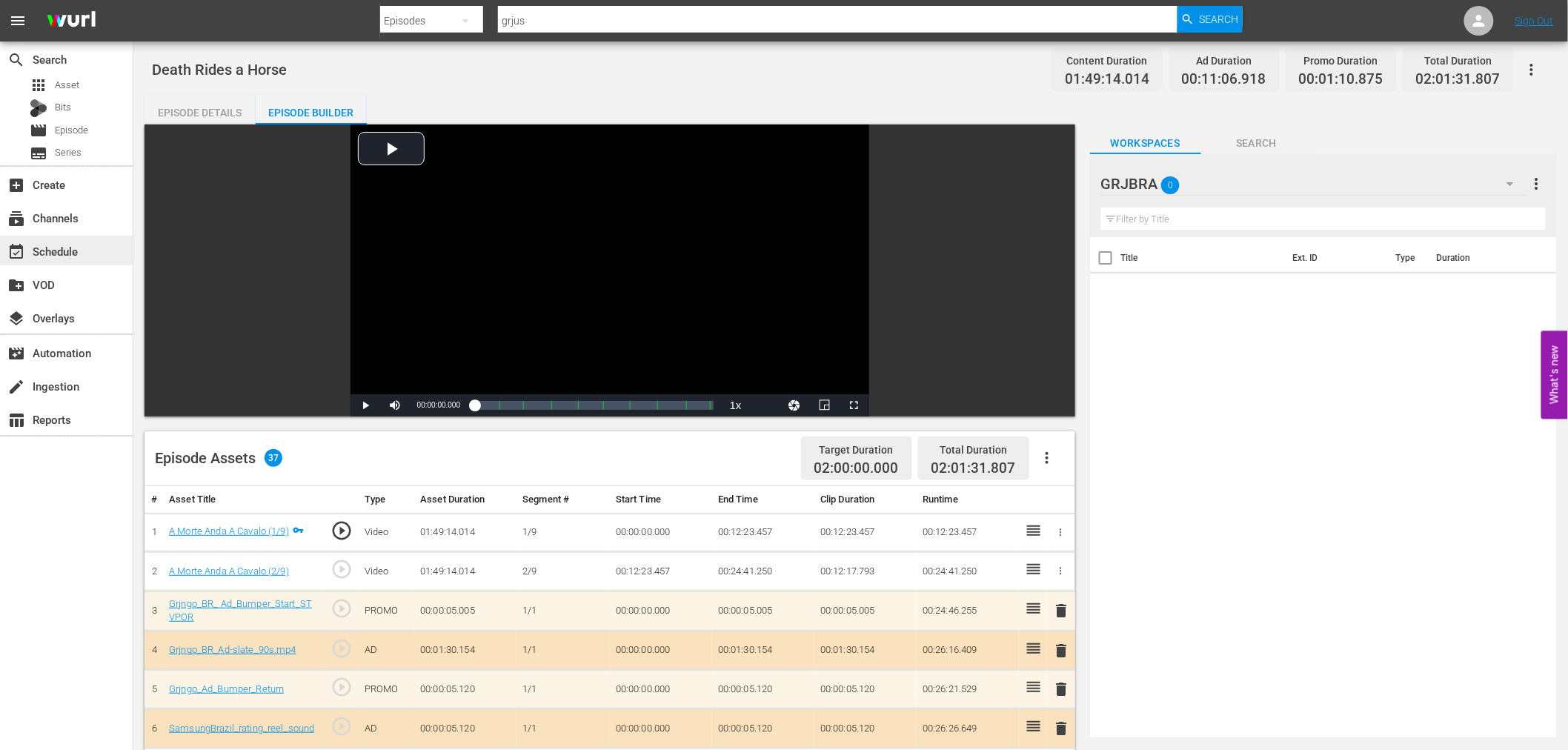
click at [83, 246] on div "event_available Schedule" at bounding box center [41, 248] width 83 height 13
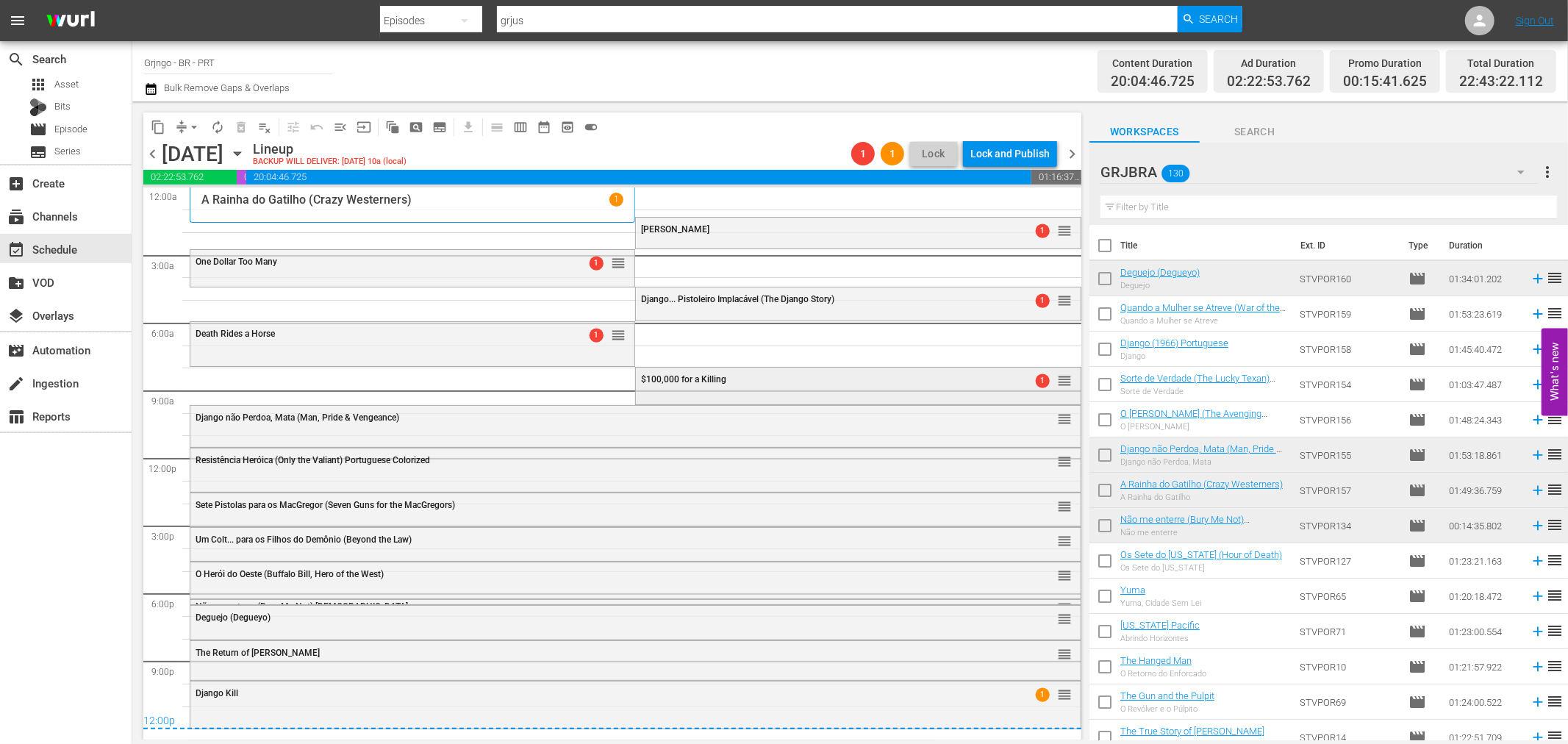
click at [665, 379] on span "$100,000 for a Killing" at bounding box center [683, 379] width 85 height 10
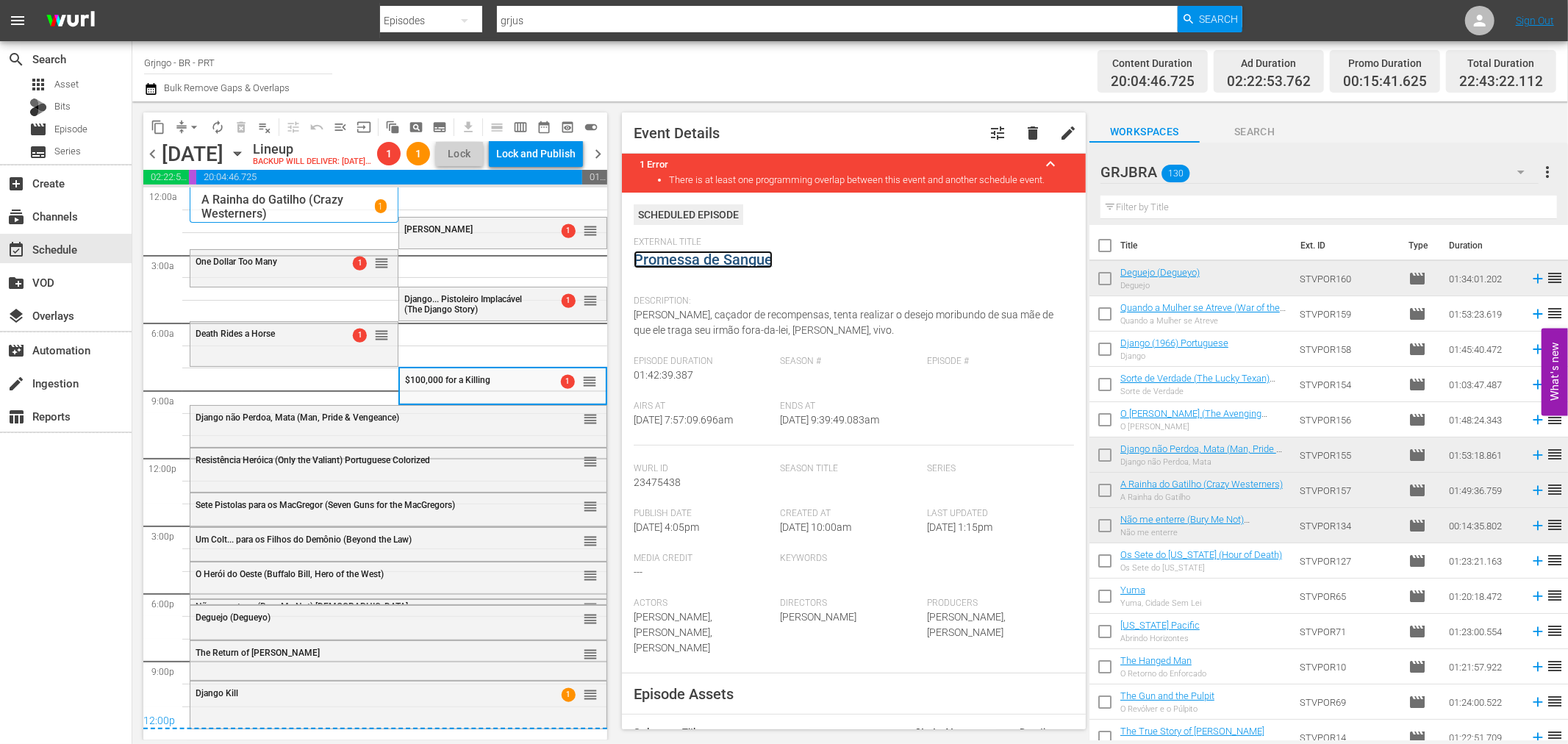
click at [739, 261] on link "Promessa de Sangue" at bounding box center [703, 259] width 139 height 18
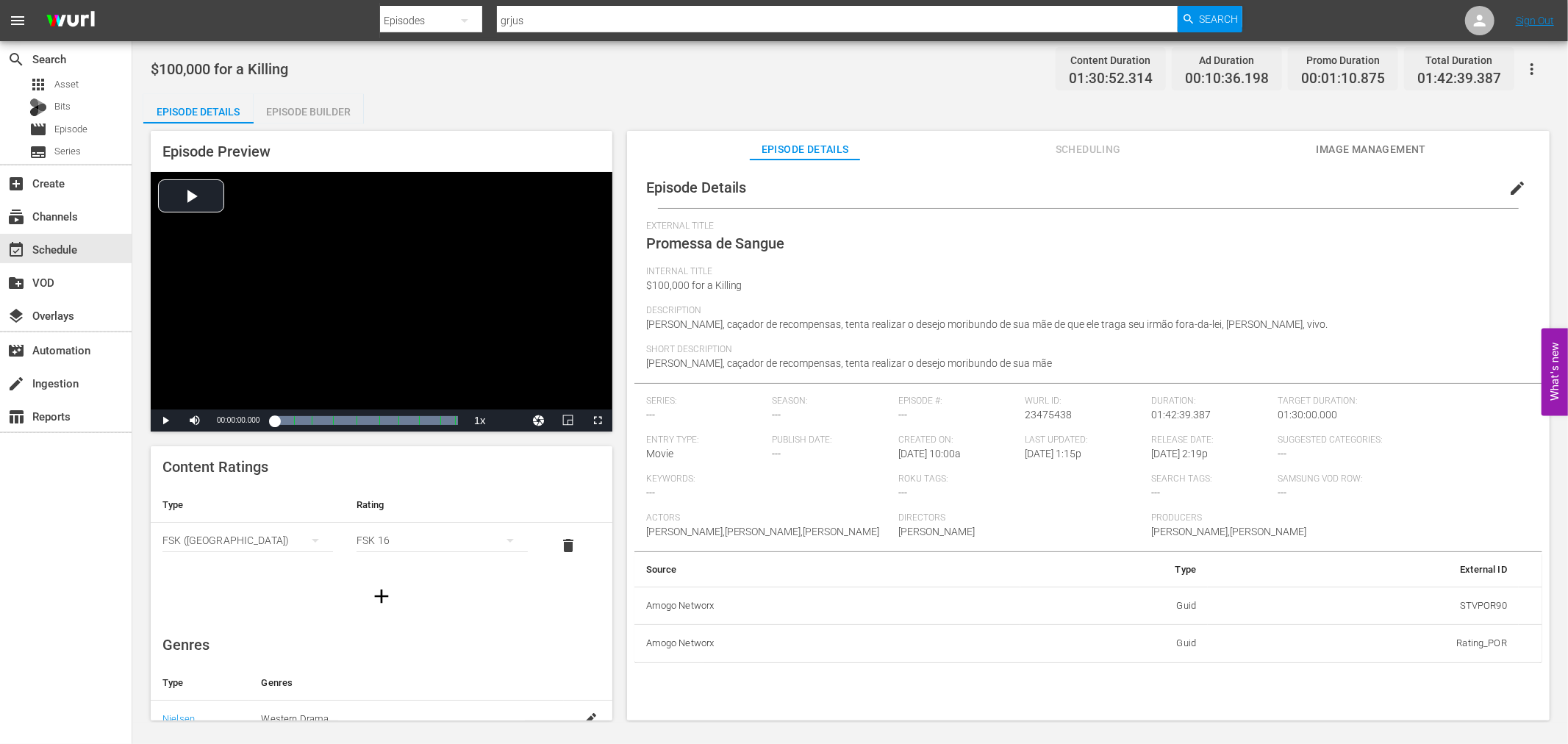
click at [316, 104] on div "Episode Builder" at bounding box center [308, 112] width 111 height 36
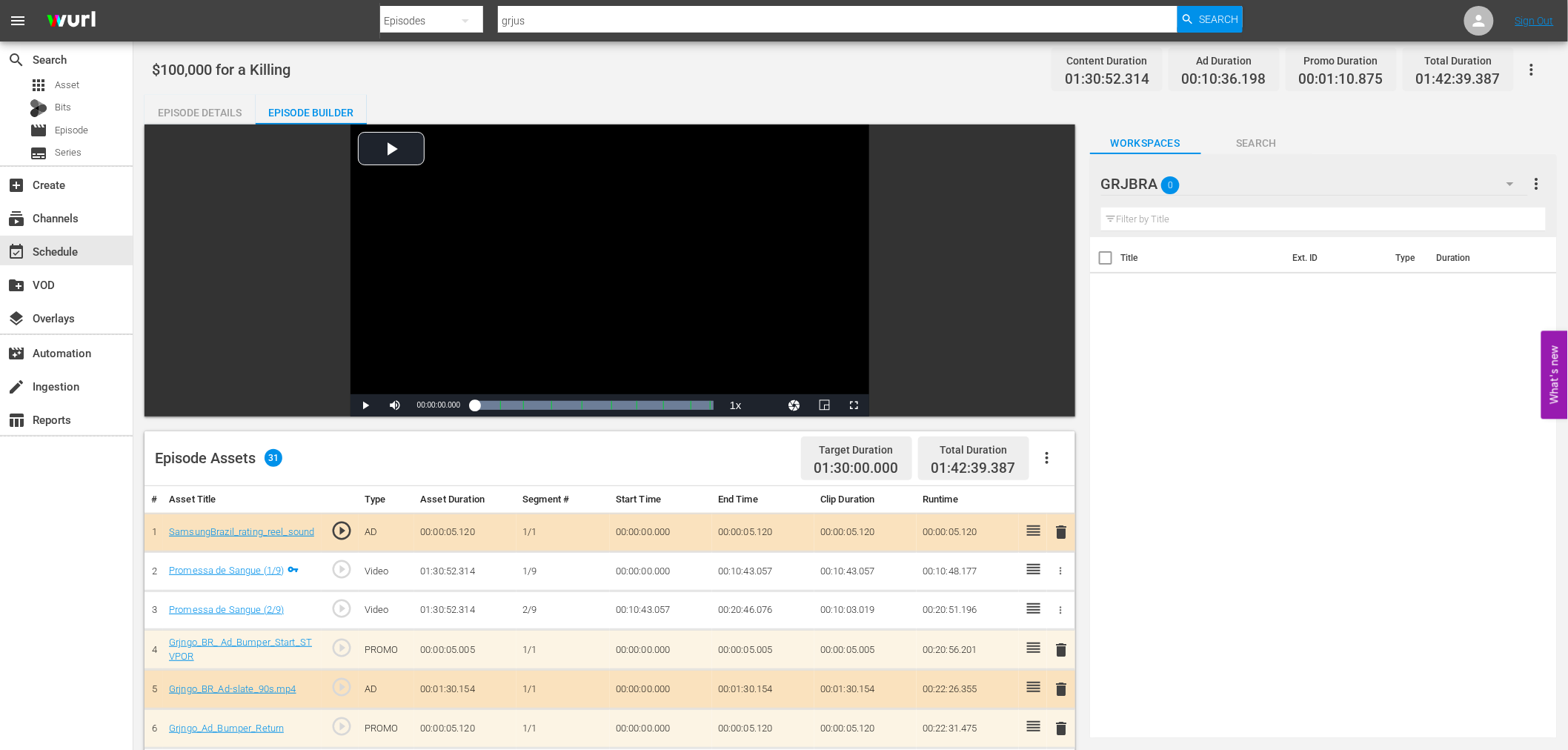
click at [1047, 449] on icon "button" at bounding box center [1047, 457] width 18 height 18
click at [1061, 492] on div "Clear Ads" at bounding box center [1091, 499] width 100 height 36
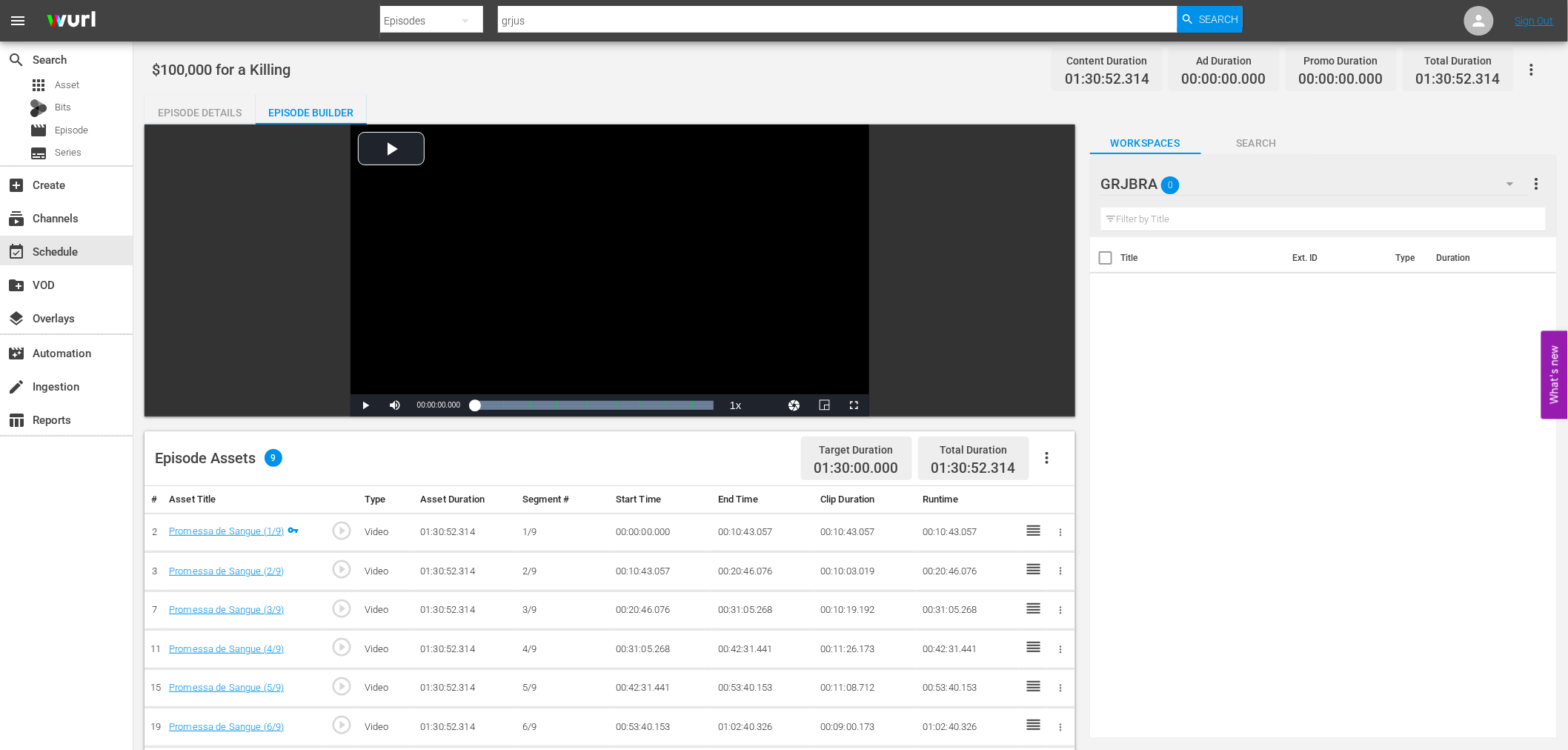
click at [1046, 454] on icon "button" at bounding box center [1047, 457] width 18 height 18
click at [1046, 454] on div "Fill with Ads" at bounding box center [1091, 464] width 100 height 36
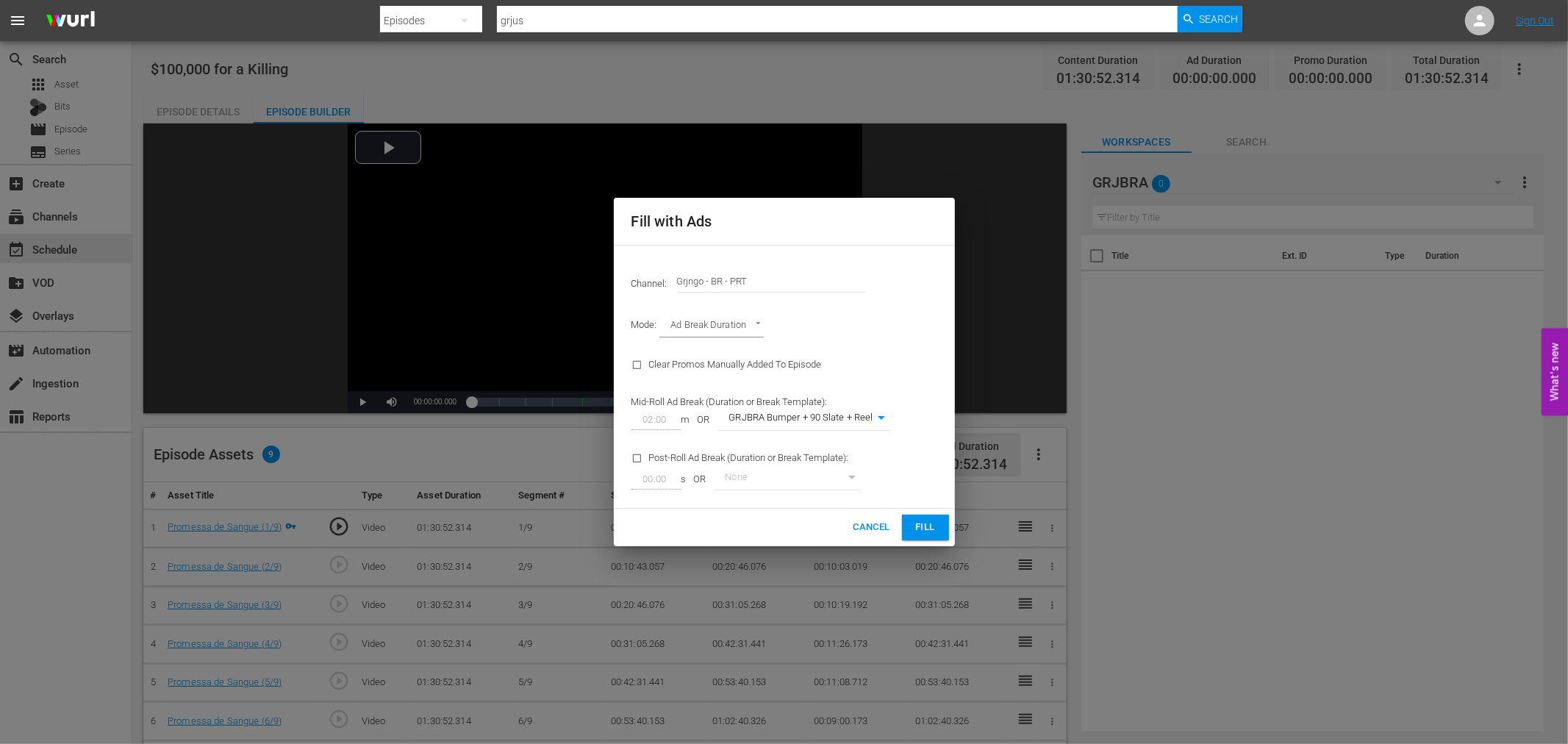
click at [914, 529] on span "Fill" at bounding box center [925, 527] width 23 height 17
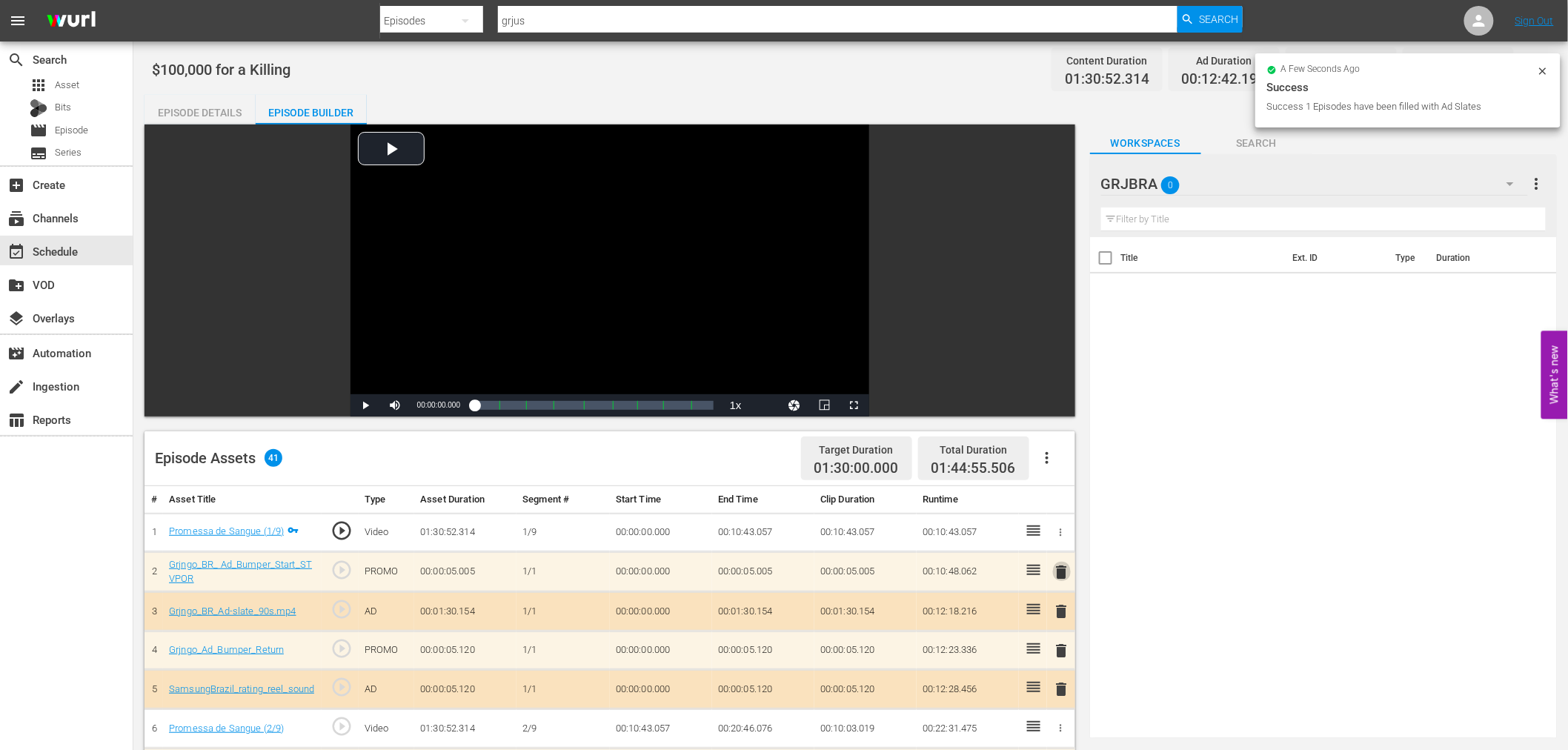
click at [1064, 567] on span "delete" at bounding box center [1062, 572] width 18 height 18
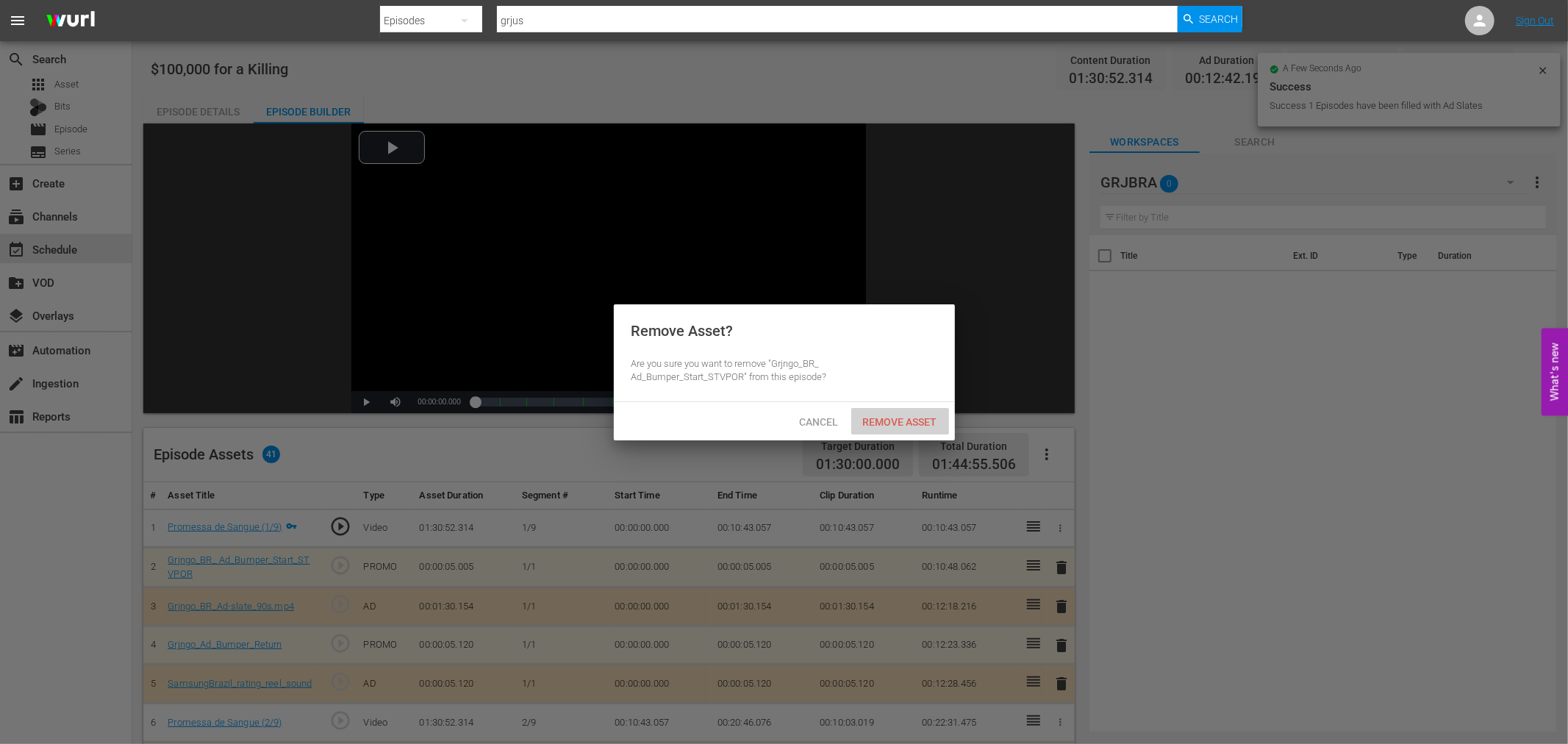
click at [919, 420] on span "Remove Asset" at bounding box center [900, 421] width 98 height 12
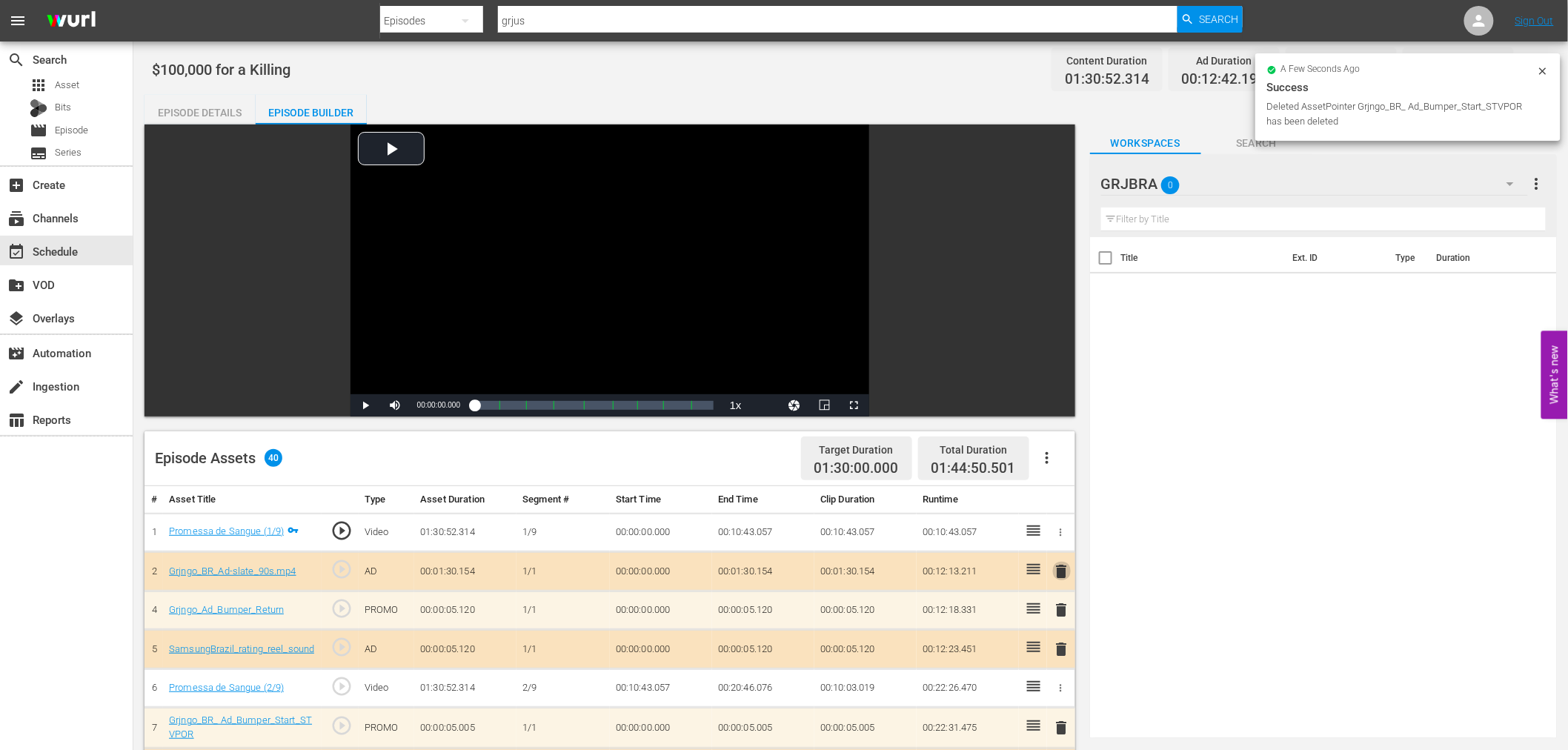
click at [1064, 572] on span "delete" at bounding box center [1062, 571] width 18 height 18
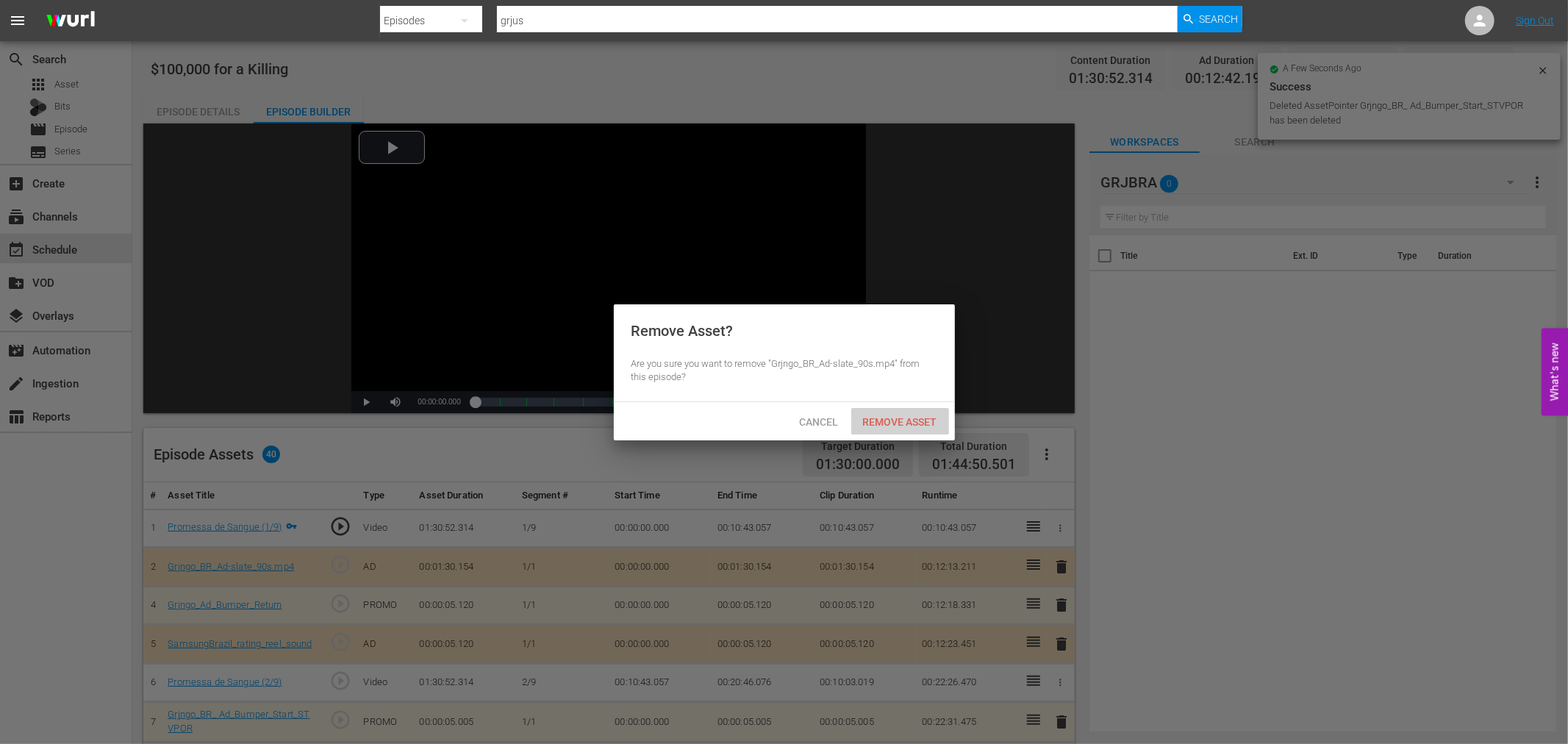
click at [897, 419] on span "Remove Asset" at bounding box center [900, 421] width 98 height 12
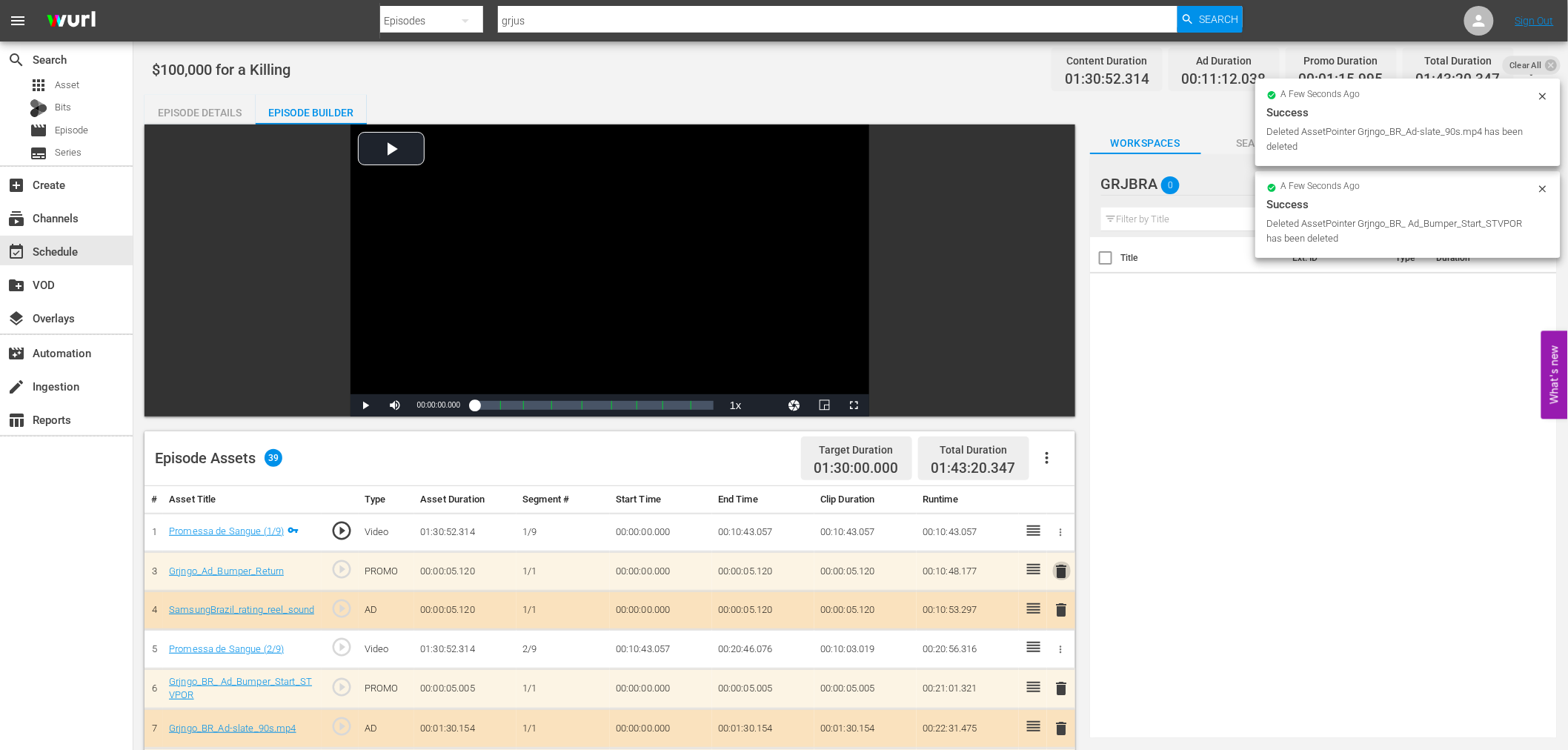
click at [1065, 566] on span "delete" at bounding box center [1062, 571] width 18 height 18
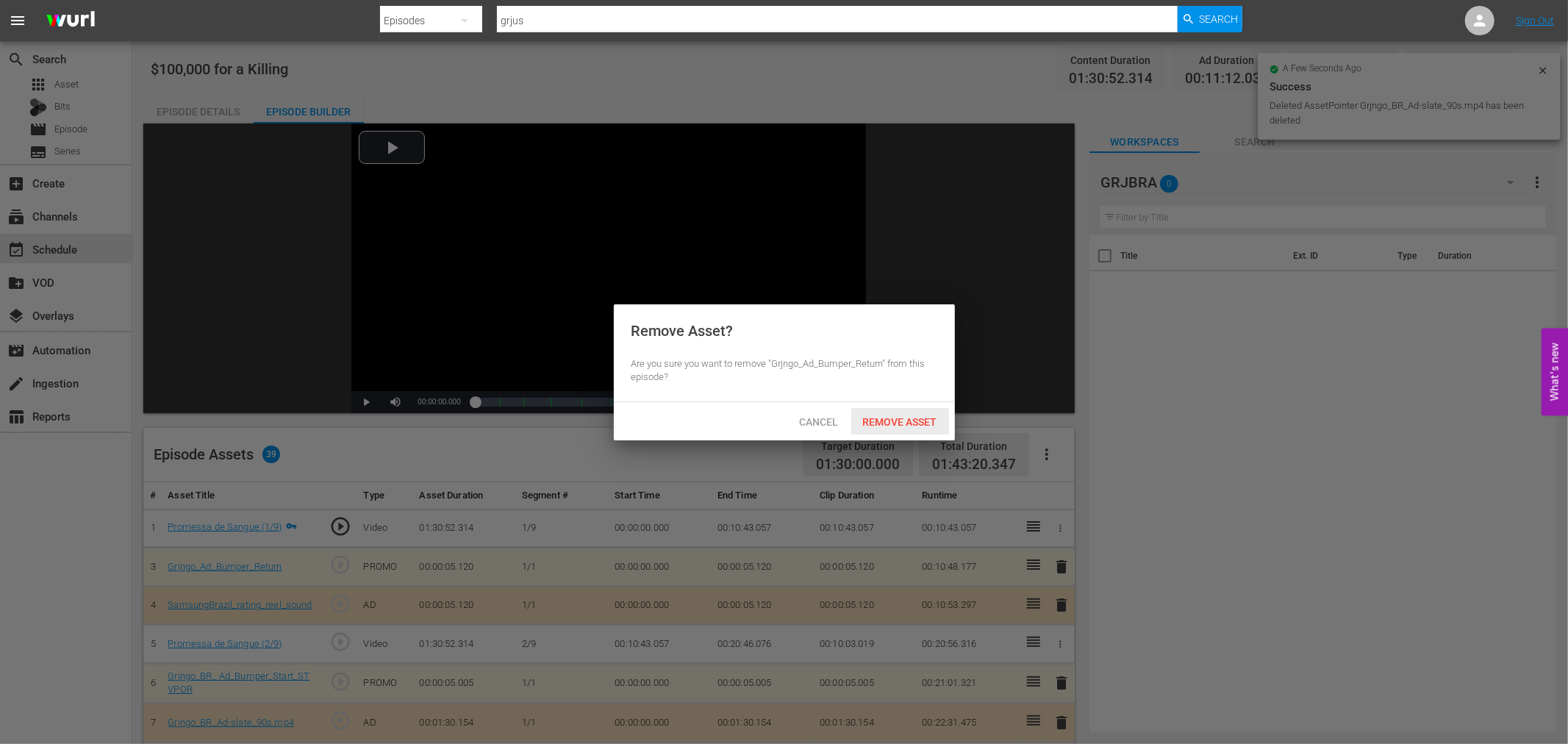
click at [922, 421] on span "Remove Asset" at bounding box center [900, 421] width 98 height 12
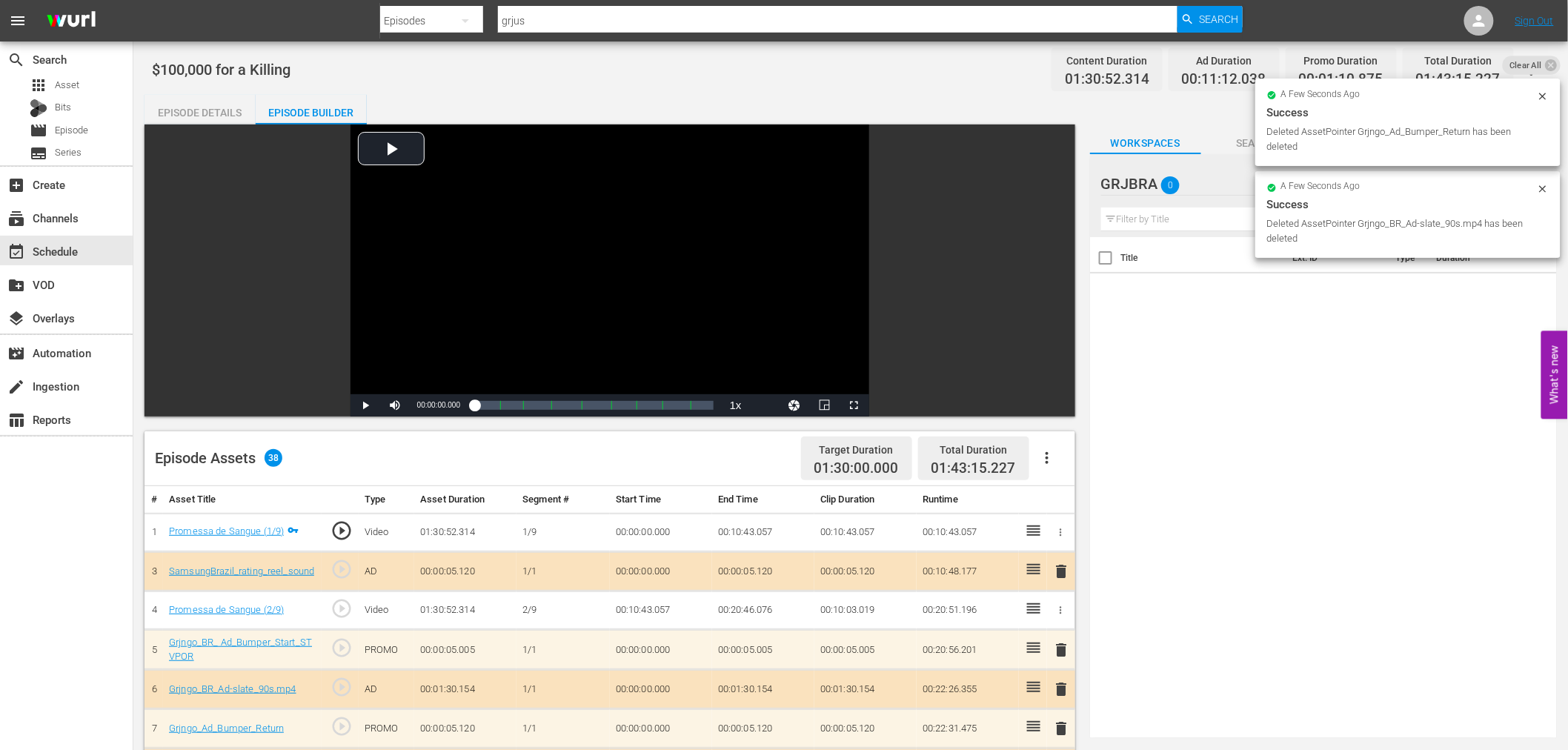
drag, startPoint x: 1065, startPoint y: 569, endPoint x: 1060, endPoint y: 553, distance: 16.8
click at [1065, 569] on span "delete" at bounding box center [1062, 571] width 18 height 18
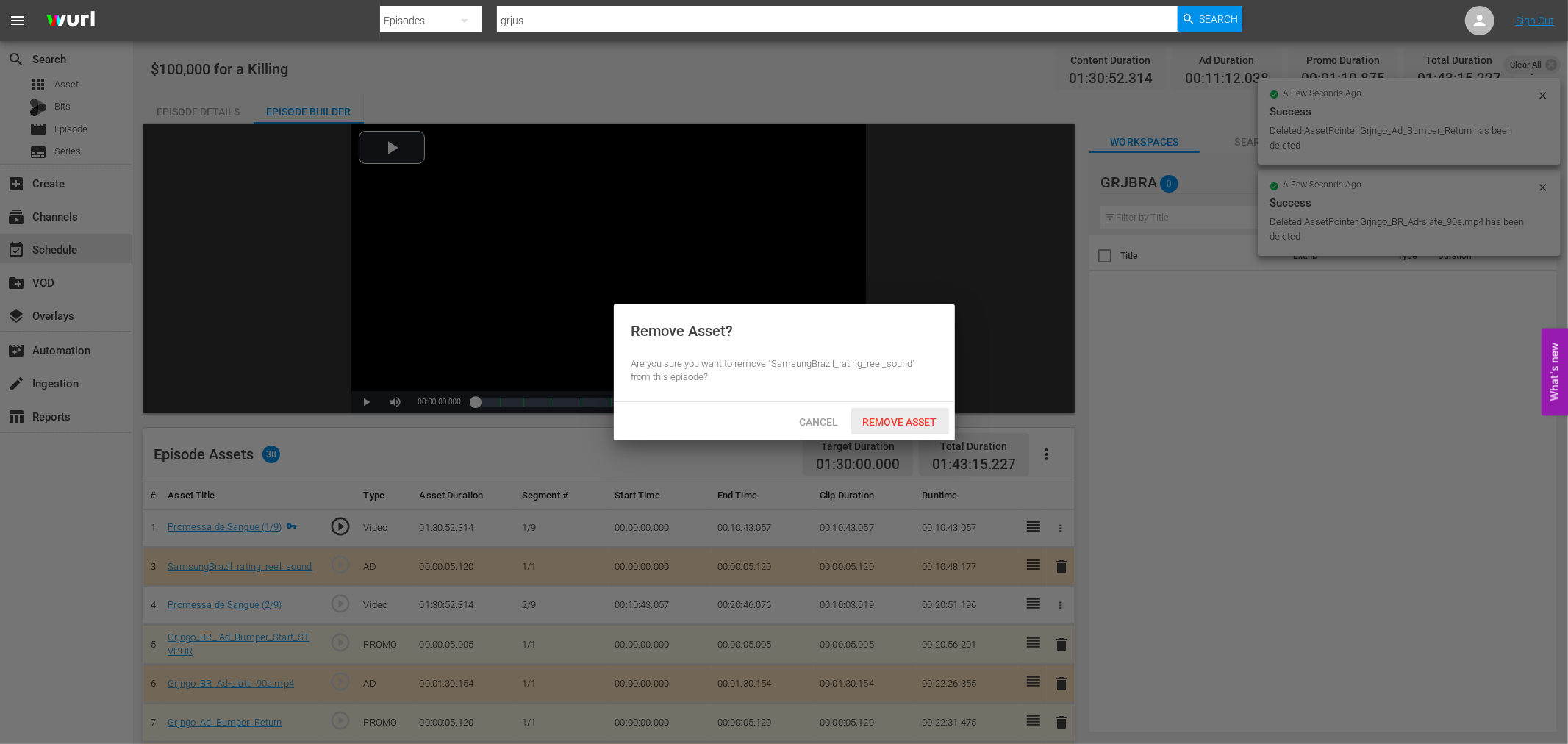
click at [937, 426] on span "Remove Asset" at bounding box center [900, 421] width 98 height 12
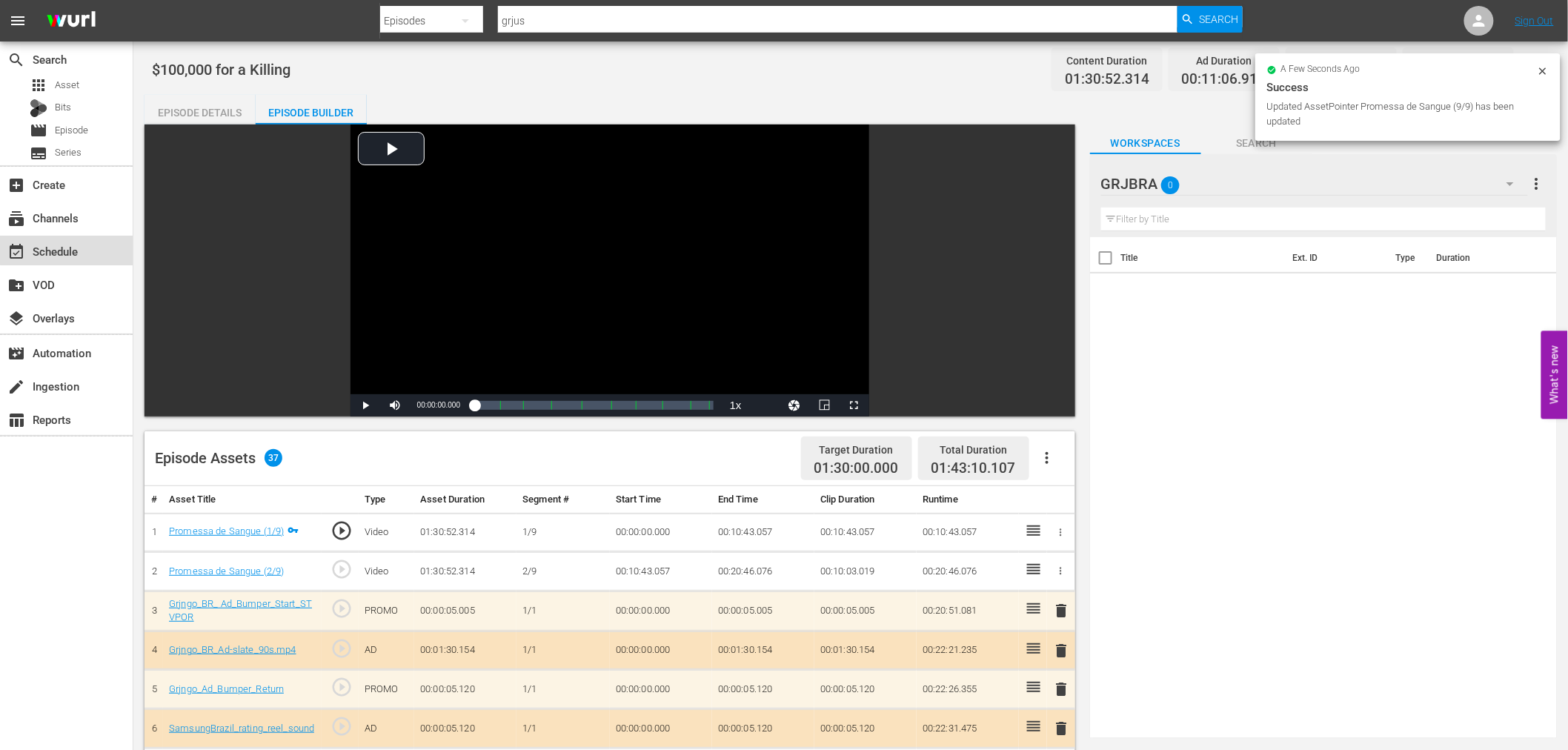
click at [84, 241] on div "event_available Schedule" at bounding box center [66, 250] width 132 height 30
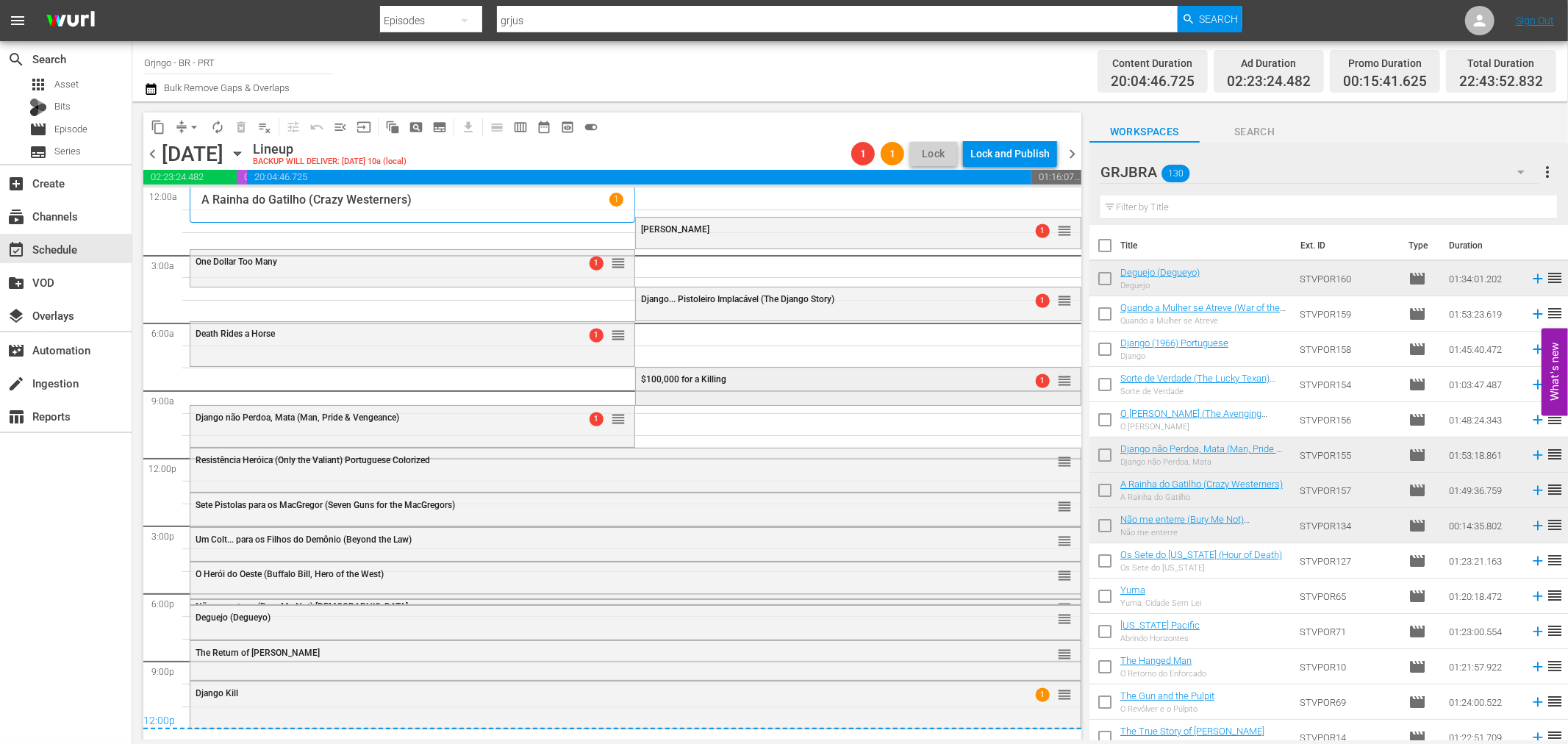
click at [685, 391] on div "$100,000 for a Killing 1 reorder" at bounding box center [858, 380] width 444 height 25
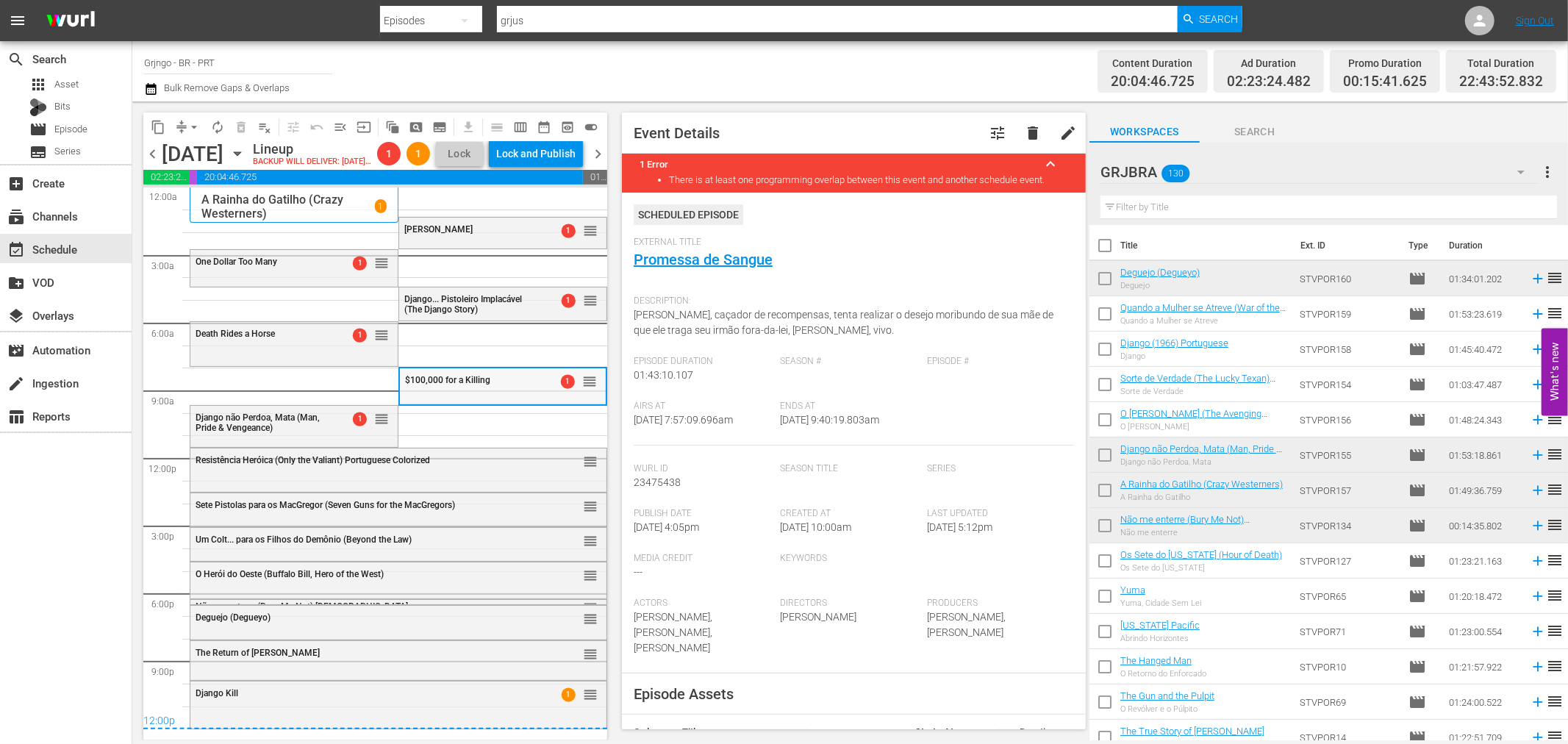
drag, startPoint x: 488, startPoint y: 436, endPoint x: 488, endPoint y: 420, distance: 16.0
click at [488, 436] on div "Django Kill 1 reorder Death Rides a Horse 1 reorder Resistência Heróica (Only t…" at bounding box center [398, 458] width 417 height 542
click at [485, 385] on div "$100,000 for a Killing" at bounding box center [471, 379] width 132 height 10
click at [658, 260] on link "Promessa de Sangue" at bounding box center [703, 259] width 139 height 18
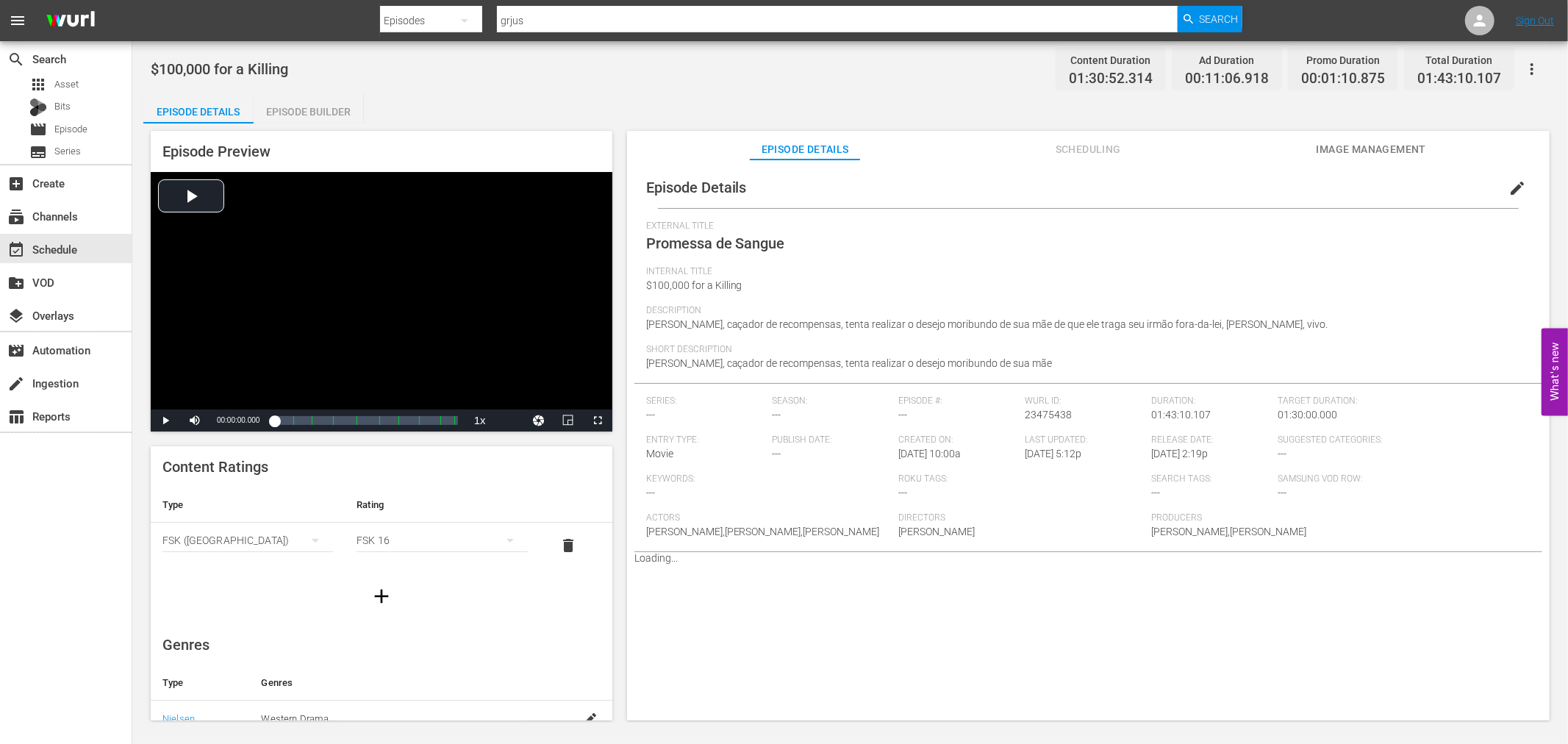
click at [287, 107] on div "Episode Builder" at bounding box center [308, 112] width 111 height 36
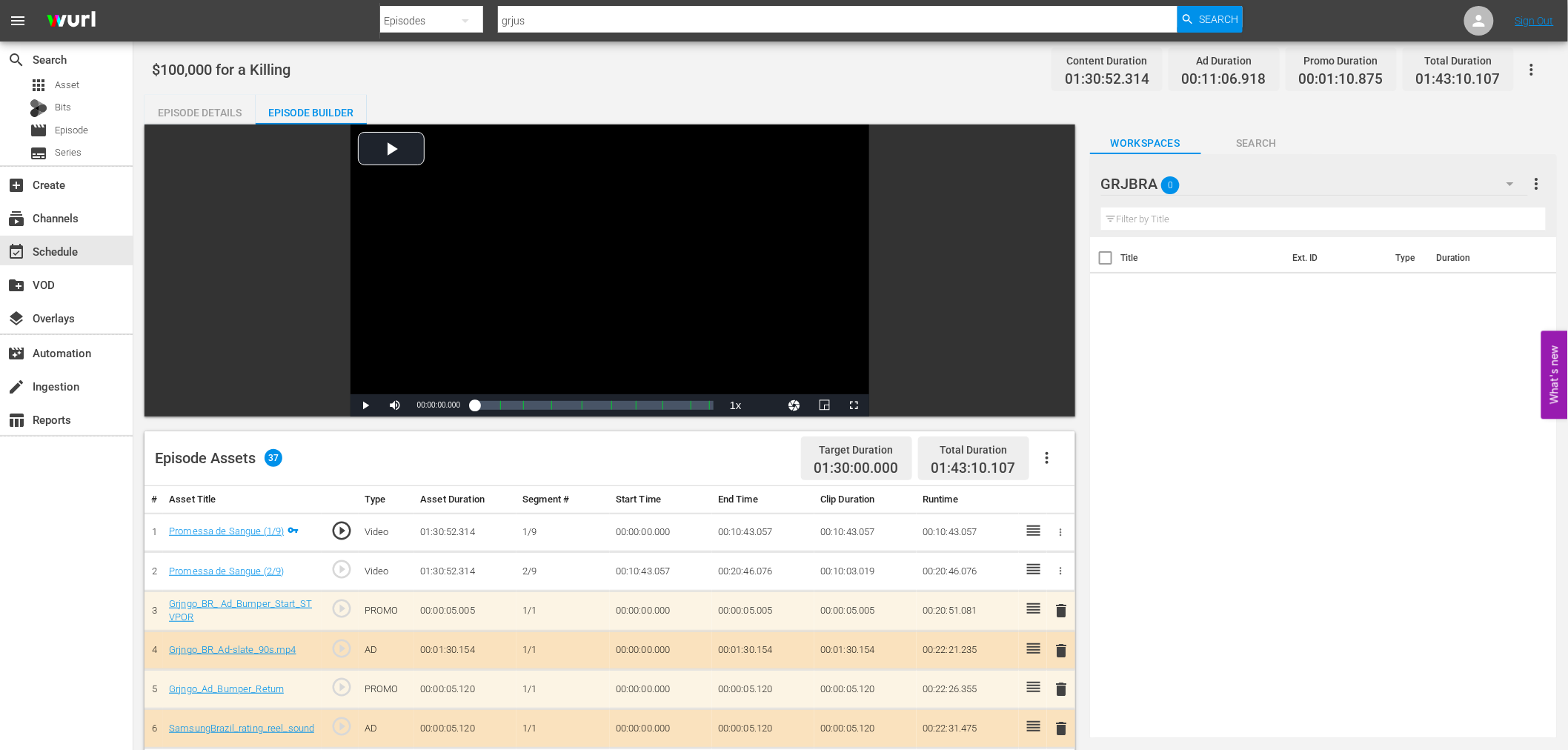
click at [204, 105] on div "Episode Details" at bounding box center [199, 113] width 111 height 36
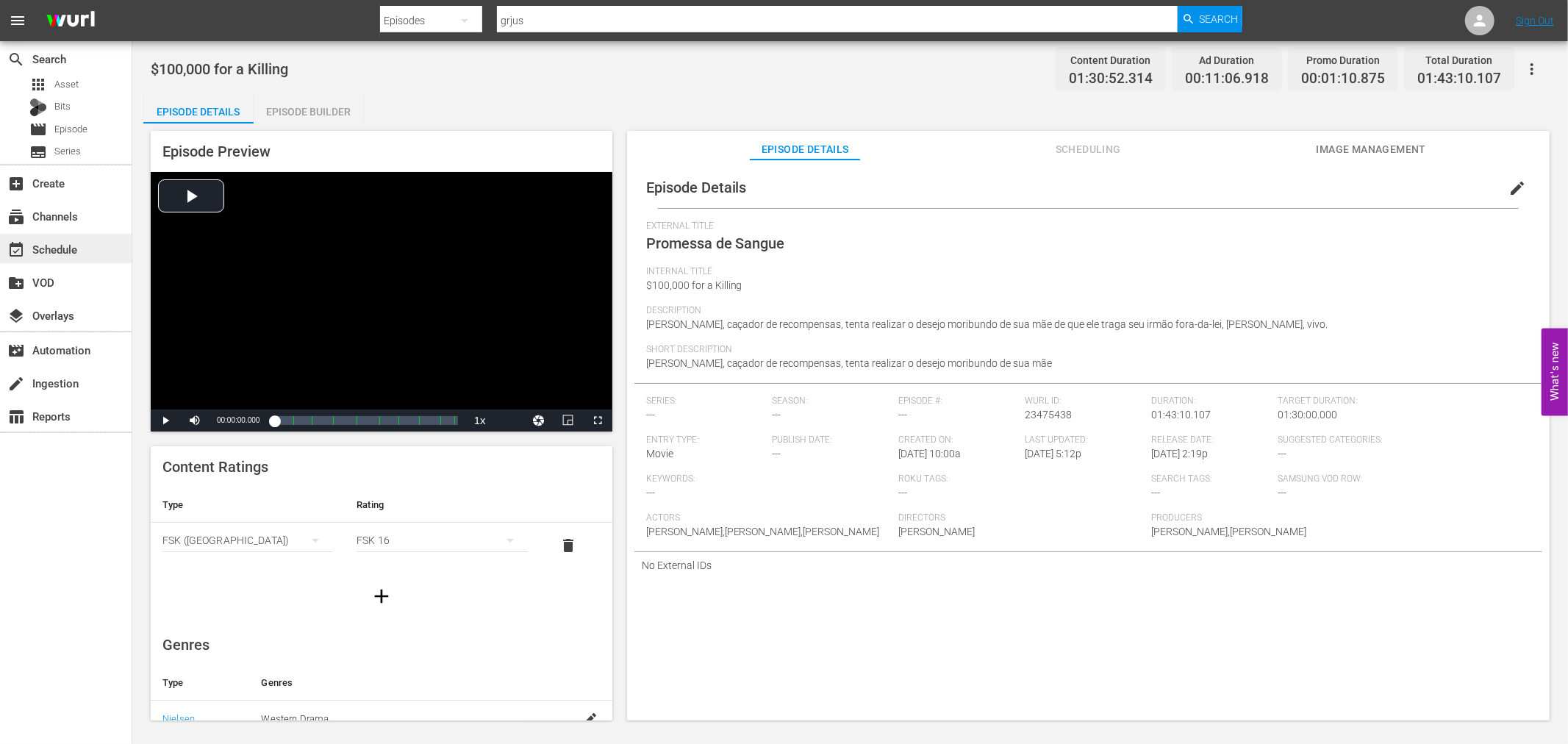
click at [79, 251] on div "event_available Schedule" at bounding box center [41, 246] width 83 height 13
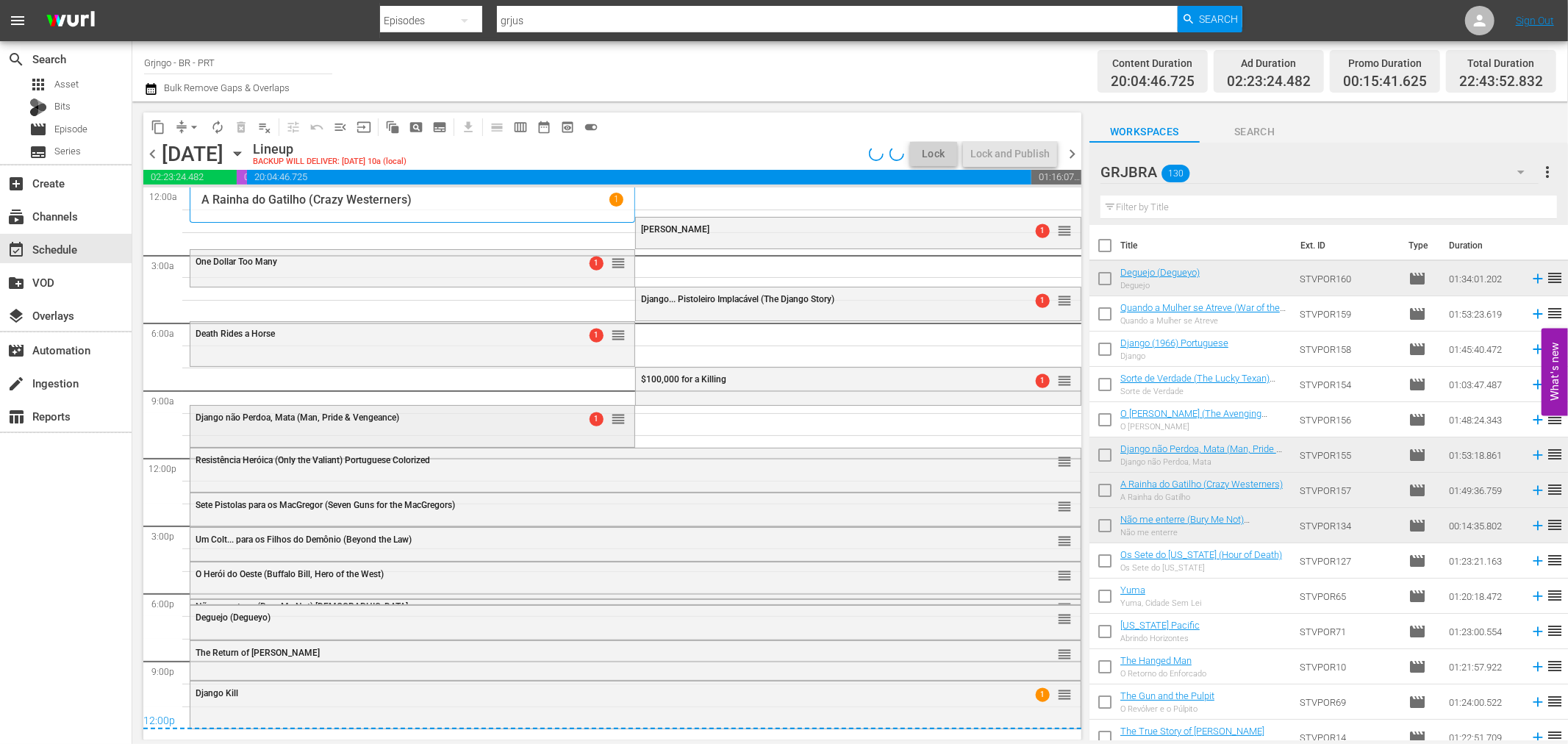
click at [393, 414] on span "Django não Perdoa, Mata (Man, Pride & Vengeance)" at bounding box center [297, 417] width 203 height 10
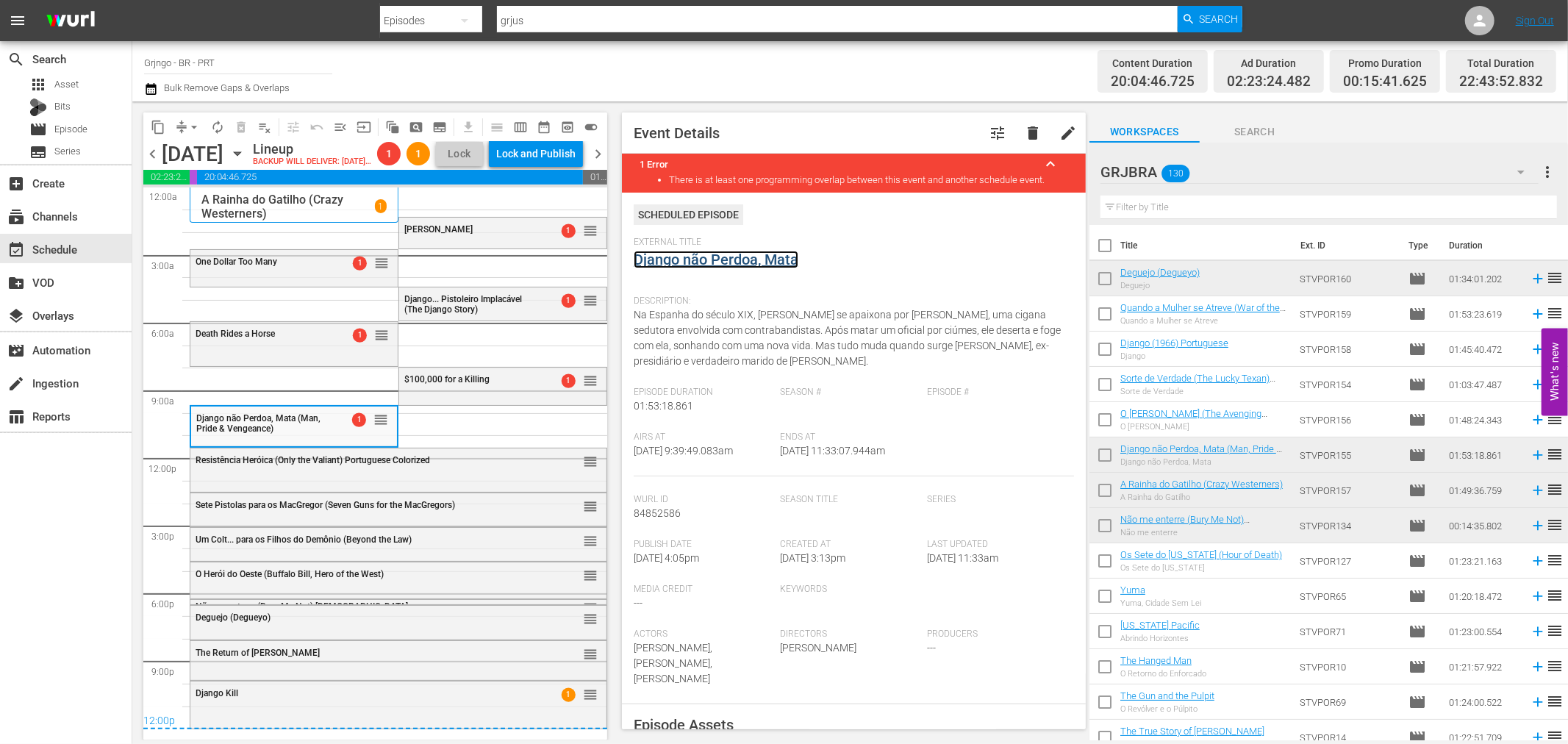
click at [667, 250] on link "Django não Perdoa, Mata" at bounding box center [716, 259] width 165 height 18
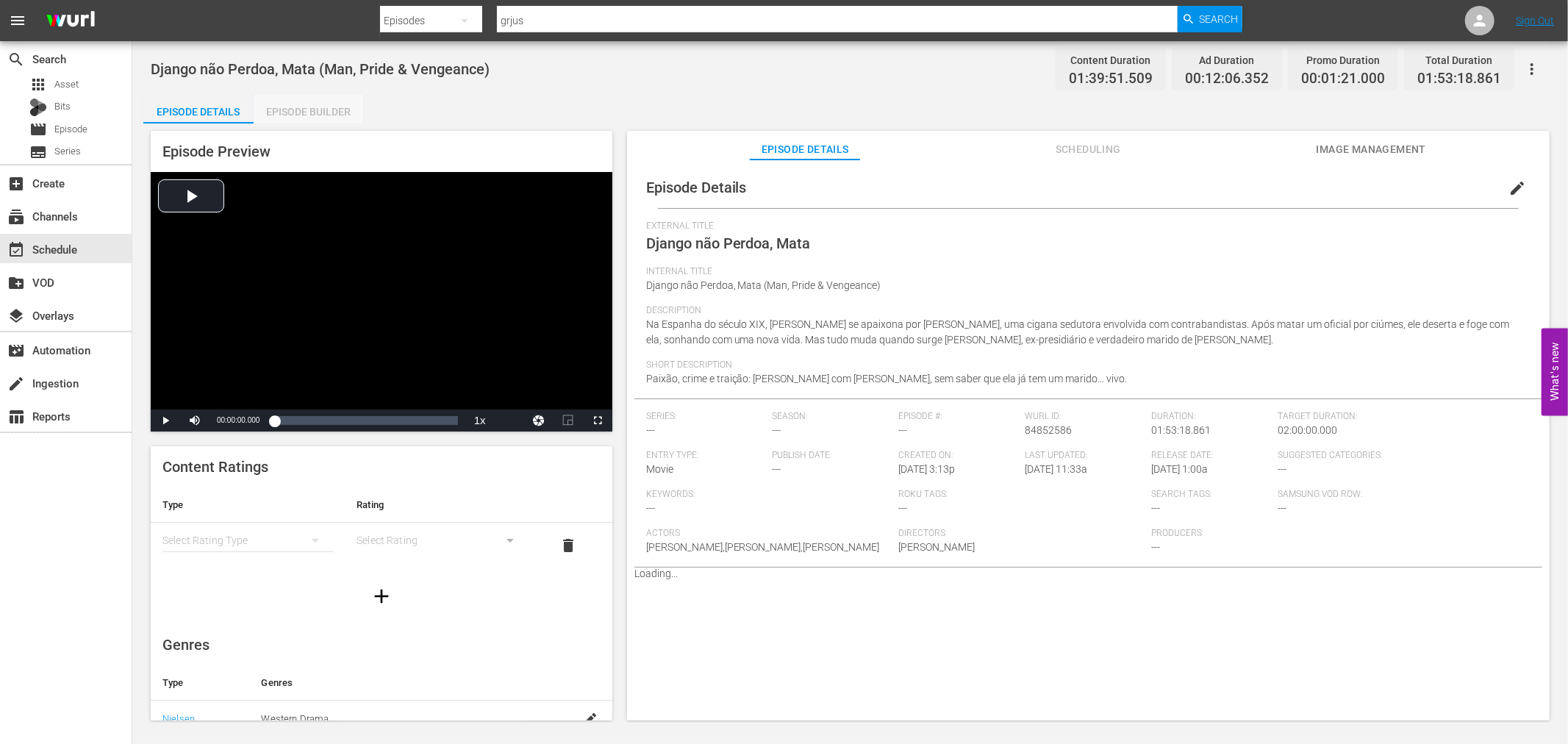
click at [322, 107] on div "Episode Builder" at bounding box center [308, 112] width 111 height 36
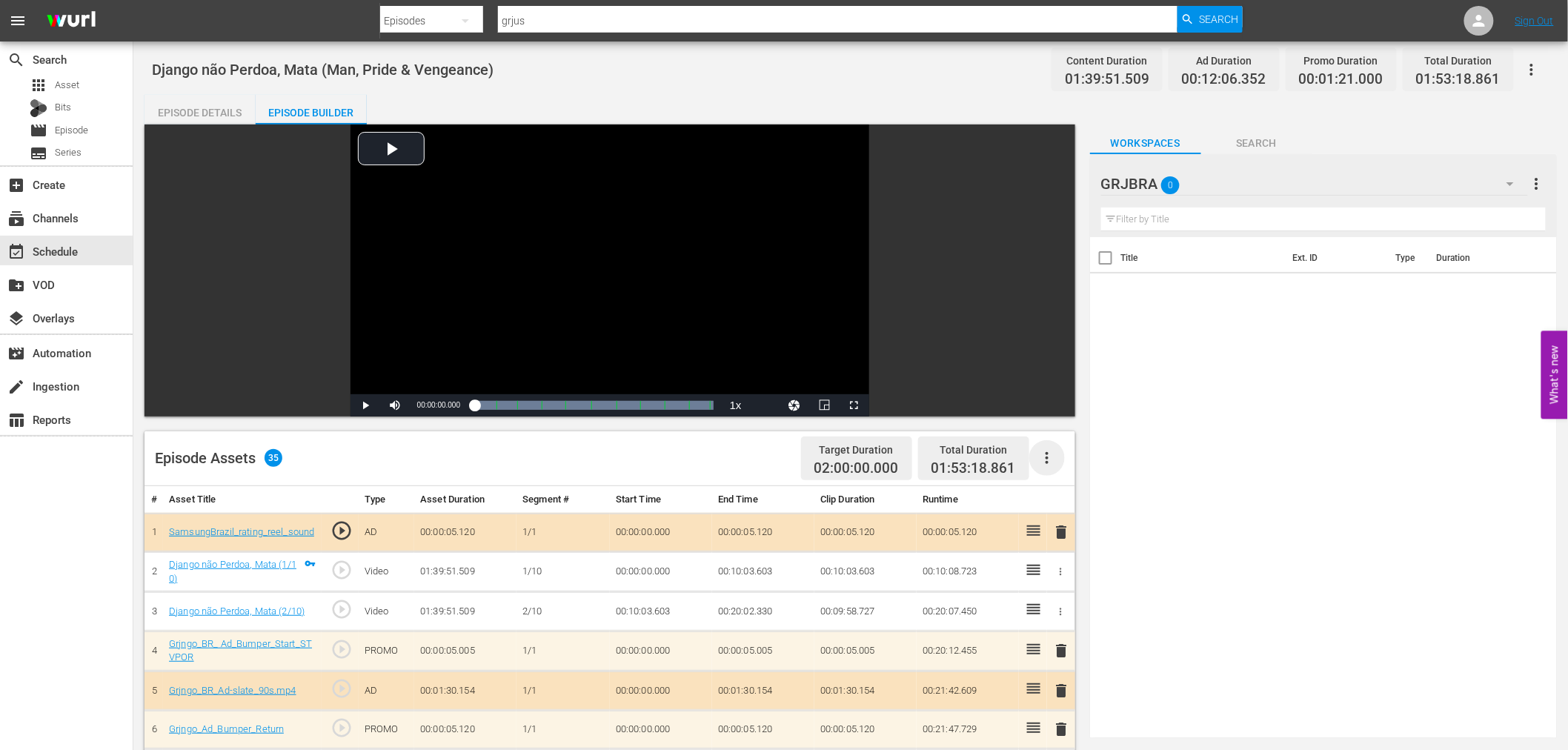
click at [1041, 454] on icon "button" at bounding box center [1047, 457] width 18 height 18
click at [1052, 496] on div "Clear Ads" at bounding box center [1091, 499] width 100 height 36
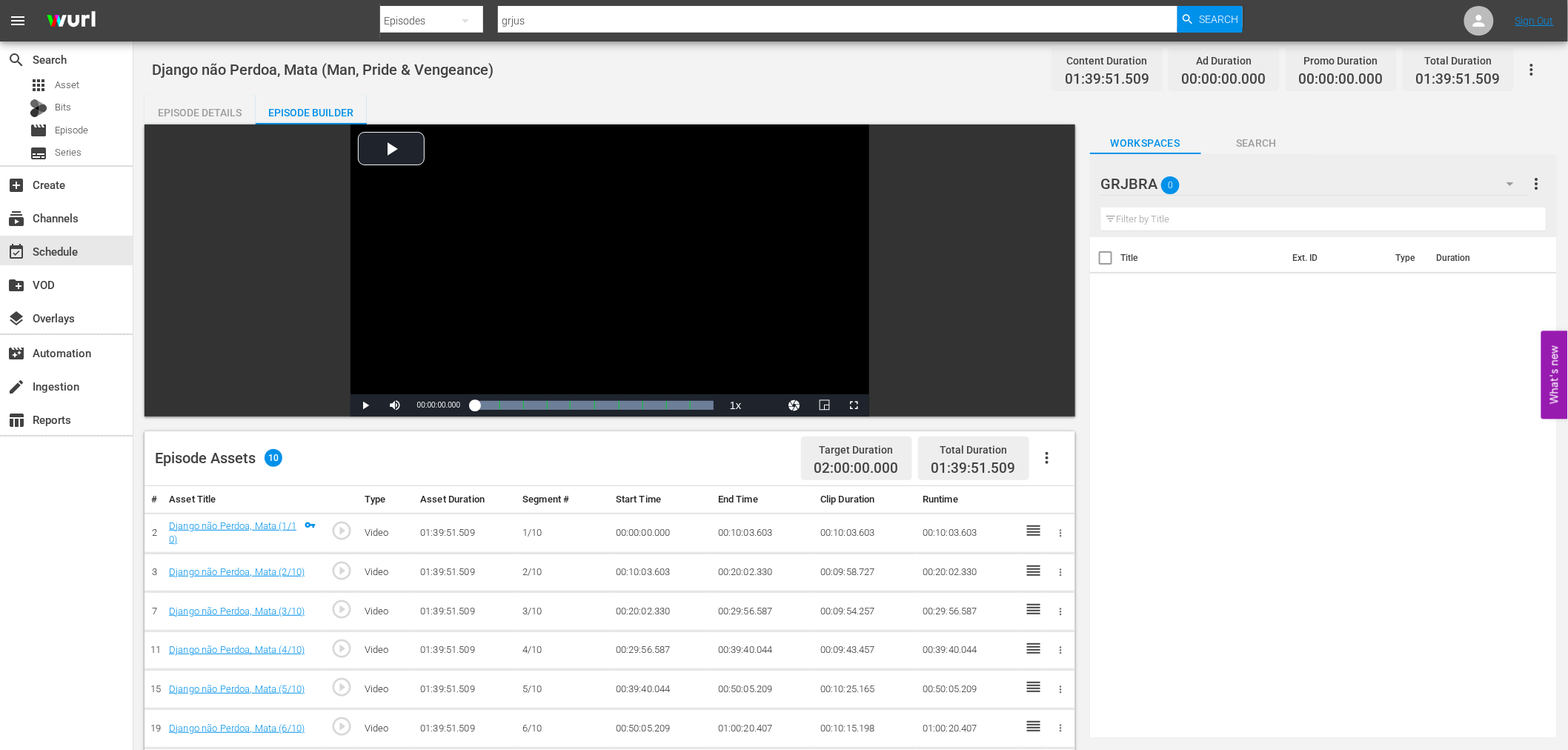
click at [1048, 456] on icon "button" at bounding box center [1047, 457] width 18 height 18
click at [1048, 462] on div "Fill with Ads" at bounding box center [1091, 464] width 100 height 36
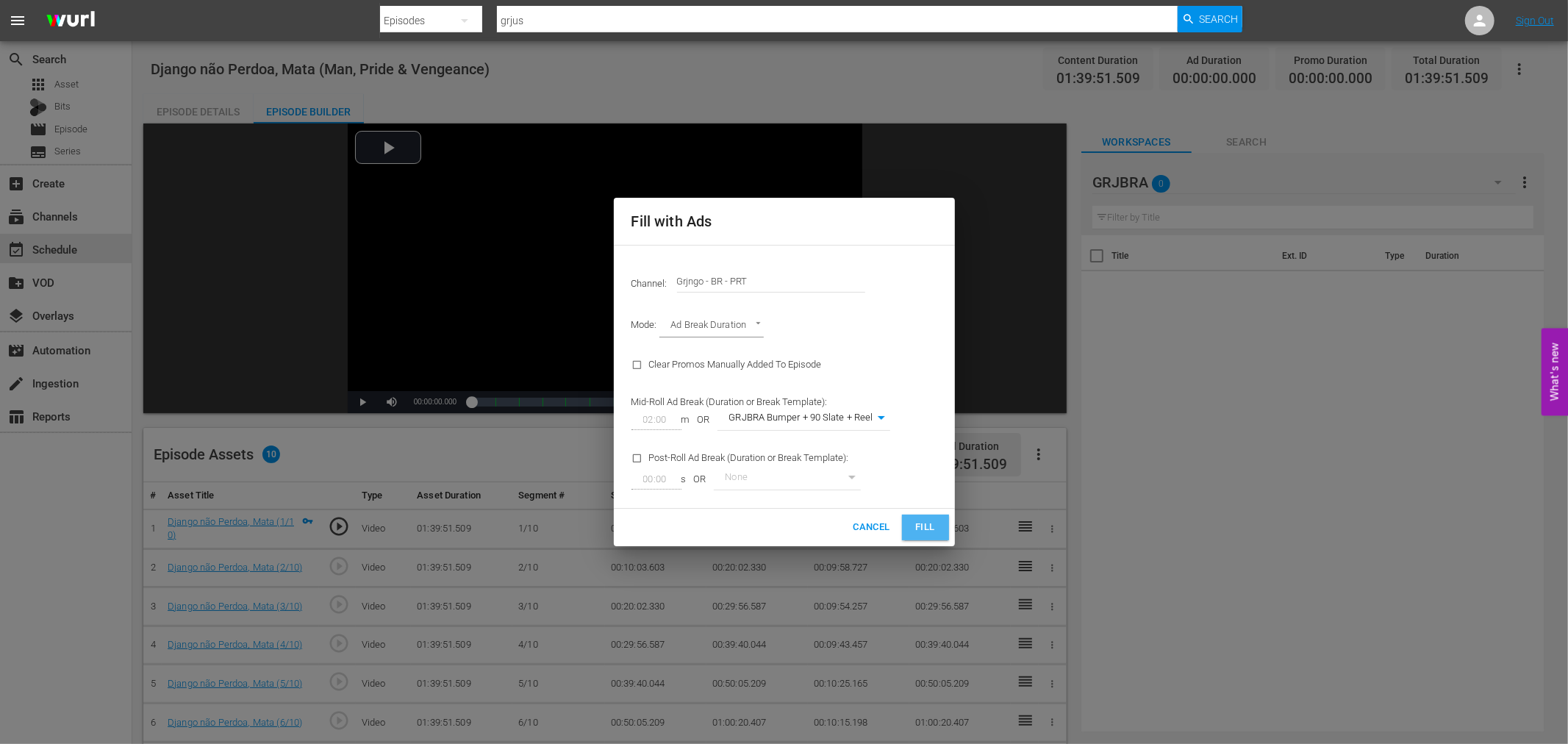
click at [940, 521] on button "Fill" at bounding box center [925, 527] width 47 height 25
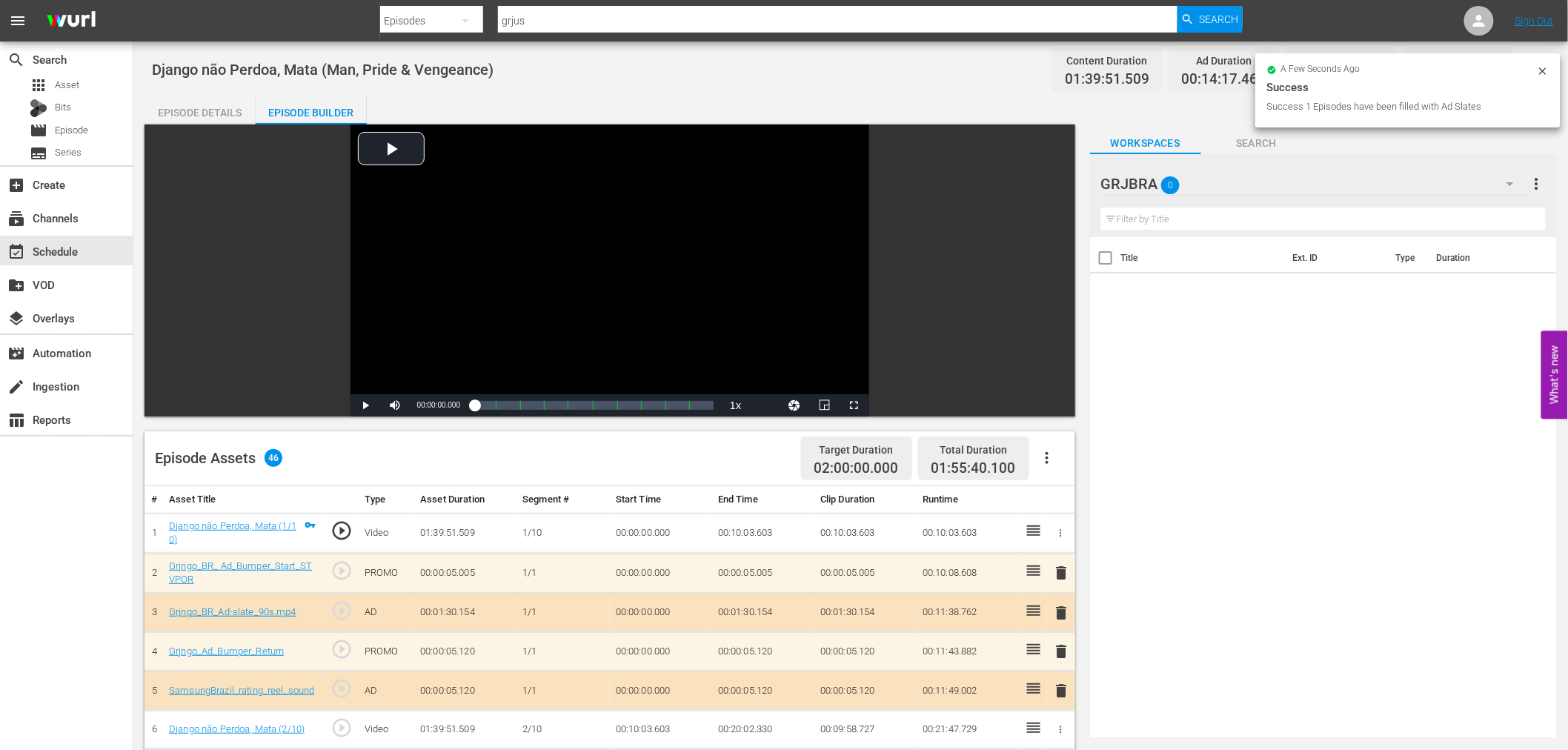
click at [1060, 565] on span "delete" at bounding box center [1062, 572] width 18 height 18
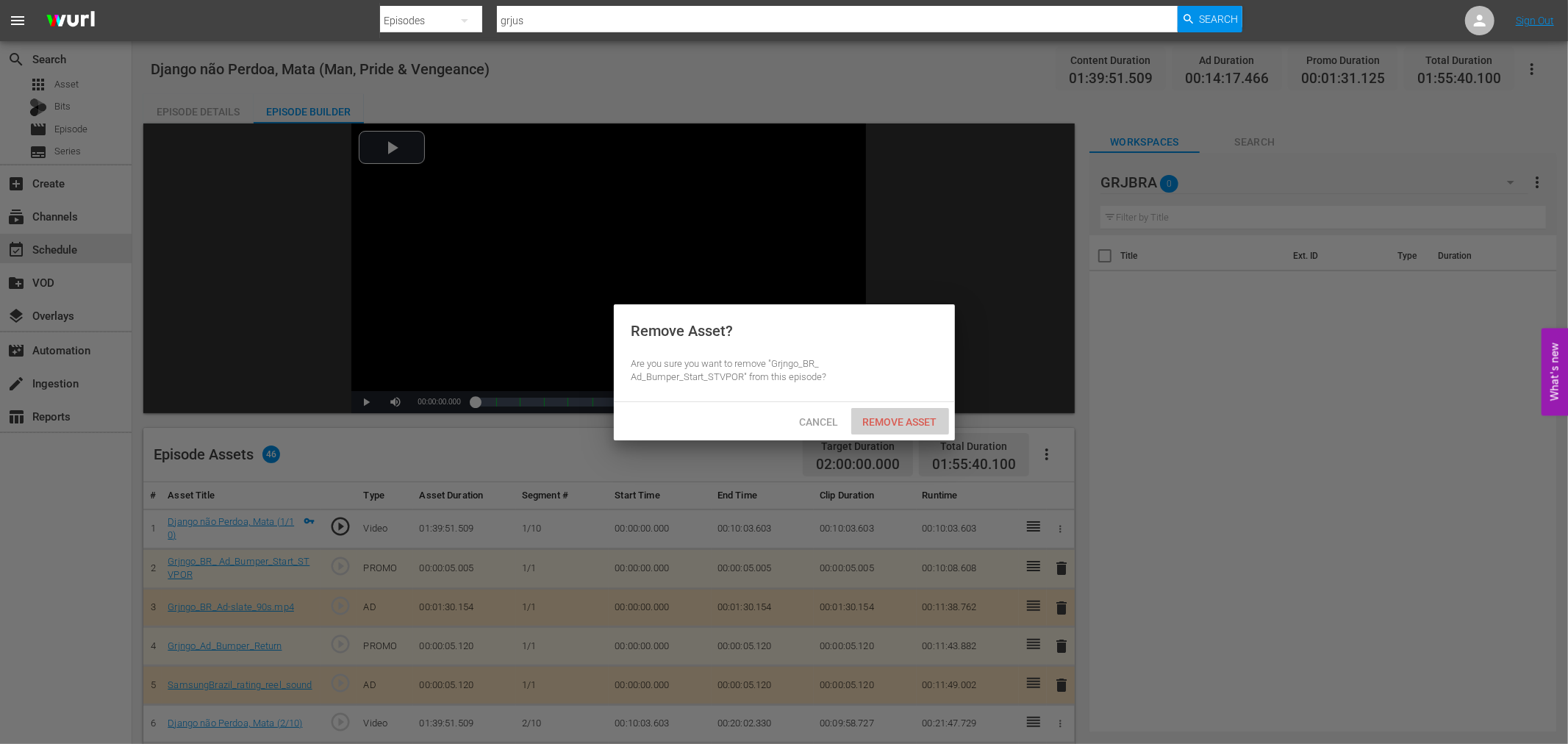
click at [903, 420] on span "Remove Asset" at bounding box center [900, 421] width 98 height 12
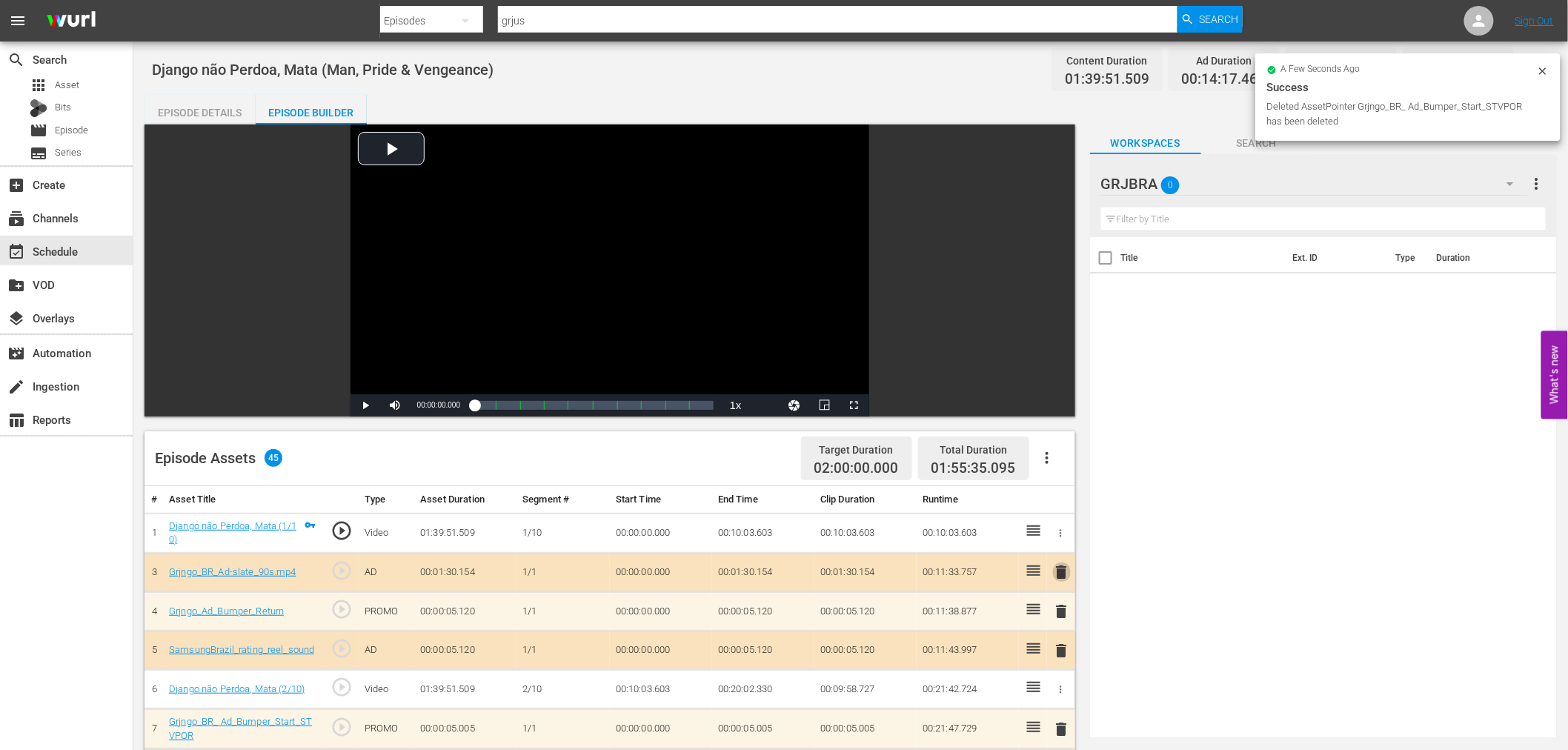
click at [1063, 566] on span "delete" at bounding box center [1062, 572] width 18 height 18
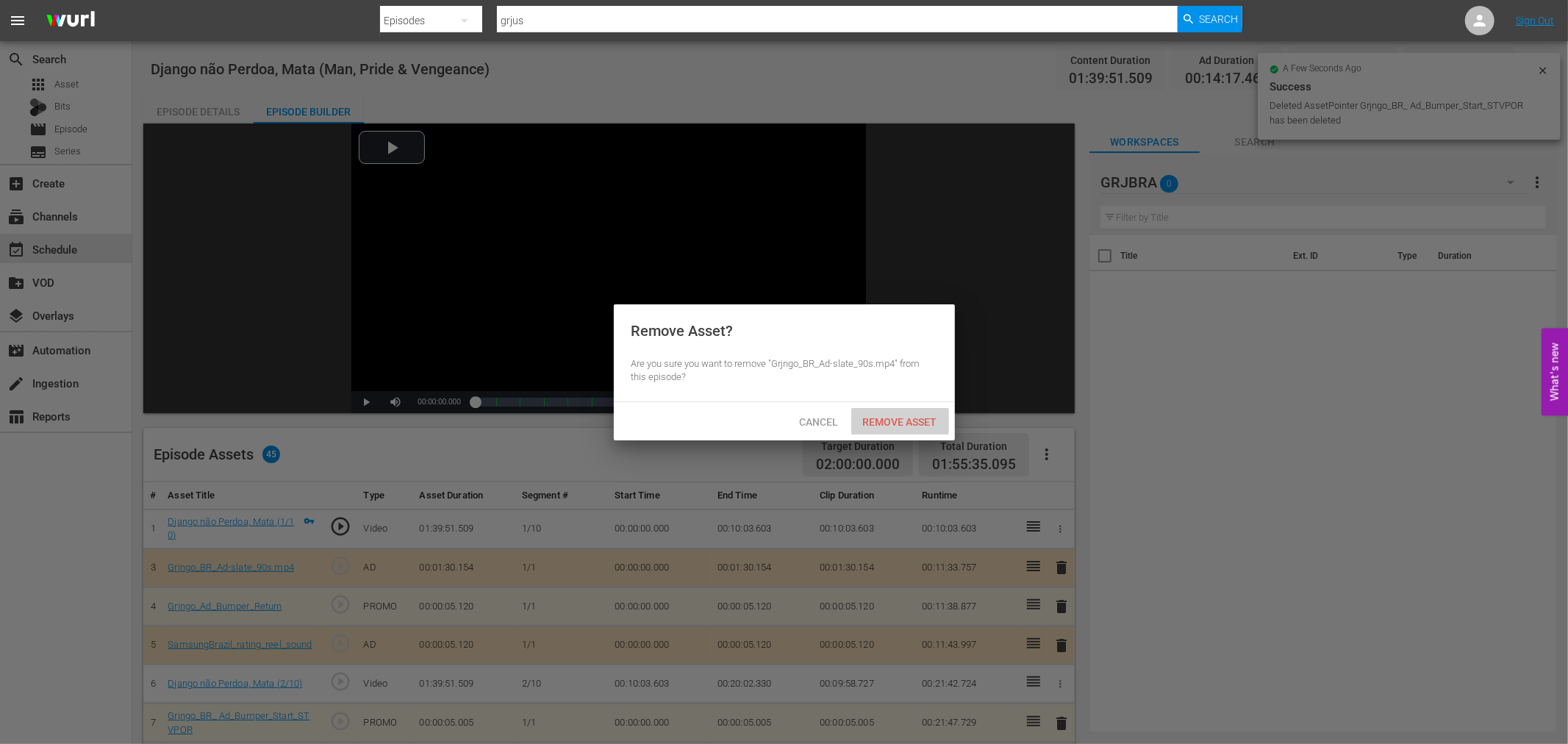
click at [910, 420] on span "Remove Asset" at bounding box center [900, 421] width 98 height 12
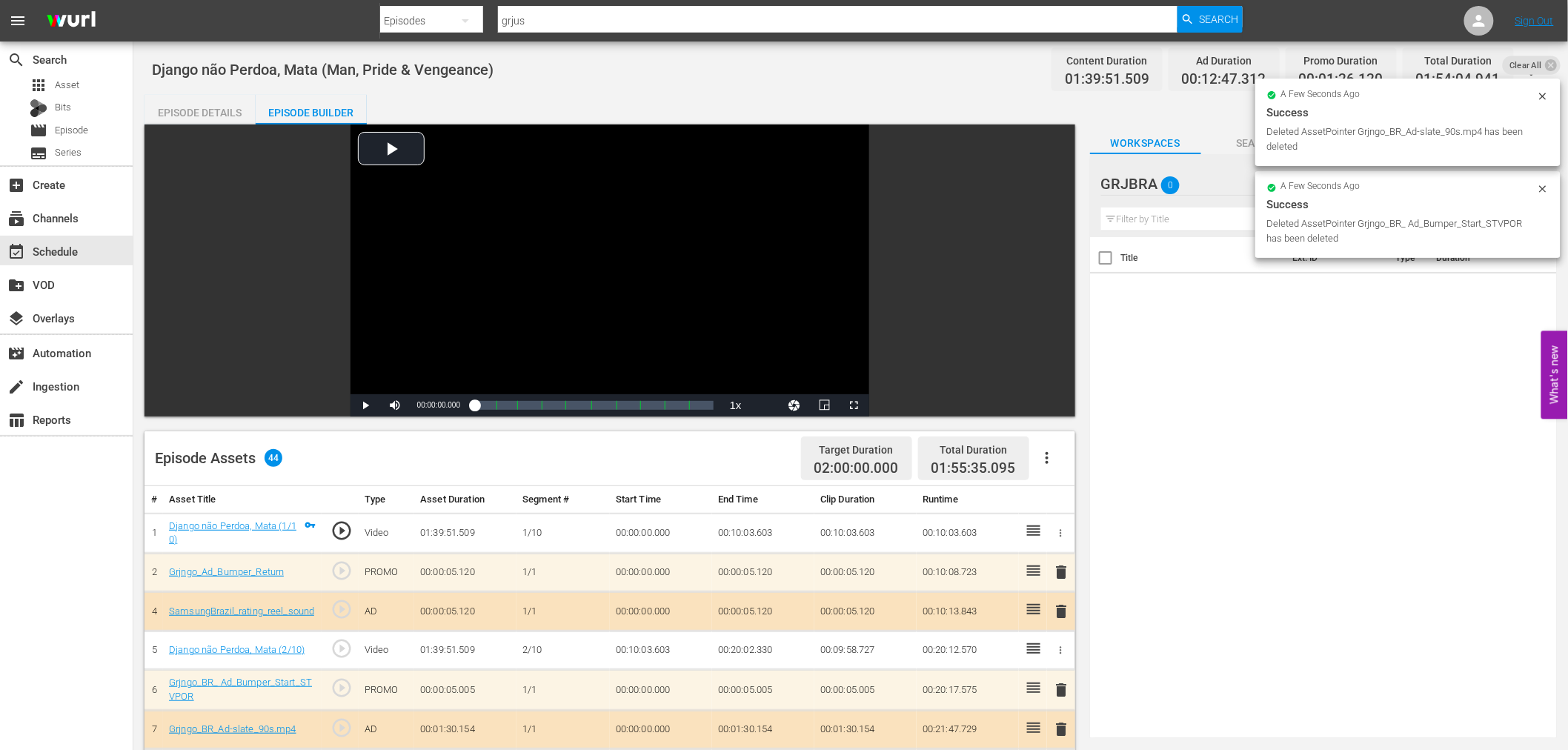
click at [1062, 570] on span "delete" at bounding box center [1062, 572] width 18 height 18
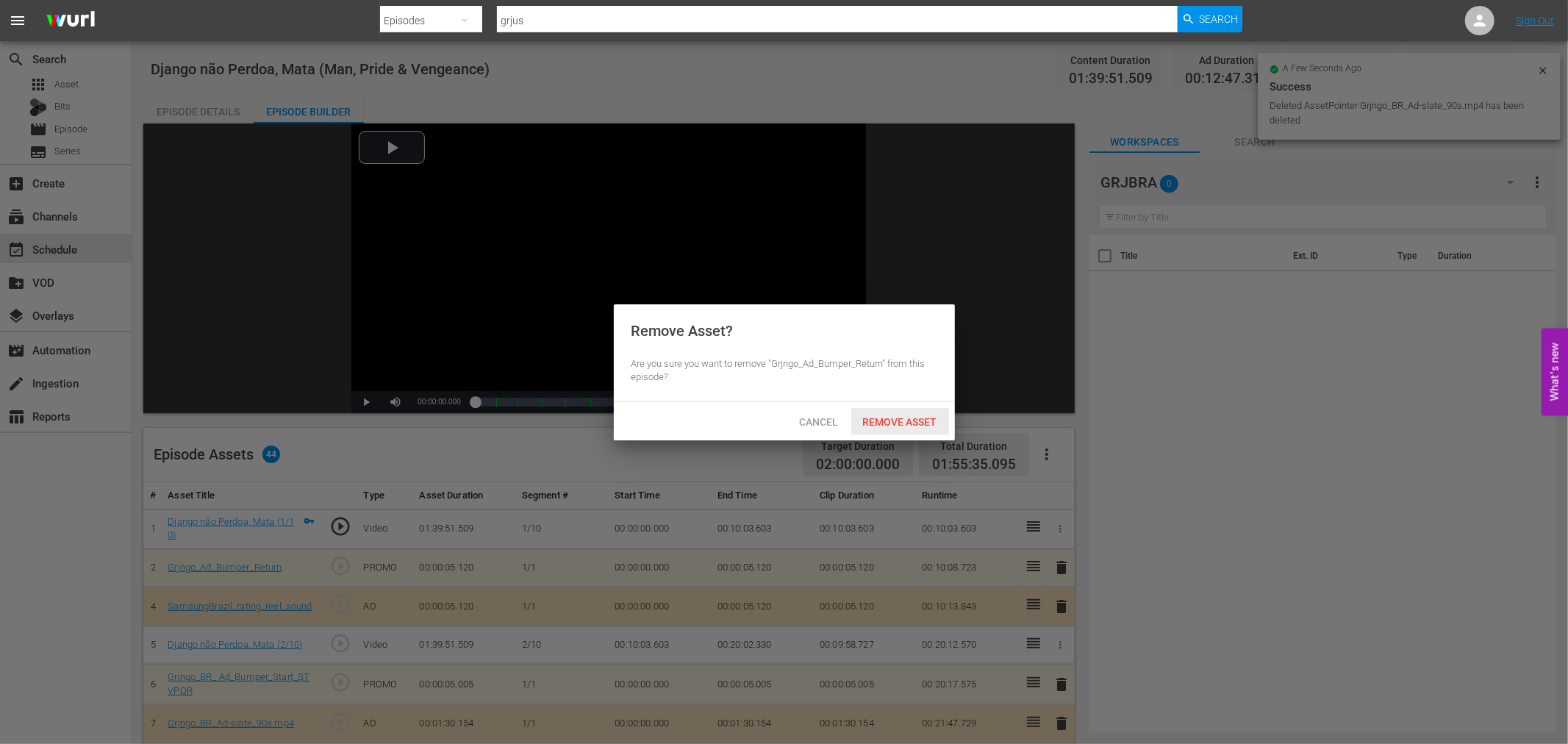
click at [890, 416] on span "Remove Asset" at bounding box center [900, 421] width 98 height 12
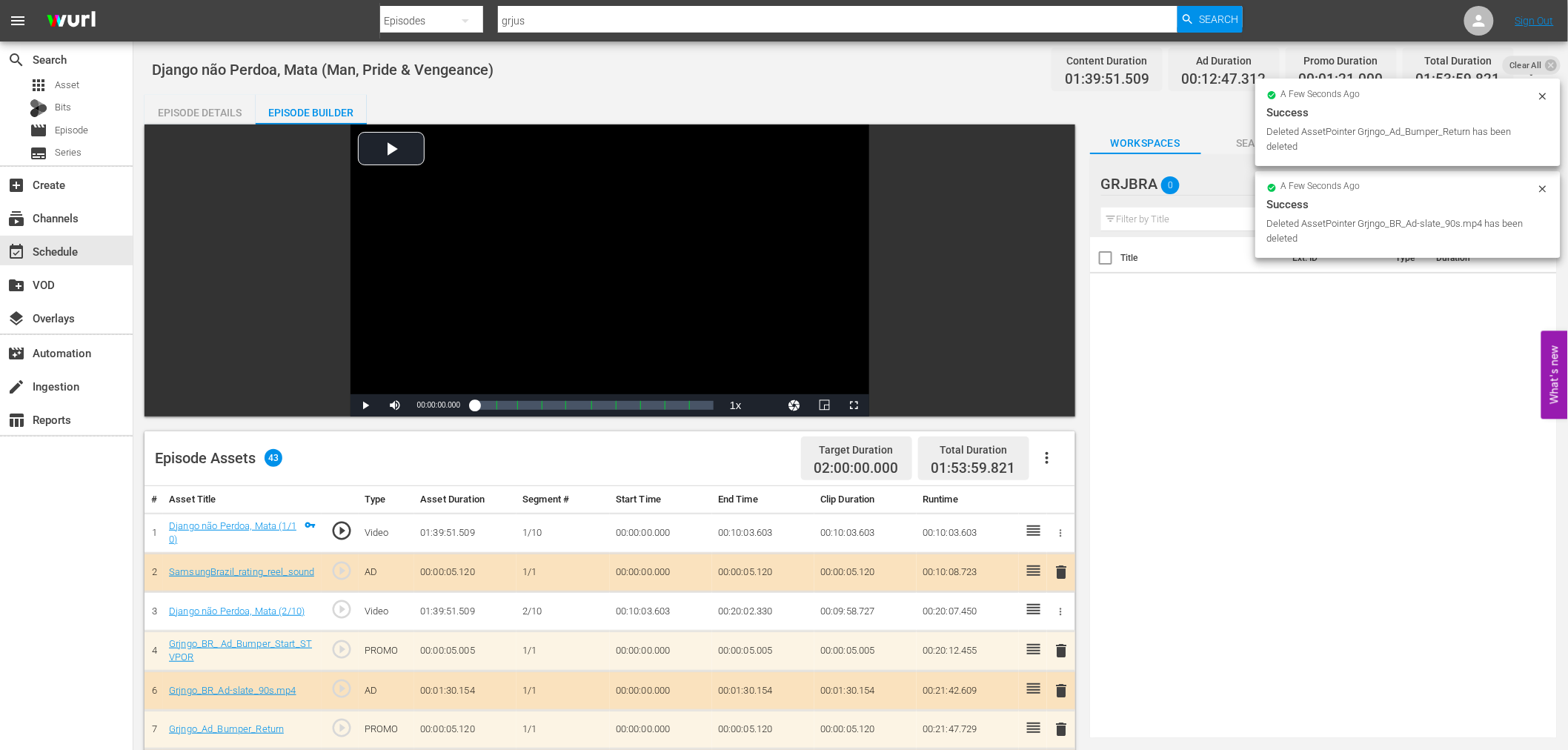
click at [1063, 571] on span "delete" at bounding box center [1062, 572] width 18 height 18
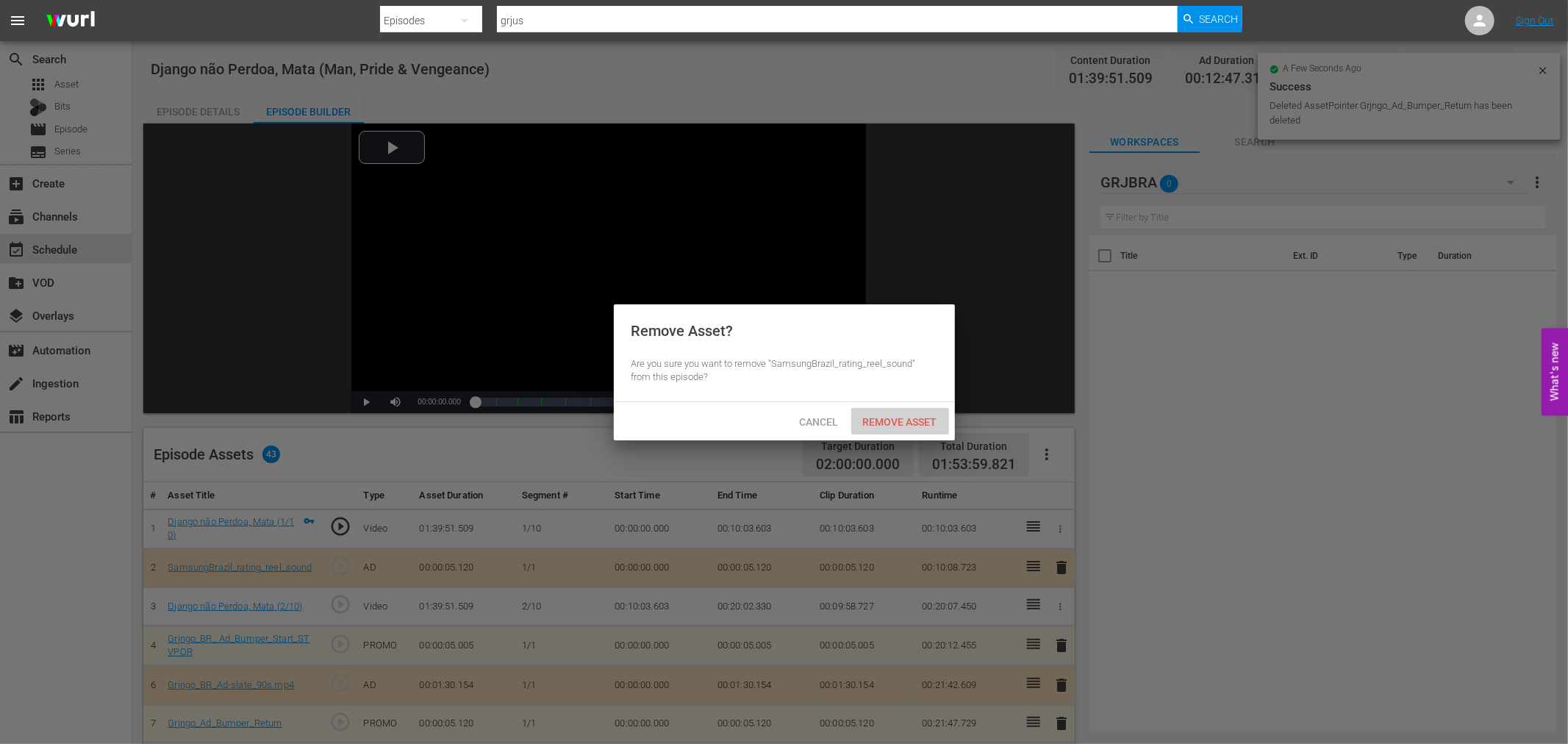
click at [897, 417] on span "Remove Asset" at bounding box center [900, 421] width 98 height 12
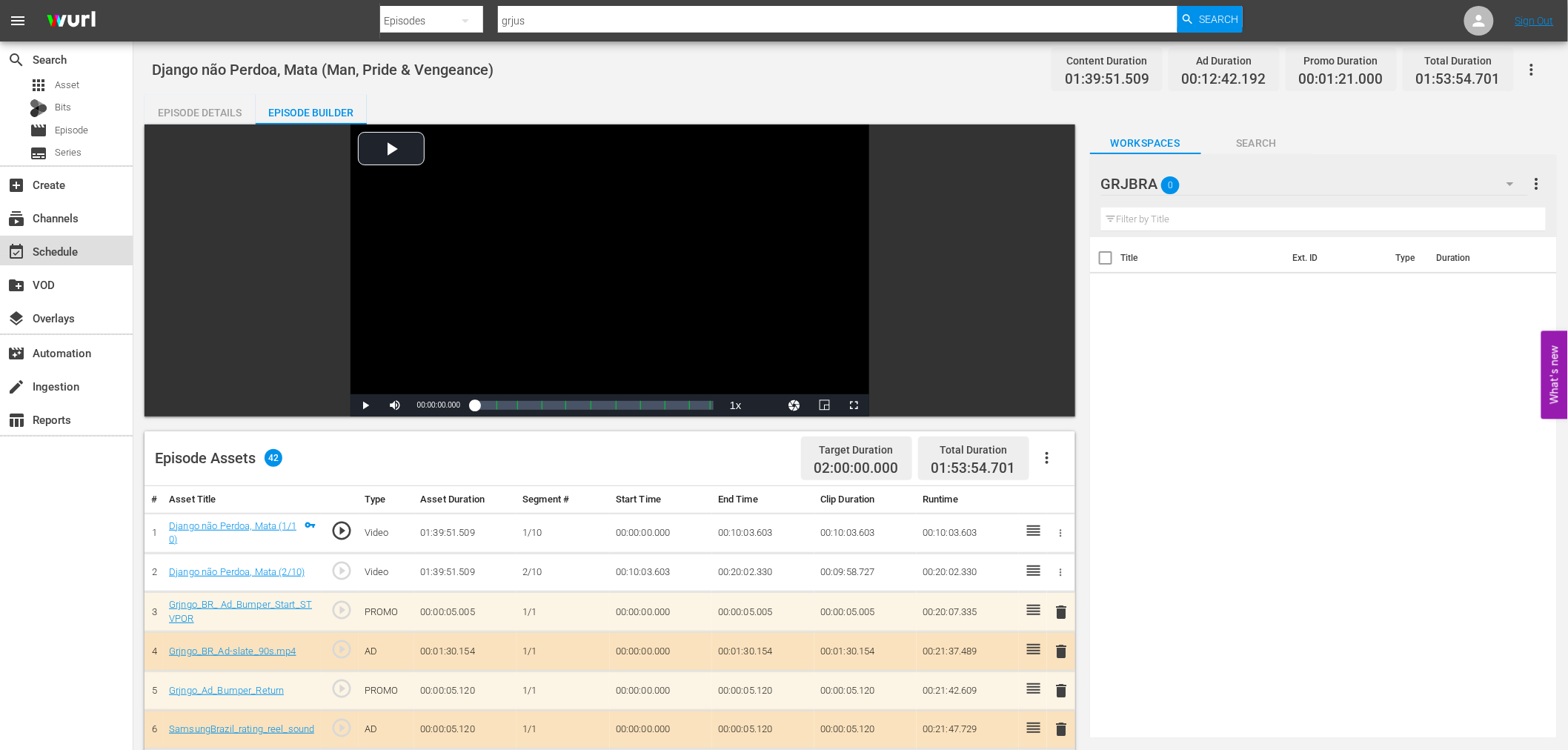
click at [67, 248] on div "event_available Schedule" at bounding box center [41, 248] width 83 height 13
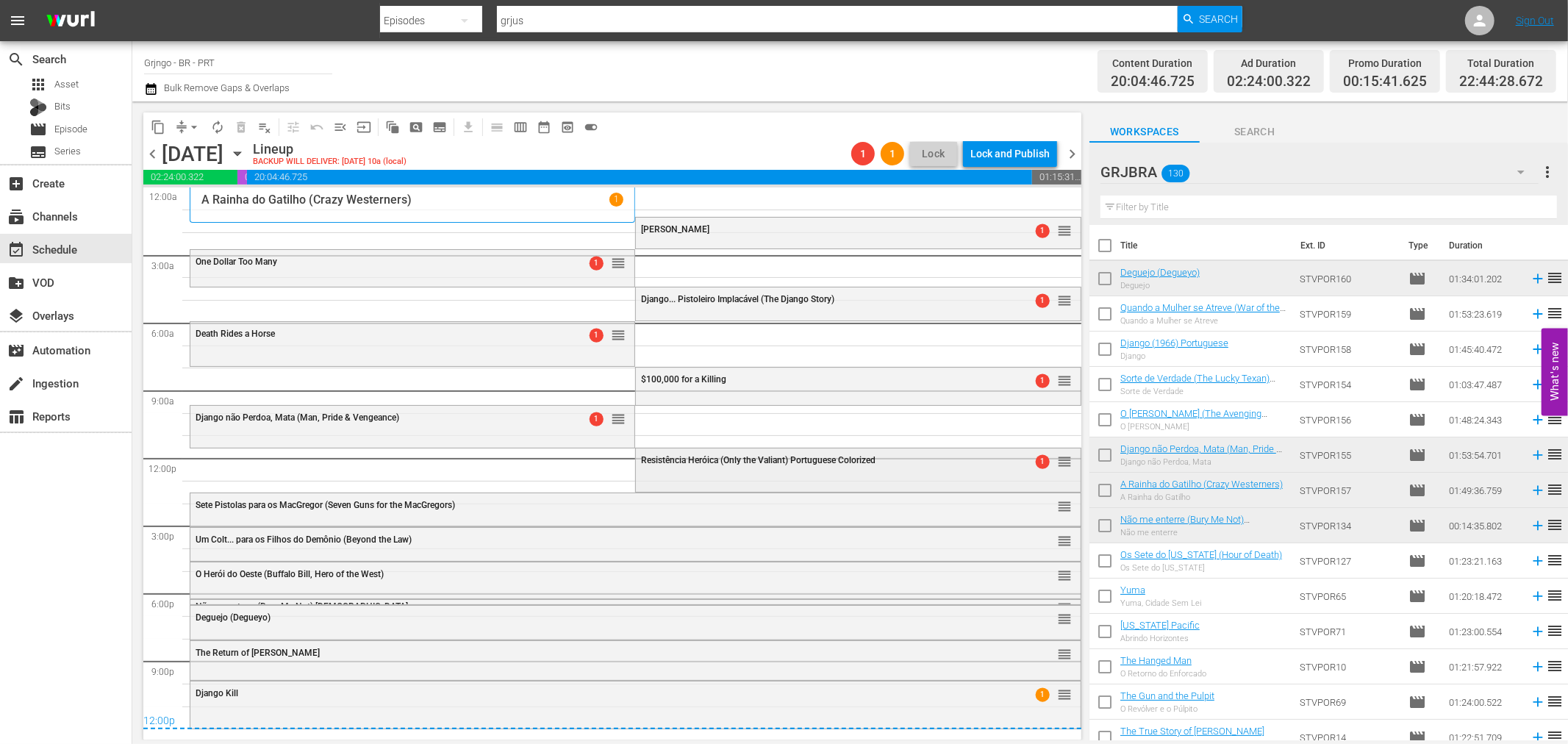
click at [736, 460] on span "Resistência Heróica (Only the Valiant) Portuguese Colorized" at bounding box center [757, 460] width 234 height 10
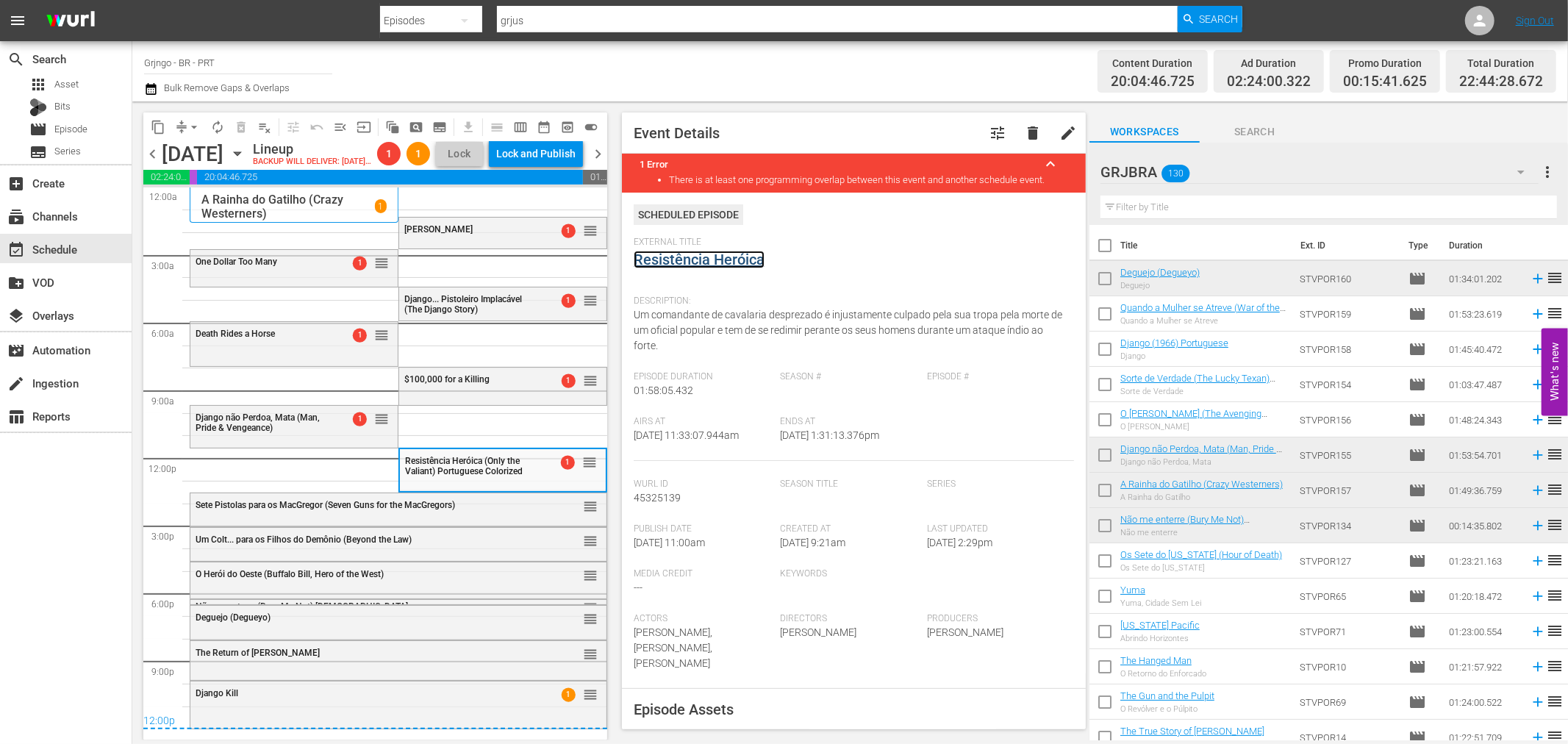
click at [692, 254] on link "Resistência Heróica" at bounding box center [699, 259] width 131 height 18
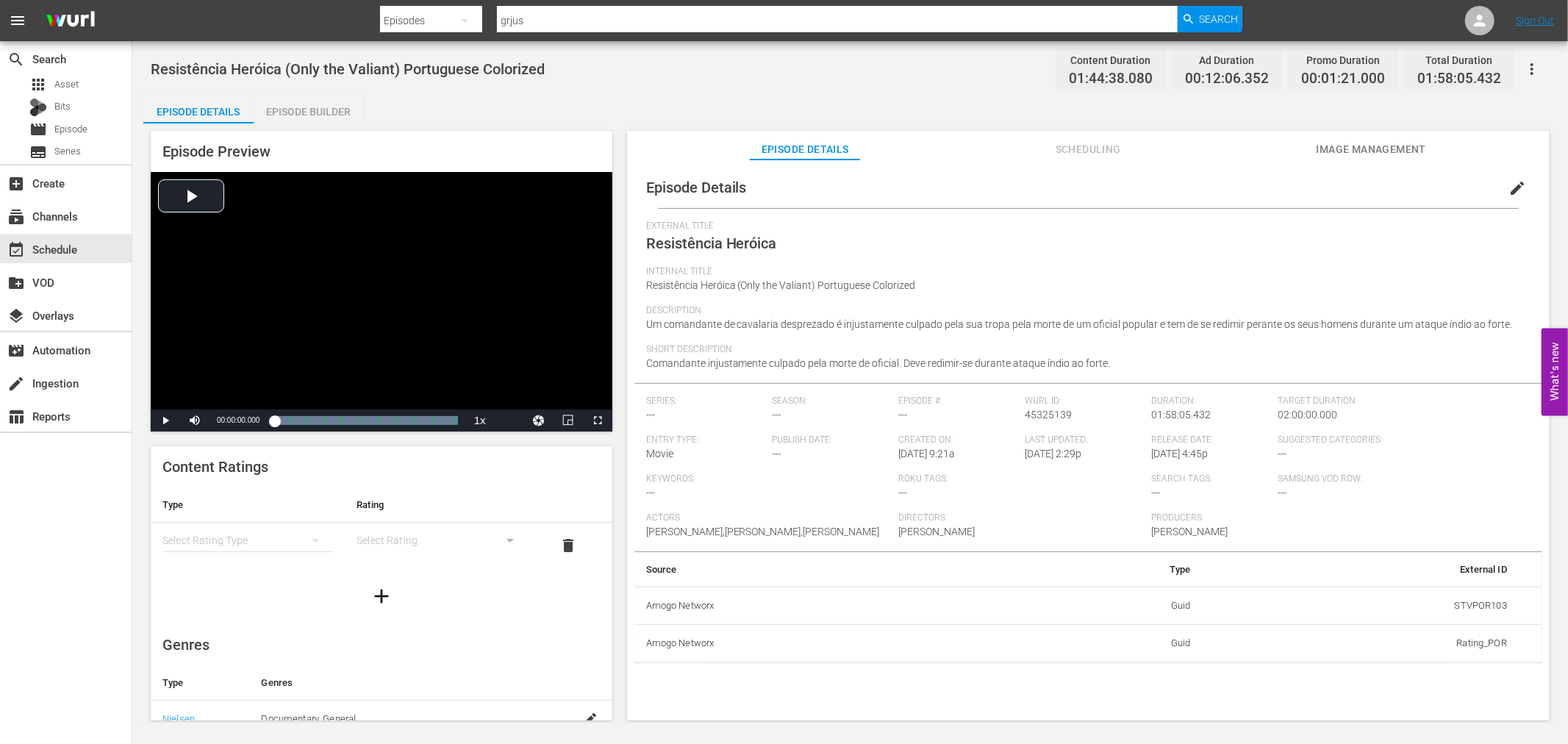
click at [320, 106] on div "Episode Builder" at bounding box center [308, 112] width 111 height 36
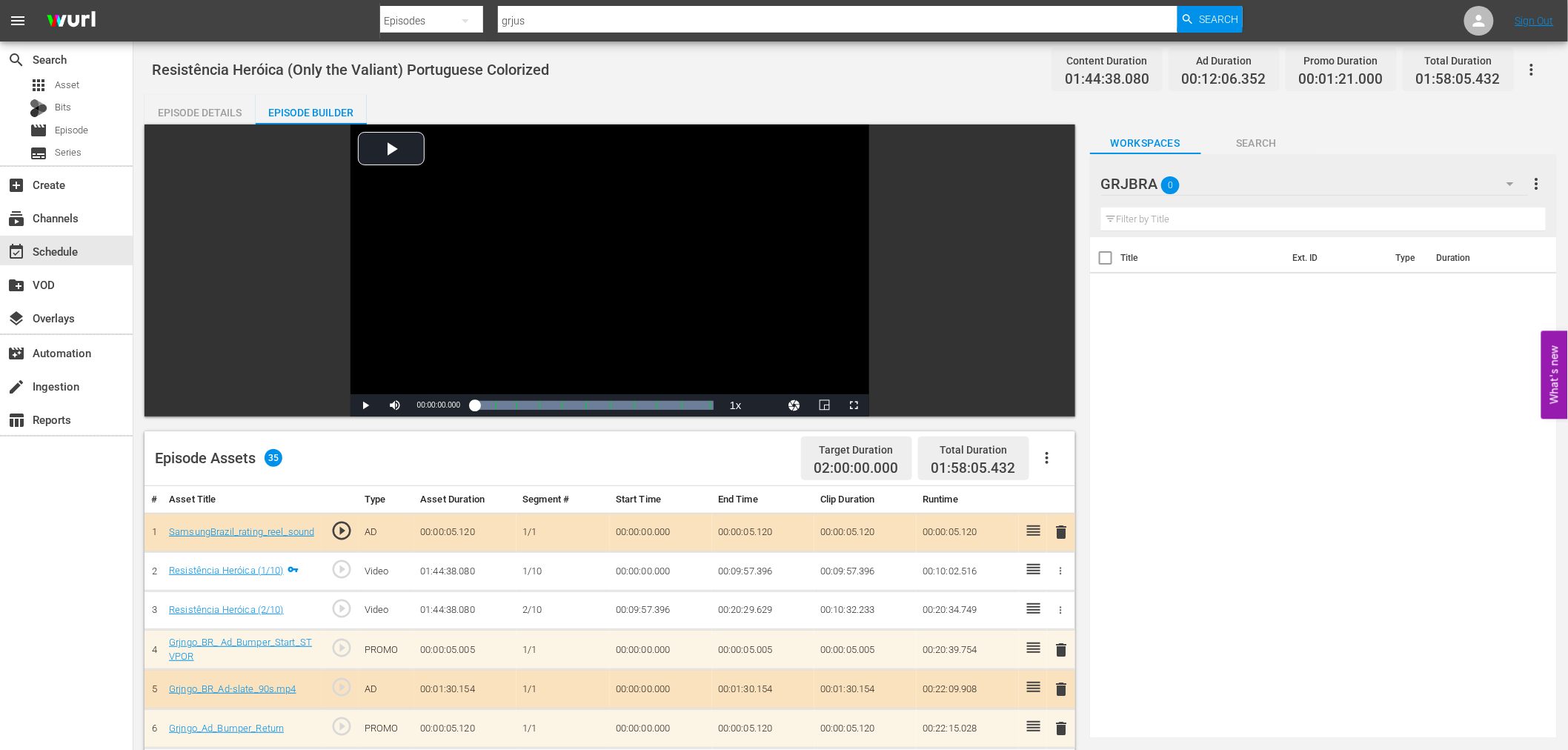
click at [1042, 455] on icon "button" at bounding box center [1047, 457] width 18 height 18
click at [1042, 501] on div "Clear Ads" at bounding box center [1091, 499] width 100 height 36
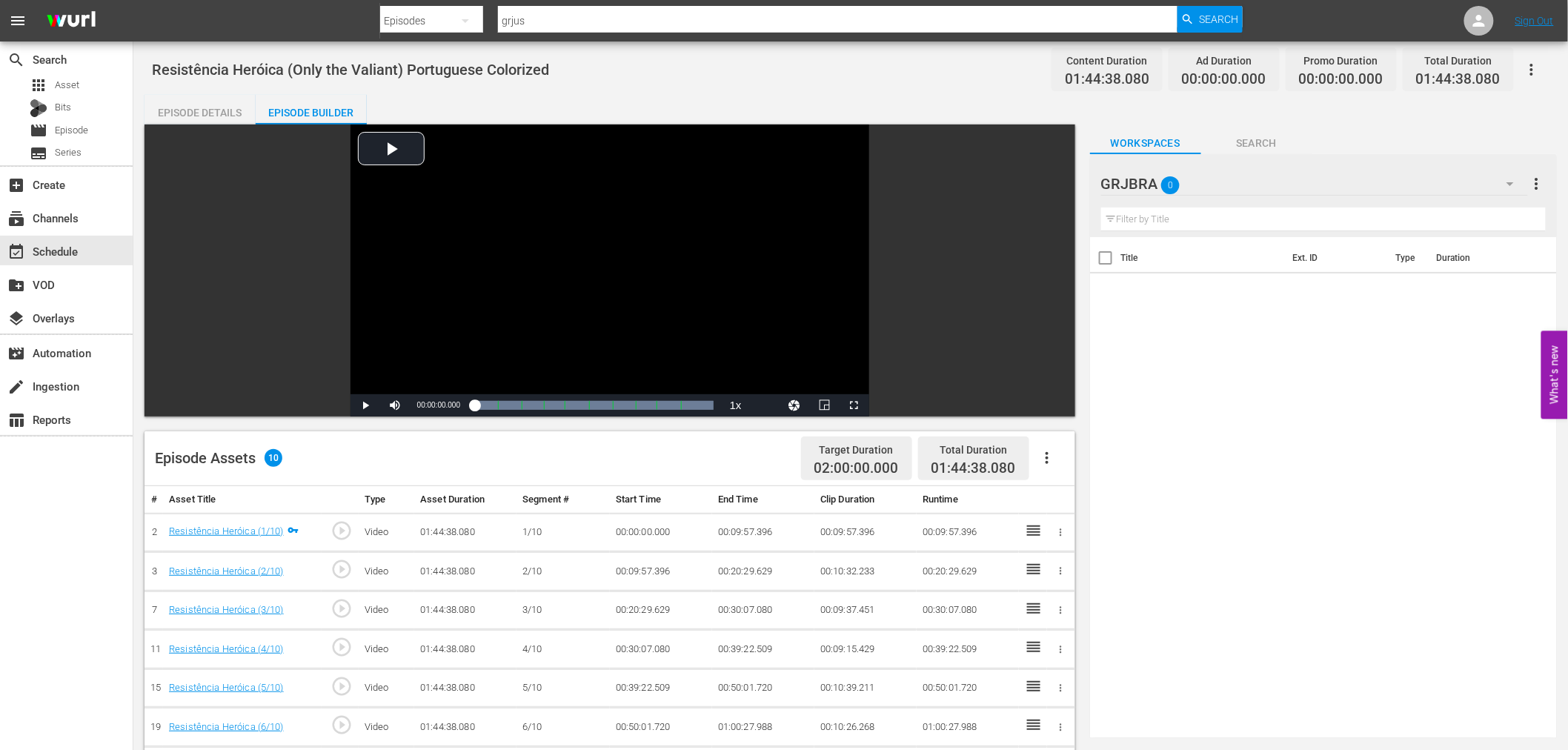
click at [1047, 460] on icon "button" at bounding box center [1047, 457] width 3 height 12
click at [1038, 457] on div "Fill with Ads" at bounding box center [1091, 464] width 125 height 36
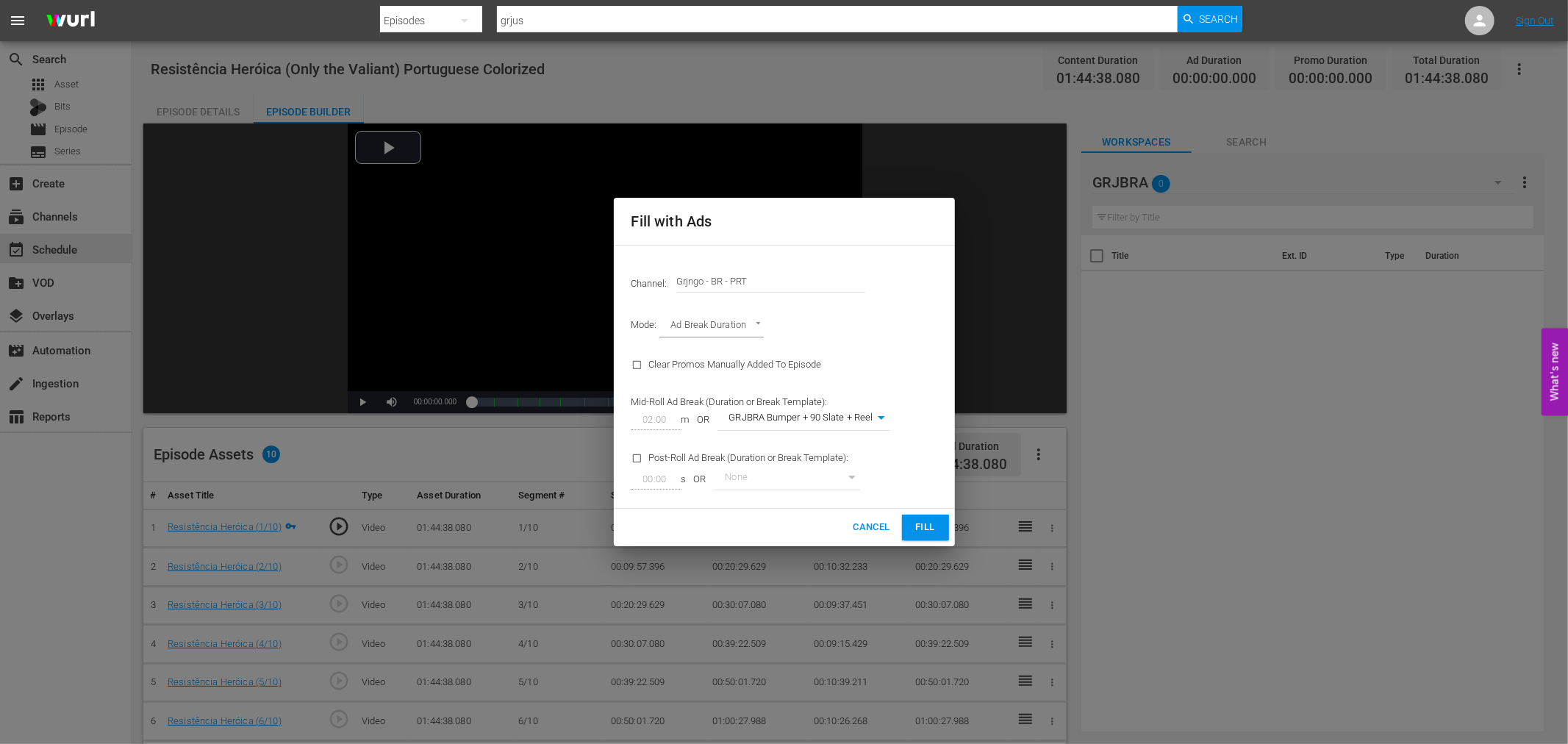
click at [930, 519] on span "Fill" at bounding box center [925, 527] width 23 height 17
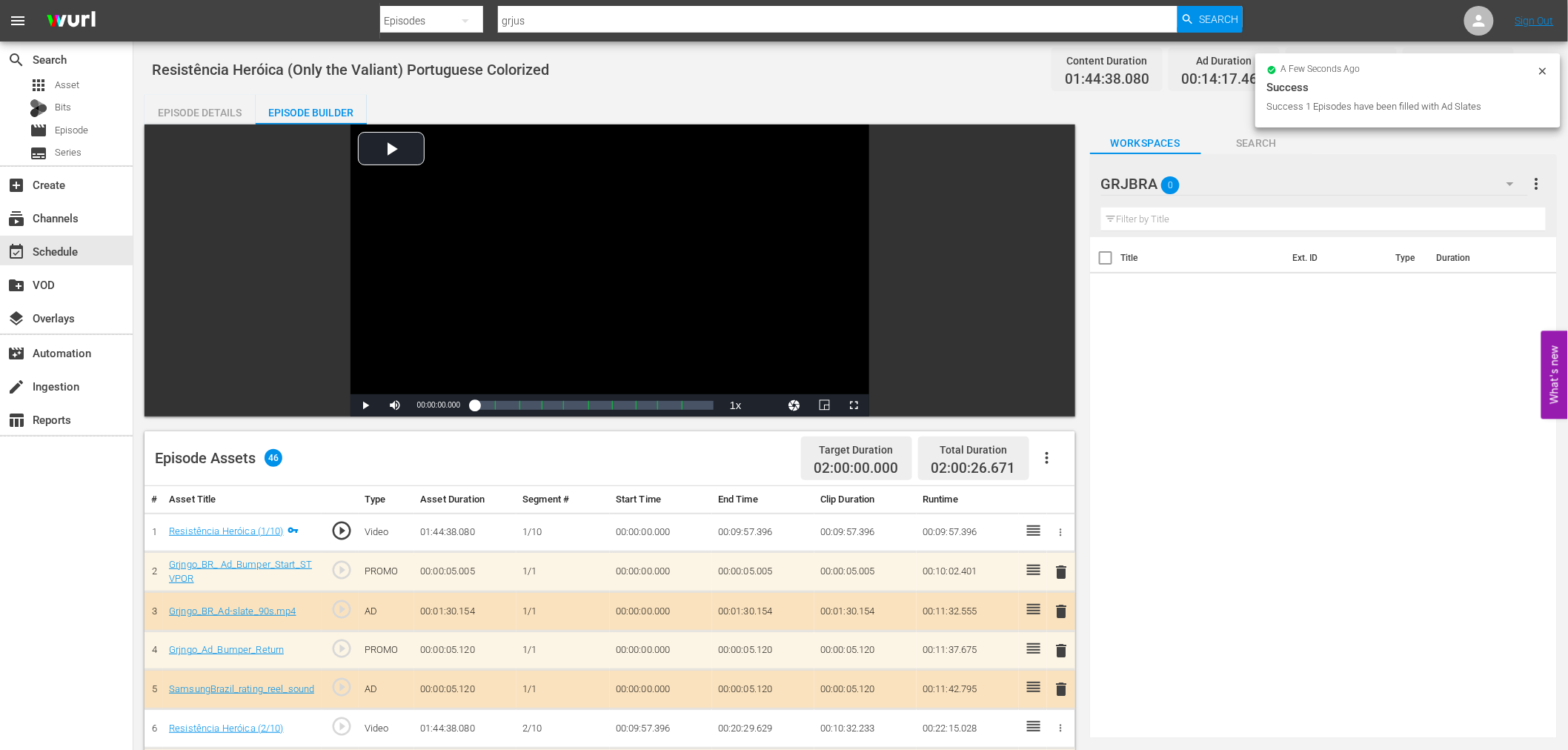
click at [1059, 566] on span "delete" at bounding box center [1062, 572] width 18 height 18
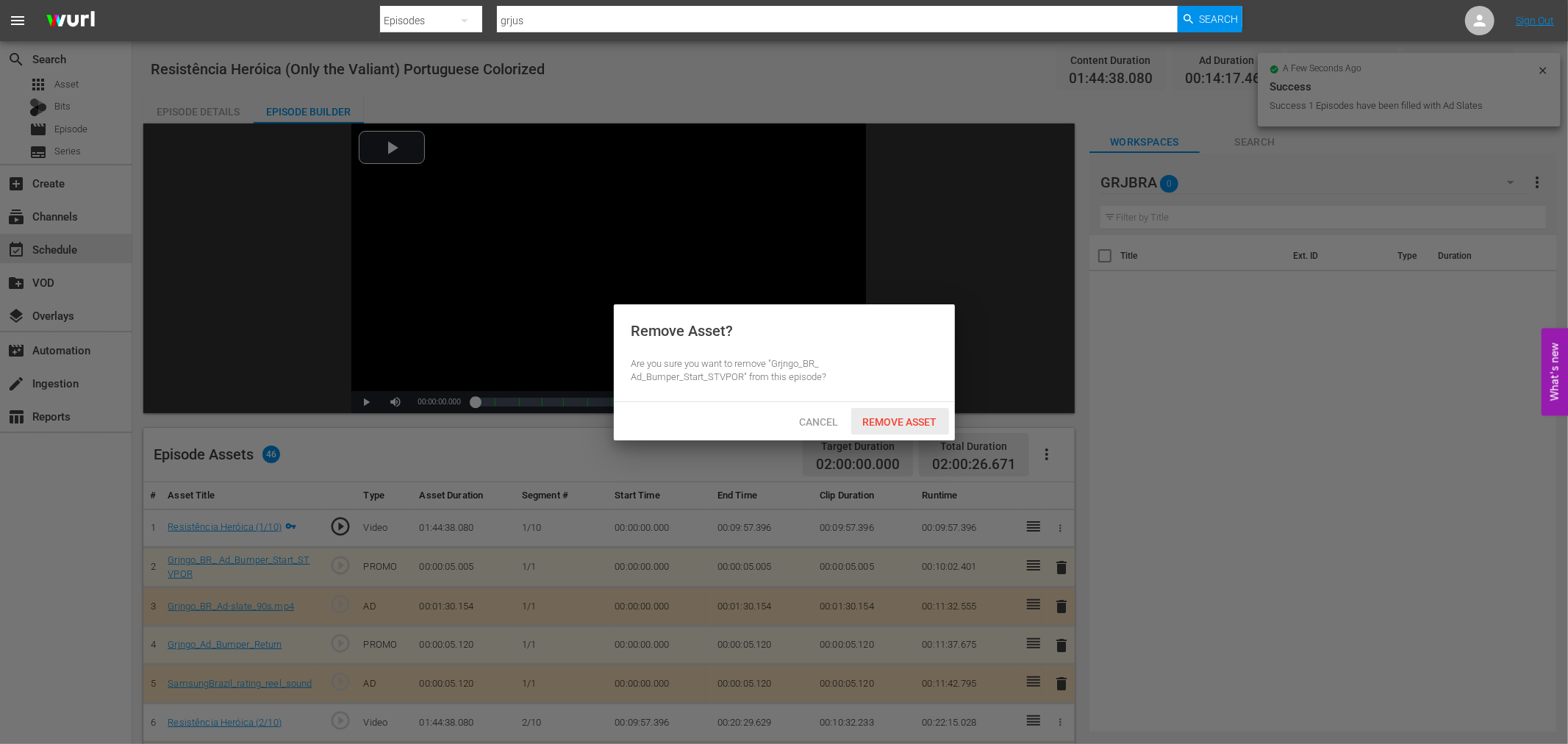
click at [922, 416] on span "Remove Asset" at bounding box center [900, 421] width 98 height 12
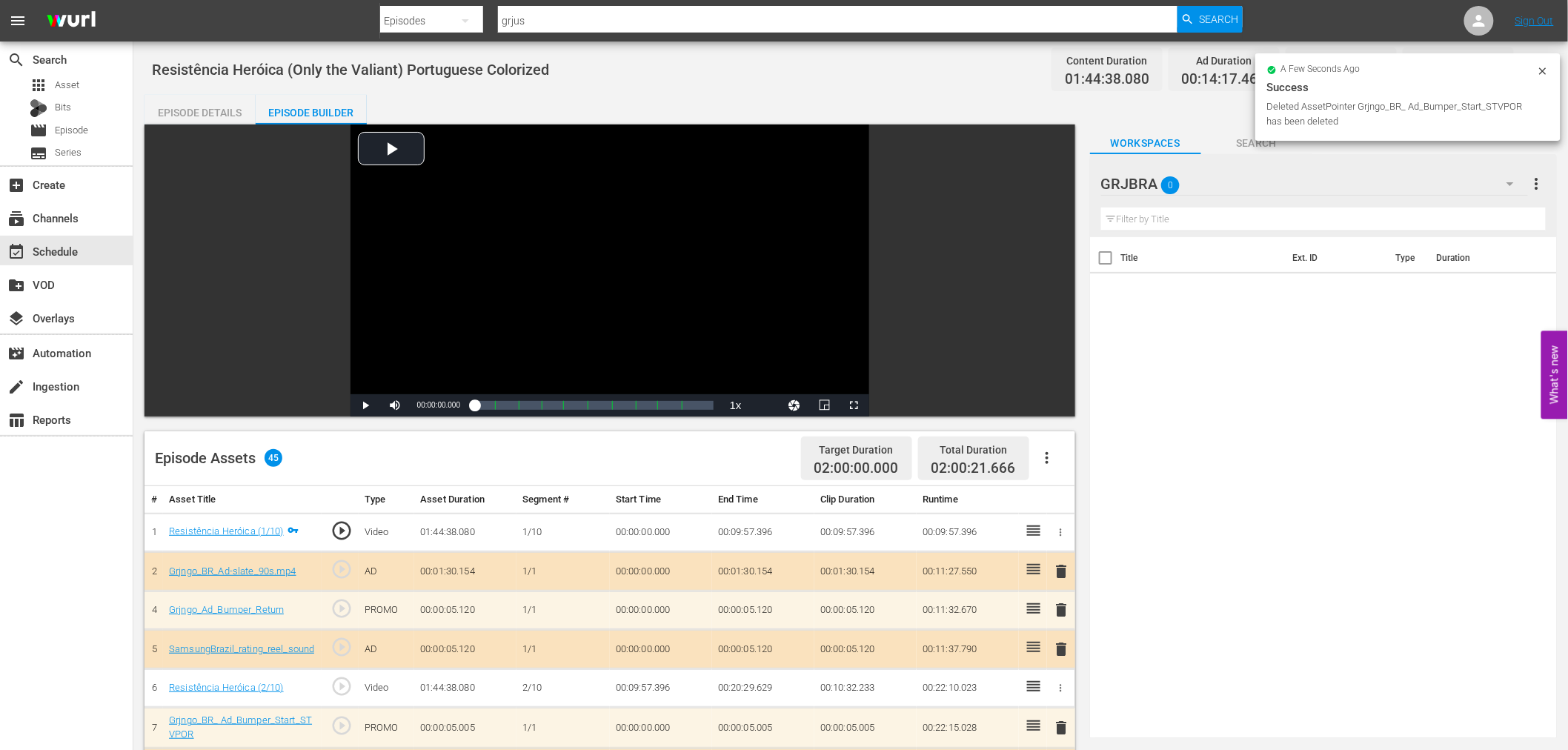
click at [1062, 570] on span "delete" at bounding box center [1062, 571] width 18 height 18
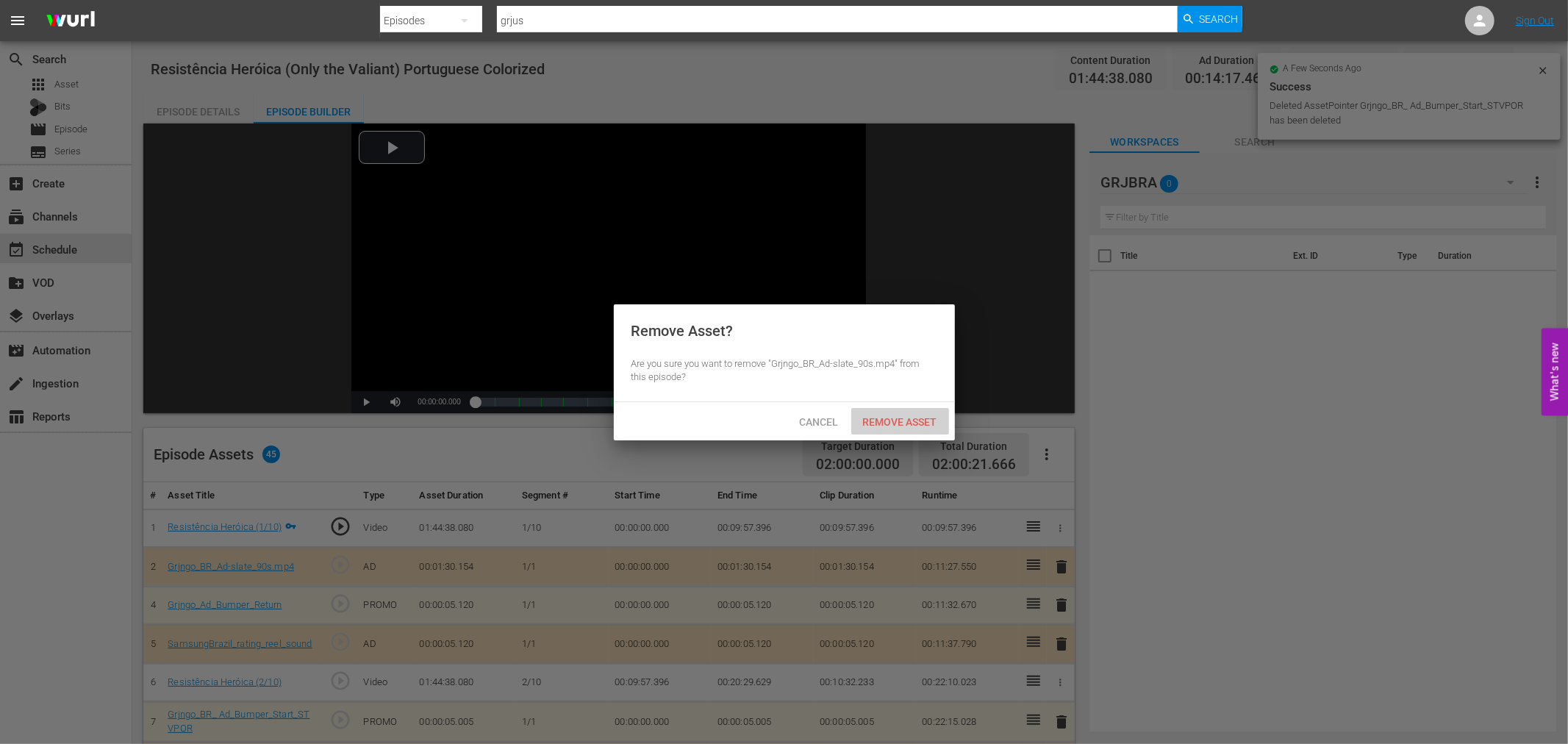
click at [926, 421] on span "Remove Asset" at bounding box center [900, 421] width 98 height 12
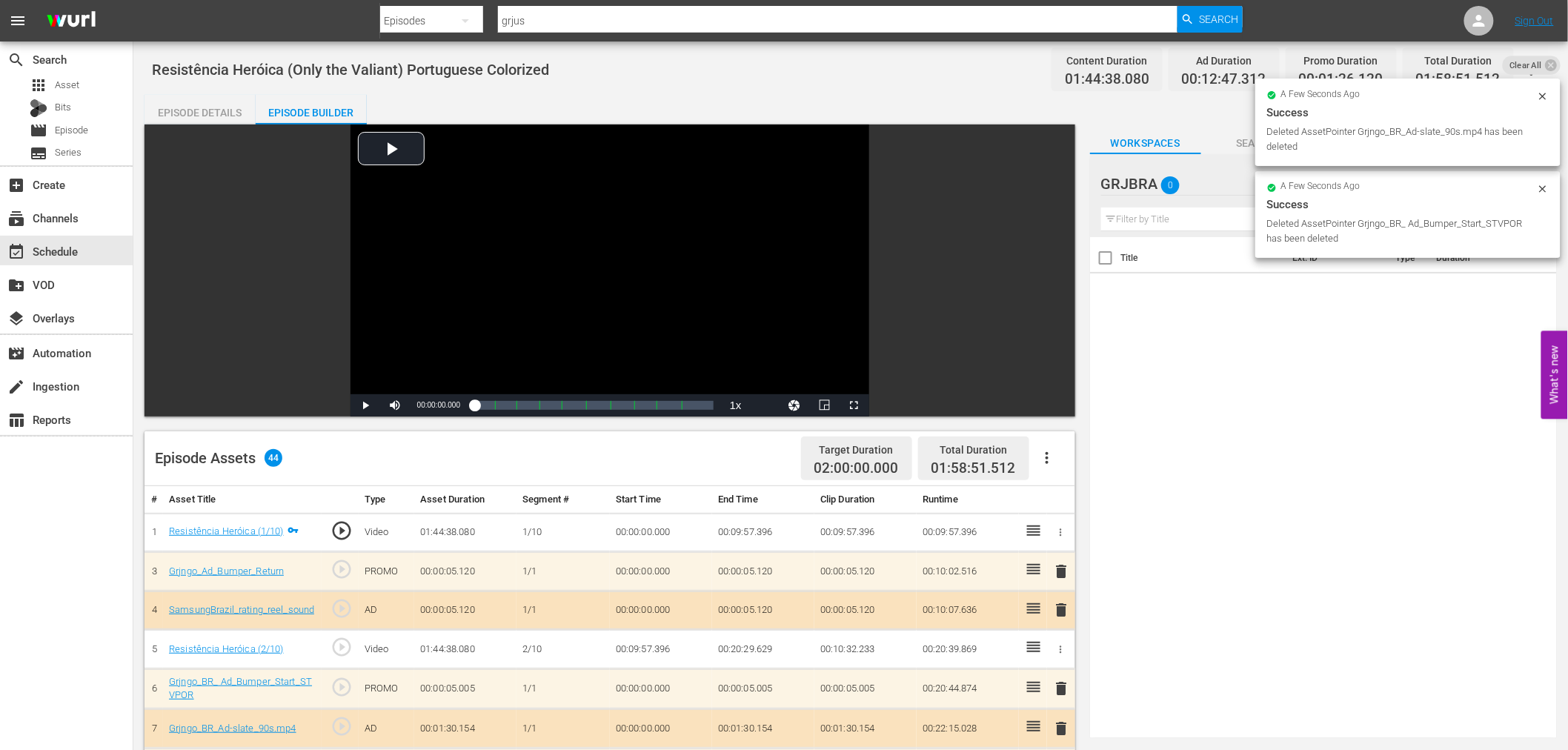
drag, startPoint x: 1060, startPoint y: 569, endPoint x: 1043, endPoint y: 554, distance: 22.7
click at [1062, 568] on span "delete" at bounding box center [1062, 571] width 18 height 18
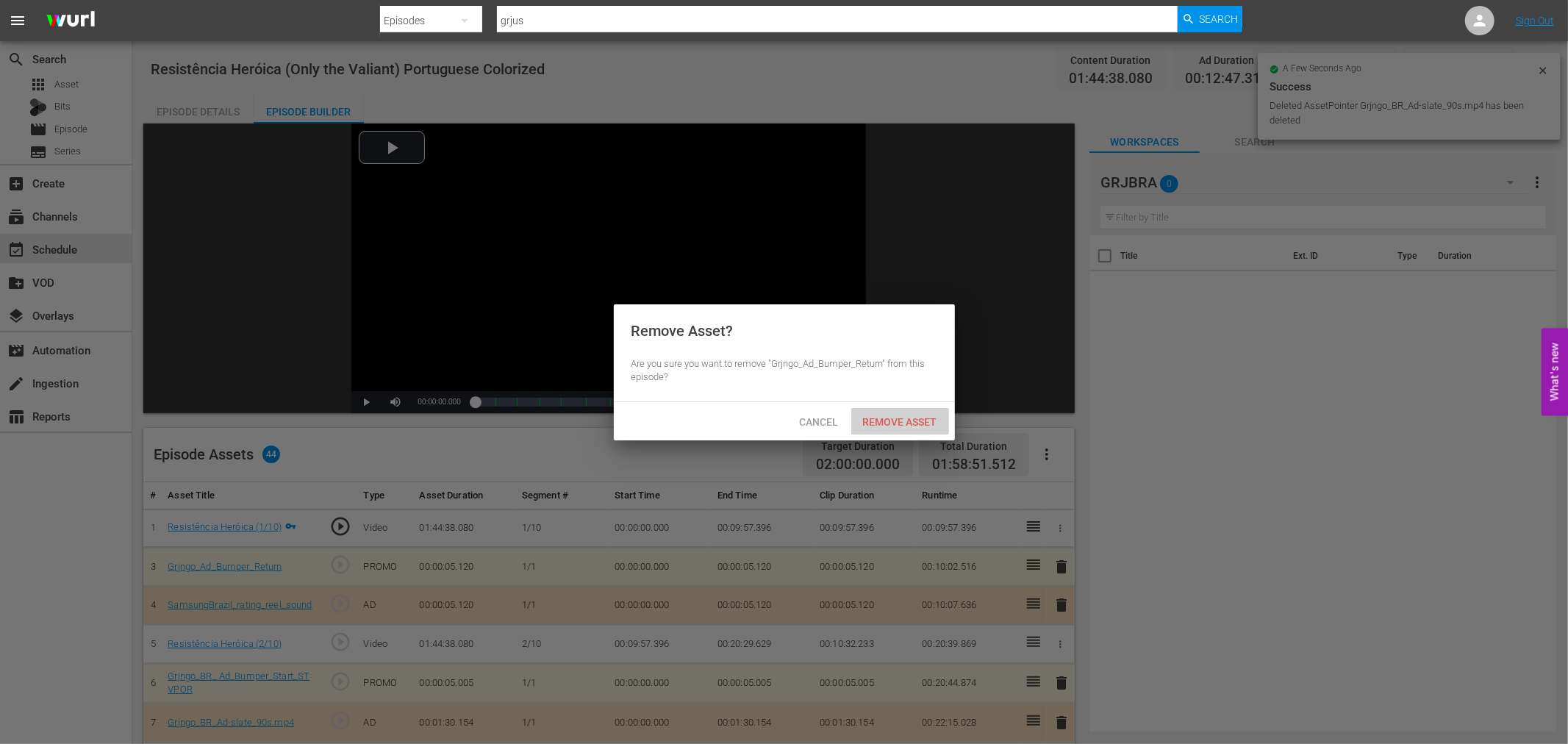
click at [893, 423] on span "Remove Asset" at bounding box center [900, 421] width 98 height 12
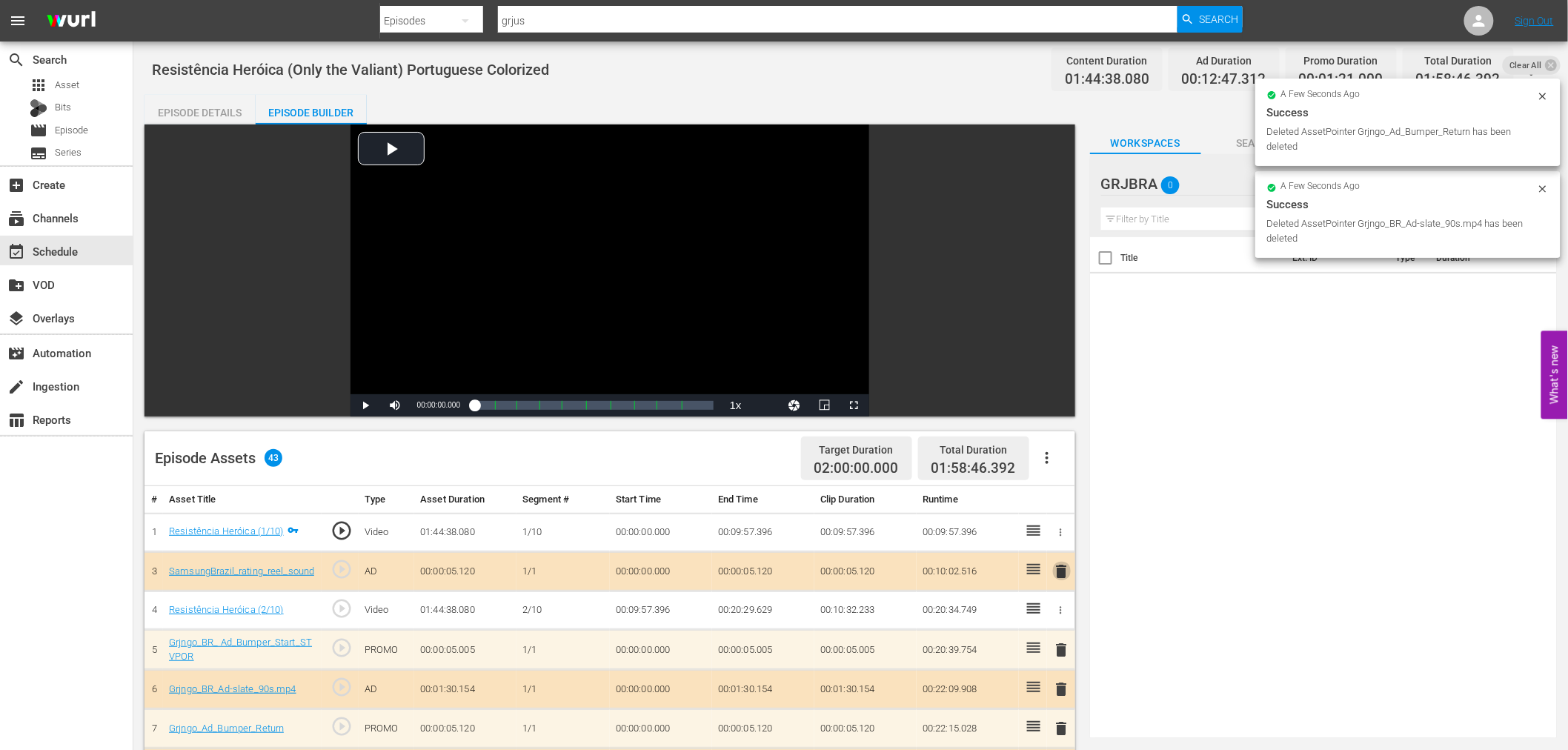
click at [1063, 565] on span "delete" at bounding box center [1062, 571] width 18 height 18
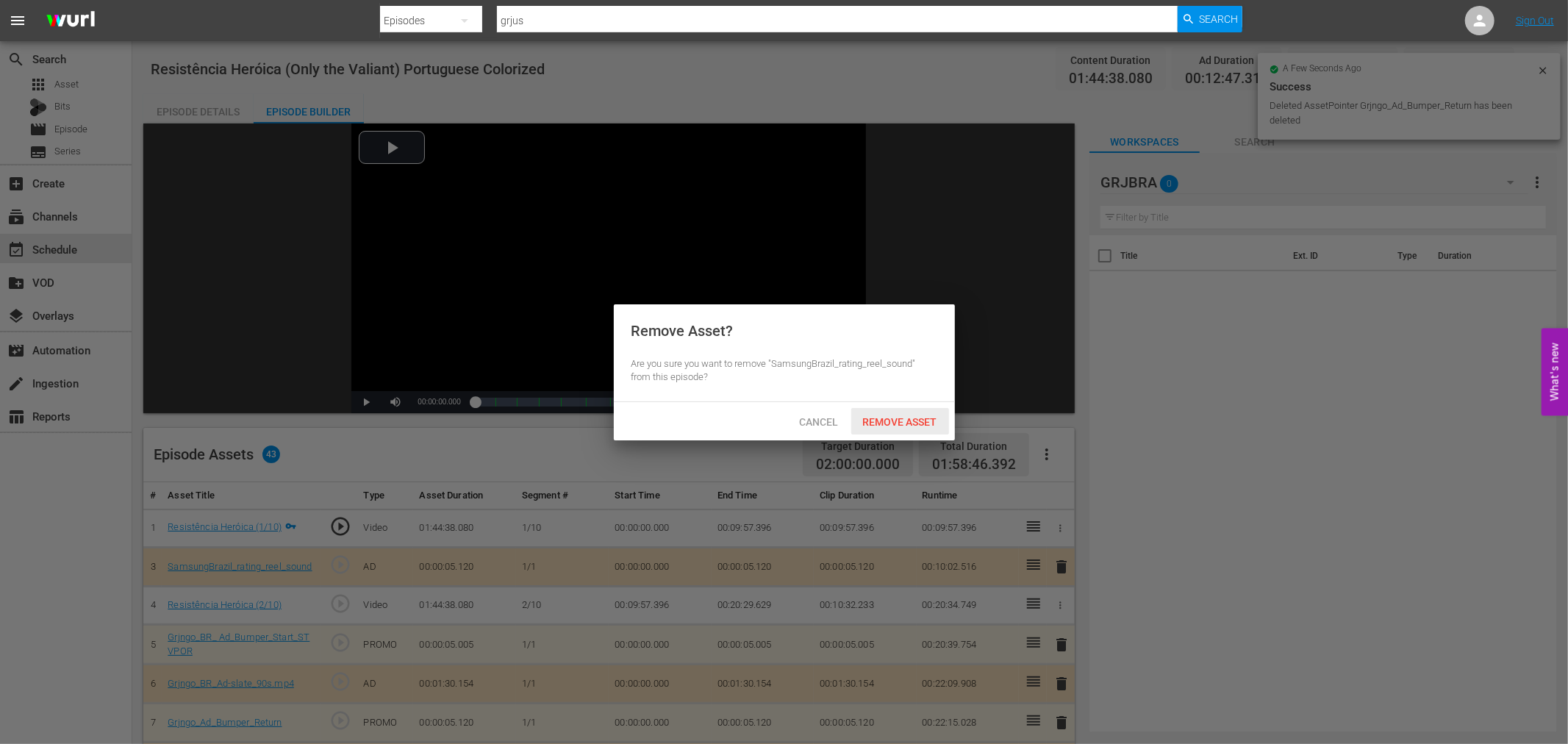
click at [910, 422] on span "Remove Asset" at bounding box center [900, 421] width 98 height 12
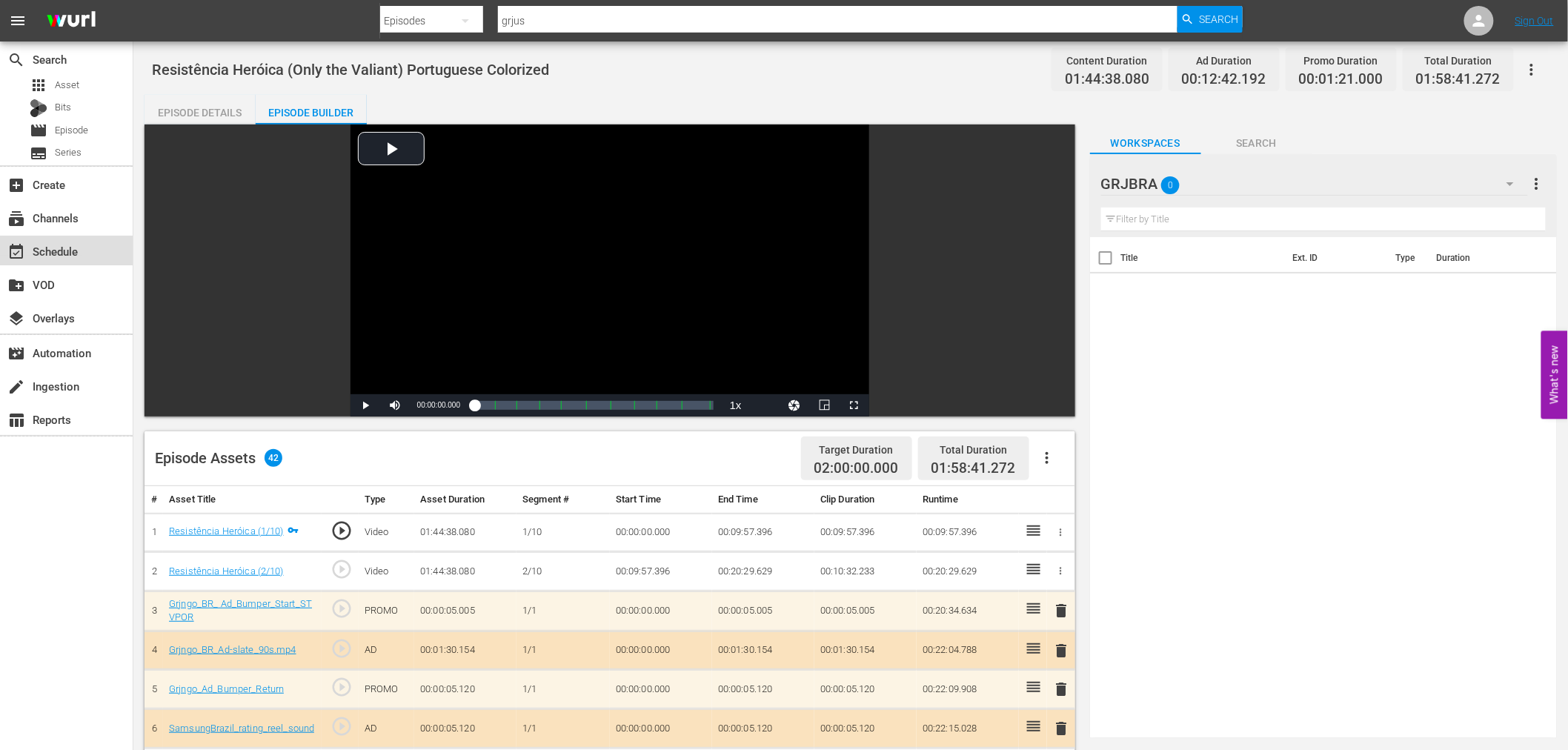
click at [79, 250] on div "event_available Schedule" at bounding box center [41, 248] width 83 height 13
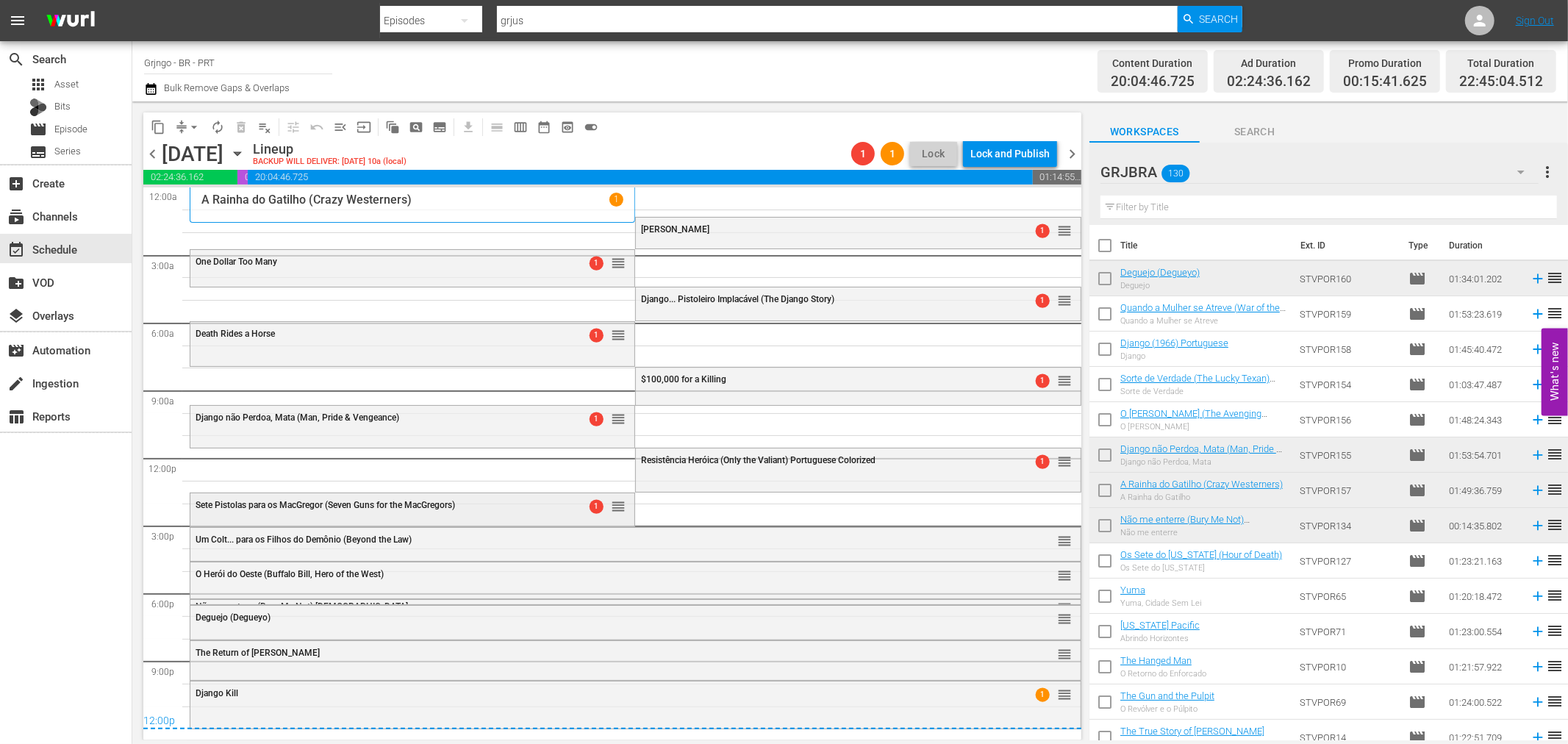
click at [483, 508] on div "Sete Pistolas para os MacGregor (Seven Guns for the MacGregors)" at bounding box center [375, 504] width 359 height 10
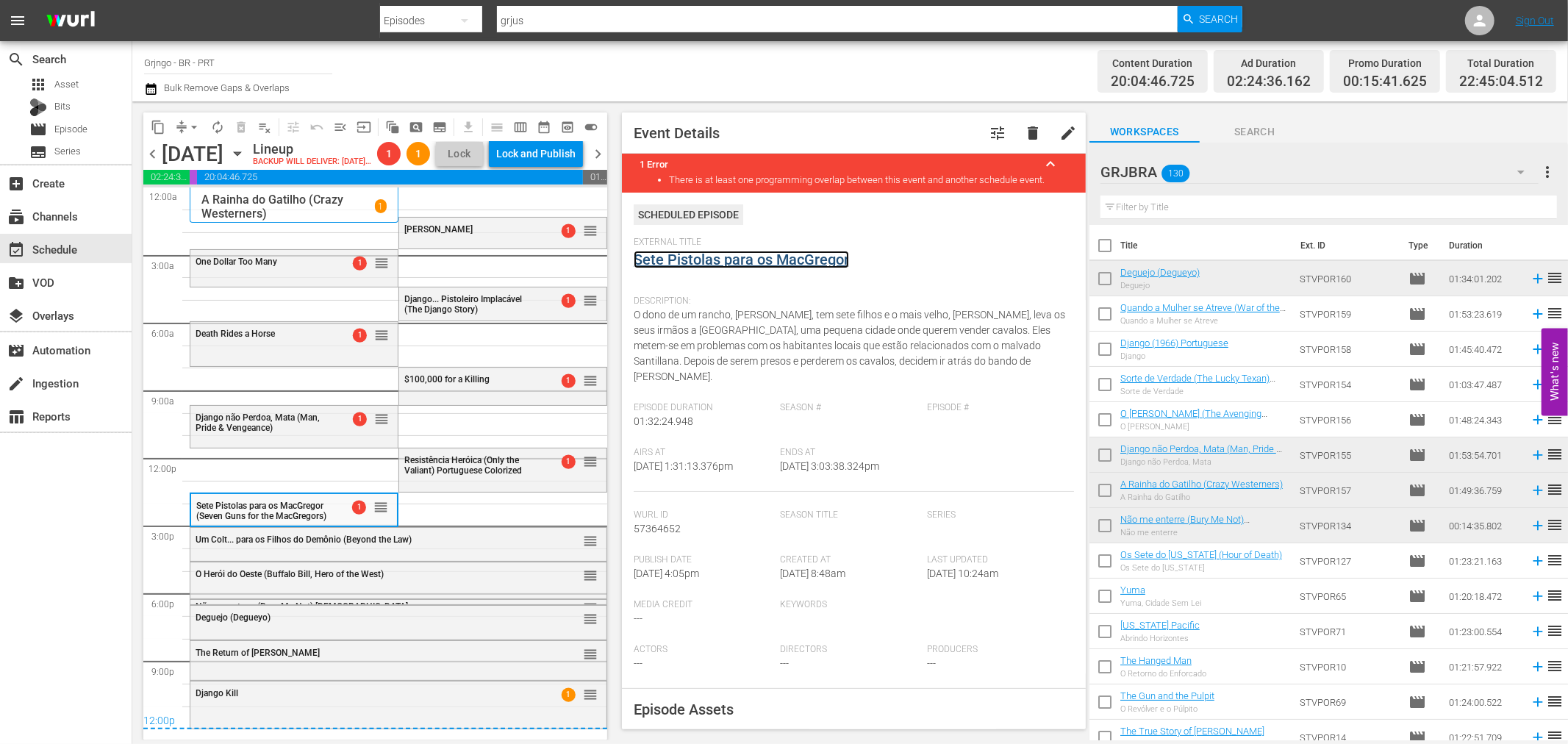
click at [659, 262] on link "Sete Pistolas para os MacGregor" at bounding box center [741, 259] width 216 height 18
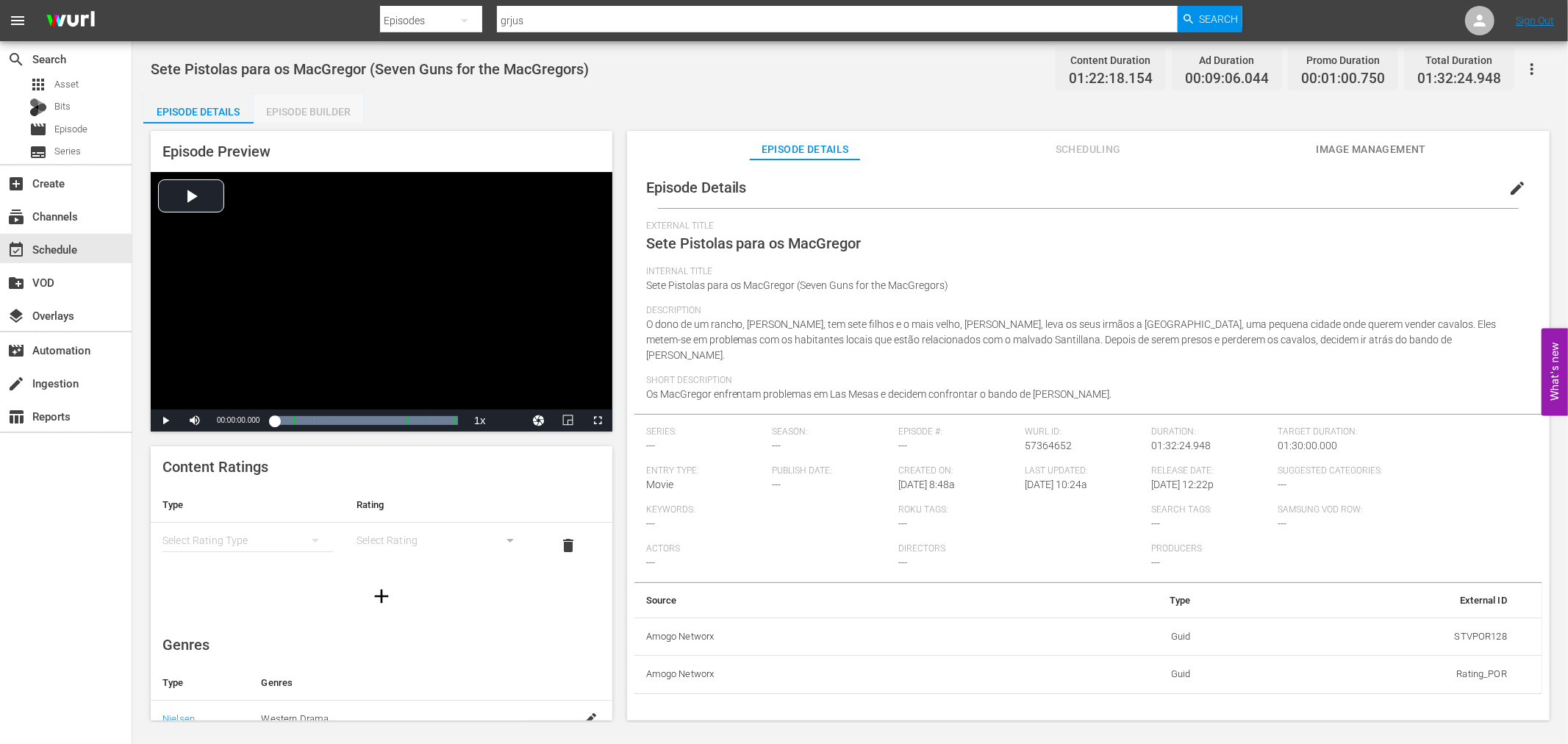
click at [321, 115] on div "Episode Builder" at bounding box center [308, 112] width 111 height 36
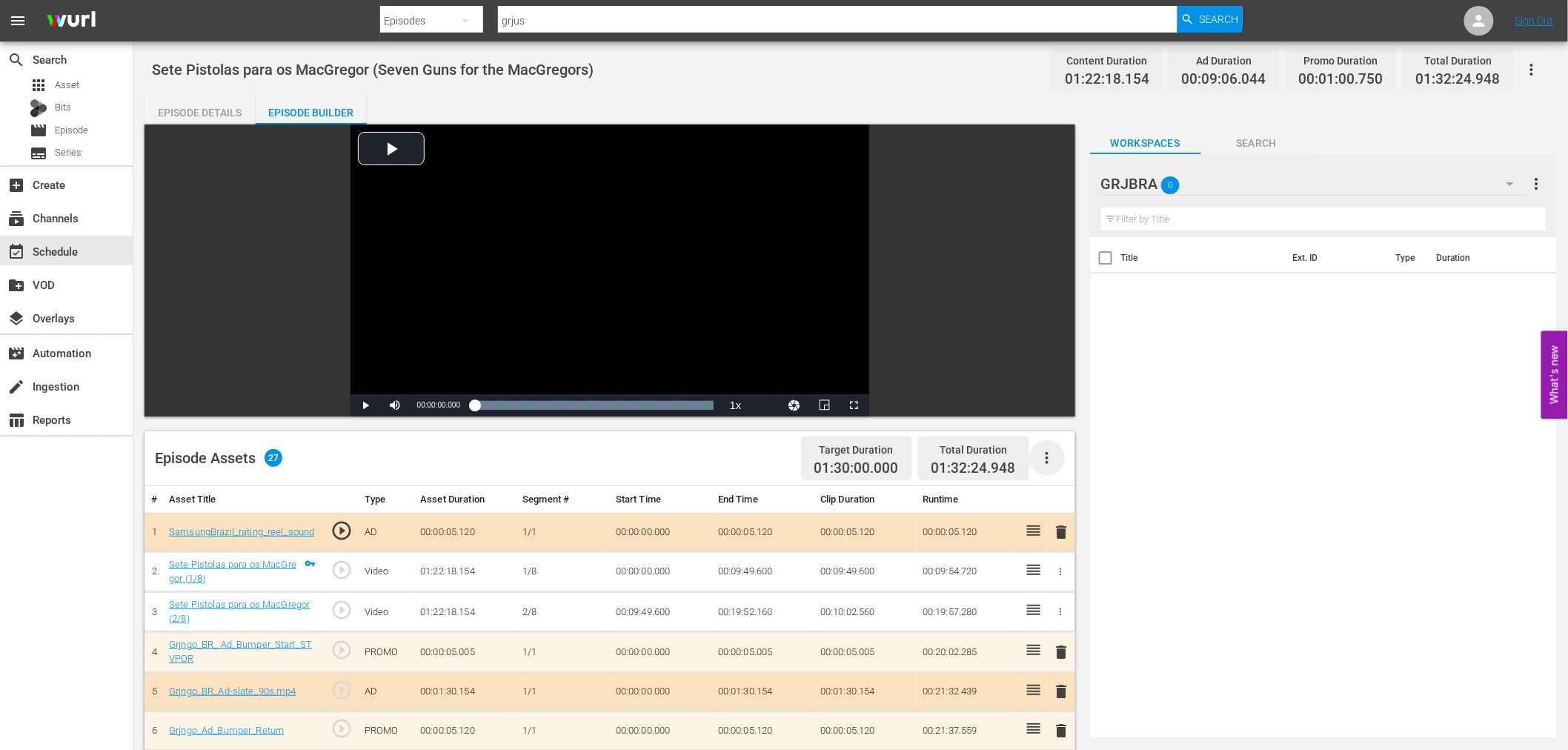
click at [1046, 454] on icon "button" at bounding box center [1047, 457] width 3 height 12
click at [1064, 502] on div "Clear Ads" at bounding box center [1091, 499] width 100 height 36
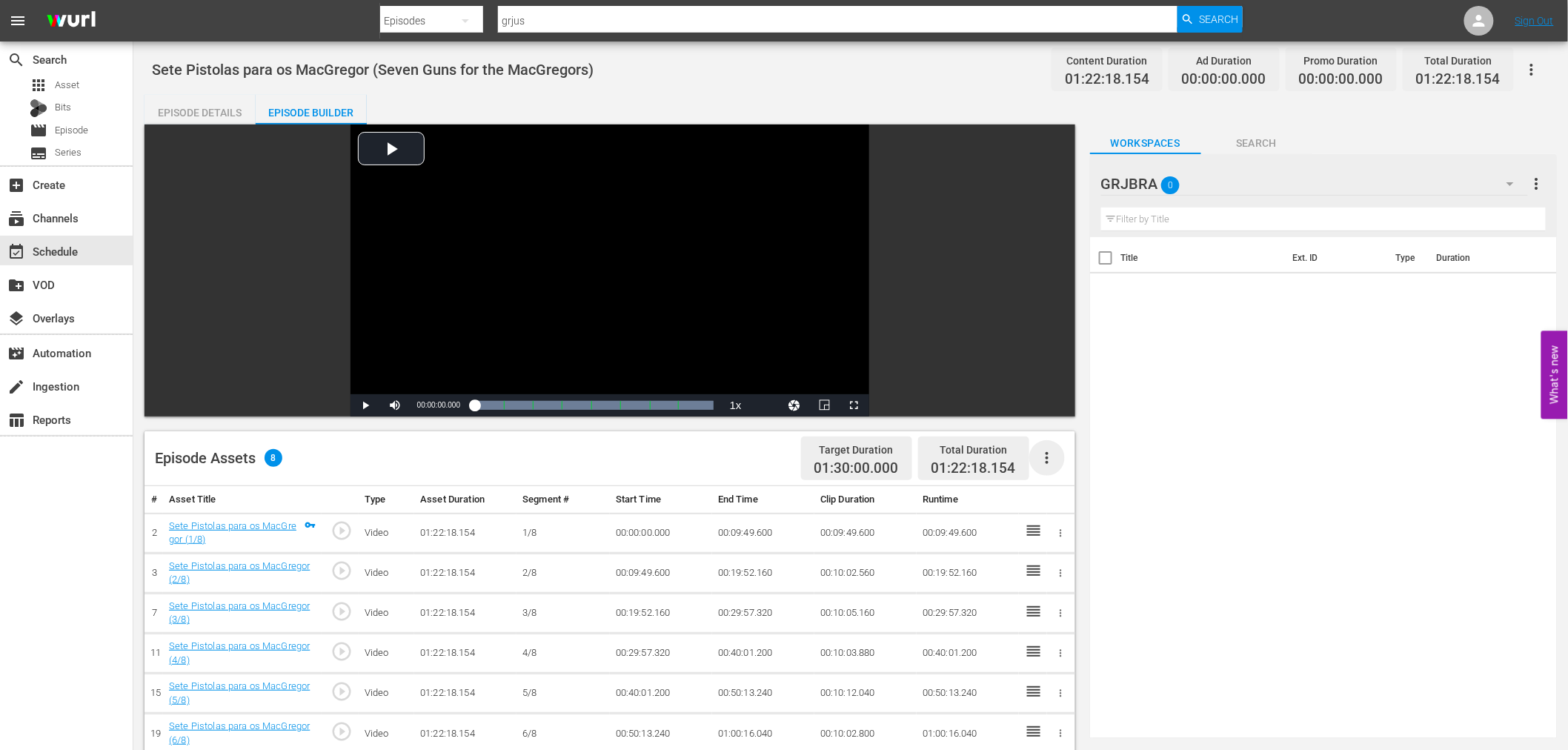
click at [1046, 456] on icon "button" at bounding box center [1047, 457] width 18 height 18
click at [1048, 463] on div "Fill with Ads" at bounding box center [1091, 464] width 100 height 36
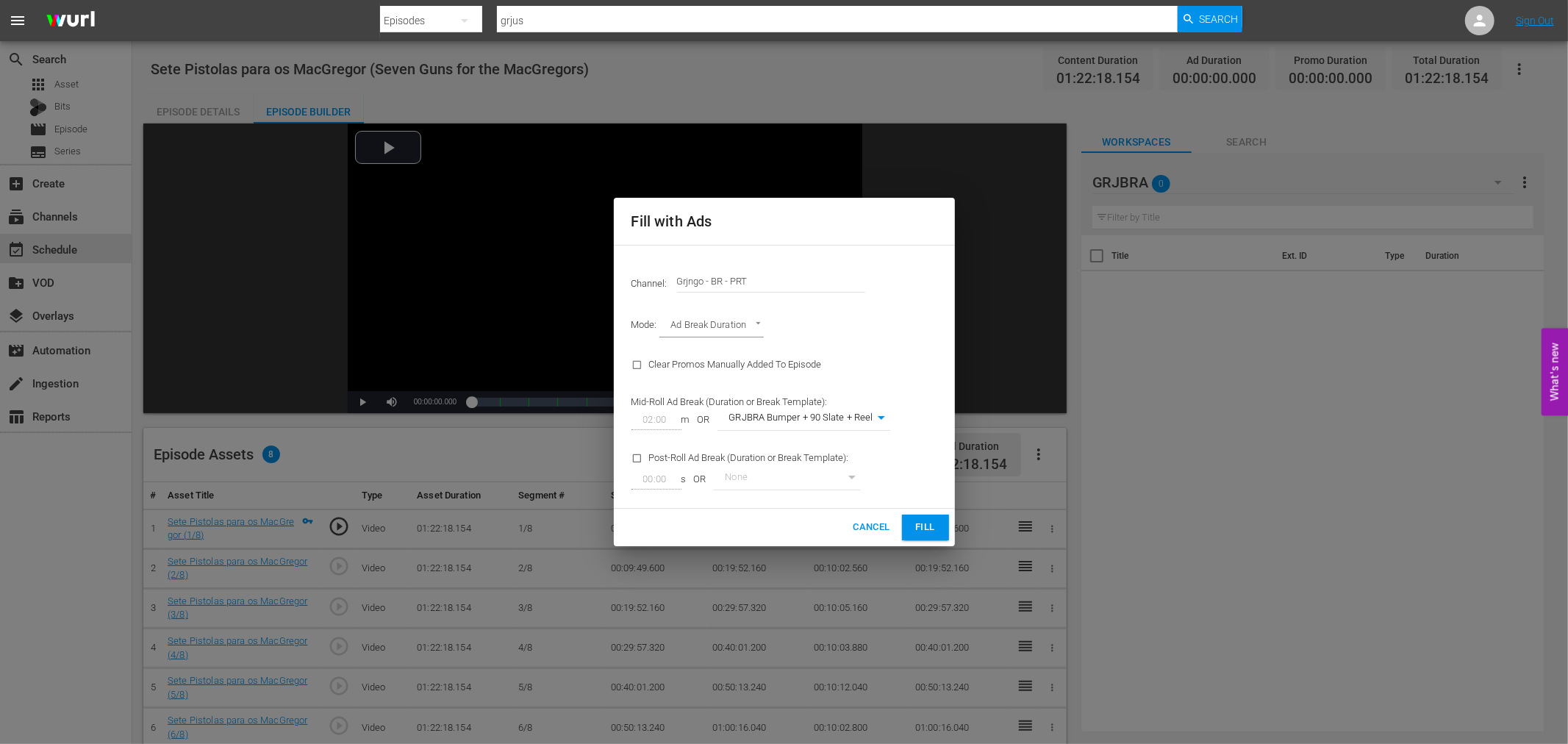
click at [932, 518] on span "Fill" at bounding box center [925, 527] width 23 height 17
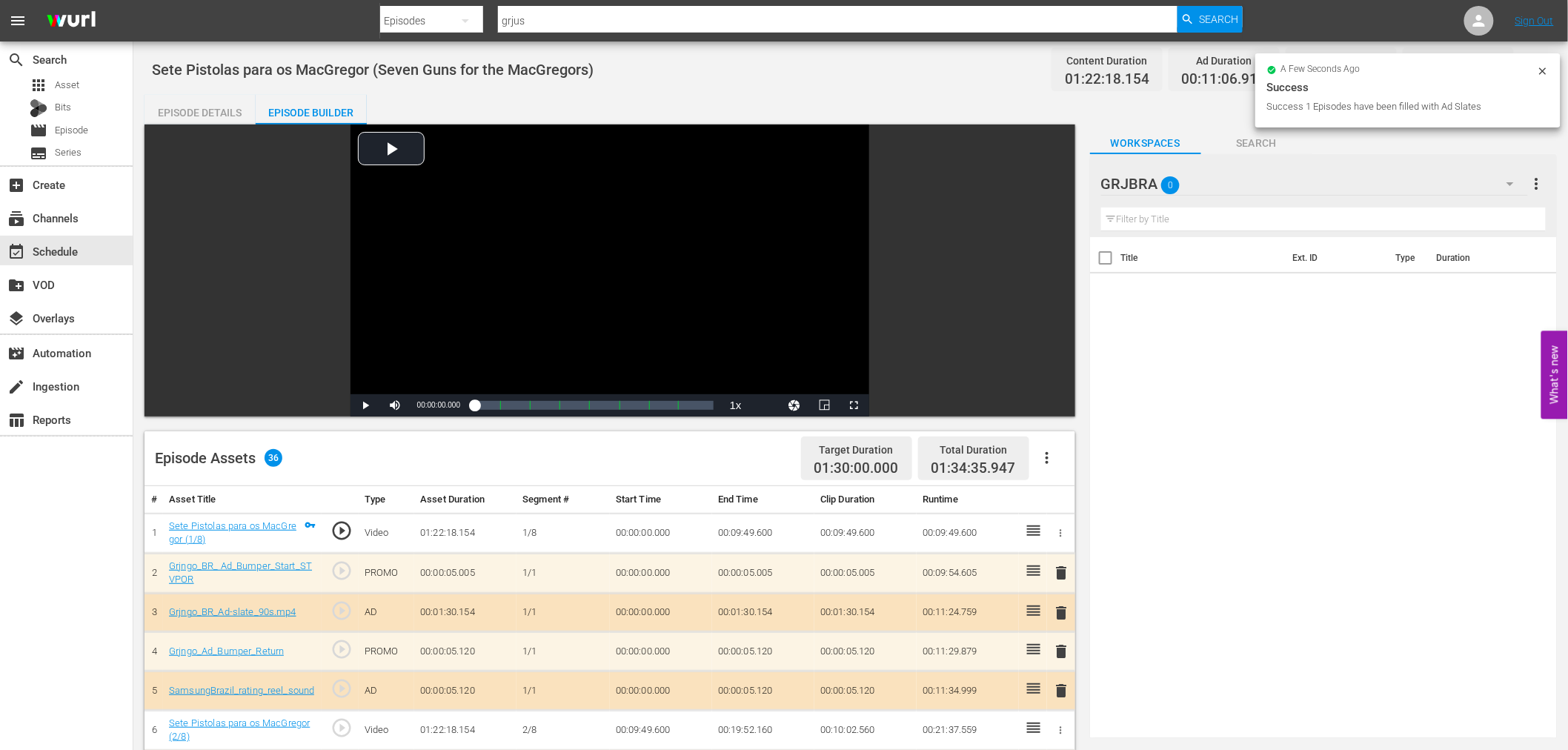
click at [1062, 565] on span "delete" at bounding box center [1062, 572] width 18 height 18
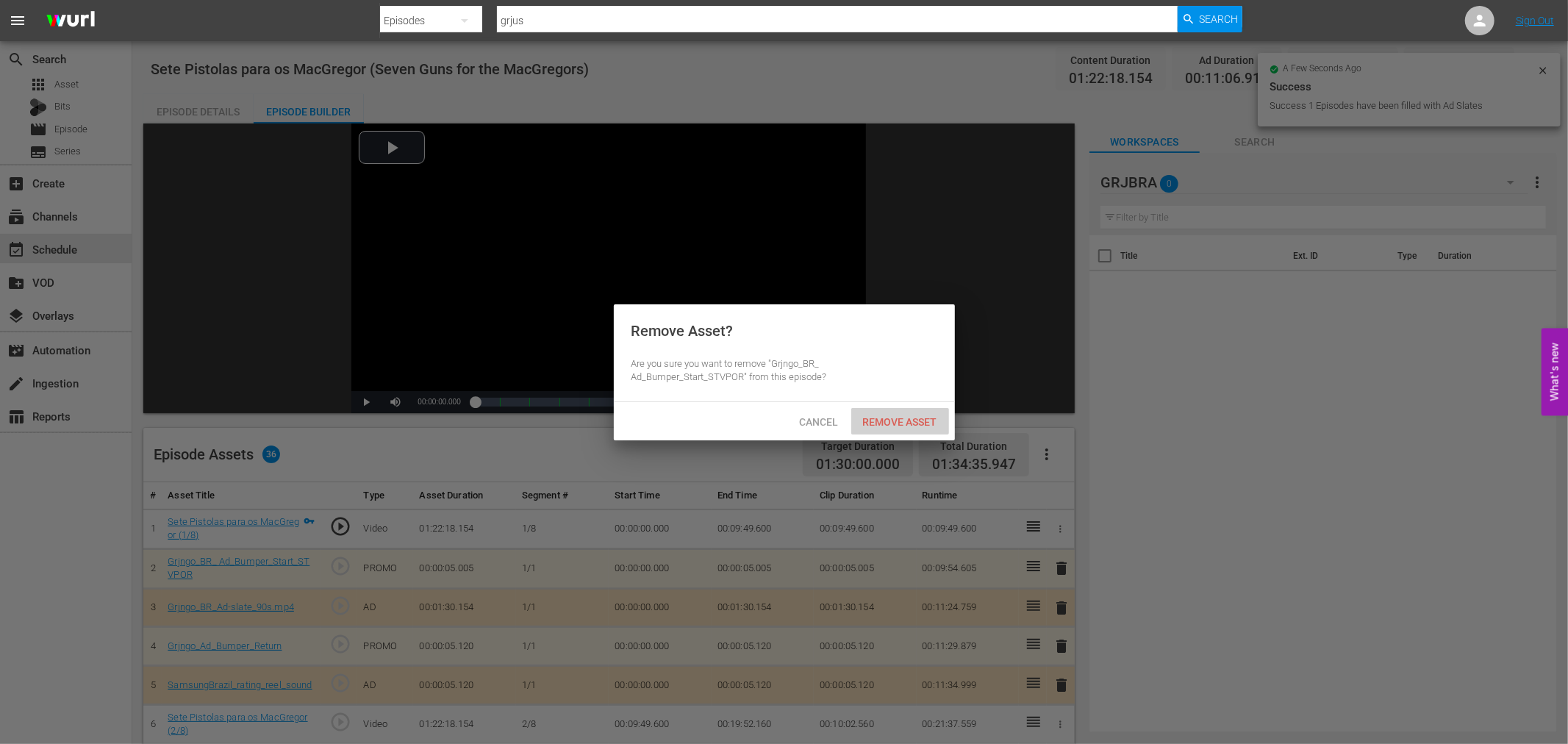
click at [927, 420] on span "Remove Asset" at bounding box center [900, 421] width 98 height 12
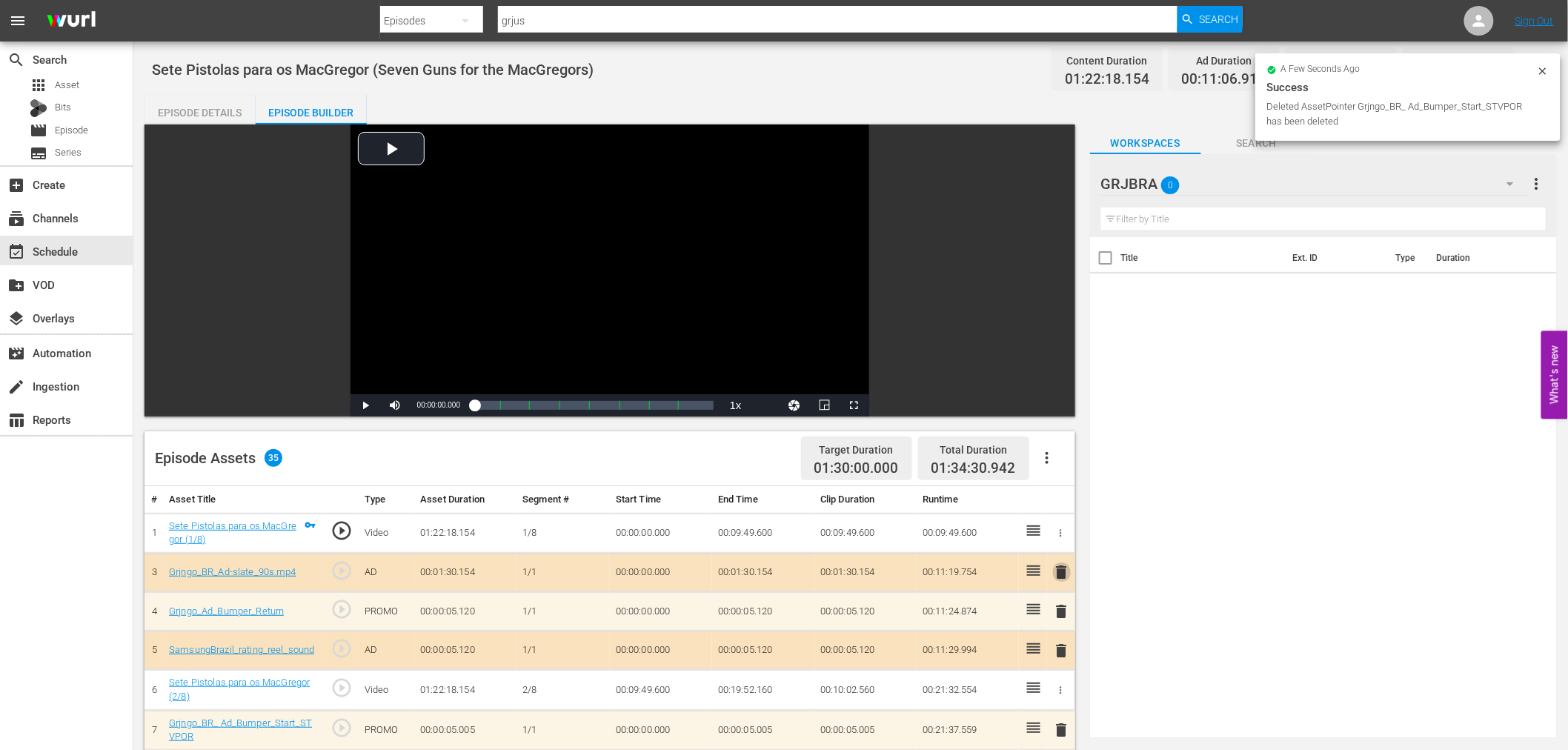
click at [1058, 572] on span "delete" at bounding box center [1062, 572] width 18 height 18
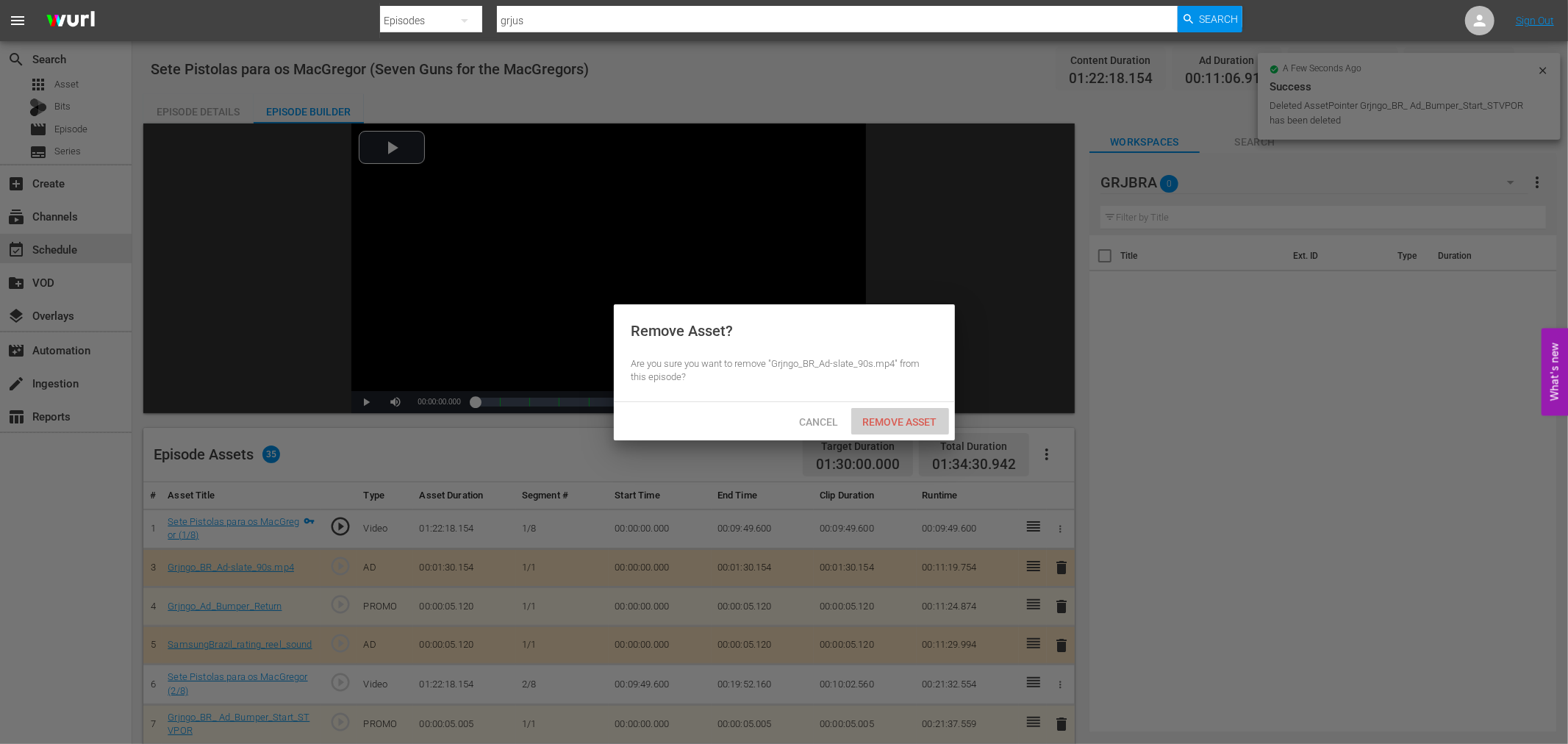
click at [922, 426] on span "Remove Asset" at bounding box center [900, 421] width 98 height 12
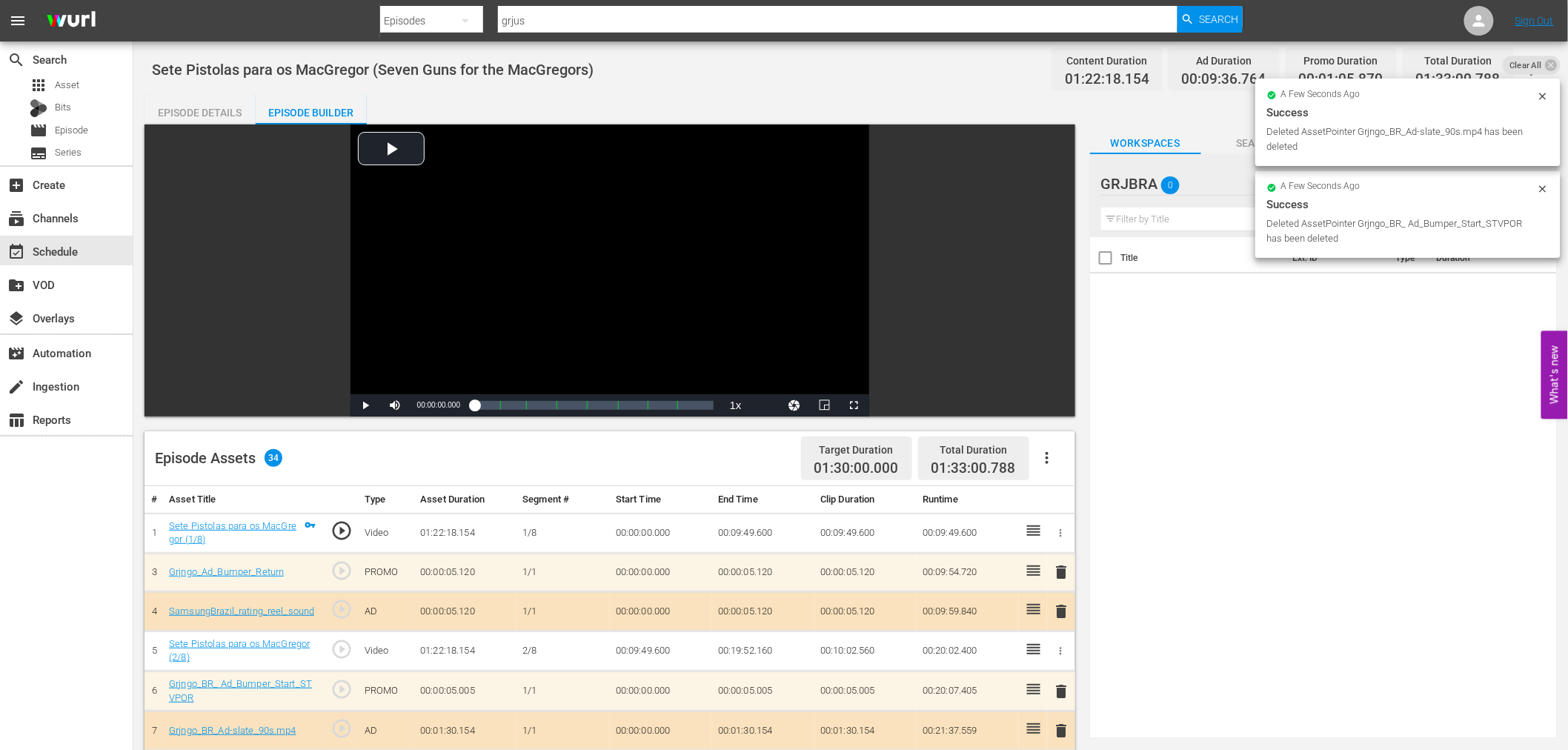
click at [1058, 570] on span "delete" at bounding box center [1062, 572] width 18 height 18
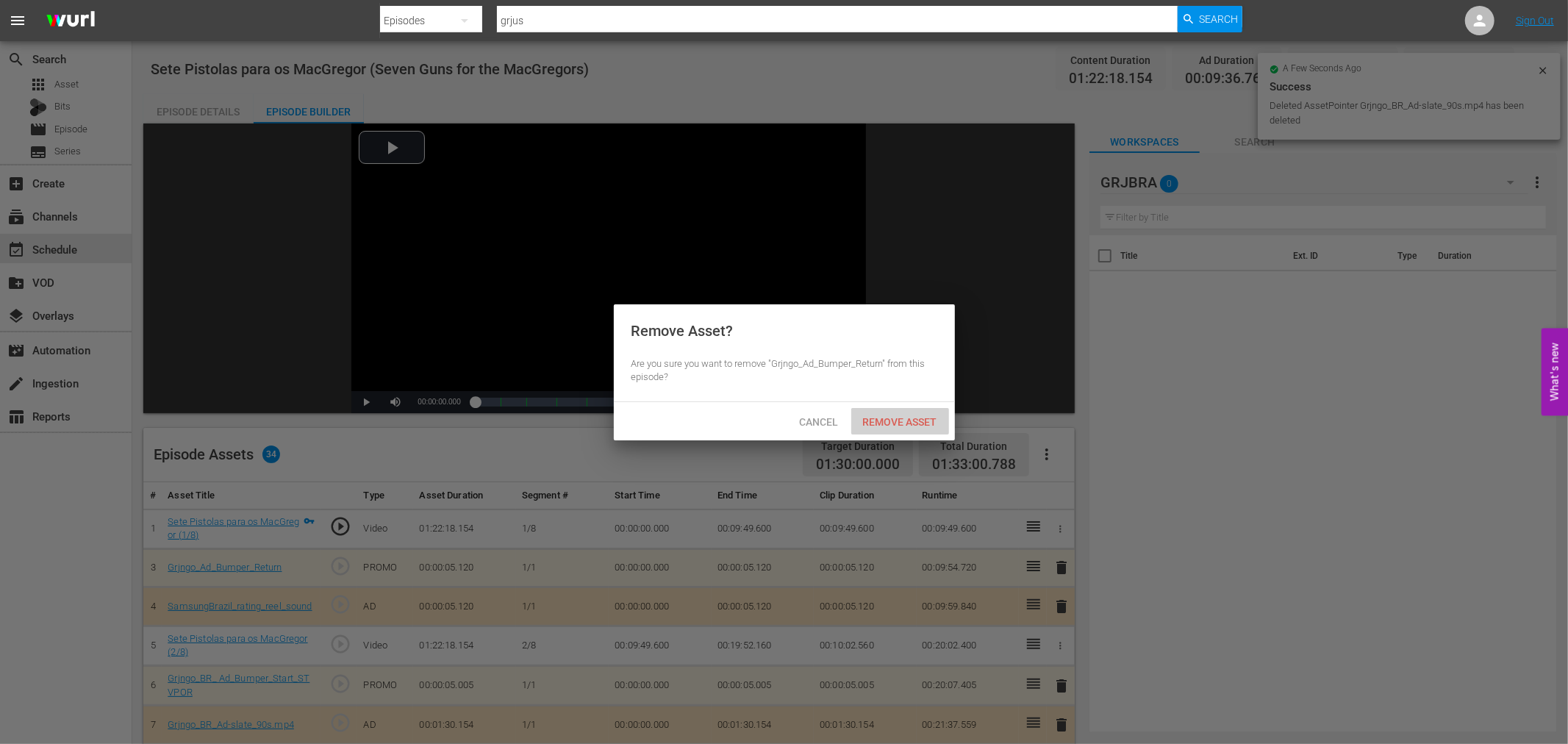
drag, startPoint x: 899, startPoint y: 413, endPoint x: 1027, endPoint y: 522, distance: 168.1
click at [899, 413] on div "Remove Asset" at bounding box center [900, 421] width 98 height 27
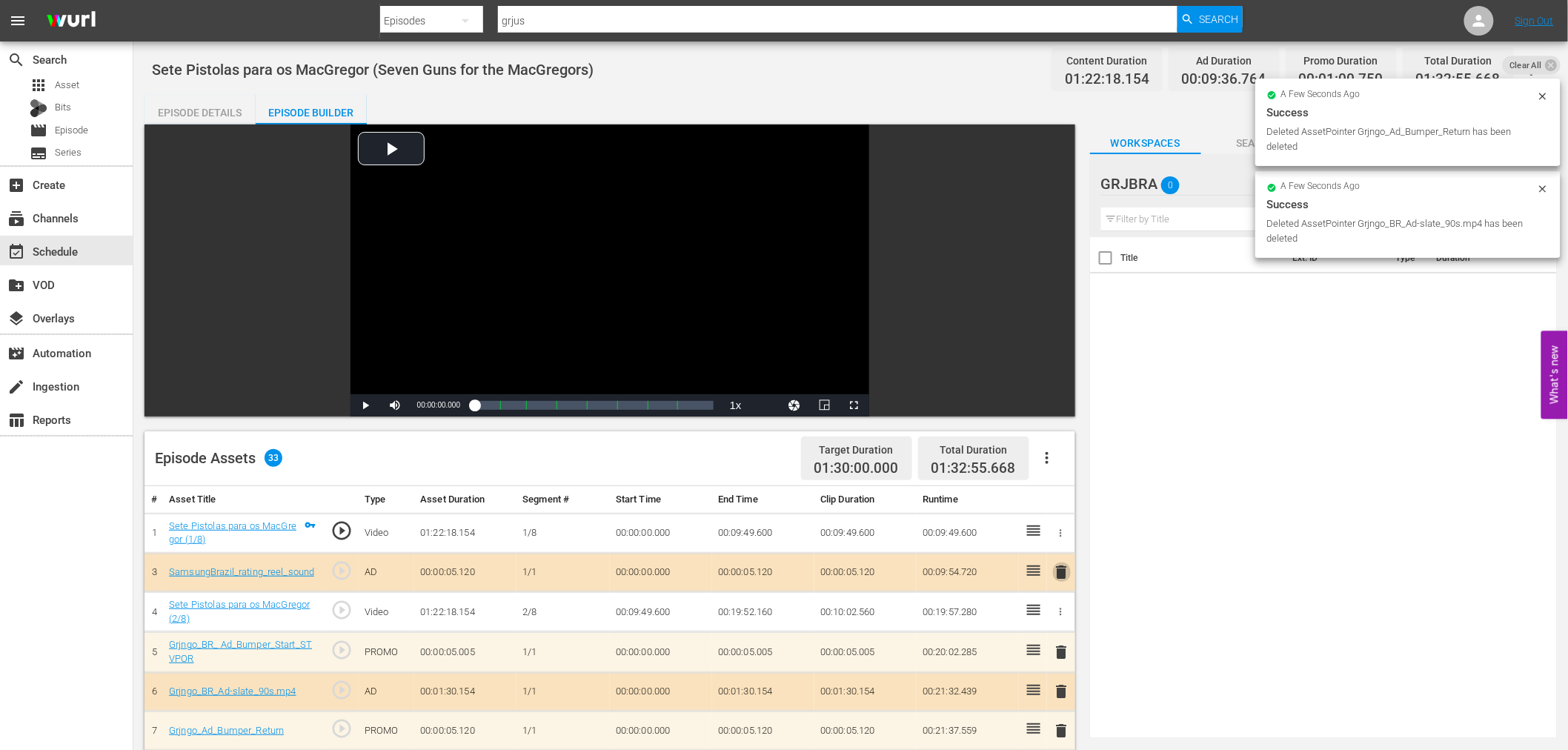
drag, startPoint x: 1064, startPoint y: 570, endPoint x: 1012, endPoint y: 523, distance: 70.1
click at [1063, 564] on span "delete" at bounding box center [1062, 572] width 18 height 18
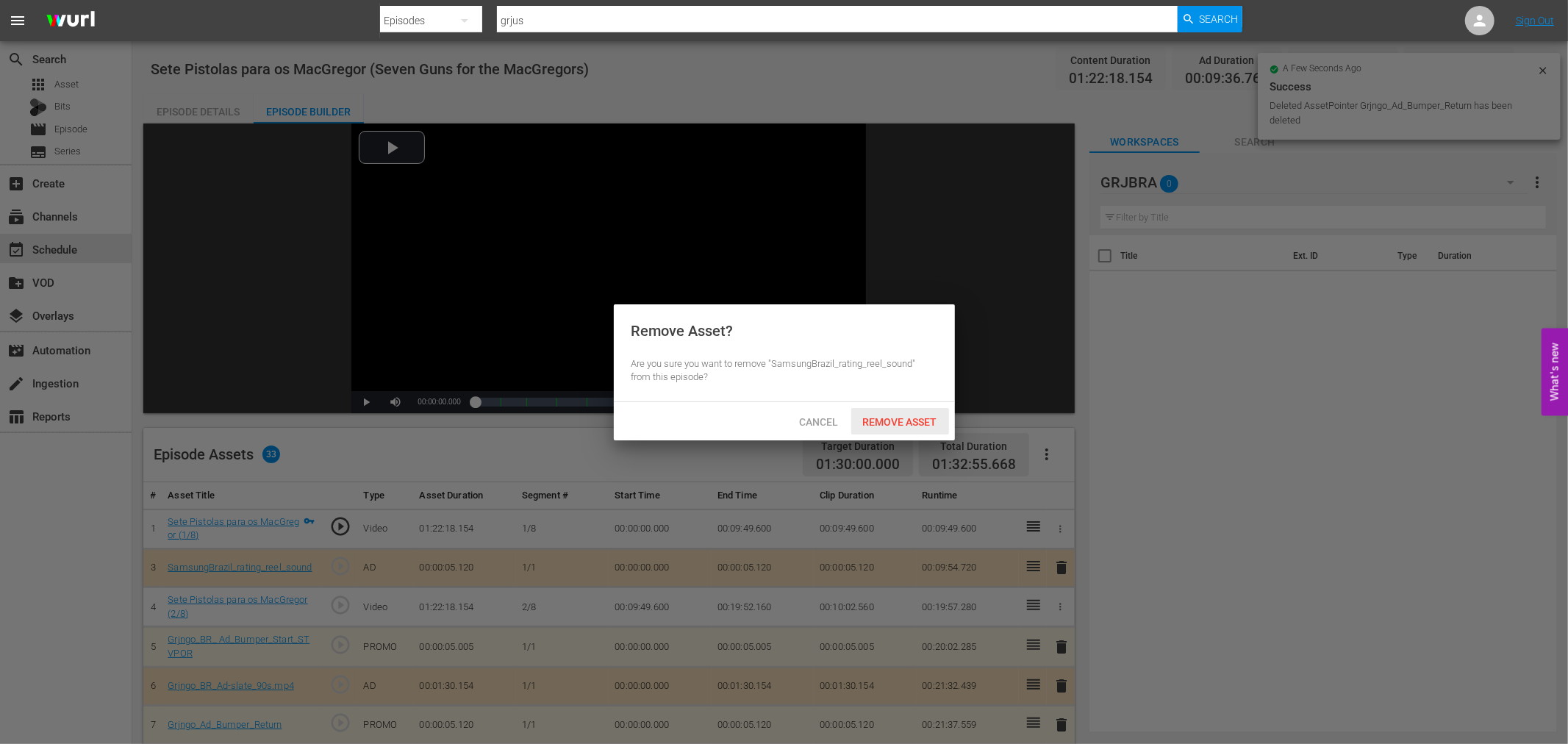
click at [900, 423] on span "Remove Asset" at bounding box center [900, 421] width 98 height 12
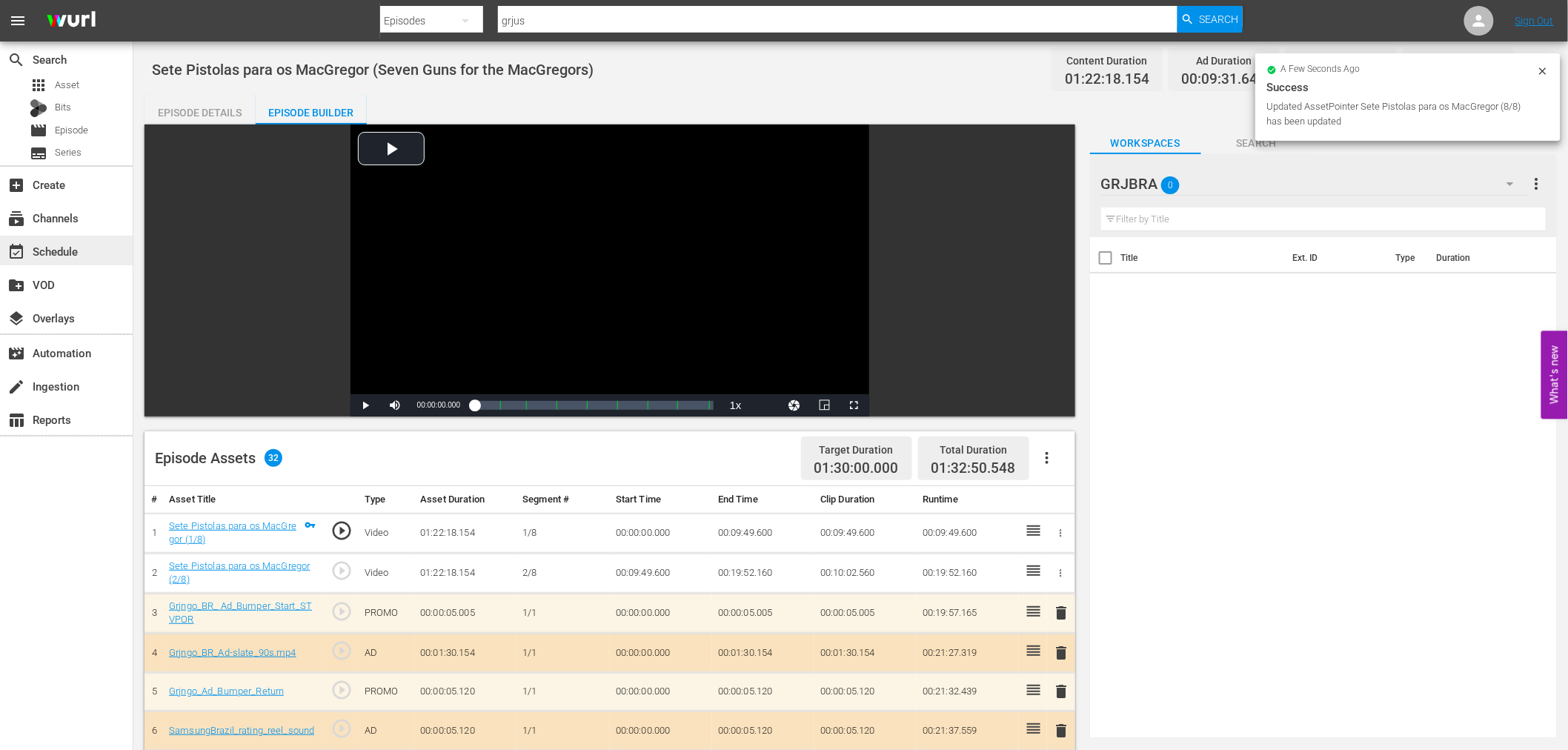
click at [83, 250] on div "event_available Schedule" at bounding box center [66, 250] width 132 height 30
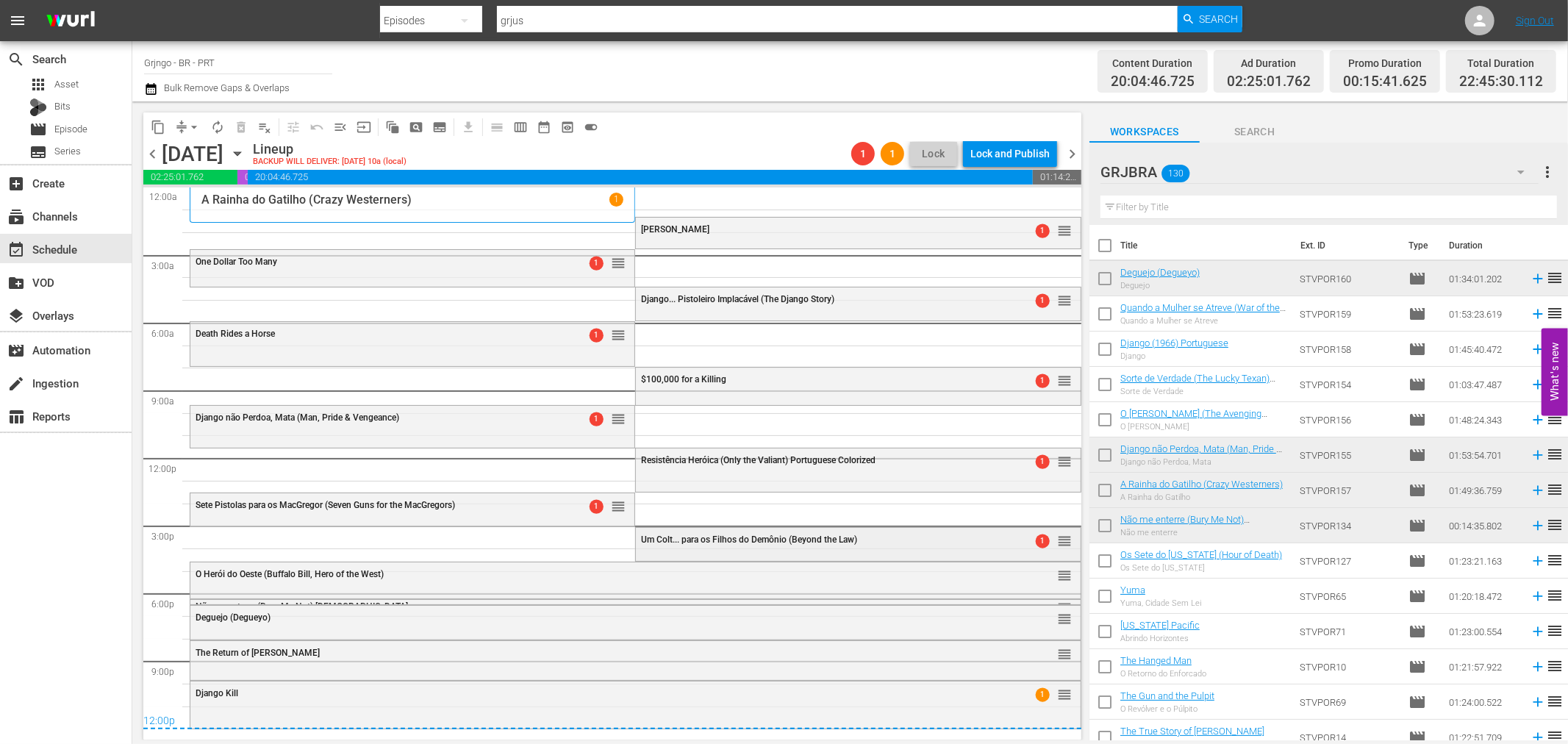
click at [730, 538] on span "Um Colt... para os Filhos do Demônio (Beyond the Law)" at bounding box center [749, 538] width 216 height 10
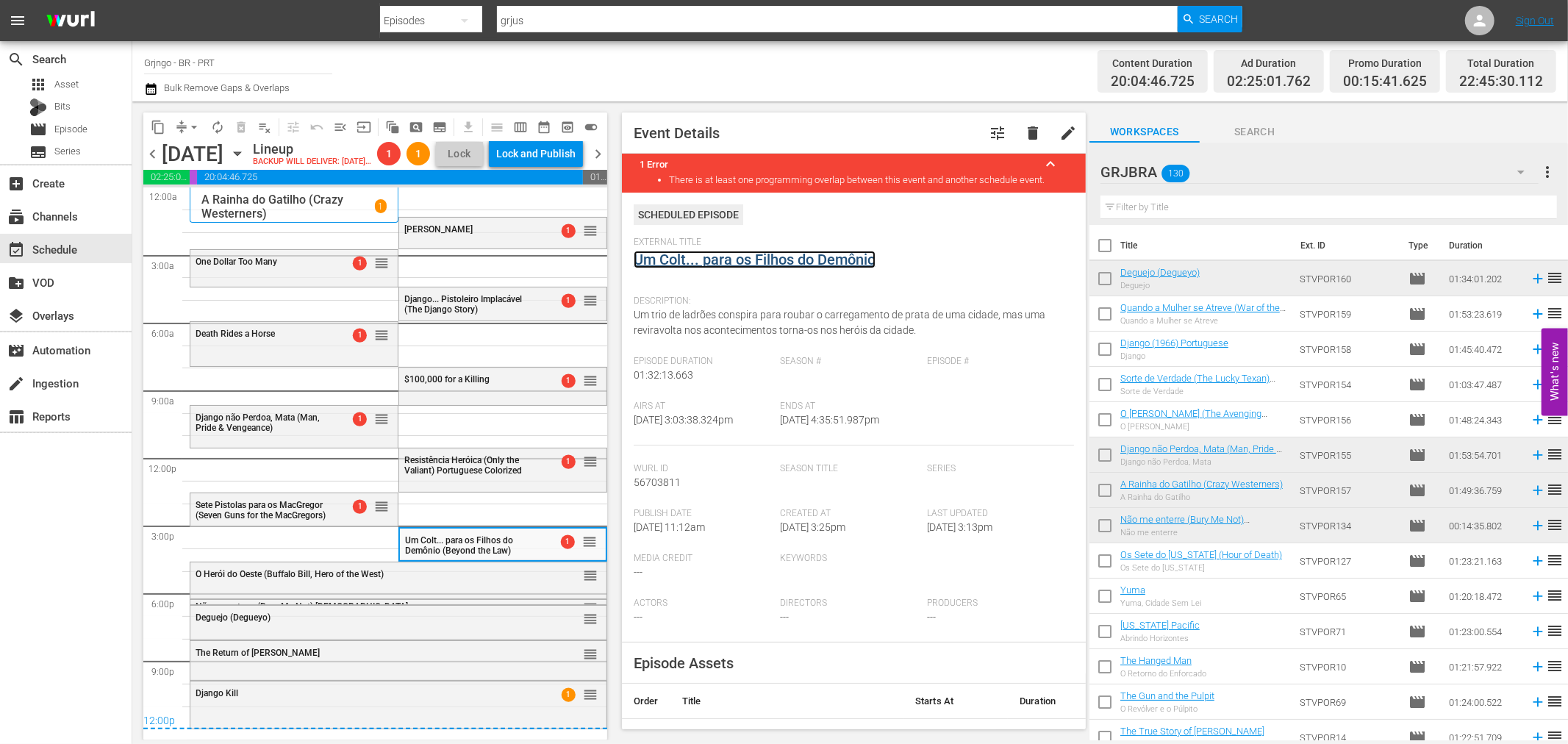
click at [673, 253] on link "Um Colt... para os Filhos do Demônio" at bounding box center [754, 259] width 242 height 18
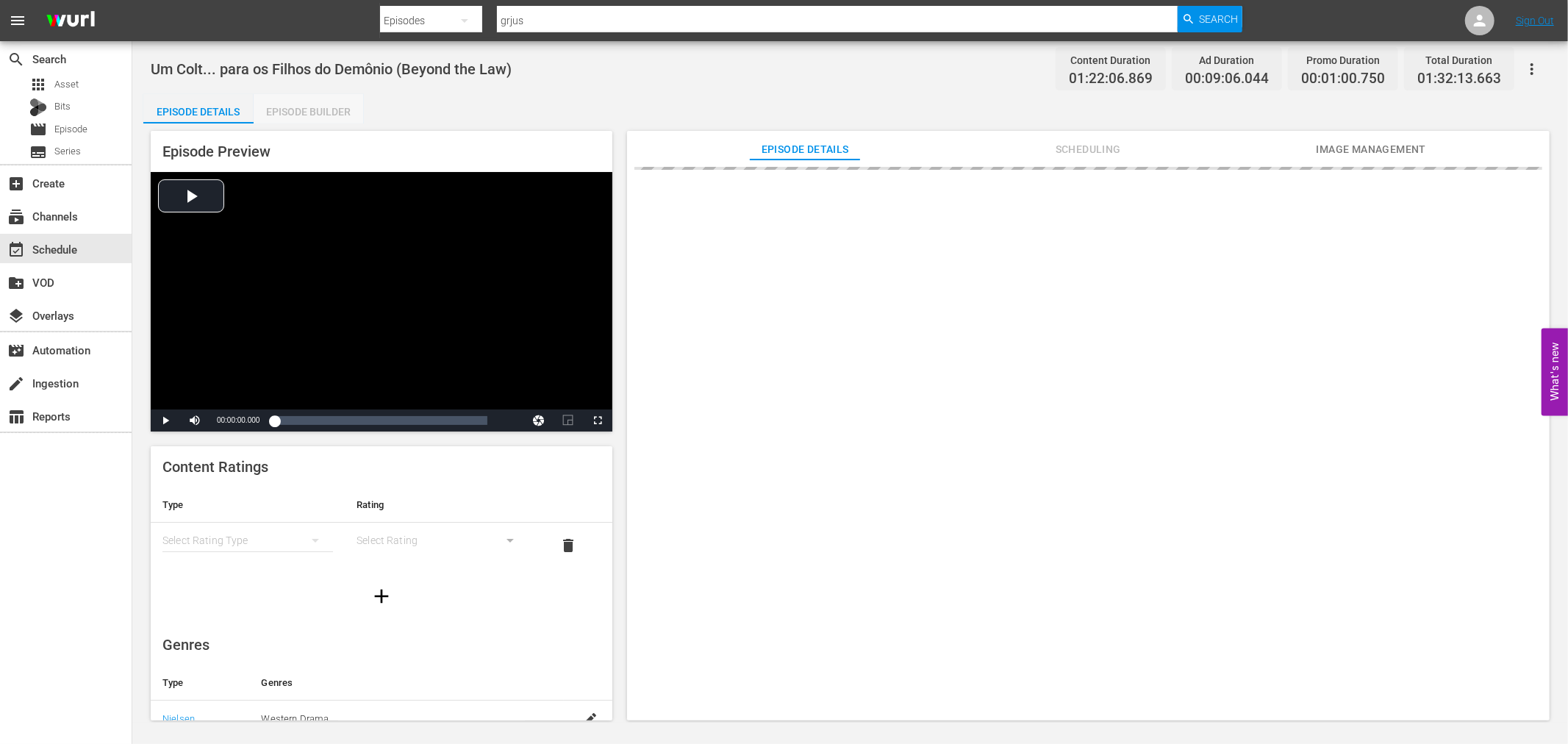
click at [306, 107] on div "Episode Builder" at bounding box center [308, 112] width 111 height 36
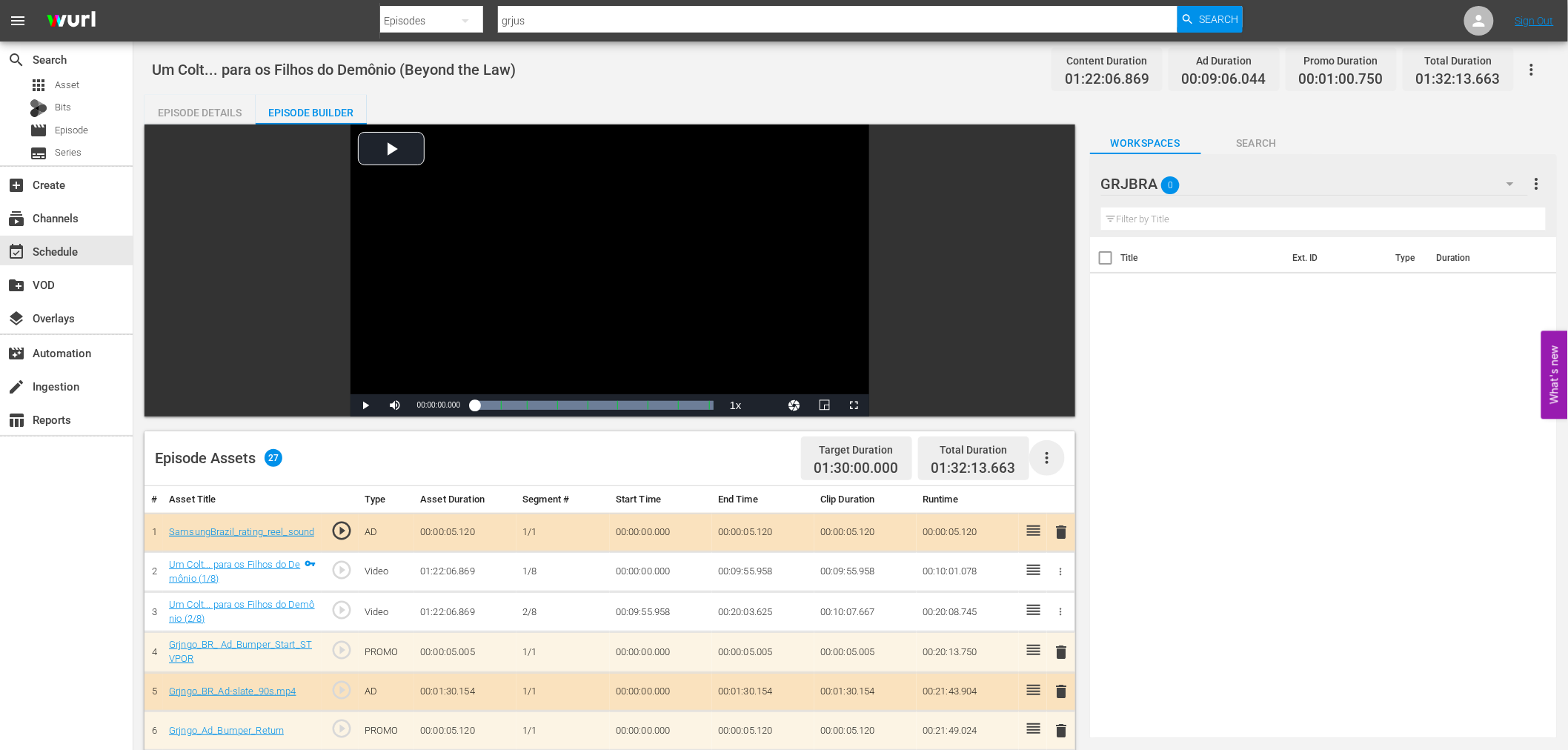
click at [1048, 453] on icon "button" at bounding box center [1047, 457] width 3 height 12
click at [1060, 499] on div "Clear Ads" at bounding box center [1091, 499] width 100 height 36
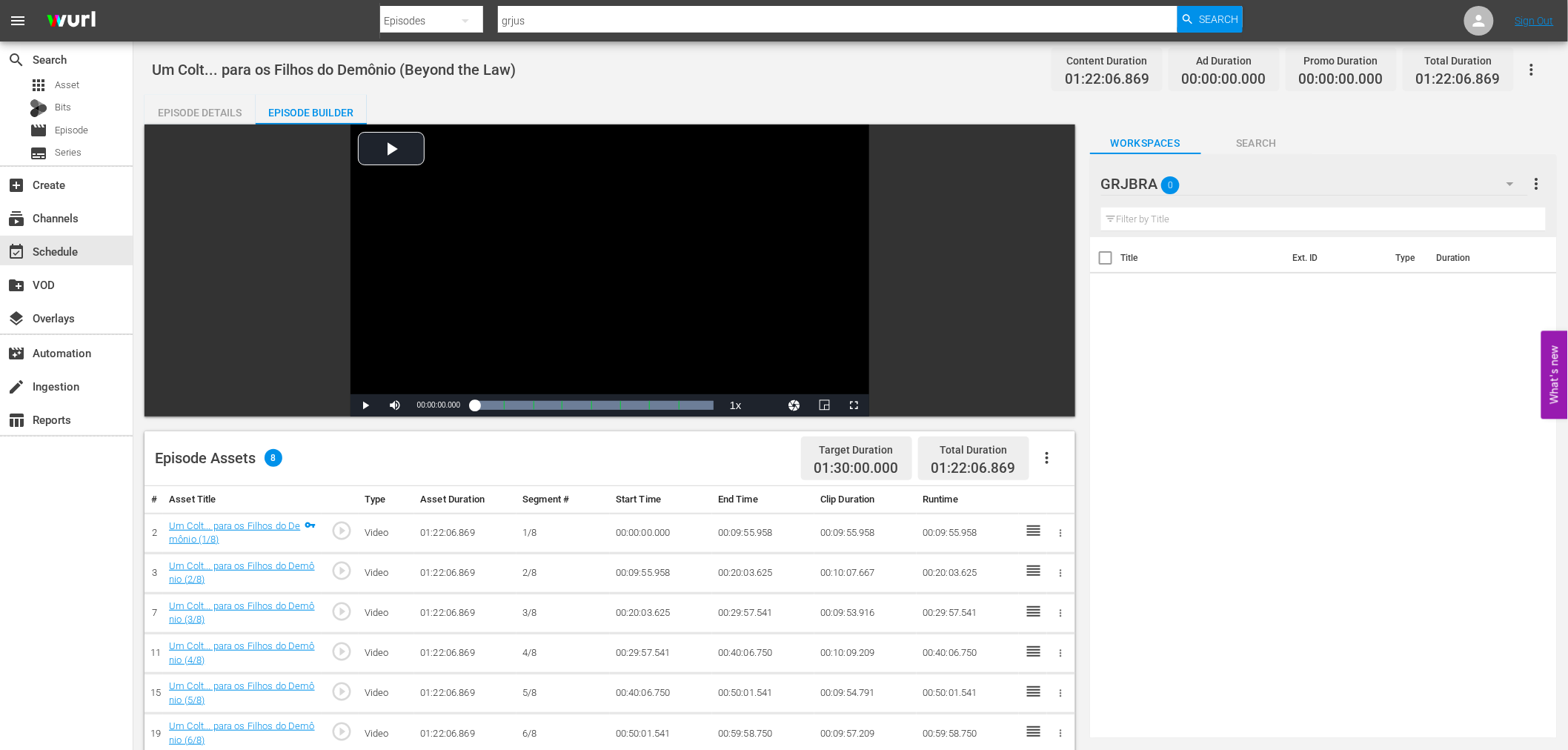
click at [1046, 458] on icon "button" at bounding box center [1047, 457] width 3 height 12
click at [1046, 458] on div "Fill with Ads" at bounding box center [1091, 464] width 100 height 36
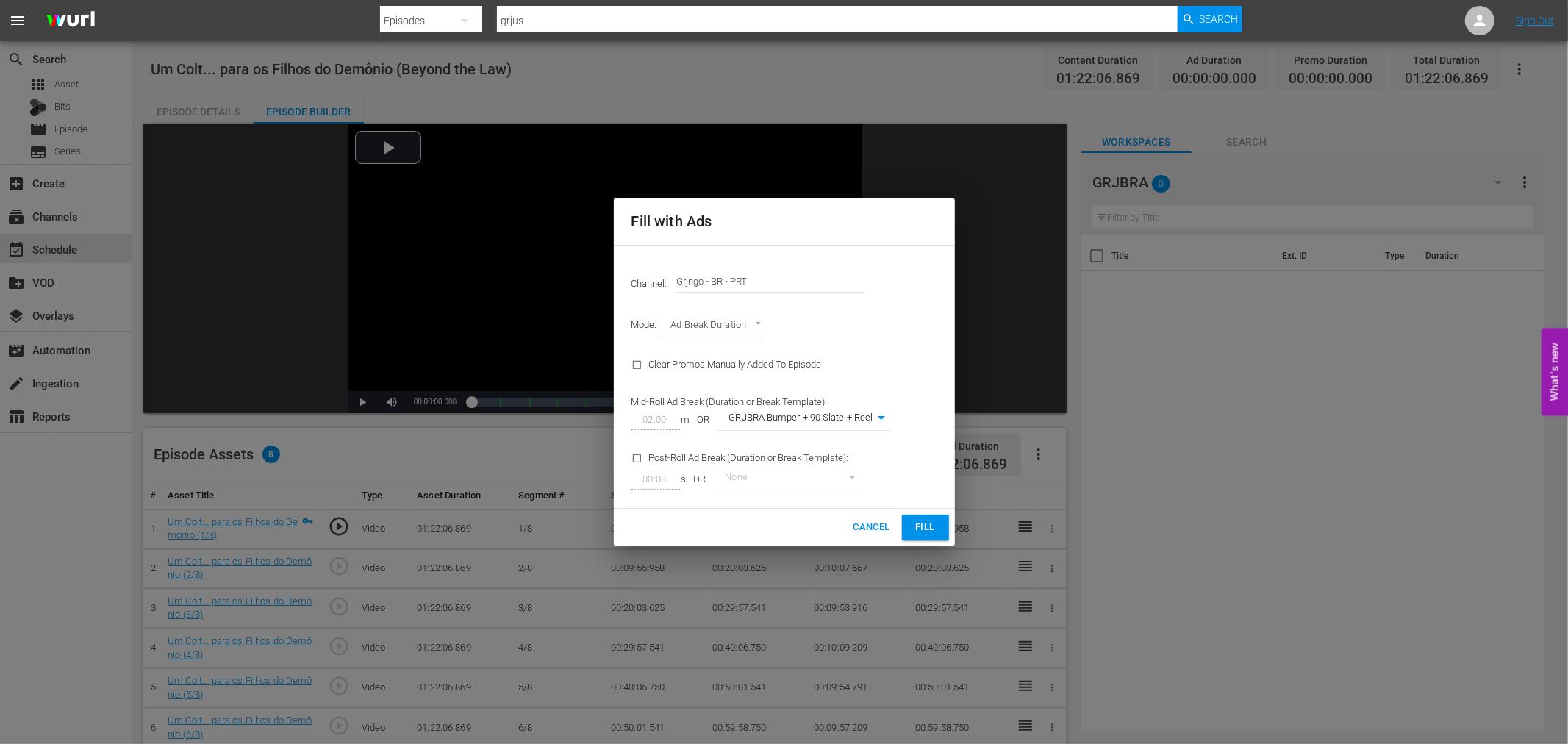
click at [913, 524] on span "Fill" at bounding box center [925, 527] width 23 height 17
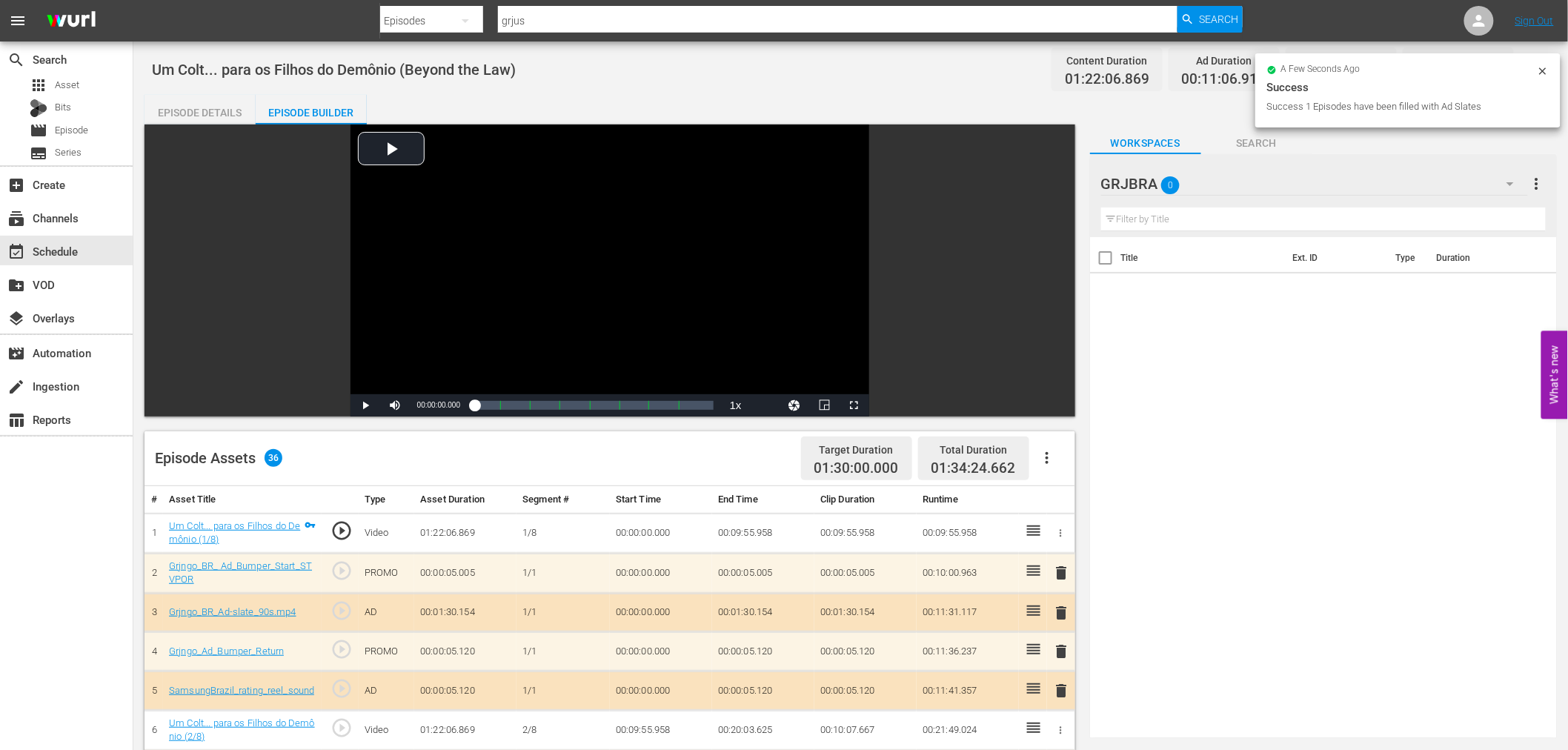
click at [1062, 566] on span "delete" at bounding box center [1062, 572] width 18 height 18
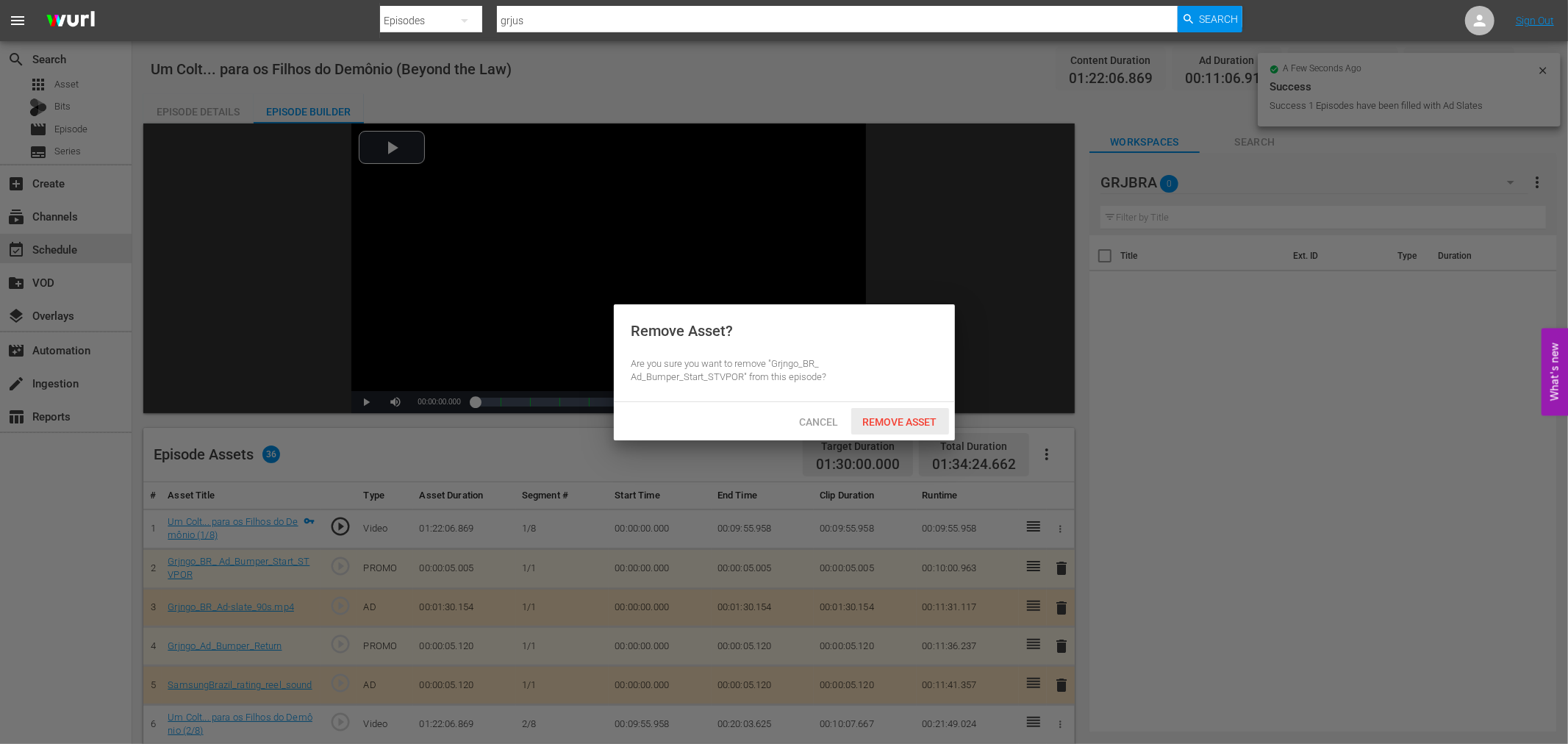
click at [934, 423] on span "Remove Asset" at bounding box center [900, 421] width 98 height 12
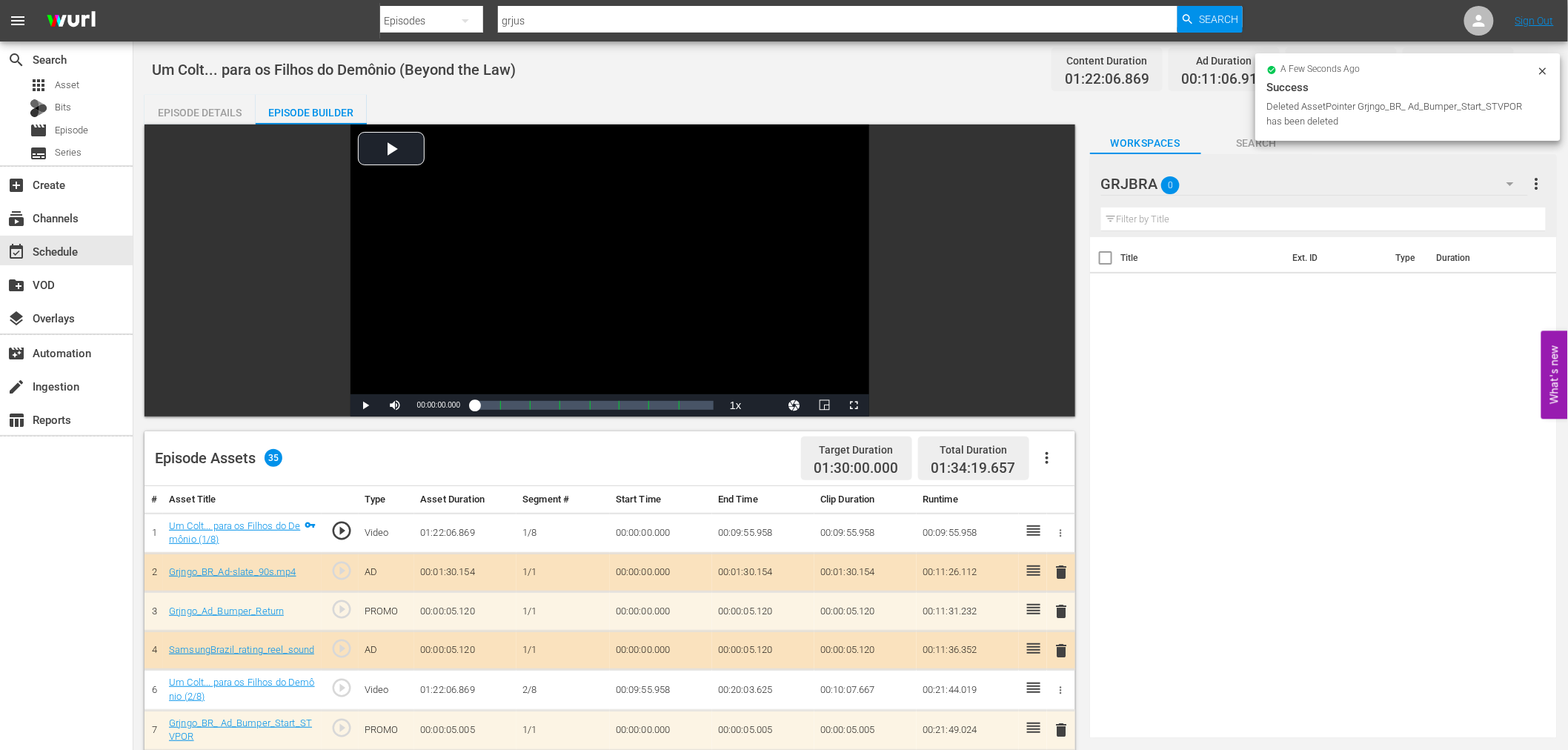
click at [1062, 571] on span "delete" at bounding box center [1062, 572] width 18 height 18
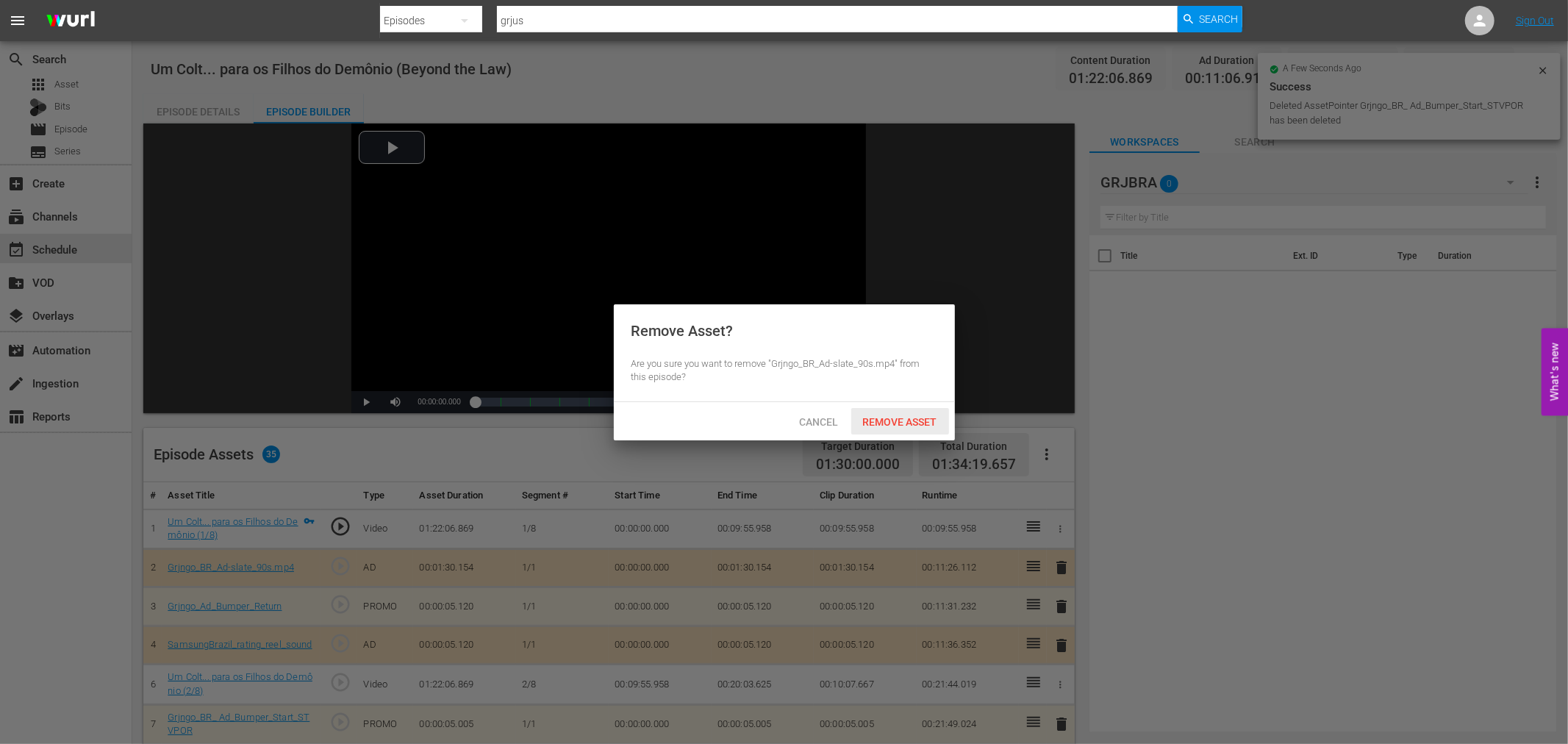
click at [902, 429] on div "Remove Asset" at bounding box center [900, 421] width 98 height 27
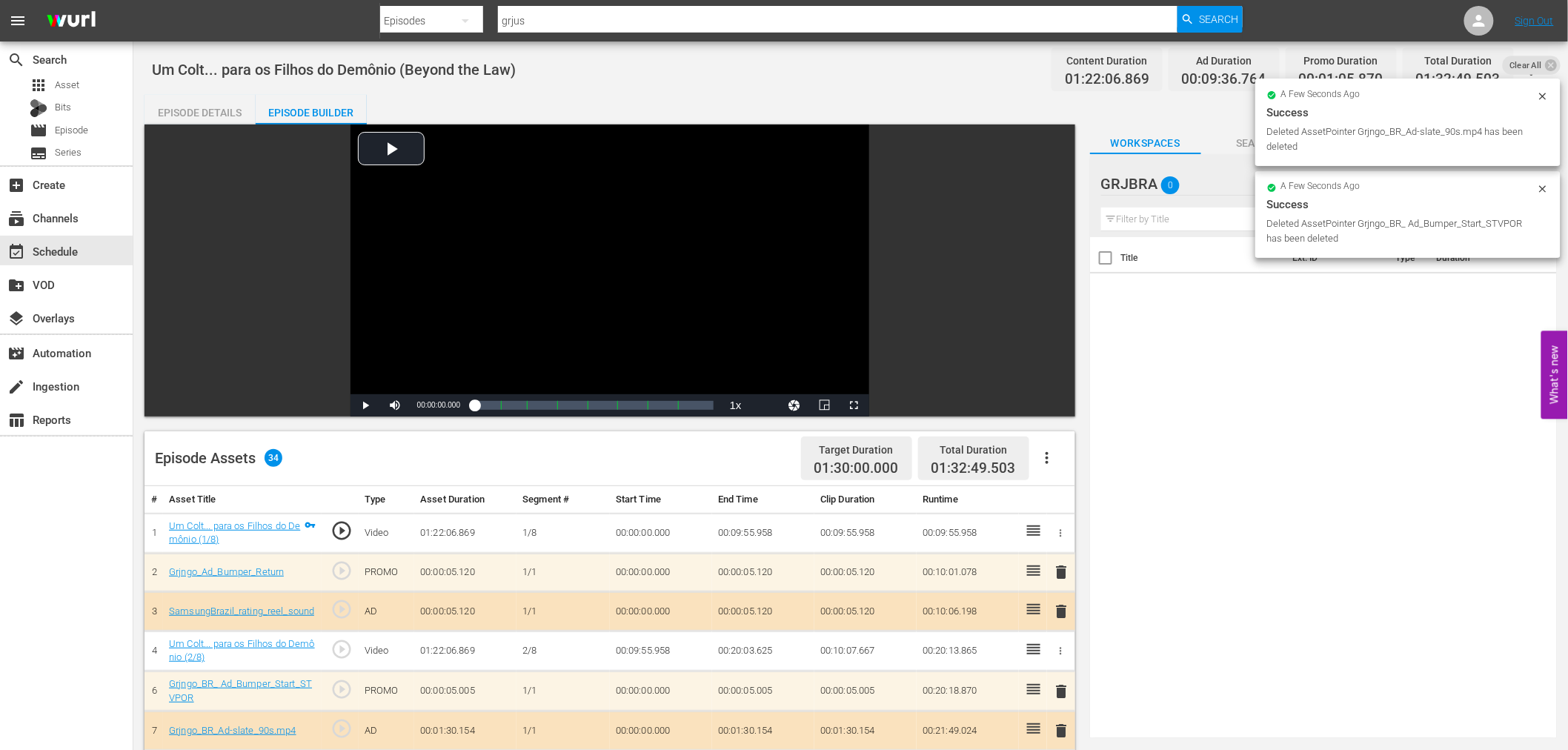
click at [1065, 571] on span "delete" at bounding box center [1062, 572] width 18 height 18
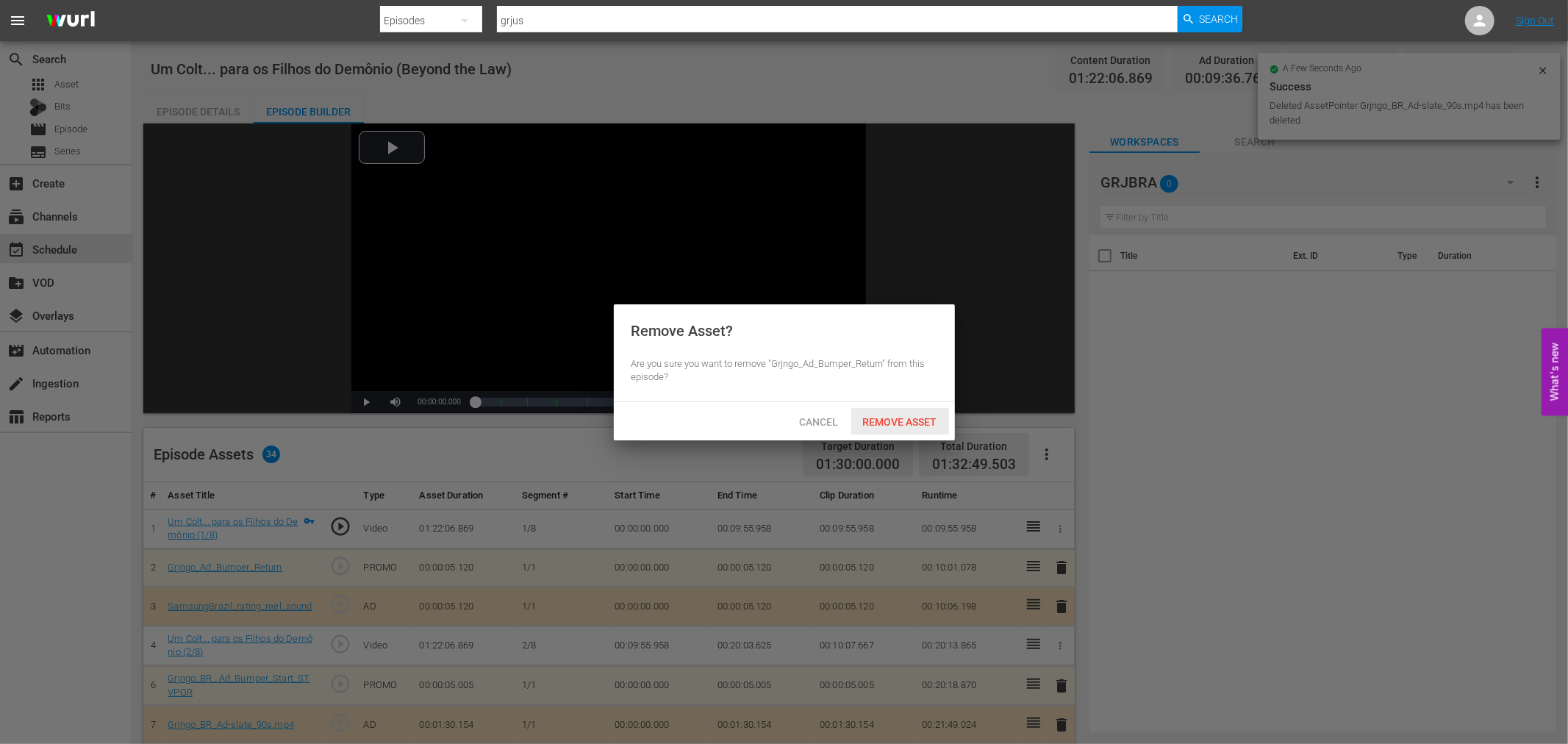
click at [927, 423] on span "Remove Asset" at bounding box center [900, 421] width 98 height 12
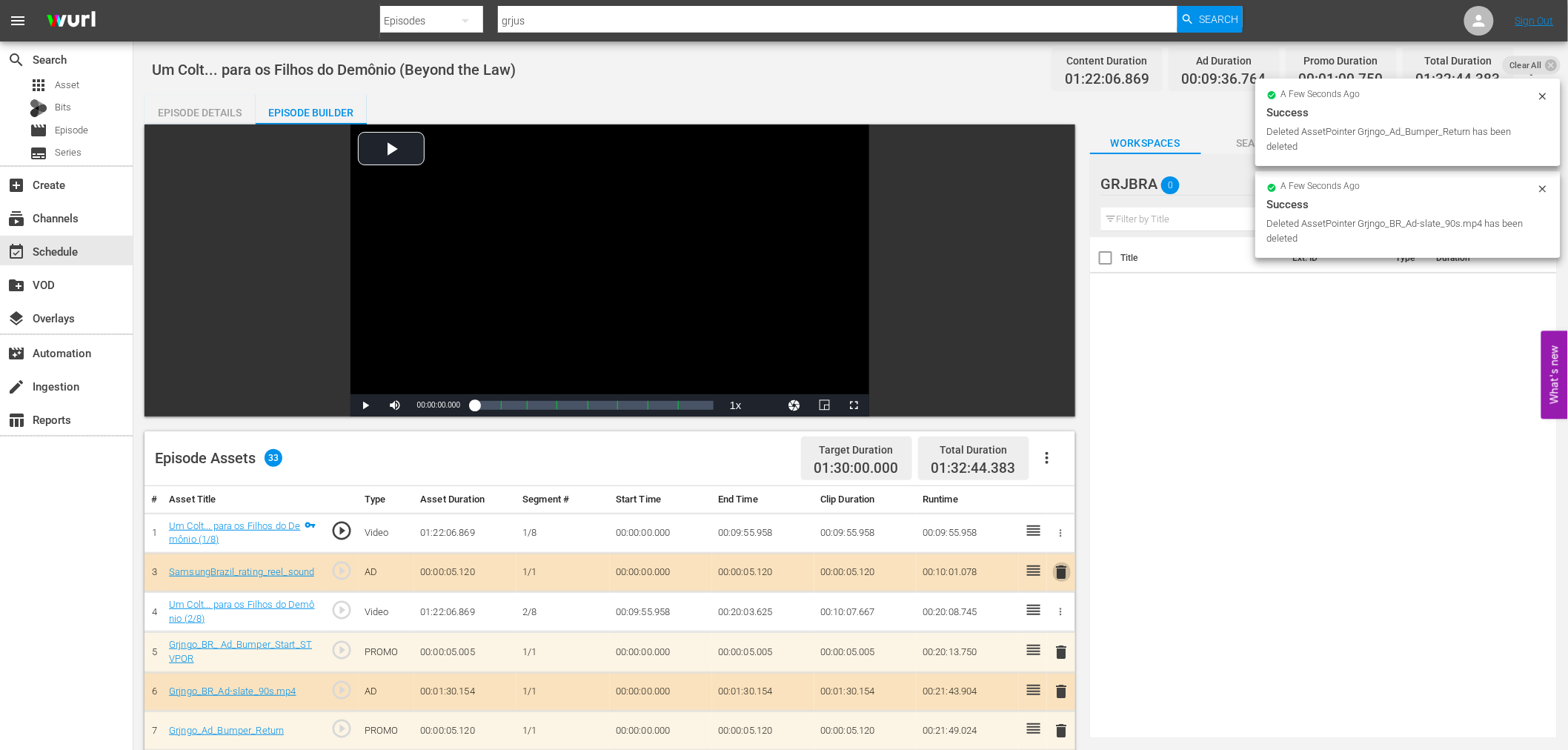
click at [1060, 572] on span "delete" at bounding box center [1062, 572] width 18 height 18
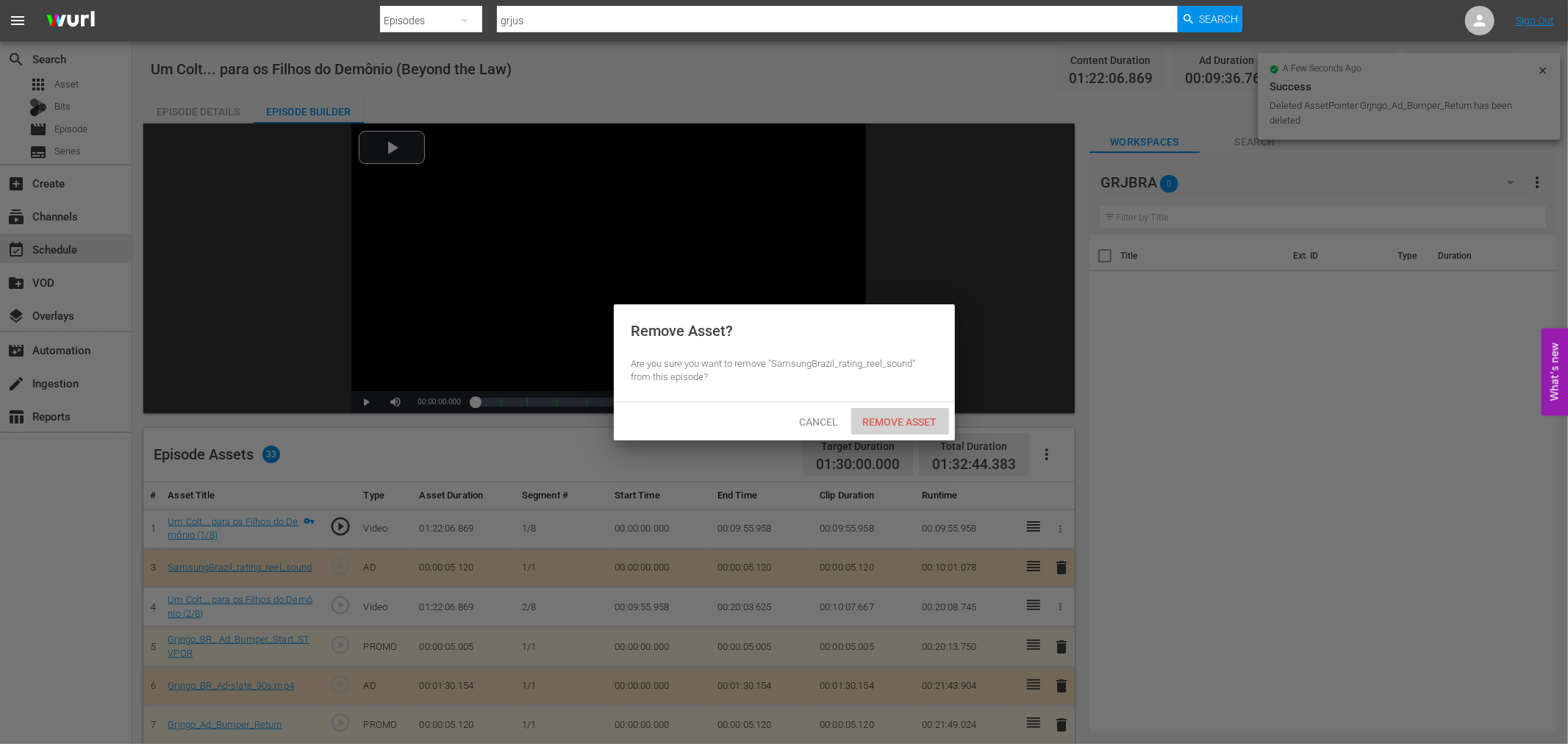
click at [895, 422] on span "Remove Asset" at bounding box center [900, 421] width 98 height 12
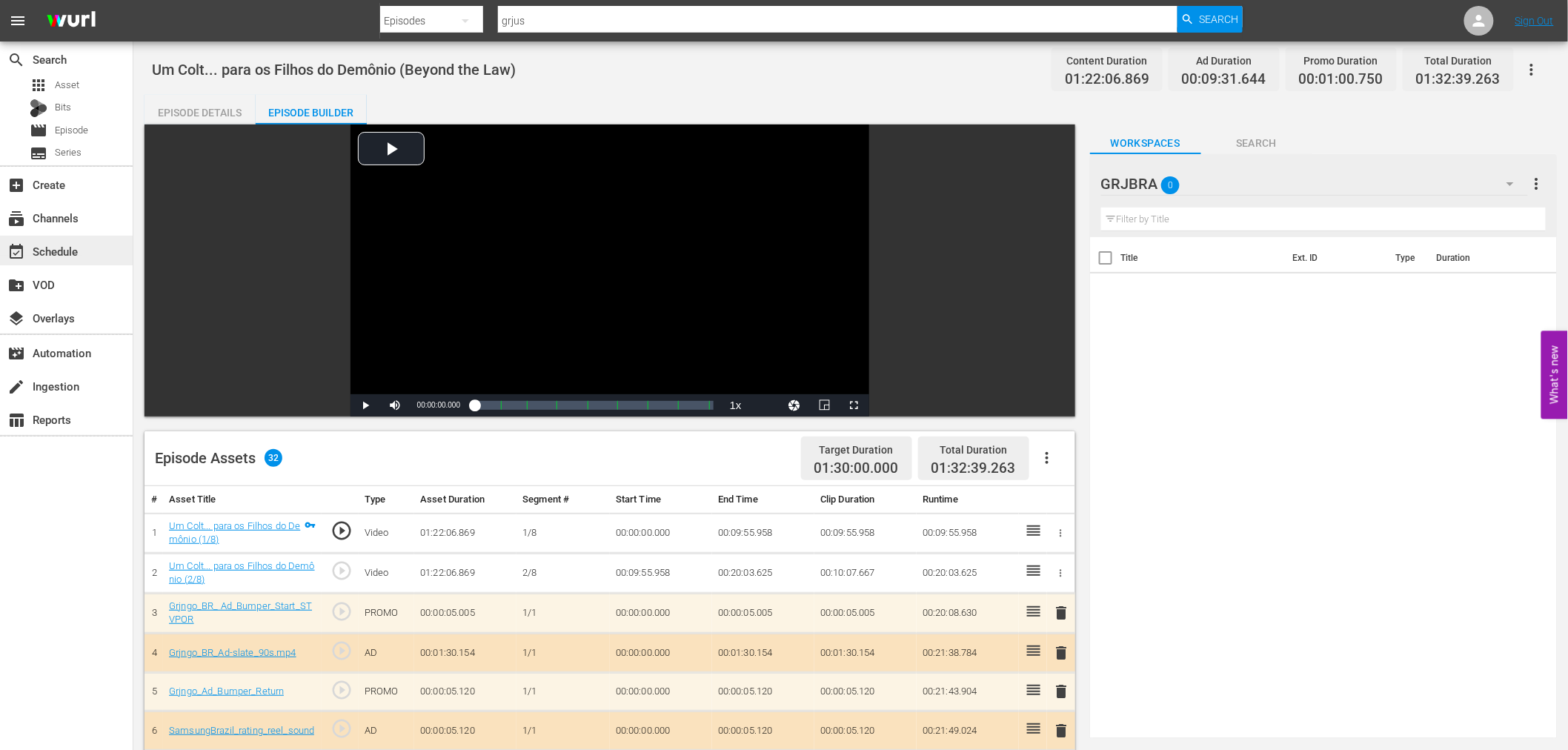
click at [48, 252] on div "event_available Schedule" at bounding box center [41, 248] width 83 height 13
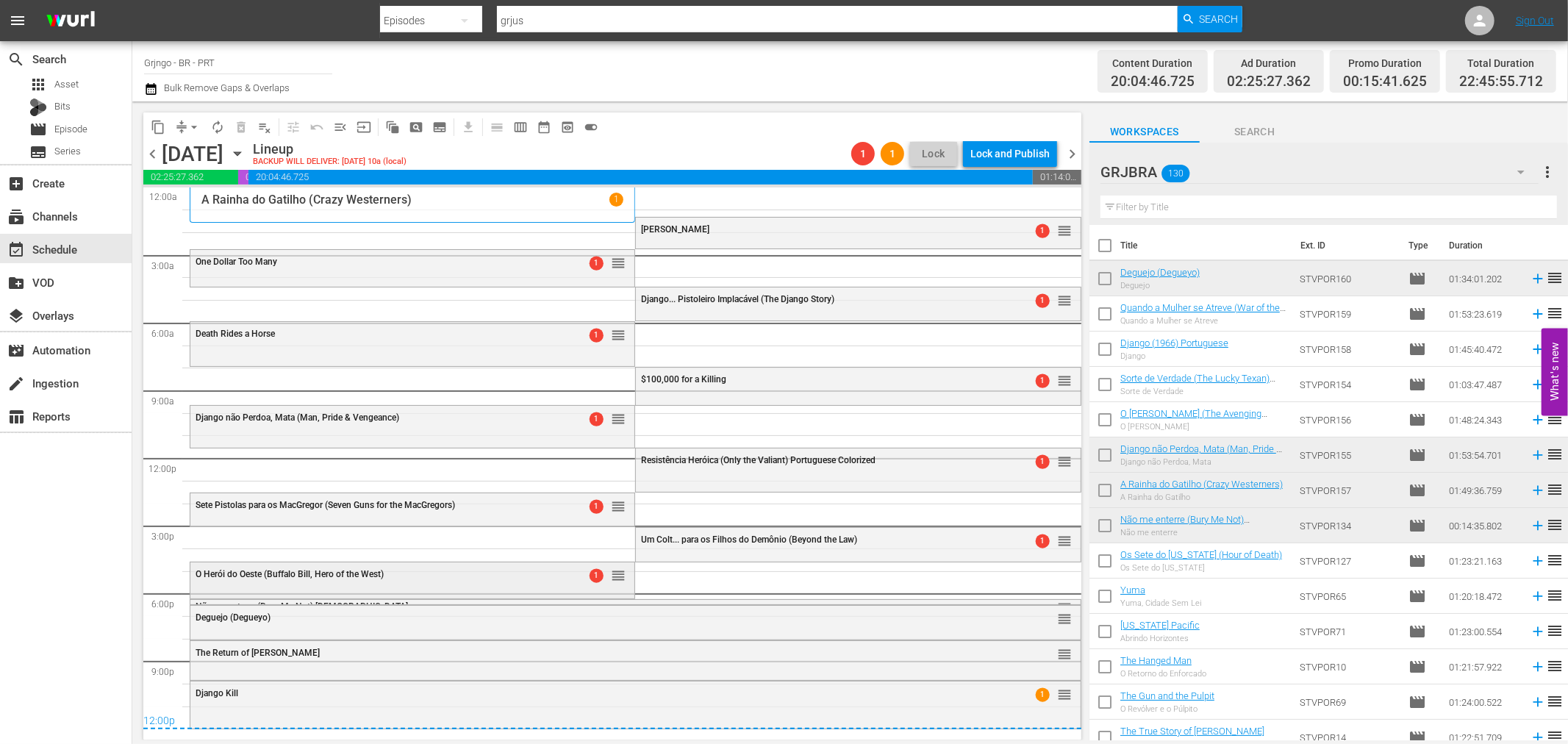
click at [457, 585] on div "O Herói do Oeste (Buffalo Bill, Hero of the West) 1 reorder" at bounding box center [412, 575] width 444 height 25
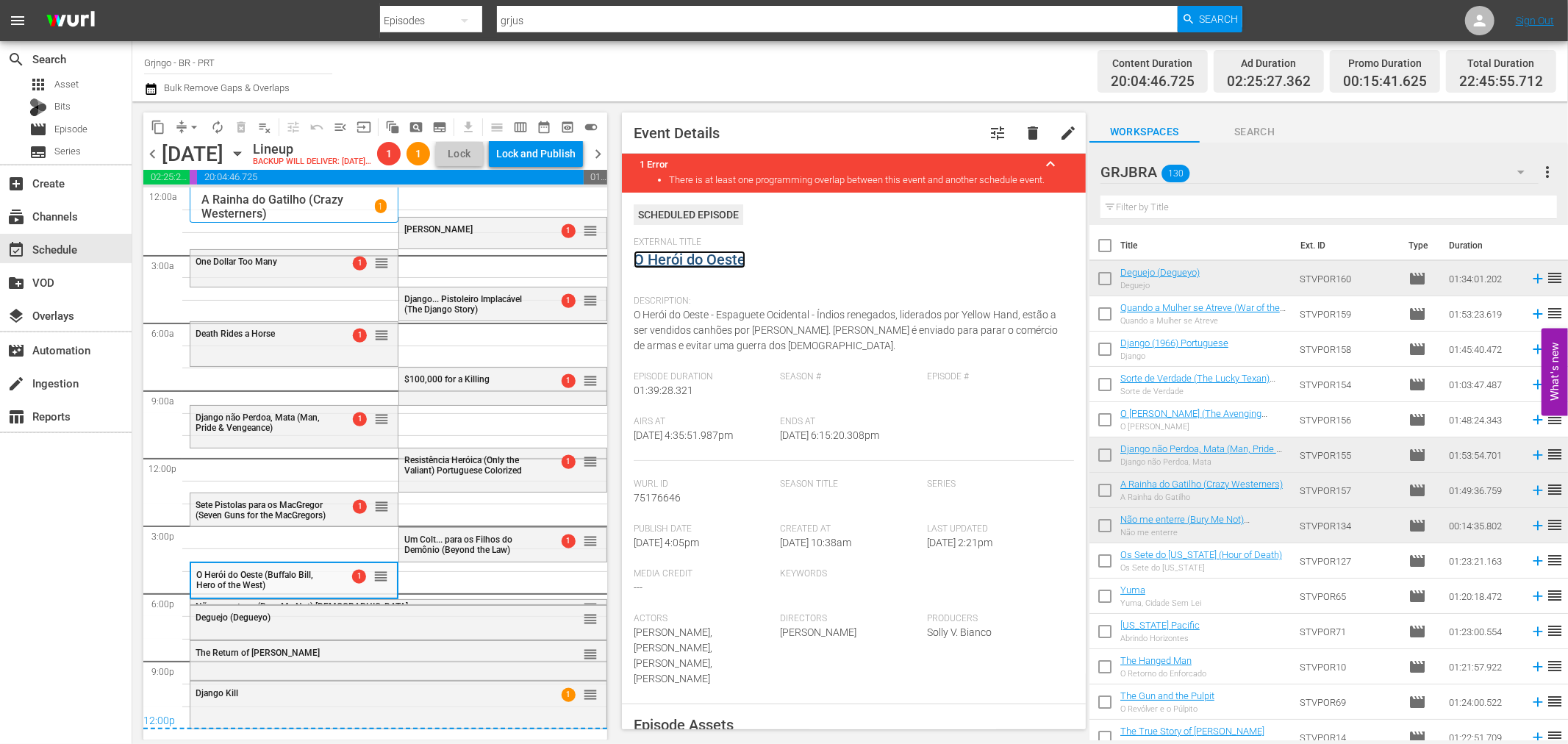
click at [674, 257] on link "O Herói do Oeste" at bounding box center [689, 259] width 112 height 18
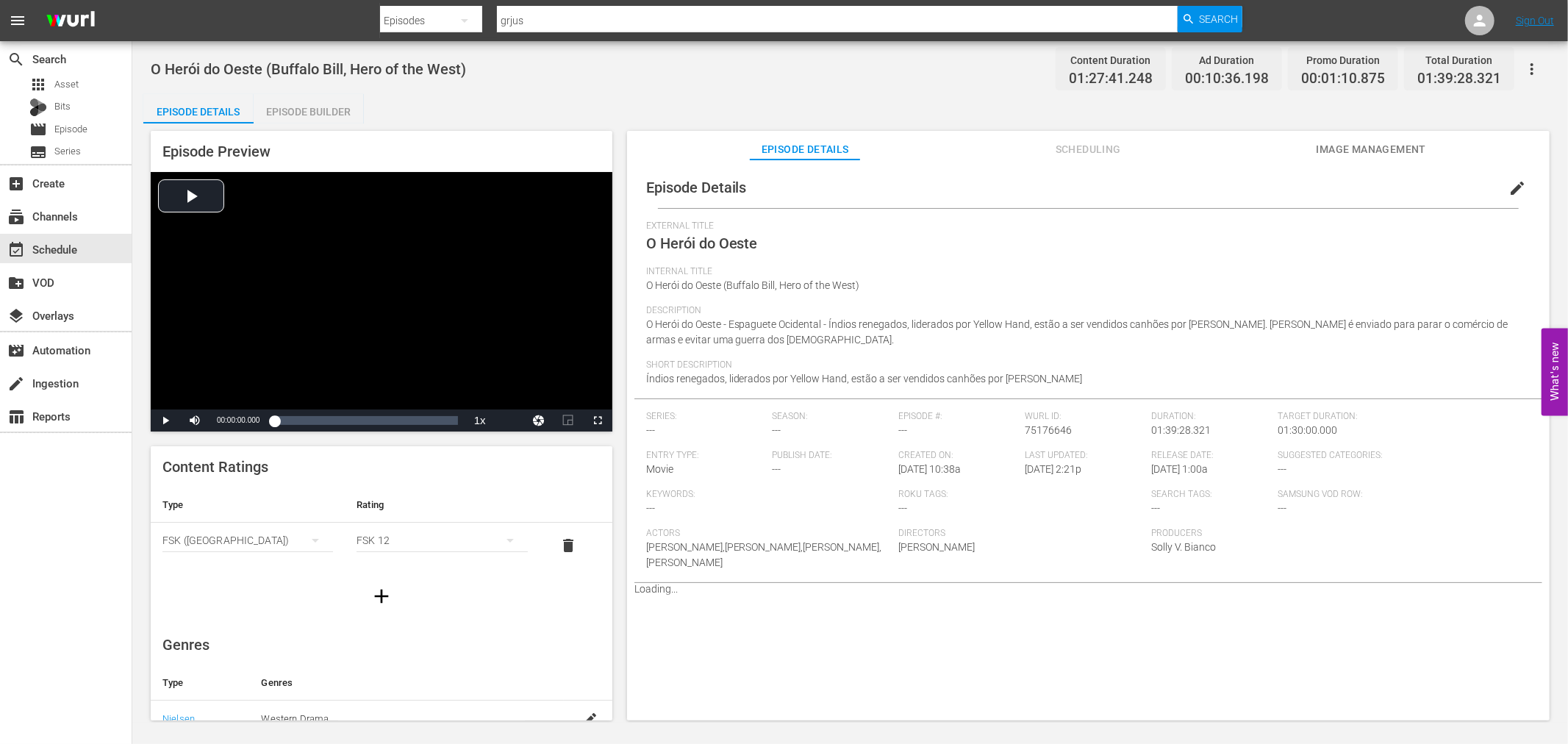
click at [291, 100] on div "Episode Builder" at bounding box center [308, 112] width 111 height 36
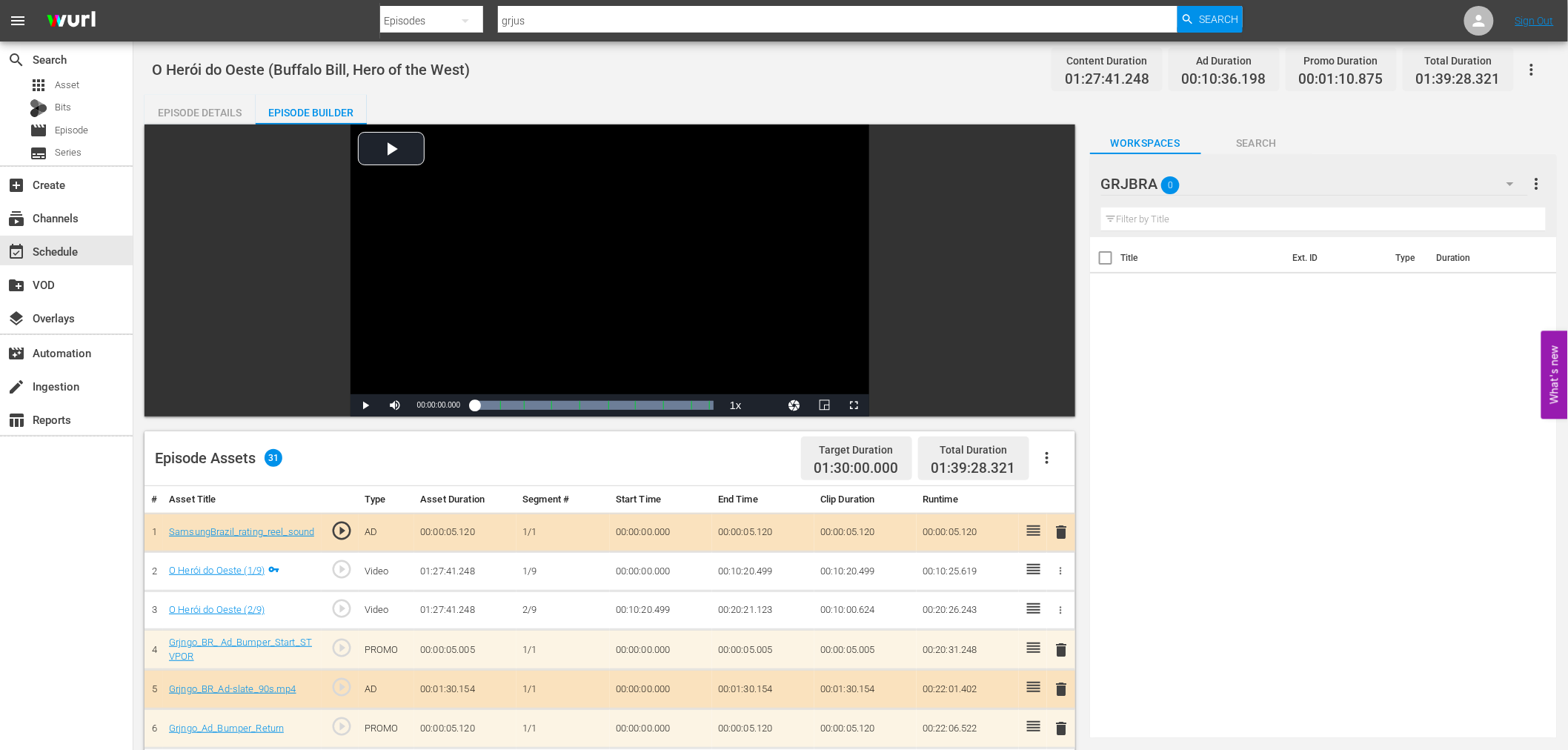
click at [1045, 456] on icon "button" at bounding box center [1047, 457] width 18 height 18
click at [1059, 498] on div "Clear Ads" at bounding box center [1091, 499] width 100 height 36
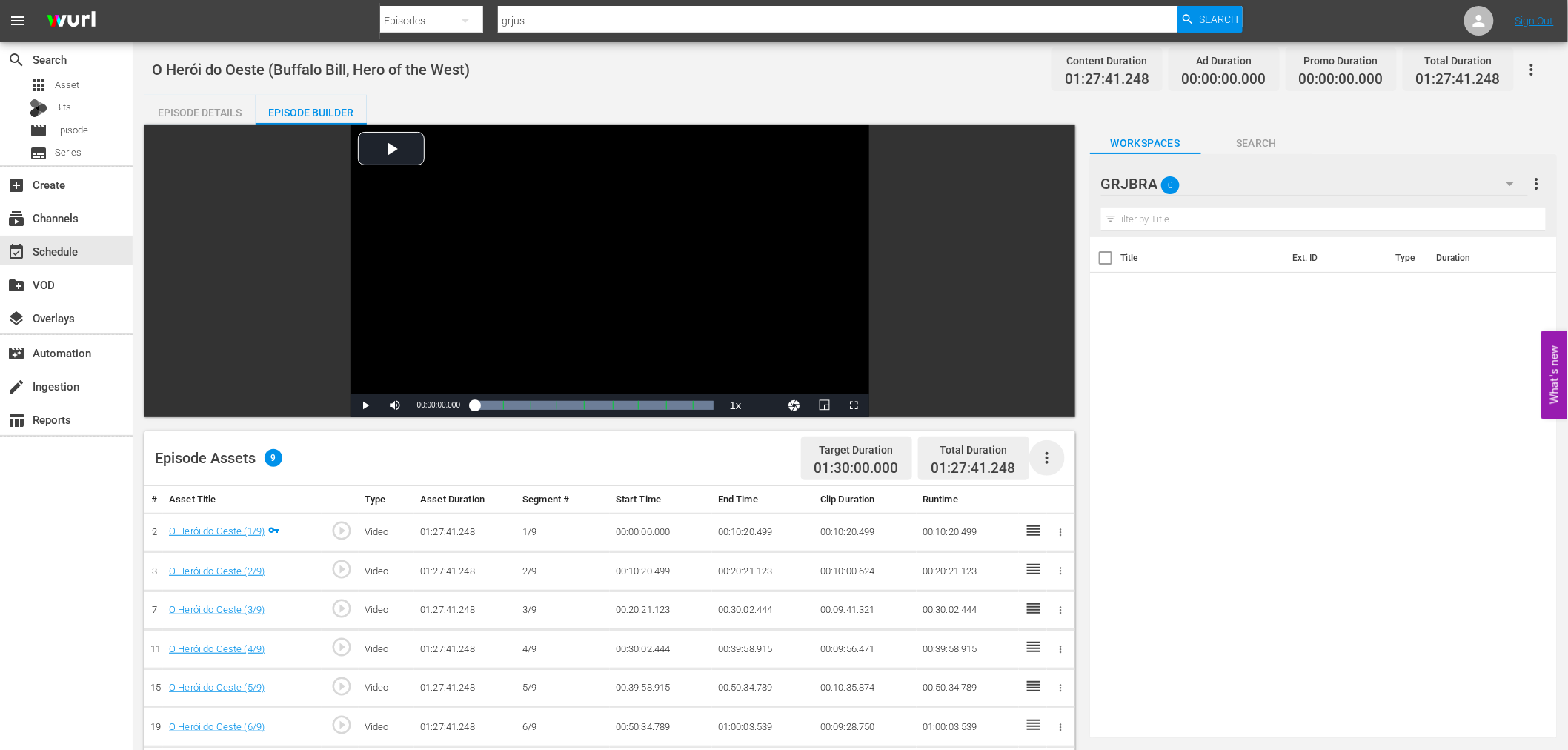
click at [1048, 458] on icon "button" at bounding box center [1047, 457] width 3 height 12
click at [1048, 457] on div "Fill with Ads" at bounding box center [1091, 464] width 100 height 36
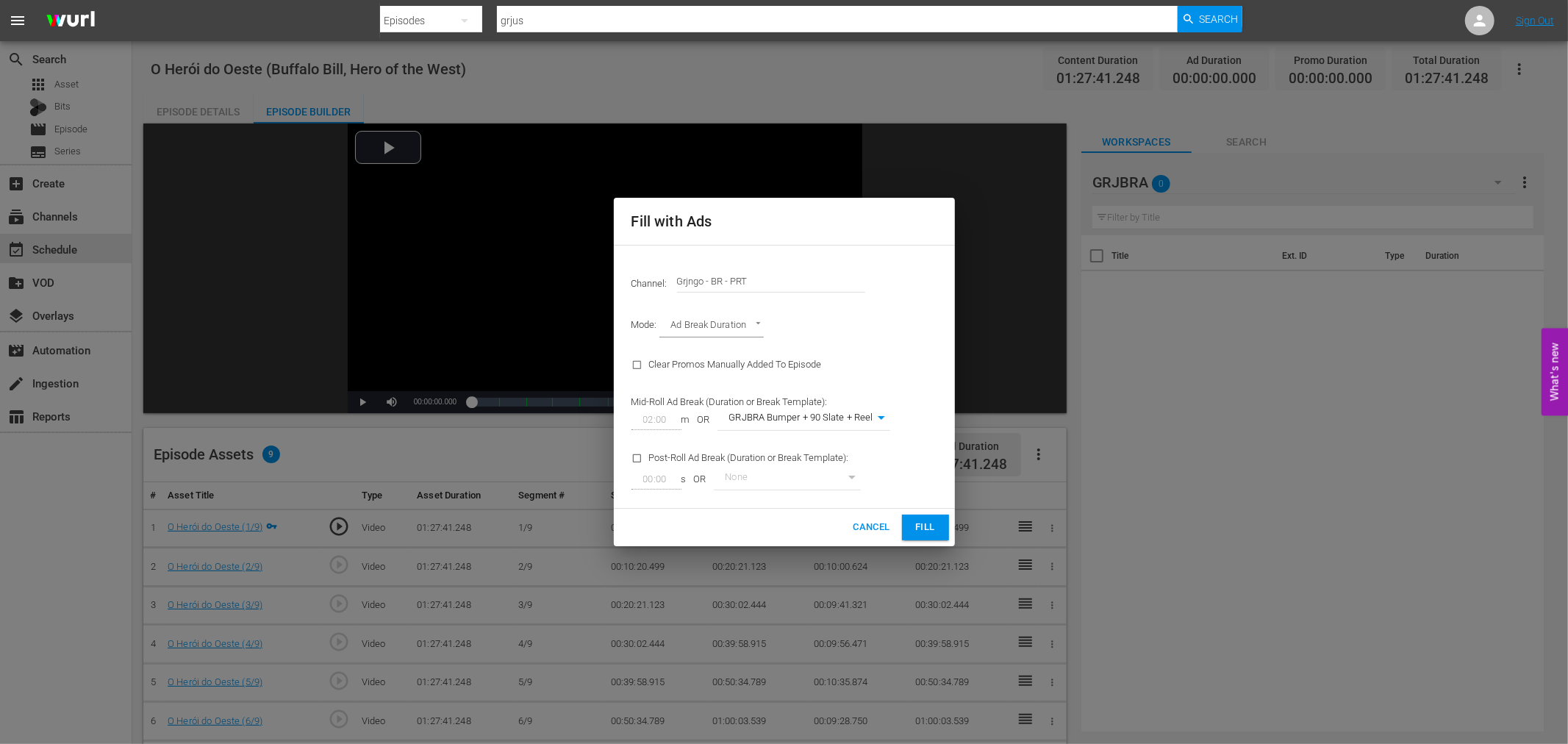
click at [928, 525] on span "Fill" at bounding box center [925, 527] width 23 height 17
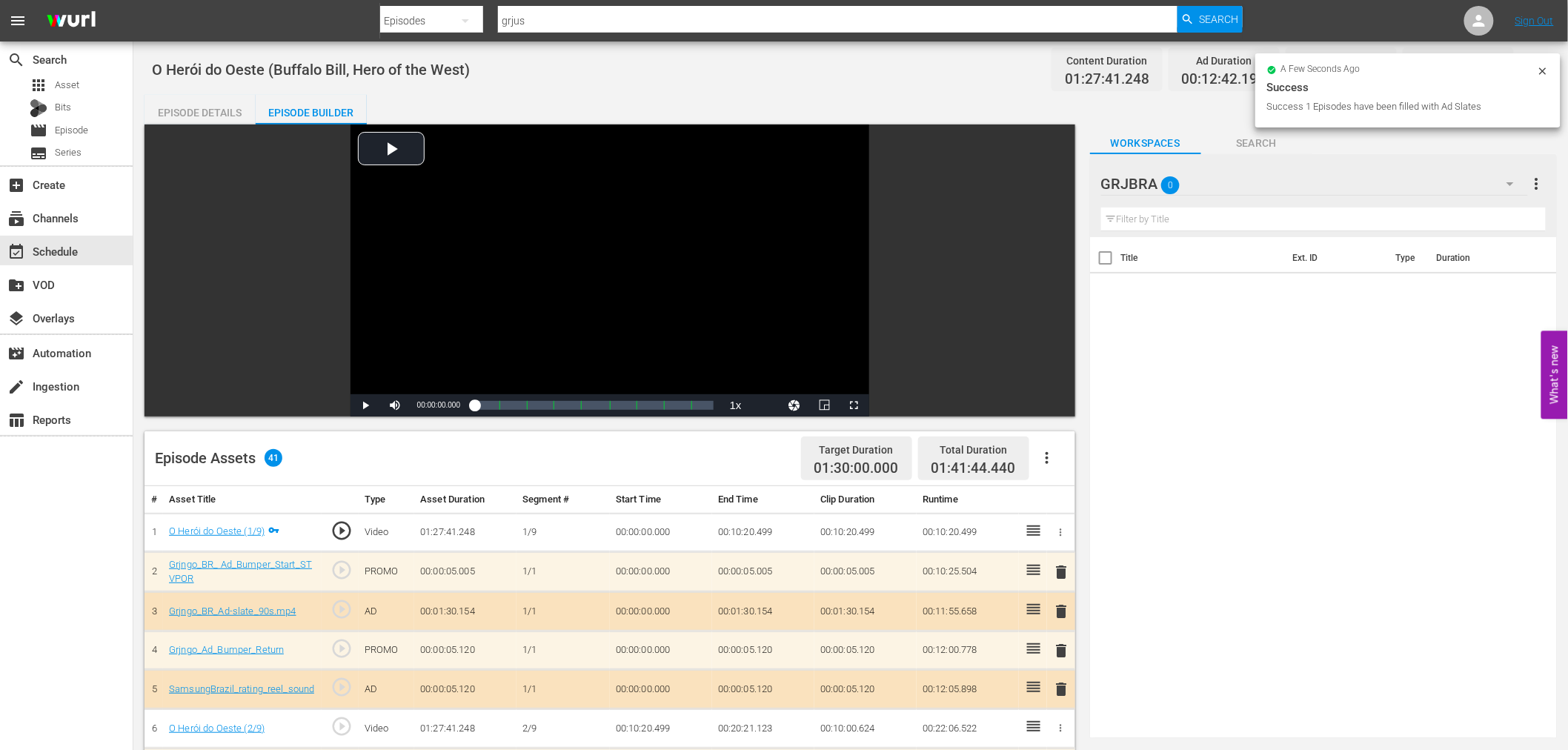
click at [1059, 567] on span "delete" at bounding box center [1062, 572] width 18 height 18
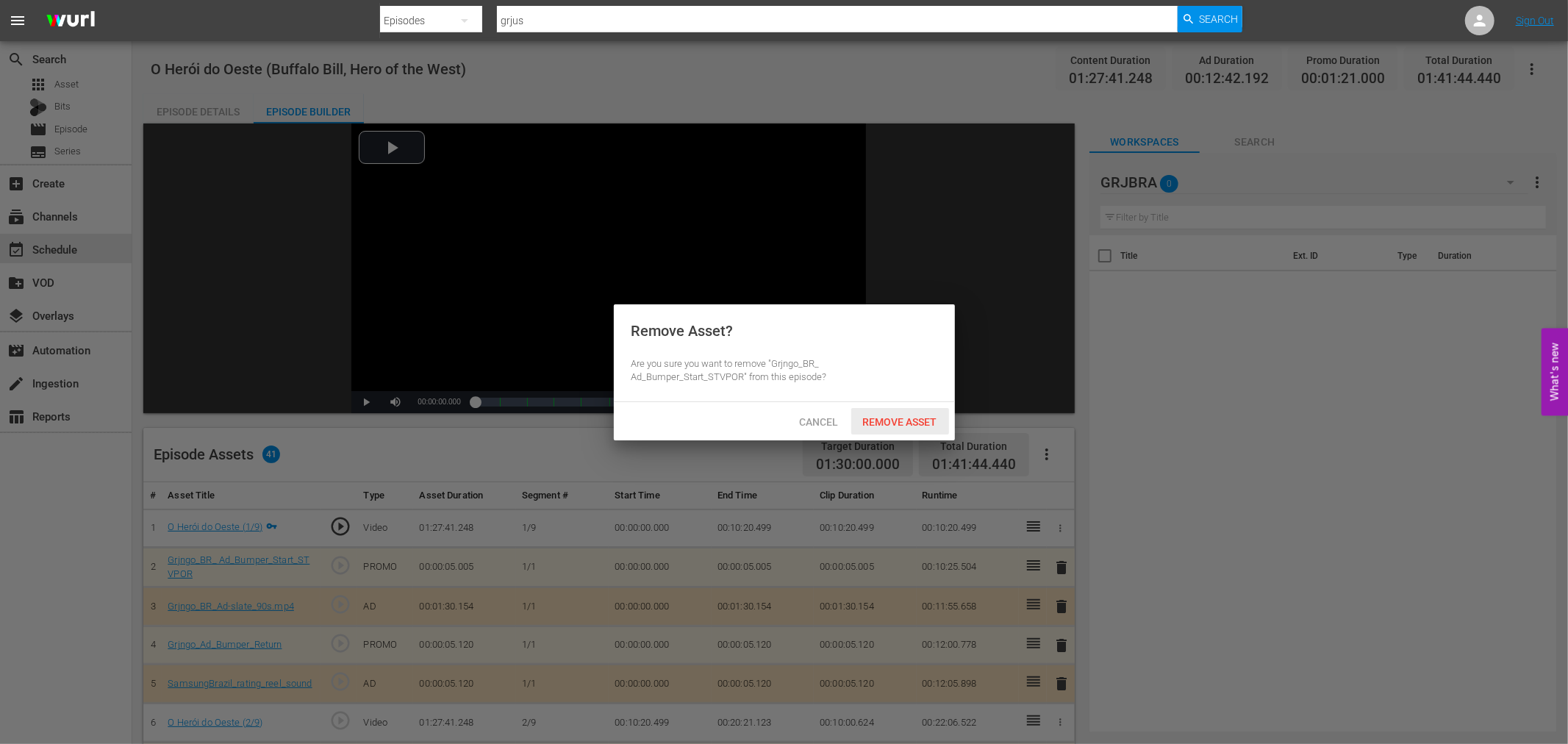
click at [902, 417] on span "Remove Asset" at bounding box center [900, 421] width 98 height 12
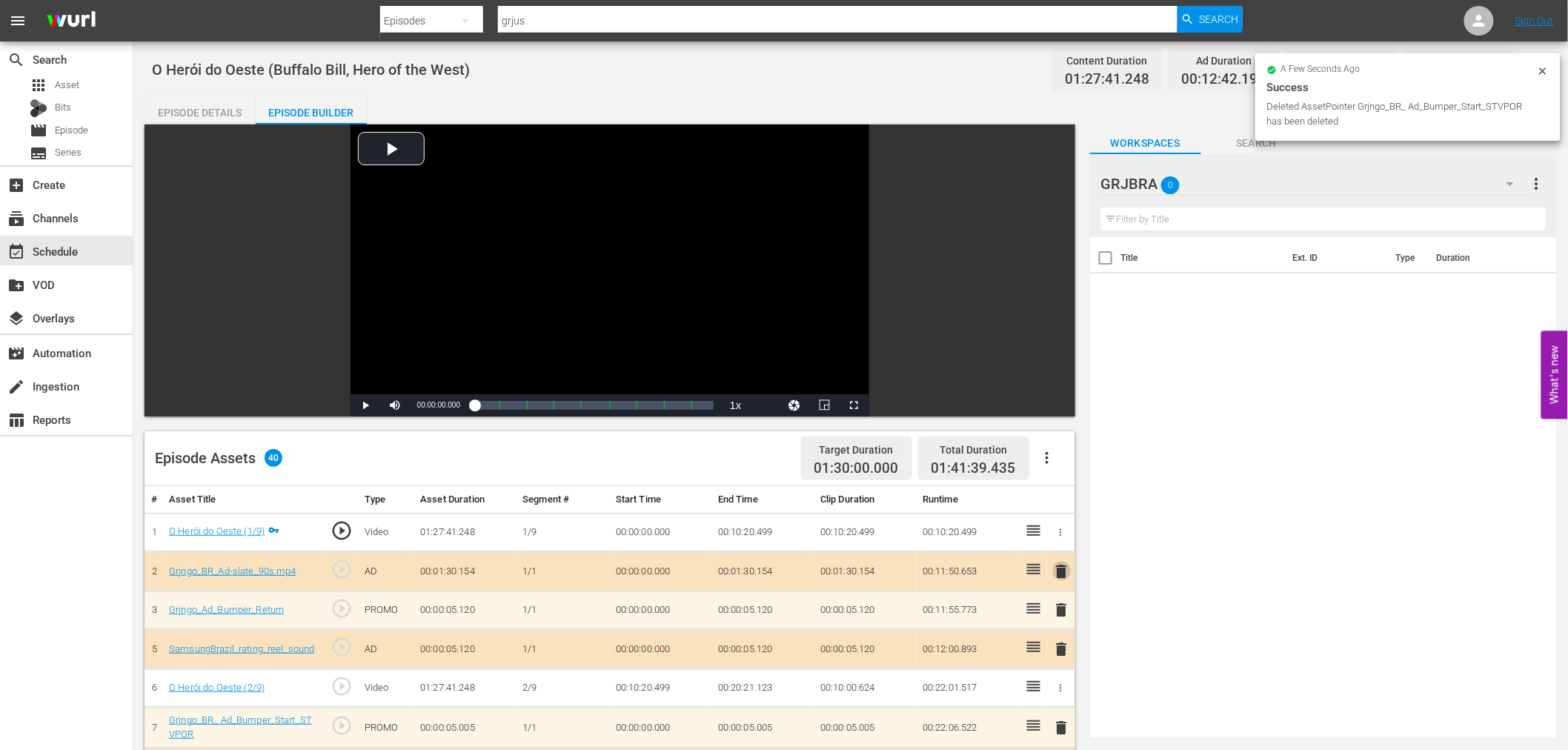
drag, startPoint x: 1057, startPoint y: 571, endPoint x: 939, endPoint y: 502, distance: 136.7
click at [1057, 570] on span "delete" at bounding box center [1062, 571] width 18 height 18
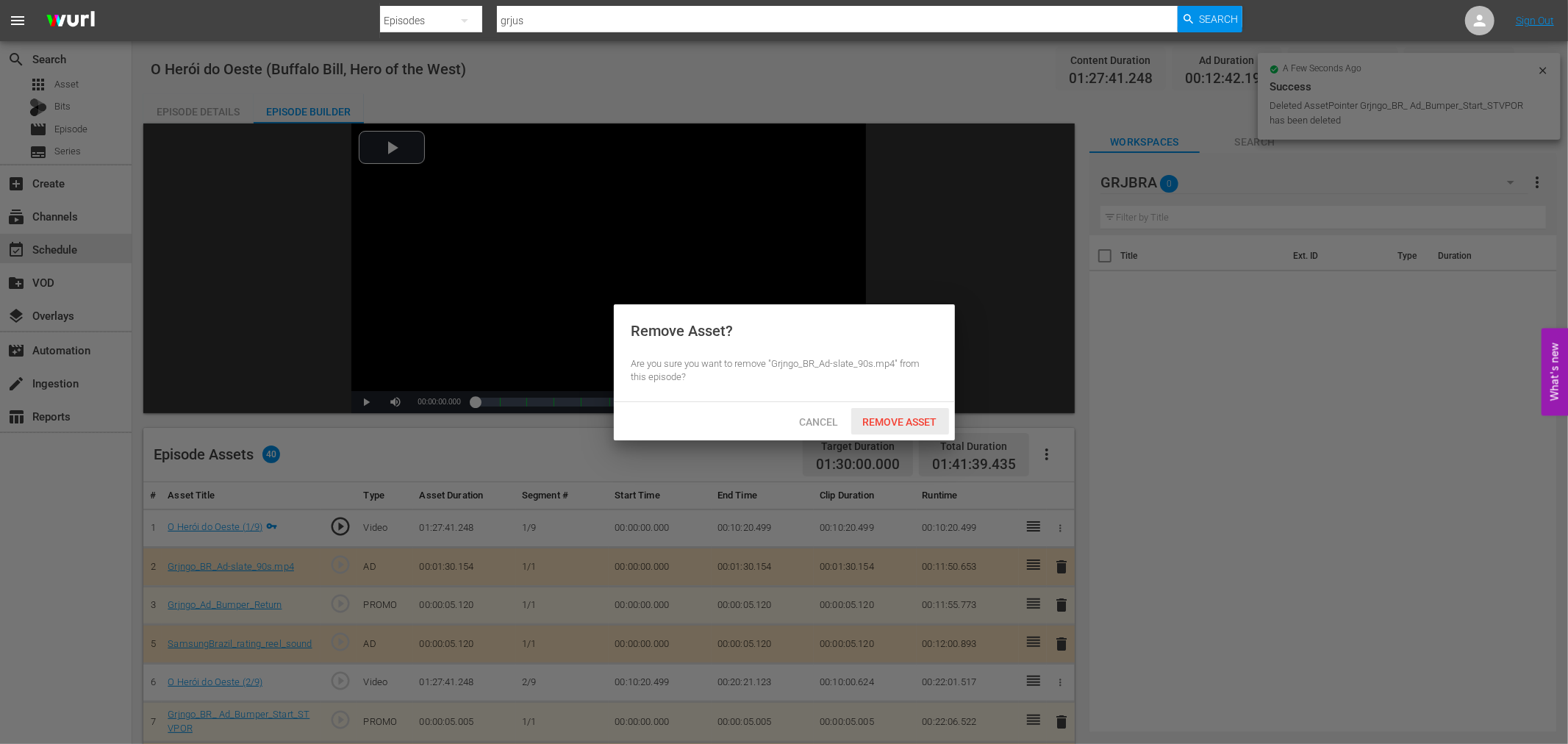
click at [893, 426] on span "Remove Asset" at bounding box center [900, 421] width 98 height 12
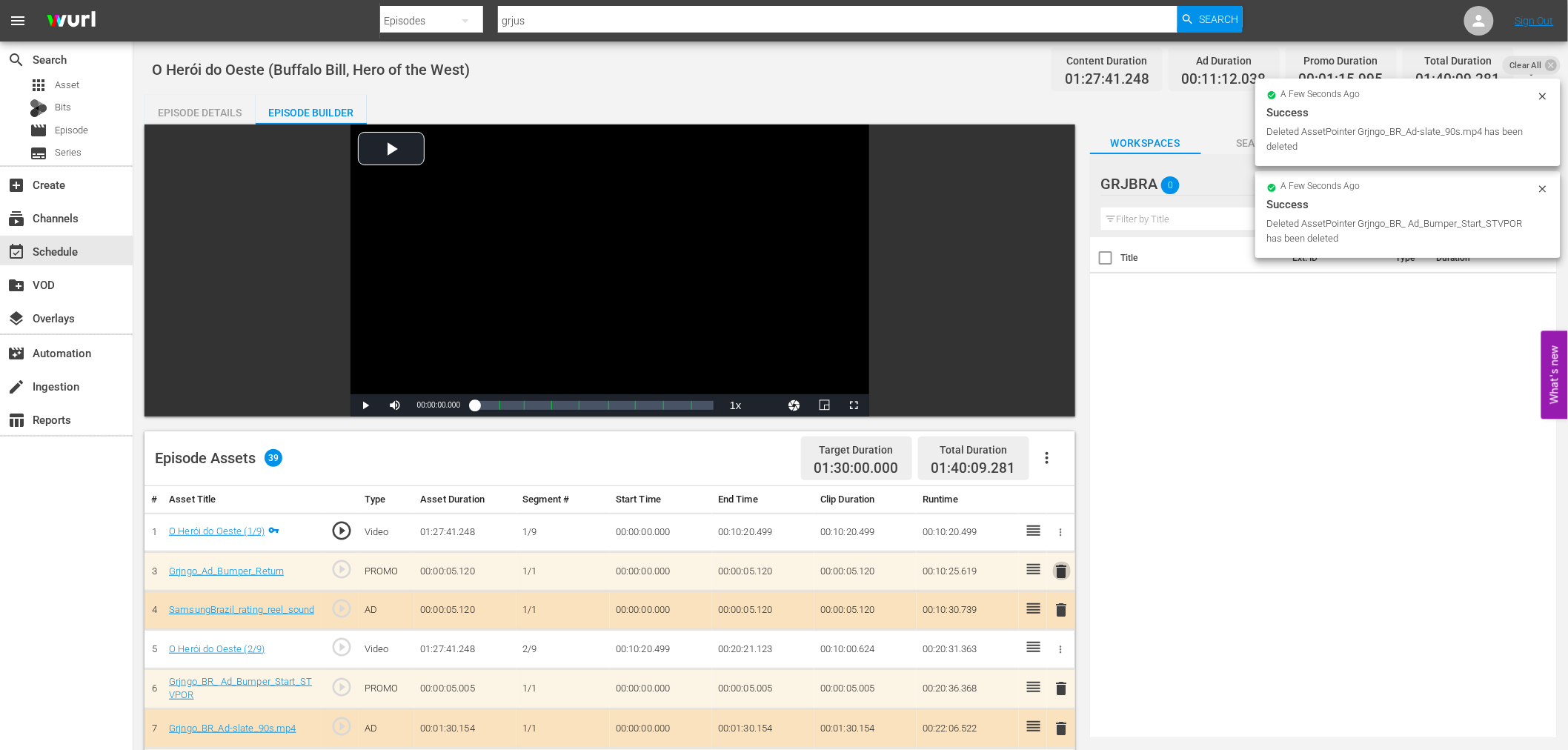
drag, startPoint x: 1063, startPoint y: 572, endPoint x: 981, endPoint y: 497, distance: 111.1
click at [1062, 569] on span "delete" at bounding box center [1062, 571] width 18 height 18
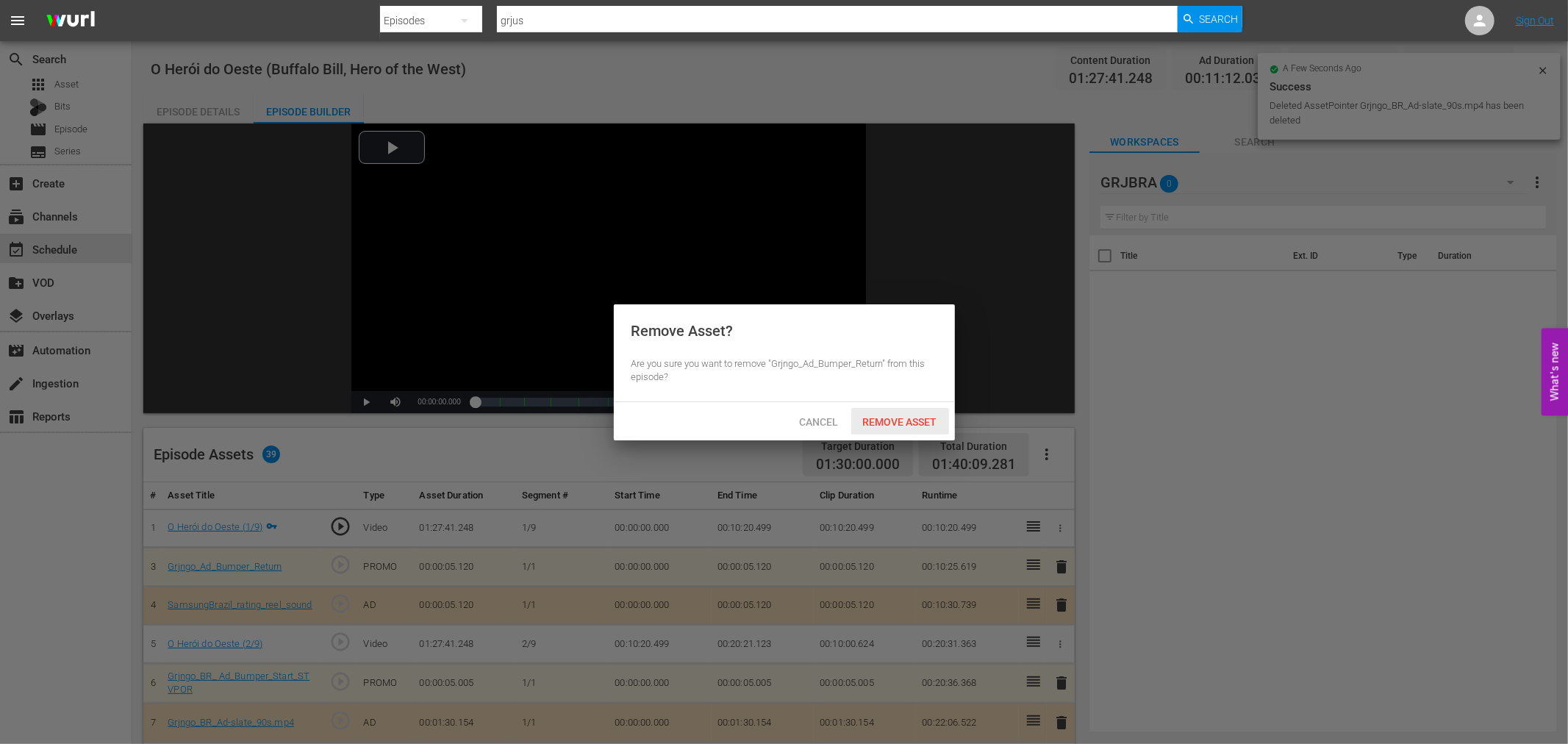
drag, startPoint x: 927, startPoint y: 423, endPoint x: 961, endPoint y: 476, distance: 63.0
click at [927, 425] on span "Remove Asset" at bounding box center [900, 421] width 98 height 12
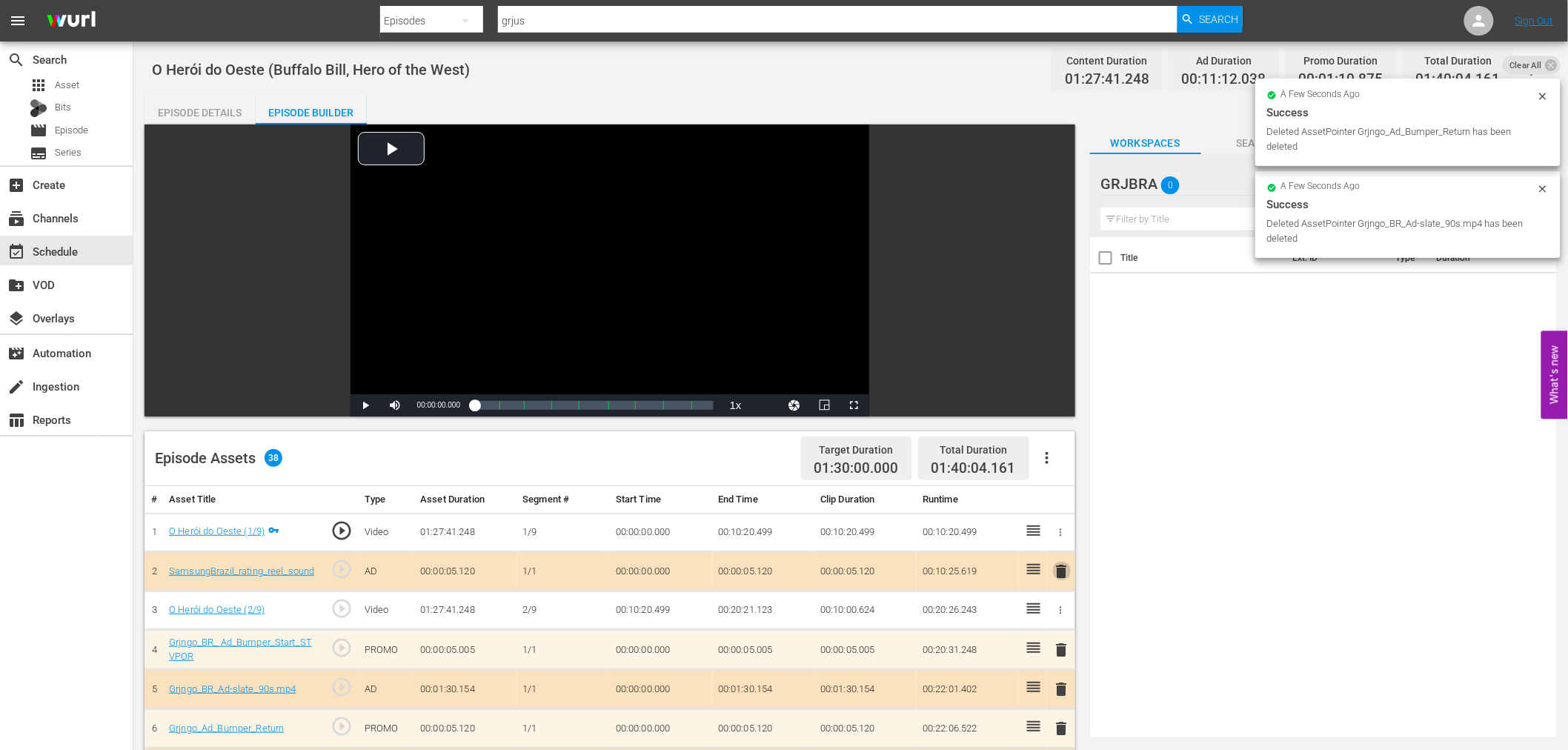
click at [1063, 569] on span "delete" at bounding box center [1062, 571] width 18 height 18
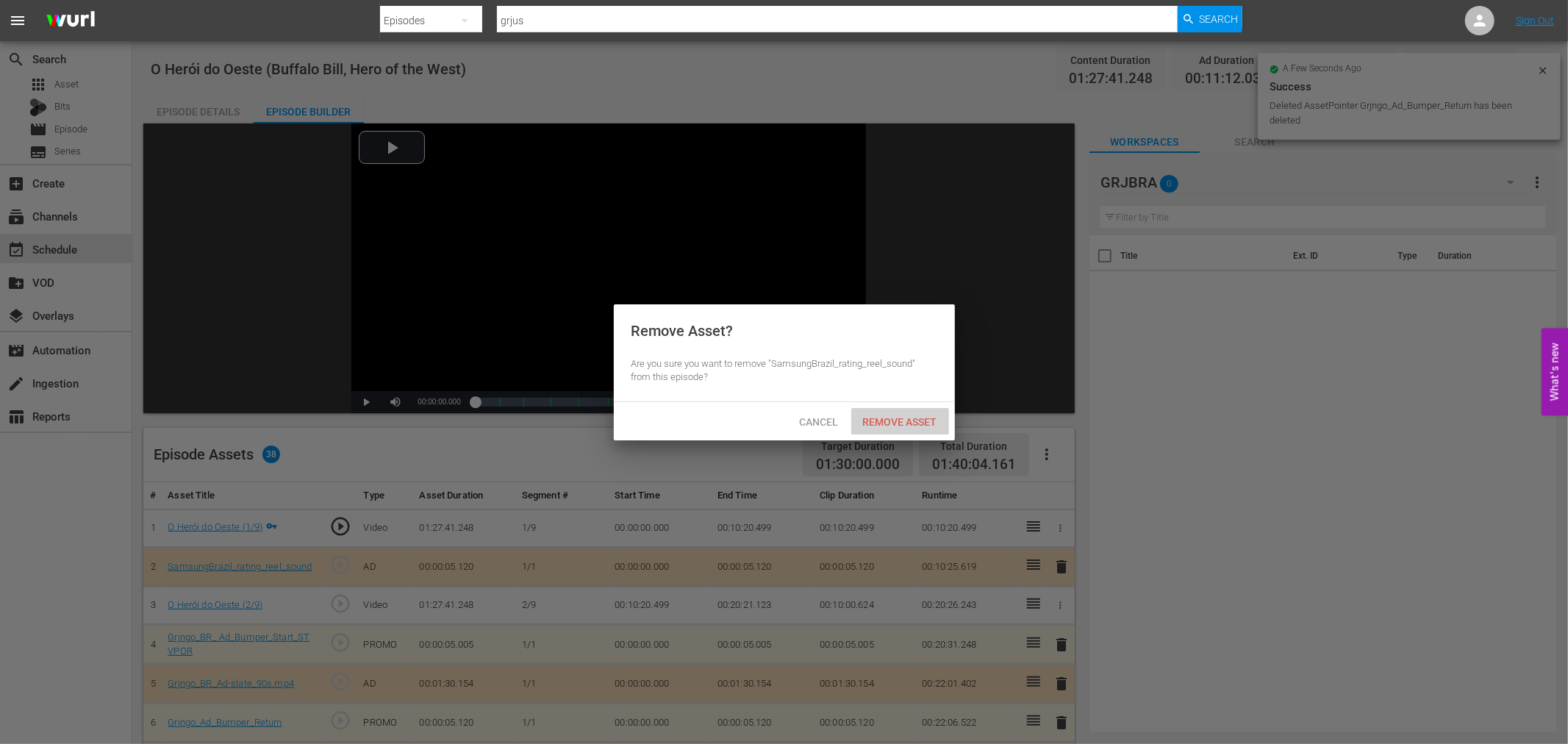
click at [922, 417] on span "Remove Asset" at bounding box center [900, 421] width 98 height 12
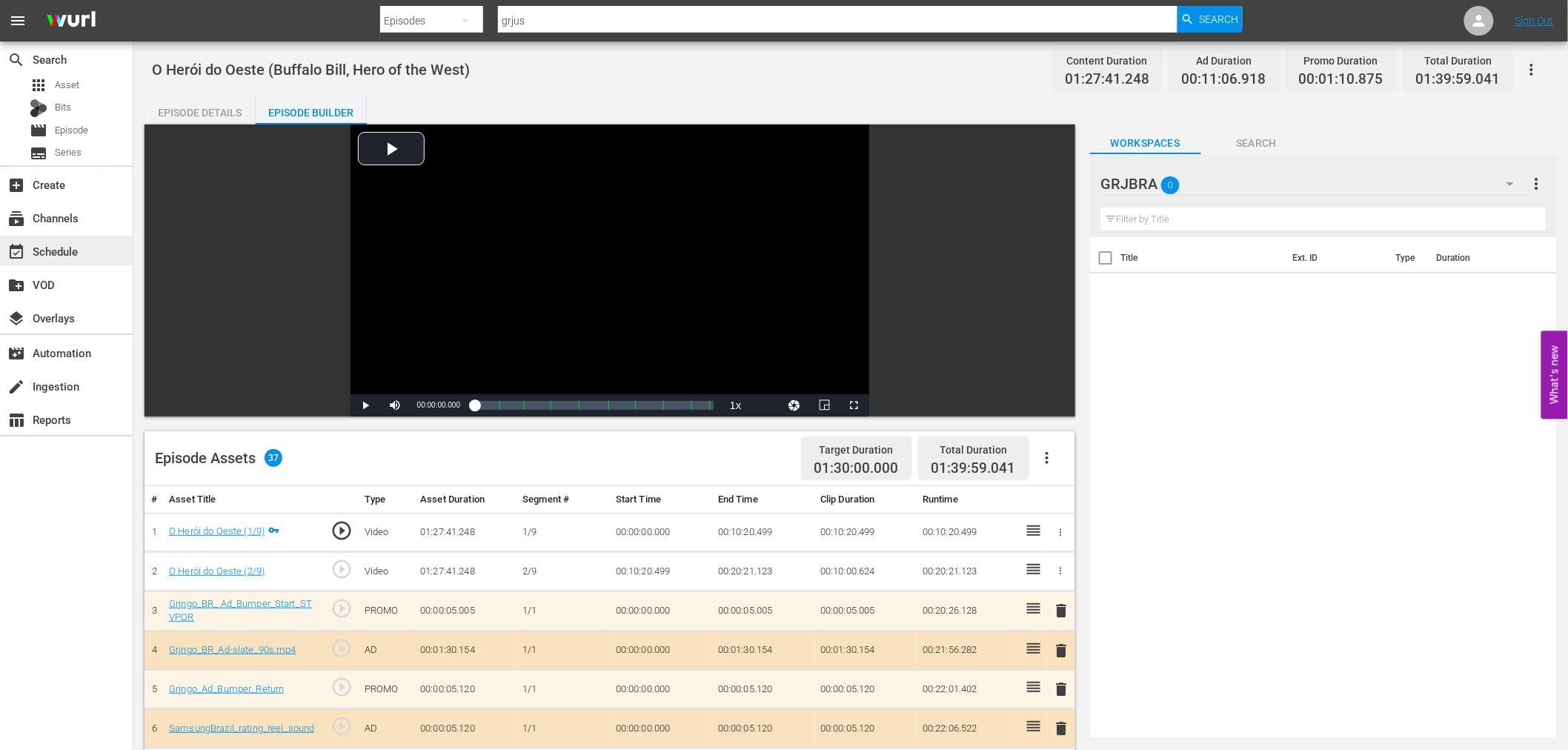
click at [86, 245] on div "event_available Schedule" at bounding box center [66, 250] width 132 height 30
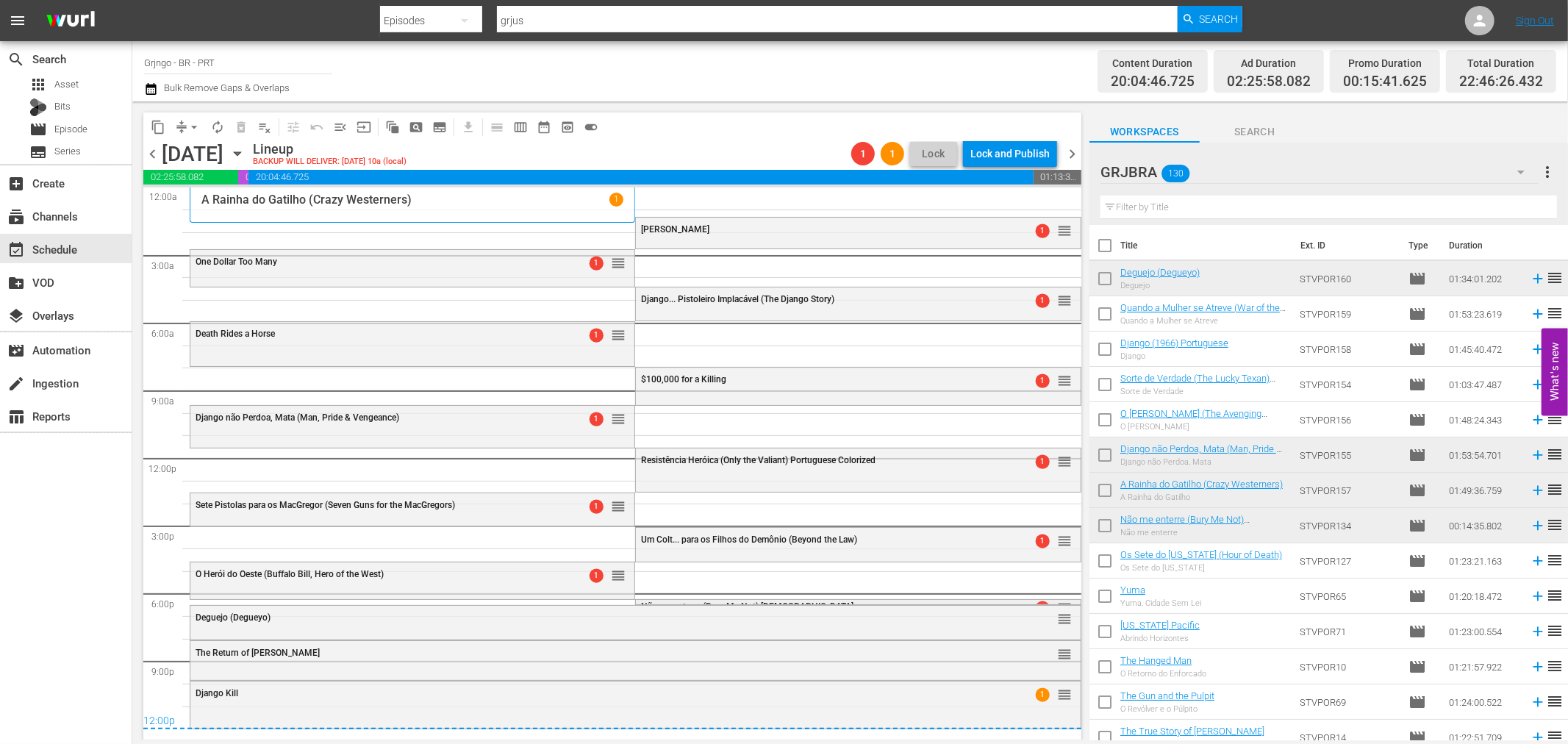
click at [641, 600] on div "Não me enterre (Bury Me Not) [DEMOGRAPHIC_DATA]" at bounding box center [820, 605] width 359 height 12
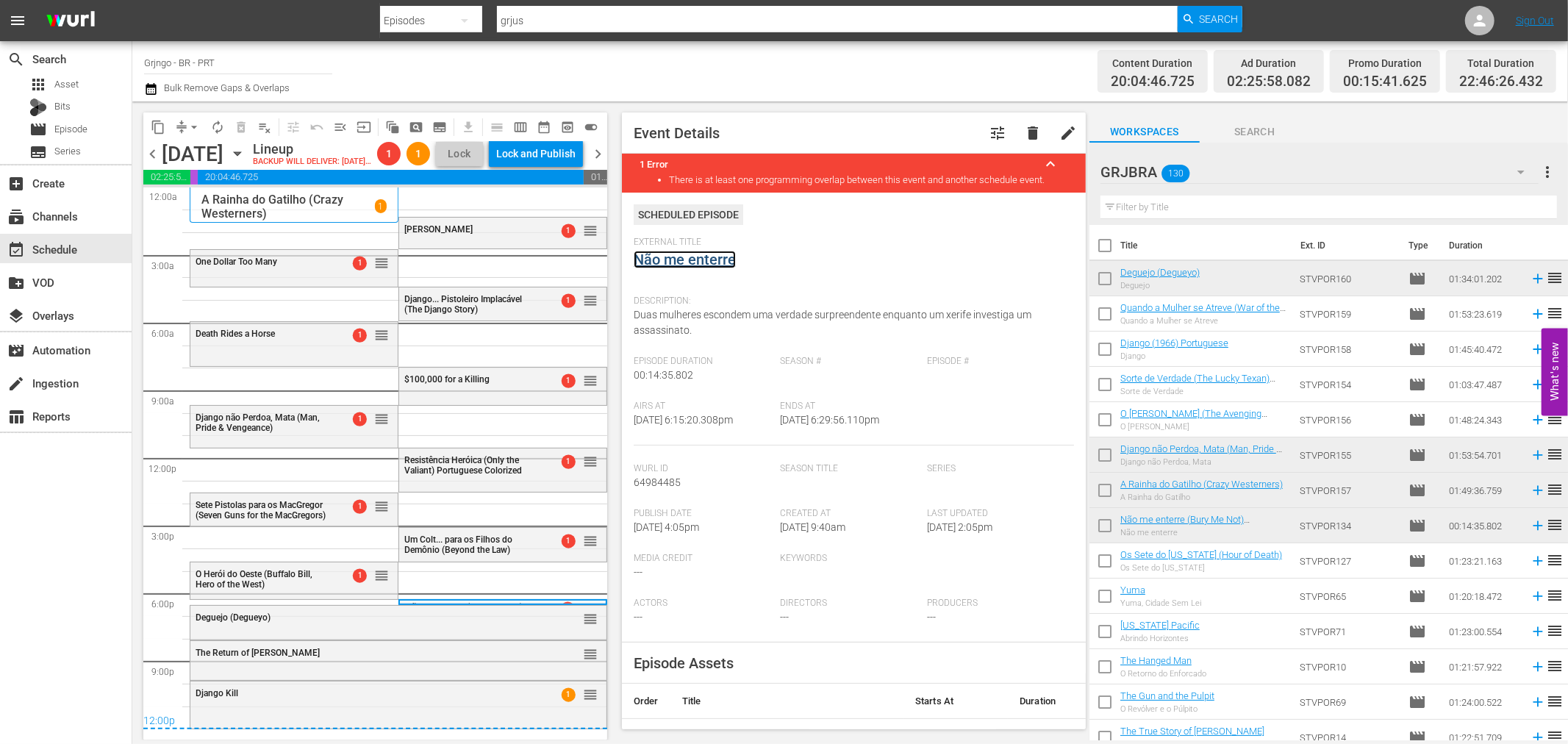
click at [686, 259] on link "Não me enterre" at bounding box center [685, 259] width 102 height 18
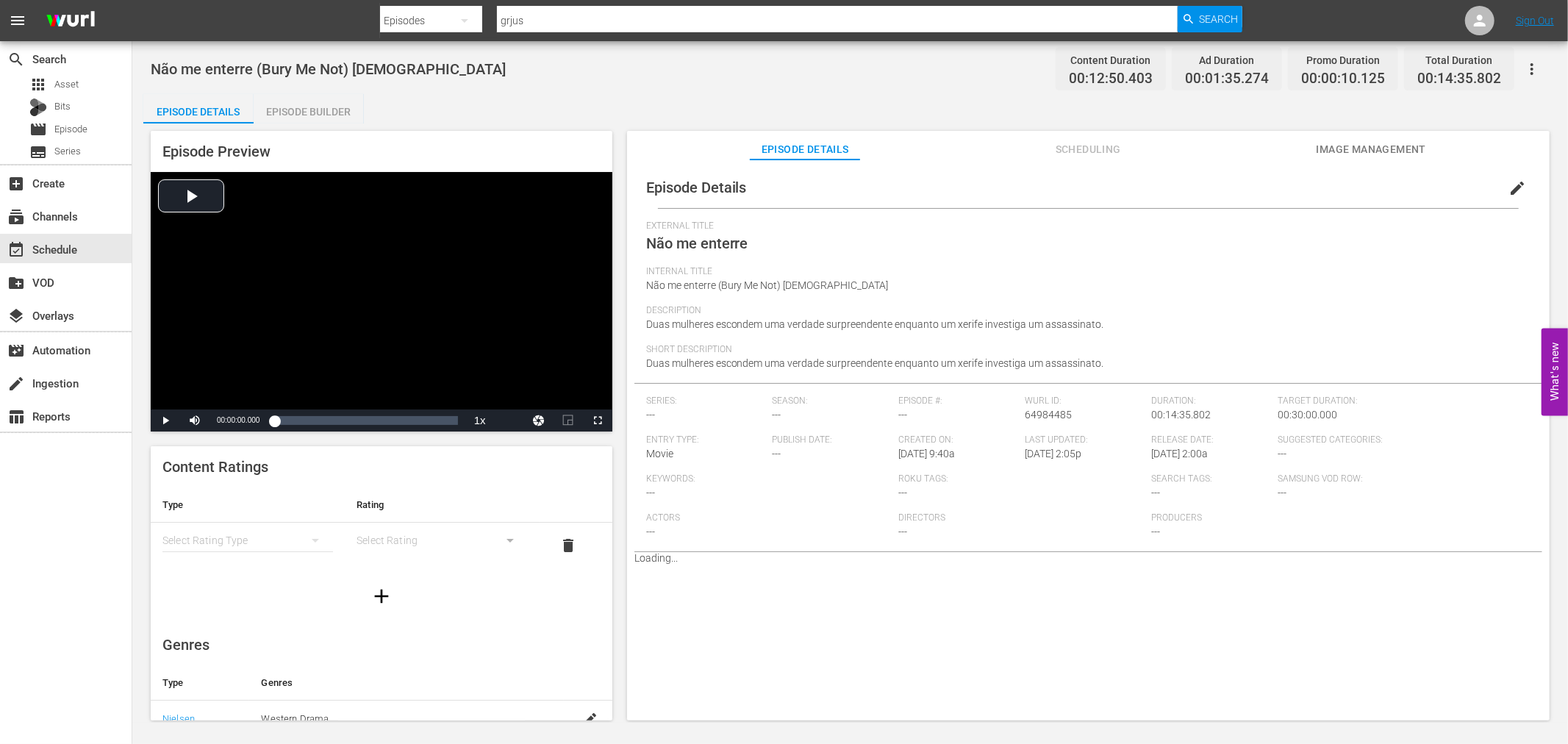
click at [288, 104] on div "Episode Builder" at bounding box center [308, 112] width 111 height 36
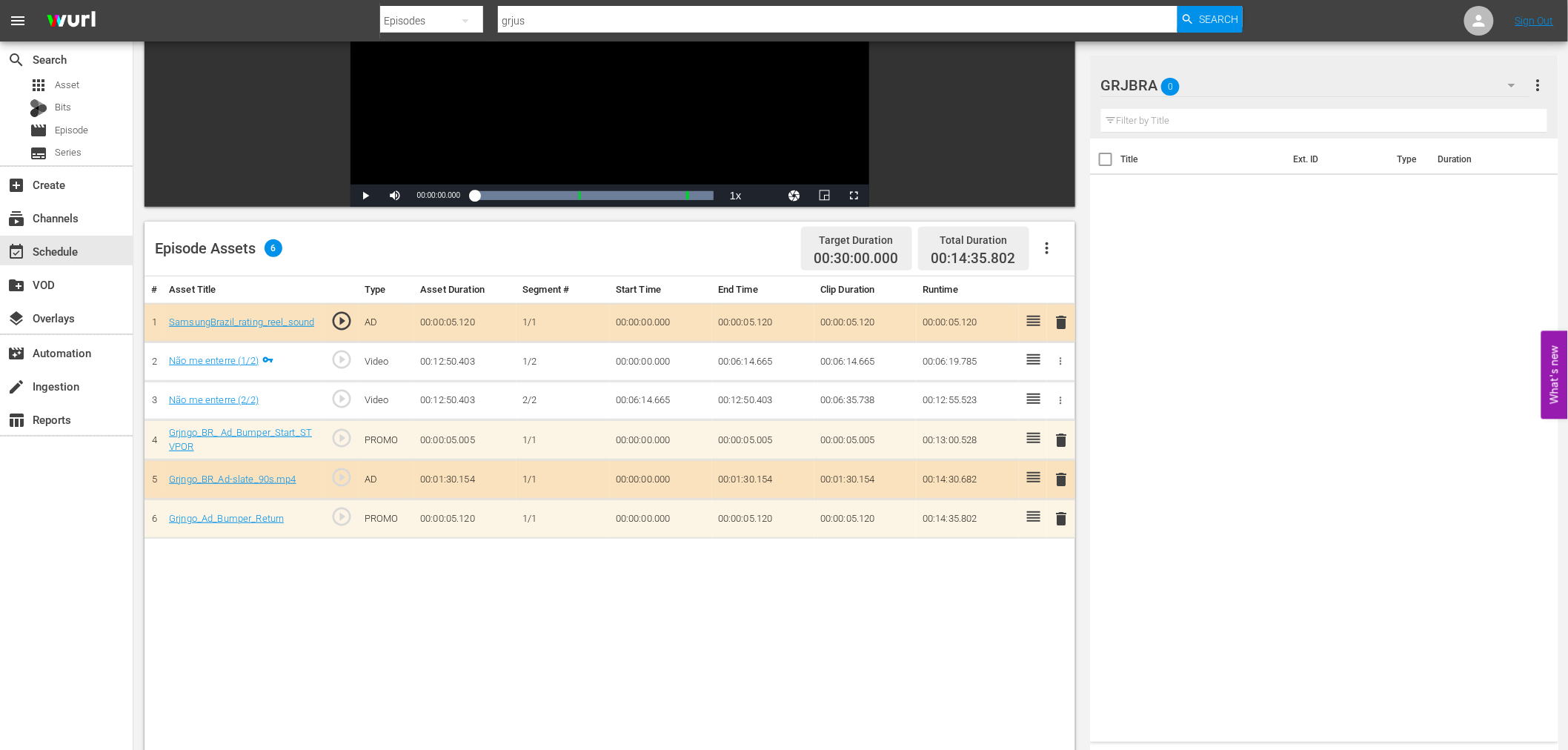
scroll to position [247, 0]
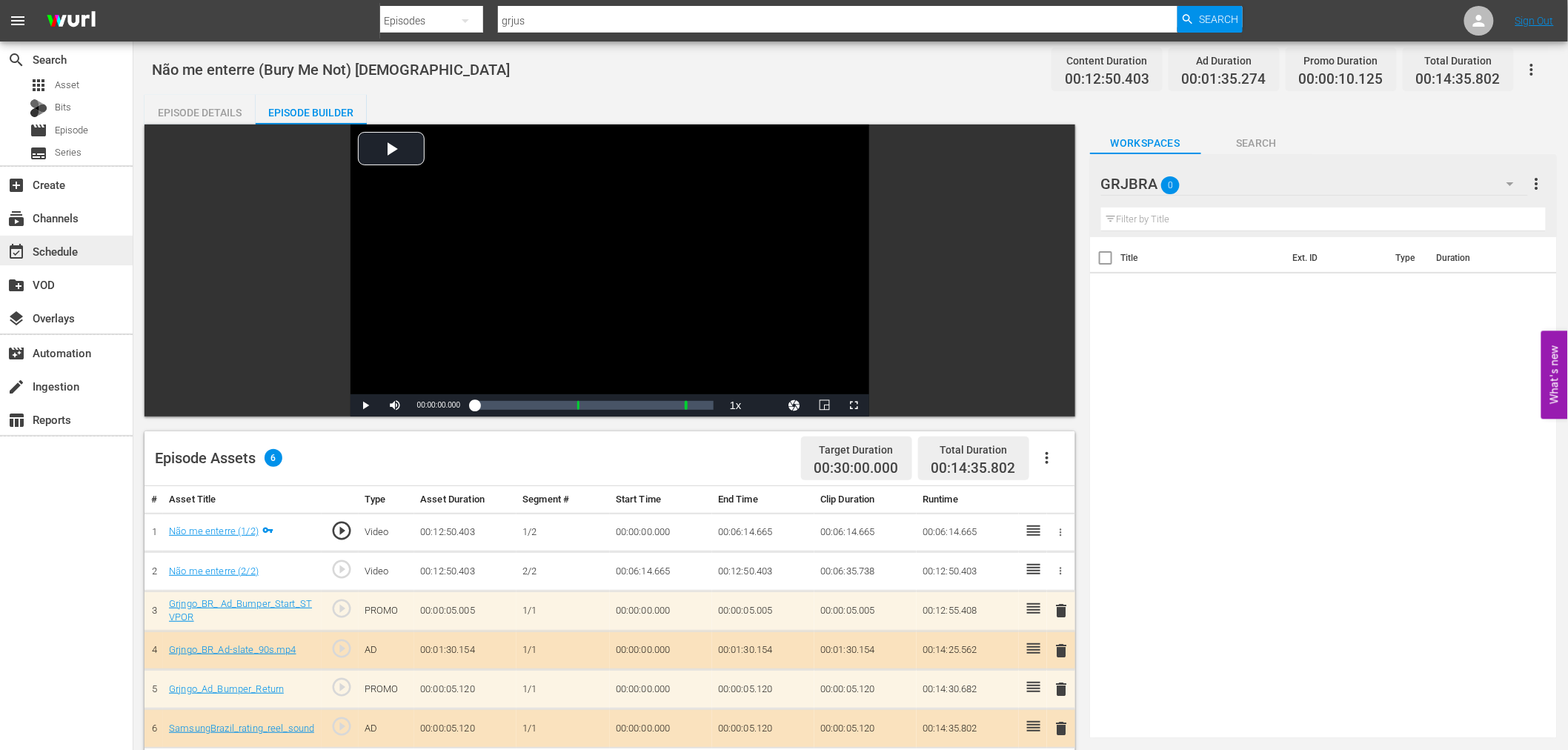
click at [86, 245] on div "event_available Schedule" at bounding box center [66, 250] width 132 height 30
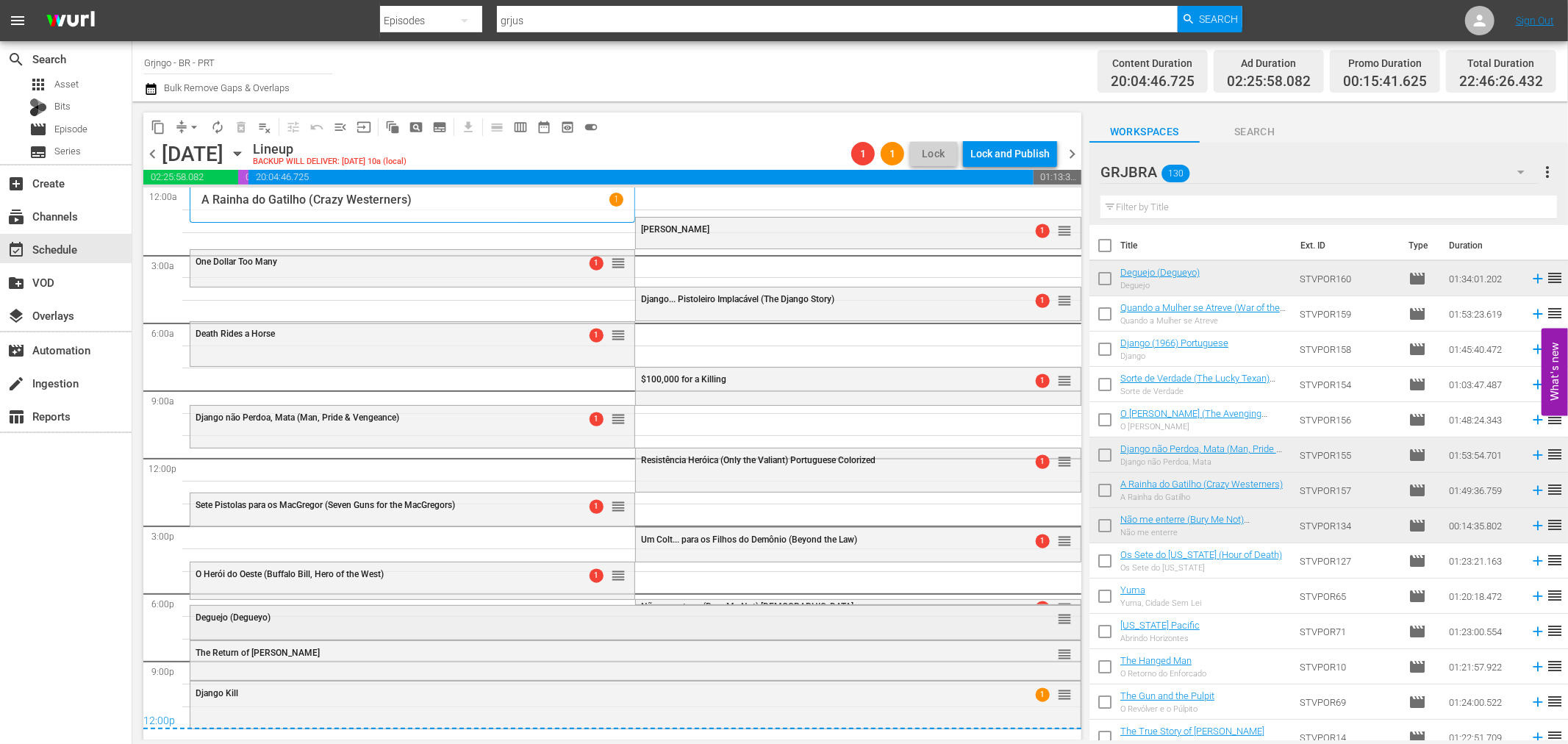
click at [488, 628] on div "Deguejo (Degueyo) reorder" at bounding box center [635, 618] width 890 height 25
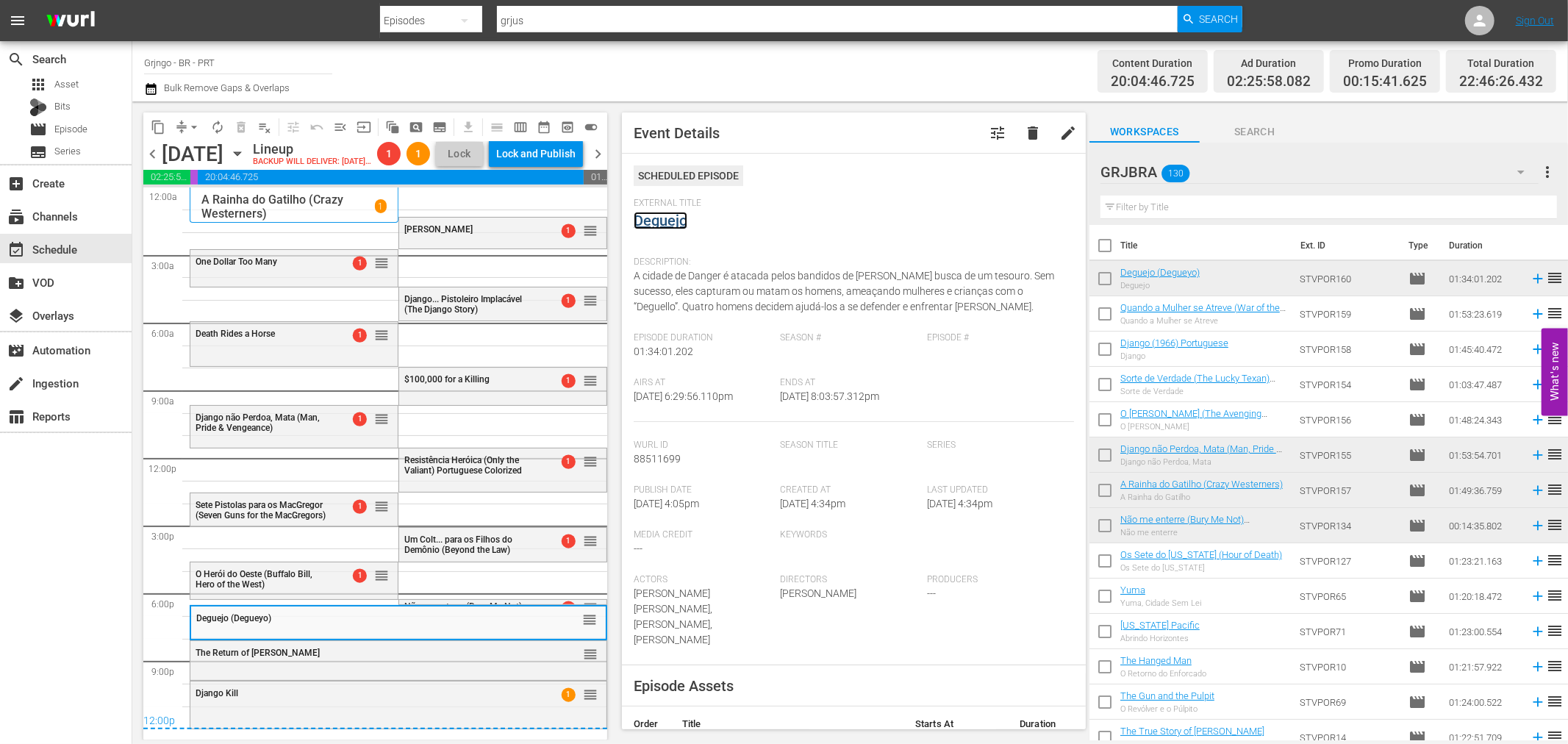
click at [679, 226] on link "Deguejo" at bounding box center [660, 220] width 53 height 18
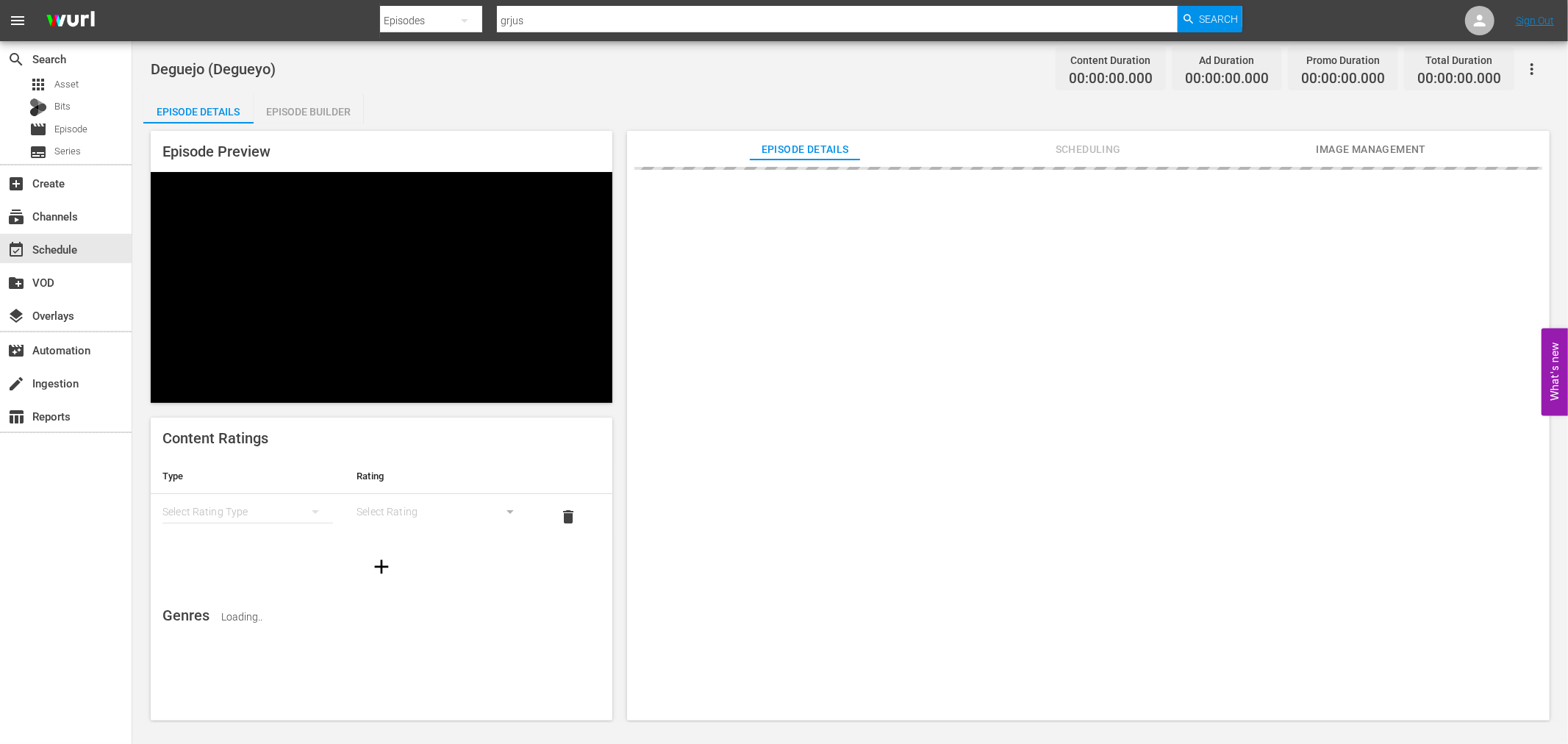
click at [274, 108] on div "Episode Builder" at bounding box center [308, 112] width 111 height 36
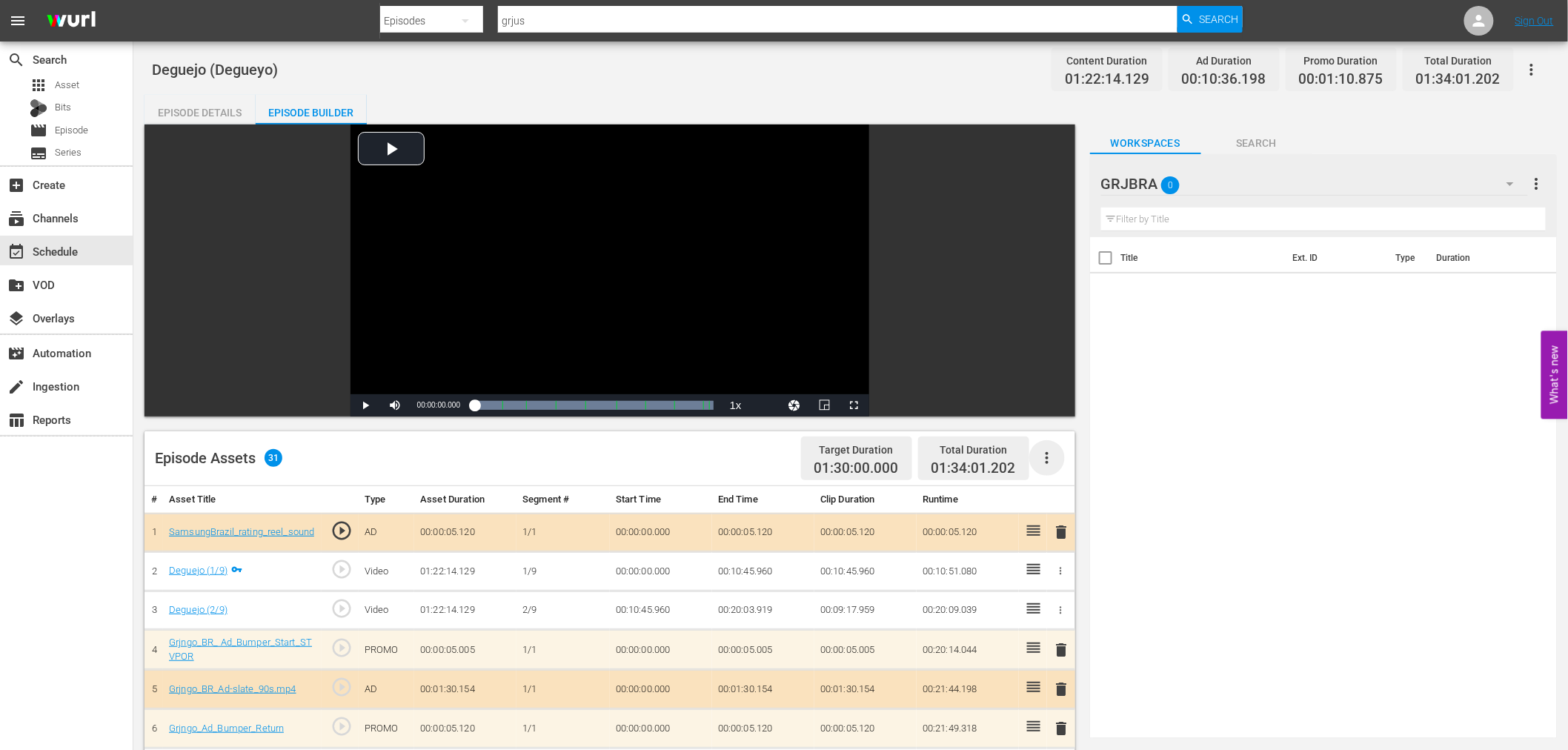
click at [1049, 458] on icon "button" at bounding box center [1047, 457] width 18 height 18
click at [1057, 508] on div "Clear Ads" at bounding box center [1091, 499] width 100 height 36
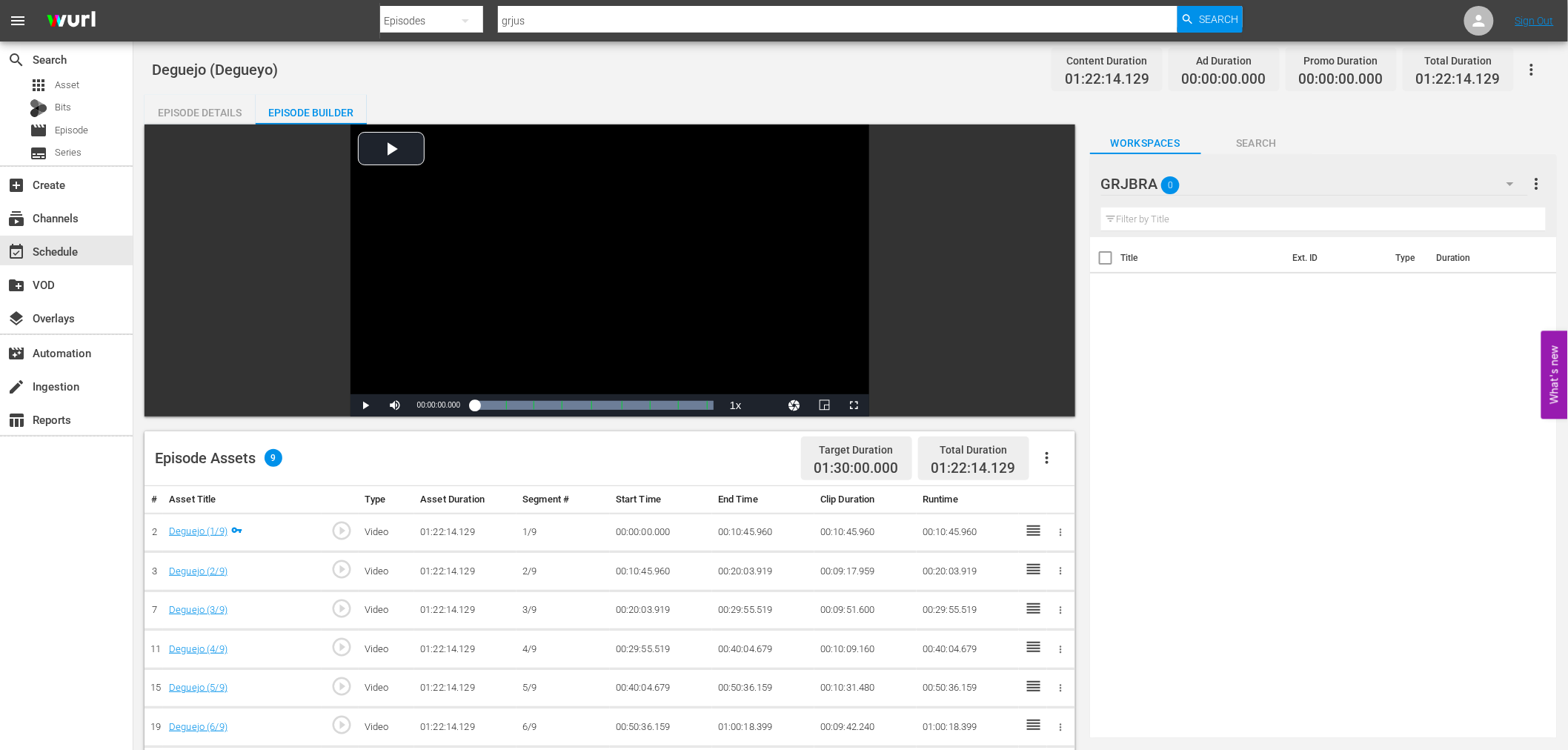
click at [1046, 454] on icon "button" at bounding box center [1047, 457] width 3 height 12
click at [1046, 456] on div "Fill with Ads" at bounding box center [1091, 464] width 100 height 36
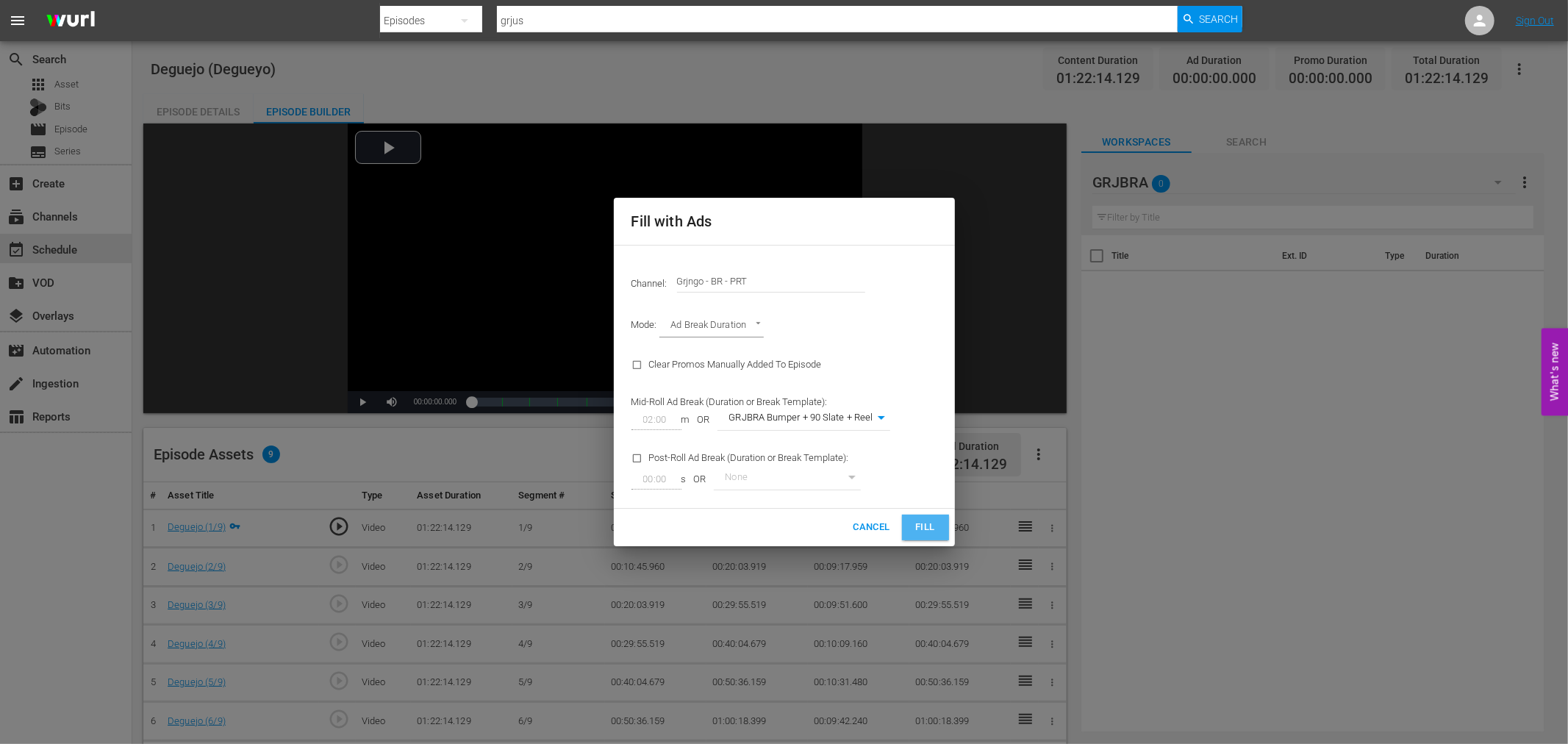
click at [920, 521] on span "Fill" at bounding box center [925, 527] width 23 height 17
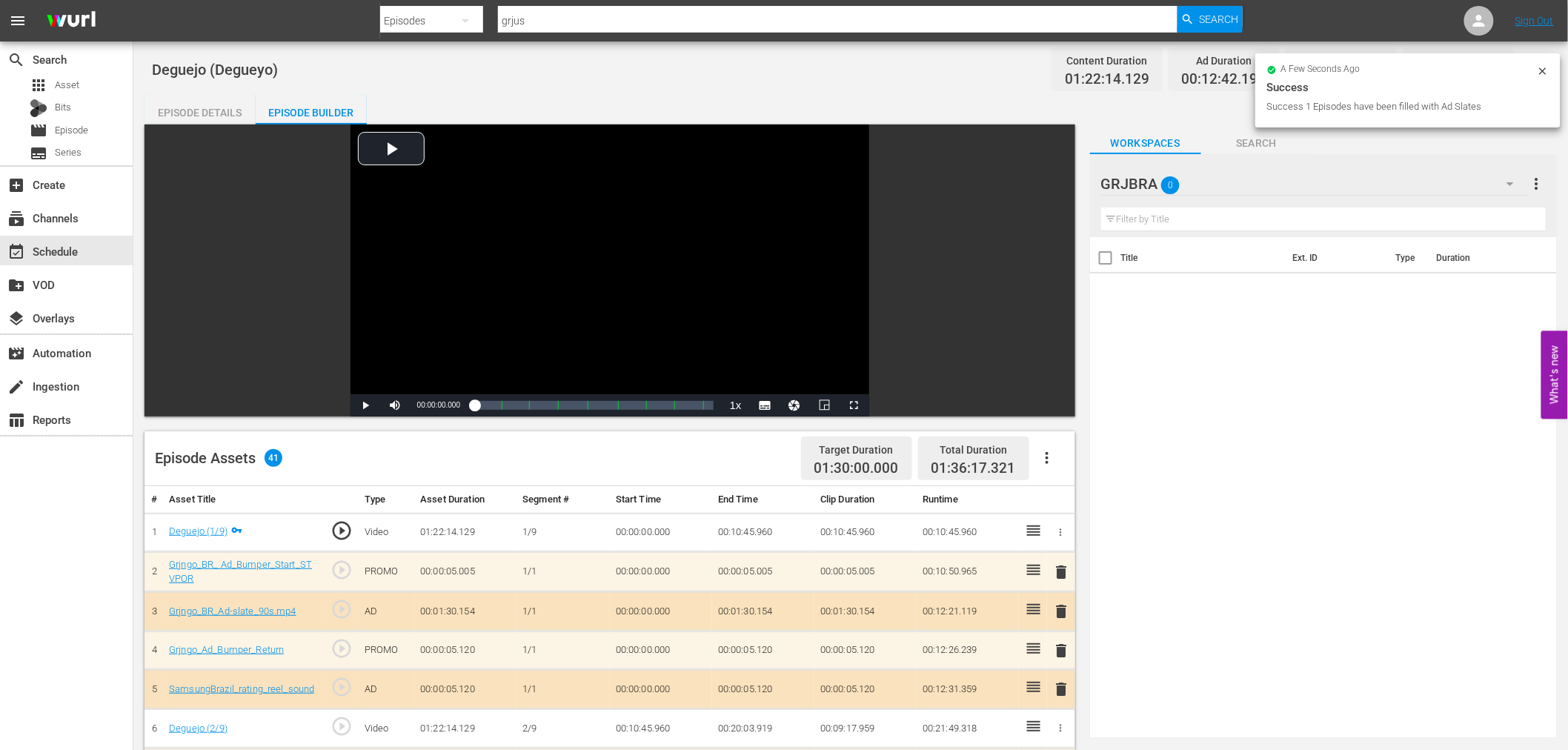
click at [1061, 569] on span "delete" at bounding box center [1062, 572] width 18 height 18
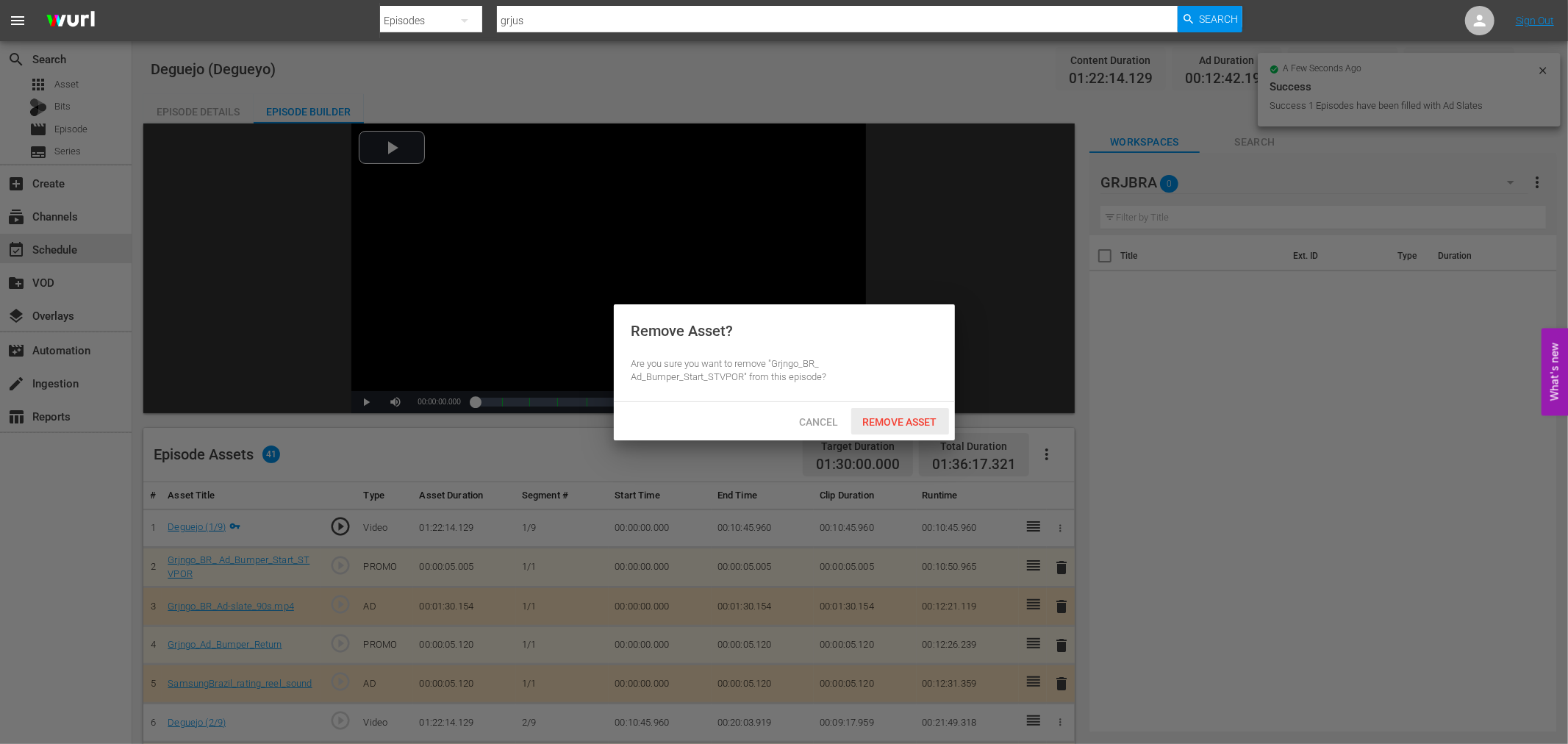
click at [897, 423] on span "Remove Asset" at bounding box center [900, 421] width 98 height 12
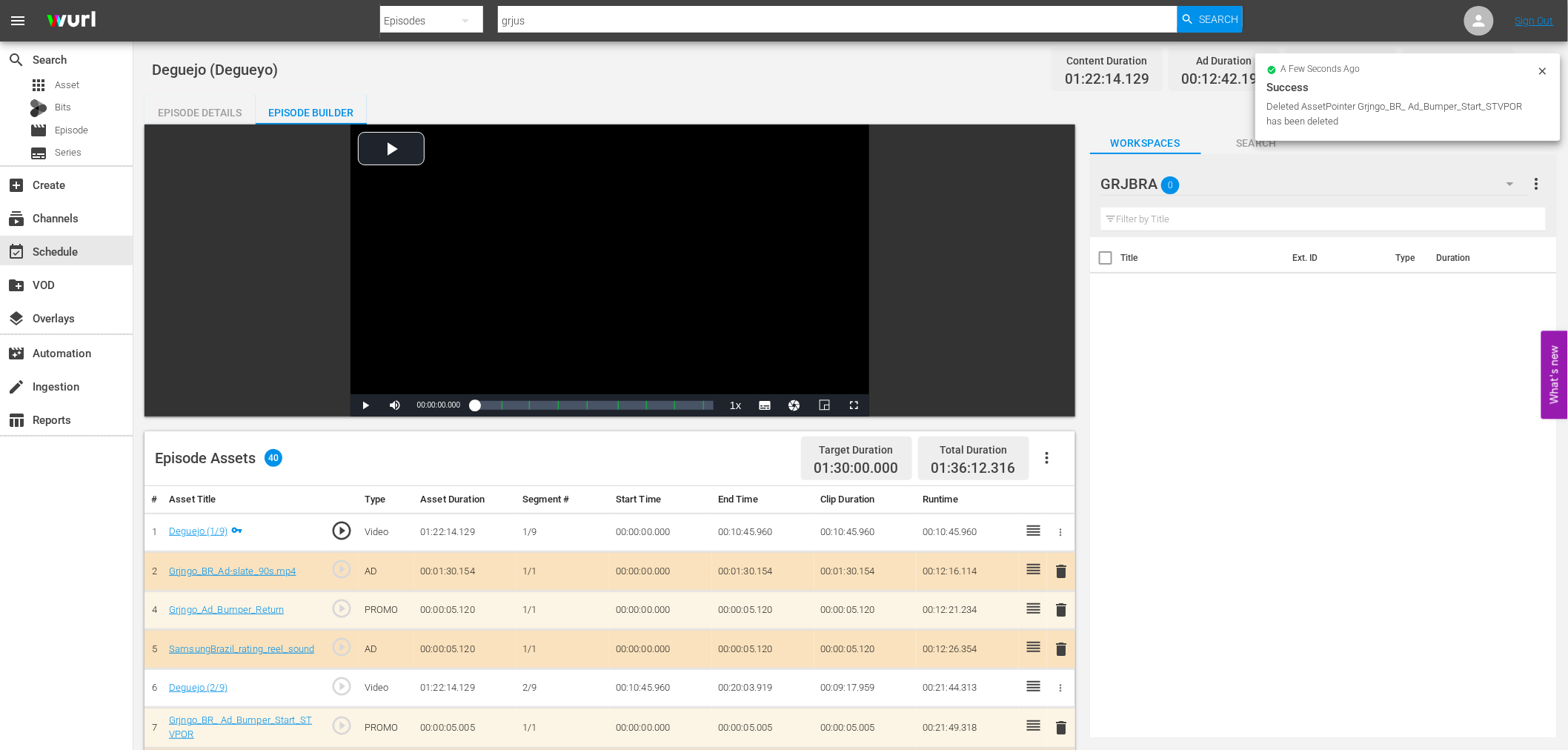
click at [1060, 570] on span "delete" at bounding box center [1062, 571] width 18 height 18
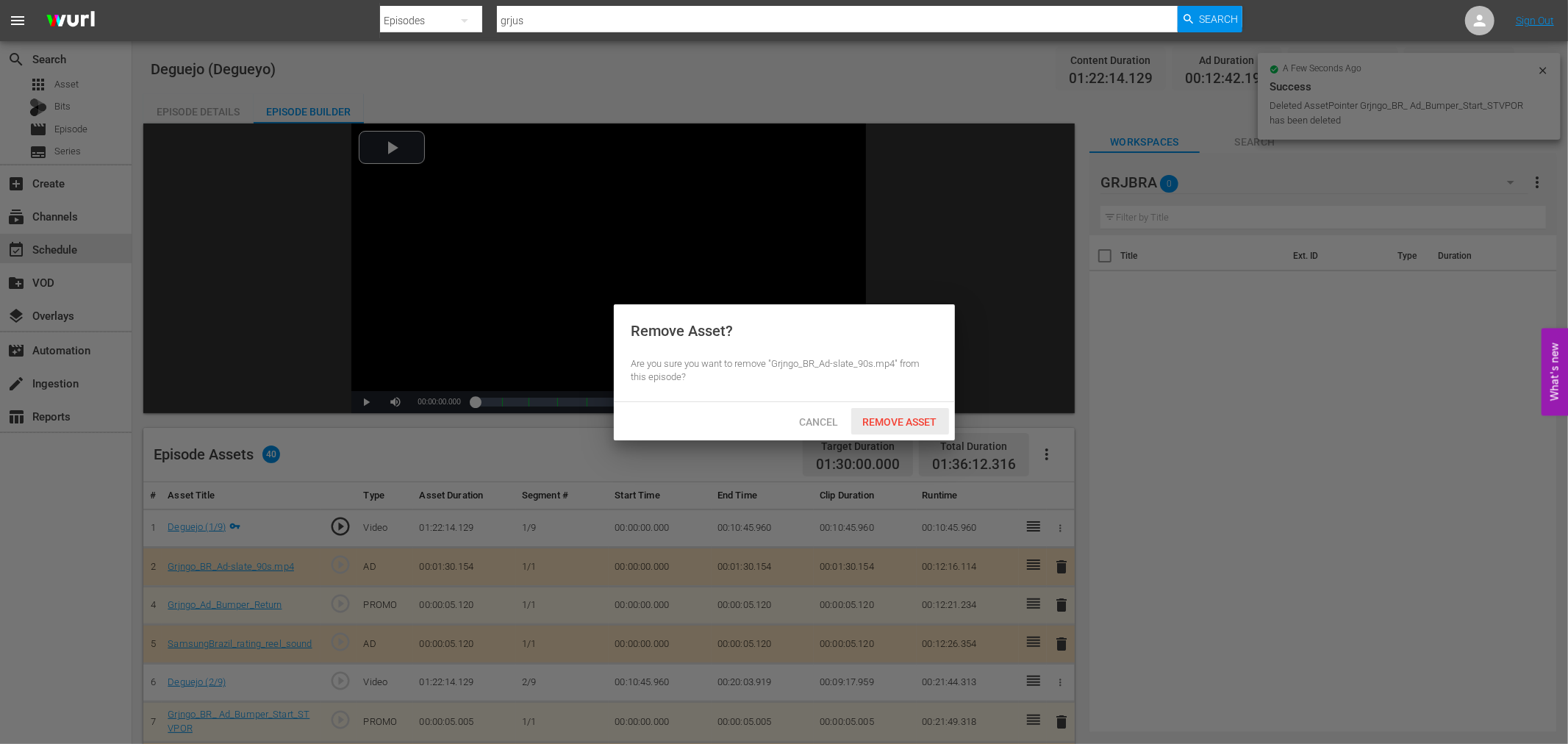
click at [921, 416] on span "Remove Asset" at bounding box center [900, 421] width 98 height 12
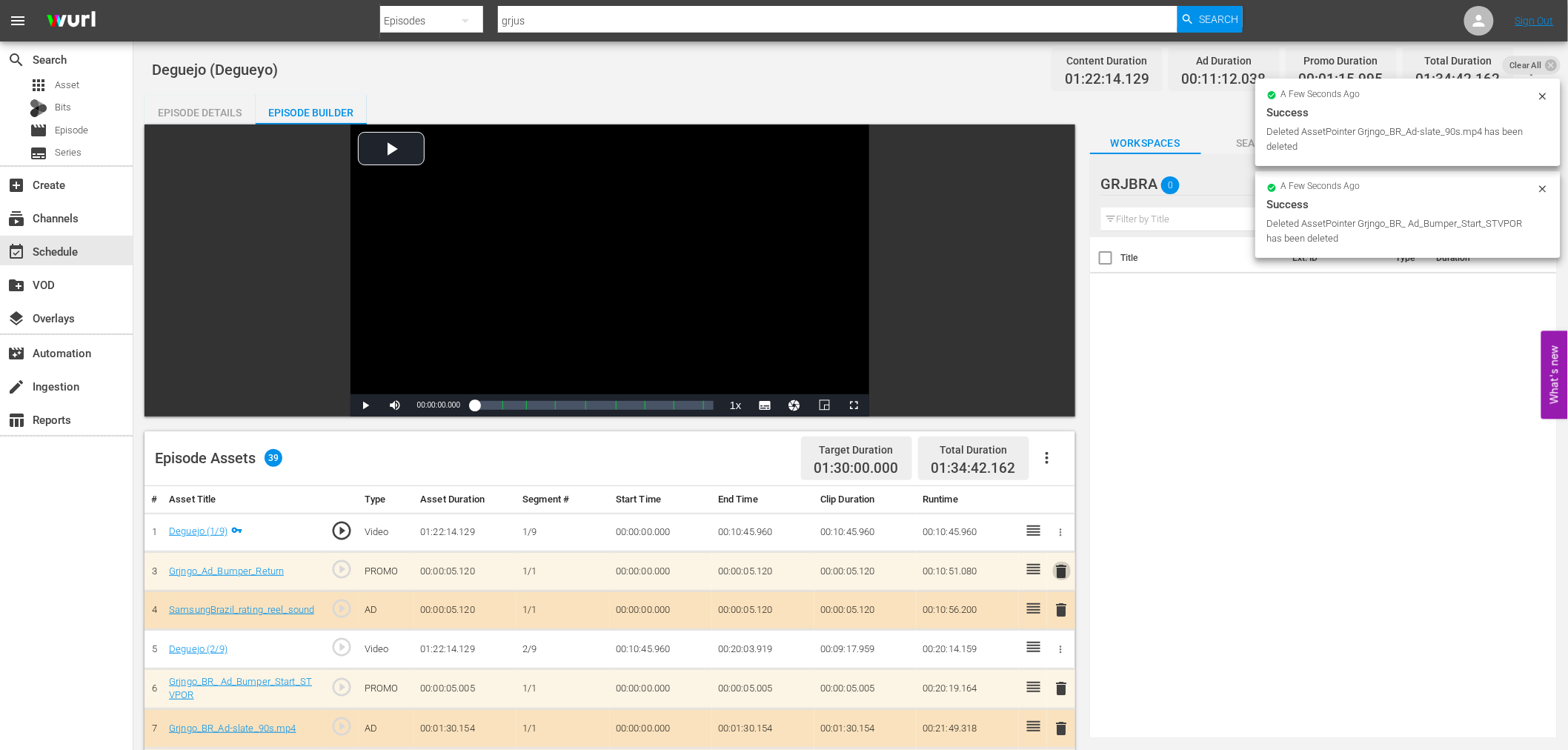
click at [1062, 571] on span "delete" at bounding box center [1062, 571] width 18 height 18
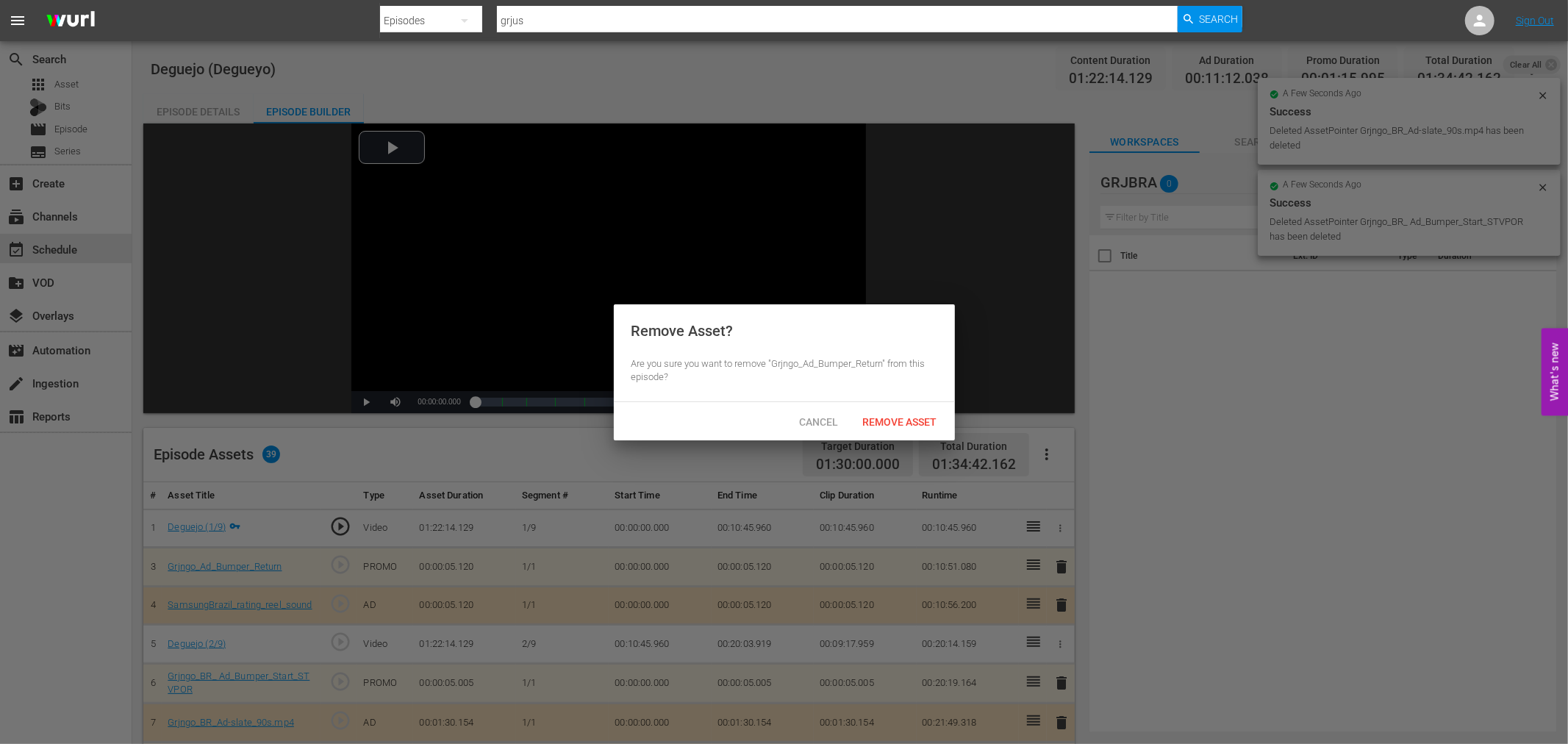
click at [924, 423] on span "Remove Asset" at bounding box center [900, 421] width 98 height 12
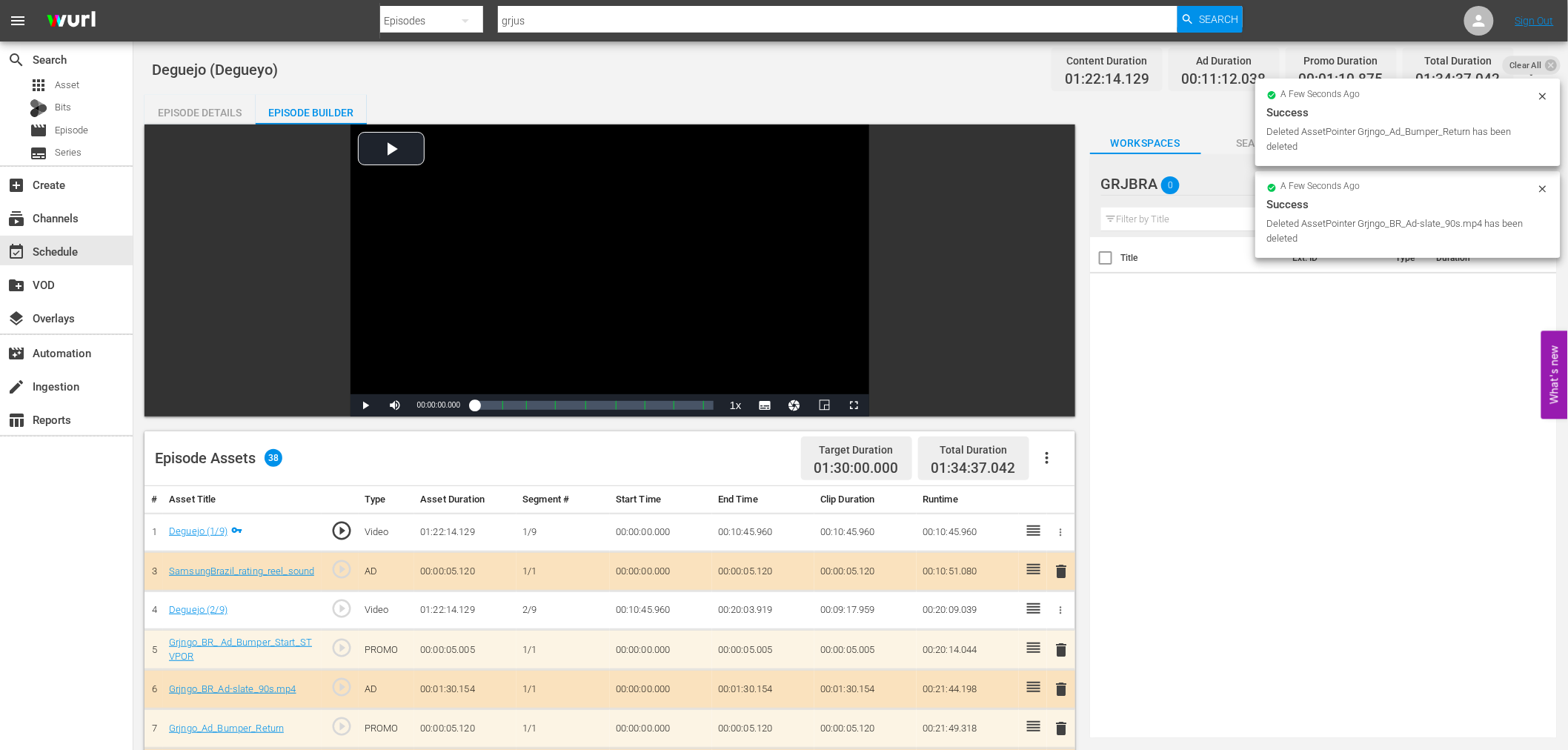
click at [1064, 569] on span "delete" at bounding box center [1062, 571] width 18 height 18
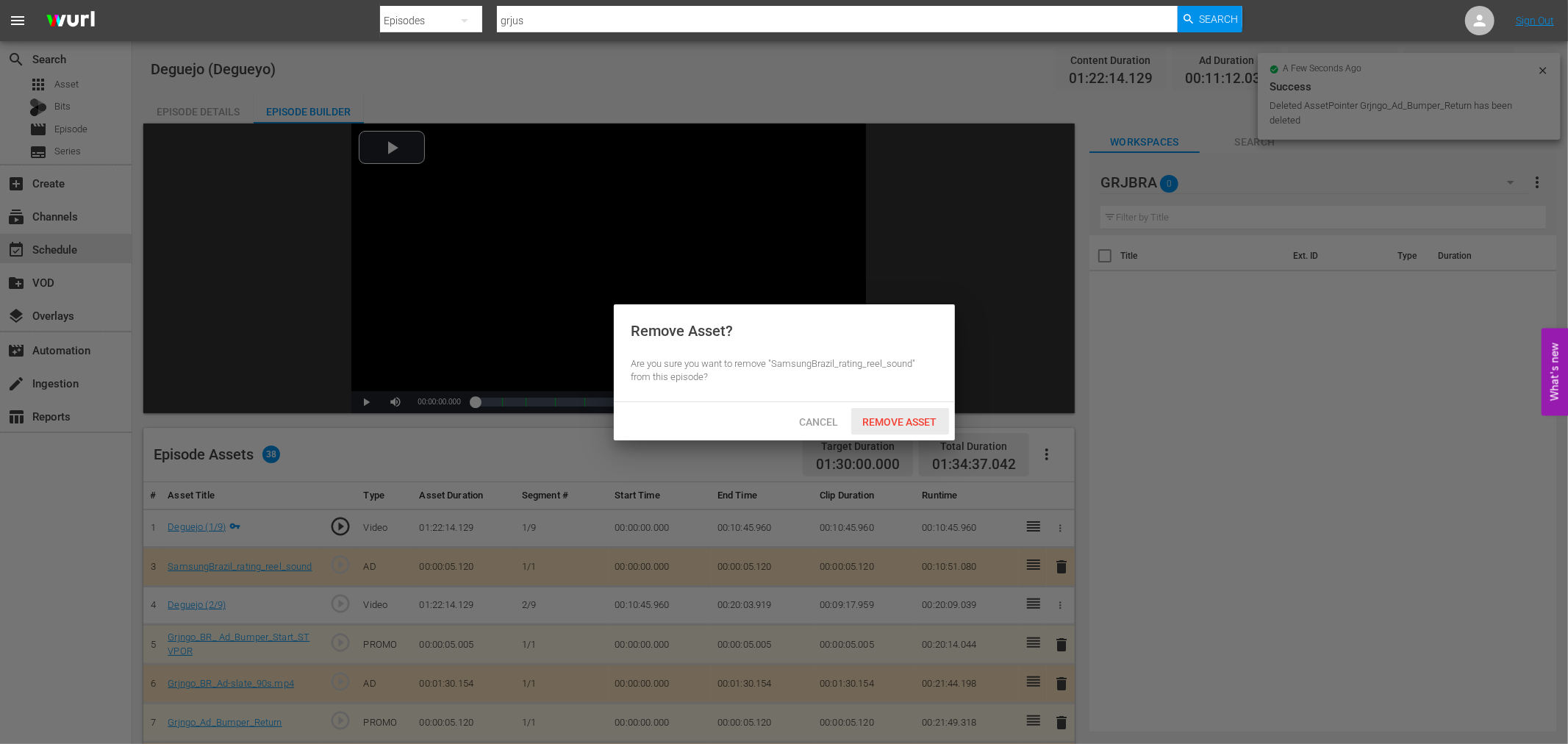
click at [902, 423] on span "Remove Asset" at bounding box center [900, 421] width 98 height 12
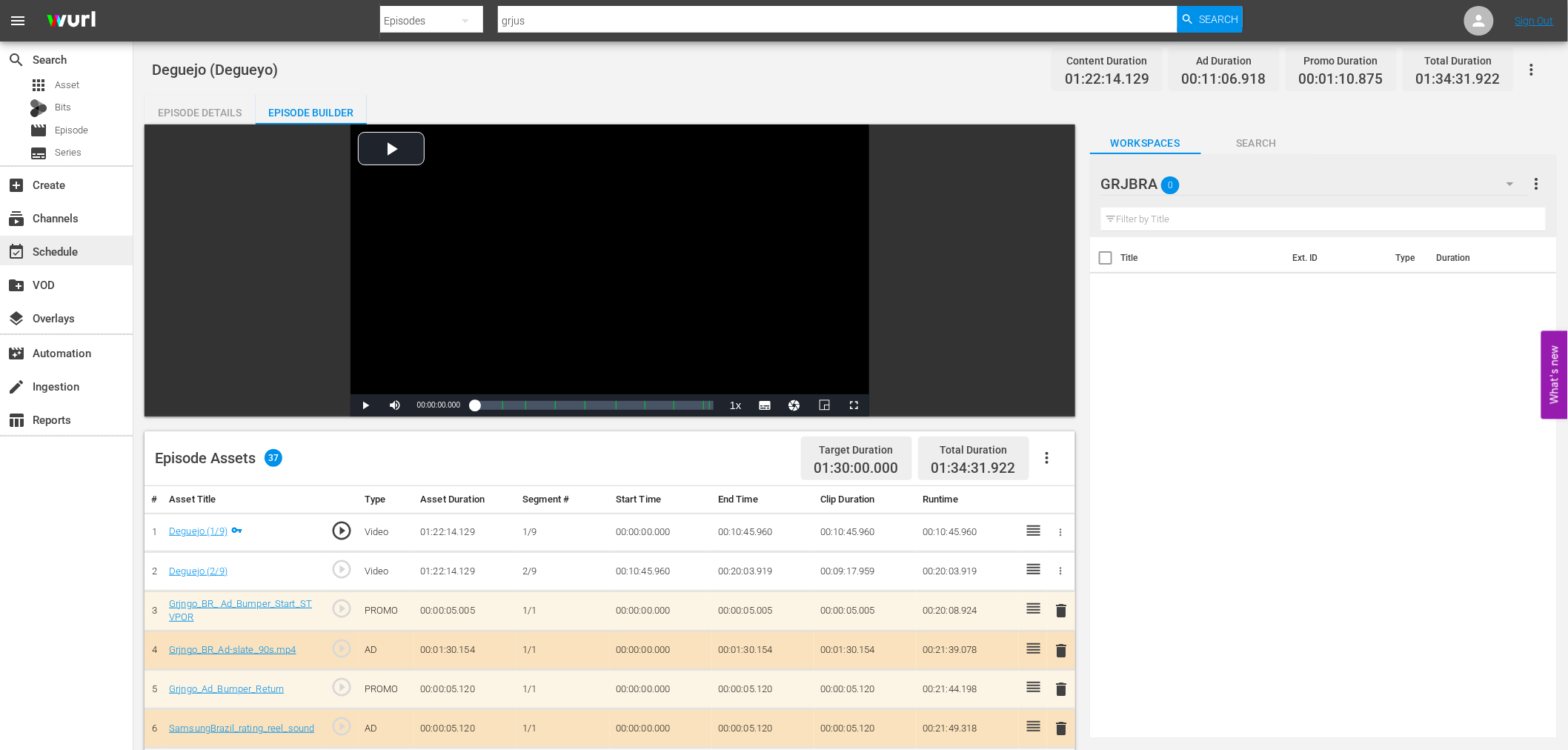
click at [91, 250] on div "event_available Schedule" at bounding box center [66, 250] width 132 height 30
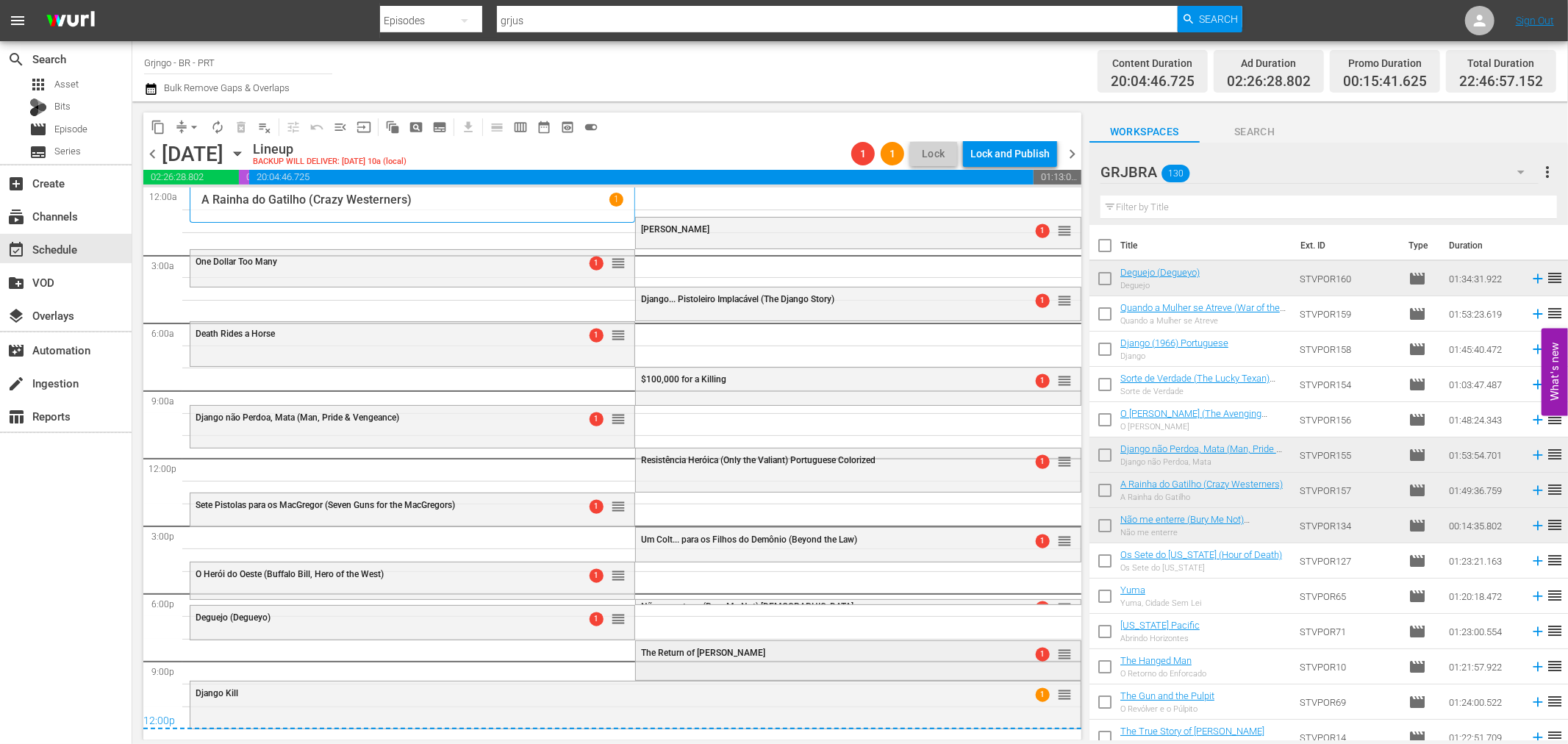
click at [693, 654] on span "The Return of [PERSON_NAME]" at bounding box center [702, 652] width 124 height 10
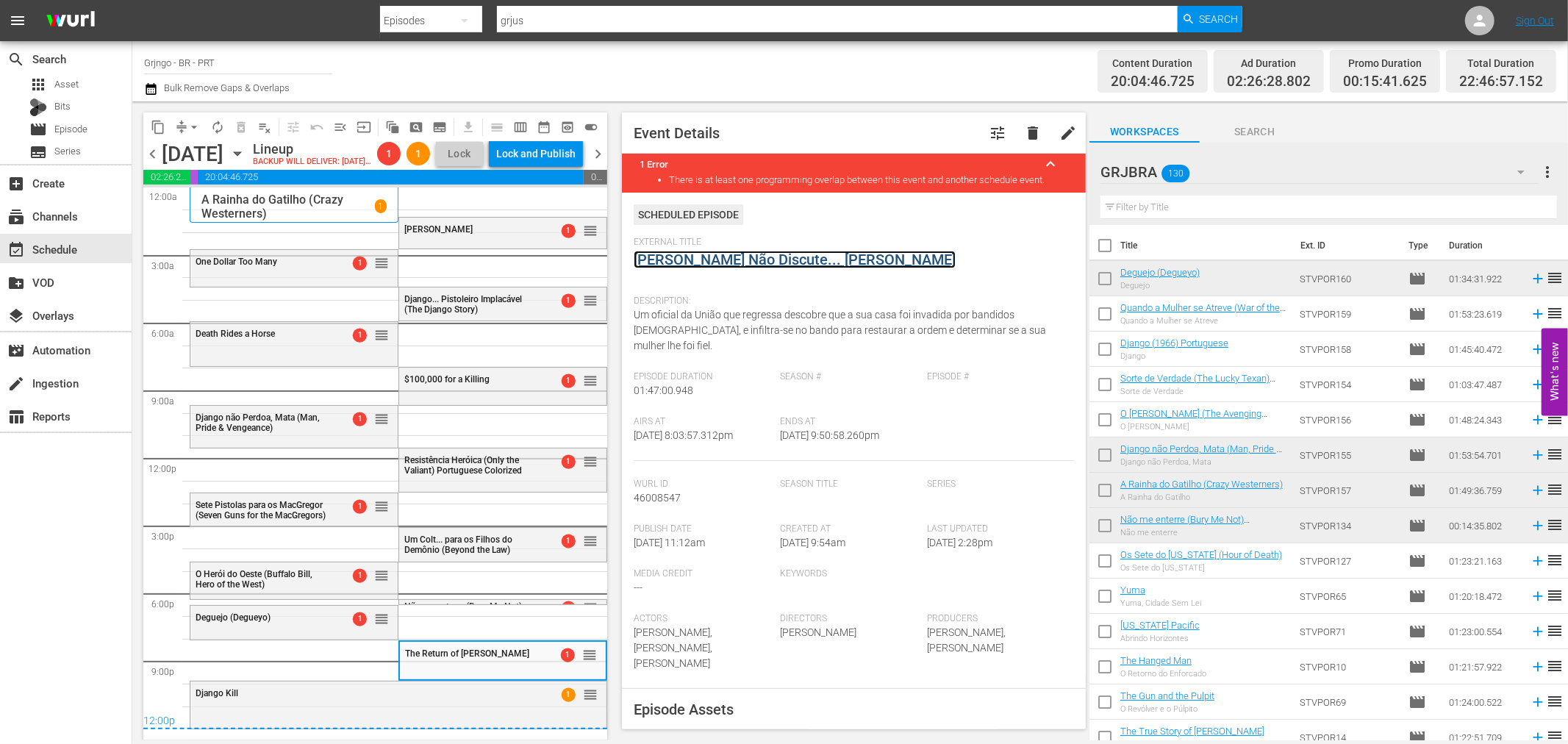
click at [695, 260] on link "[PERSON_NAME] Não Discute... [PERSON_NAME]" at bounding box center [794, 259] width 322 height 18
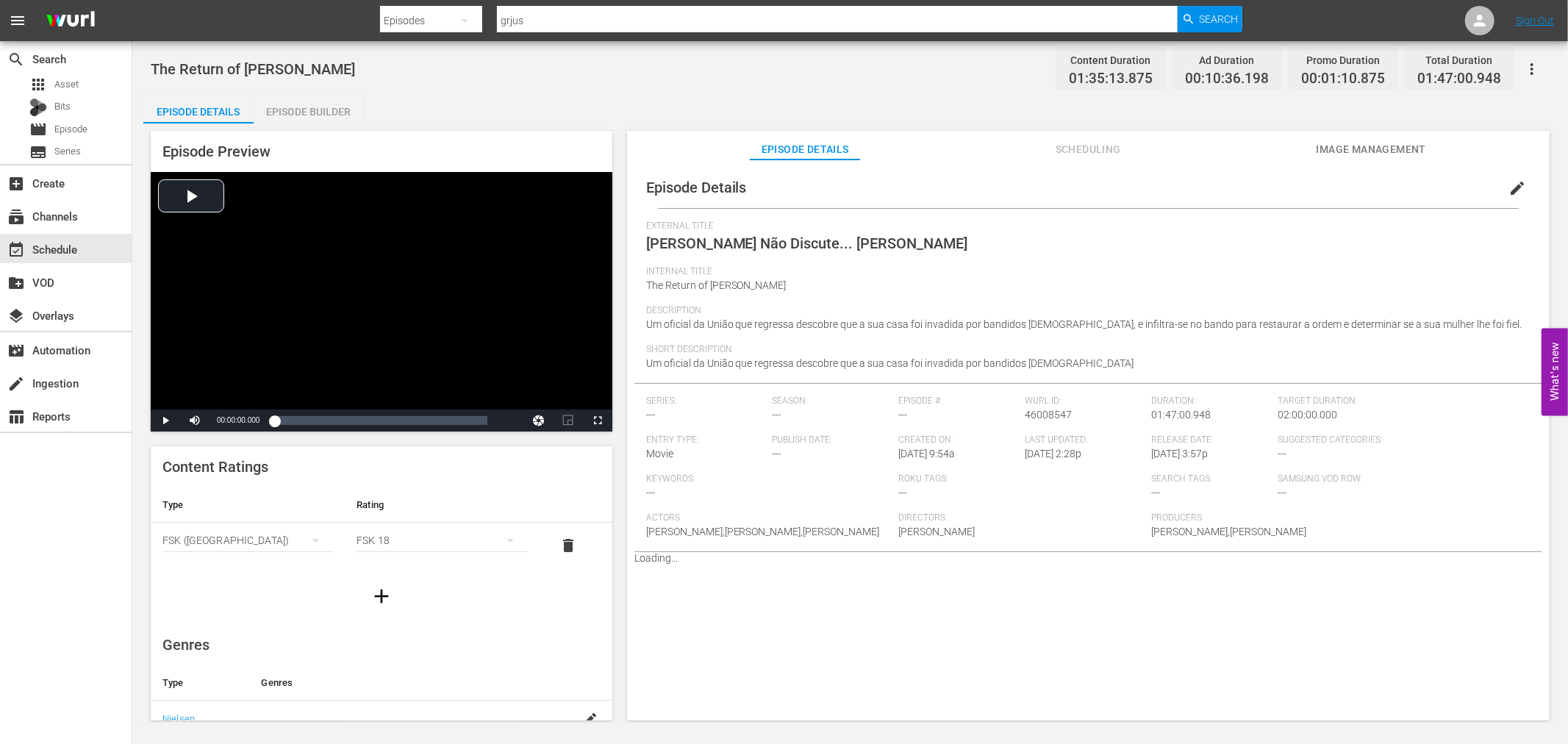
click at [287, 108] on div "Episode Builder" at bounding box center [308, 112] width 111 height 36
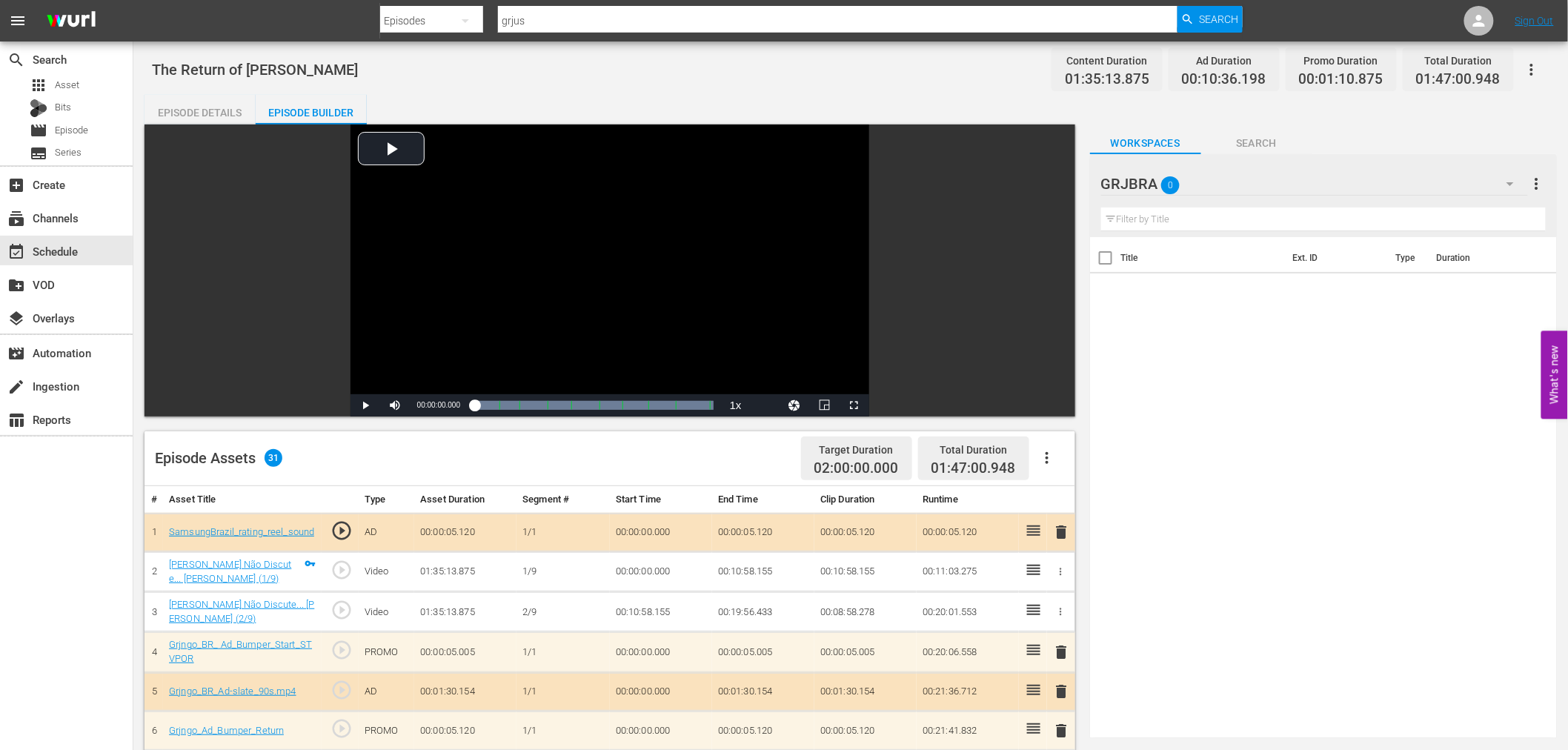
click at [1045, 460] on icon "button" at bounding box center [1047, 457] width 18 height 18
click at [1063, 494] on div "Clear Ads" at bounding box center [1091, 499] width 100 height 36
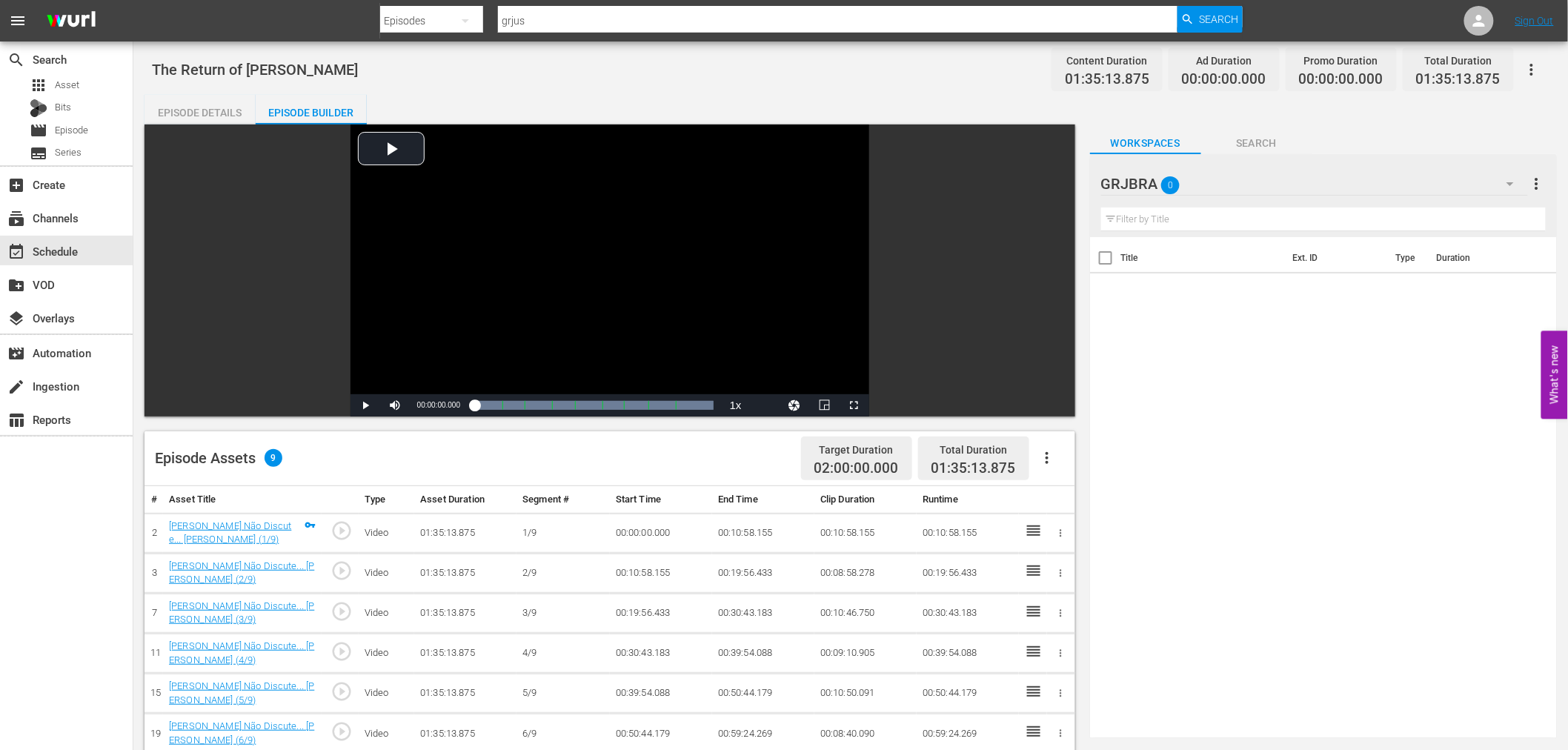
click at [1046, 455] on icon "button" at bounding box center [1047, 457] width 18 height 18
click at [1048, 465] on div "Fill with Ads" at bounding box center [1091, 464] width 100 height 36
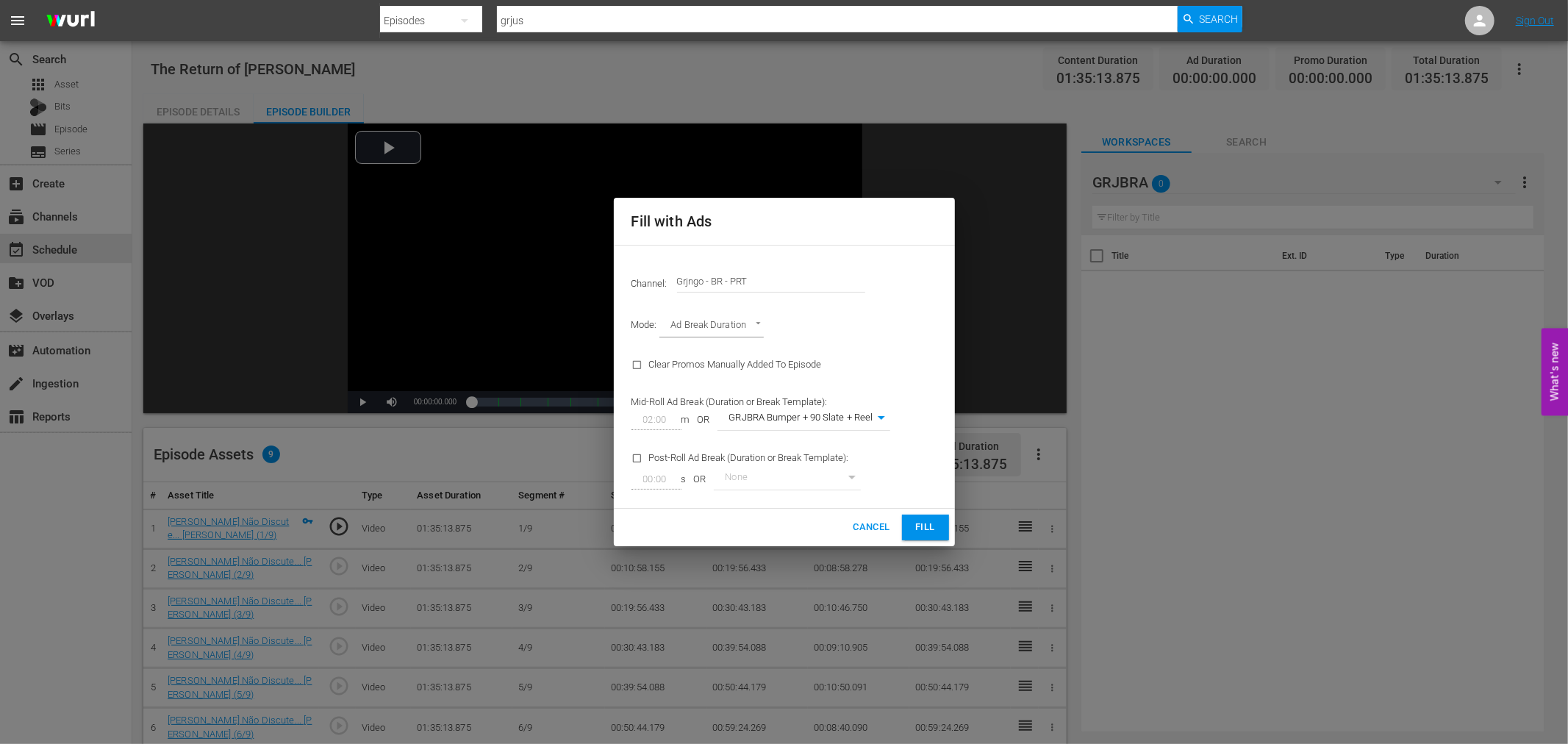
click at [923, 525] on span "Fill" at bounding box center [925, 527] width 23 height 17
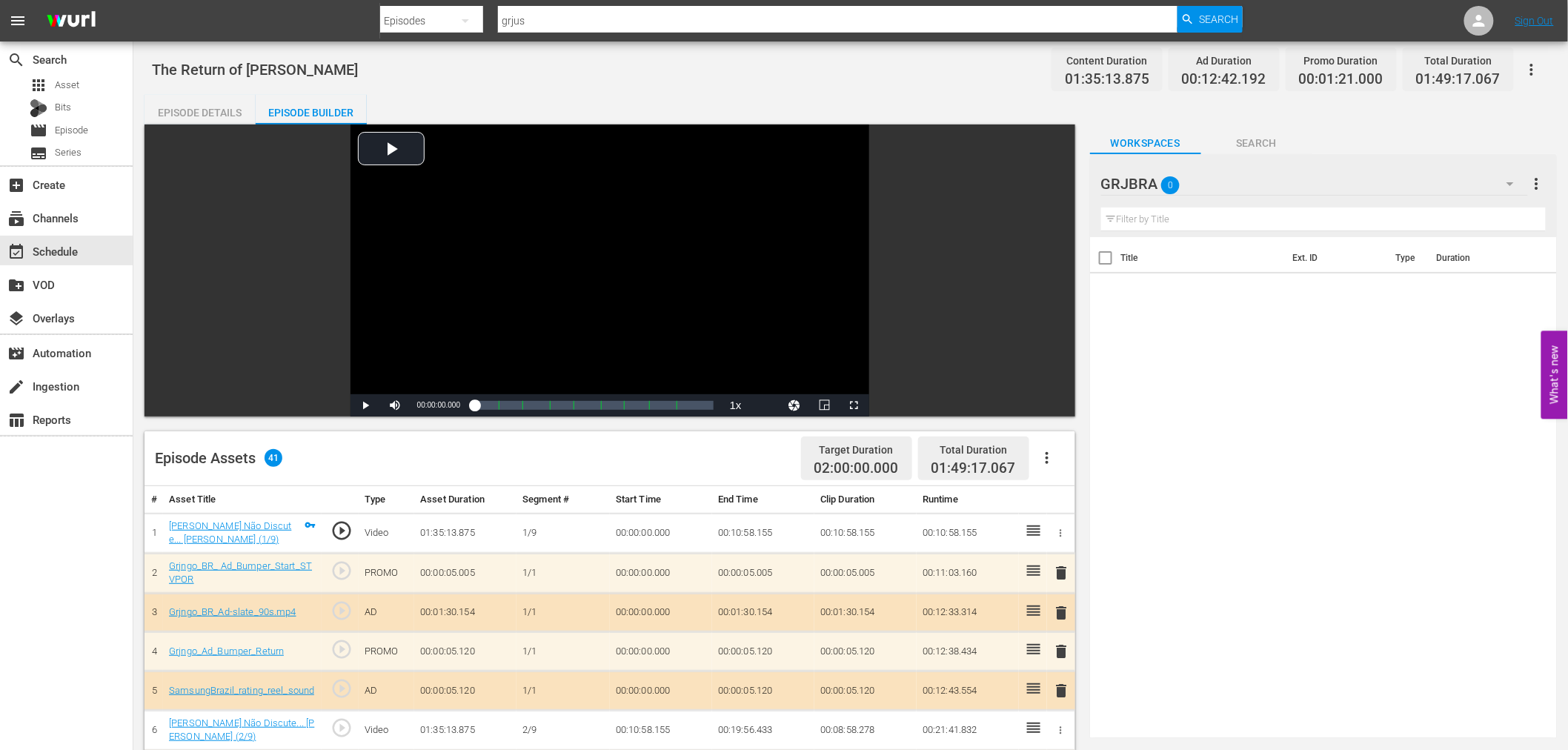
click at [1060, 572] on span "delete" at bounding box center [1062, 572] width 18 height 18
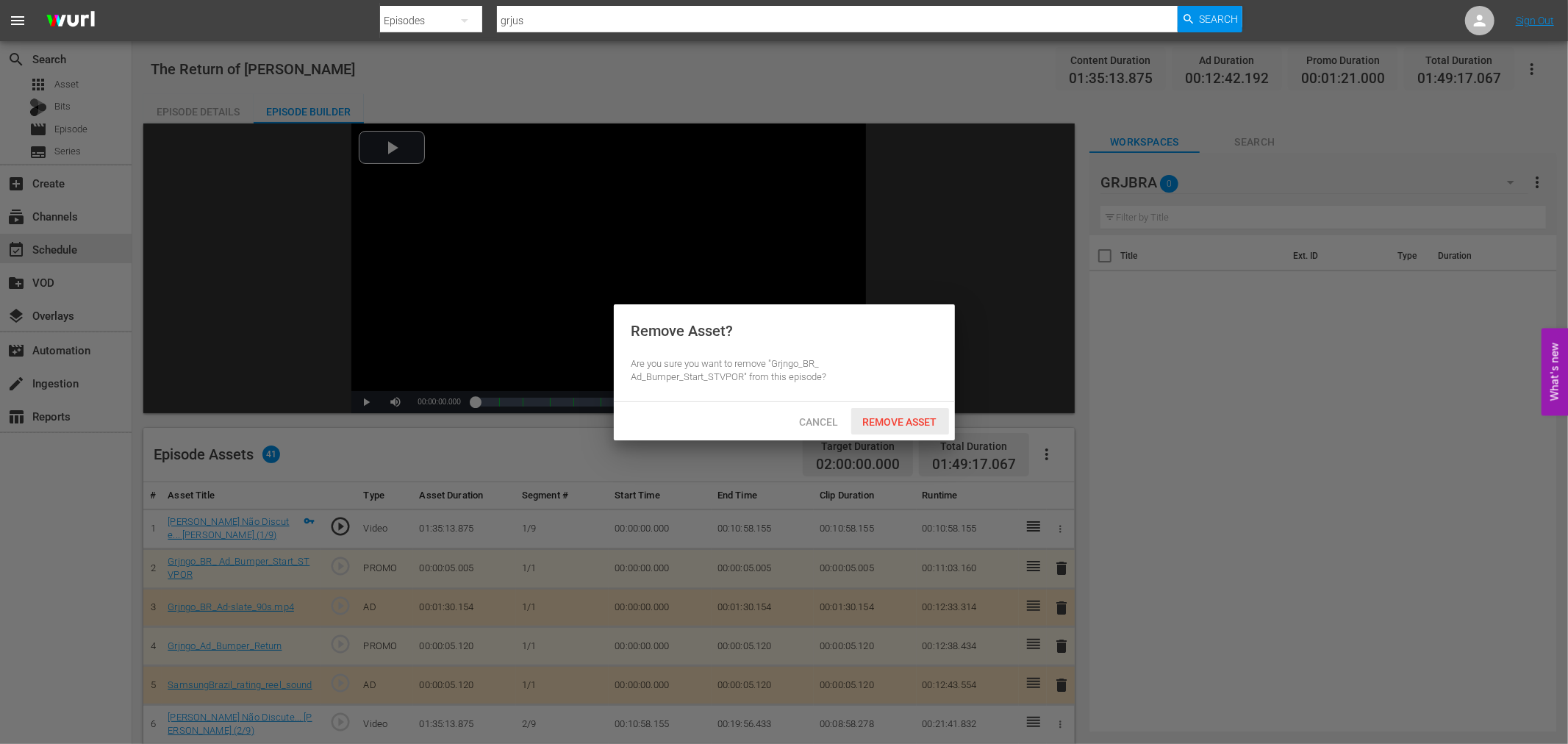
click at [917, 426] on span "Remove Asset" at bounding box center [900, 421] width 98 height 12
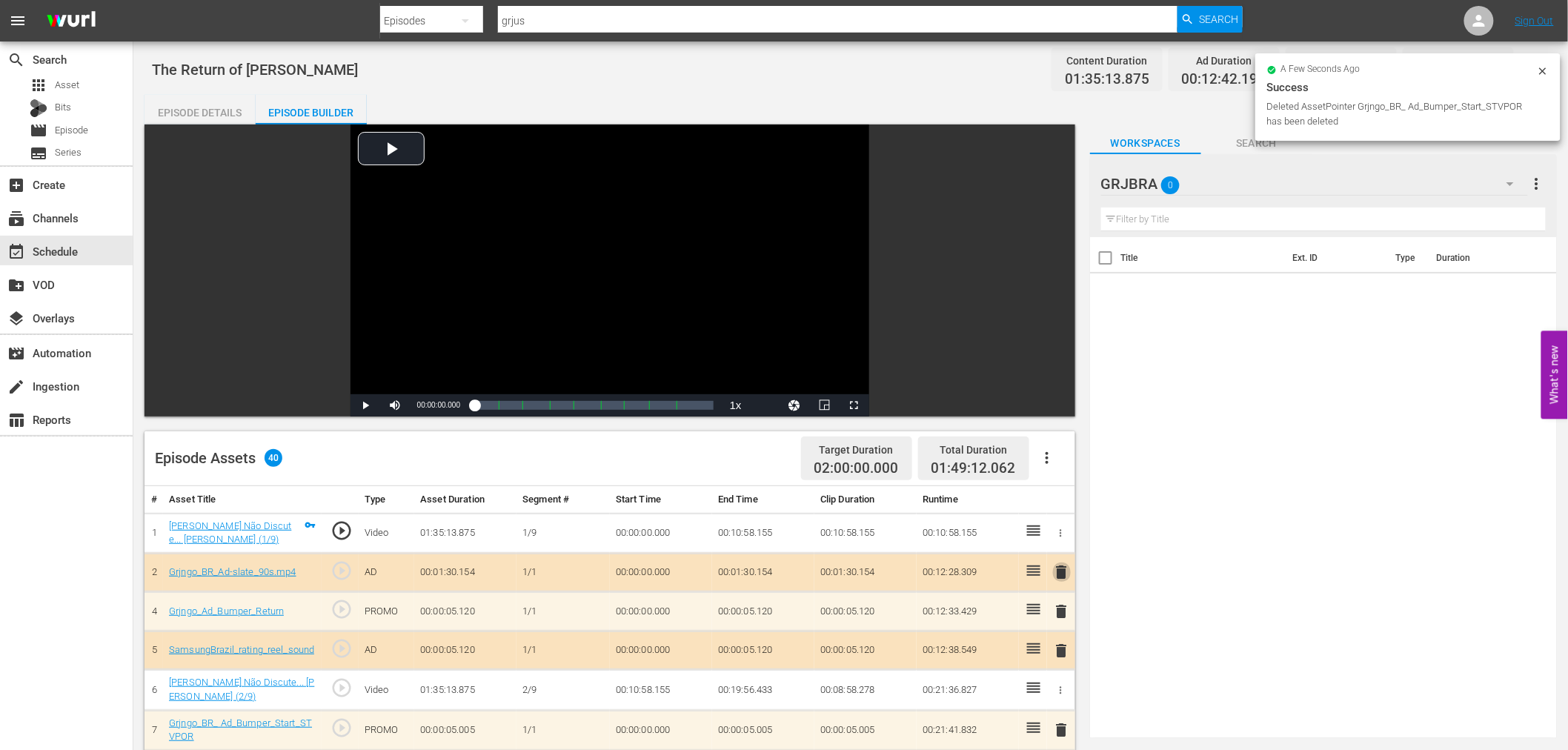
click at [1060, 572] on span "delete" at bounding box center [1062, 572] width 18 height 18
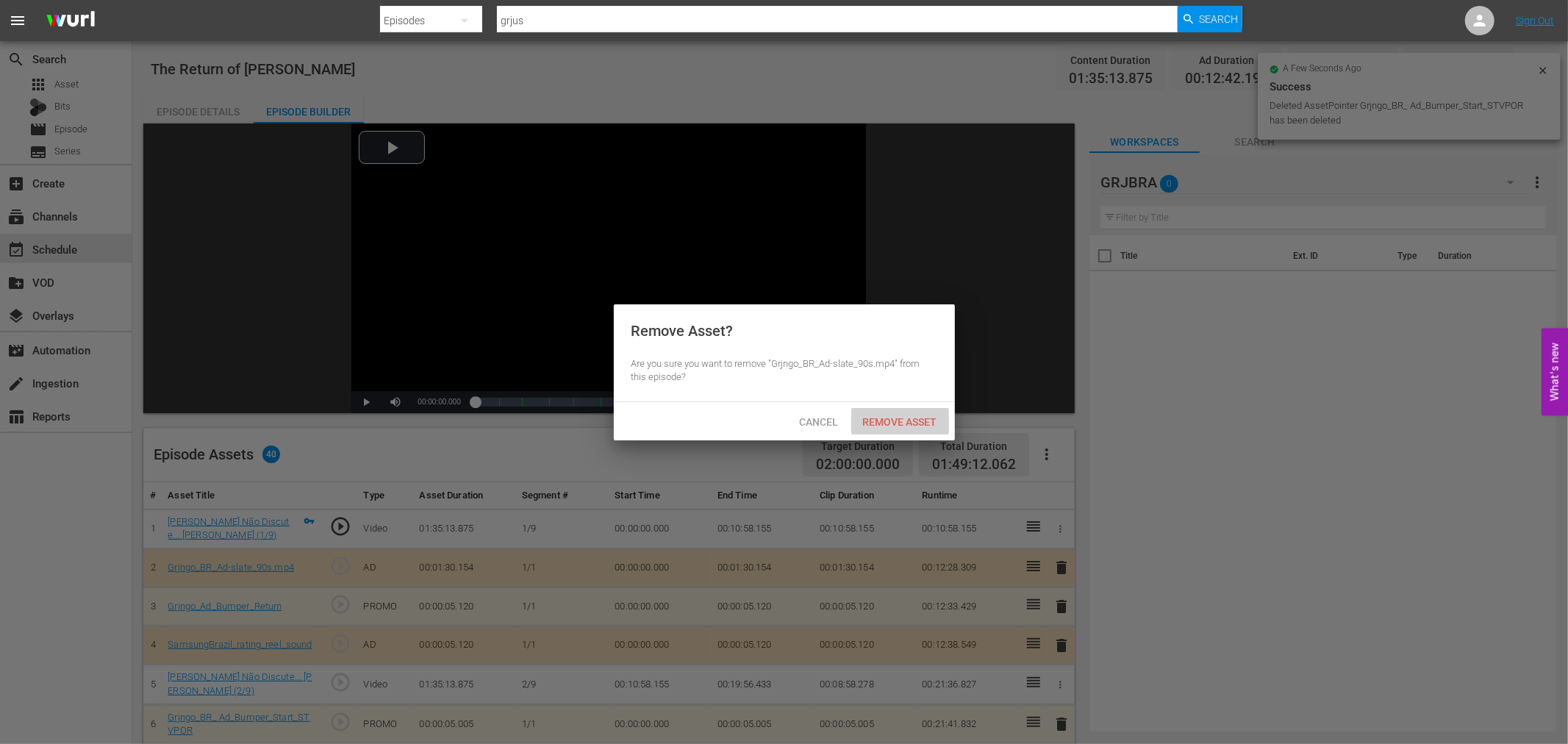
click at [912, 416] on span "Remove Asset" at bounding box center [900, 421] width 98 height 12
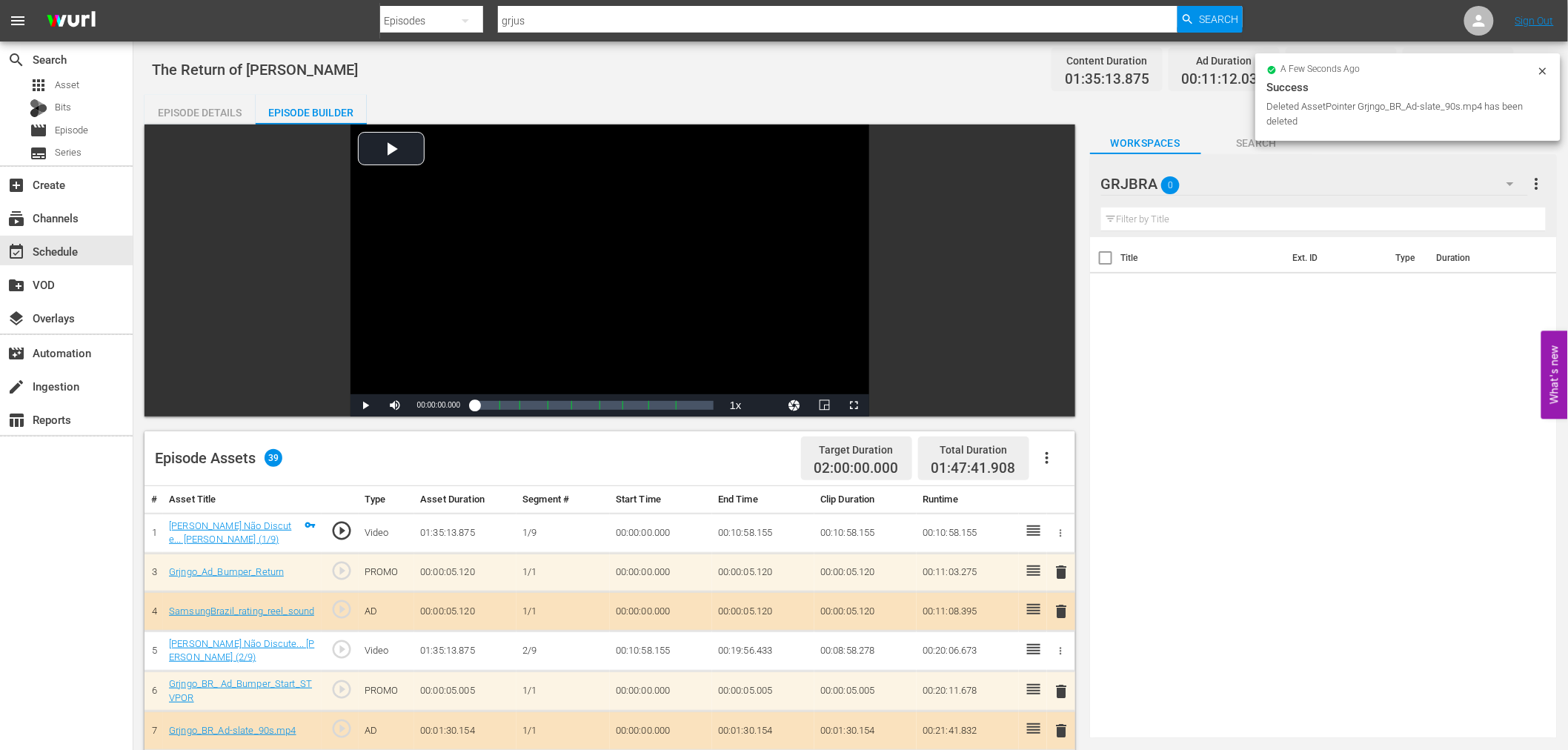
click at [1060, 572] on span "delete" at bounding box center [1062, 572] width 18 height 18
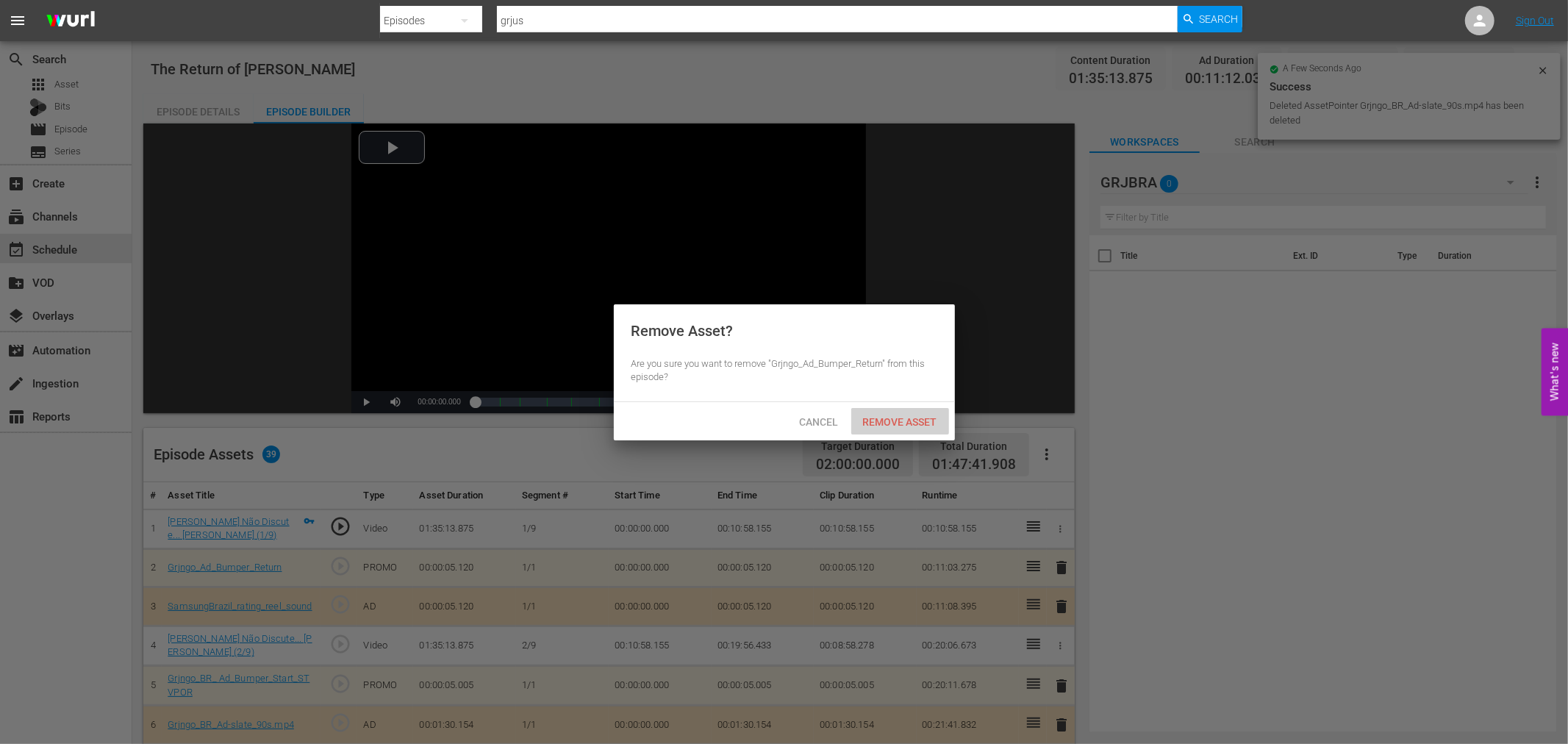
click at [886, 423] on span "Remove Asset" at bounding box center [900, 421] width 98 height 12
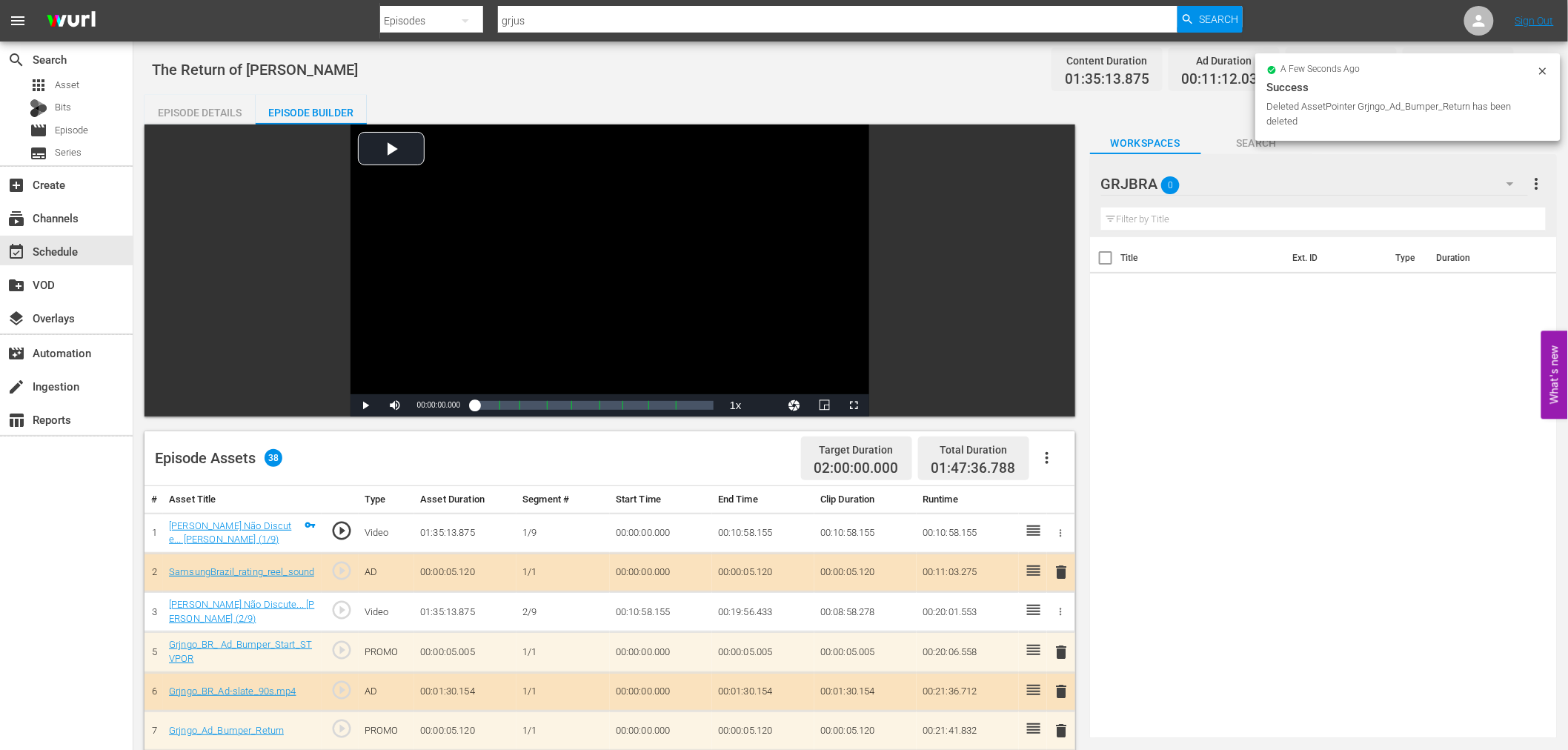
click at [1059, 565] on span "delete" at bounding box center [1062, 572] width 18 height 18
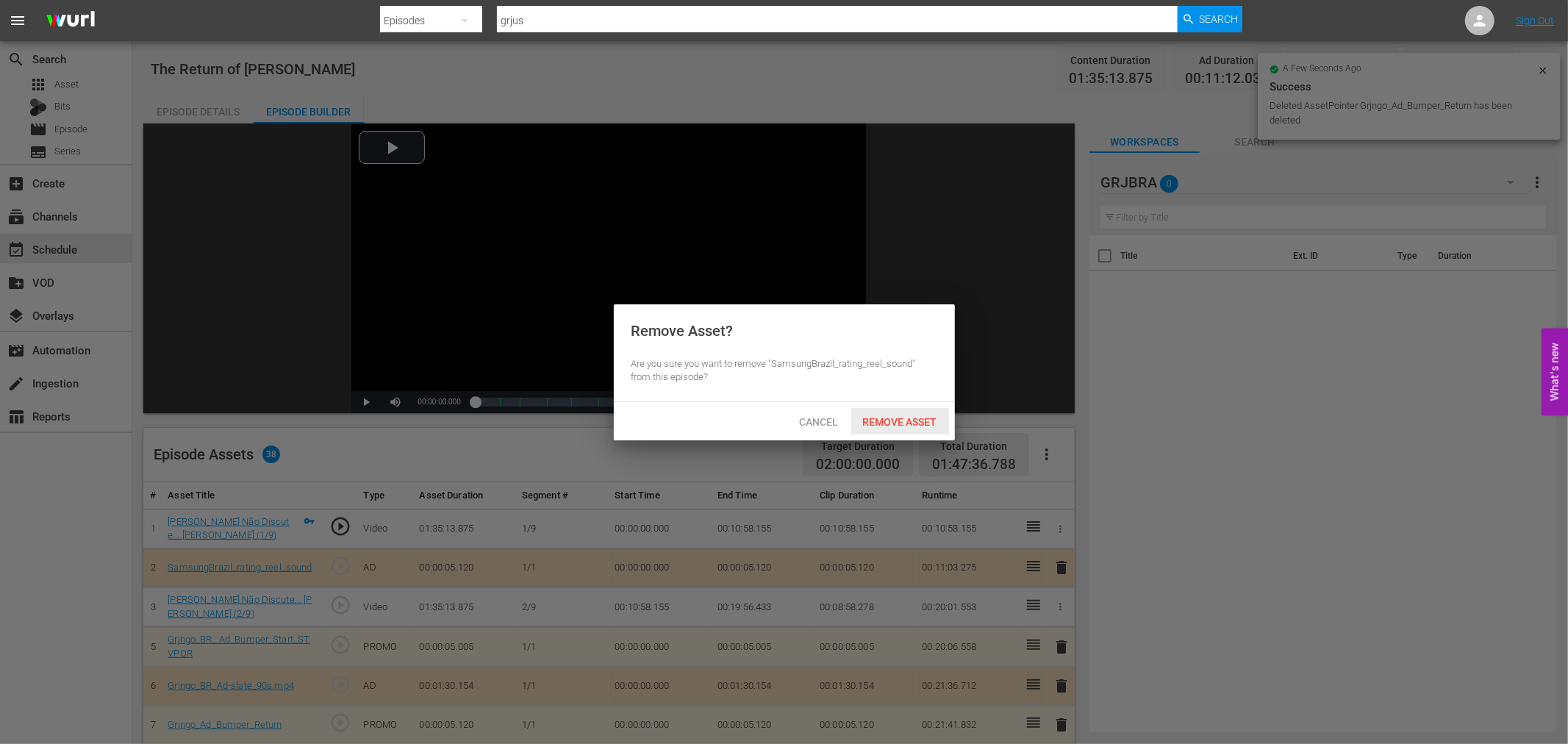
click at [899, 421] on span "Remove Asset" at bounding box center [900, 421] width 98 height 12
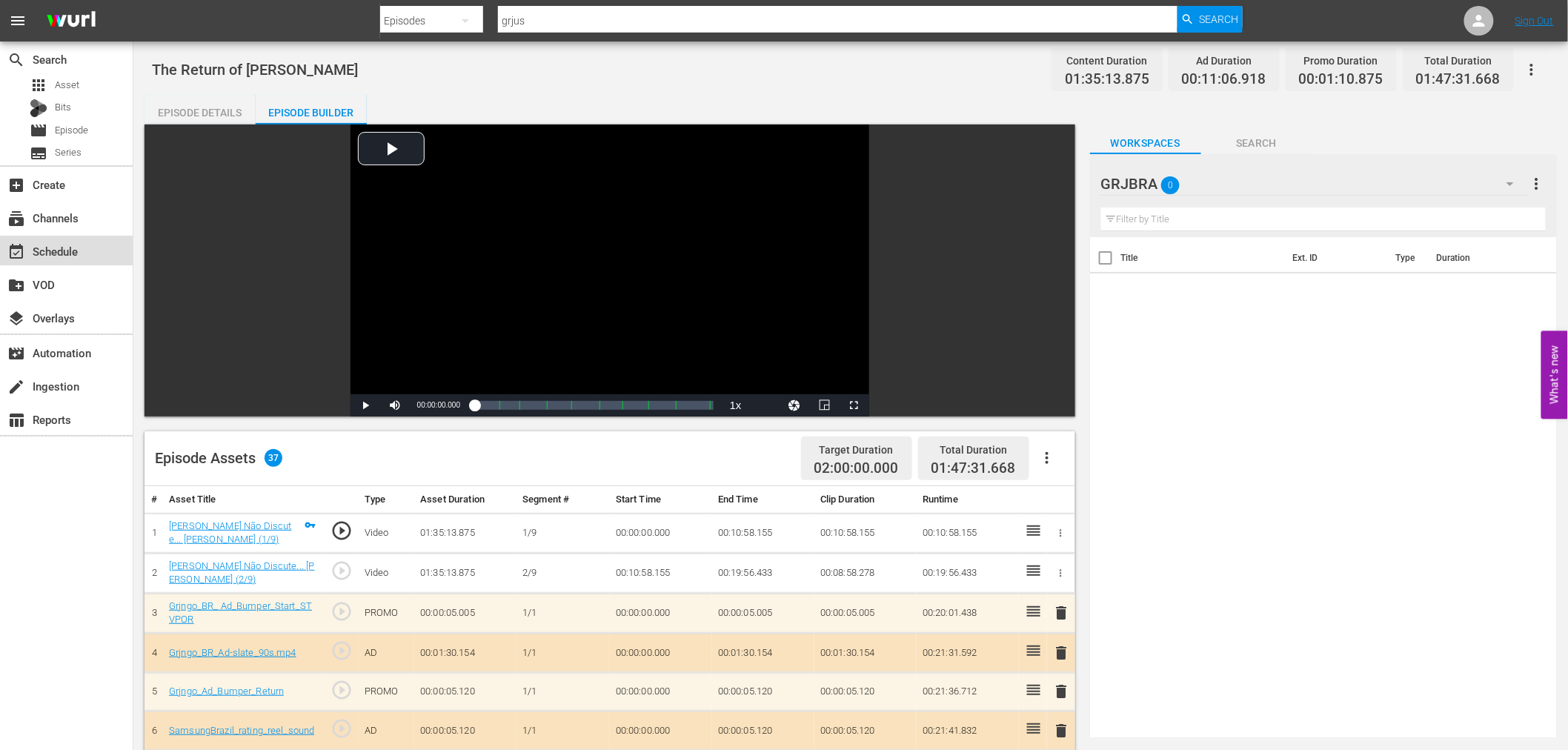
click at [61, 245] on div "event_available Schedule" at bounding box center [41, 248] width 83 height 13
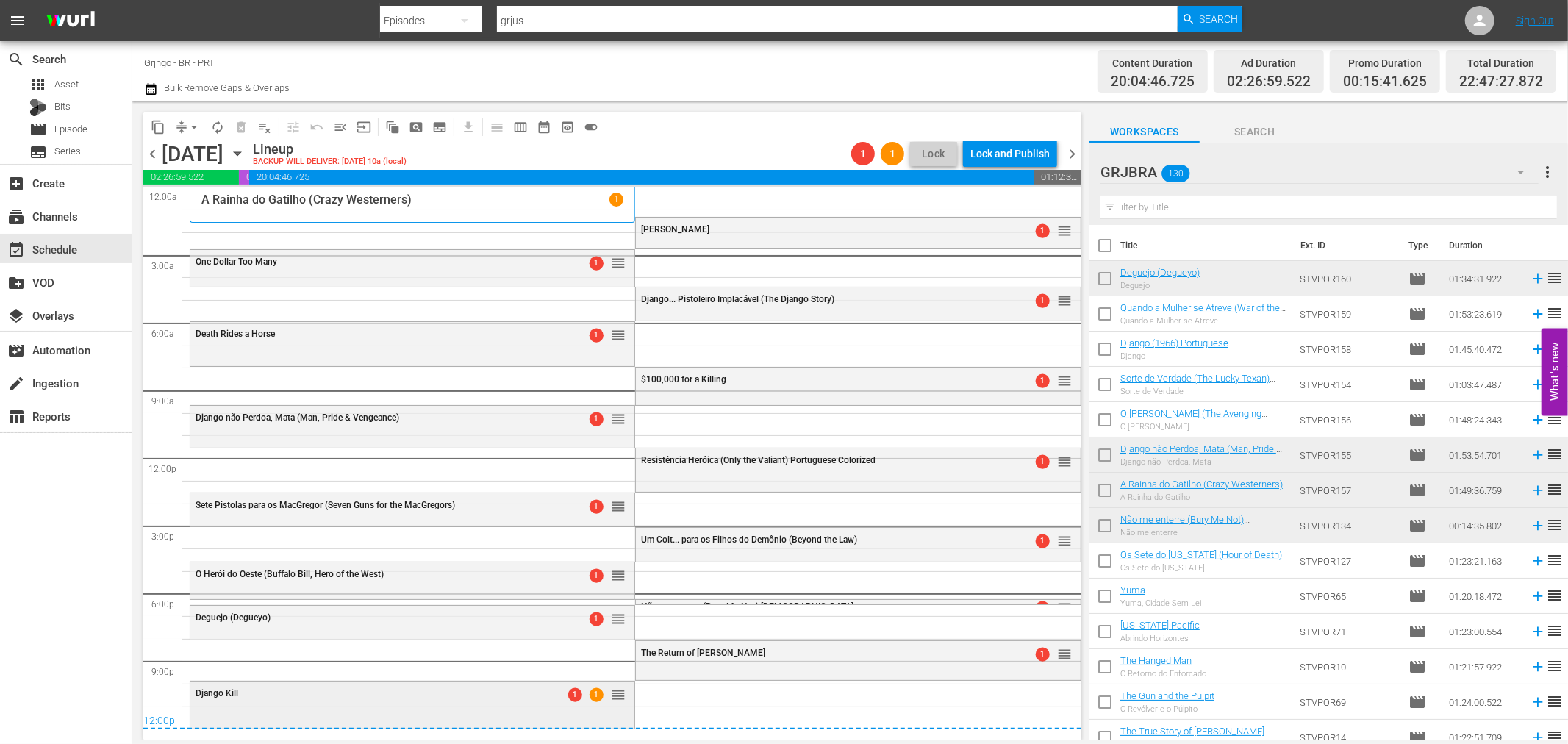
click at [448, 699] on div "Django Kill 1 1 reorder" at bounding box center [412, 694] width 444 height 25
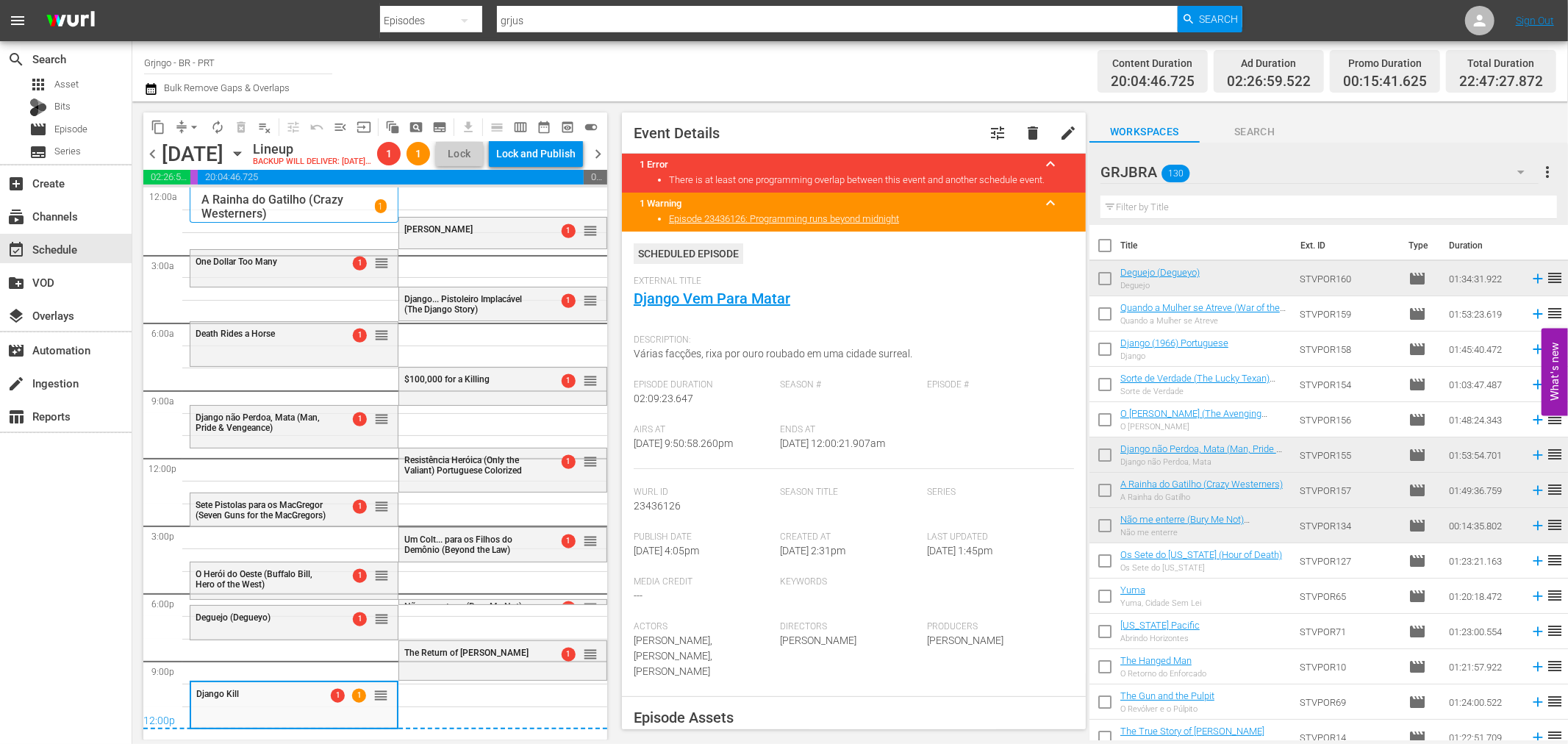
click at [694, 289] on div "External Title Django Vem Para Matar" at bounding box center [854, 301] width 440 height 52
click at [695, 295] on link "Django Vem Para Matar" at bounding box center [712, 298] width 157 height 18
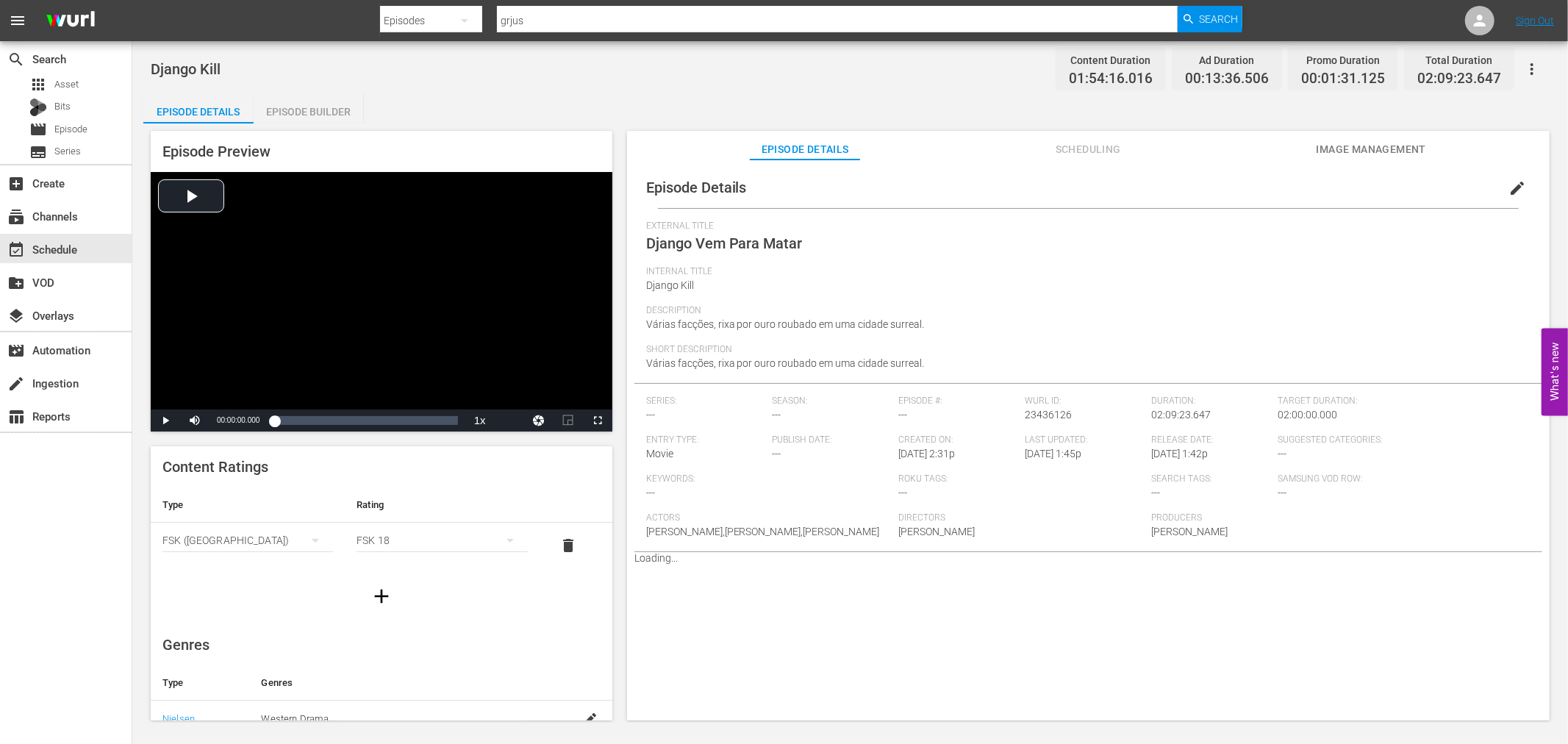
click at [277, 115] on div "Episode Builder" at bounding box center [308, 112] width 111 height 36
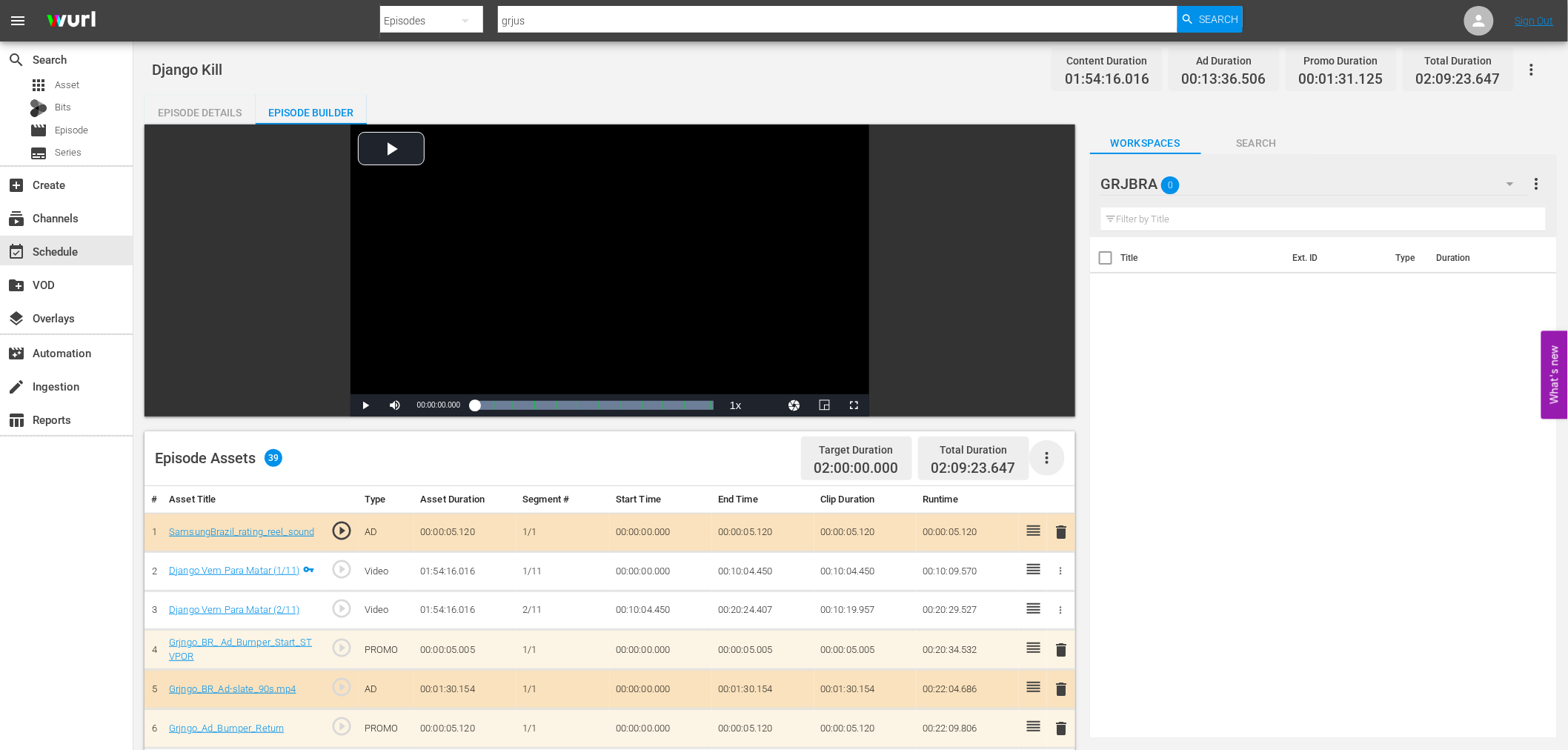
click at [1045, 456] on icon "button" at bounding box center [1047, 457] width 18 height 18
click at [1065, 496] on div "Clear Ads" at bounding box center [1091, 499] width 100 height 36
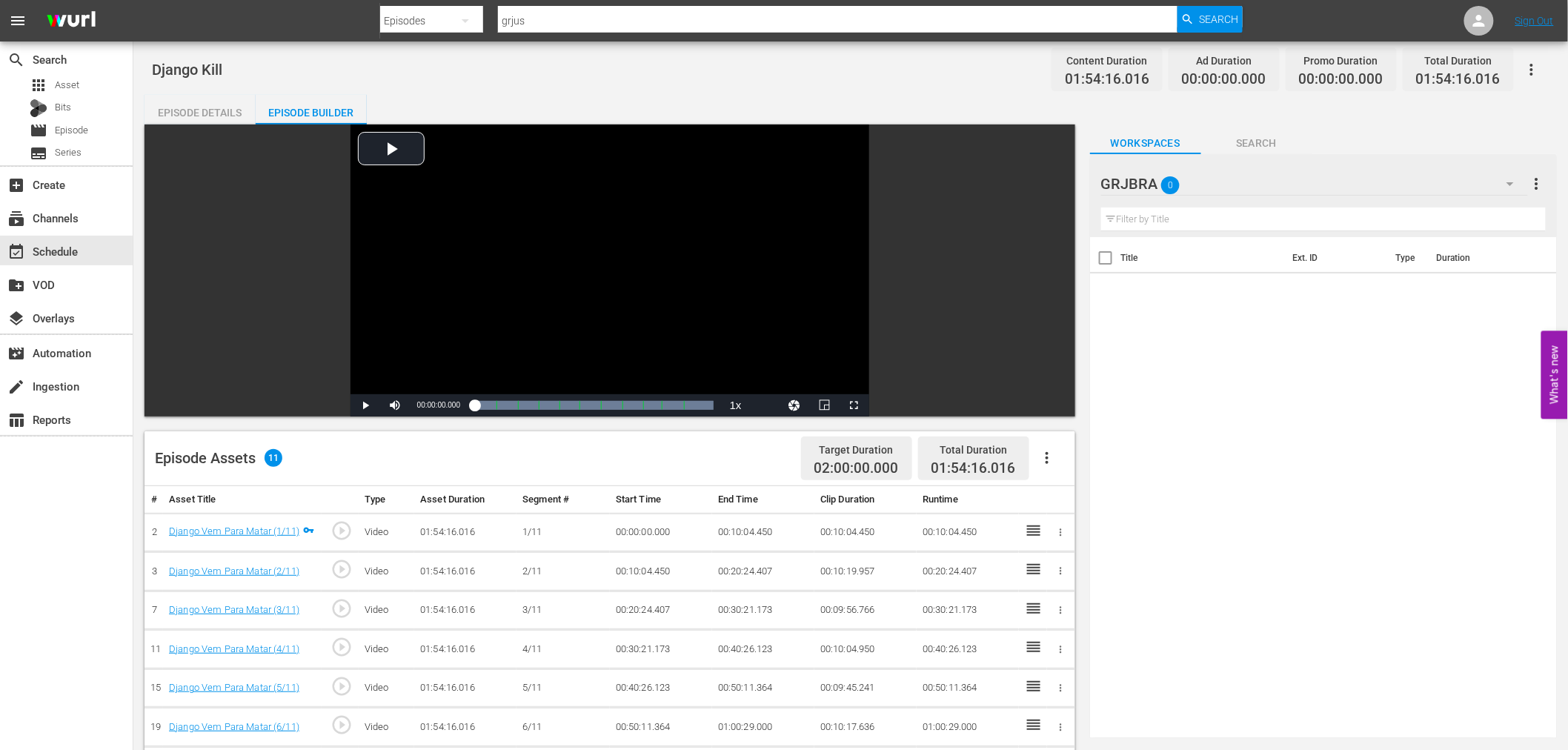
click at [1049, 454] on icon "button" at bounding box center [1047, 457] width 18 height 18
click at [1050, 463] on div "Fill with Ads" at bounding box center [1091, 464] width 100 height 36
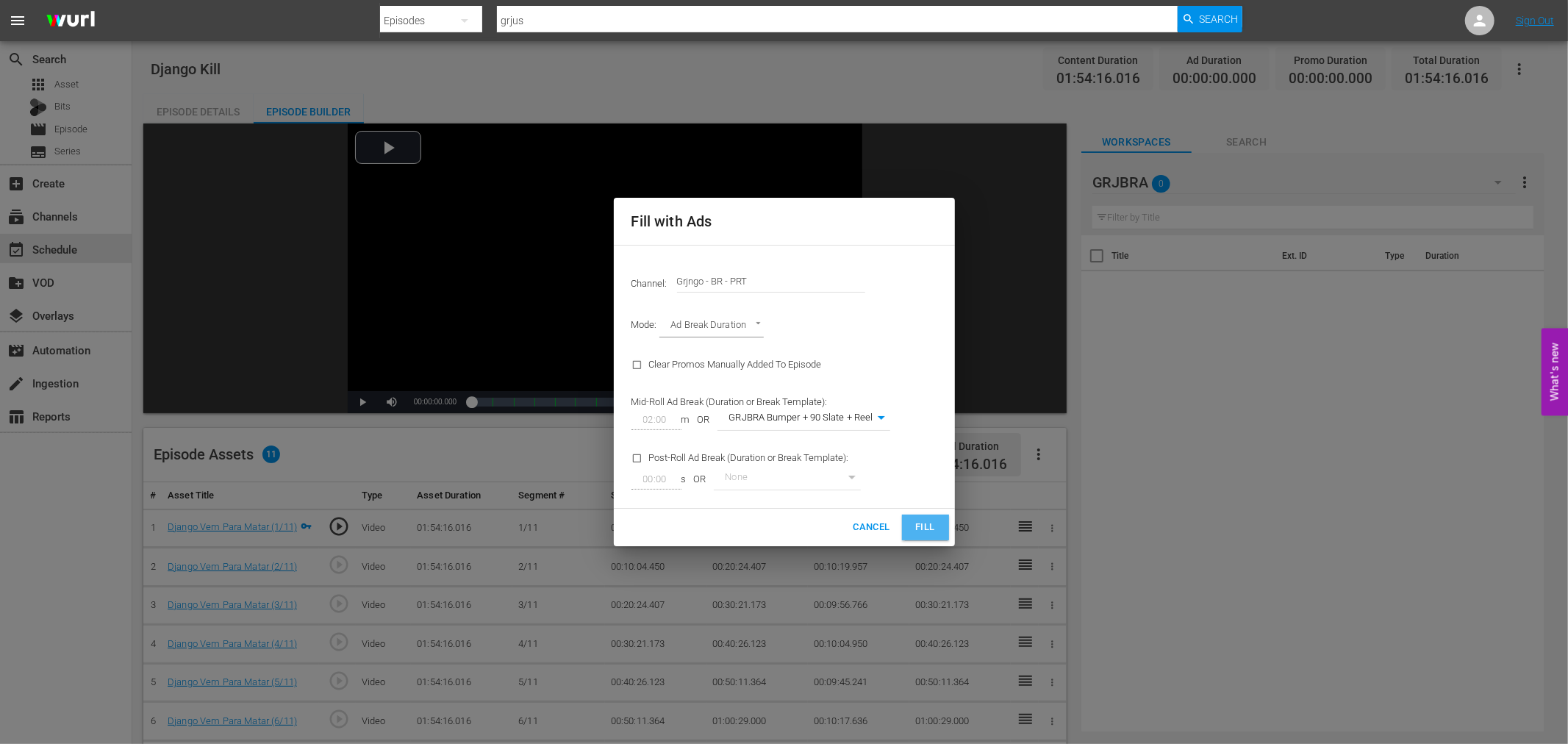
click at [927, 527] on span "Fill" at bounding box center [925, 527] width 23 height 17
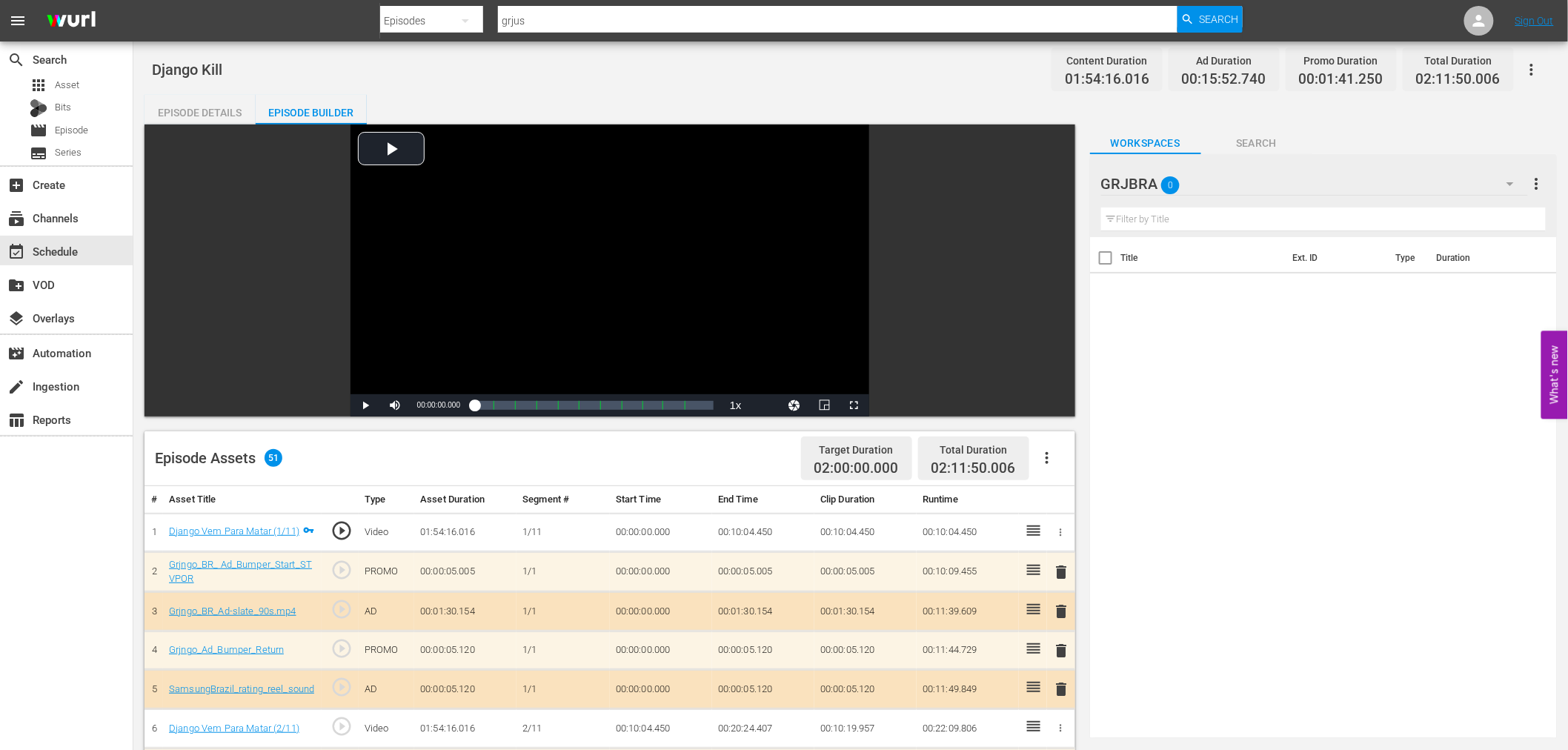
click at [1056, 564] on span "delete" at bounding box center [1062, 572] width 18 height 18
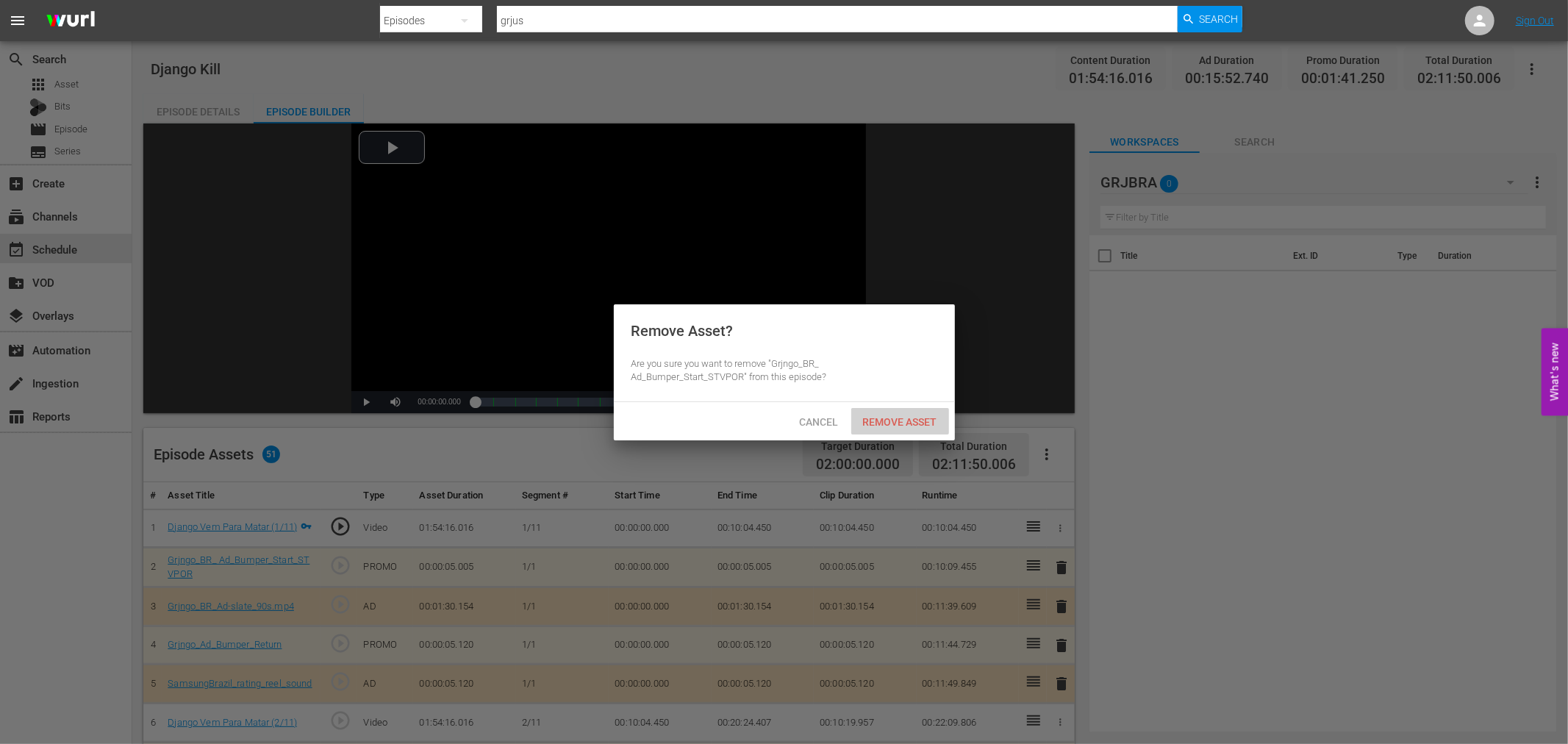
click at [900, 420] on span "Remove Asset" at bounding box center [900, 421] width 98 height 12
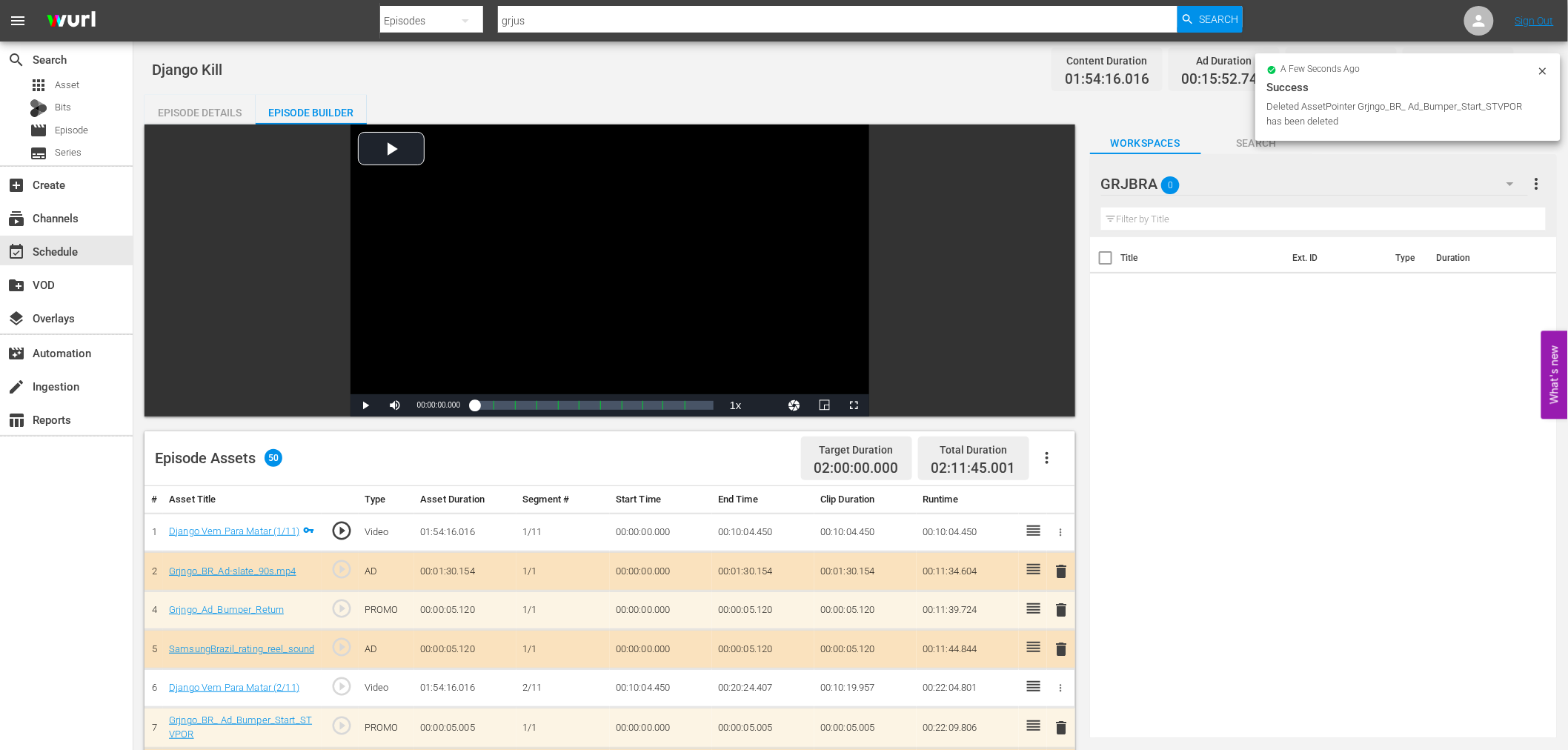
click at [1062, 567] on span "delete" at bounding box center [1062, 571] width 18 height 18
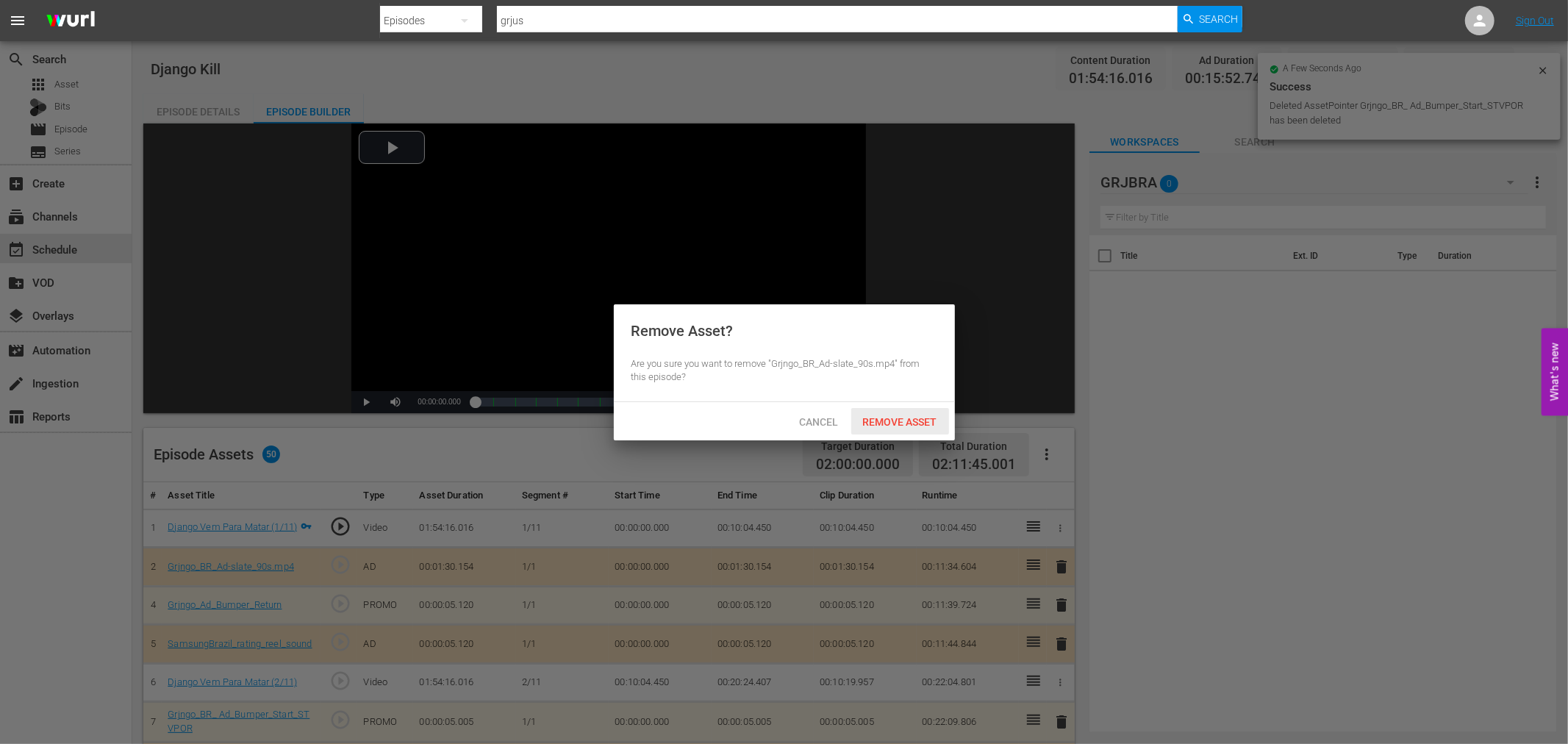
click at [924, 416] on span "Remove Asset" at bounding box center [900, 421] width 98 height 12
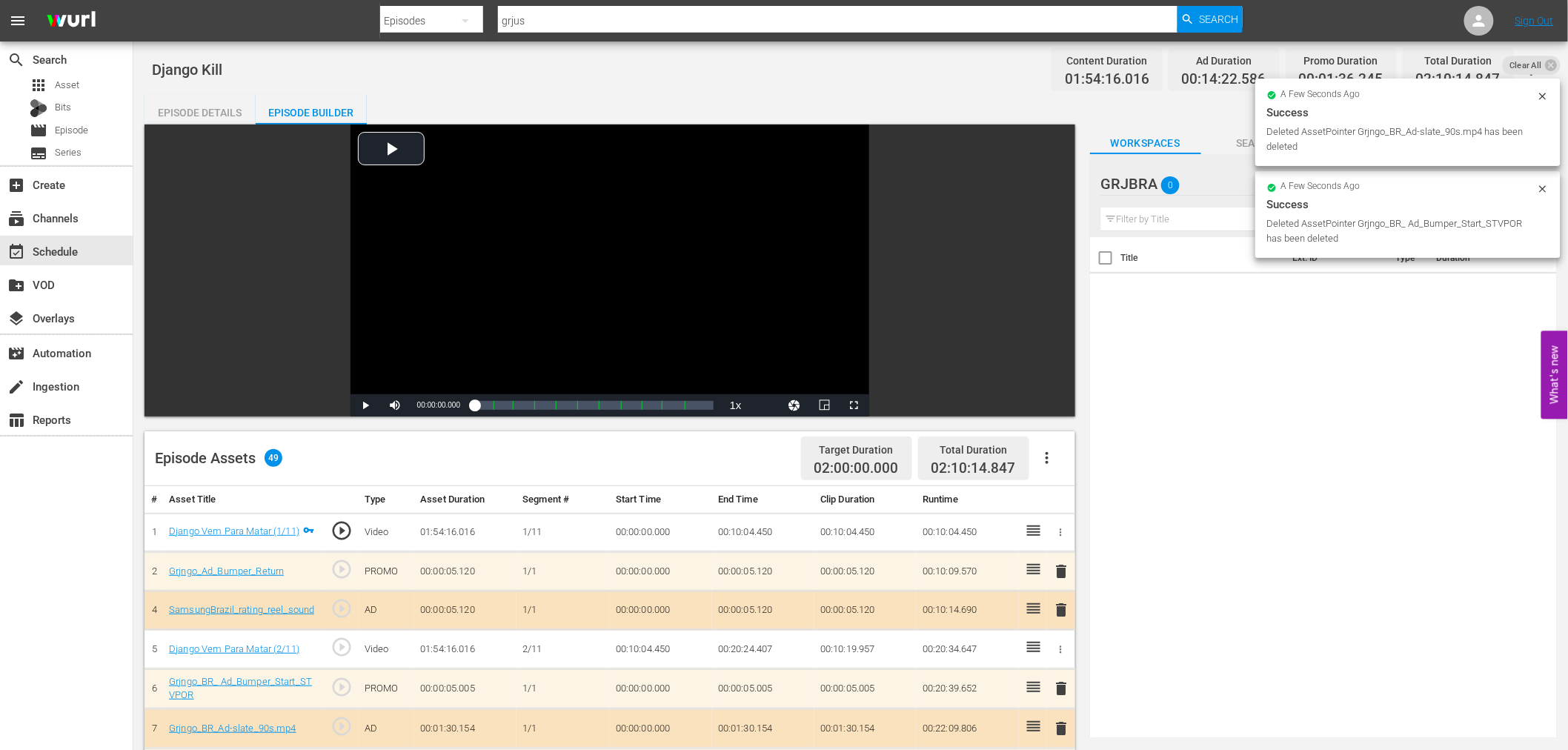
click at [1066, 566] on span "delete" at bounding box center [1062, 571] width 18 height 18
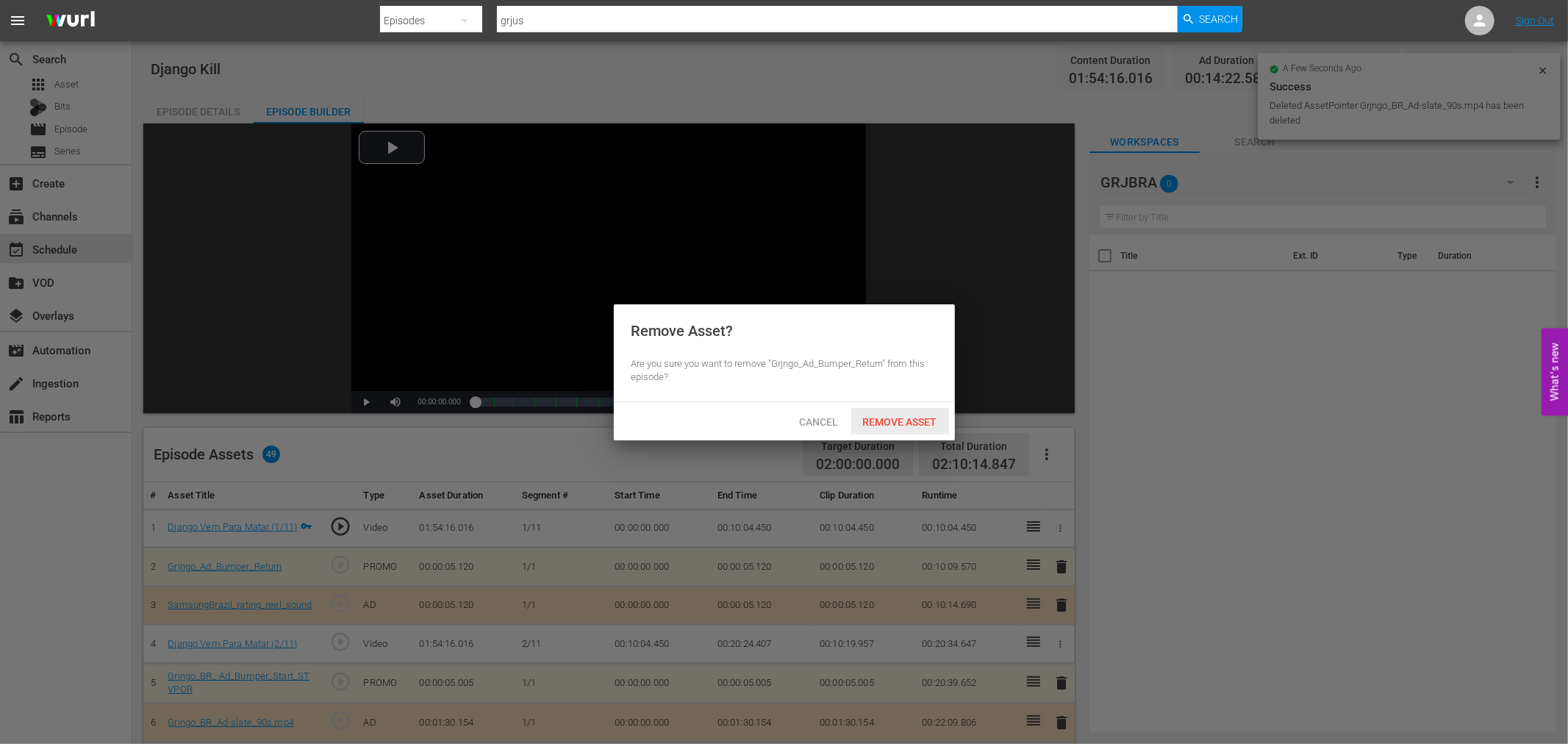
click at [917, 420] on span "Remove Asset" at bounding box center [900, 421] width 98 height 12
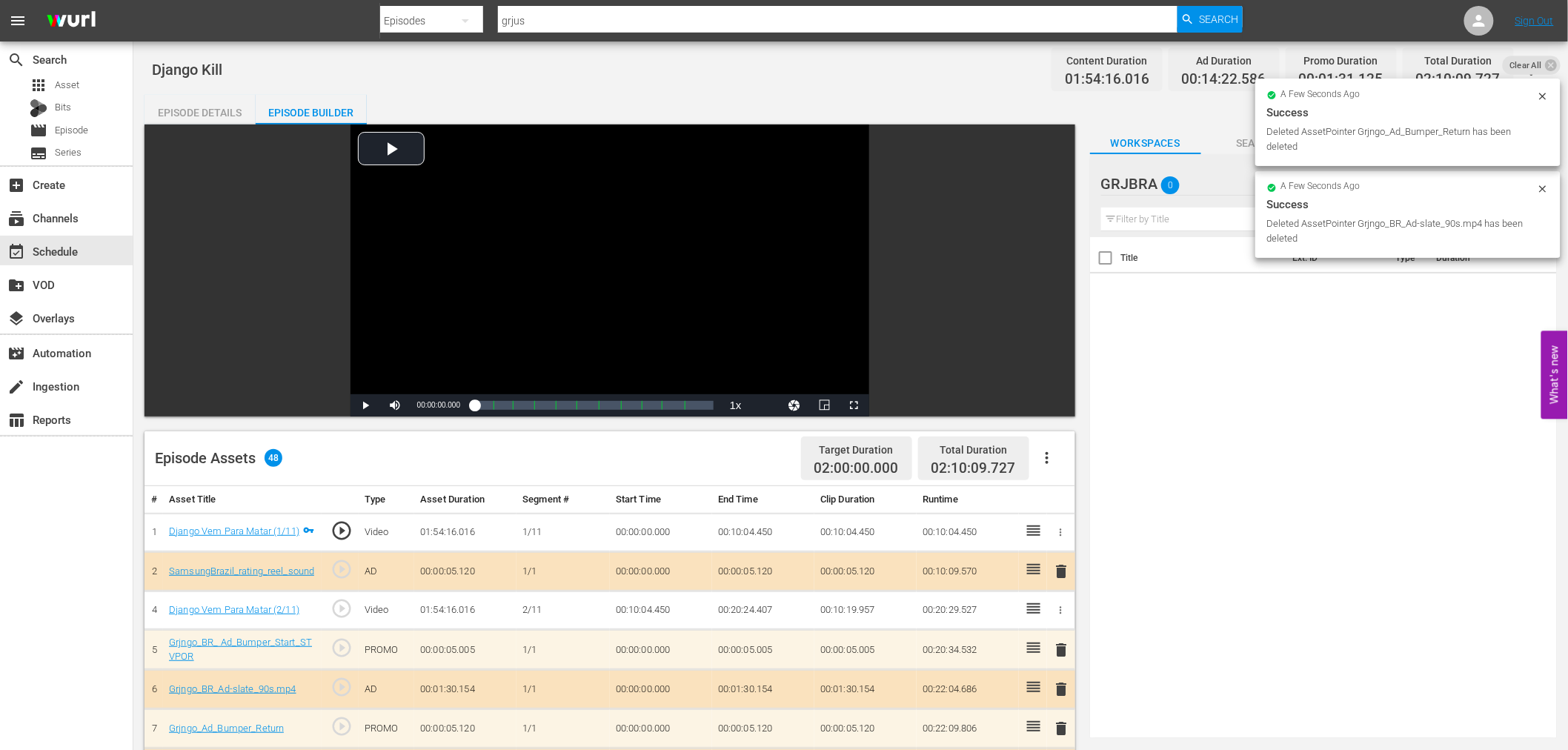
click at [1064, 565] on span "delete" at bounding box center [1062, 571] width 18 height 18
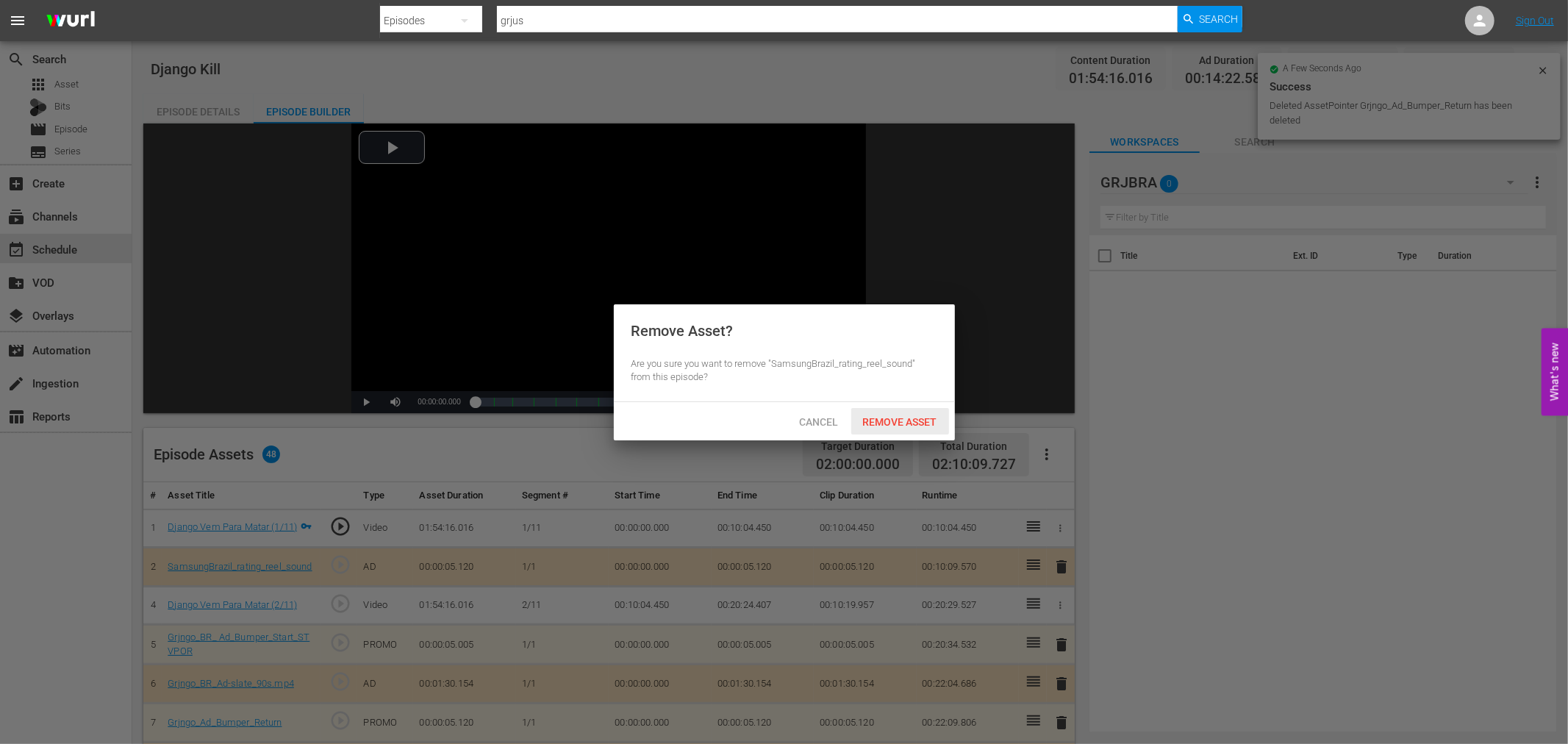
click at [930, 429] on div "Remove Asset" at bounding box center [900, 421] width 98 height 27
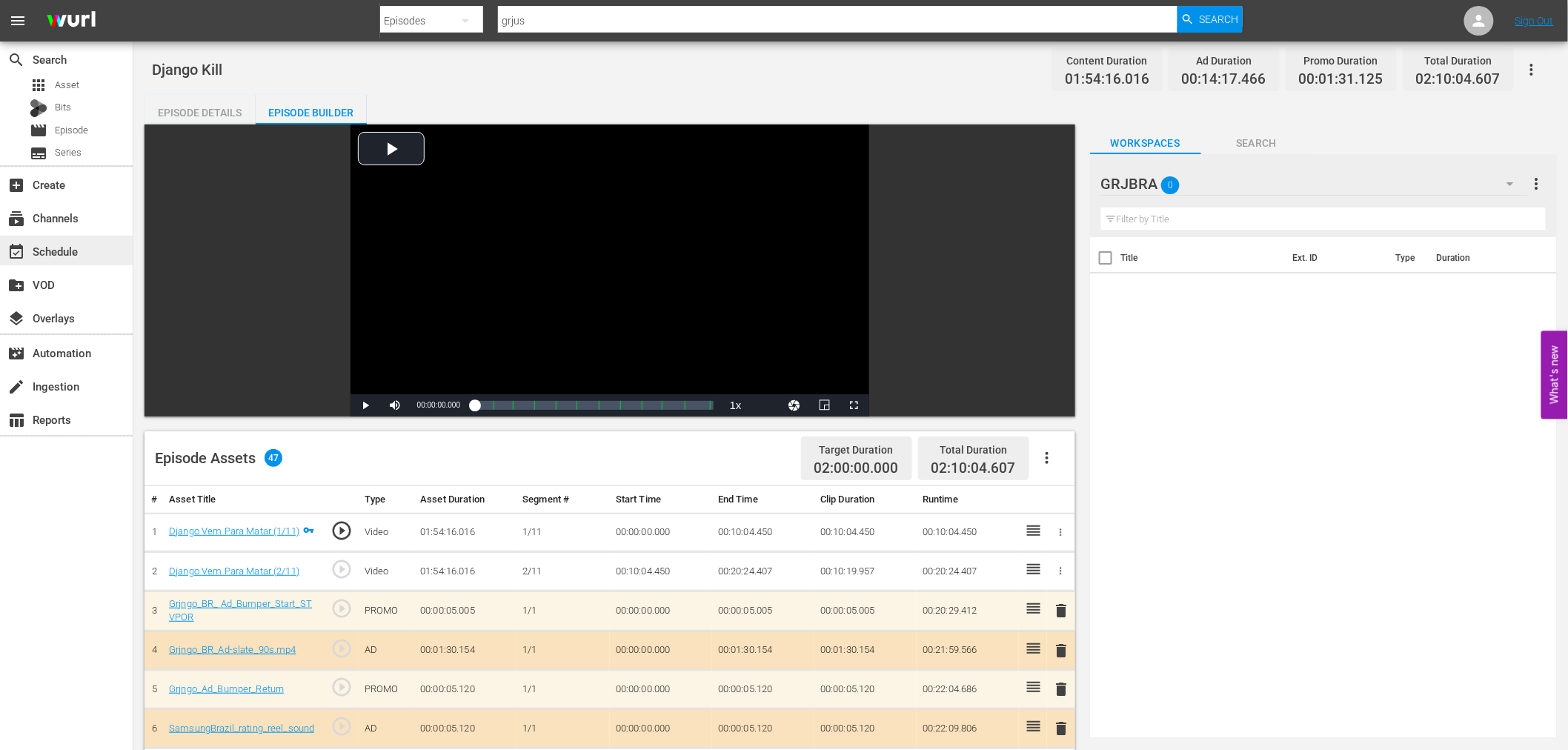
click at [69, 250] on div "event_available Schedule" at bounding box center [41, 248] width 83 height 13
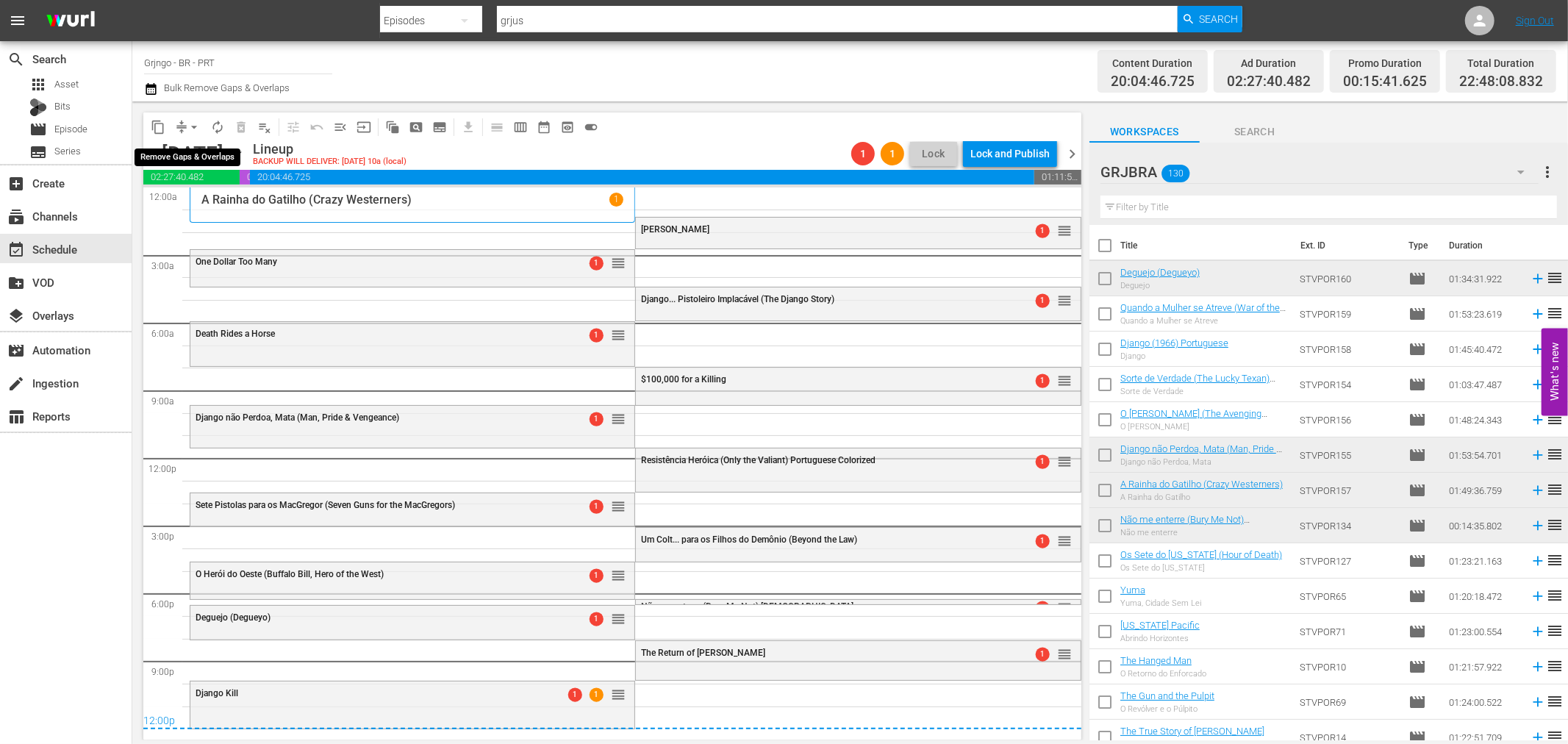
click at [192, 123] on span "arrow_drop_down" at bounding box center [194, 127] width 15 height 15
click at [218, 204] on li "Align to End of Previous Day" at bounding box center [195, 204] width 155 height 24
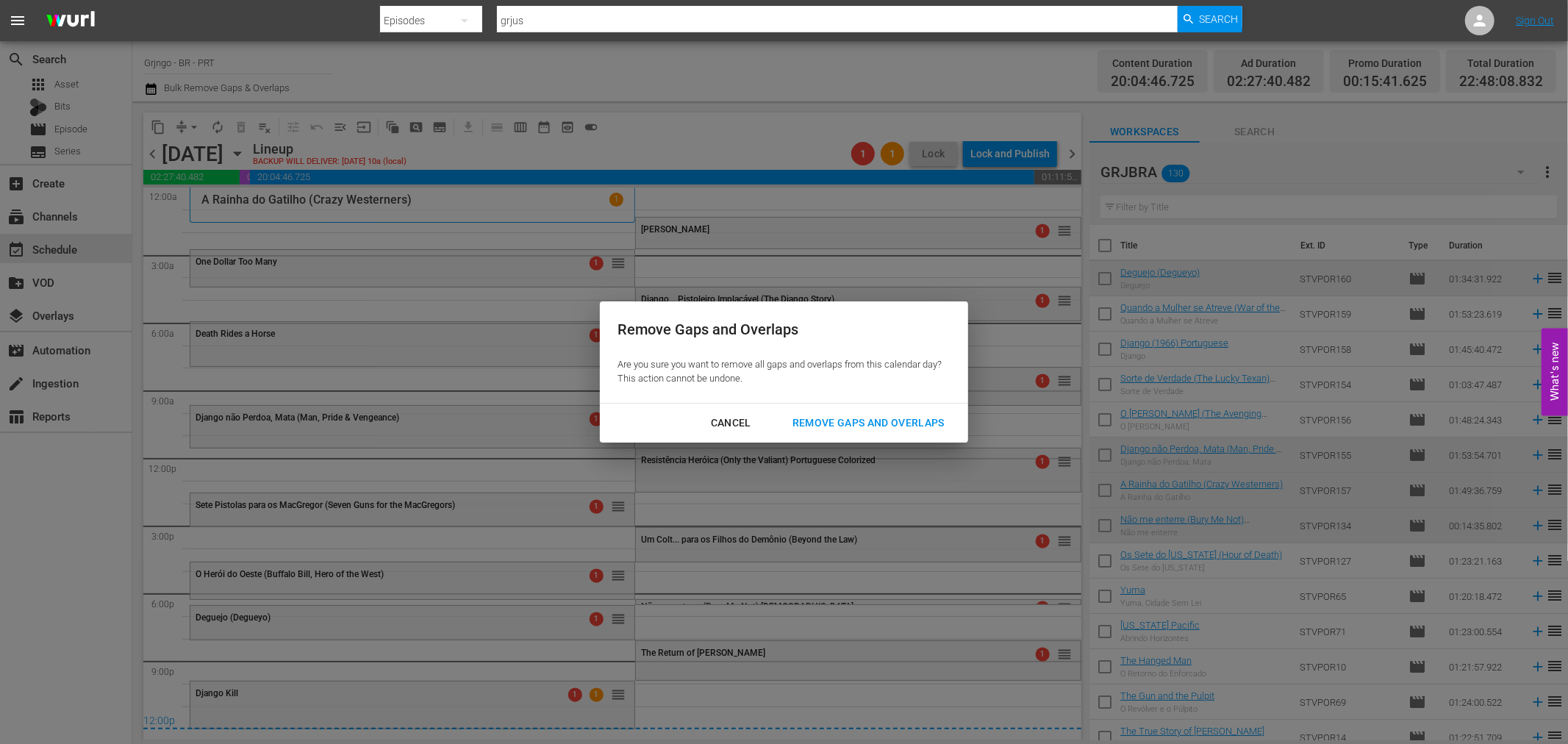
click at [863, 416] on div "Remove Gaps and Overlaps" at bounding box center [868, 423] width 175 height 19
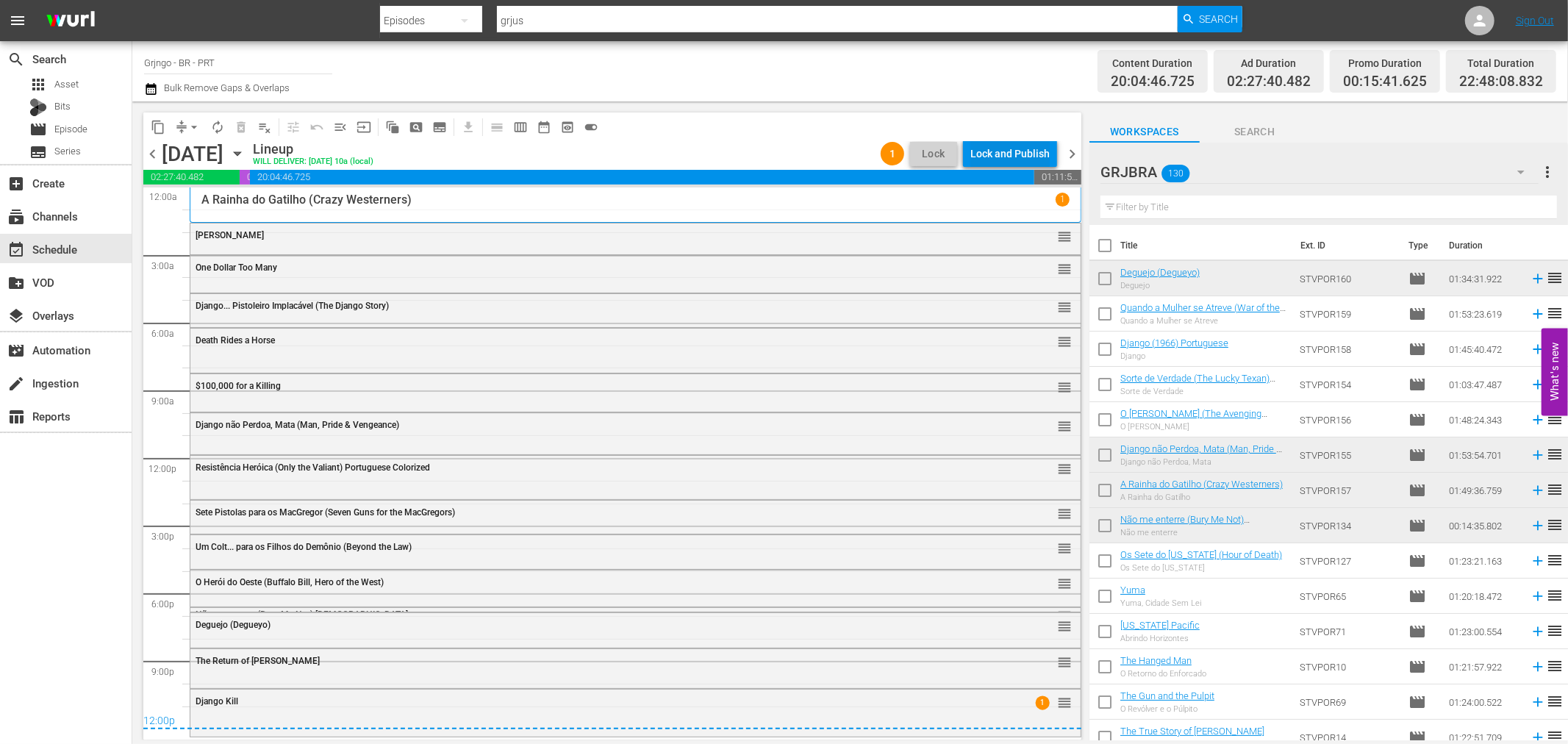
click at [984, 151] on div "Lock and Publish" at bounding box center [1009, 154] width 80 height 26
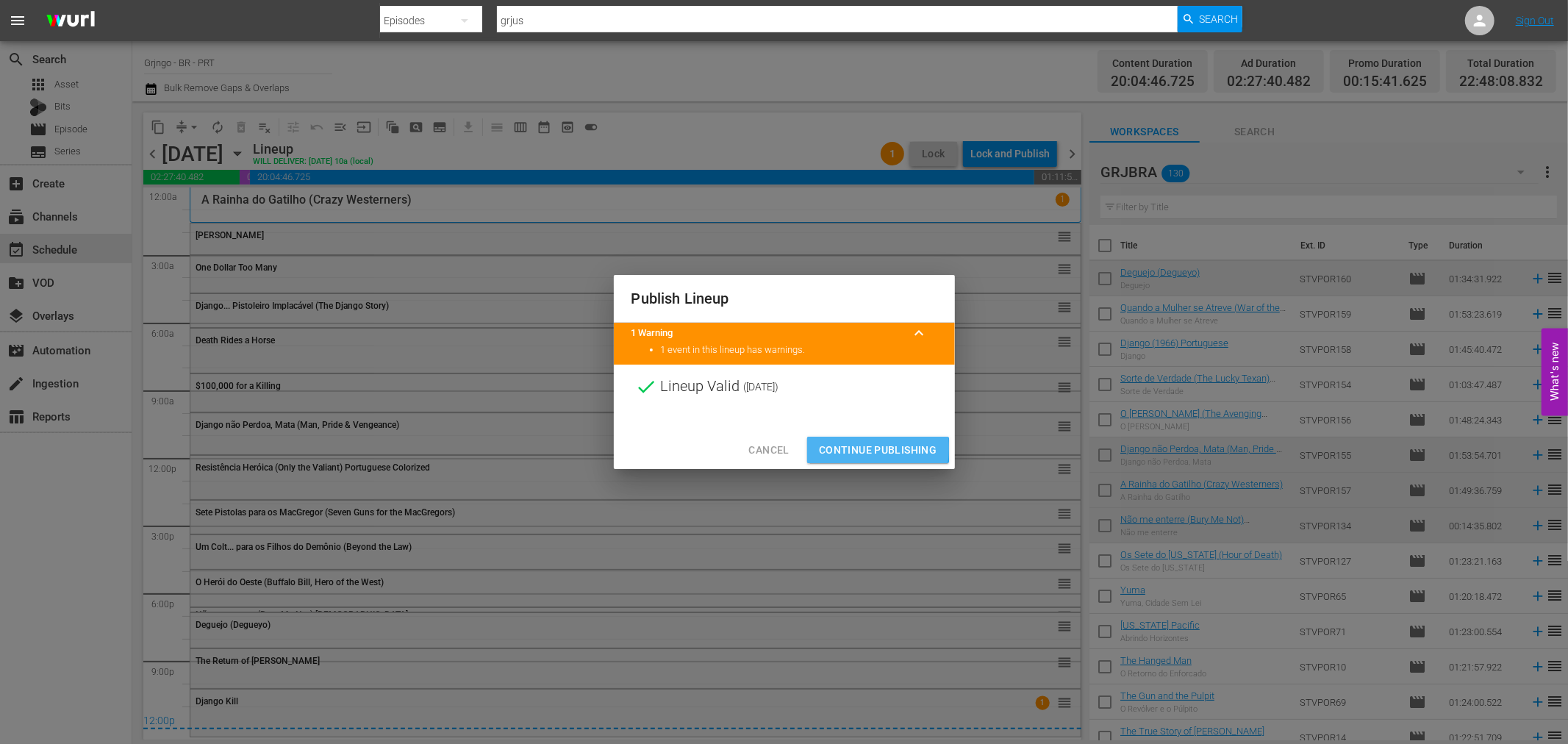
click at [838, 448] on span "Continue Publishing" at bounding box center [878, 450] width 118 height 19
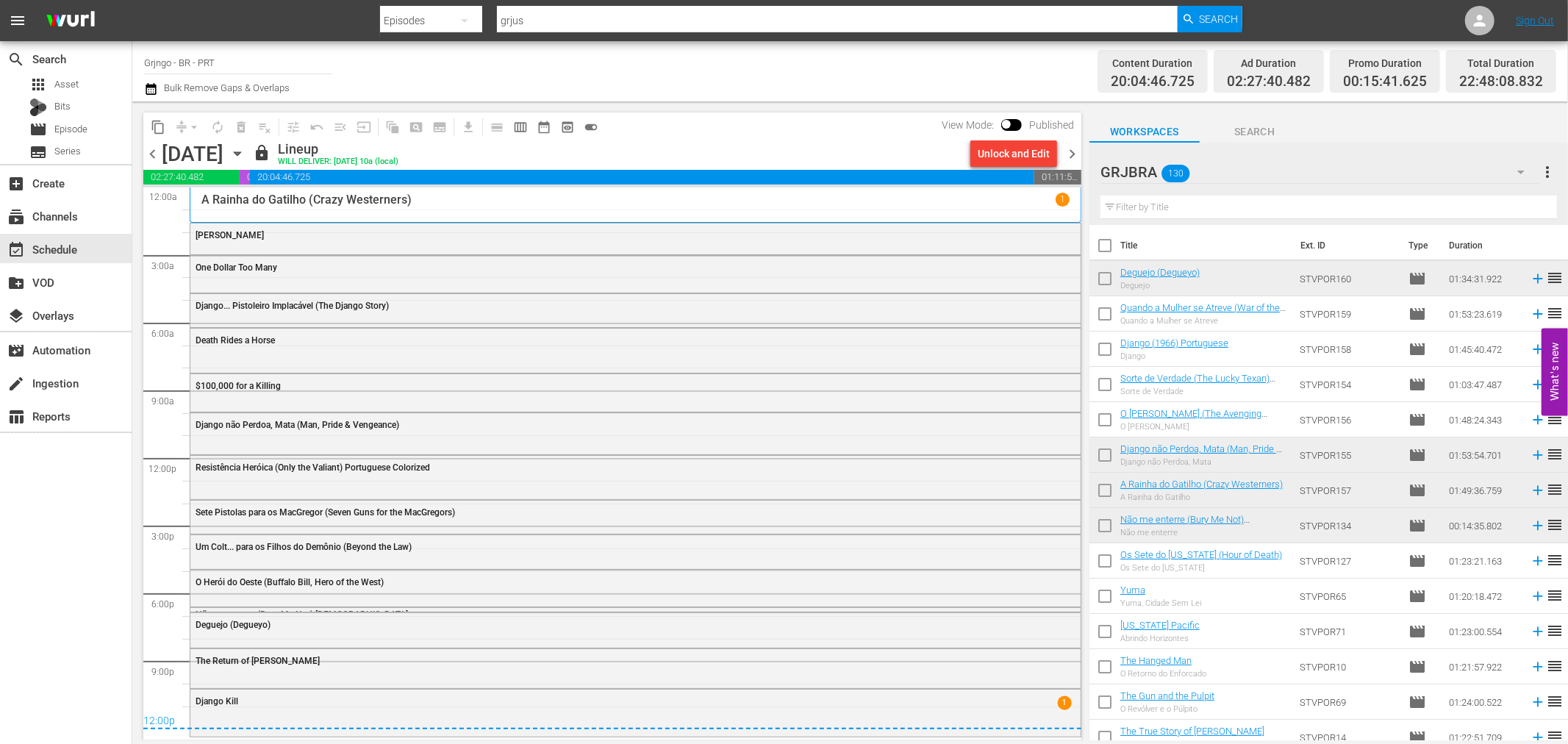
click at [1072, 144] on span "chevron_right" at bounding box center [1072, 154] width 19 height 19
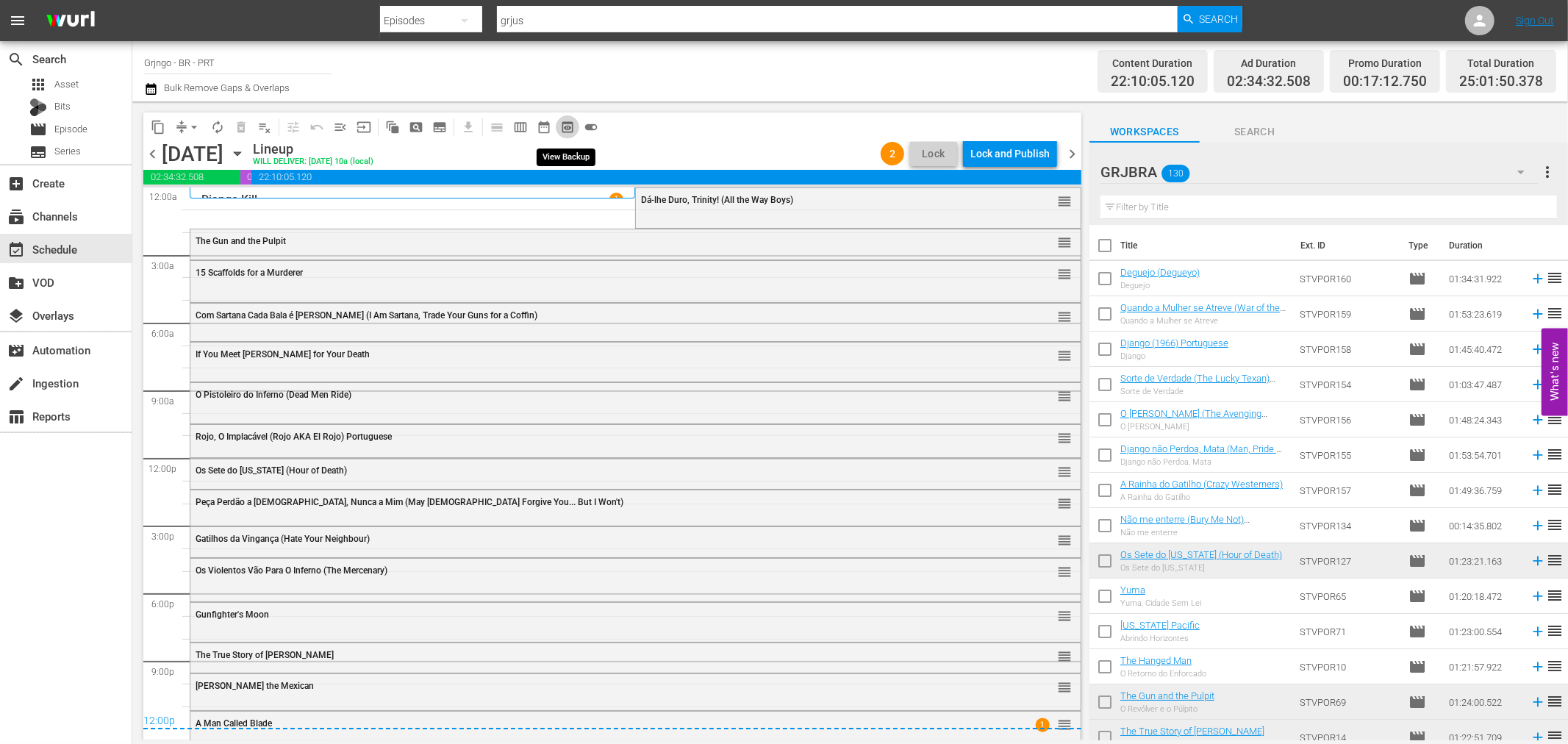
click at [562, 121] on span "preview_outlined" at bounding box center [567, 127] width 15 height 15
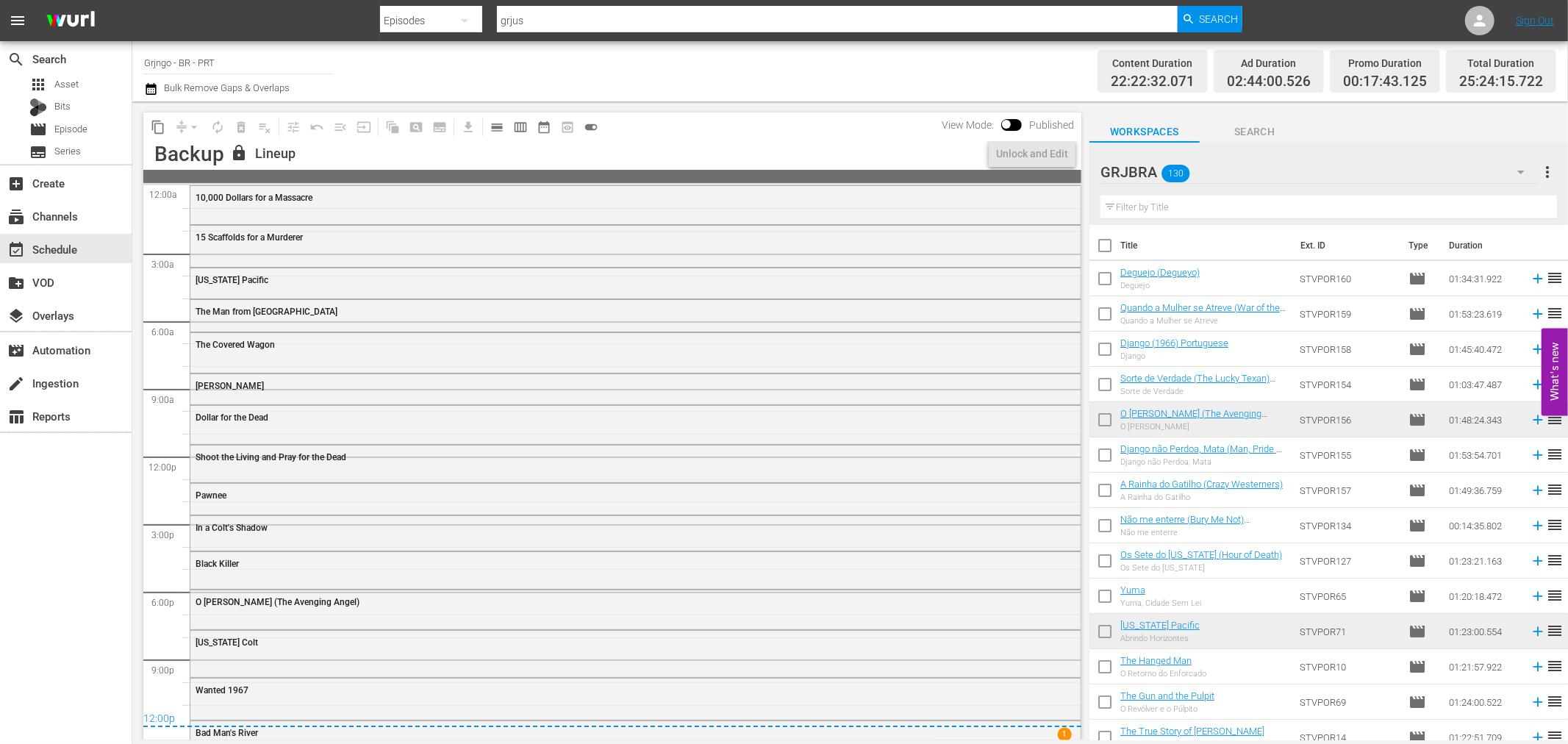
click at [872, 158] on div "lock Lineup" at bounding box center [607, 154] width 753 height 20
click at [1044, 149] on div "Unlock and Edit" at bounding box center [1032, 154] width 72 height 26
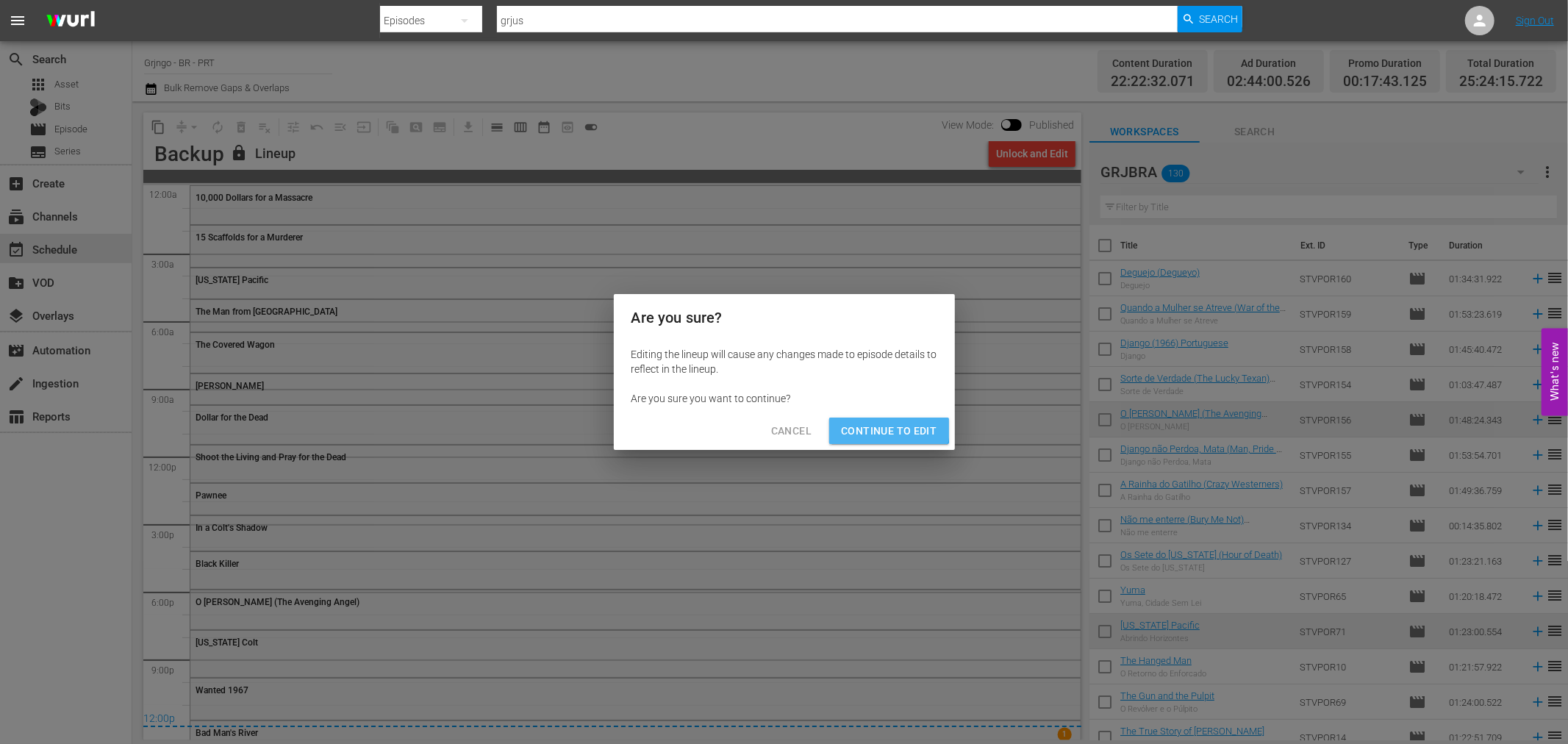
click at [886, 429] on span "Continue to Edit" at bounding box center [889, 431] width 96 height 19
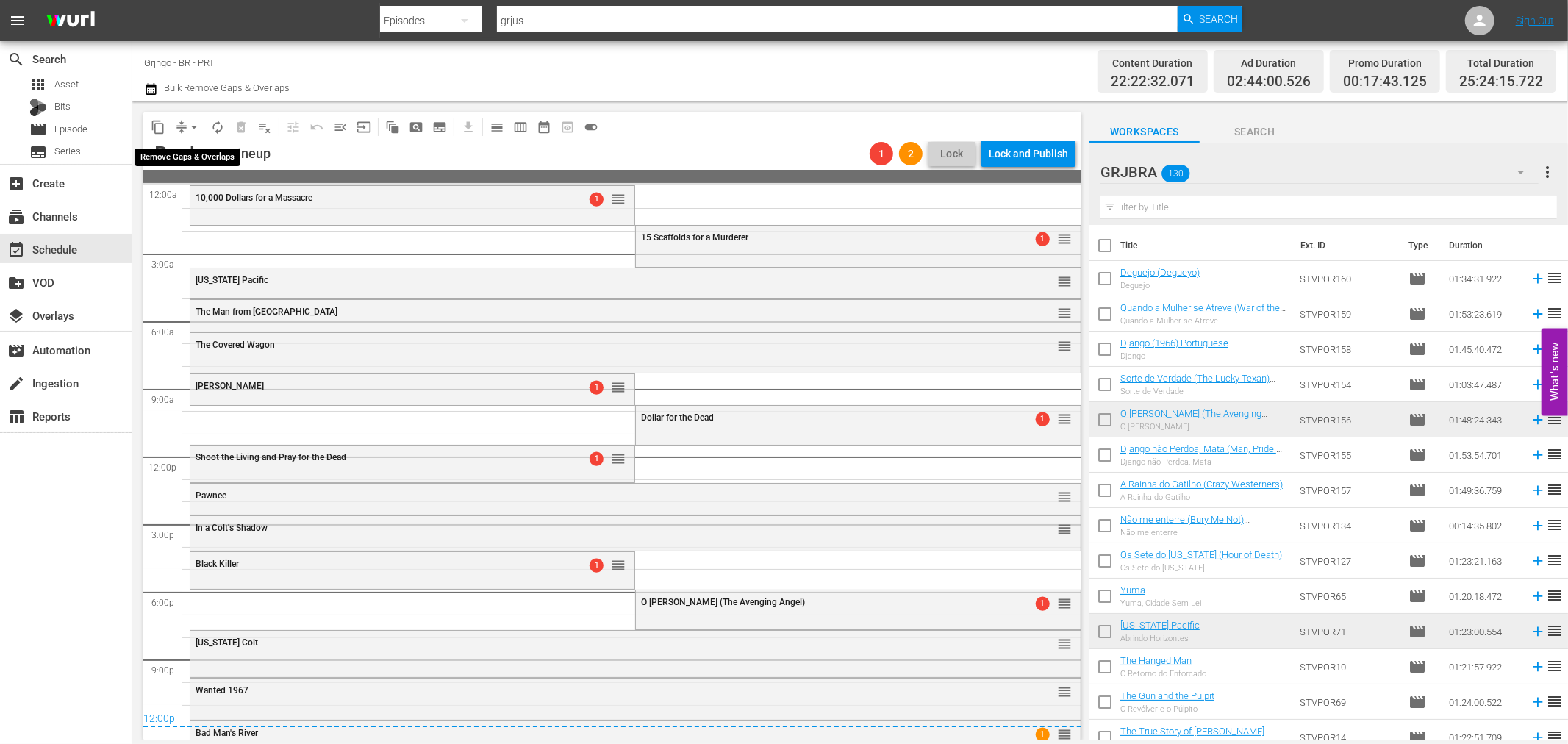
click at [196, 126] on span "arrow_drop_down" at bounding box center [194, 127] width 15 height 15
click at [187, 149] on li "Align to Midnight" at bounding box center [194, 155] width 121 height 24
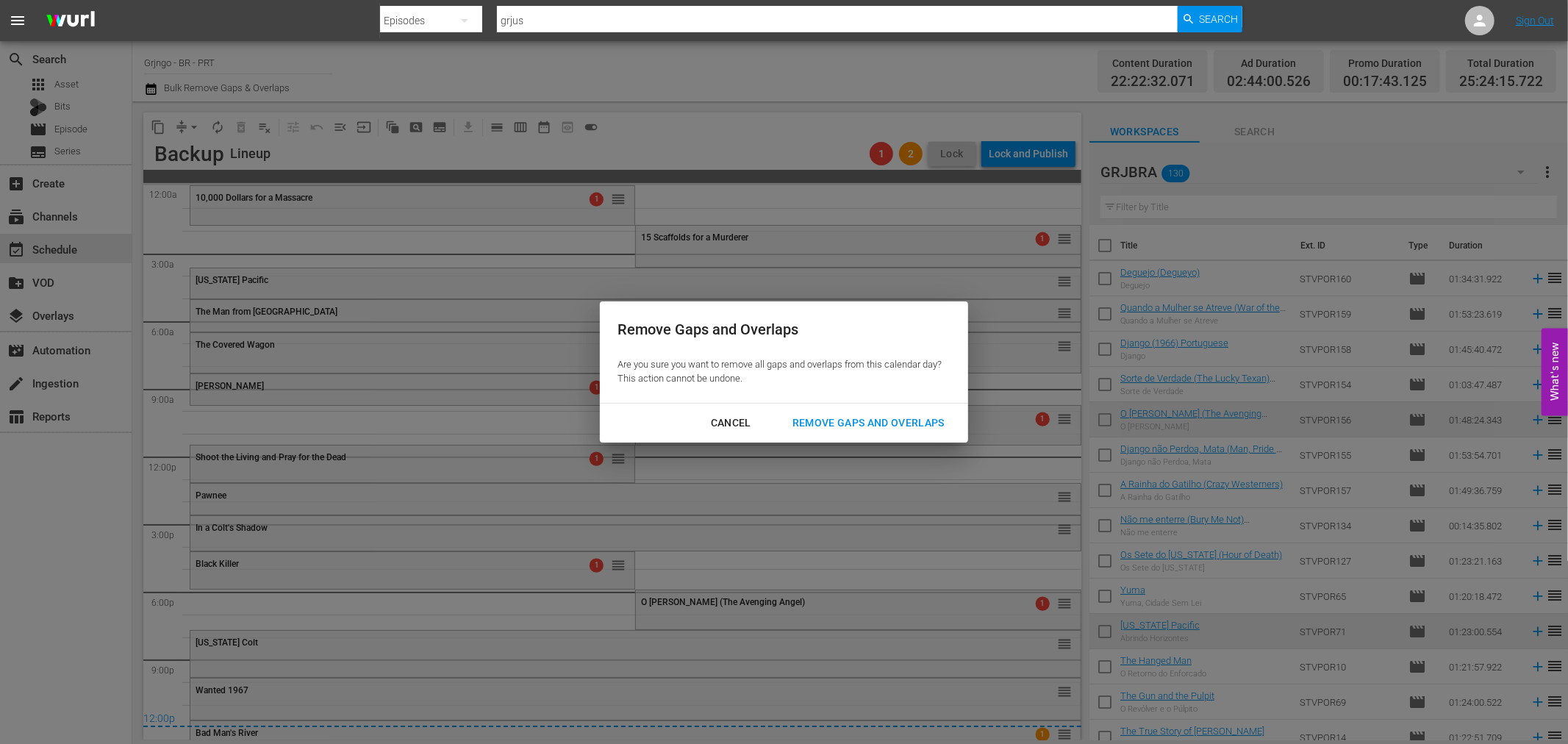
drag, startPoint x: 841, startPoint y: 413, endPoint x: 842, endPoint y: 368, distance: 45.0
click at [841, 414] on div "Remove Gaps and Overlaps" at bounding box center [868, 423] width 175 height 19
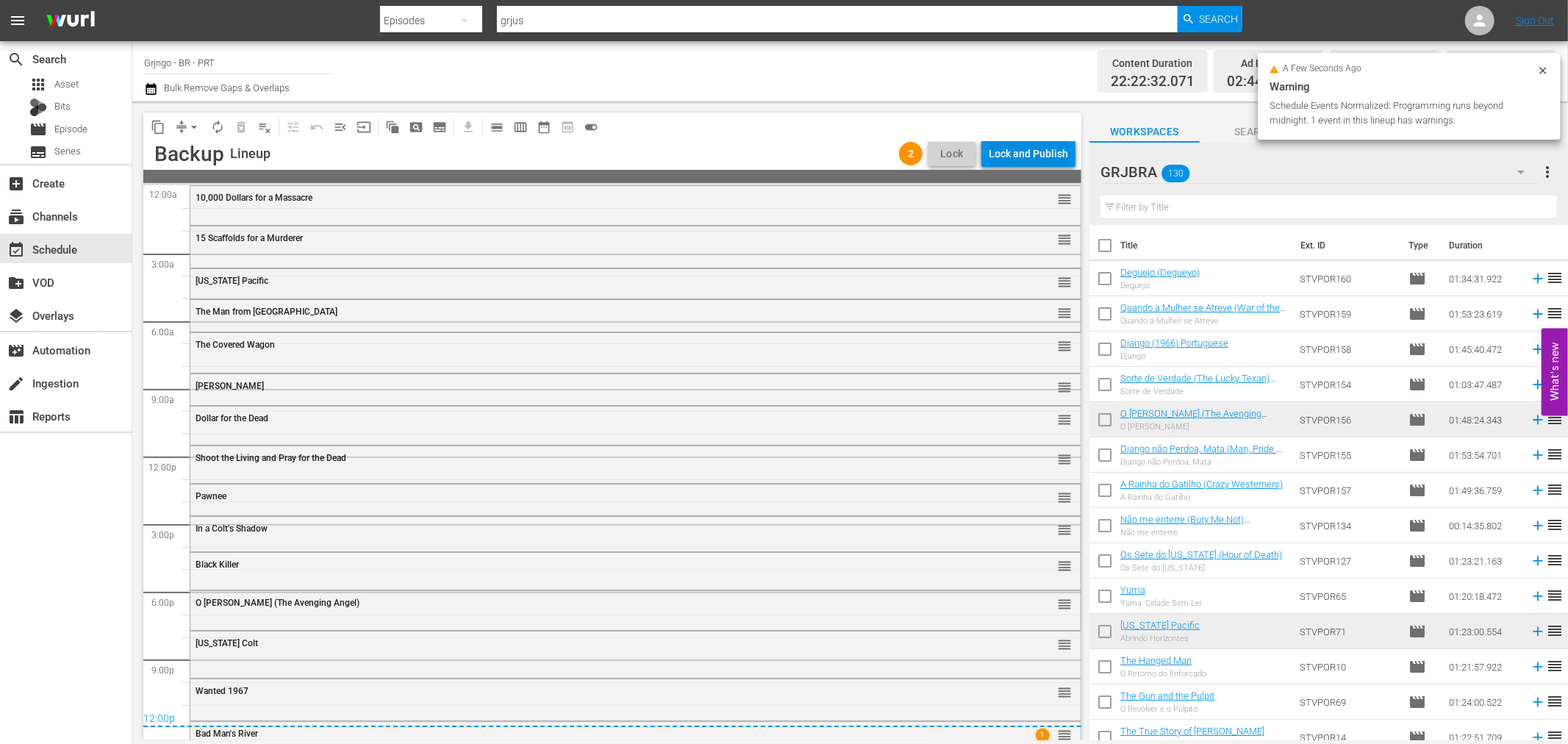
click at [1004, 157] on div "Lock and Publish" at bounding box center [1028, 154] width 80 height 26
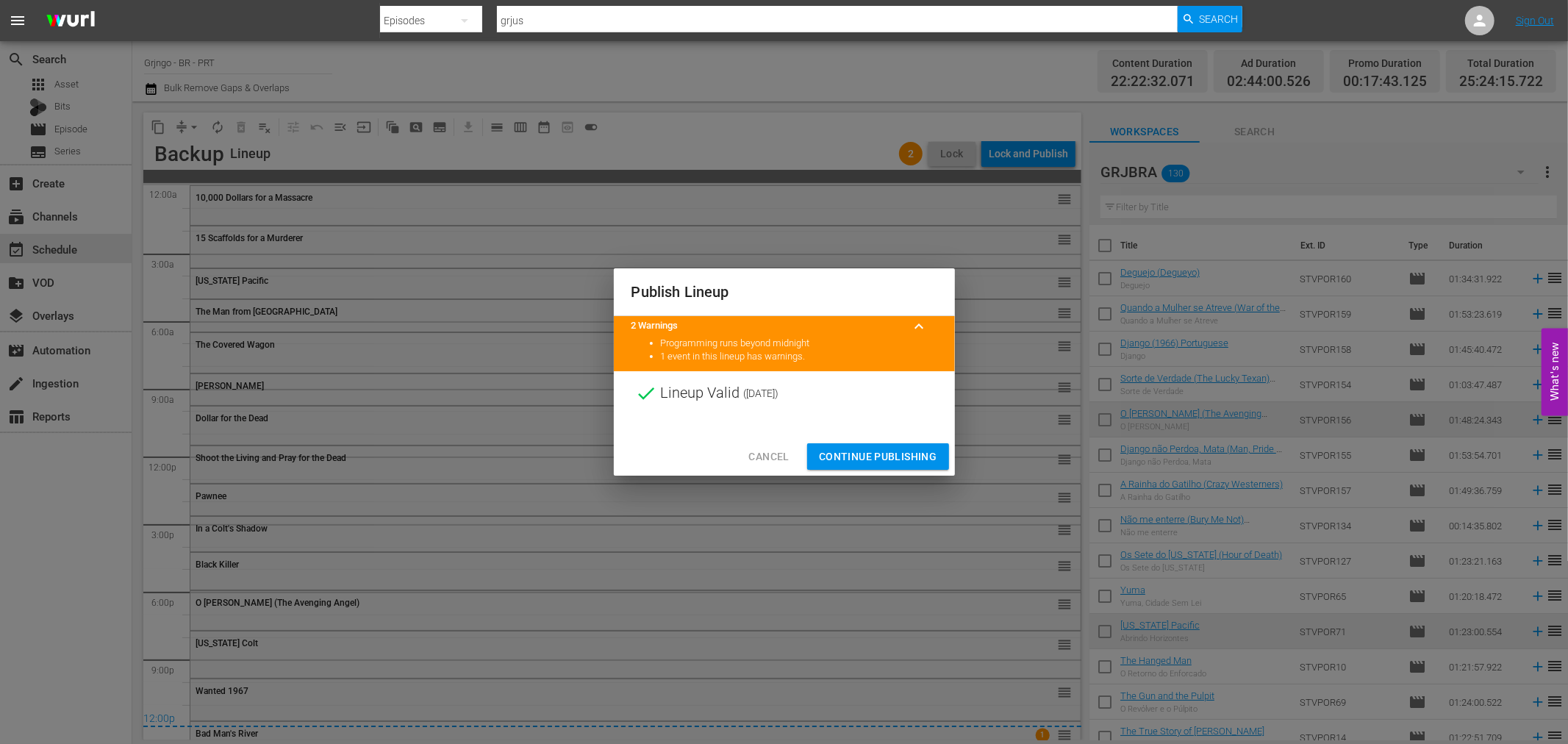
click at [845, 448] on span "Continue Publishing" at bounding box center [878, 457] width 118 height 19
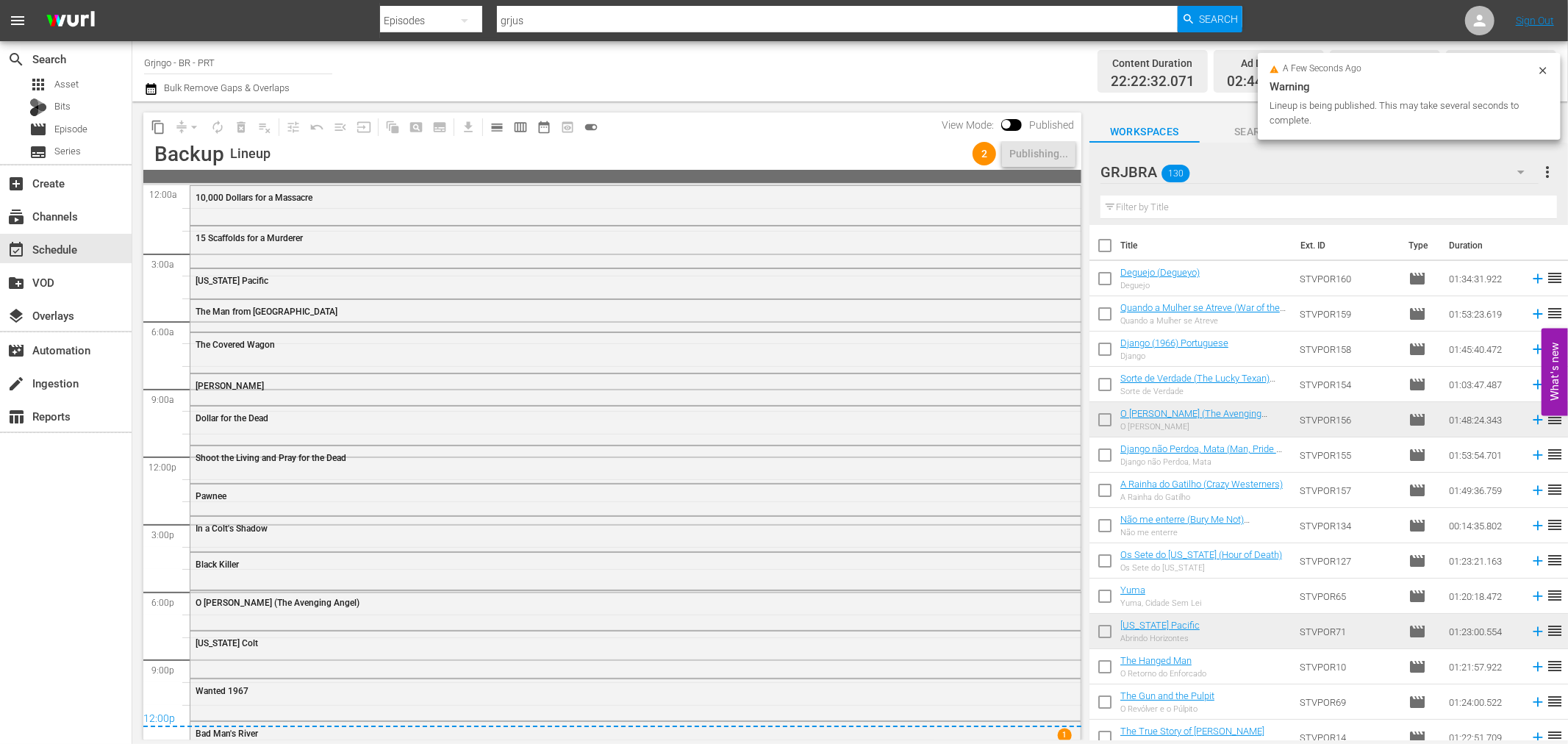
click at [675, 125] on div "content_copy compress arrow_drop_down autorenew_outlined delete_forever_outline…" at bounding box center [612, 127] width 938 height 29
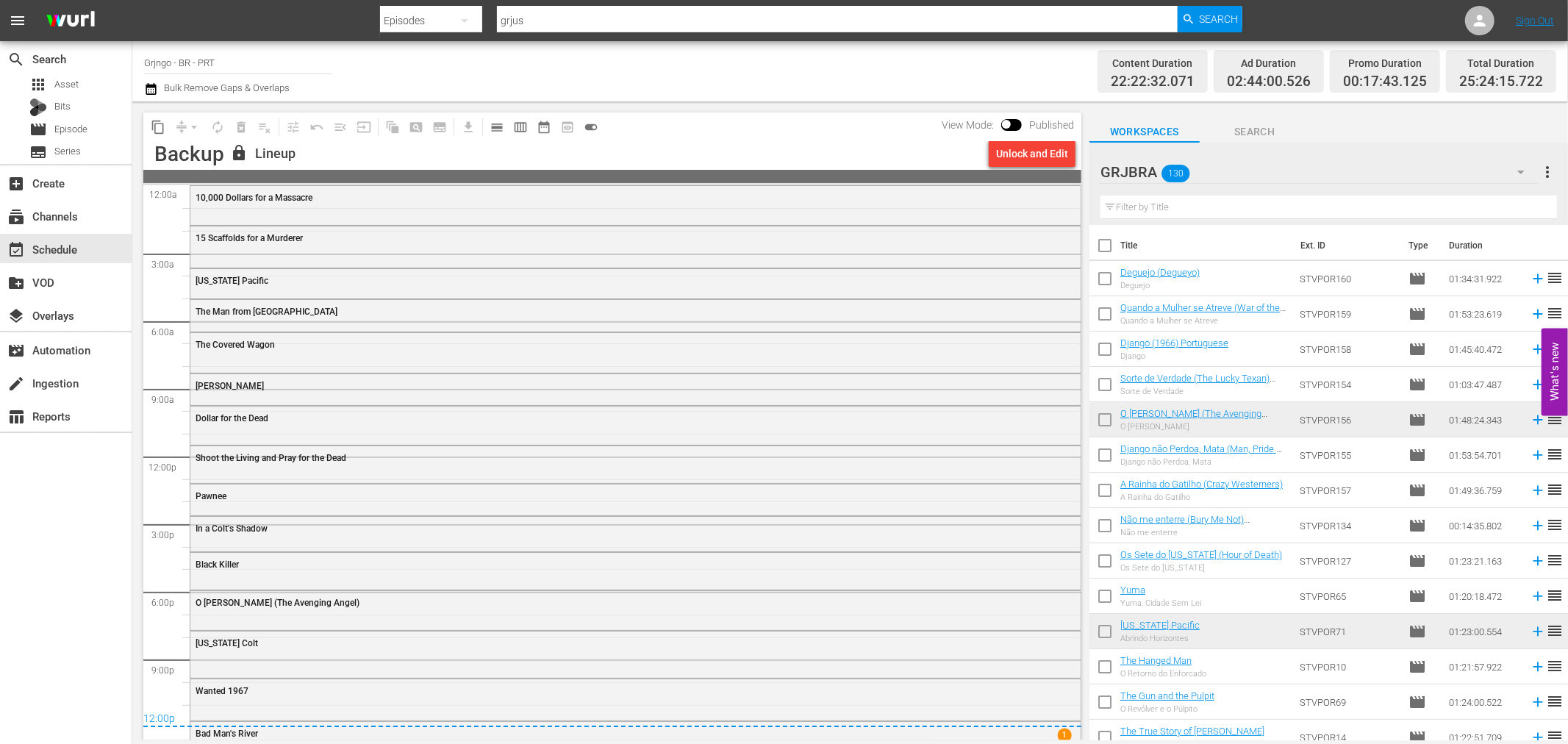
drag, startPoint x: 665, startPoint y: 485, endPoint x: 695, endPoint y: 417, distance: 74.3
click at [666, 486] on div "Pawnee" at bounding box center [635, 495] width 890 height 22
